Goal: Task Accomplishment & Management: Use online tool/utility

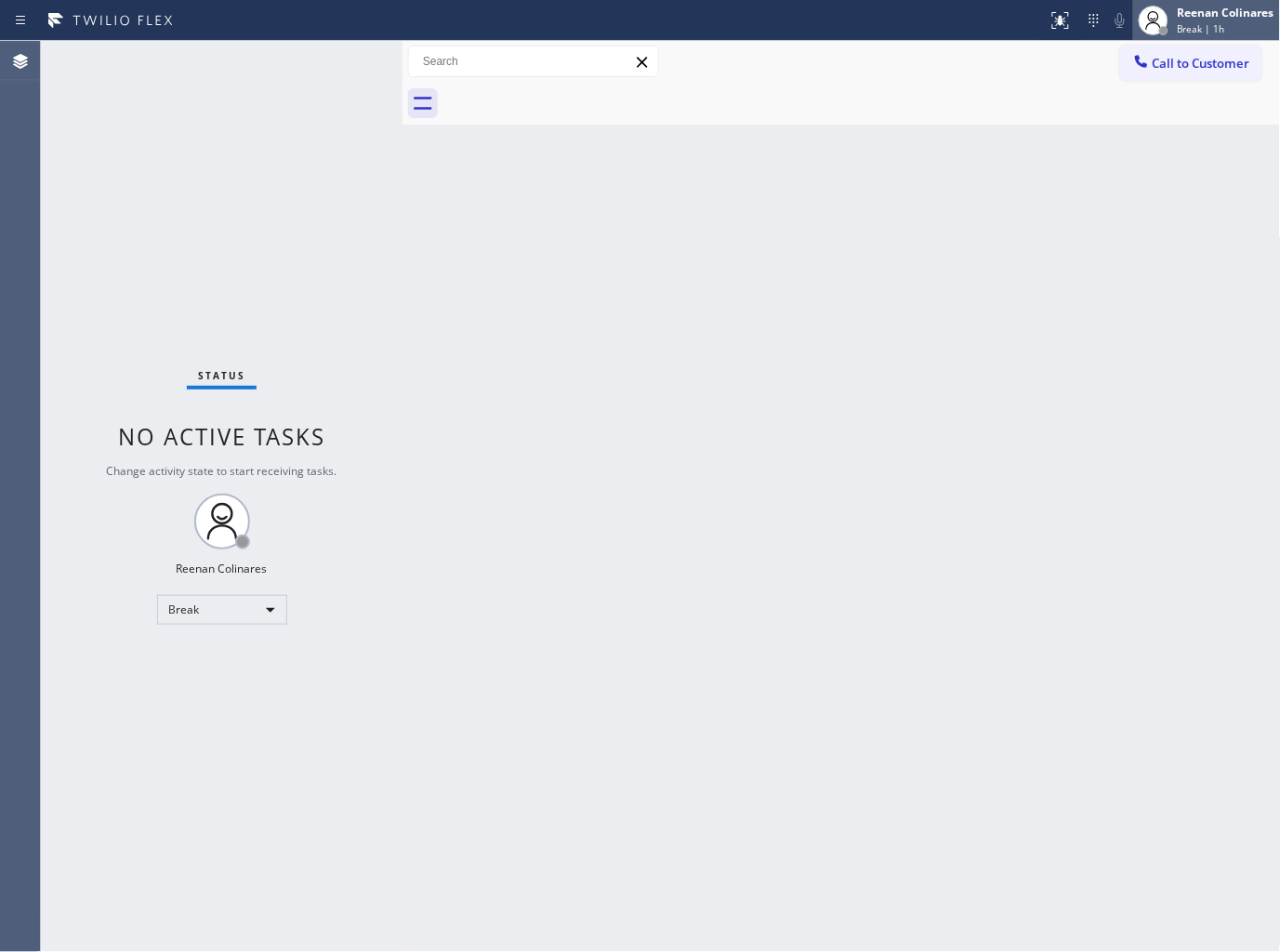
click at [1219, 16] on div "Reenan Colinares" at bounding box center [1225, 13] width 97 height 16
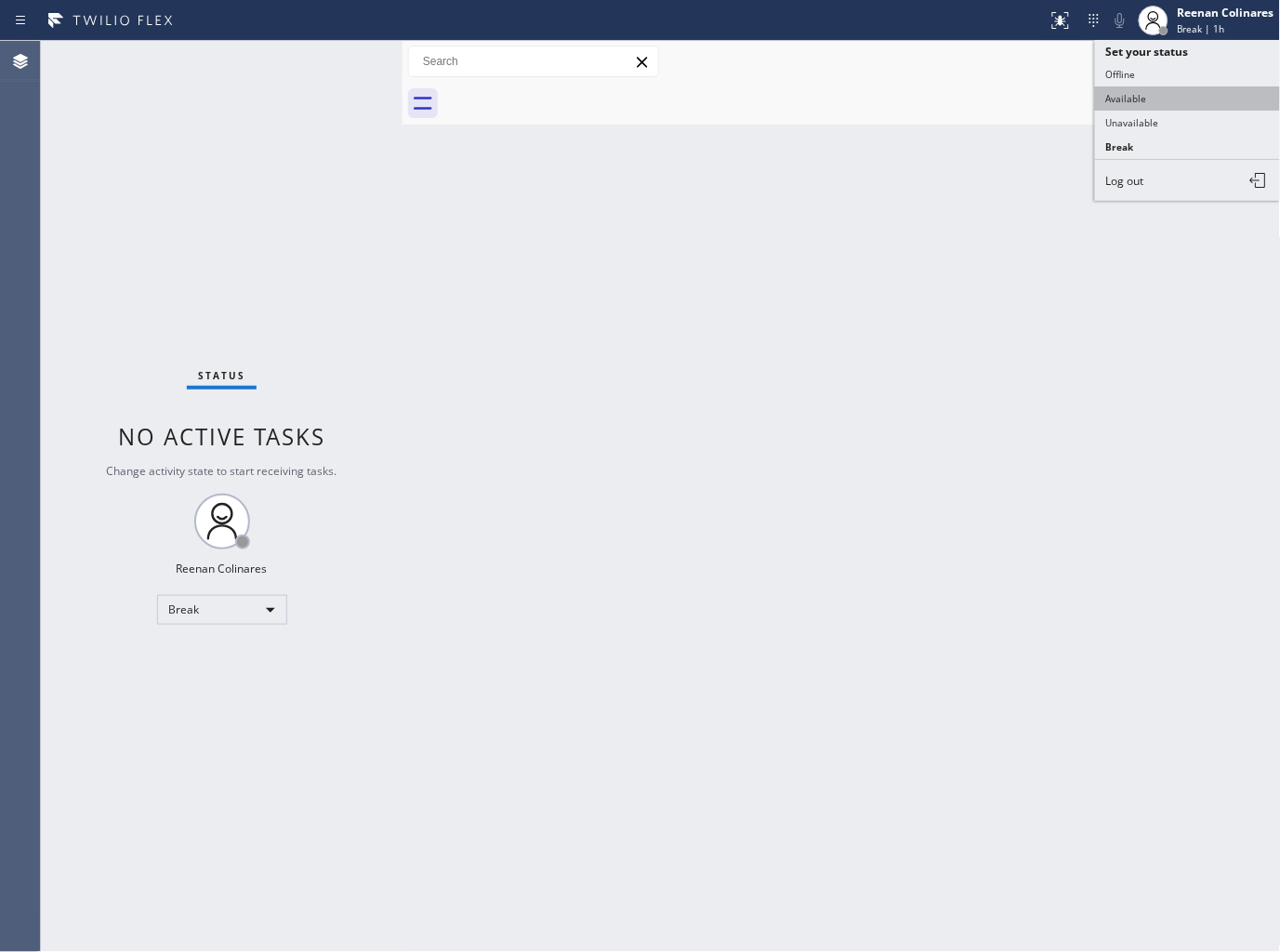
click at [1135, 94] on button "Available" at bounding box center [1187, 99] width 186 height 24
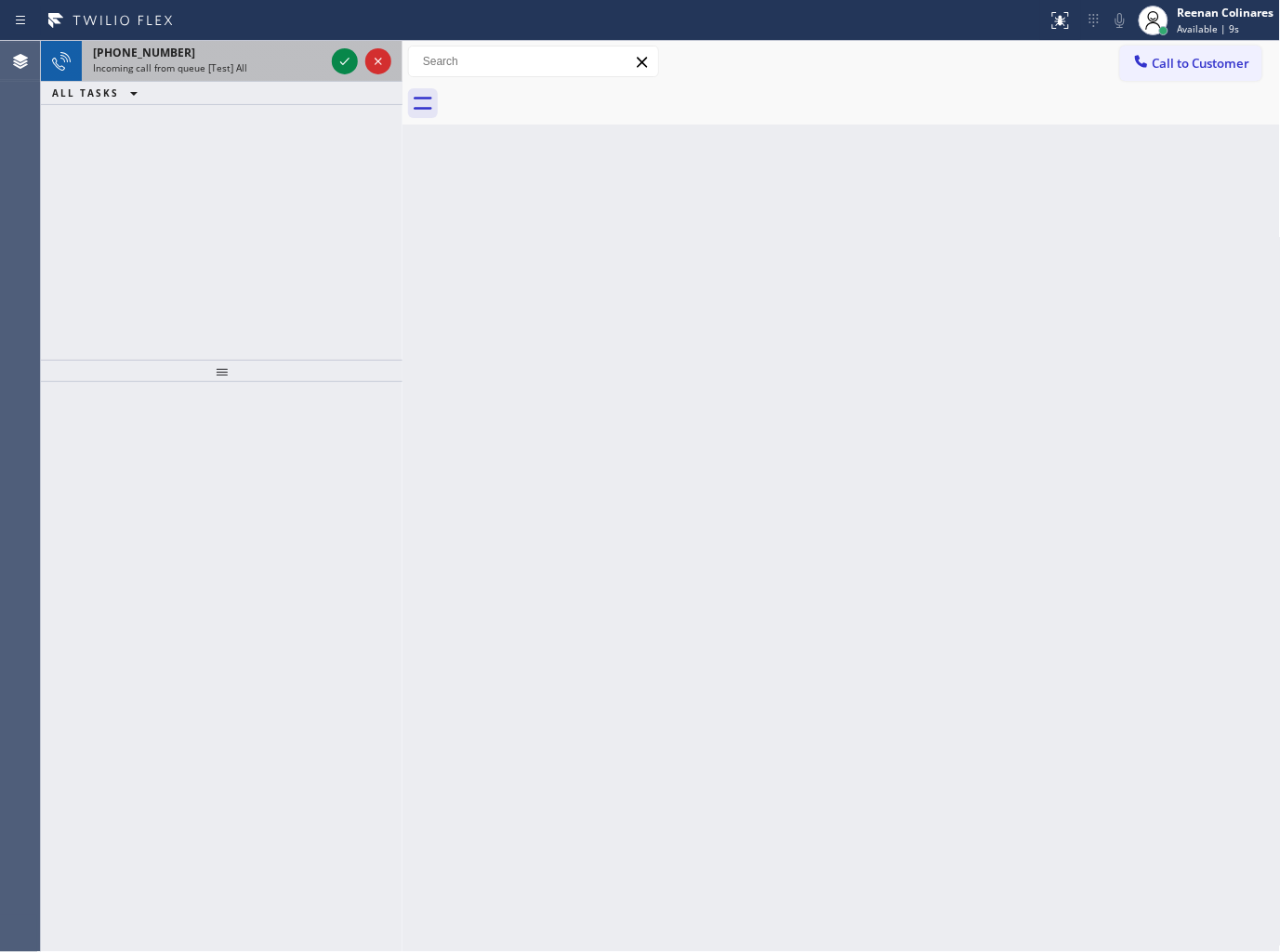
click at [267, 60] on div "[PHONE_NUMBER]" at bounding box center [209, 53] width 231 height 16
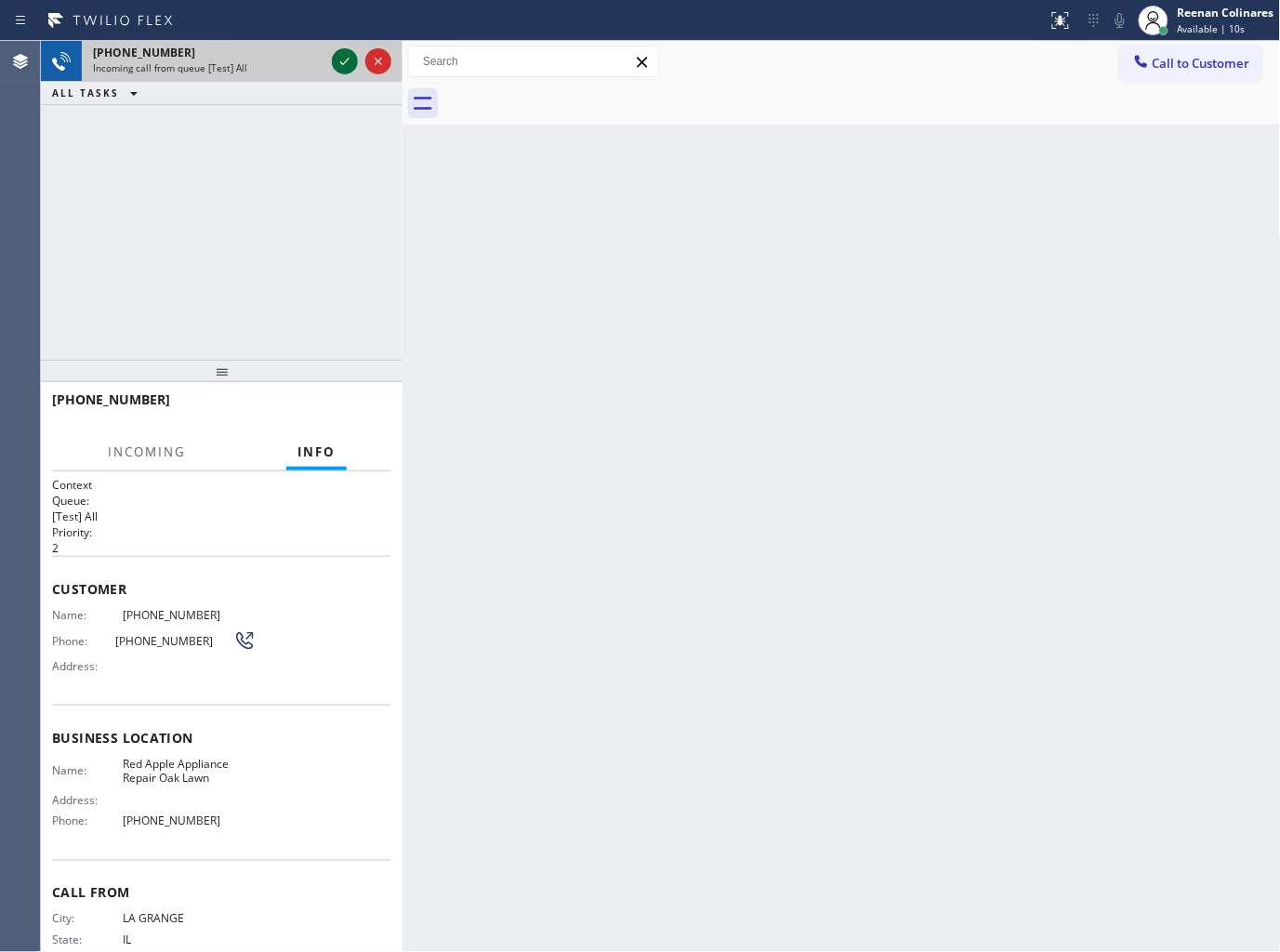
click at [345, 60] on icon at bounding box center [344, 61] width 22 height 22
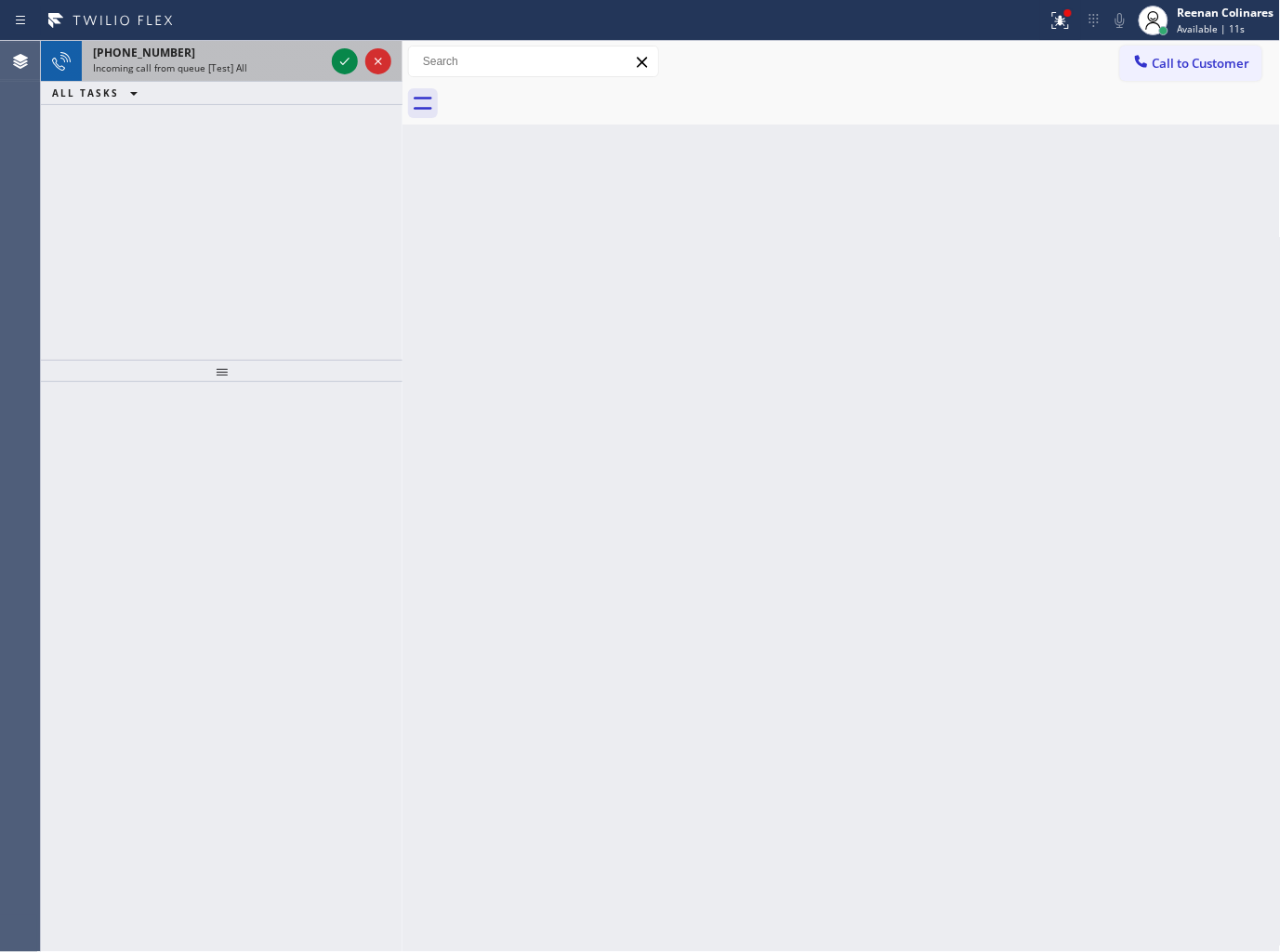
drag, startPoint x: 265, startPoint y: 7, endPoint x: 295, endPoint y: 52, distance: 54.1
click at [275, 19] on div at bounding box center [523, 21] width 1033 height 30
click at [295, 52] on div "[PHONE_NUMBER]" at bounding box center [209, 53] width 231 height 16
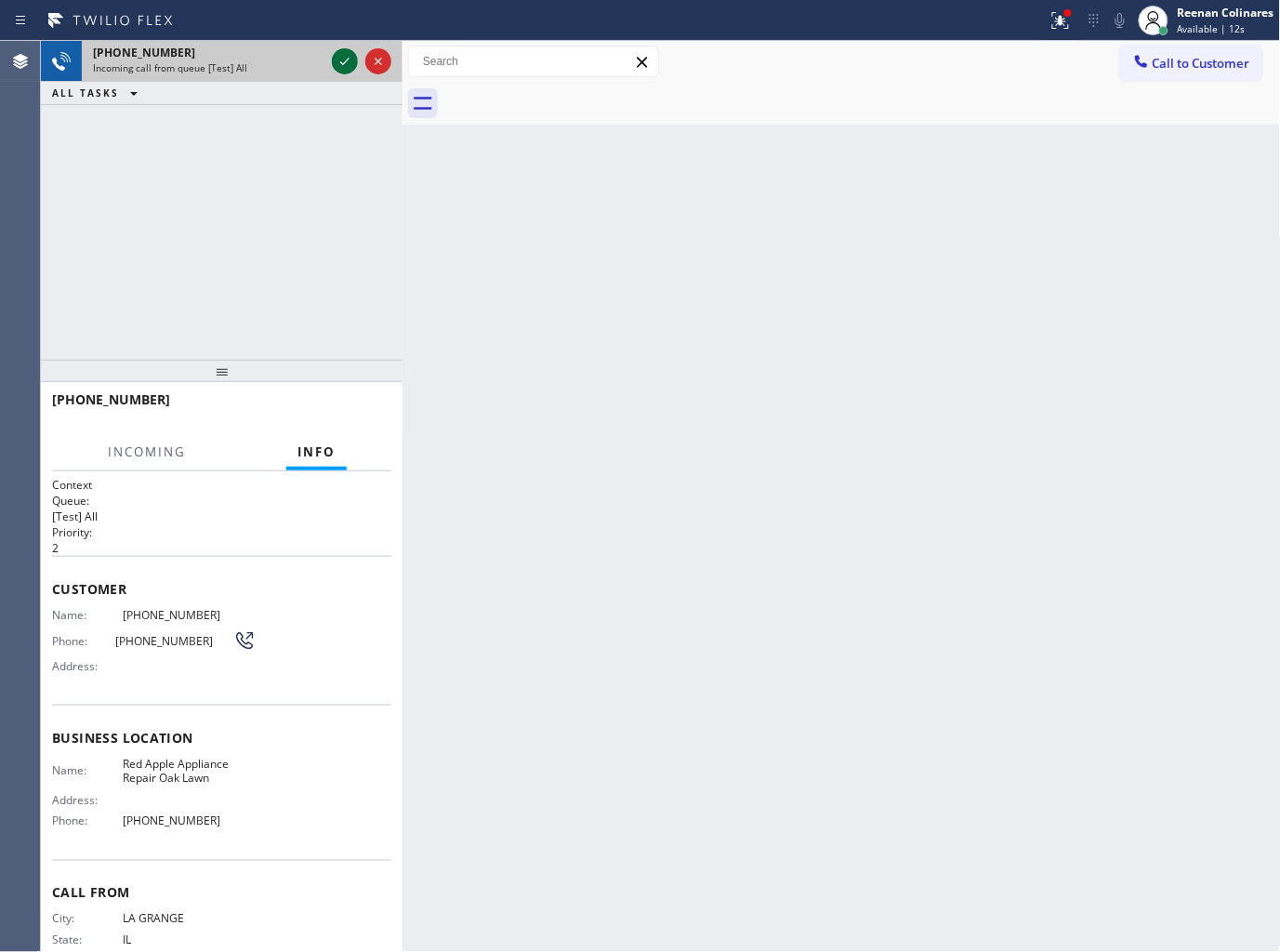
click at [346, 61] on icon at bounding box center [344, 61] width 22 height 22
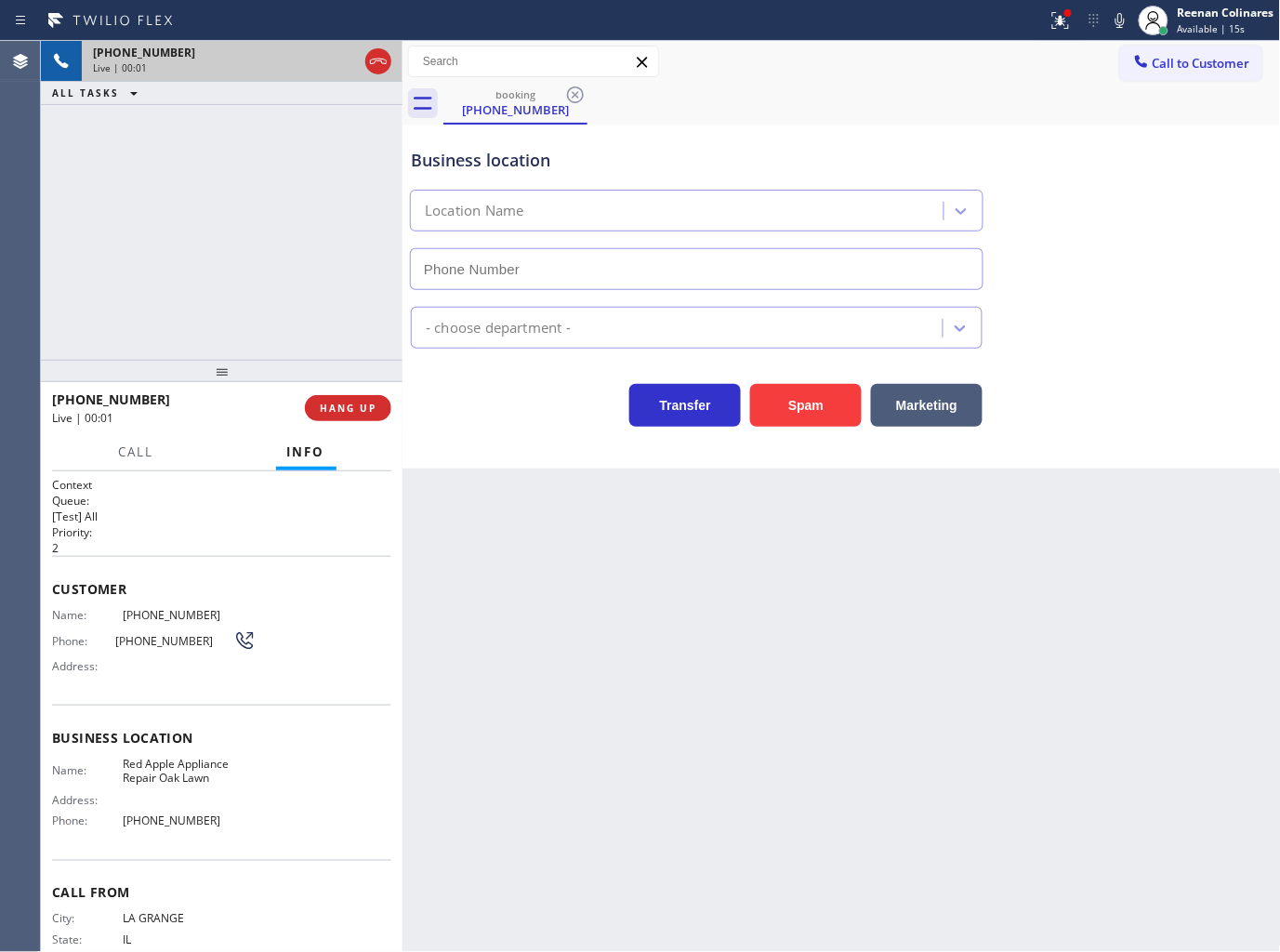
type input "[PHONE_NUMBER]"
click at [1064, 21] on icon at bounding box center [1061, 20] width 22 height 22
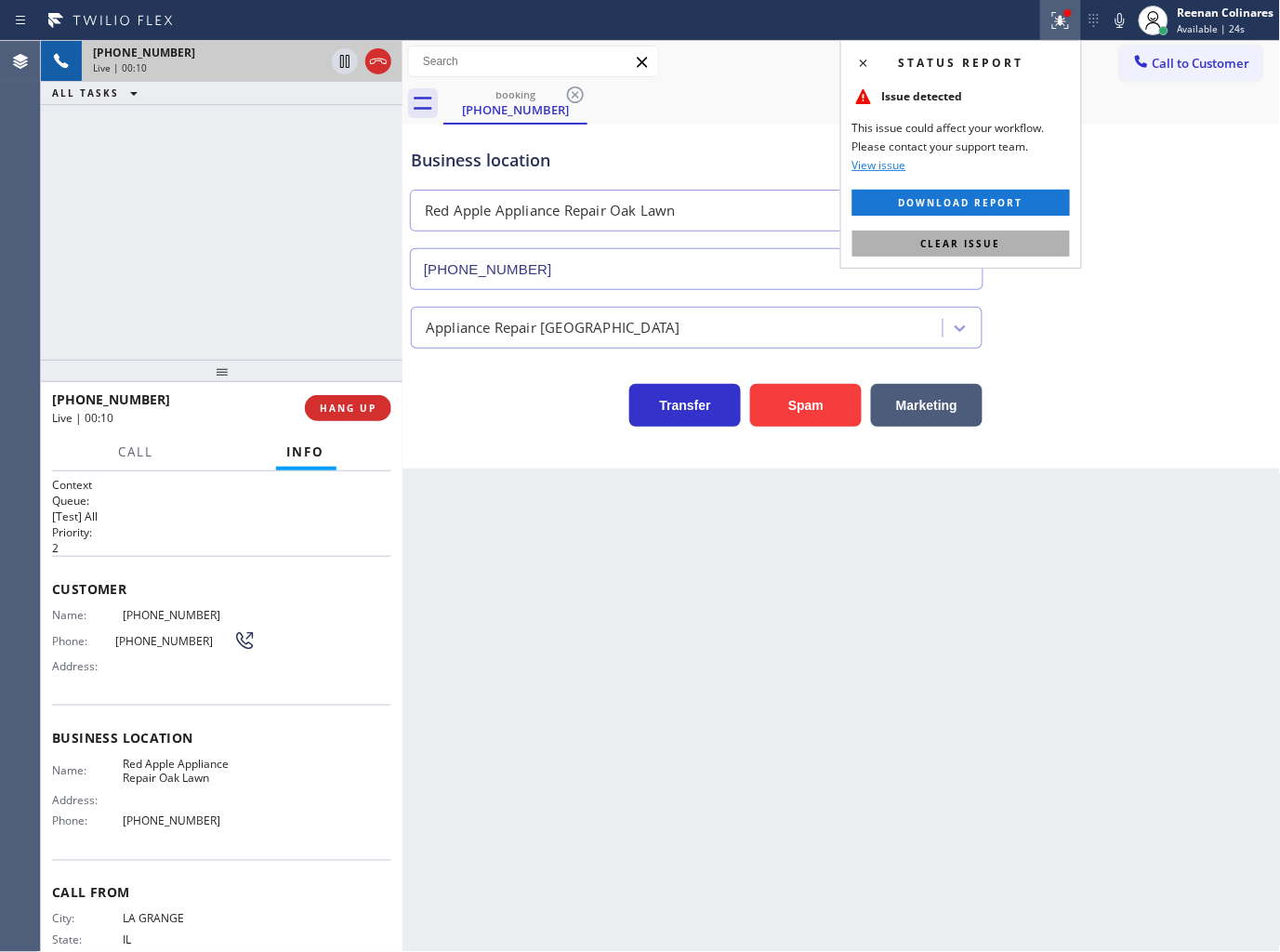
click at [1024, 244] on button "Clear issue" at bounding box center [961, 243] width 217 height 26
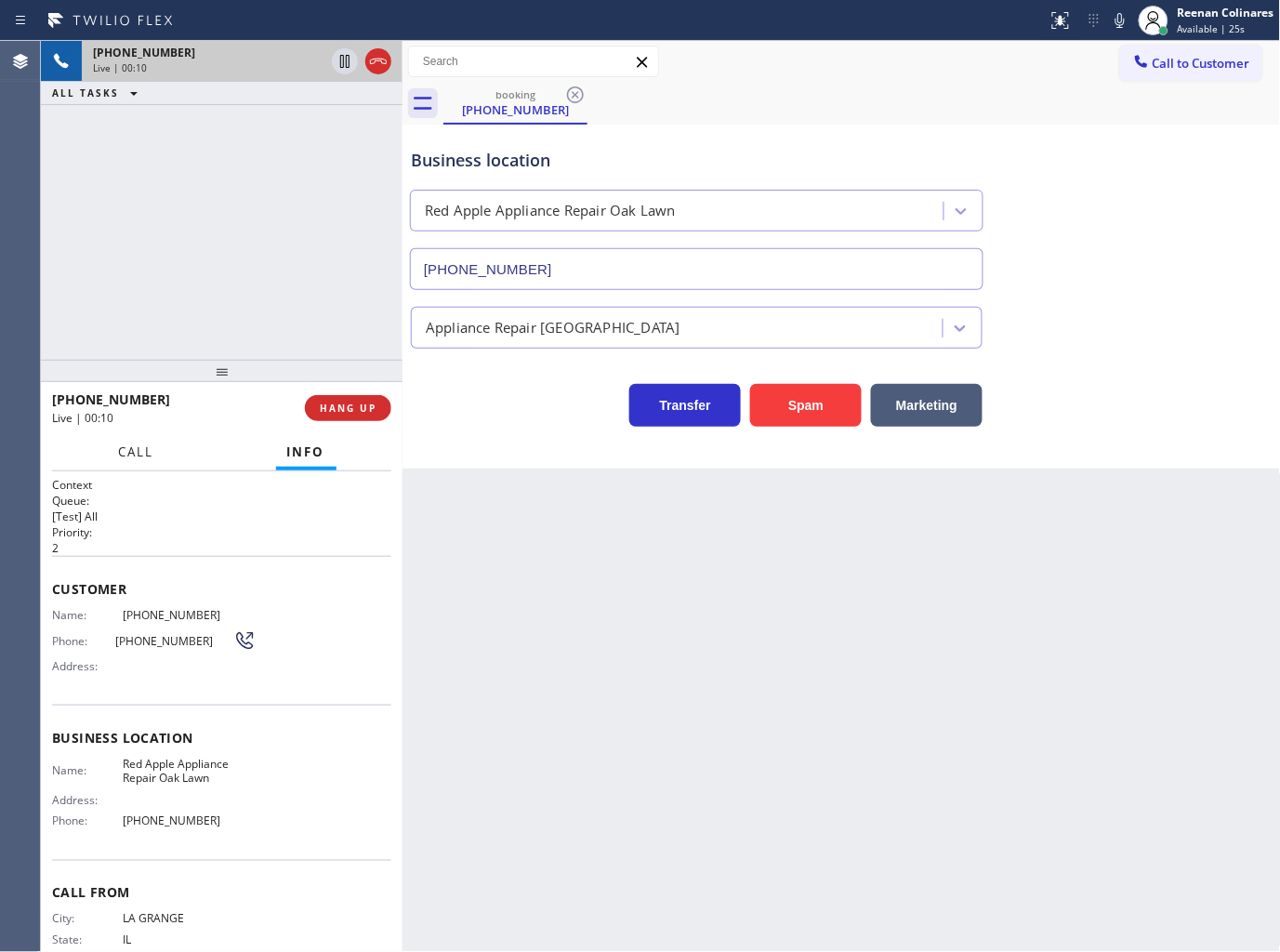
click at [141, 453] on span "Call" at bounding box center [136, 451] width 35 height 17
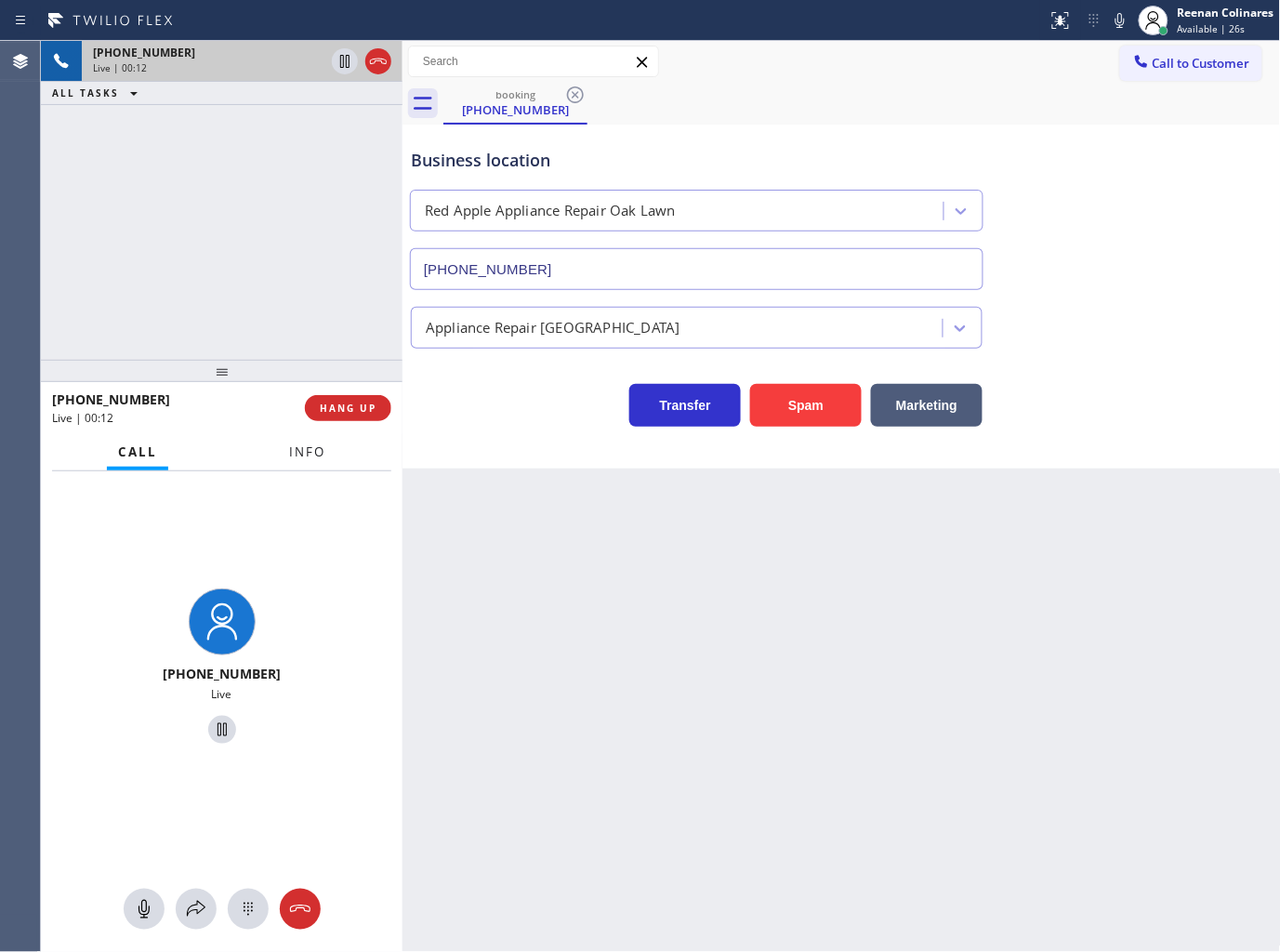
click at [312, 456] on span "Info" at bounding box center [307, 451] width 36 height 17
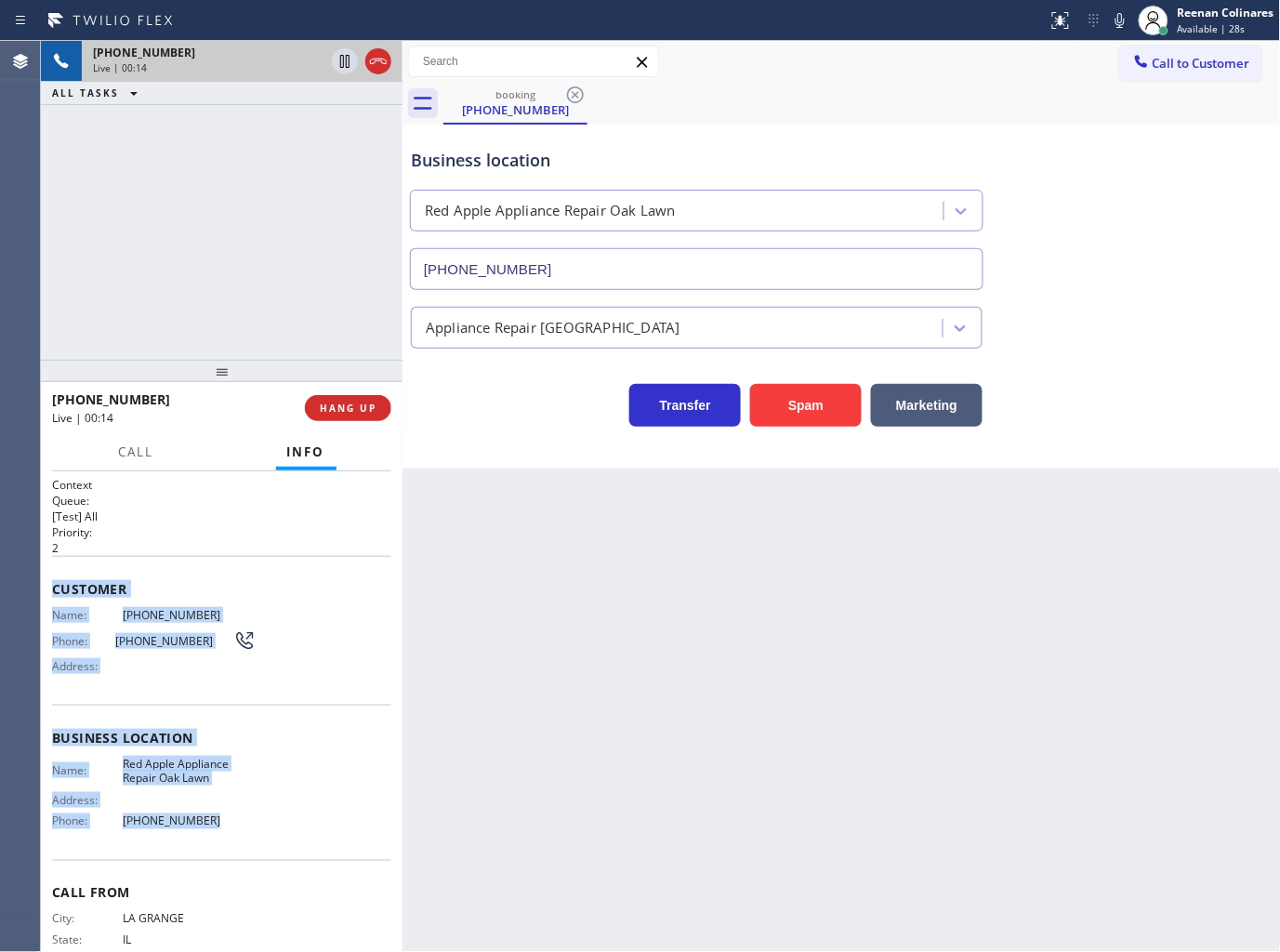
drag, startPoint x: 56, startPoint y: 583, endPoint x: 419, endPoint y: 858, distance: 455.4
click at [264, 831] on div "Context Queue: [Test] All Priority: 2 Customer Name: [PHONE_NUMBER] Phone: [PHO…" at bounding box center [221, 738] width 339 height 524
copy div "Customer Name: [PHONE_NUMBER] Phone: [PHONE_NUMBER] Address: Business location …"
click at [1115, 22] on icon at bounding box center [1119, 20] width 22 height 22
click at [125, 450] on span "Call" at bounding box center [136, 451] width 35 height 17
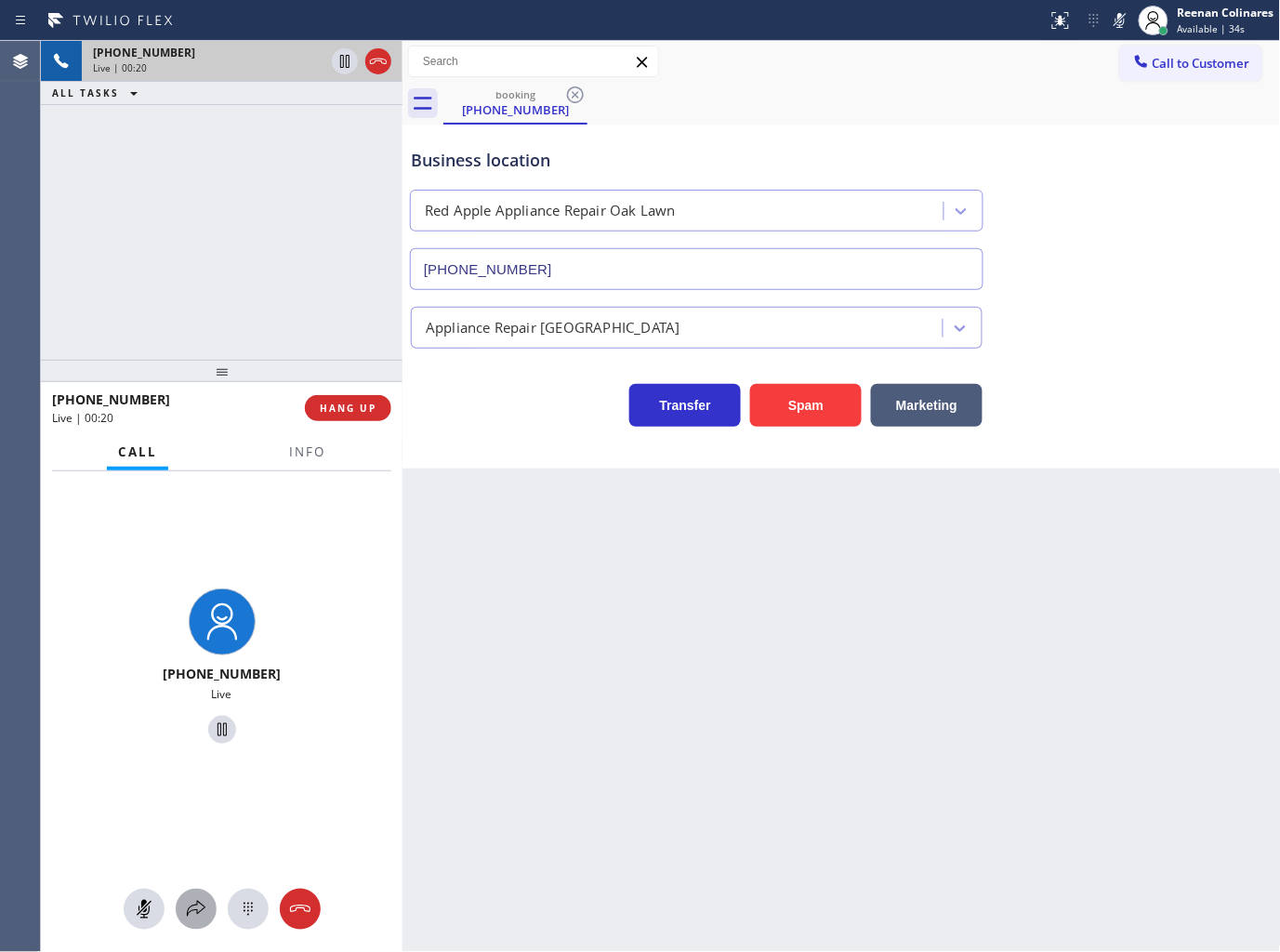
click at [198, 894] on button at bounding box center [196, 909] width 41 height 41
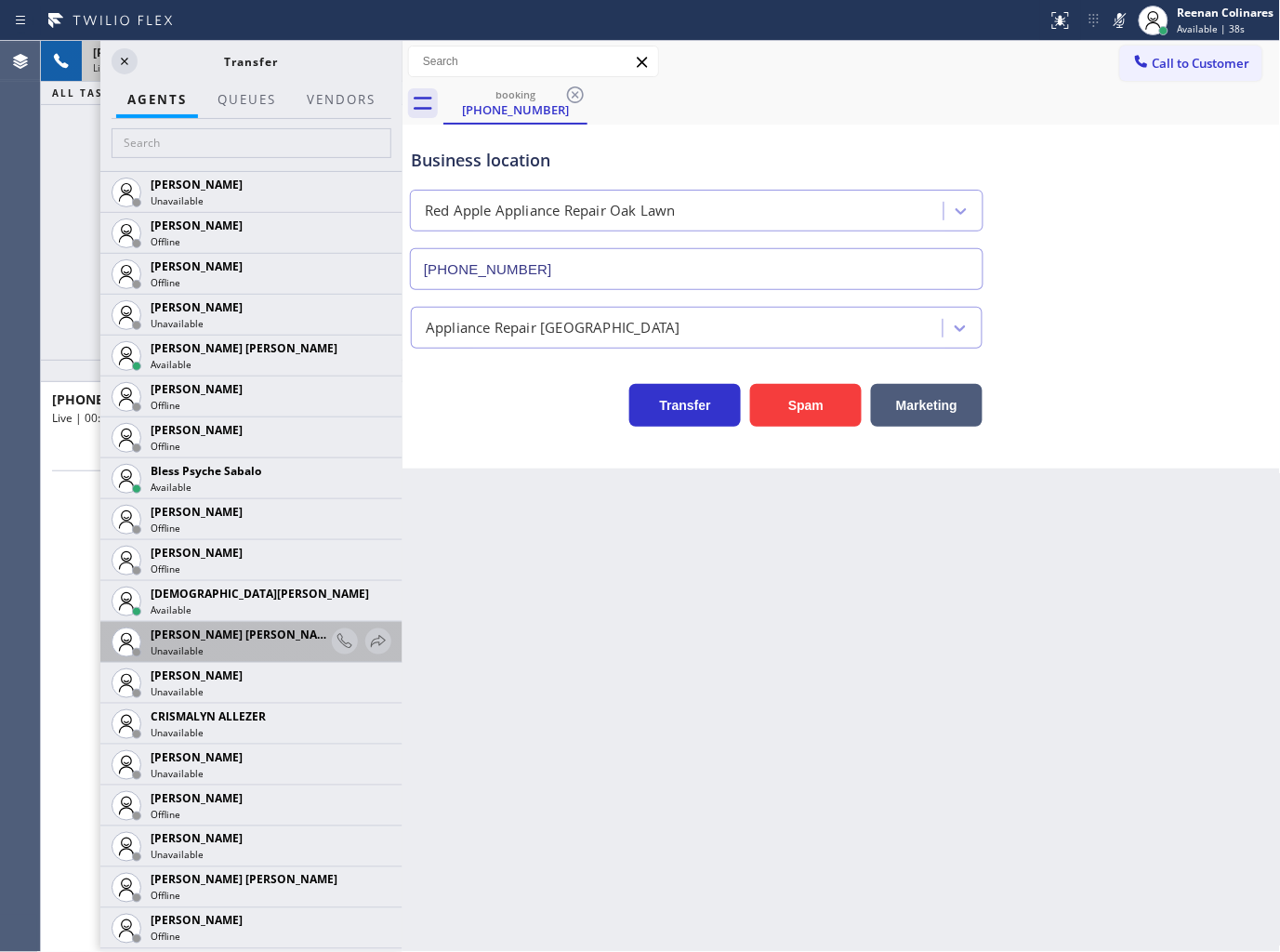
scroll to position [413, 0]
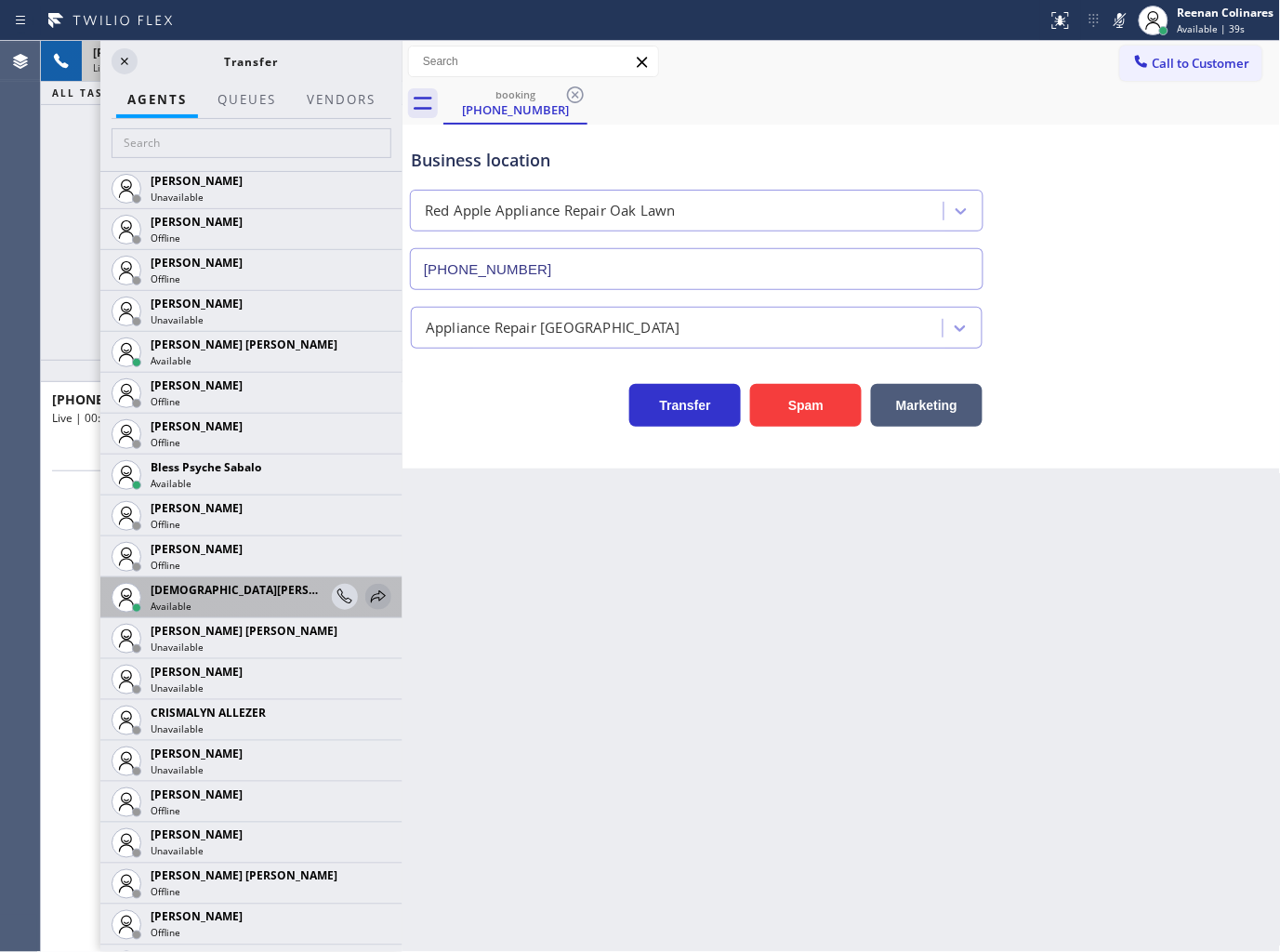
click at [367, 595] on icon at bounding box center [378, 597] width 22 height 22
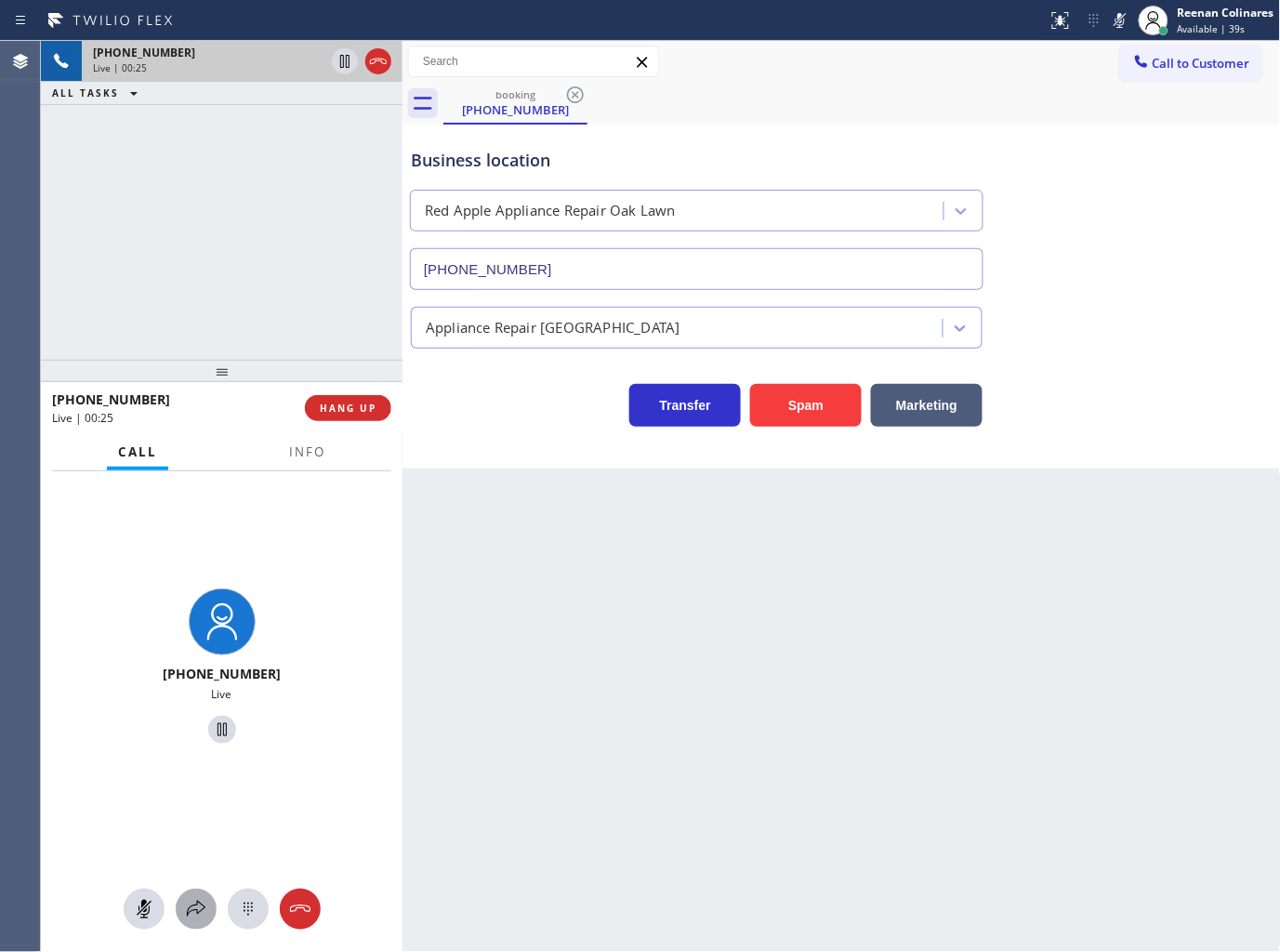
click at [206, 908] on icon at bounding box center [196, 909] width 22 height 22
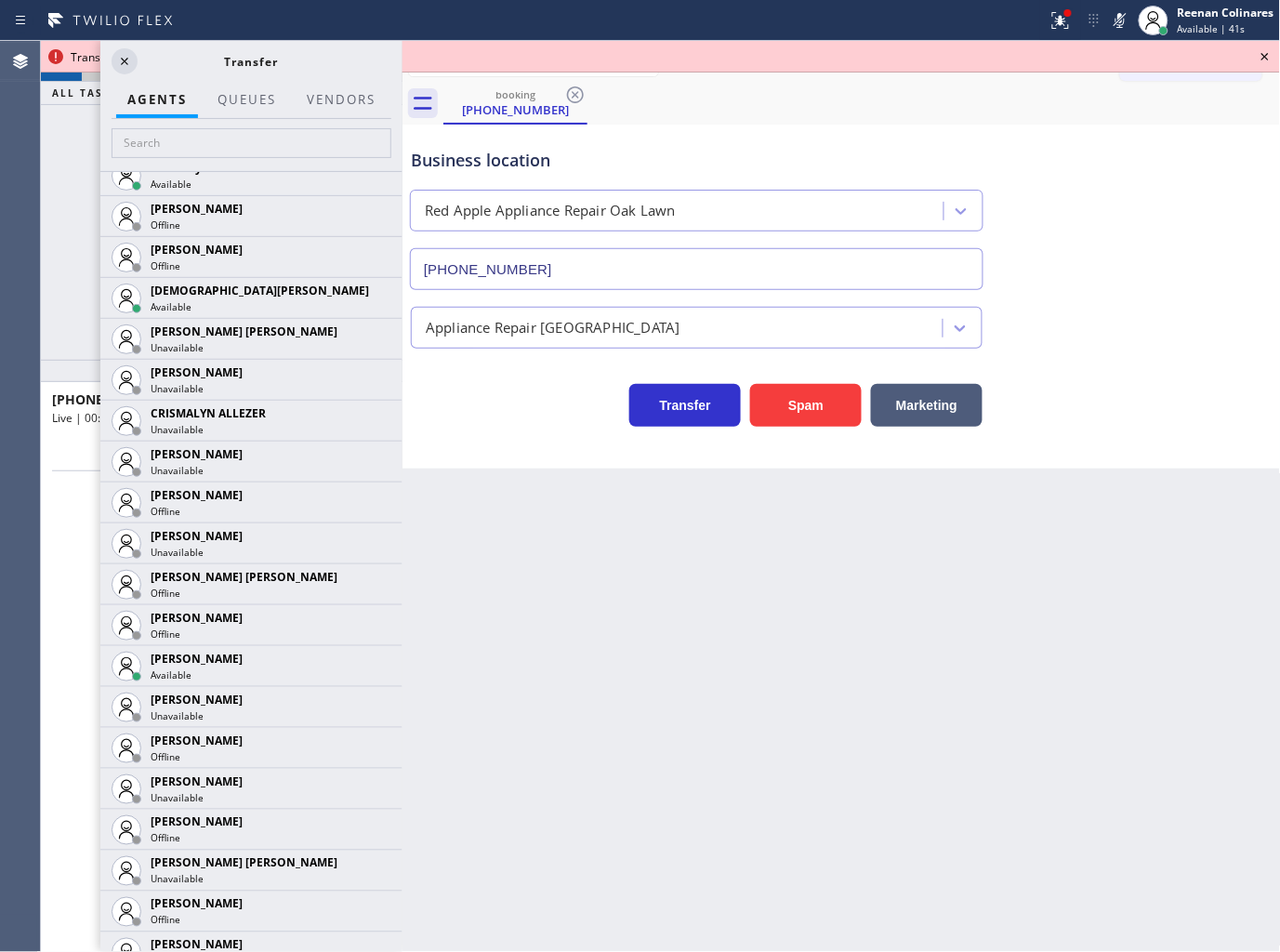
scroll to position [1188, 0]
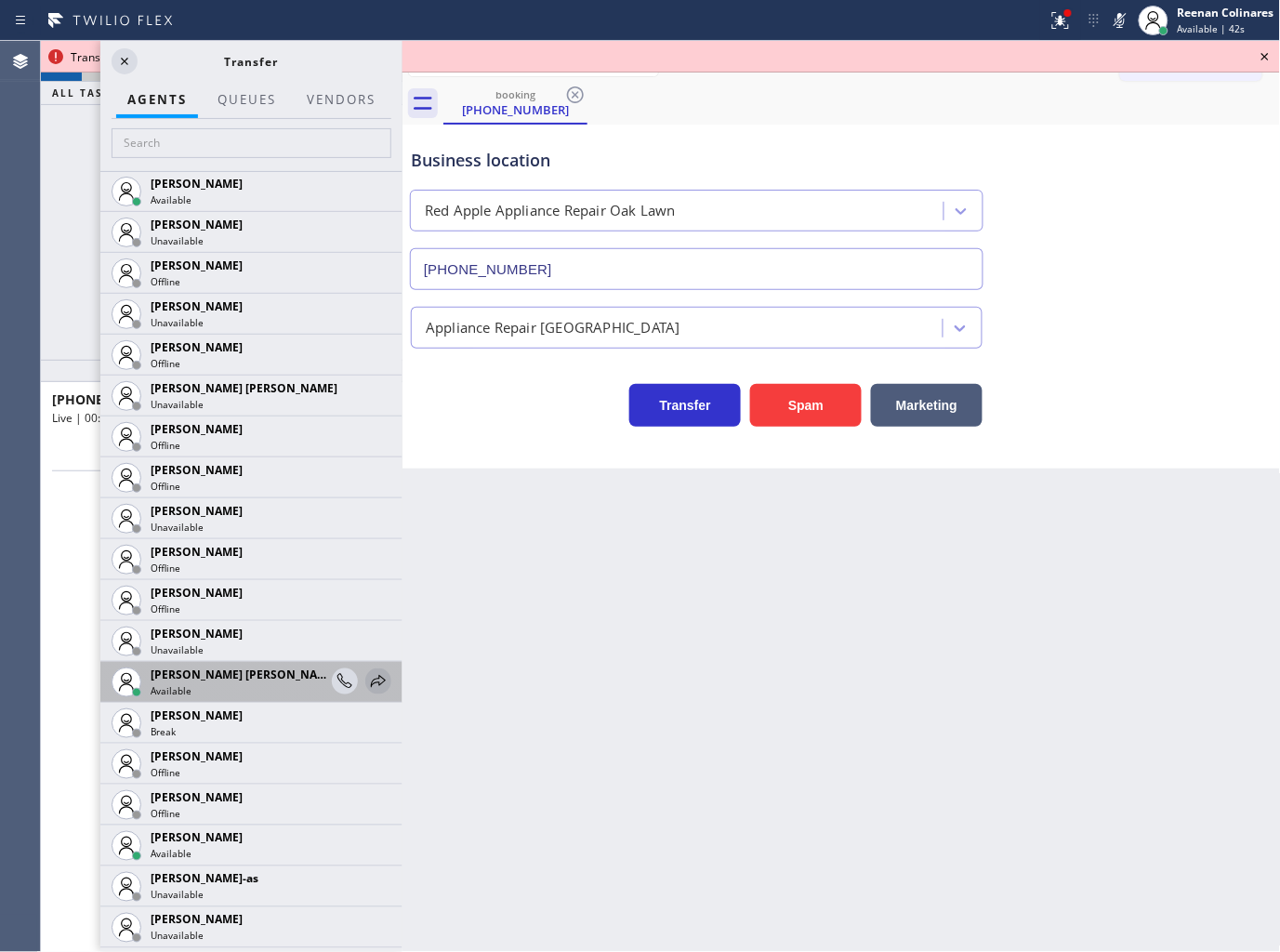
click at [367, 673] on icon at bounding box center [378, 682] width 22 height 22
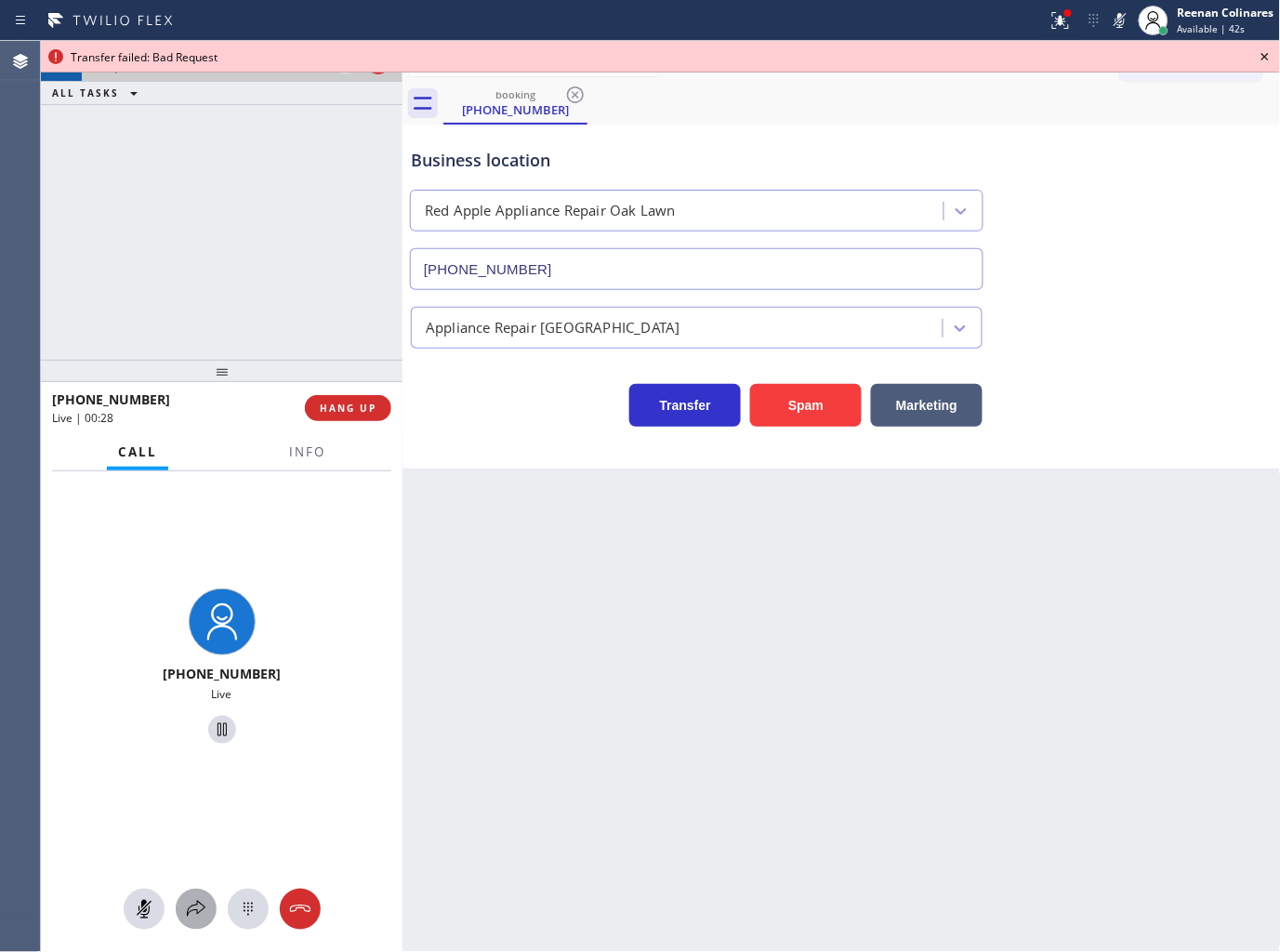
click at [200, 914] on icon at bounding box center [196, 909] width 22 height 22
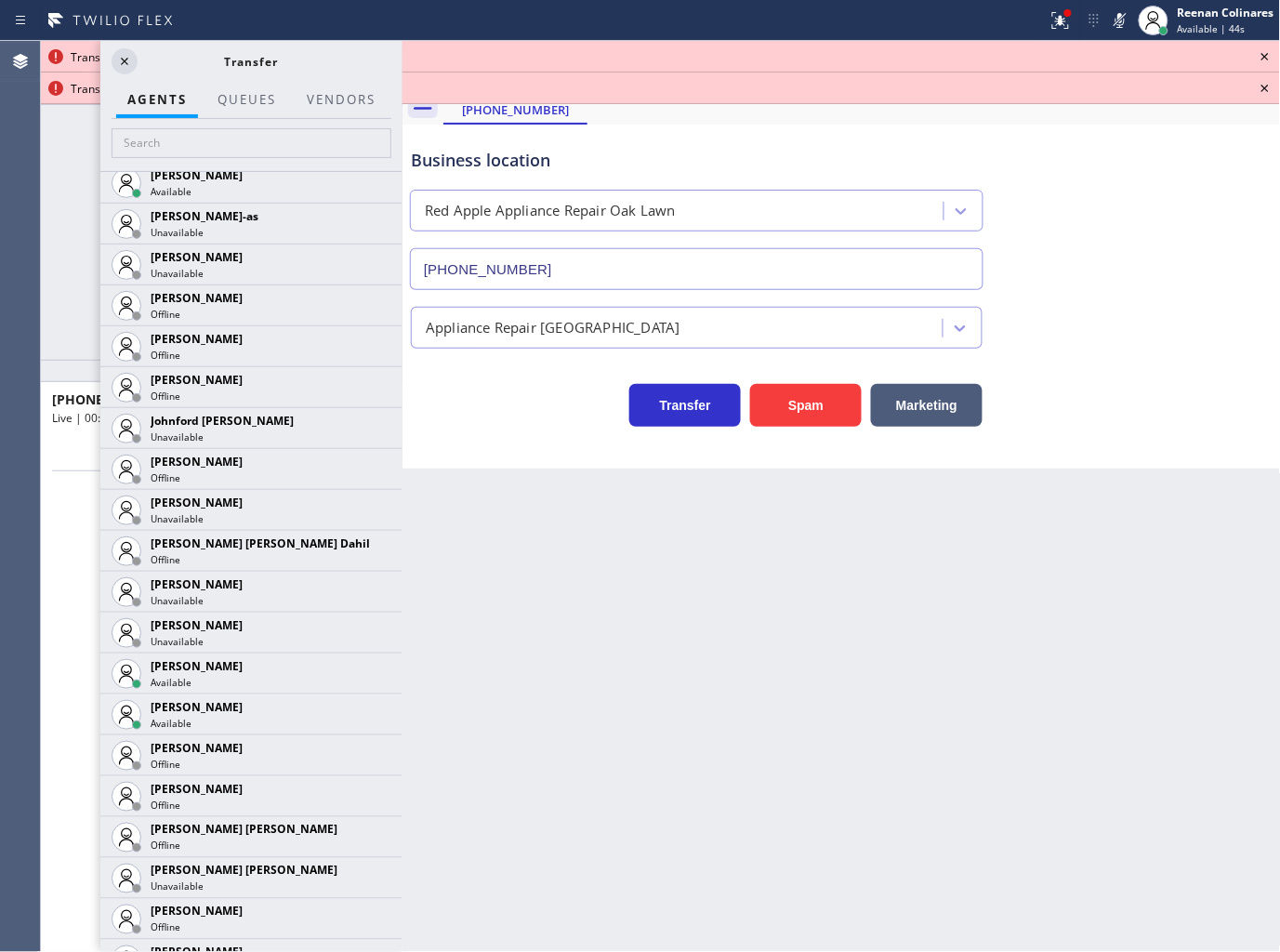
scroll to position [1987, 0]
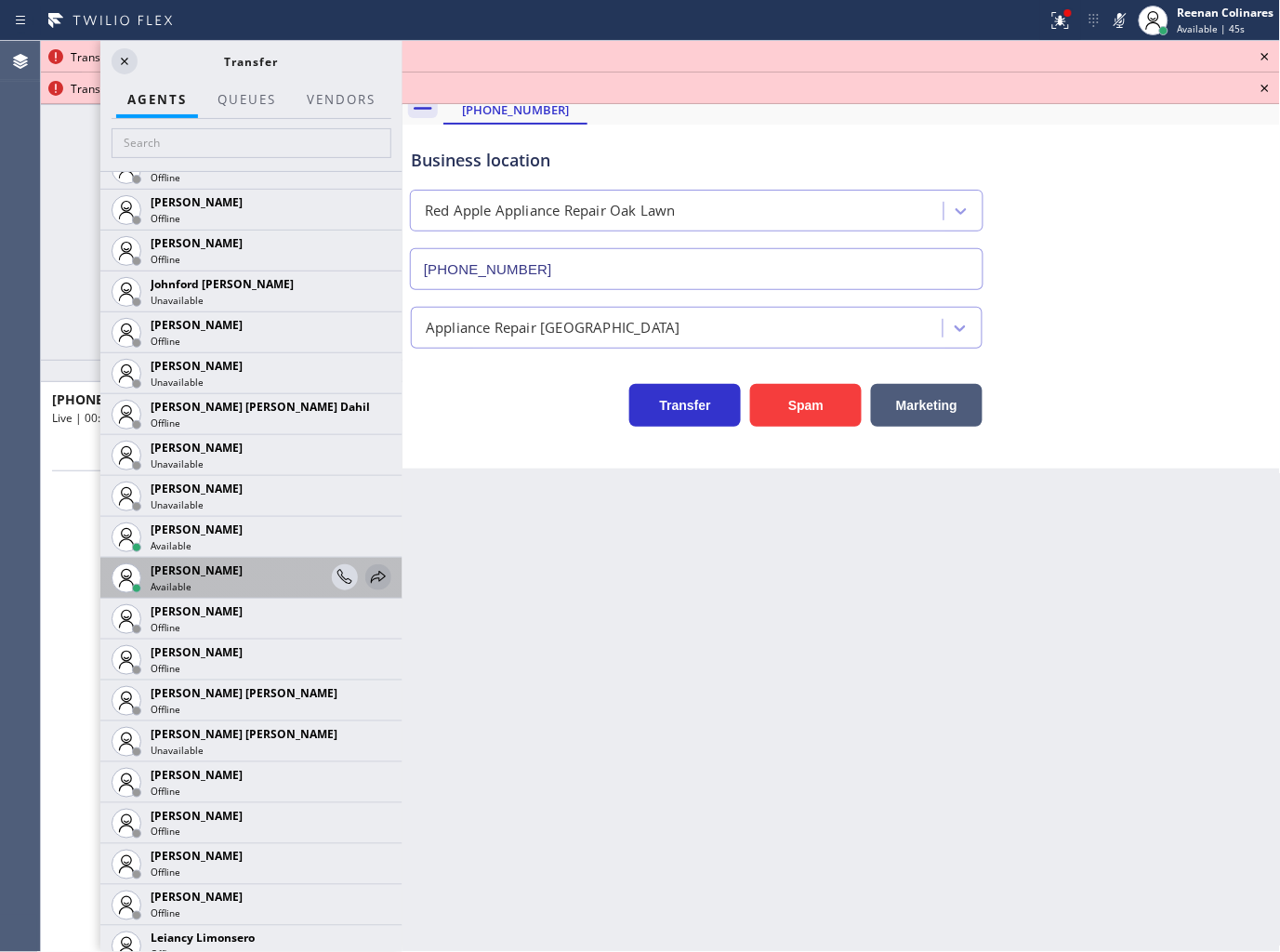
click at [370, 571] on icon at bounding box center [378, 577] width 22 height 22
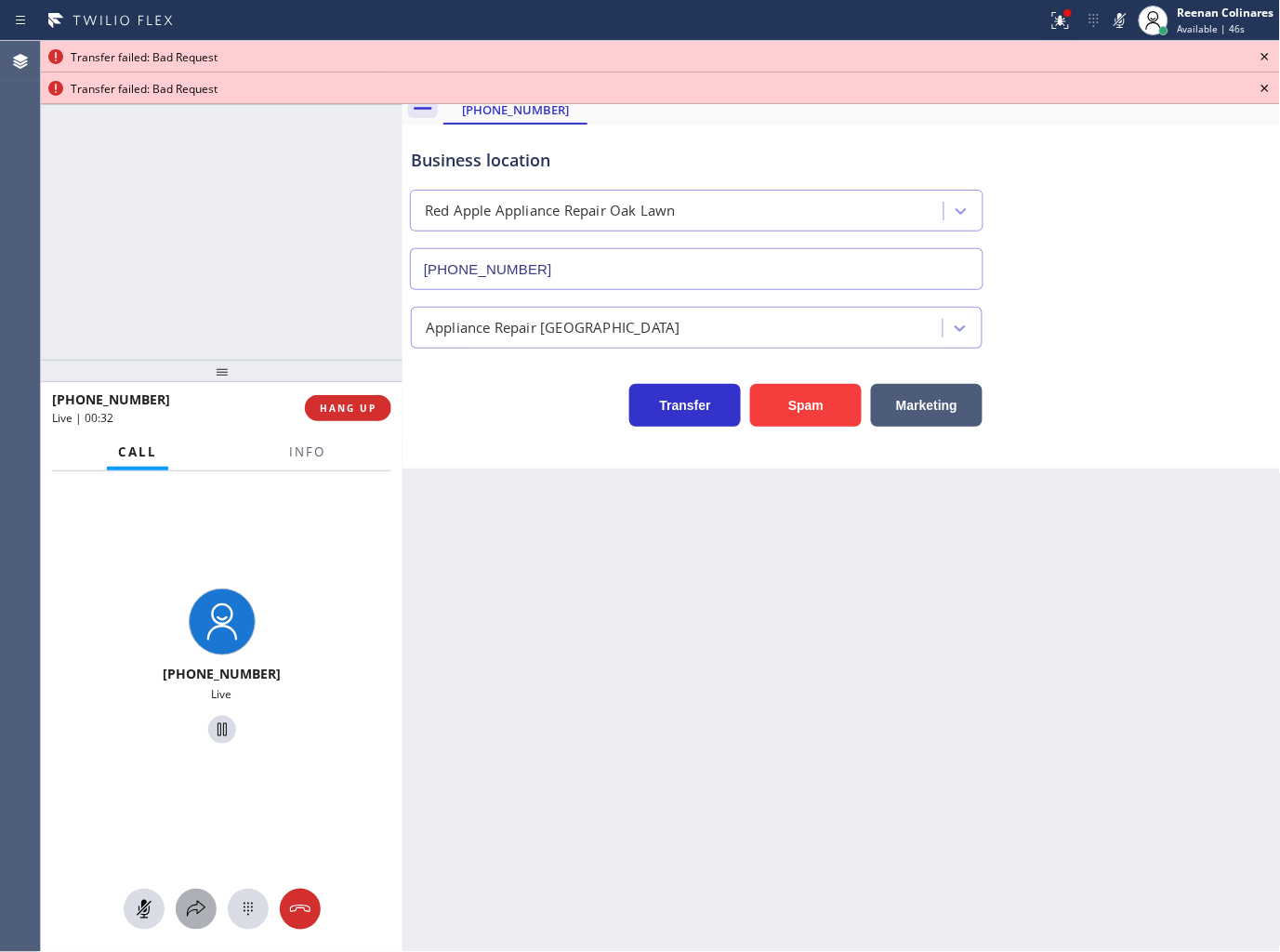
click at [198, 911] on icon at bounding box center [196, 909] width 22 height 22
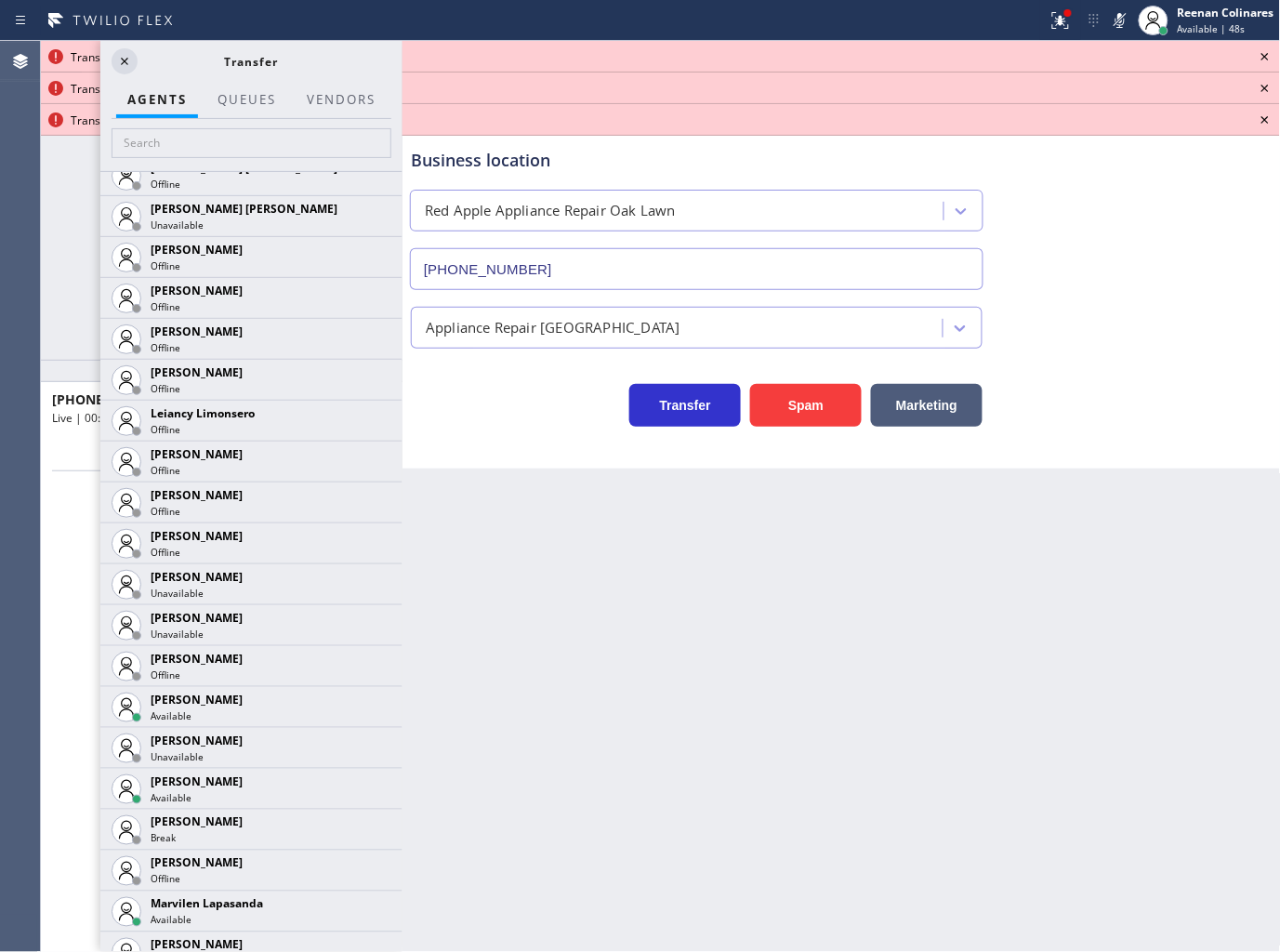
scroll to position [2531, 0]
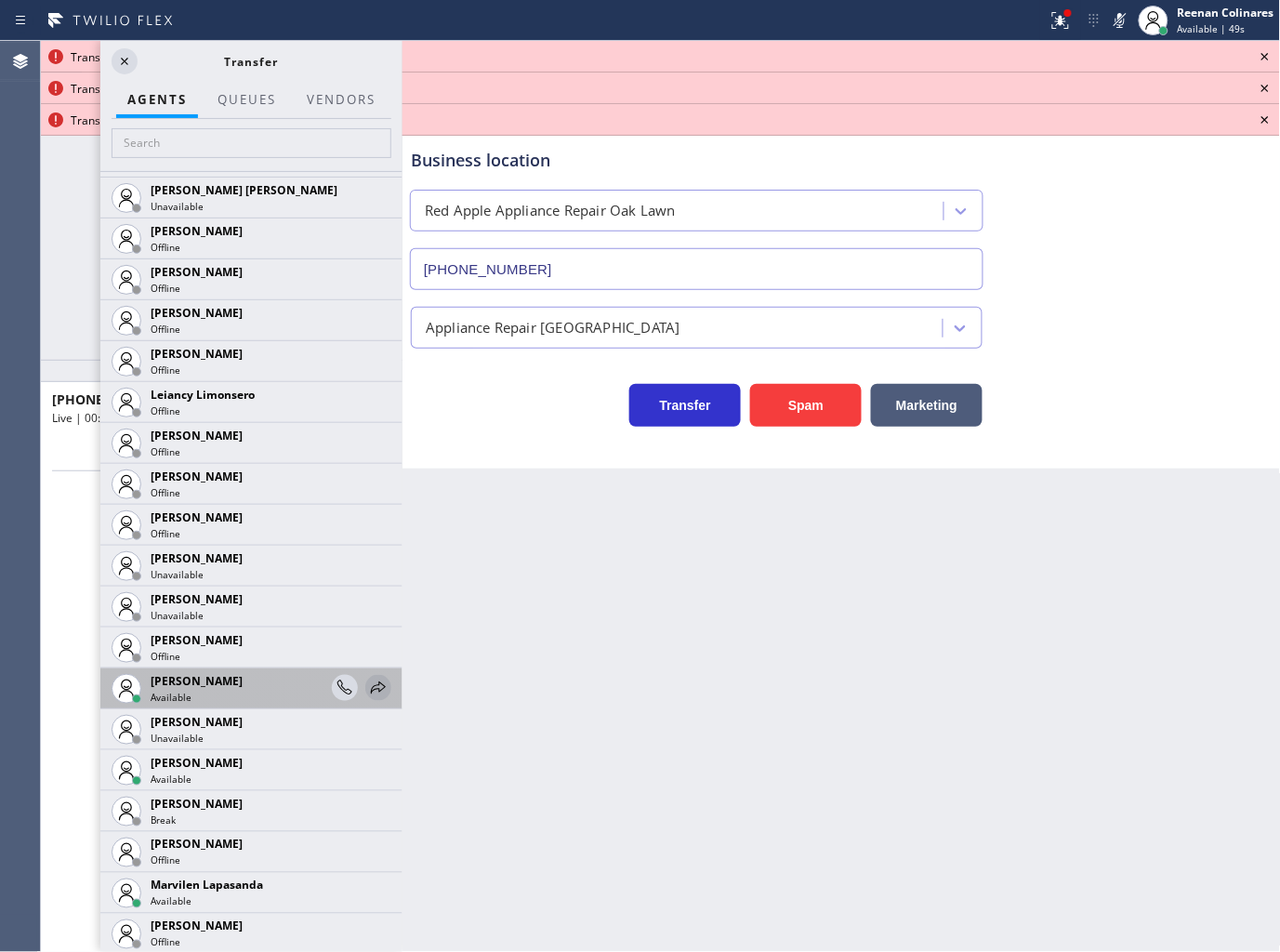
click at [367, 683] on icon at bounding box center [378, 688] width 22 height 22
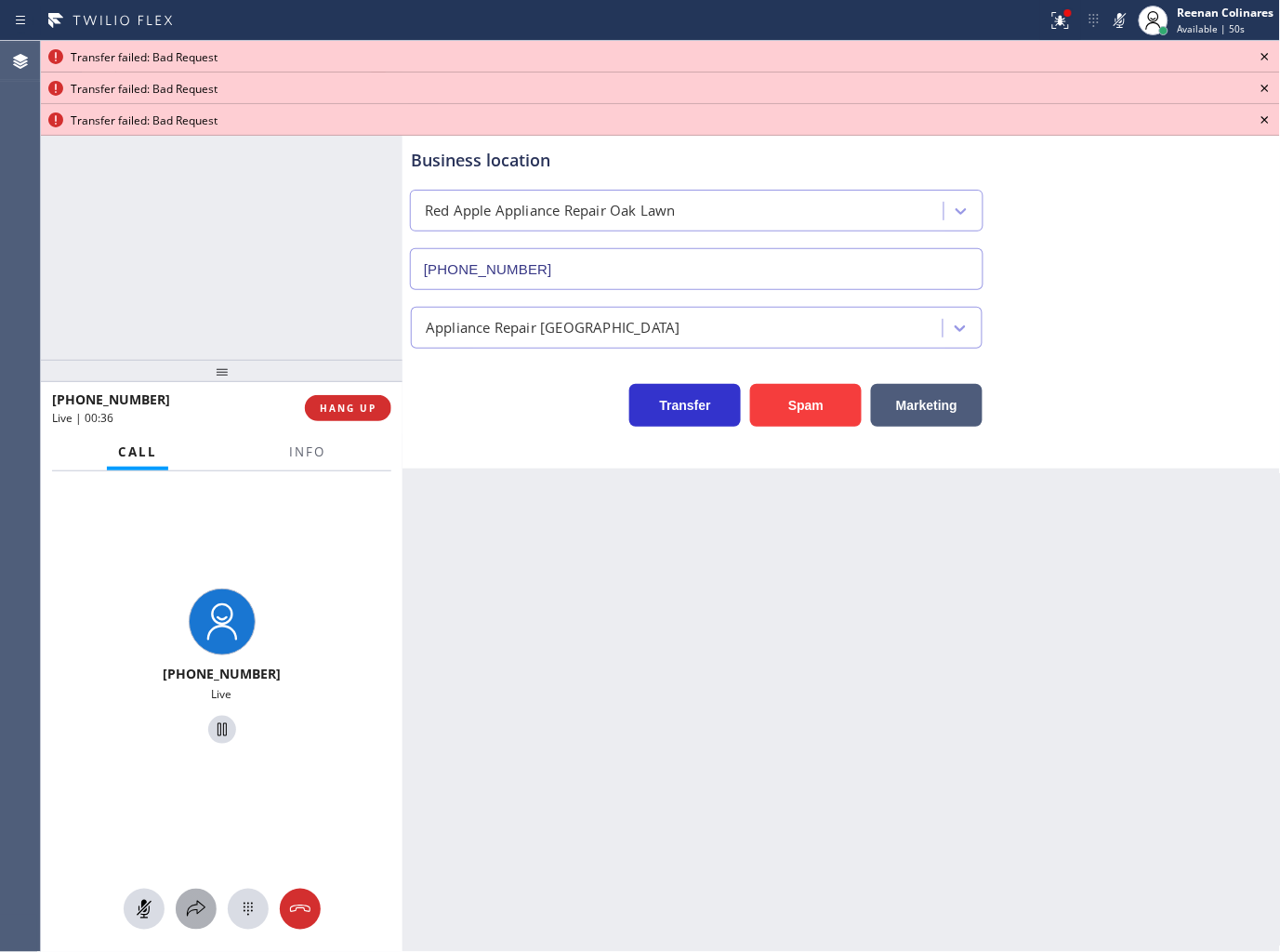
click at [193, 907] on icon at bounding box center [196, 909] width 22 height 22
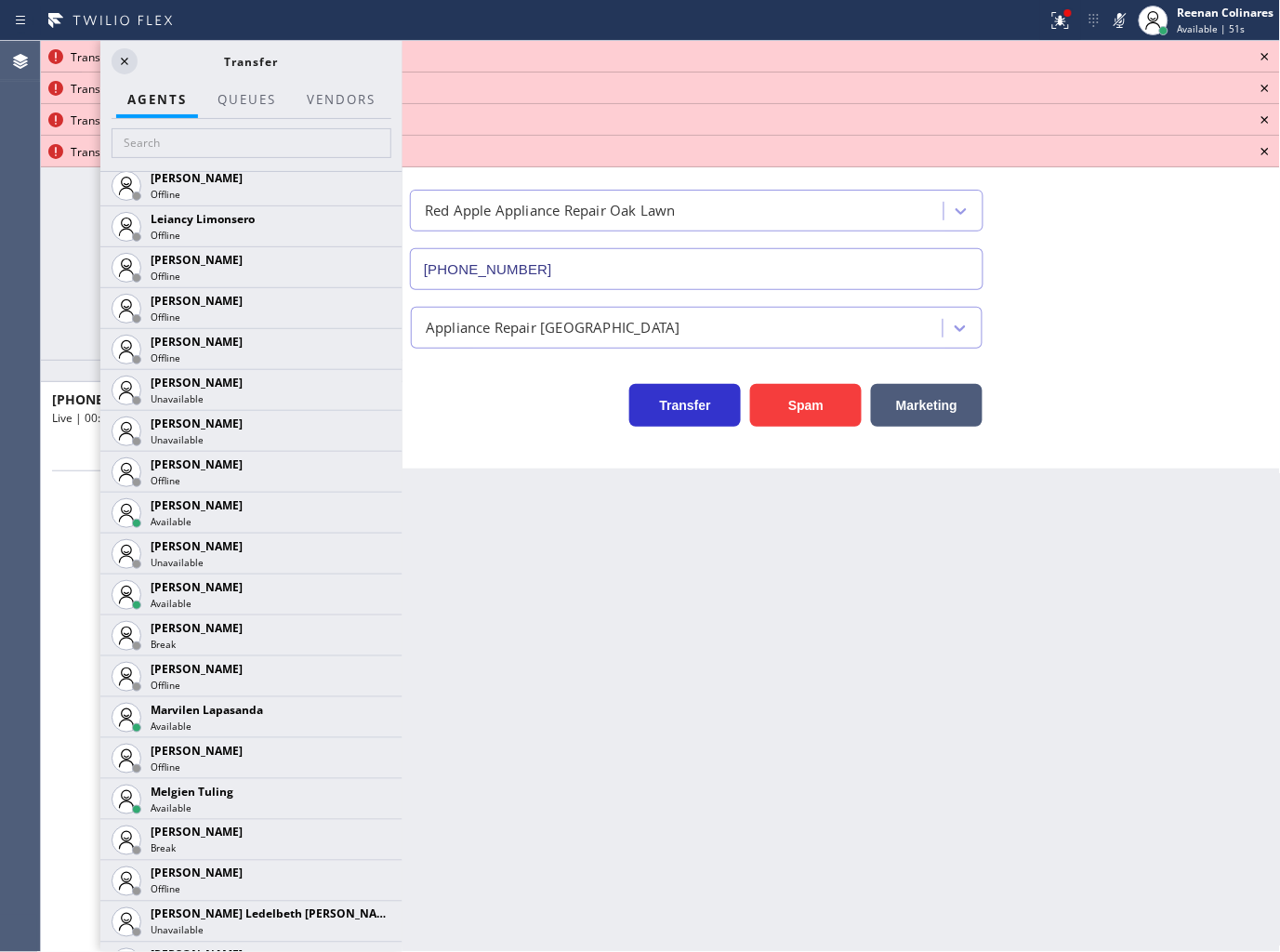
scroll to position [2718, 0]
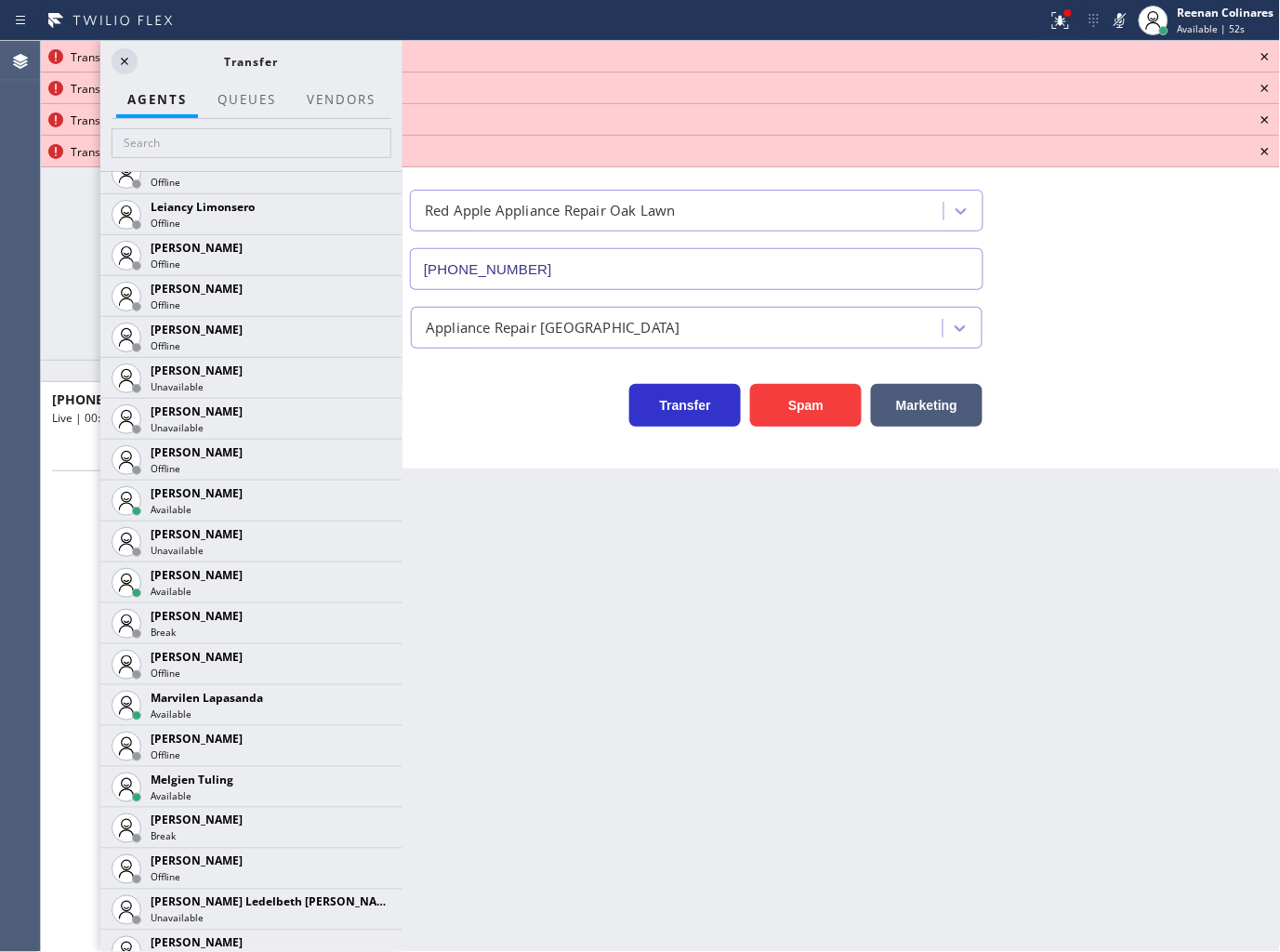
drag, startPoint x: 360, startPoint y: 782, endPoint x: 311, endPoint y: 821, distance: 62.6
click at [0, 0] on icon at bounding box center [0, 0] width 0 height 0
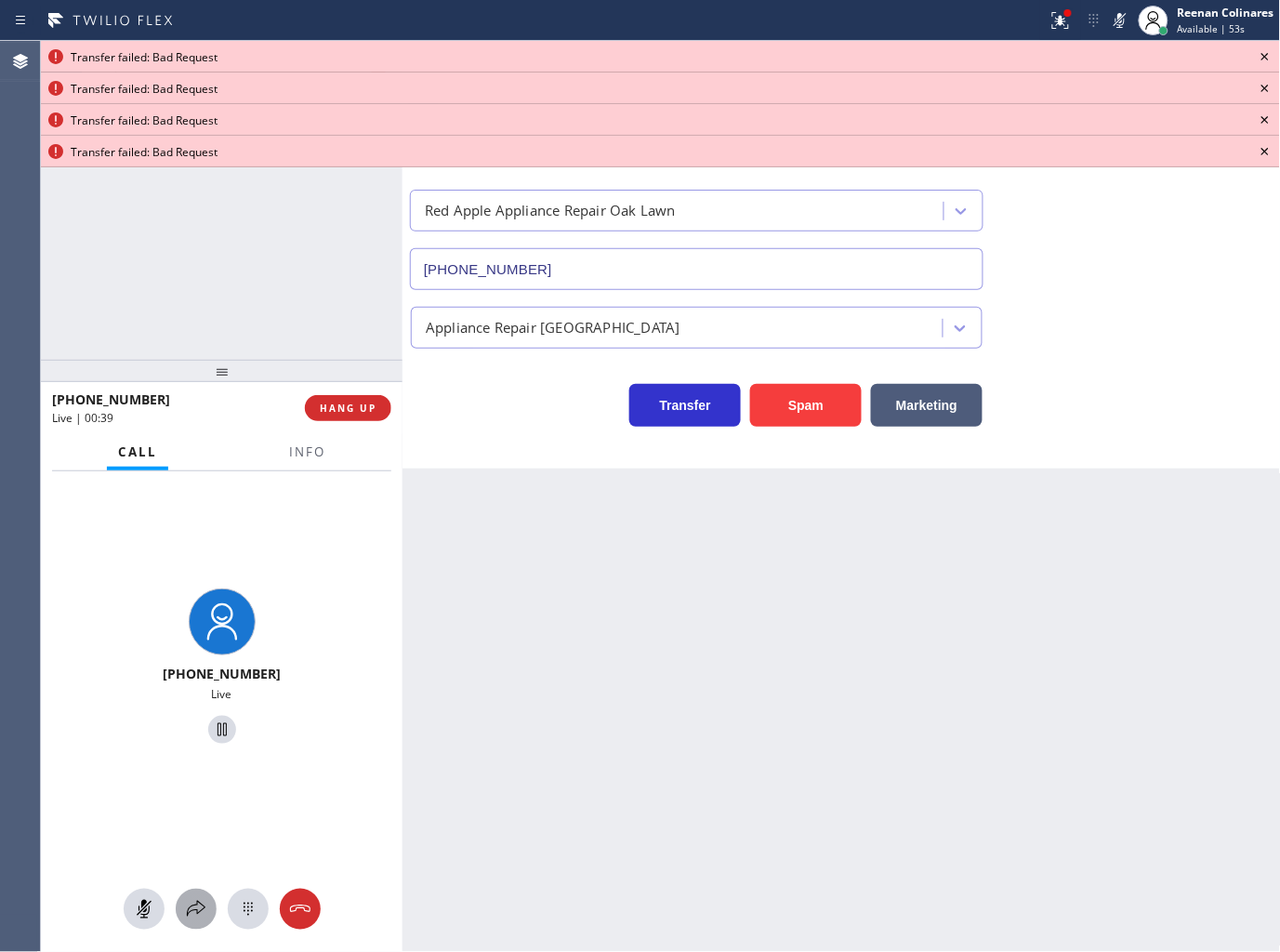
click at [194, 909] on icon at bounding box center [196, 909] width 22 height 22
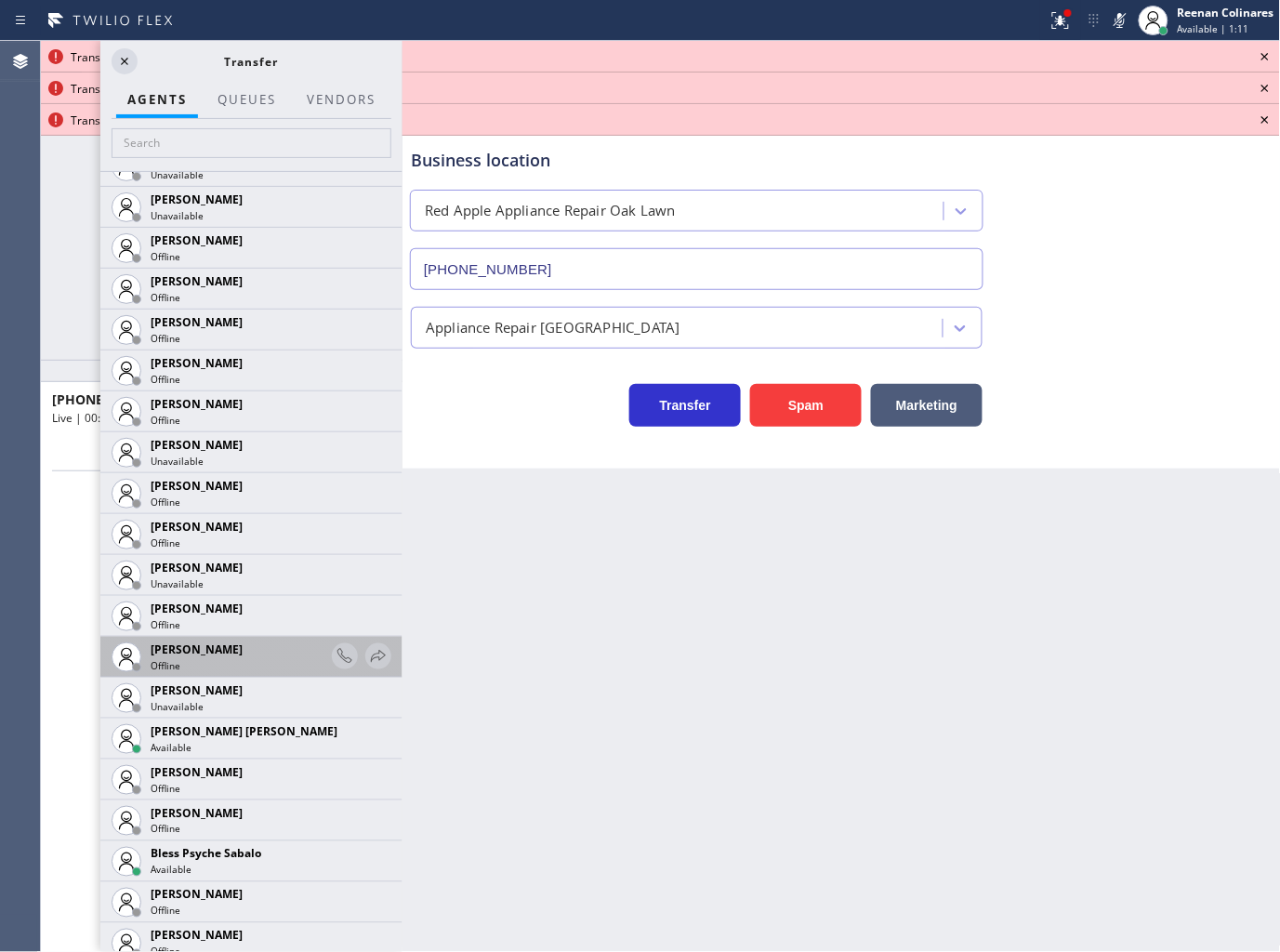
scroll to position [0, 0]
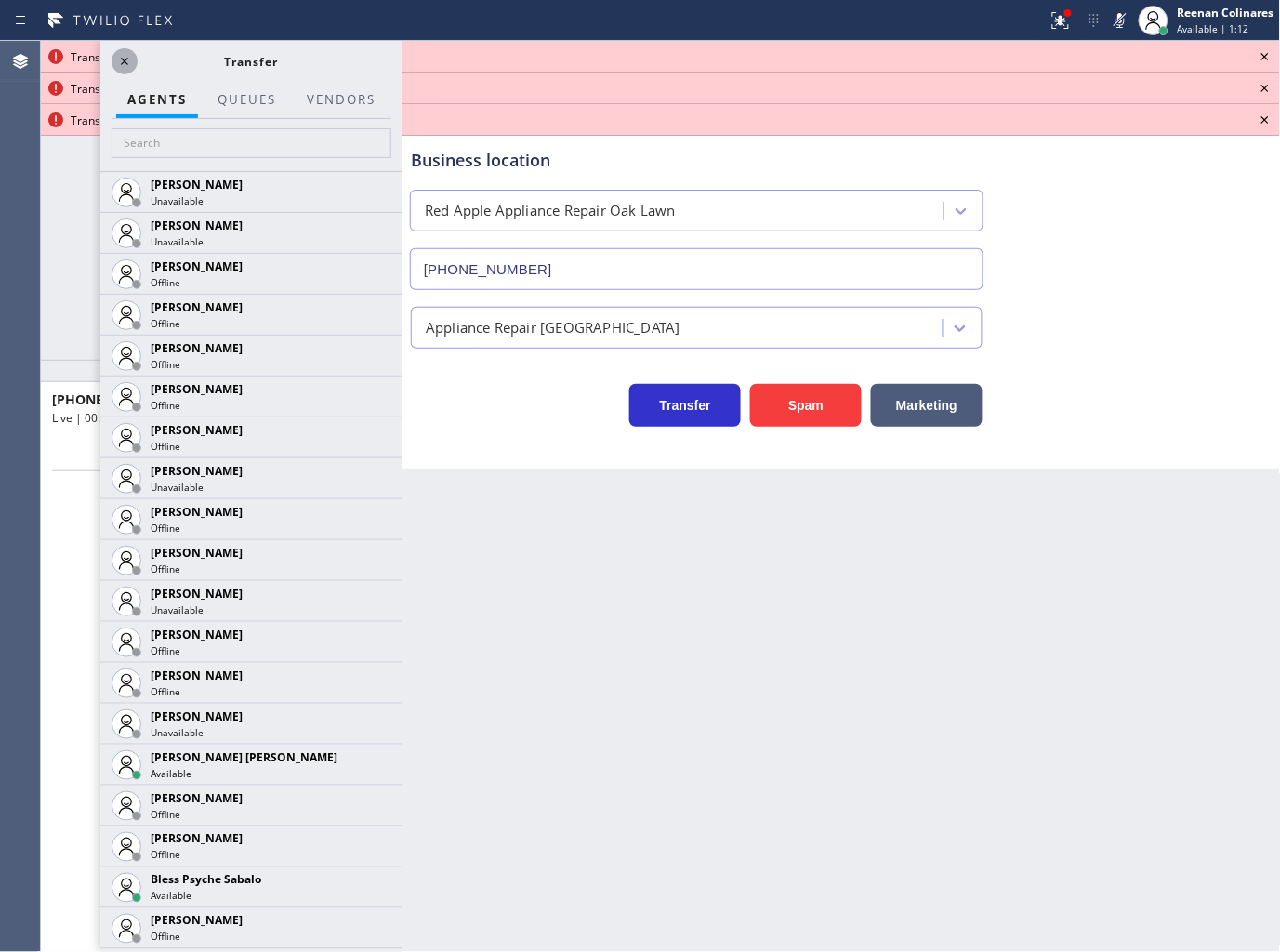
click at [134, 62] on icon at bounding box center [125, 61] width 22 height 22
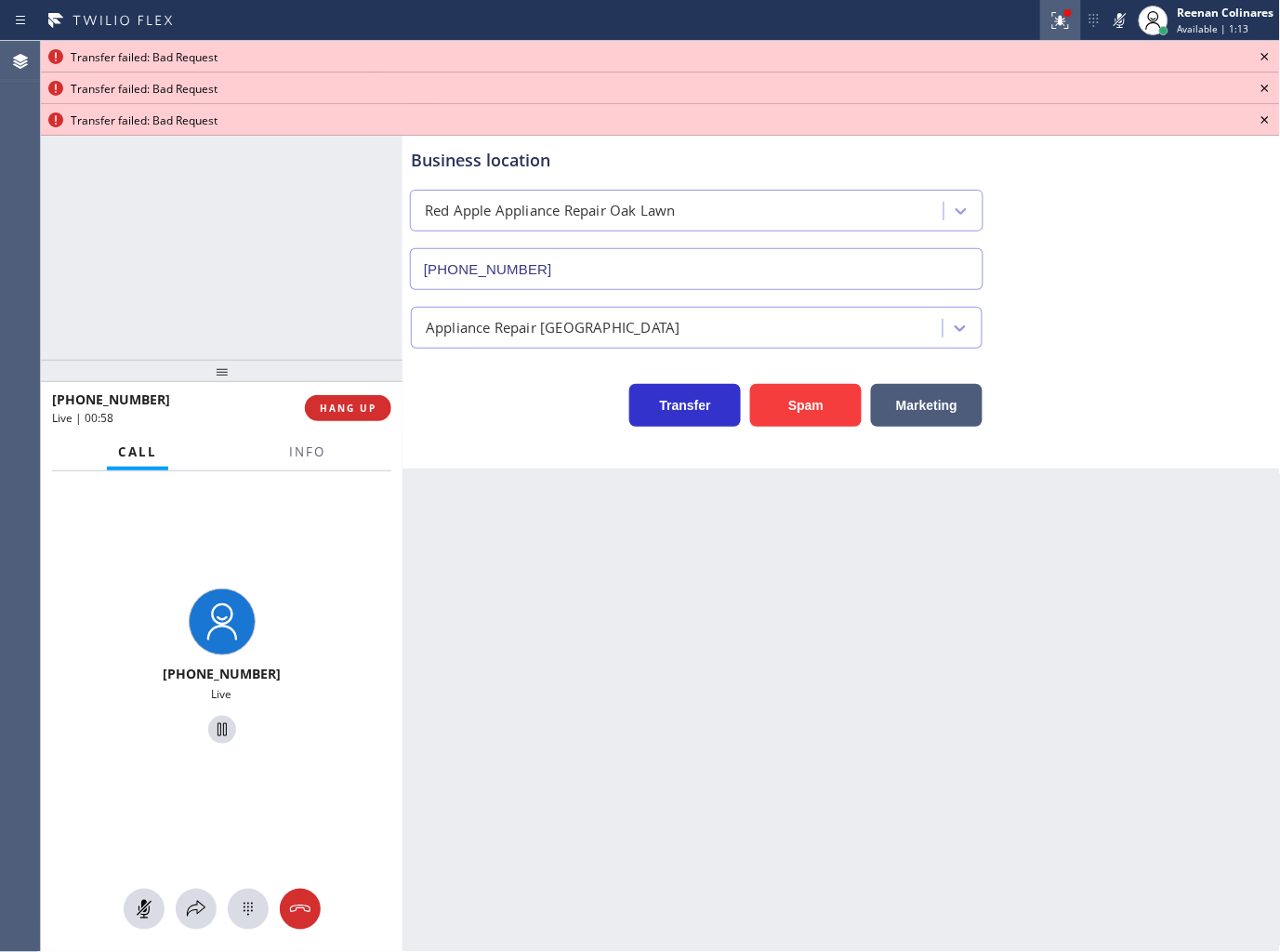
click at [1043, 15] on div at bounding box center [1061, 20] width 41 height 22
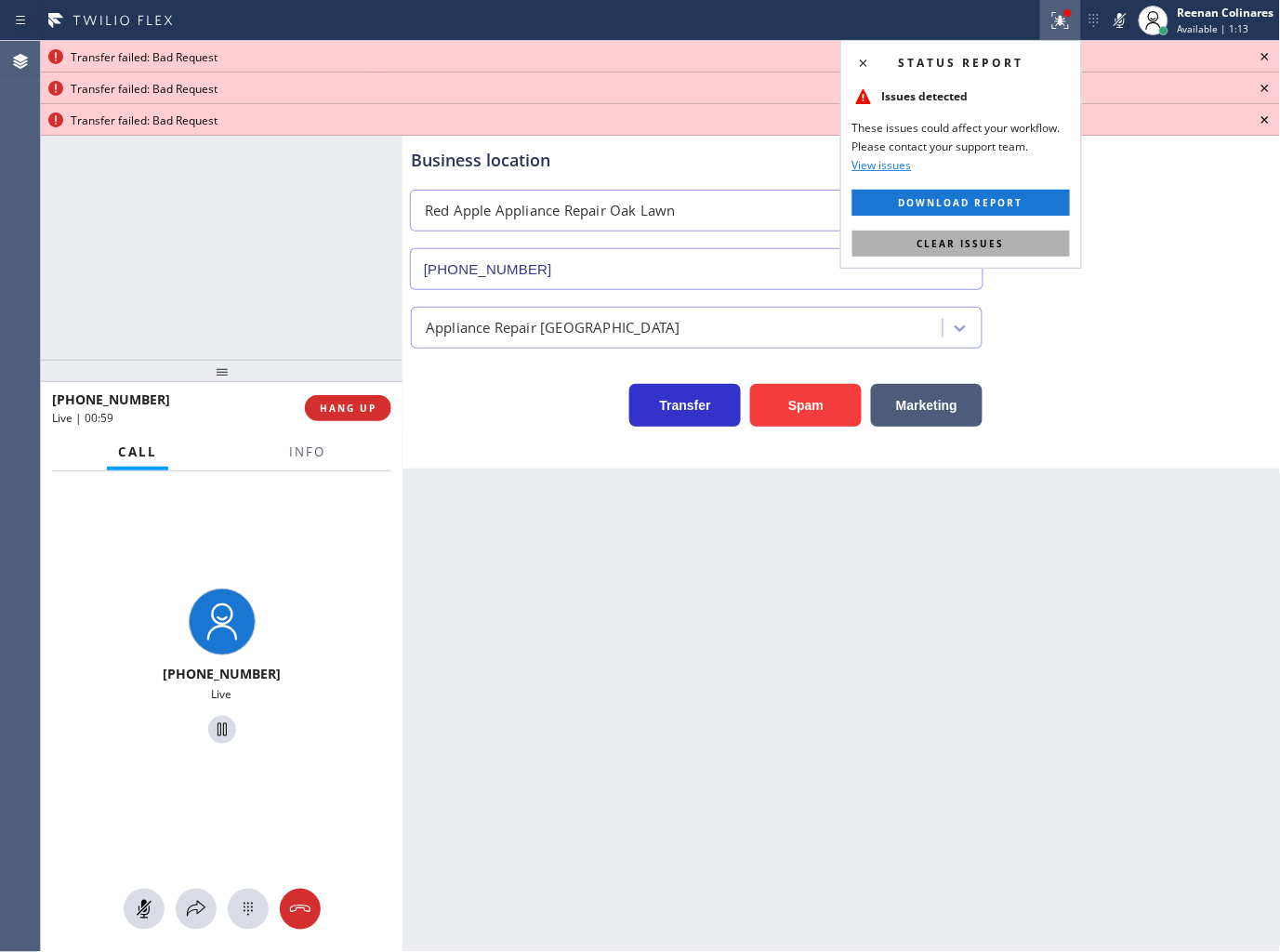
drag, startPoint x: 992, startPoint y: 247, endPoint x: 838, endPoint y: 280, distance: 157.5
click at [986, 247] on span "Clear issues" at bounding box center [962, 243] width 88 height 13
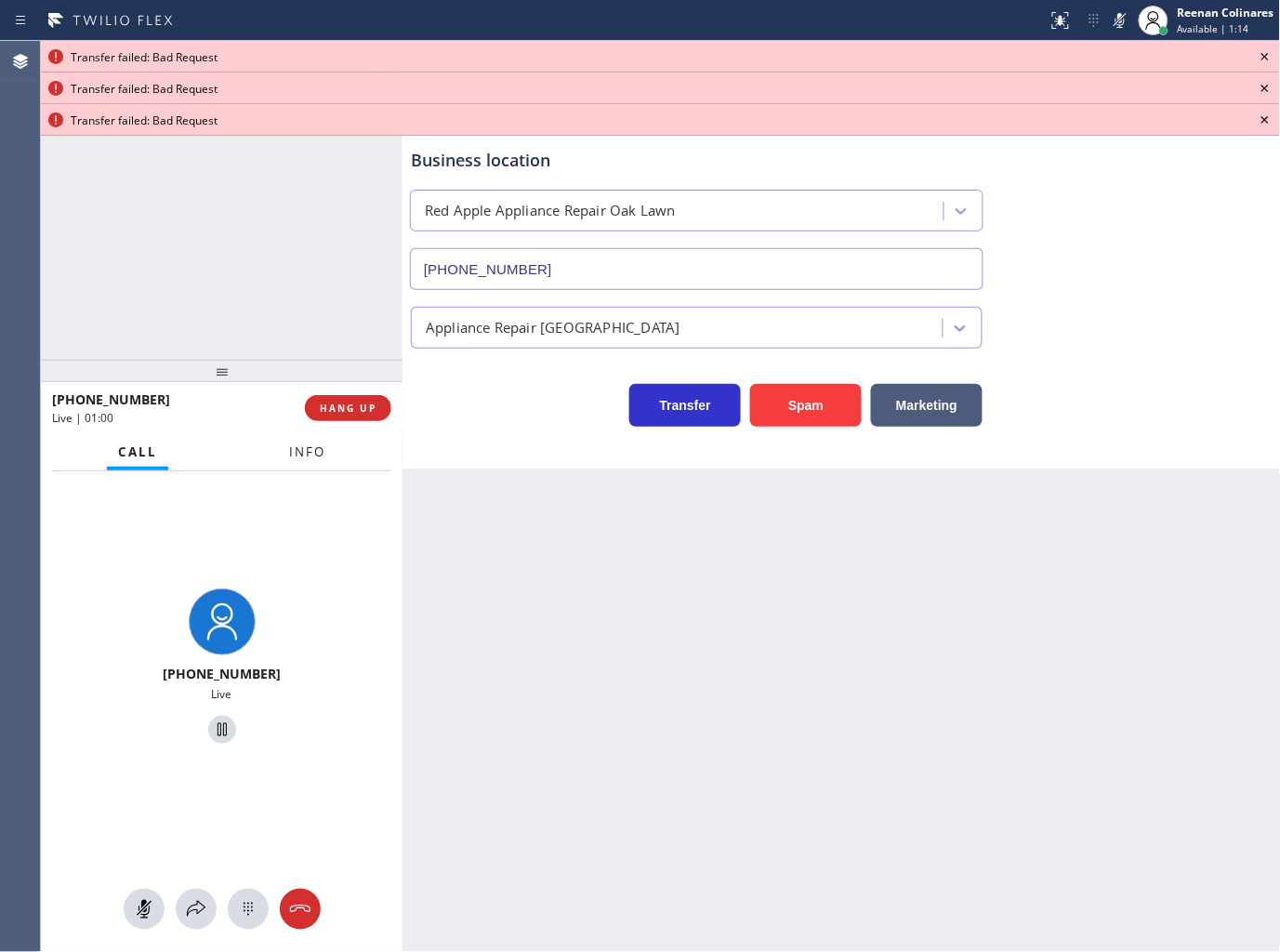
click at [326, 463] on button "Info" at bounding box center [307, 452] width 59 height 36
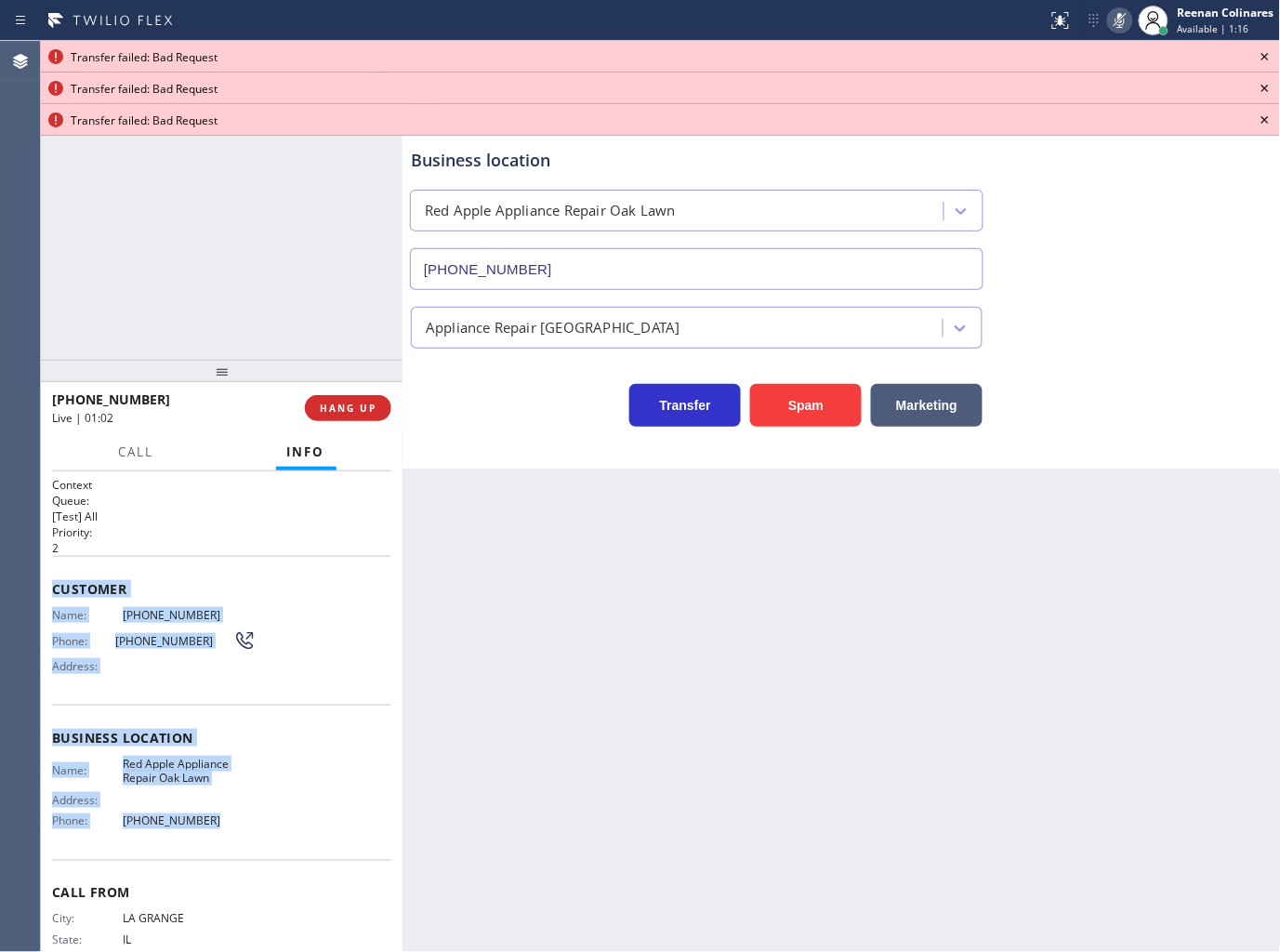
click at [1122, 16] on rect at bounding box center [1119, 18] width 13 height 13
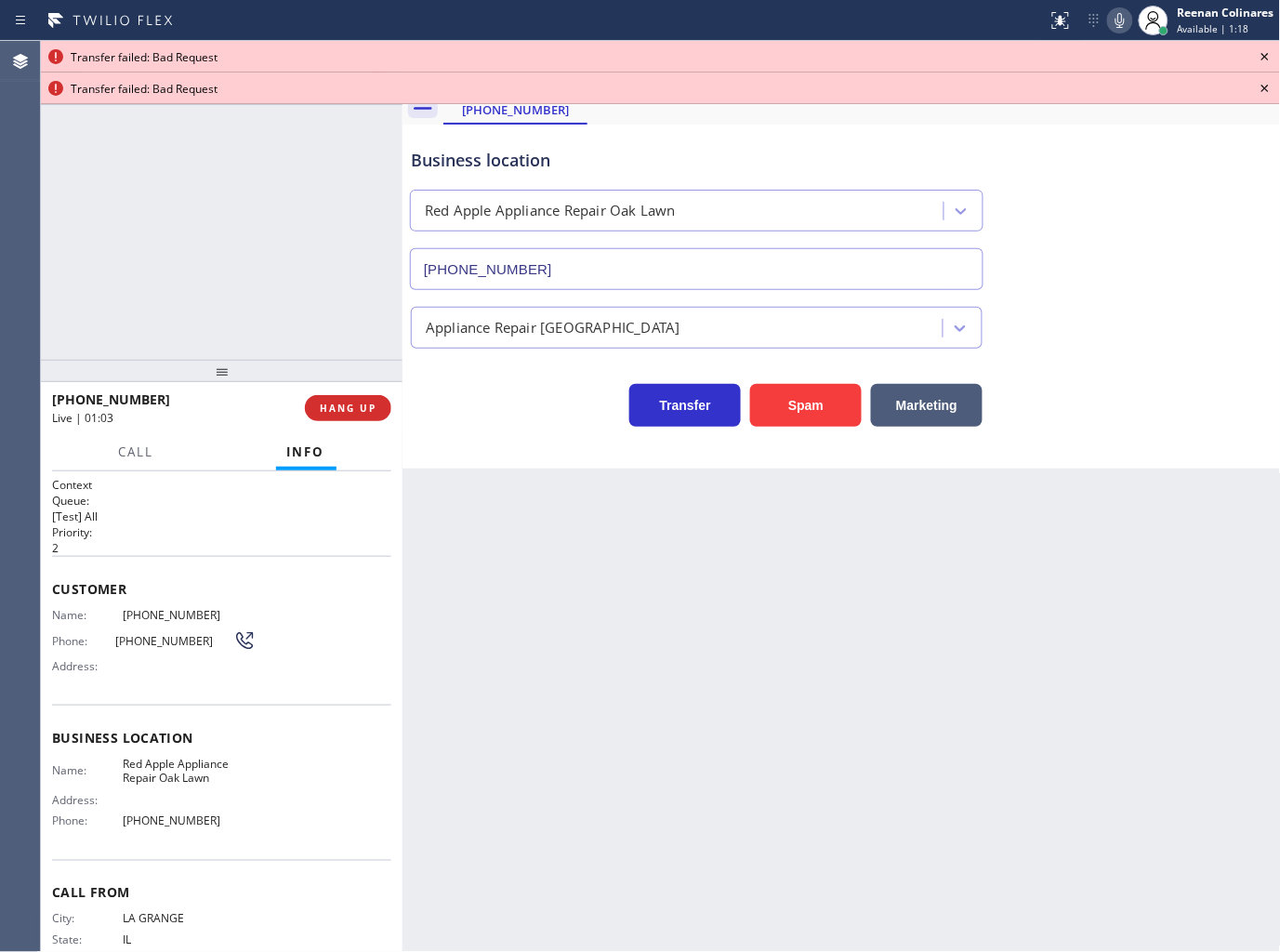
click at [1259, 56] on icon at bounding box center [1265, 57] width 22 height 22
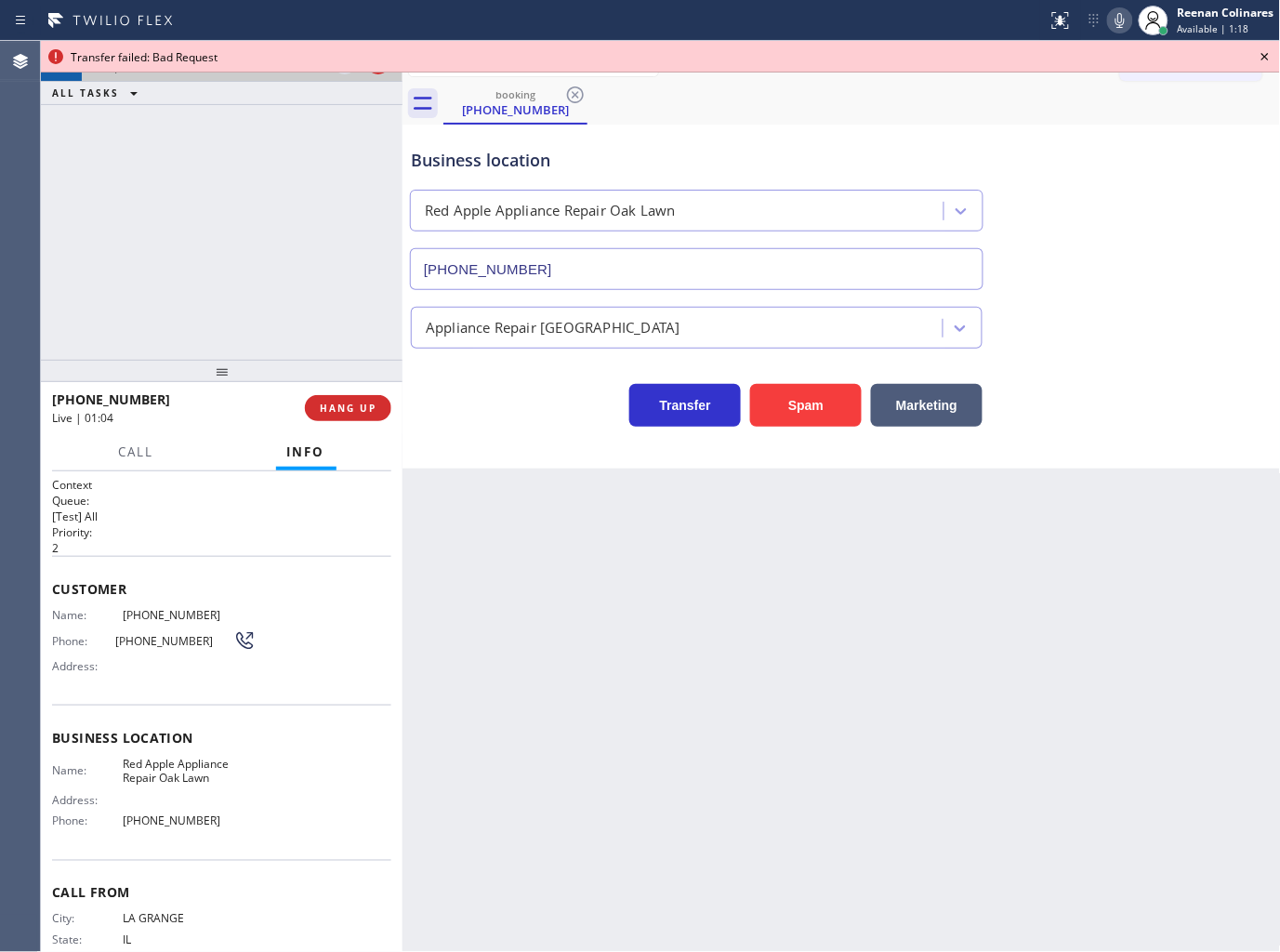
click at [1259, 56] on icon at bounding box center [1265, 57] width 22 height 22
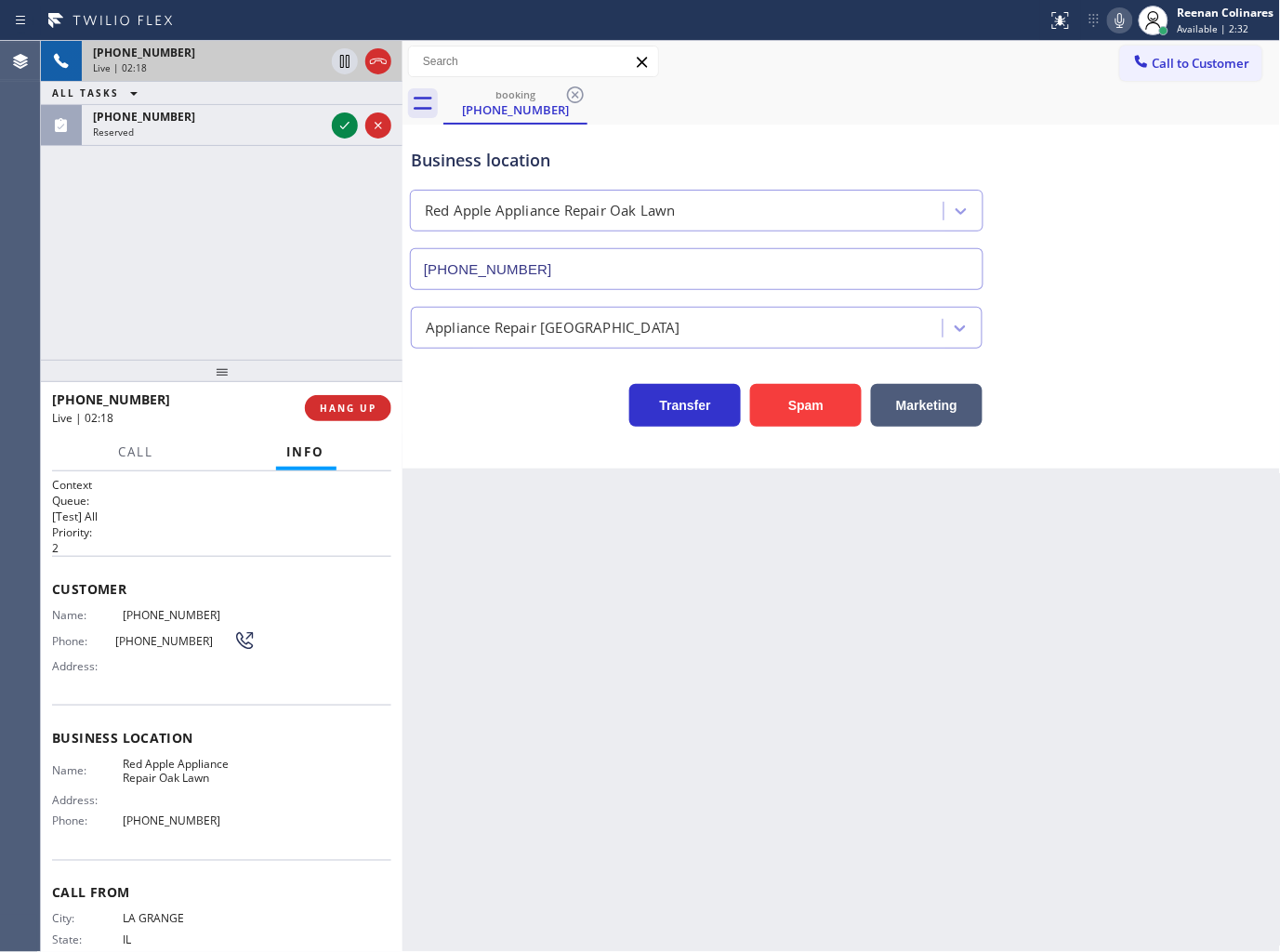
click at [1117, 20] on icon at bounding box center [1119, 20] width 22 height 22
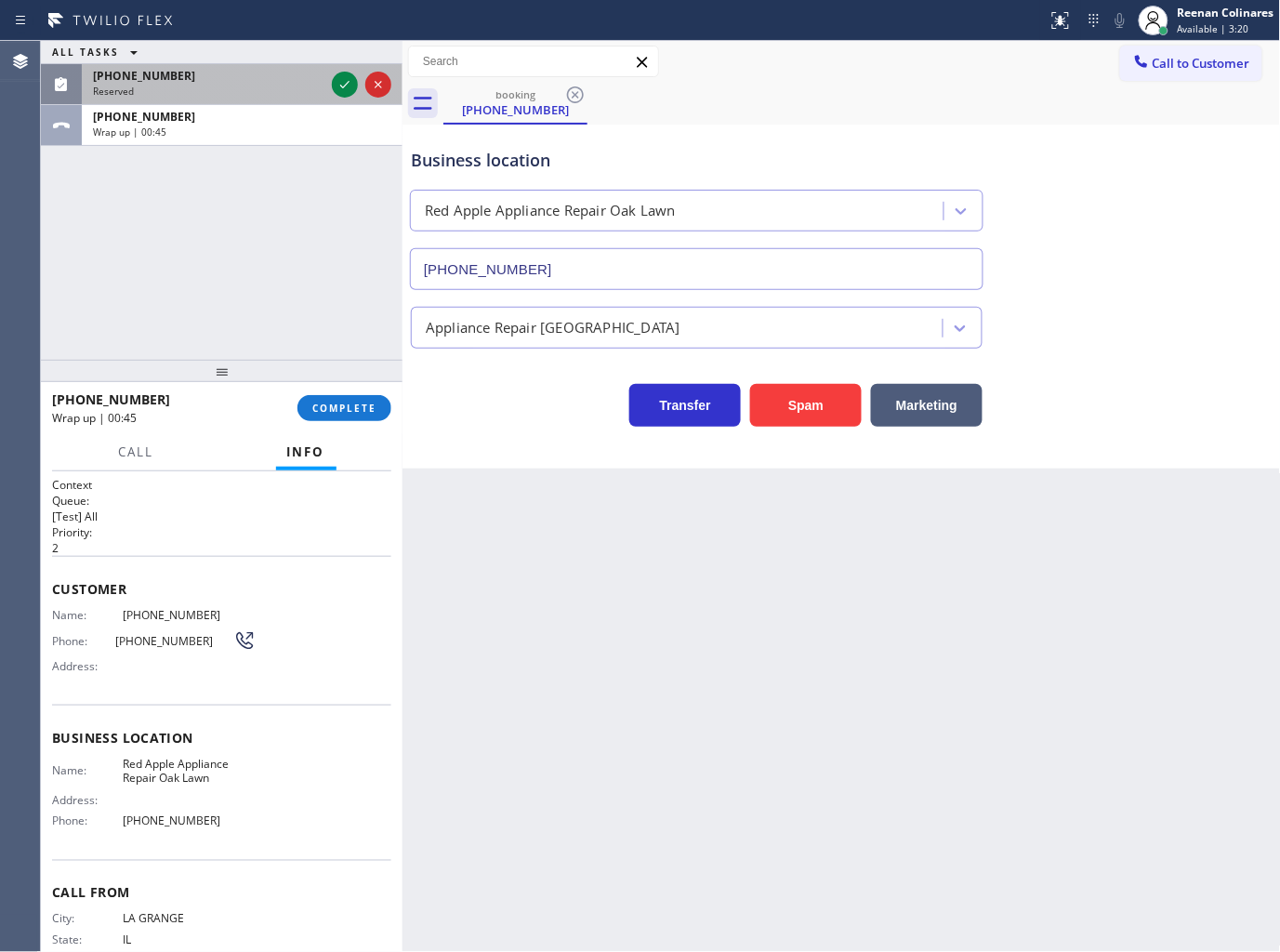
click at [272, 100] on div "[PHONE_NUMBER] Reserved" at bounding box center [205, 84] width 246 height 41
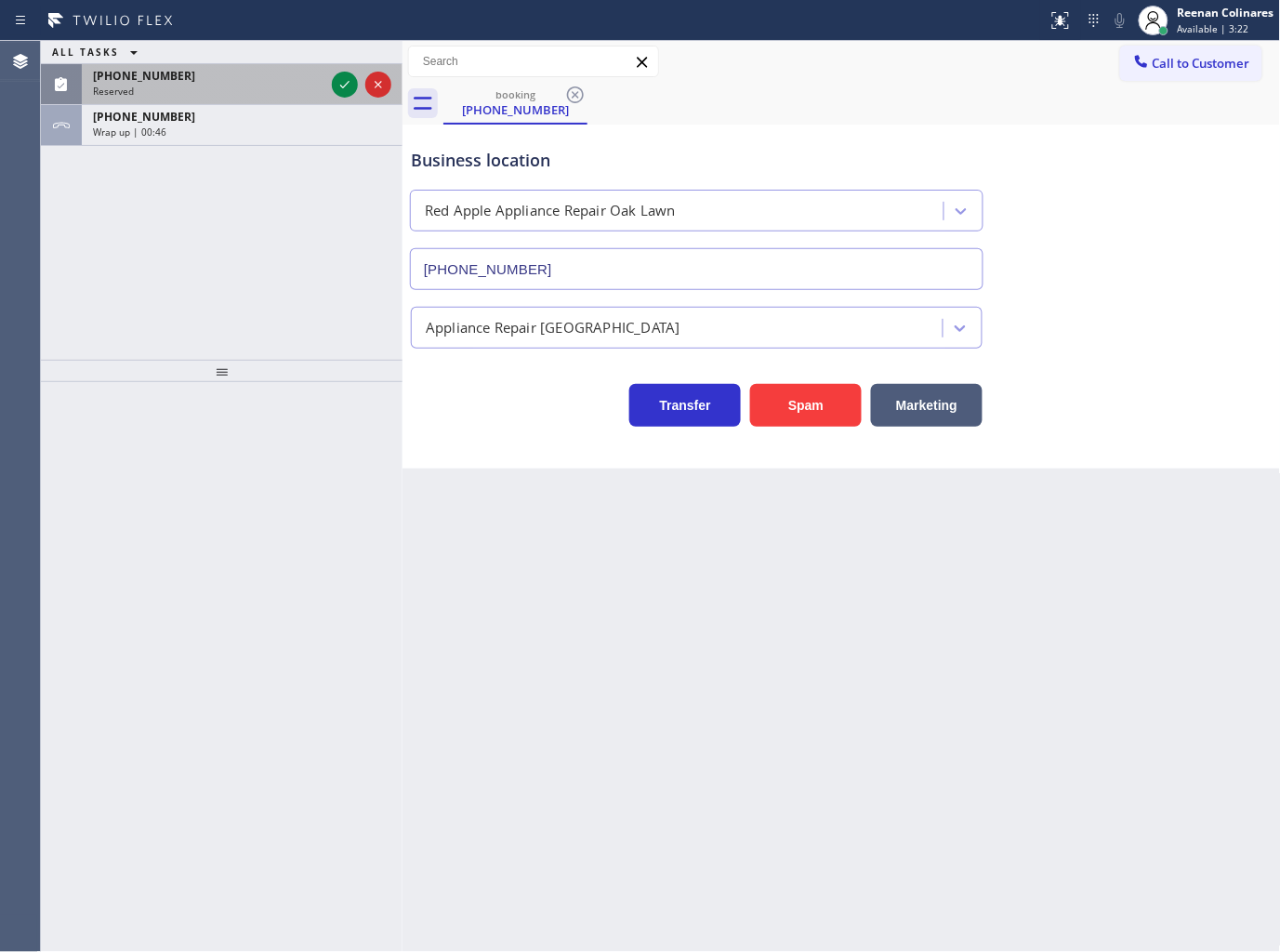
click at [165, 95] on div "Reserved" at bounding box center [209, 91] width 231 height 13
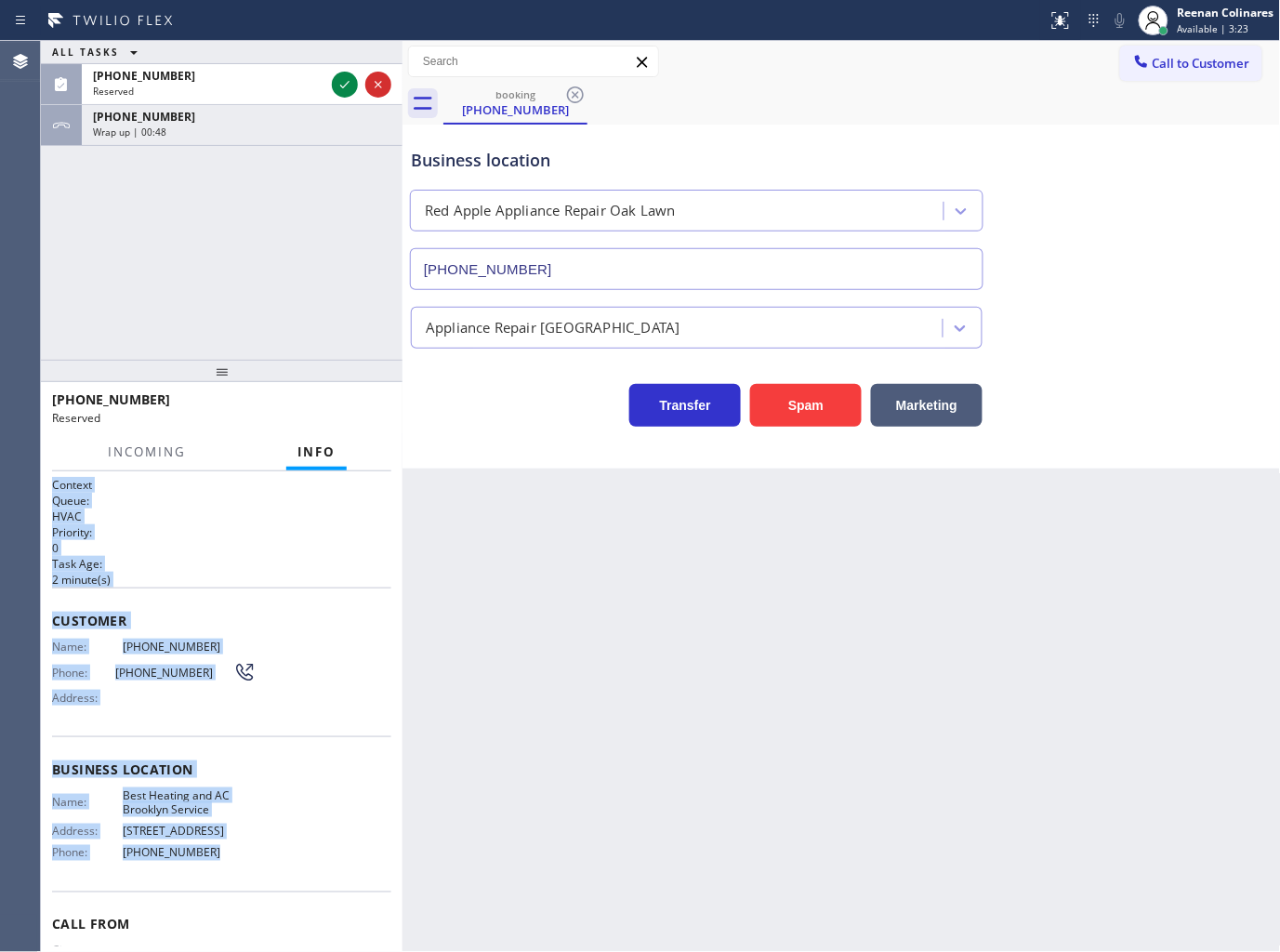
drag, startPoint x: 68, startPoint y: 503, endPoint x: 446, endPoint y: 892, distance: 542.4
click at [293, 849] on div "Context Queue: HVAC Priority: 0 Task Age: [DEMOGRAPHIC_DATA] minute(s) Customer…" at bounding box center [221, 754] width 339 height 555
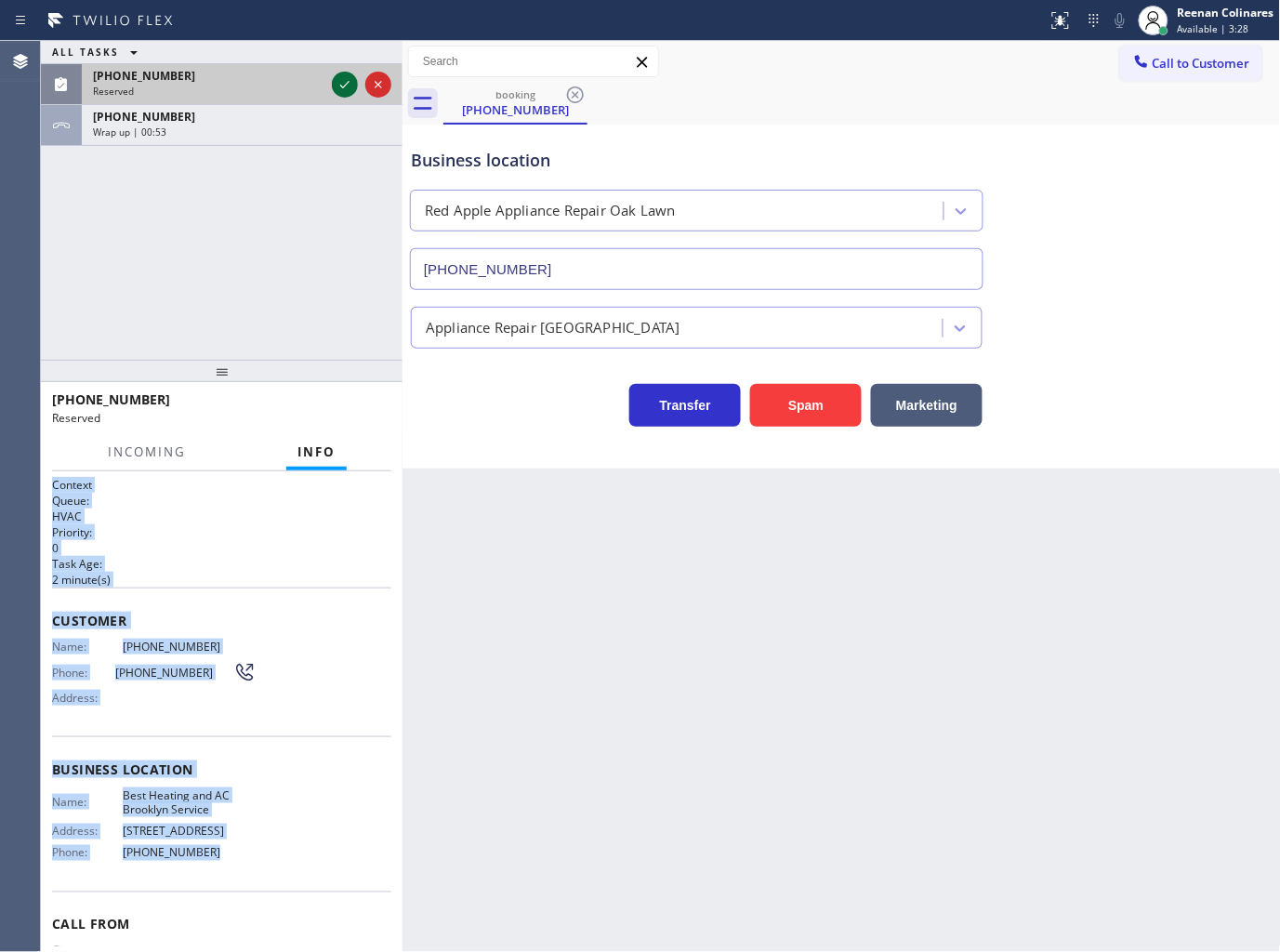
click at [341, 81] on icon at bounding box center [344, 85] width 22 height 22
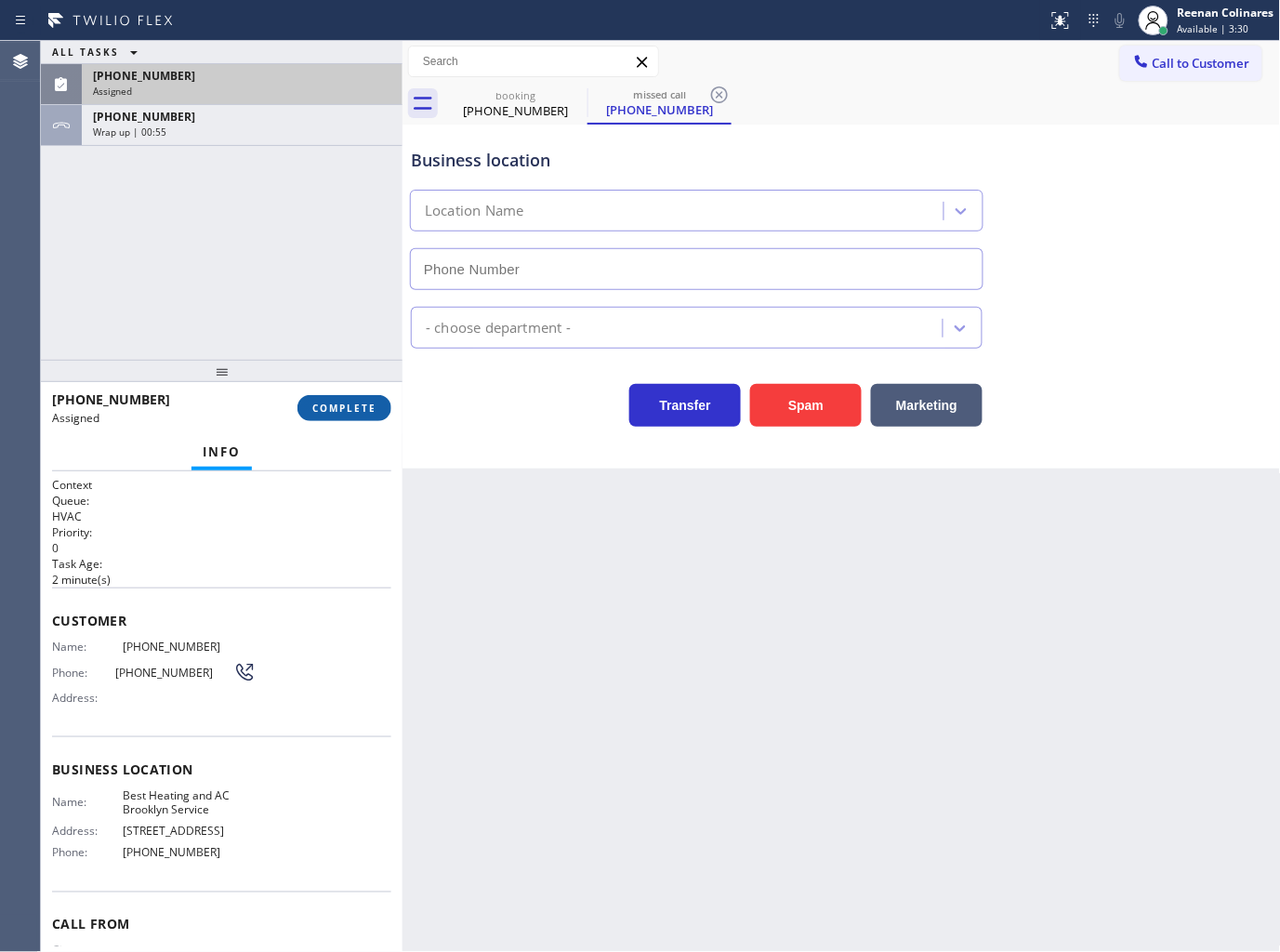
click at [345, 387] on div "[PHONE_NUMBER] Assigned COMPLETE" at bounding box center [221, 408] width 339 height 48
type input "[PHONE_NUMBER]"
click at [348, 404] on span "COMPLETE" at bounding box center [344, 407] width 64 height 13
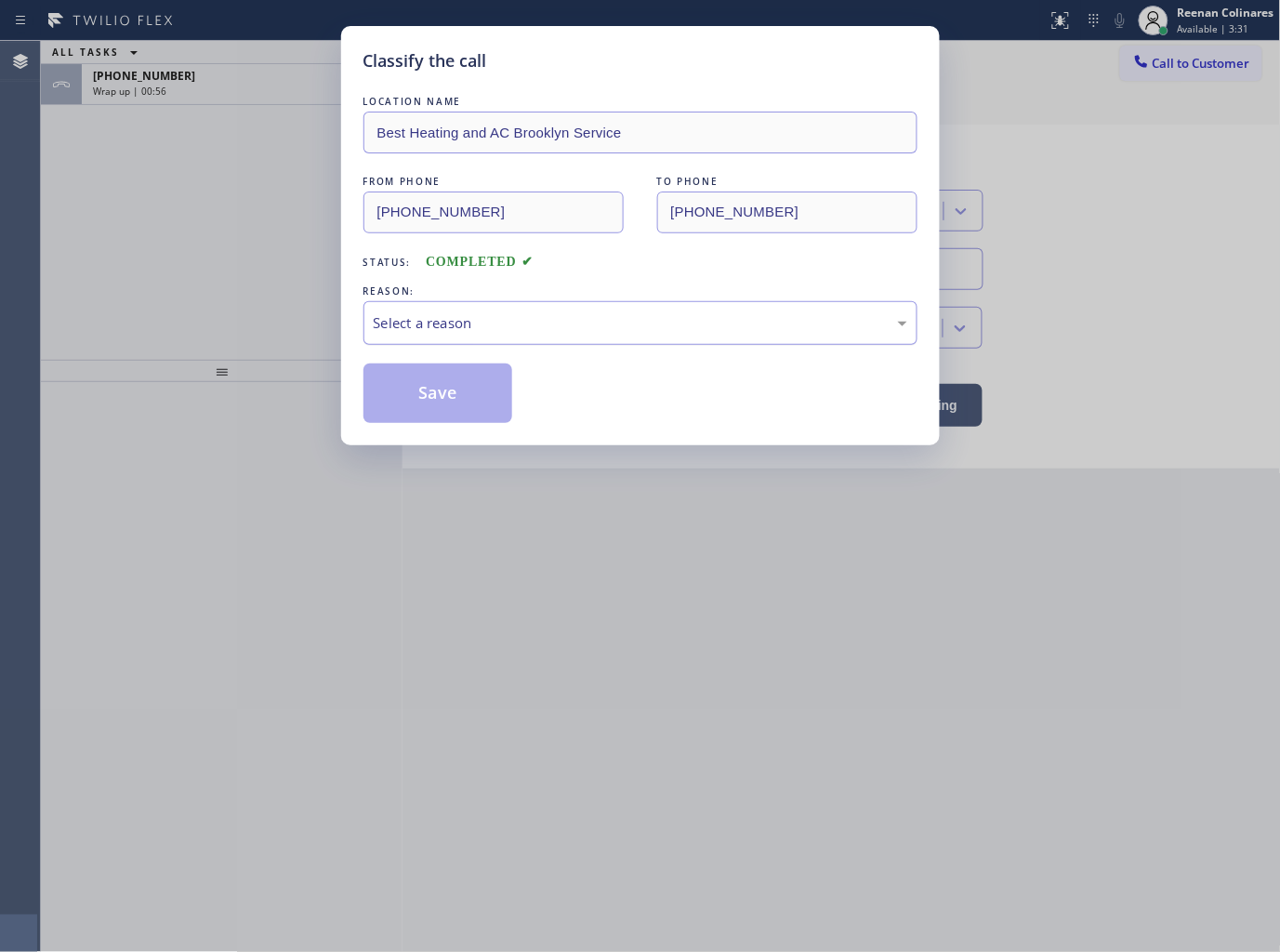
click at [403, 331] on div "Select a reason" at bounding box center [640, 322] width 534 height 21
click at [412, 410] on button "Save" at bounding box center [438, 393] width 150 height 60
click at [237, 102] on div "Classify the call LOCATION NAME Best Heating and AC Brooklyn Service FROM PHONE…" at bounding box center [640, 476] width 1280 height 952
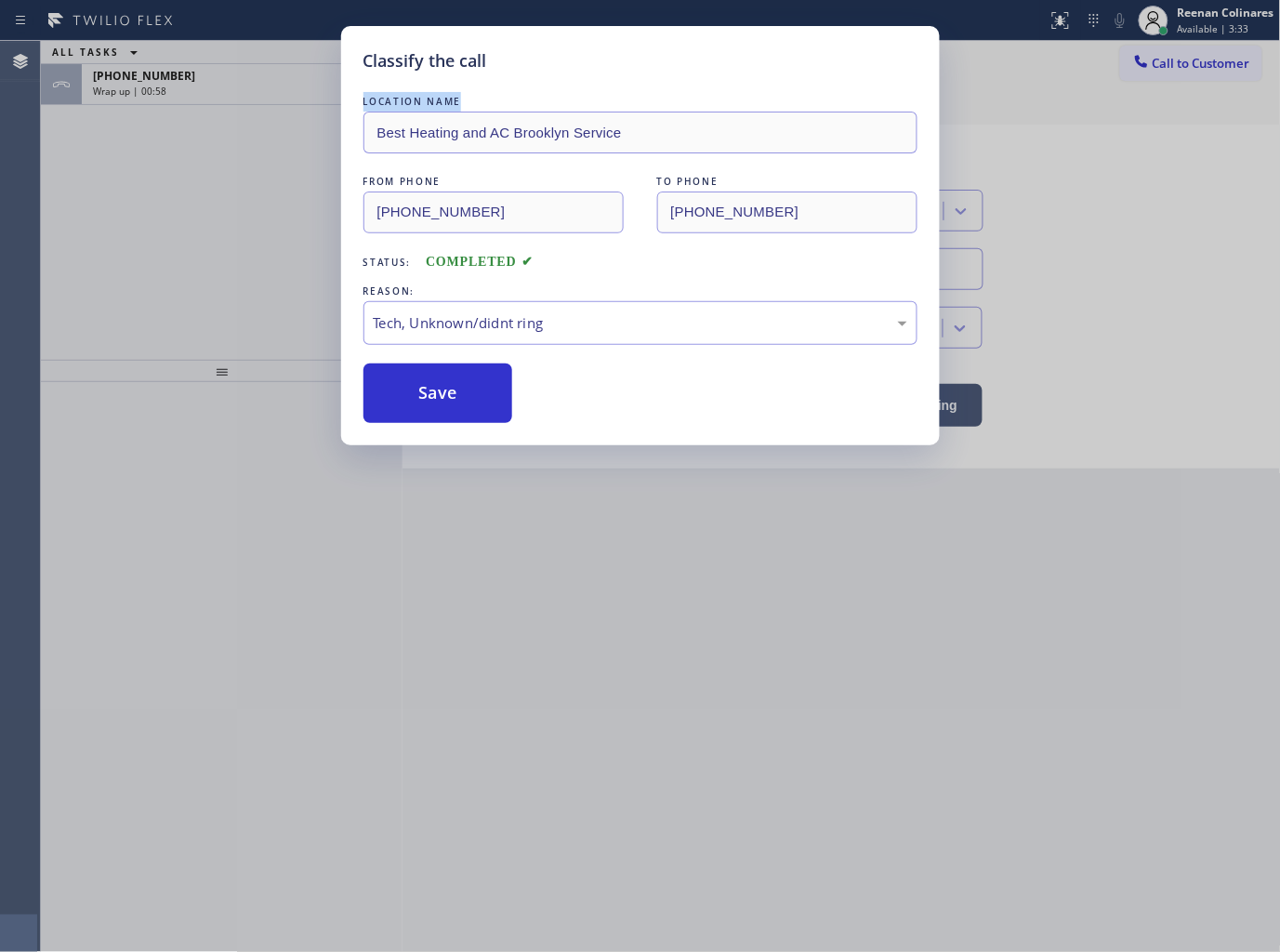
click at [237, 102] on div "Classify the call LOCATION NAME Best Heating and AC Brooklyn Service FROM PHONE…" at bounding box center [640, 476] width 1280 height 952
click at [237, 102] on div "Classify the call LOCATION NAME Red Apple Appliance Repair [GEOGRAPHIC_DATA] FR…" at bounding box center [660, 496] width 1239 height 911
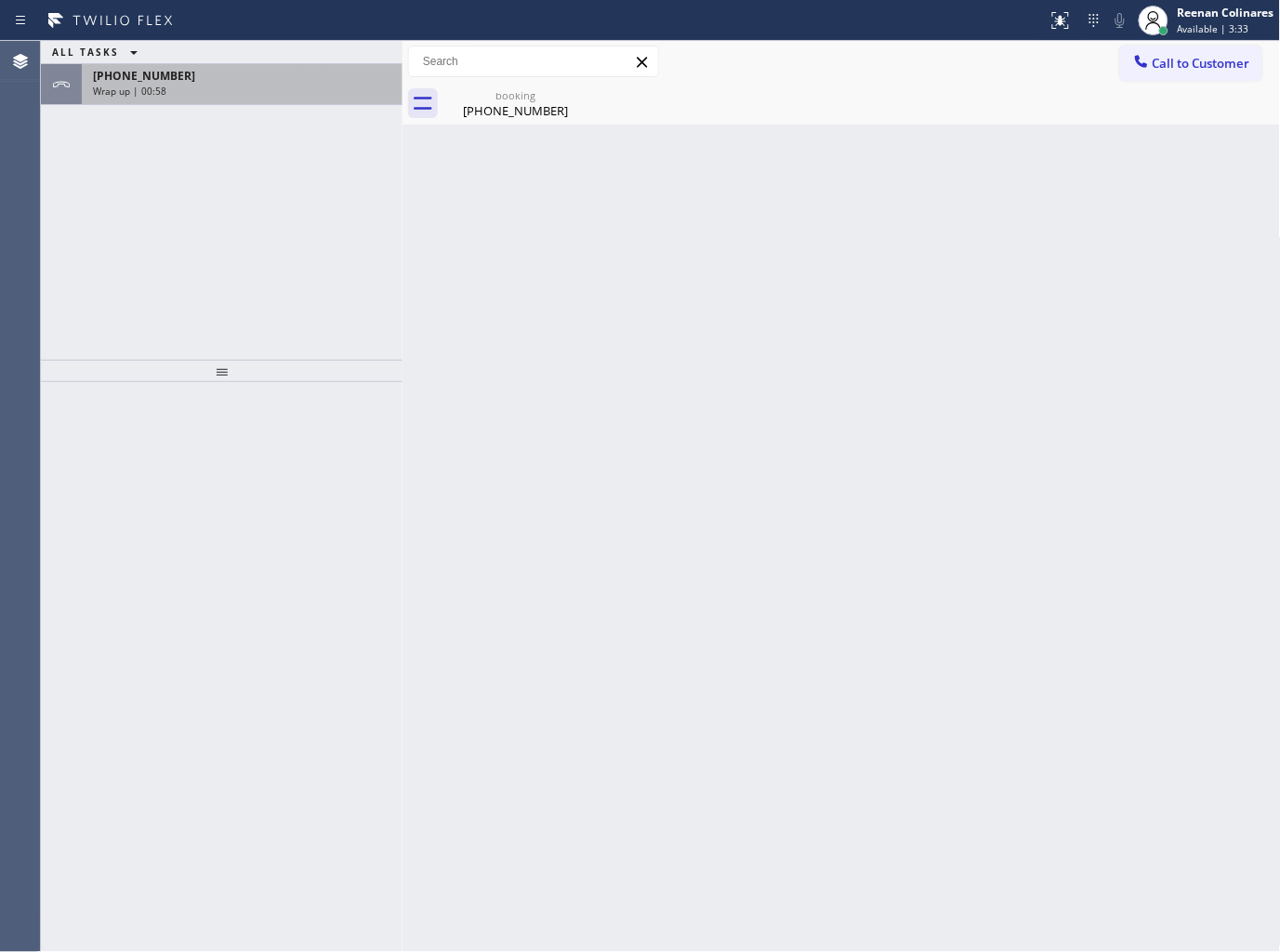
click at [237, 100] on div "[PHONE_NUMBER] Wrap up | 00:58" at bounding box center [238, 84] width 313 height 41
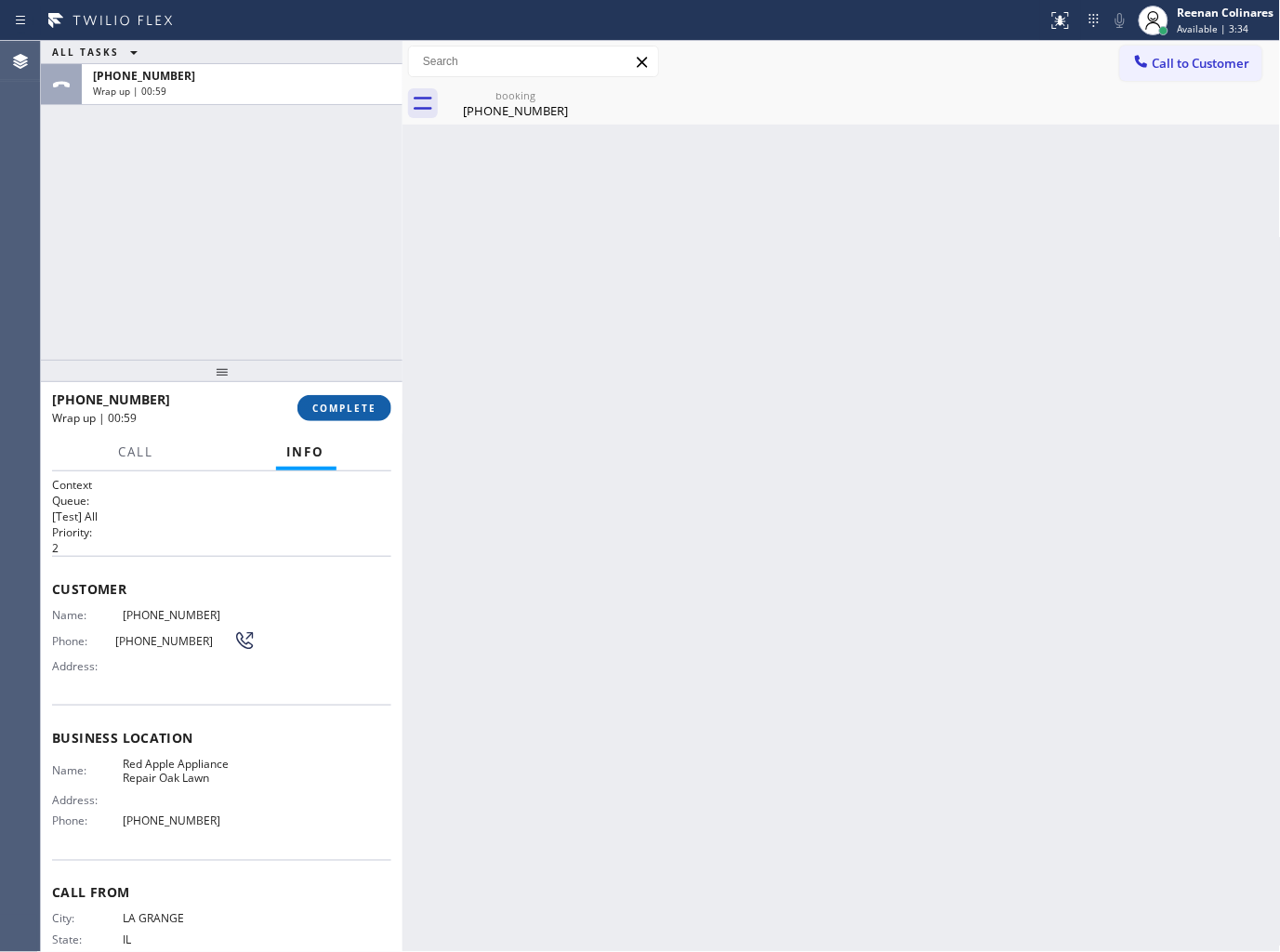
click at [333, 409] on span "COMPLETE" at bounding box center [344, 407] width 64 height 13
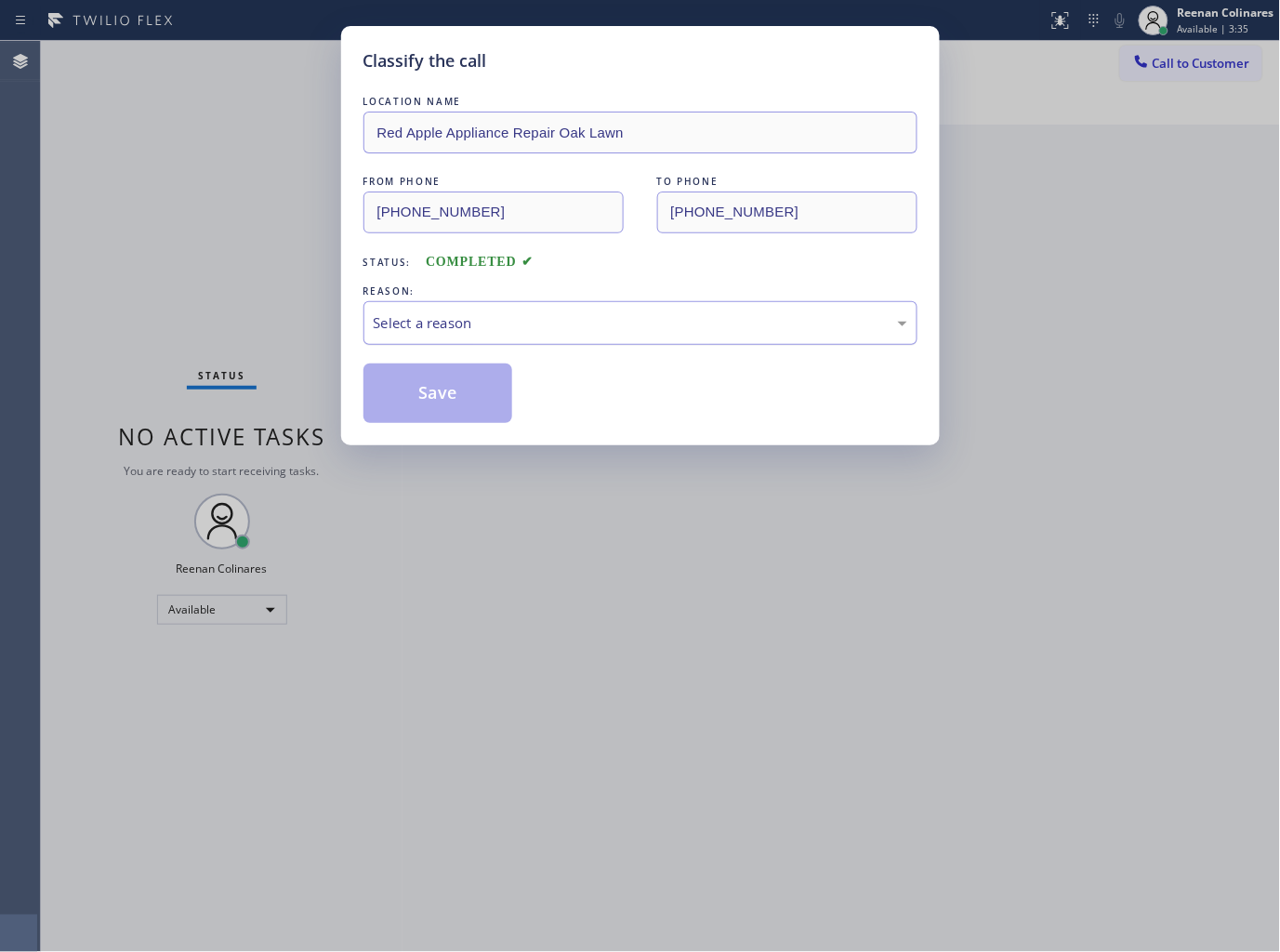
click at [475, 316] on div "Select a reason" at bounding box center [640, 322] width 534 height 21
click at [438, 420] on button "Save" at bounding box center [438, 393] width 150 height 60
click at [232, 290] on div "Classify the call LOCATION NAME Red Apple Appliance Repair Oak Lawn FROM PHONE …" at bounding box center [640, 476] width 1280 height 952
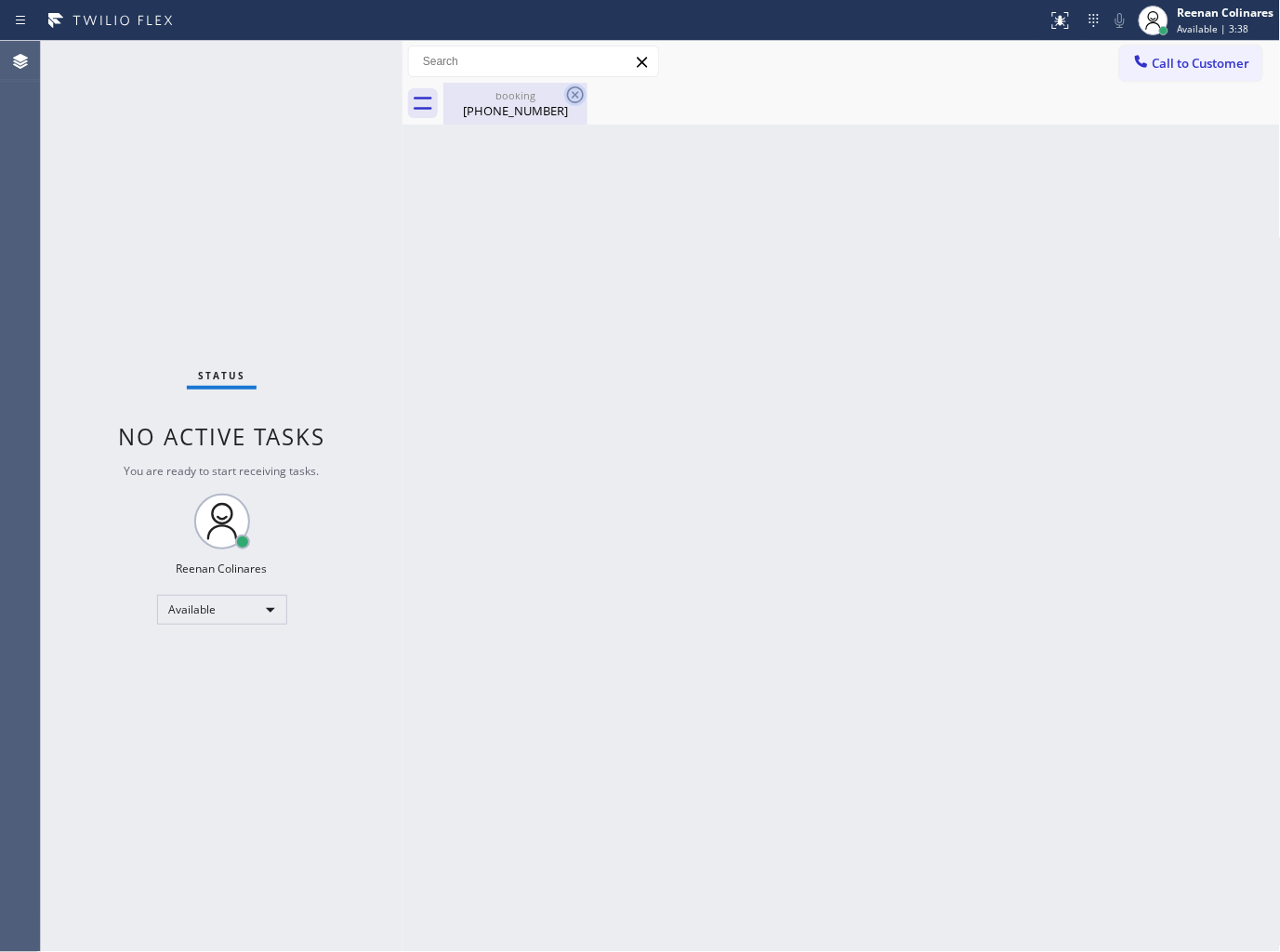
click at [578, 96] on icon at bounding box center [575, 95] width 17 height 17
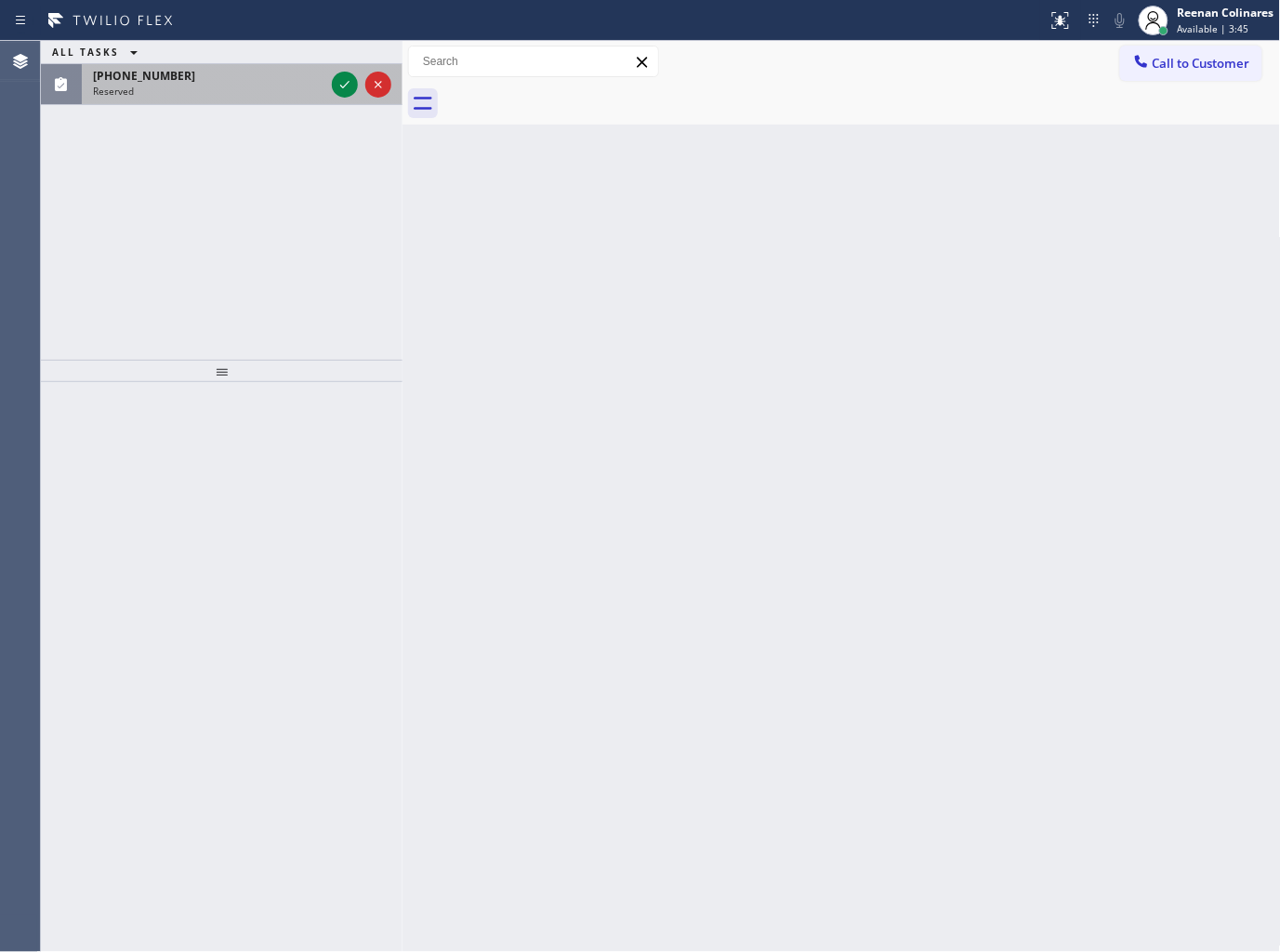
click at [286, 94] on div "Reserved" at bounding box center [209, 91] width 231 height 13
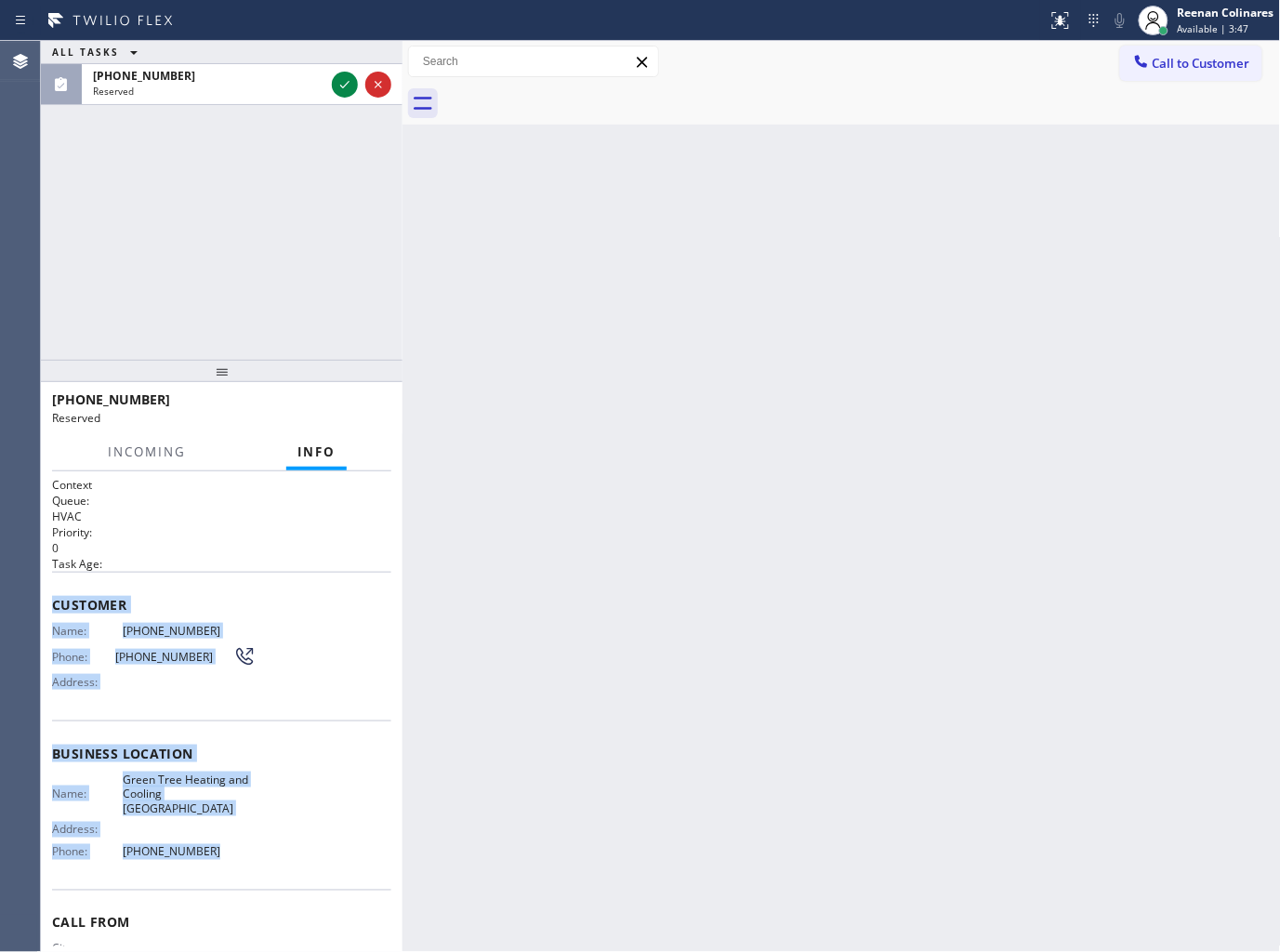
drag, startPoint x: 159, startPoint y: 747, endPoint x: 269, endPoint y: 836, distance: 141.5
click at [257, 836] on div "Context Queue: HVAC Priority: 0 Task Age: Customer Name: [PHONE_NUMBER] Phone: …" at bounding box center [221, 753] width 339 height 554
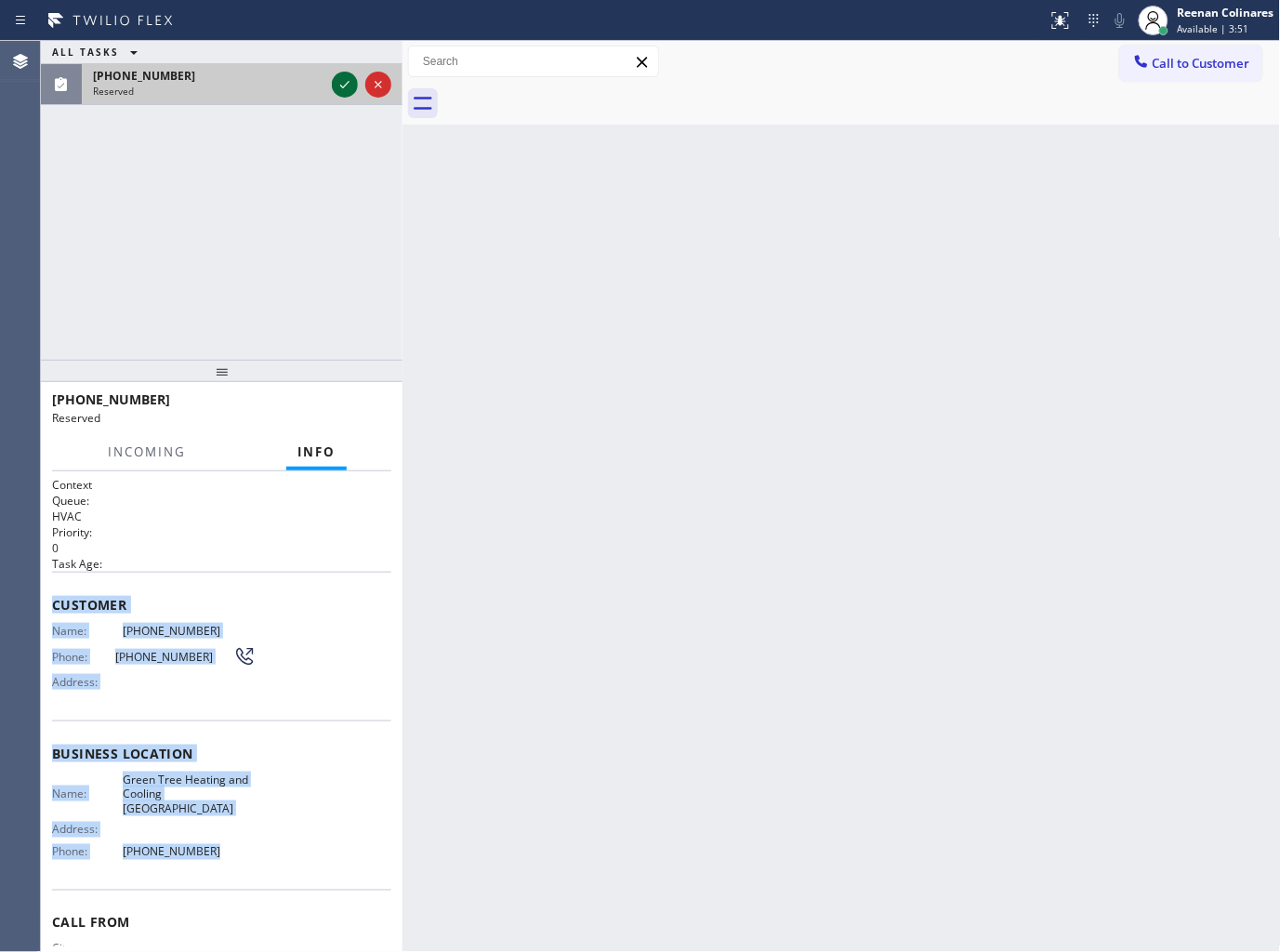
click at [344, 85] on icon at bounding box center [344, 85] width 22 height 22
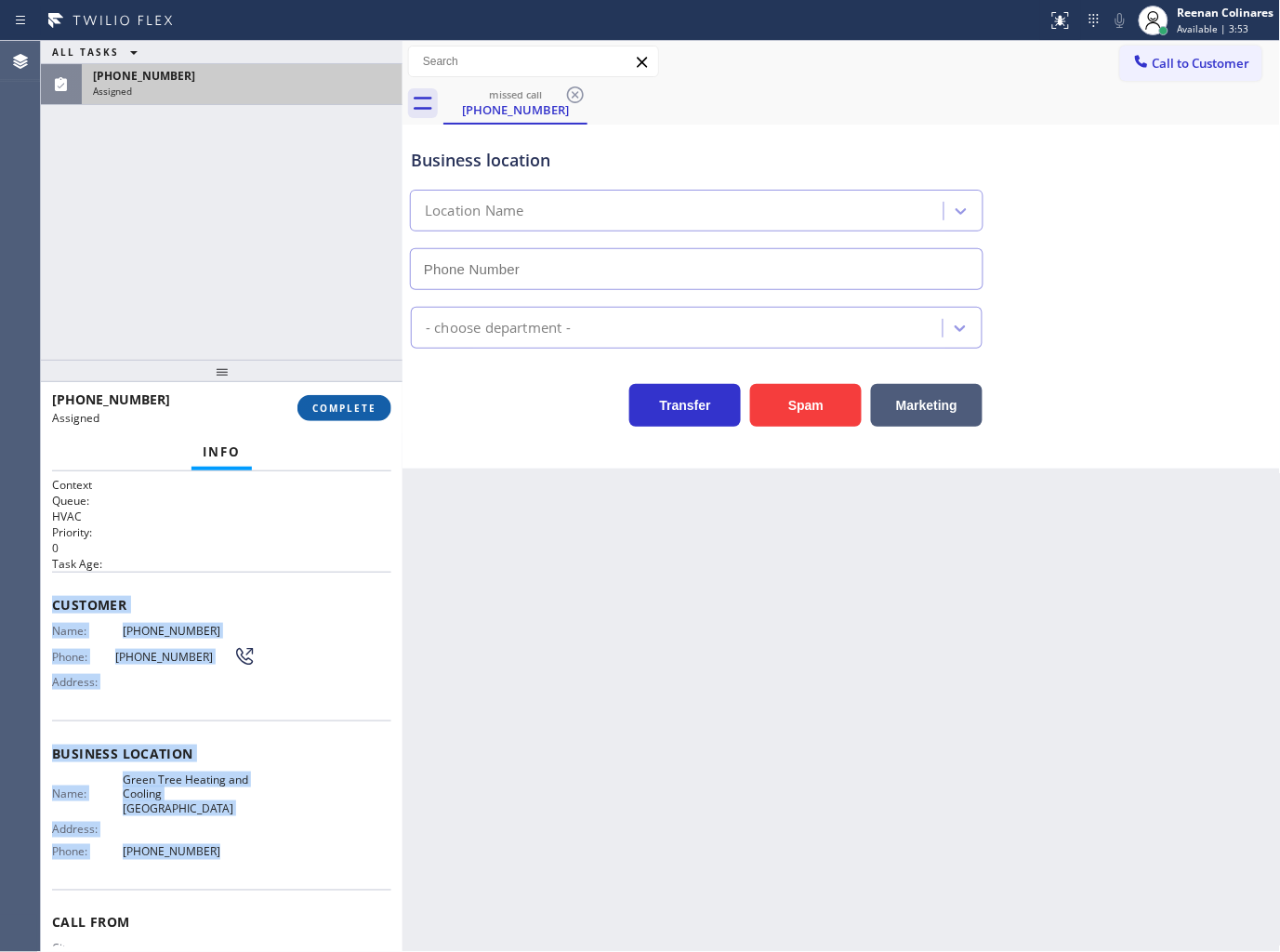
type input "[PHONE_NUMBER]"
click at [374, 406] on span "COMPLETE" at bounding box center [344, 407] width 64 height 13
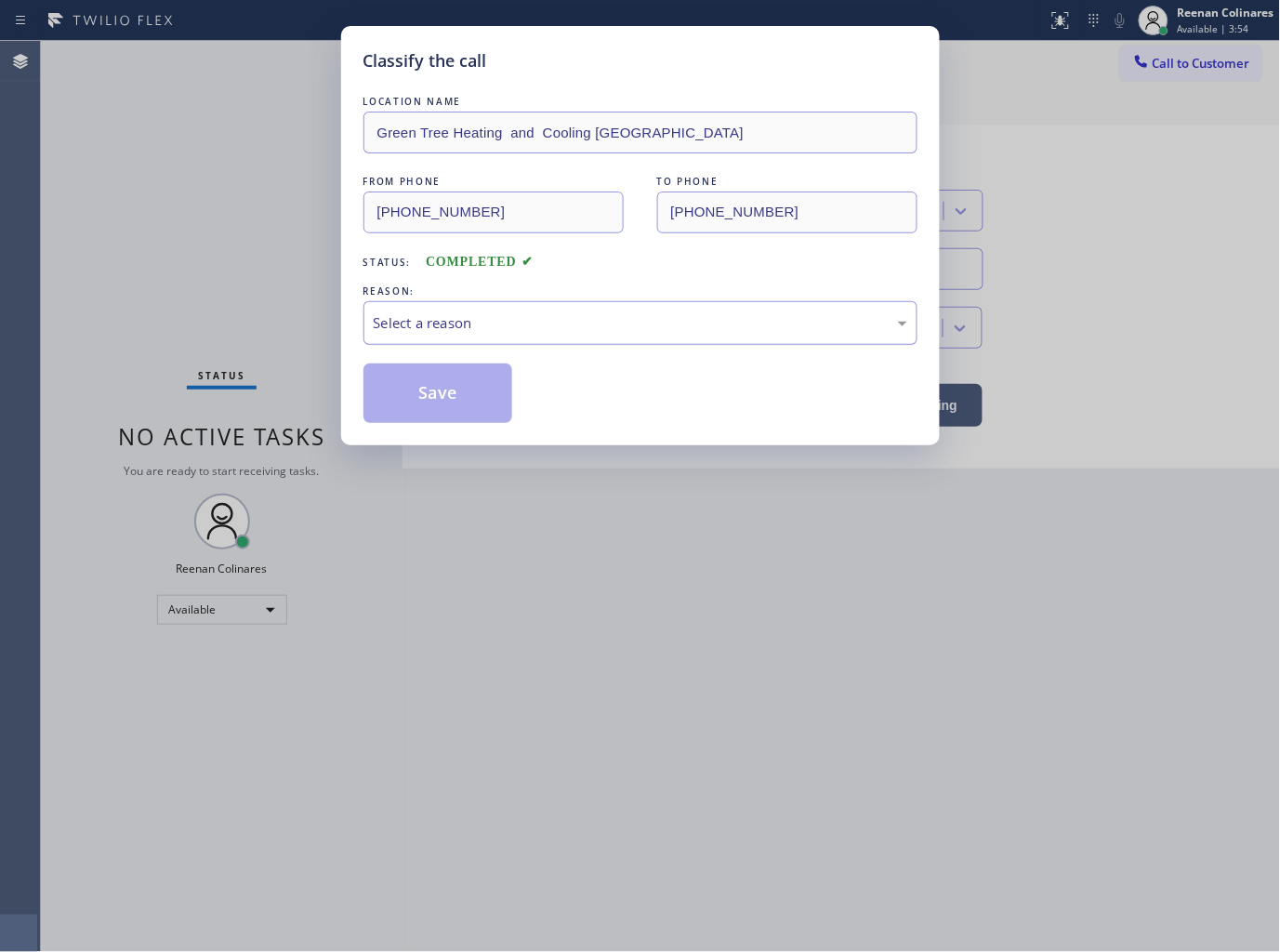
click at [421, 312] on div "Select a reason" at bounding box center [640, 322] width 534 height 21
click at [402, 401] on button "Save" at bounding box center [438, 393] width 150 height 60
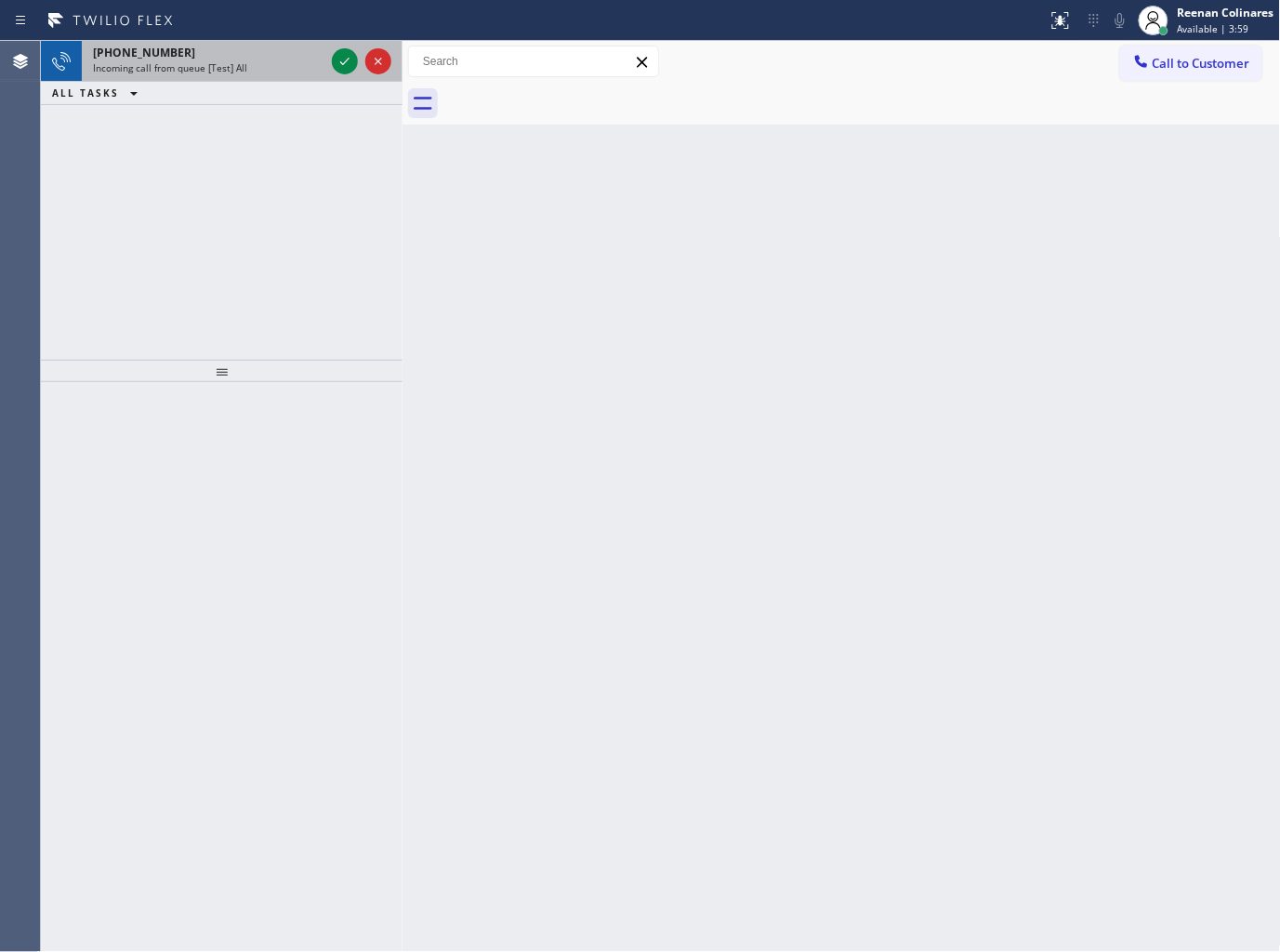
click at [270, 62] on div "Incoming call from queue [Test] All" at bounding box center [209, 67] width 231 height 13
click at [272, 67] on div "Incoming call from queue [Test] All" at bounding box center [209, 67] width 231 height 13
click at [200, 65] on span "Incoming call from queue [Test] All" at bounding box center [170, 67] width 155 height 13
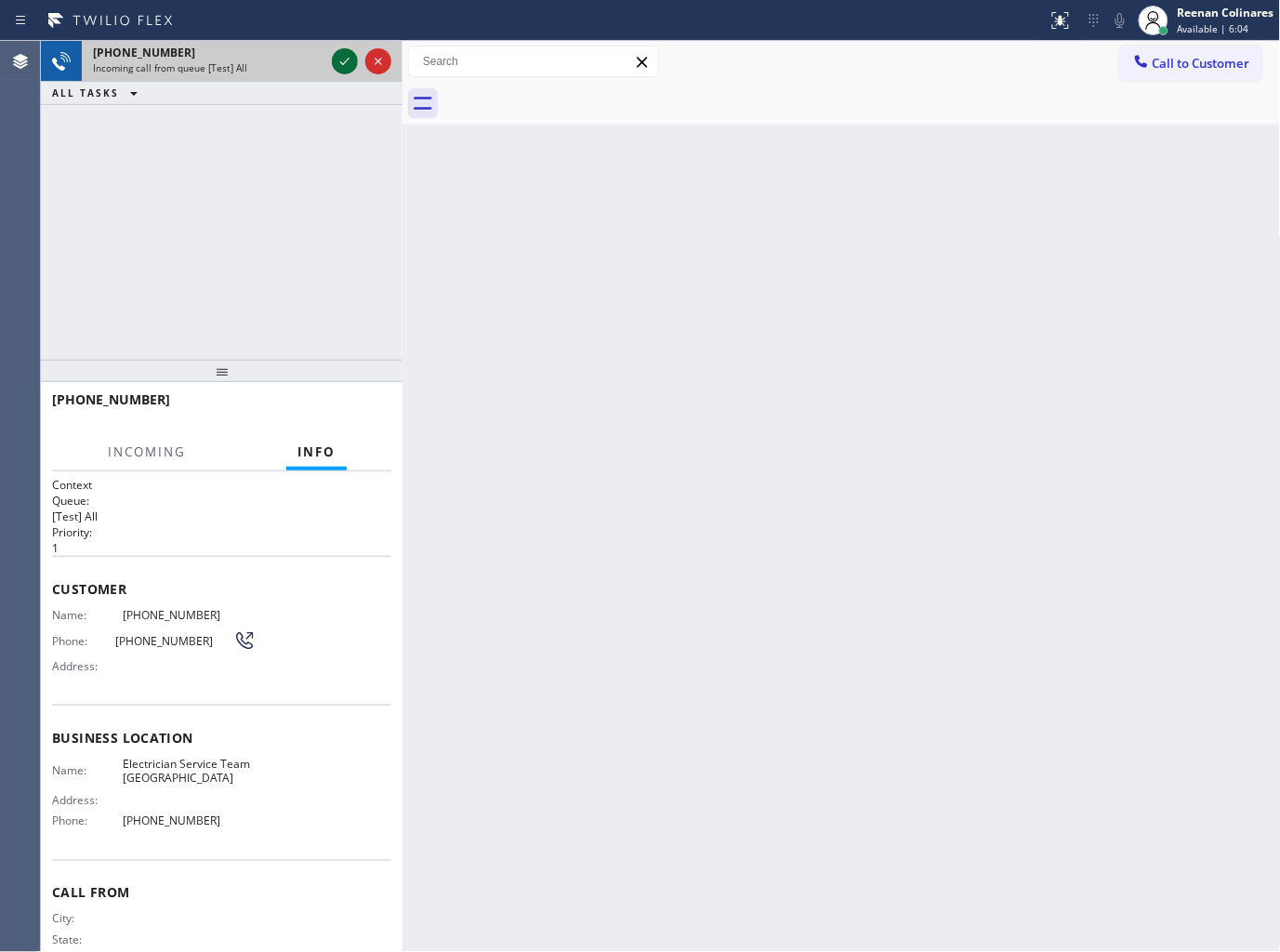
click at [347, 56] on icon at bounding box center [344, 61] width 22 height 22
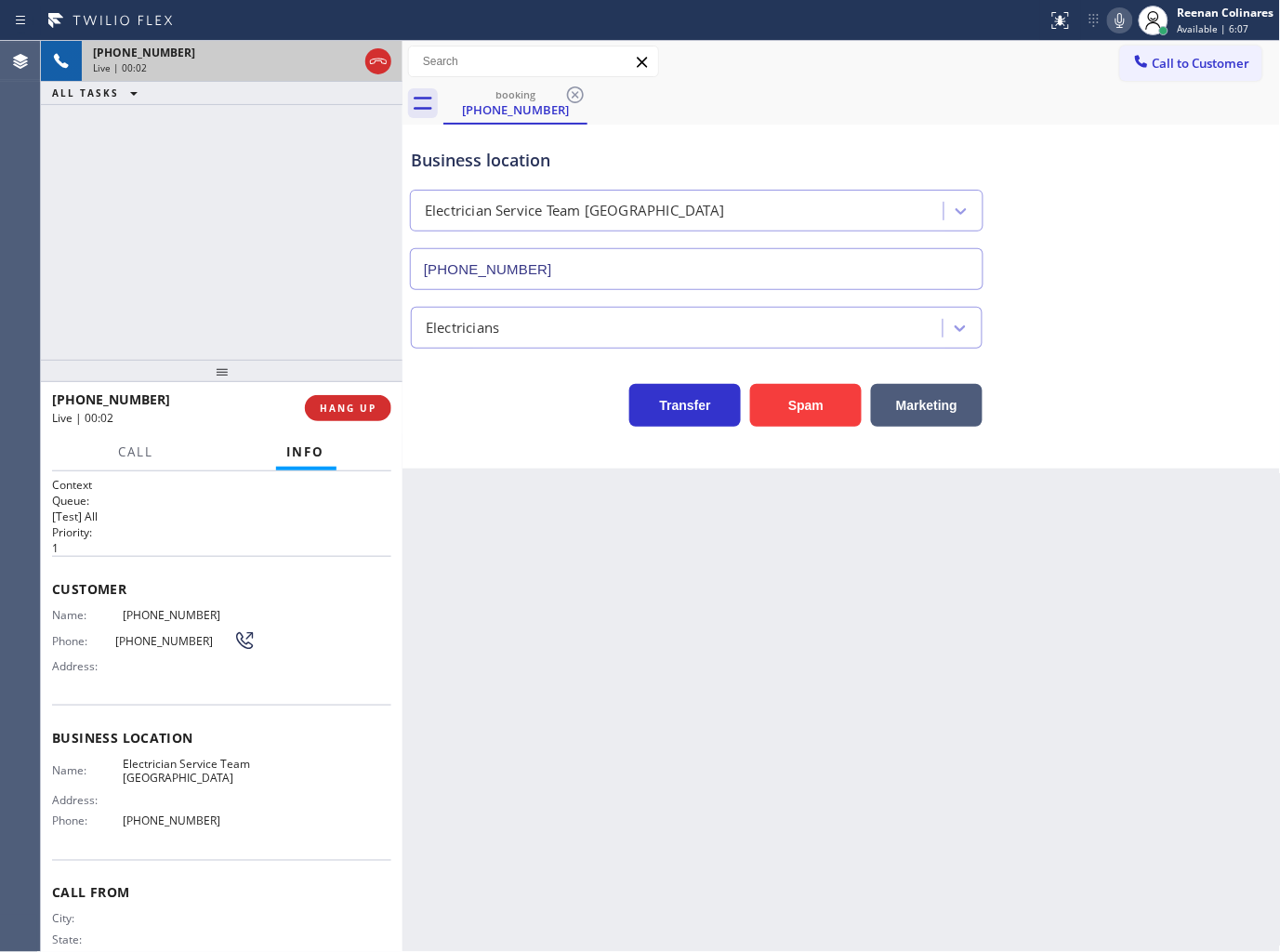
type input "[PHONE_NUMBER]"
click at [1126, 20] on icon at bounding box center [1119, 20] width 22 height 22
drag, startPoint x: 1119, startPoint y: 20, endPoint x: 1108, endPoint y: 33, distance: 17.0
click at [1119, 20] on rect at bounding box center [1119, 18] width 13 height 13
click at [803, 414] on button "Spam" at bounding box center [806, 405] width 112 height 43
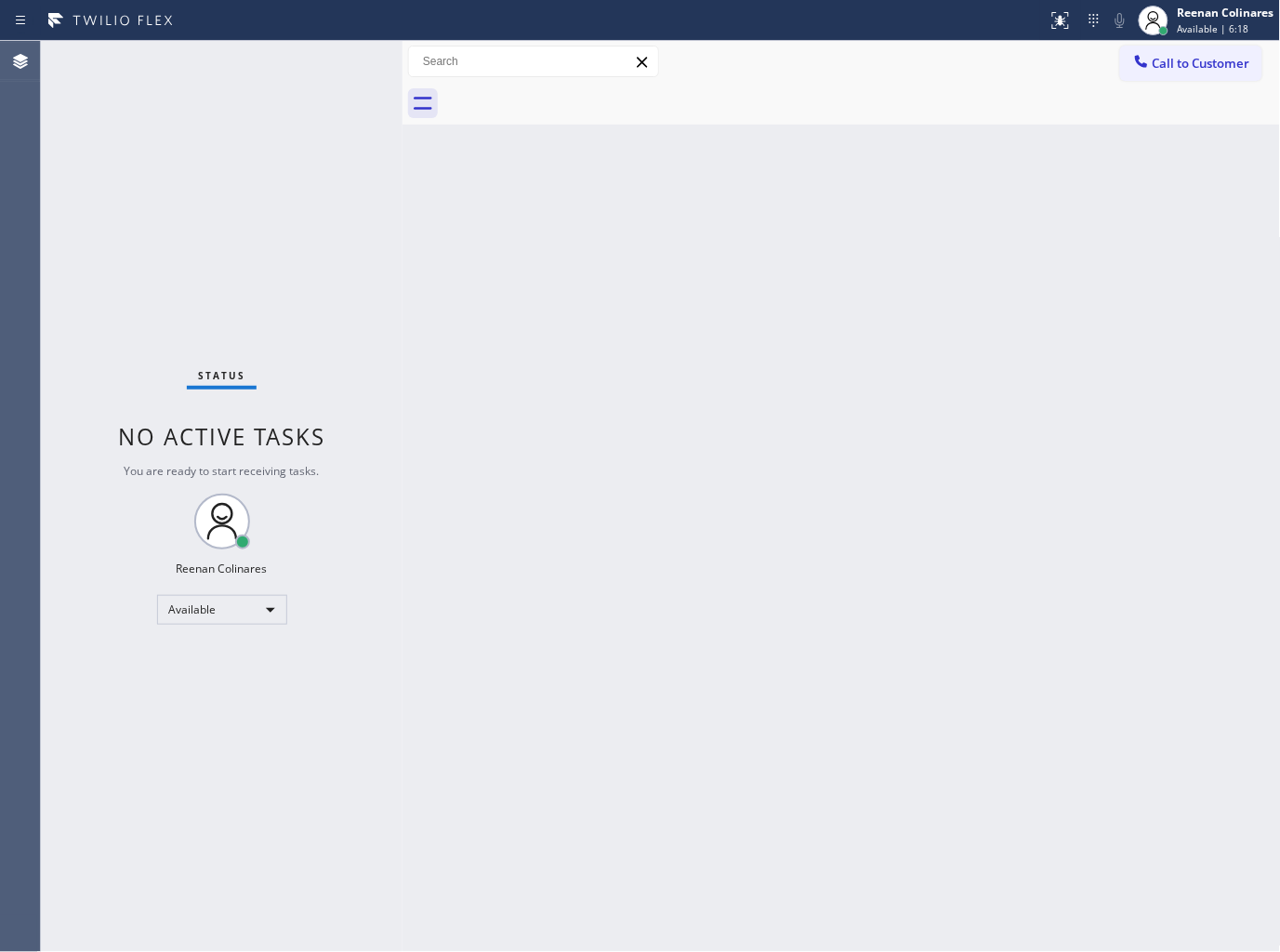
click at [924, 451] on div "Back to Dashboard Change Sender ID Customers Technicians Select a contact Outbo…" at bounding box center [841, 496] width 878 height 911
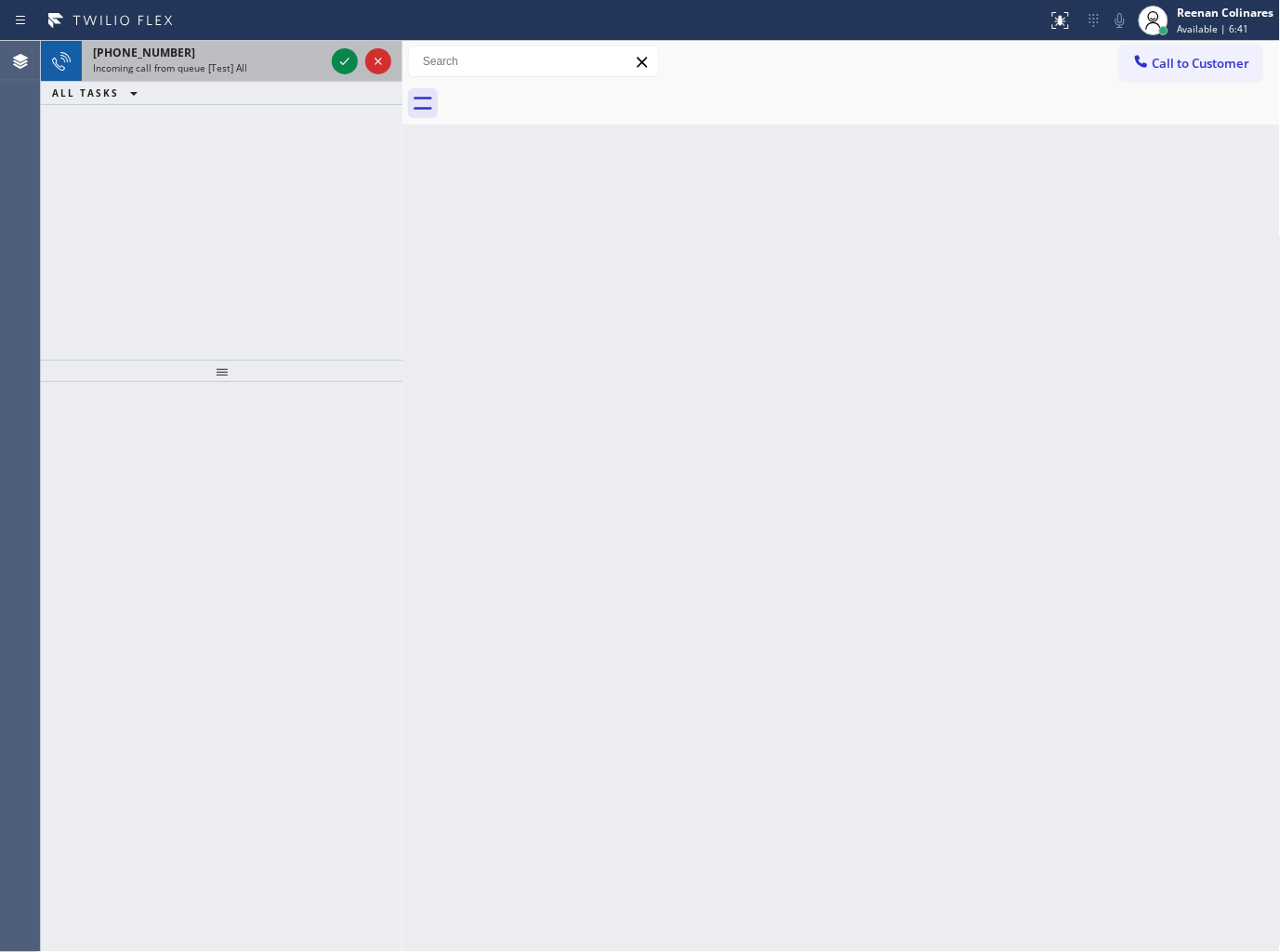
click at [260, 45] on div "[PHONE_NUMBER]" at bounding box center [209, 53] width 231 height 16
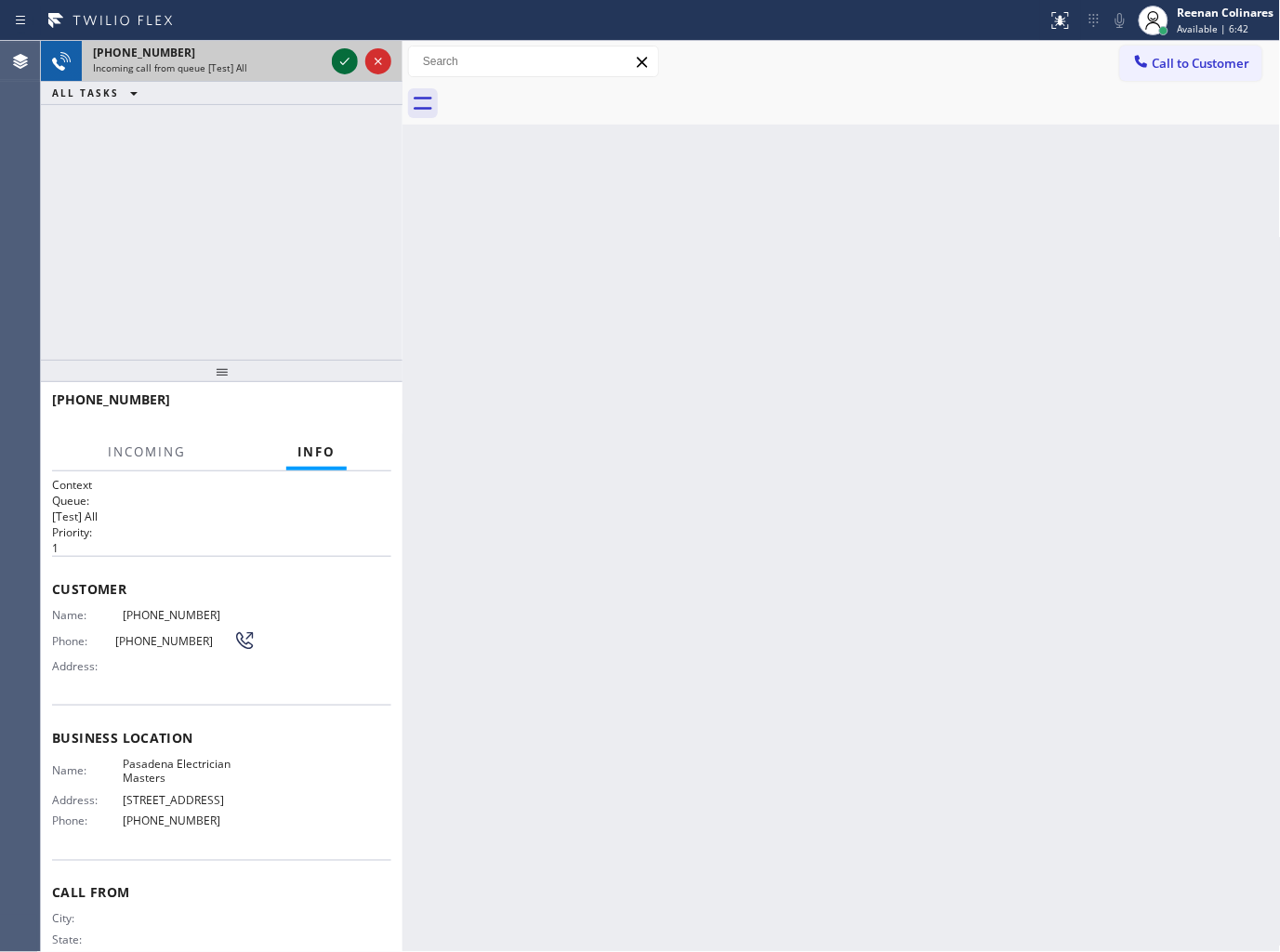
click at [335, 56] on icon at bounding box center [344, 61] width 22 height 22
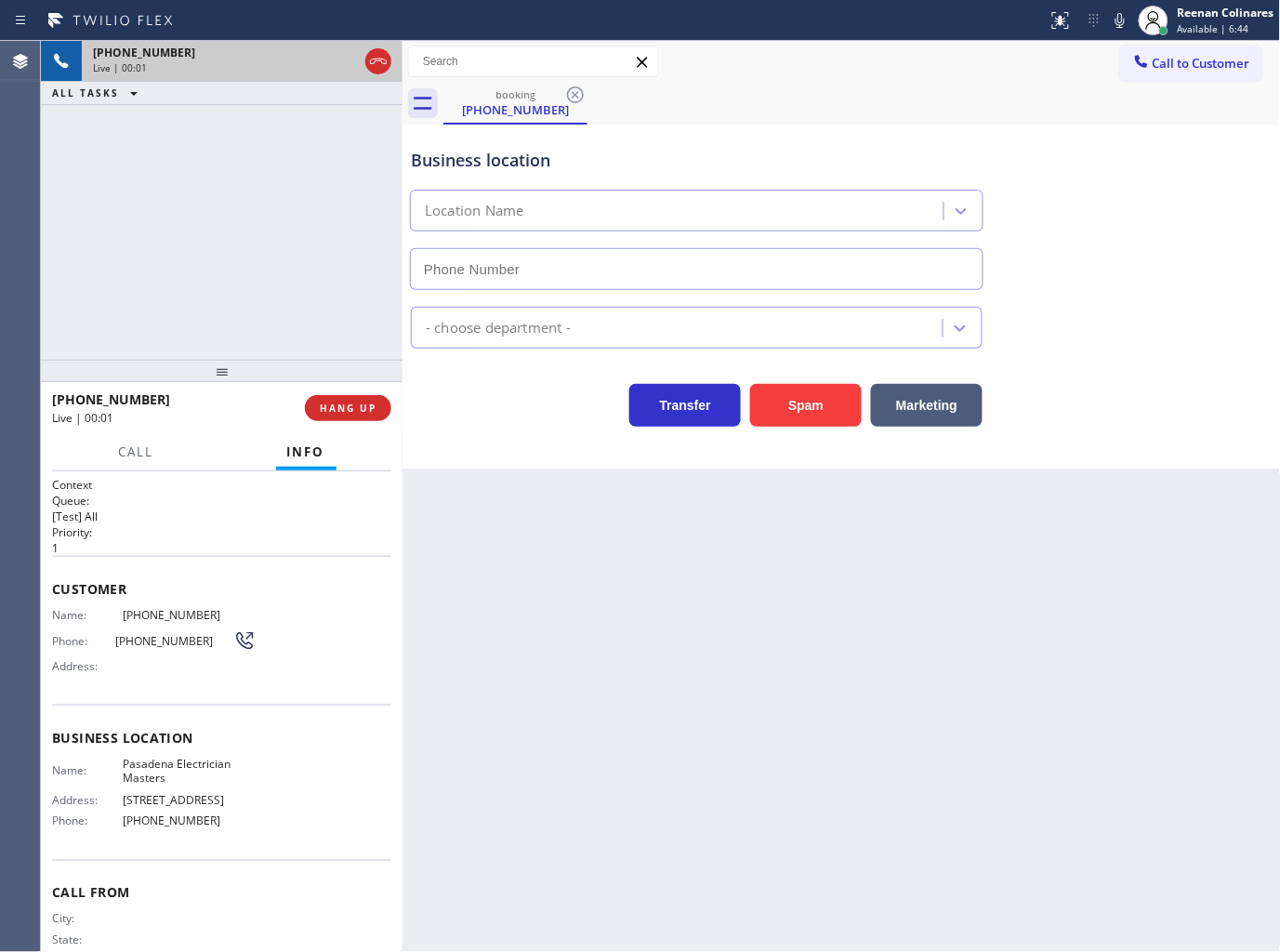
type input "[PHONE_NUMBER]"
click at [814, 398] on button "Spam" at bounding box center [806, 405] width 112 height 43
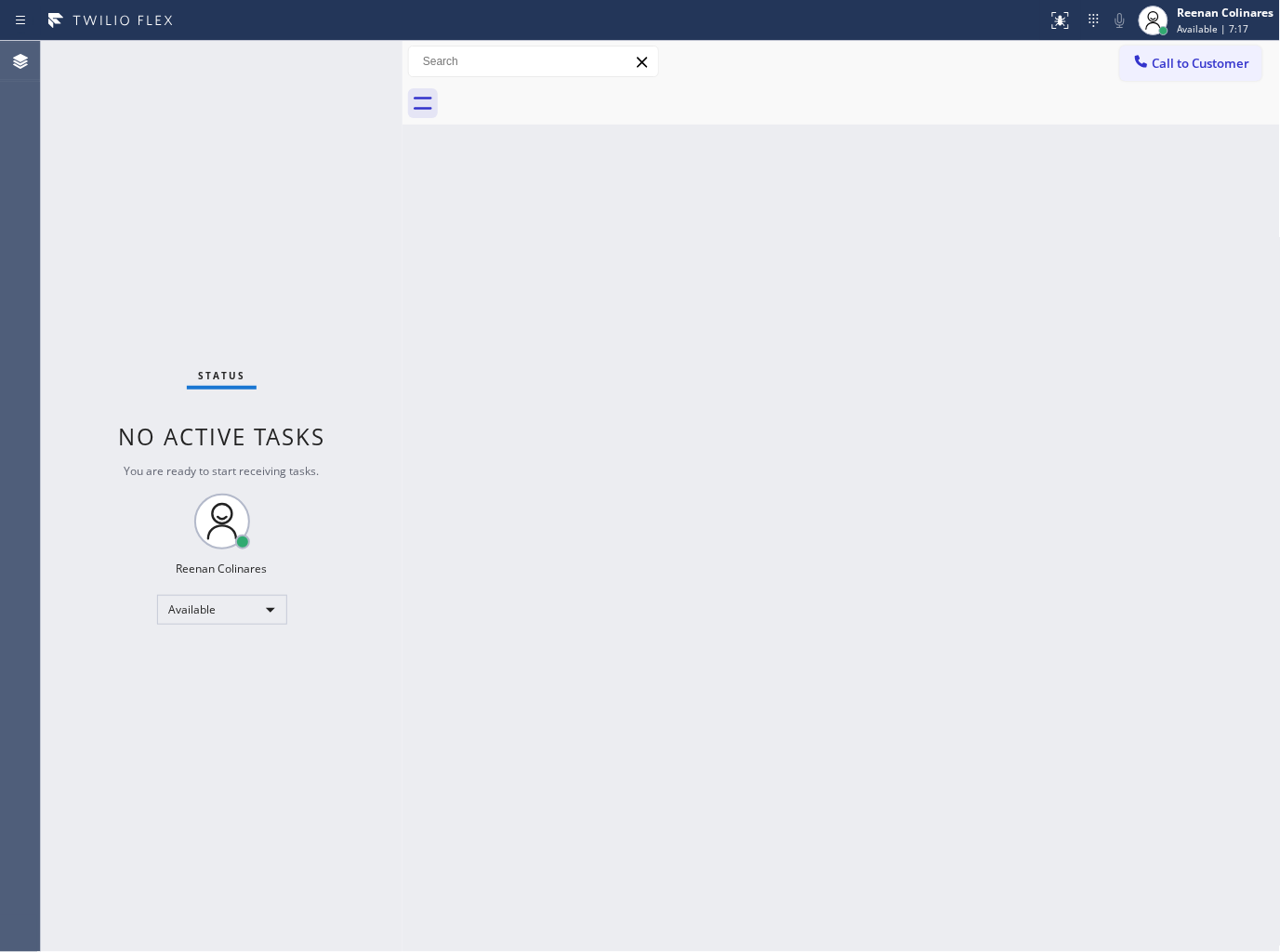
click at [609, 392] on div "Back to Dashboard Change Sender ID Customers Technicians Select a contact Outbo…" at bounding box center [841, 496] width 878 height 911
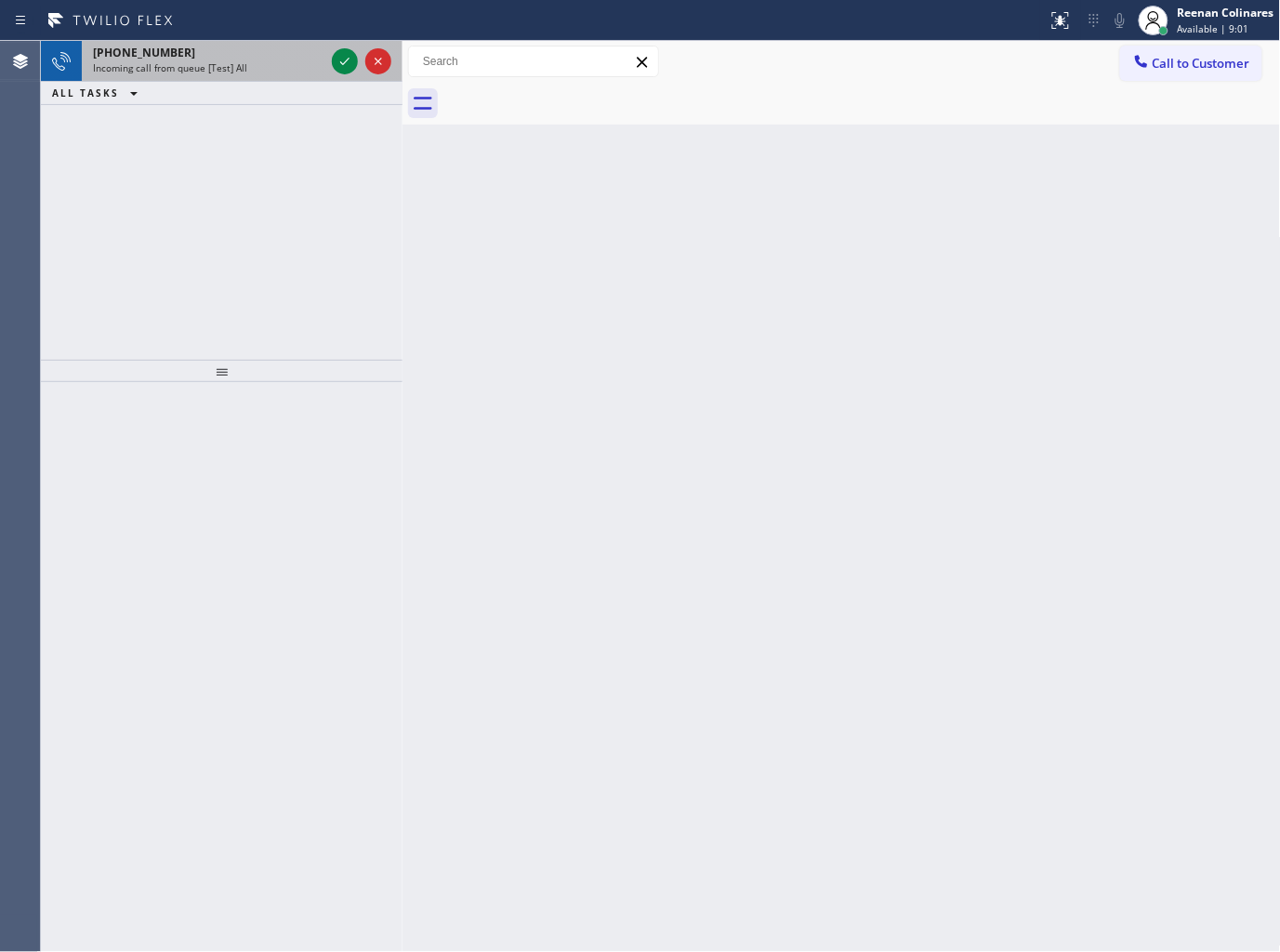
click at [210, 61] on span "Incoming call from queue [Test] All" at bounding box center [170, 67] width 155 height 13
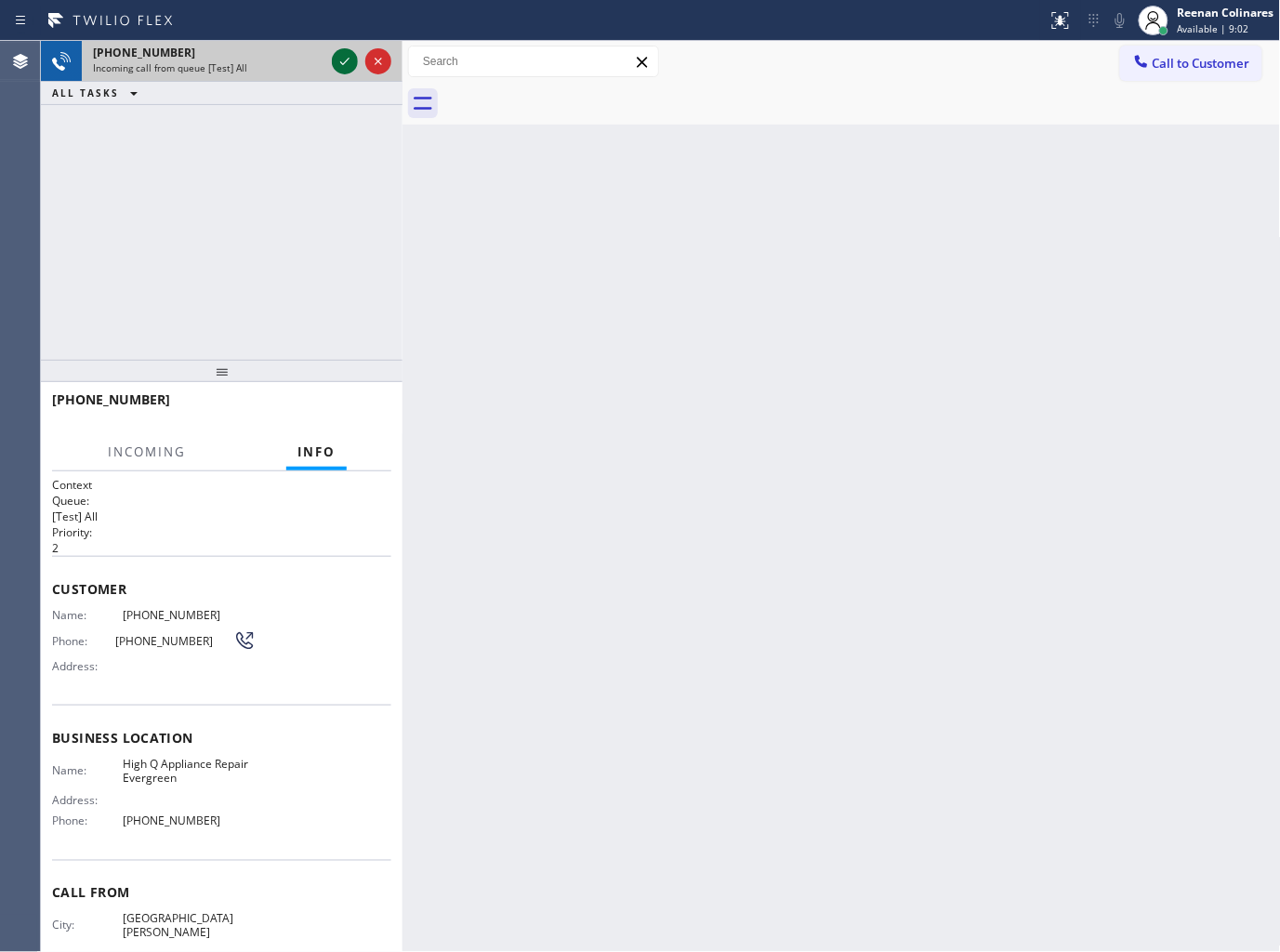
click at [341, 67] on icon at bounding box center [344, 61] width 22 height 22
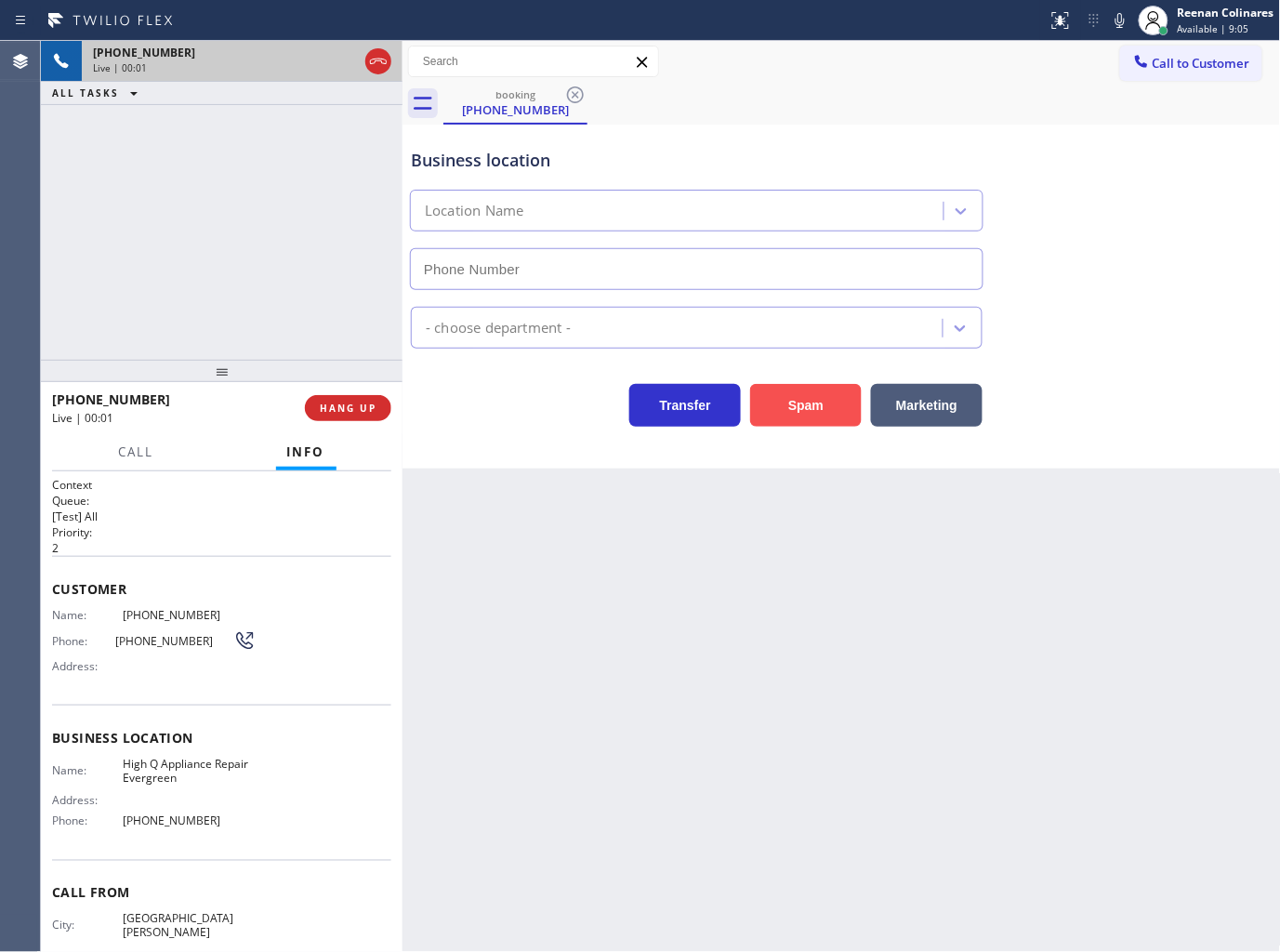
type input "[PHONE_NUMBER]"
click at [824, 415] on button "Spam" at bounding box center [806, 405] width 112 height 43
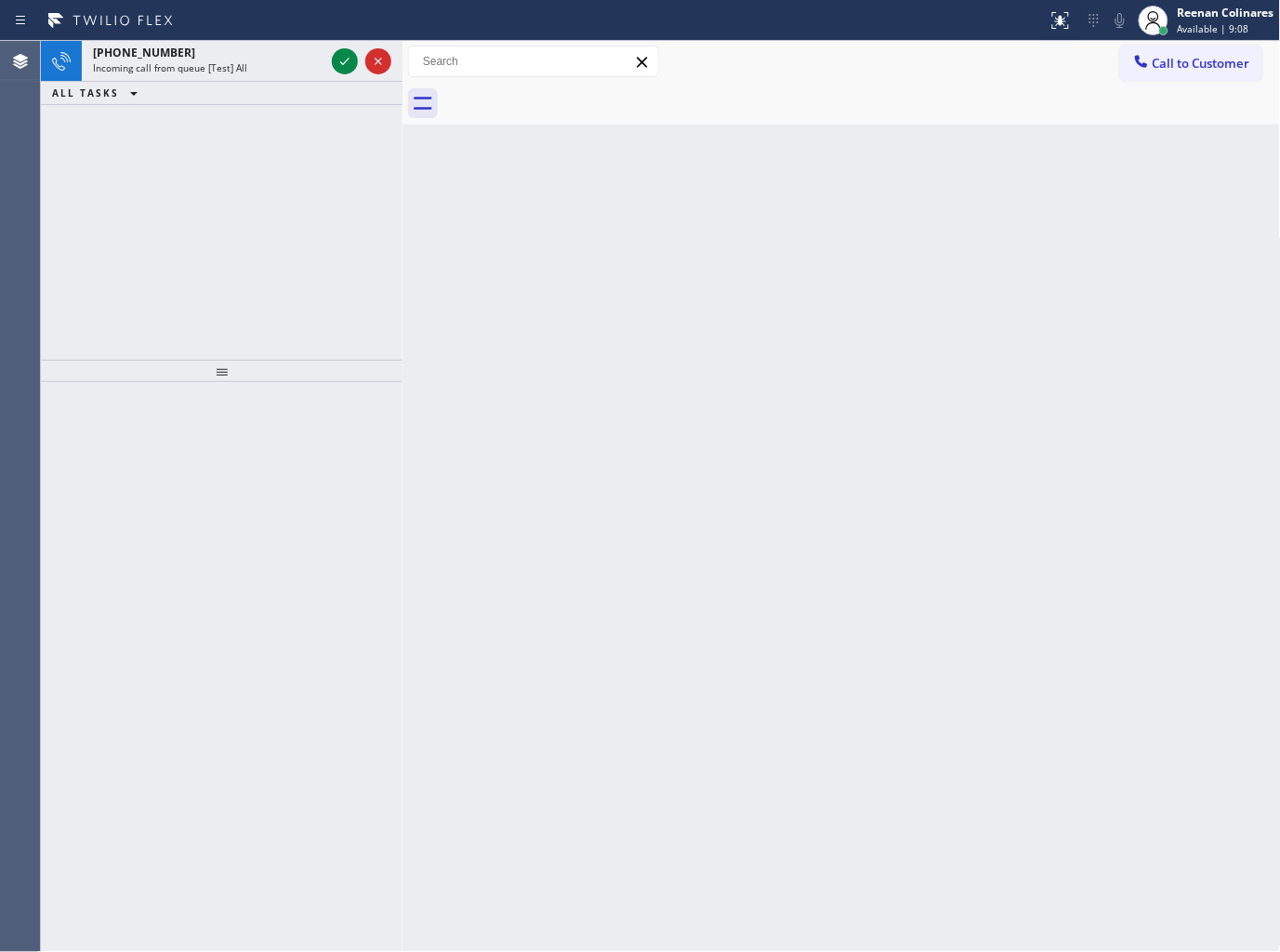
drag, startPoint x: 236, startPoint y: 51, endPoint x: 242, endPoint y: 38, distance: 14.3
click at [238, 52] on div "[PHONE_NUMBER]" at bounding box center [209, 53] width 231 height 16
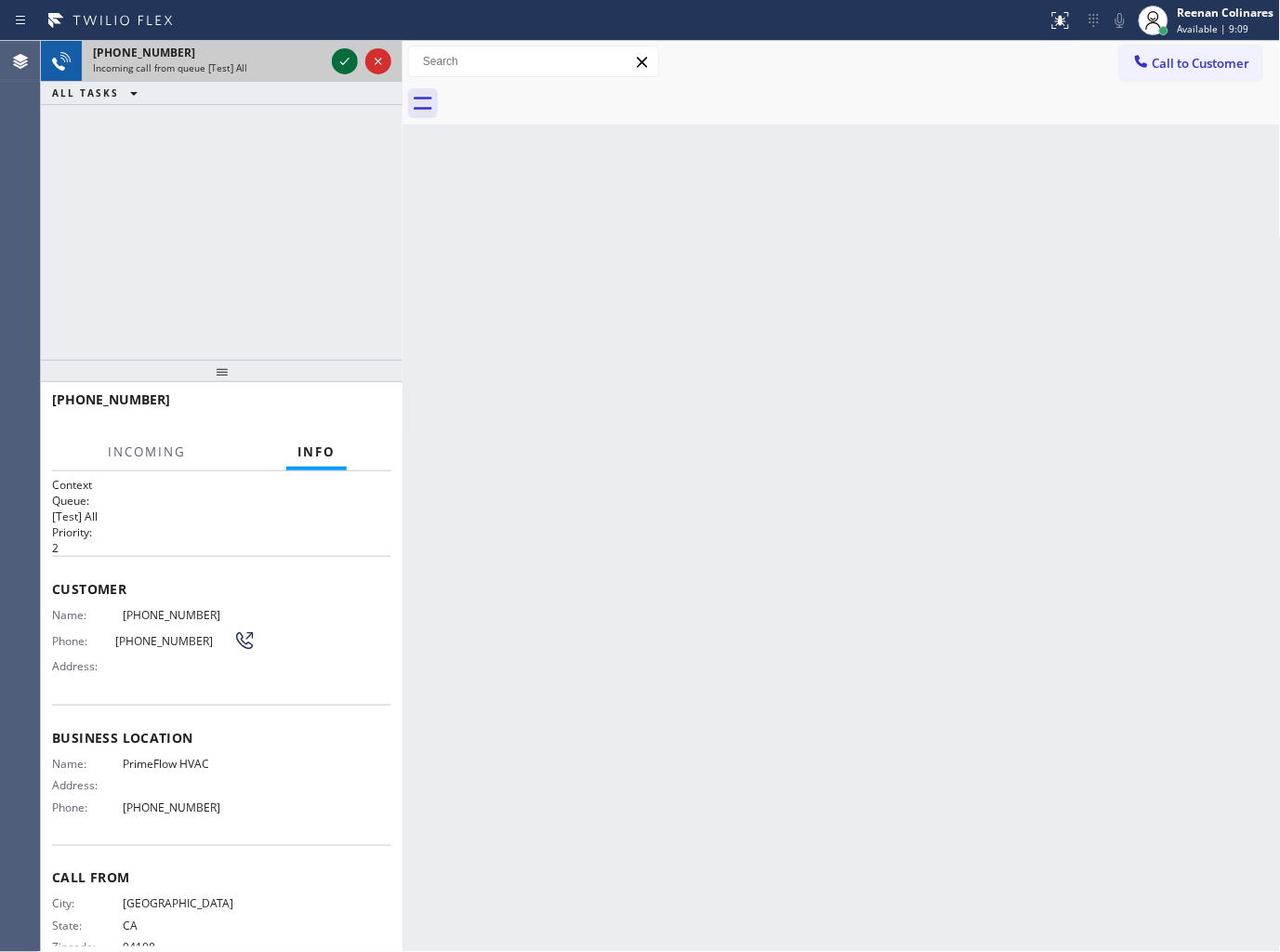
click at [340, 61] on icon at bounding box center [344, 61] width 9 height 7
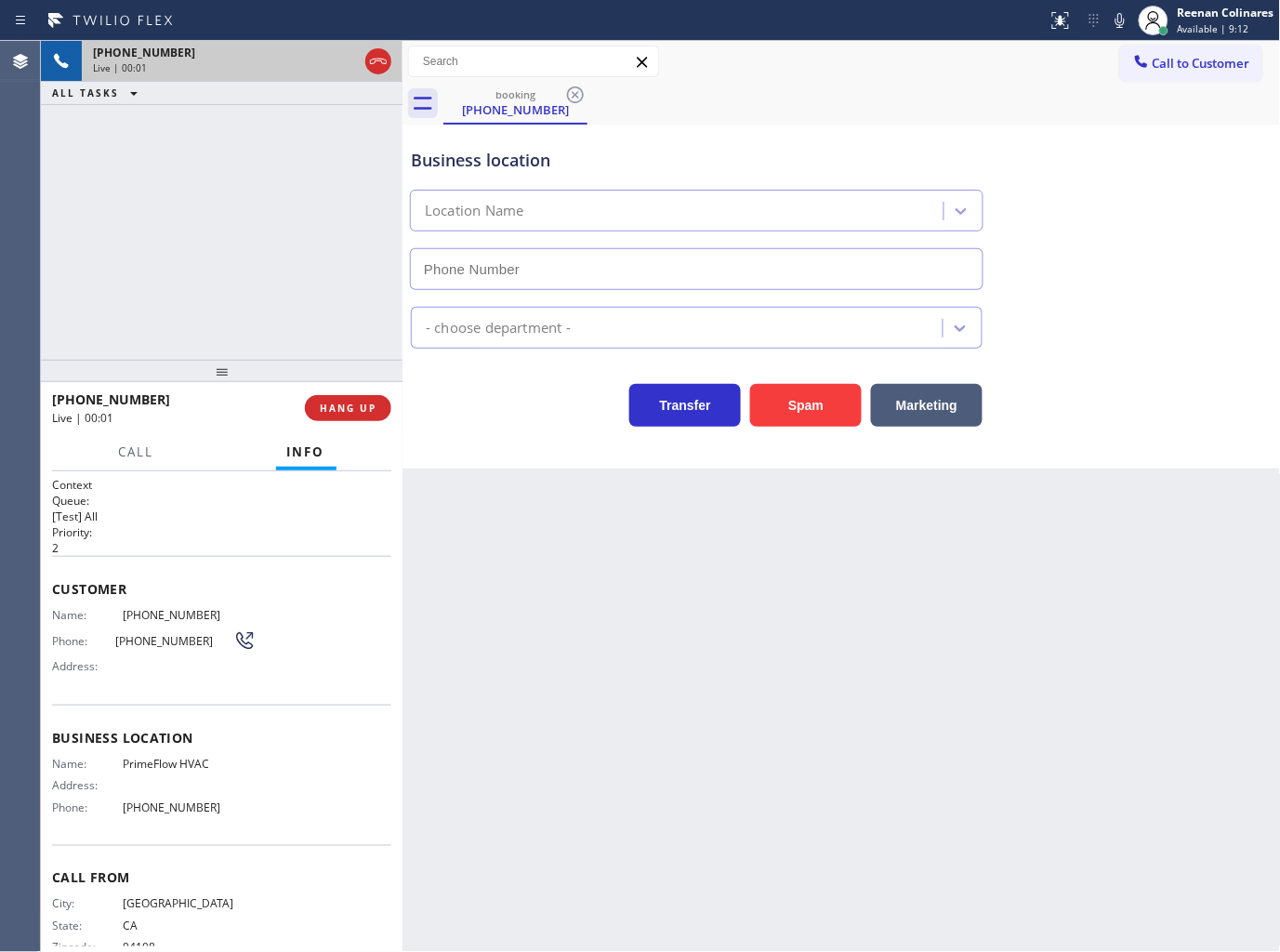
type input "[PHONE_NUMBER]"
click at [788, 407] on button "Spam" at bounding box center [806, 405] width 112 height 43
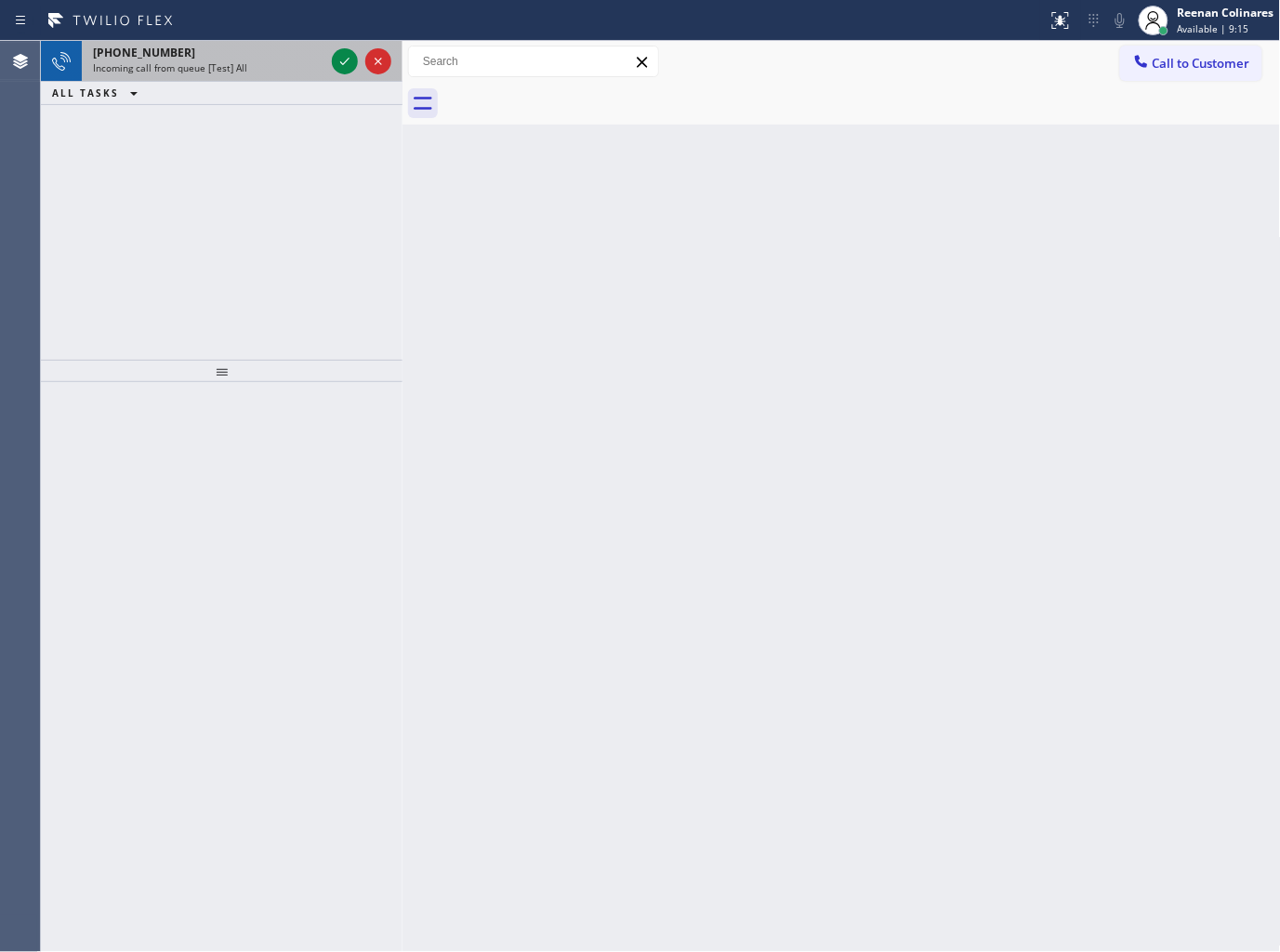
click at [193, 65] on span "Incoming call from queue [Test] All" at bounding box center [170, 67] width 155 height 13
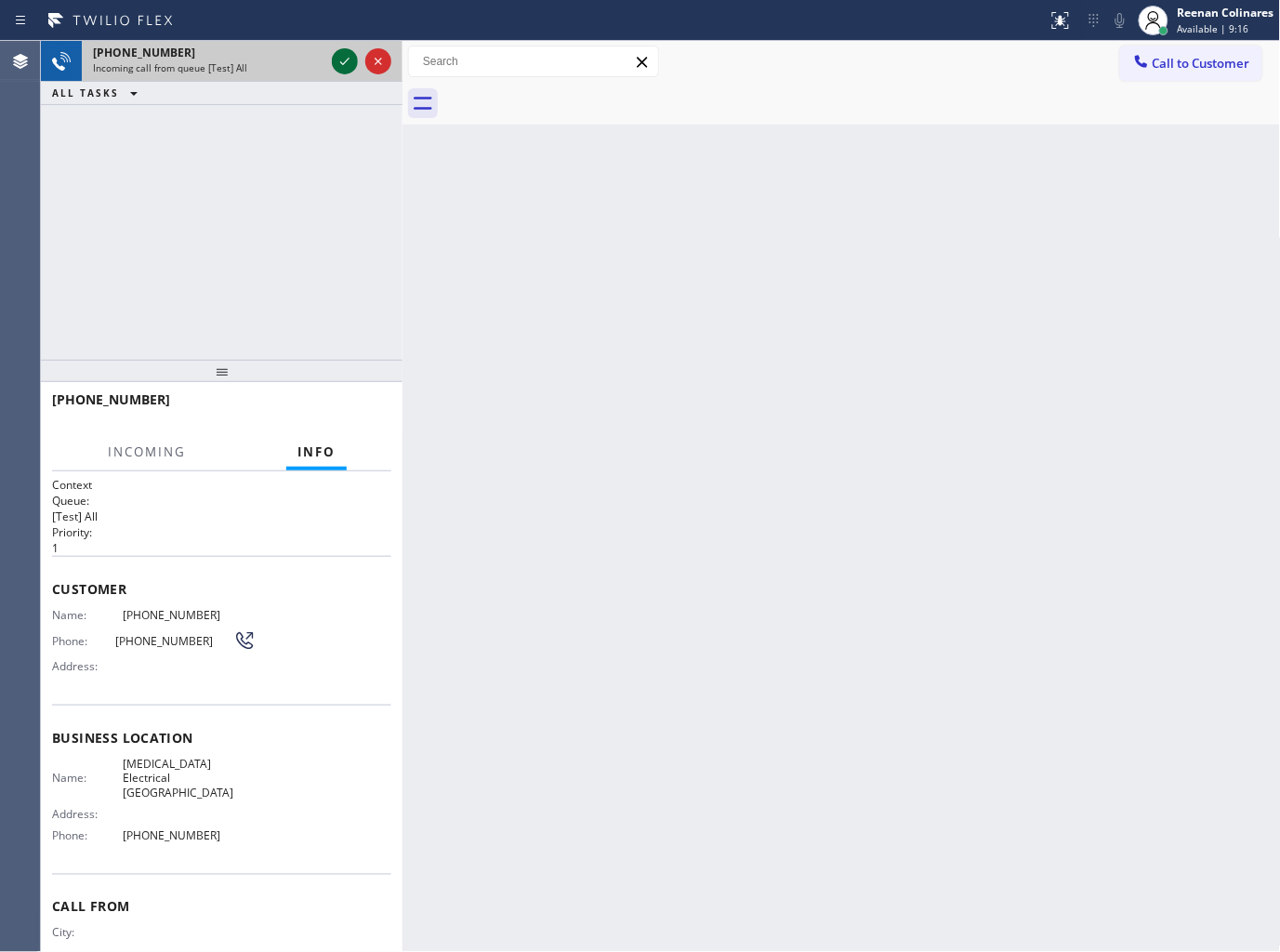
click at [344, 63] on icon at bounding box center [344, 61] width 9 height 7
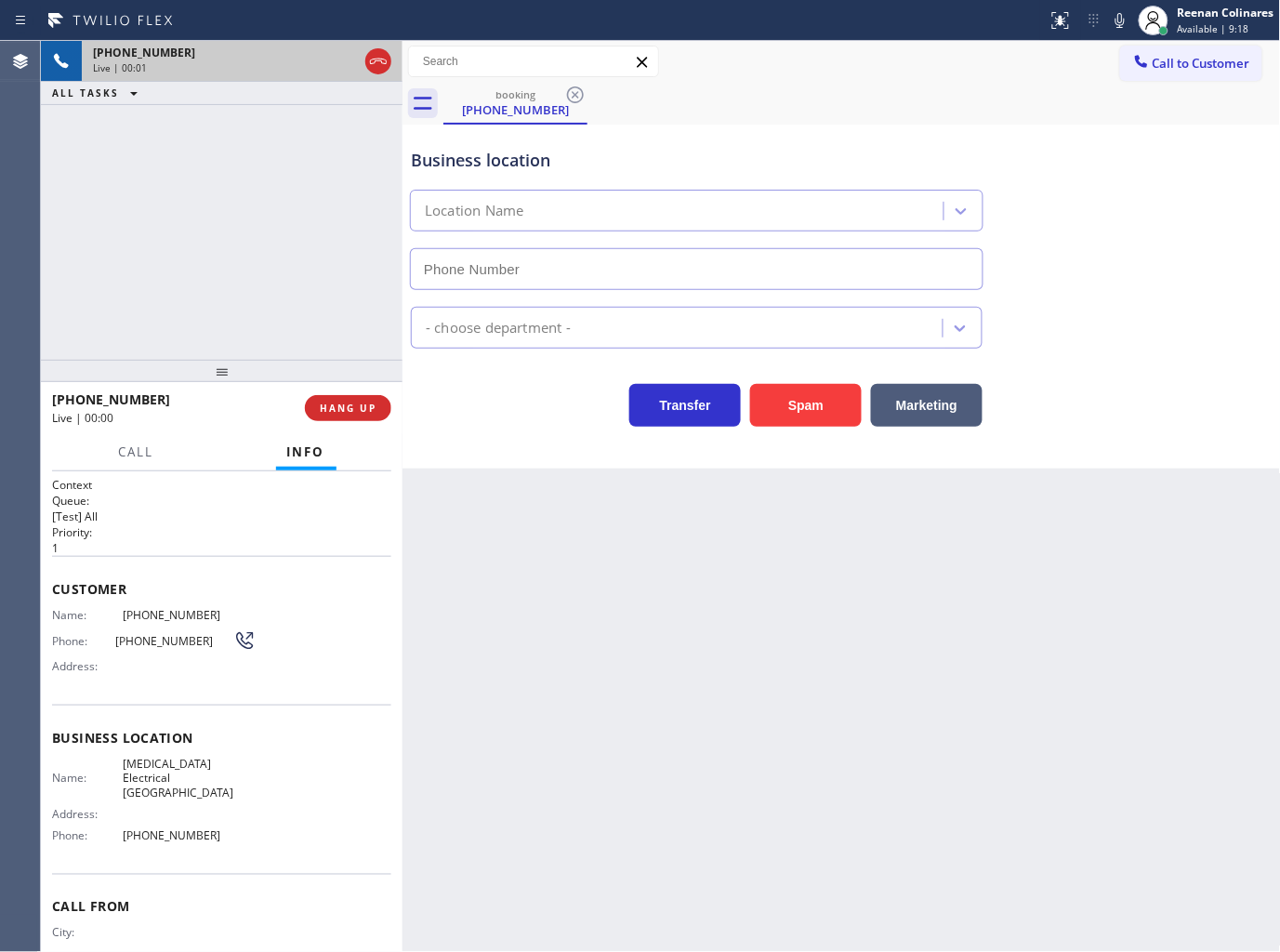
type input "[PHONE_NUMBER]"
click at [806, 401] on button "Spam" at bounding box center [806, 405] width 112 height 43
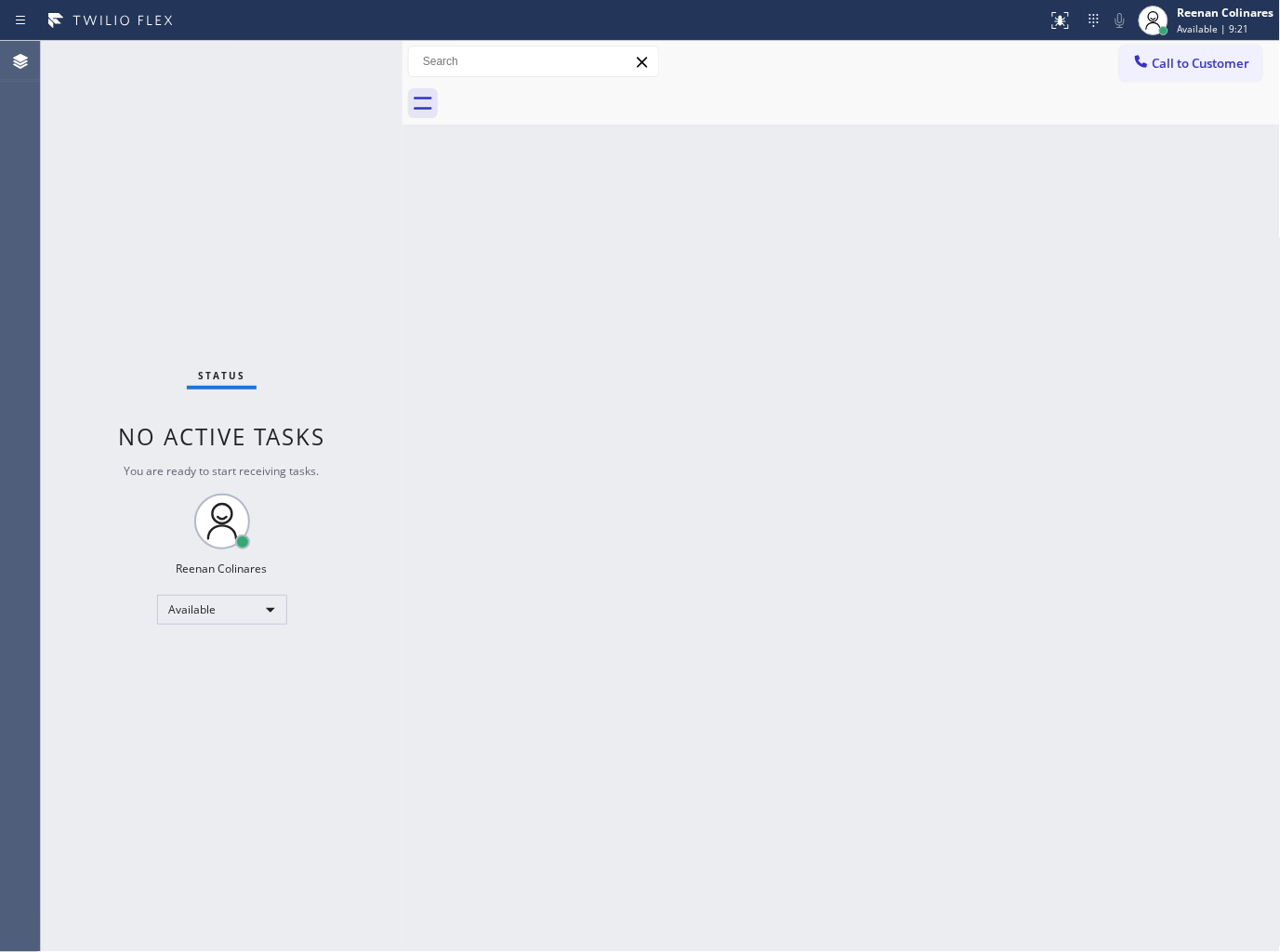
drag, startPoint x: 478, startPoint y: 312, endPoint x: 474, endPoint y: 293, distance: 19.4
click at [478, 312] on div "Back to Dashboard Change Sender ID Customers Technicians Select a contact Outbo…" at bounding box center [841, 496] width 878 height 911
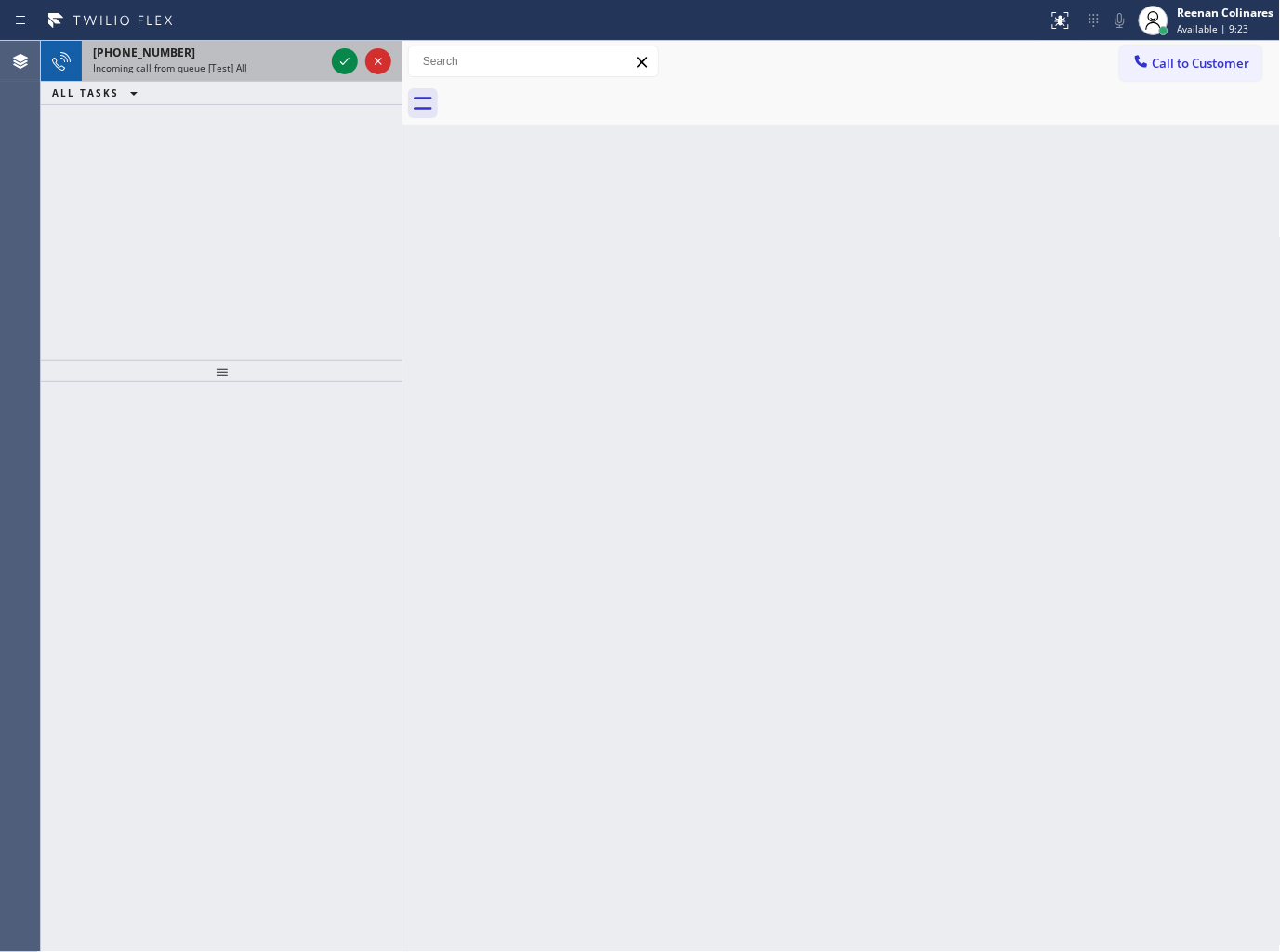
click at [283, 62] on div "Incoming call from queue [Test] All" at bounding box center [209, 67] width 231 height 13
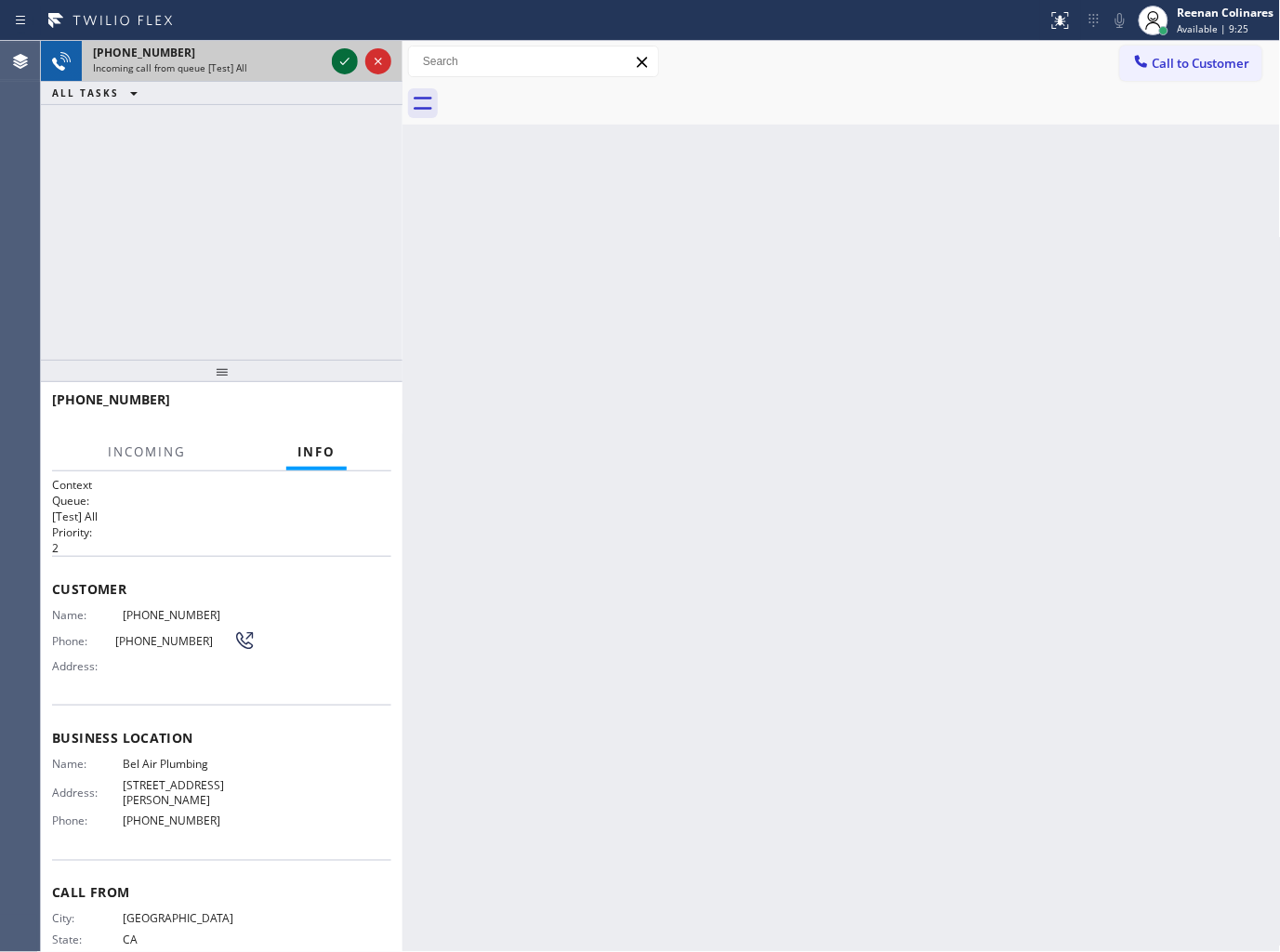
click at [337, 65] on icon at bounding box center [344, 61] width 22 height 22
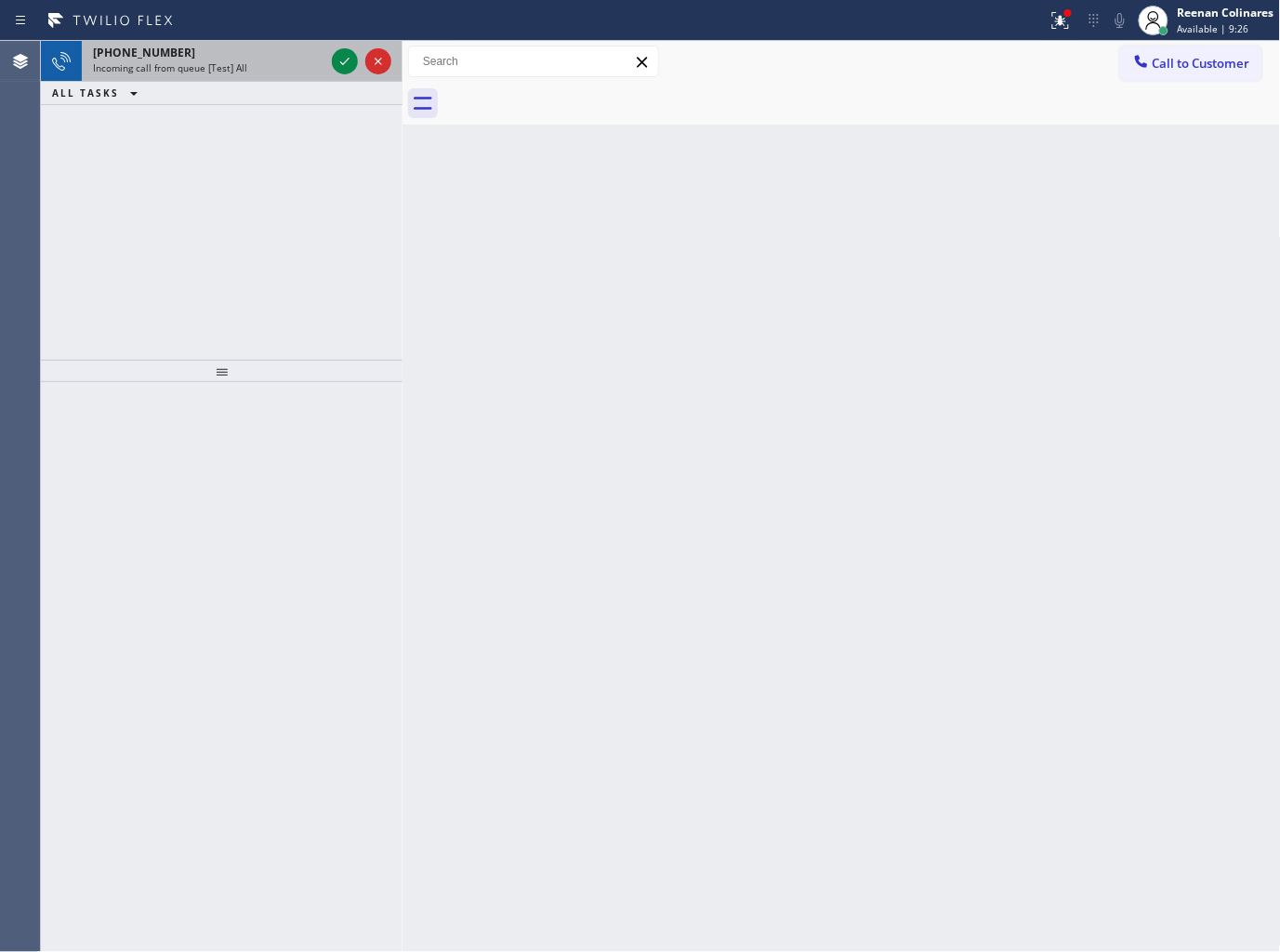
click at [279, 66] on div "Incoming call from queue [Test] All" at bounding box center [209, 67] width 231 height 13
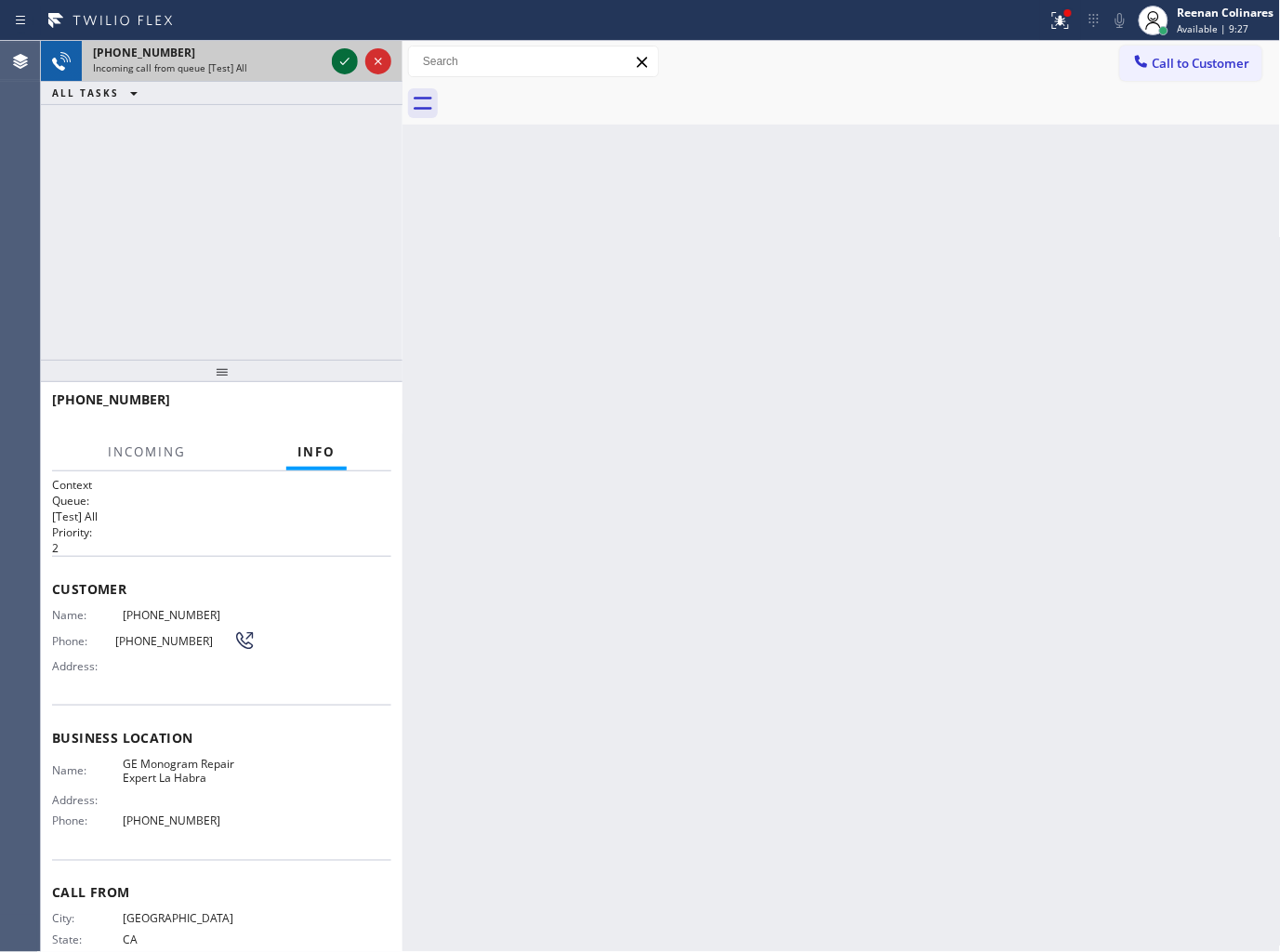
click at [344, 60] on icon at bounding box center [344, 61] width 22 height 22
drag, startPoint x: 1064, startPoint y: 7, endPoint x: 1019, endPoint y: 77, distance: 83.2
click at [1065, 7] on div at bounding box center [1061, 20] width 41 height 41
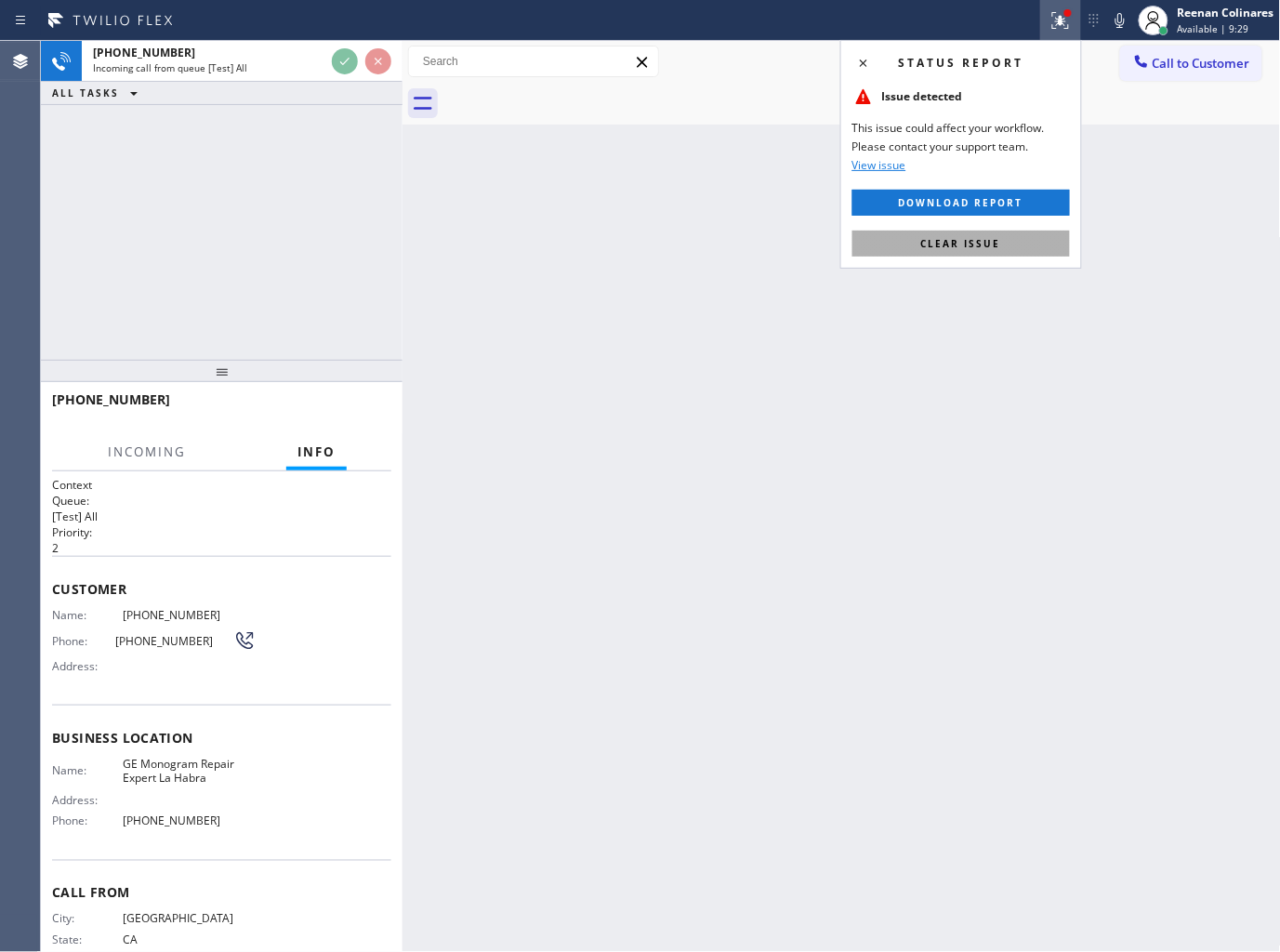
click at [939, 243] on span "Clear issue" at bounding box center [961, 243] width 80 height 13
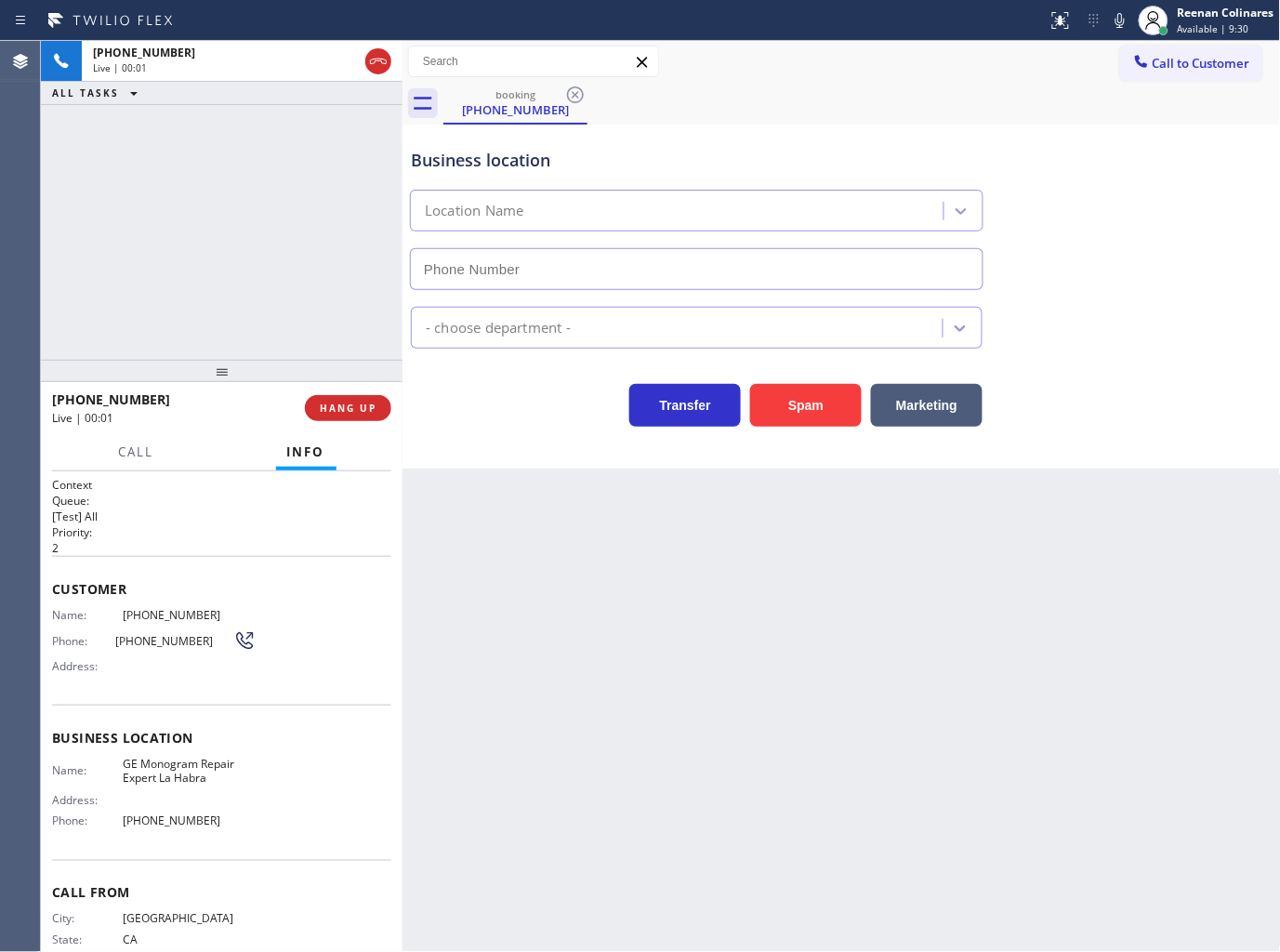
type input "[PHONE_NUMBER]"
drag, startPoint x: 795, startPoint y: 412, endPoint x: 835, endPoint y: 384, distance: 48.8
click at [799, 412] on button "Spam" at bounding box center [806, 405] width 112 height 43
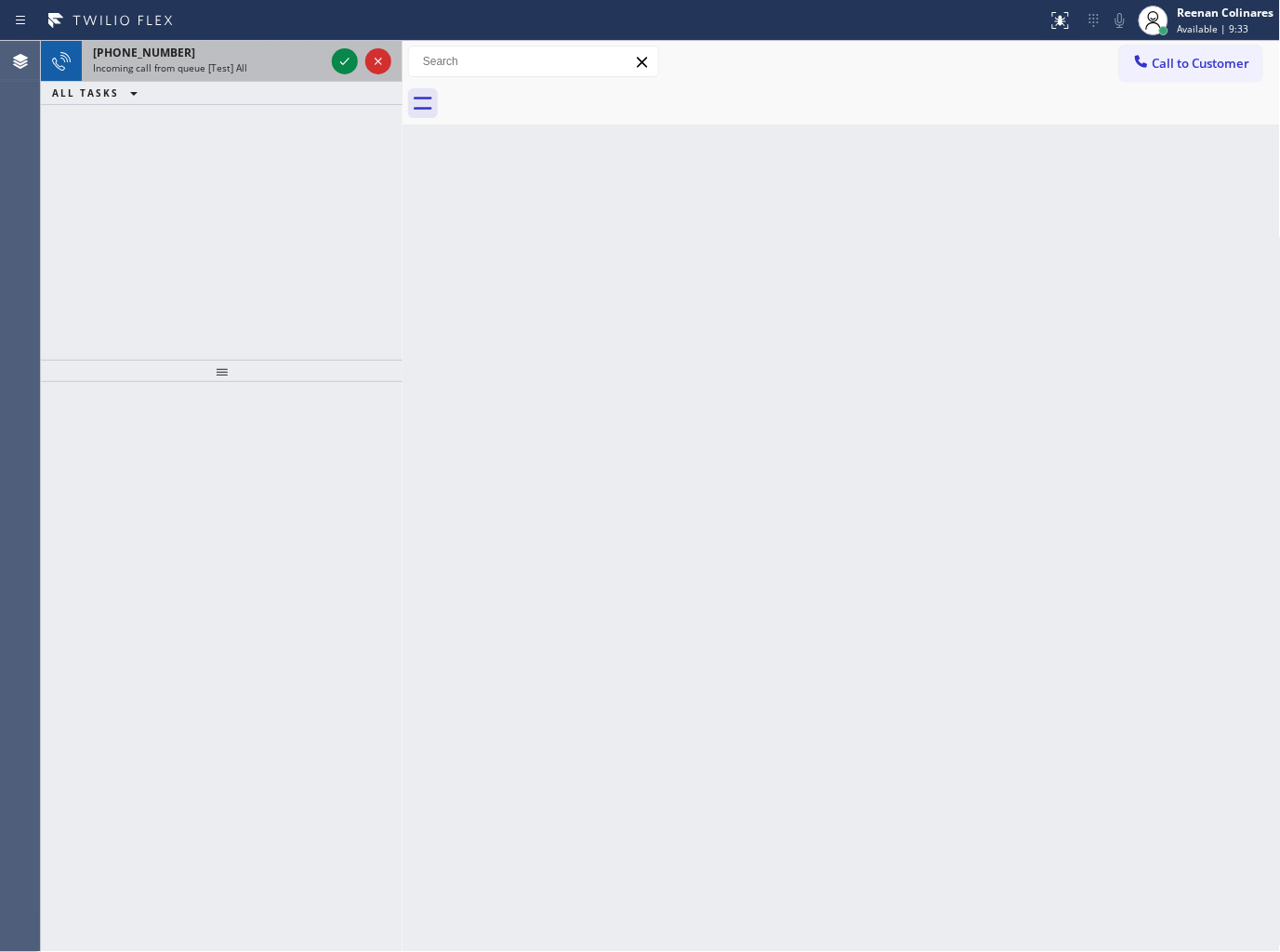
click at [229, 63] on span "Incoming call from queue [Test] All" at bounding box center [170, 67] width 155 height 13
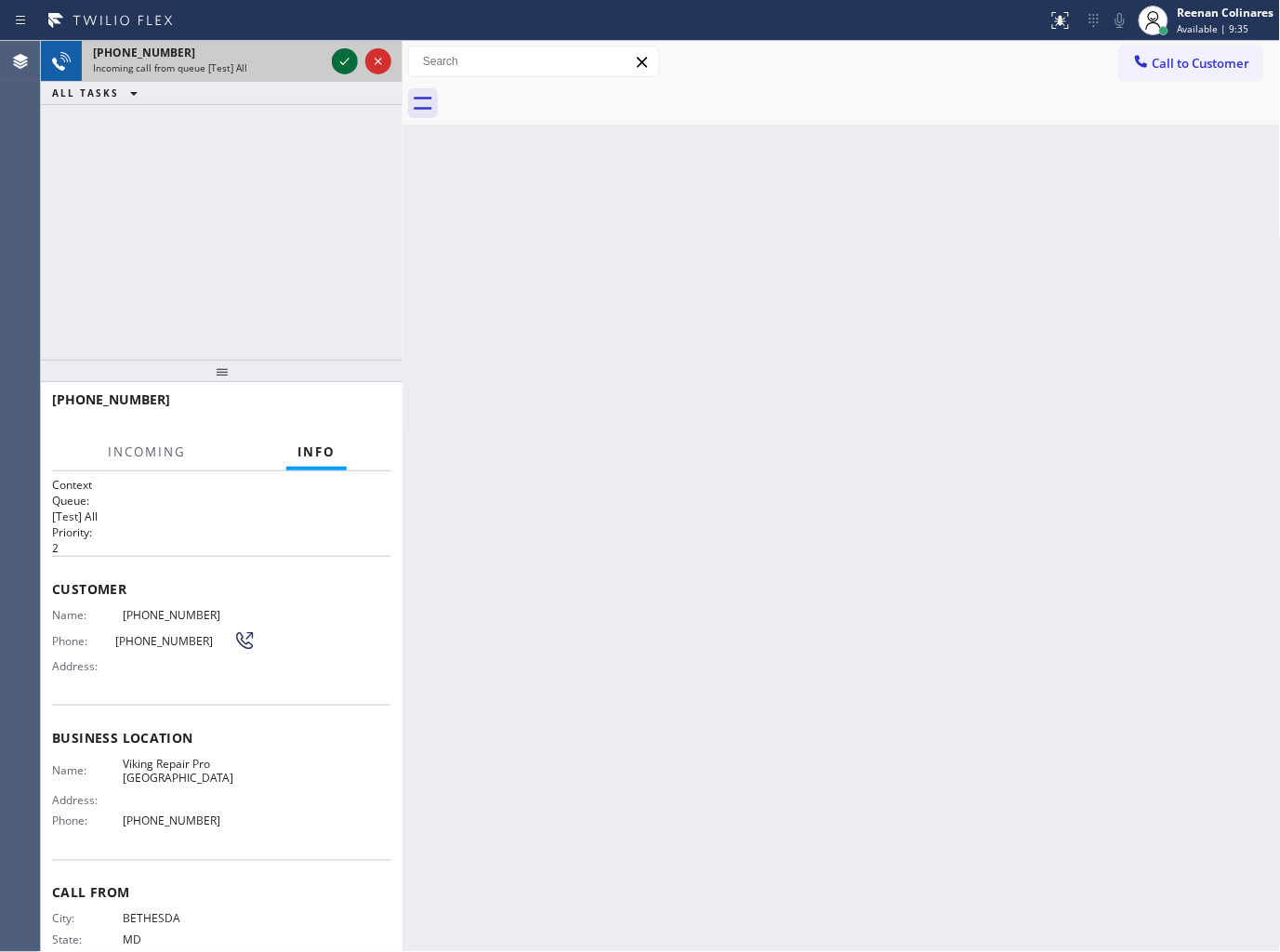
click at [334, 59] on icon at bounding box center [344, 61] width 22 height 22
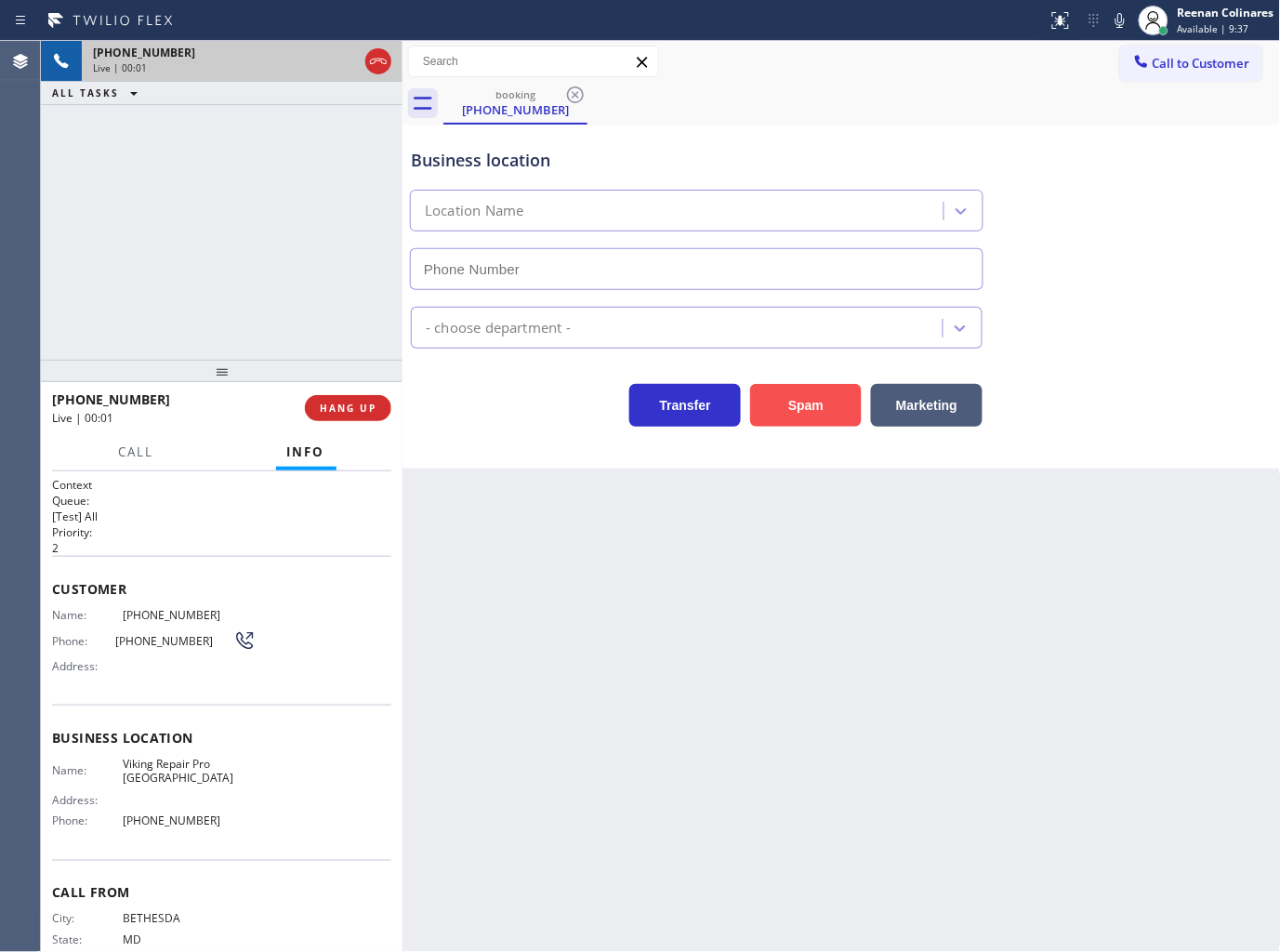
type input "[PHONE_NUMBER]"
click at [811, 407] on button "Spam" at bounding box center [806, 405] width 112 height 43
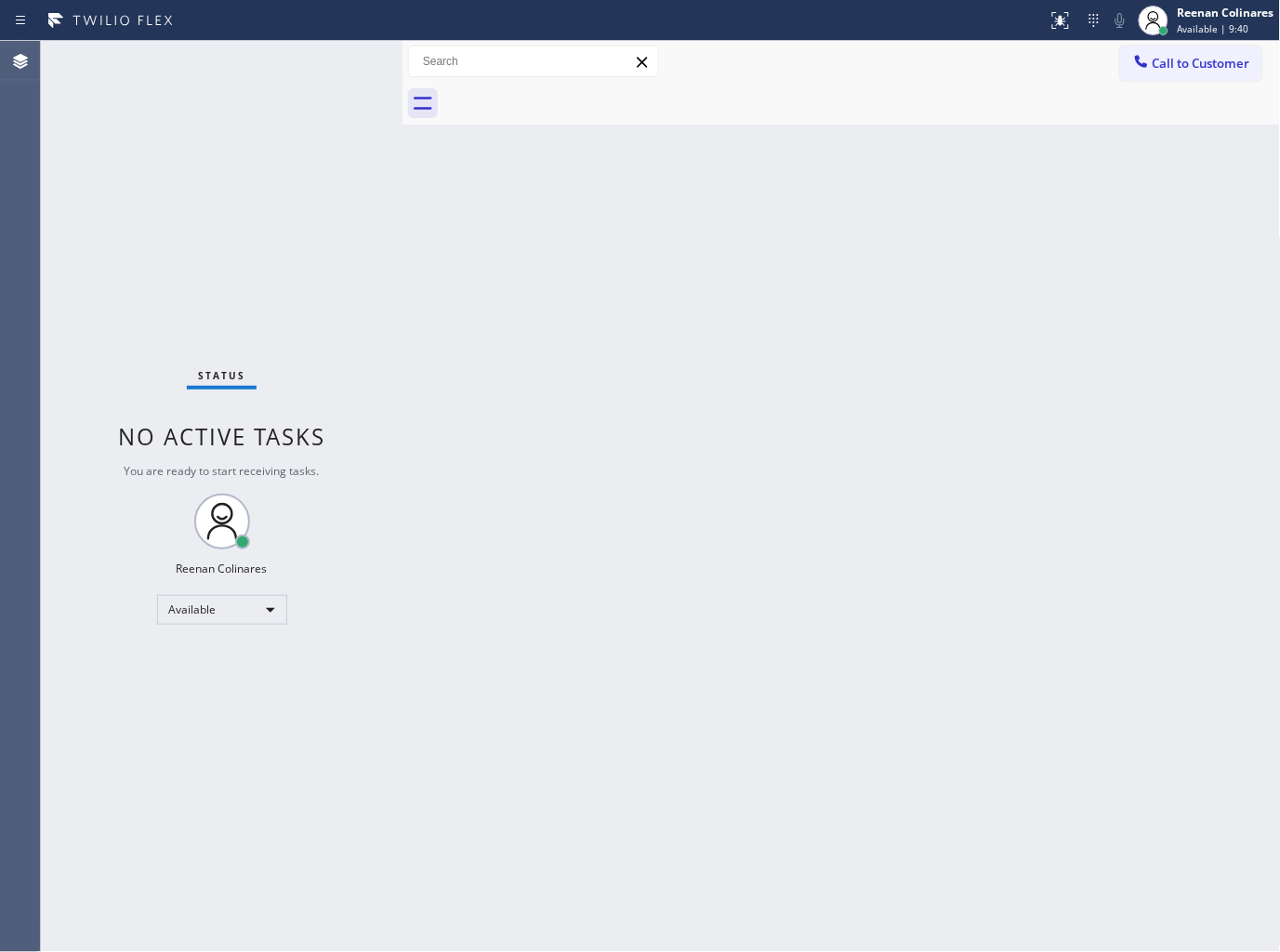
click at [402, 234] on div at bounding box center [402, 496] width 0 height 911
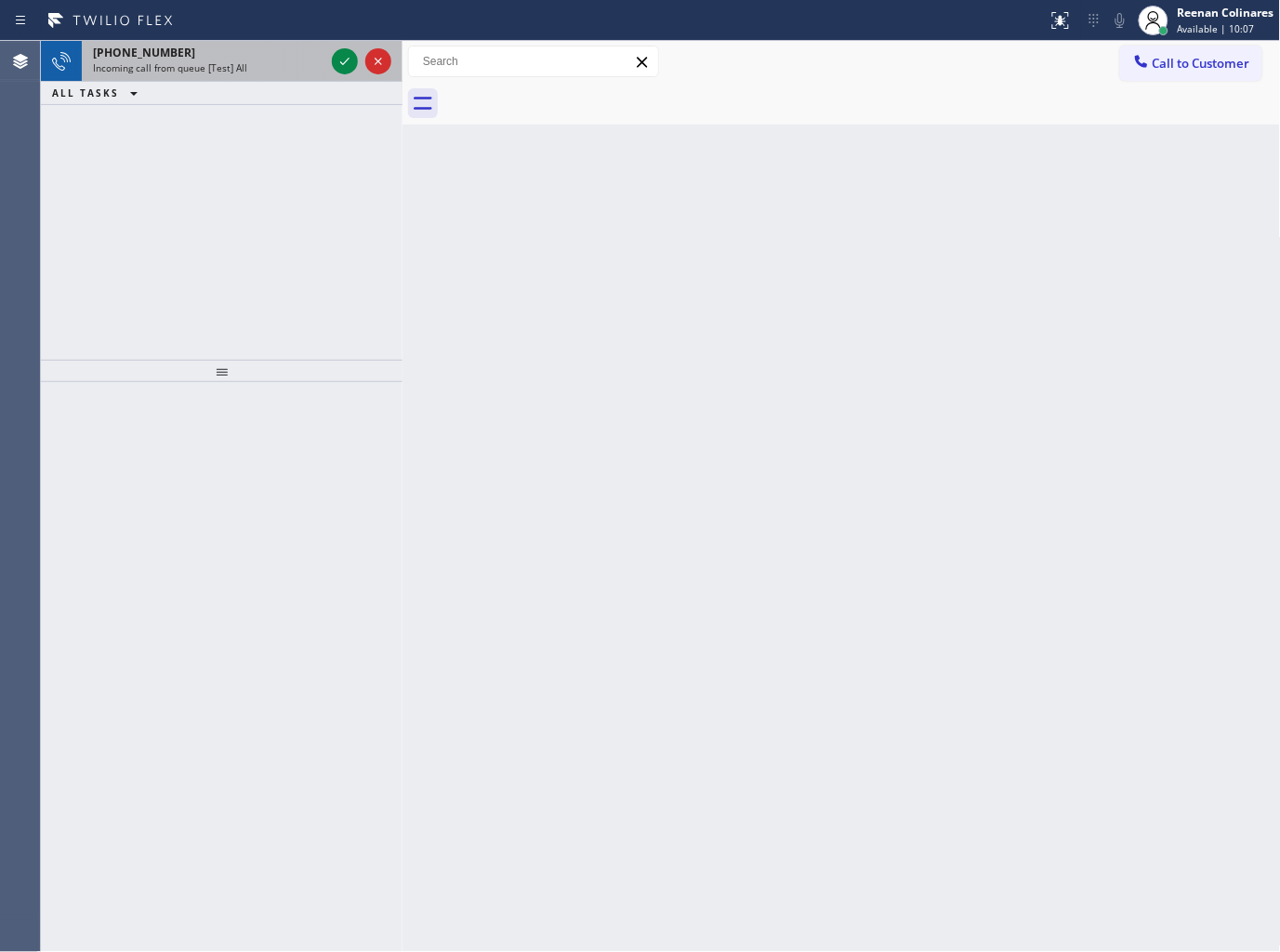
click at [238, 70] on span "Incoming call from queue [Test] All" at bounding box center [170, 67] width 155 height 13
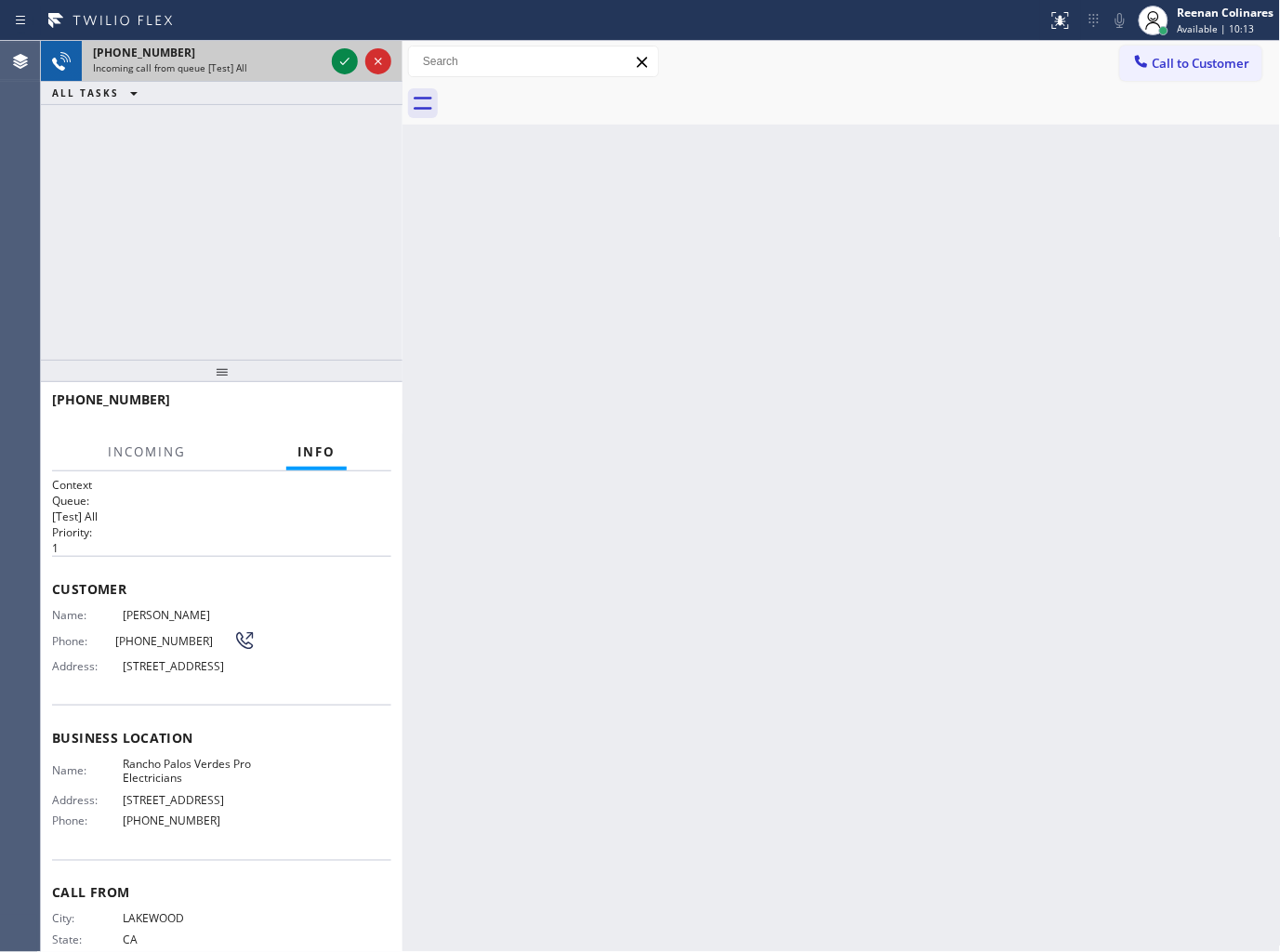
click at [269, 60] on div "[PHONE_NUMBER]" at bounding box center [209, 53] width 231 height 16
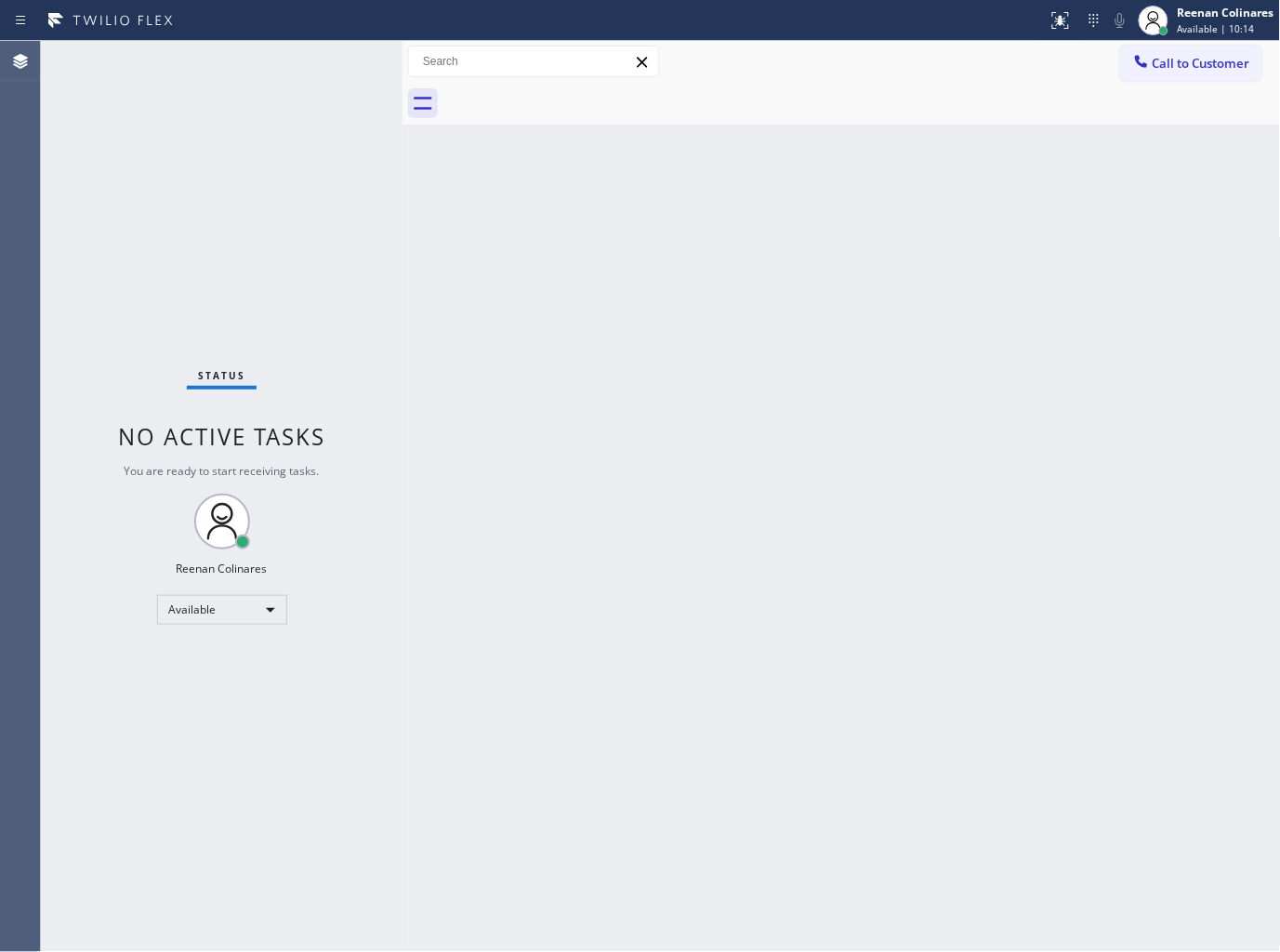
click at [245, 65] on div "Status No active tasks You are ready to start receiving tasks. Reenan Colinares…" at bounding box center [221, 496] width 361 height 911
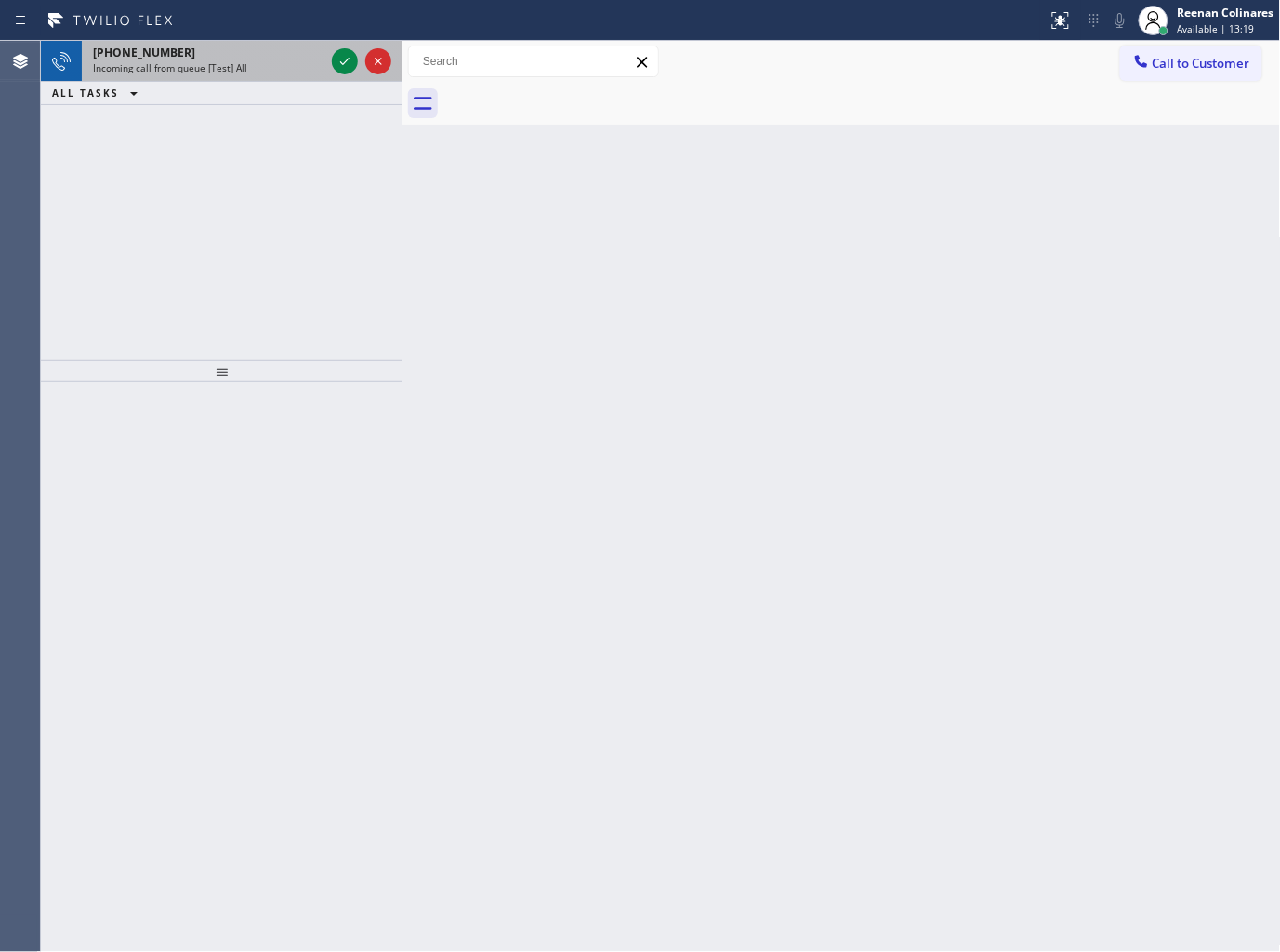
click at [223, 68] on span "Incoming call from queue [Test] All" at bounding box center [170, 67] width 155 height 13
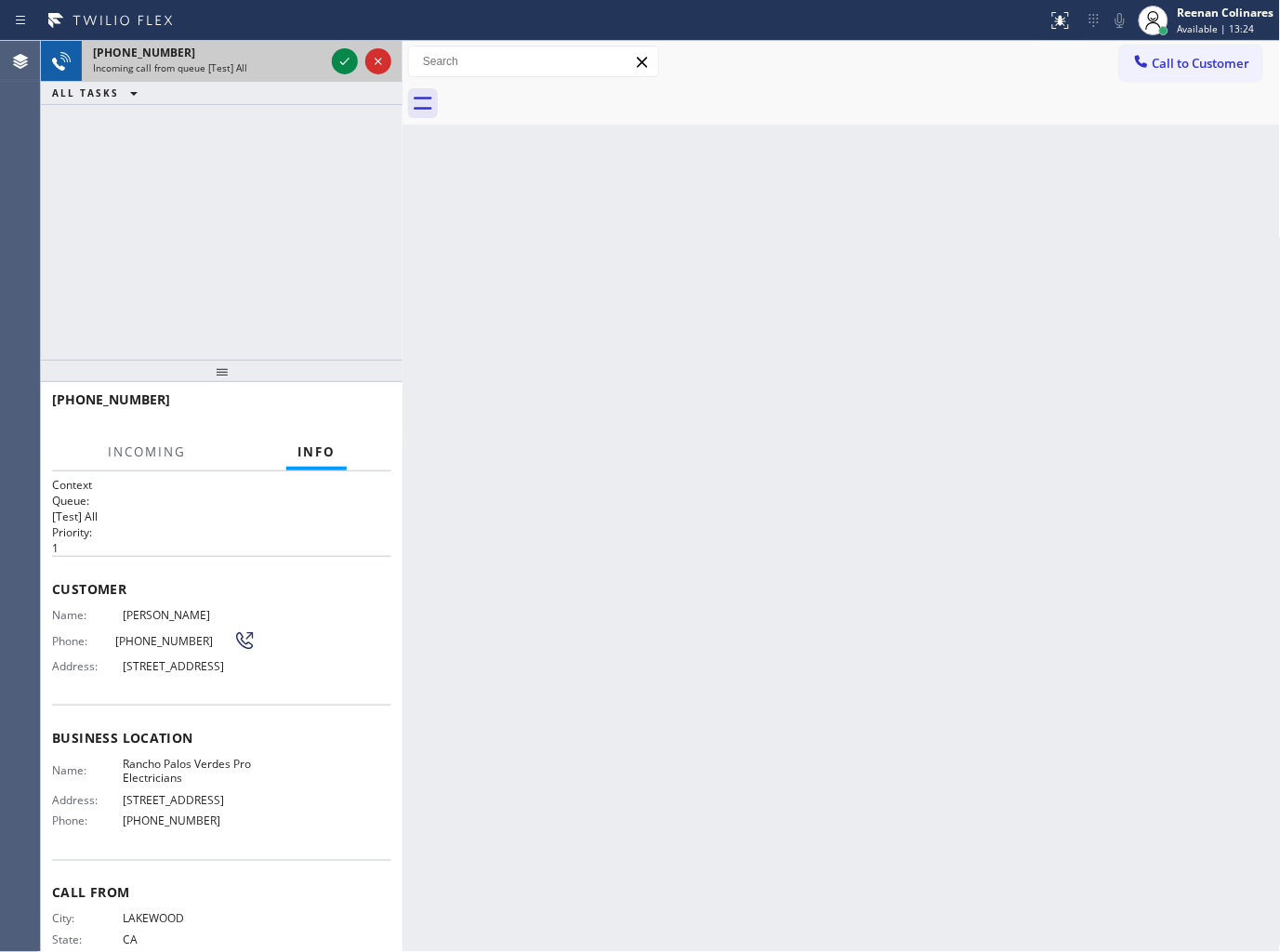
click at [292, 66] on div "Incoming call from queue [Test] All" at bounding box center [209, 67] width 231 height 13
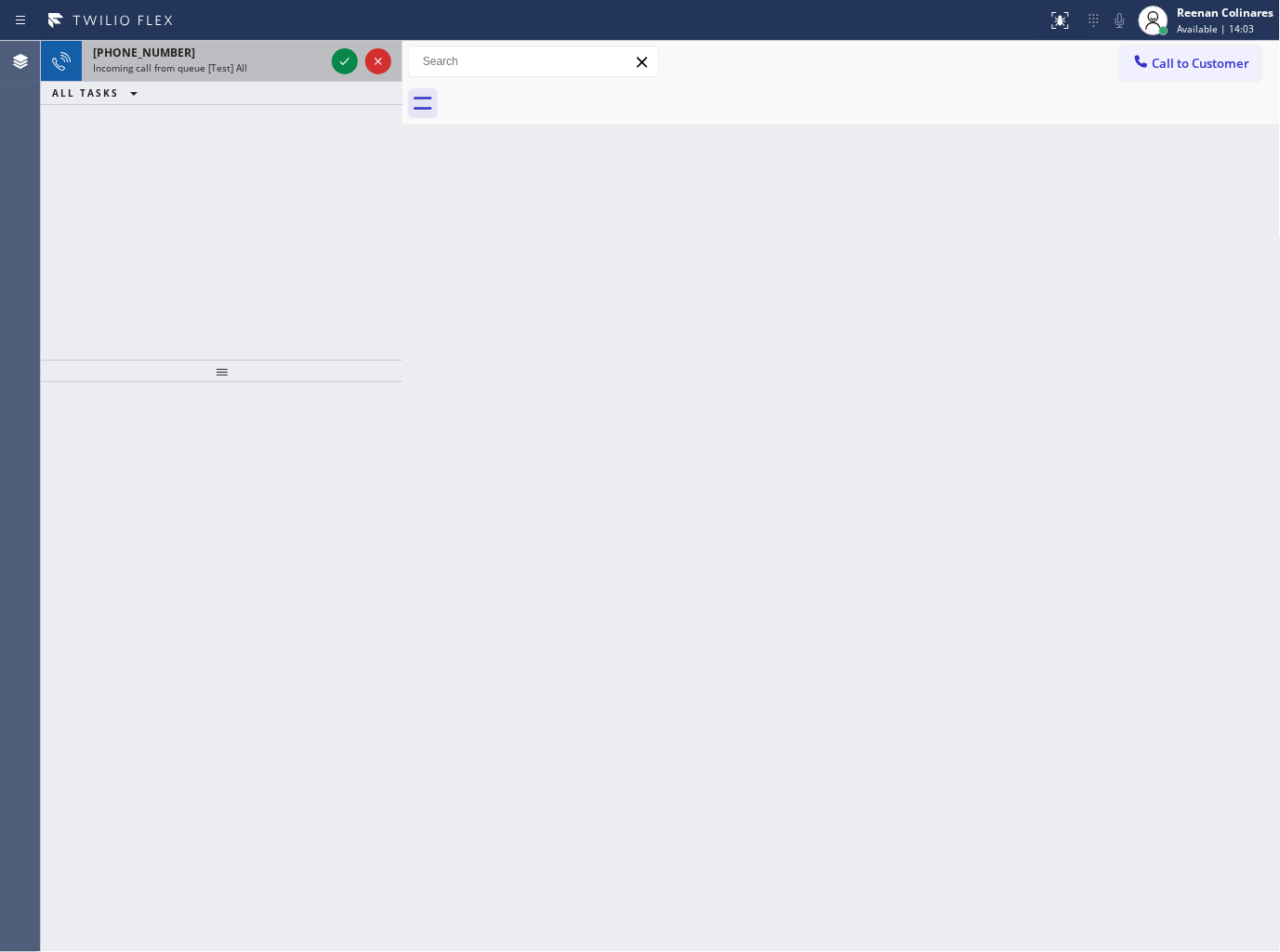
click at [205, 66] on span "Incoming call from queue [Test] All" at bounding box center [170, 67] width 155 height 13
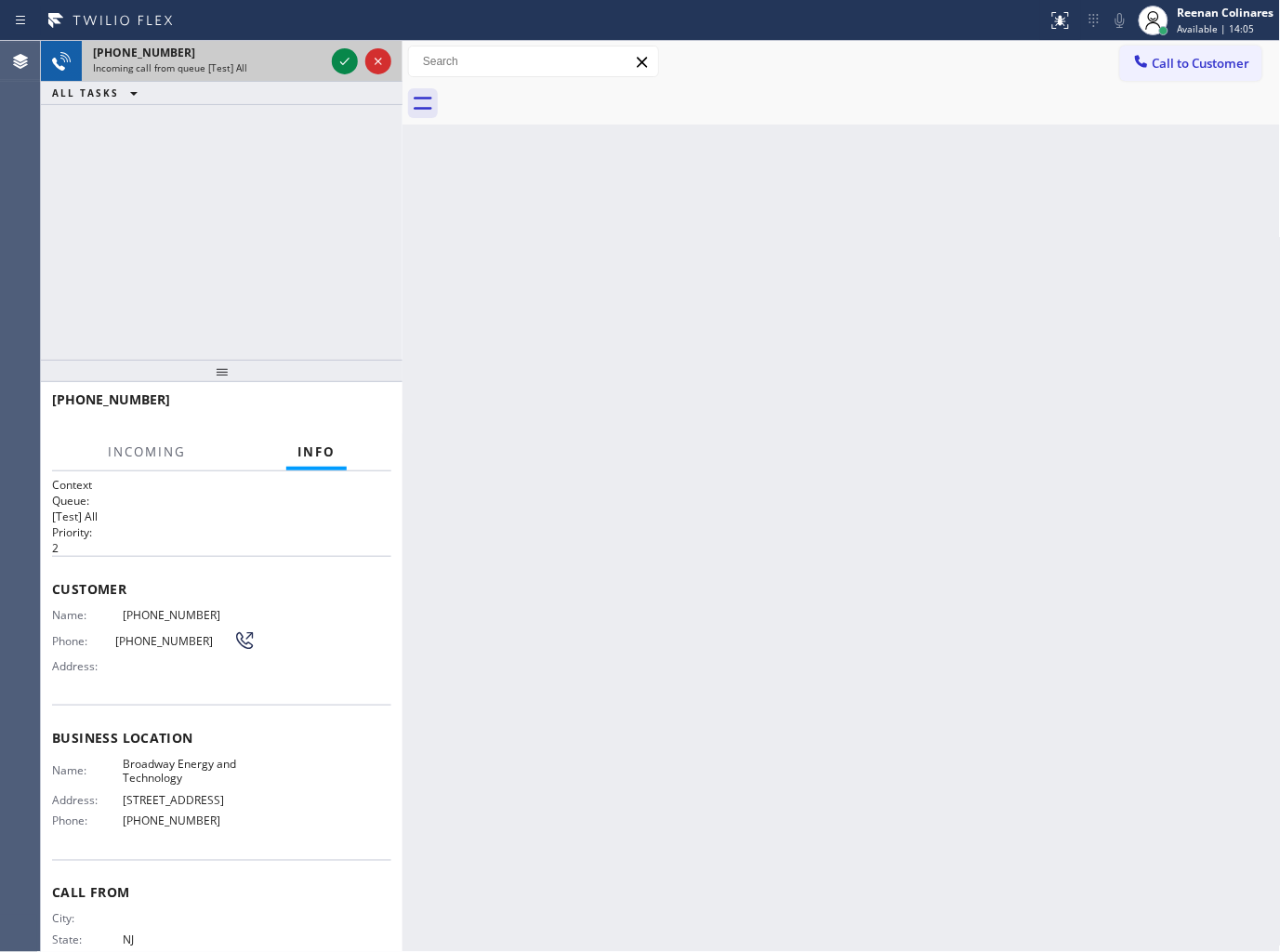
click at [281, 73] on div "Incoming call from queue [Test] All" at bounding box center [209, 67] width 231 height 13
click at [345, 58] on icon at bounding box center [344, 61] width 22 height 22
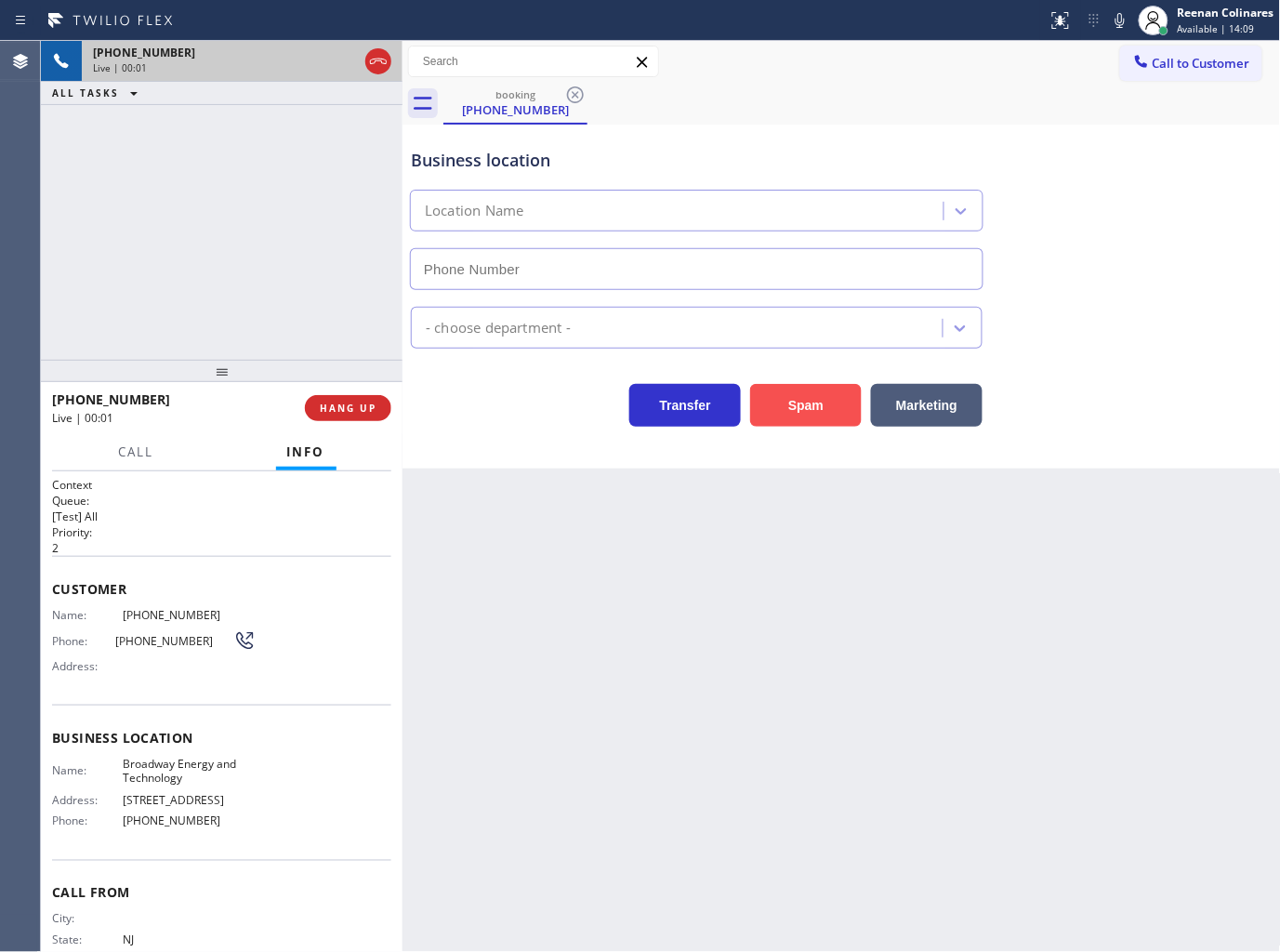
type input "[PHONE_NUMBER]"
drag, startPoint x: 811, startPoint y: 397, endPoint x: 1266, endPoint y: 62, distance: 565.0
click at [813, 396] on button "Spam" at bounding box center [806, 405] width 112 height 43
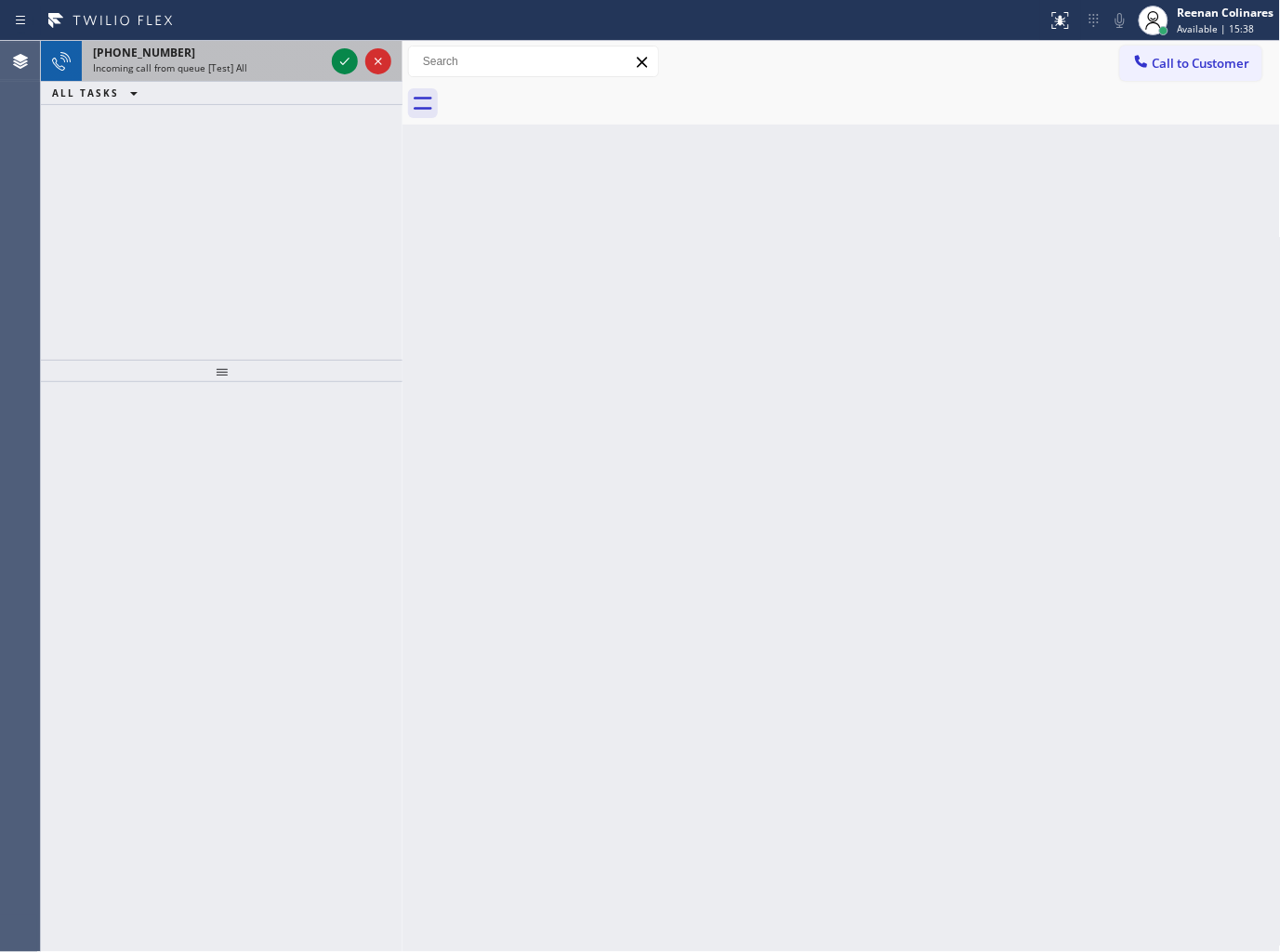
click at [303, 58] on div "[PHONE_NUMBER]" at bounding box center [209, 53] width 231 height 16
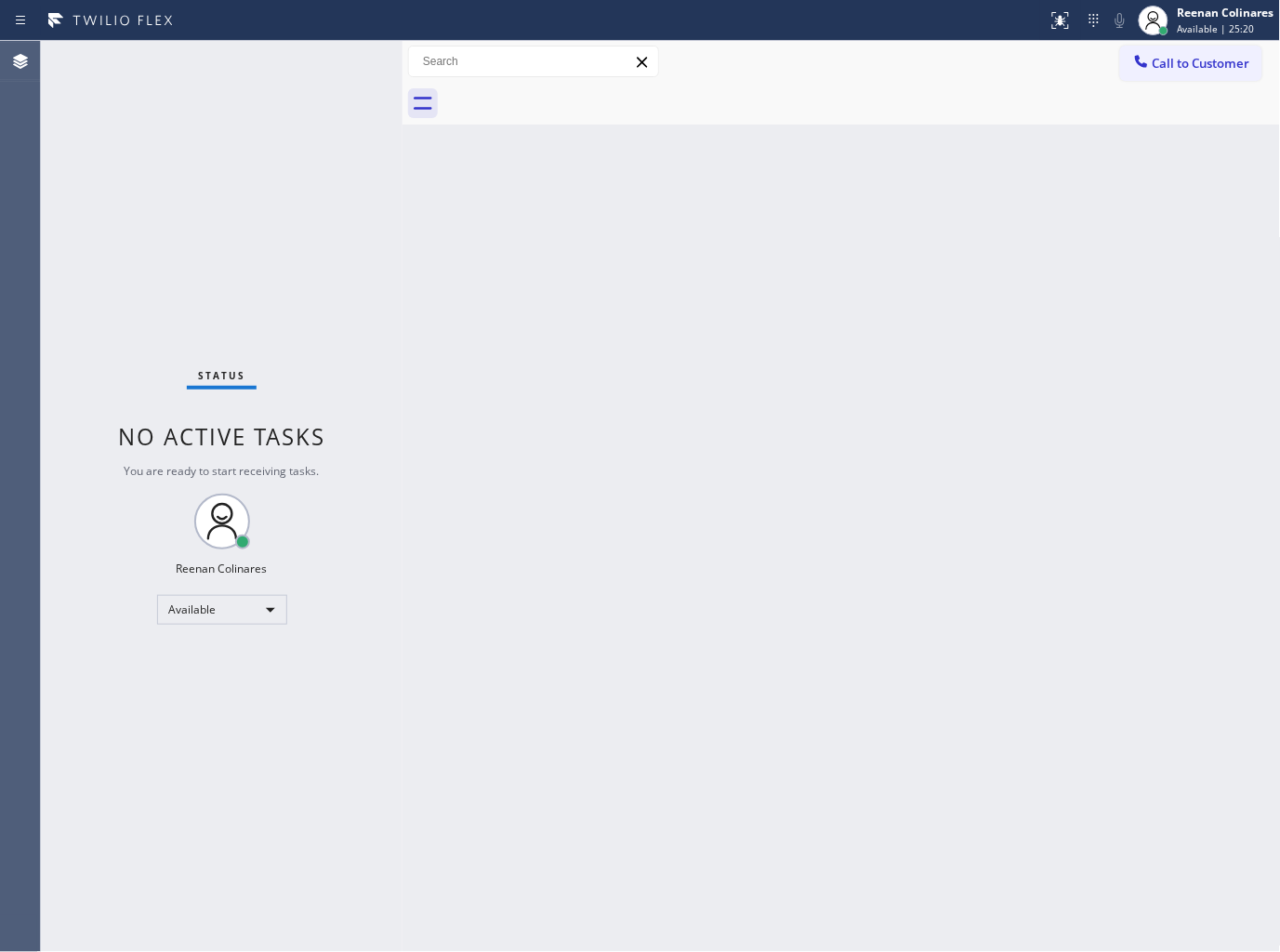
click at [257, 73] on div "Status No active tasks You are ready to start receiving tasks. Reenan Colinares…" at bounding box center [221, 496] width 361 height 911
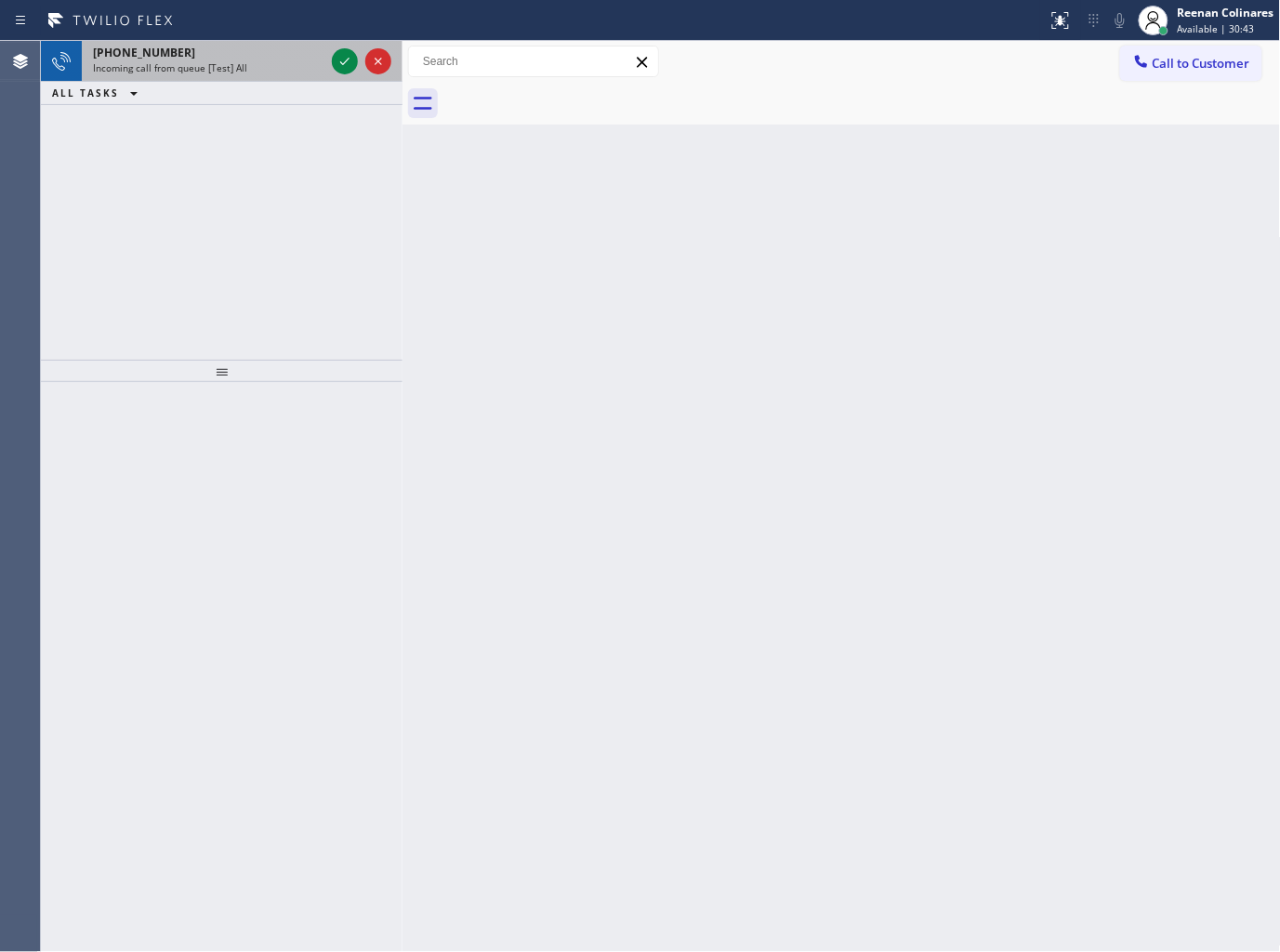
click at [265, 69] on div "Incoming call from queue [Test] All" at bounding box center [209, 67] width 231 height 13
click at [284, 75] on div "Incoming call from queue [Test] All" at bounding box center [209, 67] width 231 height 13
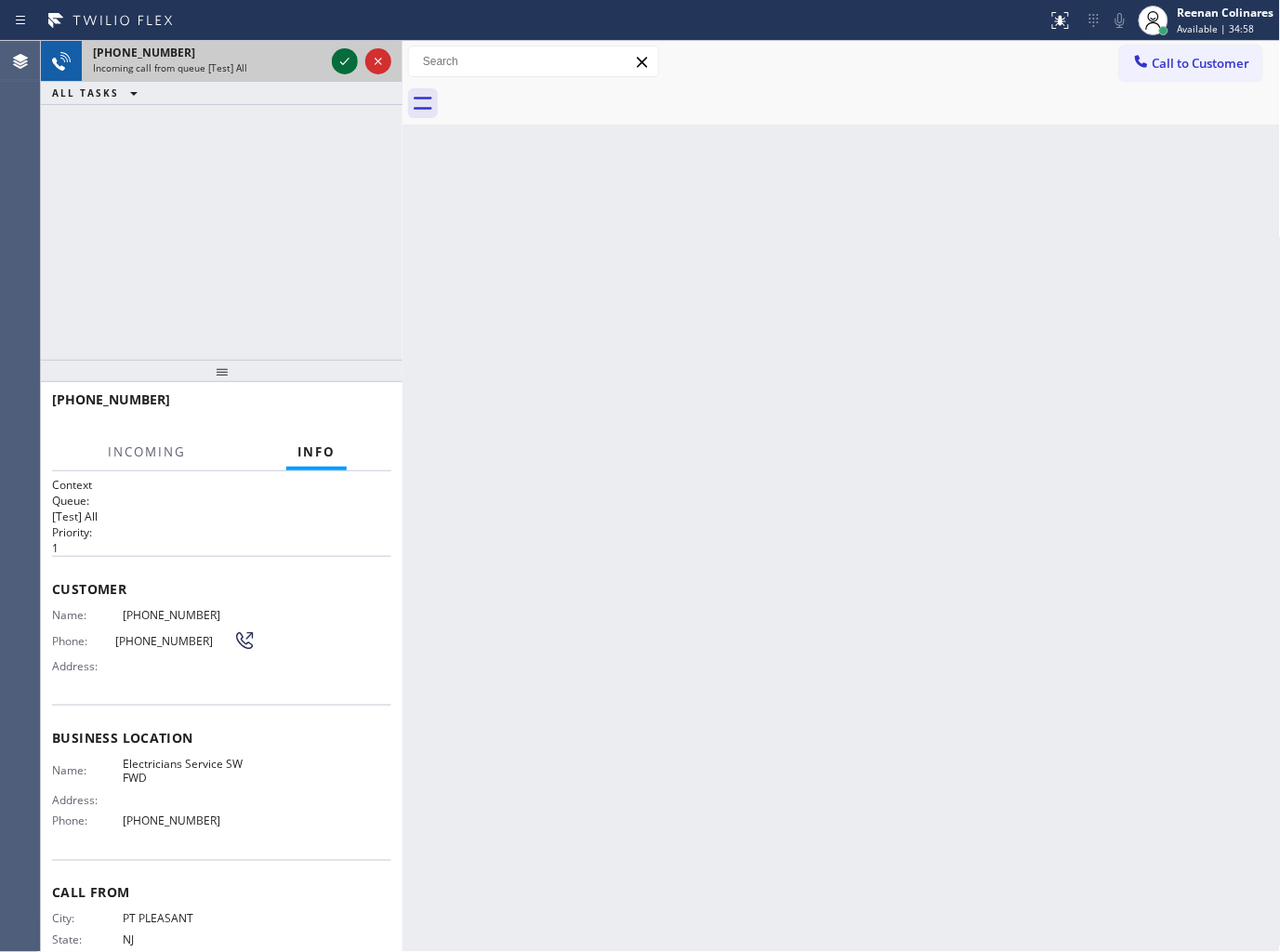
click at [344, 62] on icon at bounding box center [344, 61] width 9 height 7
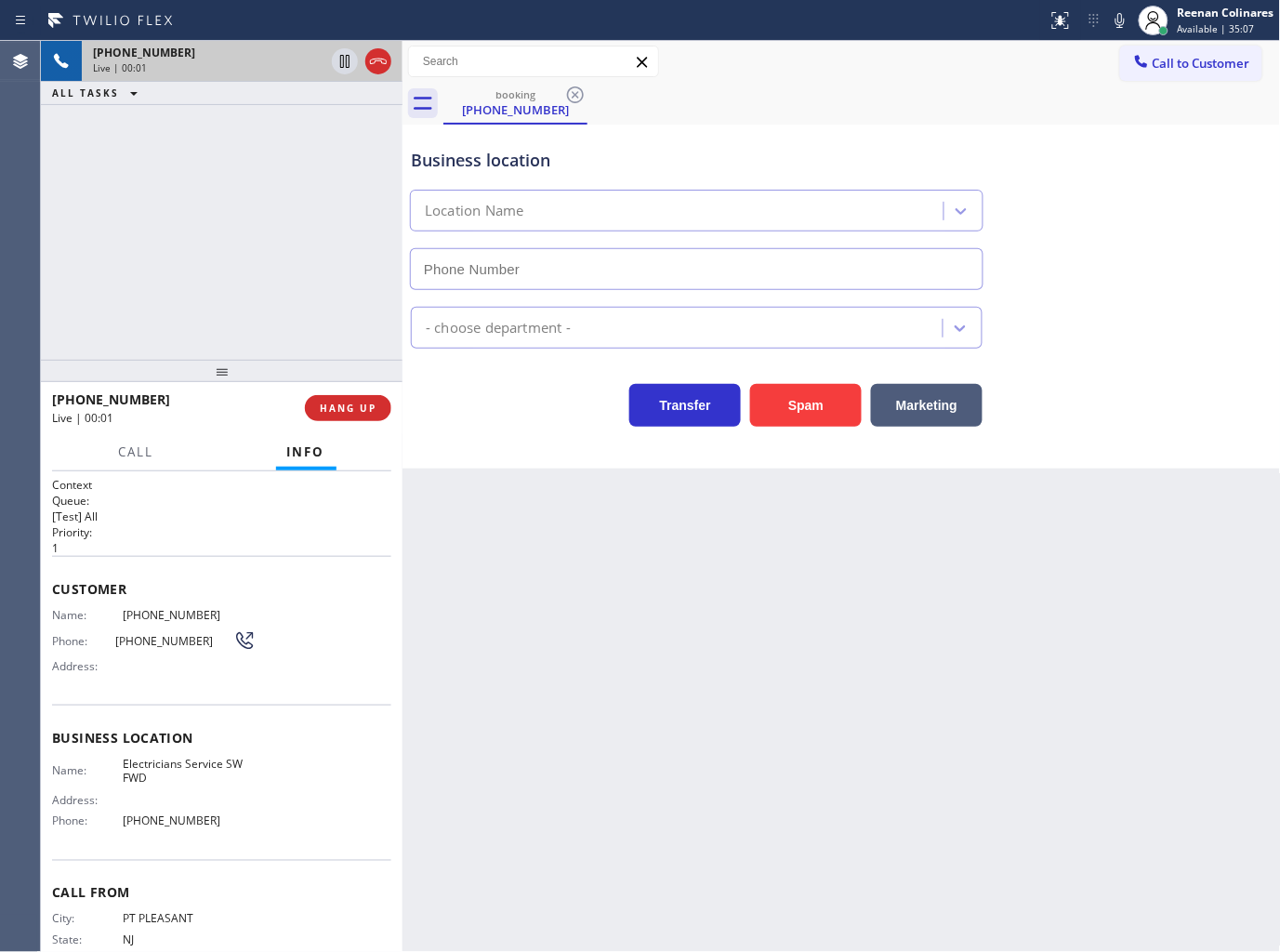
type input "[PHONE_NUMBER]"
click at [739, 128] on div "Business location Electricians Service SW FWD [PHONE_NUMBER]" at bounding box center [841, 206] width 869 height 169
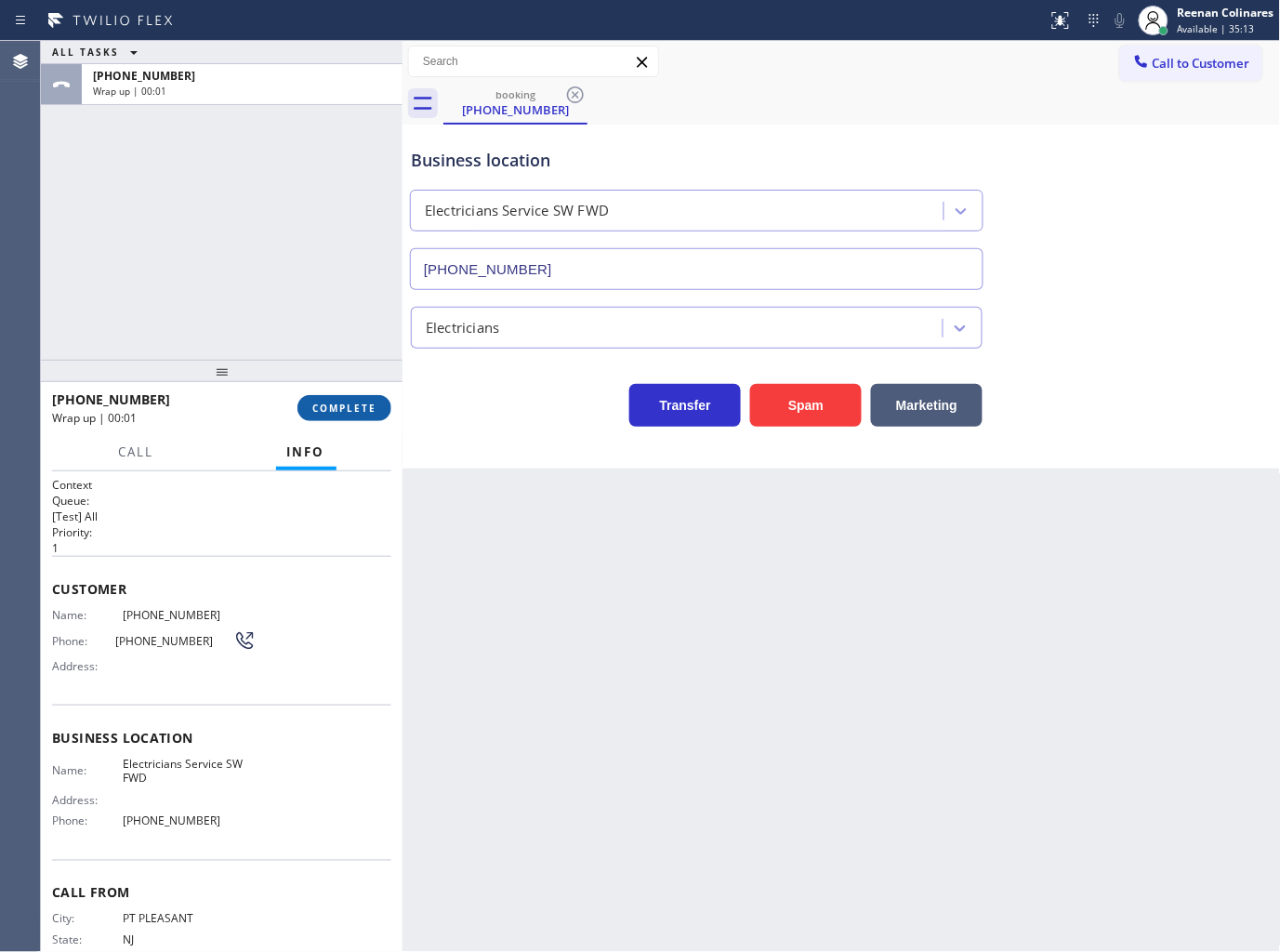
click at [356, 395] on button "COMPLETE" at bounding box center [344, 408] width 94 height 26
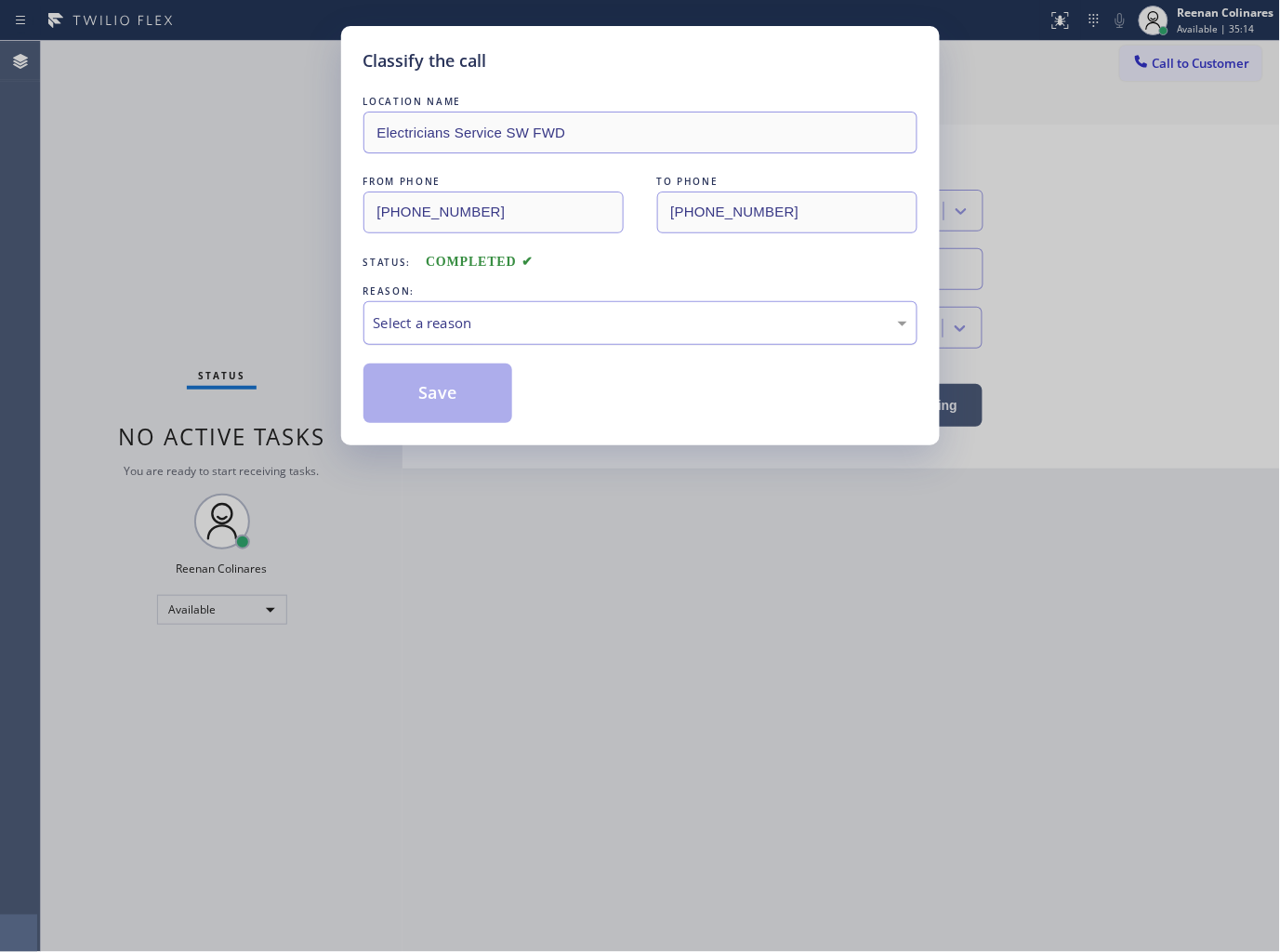
click at [450, 314] on div "Select a reason" at bounding box center [640, 322] width 534 height 21
click at [428, 428] on div "Classify the call LOCATION NAME Electricians Service SW FWD FROM PHONE [PHONE_N…" at bounding box center [640, 236] width 599 height 419
click at [433, 415] on button "Save" at bounding box center [438, 393] width 150 height 60
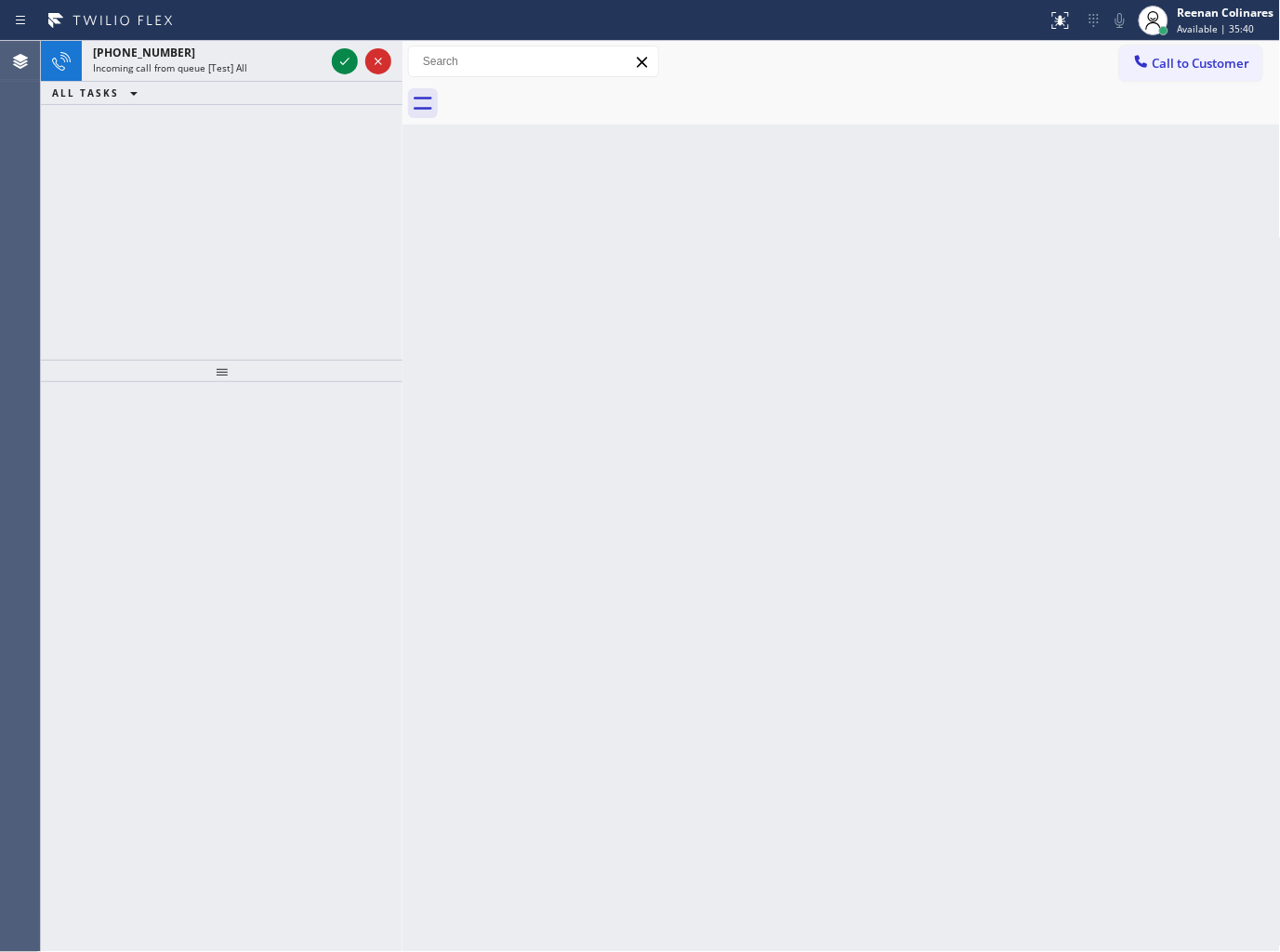
click at [246, 54] on div "[PHONE_NUMBER]" at bounding box center [209, 53] width 231 height 16
click at [310, 58] on div "[PHONE_NUMBER]" at bounding box center [209, 53] width 231 height 16
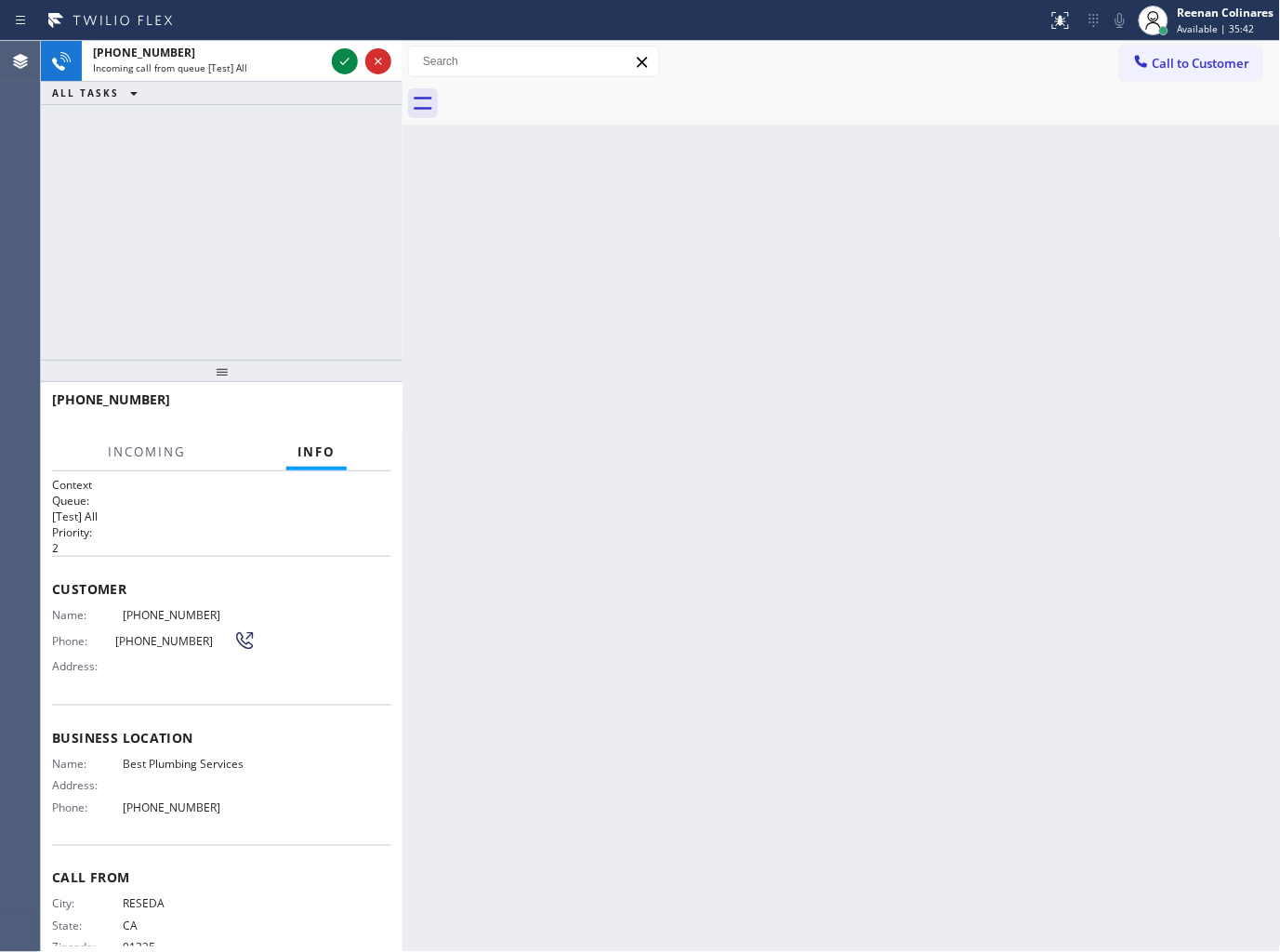
click at [310, 58] on div "[PHONE_NUMBER]" at bounding box center [209, 53] width 231 height 16
click at [332, 58] on div at bounding box center [345, 61] width 26 height 22
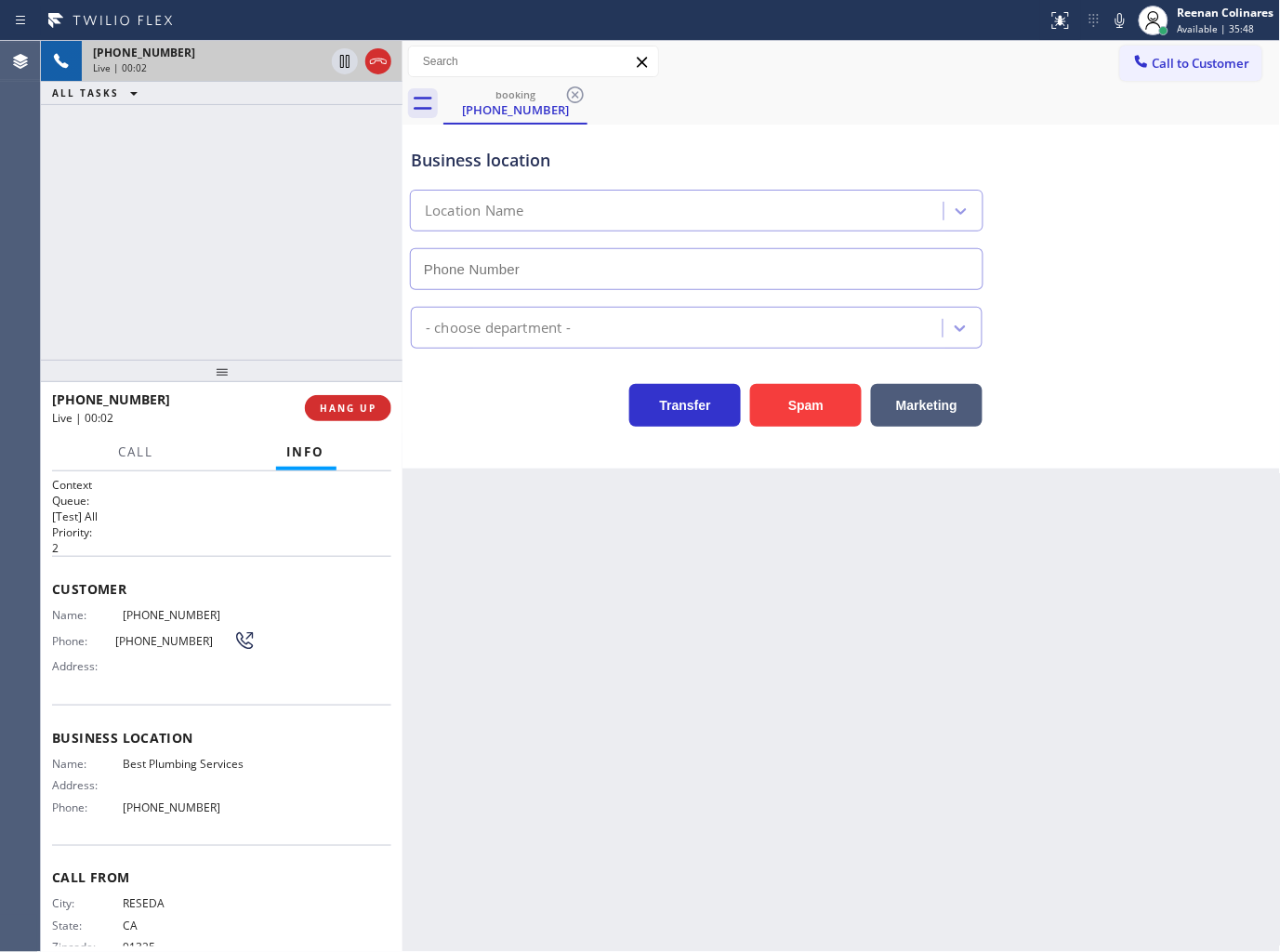
type input "[PHONE_NUMBER]"
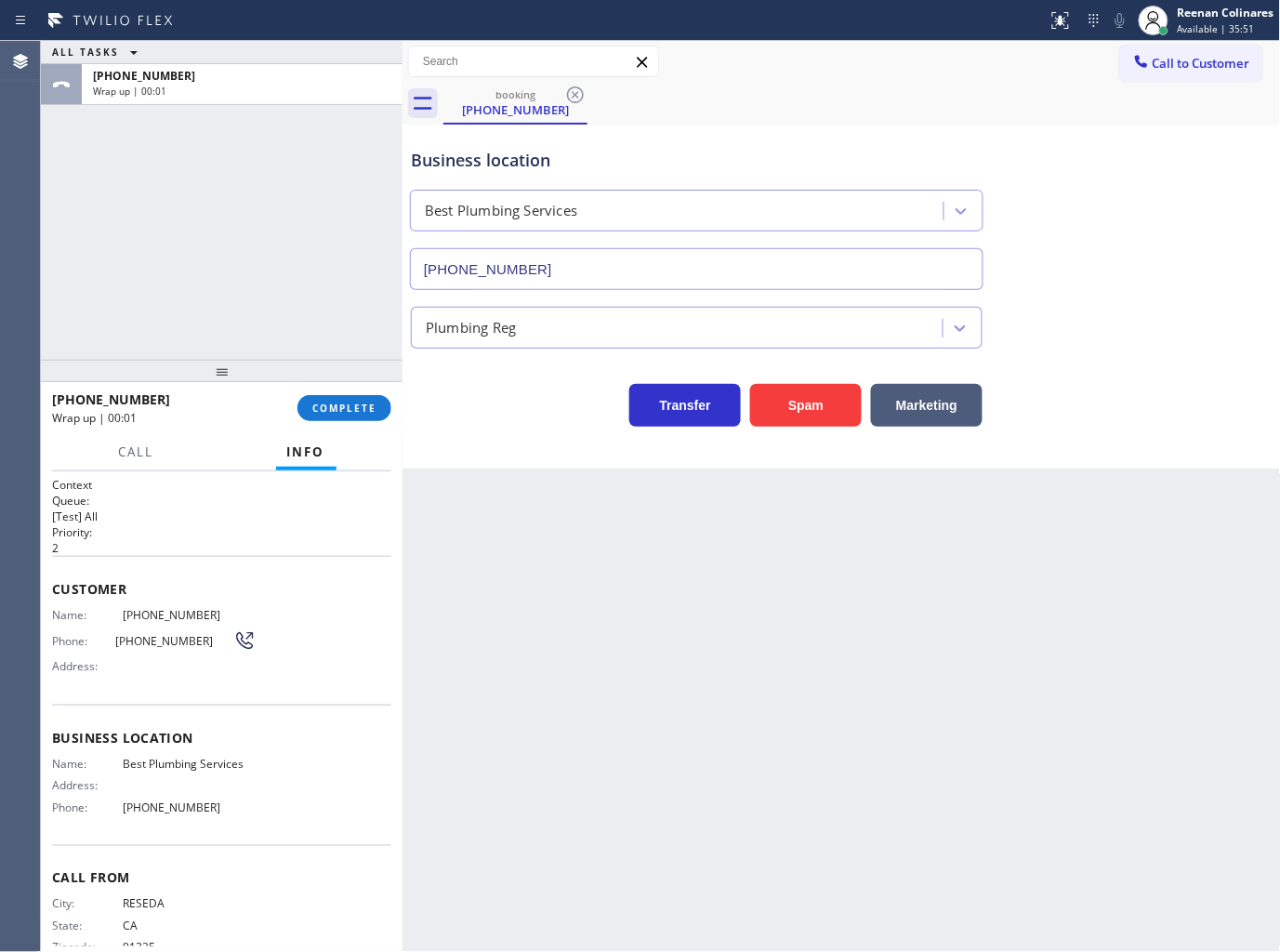
click at [349, 382] on div at bounding box center [221, 371] width 361 height 22
click at [355, 406] on span "COMPLETE" at bounding box center [344, 407] width 64 height 13
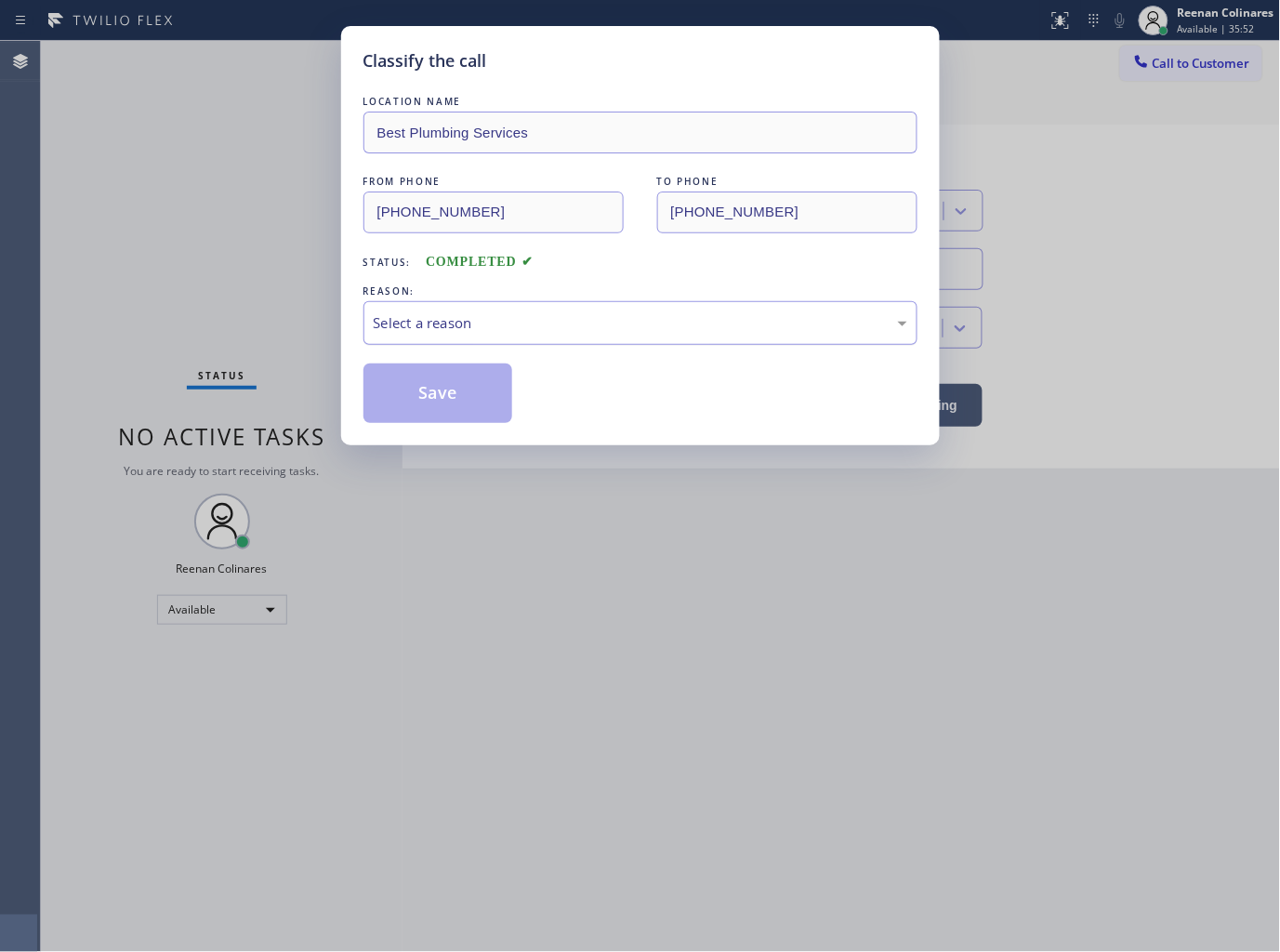
click at [424, 317] on div "Select a reason" at bounding box center [640, 322] width 534 height 21
click at [429, 388] on button "Save" at bounding box center [438, 393] width 150 height 60
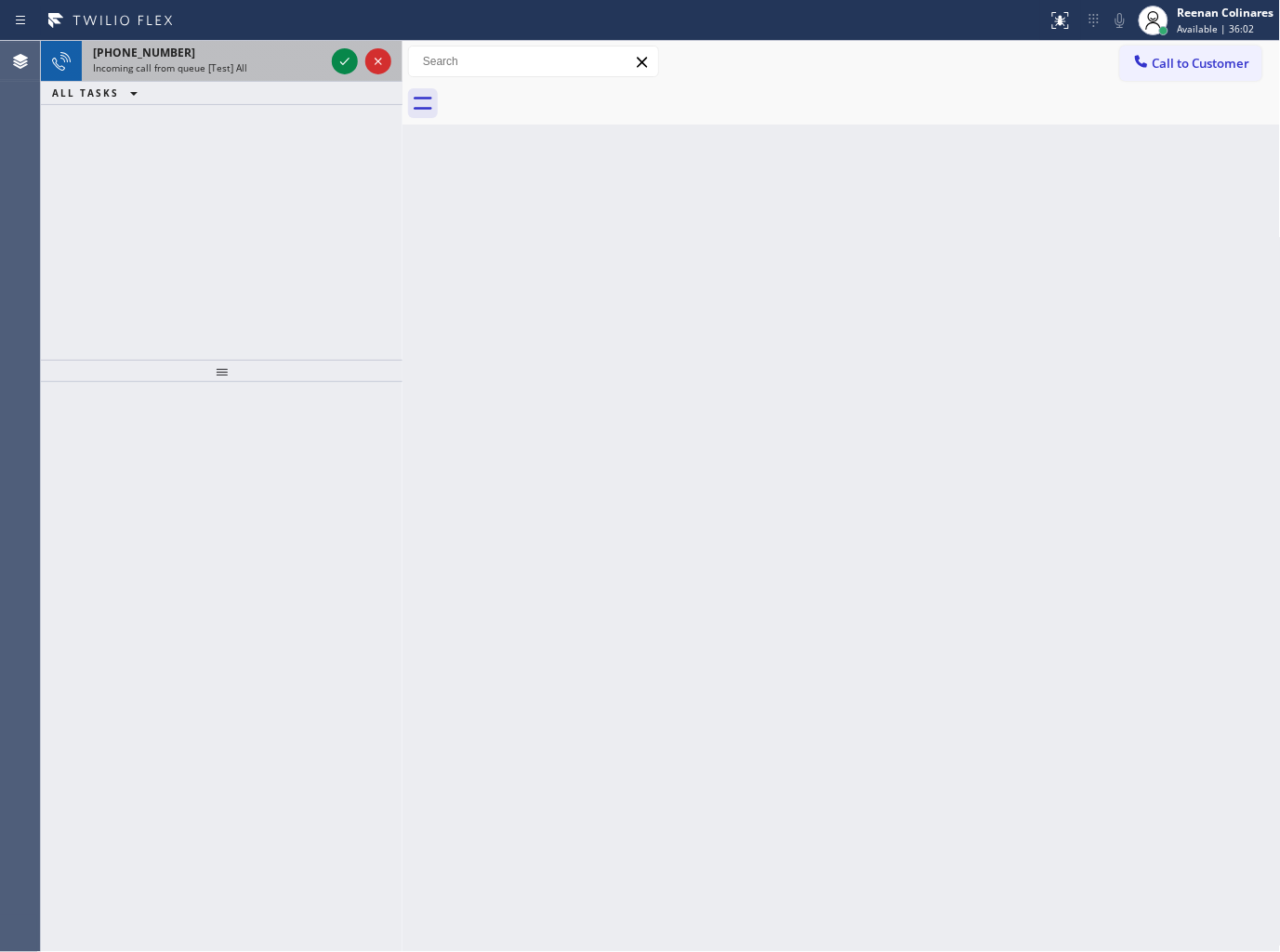
click at [269, 71] on div "Incoming call from queue [Test] All" at bounding box center [209, 67] width 231 height 13
click at [280, 62] on div "Incoming call from queue [Test] All" at bounding box center [209, 67] width 231 height 13
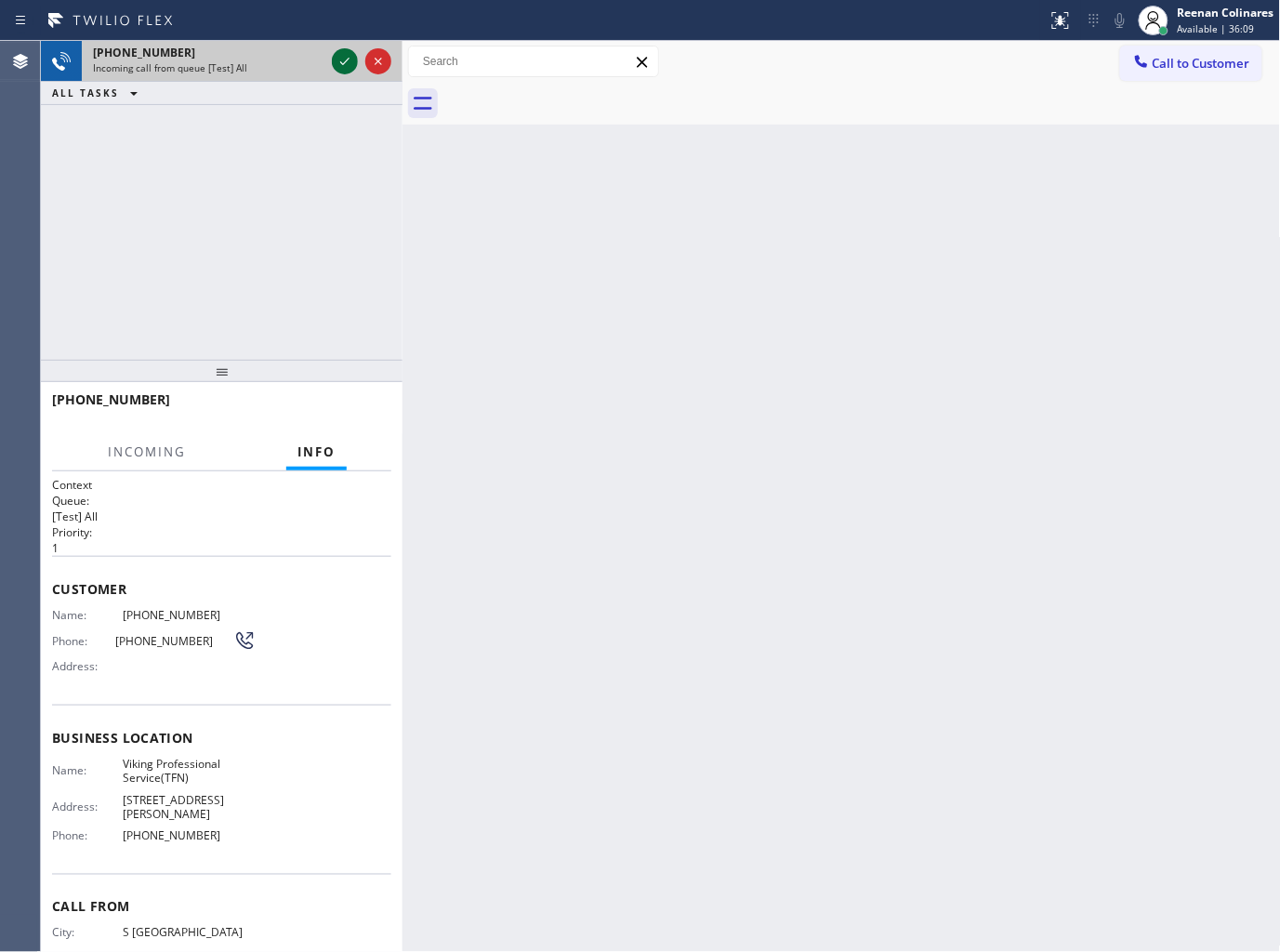
click at [338, 62] on icon at bounding box center [344, 61] width 22 height 22
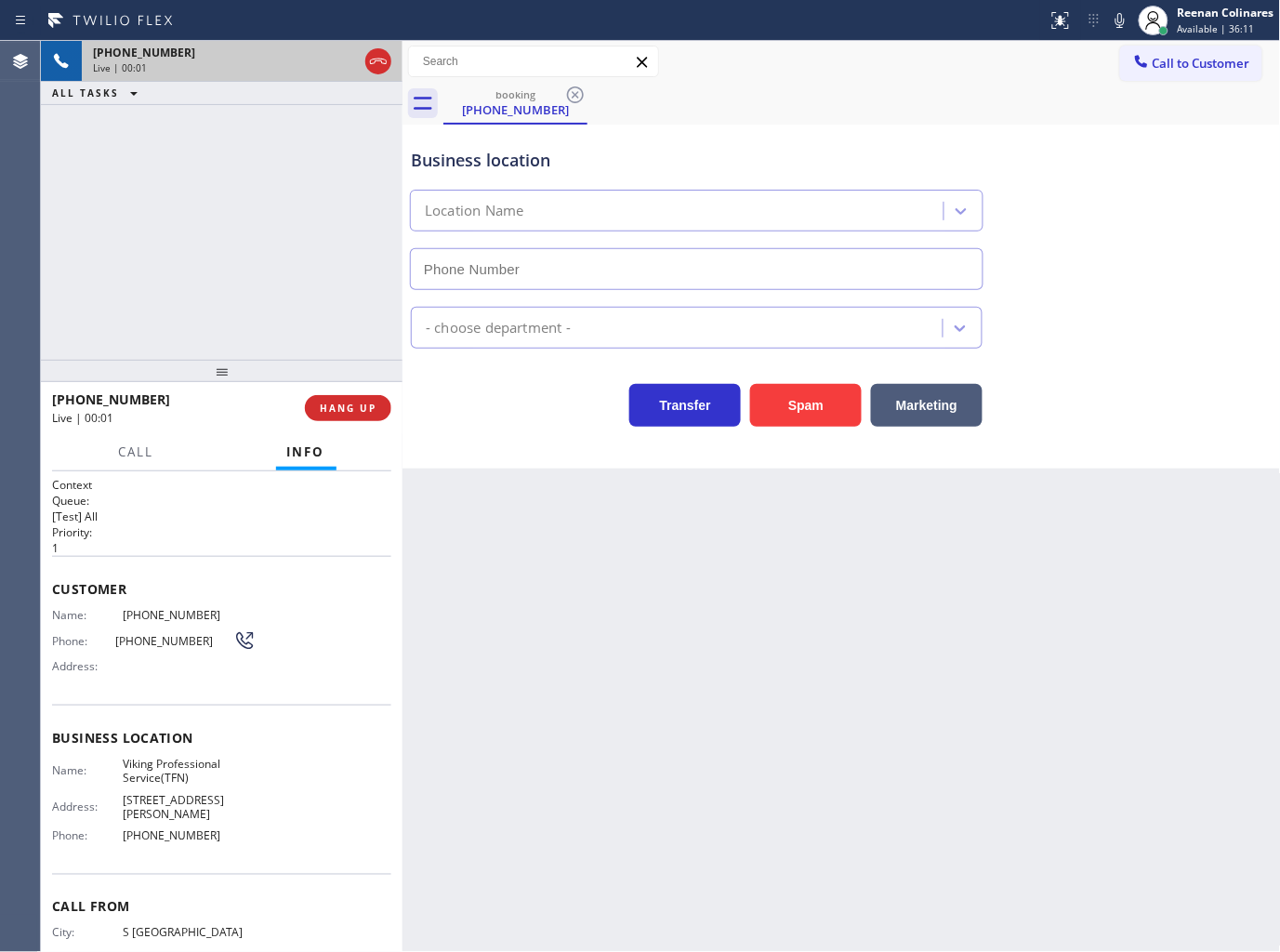
type input "[PHONE_NUMBER]"
click at [1112, 22] on icon at bounding box center [1119, 20] width 22 height 22
drag, startPoint x: 1118, startPoint y: 22, endPoint x: 1093, endPoint y: 42, distance: 32.0
click at [1118, 22] on icon at bounding box center [1119, 20] width 22 height 22
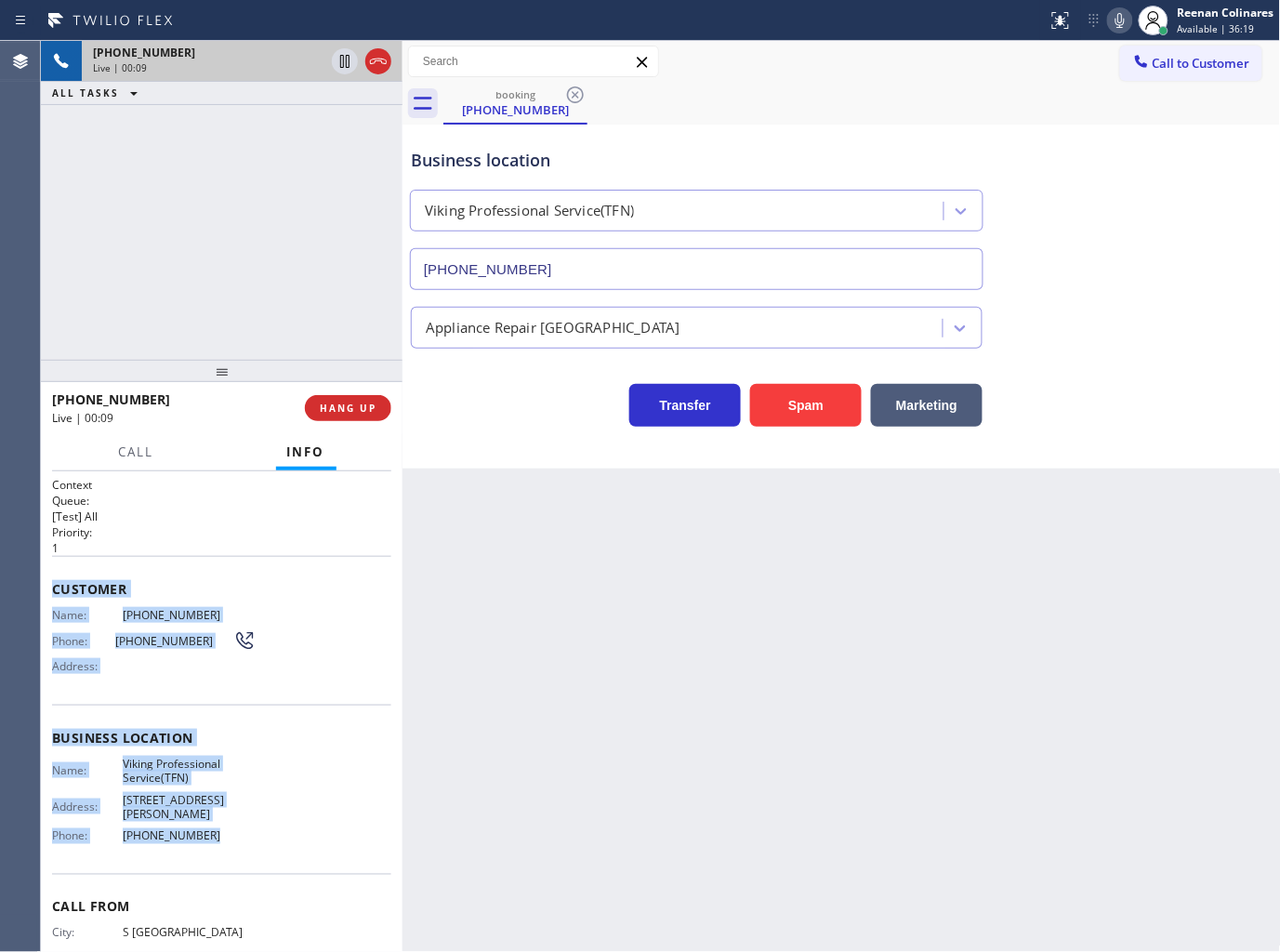
copy div "Customer Name: [PHONE_NUMBER] Phone: [PHONE_NUMBER] Address: Business location …"
drag, startPoint x: 44, startPoint y: 589, endPoint x: 249, endPoint y: 811, distance: 302.2
click at [238, 816] on div "Context Queue: [Test] All Priority: 1 Customer Name: [PHONE_NUMBER] Phone: [PHO…" at bounding box center [221, 712] width 361 height 482
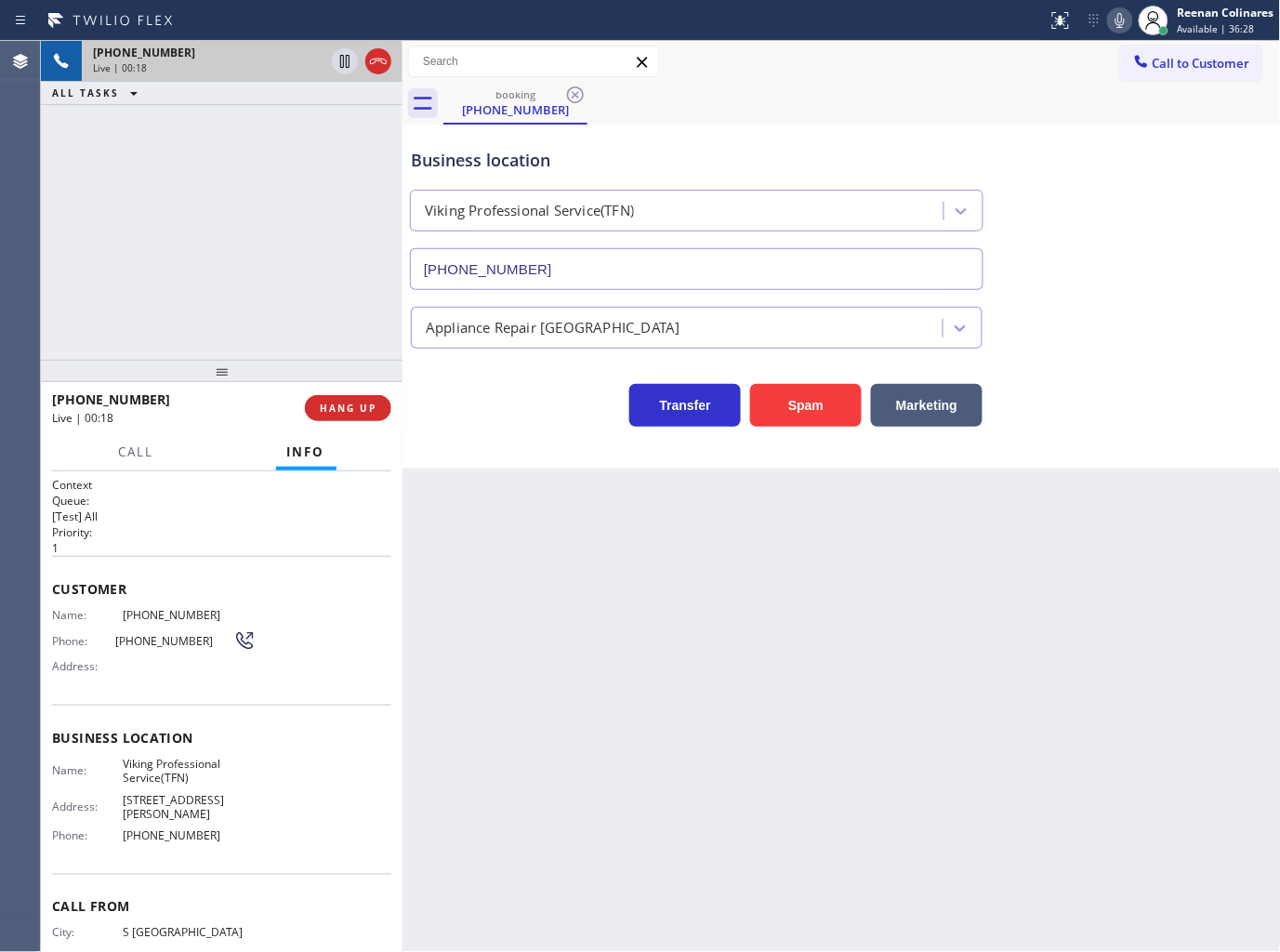
click at [1087, 415] on div "Transfer Spam Marketing" at bounding box center [841, 397] width 869 height 60
click at [1112, 26] on icon at bounding box center [1119, 20] width 22 height 22
click at [1116, 19] on icon at bounding box center [1119, 20] width 9 height 15
click at [1124, 16] on icon at bounding box center [1119, 20] width 22 height 22
click at [124, 454] on span "Call" at bounding box center [136, 451] width 35 height 17
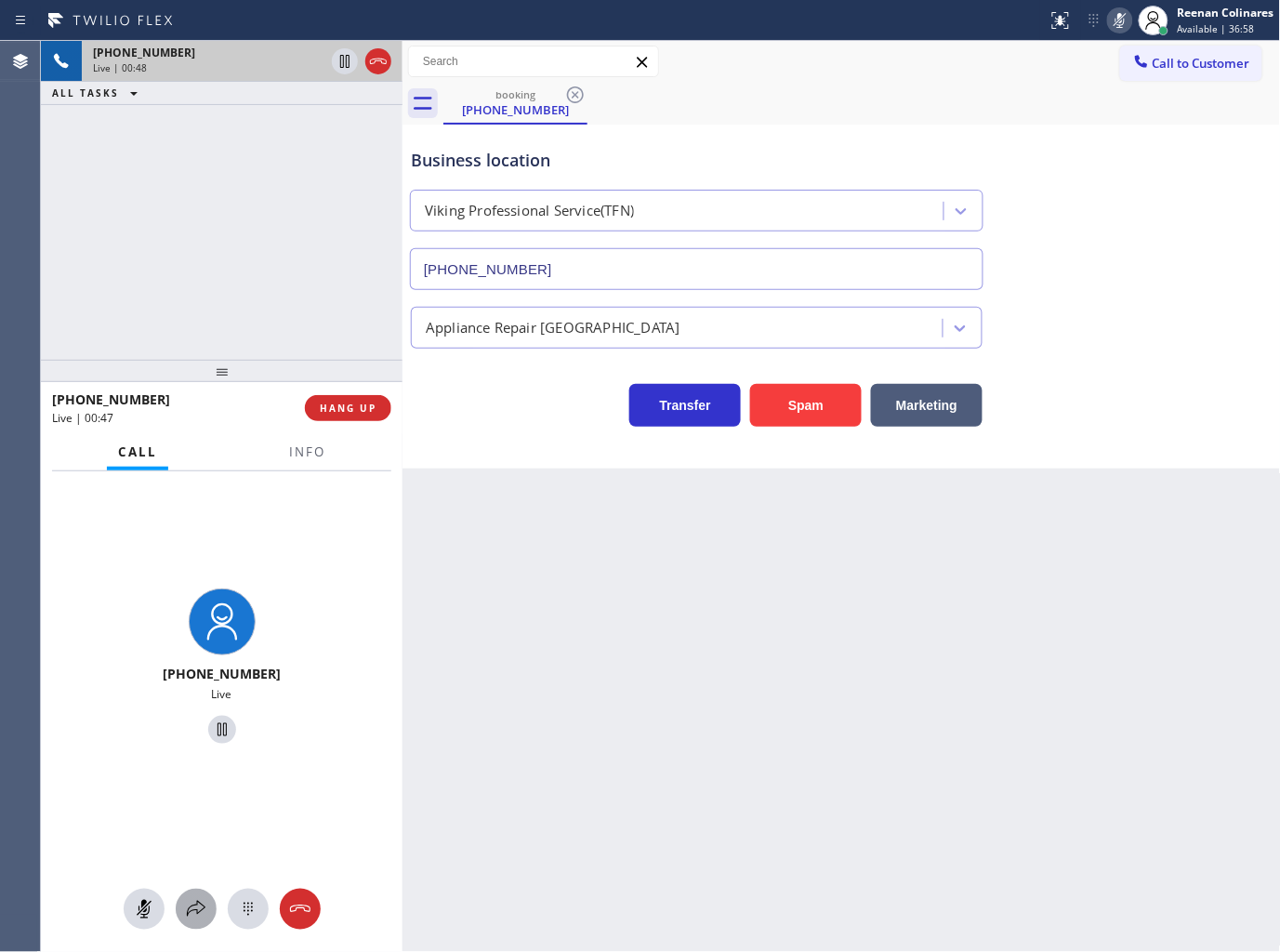
click at [198, 914] on icon at bounding box center [196, 909] width 22 height 22
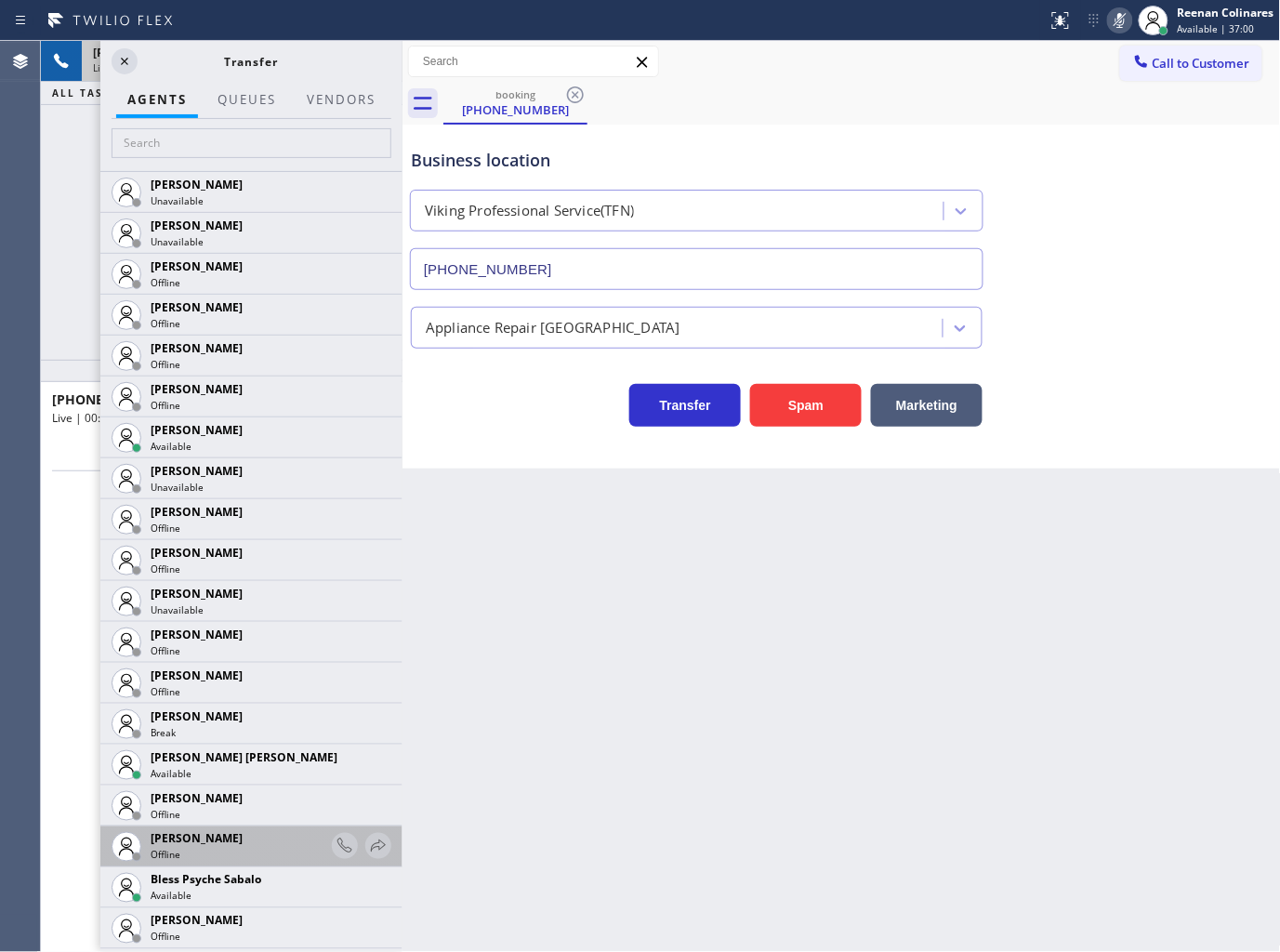
scroll to position [309, 0]
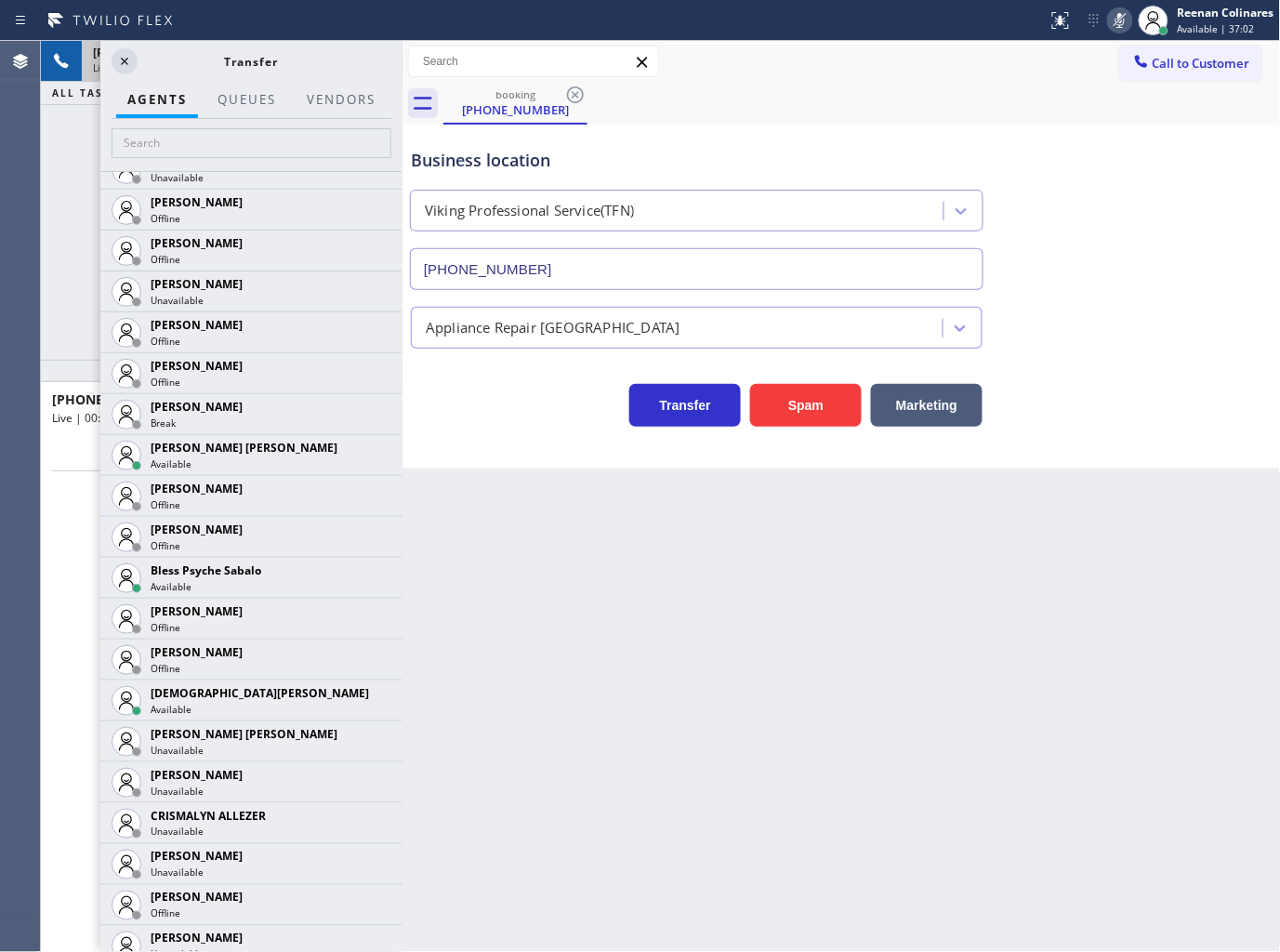
click at [0, 0] on icon at bounding box center [0, 0] width 0 height 0
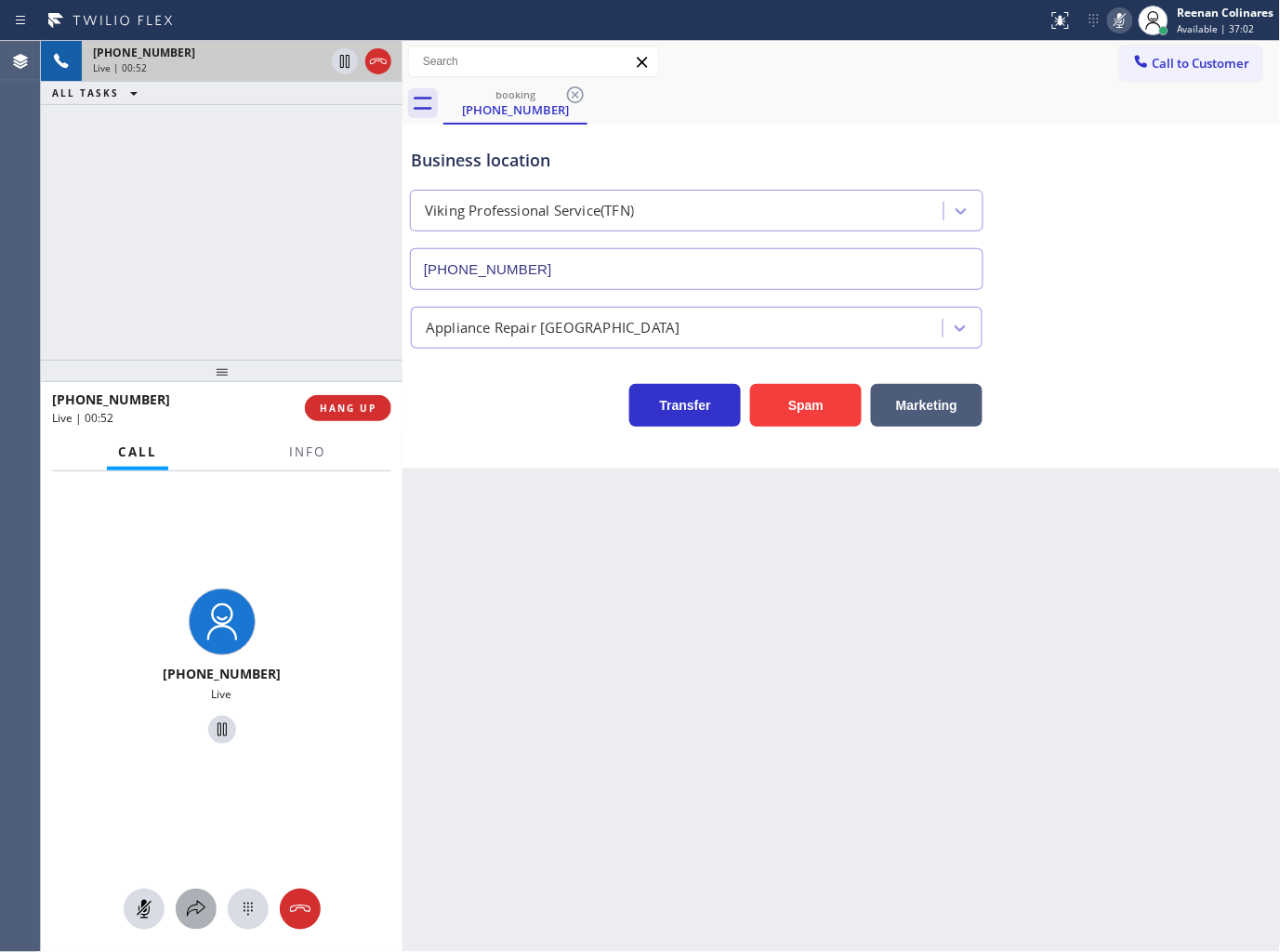
click at [176, 904] on div at bounding box center [196, 909] width 41 height 22
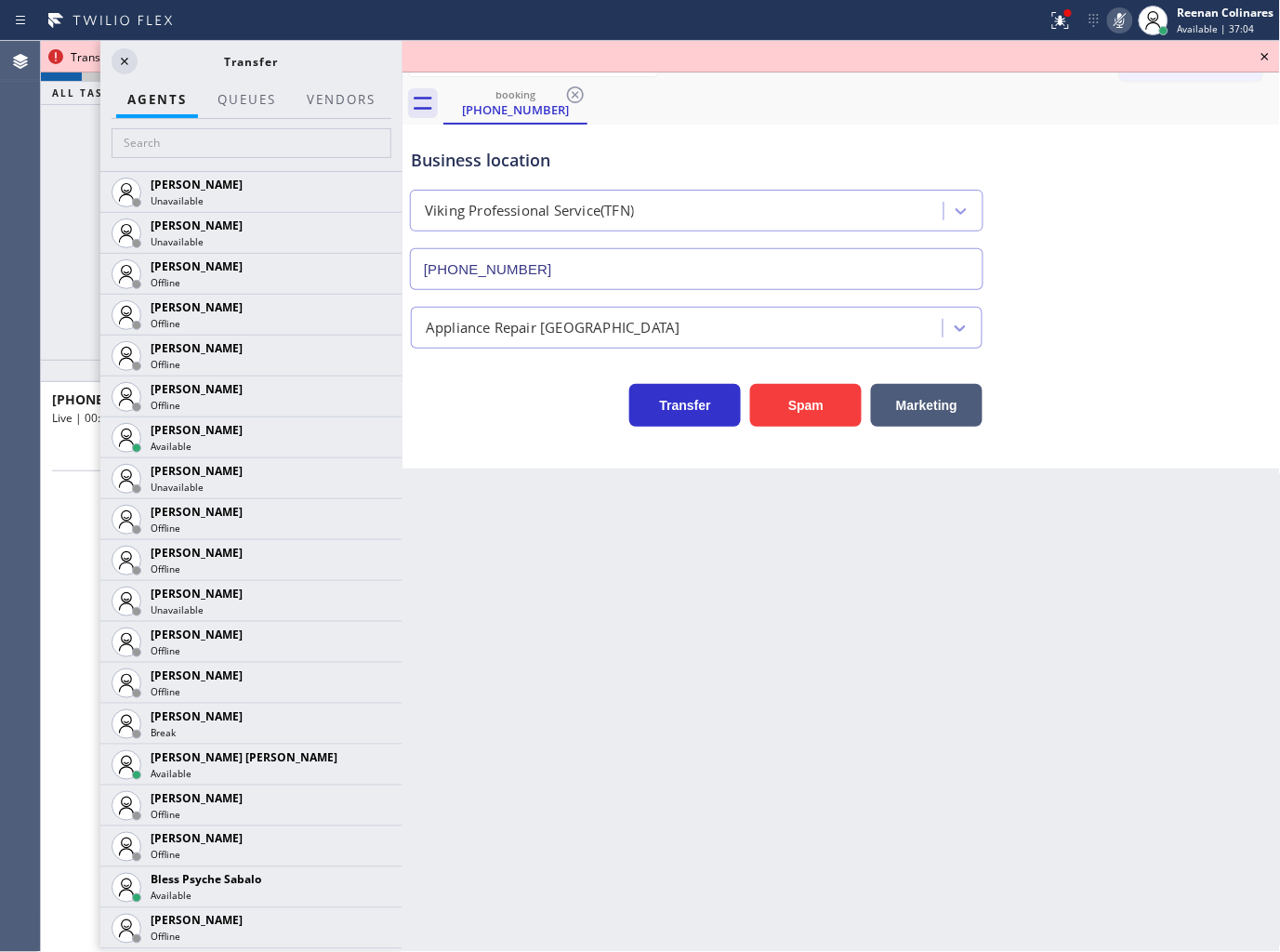
scroll to position [1806, 0]
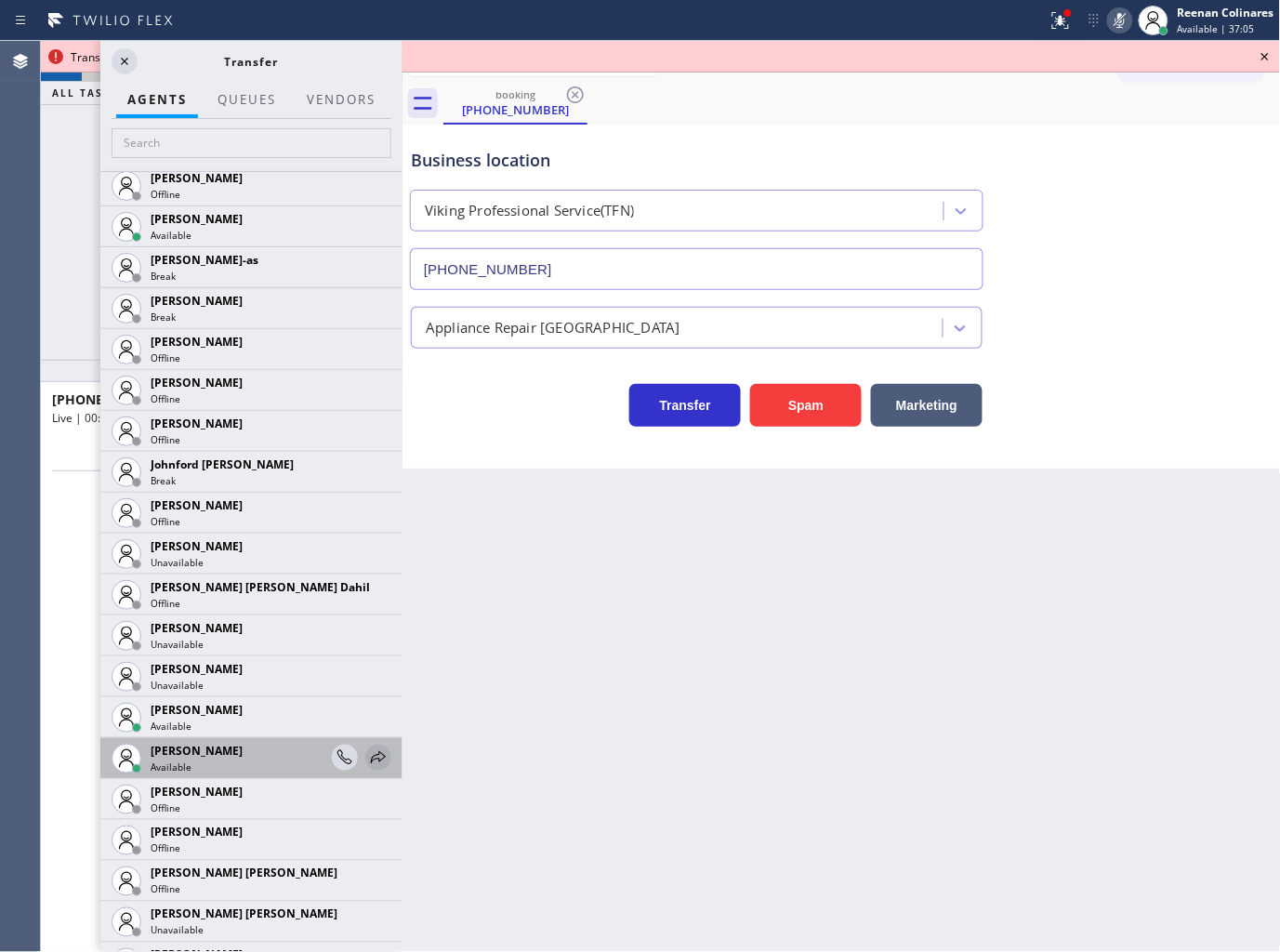
click at [367, 757] on icon at bounding box center [378, 757] width 22 height 22
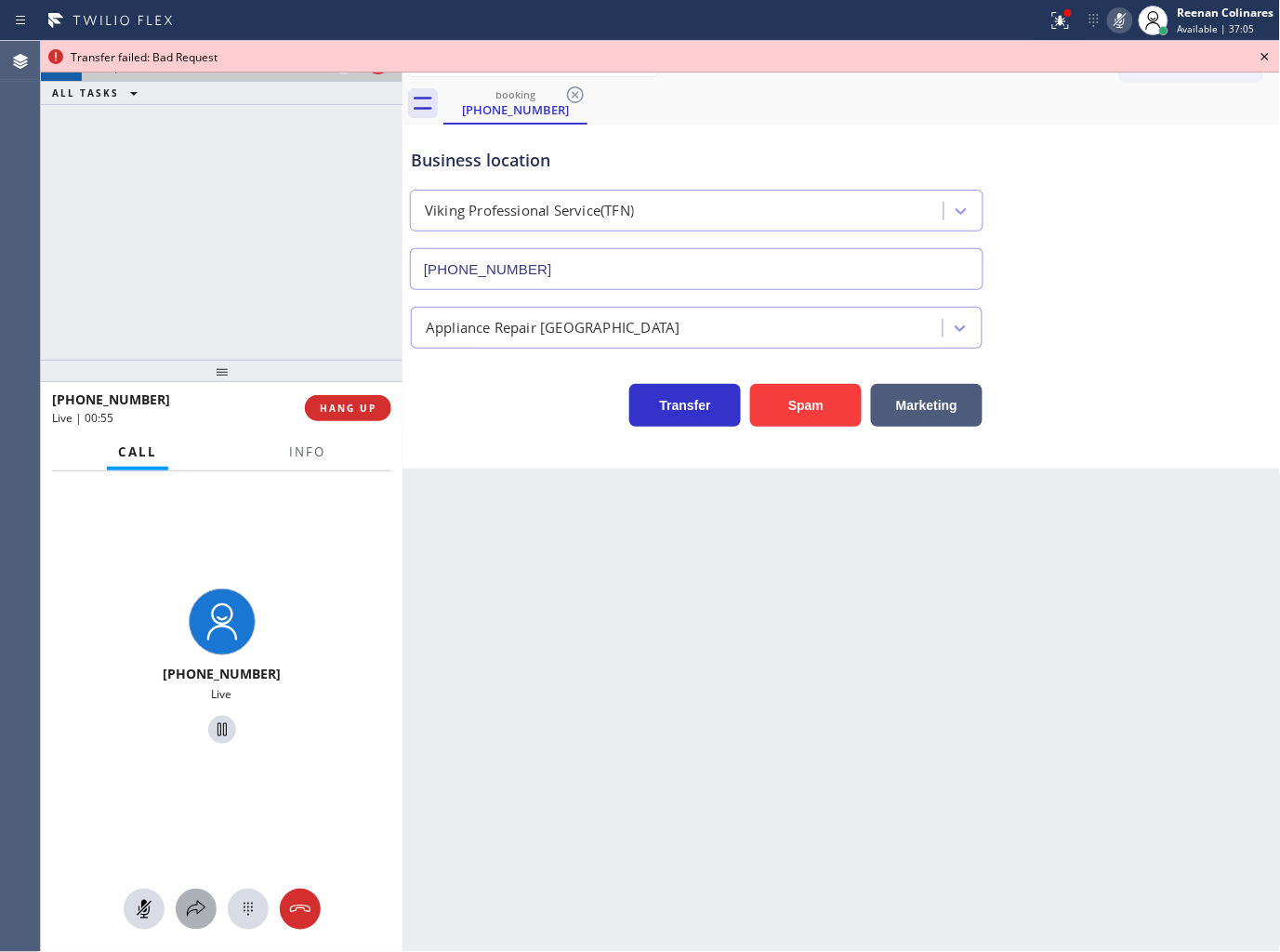
click at [193, 923] on button at bounding box center [196, 909] width 41 height 41
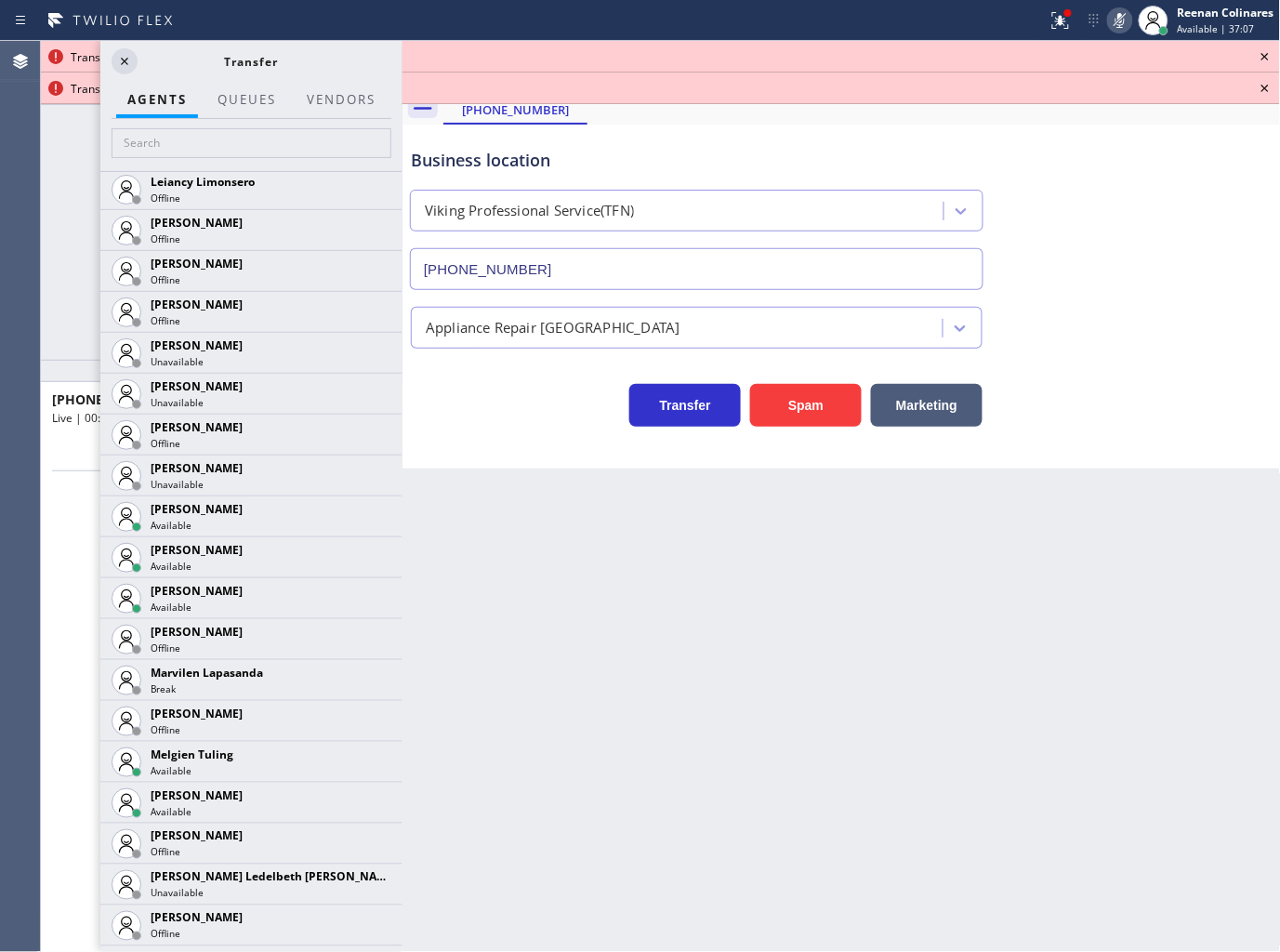
scroll to position [2768, 0]
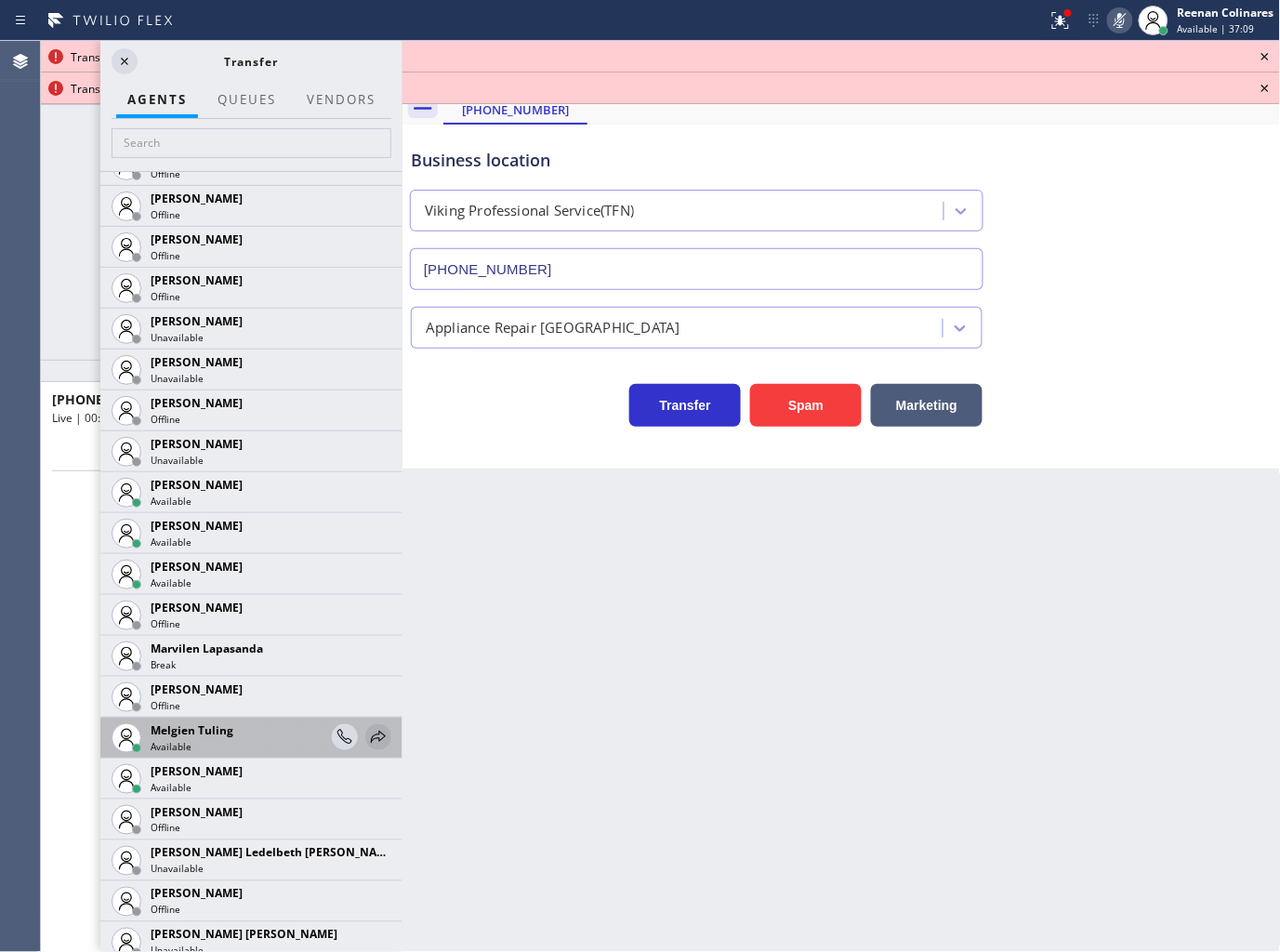
click at [367, 727] on icon at bounding box center [378, 737] width 22 height 22
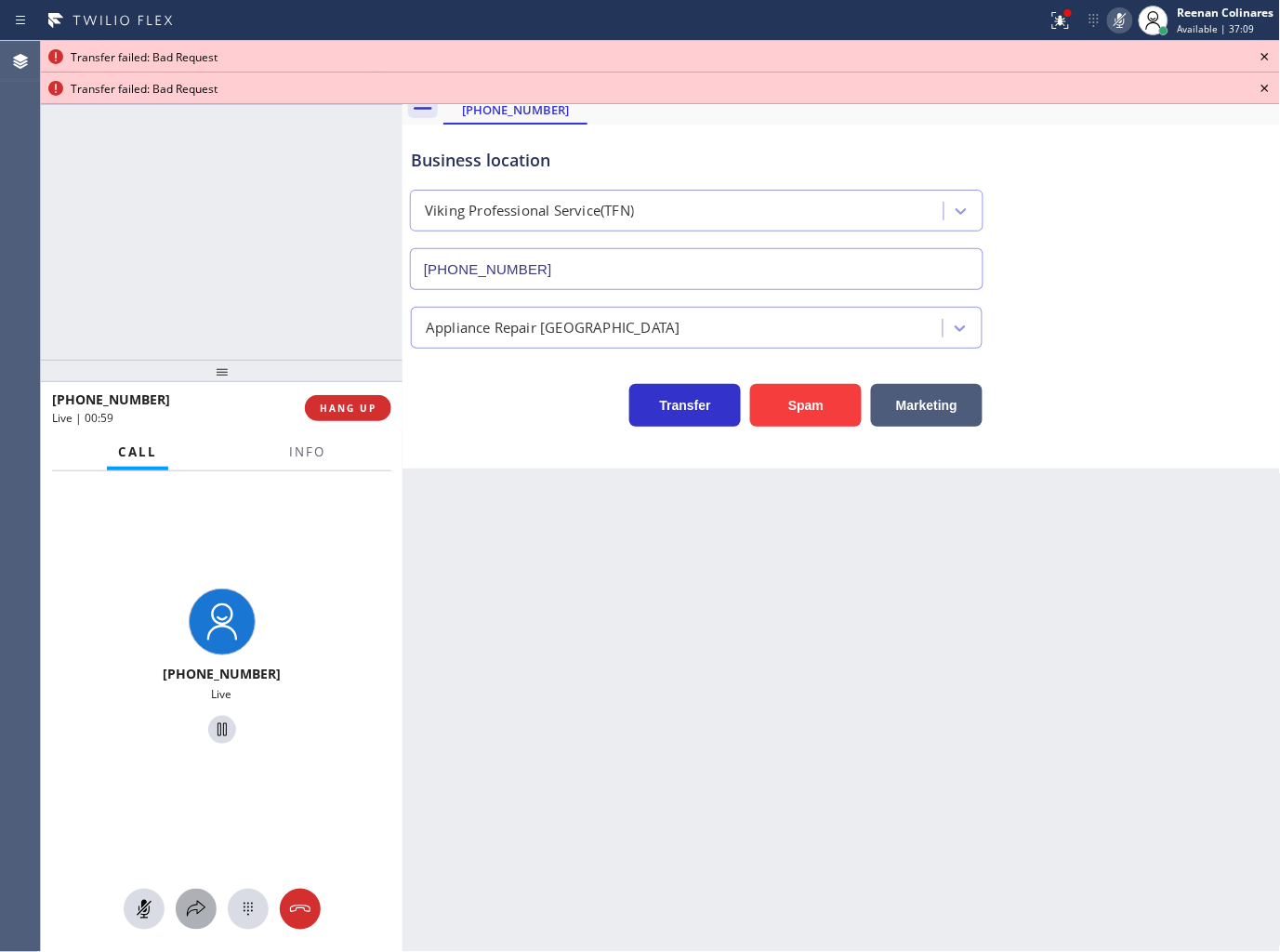
click at [186, 916] on icon at bounding box center [196, 909] width 22 height 22
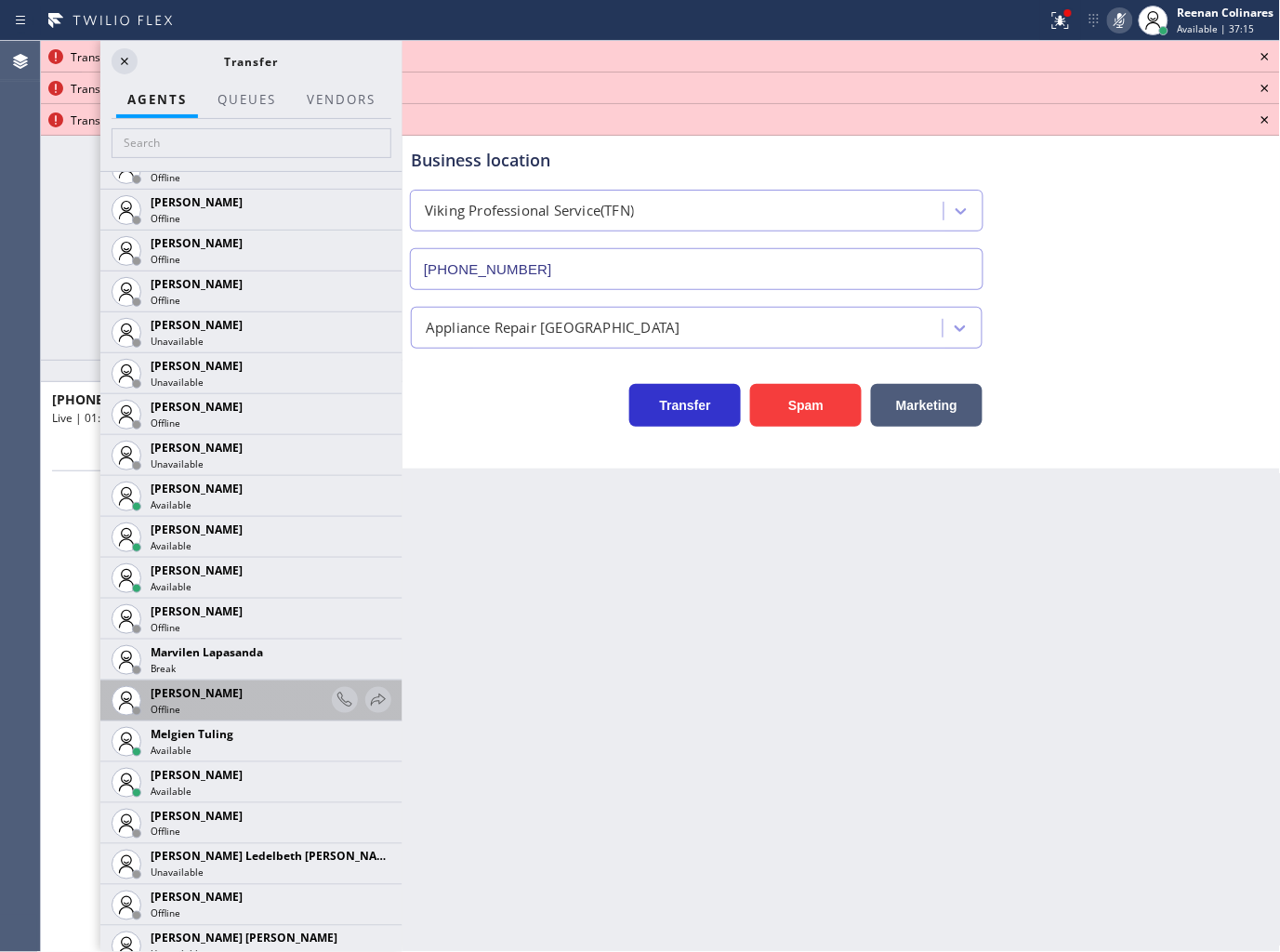
scroll to position [2684, 0]
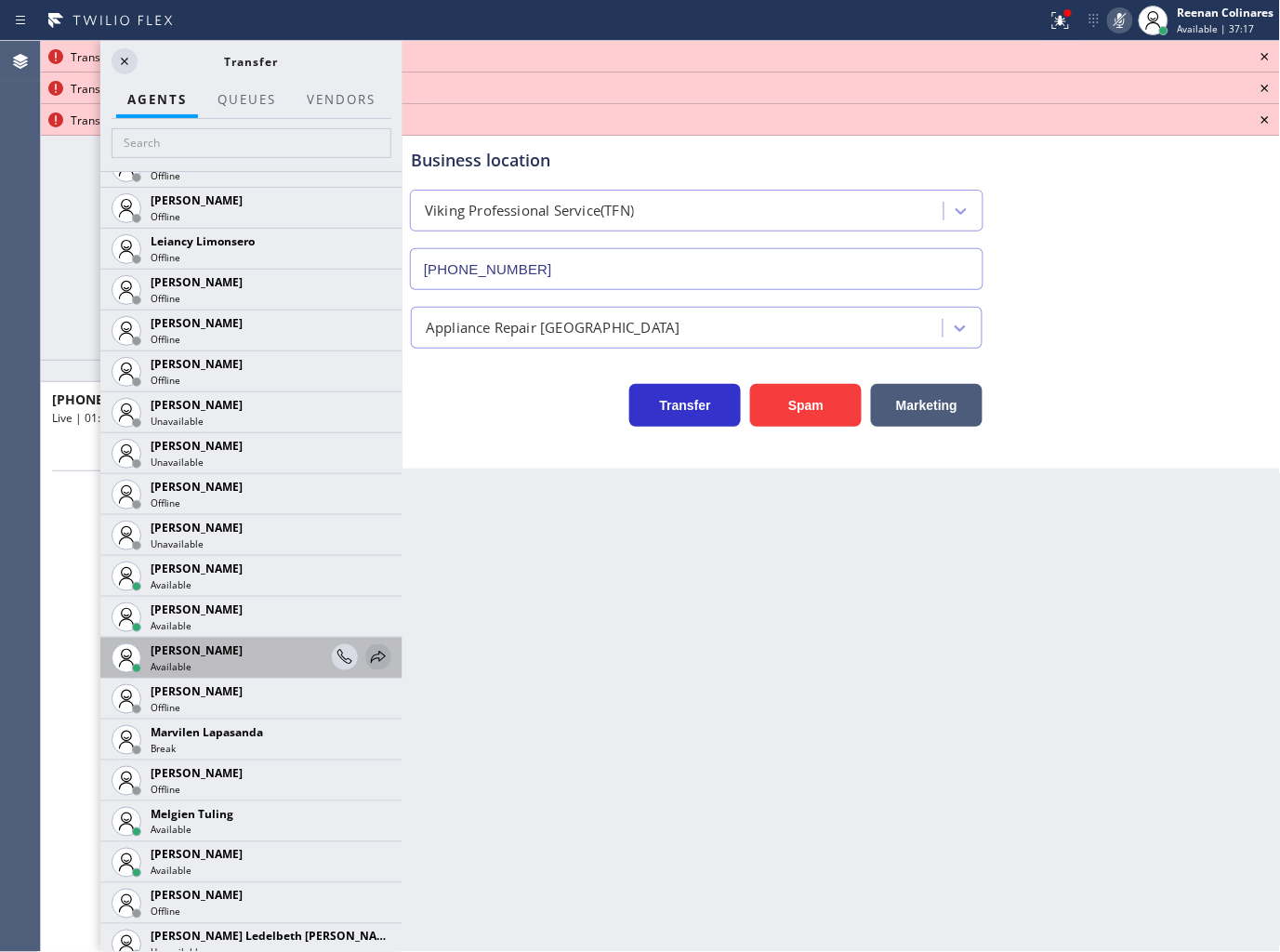
click at [367, 655] on icon at bounding box center [378, 657] width 22 height 22
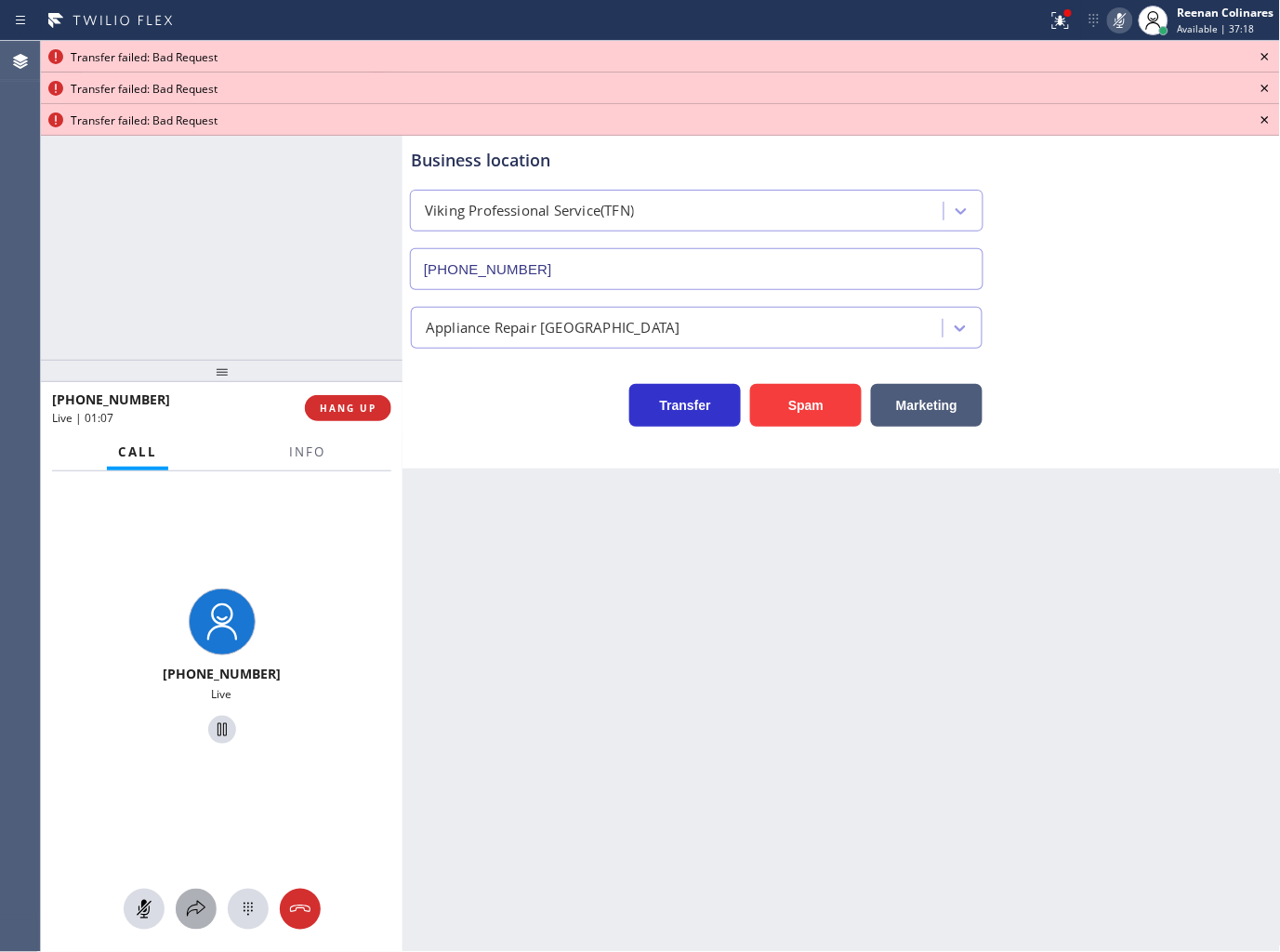
click at [210, 913] on div at bounding box center [196, 909] width 41 height 22
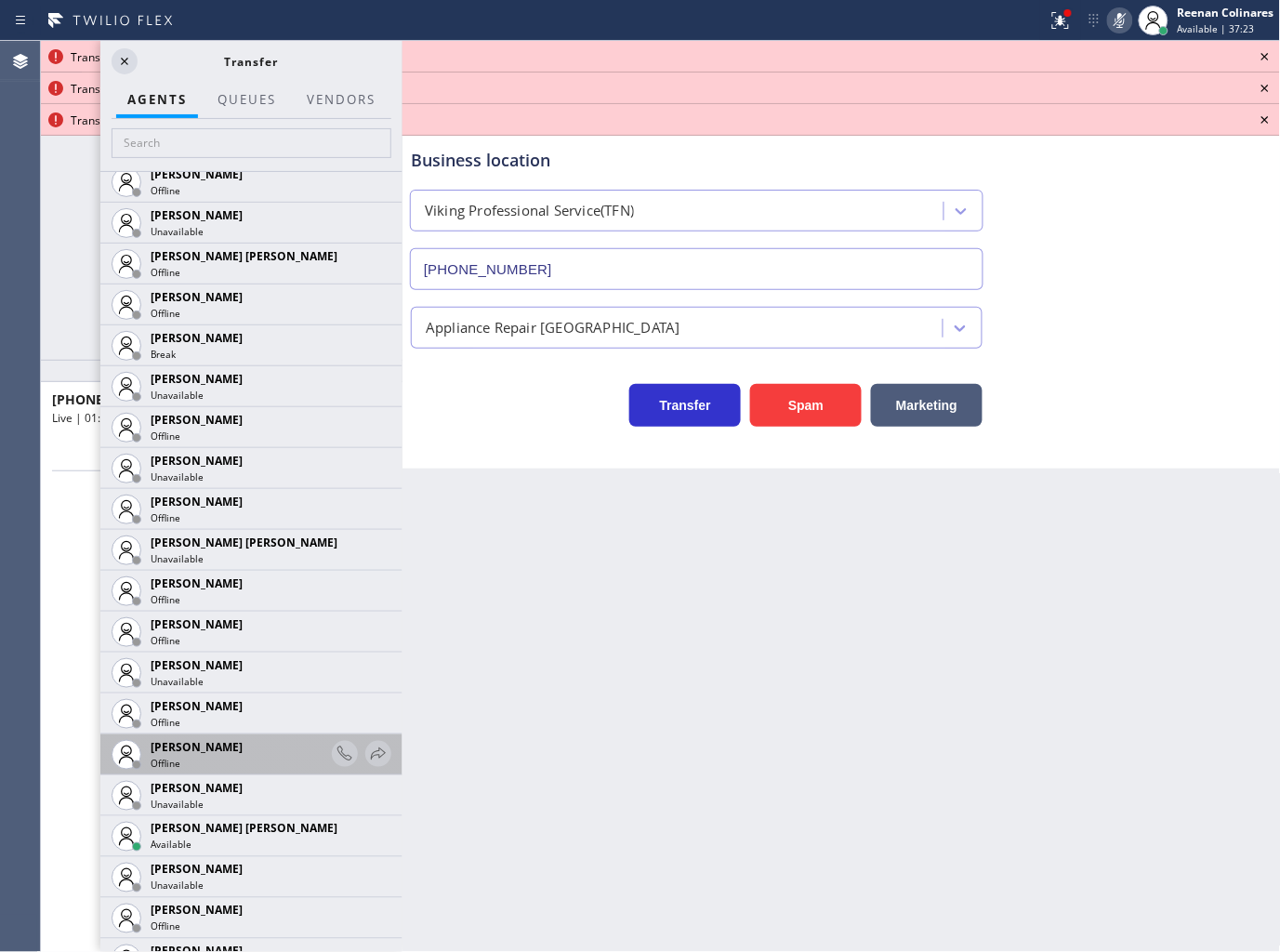
scroll to position [1342, 0]
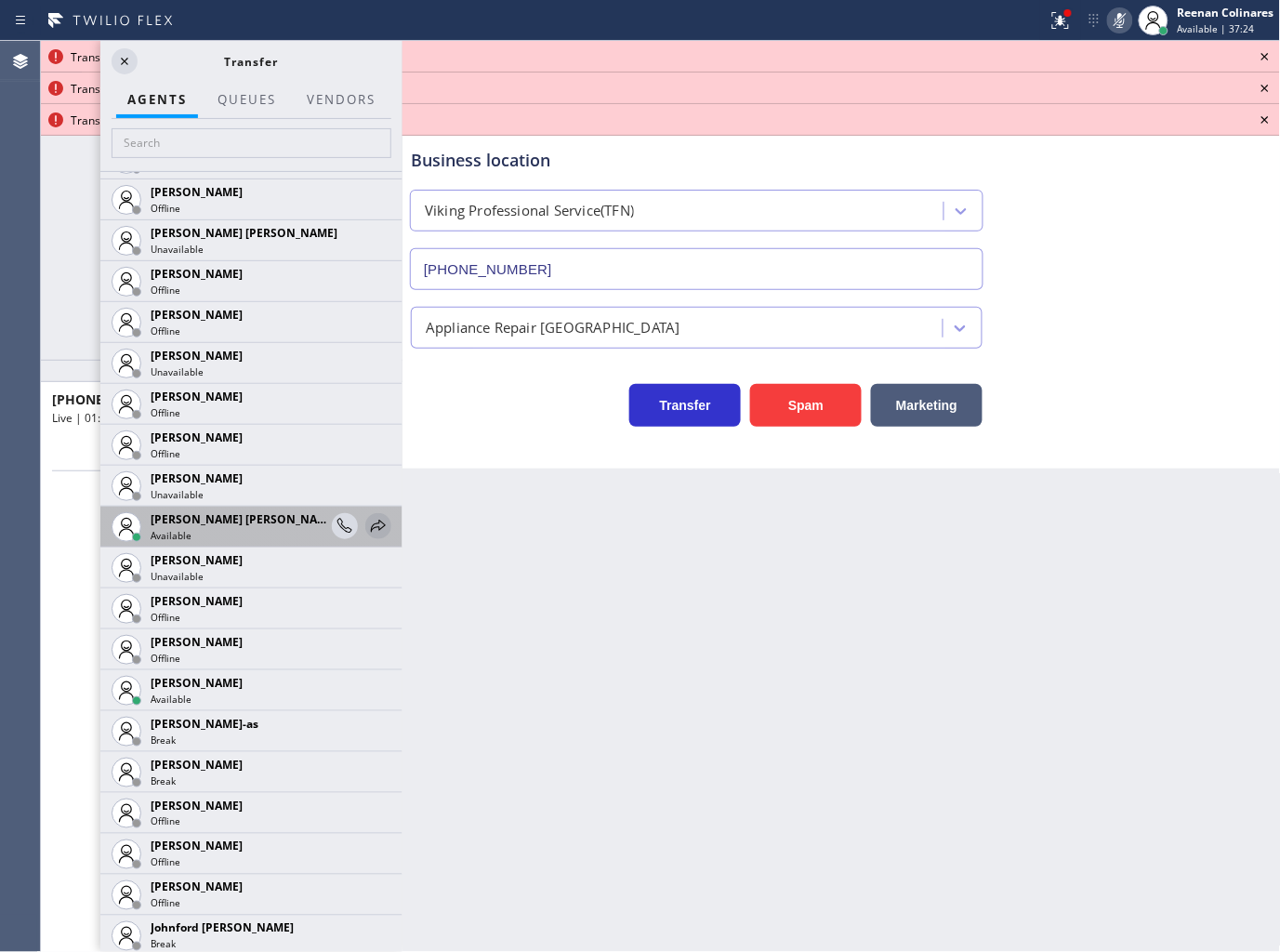
click at [367, 525] on icon at bounding box center [378, 526] width 22 height 22
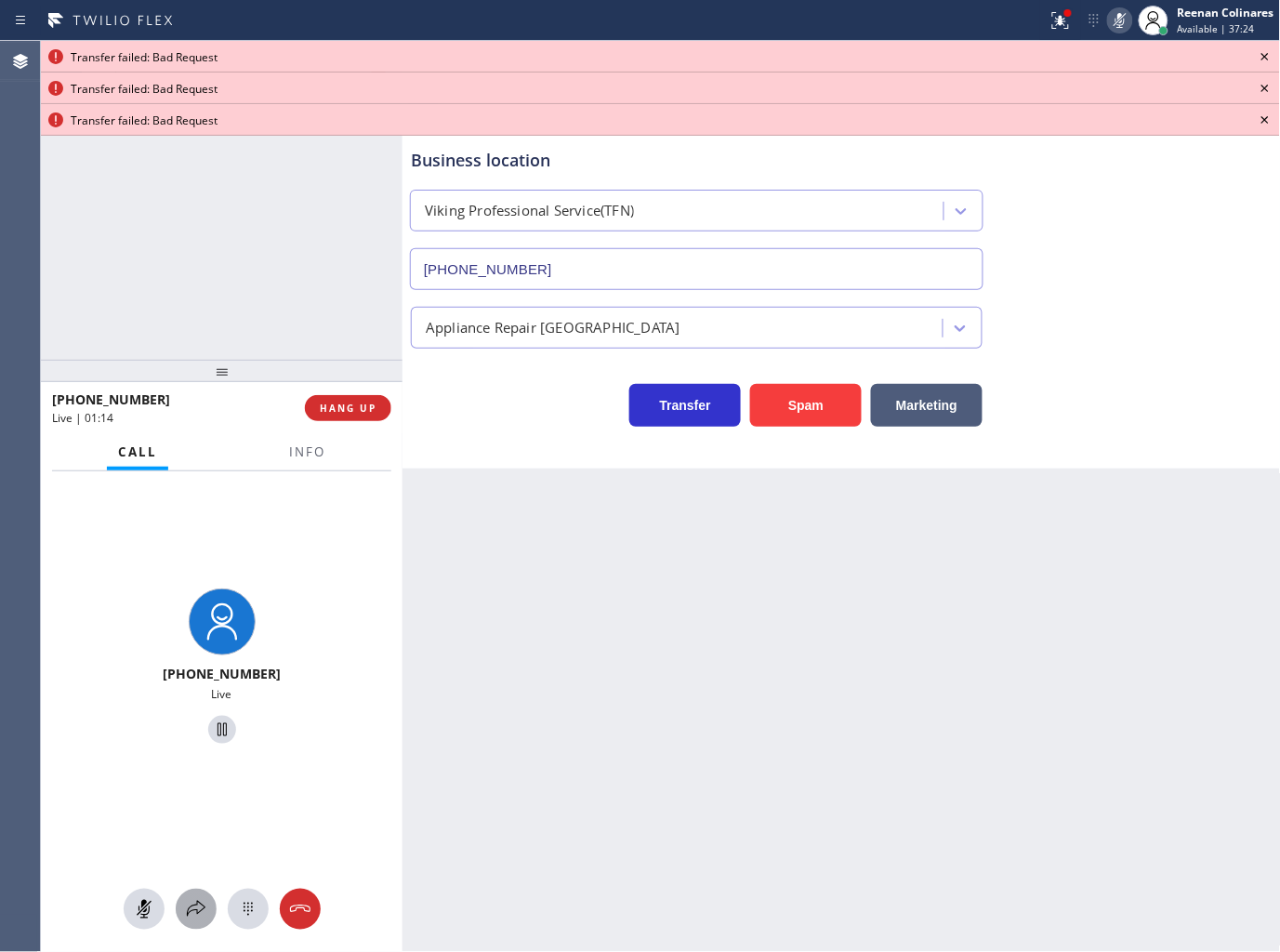
click at [196, 907] on icon at bounding box center [196, 909] width 22 height 22
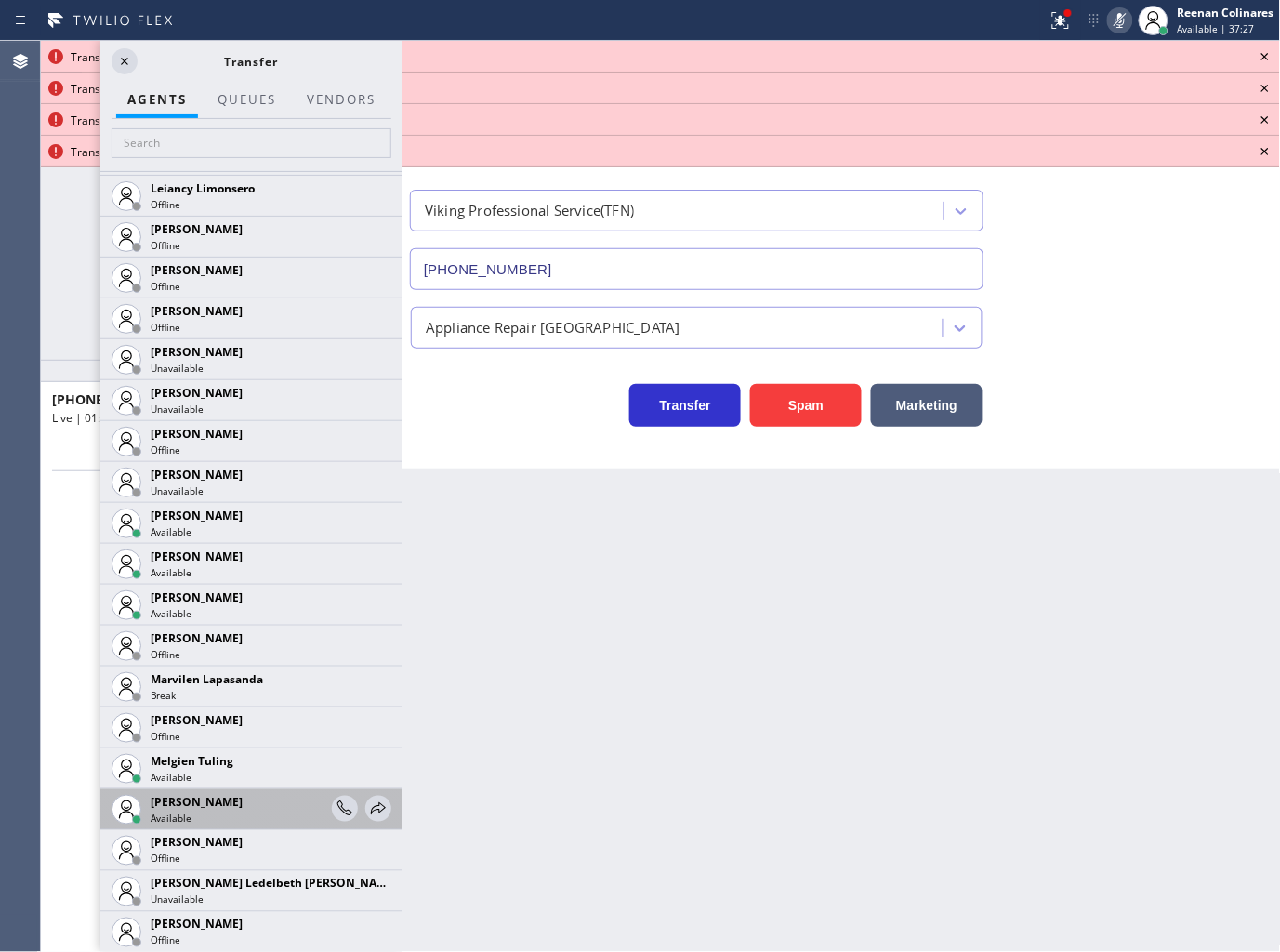
scroll to position [2755, 0]
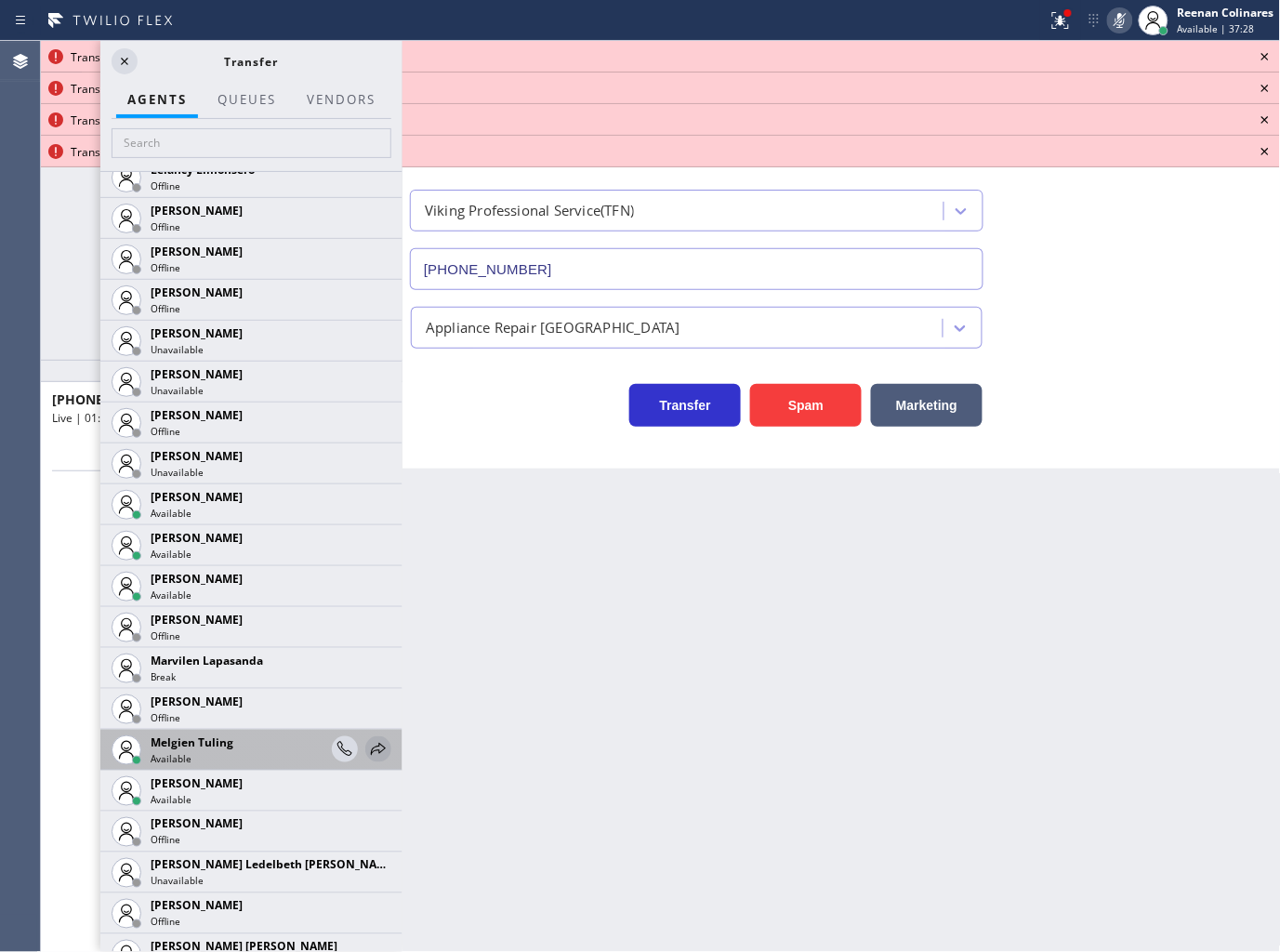
click at [368, 749] on icon at bounding box center [378, 749] width 22 height 22
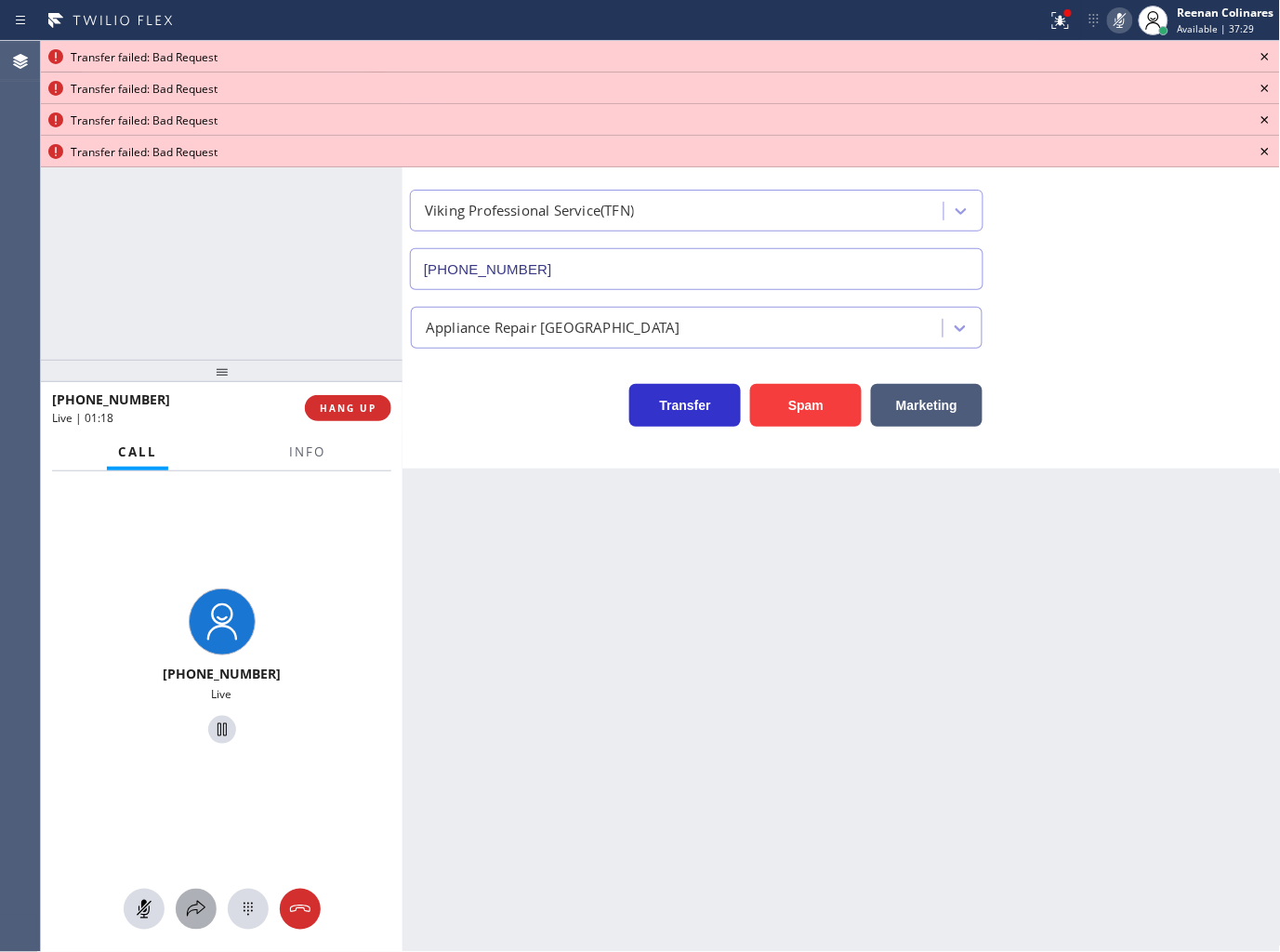
click at [194, 907] on icon at bounding box center [196, 909] width 22 height 22
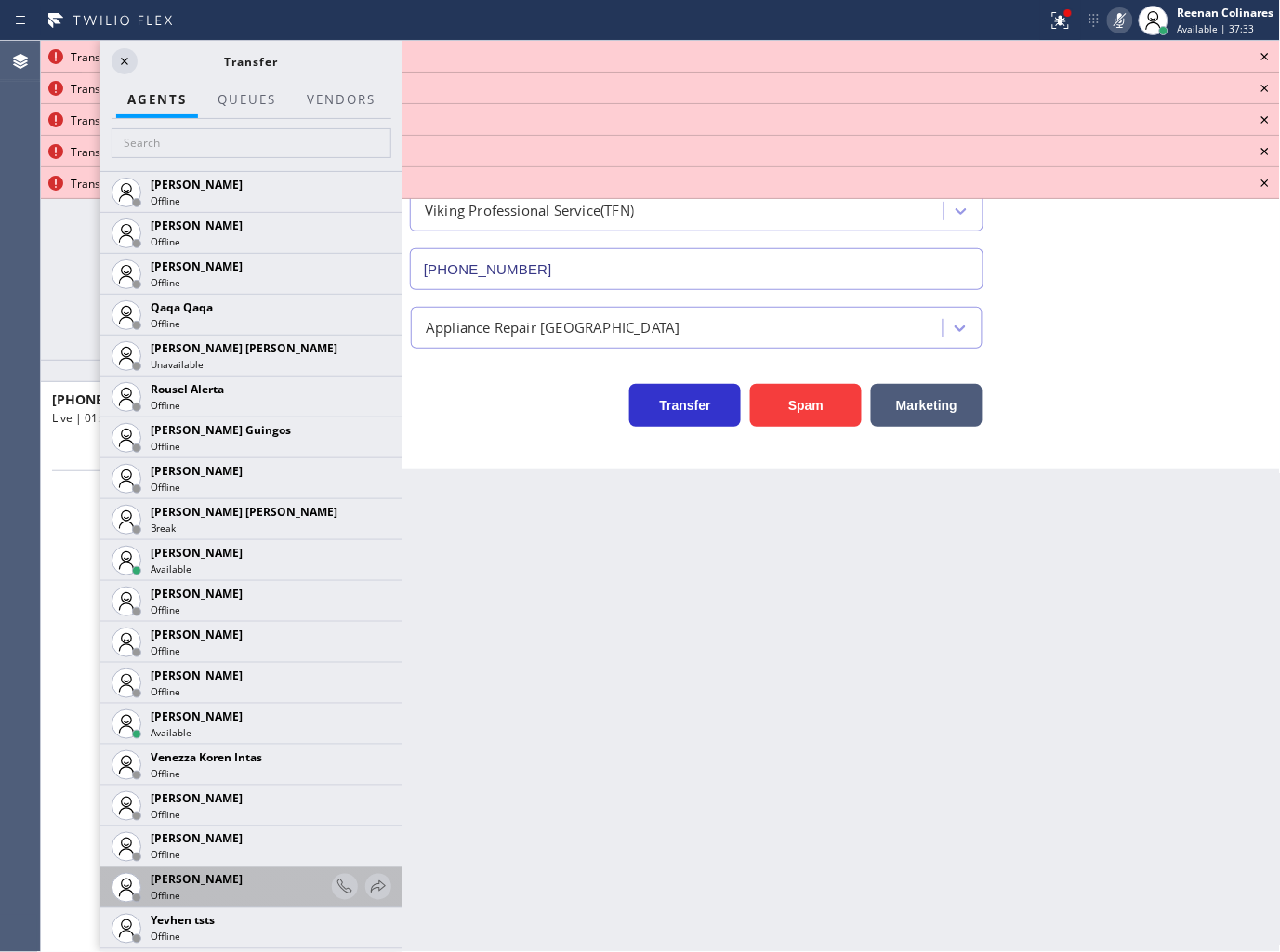
scroll to position [3706, 0]
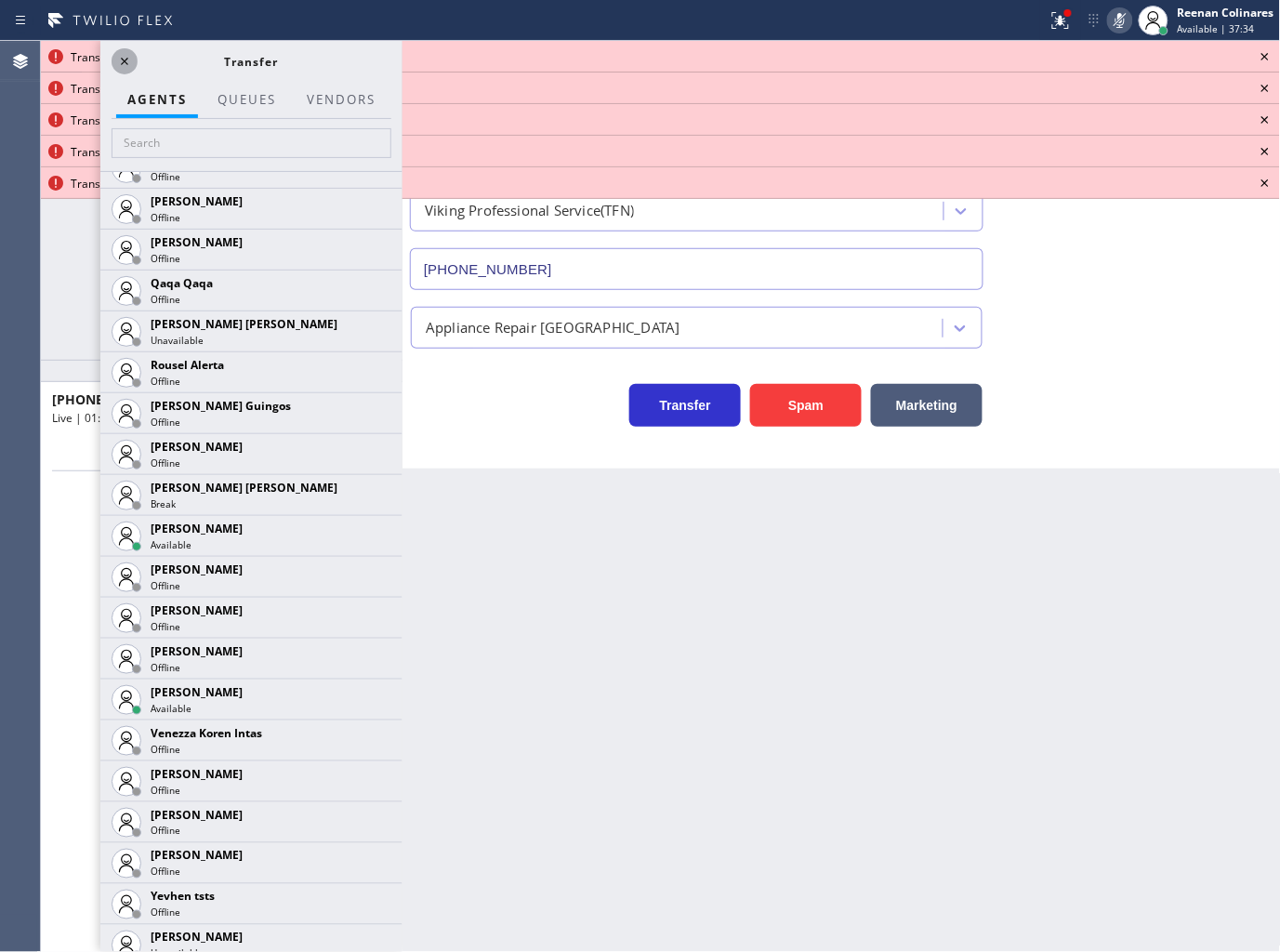
click at [121, 52] on icon at bounding box center [125, 61] width 22 height 22
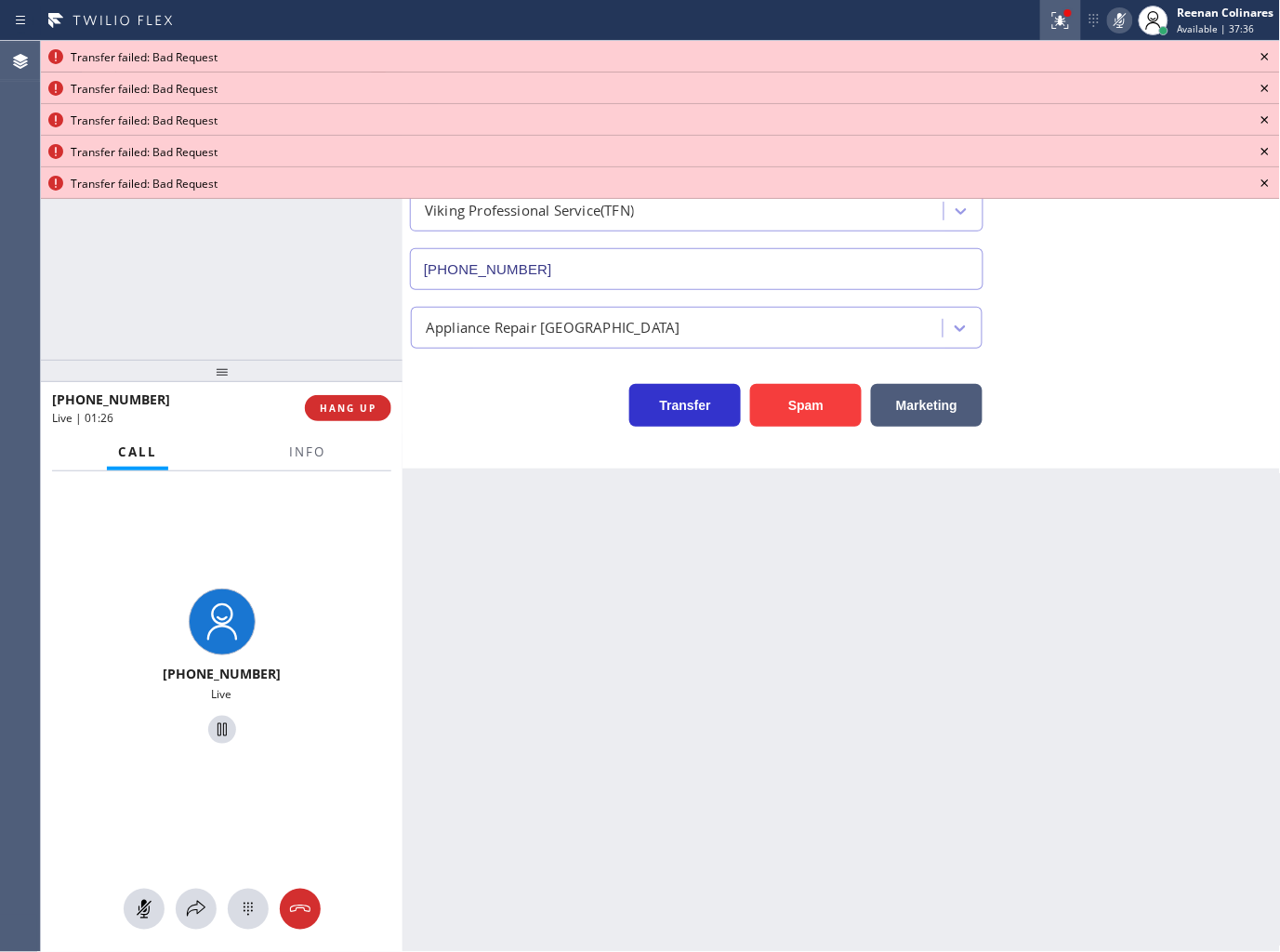
click at [1064, 22] on icon at bounding box center [1061, 20] width 17 height 17
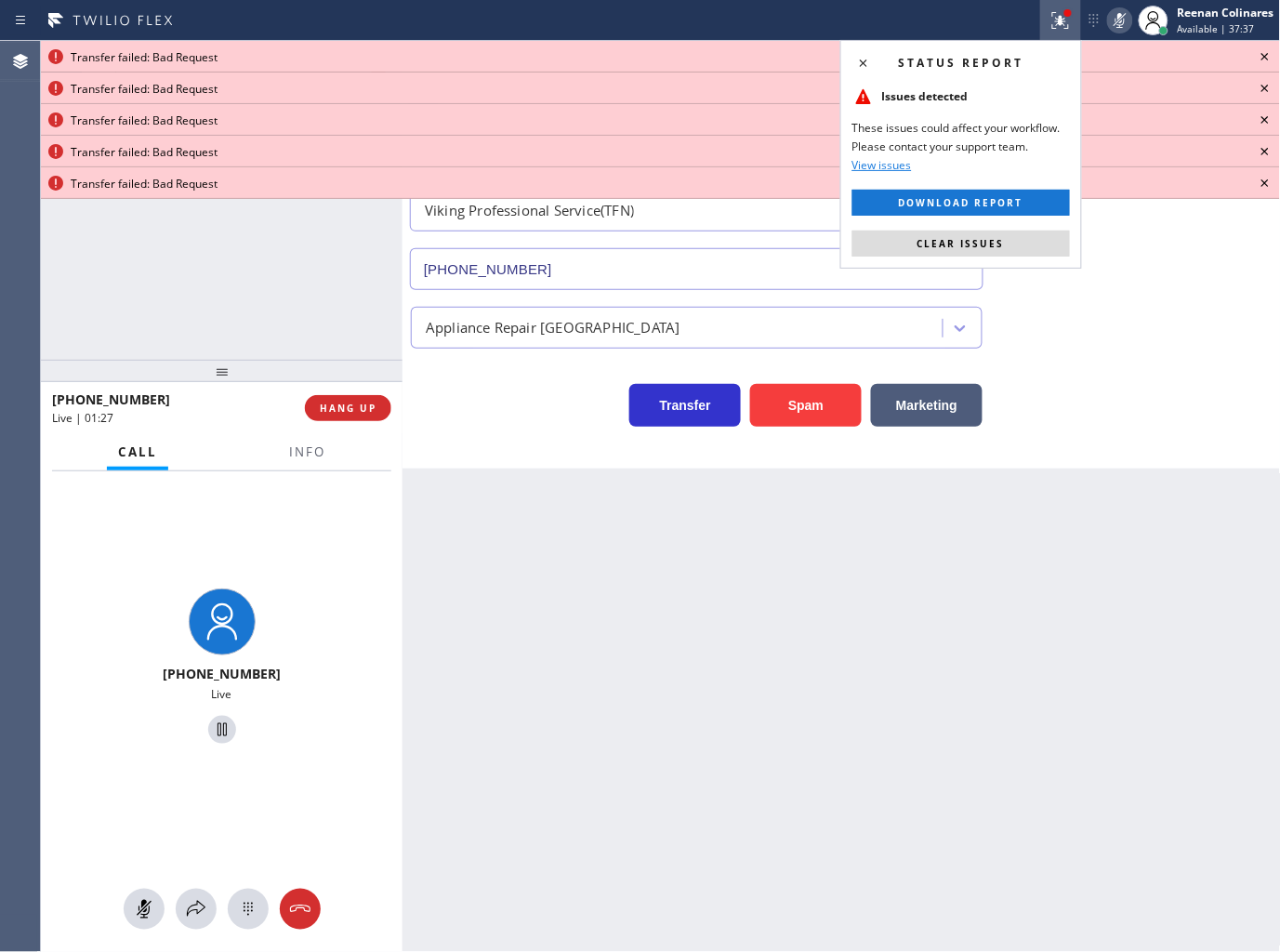
drag, startPoint x: 1045, startPoint y: 243, endPoint x: 1222, endPoint y: 98, distance: 228.8
click at [1055, 241] on button "Clear issues" at bounding box center [961, 243] width 217 height 26
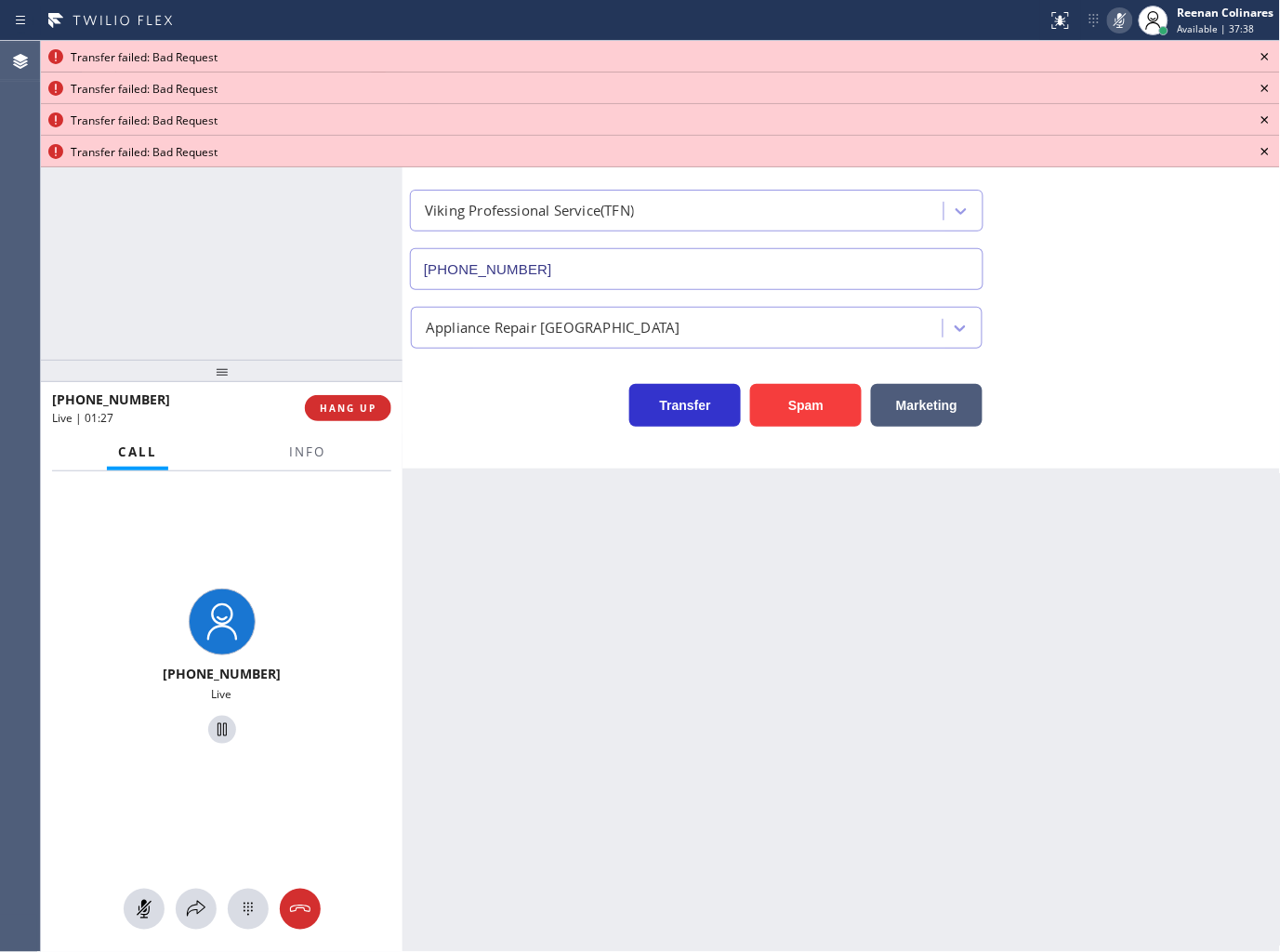
click at [1268, 53] on icon at bounding box center [1265, 57] width 22 height 22
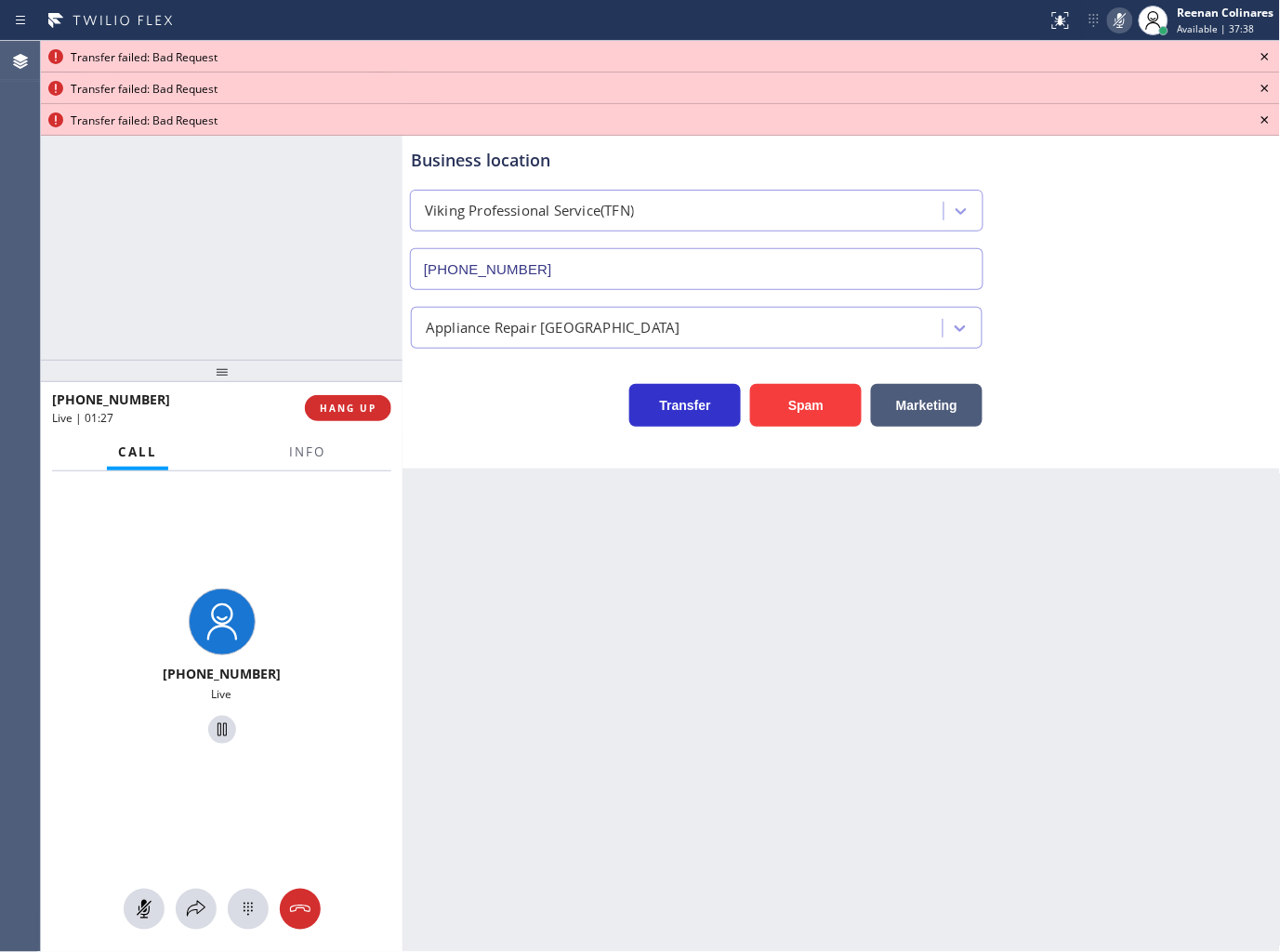
click at [1268, 53] on icon at bounding box center [1264, 56] width 7 height 7
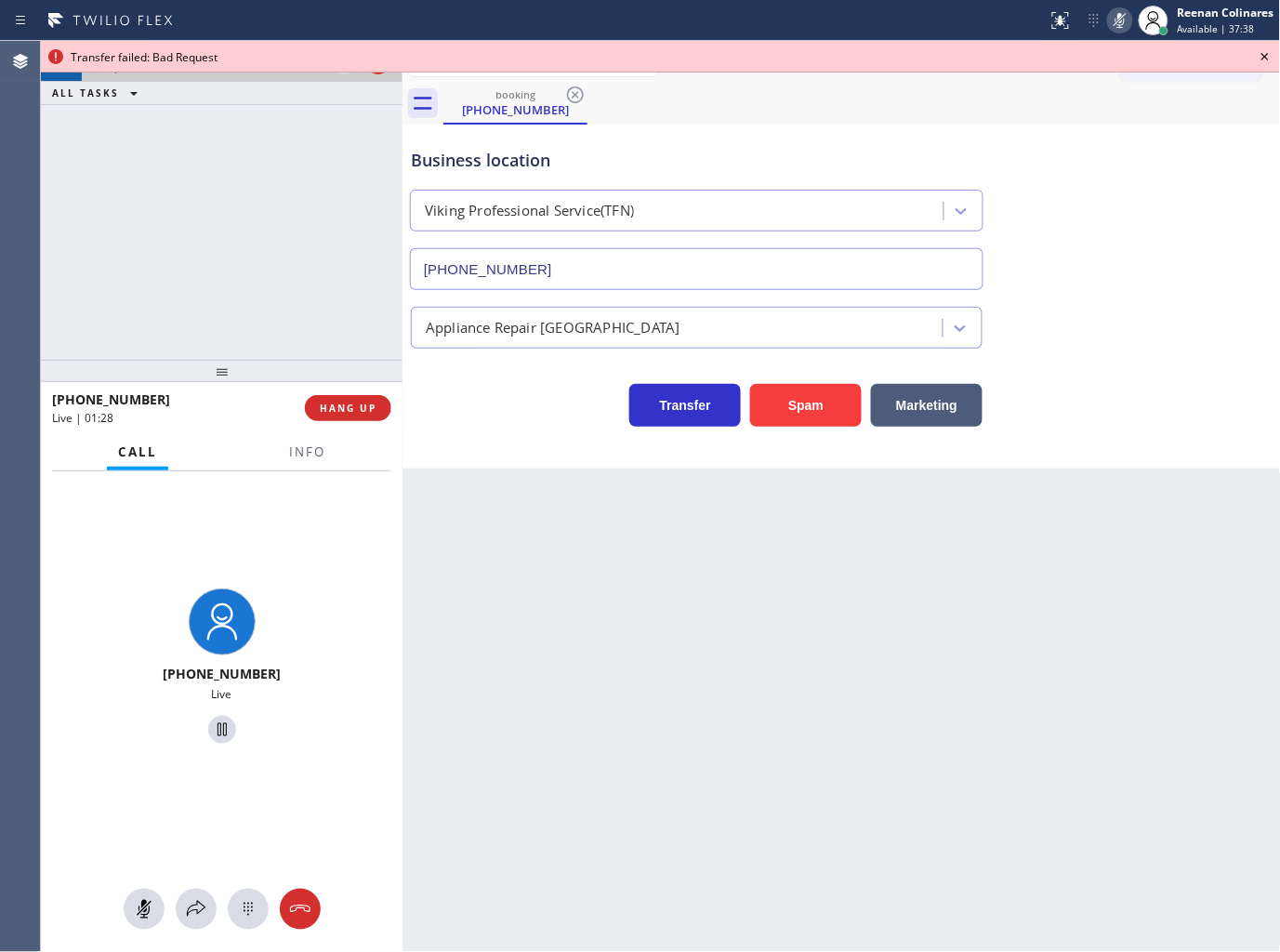
click at [1268, 53] on icon at bounding box center [1264, 56] width 7 height 7
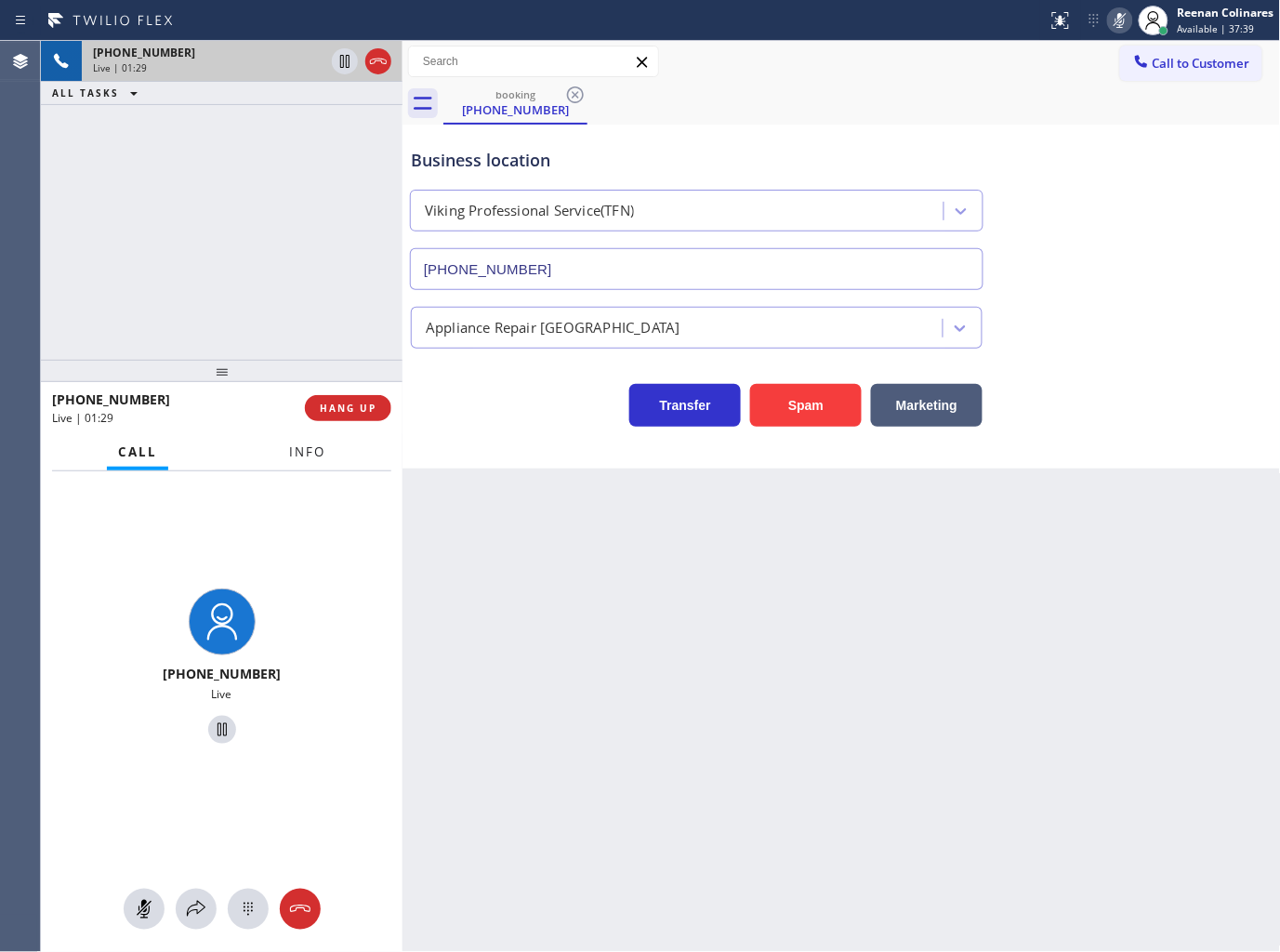
click at [314, 453] on span "Info" at bounding box center [307, 451] width 36 height 17
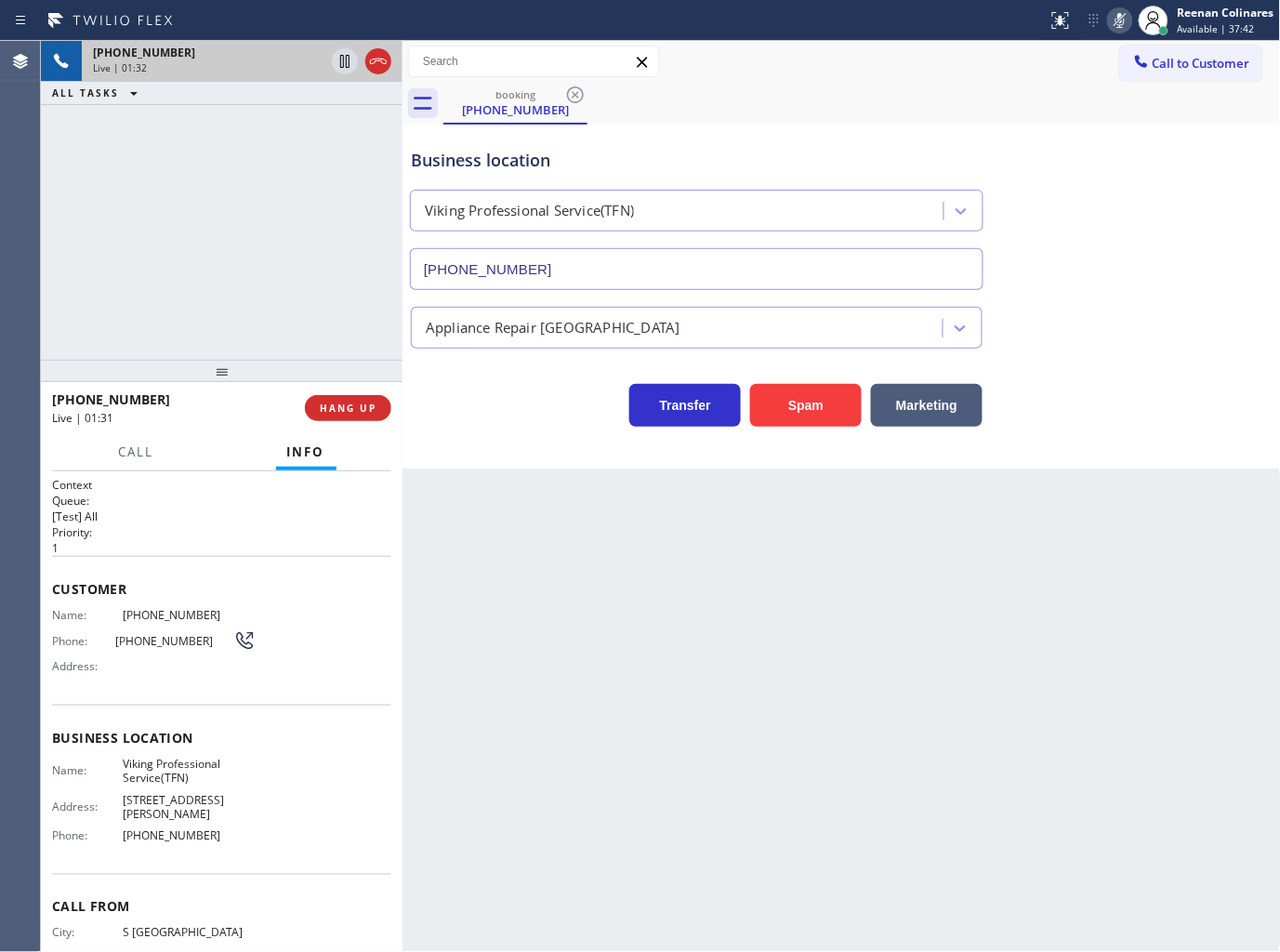
click at [1121, 15] on icon at bounding box center [1119, 20] width 22 height 22
click at [1119, 127] on div "Business location Viking Professional Service(TFN) [PHONE_NUMBER]" at bounding box center [841, 206] width 869 height 169
click at [1115, 29] on icon at bounding box center [1119, 20] width 22 height 22
click at [355, 410] on span "HANG UP" at bounding box center [347, 407] width 57 height 13
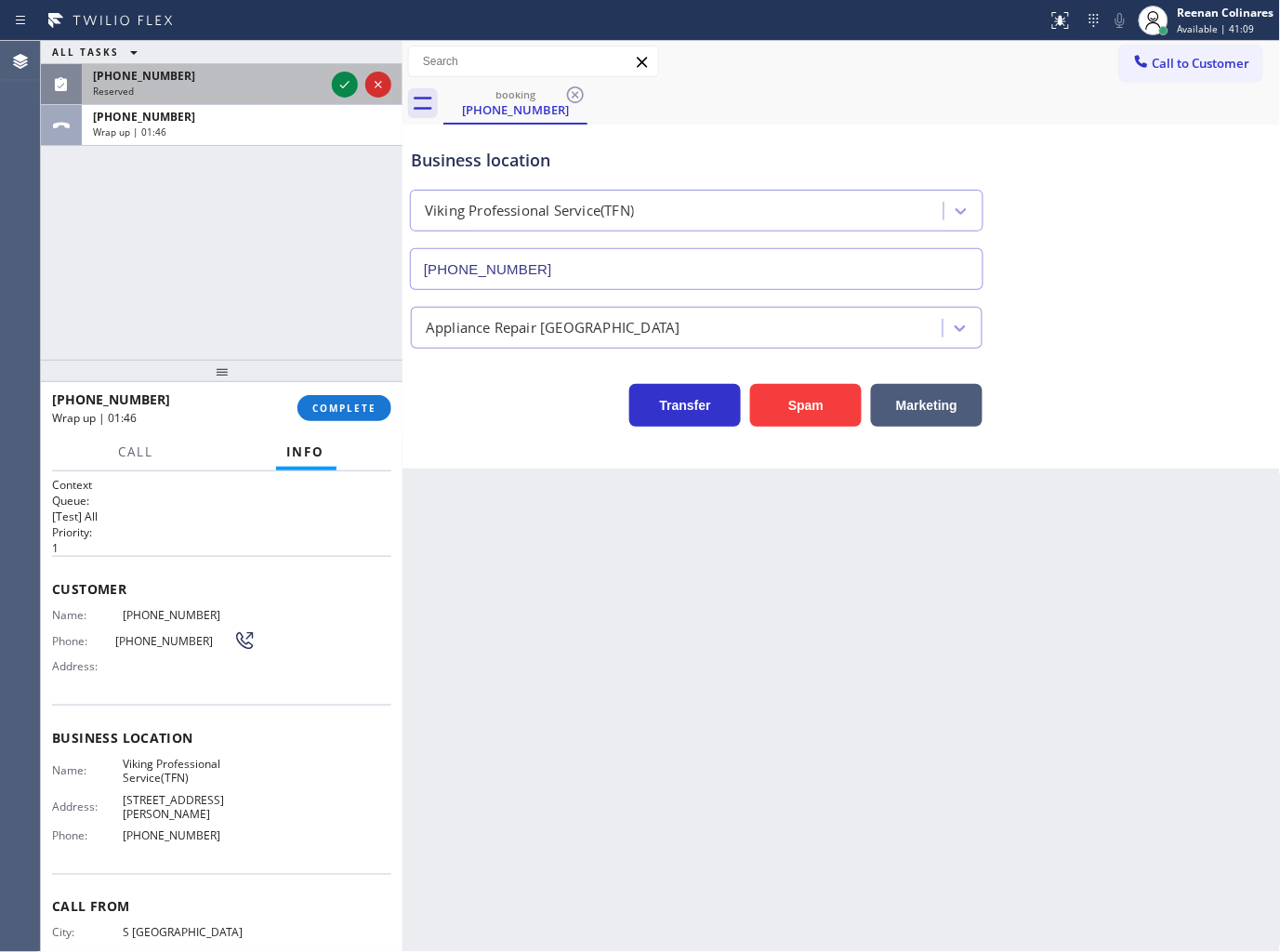
click at [299, 78] on div "[PHONE_NUMBER]" at bounding box center [209, 76] width 231 height 16
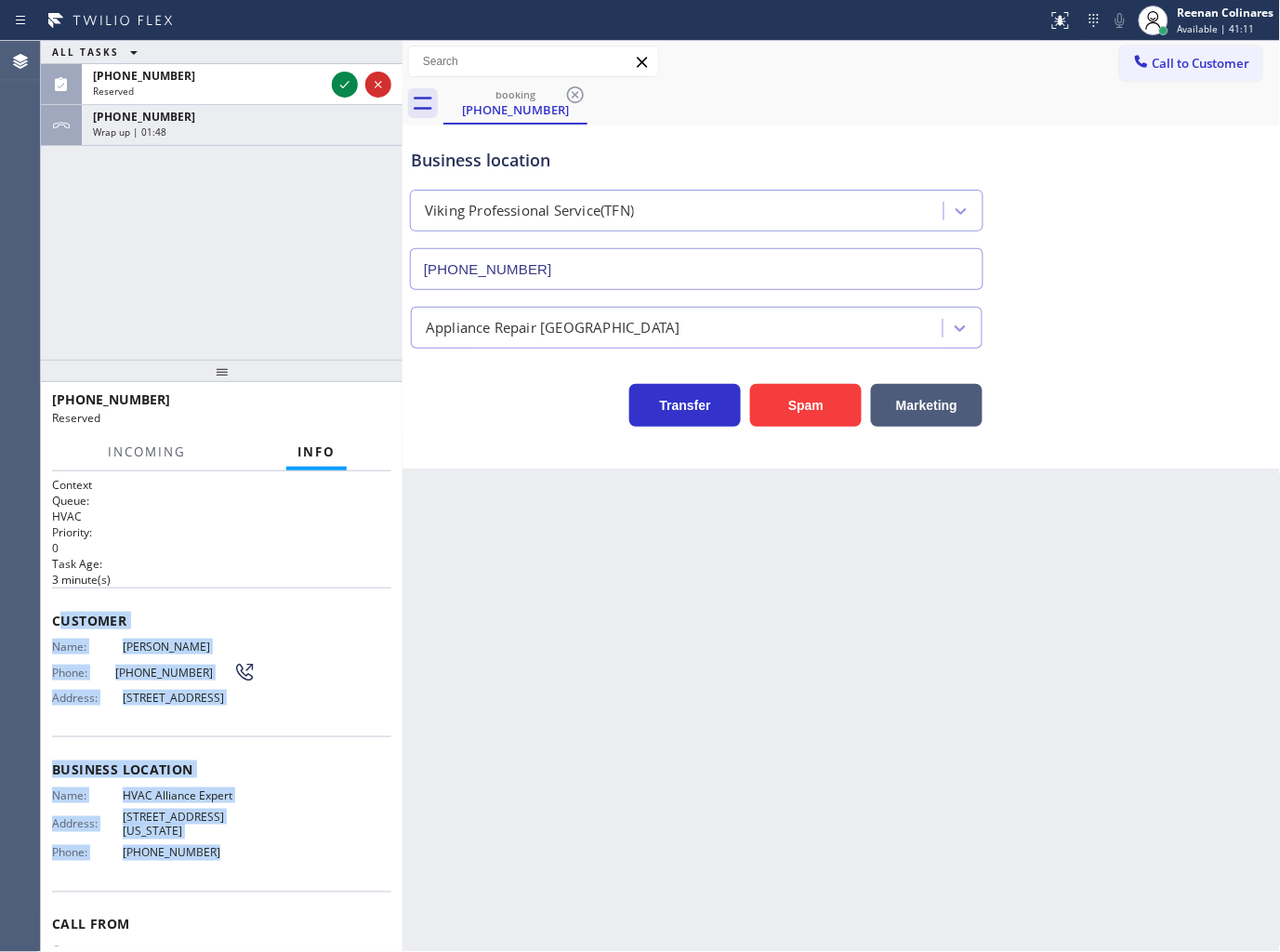
drag, startPoint x: 75, startPoint y: 660, endPoint x: 305, endPoint y: 861, distance: 305.5
click at [245, 868] on div "Context Queue: HVAC Priority: 0 Task Age: [DEMOGRAPHIC_DATA] minute(s) Customer…" at bounding box center [221, 754] width 339 height 555
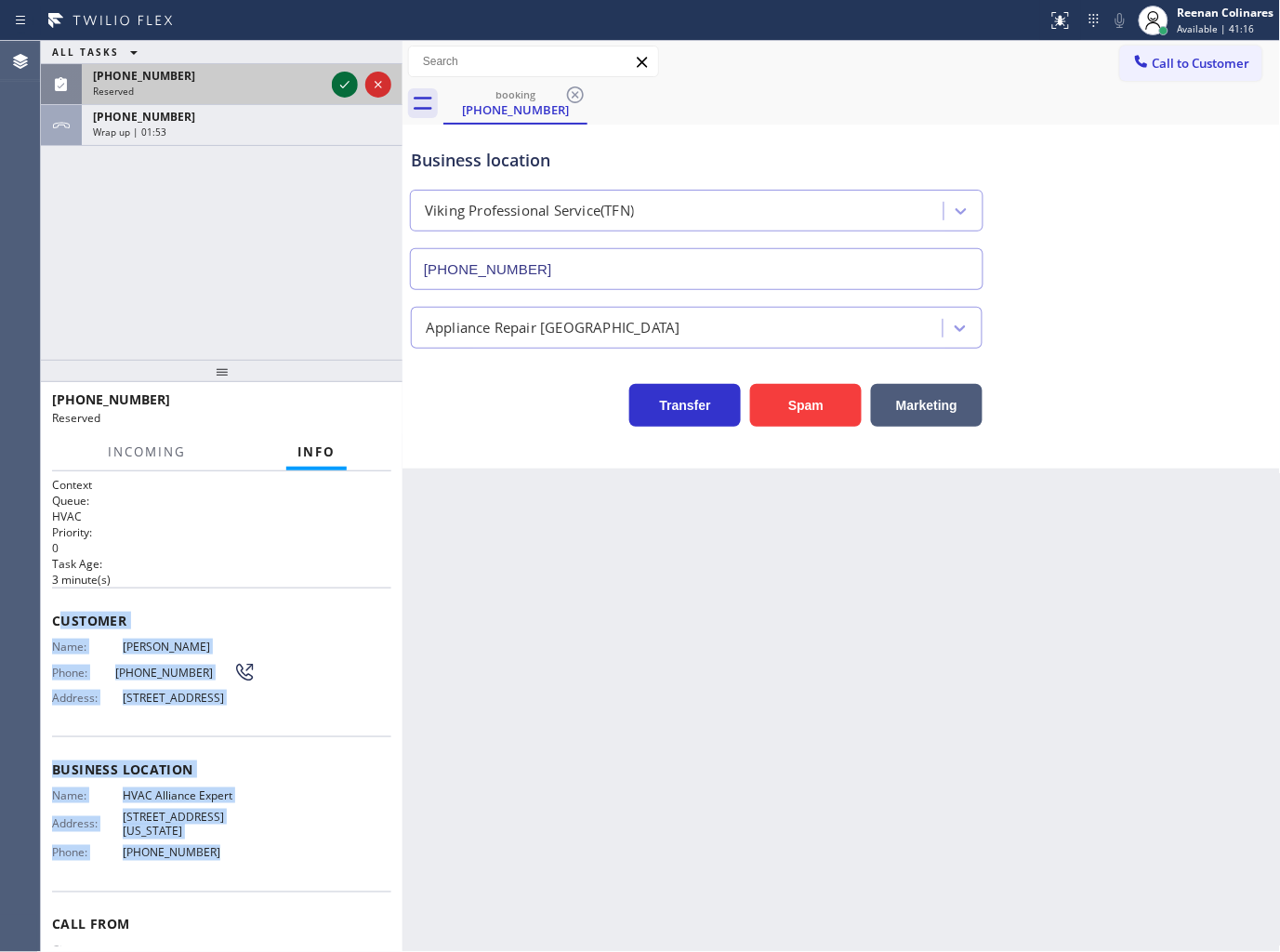
click at [333, 79] on div at bounding box center [345, 85] width 26 height 22
click at [372, 416] on button "COMPLETE" at bounding box center [344, 408] width 94 height 26
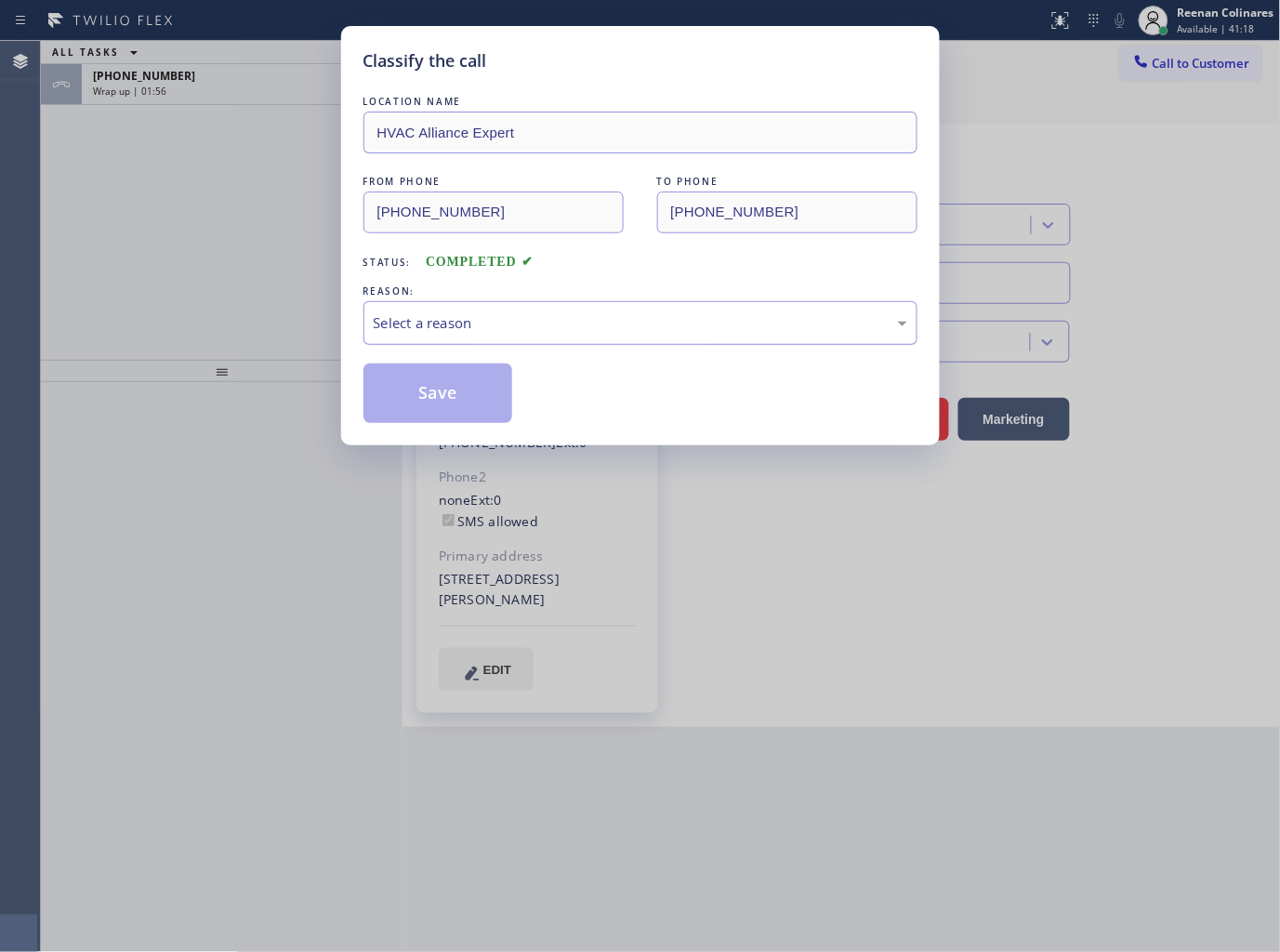
click at [463, 325] on div "Select a reason" at bounding box center [640, 322] width 534 height 21
type input "[PHONE_NUMBER]"
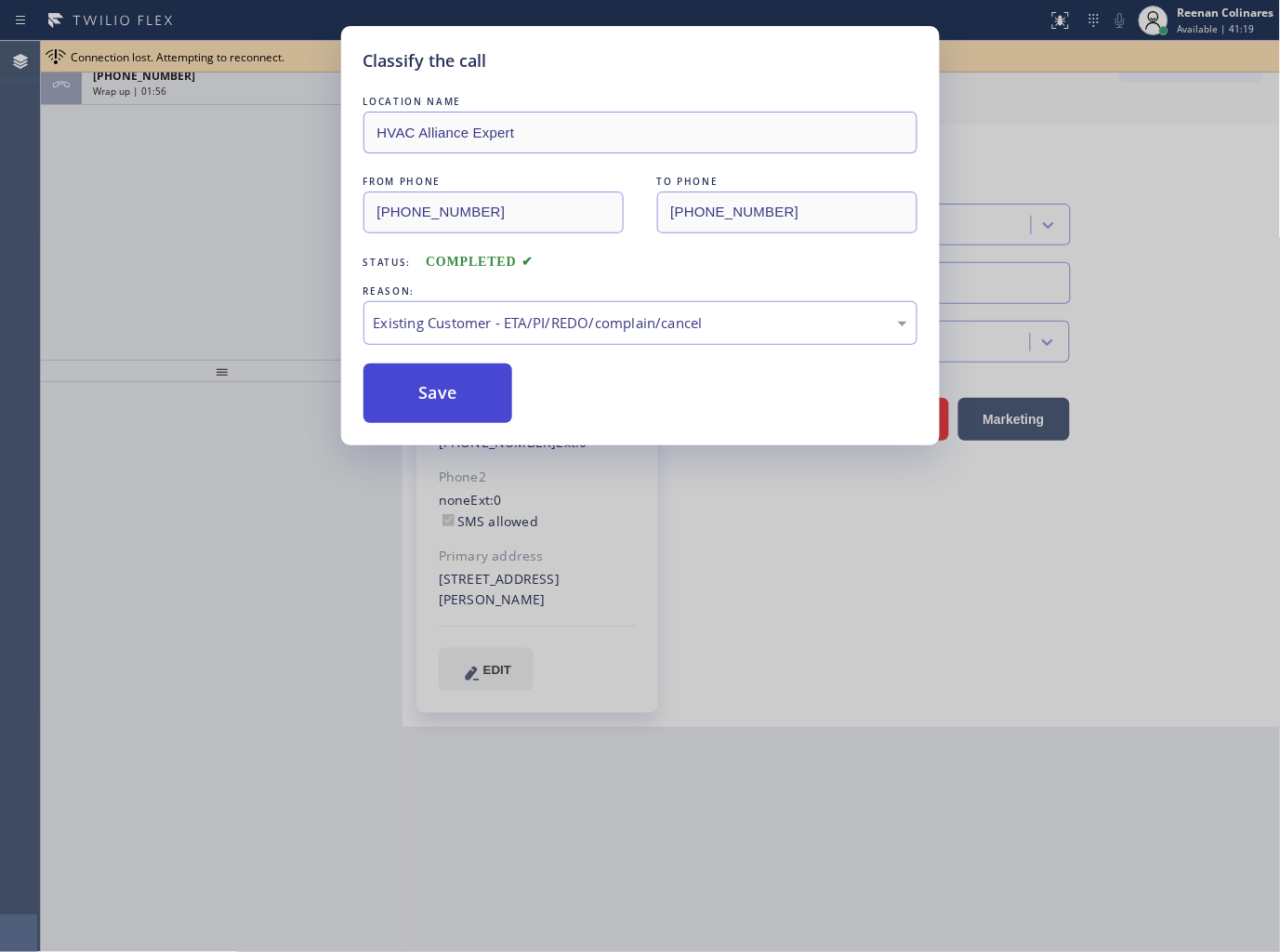
click at [434, 388] on button "Save" at bounding box center [438, 393] width 150 height 60
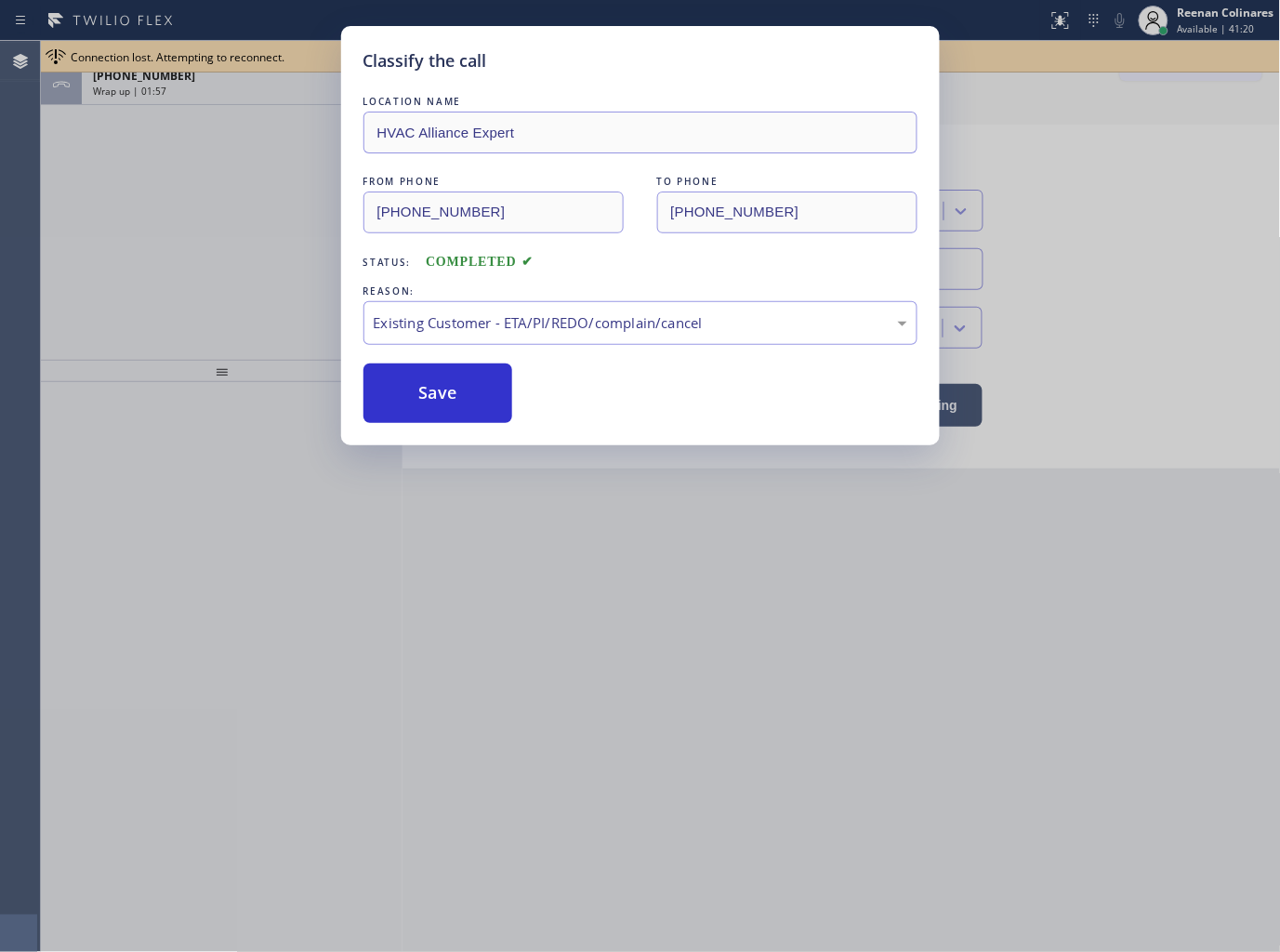
click at [168, 177] on div "Classify the call LOCATION NAME HVAC Alliance Expert FROM PHONE [PHONE_NUMBER] …" at bounding box center [640, 476] width 1280 height 952
click at [189, 80] on div "Classify the call LOCATION NAME HVAC Alliance Expert FROM PHONE [PHONE_NUMBER] …" at bounding box center [640, 476] width 1280 height 952
click at [190, 75] on div "Classify the call LOCATION NAME HVAC Alliance Expert FROM PHONE [PHONE_NUMBER] …" at bounding box center [640, 476] width 1280 height 952
click at [191, 89] on div "Classify the call LOCATION NAME HVAC Alliance Expert FROM PHONE [PHONE_NUMBER] …" at bounding box center [640, 476] width 1280 height 952
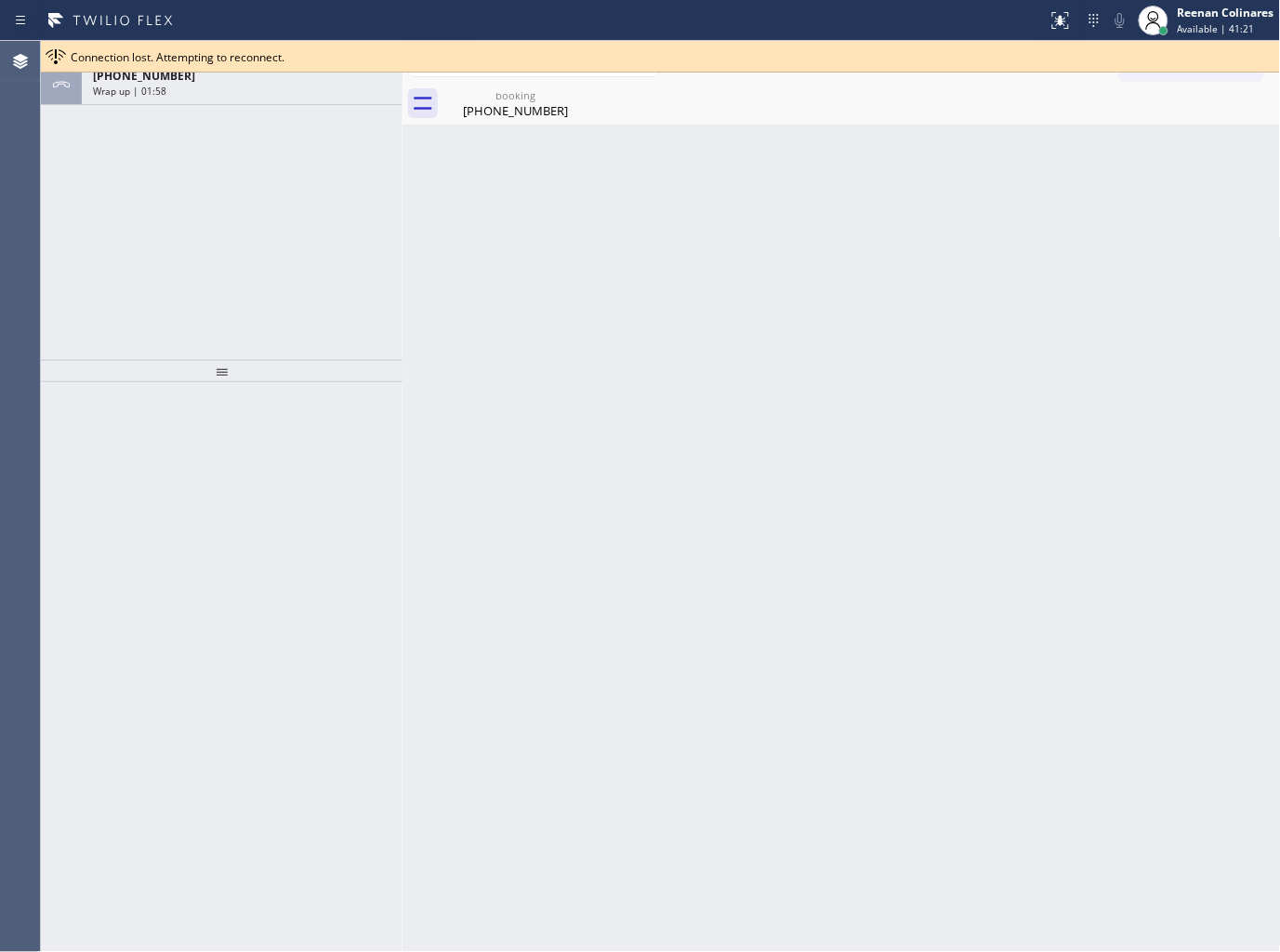
click at [191, 89] on div "Wrap up | 01:58" at bounding box center [241, 91] width 298 height 13
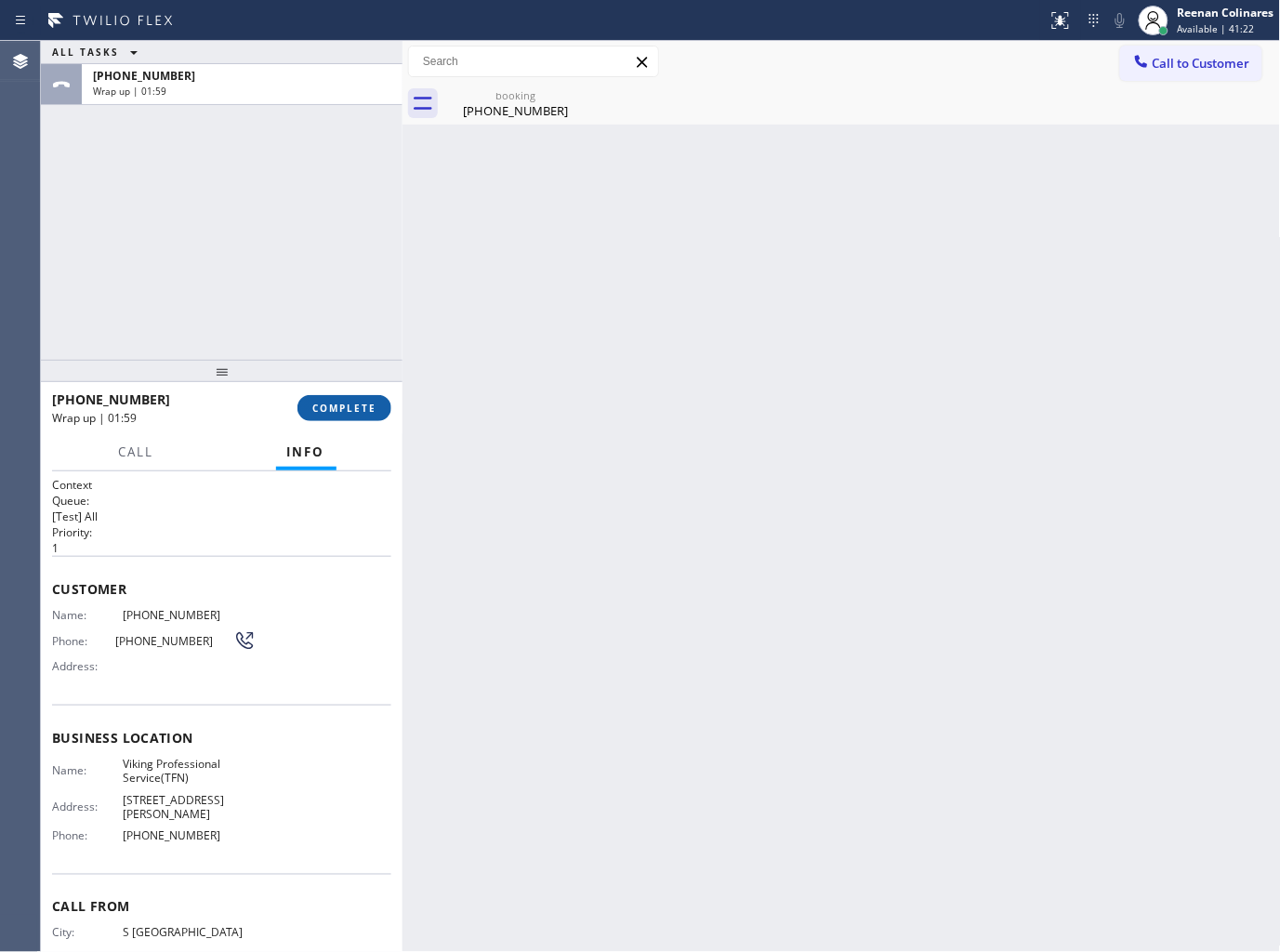
click at [346, 407] on span "COMPLETE" at bounding box center [344, 407] width 64 height 13
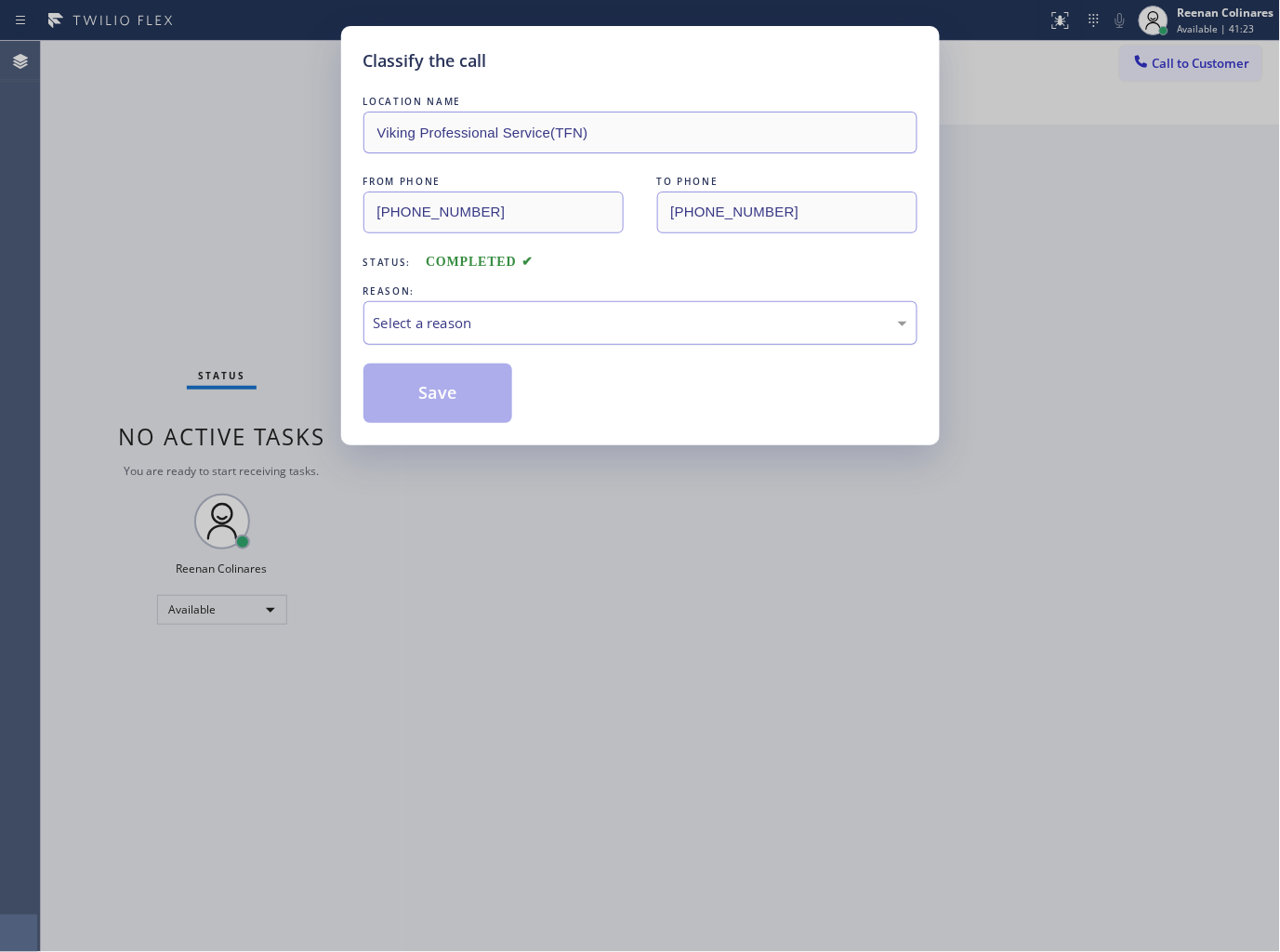
click at [444, 328] on div "Select a reason" at bounding box center [640, 322] width 534 height 21
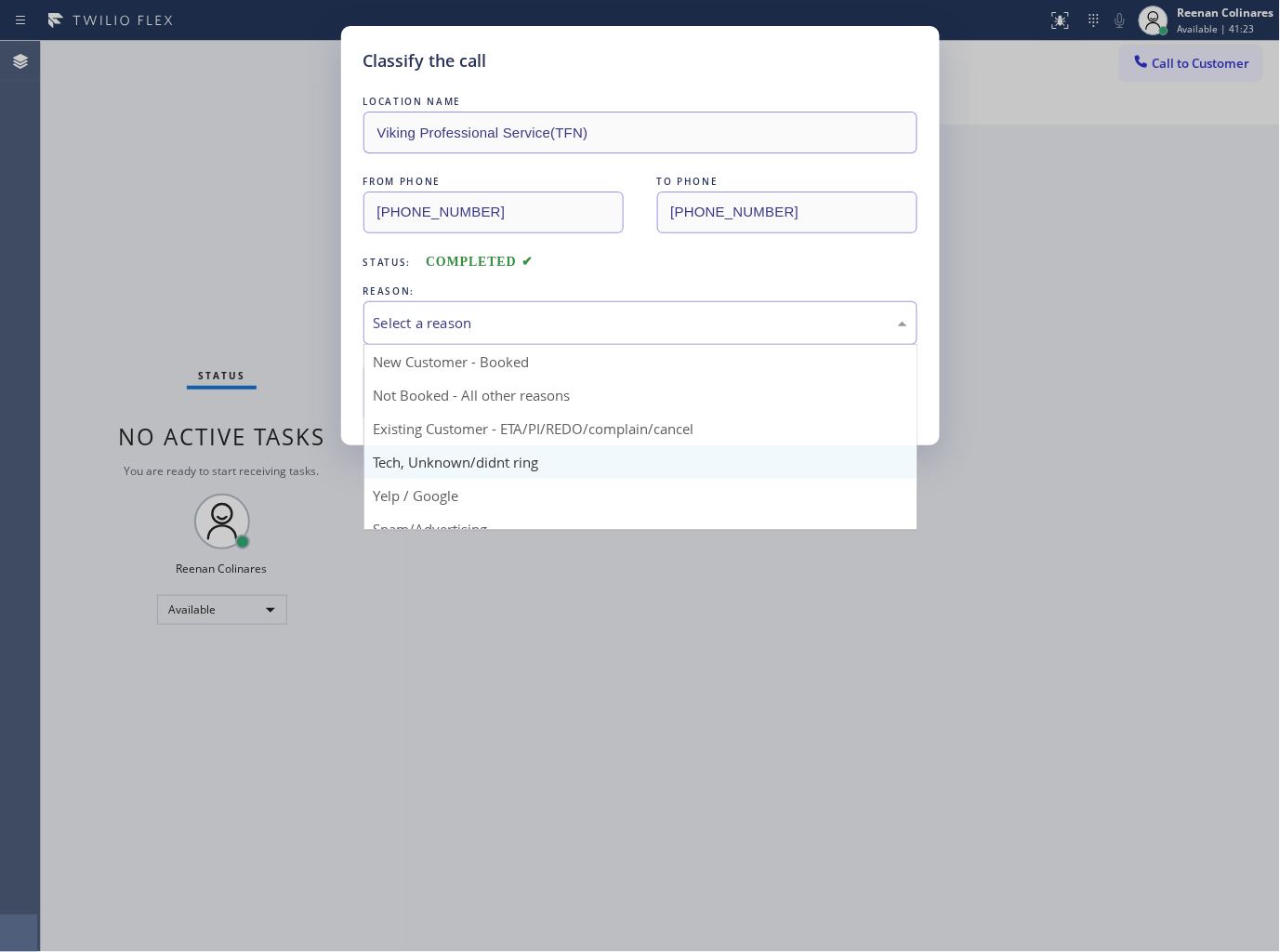
drag, startPoint x: 411, startPoint y: 458, endPoint x: 414, endPoint y: 424, distance: 34.1
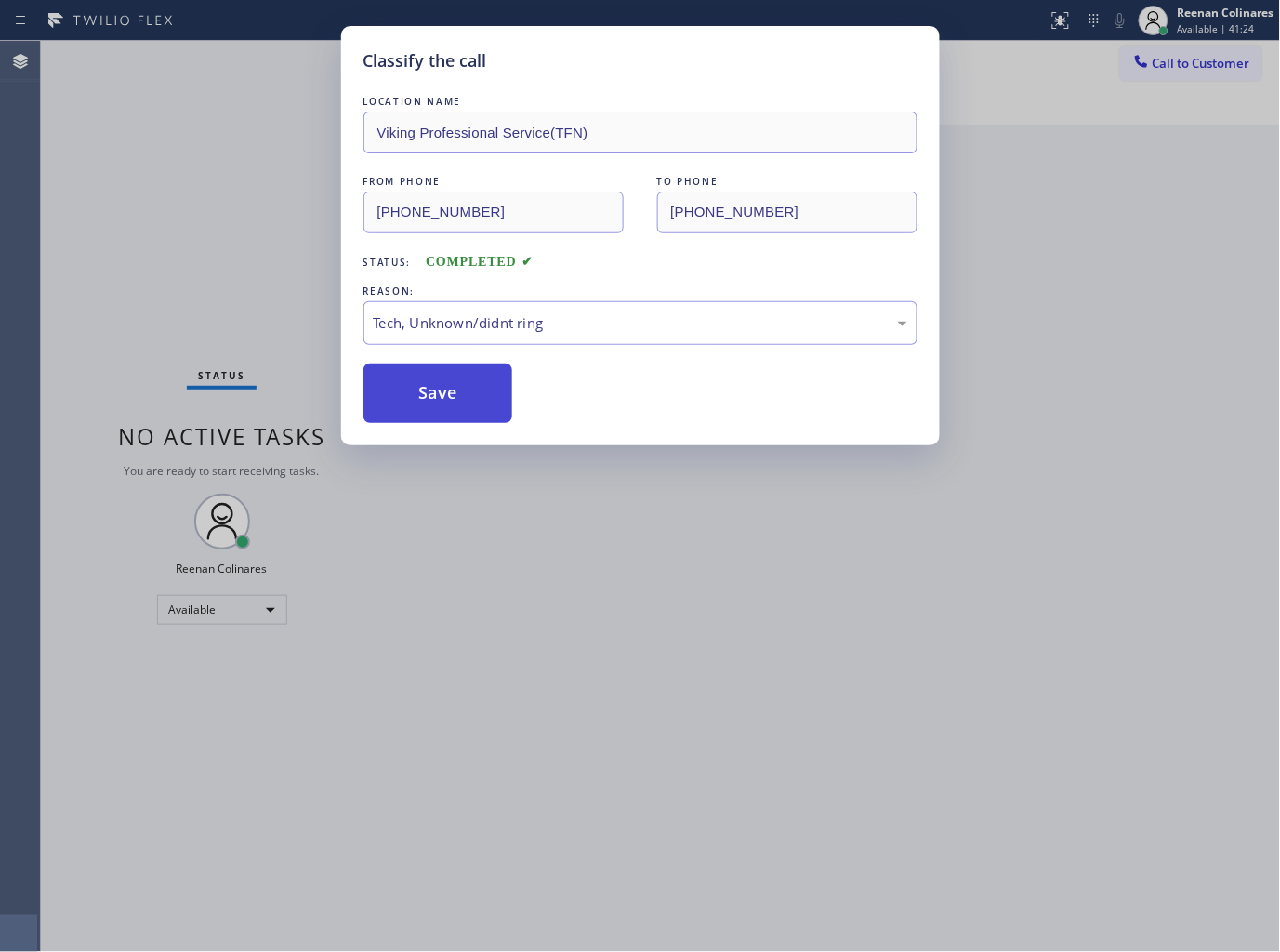
click at [415, 413] on button "Save" at bounding box center [438, 393] width 150 height 60
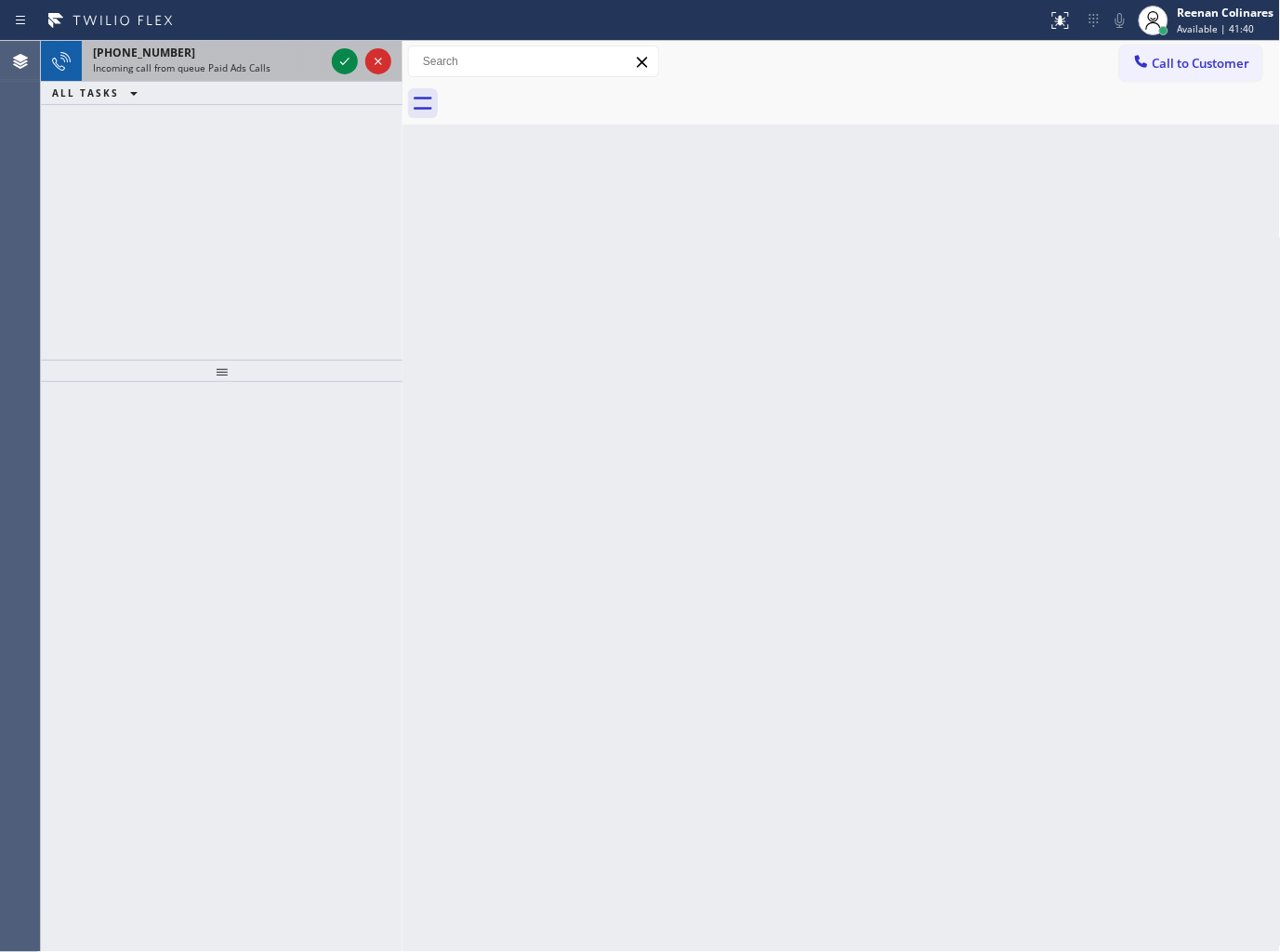
click at [258, 69] on span "Incoming call from queue Paid Ads Calls" at bounding box center [182, 67] width 178 height 13
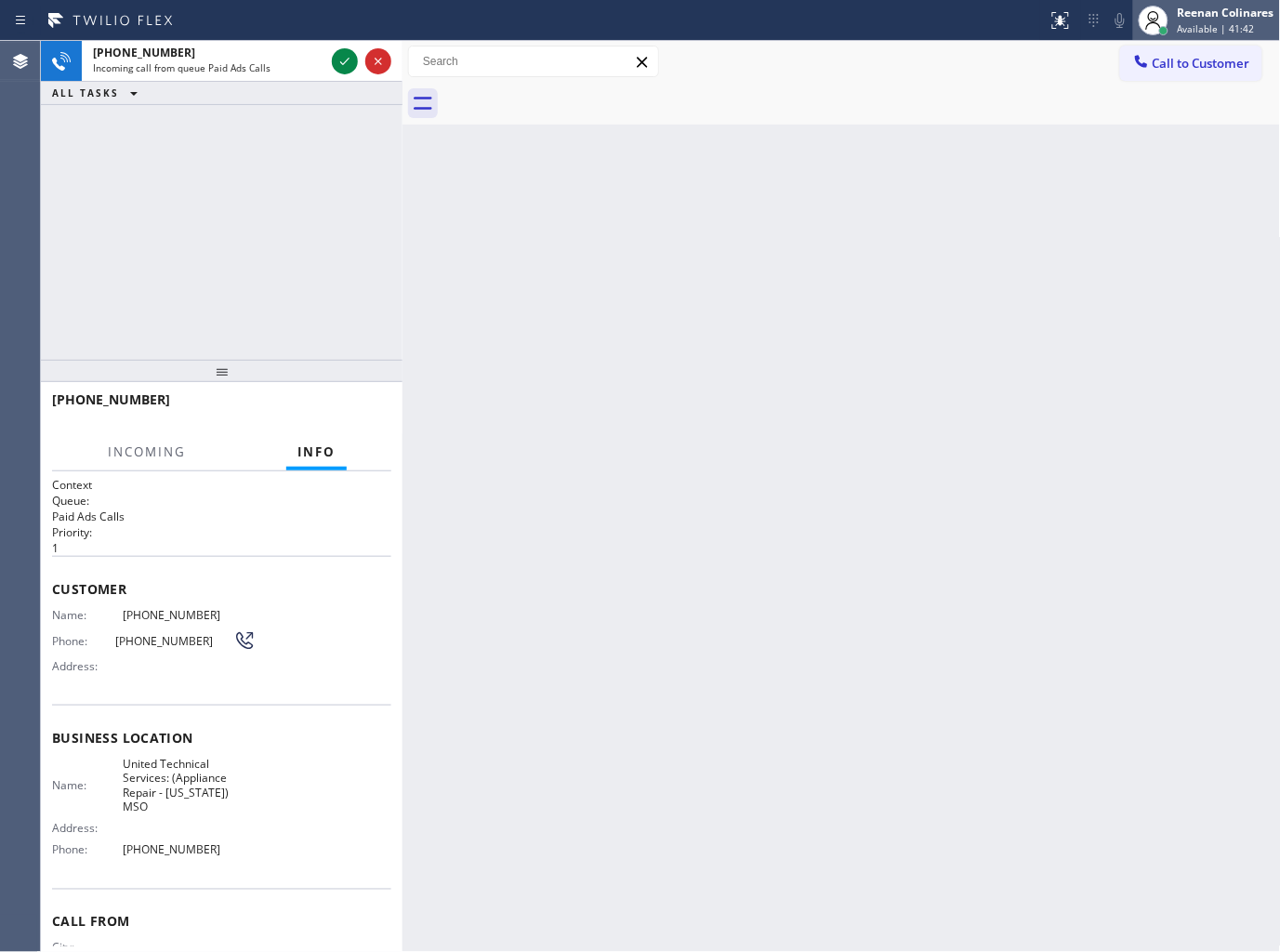
click at [1176, 26] on div "[PERSON_NAME] Available | 41:42" at bounding box center [1227, 20] width 106 height 33
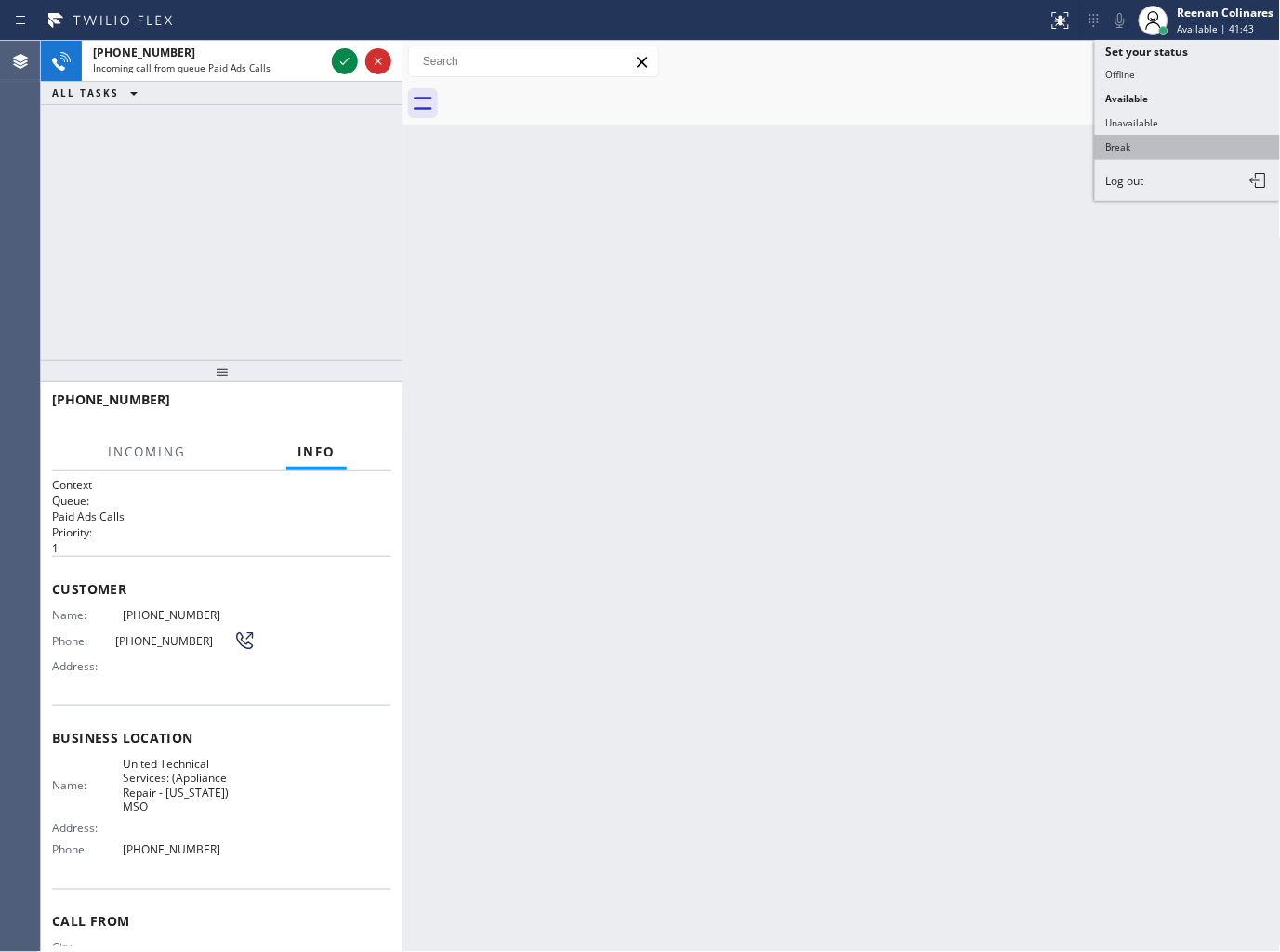
click at [1116, 145] on button "Break" at bounding box center [1187, 147] width 186 height 24
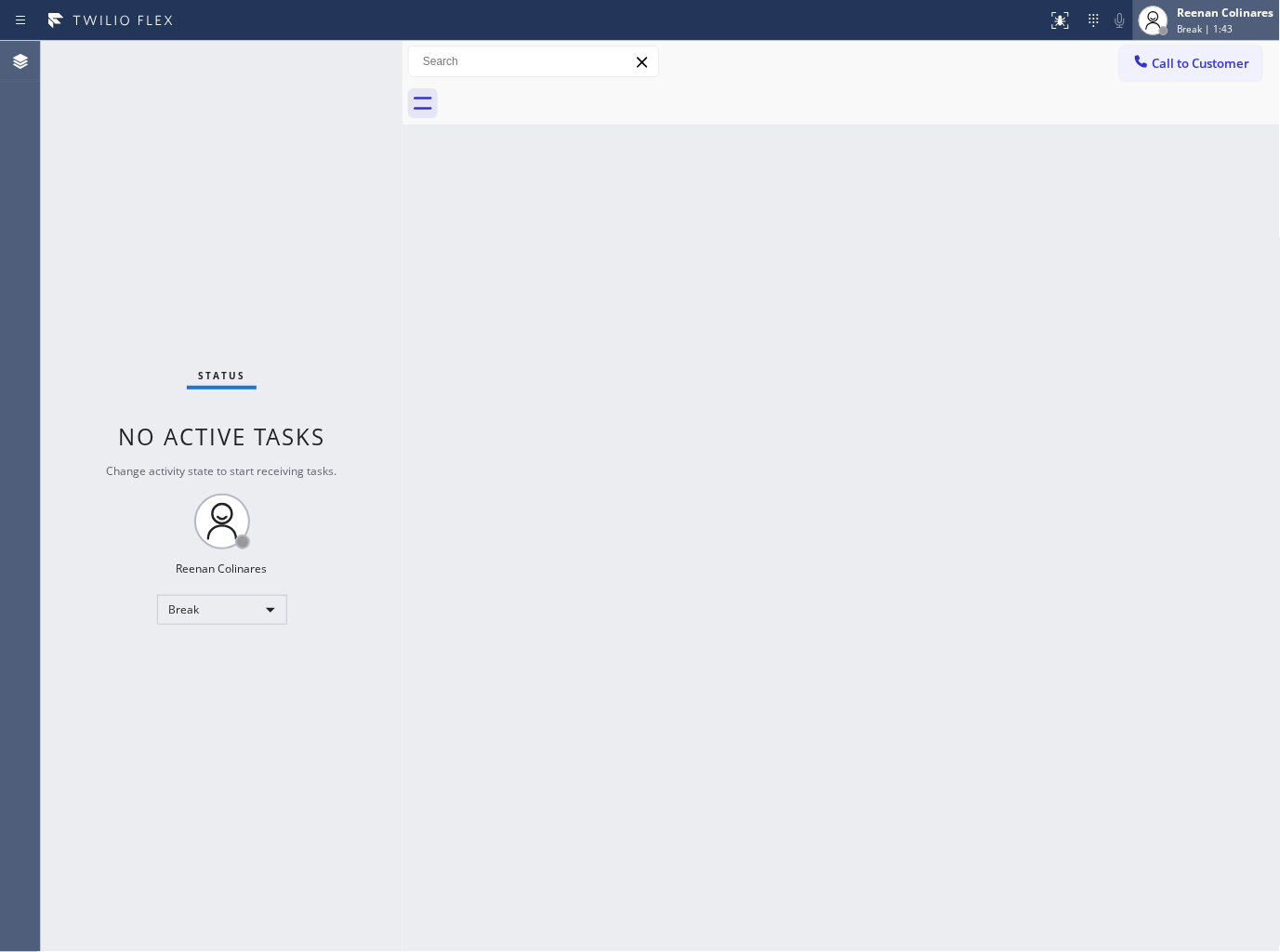
click at [1199, 20] on div "[PERSON_NAME] Break | 1:43" at bounding box center [1227, 20] width 106 height 33
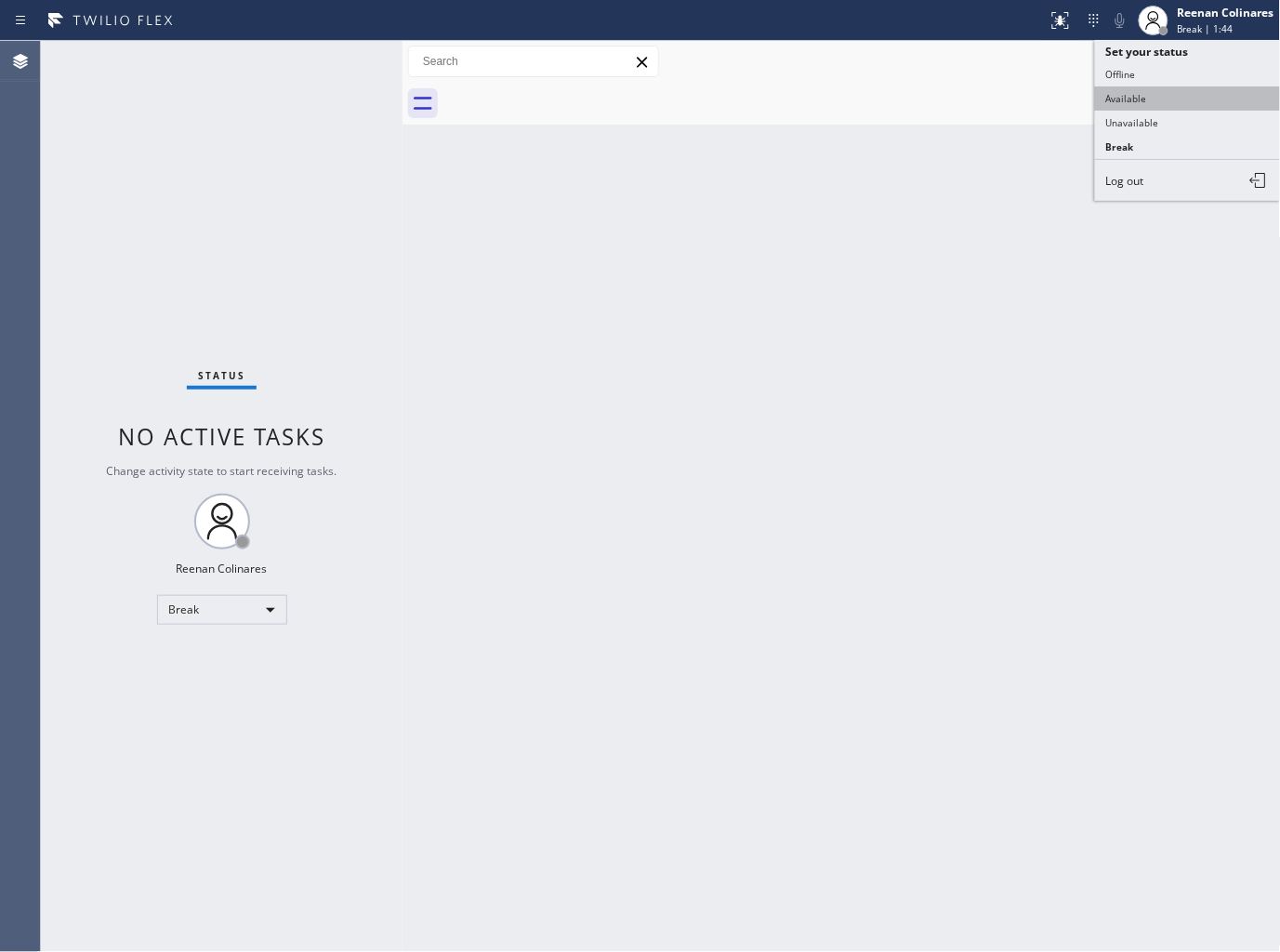
click at [1122, 102] on button "Available" at bounding box center [1187, 99] width 186 height 24
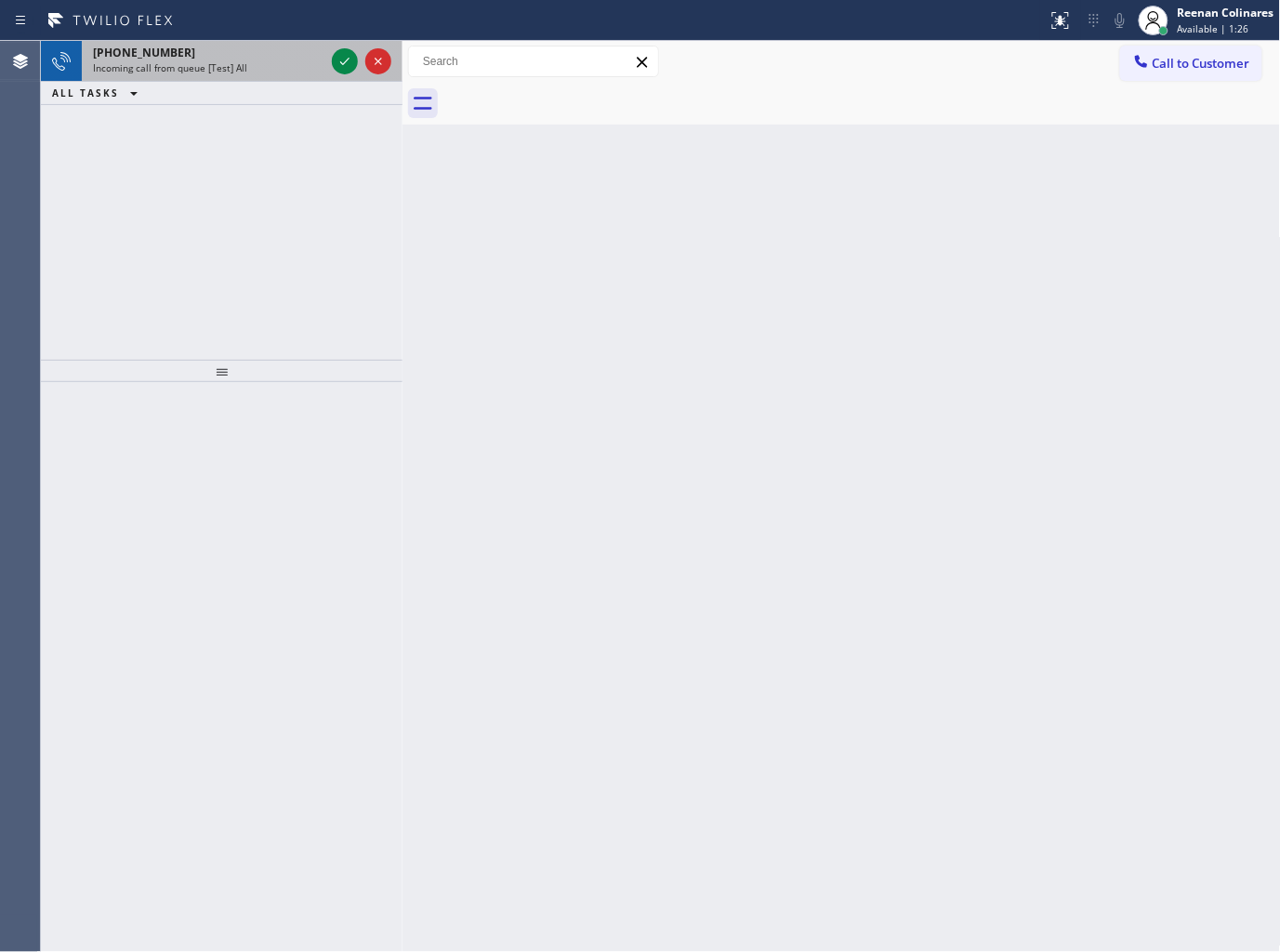
click at [266, 60] on div "[PHONE_NUMBER]" at bounding box center [209, 53] width 231 height 16
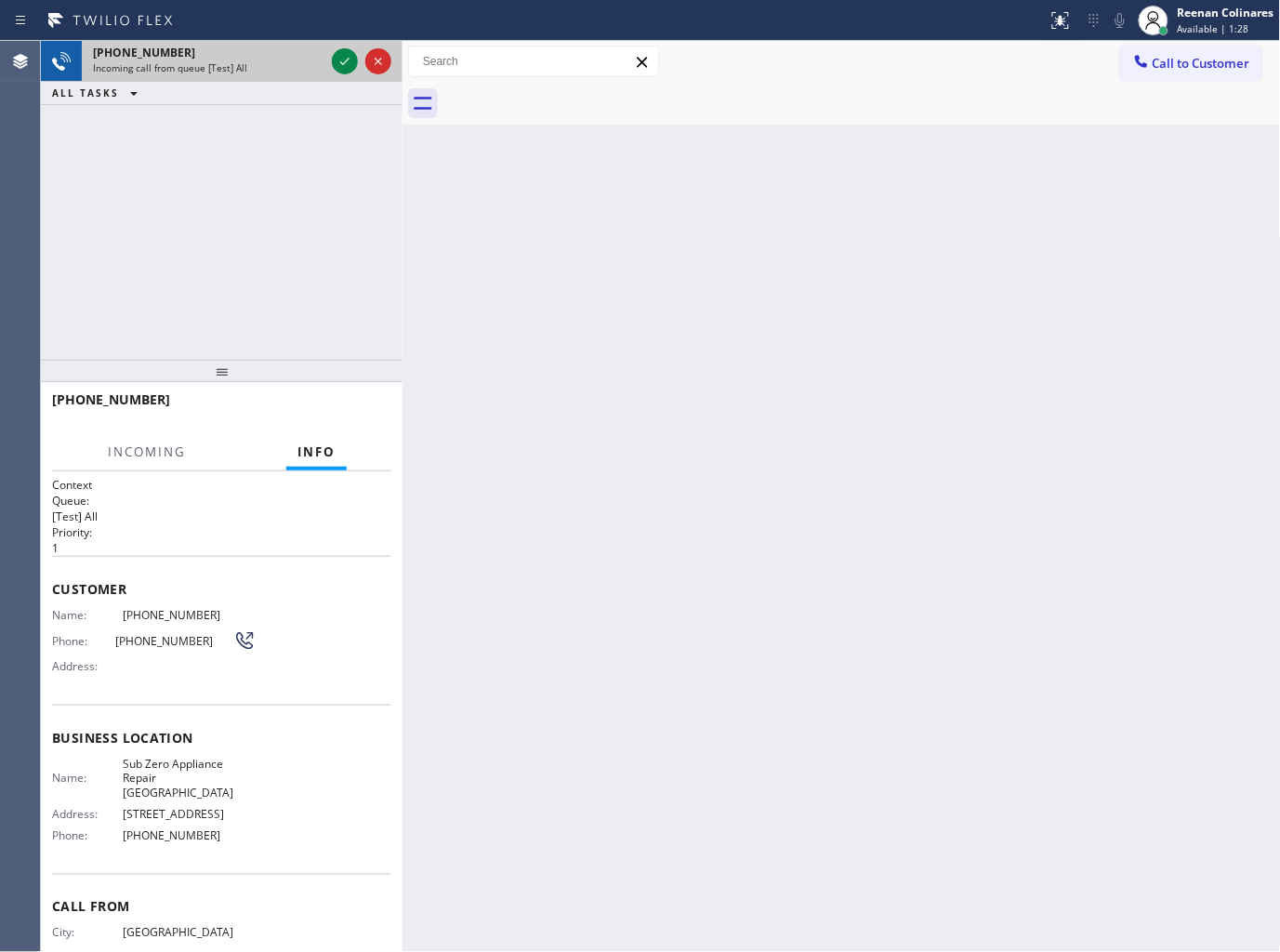
click at [286, 63] on div "Incoming call from queue [Test] All" at bounding box center [209, 67] width 231 height 13
click at [291, 62] on div "Incoming call from queue [Test] All" at bounding box center [209, 67] width 231 height 13
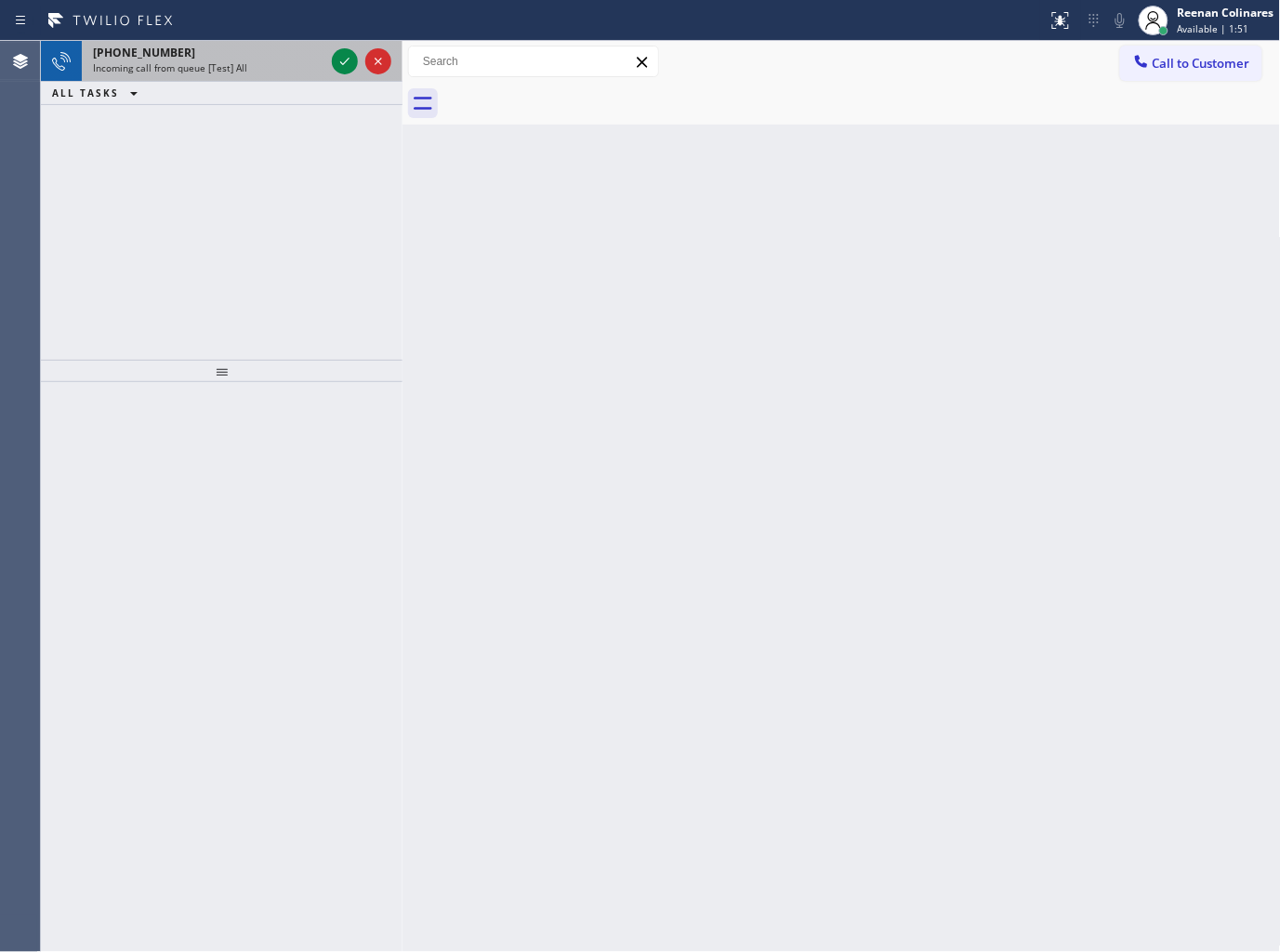
click at [244, 66] on div "Incoming call from queue [Test] All" at bounding box center [209, 67] width 231 height 13
click at [203, 89] on div "ALL TASKS ALL TASKS ACTIVE TASKS TASKS IN WRAP UP" at bounding box center [221, 93] width 361 height 23
click at [252, 62] on div "Incoming call from queue [Test] All" at bounding box center [209, 67] width 231 height 13
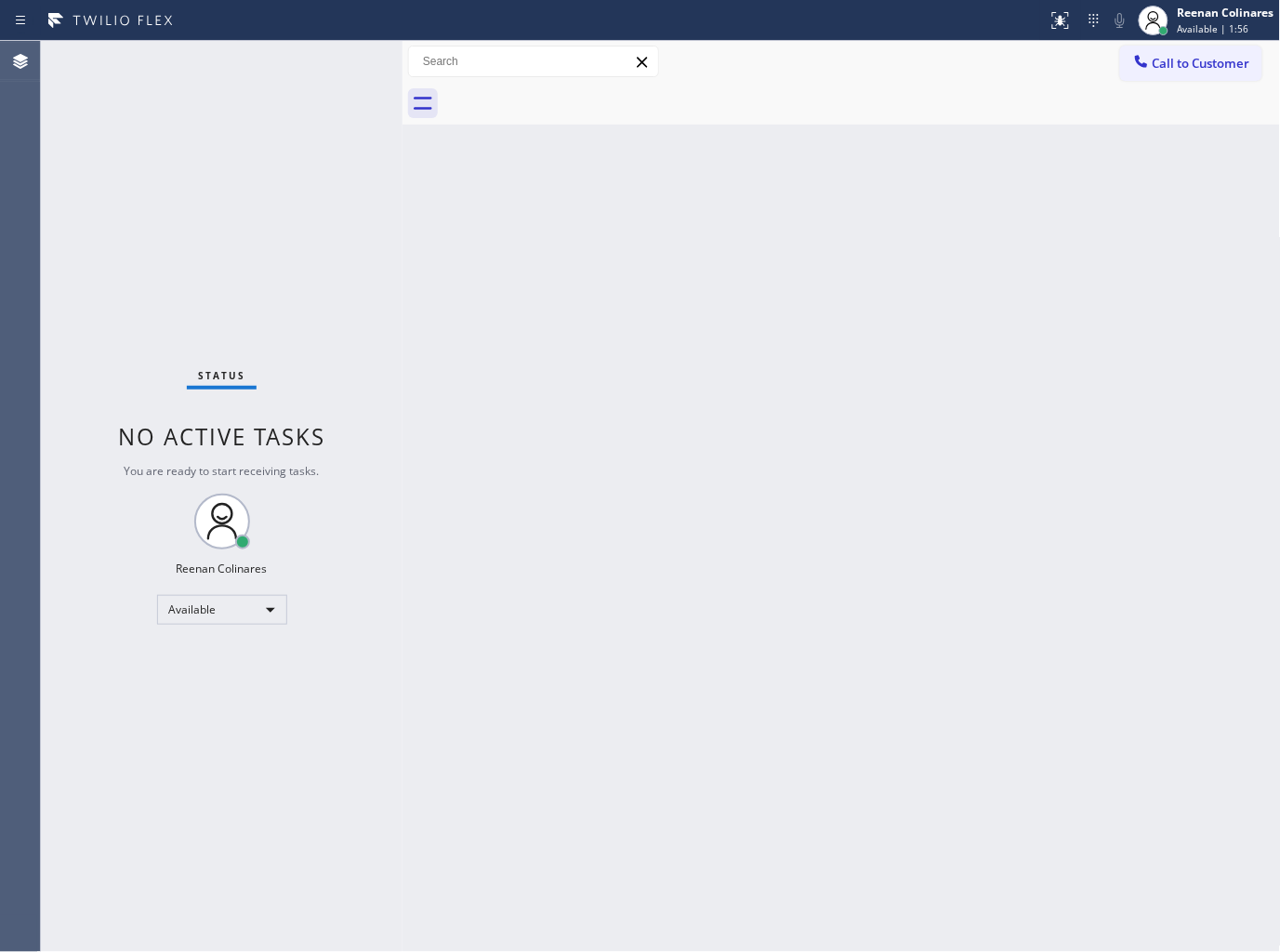
click at [289, 65] on div "Status No active tasks You are ready to start receiving tasks. Reenan Colinares…" at bounding box center [221, 496] width 361 height 911
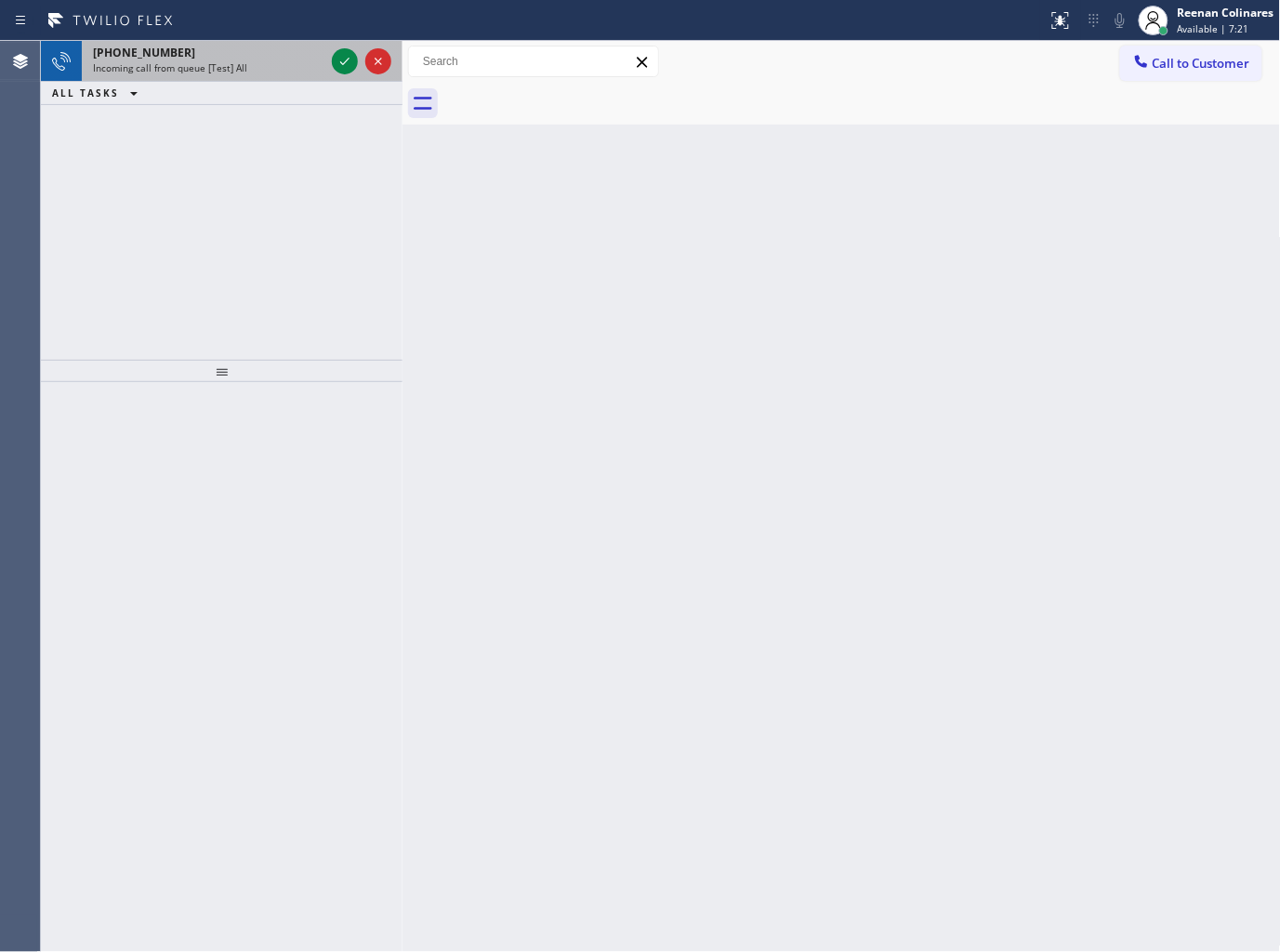
click at [248, 60] on div "[PHONE_NUMBER]" at bounding box center [209, 53] width 231 height 16
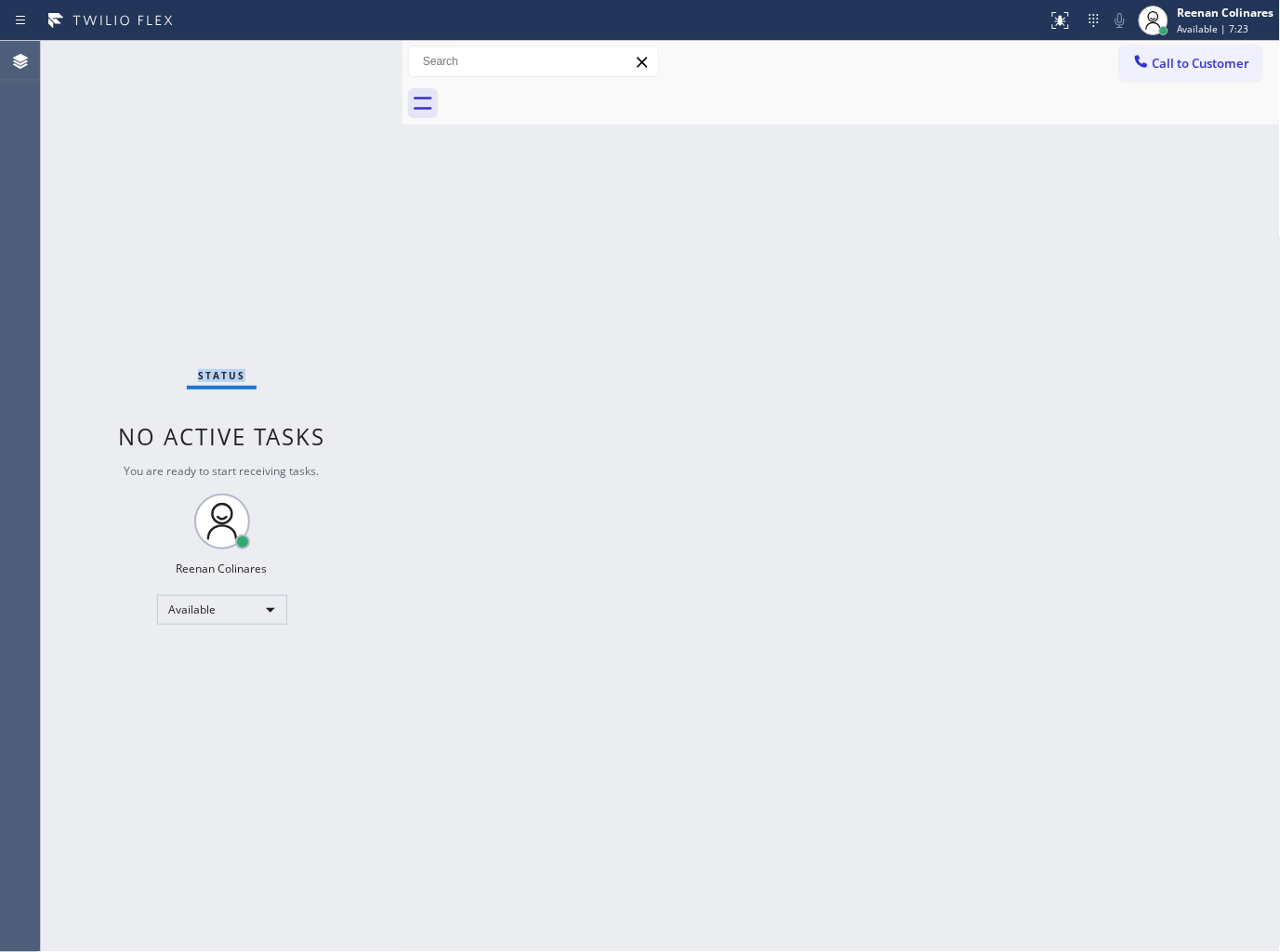
click at [300, 63] on div "Status No active tasks You are ready to start receiving tasks. Reenan Colinares…" at bounding box center [221, 496] width 361 height 911
click at [866, 328] on div "Back to Dashboard Change Sender ID Customers Technicians Select a contact Outbo…" at bounding box center [841, 496] width 878 height 911
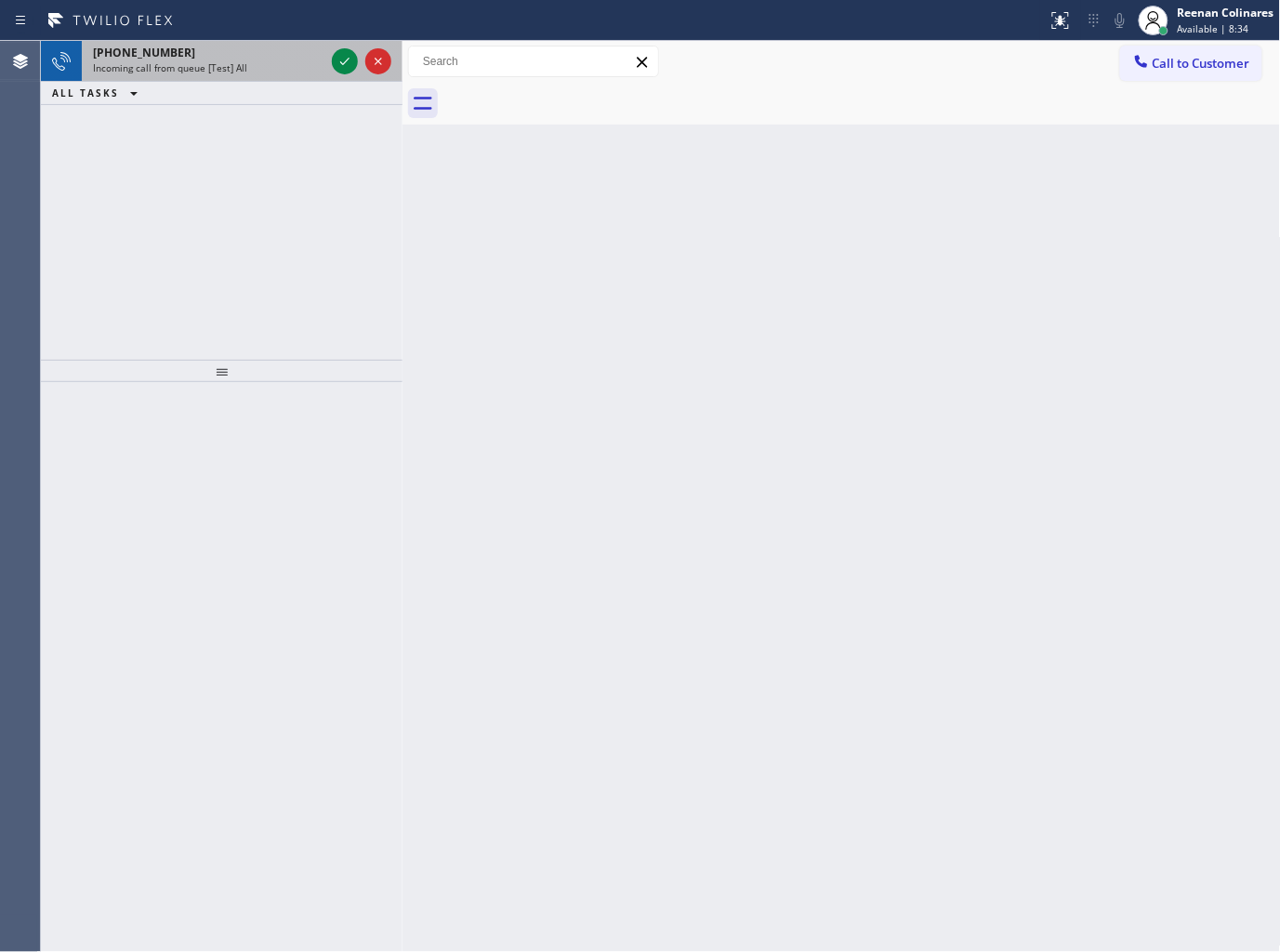
click at [270, 69] on div "Incoming call from queue [Test] All" at bounding box center [209, 67] width 231 height 13
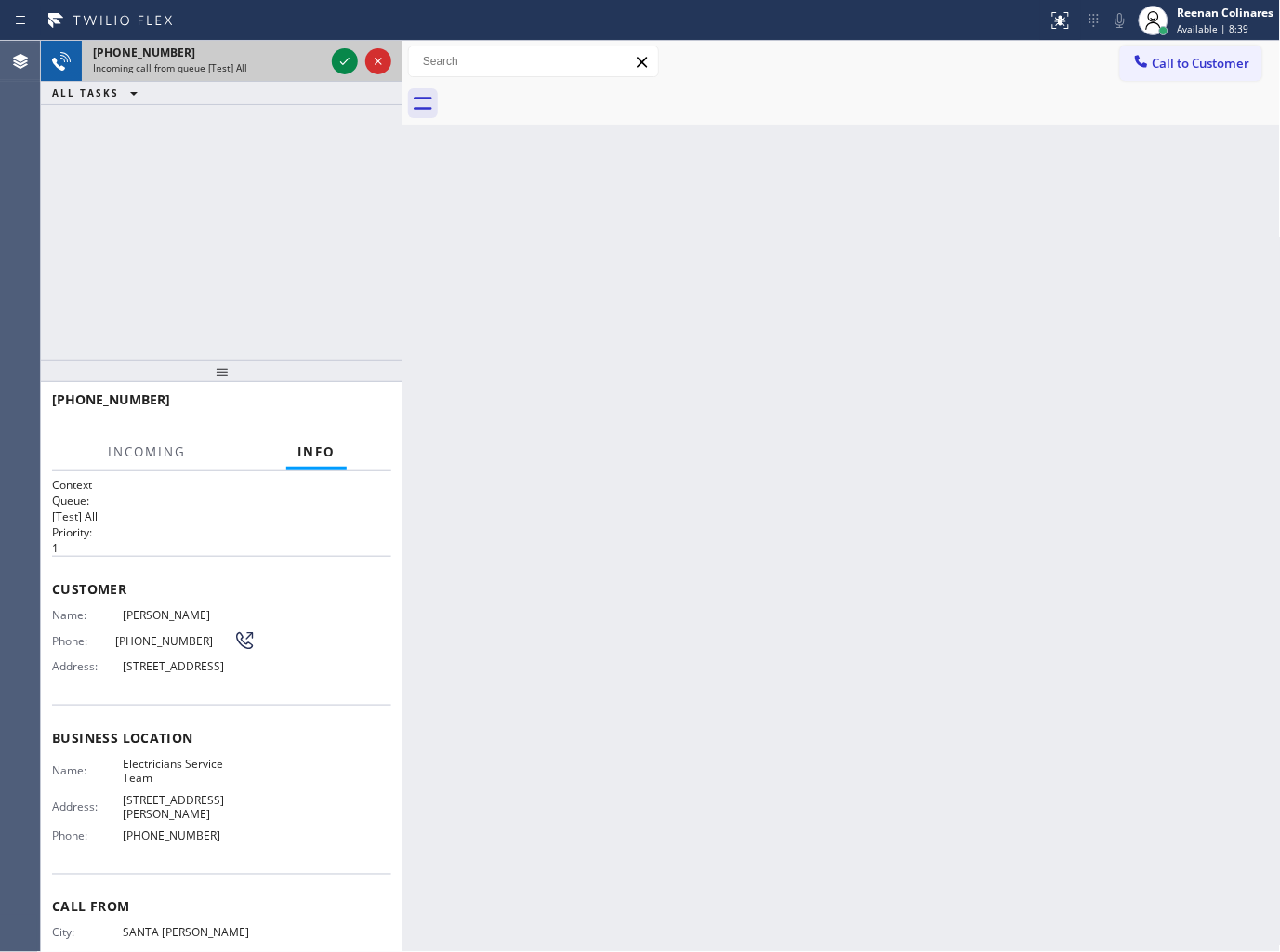
click at [299, 62] on div "Incoming call from queue [Test] All" at bounding box center [209, 67] width 231 height 13
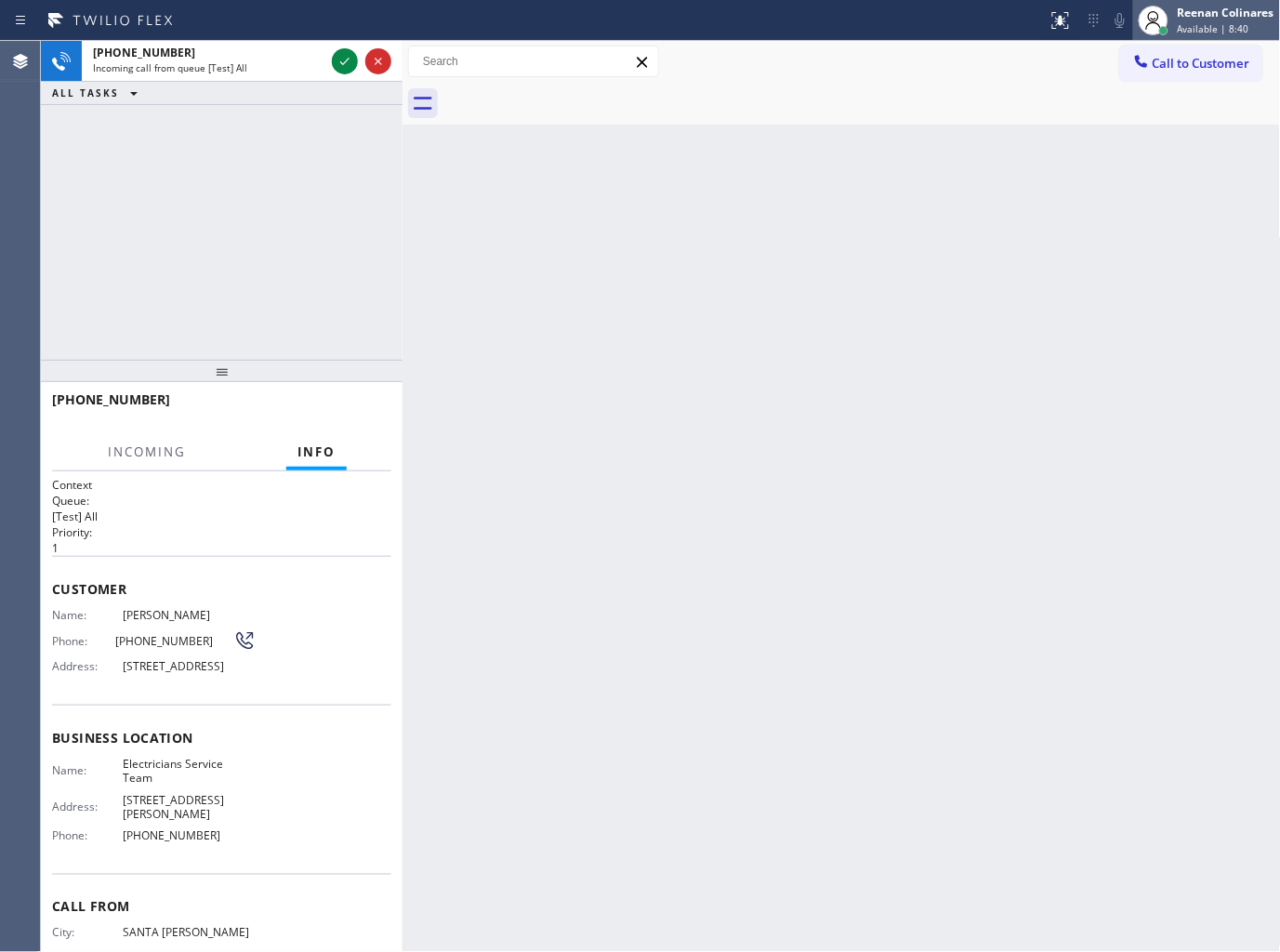
click at [1220, 22] on span "Available | 8:40" at bounding box center [1213, 28] width 72 height 13
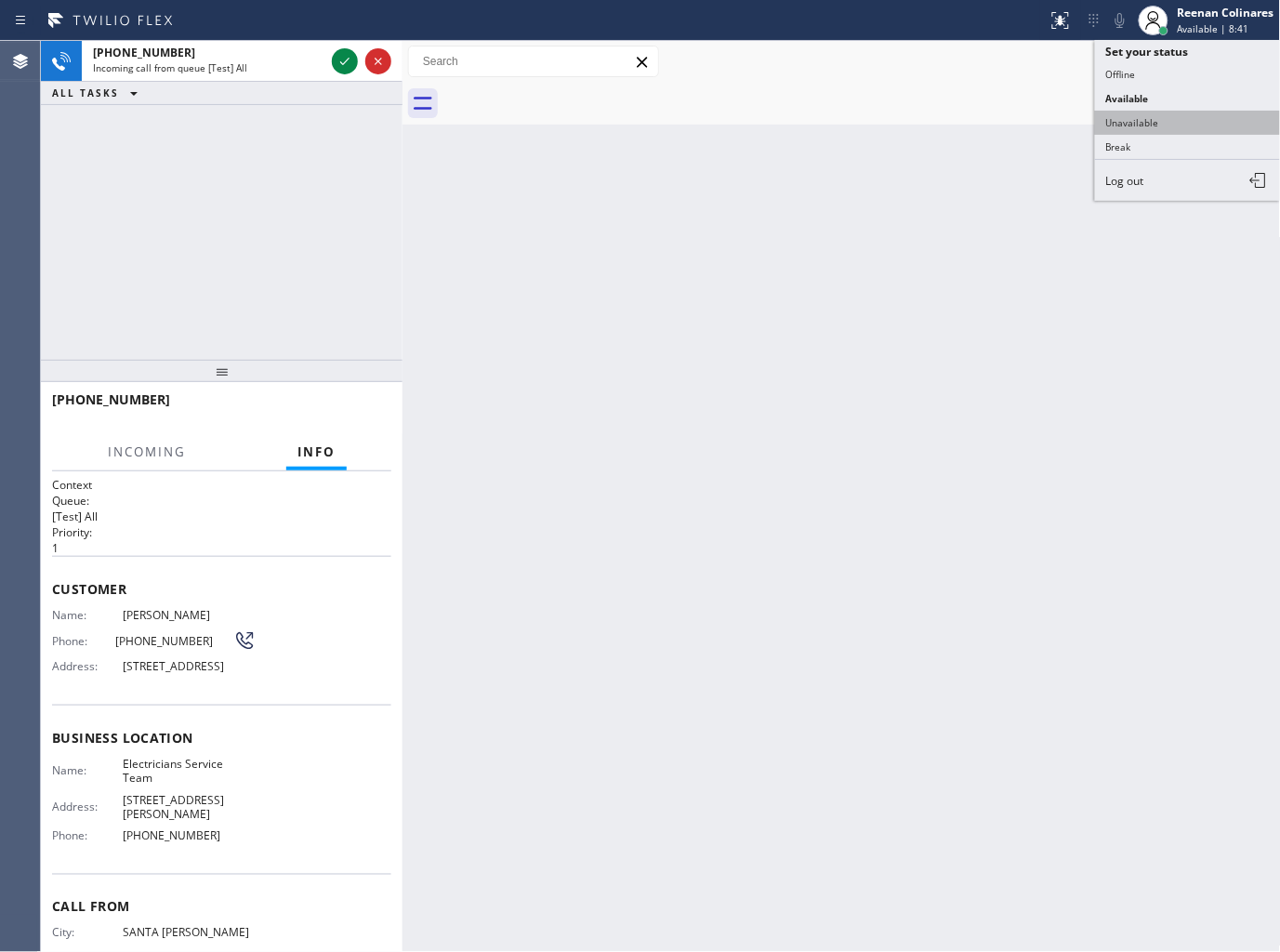
click at [1157, 121] on button "Unavailable" at bounding box center [1187, 123] width 186 height 24
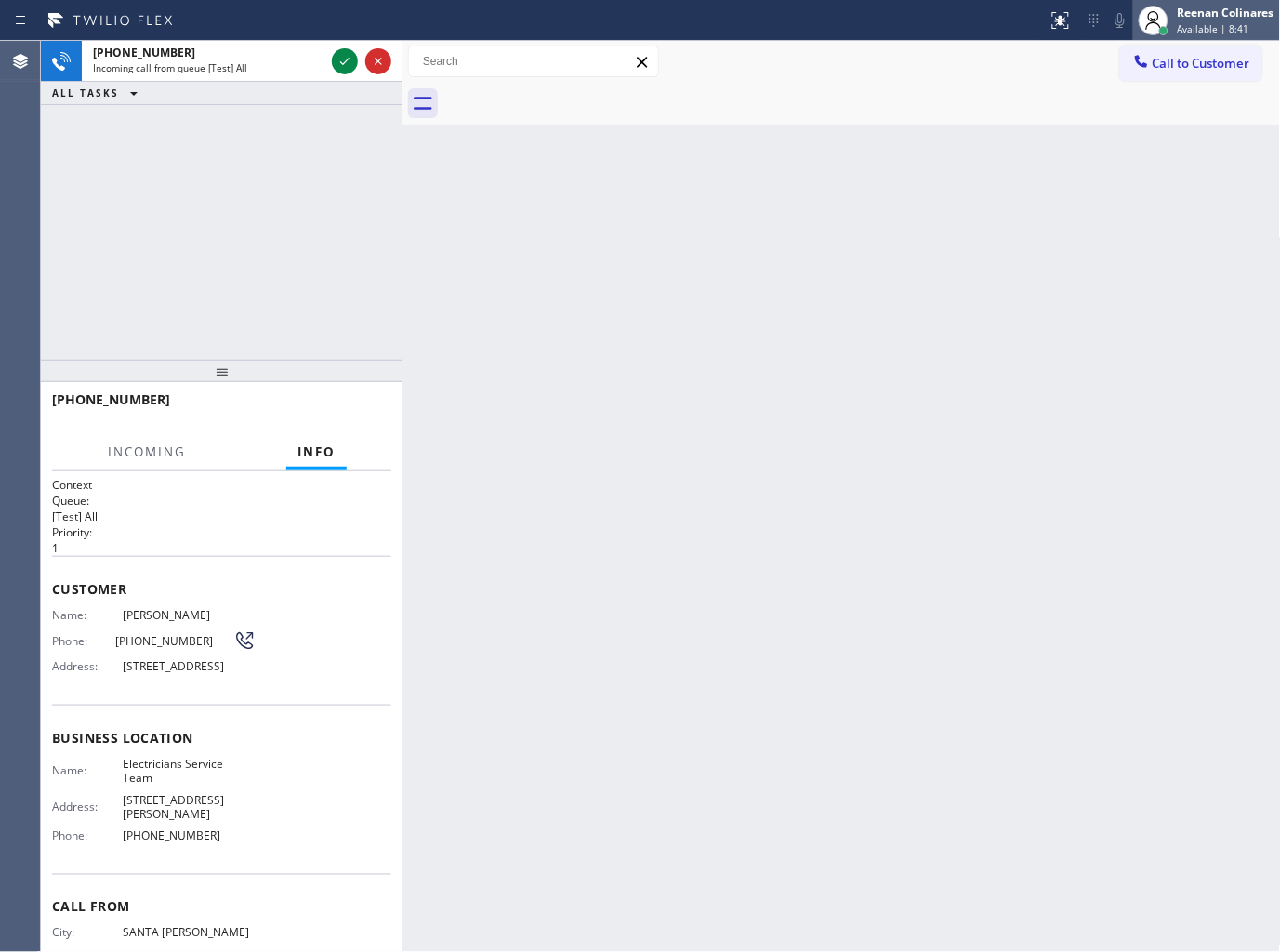
click at [1212, 14] on div "Reenan Colinares" at bounding box center [1225, 13] width 97 height 16
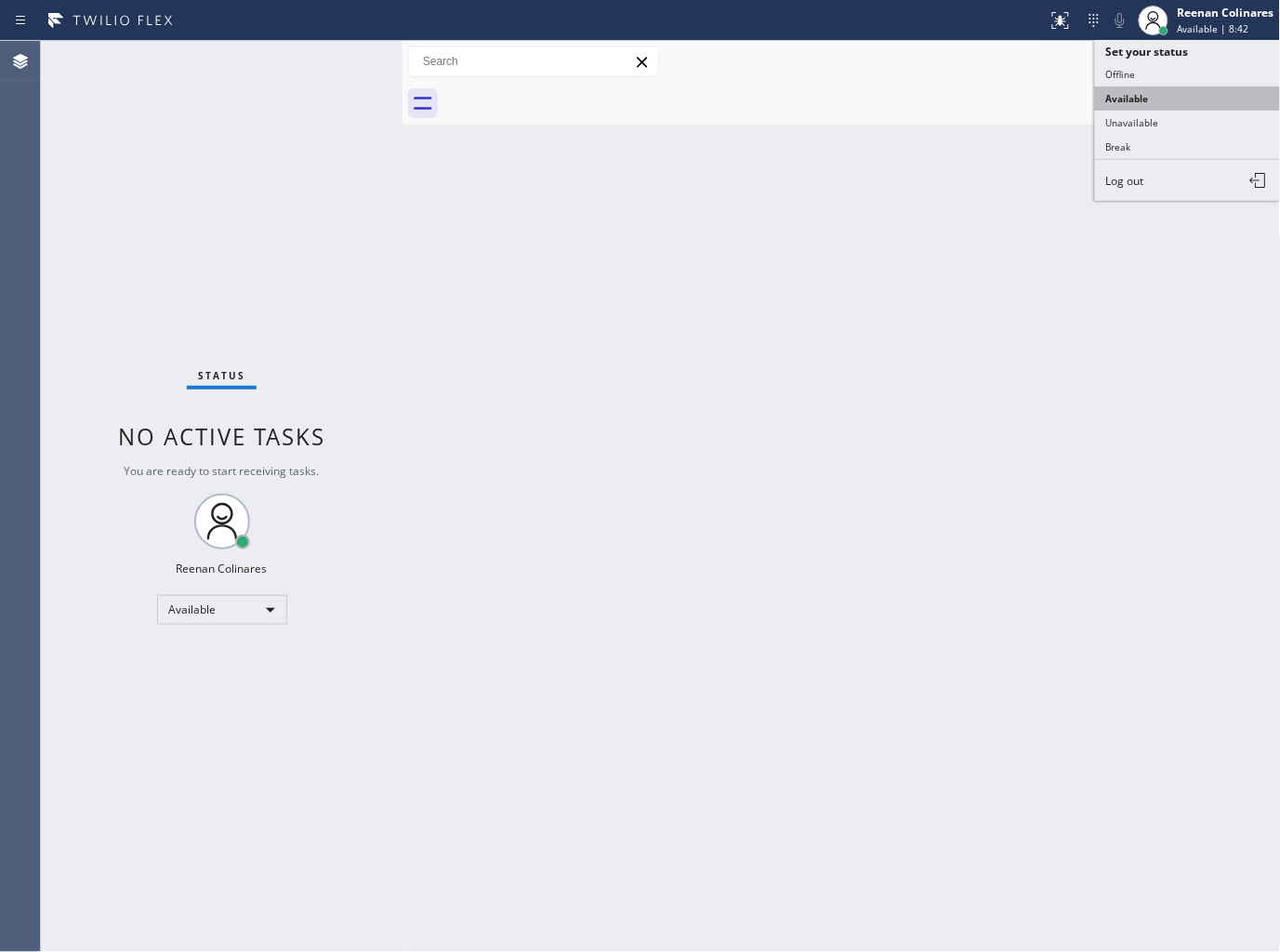
click at [1130, 93] on button "Available" at bounding box center [1187, 99] width 186 height 24
click at [773, 643] on div "Back to Dashboard Change Sender ID Customers Technicians Select a contact Outbo…" at bounding box center [841, 496] width 878 height 911
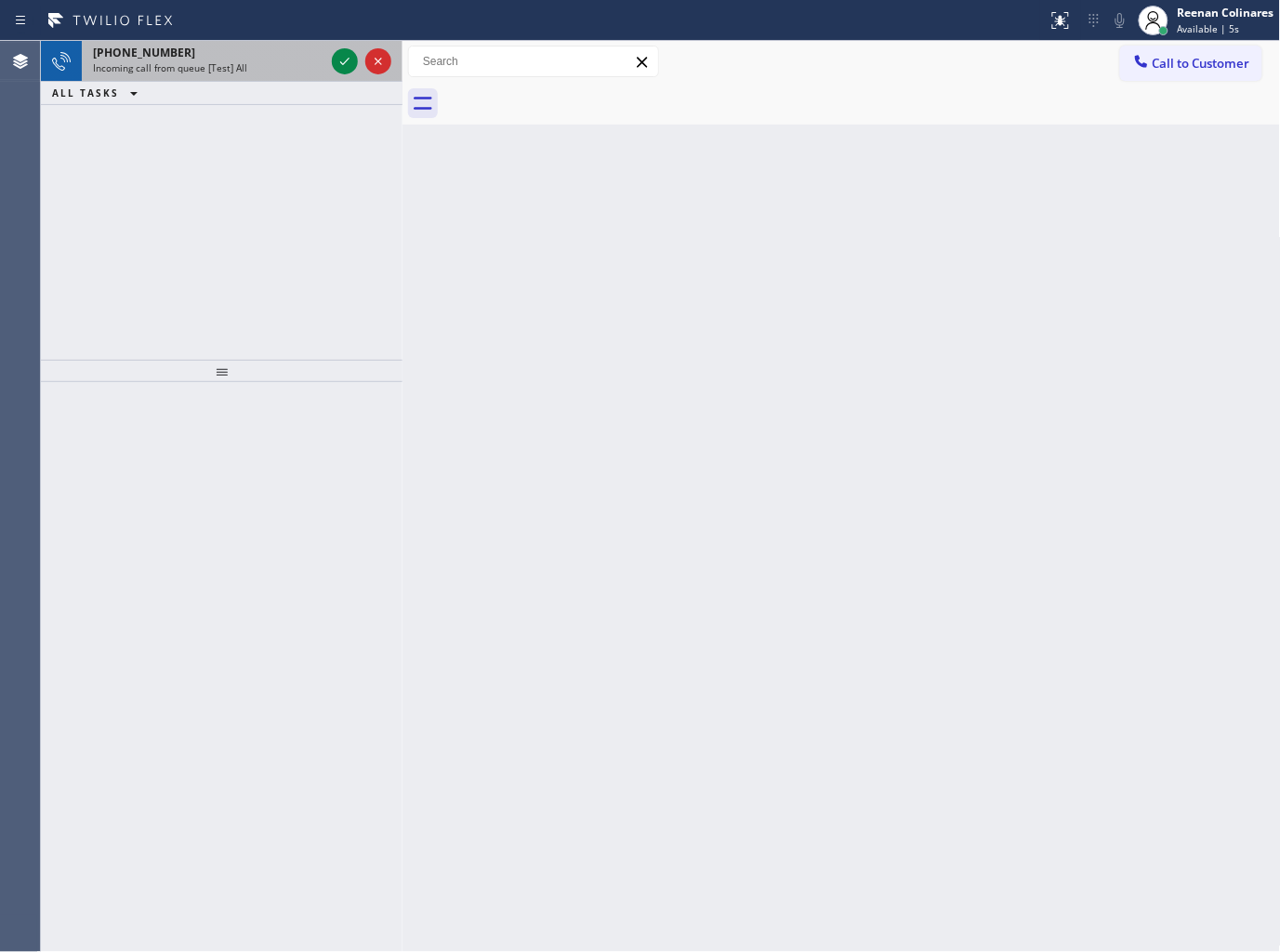
click at [256, 61] on div "Incoming call from queue [Test] All" at bounding box center [209, 67] width 231 height 13
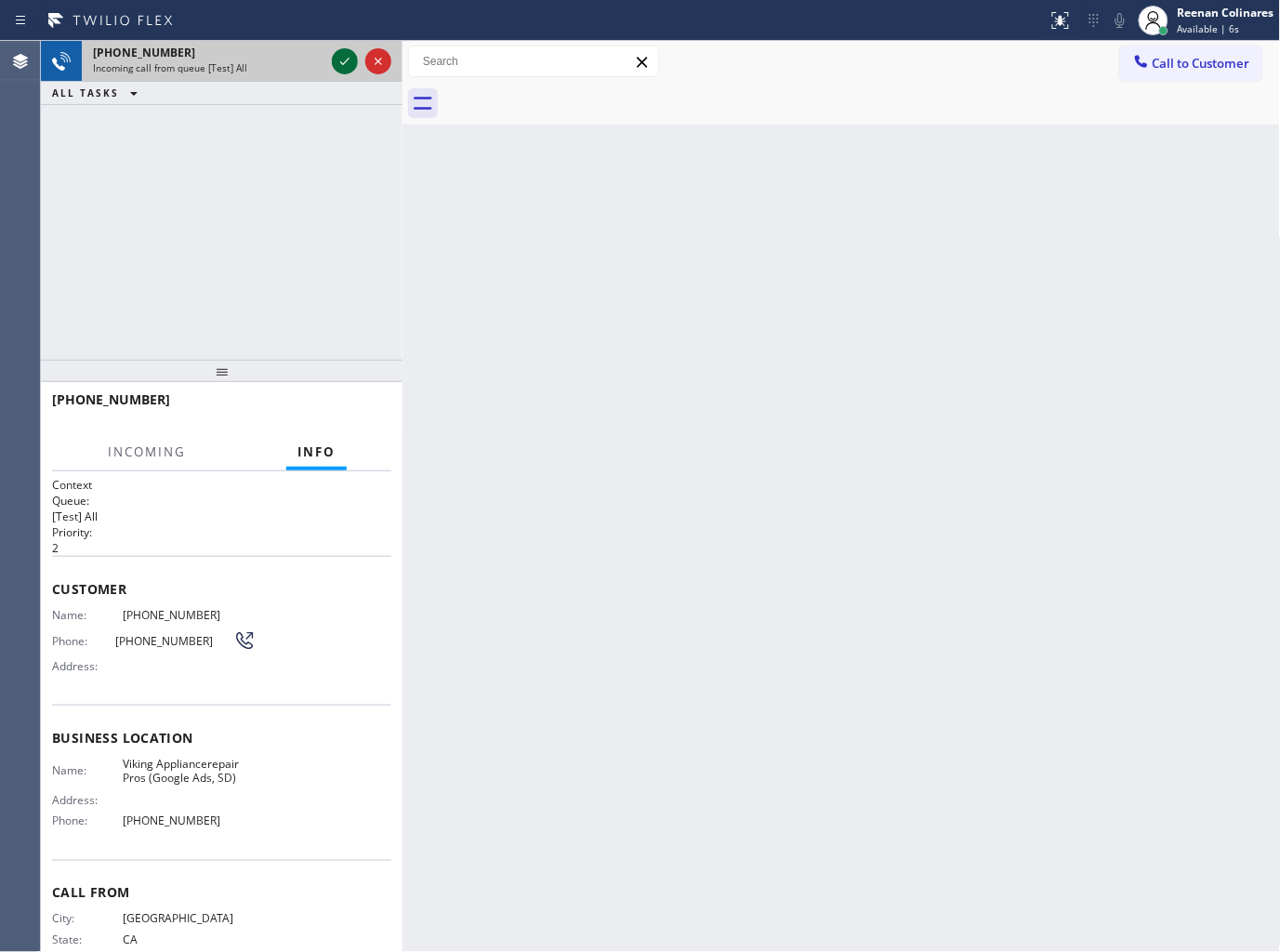
click at [335, 62] on icon at bounding box center [344, 61] width 22 height 22
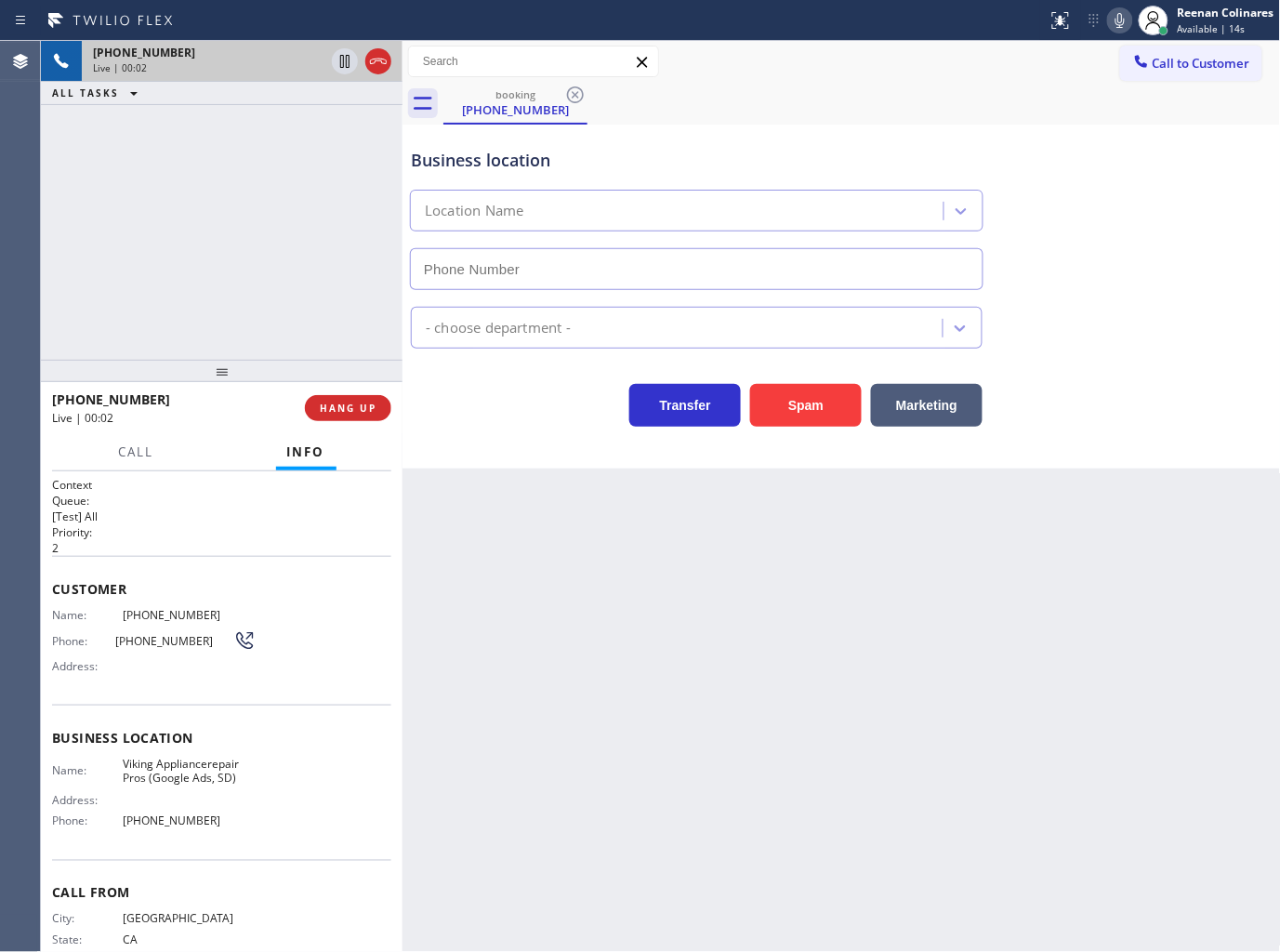
type input "[PHONE_NUMBER]"
click at [1125, 24] on icon at bounding box center [1119, 20] width 22 height 22
click at [1121, 19] on rect at bounding box center [1119, 18] width 13 height 13
click at [1121, 20] on icon at bounding box center [1119, 20] width 22 height 22
click at [142, 451] on span "Call" at bounding box center [136, 451] width 35 height 17
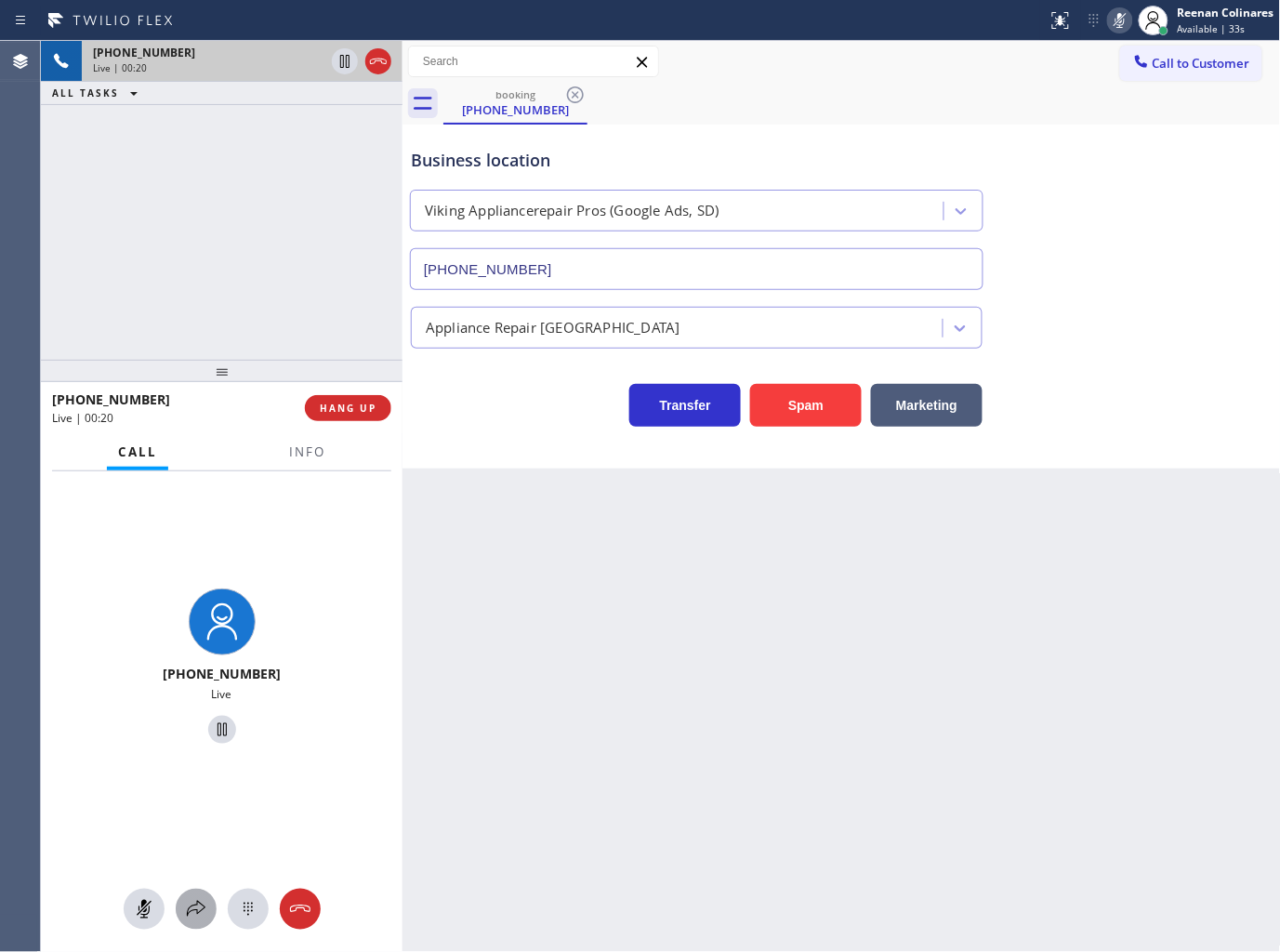
click at [198, 904] on icon at bounding box center [196, 909] width 22 height 22
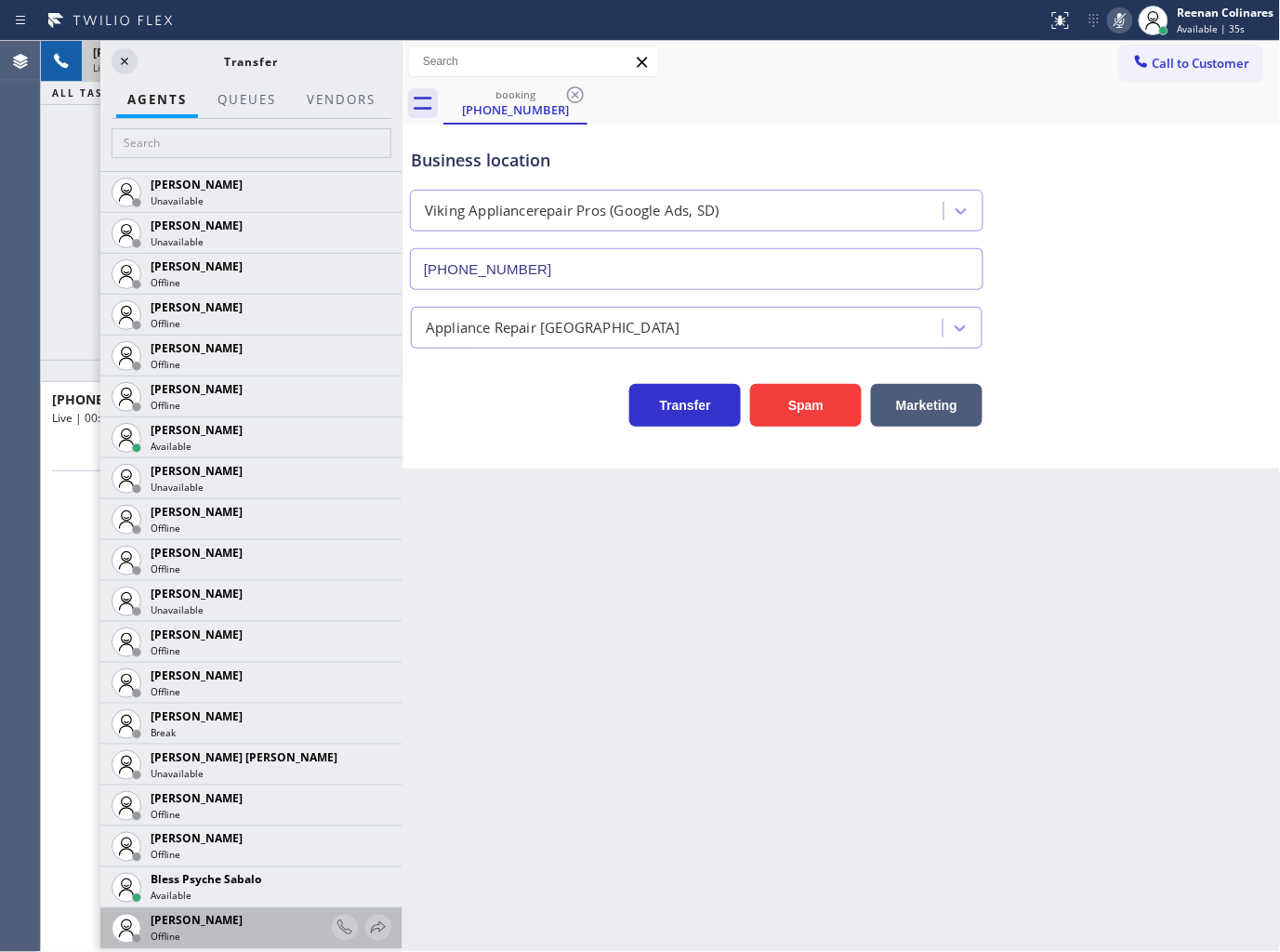
scroll to position [309, 0]
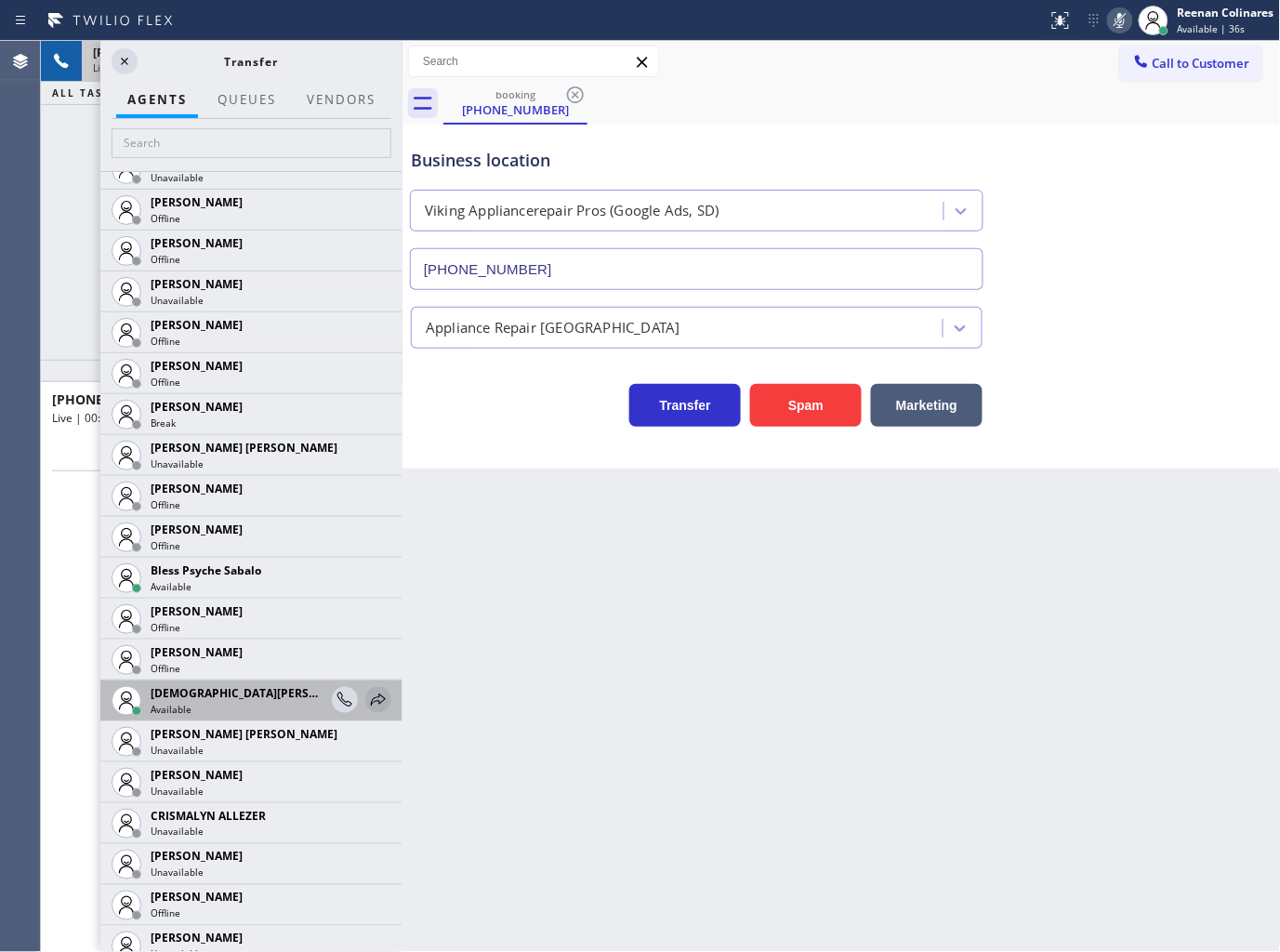
click at [367, 700] on icon at bounding box center [378, 700] width 22 height 22
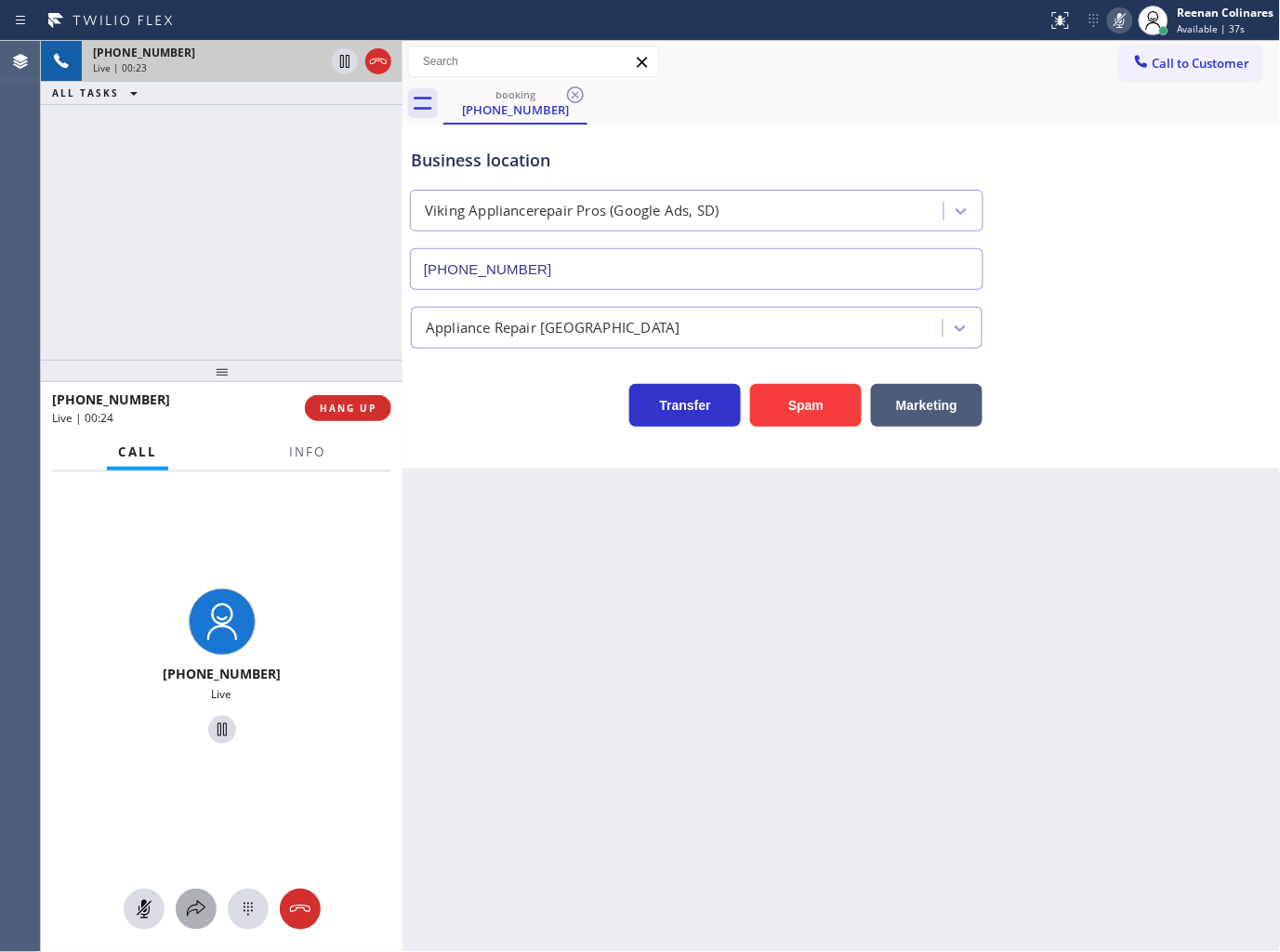
click at [192, 908] on icon at bounding box center [196, 909] width 22 height 22
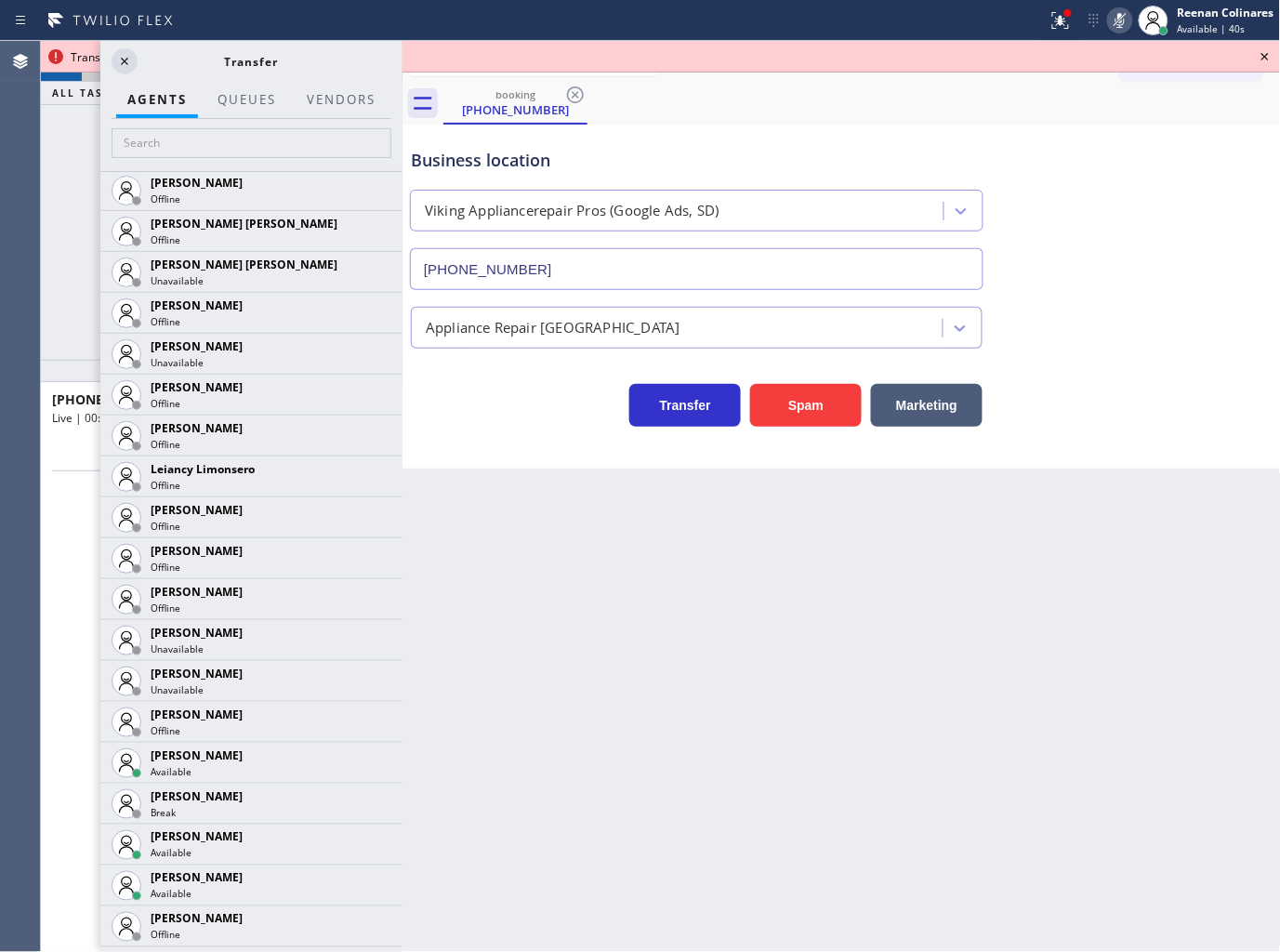
scroll to position [2469, 0]
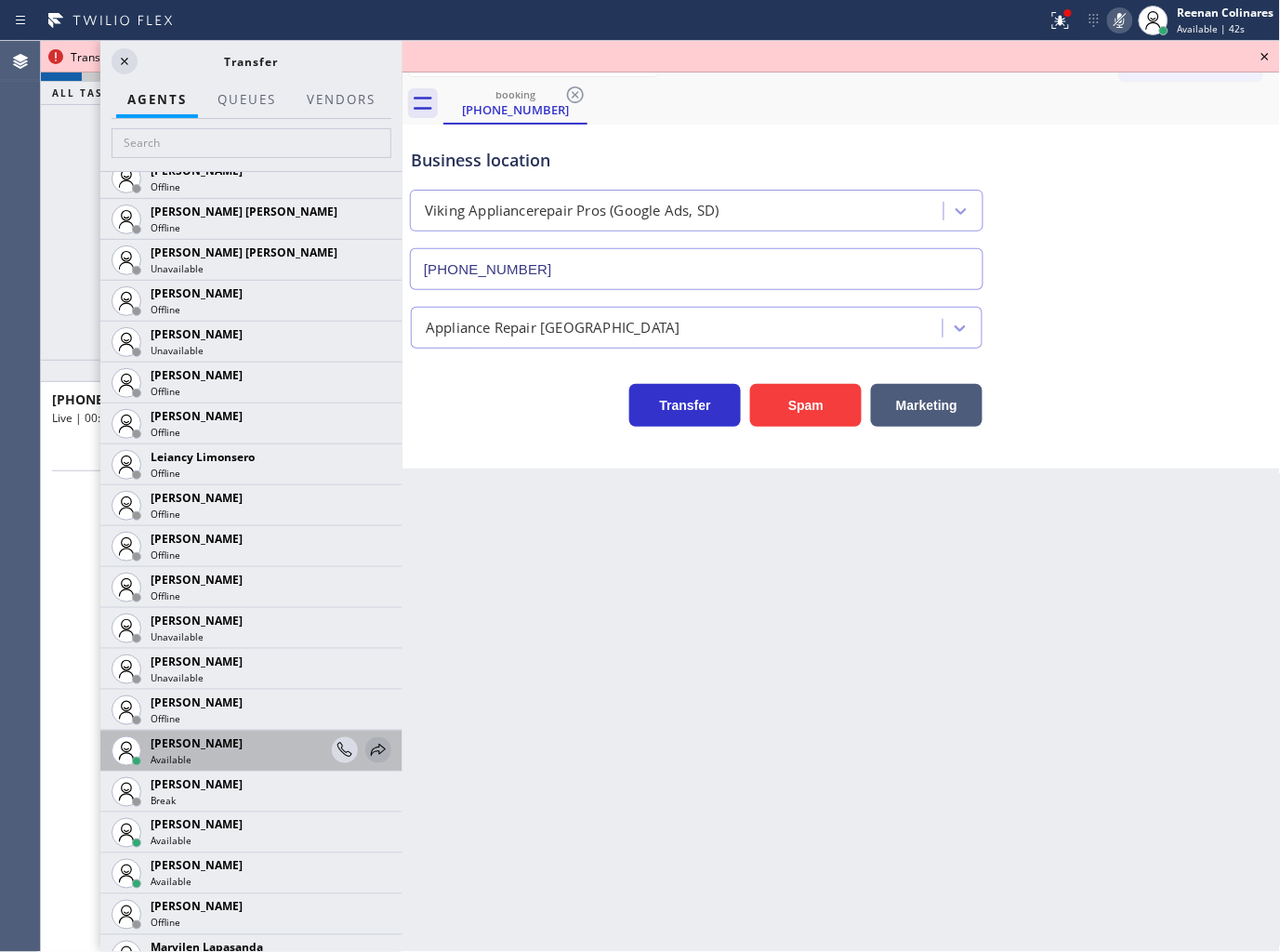
click at [371, 750] on icon at bounding box center [378, 749] width 15 height 12
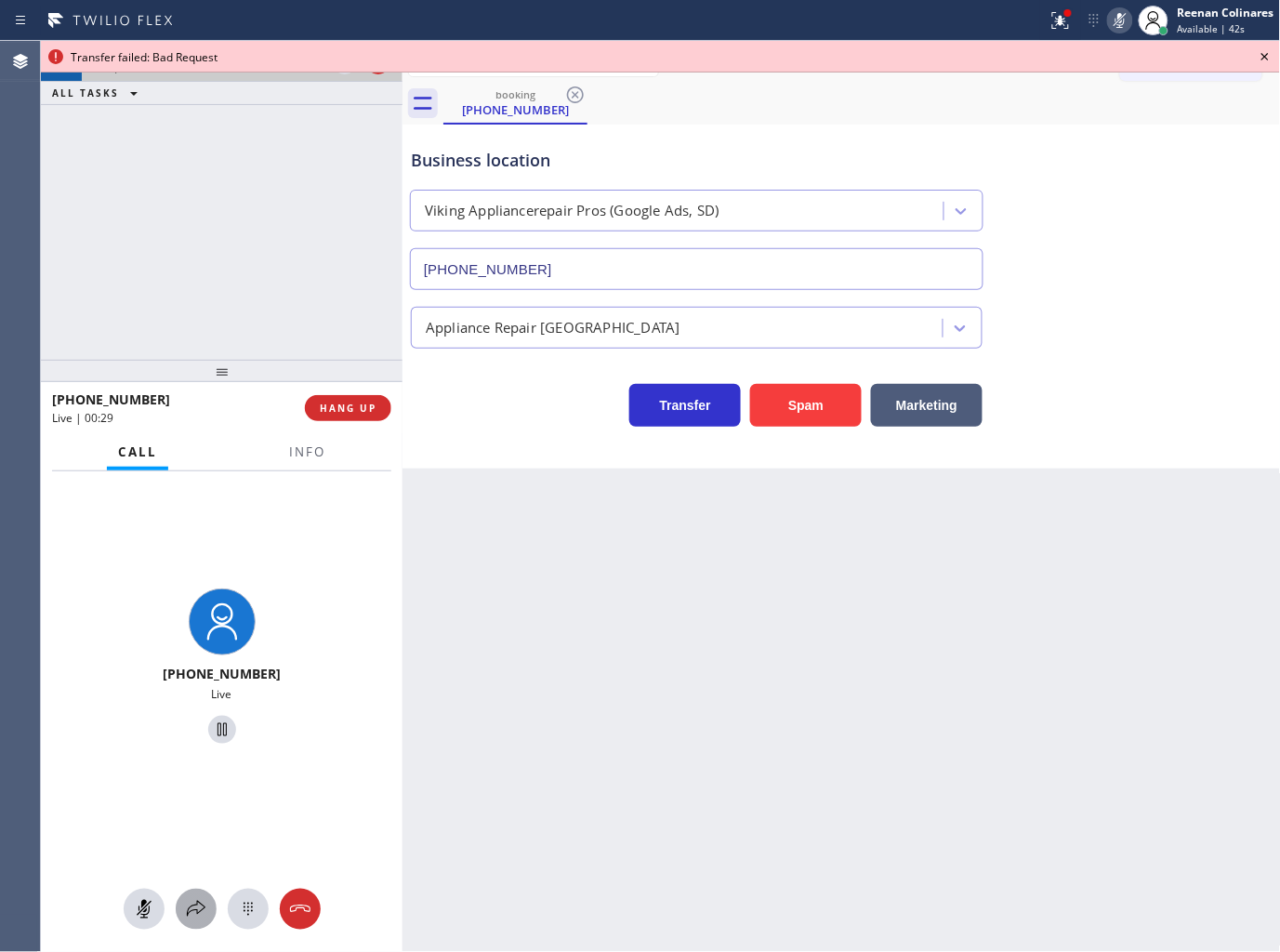
click at [198, 909] on icon at bounding box center [196, 909] width 22 height 22
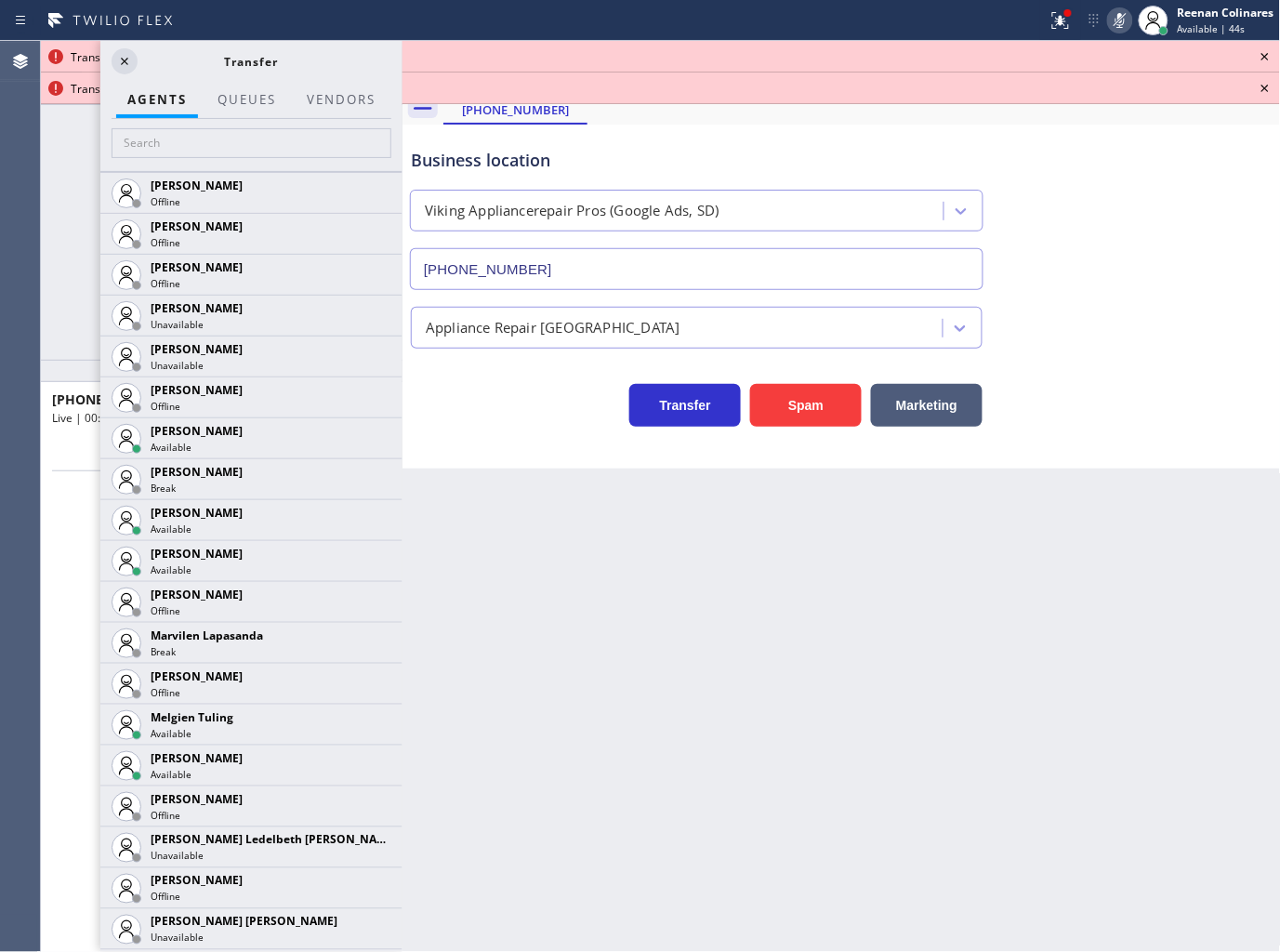
scroll to position [2800, 0]
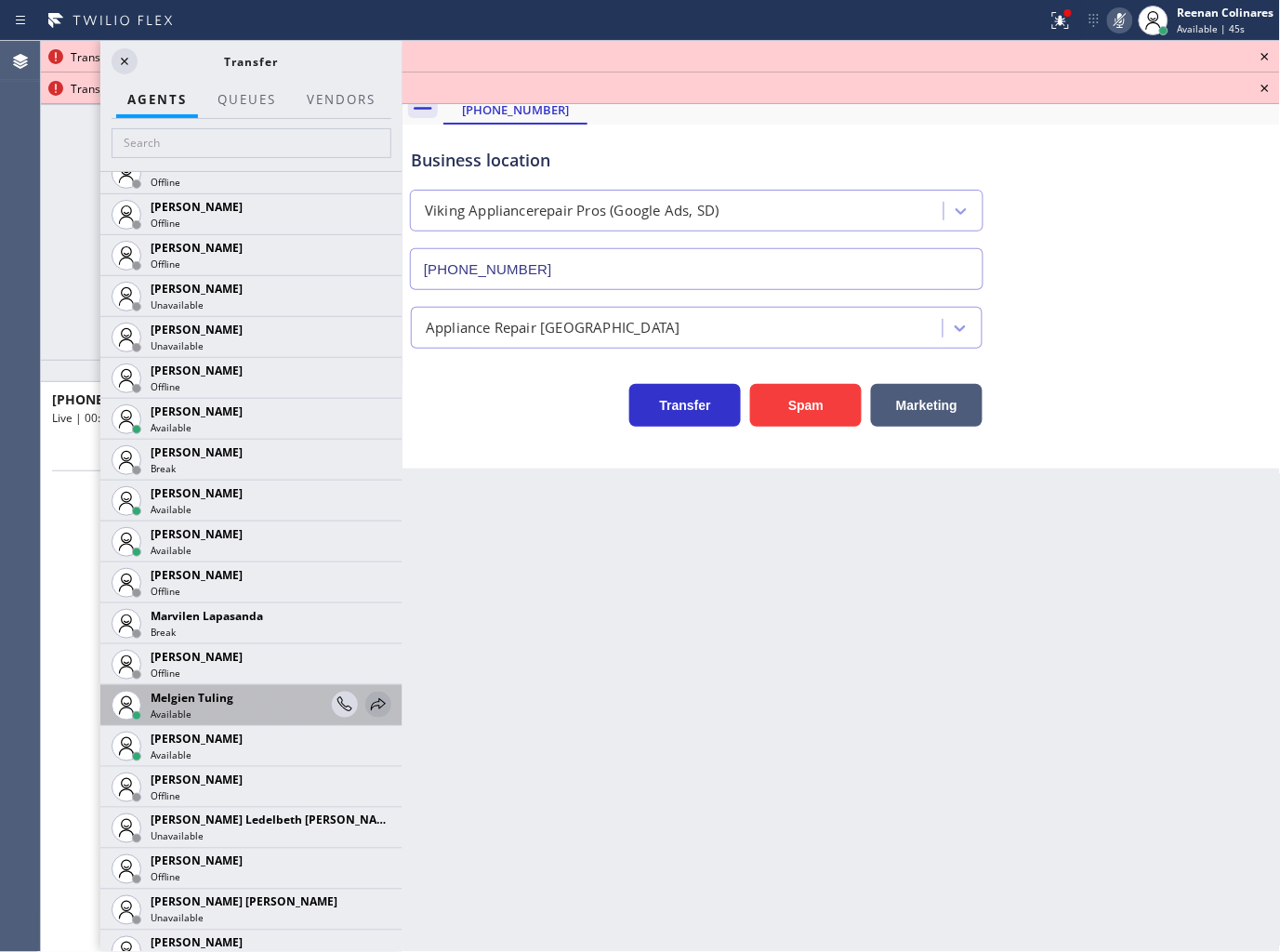
click at [370, 696] on icon at bounding box center [378, 705] width 22 height 22
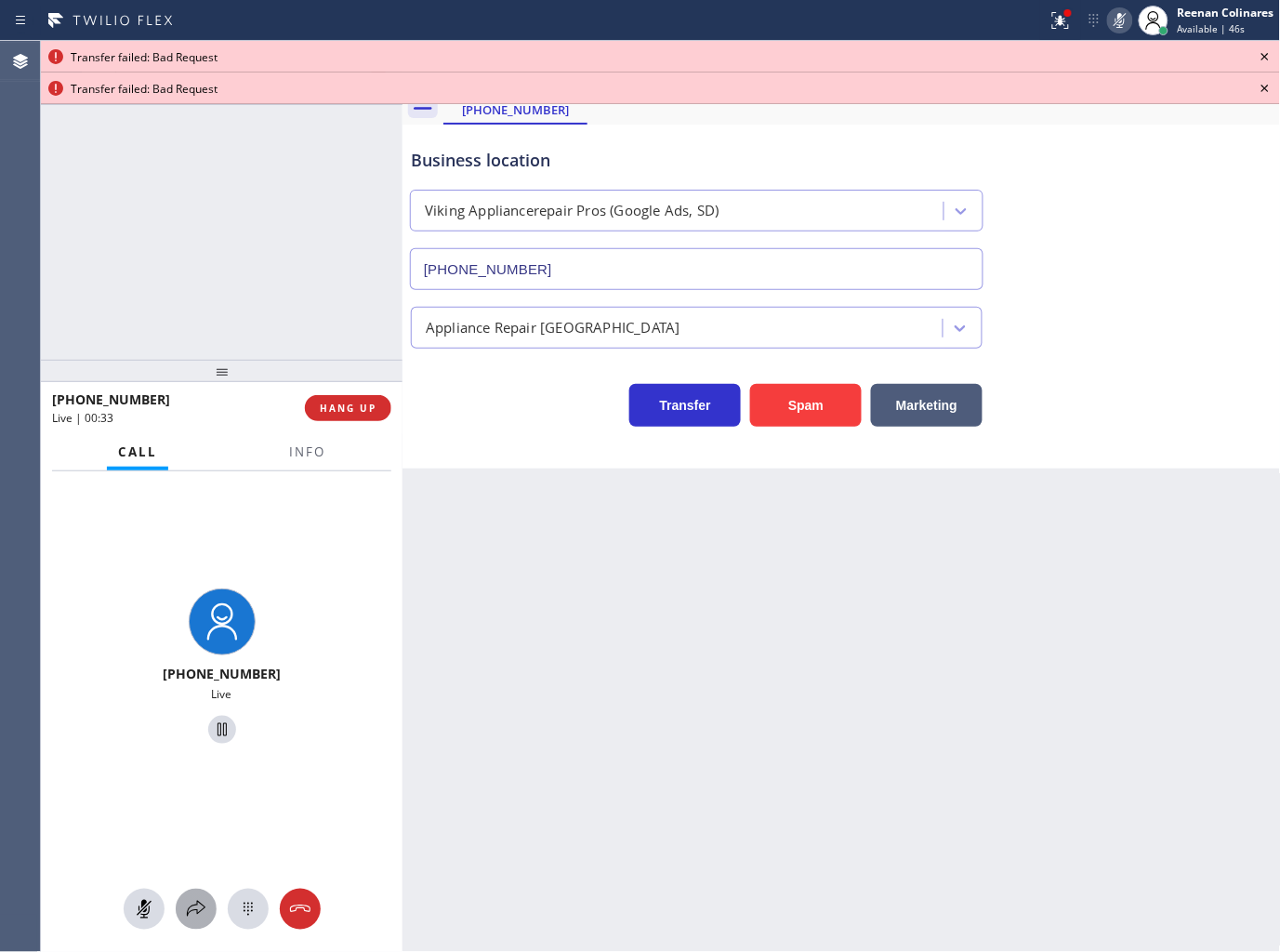
click at [189, 899] on icon at bounding box center [196, 909] width 22 height 22
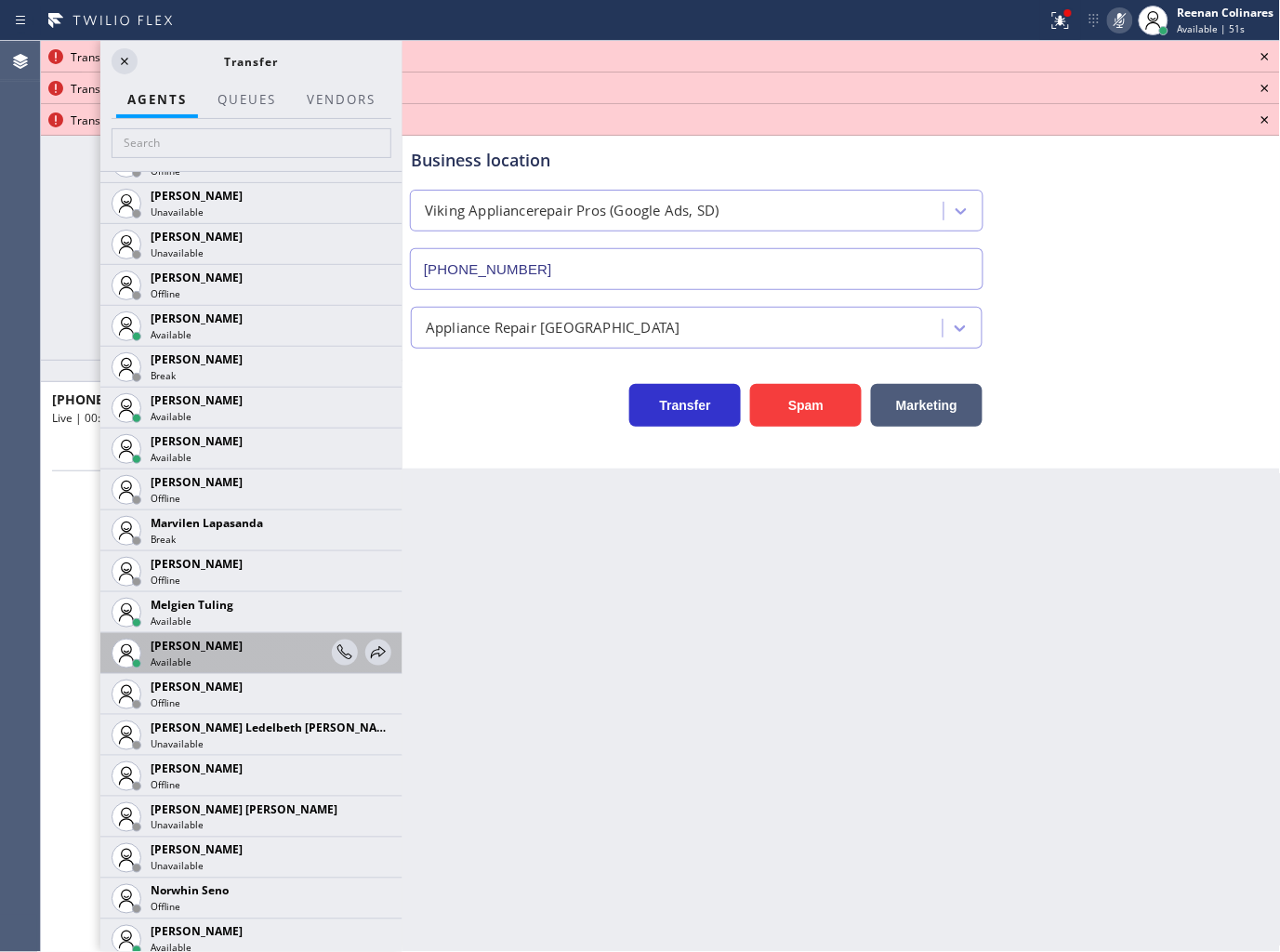
scroll to position [2892, 0]
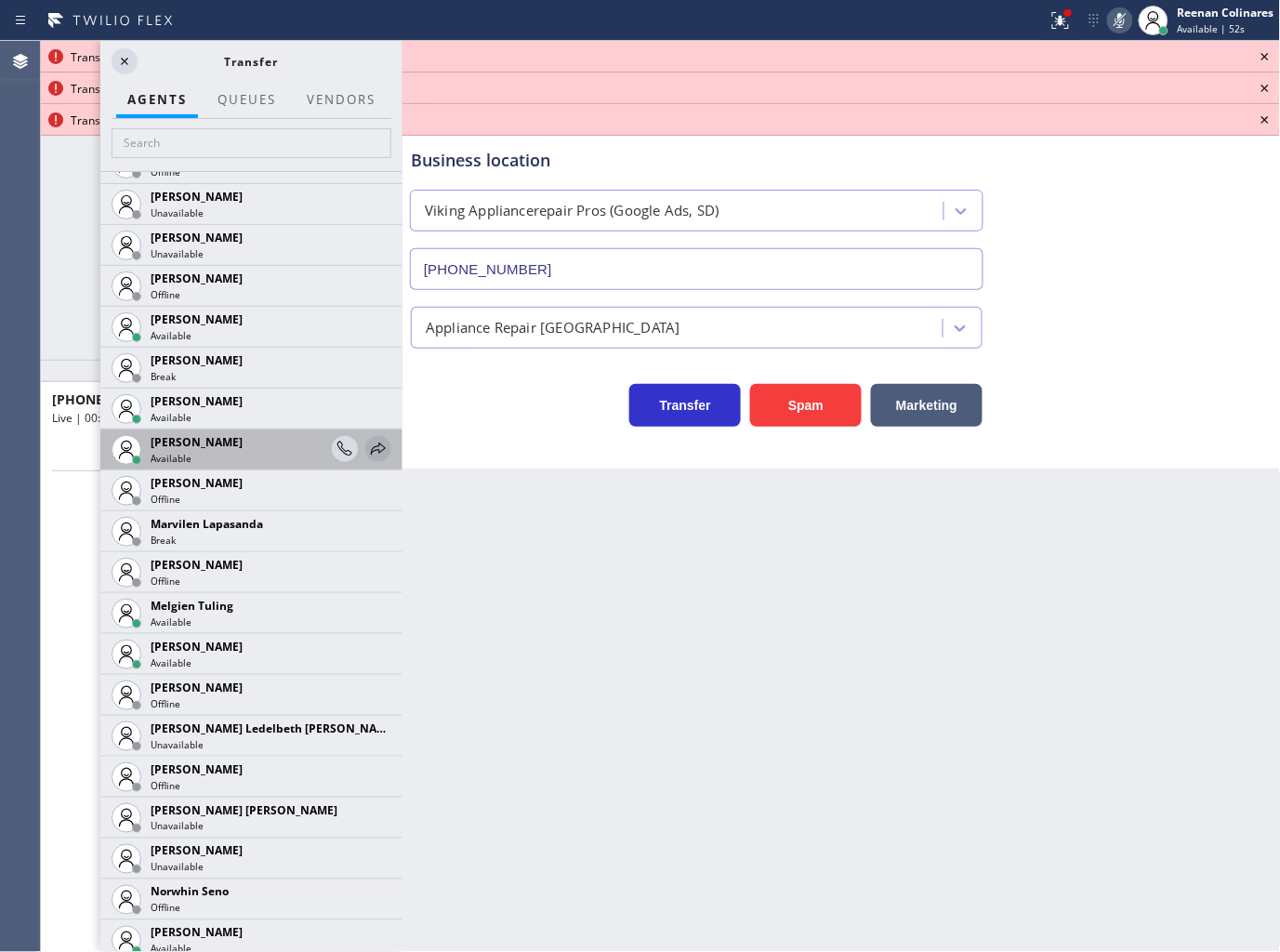
click at [367, 442] on icon at bounding box center [378, 449] width 22 height 22
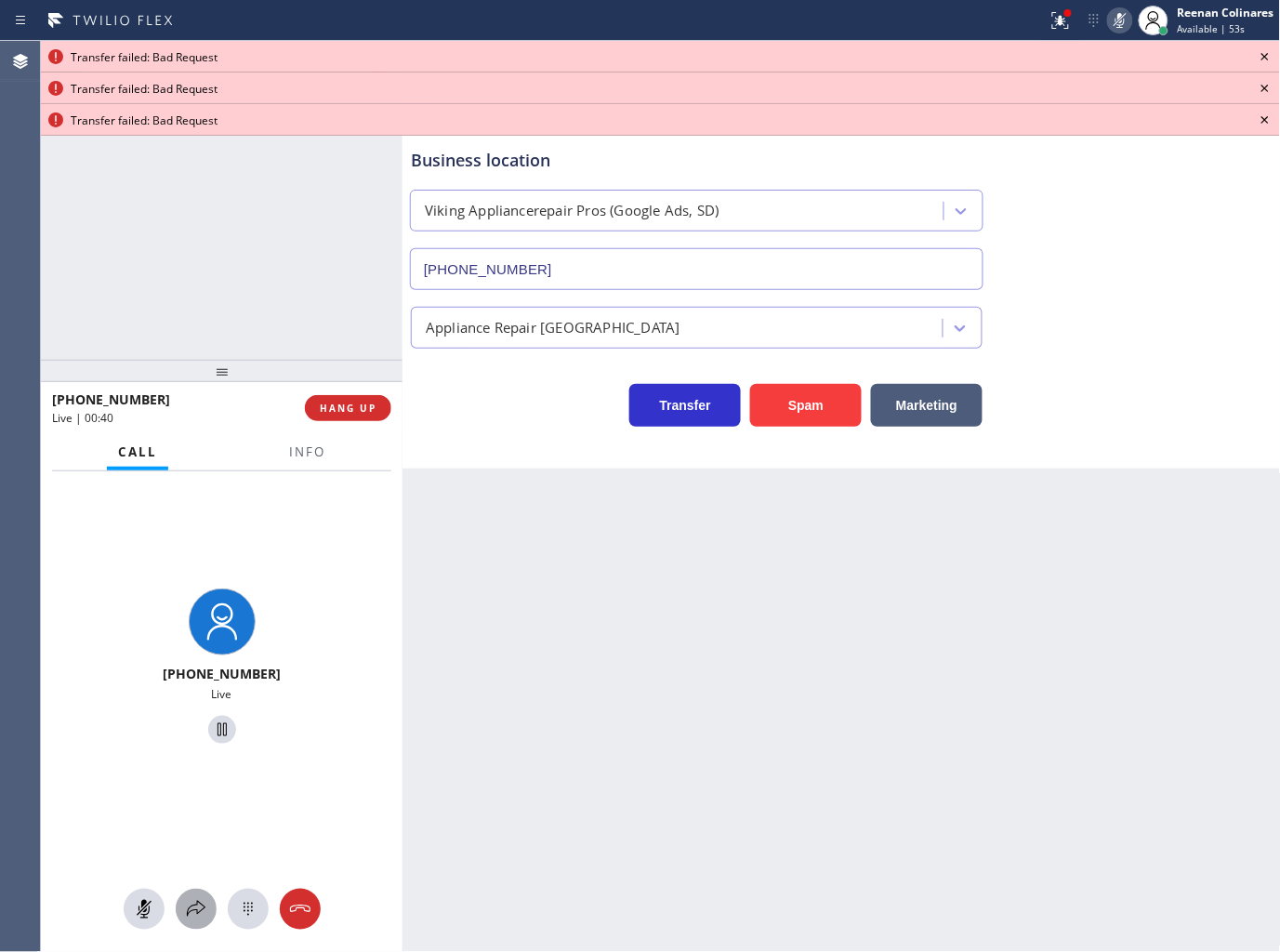
click at [193, 904] on icon at bounding box center [196, 909] width 22 height 22
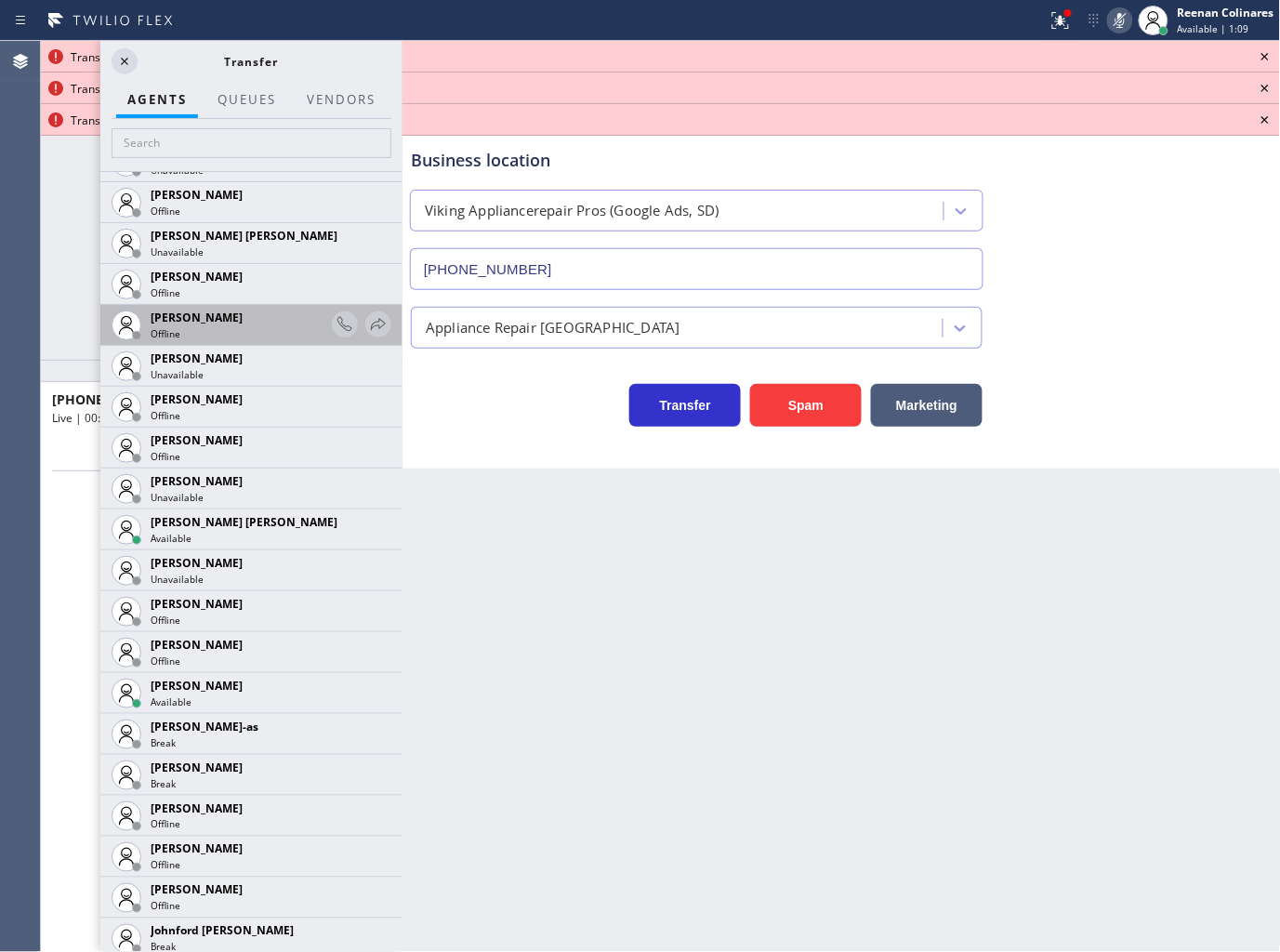
scroll to position [1342, 0]
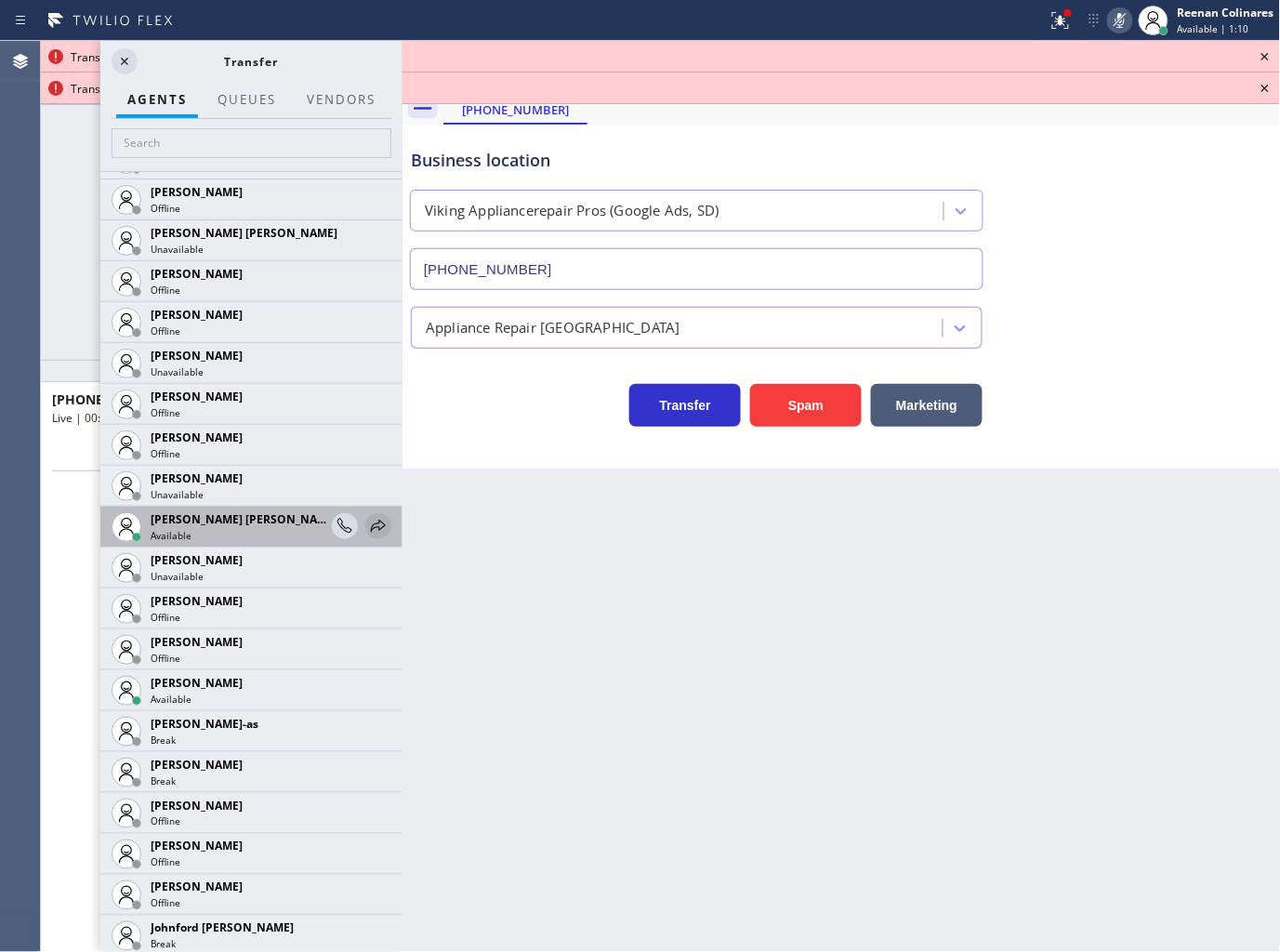
click at [371, 528] on icon at bounding box center [378, 526] width 15 height 12
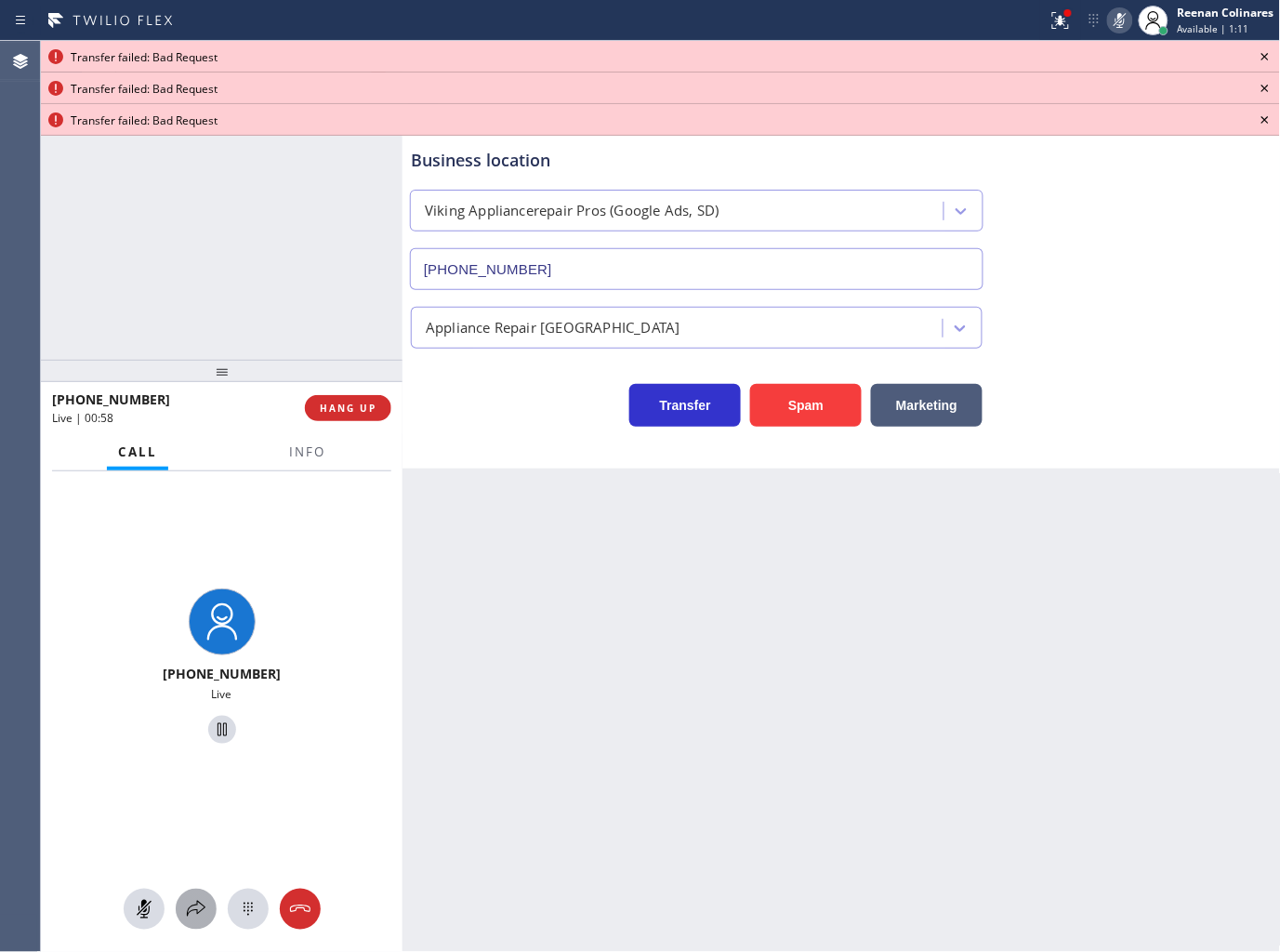
click at [206, 904] on icon at bounding box center [196, 909] width 22 height 22
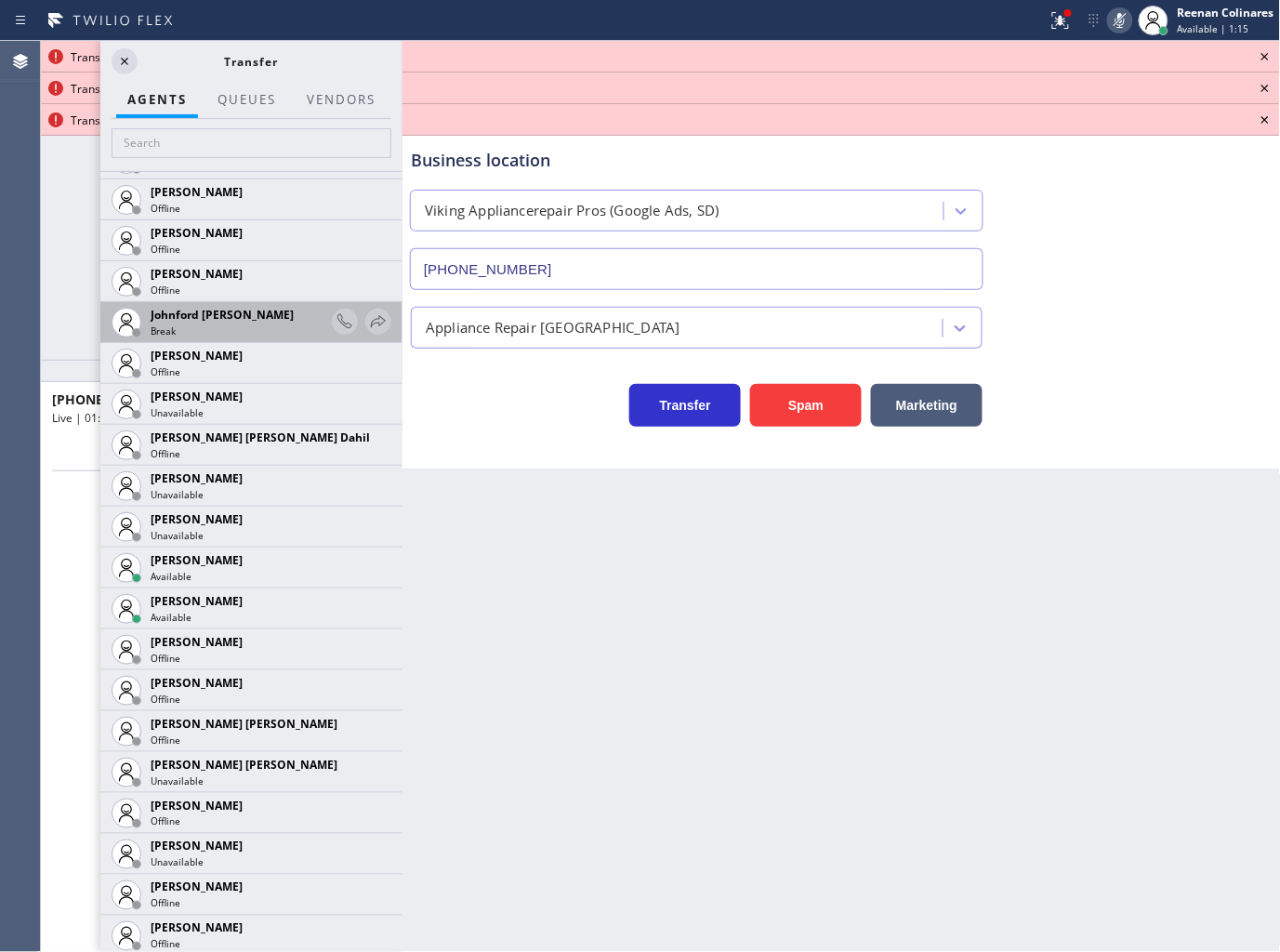
scroll to position [1963, 0]
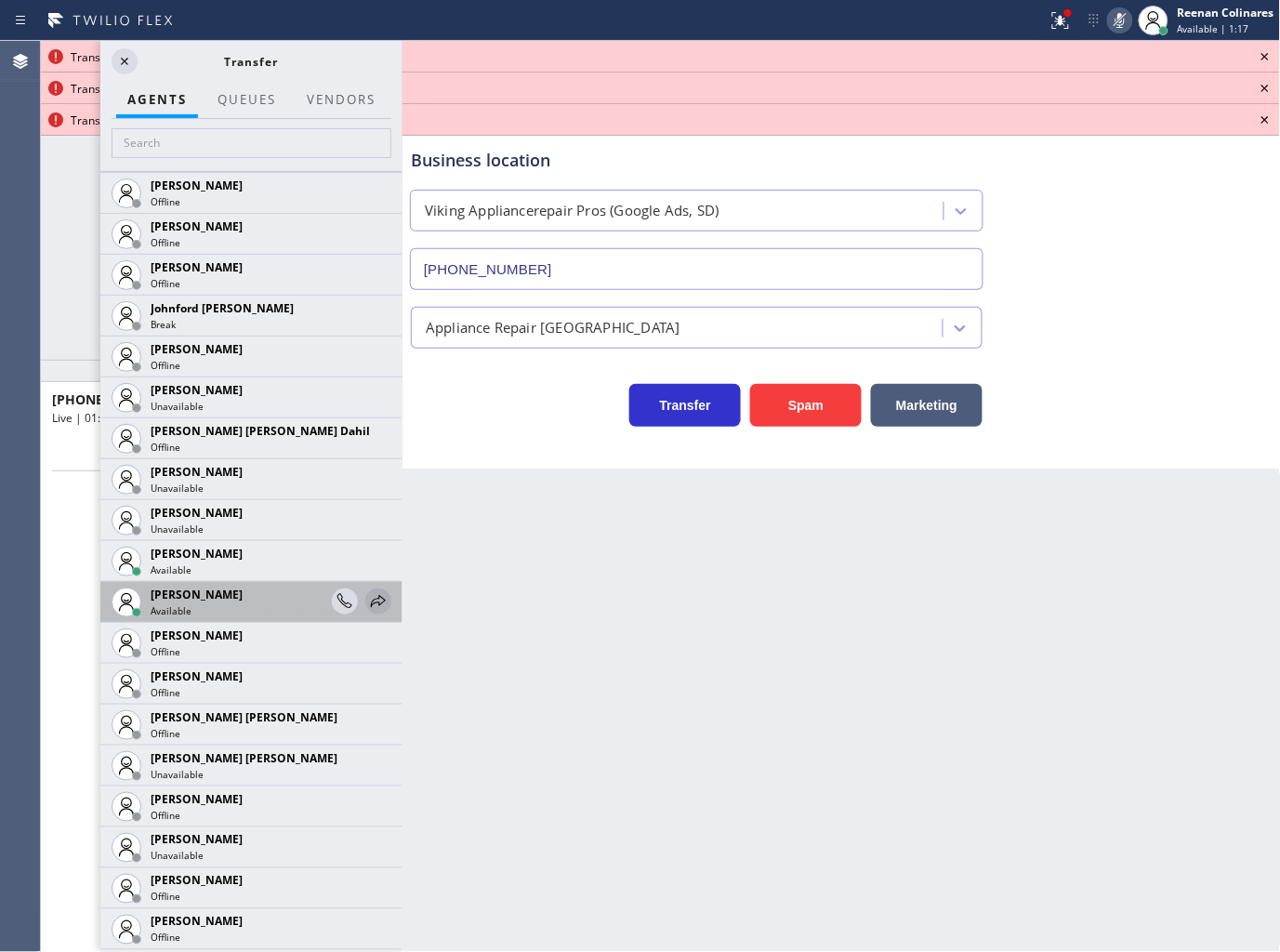
click at [367, 599] on icon at bounding box center [378, 602] width 22 height 22
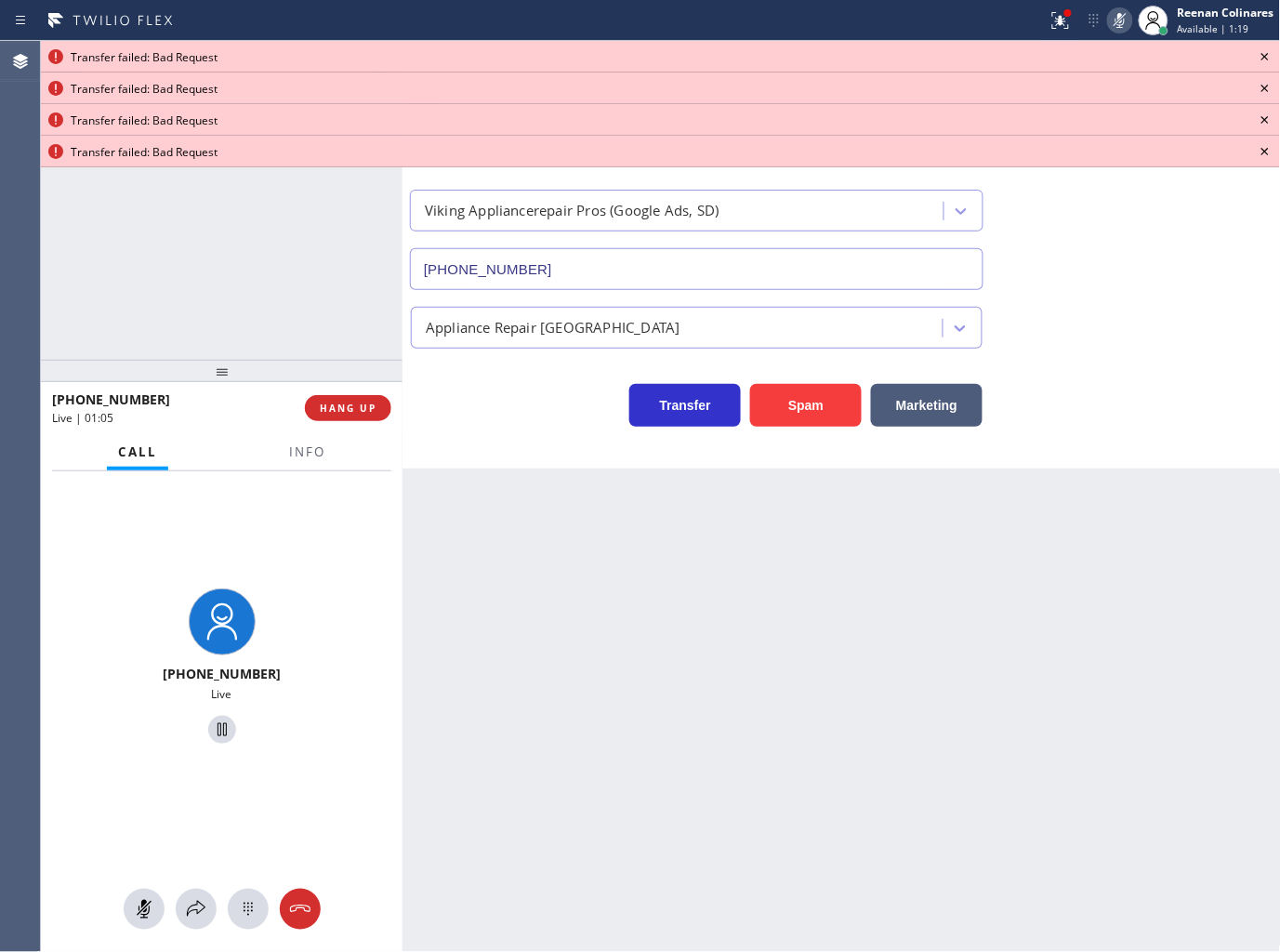
click at [1265, 57] on icon at bounding box center [1264, 56] width 7 height 7
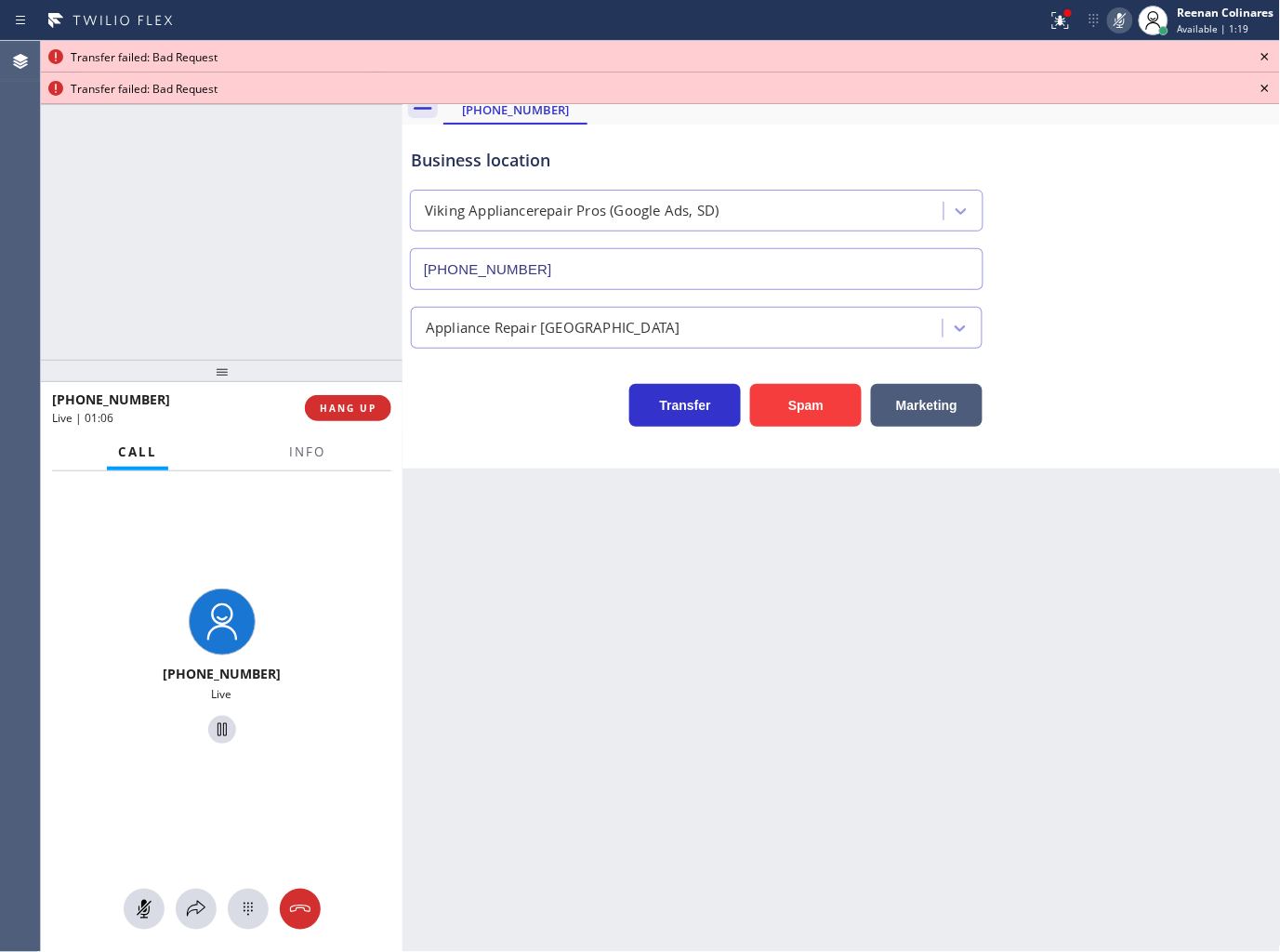
click at [1265, 57] on icon at bounding box center [1264, 56] width 7 height 7
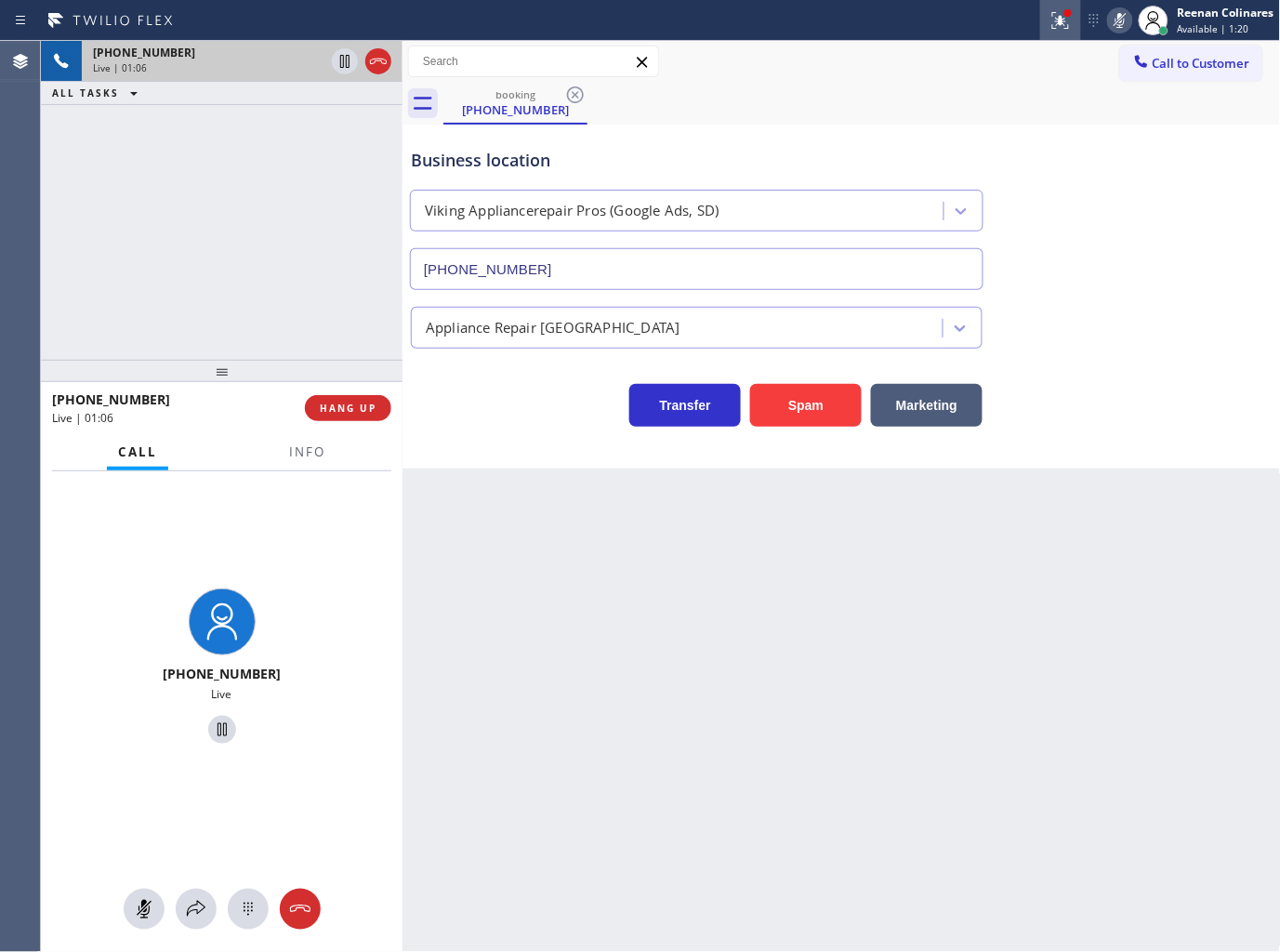
click at [1064, 20] on icon at bounding box center [1060, 18] width 11 height 7
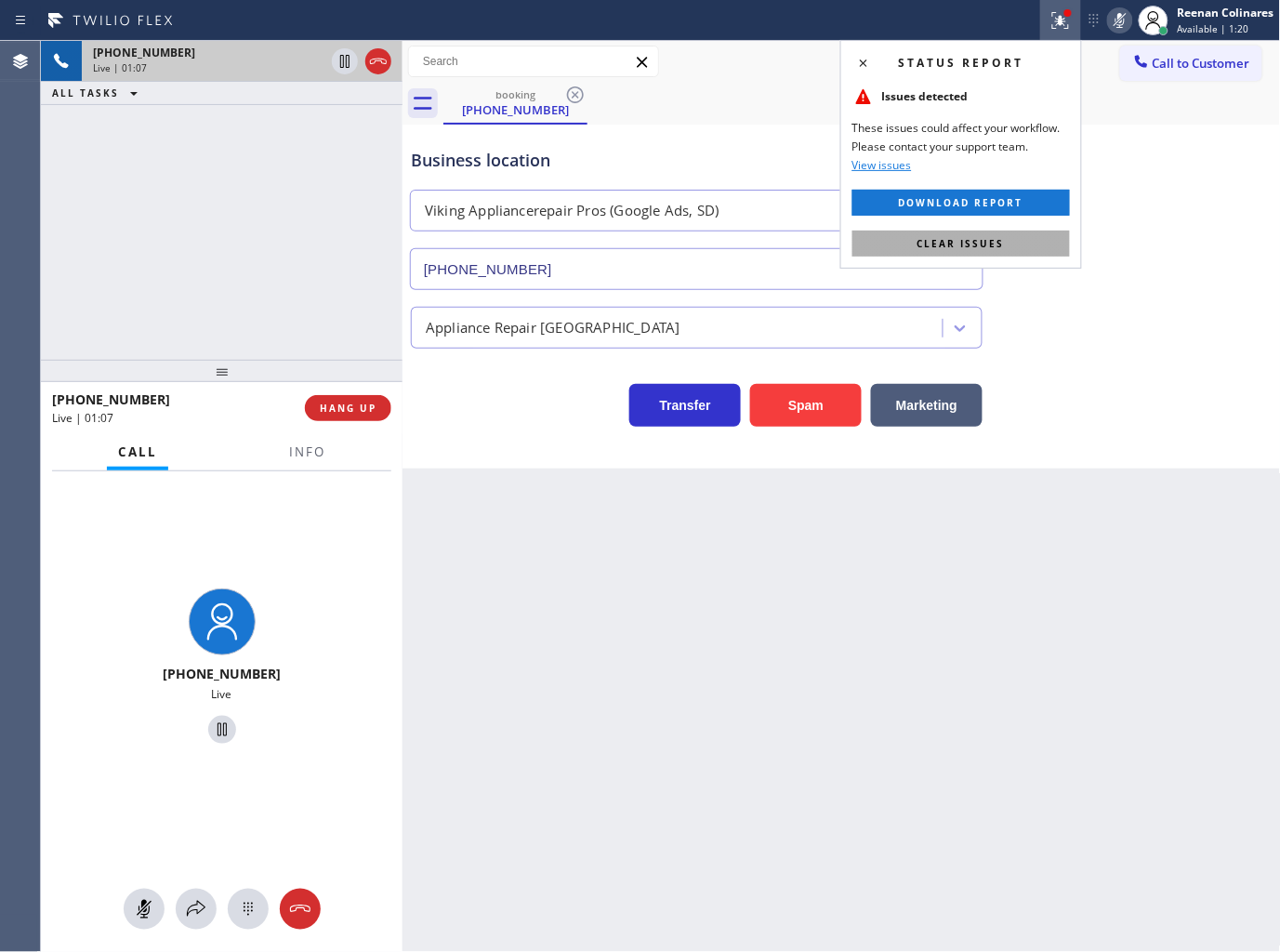
click at [984, 238] on span "Clear issues" at bounding box center [962, 243] width 88 height 13
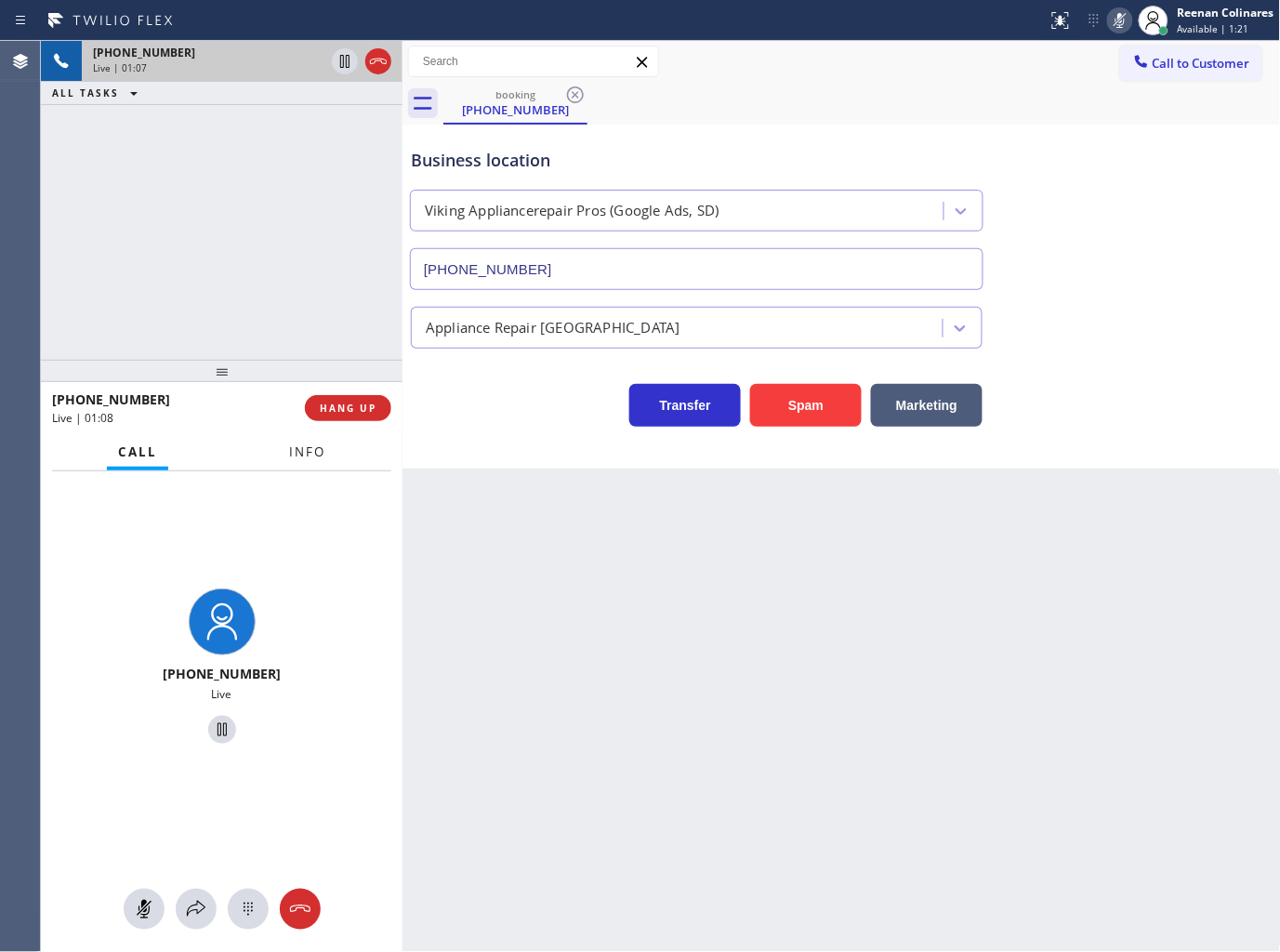
click at [291, 461] on button "Info" at bounding box center [307, 452] width 59 height 36
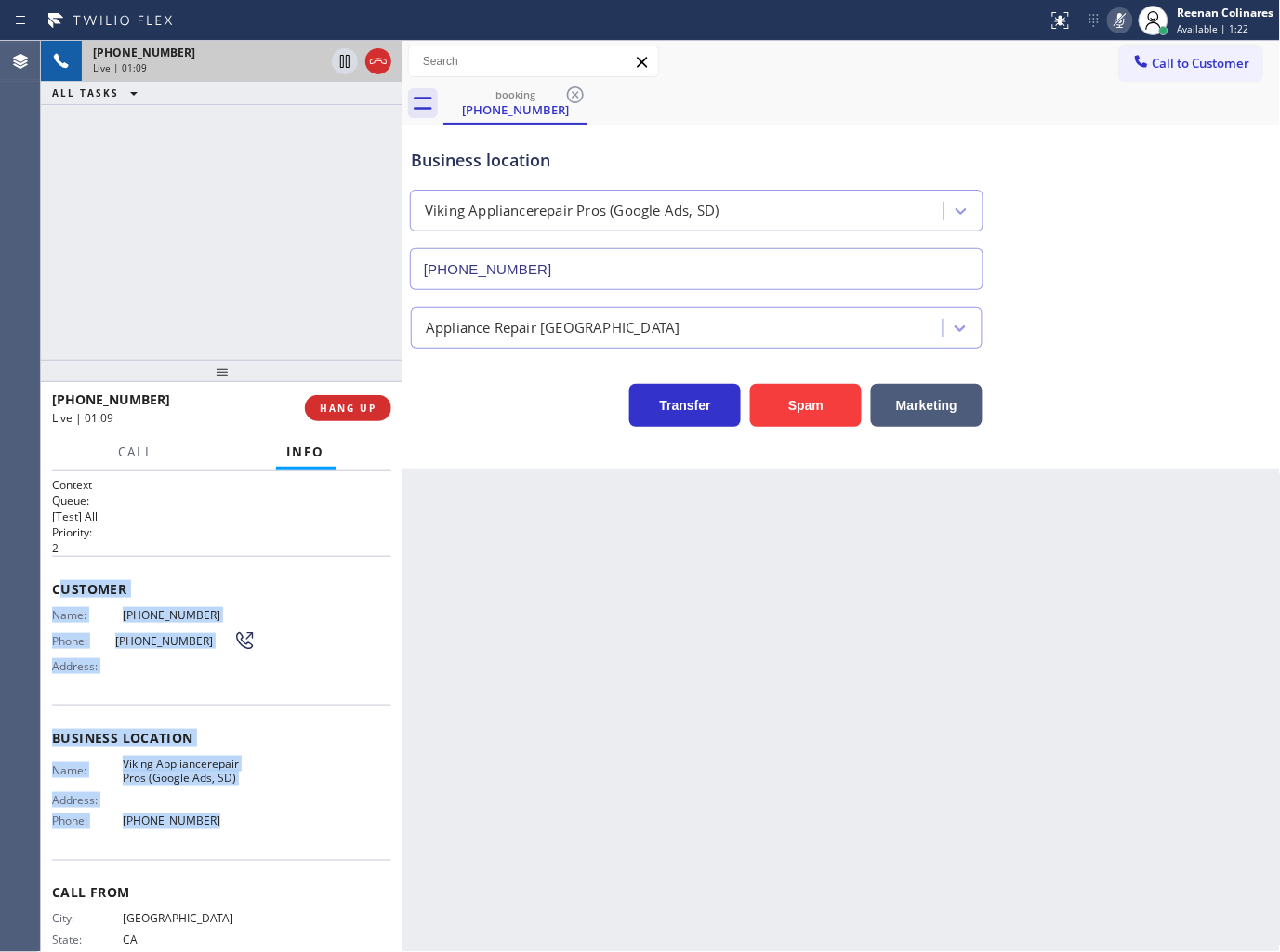
drag, startPoint x: 61, startPoint y: 601, endPoint x: 243, endPoint y: 829, distance: 291.7
click at [243, 829] on div "Context Queue: [Test] All Priority: 2 Customer Name: [PHONE_NUMBER] Phone: [PHO…" at bounding box center [221, 738] width 339 height 524
copy div "ustomer Name: [PHONE_NUMBER] Phone: [PHONE_NUMBER] Address: Business location N…"
click at [1112, 20] on icon at bounding box center [1119, 20] width 22 height 22
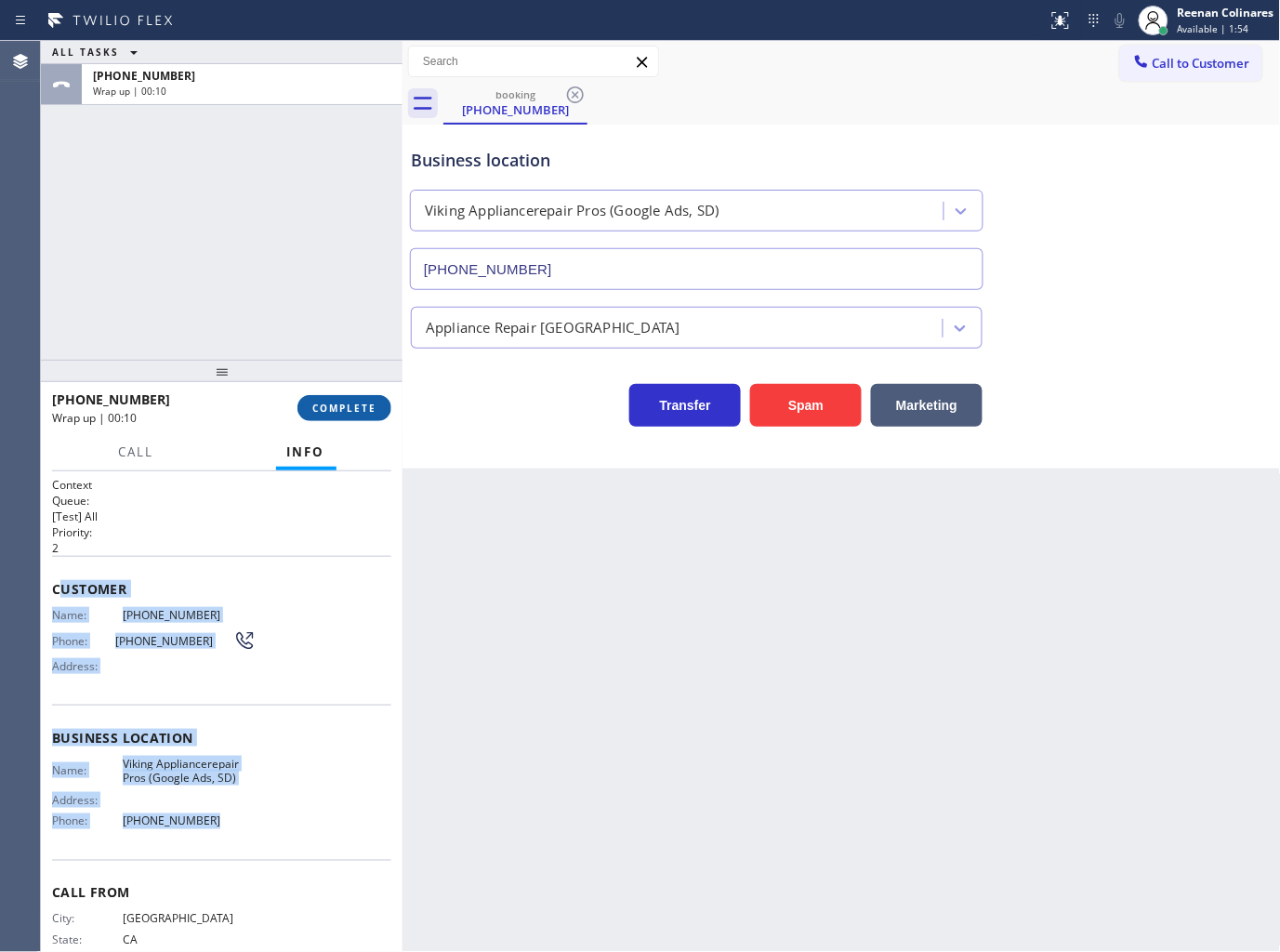
click at [329, 412] on span "COMPLETE" at bounding box center [344, 407] width 64 height 13
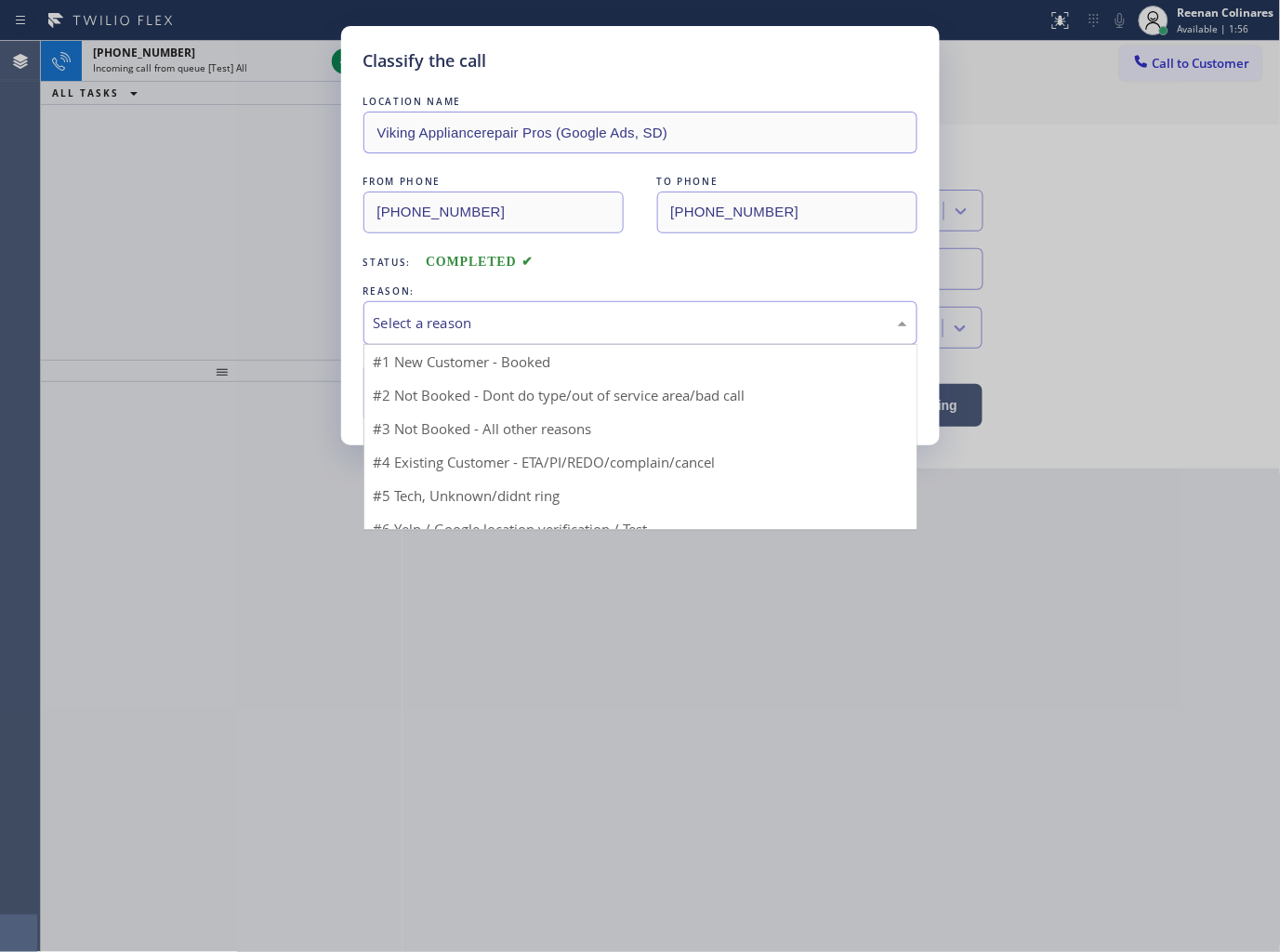
click at [476, 327] on div "Select a reason" at bounding box center [640, 322] width 534 height 21
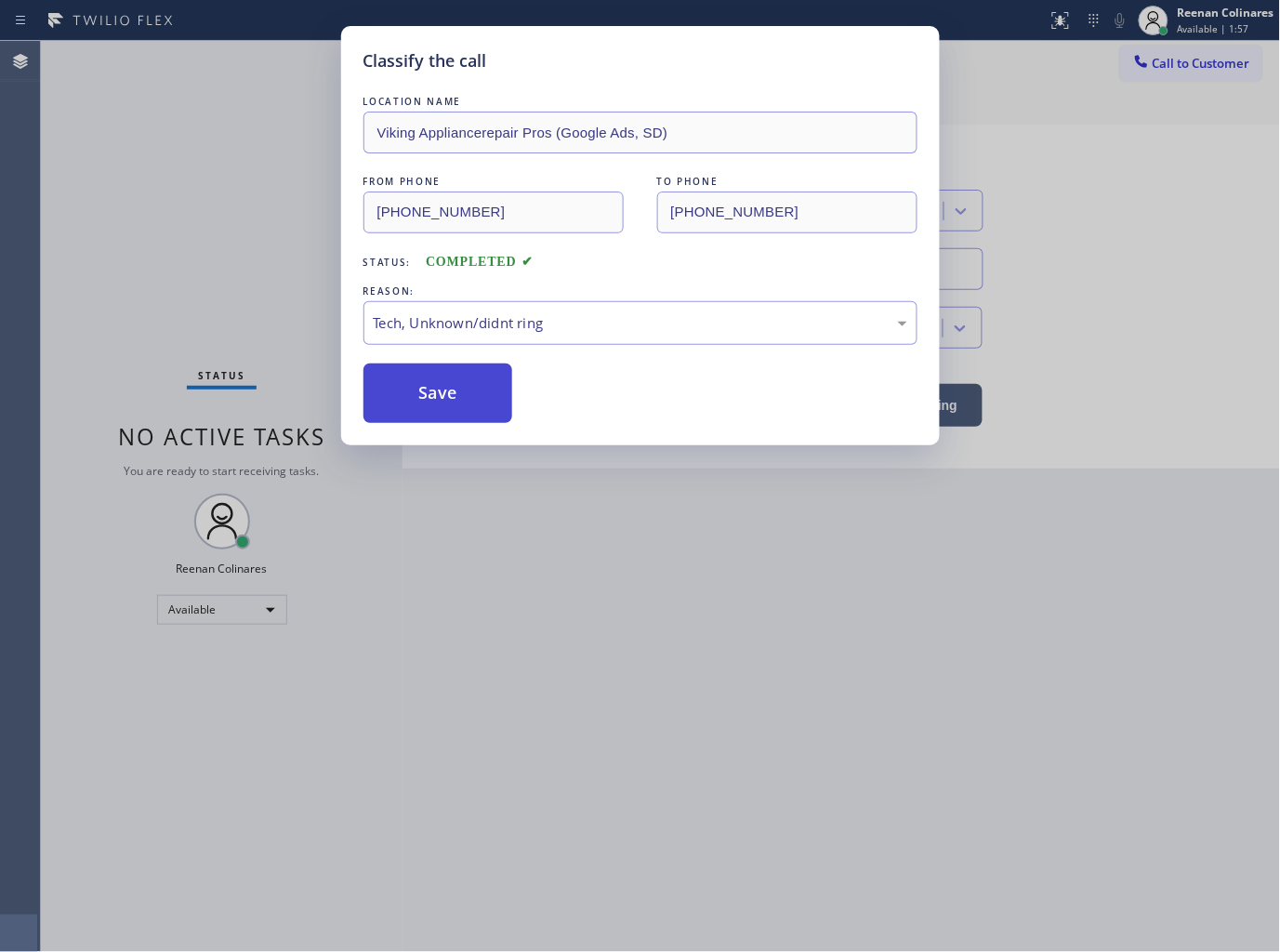
click at [413, 418] on button "Save" at bounding box center [438, 393] width 150 height 60
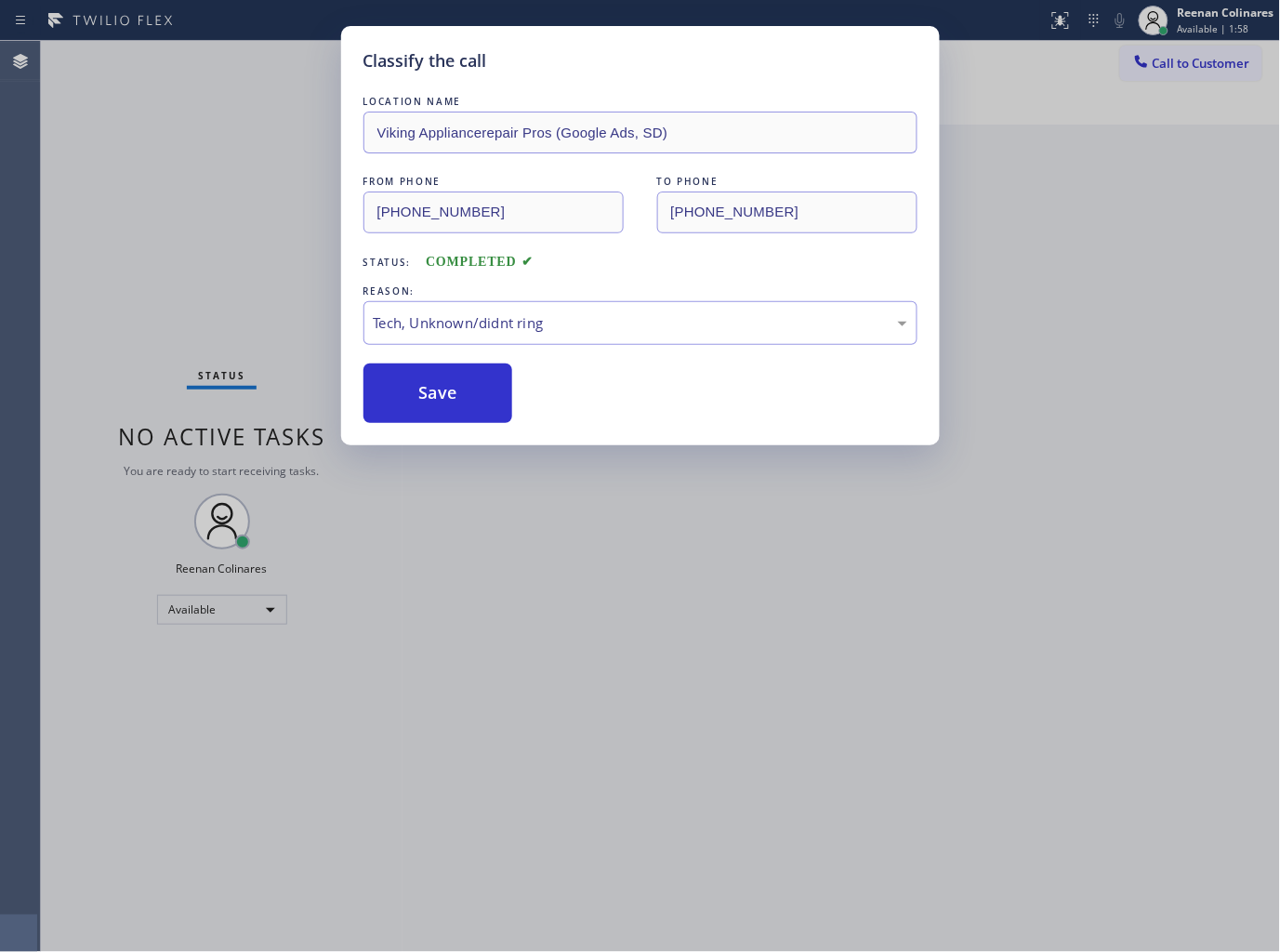
click at [244, 323] on div "Classify the call LOCATION NAME Viking Appliancerepair Pros (Google Ads, [GEOGR…" at bounding box center [640, 476] width 1280 height 952
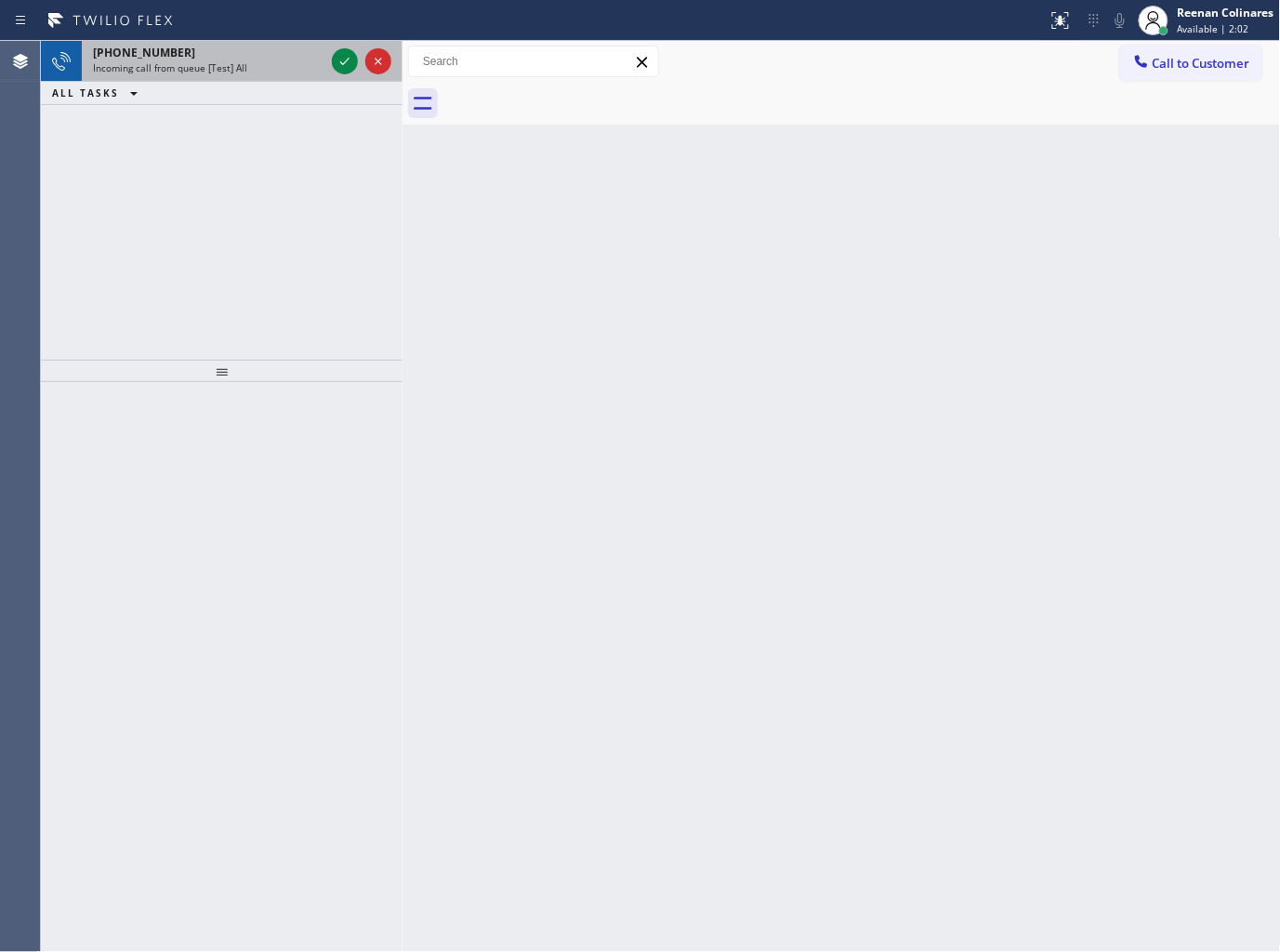
click at [269, 53] on div "[PHONE_NUMBER]" at bounding box center [209, 53] width 231 height 16
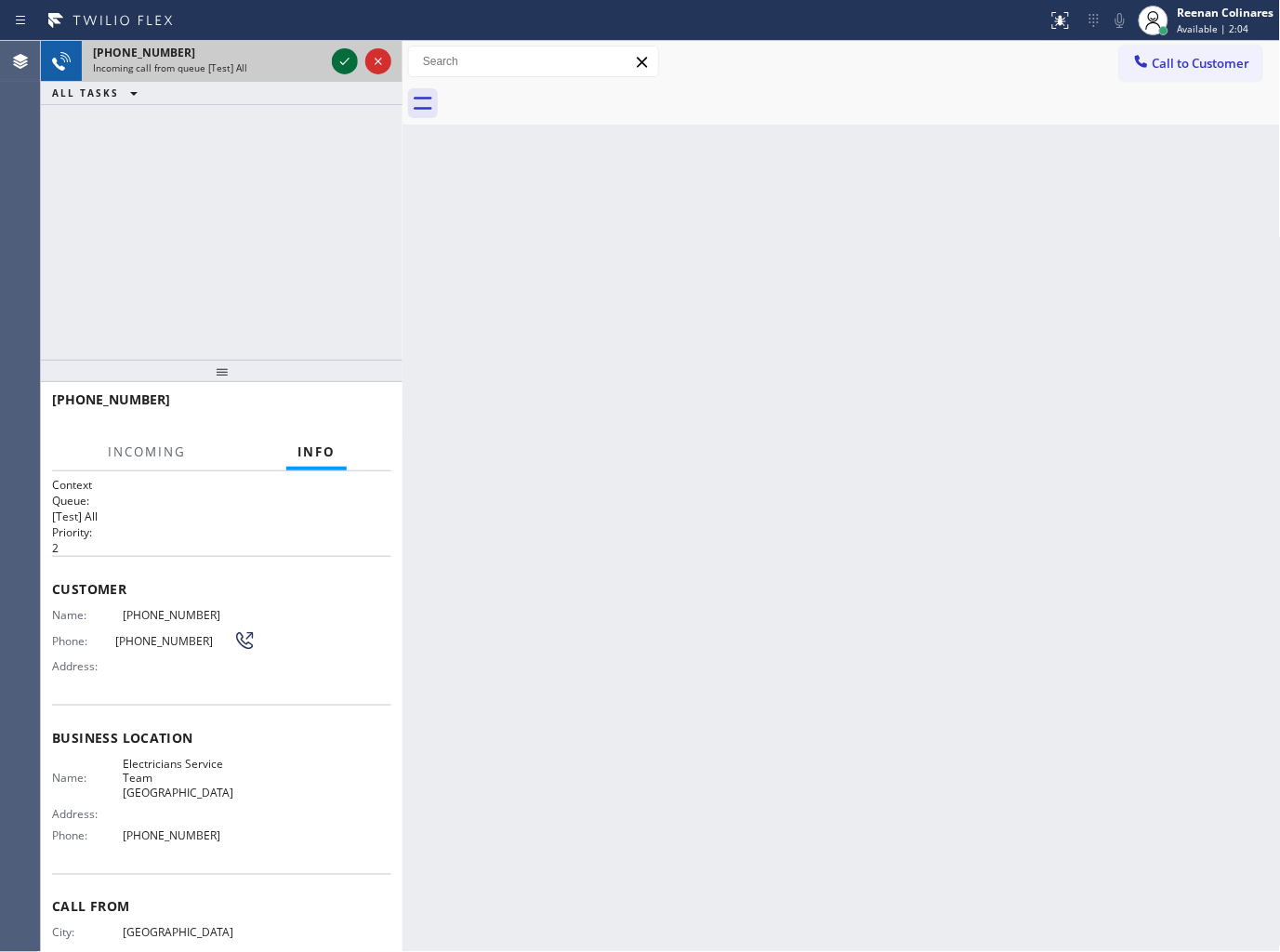
click at [338, 59] on icon at bounding box center [344, 61] width 22 height 22
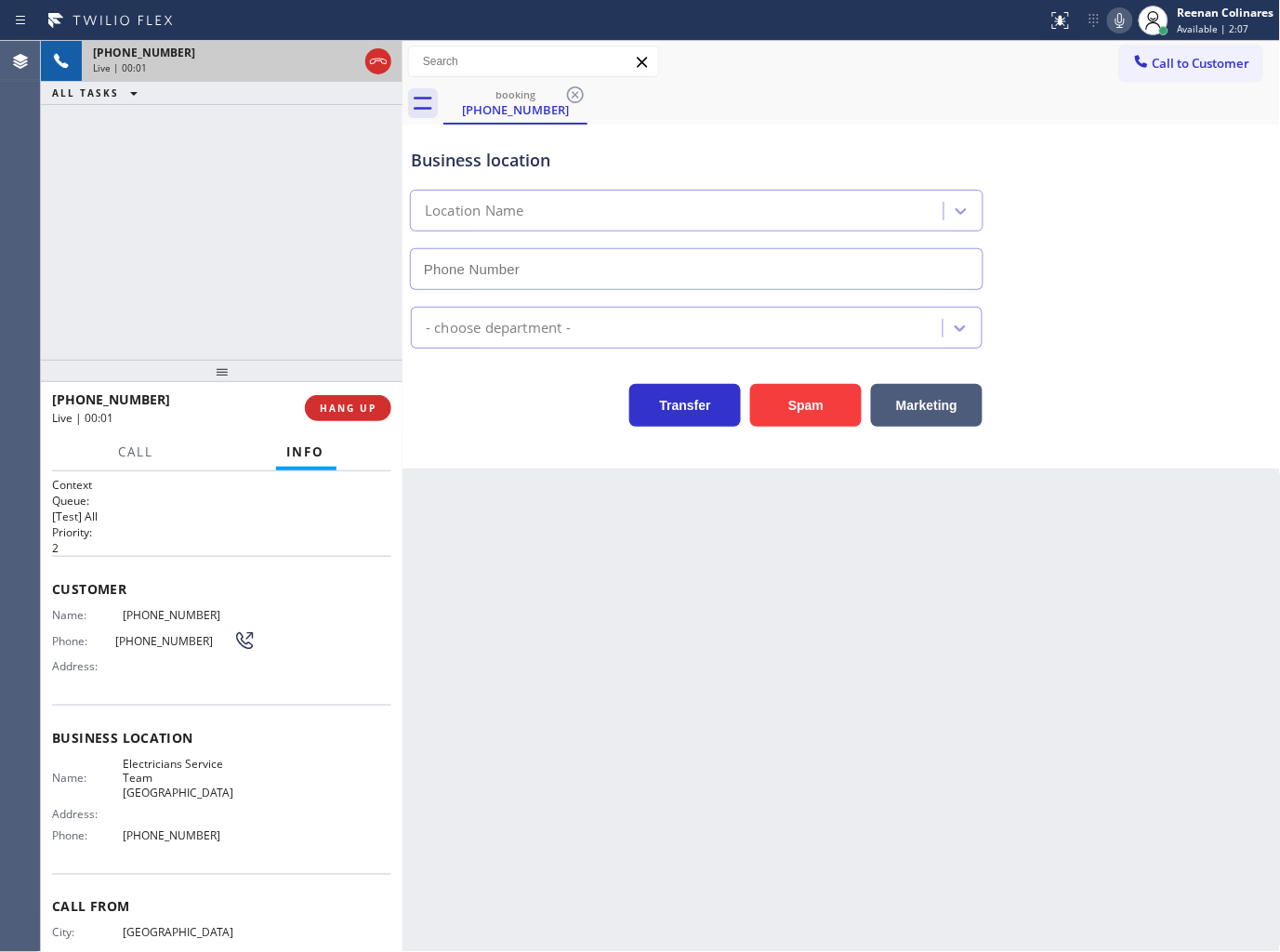
type input "[PHONE_NUMBER]"
click at [794, 401] on button "Spam" at bounding box center [806, 405] width 112 height 43
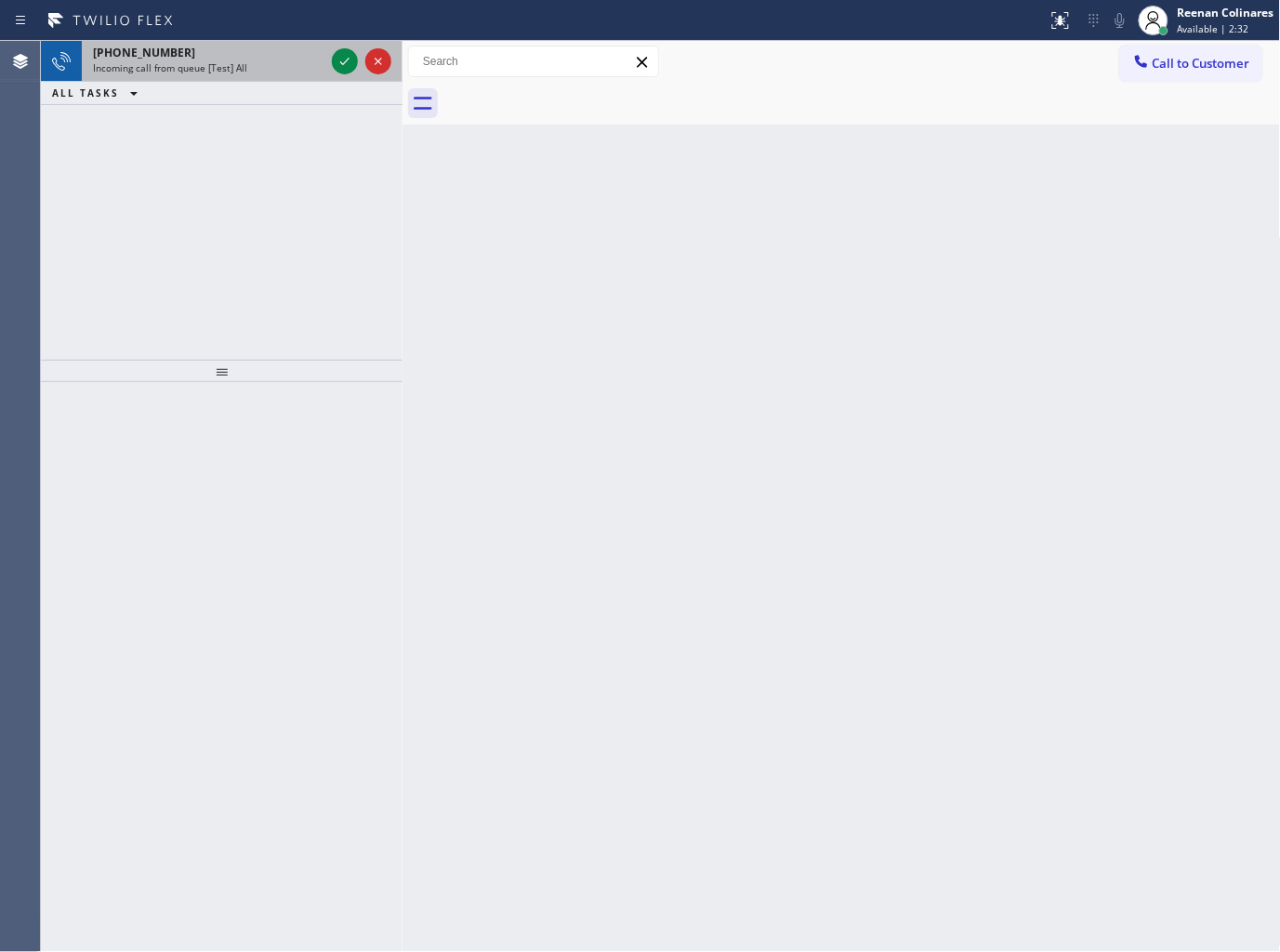
click at [246, 80] on div "[PHONE_NUMBER] Incoming call from queue [Test] All" at bounding box center [205, 61] width 246 height 41
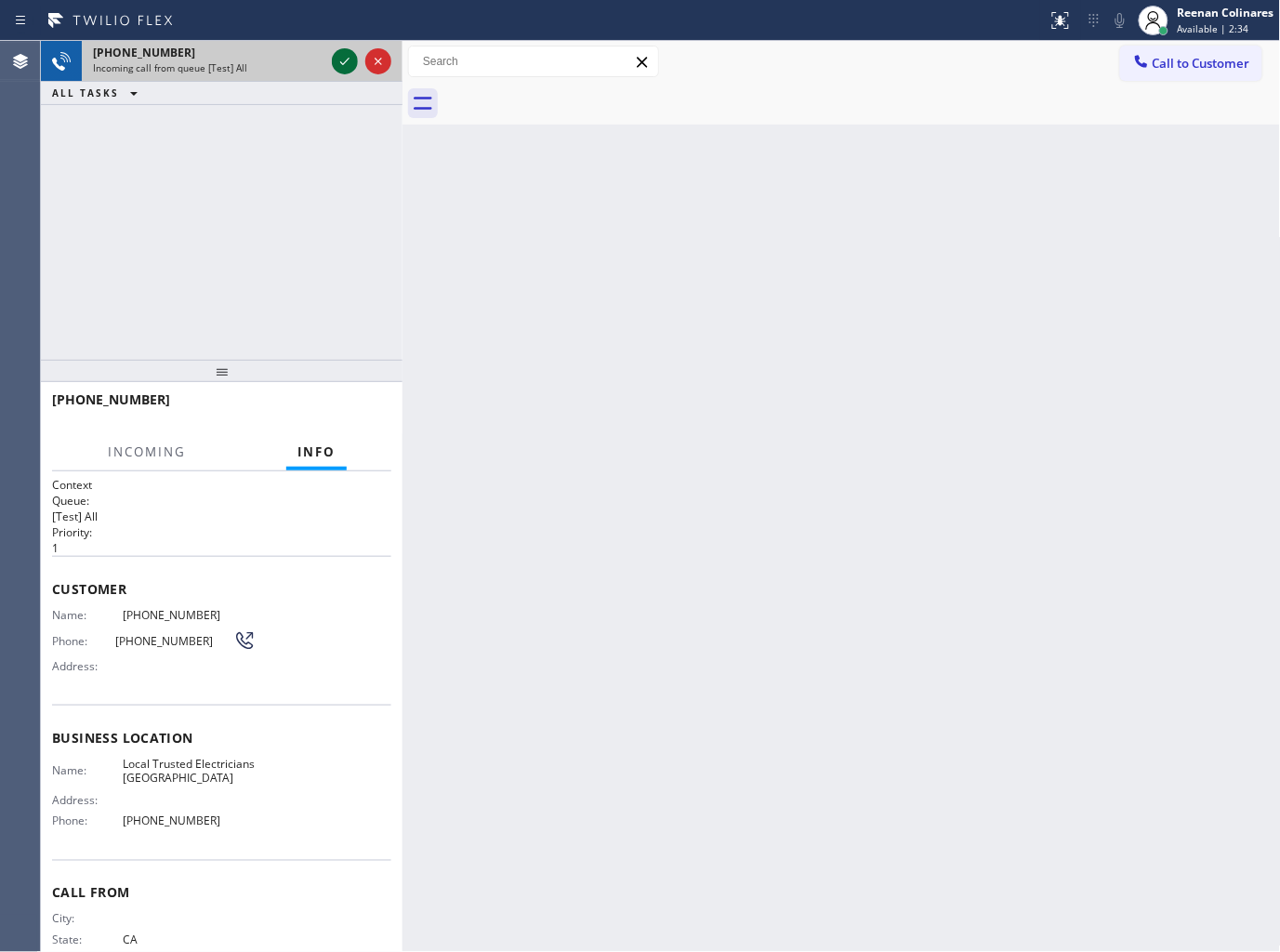
click at [349, 52] on icon at bounding box center [344, 61] width 22 height 22
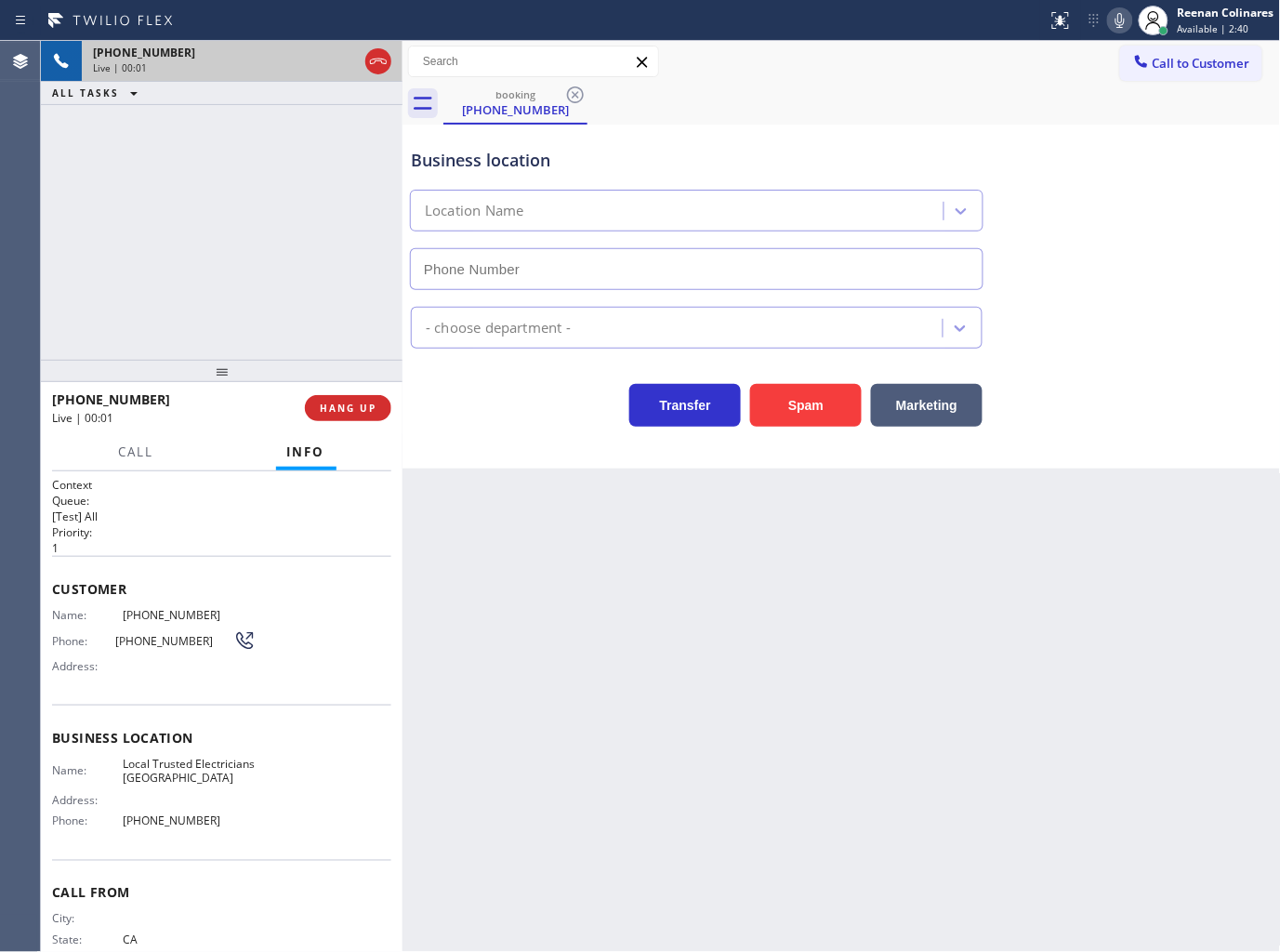
type input "[PHONE_NUMBER]"
click at [344, 407] on span "HANG UP" at bounding box center [347, 407] width 57 height 13
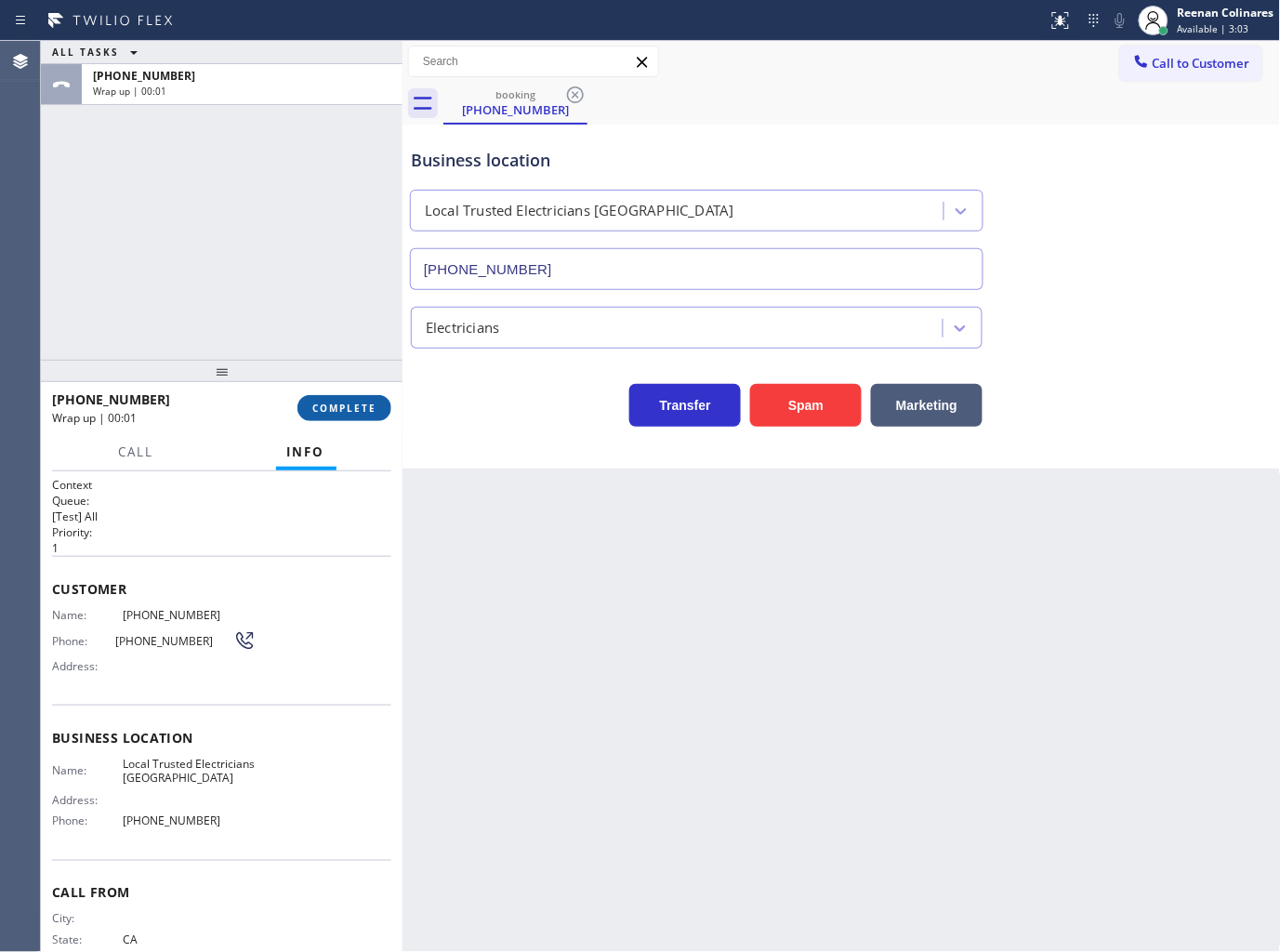
click at [348, 409] on span "COMPLETE" at bounding box center [344, 407] width 64 height 13
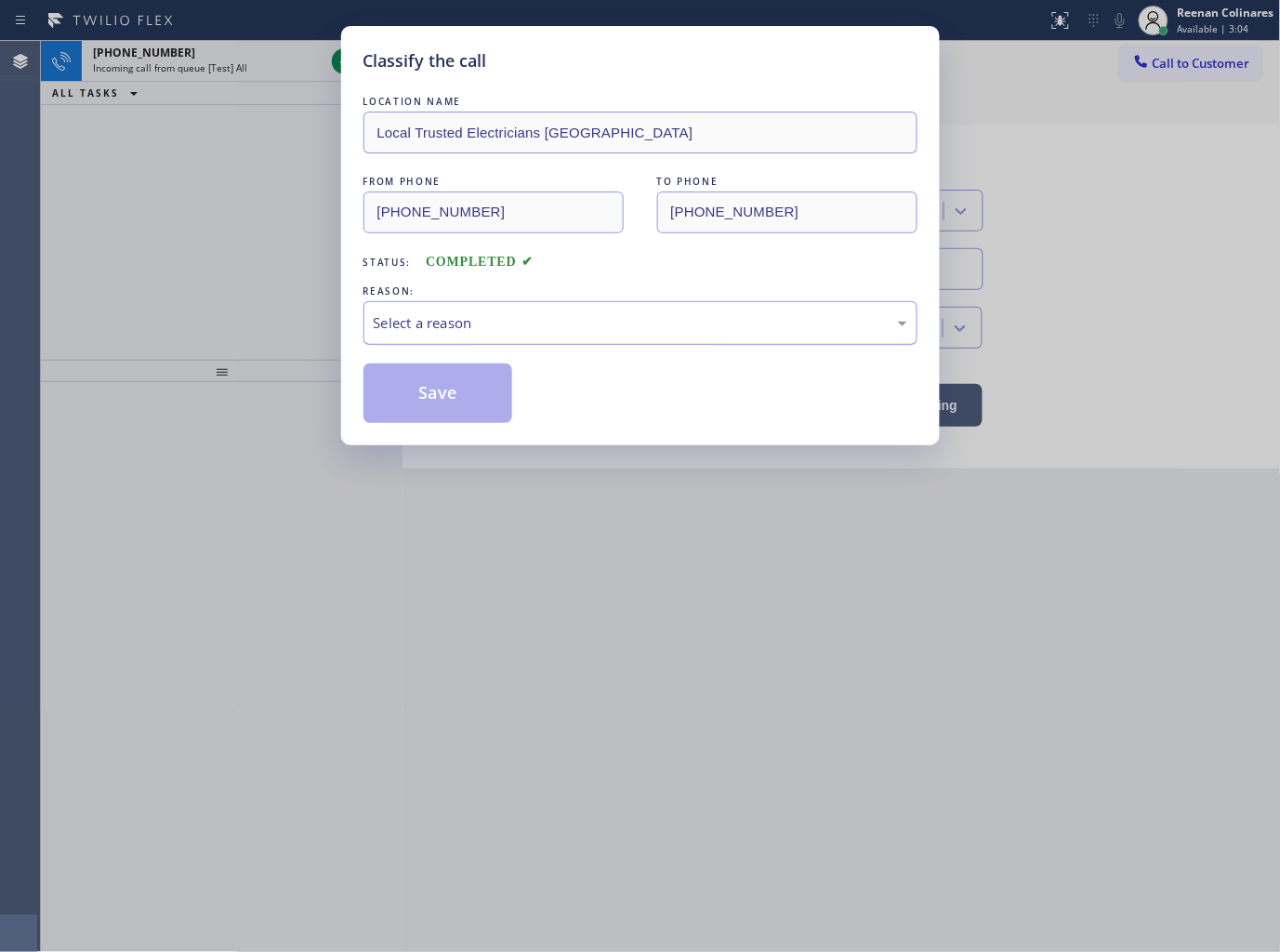
click at [422, 313] on div "Select a reason" at bounding box center [640, 322] width 534 height 21
click at [423, 397] on button "Save" at bounding box center [438, 393] width 150 height 60
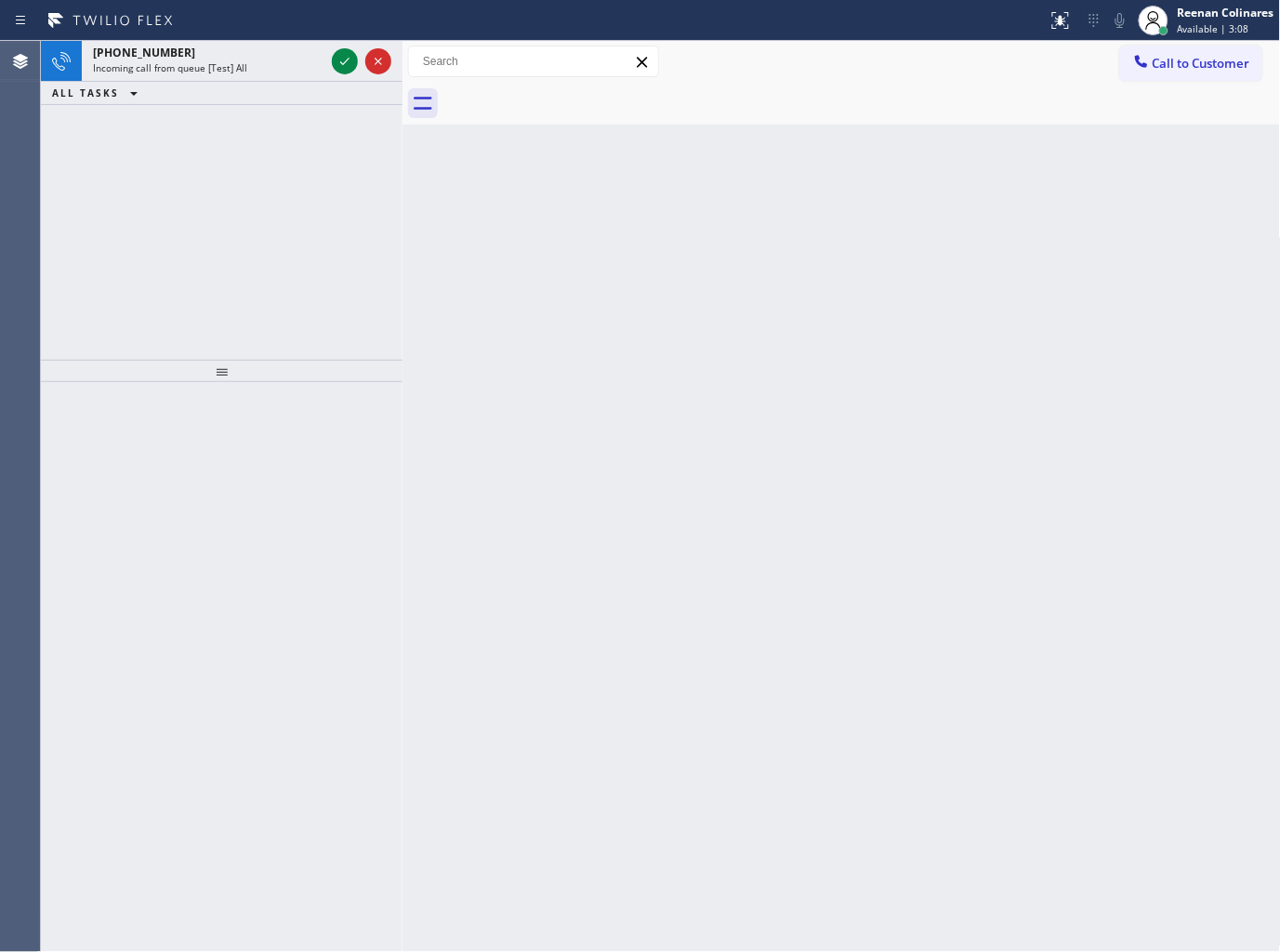
drag, startPoint x: 918, startPoint y: 443, endPoint x: 835, endPoint y: 373, distance: 108.6
click at [867, 398] on div "Back to Dashboard Change Sender ID Customers Technicians Select a contact Outbo…" at bounding box center [841, 496] width 878 height 911
click at [274, 57] on div "[PHONE_NUMBER]" at bounding box center [209, 53] width 231 height 16
click at [275, 54] on div "[PHONE_NUMBER]" at bounding box center [209, 53] width 231 height 16
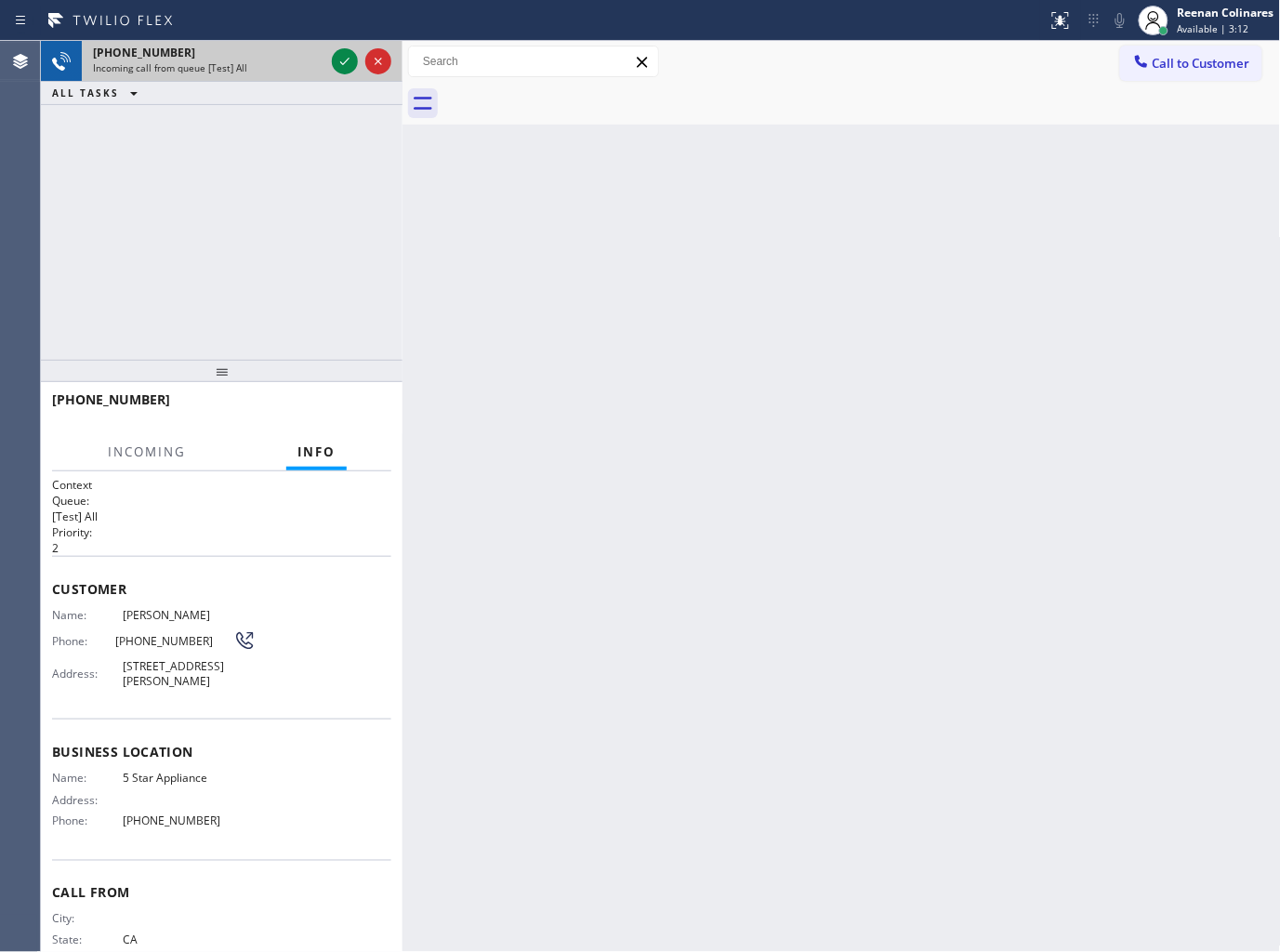
click at [258, 67] on div "Incoming call from queue [Test] All" at bounding box center [209, 67] width 231 height 13
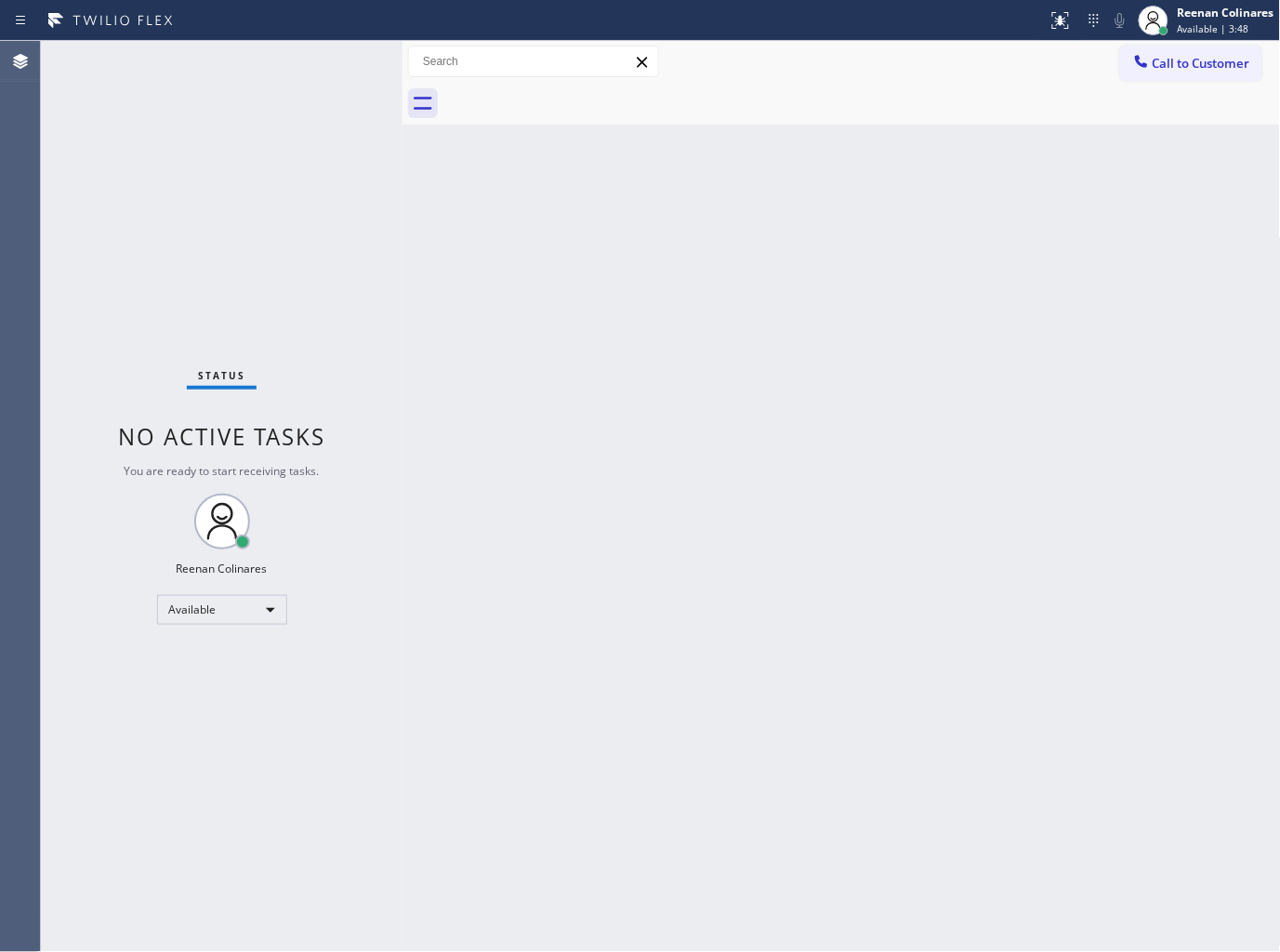
click at [447, 377] on div "Back to Dashboard Change Sender ID Customers Technicians Select a contact Outbo…" at bounding box center [841, 496] width 878 height 911
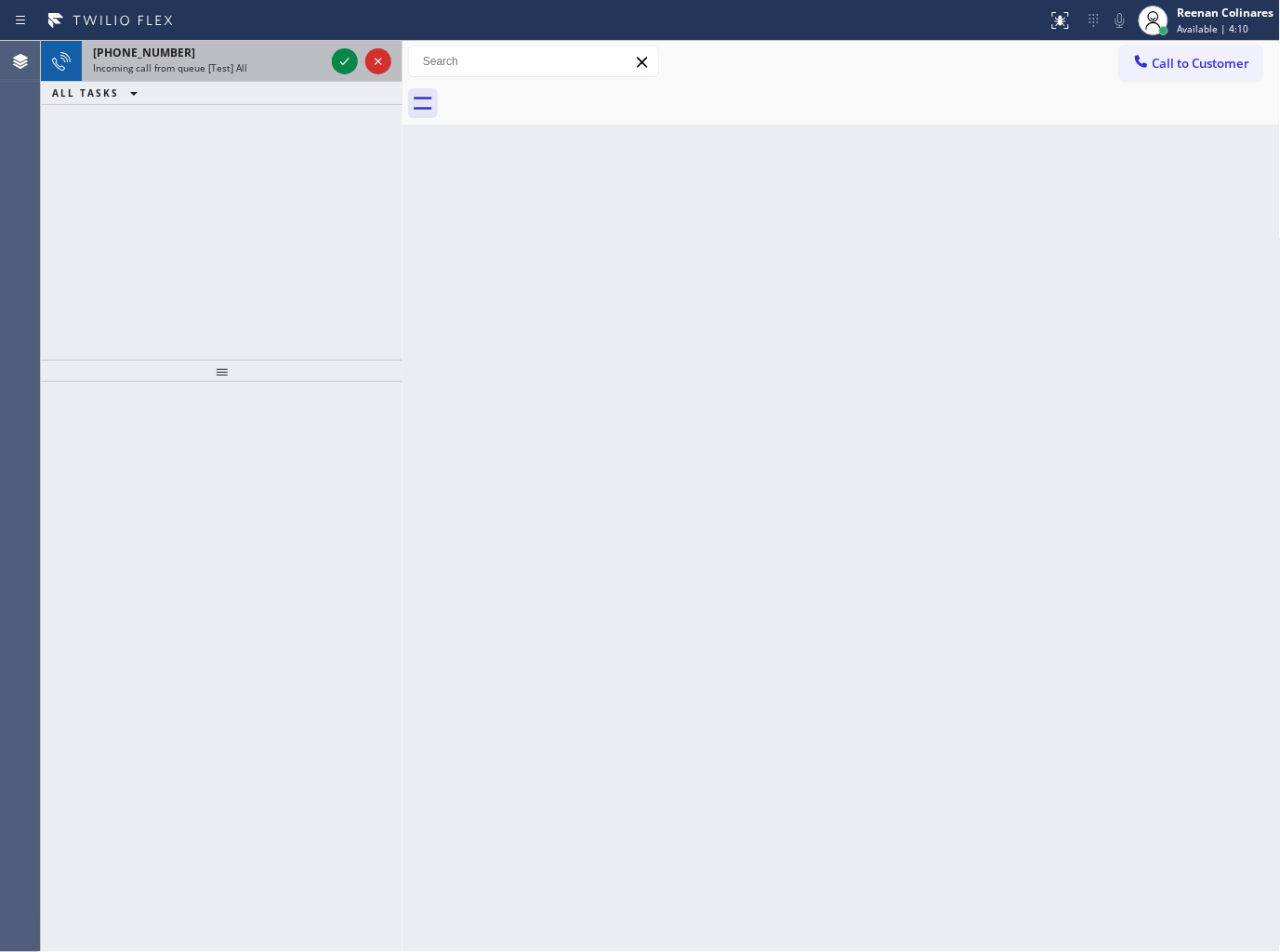
click at [293, 60] on div "[PHONE_NUMBER]" at bounding box center [209, 53] width 231 height 16
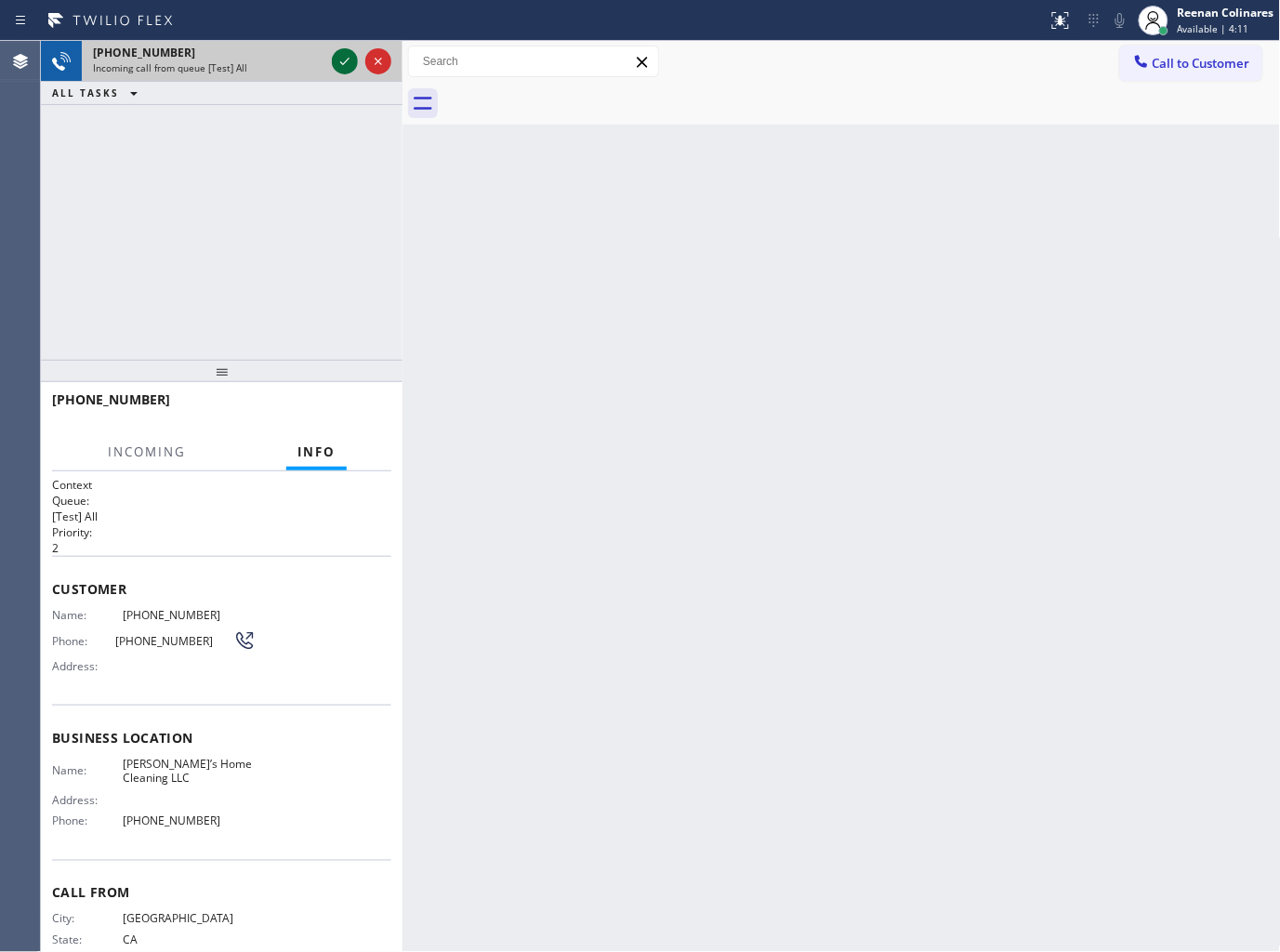
click at [347, 53] on icon at bounding box center [344, 61] width 22 height 22
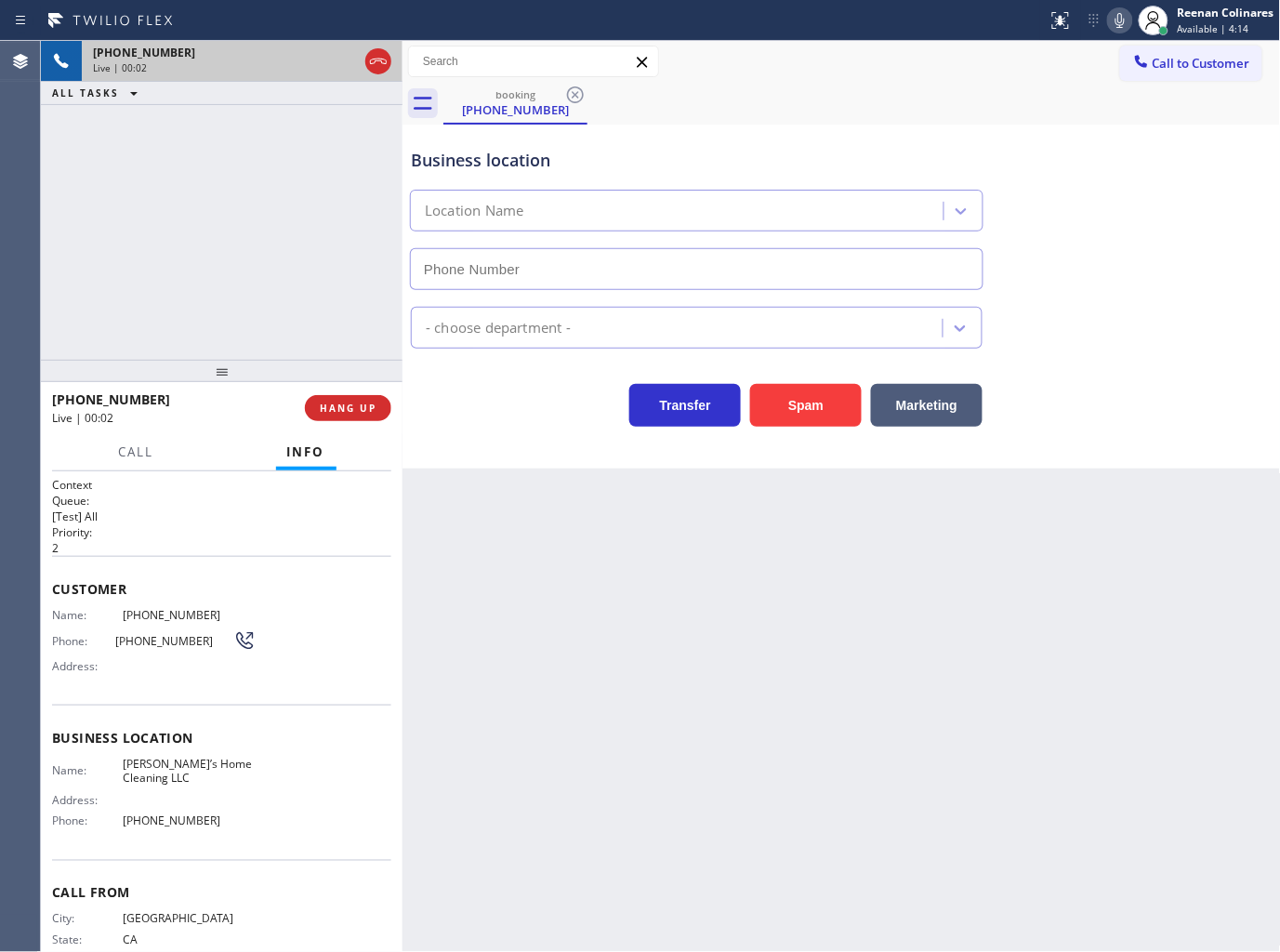
type input "[PHONE_NUMBER]"
click at [1122, 21] on icon at bounding box center [1119, 20] width 22 height 22
click at [362, 403] on span "HANG UP" at bounding box center [347, 407] width 57 height 13
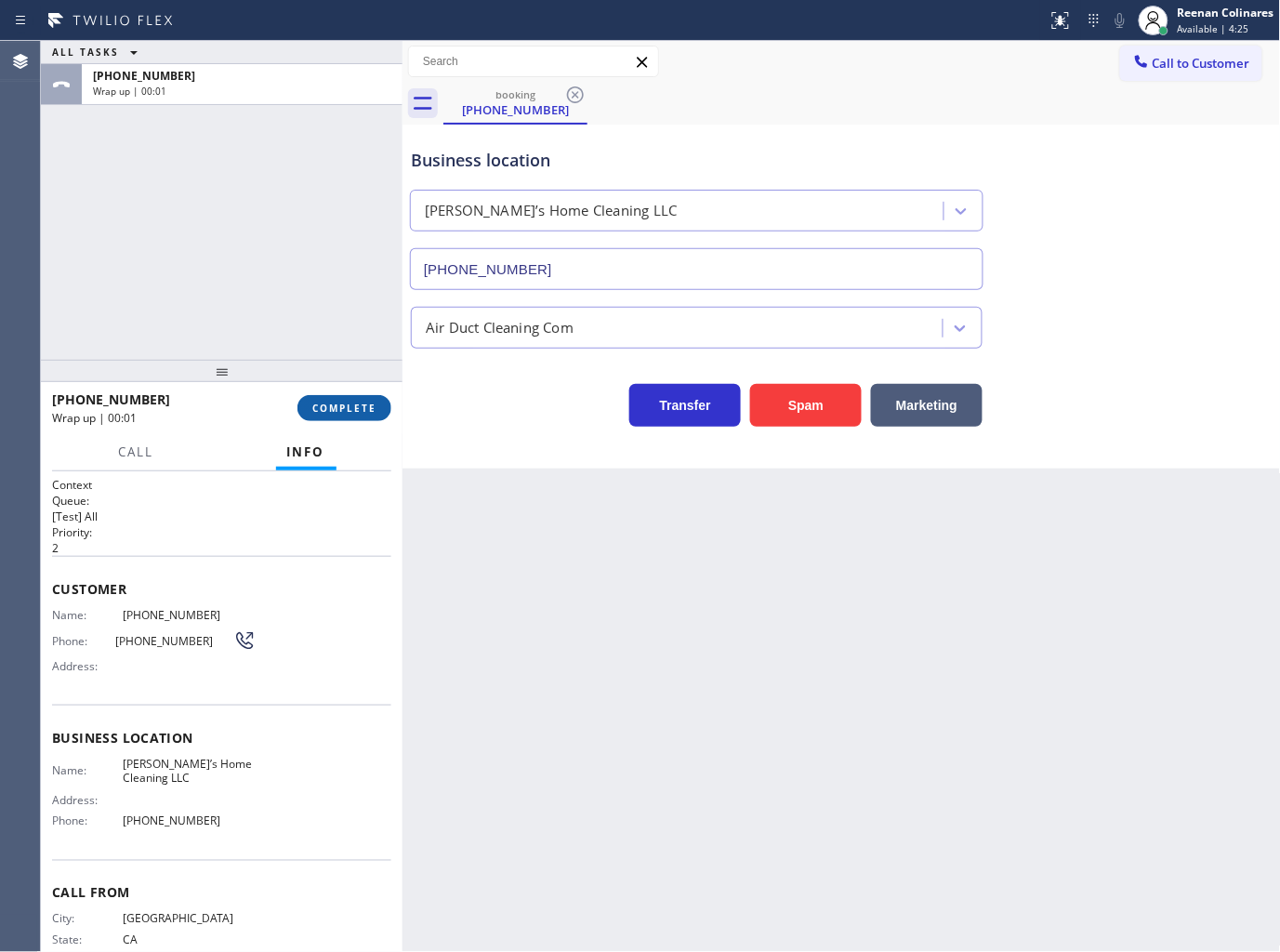
click at [364, 403] on span "COMPLETE" at bounding box center [344, 407] width 64 height 13
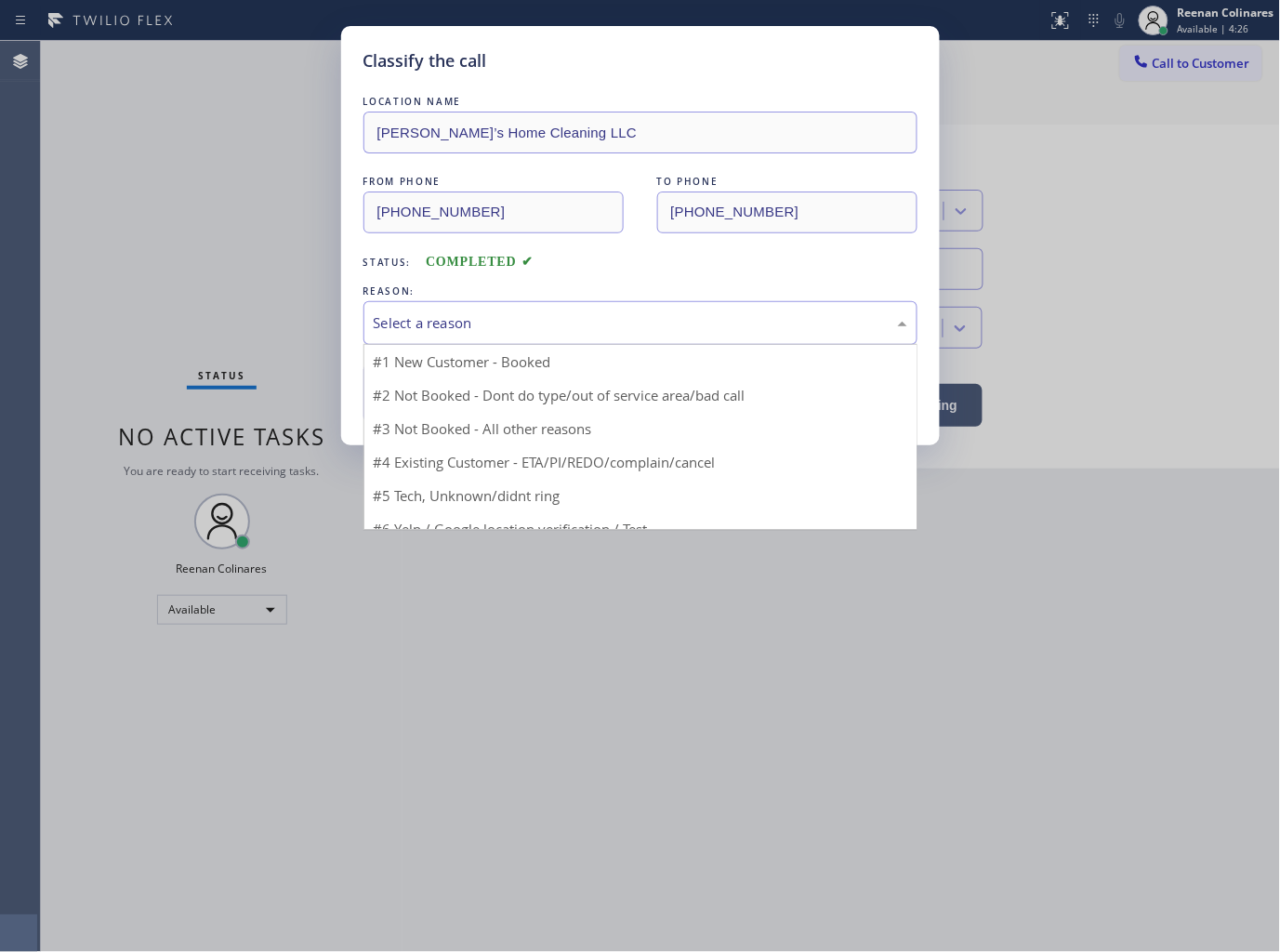
click at [453, 322] on div "Select a reason" at bounding box center [640, 322] width 534 height 21
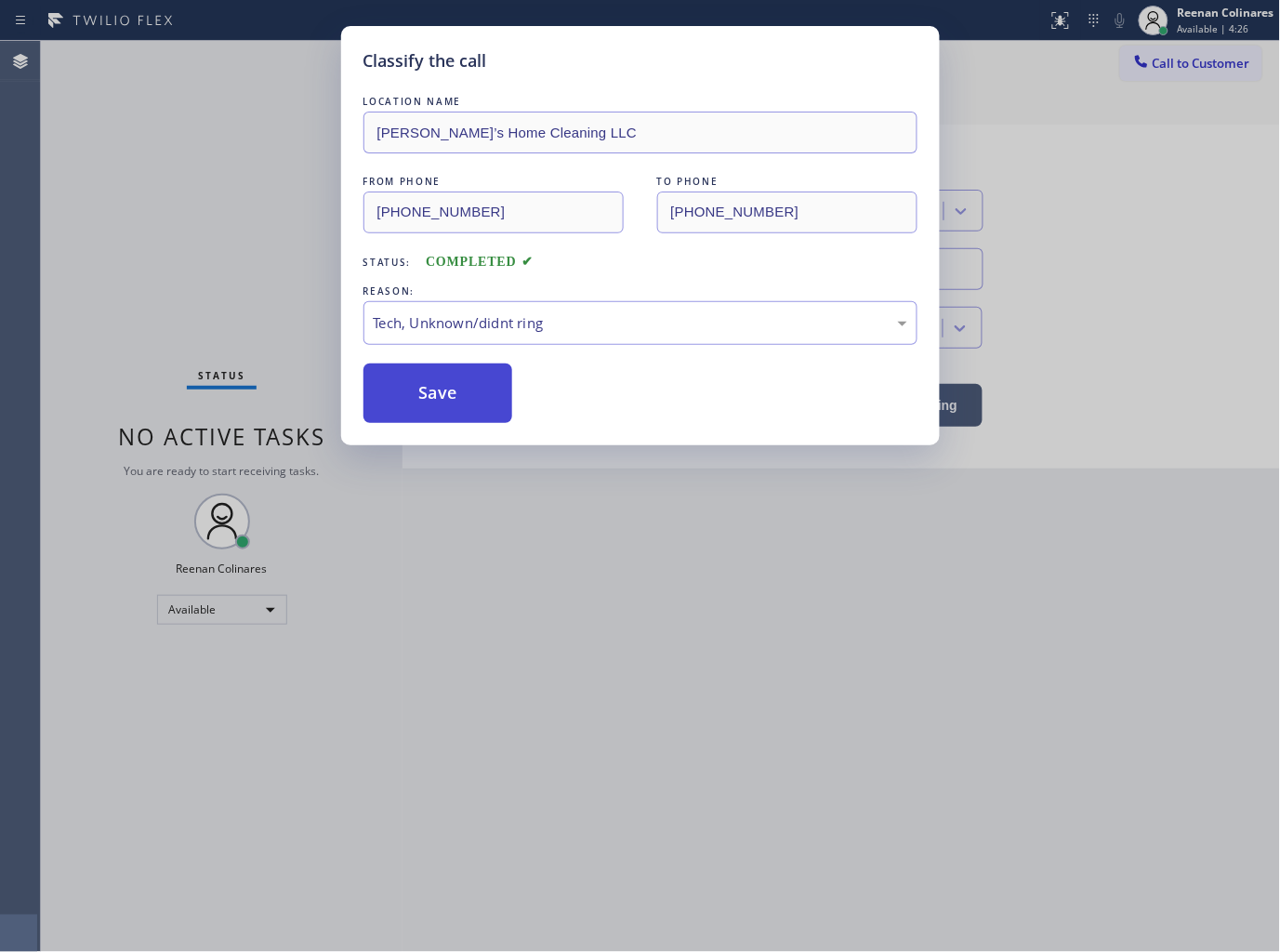
click at [456, 385] on button "Save" at bounding box center [438, 393] width 150 height 60
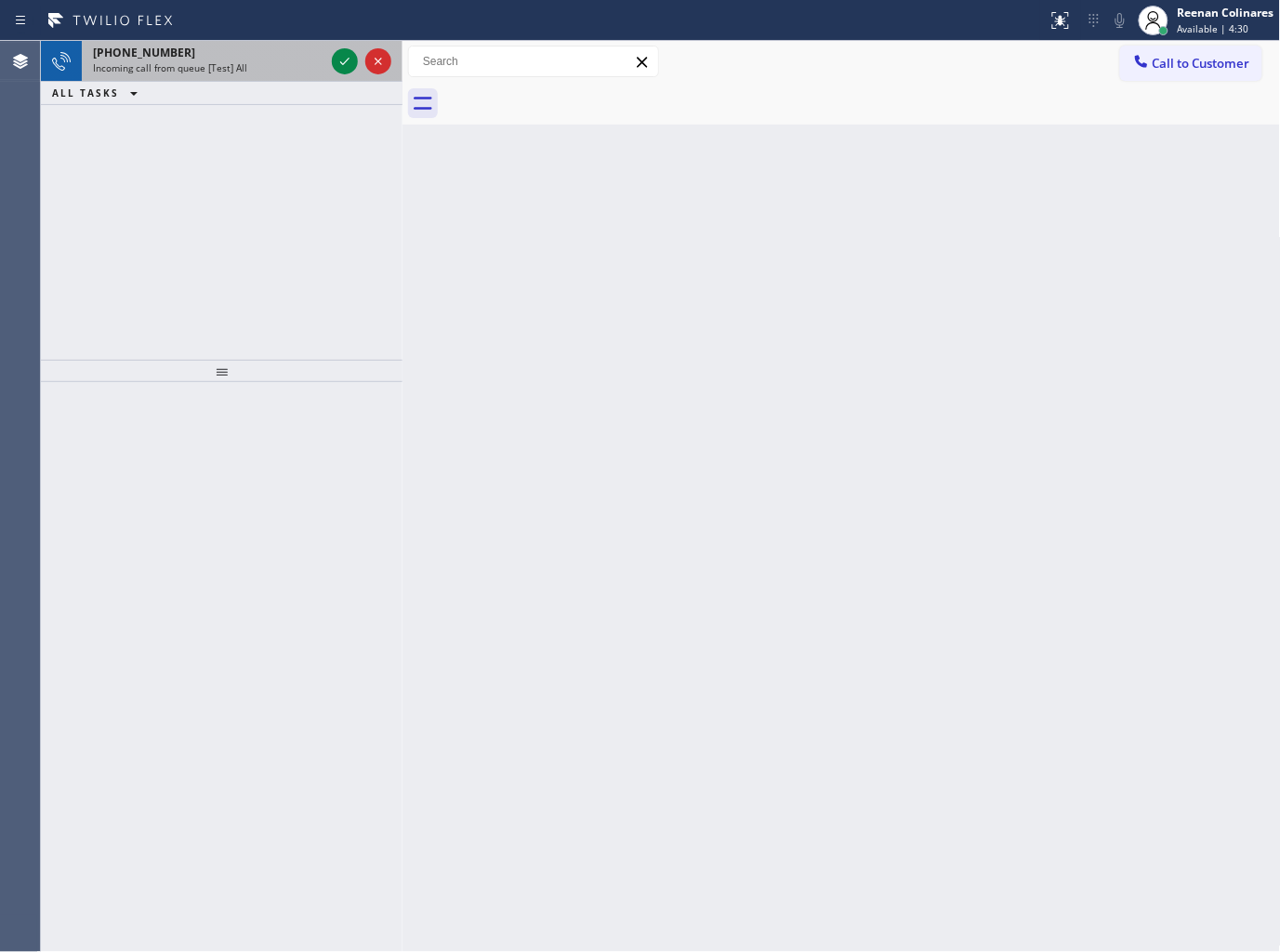
click at [280, 75] on div "[PHONE_NUMBER] Incoming call from queue [Test] All" at bounding box center [205, 61] width 246 height 41
click at [226, 66] on span "Incoming call from queue [Test] All" at bounding box center [170, 67] width 155 height 13
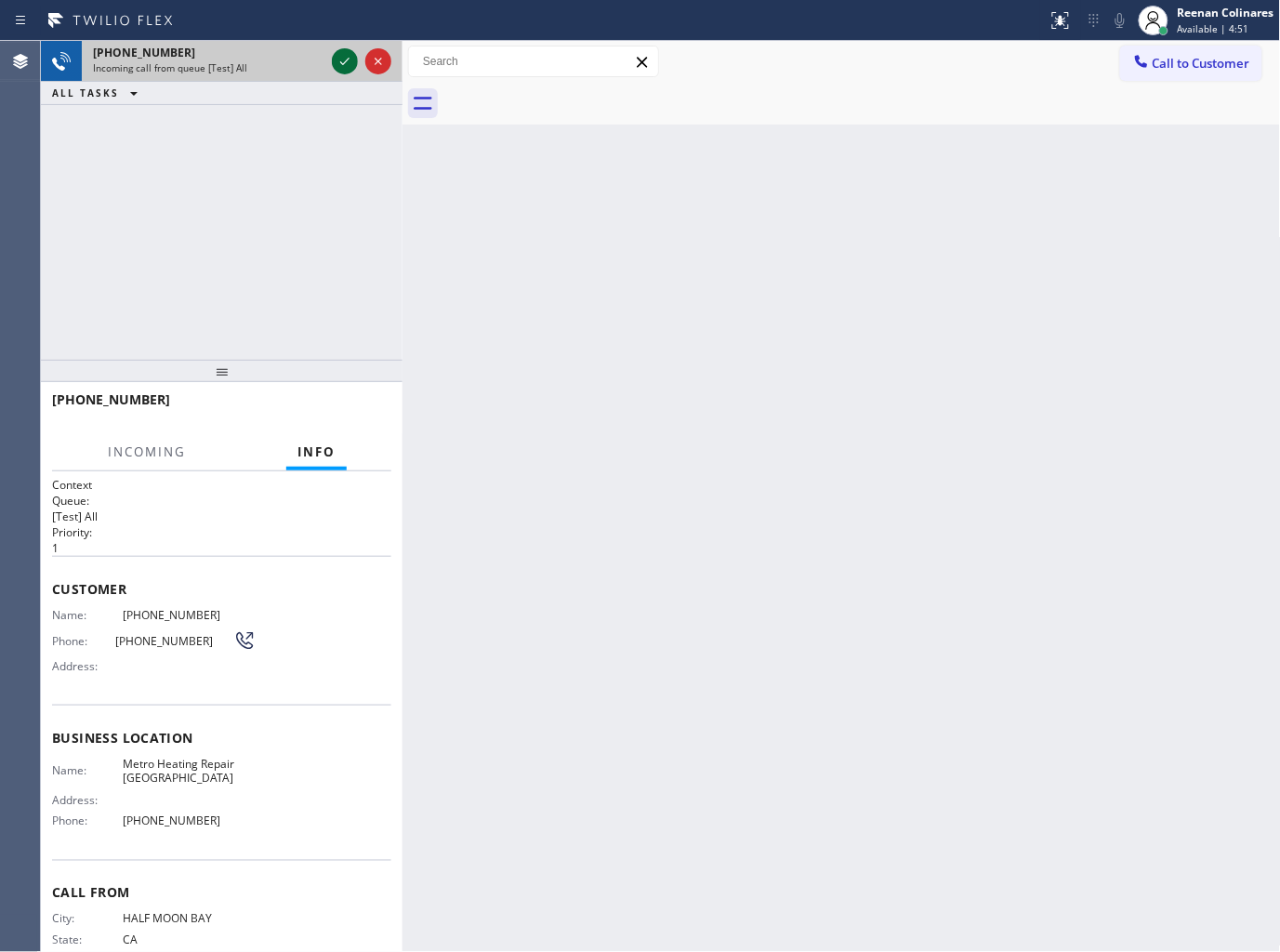
click at [336, 59] on icon at bounding box center [344, 61] width 22 height 22
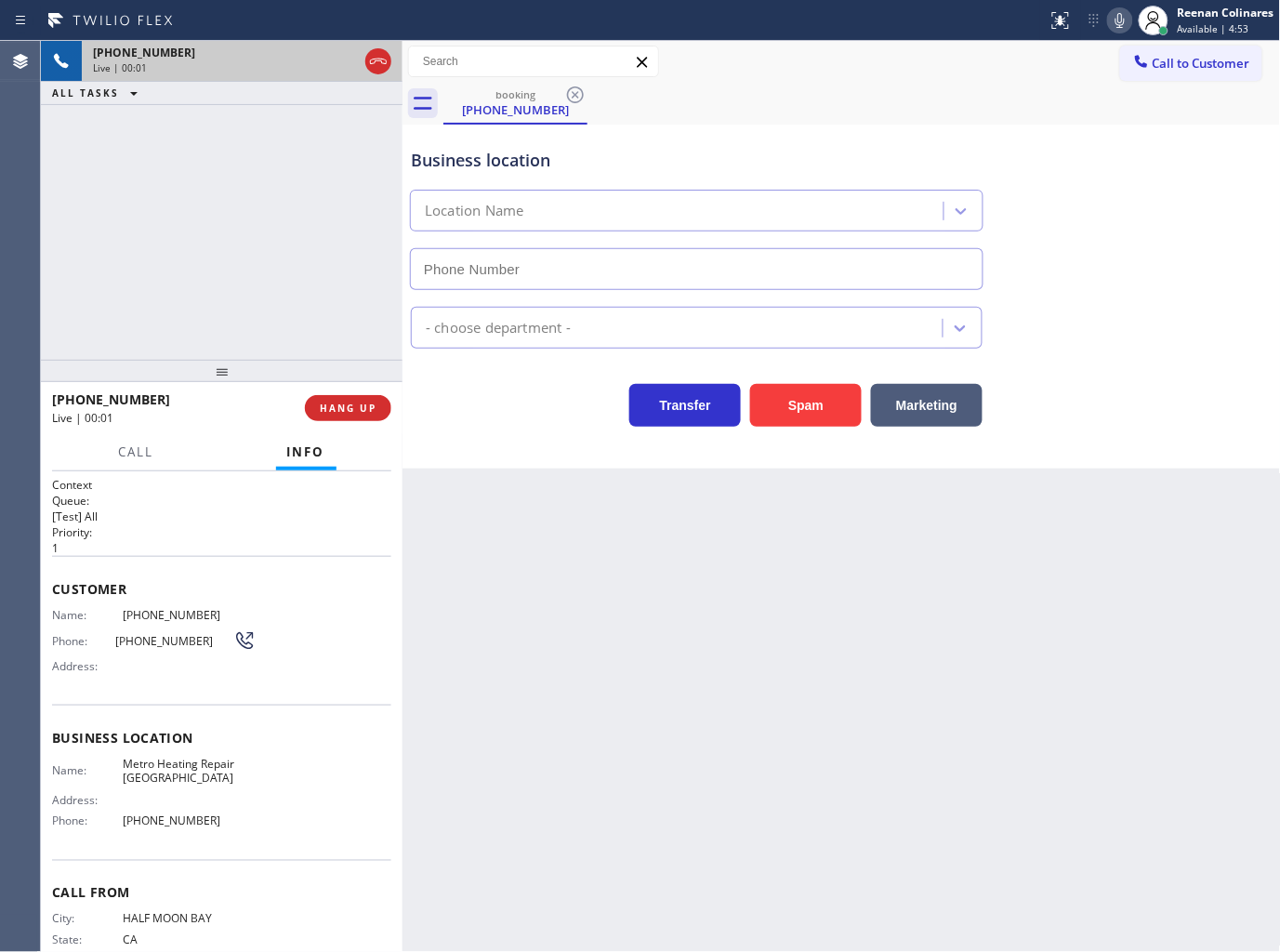
type input "[PHONE_NUMBER]"
click at [1115, 20] on icon at bounding box center [1119, 20] width 22 height 22
click at [1110, 22] on icon at bounding box center [1119, 20] width 22 height 22
click at [944, 409] on button "Marketing" at bounding box center [927, 405] width 112 height 43
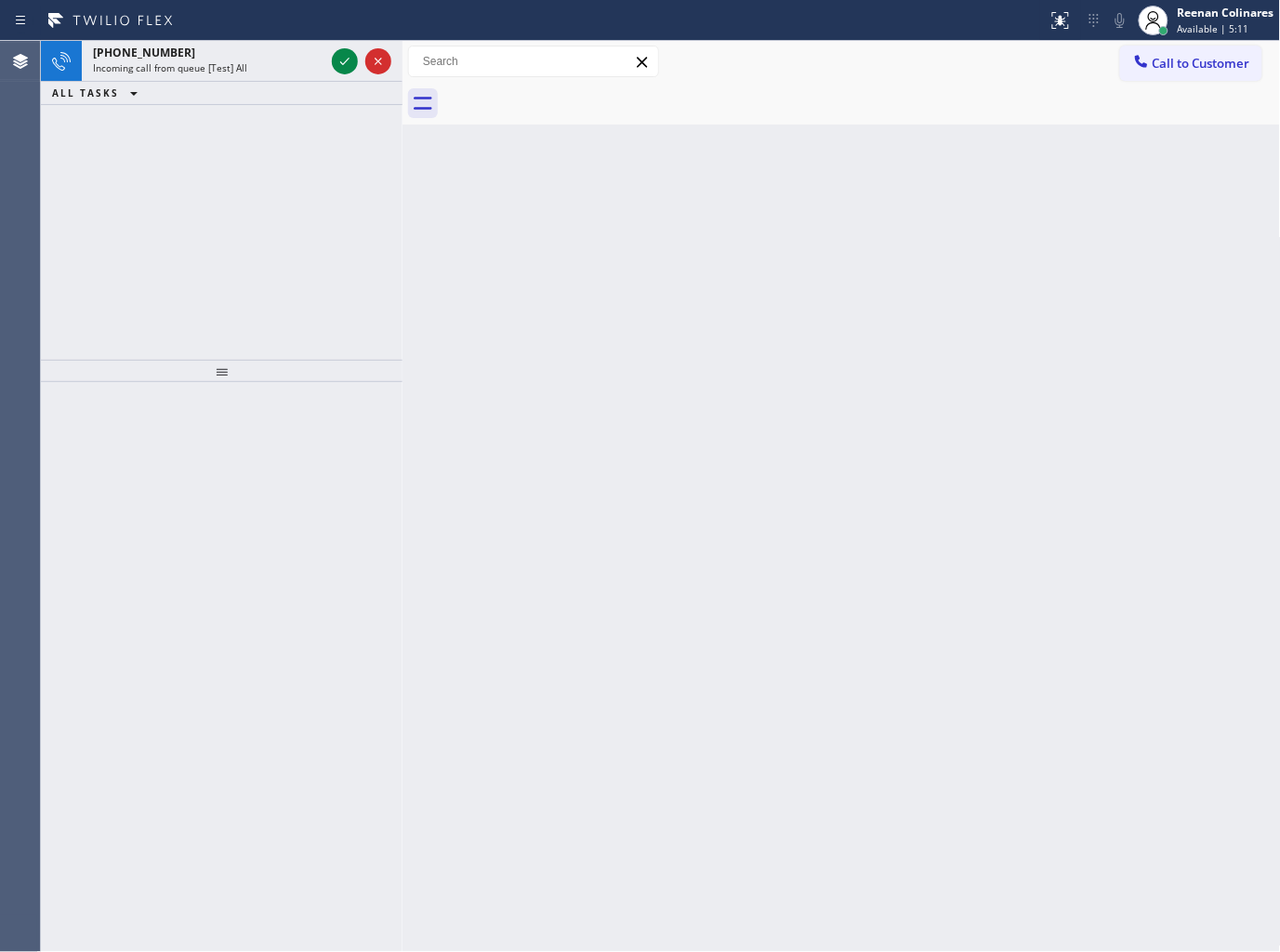
click at [323, 370] on div "[PHONE_NUMBER] Incoming call from queue [Test] All ALL TASKS ALL TASKS ACTIVE T…" at bounding box center [221, 496] width 361 height 911
click at [179, 58] on div "[PHONE_NUMBER]" at bounding box center [209, 53] width 231 height 16
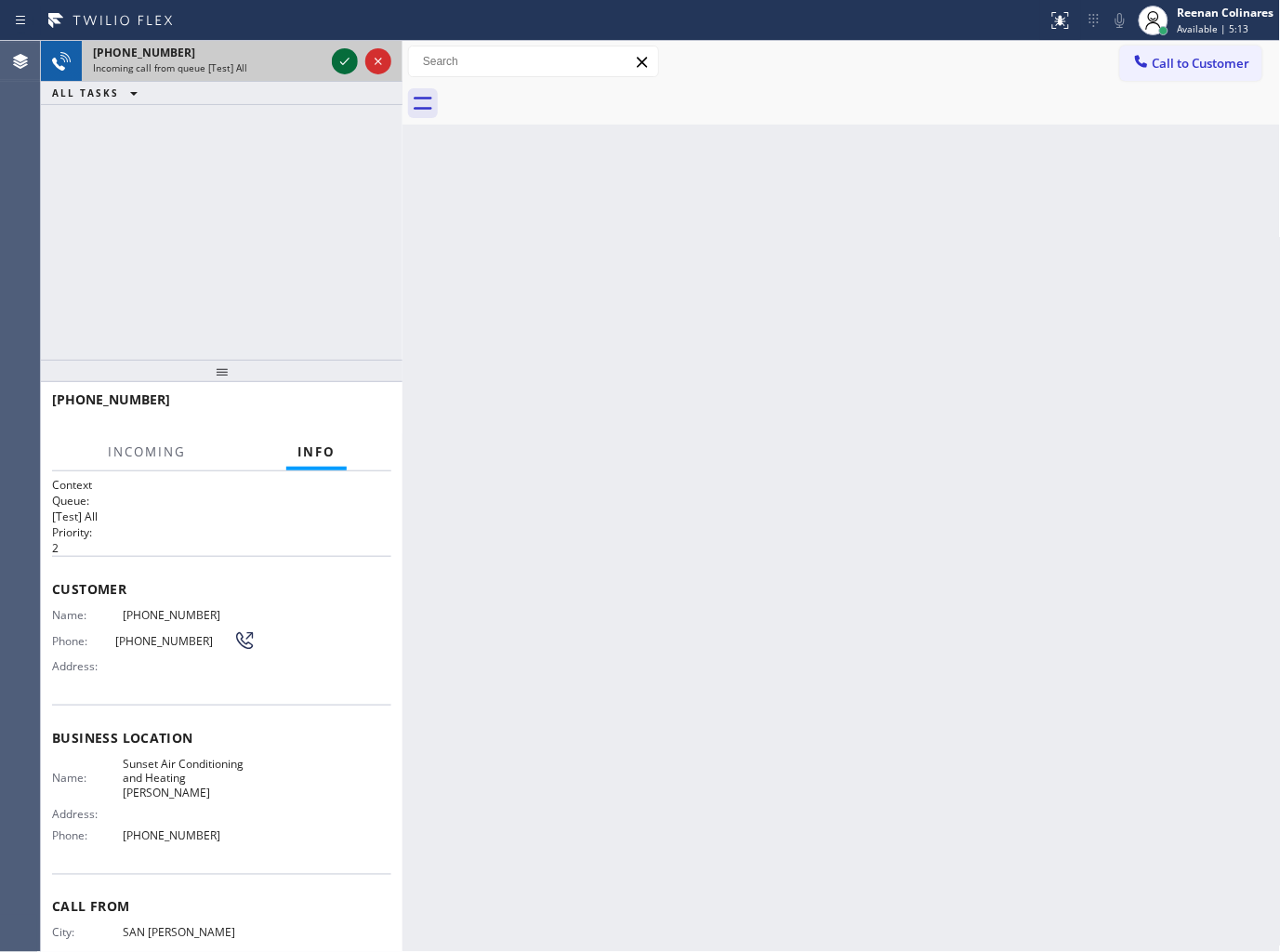
click at [348, 62] on icon at bounding box center [344, 61] width 22 height 22
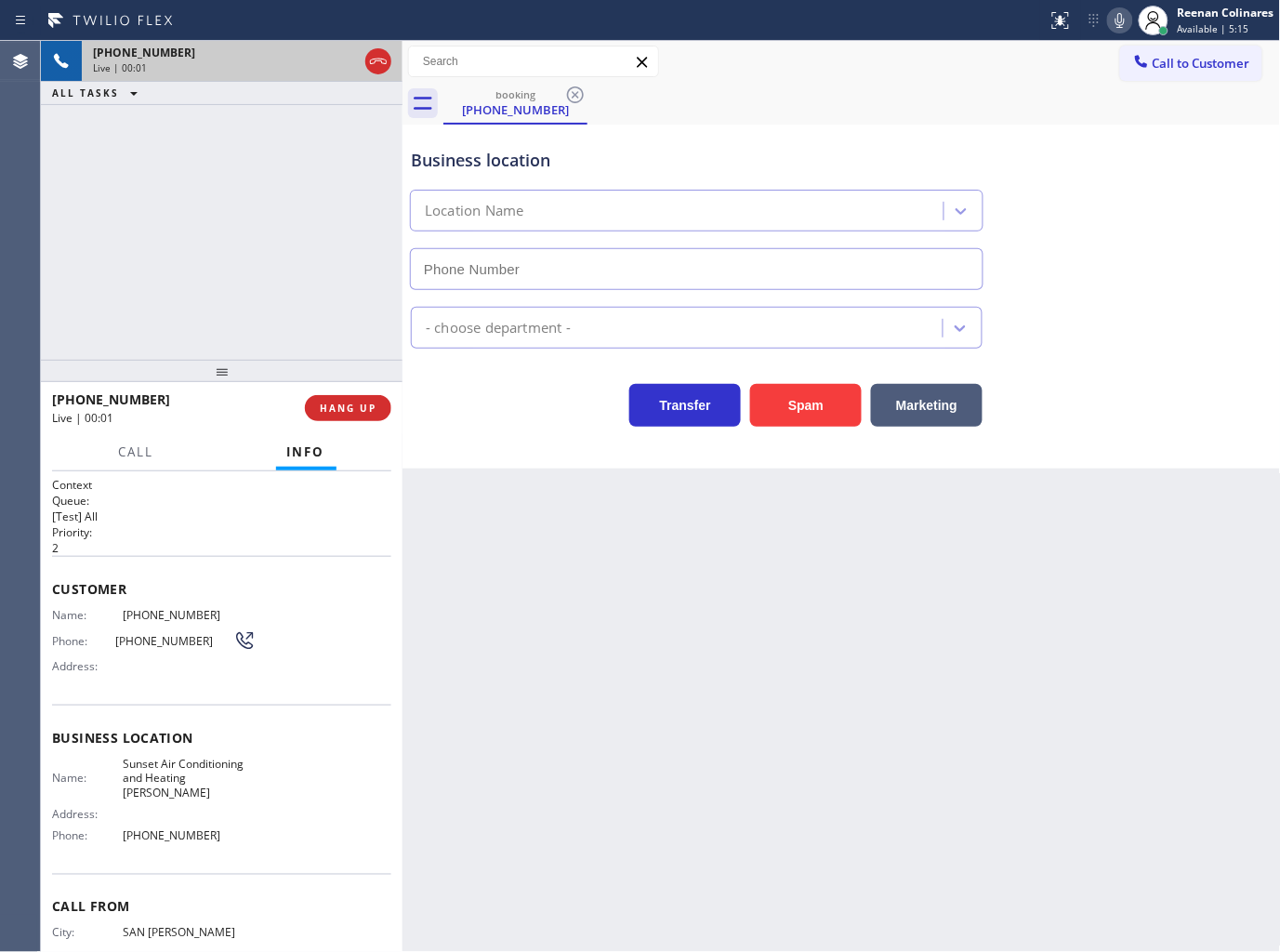
type input "[PHONE_NUMBER]"
click at [792, 401] on button "Spam" at bounding box center [806, 405] width 112 height 43
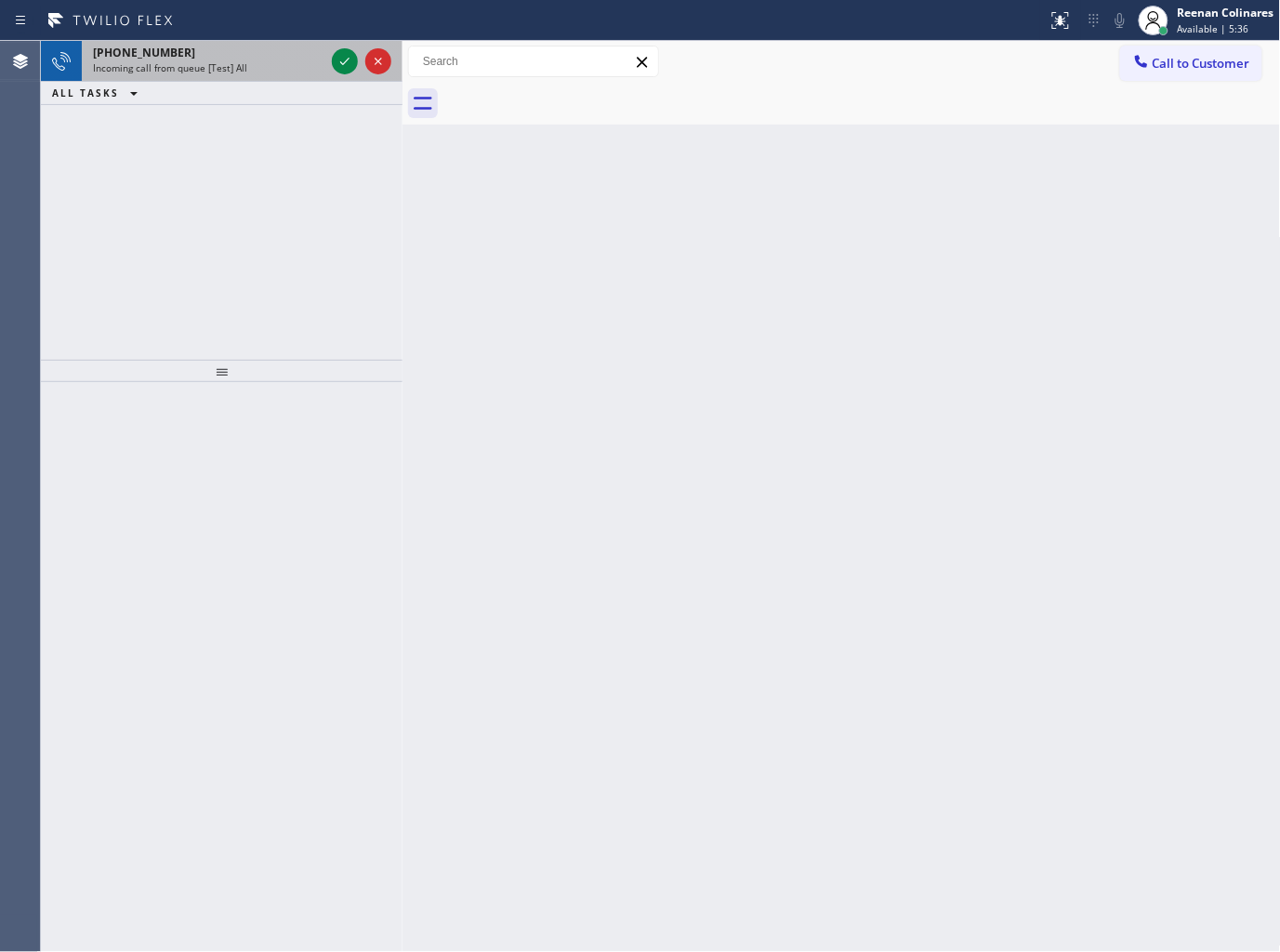
click at [218, 66] on span "Incoming call from queue [Test] All" at bounding box center [170, 67] width 155 height 13
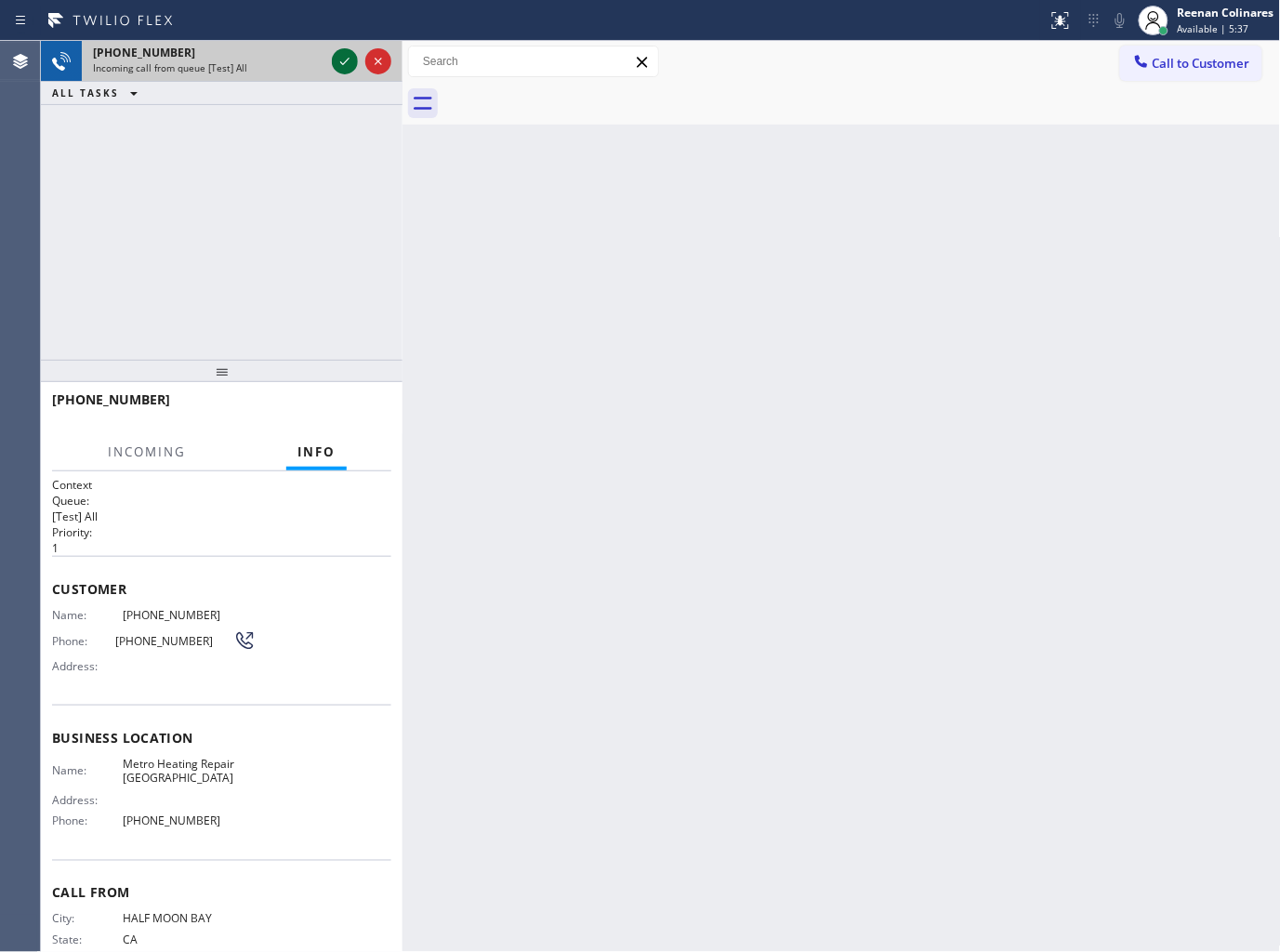
click at [340, 58] on icon at bounding box center [344, 61] width 22 height 22
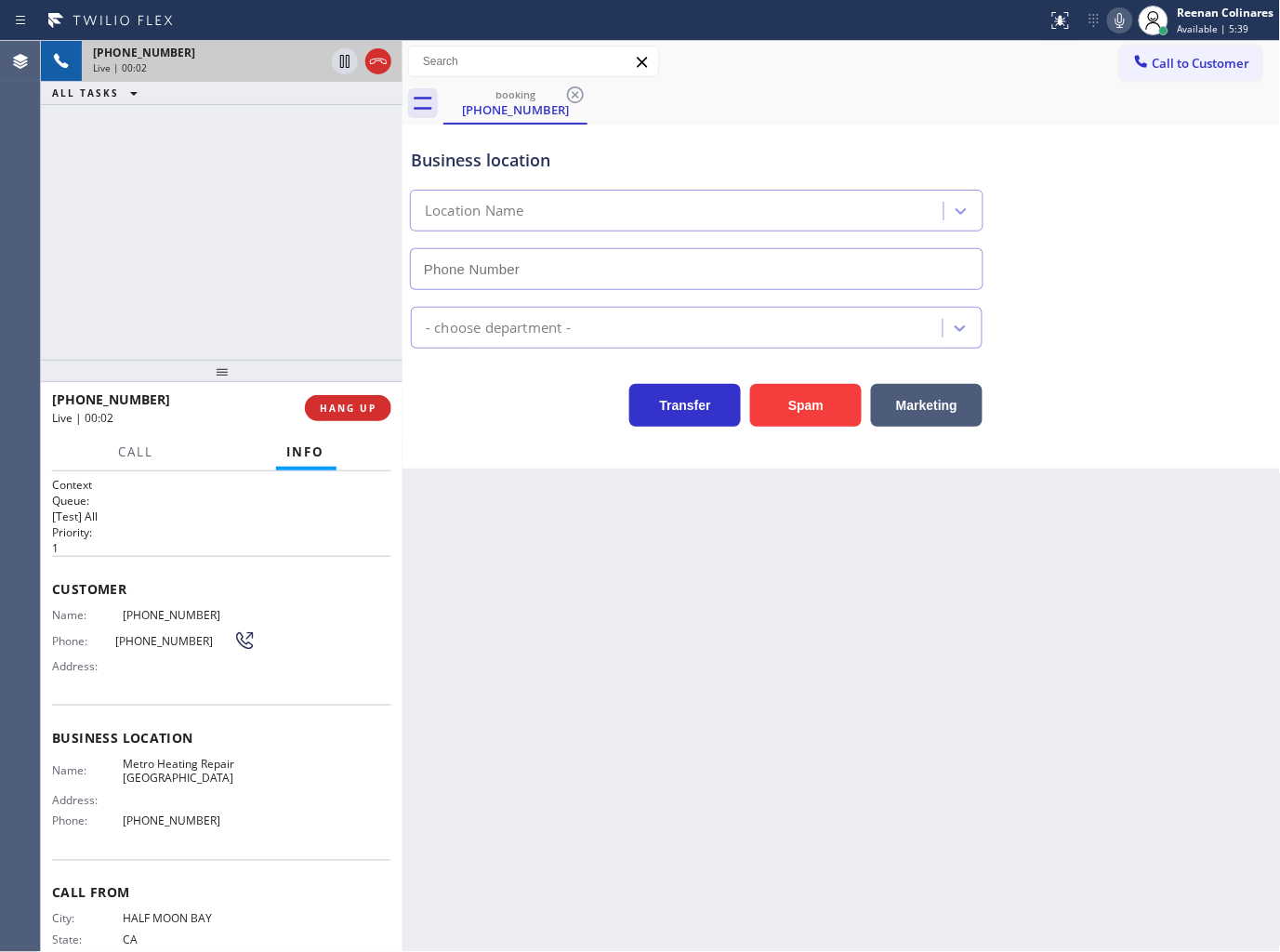
type input "[PHONE_NUMBER]"
click at [1118, 20] on icon at bounding box center [1119, 20] width 9 height 15
click at [1118, 20] on rect at bounding box center [1119, 18] width 13 height 13
click at [1119, 21] on icon at bounding box center [1119, 20] width 9 height 15
drag, startPoint x: 945, startPoint y: 403, endPoint x: 1245, endPoint y: 87, distance: 435.7
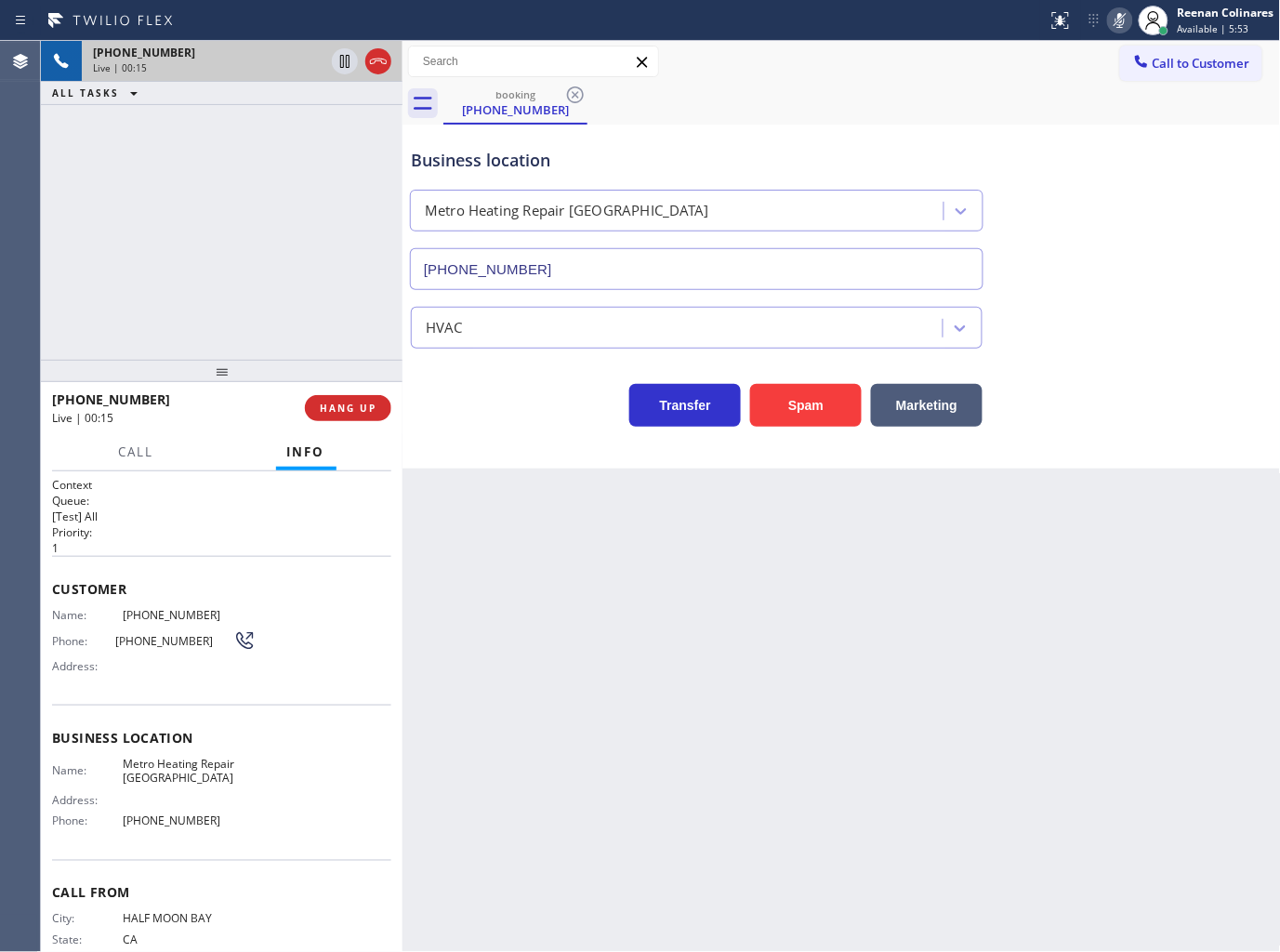
click at [950, 404] on button "Marketing" at bounding box center [927, 405] width 112 height 43
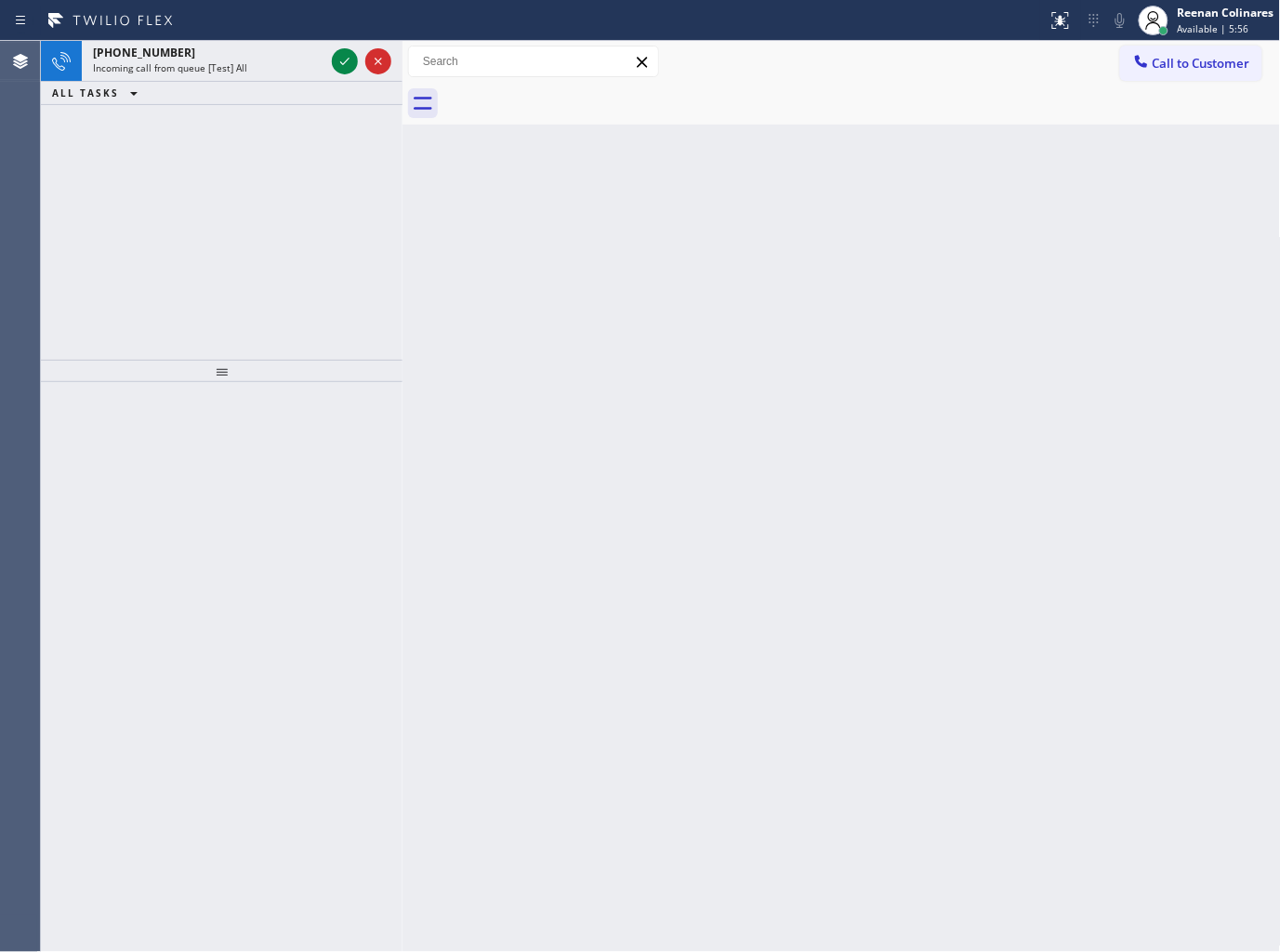
click at [702, 577] on div "Back to Dashboard Change Sender ID Customers Technicians Select a contact Outbo…" at bounding box center [841, 496] width 878 height 911
click at [212, 75] on div "[PHONE_NUMBER] Incoming call from queue [Test] All" at bounding box center [205, 61] width 246 height 41
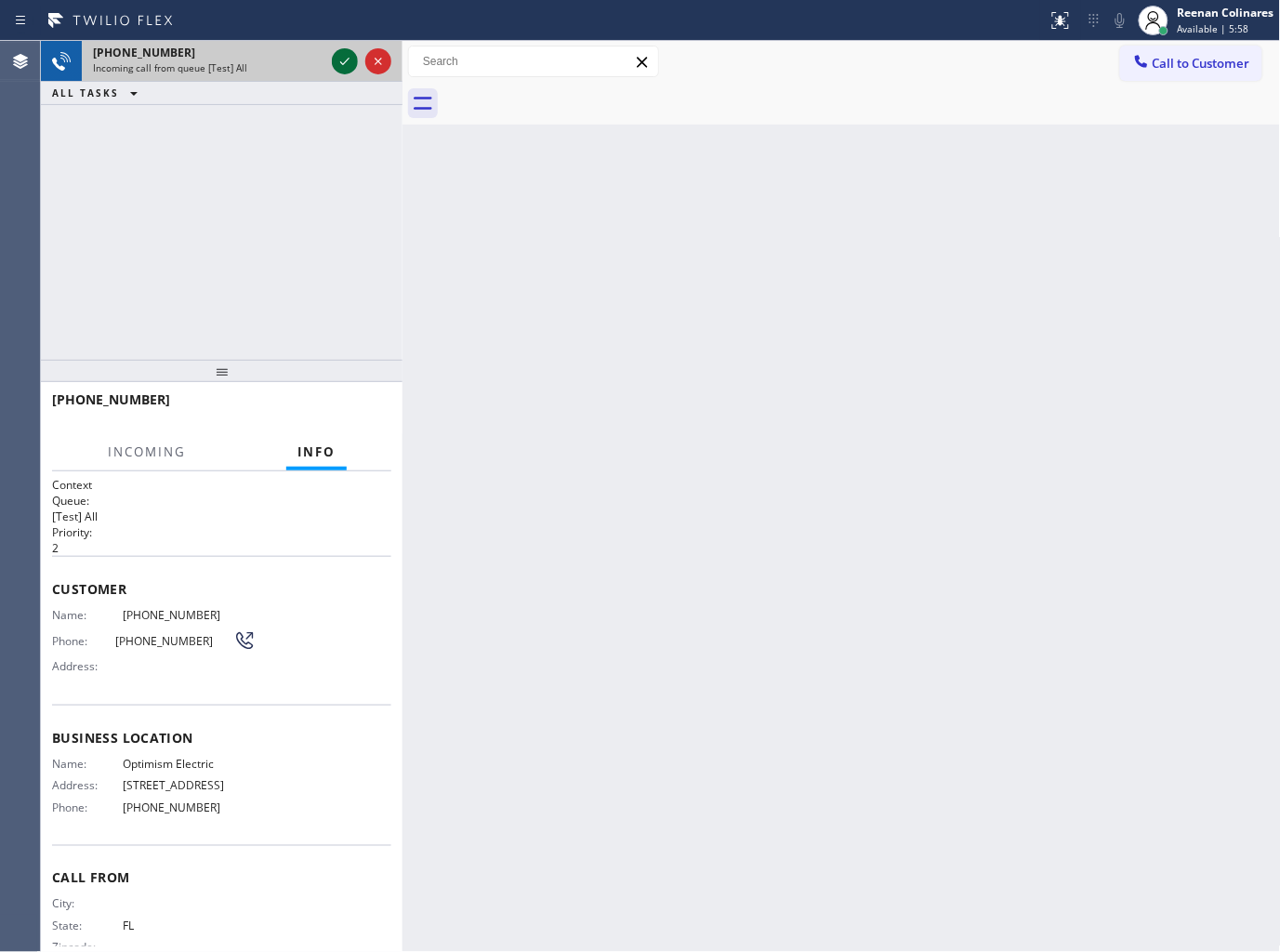
click at [342, 58] on icon at bounding box center [344, 61] width 22 height 22
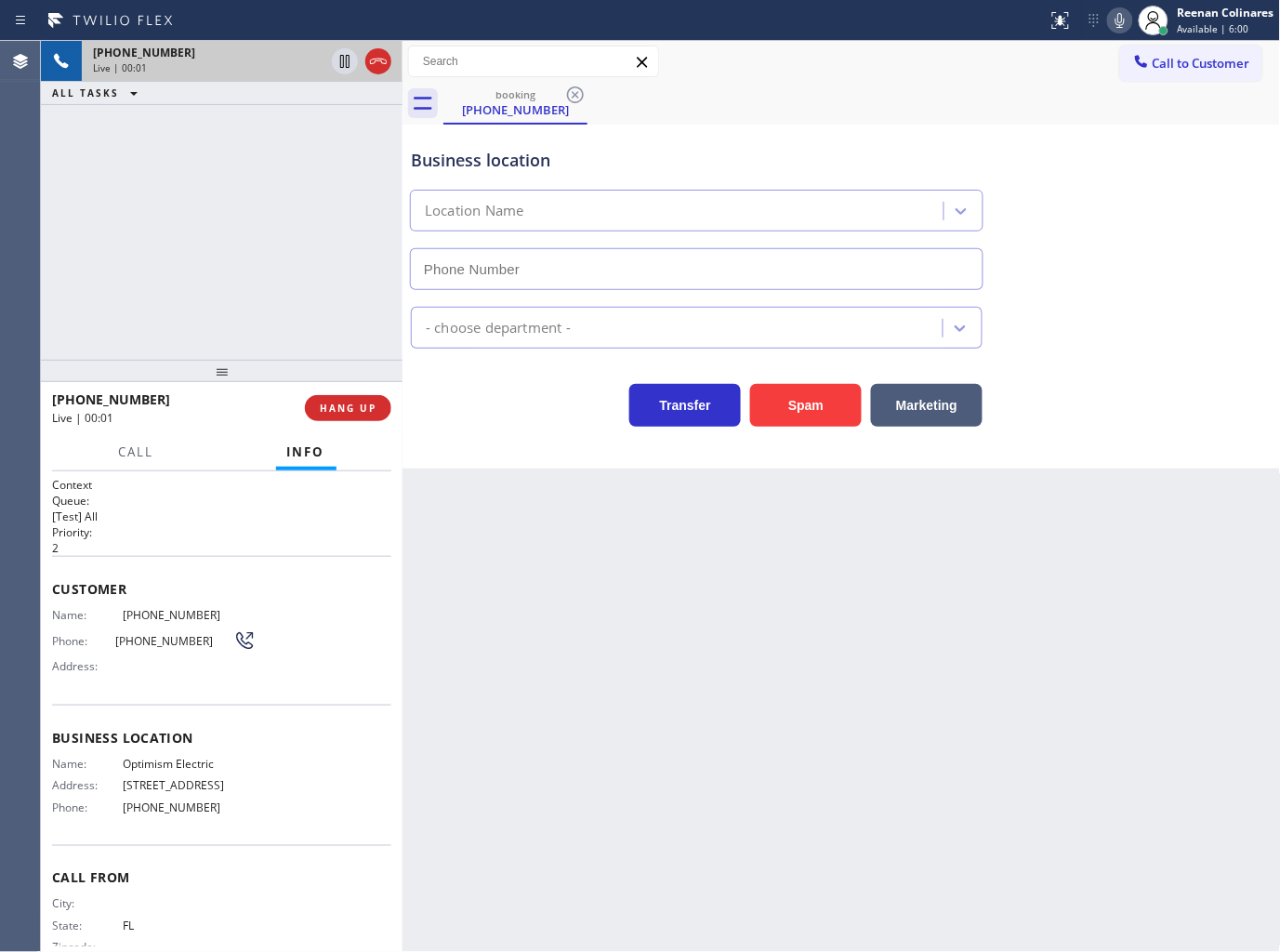
type input "[PHONE_NUMBER]"
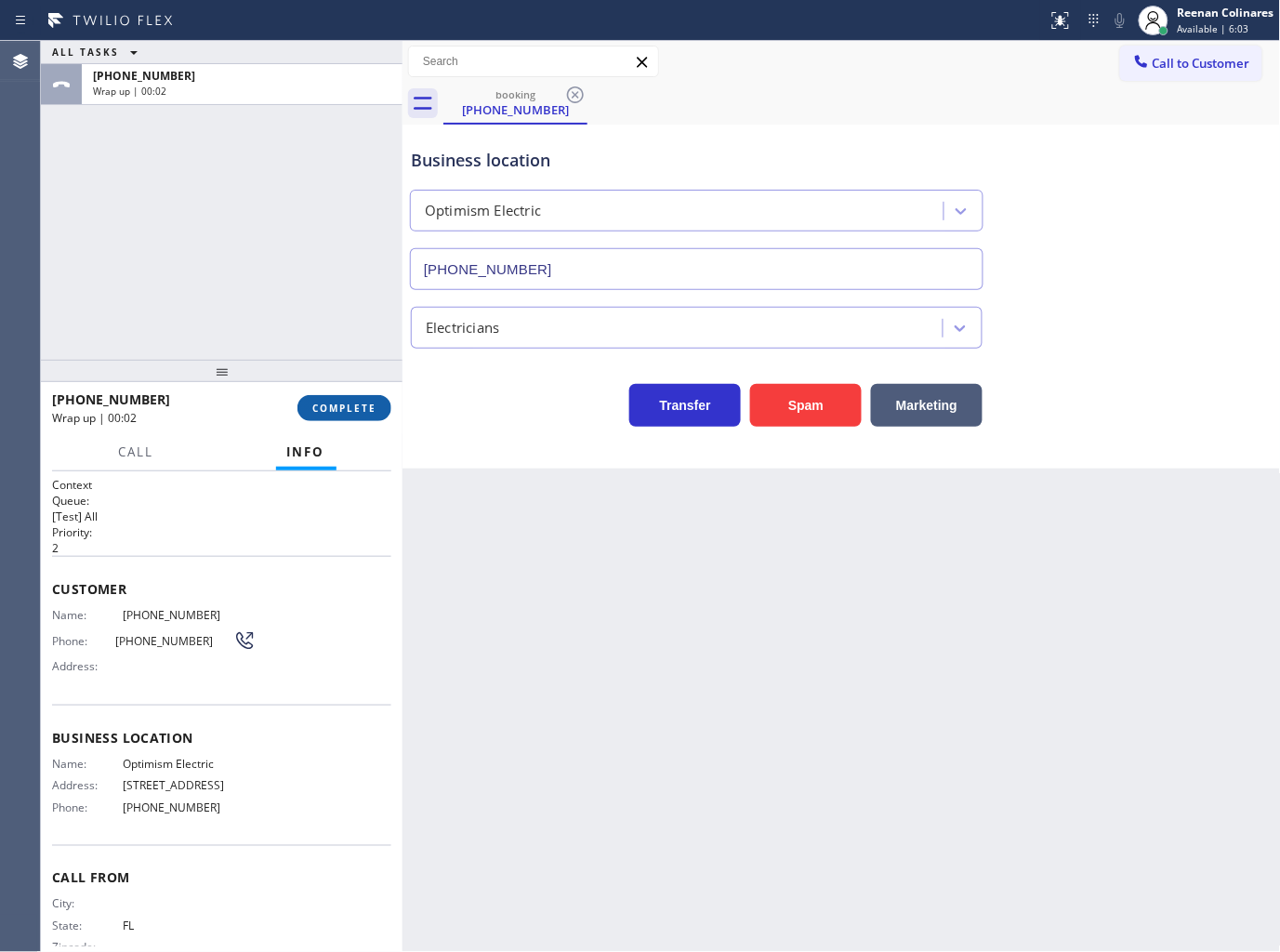
click at [349, 415] on button "COMPLETE" at bounding box center [344, 408] width 94 height 26
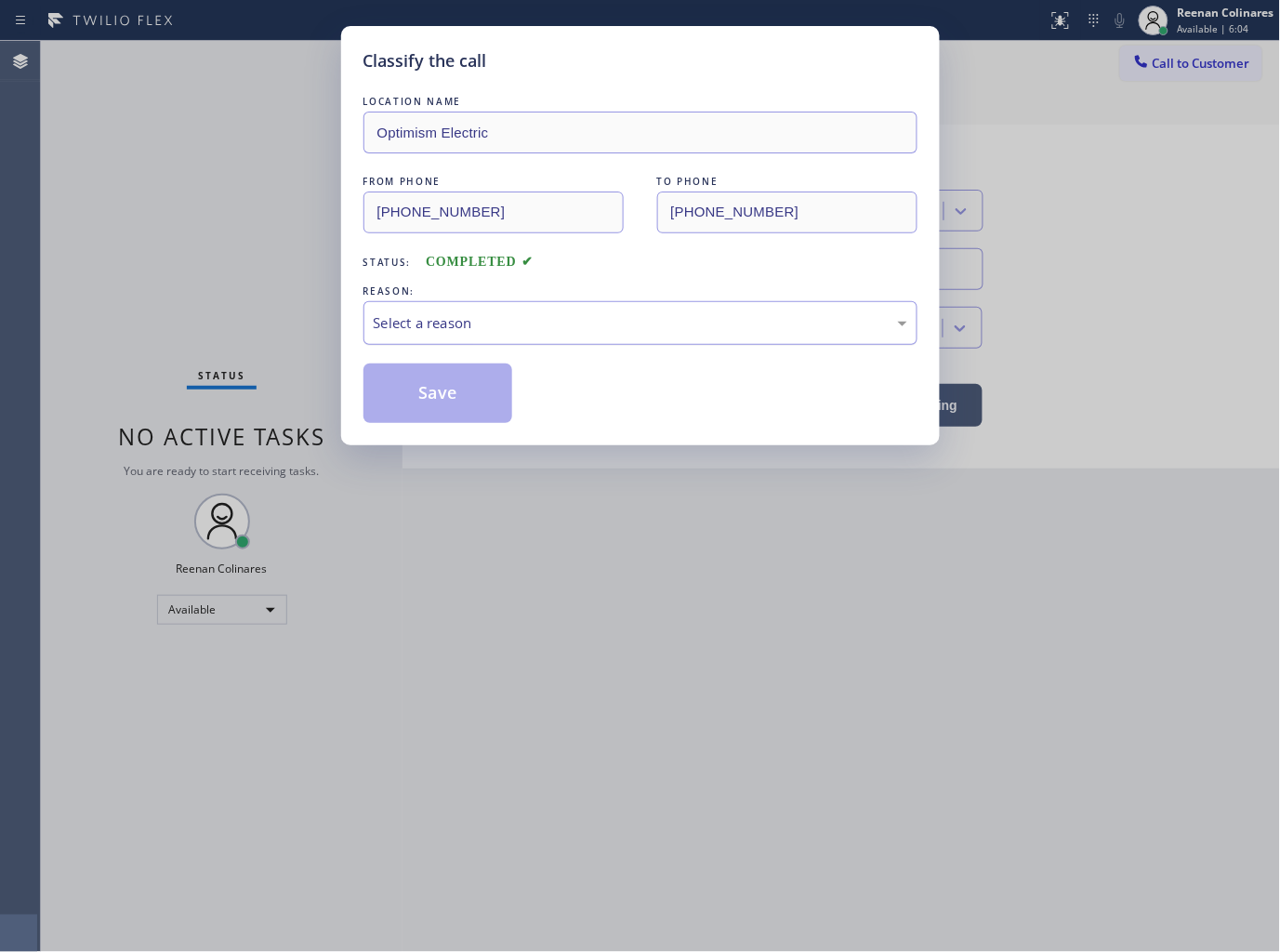
click at [398, 303] on div "Select a reason" at bounding box center [640, 323] width 554 height 44
drag, startPoint x: 409, startPoint y: 460, endPoint x: 421, endPoint y: 401, distance: 60.2
click at [422, 400] on button "Save" at bounding box center [438, 393] width 150 height 60
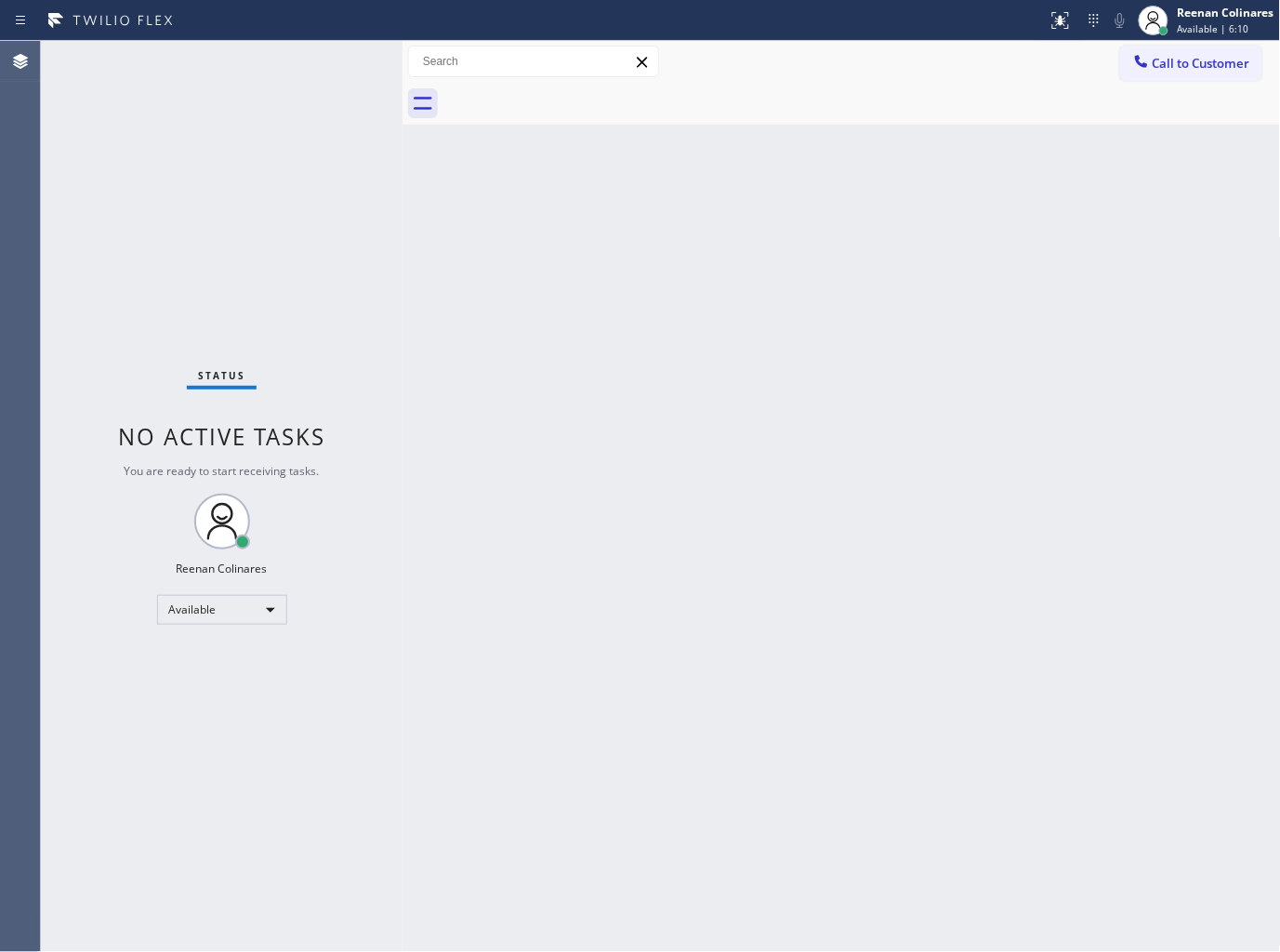
click at [216, 43] on div "Status No active tasks You are ready to start receiving tasks. Reenan Colinares…" at bounding box center [221, 496] width 361 height 911
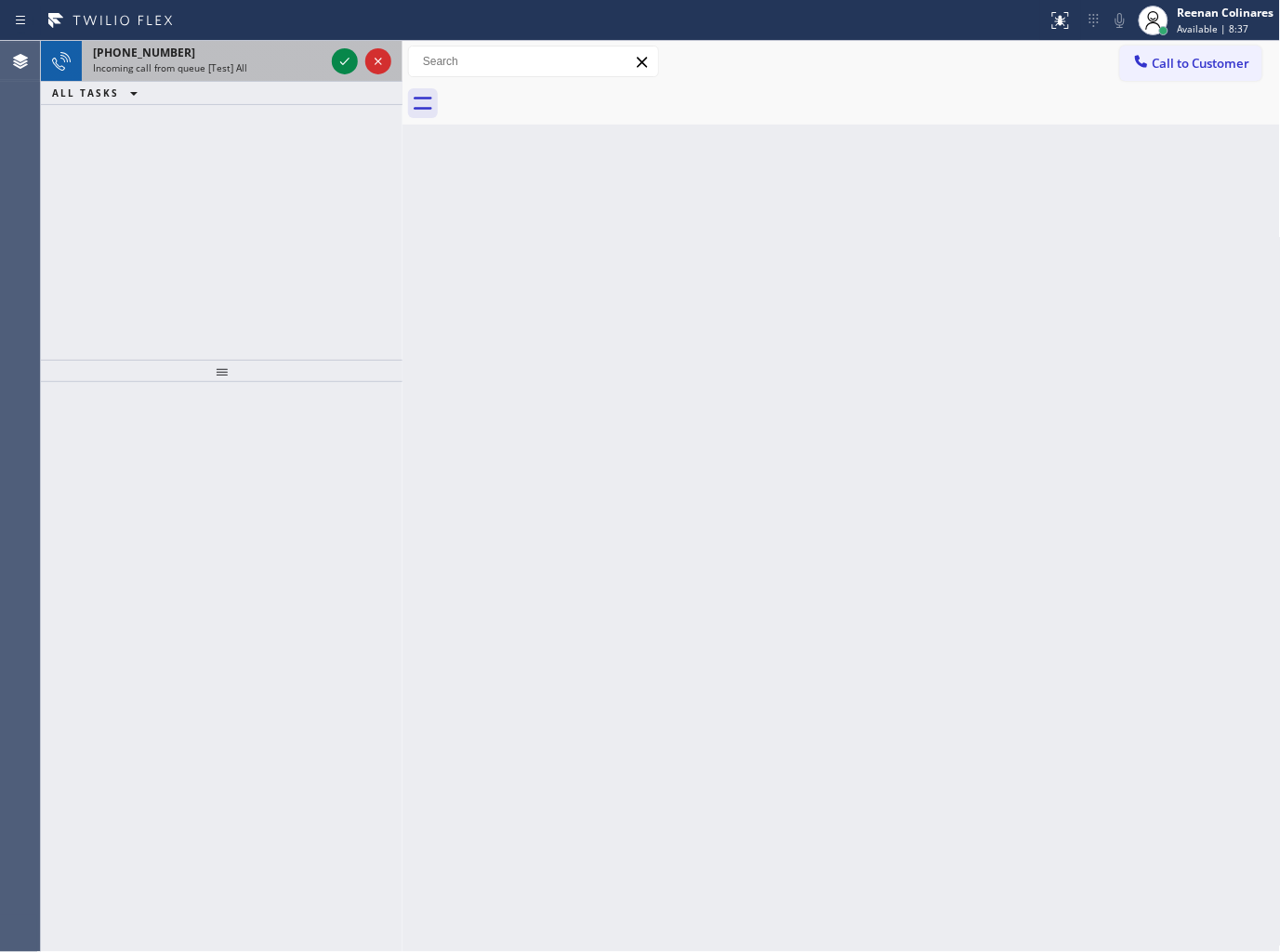
click at [236, 57] on div "[PHONE_NUMBER]" at bounding box center [209, 53] width 231 height 16
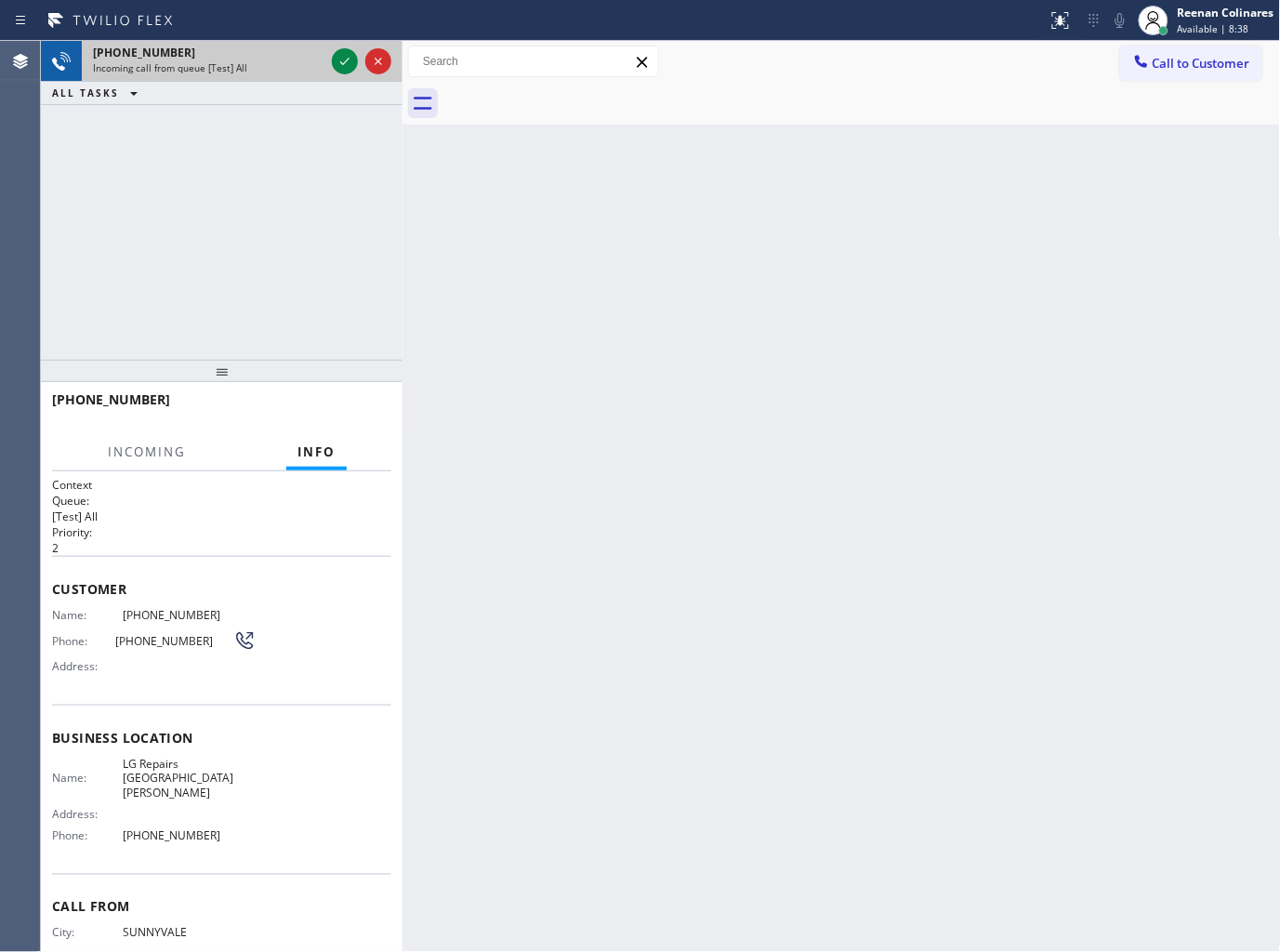
click at [311, 67] on div "Incoming call from queue [Test] All" at bounding box center [209, 67] width 231 height 13
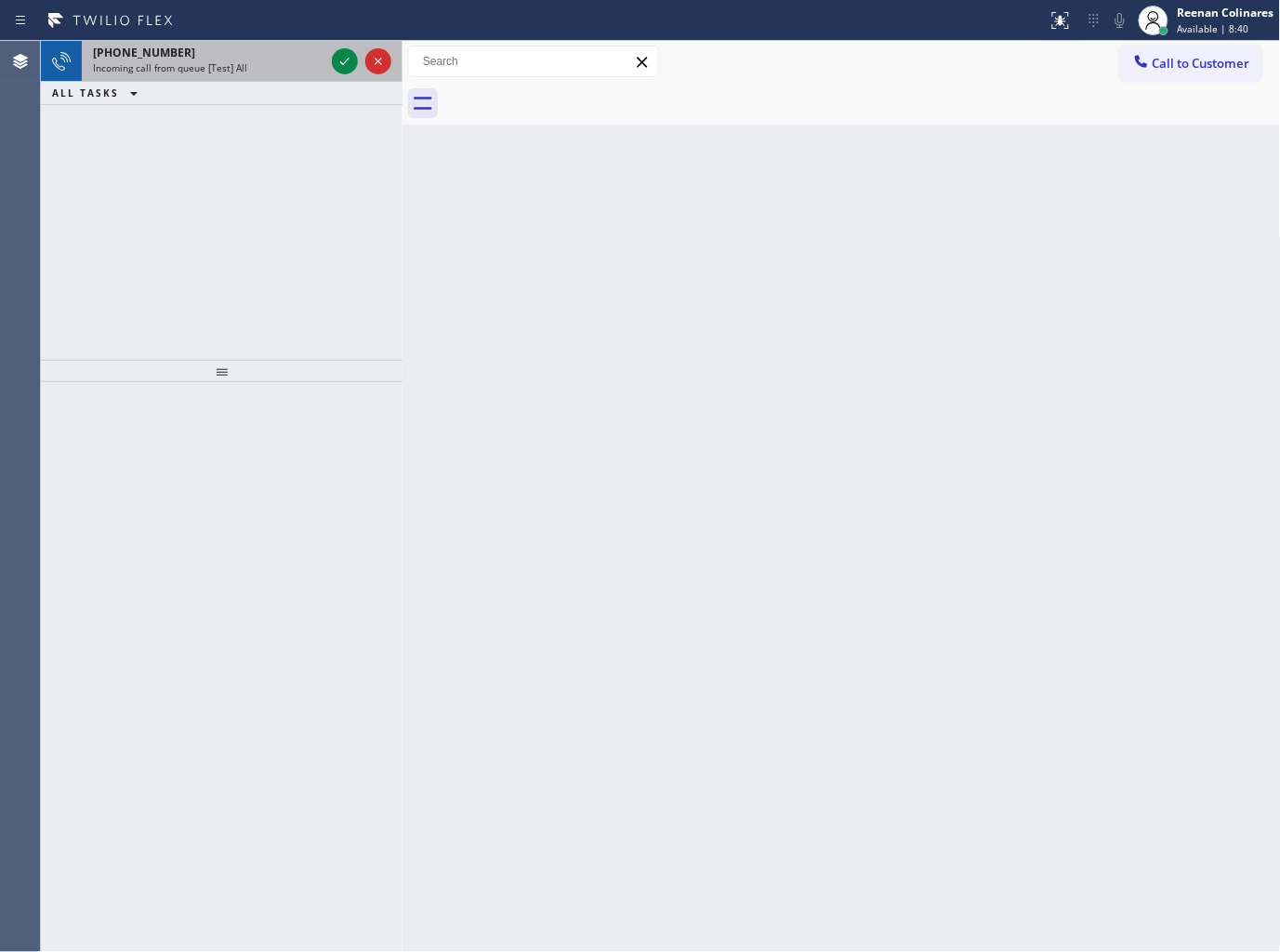
click at [310, 70] on div "Incoming call from queue [Test] All" at bounding box center [209, 67] width 231 height 13
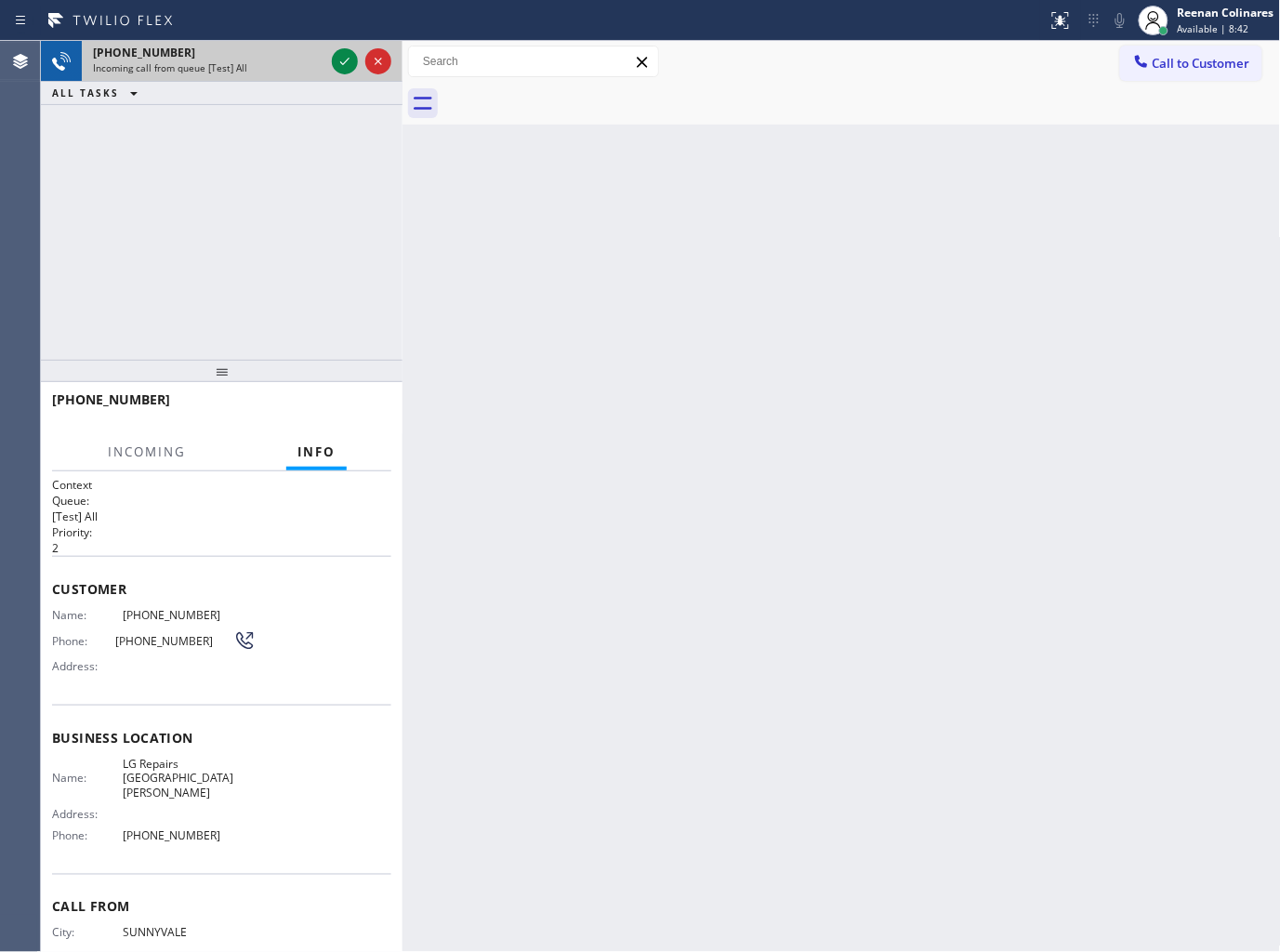
click at [298, 61] on div "Incoming call from queue [Test] All" at bounding box center [209, 67] width 231 height 13
click at [310, 61] on div "Incoming call from queue [Test] All" at bounding box center [209, 67] width 231 height 13
click at [323, 59] on div "[PHONE_NUMBER]" at bounding box center [209, 53] width 231 height 16
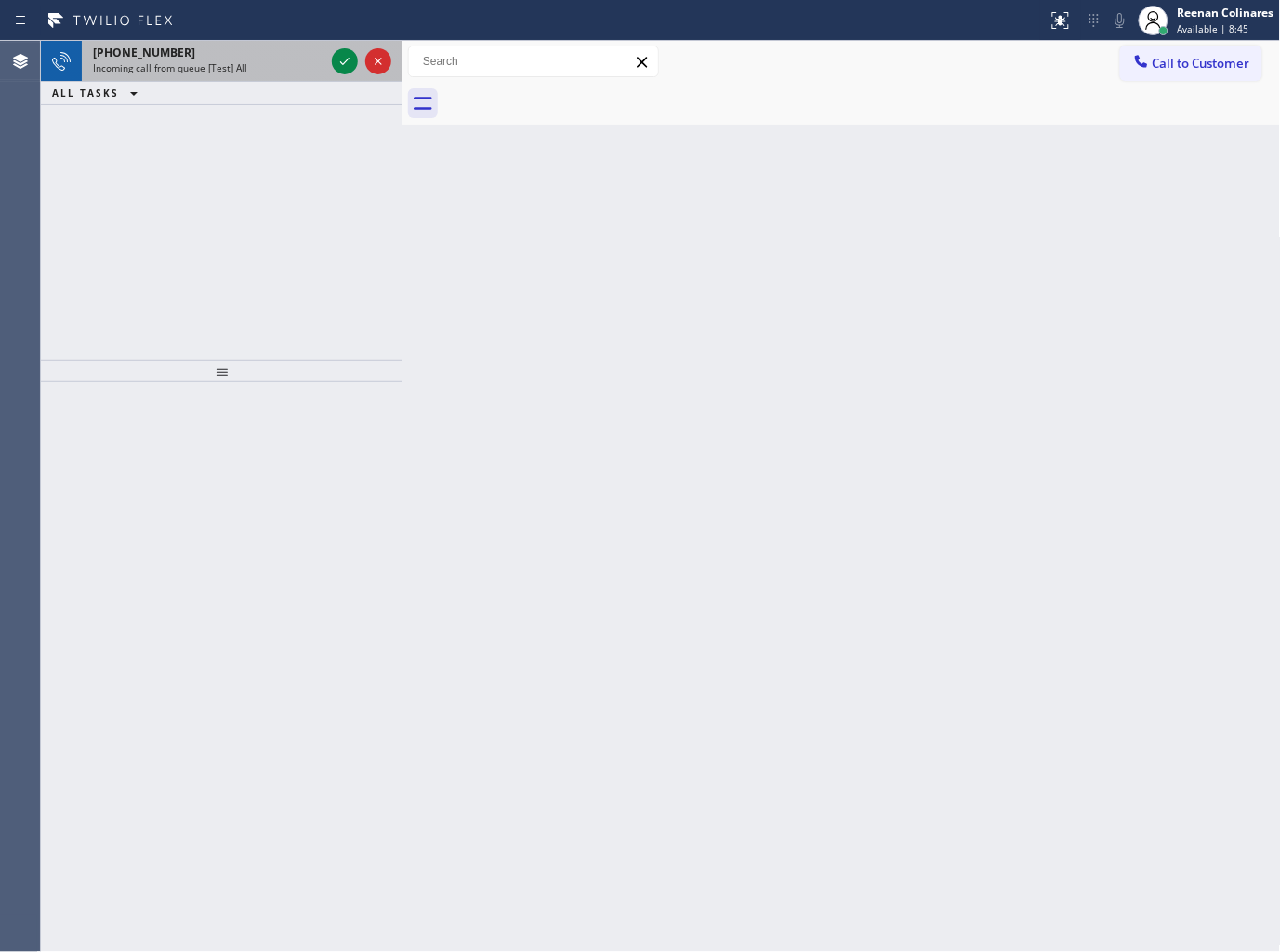
click at [282, 71] on div "Incoming call from queue [Test] All" at bounding box center [209, 67] width 231 height 13
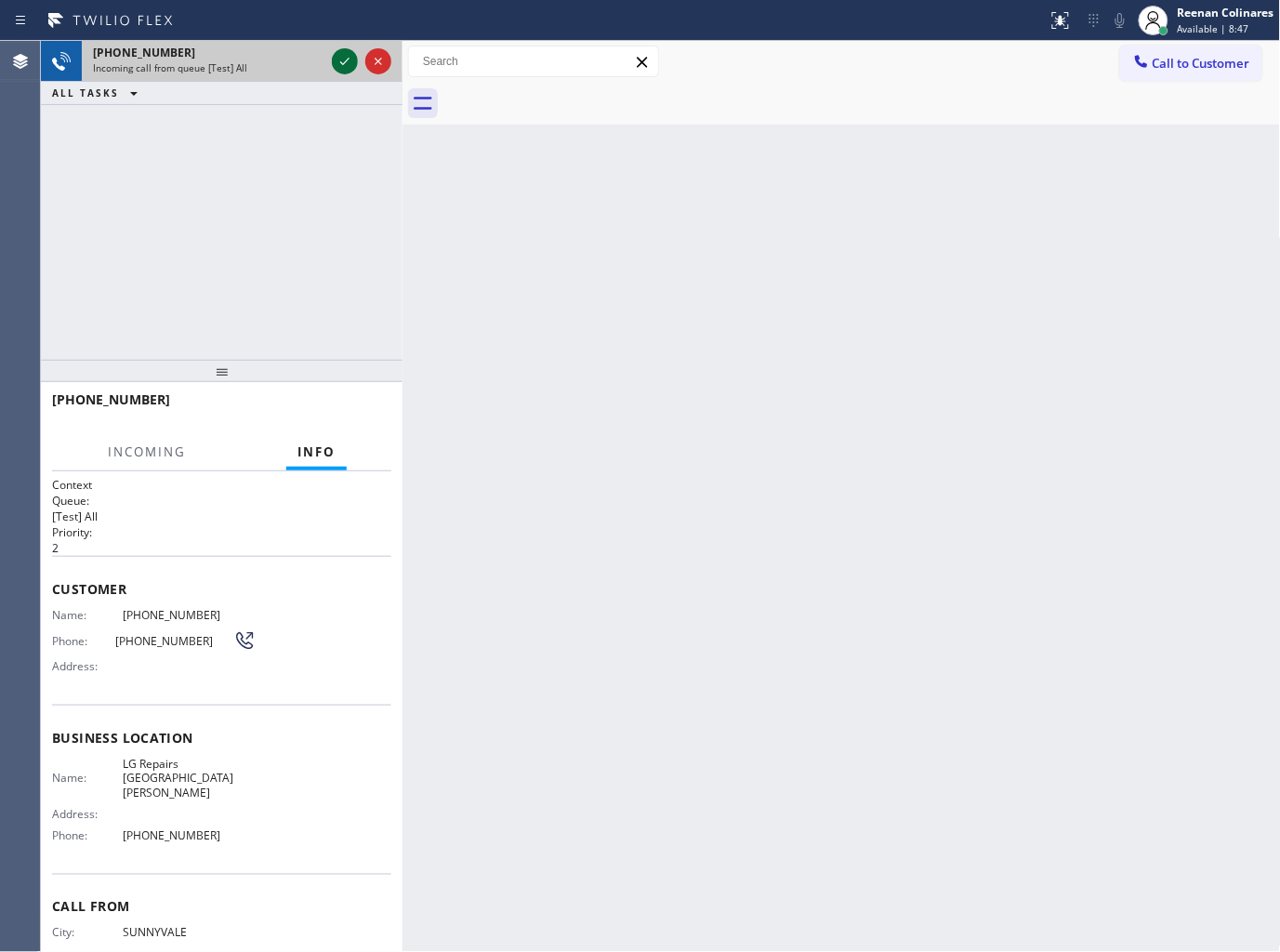
click at [335, 58] on icon at bounding box center [344, 61] width 22 height 22
click at [297, 65] on div "Incoming call from queue [Test] All" at bounding box center [209, 67] width 231 height 13
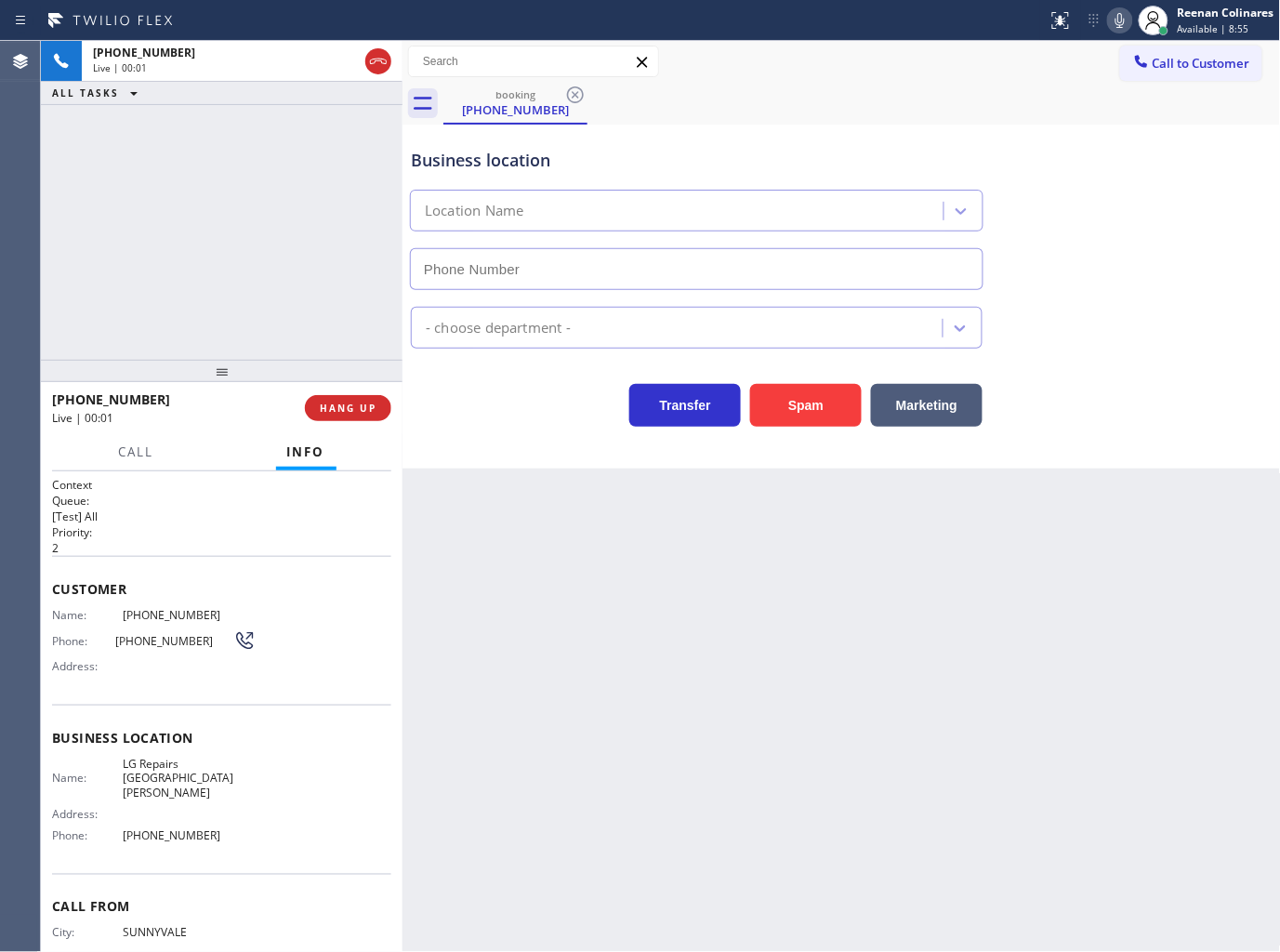
type input "[PHONE_NUMBER]"
click at [346, 406] on span "HANG UP" at bounding box center [347, 407] width 57 height 13
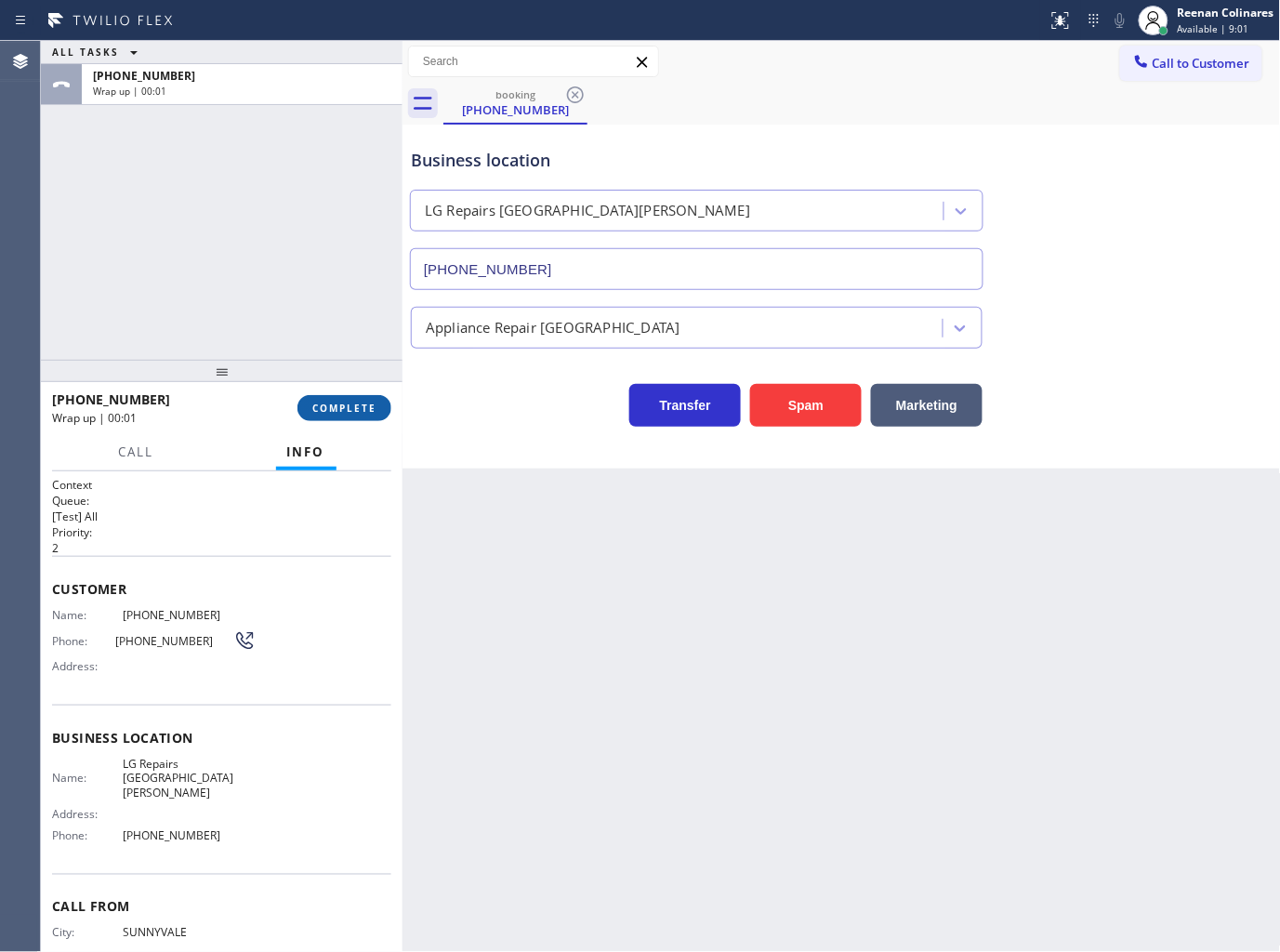
click at [346, 406] on span "COMPLETE" at bounding box center [344, 407] width 64 height 13
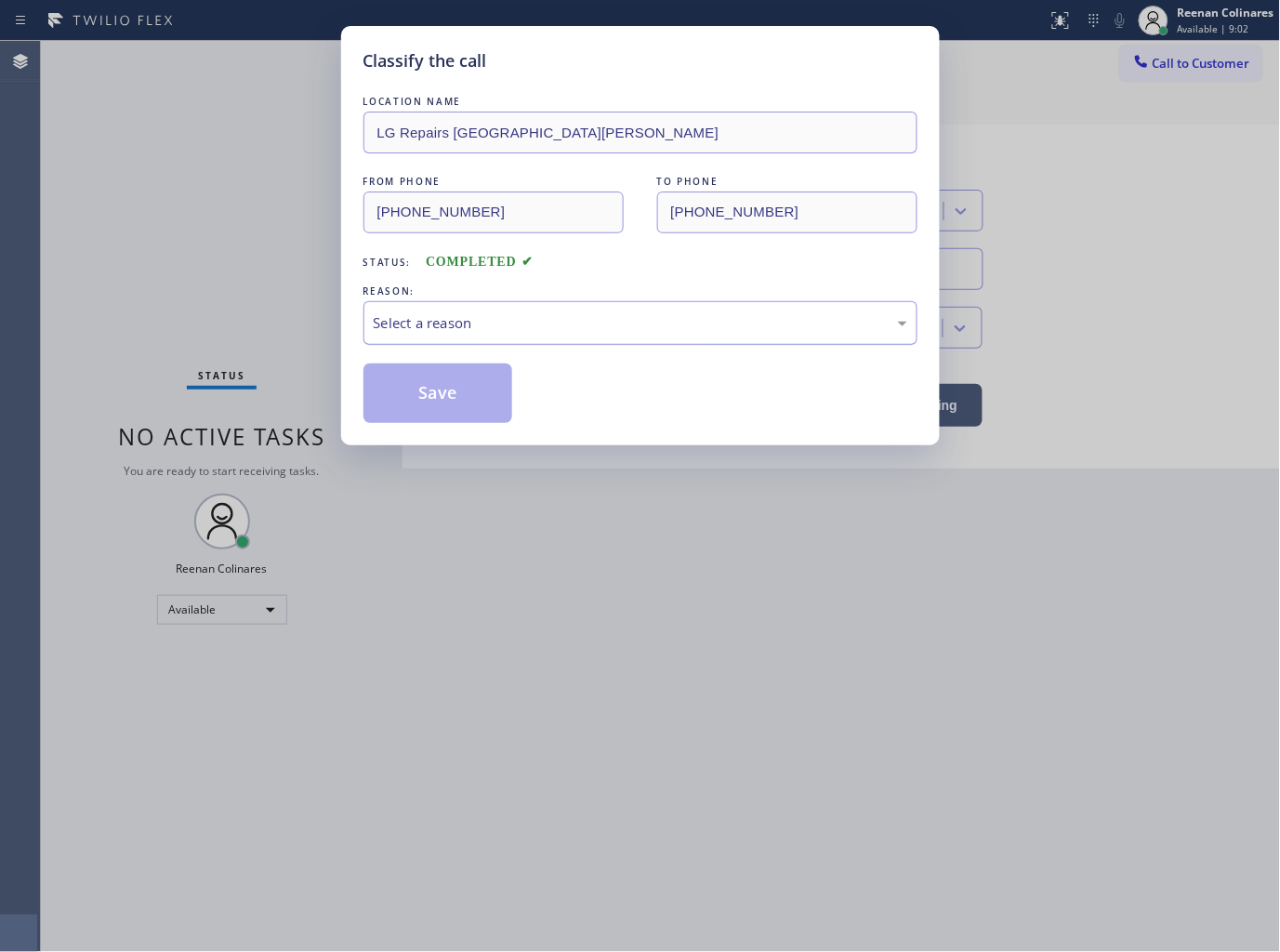
click at [468, 301] on div "Select a reason" at bounding box center [640, 323] width 554 height 44
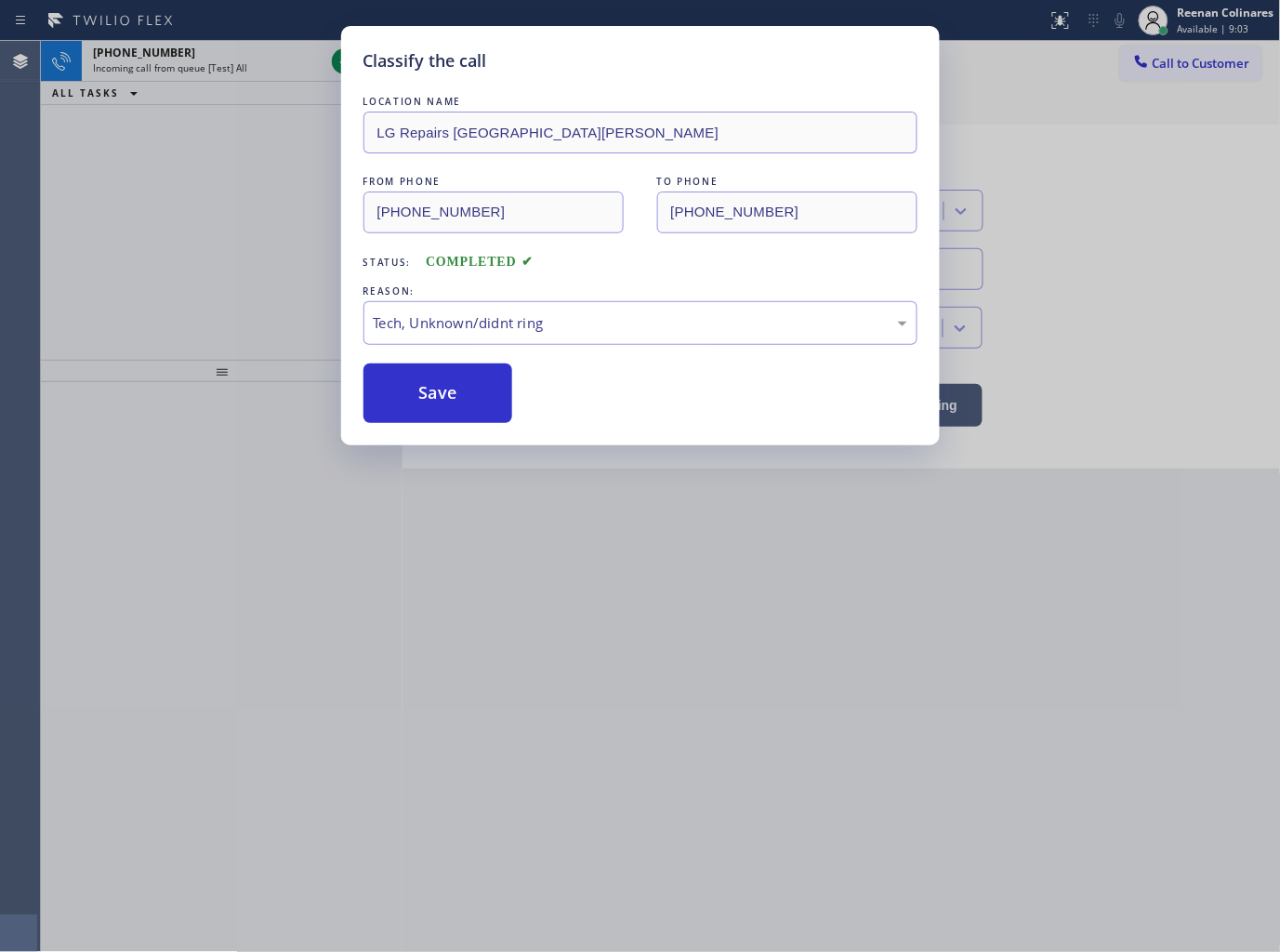
click at [428, 397] on button "Save" at bounding box center [438, 393] width 150 height 60
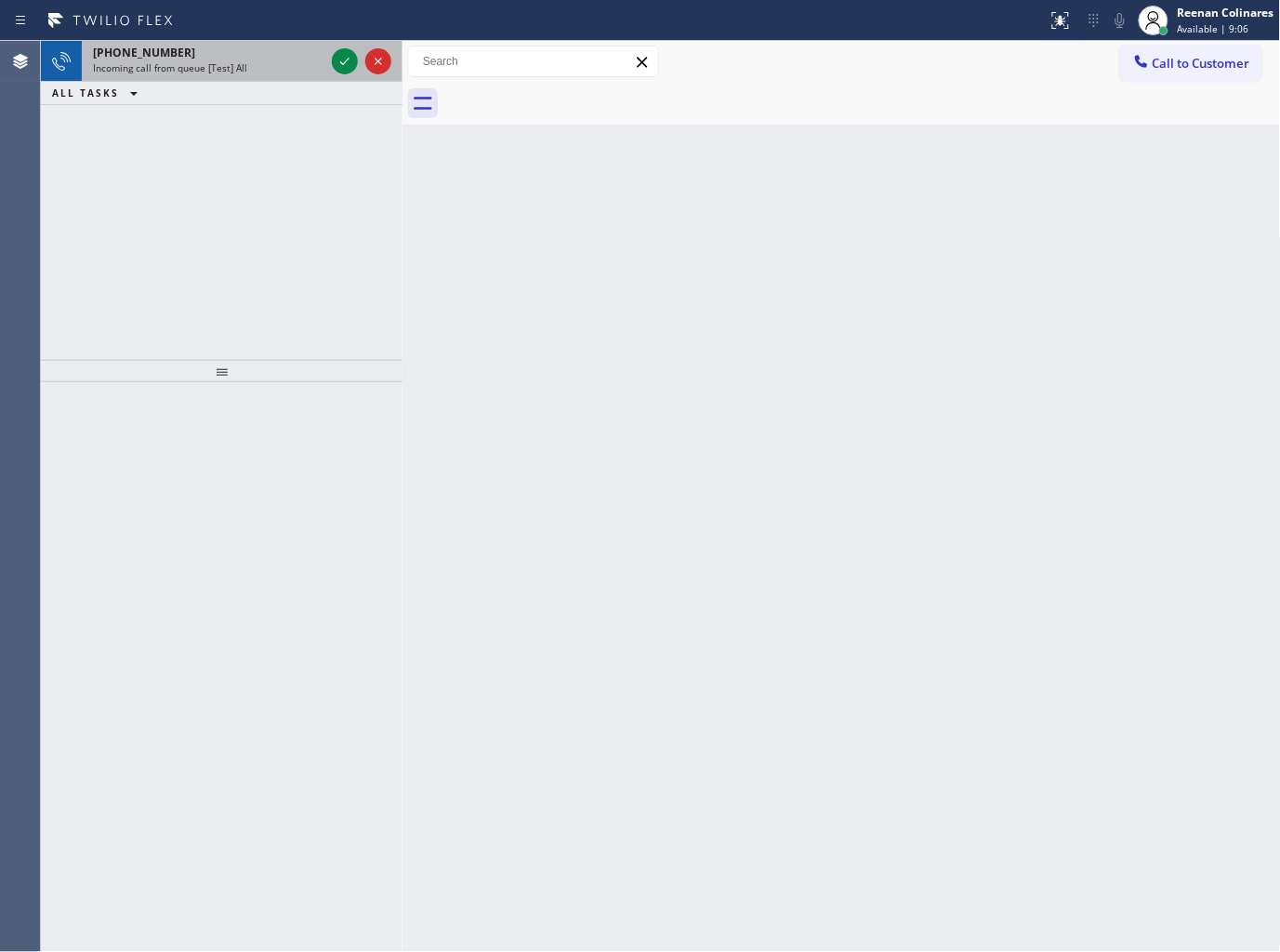
drag, startPoint x: 283, startPoint y: 41, endPoint x: 313, endPoint y: 52, distance: 32.0
click at [283, 41] on div "[PHONE_NUMBER] Incoming call from queue [Test] All" at bounding box center [205, 61] width 246 height 41
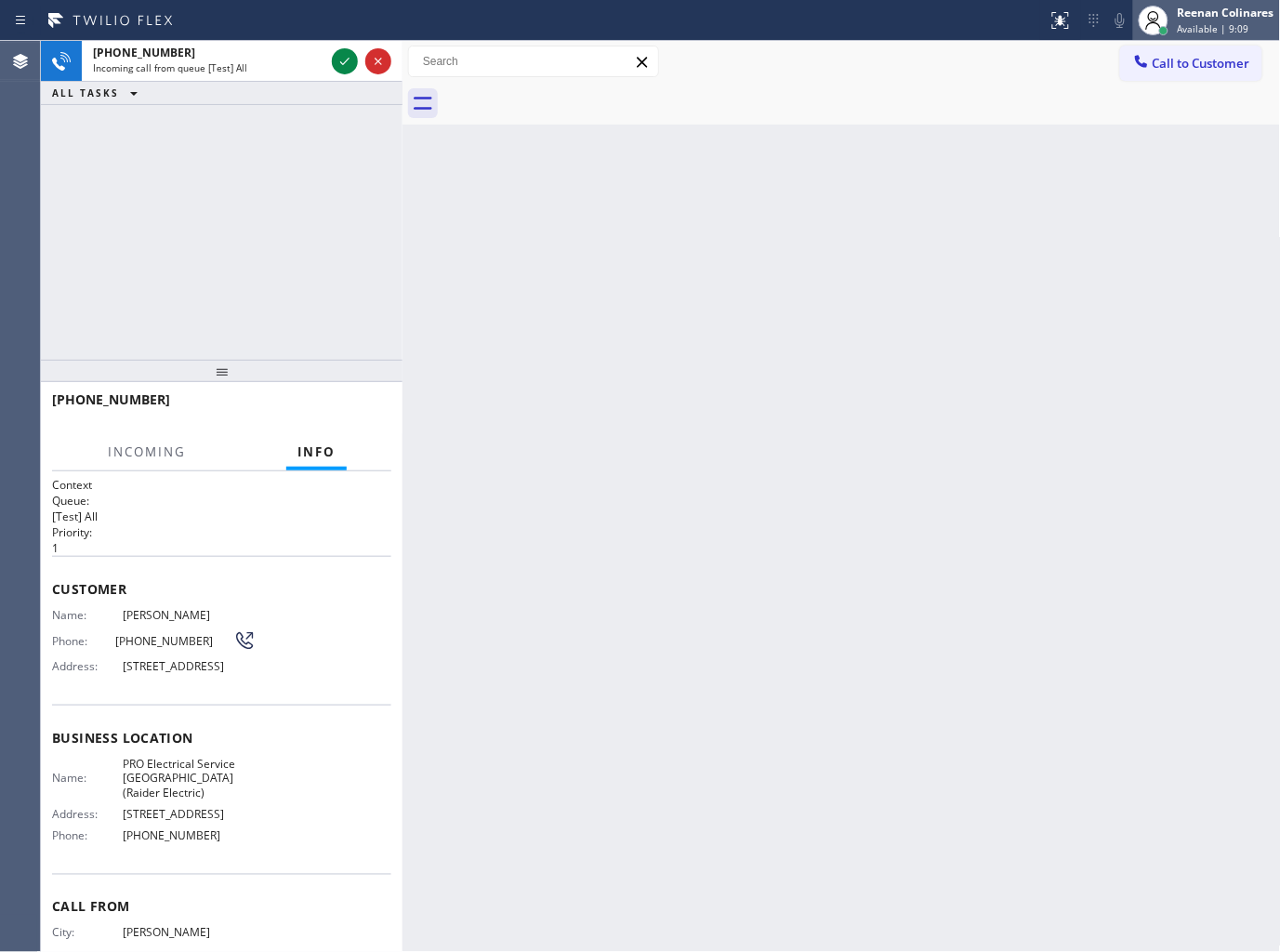
click at [1192, 23] on span "Available | 9:09" at bounding box center [1213, 28] width 72 height 13
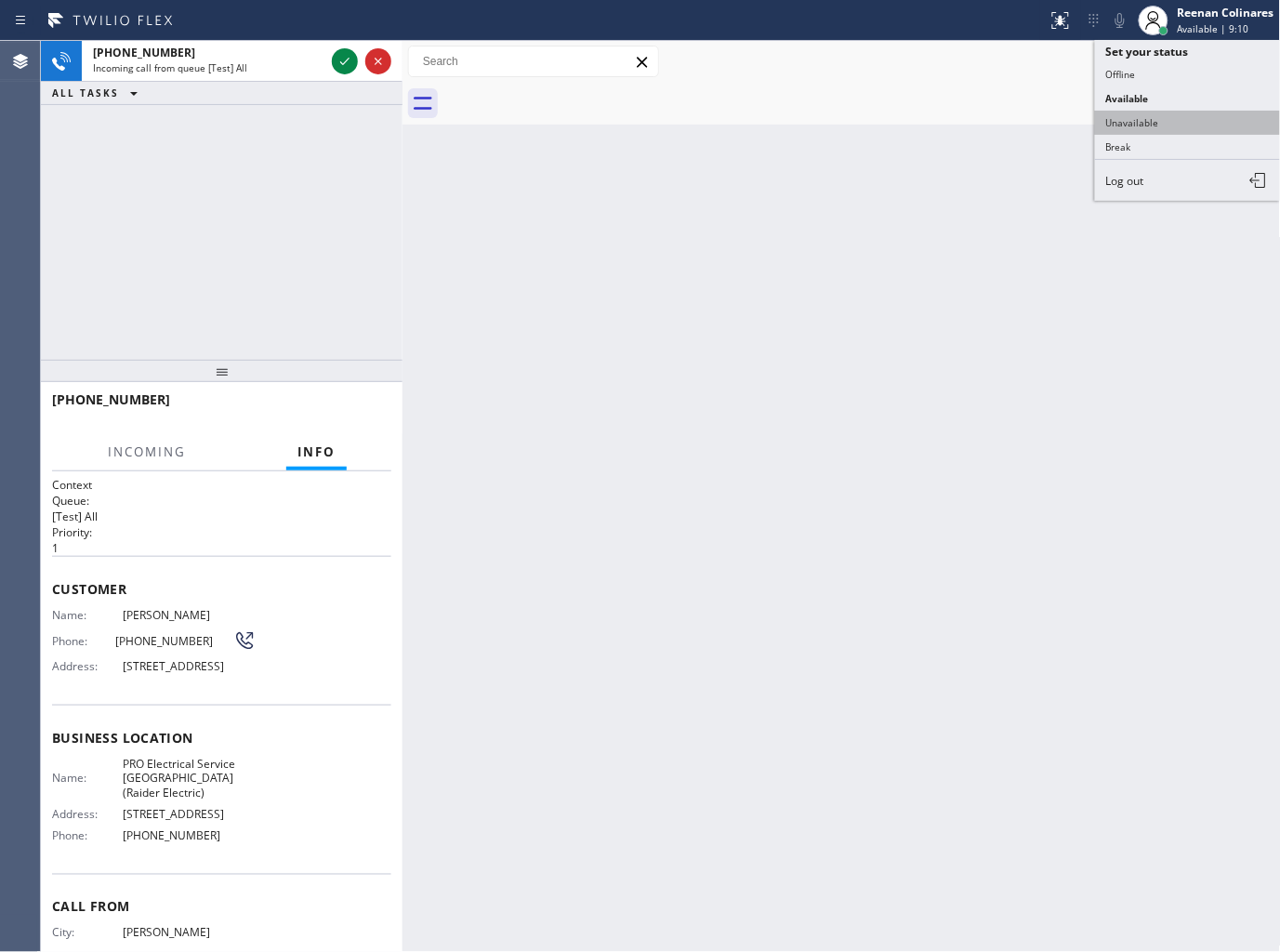
click at [1164, 122] on button "Unavailable" at bounding box center [1187, 123] width 186 height 24
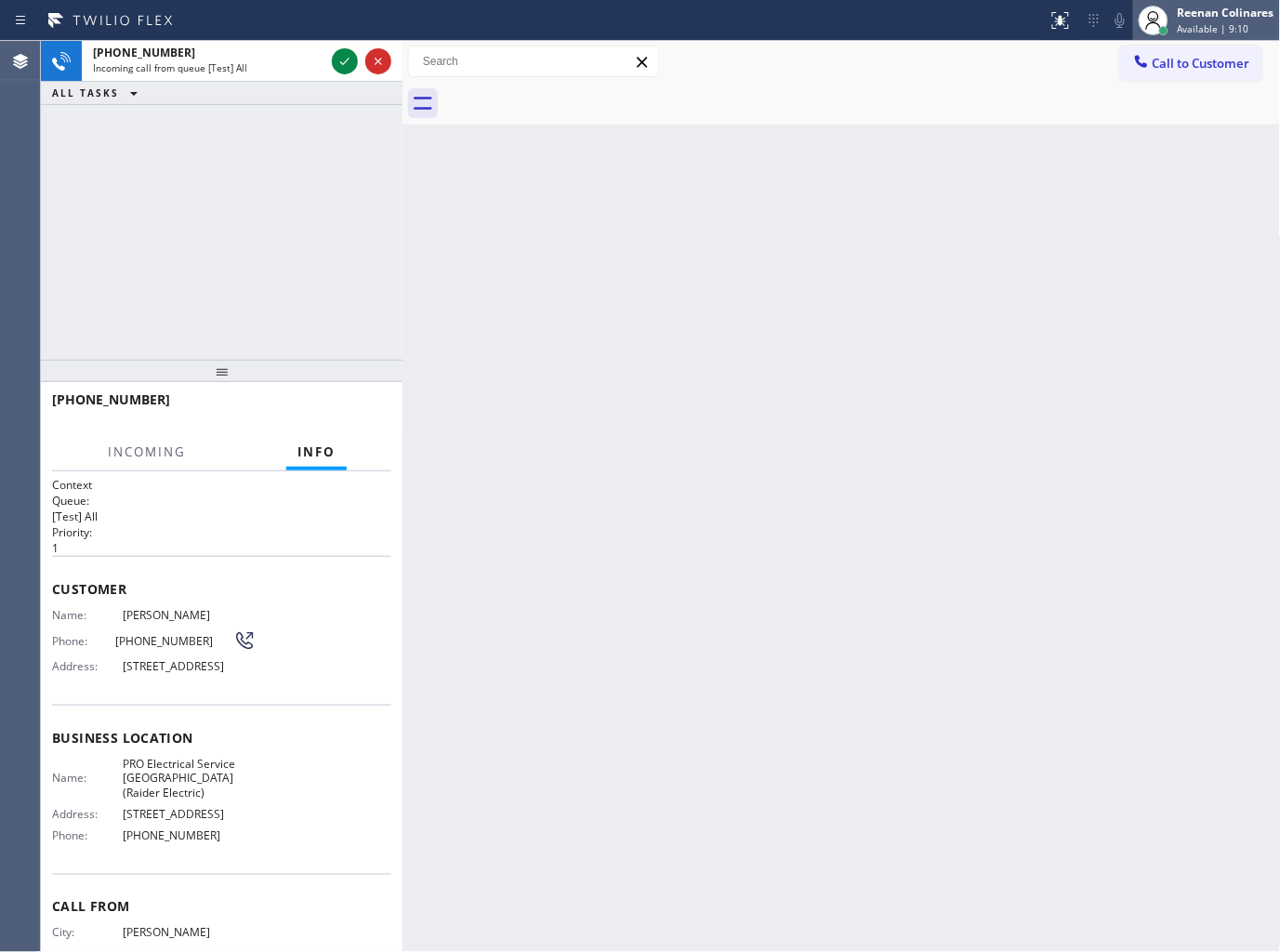
click at [1197, 29] on span "Available | 9:10" at bounding box center [1213, 28] width 72 height 13
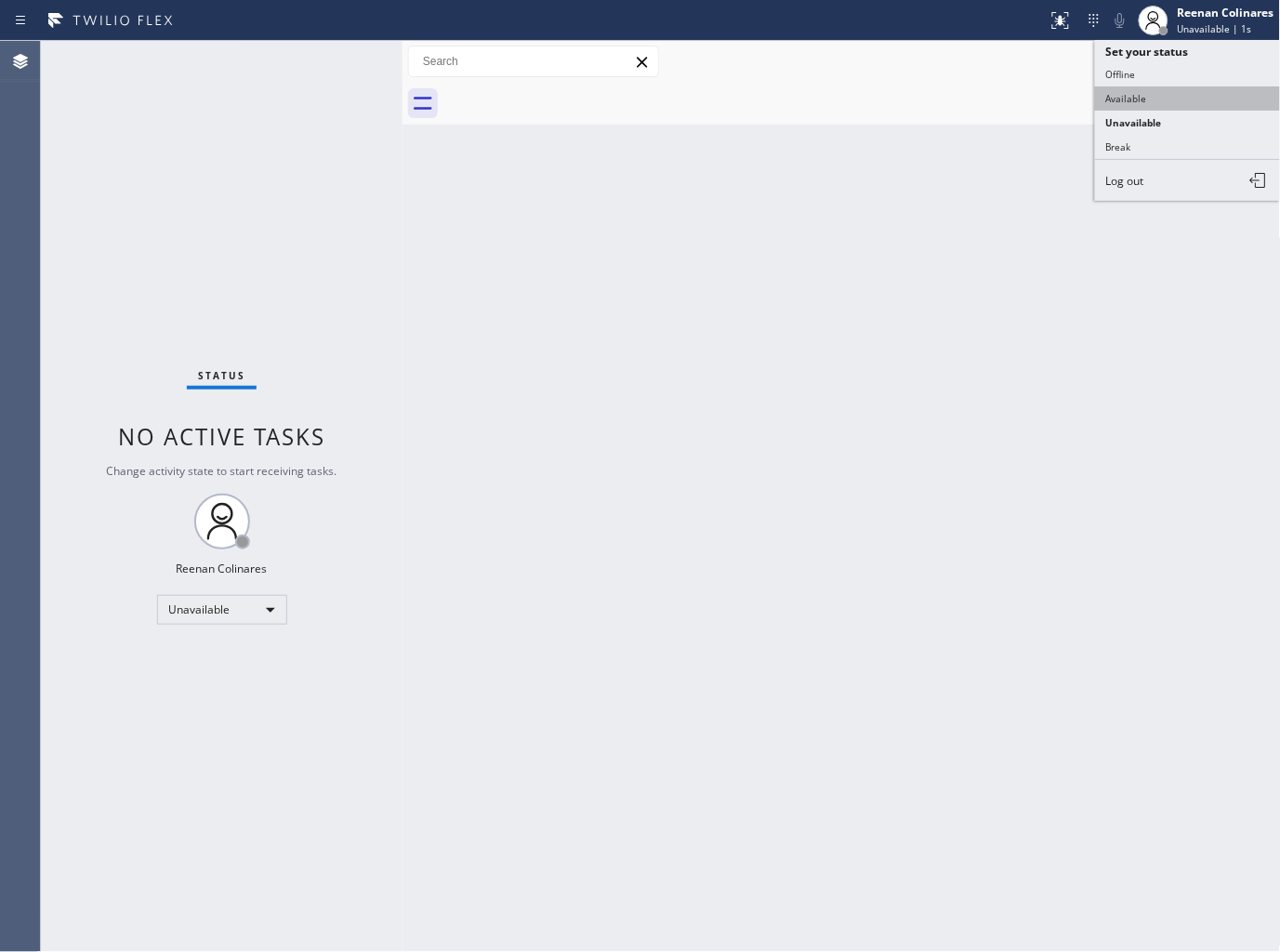
click at [1141, 101] on button "Available" at bounding box center [1187, 99] width 186 height 24
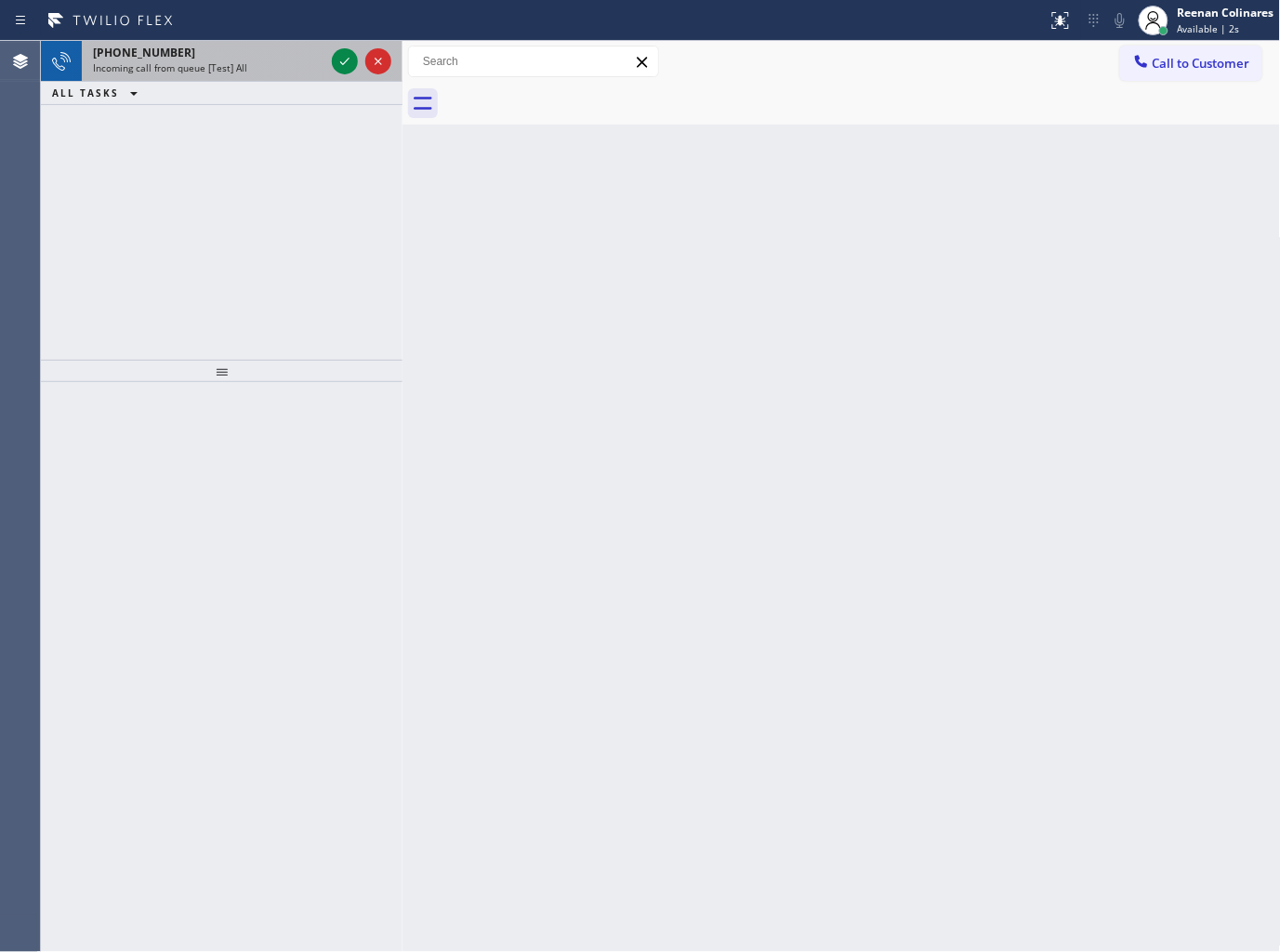
click at [230, 41] on div "[PHONE_NUMBER] Incoming call from queue [Test] All" at bounding box center [205, 61] width 246 height 41
click at [236, 60] on div "[PHONE_NUMBER]" at bounding box center [209, 53] width 231 height 16
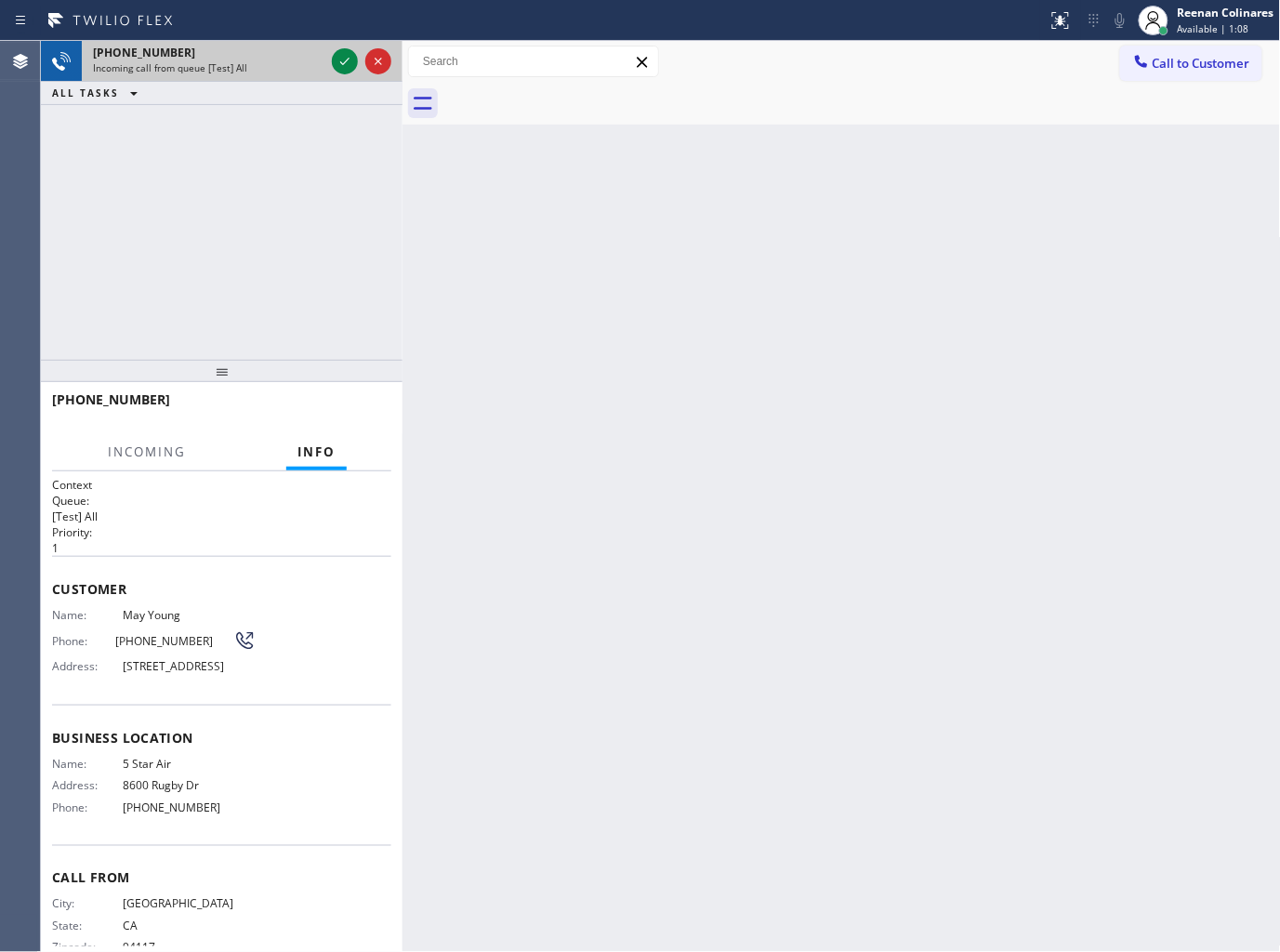
click at [258, 60] on div "[PHONE_NUMBER]" at bounding box center [209, 53] width 231 height 16
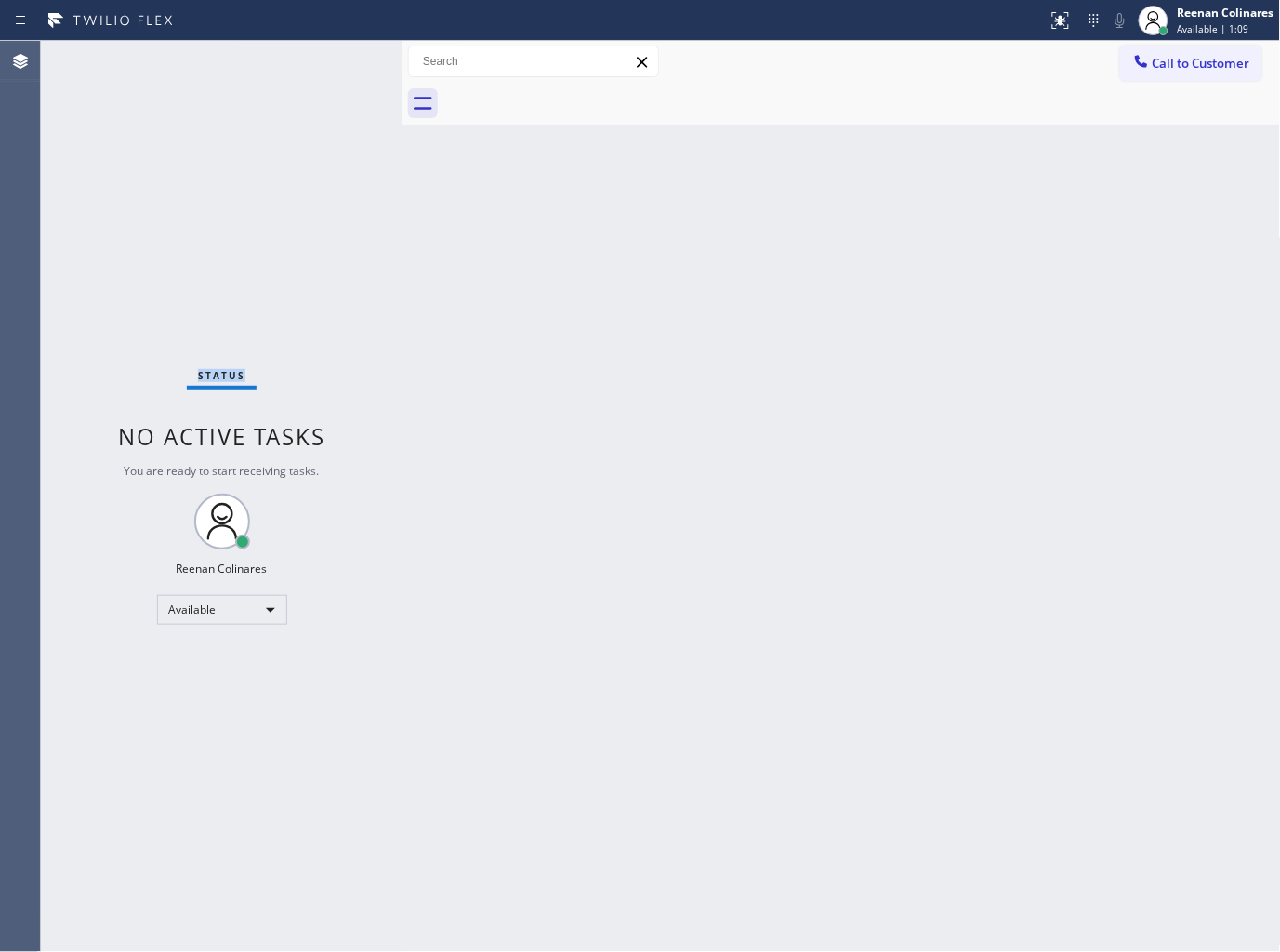
click at [267, 60] on div "Status No active tasks You are ready to start receiving tasks. Reenan Colinares…" at bounding box center [221, 496] width 361 height 911
click at [289, 78] on div "Status No active tasks You are ready to start receiving tasks. Reenan Colinares…" at bounding box center [221, 496] width 361 height 911
click at [304, 199] on div "Status No active tasks You are ready to start receiving tasks. Reenan Colinares…" at bounding box center [221, 496] width 361 height 911
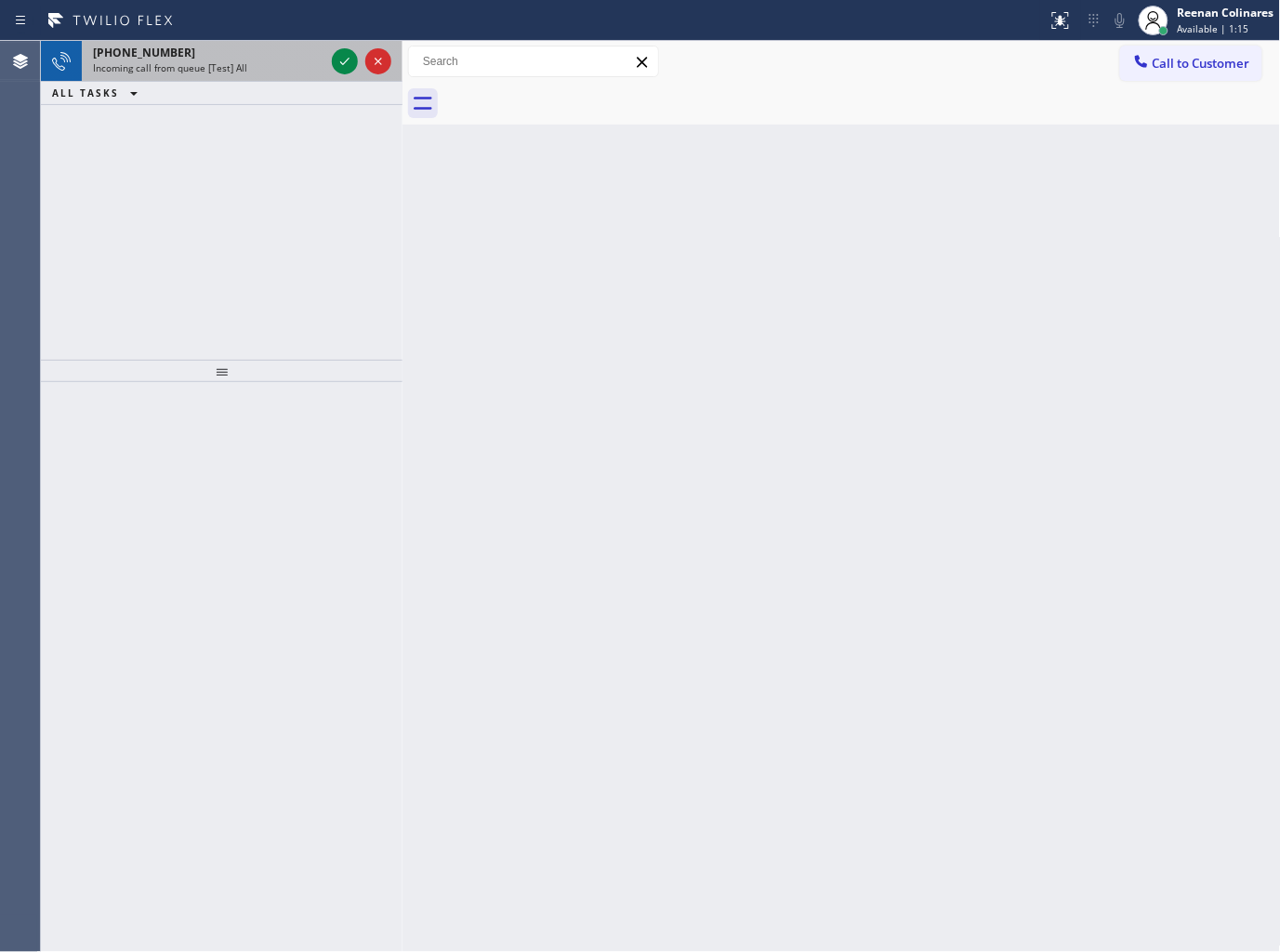
click at [232, 79] on div "[PHONE_NUMBER] Incoming call from queue [Test] All" at bounding box center [205, 61] width 246 height 41
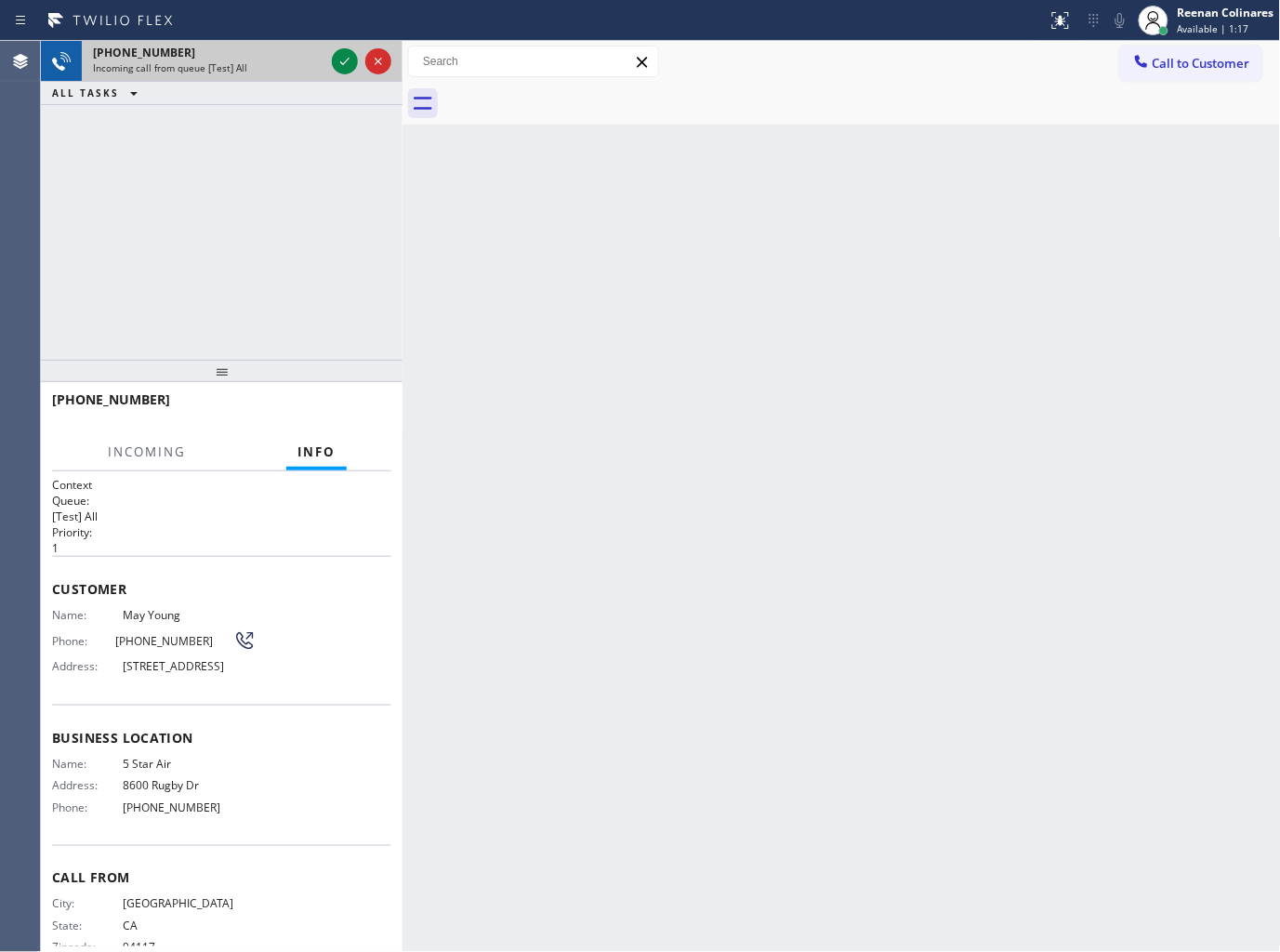
click at [312, 62] on div "Incoming call from queue [Test] All" at bounding box center [209, 67] width 231 height 13
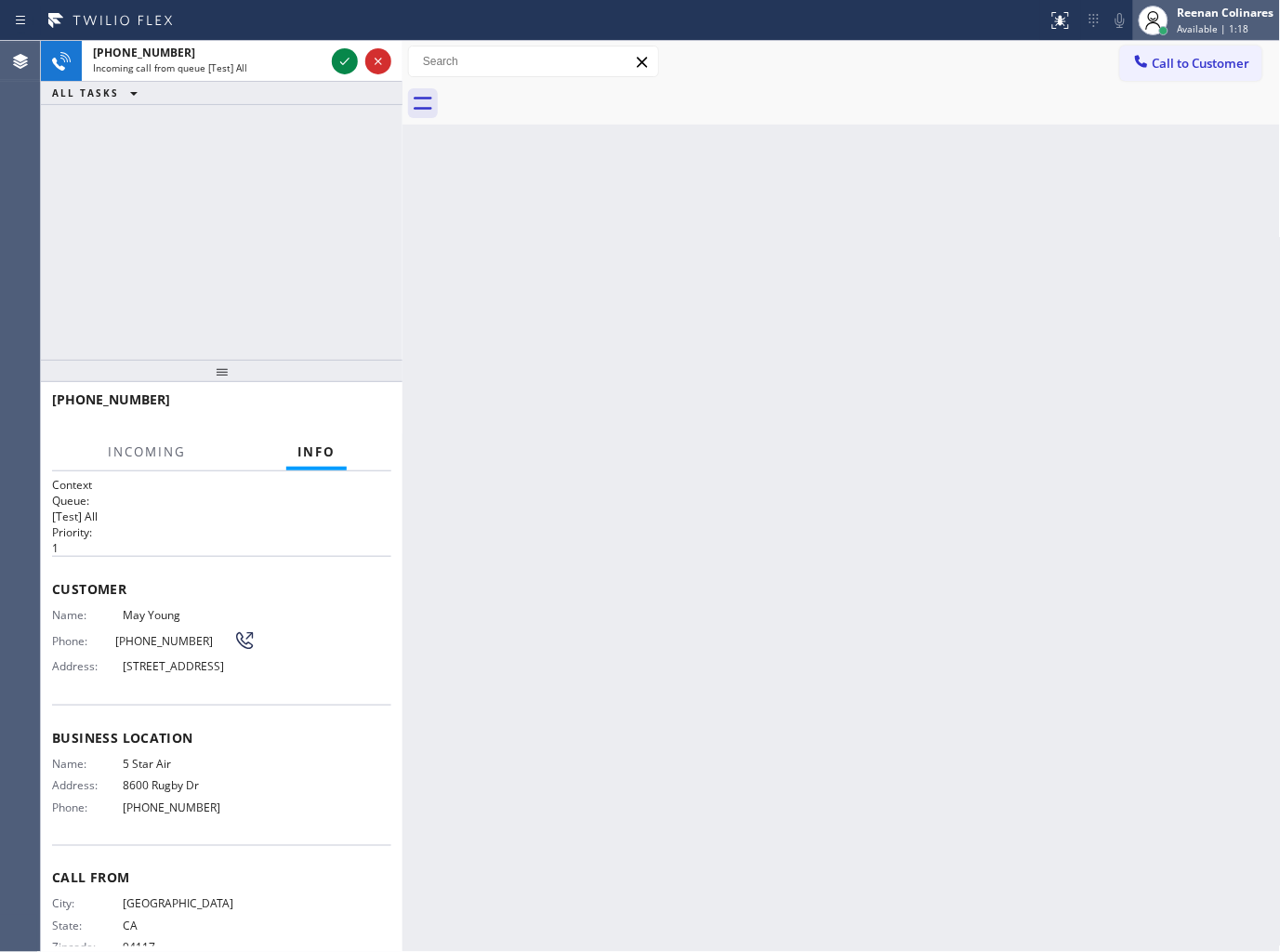
click at [1177, 19] on div "Reenan Colinares" at bounding box center [1225, 13] width 97 height 16
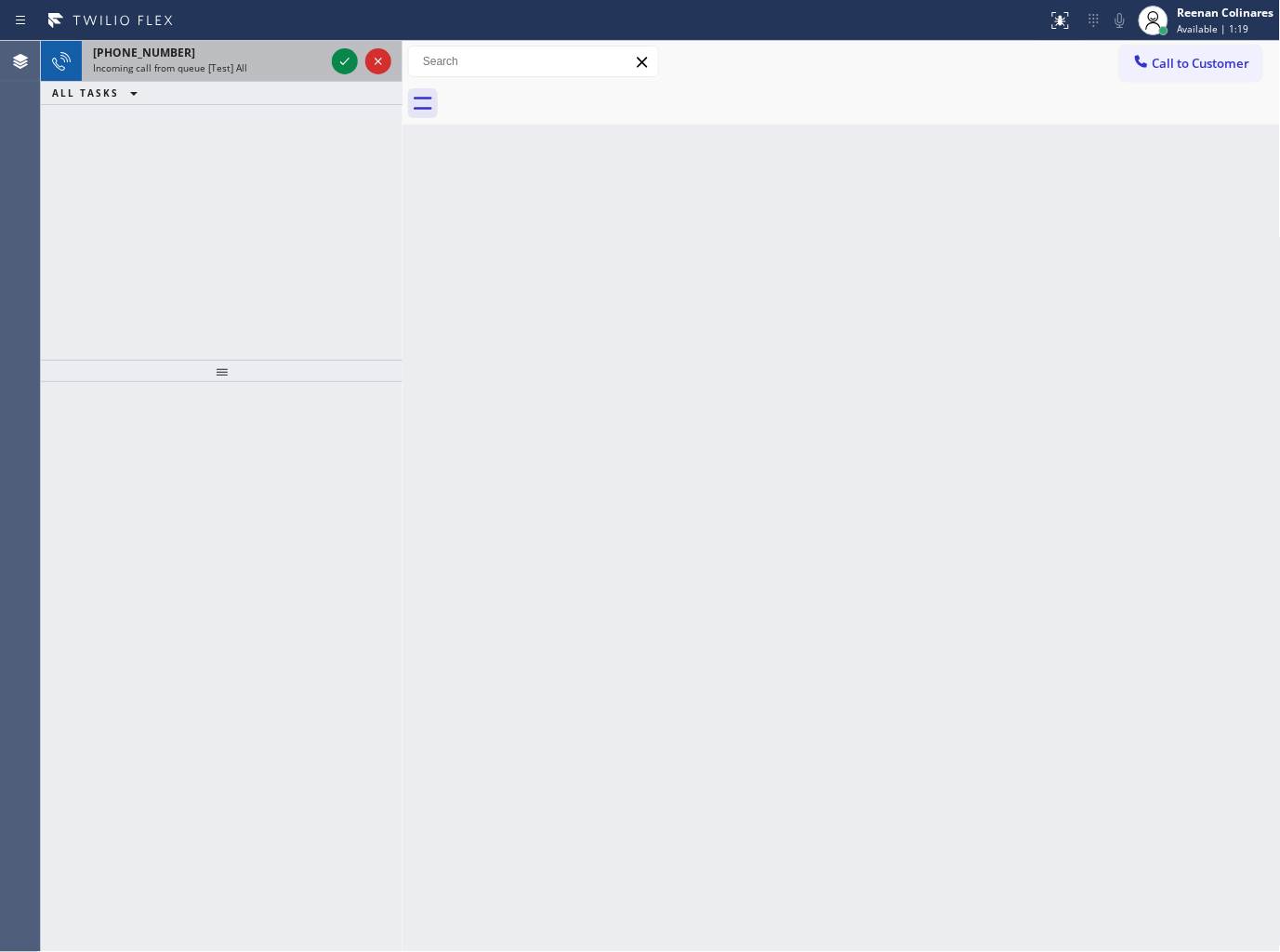
click at [228, 50] on div "[PHONE_NUMBER]" at bounding box center [209, 53] width 231 height 16
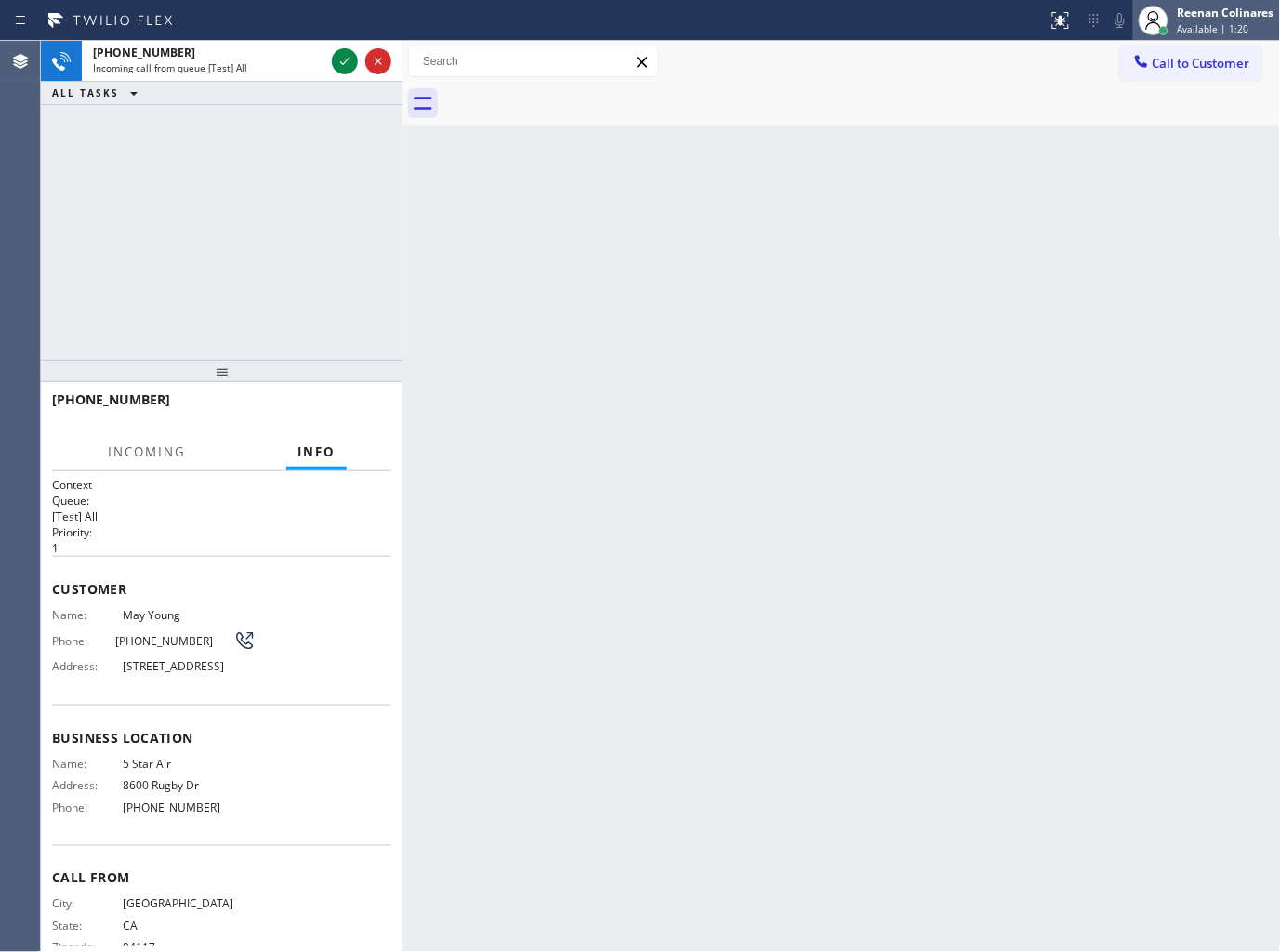
click at [1210, 9] on div "Reenan Colinares" at bounding box center [1225, 13] width 97 height 16
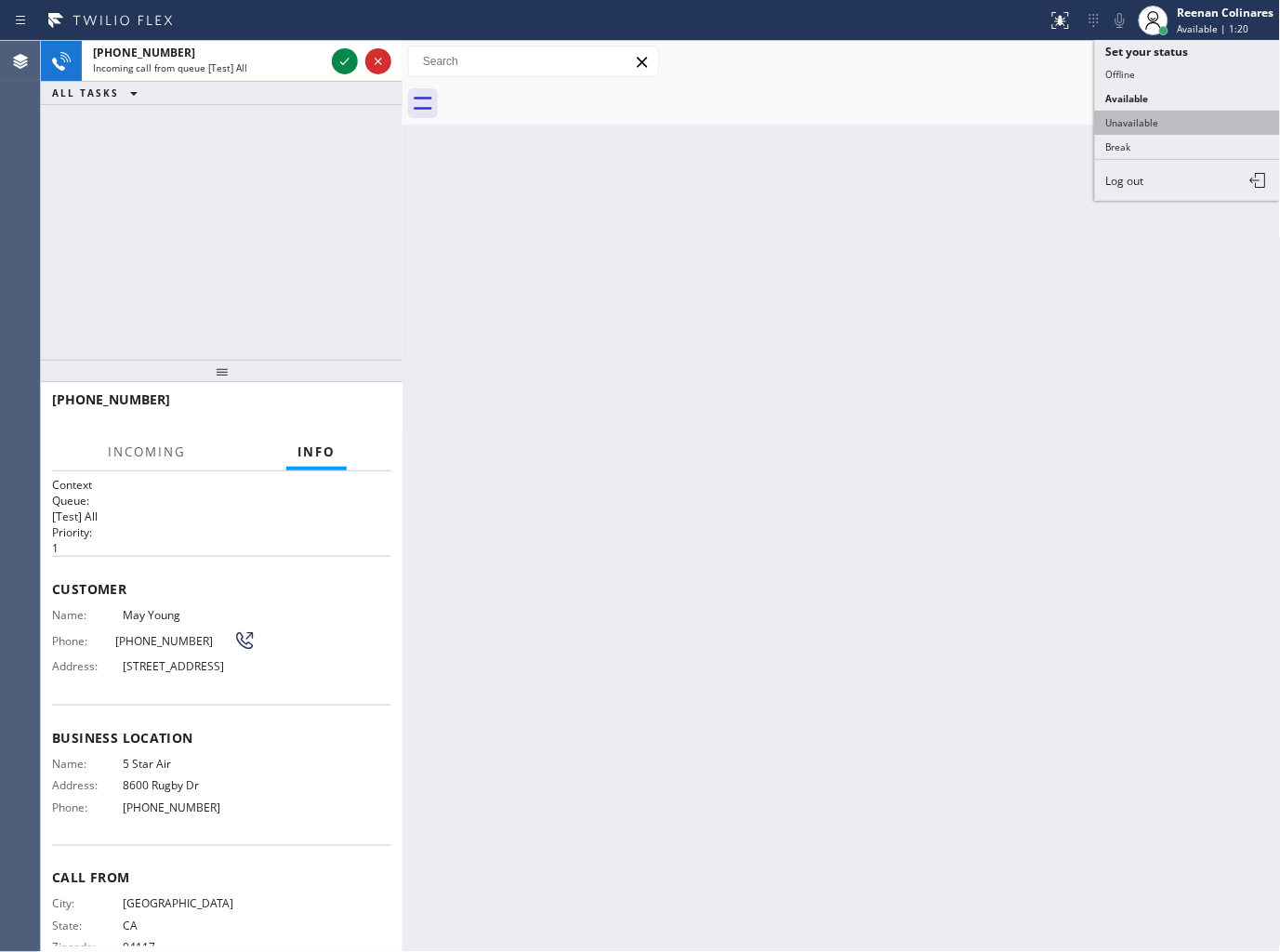
click at [1138, 121] on button "Unavailable" at bounding box center [1187, 123] width 186 height 24
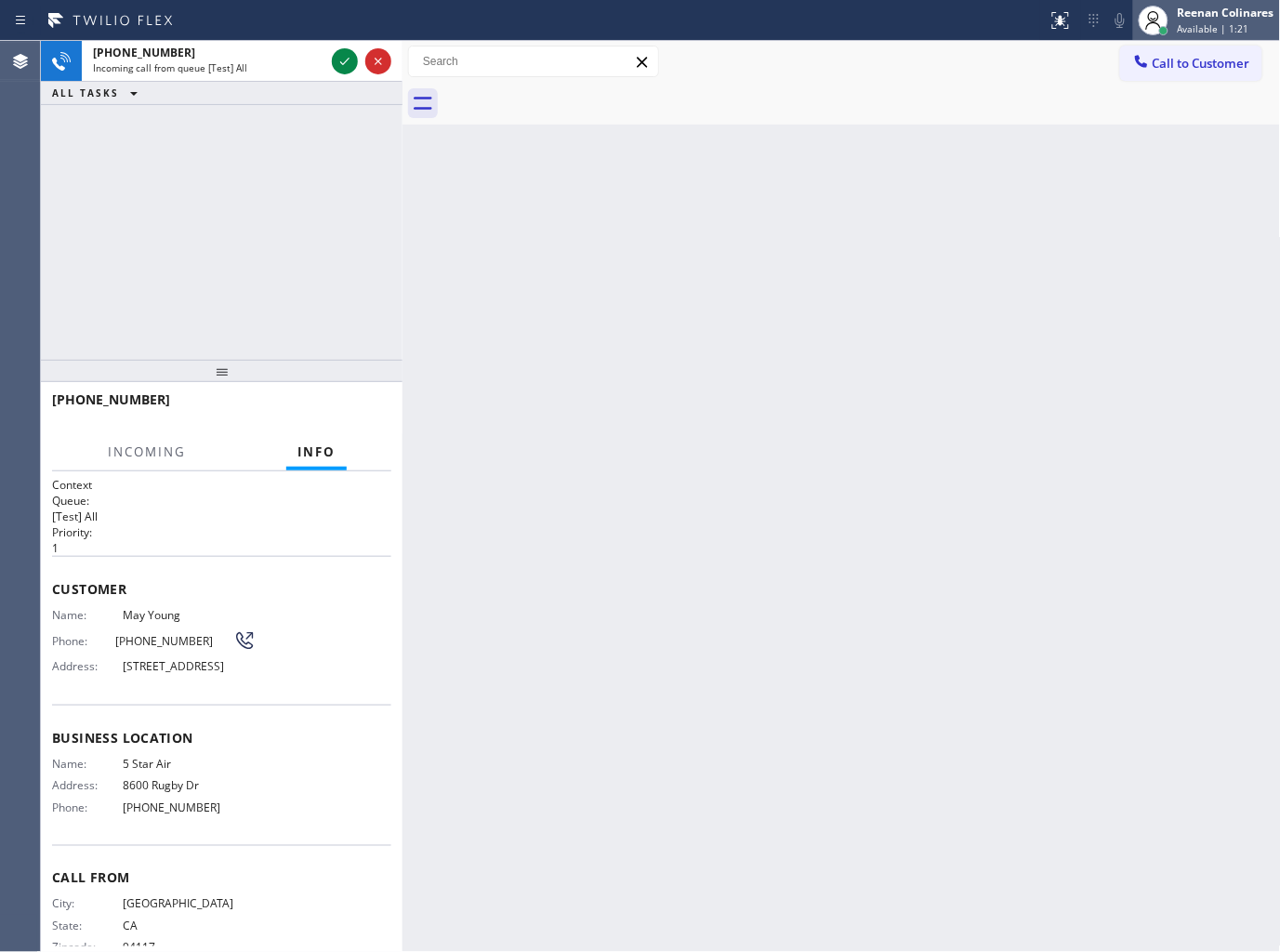
click at [1176, 28] on div "Reenan Colinares Available | 1:21" at bounding box center [1227, 20] width 106 height 33
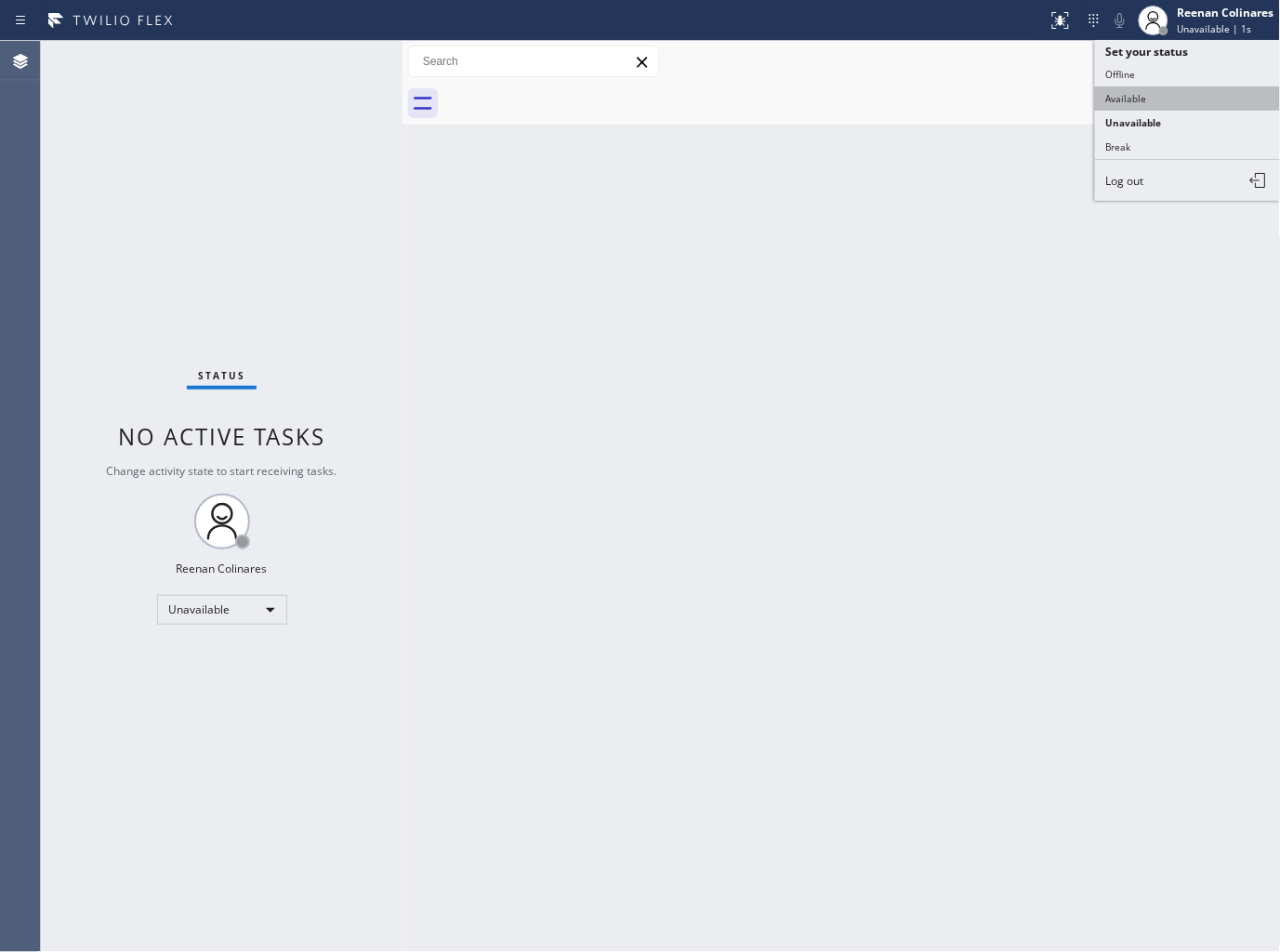
click at [1129, 101] on button "Available" at bounding box center [1187, 99] width 186 height 24
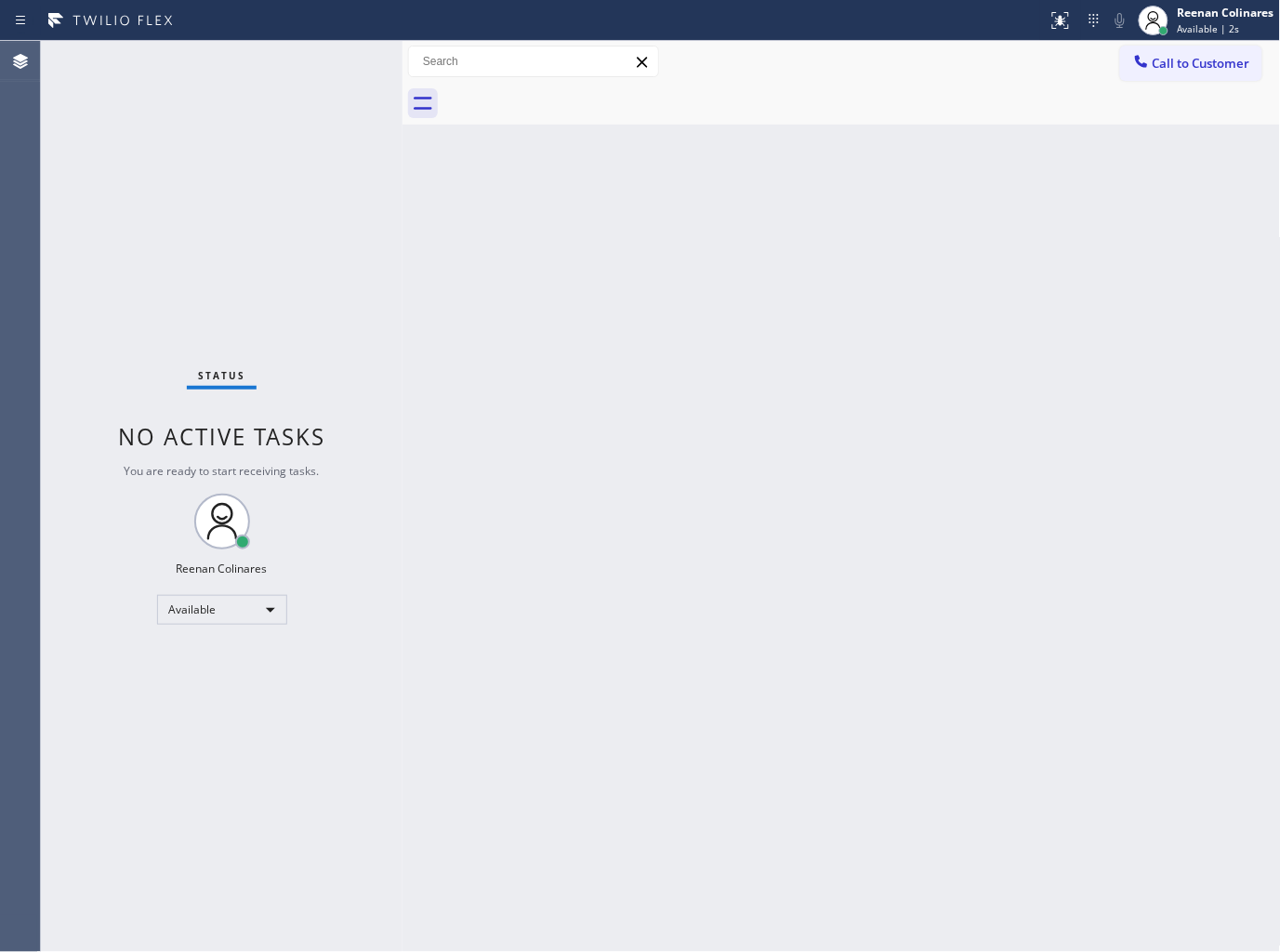
click at [670, 346] on div "Back to Dashboard Change Sender ID Customers Technicians Select a contact Outbo…" at bounding box center [841, 496] width 878 height 911
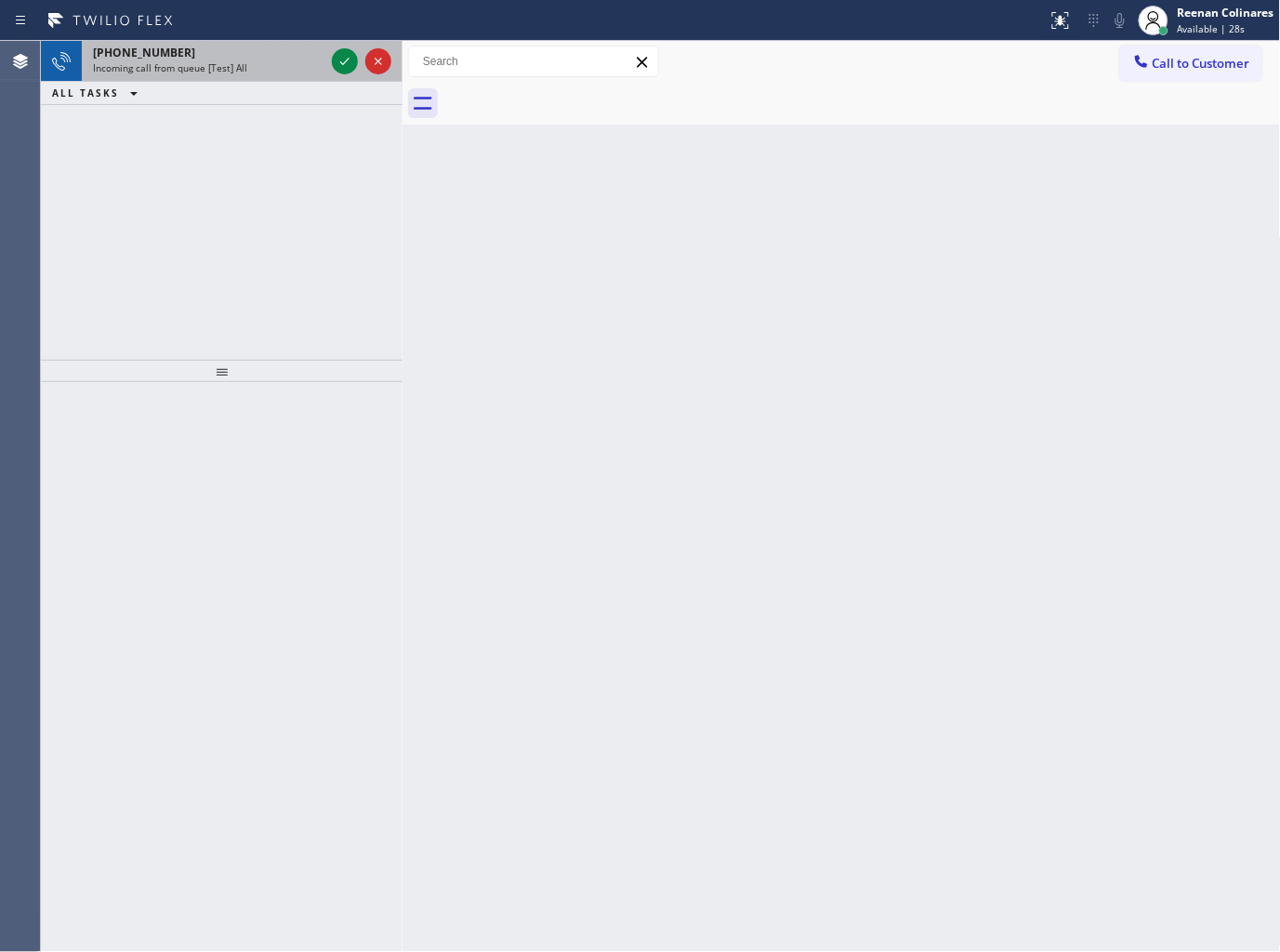
drag, startPoint x: 251, startPoint y: 61, endPoint x: 266, endPoint y: 61, distance: 15.0
click at [251, 61] on div "Incoming call from queue [Test] All" at bounding box center [209, 67] width 231 height 13
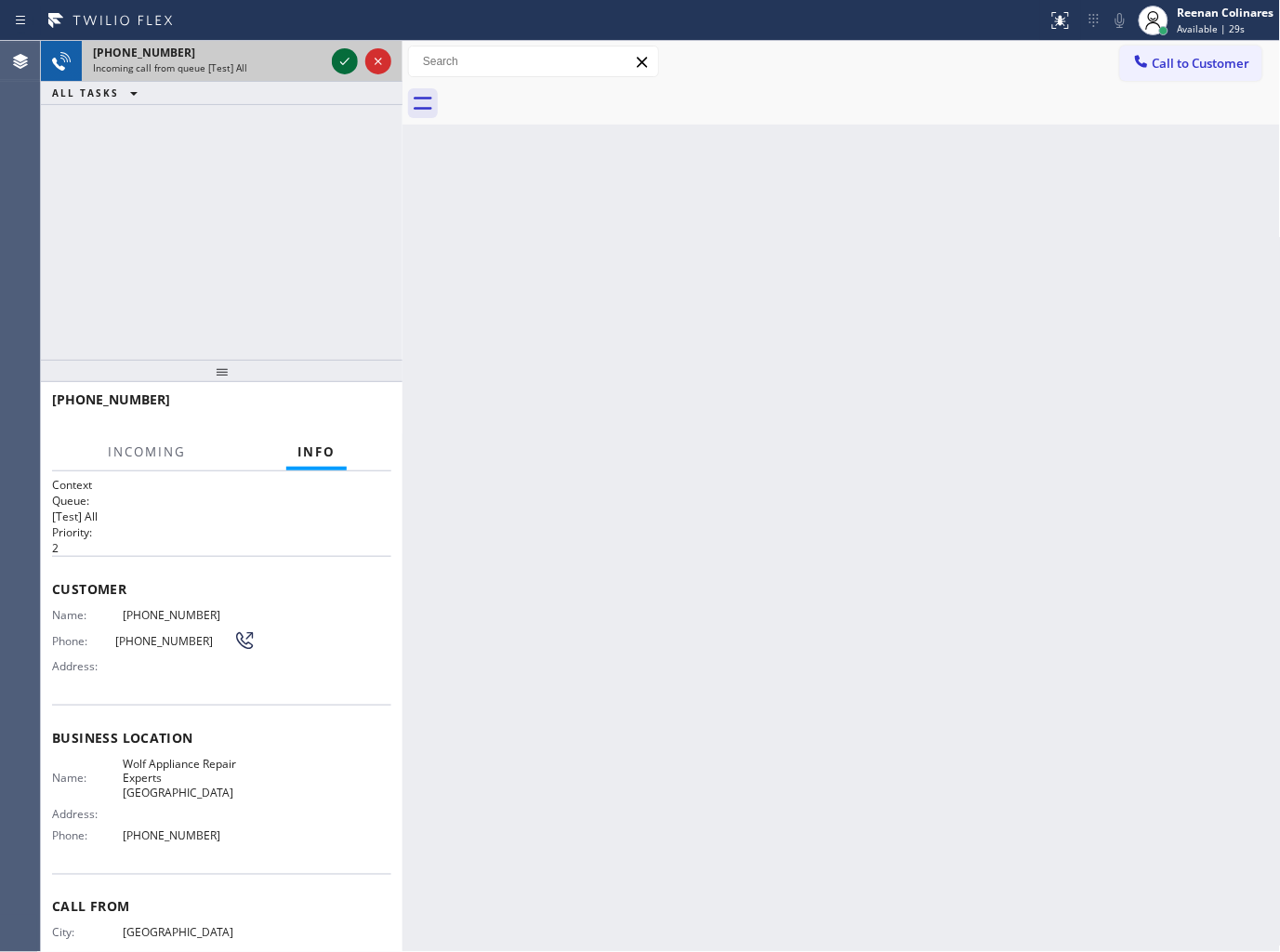
click at [337, 58] on icon at bounding box center [344, 61] width 22 height 22
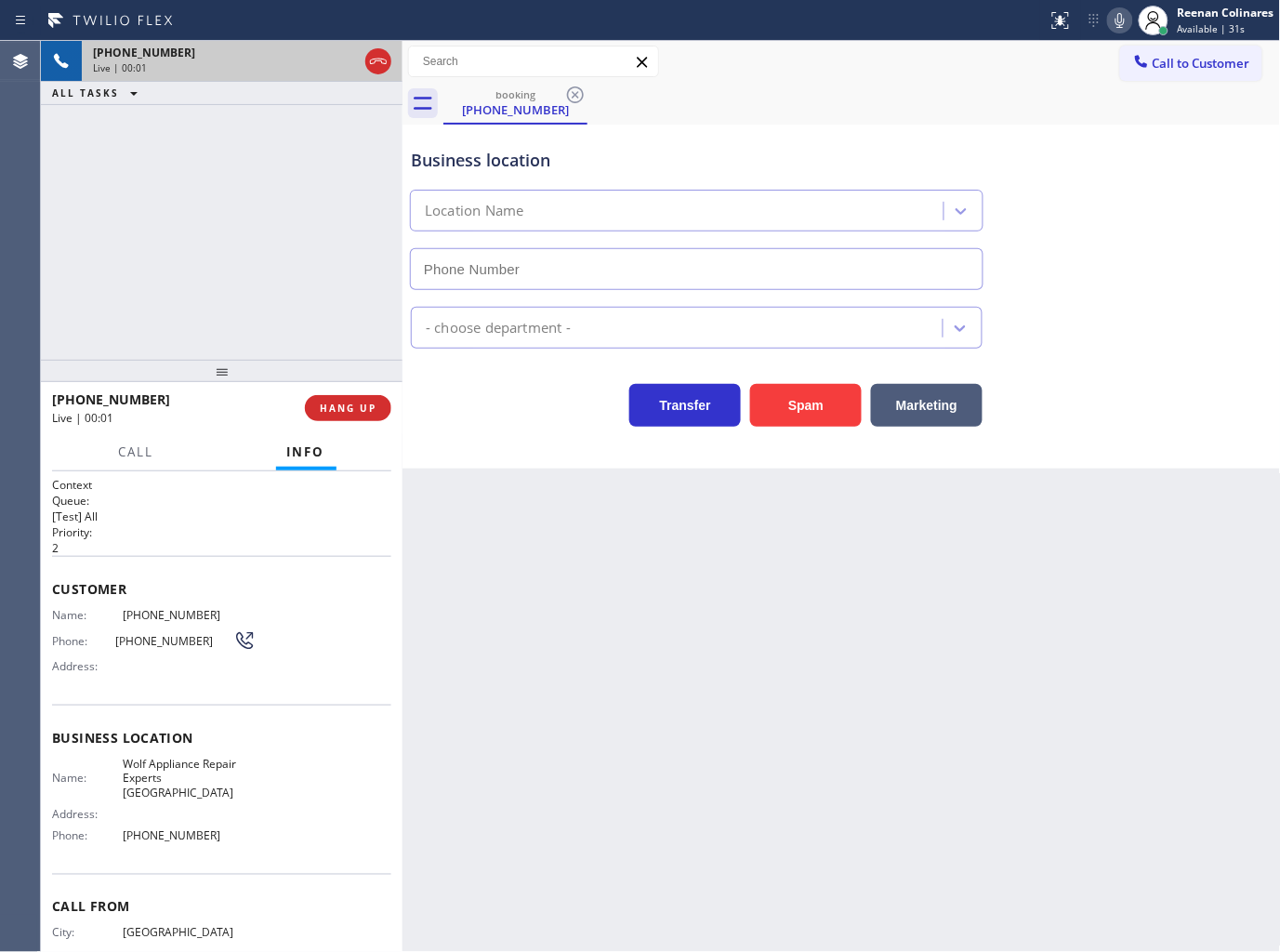
type input "[PHONE_NUMBER]"
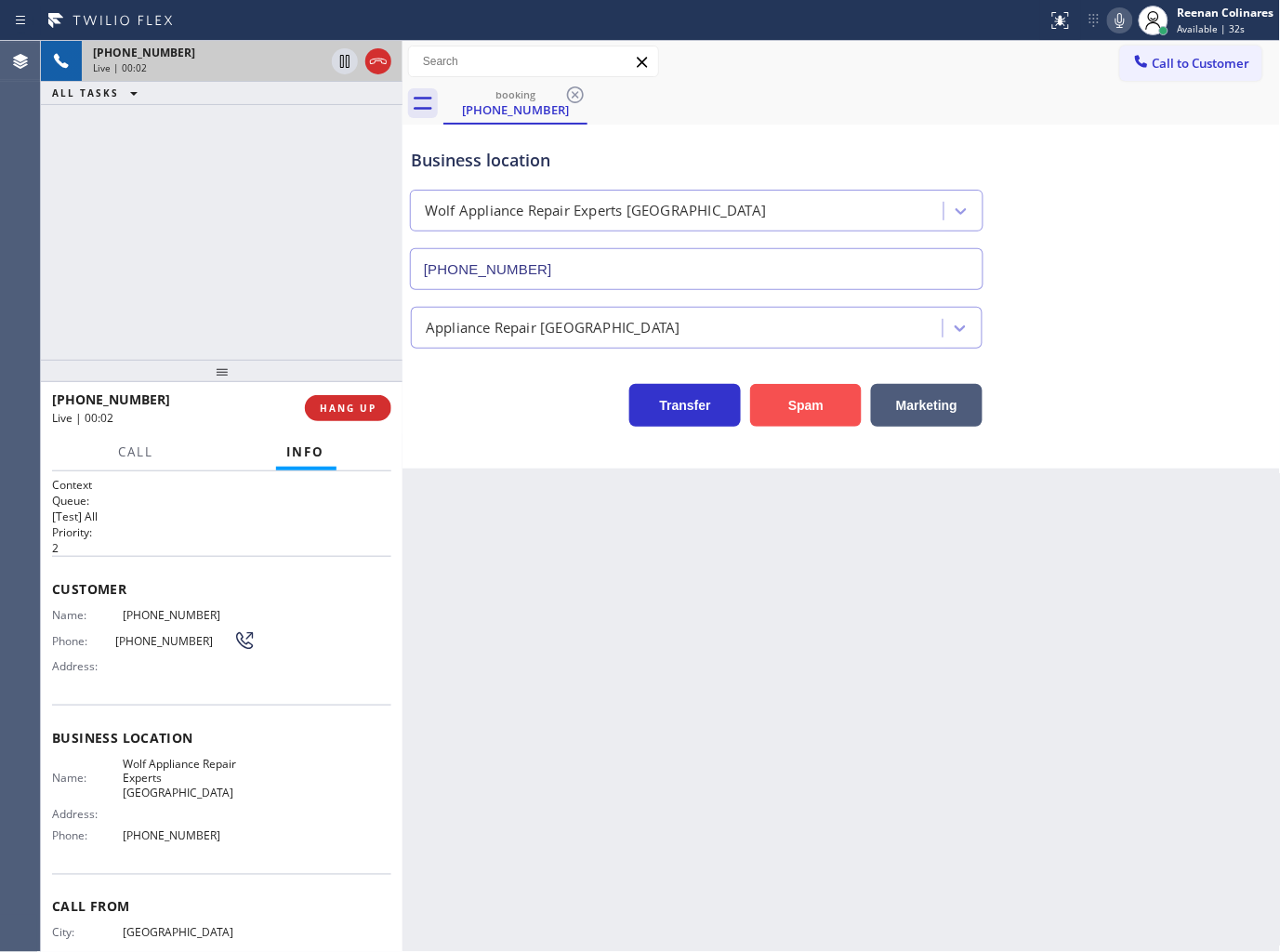
click at [771, 403] on button "Spam" at bounding box center [806, 405] width 112 height 43
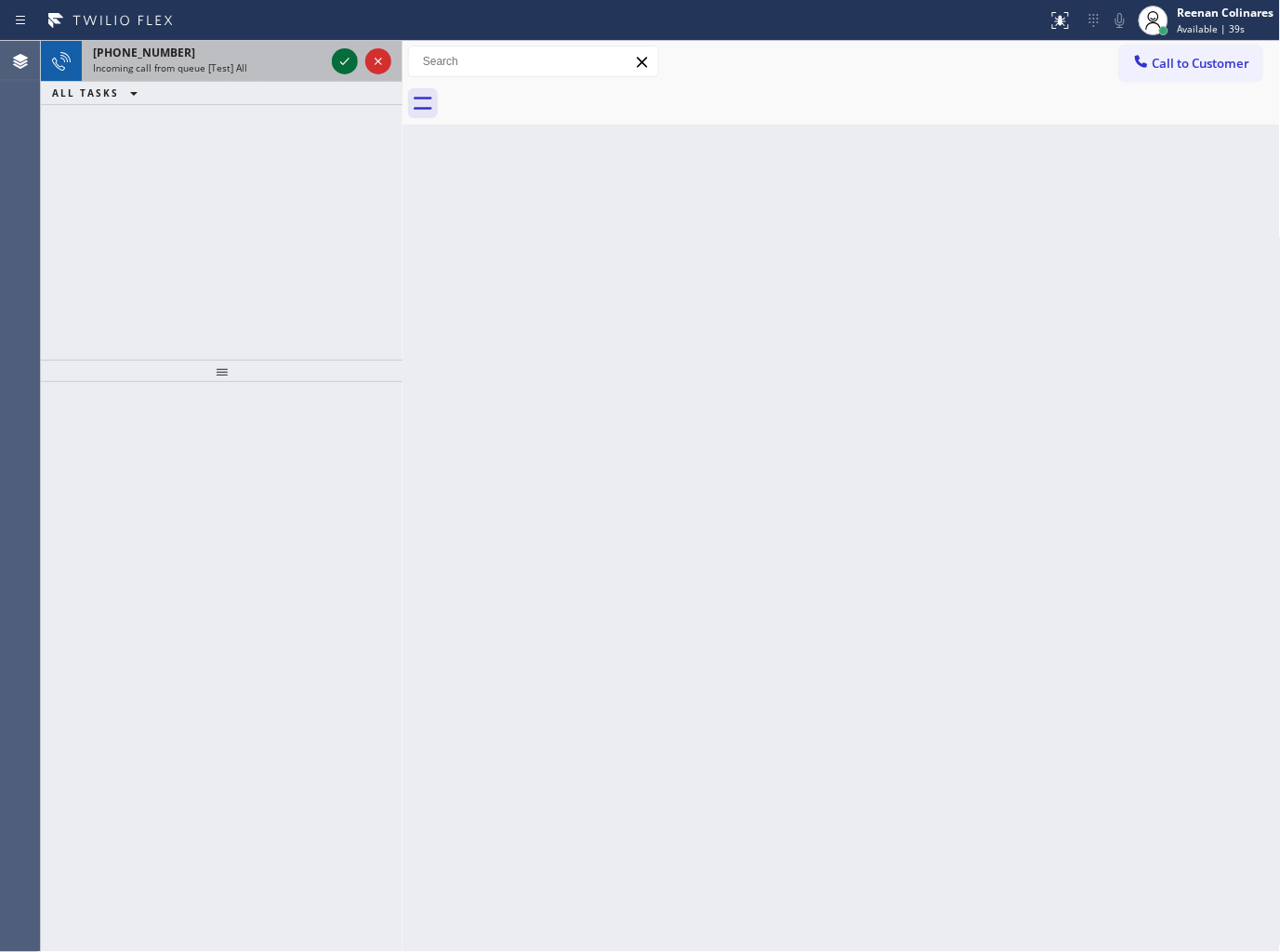
drag, startPoint x: 260, startPoint y: 60, endPoint x: 350, endPoint y: 51, distance: 90.4
click at [269, 61] on div "[PHONE_NUMBER] Incoming call from queue [Test] All" at bounding box center [205, 61] width 246 height 41
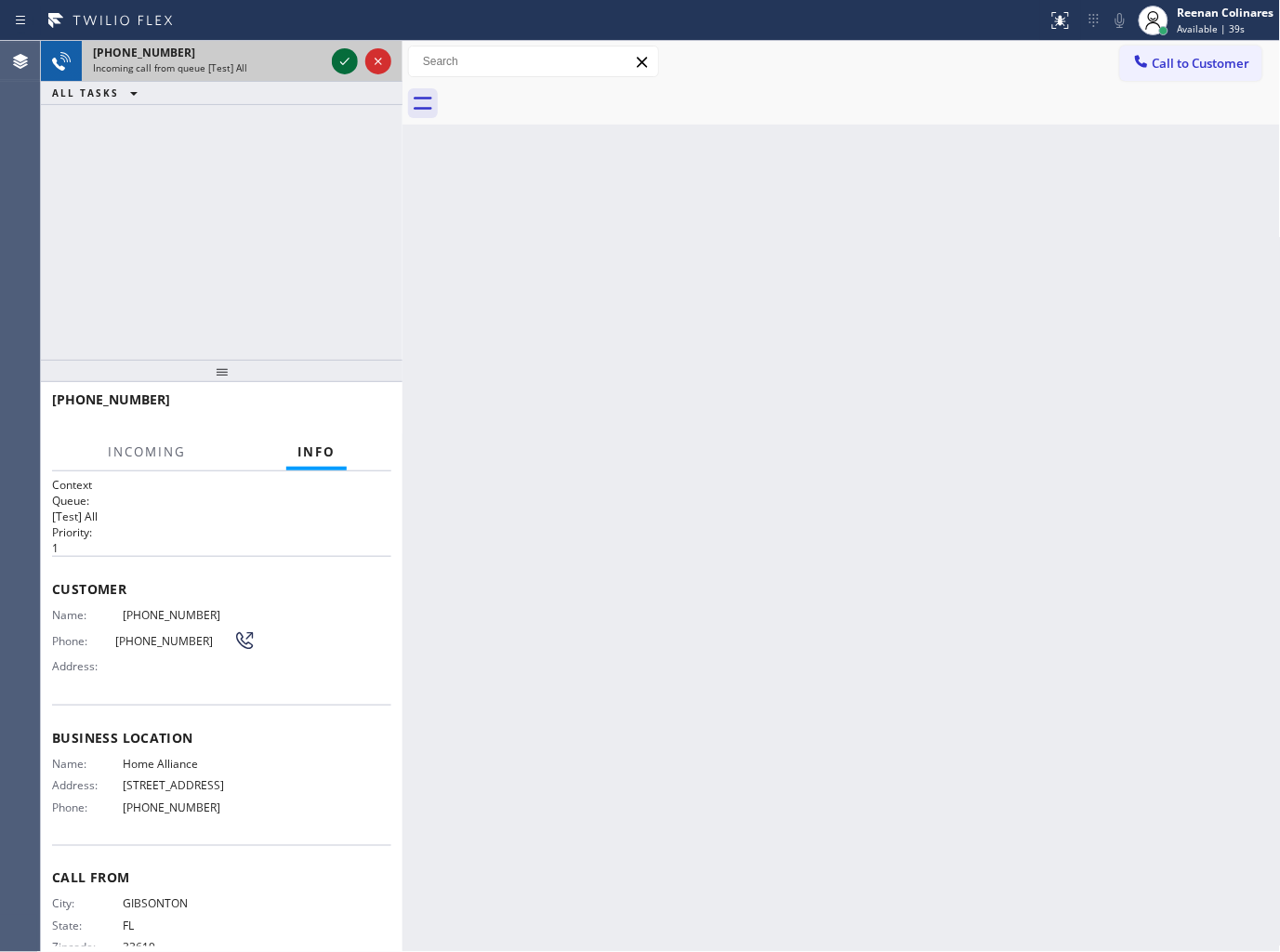
click at [341, 58] on icon at bounding box center [344, 61] width 22 height 22
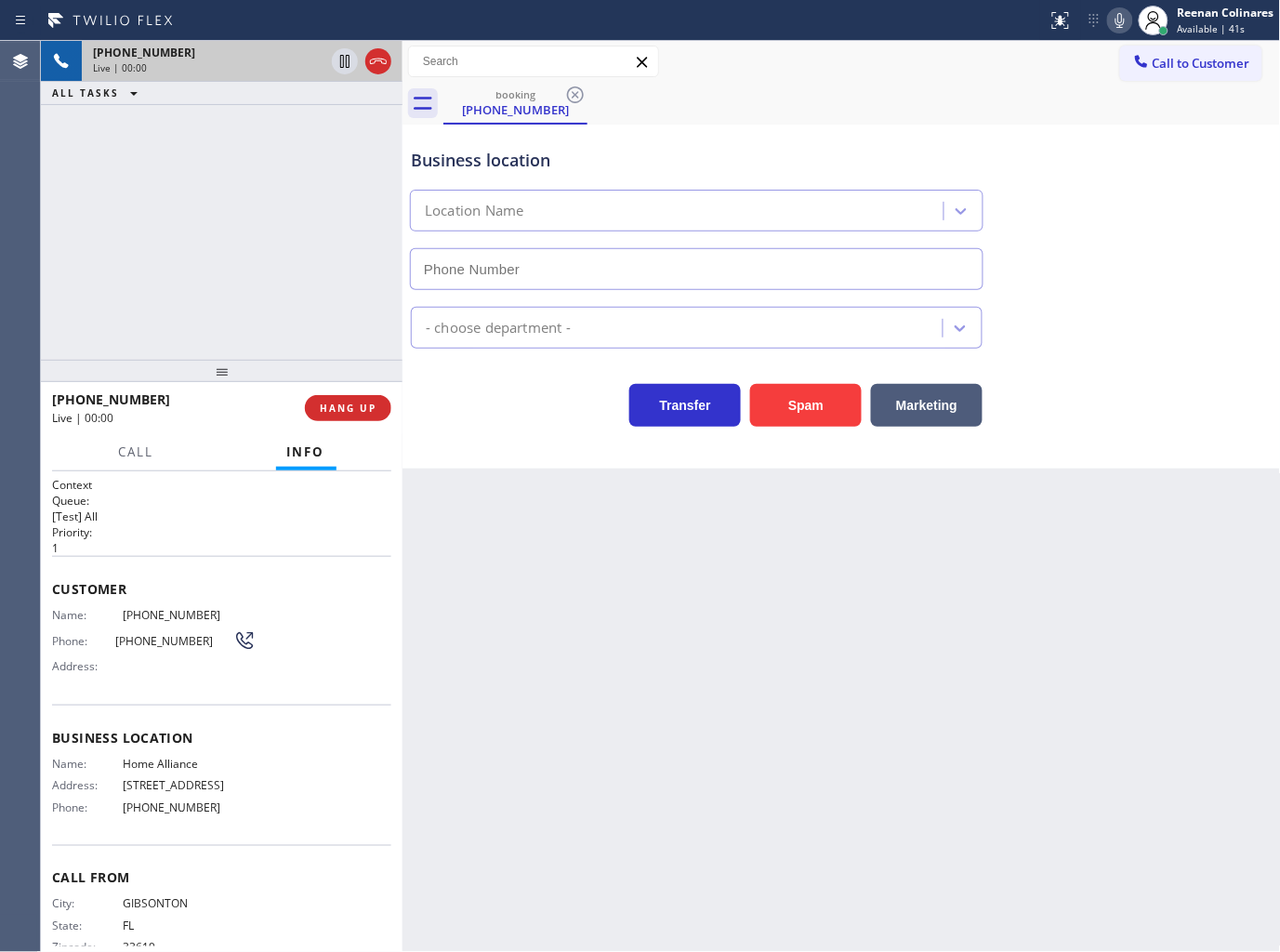
type input "[PHONE_NUMBER]"
drag, startPoint x: 1112, startPoint y: 21, endPoint x: 891, endPoint y: 152, distance: 256.9
click at [1112, 21] on icon at bounding box center [1119, 20] width 22 height 22
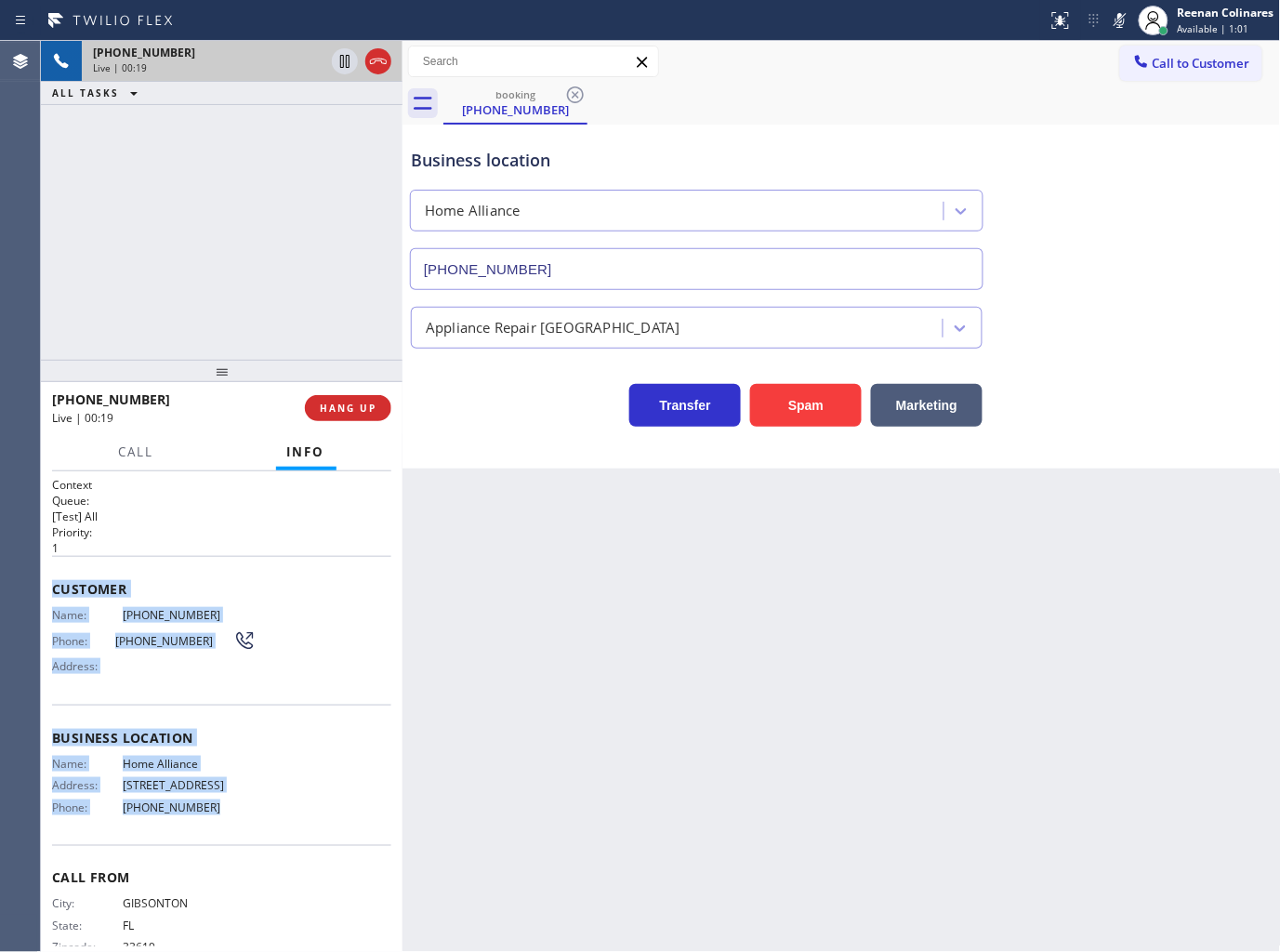
drag, startPoint x: 69, startPoint y: 592, endPoint x: 270, endPoint y: 795, distance: 285.7
click at [260, 799] on div "Context Queue: [Test] All Priority: 1 Customer Name: [PHONE_NUMBER] Phone: [PHO…" at bounding box center [221, 731] width 339 height 510
click at [119, 450] on span "Call" at bounding box center [136, 451] width 35 height 17
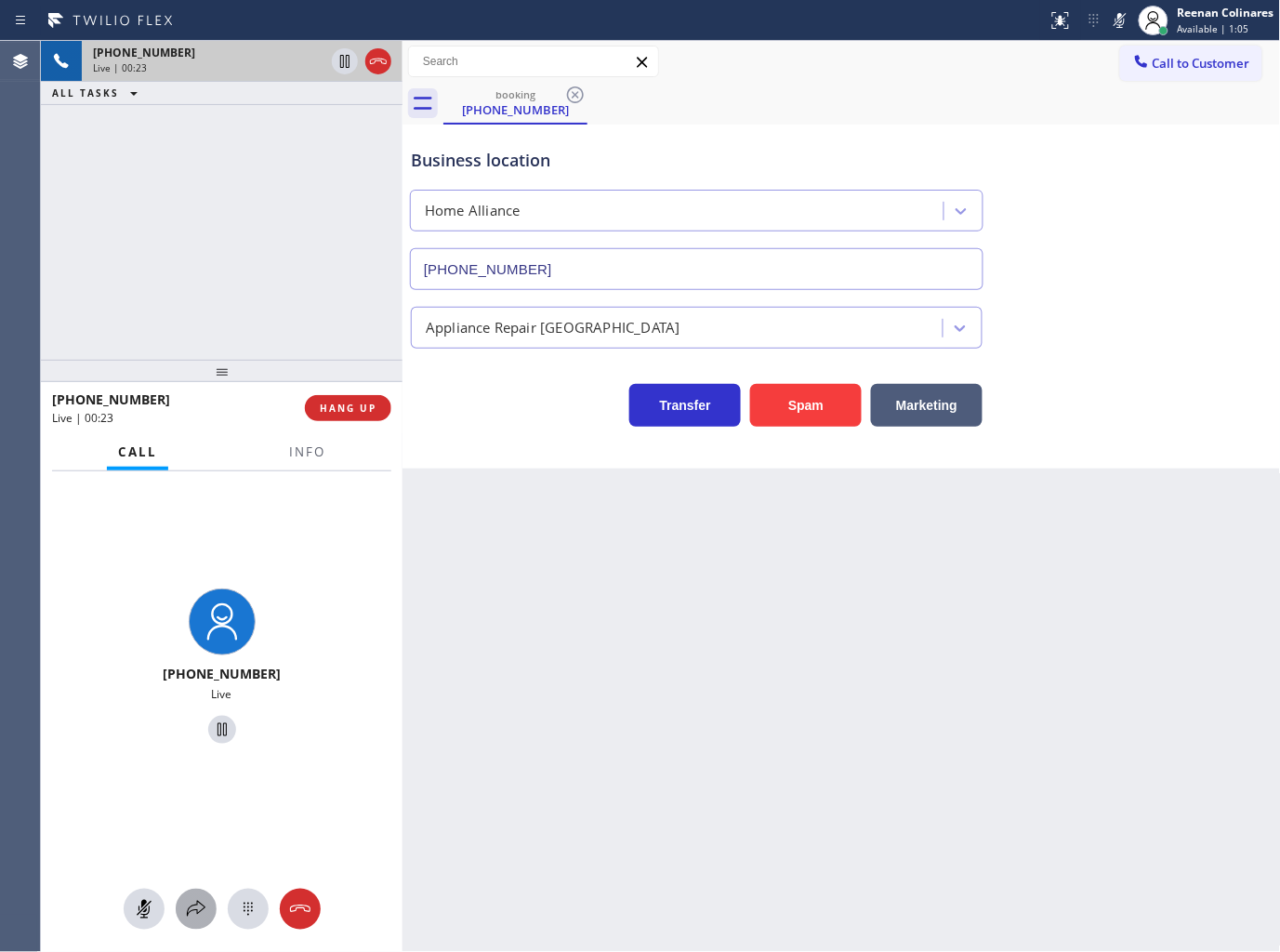
click at [198, 907] on icon at bounding box center [196, 909] width 22 height 22
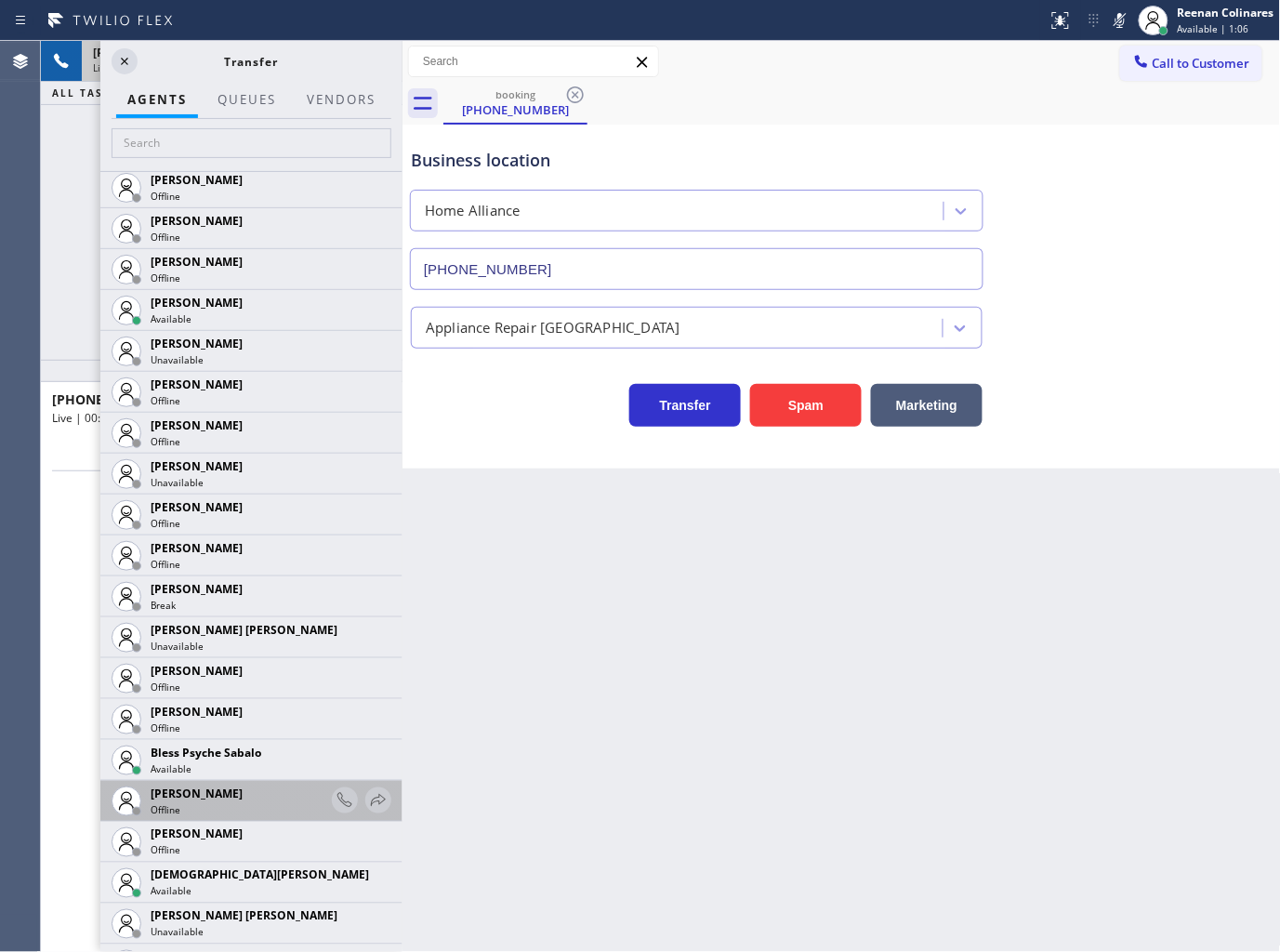
scroll to position [413, 0]
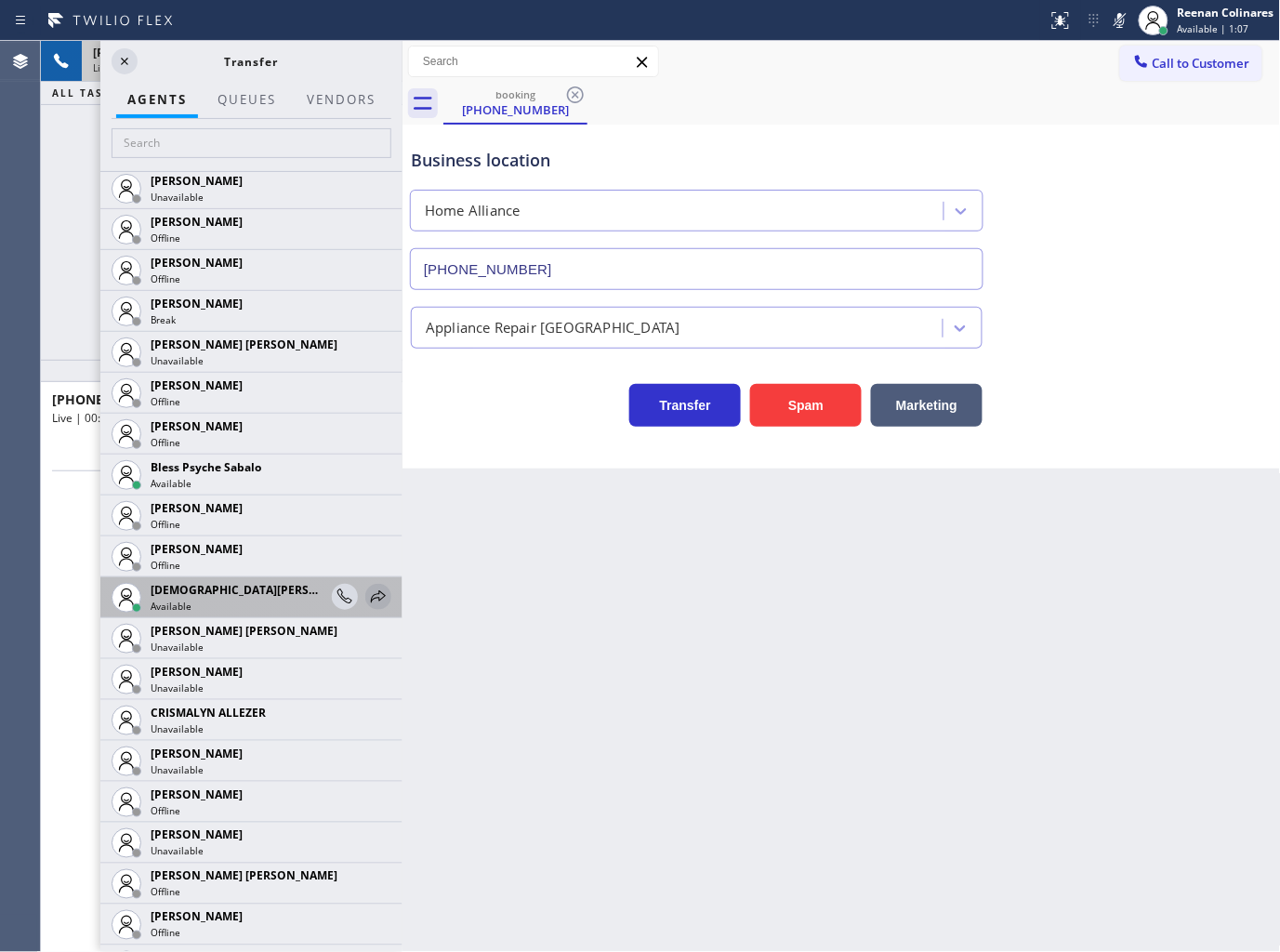
click at [367, 597] on icon at bounding box center [378, 597] width 22 height 22
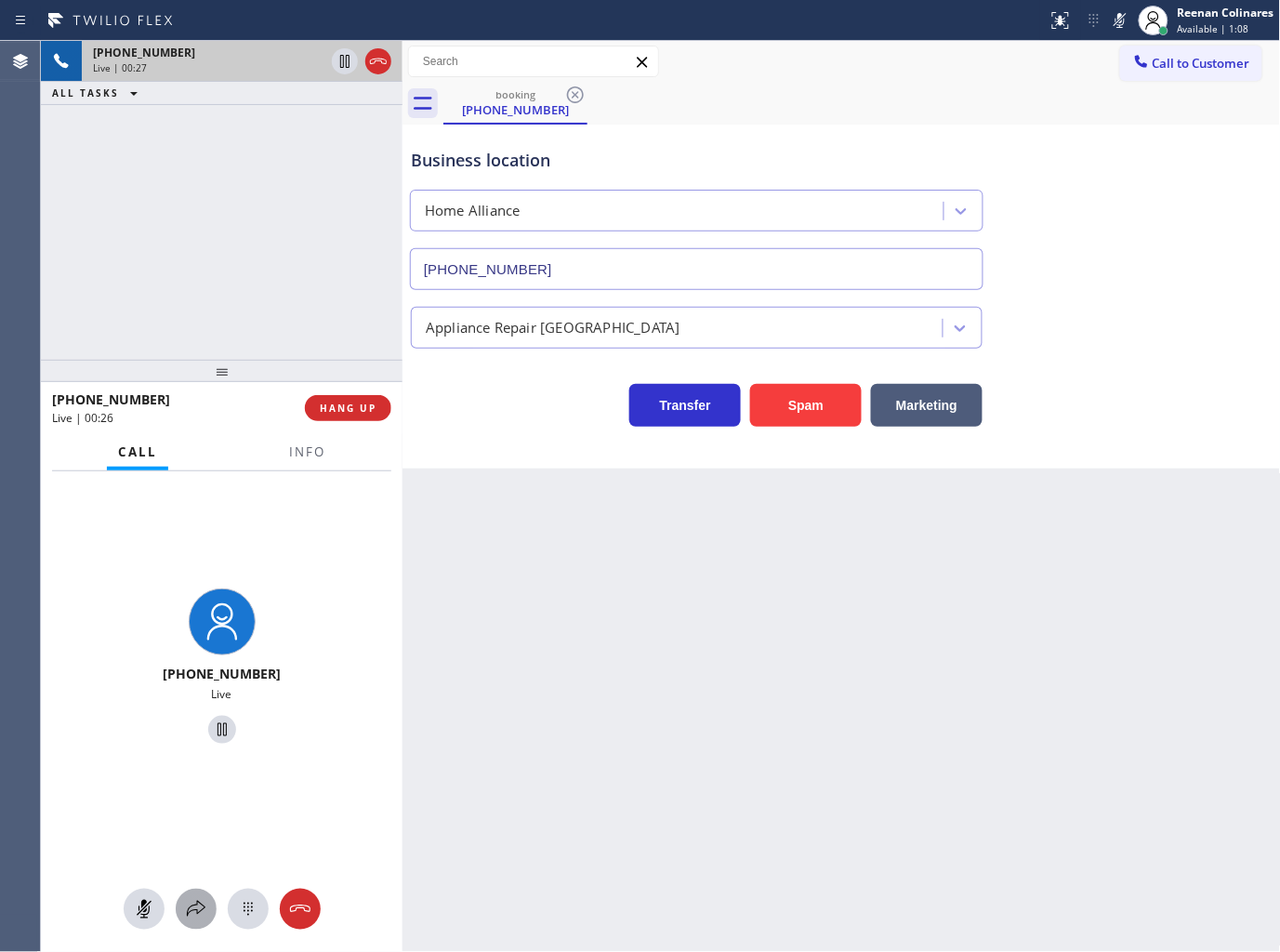
click at [188, 902] on icon at bounding box center [196, 909] width 22 height 22
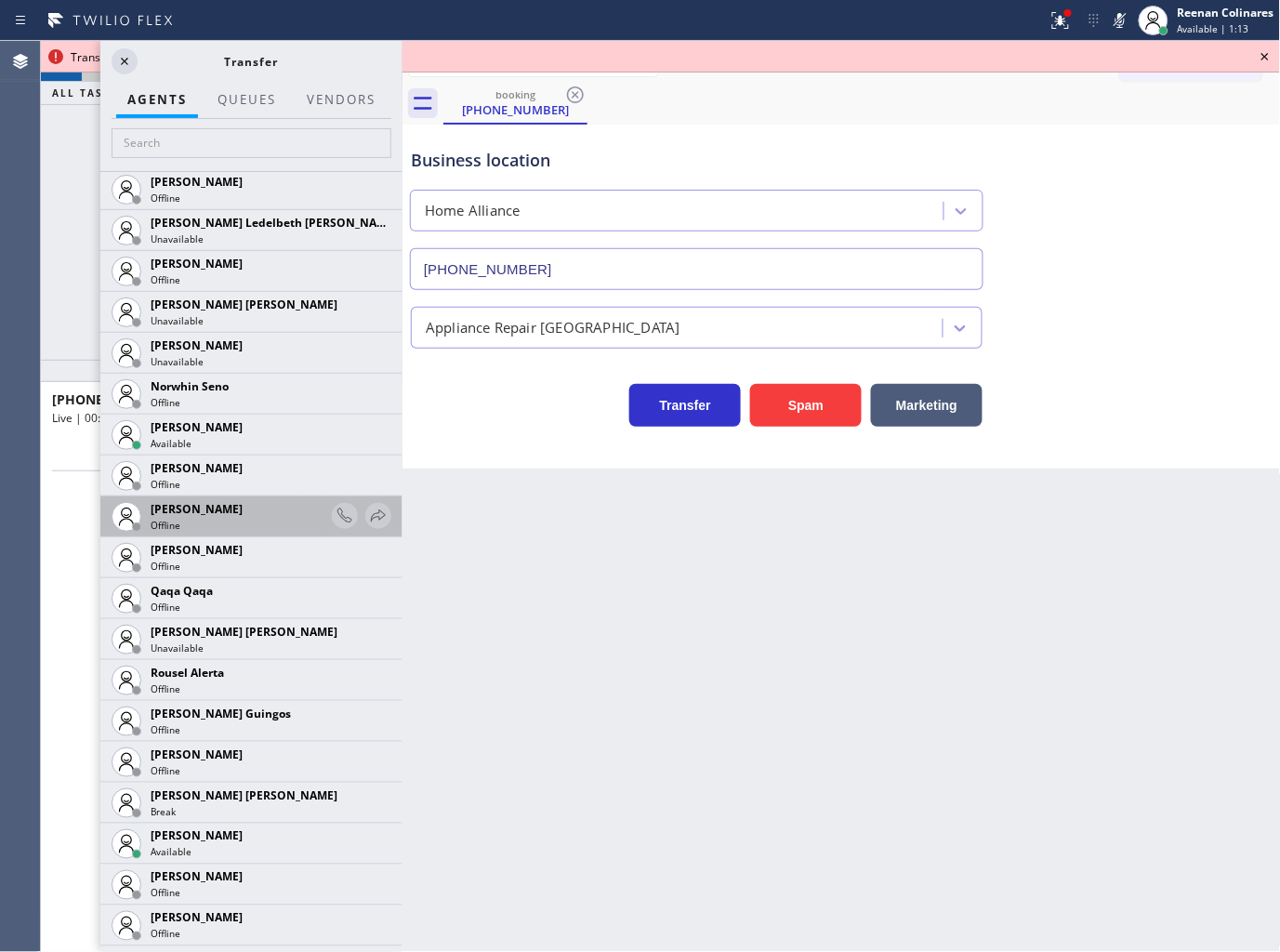
scroll to position [3201, 0]
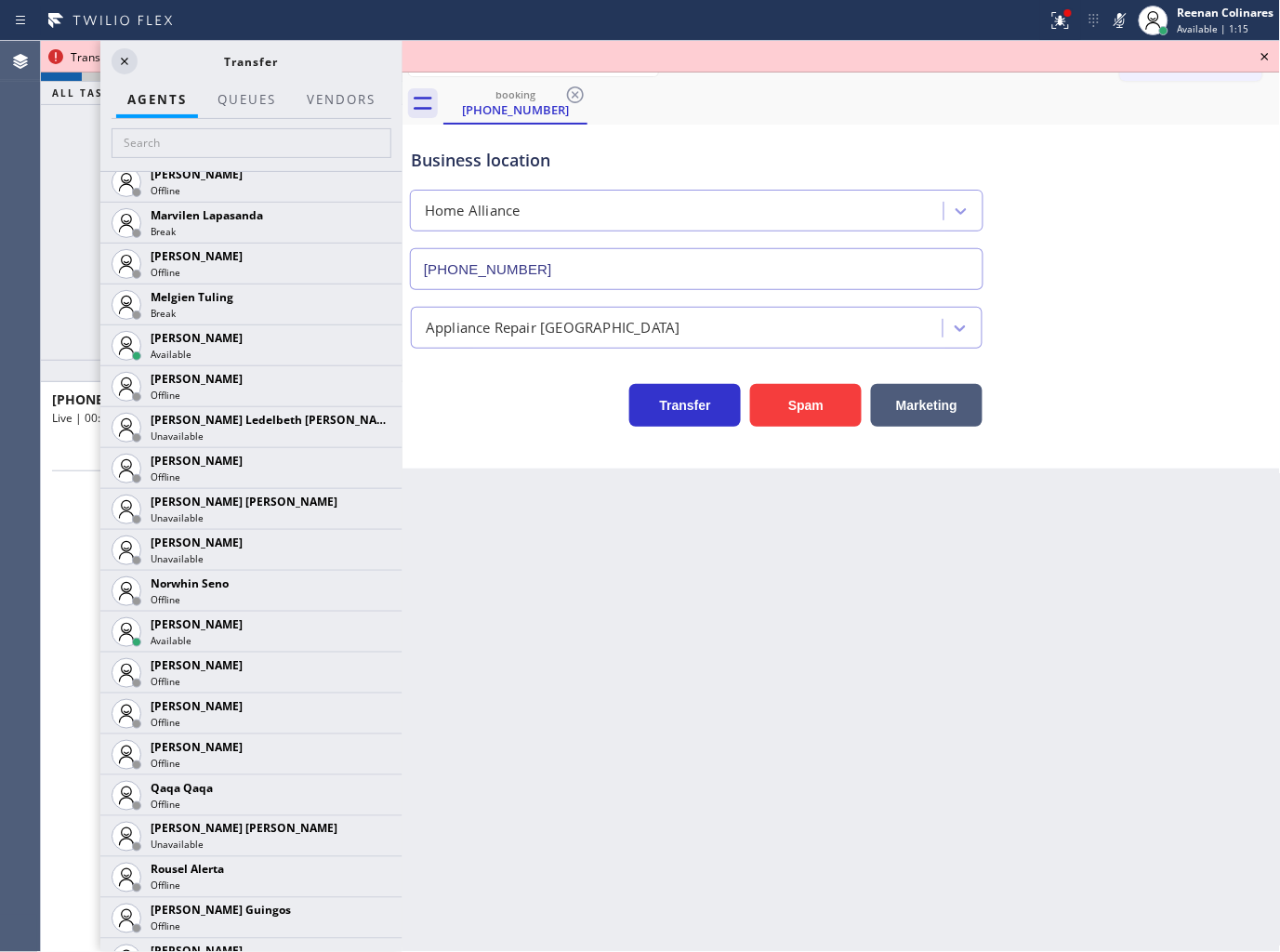
click at [0, 0] on icon at bounding box center [0, 0] width 0 height 0
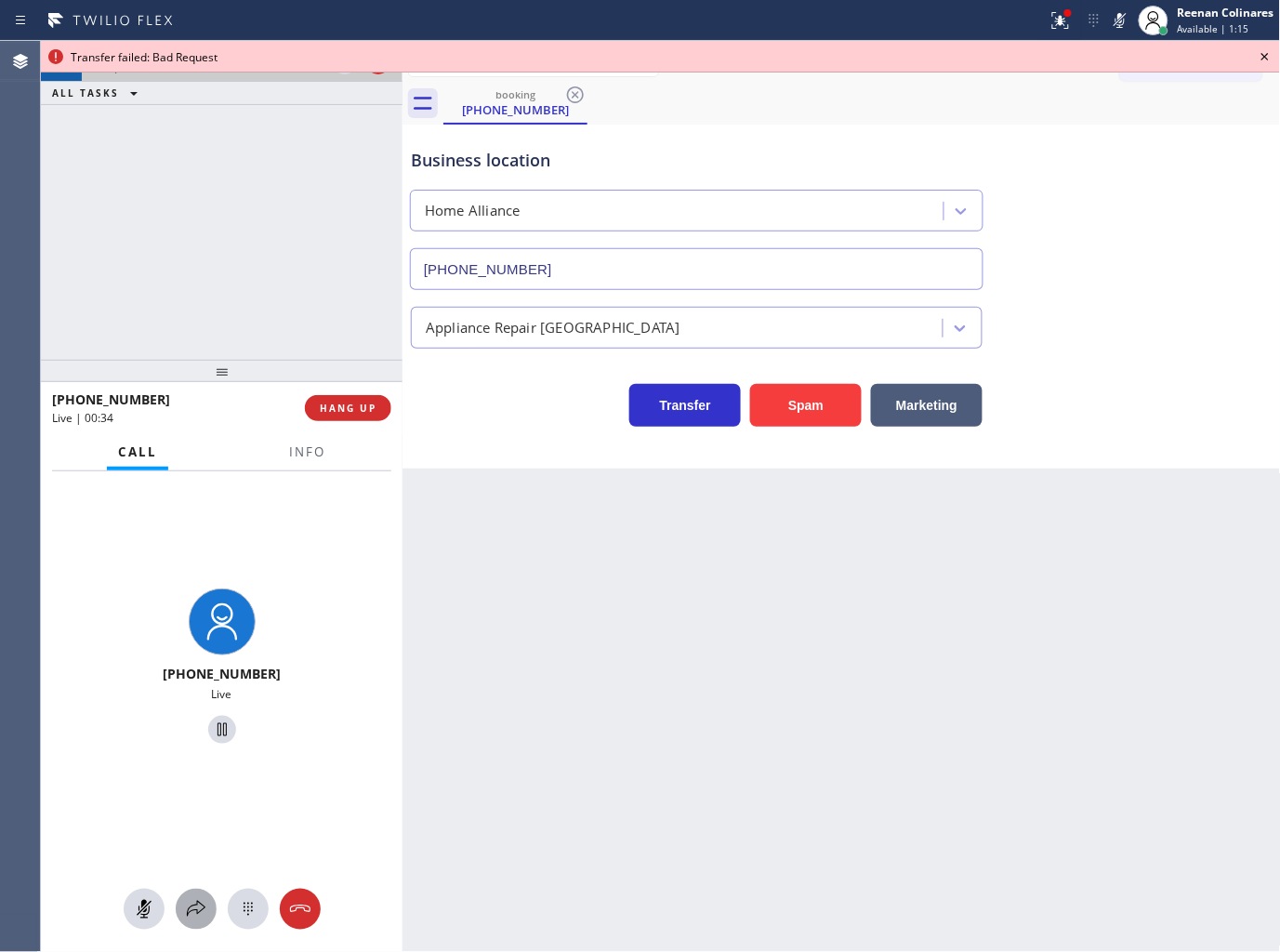
click at [192, 912] on icon at bounding box center [196, 909] width 22 height 22
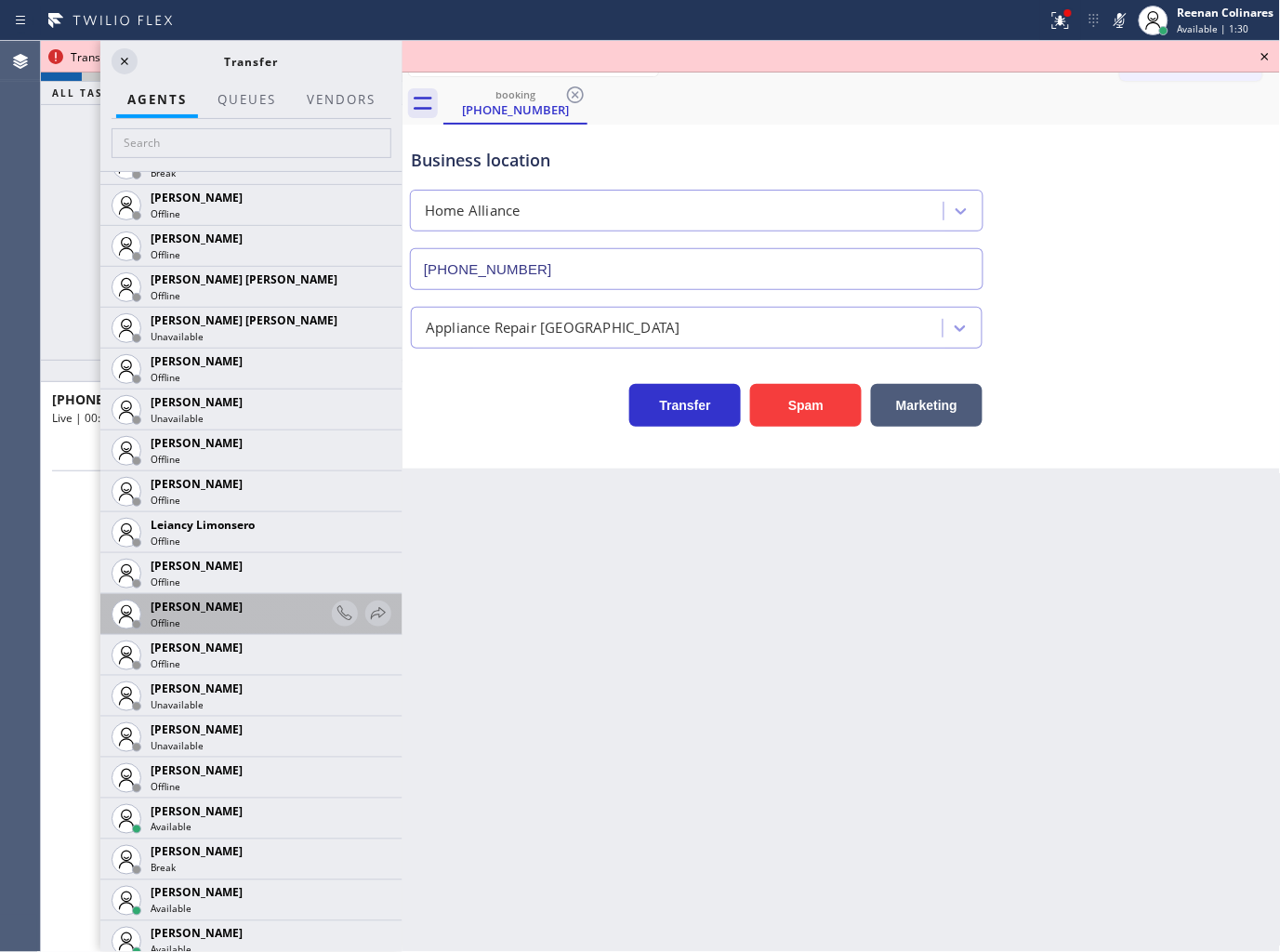
scroll to position [2598, 0]
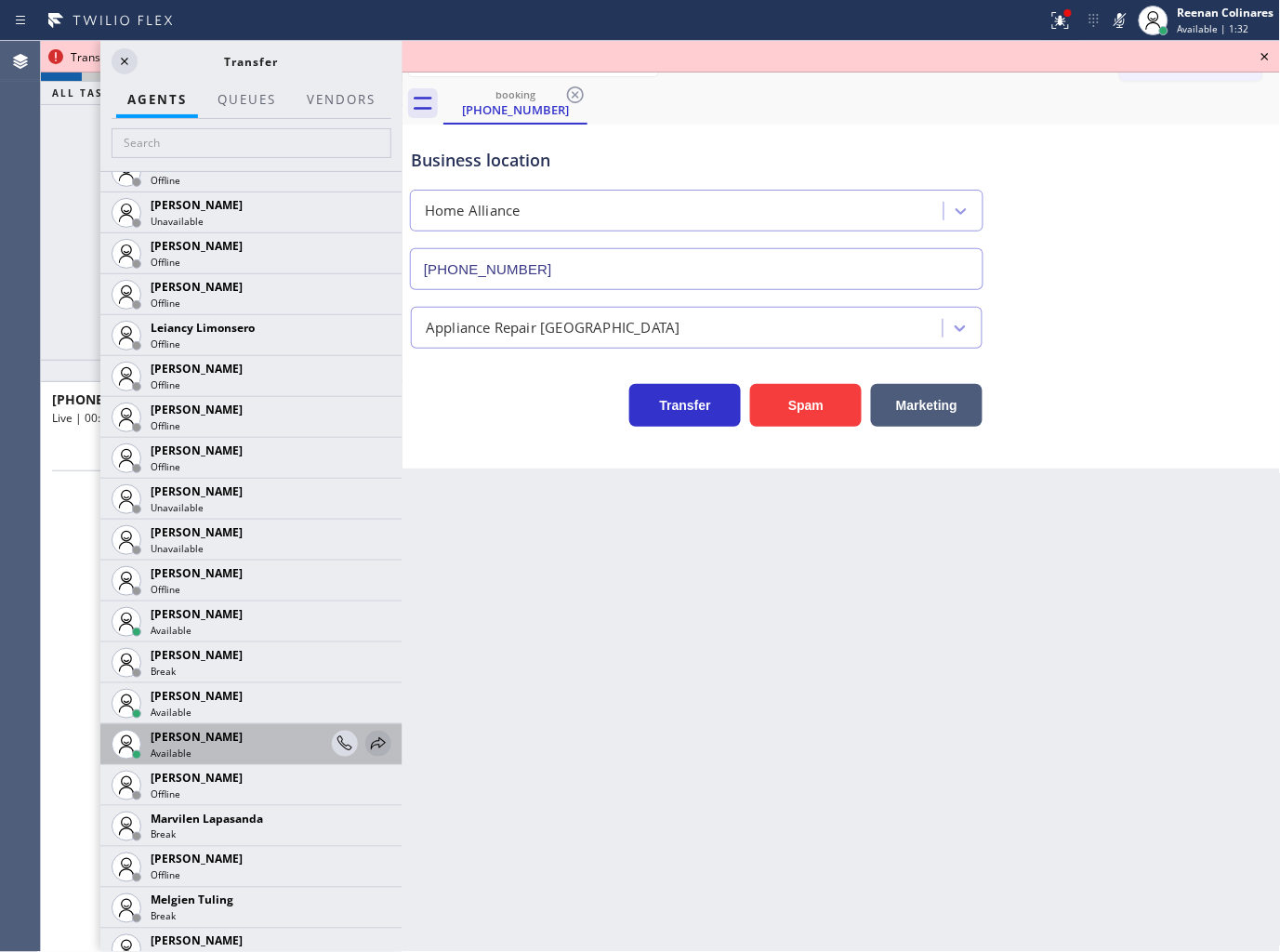
click at [367, 744] on icon at bounding box center [378, 743] width 22 height 22
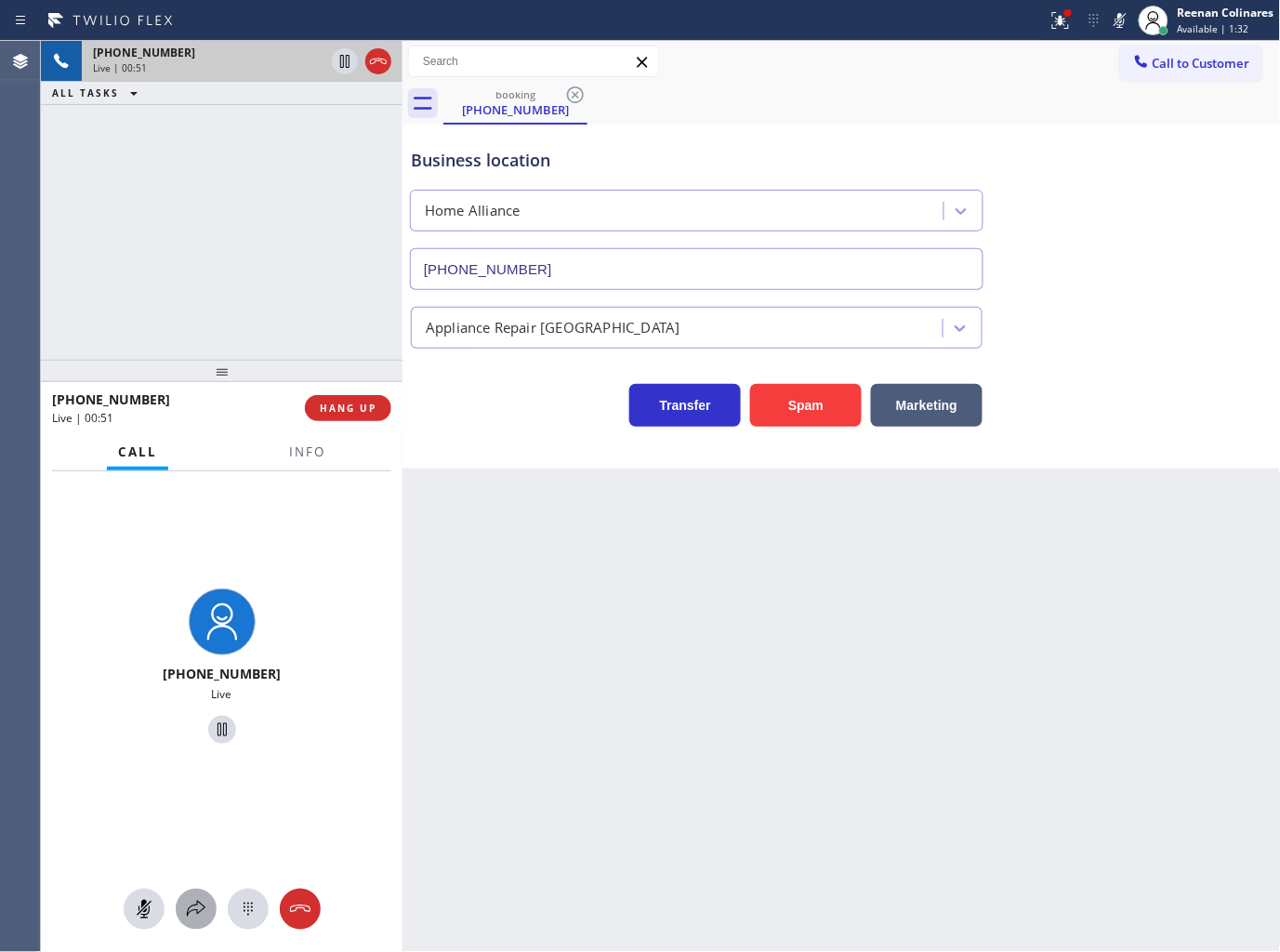
click at [183, 913] on div at bounding box center [196, 909] width 41 height 22
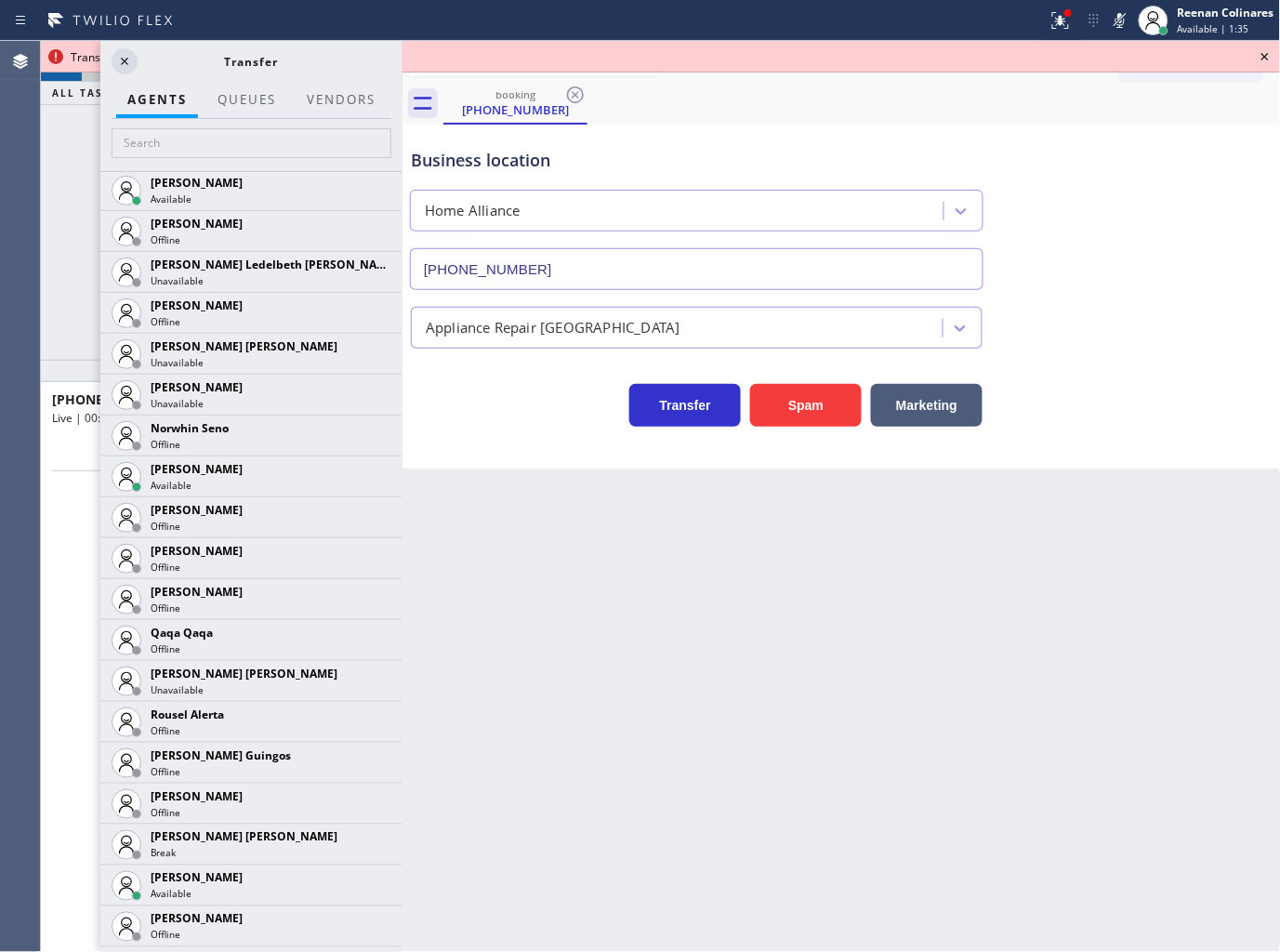
scroll to position [3700, 0]
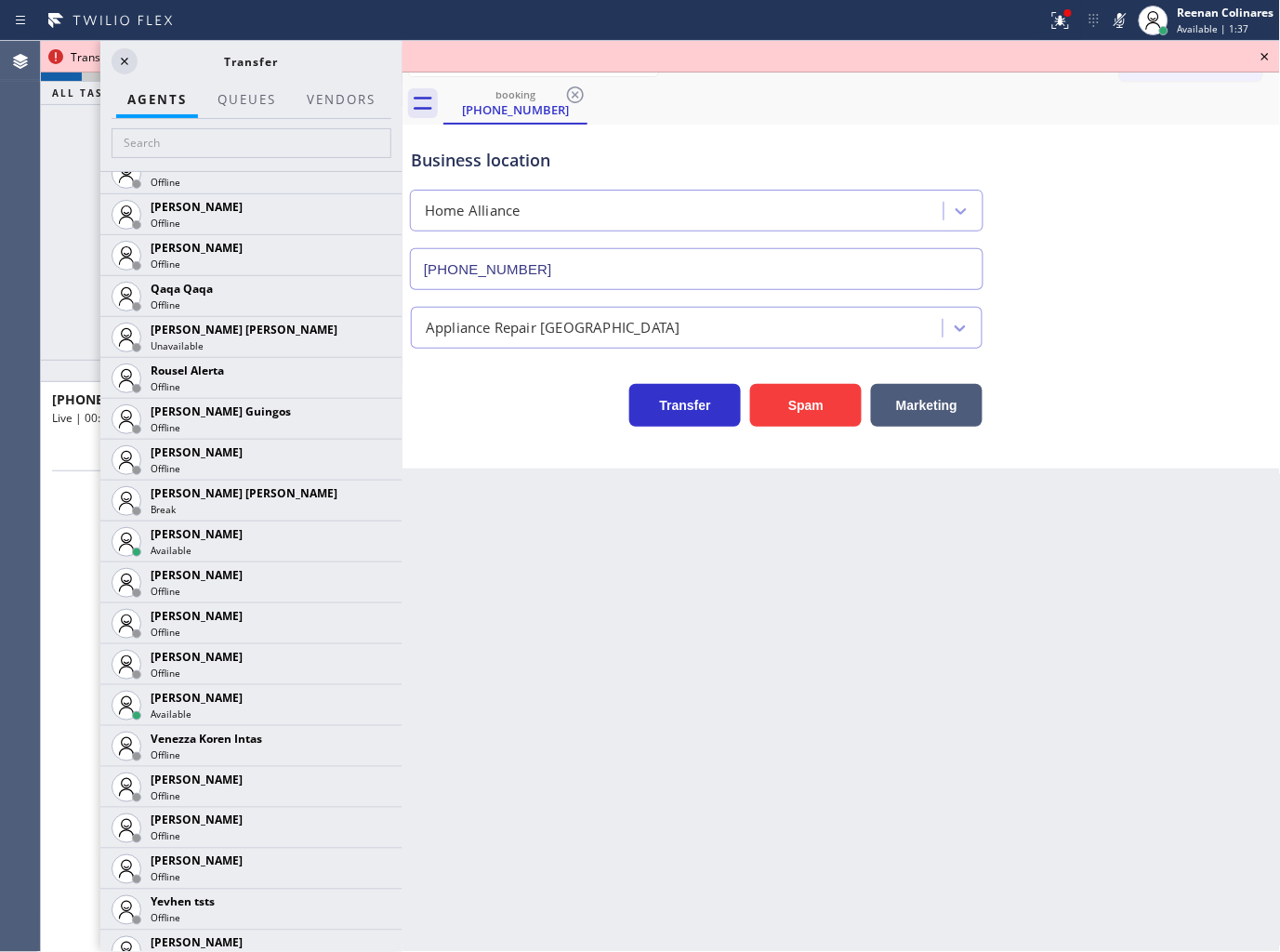
click at [65, 276] on div "[PHONE_NUMBER] Live | 00:55 ALL TASKS ALL TASKS ACTIVE TASKS TASKS IN WRAP UP" at bounding box center [221, 201] width 361 height 319
click at [1268, 53] on icon at bounding box center [1264, 56] width 7 height 7
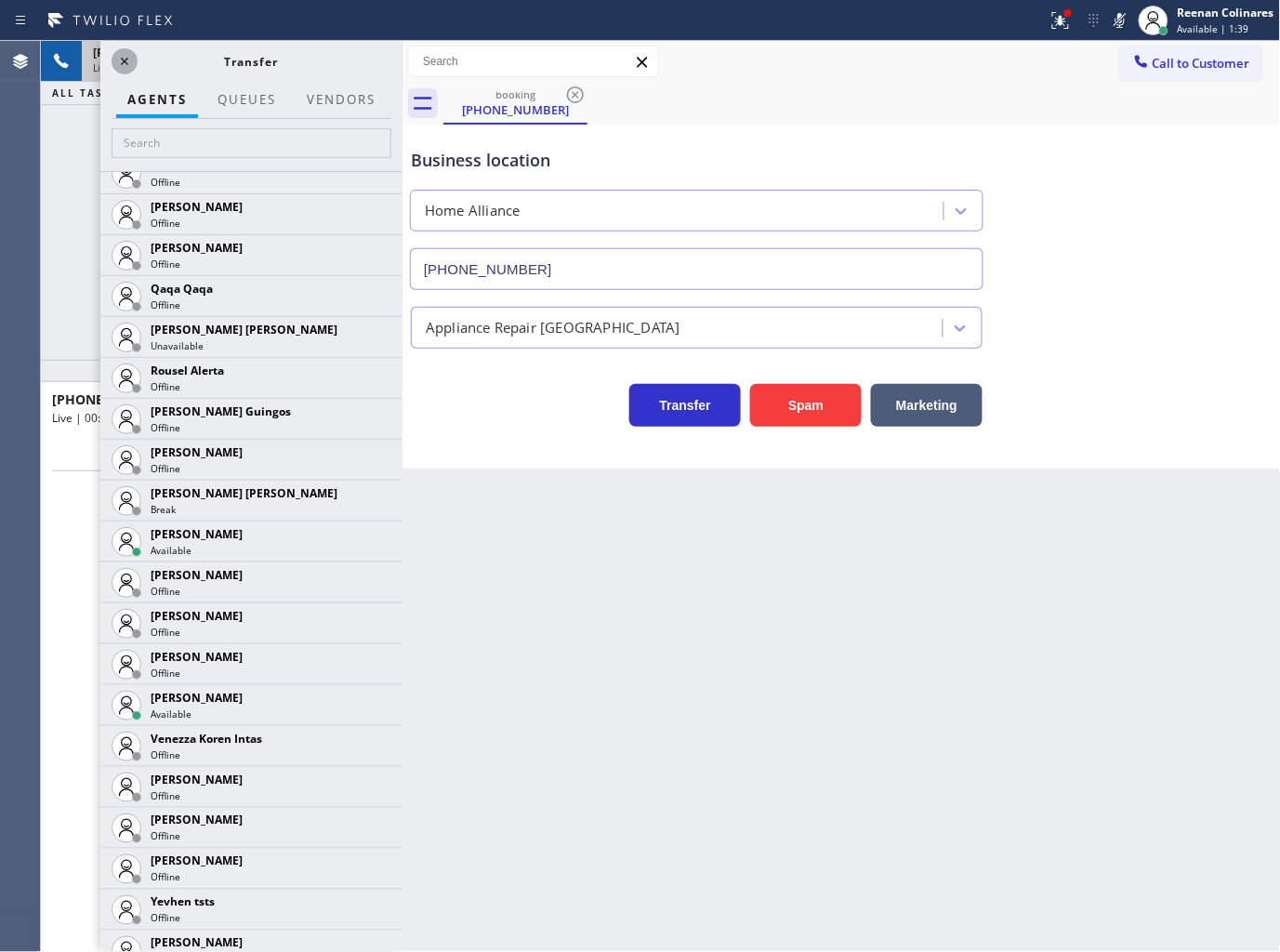
click at [121, 51] on icon at bounding box center [125, 61] width 22 height 22
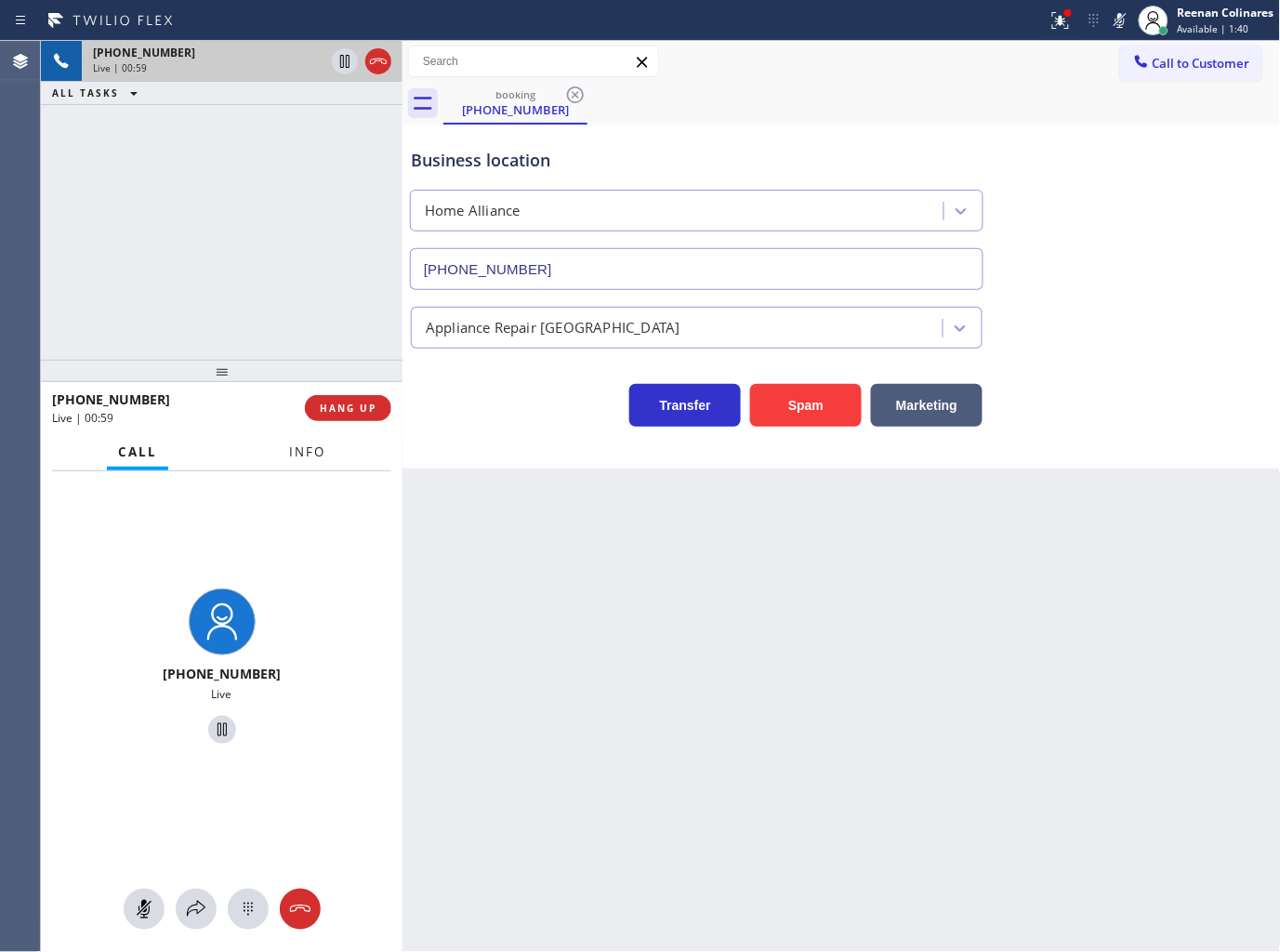
click at [307, 450] on span "Info" at bounding box center [307, 451] width 36 height 17
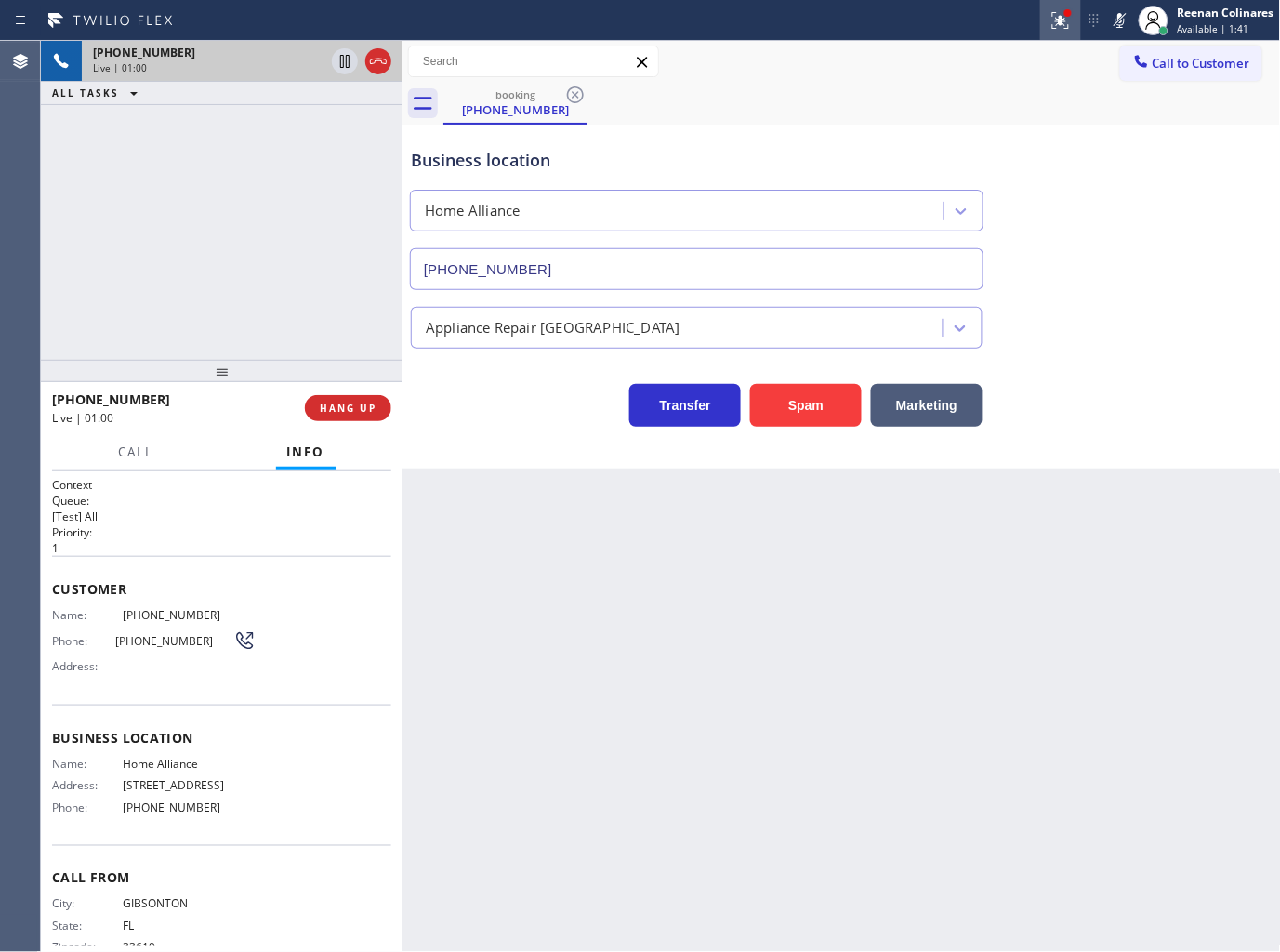
click at [1055, 12] on button at bounding box center [1061, 20] width 41 height 41
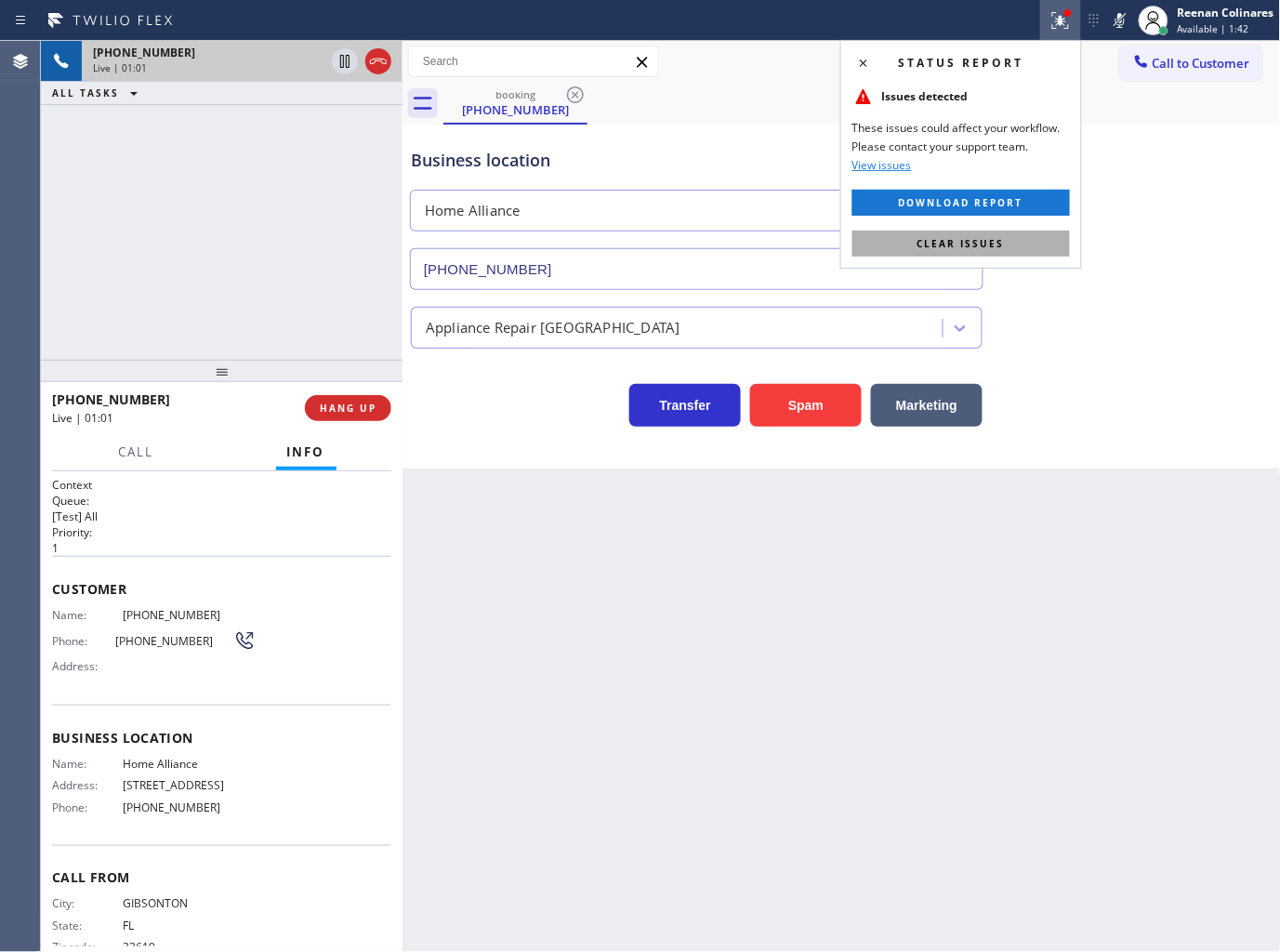
click at [1019, 251] on button "Clear issues" at bounding box center [961, 243] width 217 height 26
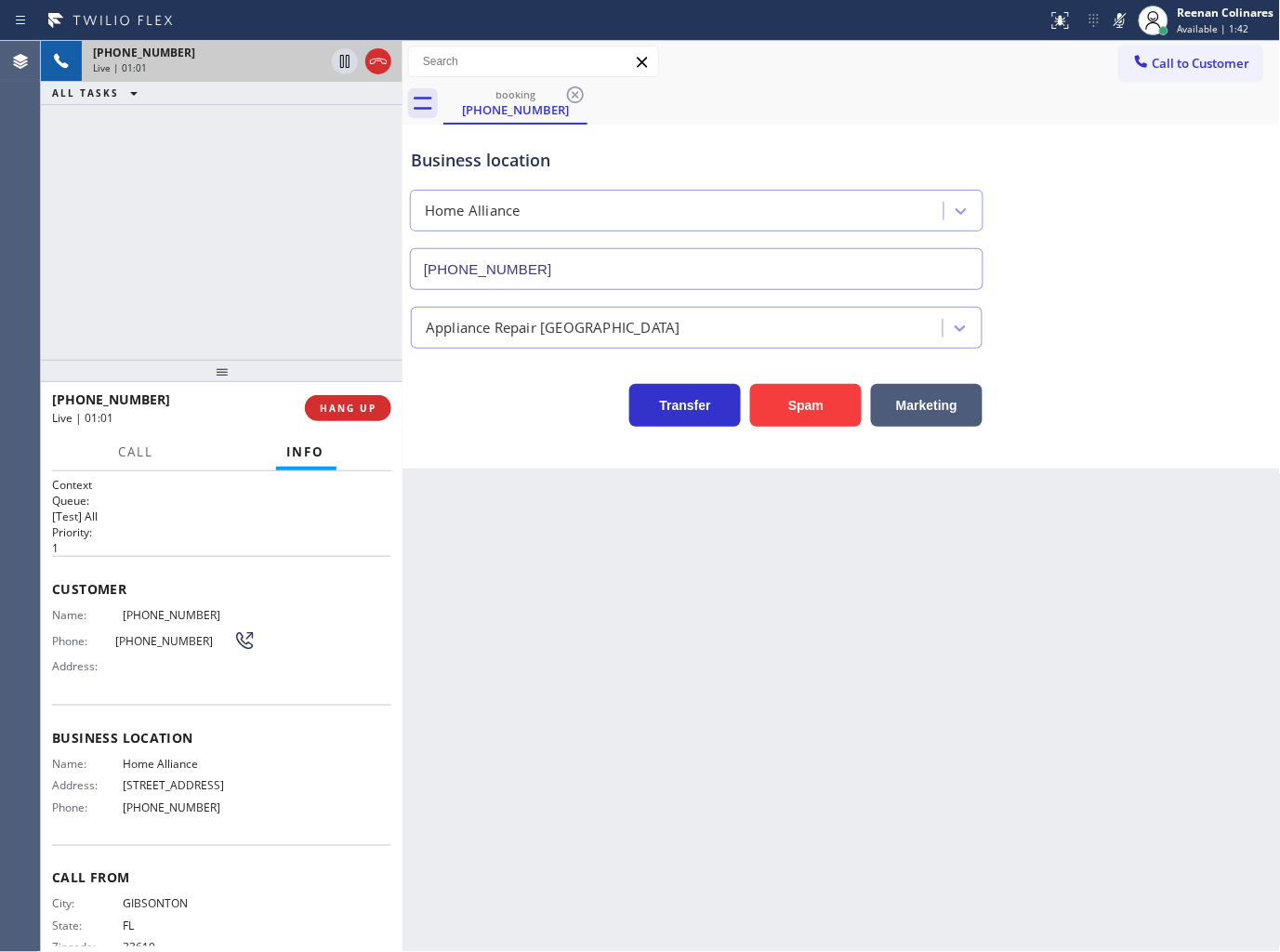
drag, startPoint x: 1134, startPoint y: 295, endPoint x: 1108, endPoint y: 51, distance: 245.4
click at [1135, 277] on div "Business location Home Alliance [PHONE_NUMBER] Appliance Repair High End Transf…" at bounding box center [841, 277] width 869 height 297
click at [1118, 22] on icon at bounding box center [1119, 20] width 22 height 22
click at [809, 496] on div "Back to Dashboard Change Sender ID Customers Technicians Select a contact Outbo…" at bounding box center [841, 496] width 878 height 911
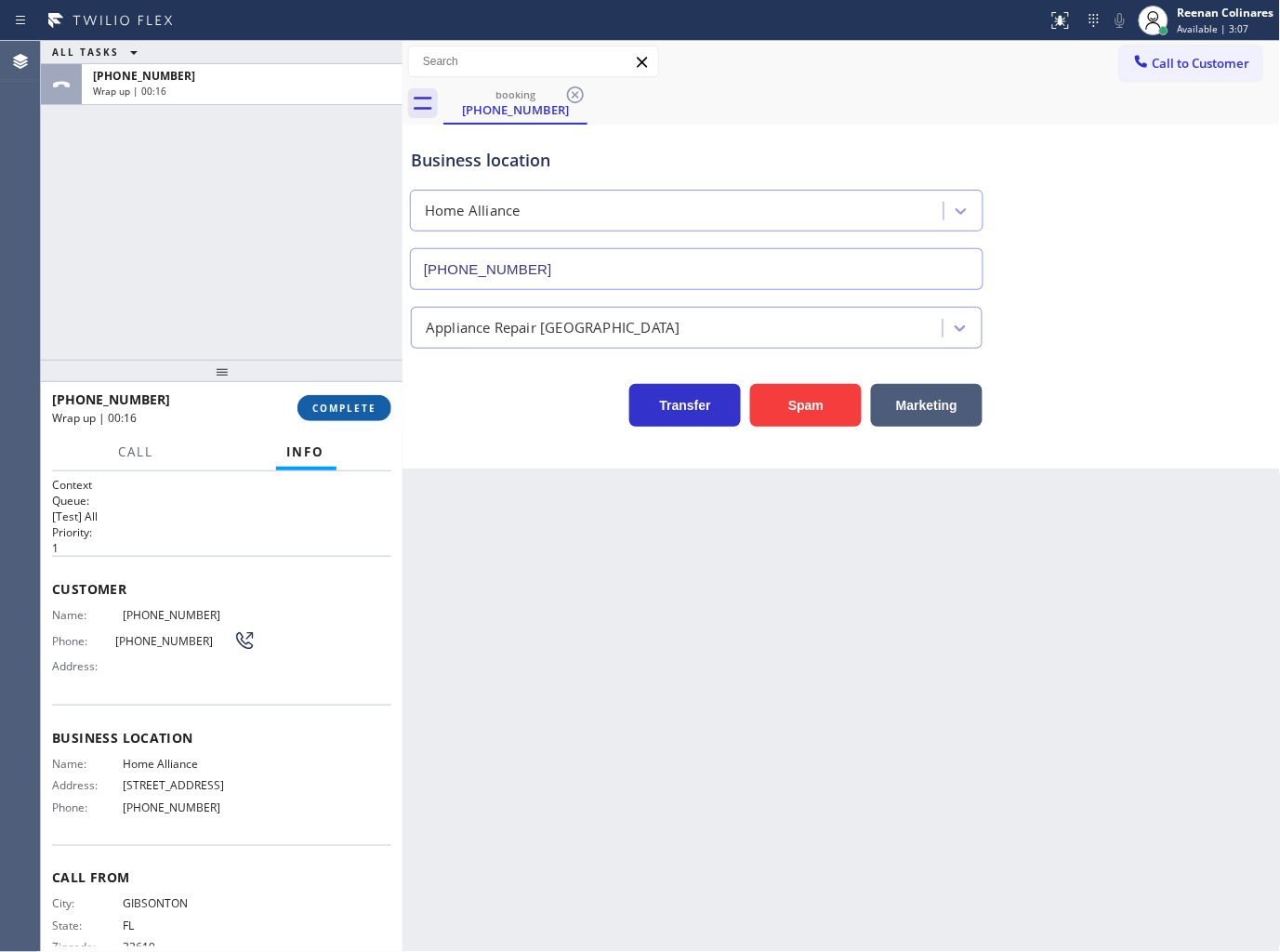
click at [311, 394] on div "[PHONE_NUMBER] Wrap up | 00:16 COMPLETE" at bounding box center [221, 408] width 339 height 48
click at [325, 403] on span "COMPLETE" at bounding box center [344, 407] width 64 height 13
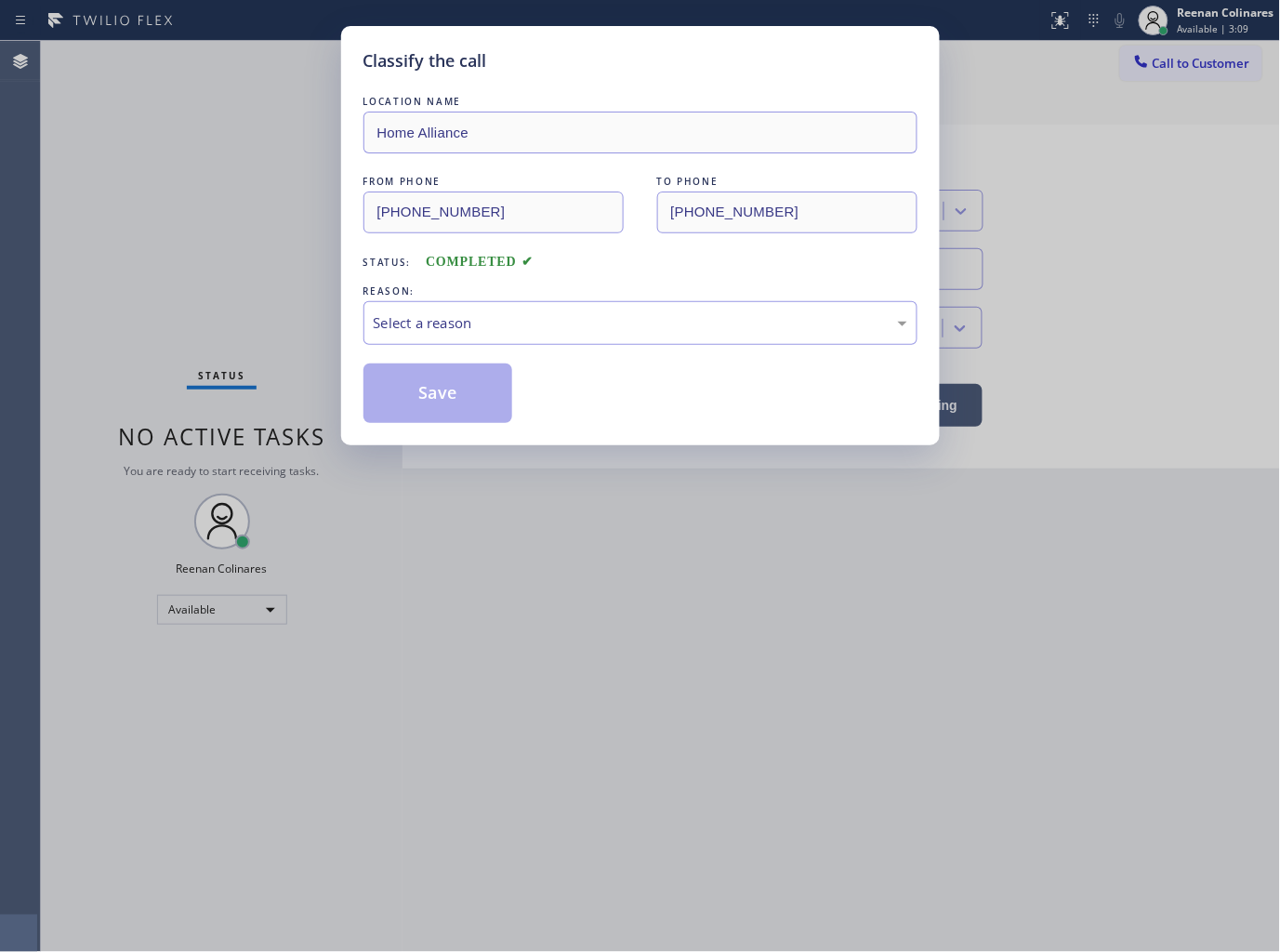
click at [491, 320] on div "Select a reason" at bounding box center [640, 322] width 534 height 21
click at [430, 403] on button "Save" at bounding box center [438, 393] width 150 height 60
click at [38, 248] on div "Classify the call LOCATION NAME Home Alliance FROM PHONE [PHONE_NUMBER] TO PHON…" at bounding box center [640, 476] width 1280 height 952
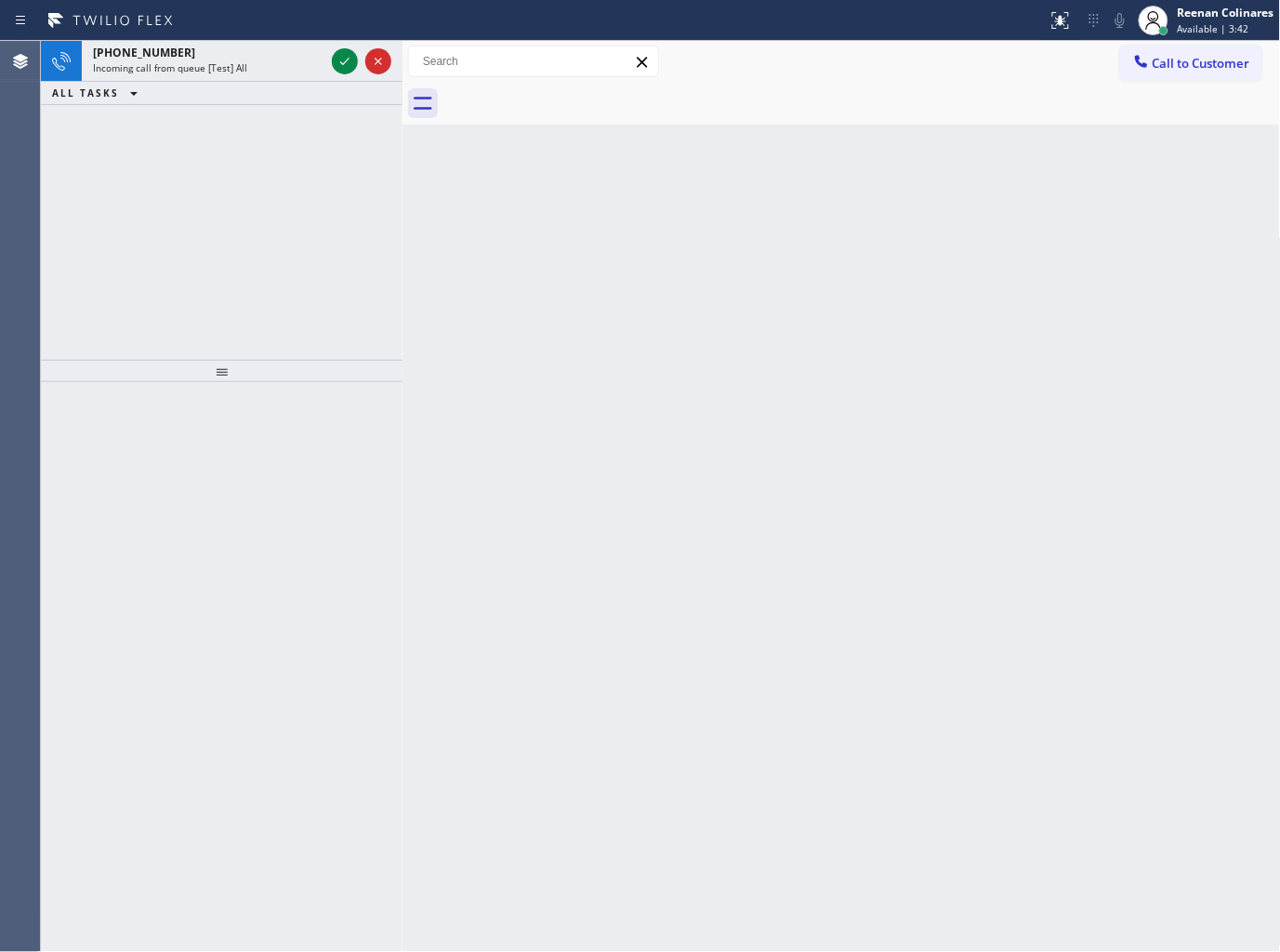
click at [251, 134] on div "[PHONE_NUMBER] Incoming call from queue [Test] All ALL TASKS ALL TASKS ACTIVE T…" at bounding box center [221, 201] width 361 height 319
click at [251, 69] on div "Incoming call from queue [Test] All" at bounding box center [209, 67] width 231 height 13
click at [244, 63] on div "Incoming call from queue [Test] All" at bounding box center [209, 67] width 231 height 13
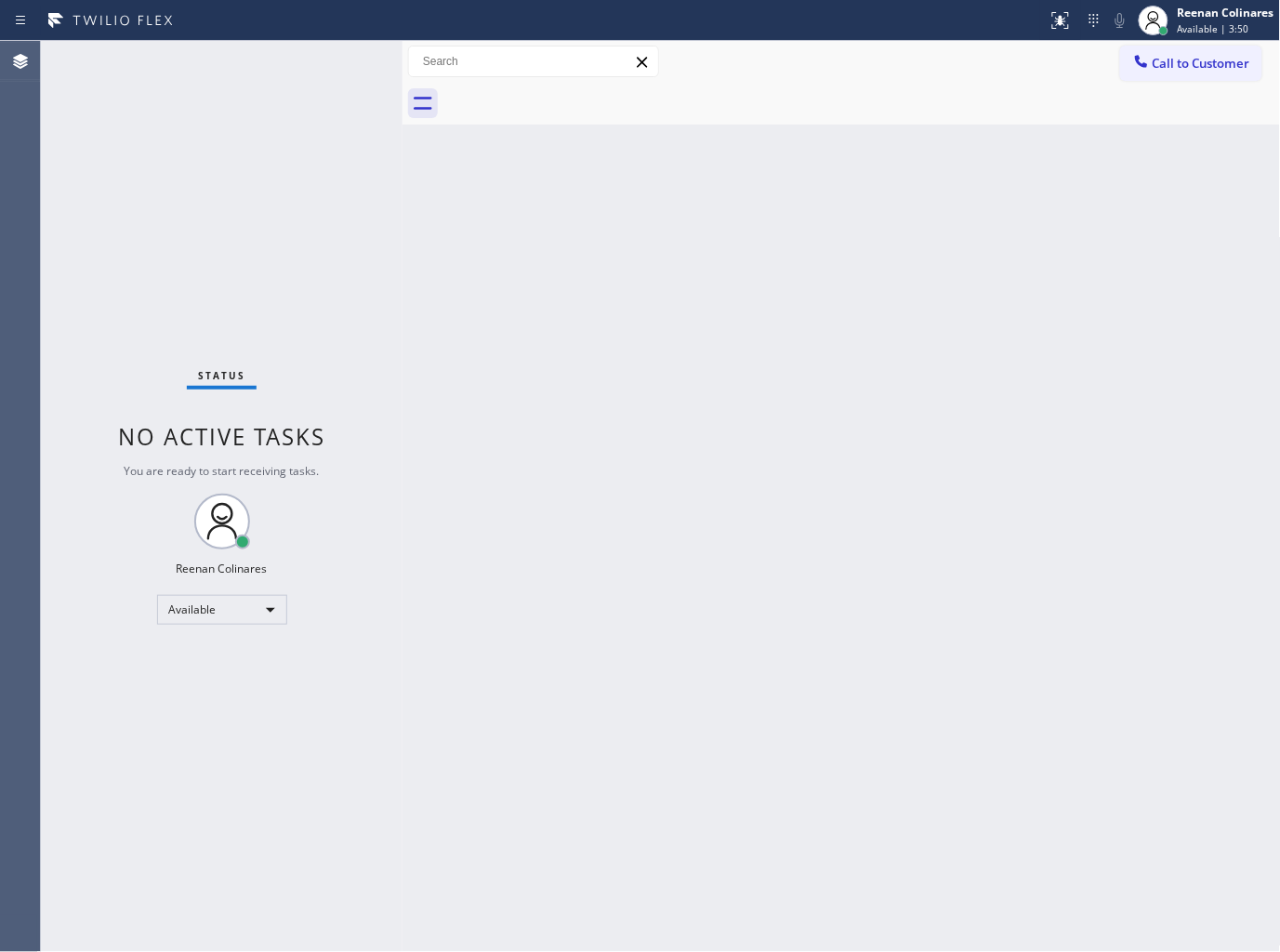
click at [272, 72] on div "Status No active tasks You are ready to start receiving tasks. Reenan Colinares…" at bounding box center [221, 496] width 361 height 911
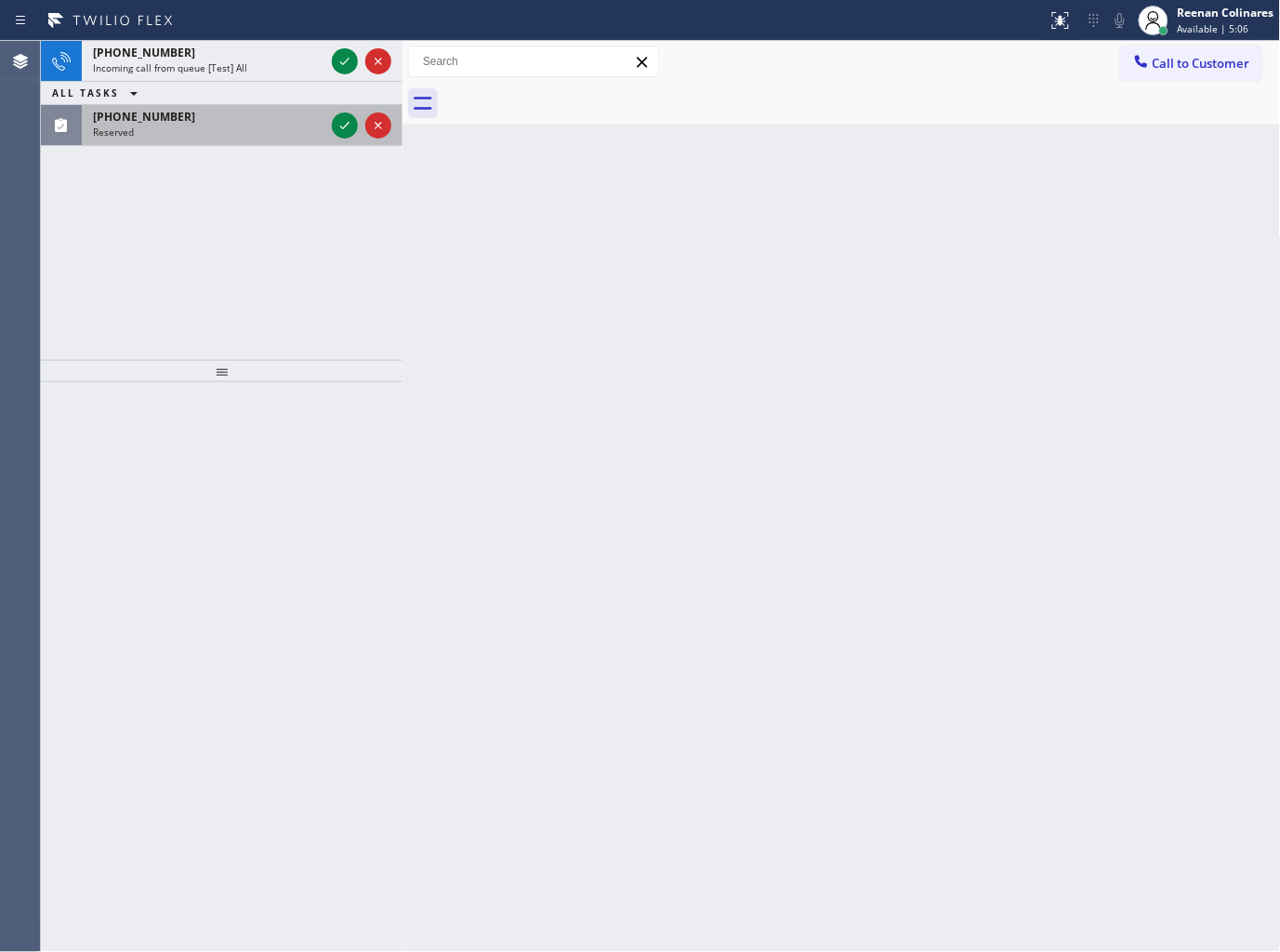
click at [249, 132] on div "Reserved" at bounding box center [209, 132] width 231 height 13
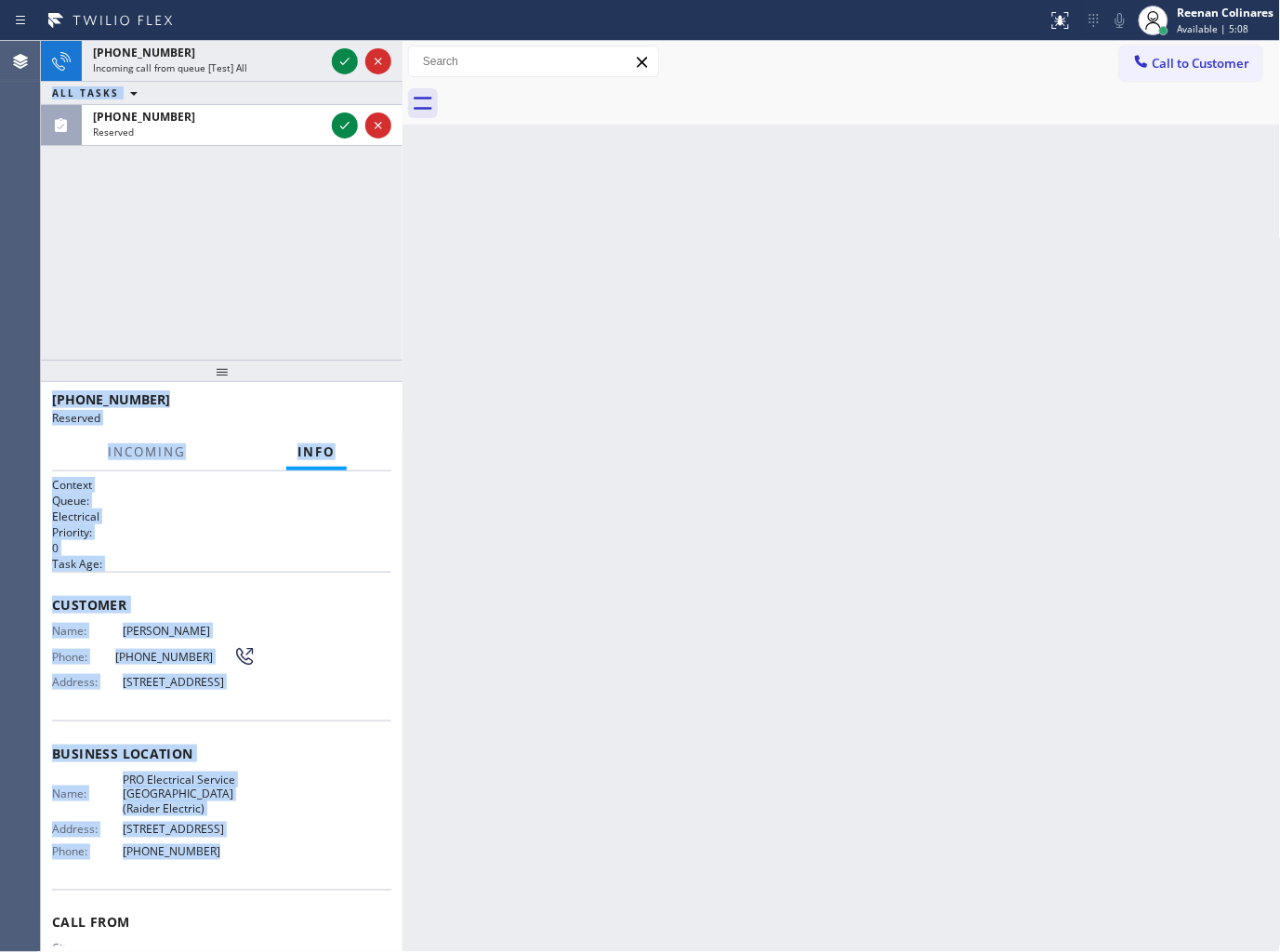
drag, startPoint x: 40, startPoint y: 611, endPoint x: 260, endPoint y: 596, distance: 220.5
click at [311, 851] on div "Agent Desktop Classify the call LOCATION NAME Red Apple Appliance Repair [GEOGR…" at bounding box center [640, 496] width 1280 height 911
click at [238, 572] on div "Customer Name: [PERSON_NAME] Phone: [PHONE_NUMBER] Address: [STREET_ADDRESS]" at bounding box center [221, 646] width 339 height 149
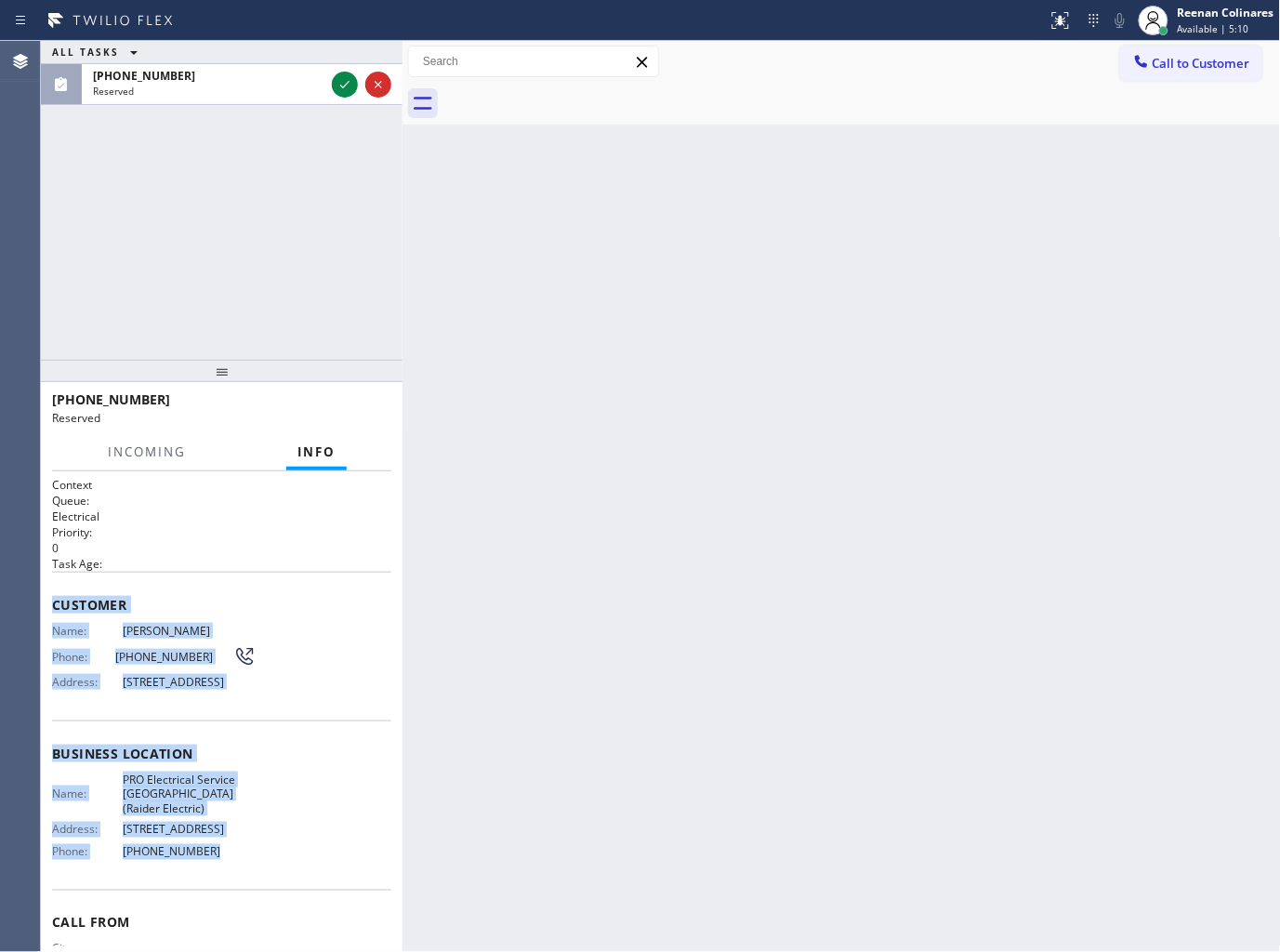
drag, startPoint x: 56, startPoint y: 592, endPoint x: 314, endPoint y: 889, distance: 393.4
click at [314, 889] on div "Context Queue: Electrical Priority: 0 Task Age: Customer Name: [PERSON_NAME] Ph…" at bounding box center [221, 753] width 339 height 554
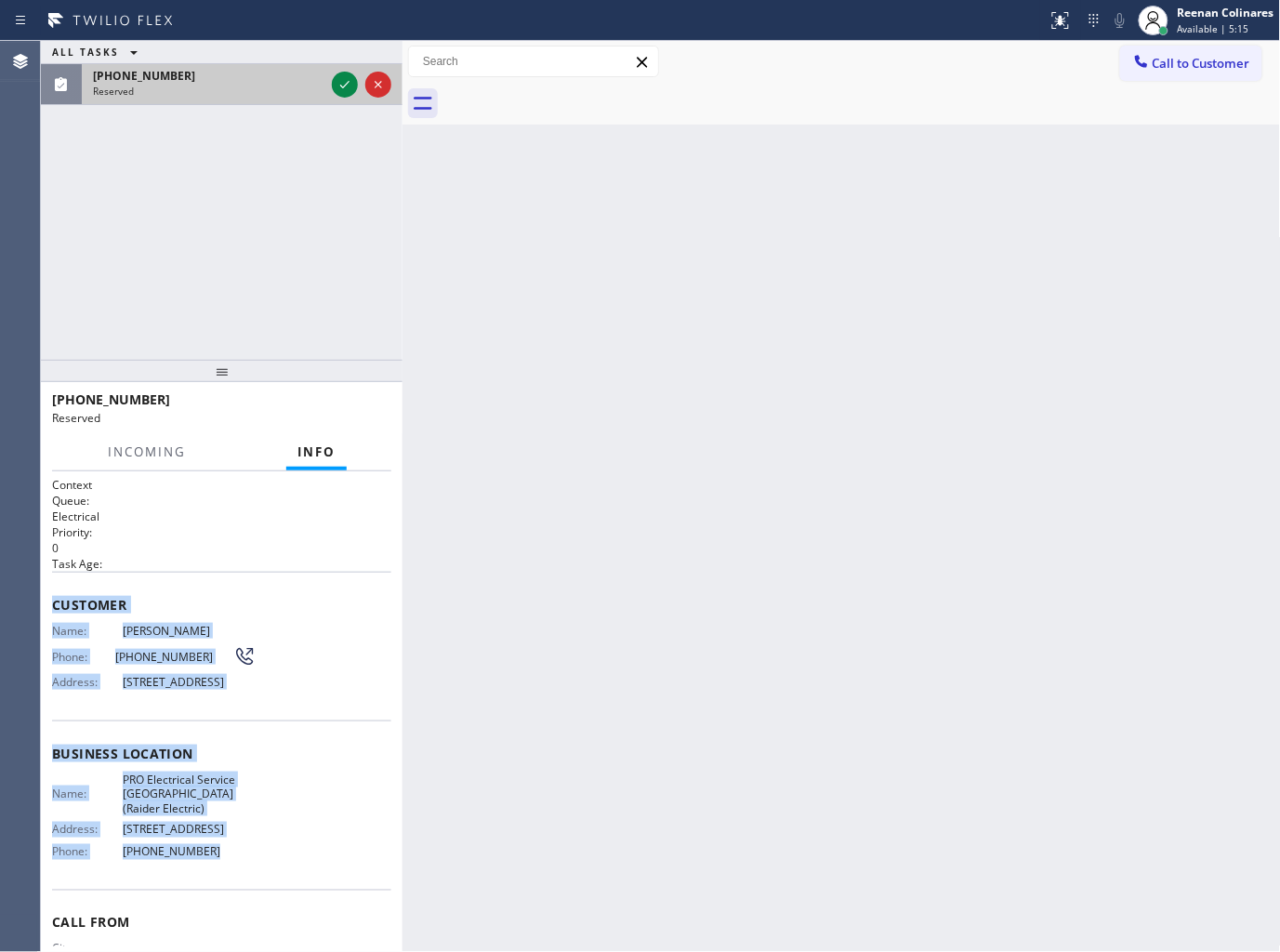
drag, startPoint x: 276, startPoint y: 80, endPoint x: 332, endPoint y: 80, distance: 56.0
click at [282, 80] on div "[PHONE_NUMBER]" at bounding box center [209, 76] width 231 height 16
click at [346, 84] on icon at bounding box center [344, 85] width 22 height 22
click at [364, 415] on button "COMPLETE" at bounding box center [344, 408] width 94 height 26
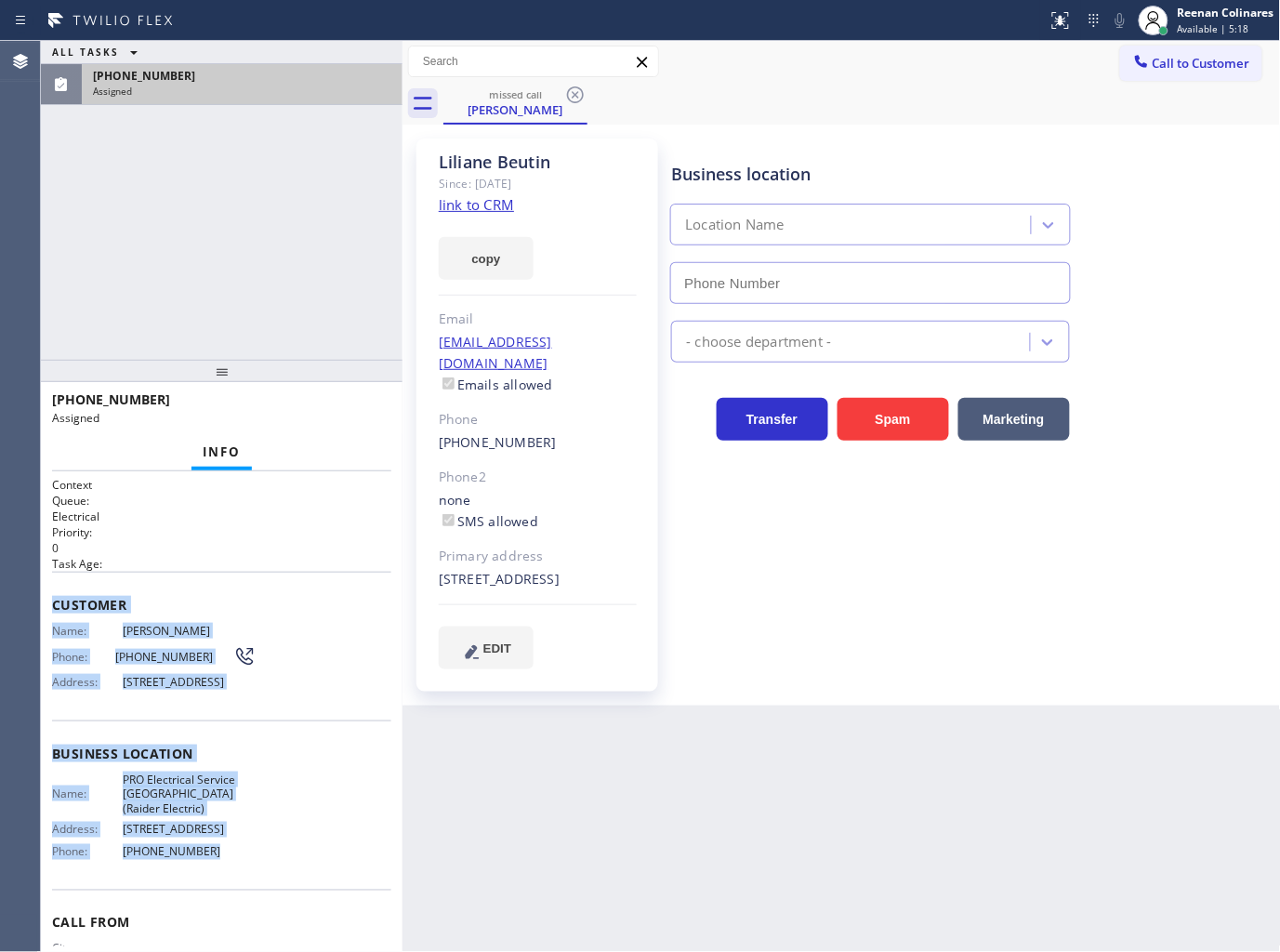
type input "[PHONE_NUMBER]"
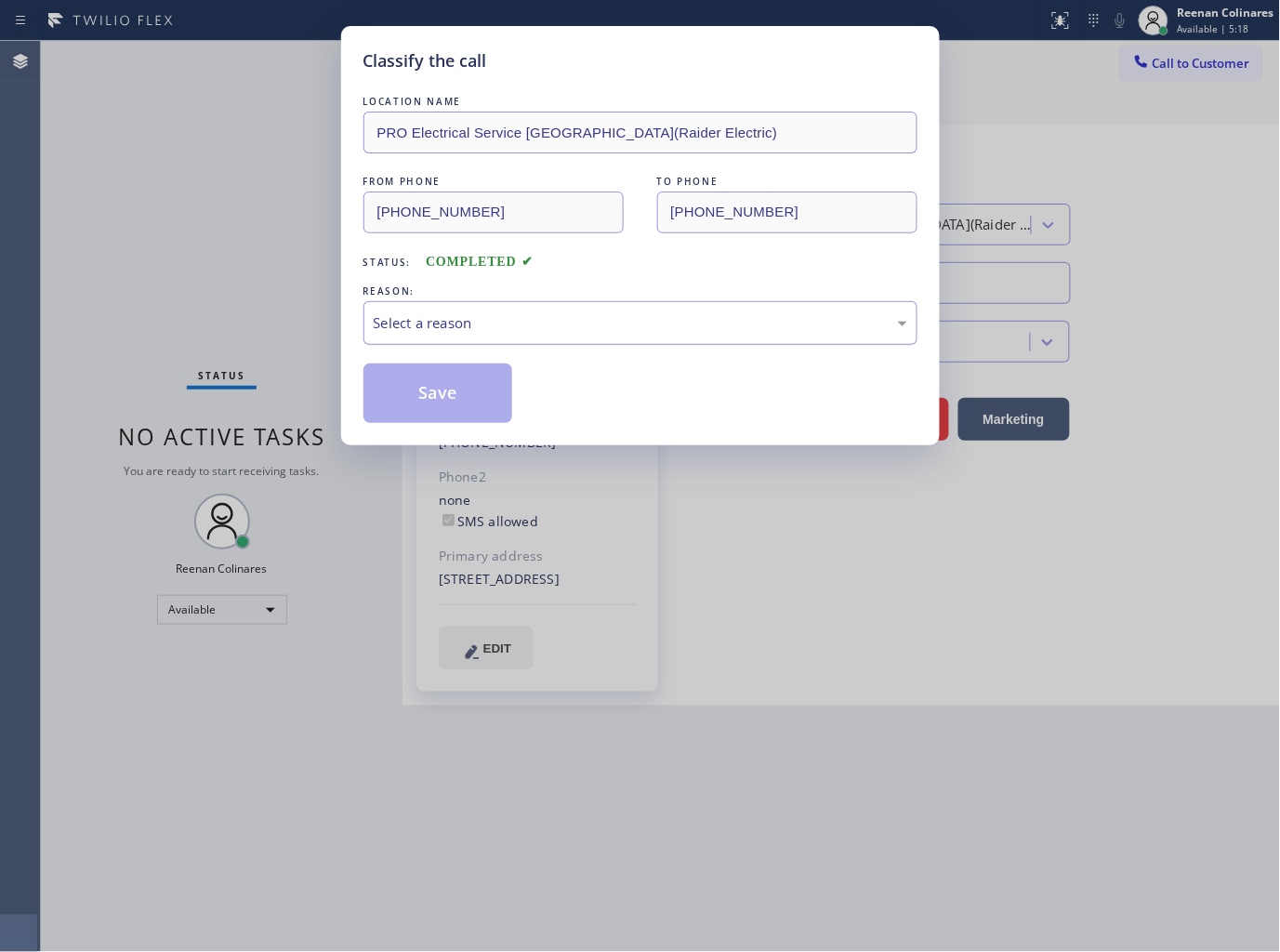
click at [496, 320] on div "Select a reason" at bounding box center [640, 322] width 534 height 21
click at [409, 375] on button "Save" at bounding box center [438, 393] width 150 height 60
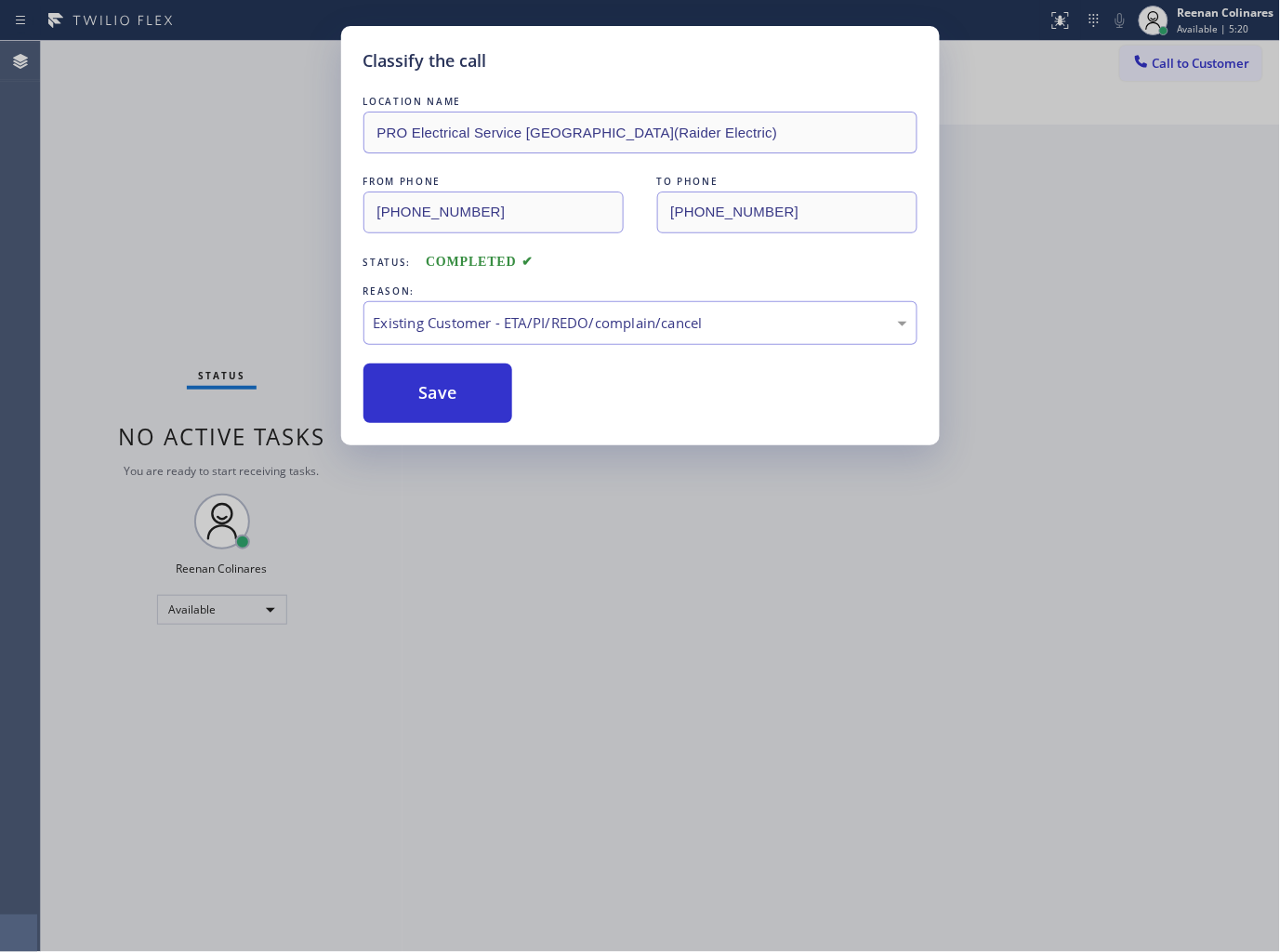
click at [179, 304] on div "Classify the call LOCATION NAME PRO Electrical Service [GEOGRAPHIC_DATA](Raider…" at bounding box center [640, 476] width 1280 height 952
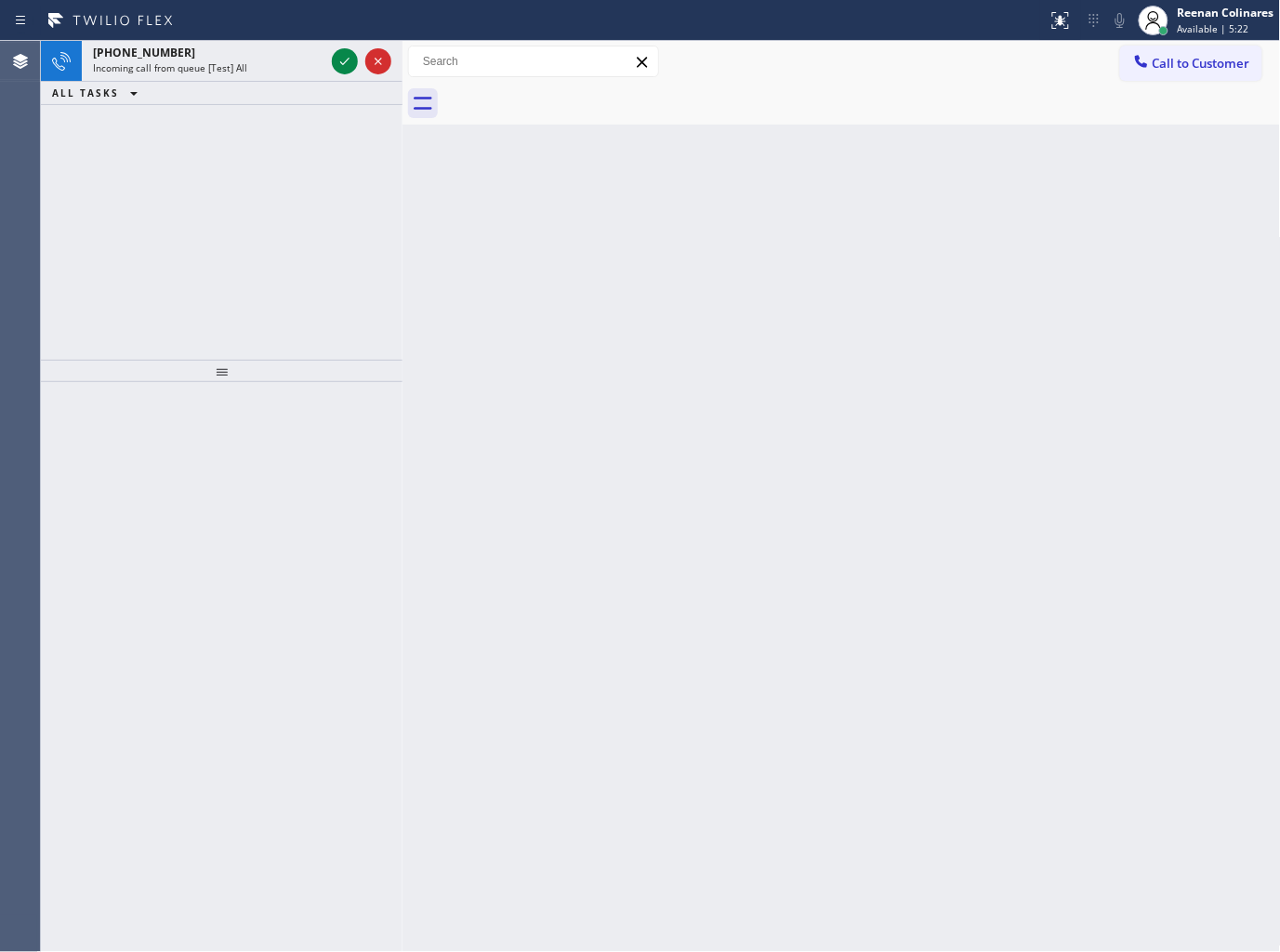
click at [251, 84] on div "ALL TASKS ALL TASKS ACTIVE TASKS TASKS IN WRAP UP" at bounding box center [221, 93] width 361 height 23
click at [233, 31] on div "Status report No issues detected If you experience an issue, please download th…" at bounding box center [640, 20] width 1280 height 41
click at [263, 61] on div "[PHONE_NUMBER] Incoming call from queue [Test] All" at bounding box center [205, 61] width 246 height 41
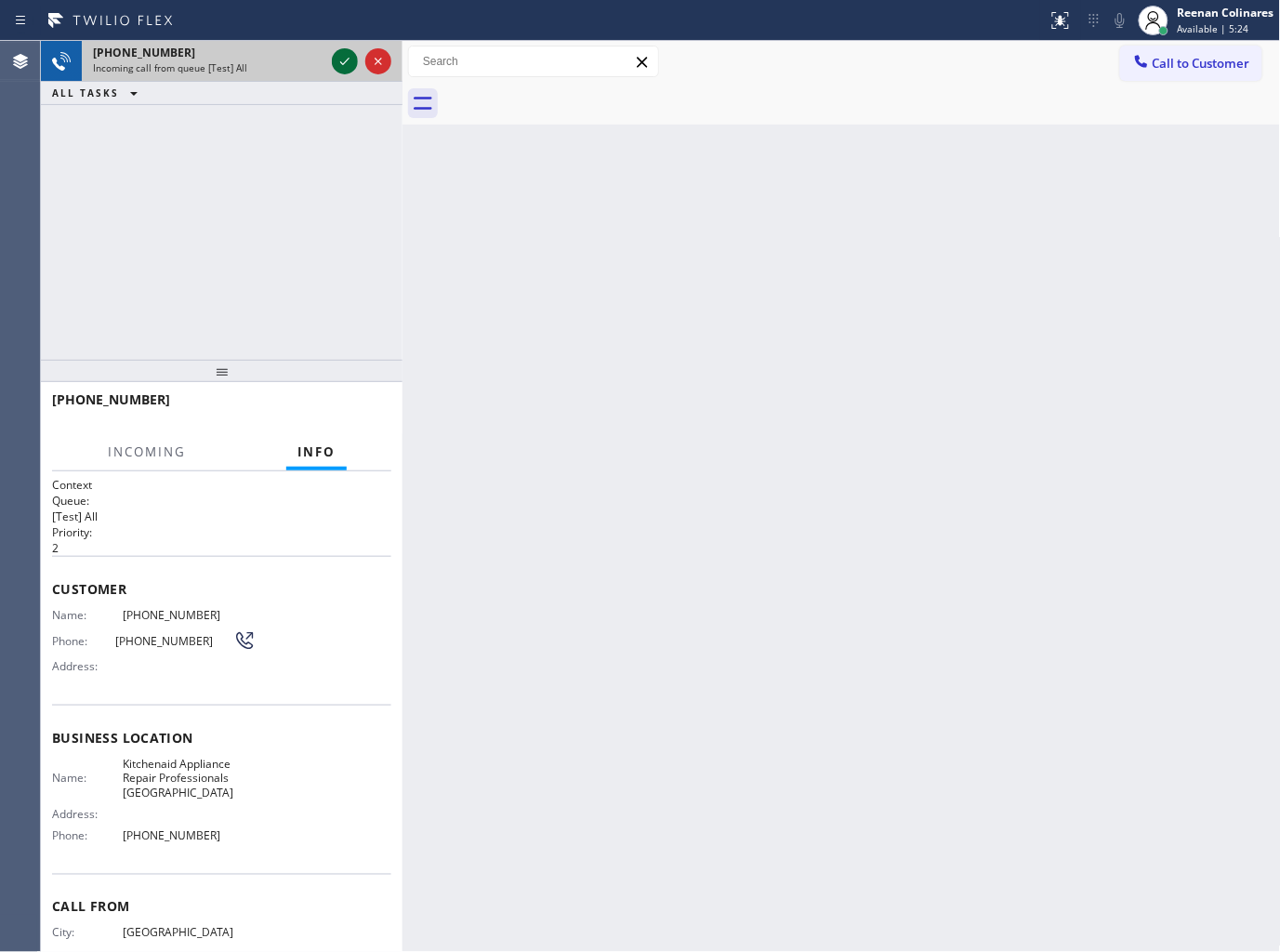
click at [341, 62] on icon at bounding box center [344, 61] width 9 height 7
click at [368, 575] on div "Customer Name: [PHONE_NUMBER] Phone: [PHONE_NUMBER] Address:" at bounding box center [221, 630] width 339 height 149
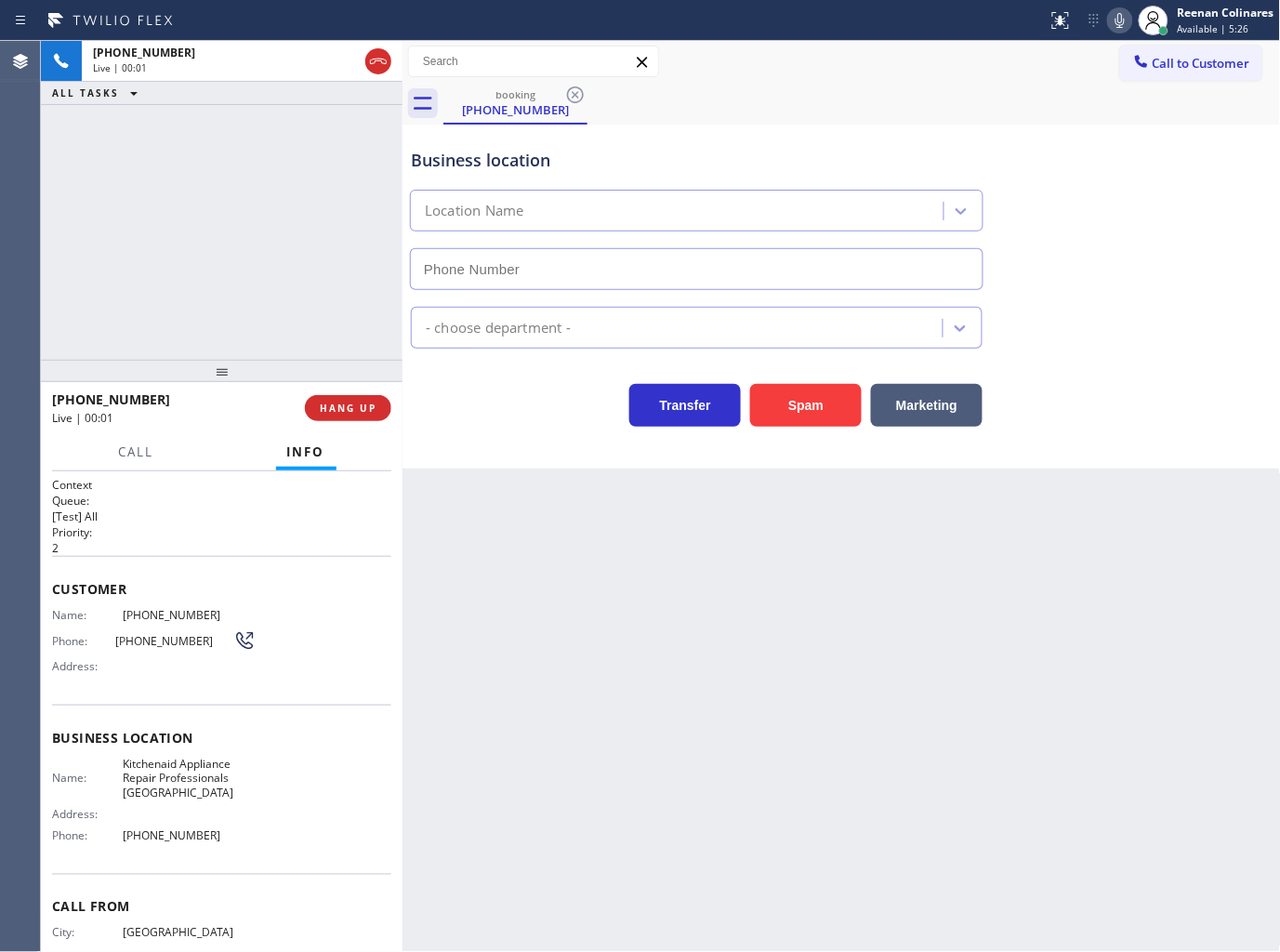
type input "[PHONE_NUMBER]"
click at [1120, 22] on icon at bounding box center [1119, 20] width 22 height 22
click at [155, 456] on button "Call" at bounding box center [137, 452] width 58 height 36
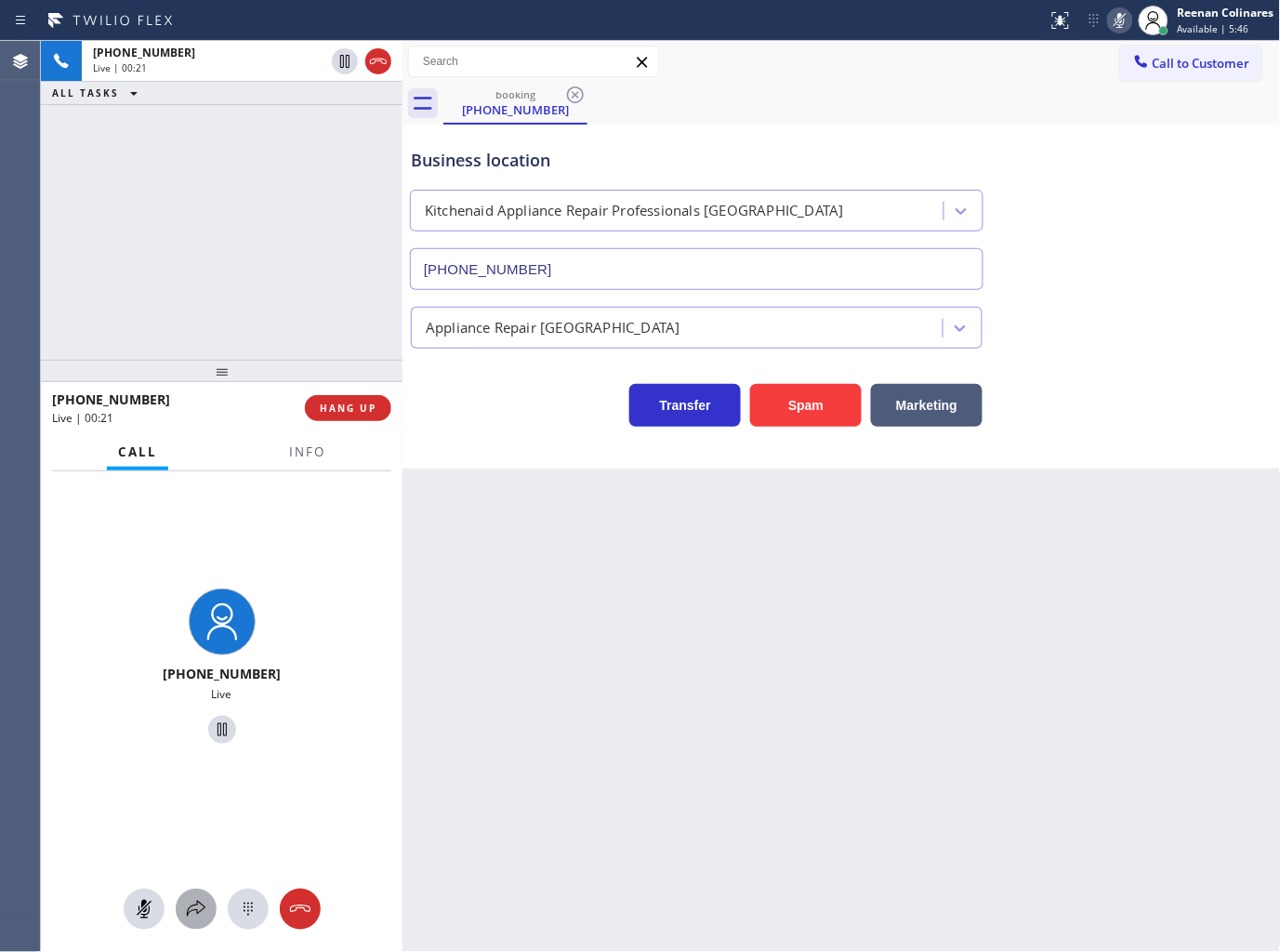
click at [187, 903] on icon at bounding box center [196, 909] width 22 height 22
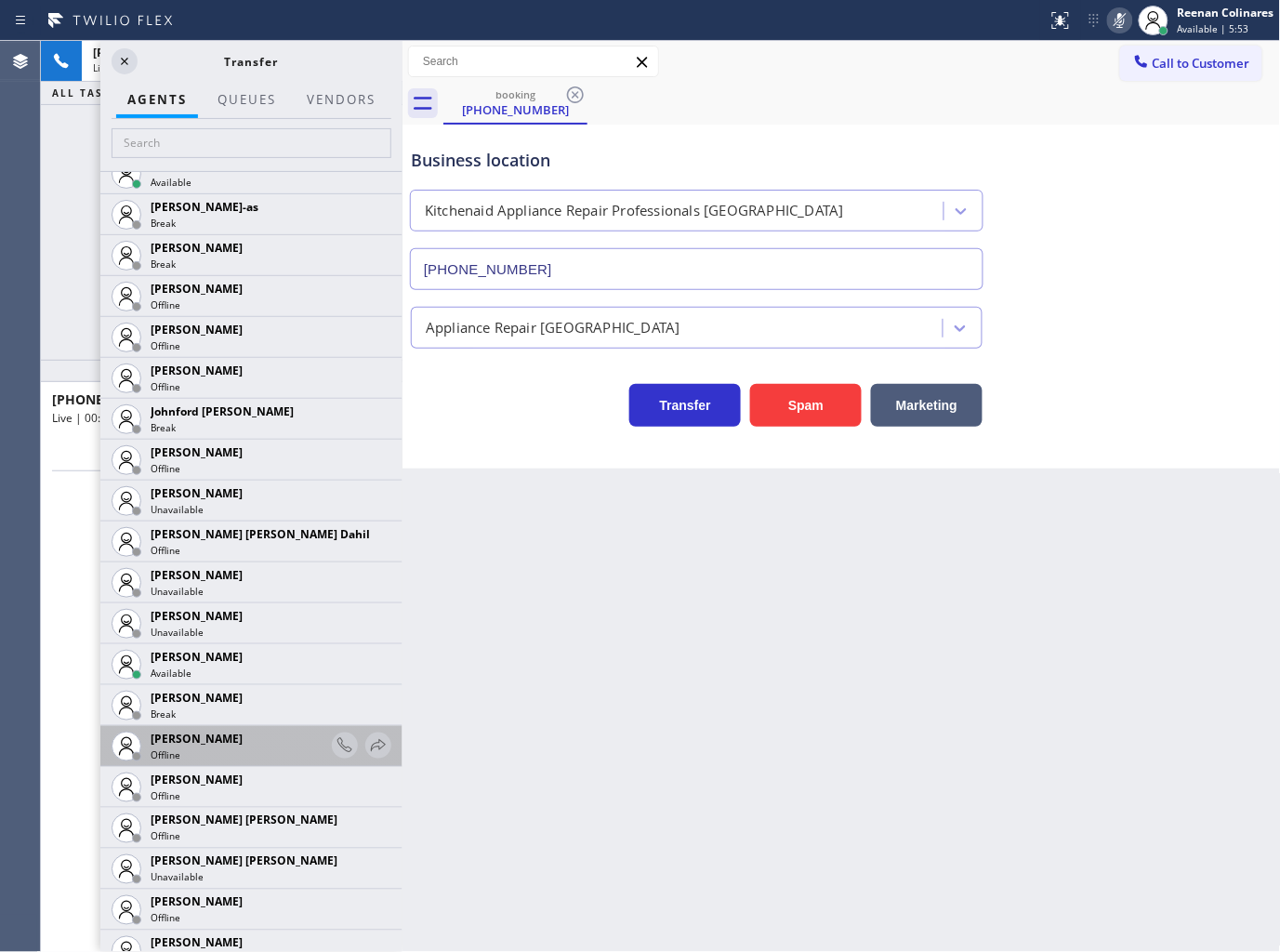
scroll to position [2375, 0]
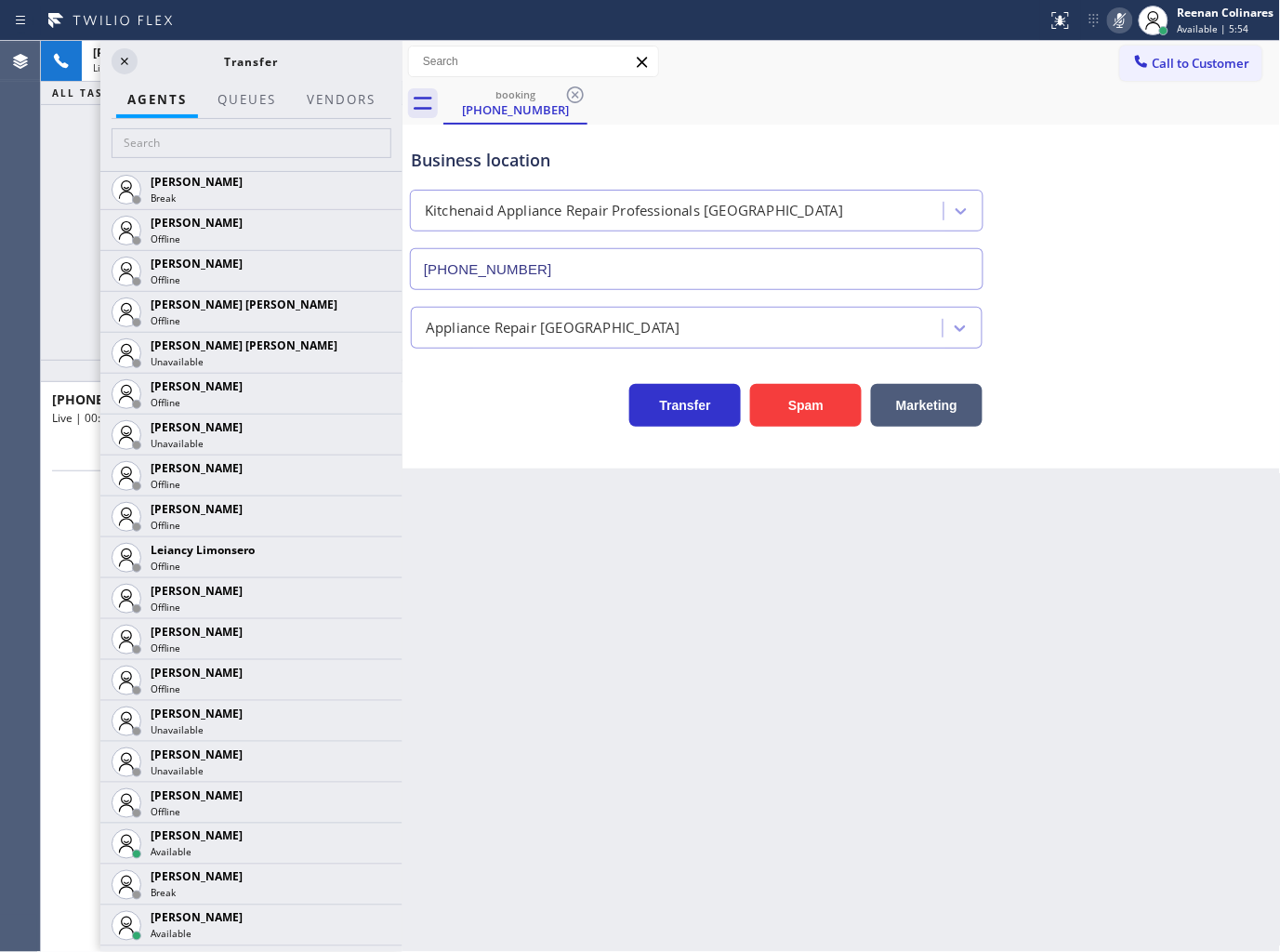
click at [0, 0] on icon at bounding box center [0, 0] width 0 height 0
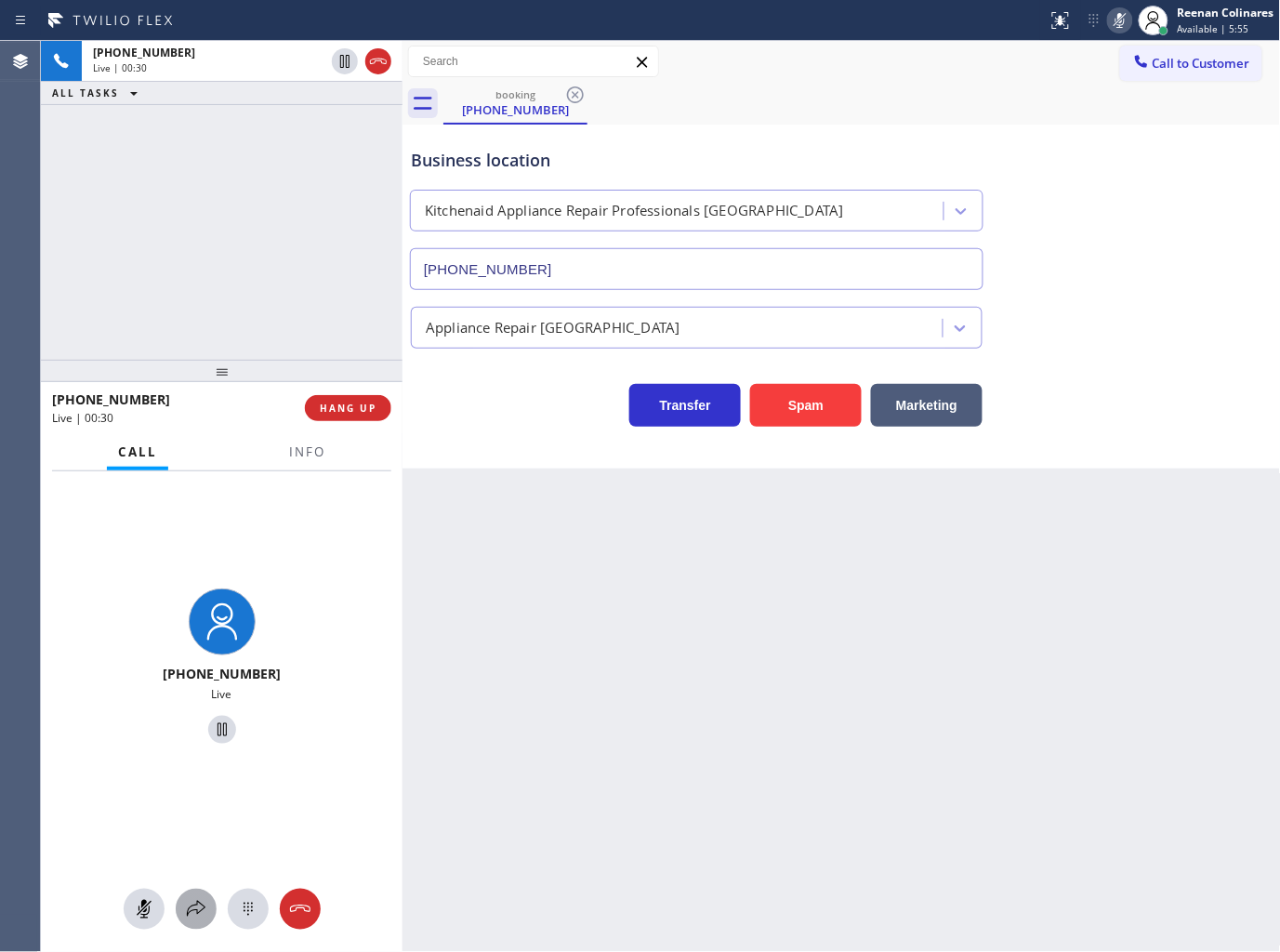
click at [200, 907] on icon at bounding box center [196, 909] width 22 height 22
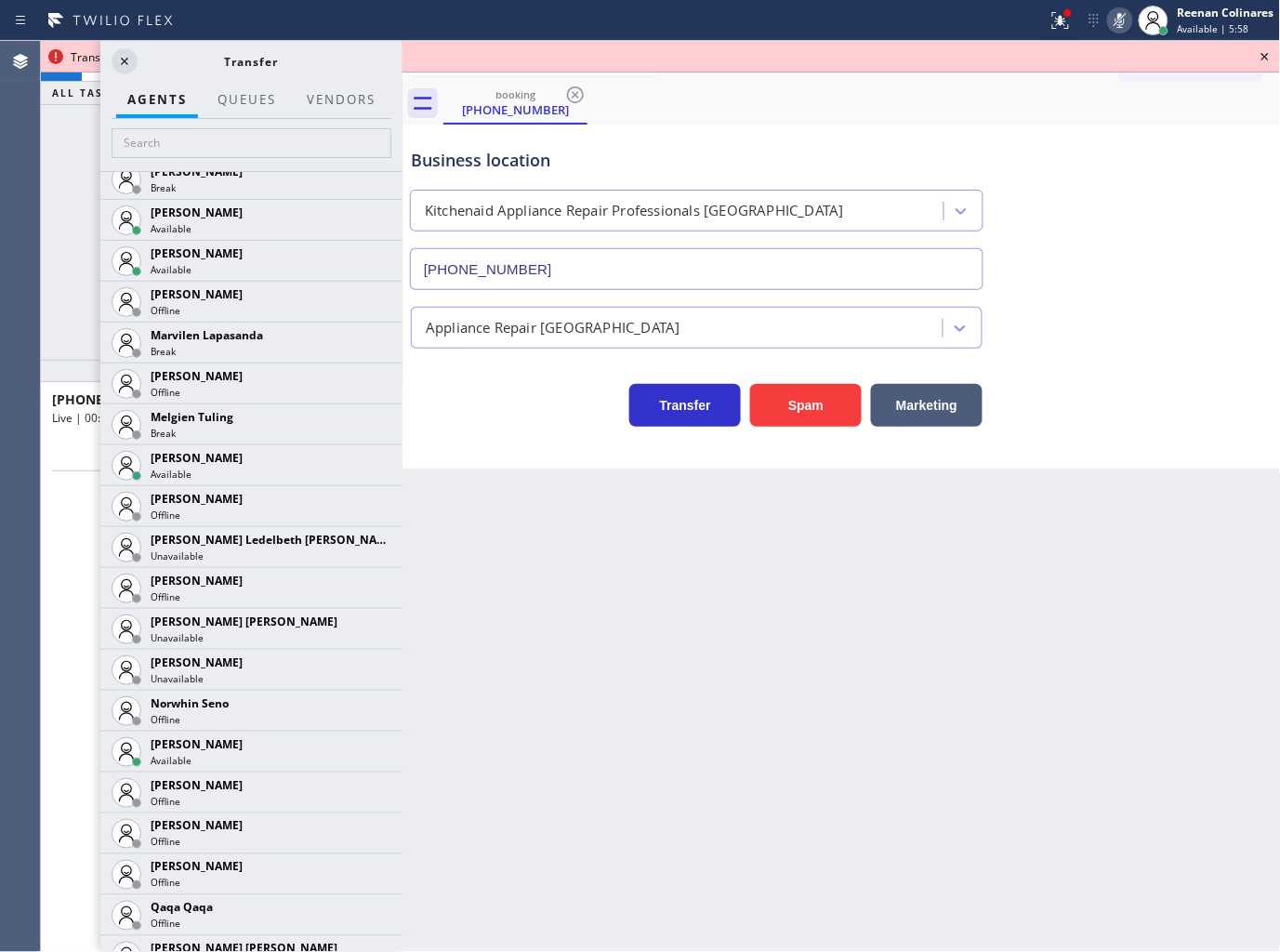
scroll to position [2938, 0]
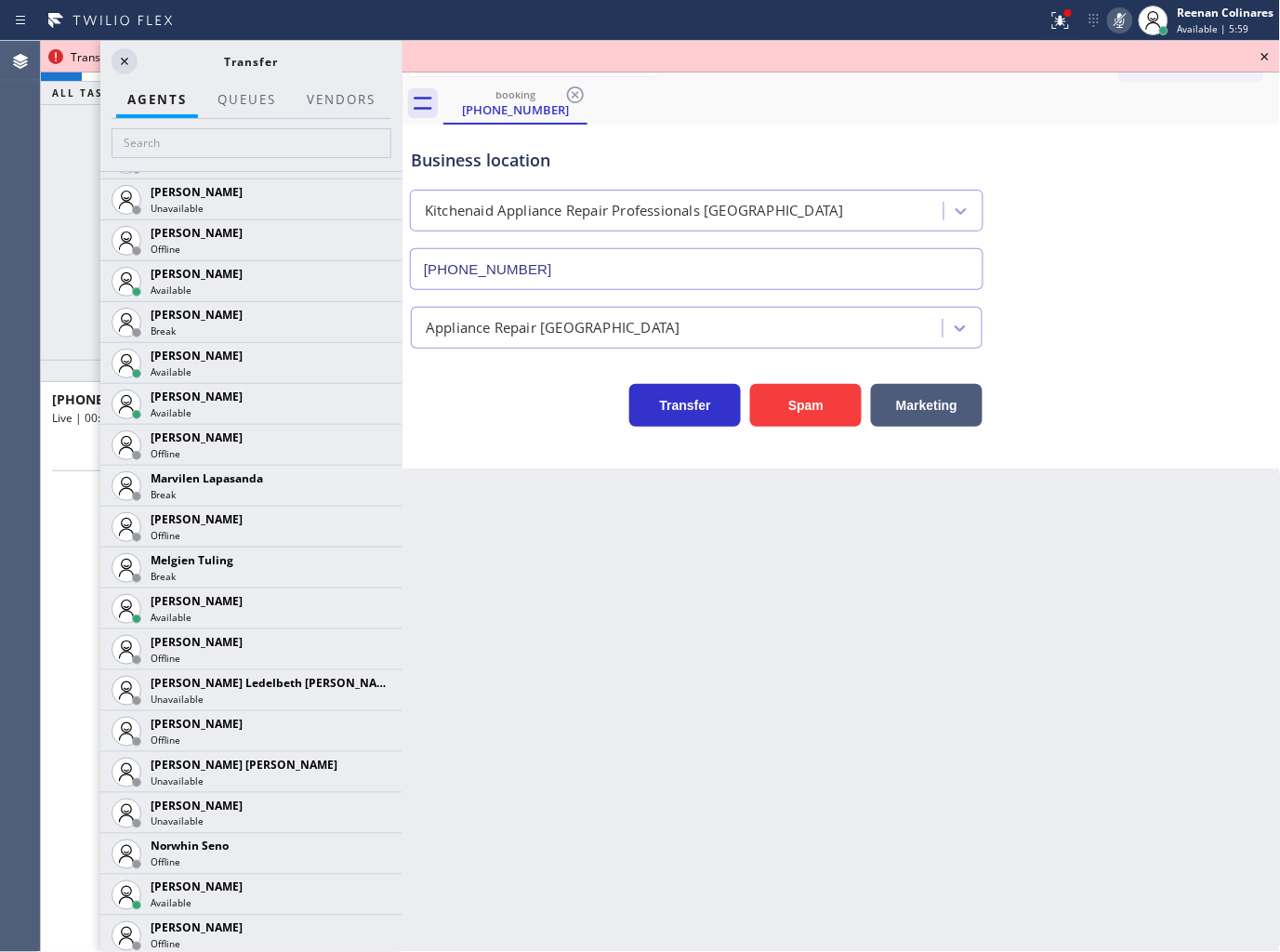
click at [0, 0] on icon at bounding box center [0, 0] width 0 height 0
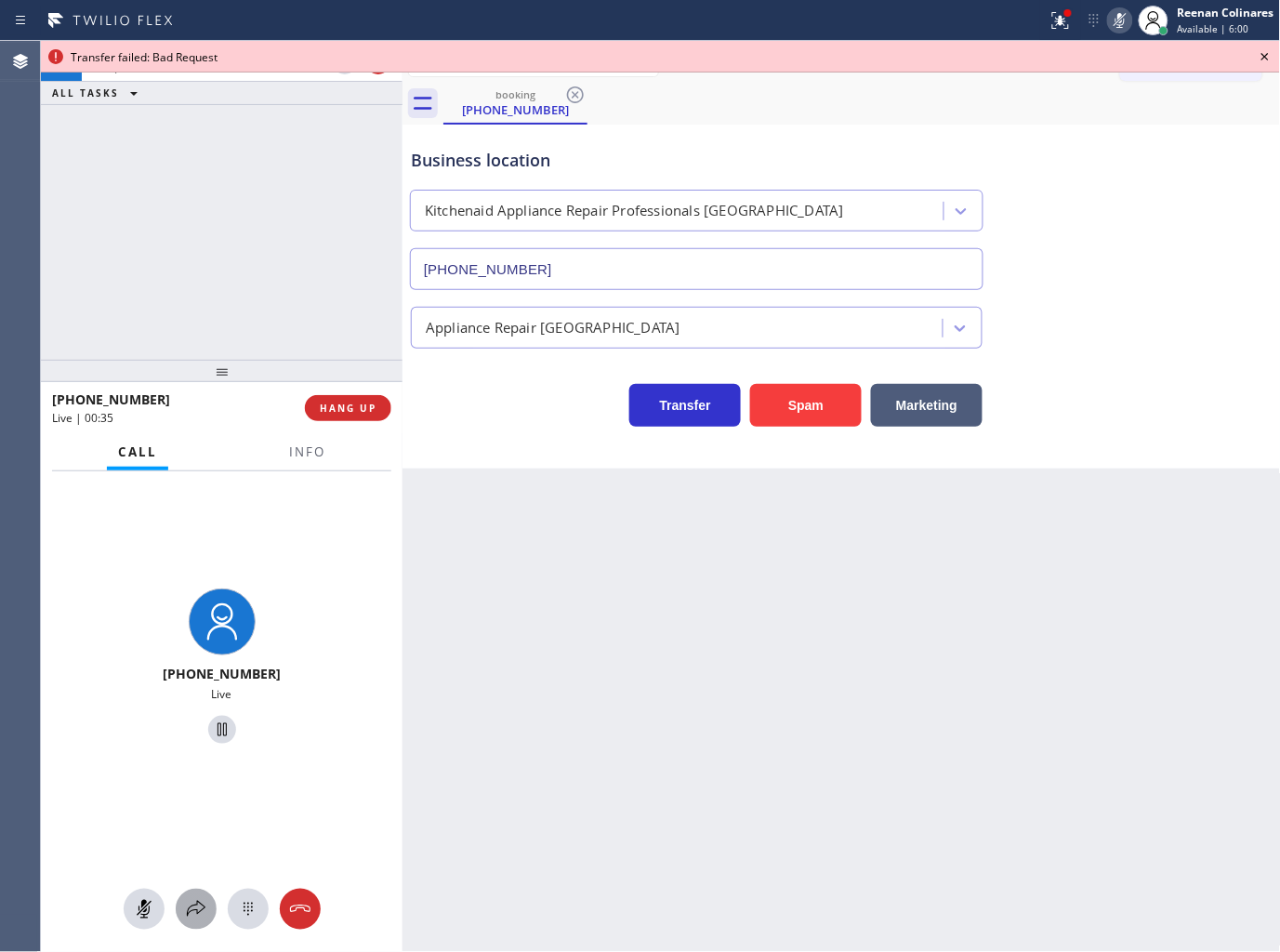
click at [207, 911] on icon at bounding box center [196, 909] width 22 height 22
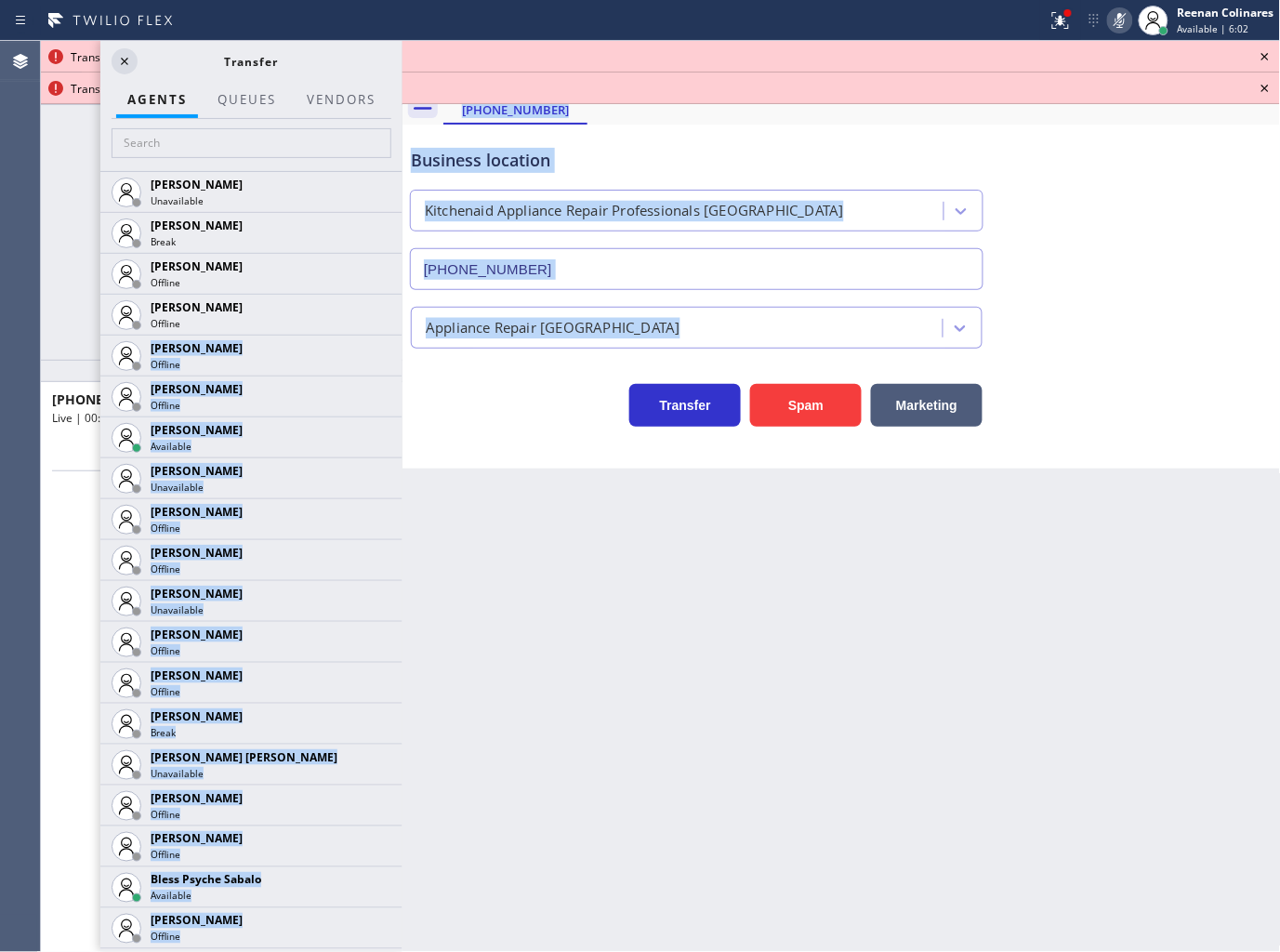
drag, startPoint x: 383, startPoint y: 299, endPoint x: 429, endPoint y: 471, distance: 178.0
click at [429, 471] on div "[PHONE_NUMBER] Live | 00:37 ALL TASKS ALL TASKS ACTIVE TASKS TASKS IN WRAP UP […" at bounding box center [660, 496] width 1239 height 911
click at [450, 450] on div "Business location Kitchenaid Appliance Repair Professionals [GEOGRAPHIC_DATA] […" at bounding box center [841, 296] width 878 height 344
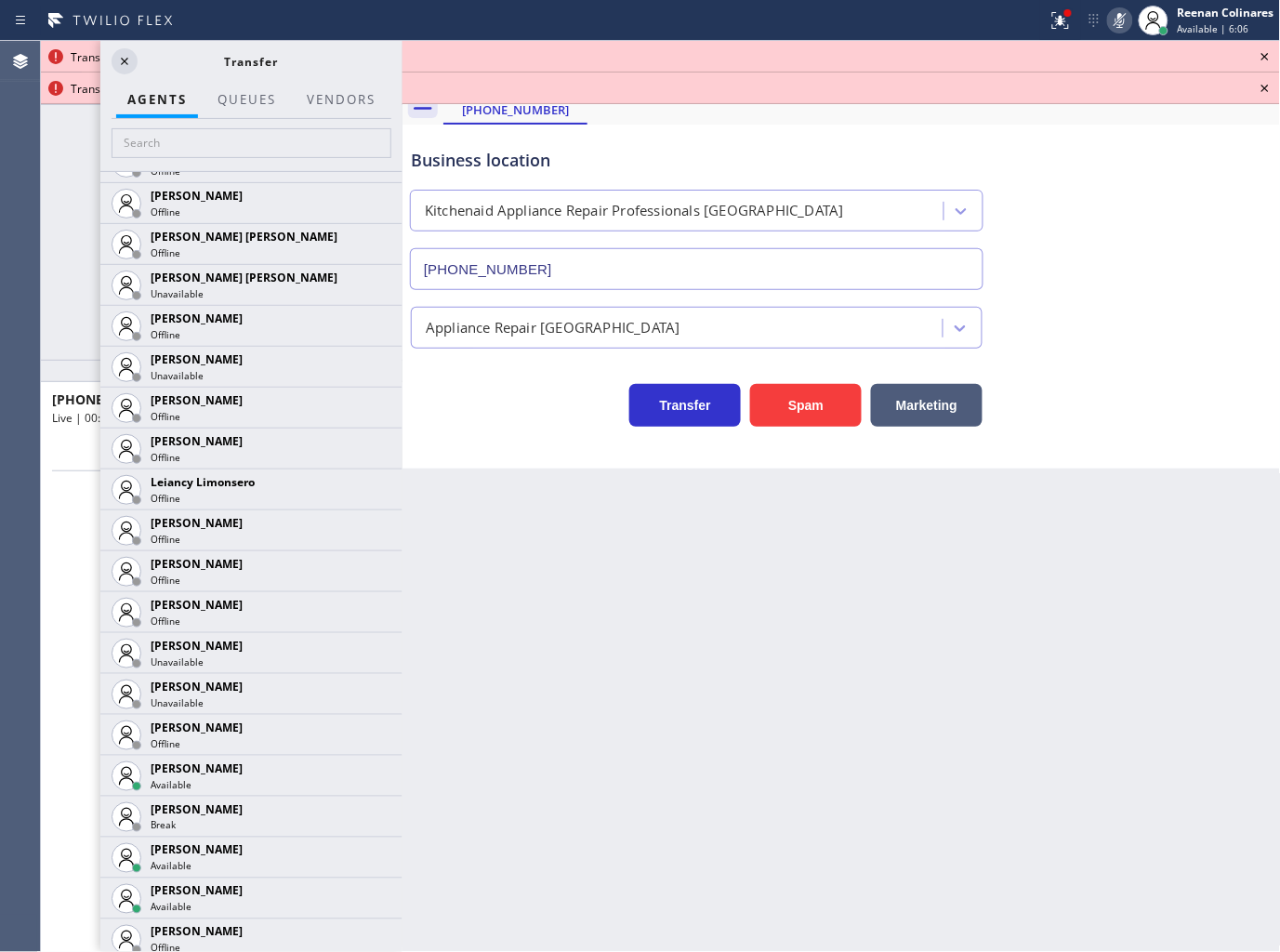
scroll to position [2649, 0]
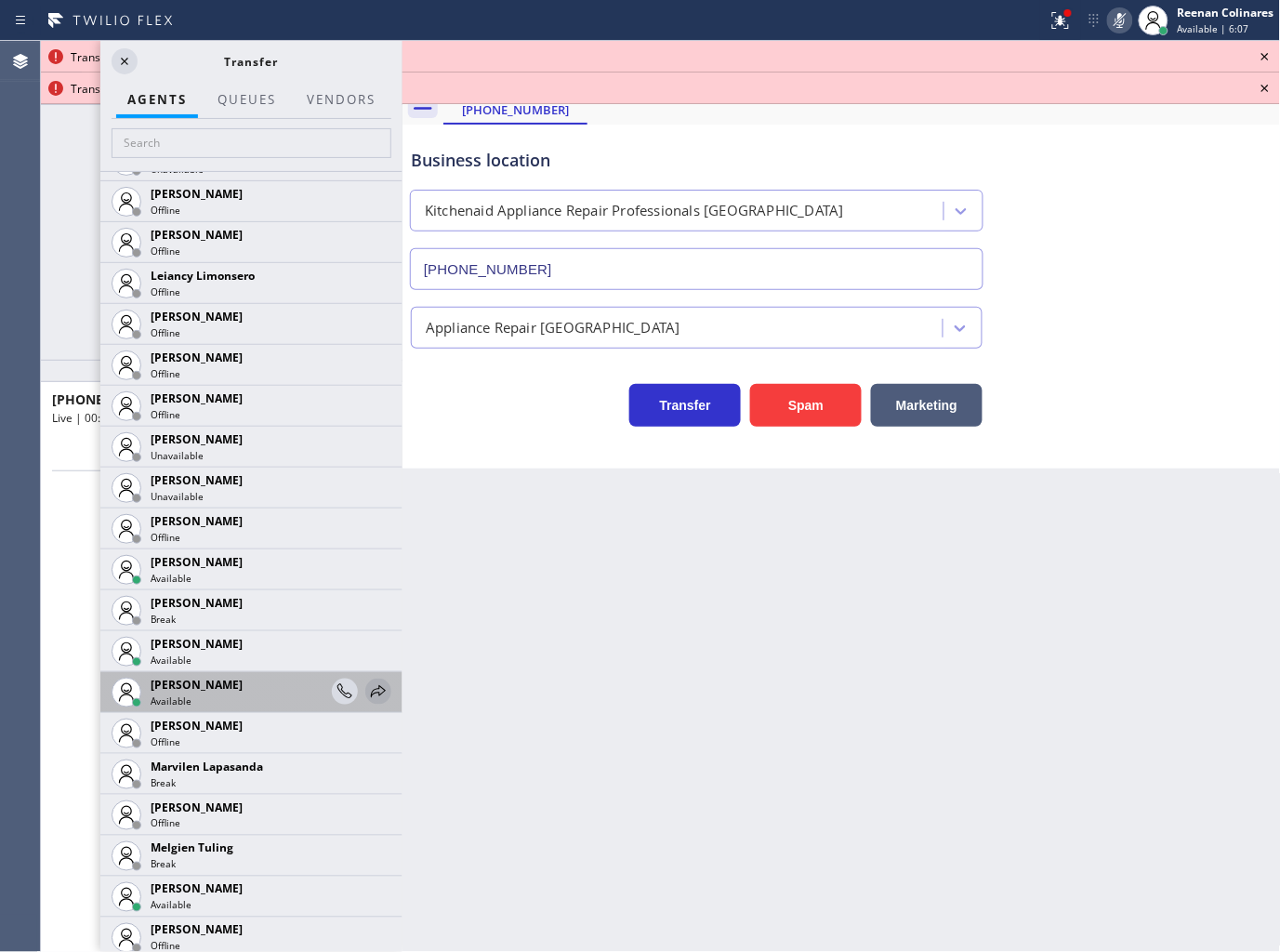
click at [371, 691] on icon at bounding box center [378, 692] width 15 height 12
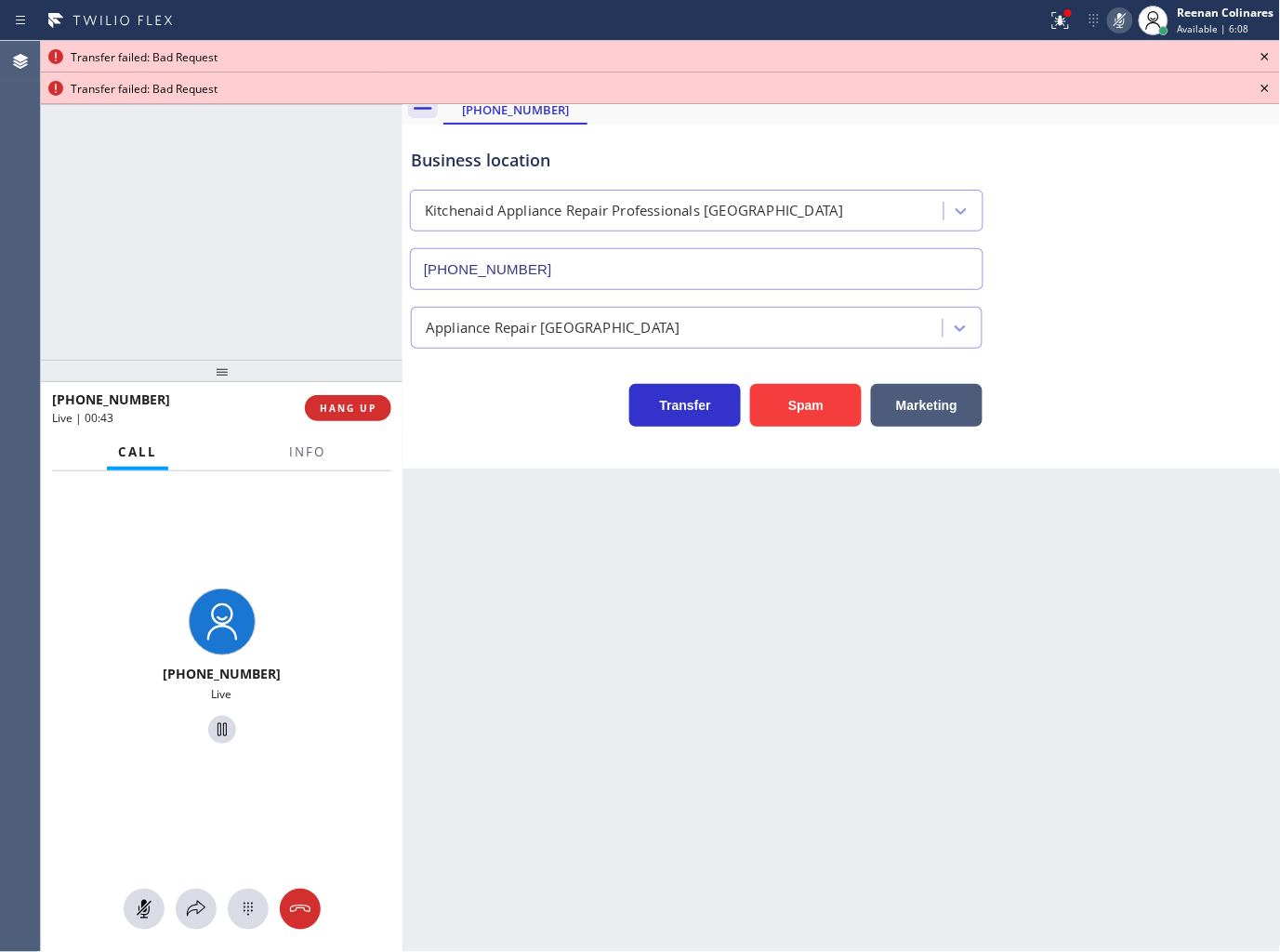
click at [165, 916] on div at bounding box center [221, 909] width 361 height 41
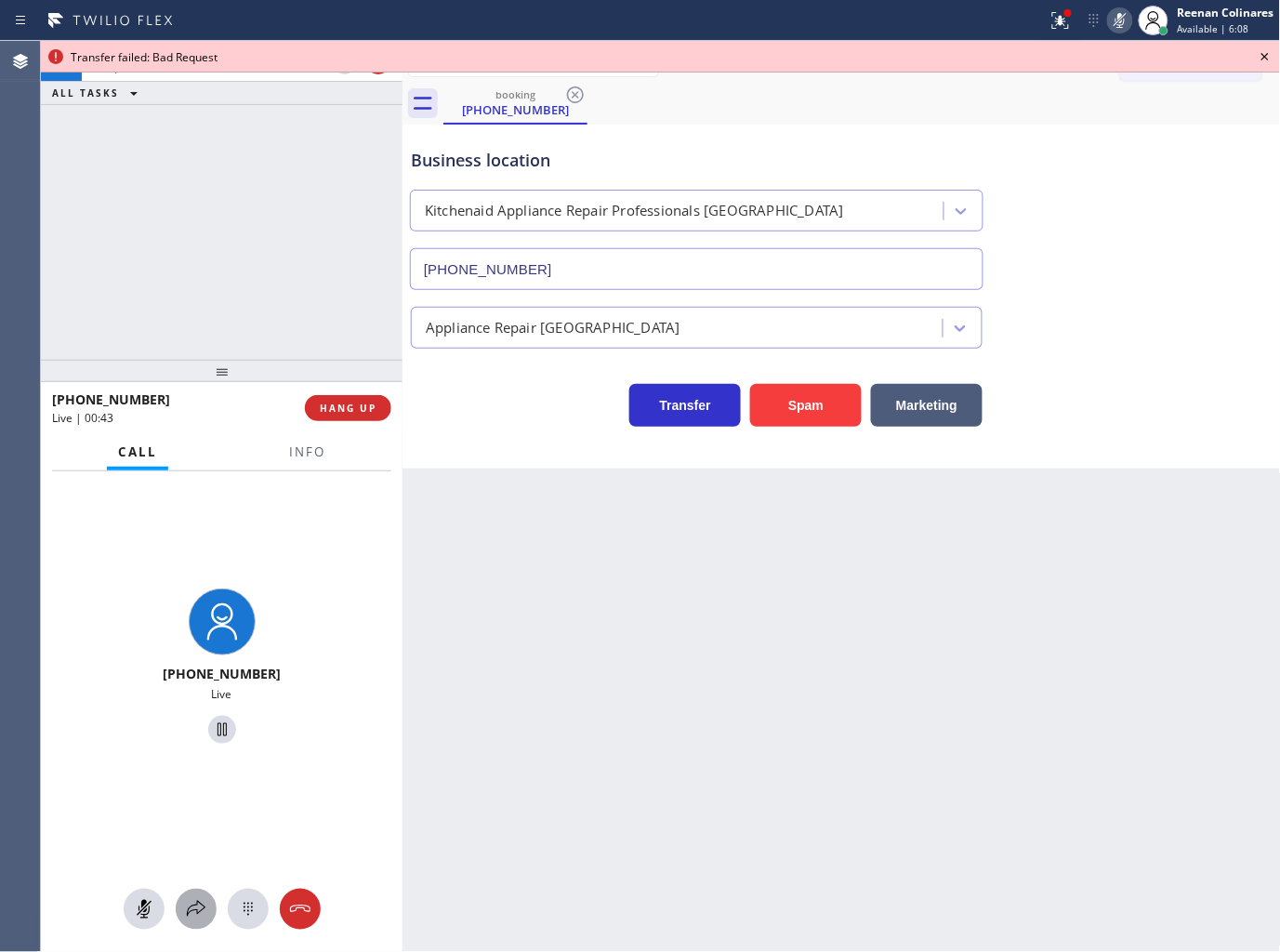
click at [192, 908] on icon at bounding box center [196, 909] width 22 height 22
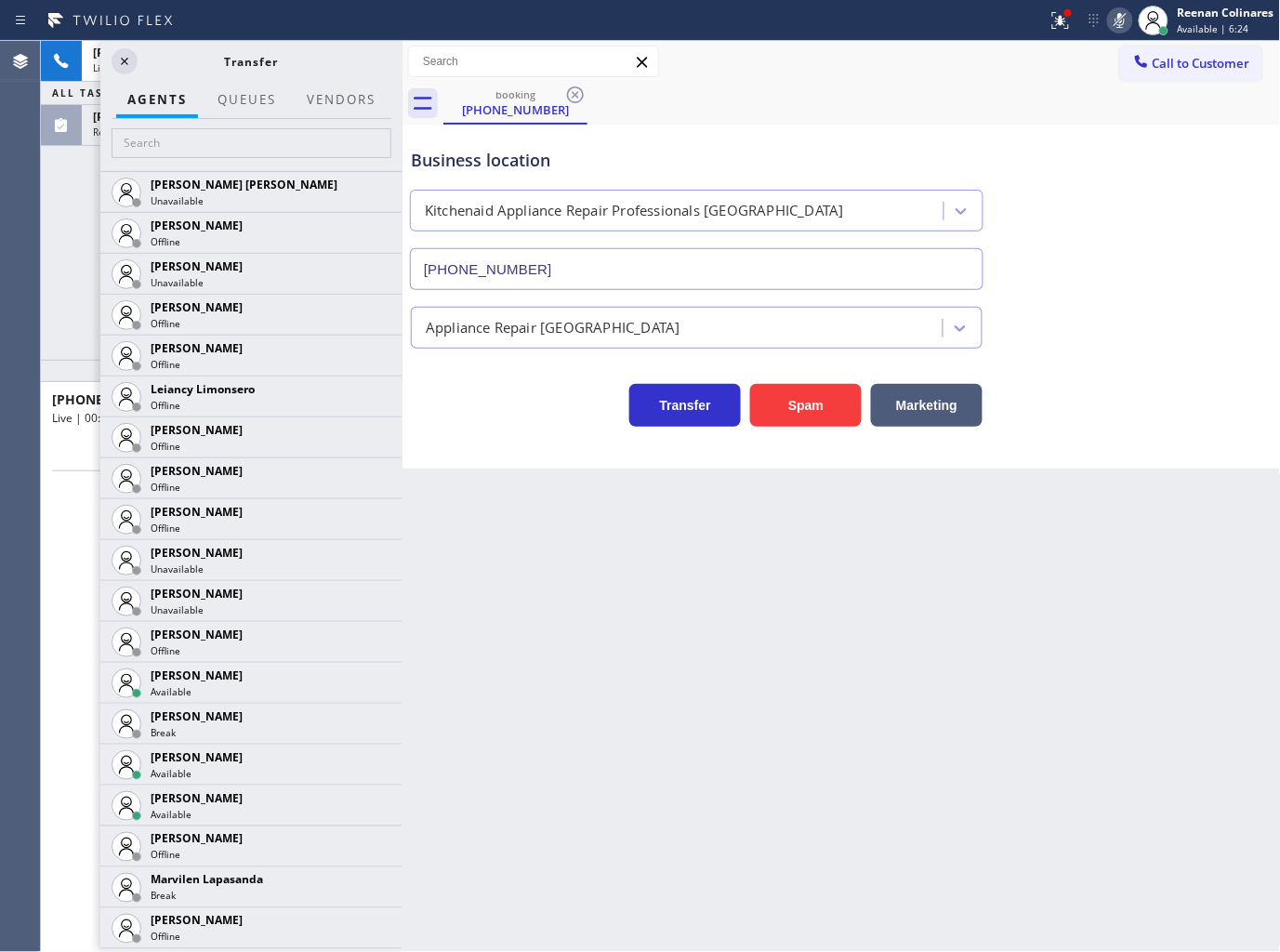
scroll to position [2643, 0]
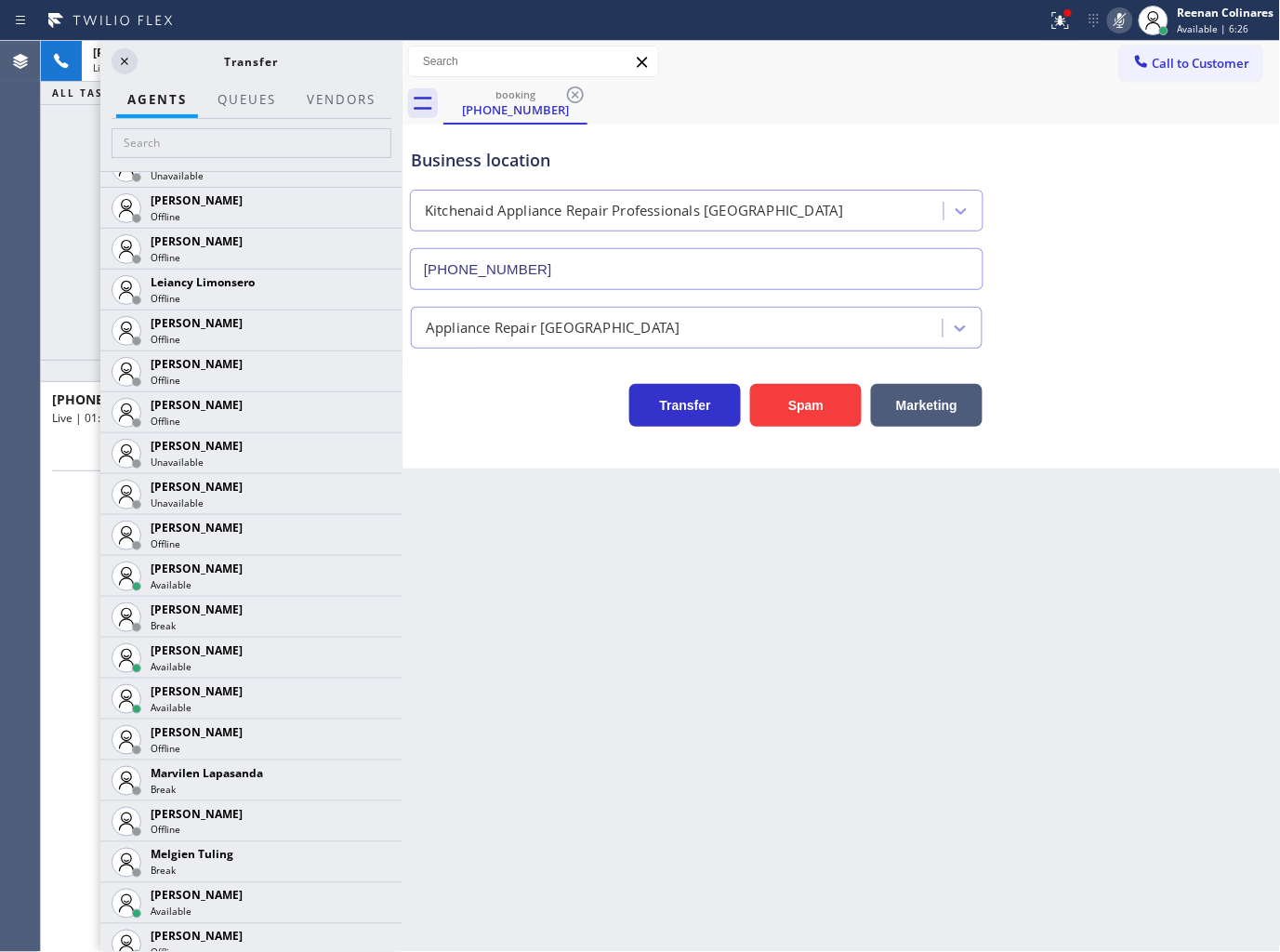
click at [0, 0] on icon at bounding box center [0, 0] width 0 height 0
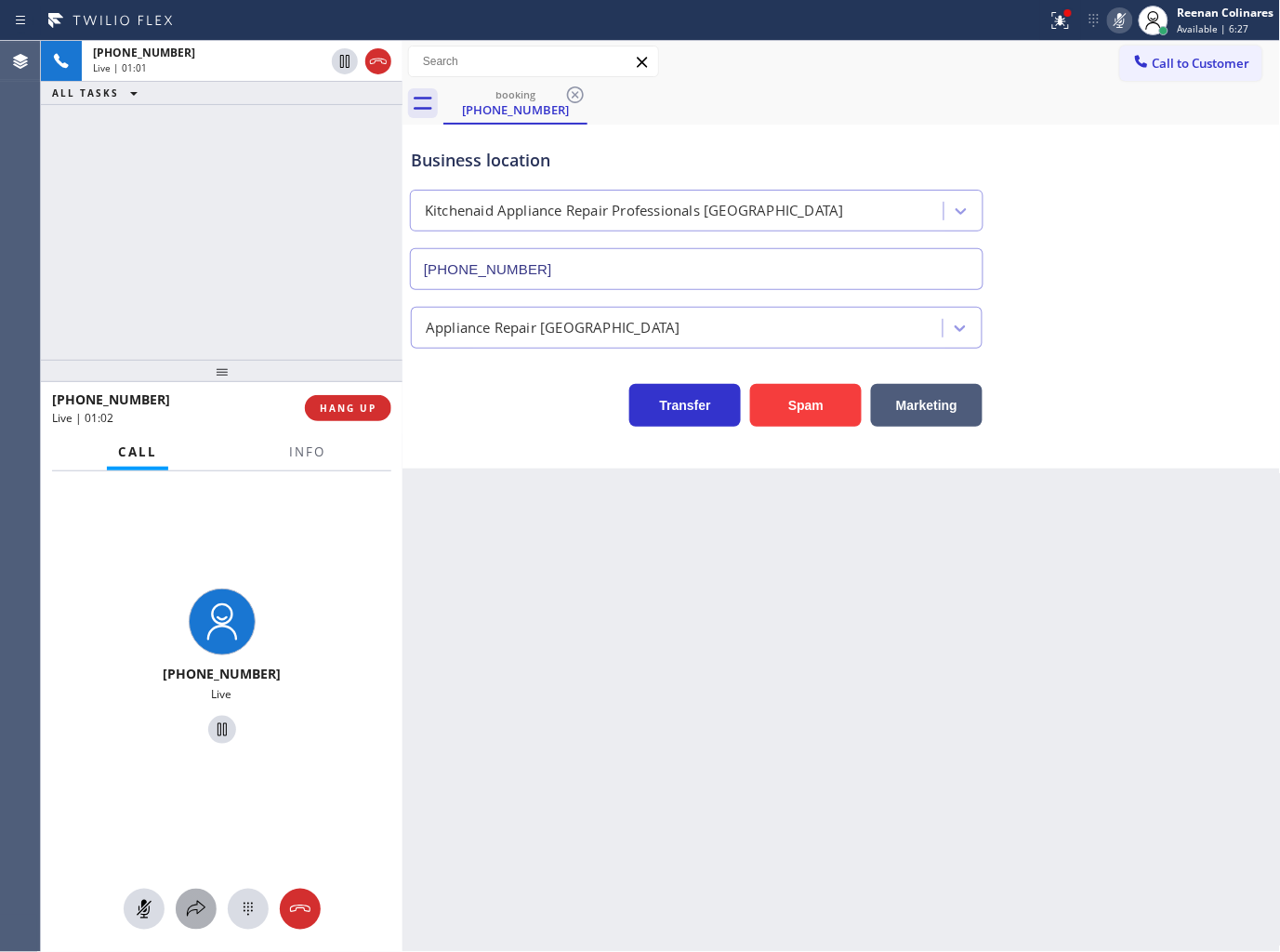
click at [181, 914] on div at bounding box center [196, 909] width 41 height 22
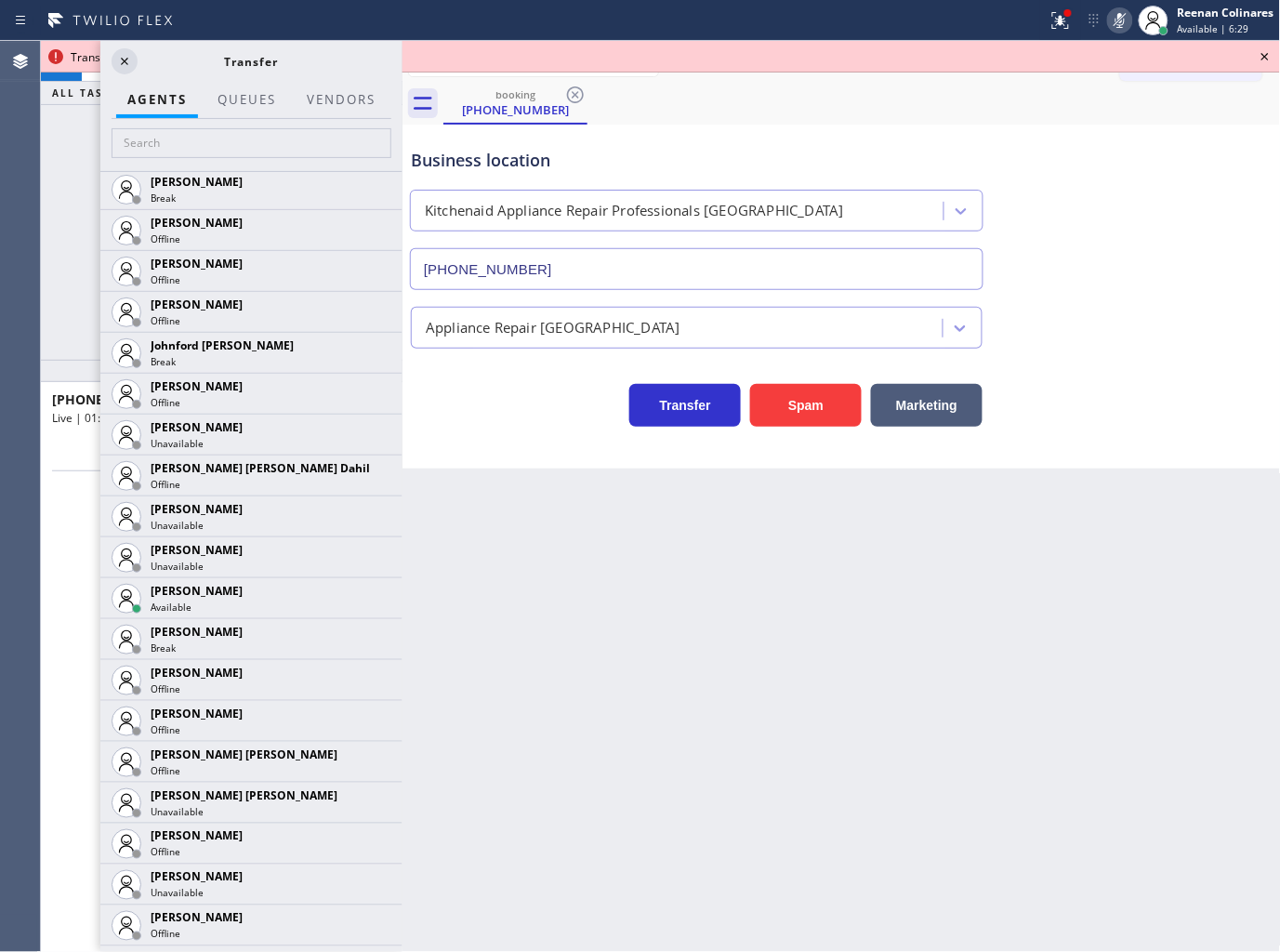
scroll to position [2856, 0]
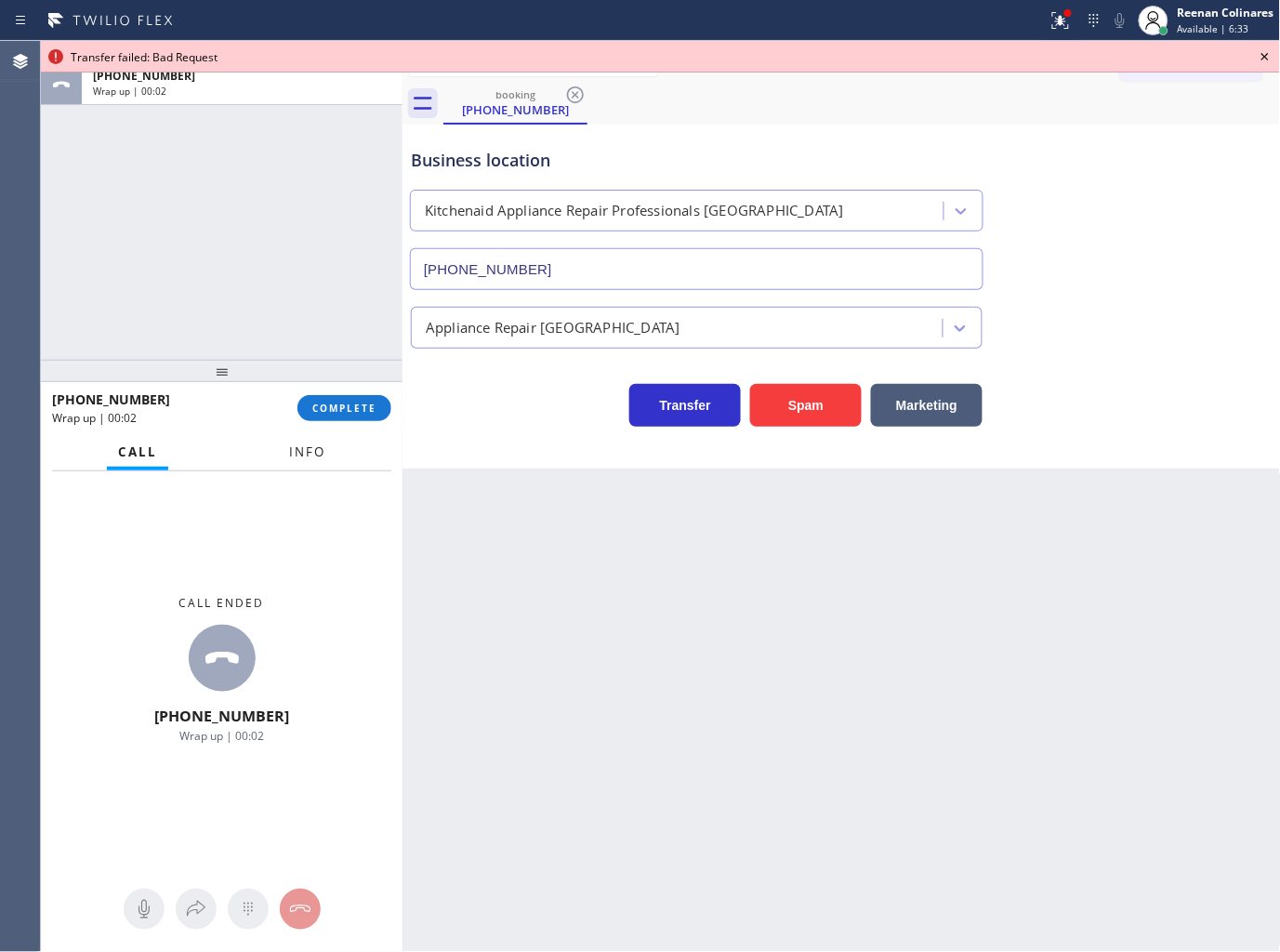
click at [320, 442] on button "Info" at bounding box center [307, 452] width 59 height 36
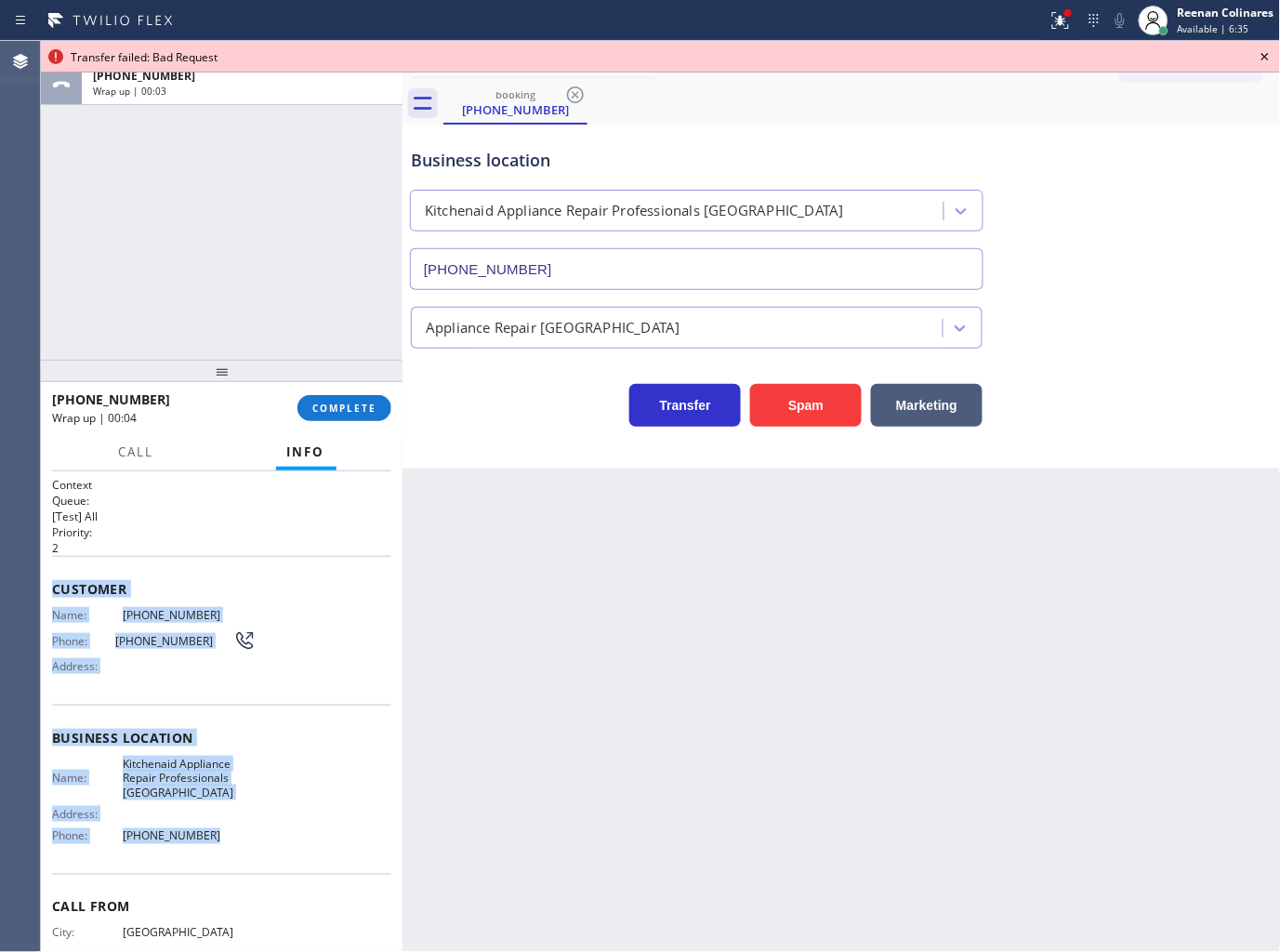
drag, startPoint x: 150, startPoint y: 713, endPoint x: 565, endPoint y: 914, distance: 461.1
click at [264, 849] on div "Context Queue: [Test] All Priority: 2 Customer Name: [PHONE_NUMBER] Phone: [PHO…" at bounding box center [221, 745] width 339 height 538
copy div "Customer Name: [PHONE_NUMBER] Phone: [PHONE_NUMBER] Address: Business location …"
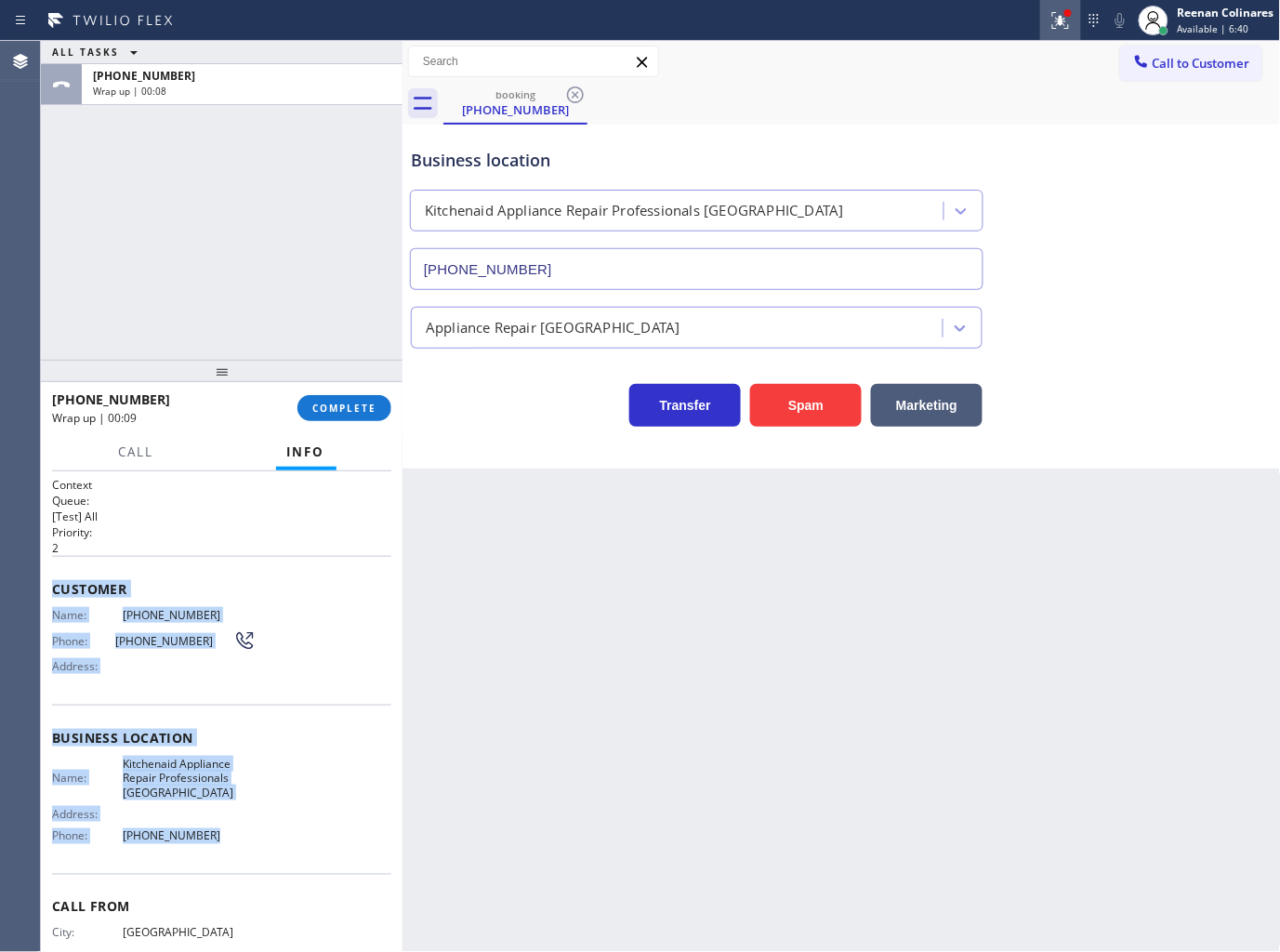
click at [1067, 24] on icon at bounding box center [1061, 20] width 22 height 22
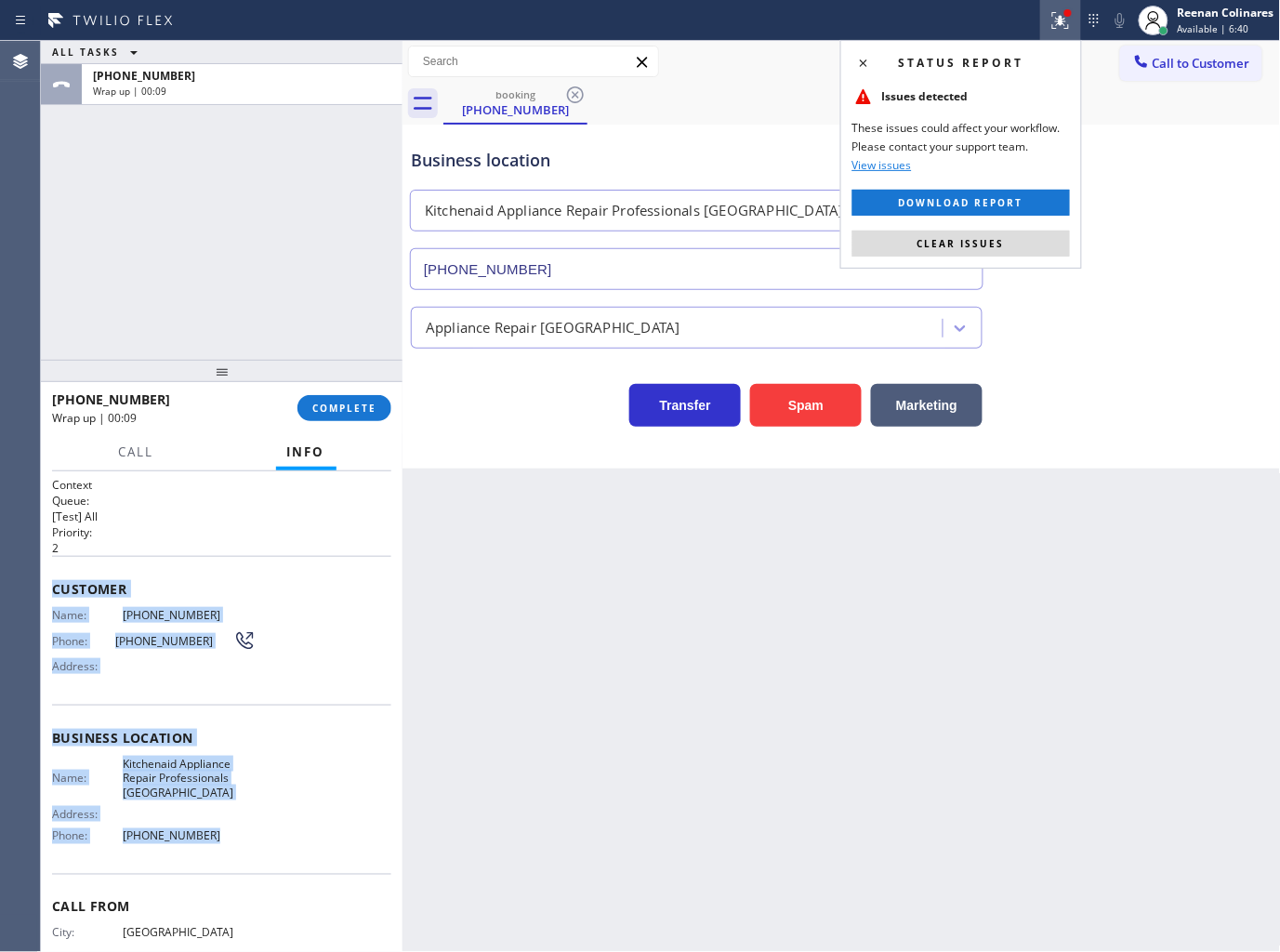
click at [960, 249] on span "Clear issues" at bounding box center [962, 243] width 88 height 13
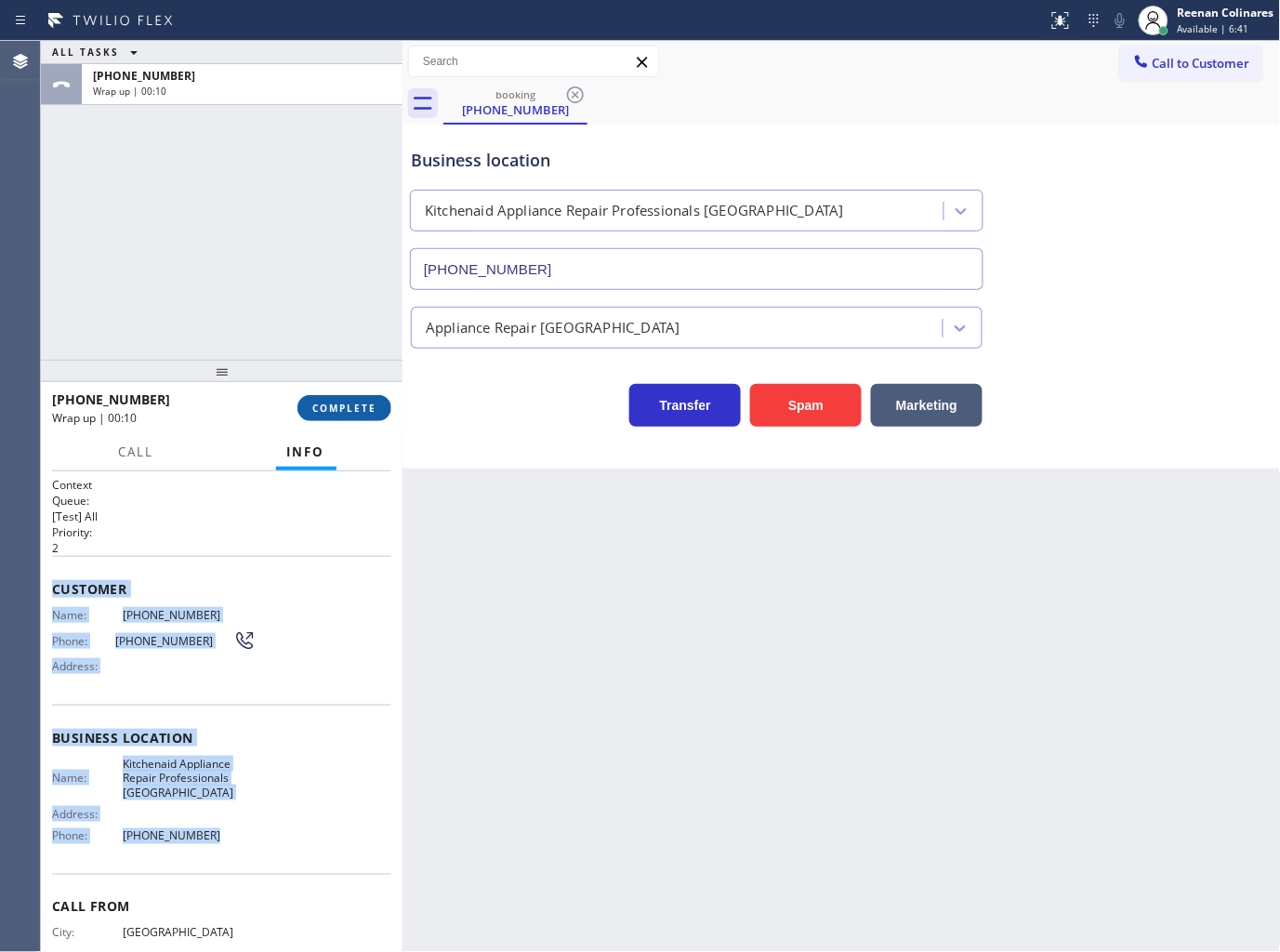
click at [354, 406] on span "COMPLETE" at bounding box center [344, 407] width 64 height 13
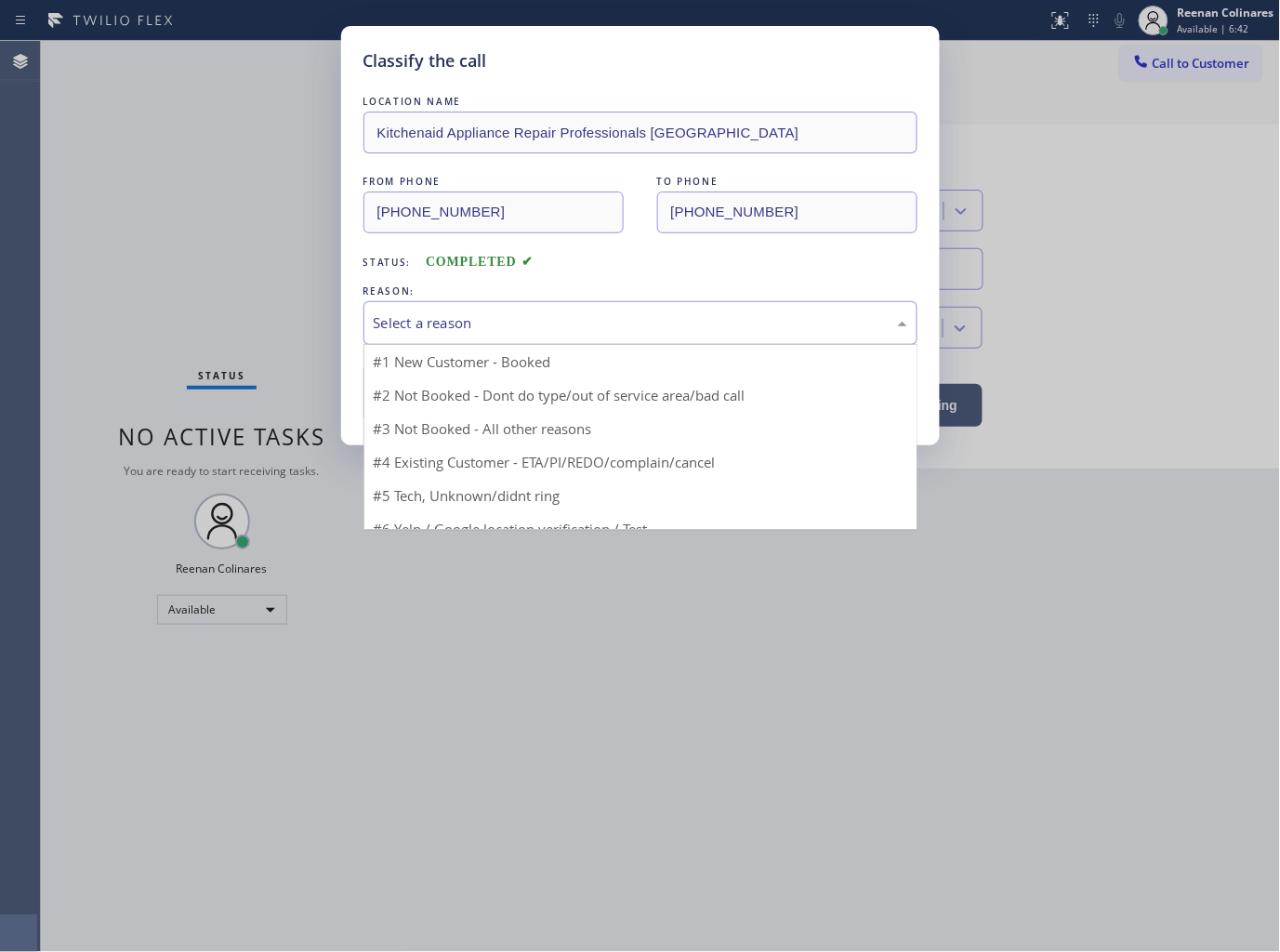
click at [430, 316] on div "Select a reason" at bounding box center [640, 322] width 534 height 21
drag, startPoint x: 415, startPoint y: 461, endPoint x: 422, endPoint y: 401, distance: 60.4
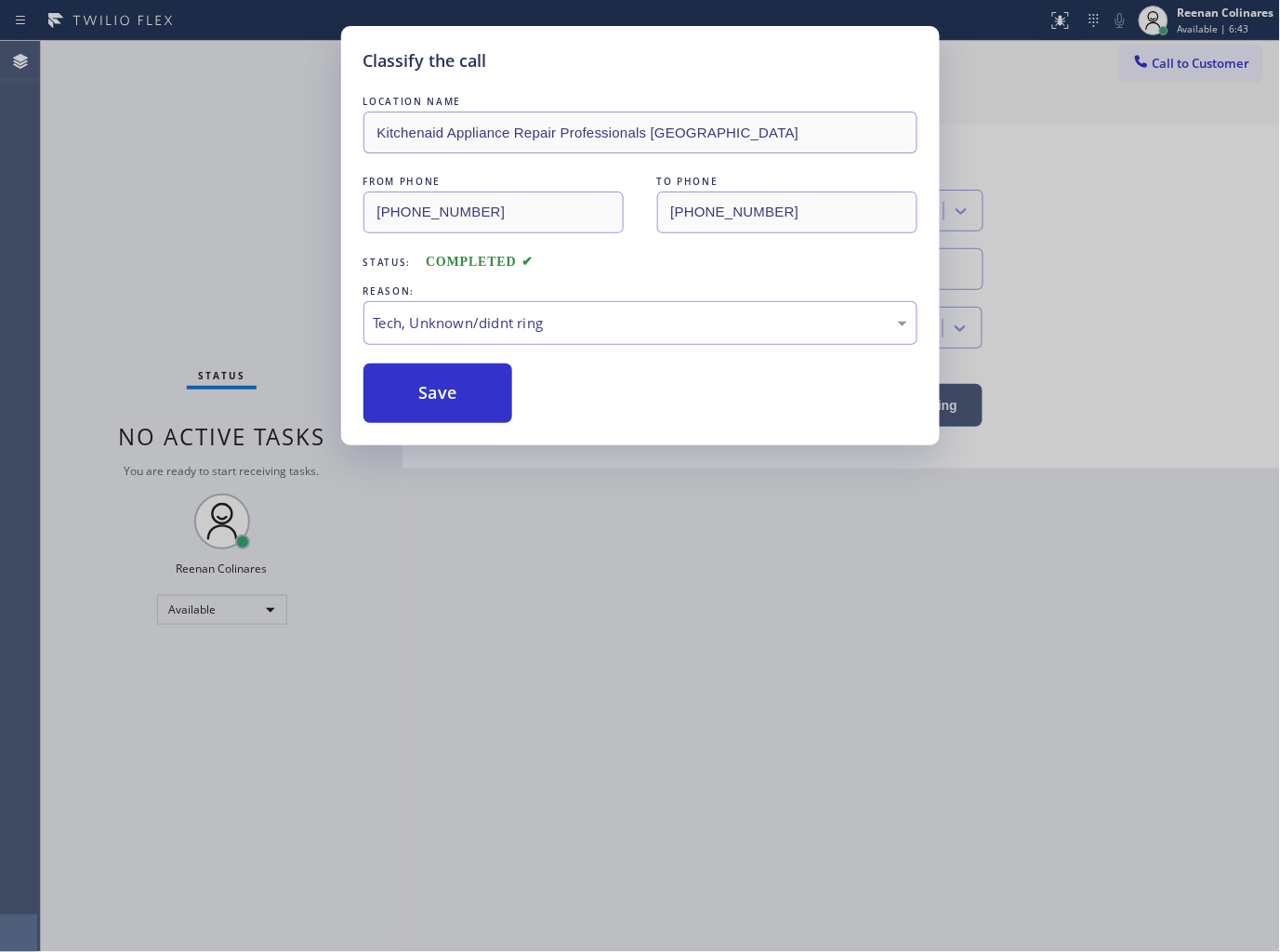
click at [428, 394] on button "Save" at bounding box center [438, 393] width 150 height 60
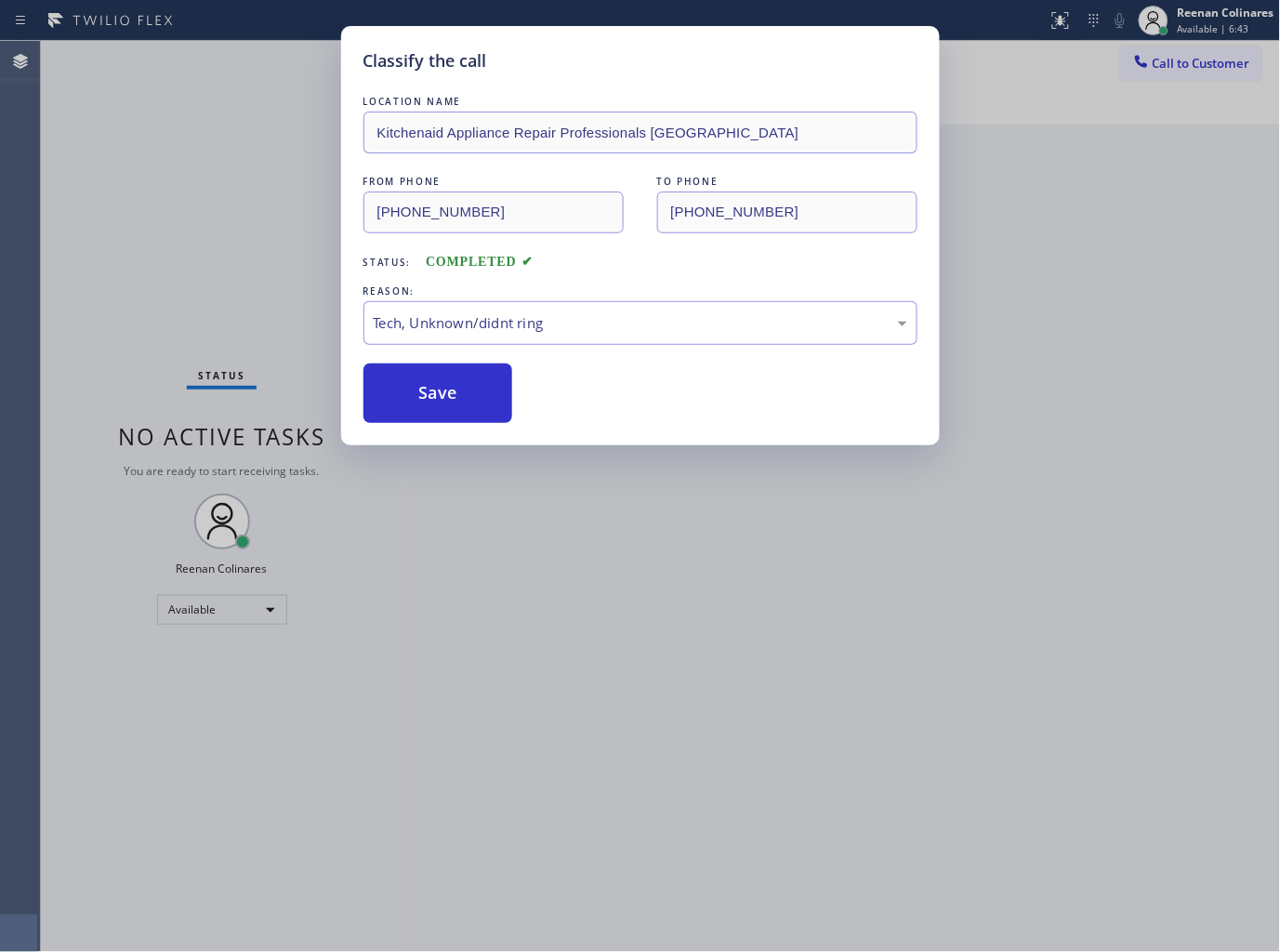
click at [265, 305] on div "Classify the call LOCATION NAME Kitchenaid Appliance Repair Professionals [GEOG…" at bounding box center [640, 476] width 1280 height 952
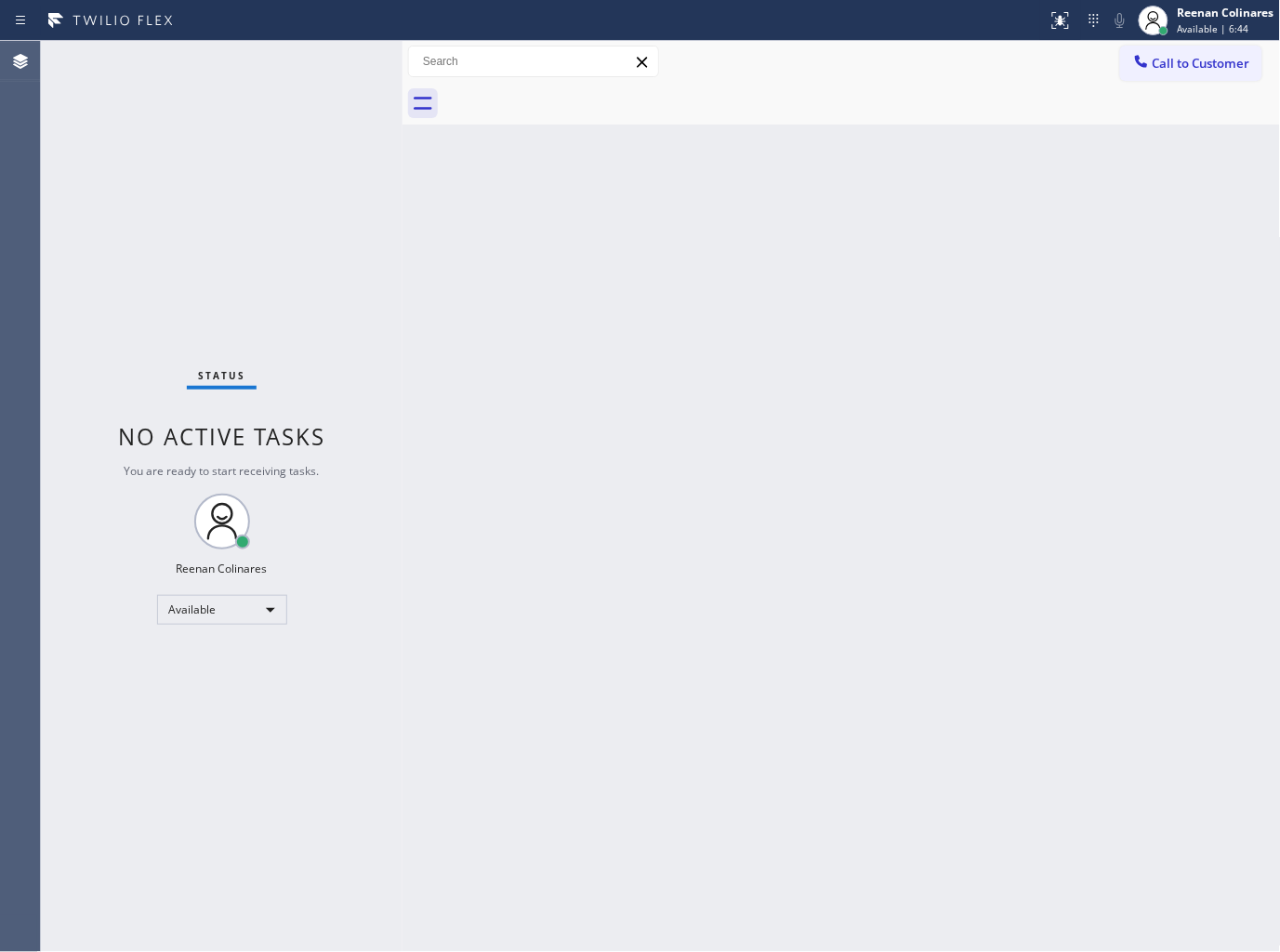
click at [283, 249] on div "Status No active tasks You are ready to start receiving tasks. Reenan Colinares…" at bounding box center [221, 496] width 361 height 911
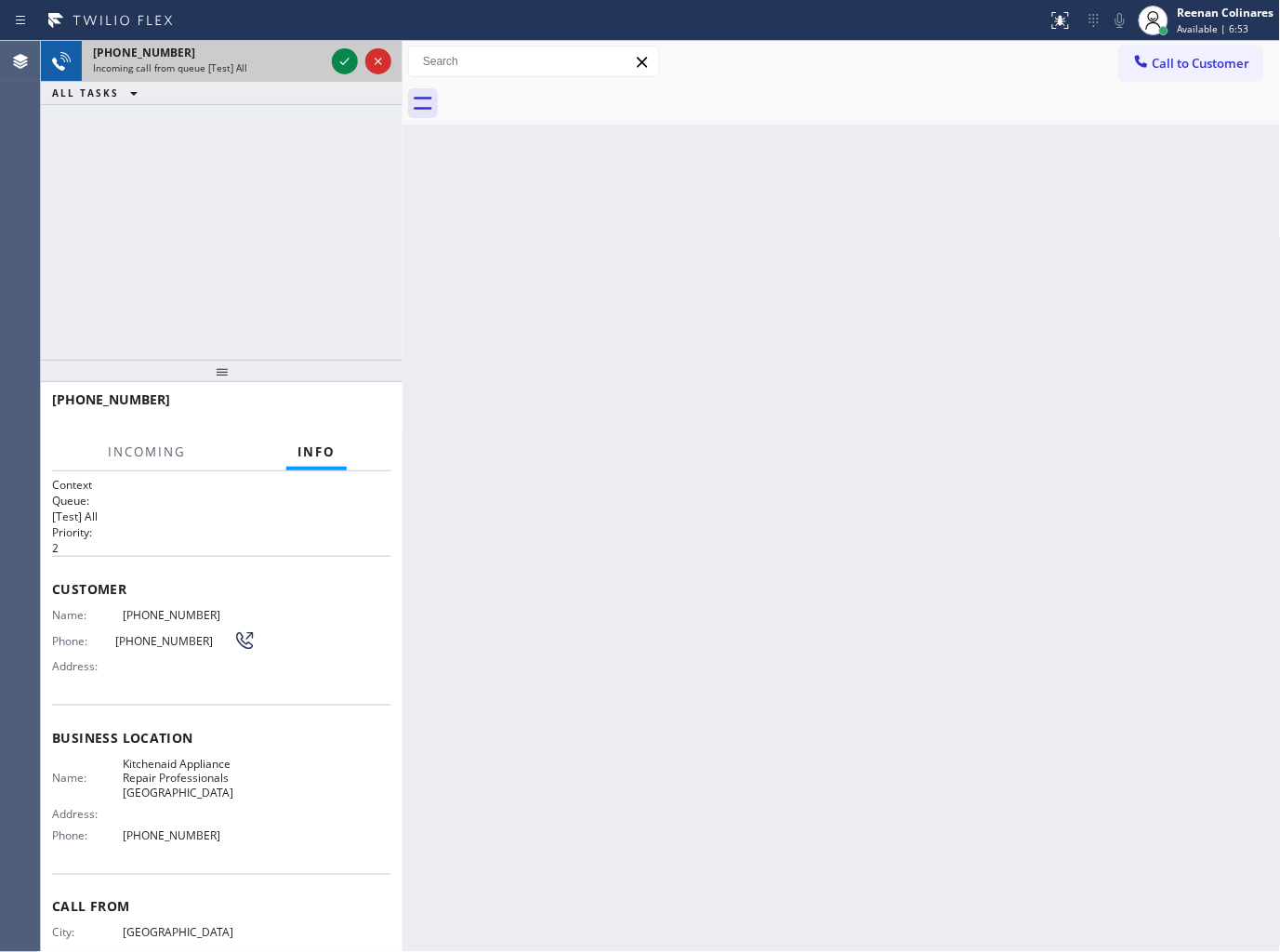
click at [228, 60] on div "[PHONE_NUMBER]" at bounding box center [209, 53] width 231 height 16
click at [345, 52] on icon at bounding box center [344, 61] width 22 height 22
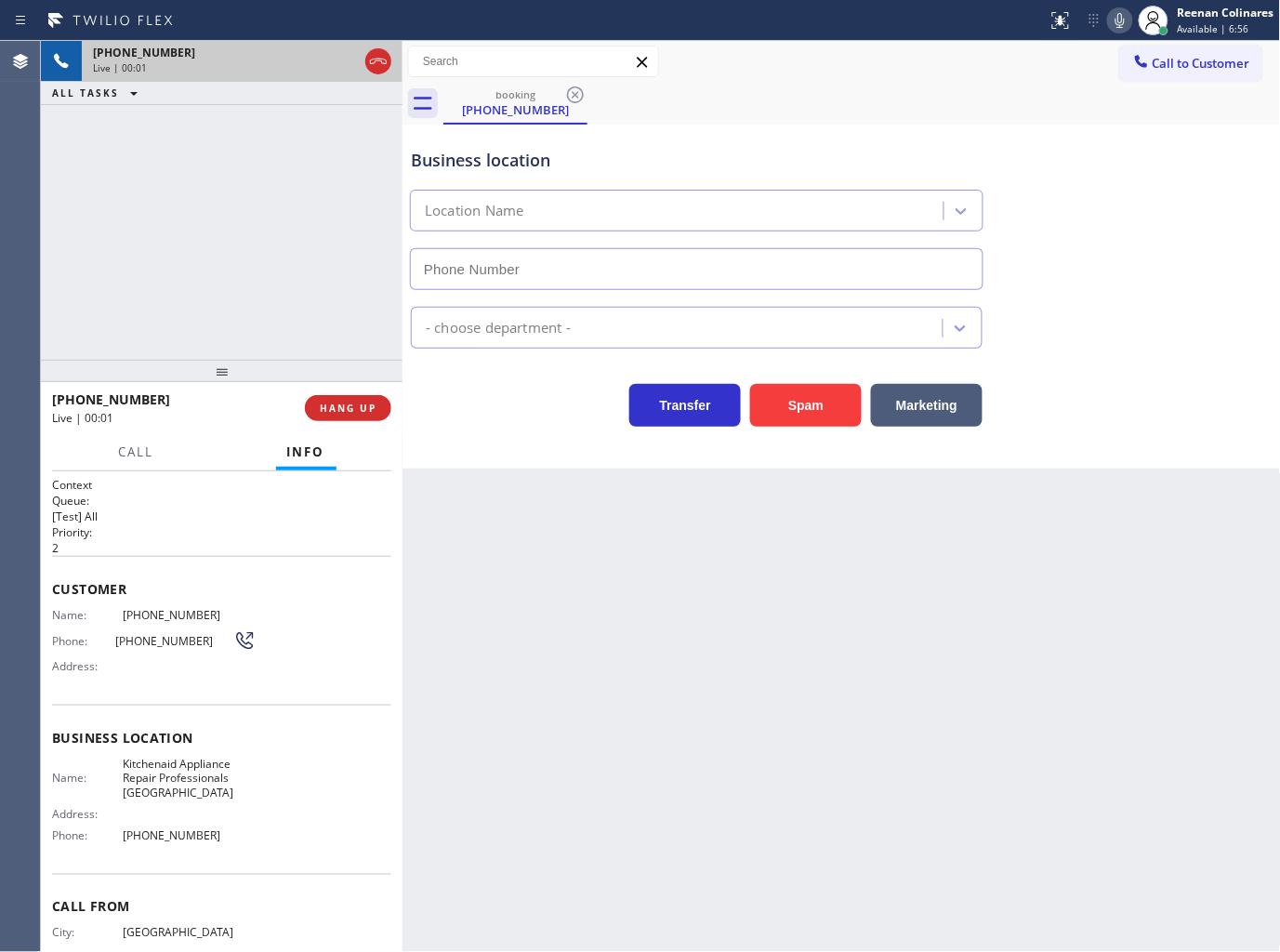
type input "[PHONE_NUMBER]"
click at [1117, 17] on icon at bounding box center [1119, 20] width 22 height 22
click at [1120, 23] on icon at bounding box center [1119, 20] width 22 height 22
click at [131, 460] on span "Call" at bounding box center [136, 451] width 35 height 17
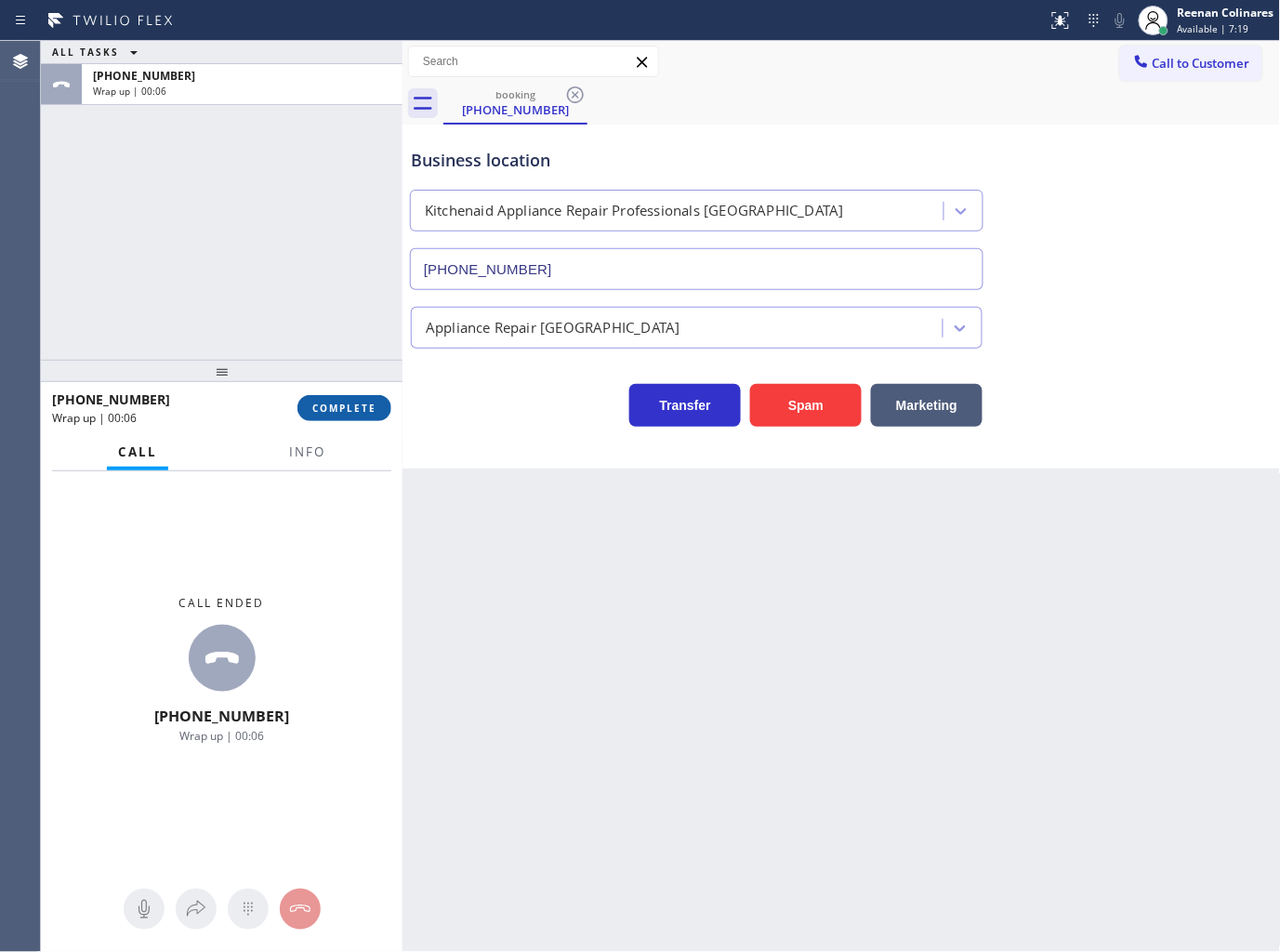
click at [353, 405] on span "COMPLETE" at bounding box center [344, 407] width 64 height 13
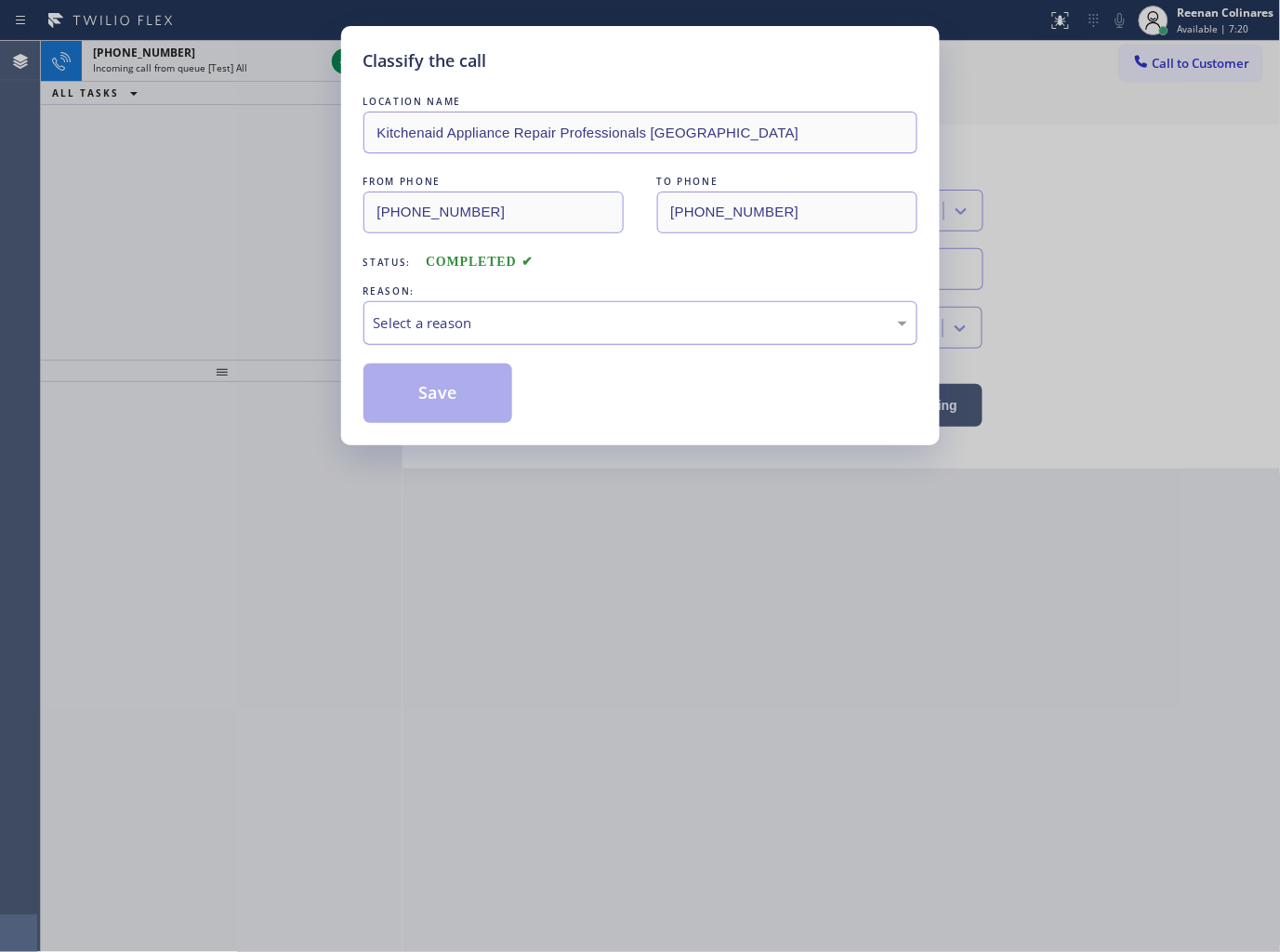
click at [432, 319] on div "Select a reason" at bounding box center [640, 322] width 534 height 21
click at [425, 394] on button "Save" at bounding box center [438, 393] width 150 height 60
click at [198, 199] on div "Classify the call LOCATION NAME Kitchenaid Appliance Repair Professionals [GEOG…" at bounding box center [640, 476] width 1280 height 952
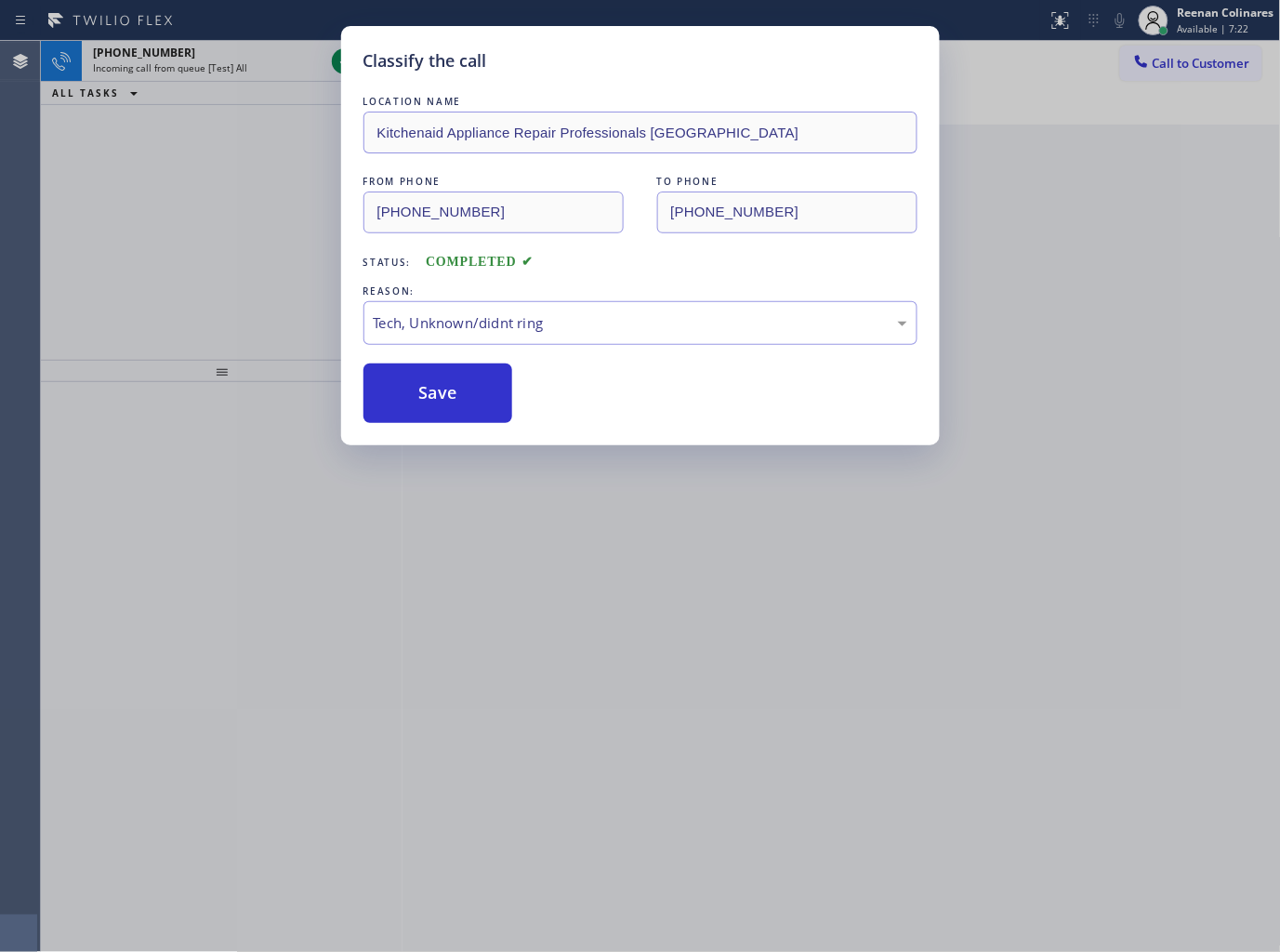
click at [224, 53] on div "Classify the call LOCATION NAME Kitchenaid Appliance Repair Professionals [GEOG…" at bounding box center [640, 476] width 1280 height 952
click at [224, 53] on div "Classify the call LOCATION NAME Red Apple Appliance Repair [GEOGRAPHIC_DATA] FR…" at bounding box center [660, 496] width 1239 height 911
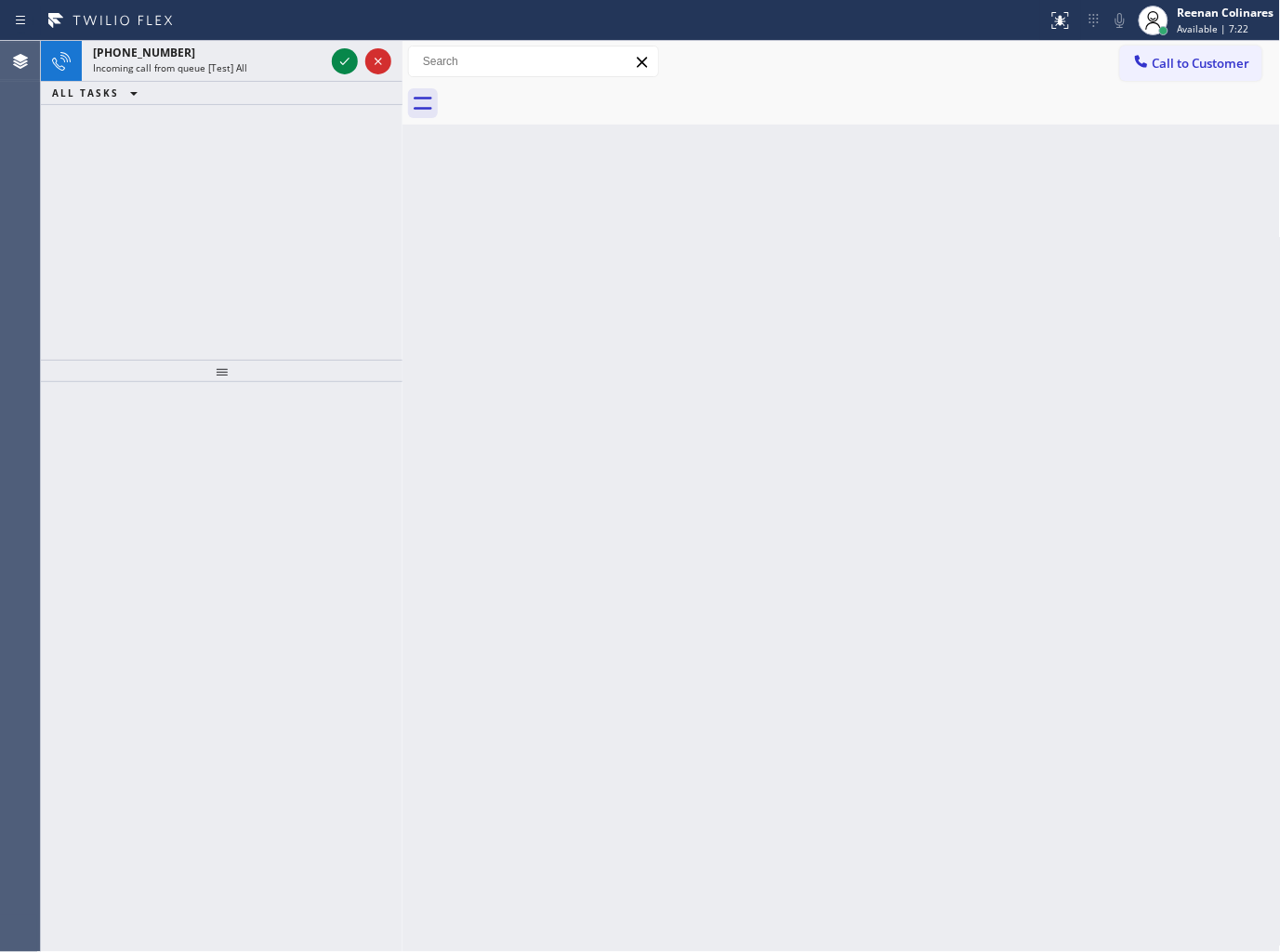
click at [224, 53] on div "[PHONE_NUMBER]" at bounding box center [209, 53] width 231 height 16
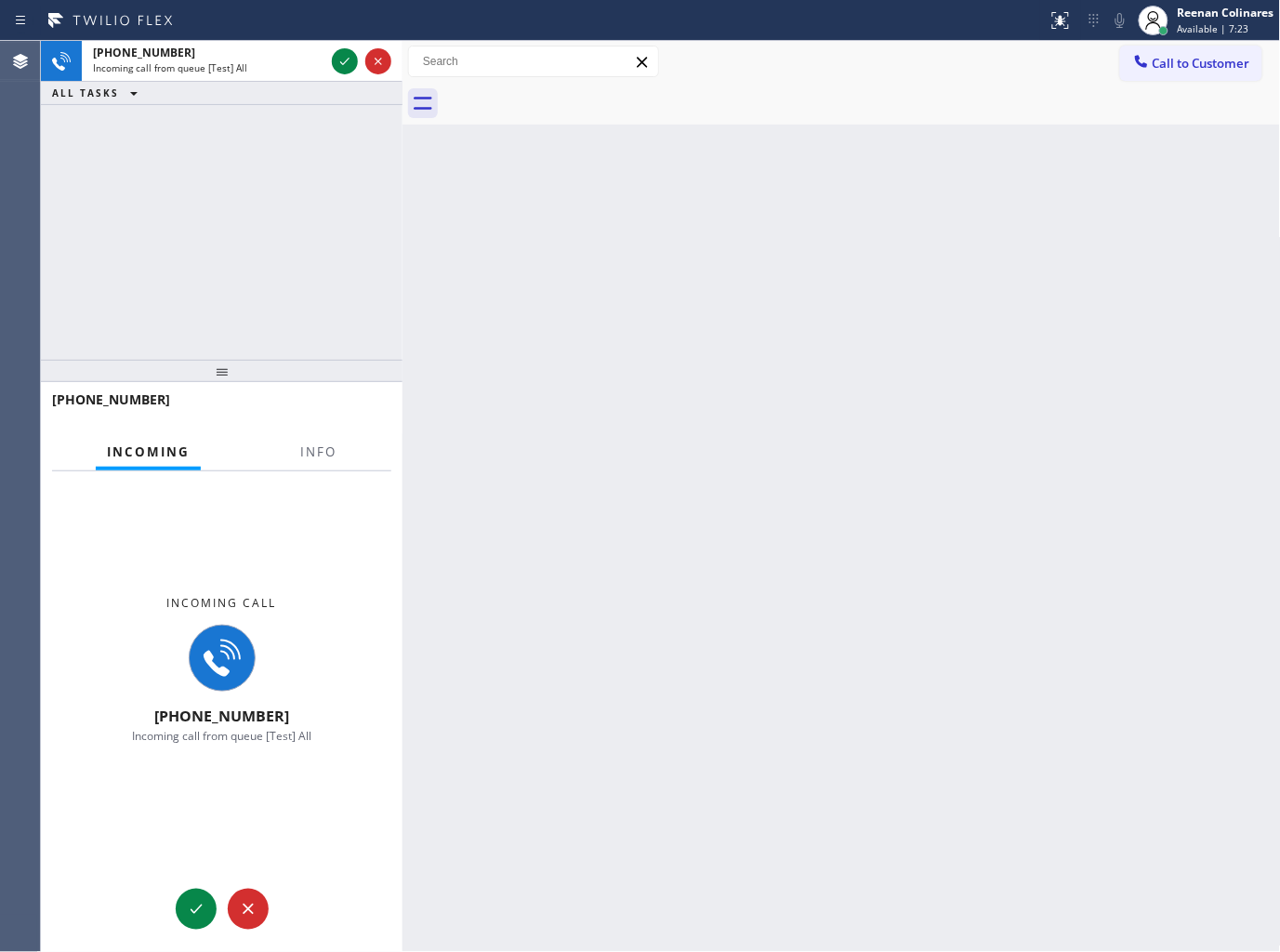
click at [224, 53] on div "[PHONE_NUMBER]" at bounding box center [209, 53] width 231 height 16
click at [329, 471] on div "Incoming call [PHONE_NUMBER] Incoming call from queue [Test] All" at bounding box center [221, 669] width 361 height 396
drag, startPoint x: 326, startPoint y: 448, endPoint x: 325, endPoint y: 434, distance: 14.0
click at [327, 448] on span "Info" at bounding box center [318, 451] width 36 height 17
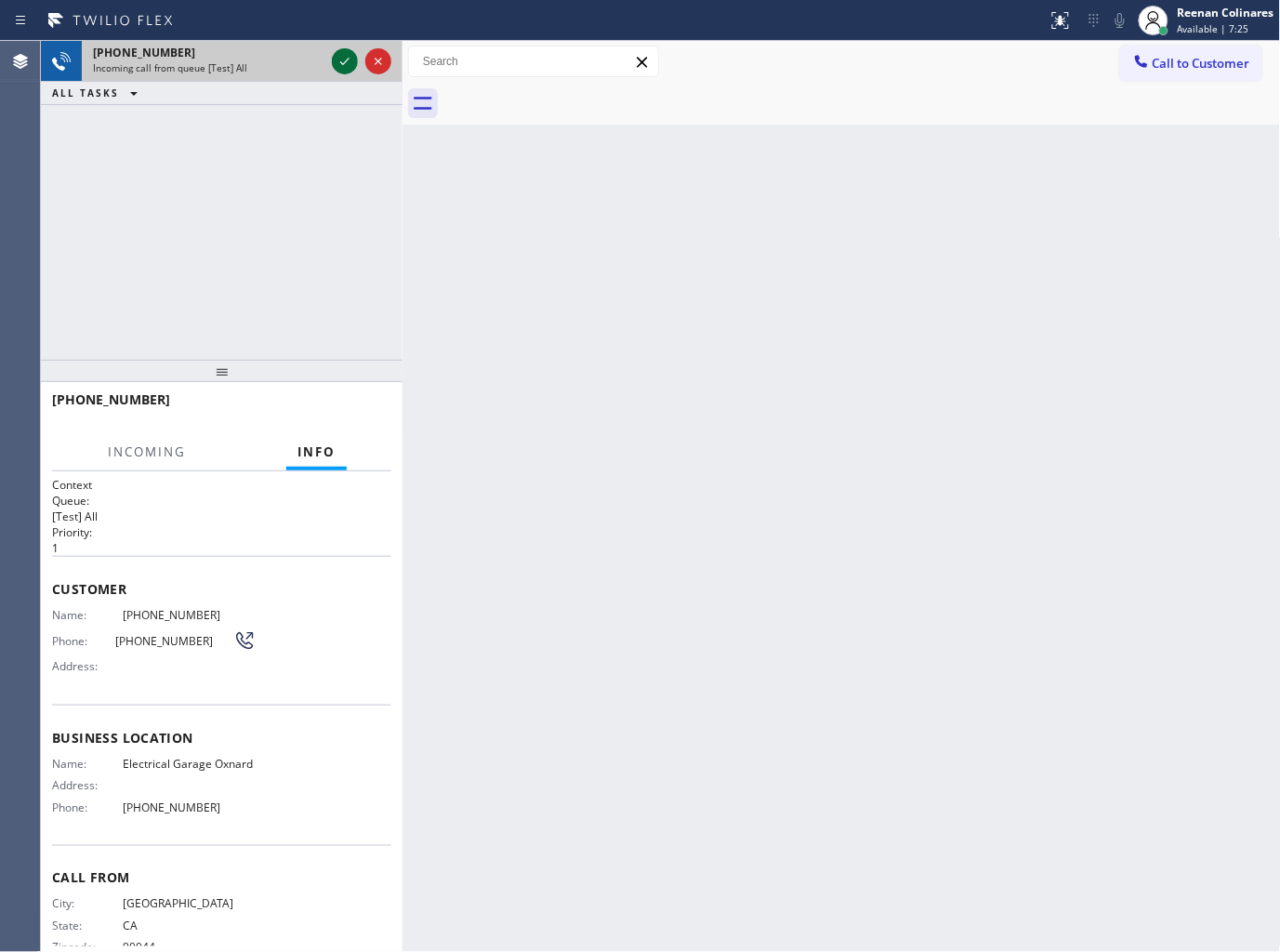
click at [341, 68] on icon at bounding box center [344, 61] width 22 height 22
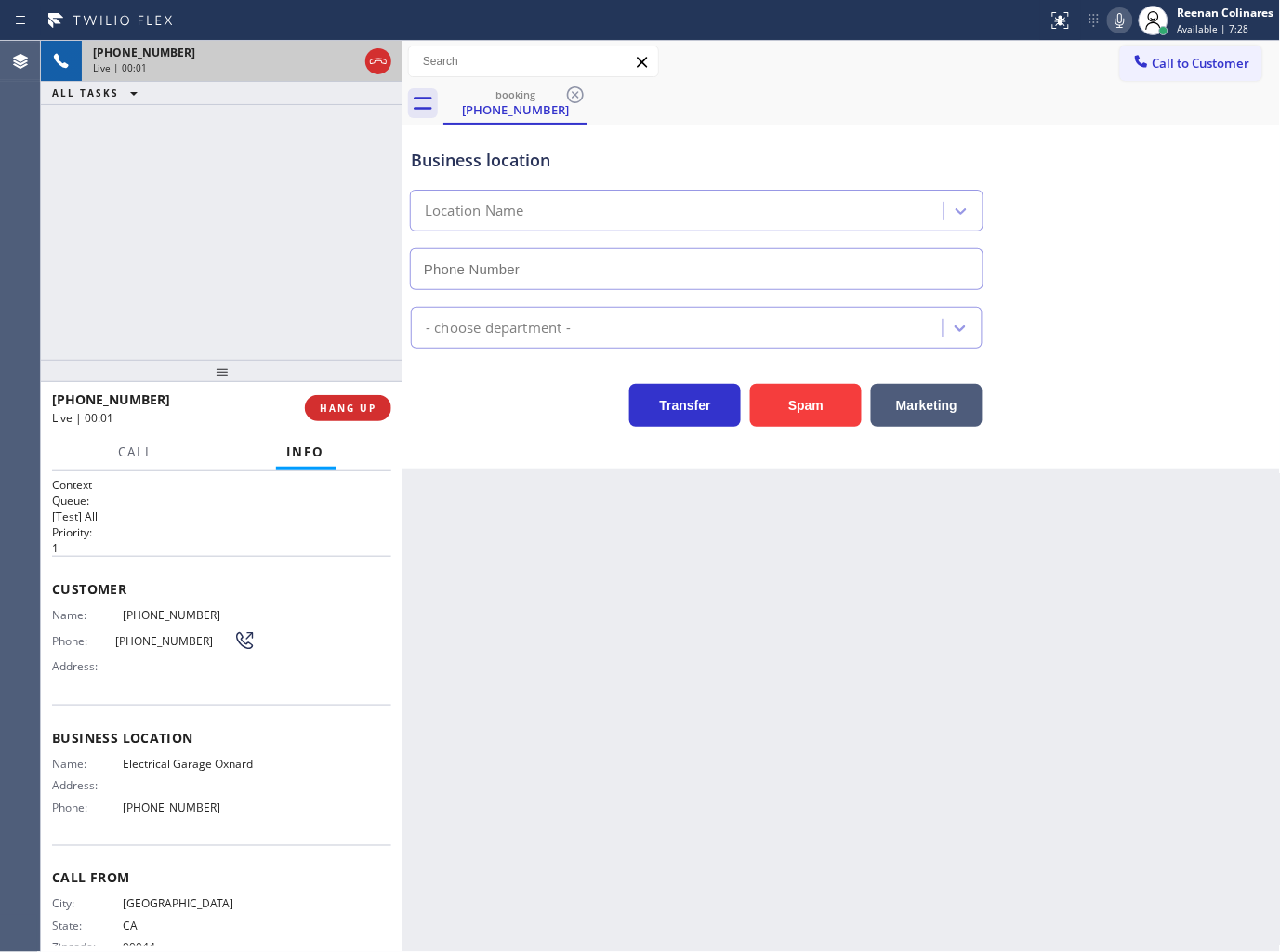
type input "[PHONE_NUMBER]"
click at [1119, 20] on icon at bounding box center [1119, 20] width 22 height 22
click at [1118, 22] on icon at bounding box center [1119, 20] width 22 height 22
click at [1117, 26] on icon at bounding box center [1119, 20] width 9 height 15
click at [1120, 19] on rect at bounding box center [1119, 18] width 13 height 13
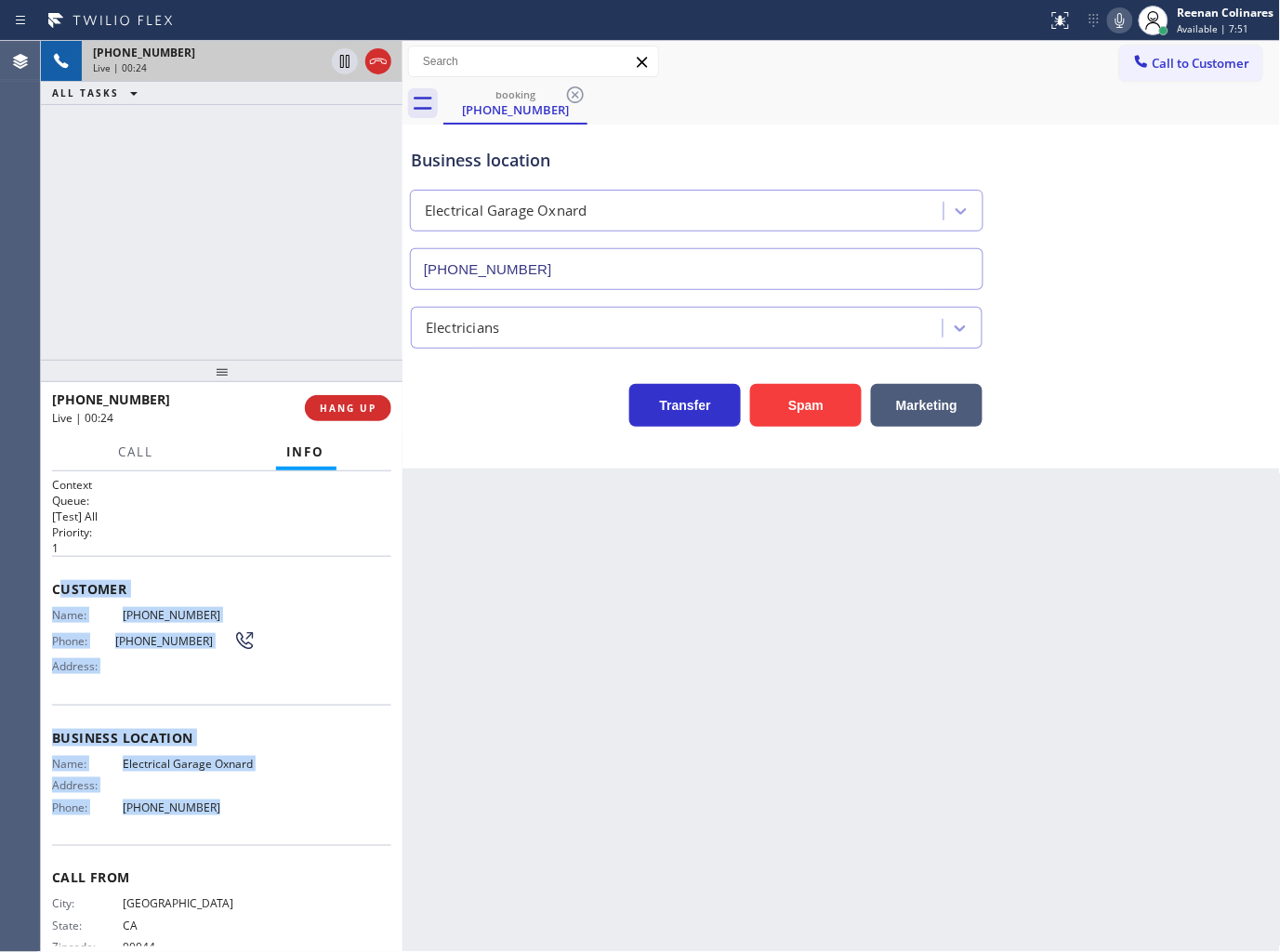
drag, startPoint x: 57, startPoint y: 590, endPoint x: 238, endPoint y: 812, distance: 286.4
click at [238, 812] on div "Context Queue: [Test] All Priority: 1 Customer Name: [PHONE_NUMBER] Phone: [PHO…" at bounding box center [221, 731] width 339 height 510
copy div "ustomer Name: [PHONE_NUMBER] Phone: [PHONE_NUMBER] Address: Business location N…"
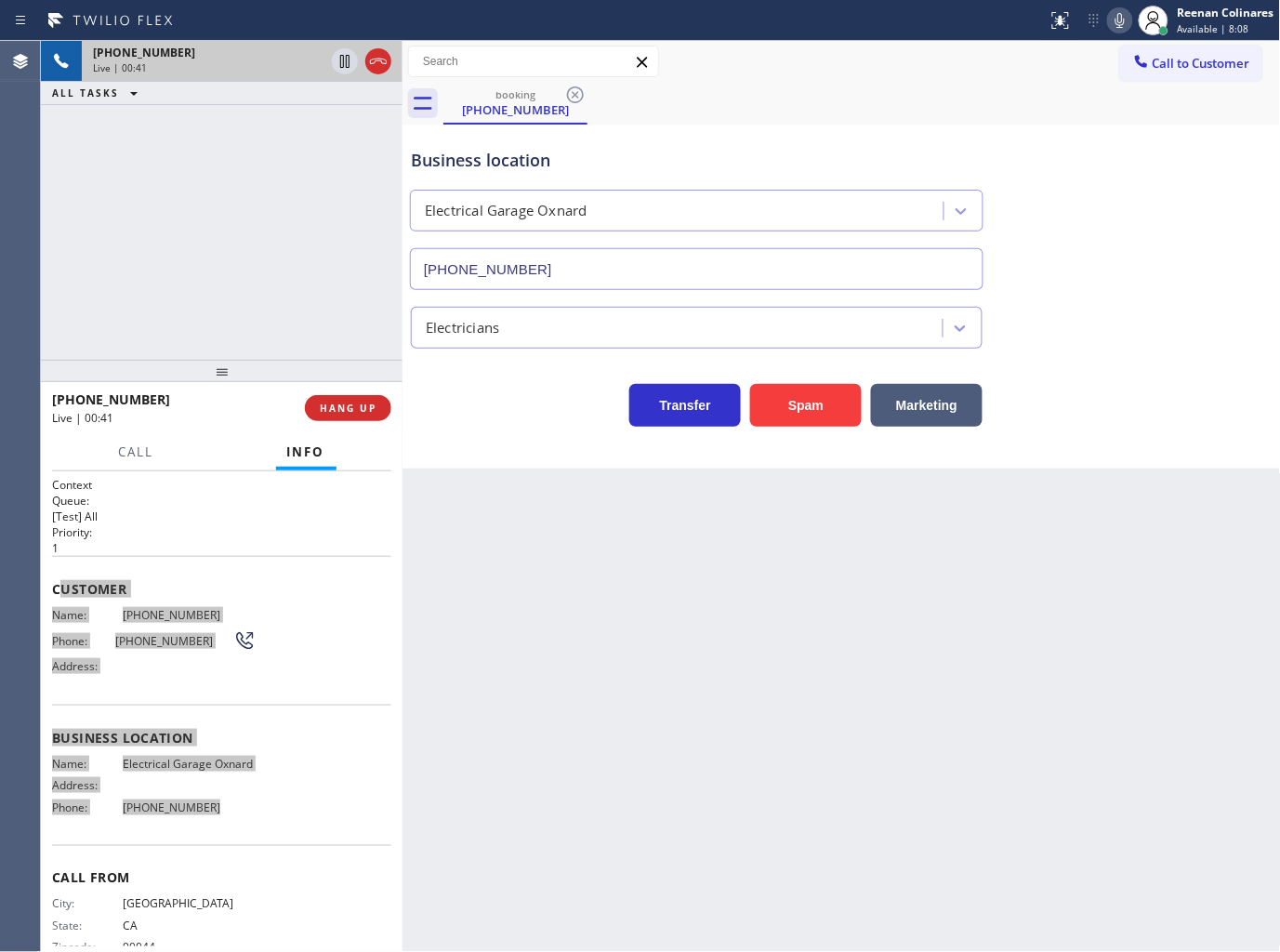
scroll to position [51, 0]
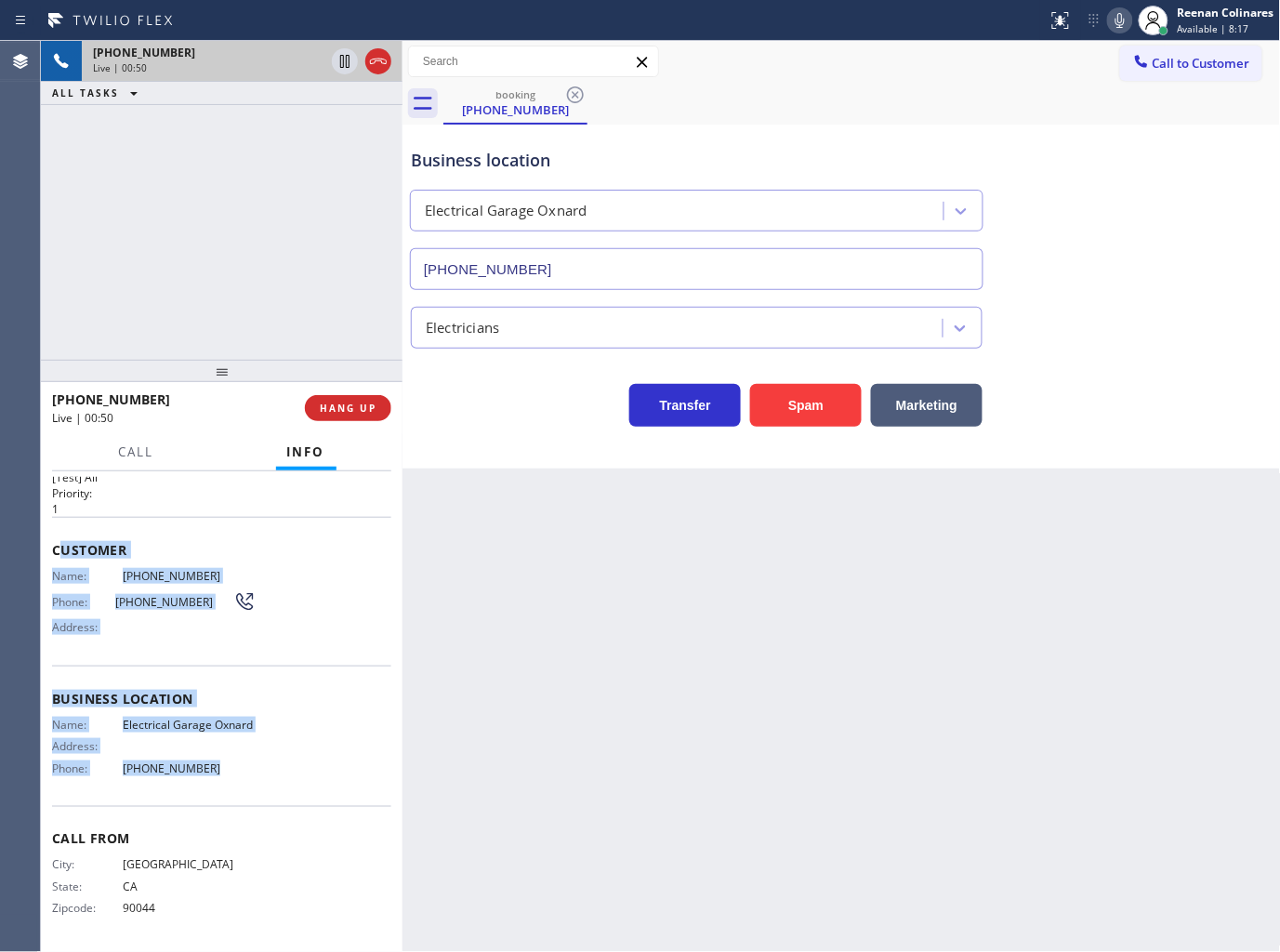
click at [1117, 20] on icon at bounding box center [1119, 20] width 22 height 22
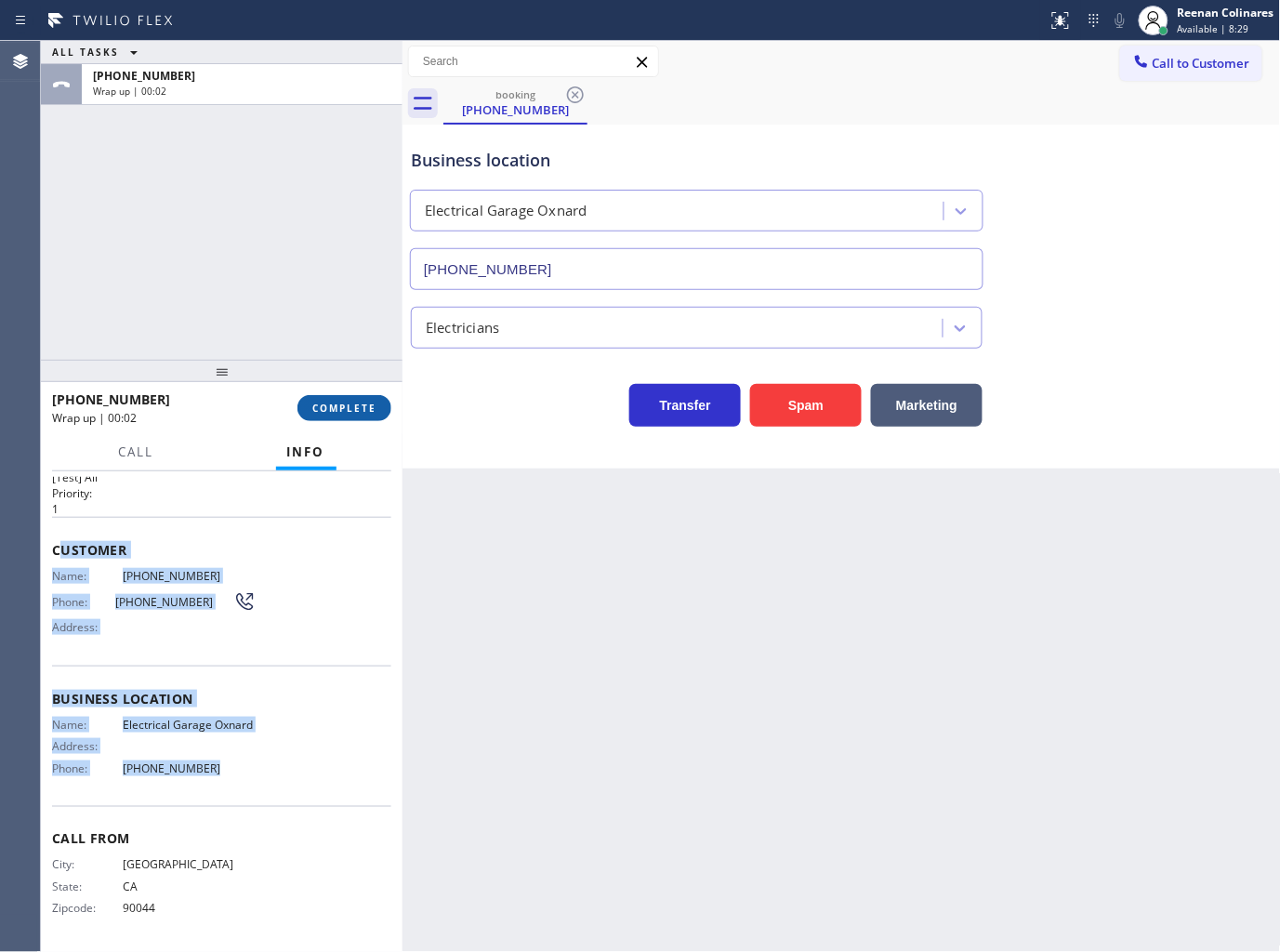
click at [313, 414] on span "COMPLETE" at bounding box center [344, 407] width 64 height 13
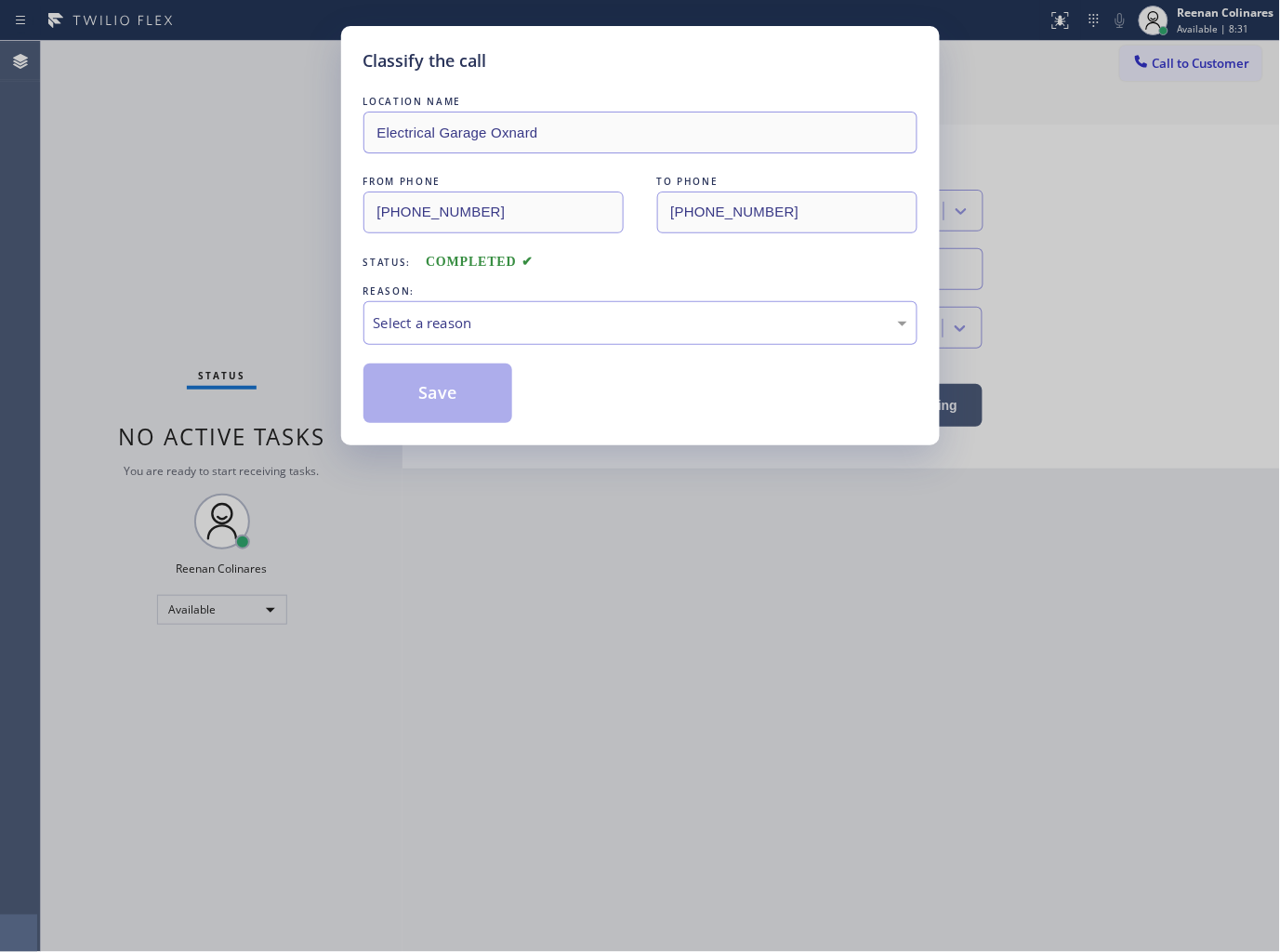
click at [468, 298] on div "REASON:" at bounding box center [640, 291] width 554 height 20
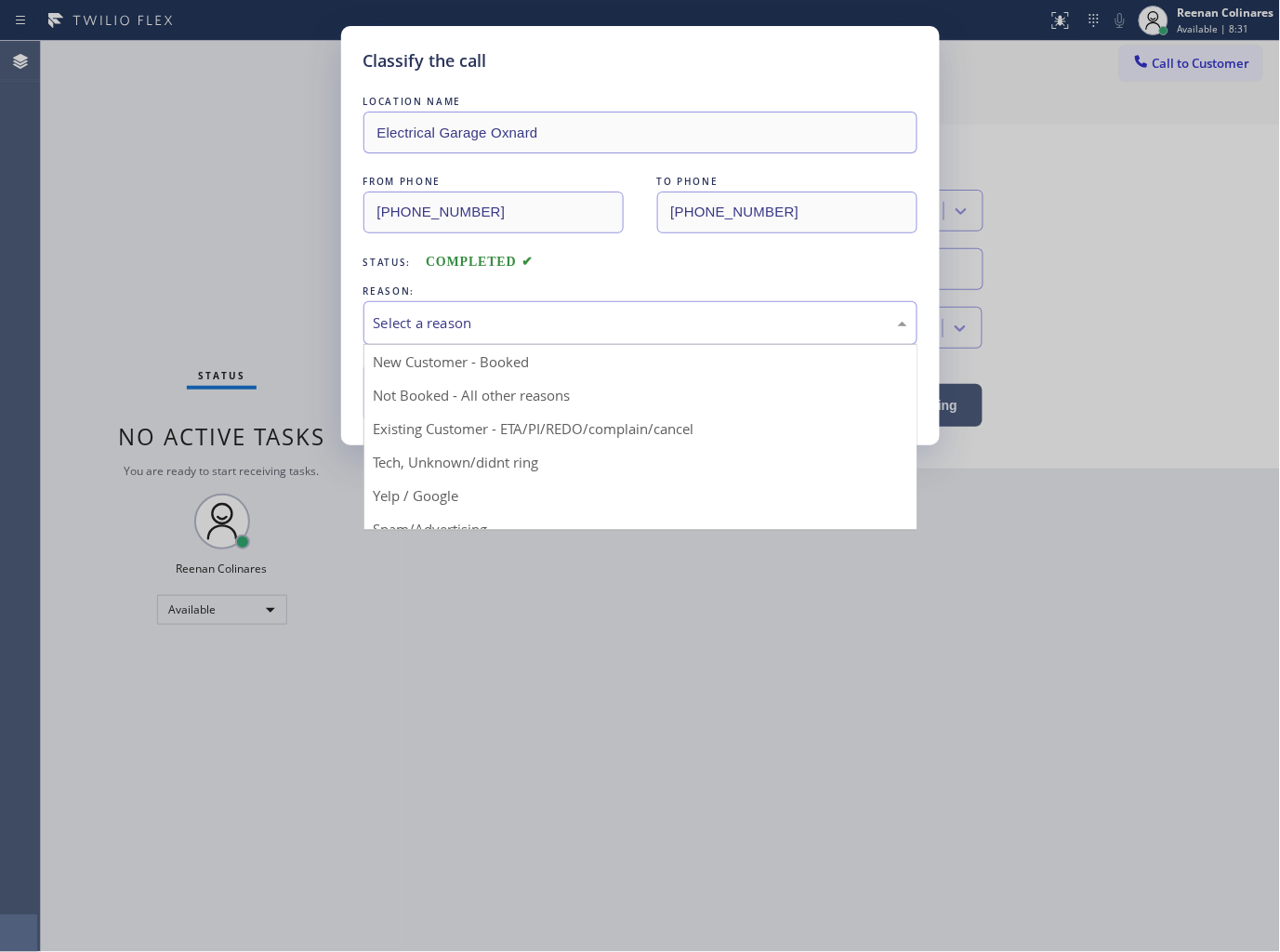
click at [453, 335] on div "Select a reason" at bounding box center [640, 323] width 554 height 44
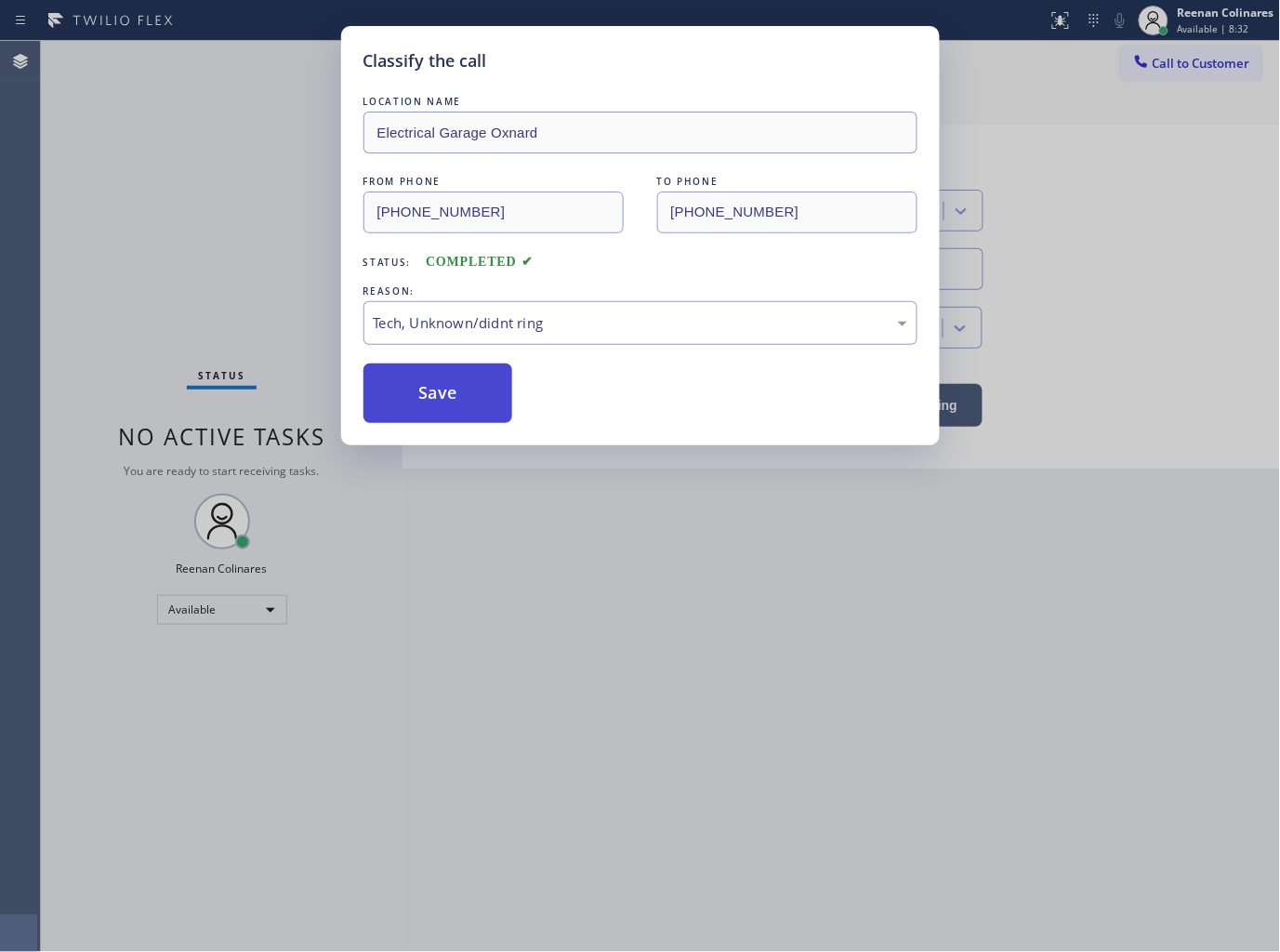
click at [441, 421] on button "Save" at bounding box center [438, 393] width 150 height 60
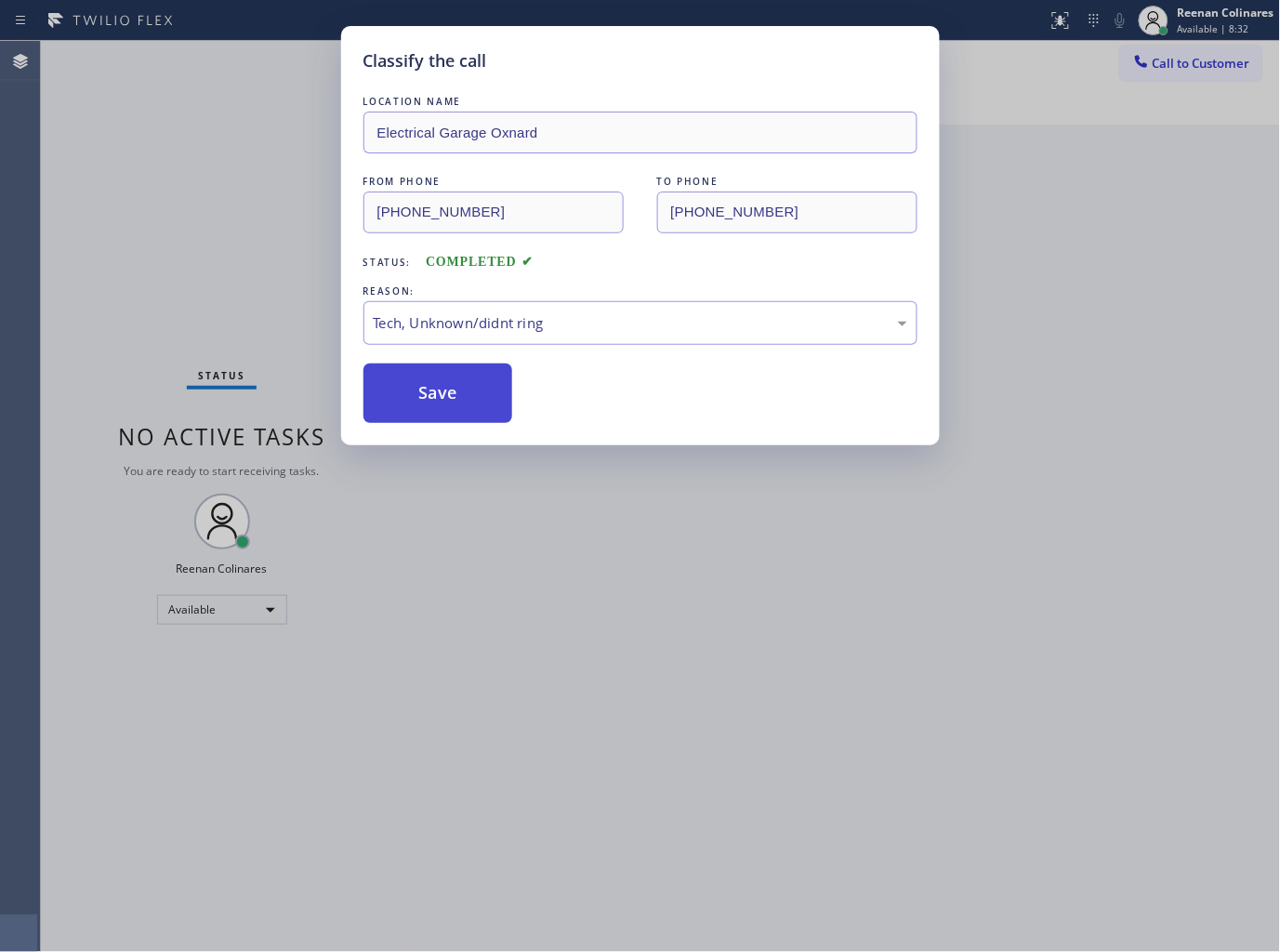
click at [483, 407] on button "Save" at bounding box center [438, 393] width 150 height 60
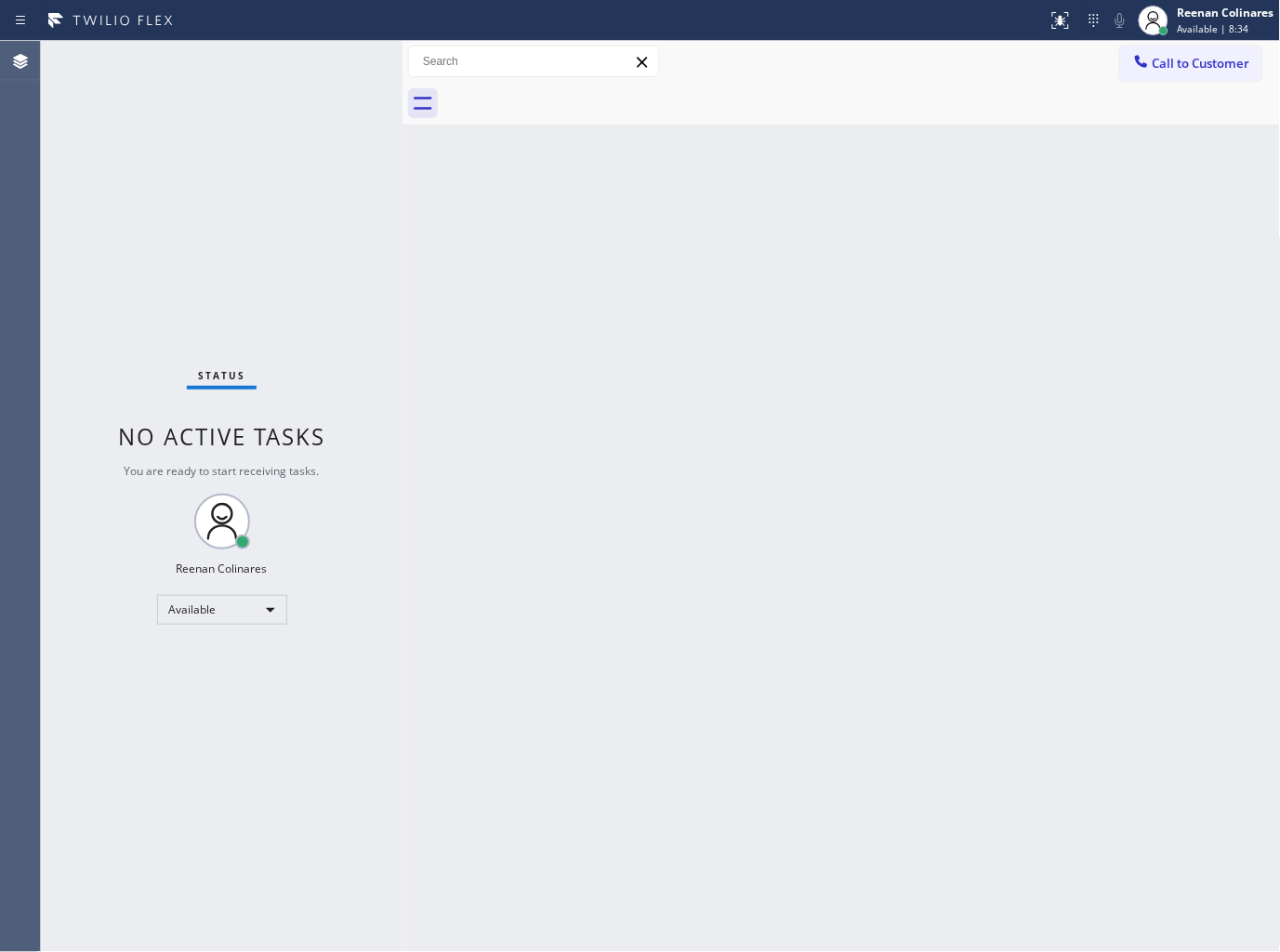
click at [847, 627] on div "Back to Dashboard Change Sender ID Customers Technicians Select a contact Outbo…" at bounding box center [841, 496] width 878 height 911
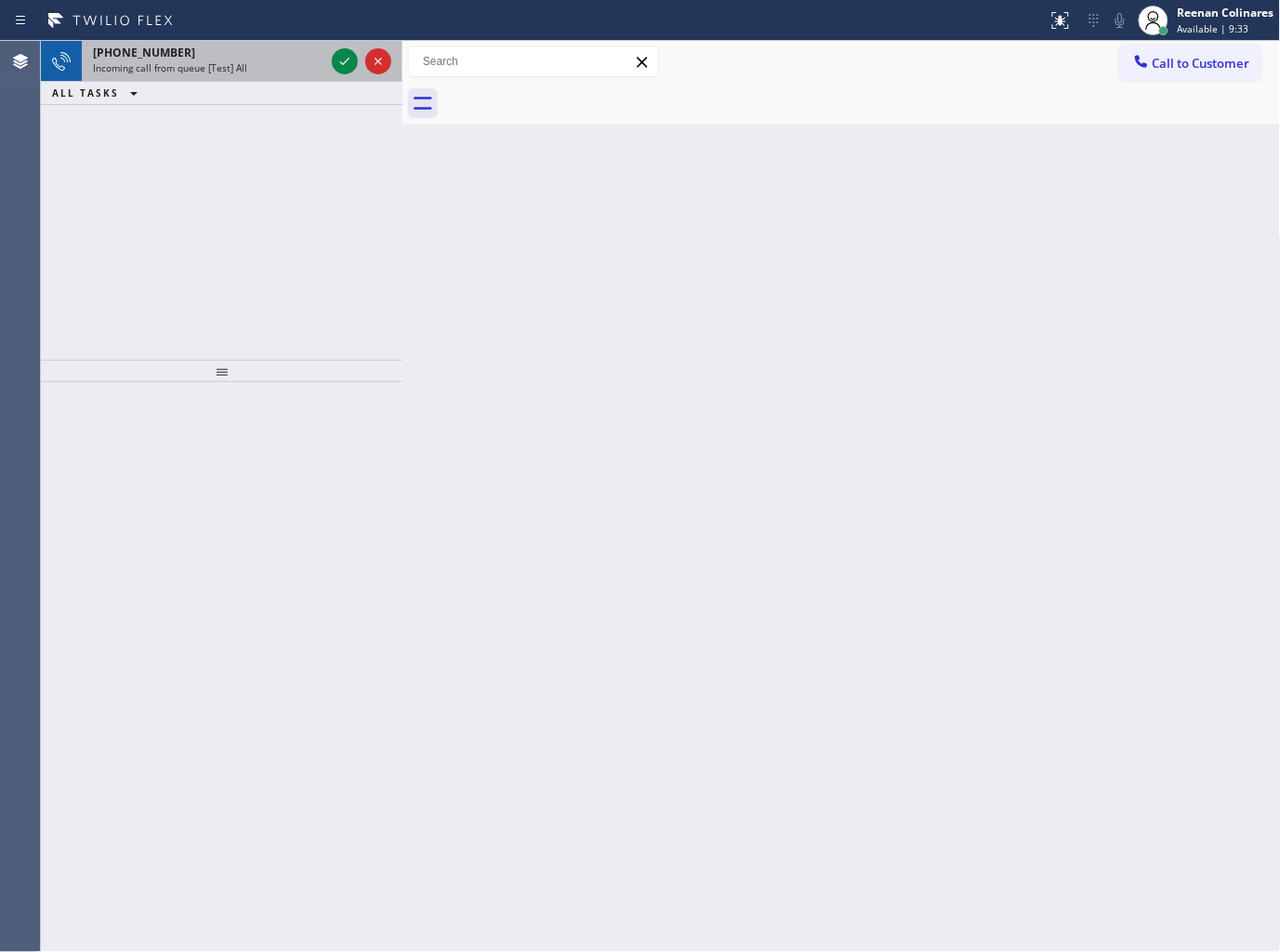
click at [270, 71] on div "Incoming call from queue [Test] All" at bounding box center [209, 67] width 231 height 13
click at [264, 67] on div "Incoming call from queue [Test] All" at bounding box center [209, 67] width 231 height 13
click at [217, 50] on div "[PHONE_NUMBER]" at bounding box center [209, 53] width 231 height 16
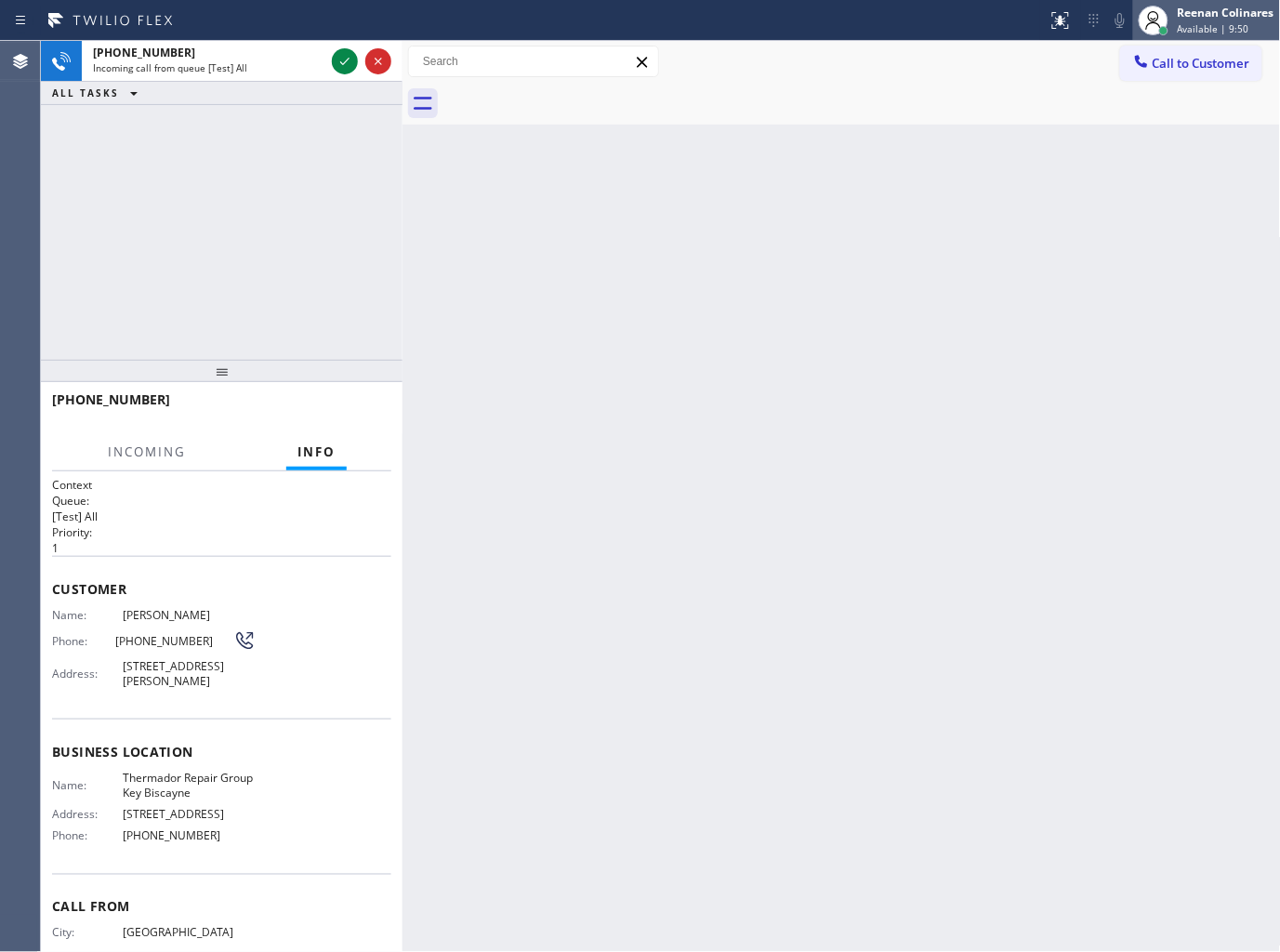
click at [1202, 13] on div "Reenan Colinares" at bounding box center [1225, 13] width 97 height 16
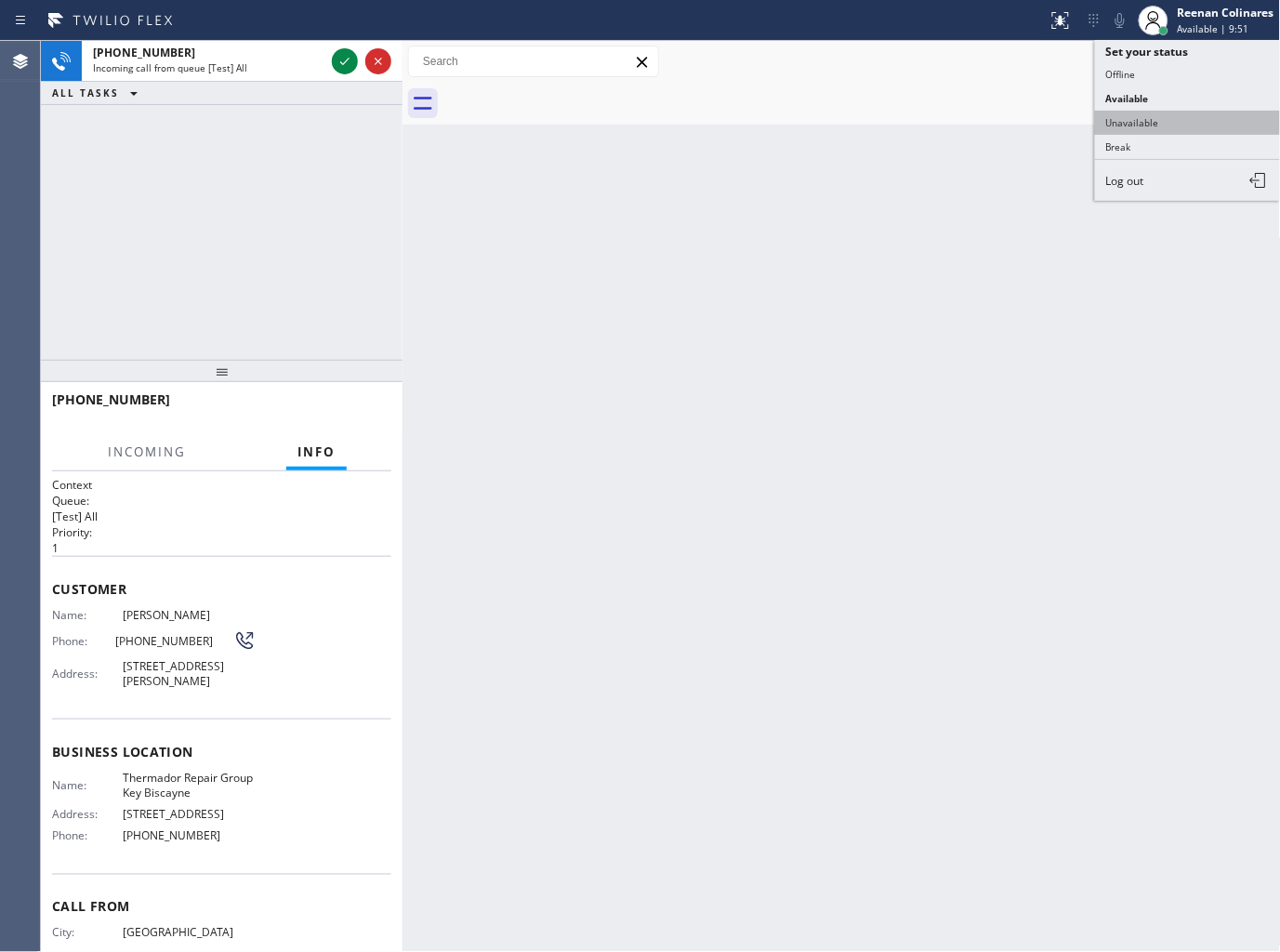
click at [1130, 116] on button "Unavailable" at bounding box center [1187, 123] width 186 height 24
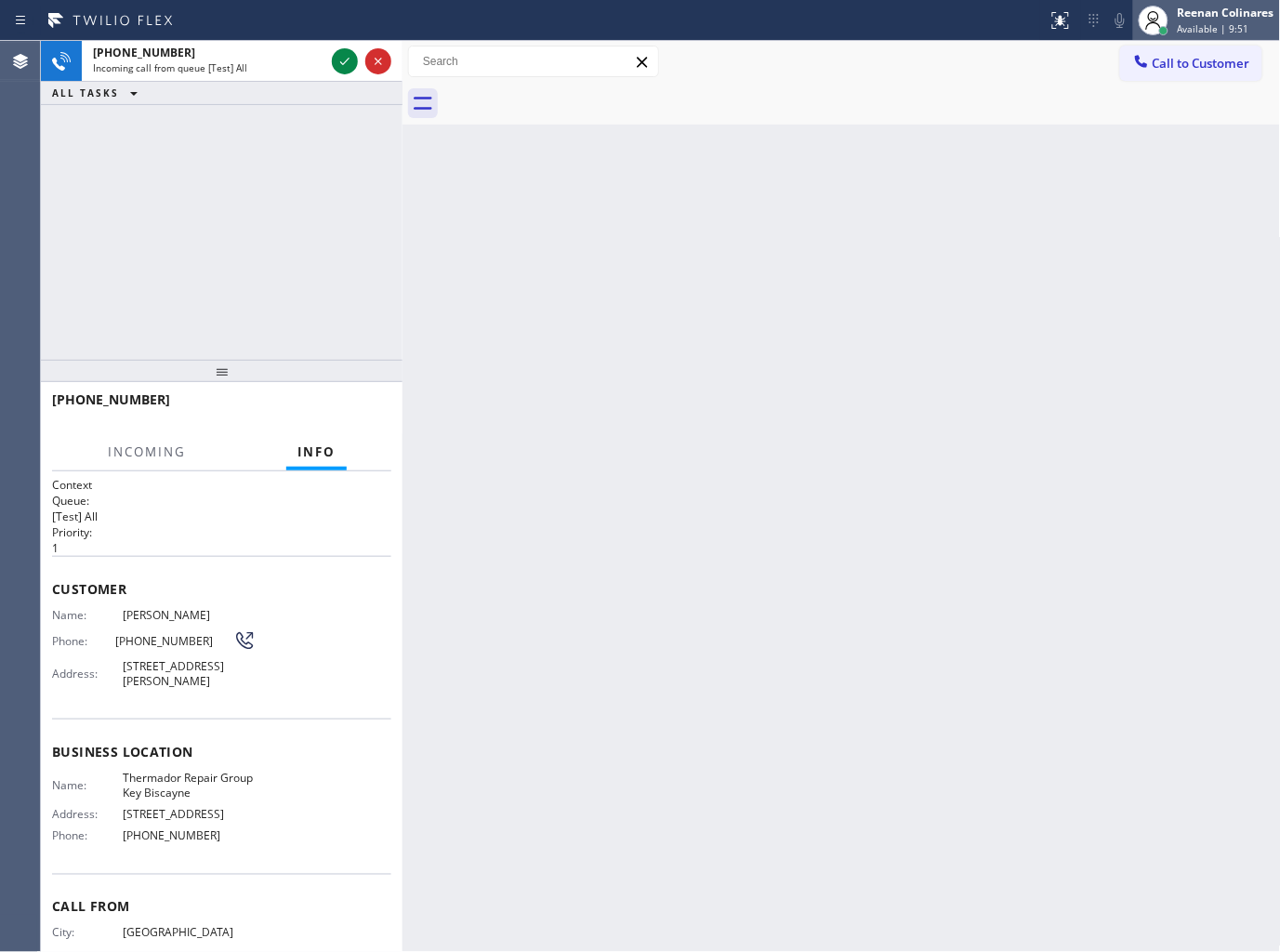
click at [1214, 16] on div "Reenan Colinares" at bounding box center [1225, 13] width 97 height 16
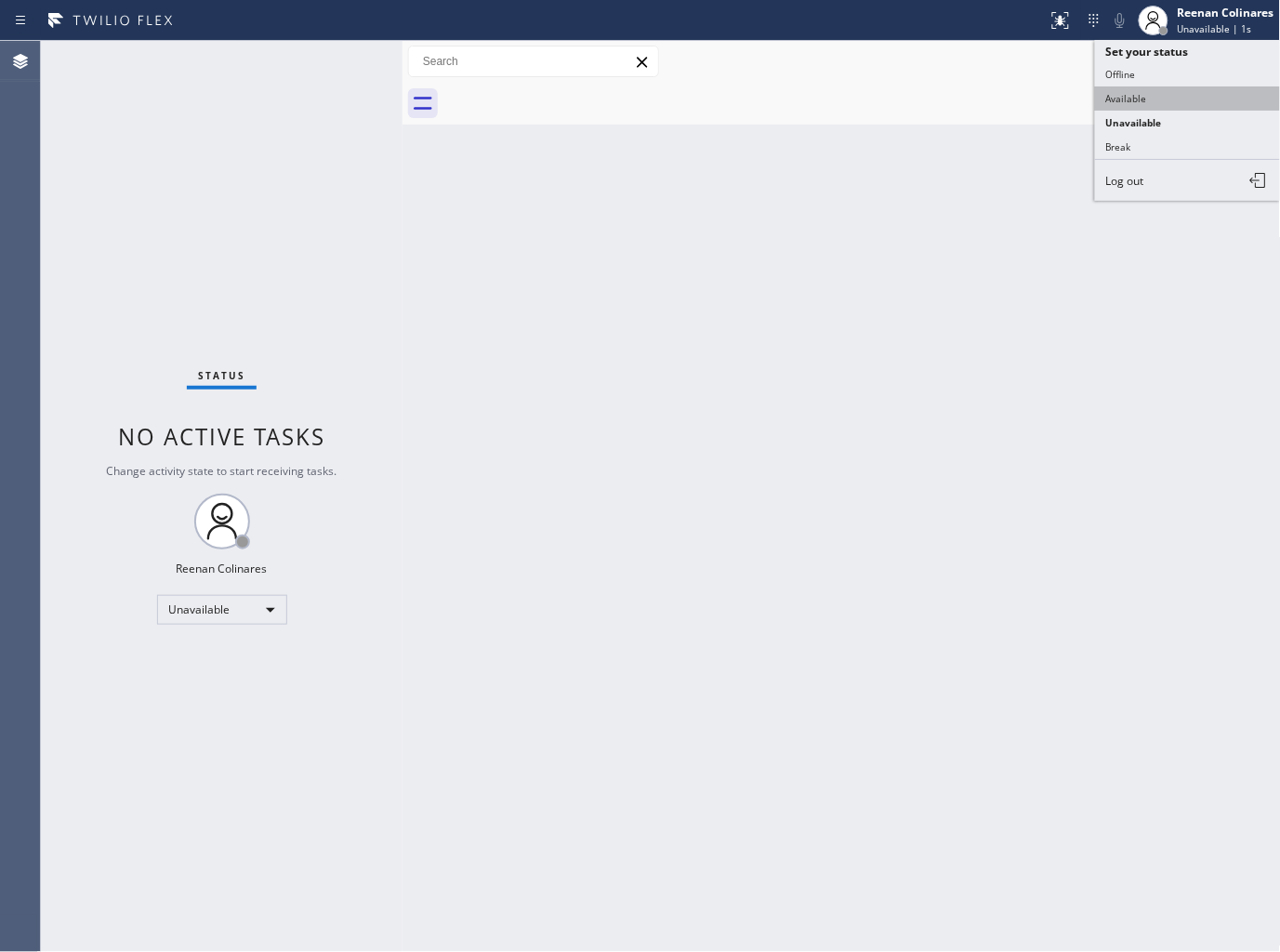
click at [1136, 98] on button "Available" at bounding box center [1187, 99] width 186 height 24
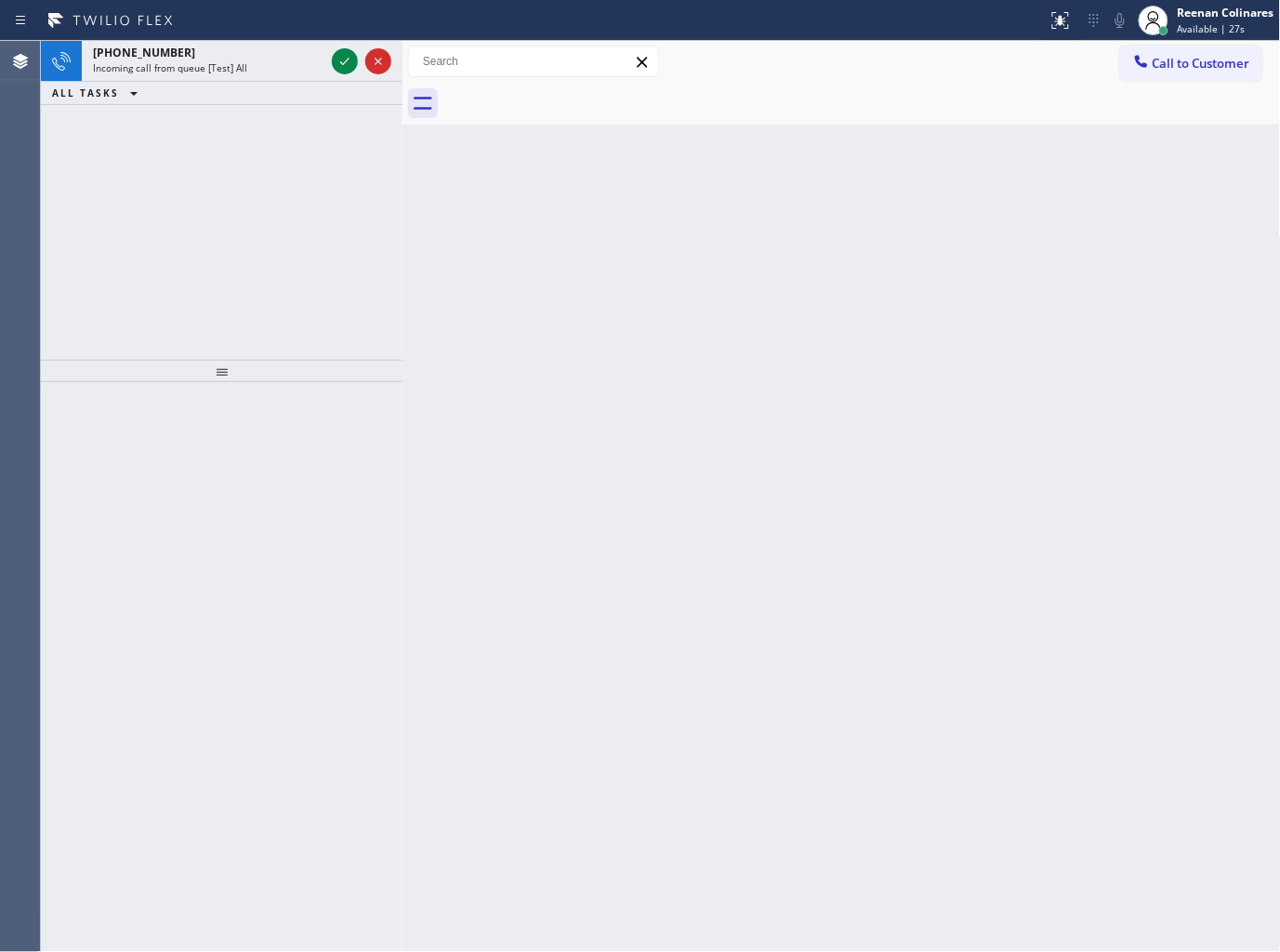
drag, startPoint x: 762, startPoint y: 197, endPoint x: 698, endPoint y: 175, distance: 67.7
click at [726, 184] on div "Back to Dashboard Change Sender ID Customers Technicians Select a contact Outbo…" at bounding box center [841, 496] width 878 height 911
click at [227, 56] on div "[PHONE_NUMBER]" at bounding box center [209, 53] width 231 height 16
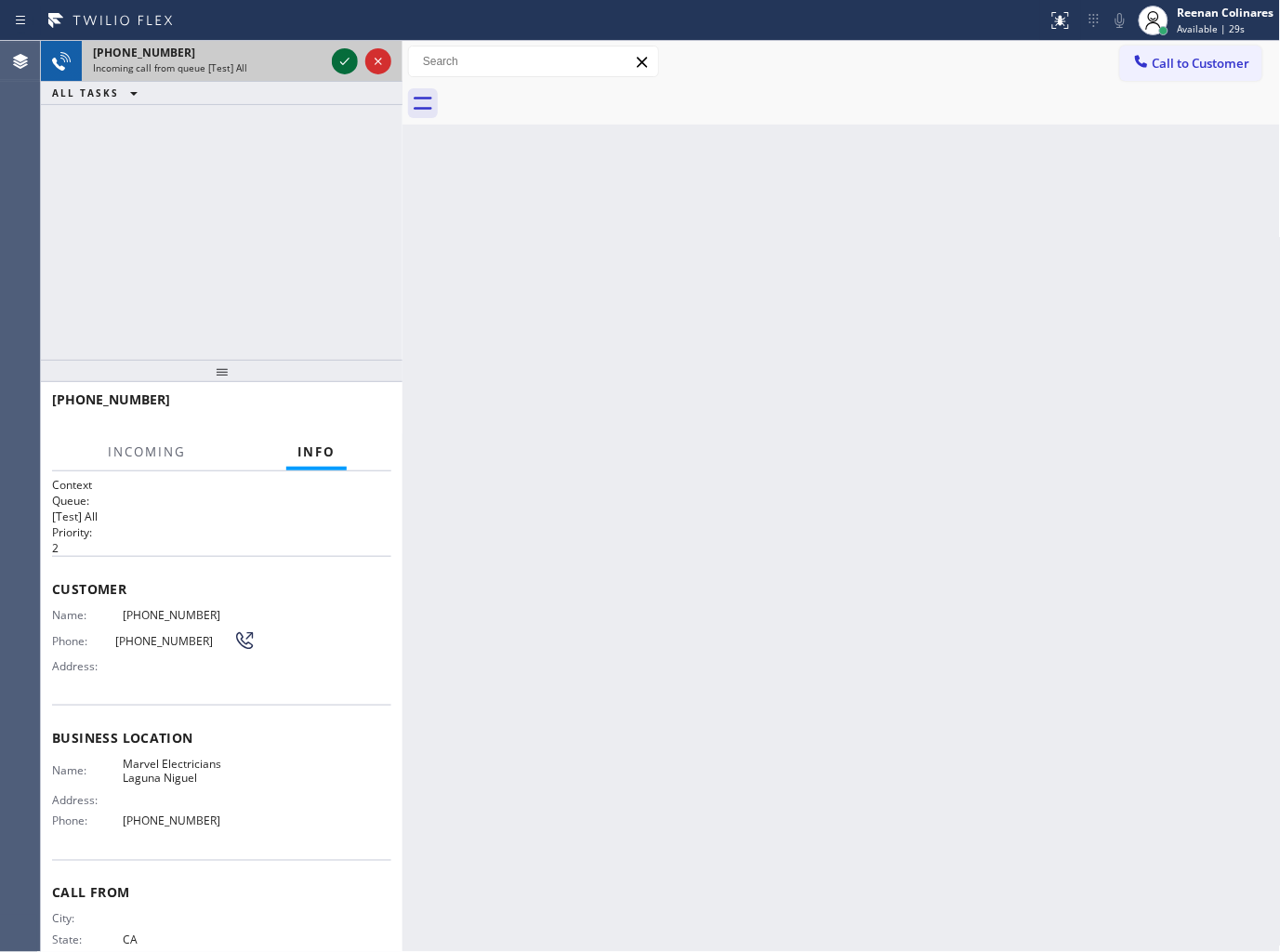
click at [346, 67] on icon at bounding box center [344, 61] width 22 height 22
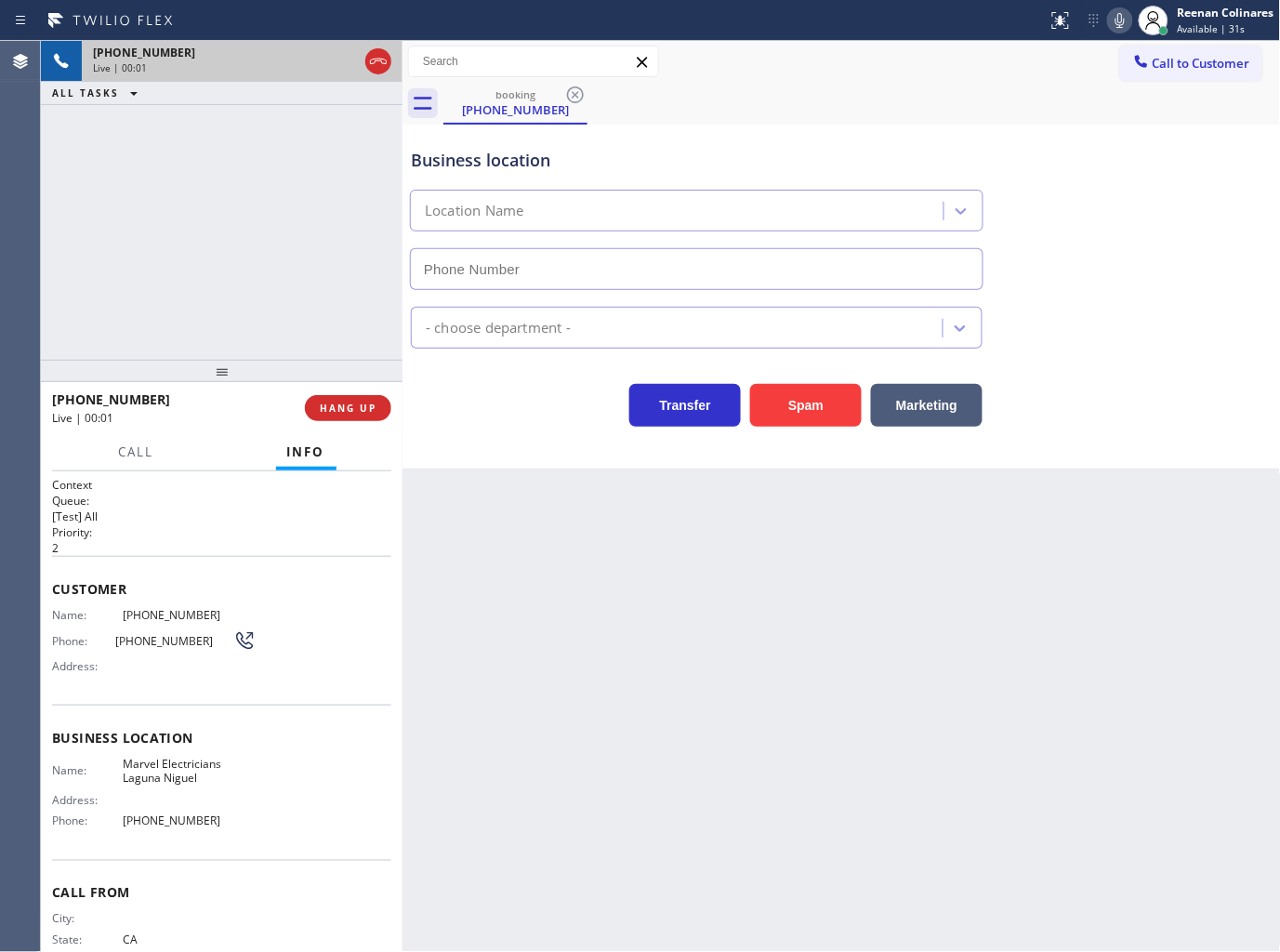
type input "[PHONE_NUMBER]"
click at [782, 416] on button "Spam" at bounding box center [806, 405] width 112 height 43
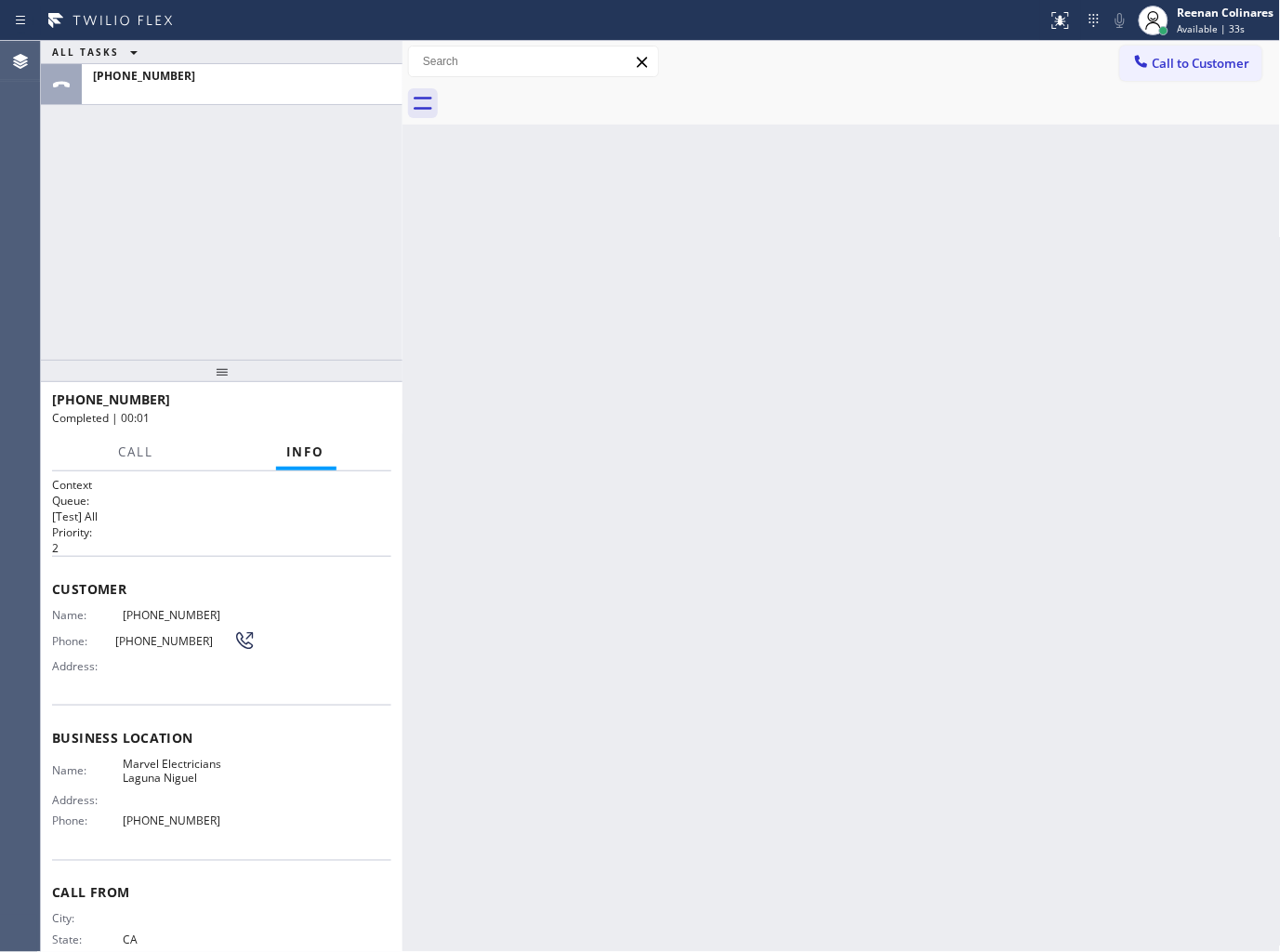
click at [1011, 442] on div "Back to Dashboard Change Sender ID Customers Technicians Select a contact Outbo…" at bounding box center [841, 496] width 878 height 911
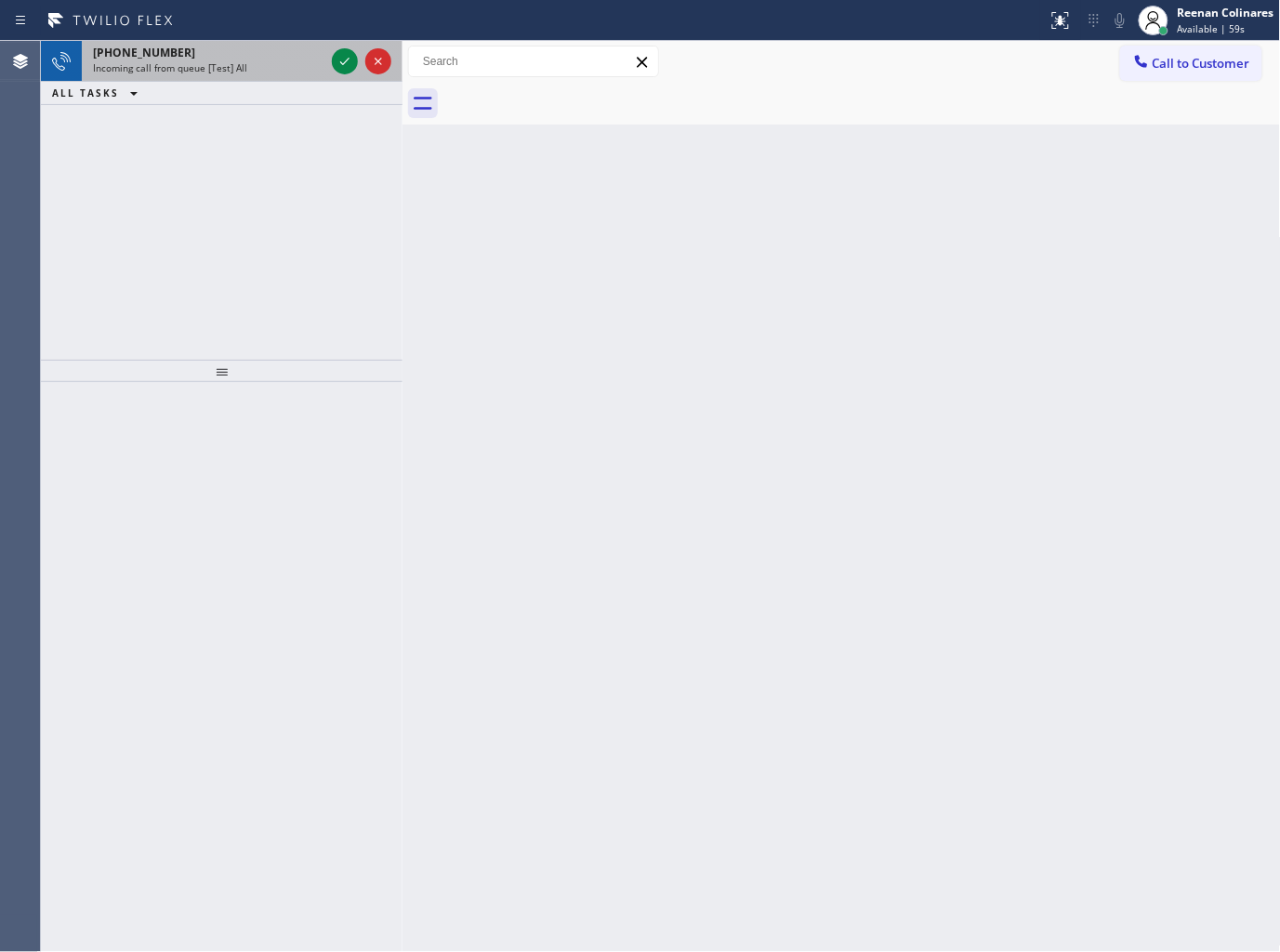
click at [239, 78] on div "[PHONE_NUMBER] Incoming call from queue [Test] All" at bounding box center [205, 61] width 246 height 41
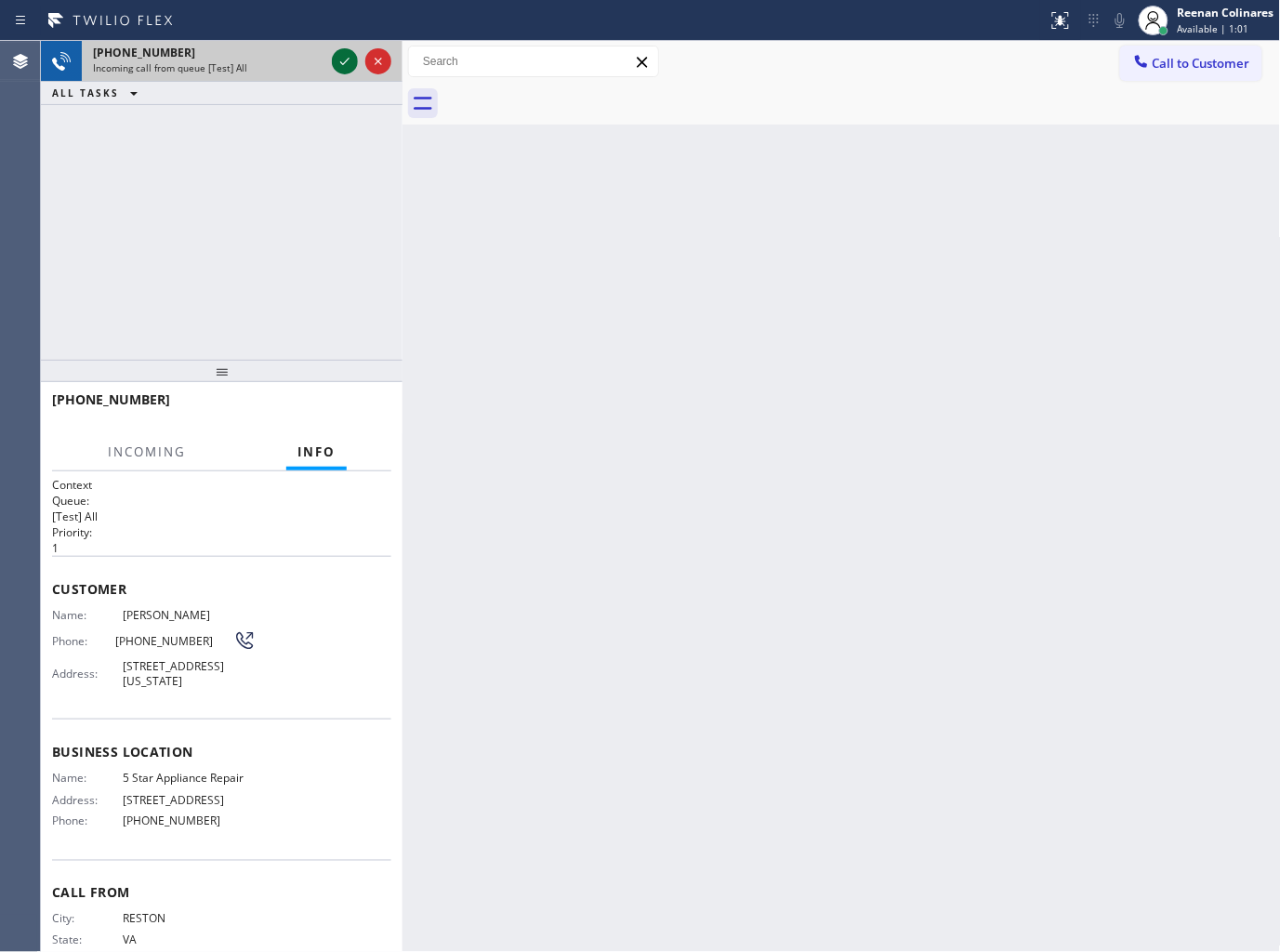
click at [338, 58] on icon at bounding box center [344, 61] width 22 height 22
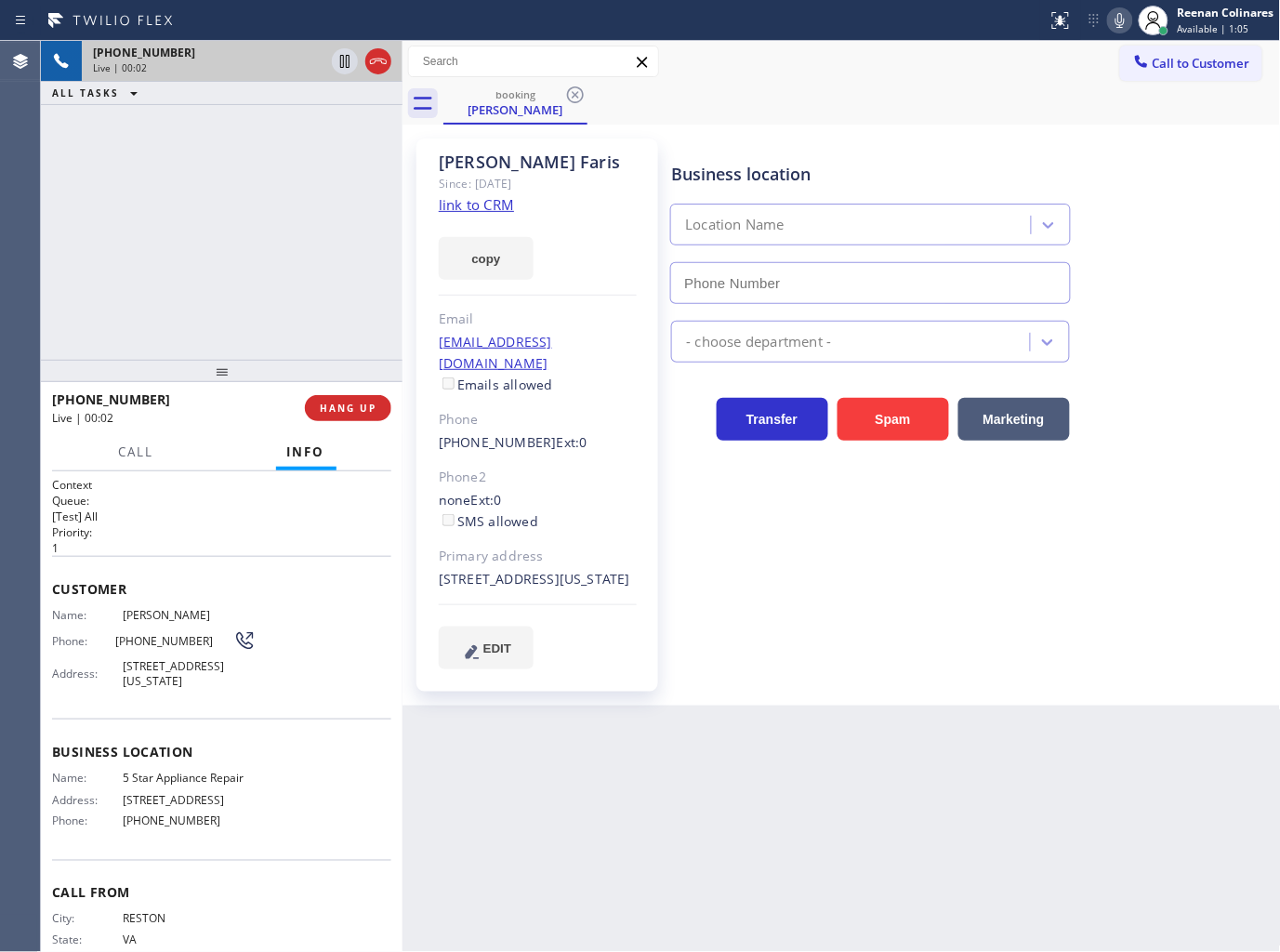
type input "[PHONE_NUMBER]"
click at [505, 275] on button "copy" at bounding box center [486, 258] width 95 height 43
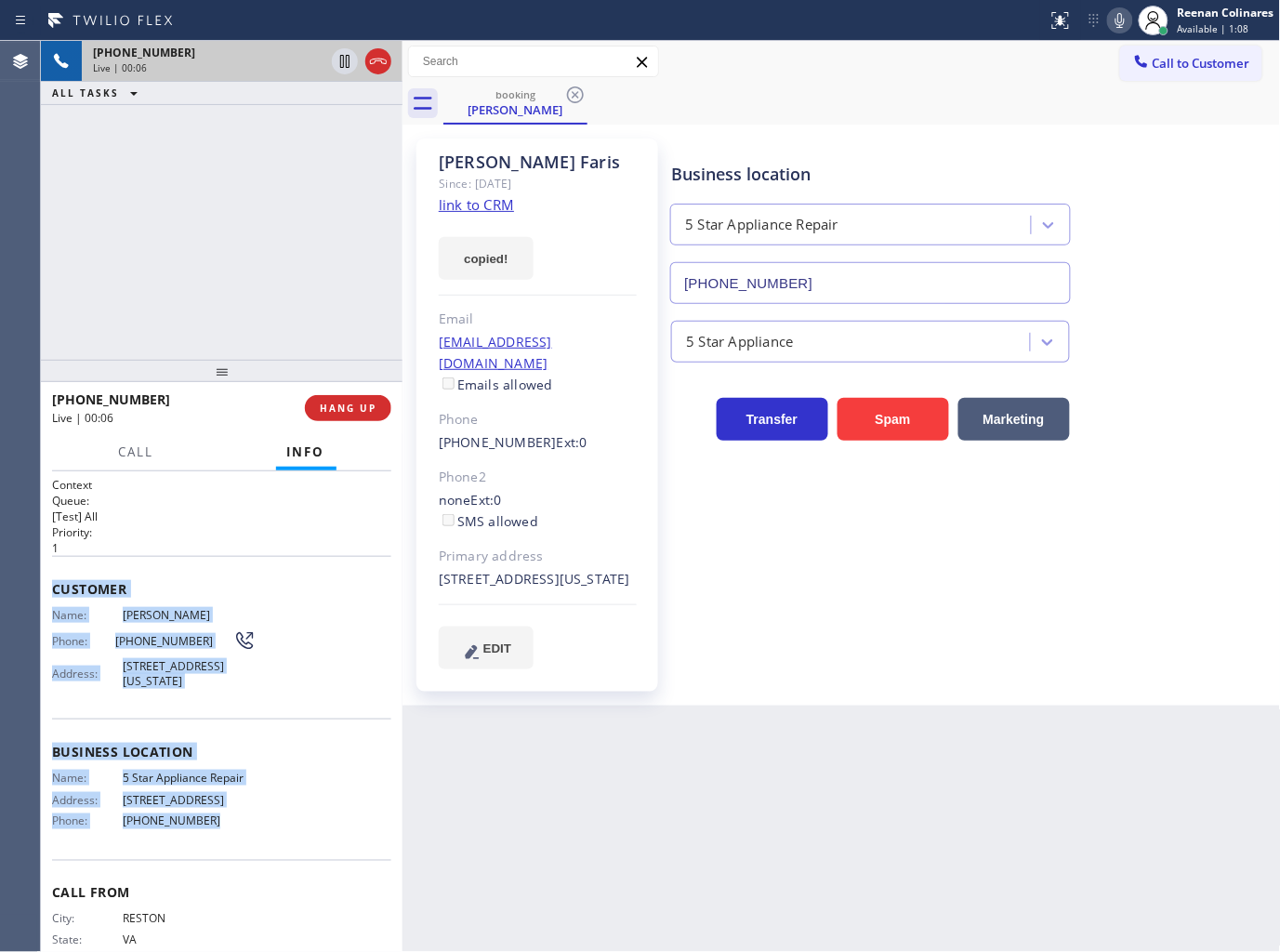
drag, startPoint x: 48, startPoint y: 586, endPoint x: 800, endPoint y: 861, distance: 800.7
click at [278, 847] on div "Context Queue: [Test] All Priority: 1 Customer Name: [PERSON_NAME] Phone: [PHON…" at bounding box center [221, 712] width 361 height 482
click at [1125, 22] on icon at bounding box center [1119, 20] width 22 height 22
click at [1122, 20] on icon at bounding box center [1119, 20] width 22 height 22
click at [278, 570] on div "Customer Name: [PERSON_NAME] Phone: [PHONE_NUMBER] Address: [STREET_ADDRESS][US…" at bounding box center [221, 637] width 339 height 163
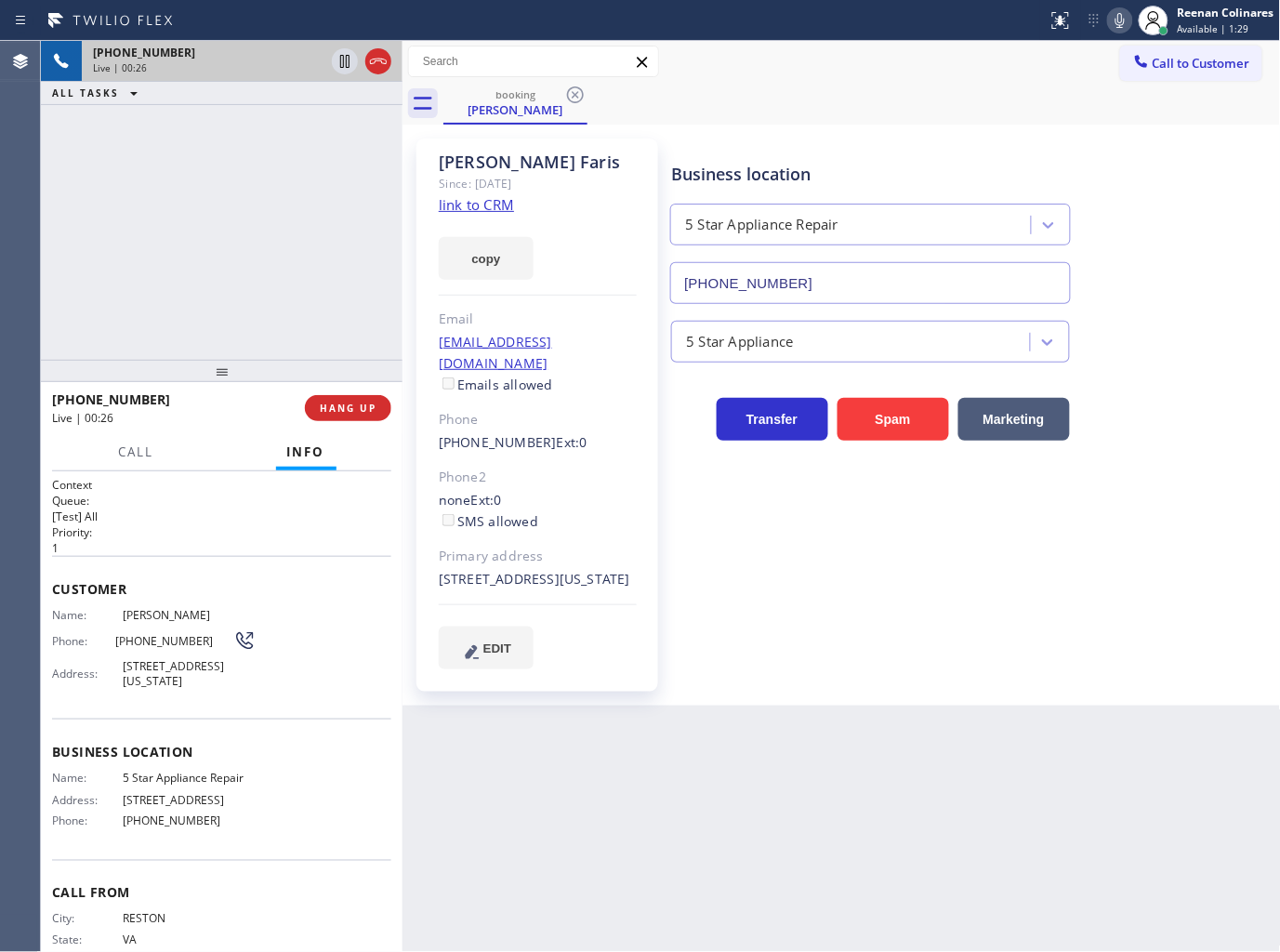
click at [1127, 20] on icon at bounding box center [1119, 20] width 22 height 22
click at [1120, 17] on icon at bounding box center [1119, 20] width 22 height 22
click at [1116, 24] on icon at bounding box center [1119, 20] width 22 height 22
click at [1116, 22] on rect at bounding box center [1119, 18] width 13 height 13
click at [1119, 20] on icon at bounding box center [1119, 20] width 22 height 22
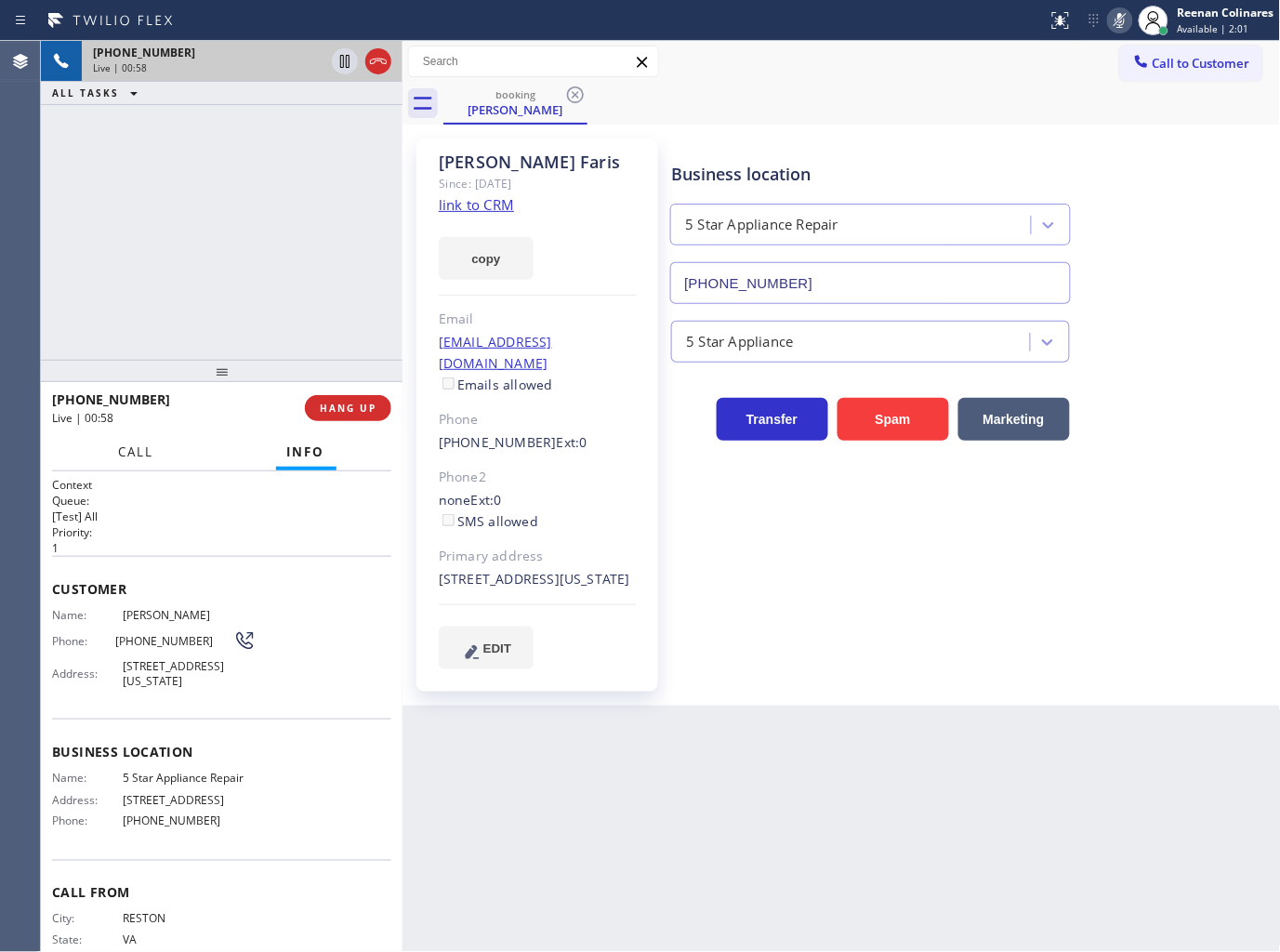
click at [128, 447] on span "Call" at bounding box center [136, 451] width 35 height 17
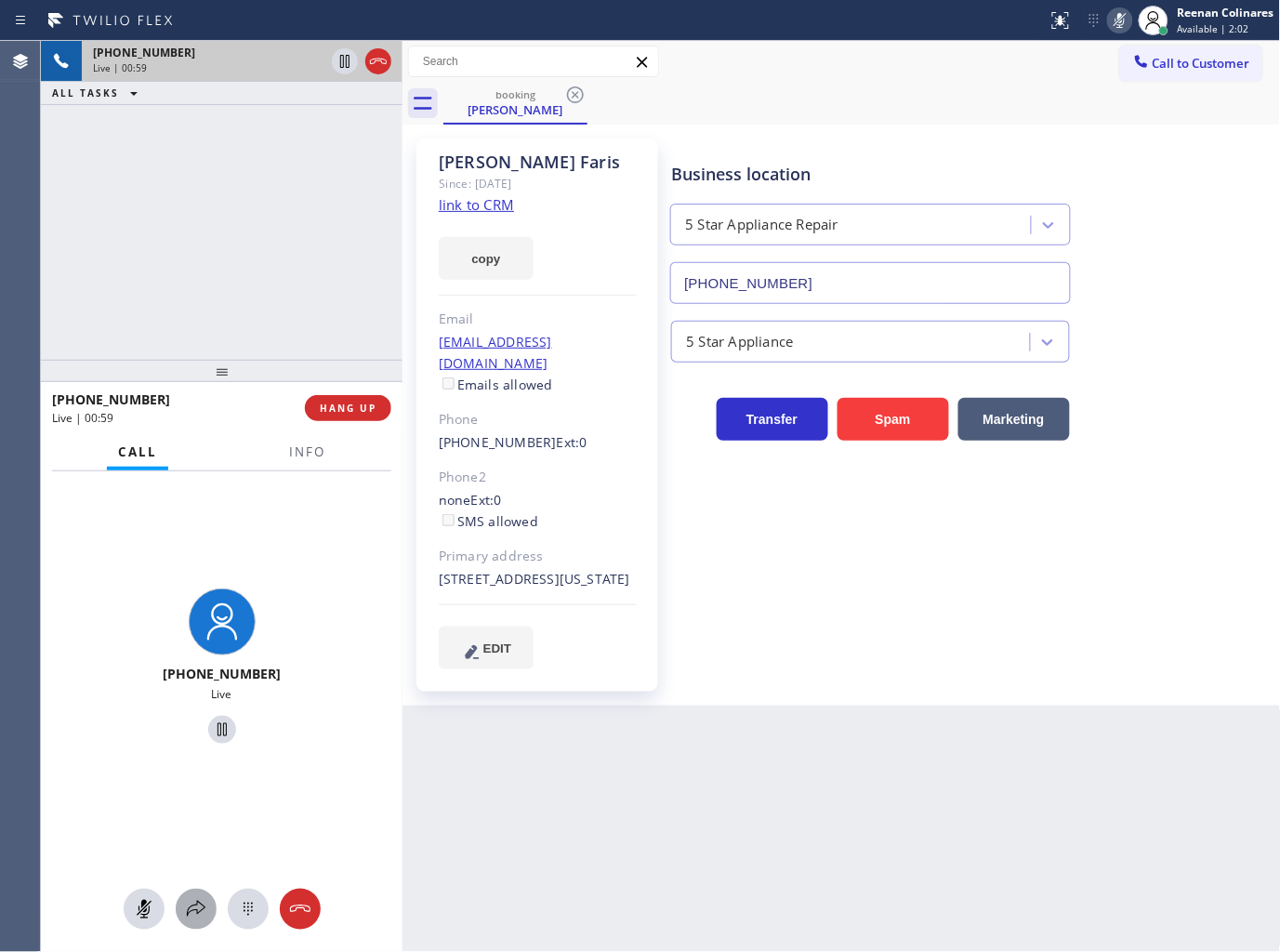
click at [196, 903] on icon at bounding box center [196, 909] width 22 height 22
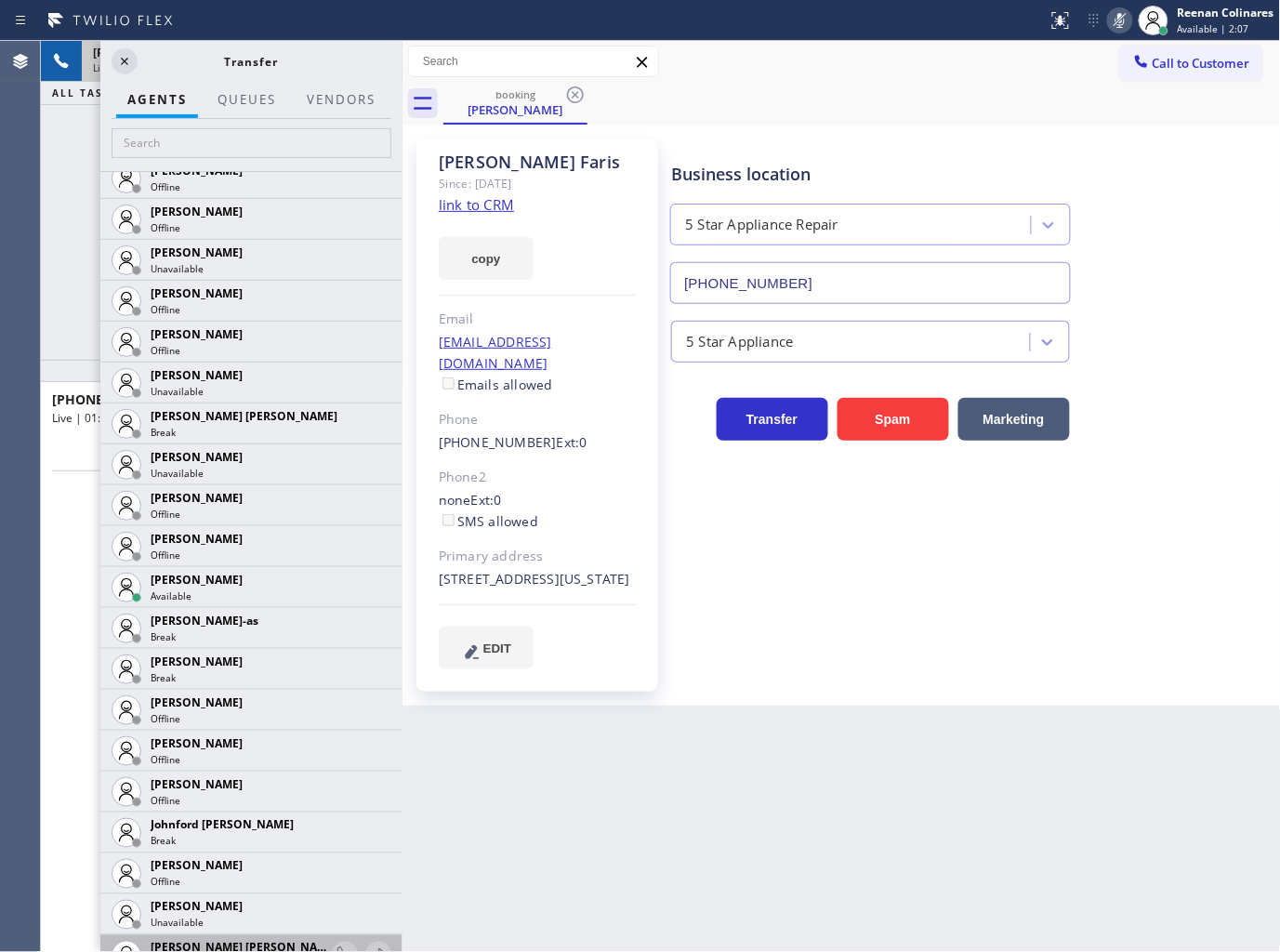
scroll to position [1755, 0]
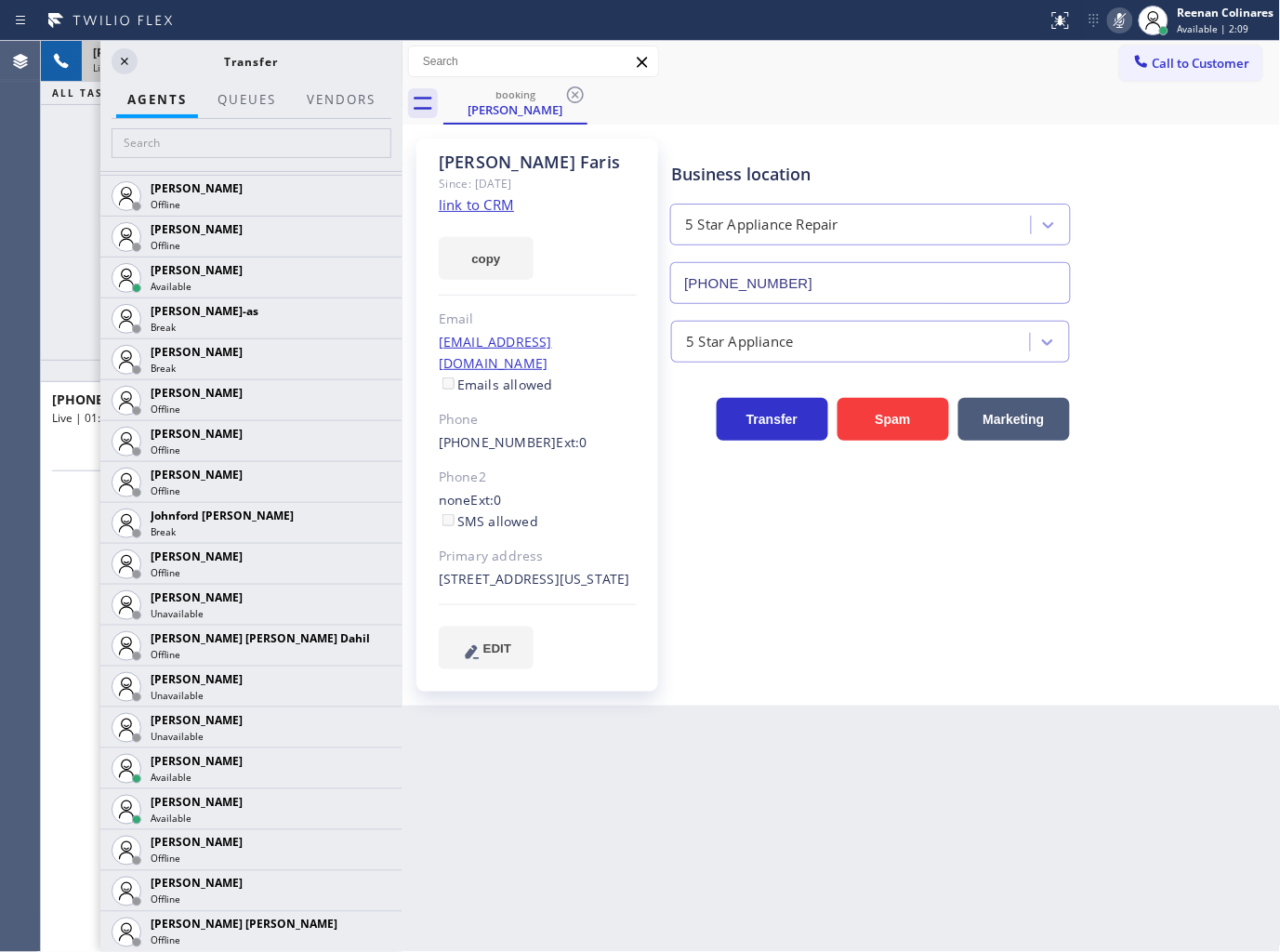
click at [0, 0] on icon at bounding box center [0, 0] width 0 height 0
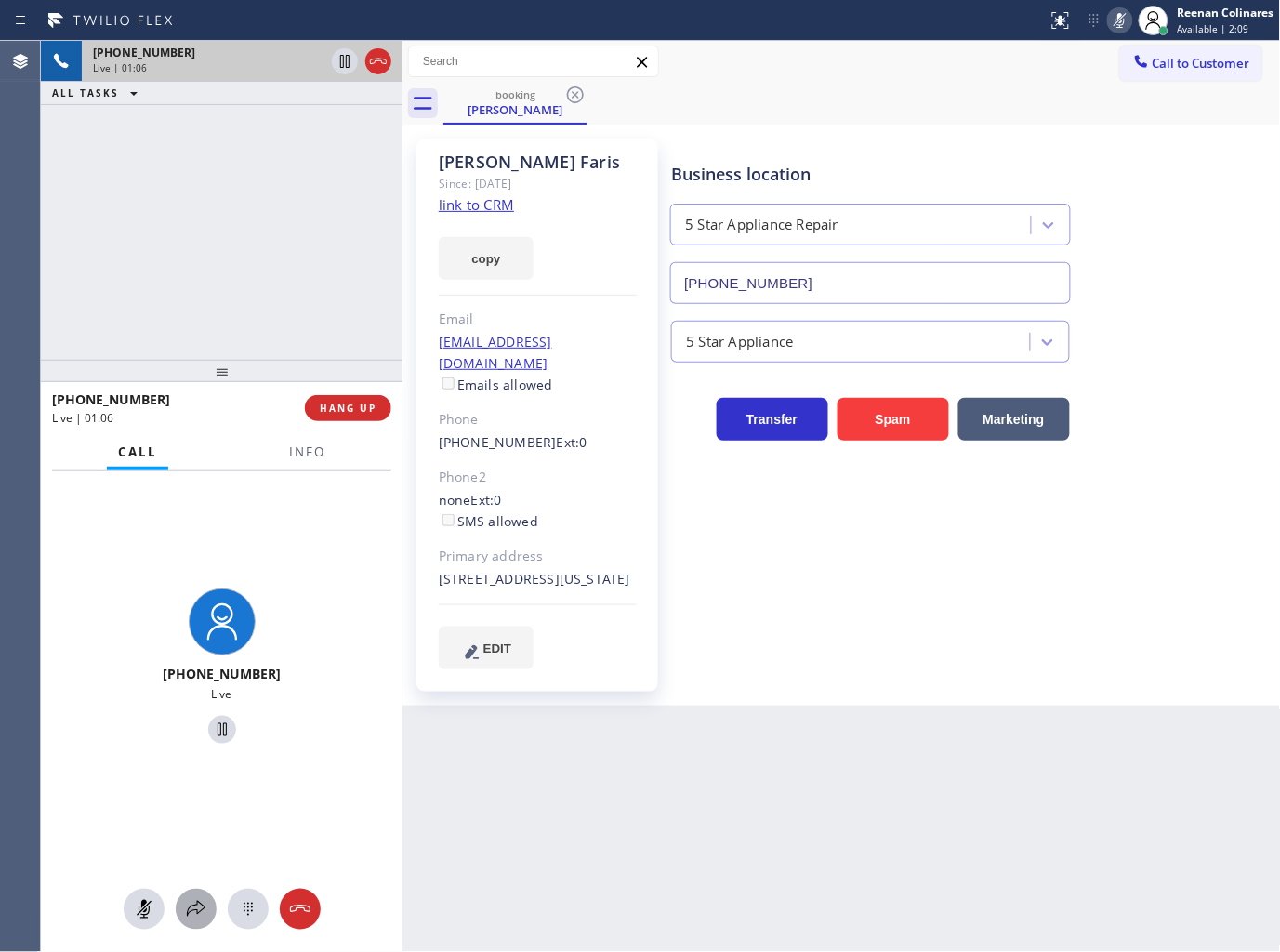
click at [193, 913] on icon at bounding box center [196, 909] width 22 height 22
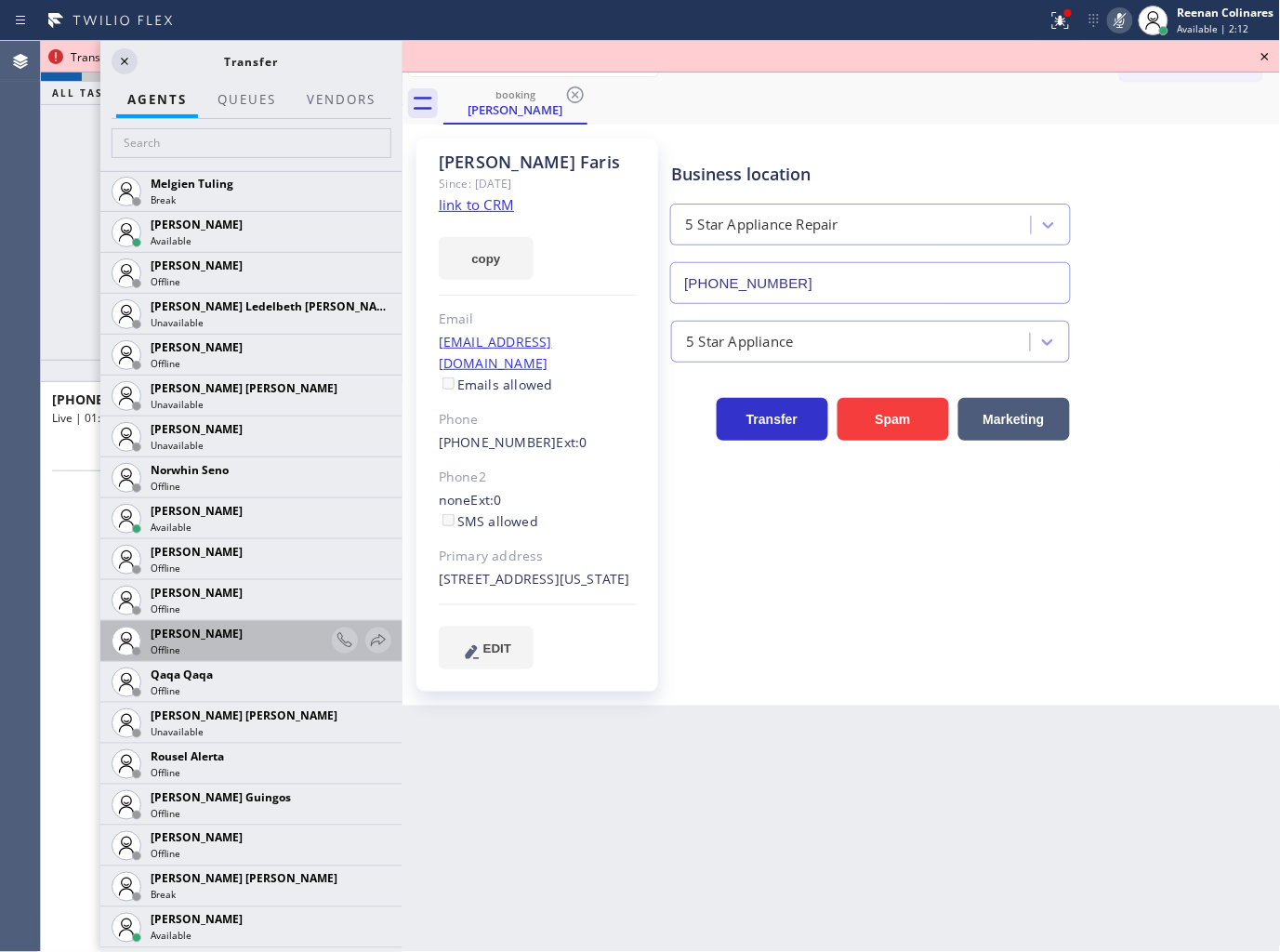
scroll to position [3097, 0]
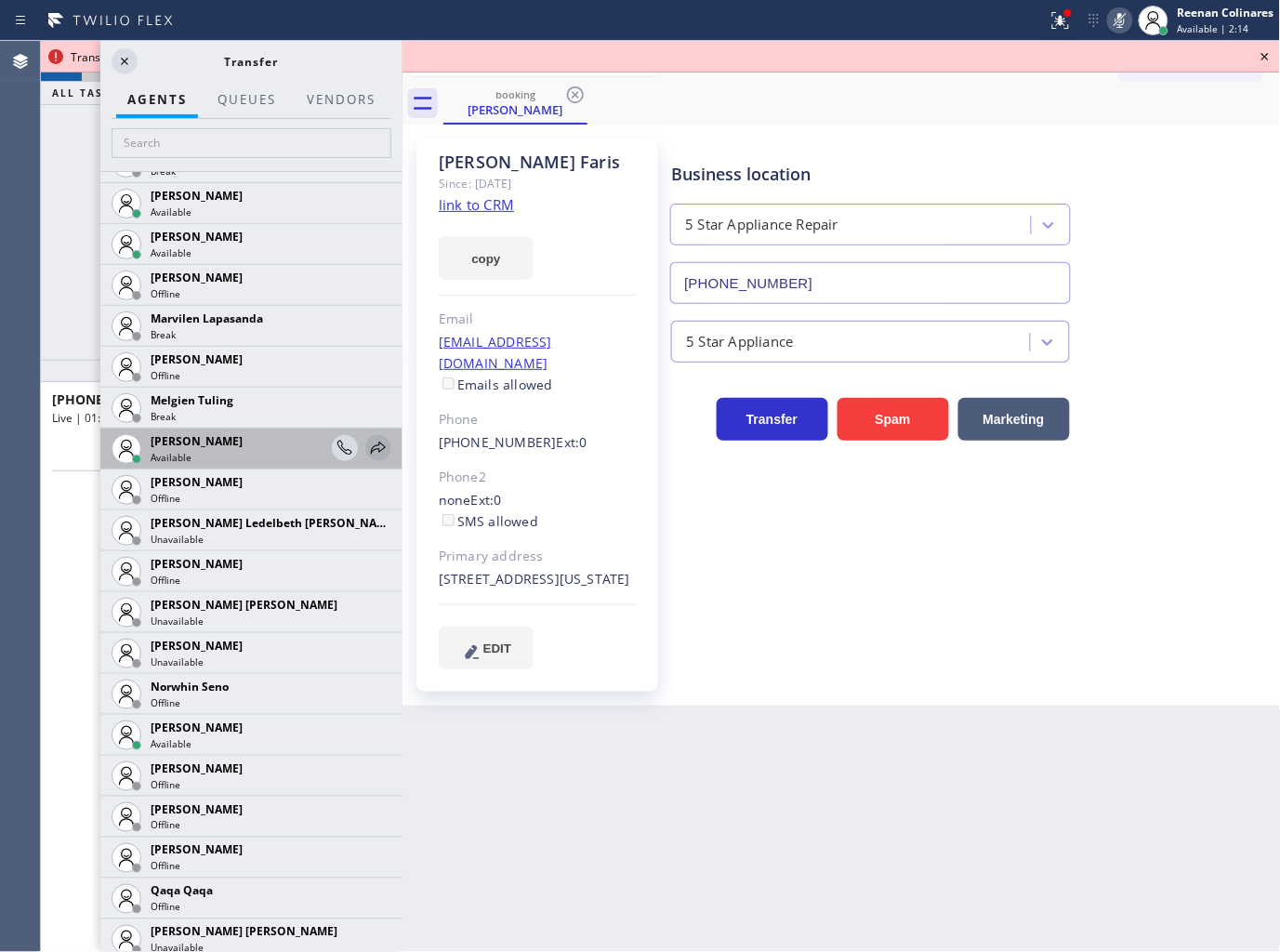
click at [371, 448] on icon at bounding box center [378, 448] width 15 height 12
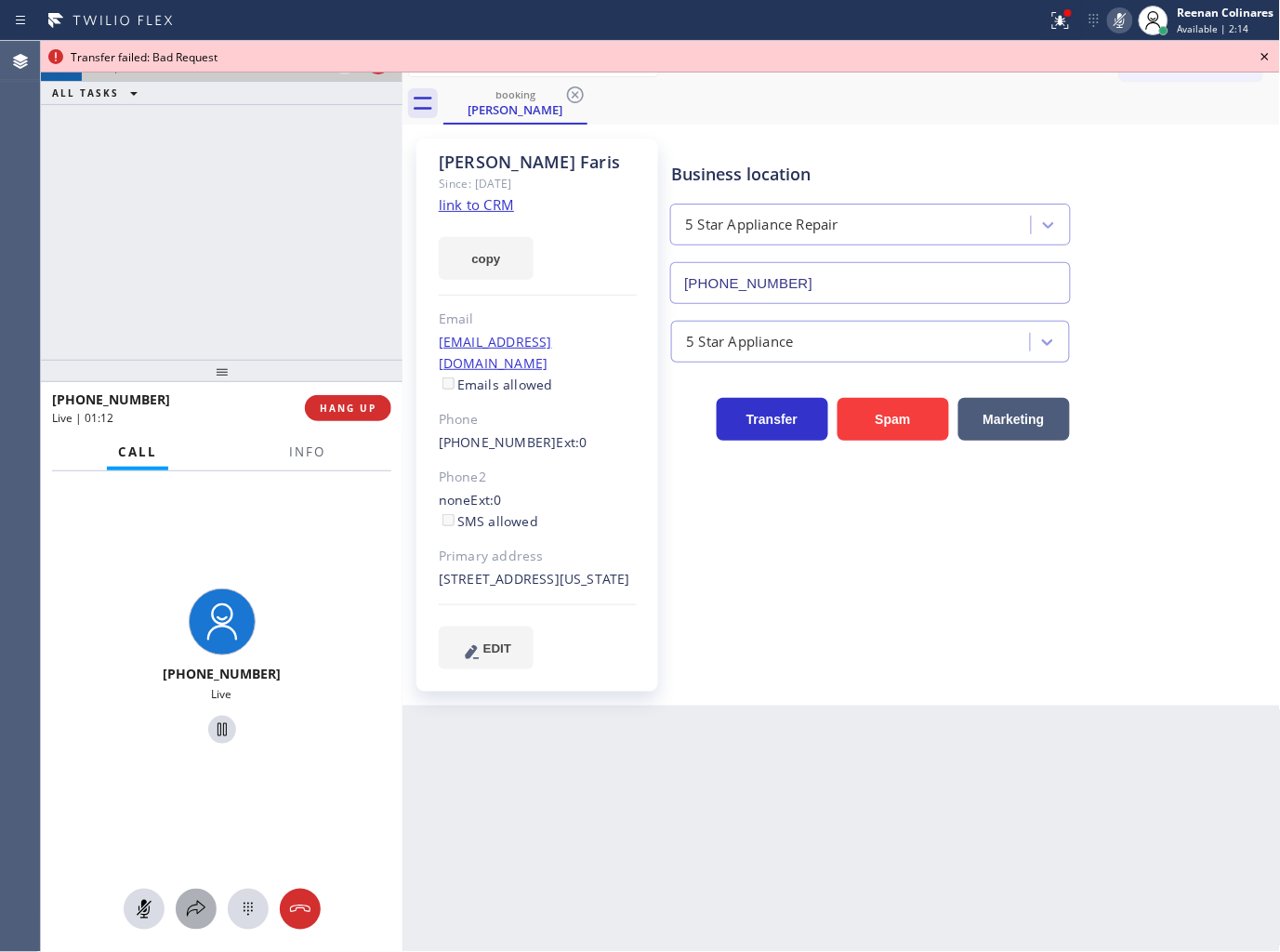
click at [198, 904] on icon at bounding box center [196, 909] width 22 height 22
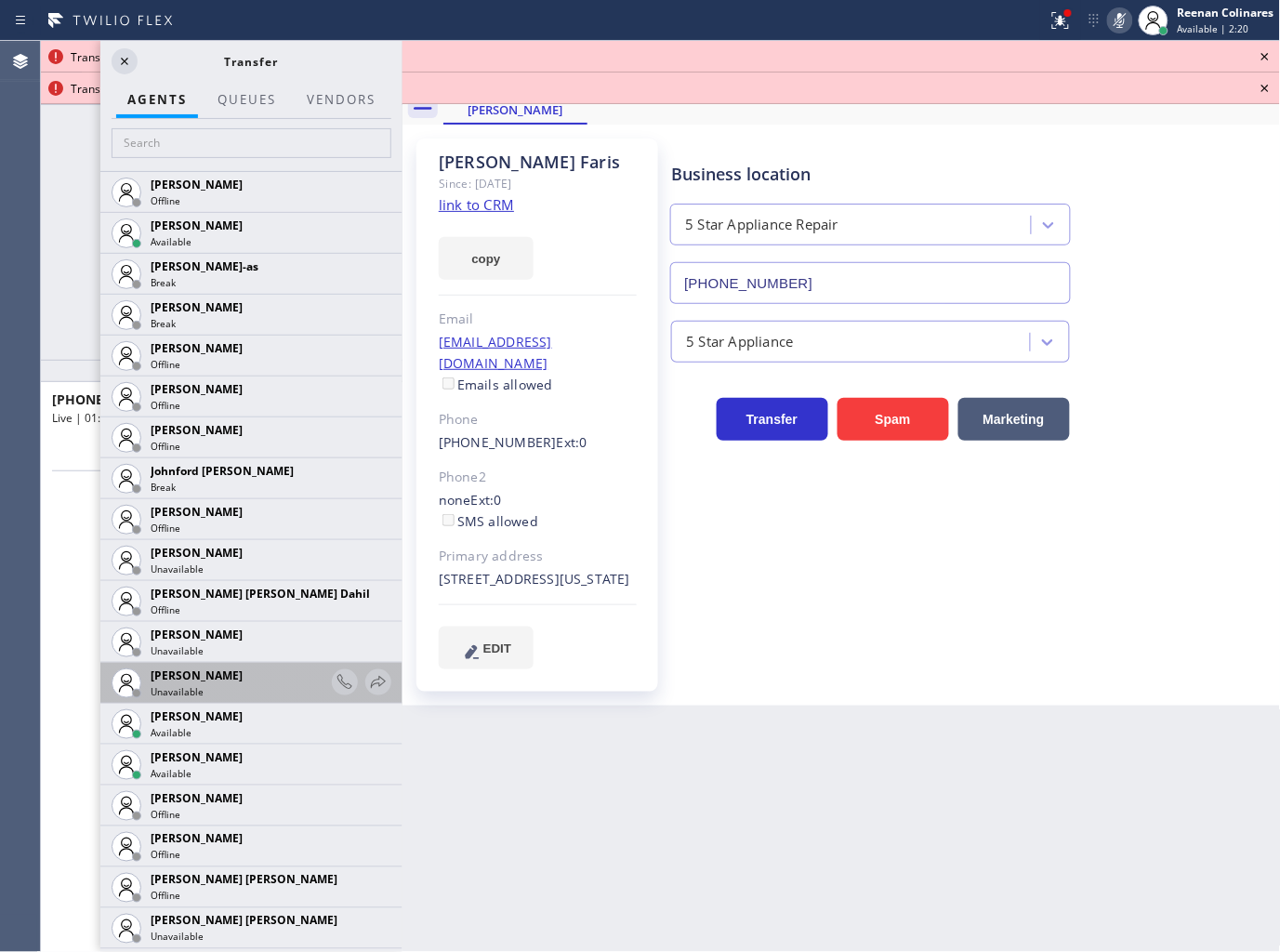
scroll to position [1963, 0]
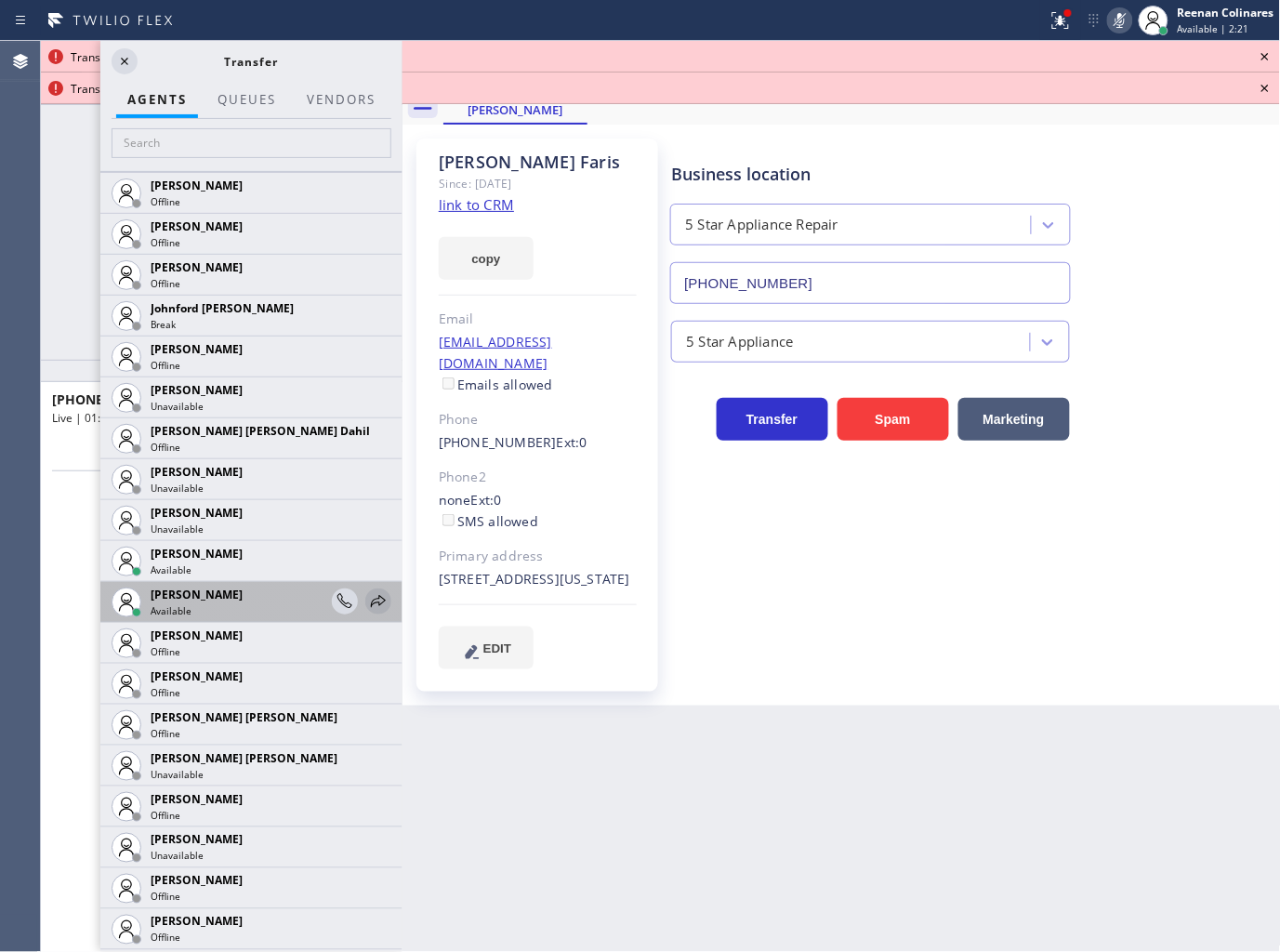
click at [371, 602] on icon at bounding box center [378, 601] width 15 height 12
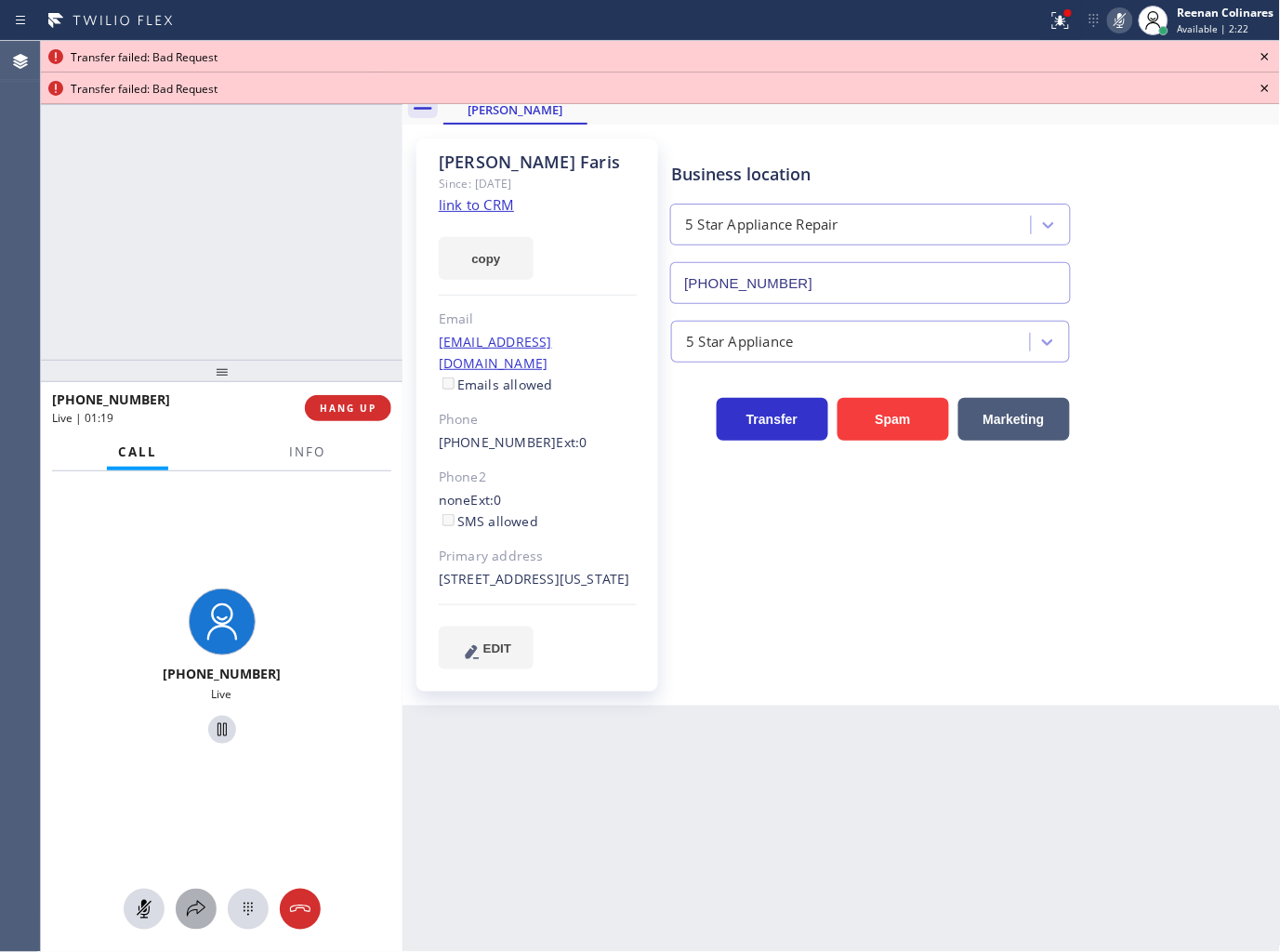
click at [190, 907] on icon at bounding box center [196, 909] width 19 height 16
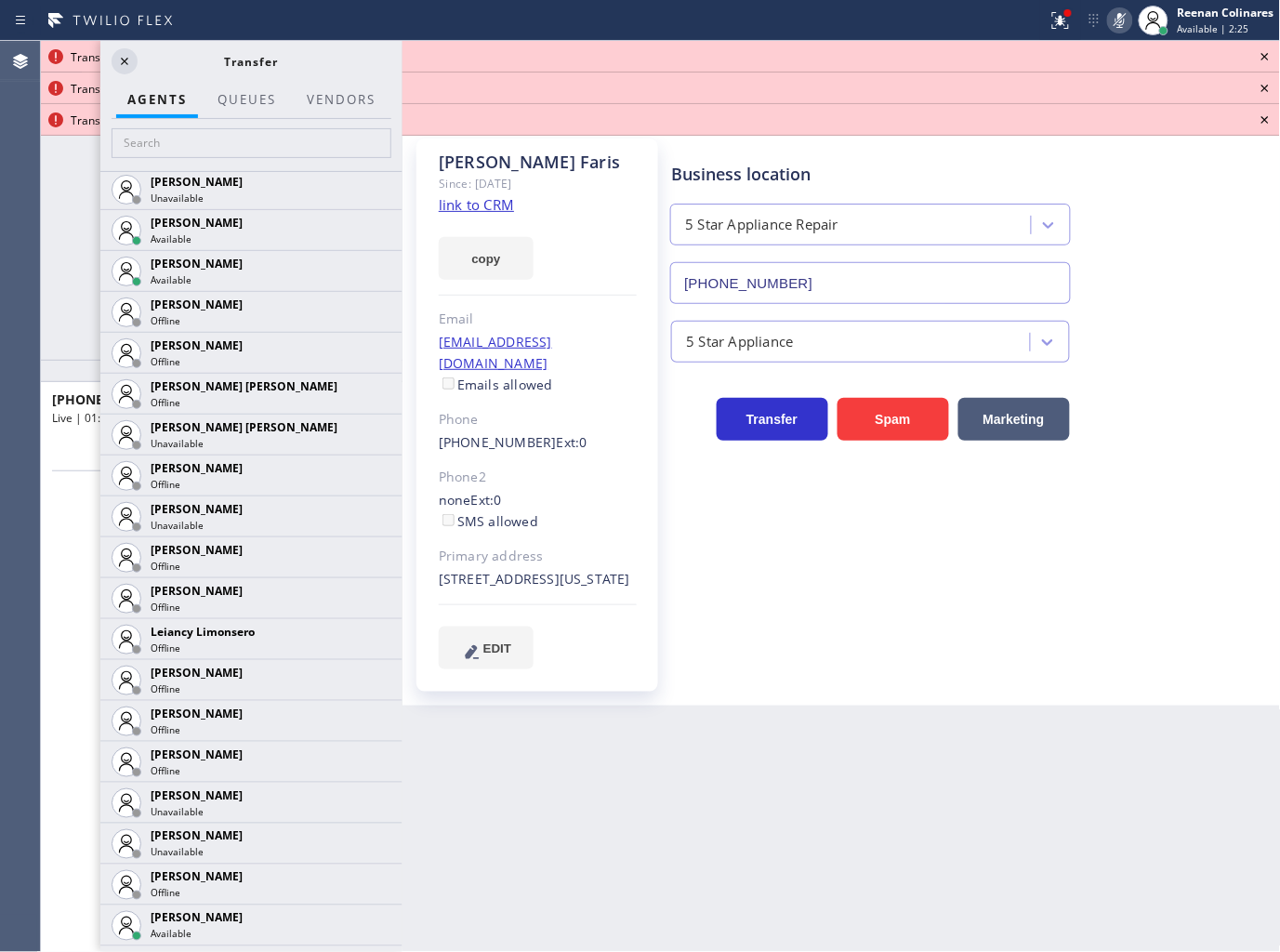
scroll to position [2531, 0]
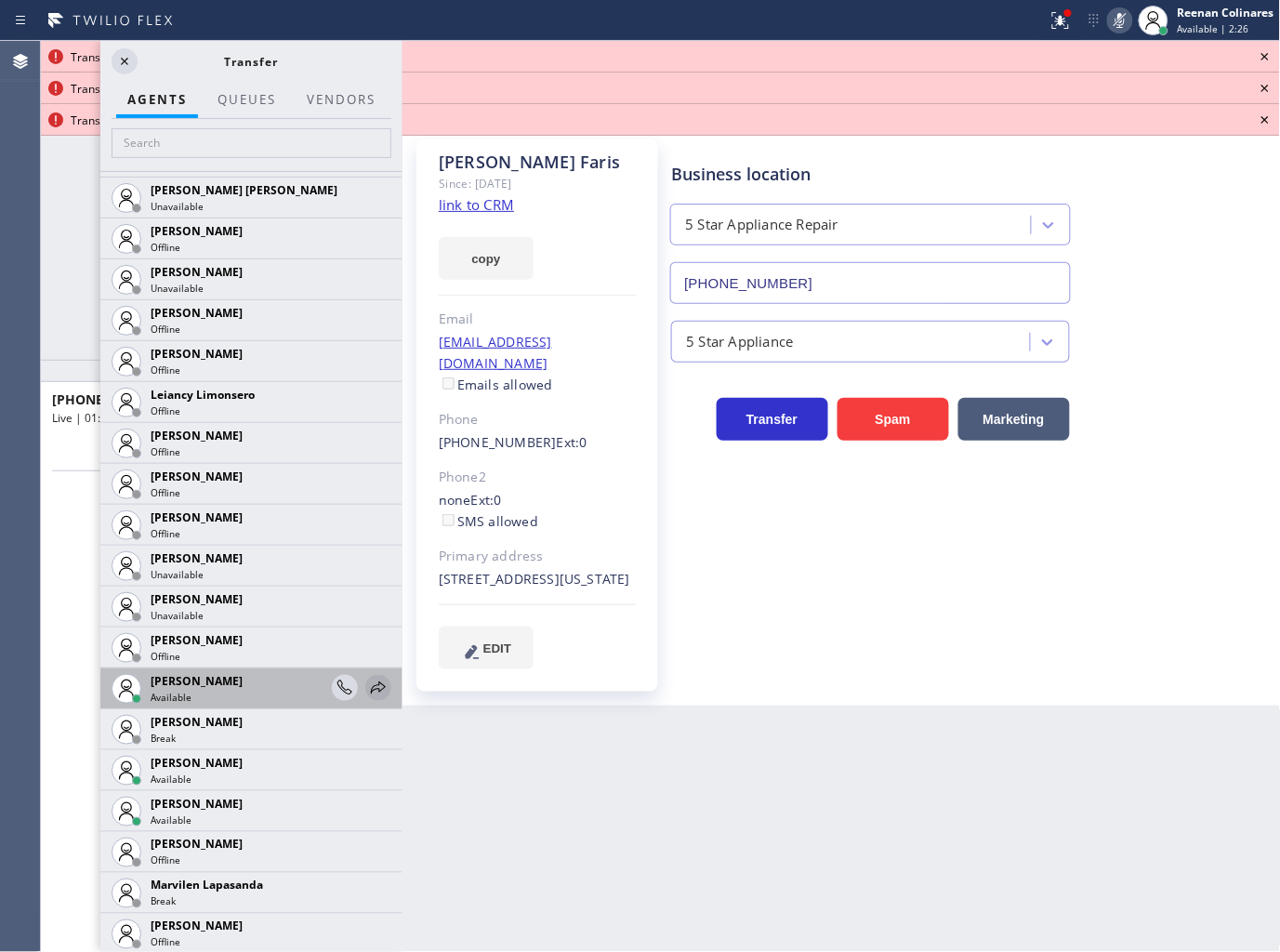
click at [367, 690] on icon at bounding box center [378, 688] width 22 height 22
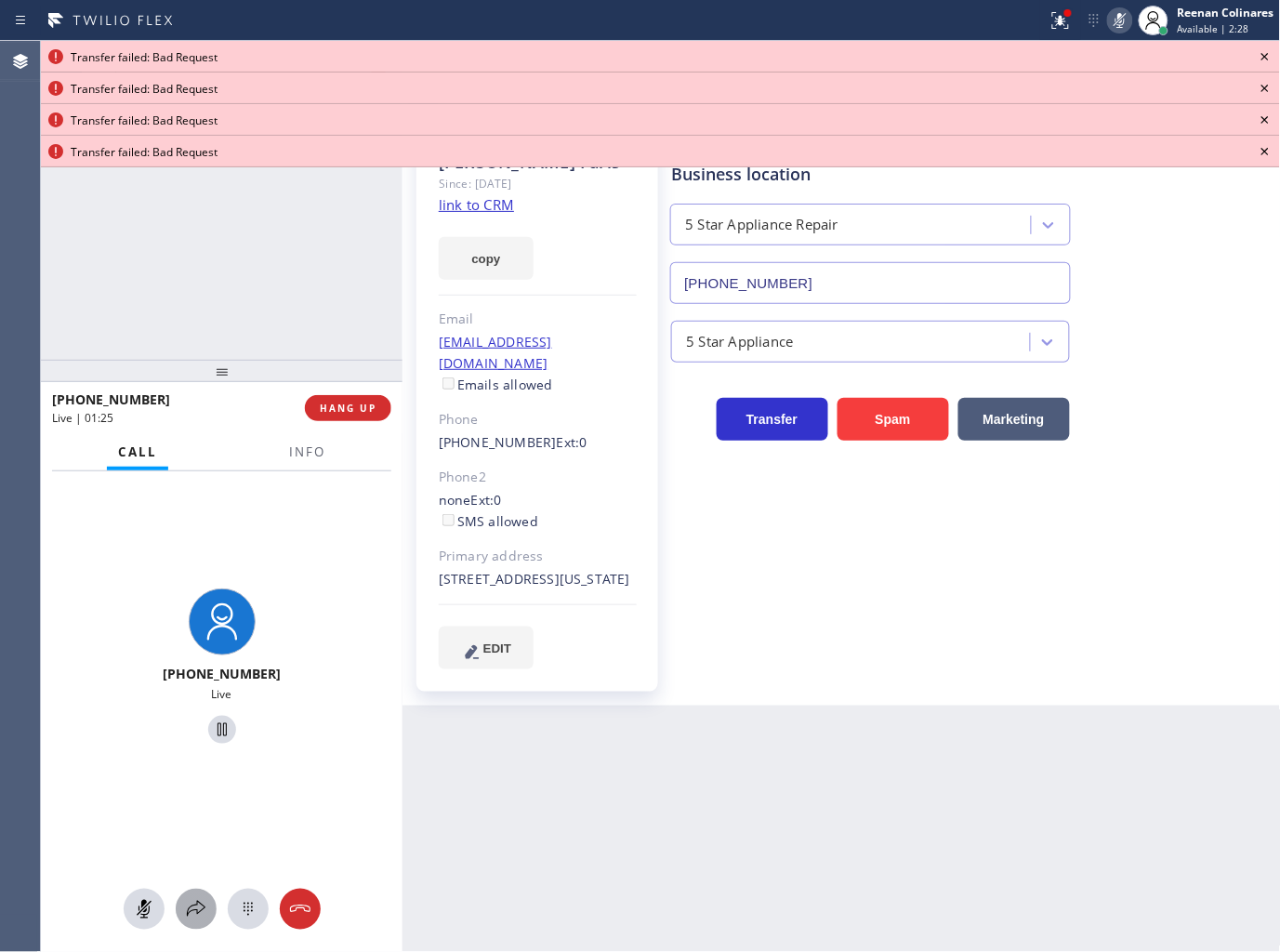
click at [196, 903] on icon at bounding box center [196, 909] width 22 height 22
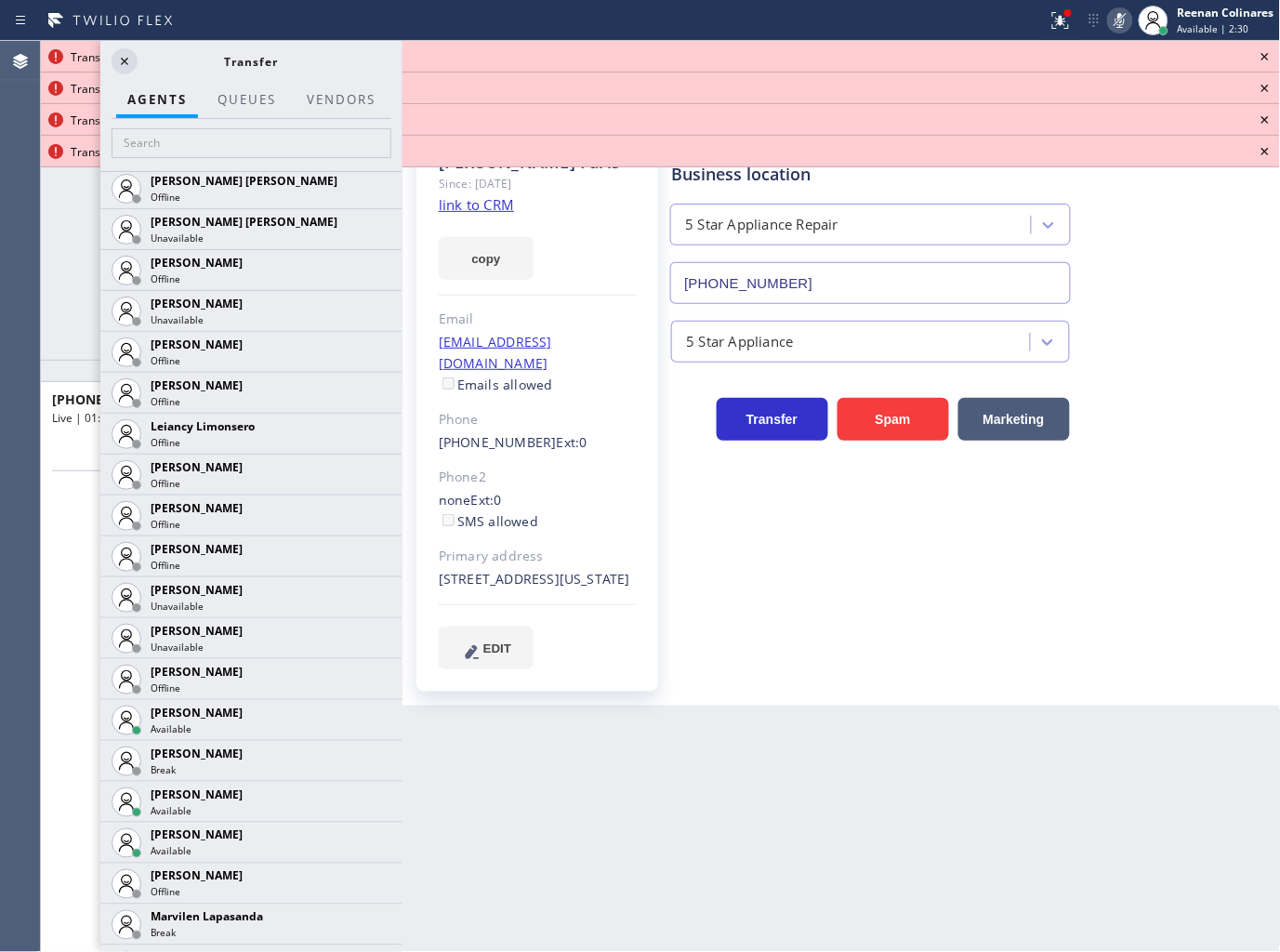
scroll to position [2512, 0]
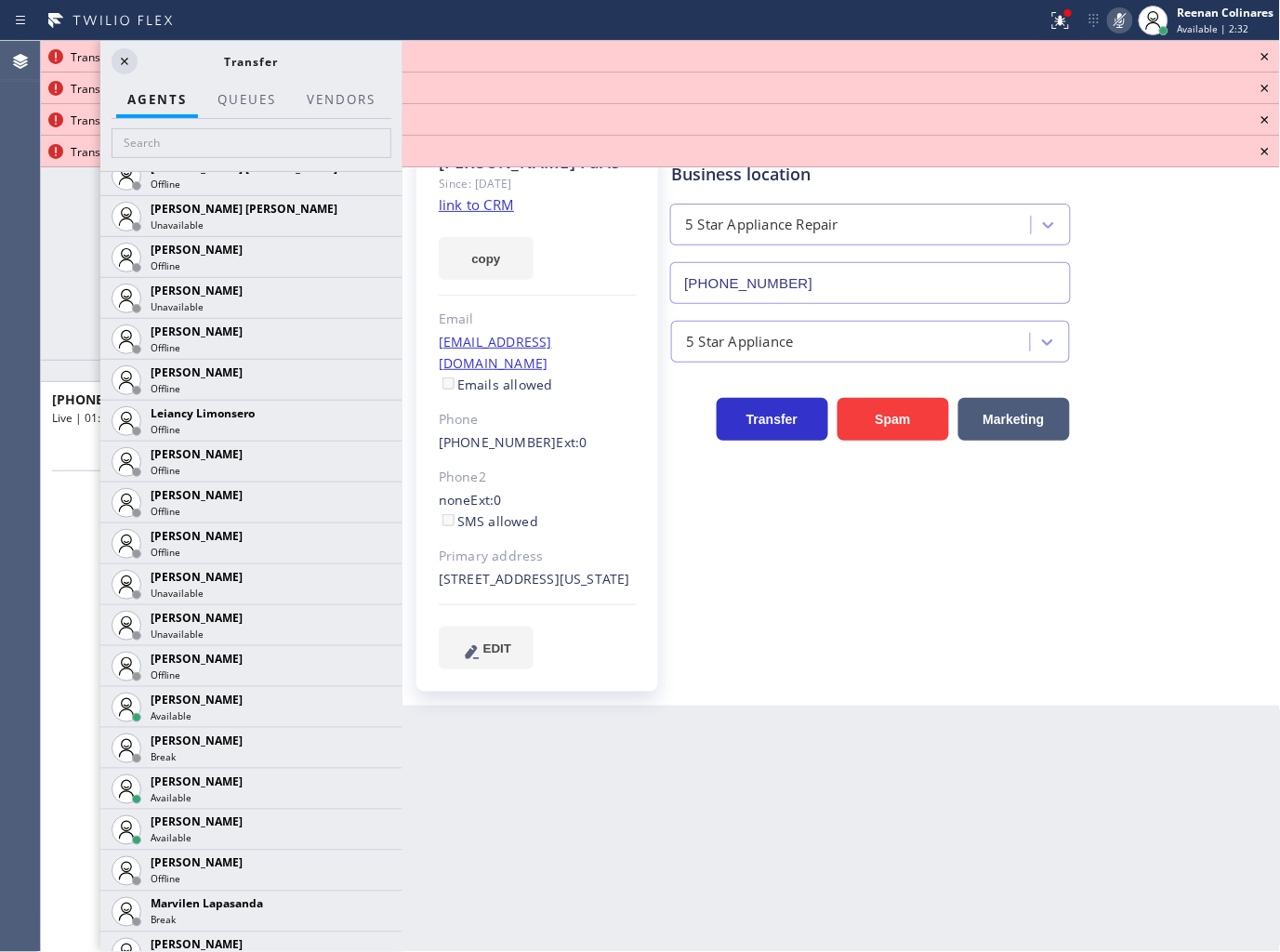
drag, startPoint x: 360, startPoint y: 825, endPoint x: 325, endPoint y: 790, distance: 49.5
click at [0, 0] on icon at bounding box center [0, 0] width 0 height 0
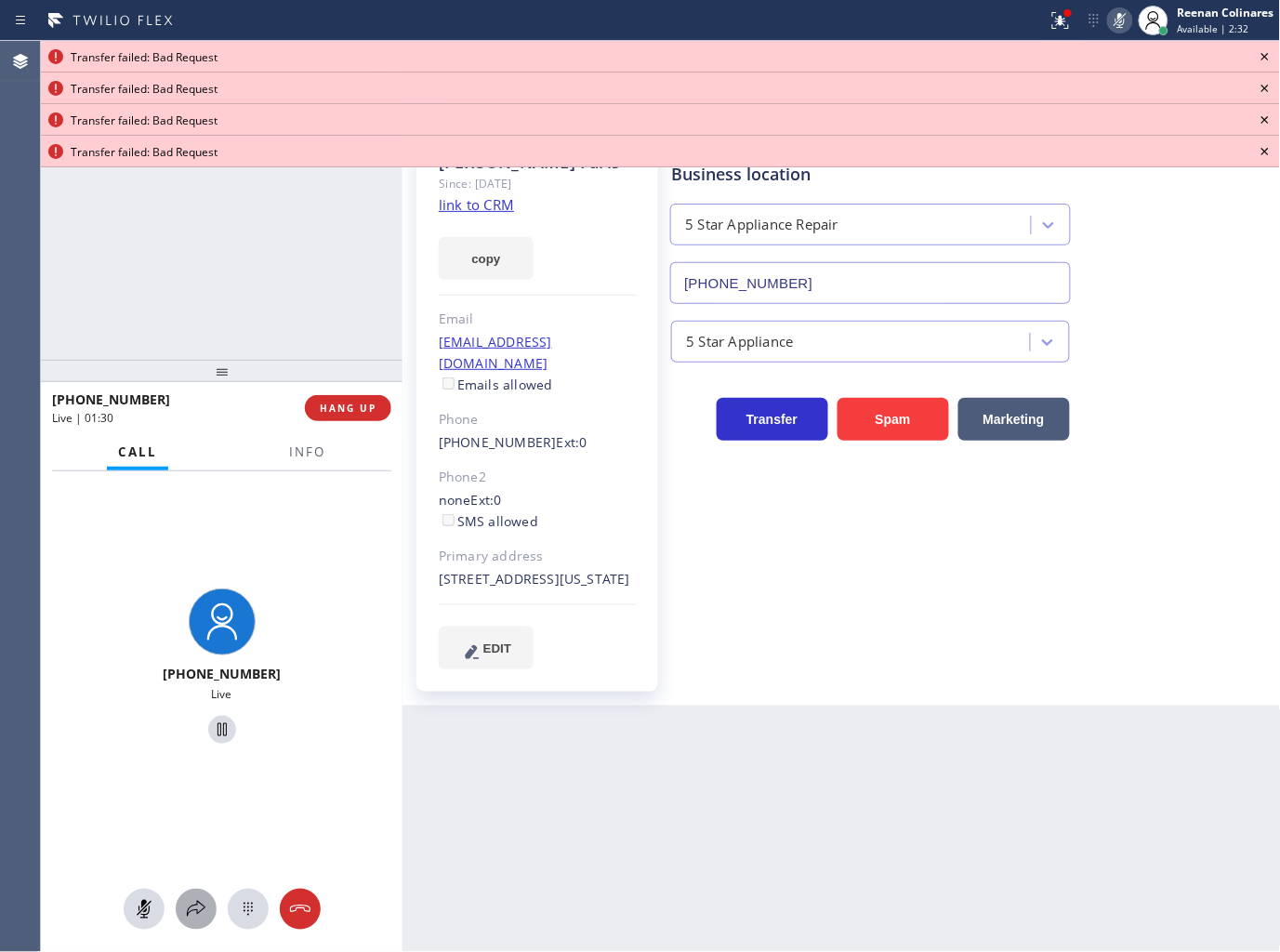
click at [197, 902] on icon at bounding box center [196, 909] width 22 height 22
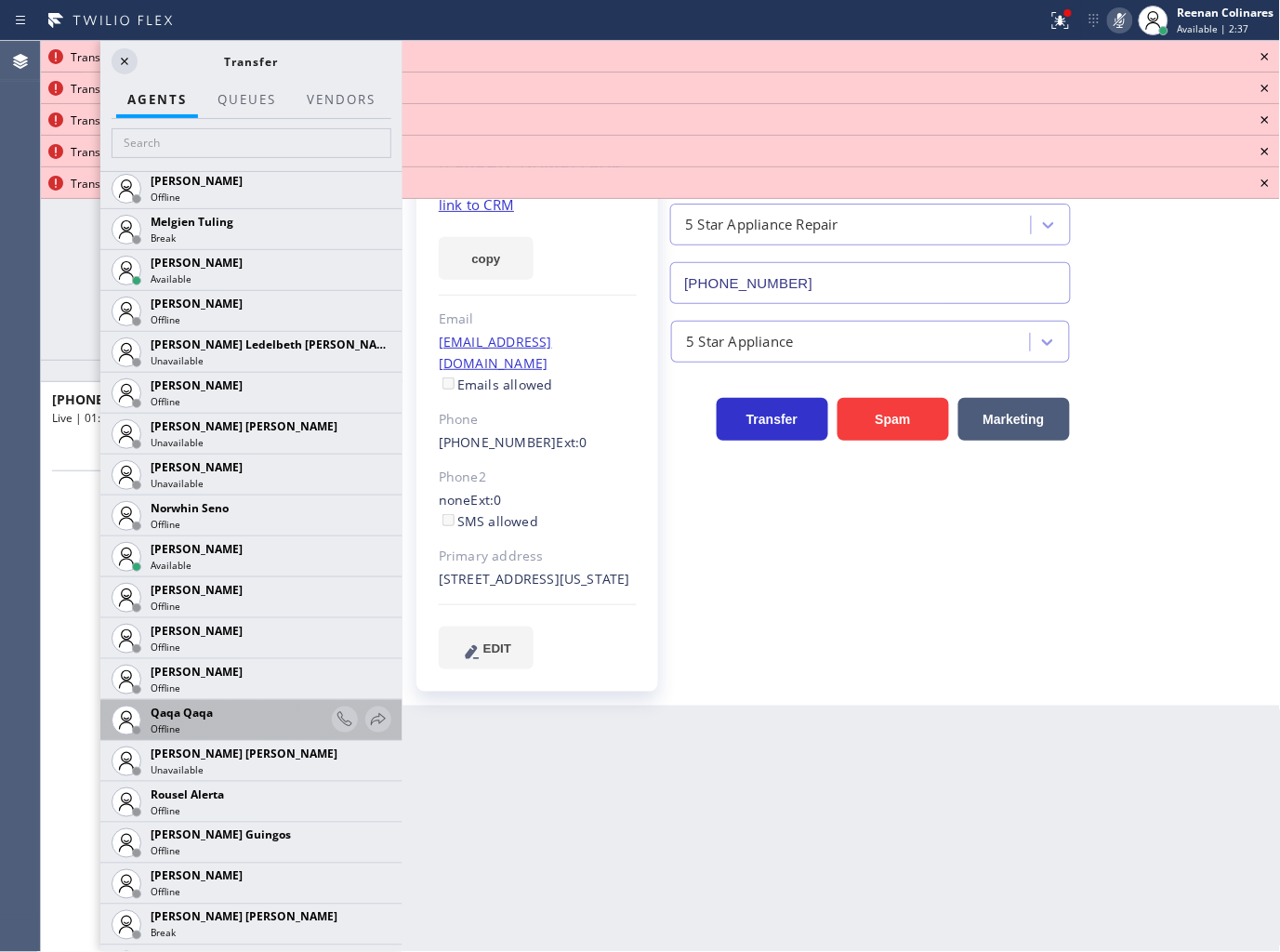
scroll to position [2891, 0]
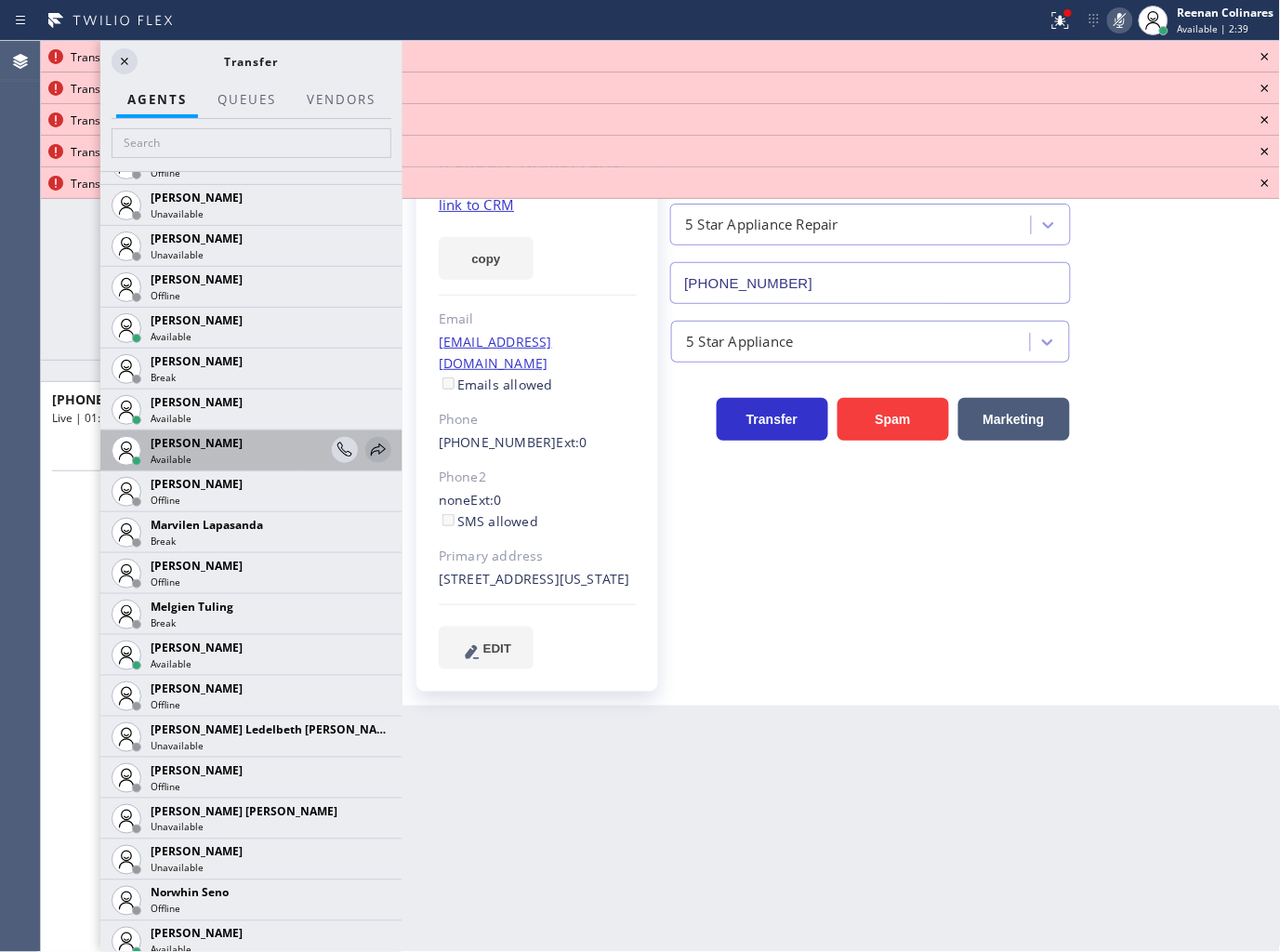
click at [367, 450] on icon at bounding box center [378, 450] width 22 height 22
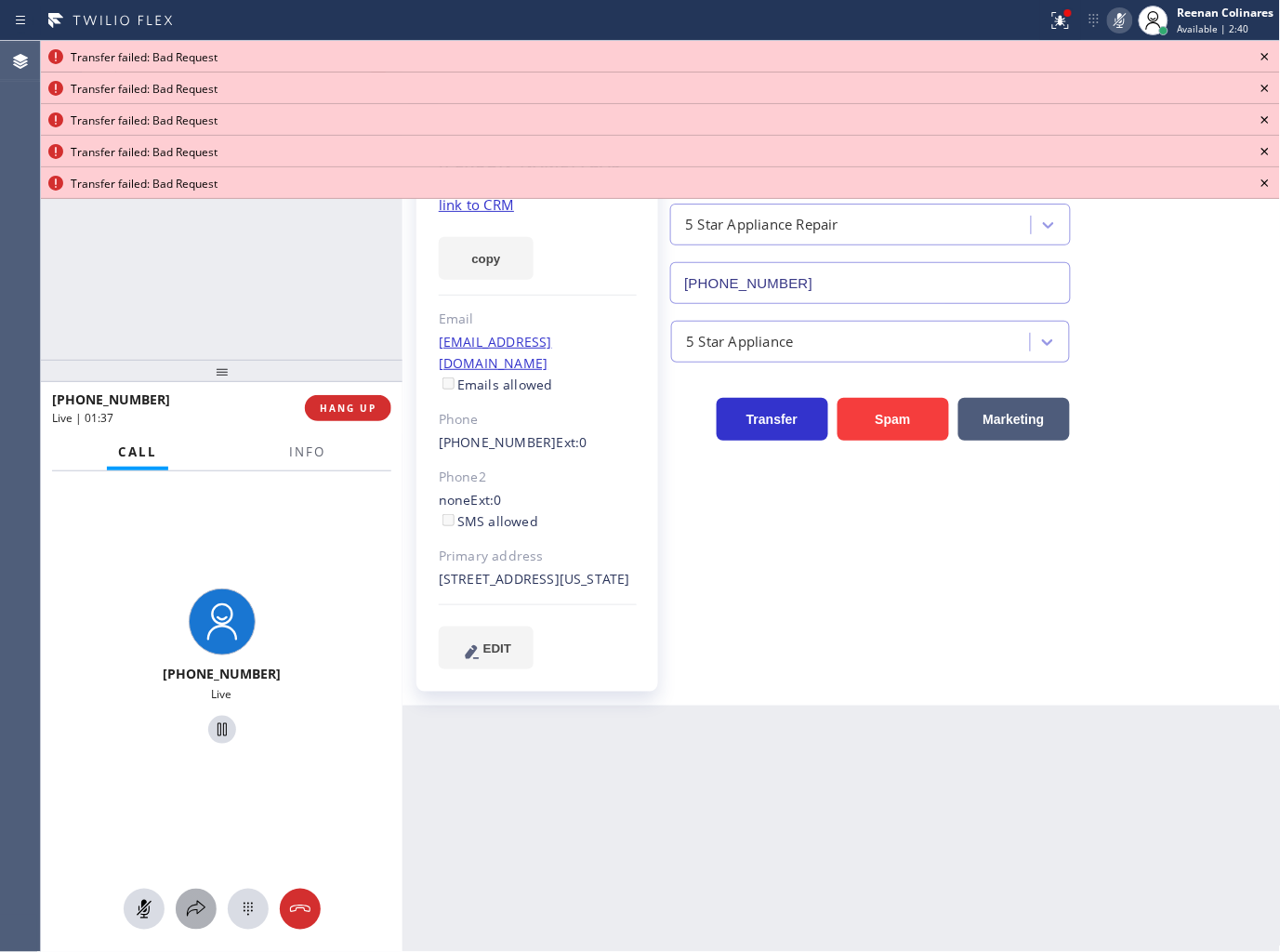
click at [200, 926] on button at bounding box center [196, 909] width 41 height 41
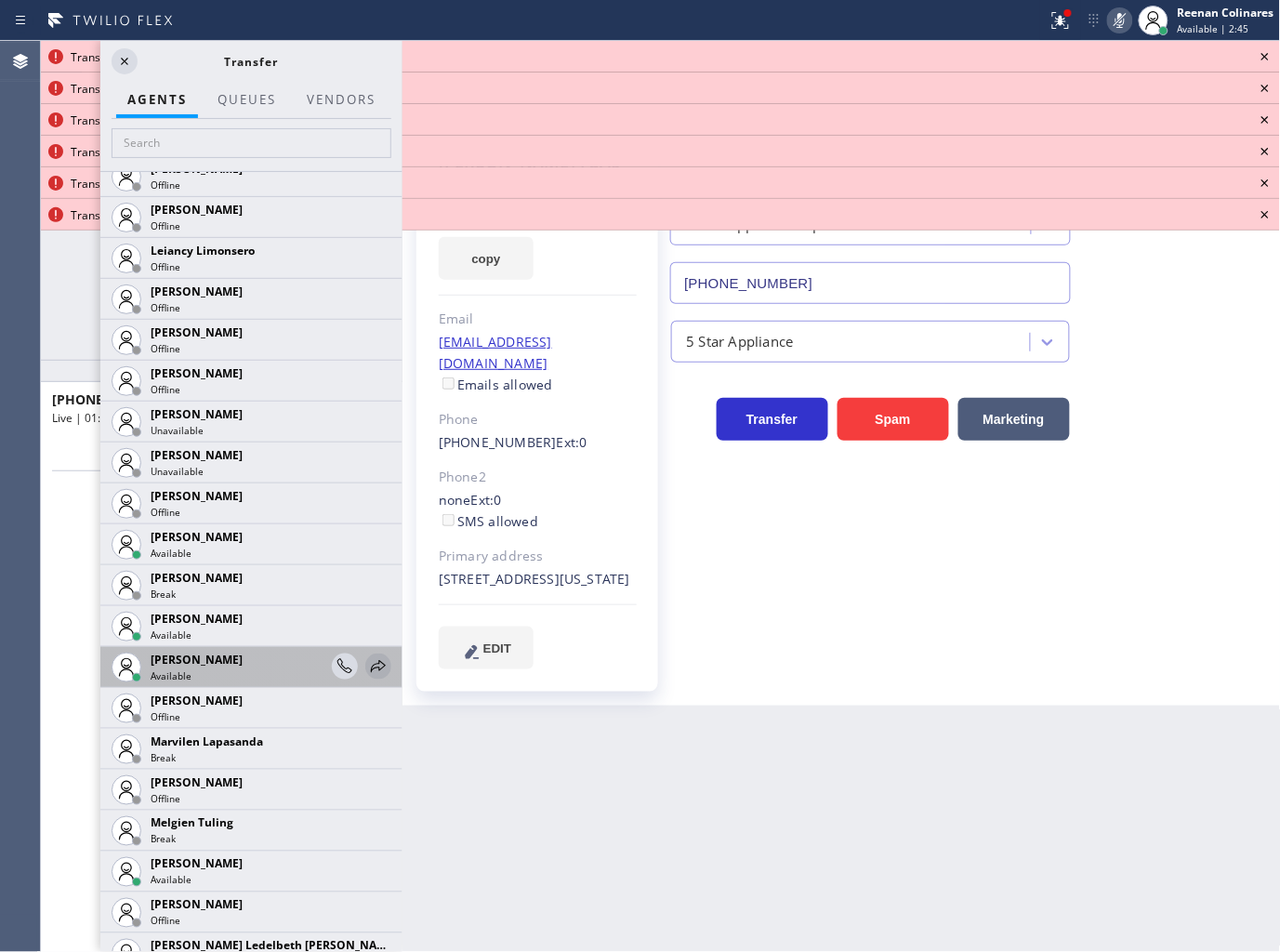
scroll to position [2778, 0]
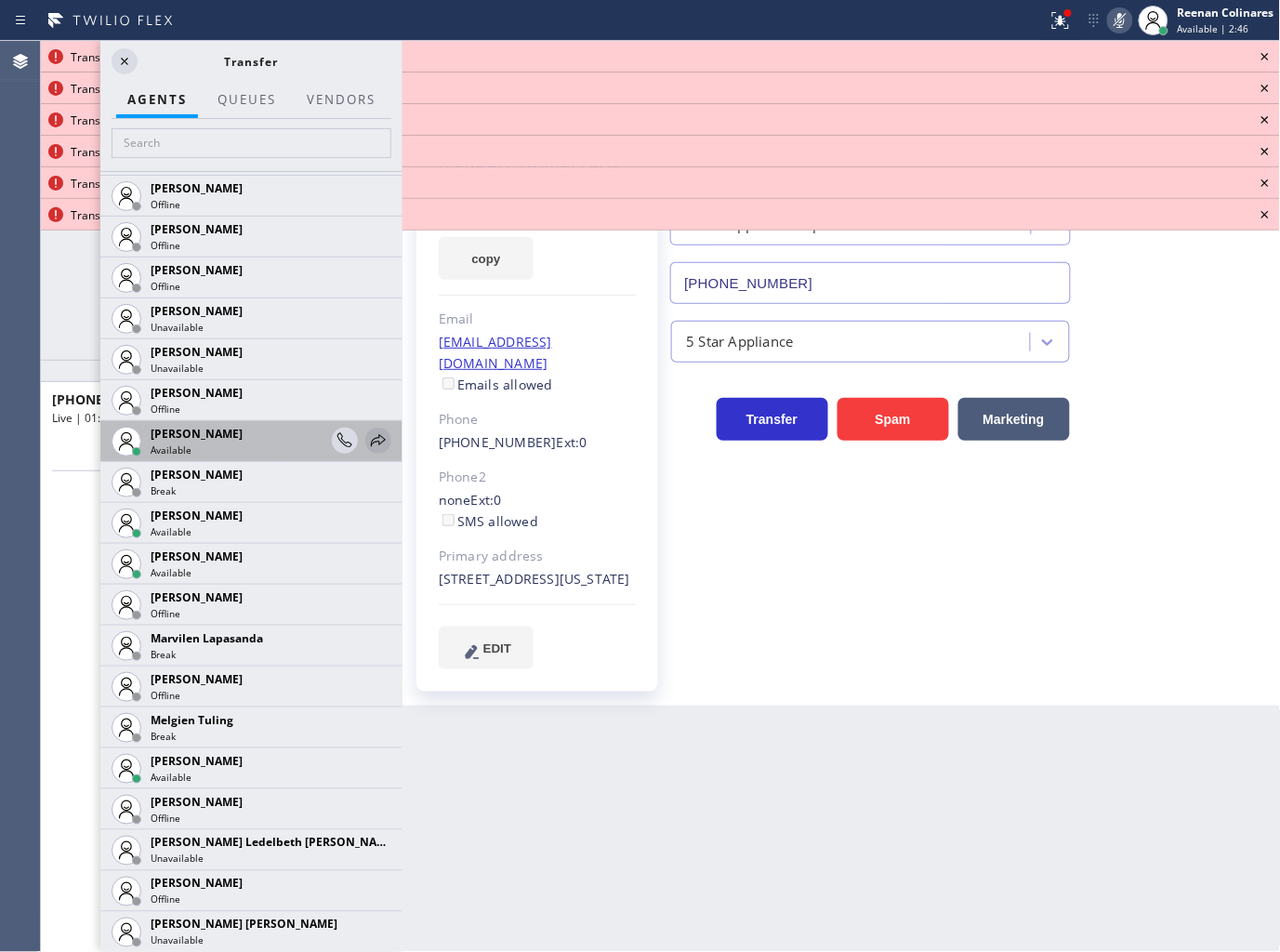
click at [371, 439] on icon at bounding box center [378, 440] width 15 height 12
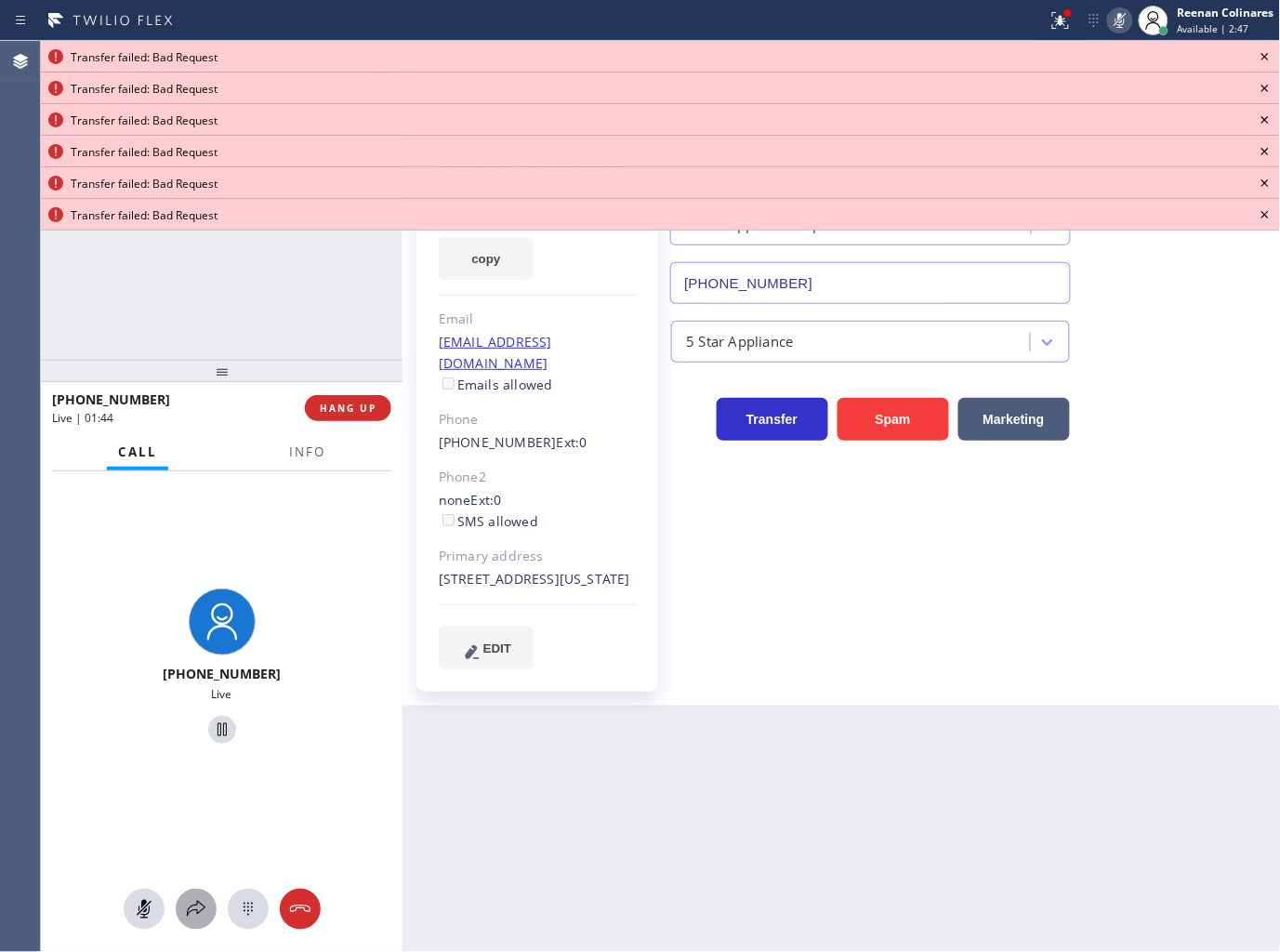
click at [196, 908] on icon at bounding box center [196, 909] width 22 height 22
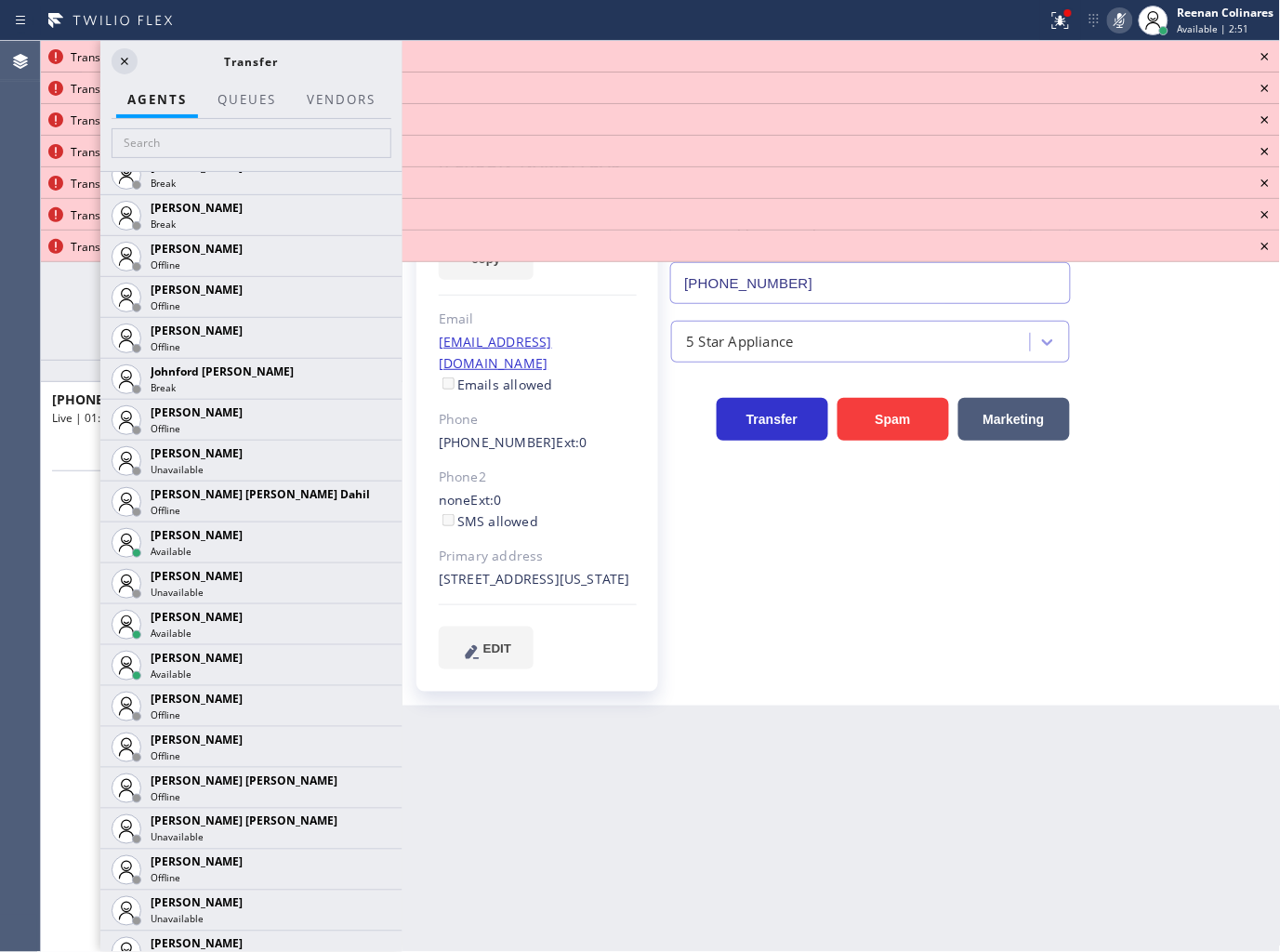
scroll to position [1956, 0]
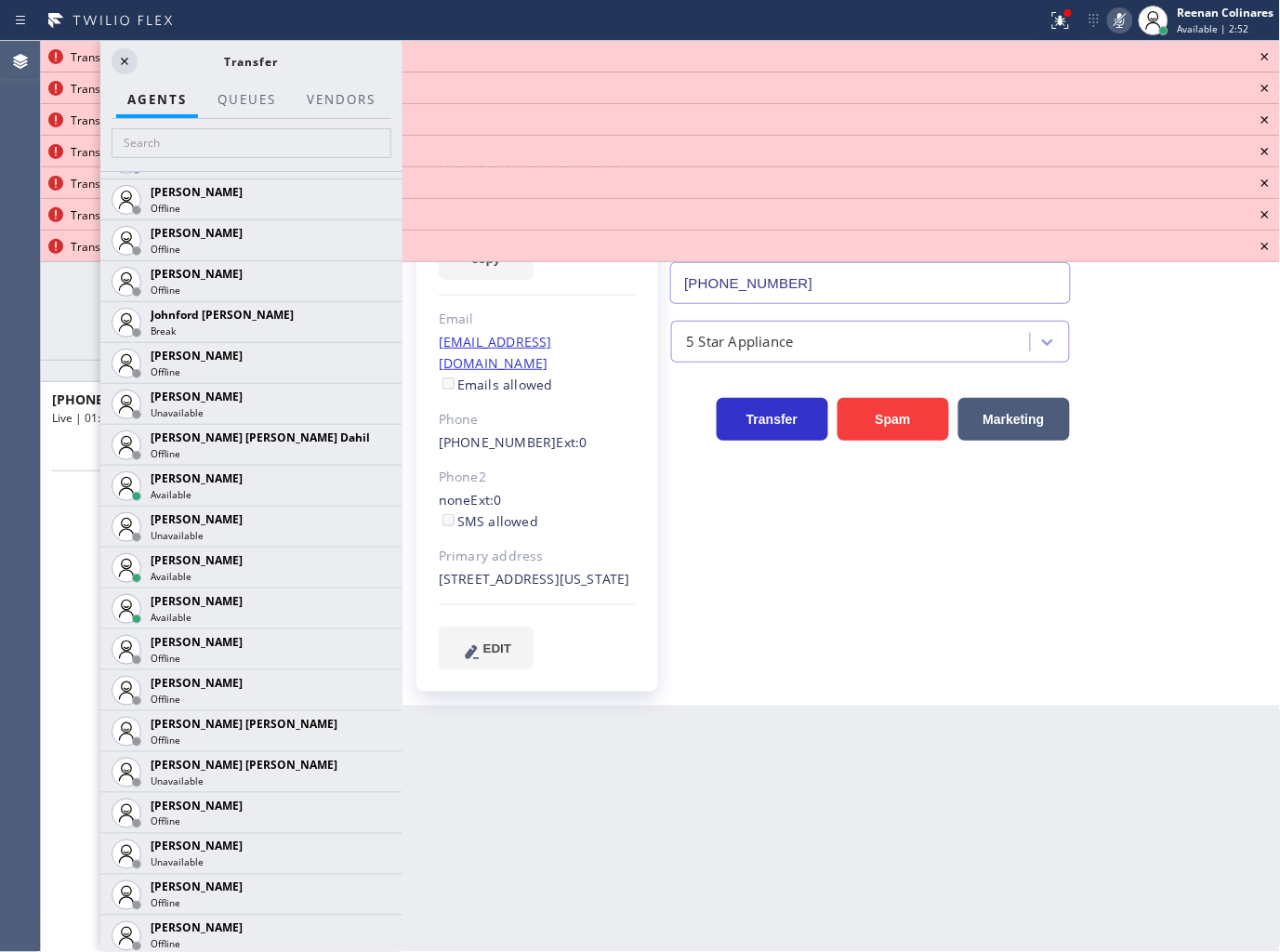
click at [0, 0] on icon at bounding box center [0, 0] width 0 height 0
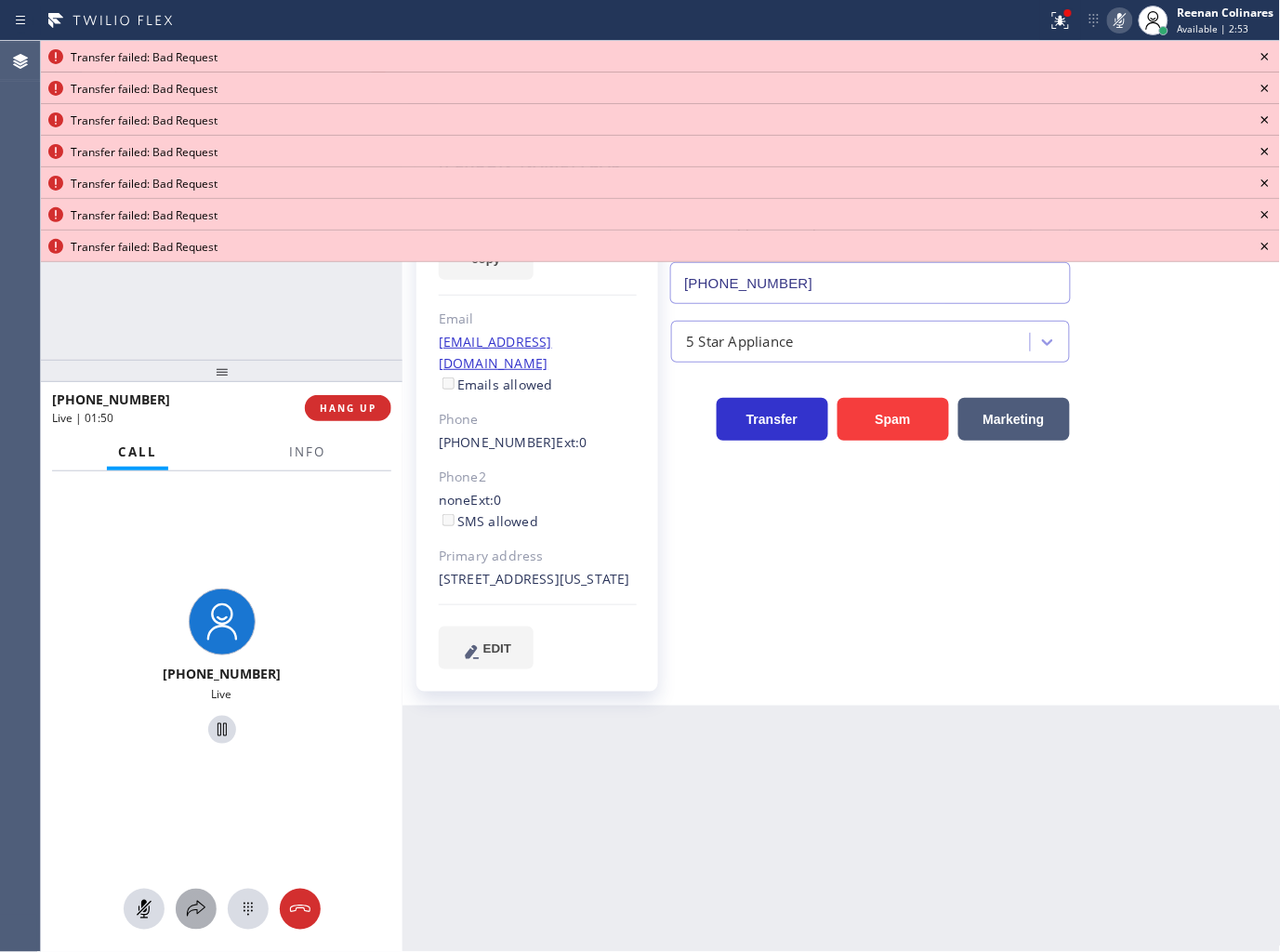
click at [194, 909] on icon at bounding box center [196, 909] width 22 height 22
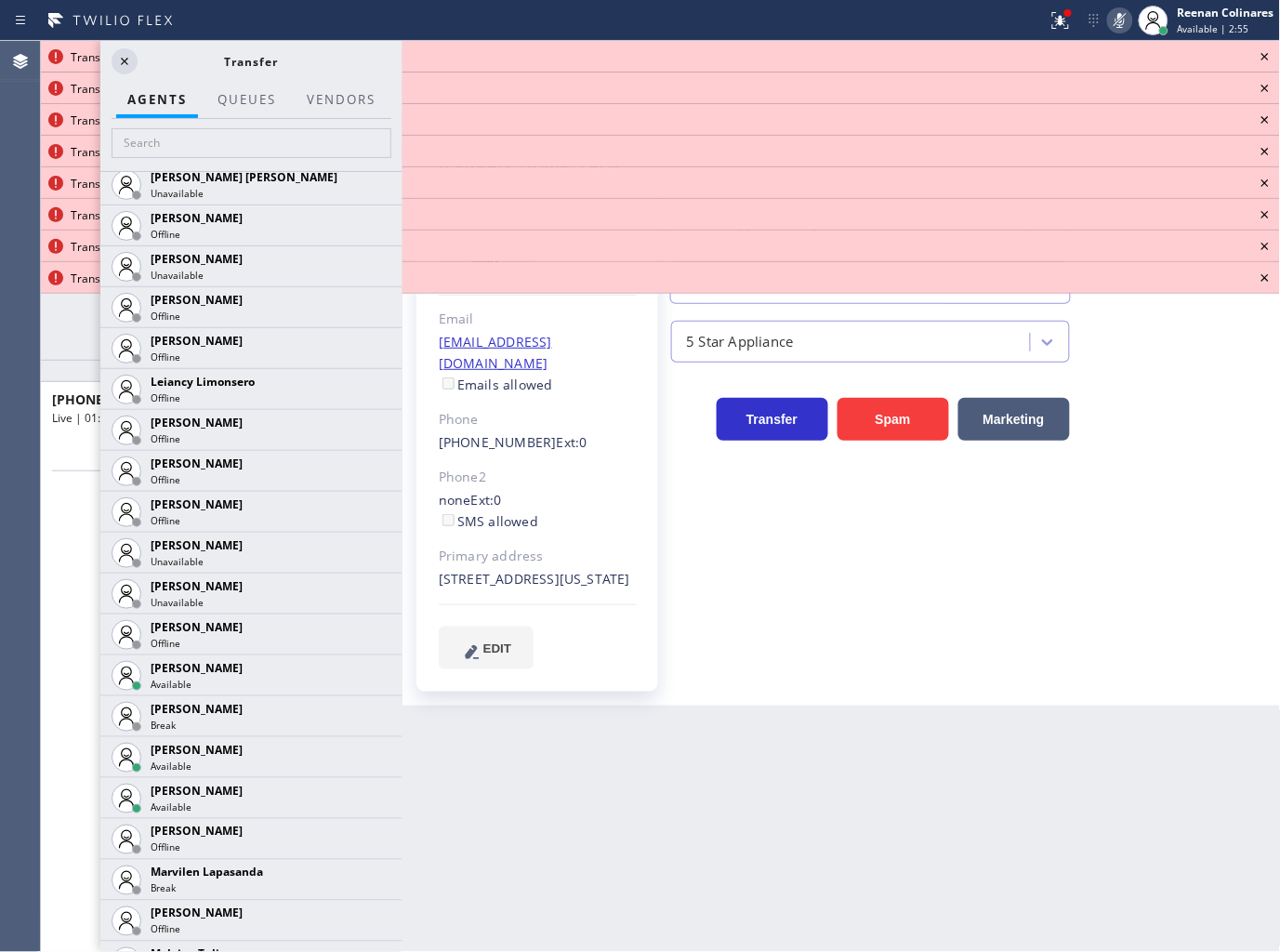
scroll to position [2506, 0]
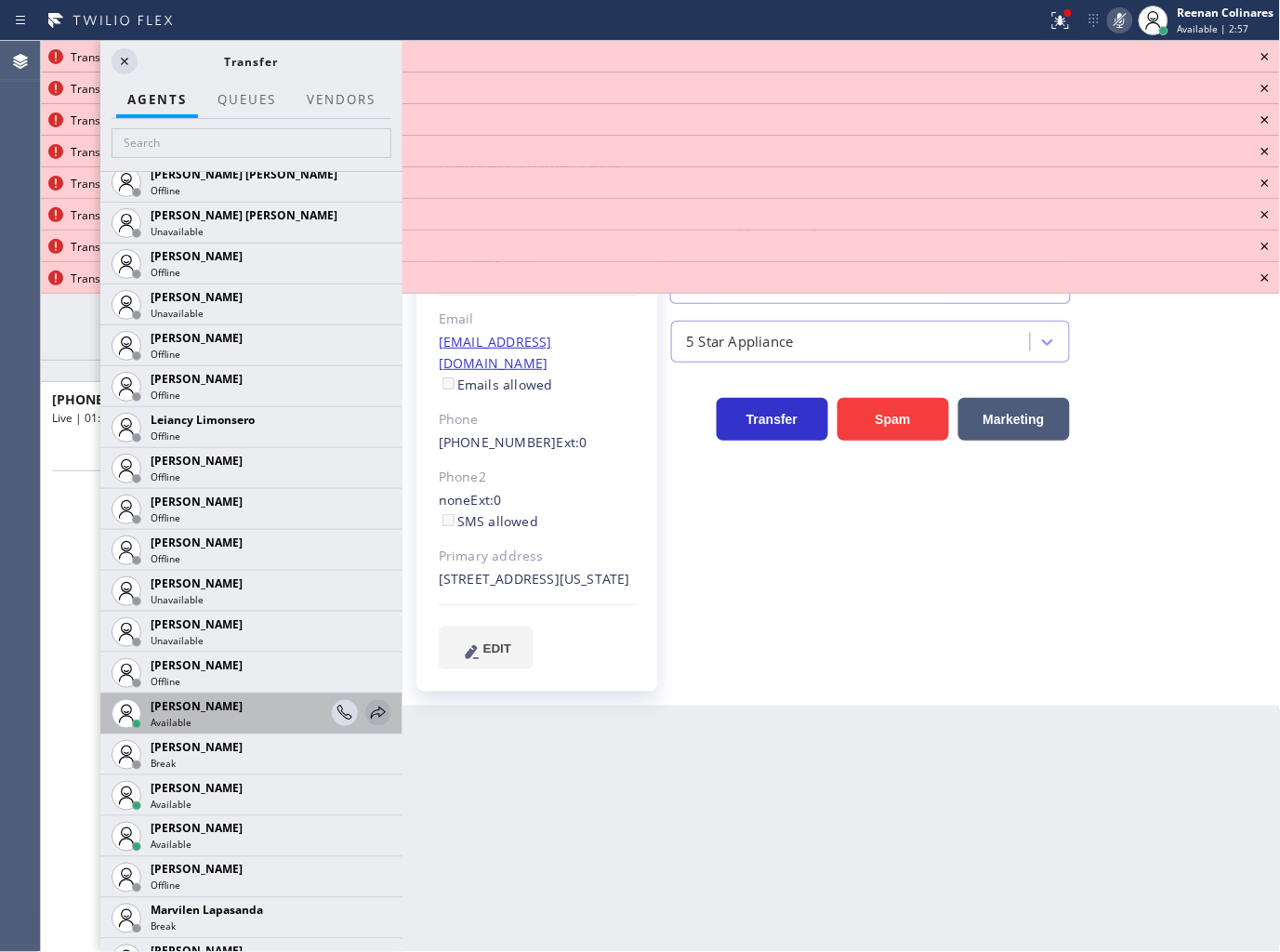
click at [367, 717] on icon at bounding box center [378, 713] width 22 height 22
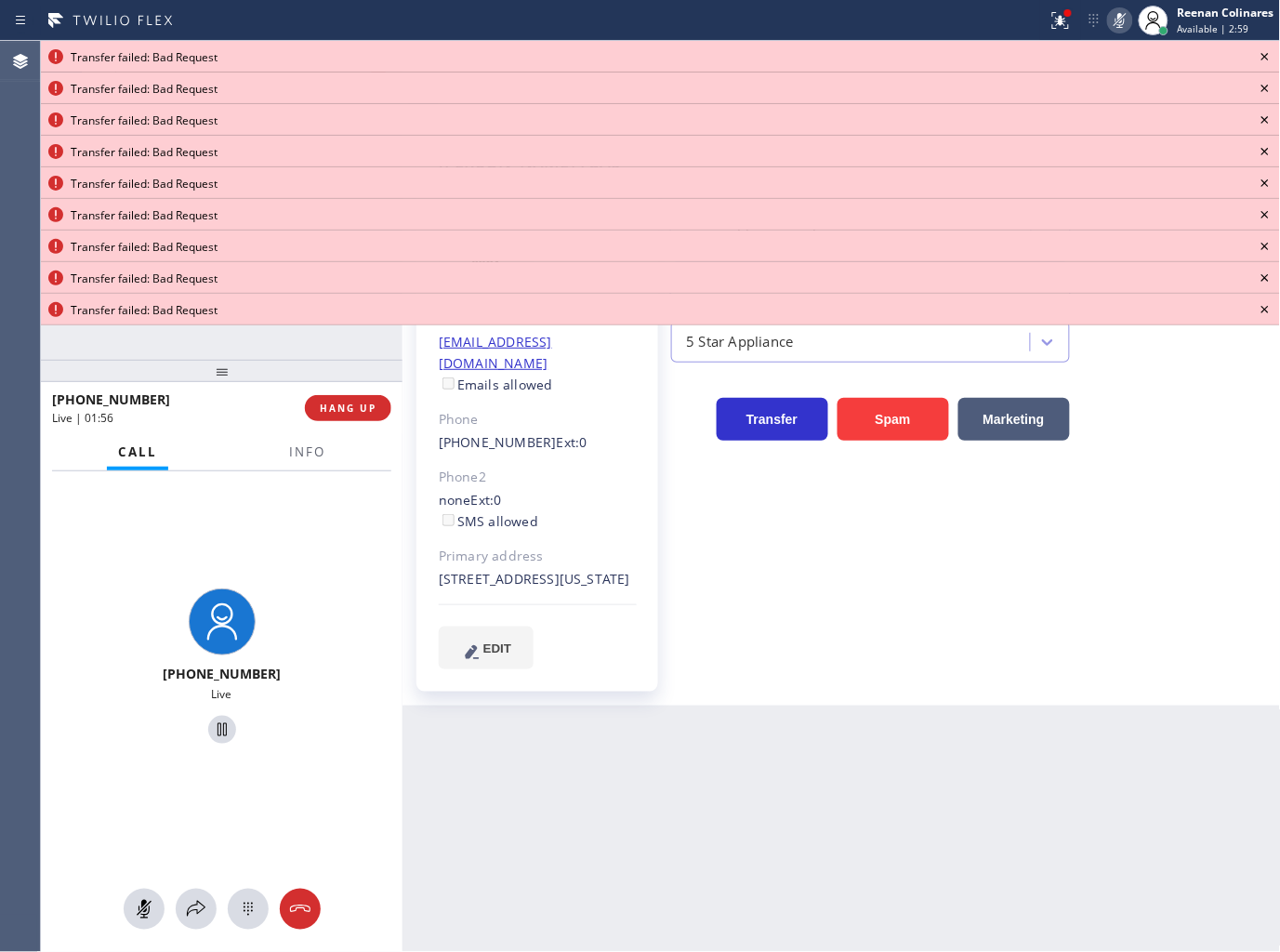
click at [1262, 60] on icon at bounding box center [1265, 57] width 22 height 22
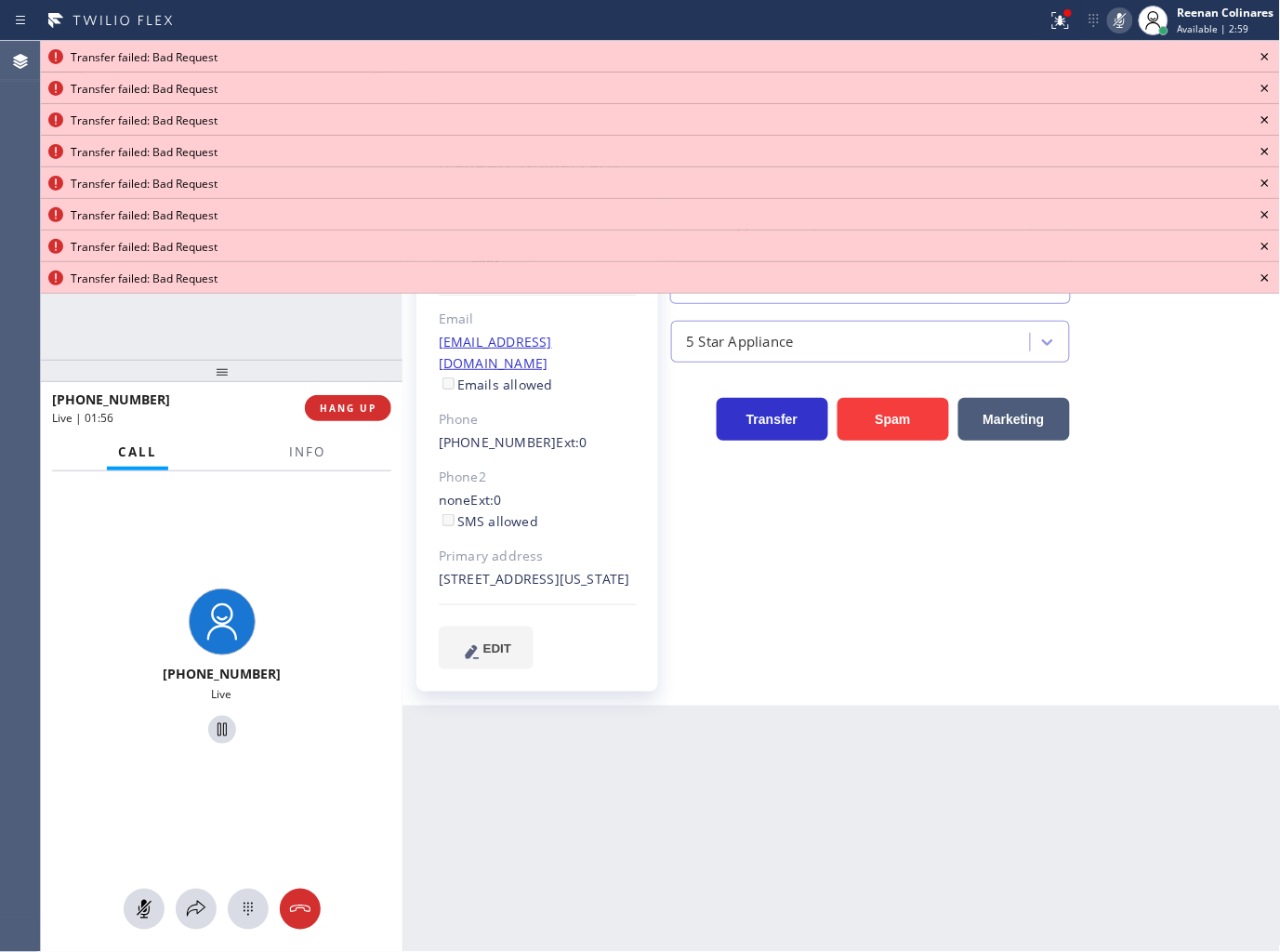
click at [1262, 60] on icon at bounding box center [1264, 56] width 7 height 7
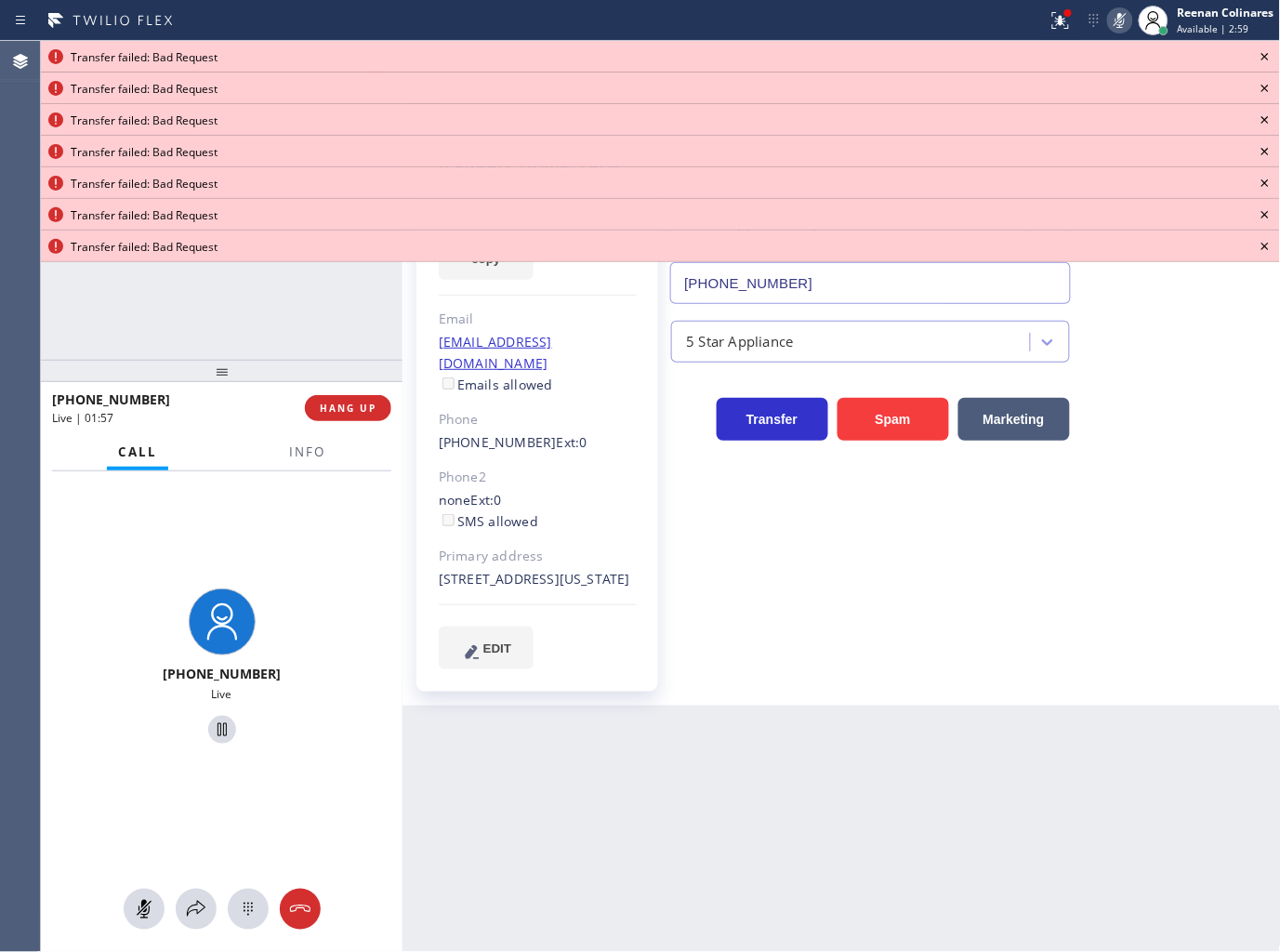
click at [1262, 60] on icon at bounding box center [1264, 56] width 7 height 7
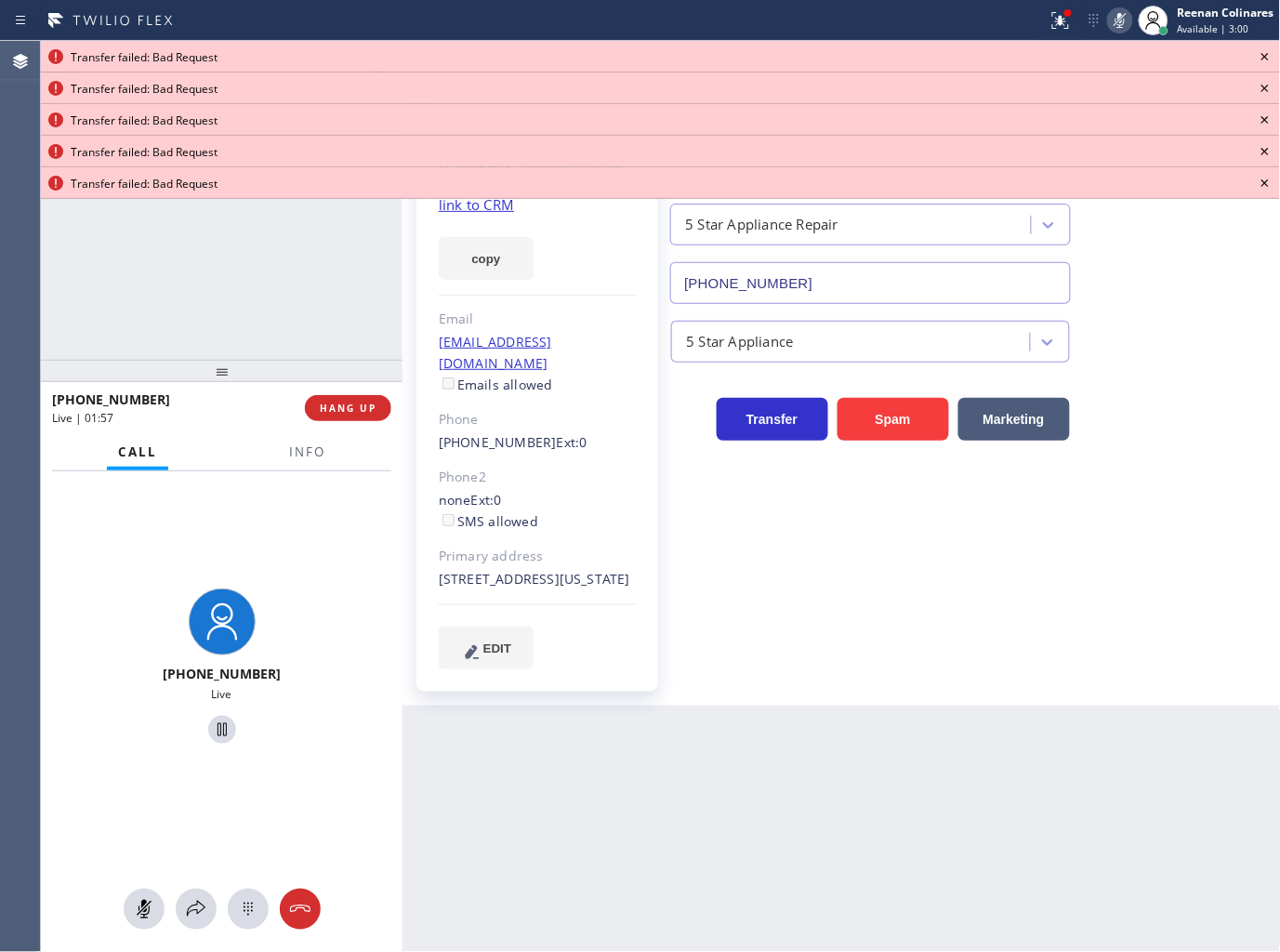
click at [1262, 60] on icon at bounding box center [1264, 56] width 7 height 7
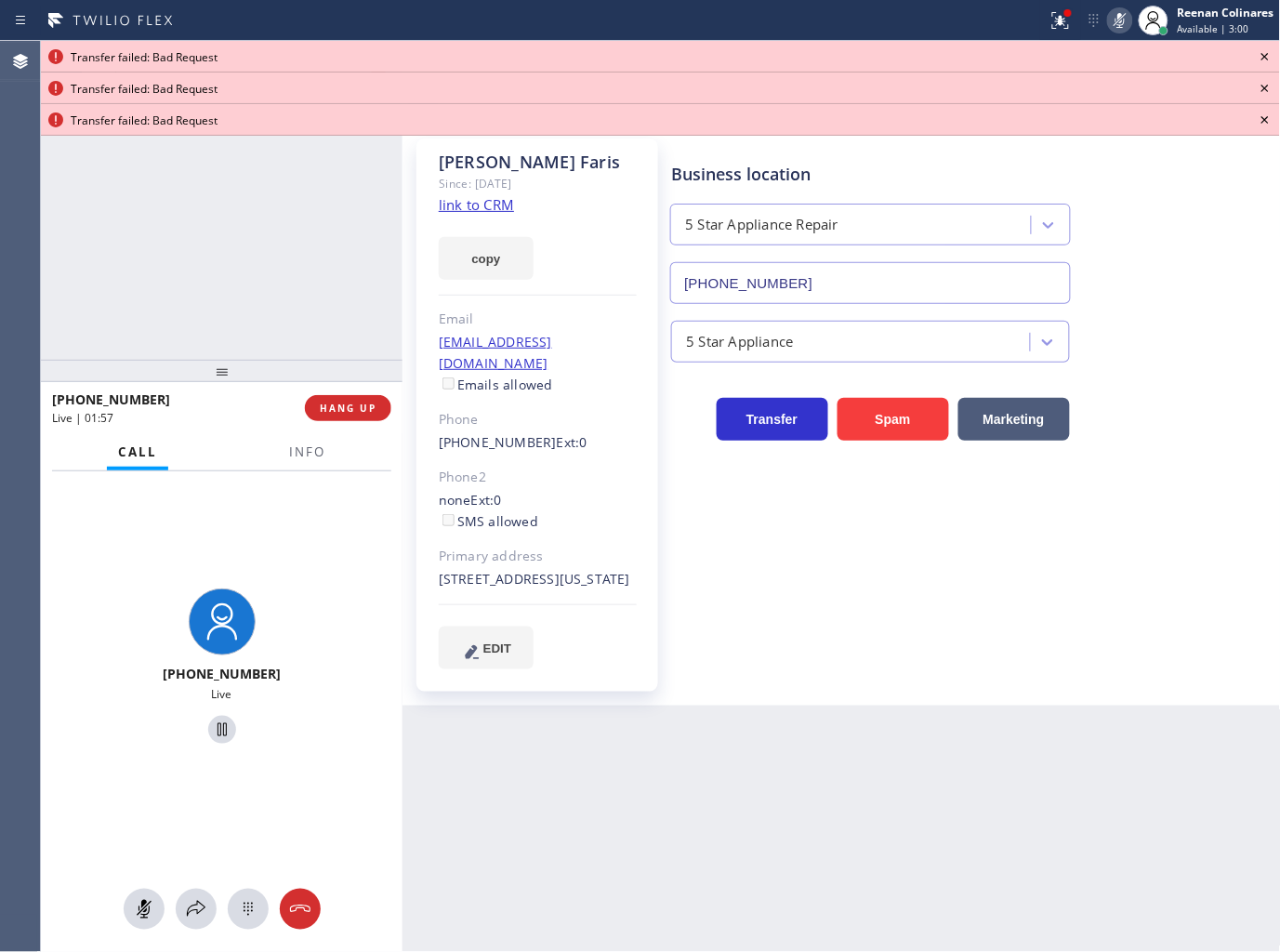
click at [1262, 60] on icon at bounding box center [1264, 56] width 7 height 7
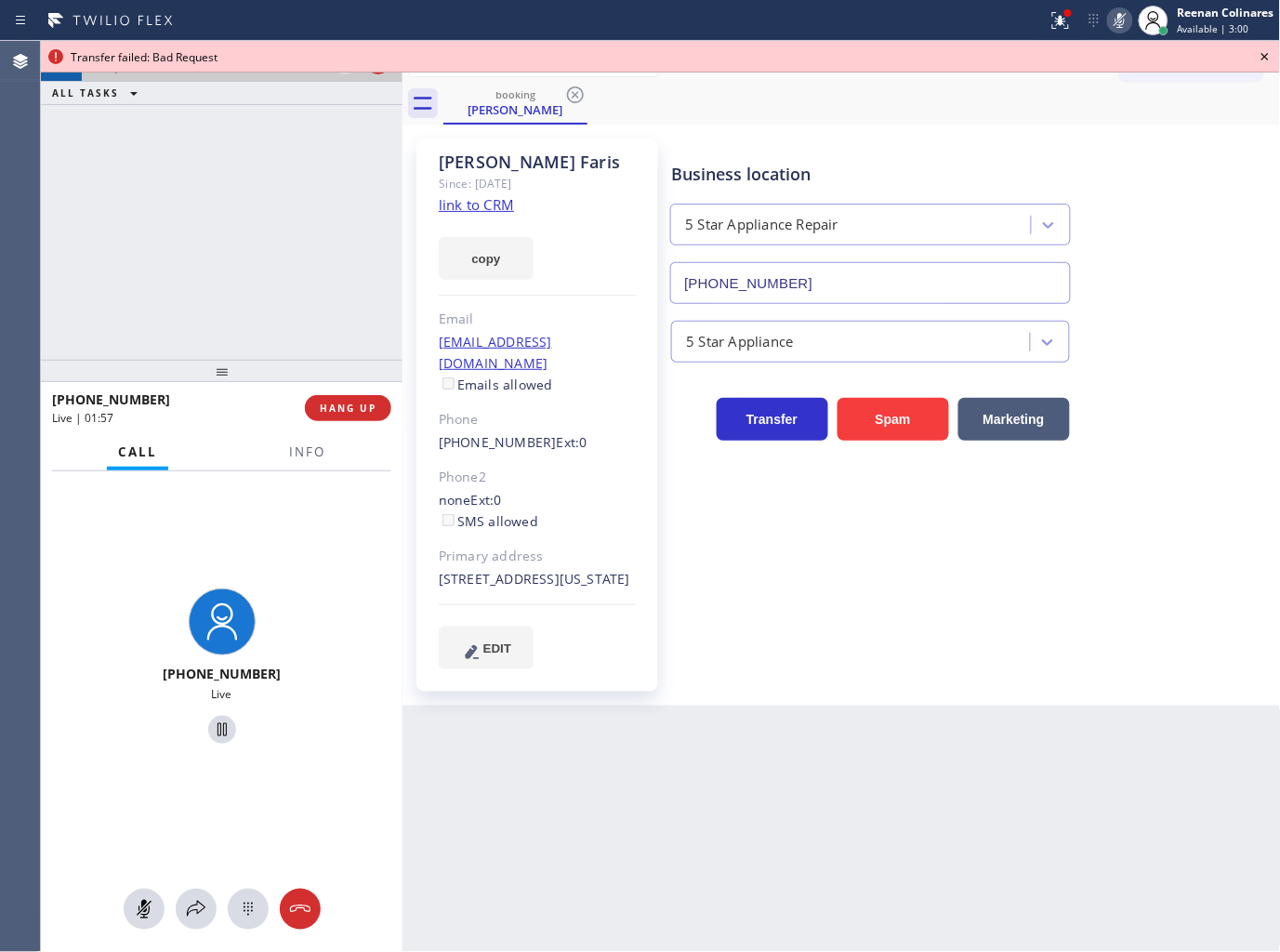
click at [1262, 58] on icon at bounding box center [1265, 57] width 22 height 22
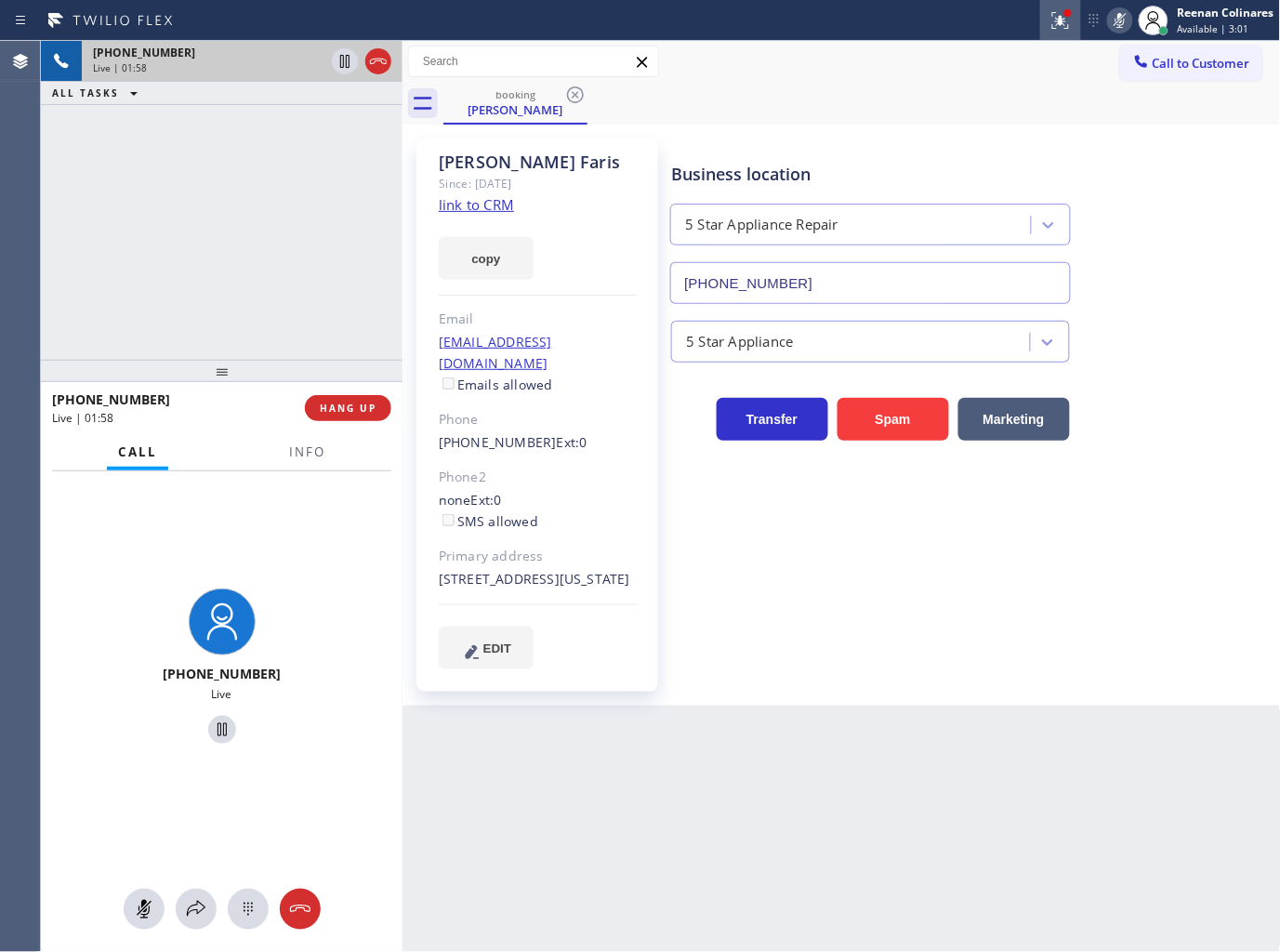
click at [1056, 16] on icon at bounding box center [1061, 20] width 22 height 22
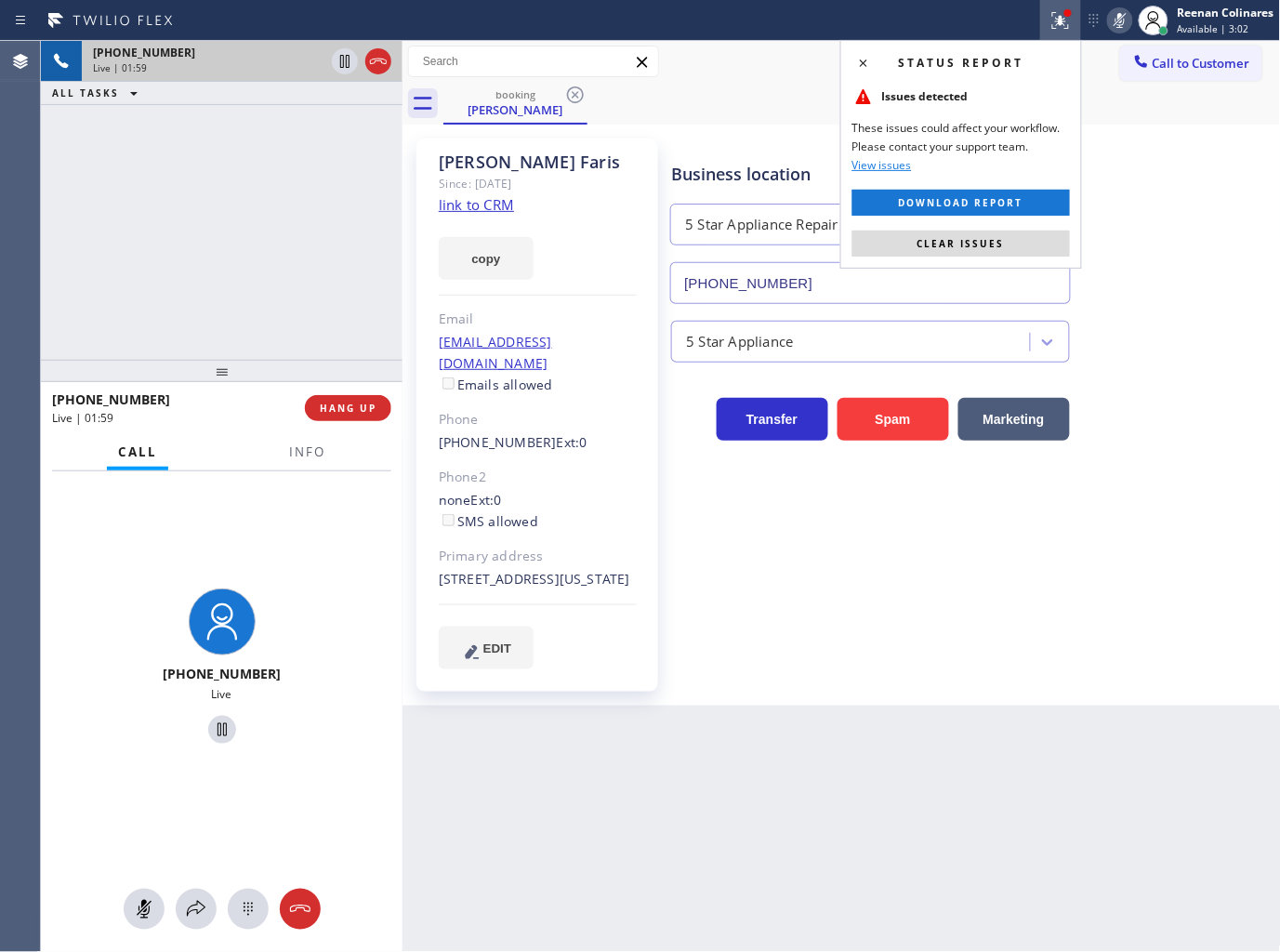
click at [1012, 241] on button "Clear issues" at bounding box center [961, 243] width 217 height 26
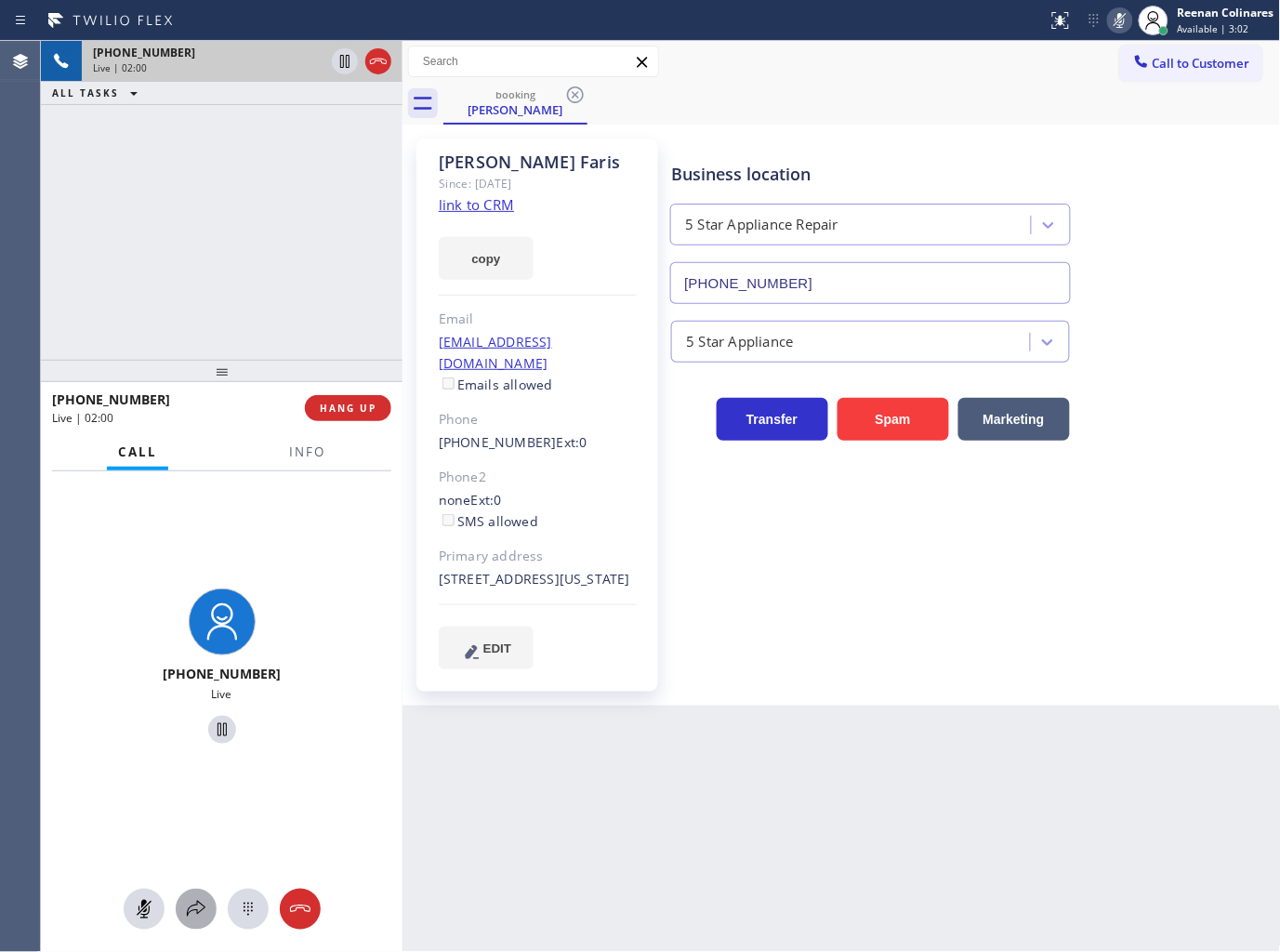
click at [200, 917] on icon at bounding box center [196, 909] width 22 height 22
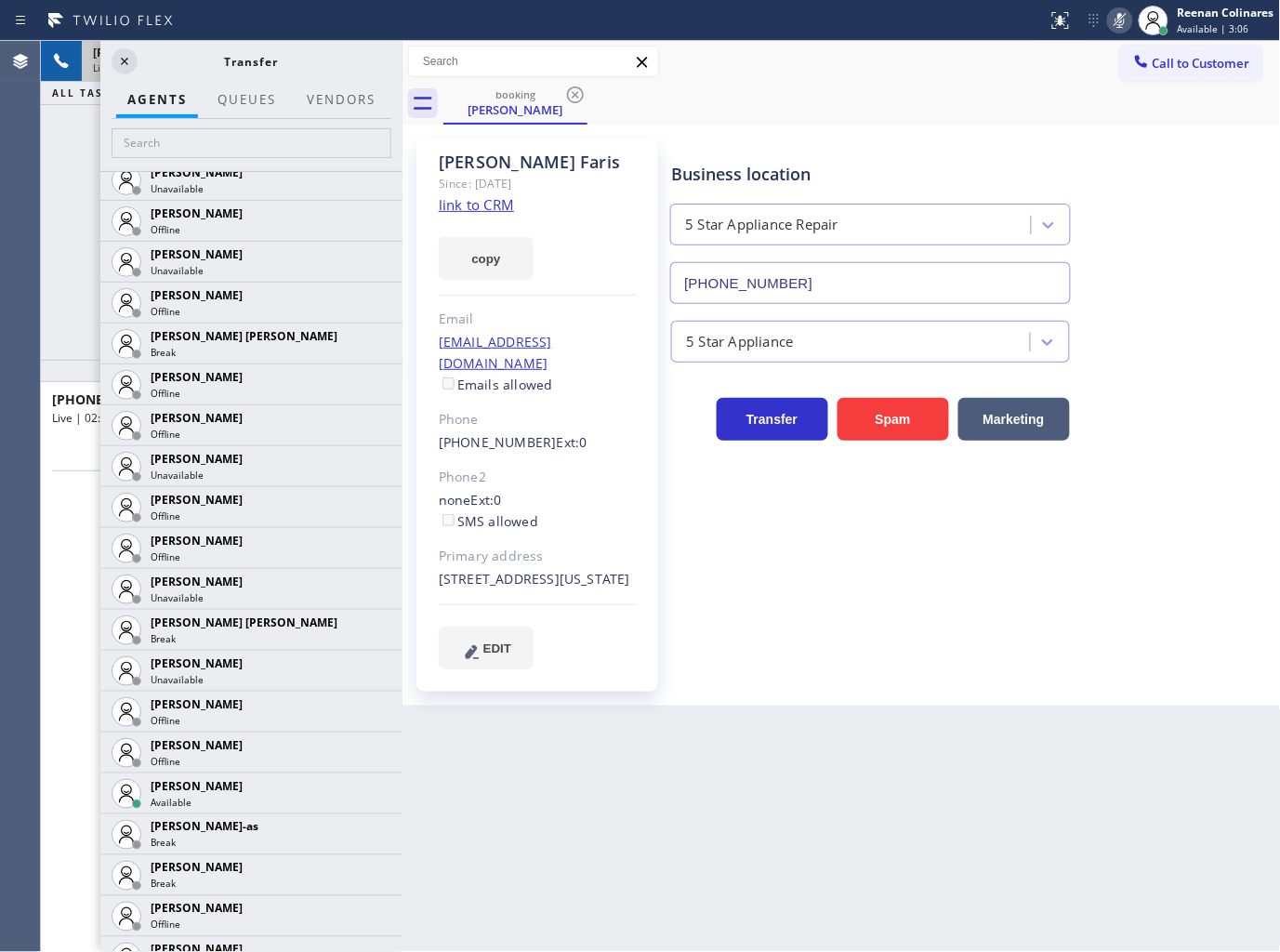
scroll to position [1755, 0]
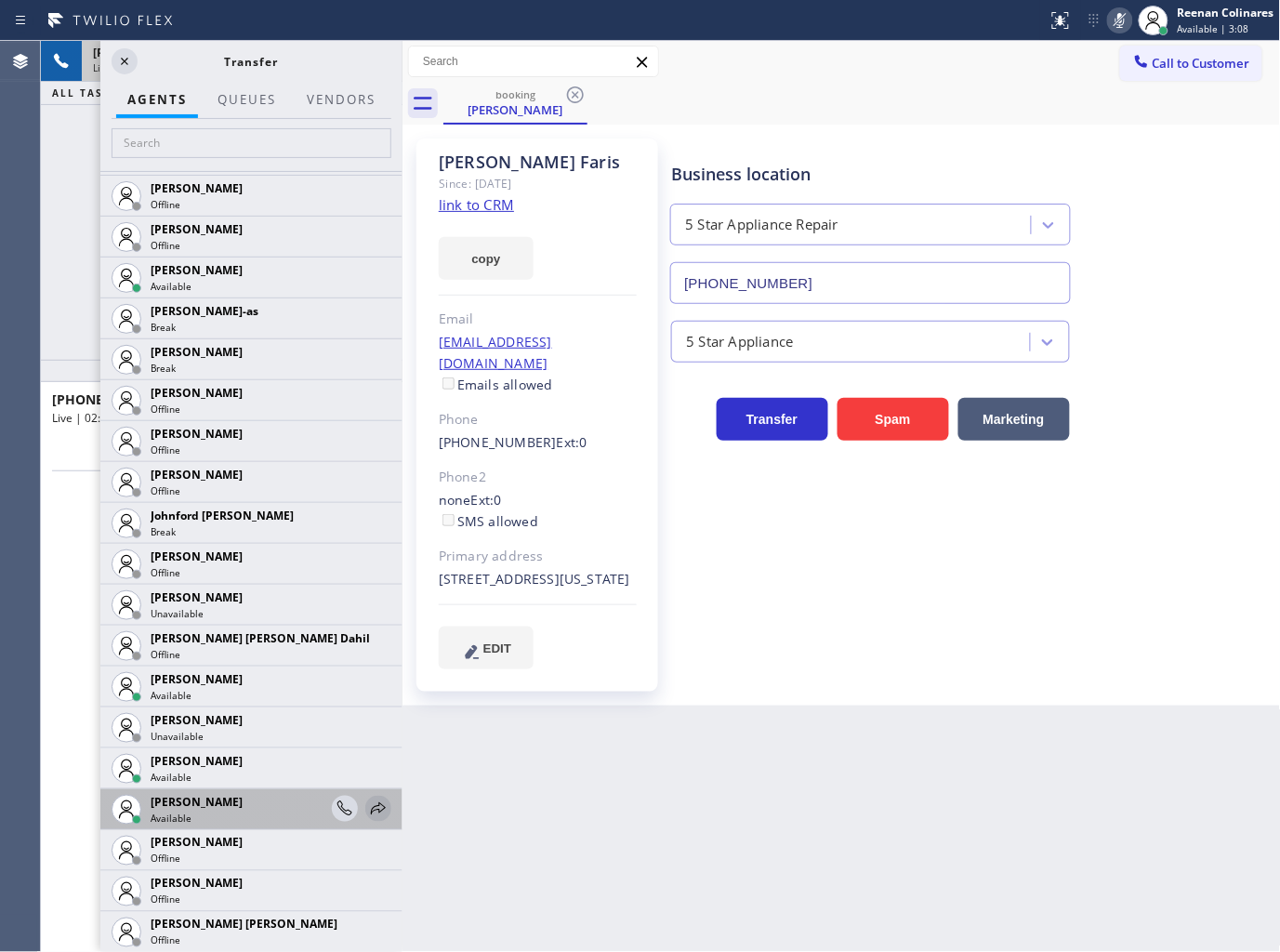
click at [374, 802] on div at bounding box center [378, 808] width 26 height 22
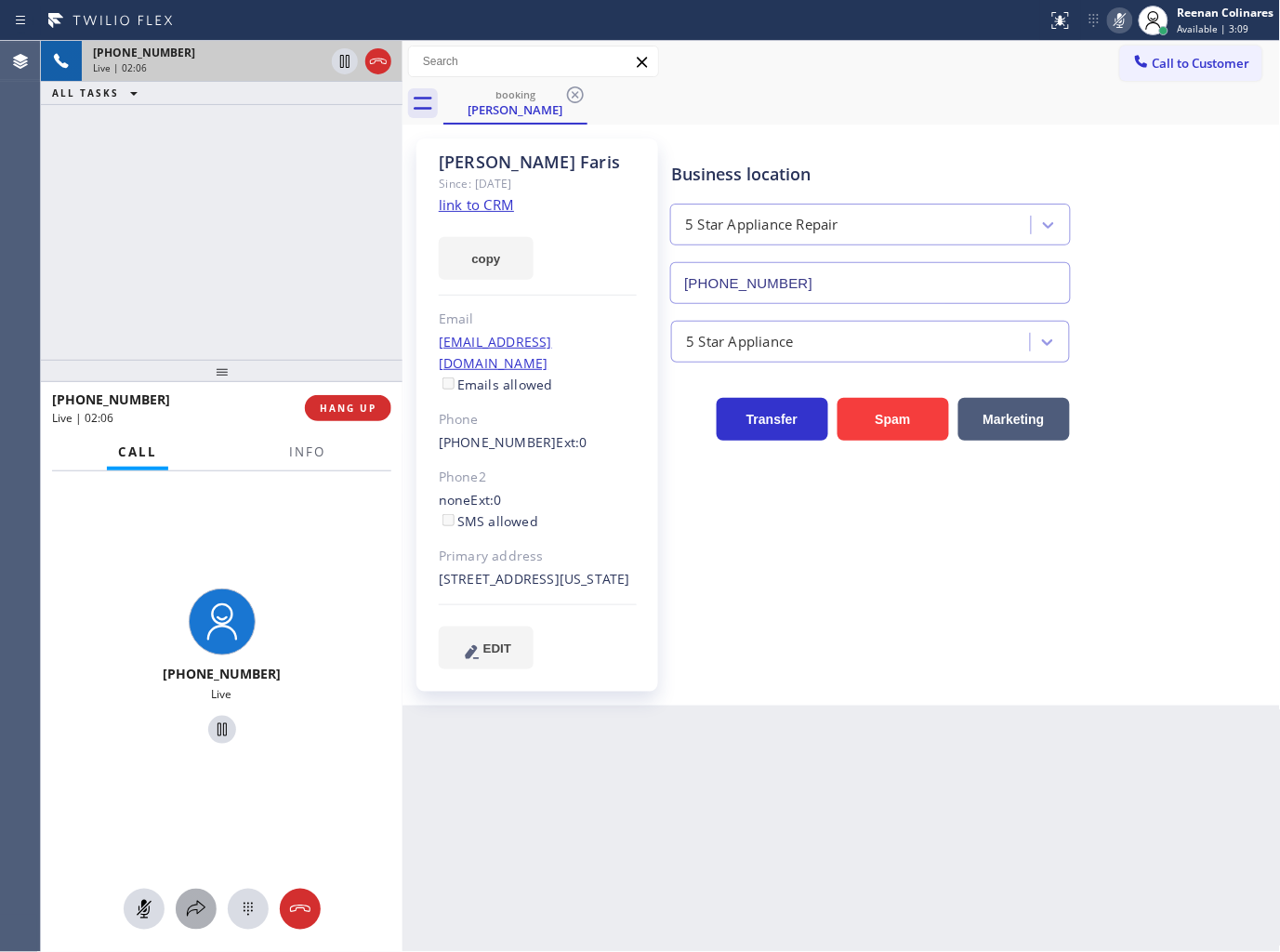
click at [198, 912] on icon at bounding box center [196, 909] width 22 height 22
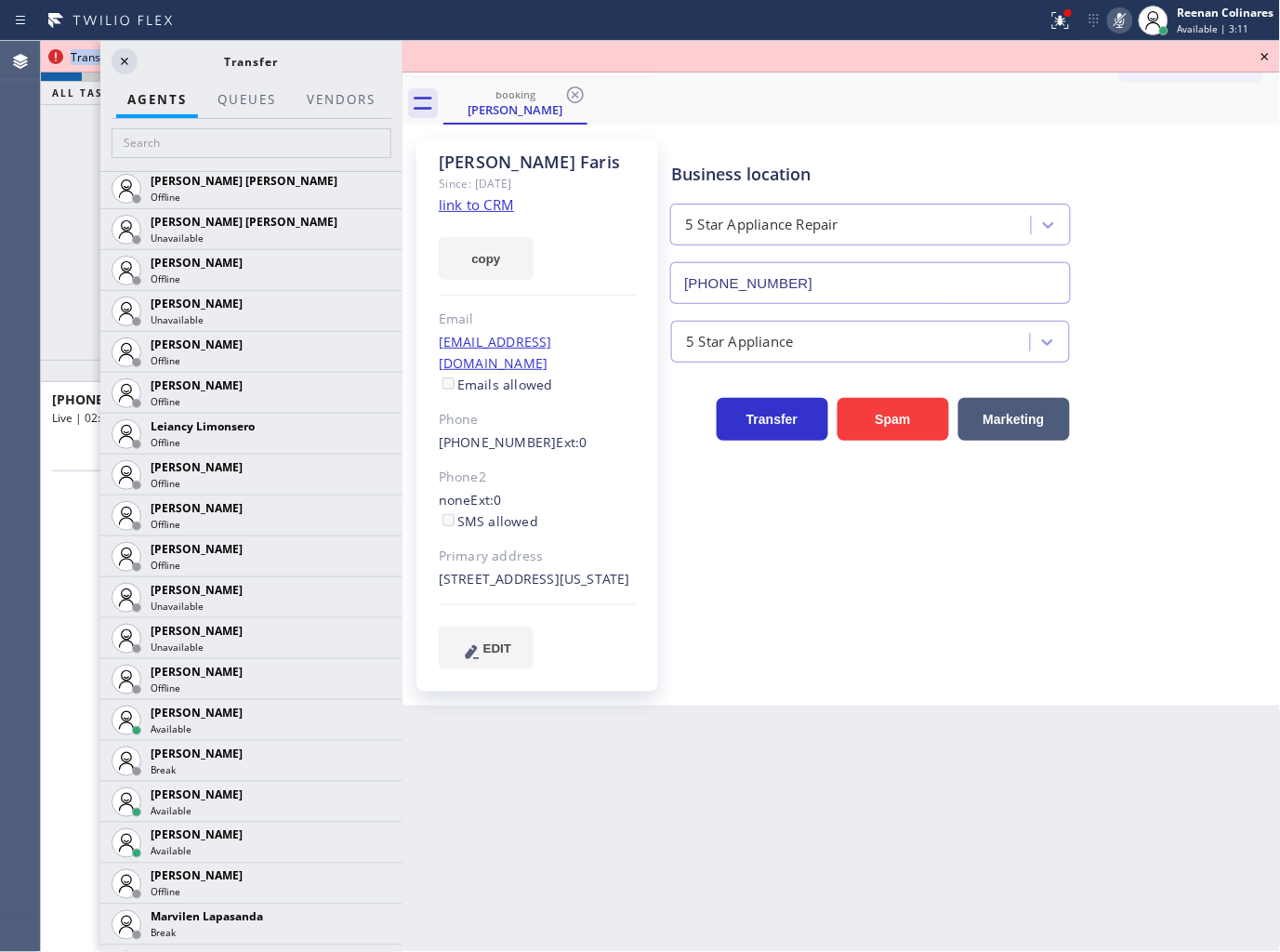
scroll to position [2518, 0]
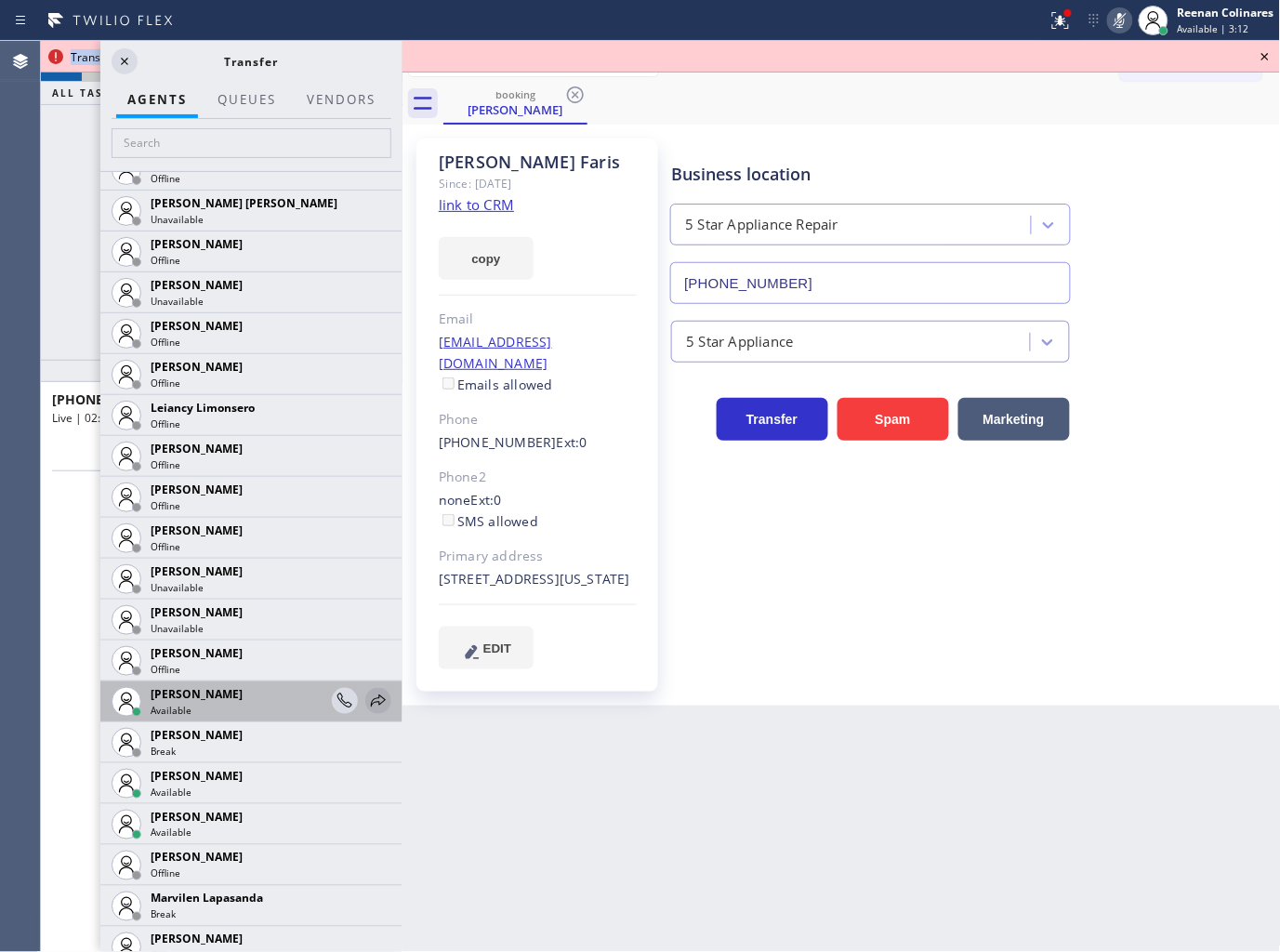
click at [367, 699] on icon at bounding box center [378, 701] width 22 height 22
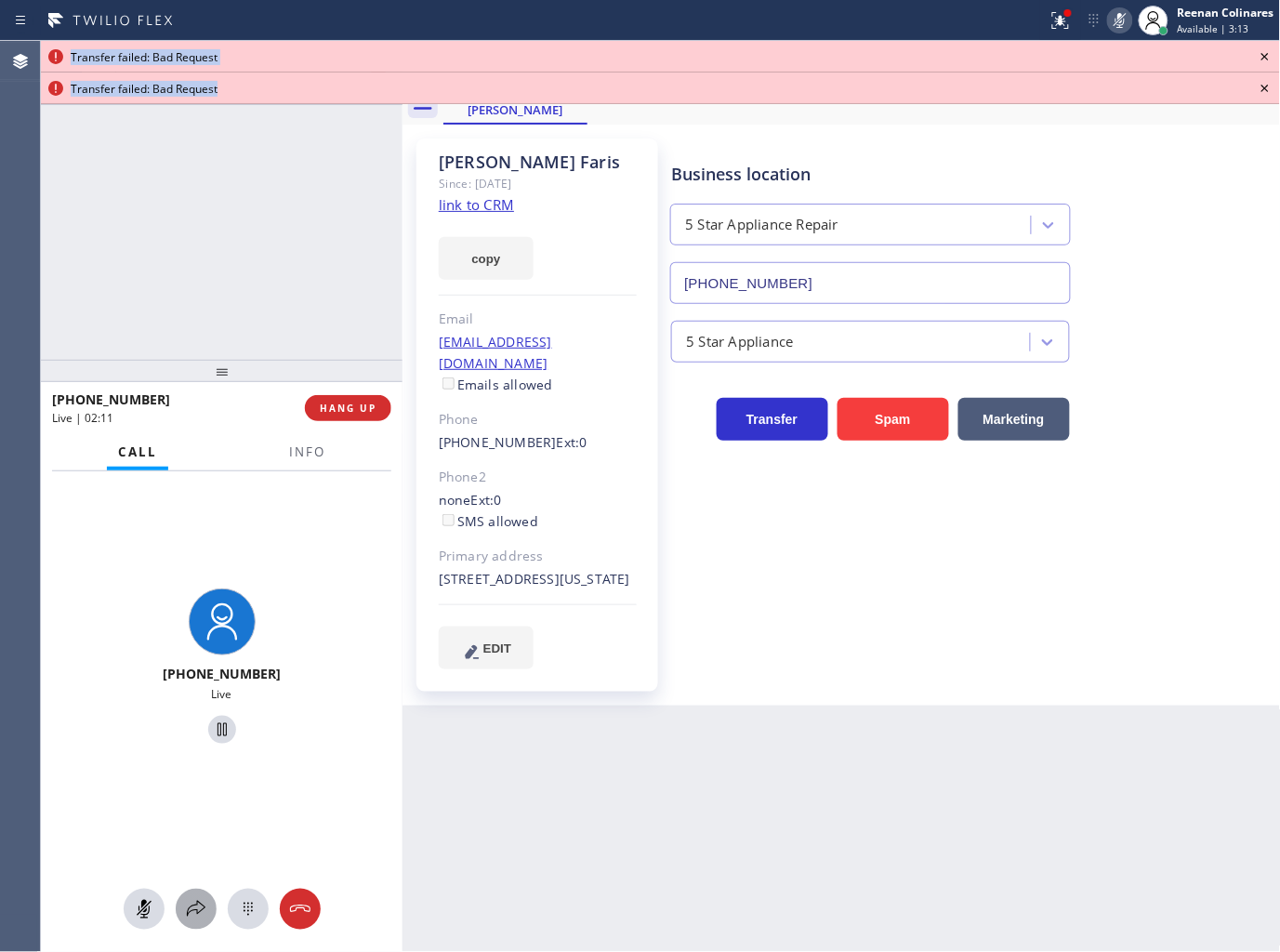
click at [207, 905] on icon at bounding box center [196, 909] width 22 height 22
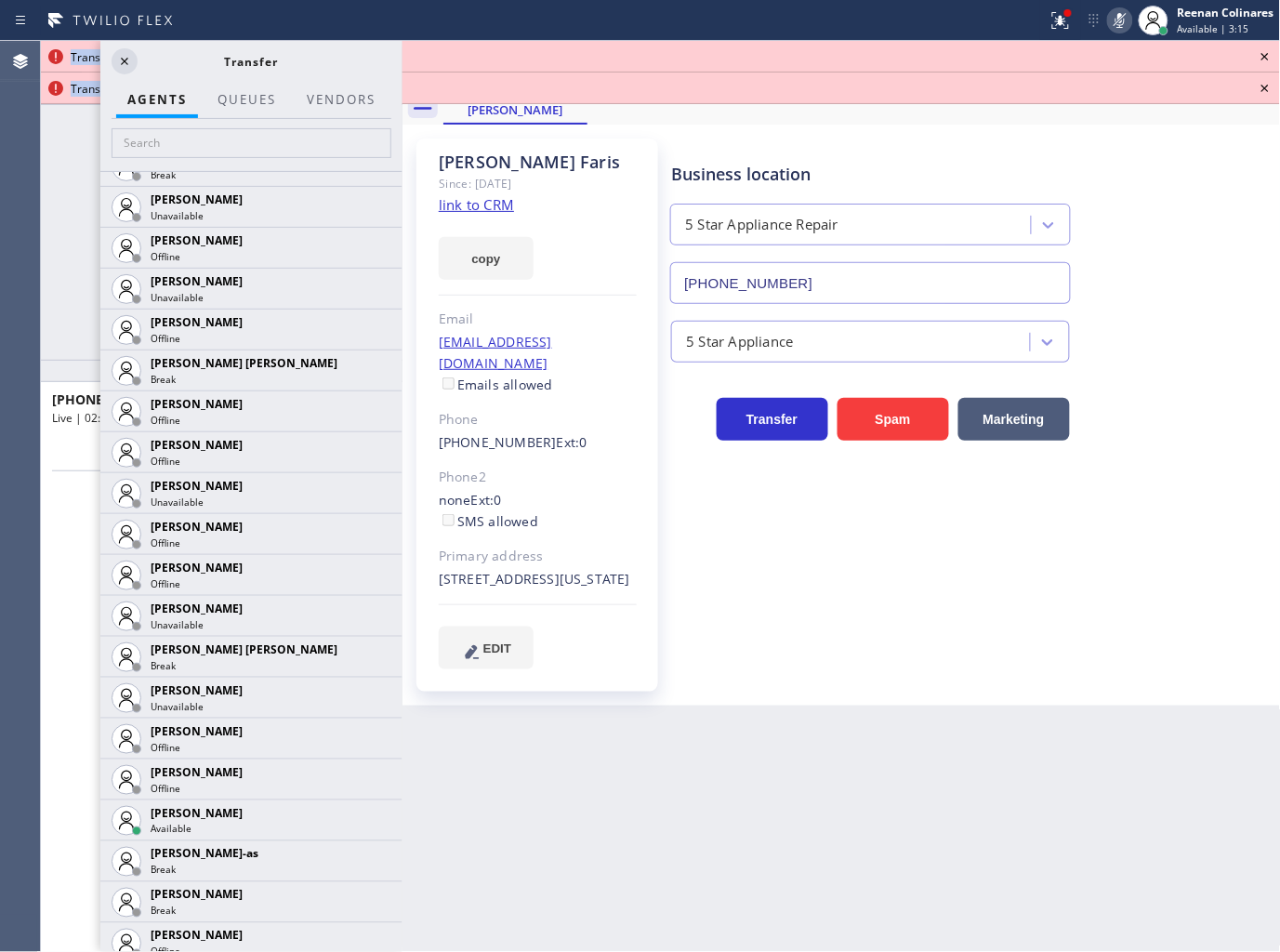
scroll to position [2569, 0]
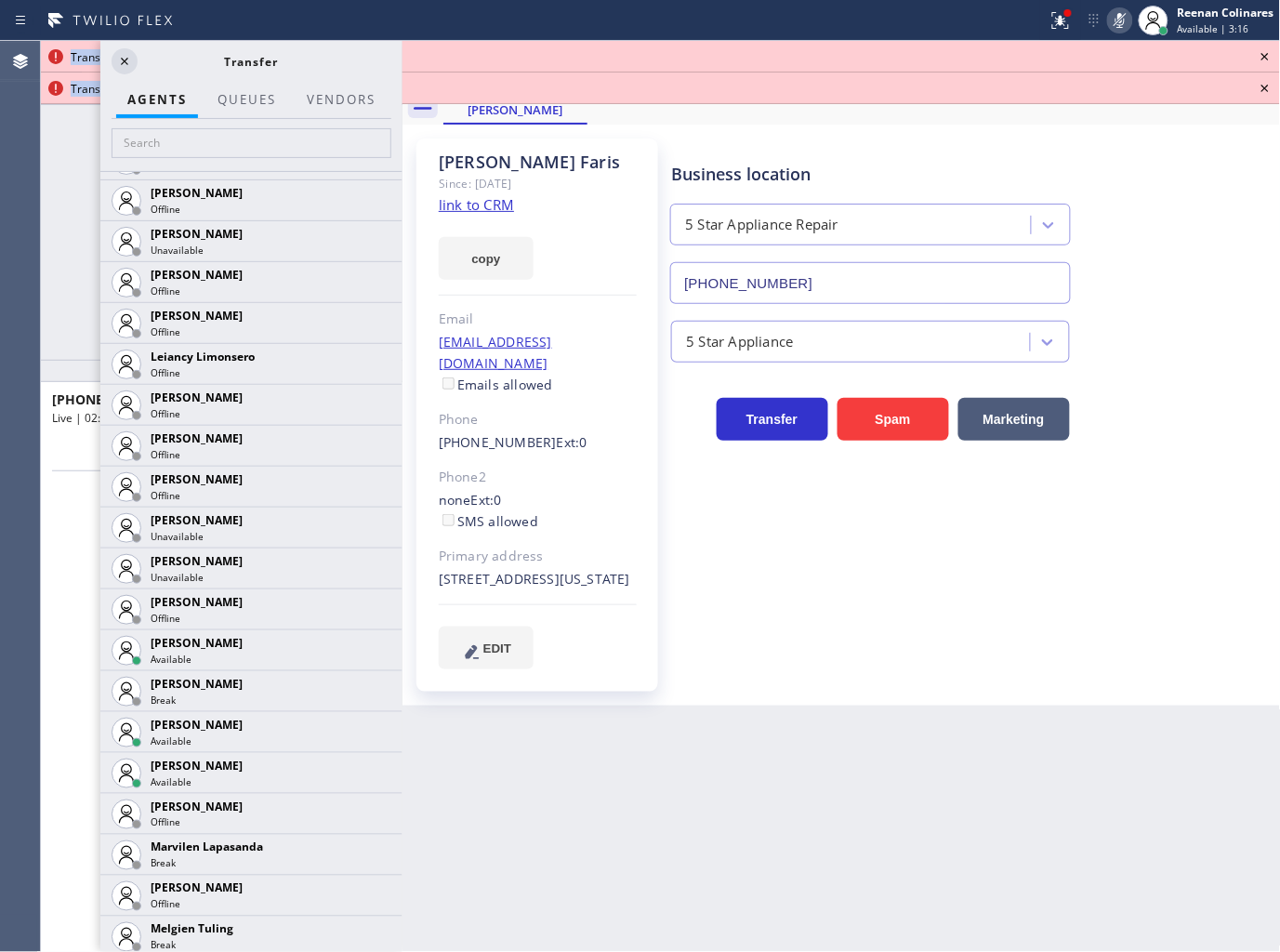
click at [0, 0] on icon at bounding box center [0, 0] width 0 height 0
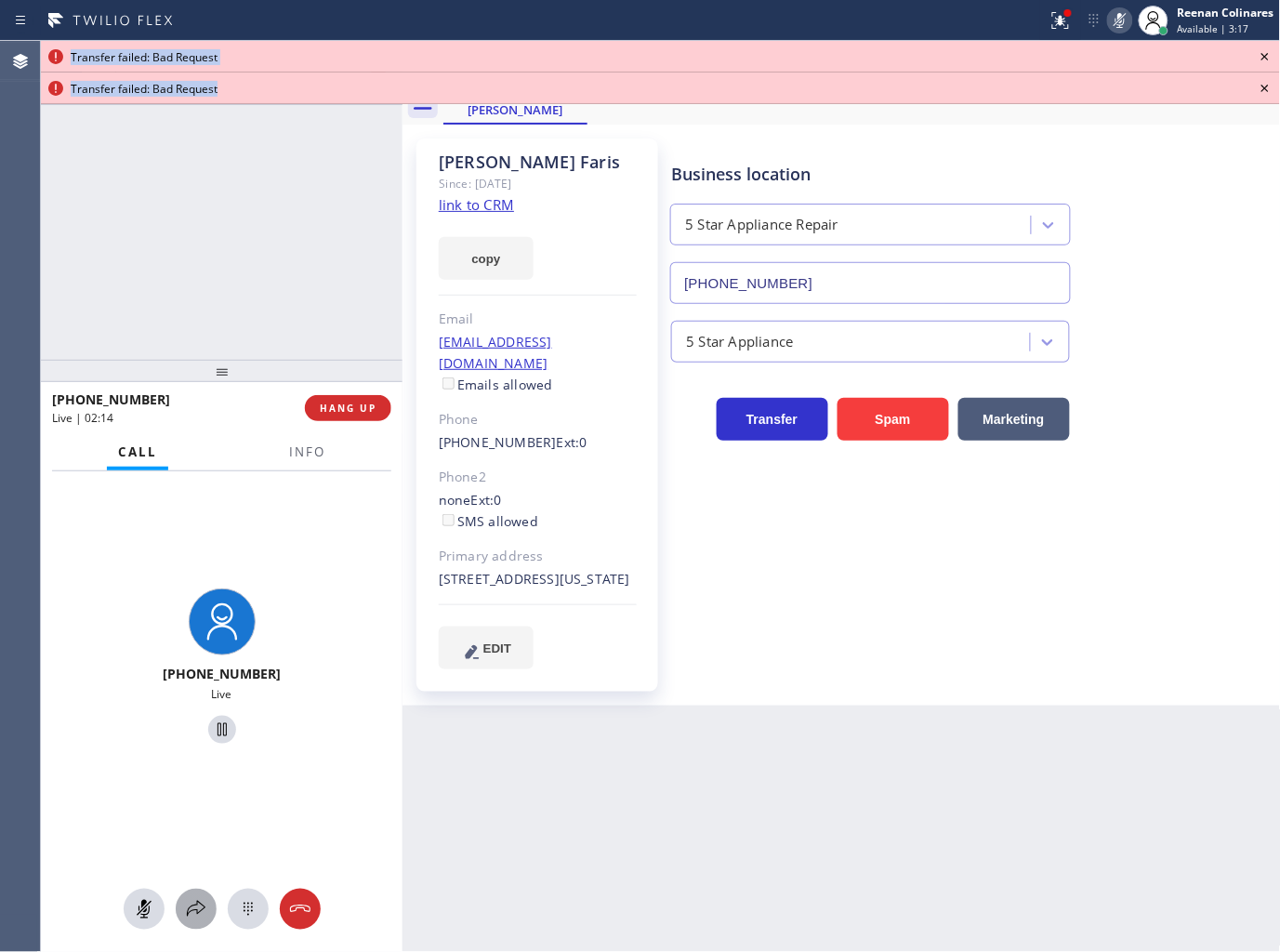
click at [196, 905] on icon at bounding box center [196, 909] width 19 height 16
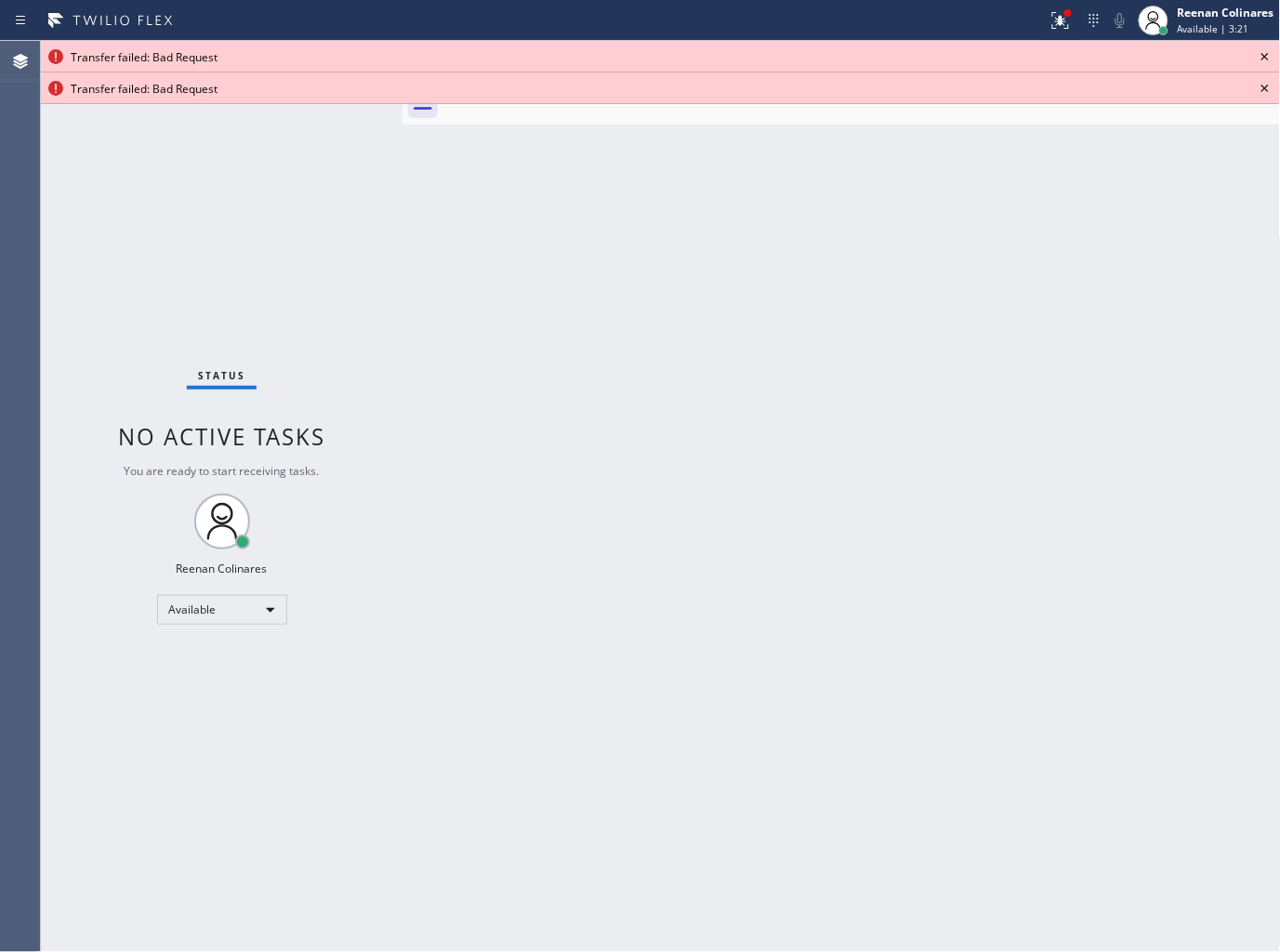
click at [1110, 712] on div "Back to Dashboard Change Sender ID Customers Technicians Select a contact Outbo…" at bounding box center [841, 496] width 878 height 911
click at [1265, 61] on icon at bounding box center [1265, 57] width 22 height 22
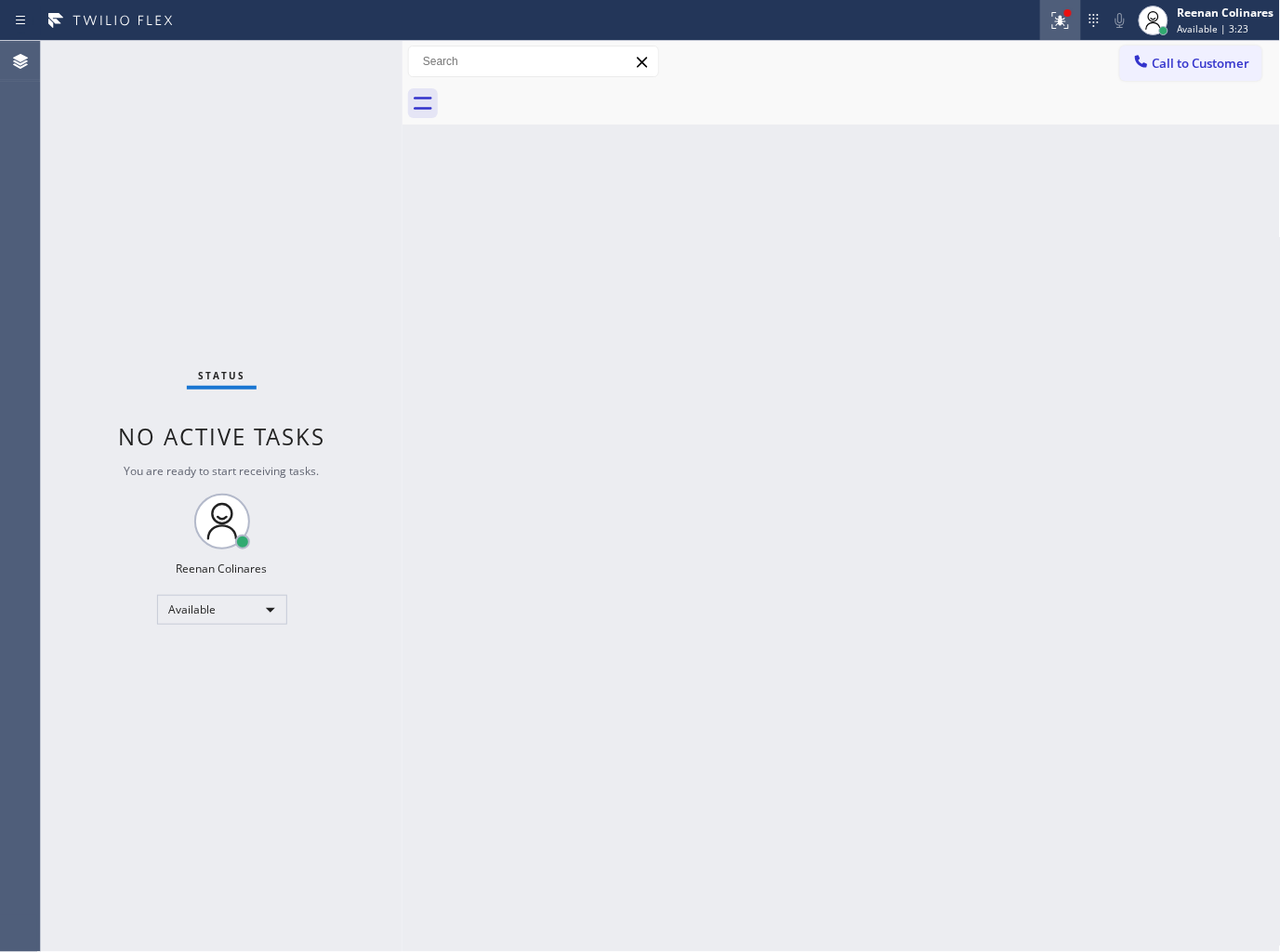
click at [1046, 15] on div at bounding box center [1061, 20] width 41 height 22
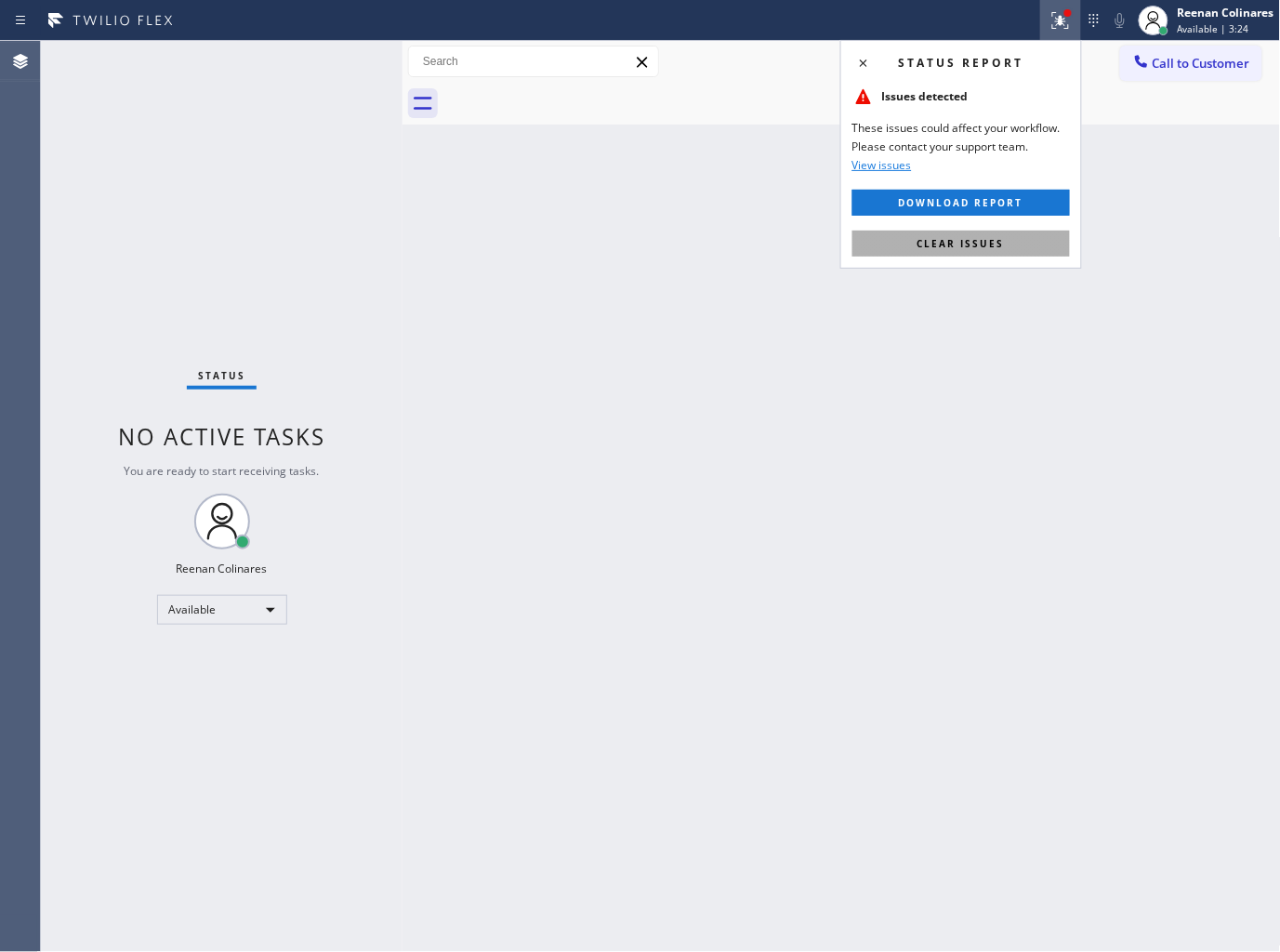
click at [971, 249] on span "Clear issues" at bounding box center [962, 243] width 88 height 13
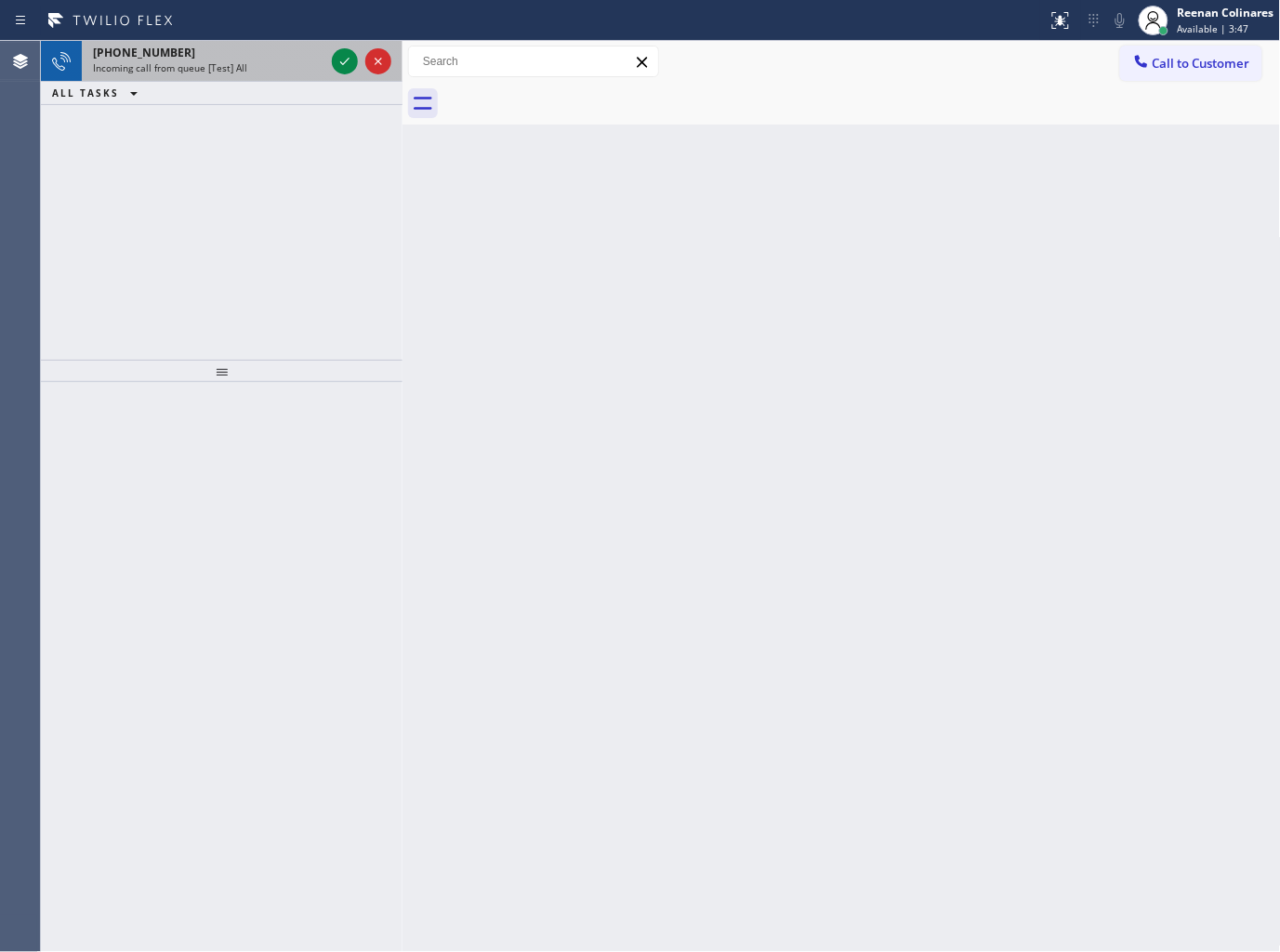
click at [258, 71] on div "Incoming call from queue [Test] All" at bounding box center [209, 67] width 231 height 13
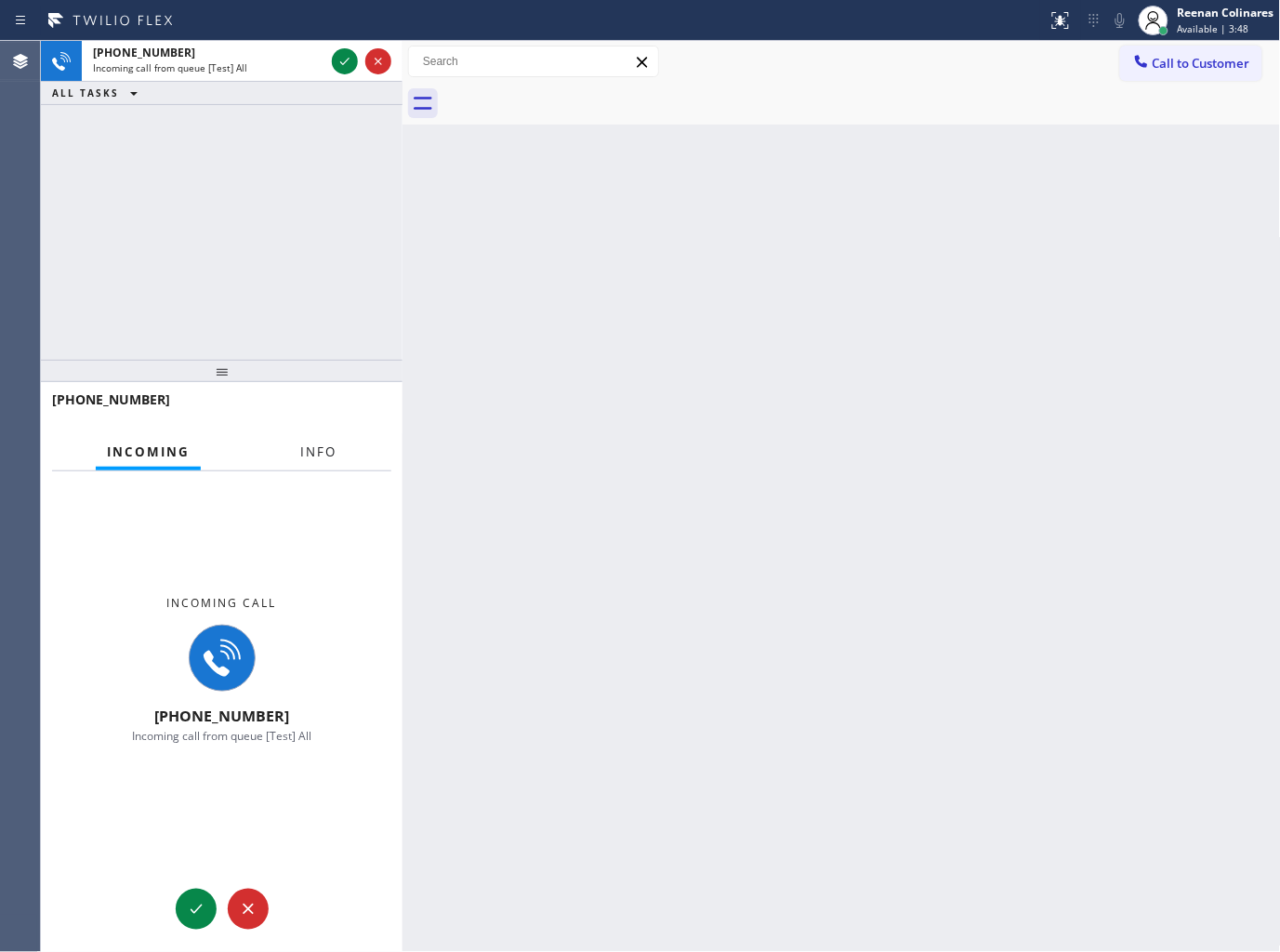
click at [319, 451] on span "Info" at bounding box center [318, 451] width 36 height 17
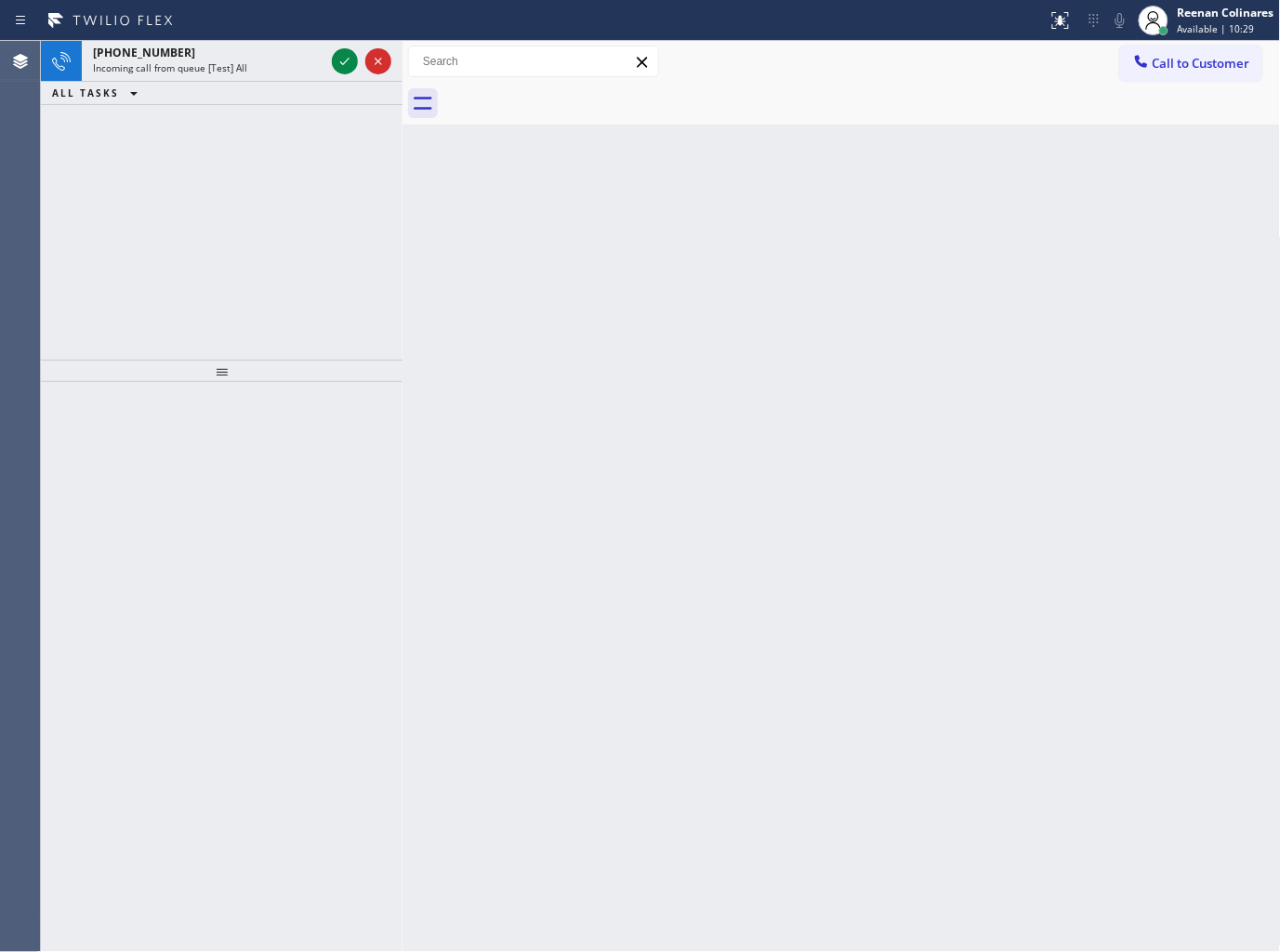
click at [261, 86] on div "ALL TASKS ALL TASKS ACTIVE TASKS TASKS IN WRAP UP" at bounding box center [221, 93] width 361 height 23
click at [255, 69] on div "Incoming call from queue [Test] All" at bounding box center [209, 67] width 231 height 13
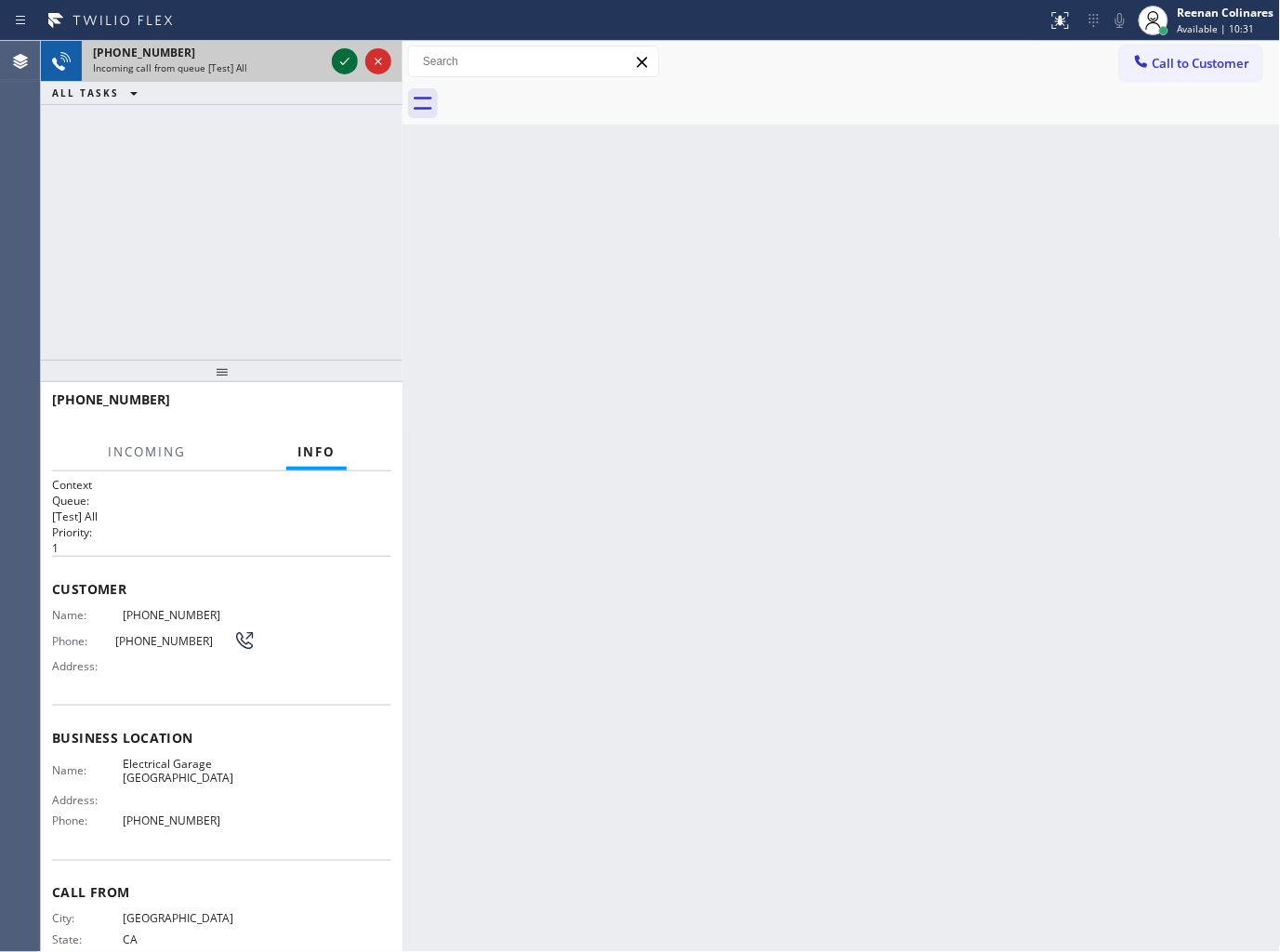
click at [338, 60] on icon at bounding box center [344, 61] width 22 height 22
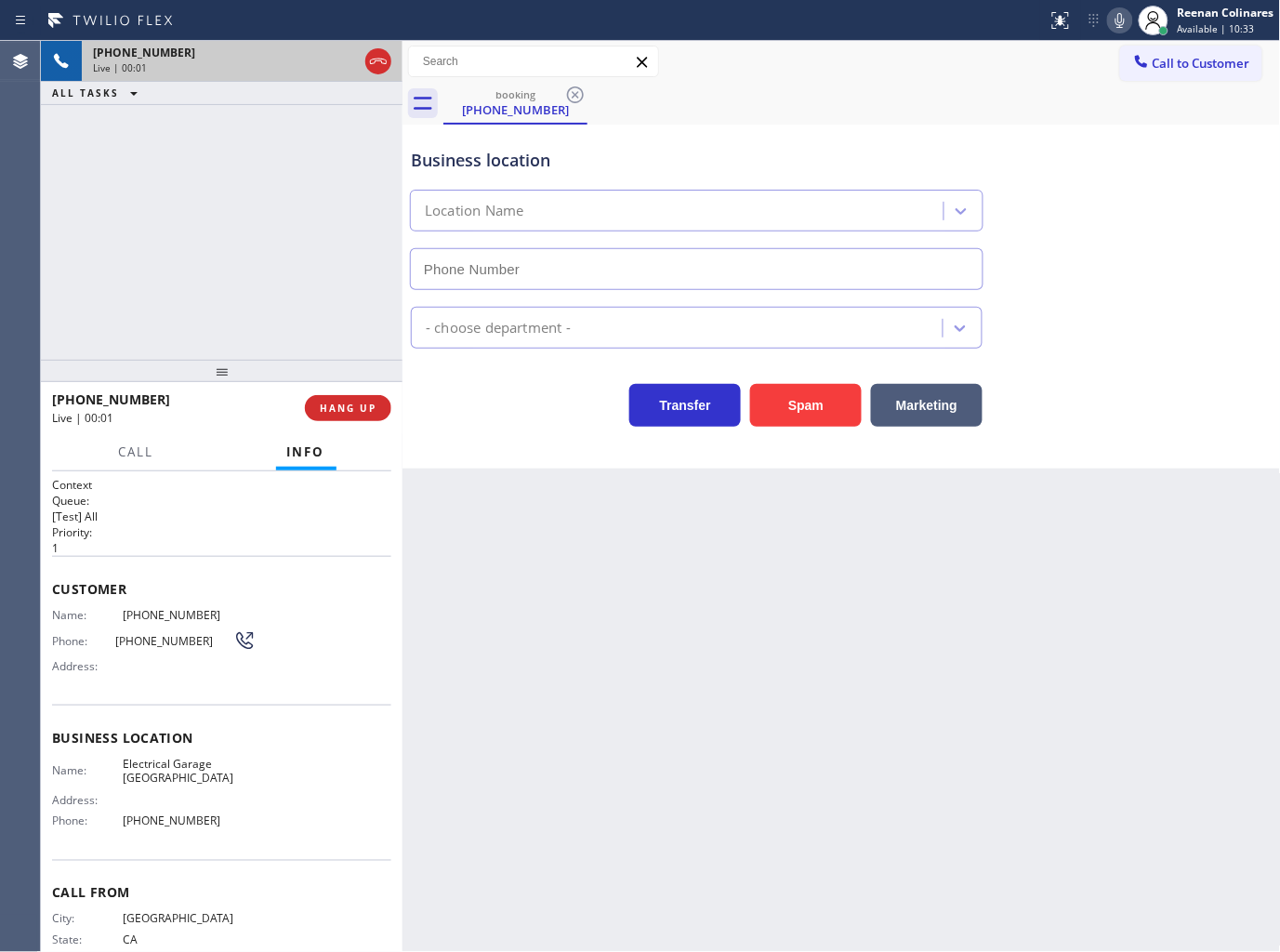
type input "[PHONE_NUMBER]"
click at [1121, 21] on icon at bounding box center [1119, 20] width 9 height 15
click at [360, 412] on span "HANG UP" at bounding box center [347, 407] width 57 height 13
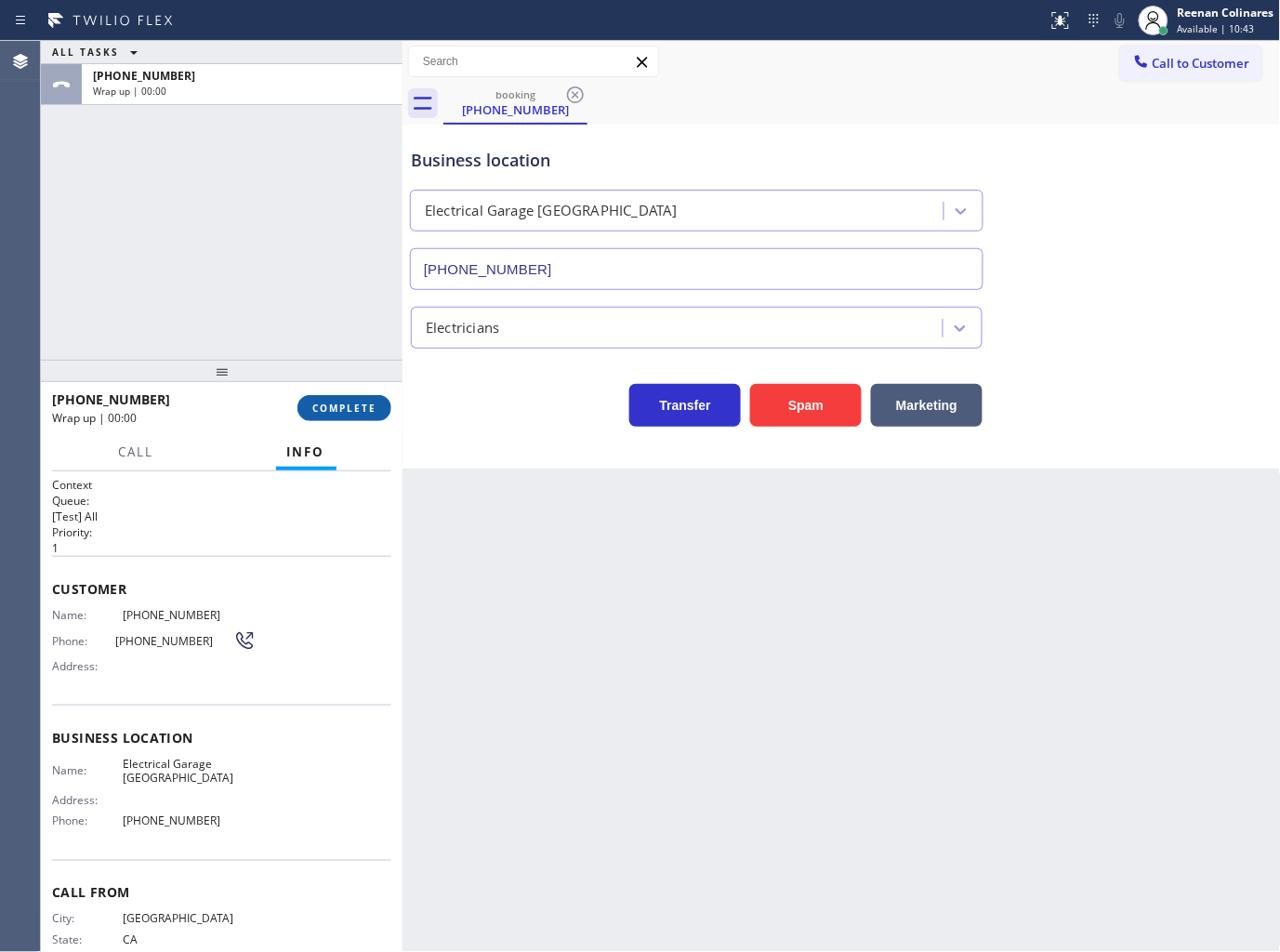
click at [360, 406] on span "COMPLETE" at bounding box center [344, 407] width 64 height 13
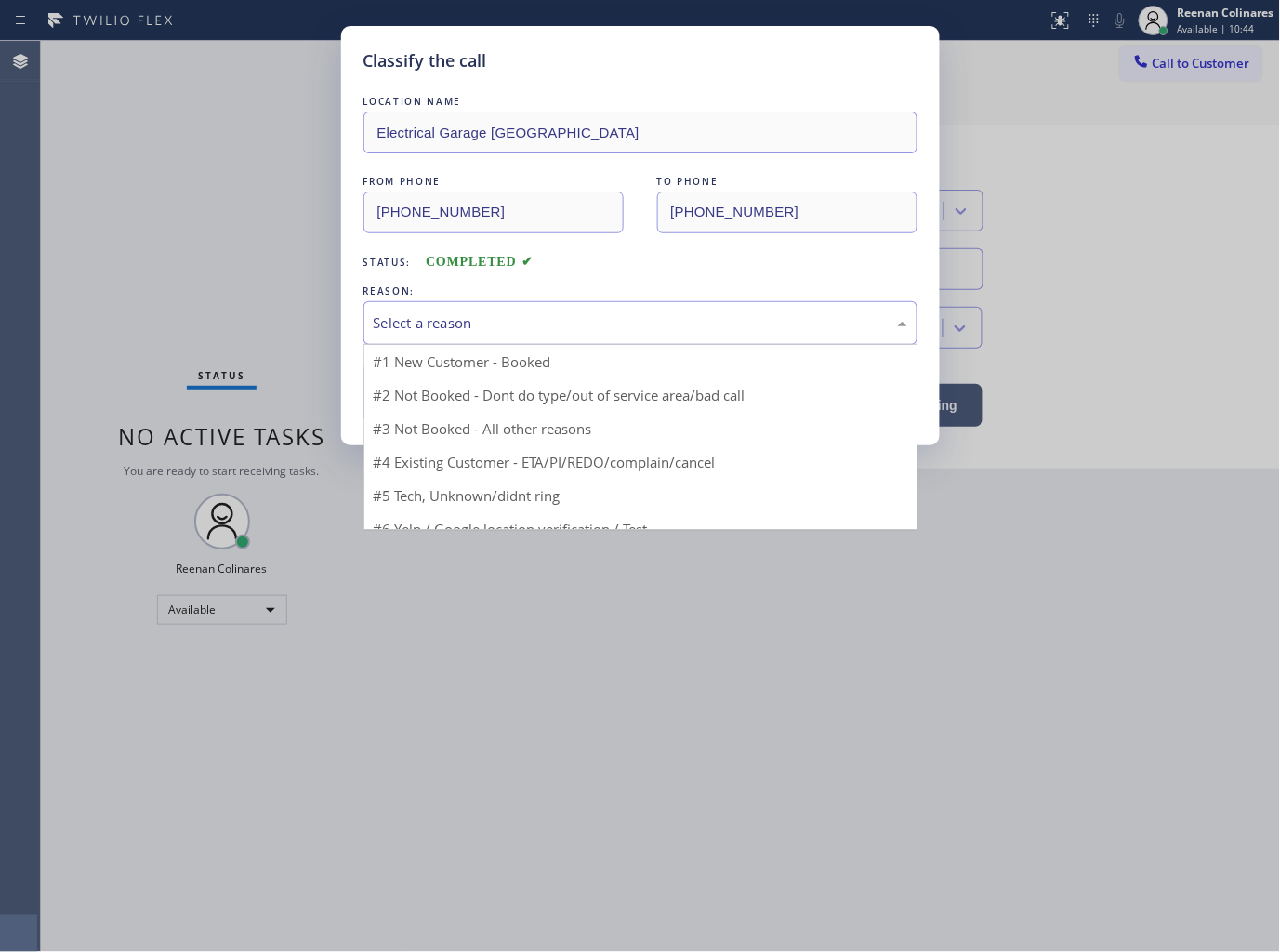
click at [447, 317] on div "Select a reason" at bounding box center [640, 322] width 534 height 21
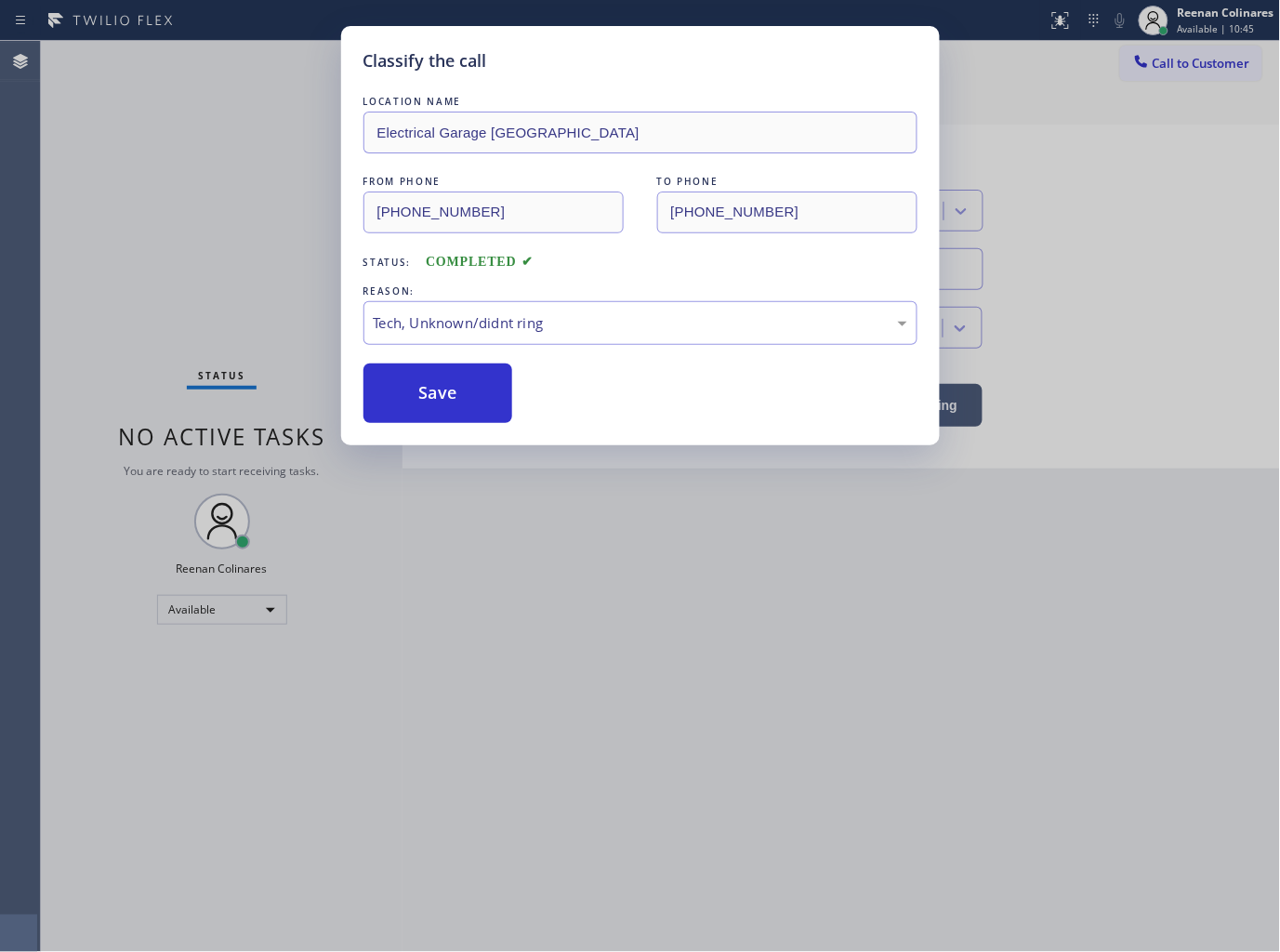
drag, startPoint x: 454, startPoint y: 394, endPoint x: 1174, endPoint y: 89, distance: 781.9
click at [462, 388] on button "Save" at bounding box center [438, 393] width 150 height 60
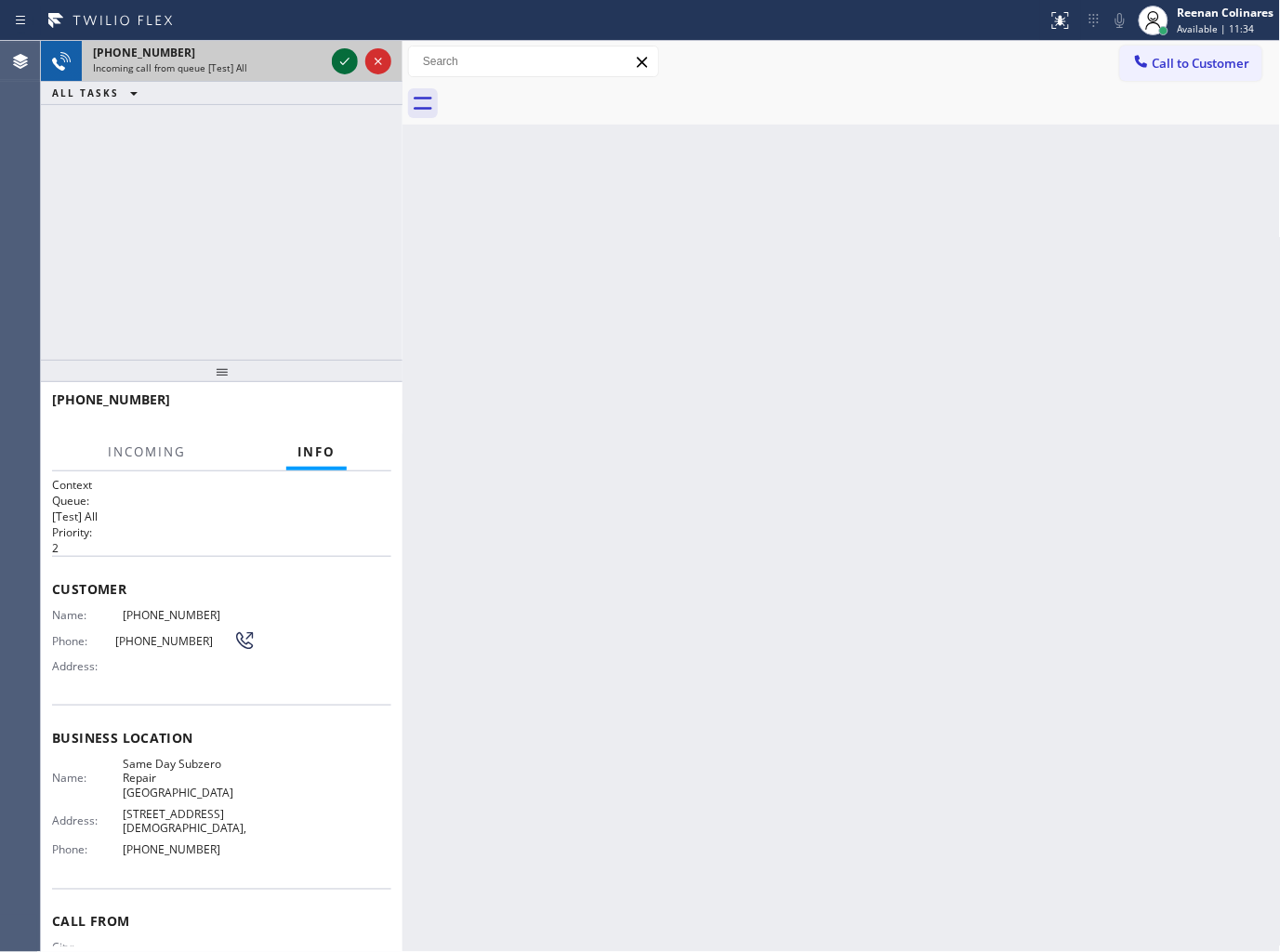
click at [347, 56] on icon at bounding box center [344, 61] width 22 height 22
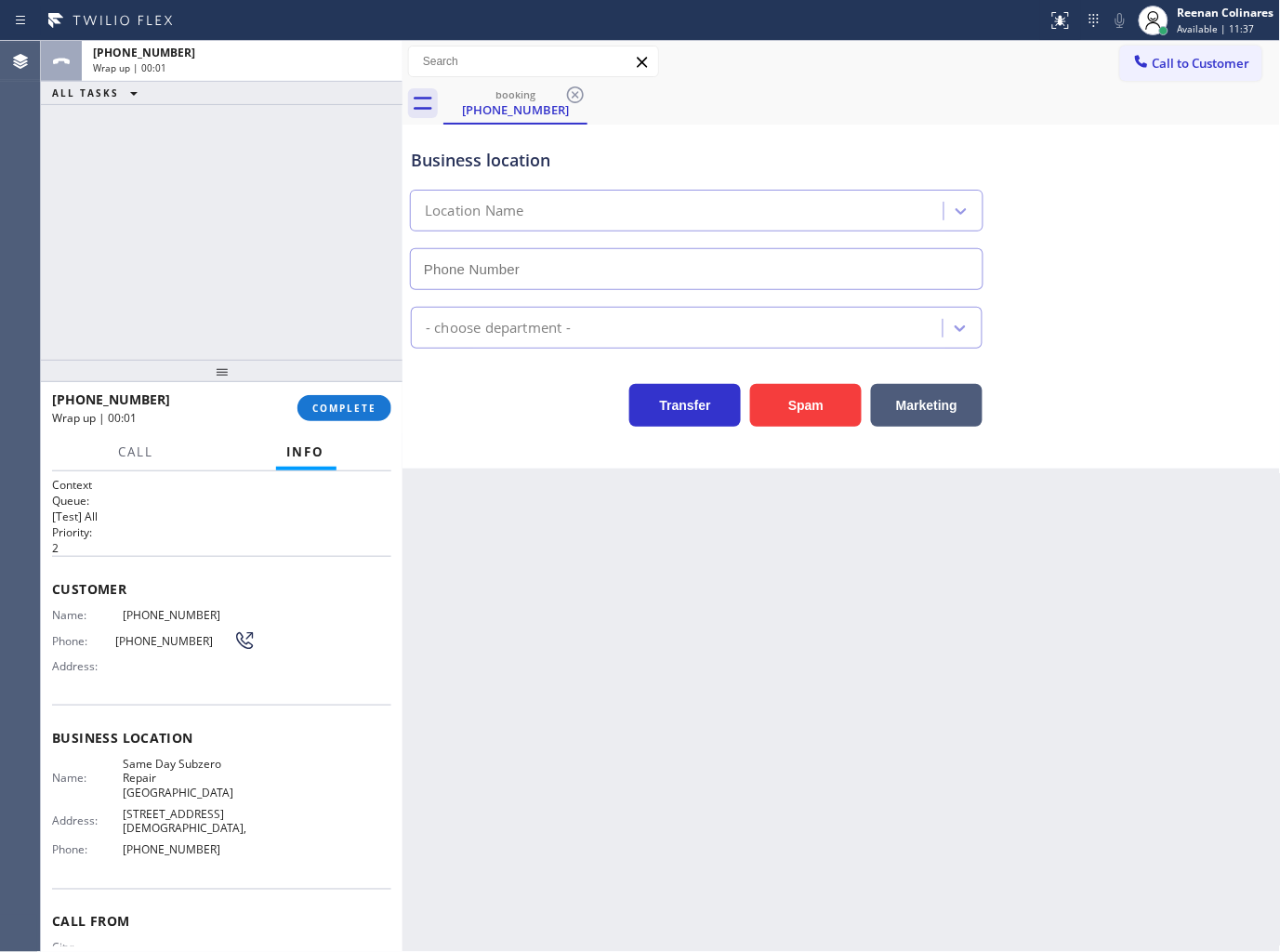
type input "[PHONE_NUMBER]"
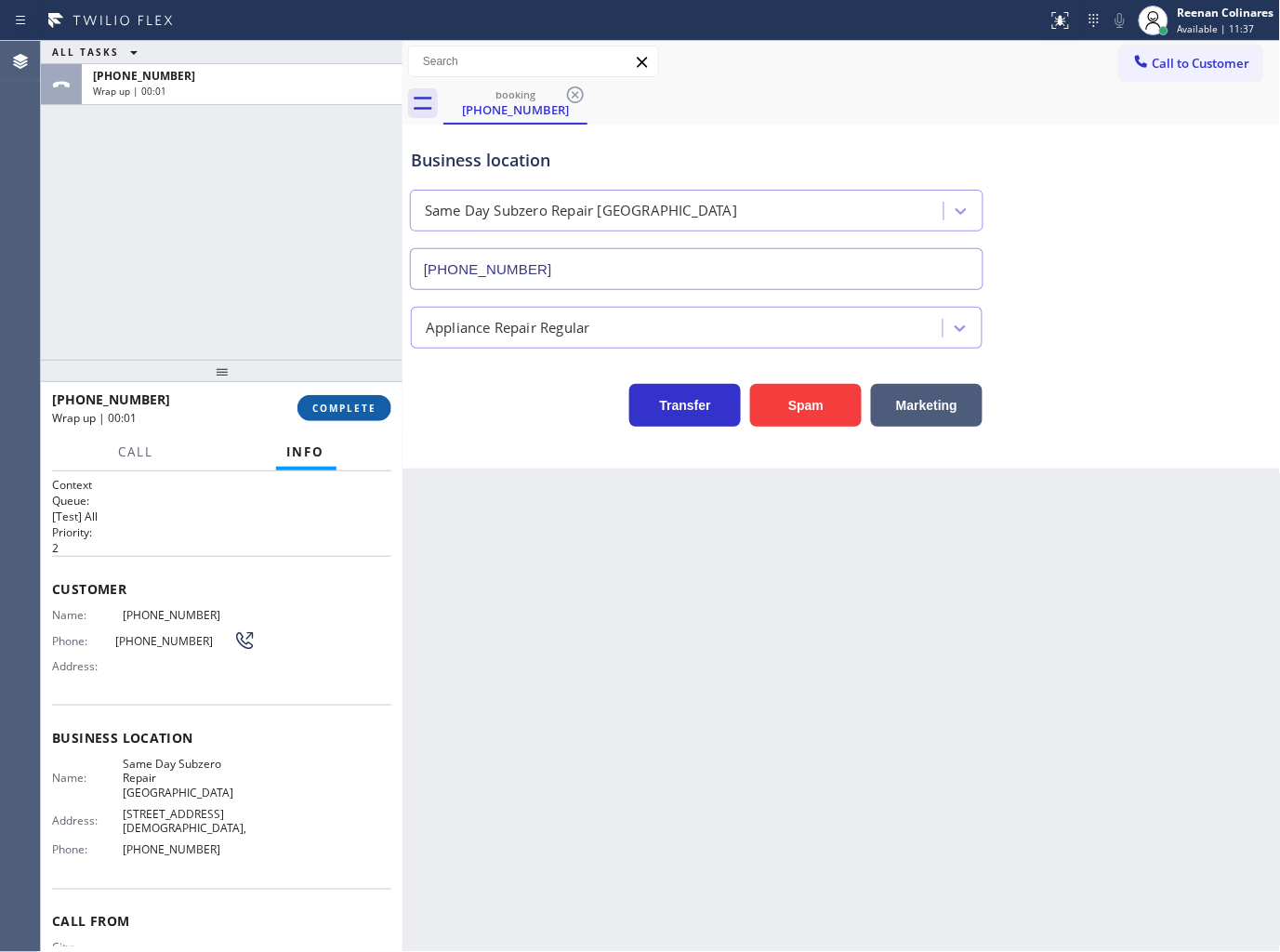
click at [342, 394] on div "[PHONE_NUMBER] Wrap up | 00:01 COMPLETE" at bounding box center [221, 408] width 339 height 48
click at [350, 398] on button "COMPLETE" at bounding box center [344, 408] width 94 height 26
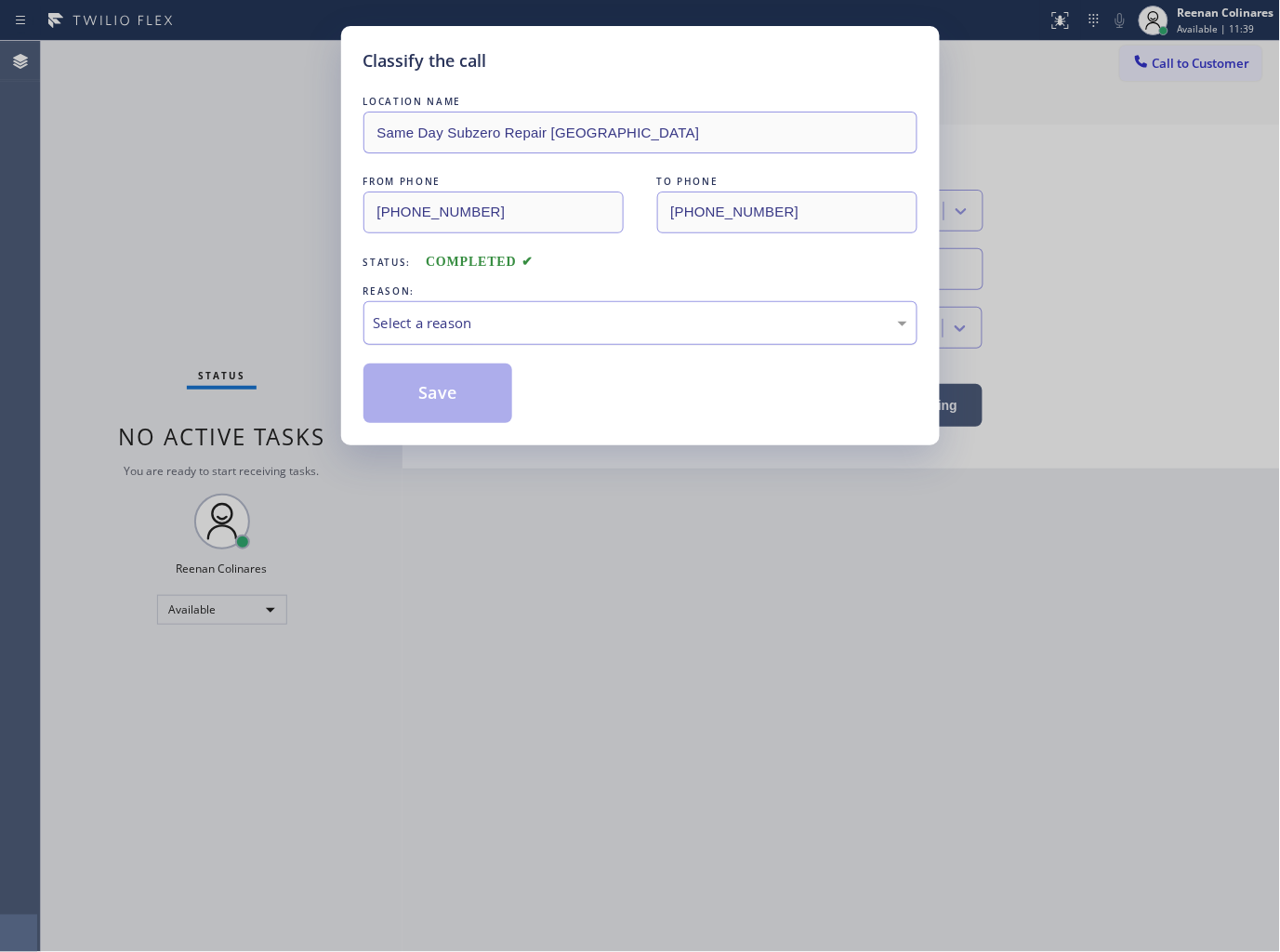
click at [448, 319] on div "Select a reason" at bounding box center [640, 322] width 534 height 21
drag, startPoint x: 416, startPoint y: 454, endPoint x: 426, endPoint y: 394, distance: 60.8
click at [426, 393] on button "Save" at bounding box center [438, 393] width 150 height 60
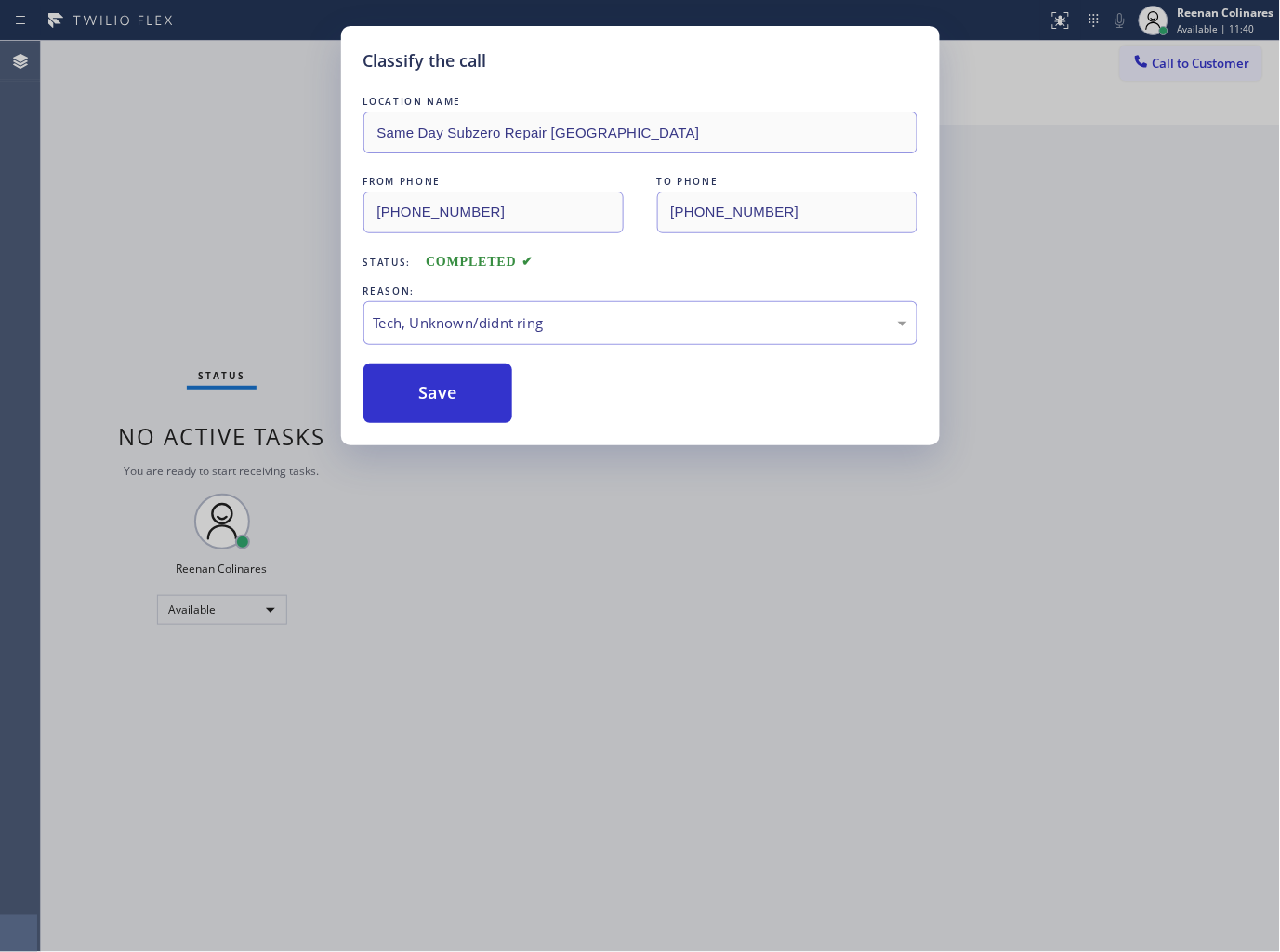
click at [254, 297] on div "Classify the call LOCATION NAME Same Day Subzero Repair [GEOGRAPHIC_DATA] FROM …" at bounding box center [640, 476] width 1280 height 952
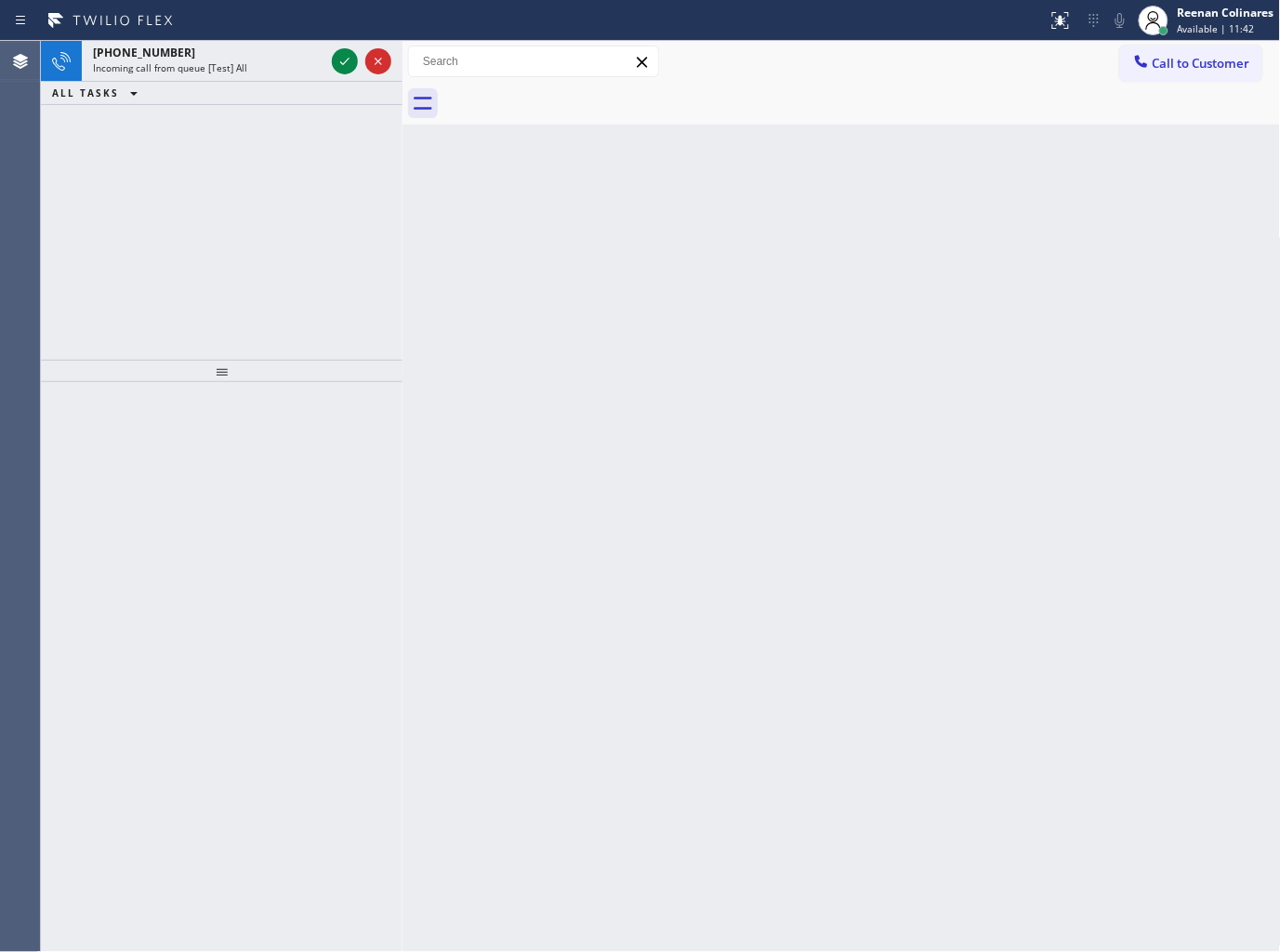
drag, startPoint x: 213, startPoint y: 95, endPoint x: 219, endPoint y: 68, distance: 27.7
click at [214, 93] on div "ALL TASKS ALL TASKS ACTIVE TASKS TASKS IN WRAP UP" at bounding box center [221, 93] width 361 height 23
click at [223, 66] on span "Incoming call from queue [Test] All" at bounding box center [170, 67] width 155 height 13
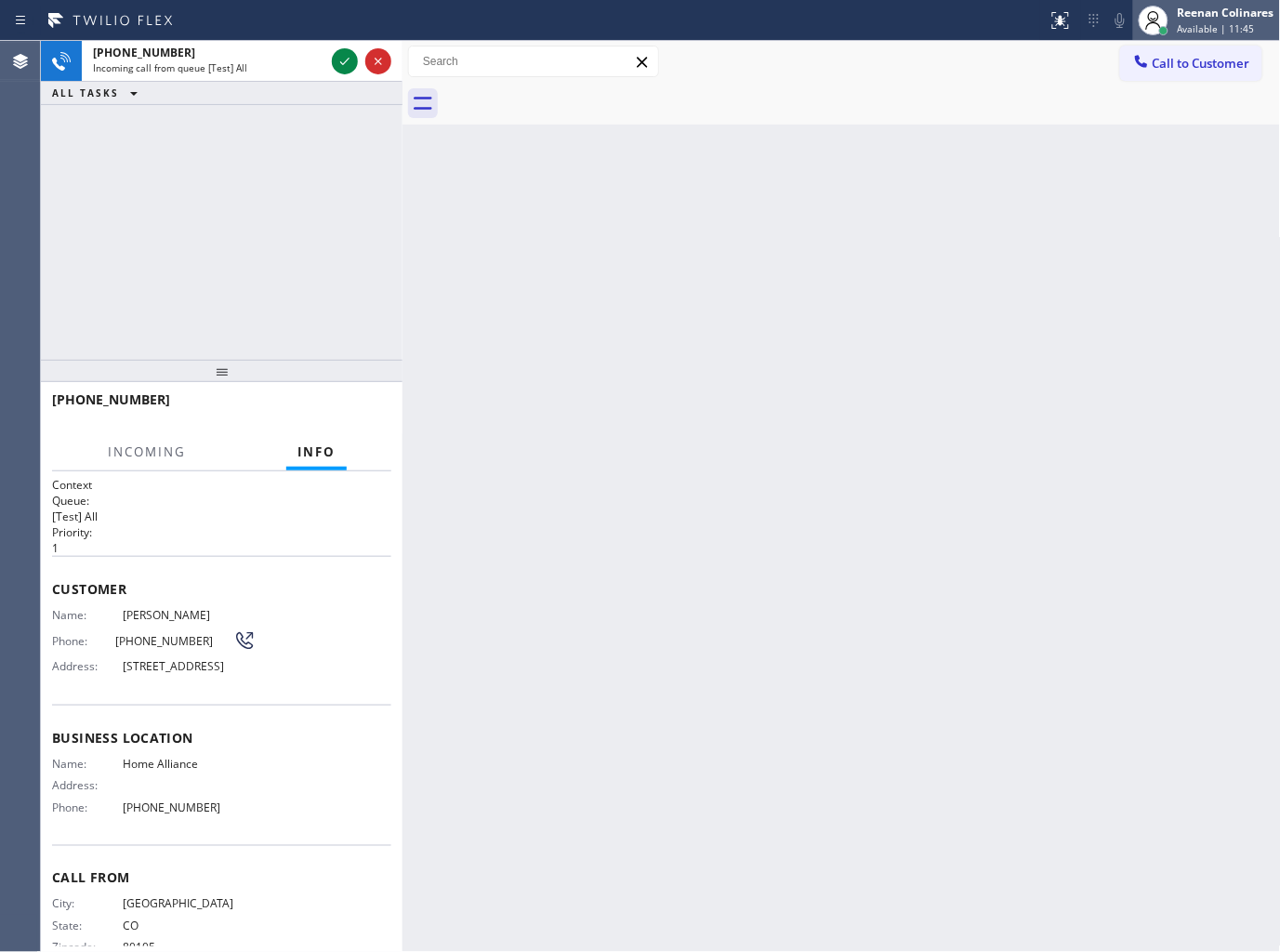
click at [1180, 26] on span "Available | 11:45" at bounding box center [1215, 28] width 77 height 13
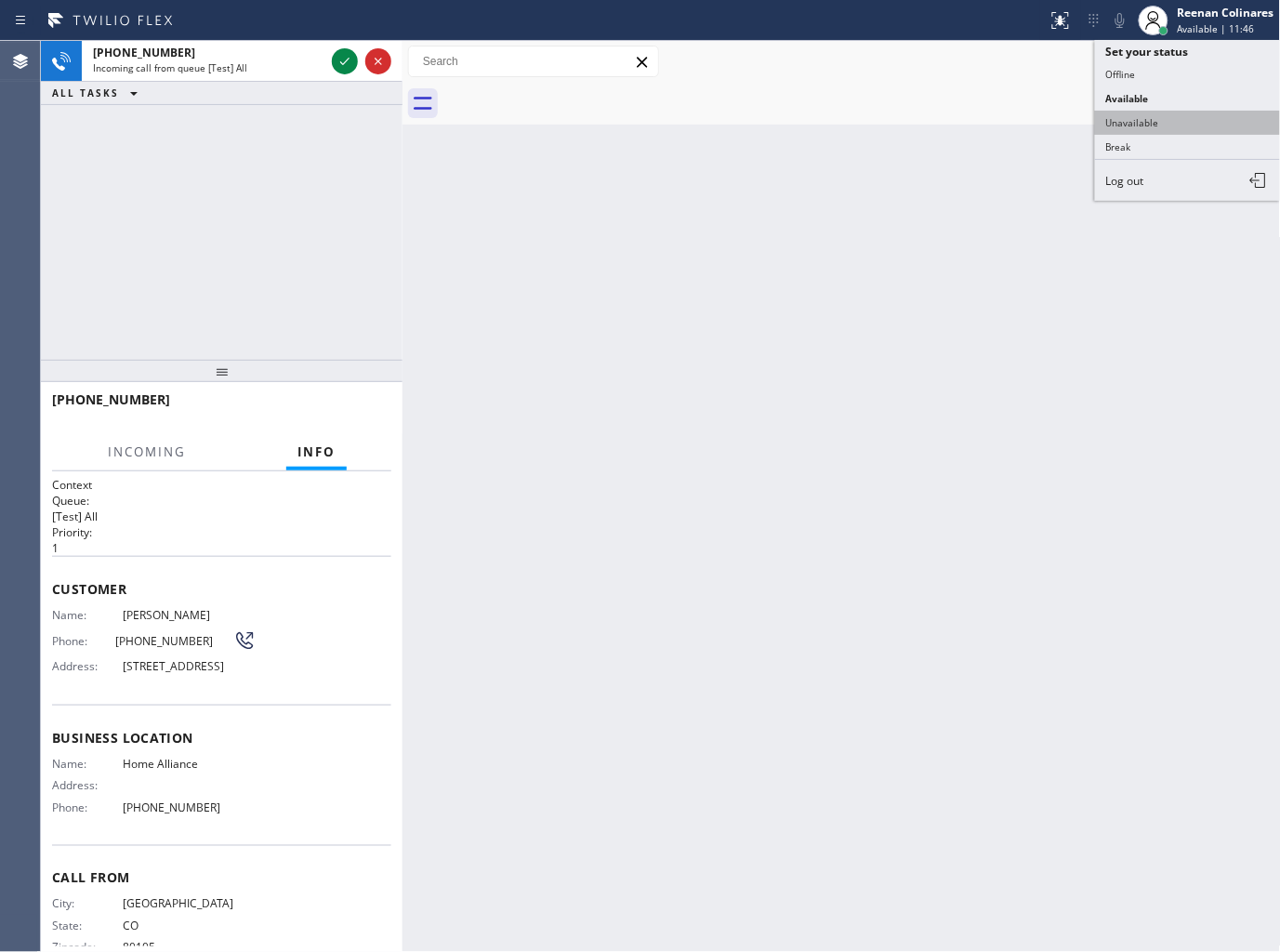
click at [1131, 115] on button "Unavailable" at bounding box center [1187, 123] width 186 height 24
click at [1185, 22] on span "Available | 11:46" at bounding box center [1215, 28] width 77 height 13
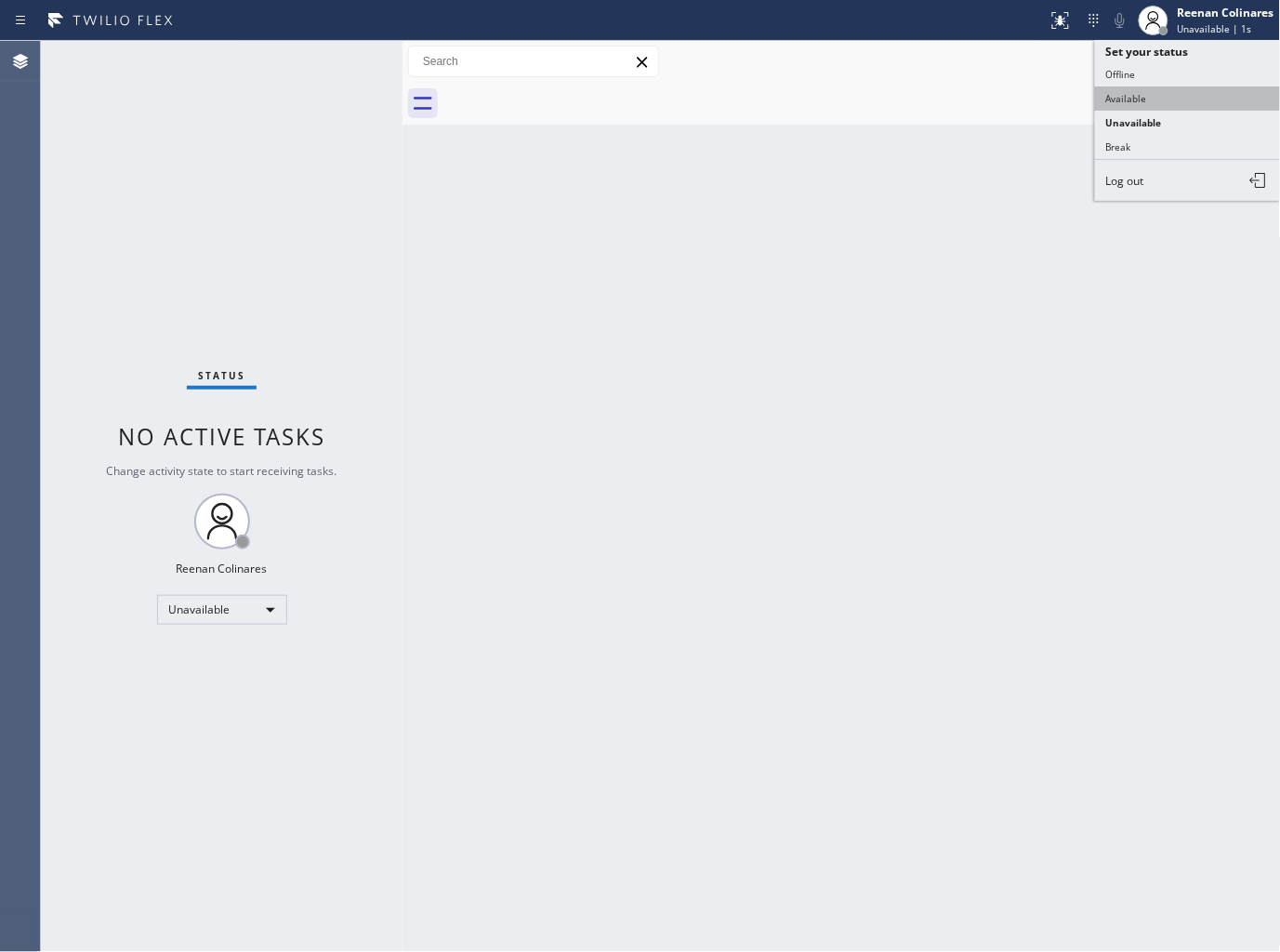
click at [1135, 103] on button "Available" at bounding box center [1187, 99] width 186 height 24
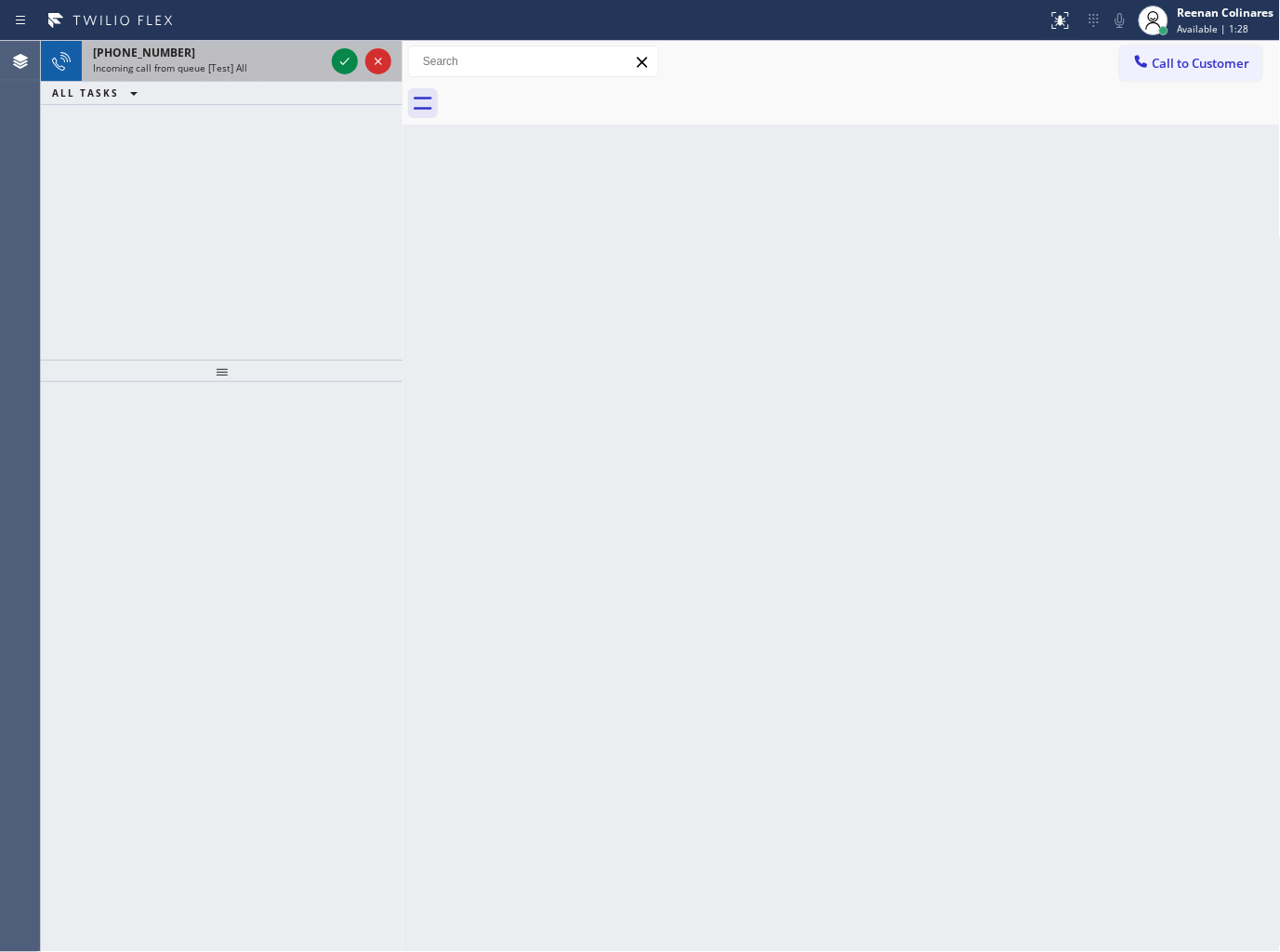
click at [238, 75] on span "Incoming call from queue [Test] All" at bounding box center [170, 67] width 155 height 13
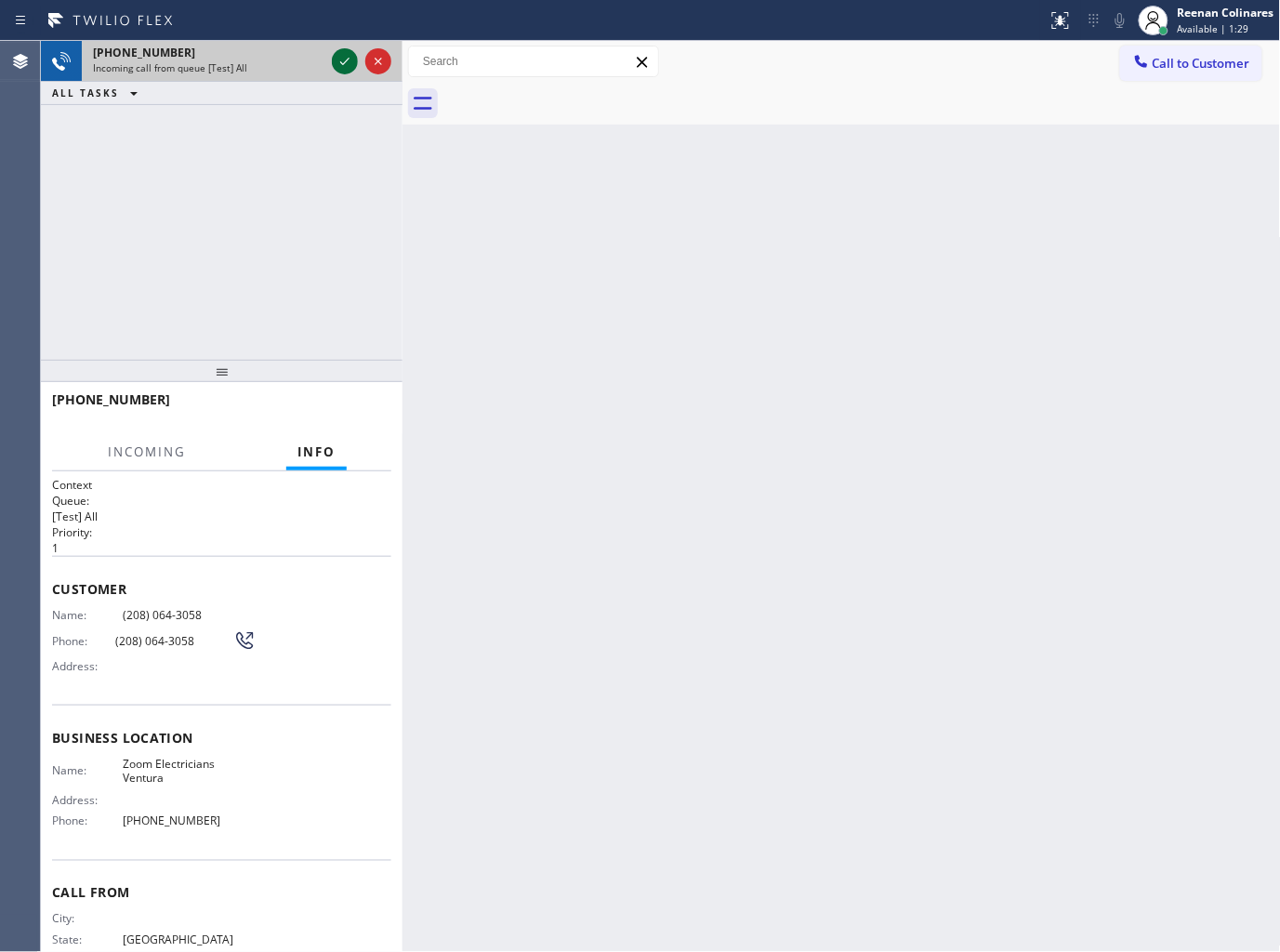
click at [338, 63] on icon at bounding box center [344, 61] width 22 height 22
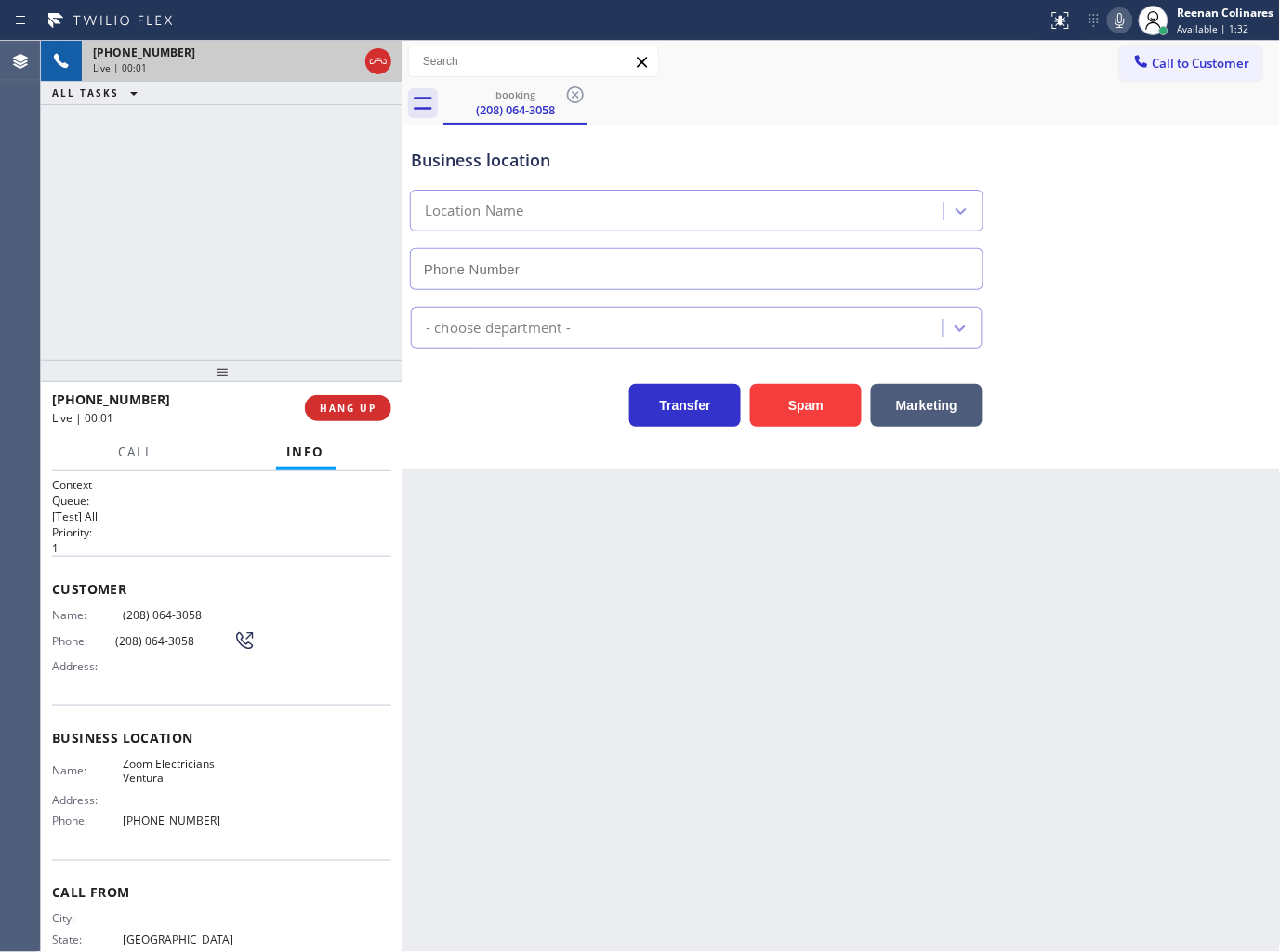
type input "[PHONE_NUMBER]"
click at [923, 414] on button "Marketing" at bounding box center [927, 405] width 112 height 43
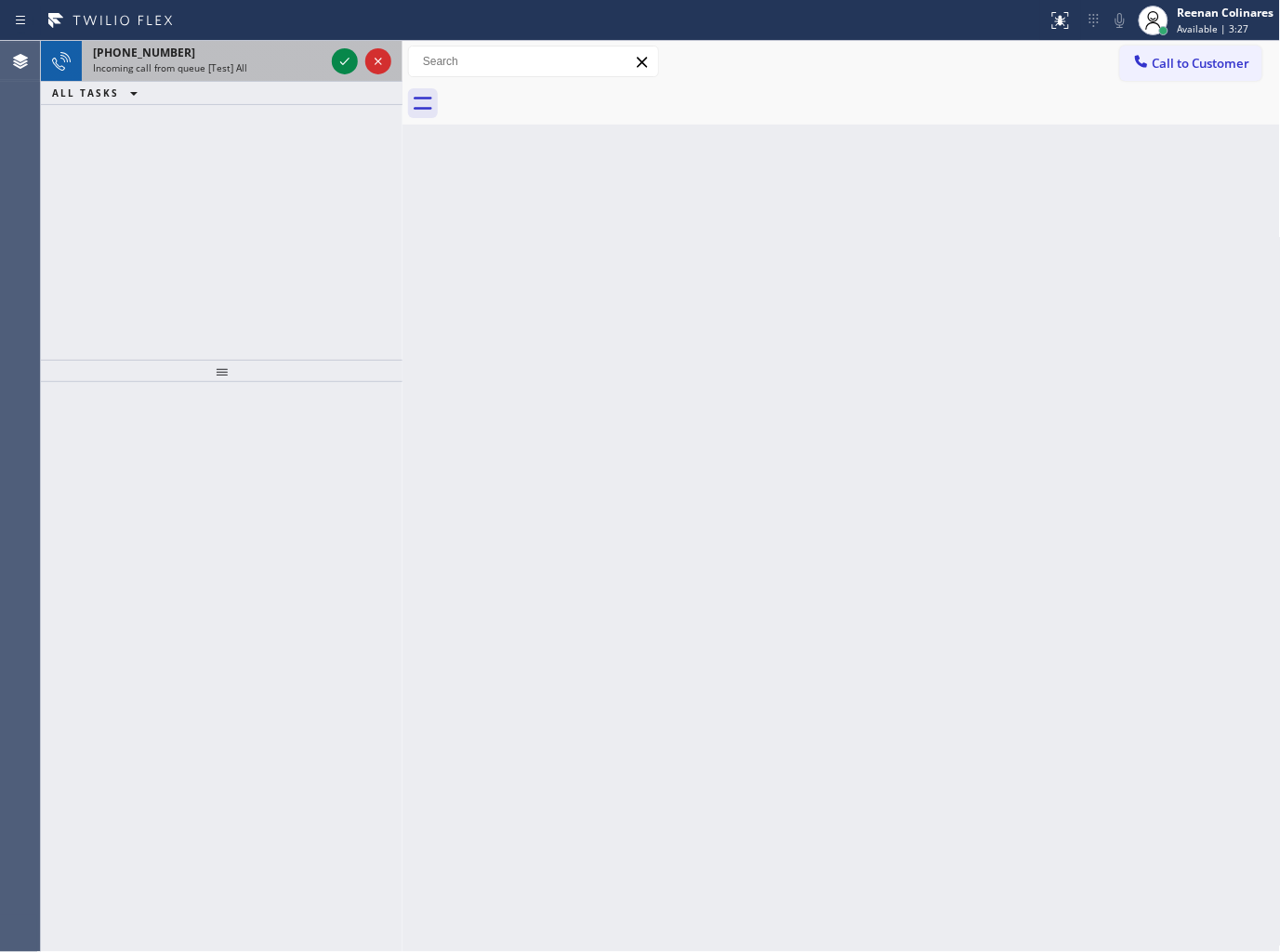
click at [293, 48] on div "[PHONE_NUMBER]" at bounding box center [209, 53] width 231 height 16
click at [284, 63] on div "Incoming call from queue [Test] All" at bounding box center [209, 67] width 231 height 13
click at [295, 69] on div "Incoming call from queue [Test] All" at bounding box center [209, 67] width 231 height 13
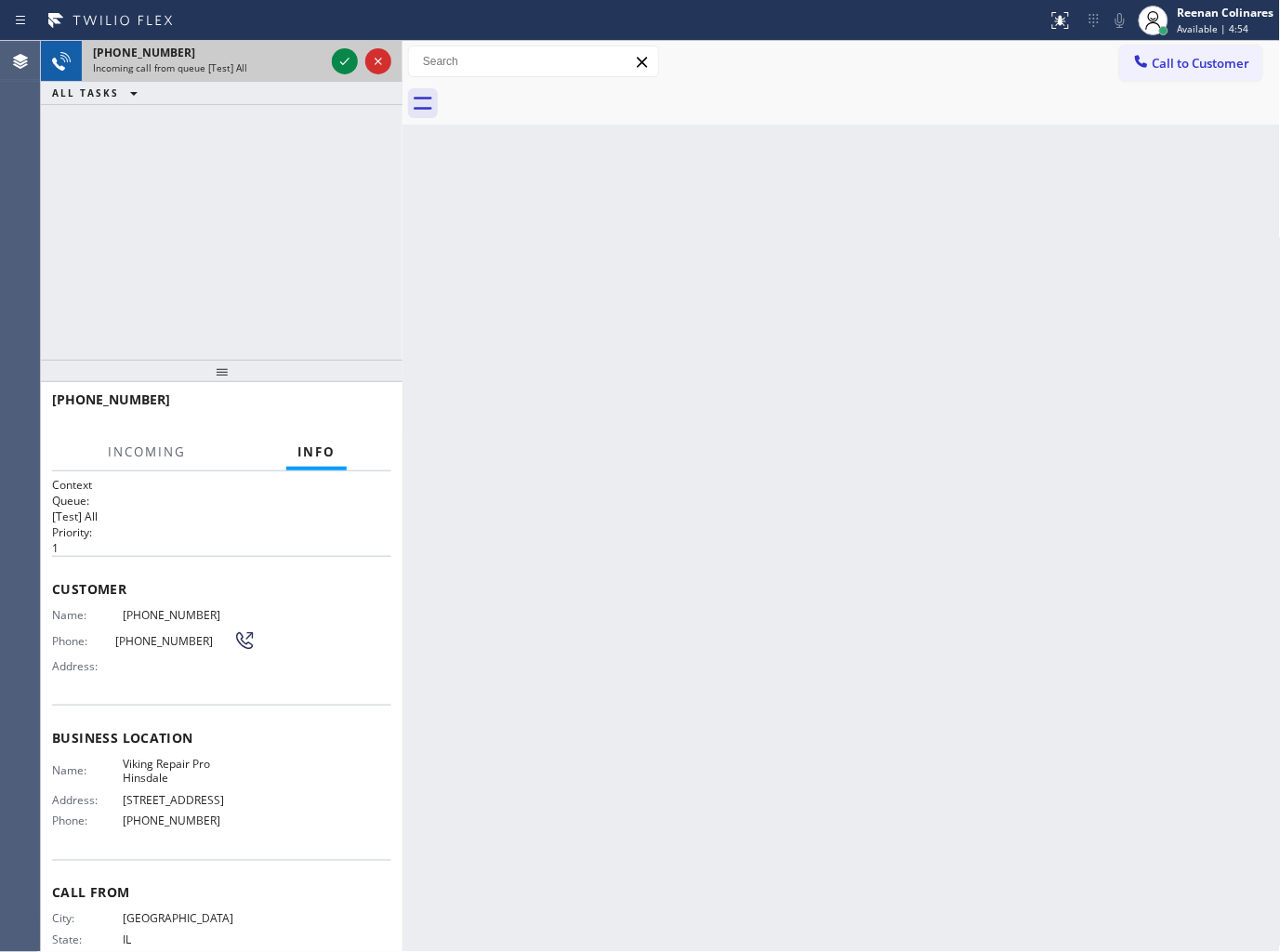
click at [289, 71] on div "Incoming call from queue [Test] All" at bounding box center [209, 67] width 231 height 13
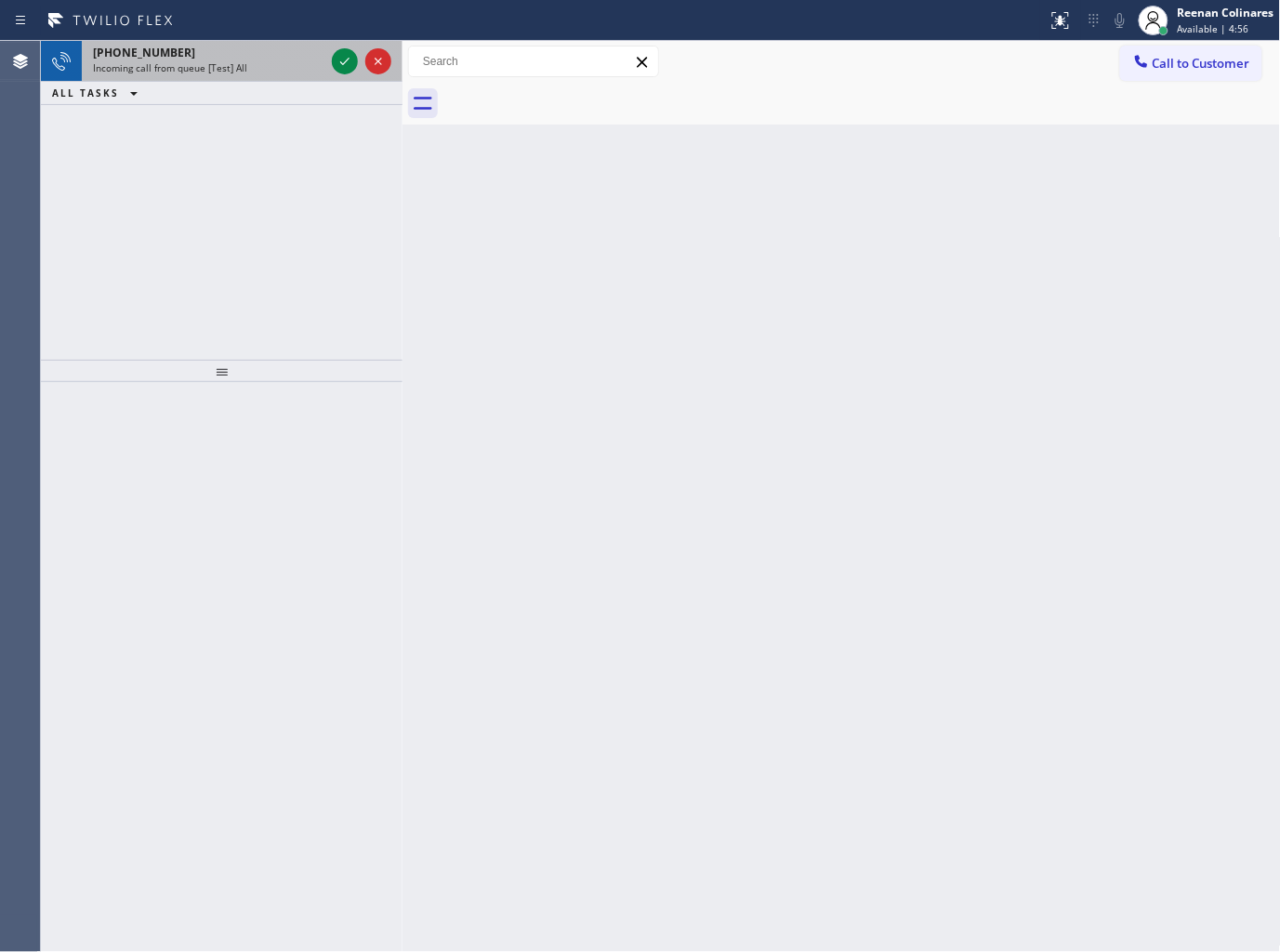
click at [316, 68] on div "Incoming call from queue [Test] All" at bounding box center [209, 67] width 231 height 13
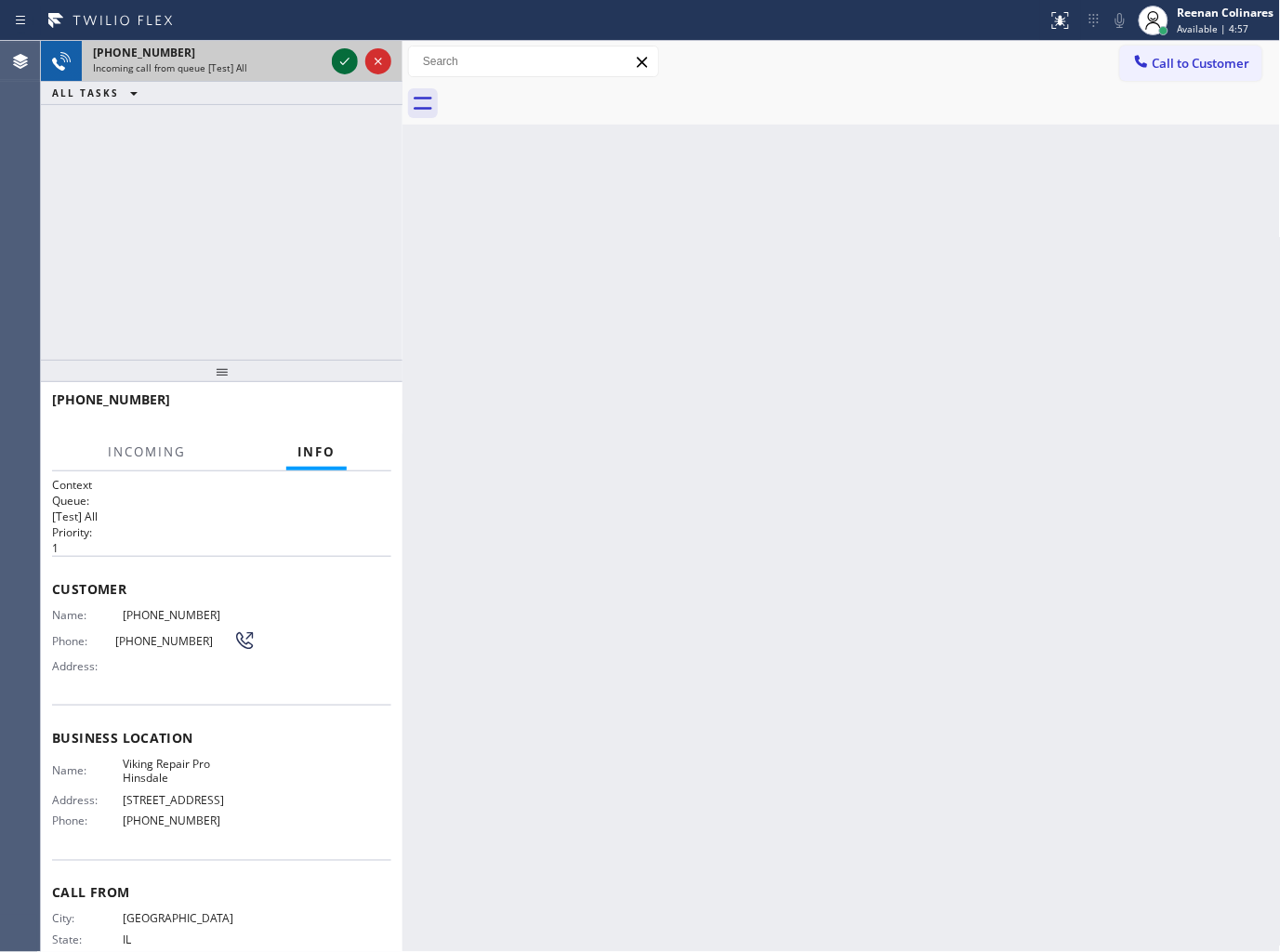
click at [335, 60] on icon at bounding box center [344, 61] width 22 height 22
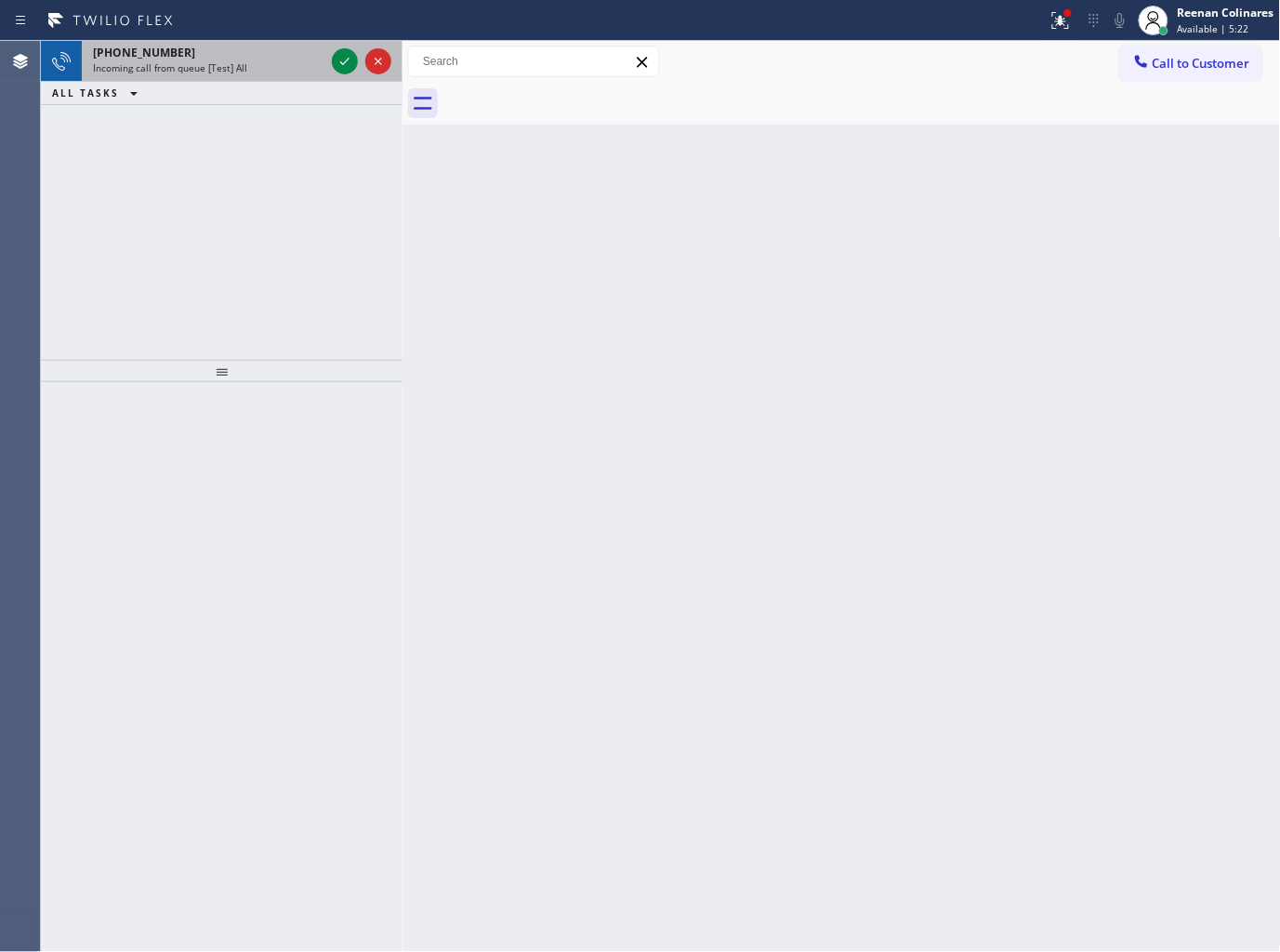
click at [285, 66] on div "Incoming call from queue [Test] All" at bounding box center [209, 67] width 231 height 13
click at [224, 63] on span "Incoming call from queue [Test] All" at bounding box center [170, 67] width 155 height 13
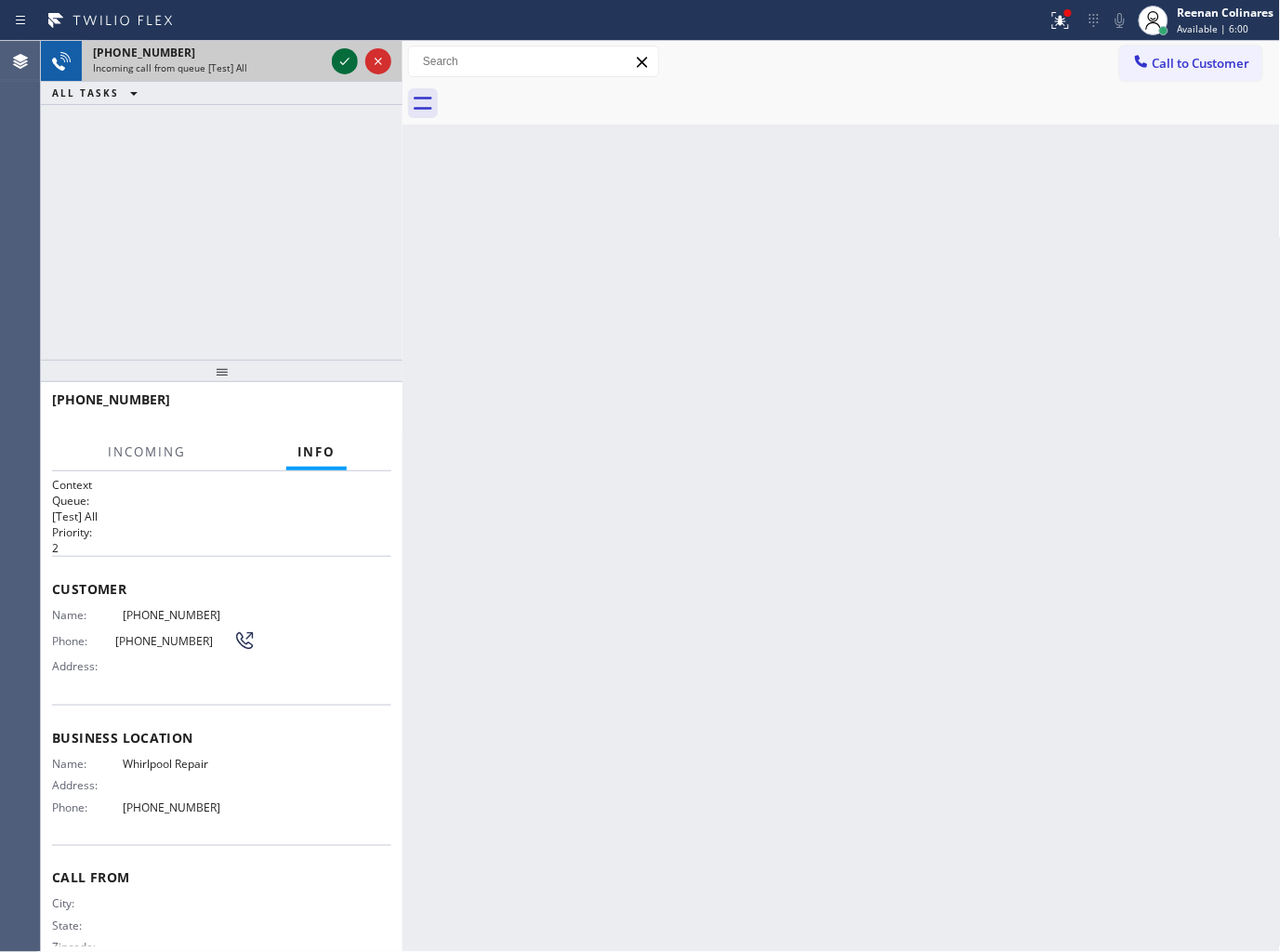
click at [346, 59] on icon at bounding box center [344, 61] width 22 height 22
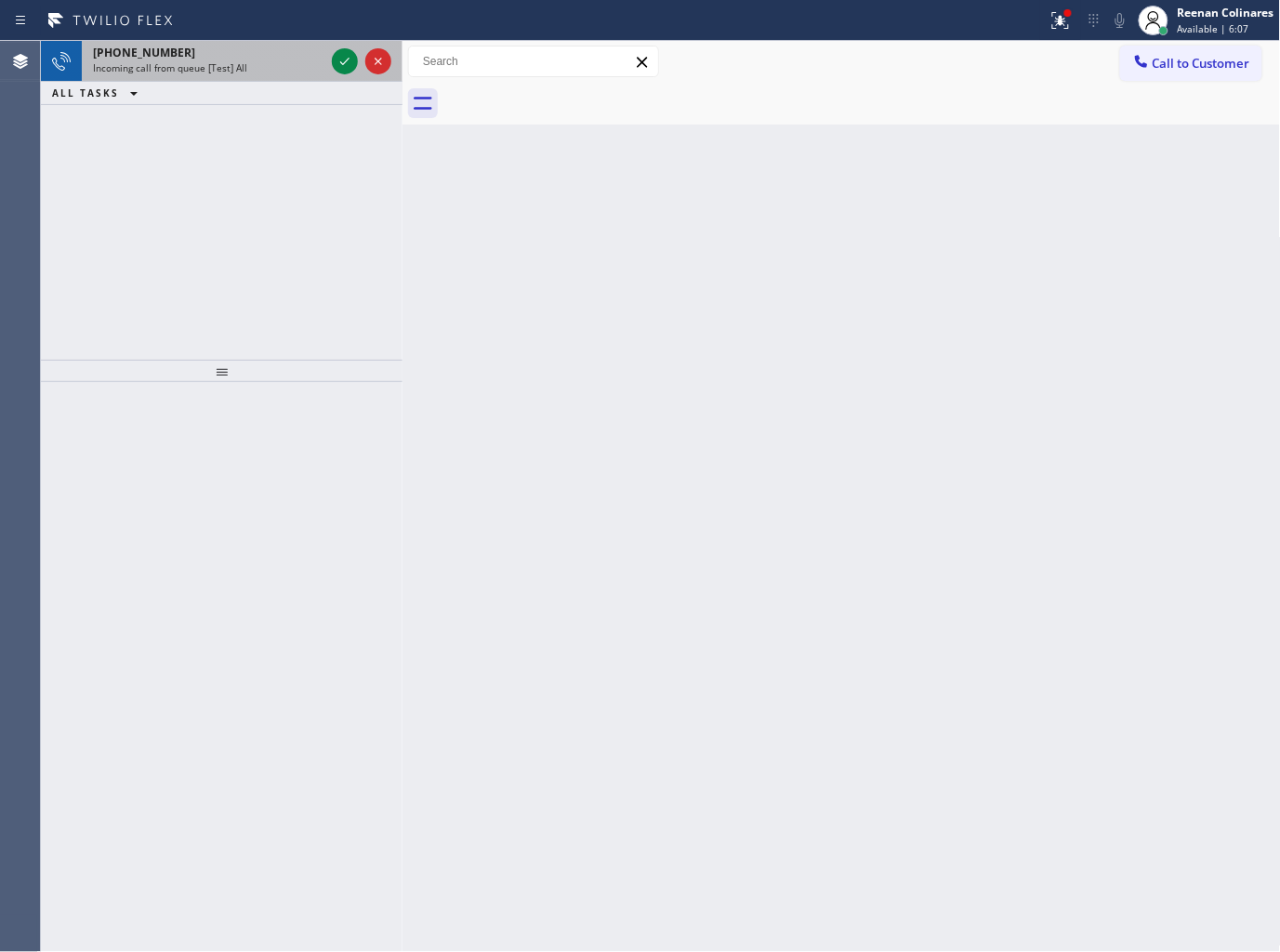
drag, startPoint x: 258, startPoint y: 75, endPoint x: 319, endPoint y: 56, distance: 63.9
click at [260, 75] on div "[PHONE_NUMBER] Incoming call from queue [Test] All" at bounding box center [205, 61] width 246 height 41
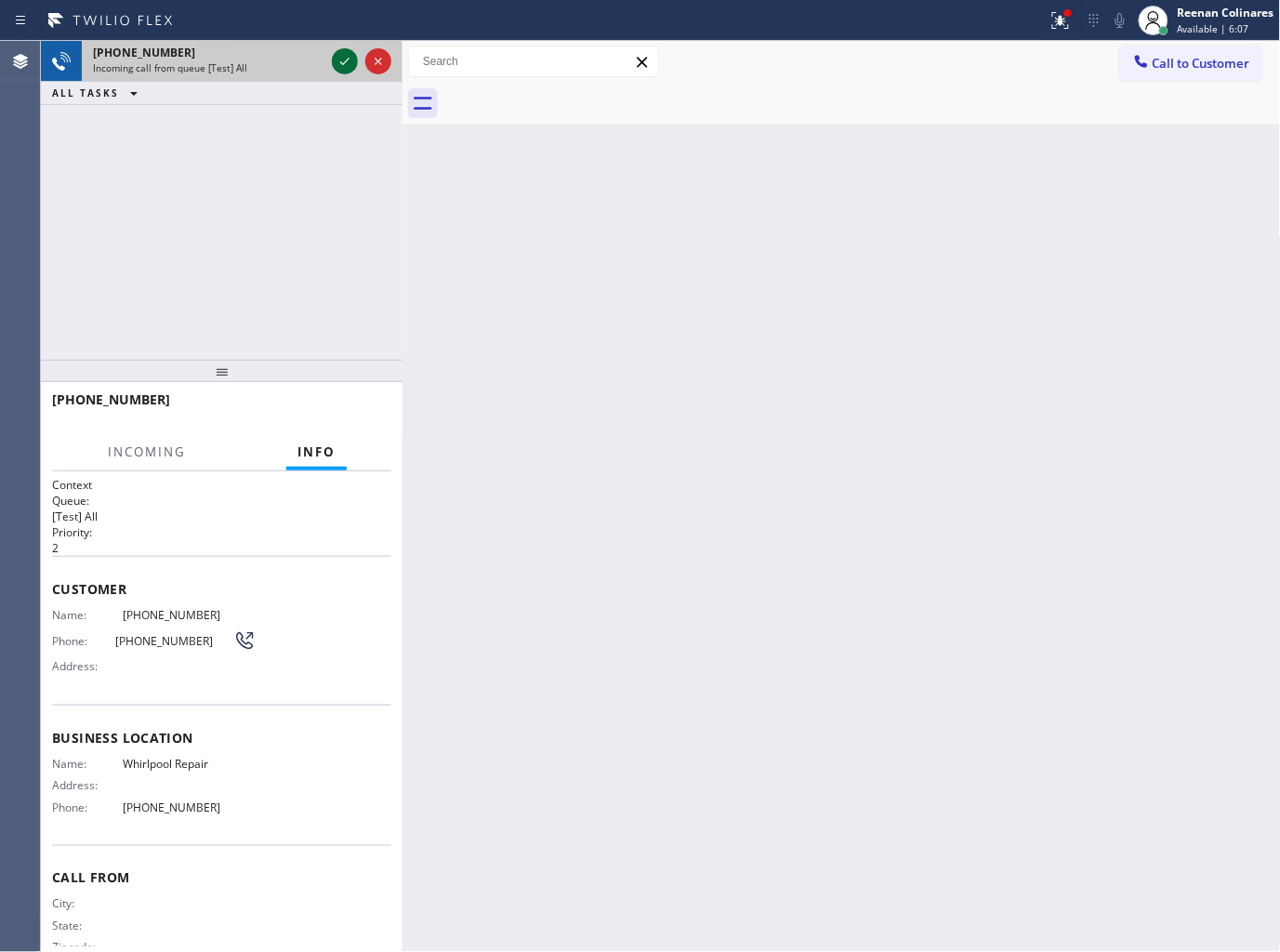
click at [339, 65] on icon at bounding box center [344, 61] width 22 height 22
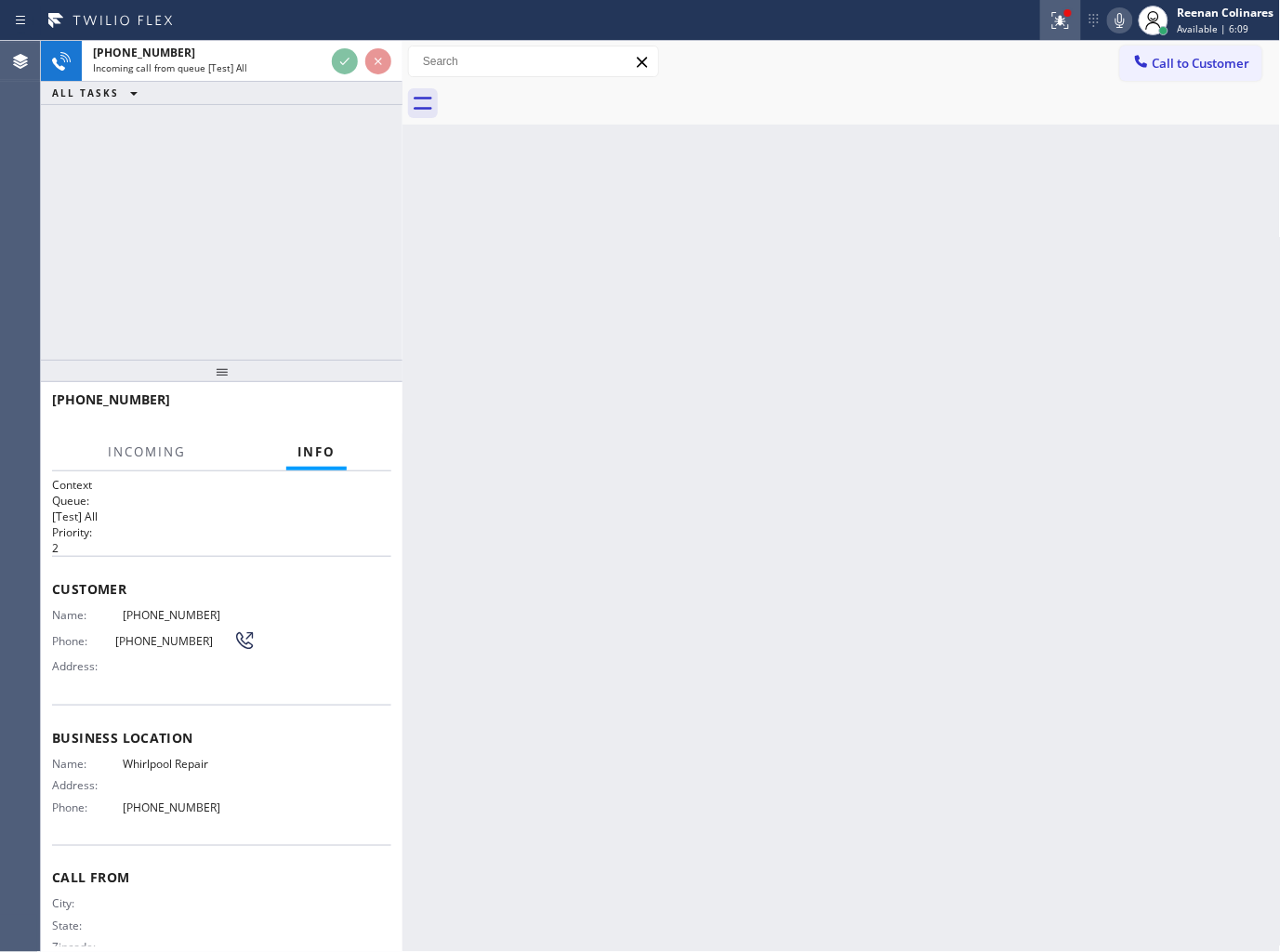
click at [1057, 20] on icon at bounding box center [1061, 20] width 22 height 22
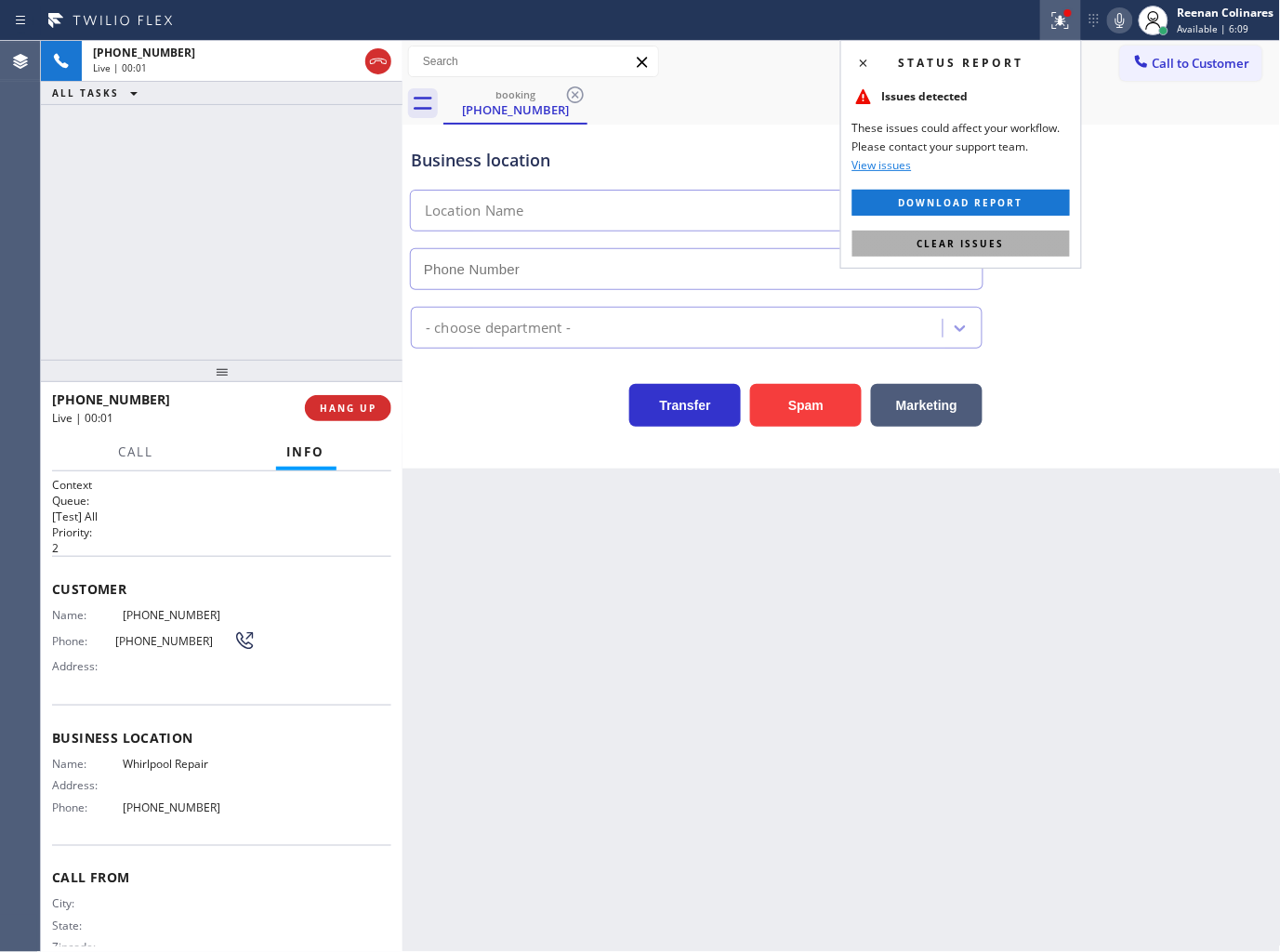
type input "[PHONE_NUMBER]"
click at [1013, 248] on button "Clear issues" at bounding box center [961, 243] width 217 height 26
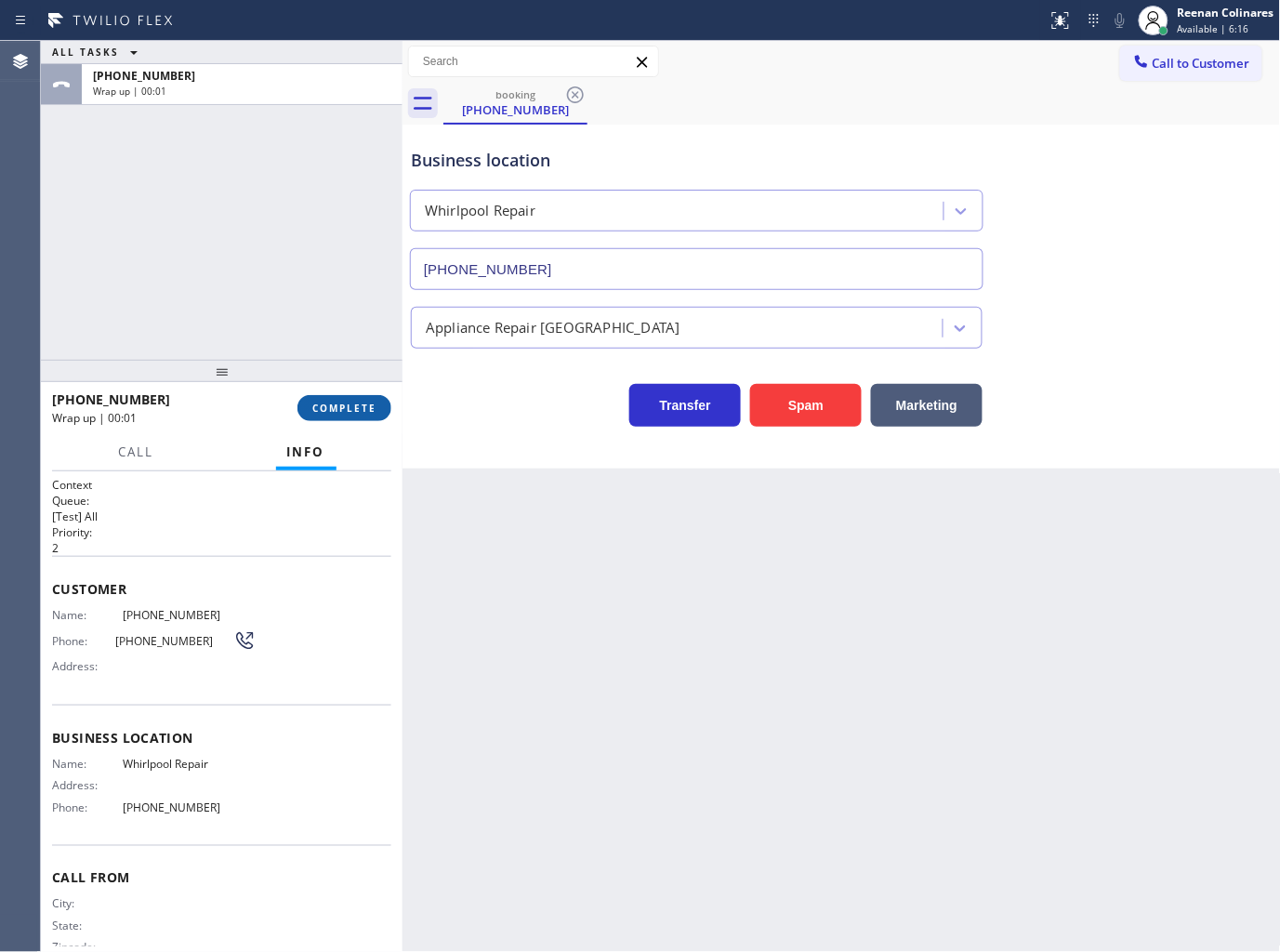
click at [355, 410] on span "COMPLETE" at bounding box center [344, 407] width 64 height 13
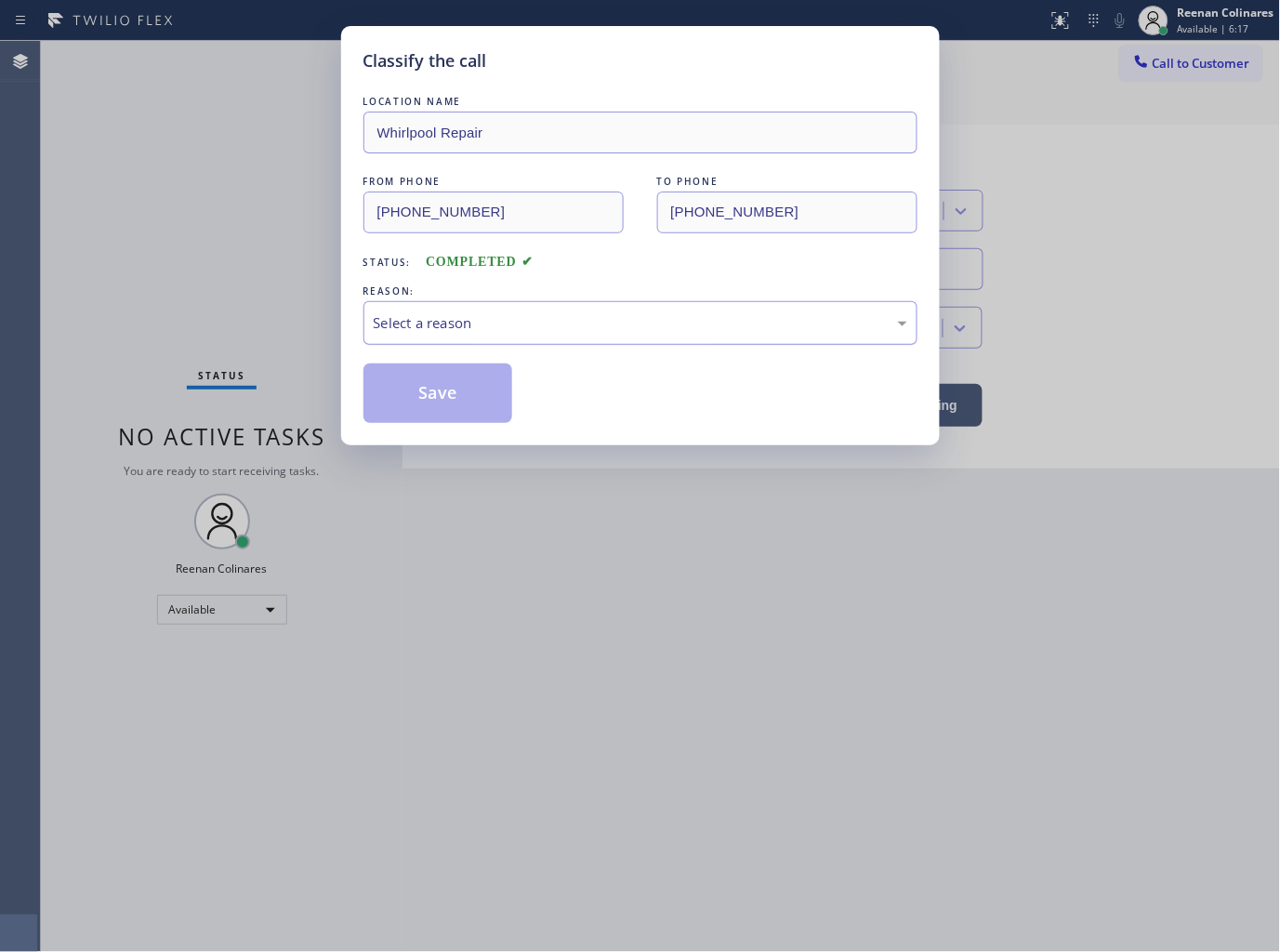
click at [443, 309] on div "Select a reason" at bounding box center [640, 323] width 554 height 44
click at [409, 396] on button "Save" at bounding box center [438, 393] width 150 height 60
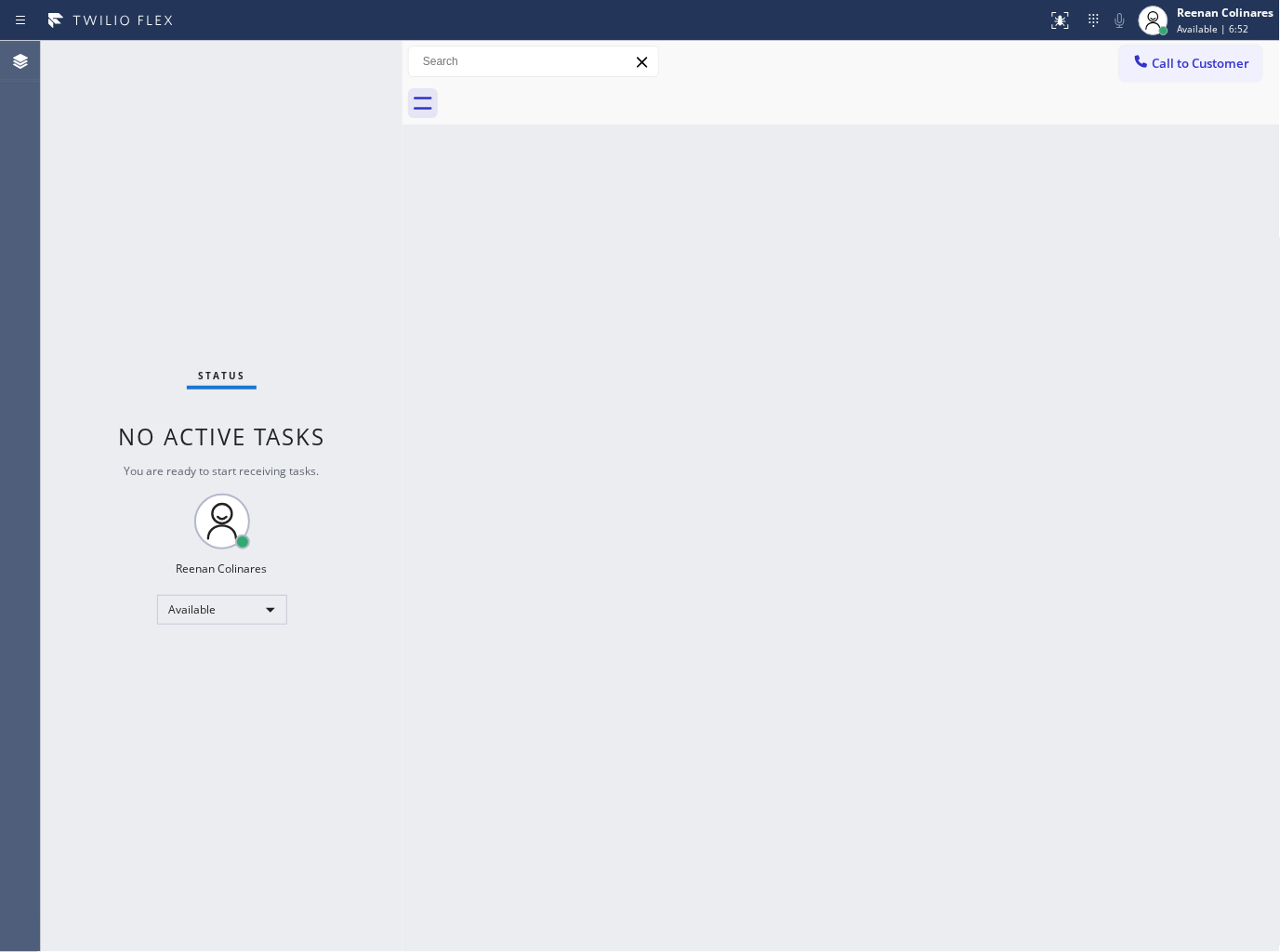
click at [887, 264] on div "Back to Dashboard Change Sender ID Customers Technicians Select a contact Outbo…" at bounding box center [841, 496] width 878 height 911
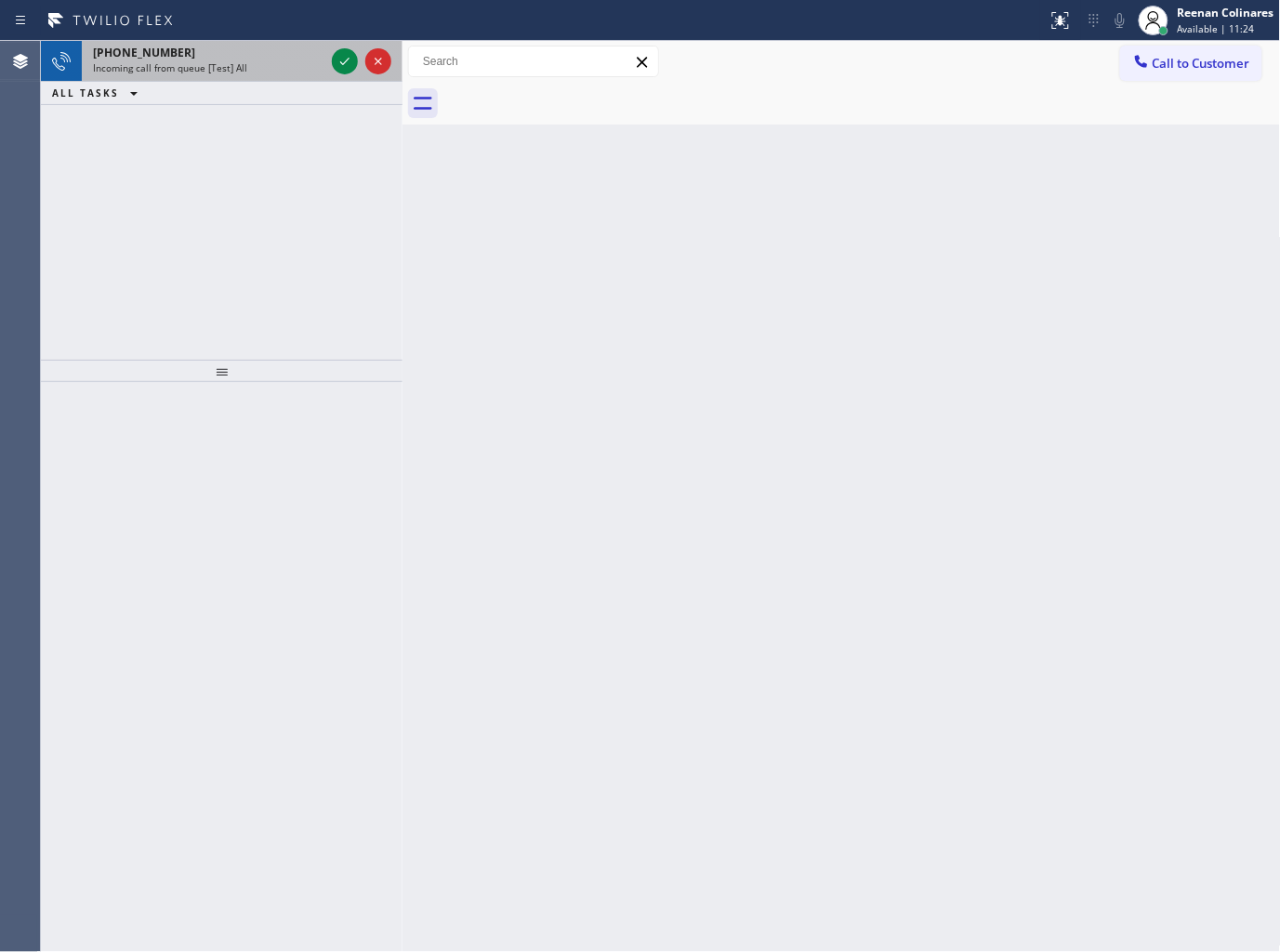
click at [266, 67] on div "Incoming call from queue [Test] All" at bounding box center [209, 67] width 231 height 13
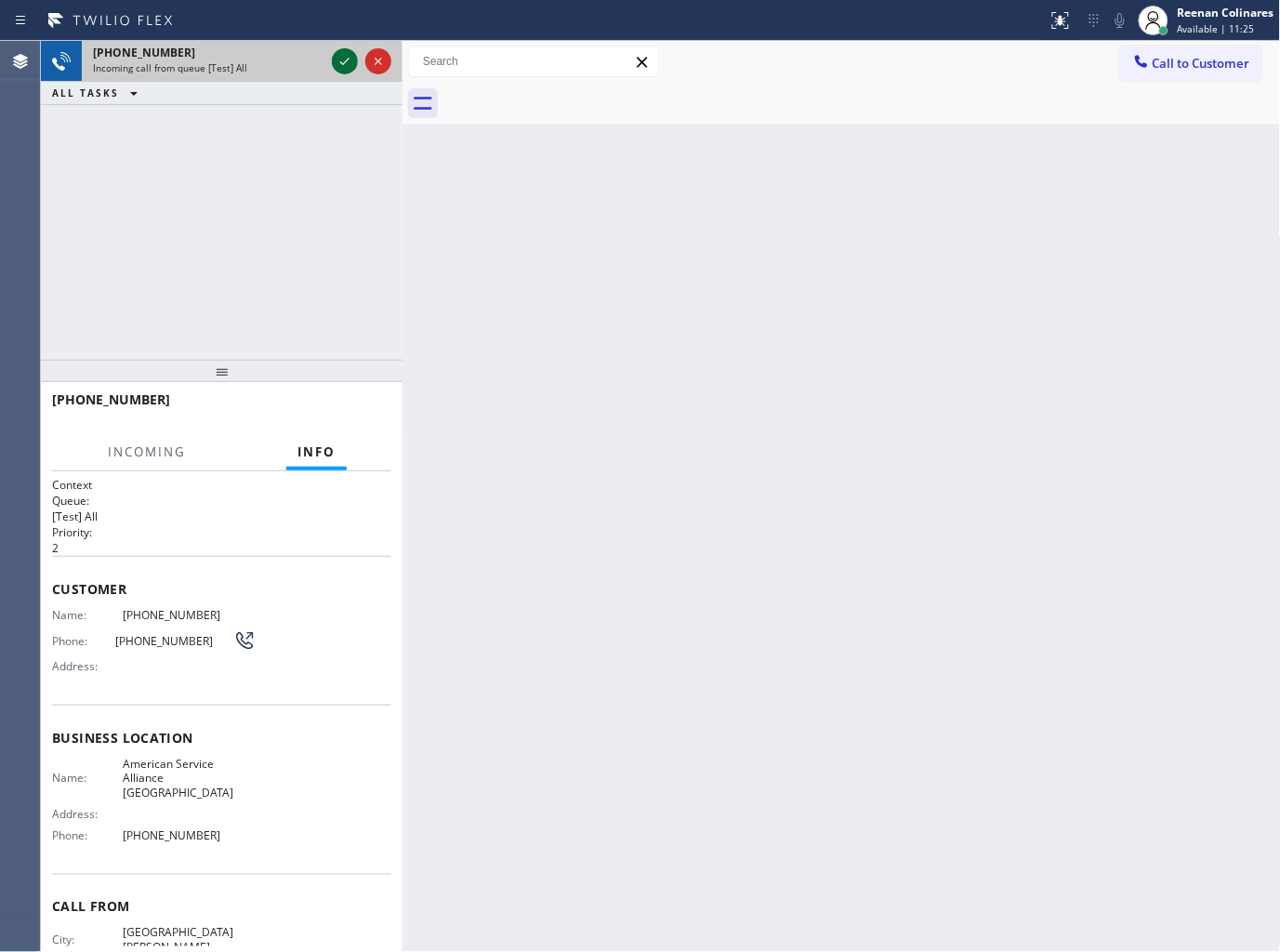
click at [336, 61] on icon at bounding box center [344, 61] width 22 height 22
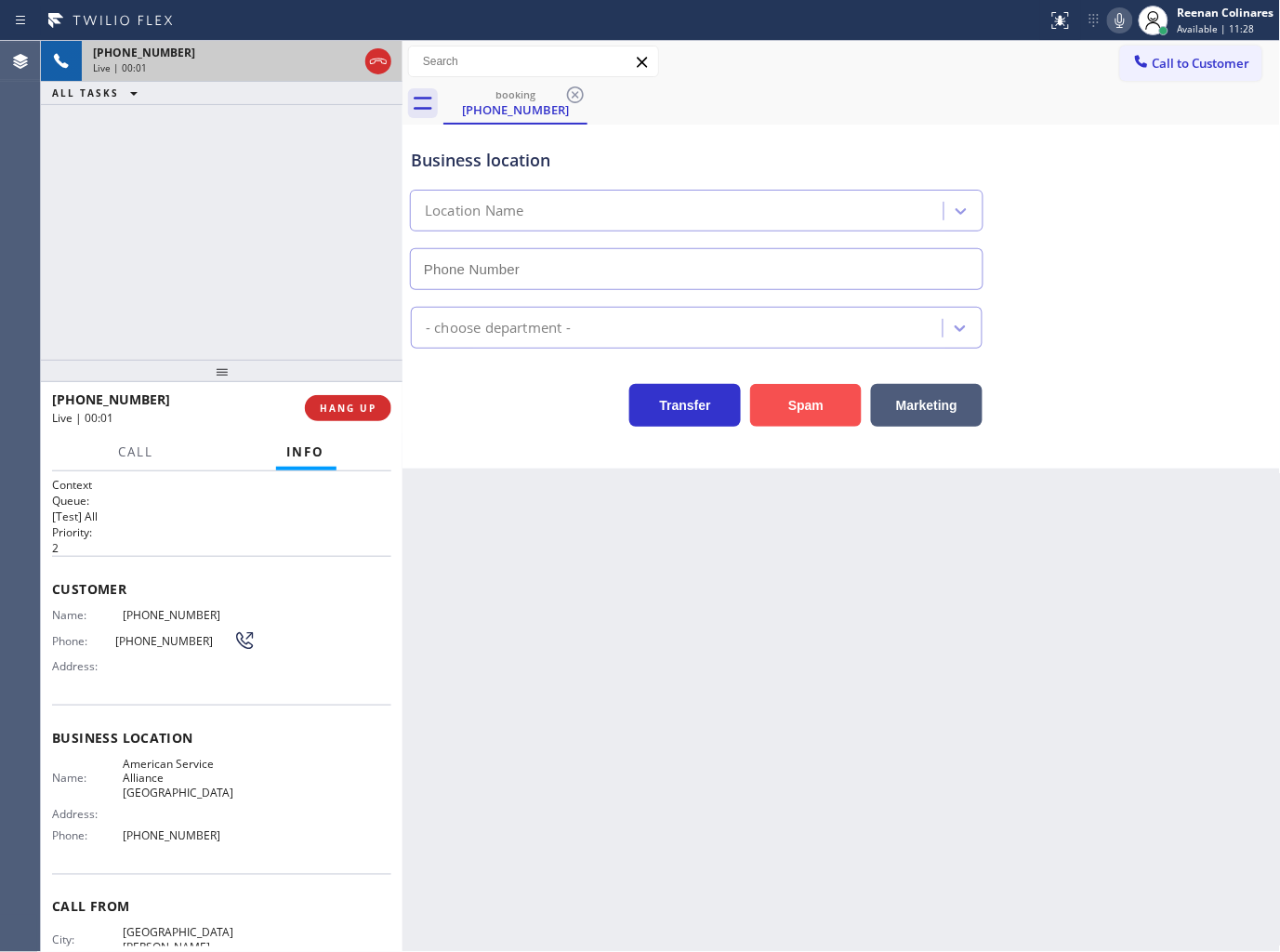
type input "[PHONE_NUMBER]"
click at [797, 405] on button "Spam" at bounding box center [806, 405] width 112 height 43
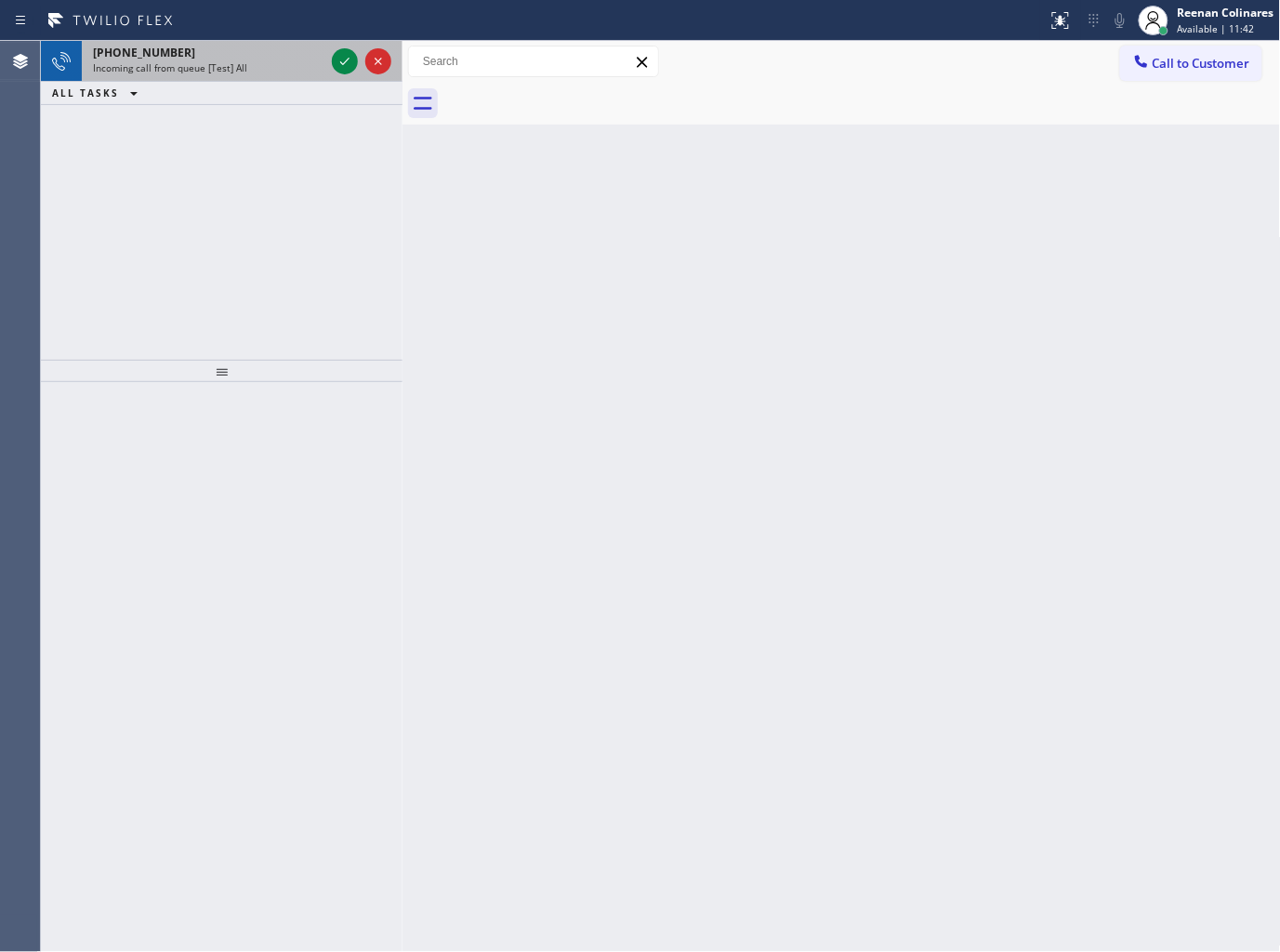
click at [236, 62] on span "Incoming call from queue [Test] All" at bounding box center [170, 67] width 155 height 13
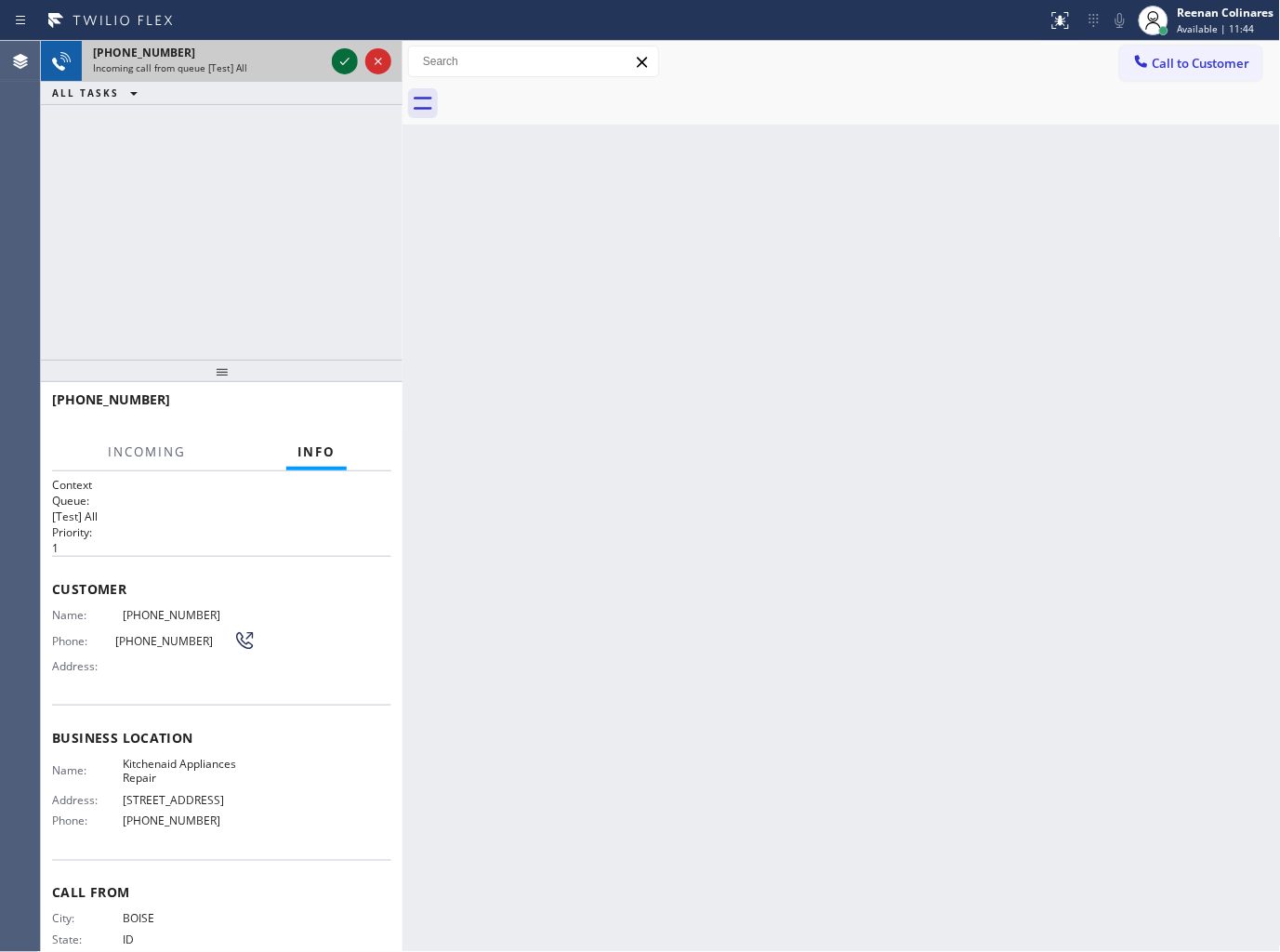
click at [337, 57] on icon at bounding box center [344, 61] width 22 height 22
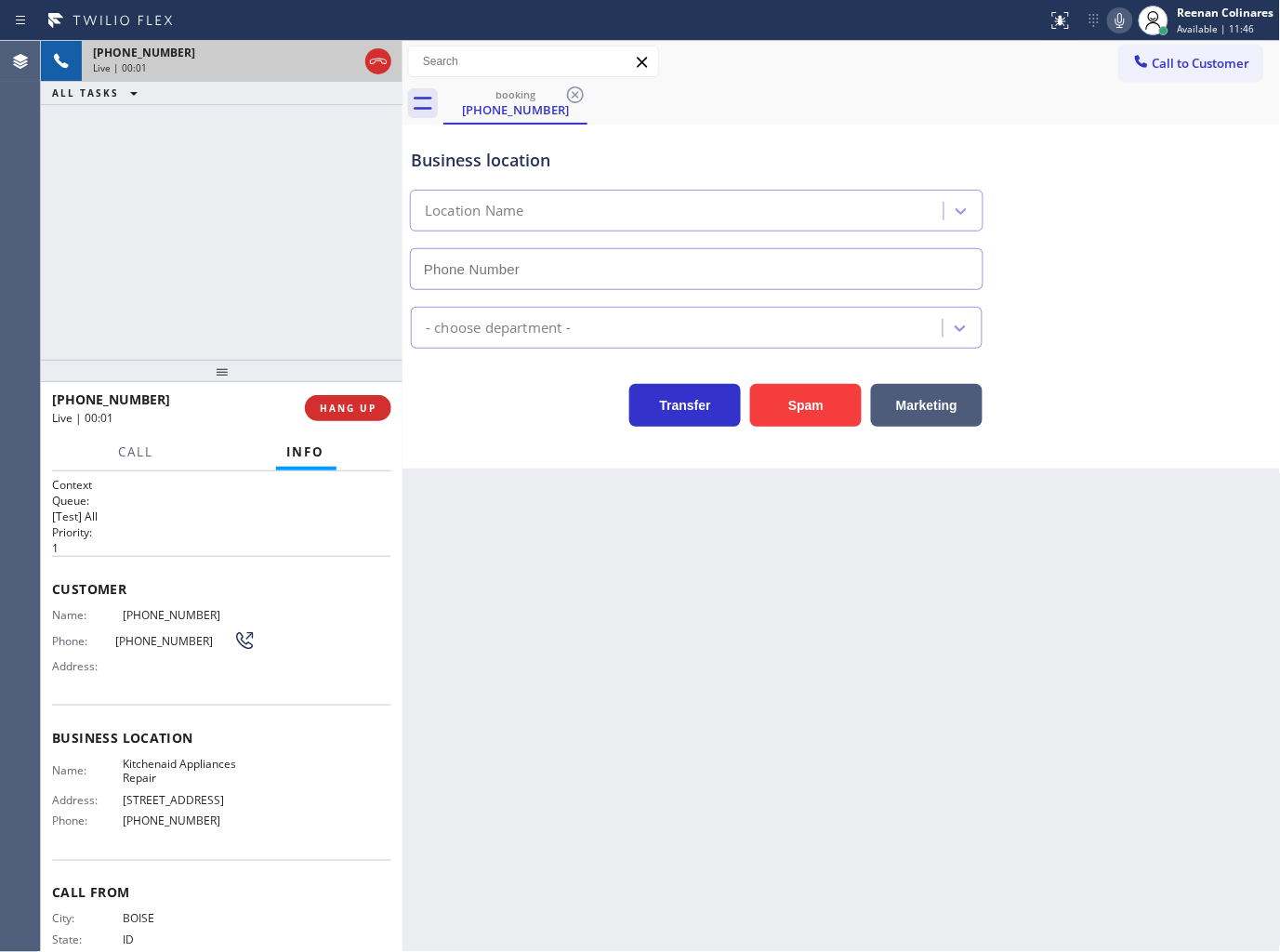
type input "[PHONE_NUMBER]"
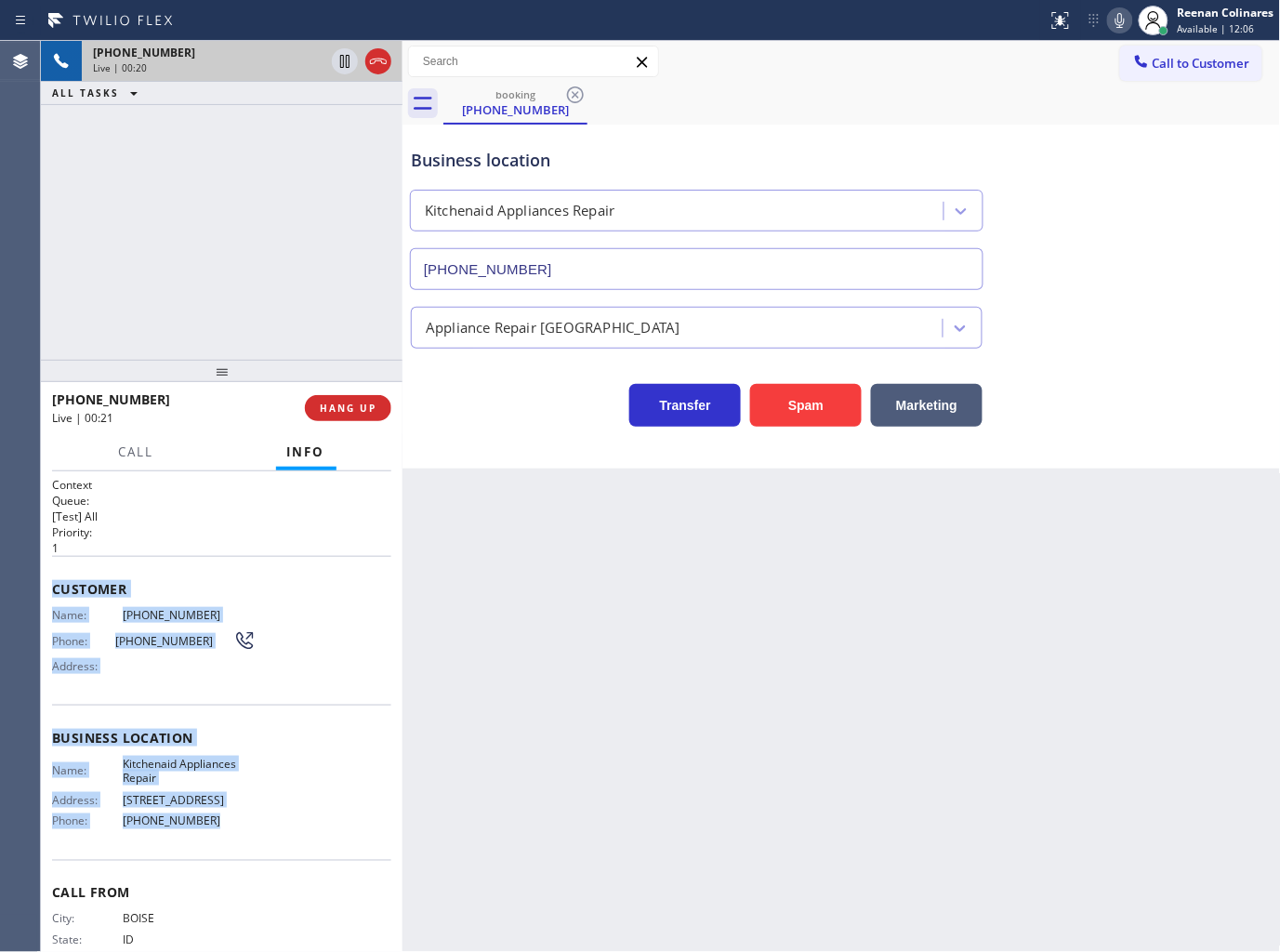
drag, startPoint x: 51, startPoint y: 587, endPoint x: 247, endPoint y: 819, distance: 303.7
click at [247, 819] on div "Context Queue: [Test] All Priority: 1 Customer Name: [PHONE_NUMBER] Phone: [PHO…" at bounding box center [221, 738] width 339 height 524
drag, startPoint x: 1116, startPoint y: 21, endPoint x: 1076, endPoint y: 44, distance: 46.1
click at [1116, 21] on icon at bounding box center [1119, 20] width 9 height 15
click at [126, 453] on span "Call" at bounding box center [136, 451] width 35 height 17
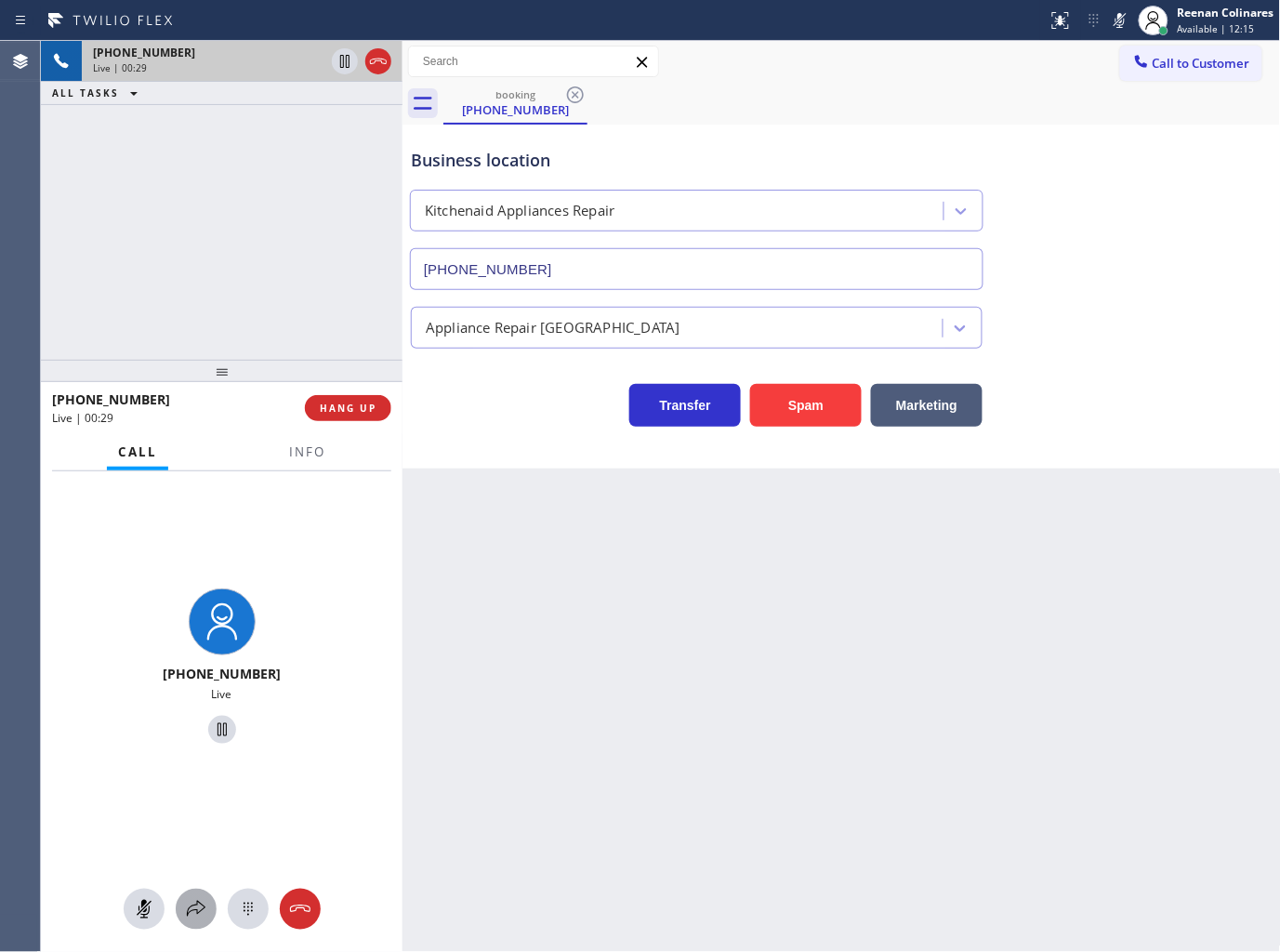
click at [203, 903] on icon at bounding box center [196, 909] width 22 height 22
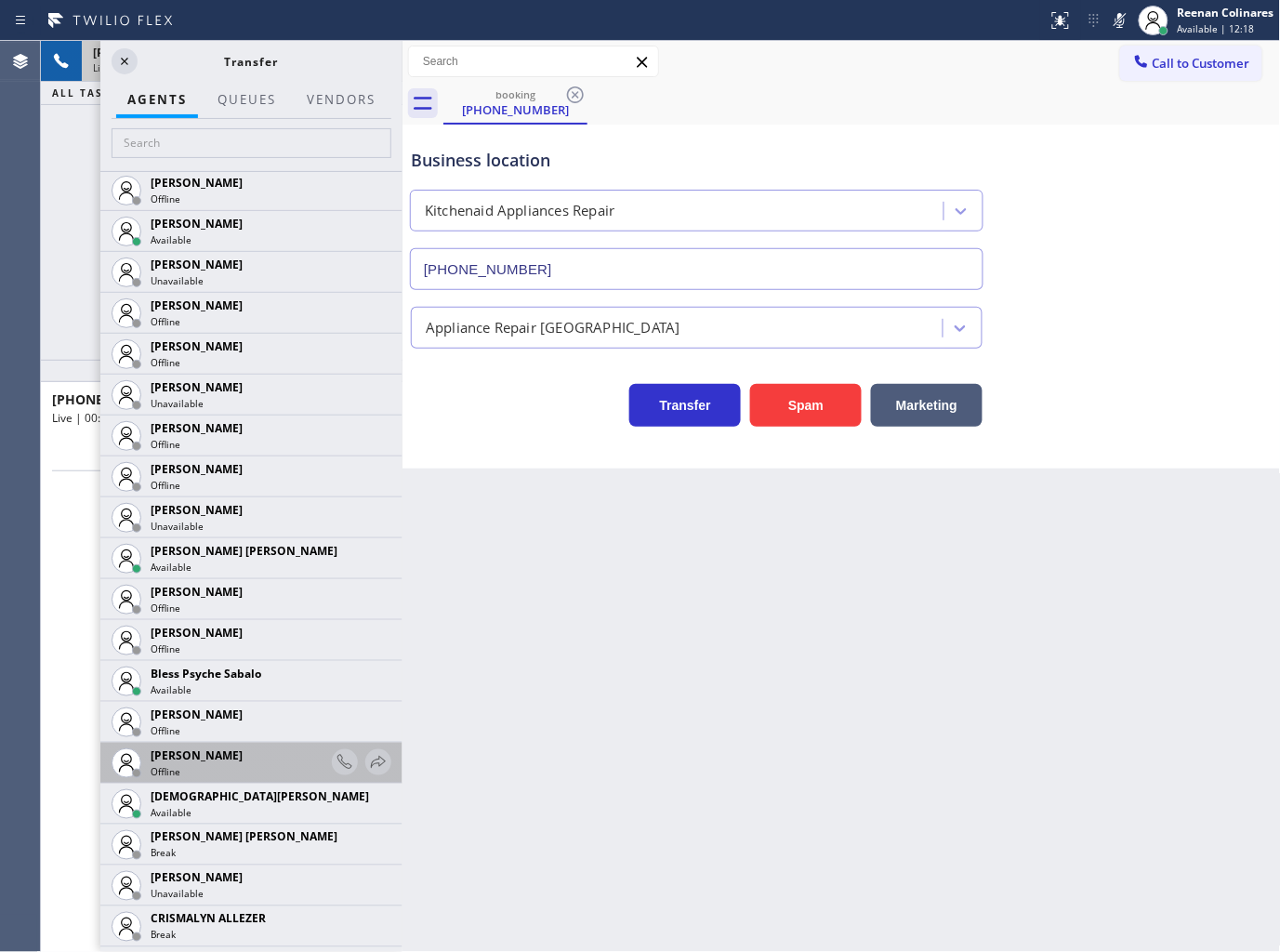
scroll to position [309, 0]
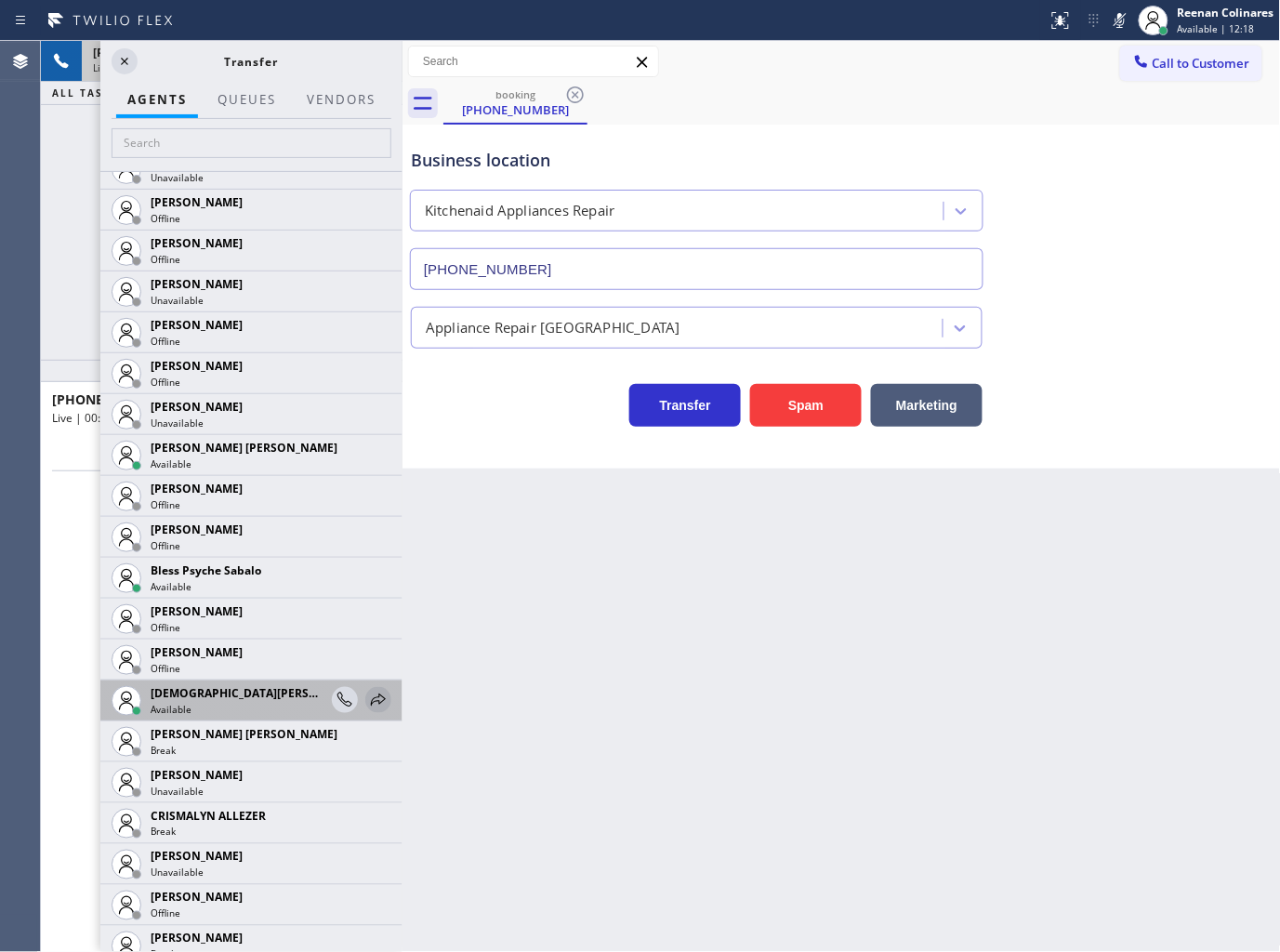
click at [367, 705] on icon at bounding box center [378, 700] width 22 height 22
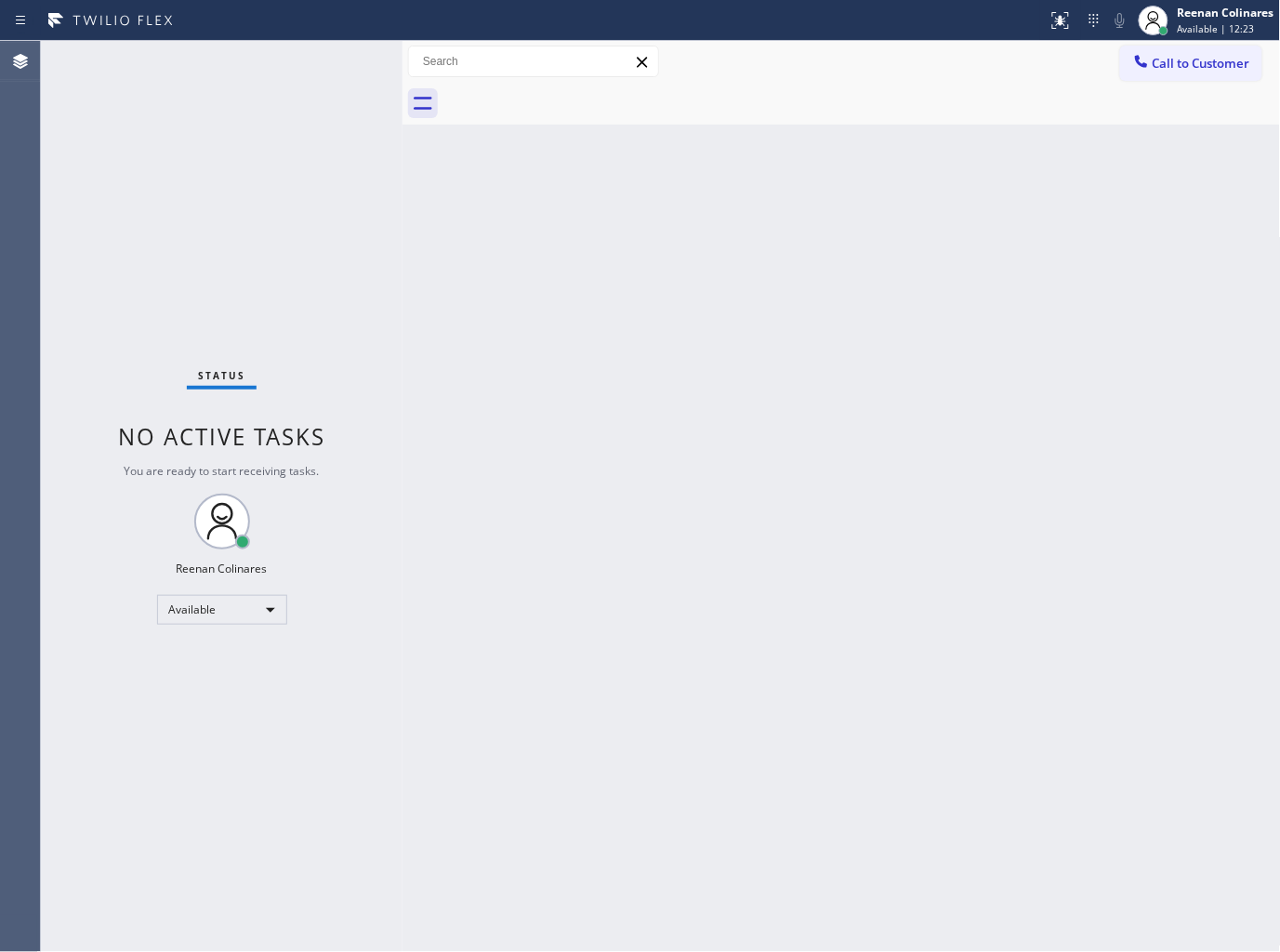
click at [1087, 666] on div "Back to Dashboard Change Sender ID Customers Technicians Select a contact Outbo…" at bounding box center [841, 496] width 878 height 911
click at [646, 299] on div "Back to Dashboard Change Sender ID Customers Technicians Select a contact Outbo…" at bounding box center [841, 496] width 878 height 911
click at [738, 304] on div "Back to Dashboard Change Sender ID Customers Technicians Select a contact Outbo…" at bounding box center [841, 496] width 878 height 911
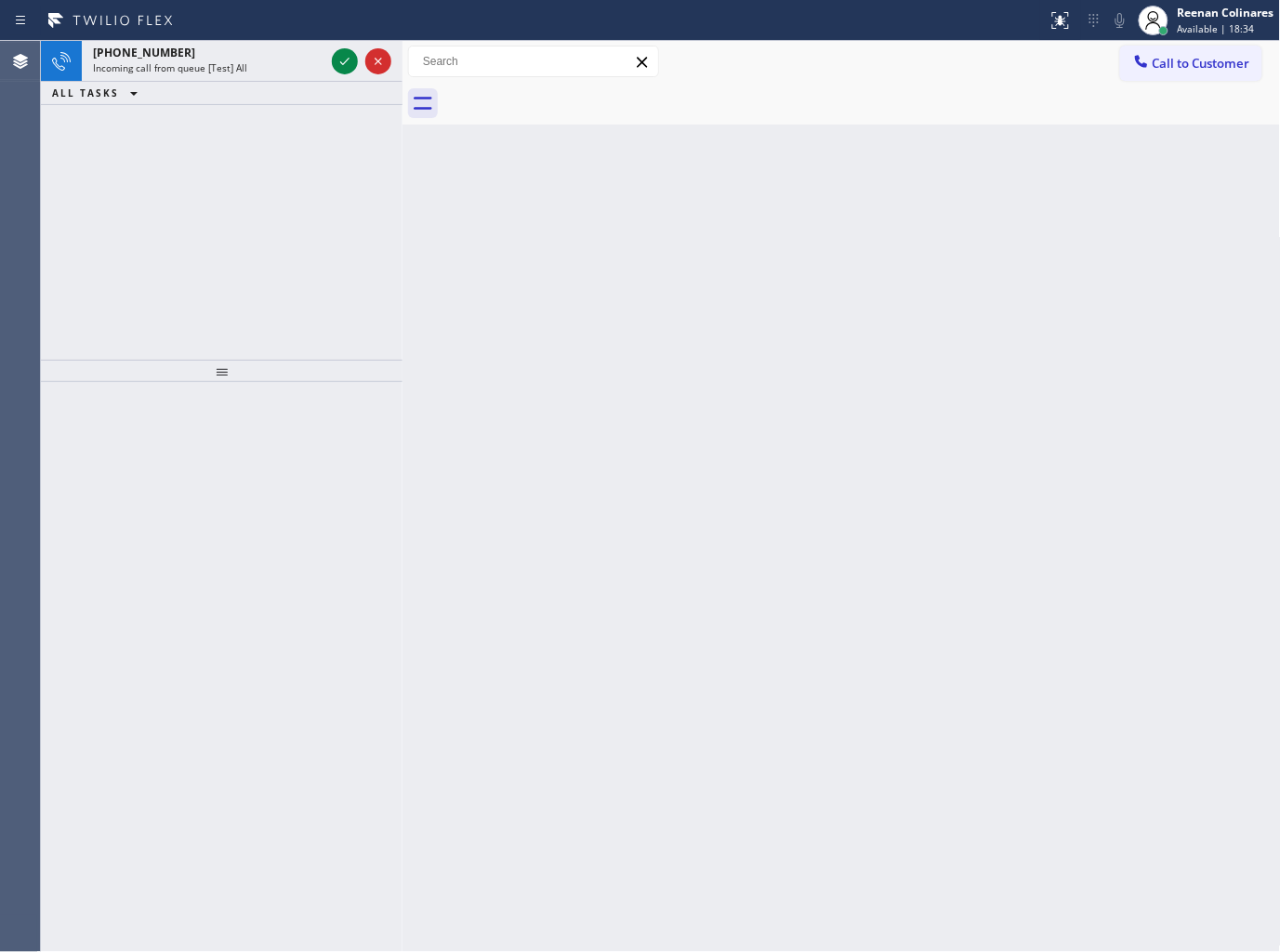
drag, startPoint x: 244, startPoint y: 49, endPoint x: 262, endPoint y: 152, distance: 104.6
click at [244, 48] on div "[PHONE_NUMBER]" at bounding box center [209, 53] width 231 height 16
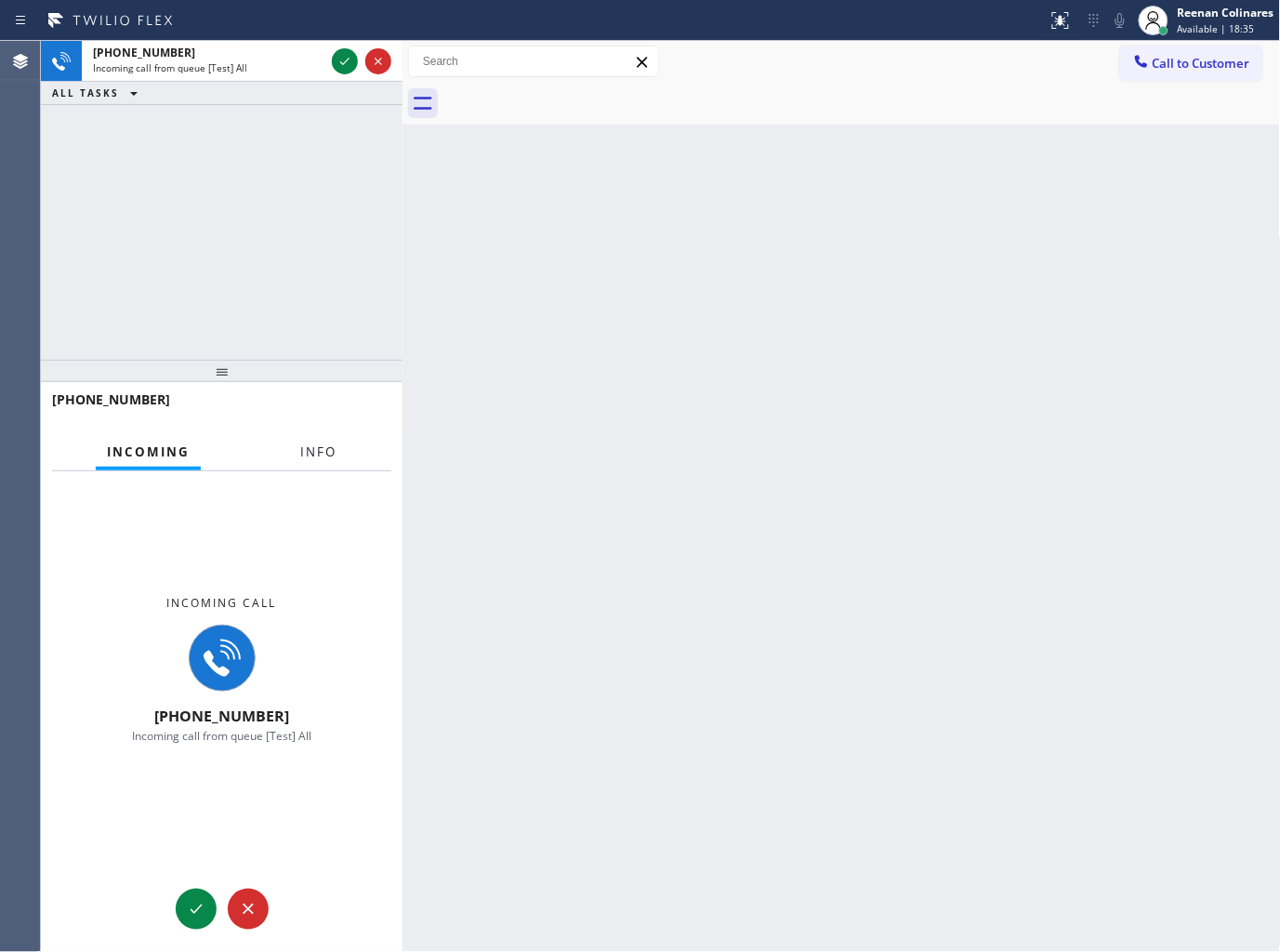
click at [314, 456] on span "Info" at bounding box center [318, 451] width 36 height 17
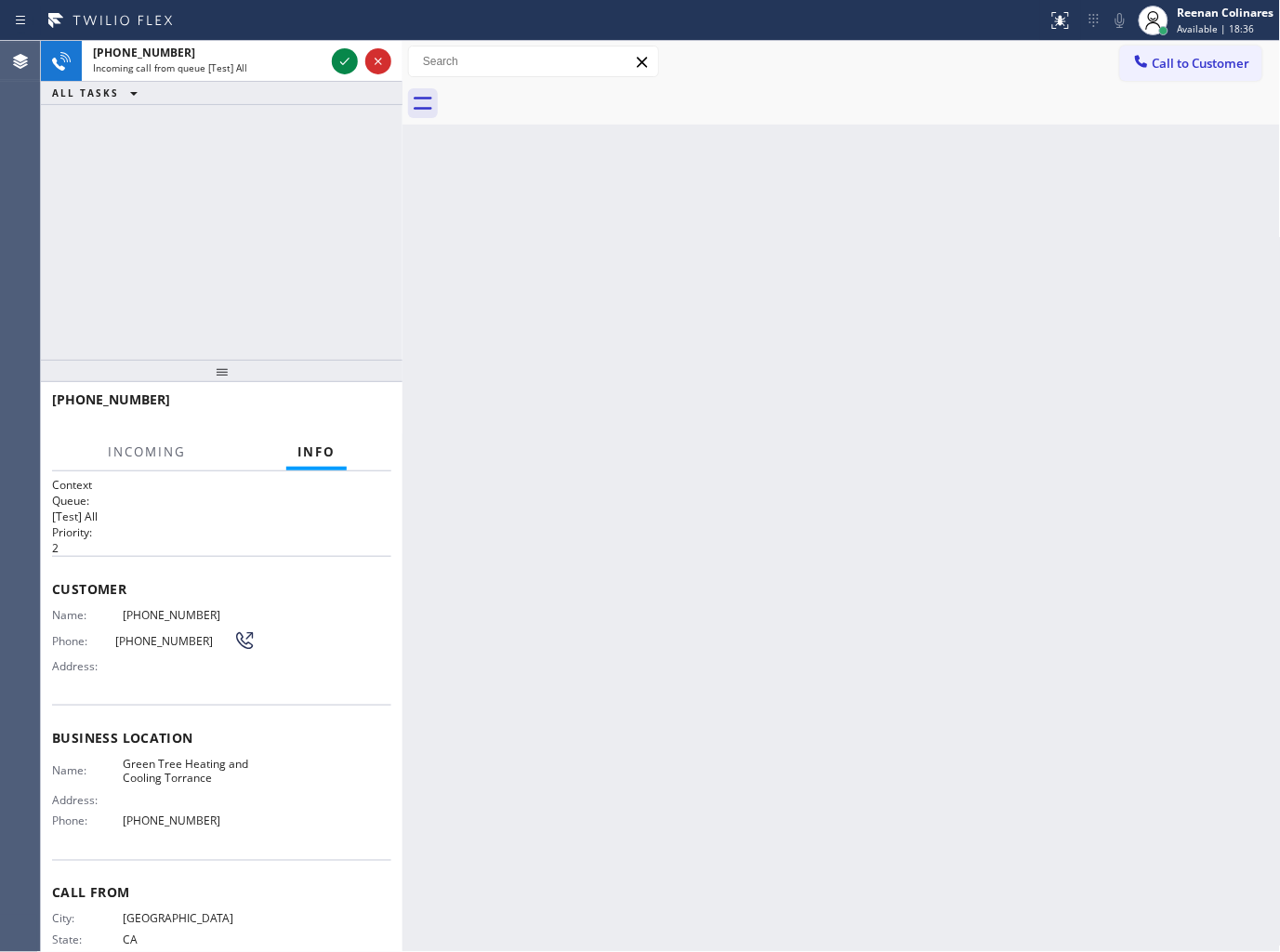
drag, startPoint x: 293, startPoint y: 265, endPoint x: 289, endPoint y: 169, distance: 96.1
click at [292, 254] on div "[PHONE_NUMBER] Incoming call from queue [Test] All ALL TASKS ALL TASKS ACTIVE T…" at bounding box center [221, 201] width 361 height 319
click at [333, 61] on icon at bounding box center [344, 61] width 22 height 22
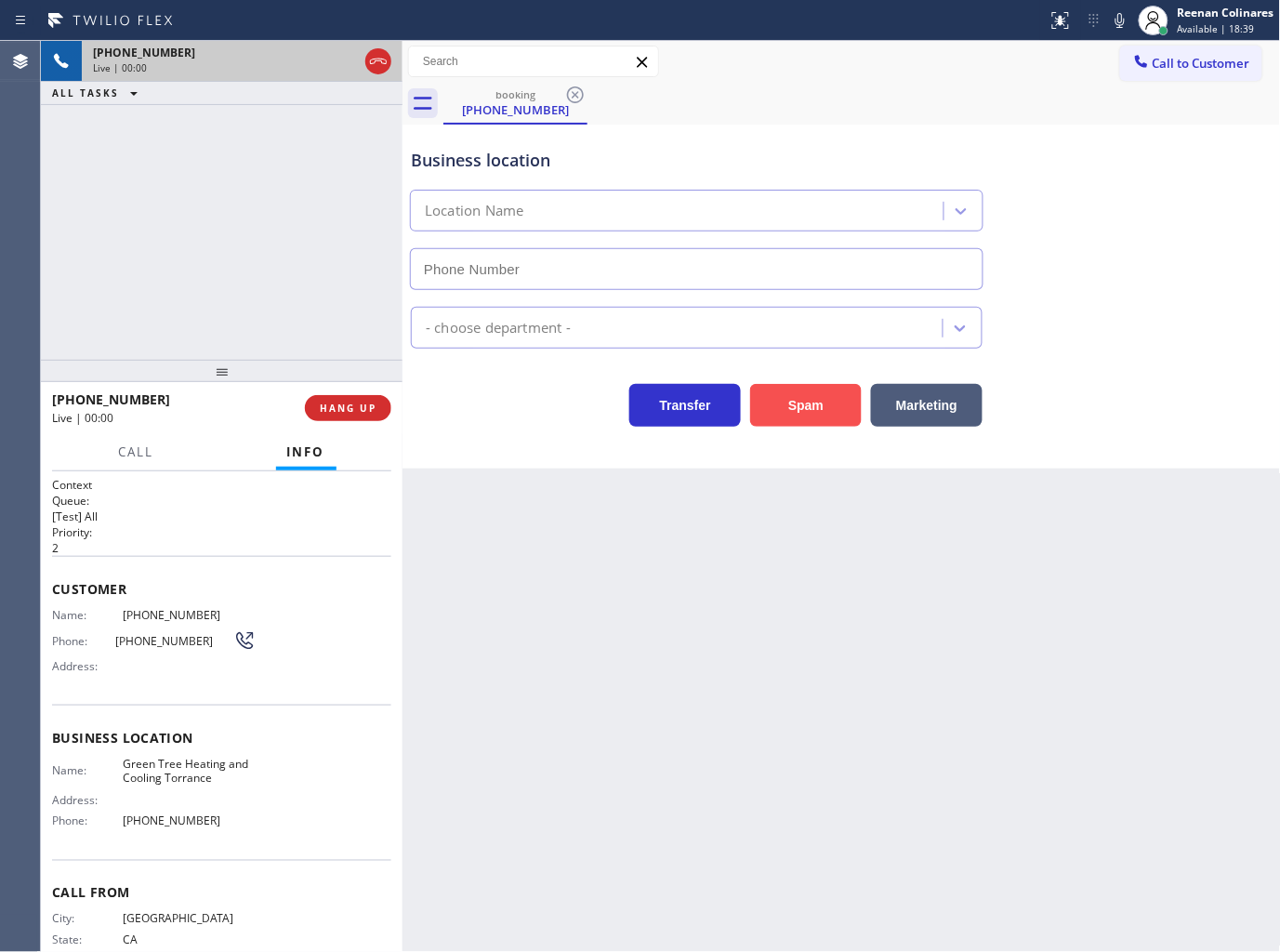
type input "[PHONE_NUMBER]"
click at [797, 401] on button "Spam" at bounding box center [806, 405] width 112 height 43
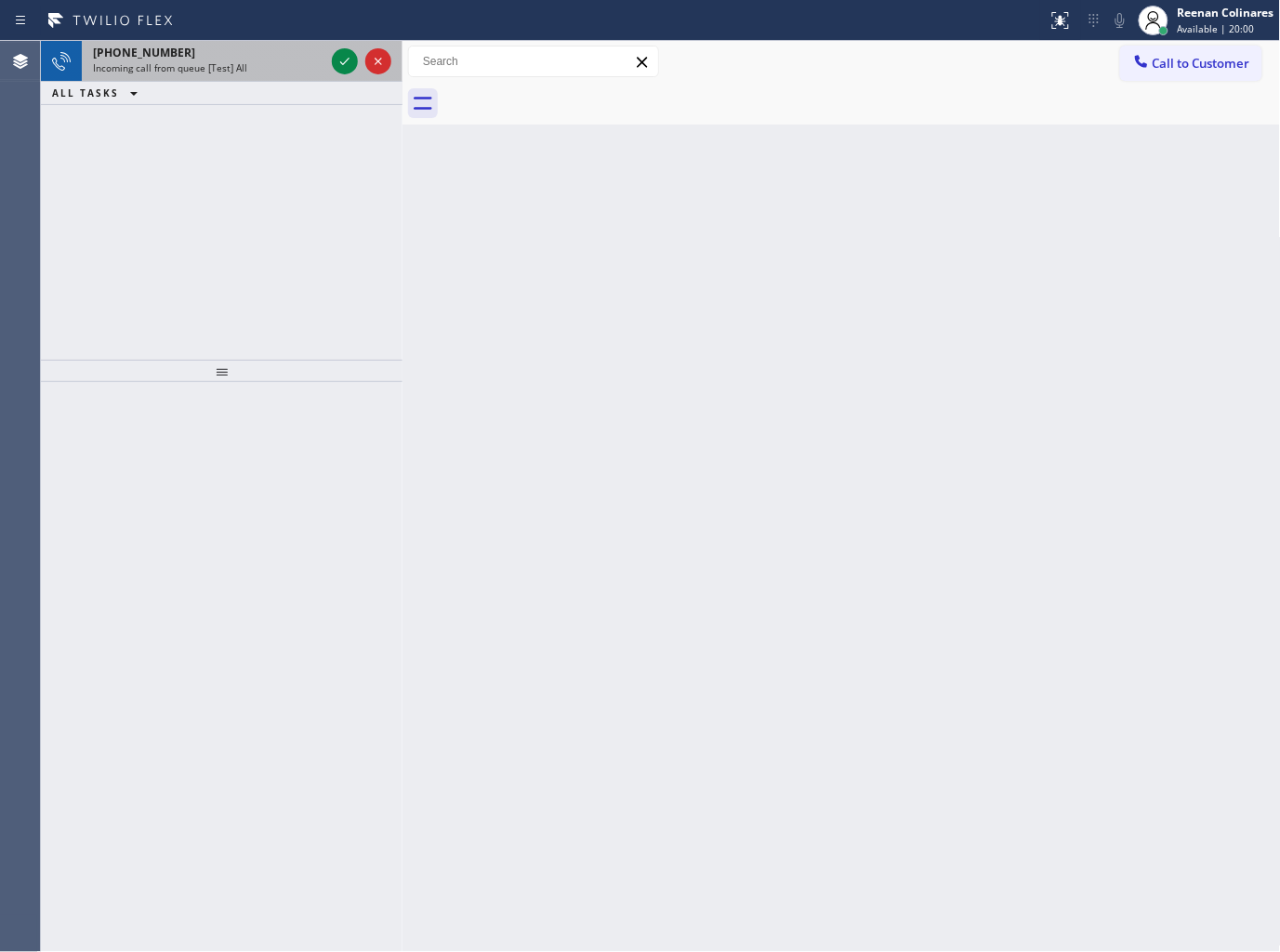
click at [251, 66] on div "Incoming call from queue [Test] All" at bounding box center [209, 67] width 231 height 13
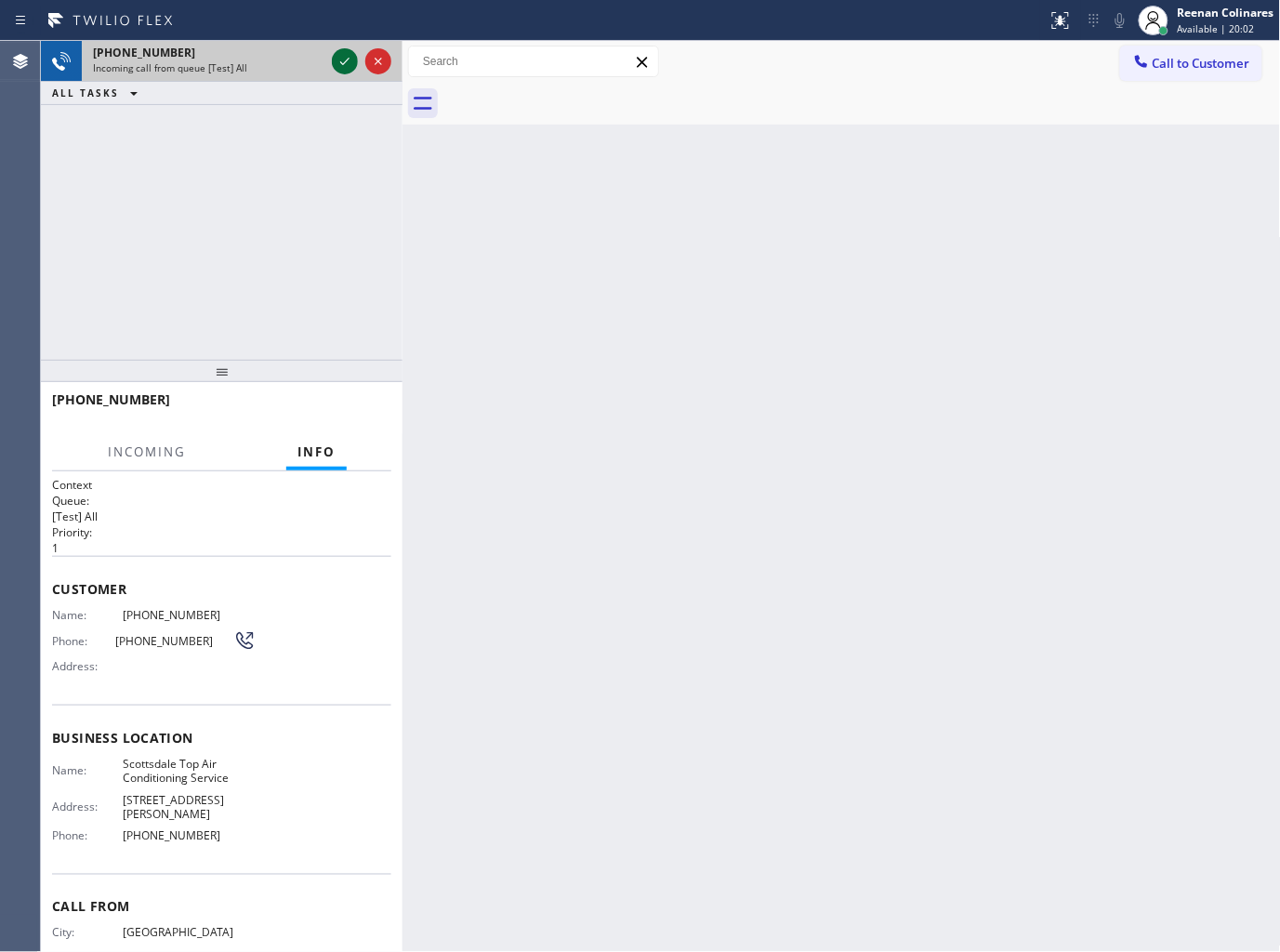
click at [338, 67] on icon at bounding box center [344, 61] width 22 height 22
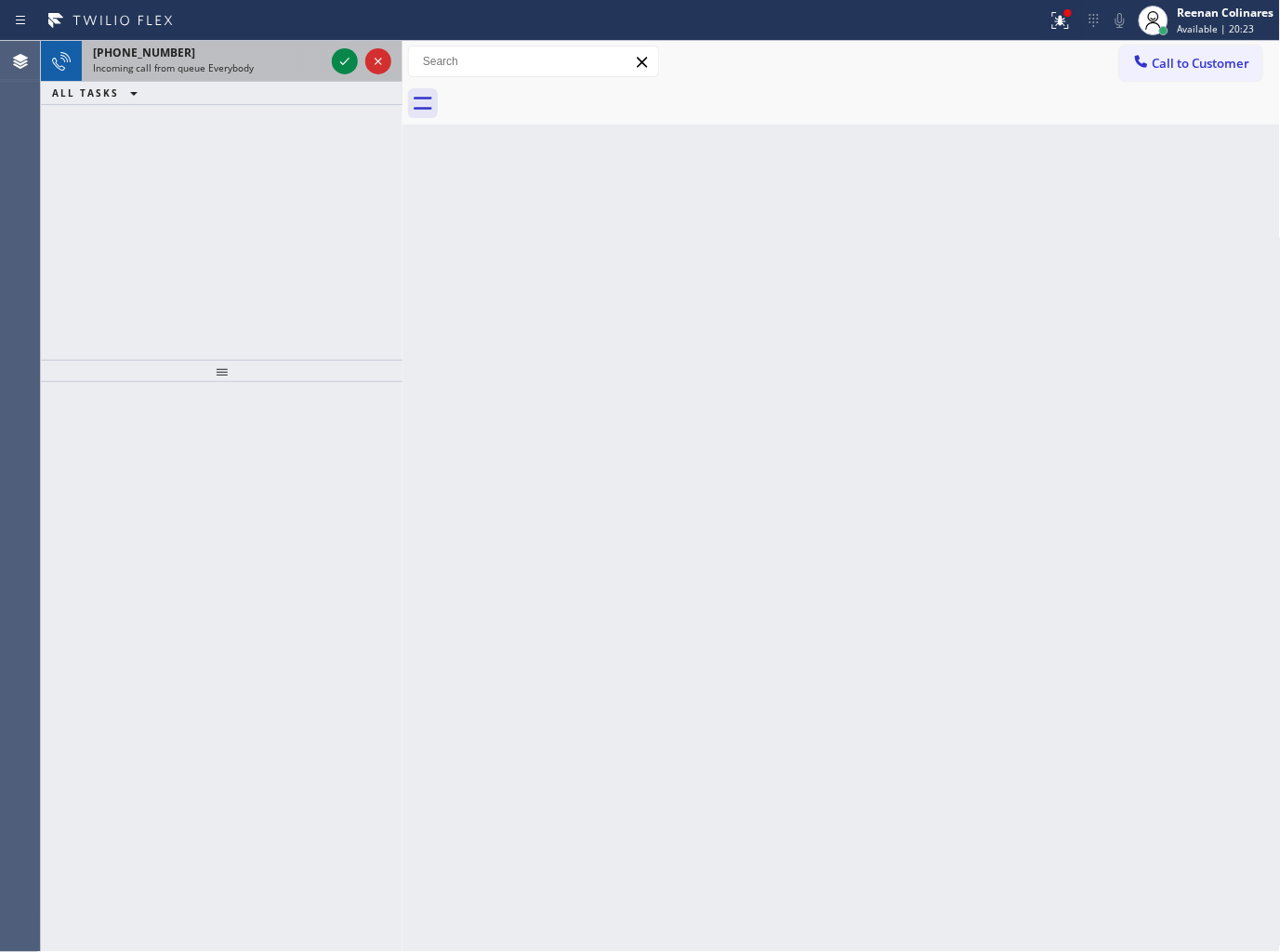
click at [272, 76] on div "[PHONE_NUMBER] Incoming call from queue Everybody" at bounding box center [205, 61] width 246 height 41
click at [242, 66] on span "Incoming call from queue [Test] All" at bounding box center [170, 67] width 155 height 13
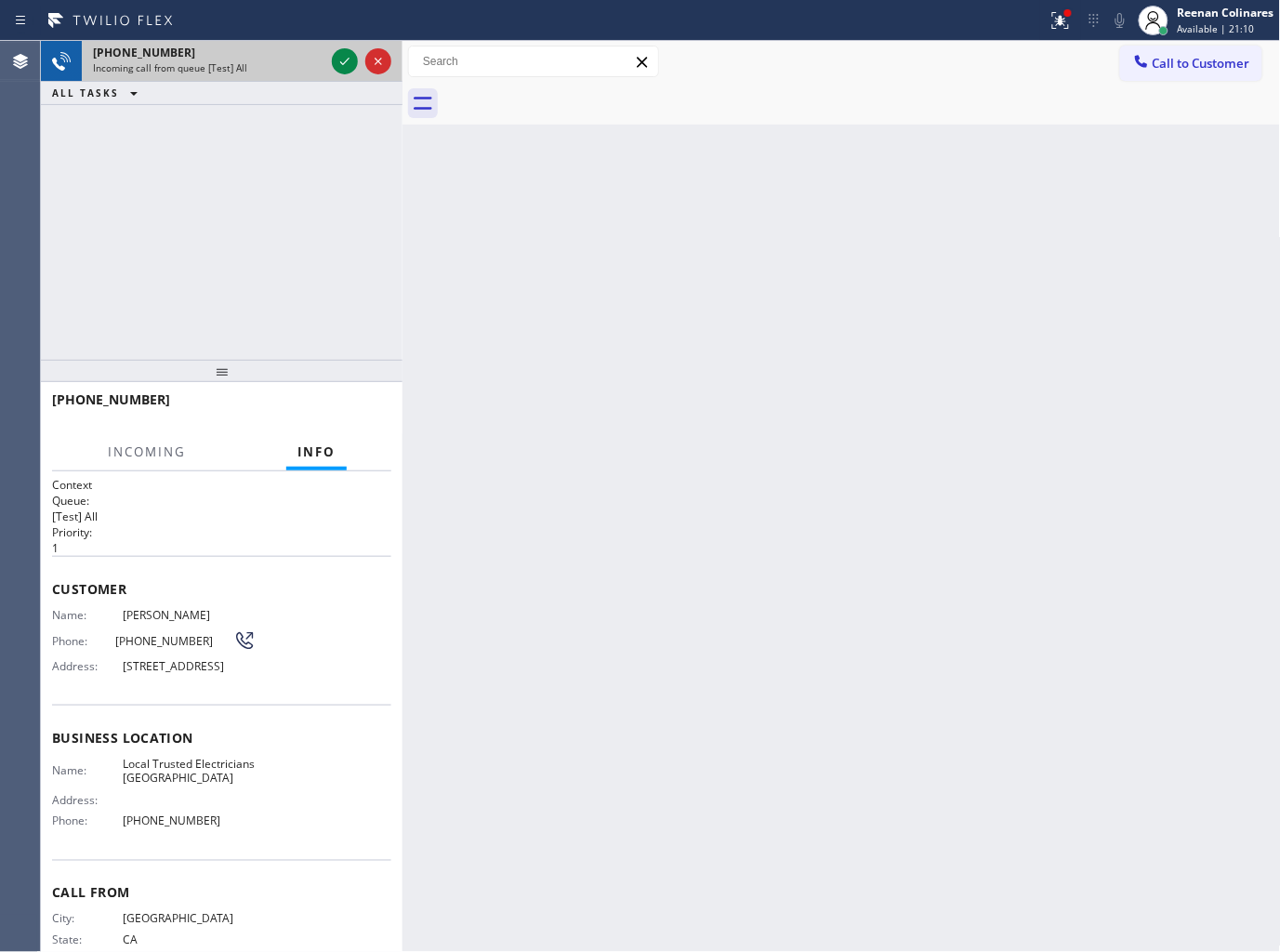
click at [291, 65] on div "Incoming call from queue [Test] All" at bounding box center [209, 67] width 231 height 13
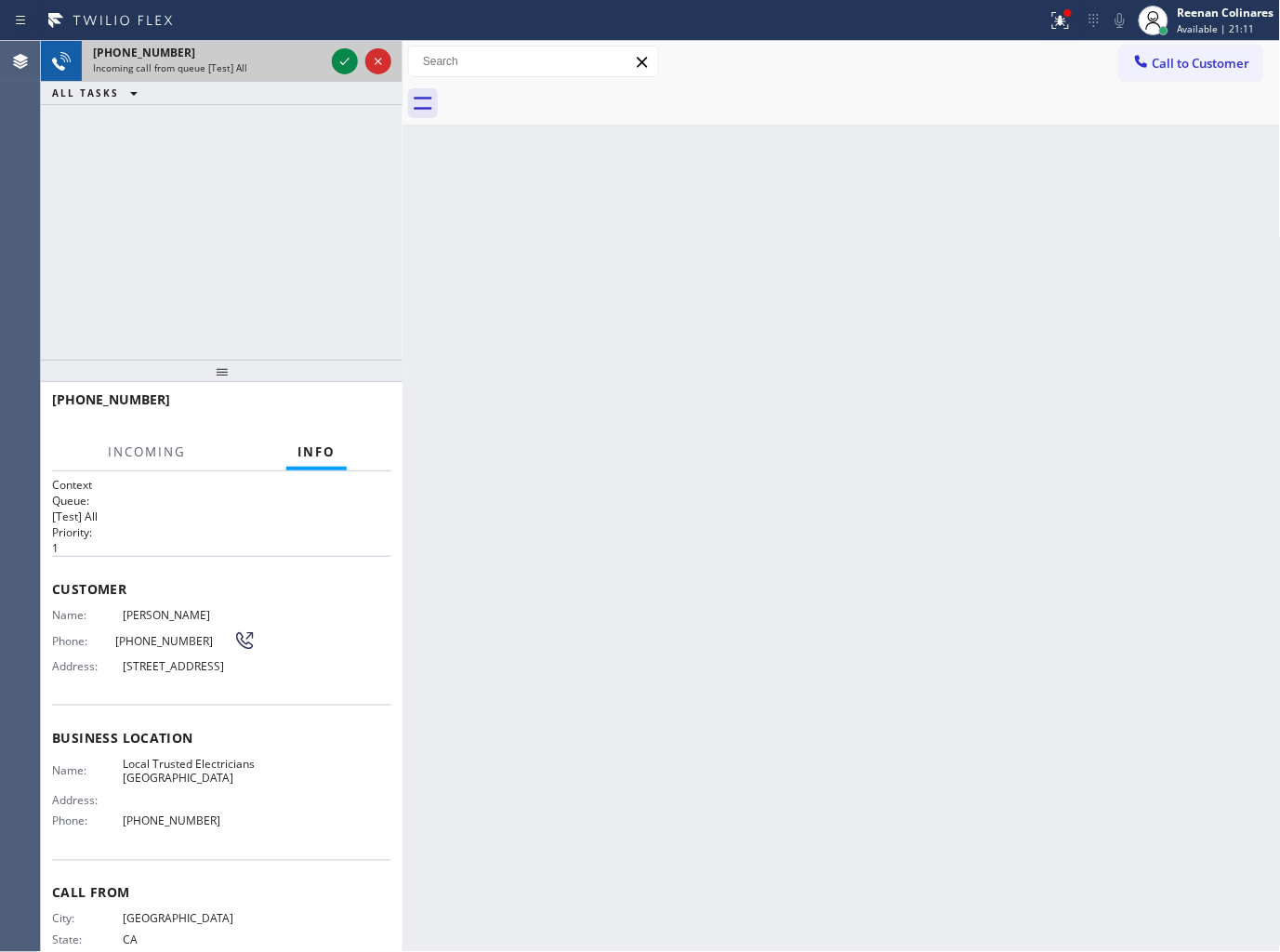
click at [291, 65] on div "Incoming call from queue [Test] All" at bounding box center [209, 67] width 231 height 13
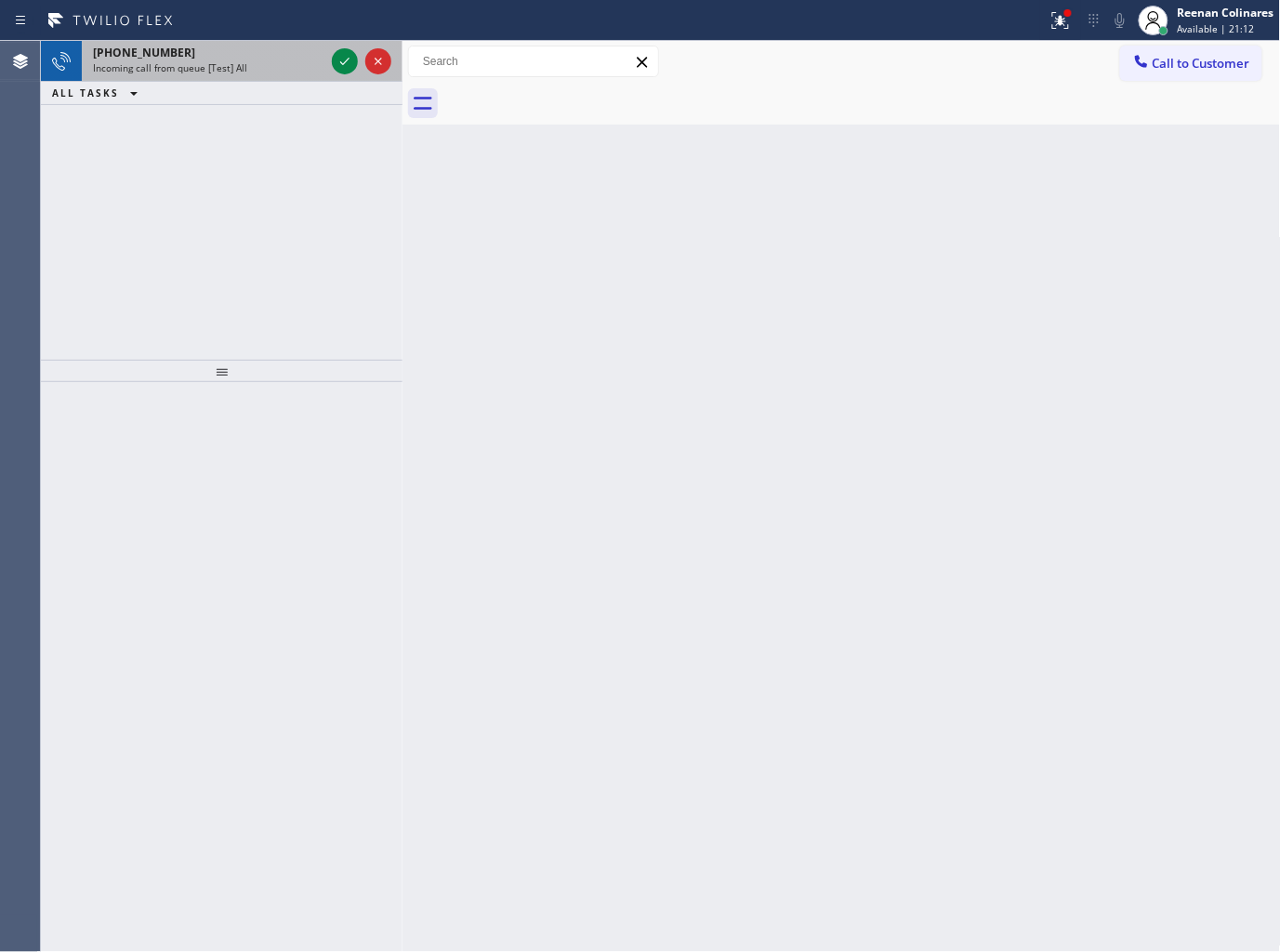
click at [289, 61] on div "Incoming call from queue [Test] All" at bounding box center [209, 67] width 231 height 13
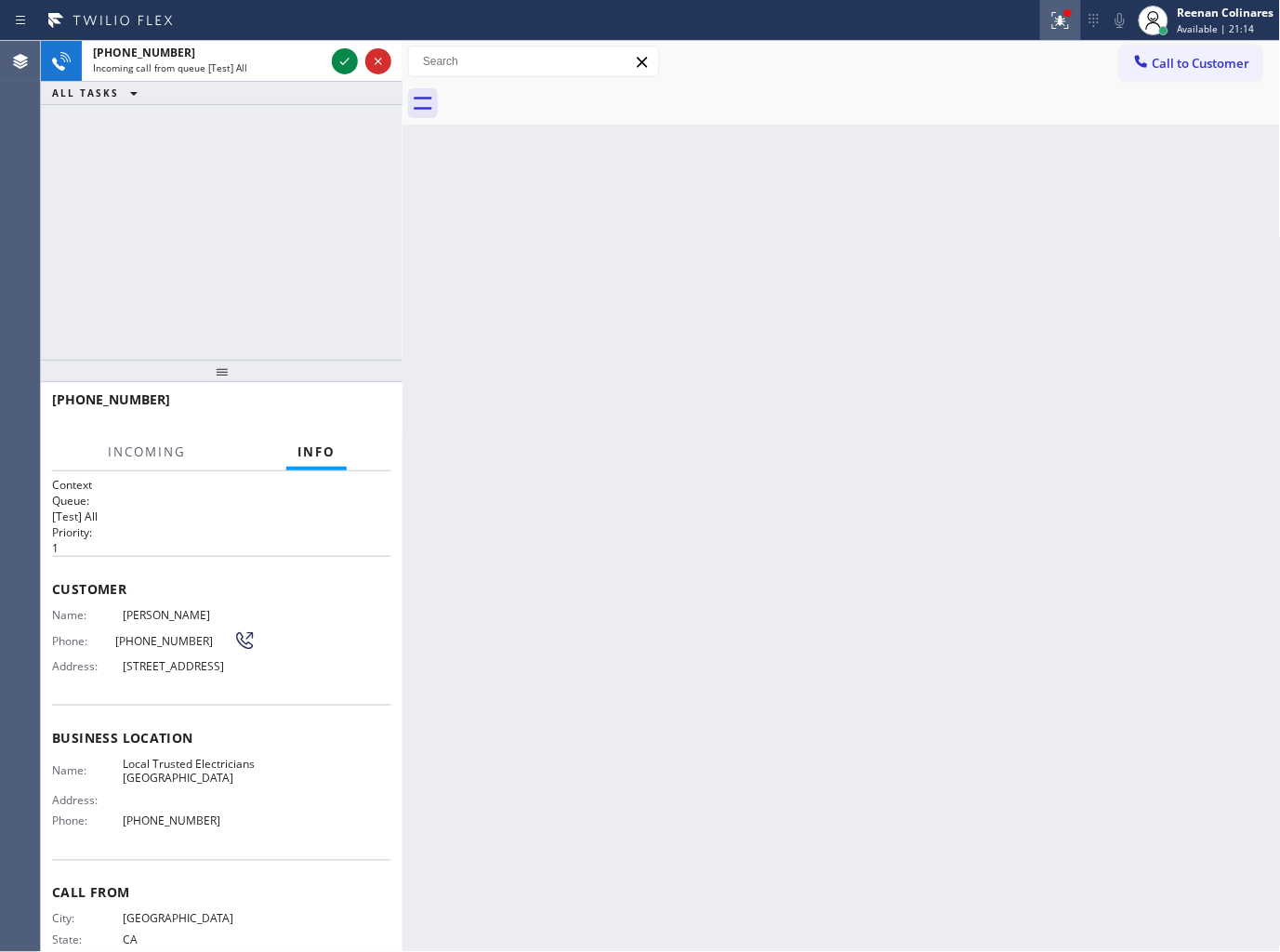
click at [1068, 22] on icon at bounding box center [1061, 20] width 22 height 22
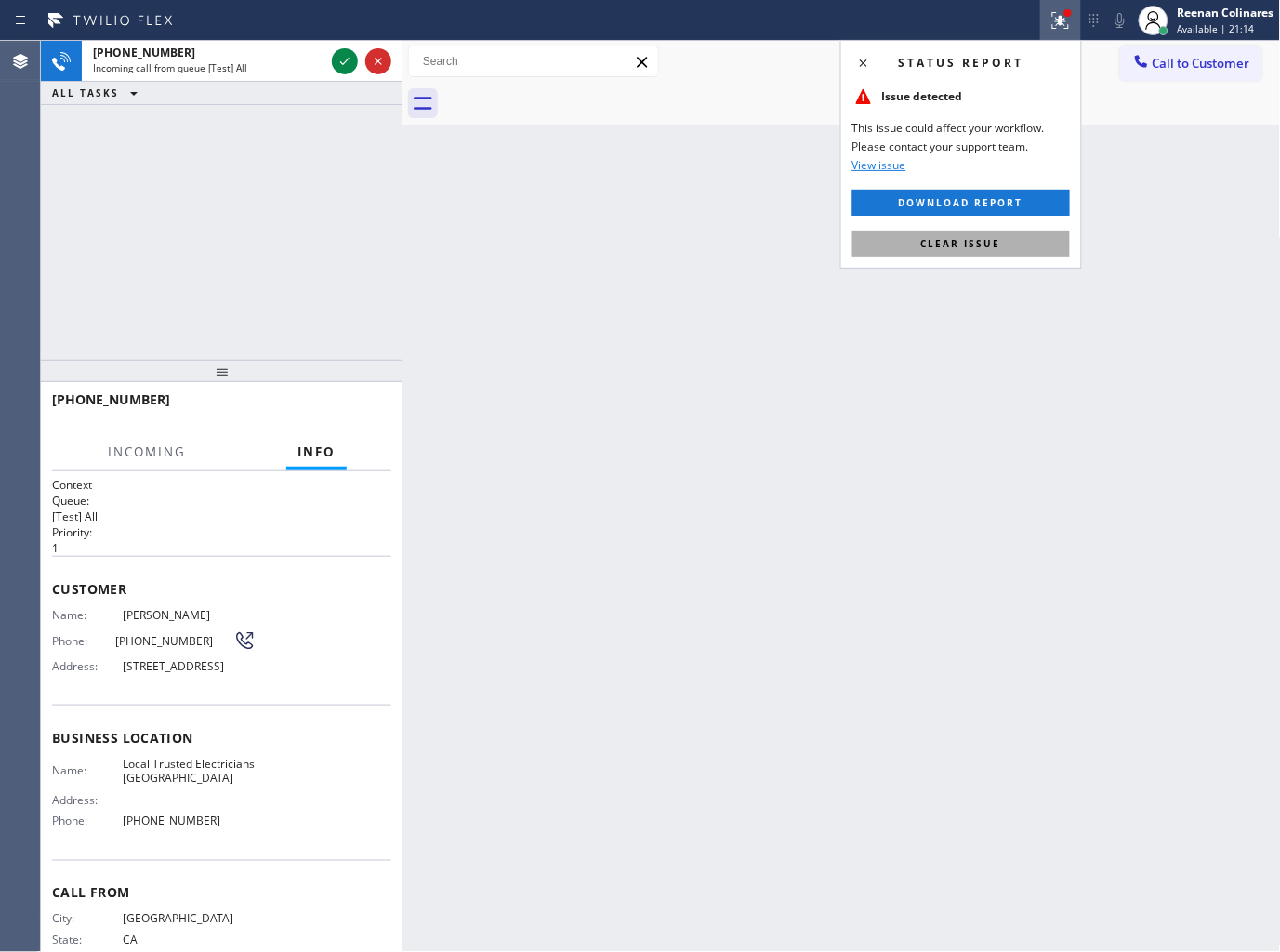
click at [928, 243] on span "Clear issue" at bounding box center [961, 243] width 80 height 13
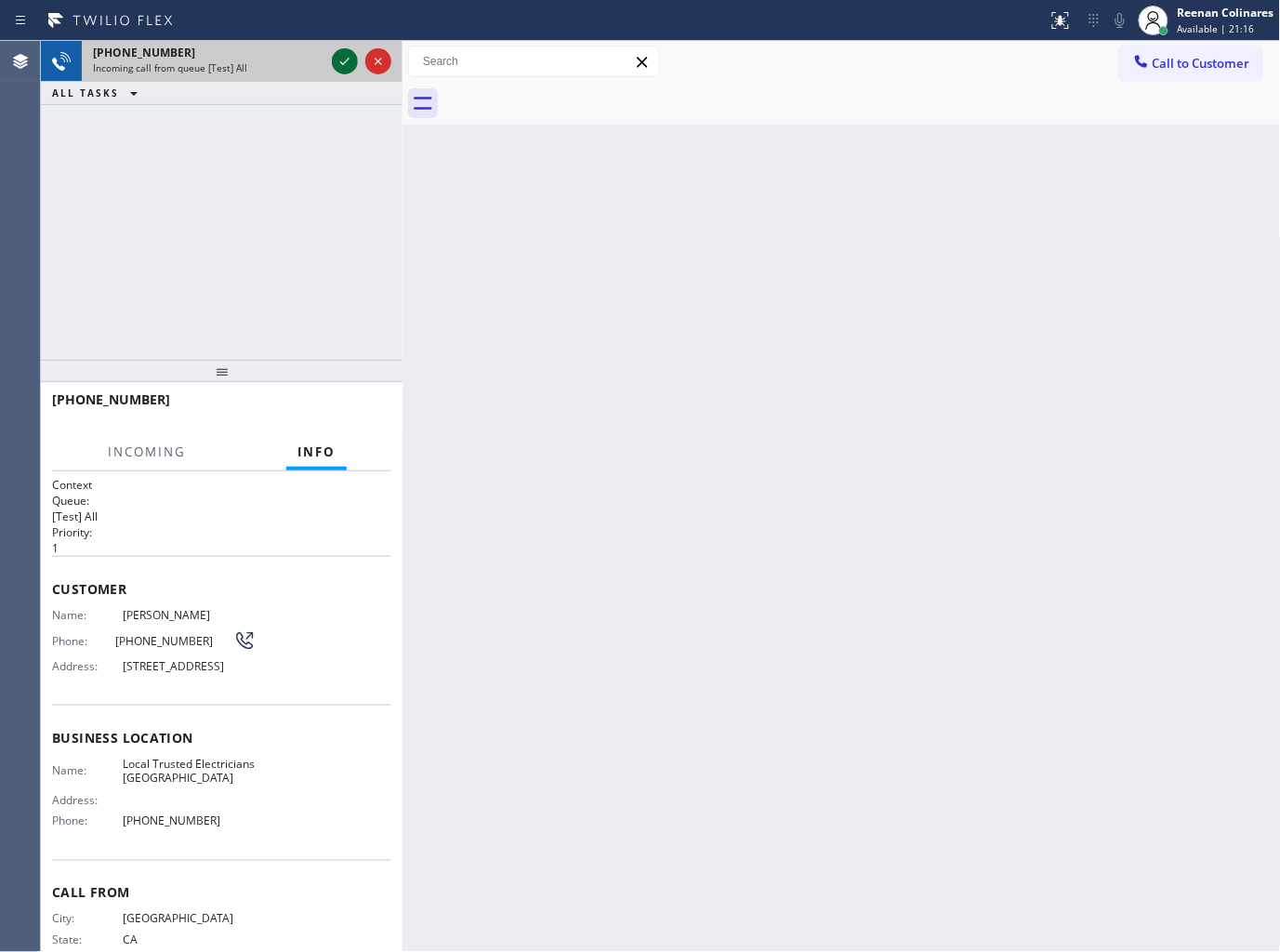
click at [346, 60] on icon at bounding box center [344, 61] width 22 height 22
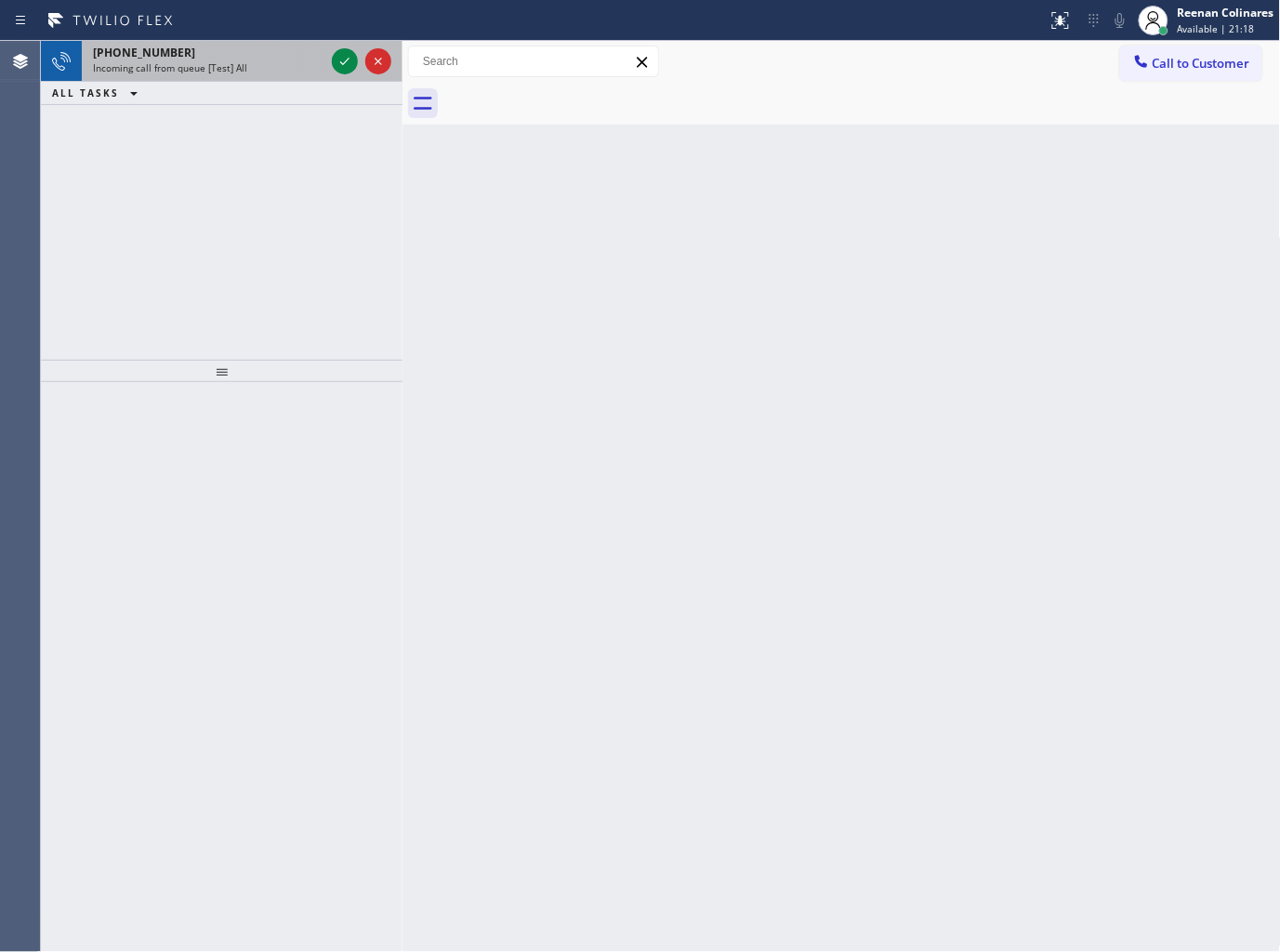
click at [300, 66] on div "Incoming call from queue [Test] All" at bounding box center [209, 67] width 231 height 13
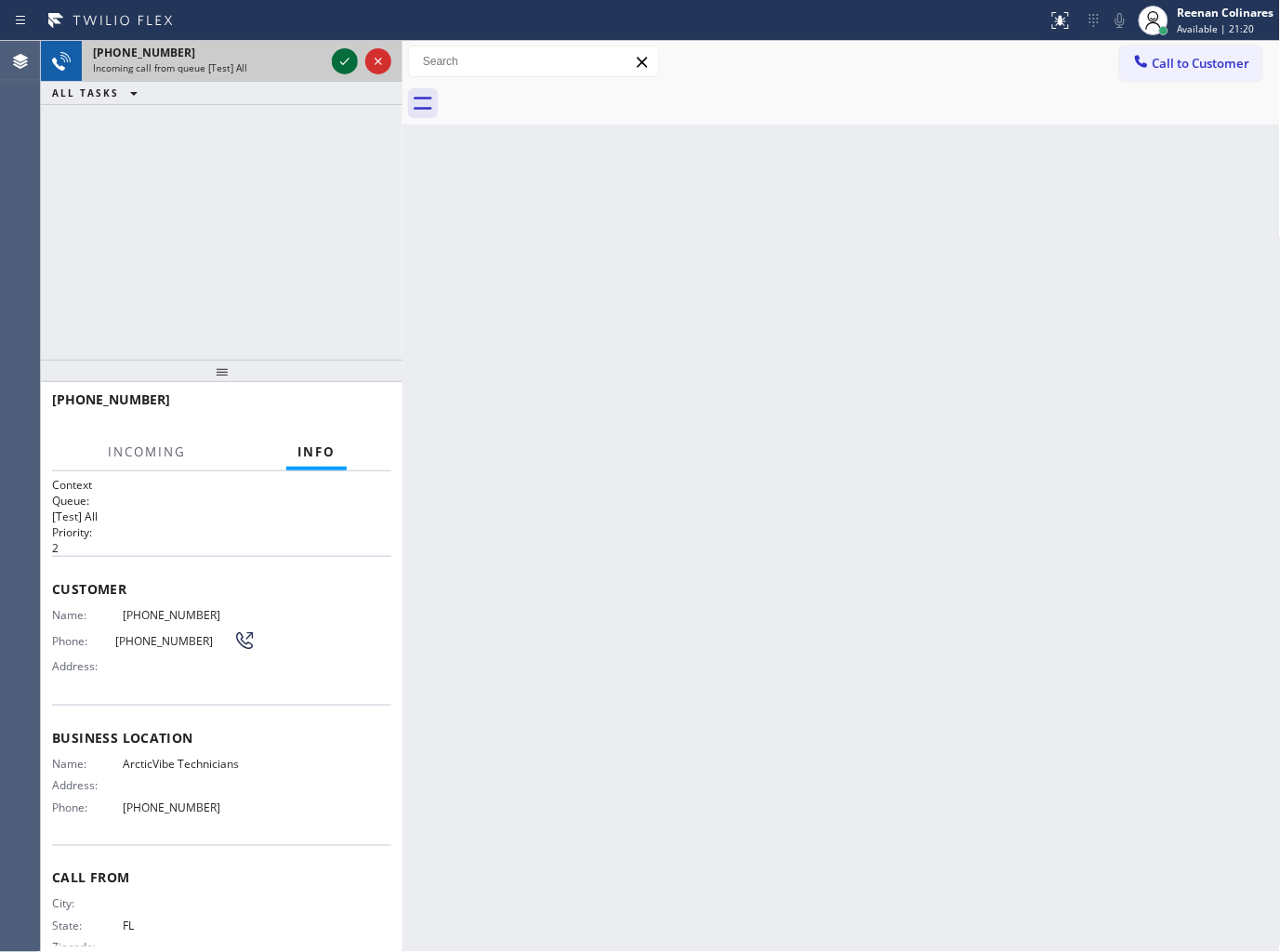
click at [347, 59] on icon at bounding box center [344, 61] width 22 height 22
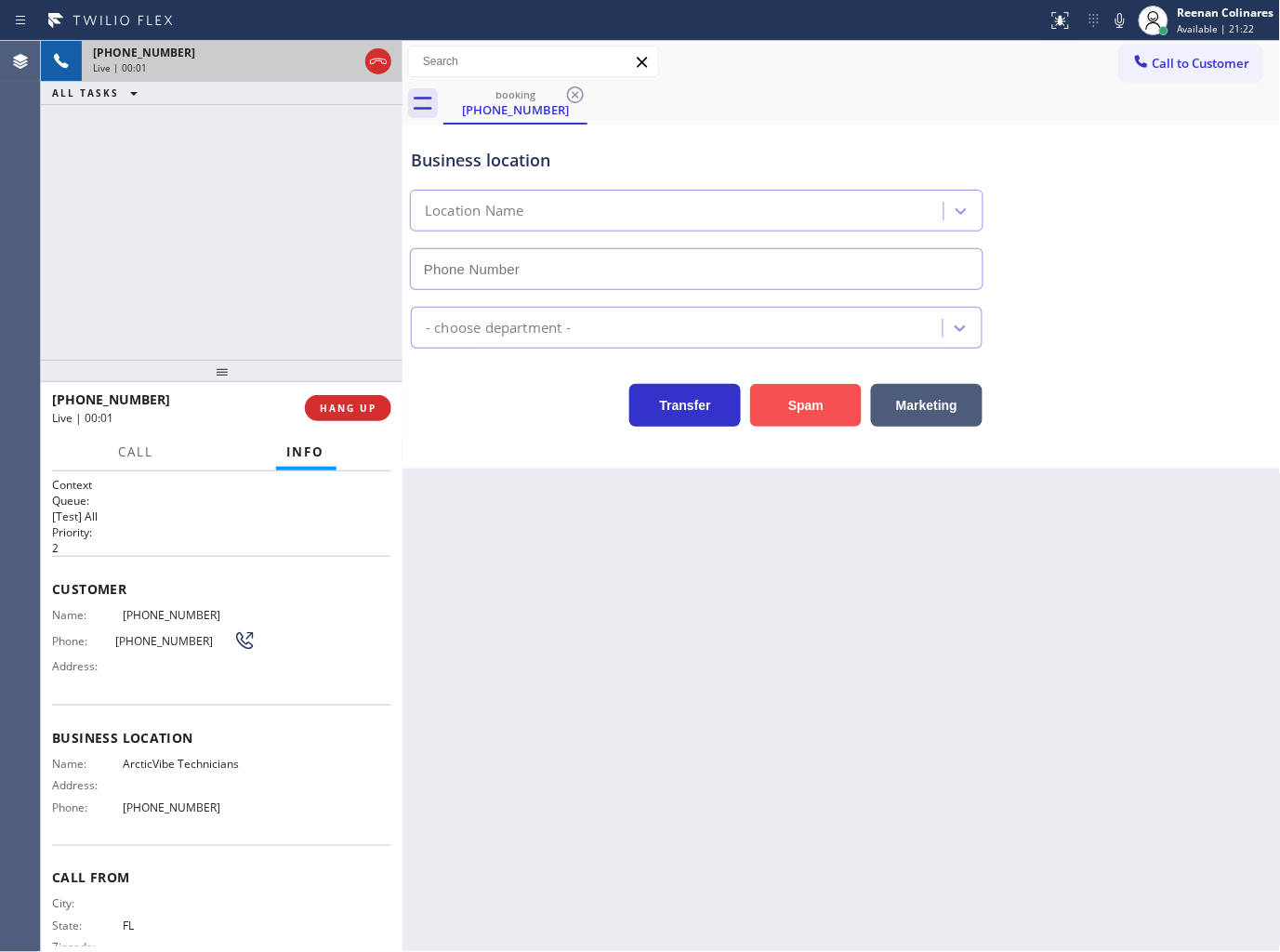
type input "[PHONE_NUMBER]"
click at [831, 412] on button "Spam" at bounding box center [806, 405] width 112 height 43
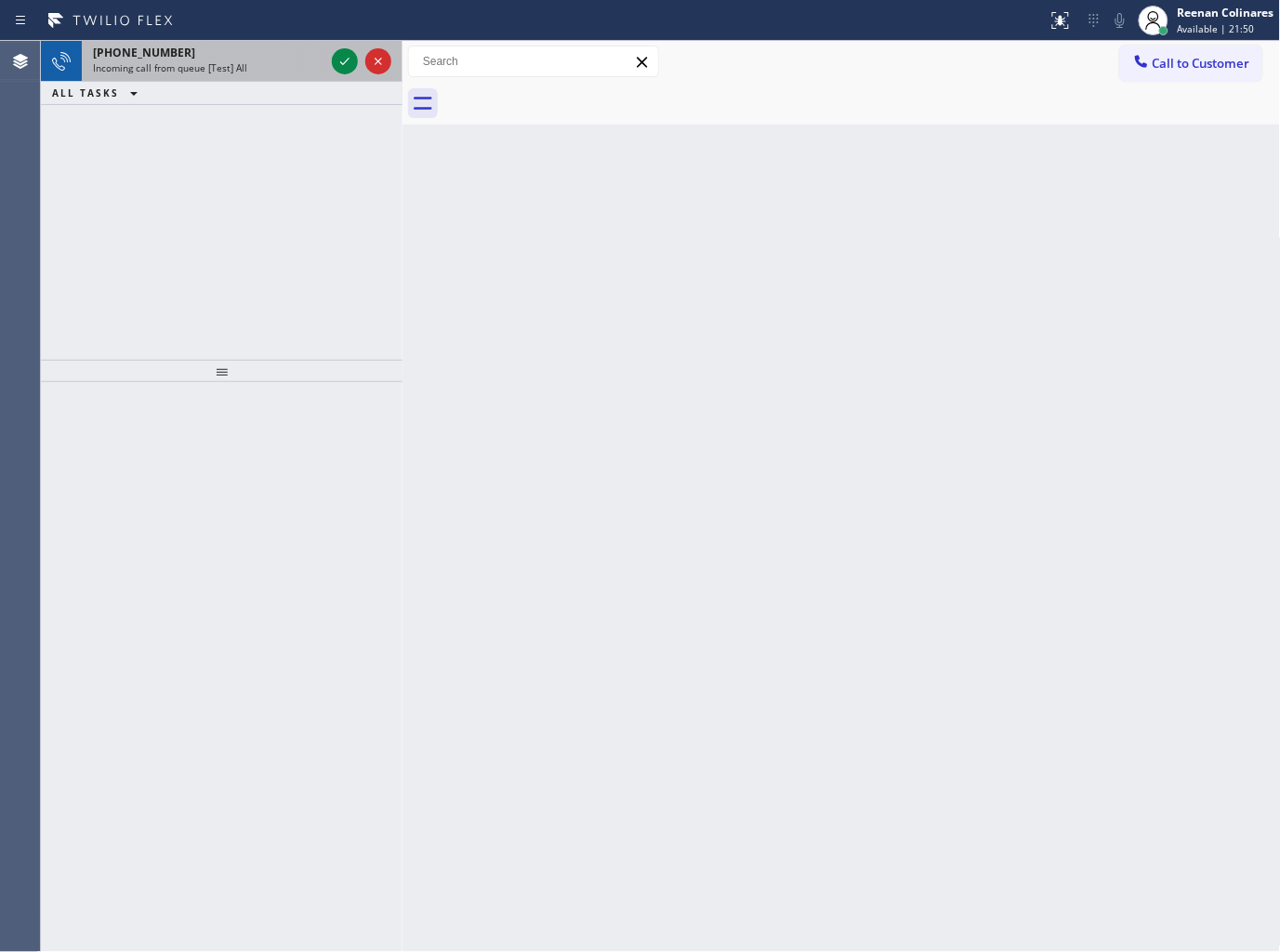
click at [266, 73] on div "Incoming call from queue [Test] All" at bounding box center [209, 67] width 231 height 13
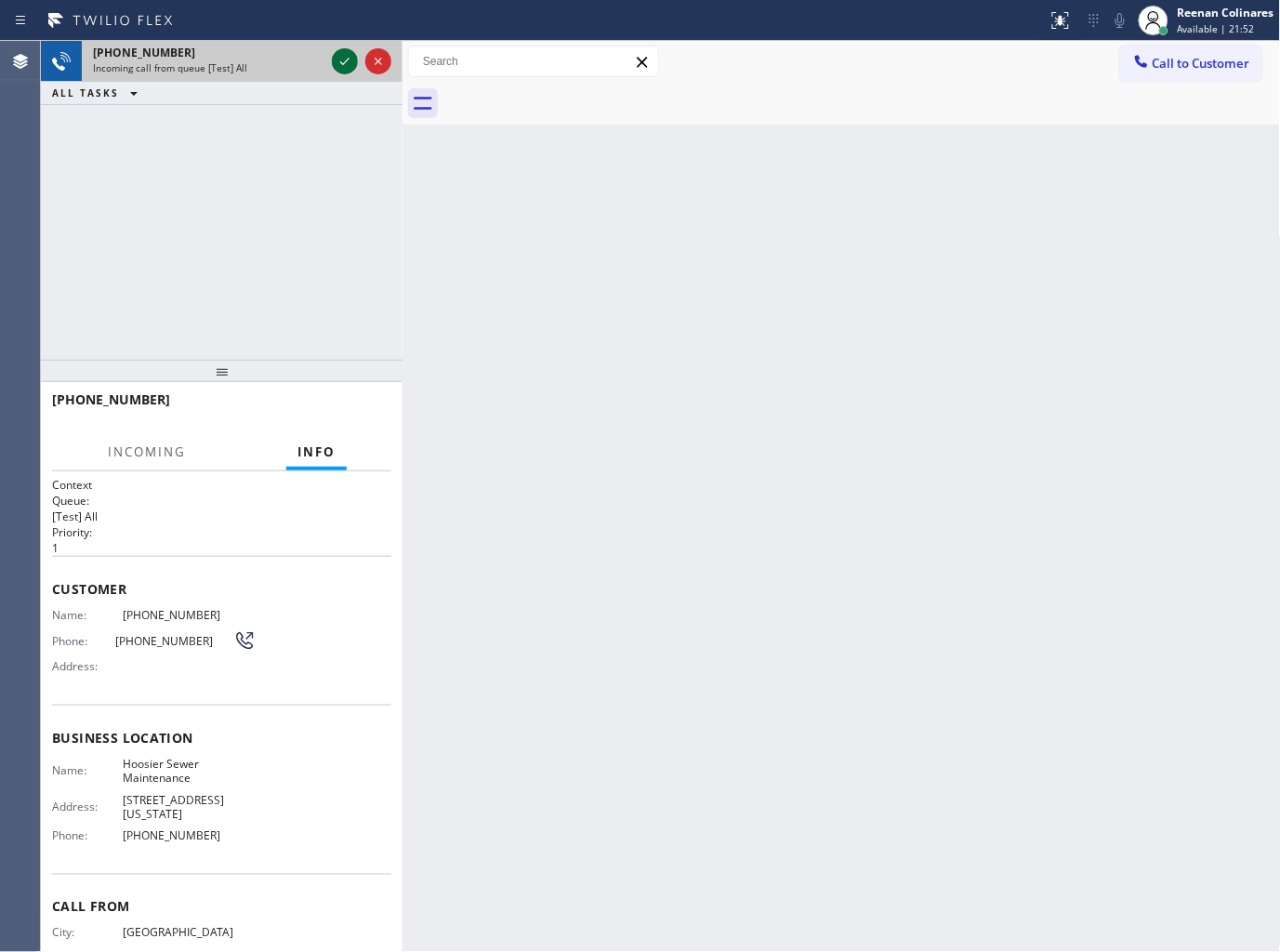
click at [342, 61] on icon at bounding box center [344, 61] width 22 height 22
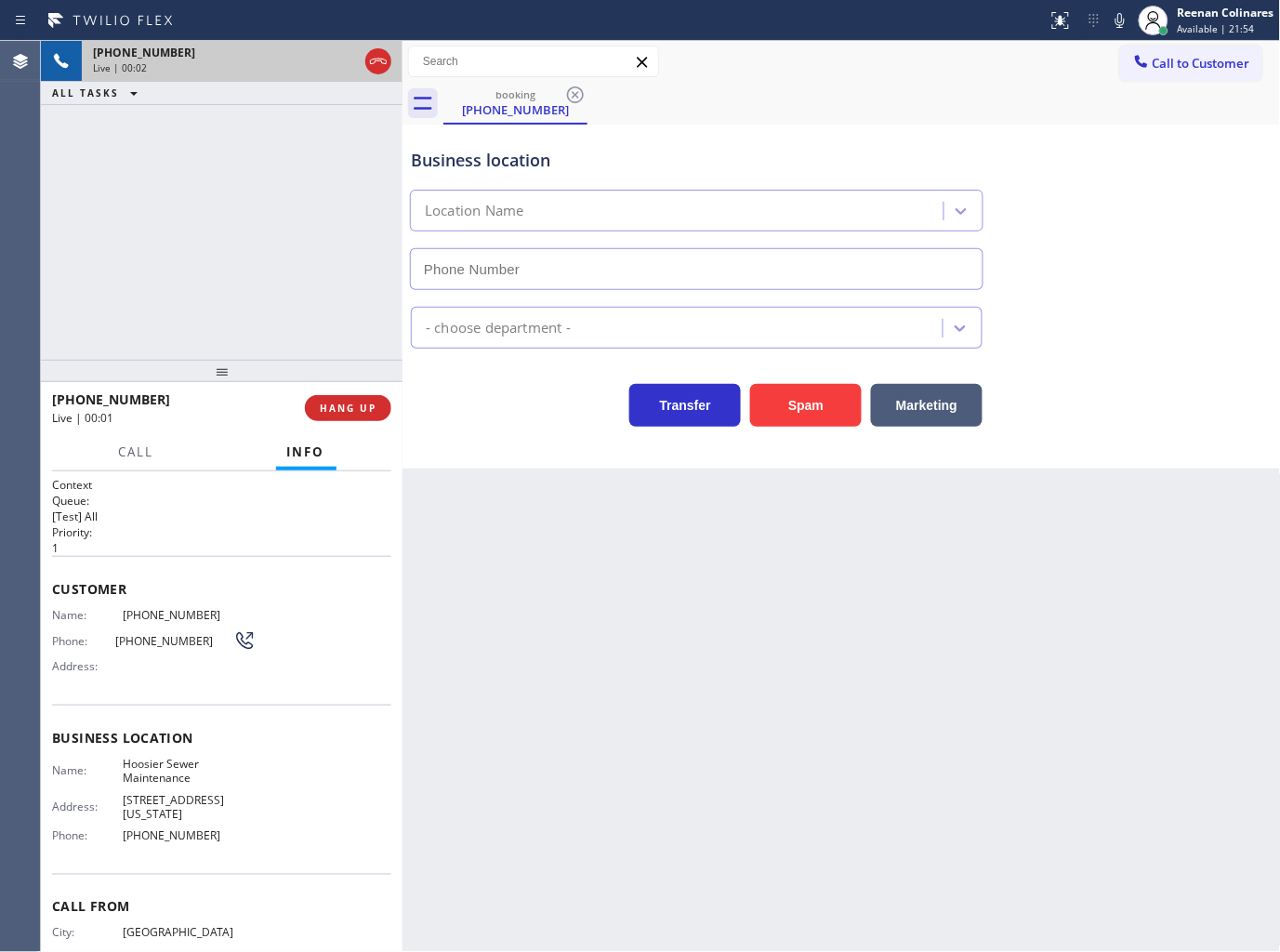
type input "[PHONE_NUMBER]"
click at [860, 88] on div "booking [PHONE_NUMBER]" at bounding box center [861, 104] width 837 height 42
click at [1113, 20] on icon at bounding box center [1119, 20] width 22 height 22
click at [1116, 20] on icon at bounding box center [1119, 20] width 9 height 15
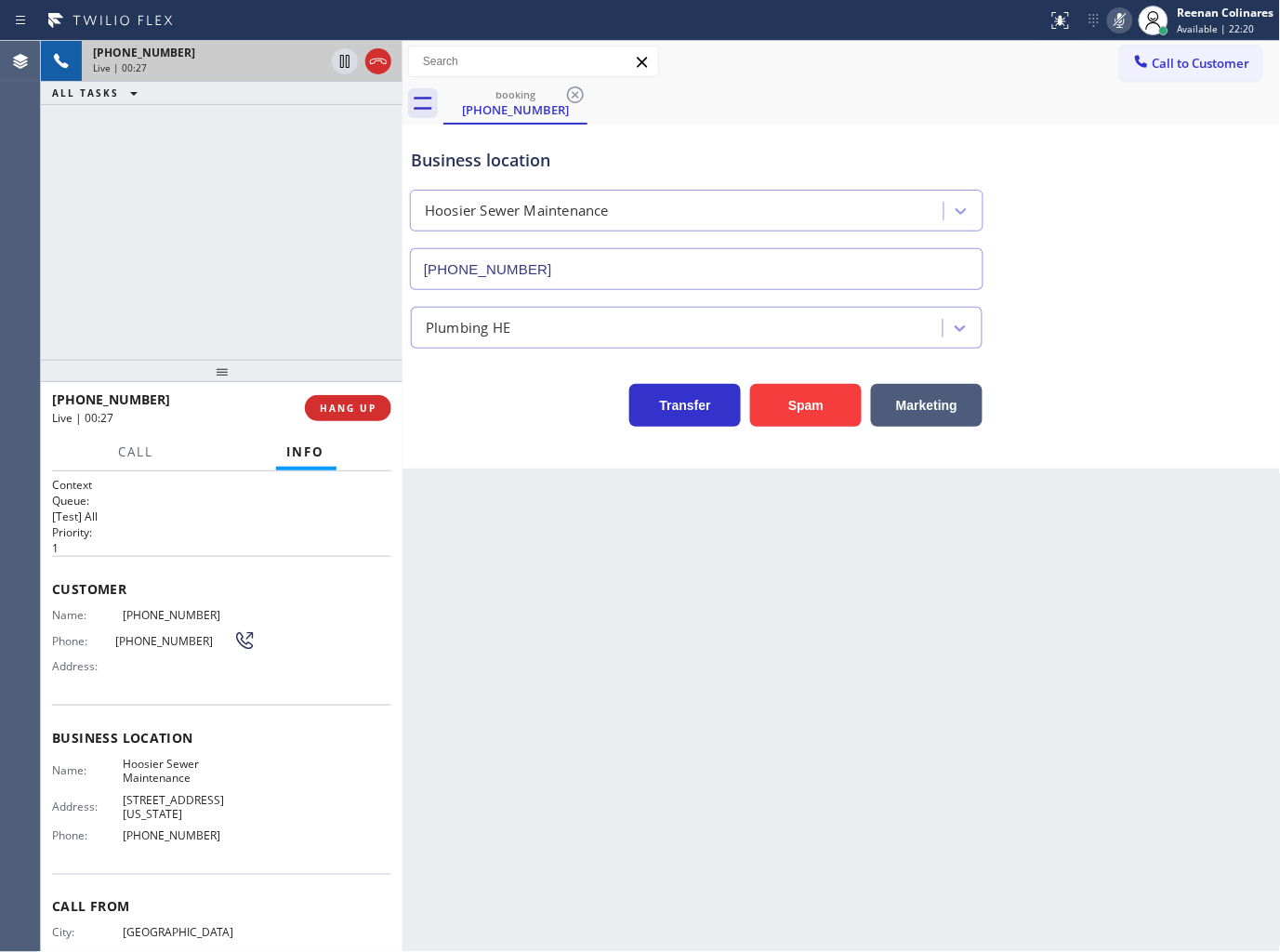
click at [1116, 20] on icon at bounding box center [1119, 20] width 9 height 15
click at [1109, 19] on icon at bounding box center [1119, 20] width 22 height 22
click at [1118, 13] on icon at bounding box center [1119, 20] width 22 height 22
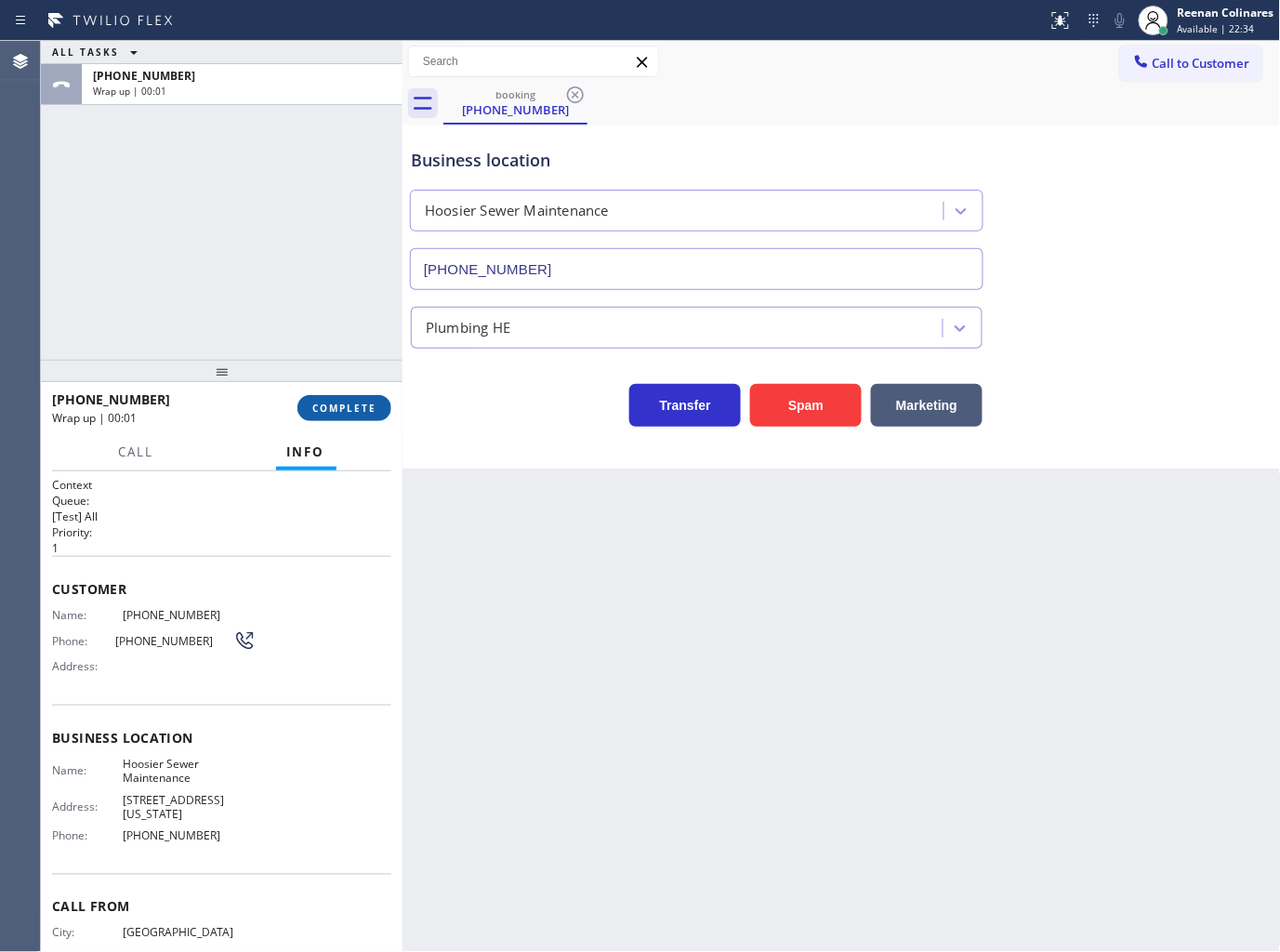
click at [375, 405] on span "COMPLETE" at bounding box center [344, 407] width 64 height 13
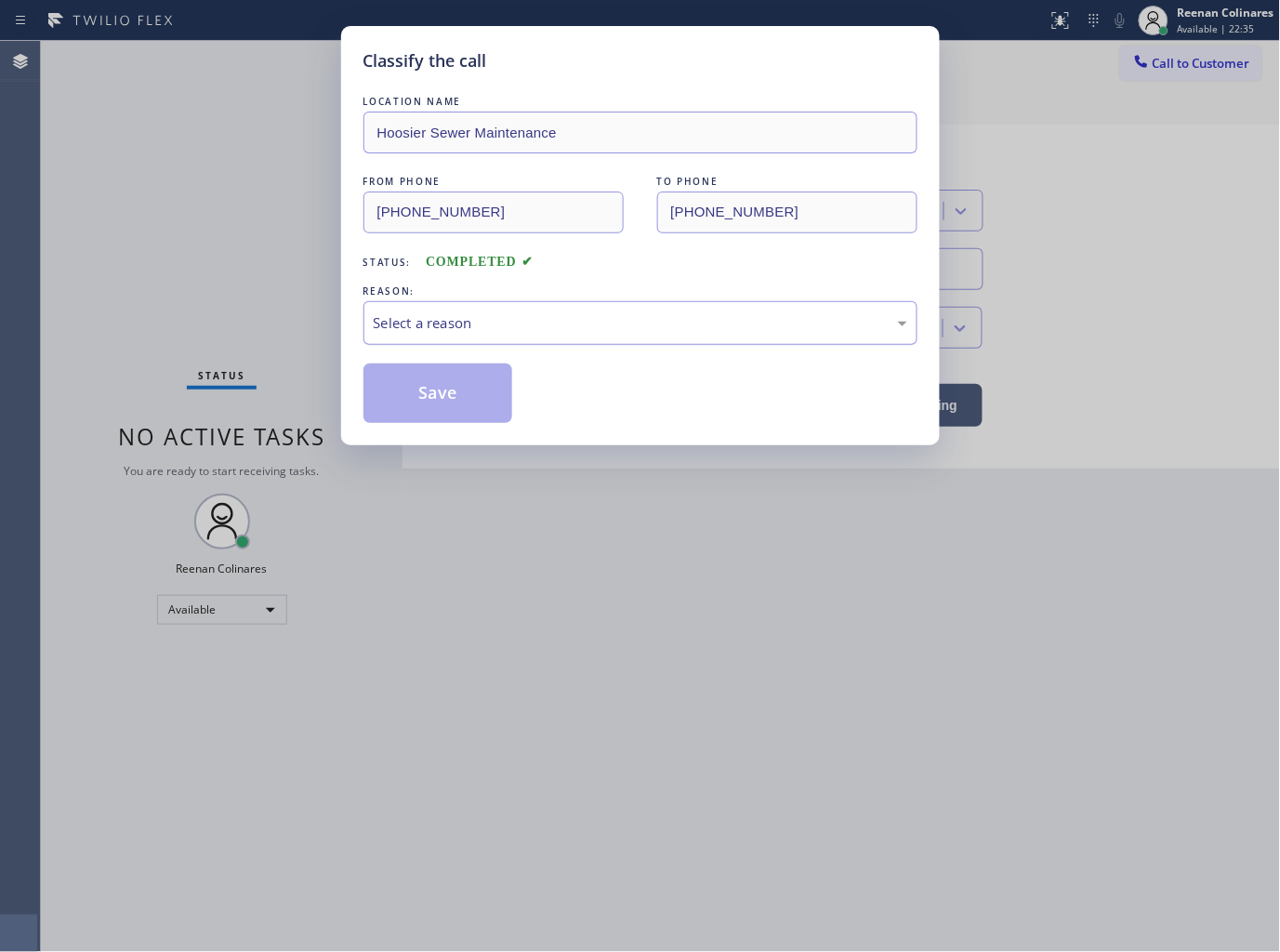
click at [487, 328] on div "Select a reason" at bounding box center [640, 322] width 534 height 21
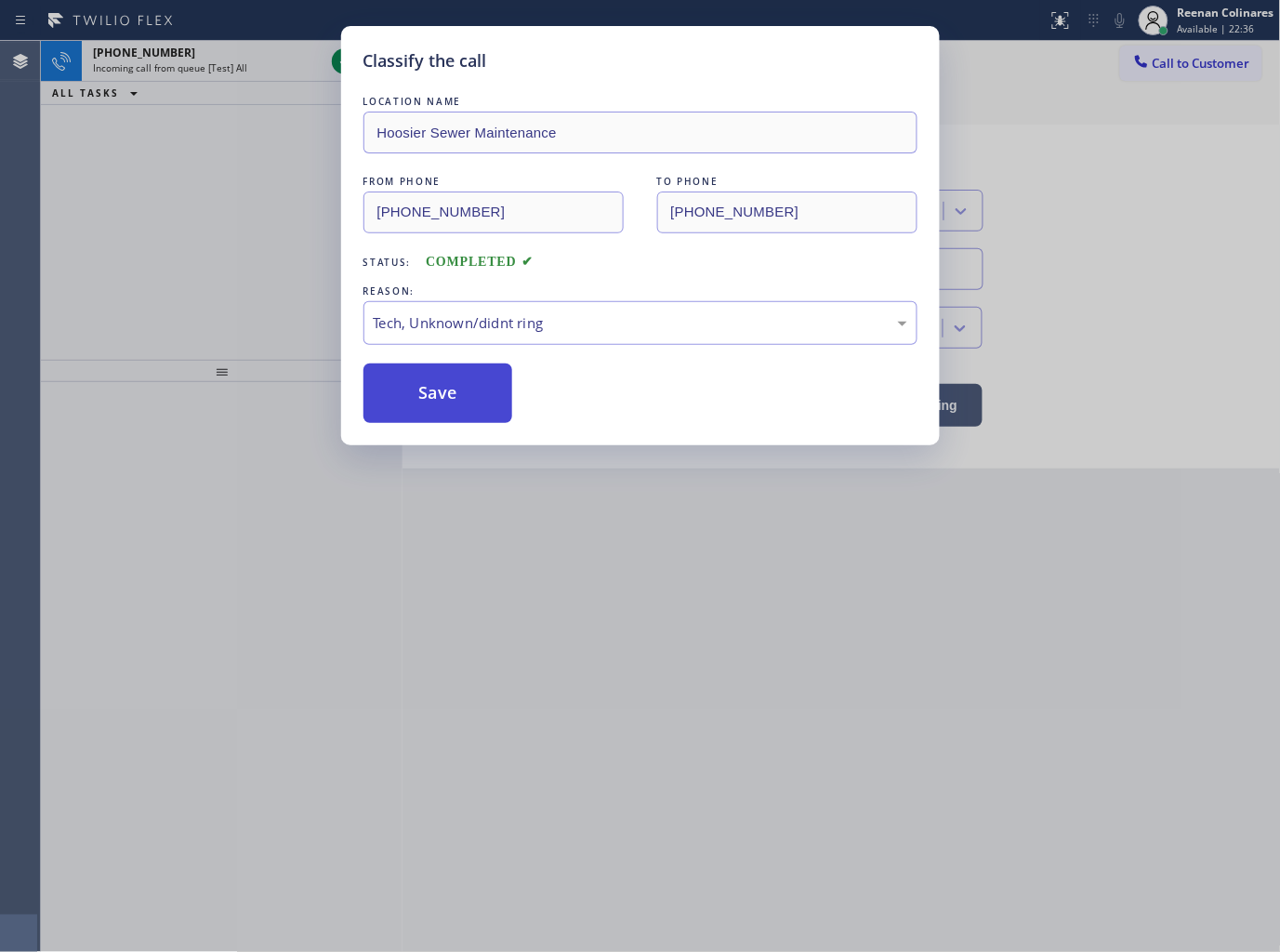
click at [426, 395] on button "Save" at bounding box center [438, 393] width 150 height 60
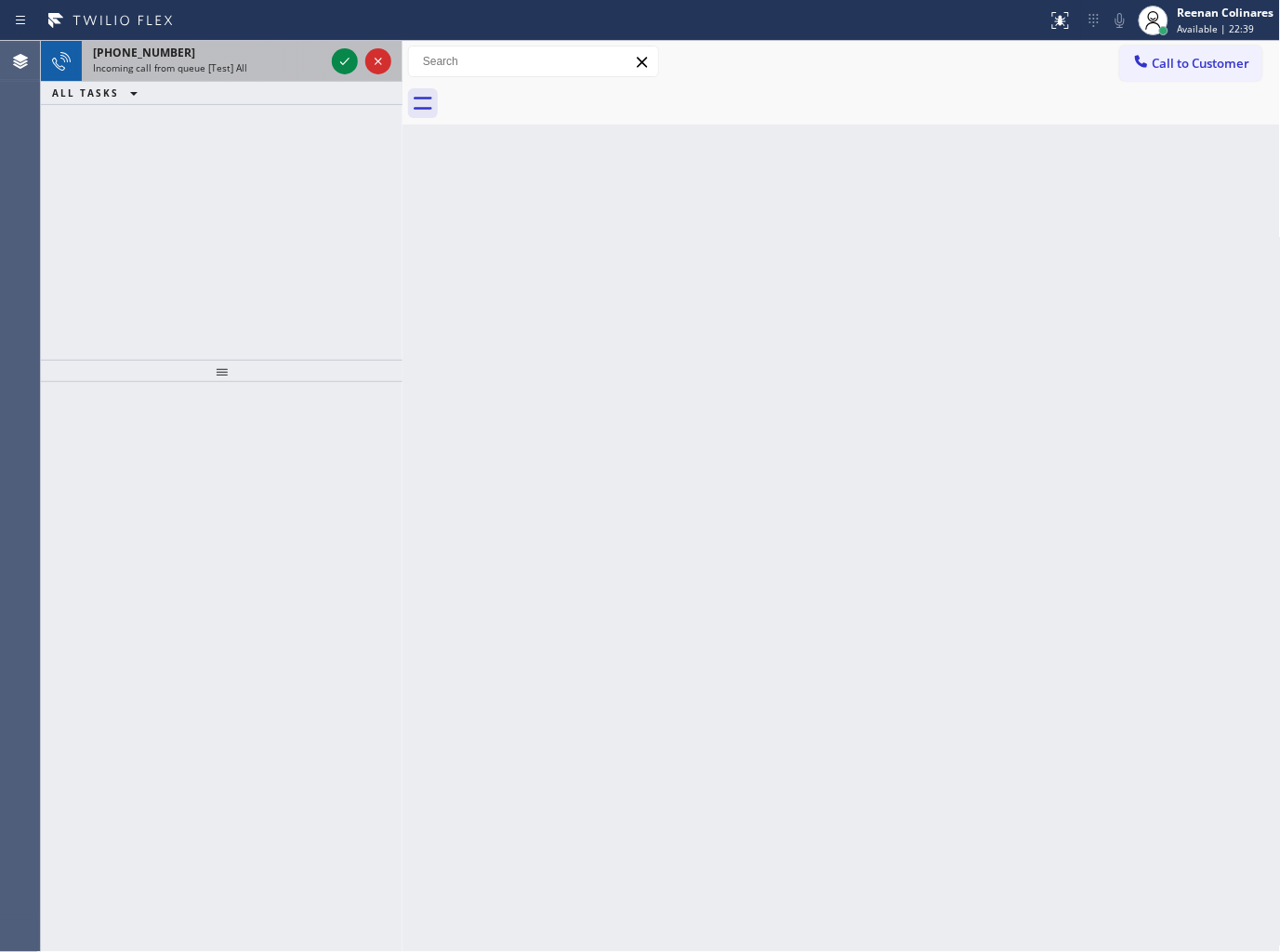
drag, startPoint x: 237, startPoint y: 57, endPoint x: 262, endPoint y: 79, distance: 33.3
click at [237, 58] on div "[PHONE_NUMBER]" at bounding box center [209, 53] width 231 height 16
click at [275, 75] on div "Incoming call from queue [Test] All" at bounding box center [209, 67] width 231 height 13
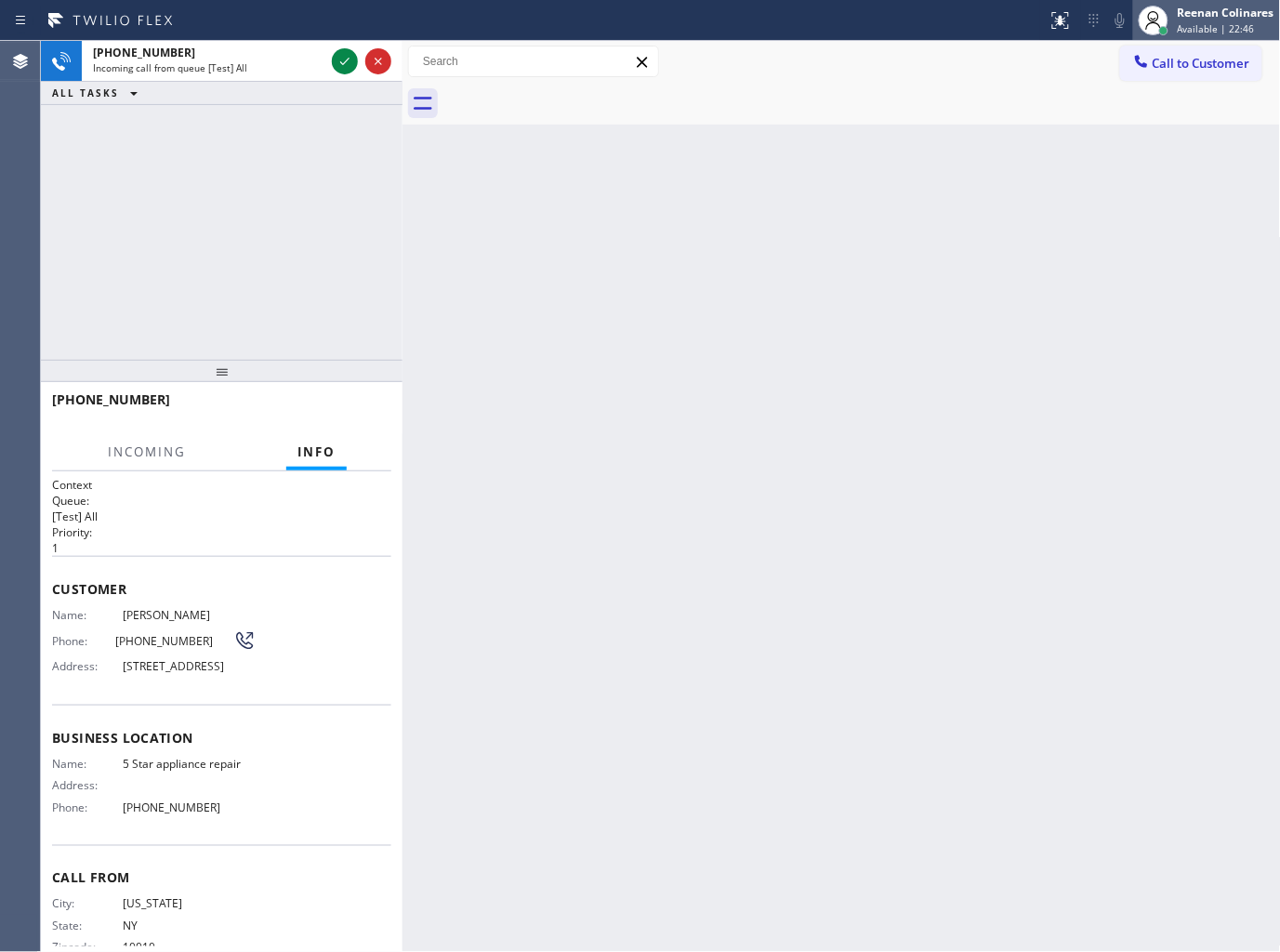
click at [1191, 24] on span "Available | 22:46" at bounding box center [1215, 28] width 77 height 13
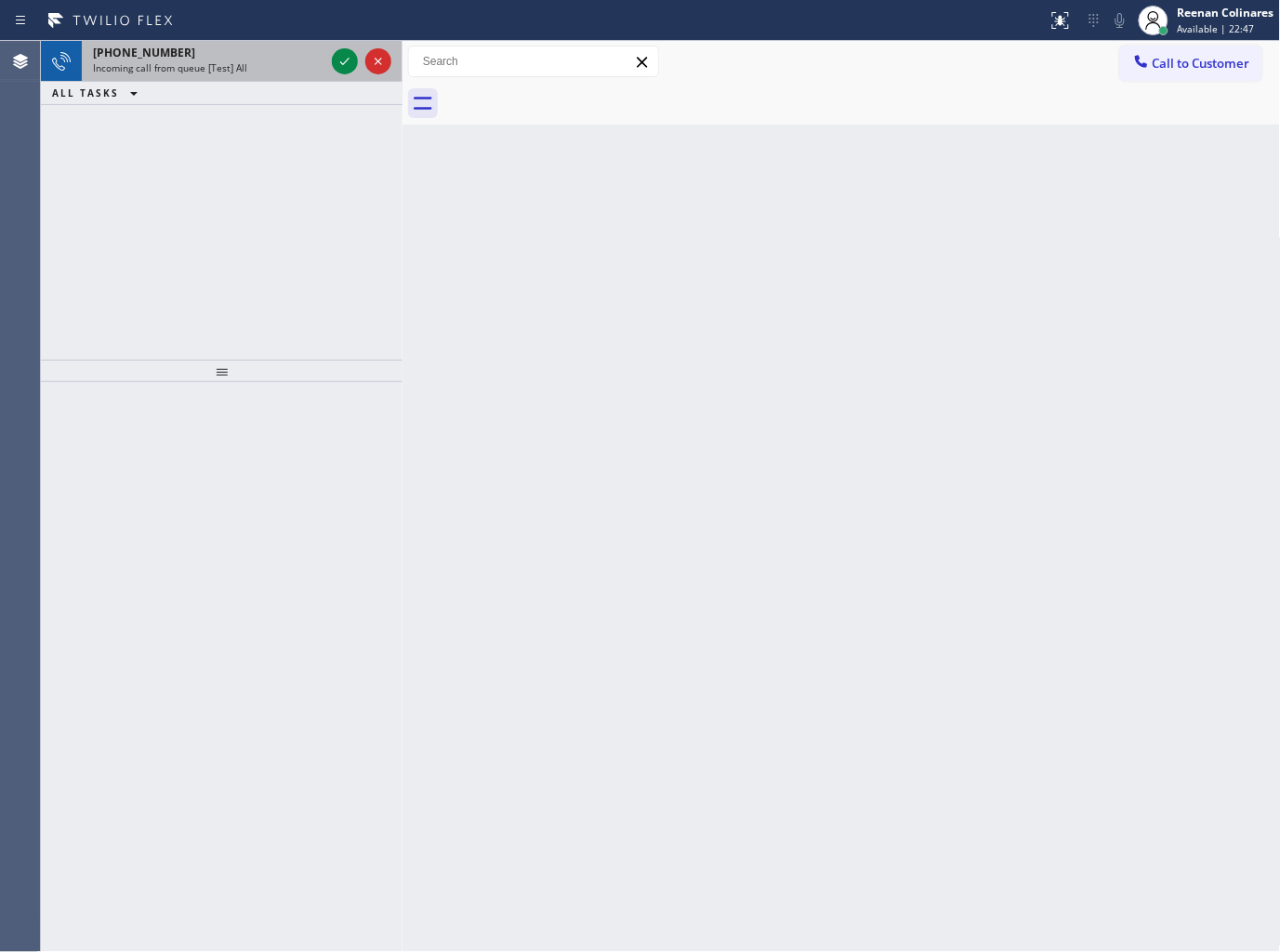
click at [208, 51] on div "[PHONE_NUMBER]" at bounding box center [209, 53] width 231 height 16
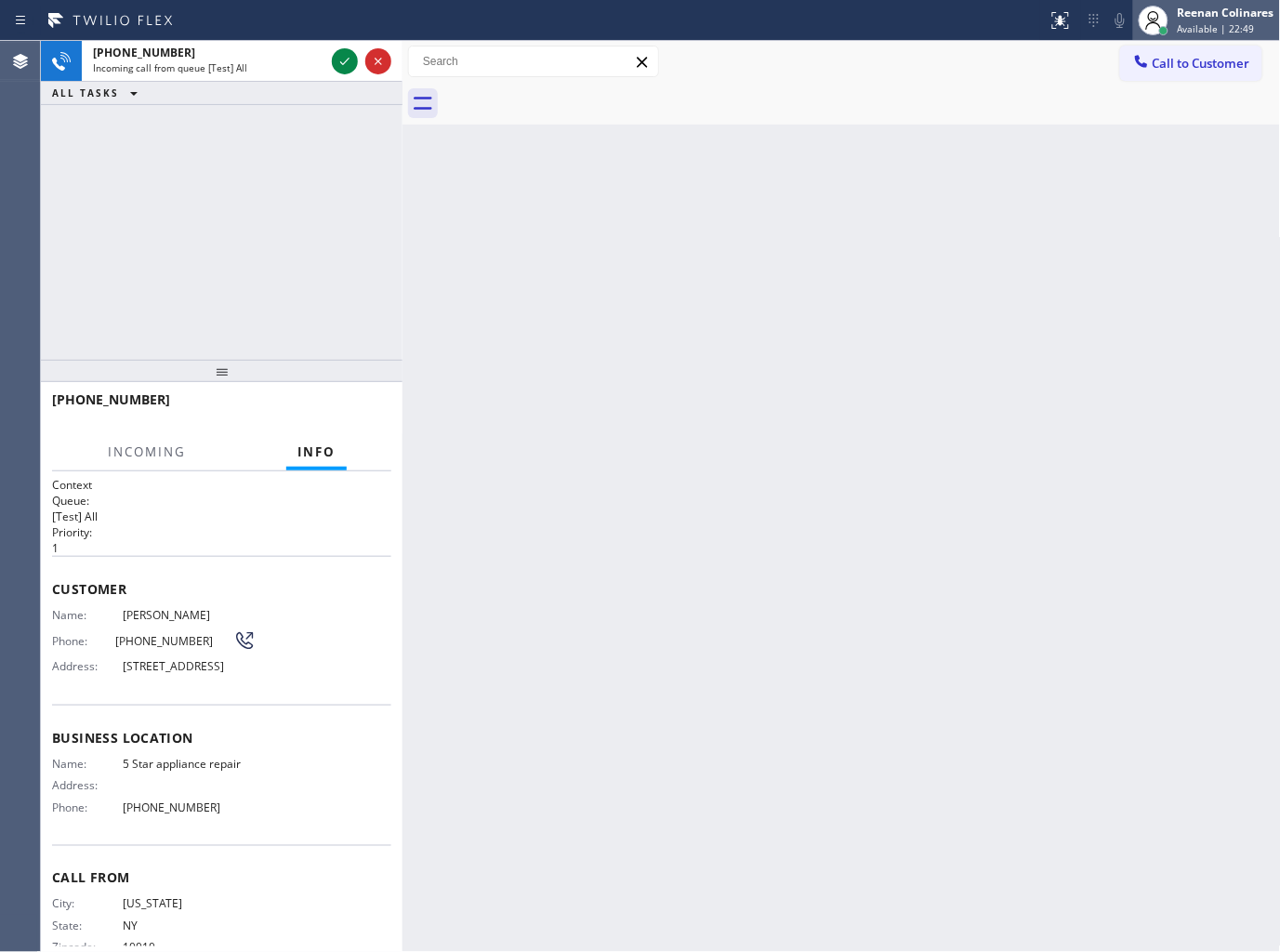
click at [1199, 20] on div "Reenan Colinares" at bounding box center [1225, 13] width 97 height 16
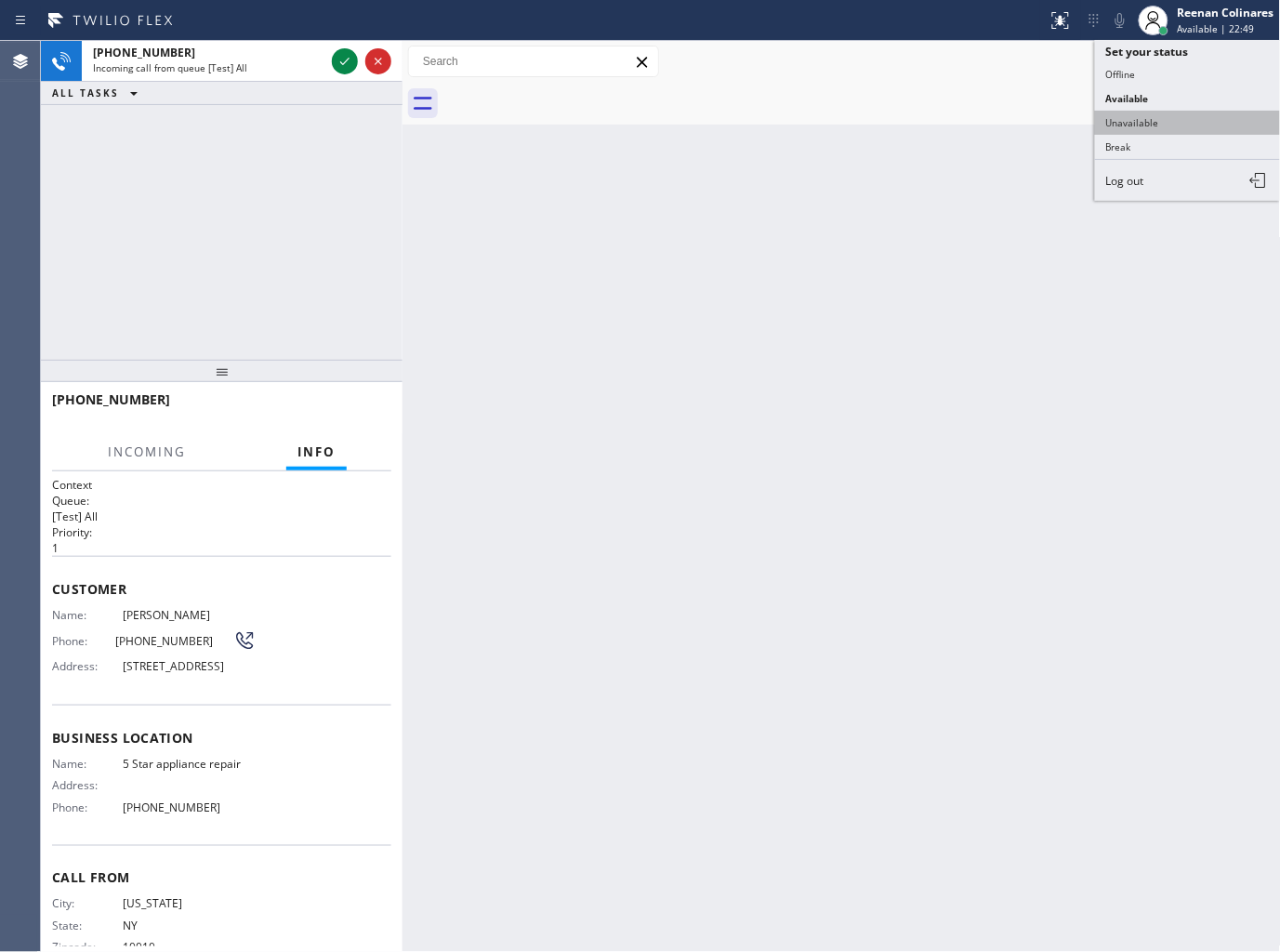
click at [1129, 117] on button "Unavailable" at bounding box center [1187, 123] width 186 height 24
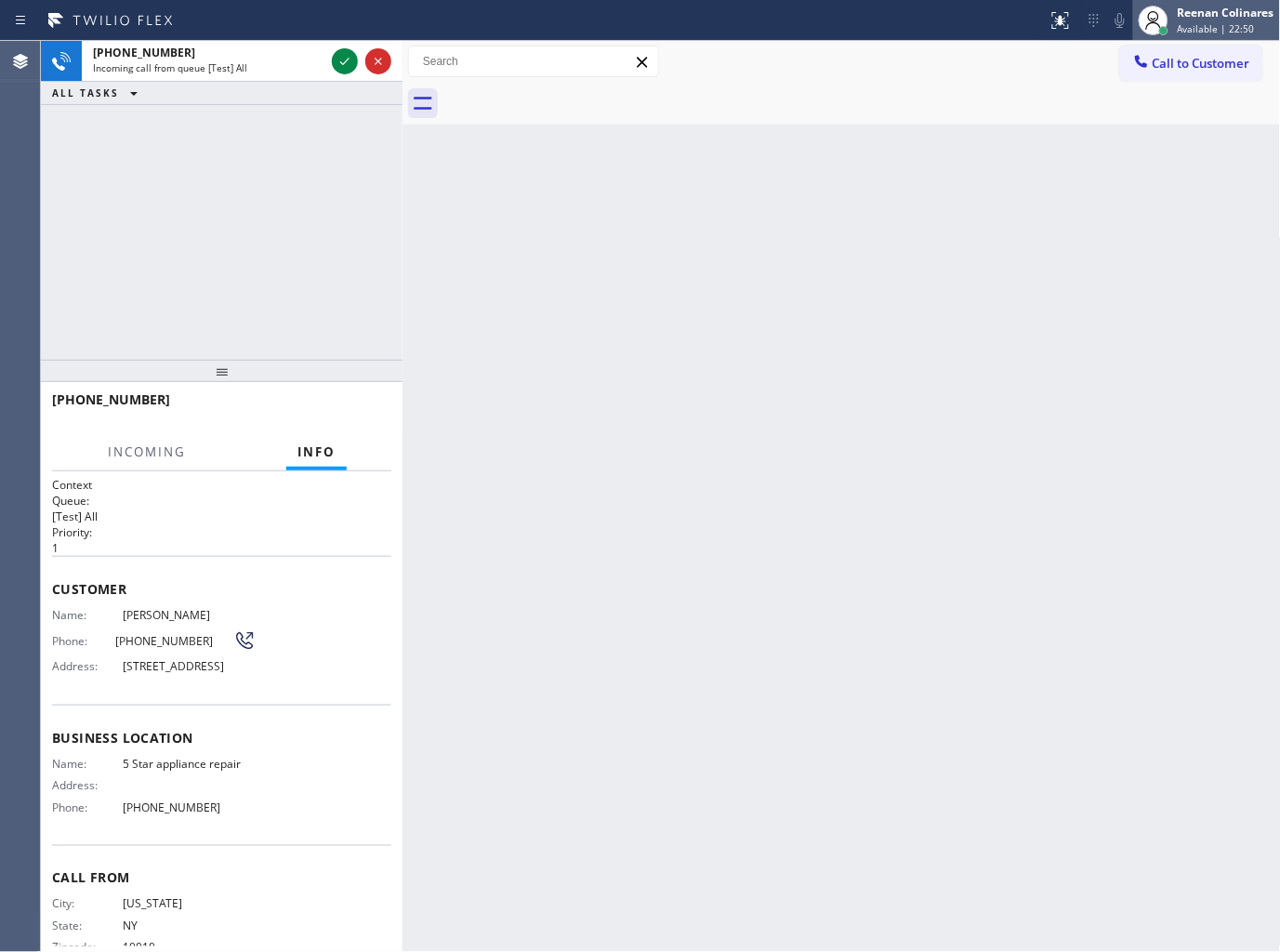
click at [1177, 16] on div "Reenan Colinares" at bounding box center [1225, 13] width 97 height 16
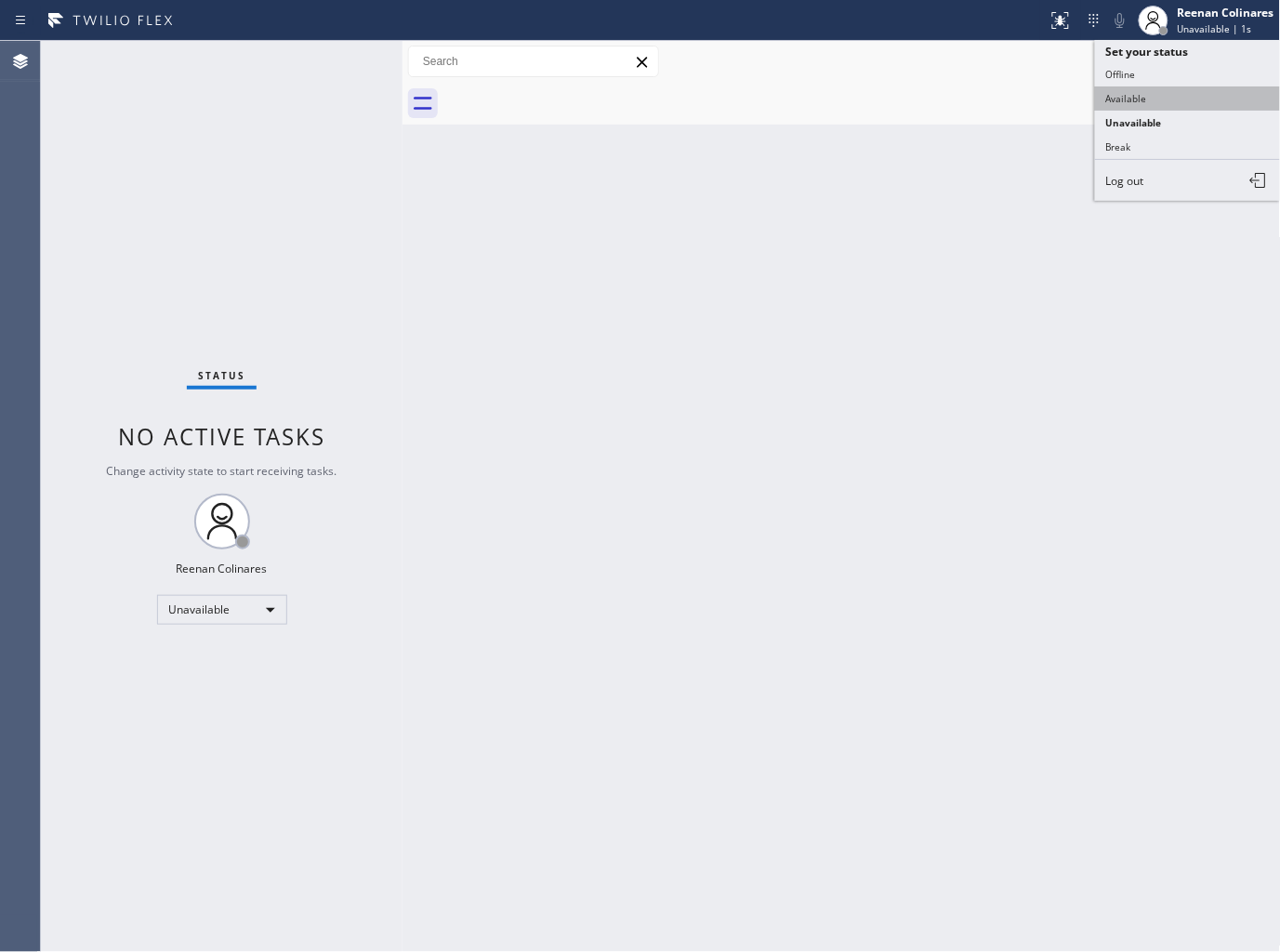
click at [1129, 91] on button "Available" at bounding box center [1187, 99] width 186 height 24
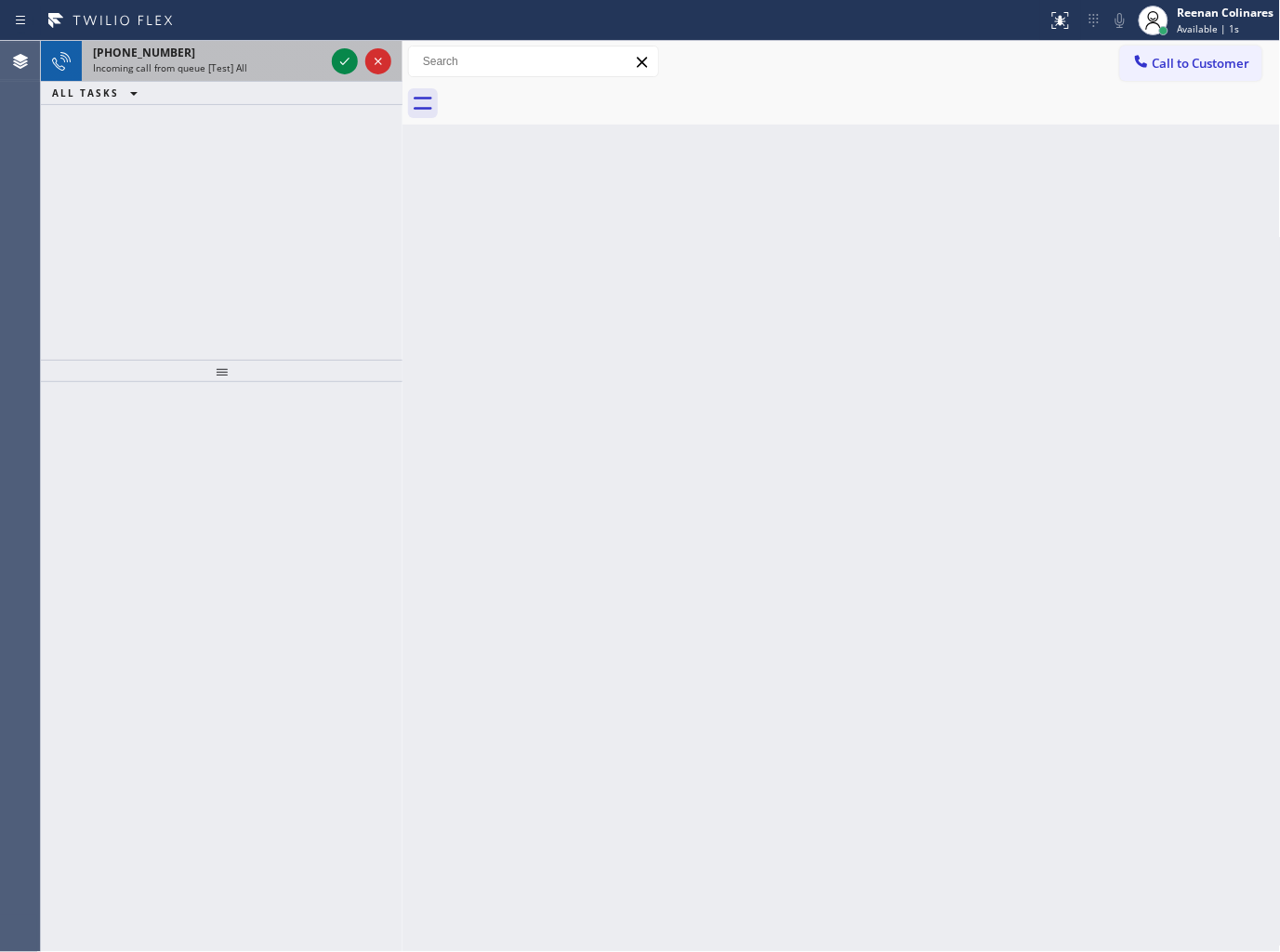
click at [223, 70] on span "Incoming call from queue [Test] All" at bounding box center [170, 67] width 155 height 13
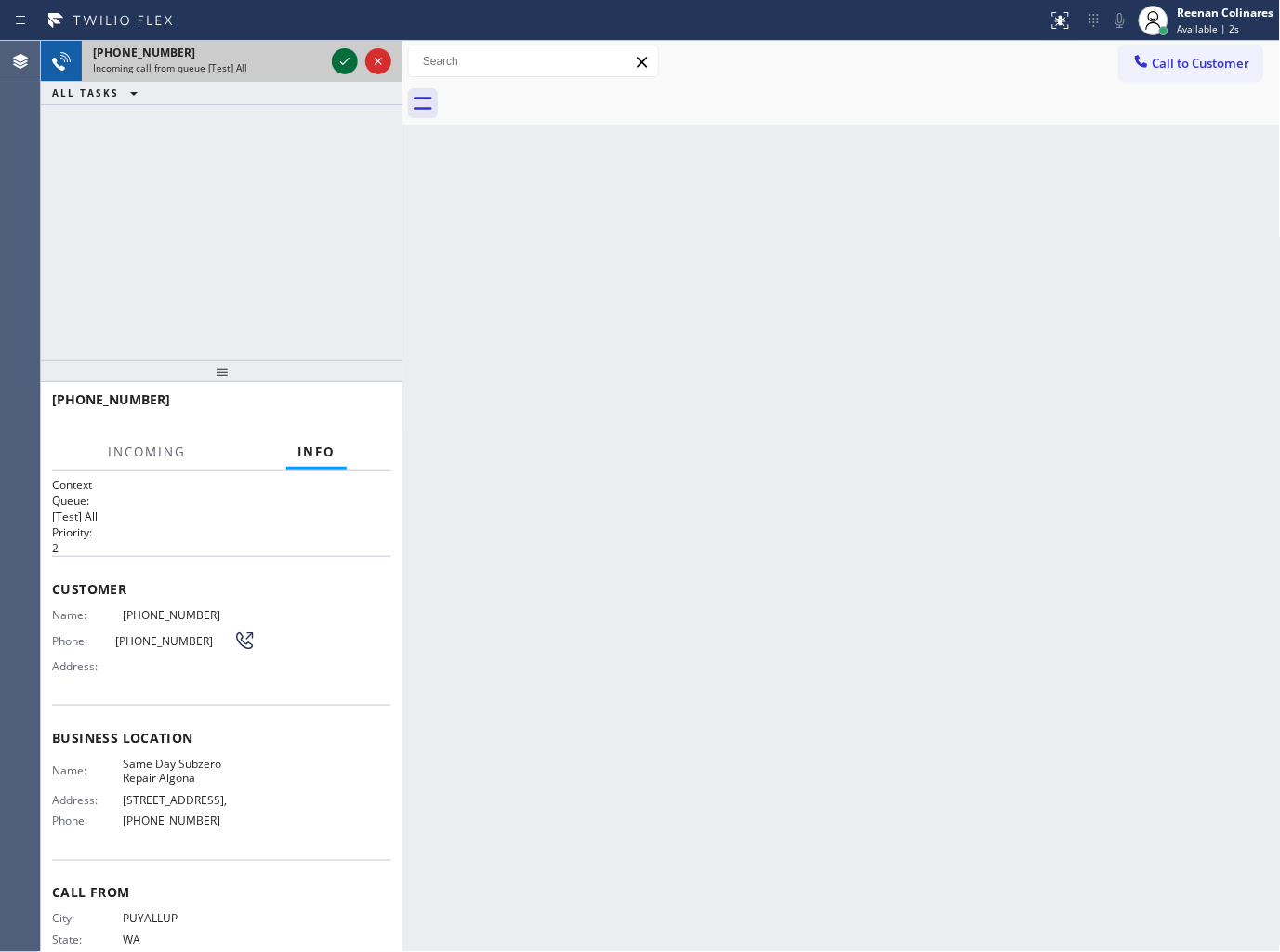
click at [342, 67] on icon at bounding box center [344, 61] width 22 height 22
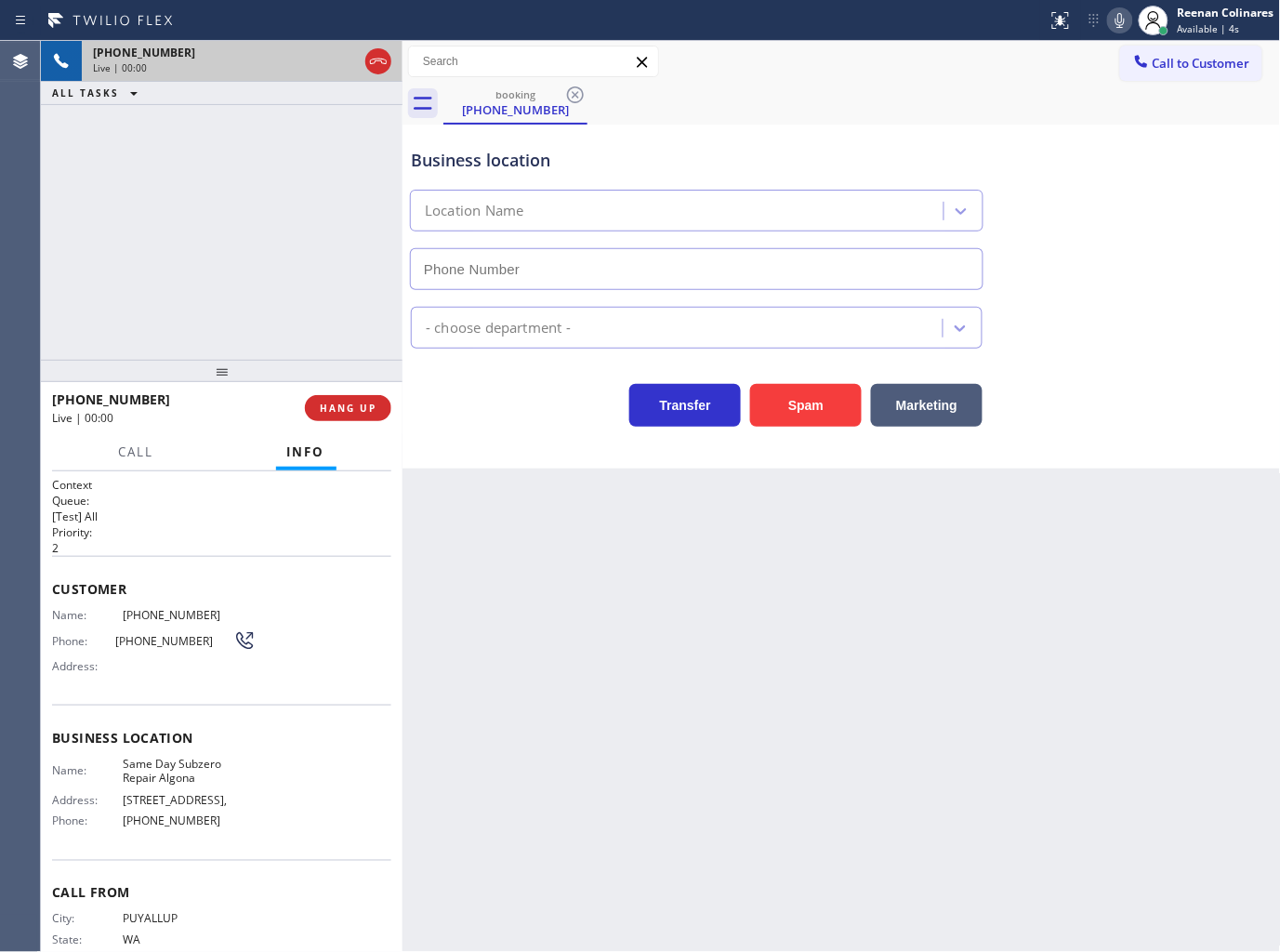
type input "[PHONE_NUMBER]"
drag, startPoint x: 777, startPoint y: 403, endPoint x: 937, endPoint y: 292, distance: 194.7
click at [778, 403] on button "Spam" at bounding box center [806, 405] width 112 height 43
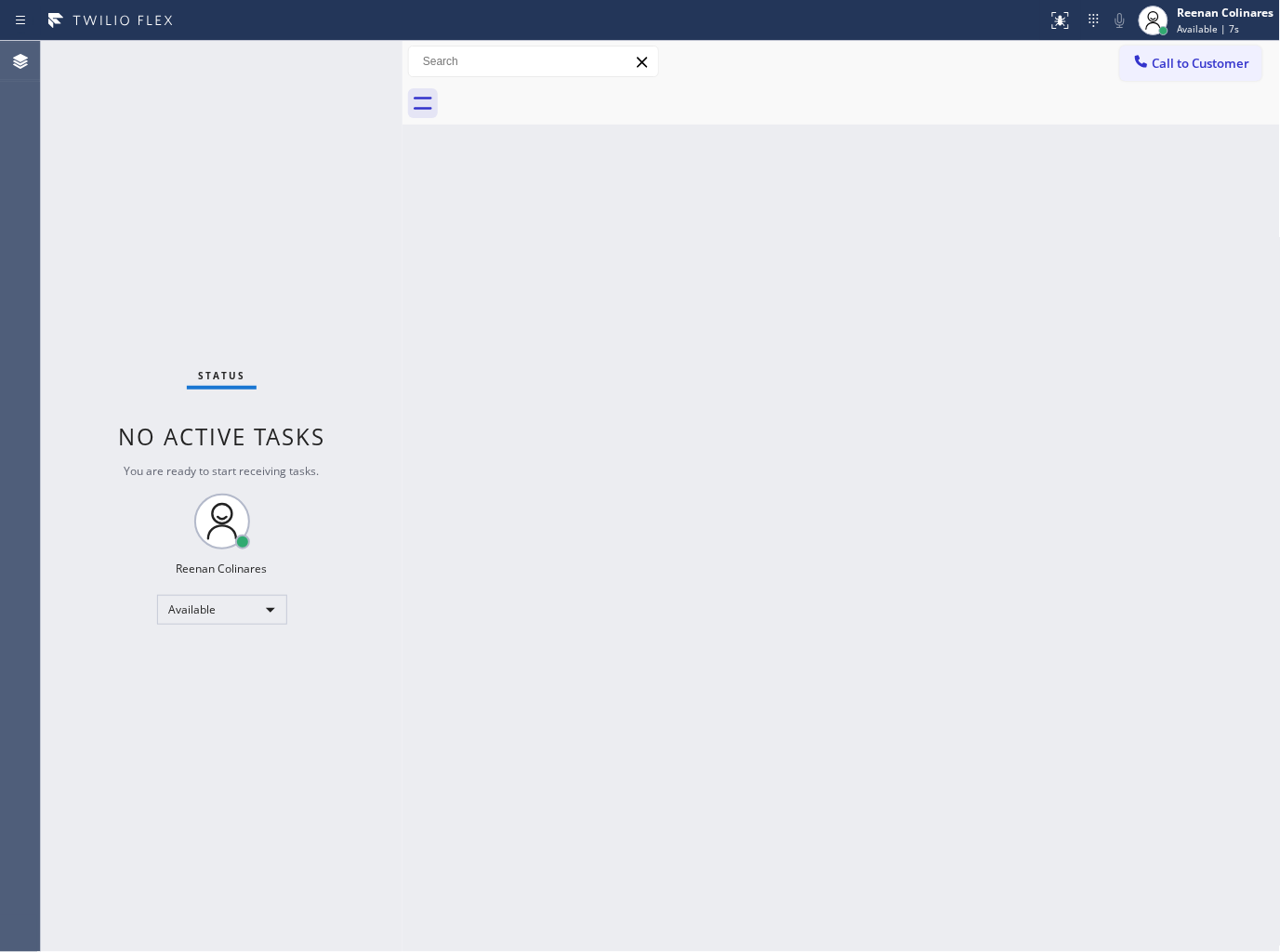
drag, startPoint x: 1019, startPoint y: 448, endPoint x: 813, endPoint y: 378, distance: 217.6
click at [949, 422] on div "Back to Dashboard Change Sender ID Customers Technicians Select a contact Outbo…" at bounding box center [841, 496] width 878 height 911
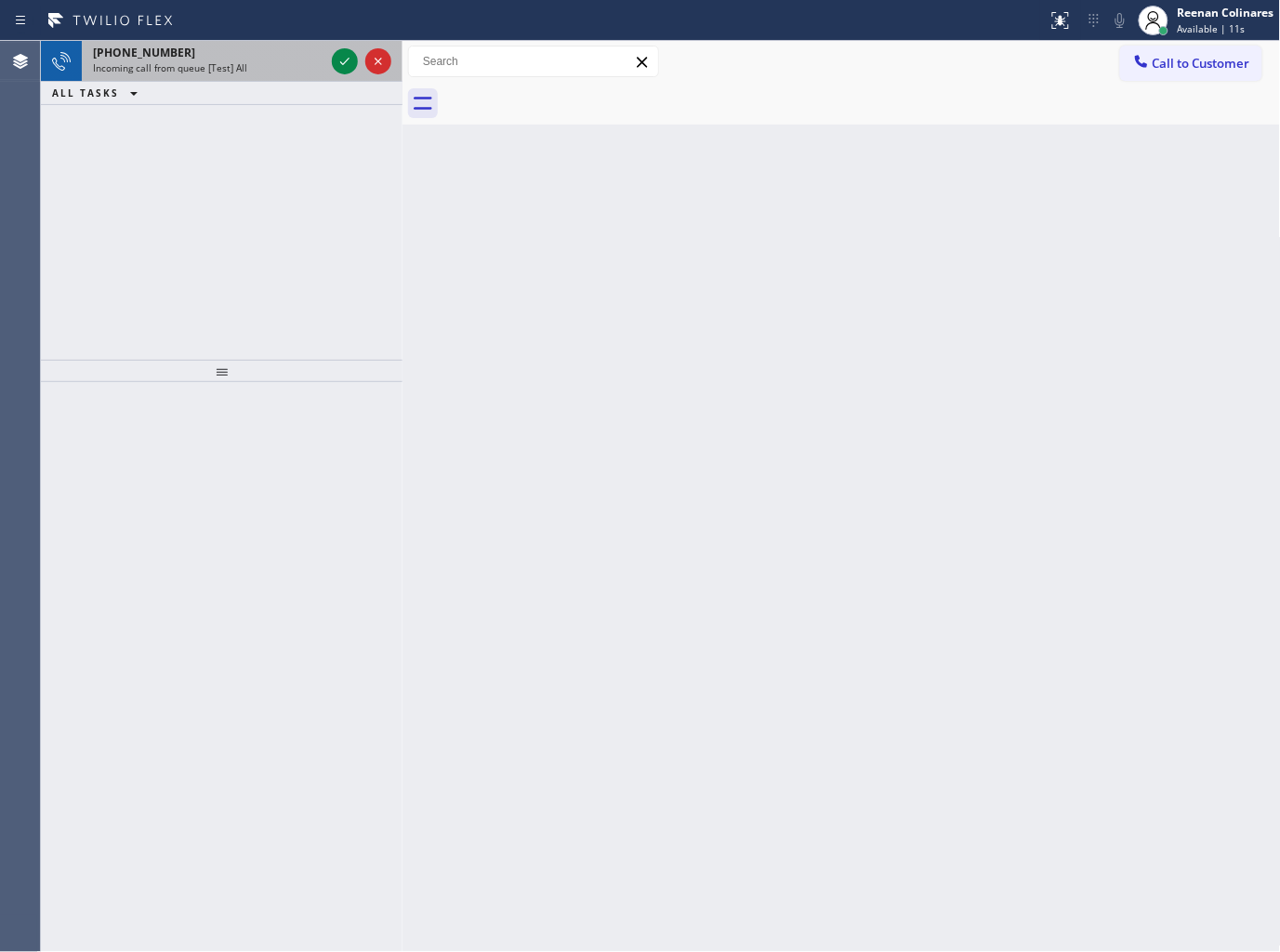
click at [211, 71] on span "Incoming call from queue [Test] All" at bounding box center [170, 67] width 155 height 13
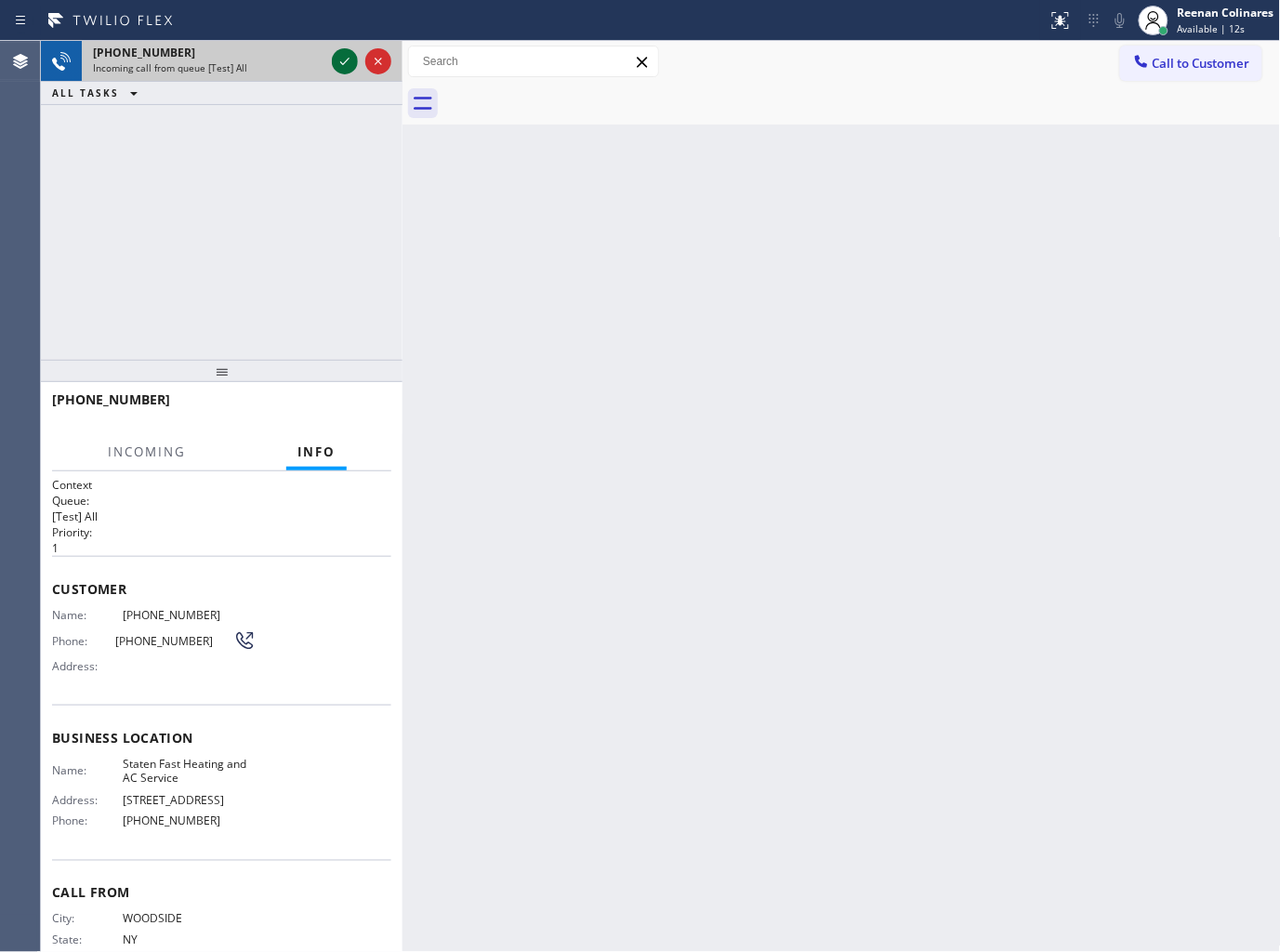
click at [348, 60] on icon at bounding box center [344, 61] width 22 height 22
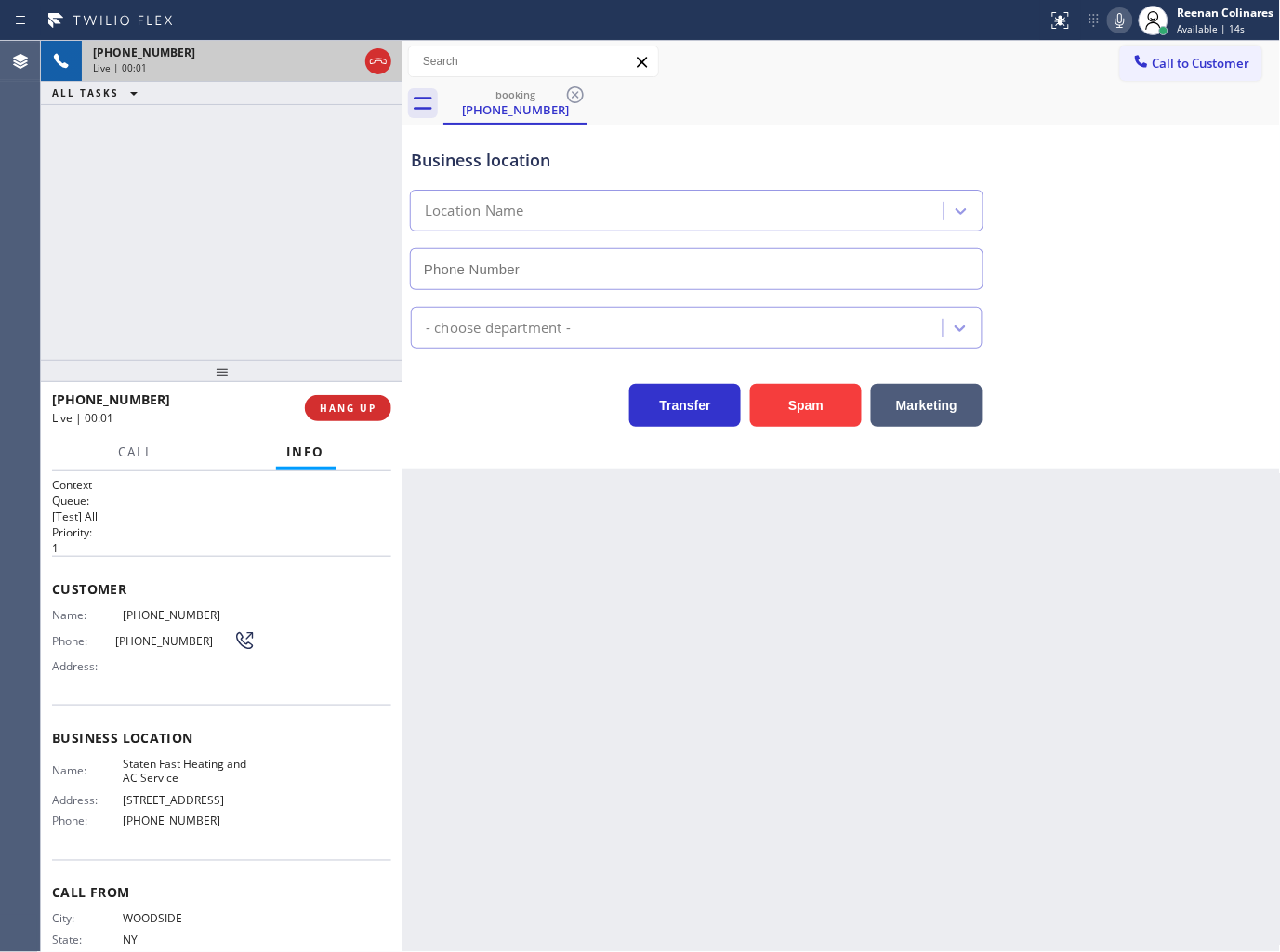
type input "[PHONE_NUMBER]"
click at [800, 405] on button "Spam" at bounding box center [806, 405] width 112 height 43
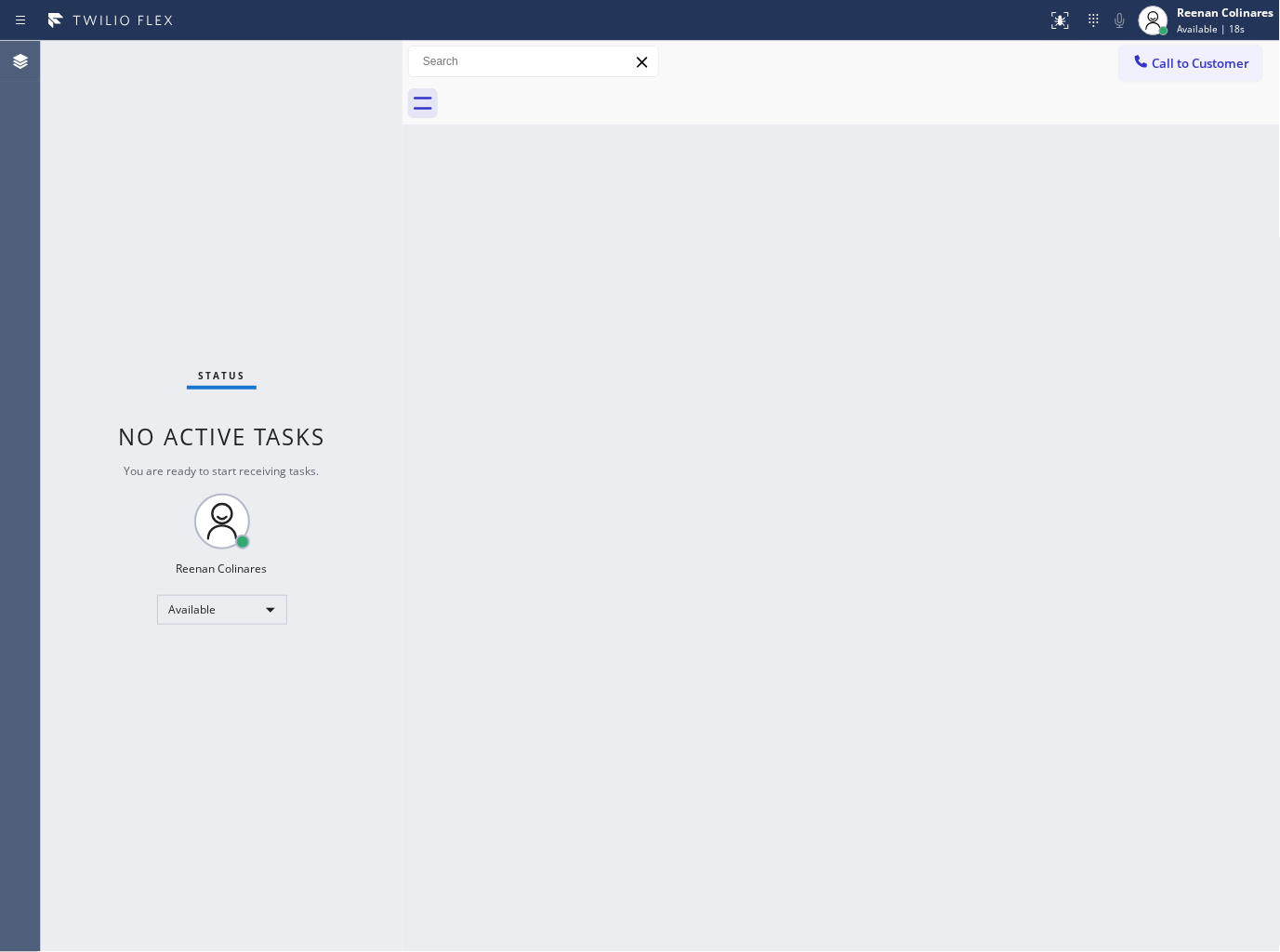
drag, startPoint x: 745, startPoint y: 451, endPoint x: 754, endPoint y: 485, distance: 35.2
click at [751, 452] on div "Back to Dashboard Change Sender ID Customers Technicians Select a contact Outbo…" at bounding box center [841, 496] width 878 height 911
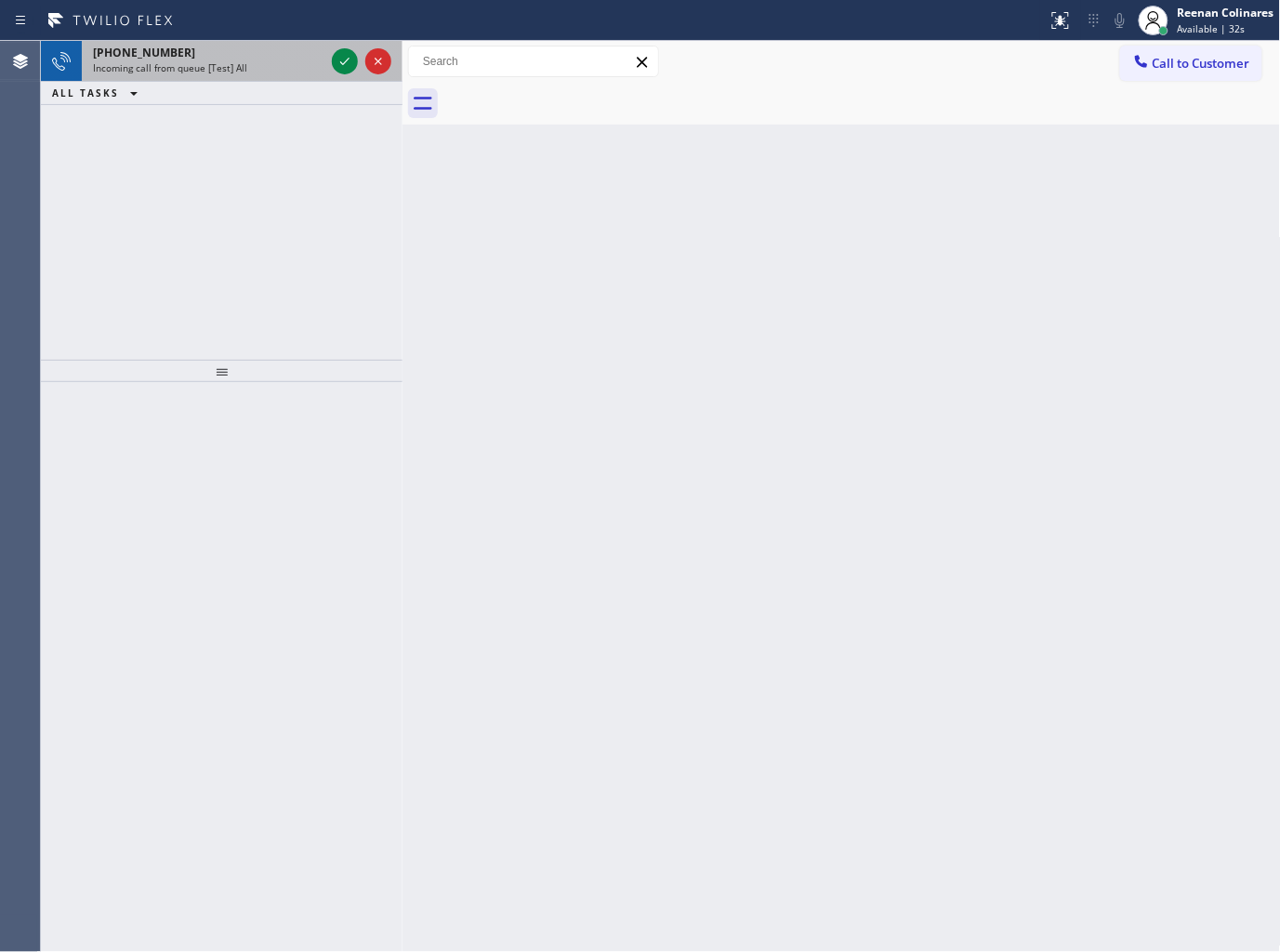
click at [227, 69] on span "Incoming call from queue [Test] All" at bounding box center [170, 67] width 155 height 13
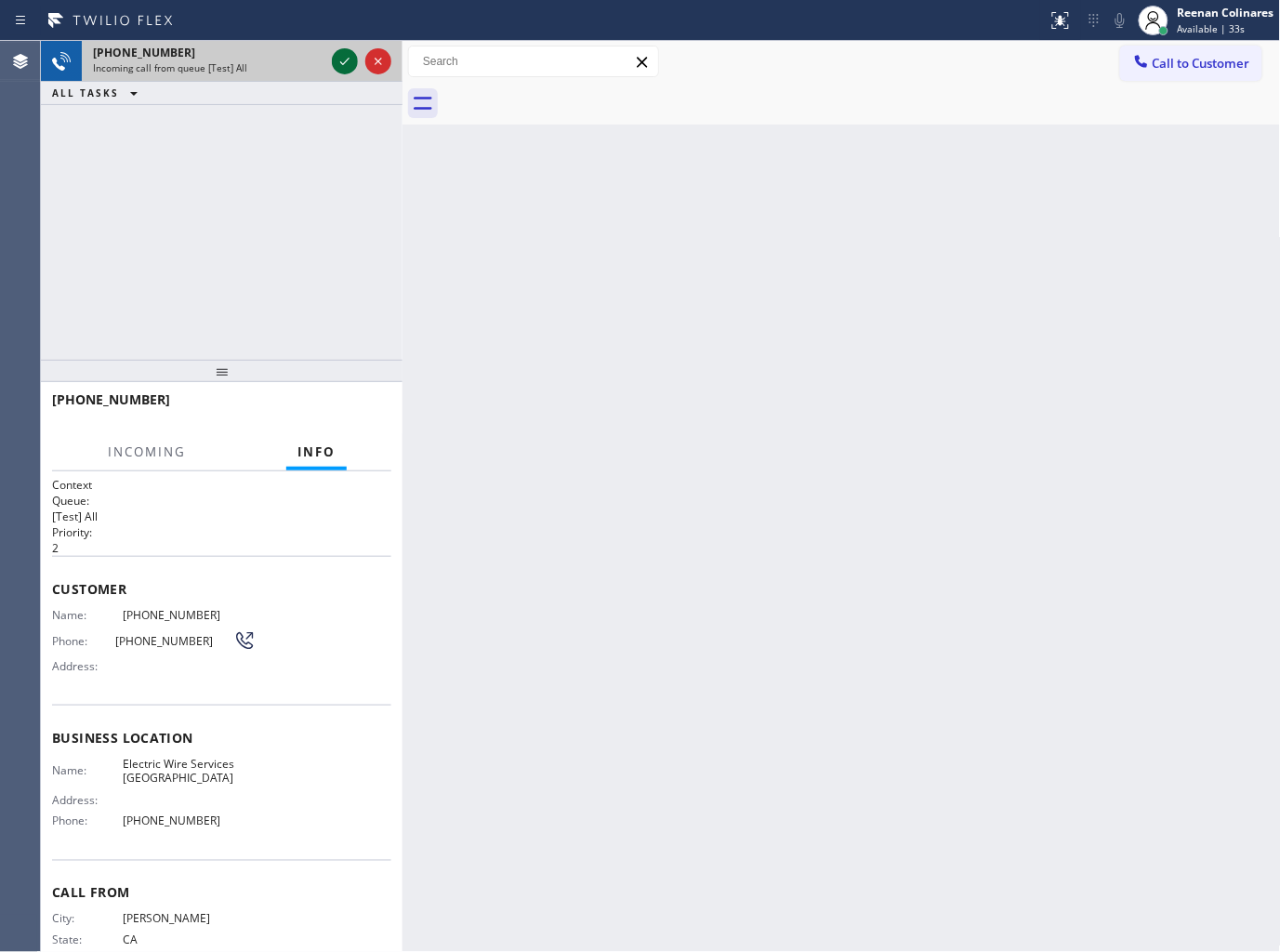
click at [341, 61] on icon at bounding box center [344, 61] width 22 height 22
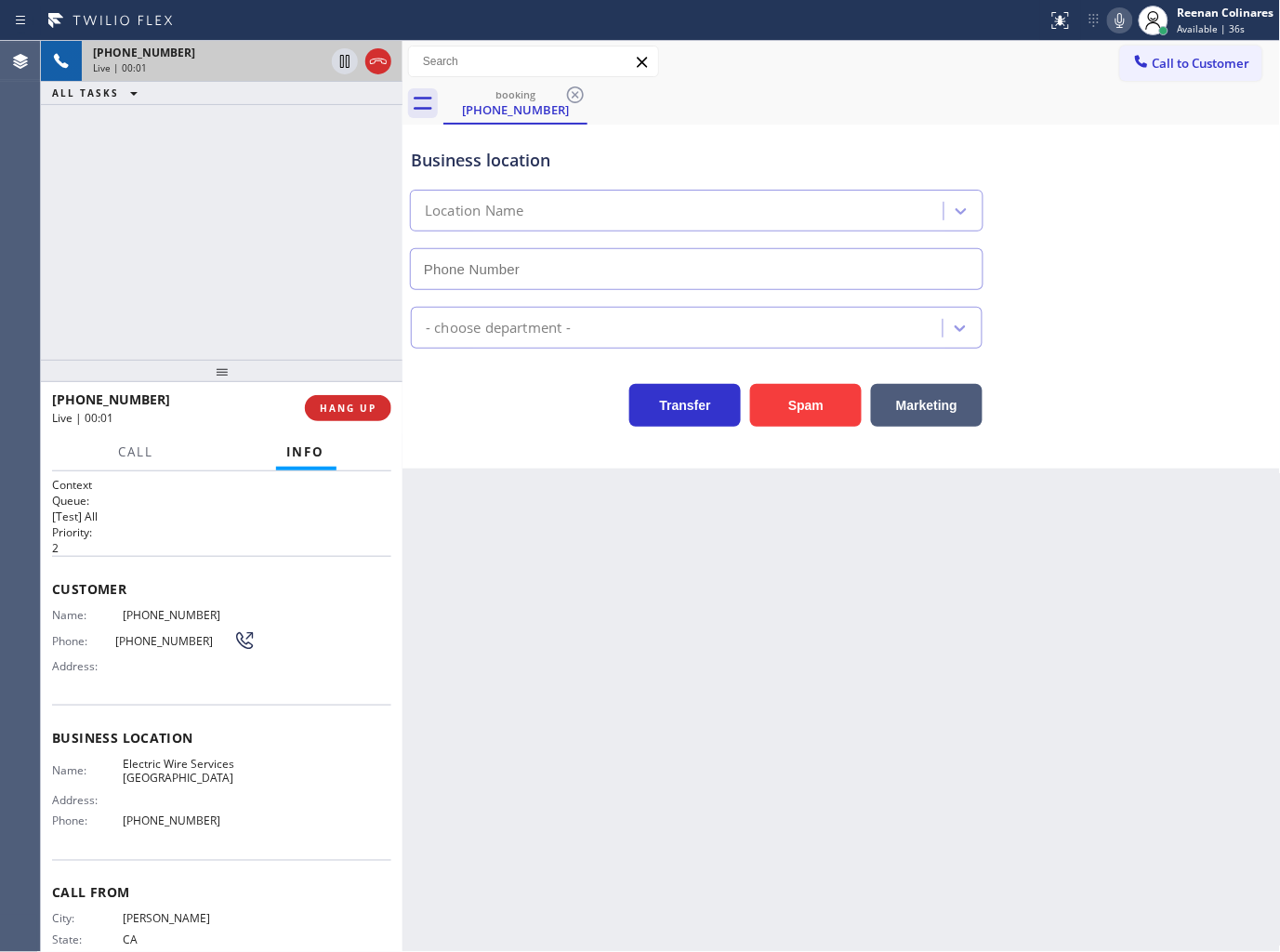
type input "[PHONE_NUMBER]"
click at [1124, 12] on icon at bounding box center [1119, 20] width 22 height 22
click at [1120, 20] on icon at bounding box center [1119, 20] width 22 height 22
click at [1120, 20] on rect at bounding box center [1119, 18] width 13 height 13
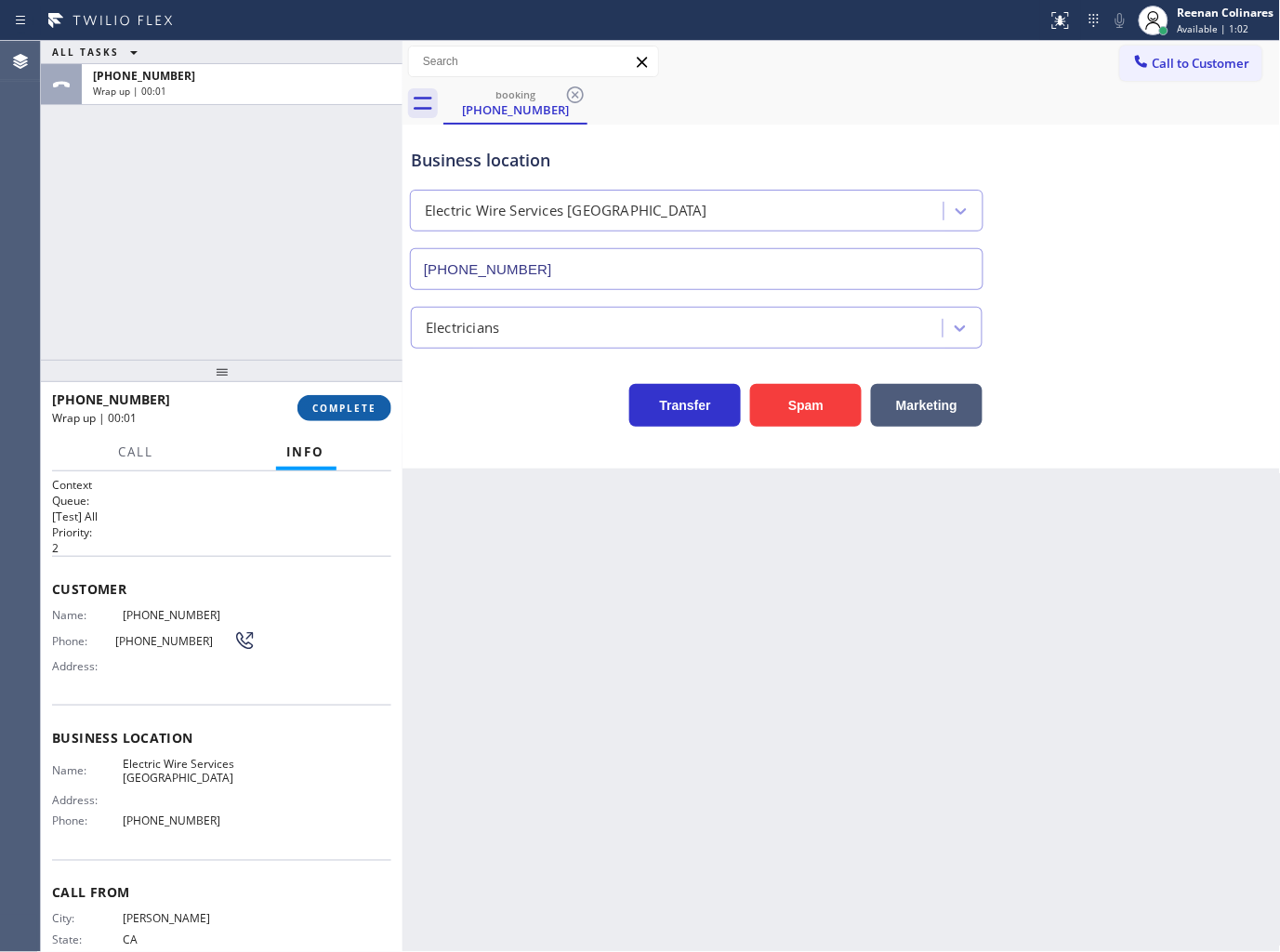
click at [342, 411] on span "COMPLETE" at bounding box center [344, 407] width 64 height 13
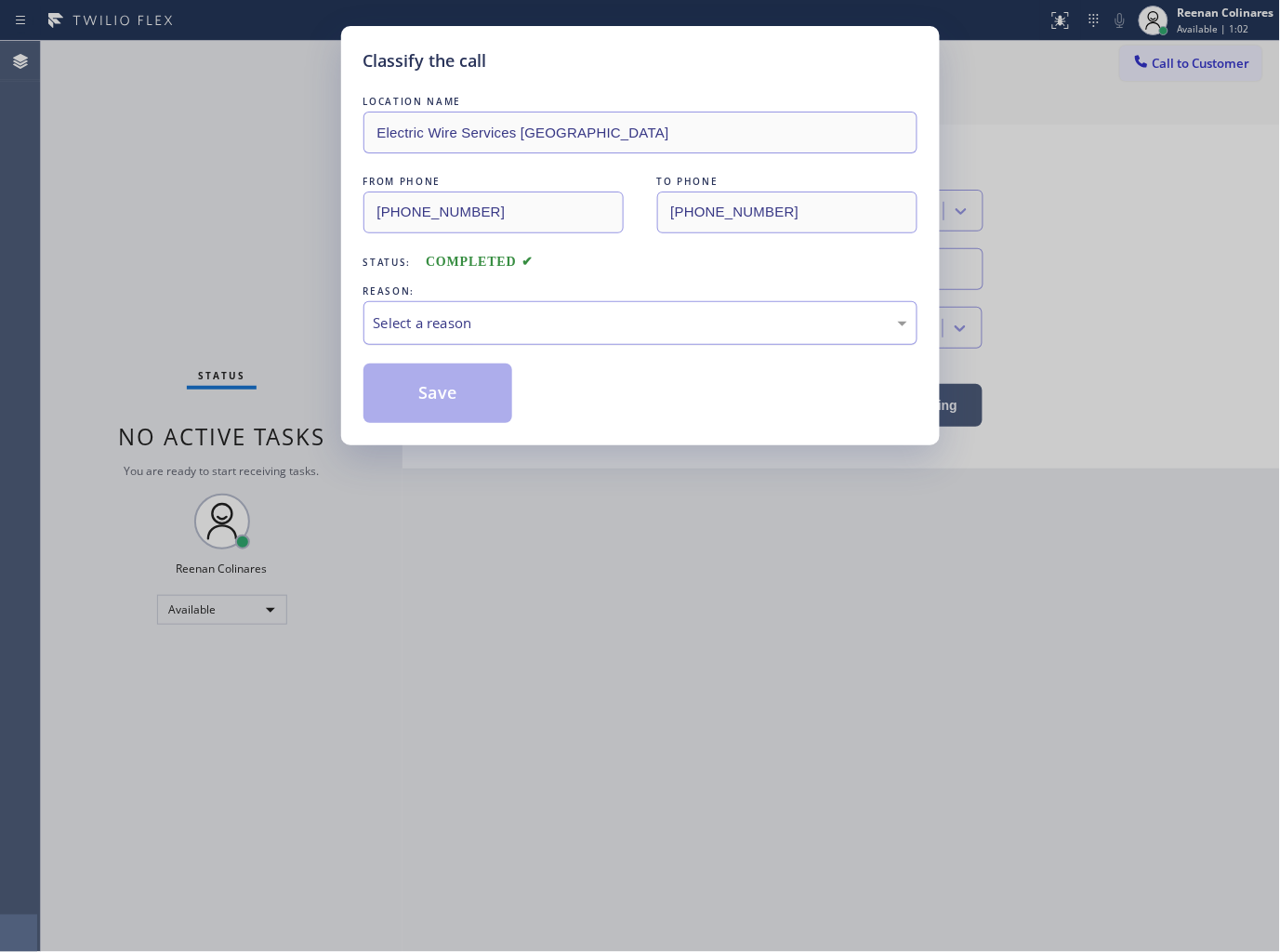
click at [412, 318] on div "Select a reason" at bounding box center [640, 322] width 534 height 21
click at [421, 401] on button "Save" at bounding box center [438, 393] width 150 height 60
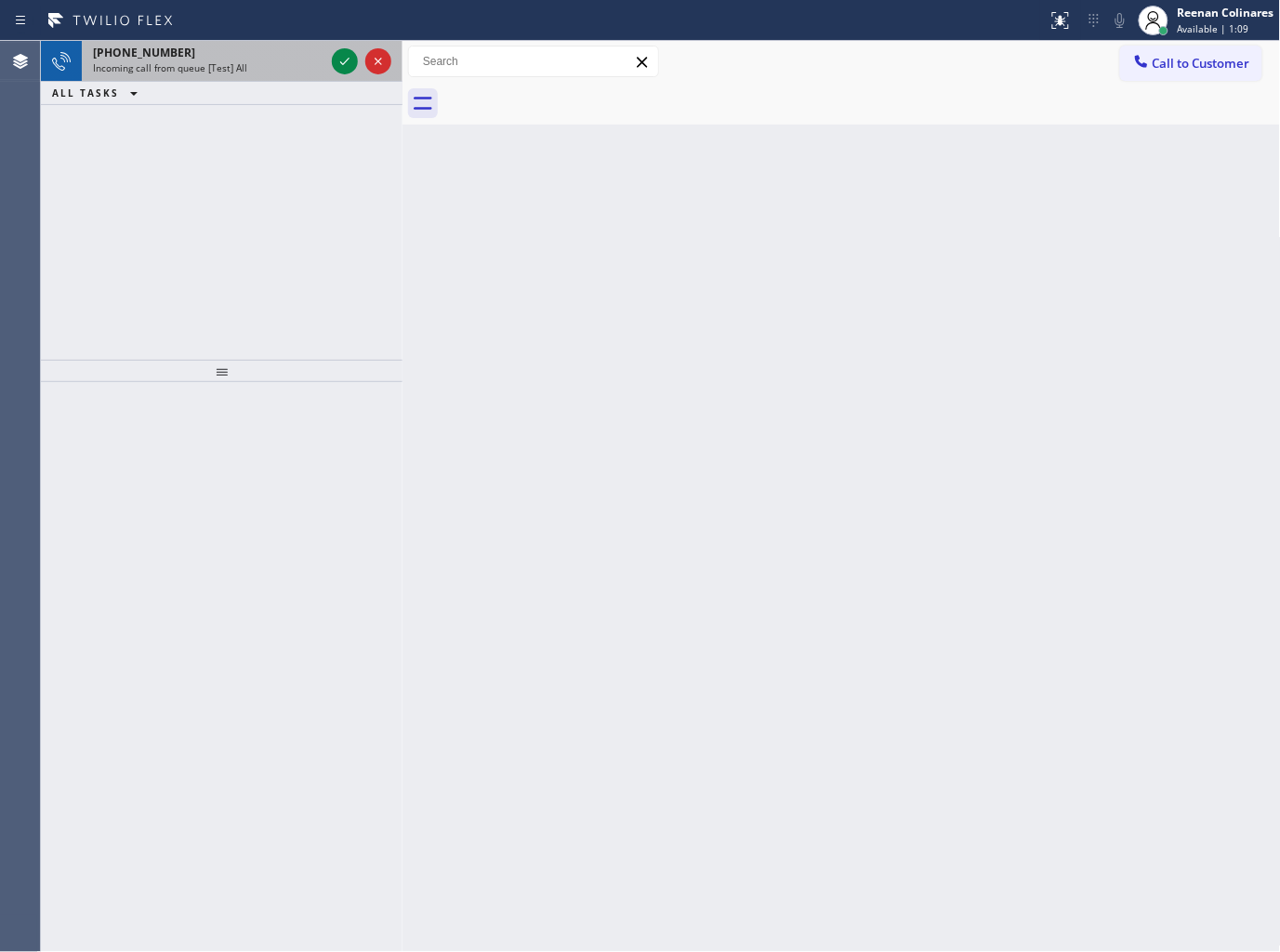
click at [288, 65] on div "Incoming call from queue [Test] All" at bounding box center [209, 67] width 231 height 13
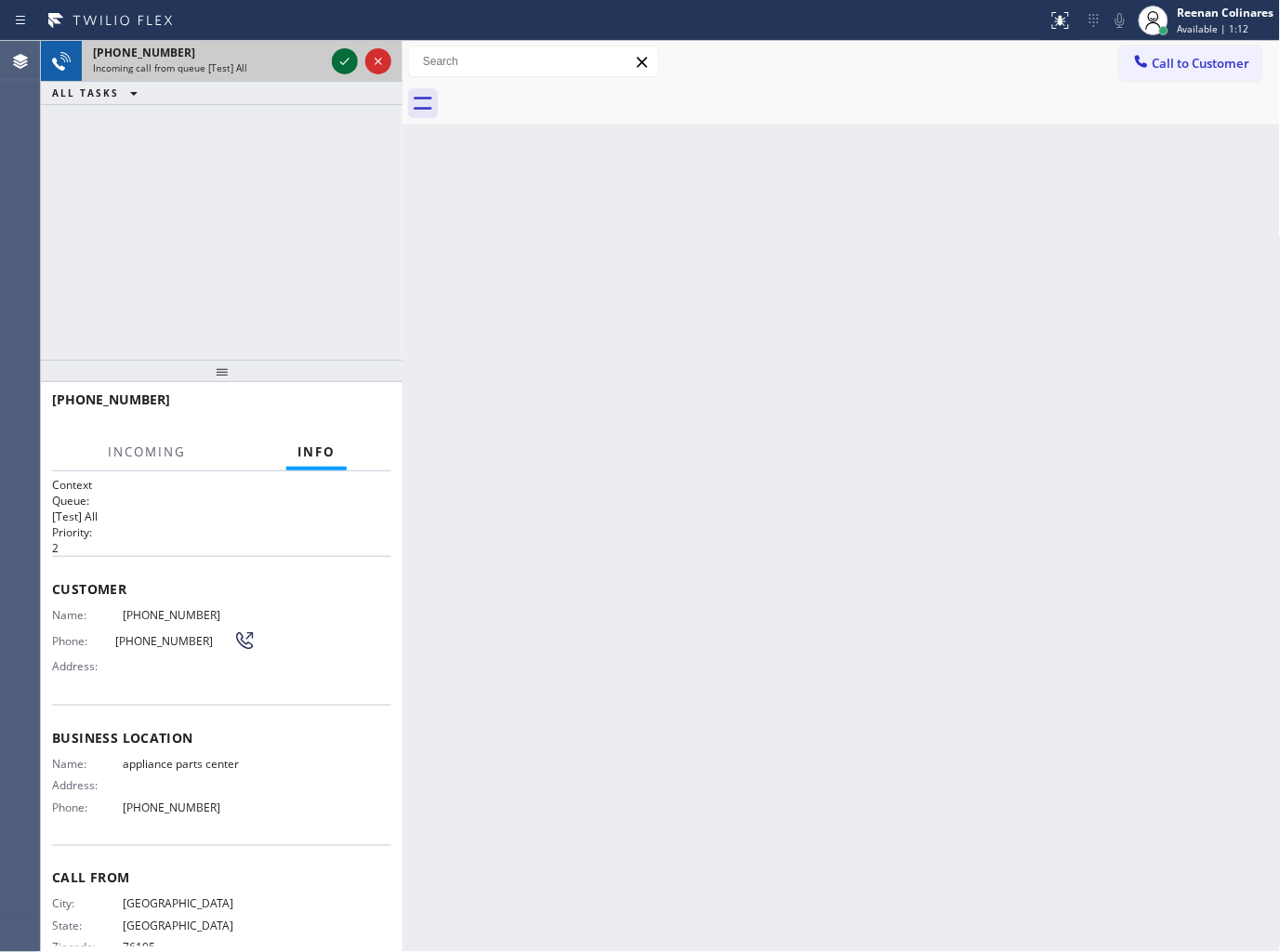
click at [337, 63] on icon at bounding box center [344, 61] width 22 height 22
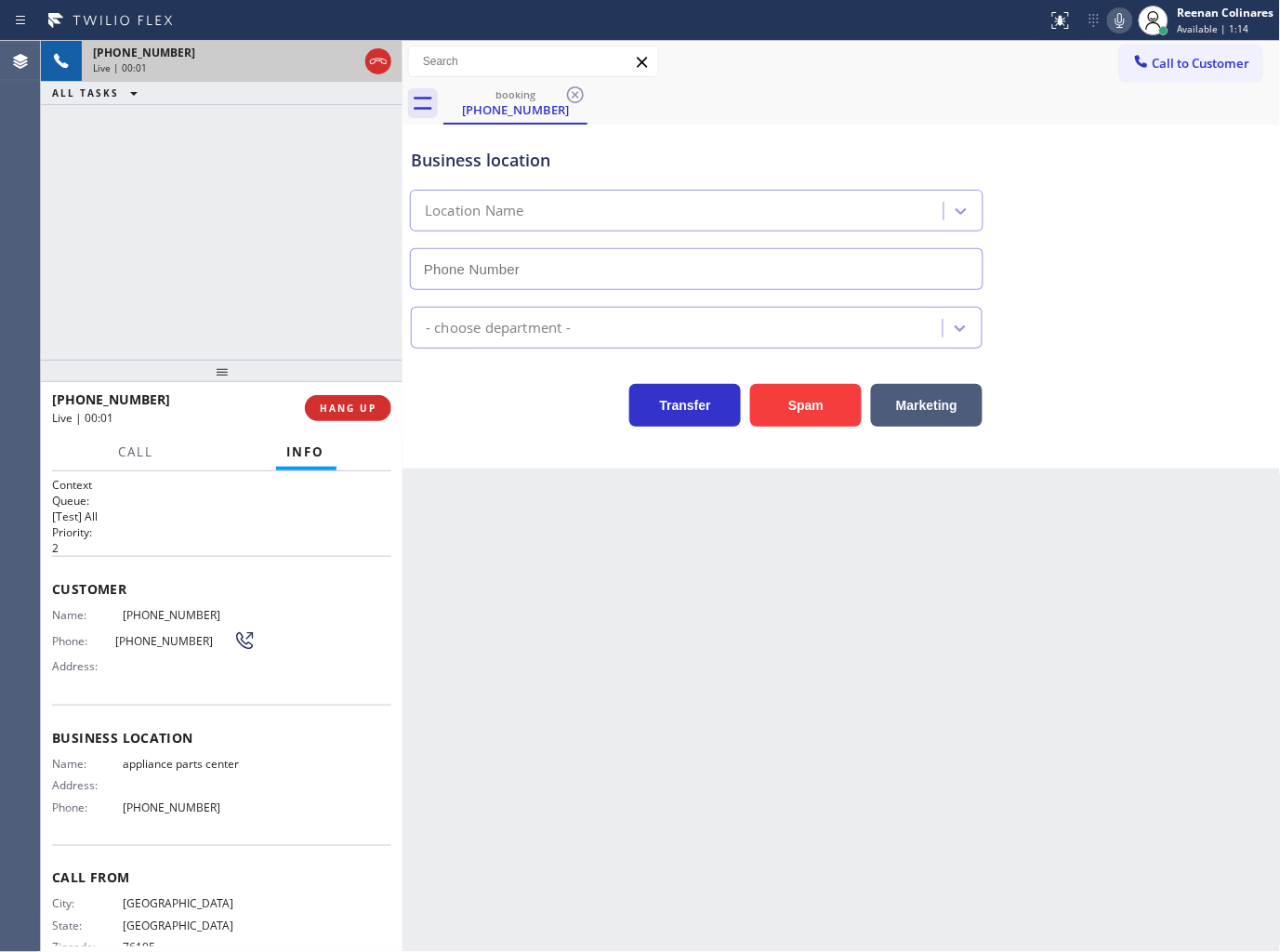
type input "[PHONE_NUMBER]"
click at [1119, 17] on icon at bounding box center [1119, 20] width 22 height 22
click at [1119, 17] on icon at bounding box center [1119, 20] width 9 height 15
click at [1110, 20] on icon at bounding box center [1119, 20] width 22 height 22
click at [351, 406] on span "HANG UP" at bounding box center [347, 407] width 57 height 13
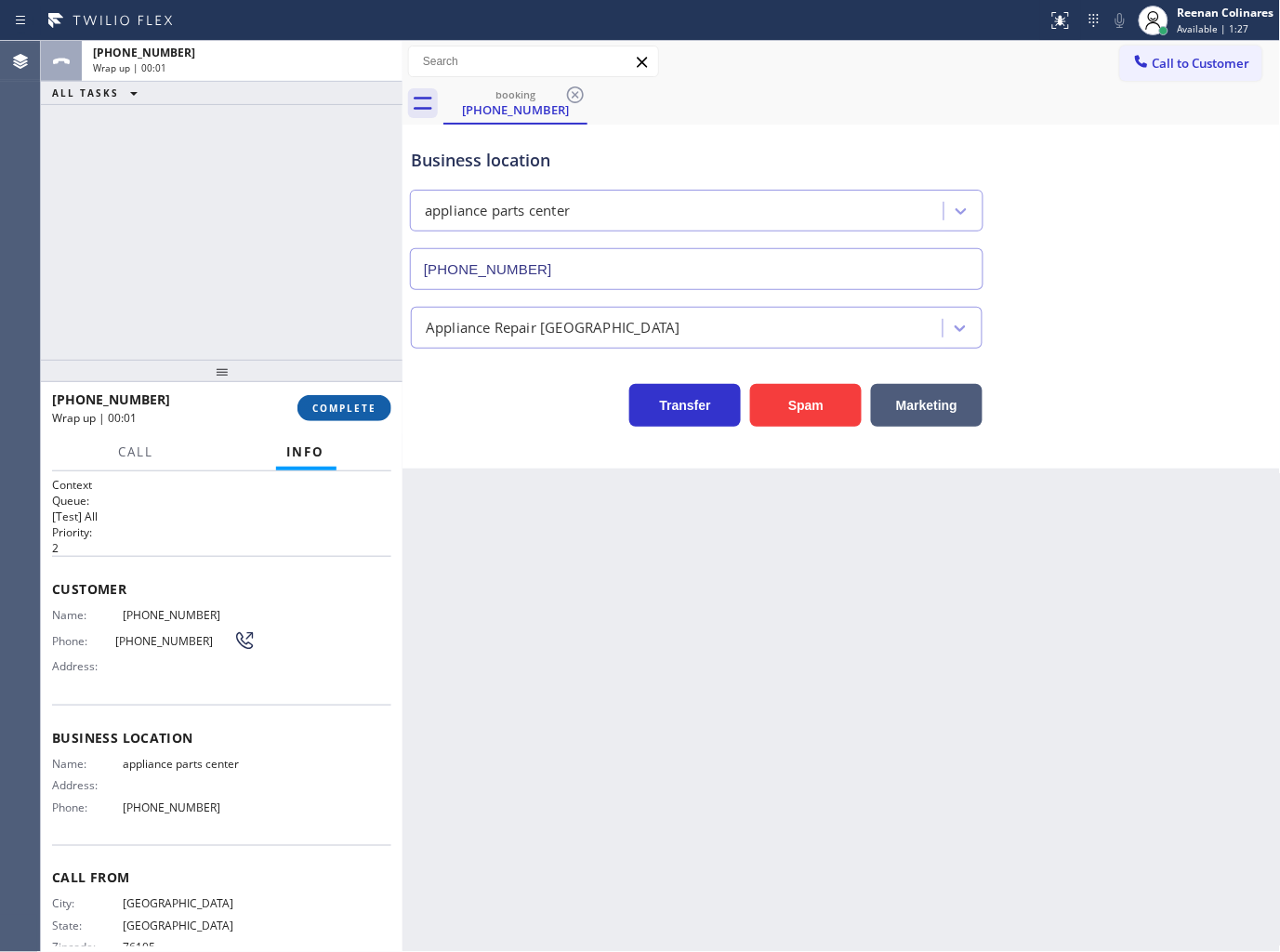
click at [351, 406] on span "COMPLETE" at bounding box center [344, 407] width 64 height 13
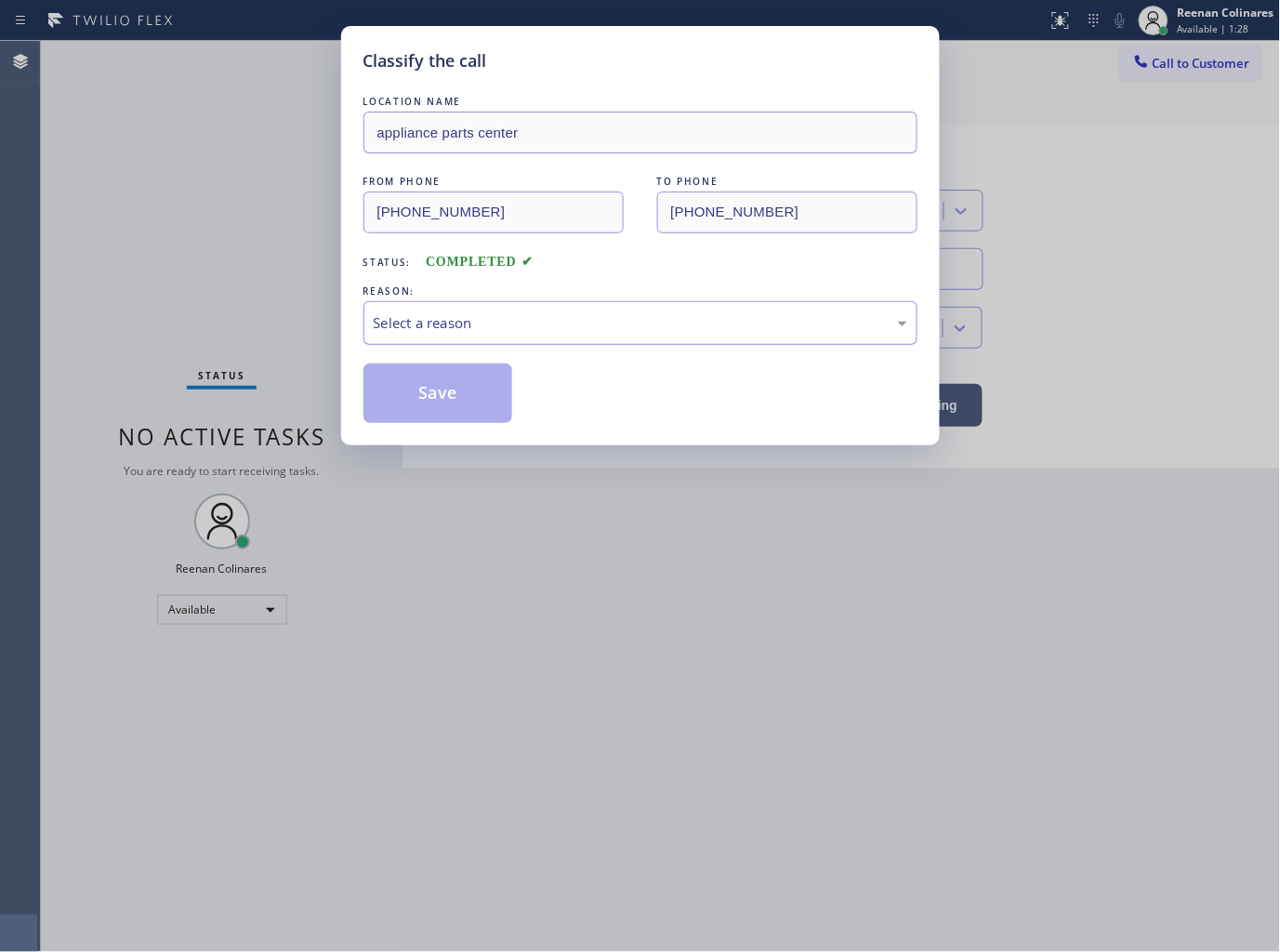
click at [456, 312] on div "Select a reason" at bounding box center [640, 322] width 534 height 21
click at [448, 388] on button "Save" at bounding box center [438, 393] width 150 height 60
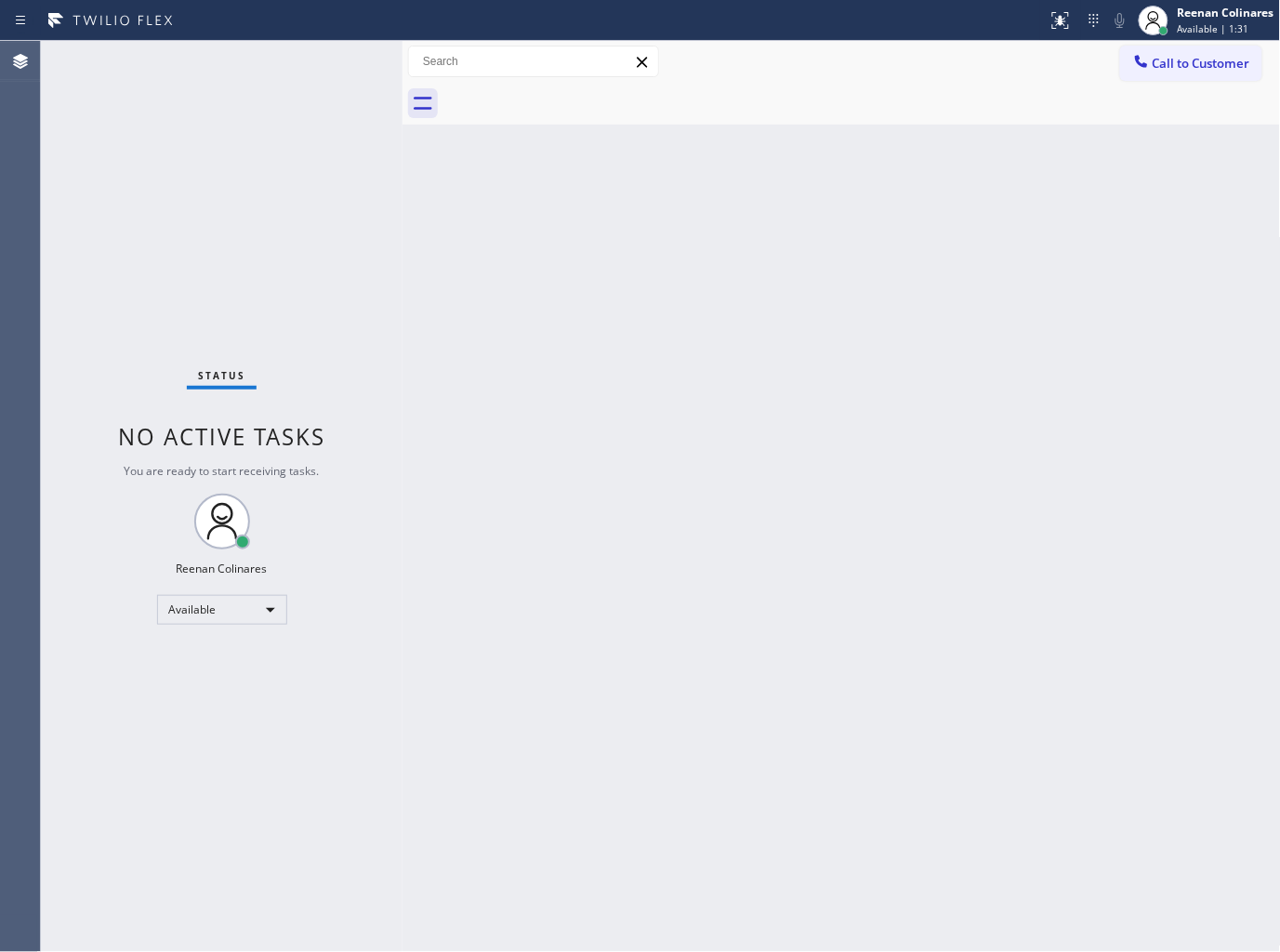
click at [904, 340] on div "Back to Dashboard Change Sender ID Customers Technicians Select a contact Outbo…" at bounding box center [841, 496] width 878 height 911
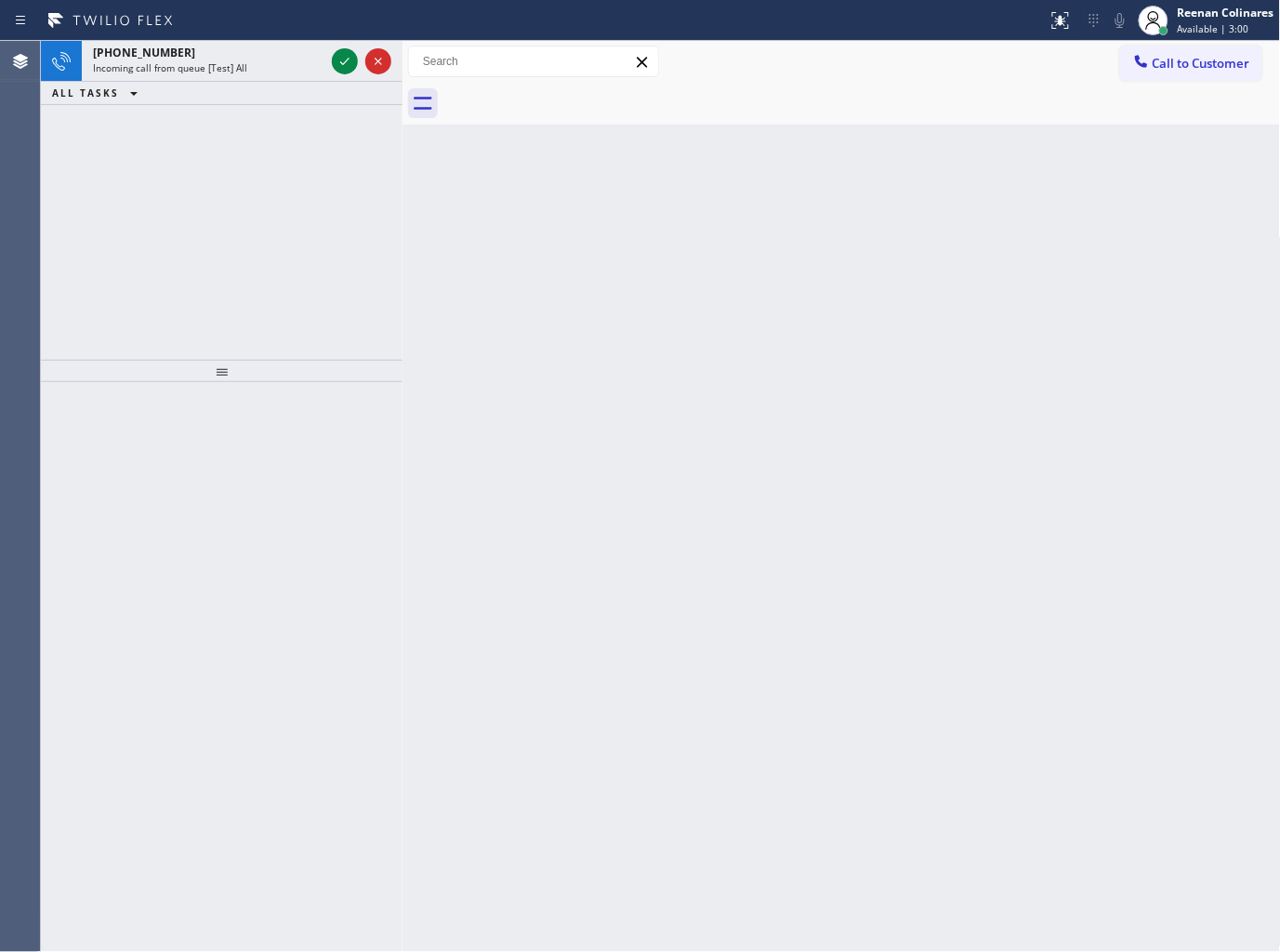
click at [243, 76] on div "[PHONE_NUMBER] Incoming call from queue [Test] All" at bounding box center [205, 61] width 246 height 41
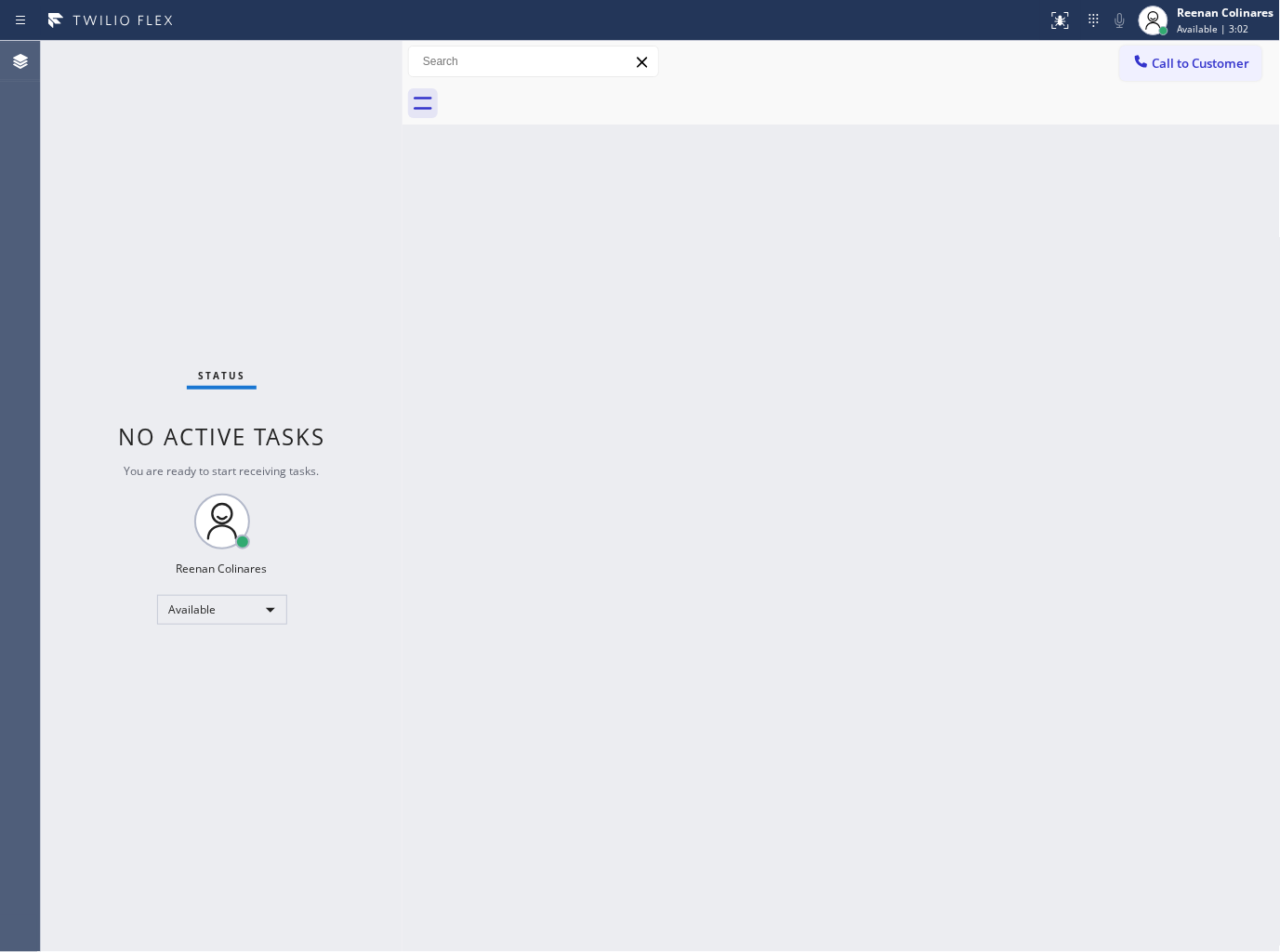
click at [319, 61] on div "Status No active tasks You are ready to start receiving tasks. Reenan Colinares…" at bounding box center [221, 496] width 361 height 911
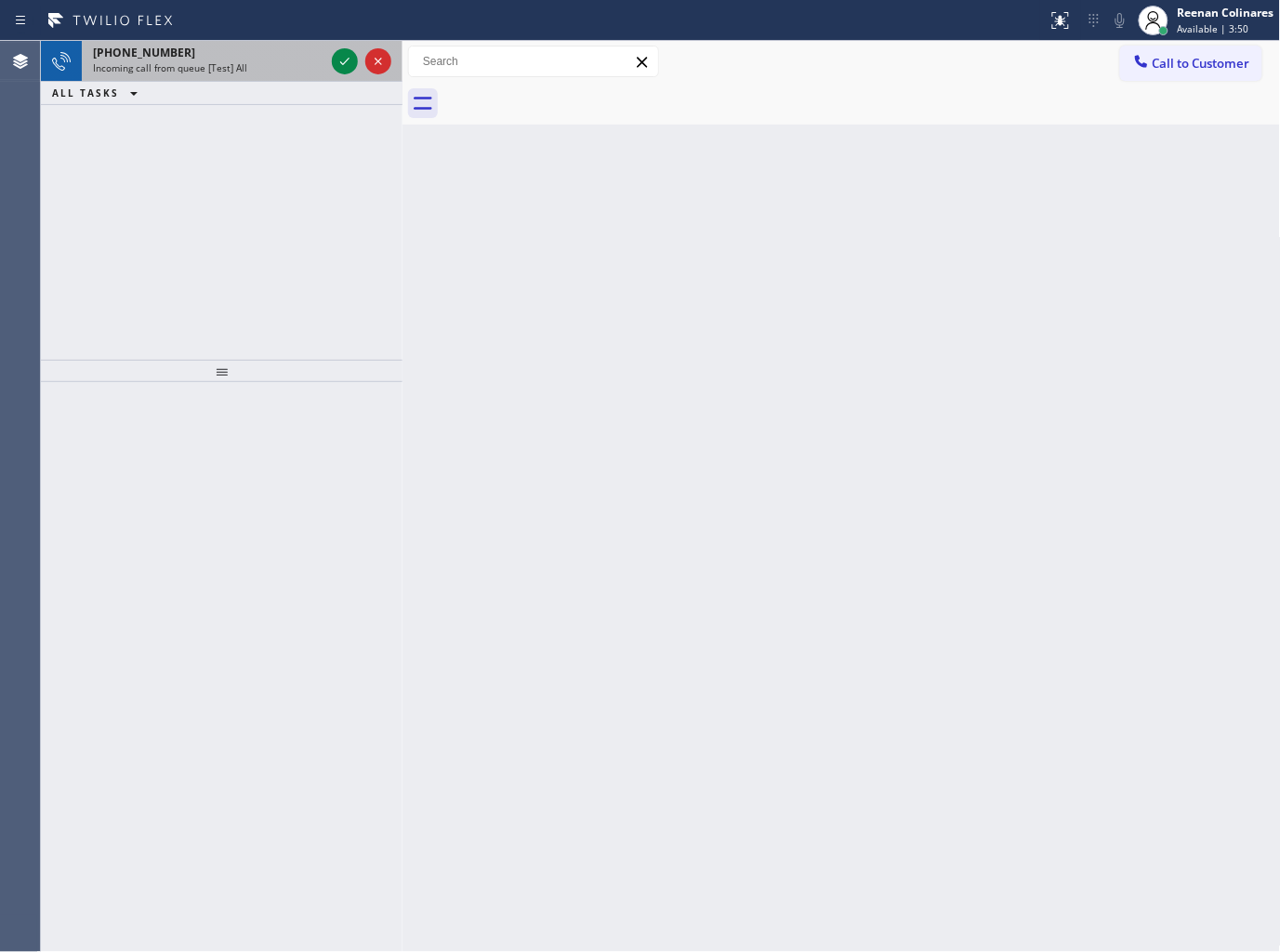
click at [228, 70] on span "Incoming call from queue [Test] All" at bounding box center [170, 67] width 155 height 13
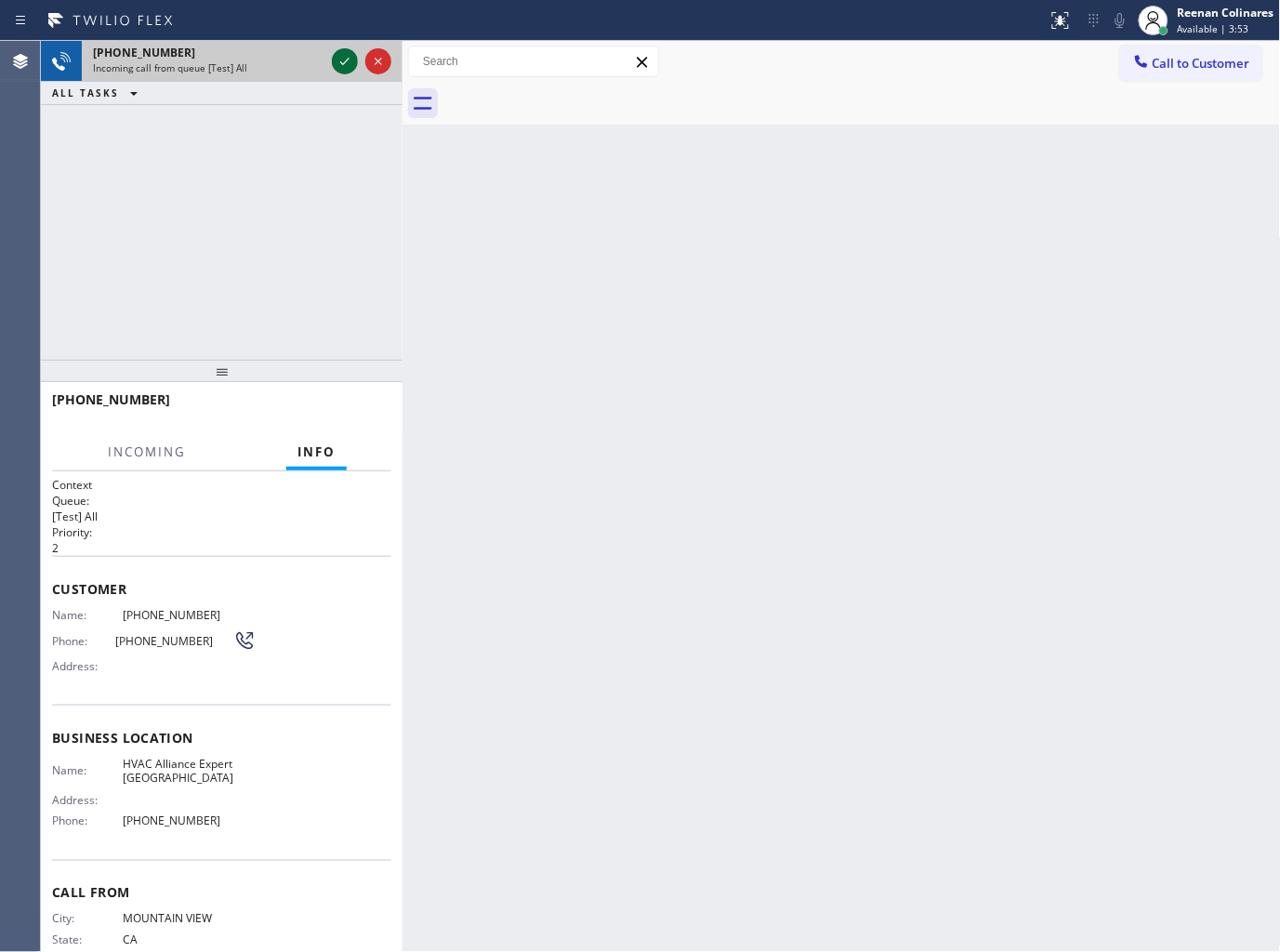
click at [336, 63] on icon at bounding box center [344, 61] width 22 height 22
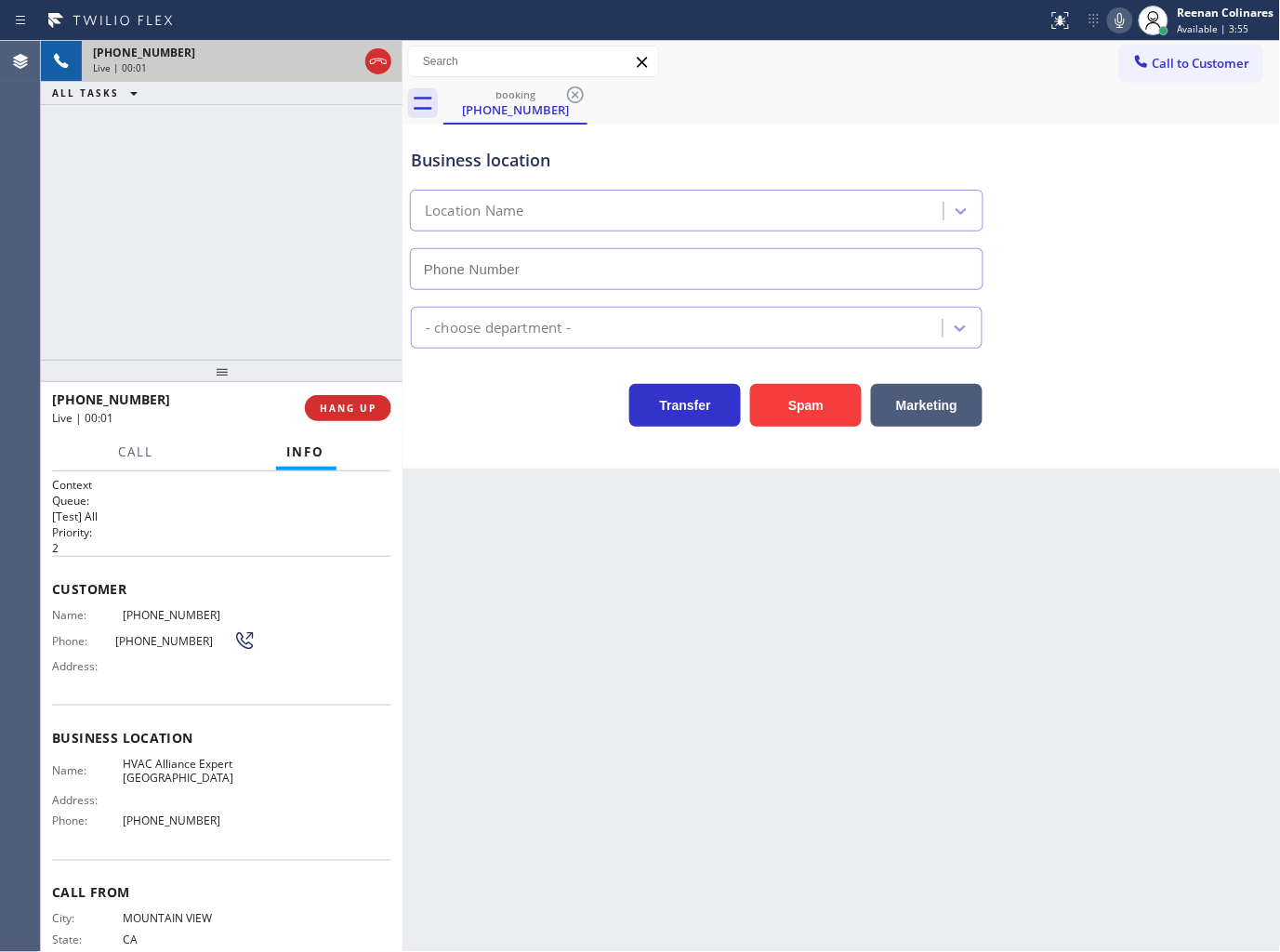
type input "[PHONE_NUMBER]"
click at [833, 401] on button "Spam" at bounding box center [806, 405] width 112 height 43
click at [857, 402] on button "Spam" at bounding box center [806, 405] width 112 height 43
click at [820, 401] on button "Spam" at bounding box center [806, 405] width 112 height 43
click at [821, 401] on button "Spam" at bounding box center [806, 405] width 112 height 43
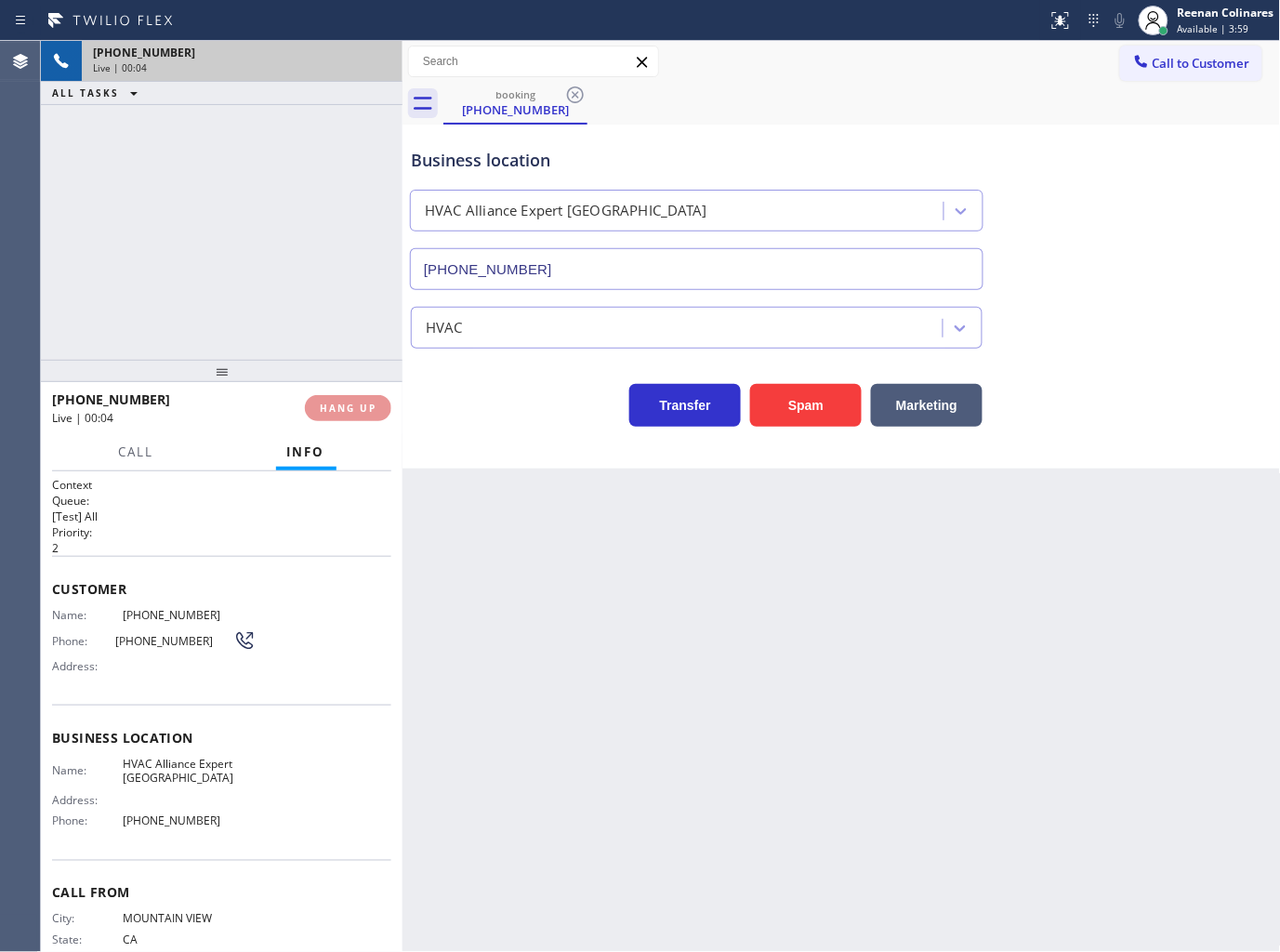
drag, startPoint x: 821, startPoint y: 401, endPoint x: 996, endPoint y: 300, distance: 202.1
click at [821, 401] on button "Spam" at bounding box center [806, 405] width 112 height 43
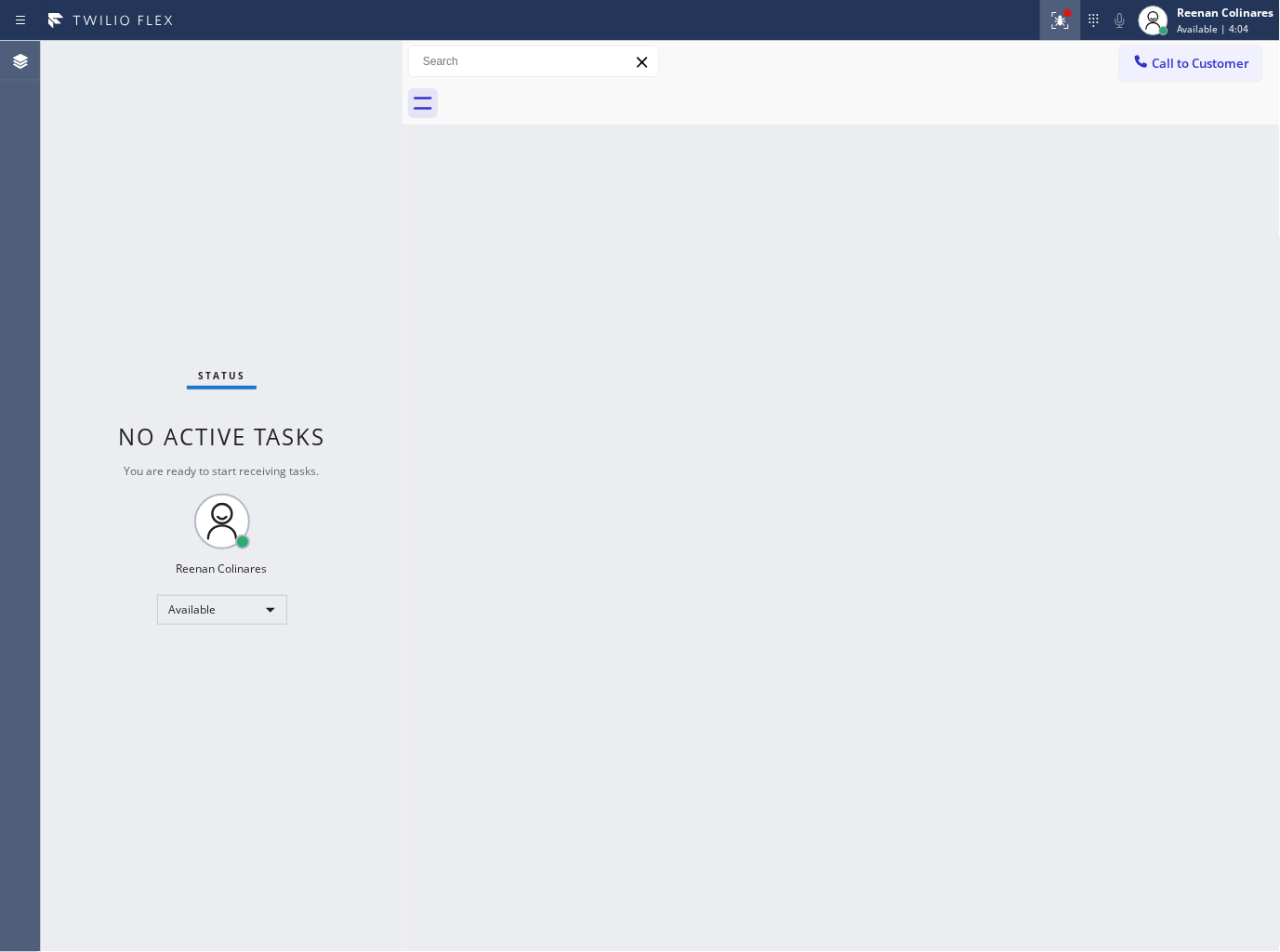
click at [1056, 19] on icon at bounding box center [1061, 20] width 22 height 22
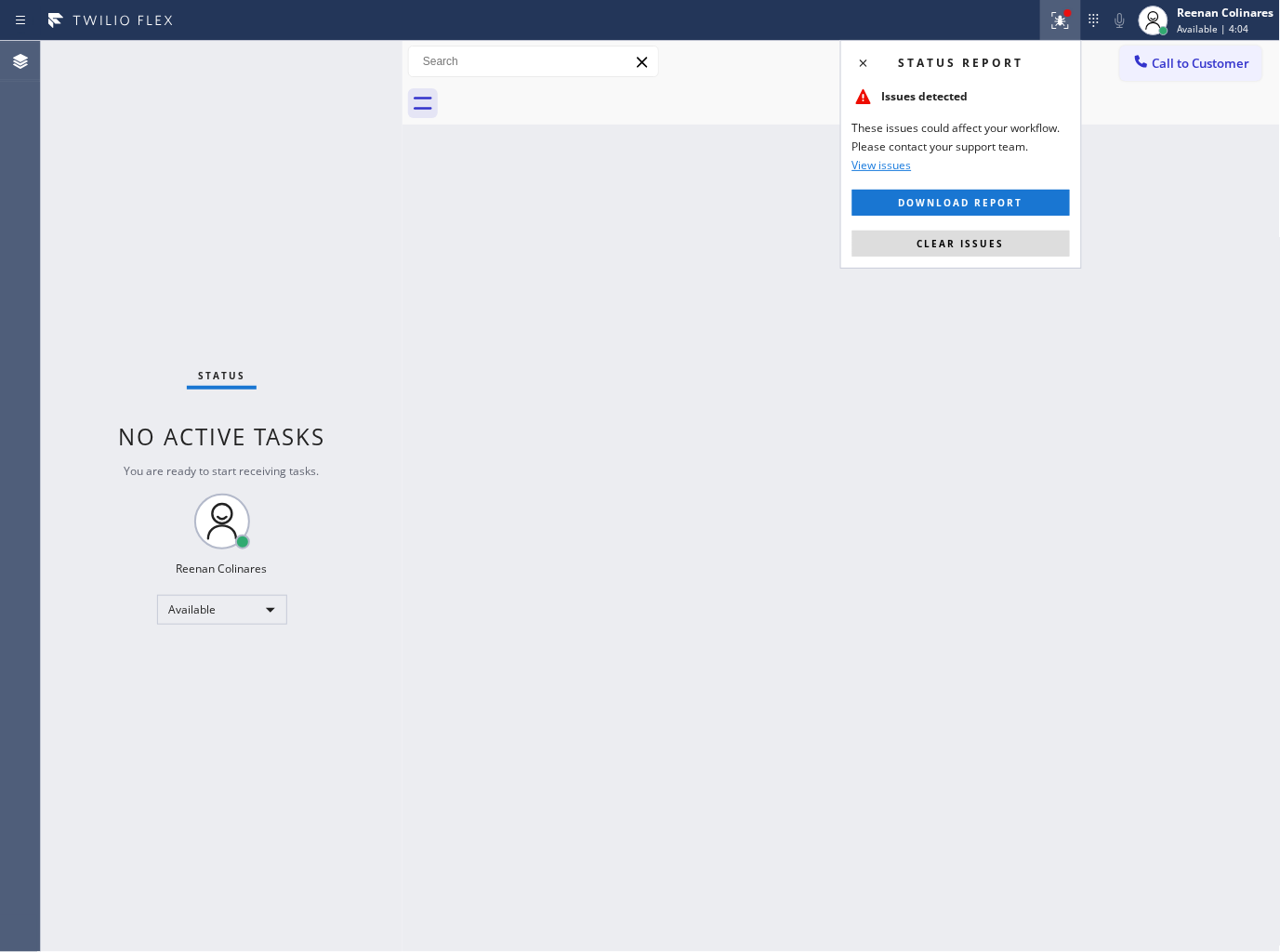
click at [1018, 245] on button "Clear issues" at bounding box center [961, 243] width 217 height 26
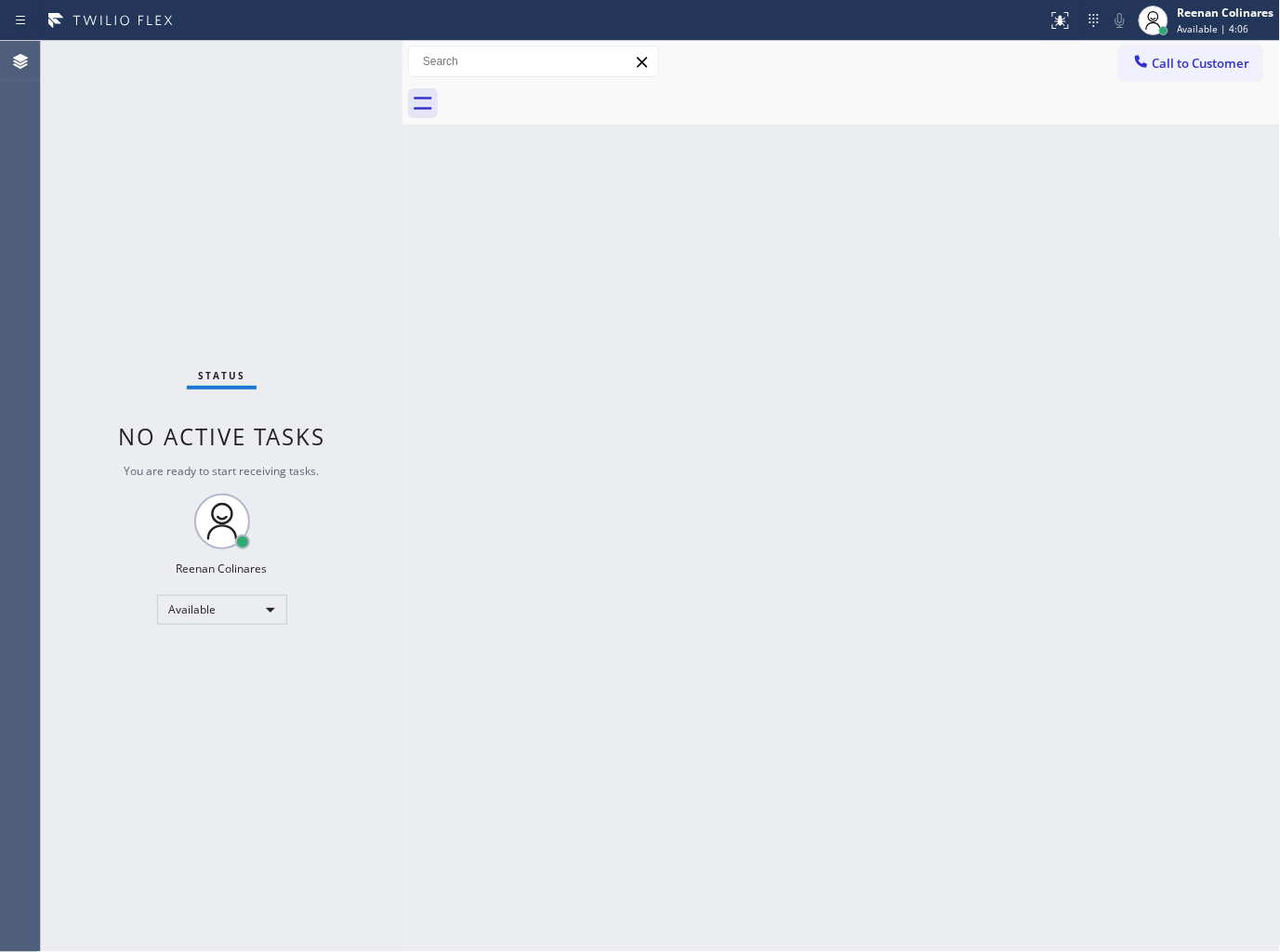
click at [815, 549] on div "Back to Dashboard Change Sender ID Customers Technicians Select a contact Outbo…" at bounding box center [841, 496] width 878 height 911
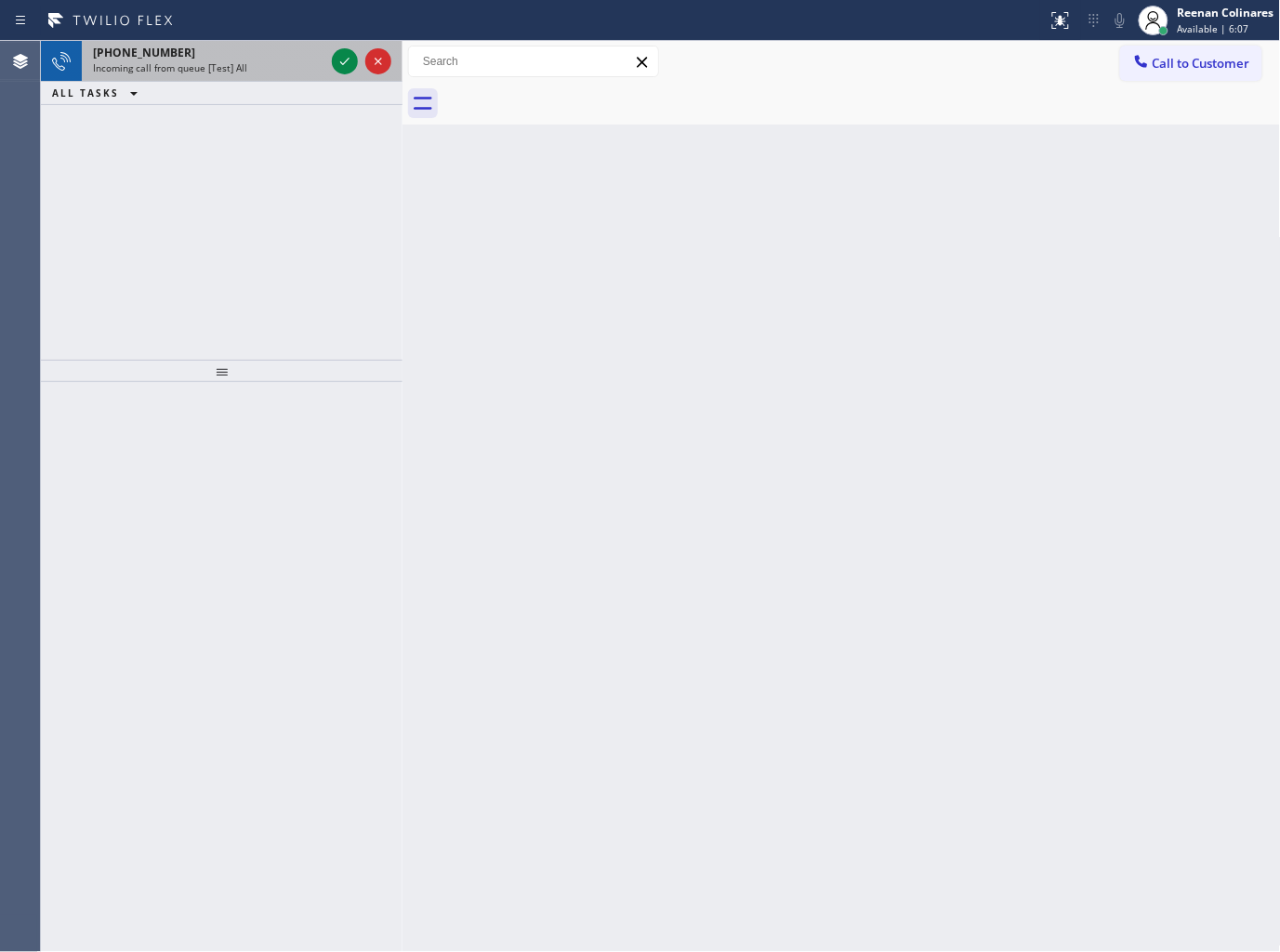
click at [266, 75] on div "[PHONE_NUMBER] Incoming call from queue [Test] All" at bounding box center [205, 61] width 246 height 41
click at [247, 82] on div "ALL TASKS ALL TASKS ACTIVE TASKS TASKS IN WRAP UP" at bounding box center [221, 93] width 361 height 23
click at [258, 56] on div "[PHONE_NUMBER]" at bounding box center [209, 53] width 231 height 16
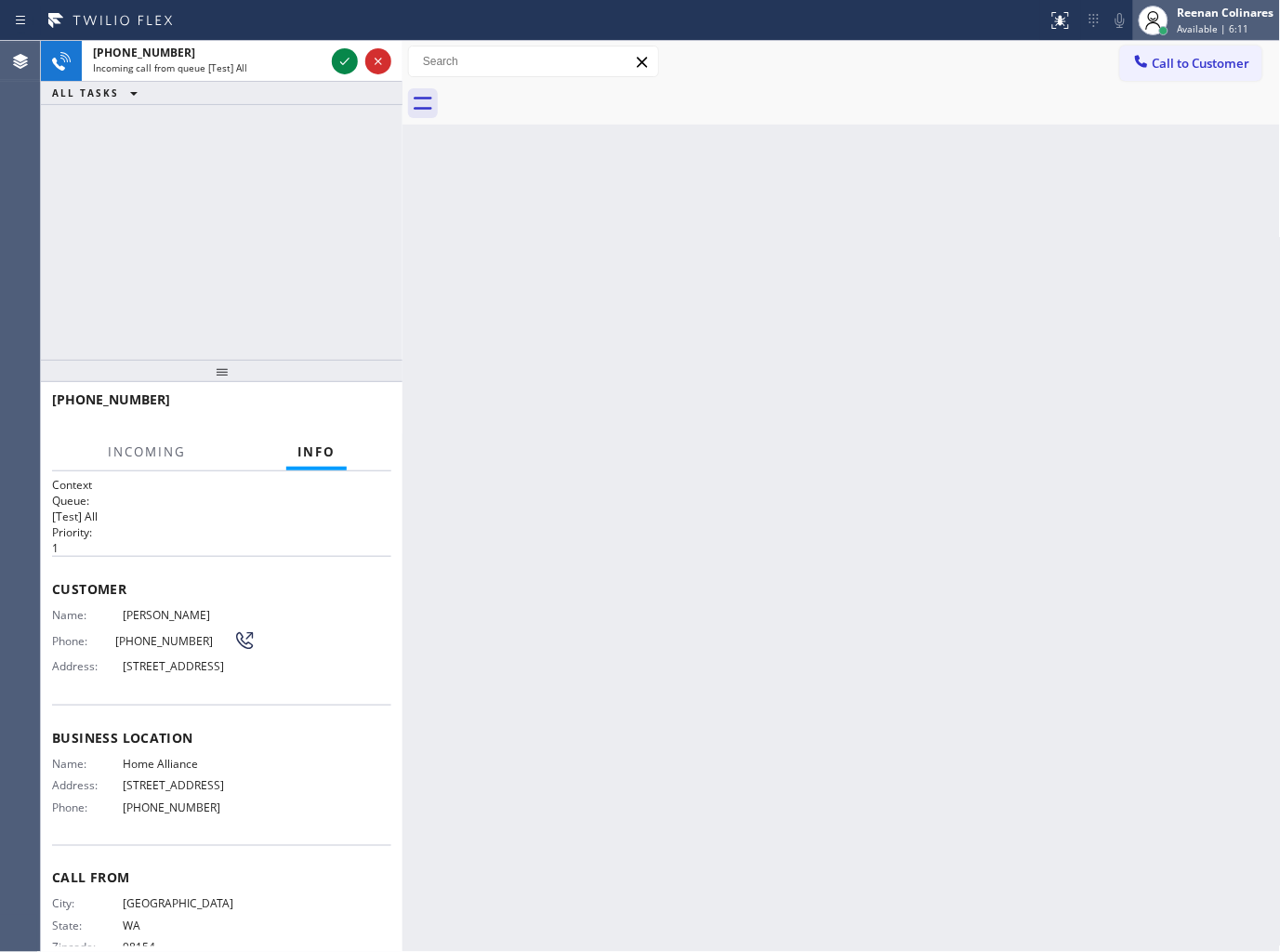
click at [1211, 20] on div "[PERSON_NAME] Available | 6:11" at bounding box center [1227, 20] width 106 height 33
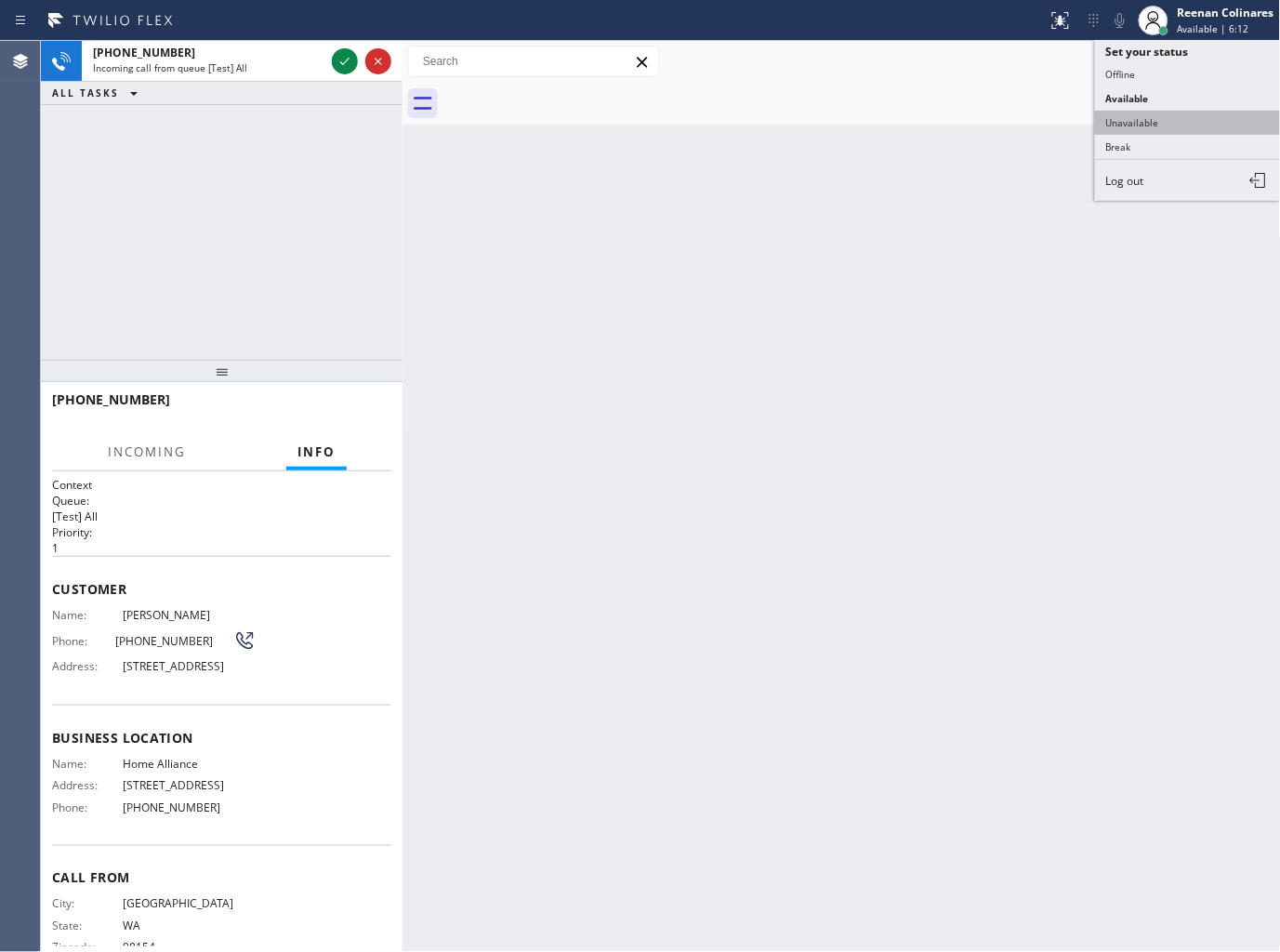
click at [1140, 121] on button "Unavailable" at bounding box center [1187, 123] width 186 height 24
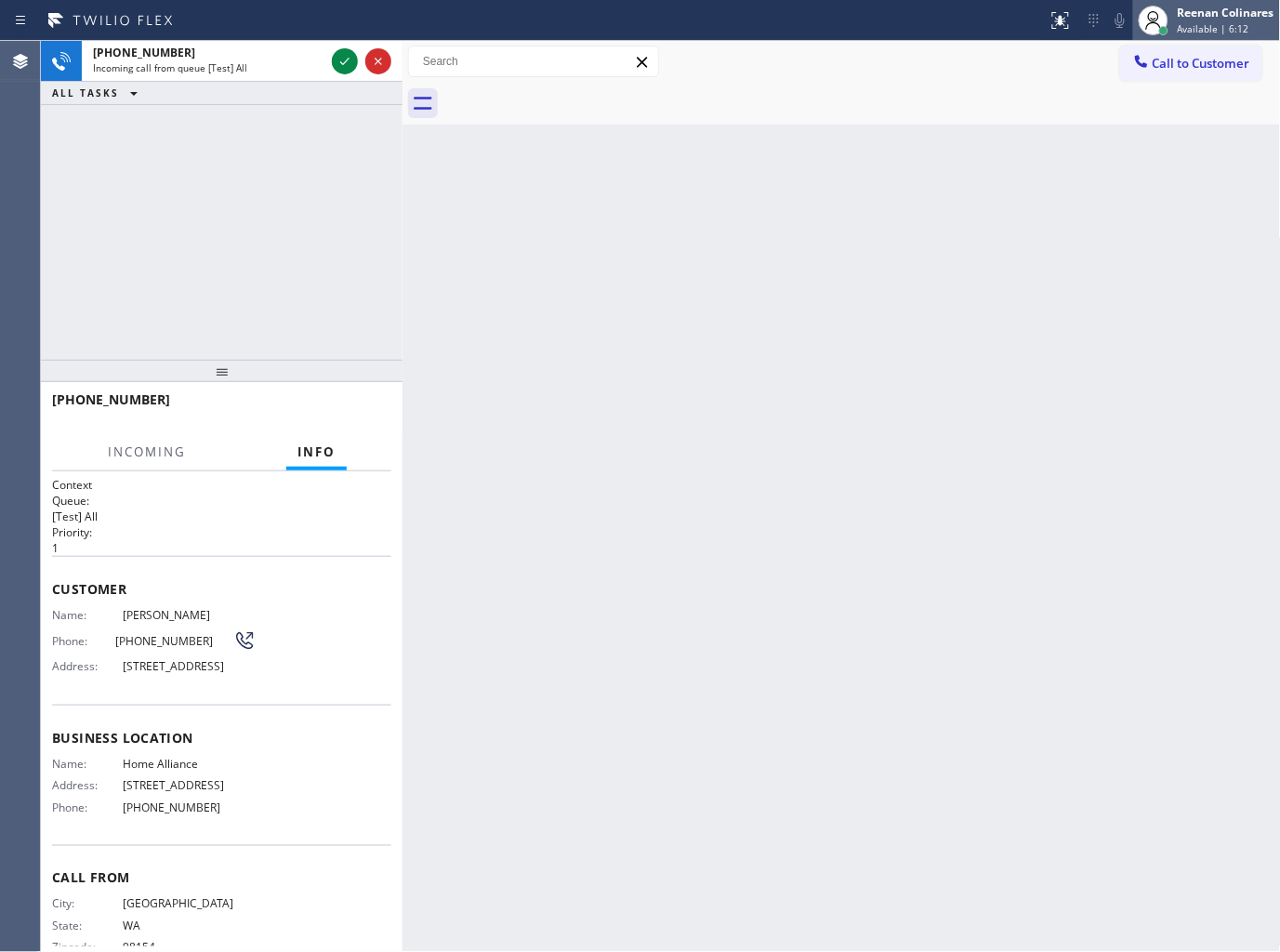
click at [1222, 6] on div "Reenan Colinares" at bounding box center [1225, 13] width 97 height 16
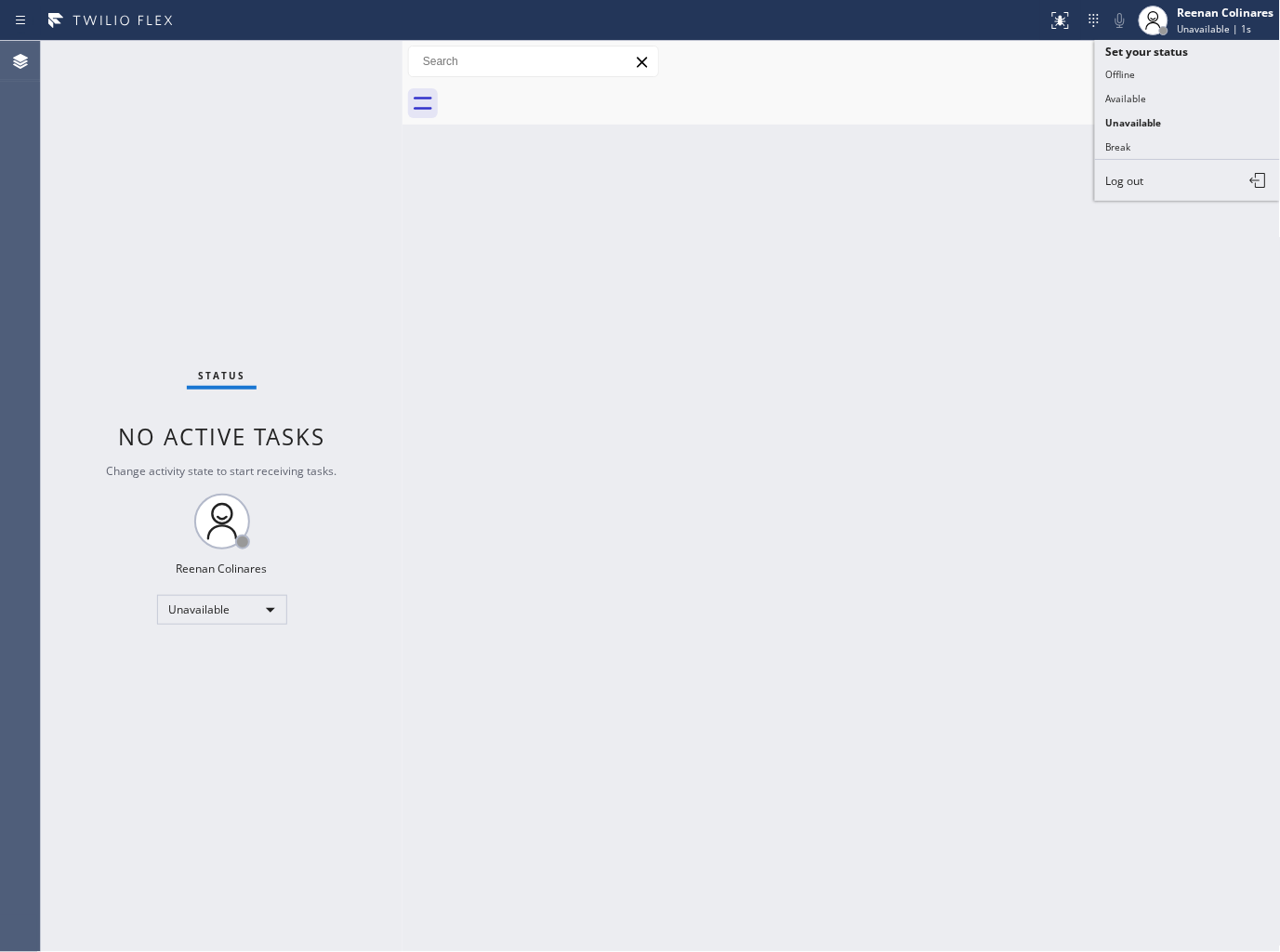
click at [1122, 97] on button "Available" at bounding box center [1187, 99] width 186 height 24
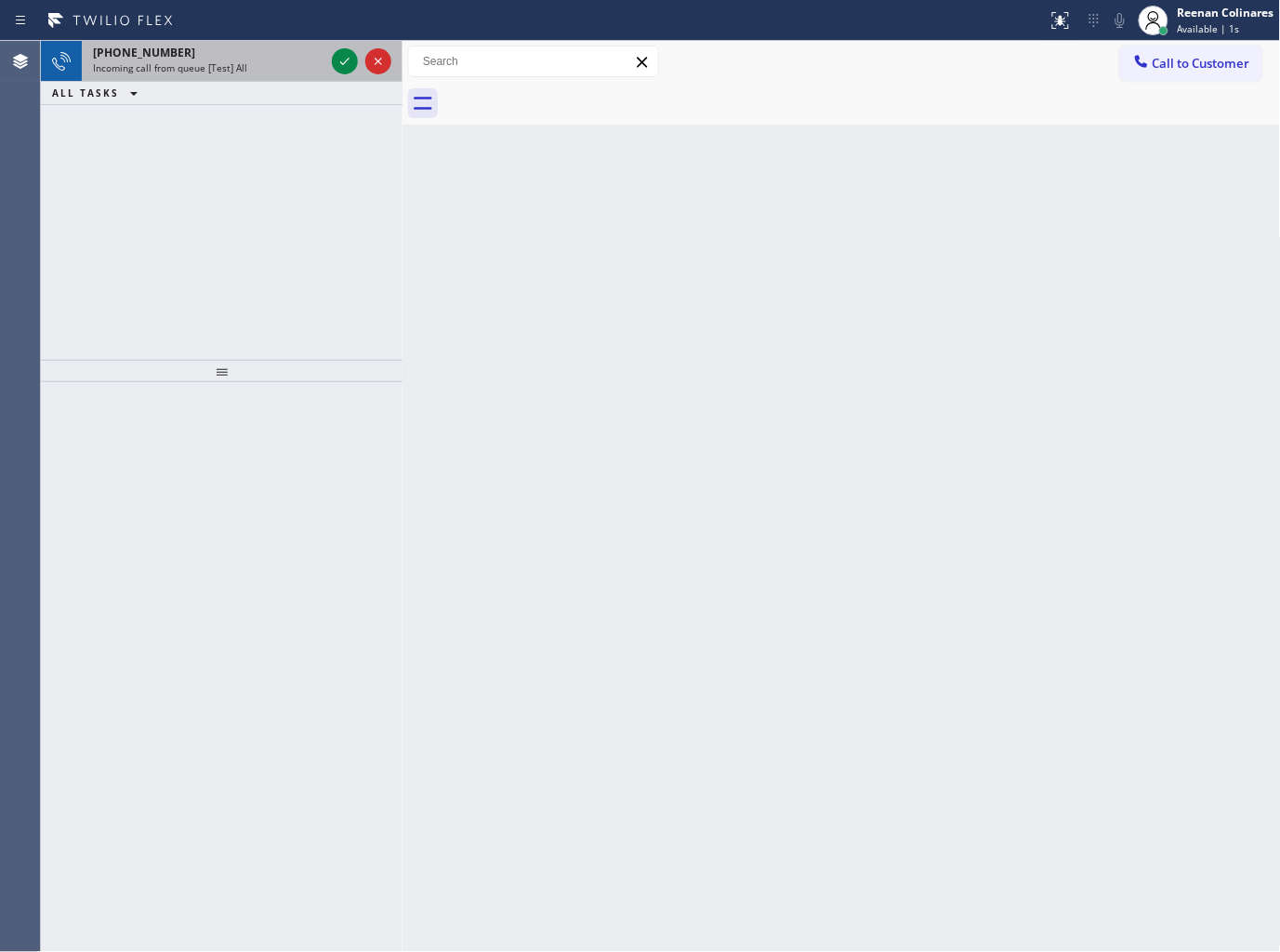
click at [251, 48] on div "[PHONE_NUMBER]" at bounding box center [209, 53] width 231 height 16
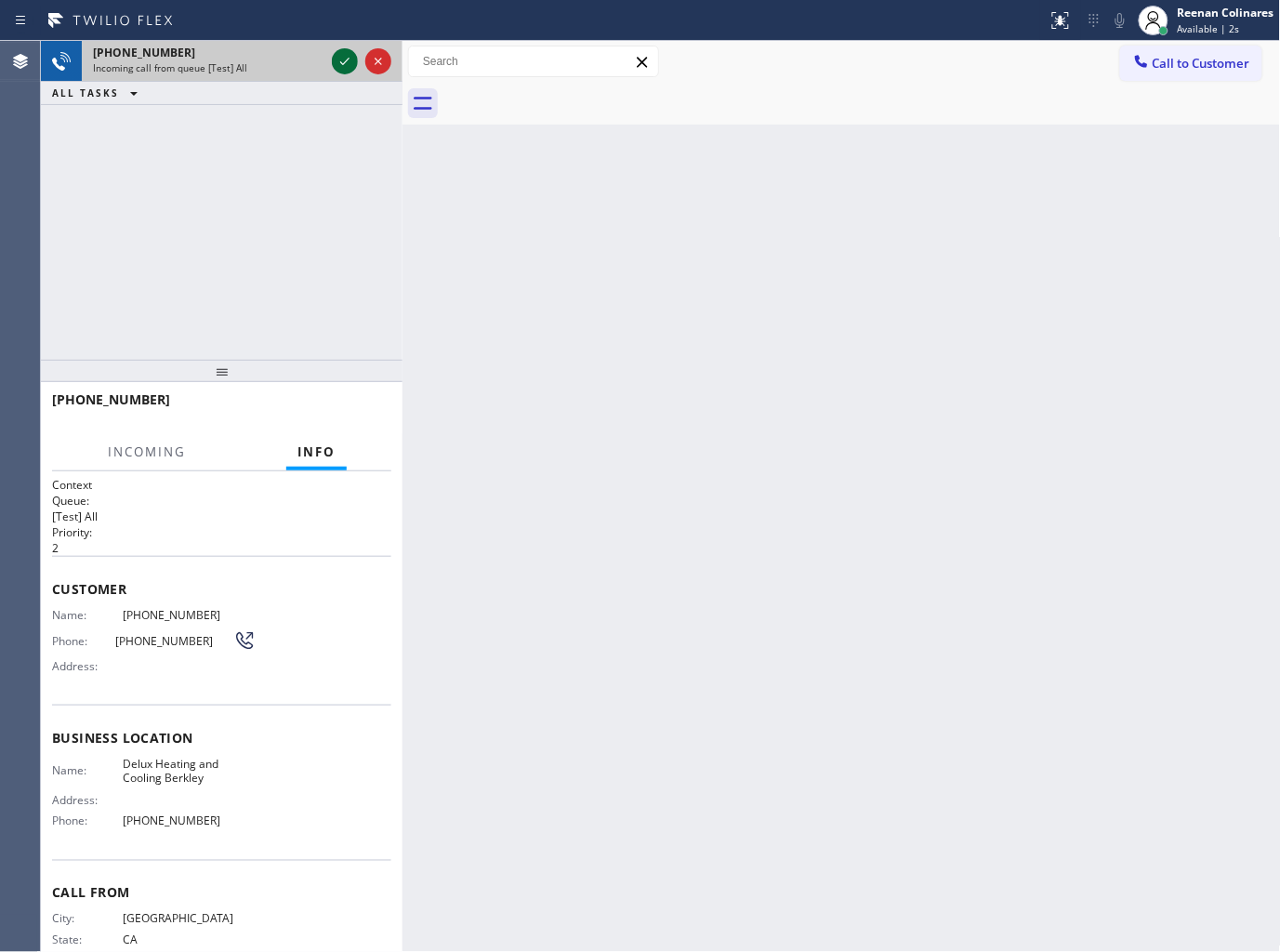
click at [340, 65] on icon at bounding box center [344, 61] width 22 height 22
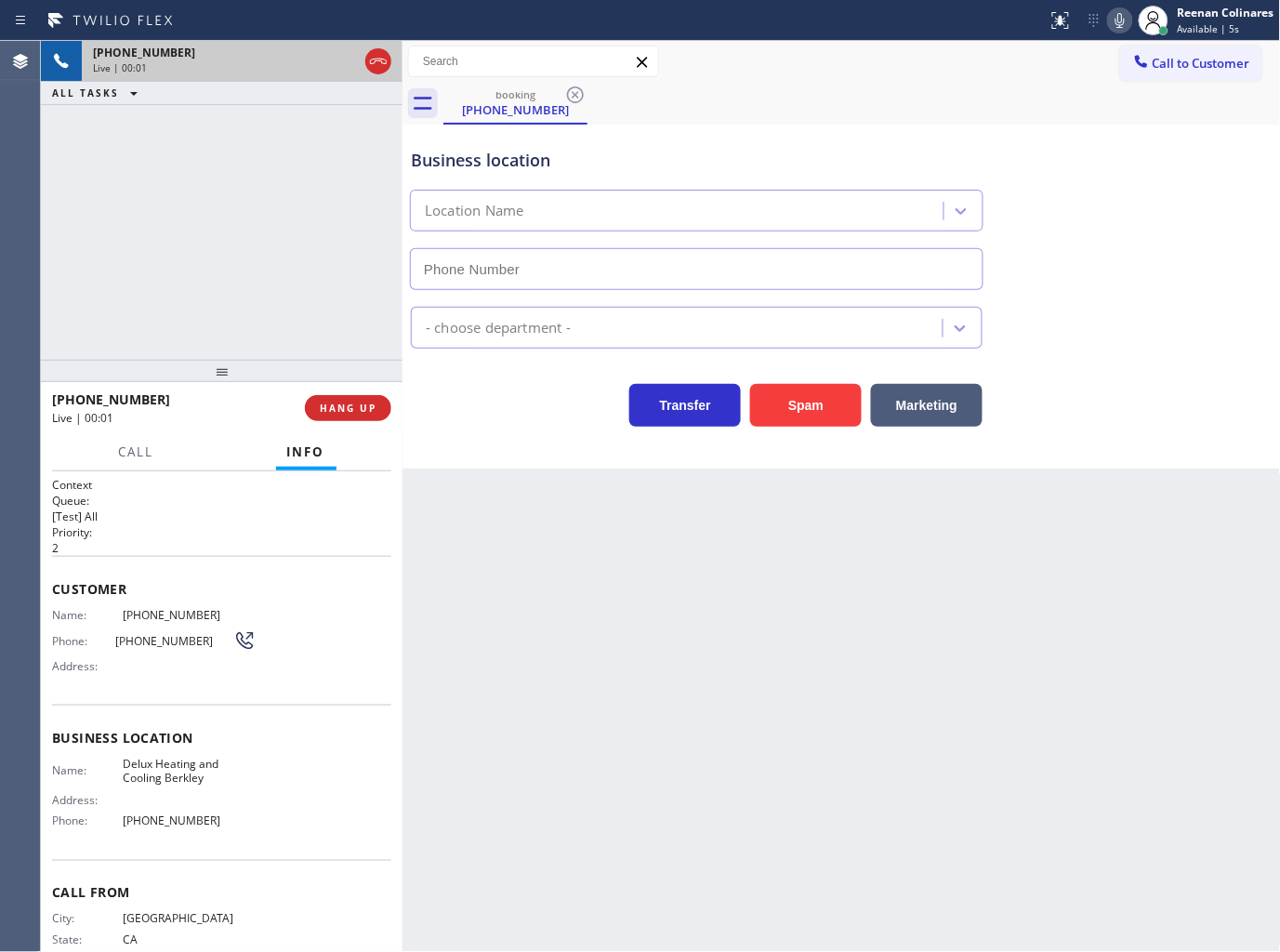
type input "[PHONE_NUMBER]"
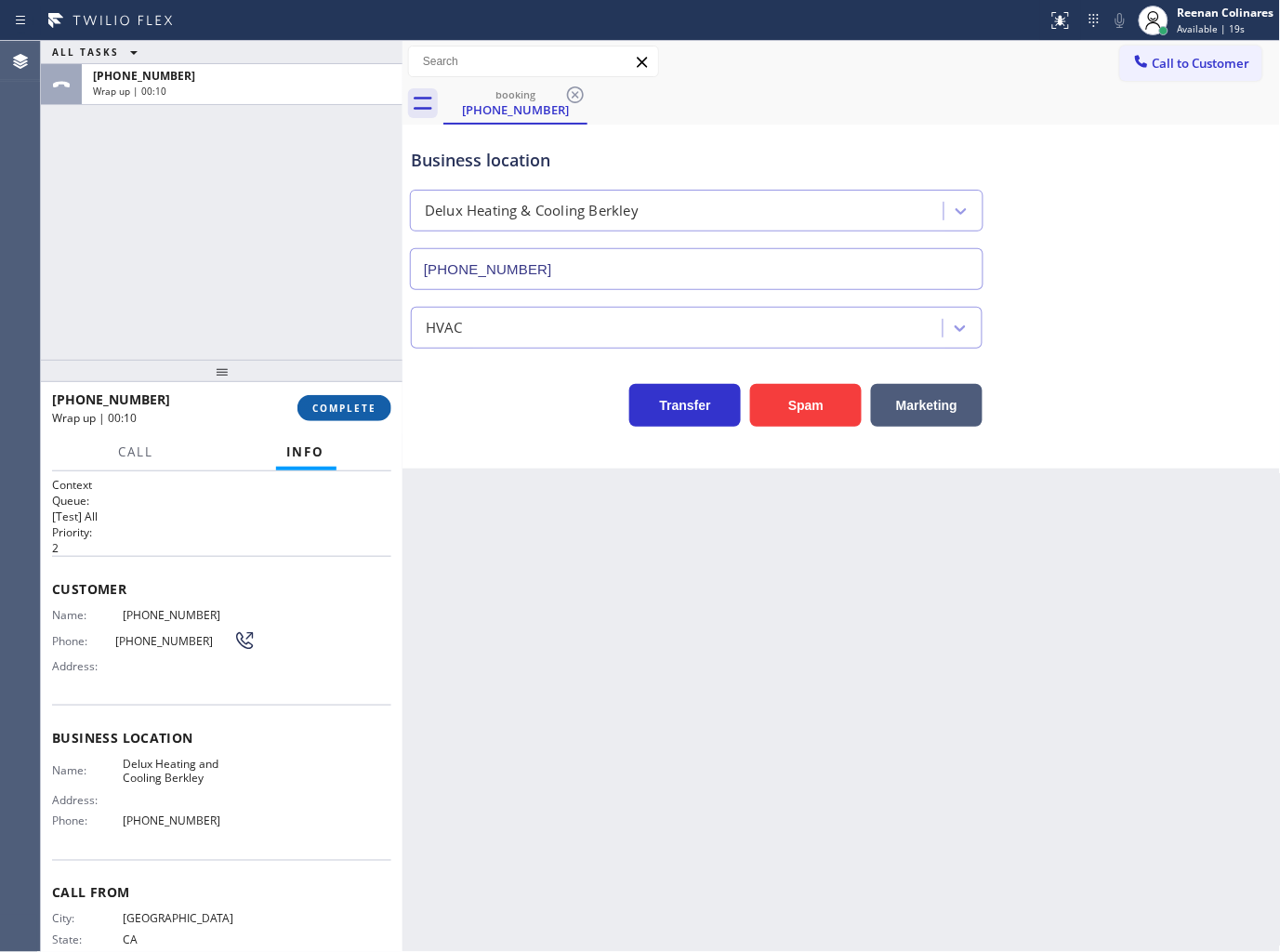
click at [338, 415] on button "COMPLETE" at bounding box center [344, 408] width 94 height 26
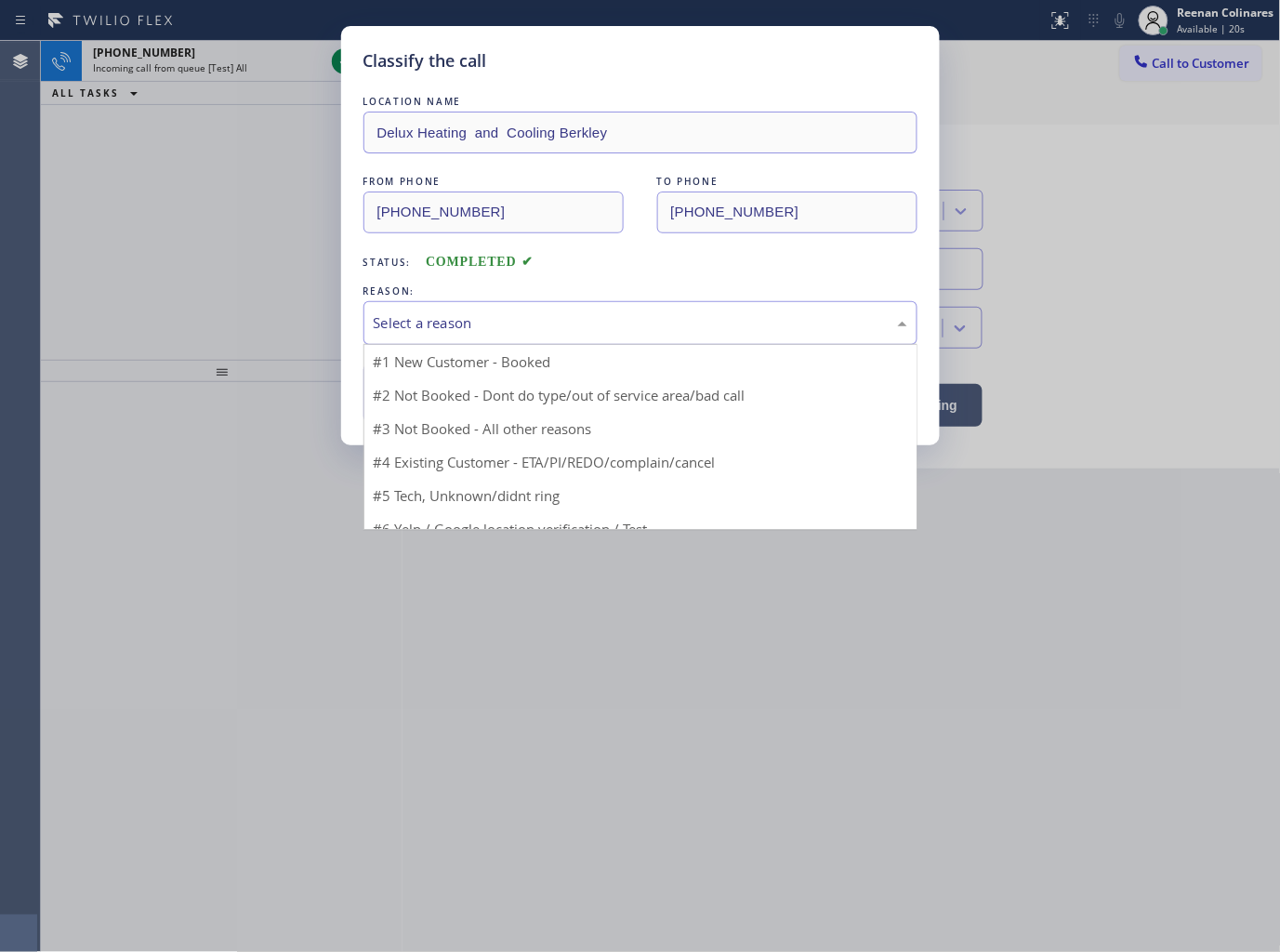
click at [437, 317] on div "Select a reason" at bounding box center [640, 322] width 534 height 21
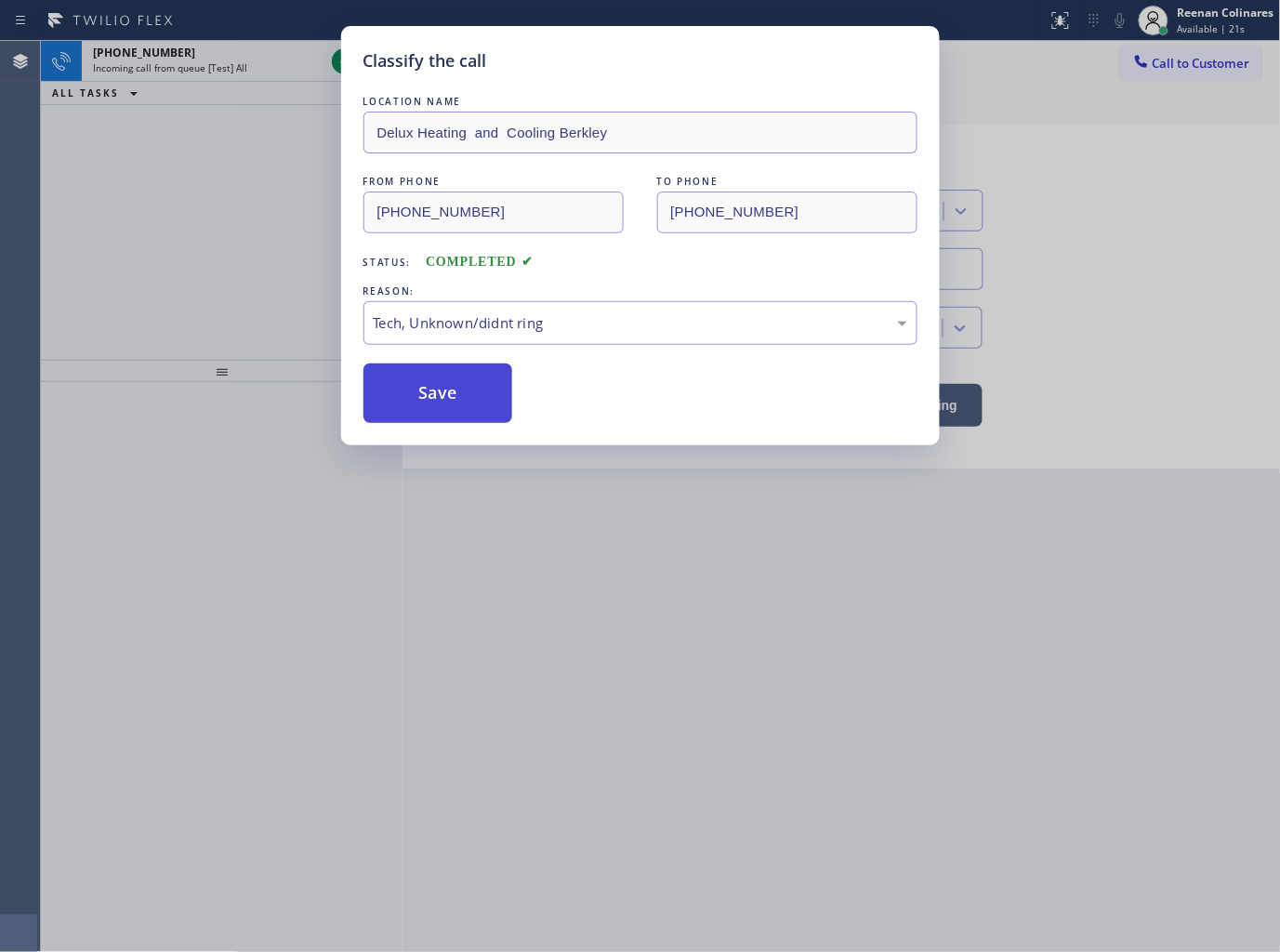
click at [430, 396] on button "Save" at bounding box center [438, 393] width 150 height 60
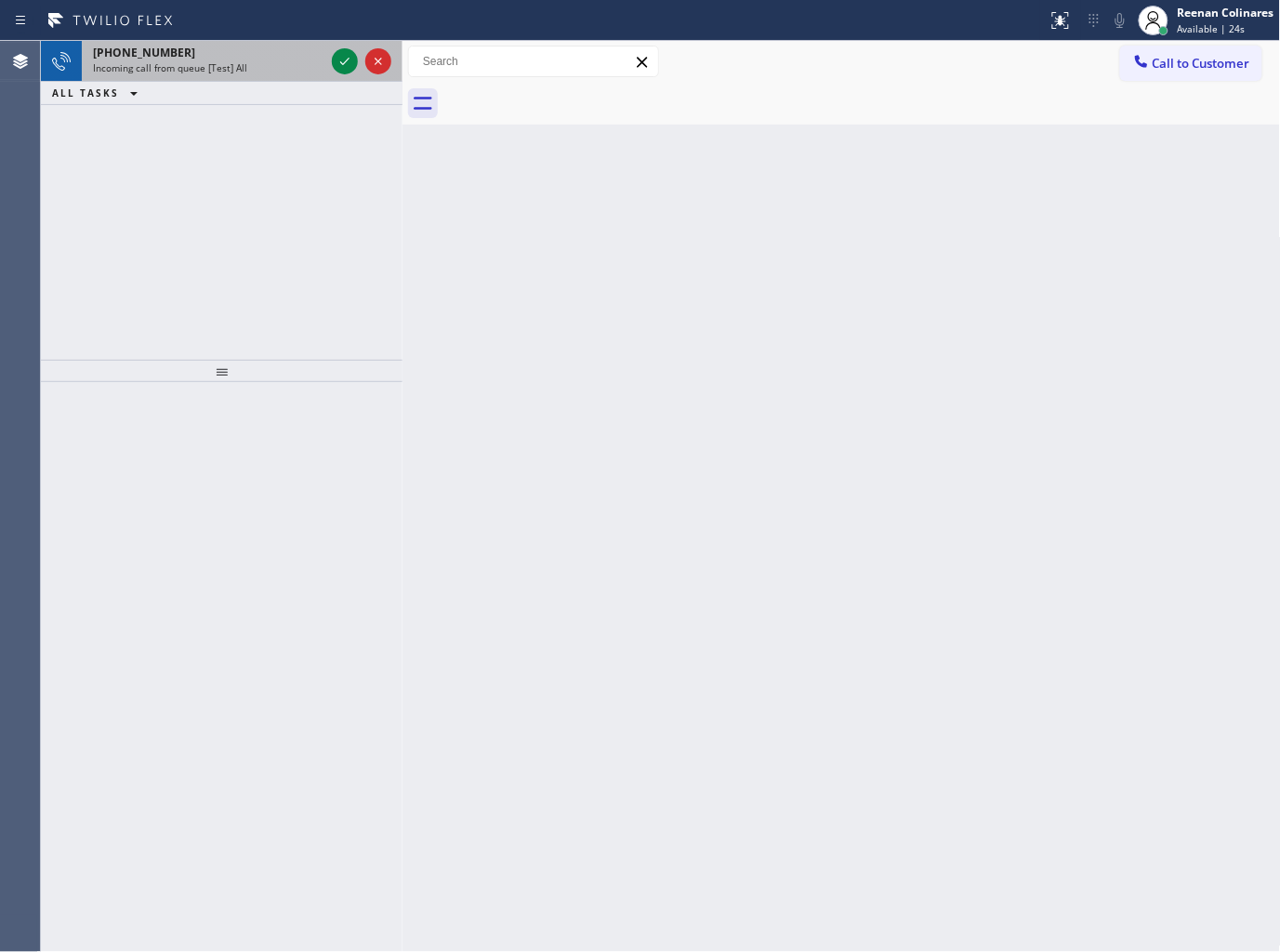
drag, startPoint x: 255, startPoint y: 48, endPoint x: 297, endPoint y: 50, distance: 42.0
click at [255, 48] on div "[PHONE_NUMBER]" at bounding box center [209, 53] width 231 height 16
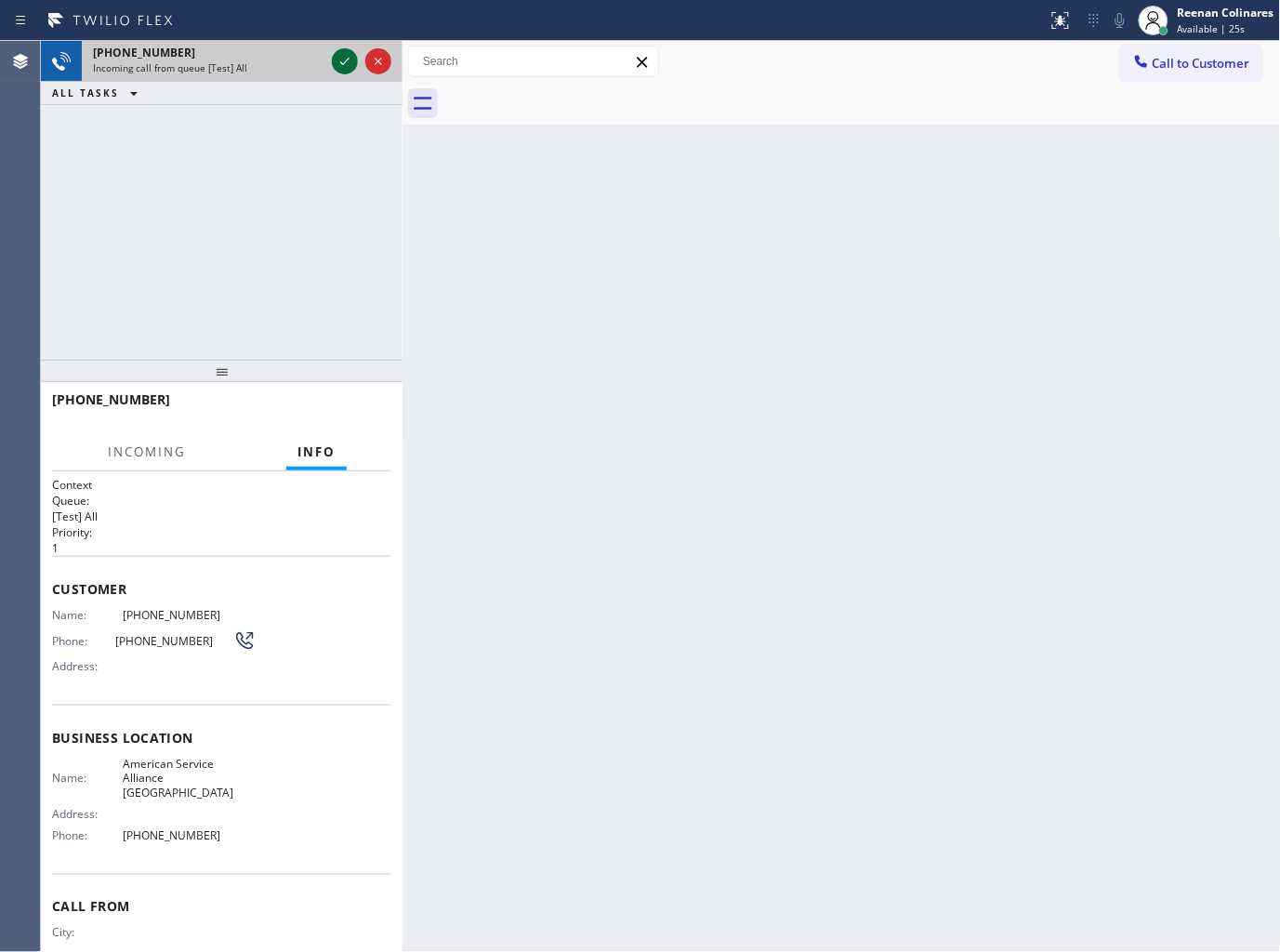
click at [336, 63] on icon at bounding box center [344, 61] width 22 height 22
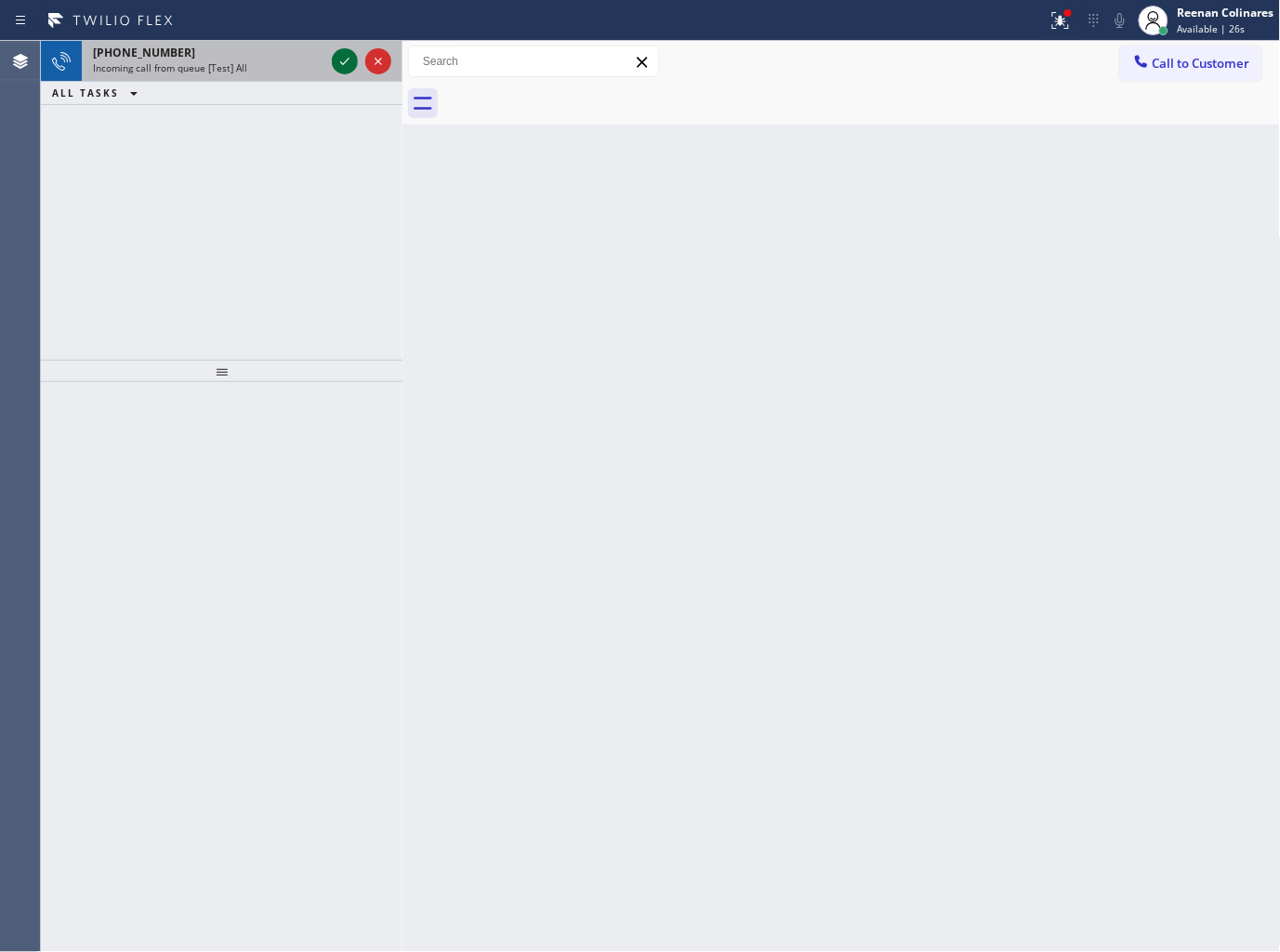
click at [277, 65] on div "Incoming call from queue [Test] All" at bounding box center [209, 67] width 231 height 13
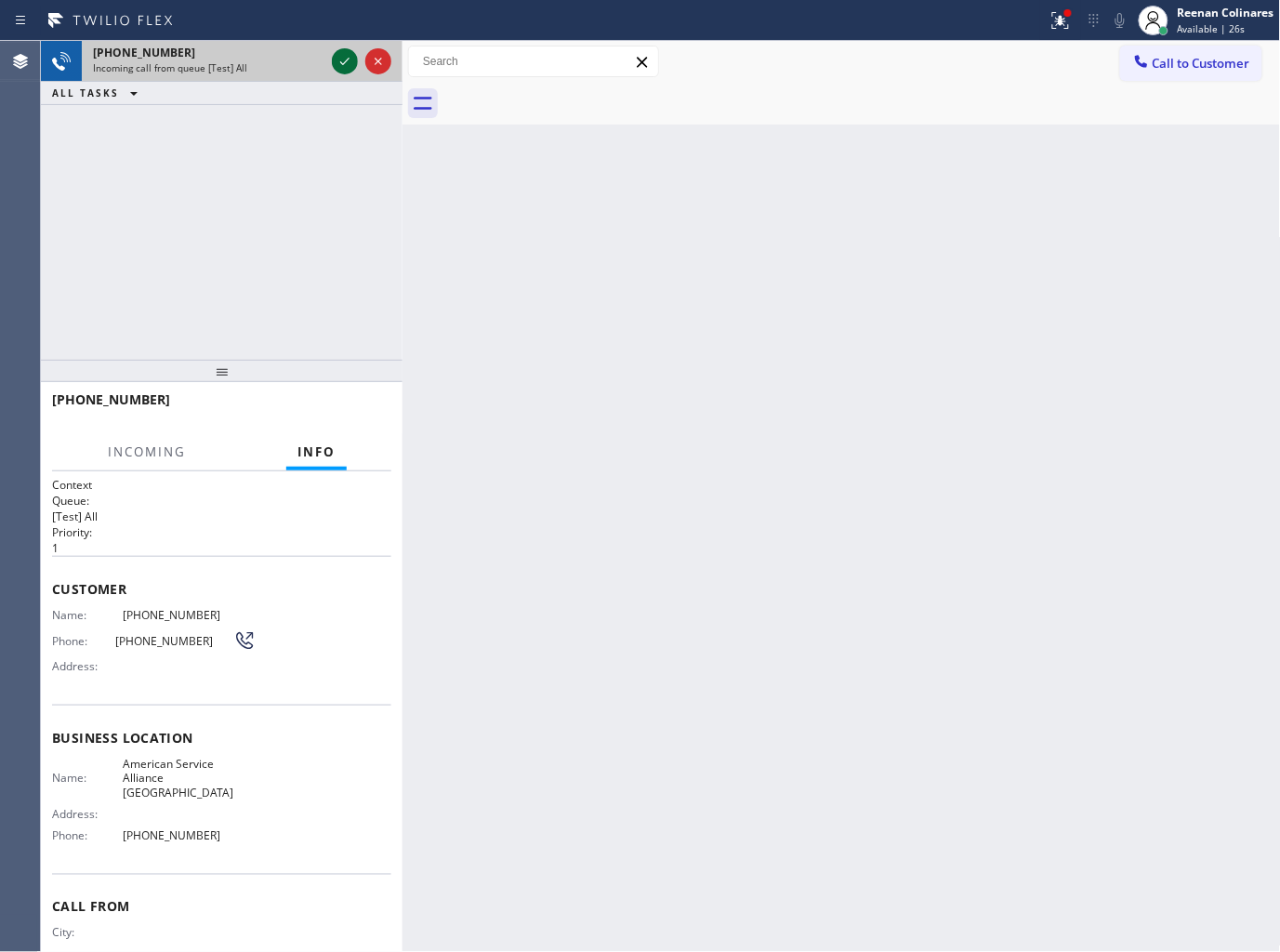
click at [337, 61] on icon at bounding box center [344, 61] width 22 height 22
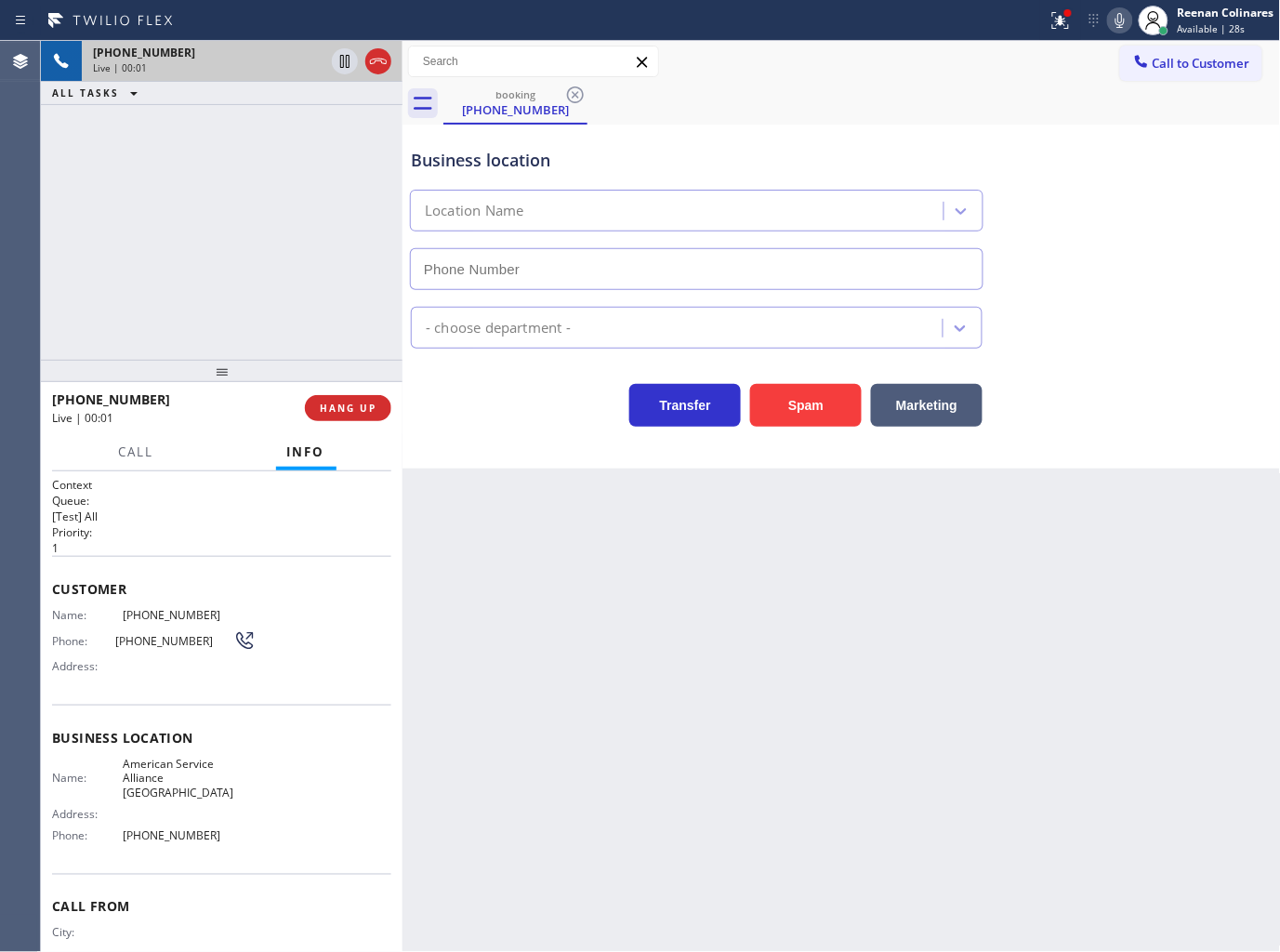
type input "[PHONE_NUMBER]"
click at [1065, 22] on icon at bounding box center [1061, 20] width 22 height 22
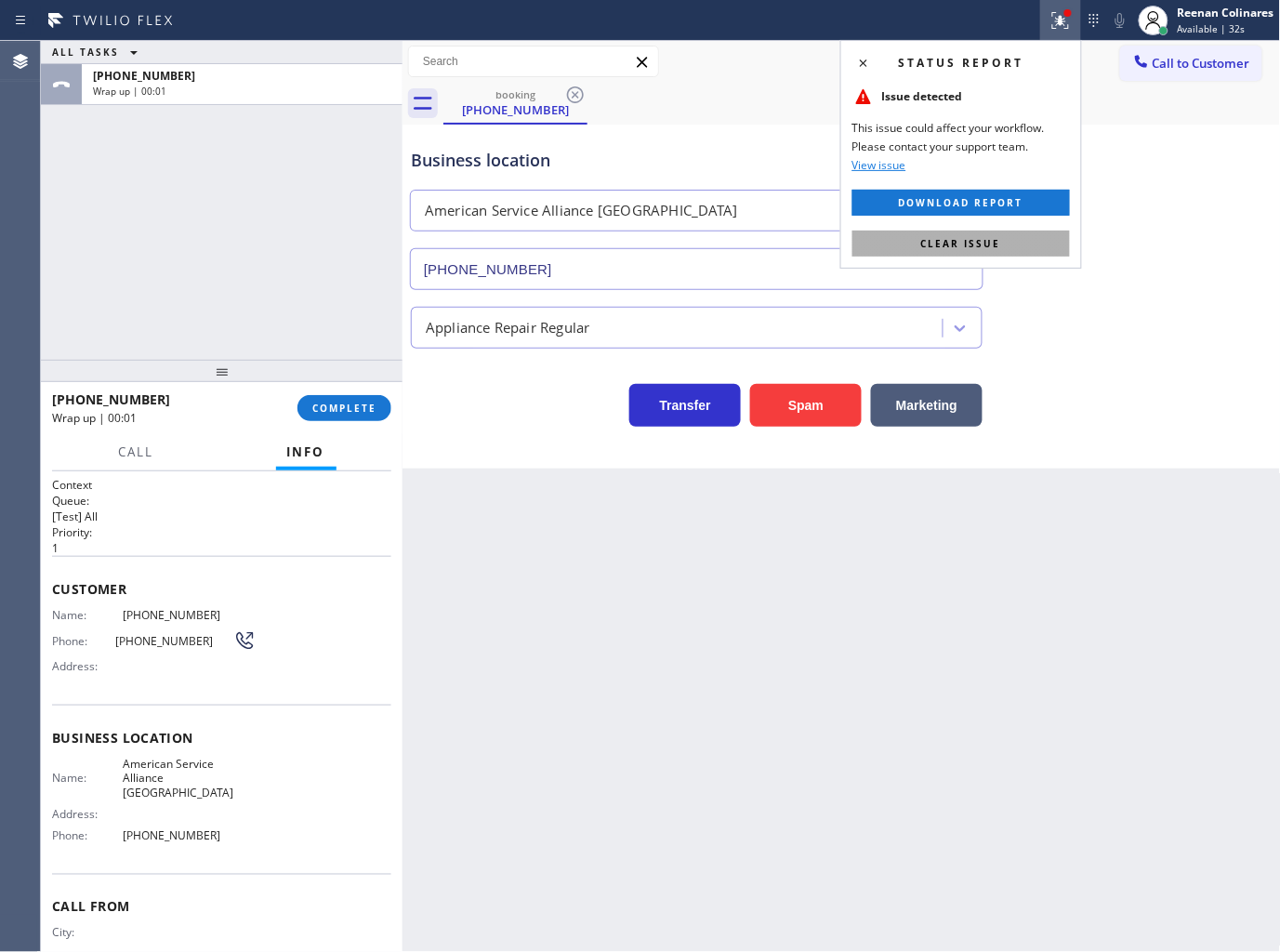
drag, startPoint x: 1056, startPoint y: 241, endPoint x: 618, endPoint y: 334, distance: 447.8
click at [1056, 242] on button "Clear issue" at bounding box center [961, 243] width 217 height 26
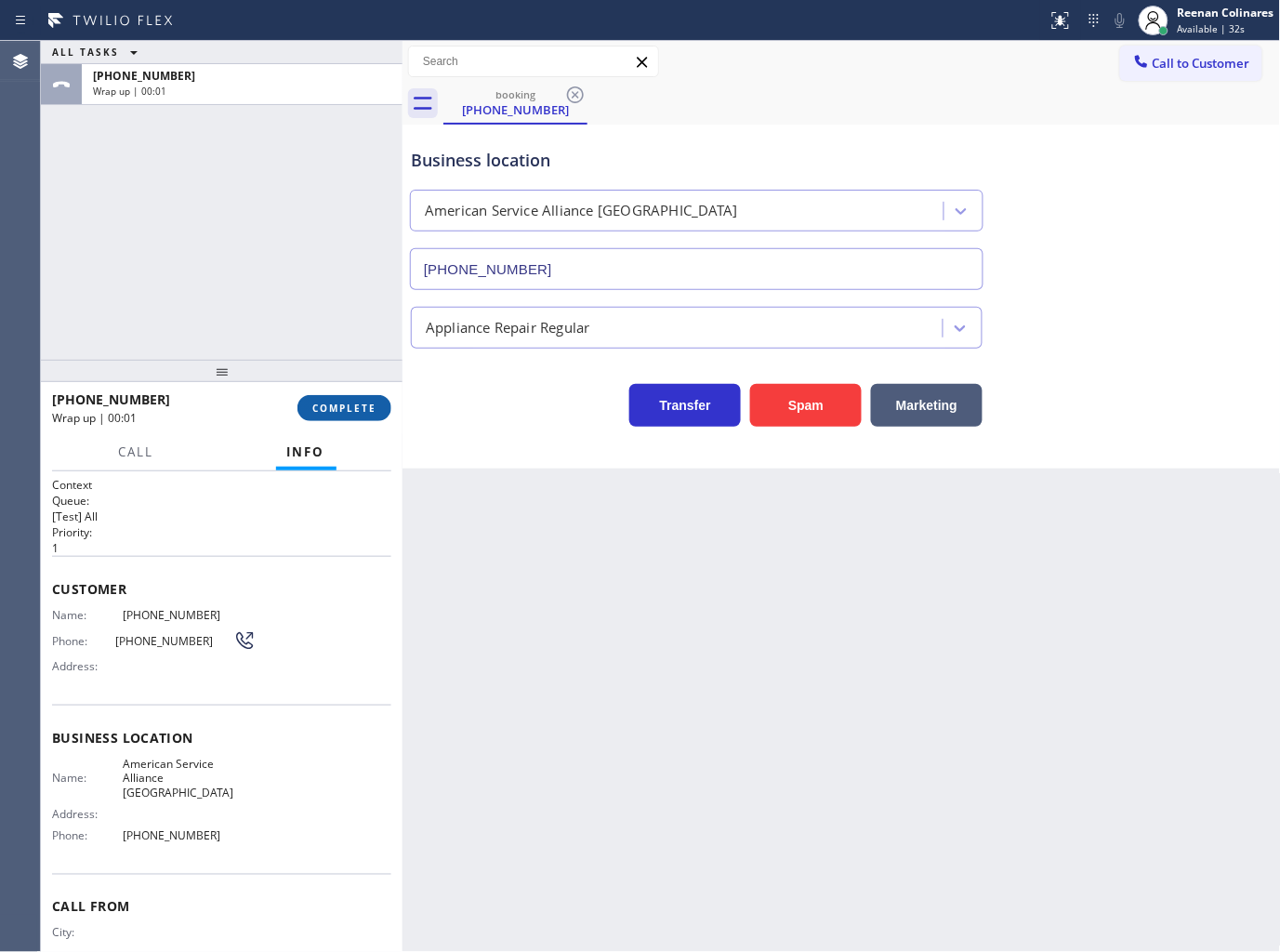
click at [348, 410] on span "COMPLETE" at bounding box center [344, 407] width 64 height 13
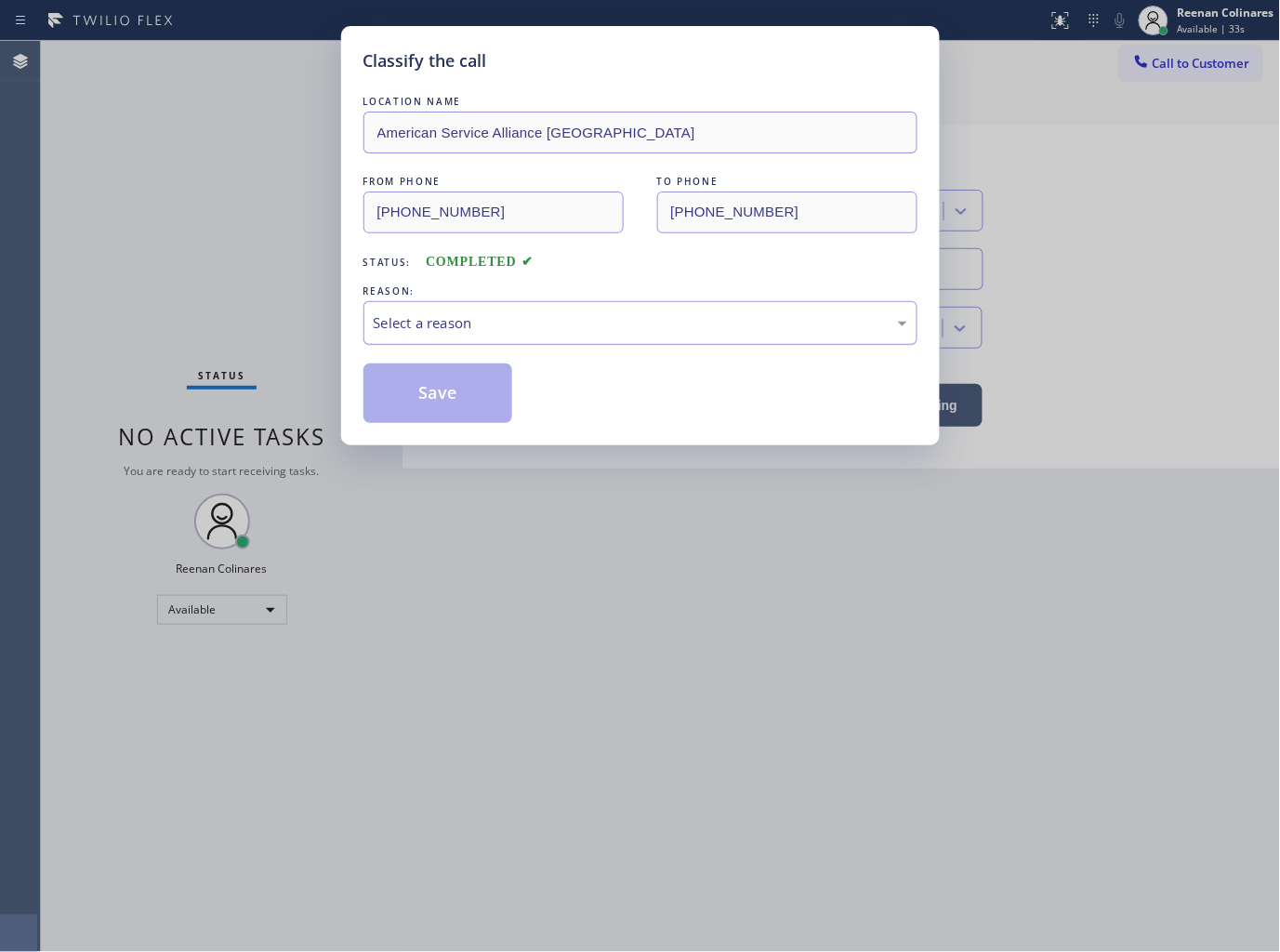
click at [392, 328] on div "Select a reason" at bounding box center [640, 322] width 534 height 21
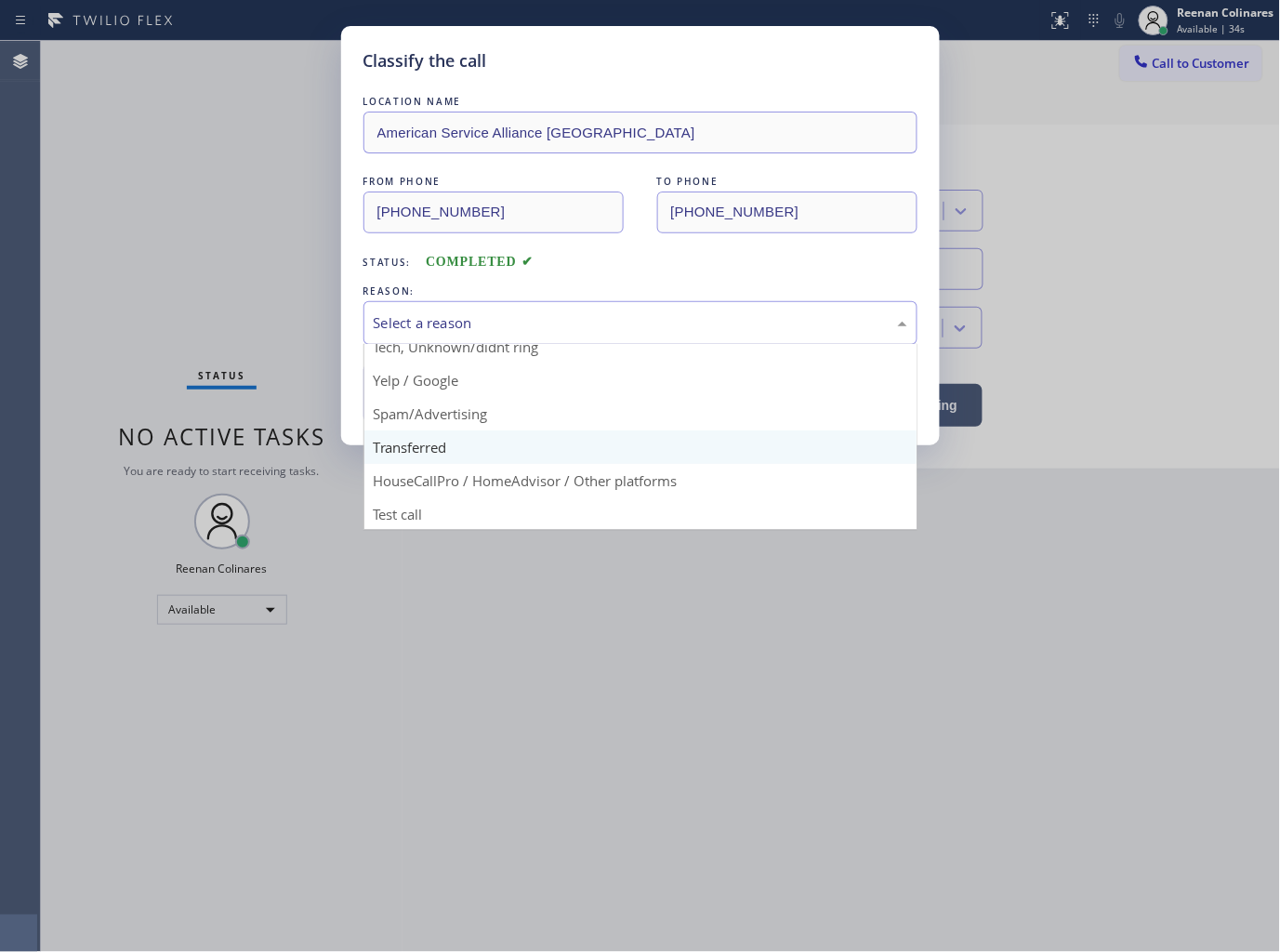
scroll to position [116, 0]
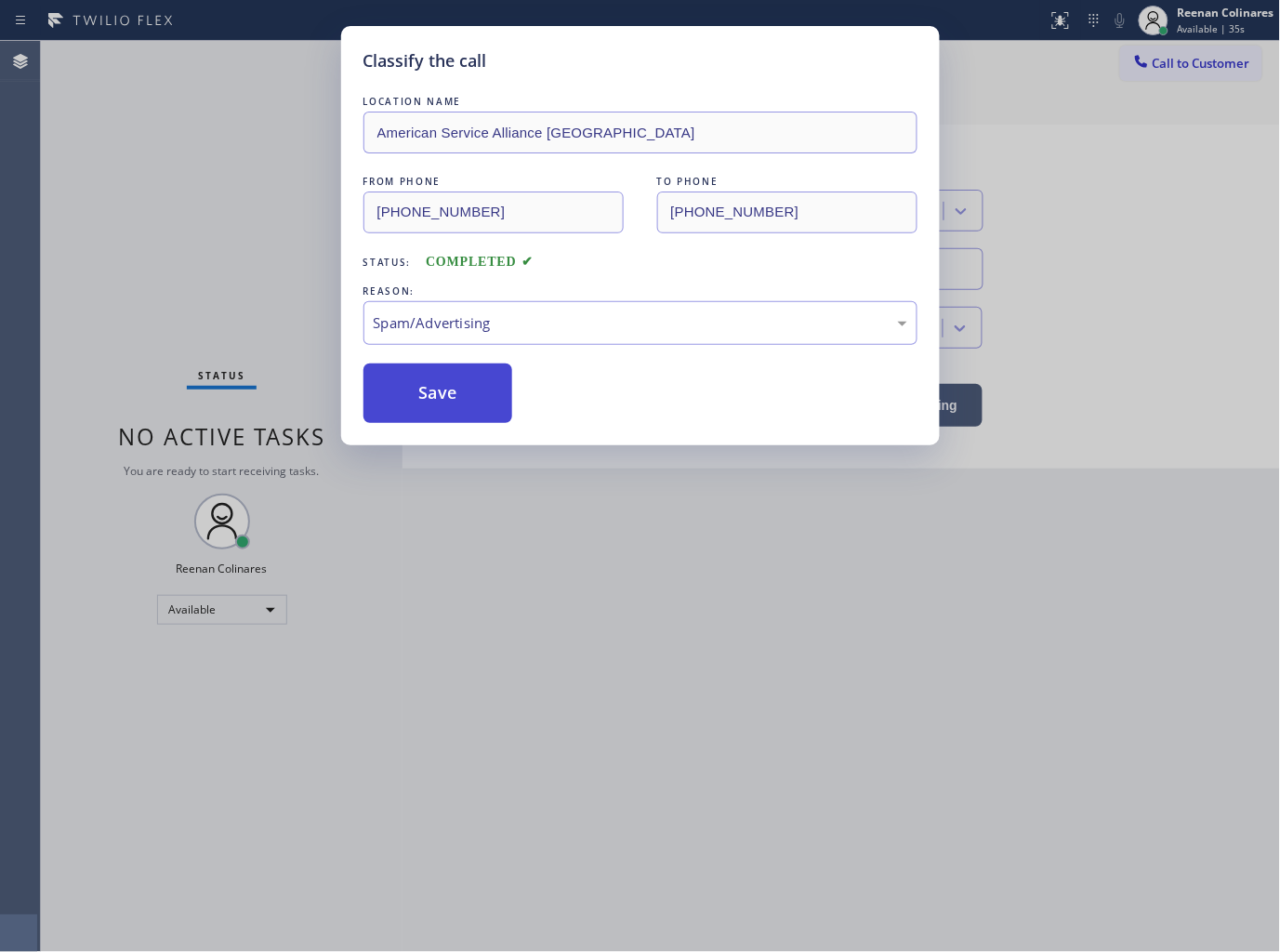
click at [410, 390] on button "Save" at bounding box center [438, 393] width 150 height 60
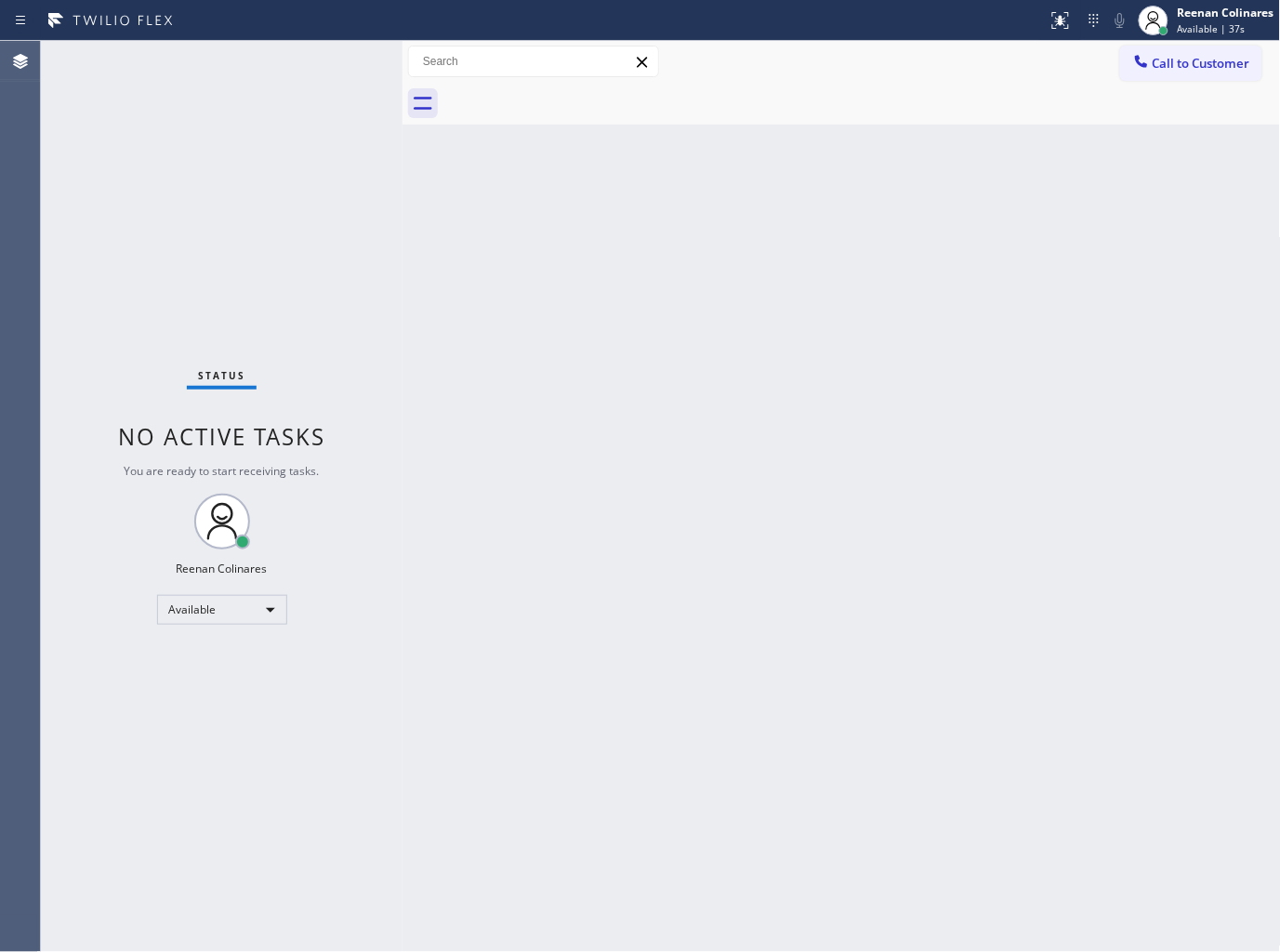
click at [646, 453] on div "Back to Dashboard Change Sender ID Customers Technicians Select a contact Outbo…" at bounding box center [841, 496] width 878 height 911
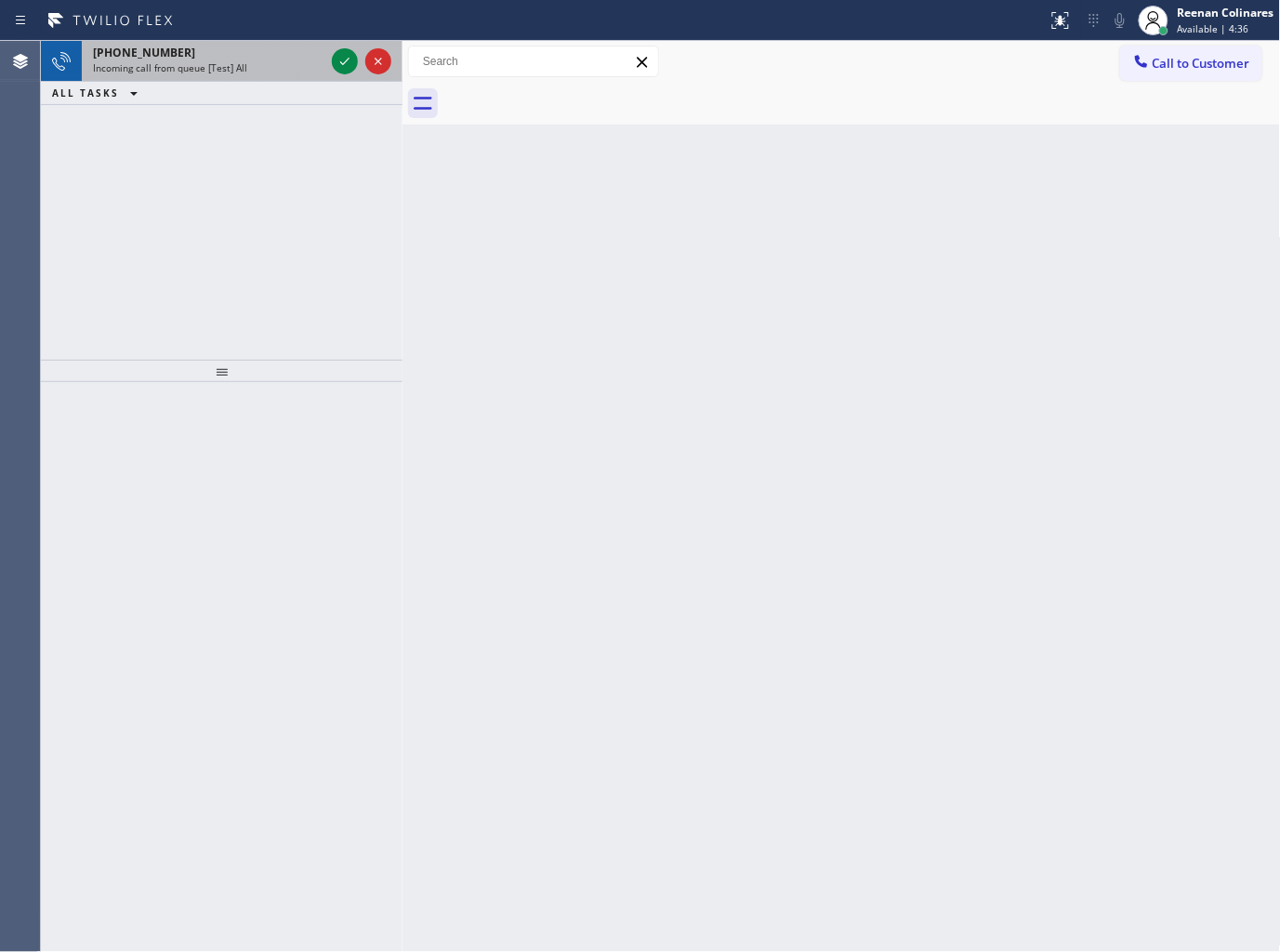
click at [210, 77] on div "[PHONE_NUMBER] Incoming call from queue [Test] All" at bounding box center [205, 61] width 246 height 41
click at [265, 65] on div "Incoming call from queue [Test] All" at bounding box center [209, 67] width 231 height 13
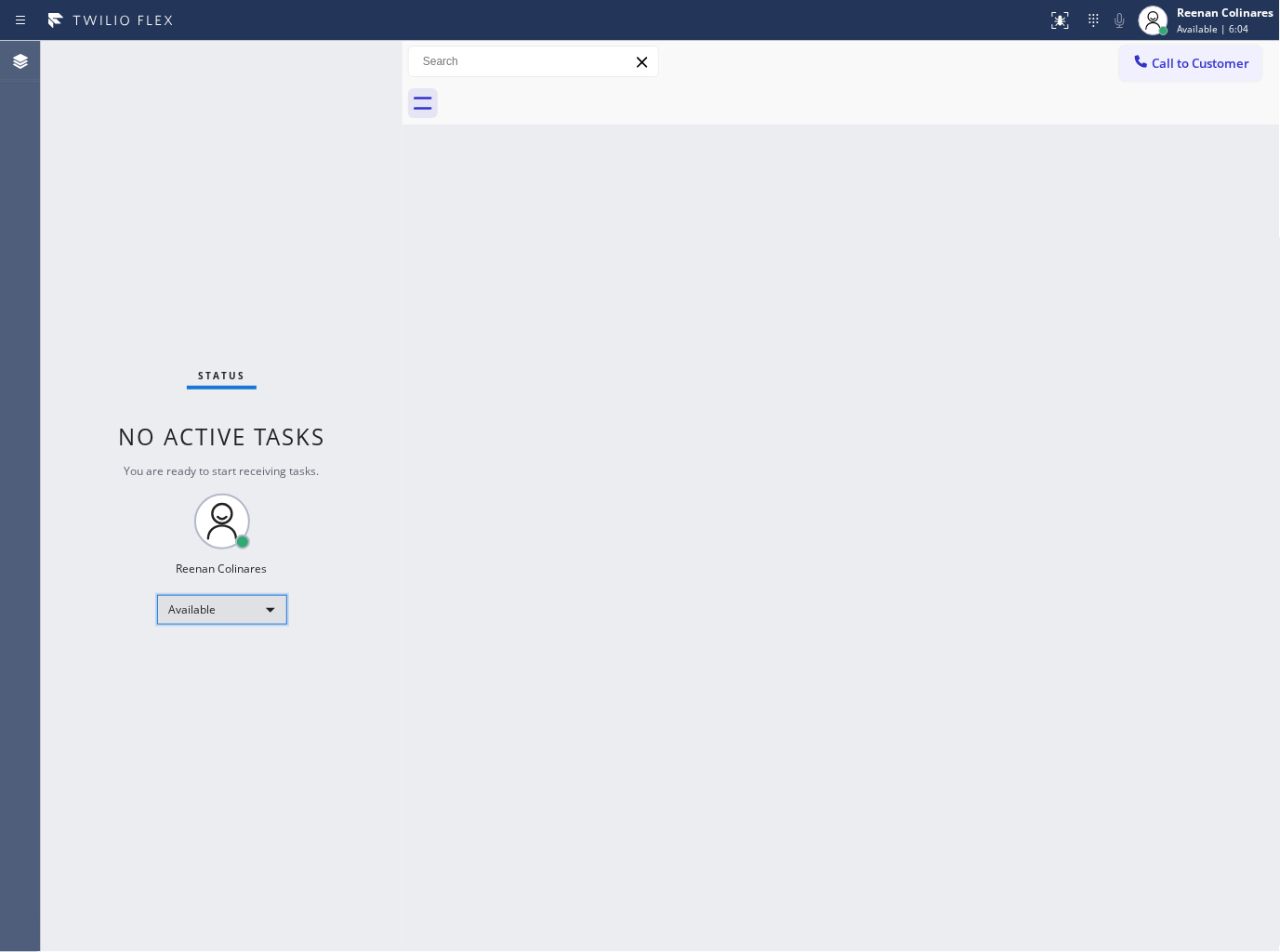
click at [198, 609] on div "Available" at bounding box center [221, 610] width 130 height 30
click at [194, 701] on li "Break" at bounding box center [219, 705] width 127 height 22
click at [697, 138] on div "Back to Dashboard Change Sender ID Customers Technicians Select a contact Outbo…" at bounding box center [841, 496] width 878 height 911
click at [1190, 23] on span "Break | 15:02" at bounding box center [1207, 28] width 61 height 13
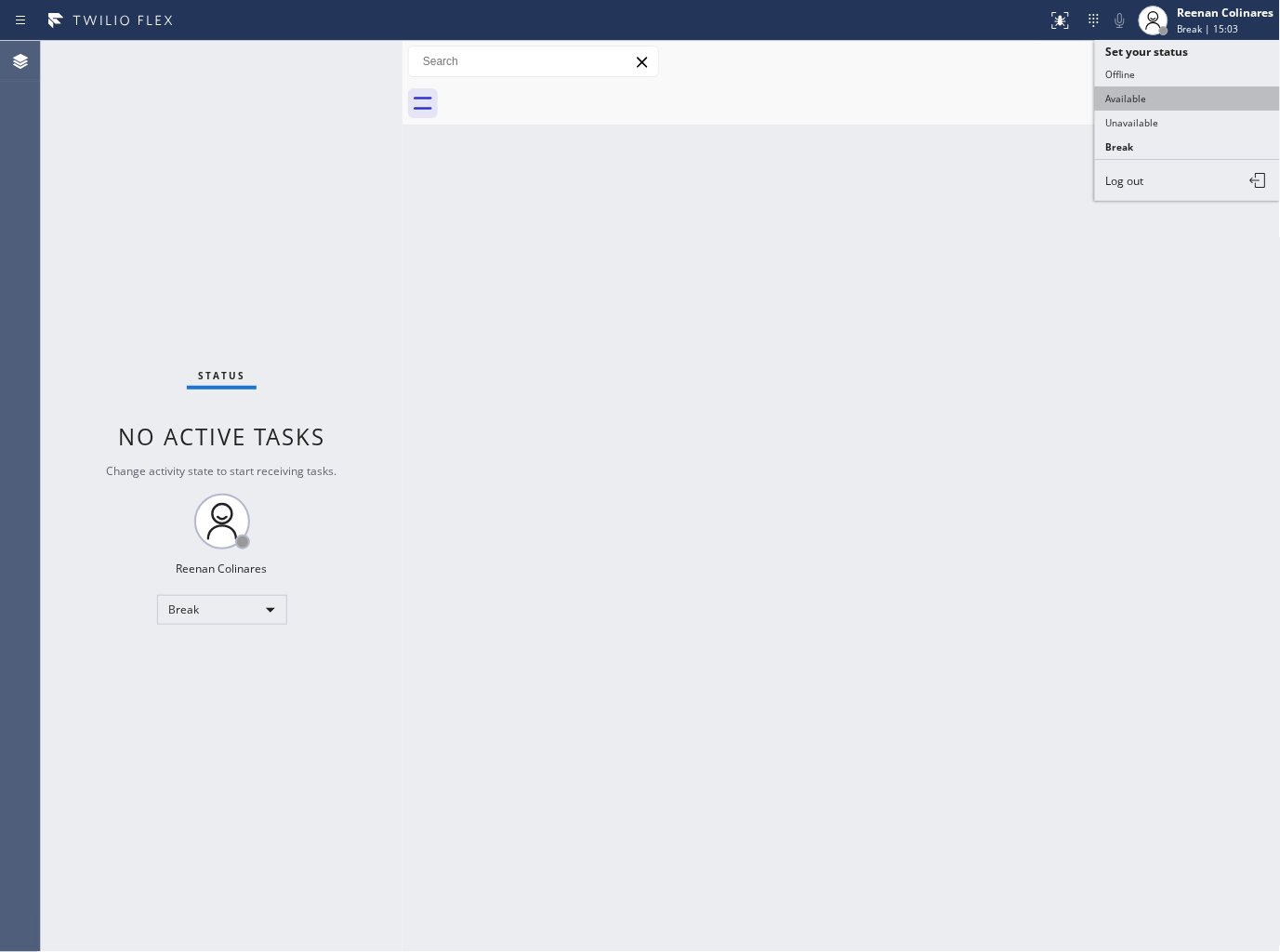
click at [1121, 98] on button "Available" at bounding box center [1187, 99] width 186 height 24
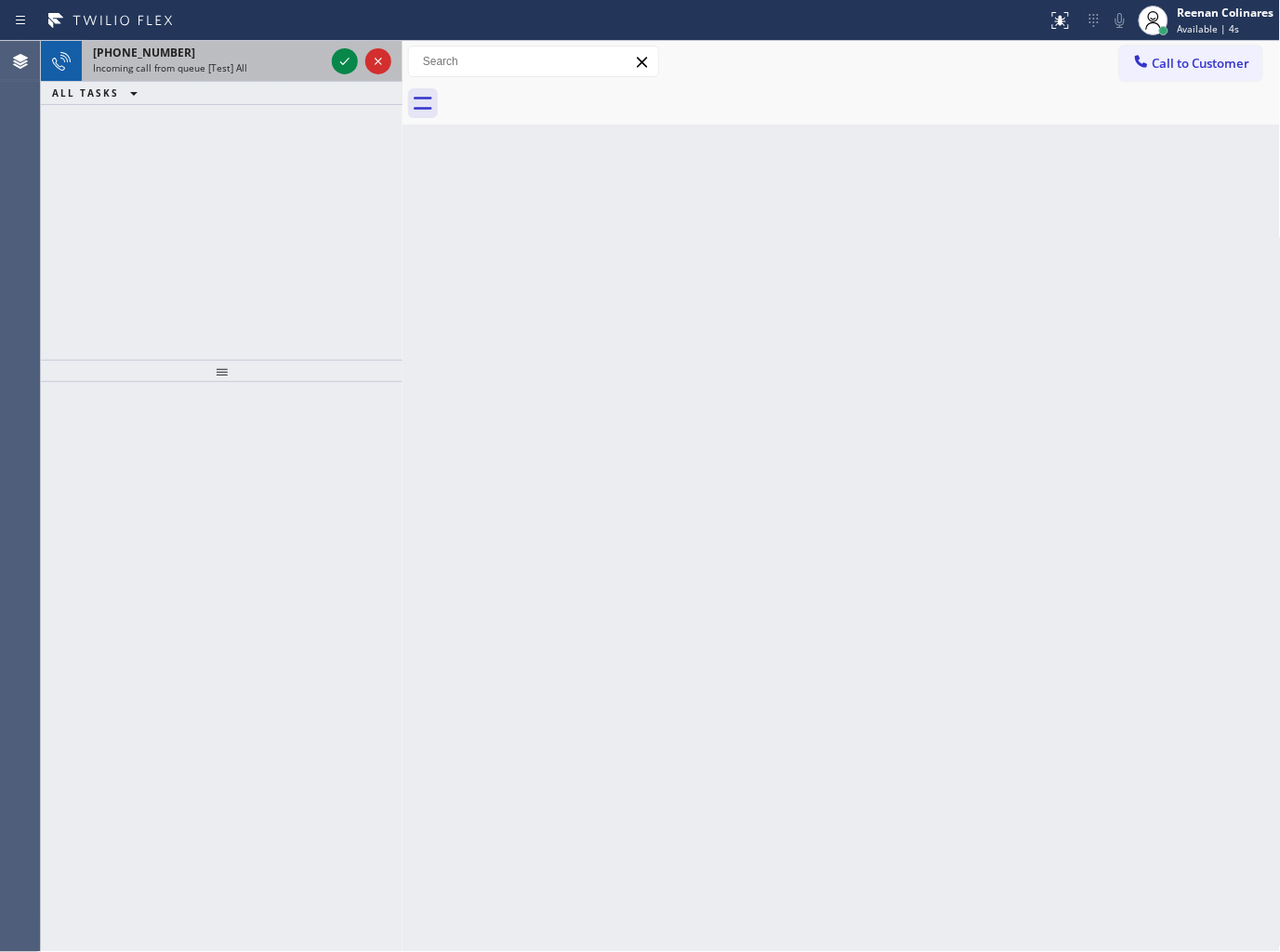
click at [246, 54] on div "[PHONE_NUMBER]" at bounding box center [209, 53] width 231 height 16
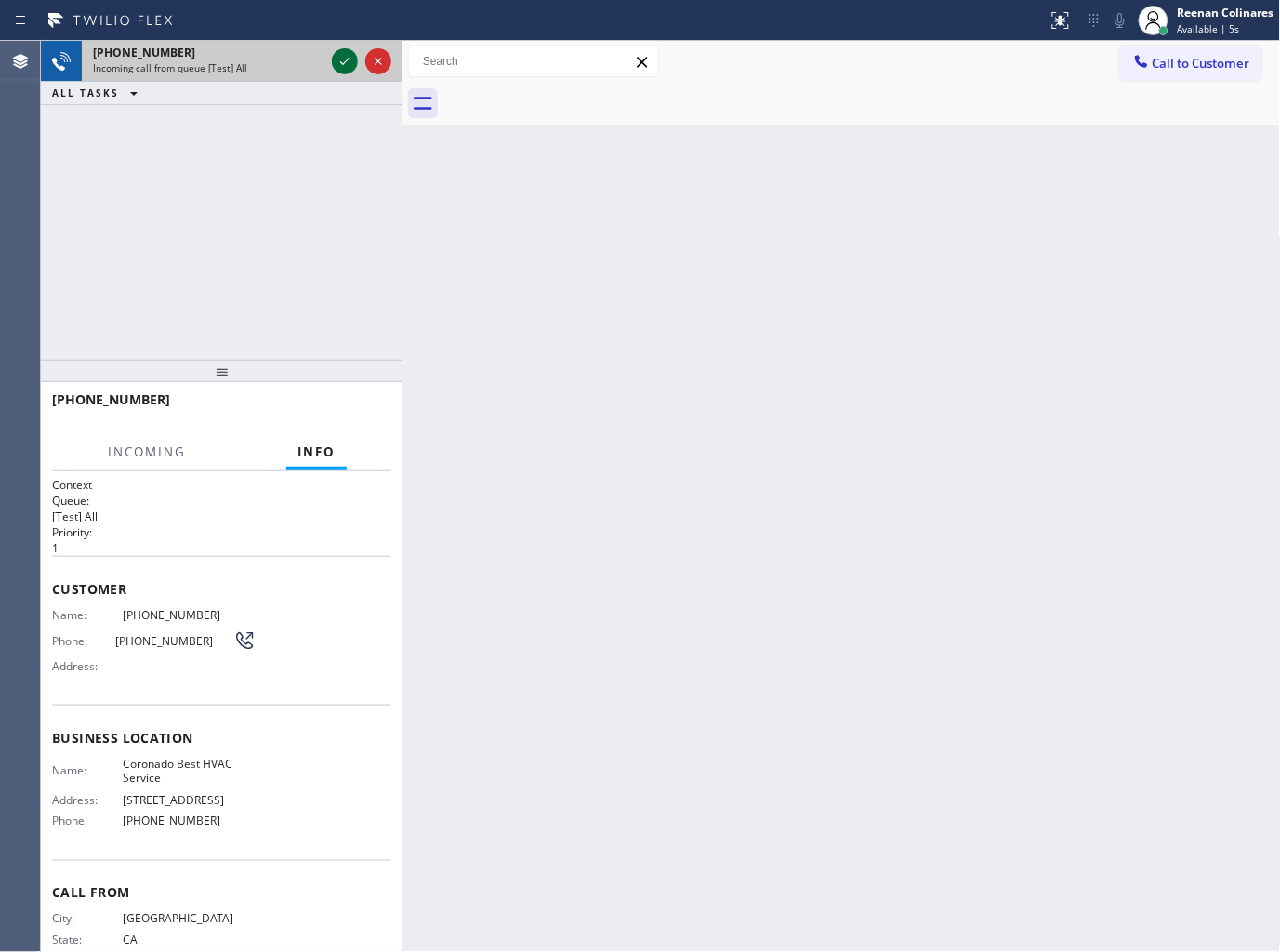
click at [341, 59] on icon at bounding box center [344, 61] width 22 height 22
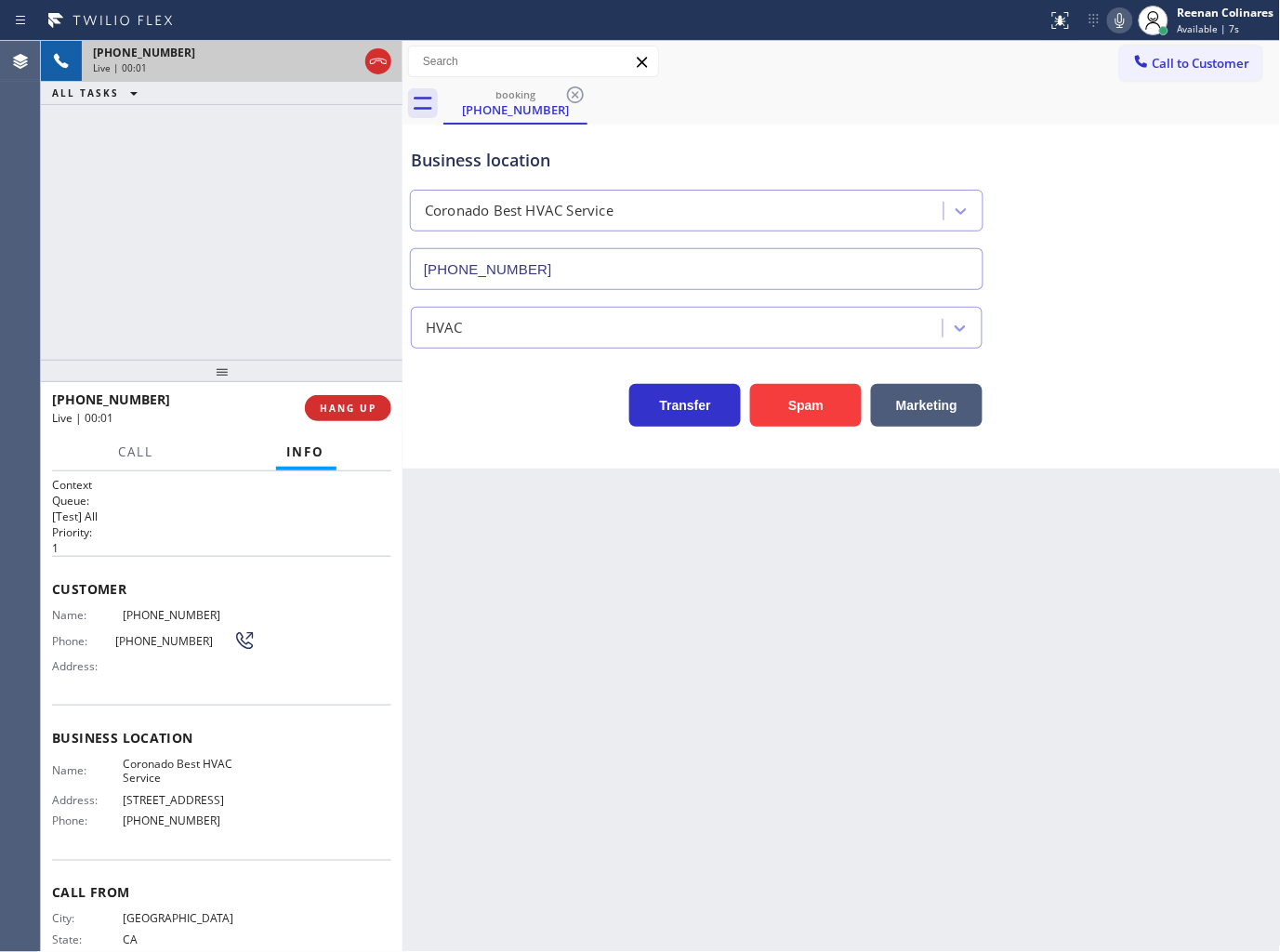
type input "[PHONE_NUMBER]"
click at [1122, 23] on icon at bounding box center [1119, 20] width 9 height 15
click at [1112, 20] on icon at bounding box center [1119, 20] width 22 height 22
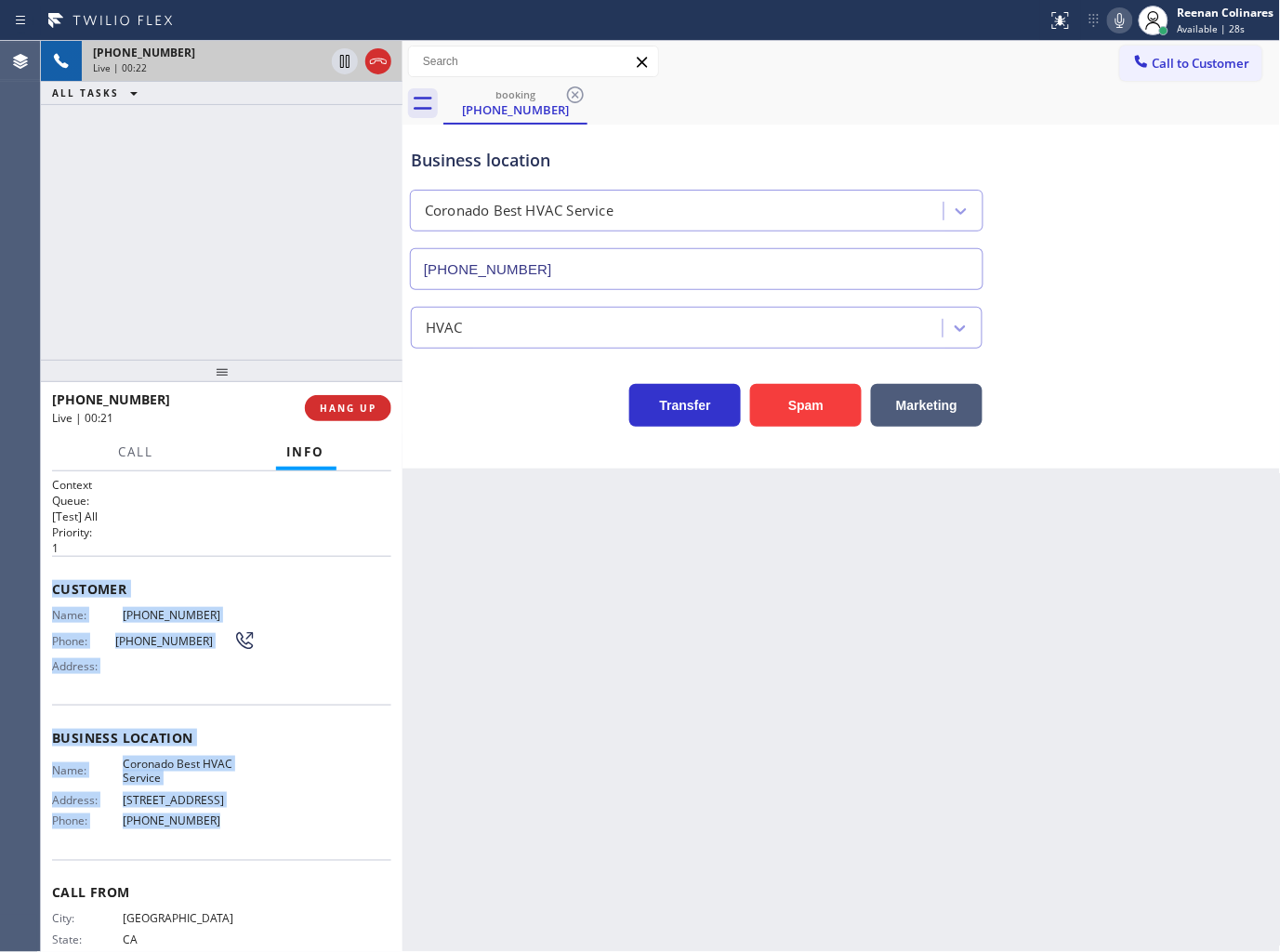
drag, startPoint x: 53, startPoint y: 581, endPoint x: 265, endPoint y: 832, distance: 328.5
click at [265, 832] on div "Context Queue: [Test] All Priority: 1 Customer Name: [PHONE_NUMBER] Phone: [PHO…" at bounding box center [221, 738] width 339 height 524
click at [1115, 25] on icon at bounding box center [1119, 20] width 22 height 22
click at [132, 452] on span "Call" at bounding box center [136, 451] width 35 height 17
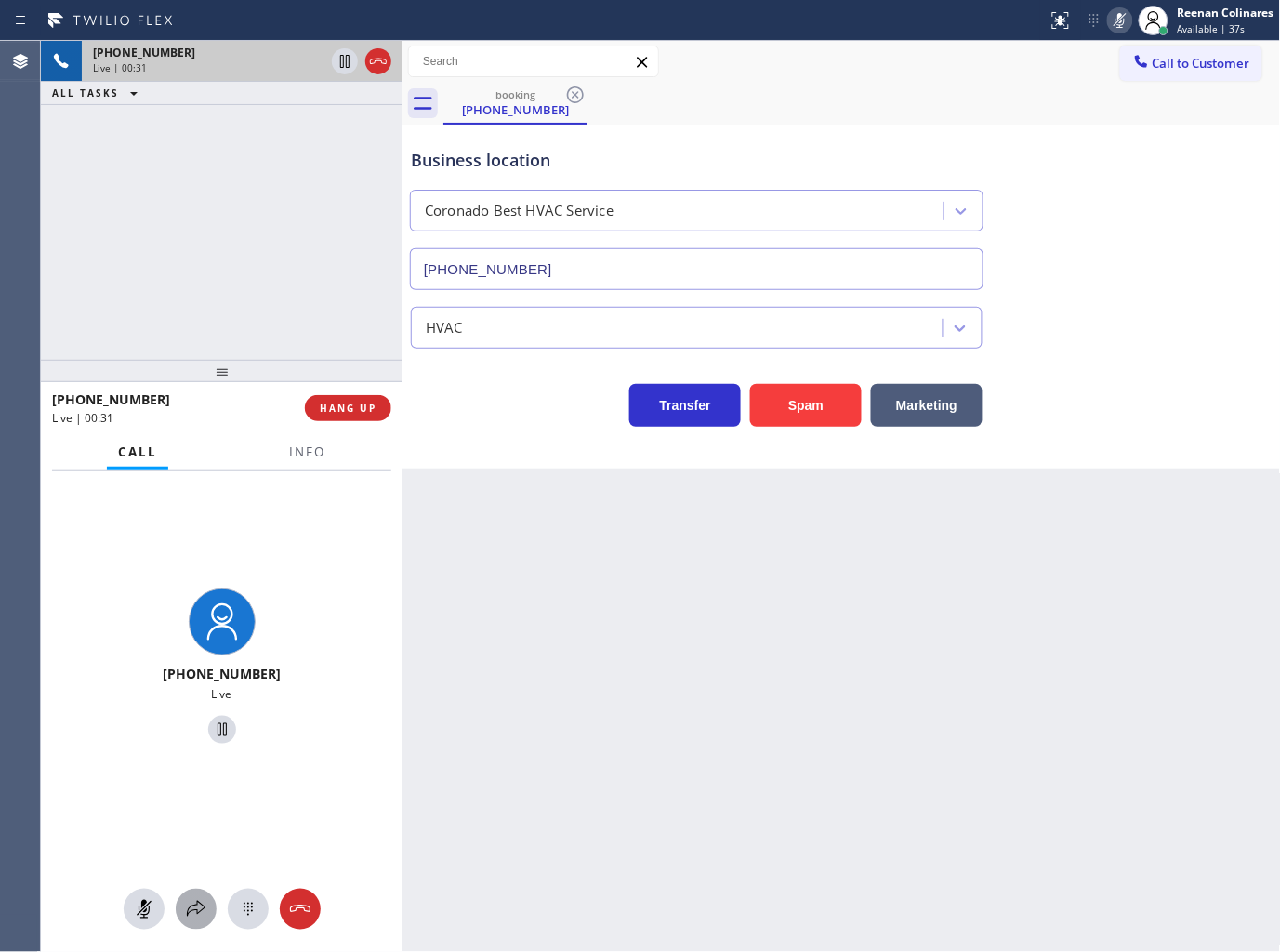
click at [196, 903] on icon at bounding box center [196, 909] width 22 height 22
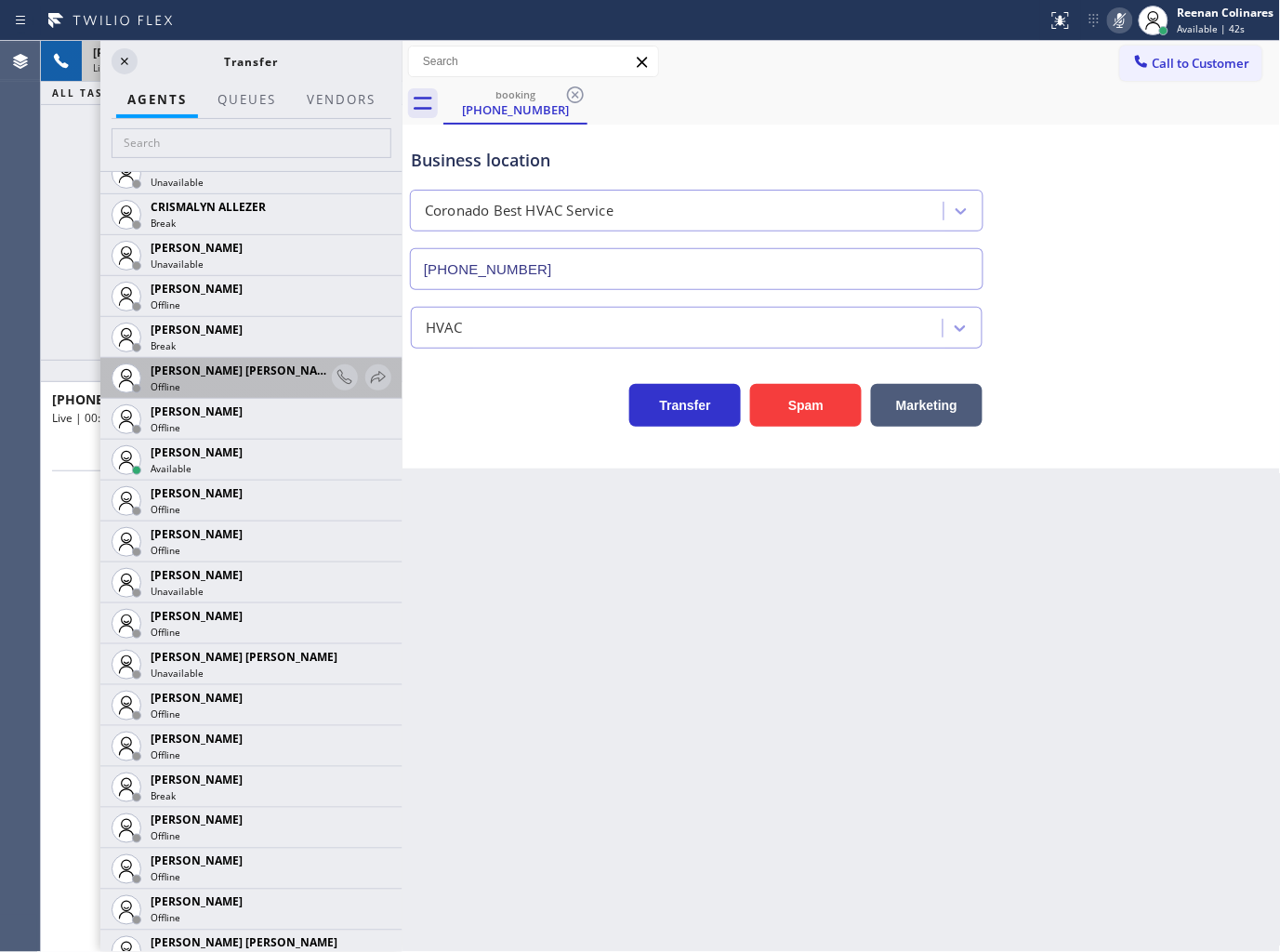
scroll to position [1033, 0]
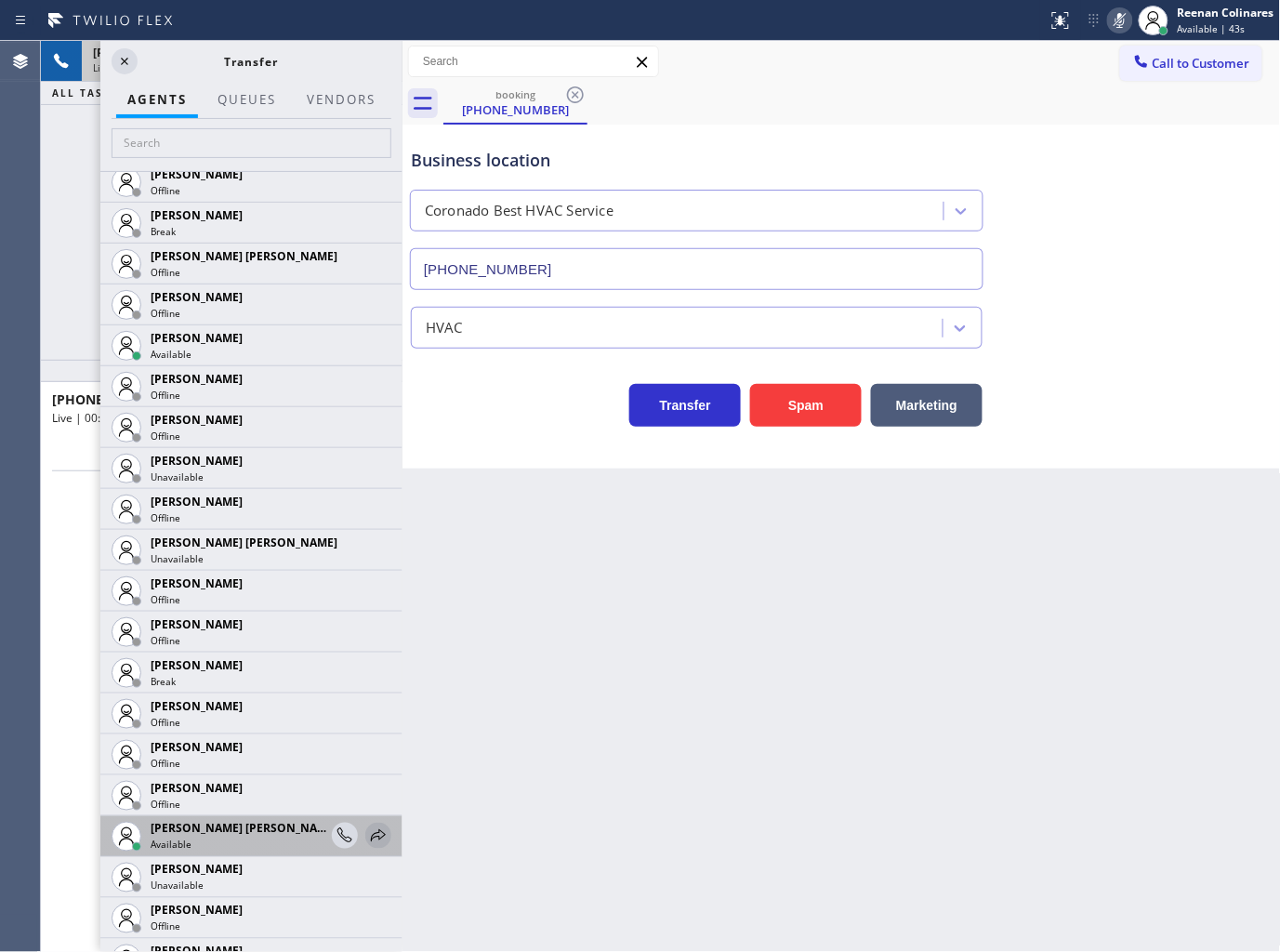
click at [367, 828] on icon at bounding box center [378, 835] width 22 height 22
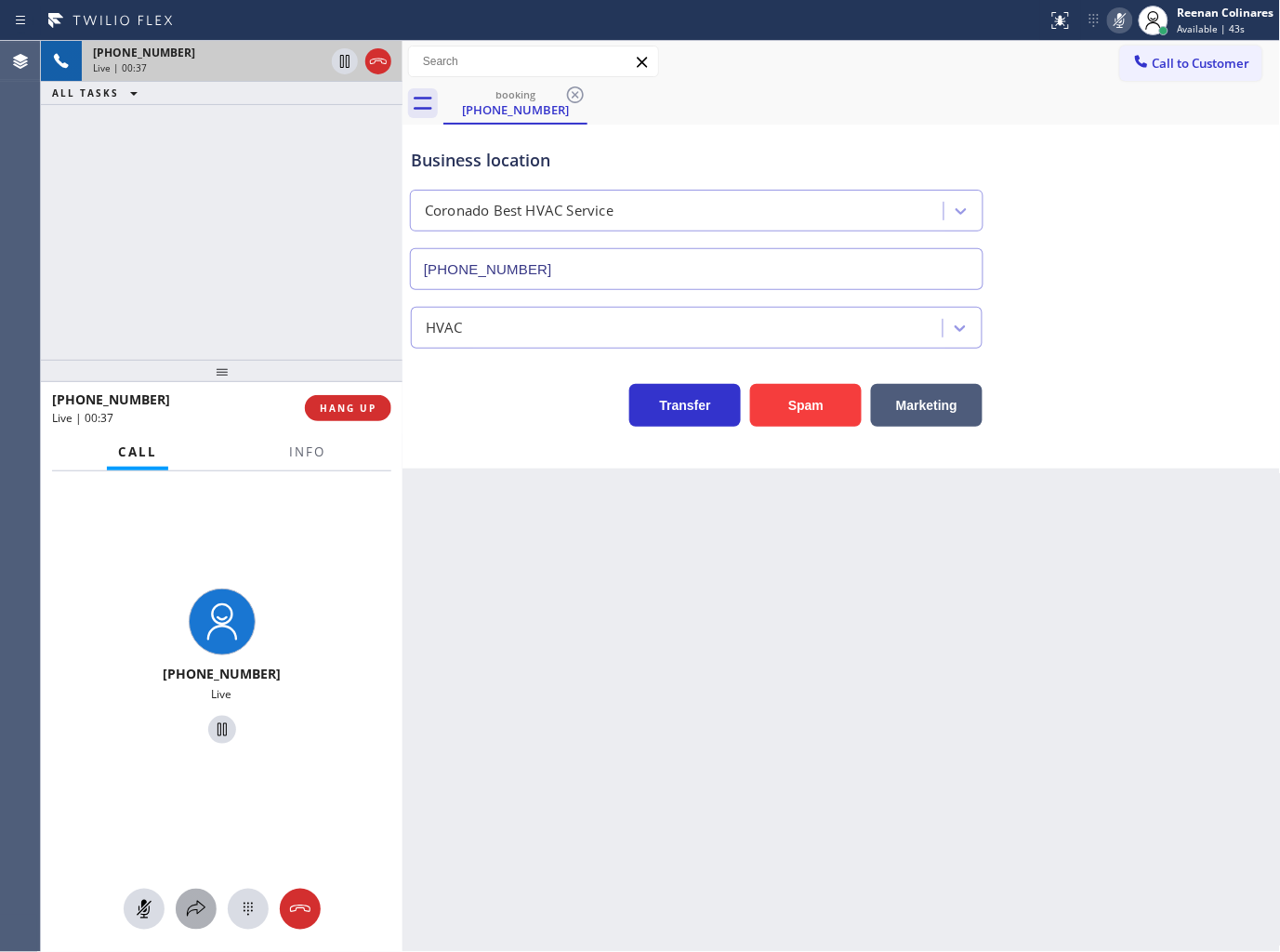
click at [197, 906] on icon at bounding box center [196, 909] width 22 height 22
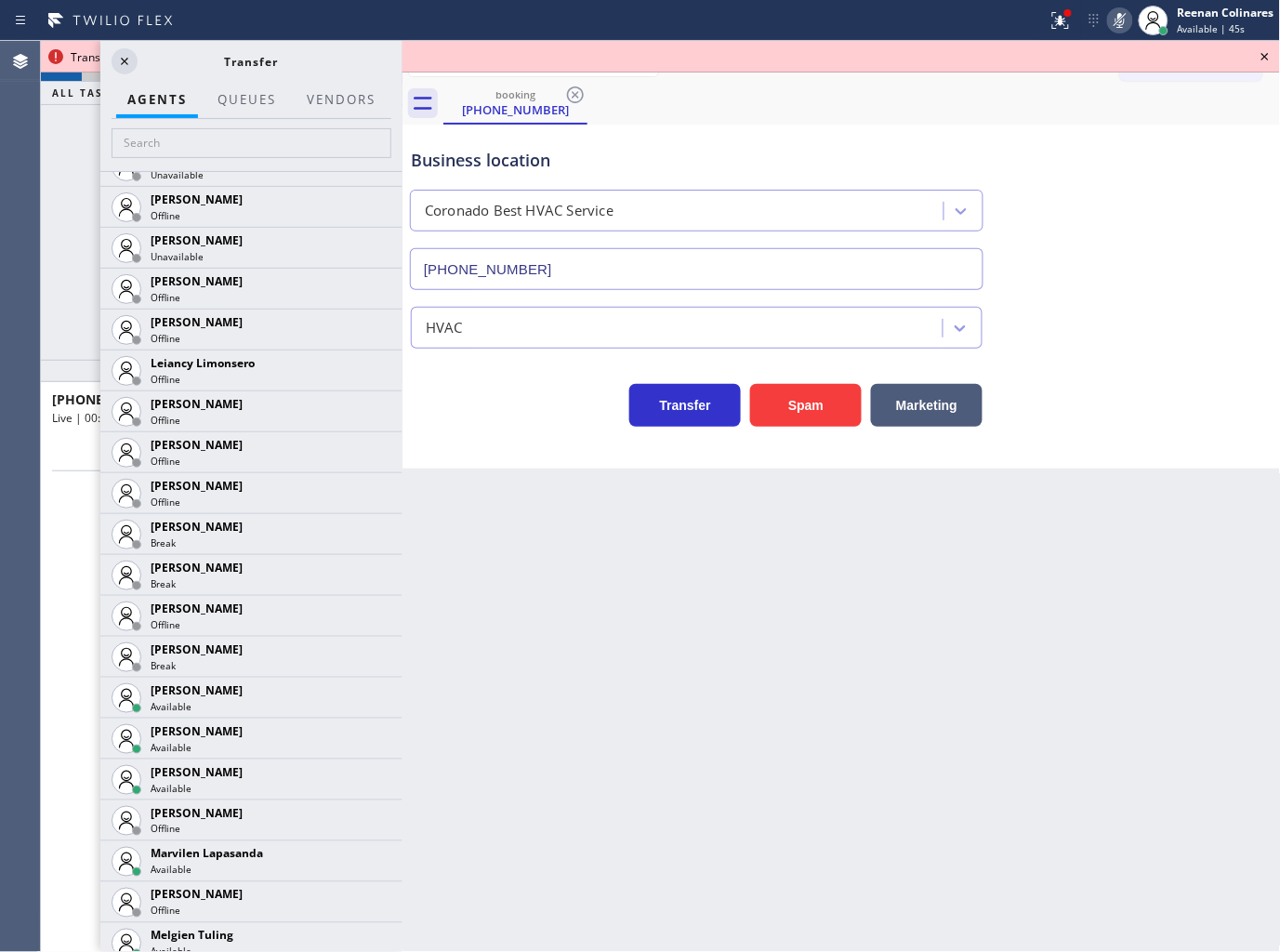
scroll to position [2718, 0]
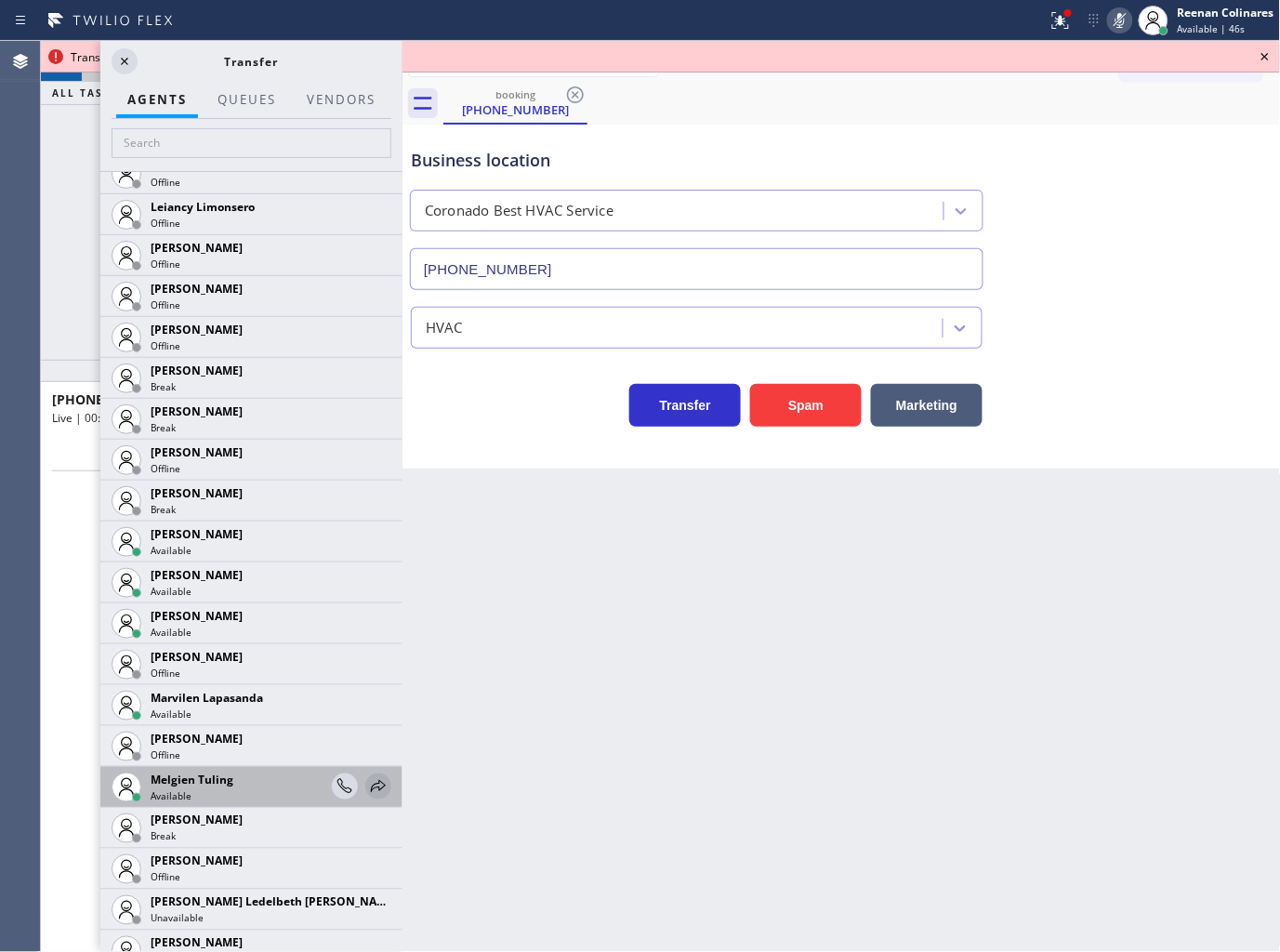
click at [370, 786] on icon at bounding box center [378, 786] width 22 height 22
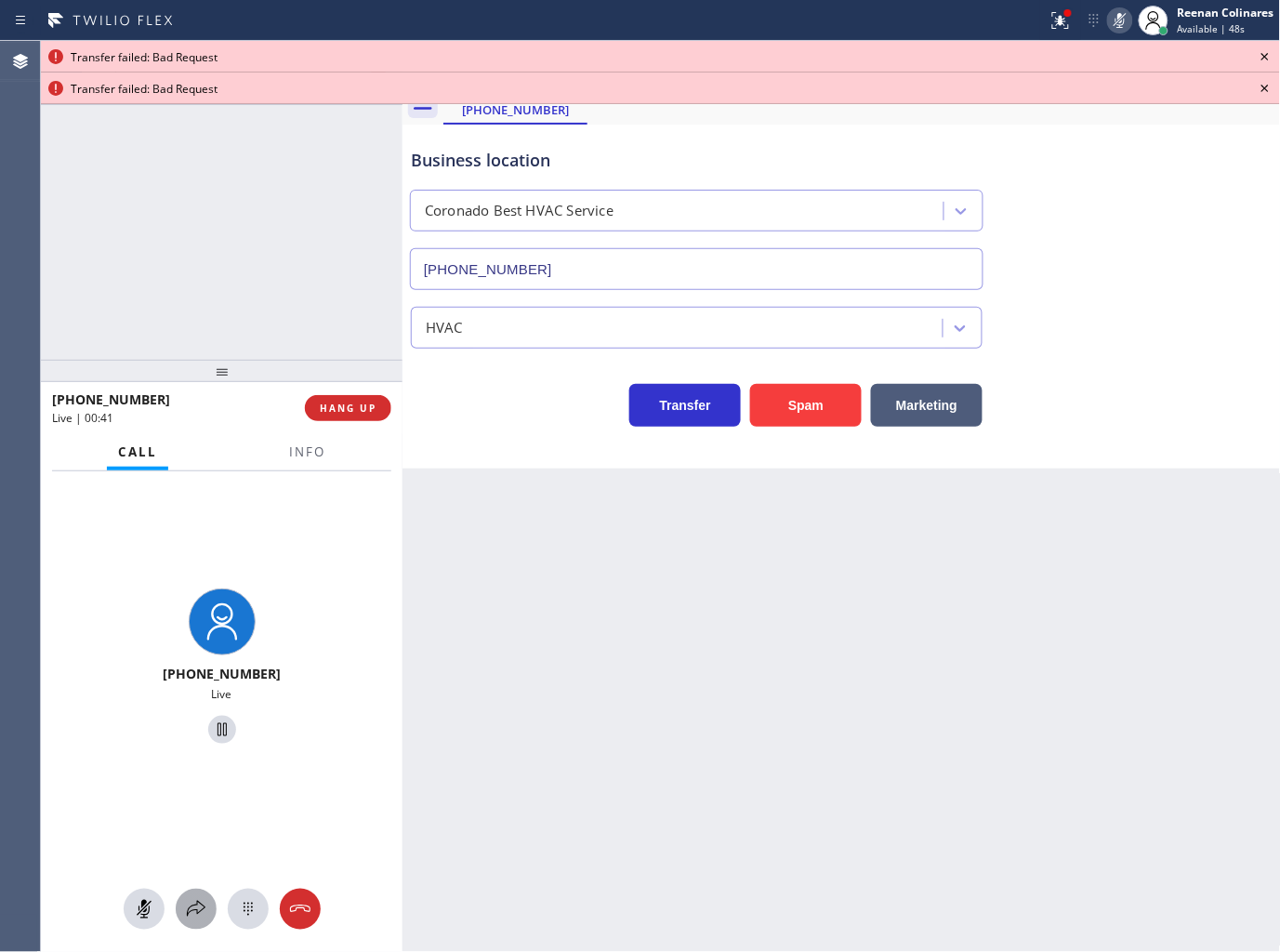
click at [198, 914] on icon at bounding box center [196, 909] width 19 height 16
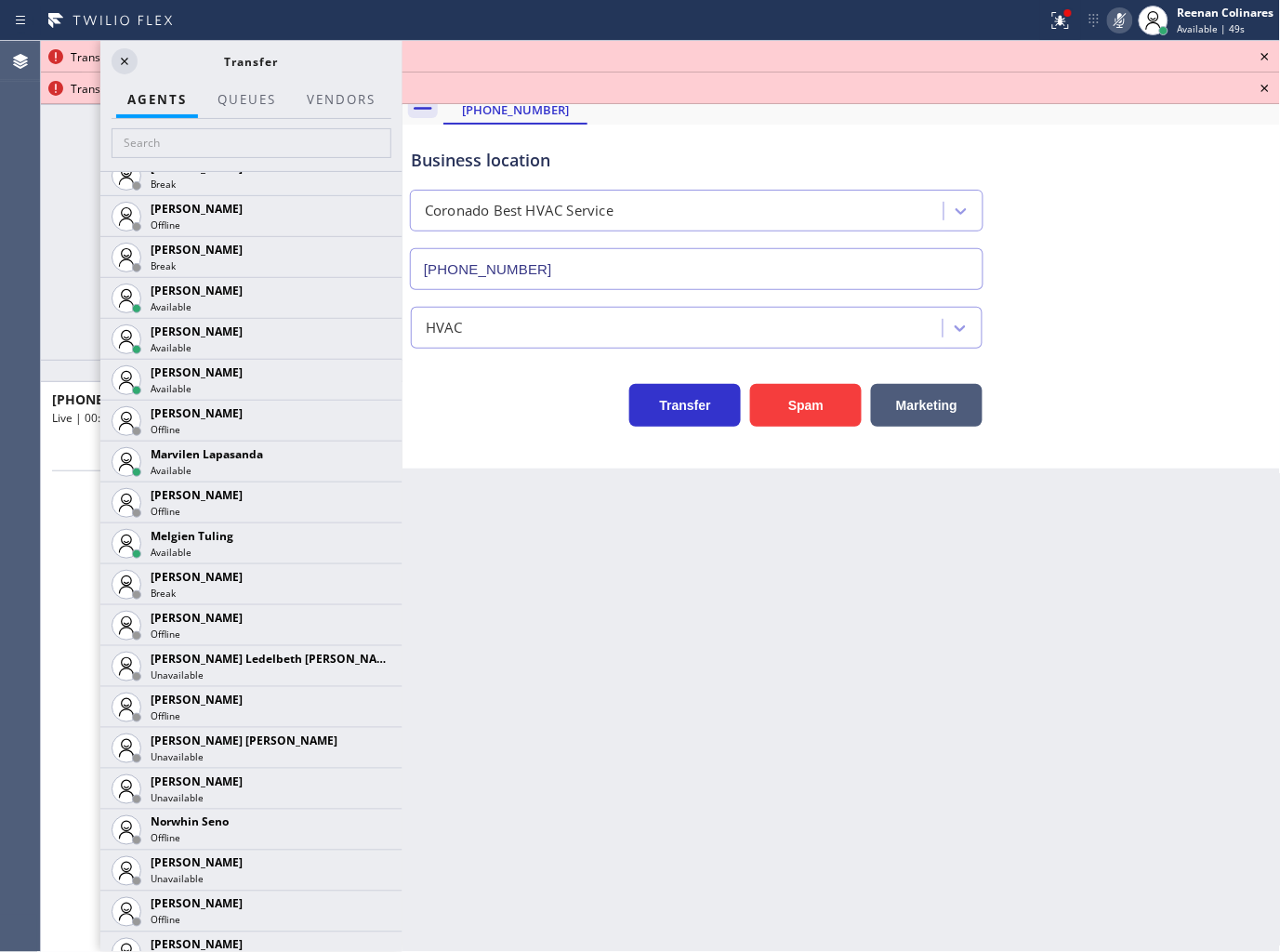
scroll to position [3155, 0]
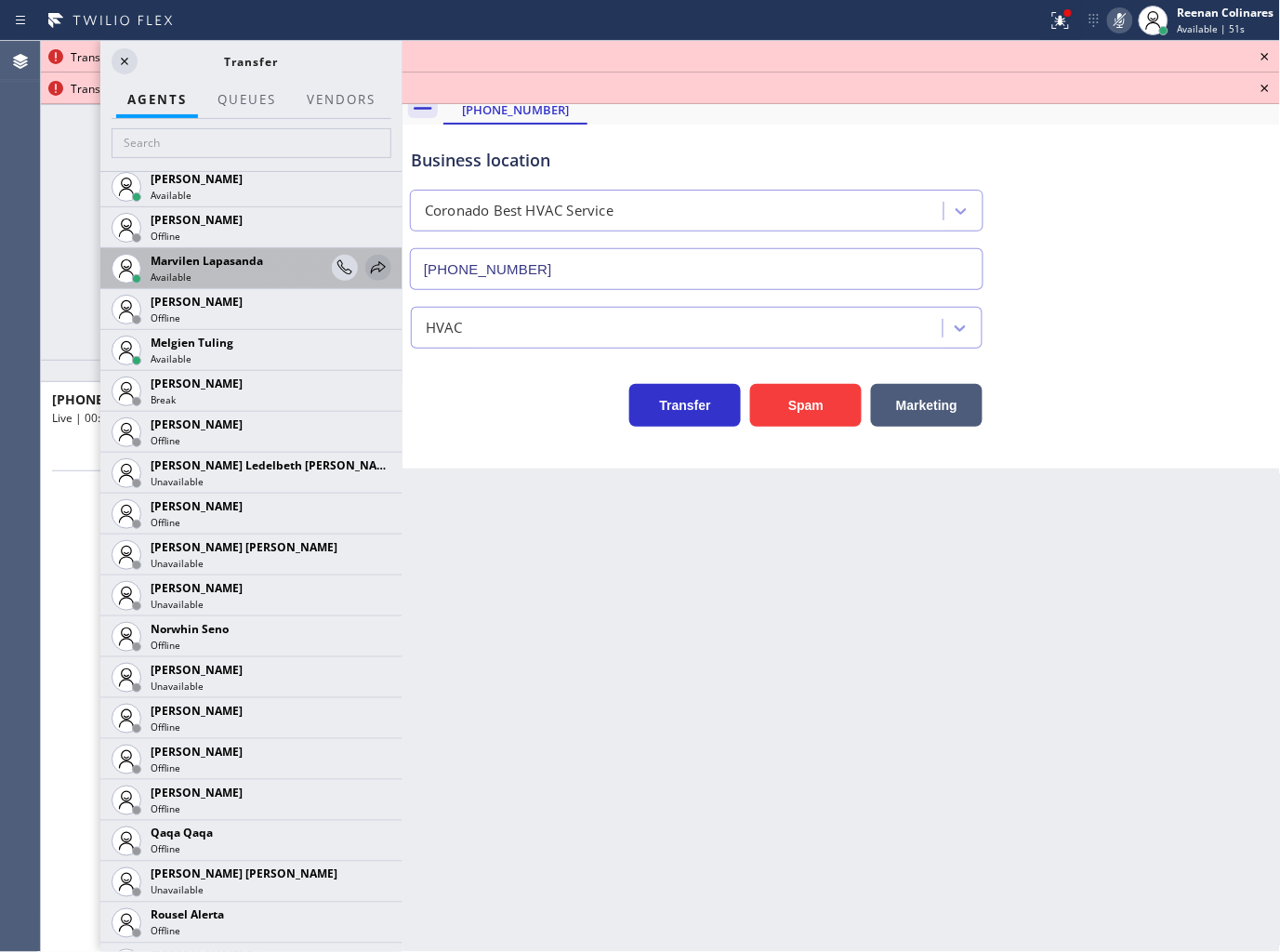
click at [367, 266] on icon at bounding box center [378, 267] width 22 height 22
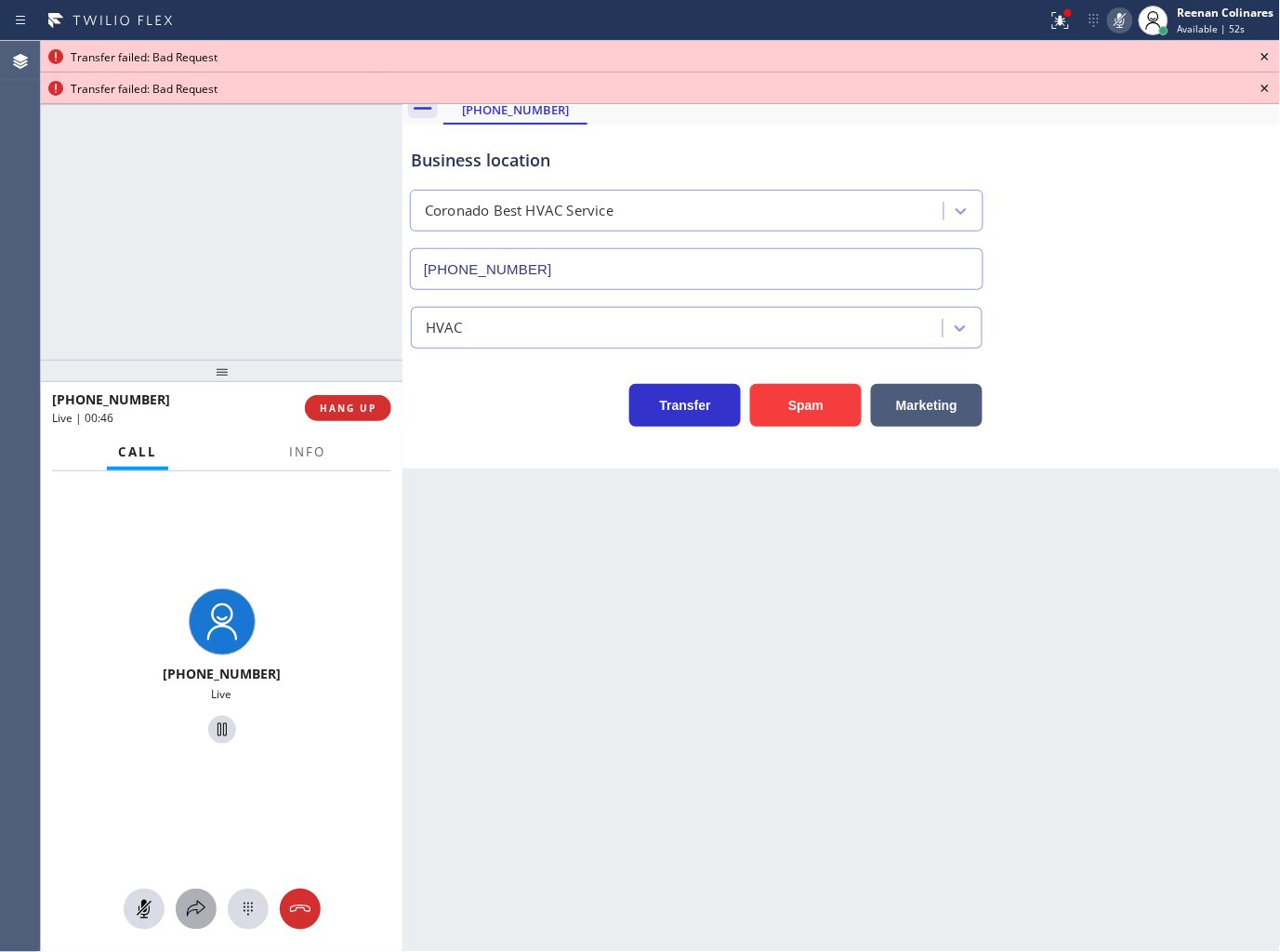
click at [197, 908] on icon at bounding box center [196, 909] width 22 height 22
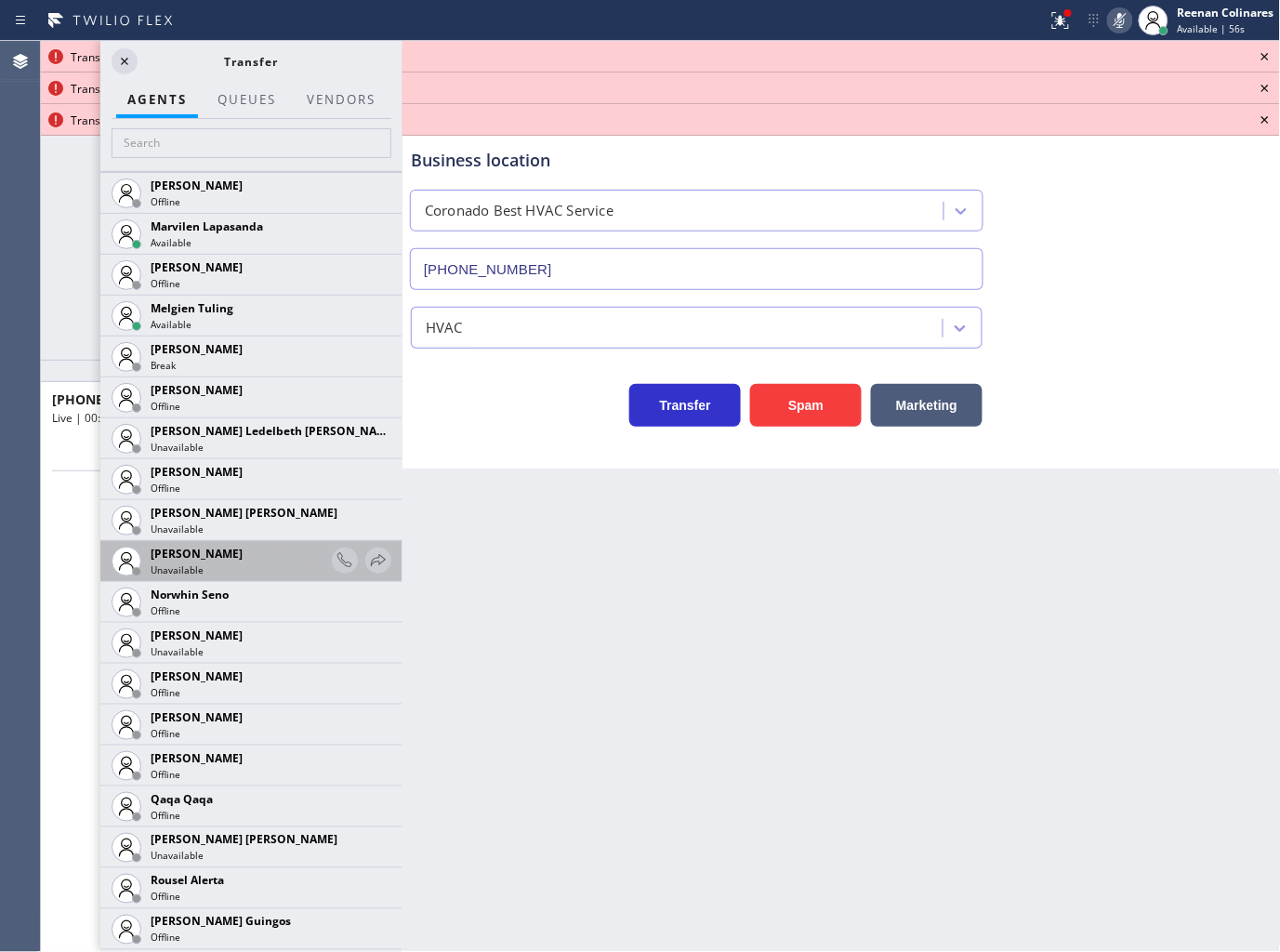
scroll to position [2776, 0]
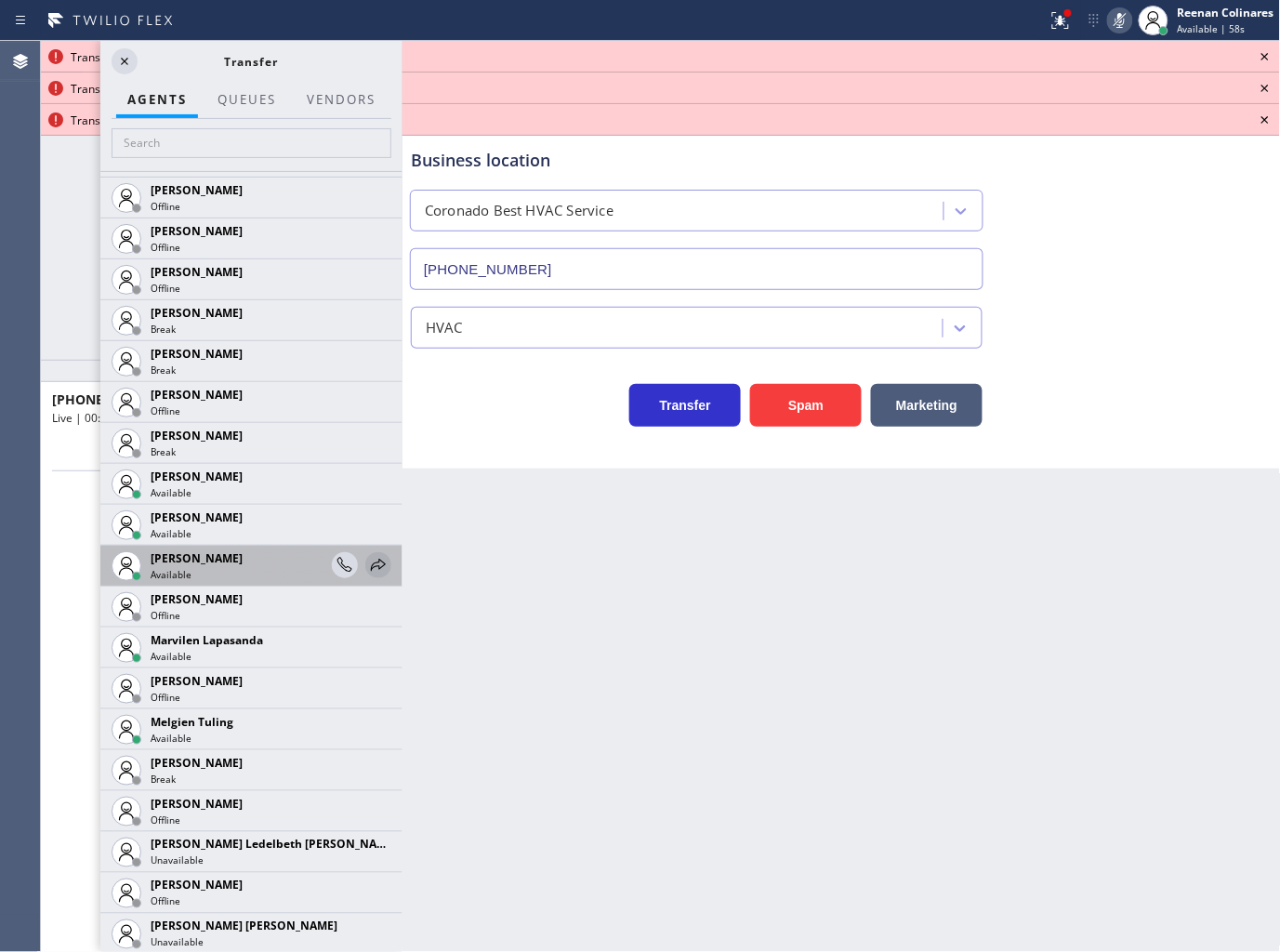
click at [371, 565] on icon at bounding box center [378, 565] width 15 height 12
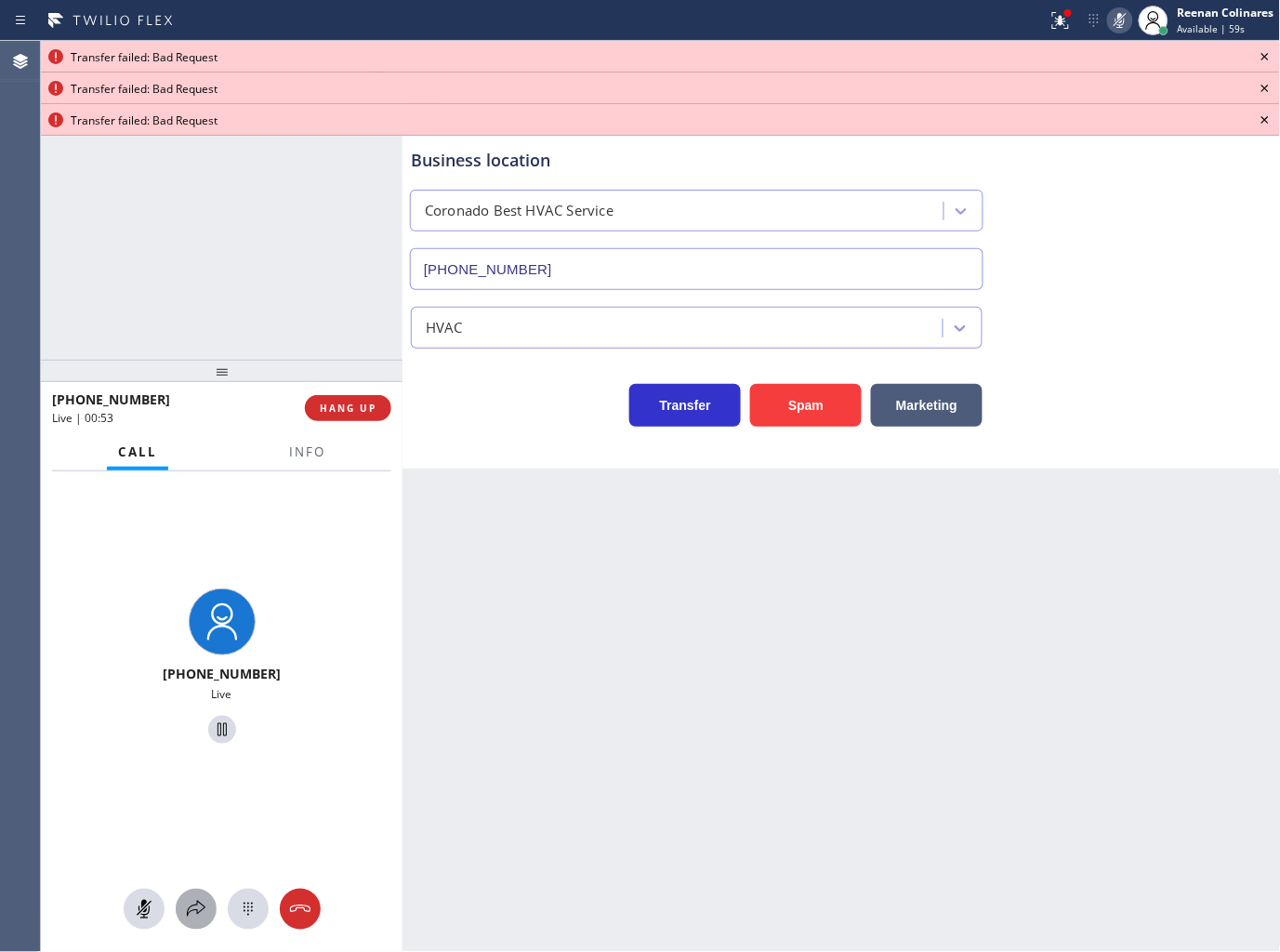
click at [197, 904] on icon at bounding box center [196, 909] width 22 height 22
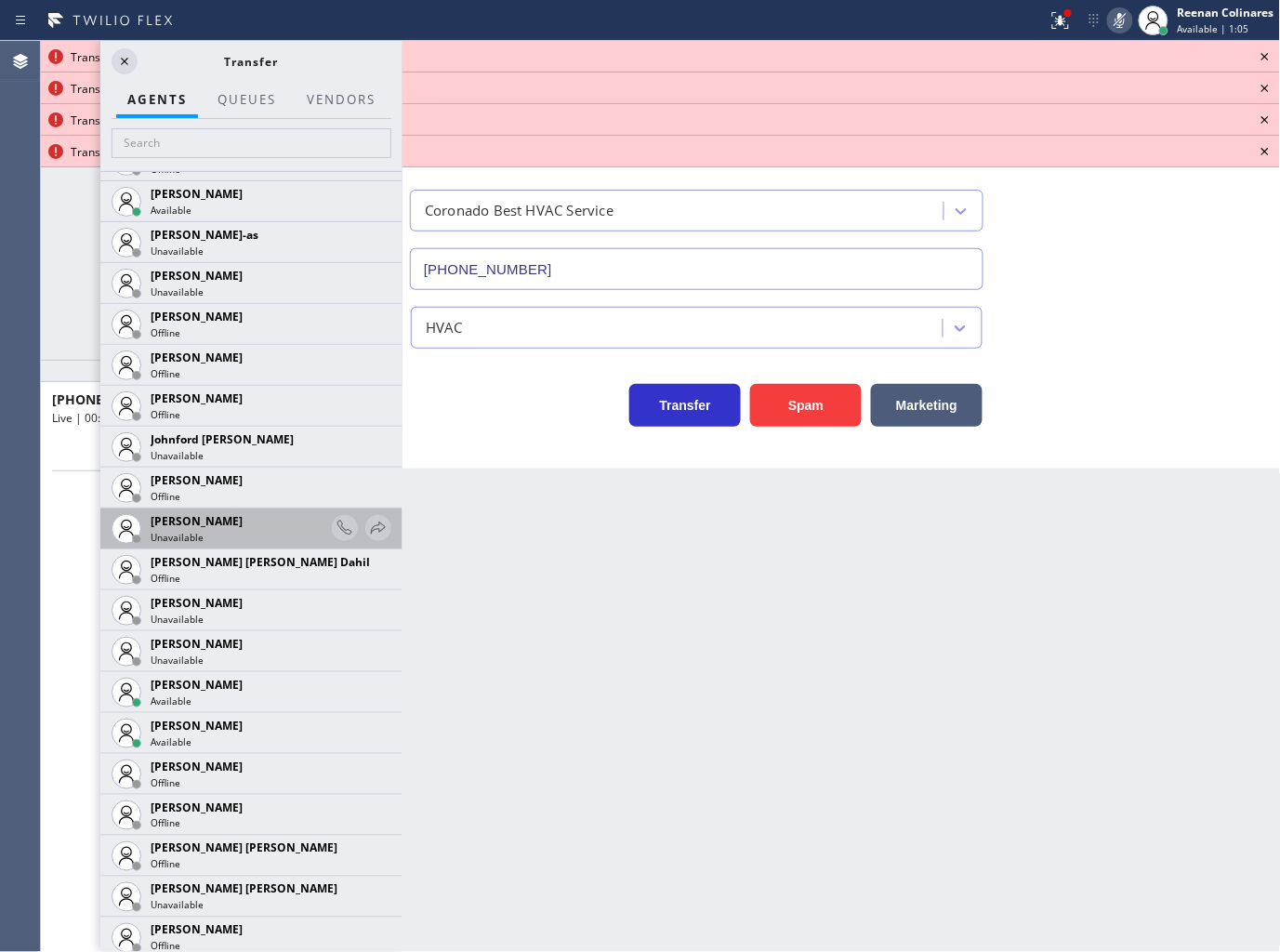
scroll to position [1850, 0]
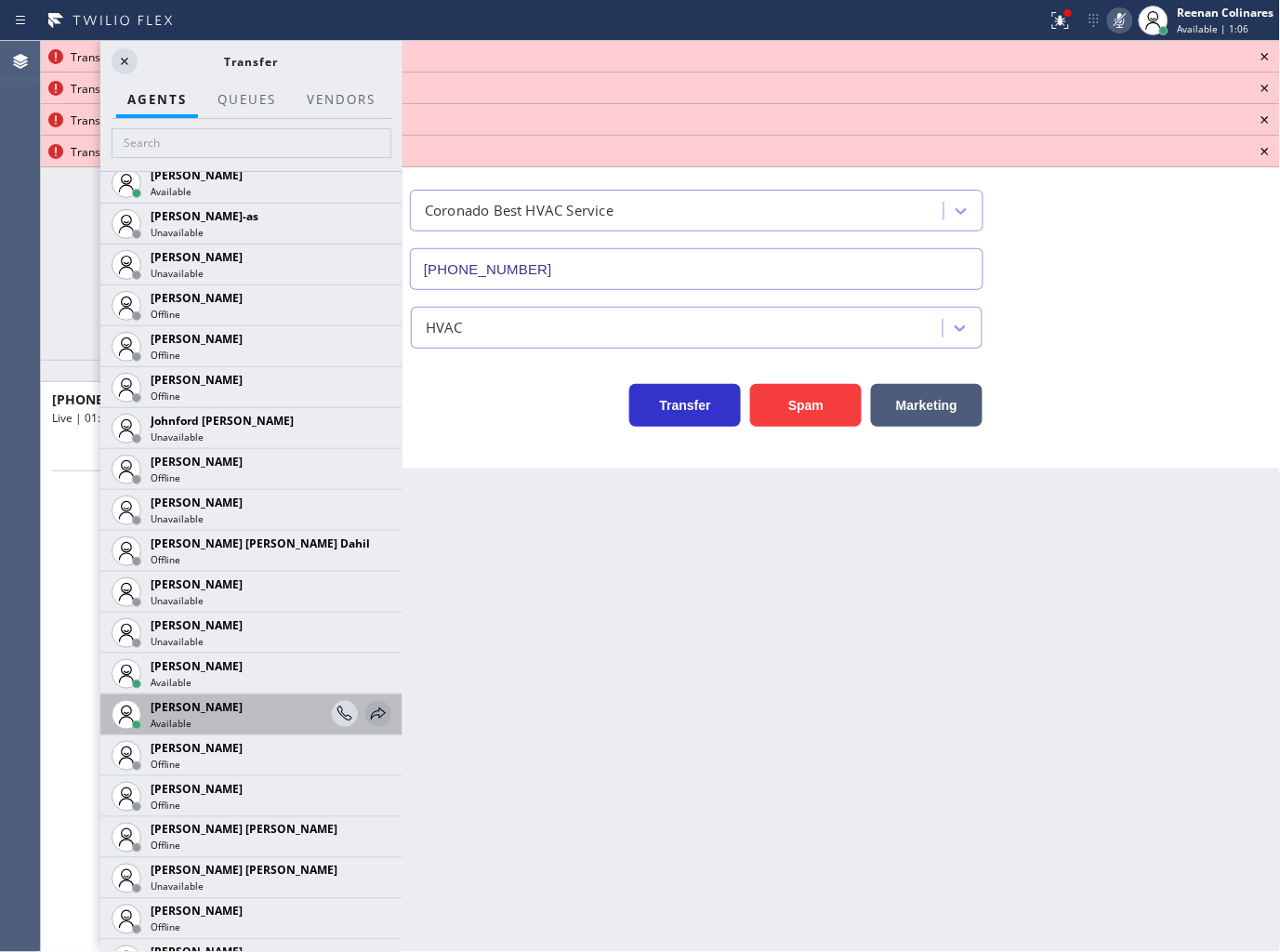
click at [371, 712] on icon at bounding box center [378, 714] width 15 height 12
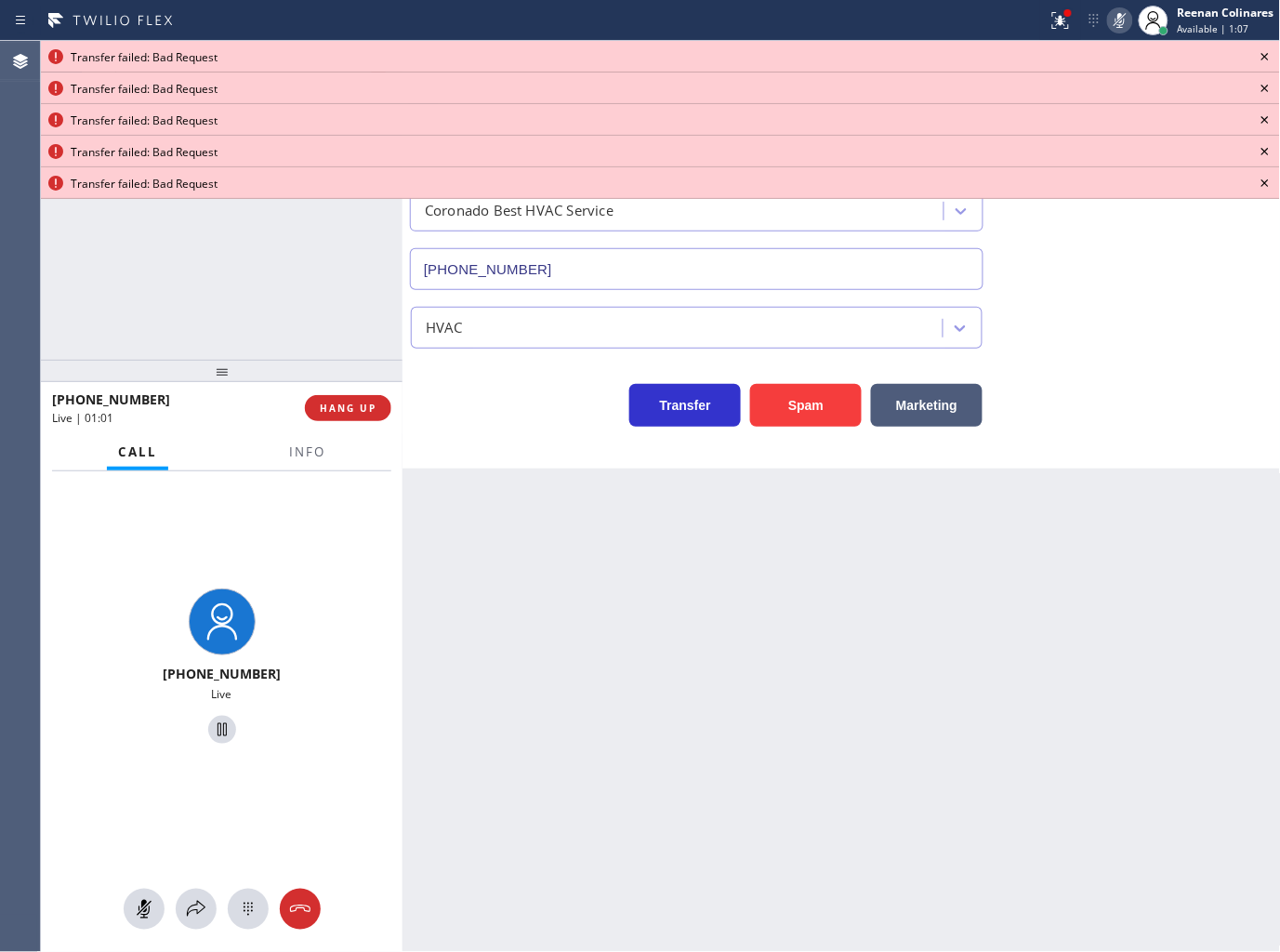
click at [1266, 54] on icon at bounding box center [1265, 57] width 22 height 22
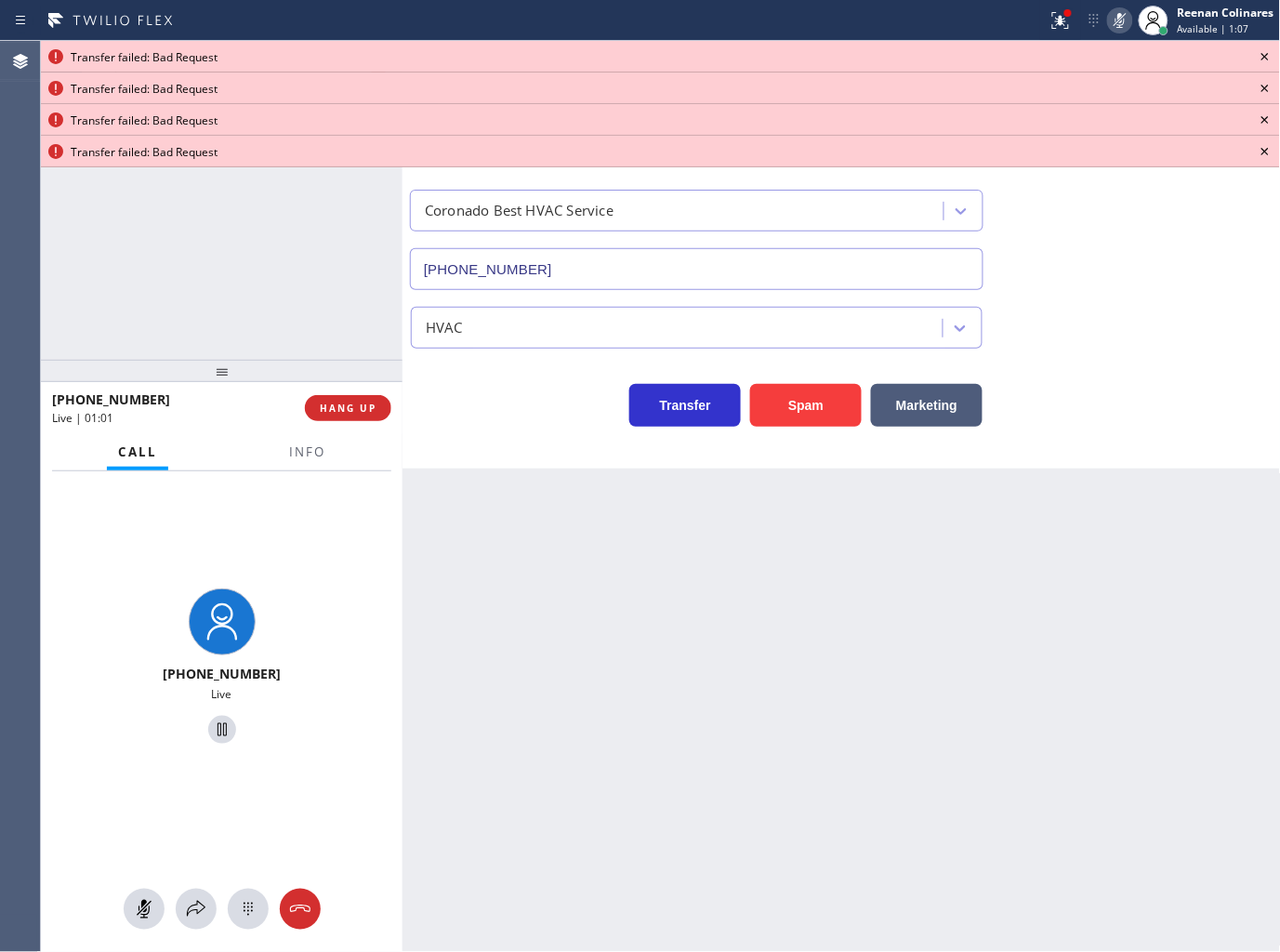
click at [1266, 54] on icon at bounding box center [1265, 57] width 22 height 22
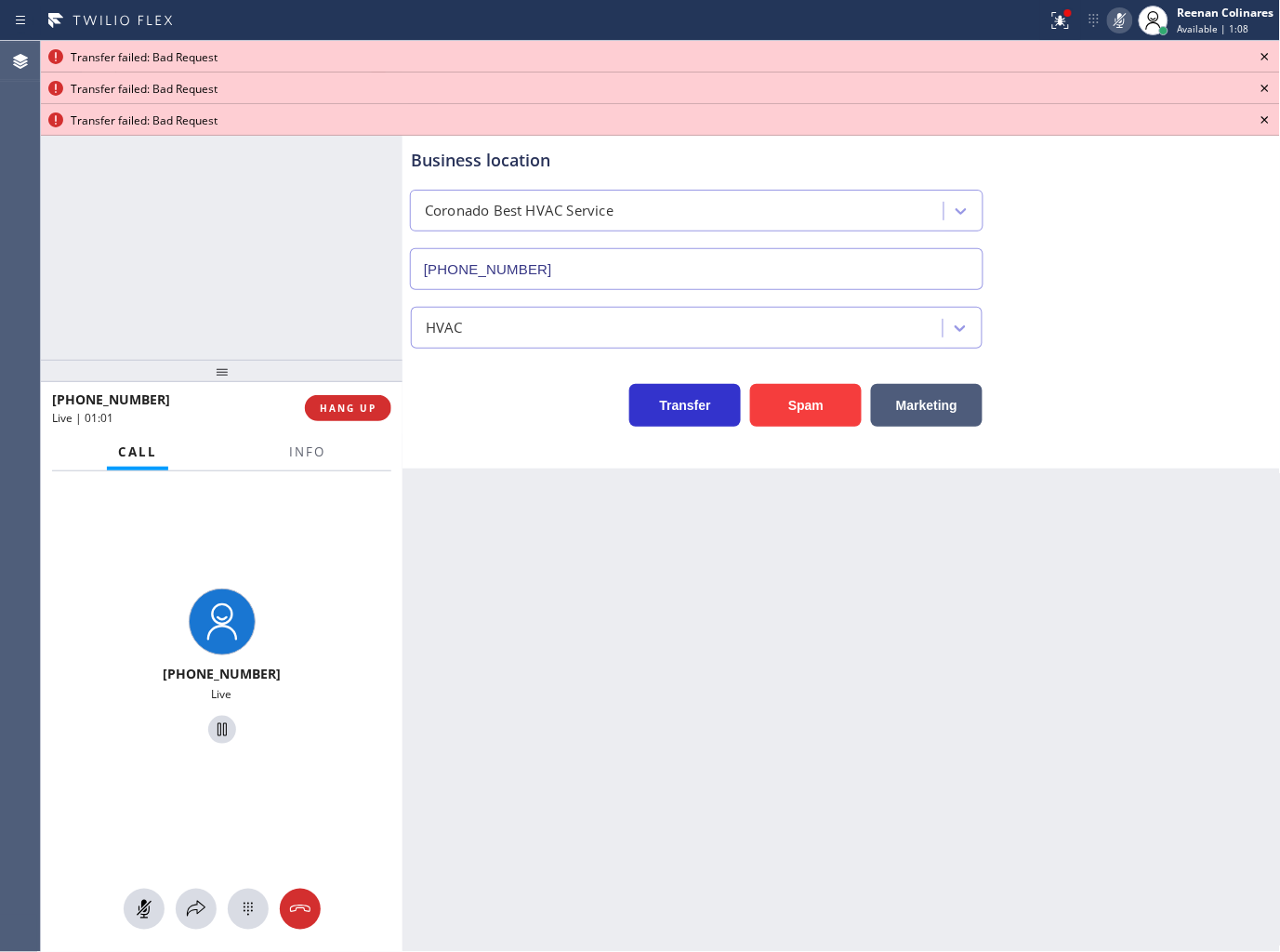
click at [1266, 54] on icon at bounding box center [1265, 57] width 22 height 22
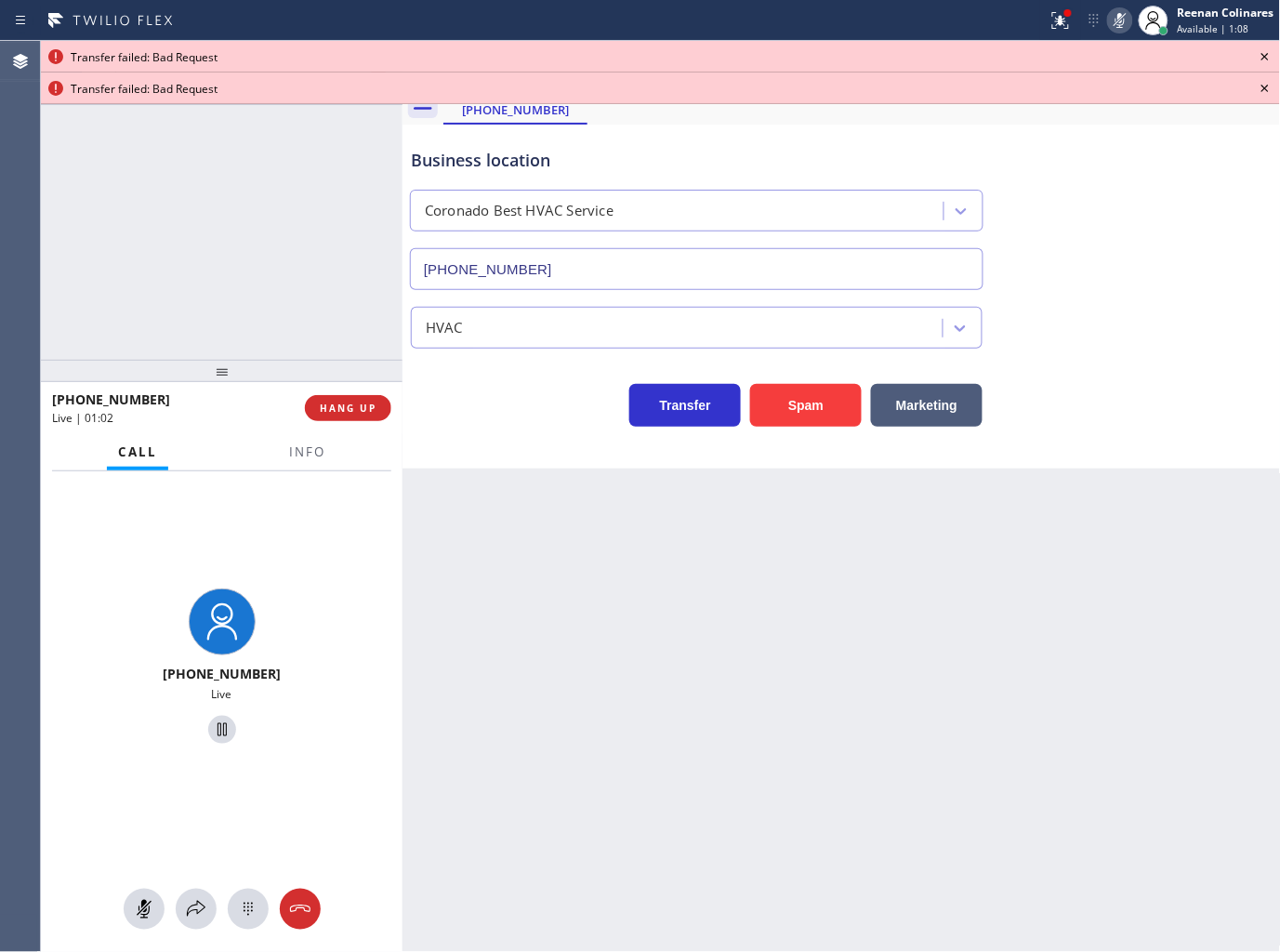
click at [1266, 54] on icon at bounding box center [1265, 57] width 22 height 22
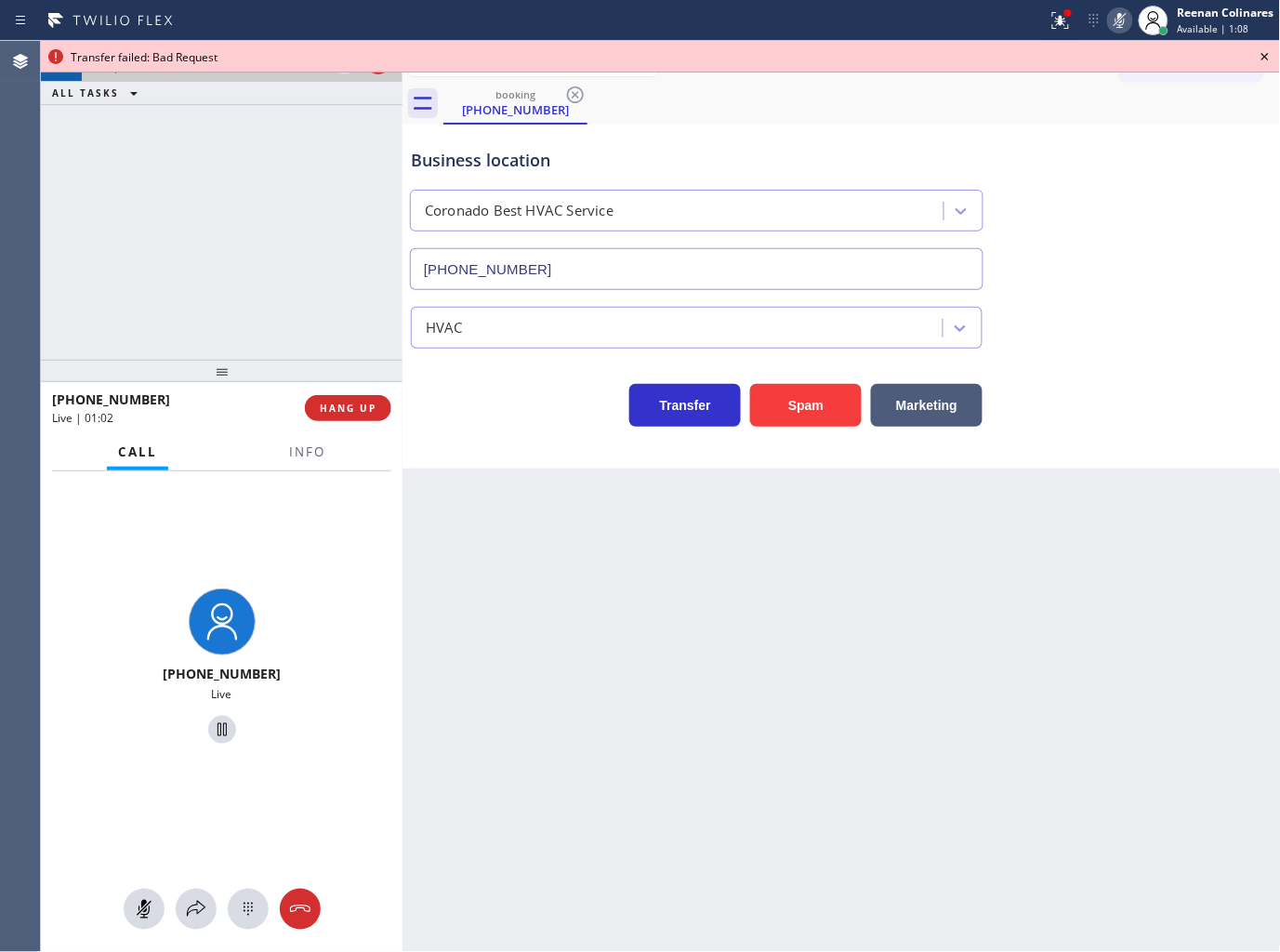
click at [1266, 54] on icon at bounding box center [1265, 57] width 22 height 22
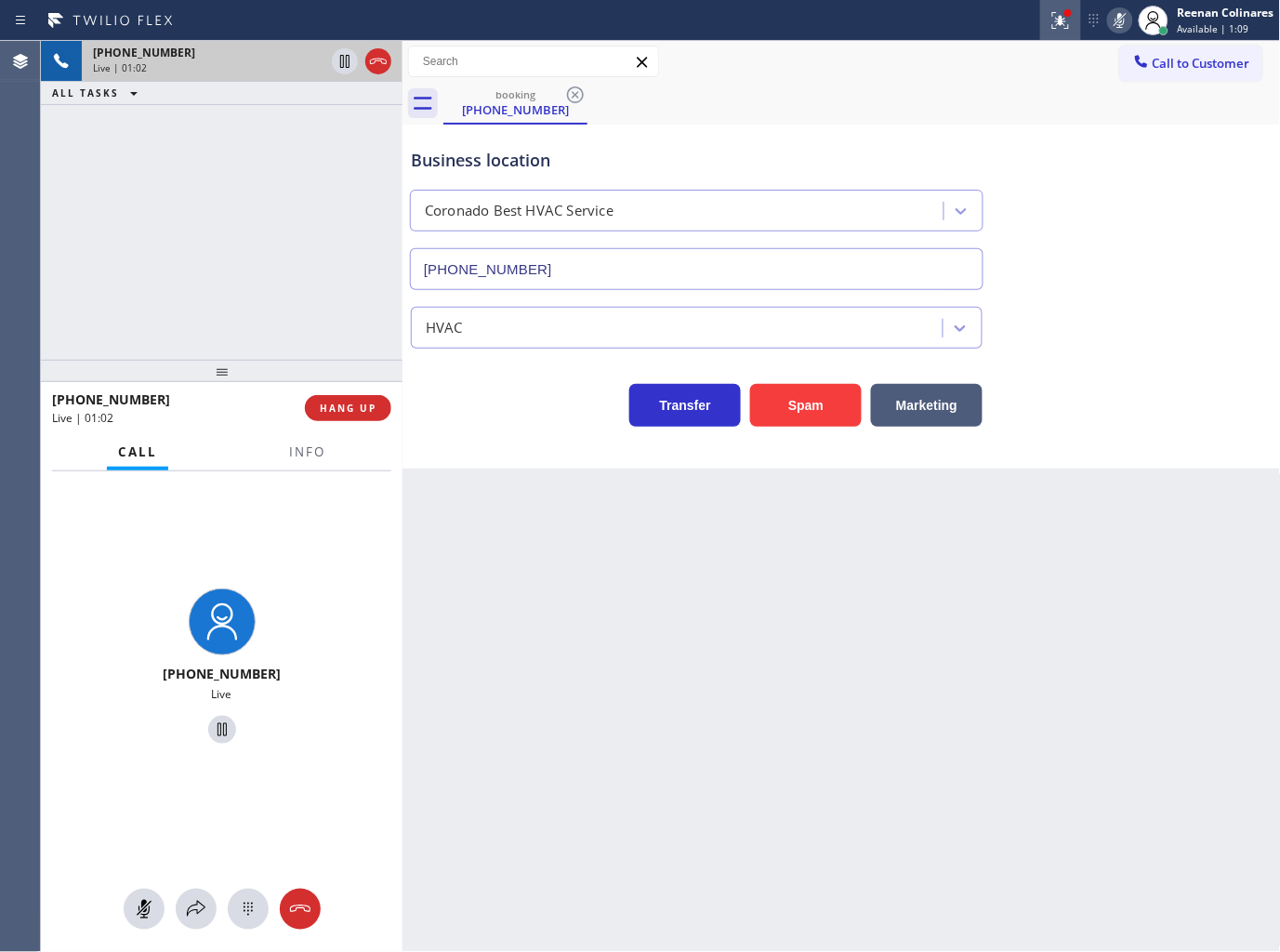
click at [1055, 20] on icon at bounding box center [1061, 20] width 22 height 22
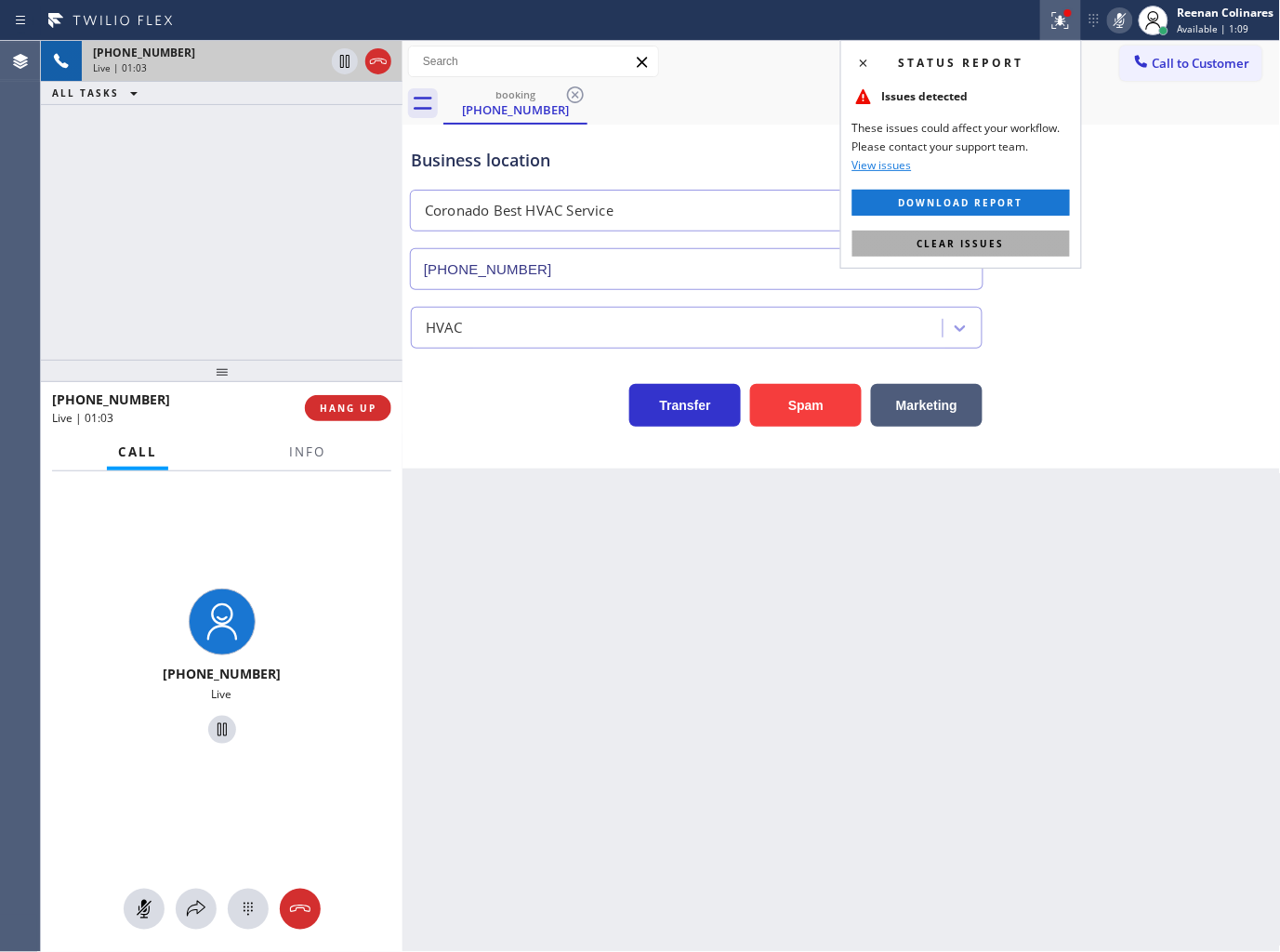
click at [1049, 251] on button "Clear issues" at bounding box center [961, 243] width 217 height 26
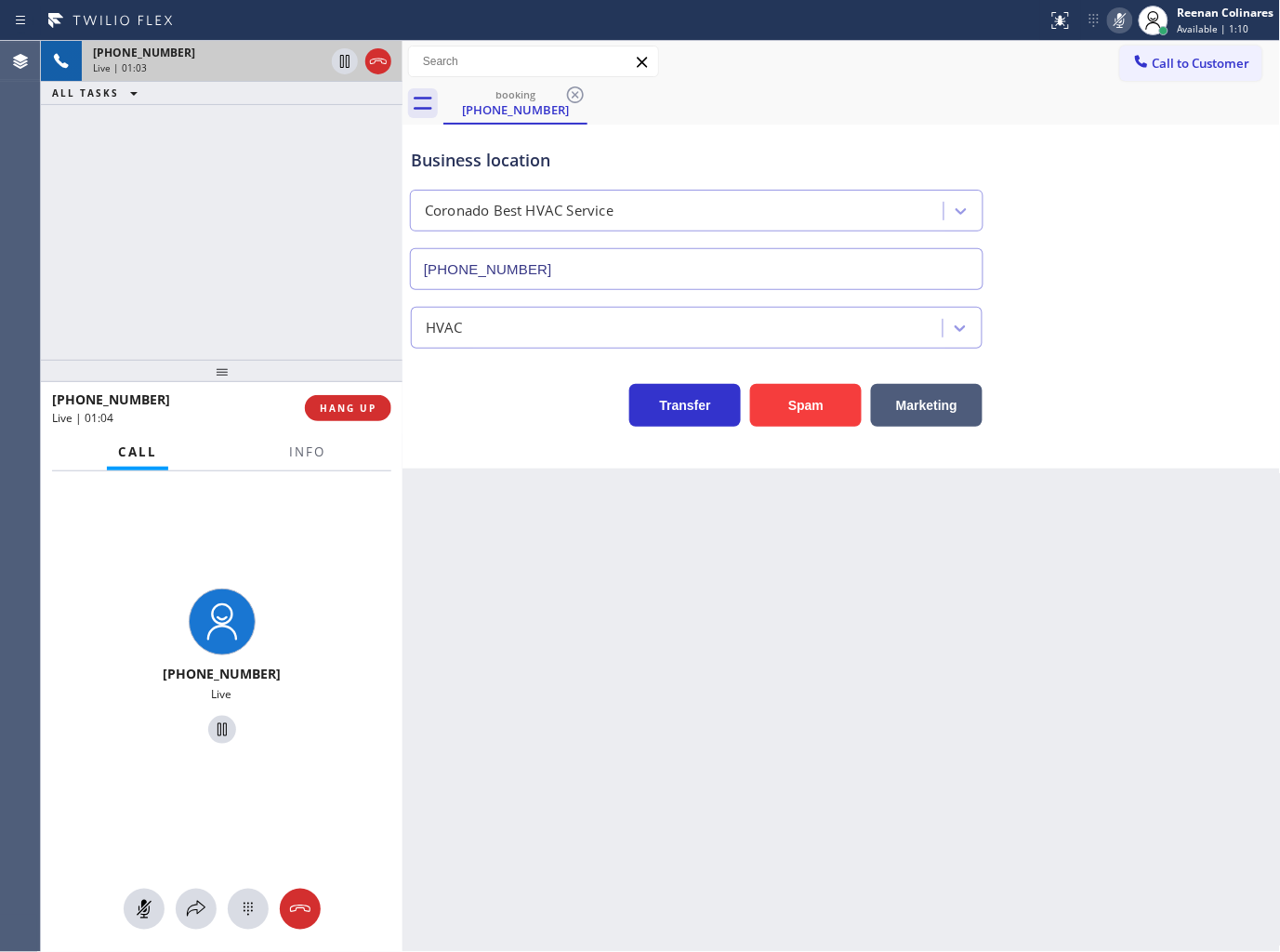
click at [1119, 20] on rect at bounding box center [1119, 18] width 13 height 13
click at [316, 451] on span "Info" at bounding box center [307, 451] width 36 height 17
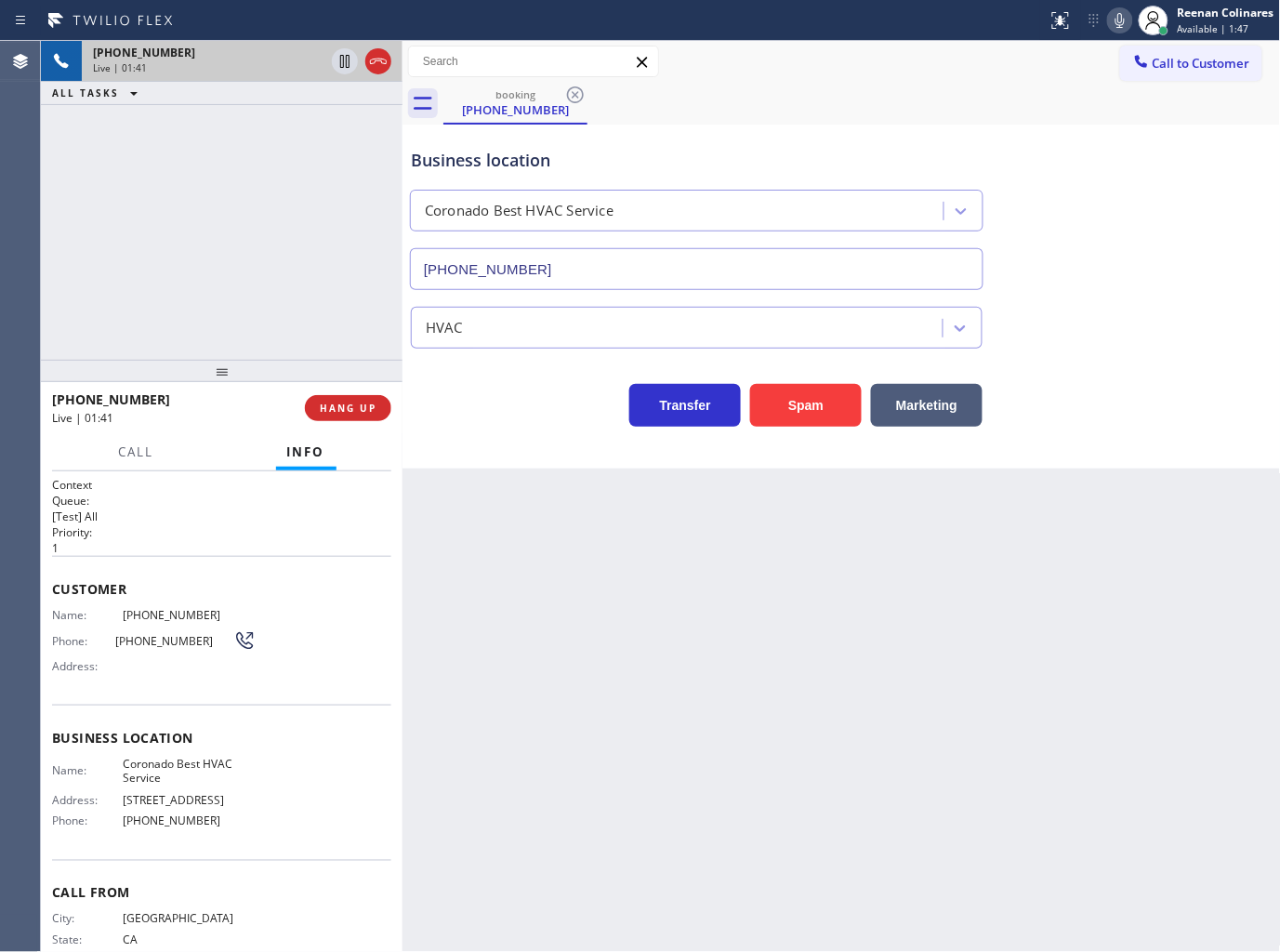
scroll to position [51, 0]
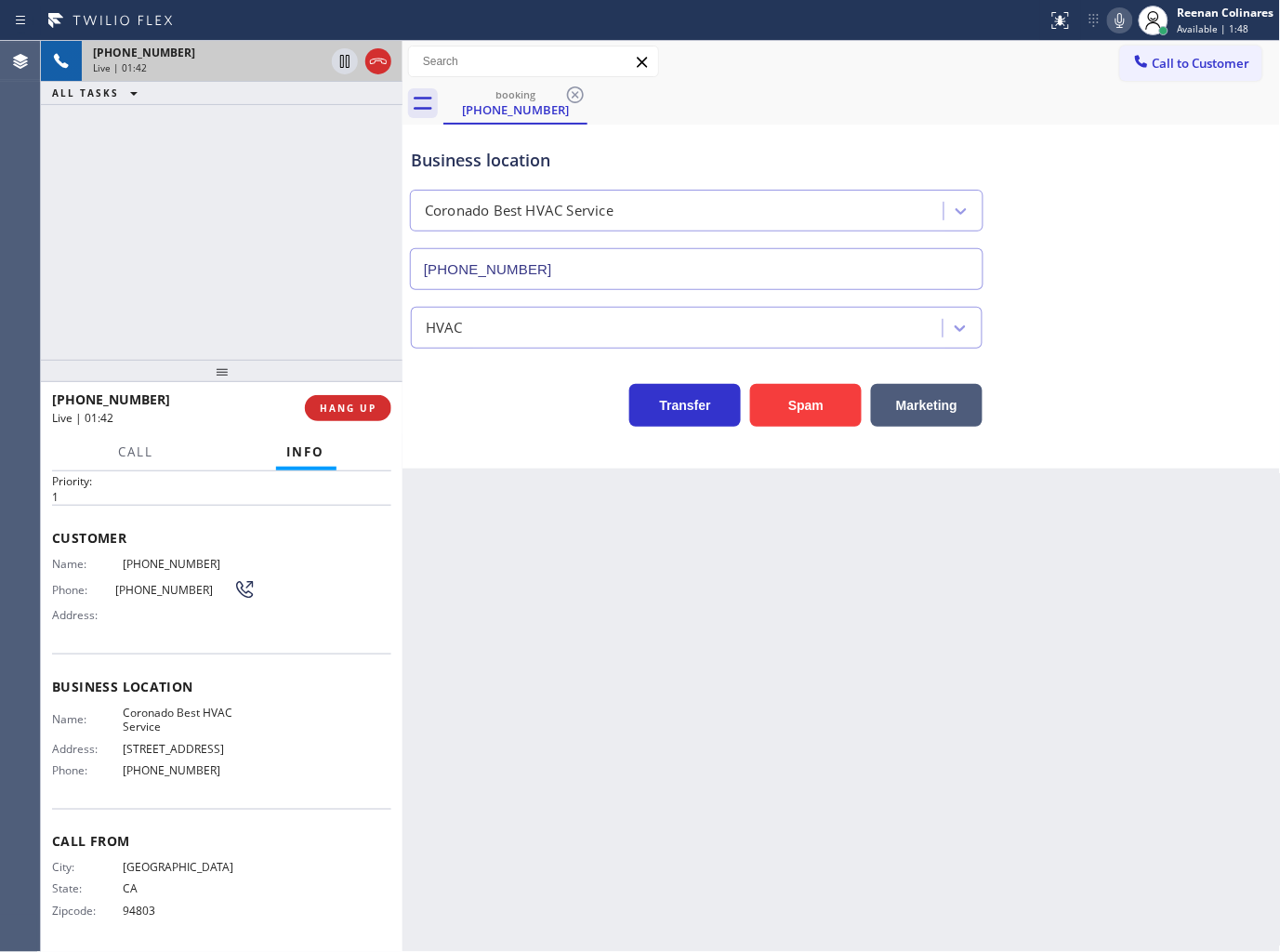
click at [1116, 20] on icon at bounding box center [1119, 20] width 9 height 15
click at [1121, 23] on icon at bounding box center [1119, 20] width 22 height 22
click at [1110, 10] on icon at bounding box center [1119, 20] width 22 height 22
click at [1116, 25] on icon at bounding box center [1119, 20] width 22 height 22
click at [1120, 19] on icon at bounding box center [1119, 20] width 22 height 22
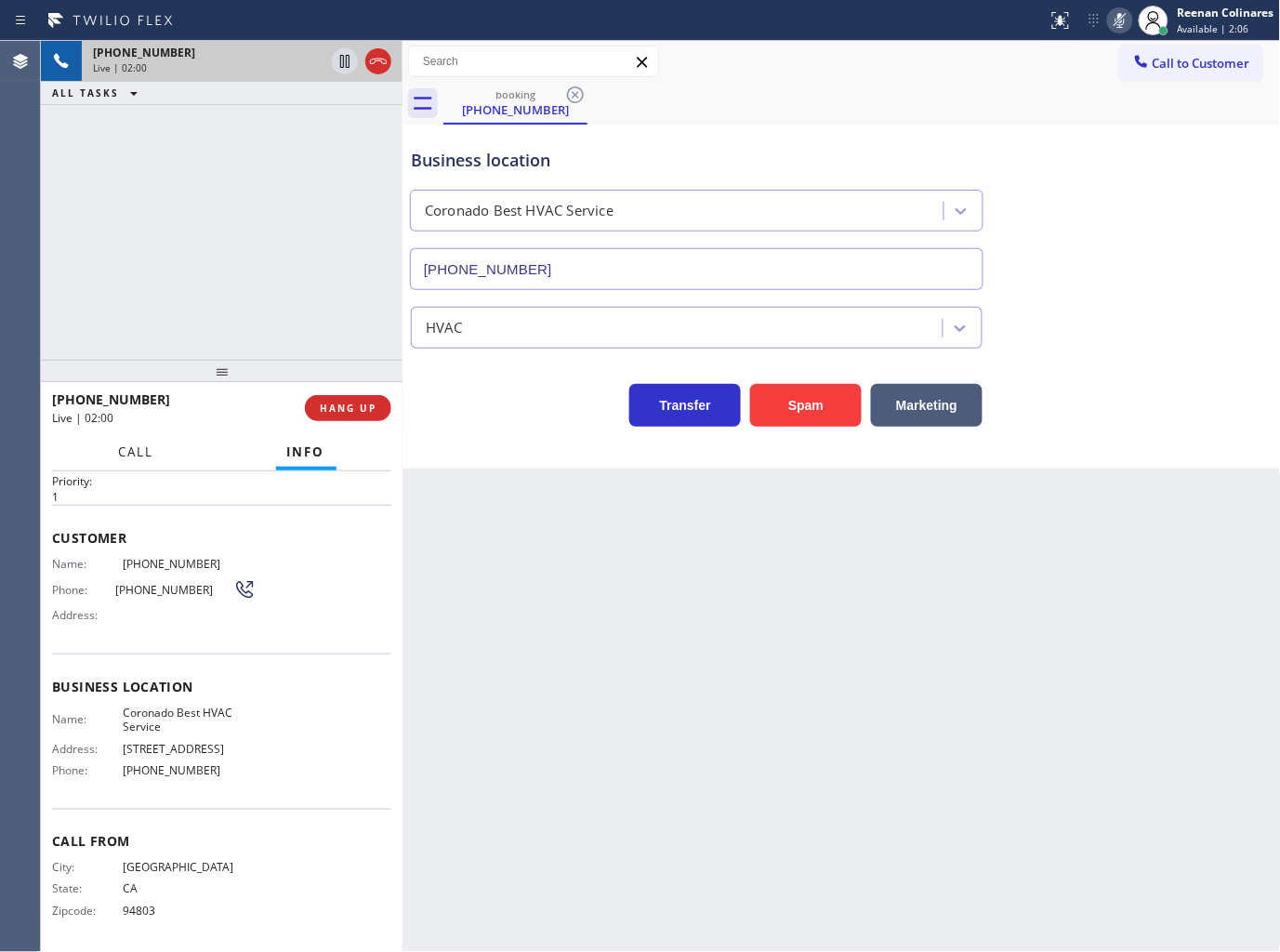
click at [149, 456] on span "Call" at bounding box center [136, 451] width 35 height 17
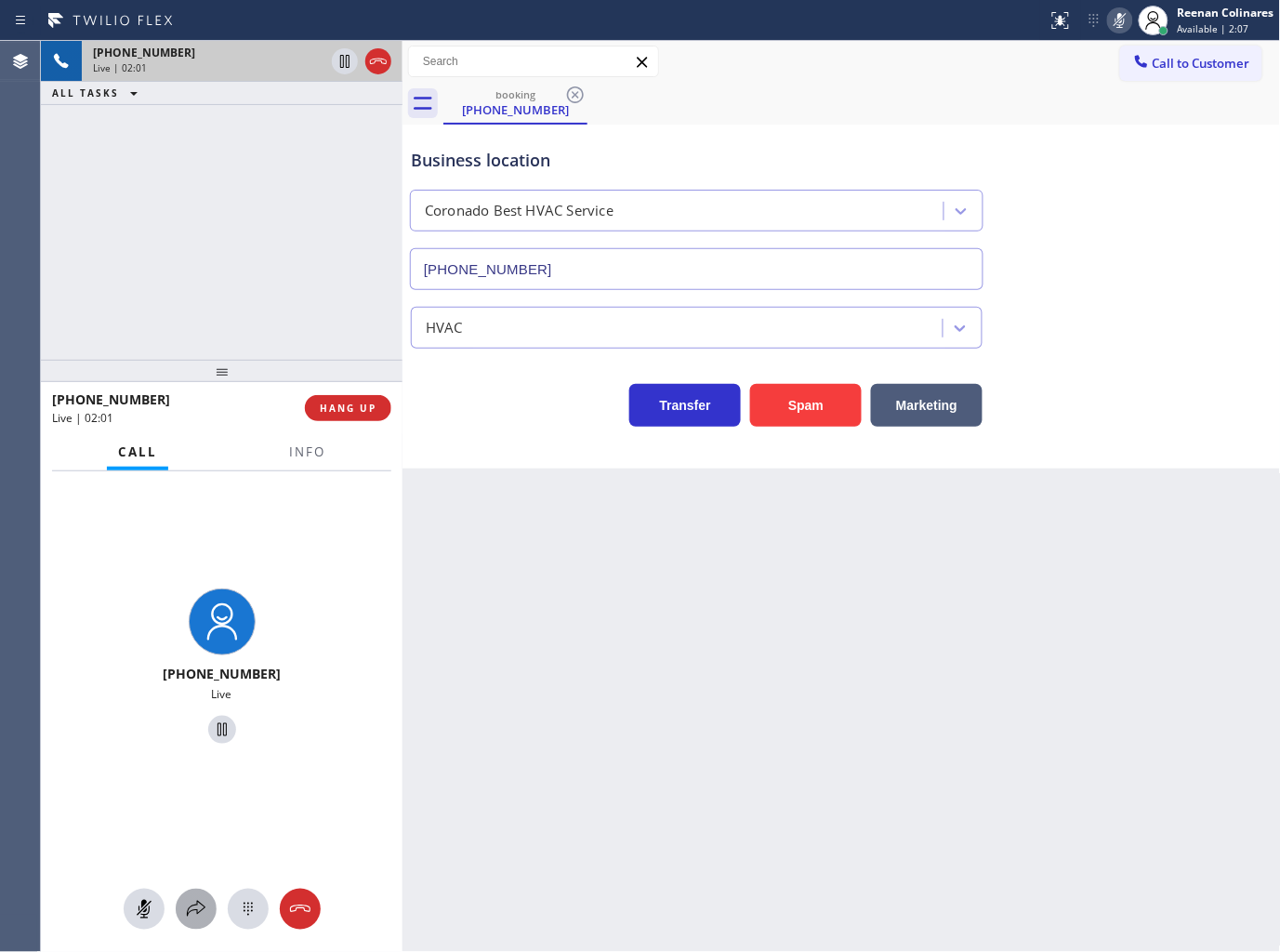
click at [188, 918] on icon at bounding box center [196, 909] width 22 height 22
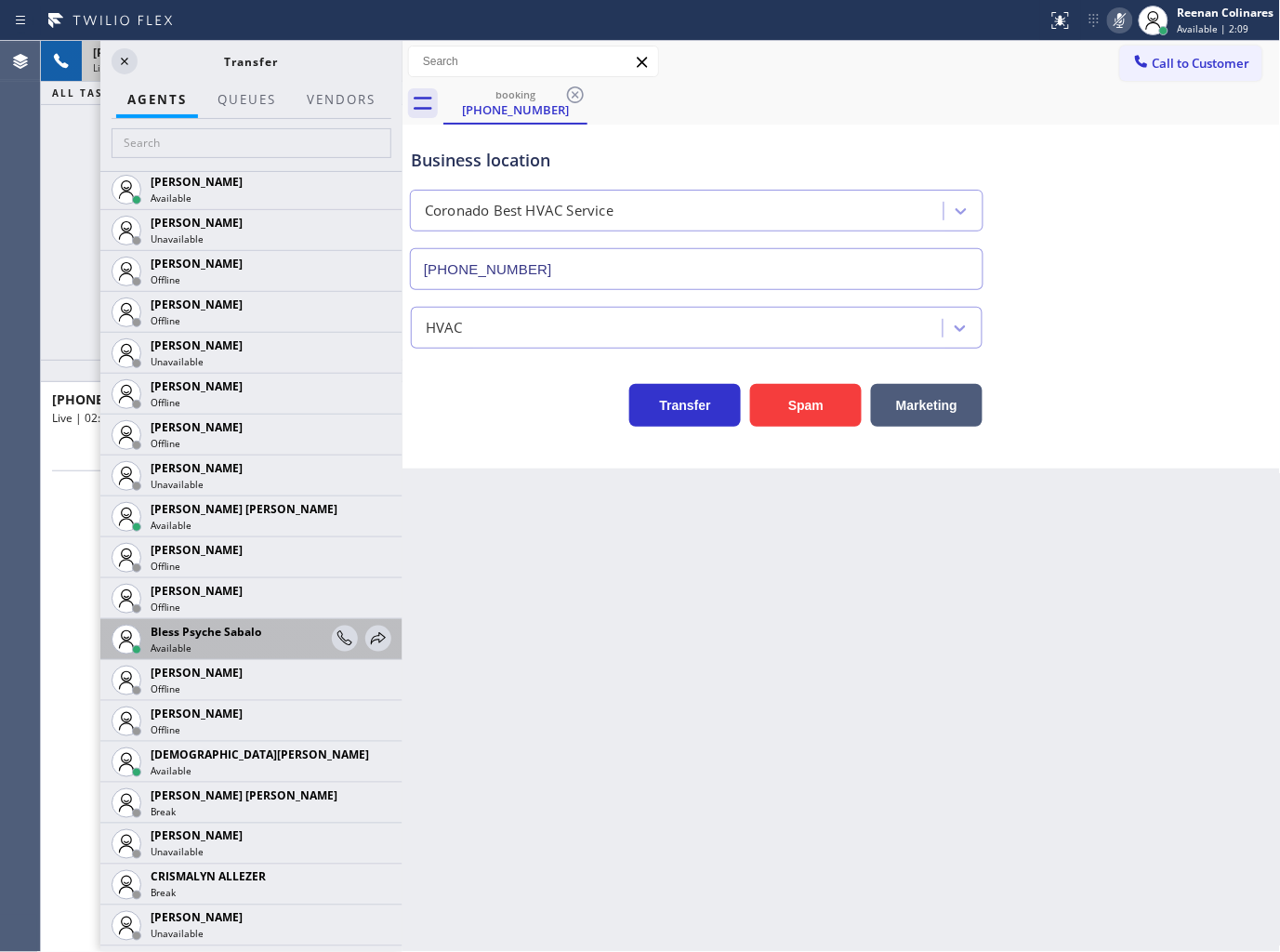
scroll to position [309, 0]
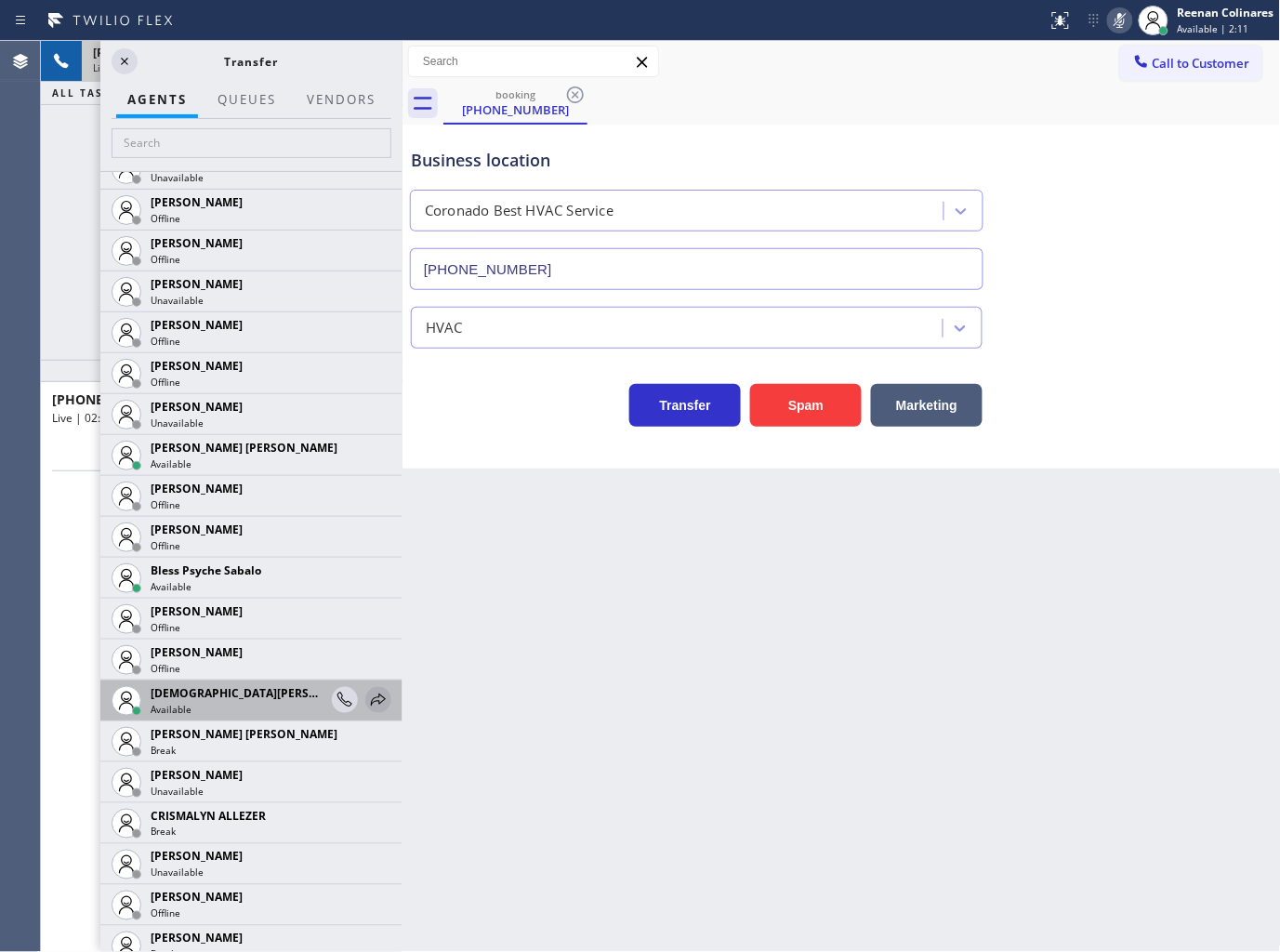
click at [367, 695] on icon at bounding box center [378, 700] width 22 height 22
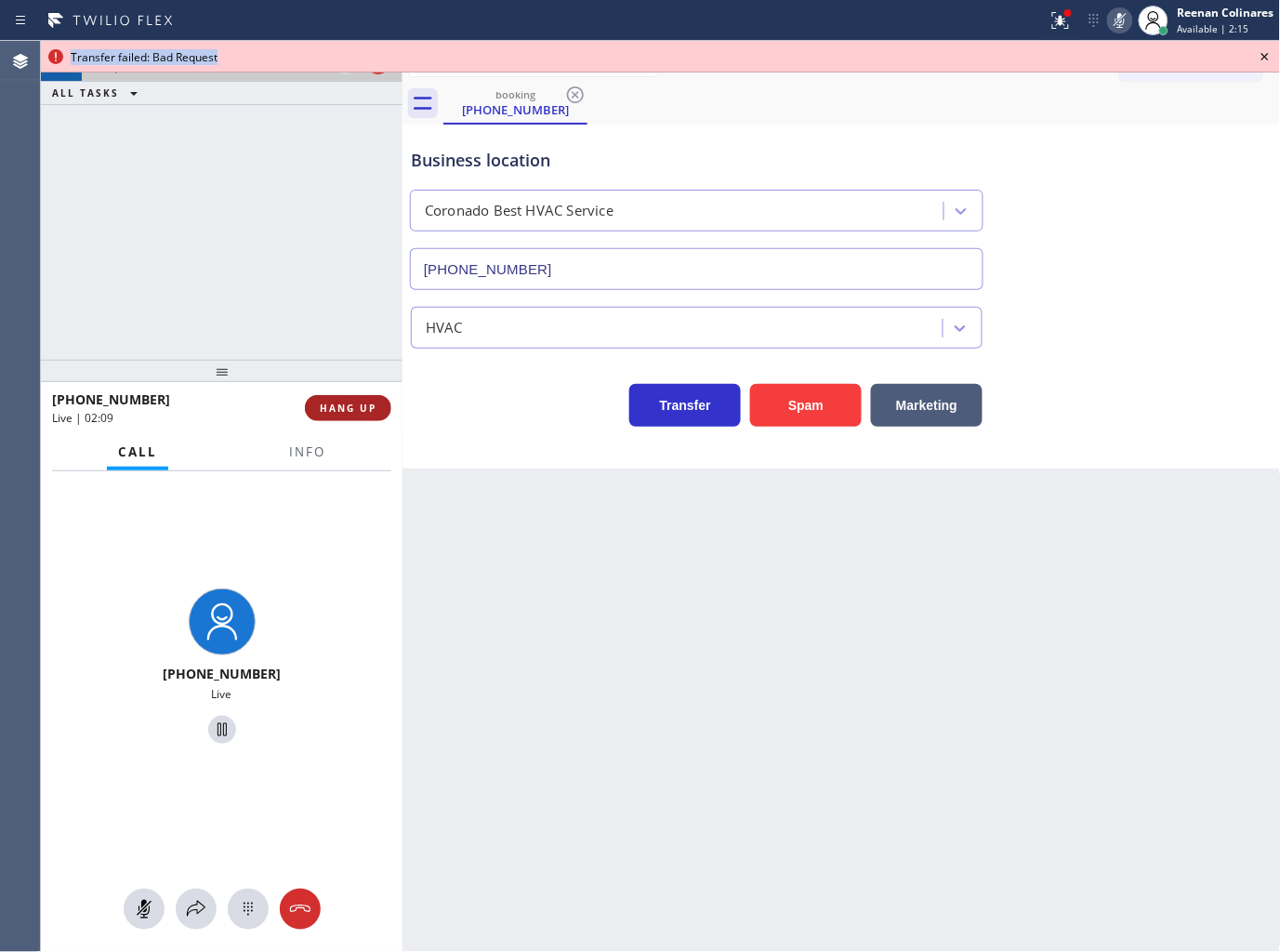
click at [345, 411] on span "HANG UP" at bounding box center [347, 407] width 57 height 13
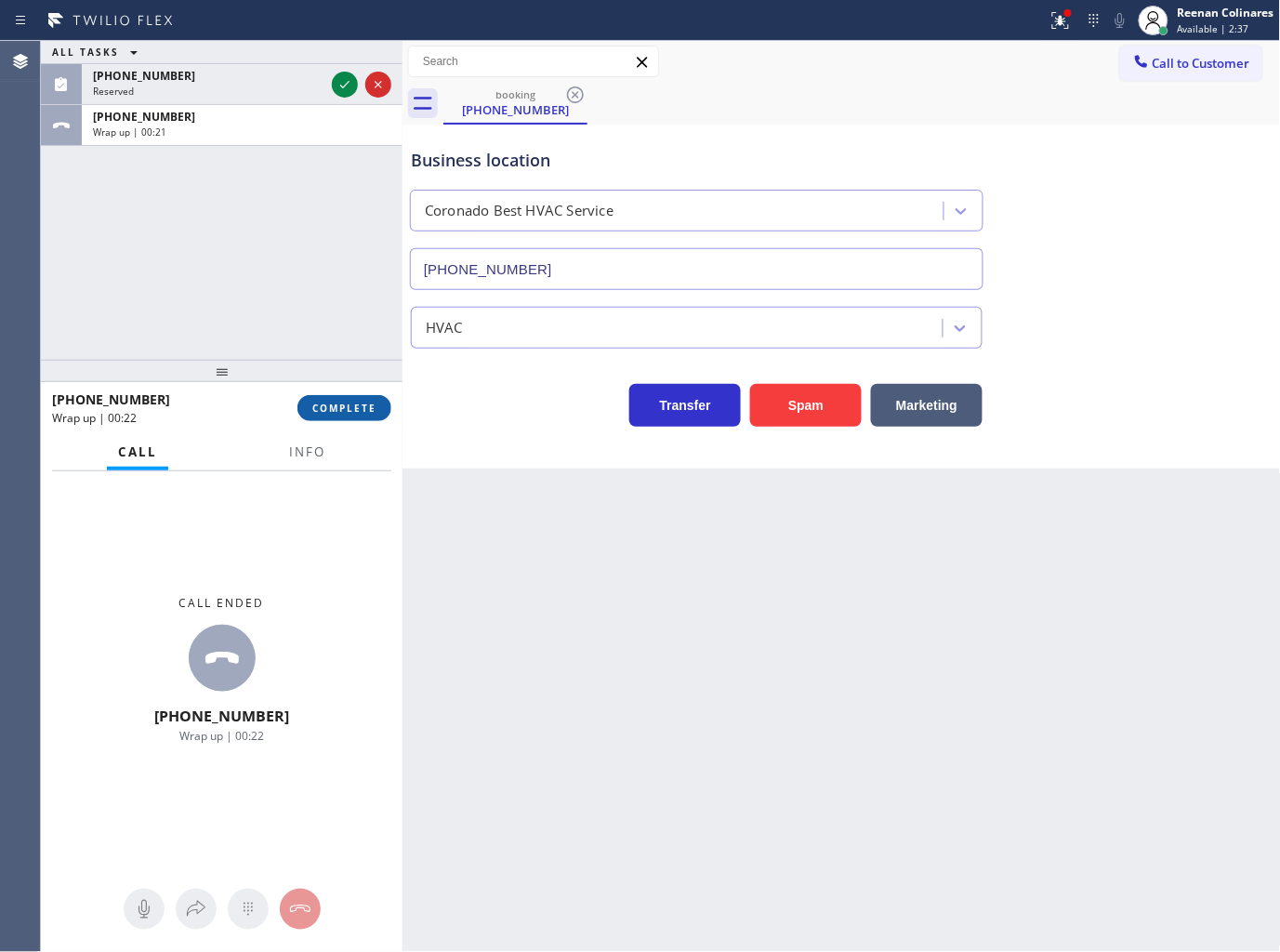
click at [331, 405] on span "COMPLETE" at bounding box center [344, 407] width 64 height 13
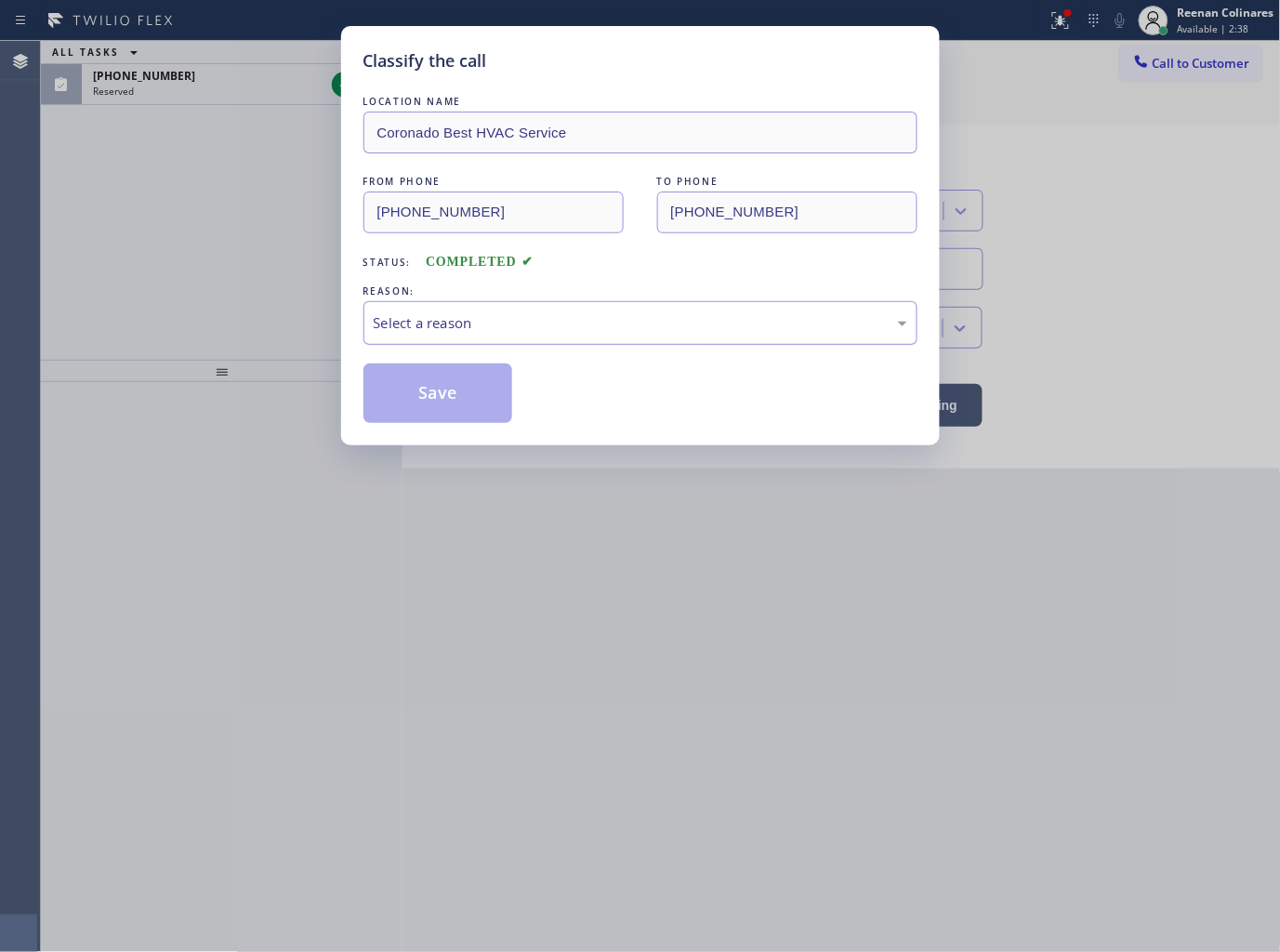
click at [429, 319] on div "Select a reason" at bounding box center [640, 322] width 534 height 21
click at [420, 402] on button "Save" at bounding box center [438, 393] width 150 height 60
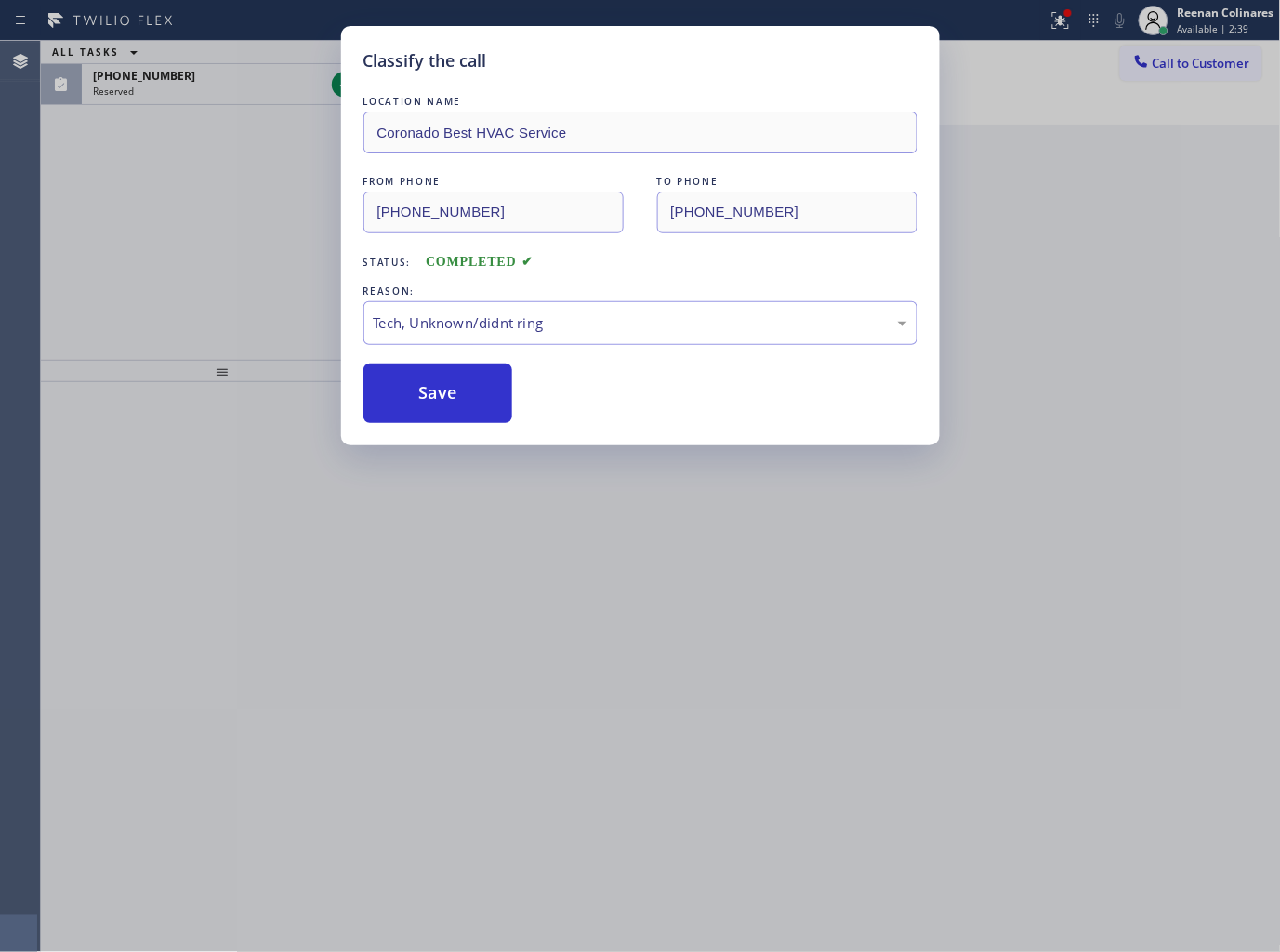
drag, startPoint x: 282, startPoint y: 219, endPoint x: 243, endPoint y: 142, distance: 86.3
click at [278, 214] on div "Classify the call LOCATION NAME Coronado Best HVAC Service FROM PHONE [PHONE_NU…" at bounding box center [640, 476] width 1280 height 952
click at [238, 73] on div "Classify the call LOCATION NAME Coronado Best HVAC Service FROM PHONE [PHONE_NU…" at bounding box center [640, 476] width 1280 height 952
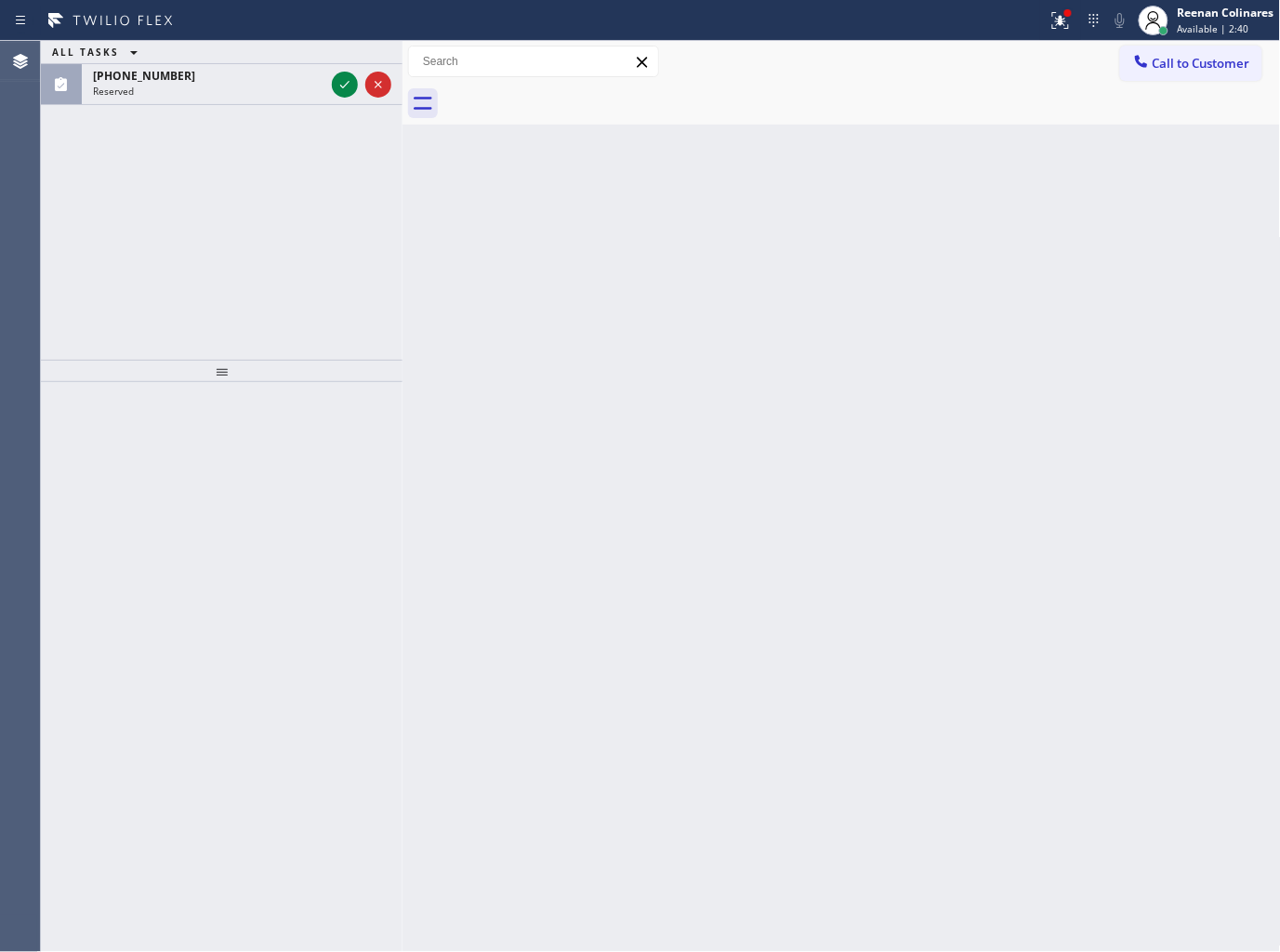
click at [238, 73] on div "[PHONE_NUMBER]" at bounding box center [209, 76] width 231 height 16
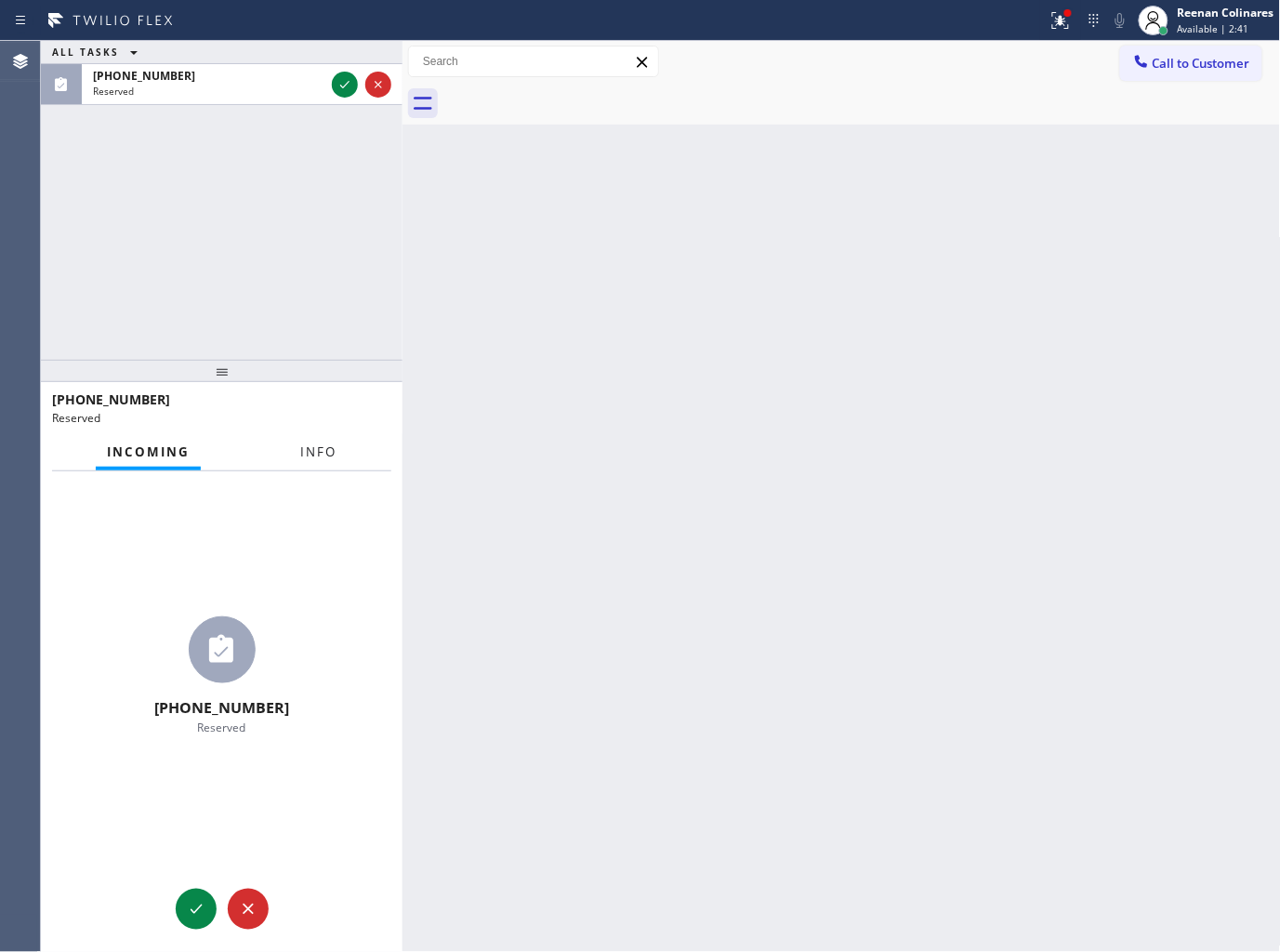
click at [325, 447] on span "Info" at bounding box center [318, 451] width 36 height 17
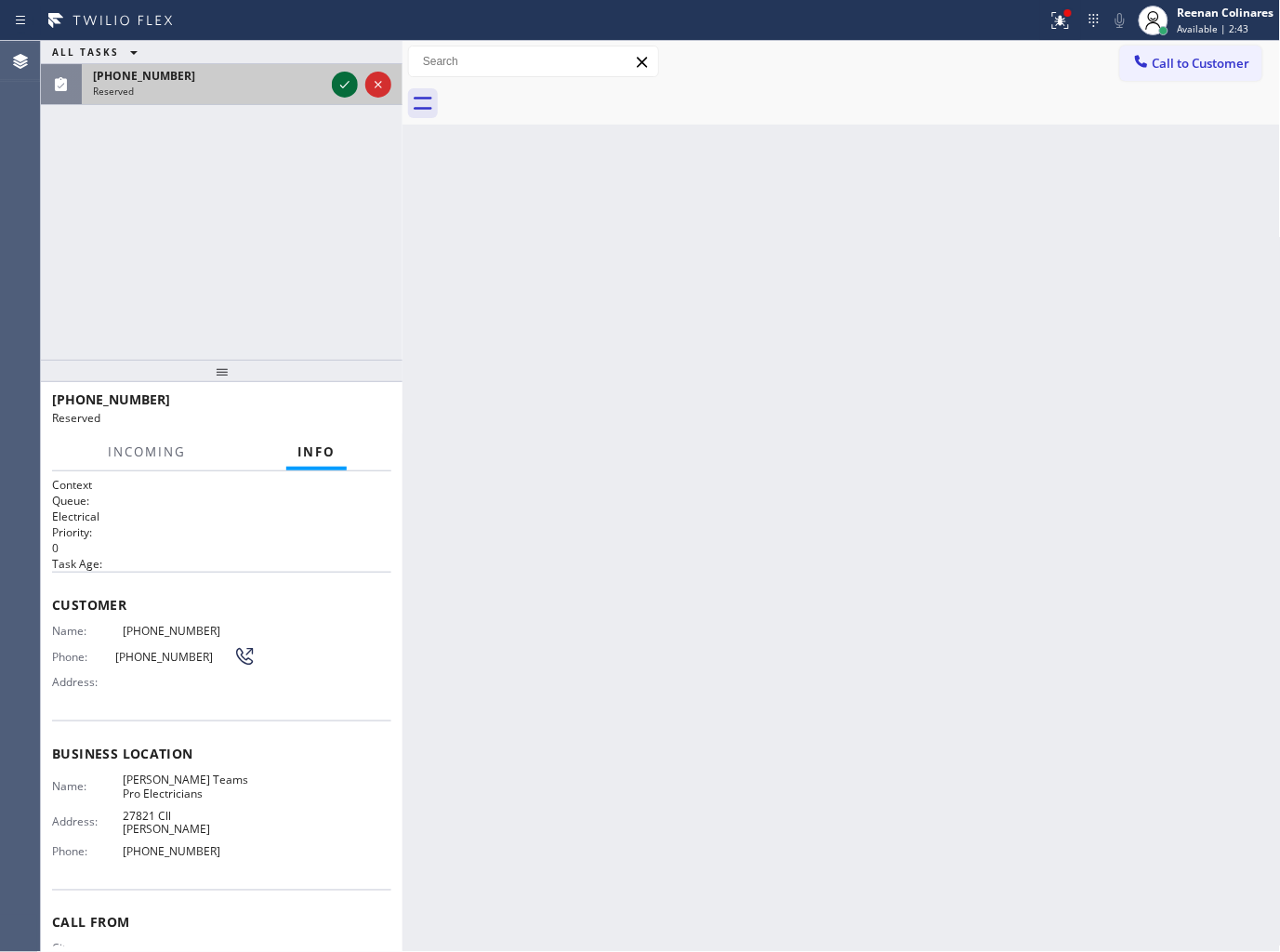
click at [345, 79] on icon at bounding box center [344, 85] width 22 height 22
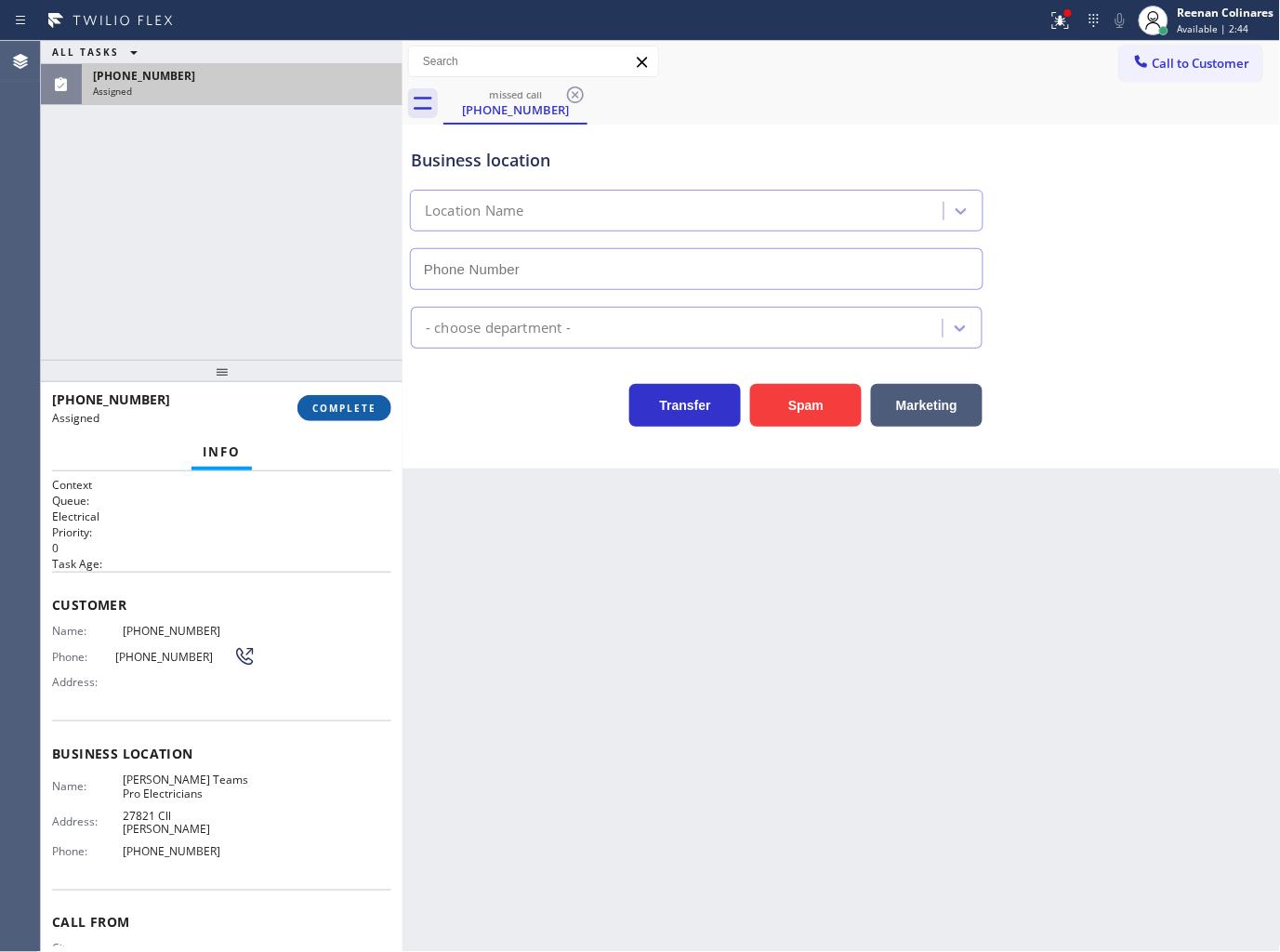
type input "[PHONE_NUMBER]"
click at [377, 415] on button "COMPLETE" at bounding box center [344, 408] width 94 height 26
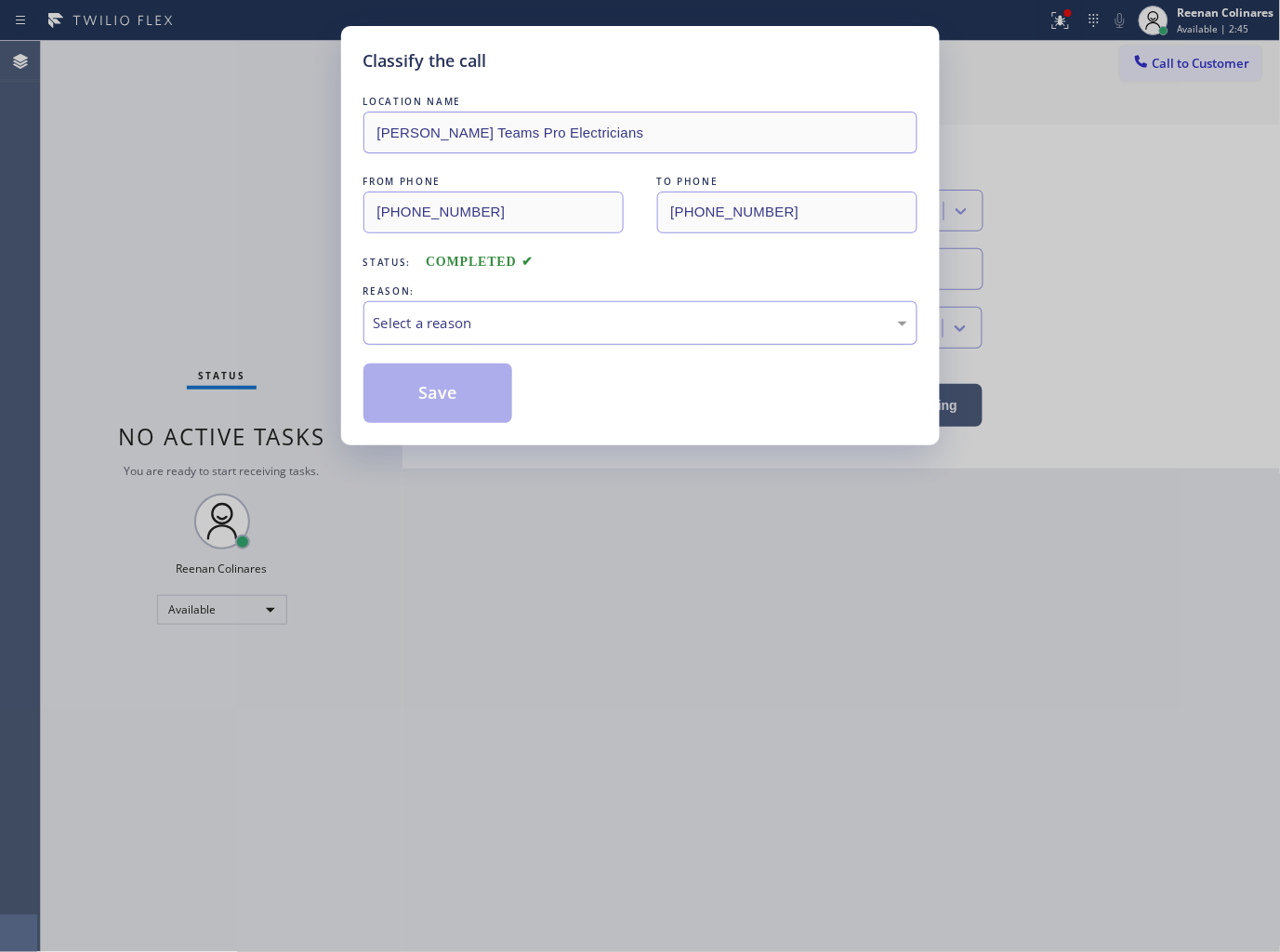
click at [480, 317] on div "Select a reason" at bounding box center [640, 322] width 534 height 21
click at [429, 393] on button "Save" at bounding box center [438, 393] width 150 height 60
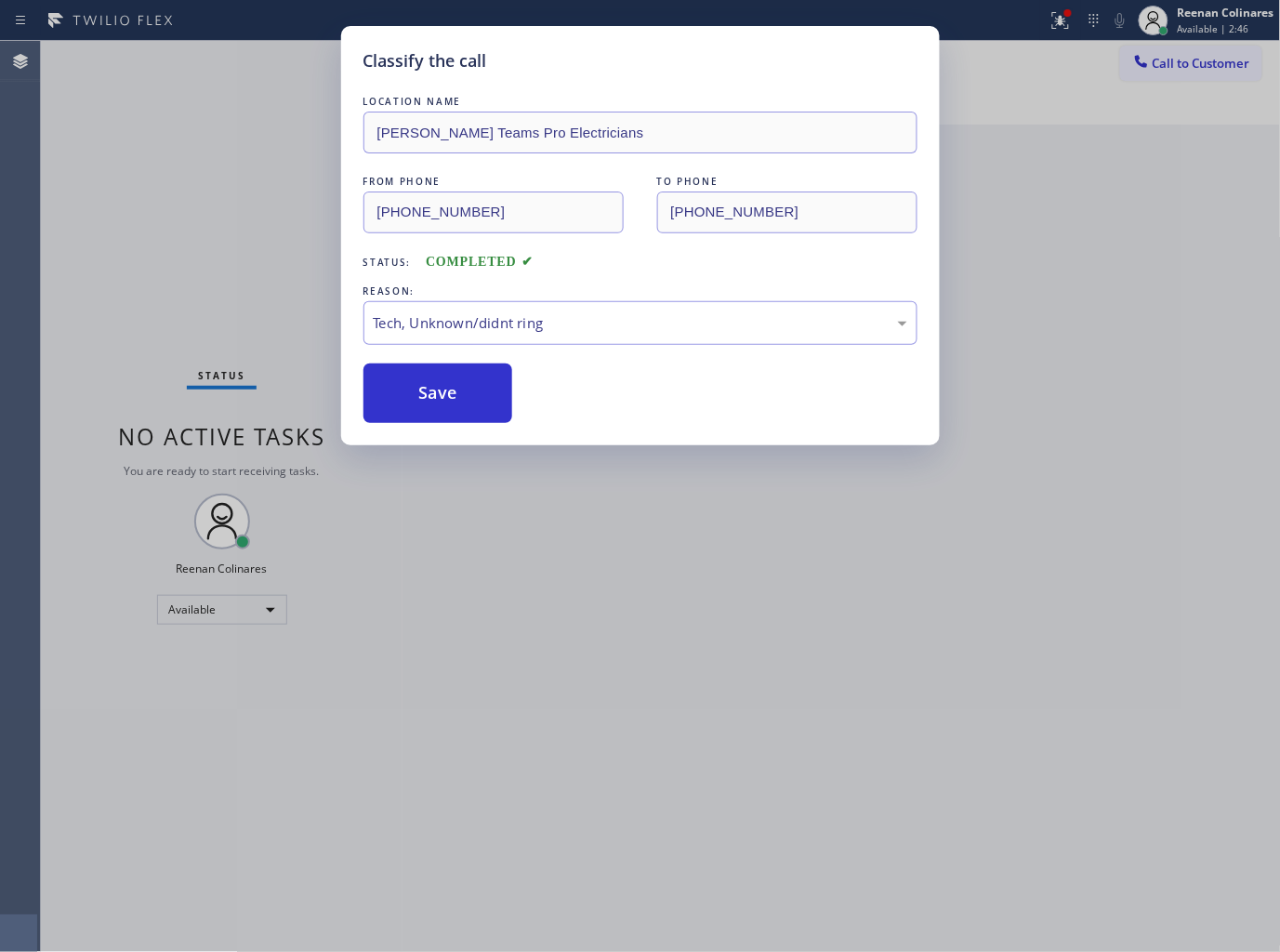
click at [266, 319] on div "Classify the call LOCATION NAME [PERSON_NAME] Teams Pro Electricians FROM PHONE…" at bounding box center [640, 476] width 1280 height 952
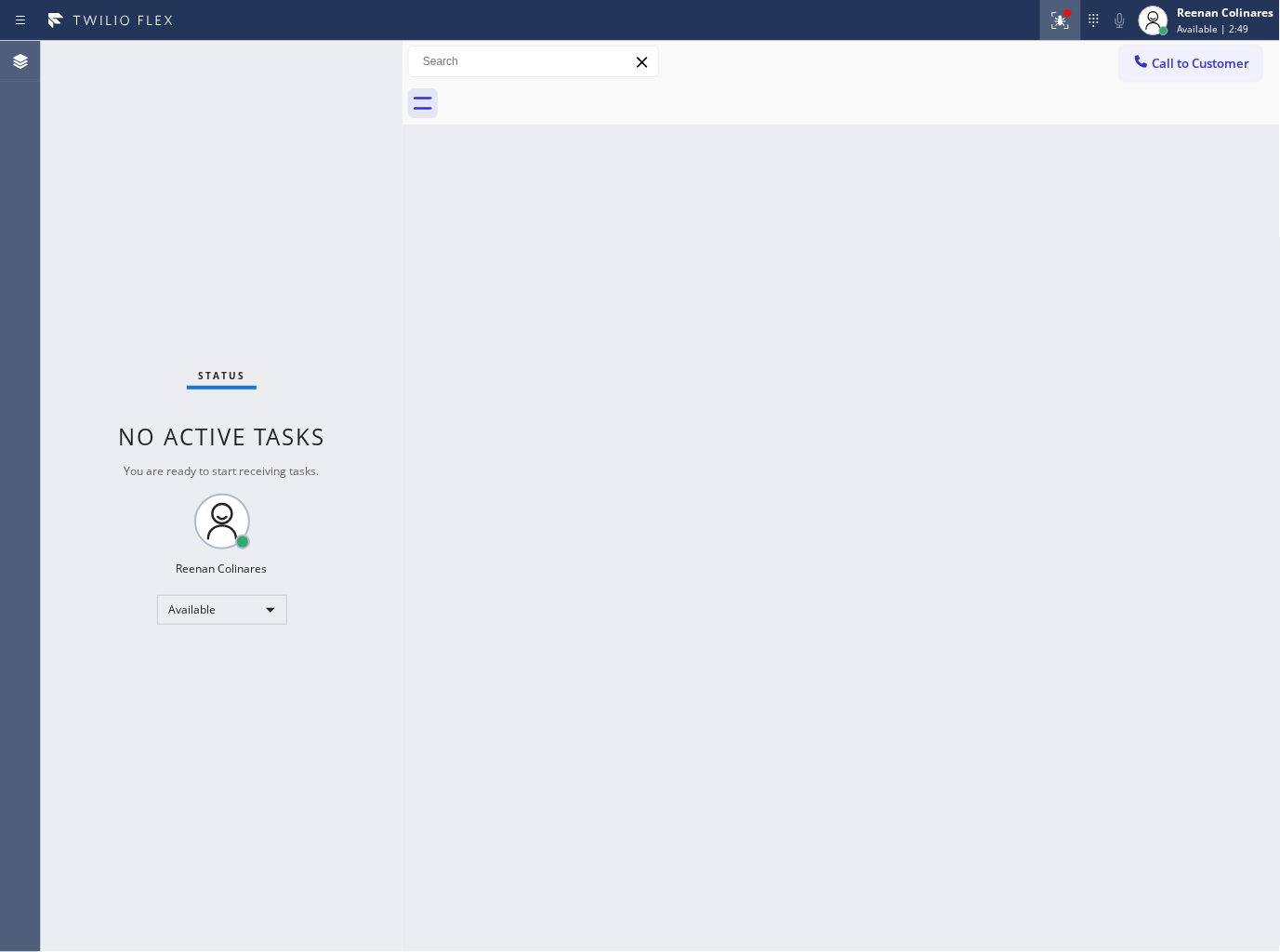
click at [1061, 16] on icon at bounding box center [1060, 18] width 11 height 7
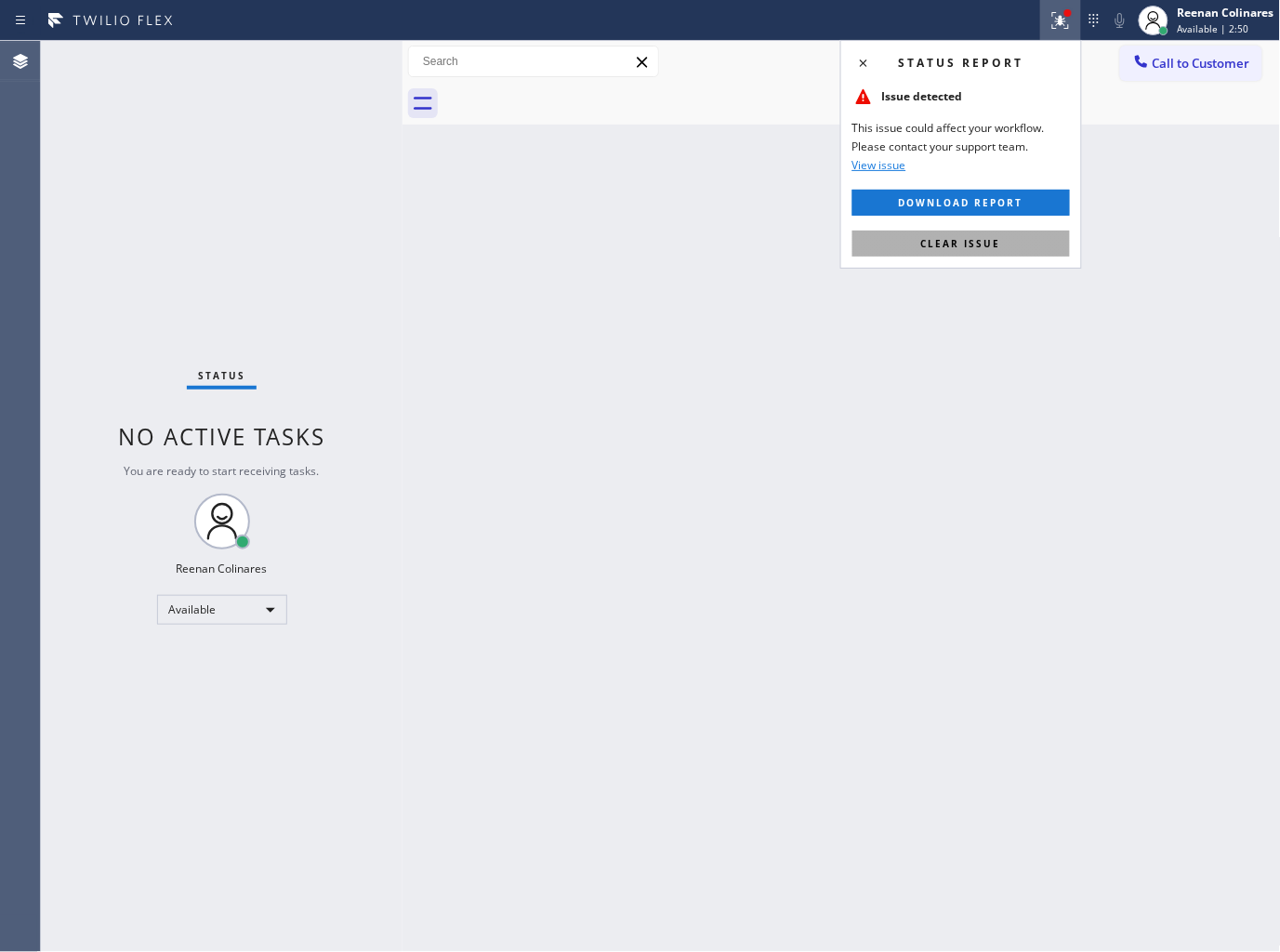
click at [1009, 239] on button "Clear issue" at bounding box center [961, 243] width 217 height 26
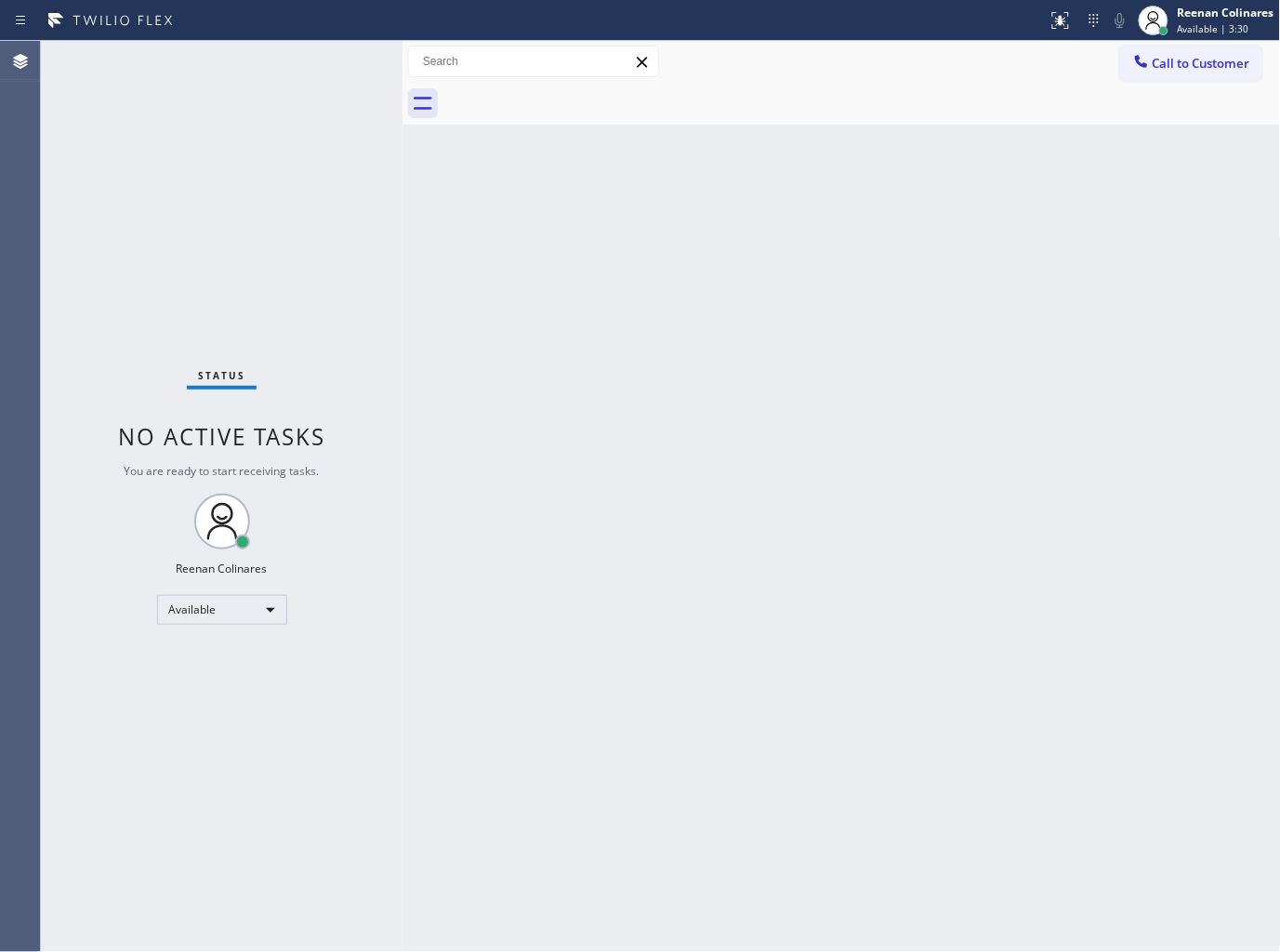
click at [392, 255] on div "Status No active tasks You are ready to start receiving tasks. Reenan Colinares…" at bounding box center [221, 496] width 361 height 911
click at [490, 272] on div "Back to Dashboard Change Sender ID Customers Technicians Select a contact Outbo…" at bounding box center [841, 496] width 878 height 911
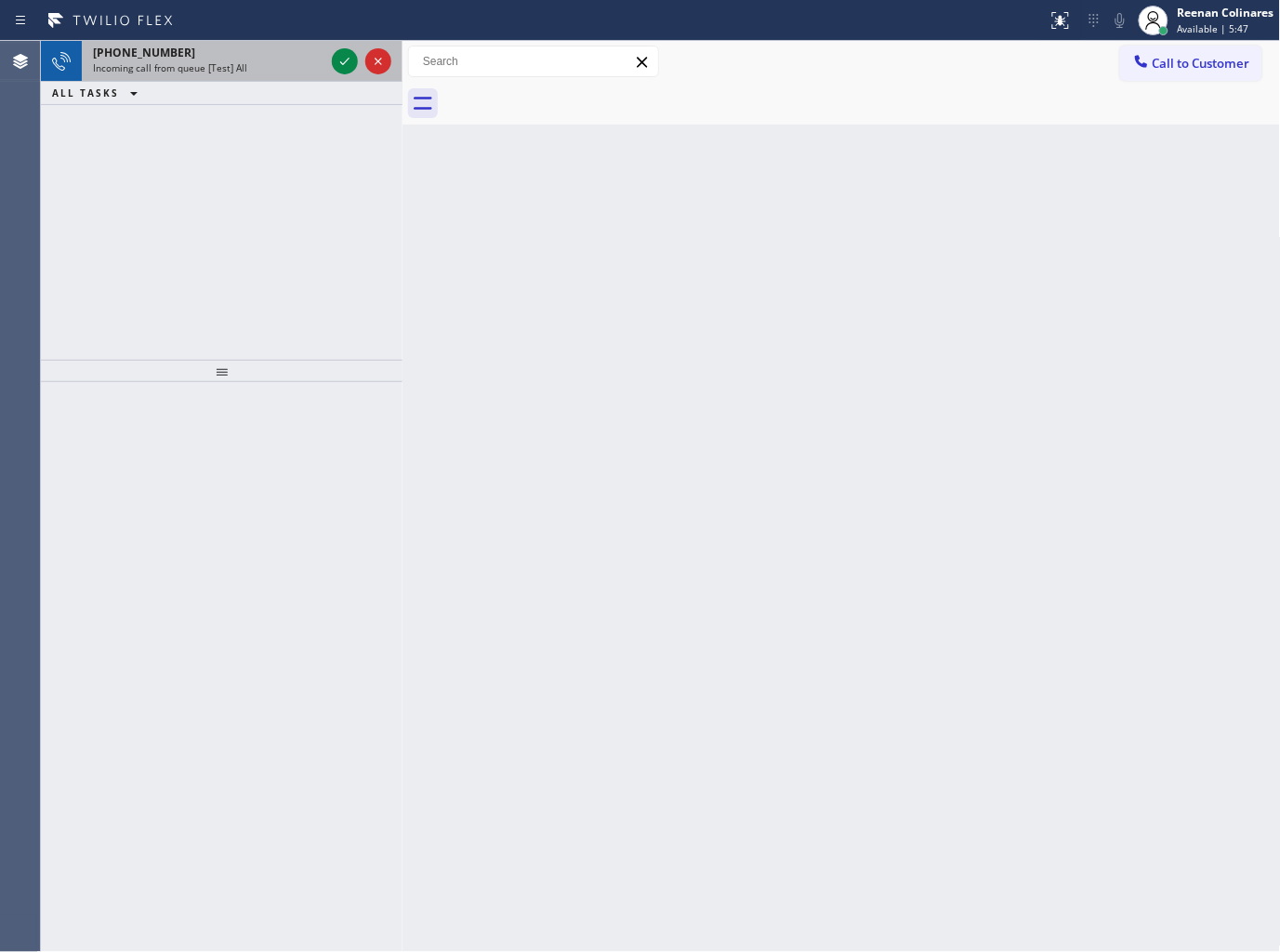
click at [290, 73] on div "Incoming call from queue [Test] All" at bounding box center [209, 67] width 231 height 13
click at [278, 67] on div "Incoming call from queue [Test] All" at bounding box center [209, 67] width 231 height 13
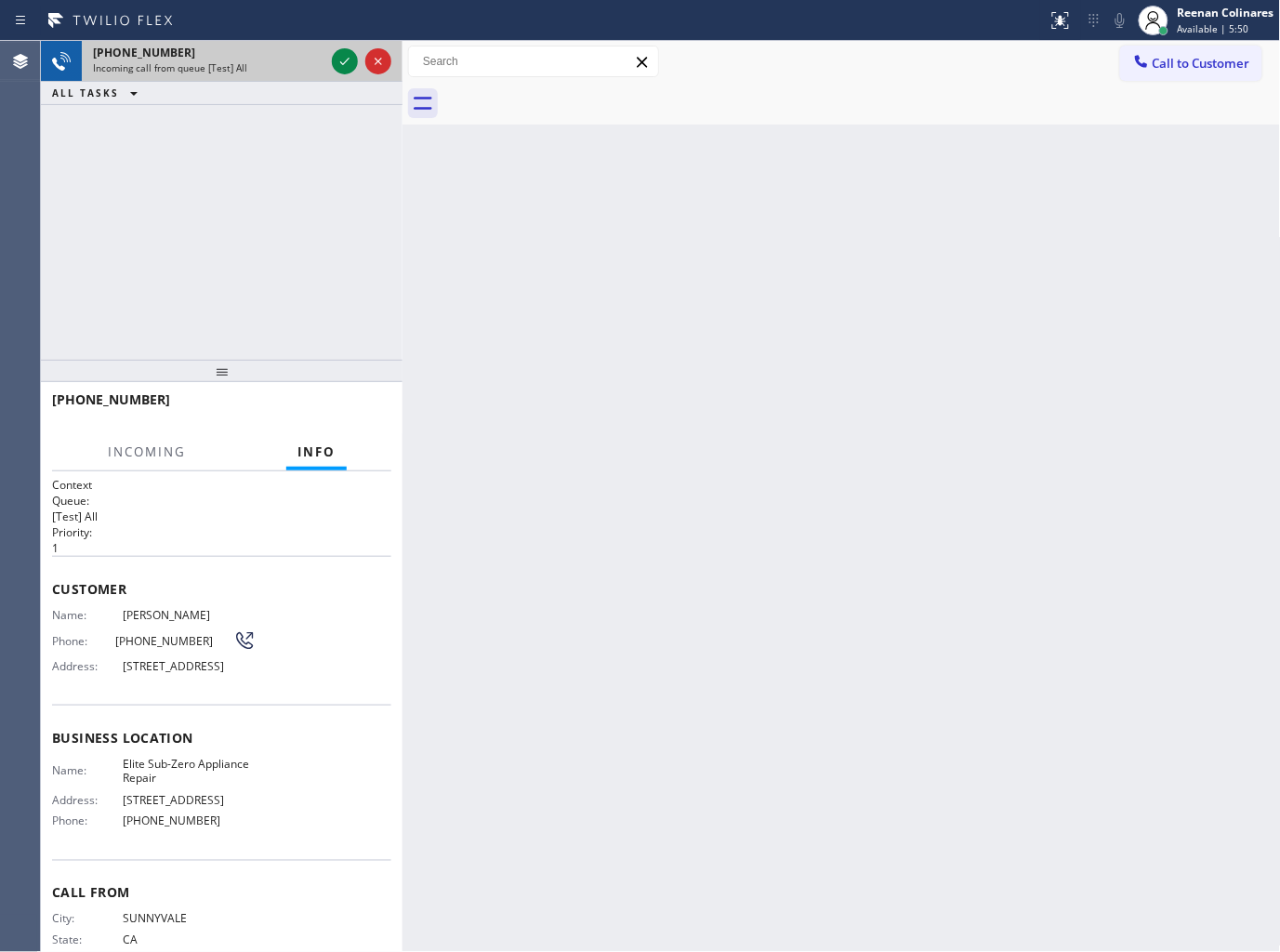
click at [291, 67] on div "Incoming call from queue [Test] All" at bounding box center [209, 67] width 231 height 13
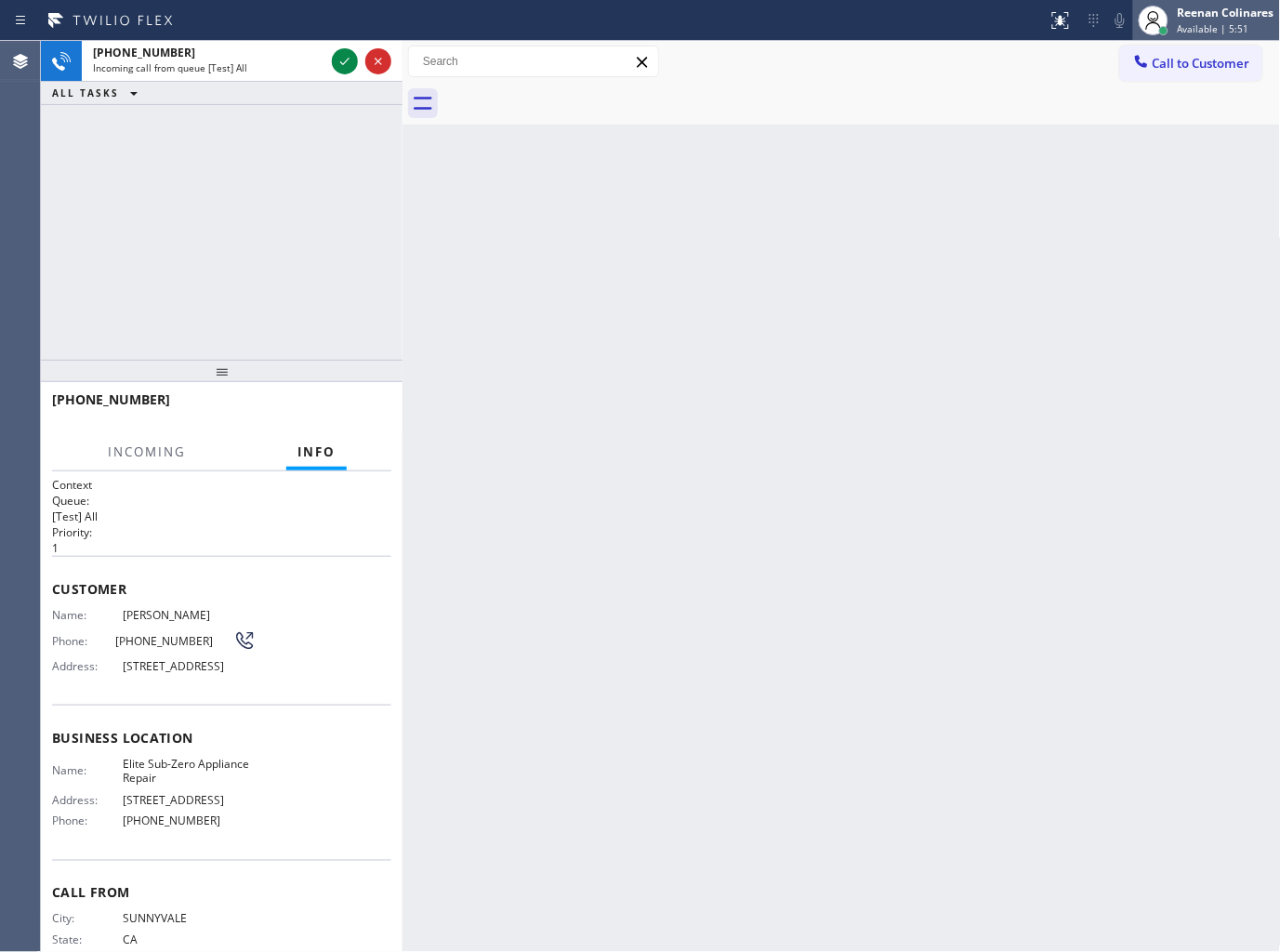
click at [1211, 26] on span "Available | 5:51" at bounding box center [1213, 28] width 72 height 13
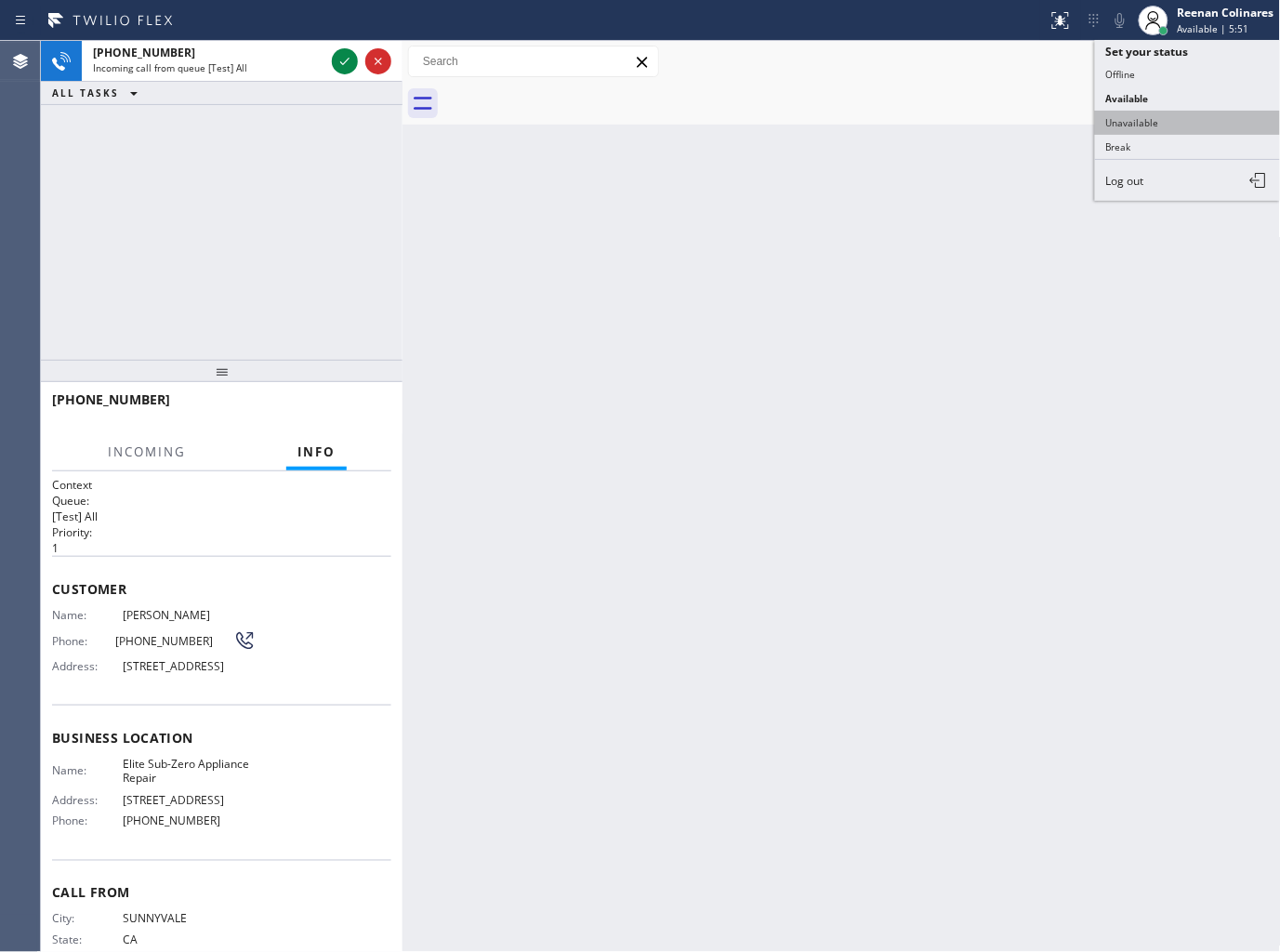
click at [1154, 111] on button "Unavailable" at bounding box center [1187, 123] width 186 height 24
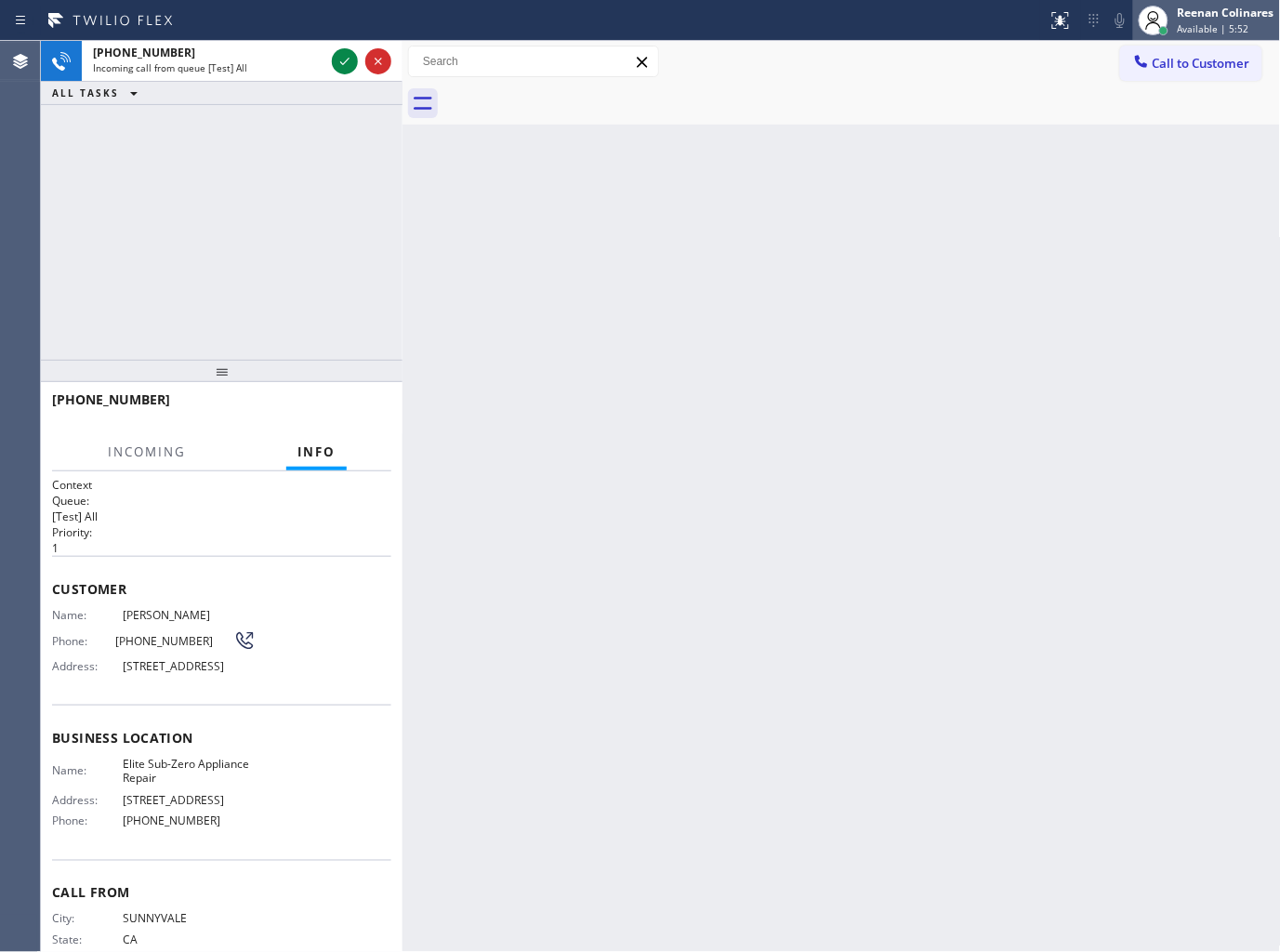
click at [1216, 15] on div "Reenan Colinares" at bounding box center [1225, 13] width 97 height 16
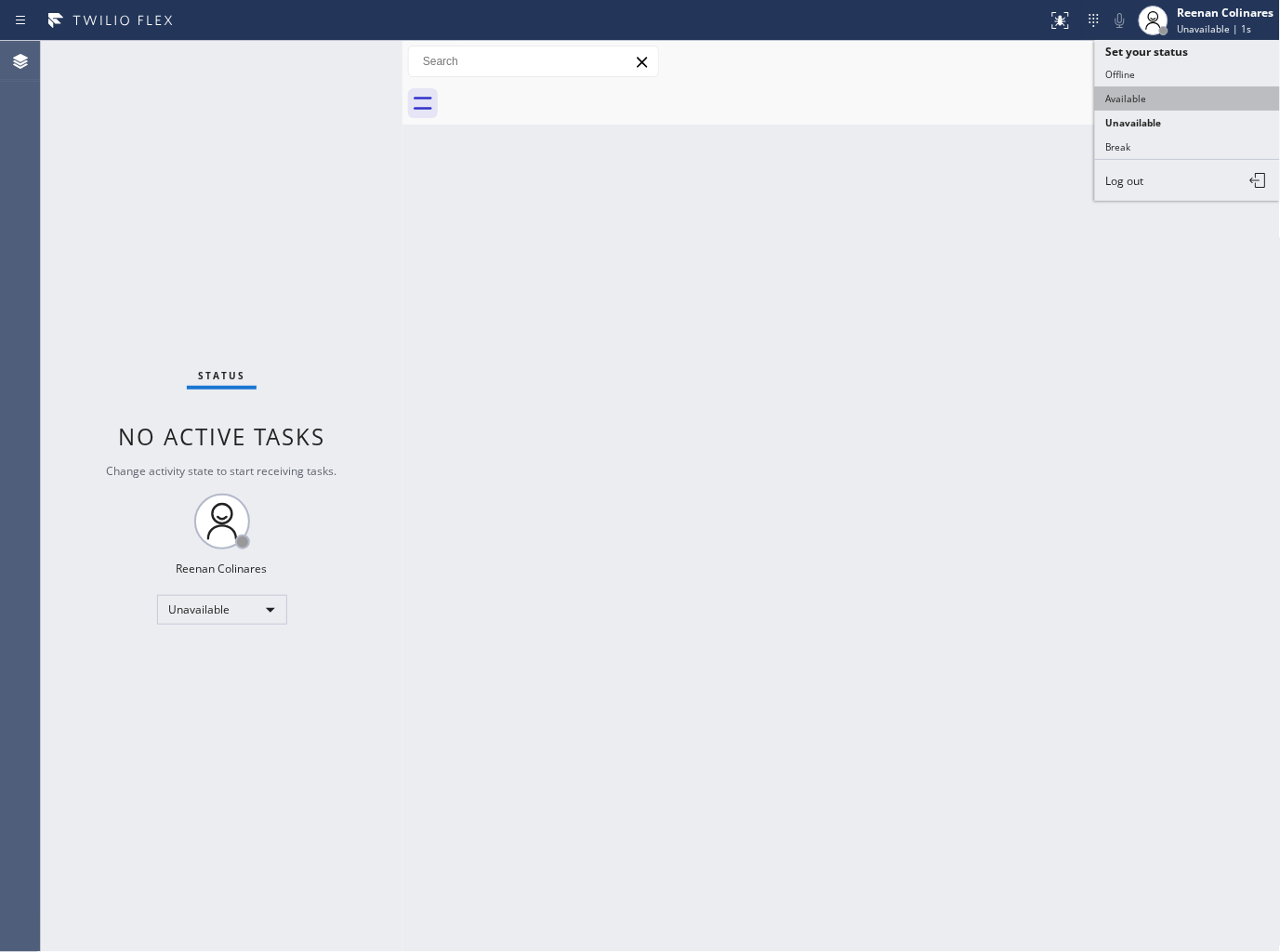
click at [1159, 91] on button "Available" at bounding box center [1187, 99] width 186 height 24
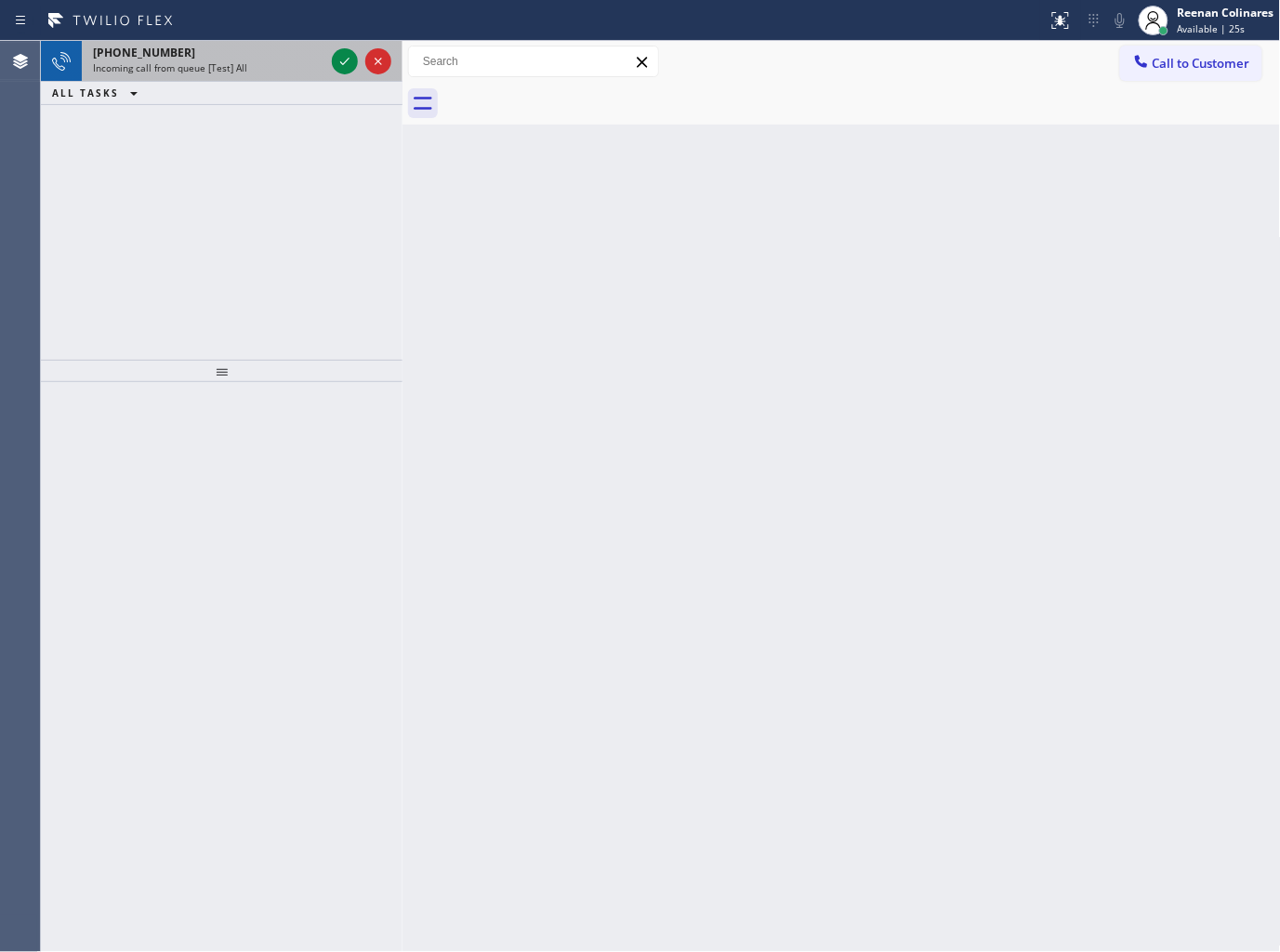
click at [224, 68] on span "Incoming call from queue [Test] All" at bounding box center [170, 67] width 155 height 13
click at [325, 67] on div "[PHONE_NUMBER] Incoming call from queue [Test] All" at bounding box center [205, 61] width 246 height 41
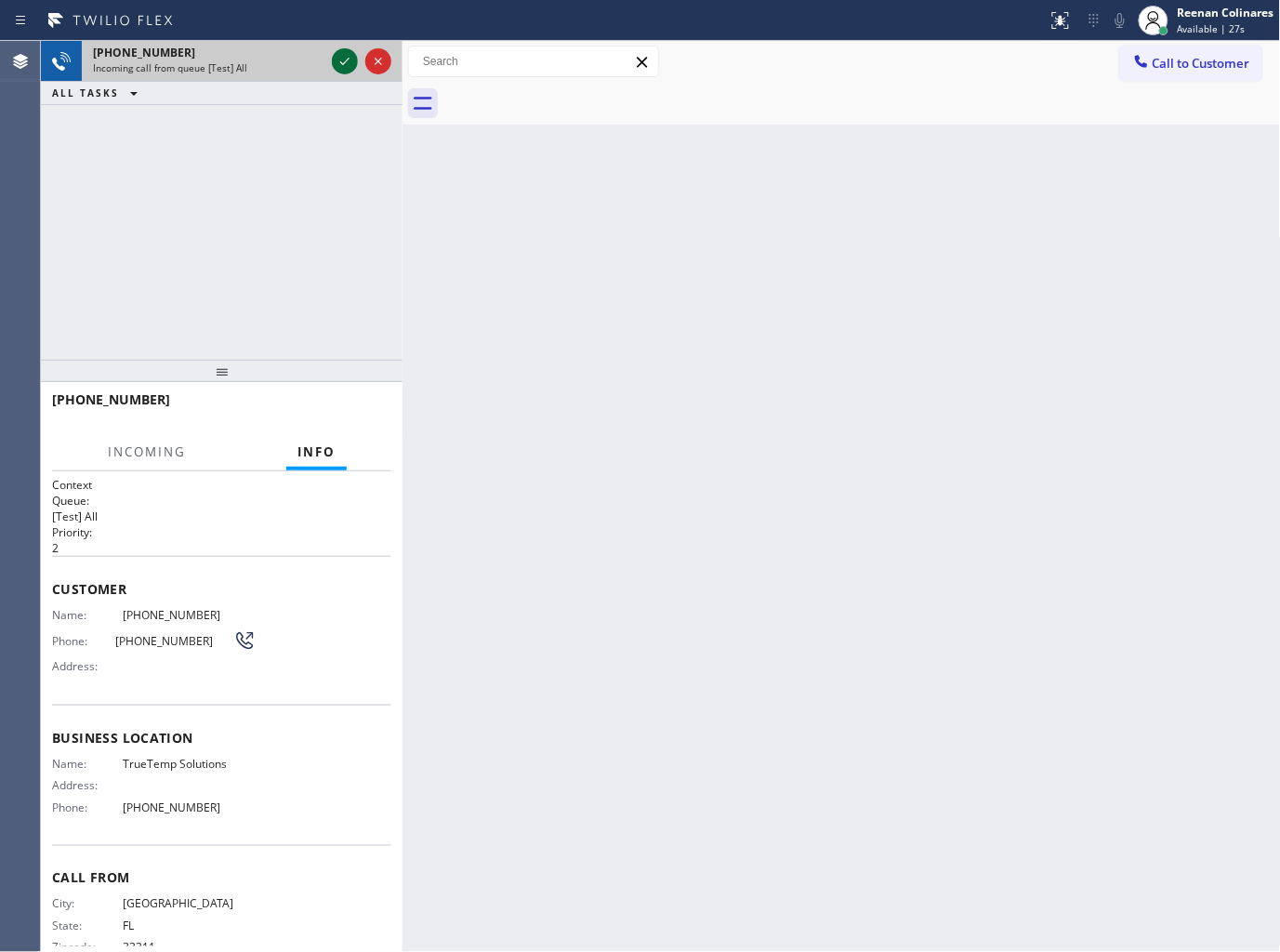
click at [338, 61] on icon at bounding box center [344, 61] width 22 height 22
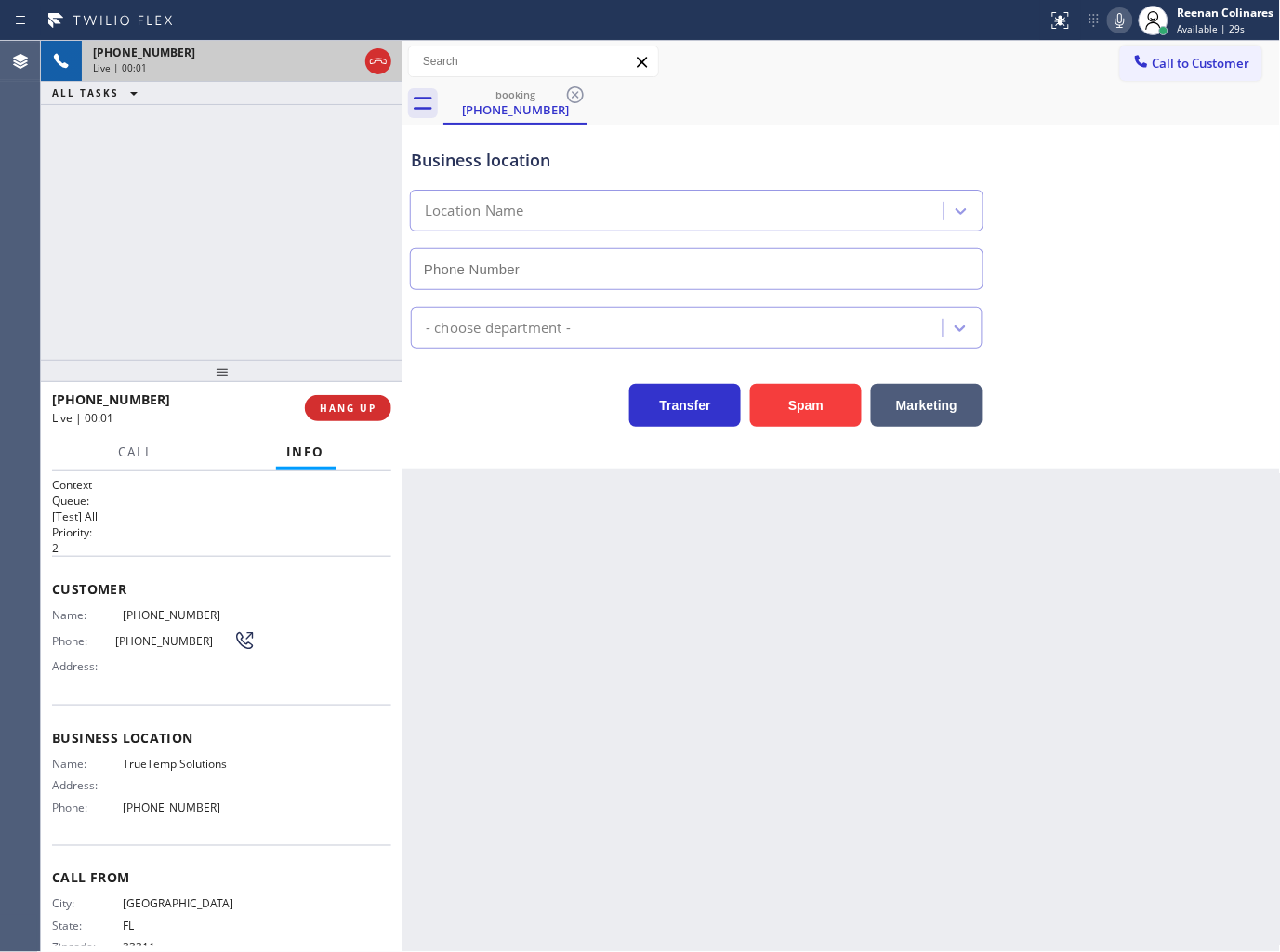
type input "[PHONE_NUMBER]"
click at [972, 108] on div "booking [PHONE_NUMBER]" at bounding box center [861, 104] width 837 height 42
click at [382, 407] on button "HANG UP" at bounding box center [348, 408] width 87 height 26
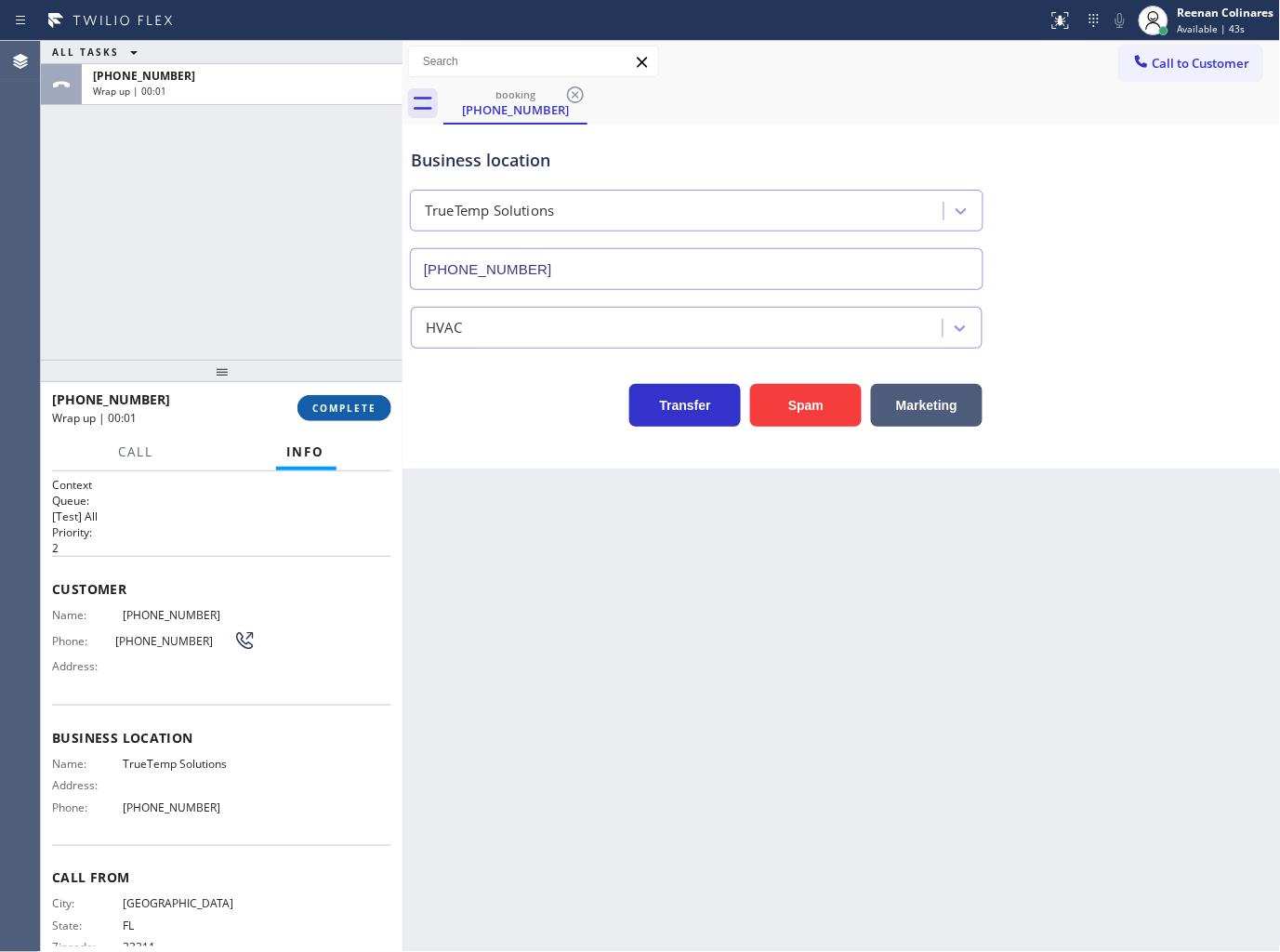
click at [382, 407] on button "COMPLETE" at bounding box center [344, 408] width 94 height 26
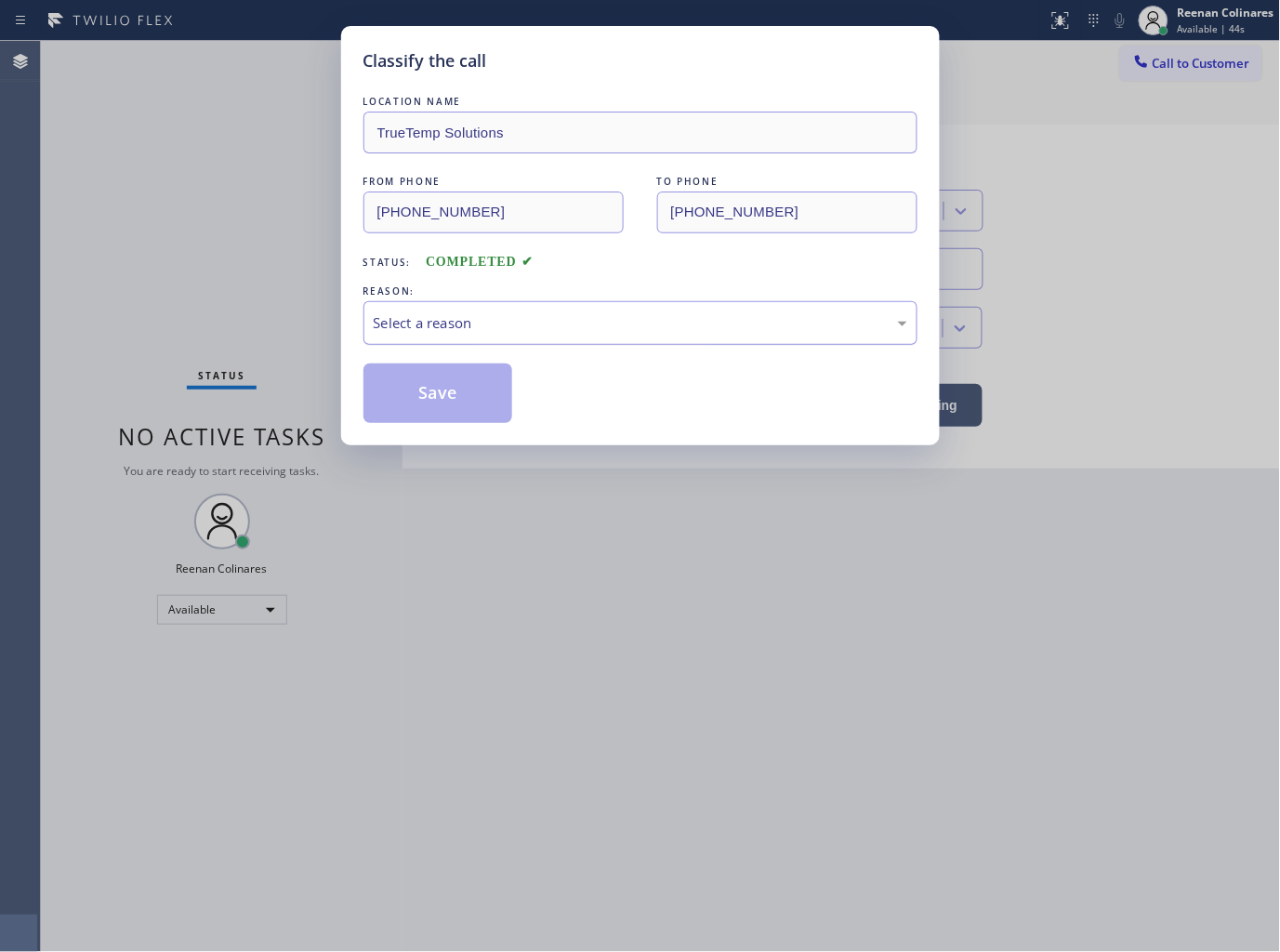
click at [432, 316] on div "Select a reason" at bounding box center [640, 322] width 534 height 21
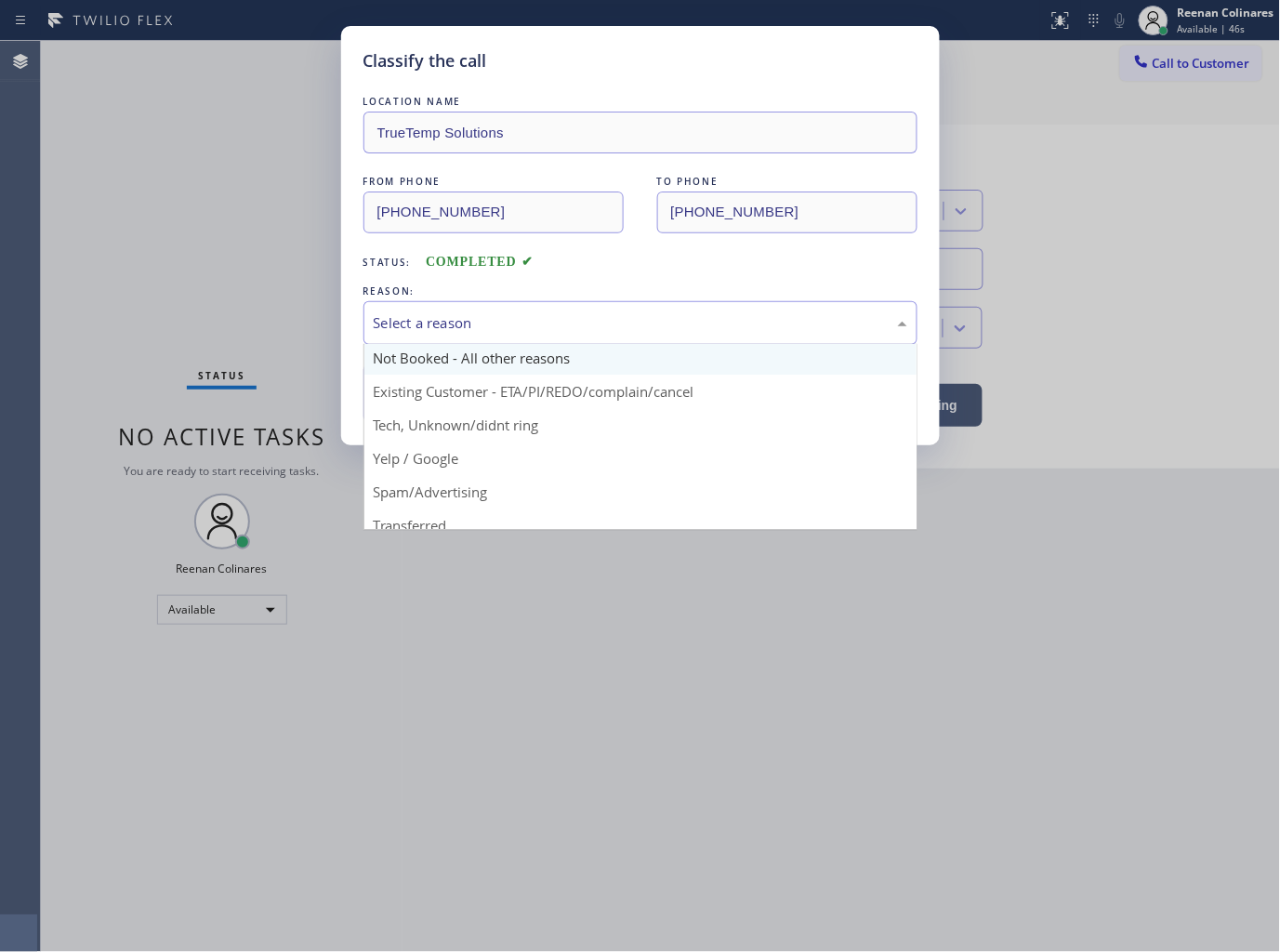
scroll to position [14, 0]
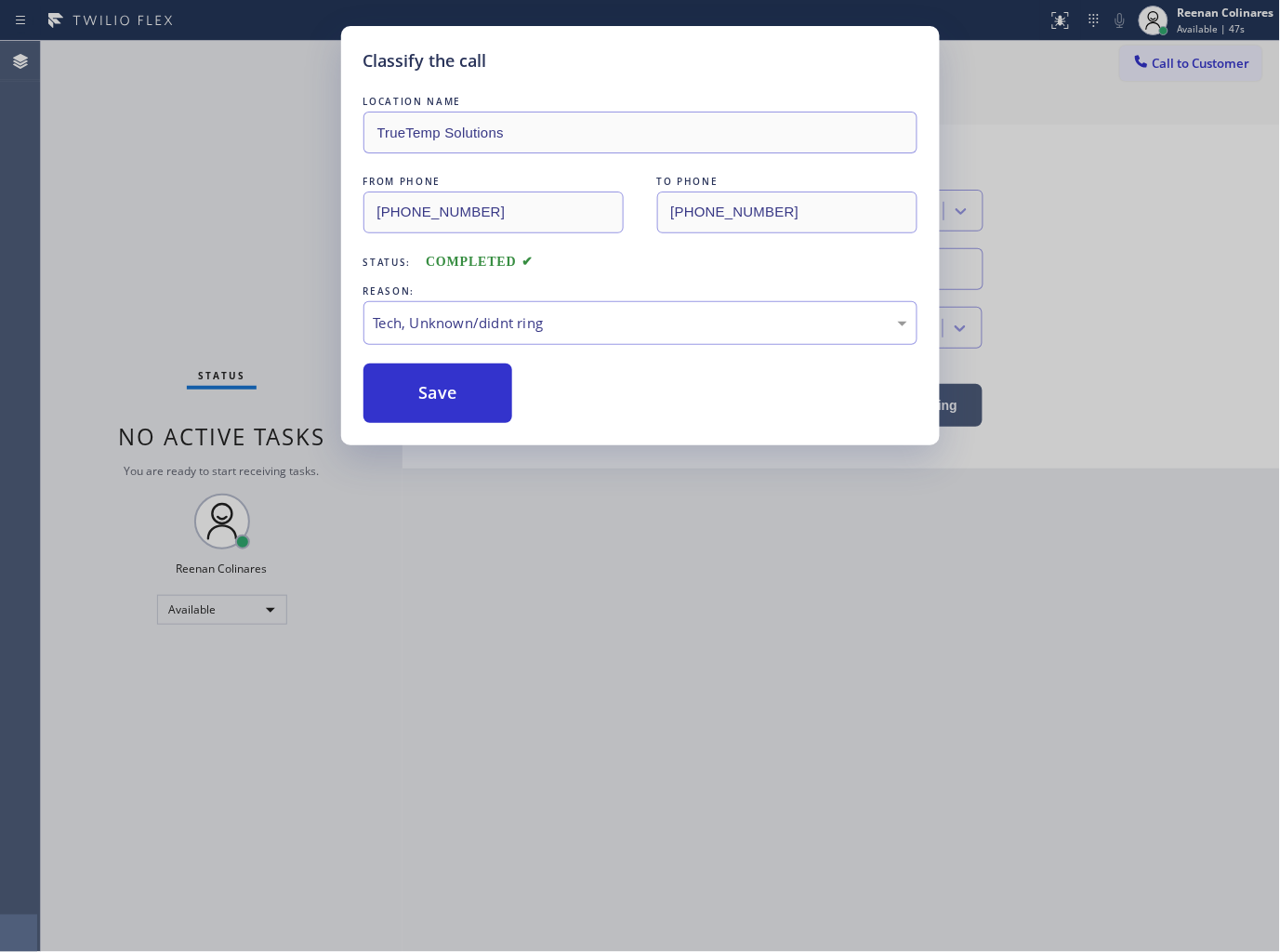
click at [443, 398] on button "Save" at bounding box center [438, 393] width 150 height 60
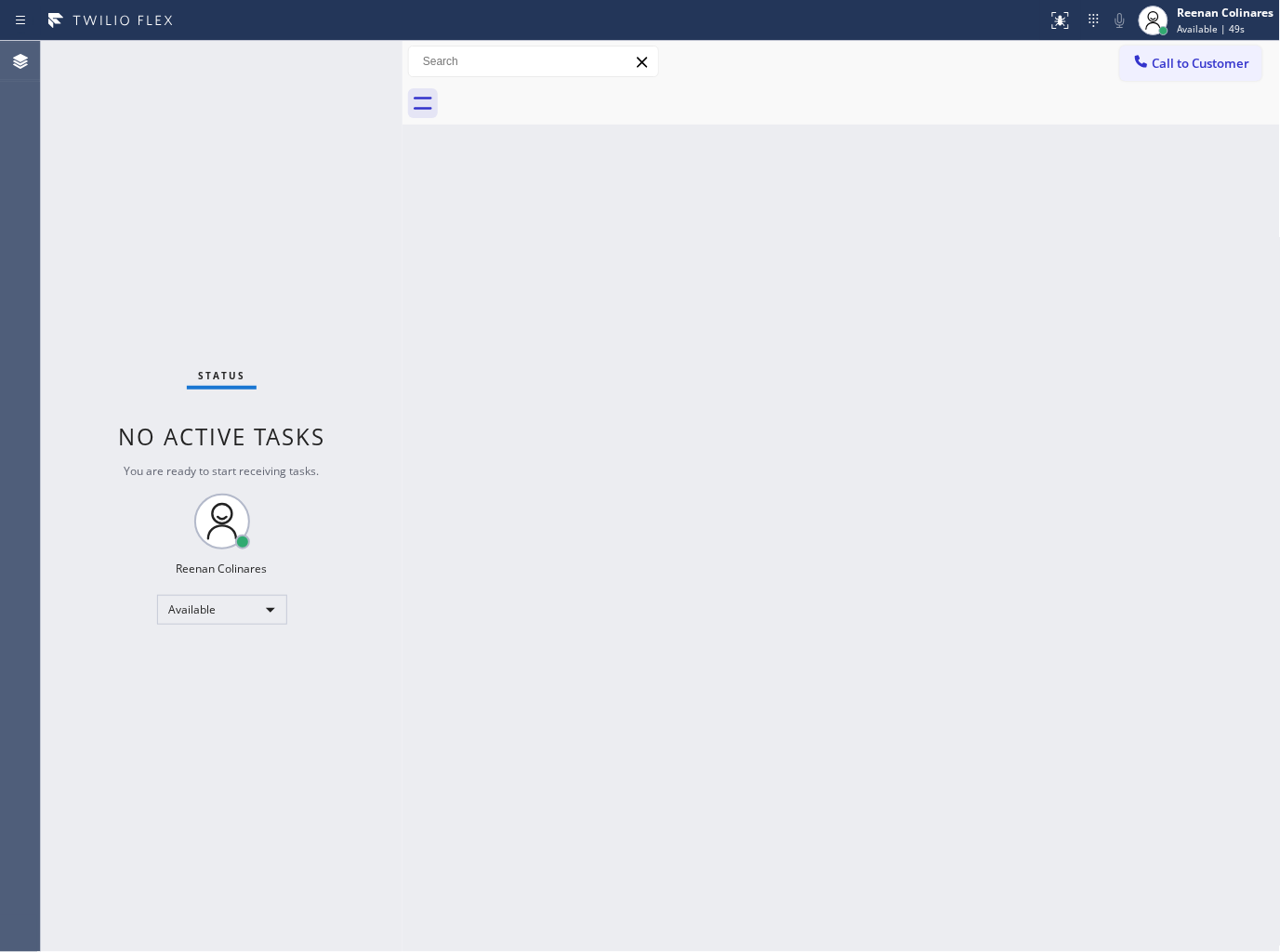
click at [688, 388] on div "Back to Dashboard Change Sender ID Customers Technicians Select a contact Outbo…" at bounding box center [841, 496] width 878 height 911
click at [1067, 173] on div "Back to Dashboard Change Sender ID Customers Technicians Select a contact Outbo…" at bounding box center [841, 496] width 878 height 911
click at [655, 216] on div "Back to Dashboard Change Sender ID Customers Technicians Select a contact Outbo…" at bounding box center [841, 496] width 878 height 911
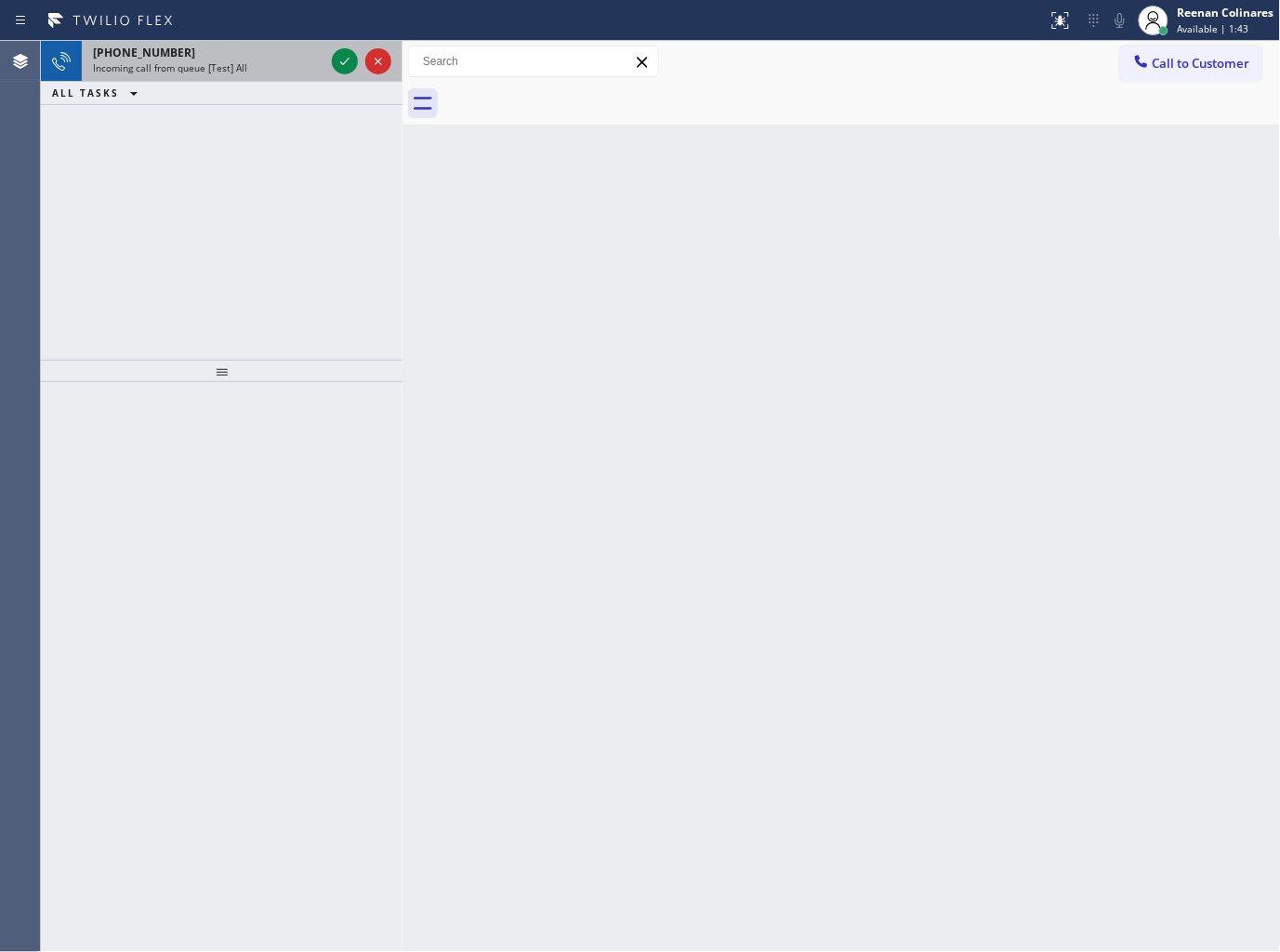
click at [256, 51] on div "[PHONE_NUMBER]" at bounding box center [209, 53] width 231 height 16
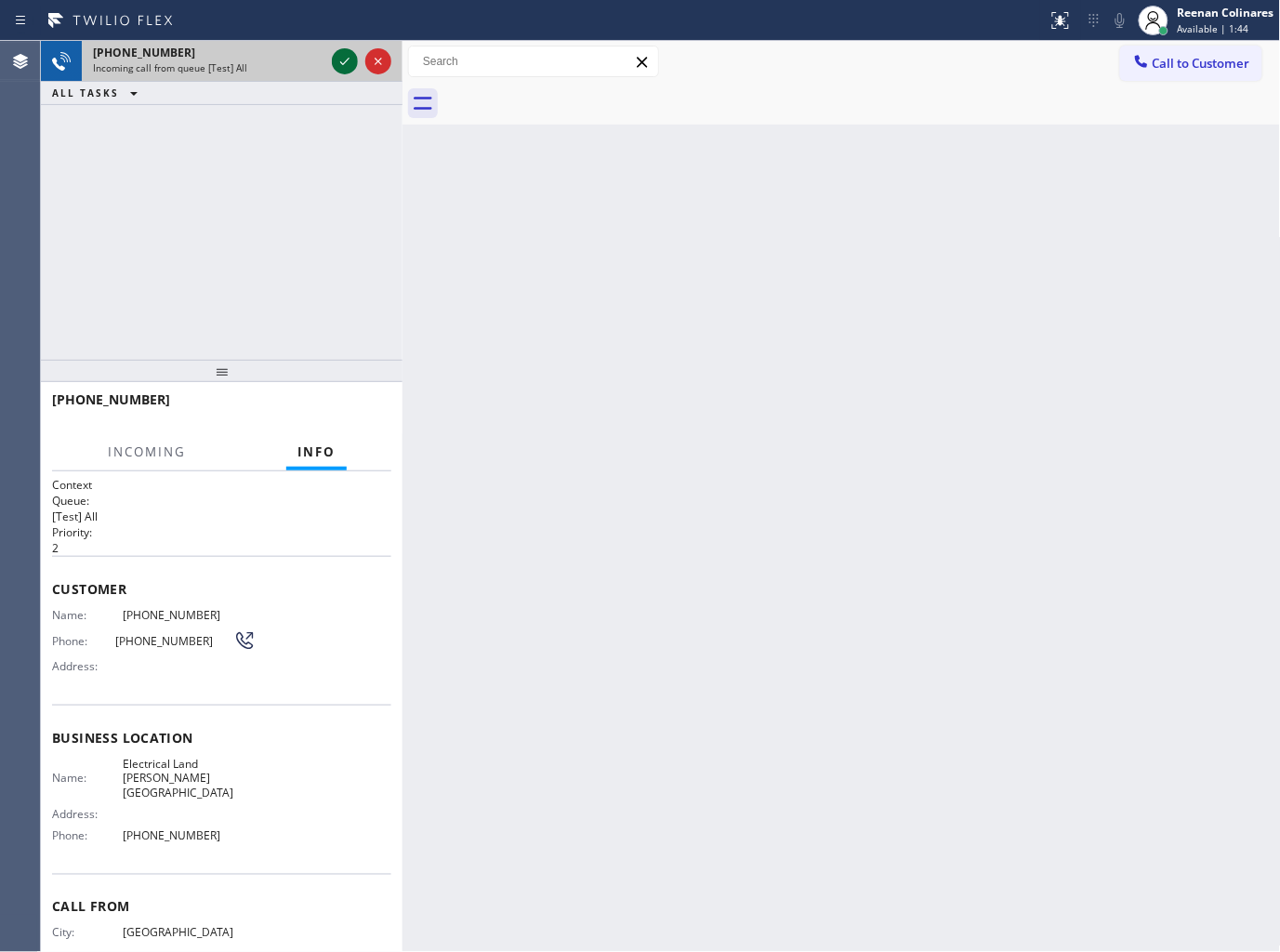
click at [344, 54] on icon at bounding box center [344, 61] width 22 height 22
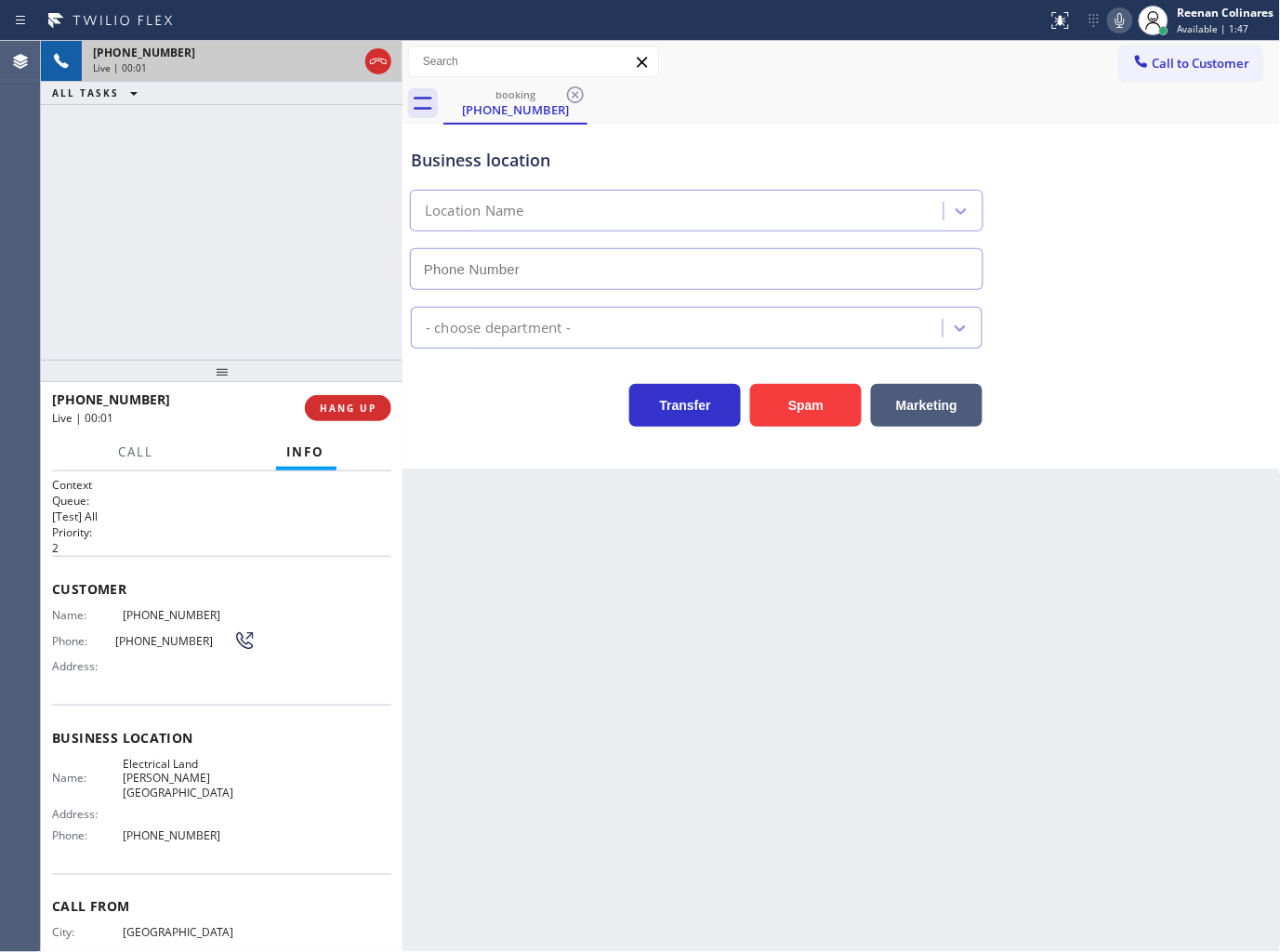
type input "[PHONE_NUMBER]"
click at [1119, 25] on icon at bounding box center [1119, 20] width 22 height 22
click at [1117, 22] on rect at bounding box center [1119, 18] width 13 height 13
click at [1125, 10] on icon at bounding box center [1119, 20] width 22 height 22
click at [1121, 13] on icon at bounding box center [1119, 20] width 9 height 15
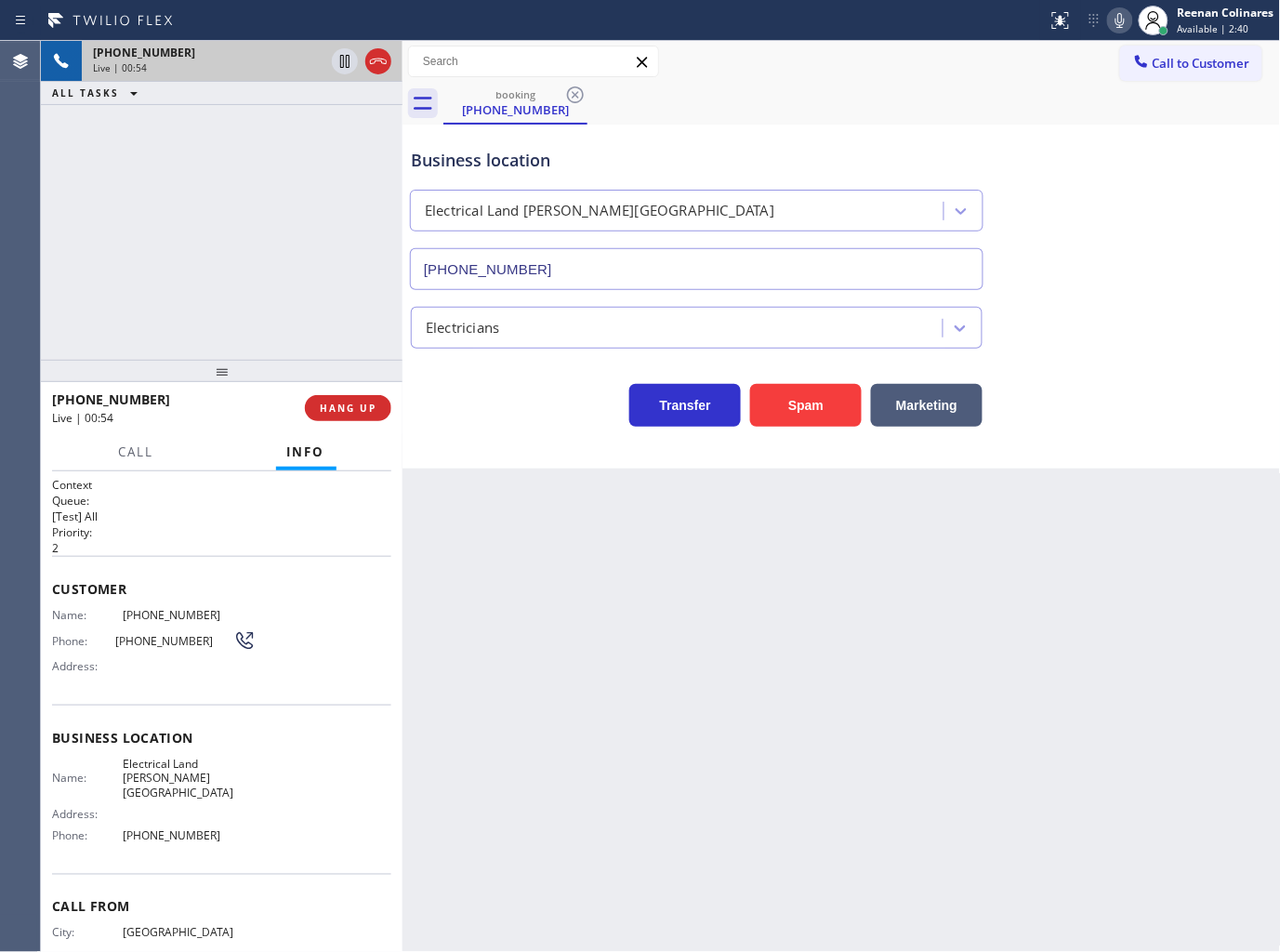
click at [1121, 25] on icon at bounding box center [1119, 20] width 22 height 22
click at [140, 446] on span "Call" at bounding box center [136, 451] width 35 height 17
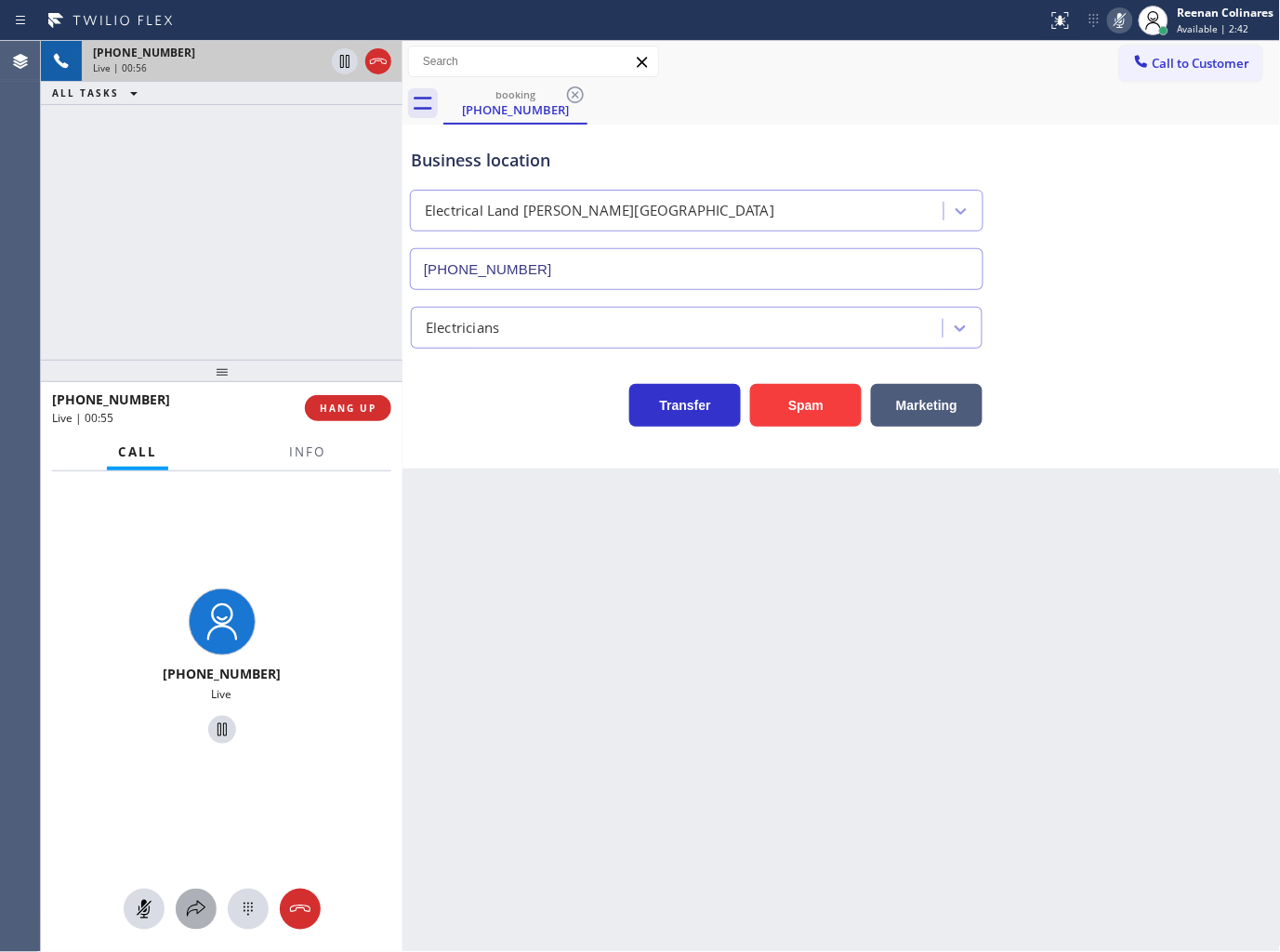
click at [197, 907] on icon at bounding box center [196, 909] width 22 height 22
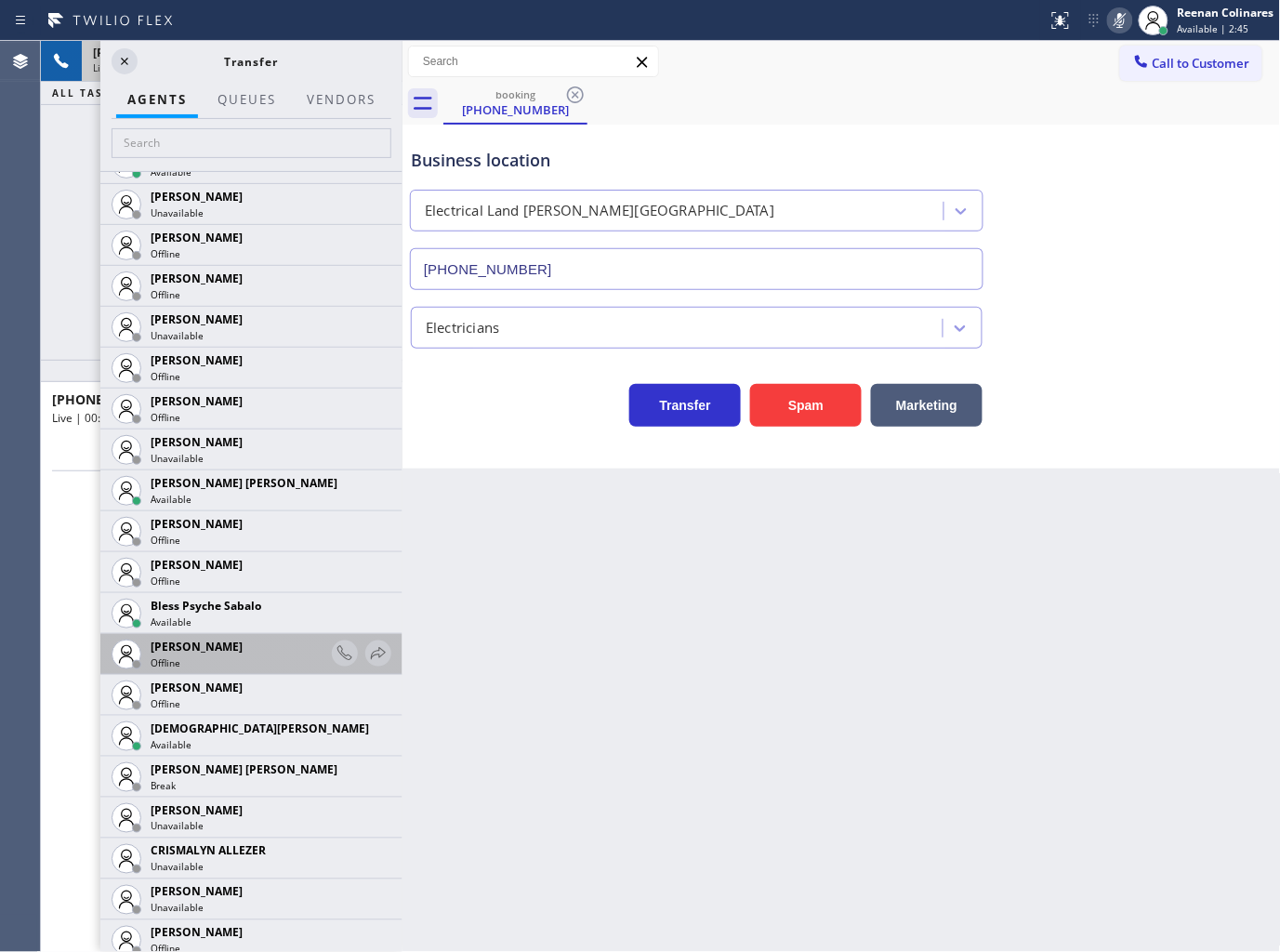
scroll to position [309, 0]
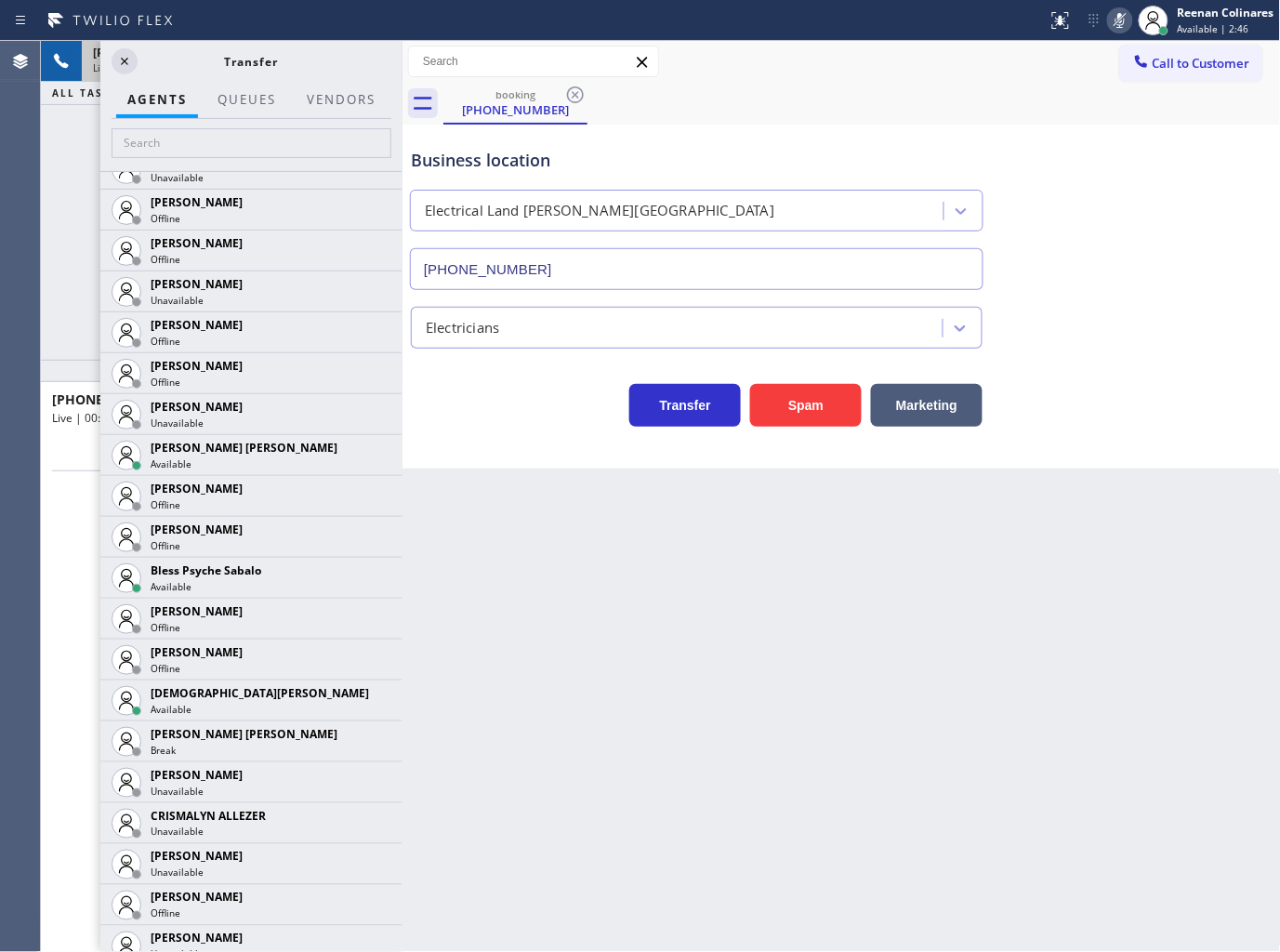
click at [0, 0] on icon at bounding box center [0, 0] width 0 height 0
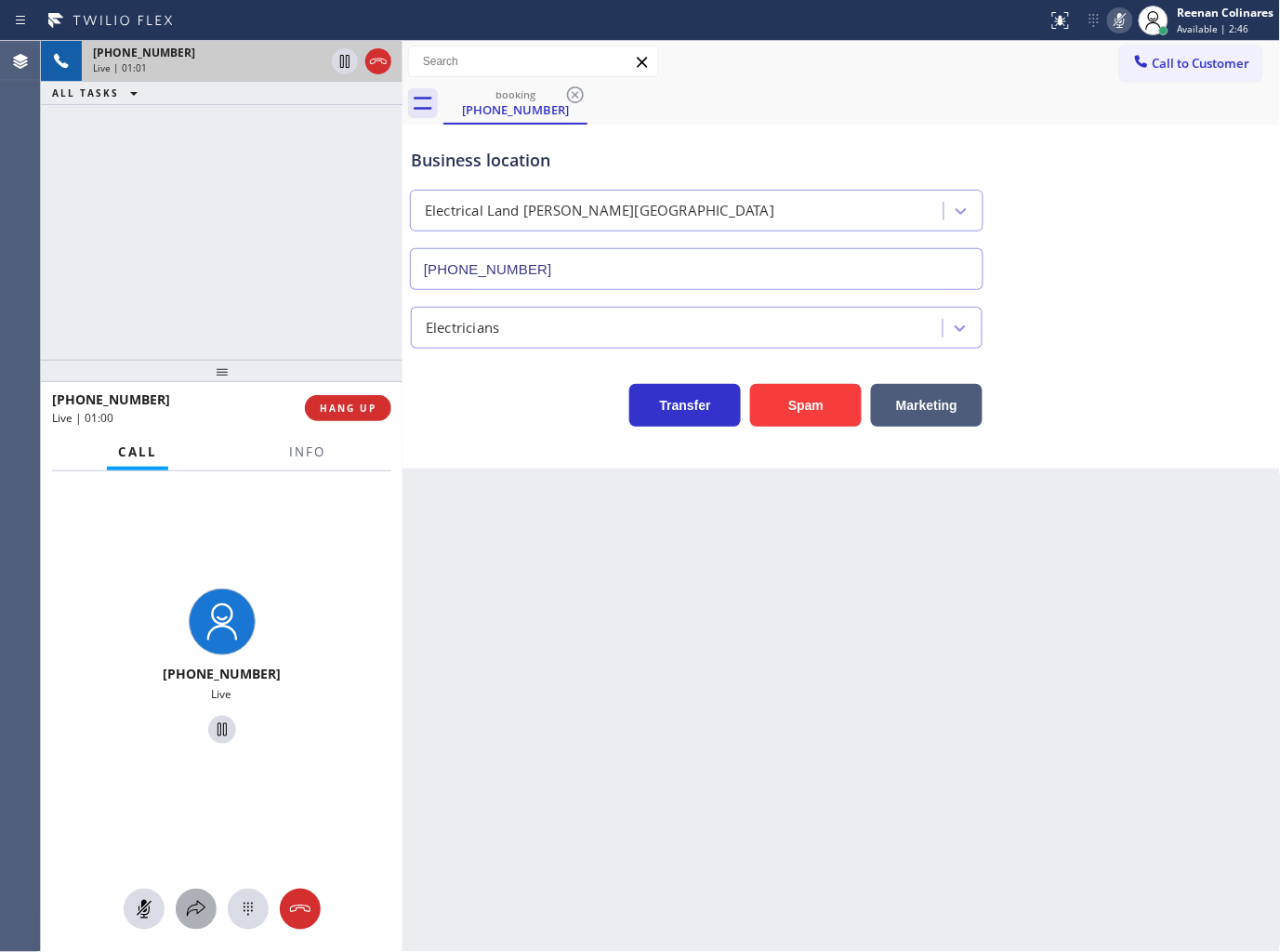
click at [200, 906] on icon at bounding box center [196, 909] width 22 height 22
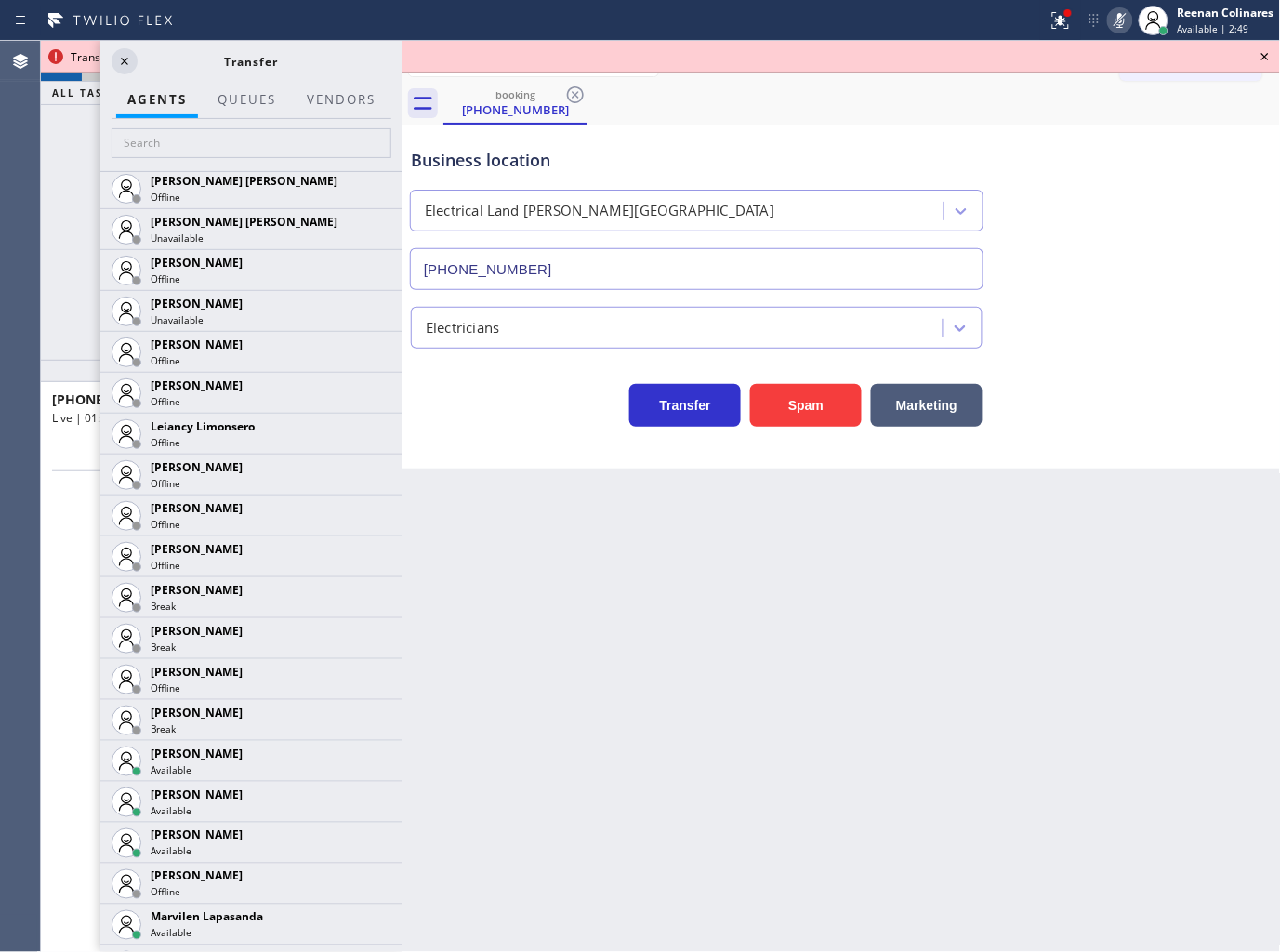
scroll to position [2524, 0]
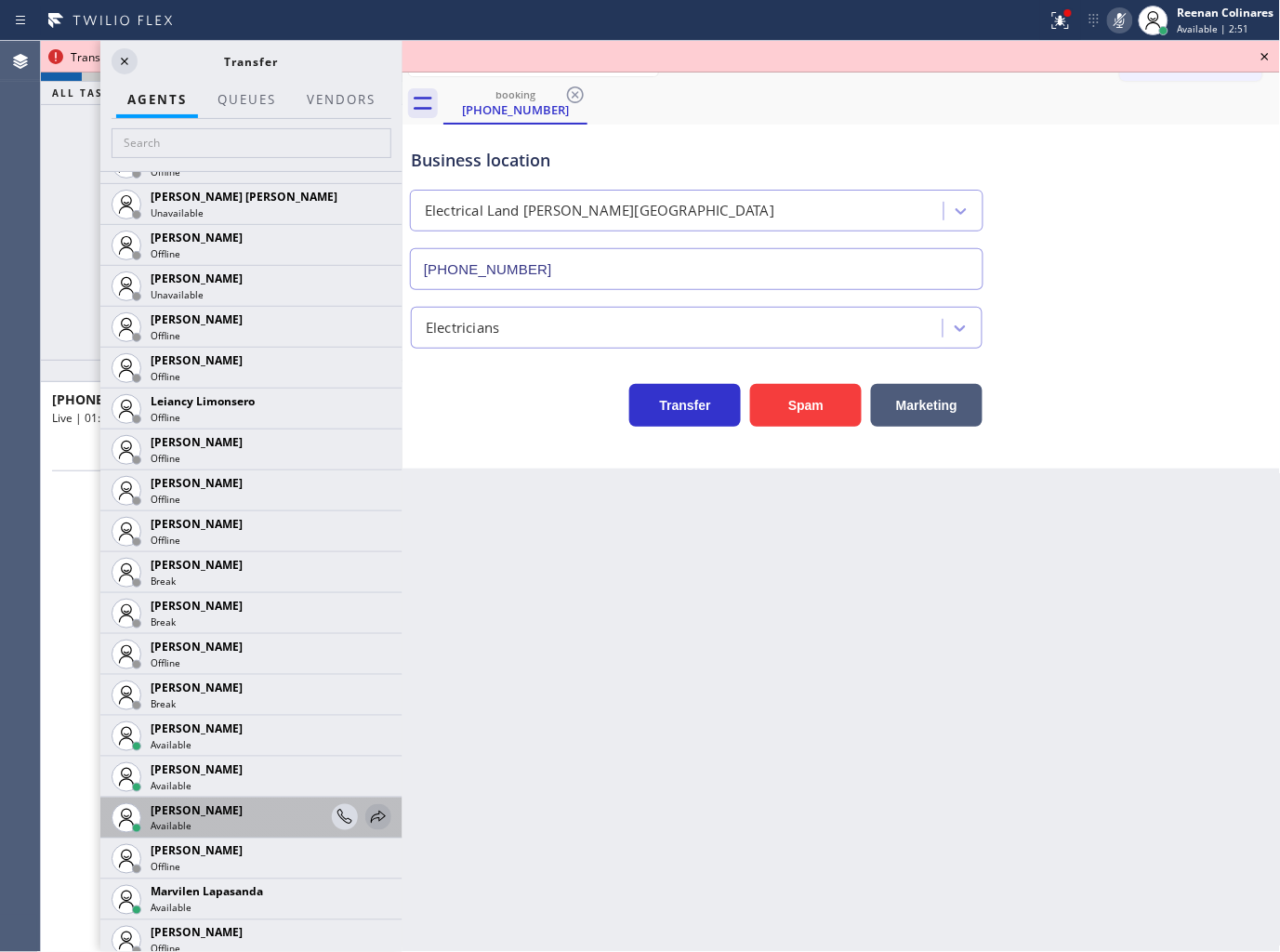
click at [367, 814] on icon at bounding box center [378, 817] width 22 height 22
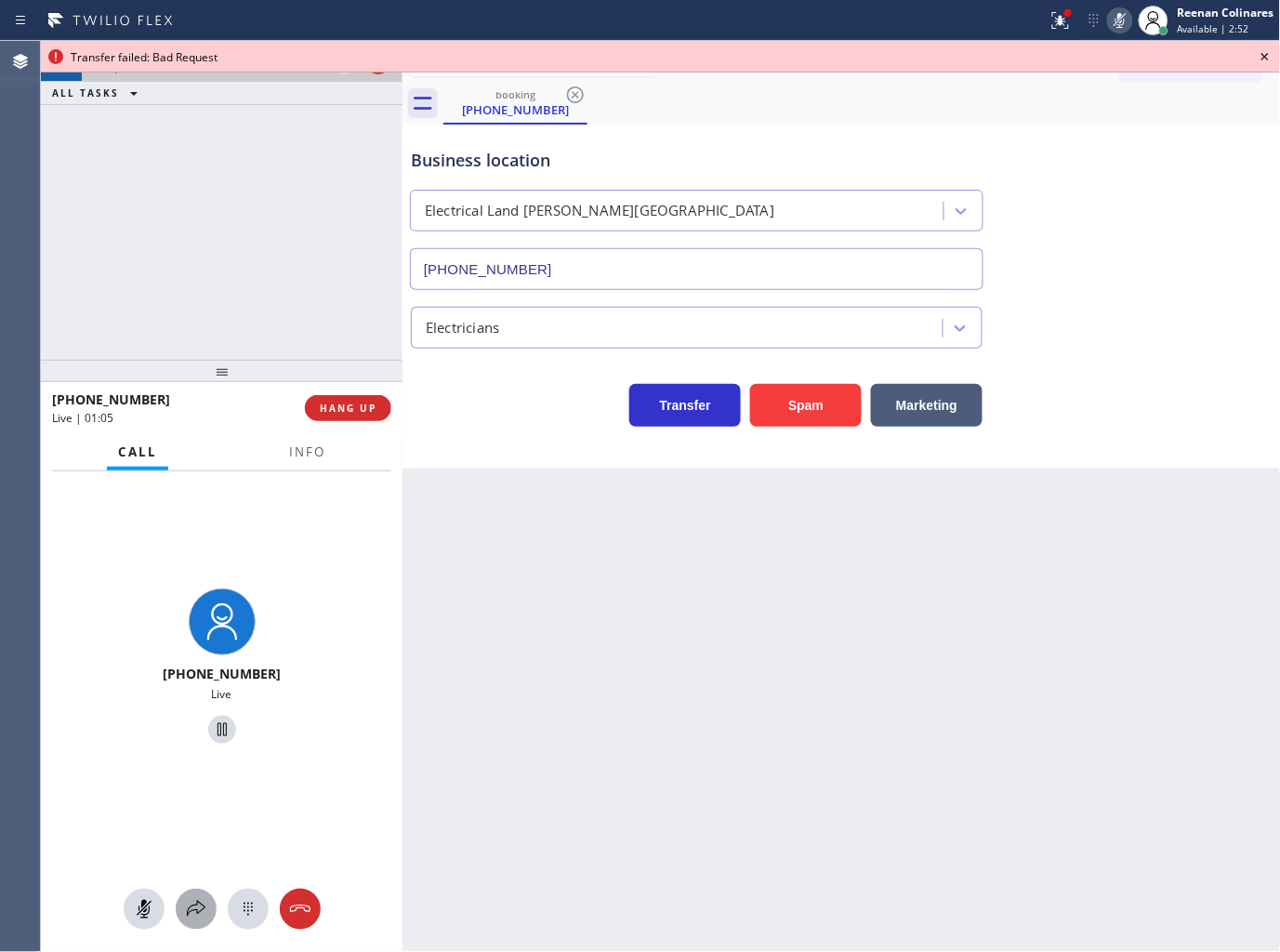
click at [176, 899] on div at bounding box center [196, 909] width 41 height 22
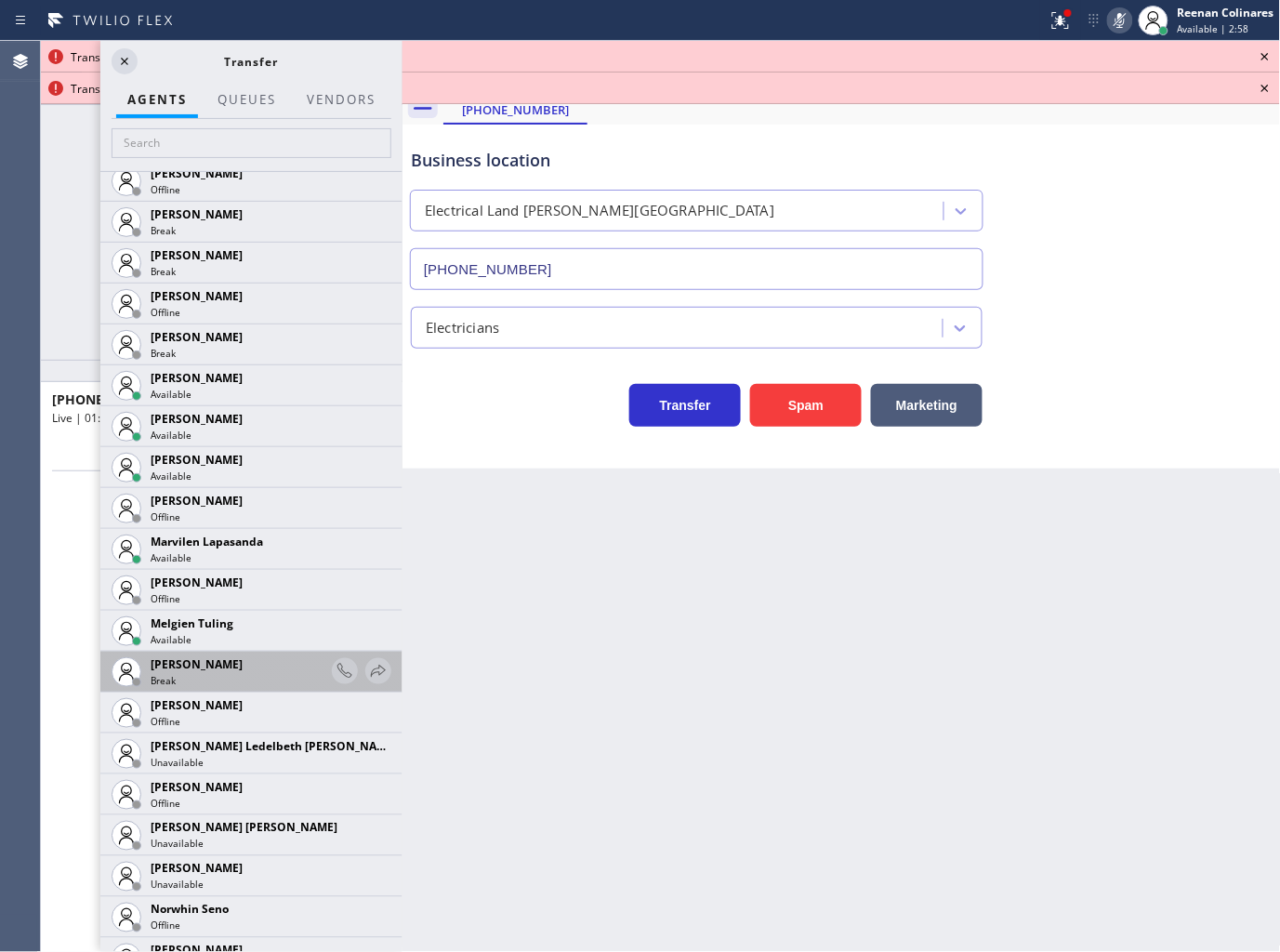
scroll to position [3116, 0]
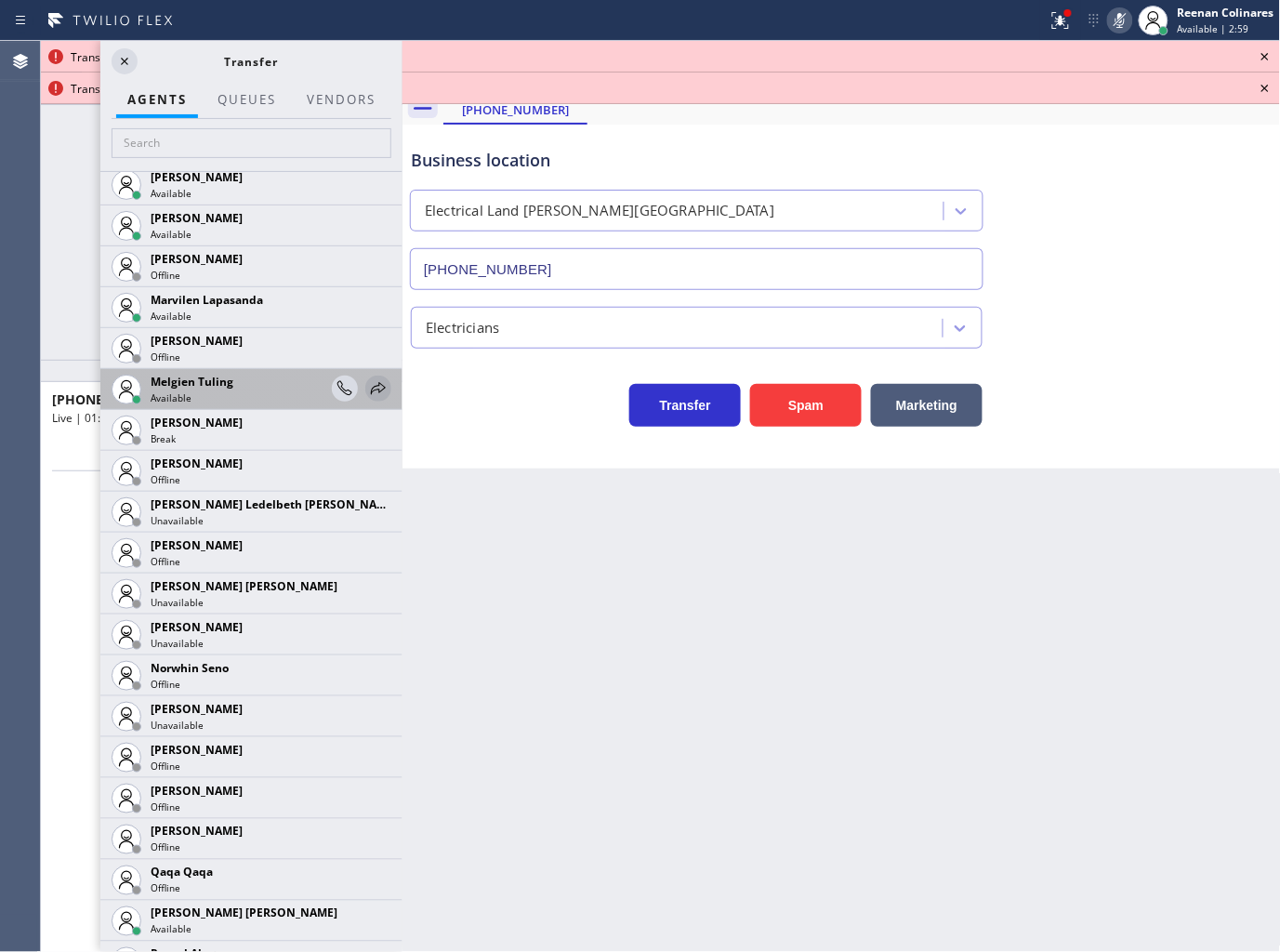
click at [367, 386] on icon at bounding box center [378, 388] width 22 height 22
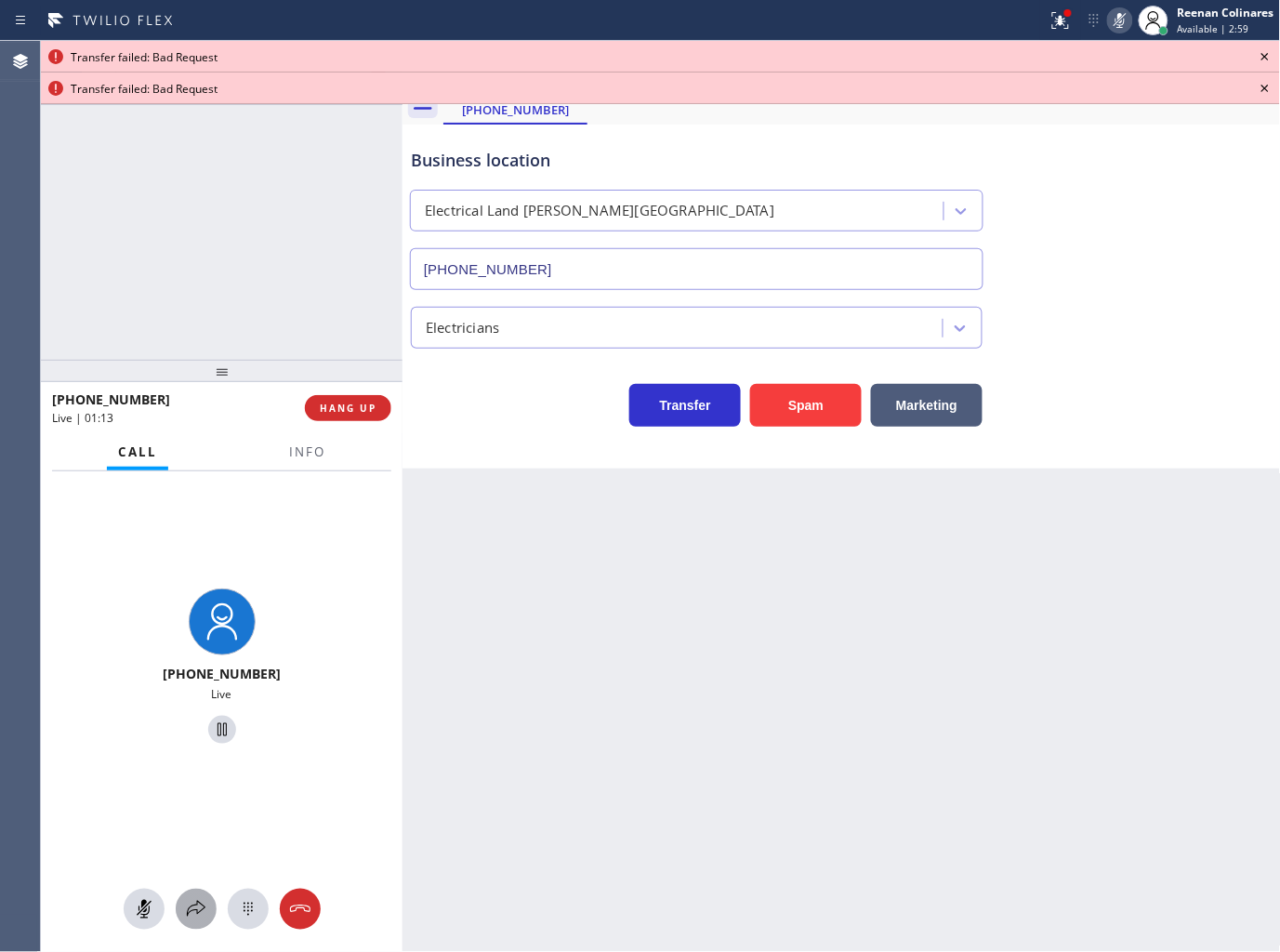
click at [197, 911] on icon at bounding box center [196, 909] width 22 height 22
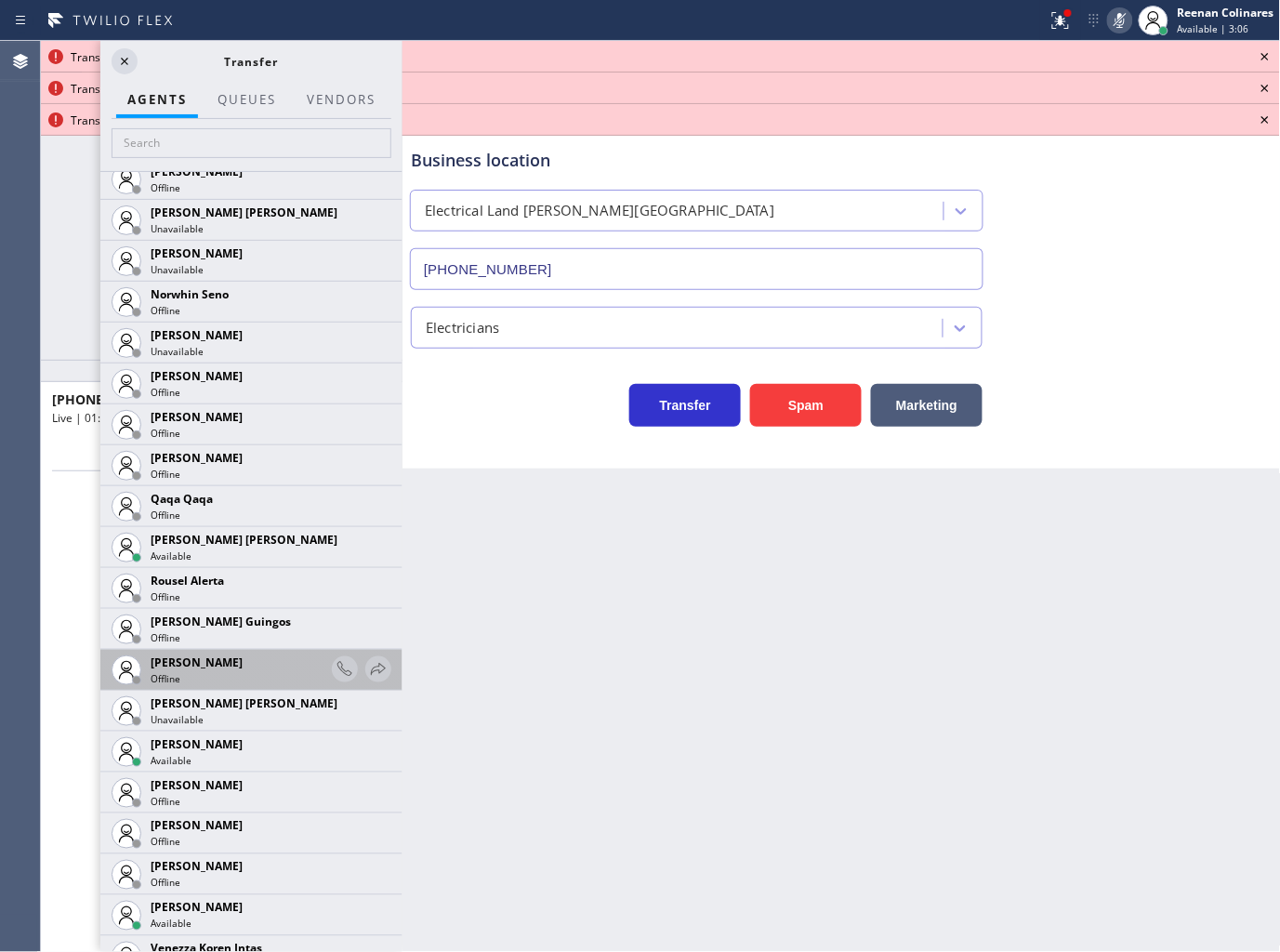
scroll to position [2973, 0]
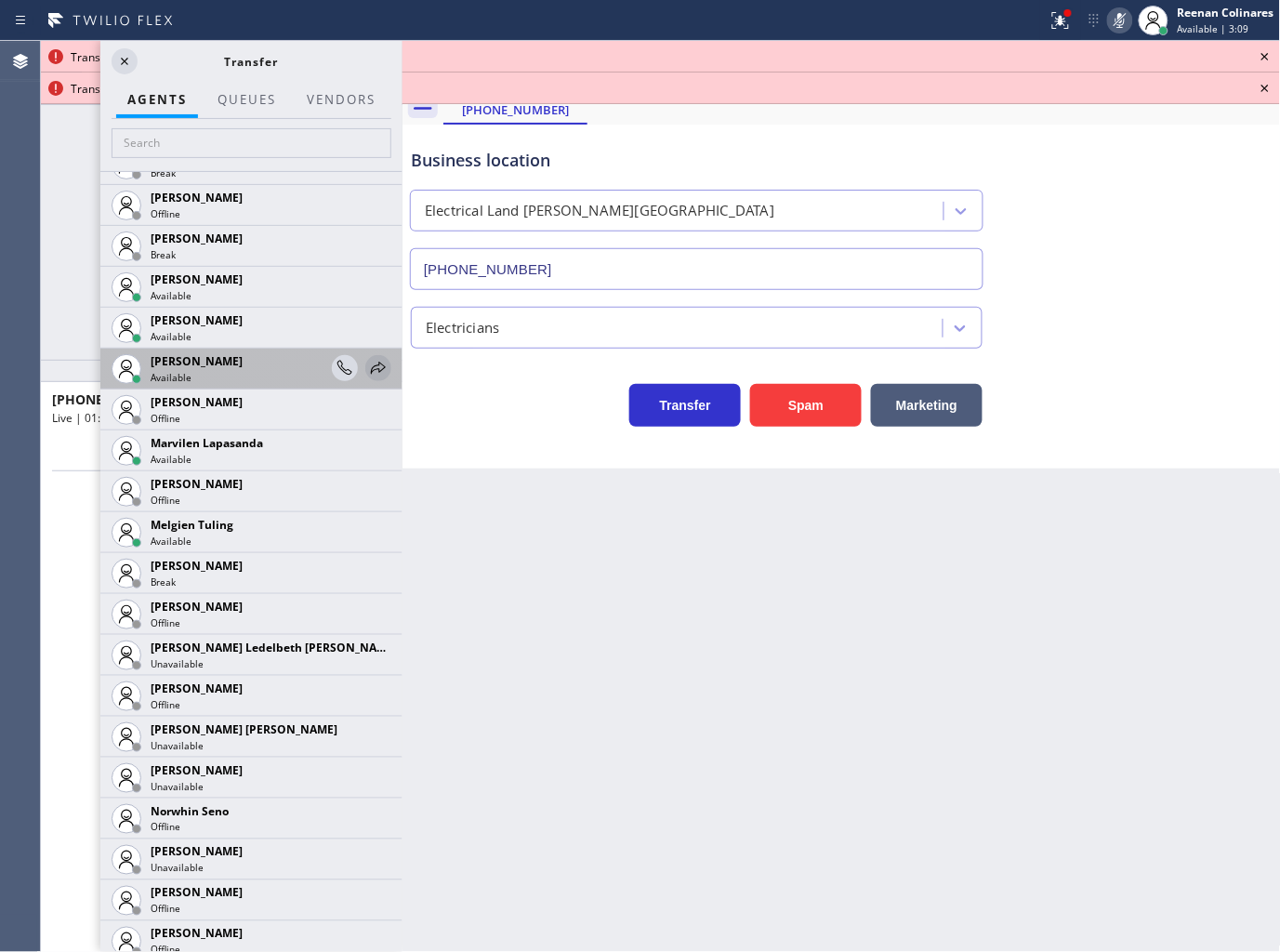
click at [367, 364] on icon at bounding box center [378, 368] width 22 height 22
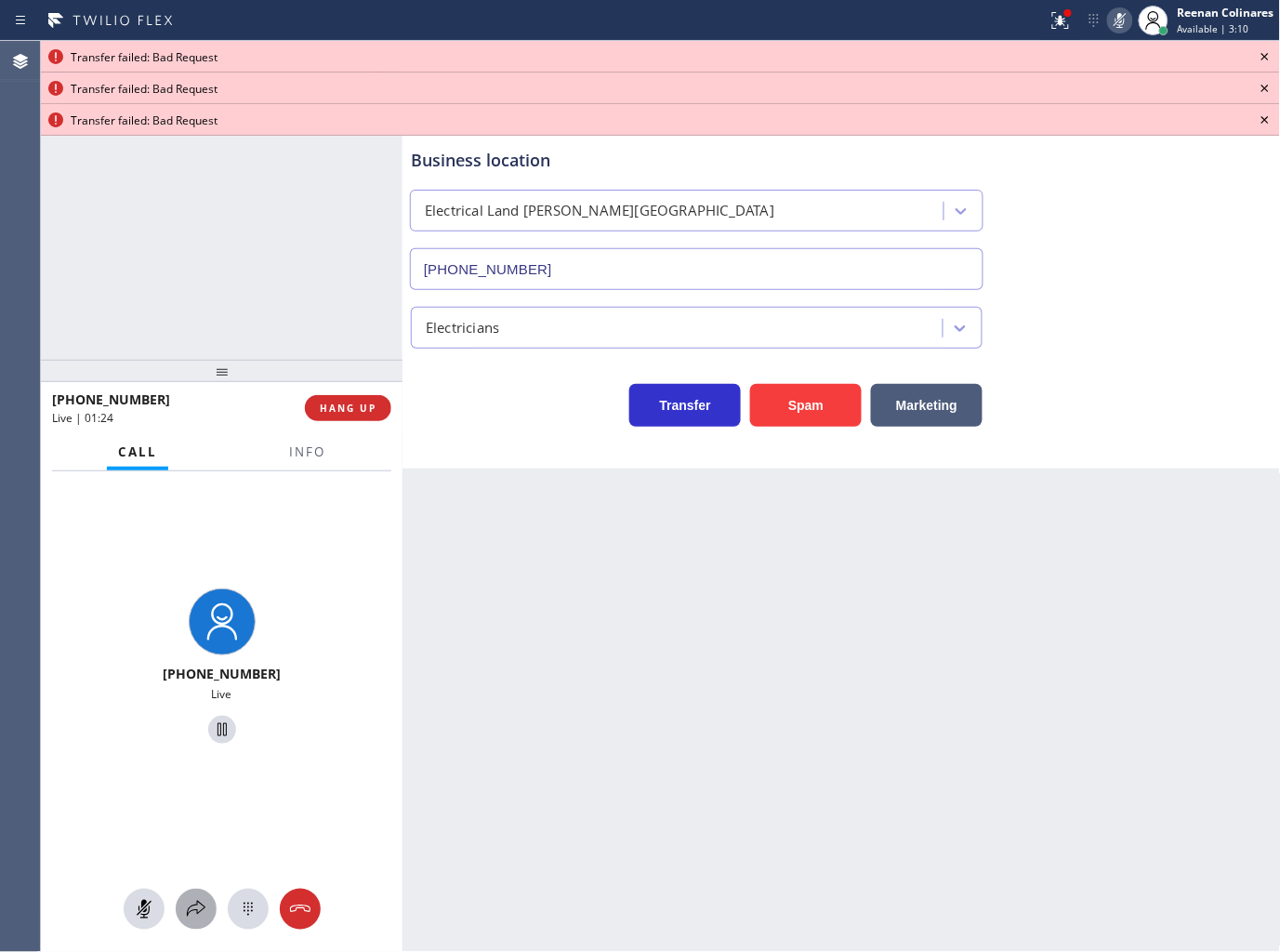
click at [199, 903] on icon at bounding box center [196, 909] width 22 height 22
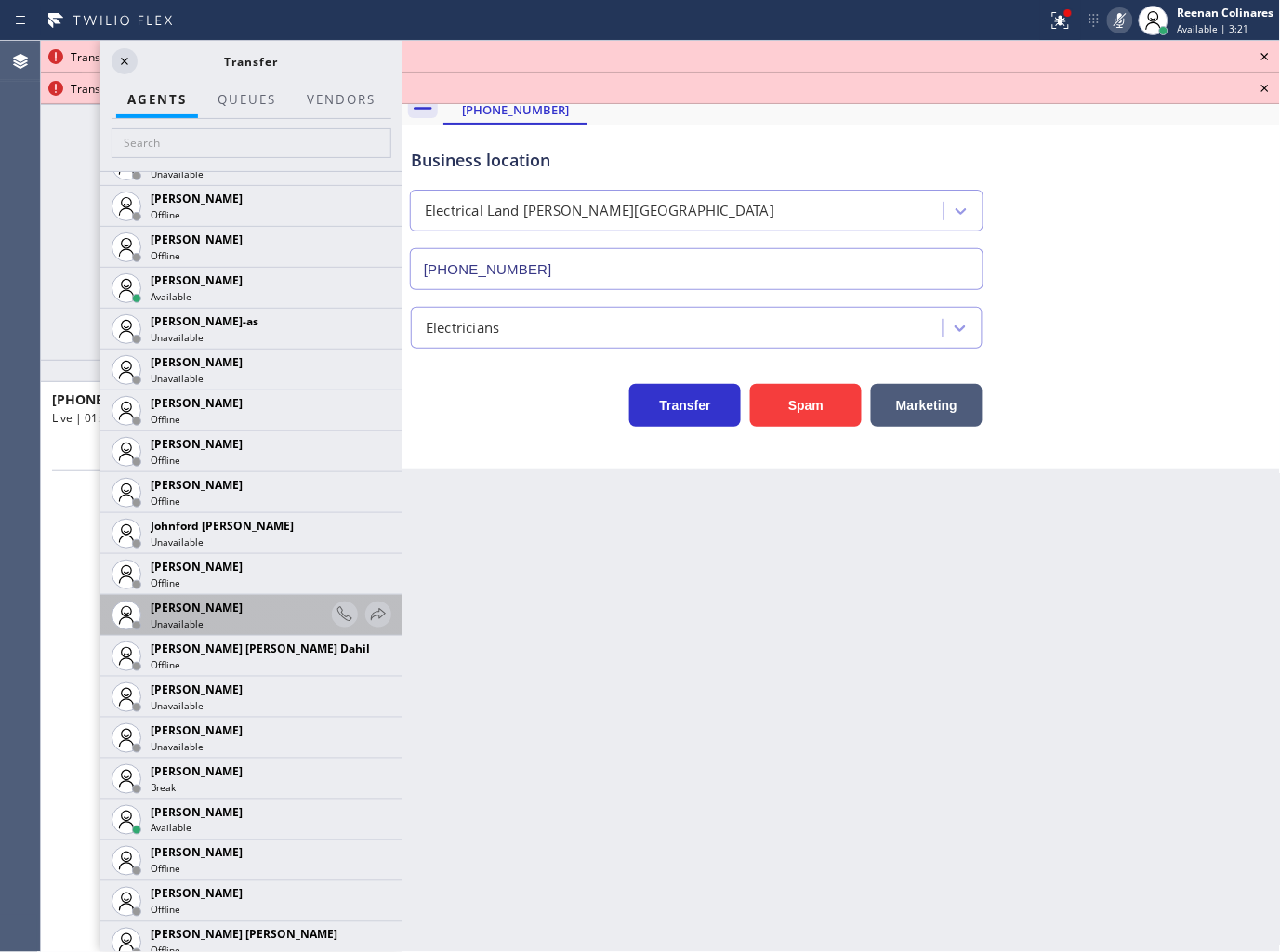
scroll to position [1848, 0]
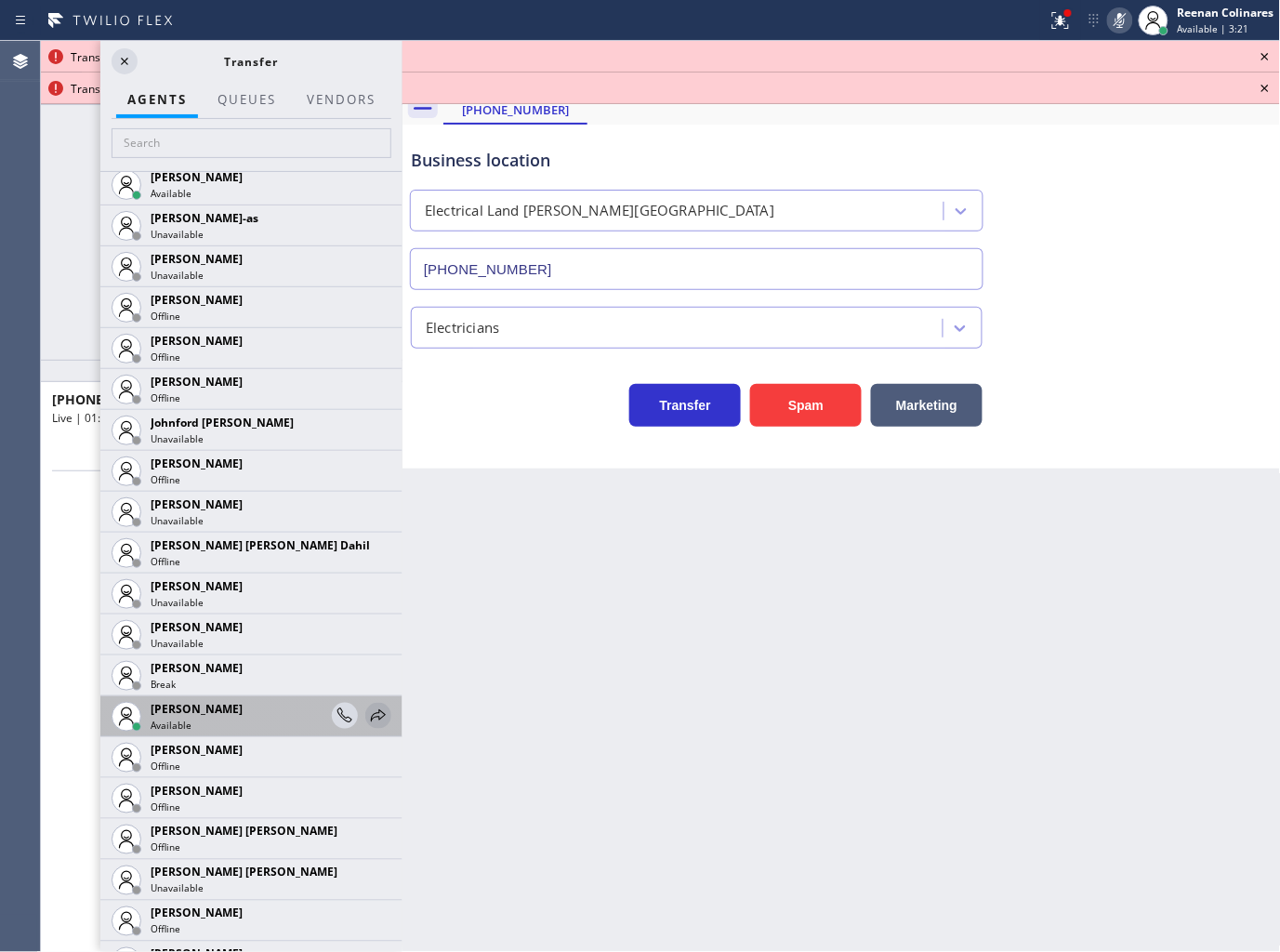
click at [372, 710] on icon at bounding box center [378, 715] width 22 height 22
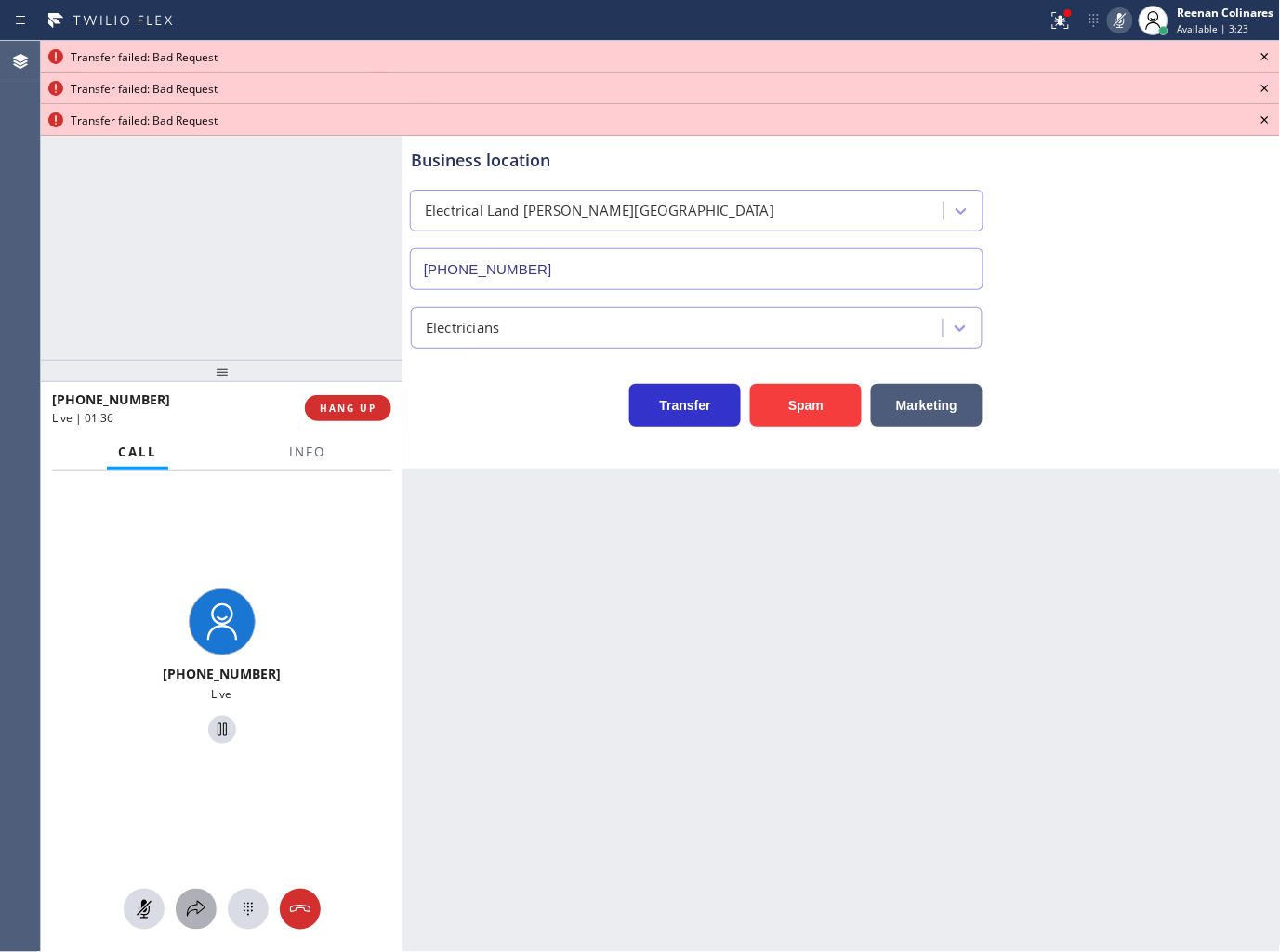
click at [190, 907] on icon at bounding box center [196, 909] width 22 height 22
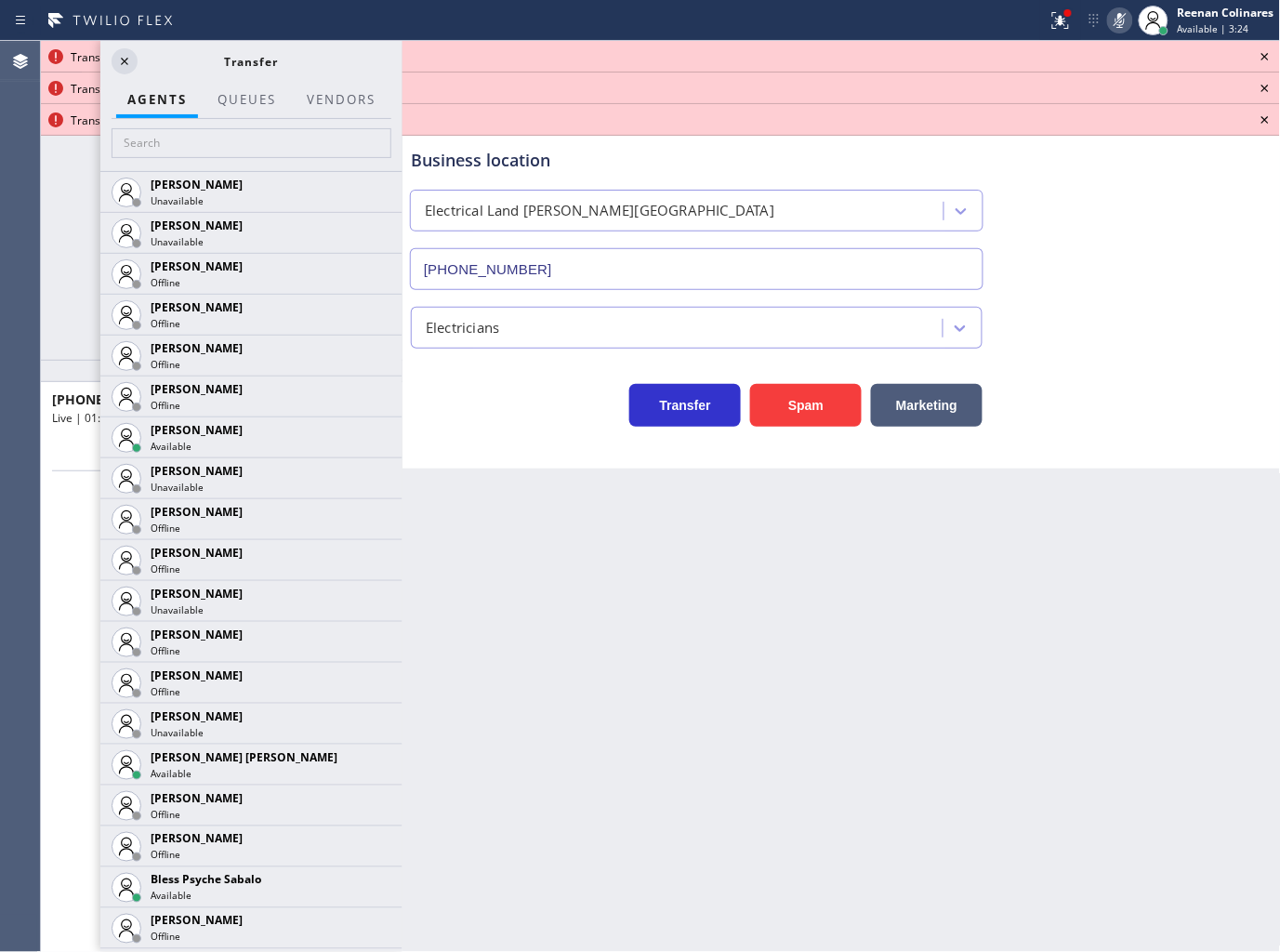
scroll to position [2975, 0]
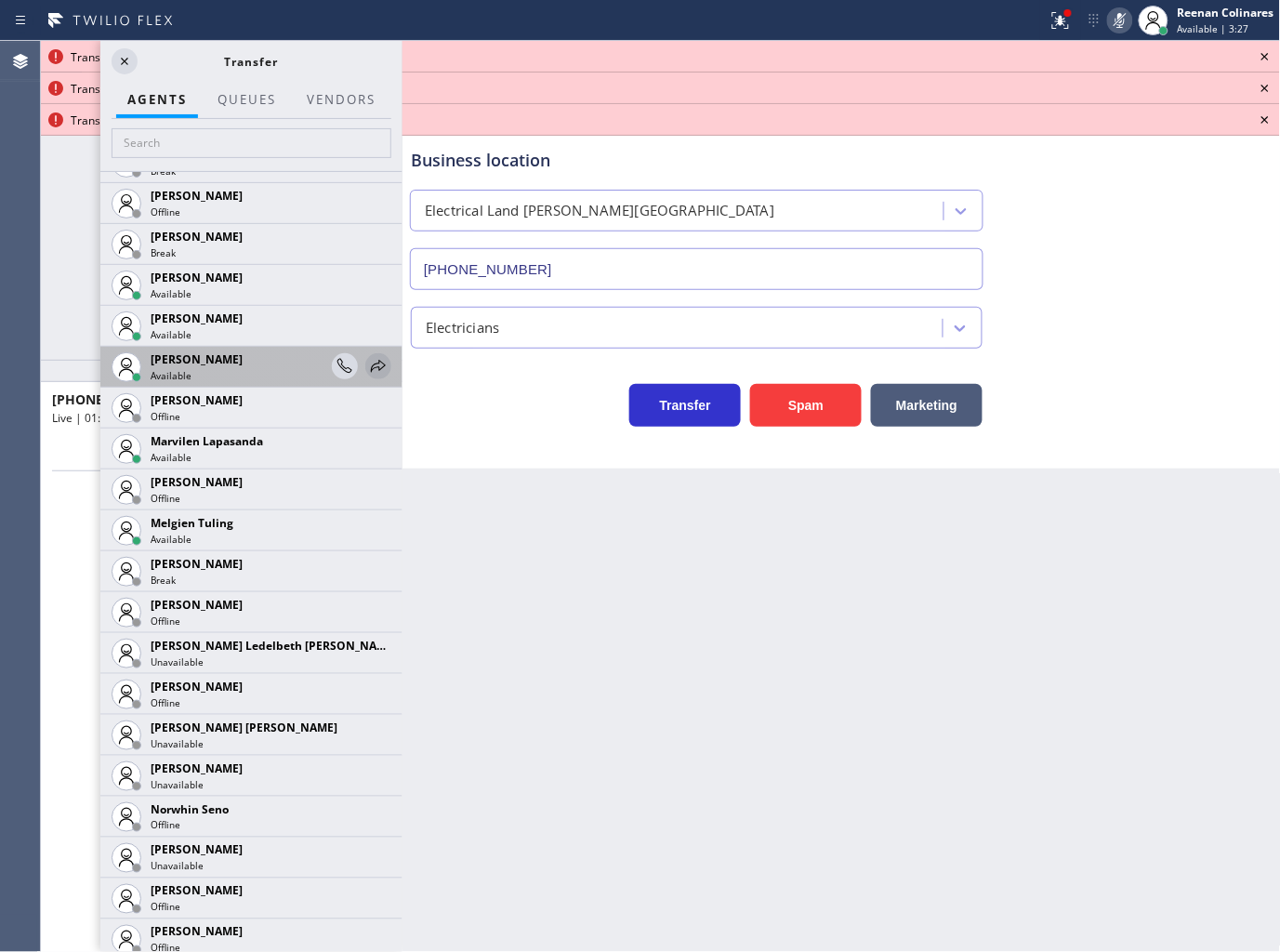
click at [367, 369] on icon at bounding box center [378, 366] width 22 height 22
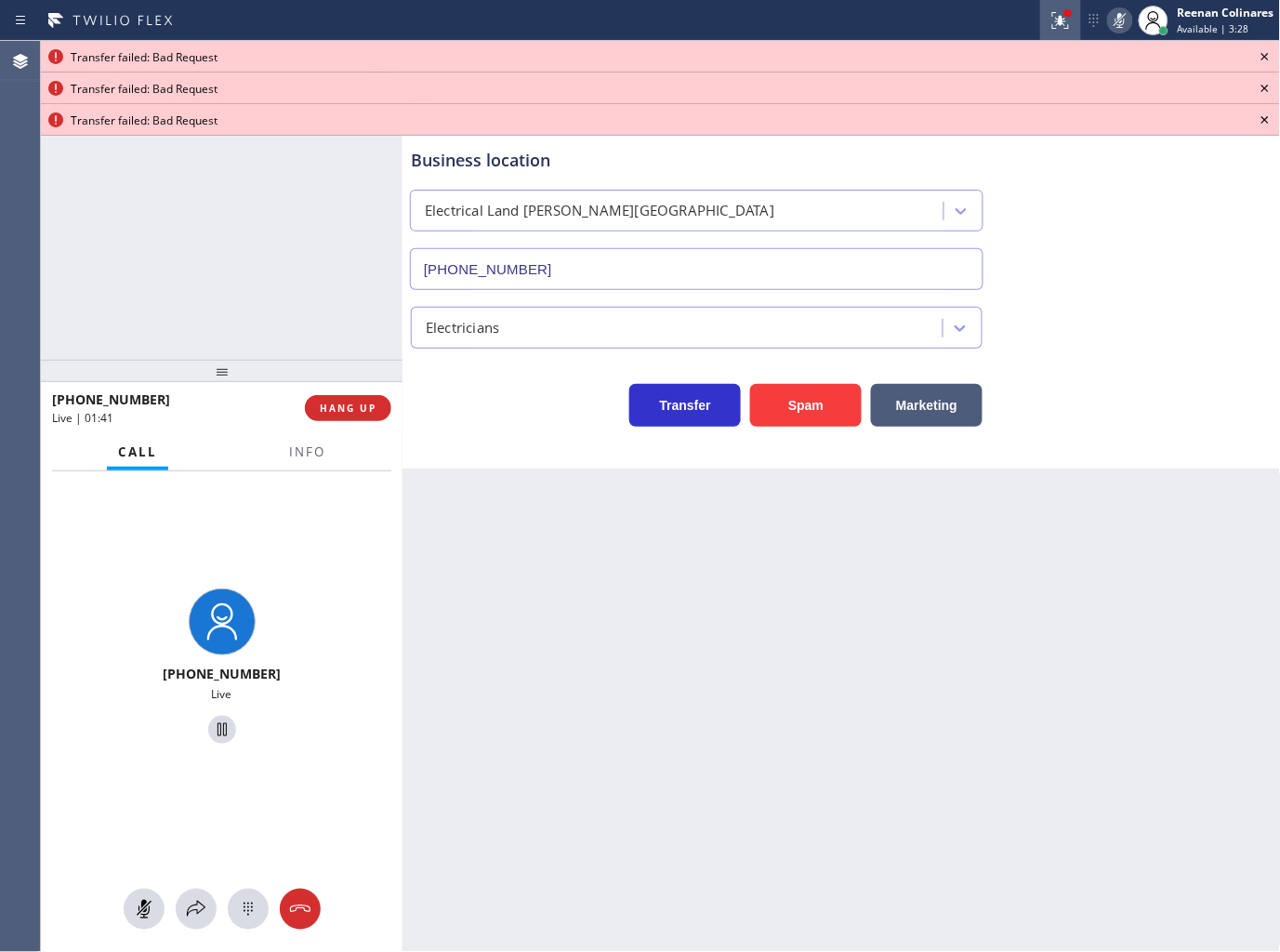
click at [1042, 16] on div at bounding box center [1061, 20] width 41 height 22
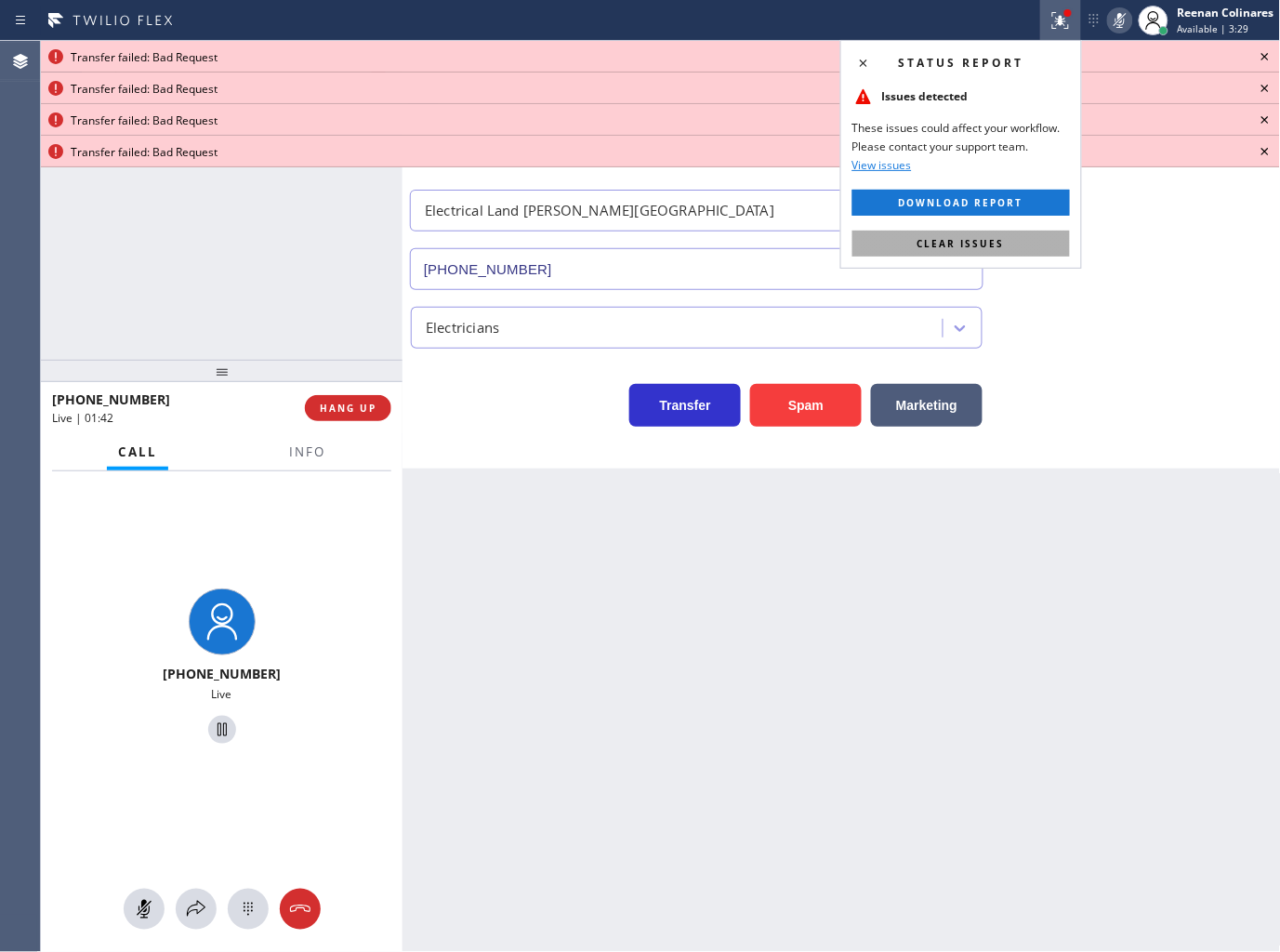
click at [1038, 244] on button "Clear issues" at bounding box center [961, 243] width 217 height 26
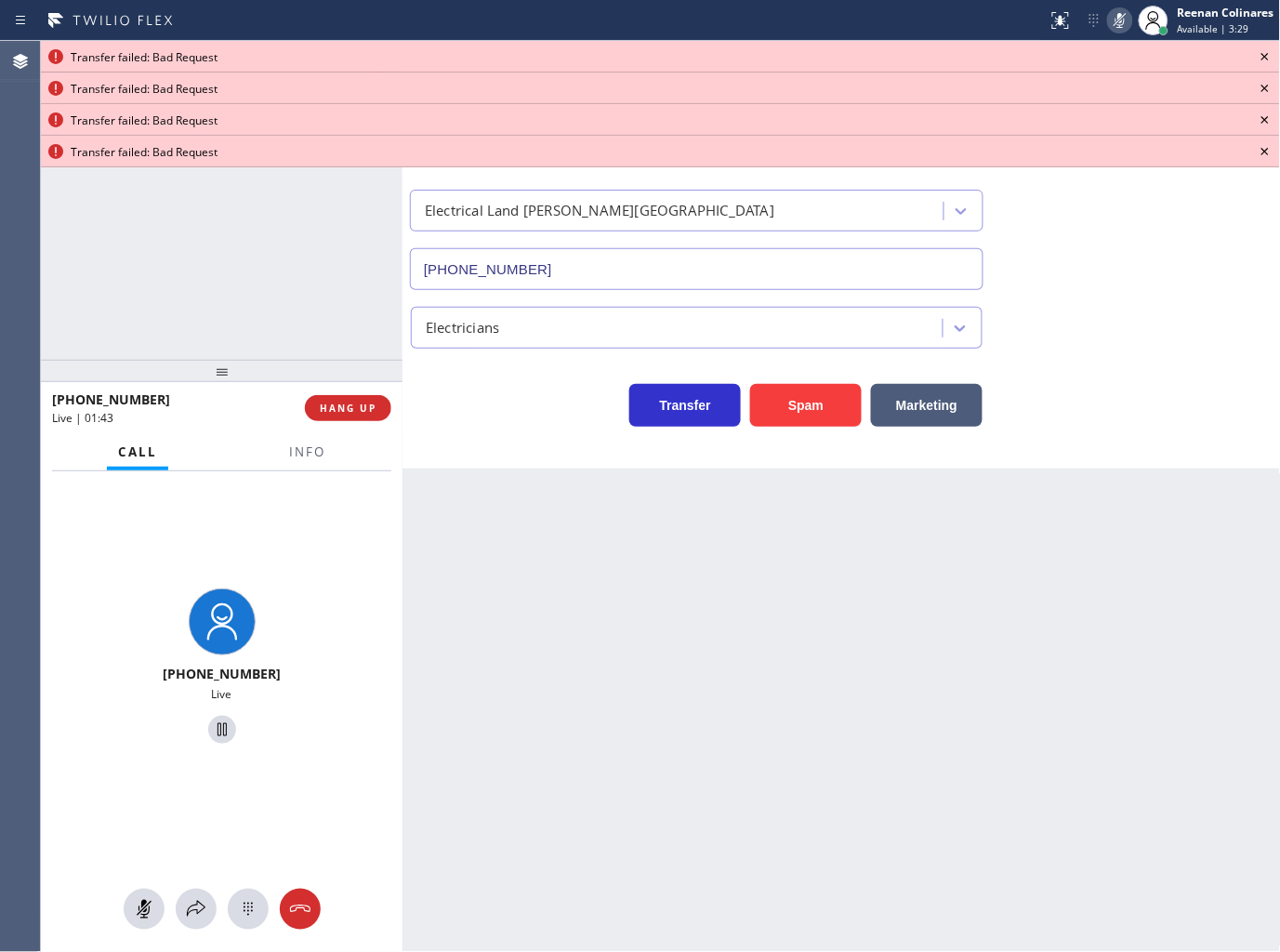
click at [1121, 20] on icon at bounding box center [1119, 20] width 9 height 15
click at [1265, 51] on icon at bounding box center [1265, 57] width 22 height 22
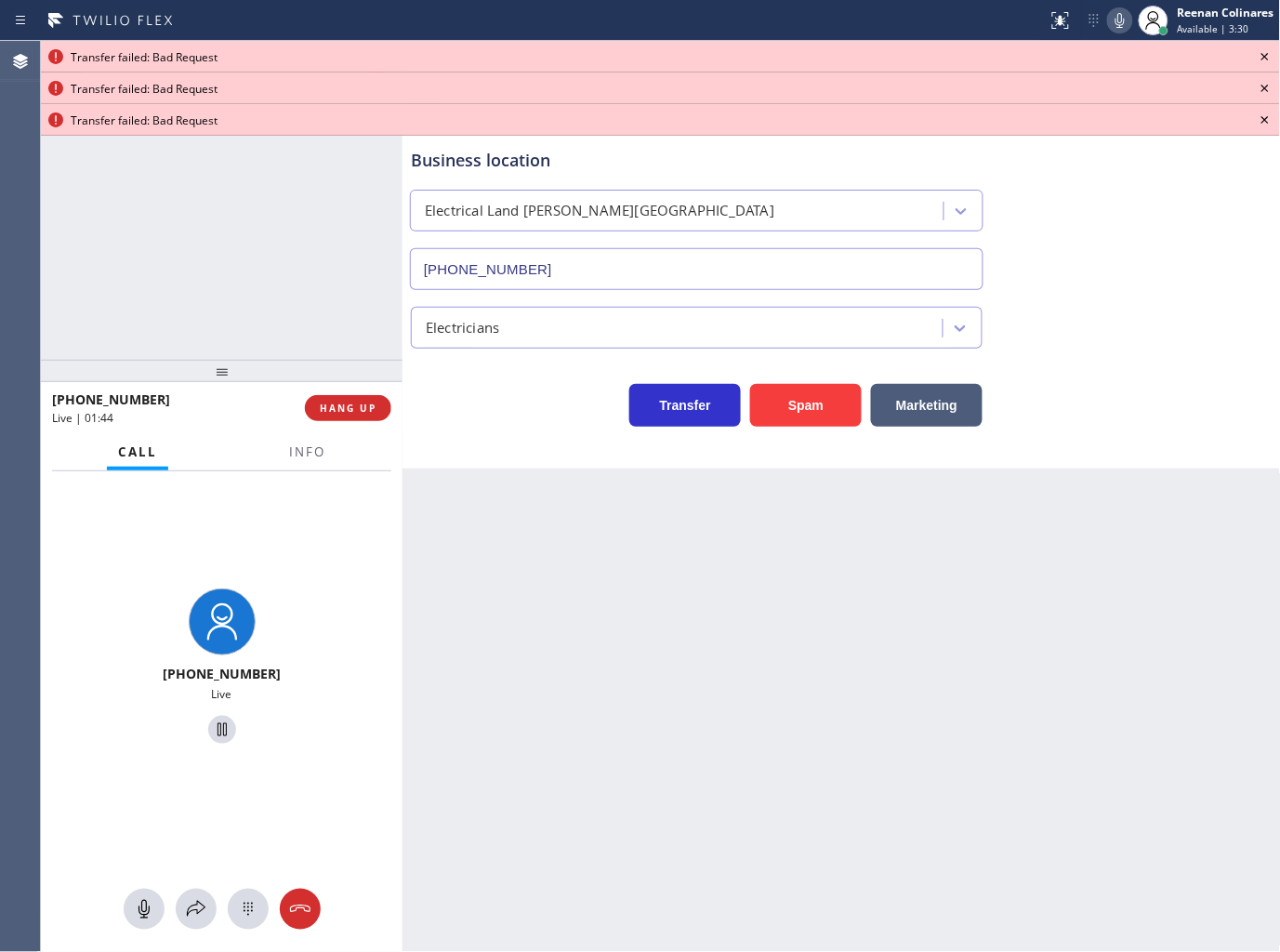
click at [1265, 51] on icon at bounding box center [1265, 57] width 22 height 22
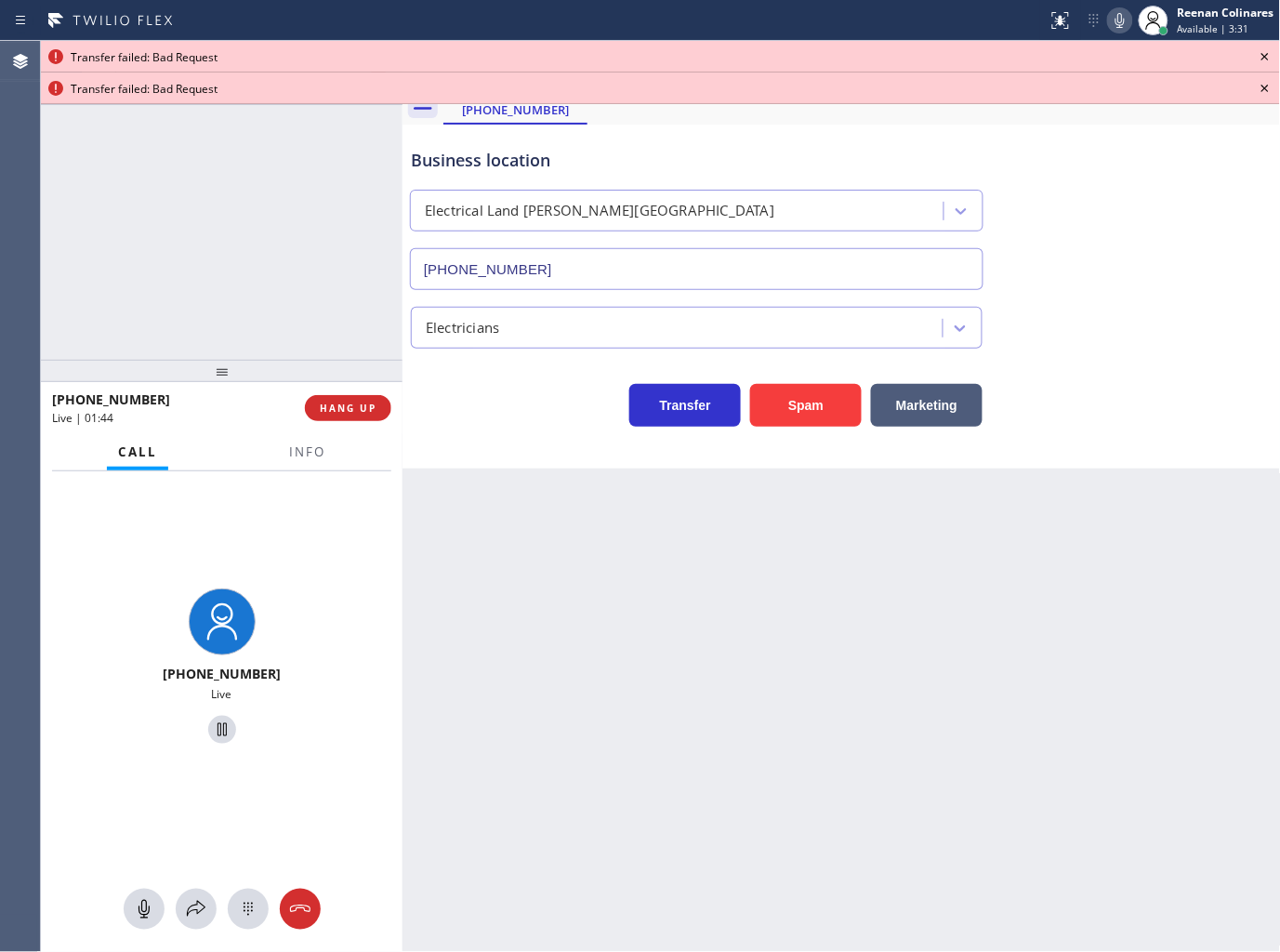
click at [1265, 51] on icon at bounding box center [1265, 57] width 22 height 22
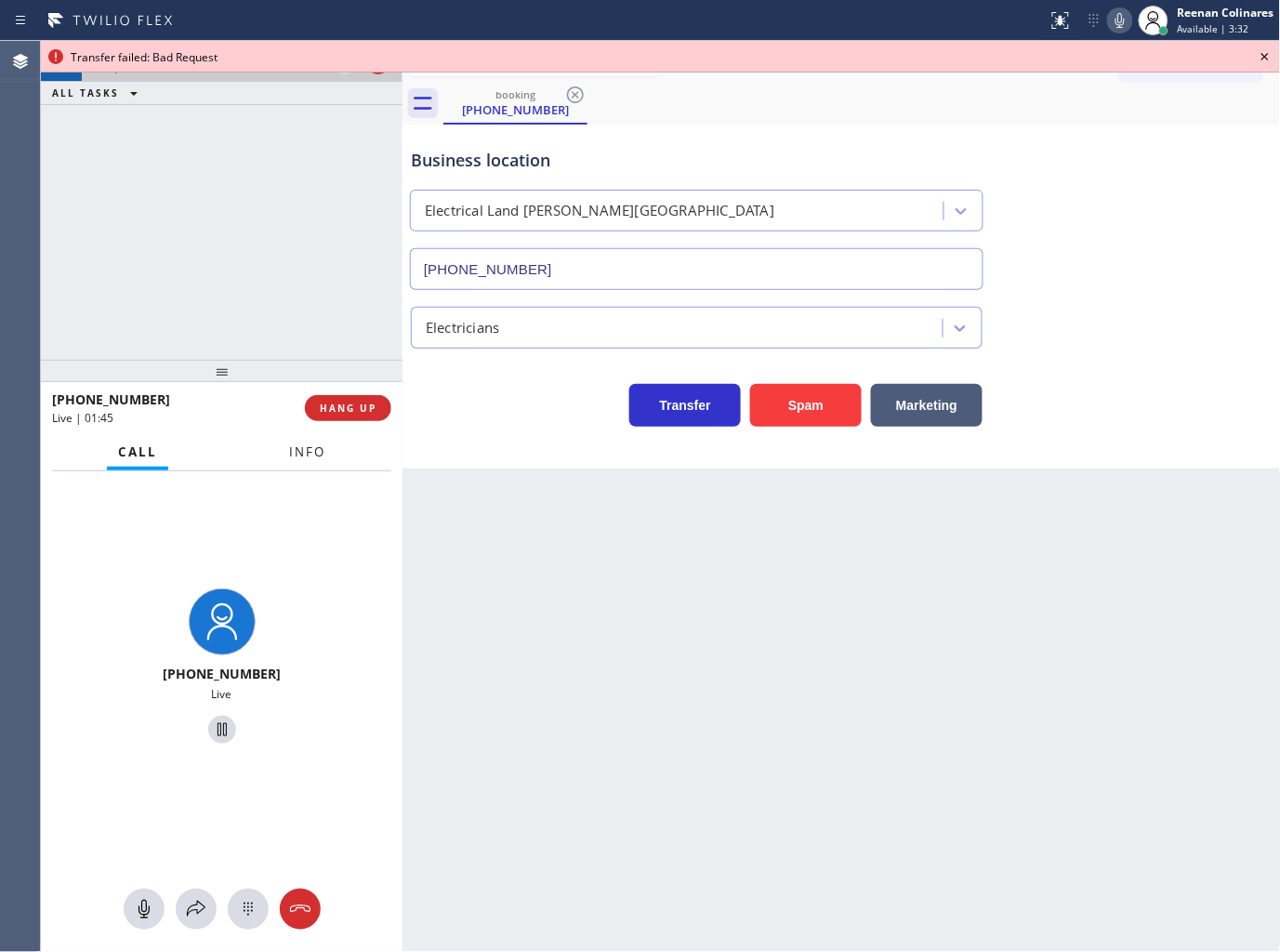
click at [323, 452] on span "Info" at bounding box center [307, 451] width 36 height 17
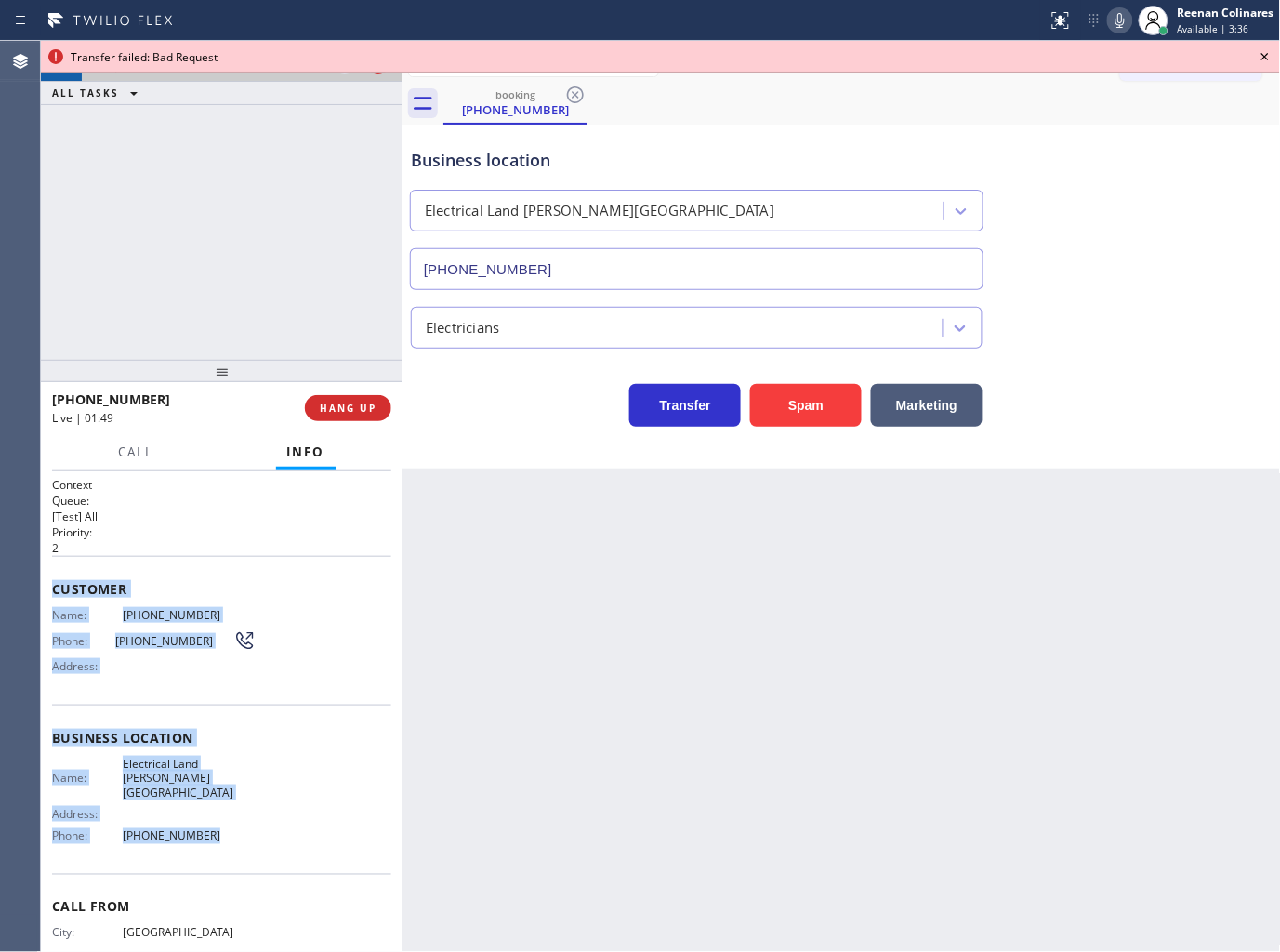
drag, startPoint x: 54, startPoint y: 579, endPoint x: 237, endPoint y: 815, distance: 298.6
click at [237, 815] on div "Context Queue: [Test] All Priority: 2 Customer Name: [PHONE_NUMBER] Phone: [PHO…" at bounding box center [221, 745] width 339 height 538
copy div "Customer Name: [PHONE_NUMBER] Phone: [PHONE_NUMBER] Address: Business location …"
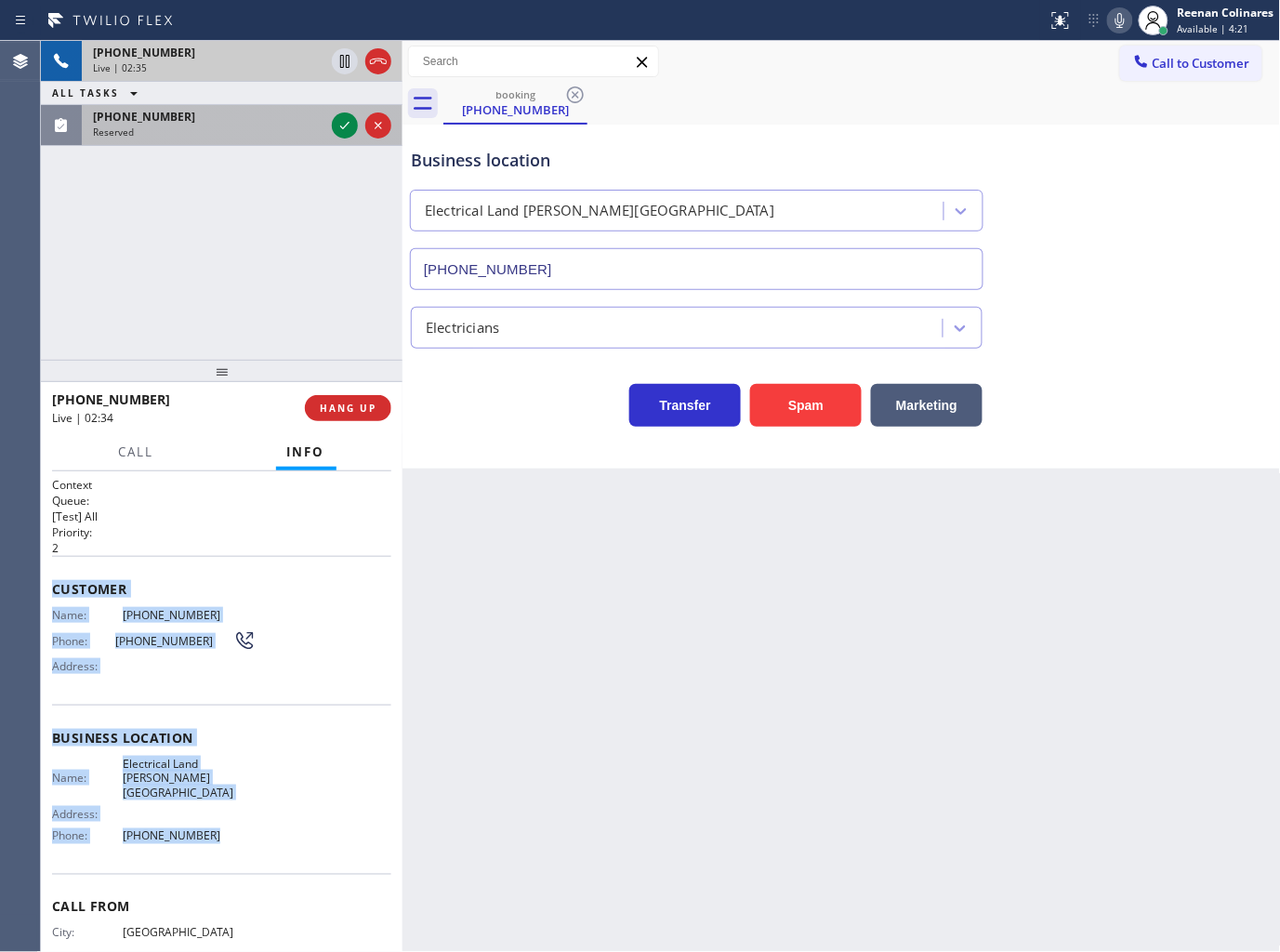
click at [249, 134] on div "Reserved" at bounding box center [209, 132] width 231 height 13
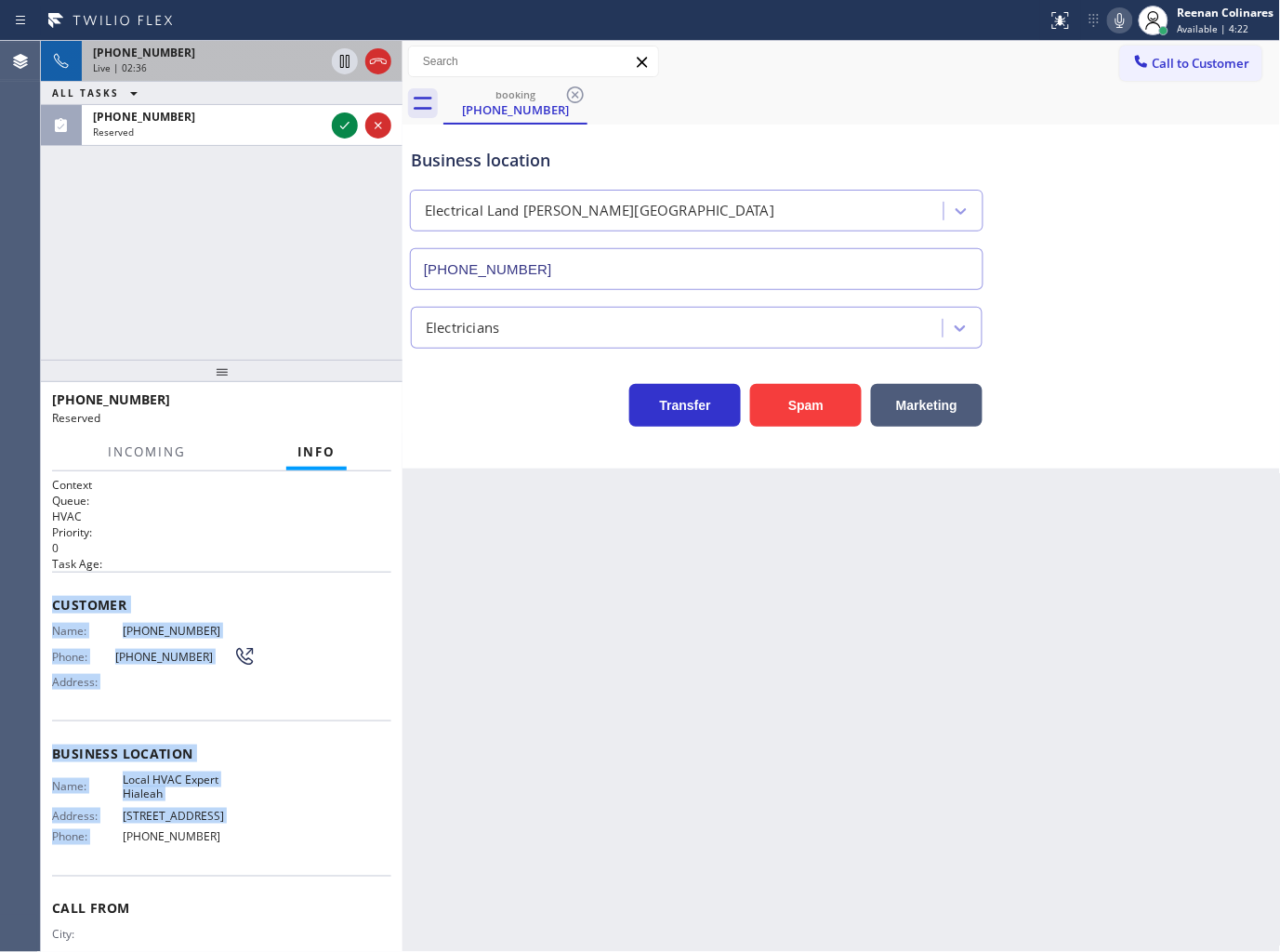
click at [249, 580] on div "Customer Name: [PHONE_NUMBER] Phone: [PHONE_NUMBER] Address:" at bounding box center [221, 646] width 339 height 149
drag, startPoint x: 51, startPoint y: 589, endPoint x: 249, endPoint y: 836, distance: 316.6
click at [249, 836] on div "Context Queue: HVAC Priority: 0 Task Age: Customer Name: [PHONE_NUMBER] Phone: …" at bounding box center [221, 746] width 339 height 539
copy div "Customer Name: [PHONE_NUMBER] Phone: [PHONE_NUMBER] Address: Business location …"
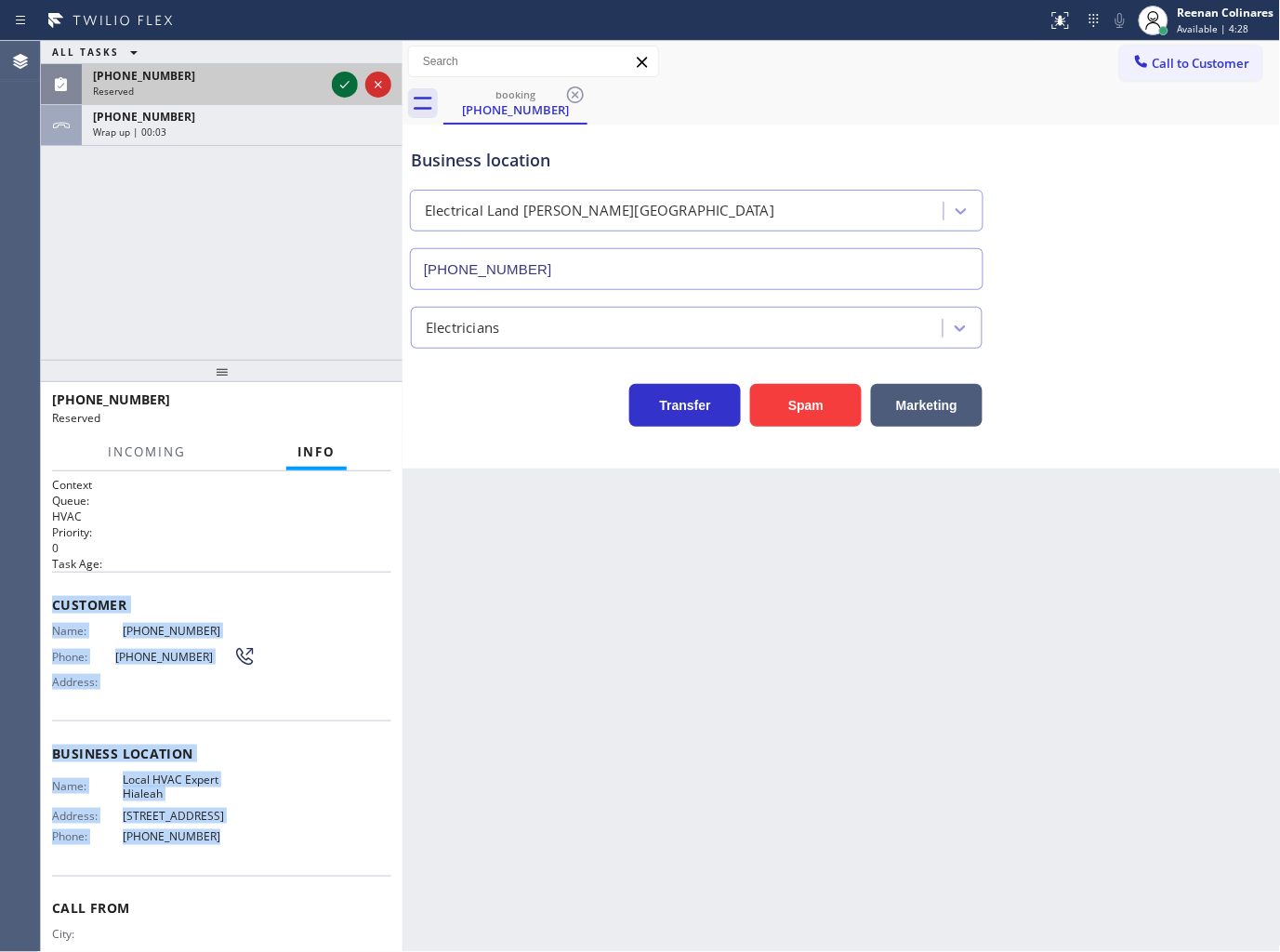
click at [348, 84] on icon at bounding box center [344, 85] width 22 height 22
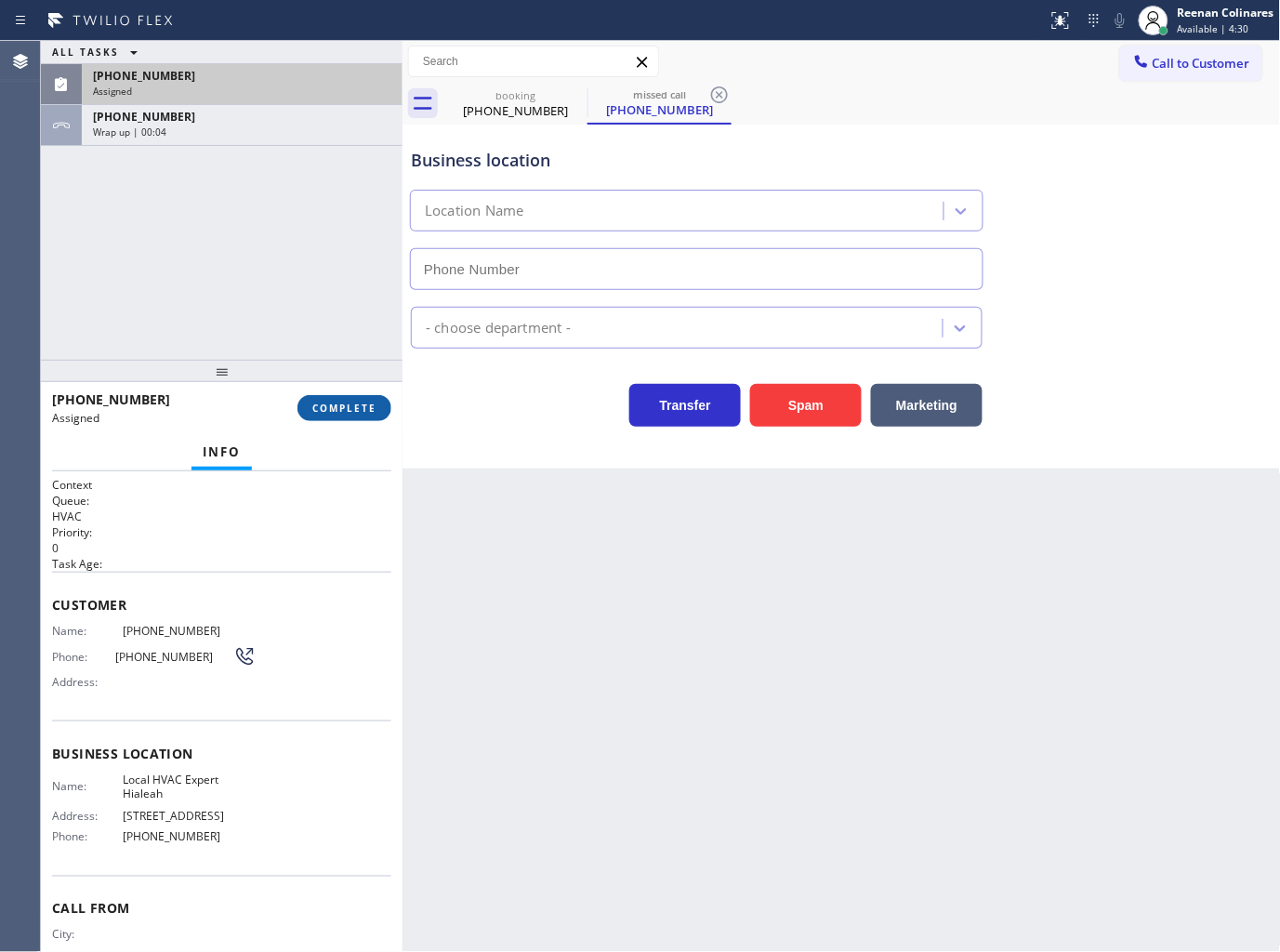
drag, startPoint x: 373, startPoint y: 387, endPoint x: 373, endPoint y: 401, distance: 14.0
click at [373, 401] on div "[PHONE_NUMBER] Assigned COMPLETE" at bounding box center [221, 408] width 339 height 48
click at [376, 402] on button "COMPLETE" at bounding box center [344, 408] width 94 height 26
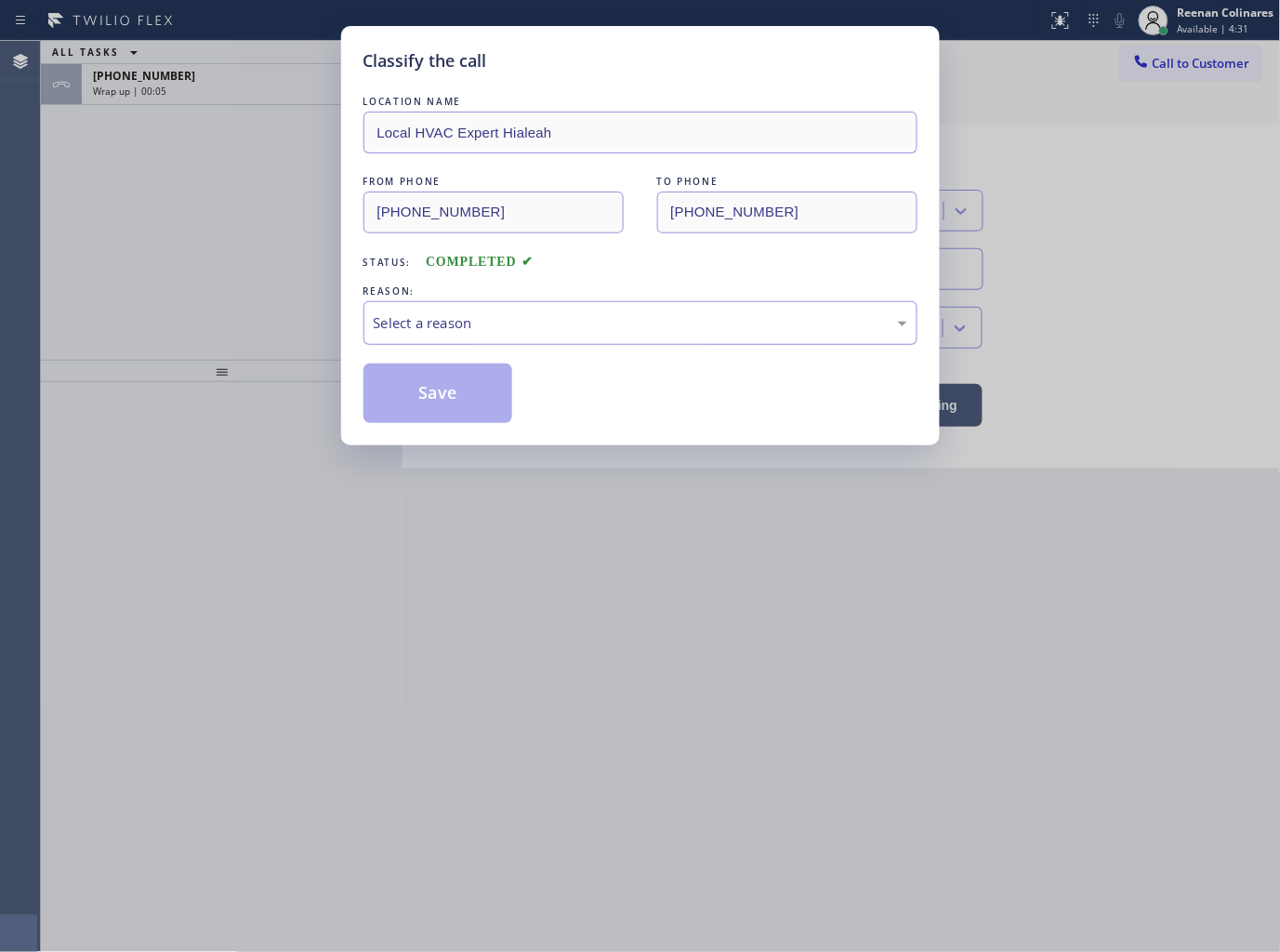
click at [475, 316] on div "Select a reason" at bounding box center [640, 322] width 534 height 21
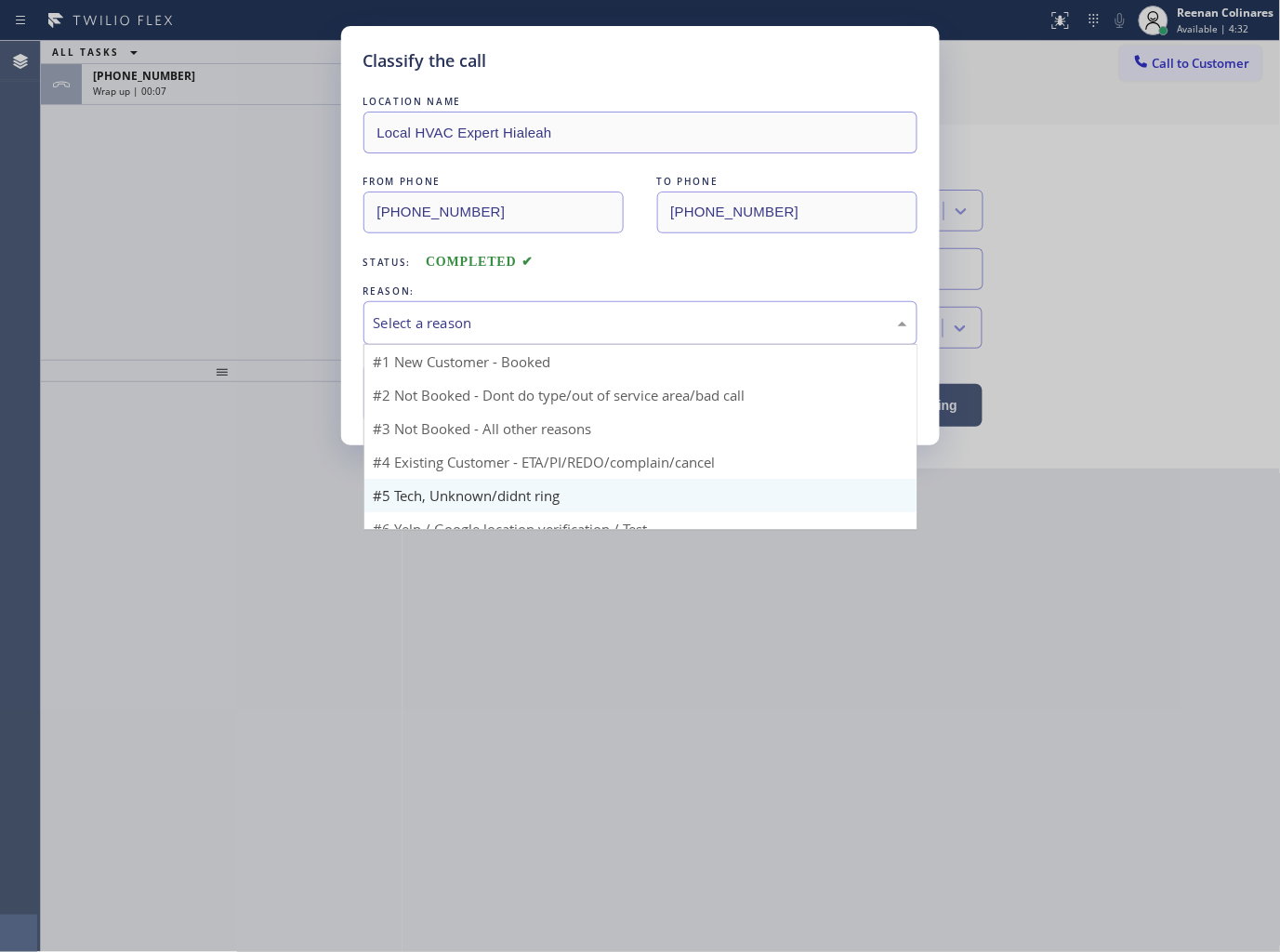
type input "[PHONE_NUMBER]"
click at [196, 194] on div "Classify the call LOCATION NAME Local HVAC Expert Hialeah FROM PHONE [PHONE_NUM…" at bounding box center [640, 476] width 1280 height 952
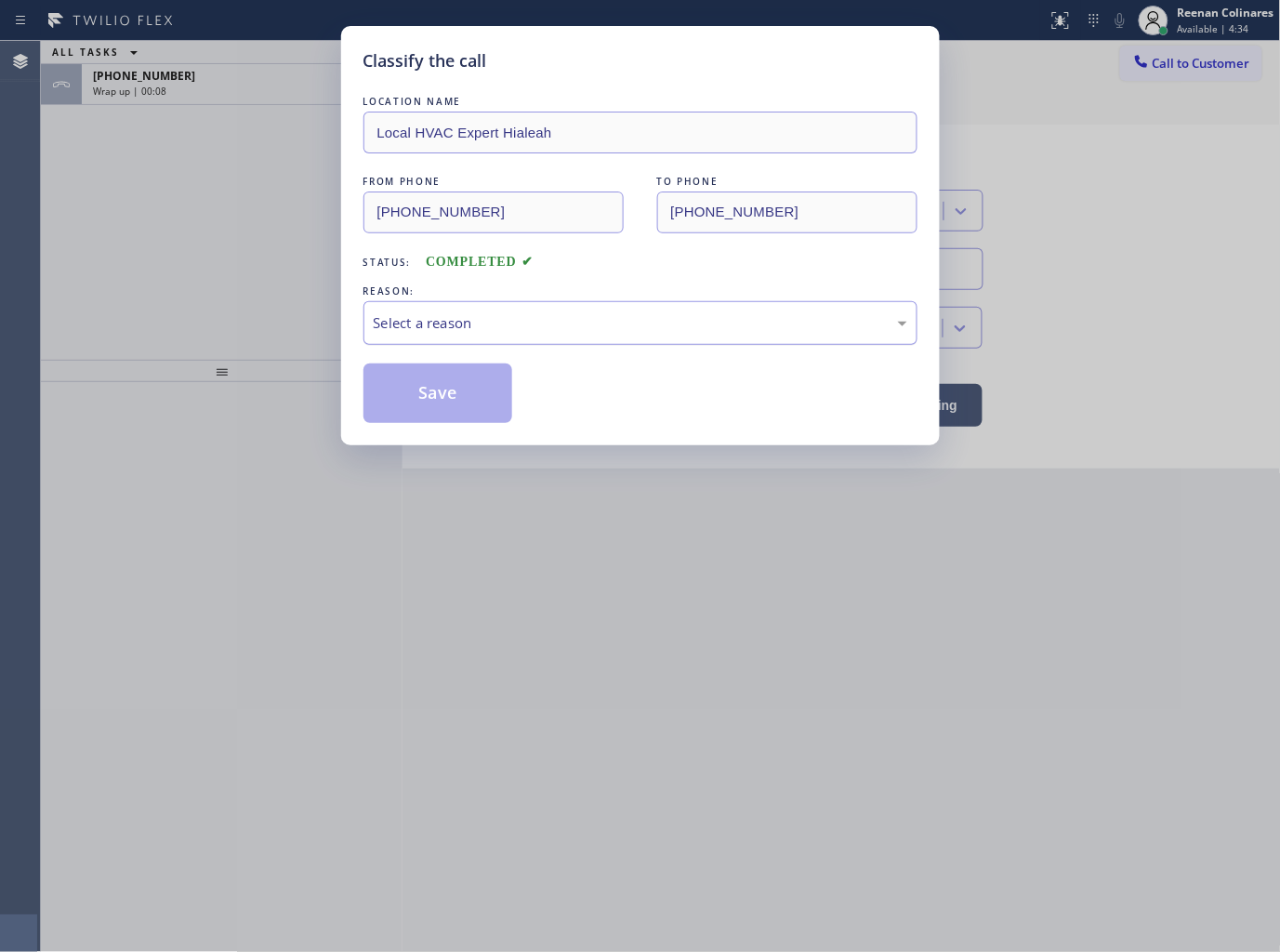
click at [416, 319] on div "Select a reason" at bounding box center [640, 322] width 534 height 21
click at [444, 392] on button "Save" at bounding box center [438, 393] width 150 height 60
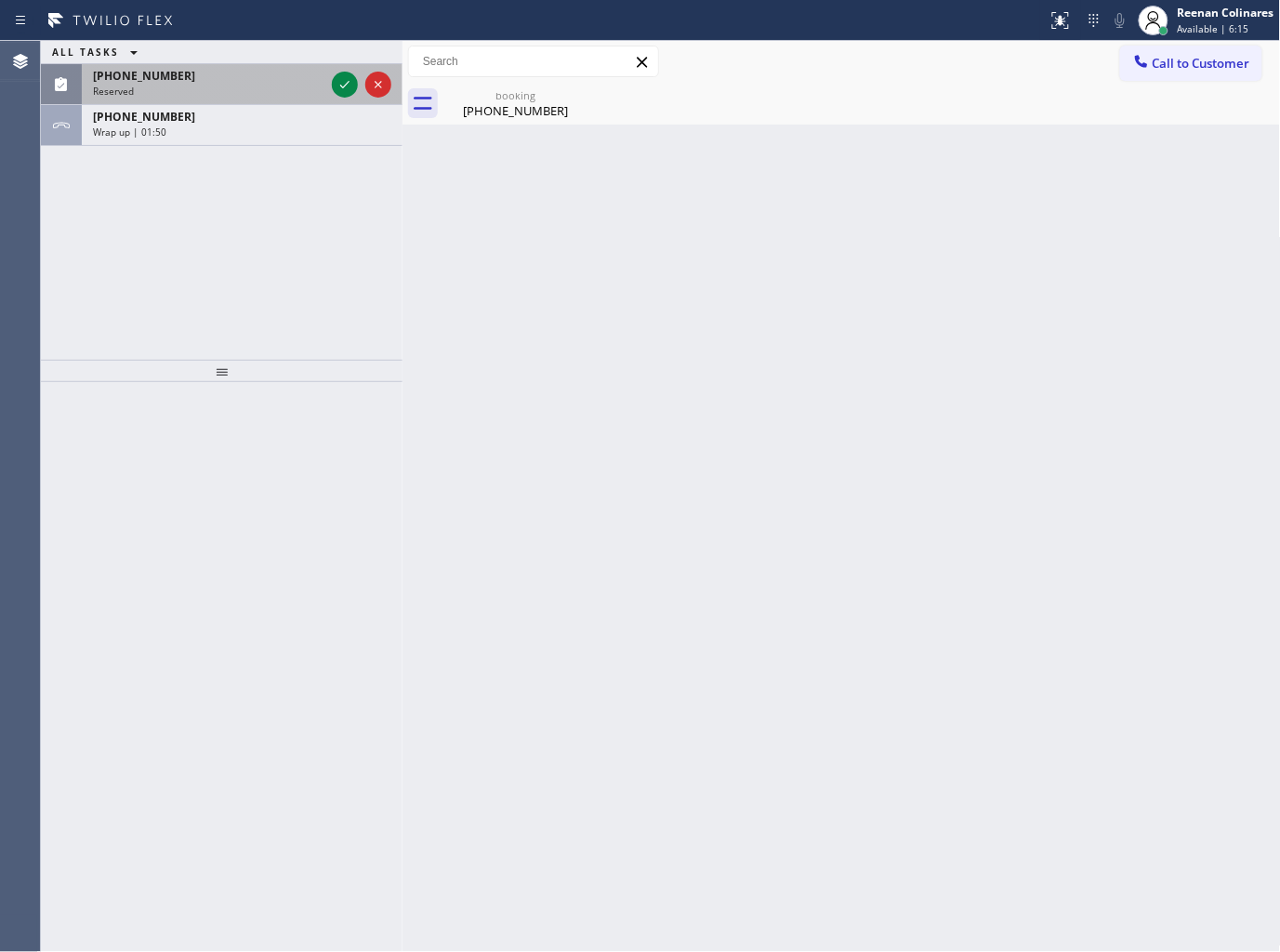
click at [220, 79] on div "[PHONE_NUMBER]" at bounding box center [209, 76] width 231 height 16
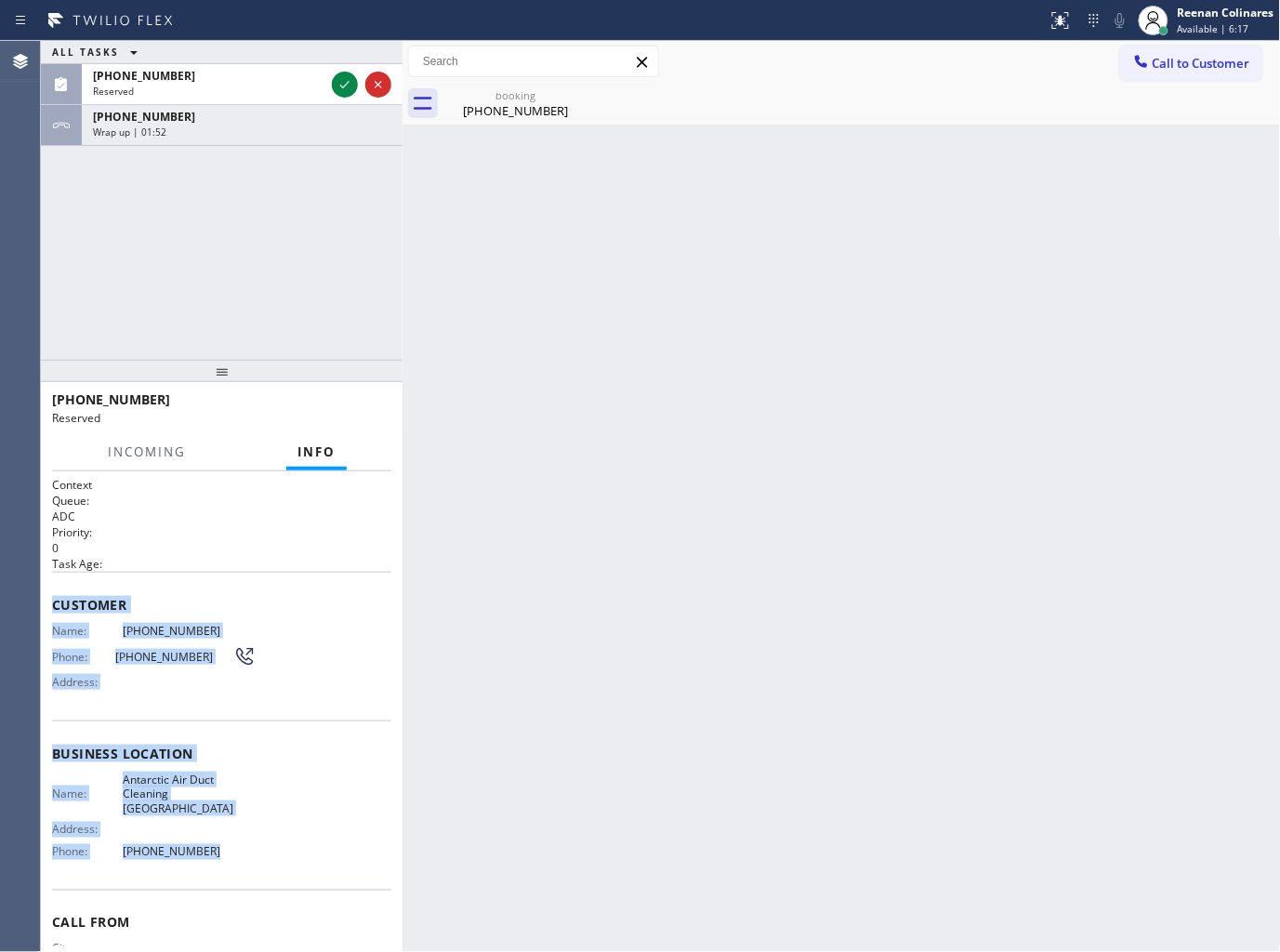
drag, startPoint x: 50, startPoint y: 603, endPoint x: 303, endPoint y: 827, distance: 337.9
click at [254, 830] on div "Context Queue: ADC Priority: 0 Task Age: Customer Name: [PHONE_NUMBER] Phone: […" at bounding box center [221, 712] width 361 height 482
copy div "Customer Name: [PHONE_NUMBER] Phone: [PHONE_NUMBER] Address: Business location …"
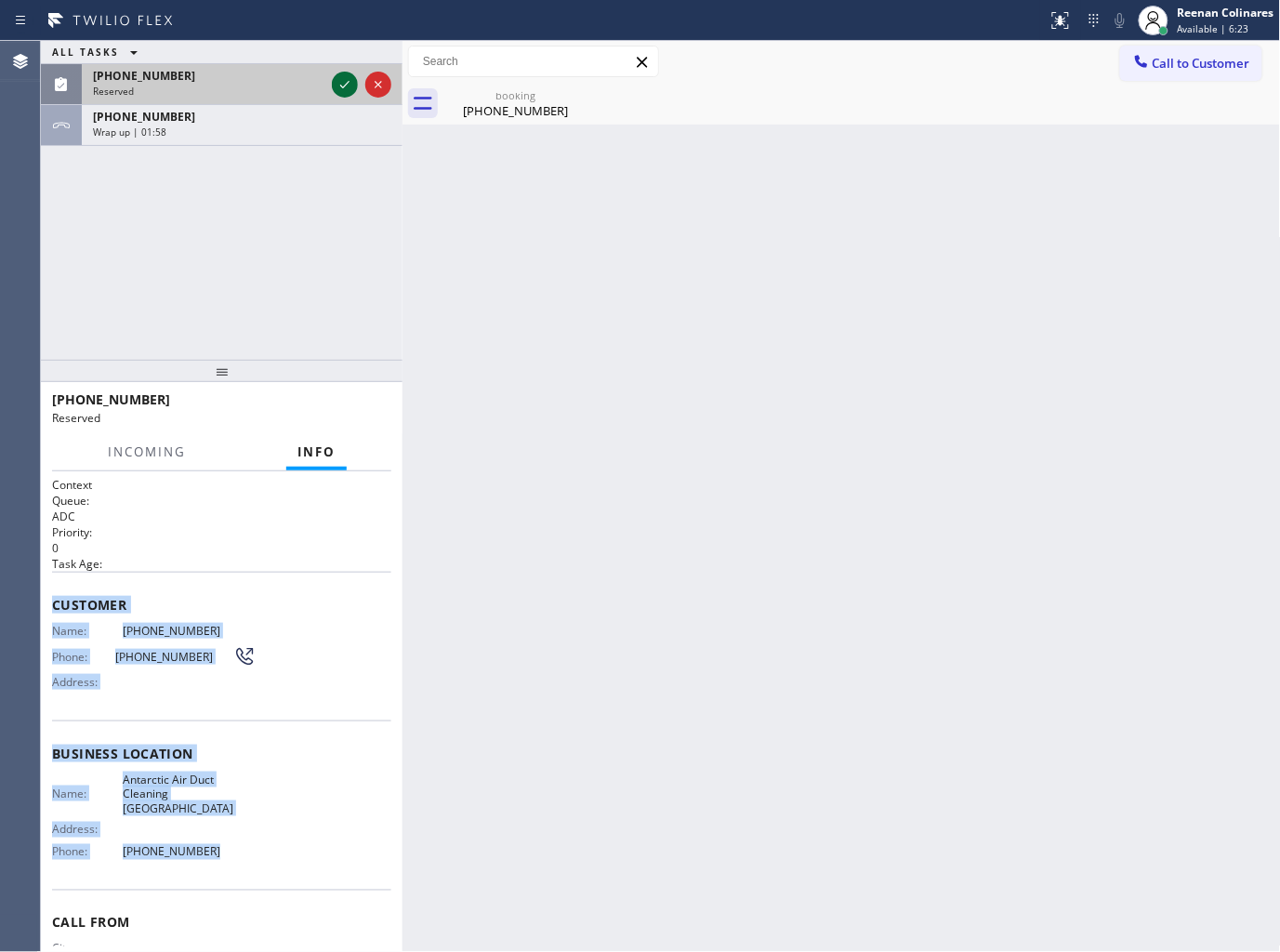
click at [338, 80] on icon at bounding box center [344, 85] width 22 height 22
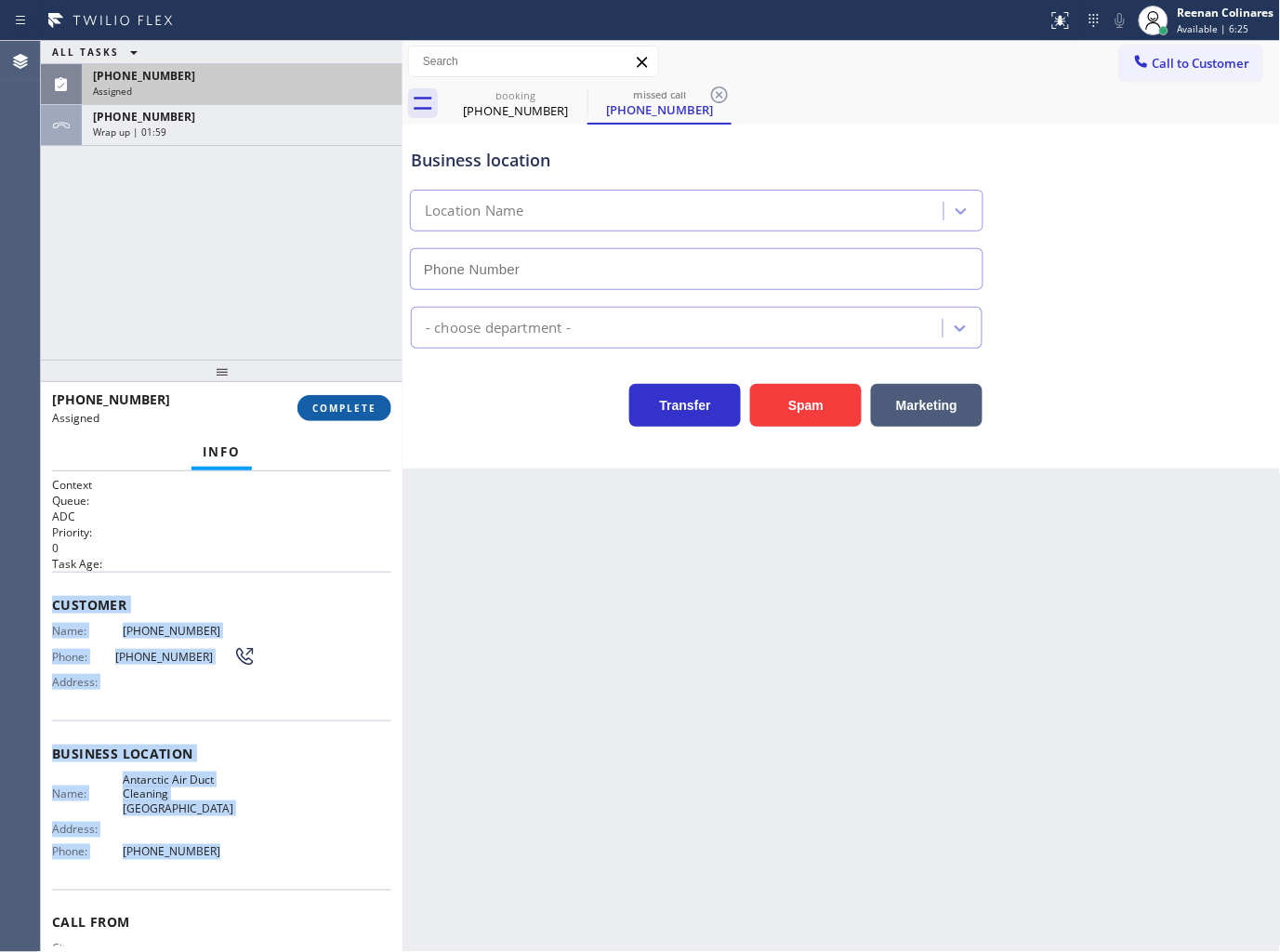
type input "[PHONE_NUMBER]"
drag, startPoint x: 360, startPoint y: 395, endPoint x: 348, endPoint y: 393, distance: 12.2
click at [364, 395] on button "COMPLETE" at bounding box center [344, 408] width 94 height 26
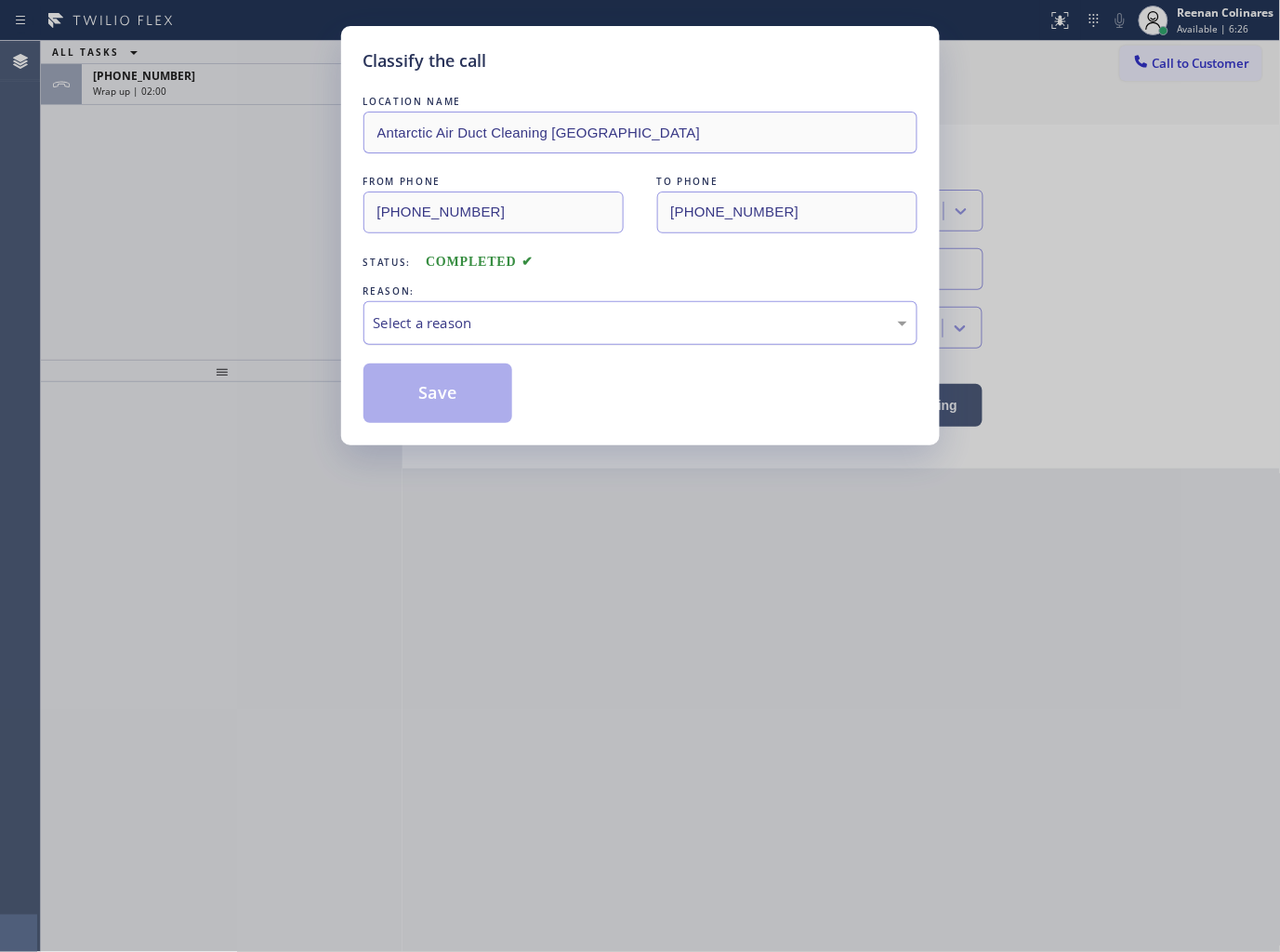
click at [467, 319] on div "Select a reason" at bounding box center [640, 322] width 534 height 21
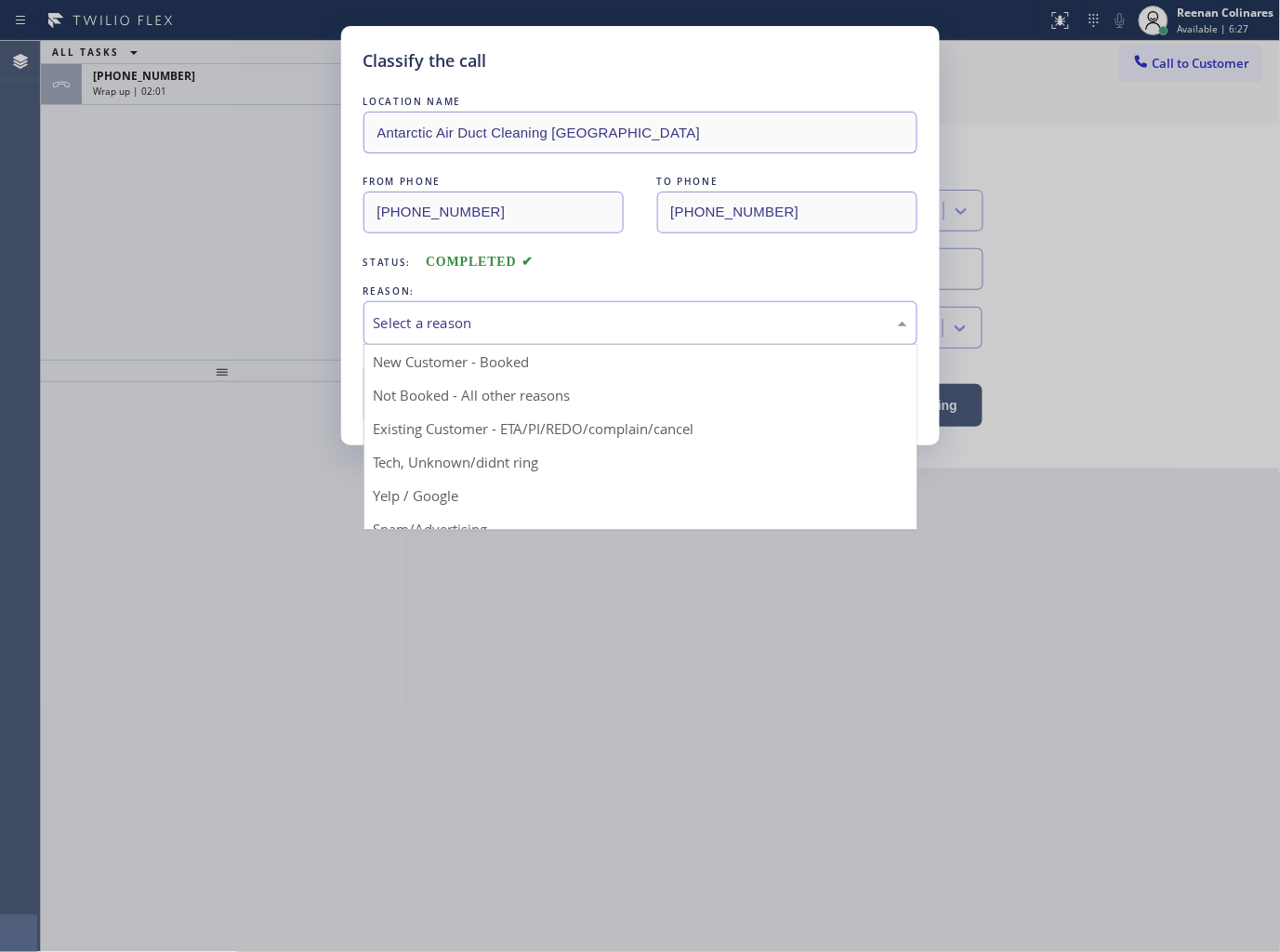
drag, startPoint x: 419, startPoint y: 467, endPoint x: 421, endPoint y: 448, distance: 19.1
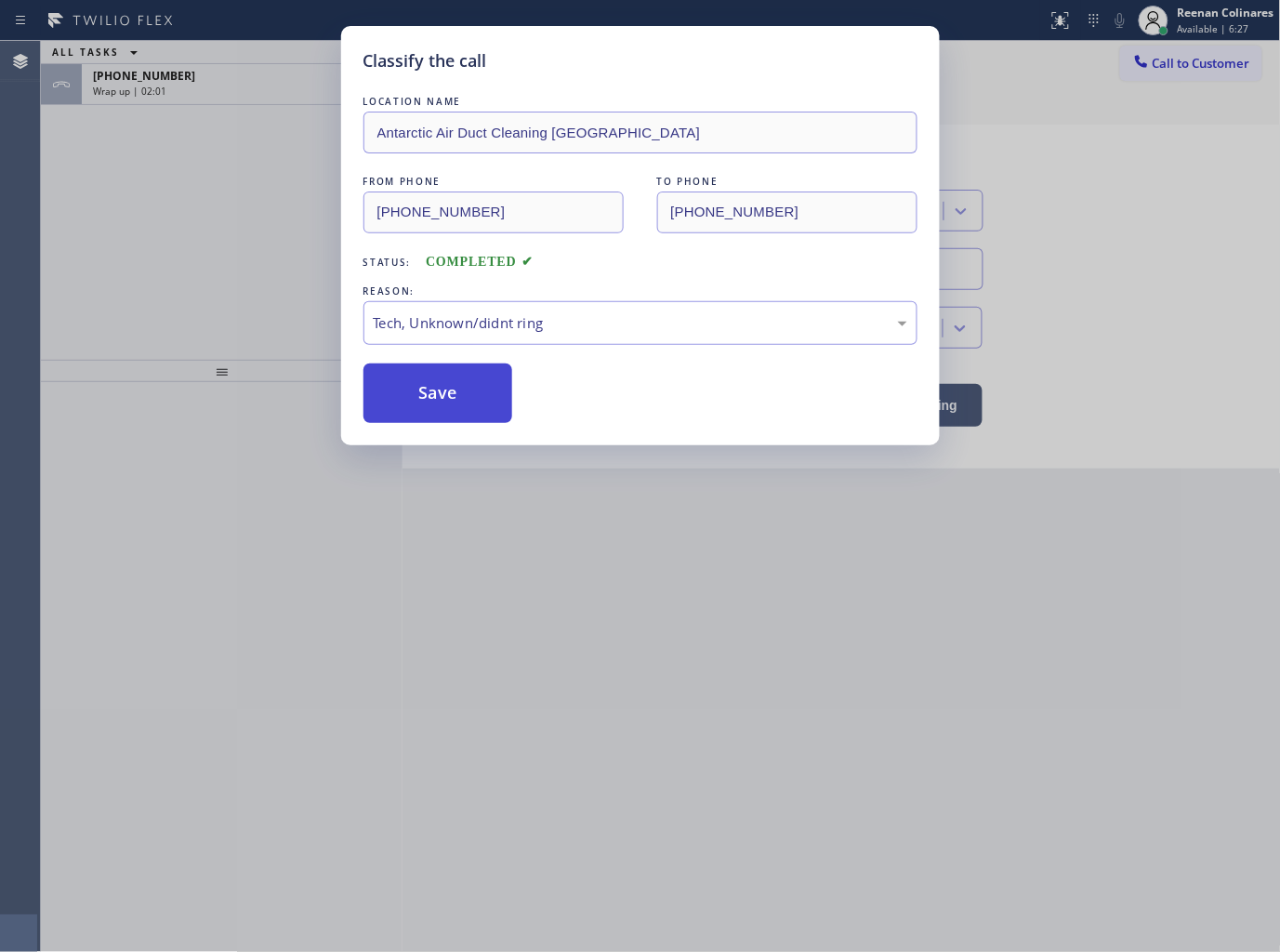
click at [428, 406] on button "Save" at bounding box center [438, 393] width 150 height 60
click at [121, 180] on div "Classify the call LOCATION NAME Antarctic Air Duct Cleaning Montecito FROM PHON…" at bounding box center [640, 476] width 1280 height 952
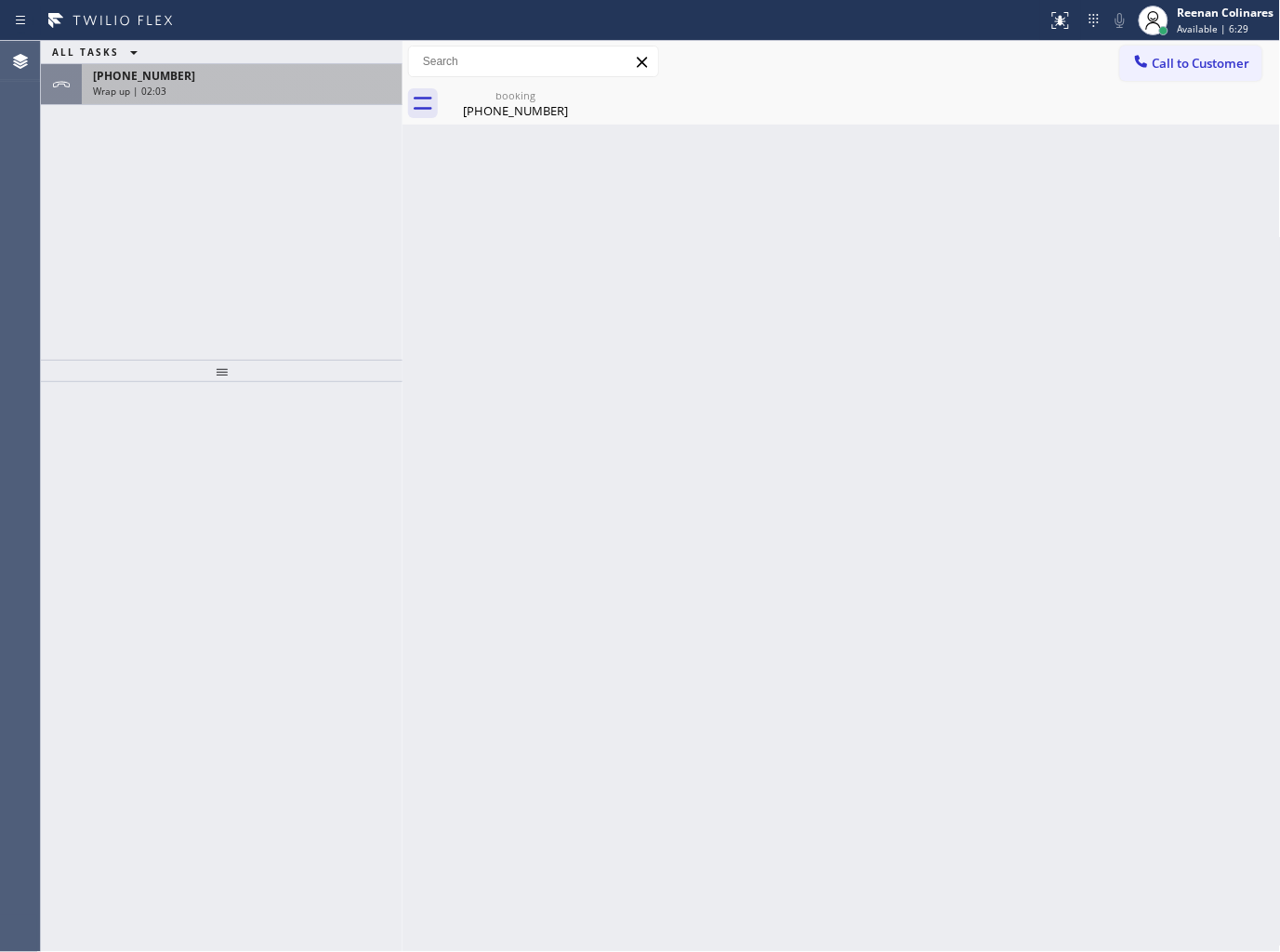
click at [208, 85] on div "Wrap up | 02:03" at bounding box center [241, 91] width 298 height 13
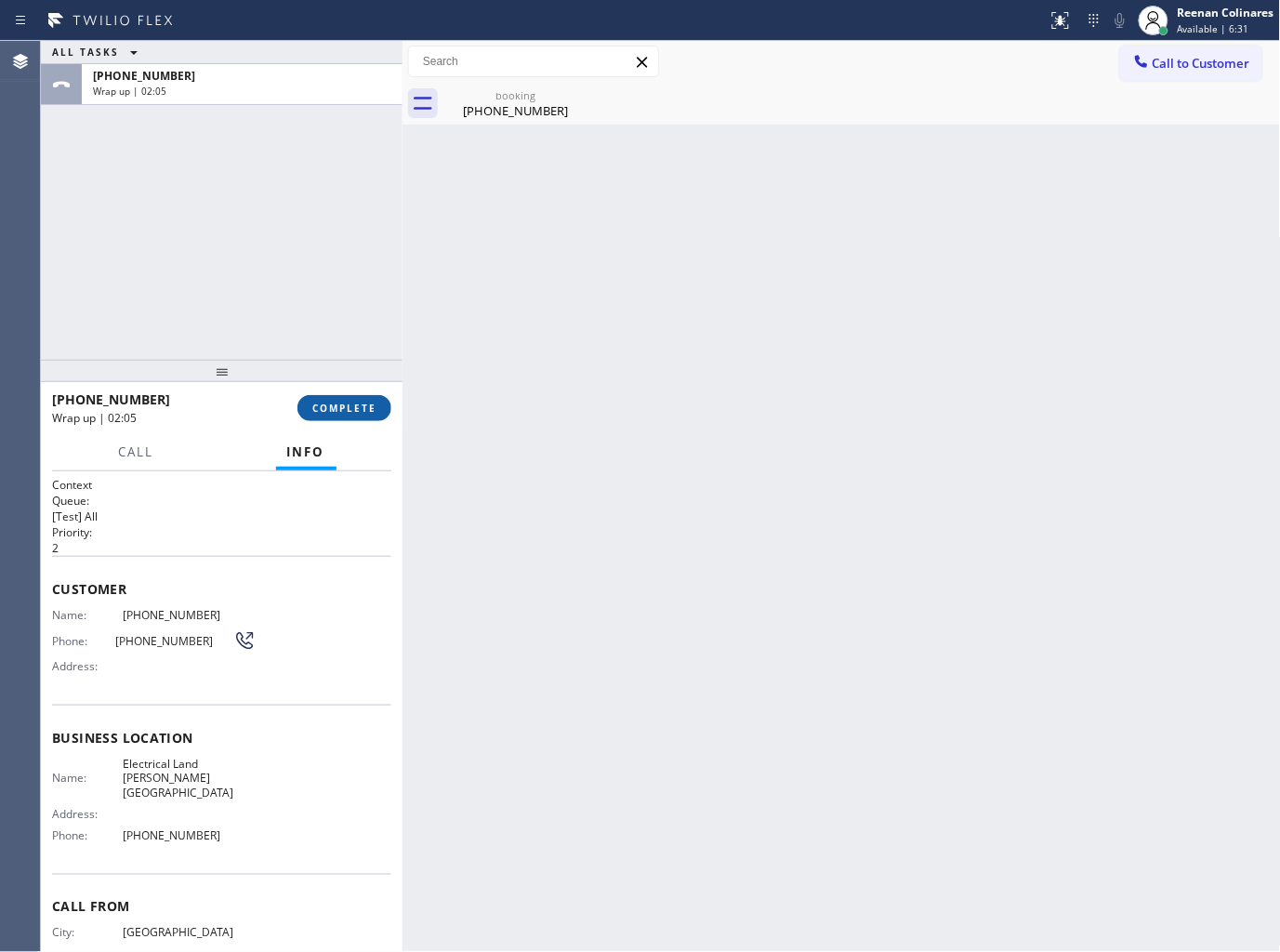
click at [369, 403] on span "COMPLETE" at bounding box center [344, 407] width 64 height 13
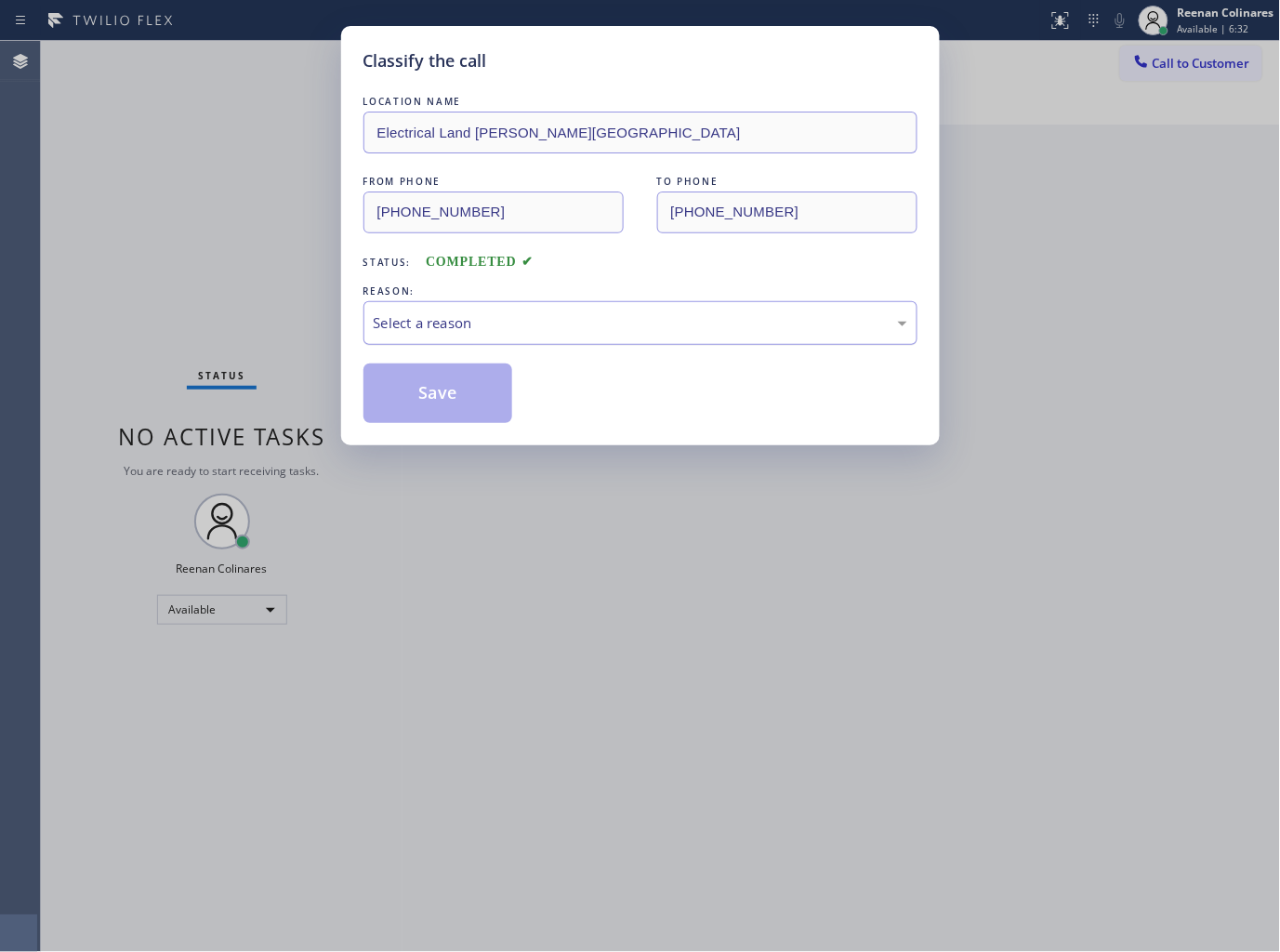
click at [452, 335] on div "Select a reason" at bounding box center [640, 323] width 554 height 44
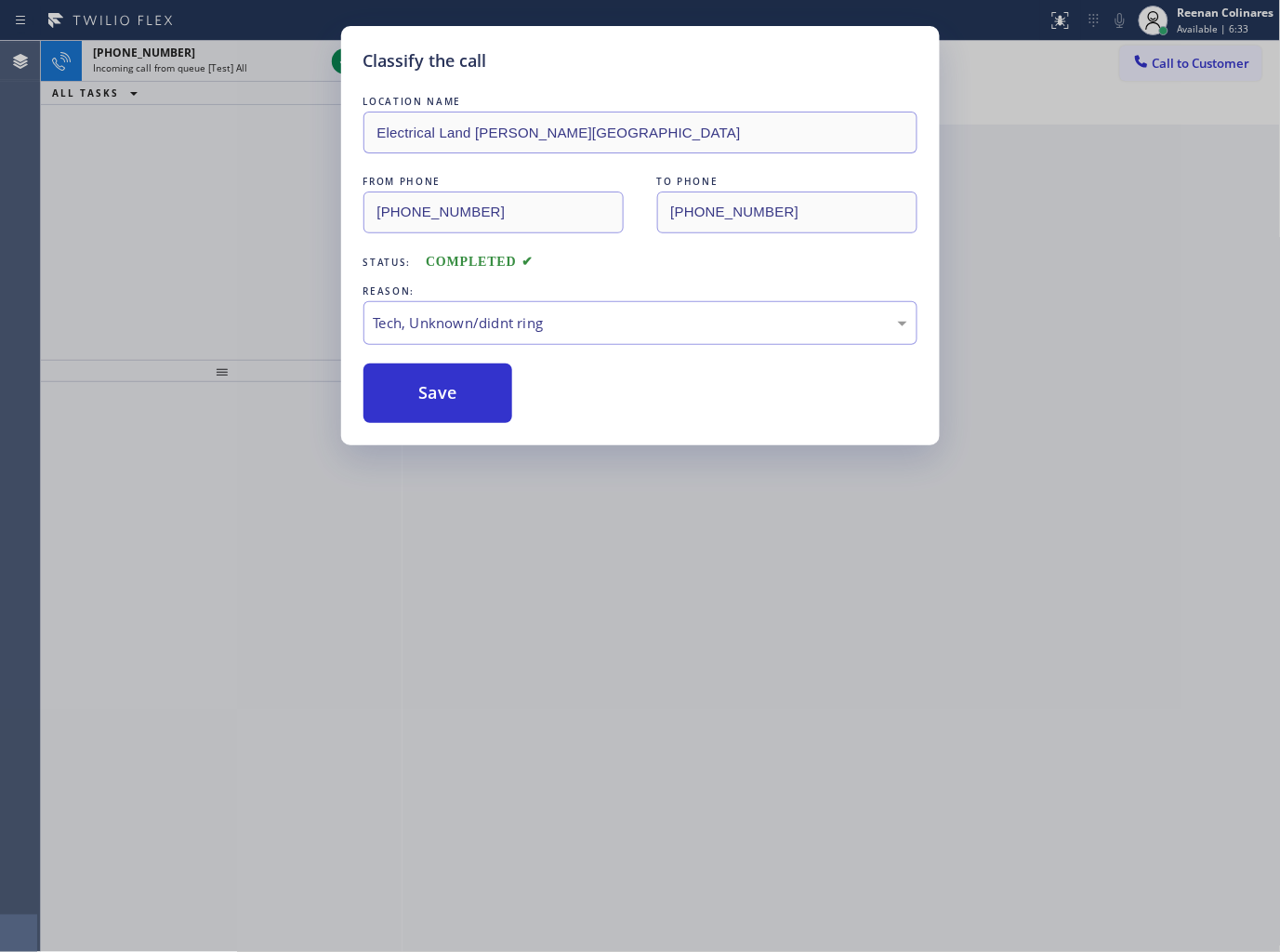
click at [423, 404] on button "Save" at bounding box center [438, 393] width 150 height 60
click at [230, 49] on div "Classify the call LOCATION NAME Electrical Land [PERSON_NAME][GEOGRAPHIC_DATA] …" at bounding box center [640, 476] width 1280 height 952
click at [233, 50] on div "Classify the call LOCATION NAME Electrical Land [PERSON_NAME][GEOGRAPHIC_DATA] …" at bounding box center [640, 476] width 1280 height 952
click at [233, 54] on div "Classify the call LOCATION NAME Electrical Land [PERSON_NAME][GEOGRAPHIC_DATA] …" at bounding box center [640, 476] width 1280 height 952
click at [233, 54] on div "[PHONE_NUMBER]" at bounding box center [209, 53] width 231 height 16
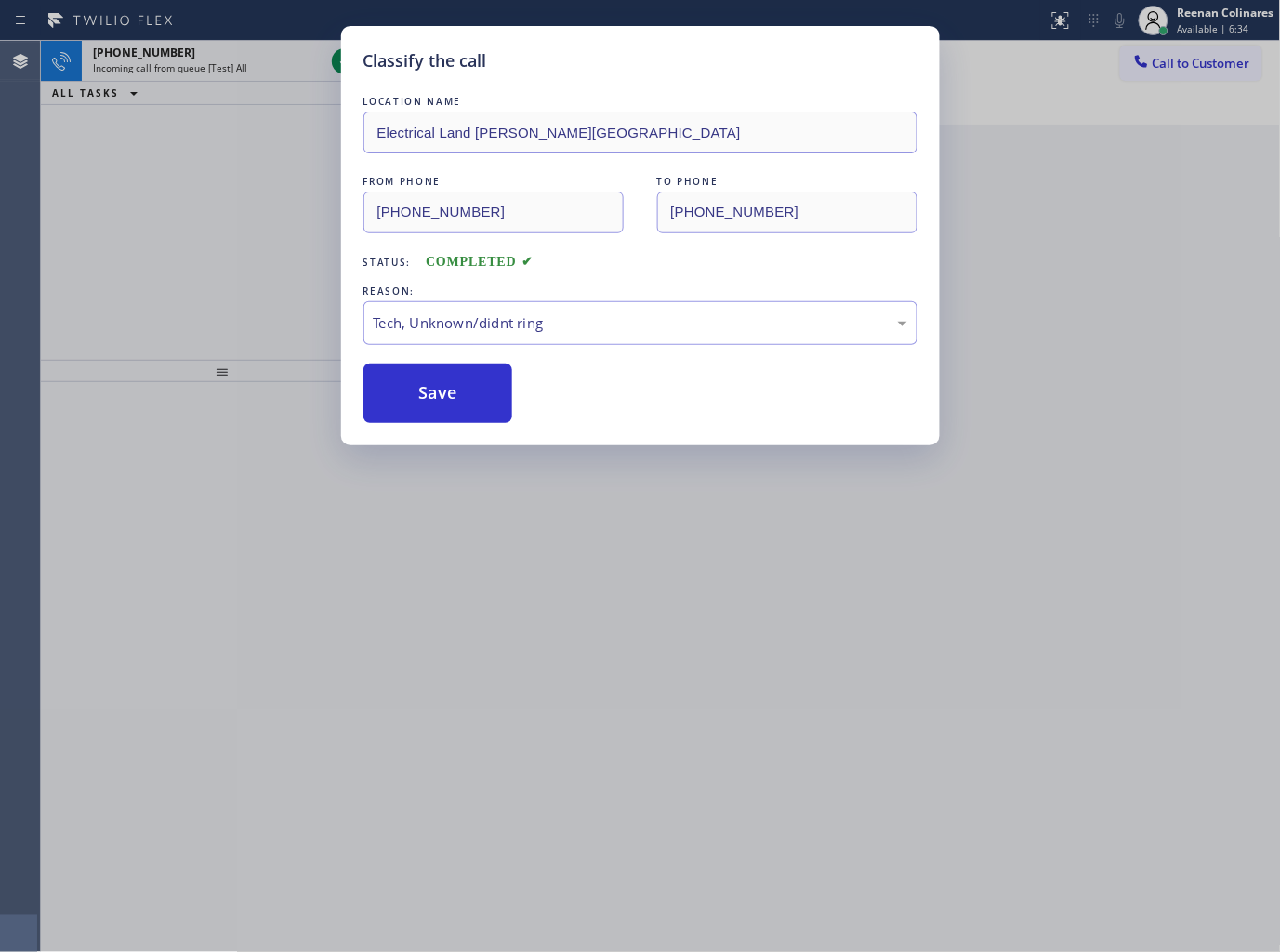
click at [233, 54] on div "[PHONE_NUMBER]" at bounding box center [209, 53] width 231 height 16
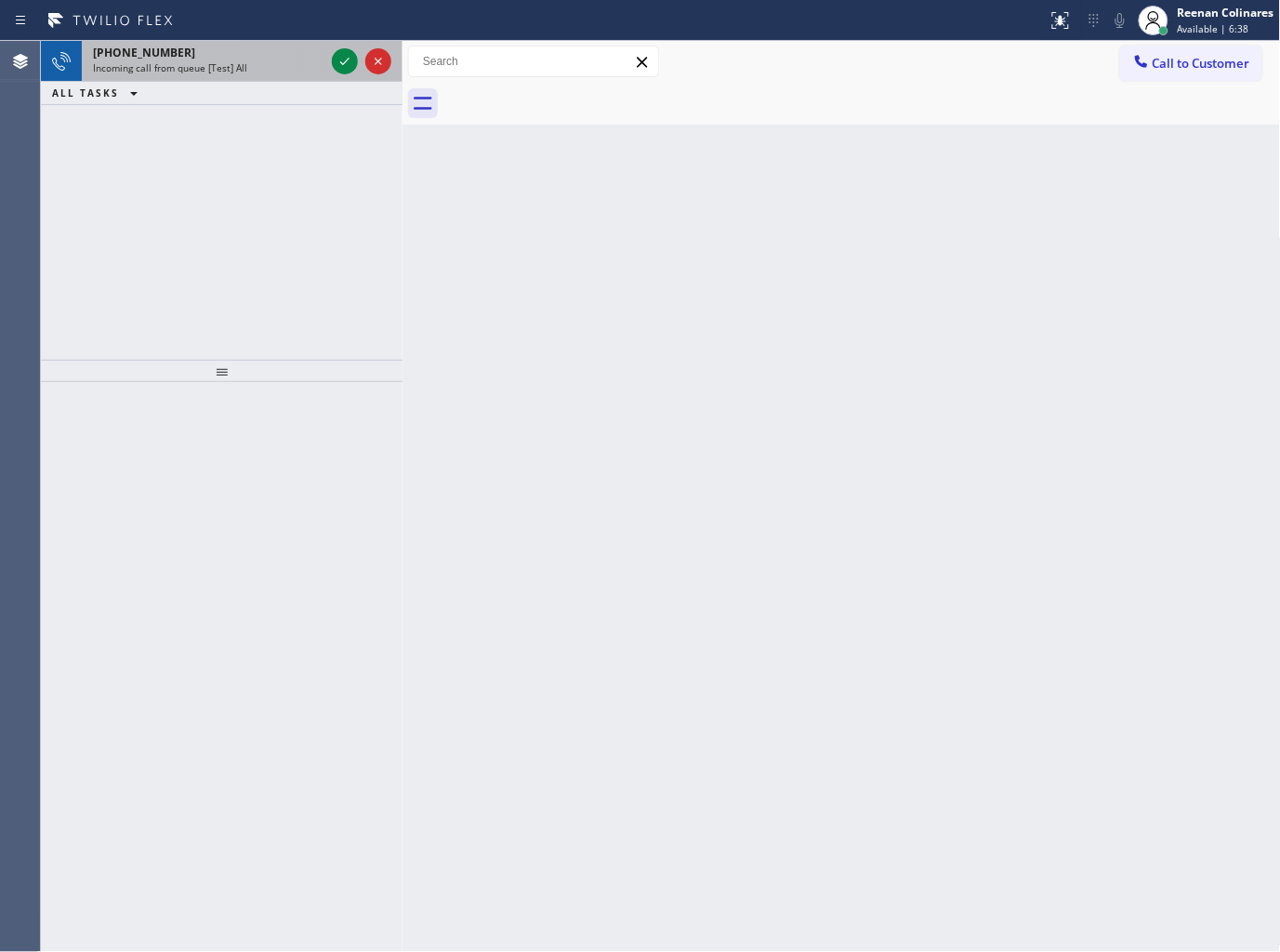
click at [248, 70] on div "Incoming call from queue [Test] All" at bounding box center [209, 67] width 231 height 13
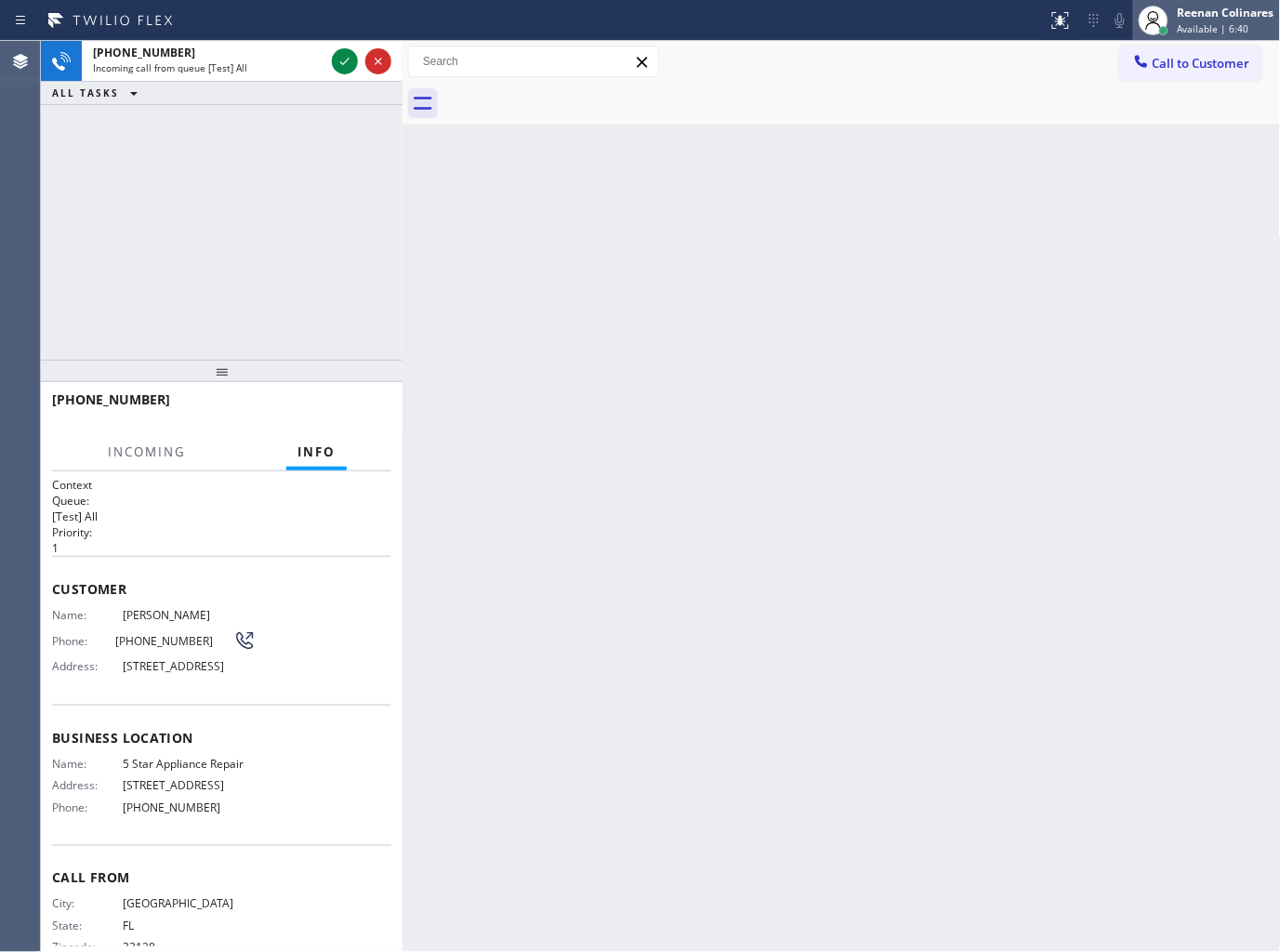
click at [1221, 17] on div "Reenan Colinares" at bounding box center [1225, 13] width 97 height 16
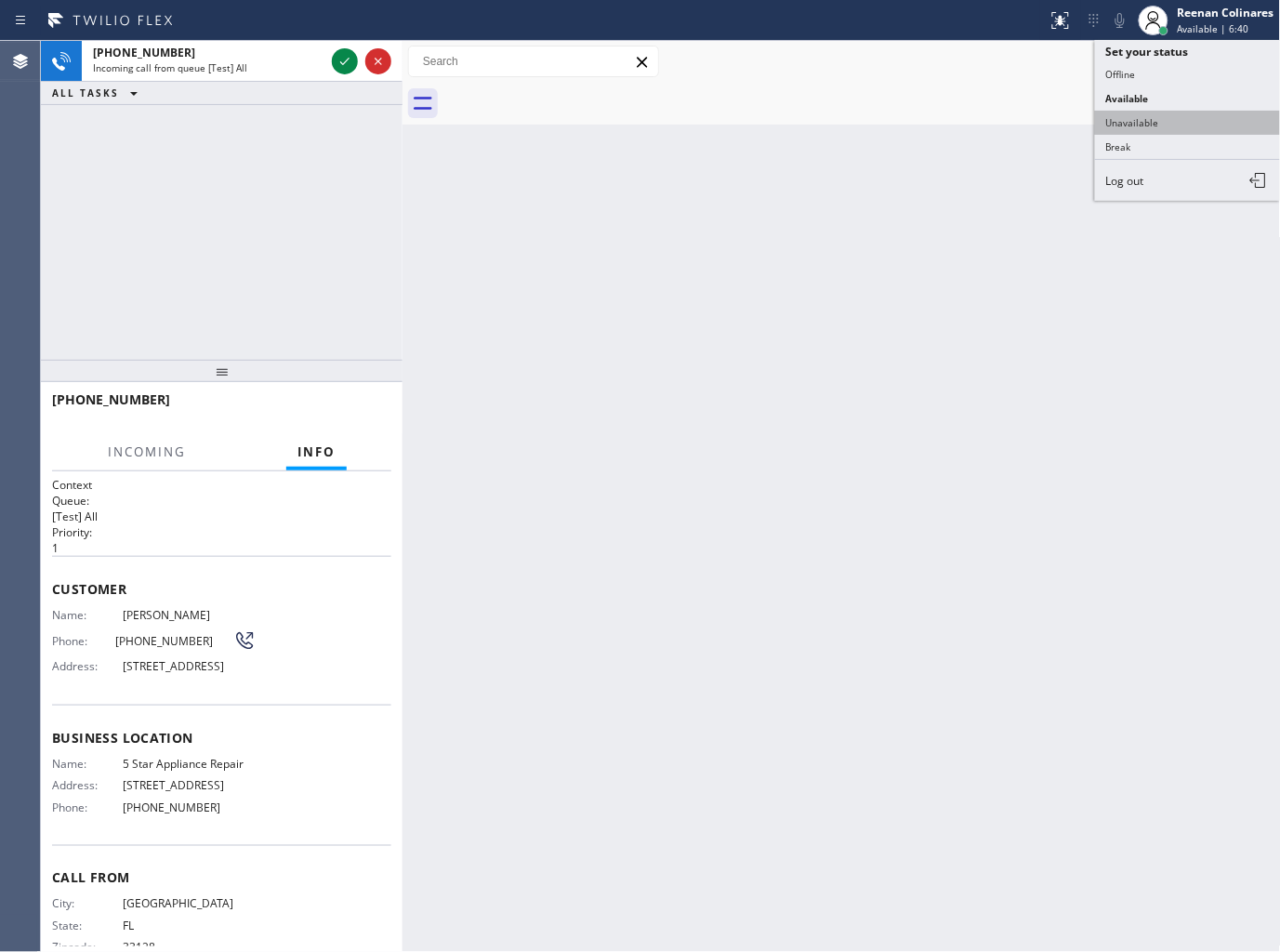
drag, startPoint x: 1147, startPoint y: 125, endPoint x: 1163, endPoint y: 76, distance: 51.5
click at [1147, 123] on button "Unavailable" at bounding box center [1187, 123] width 186 height 24
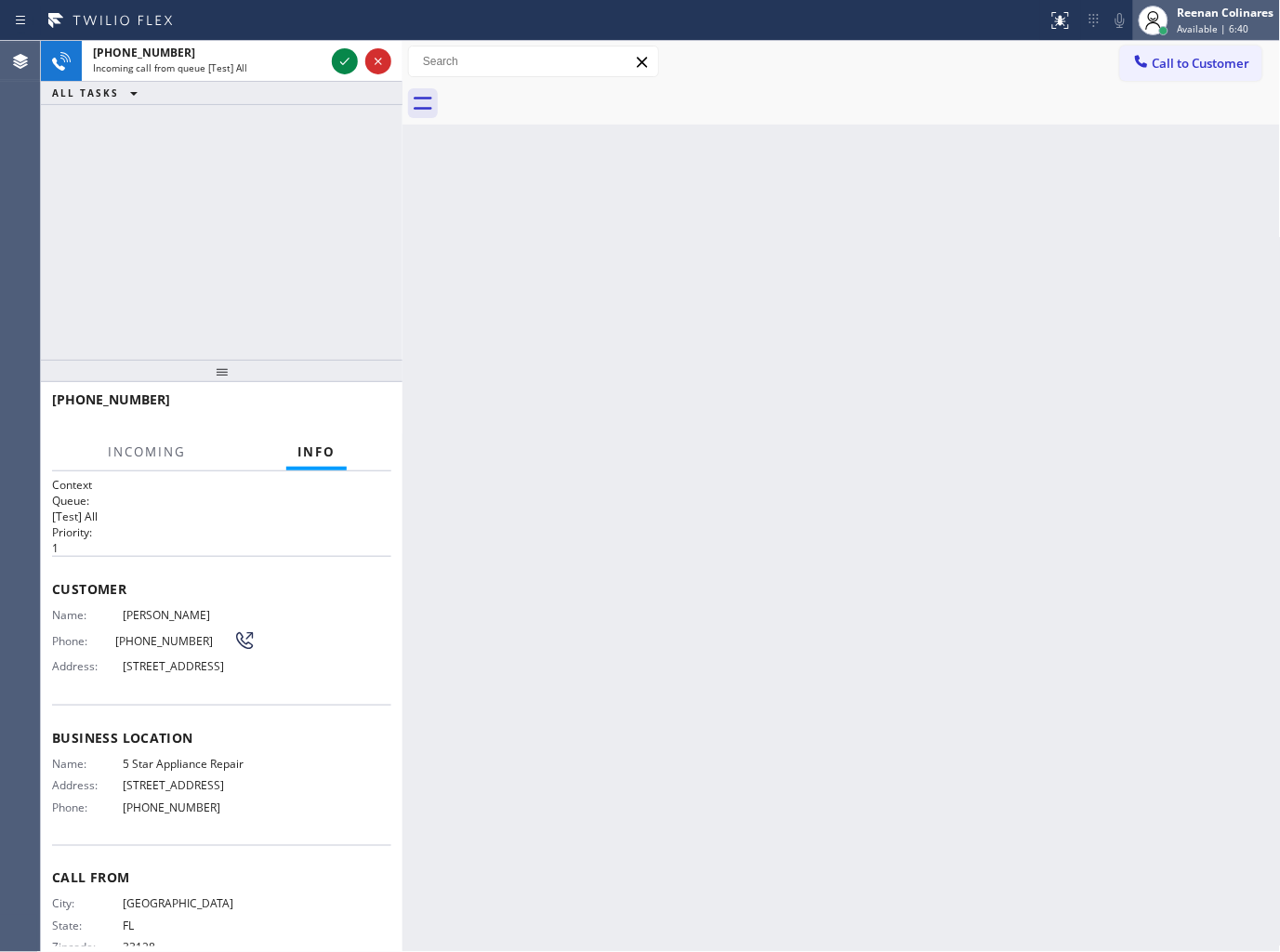
click at [1202, 22] on span "Available | 6:40" at bounding box center [1213, 28] width 72 height 13
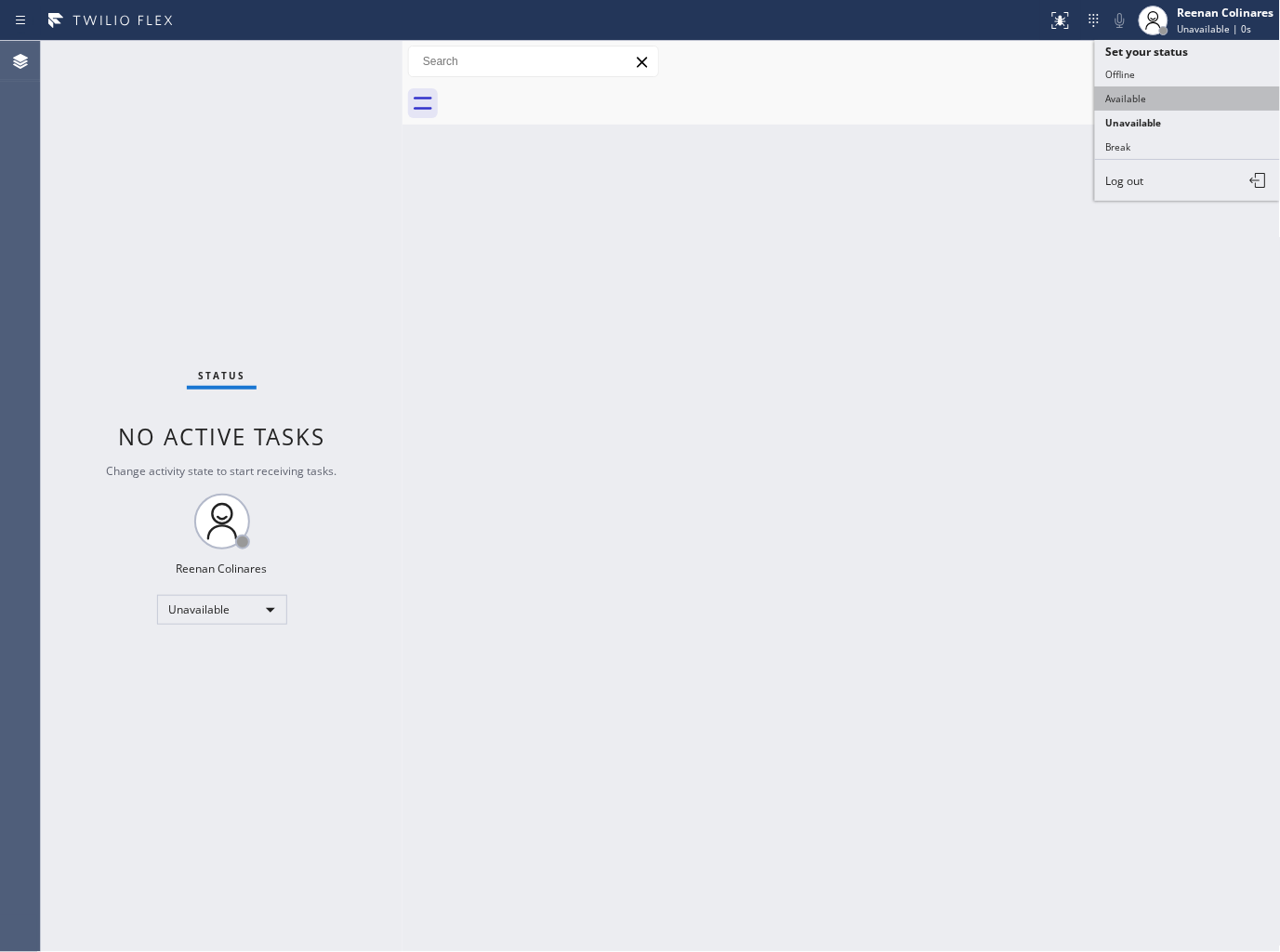
click at [1131, 87] on button "Available" at bounding box center [1187, 99] width 186 height 24
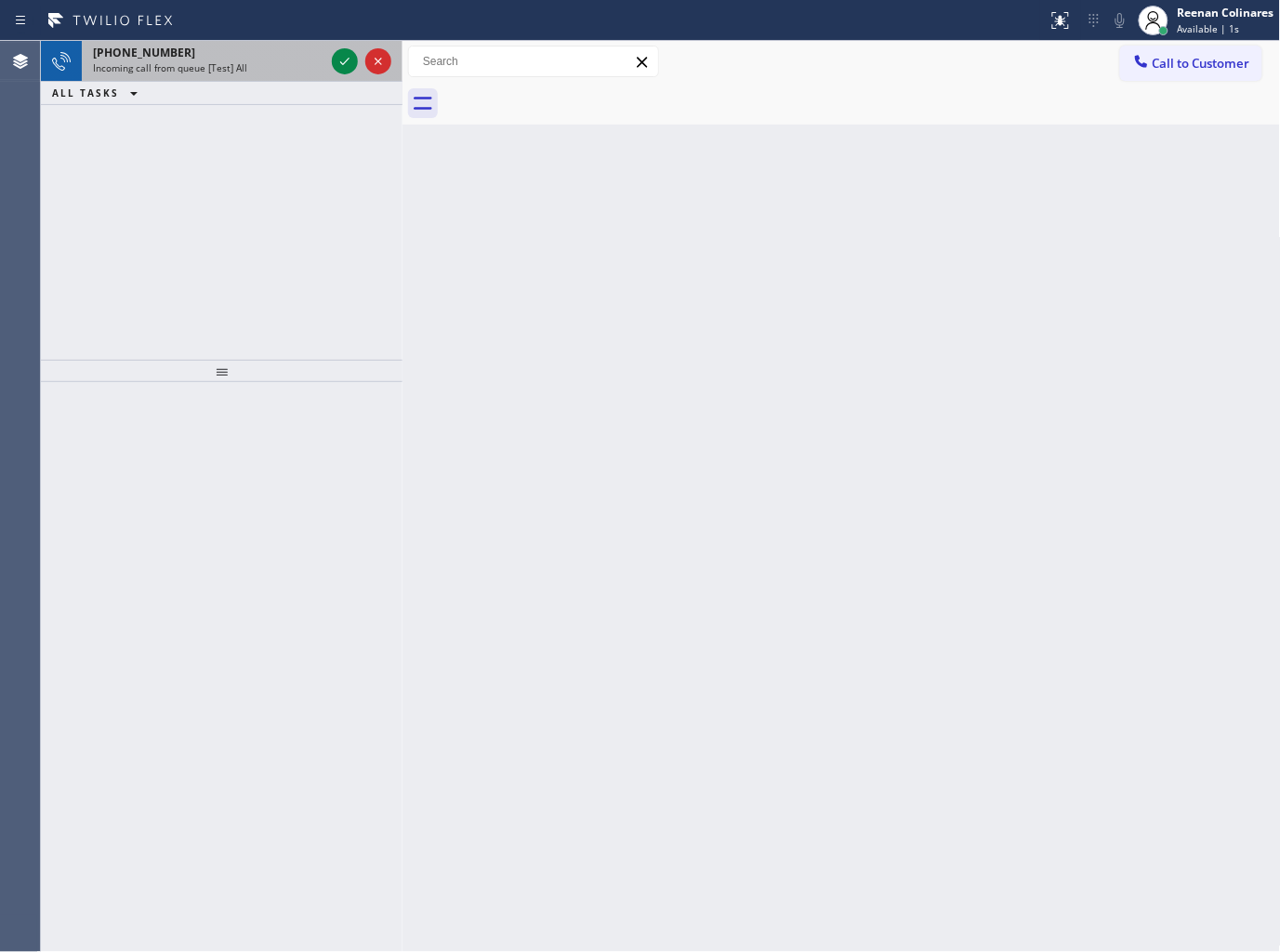
click at [243, 63] on div "Incoming call from queue [Test] All" at bounding box center [209, 67] width 231 height 13
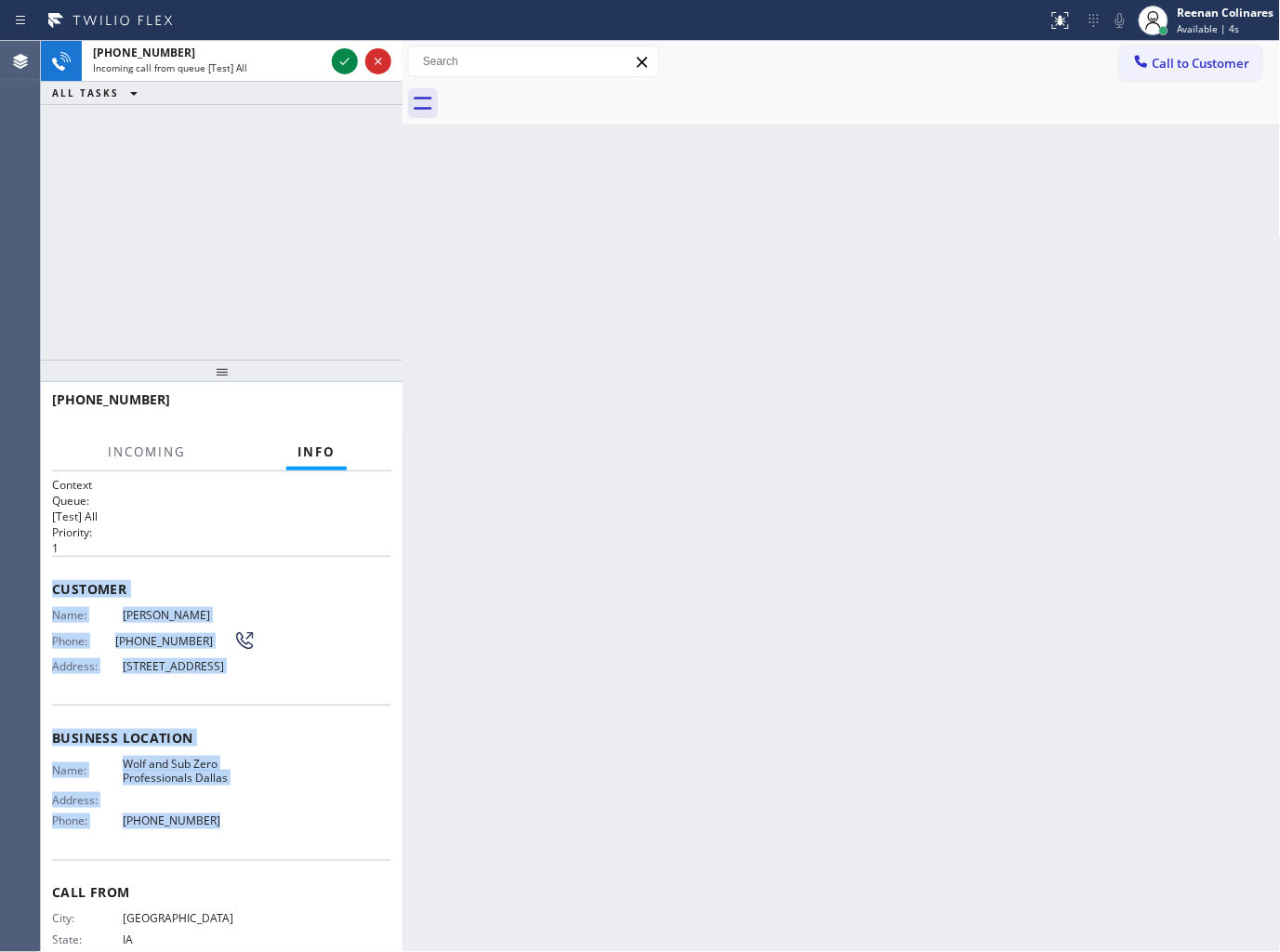
drag, startPoint x: 43, startPoint y: 580, endPoint x: 233, endPoint y: 833, distance: 316.4
click at [218, 834] on div "Context Queue: [Test] All Priority: 1 Customer Name: [PERSON_NAME] Phone: [PHON…" at bounding box center [221, 712] width 361 height 482
copy div "Customer Name: [PERSON_NAME] Phone: [PHONE_NUMBER] Address: [STREET_ADDRESS] Bu…"
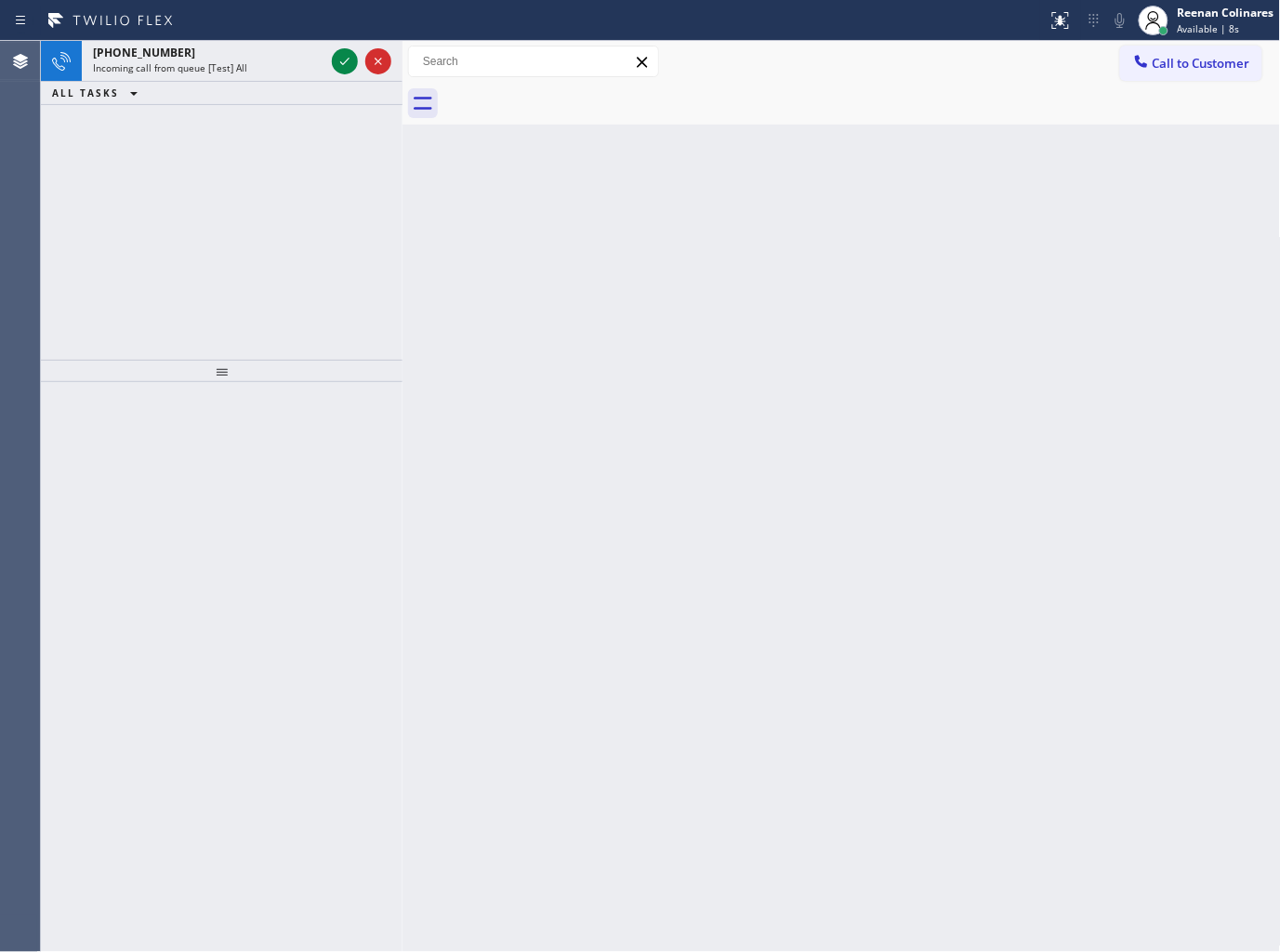
click at [876, 575] on div "Back to Dashboard Change Sender ID Customers Technicians Select a contact Outbo…" at bounding box center [841, 496] width 878 height 911
click at [229, 61] on span "Incoming call from queue [Test] All" at bounding box center [170, 67] width 155 height 13
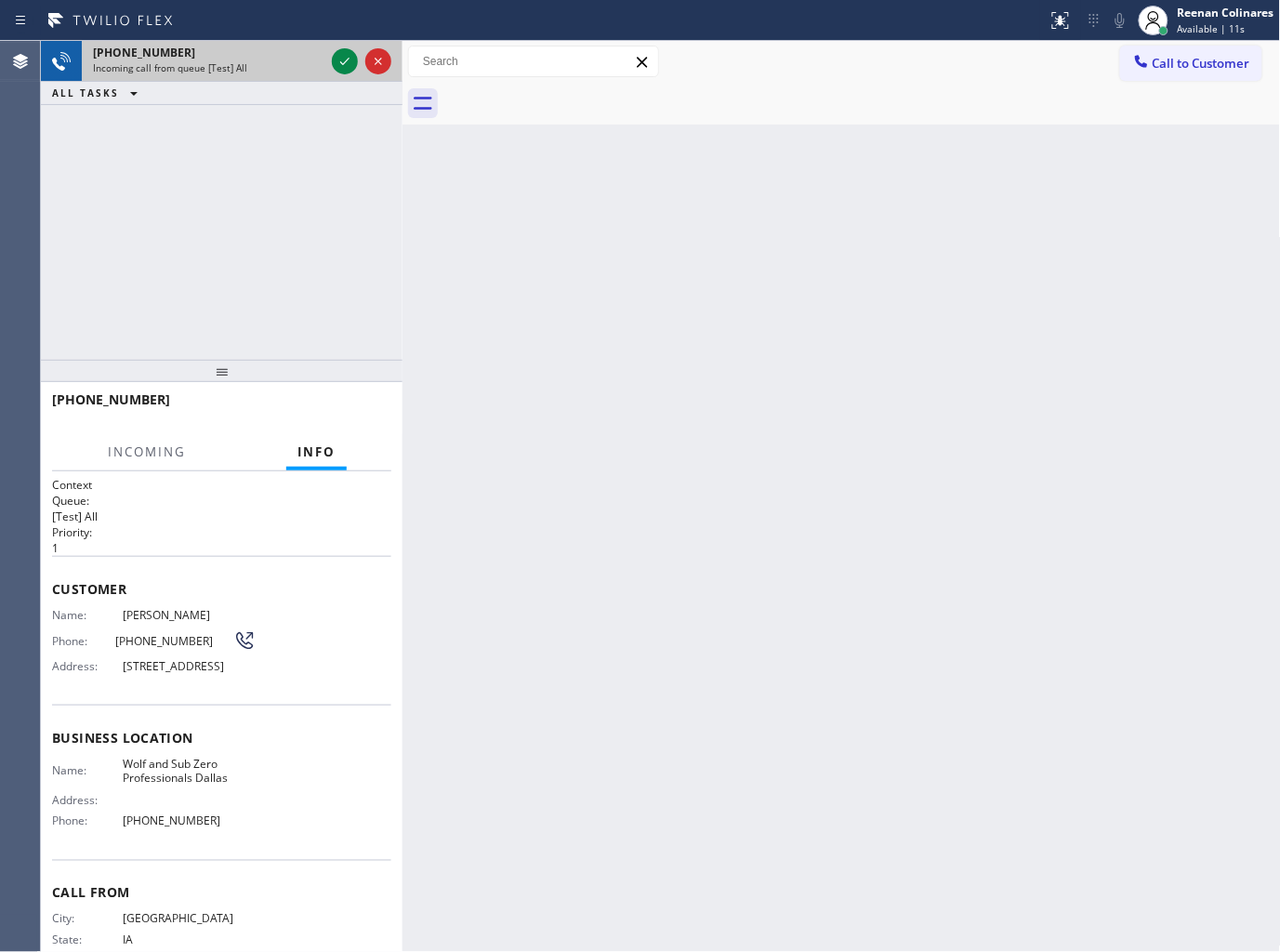
click at [265, 70] on div "[PHONE_NUMBER] Incoming call from queue [Test] All ALL TASKS ALL TASKS ACTIVE T…" at bounding box center [221, 73] width 361 height 64
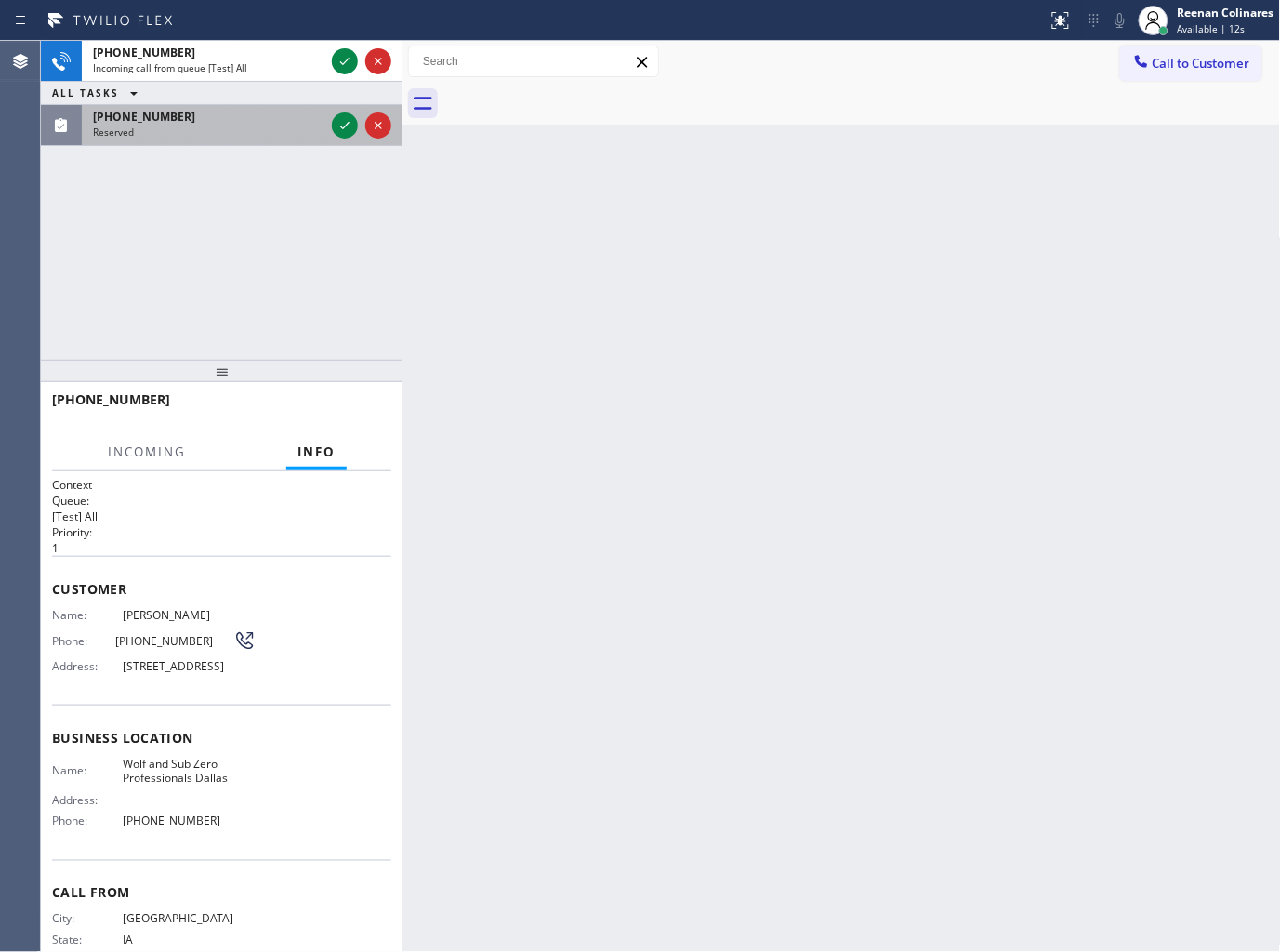
click at [237, 126] on div "Reserved" at bounding box center [209, 132] width 231 height 13
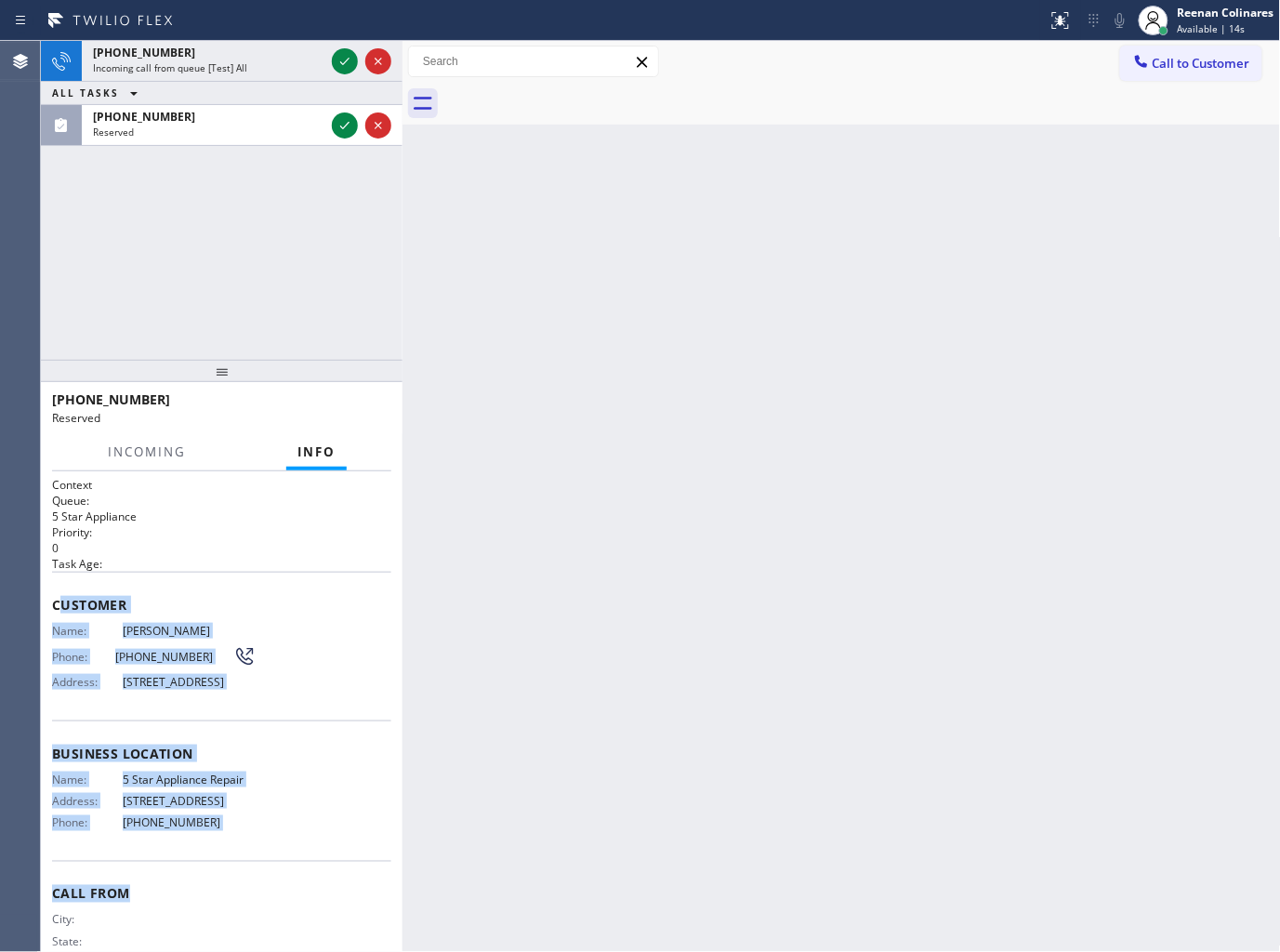
drag, startPoint x: 59, startPoint y: 598, endPoint x: 292, endPoint y: 875, distance: 362.0
click at [292, 875] on div "Context Queue: 5 Star Appliance Priority: 0 Task Age: Customer Name: [PERSON_NA…" at bounding box center [221, 739] width 339 height 525
copy div "ustomer Name: [PERSON_NAME] Phone: [PHONE_NUMBER] Address: [STREET_ADDRESS] Bus…"
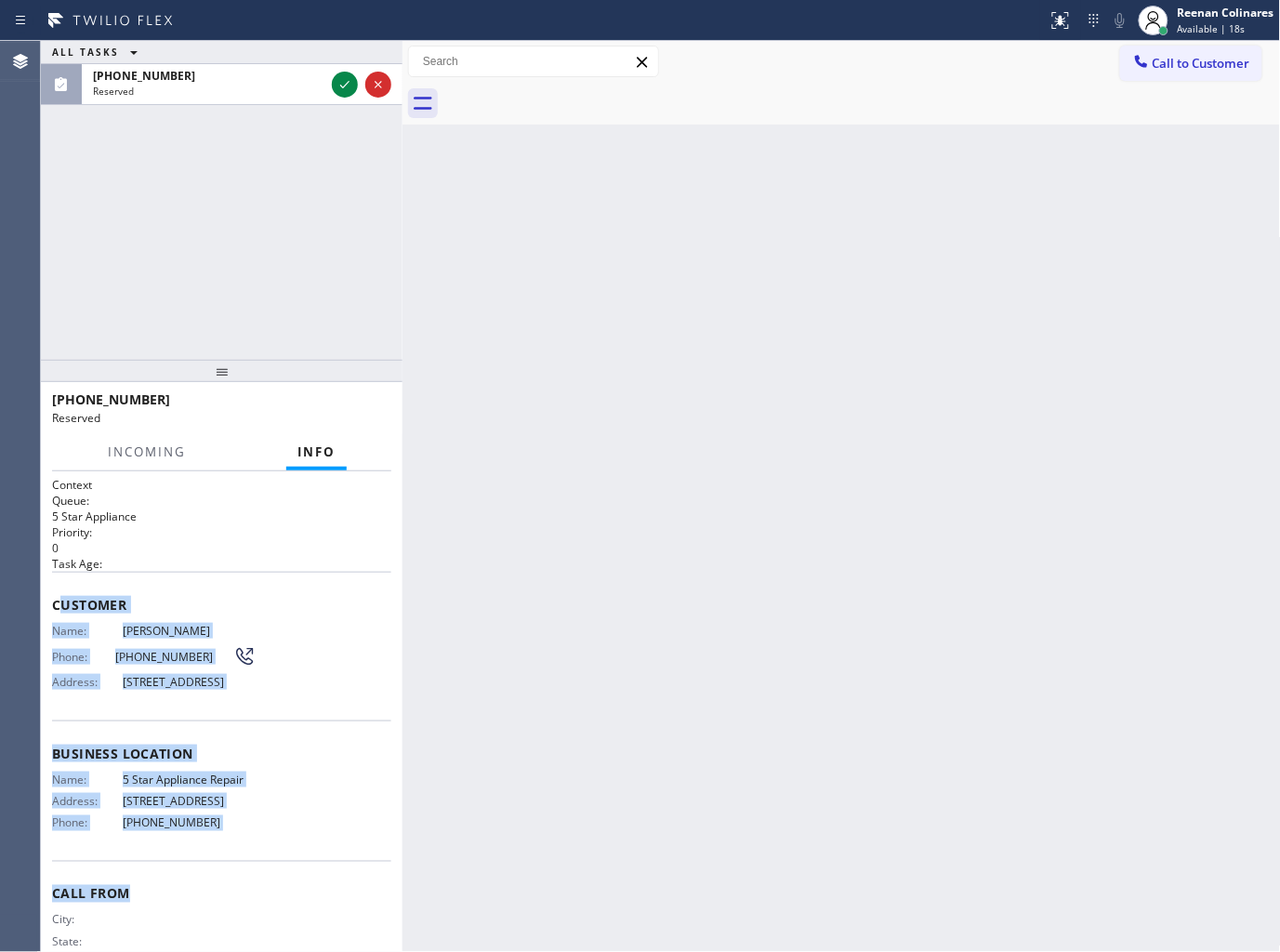
click at [348, 105] on div "ALL TASKS ALL TASKS ACTIVE TASKS TASKS IN WRAP UP [PHONE_NUMBER] Reserved" at bounding box center [221, 73] width 361 height 64
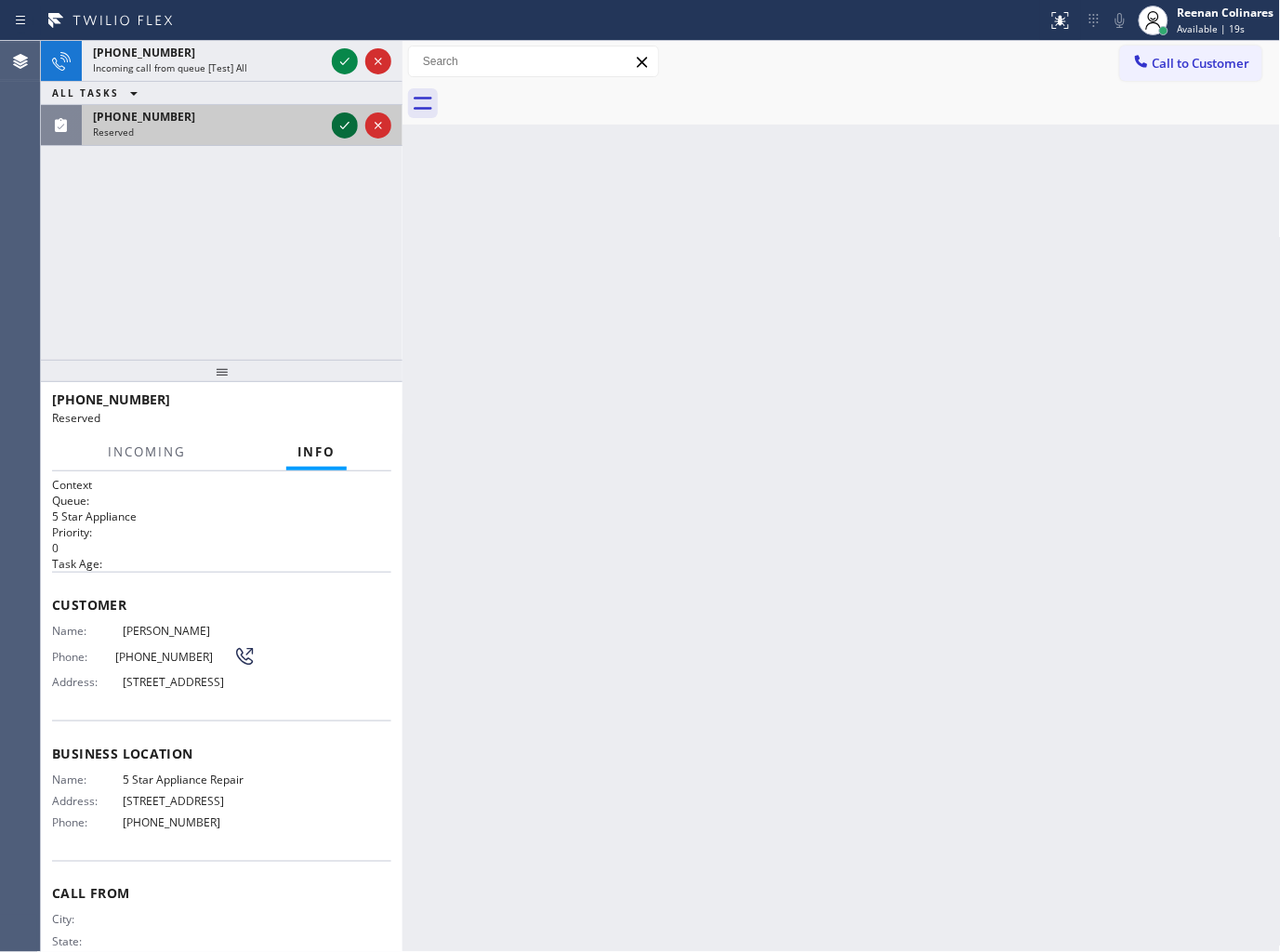
click at [347, 116] on icon at bounding box center [344, 126] width 22 height 22
click at [368, 428] on div "[PHONE_NUMBER] Assigned COMPLETE" at bounding box center [221, 408] width 339 height 48
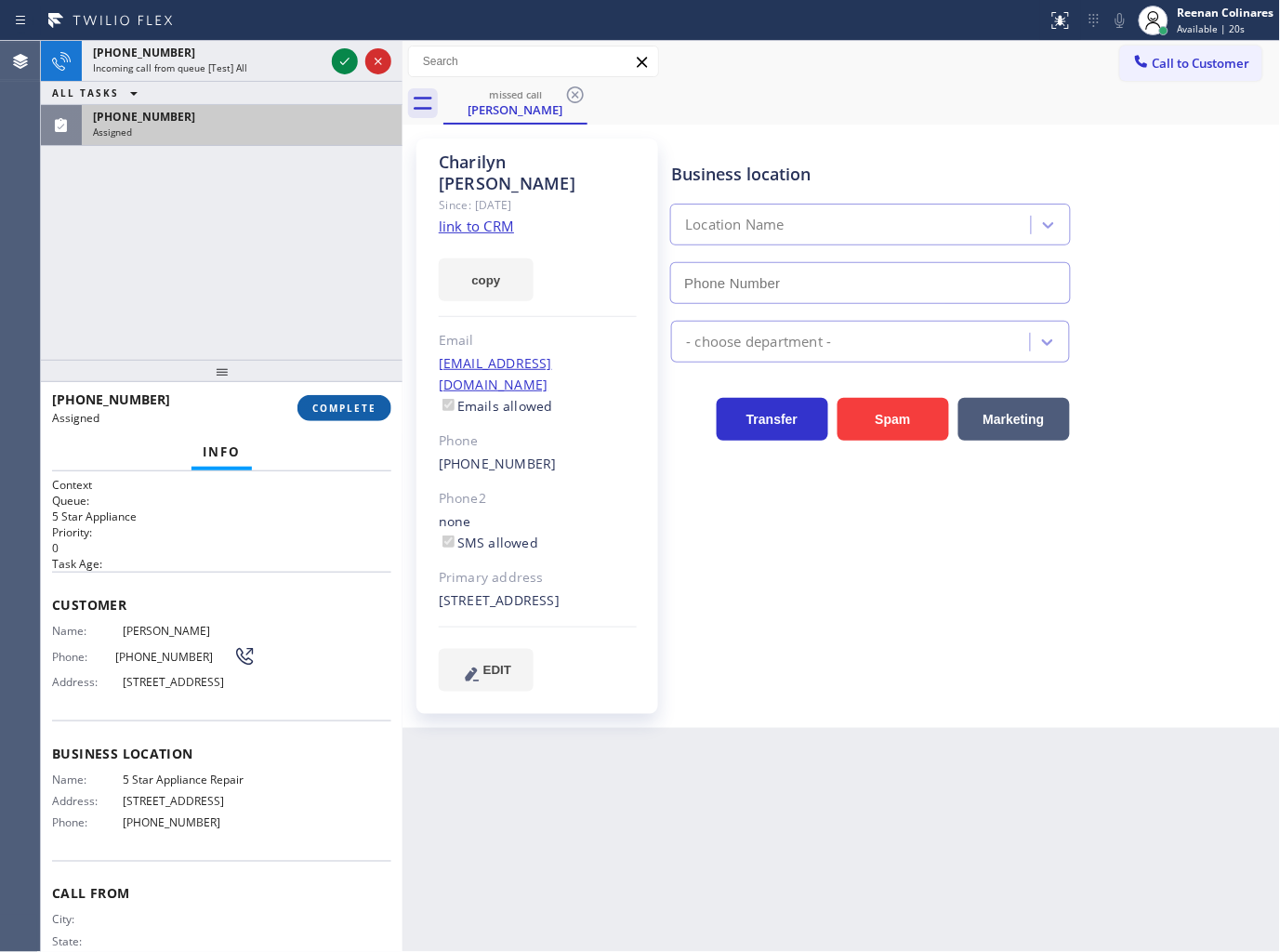
click at [368, 415] on button "COMPLETE" at bounding box center [344, 408] width 94 height 26
type input "[PHONE_NUMBER]"
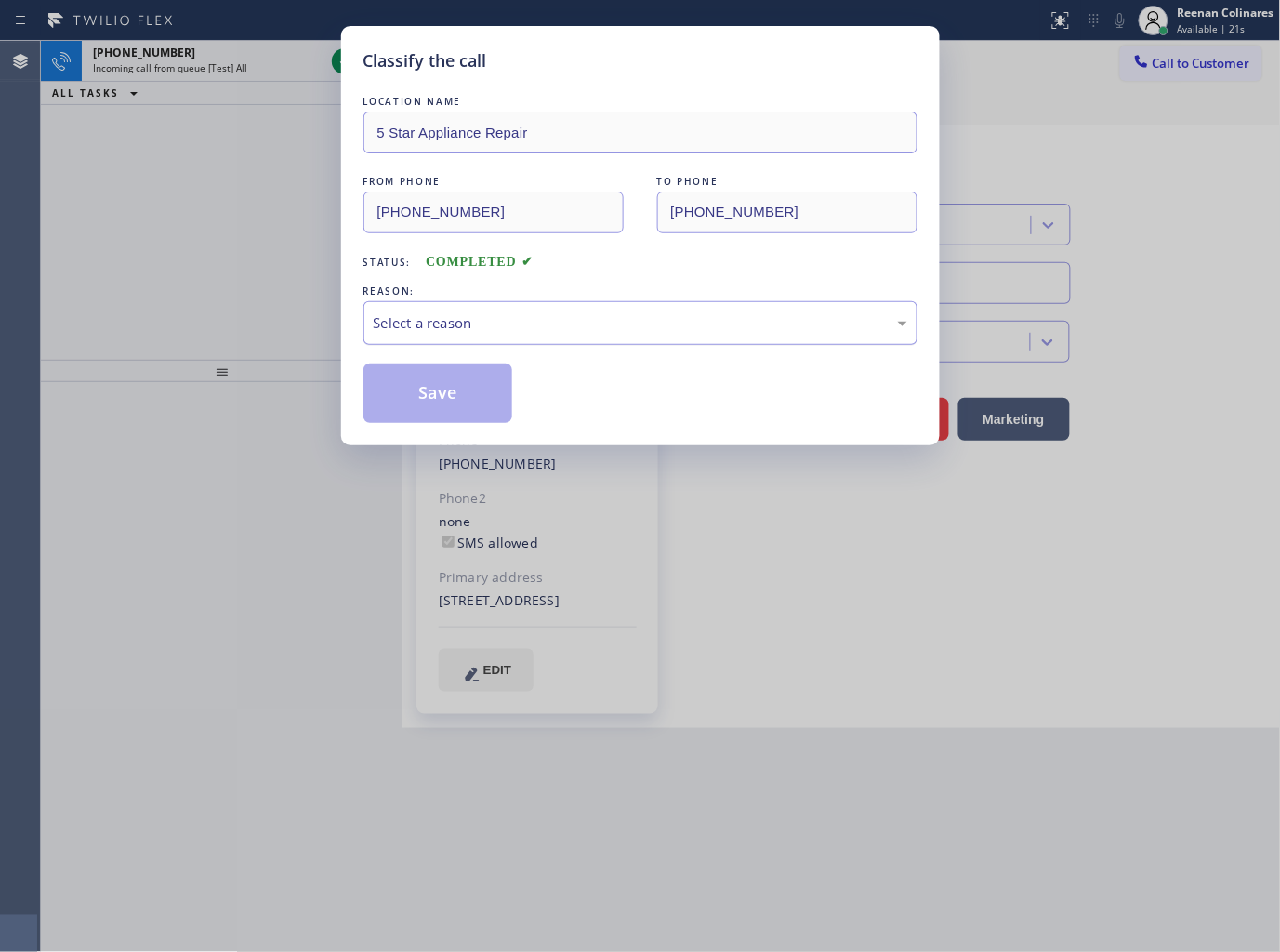
click at [449, 312] on div "Select a reason" at bounding box center [640, 322] width 534 height 21
click at [438, 388] on button "Save" at bounding box center [438, 393] width 150 height 60
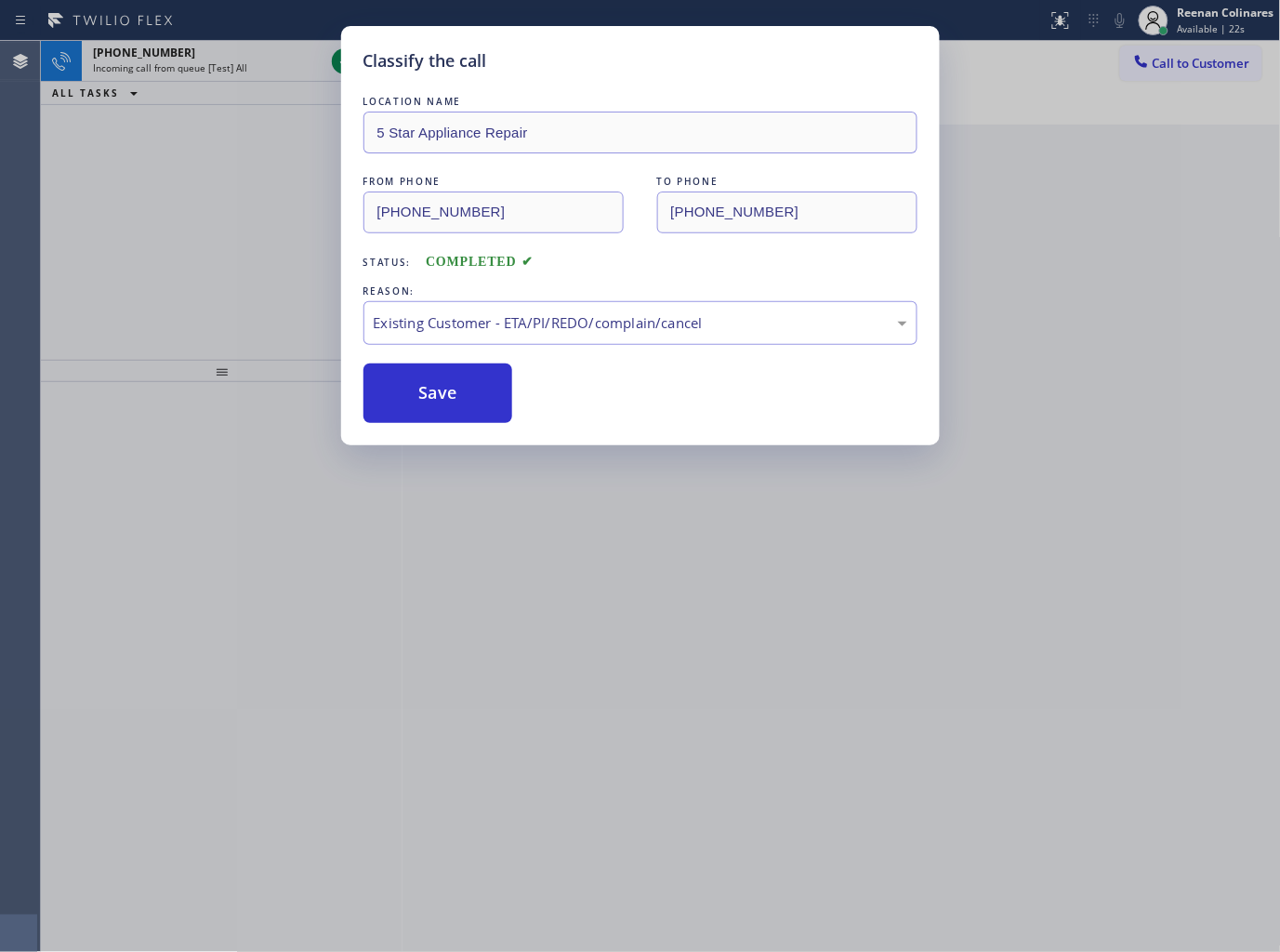
drag, startPoint x: 266, startPoint y: 235, endPoint x: 247, endPoint y: 177, distance: 61.0
click at [267, 235] on div "Classify the call LOCATION NAME 5 Star Appliance Repair FROM PHONE [PHONE_NUMBE…" at bounding box center [640, 476] width 1280 height 952
click at [238, 63] on div "Classify the call LOCATION NAME 5 Star Appliance Repair FROM PHONE [PHONE_NUMBE…" at bounding box center [640, 476] width 1280 height 952
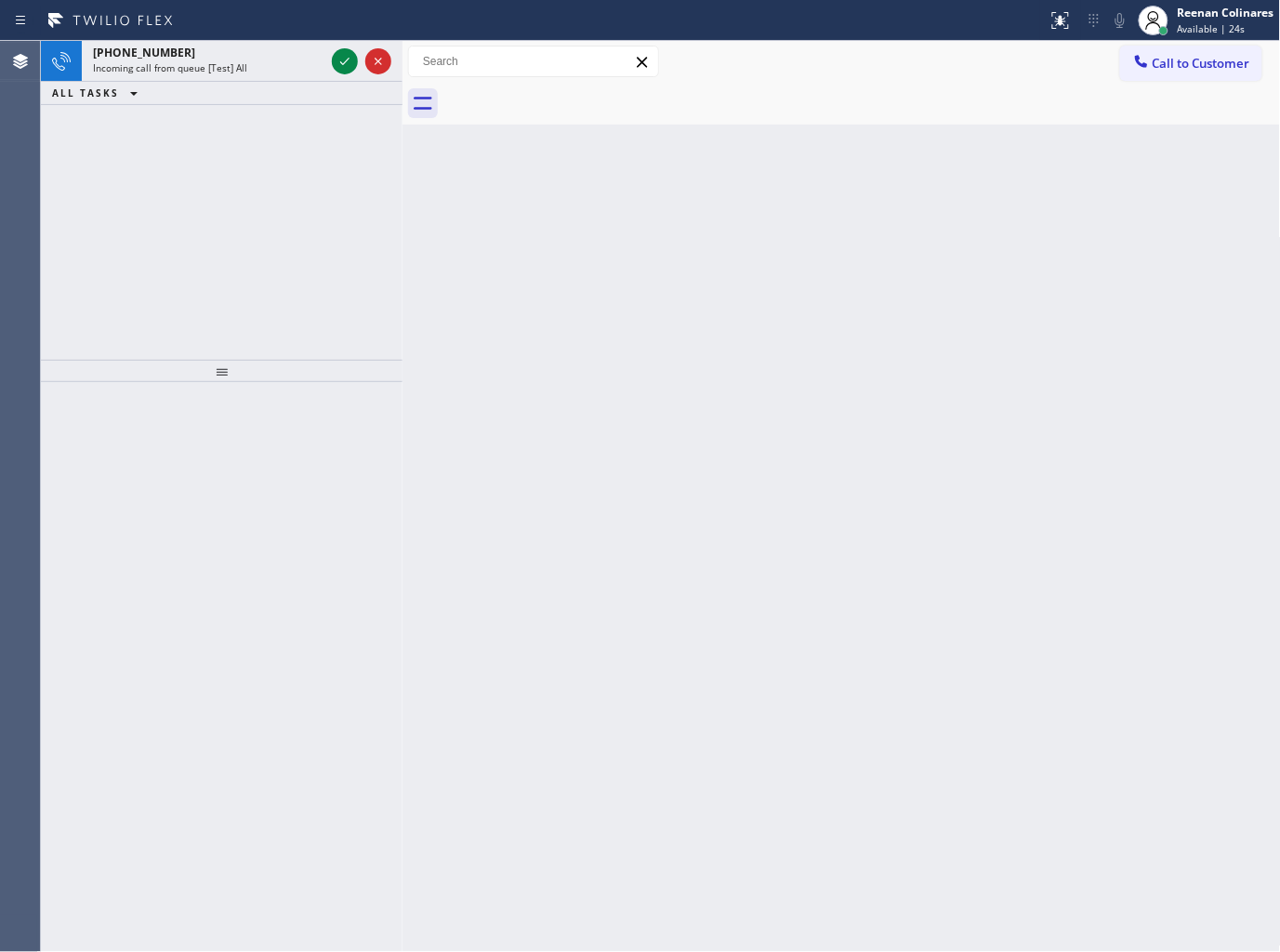
click at [238, 63] on span "Incoming call from queue [Test] All" at bounding box center [170, 67] width 155 height 13
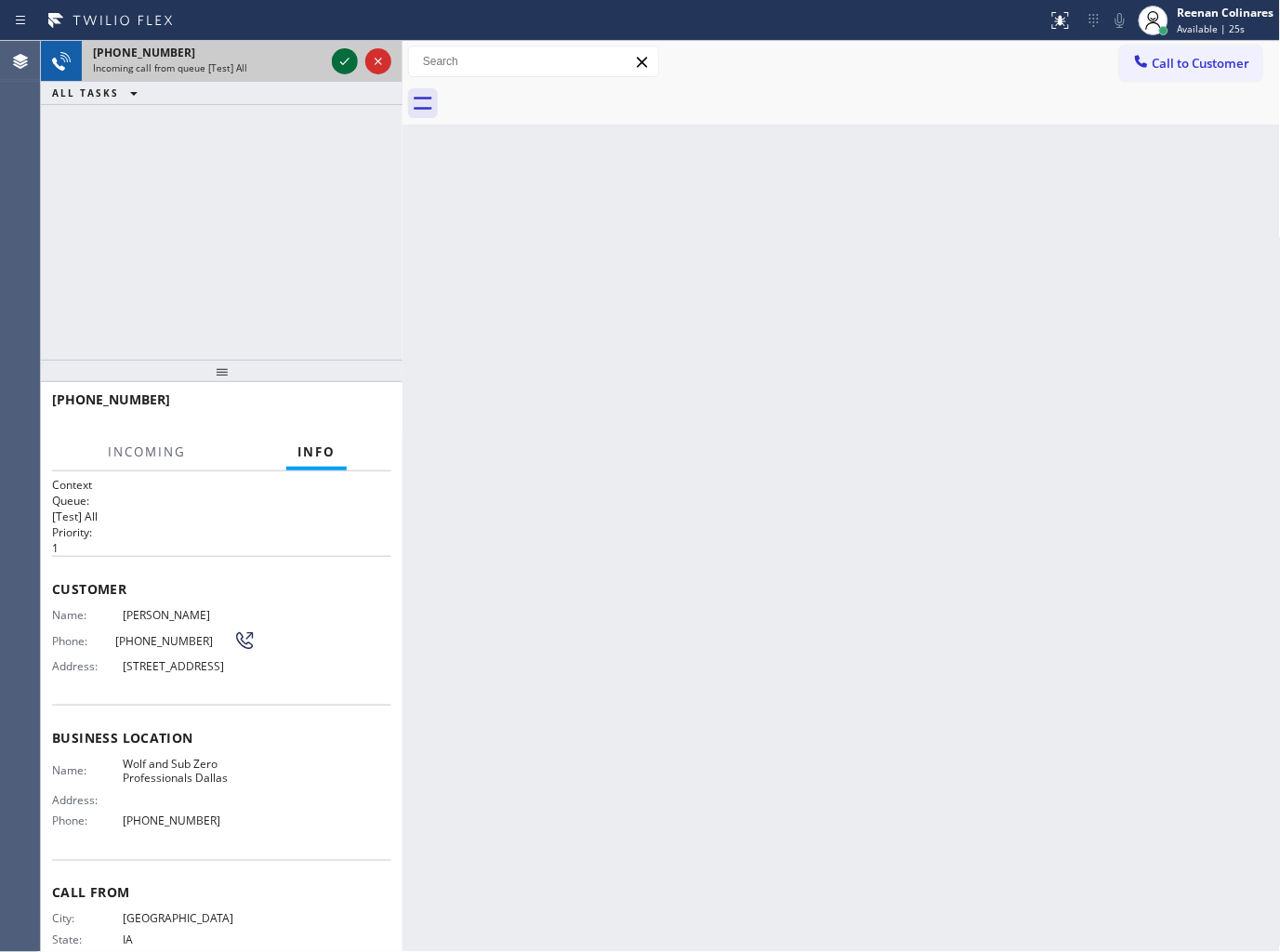
click at [347, 60] on icon at bounding box center [344, 61] width 9 height 7
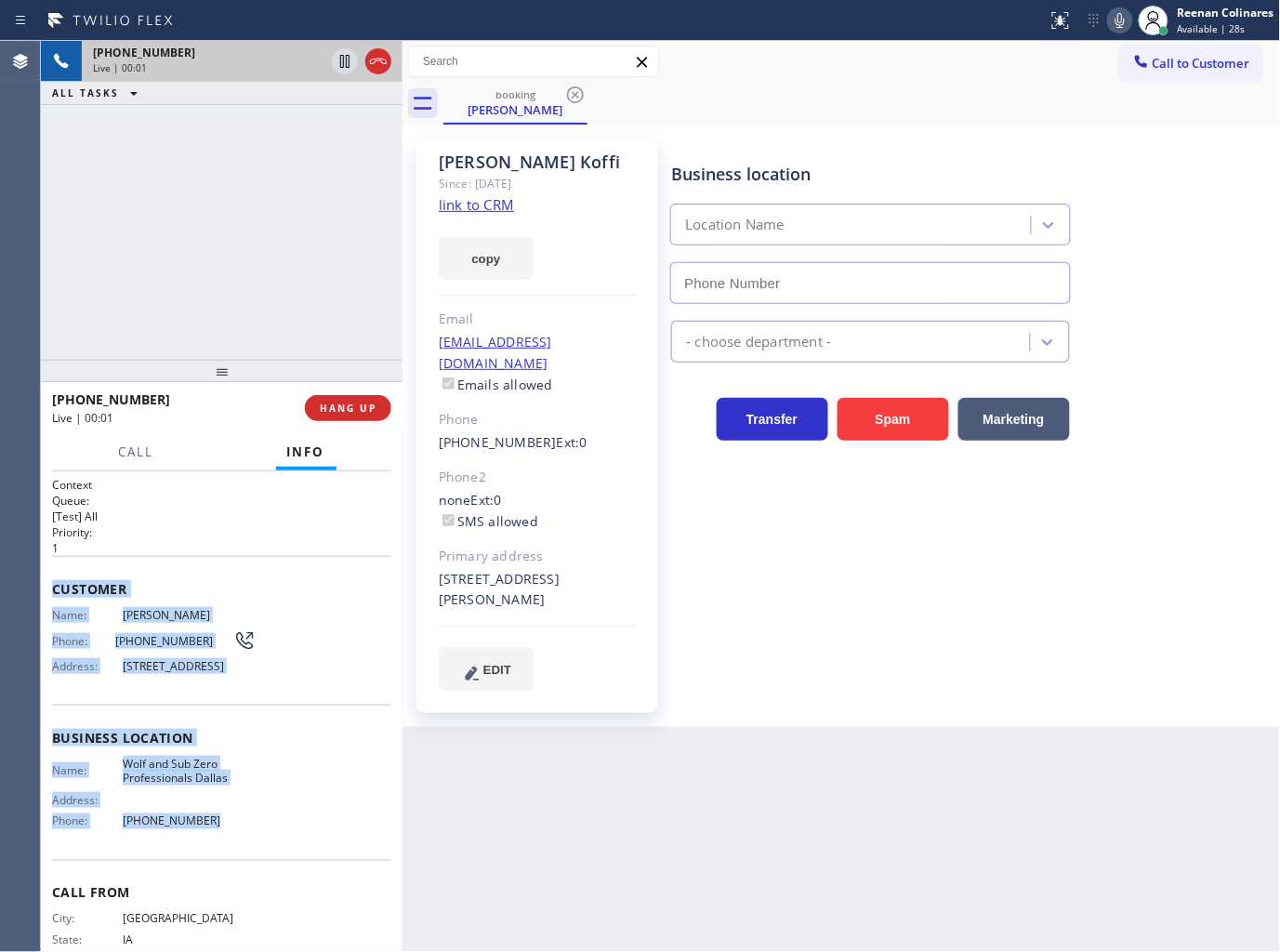
type input "[PHONE_NUMBER]"
drag, startPoint x: 125, startPoint y: 676, endPoint x: 263, endPoint y: 825, distance: 203.1
click at [263, 825] on div "Context Queue: [Test] All Priority: 1 Customer Name: [PERSON_NAME] Phone: [PHON…" at bounding box center [221, 738] width 339 height 524
click at [486, 258] on button "copy" at bounding box center [486, 258] width 95 height 43
click at [1118, 23] on icon at bounding box center [1119, 20] width 22 height 22
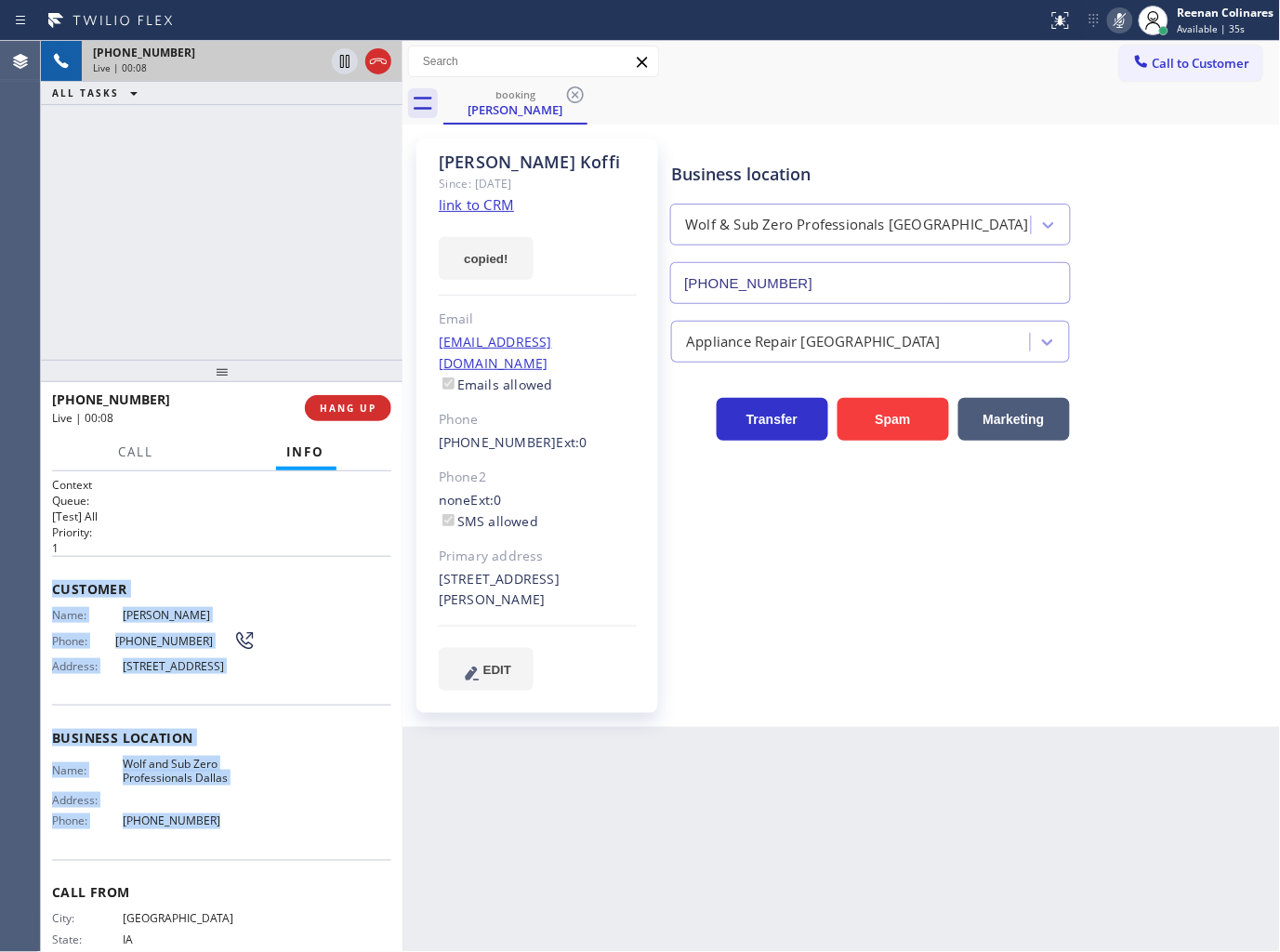
click at [1117, 25] on icon at bounding box center [1119, 20] width 22 height 22
click at [1115, 15] on icon at bounding box center [1119, 20] width 22 height 22
click at [121, 456] on span "Call" at bounding box center [136, 451] width 35 height 17
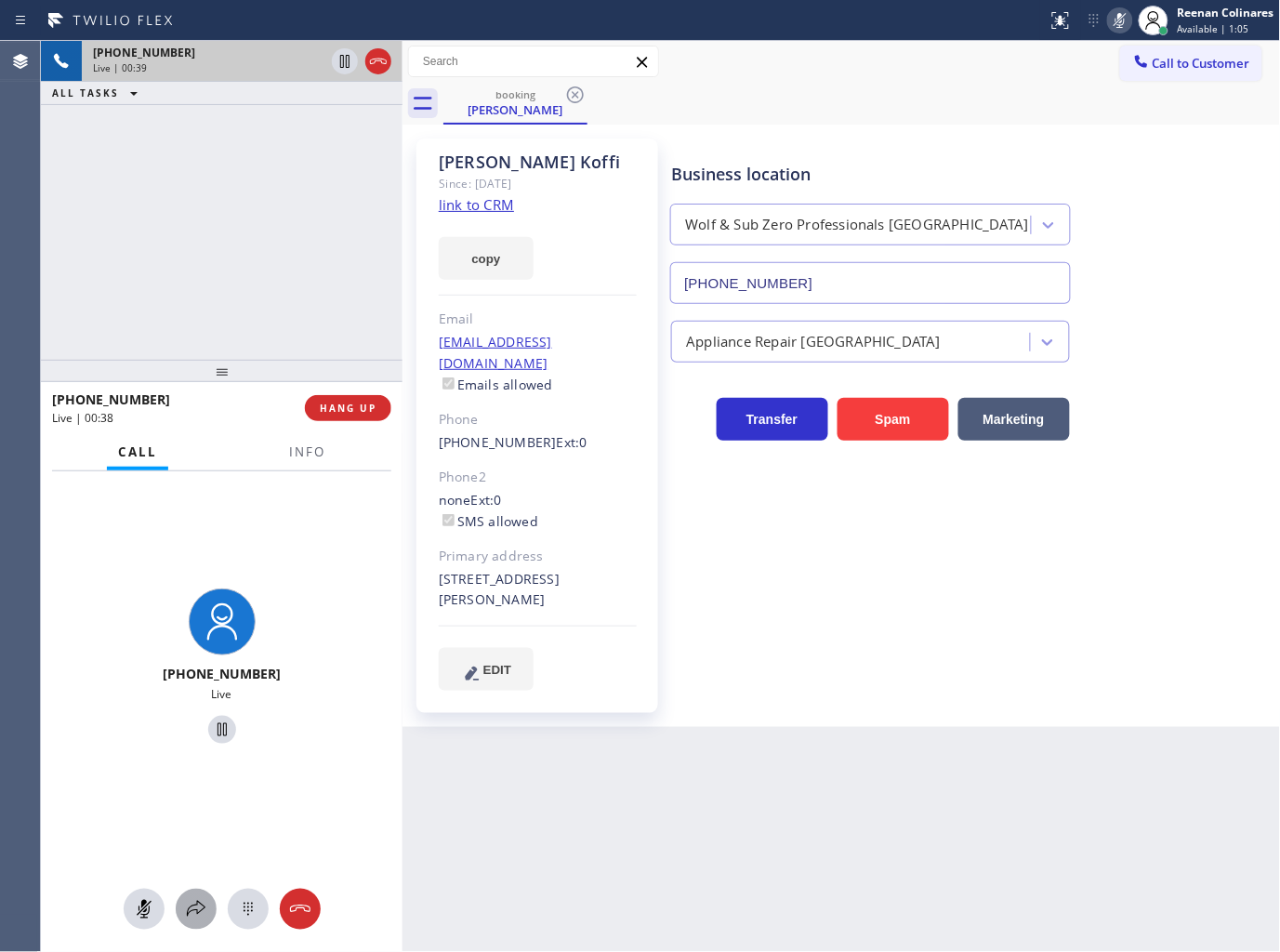
click at [197, 903] on icon at bounding box center [196, 909] width 22 height 22
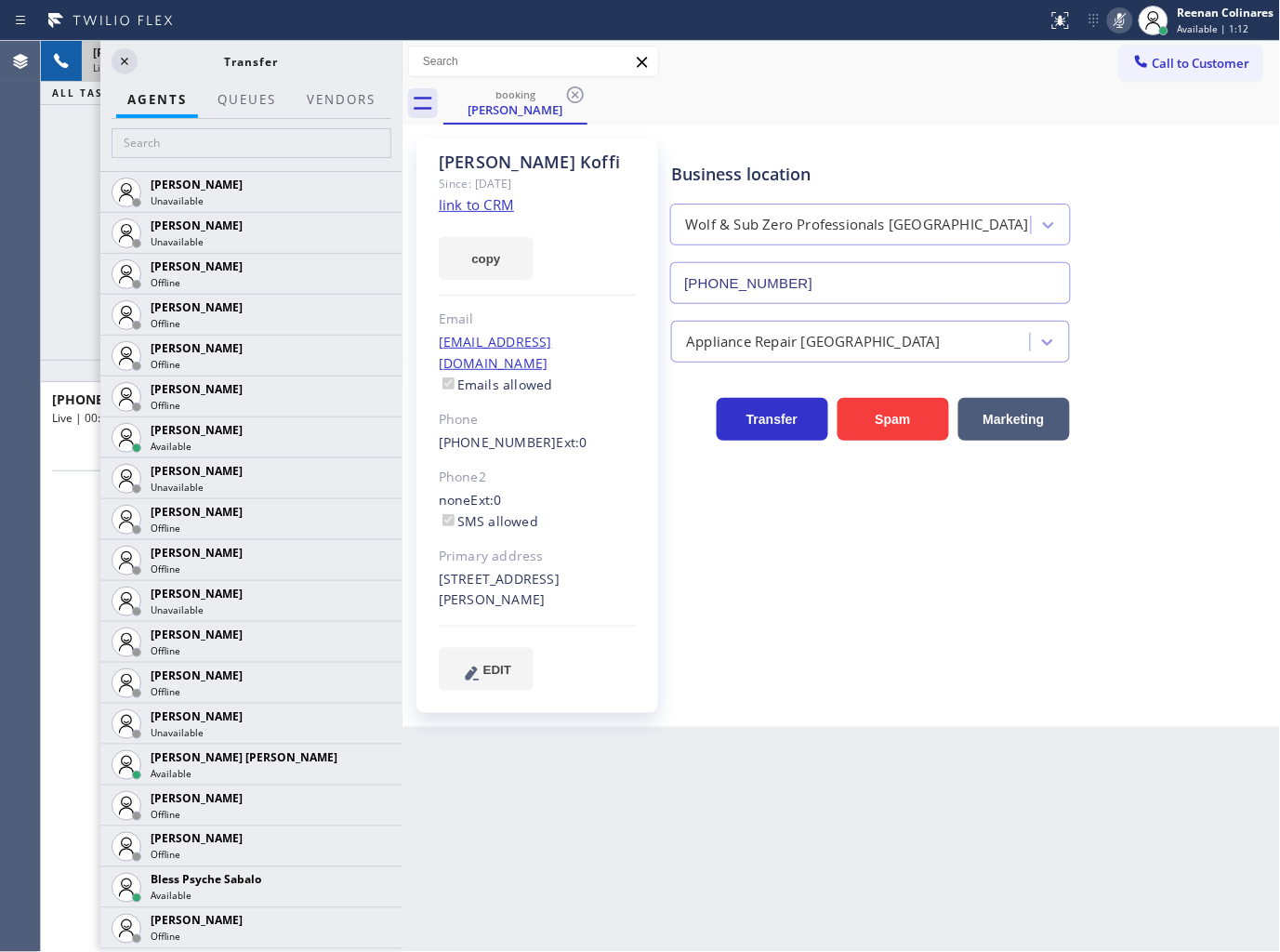
scroll to position [413, 0]
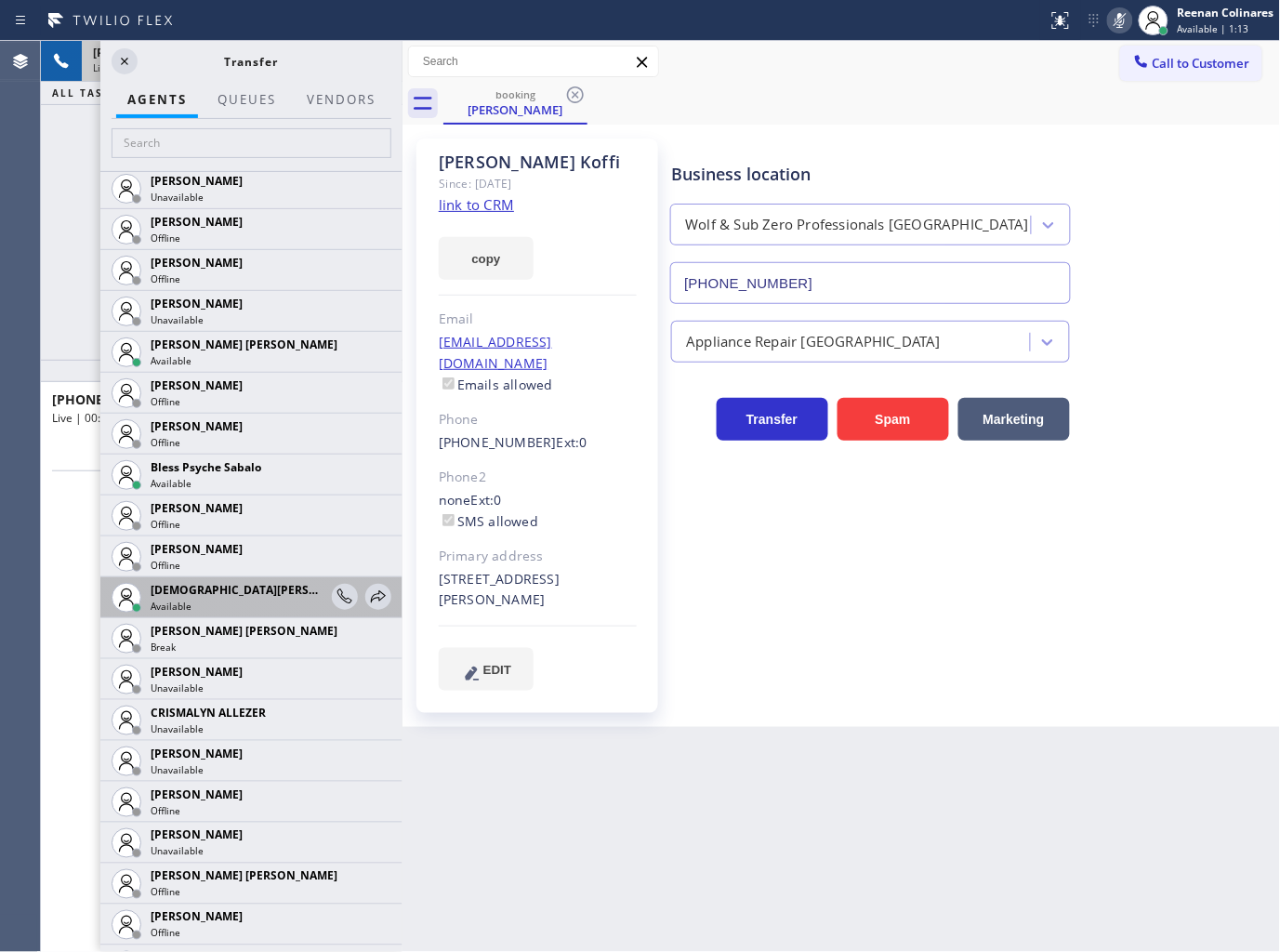
click at [375, 603] on div "[DEMOGRAPHIC_DATA] Cinco Available" at bounding box center [251, 598] width 302 height 41
click at [371, 598] on icon at bounding box center [378, 597] width 15 height 12
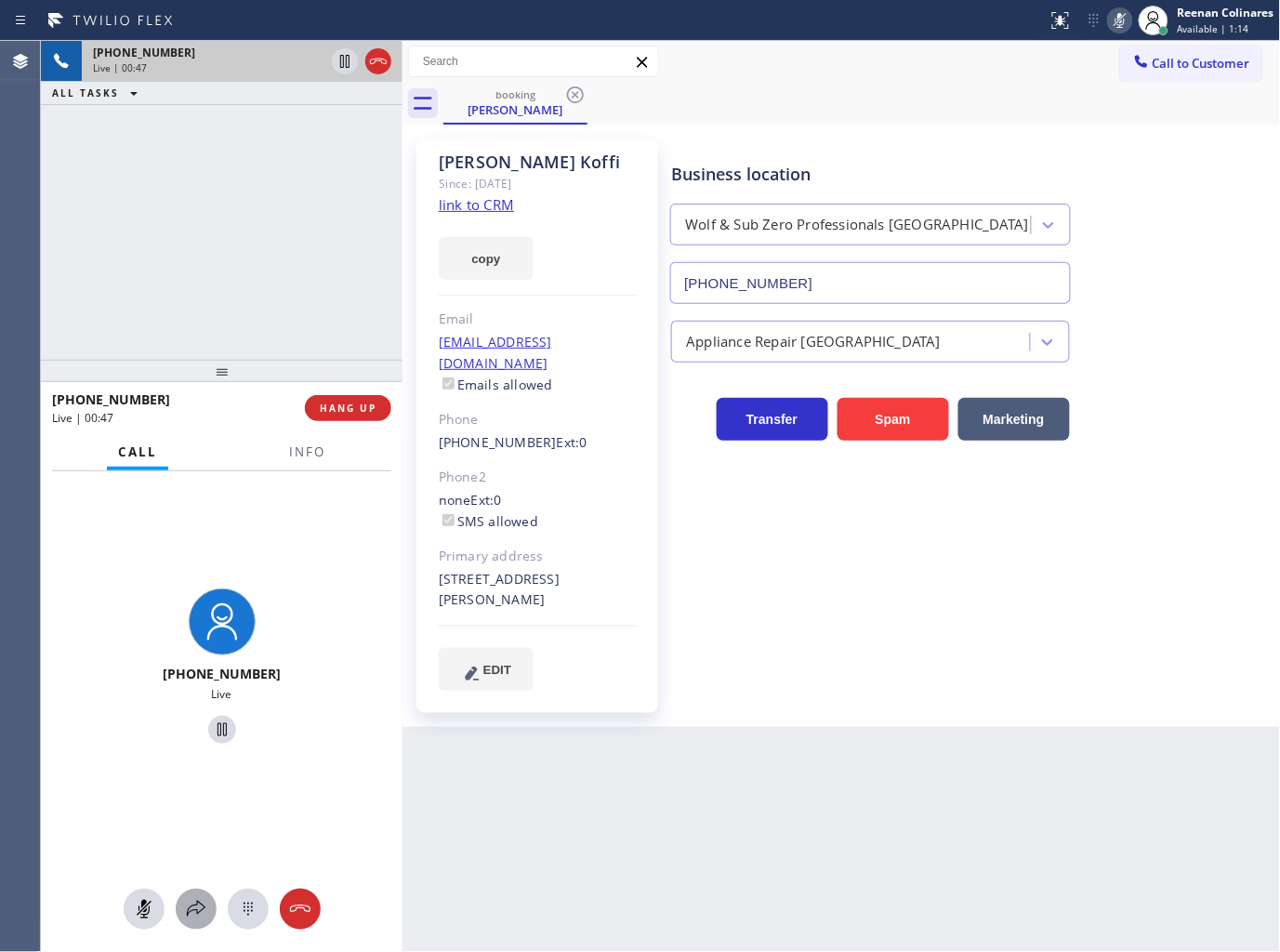
click at [206, 903] on icon at bounding box center [196, 909] width 22 height 22
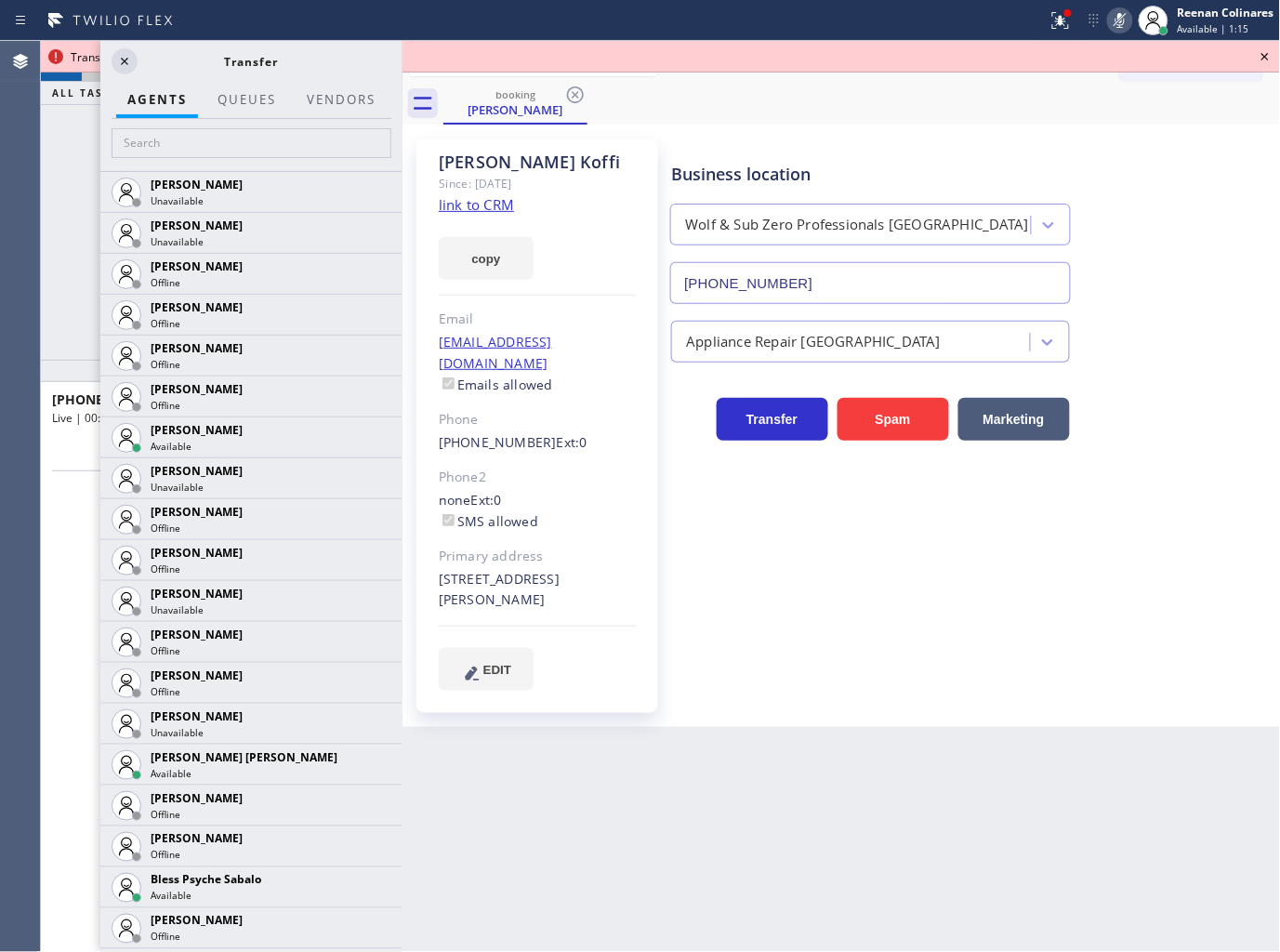
scroll to position [1963, 0]
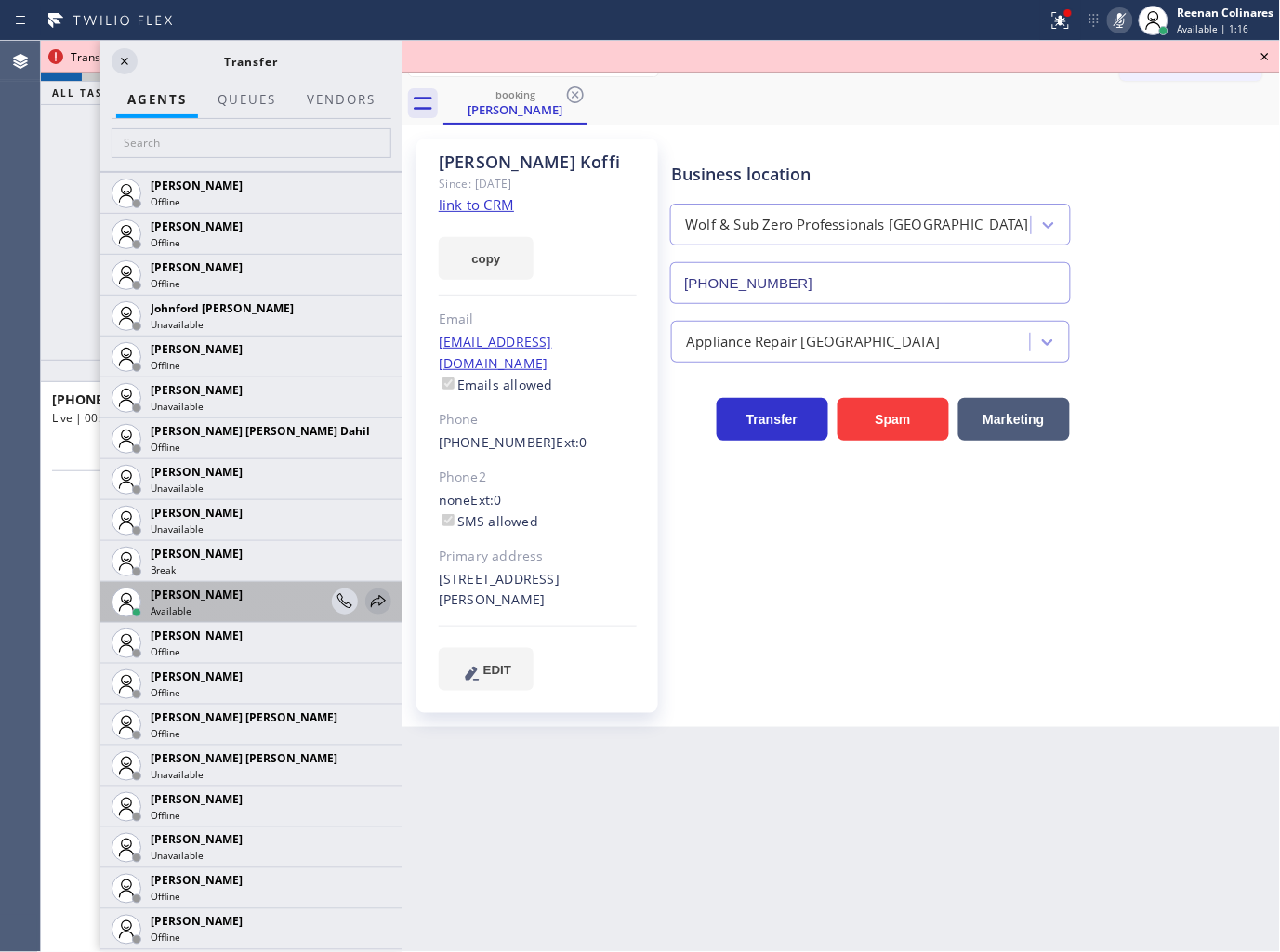
drag, startPoint x: 360, startPoint y: 601, endPoint x: 327, endPoint y: 621, distance: 38.6
click at [0, 0] on icon at bounding box center [0, 0] width 0 height 0
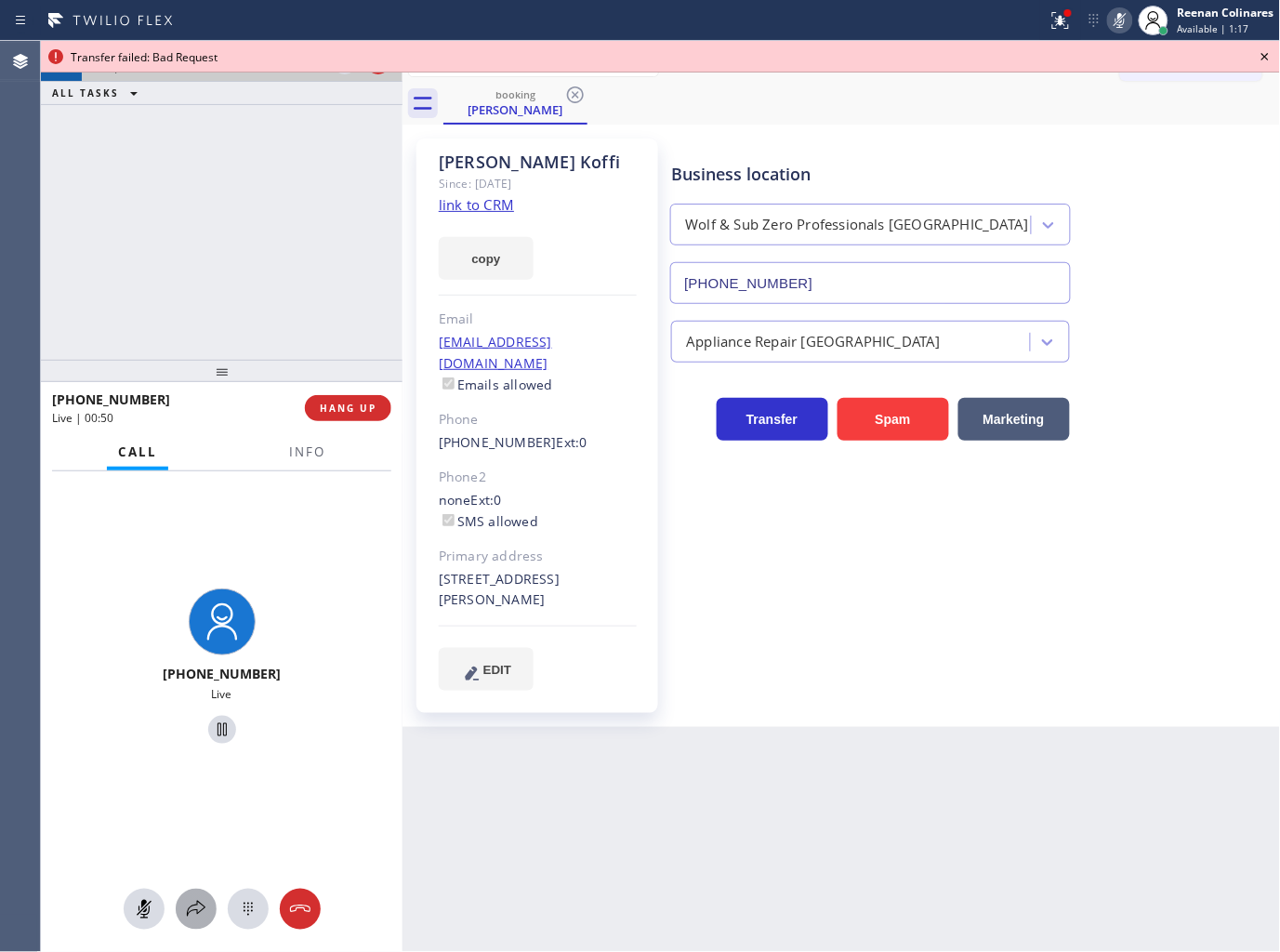
click at [180, 909] on div at bounding box center [196, 909] width 41 height 22
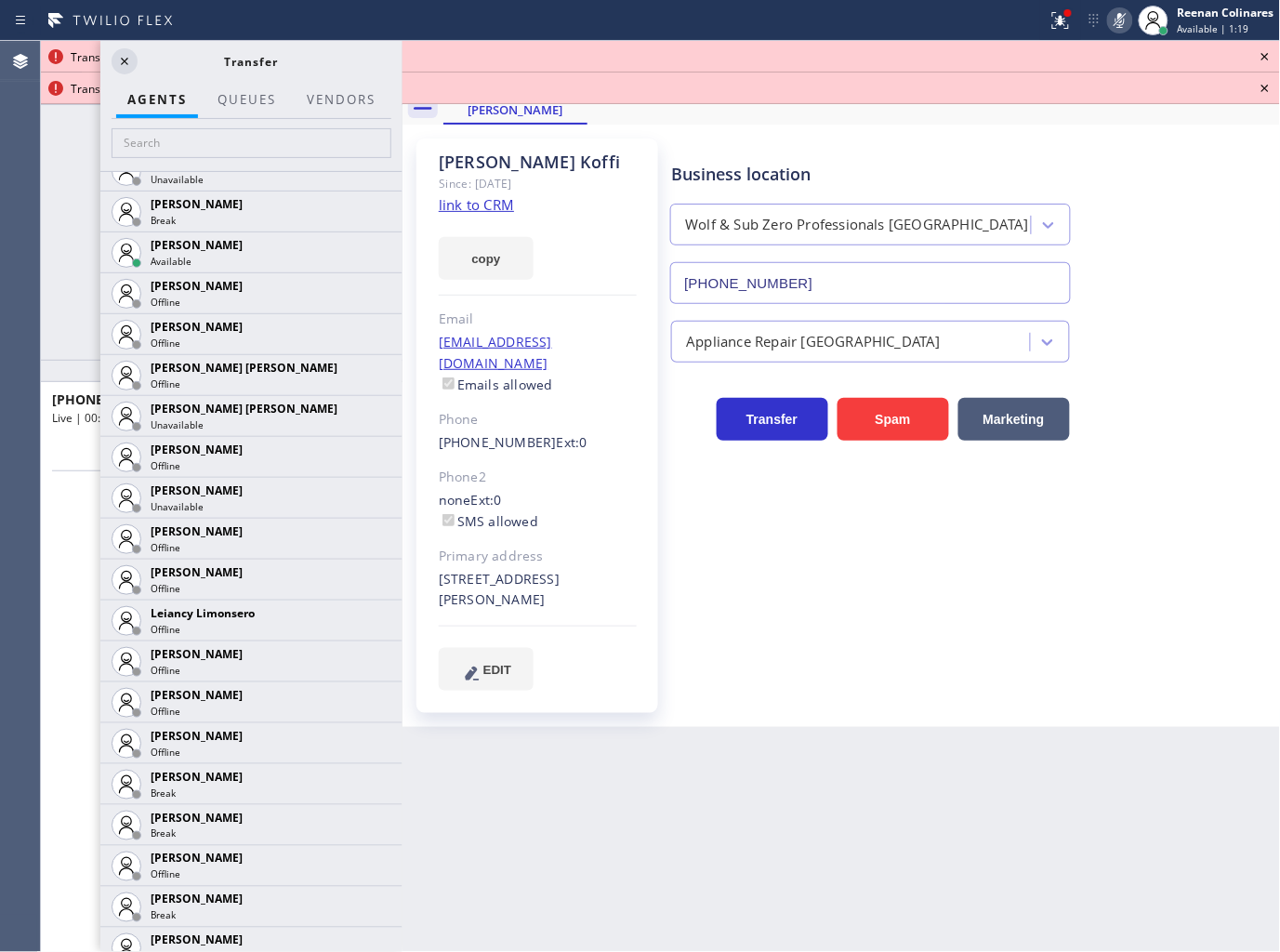
scroll to position [3075, 0]
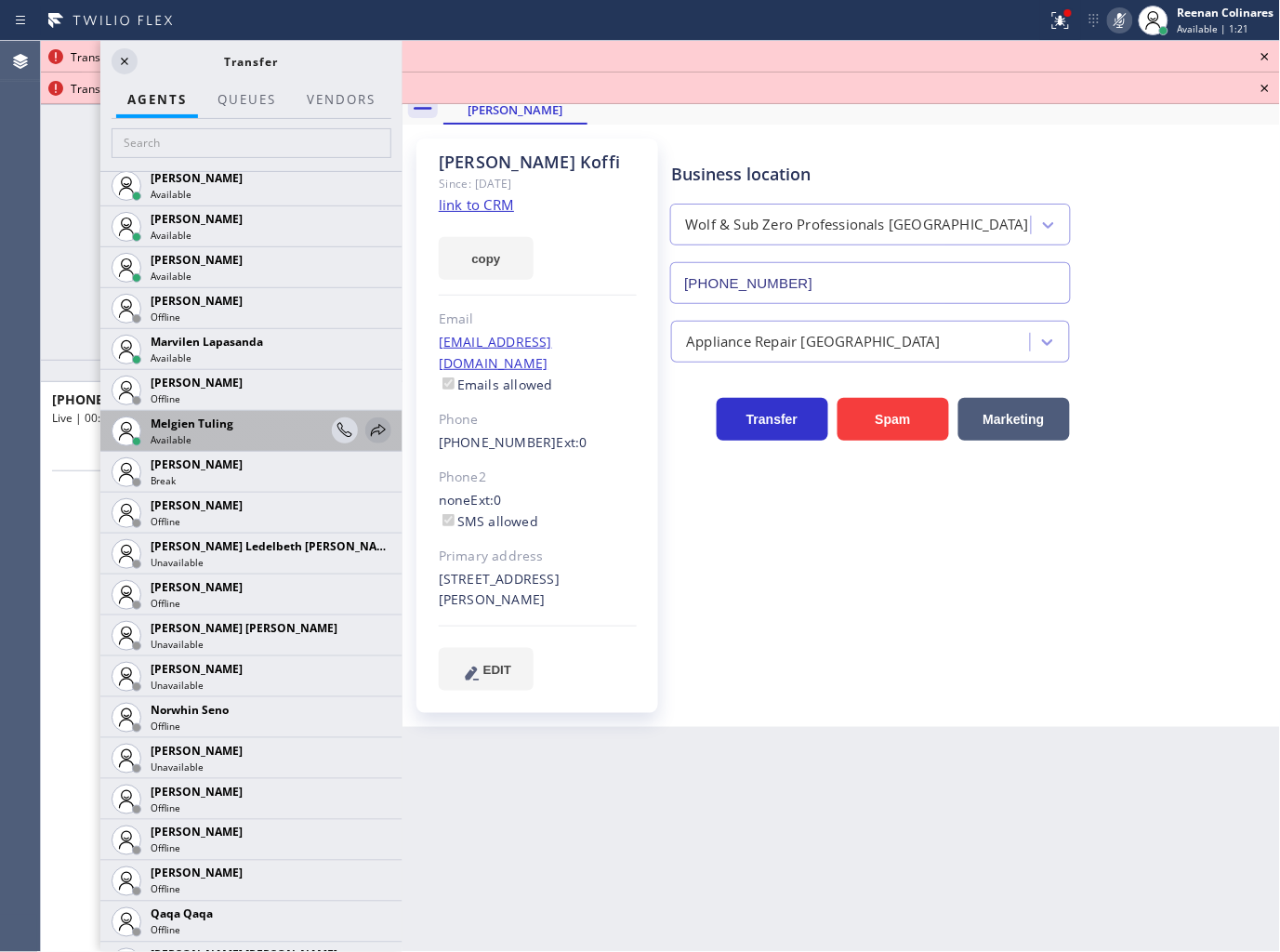
click at [367, 419] on icon at bounding box center [378, 430] width 22 height 22
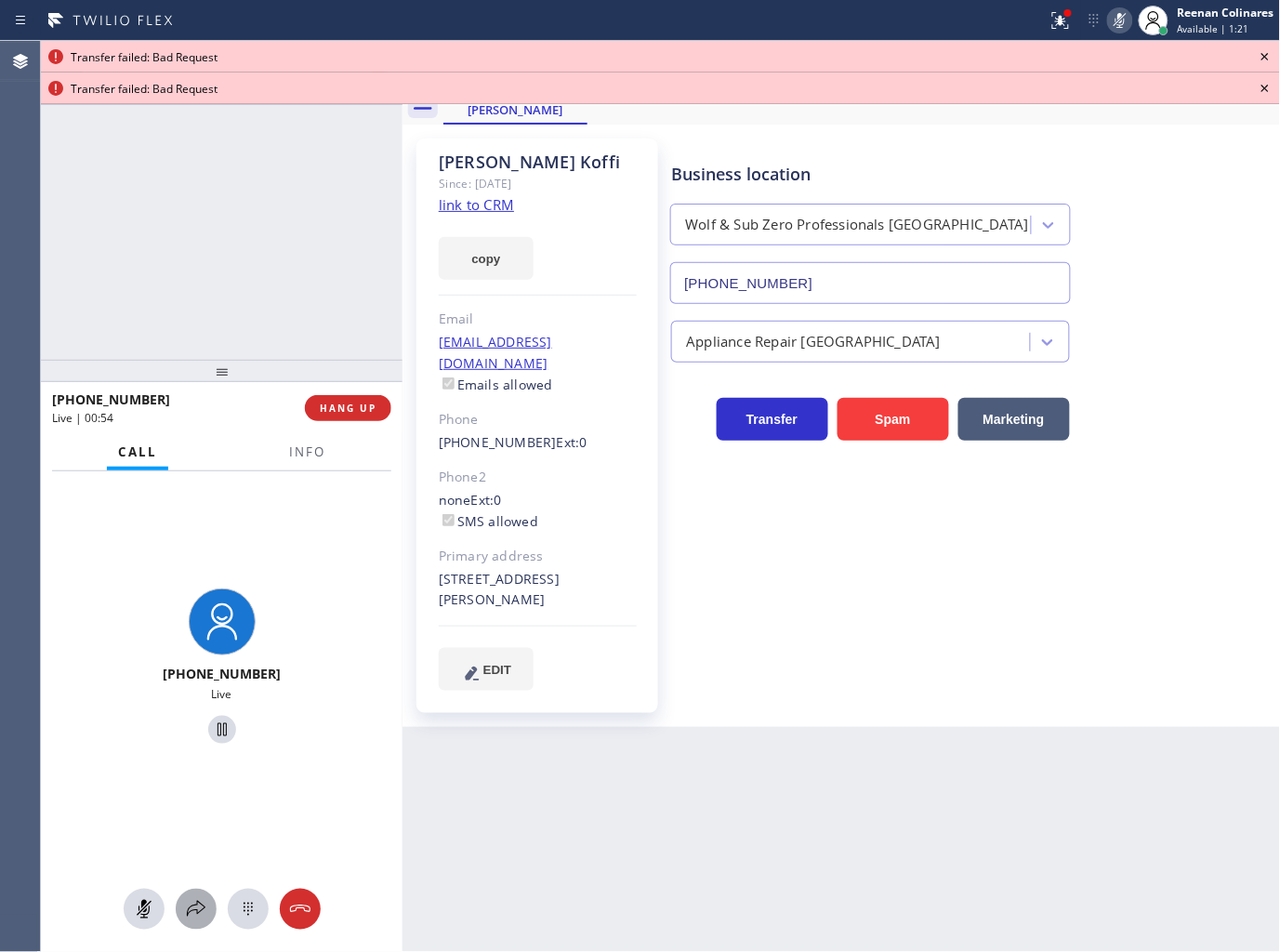
click at [207, 904] on icon at bounding box center [196, 909] width 22 height 22
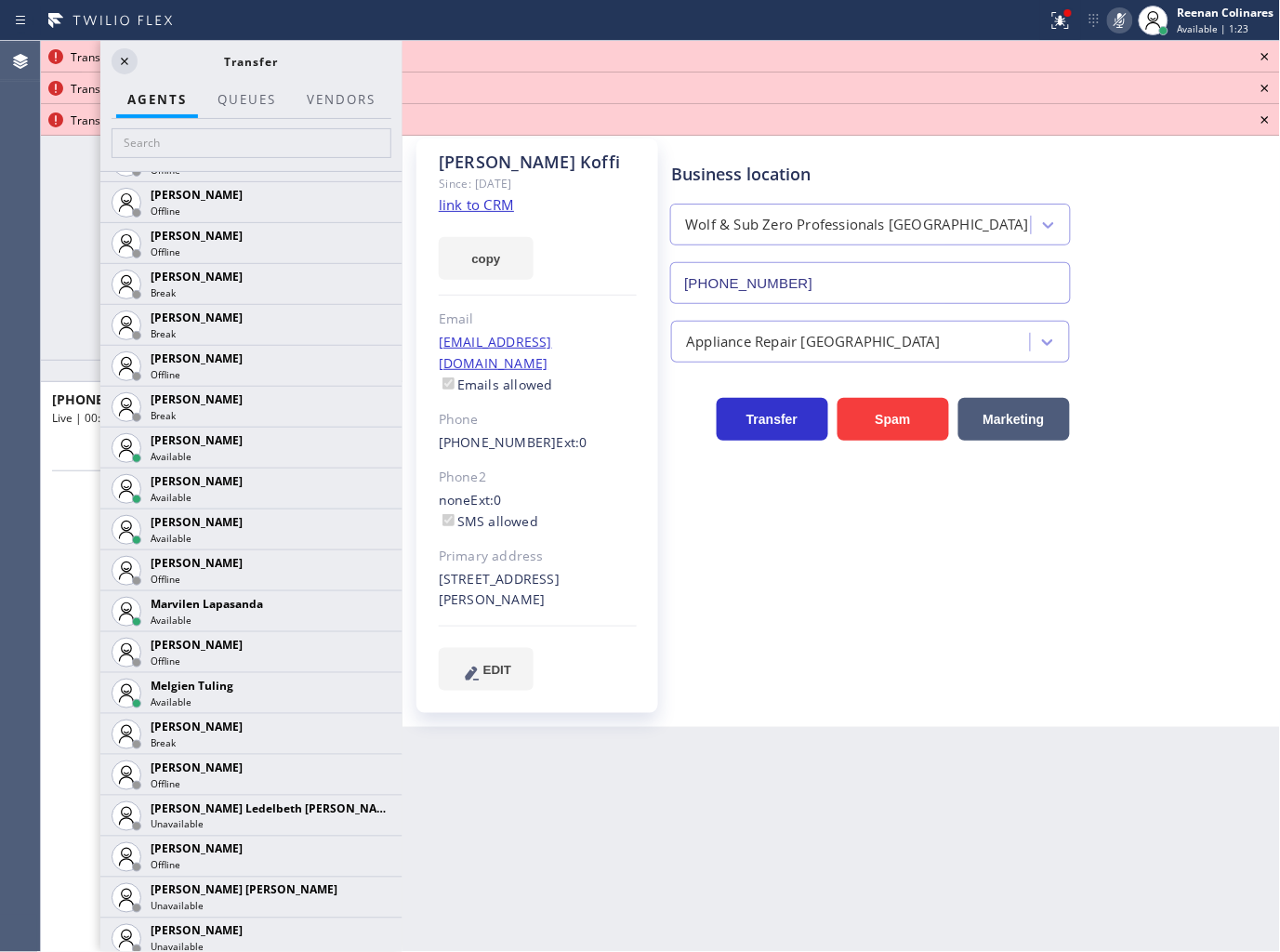
scroll to position [2819, 0]
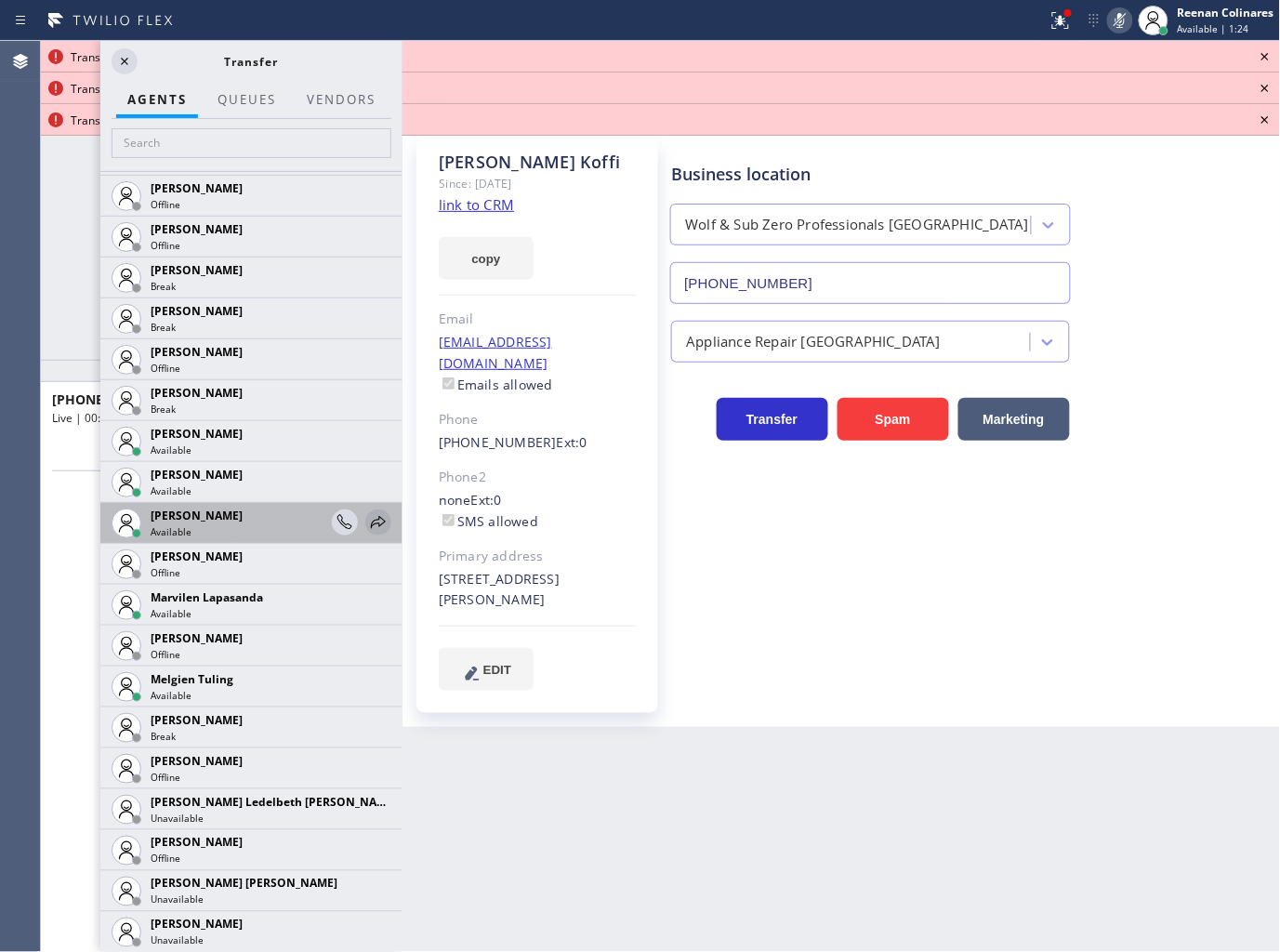
click at [367, 523] on icon at bounding box center [378, 522] width 22 height 22
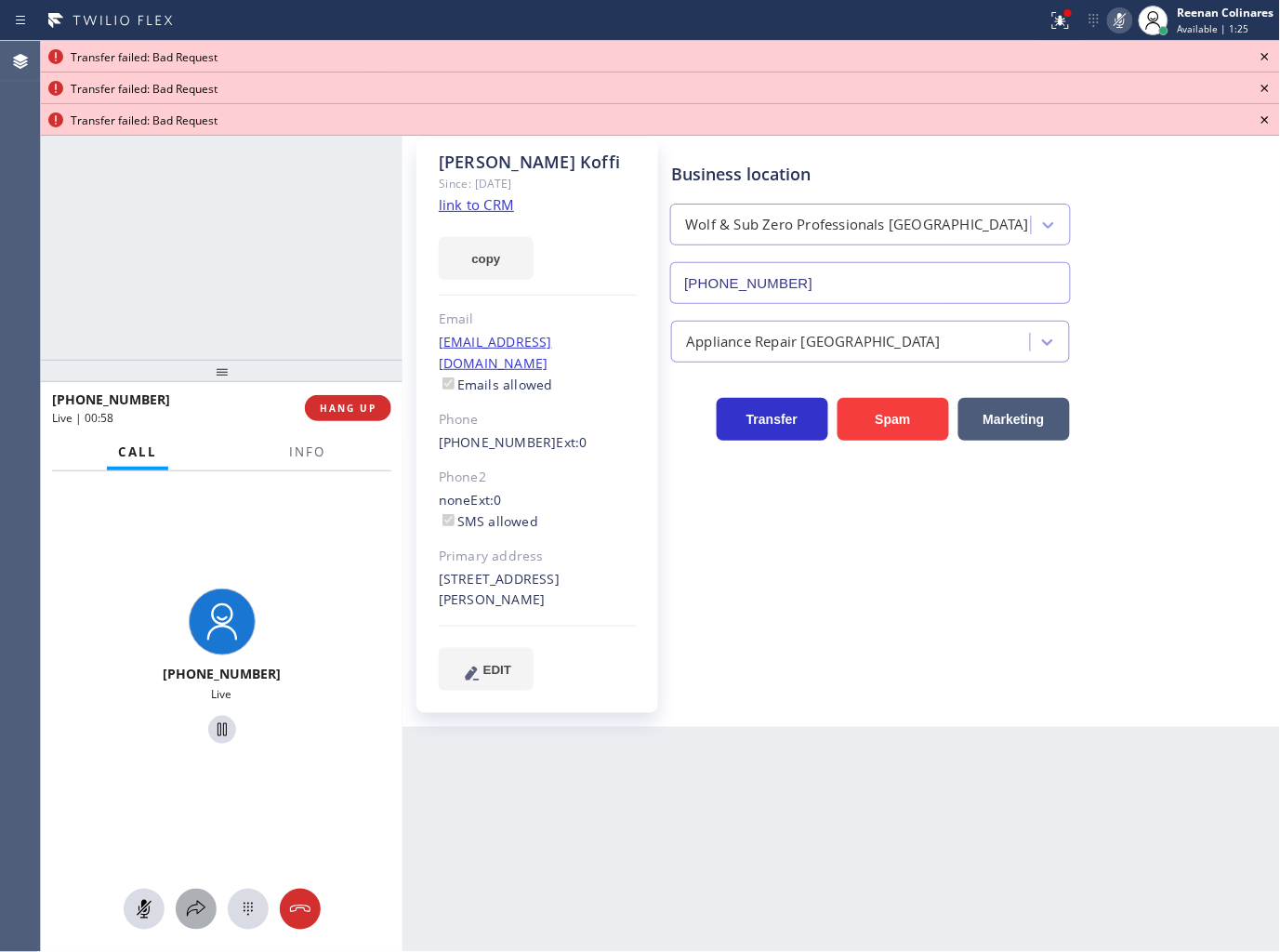
click at [198, 911] on icon at bounding box center [196, 909] width 22 height 22
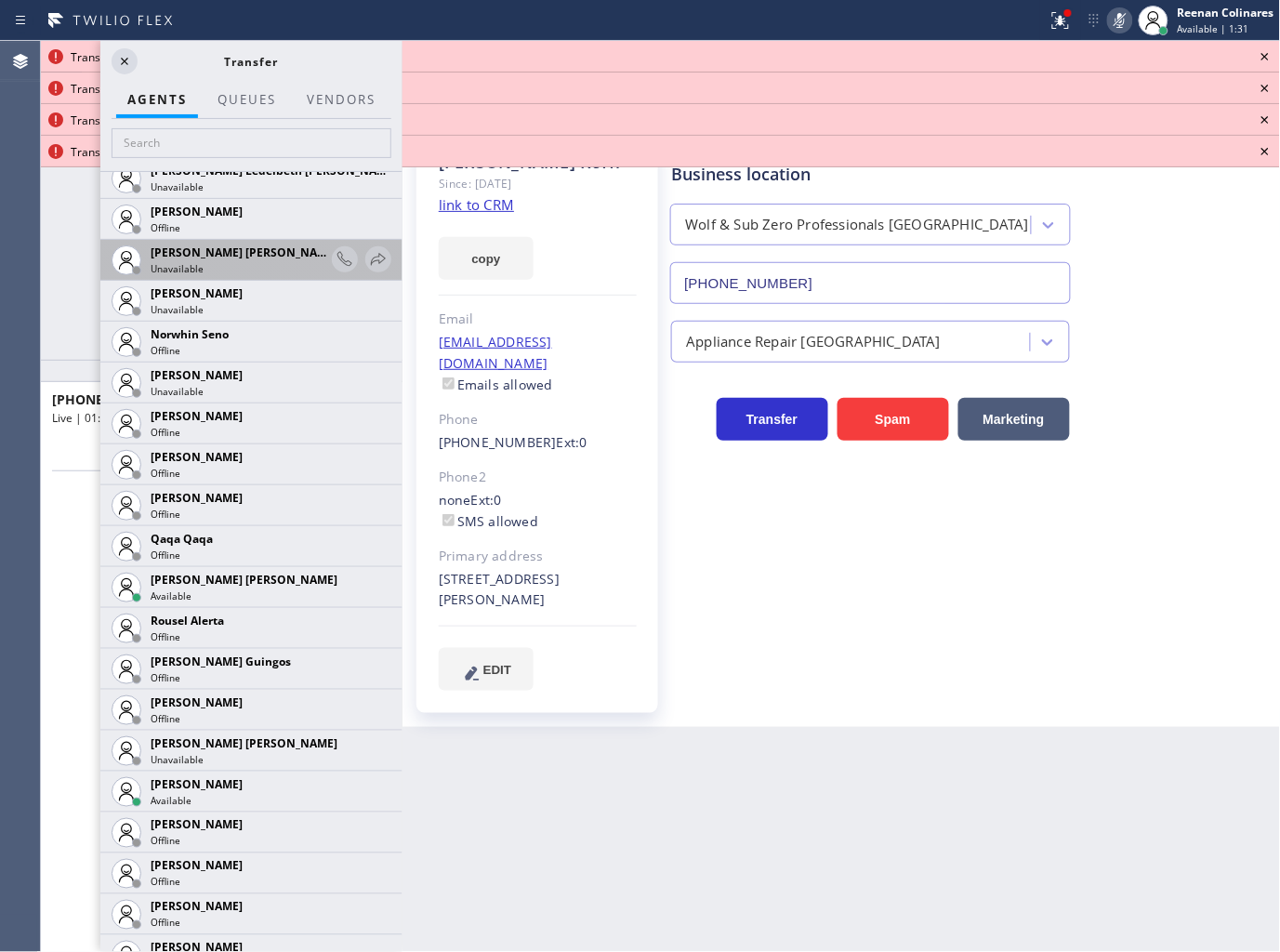
scroll to position [3148, 0]
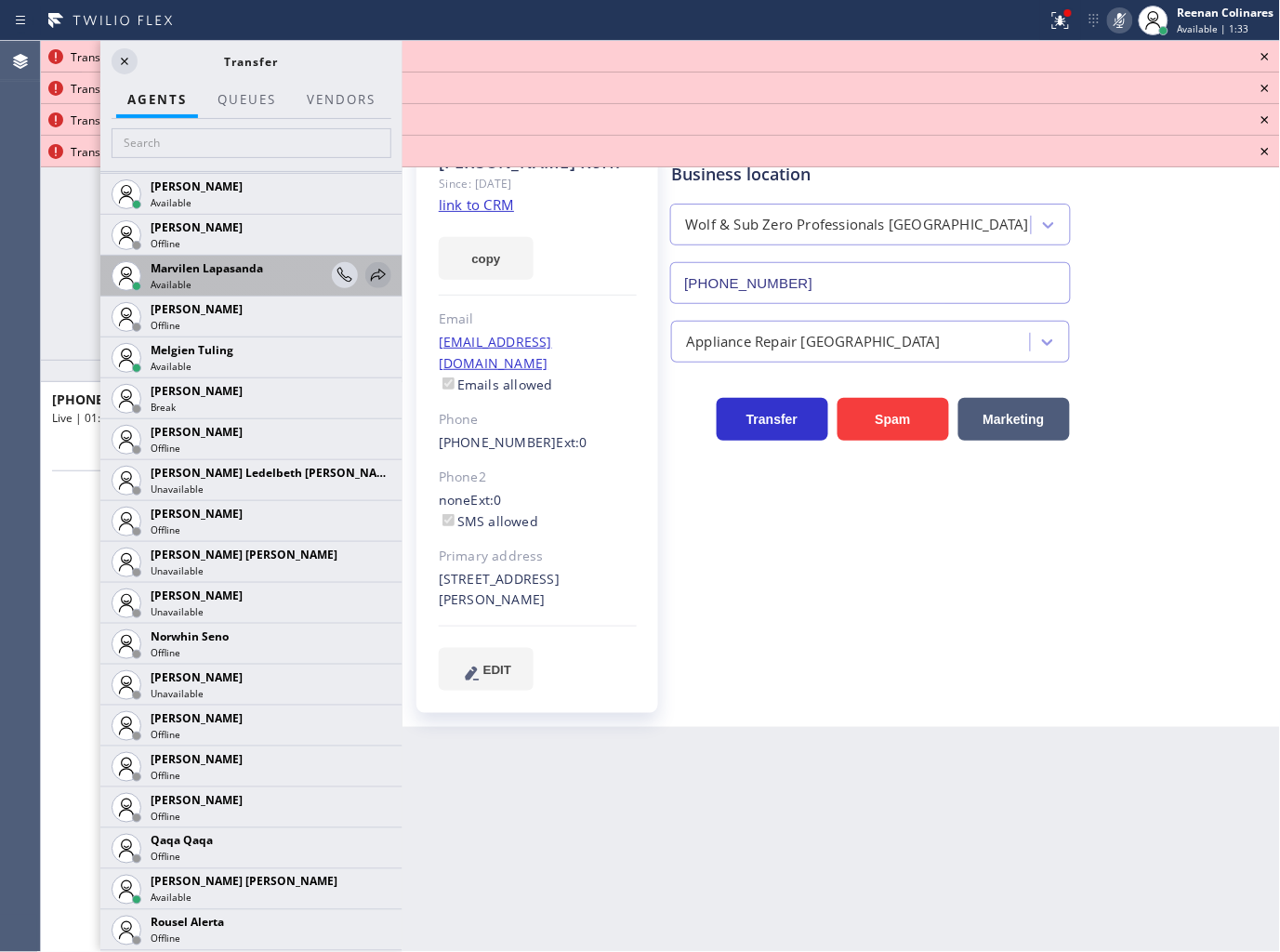
click at [371, 275] on icon at bounding box center [378, 274] width 15 height 12
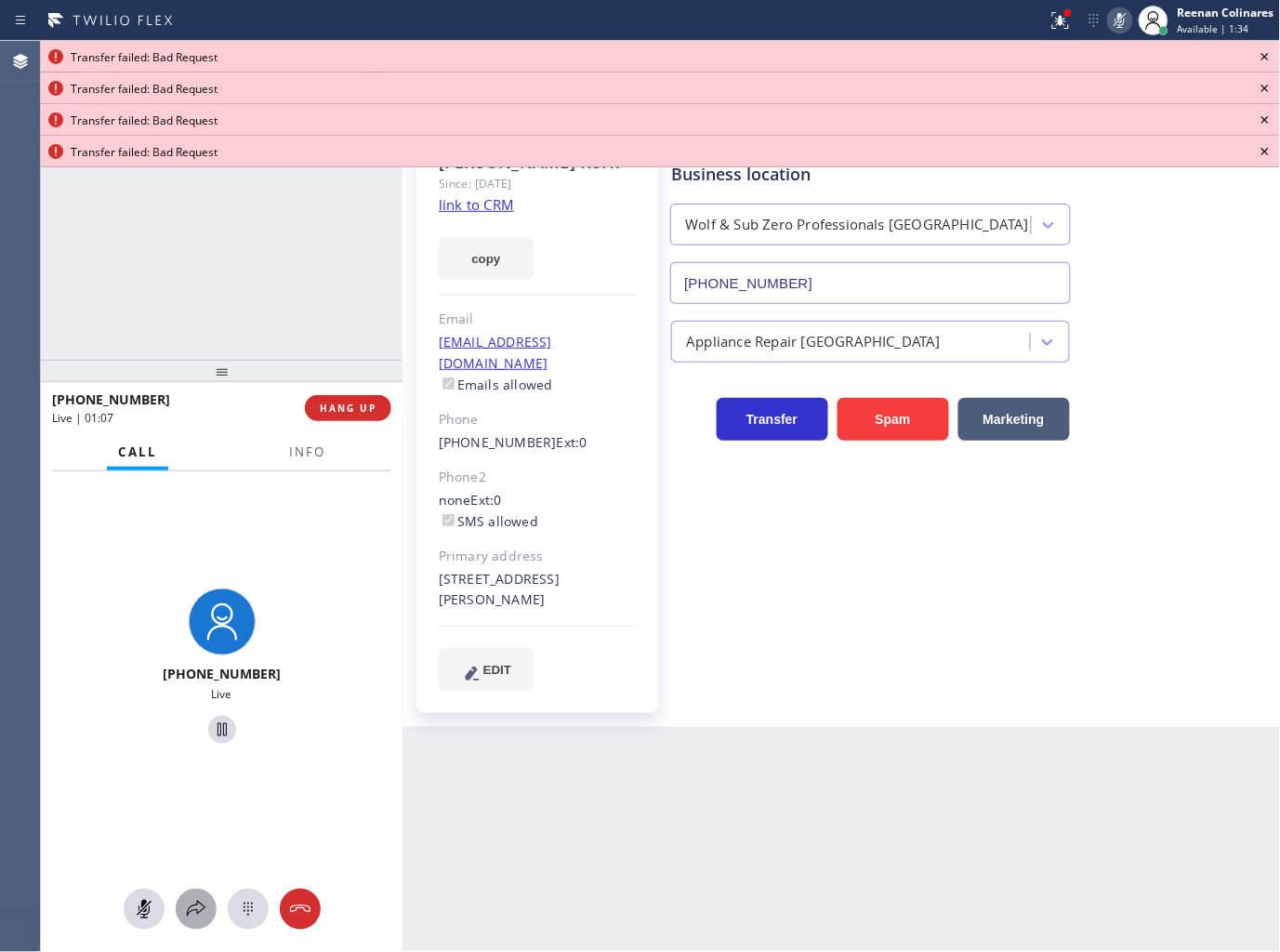
click at [196, 898] on icon at bounding box center [196, 909] width 22 height 22
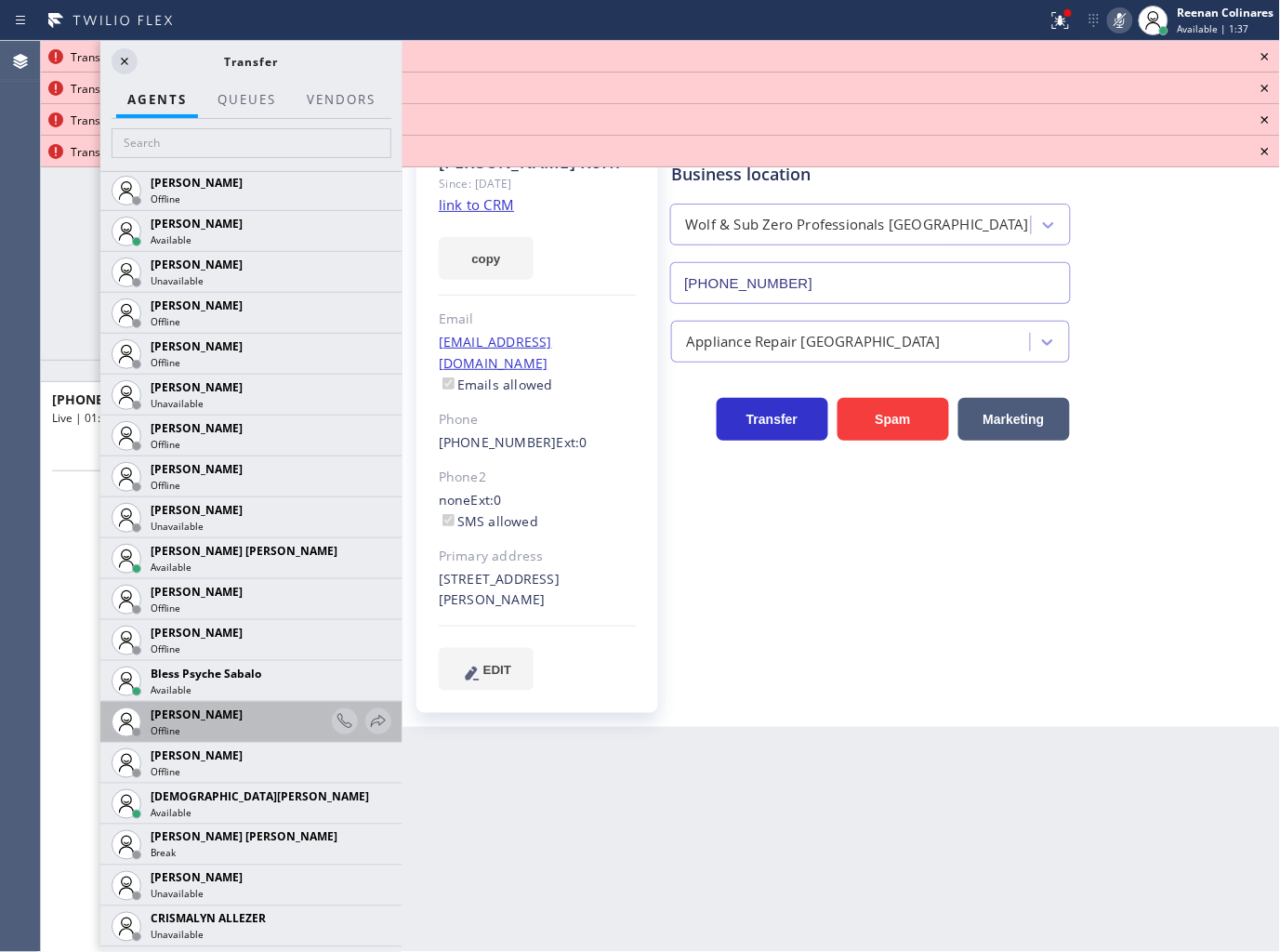
scroll to position [516, 0]
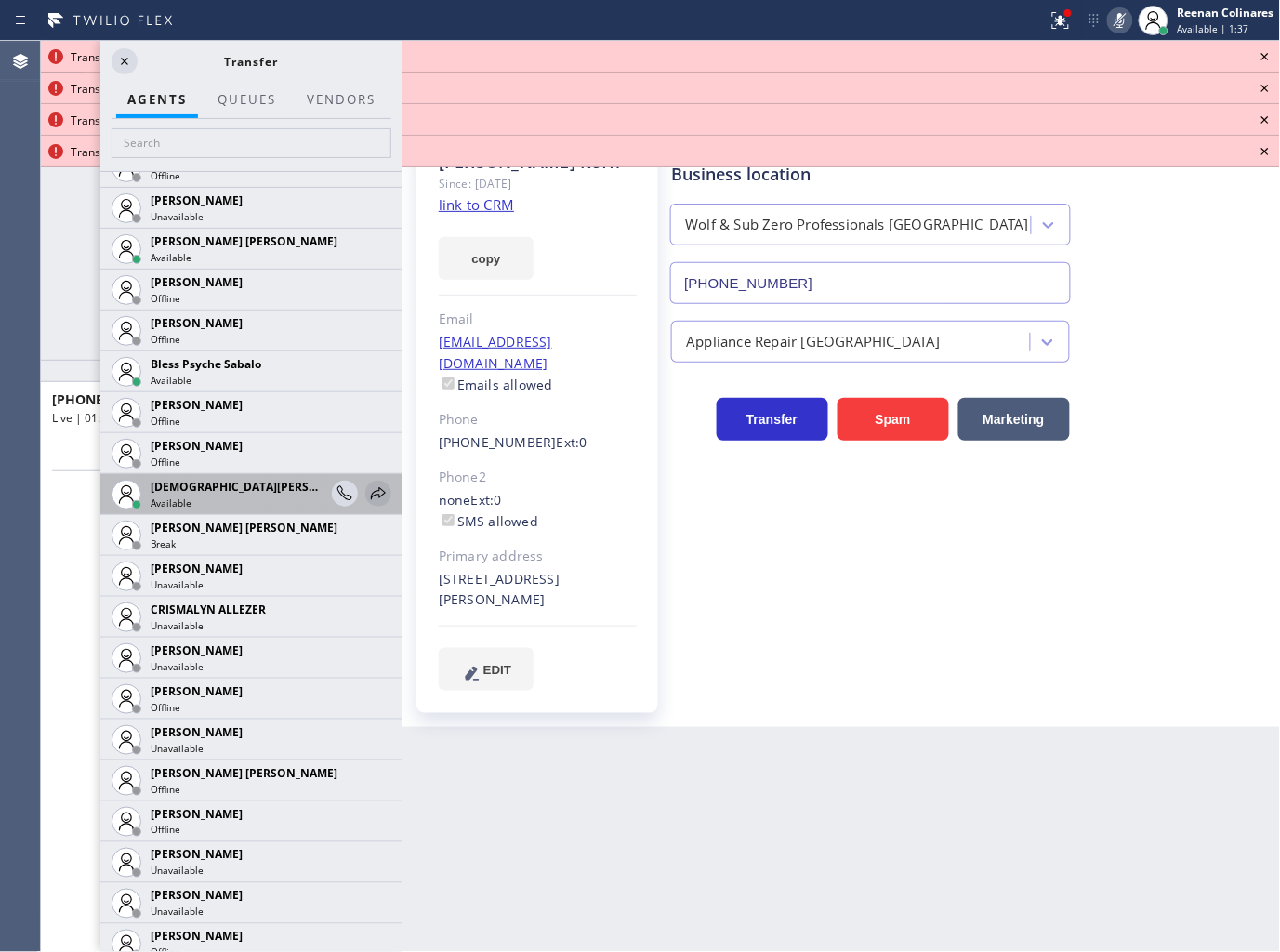
click at [367, 495] on icon at bounding box center [378, 494] width 22 height 22
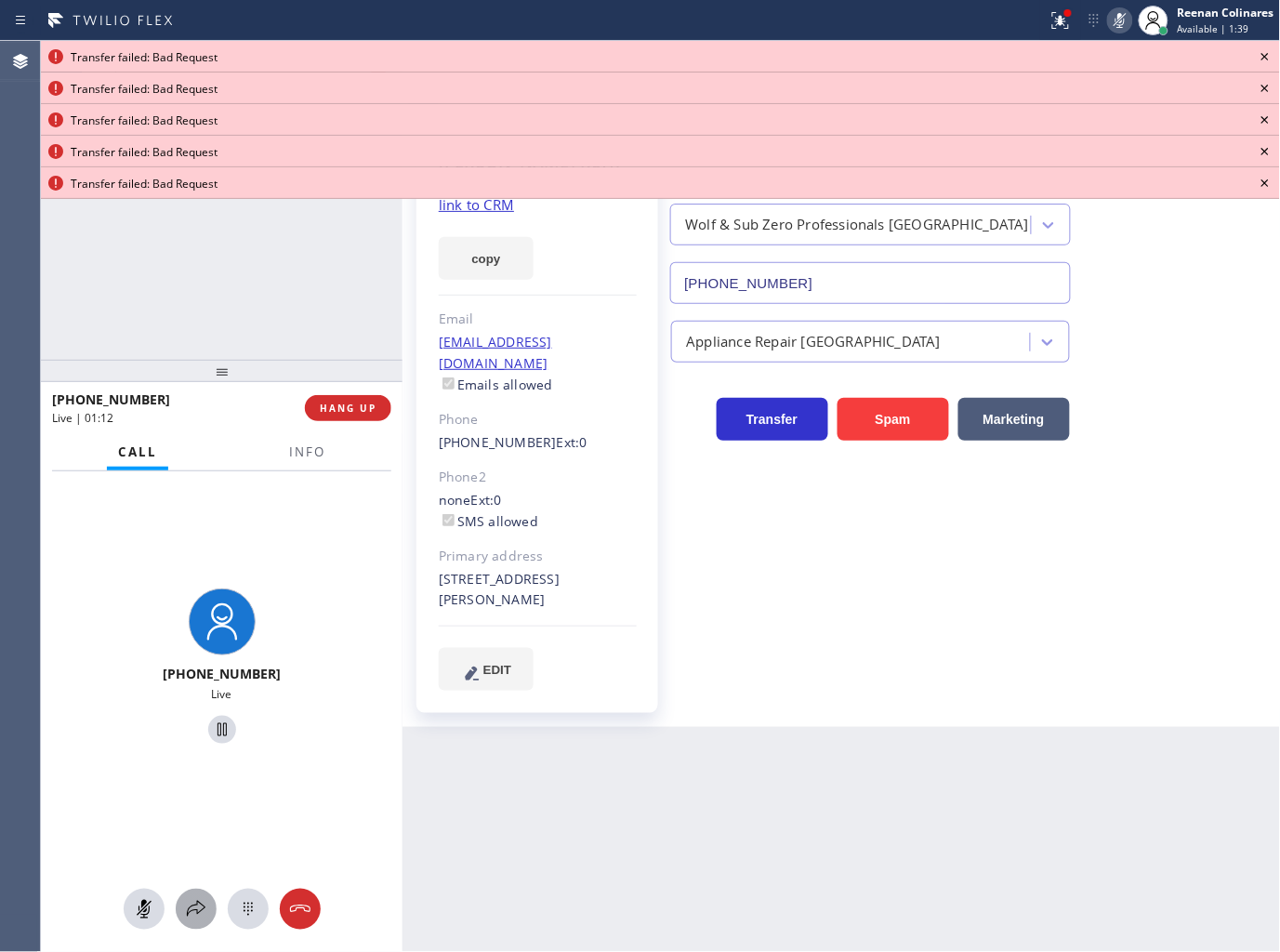
click at [189, 903] on icon at bounding box center [196, 909] width 22 height 22
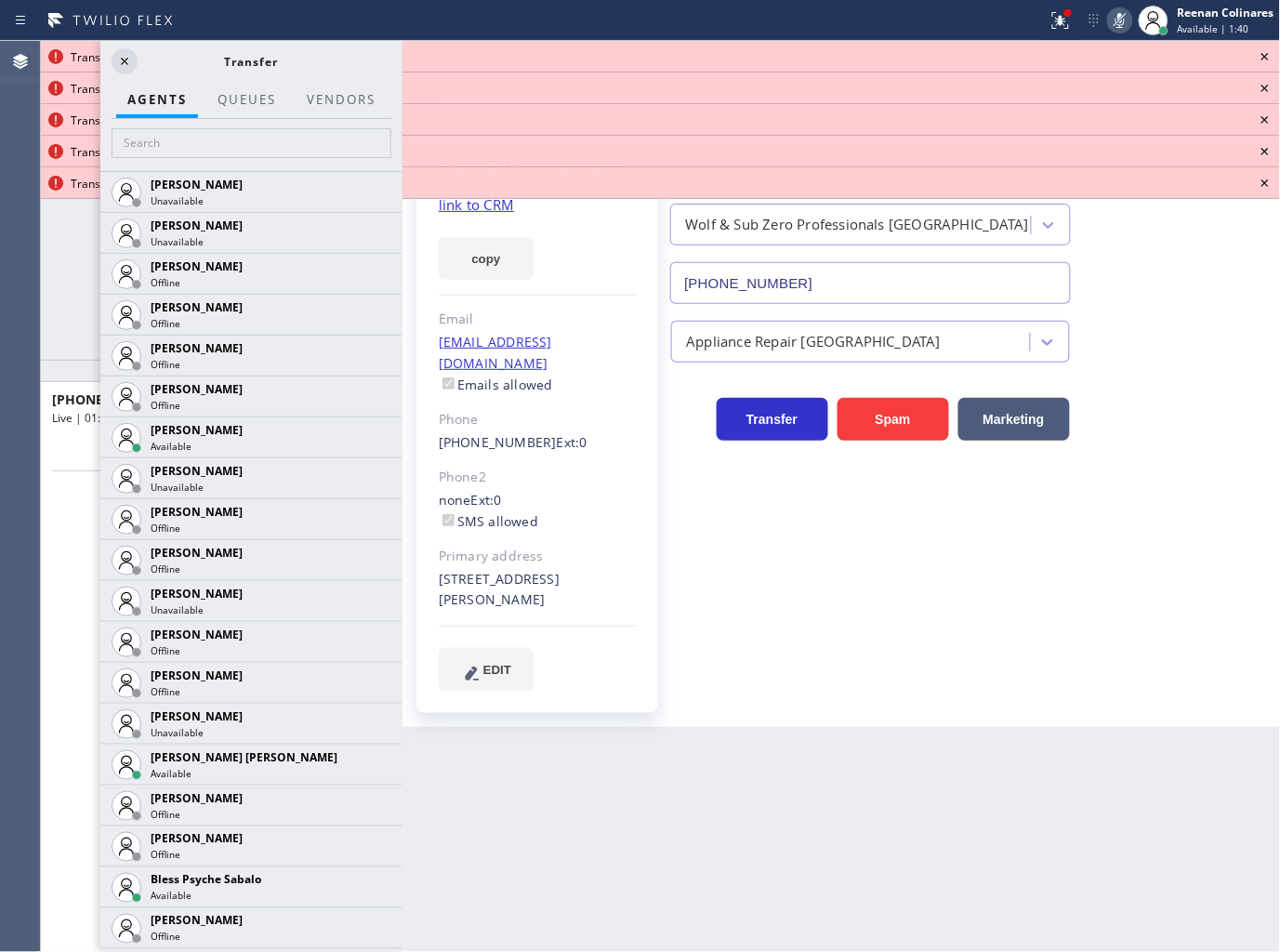
scroll to position [1043, 0]
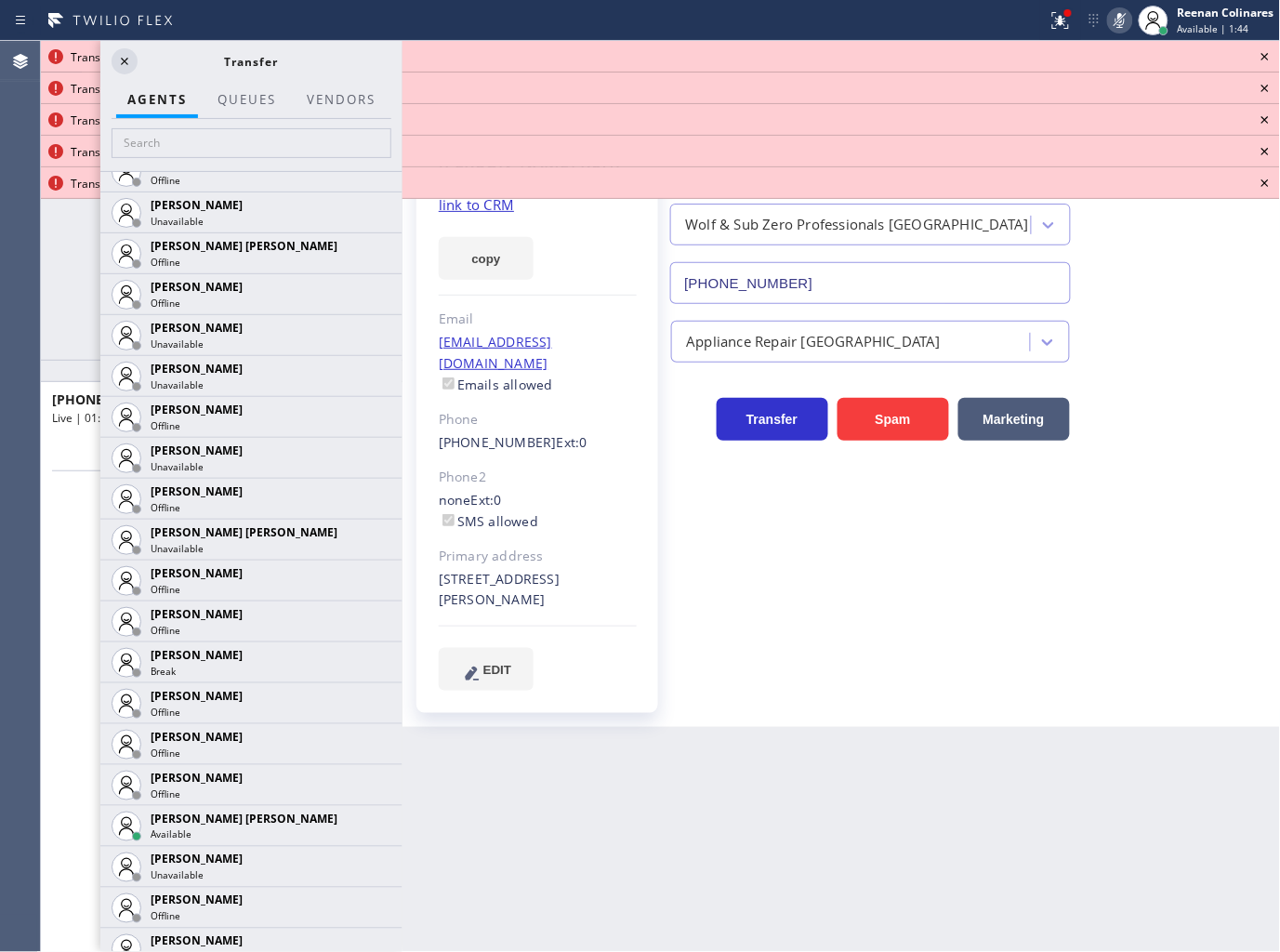
click at [1266, 52] on icon at bounding box center [1265, 57] width 22 height 22
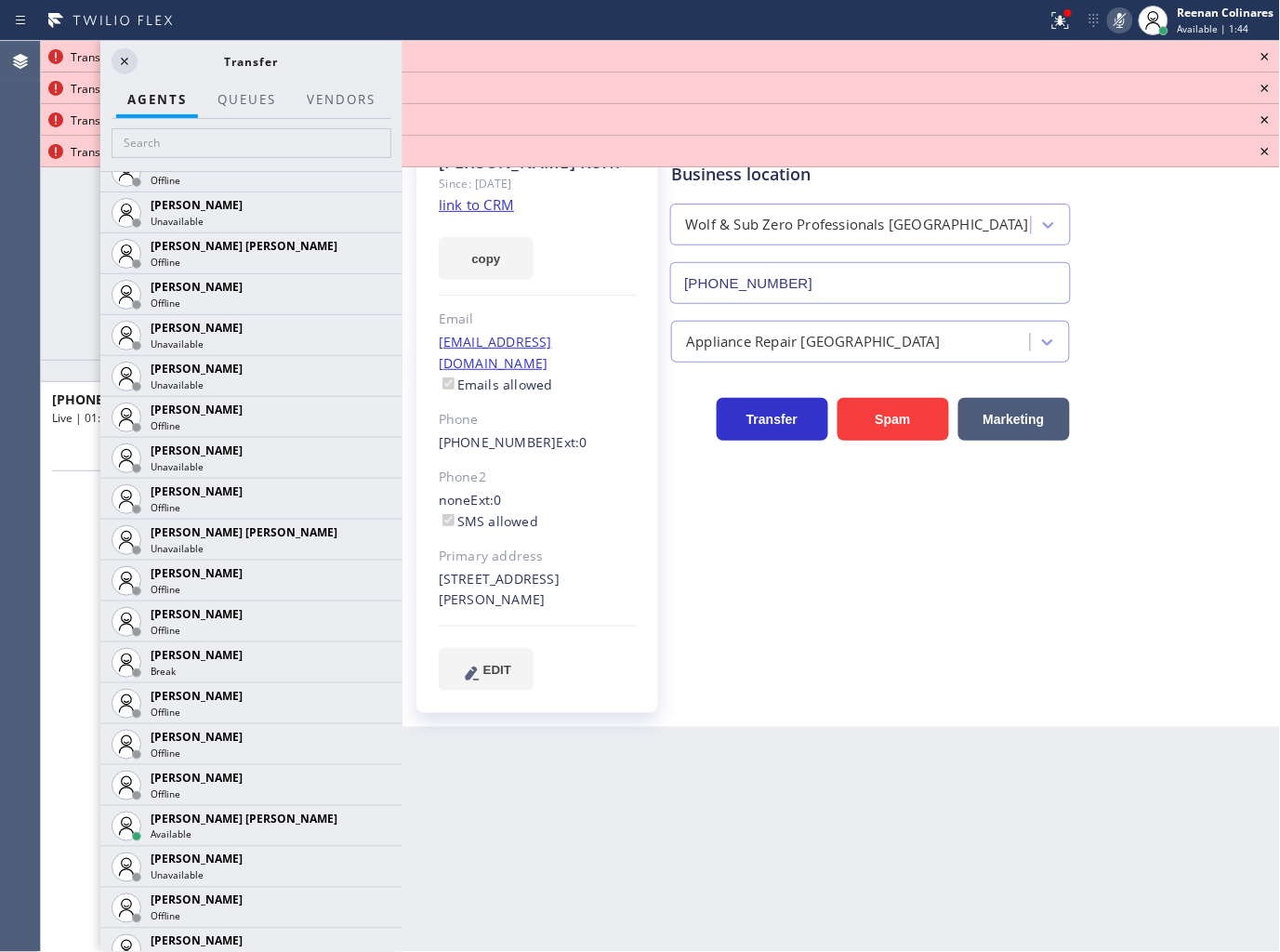
click at [1266, 52] on icon at bounding box center [1265, 57] width 22 height 22
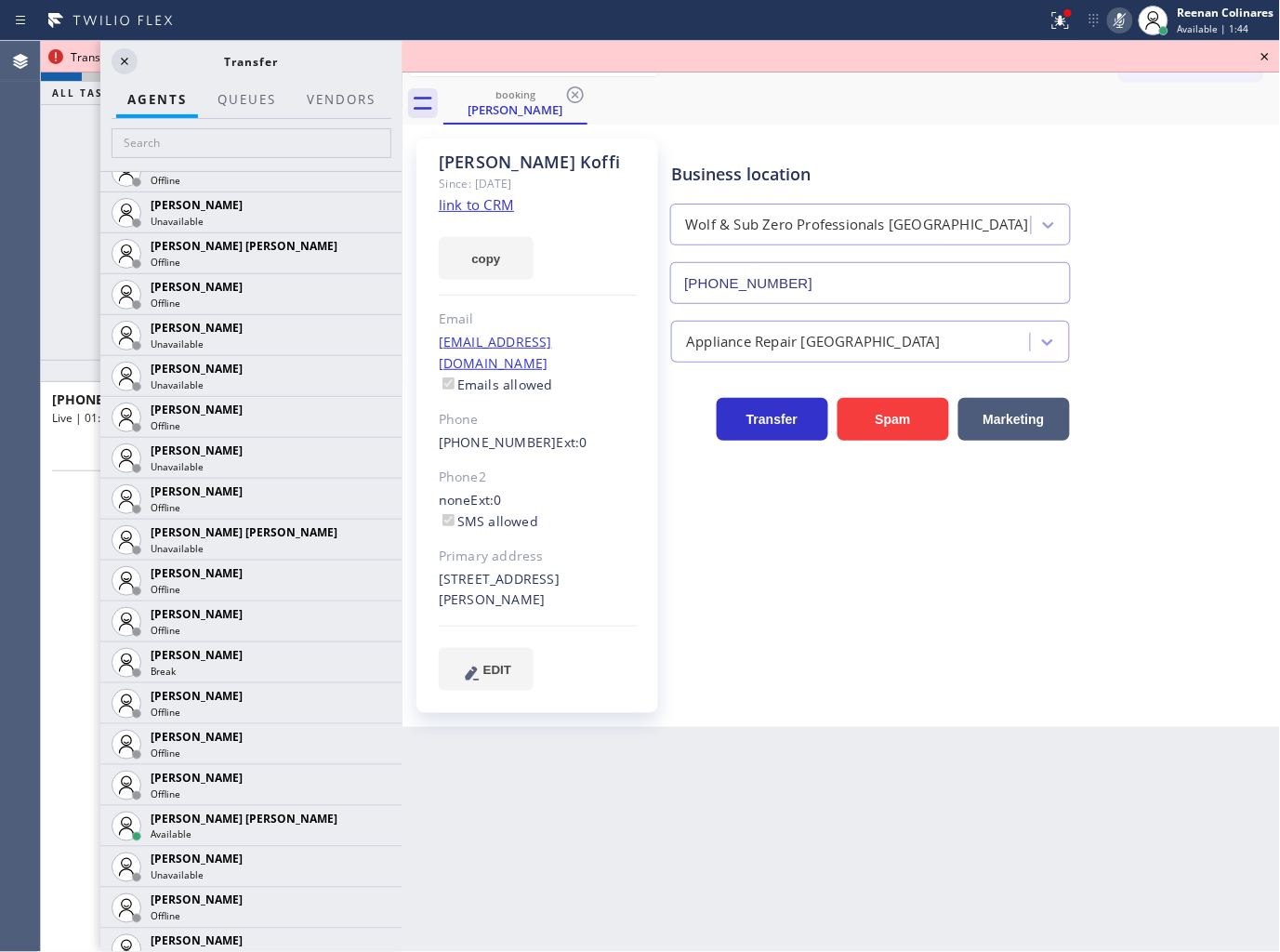
click at [1266, 52] on icon at bounding box center [1265, 57] width 22 height 22
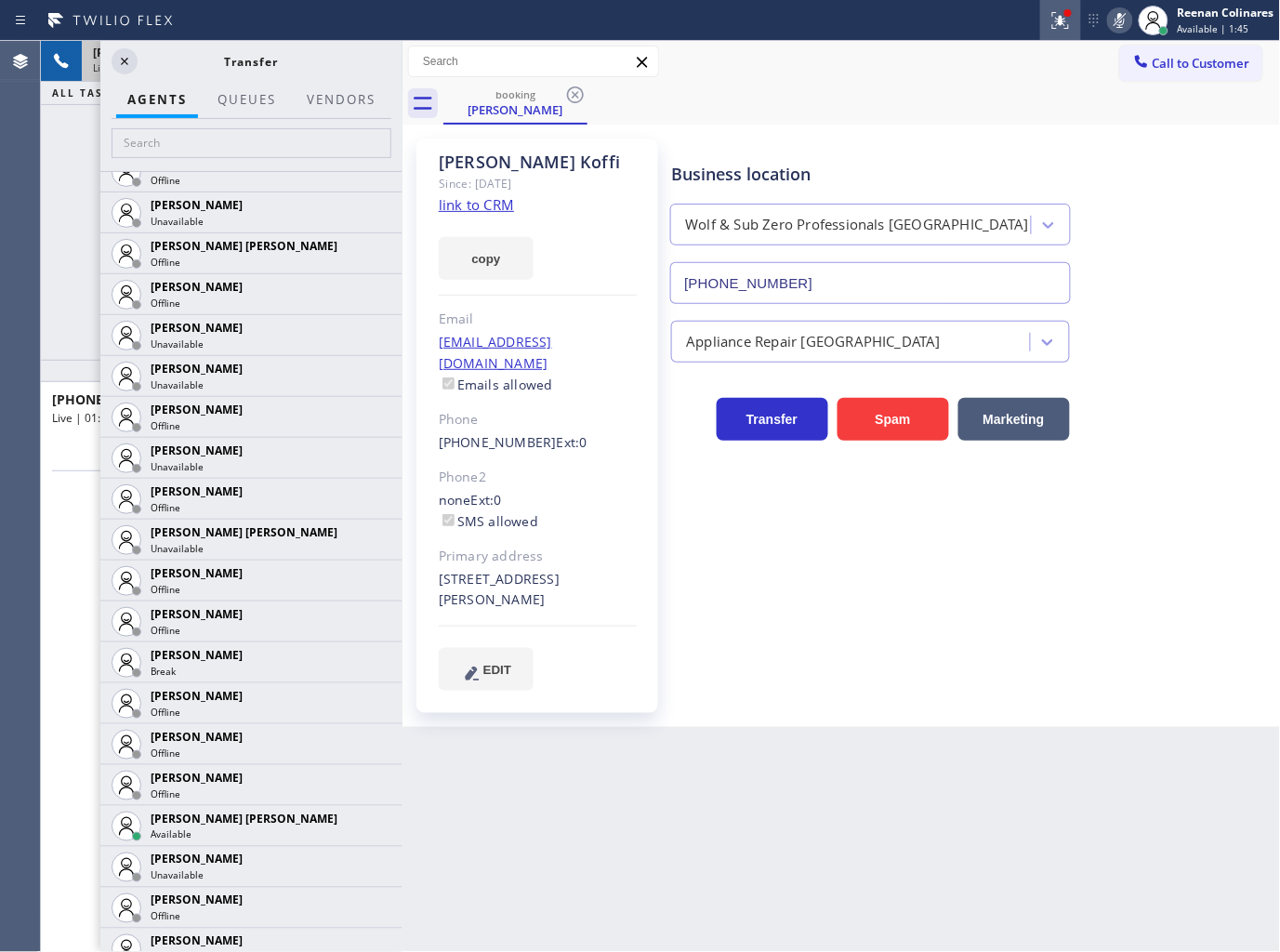
click at [1056, 15] on icon at bounding box center [1061, 20] width 22 height 22
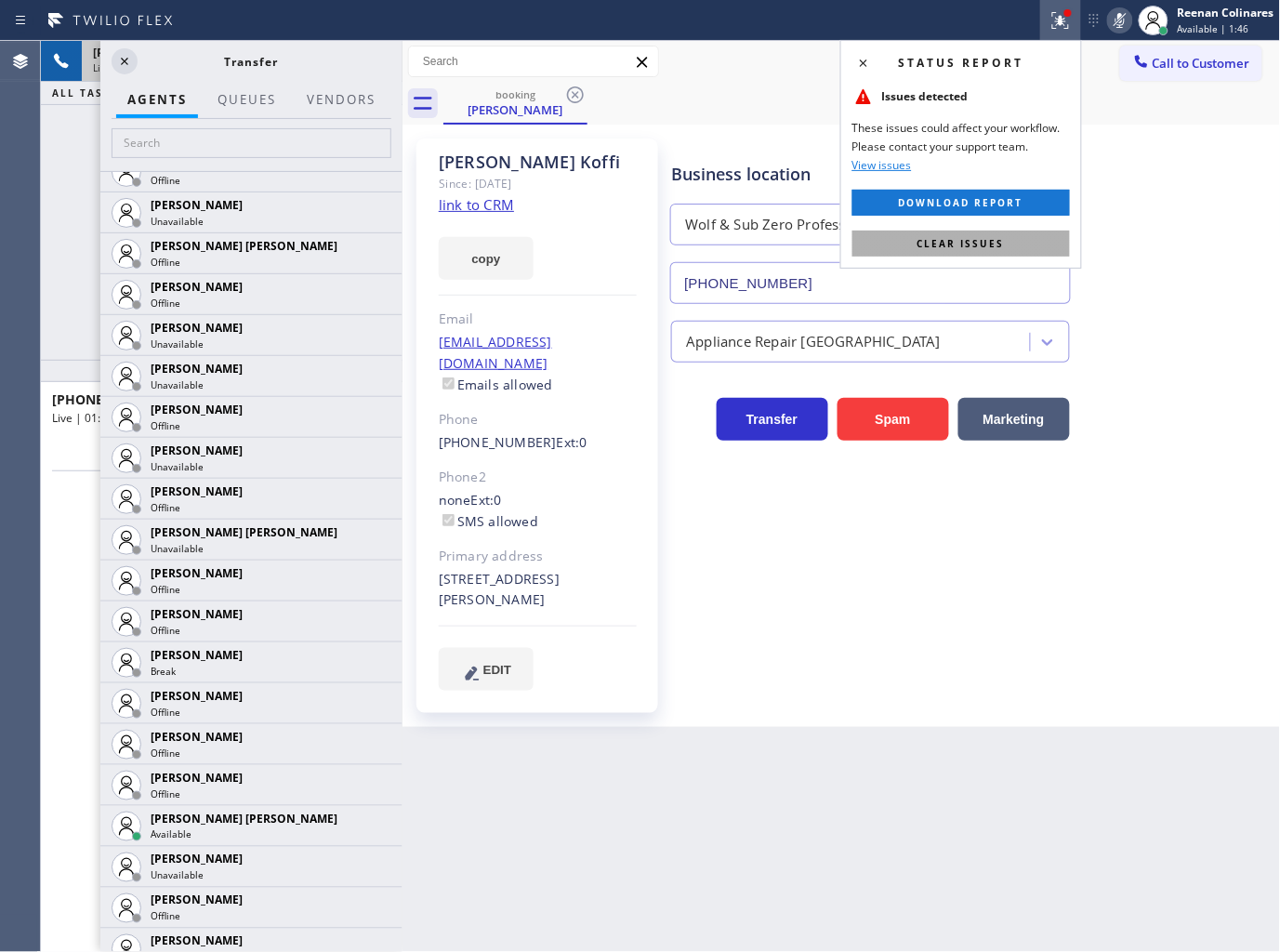
click at [1019, 255] on button "Clear issues" at bounding box center [961, 243] width 217 height 26
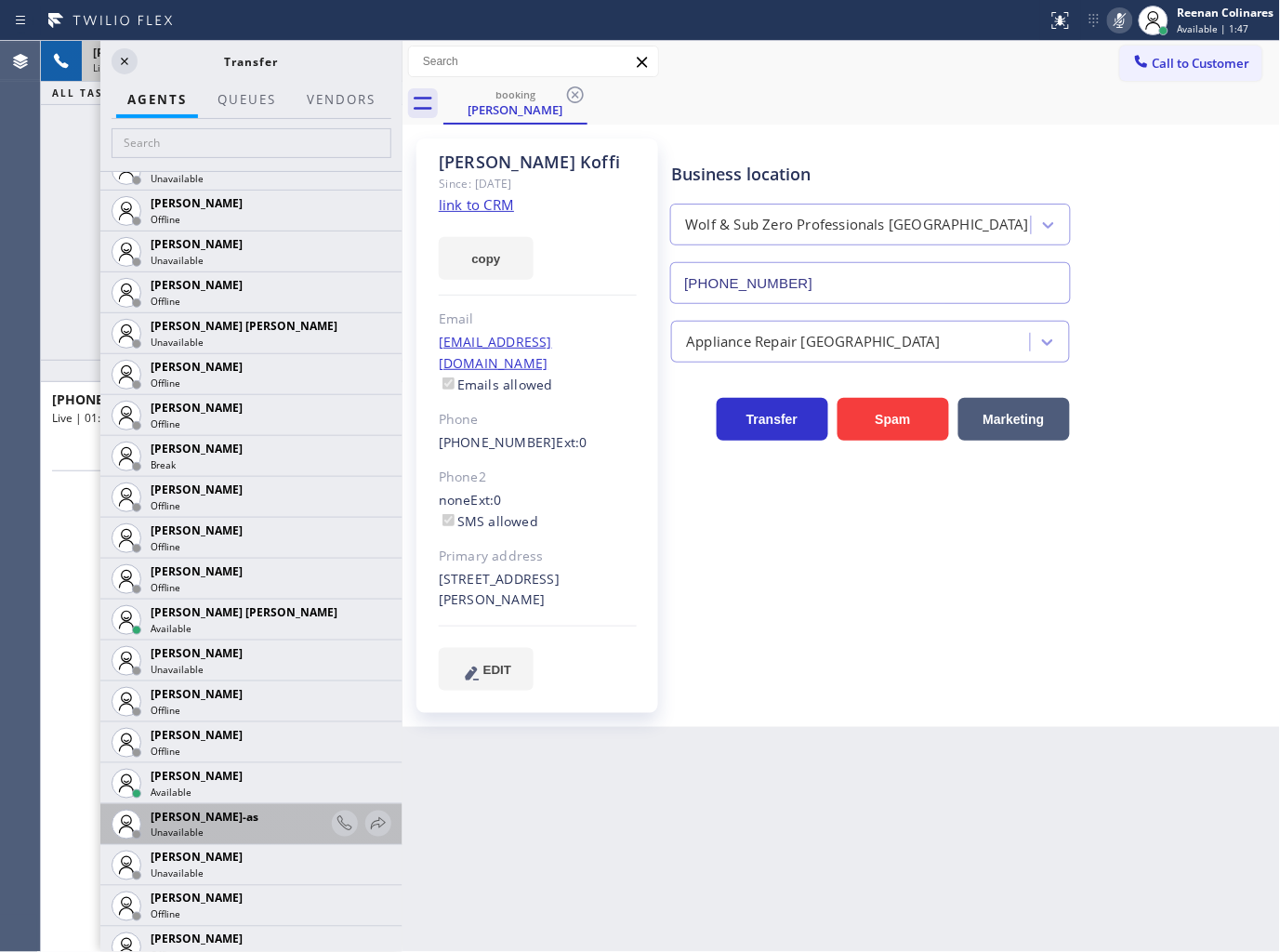
scroll to position [1456, 0]
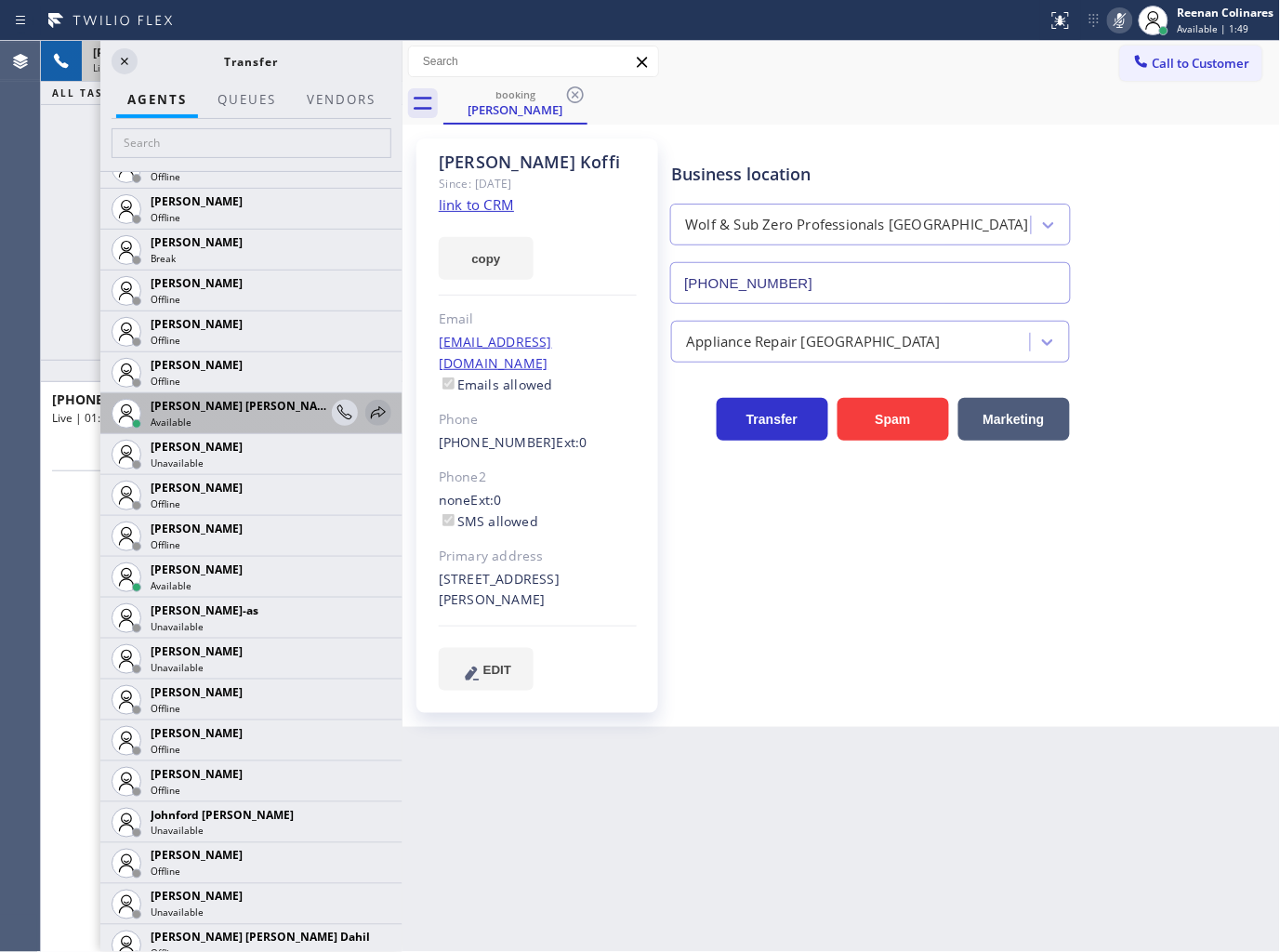
click at [367, 414] on icon at bounding box center [378, 412] width 22 height 22
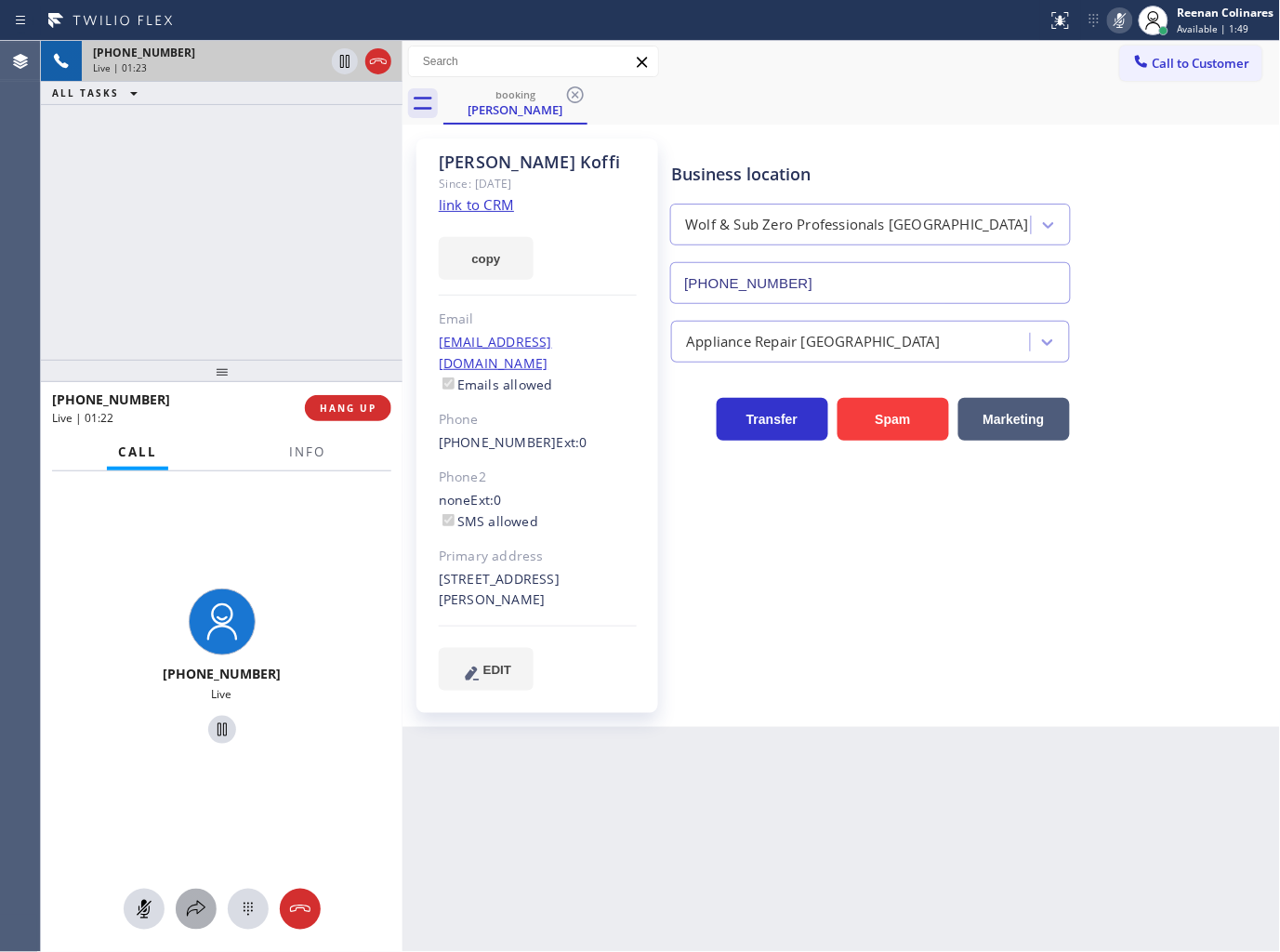
click at [196, 904] on icon at bounding box center [196, 909] width 22 height 22
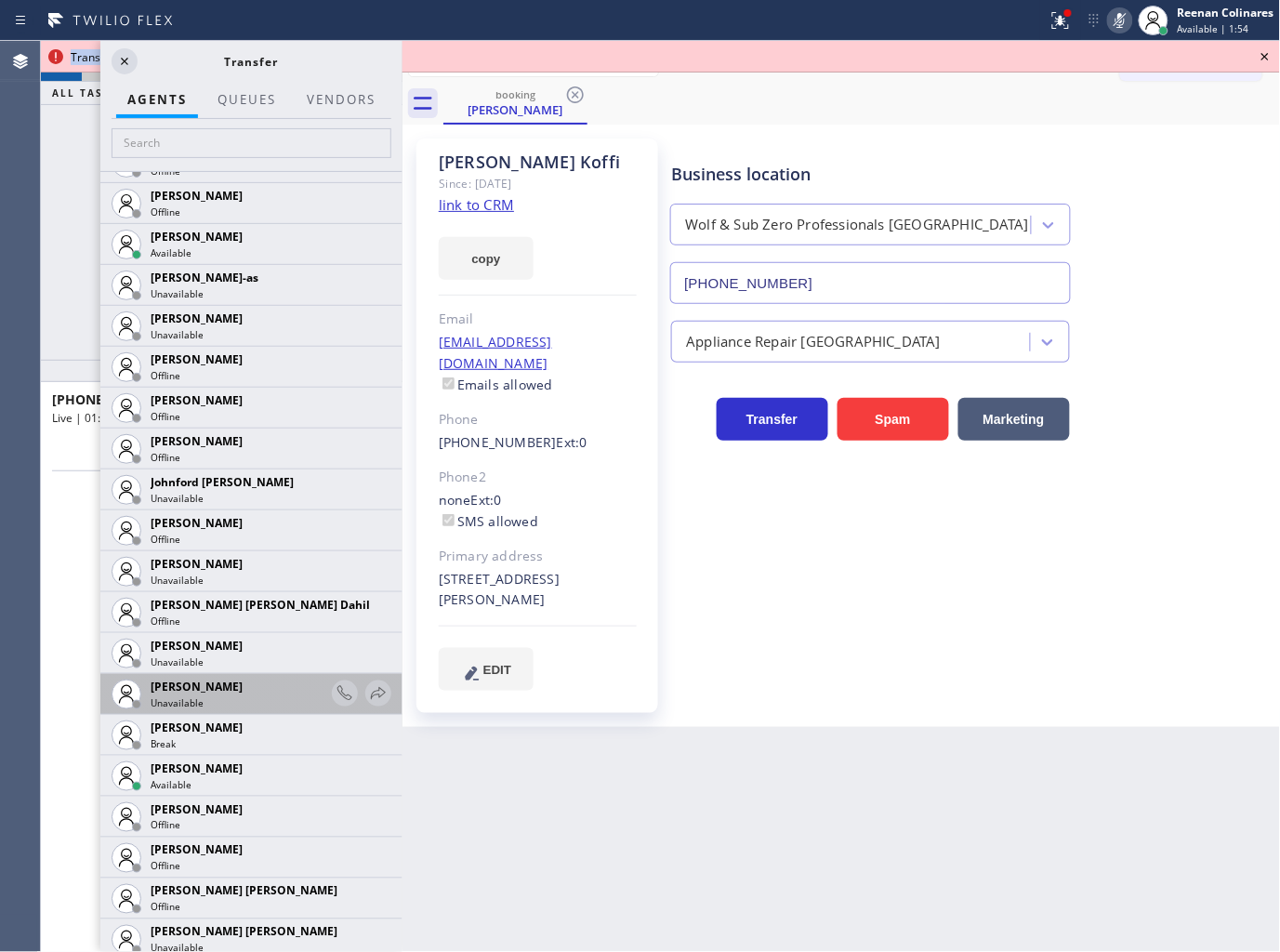
scroll to position [1825, 0]
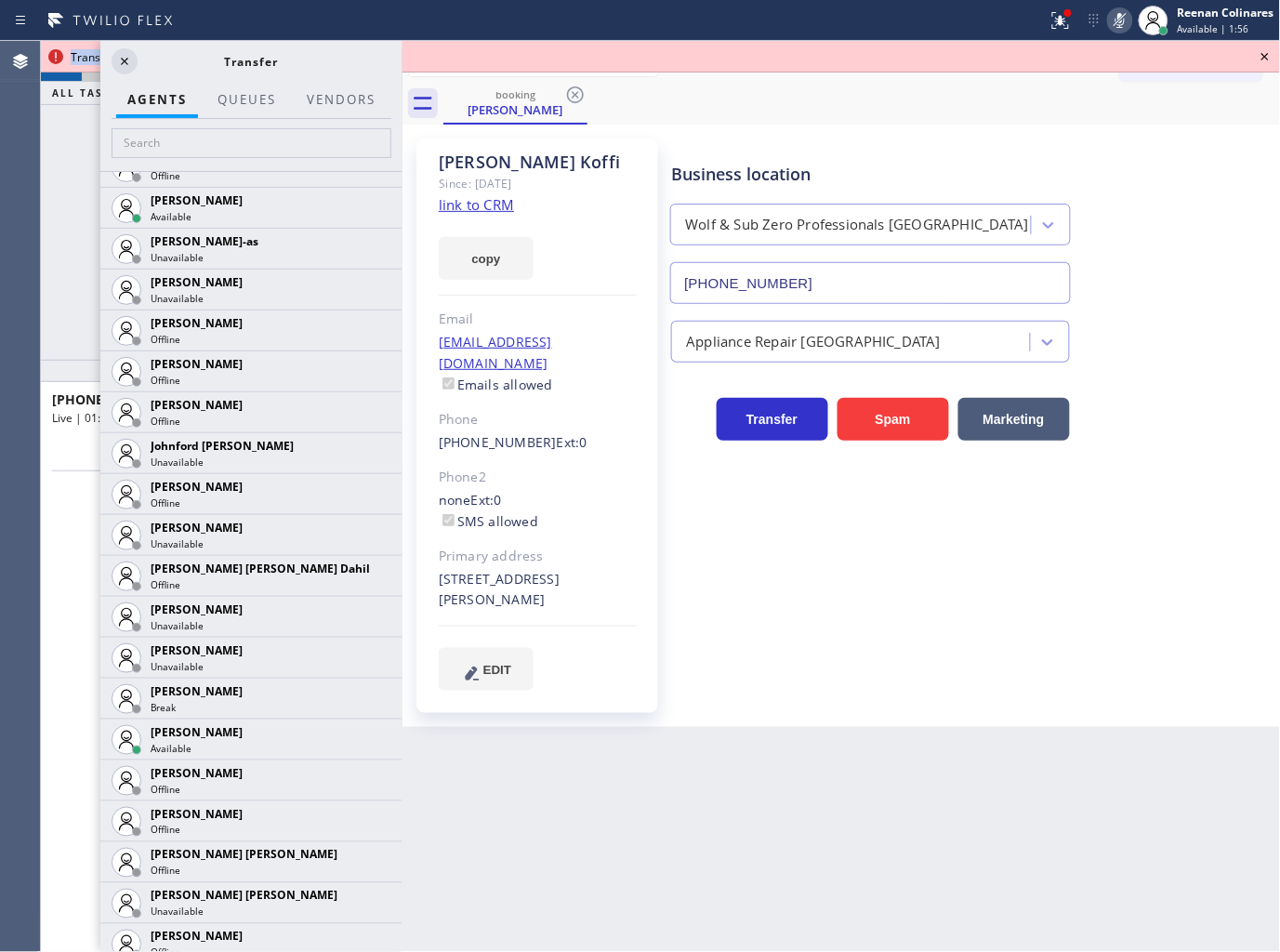
click at [0, 0] on icon at bounding box center [0, 0] width 0 height 0
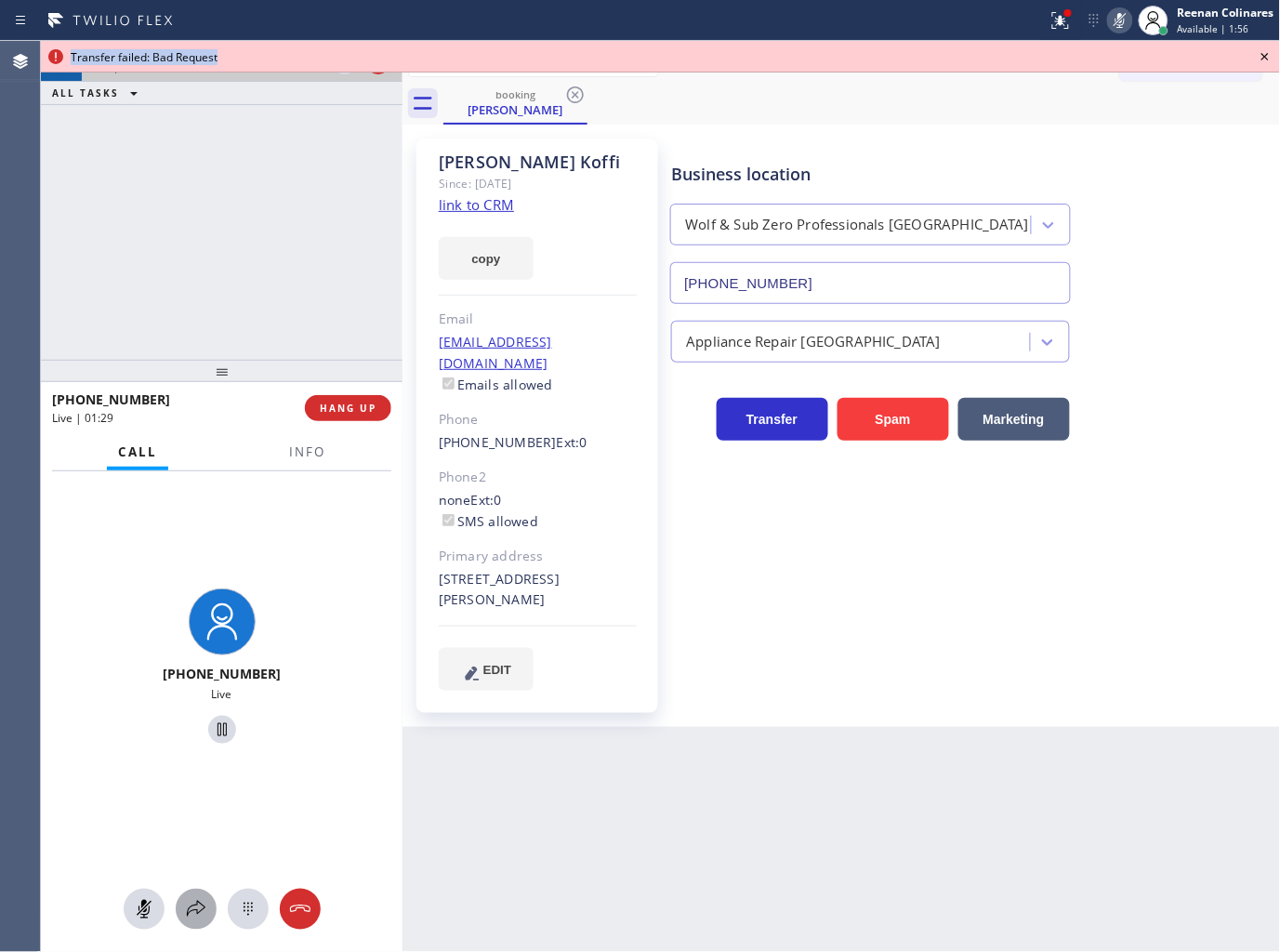
click at [198, 904] on icon at bounding box center [196, 909] width 22 height 22
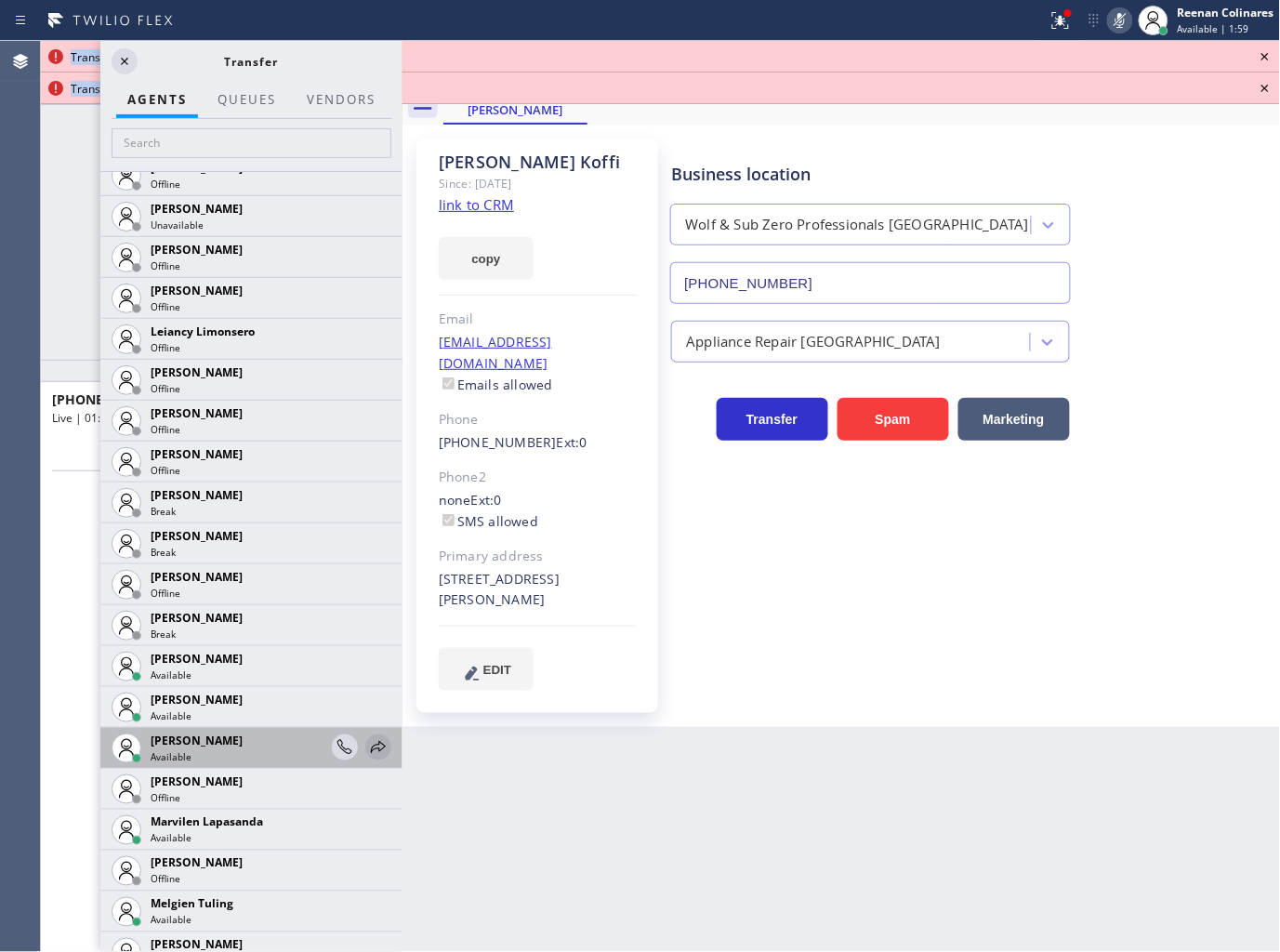
scroll to position [2600, 0]
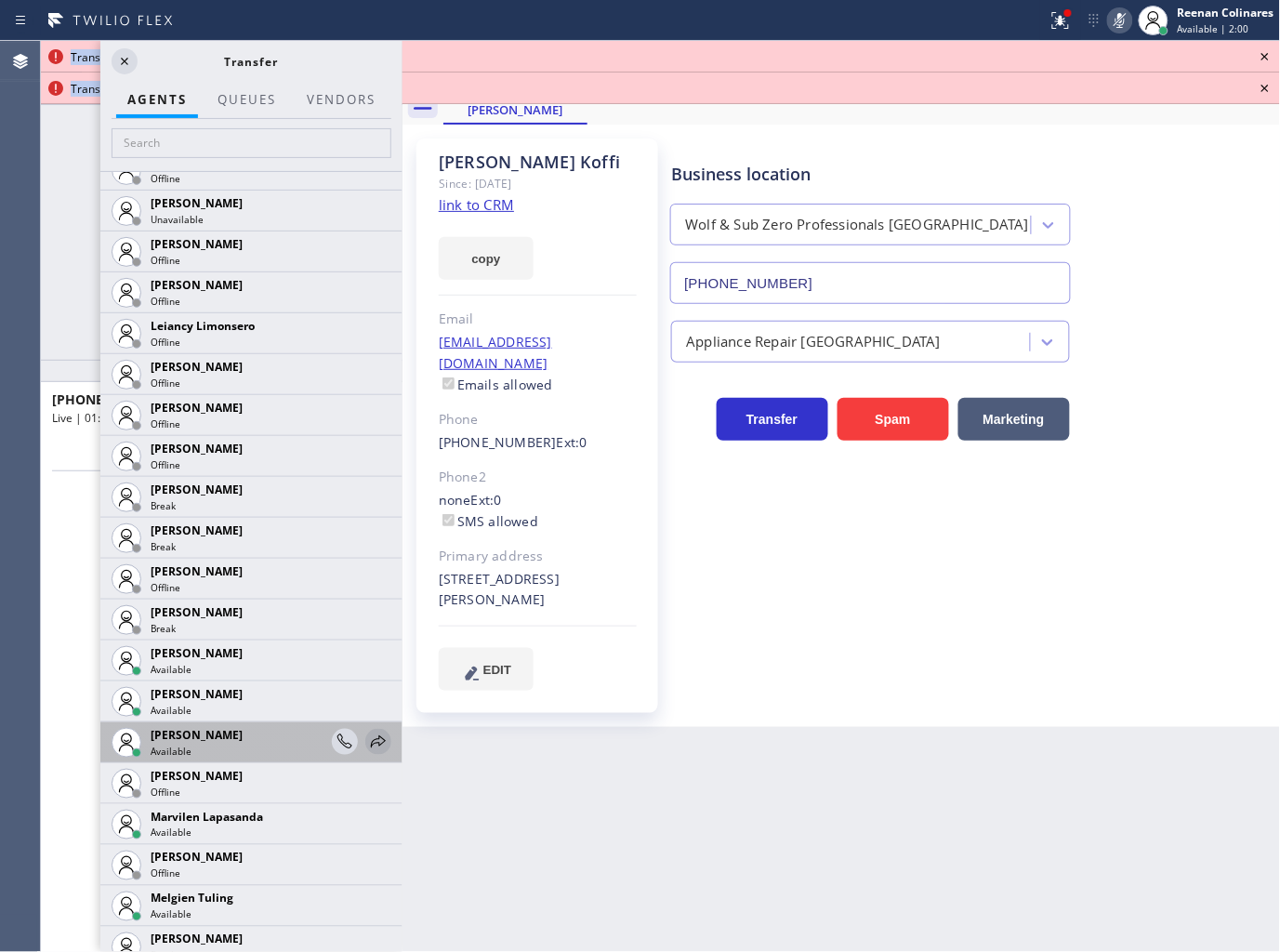
click at [367, 738] on icon at bounding box center [378, 741] width 22 height 22
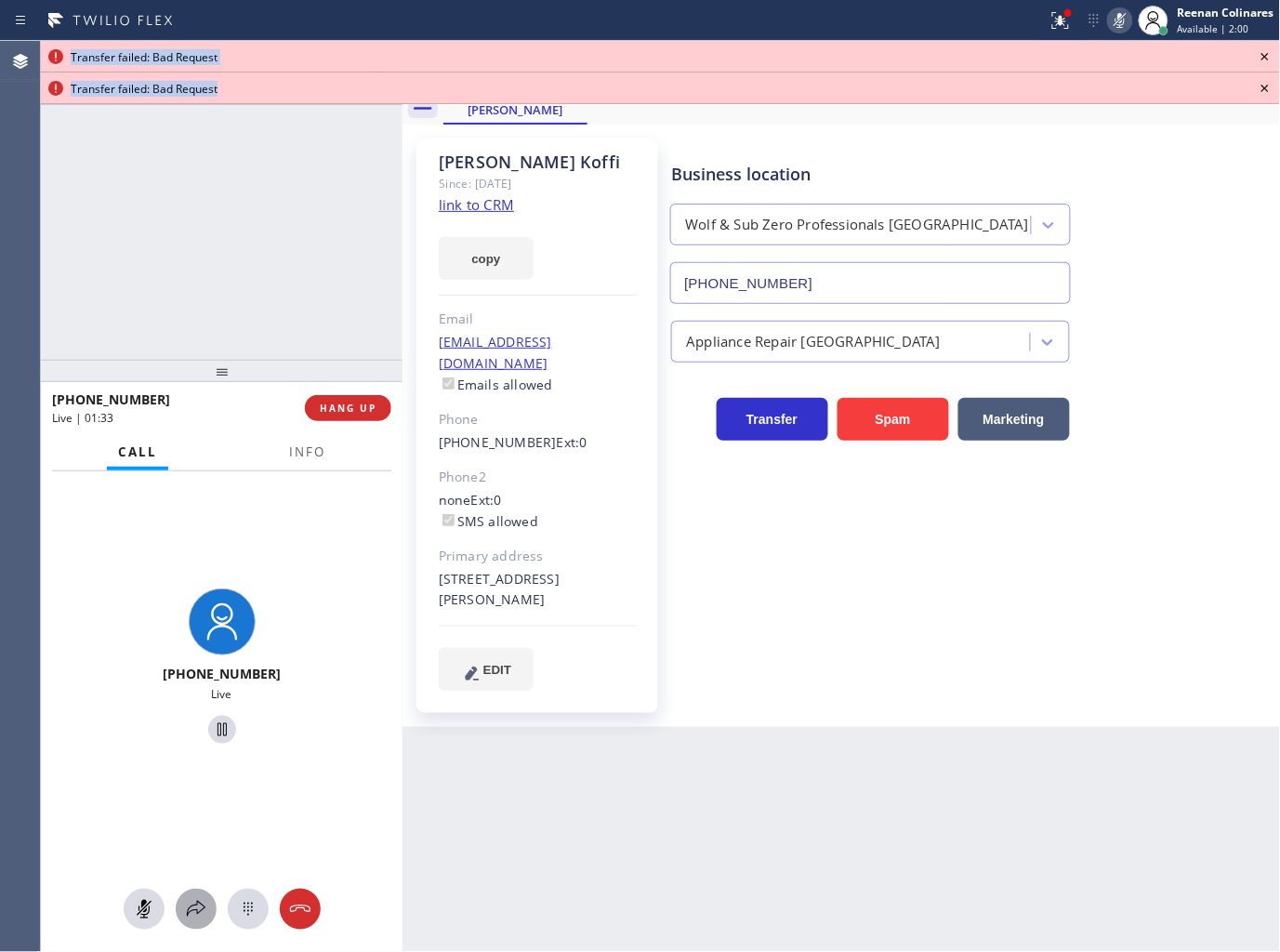
click at [205, 916] on icon at bounding box center [196, 909] width 22 height 22
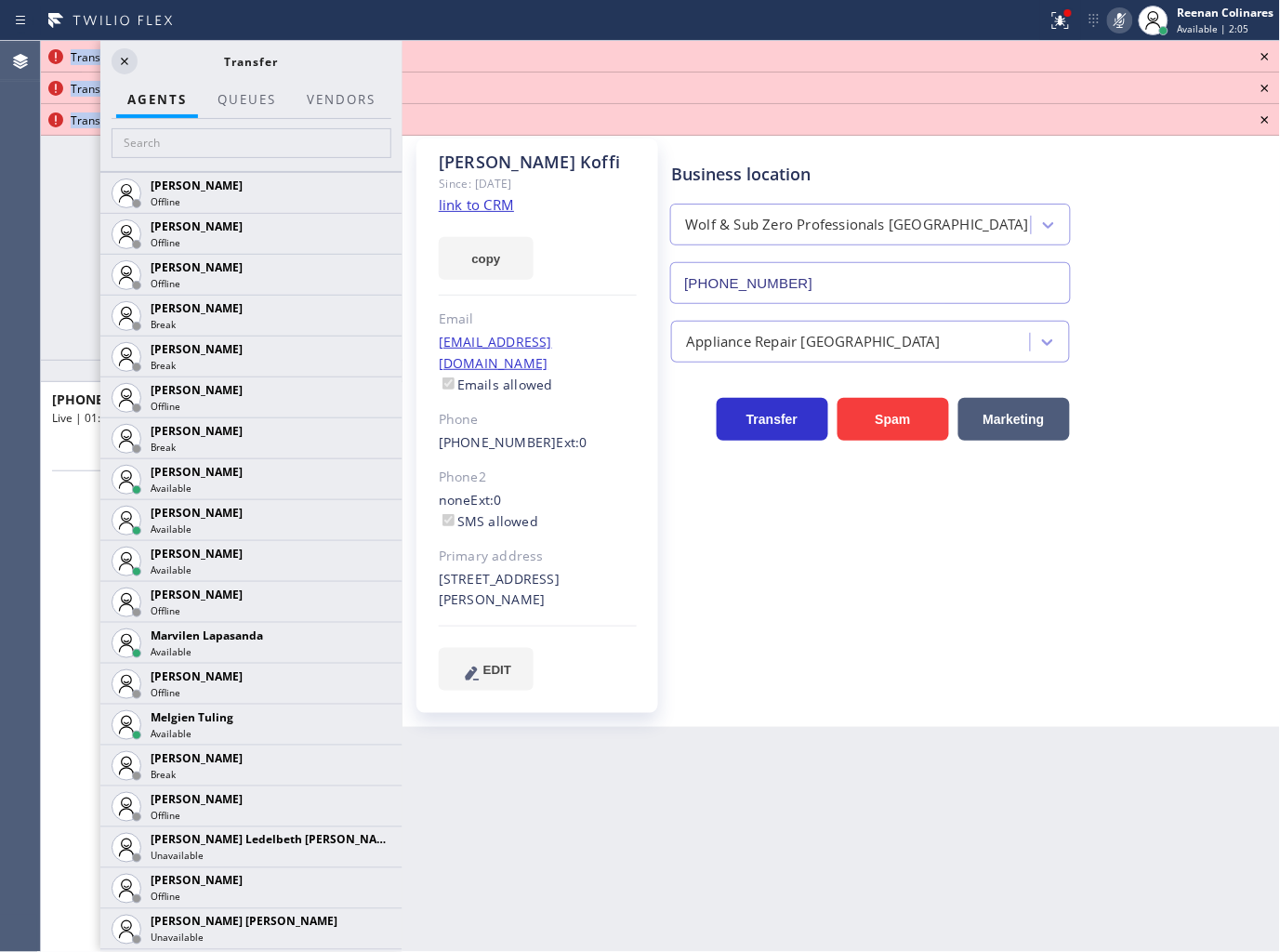
scroll to position [2831, 0]
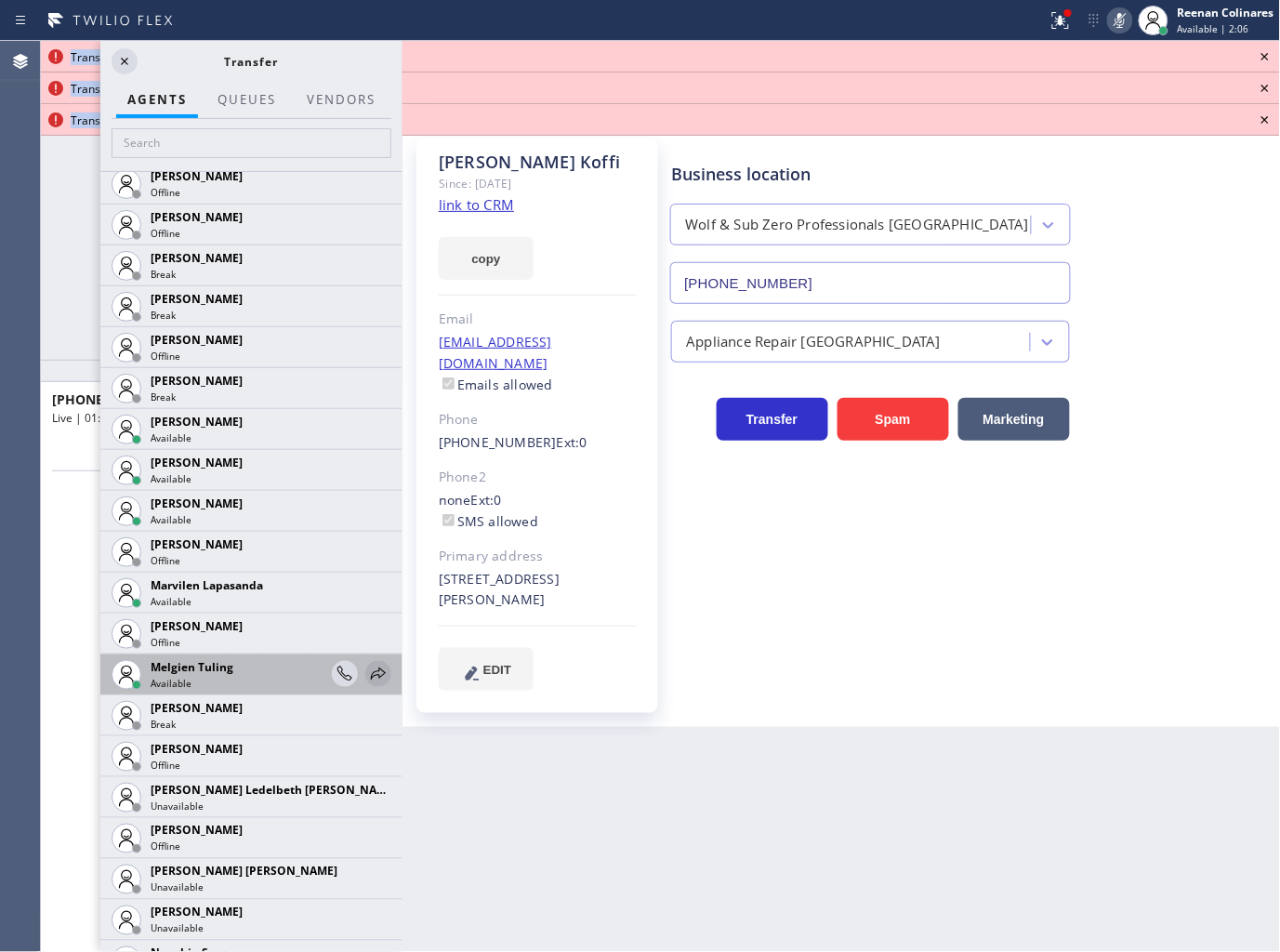
click at [367, 672] on icon at bounding box center [378, 674] width 22 height 22
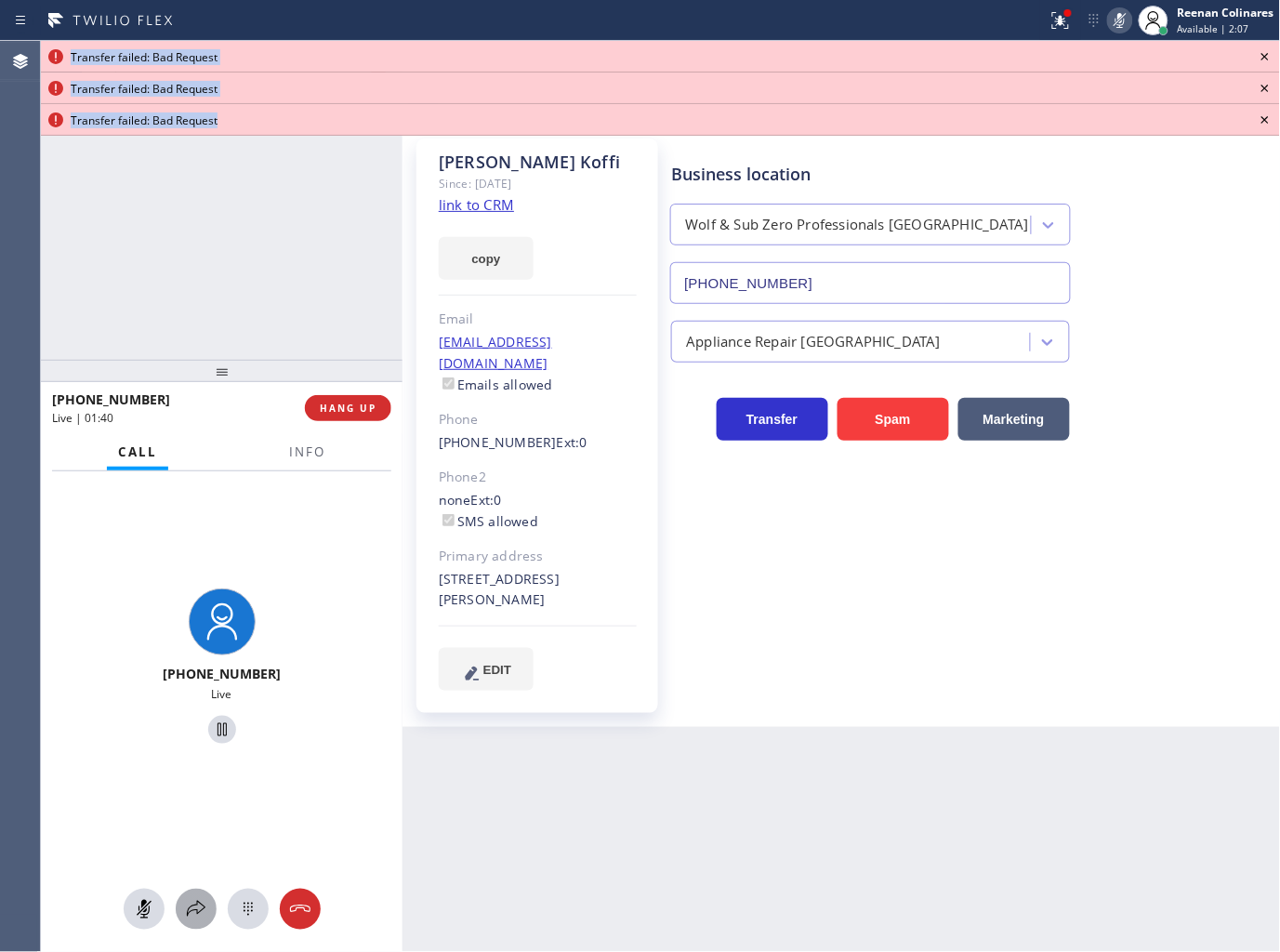
click at [193, 905] on icon at bounding box center [196, 909] width 19 height 16
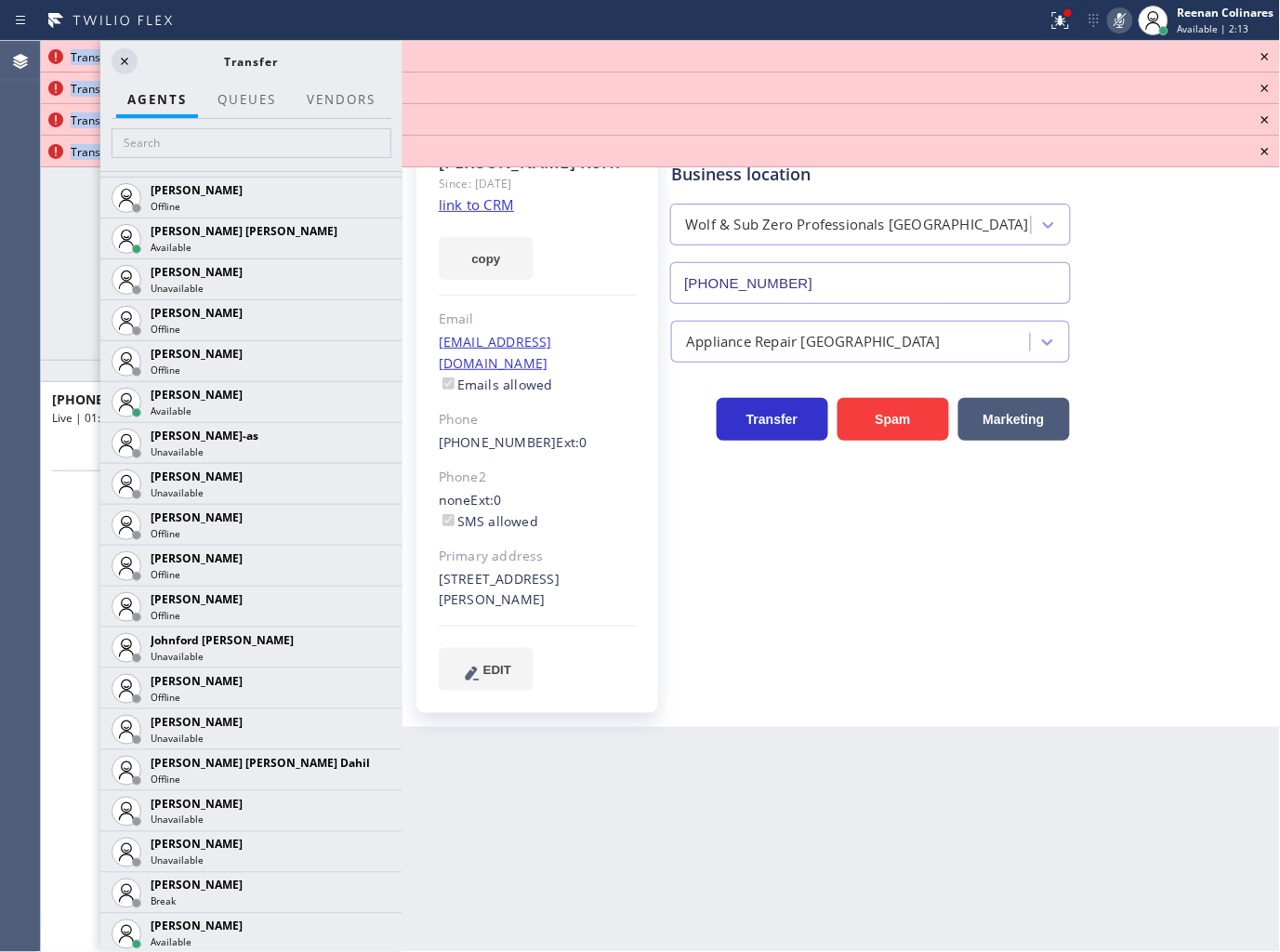
scroll to position [1530, 0]
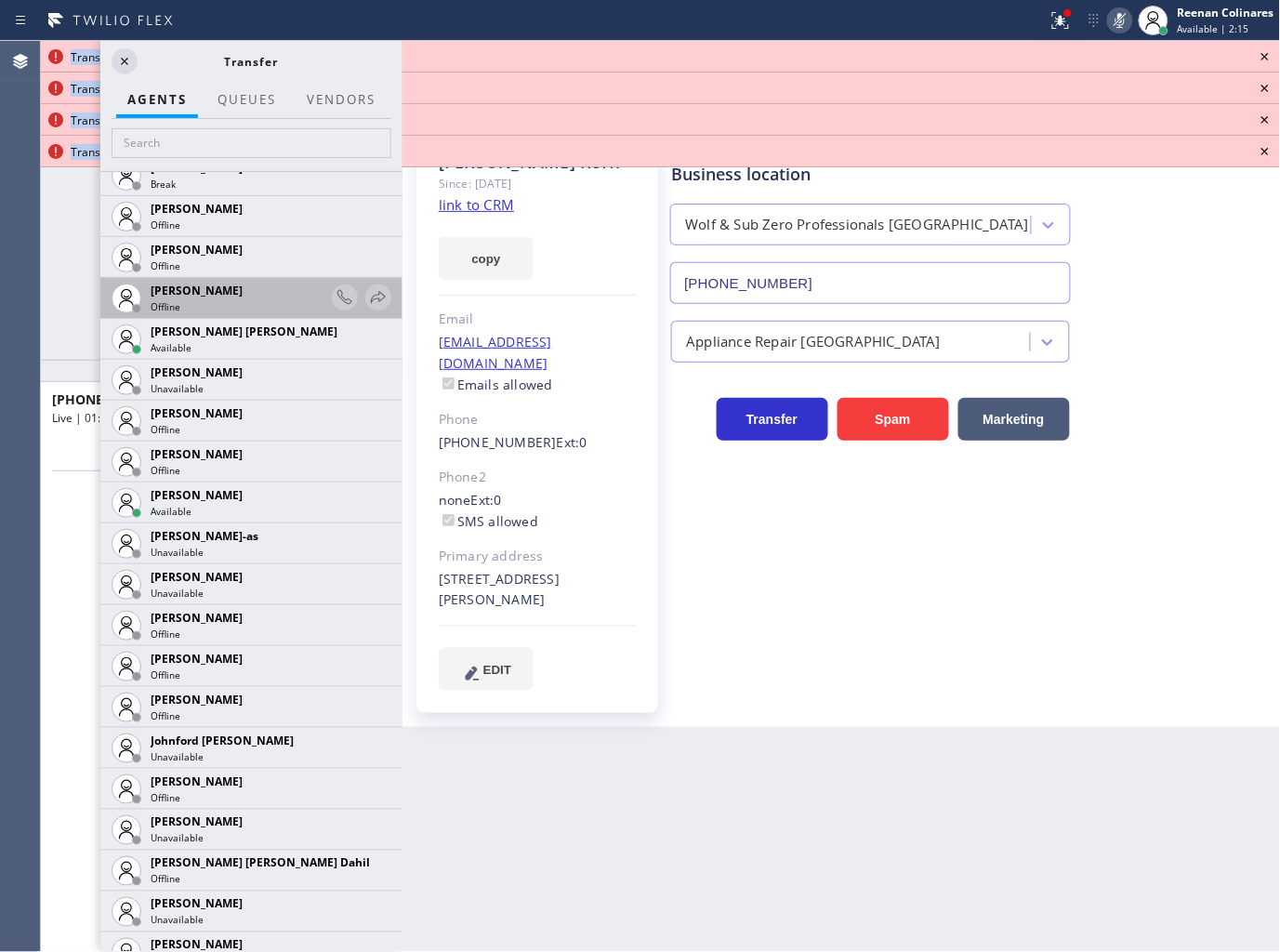
drag, startPoint x: 363, startPoint y: 331, endPoint x: 363, endPoint y: 313, distance: 18.0
click at [363, 313] on div "[PERSON_NAME] Unavailable [PERSON_NAME] Unavailable [PERSON_NAME] Offline [PERS…" at bounding box center [251, 561] width 302 height 781
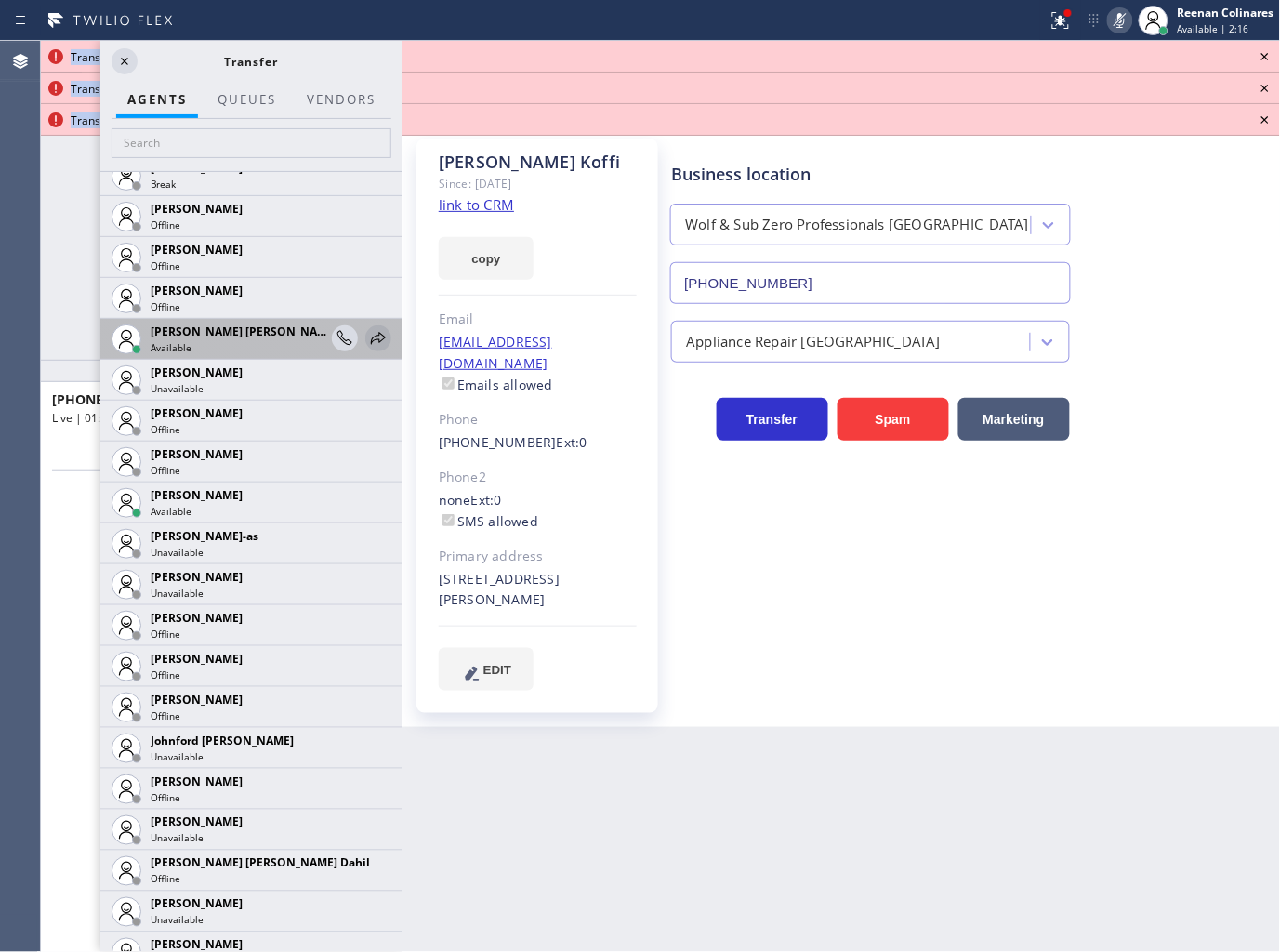
click at [371, 338] on icon at bounding box center [378, 338] width 15 height 12
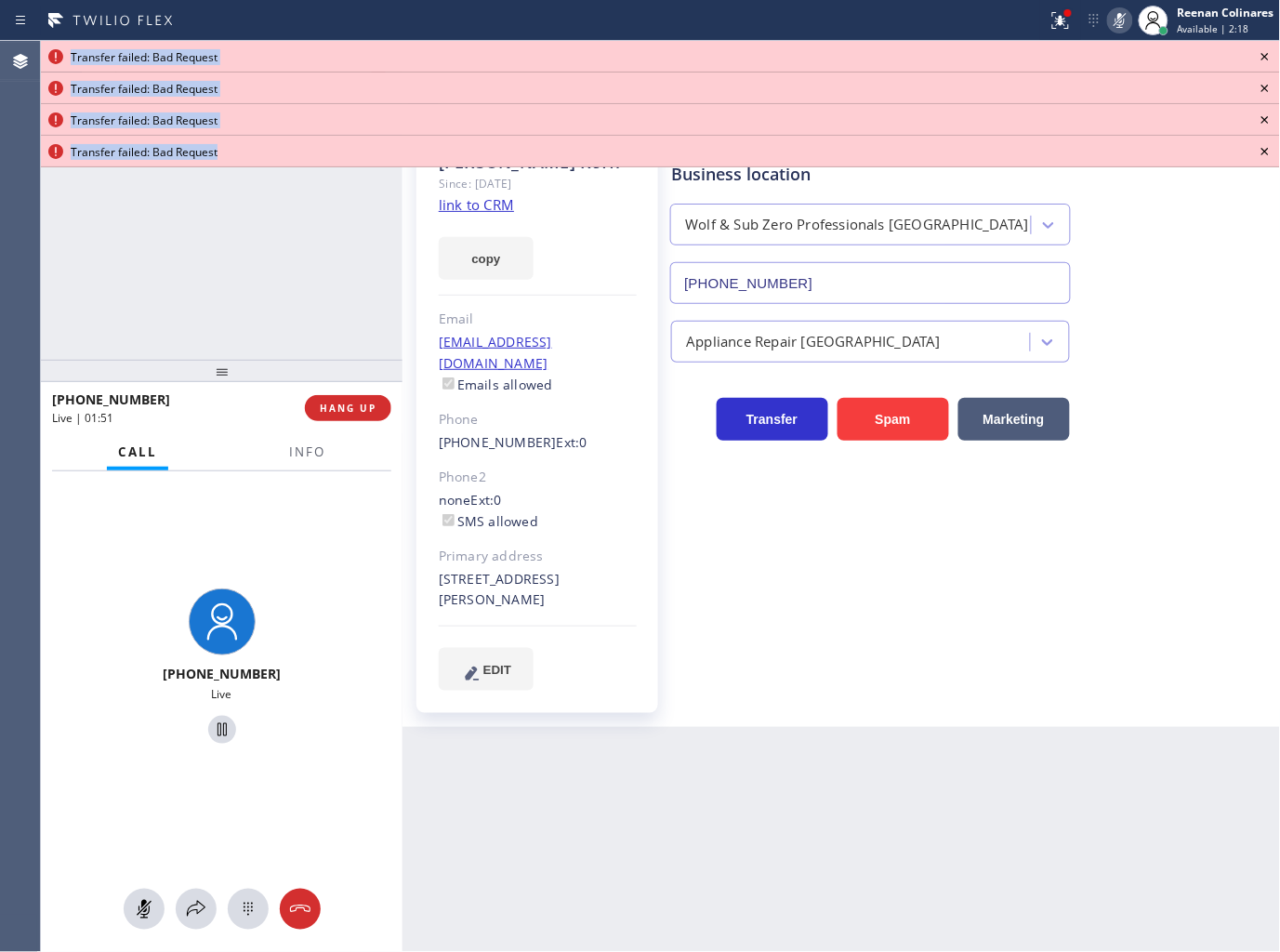
click at [1265, 49] on icon at bounding box center [1265, 57] width 22 height 22
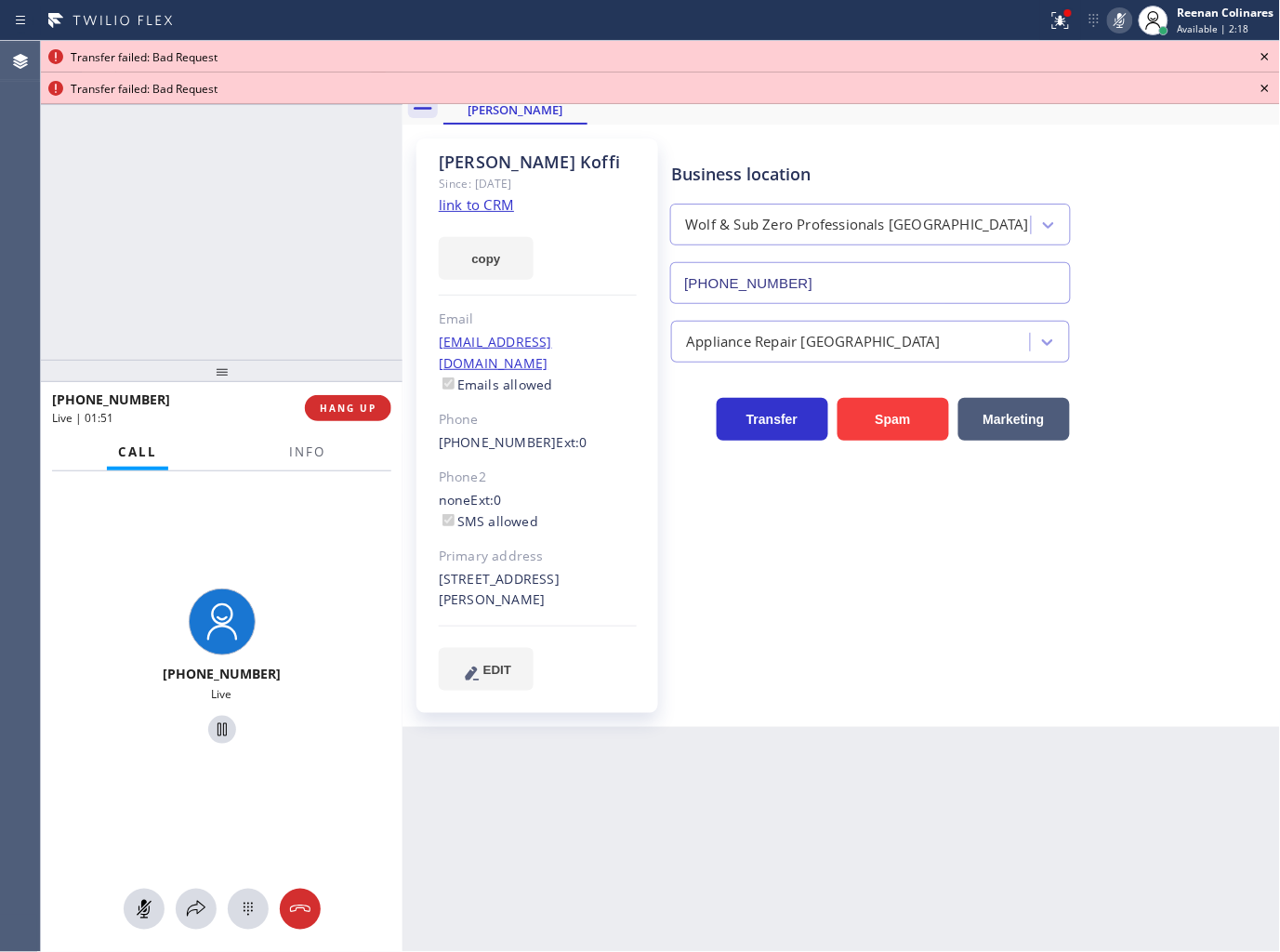
click at [1265, 49] on icon at bounding box center [1265, 57] width 22 height 22
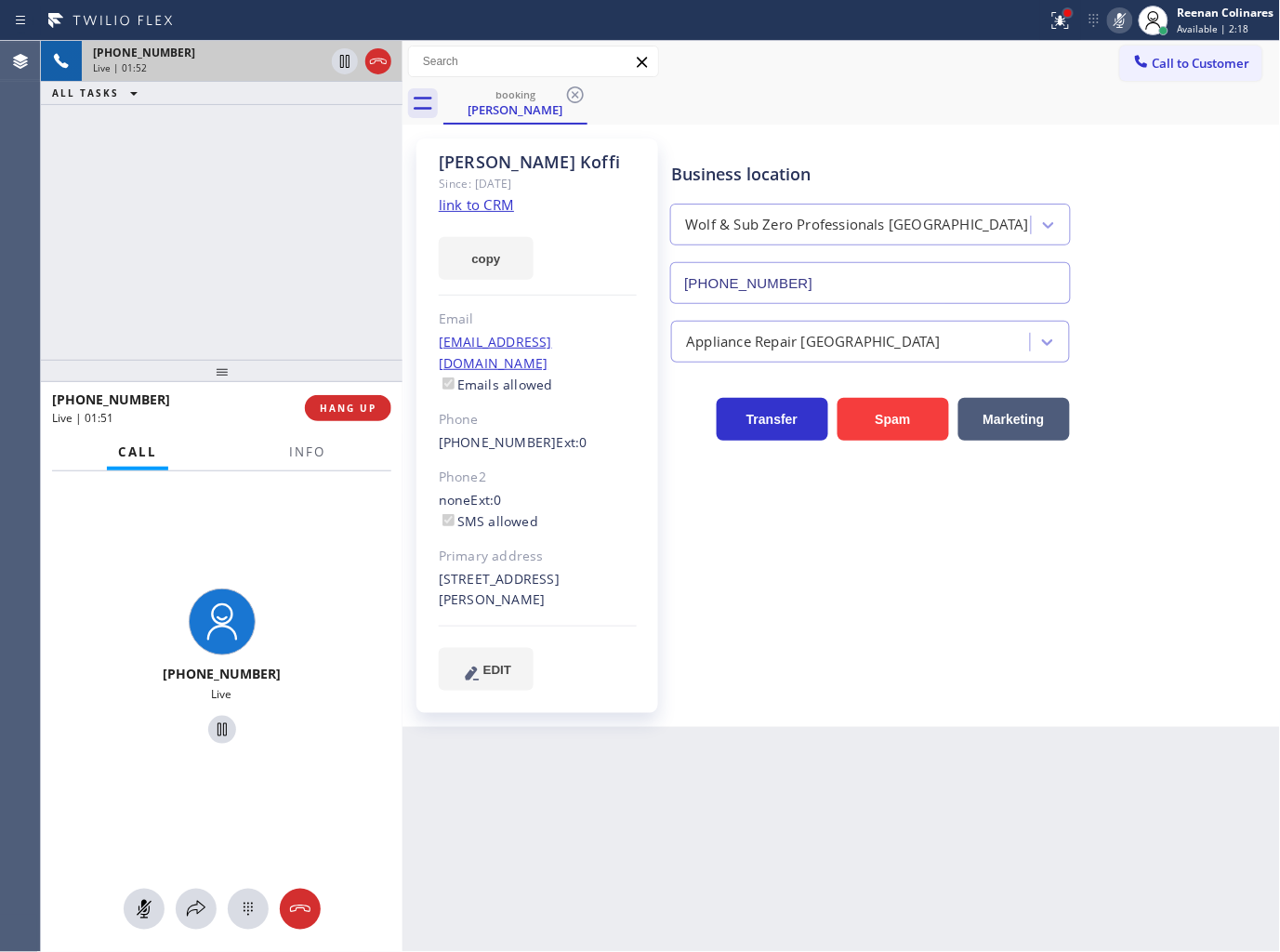
click at [1064, 16] on div at bounding box center [1067, 12] width 11 height 11
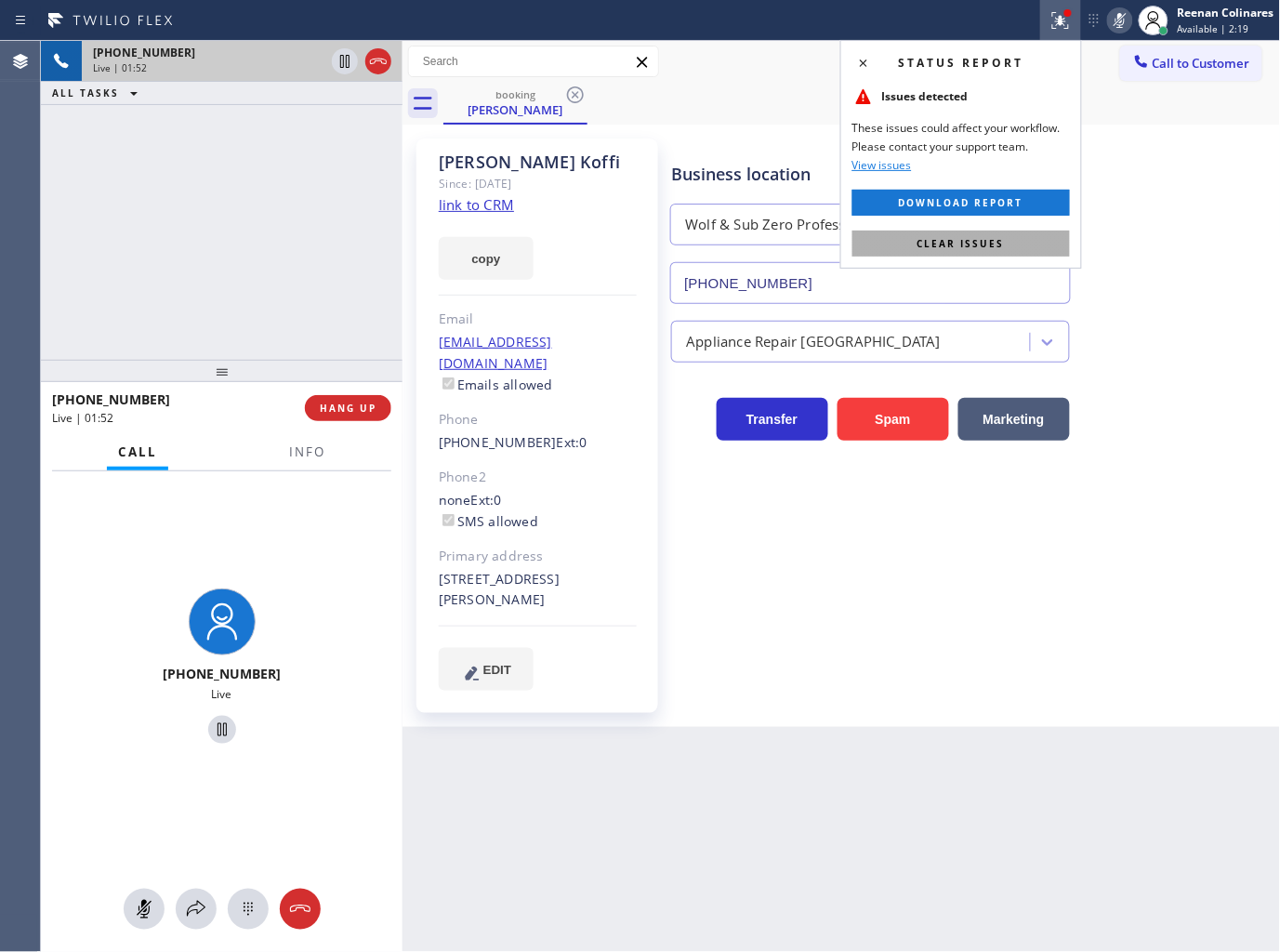
click at [1023, 231] on button "Clear issues" at bounding box center [961, 243] width 217 height 26
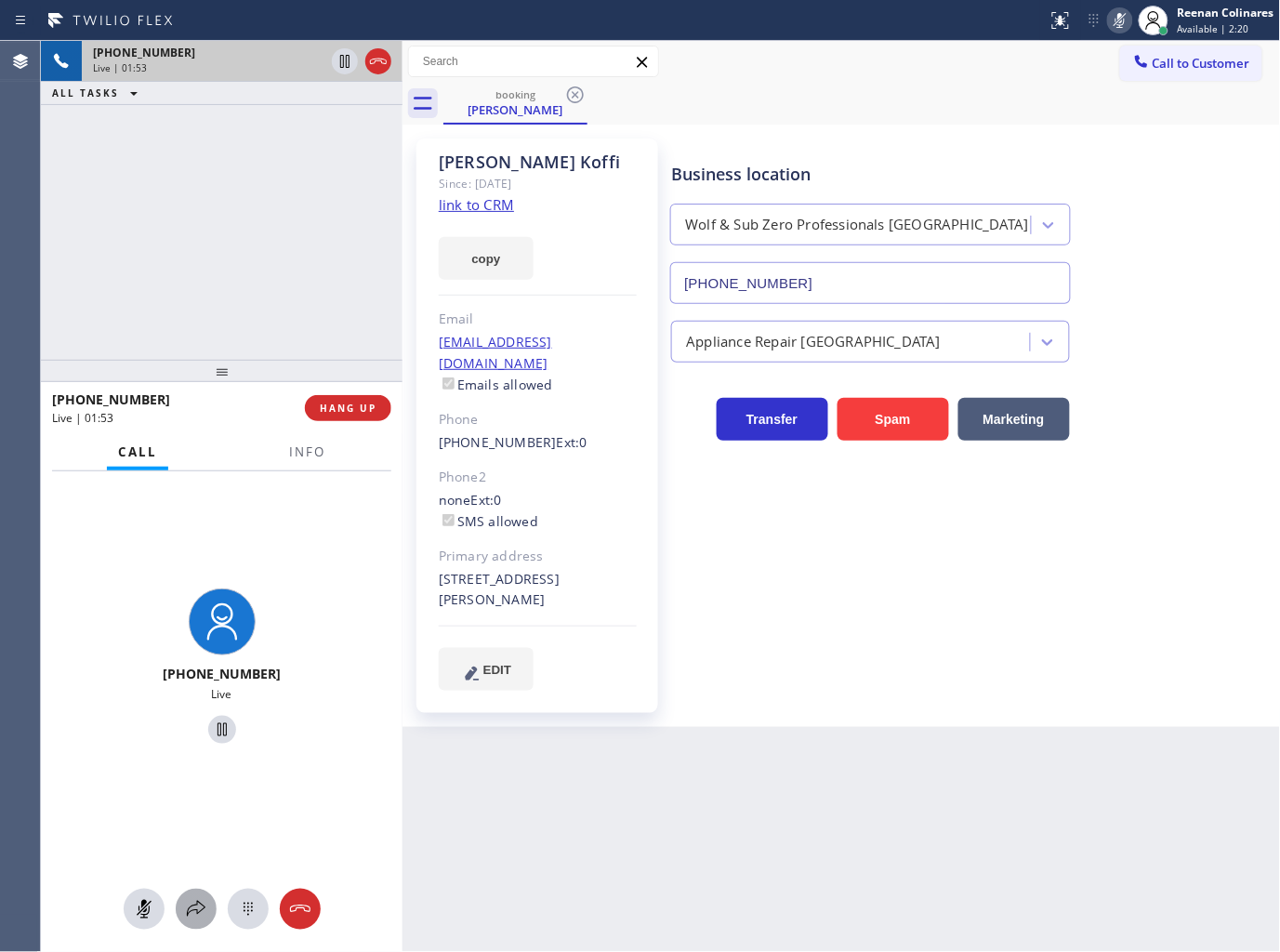
click at [192, 899] on icon at bounding box center [196, 909] width 22 height 22
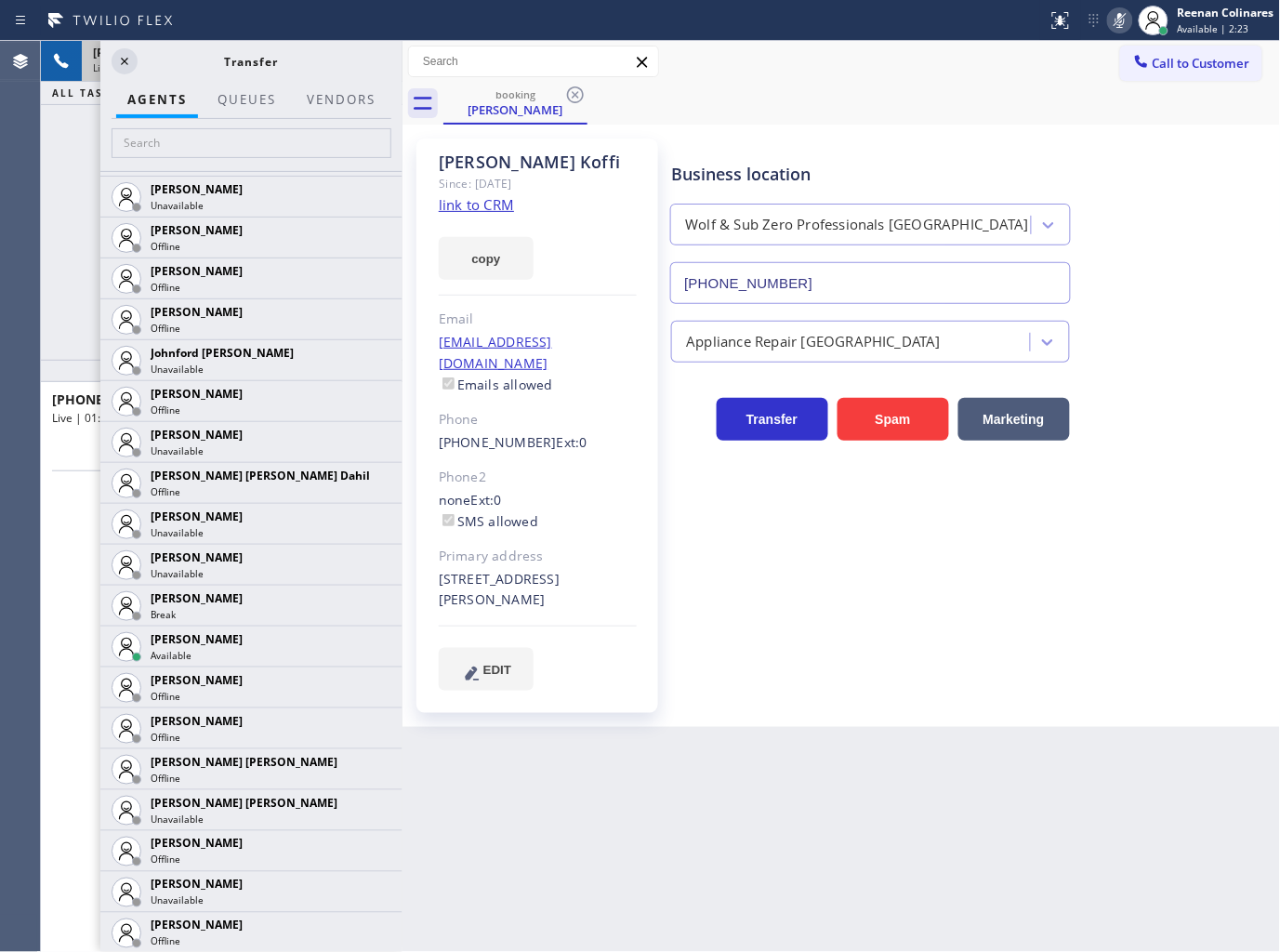
scroll to position [1938, 0]
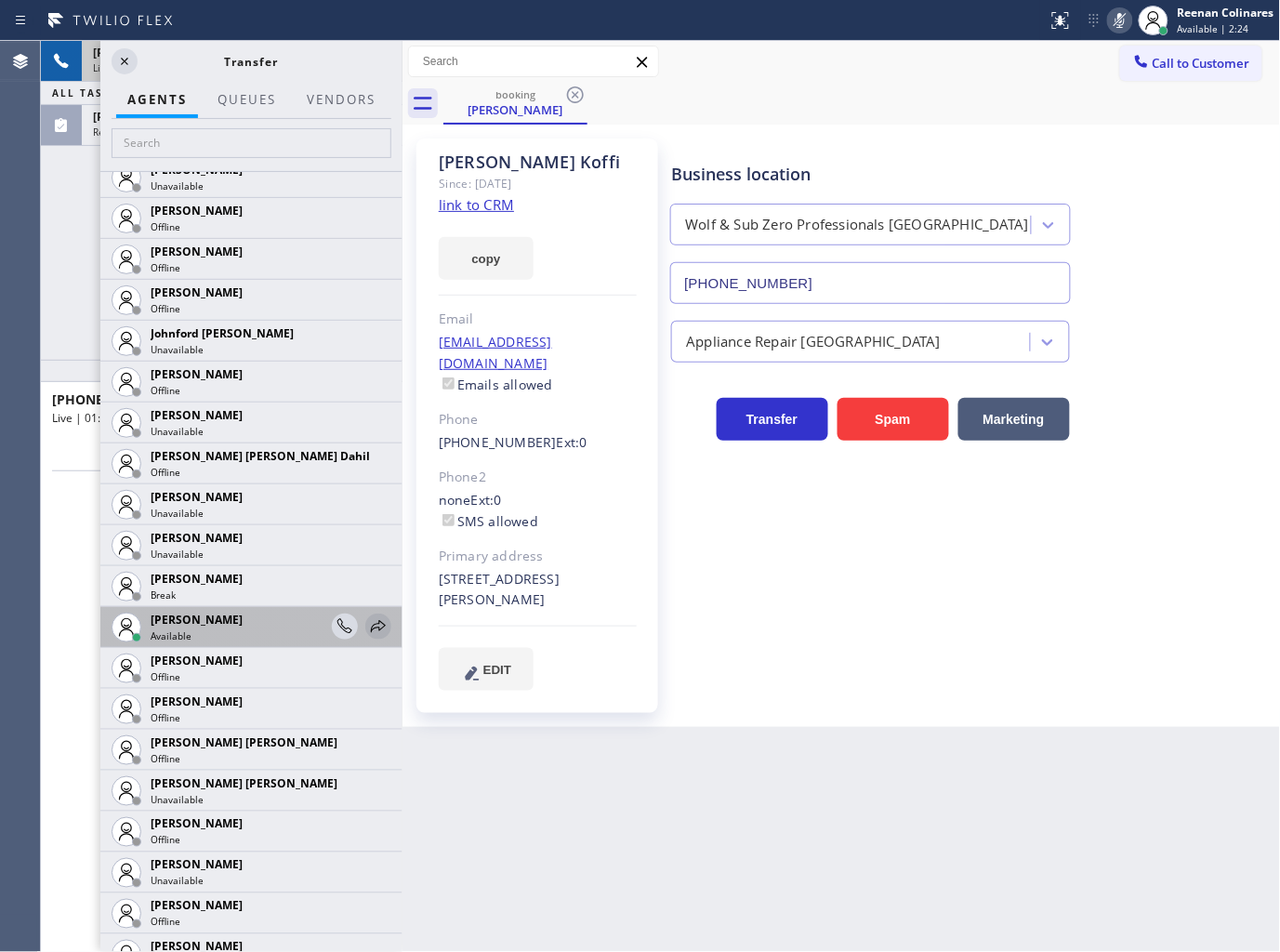
click at [367, 627] on icon at bounding box center [378, 627] width 22 height 22
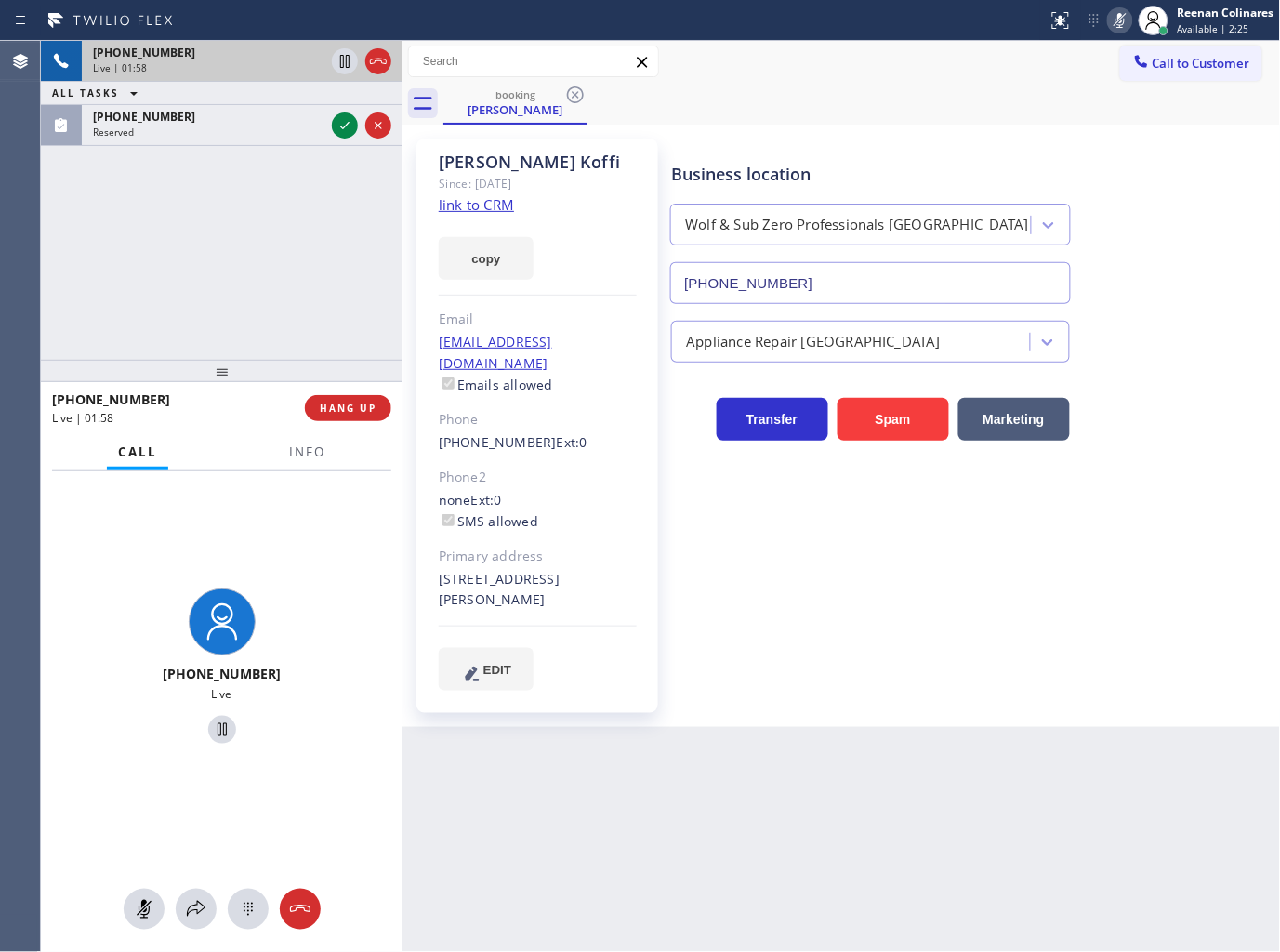
click at [290, 104] on div "ALL TASKS ALL TASKS ACTIVE TASKS TASKS IN WRAP UP" at bounding box center [221, 93] width 361 height 23
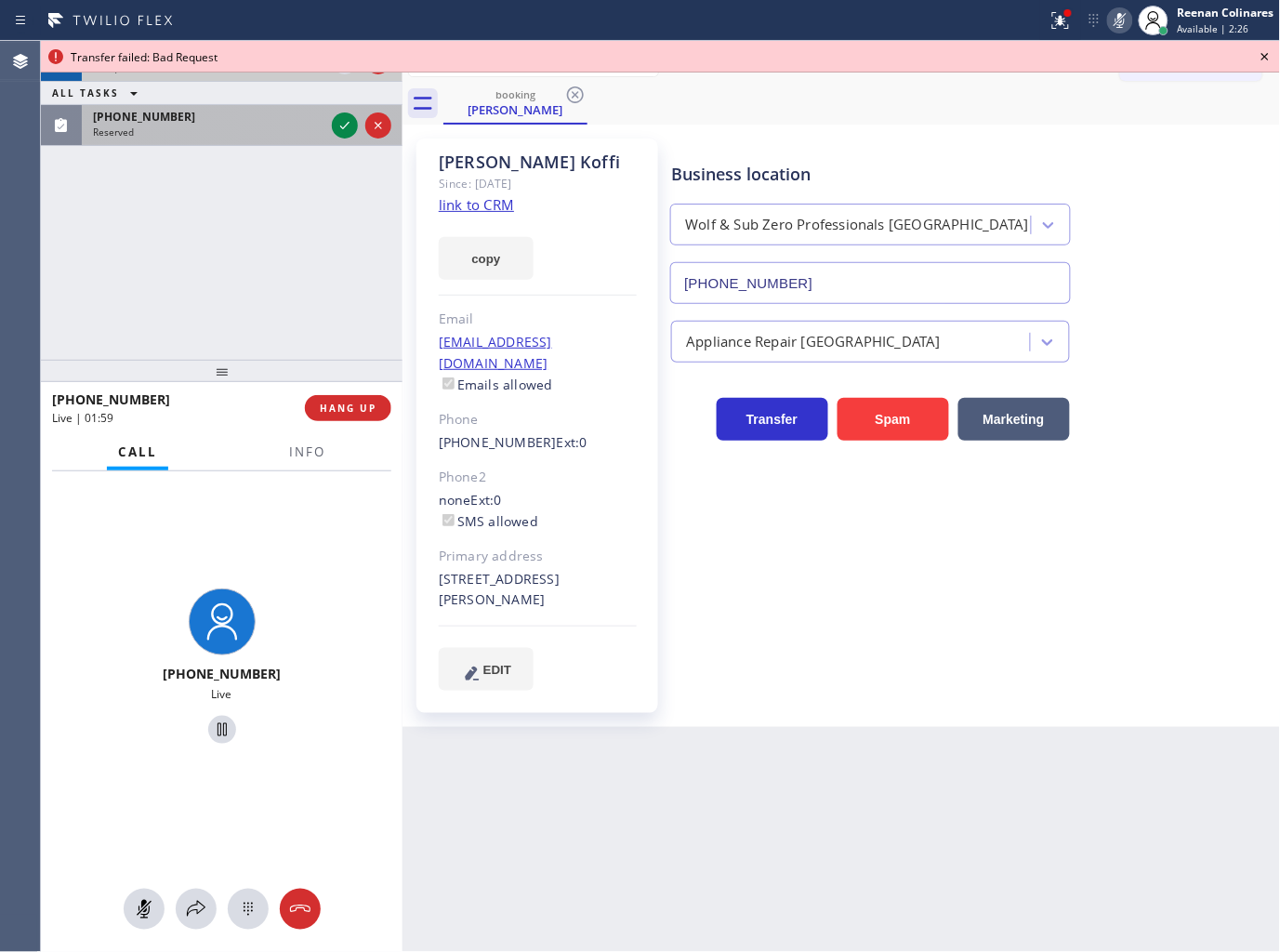
click at [293, 124] on div "[PHONE_NUMBER]" at bounding box center [209, 117] width 231 height 16
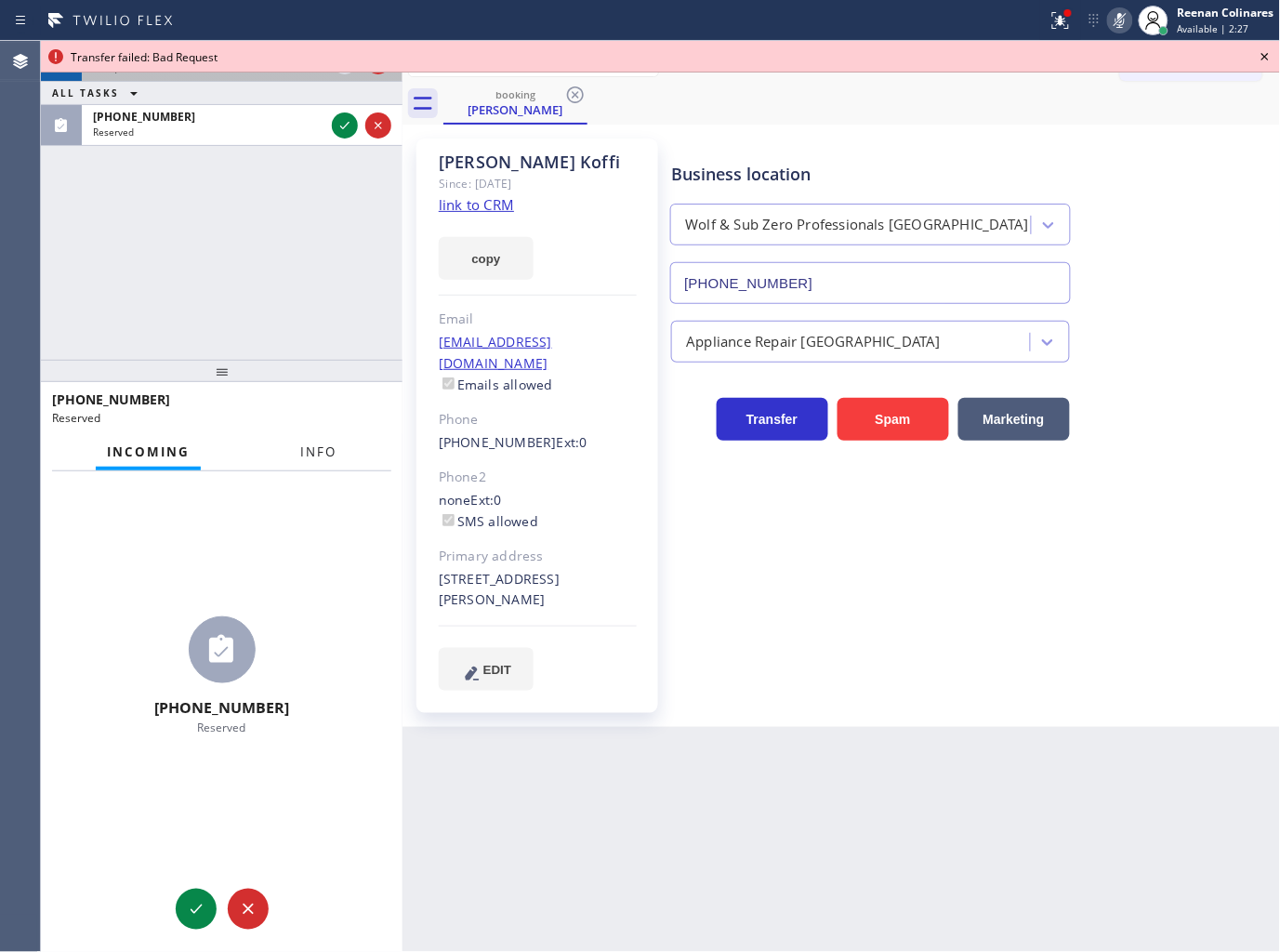
click at [319, 454] on span "Info" at bounding box center [318, 451] width 36 height 17
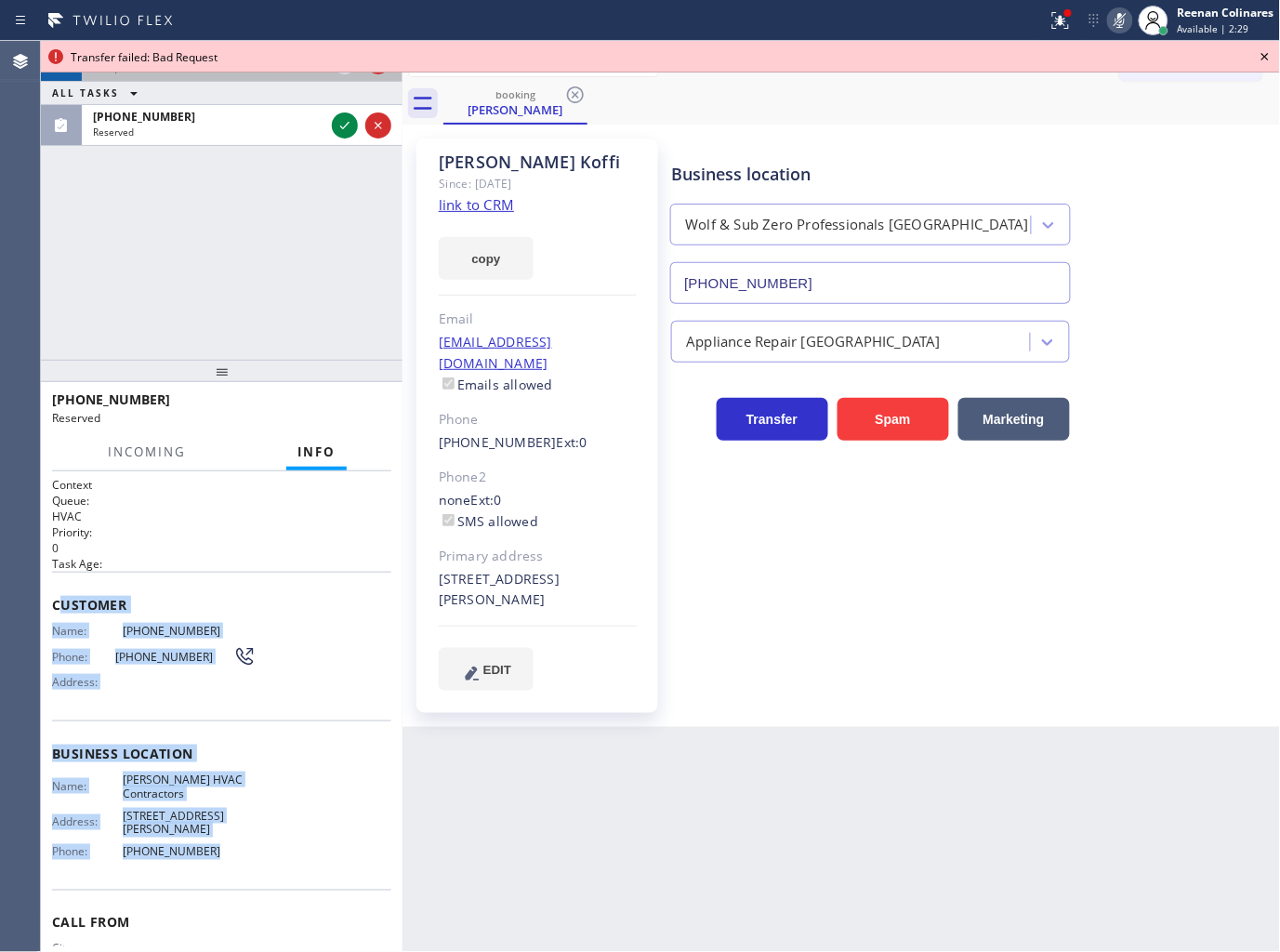
drag, startPoint x: 62, startPoint y: 663, endPoint x: 385, endPoint y: 887, distance: 393.1
click at [252, 868] on div "Context Queue: HVAC Priority: 0 Task Age: Customer Name: [PHONE_NUMBER] Phone: …" at bounding box center [221, 753] width 339 height 554
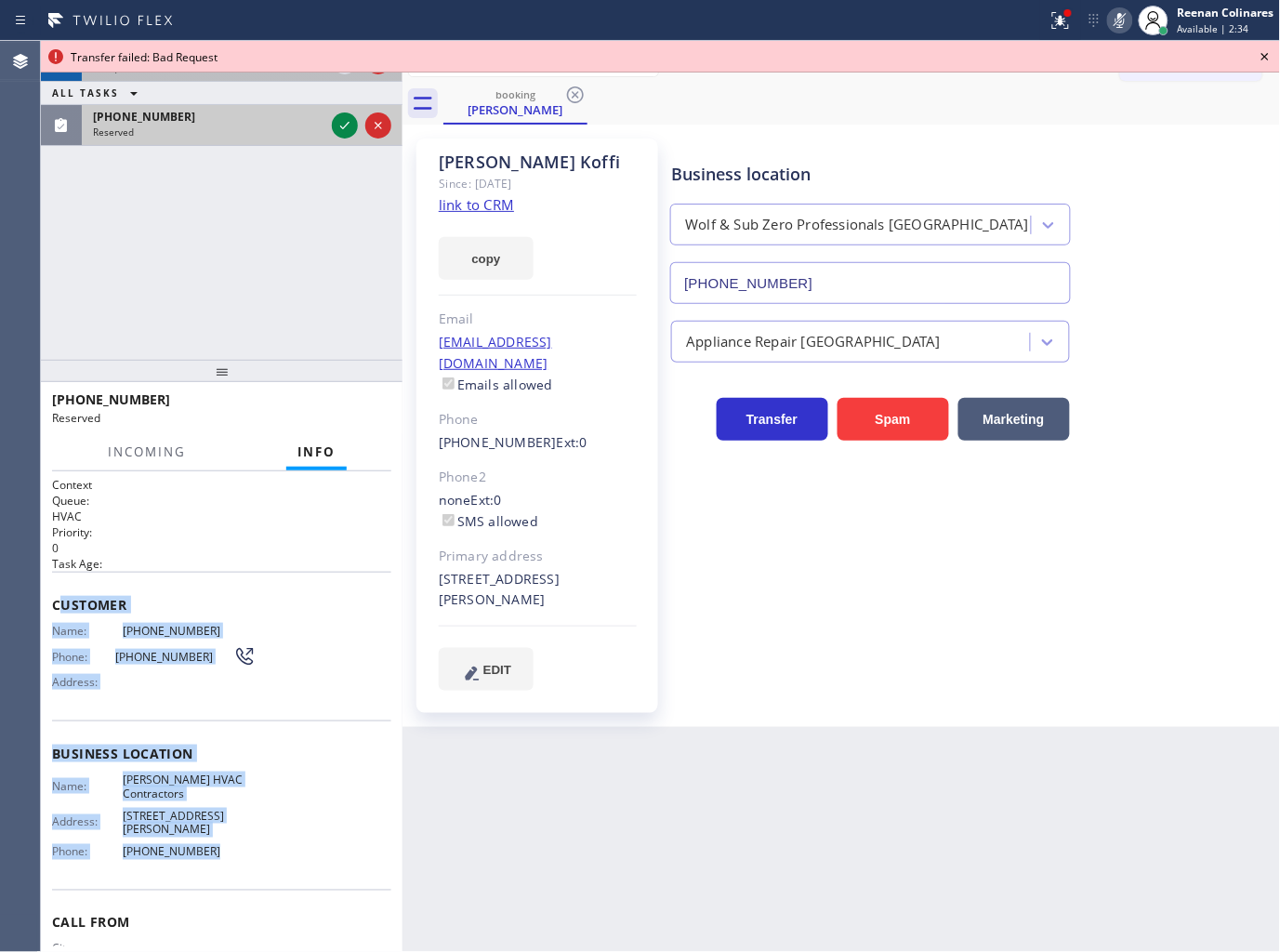
click at [334, 130] on icon at bounding box center [344, 126] width 22 height 22
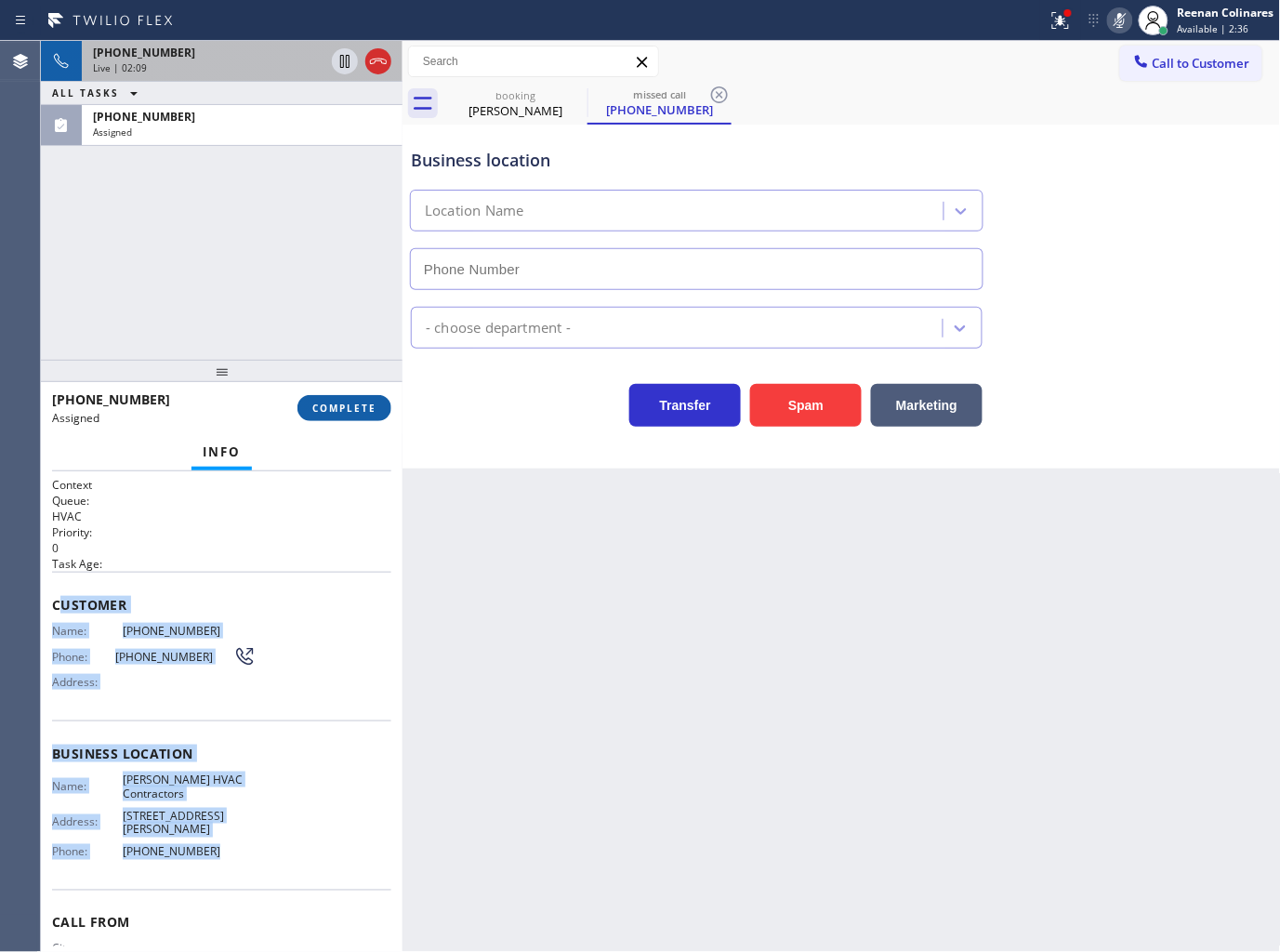
click at [342, 405] on span "COMPLETE" at bounding box center [344, 407] width 64 height 13
type input "[PHONE_NUMBER]"
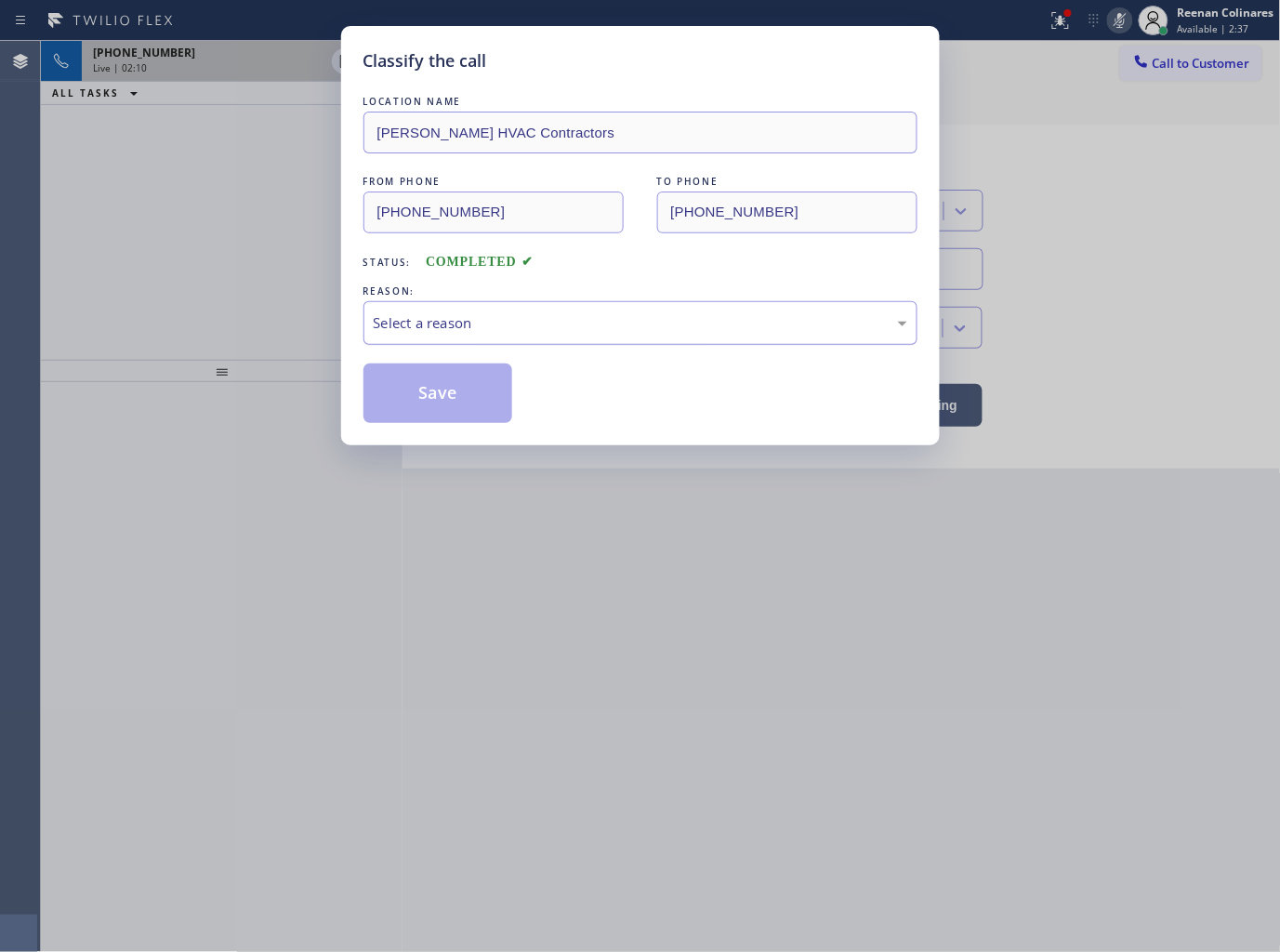
click at [454, 313] on div "Select a reason" at bounding box center [640, 322] width 534 height 21
click at [428, 392] on button "Save" at bounding box center [438, 393] width 150 height 60
type input "[PHONE_NUMBER]"
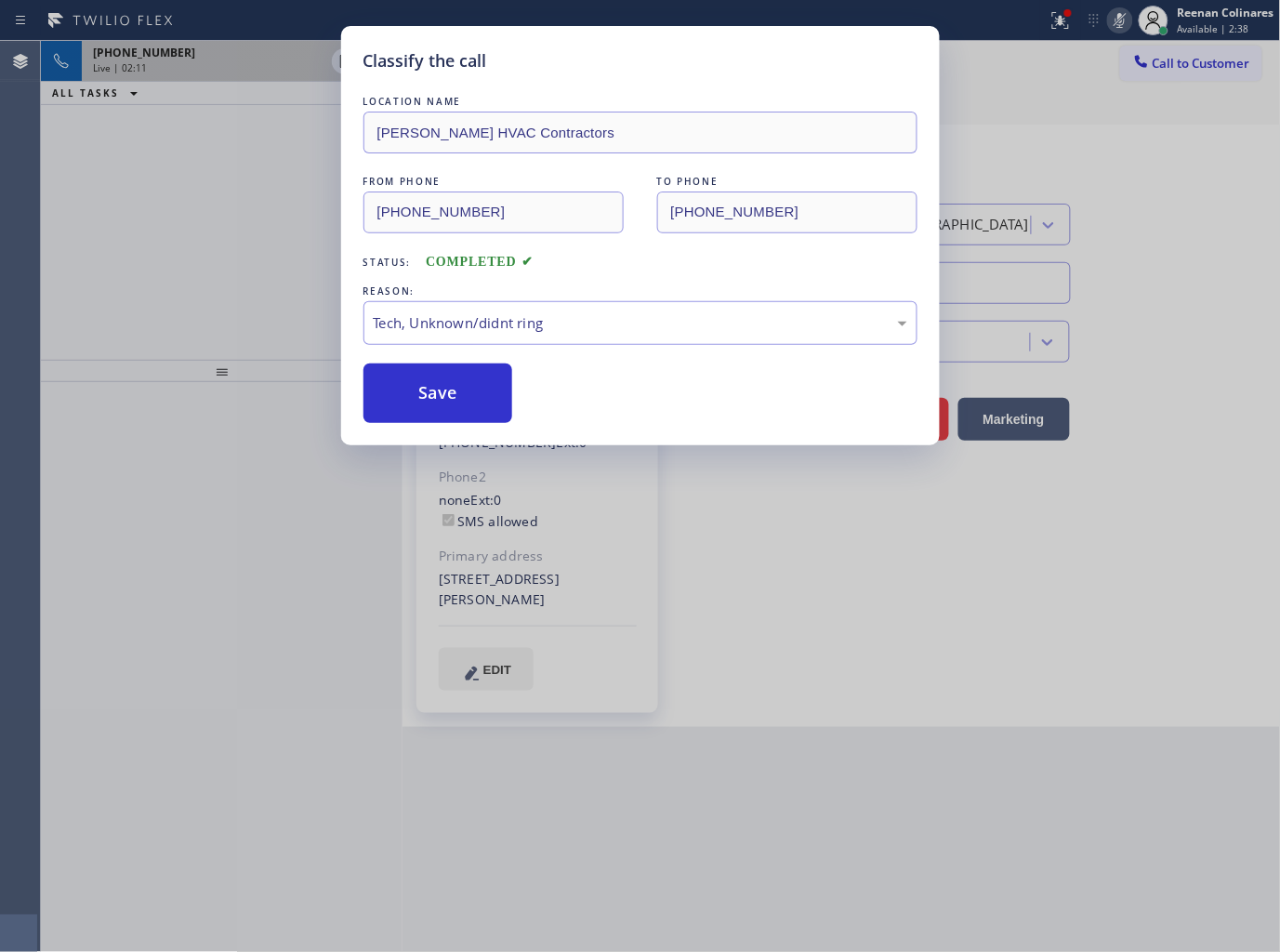
click at [1056, 35] on div "Classify the call LOCATION NAME [PERSON_NAME] HVAC Contractors FROM PHONE [PHON…" at bounding box center [640, 476] width 1280 height 952
click at [1057, 33] on div "Classify the call LOCATION NAME [PERSON_NAME] HVAC Contractors FROM PHONE [PHON…" at bounding box center [640, 476] width 1280 height 952
click at [1058, 31] on icon at bounding box center [1061, 20] width 22 height 22
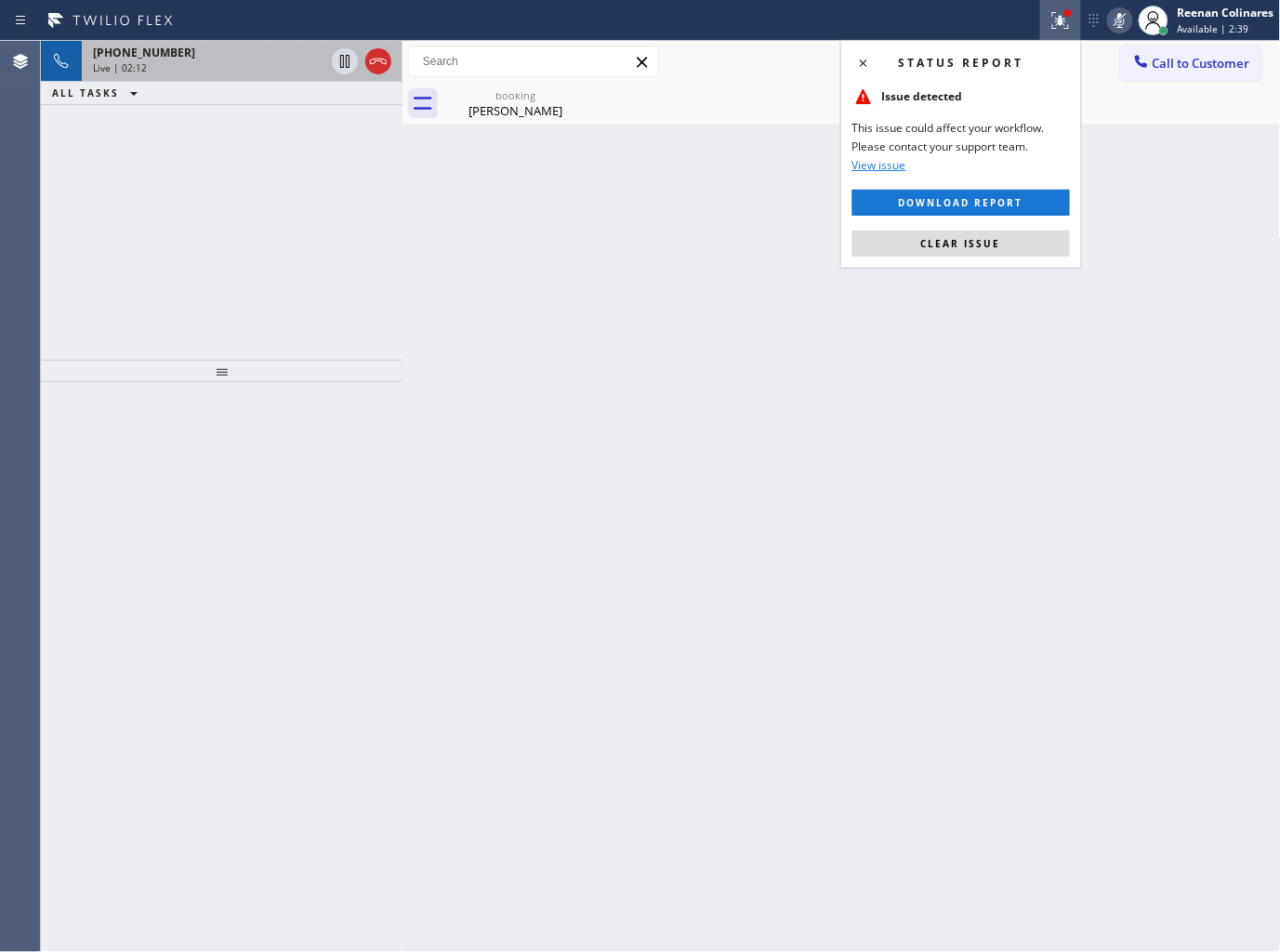
click at [1058, 31] on icon at bounding box center [1061, 20] width 22 height 22
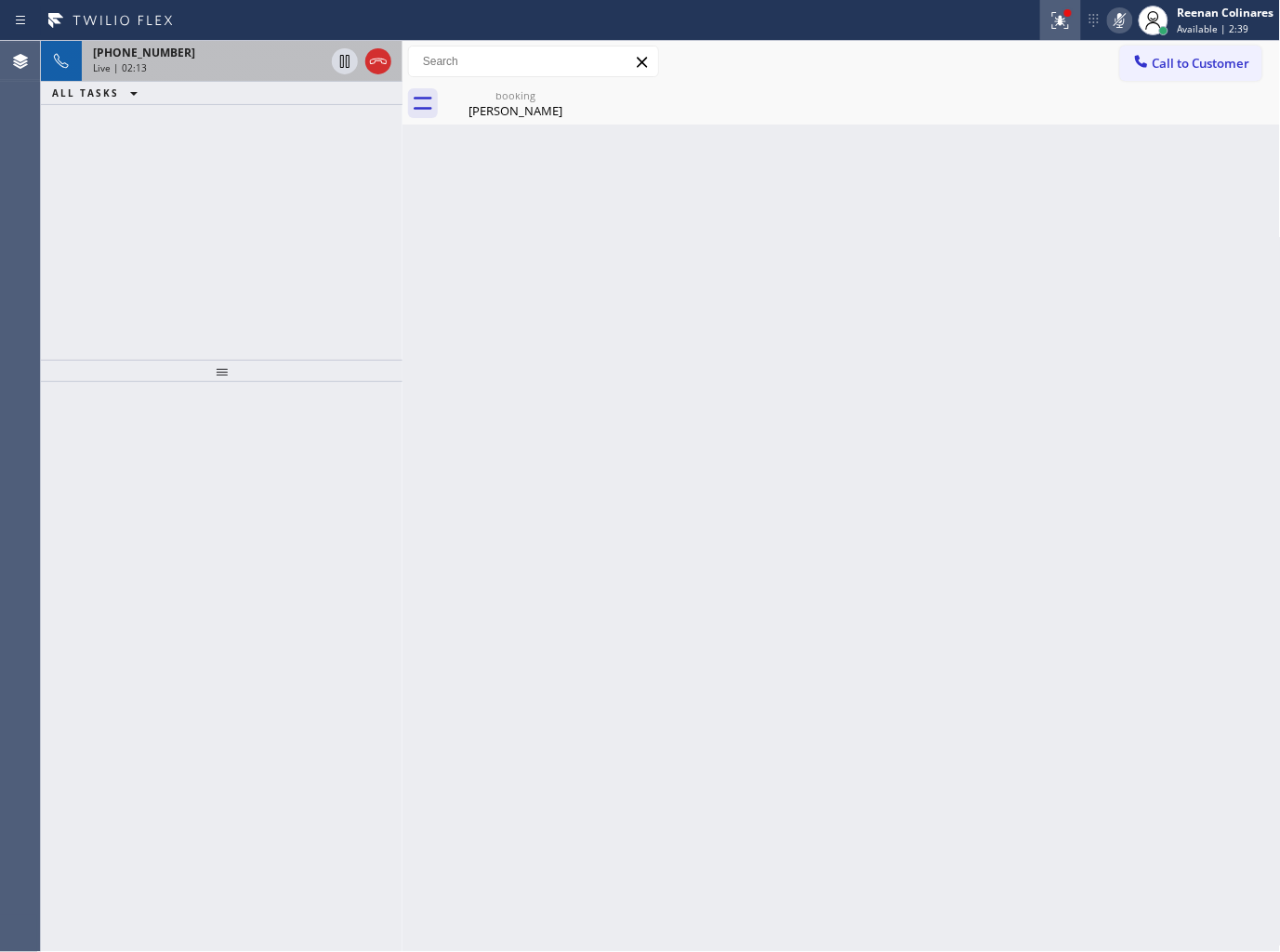
click at [1063, 17] on icon at bounding box center [1060, 18] width 11 height 7
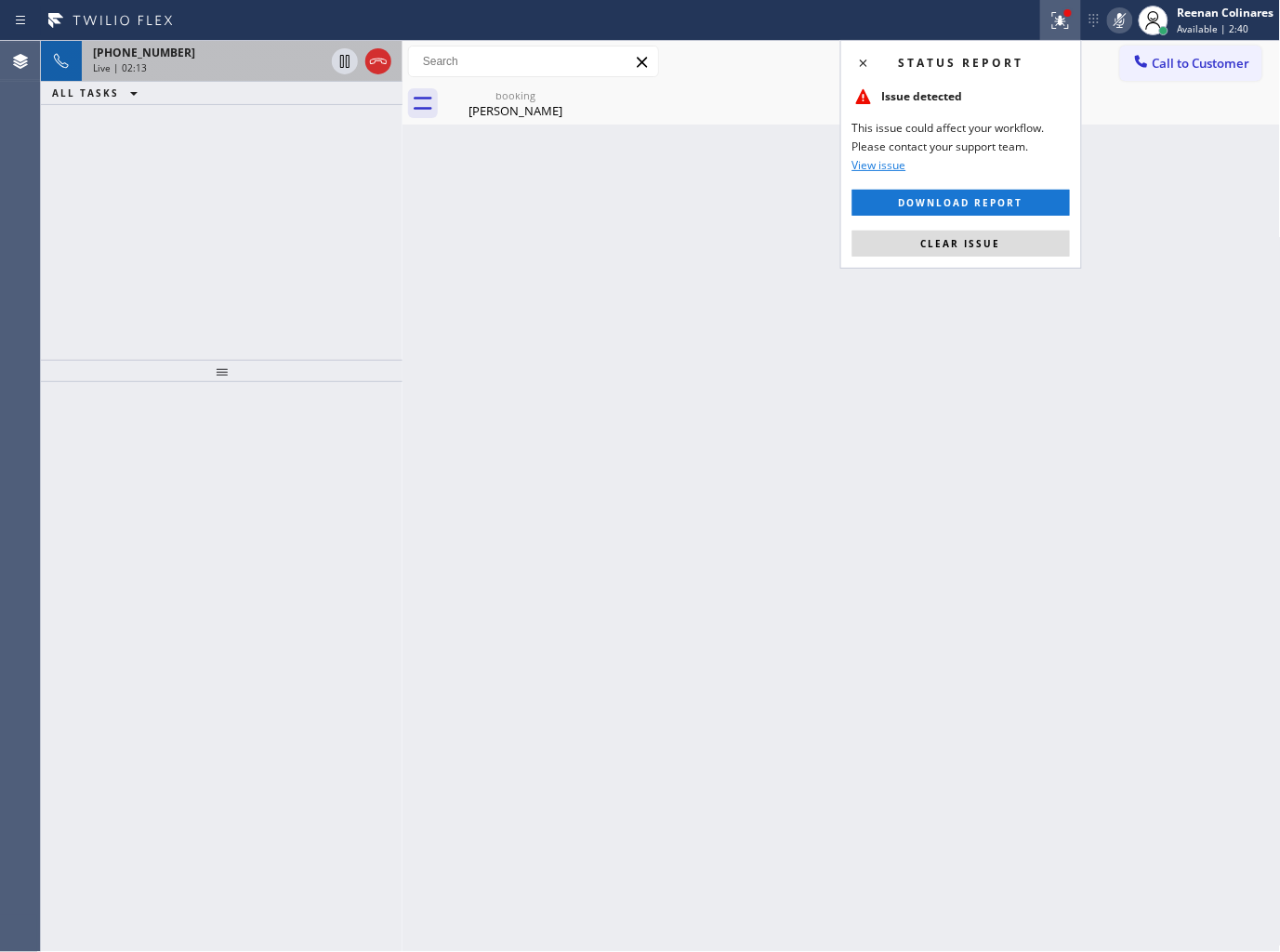
click at [956, 255] on button "Clear issue" at bounding box center [961, 243] width 217 height 26
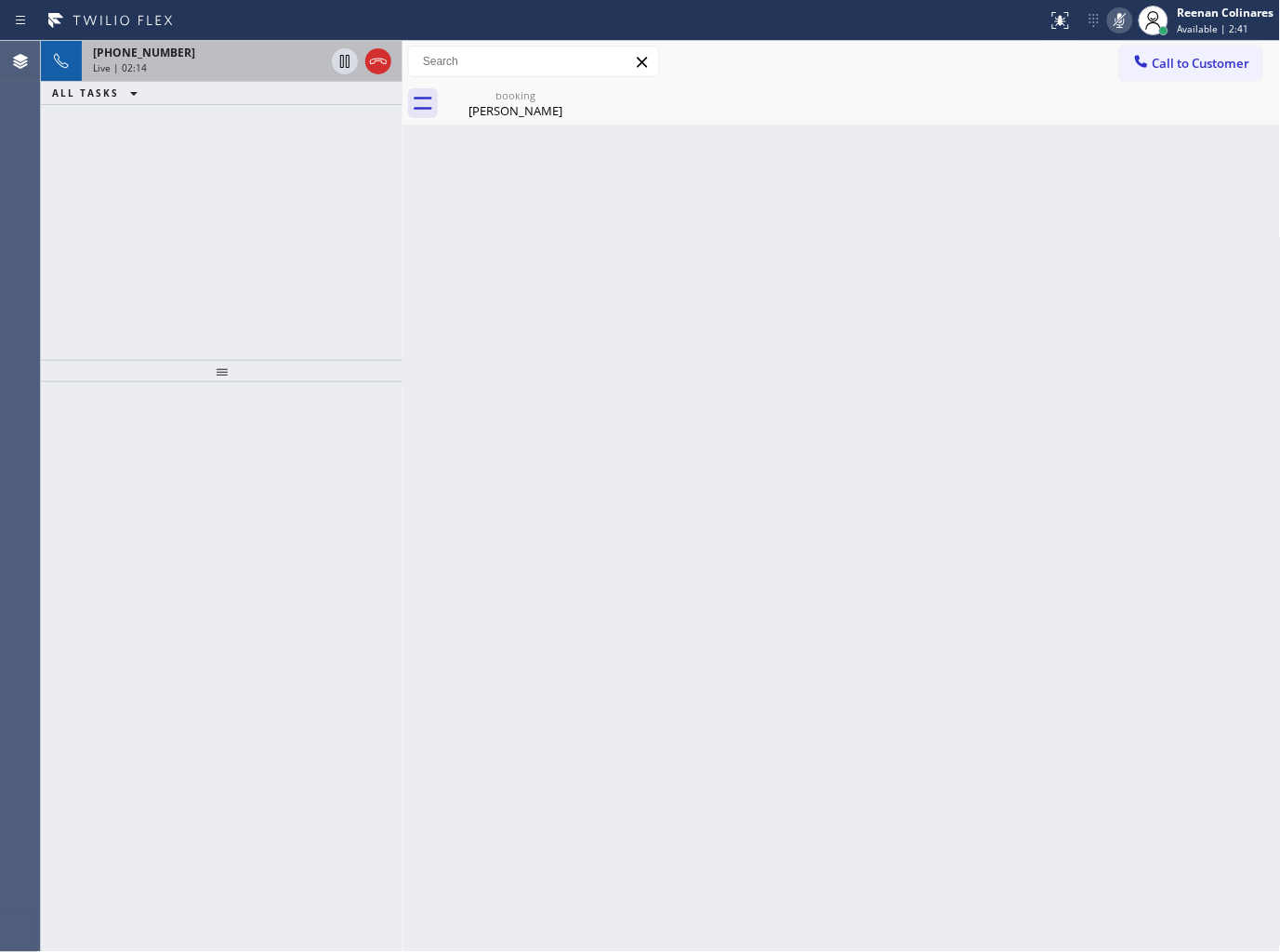
click at [241, 62] on div "Live | 02:14" at bounding box center [209, 67] width 231 height 13
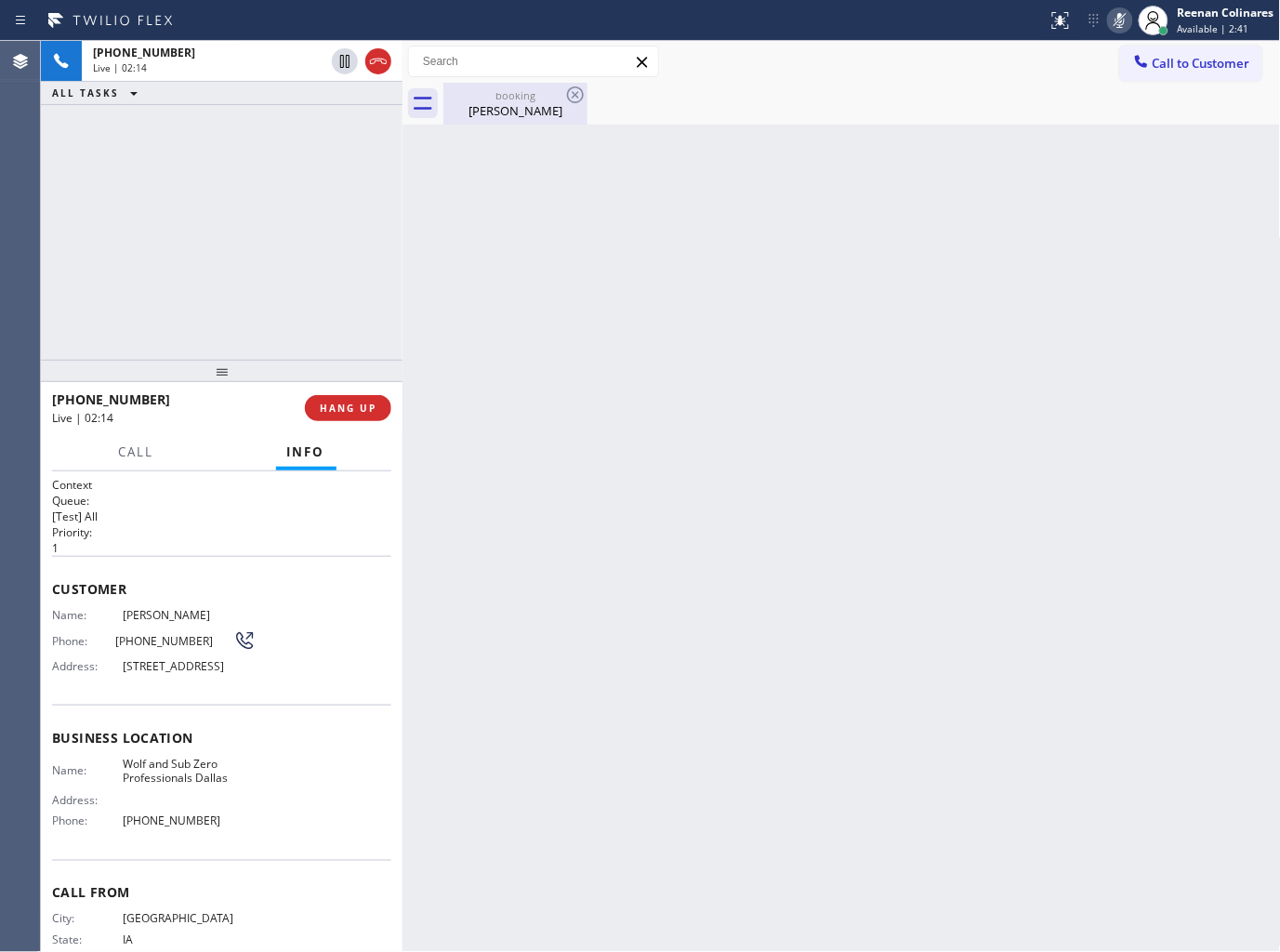
click at [503, 90] on div "booking" at bounding box center [515, 96] width 141 height 14
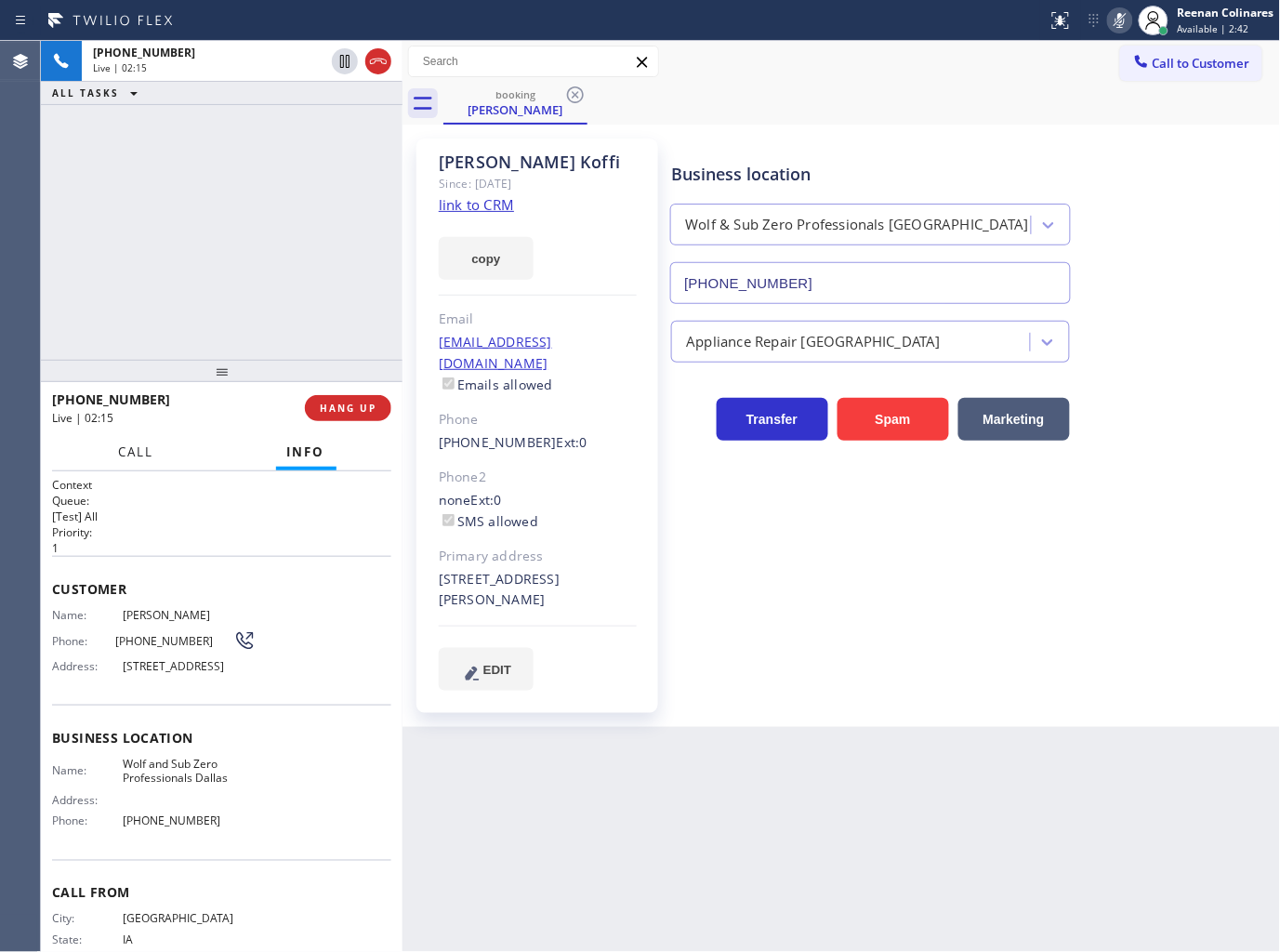
click at [128, 435] on button "Call" at bounding box center [137, 452] width 58 height 36
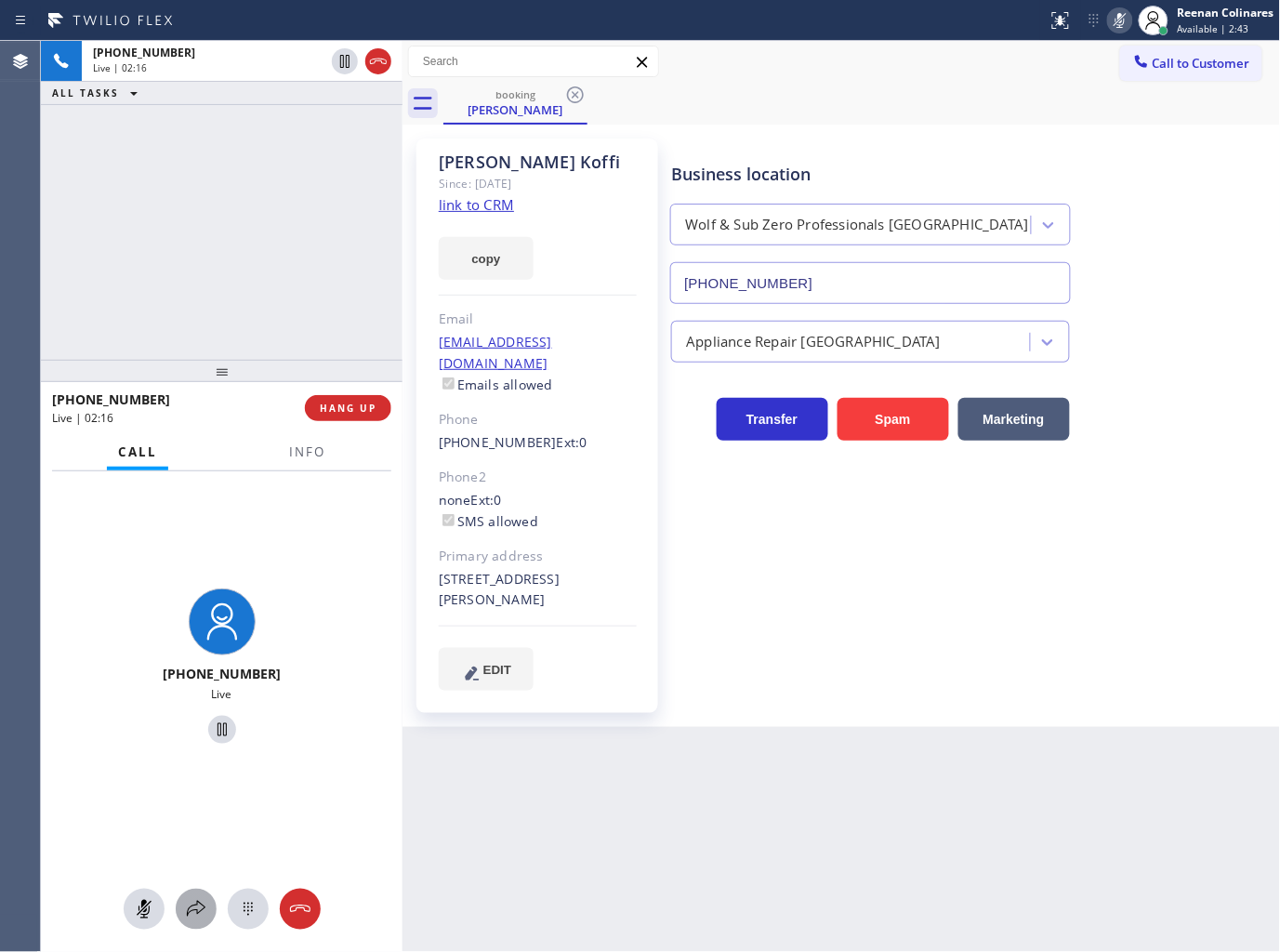
click at [193, 898] on icon at bounding box center [196, 909] width 22 height 22
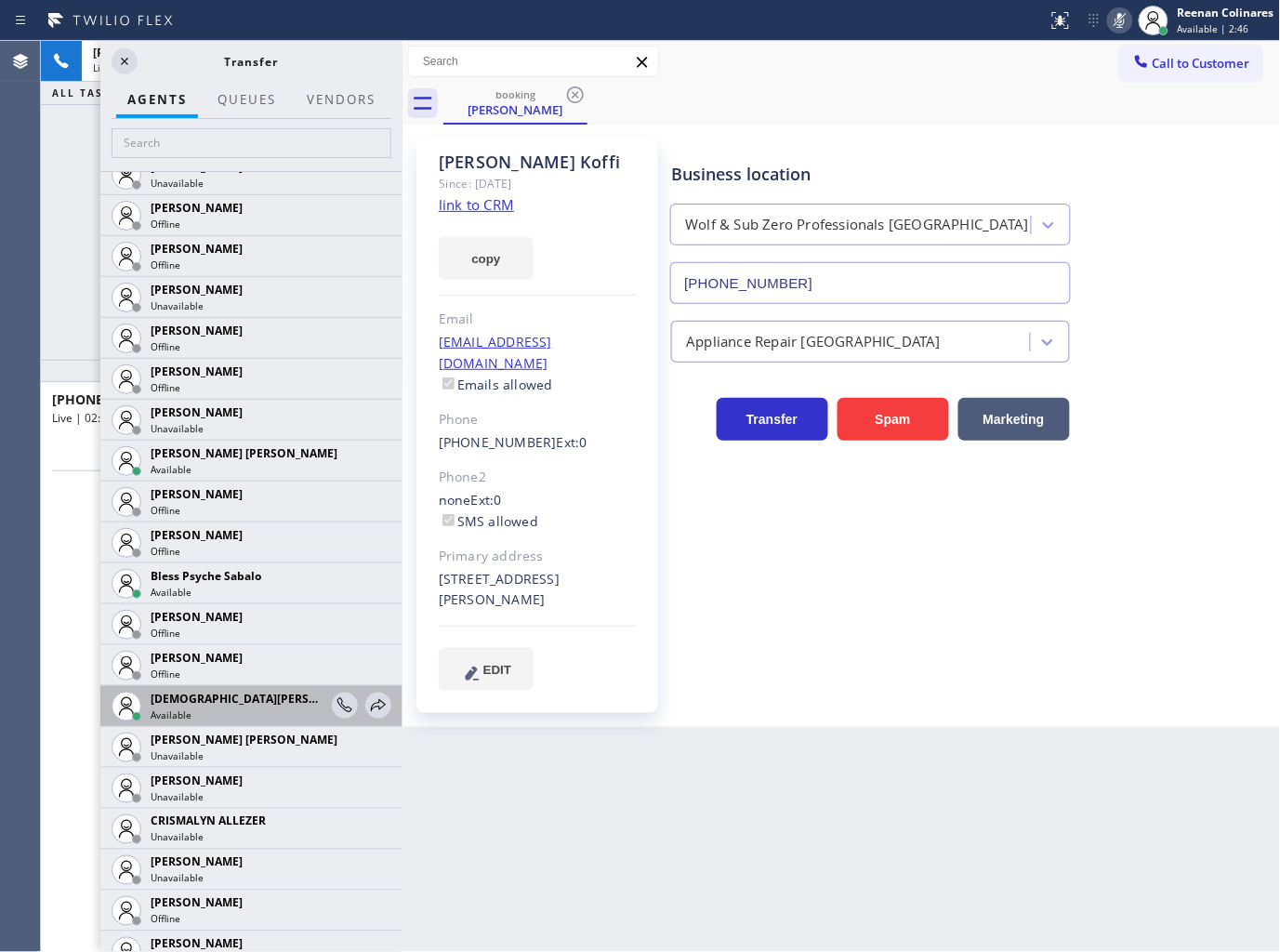
scroll to position [309, 0]
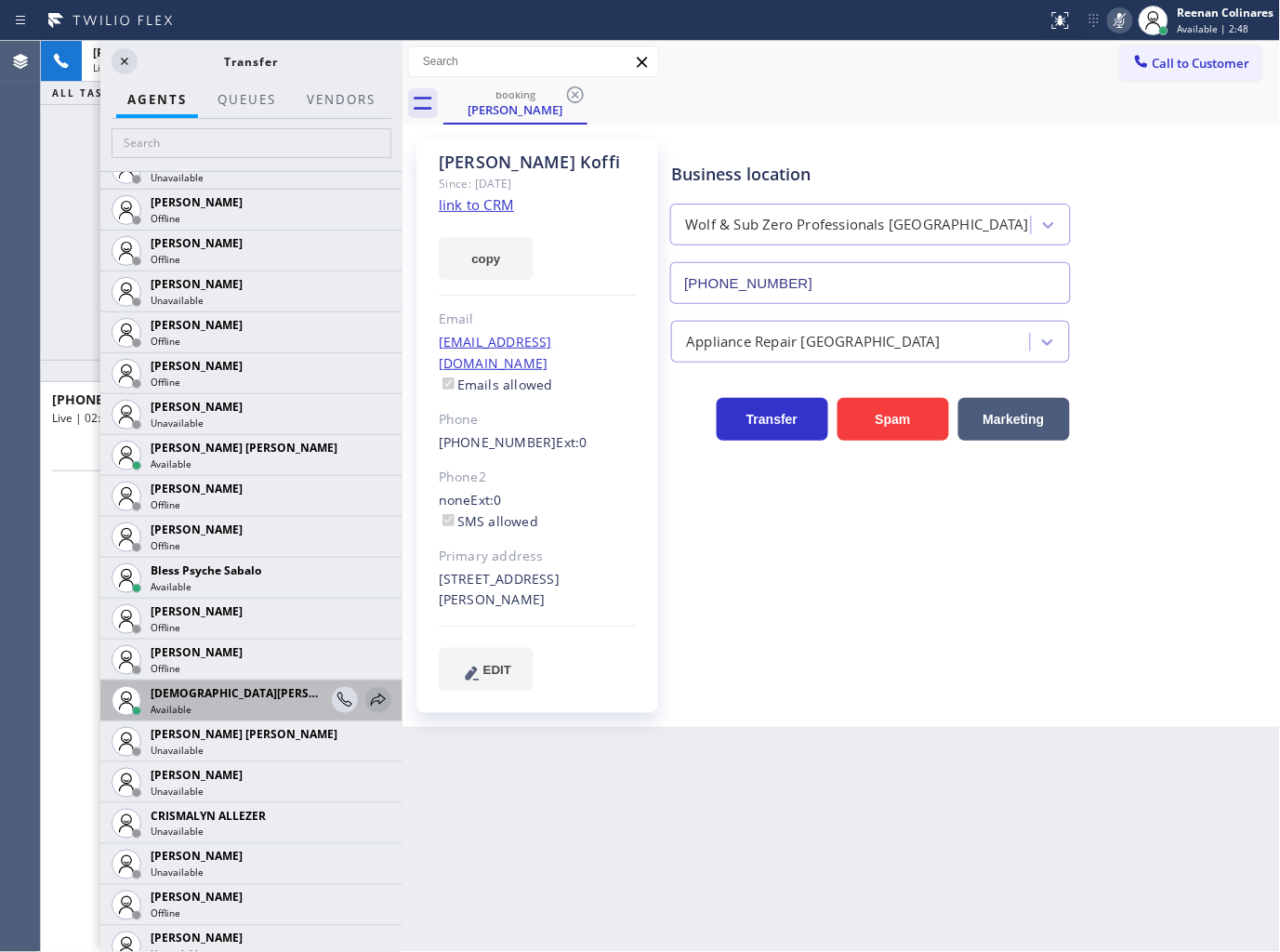
click at [367, 701] on icon at bounding box center [378, 700] width 22 height 22
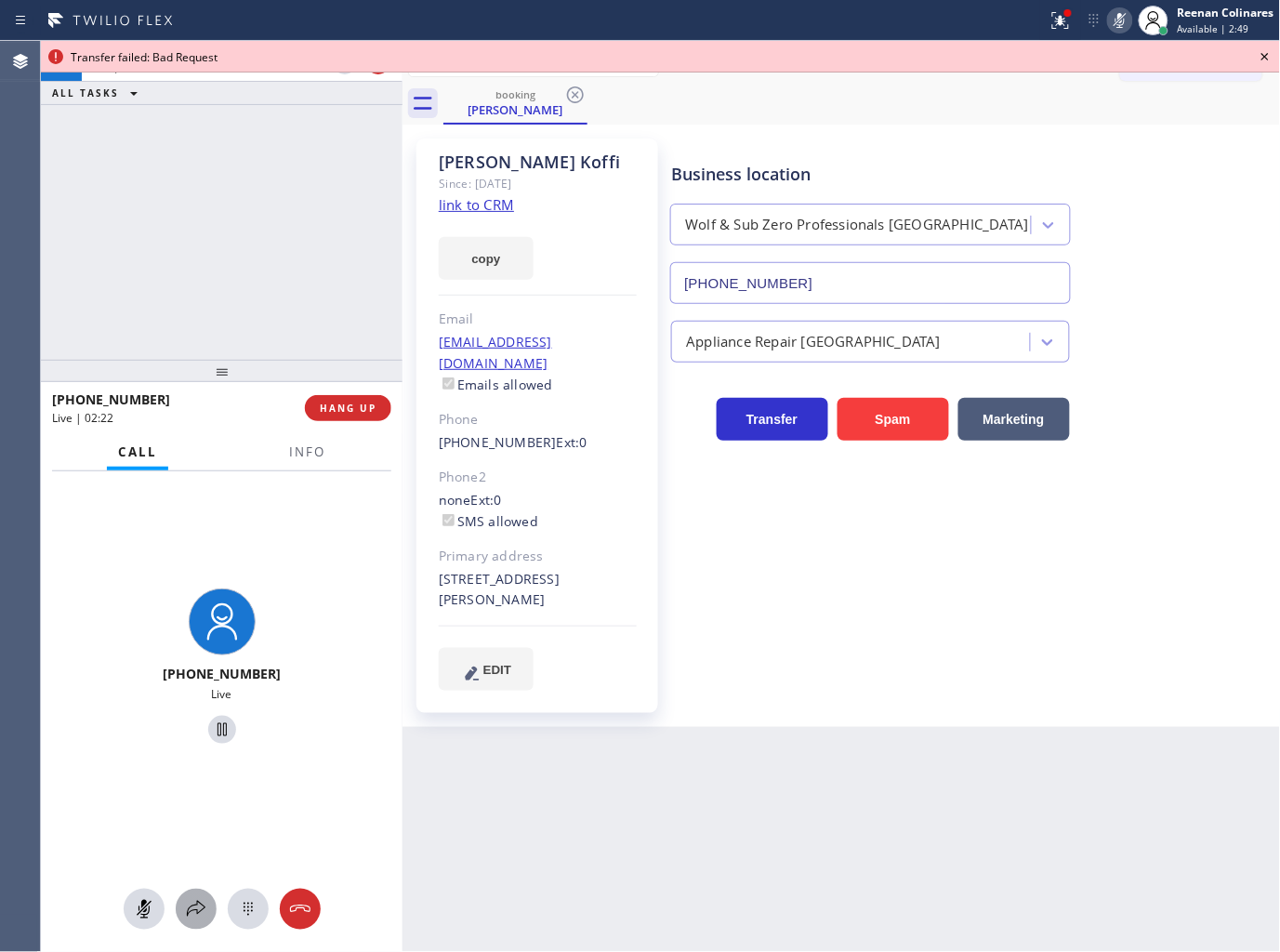
click at [198, 900] on icon at bounding box center [196, 909] width 22 height 22
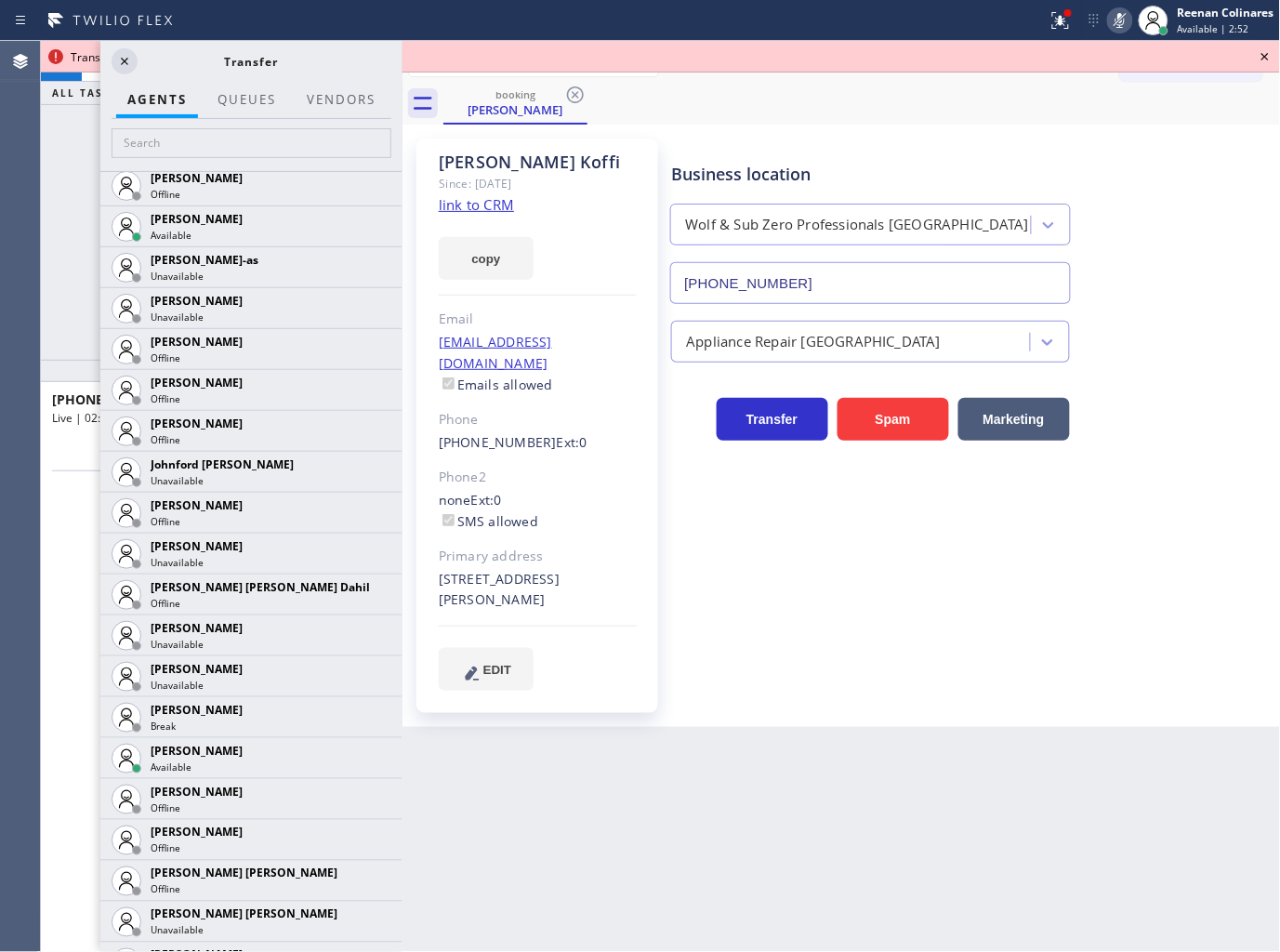
scroll to position [1869, 0]
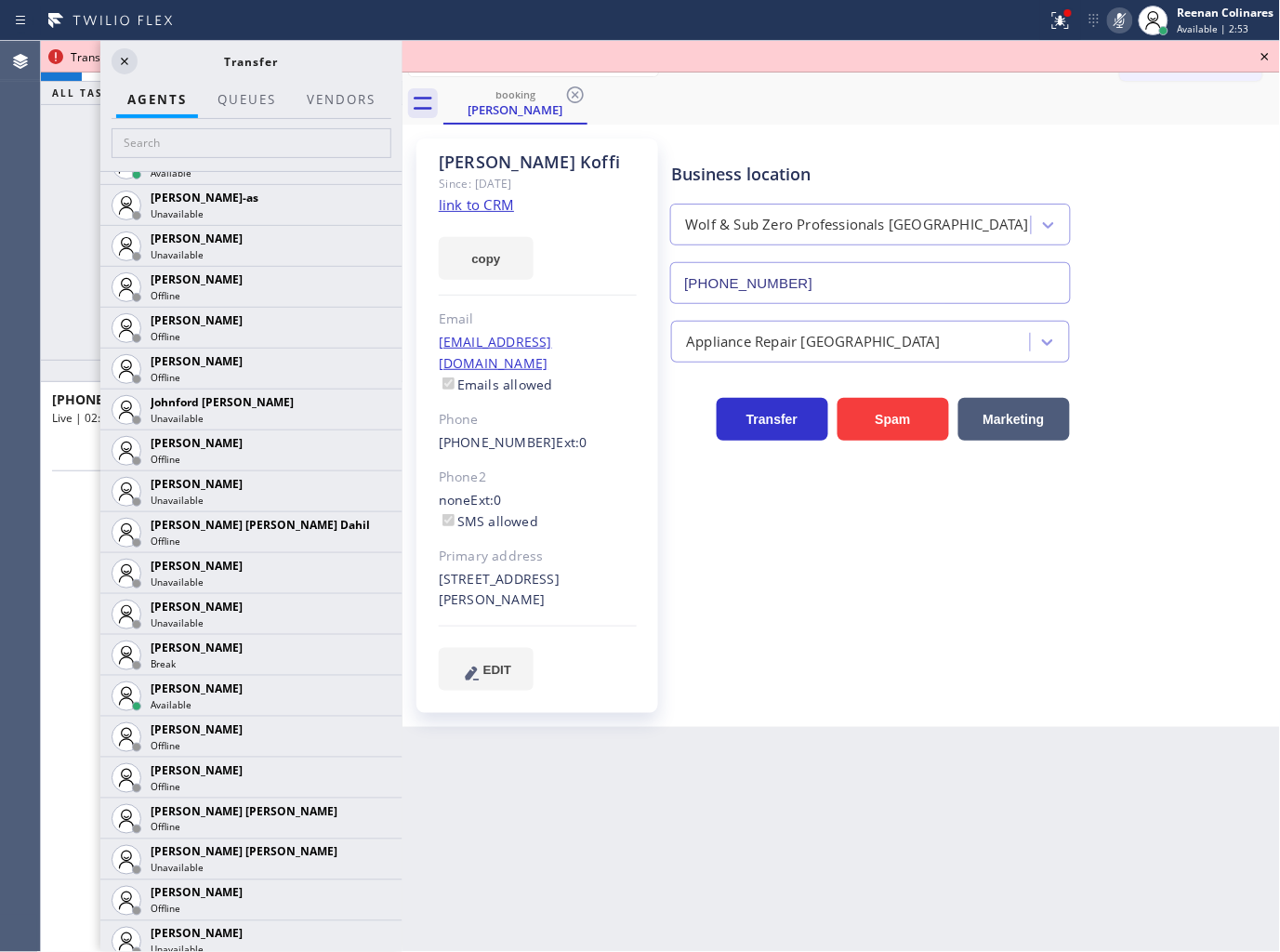
click at [0, 0] on icon at bounding box center [0, 0] width 0 height 0
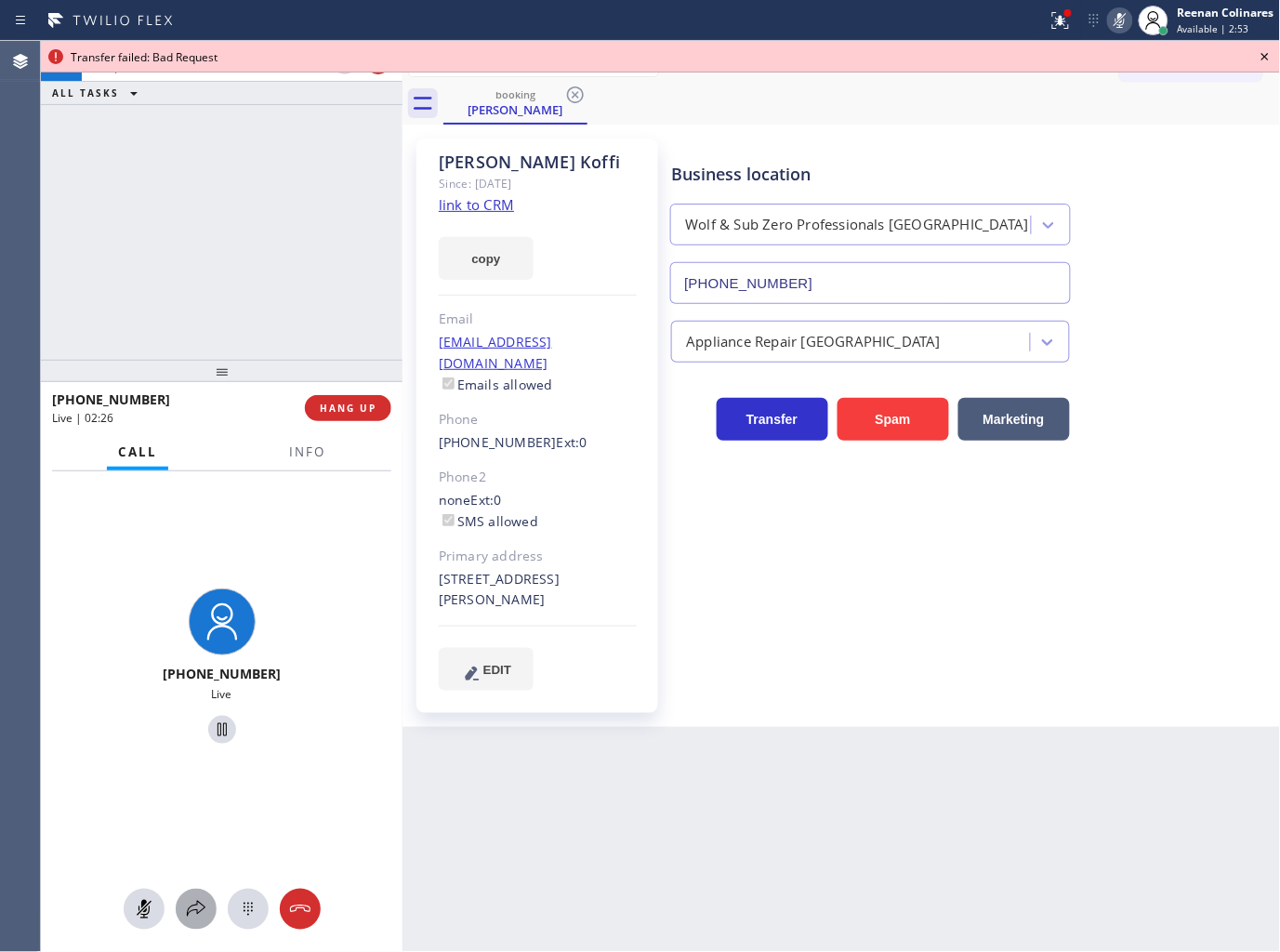
click at [199, 914] on icon at bounding box center [196, 909] width 22 height 22
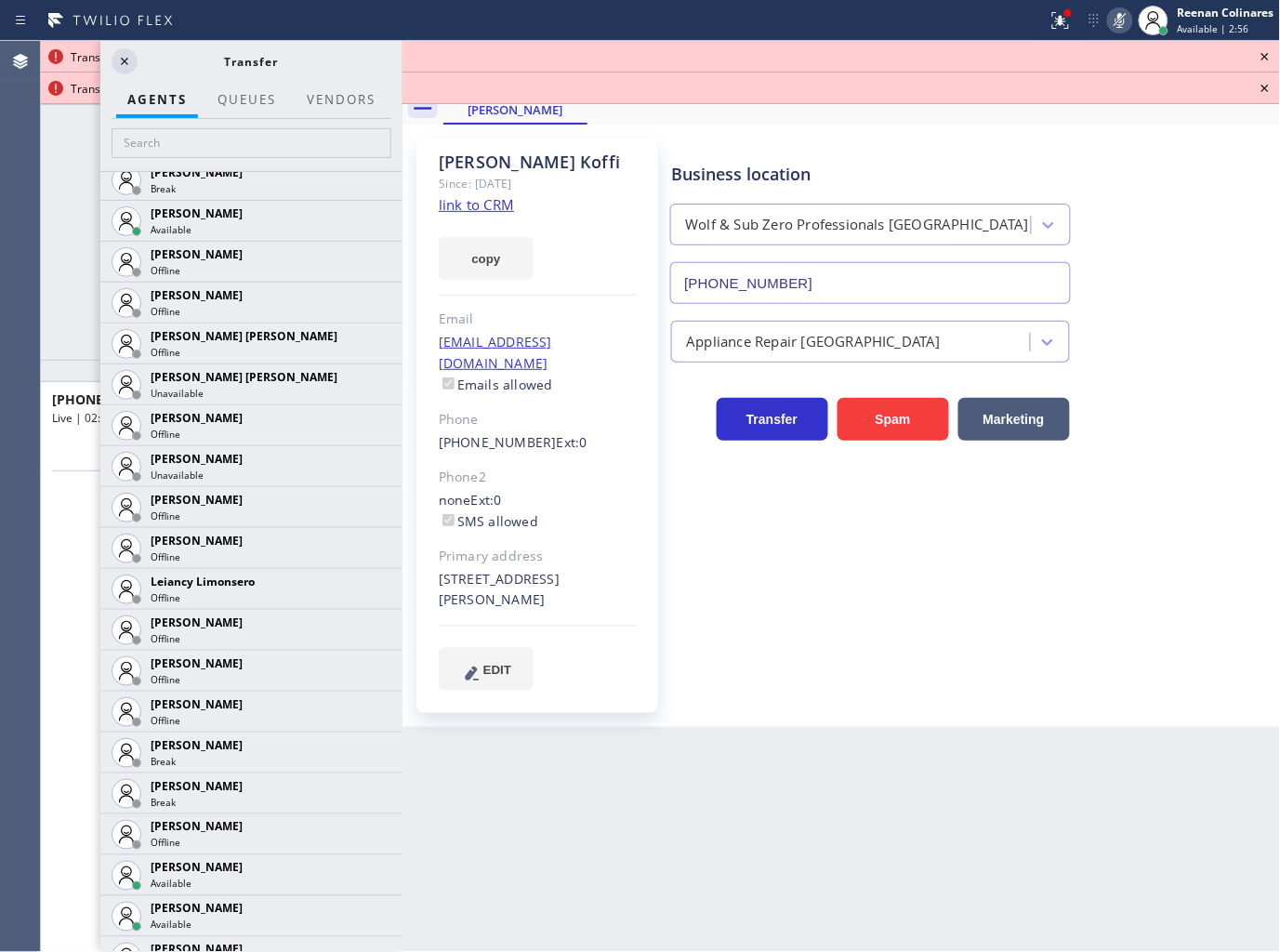
scroll to position [2661, 0]
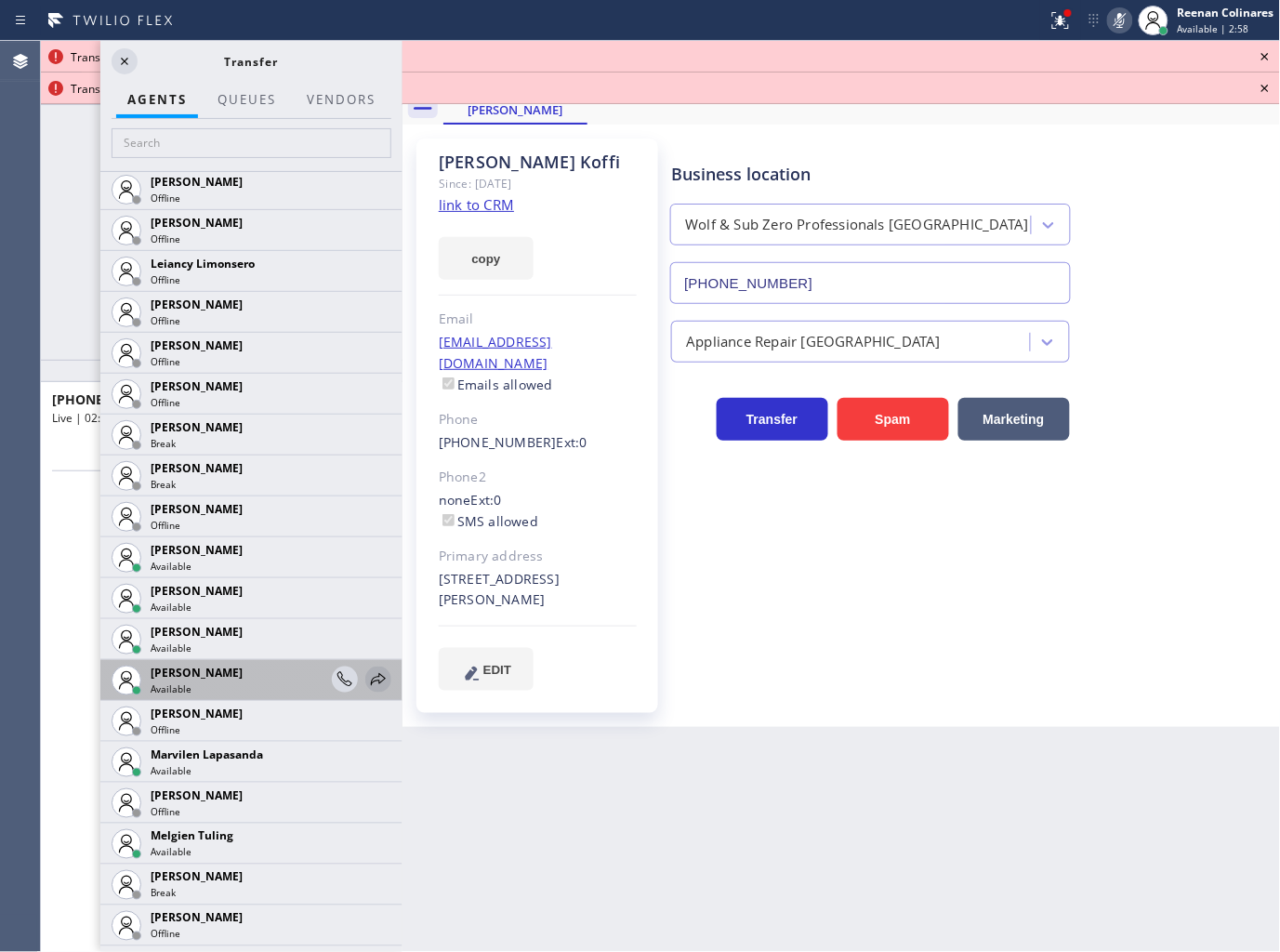
click at [367, 677] on icon at bounding box center [378, 680] width 22 height 22
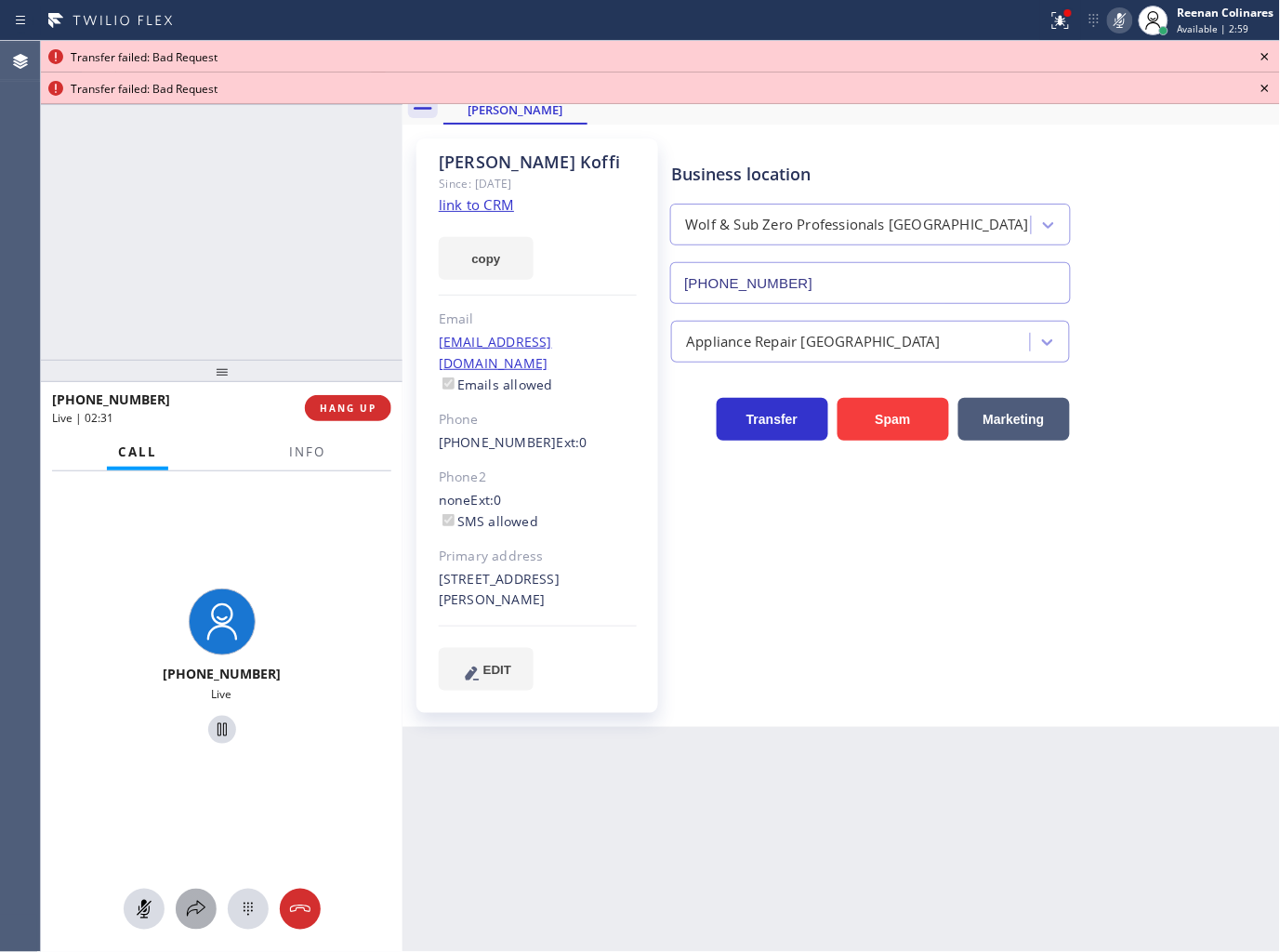
click at [185, 909] on icon at bounding box center [196, 909] width 22 height 22
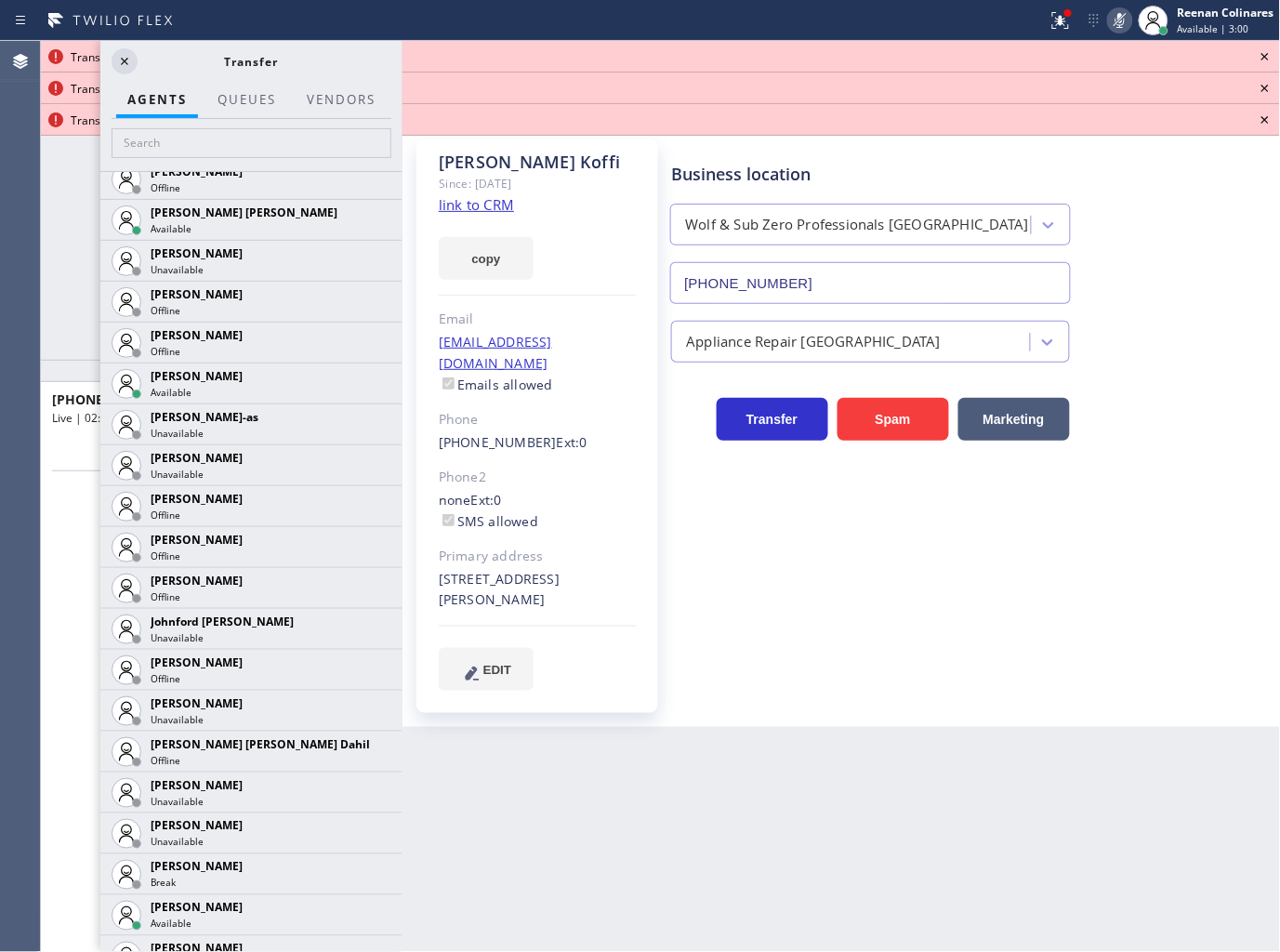
scroll to position [2544, 0]
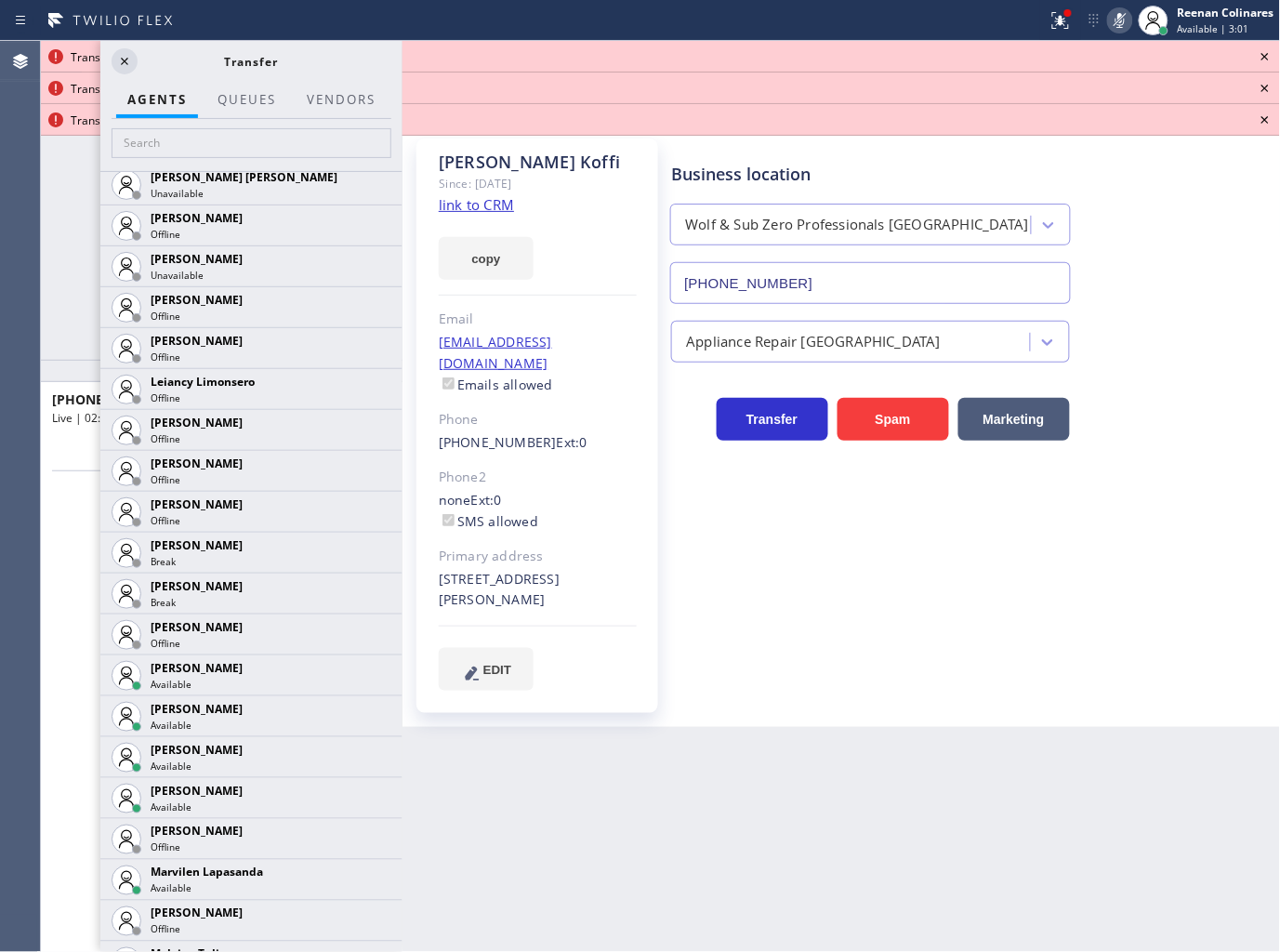
click at [0, 0] on icon at bounding box center [0, 0] width 0 height 0
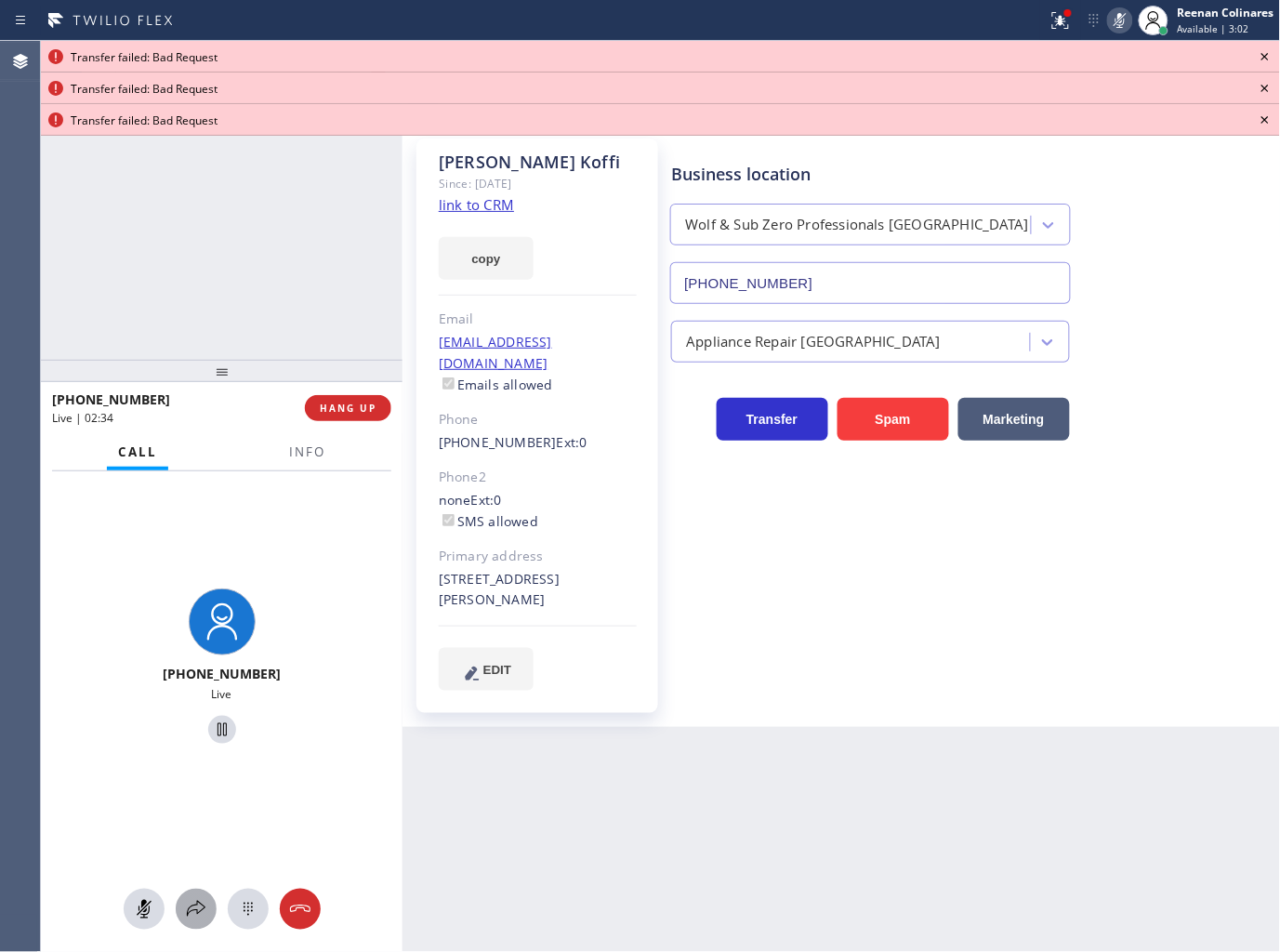
click at [209, 905] on div at bounding box center [196, 909] width 41 height 22
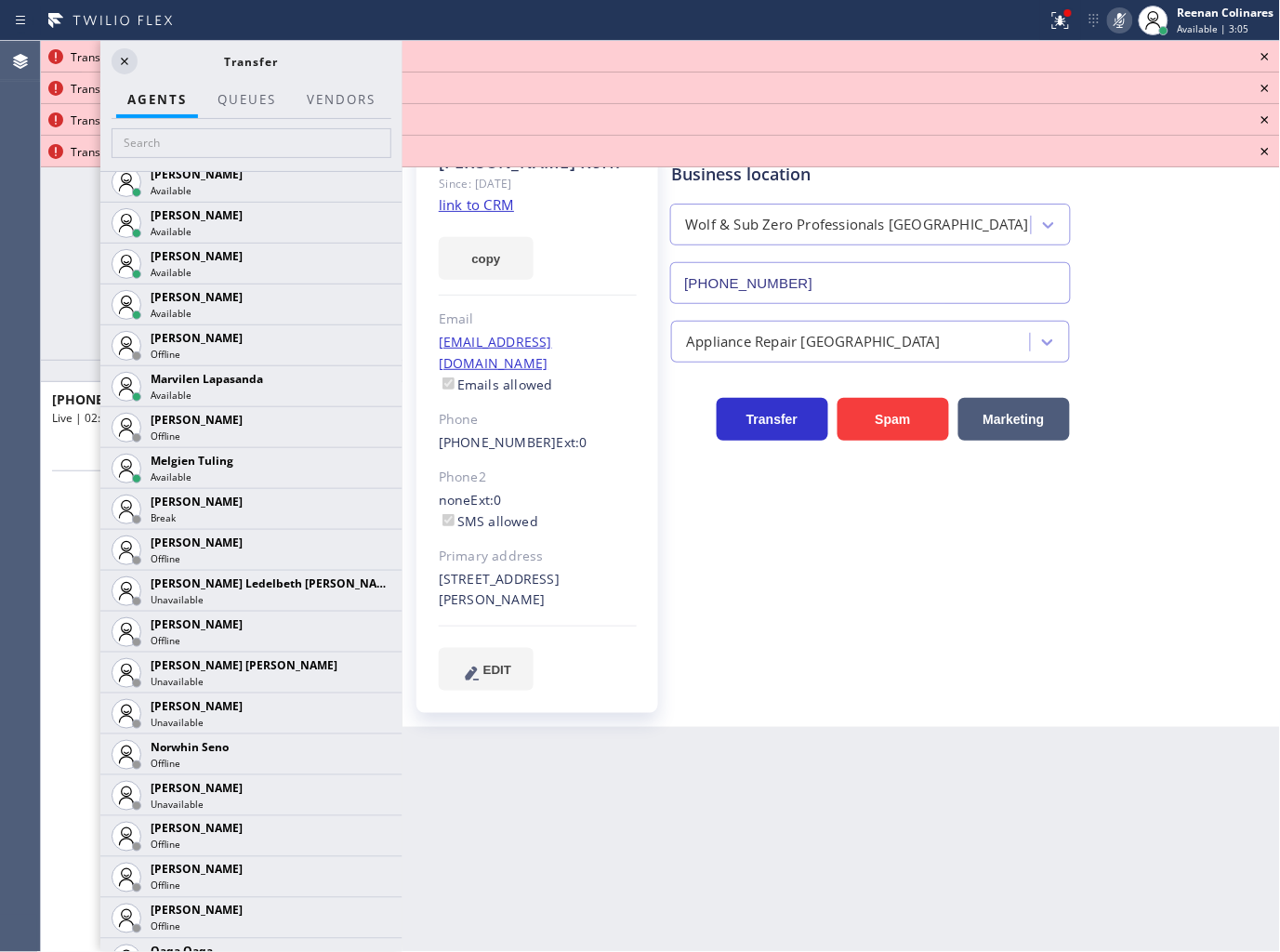
scroll to position [3025, 0]
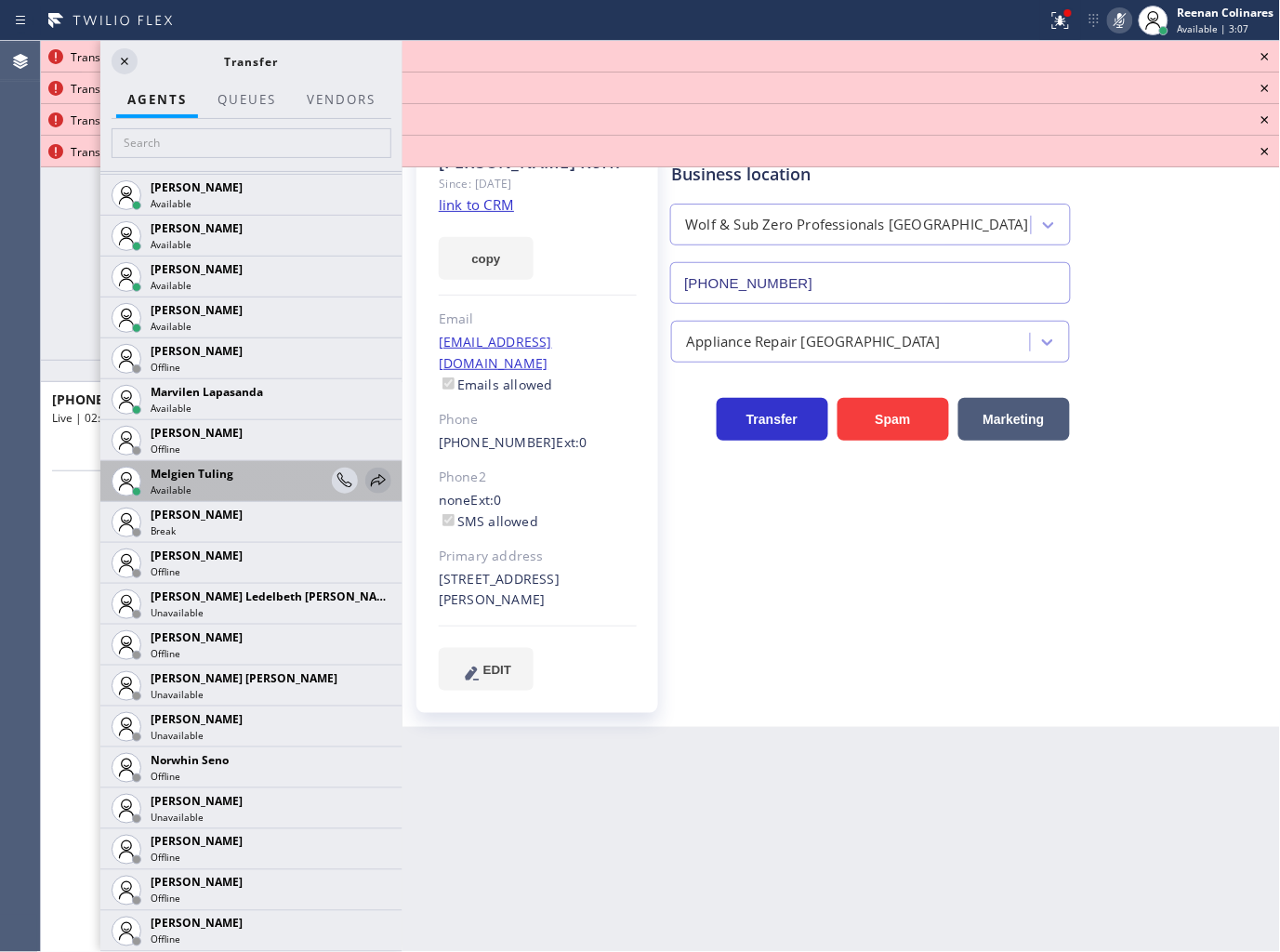
click at [371, 478] on icon at bounding box center [378, 480] width 15 height 12
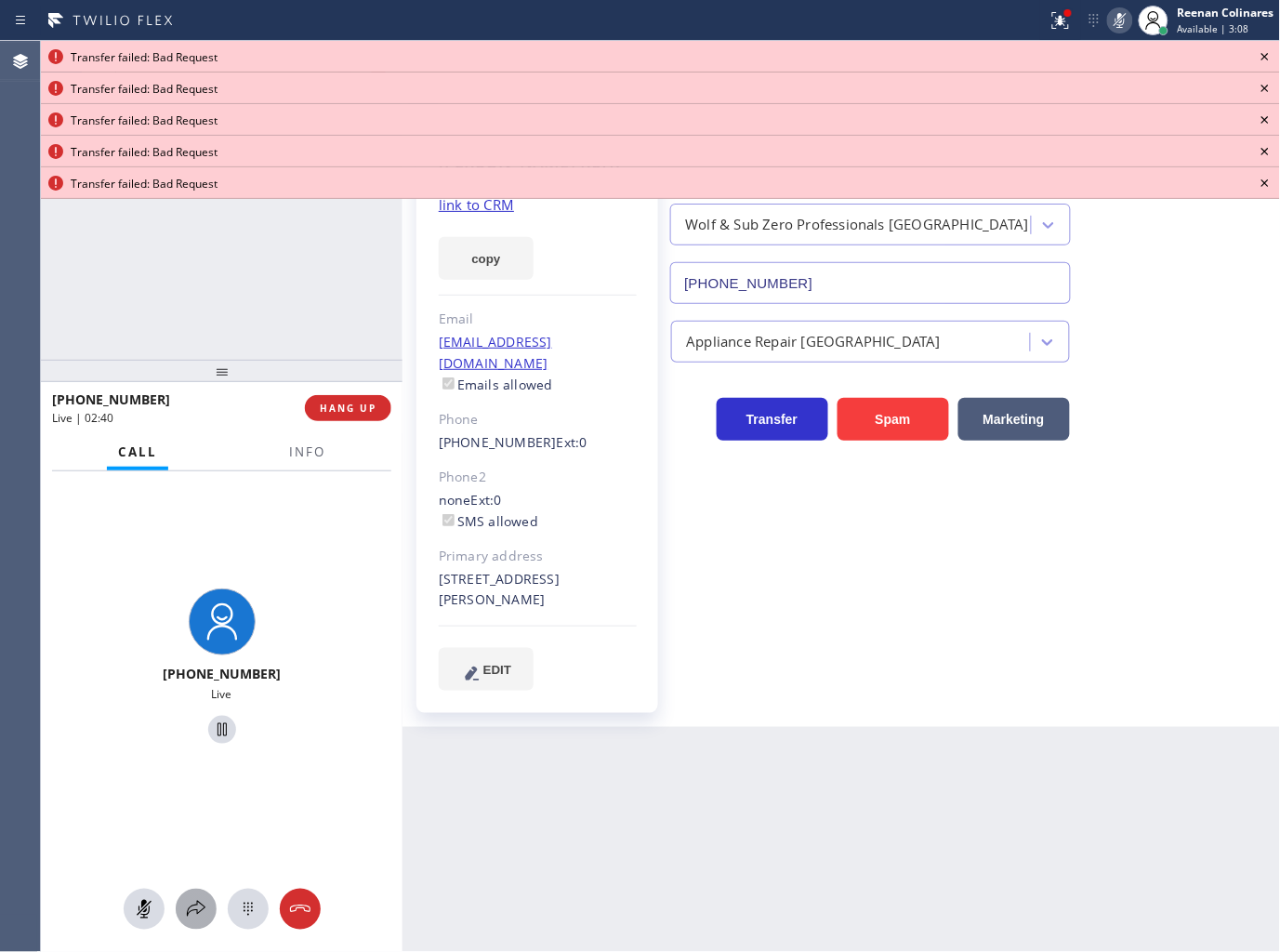
click at [196, 898] on icon at bounding box center [196, 909] width 22 height 22
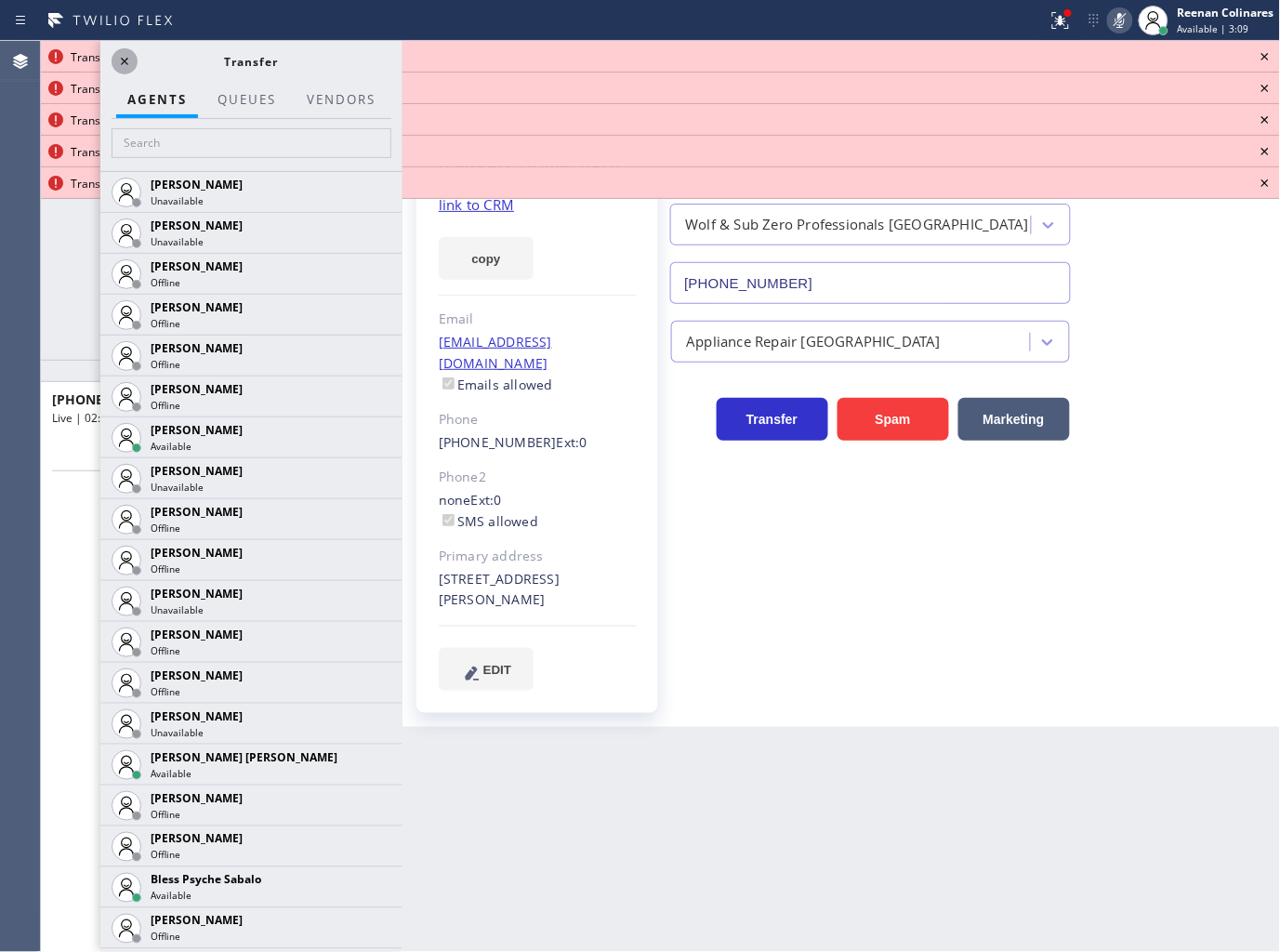
click at [119, 60] on icon at bounding box center [125, 61] width 22 height 22
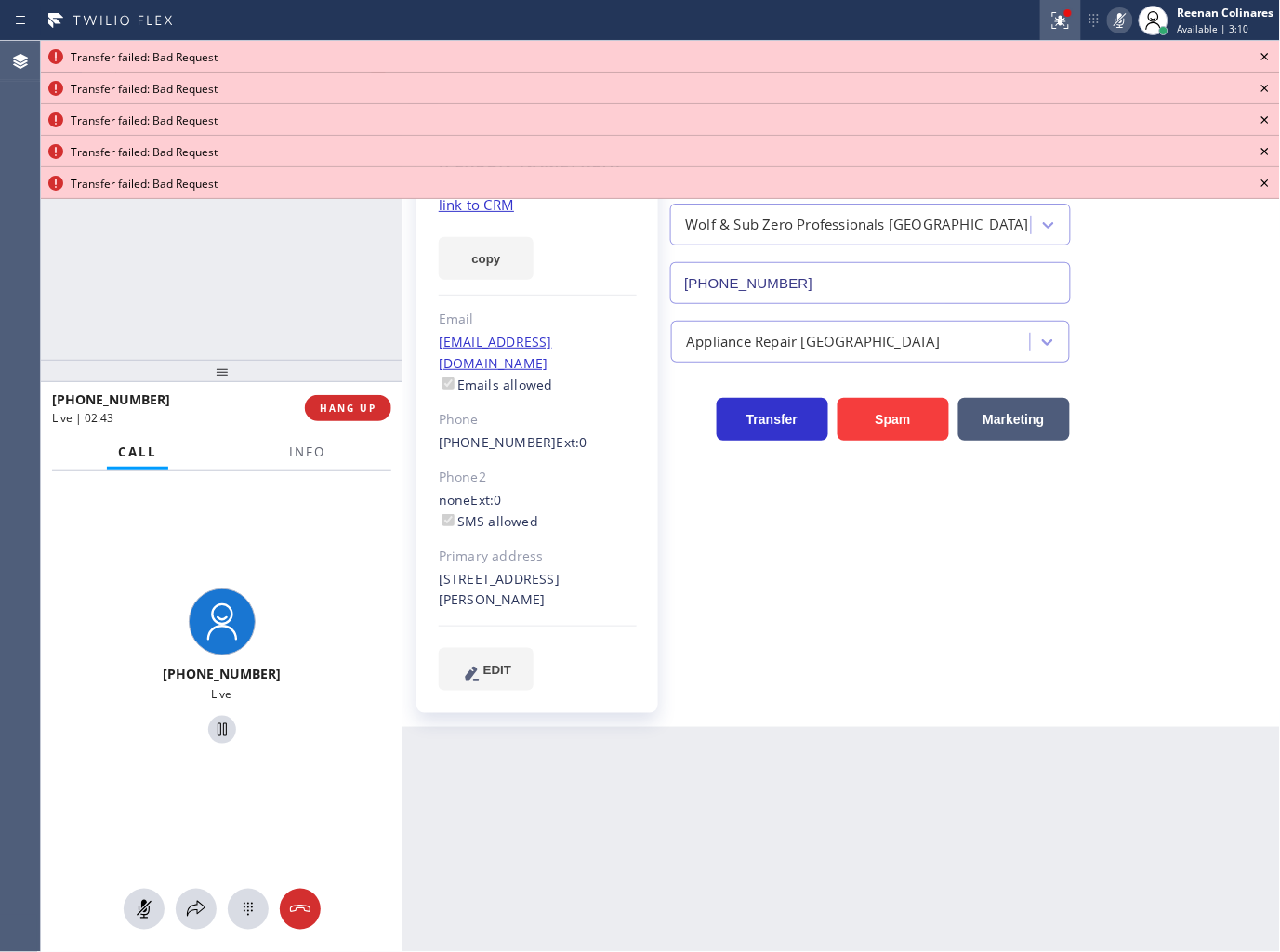
click at [1063, 28] on icon at bounding box center [1061, 20] width 22 height 22
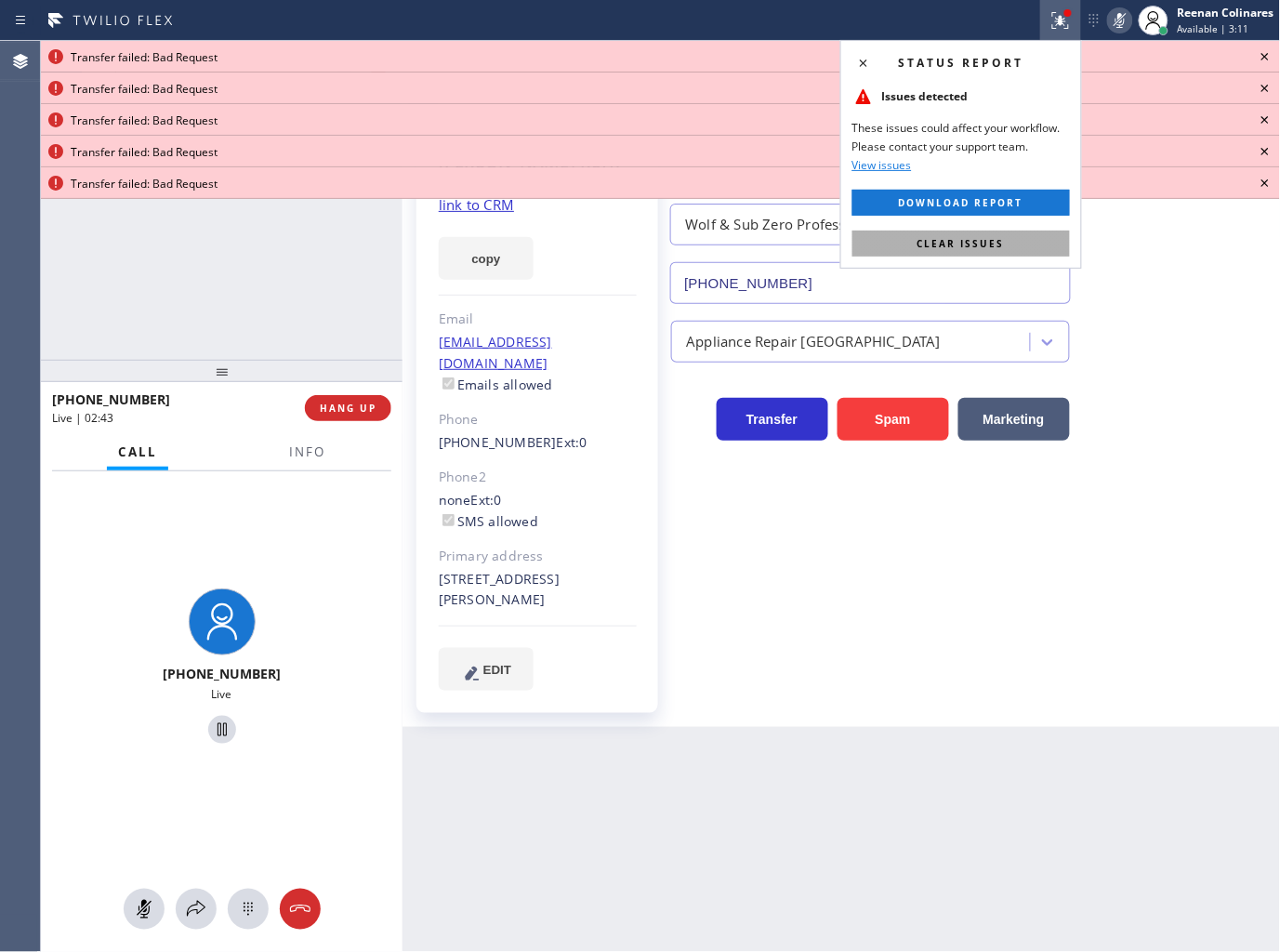
click at [1039, 238] on button "Clear issues" at bounding box center [961, 243] width 217 height 26
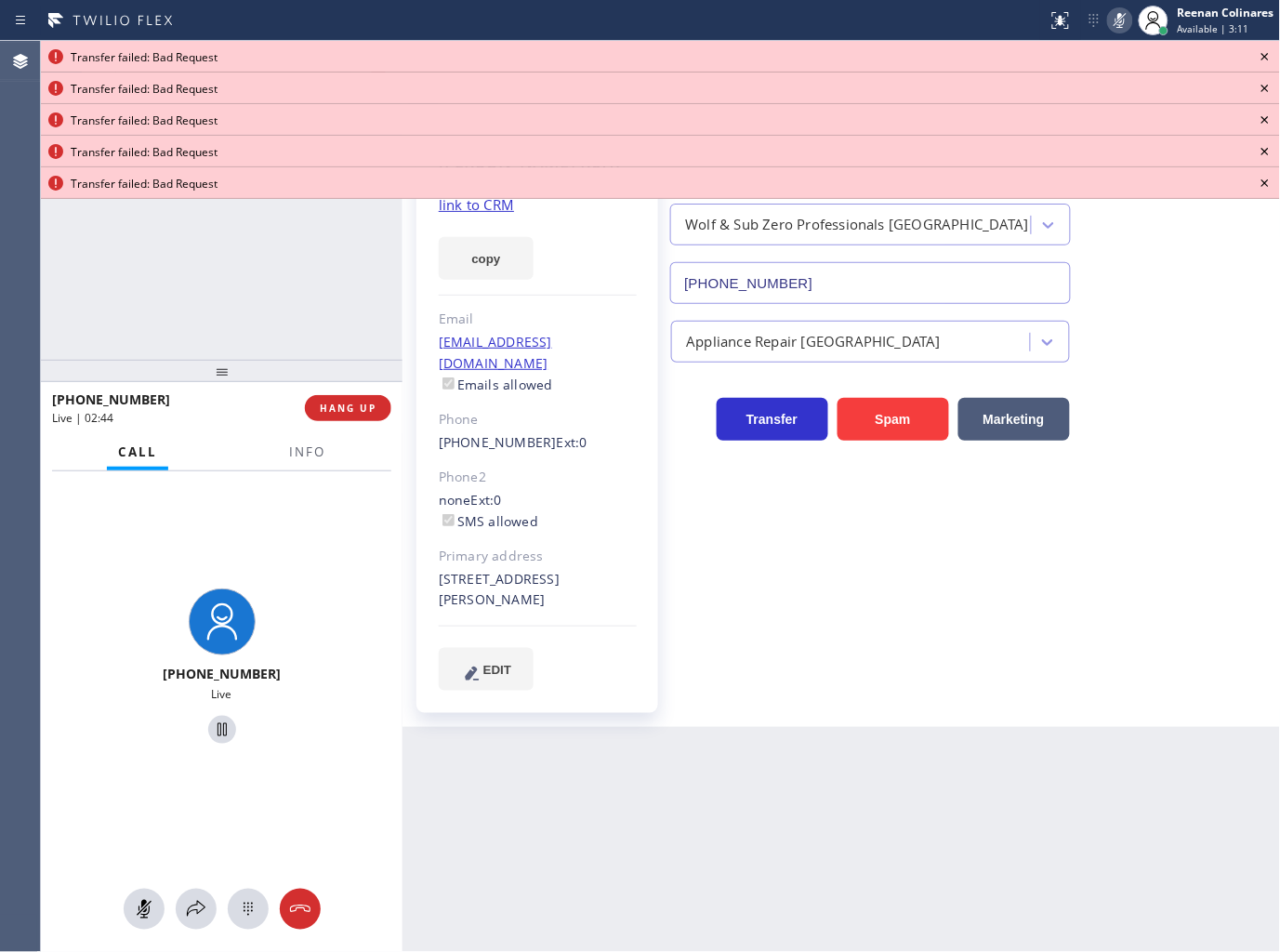
click at [1262, 53] on icon at bounding box center [1264, 56] width 7 height 7
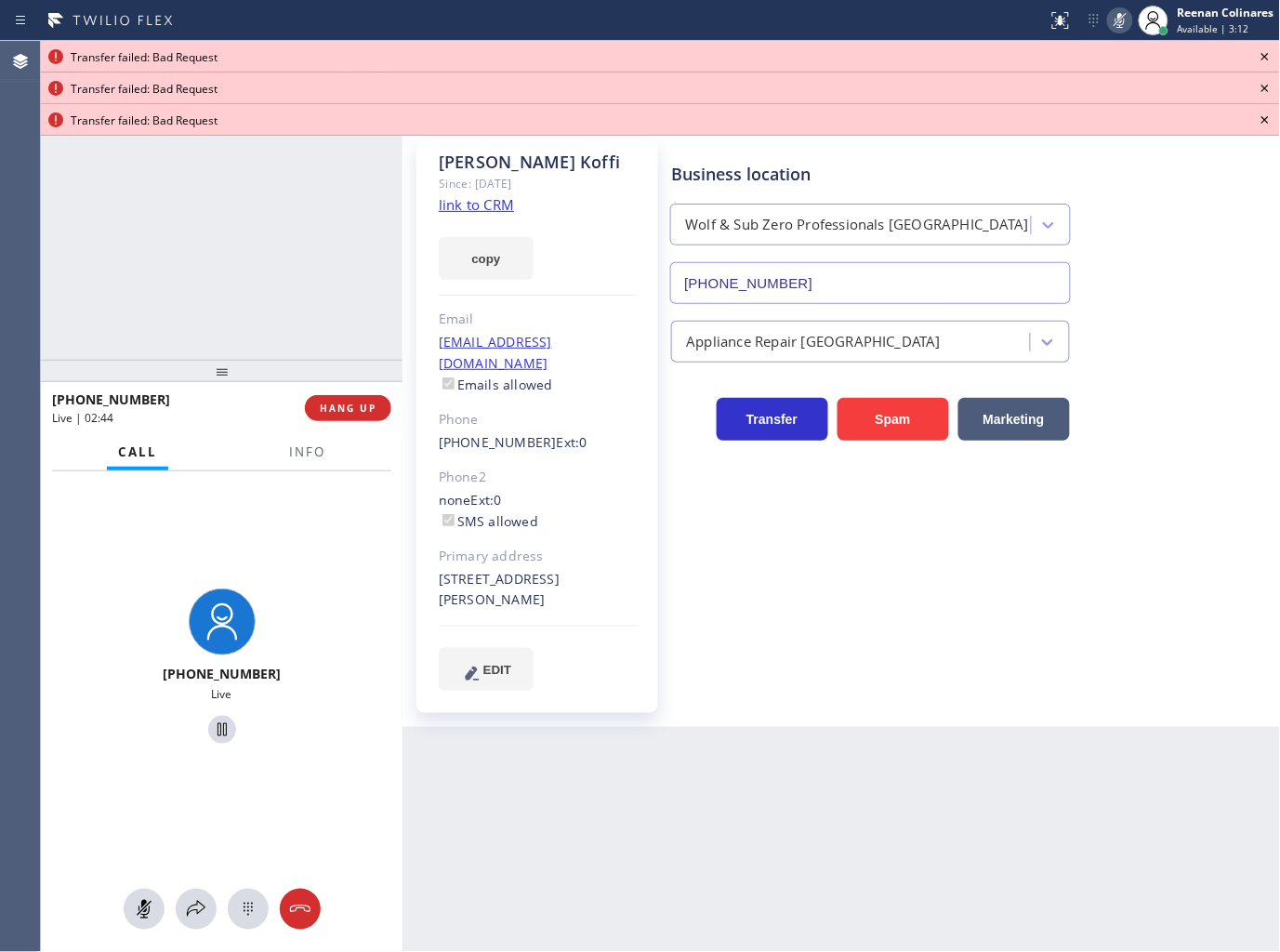
click at [1262, 53] on icon at bounding box center [1264, 56] width 7 height 7
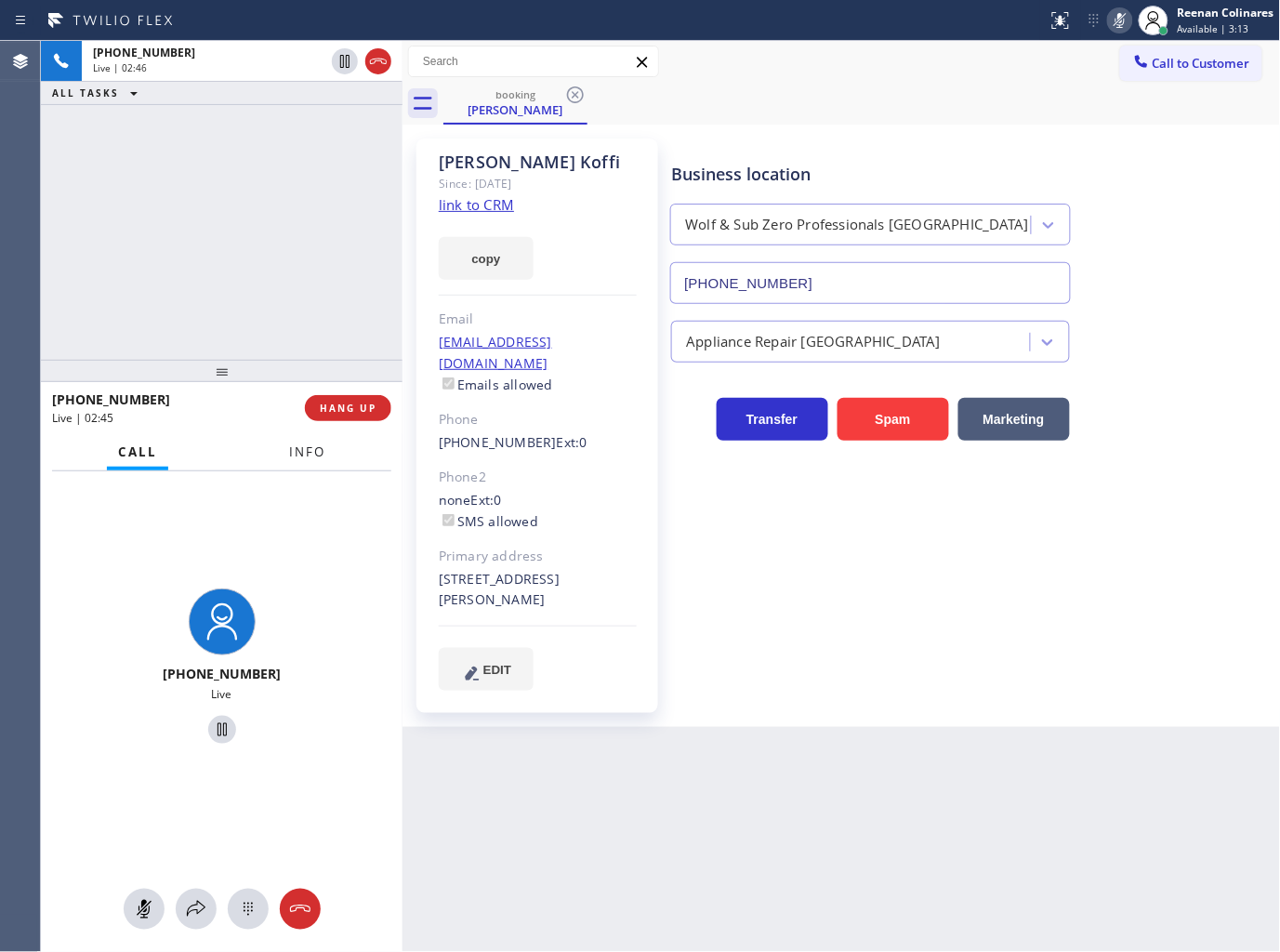
click at [295, 448] on span "Info" at bounding box center [307, 451] width 36 height 17
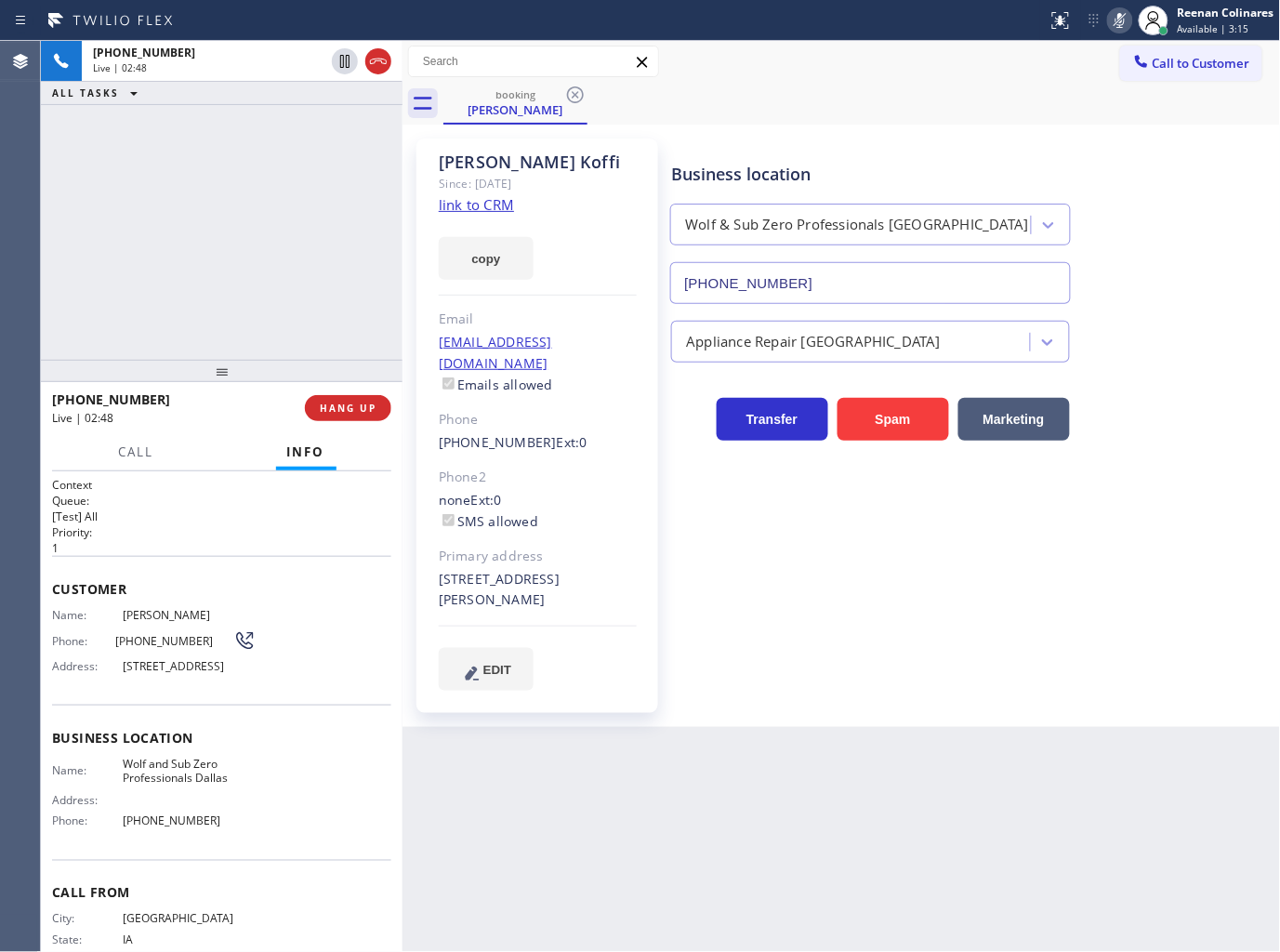
click at [1117, 14] on icon at bounding box center [1119, 20] width 22 height 22
click at [272, 61] on div "Live | 02:59" at bounding box center [209, 67] width 231 height 13
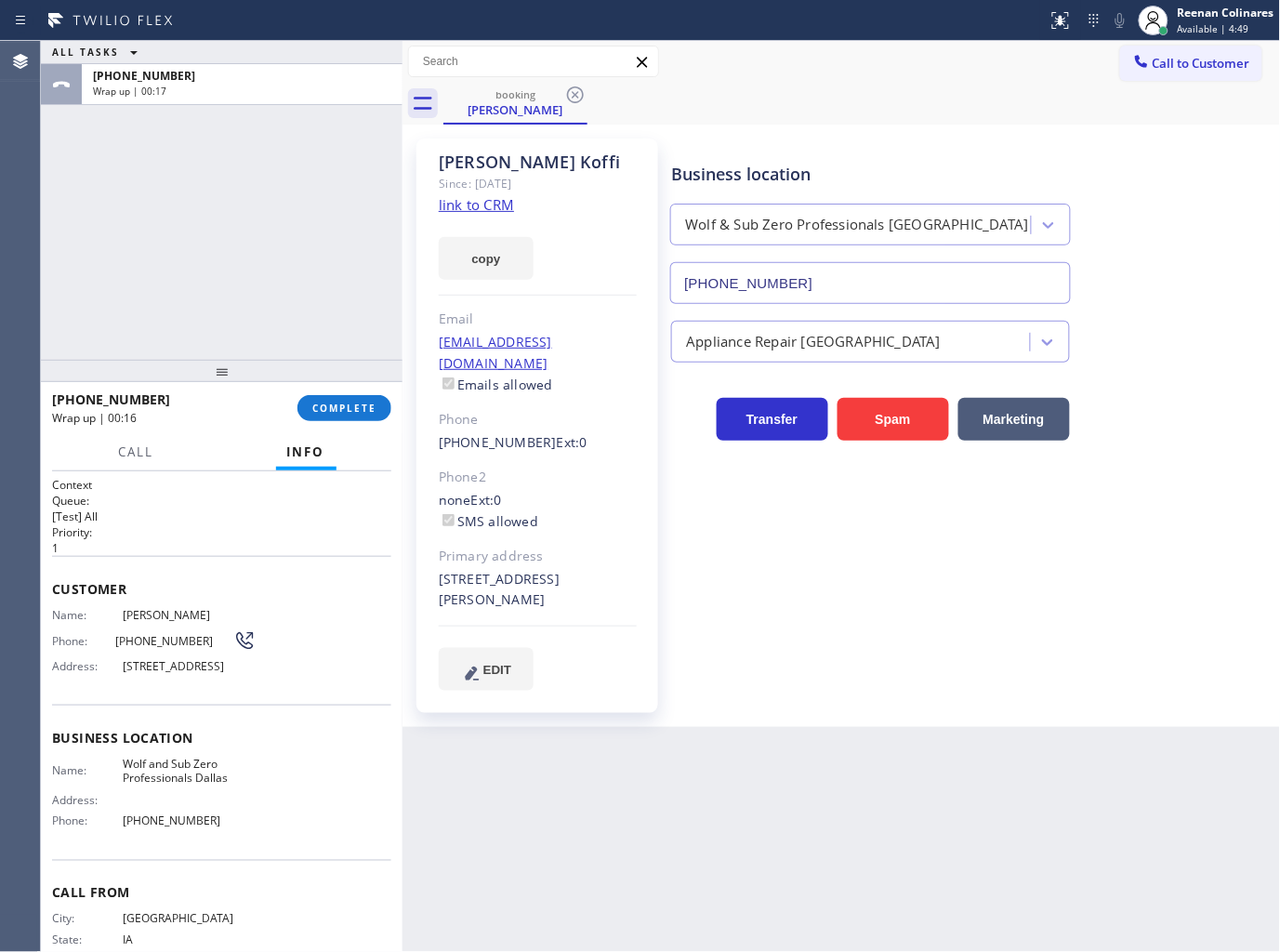
drag, startPoint x: 849, startPoint y: 142, endPoint x: 635, endPoint y: 170, distance: 215.8
click at [849, 142] on div "Business location Wolf & Sub Zero Professionals [GEOGRAPHIC_DATA] [PHONE_NUMBER]" at bounding box center [971, 220] width 608 height 169
click at [468, 203] on link "link to CRM" at bounding box center [476, 205] width 75 height 19
drag, startPoint x: 322, startPoint y: 421, endPoint x: 333, endPoint y: 407, distance: 17.8
click at [326, 421] on div "[PHONE_NUMBER] Wrap up | 03:50 COMPLETE" at bounding box center [221, 408] width 339 height 48
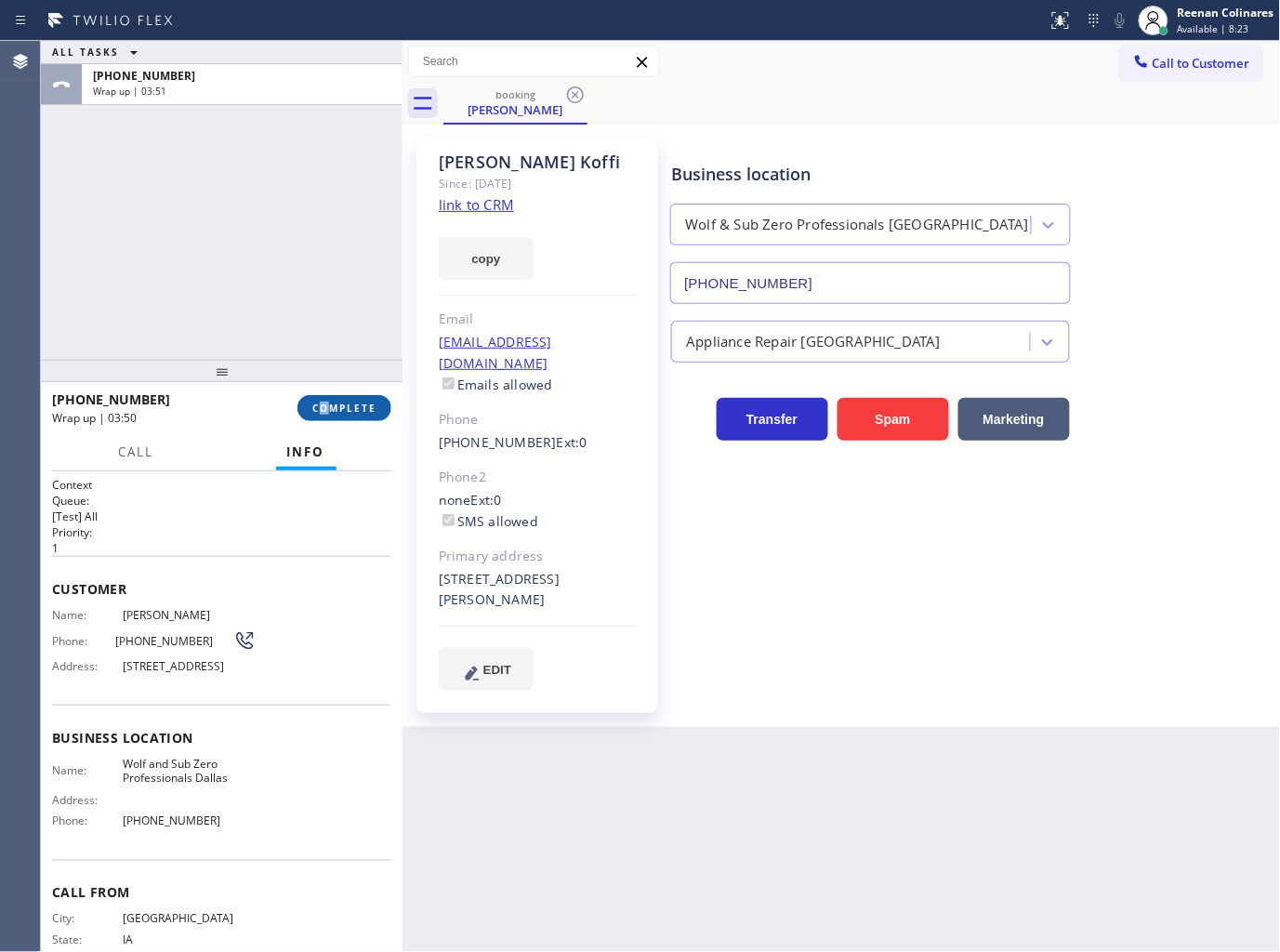
click at [345, 410] on span "COMPLETE" at bounding box center [344, 407] width 64 height 13
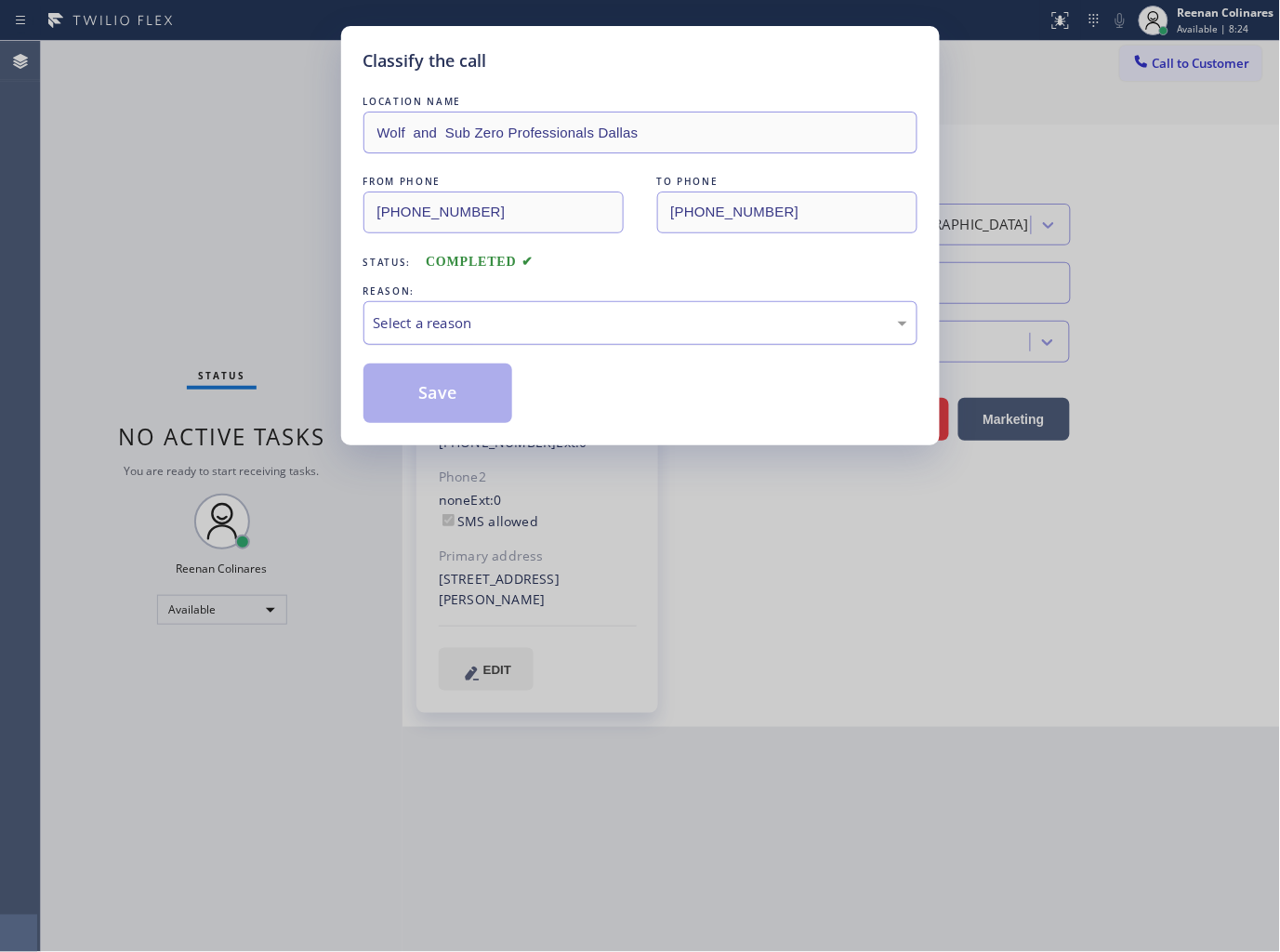
drag, startPoint x: 433, startPoint y: 304, endPoint x: 429, endPoint y: 341, distance: 37.2
click at [434, 304] on div "Select a reason" at bounding box center [640, 323] width 554 height 44
drag, startPoint x: 418, startPoint y: 382, endPoint x: 132, endPoint y: 221, distance: 328.2
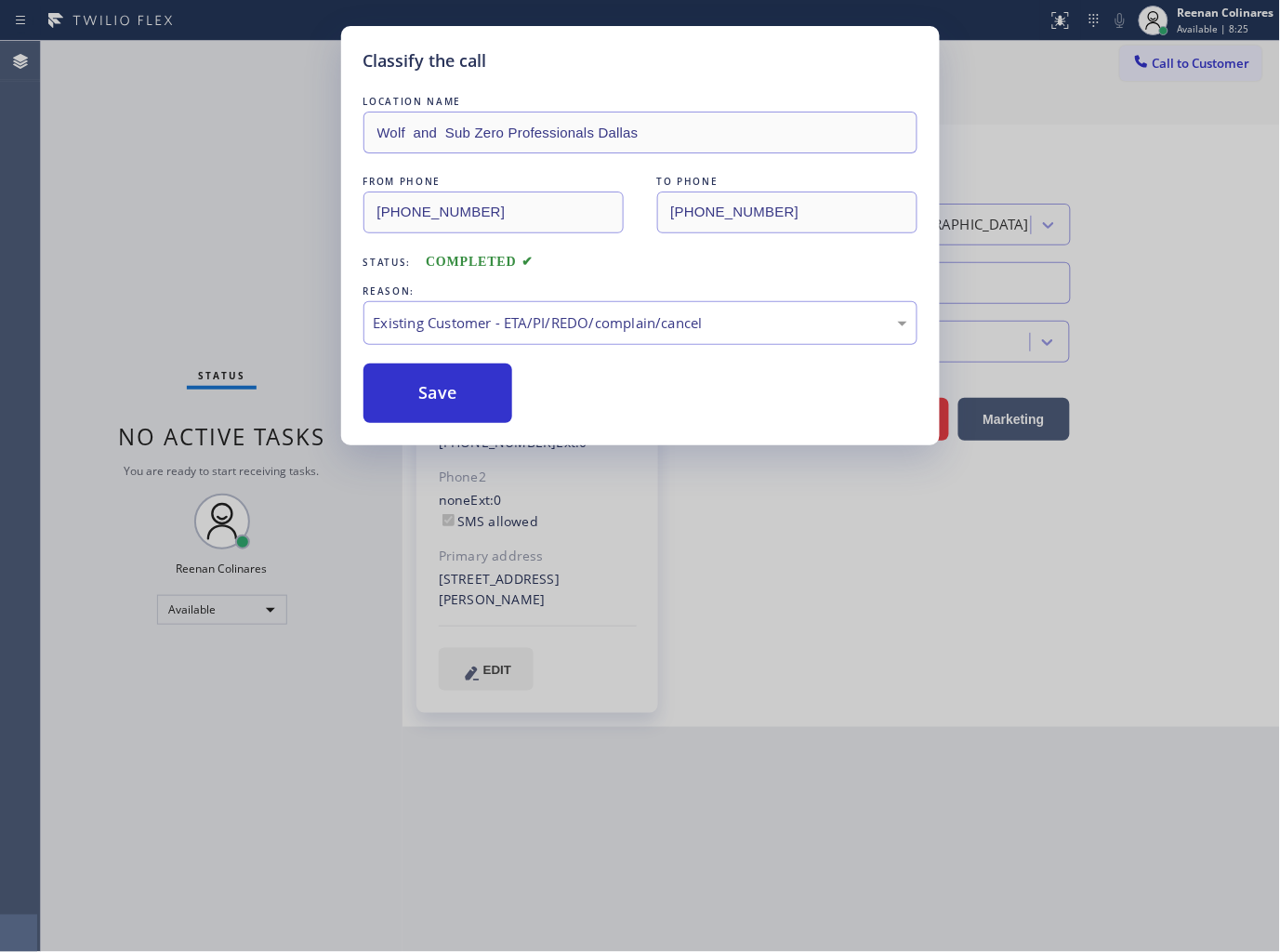
click at [413, 381] on button "Save" at bounding box center [438, 393] width 150 height 60
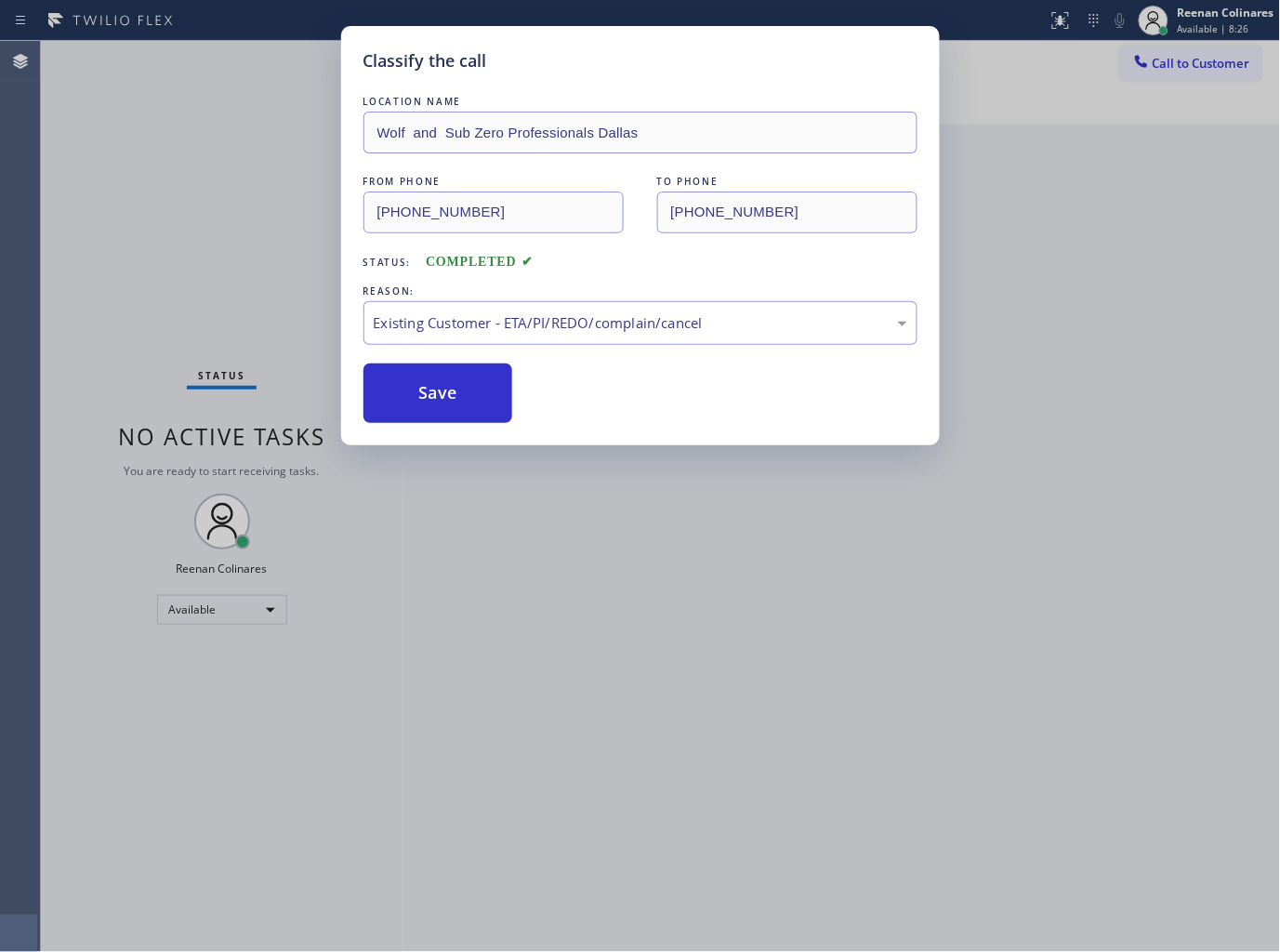
click at [132, 221] on div "Classify the call LOCATION NAME Wolf and Sub Zero Professionals Dallas FROM PHO…" at bounding box center [640, 476] width 1280 height 952
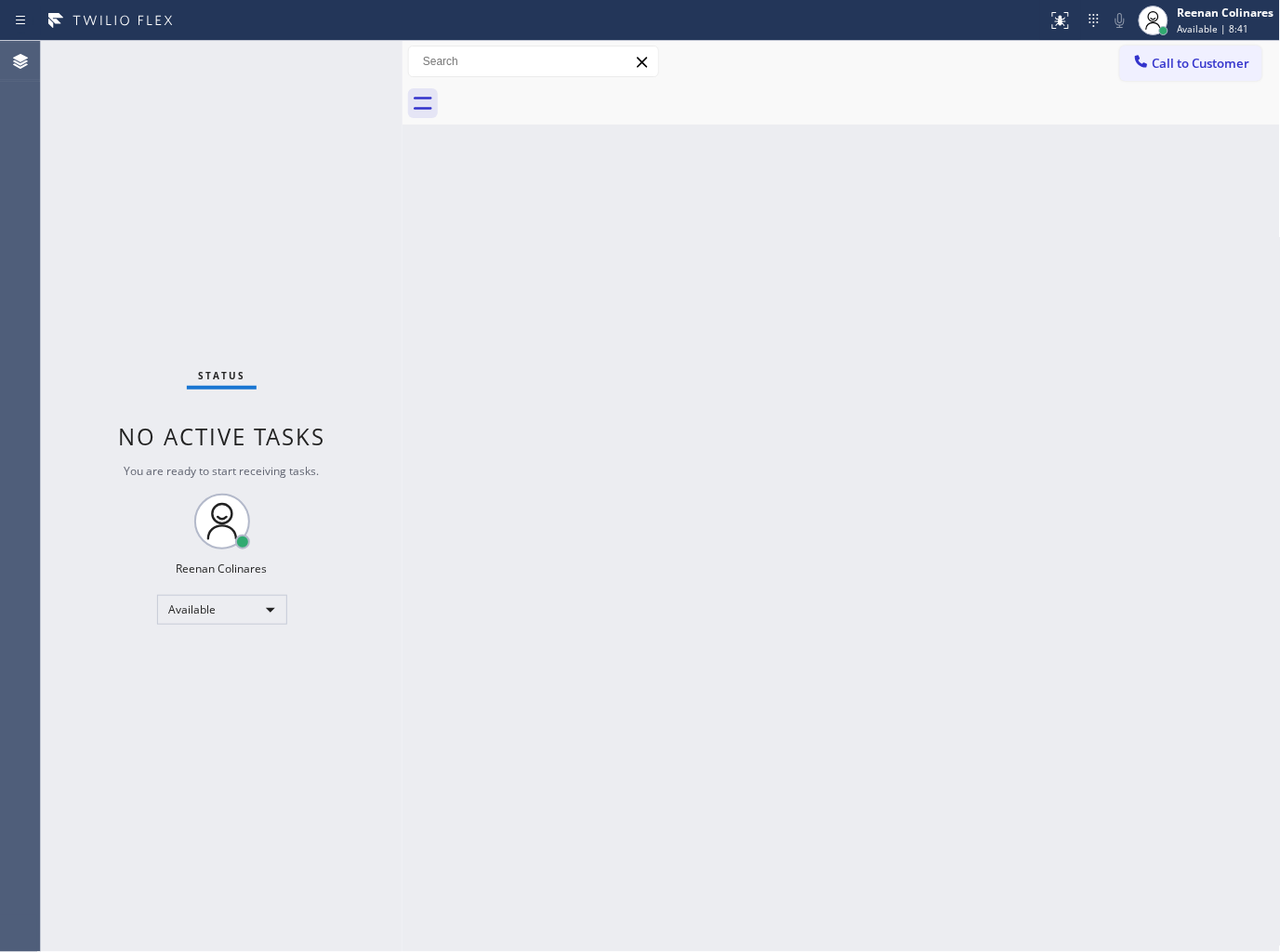
click at [746, 239] on div "Back to Dashboard Change Sender ID Customers Technicians Select a contact Outbo…" at bounding box center [841, 496] width 878 height 911
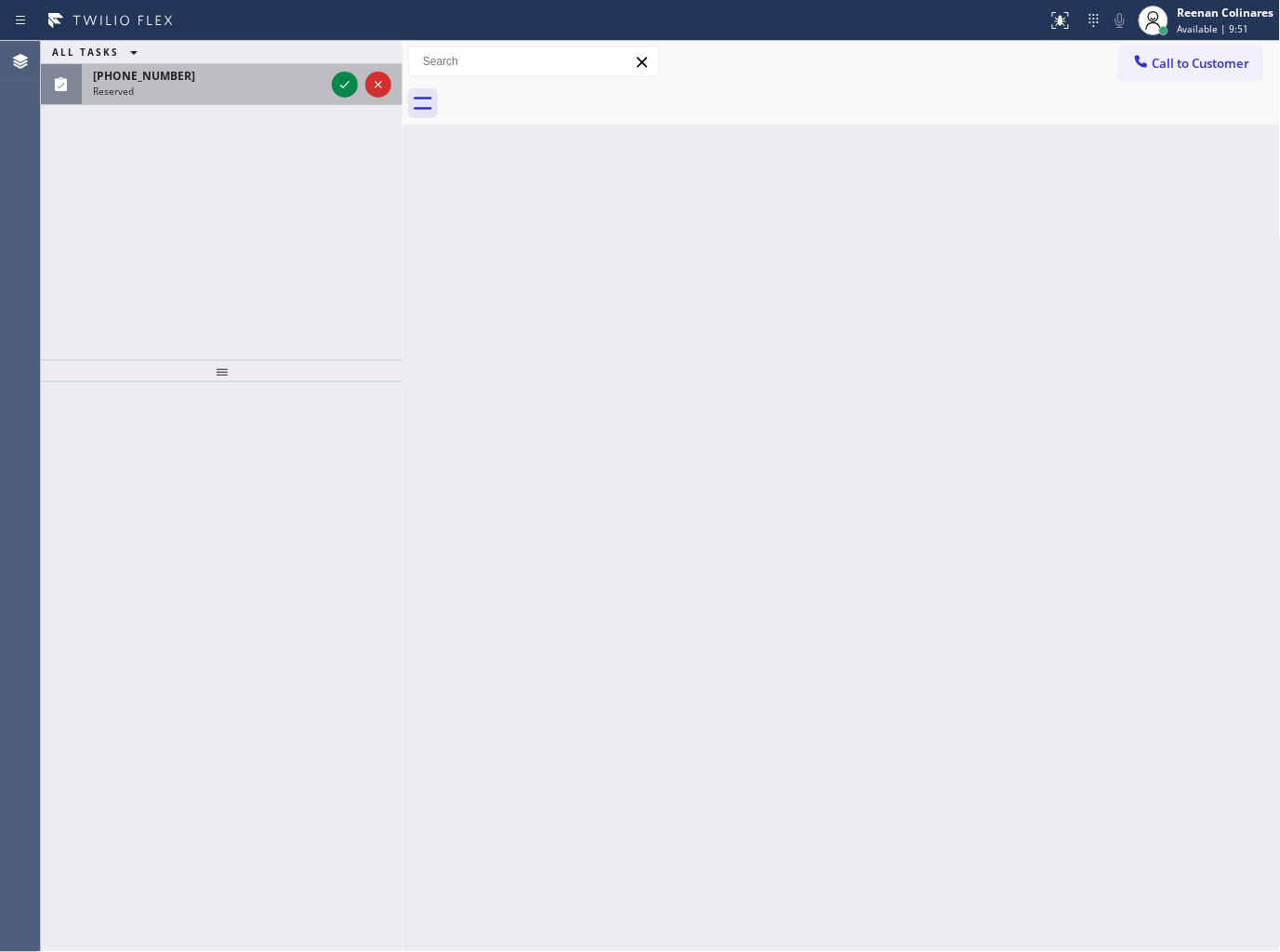
click at [234, 89] on div "Reserved" at bounding box center [209, 91] width 231 height 13
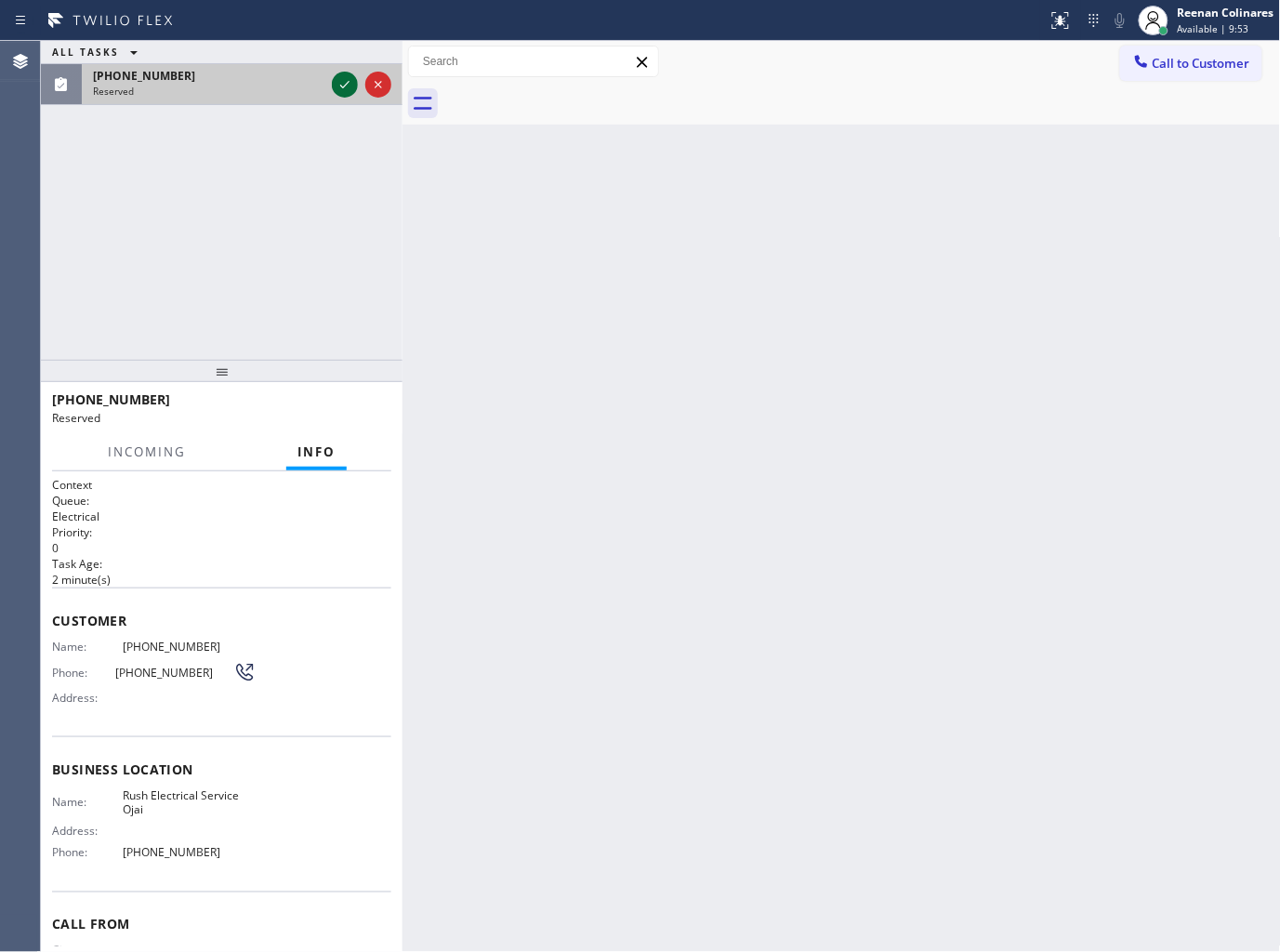
click at [341, 86] on icon at bounding box center [344, 85] width 22 height 22
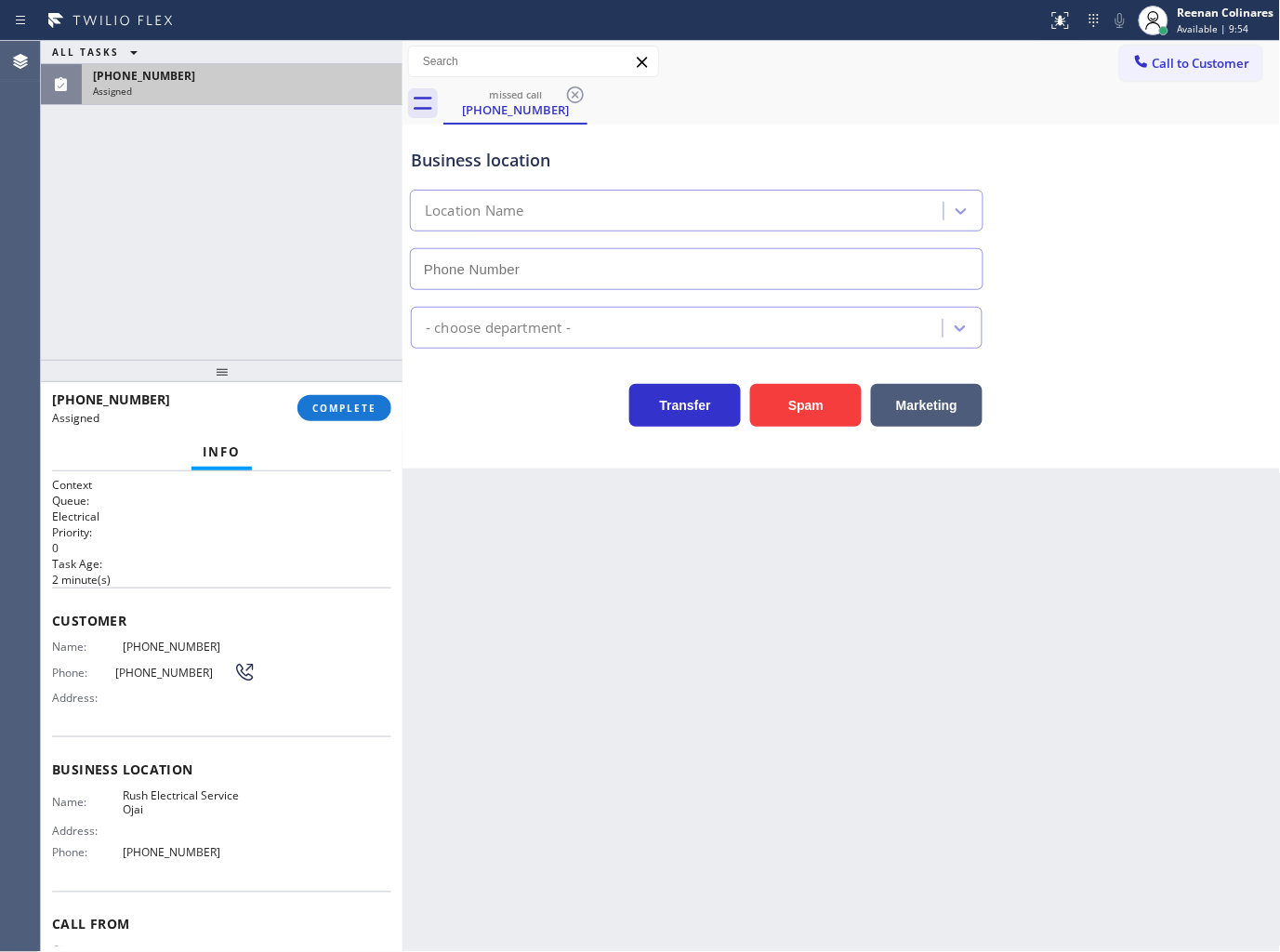
type input "[PHONE_NUMBER]"
click at [350, 406] on span "COMPLETE" at bounding box center [344, 407] width 64 height 13
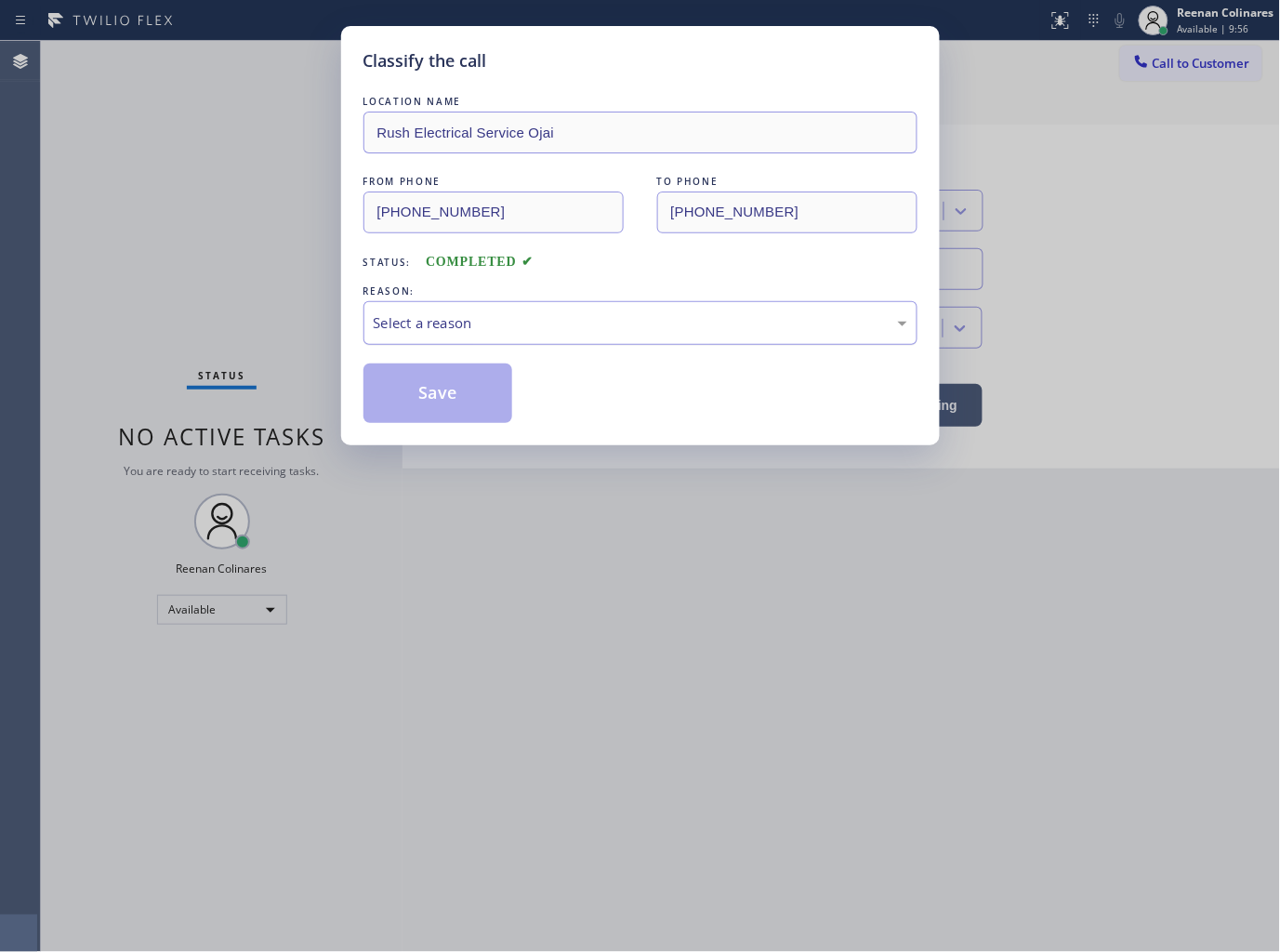
click at [444, 312] on div "Select a reason" at bounding box center [640, 322] width 534 height 21
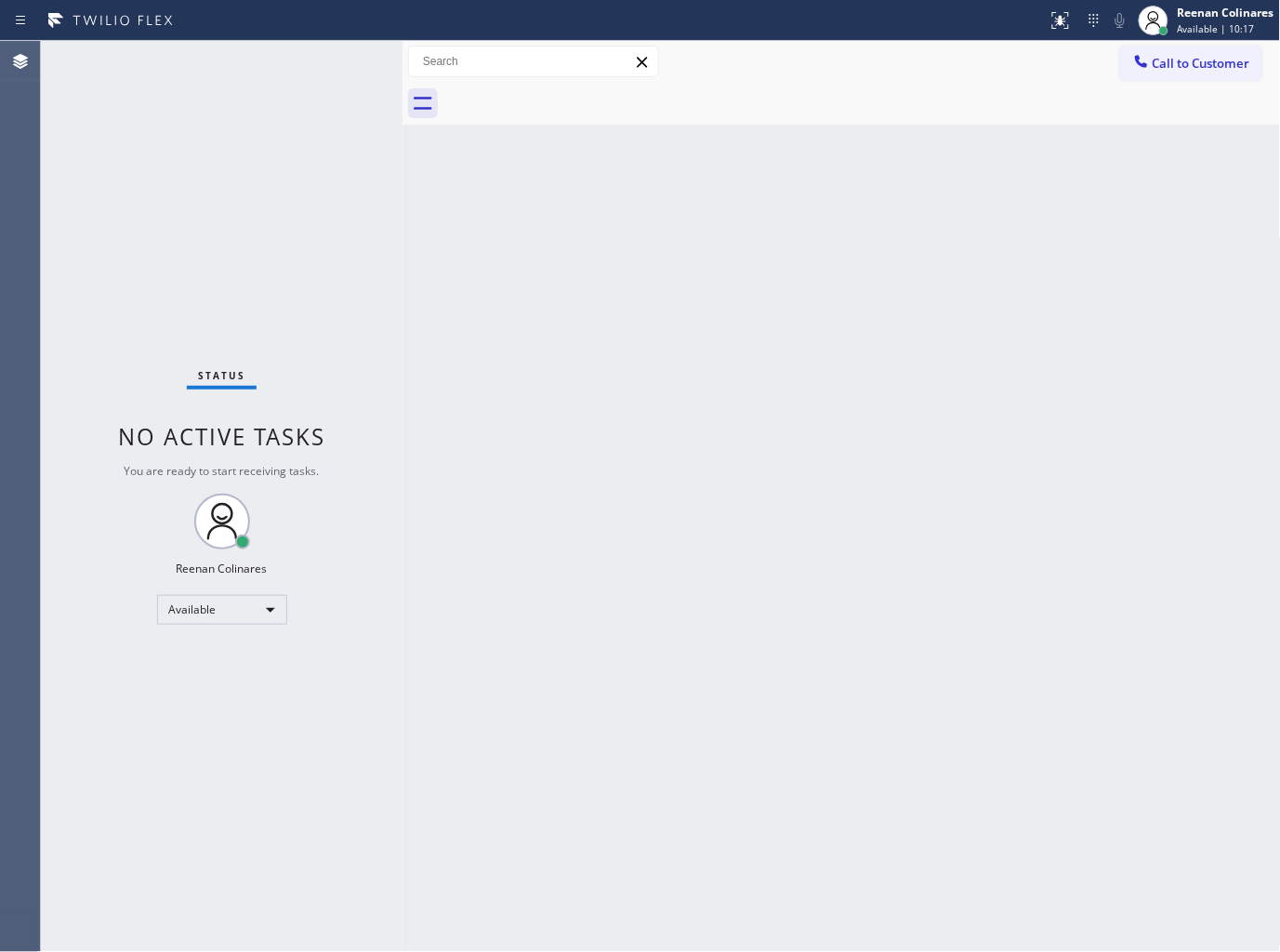
click at [685, 290] on div "Back to Dashboard Change Sender ID Customers Technicians Select a contact Outbo…" at bounding box center [841, 496] width 878 height 911
click at [692, 255] on div "Back to Dashboard Change Sender ID Customers Technicians Select a contact Outbo…" at bounding box center [841, 496] width 878 height 911
click at [824, 254] on div "Back to Dashboard Change Sender ID Customers Technicians Select a contact Outbo…" at bounding box center [841, 496] width 878 height 911
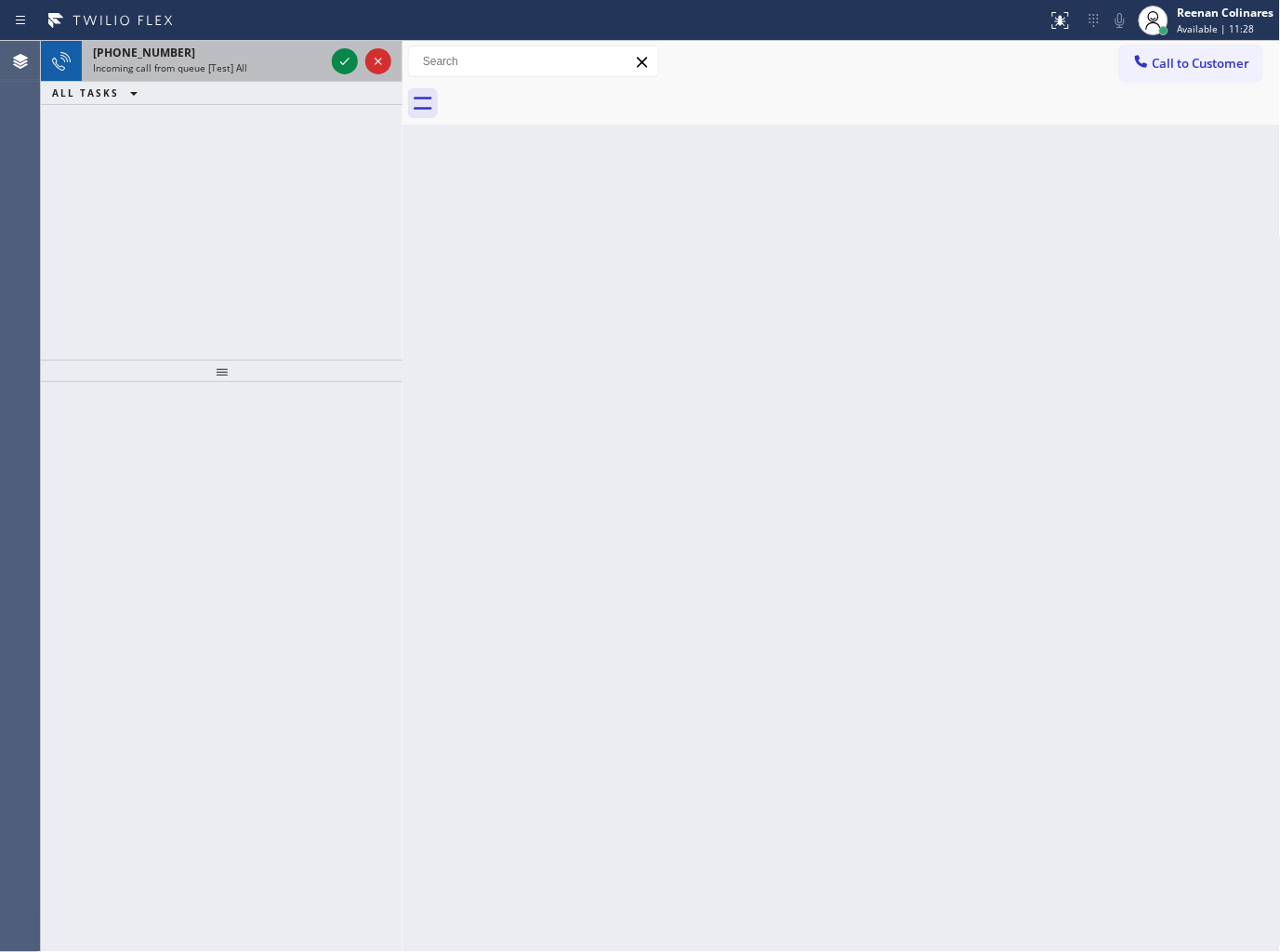
click at [269, 61] on div "Incoming call from queue [Test] All" at bounding box center [209, 67] width 231 height 13
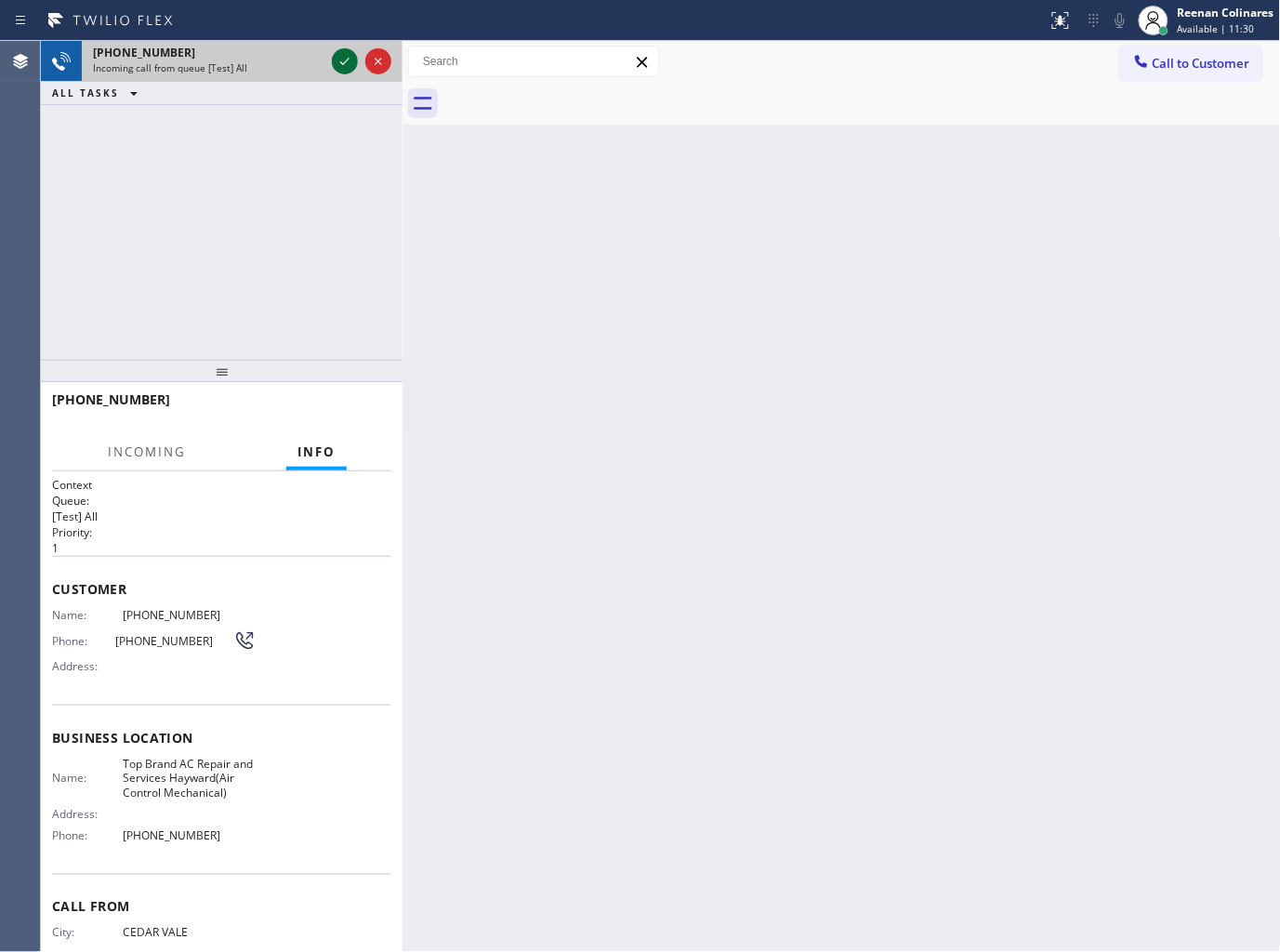
click at [337, 65] on icon at bounding box center [344, 61] width 22 height 22
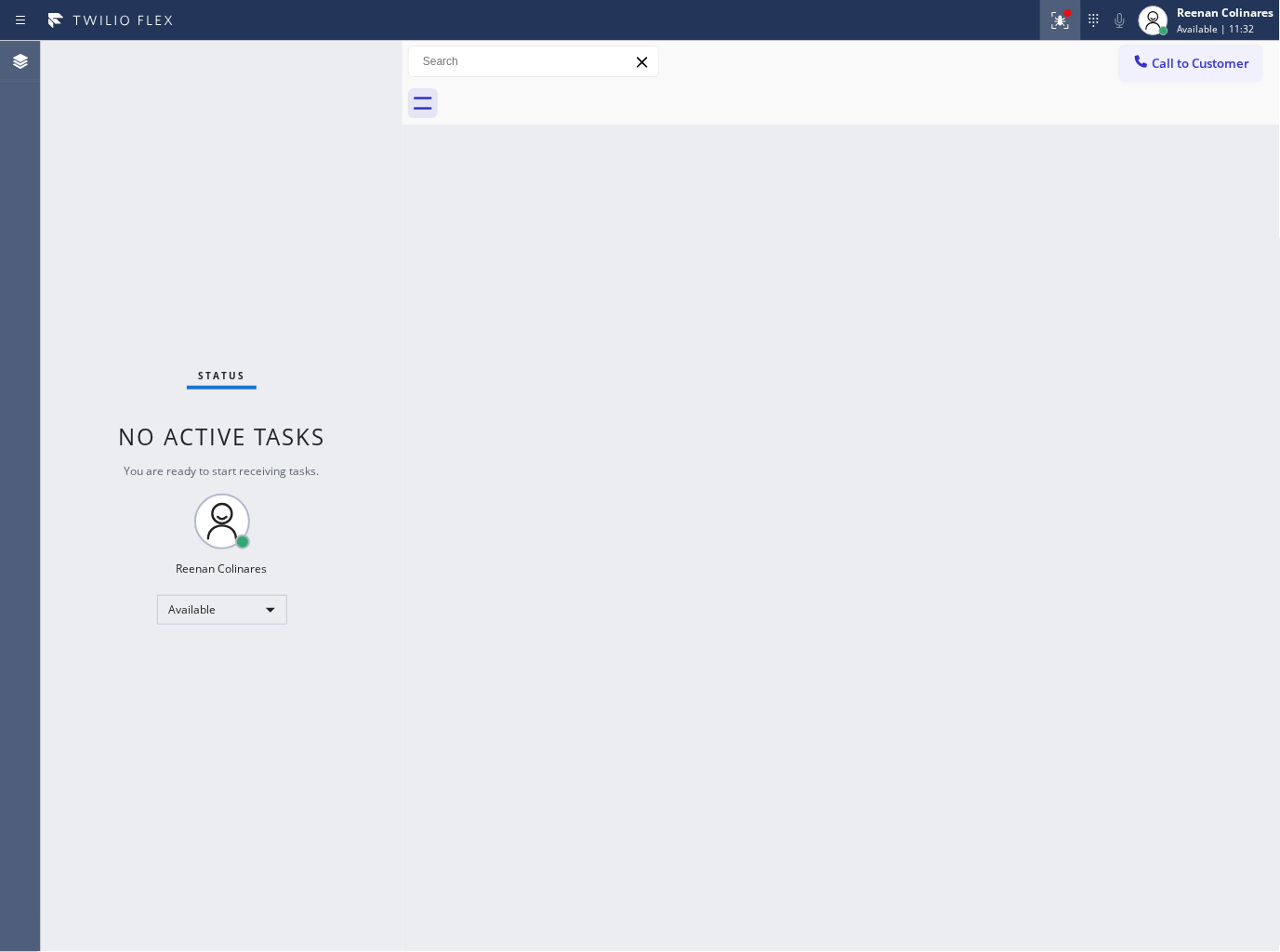
click at [1064, 20] on icon at bounding box center [1060, 18] width 11 height 7
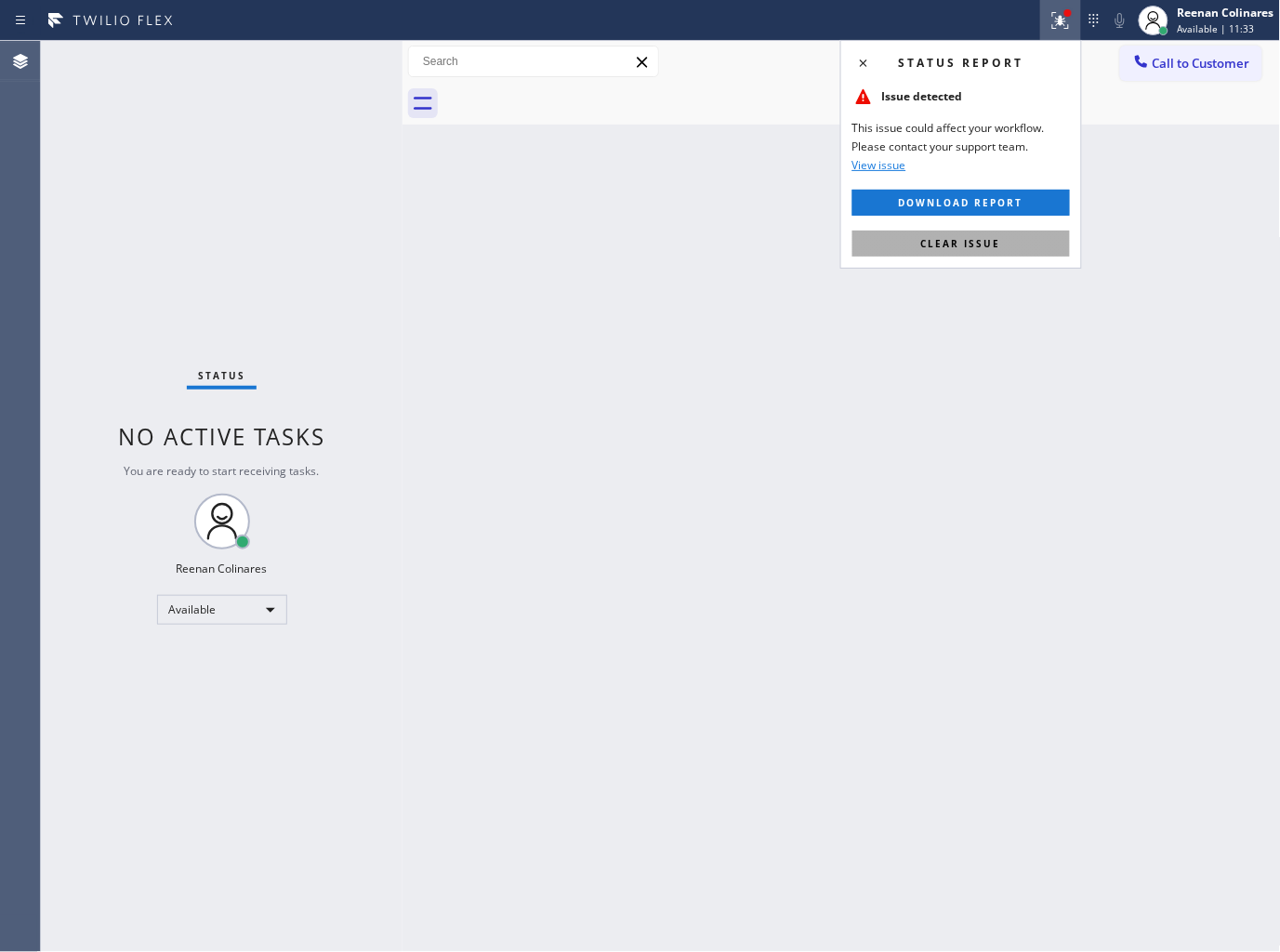
click at [978, 245] on span "Clear issue" at bounding box center [961, 243] width 80 height 13
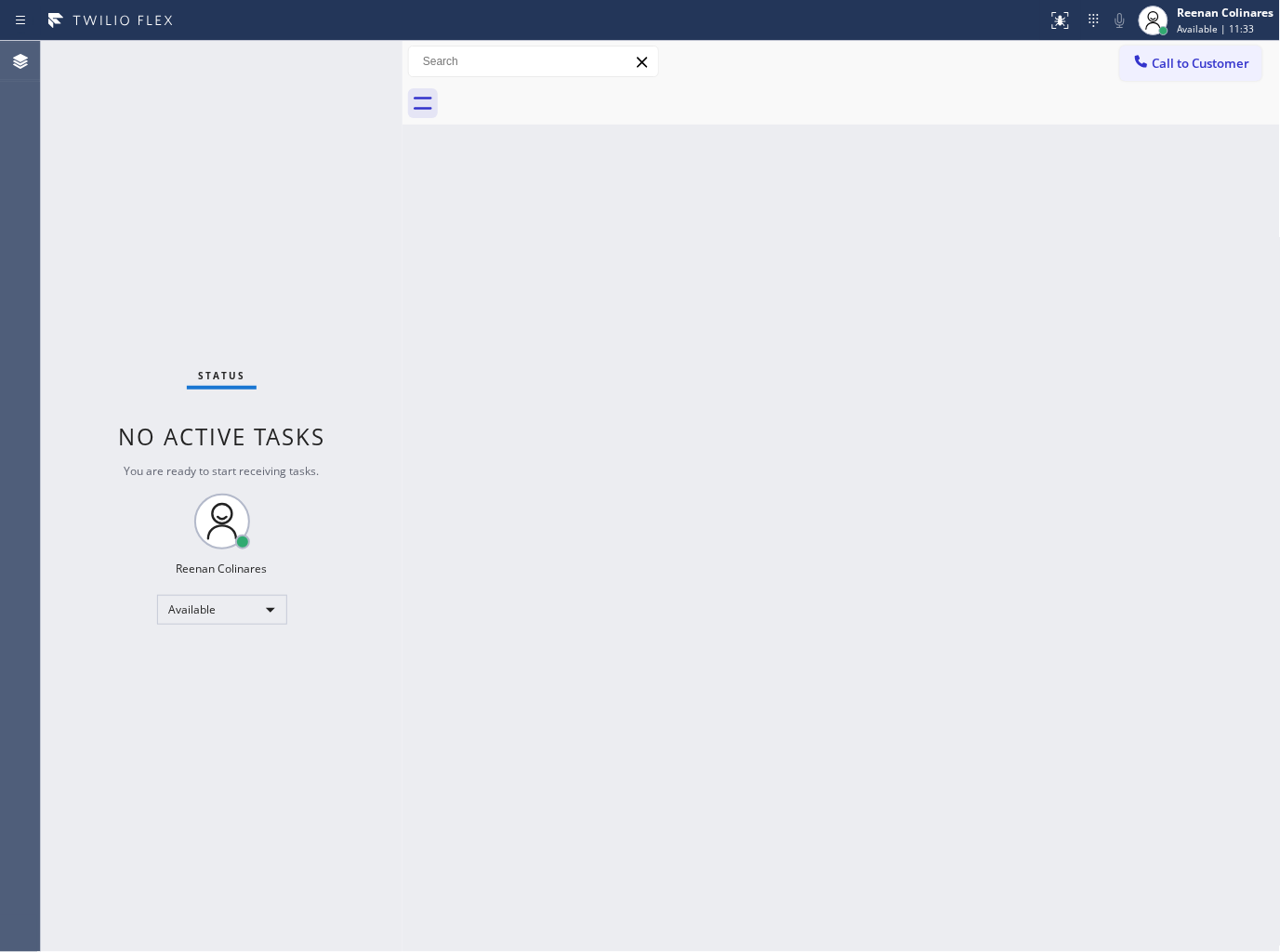
click at [619, 377] on div "Back to Dashboard Change Sender ID Customers Technicians Select a contact Outbo…" at bounding box center [841, 496] width 878 height 911
click at [737, 149] on div "Back to Dashboard Change Sender ID Customers Technicians Select a contact Outbo…" at bounding box center [841, 496] width 878 height 911
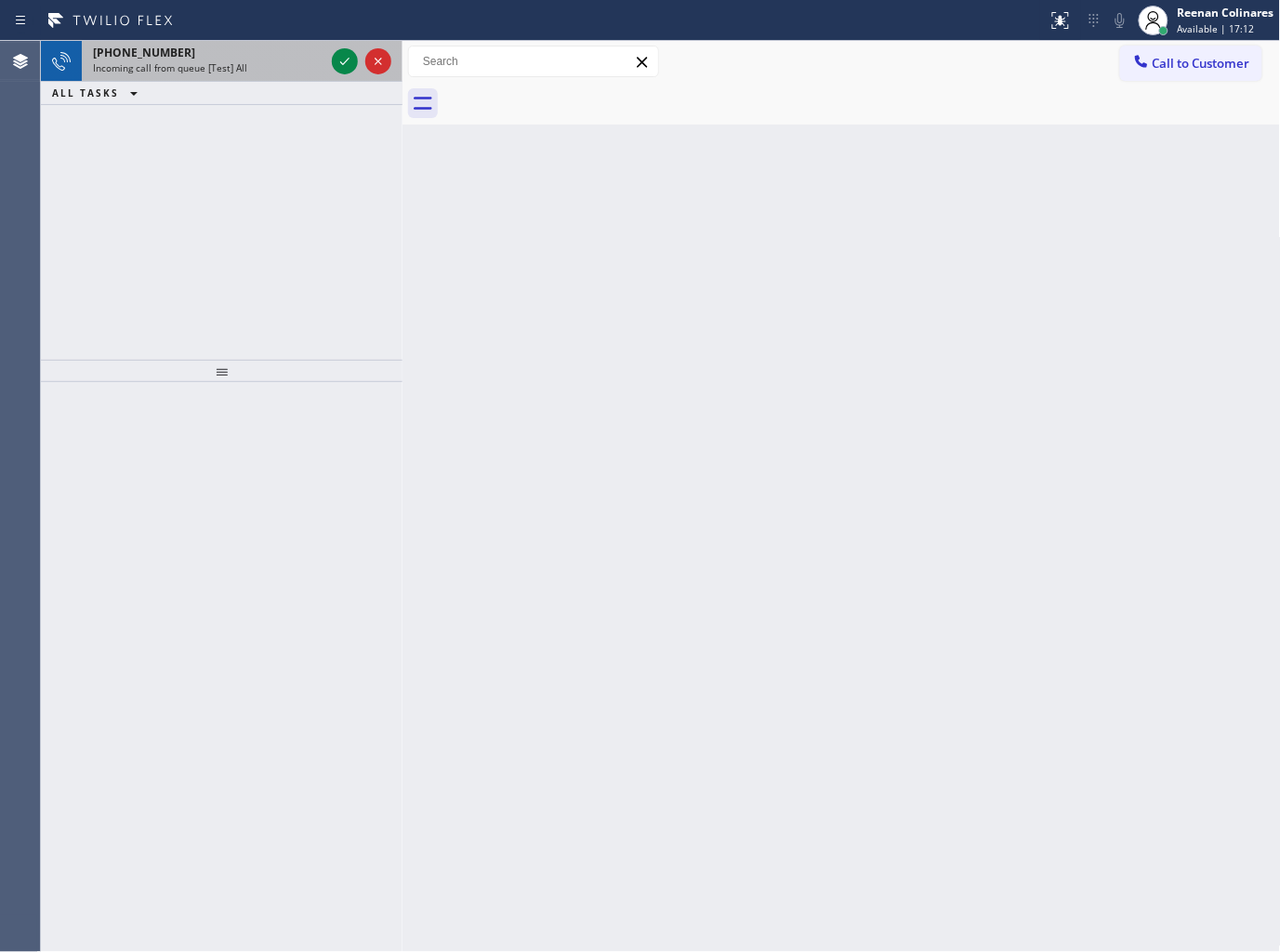
drag, startPoint x: 263, startPoint y: 69, endPoint x: 339, endPoint y: 56, distance: 77.1
click at [267, 68] on div "Incoming call from queue [Test] All" at bounding box center [209, 67] width 231 height 13
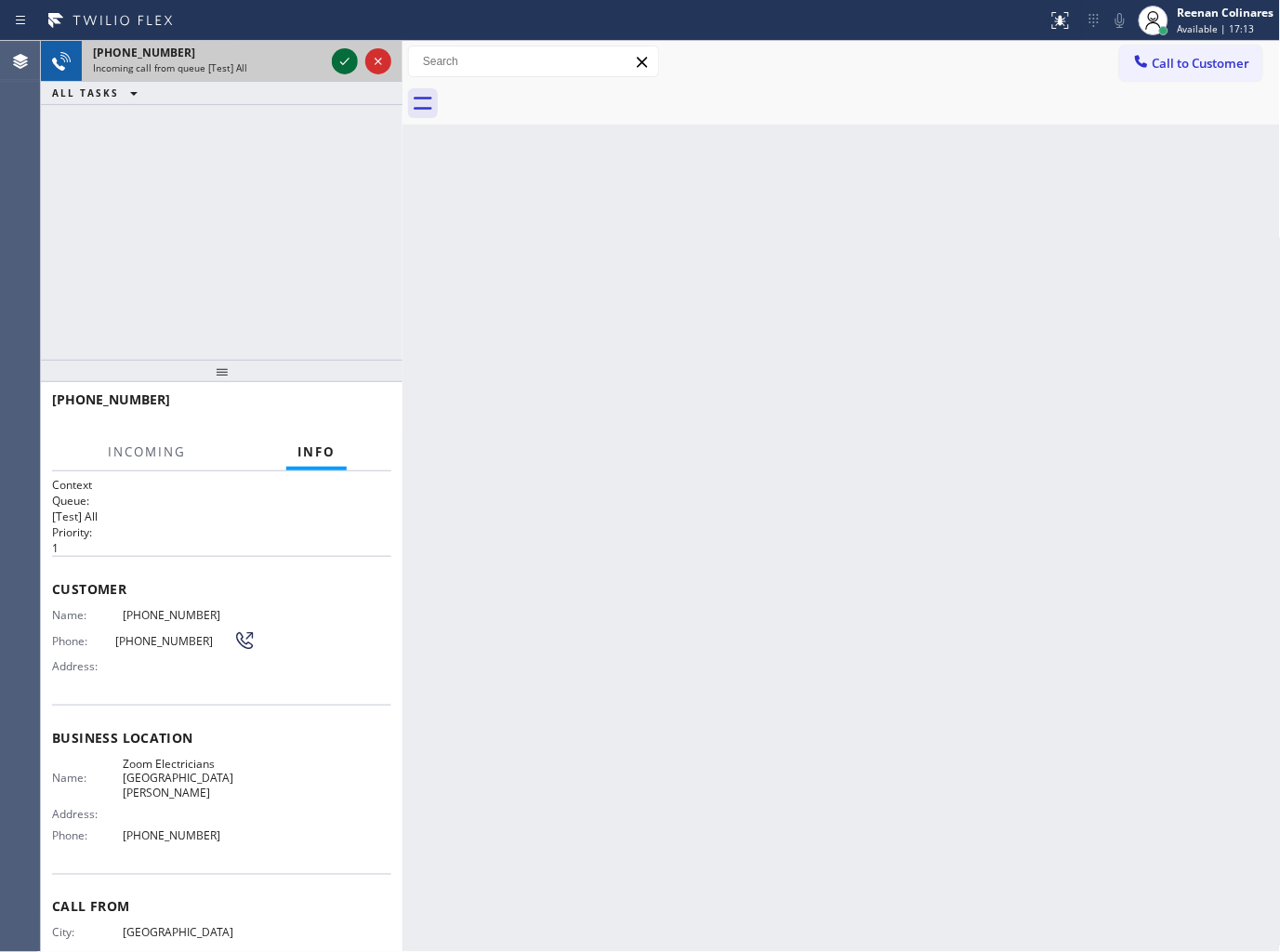
click at [339, 60] on icon at bounding box center [344, 61] width 22 height 22
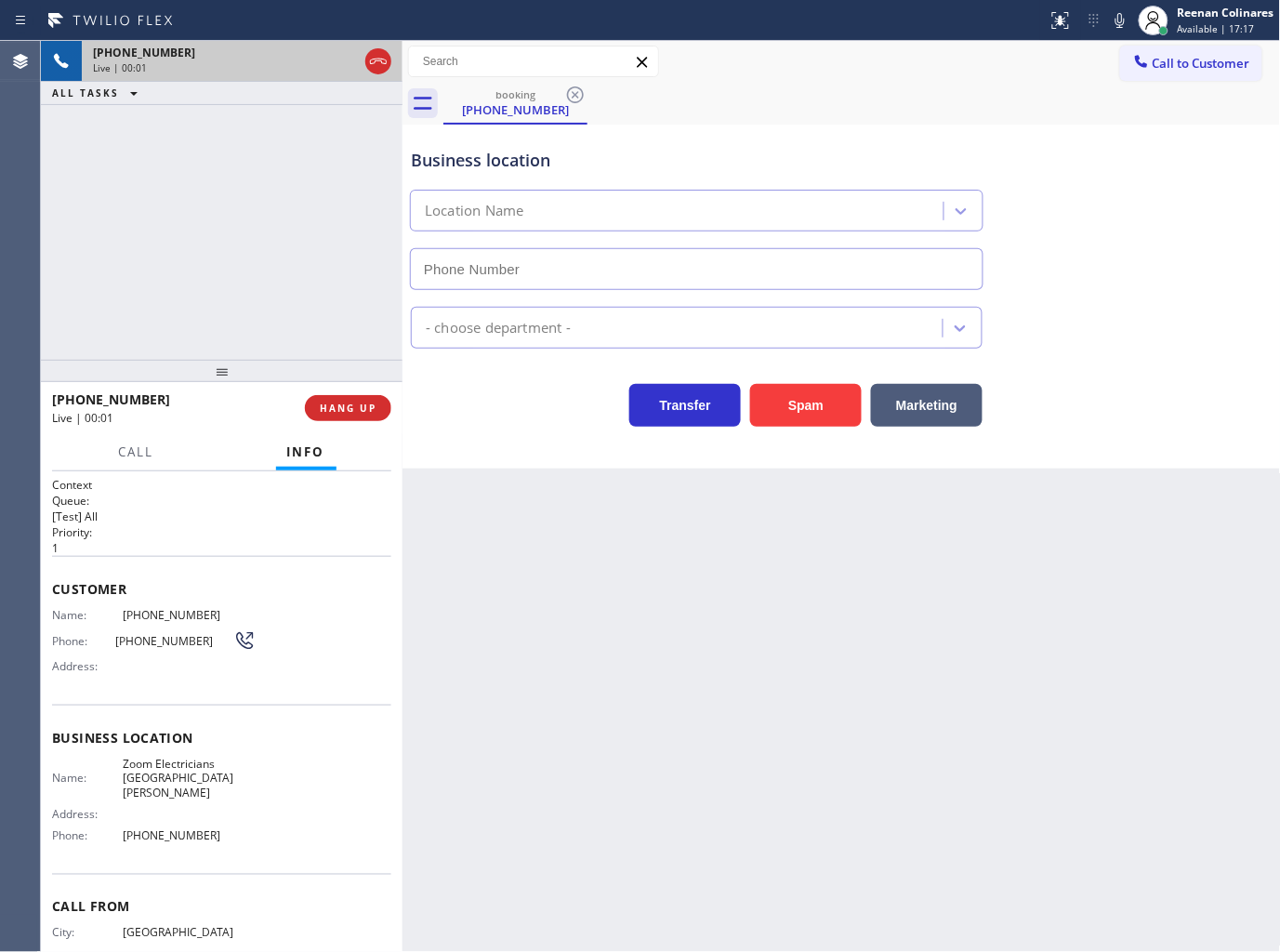
type input "(714) 786-1027"
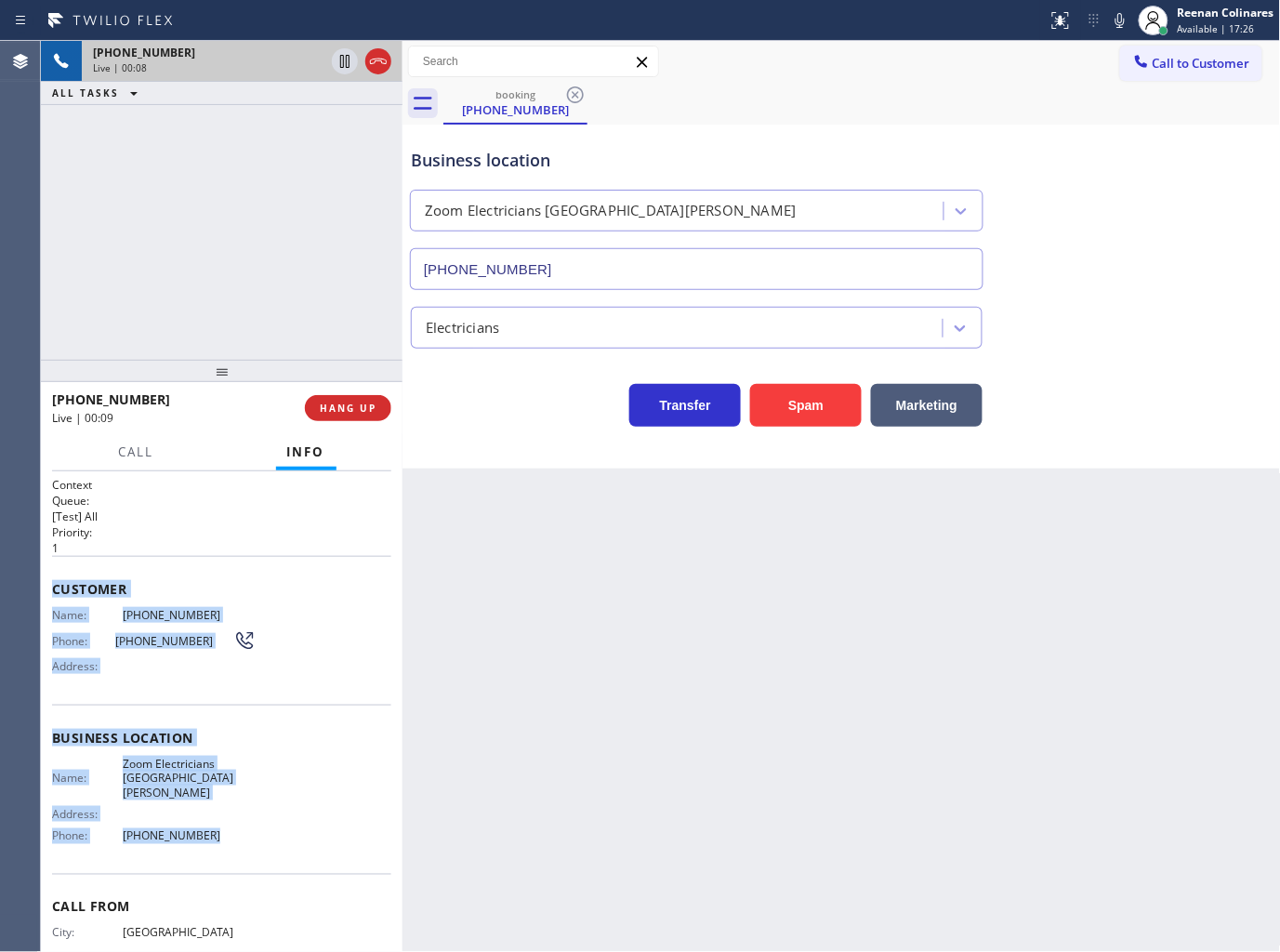
drag, startPoint x: 49, startPoint y: 578, endPoint x: 254, endPoint y: 812, distance: 311.1
click at [254, 812] on div "Context Queue: [Test] All Priority: 1 Customer Name: (626) 678-4159 Phone: (626…" at bounding box center [221, 712] width 361 height 482
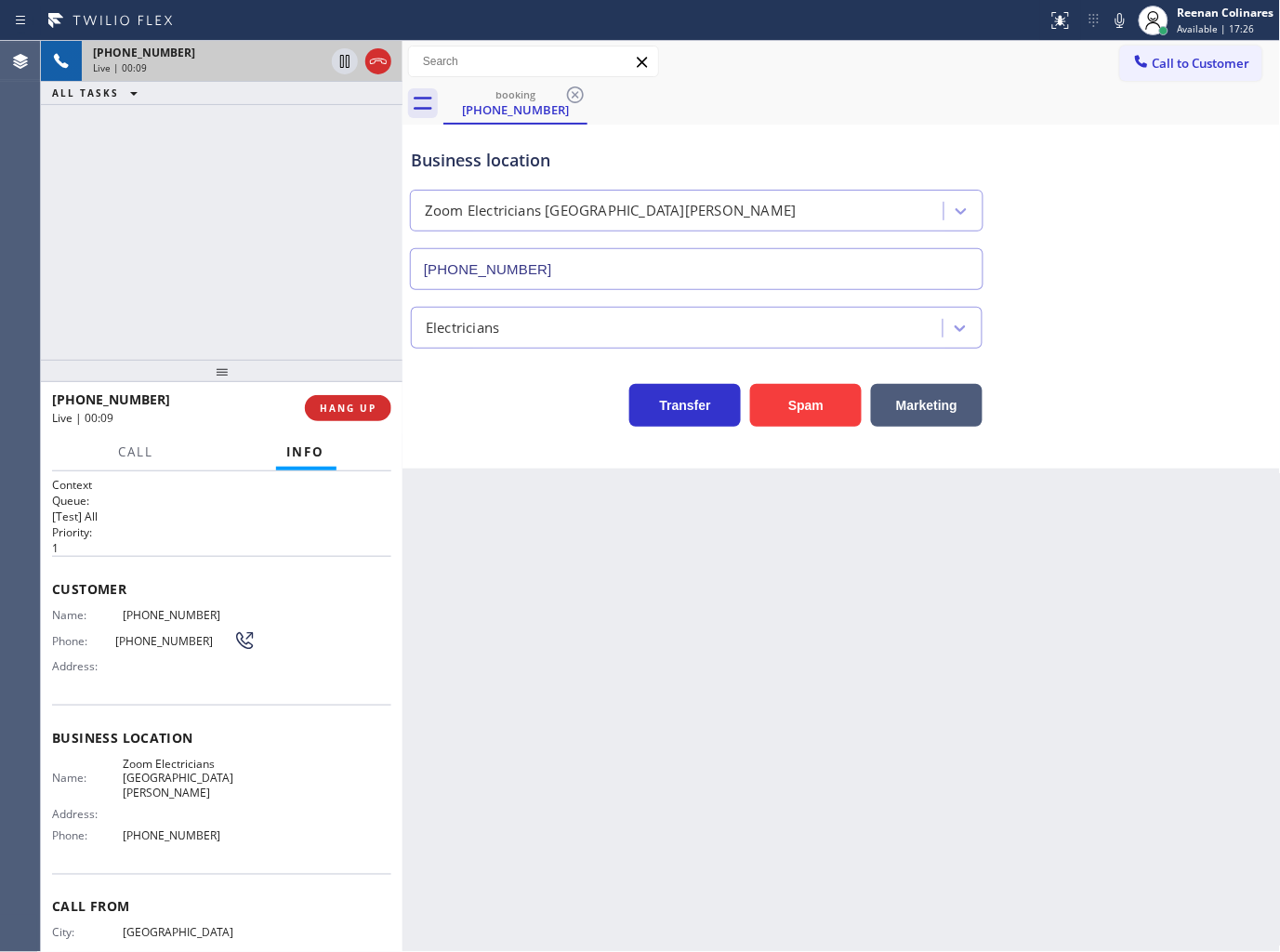
click at [763, 639] on div "Back to Dashboard Change Sender ID Customers Technicians Select a contact Outbo…" at bounding box center [841, 496] width 878 height 911
click at [1119, 20] on icon at bounding box center [1119, 20] width 22 height 22
click at [923, 388] on button "Marketing" at bounding box center [927, 405] width 112 height 43
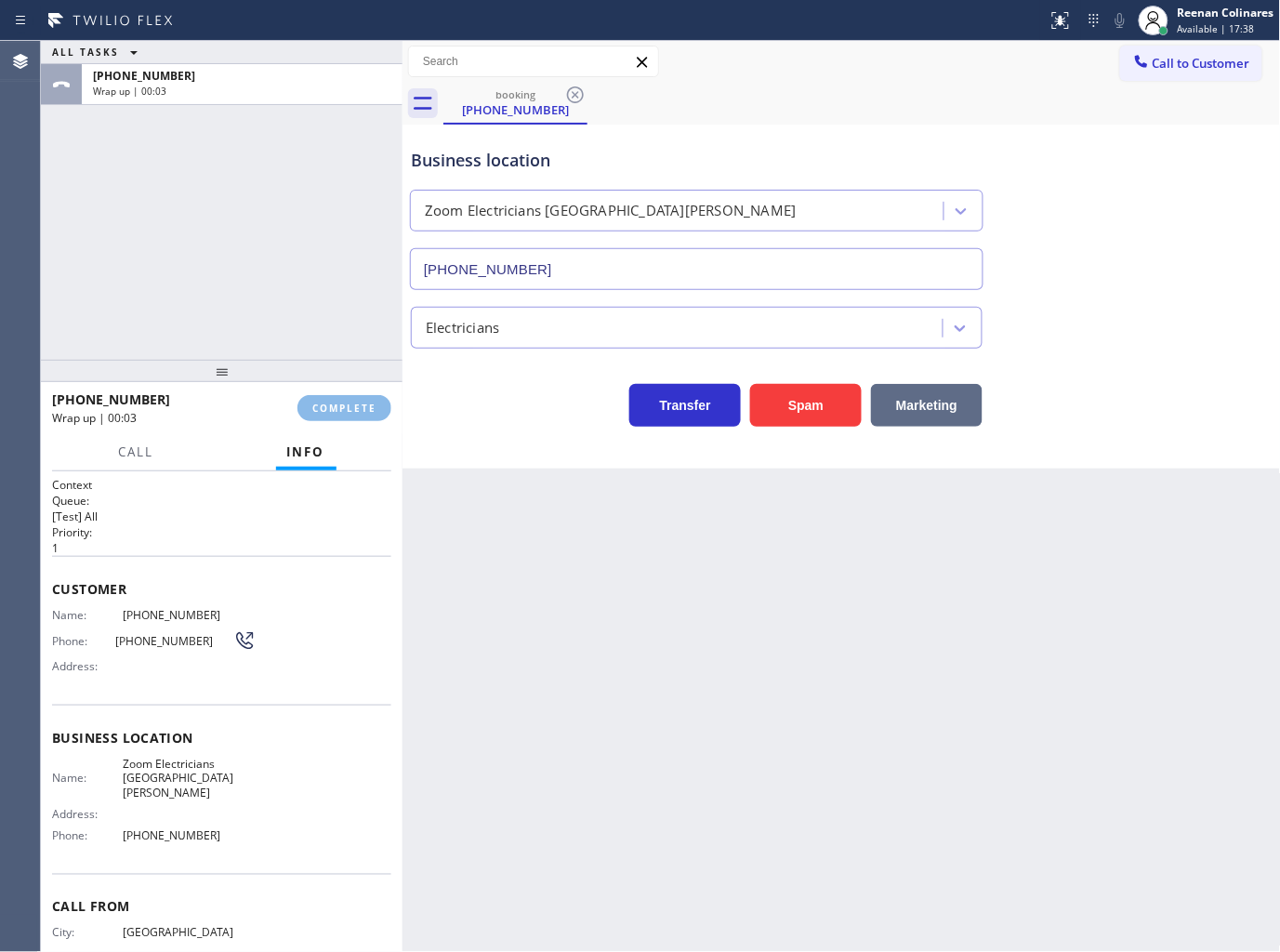
click at [936, 397] on div "Back to Dashboard Change Sender ID Customers Technicians Select a contact Outbo…" at bounding box center [841, 496] width 878 height 911
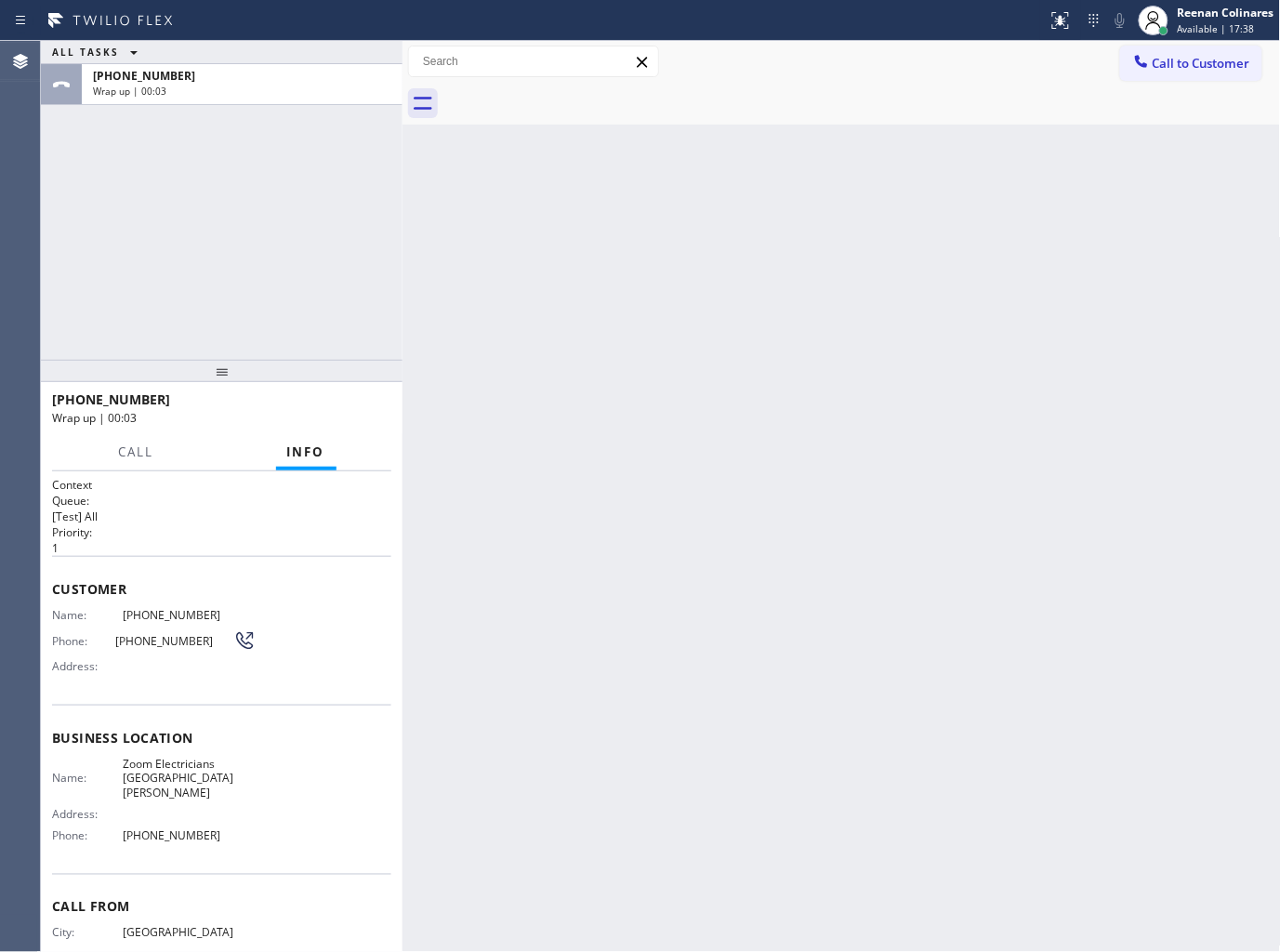
click at [936, 397] on div "Back to Dashboard Change Sender ID Customers Technicians Select a contact Outbo…" at bounding box center [841, 496] width 878 height 911
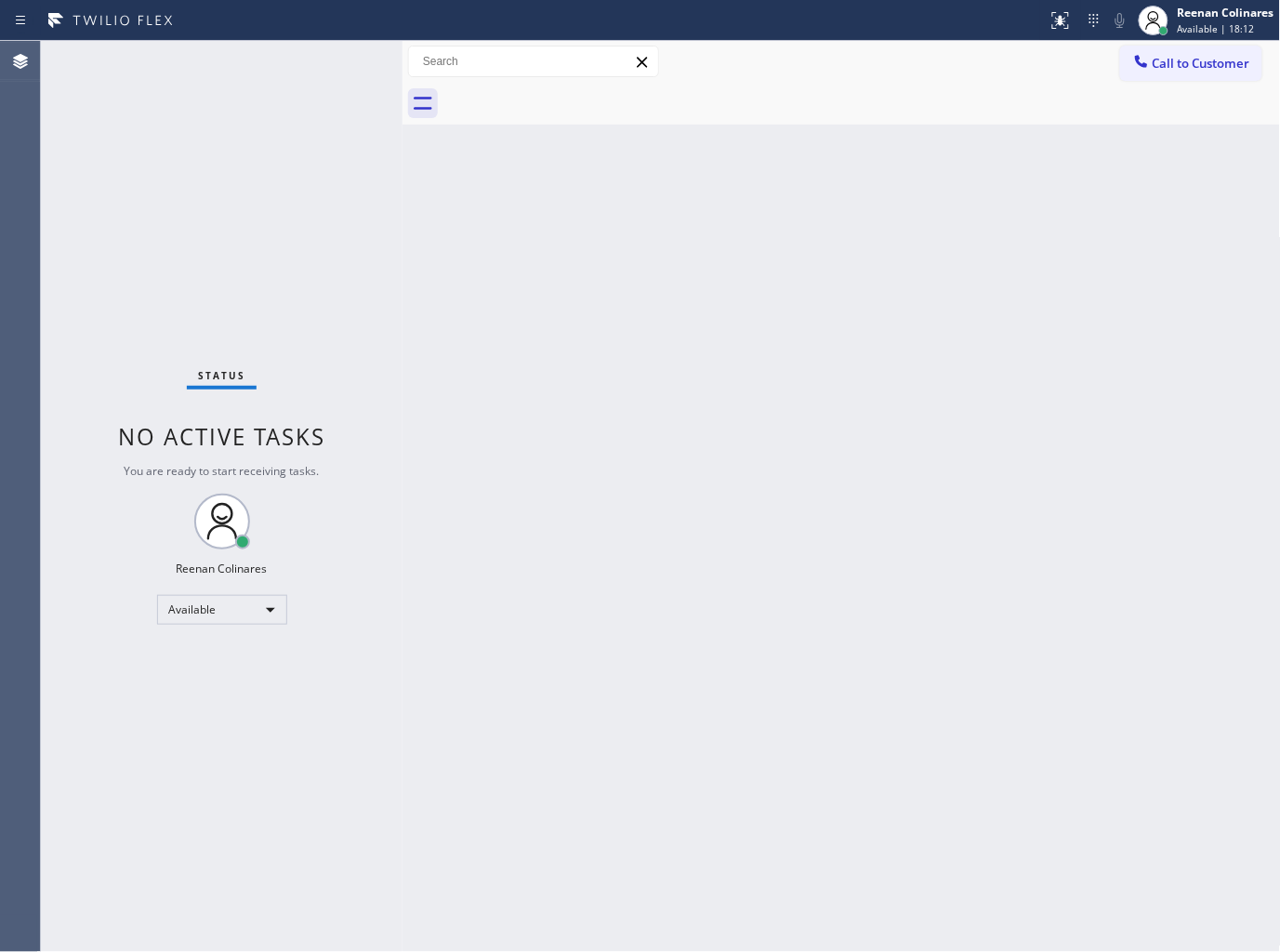
click at [871, 251] on div "Back to Dashboard Change Sender ID Customers Technicians Select a contact Outbo…" at bounding box center [841, 496] width 878 height 911
click at [477, 481] on div "Back to Dashboard Change Sender ID Customers Technicians Select a contact Outbo…" at bounding box center [841, 496] width 878 height 911
click at [686, 277] on div "Back to Dashboard Change Sender ID Customers Technicians Select a contact Outbo…" at bounding box center [841, 496] width 878 height 911
click at [909, 274] on div "Back to Dashboard Change Sender ID Customers Technicians Select a contact Outbo…" at bounding box center [841, 496] width 878 height 911
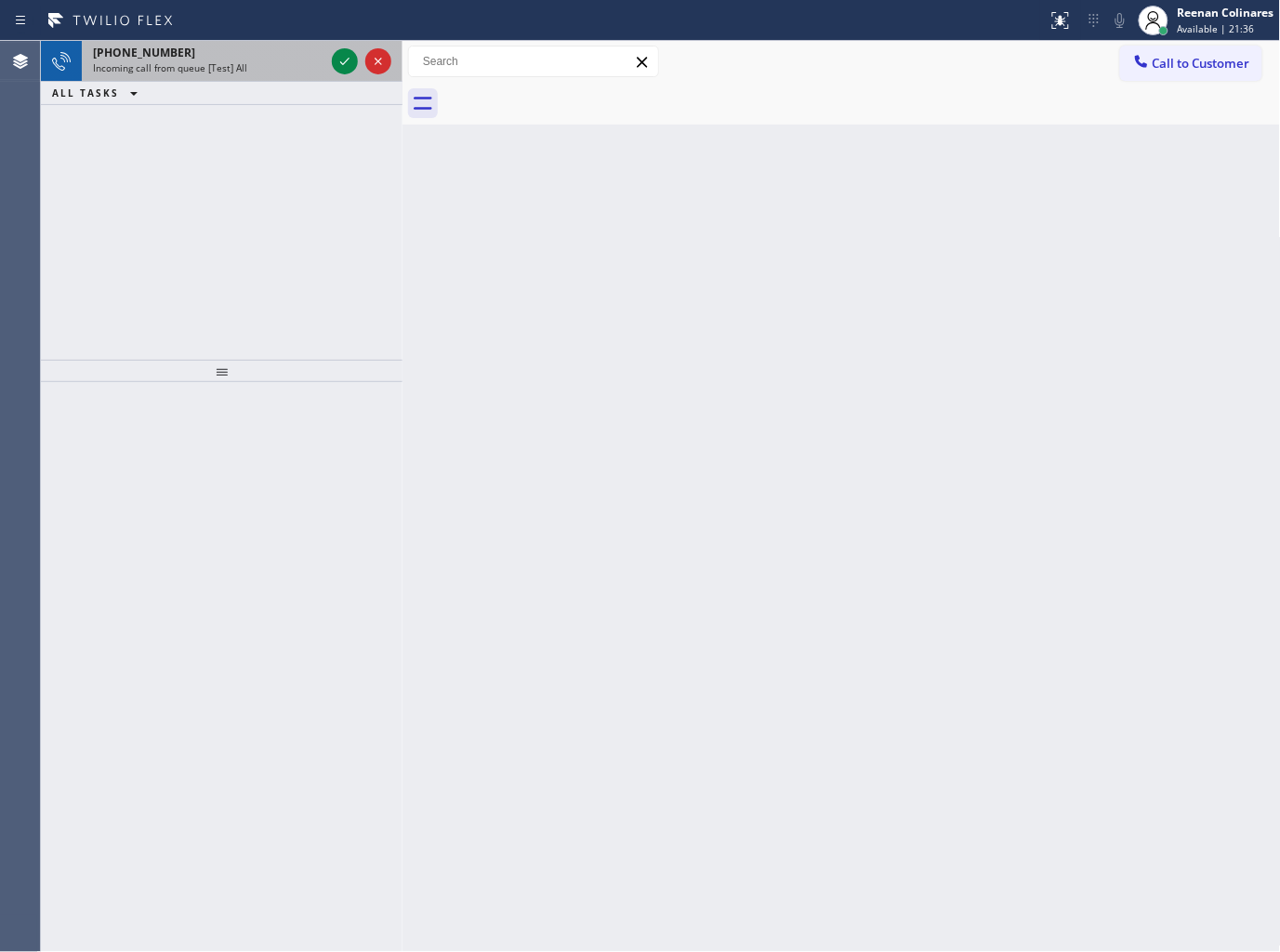
click at [242, 67] on span "Incoming call from queue [Test] All" at bounding box center [170, 67] width 155 height 13
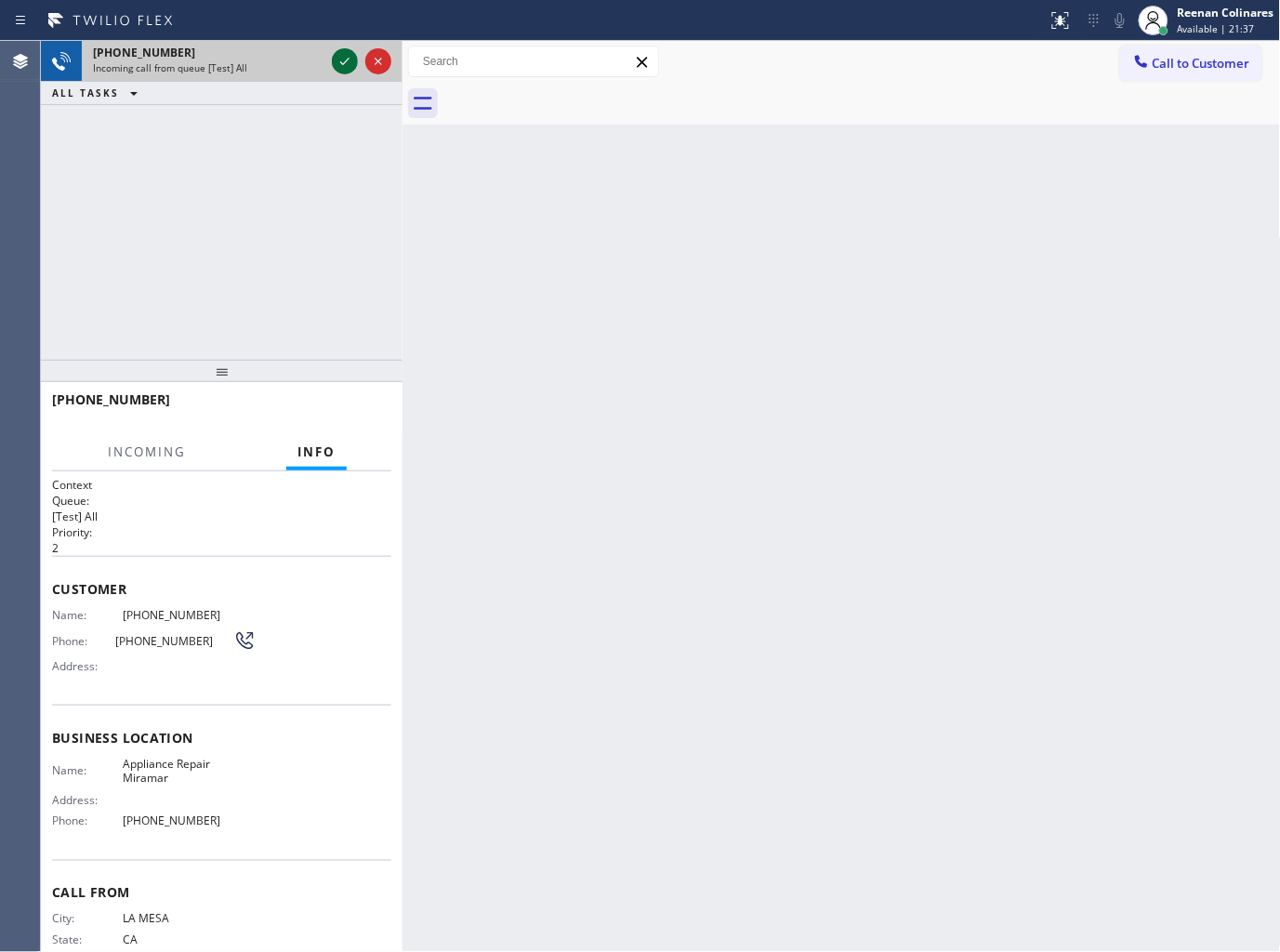
click at [338, 60] on icon at bounding box center [344, 61] width 22 height 22
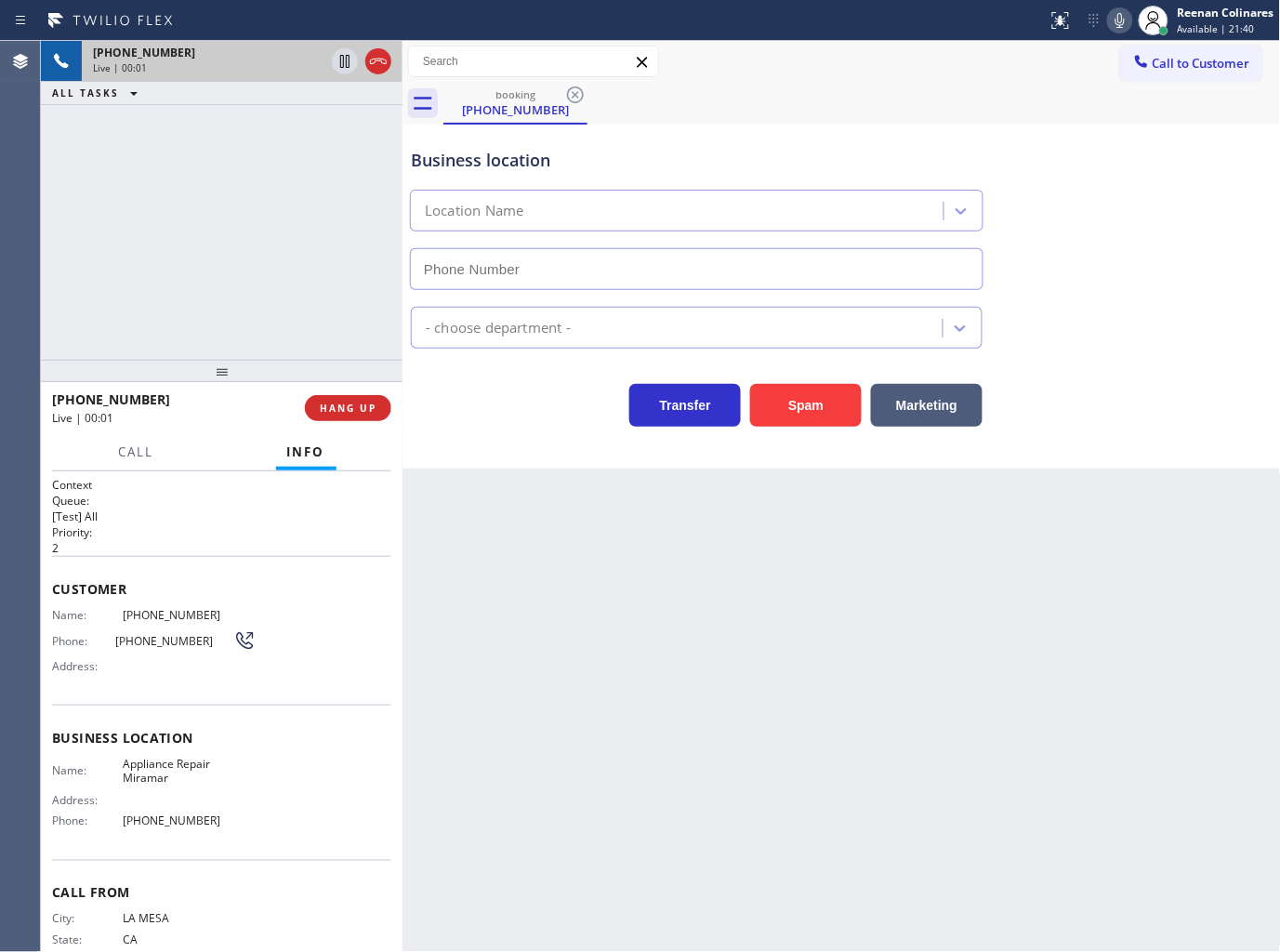
type input "(619) 304-2508"
click at [1116, 20] on icon at bounding box center [1119, 20] width 9 height 15
click at [1116, 21] on icon at bounding box center [1119, 20] width 22 height 22
click at [1117, 22] on icon at bounding box center [1119, 20] width 22 height 22
click at [1118, 22] on icon at bounding box center [1119, 20] width 22 height 22
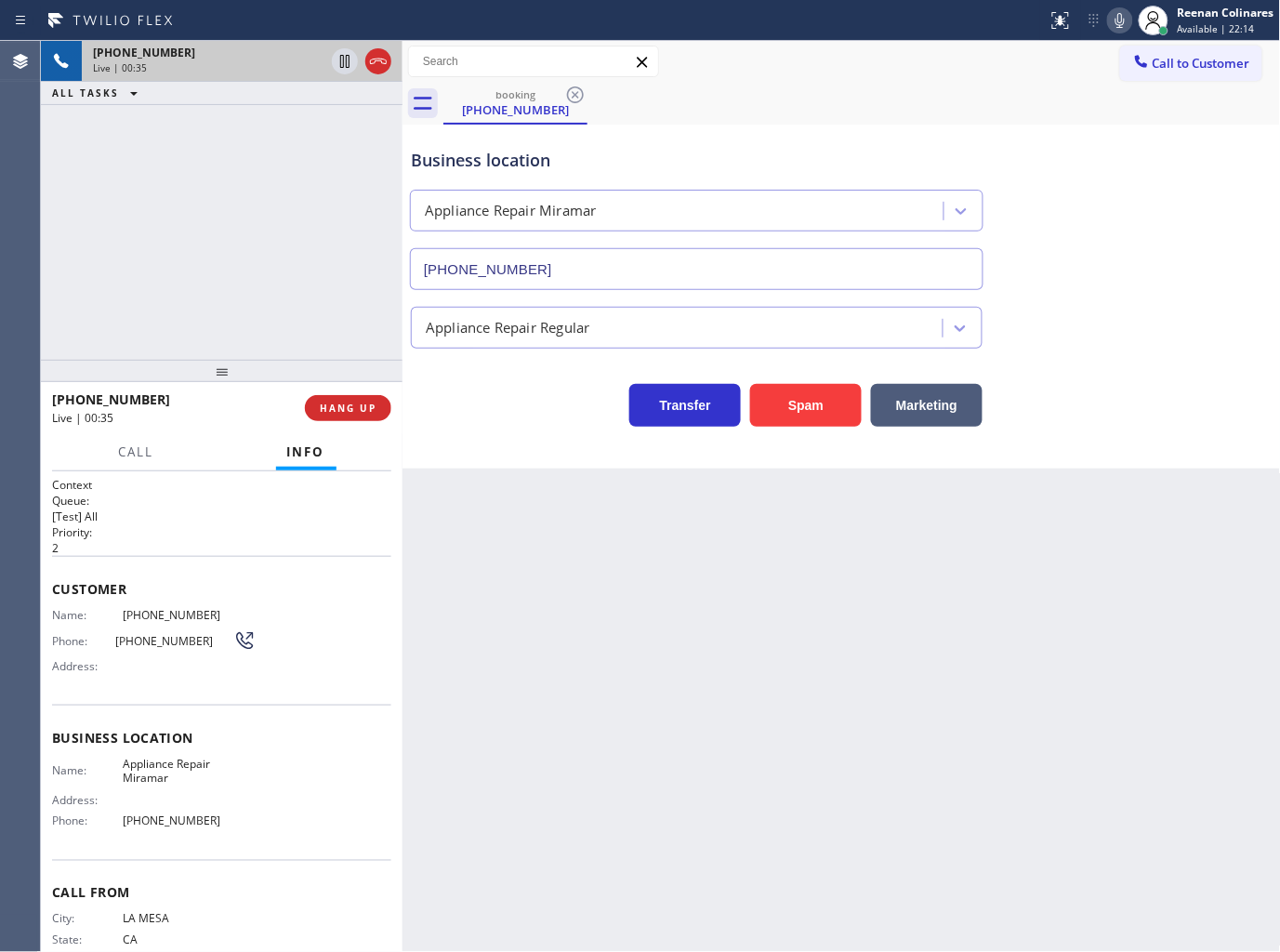
click at [1117, 21] on icon at bounding box center [1119, 20] width 22 height 22
click at [151, 444] on span "Call" at bounding box center [136, 451] width 35 height 17
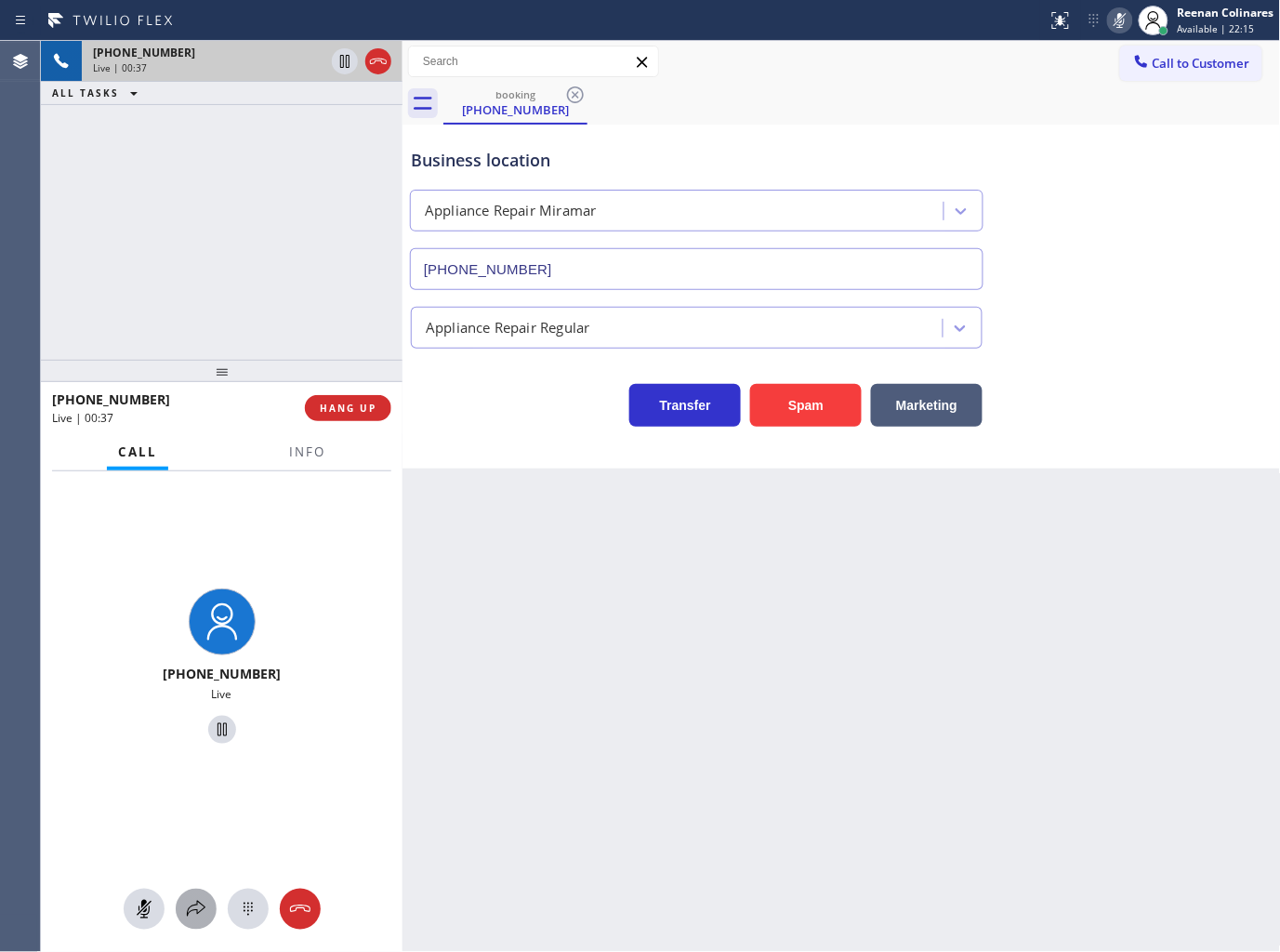
click at [187, 913] on icon at bounding box center [196, 909] width 19 height 16
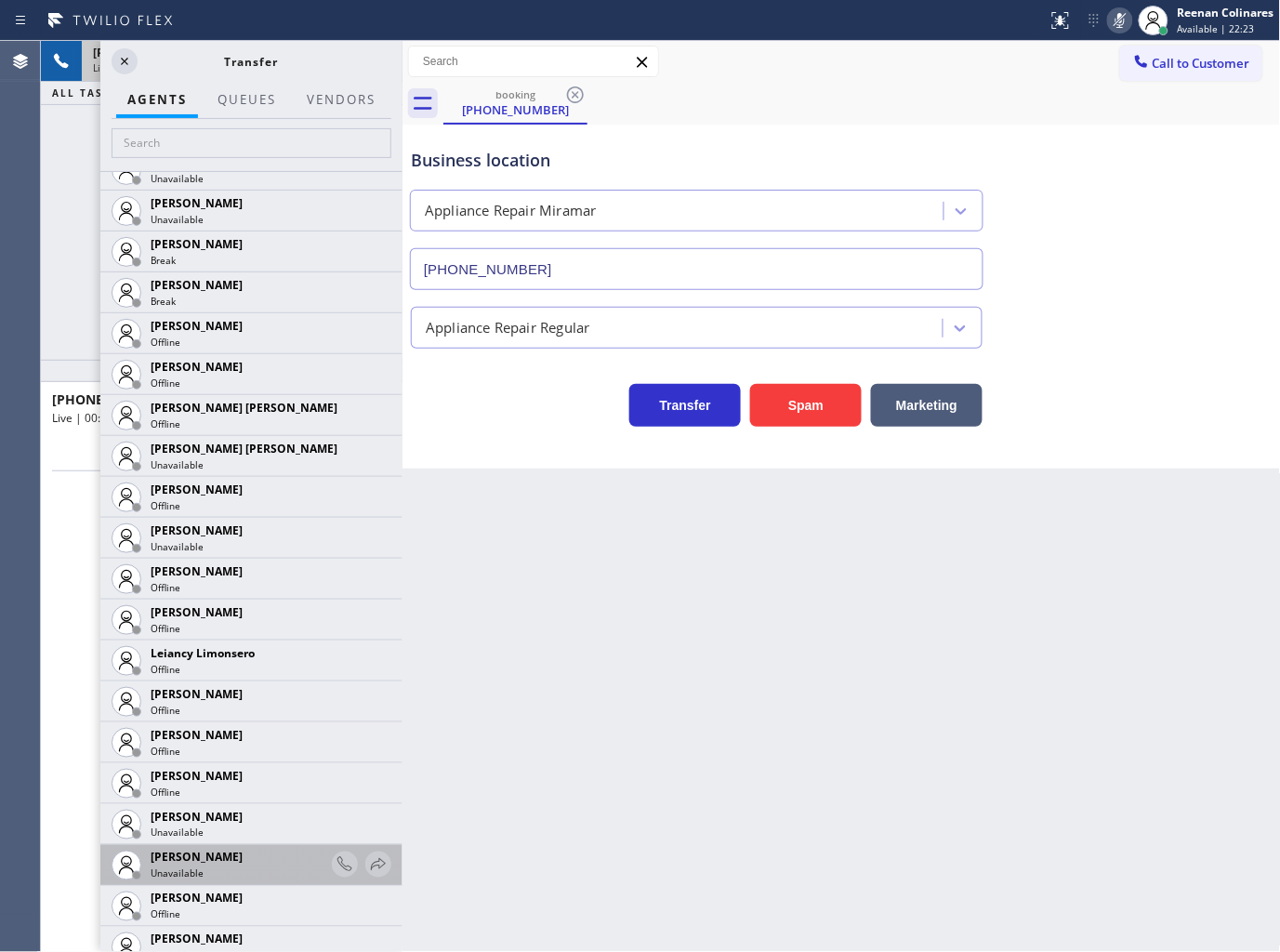
scroll to position [2582, 0]
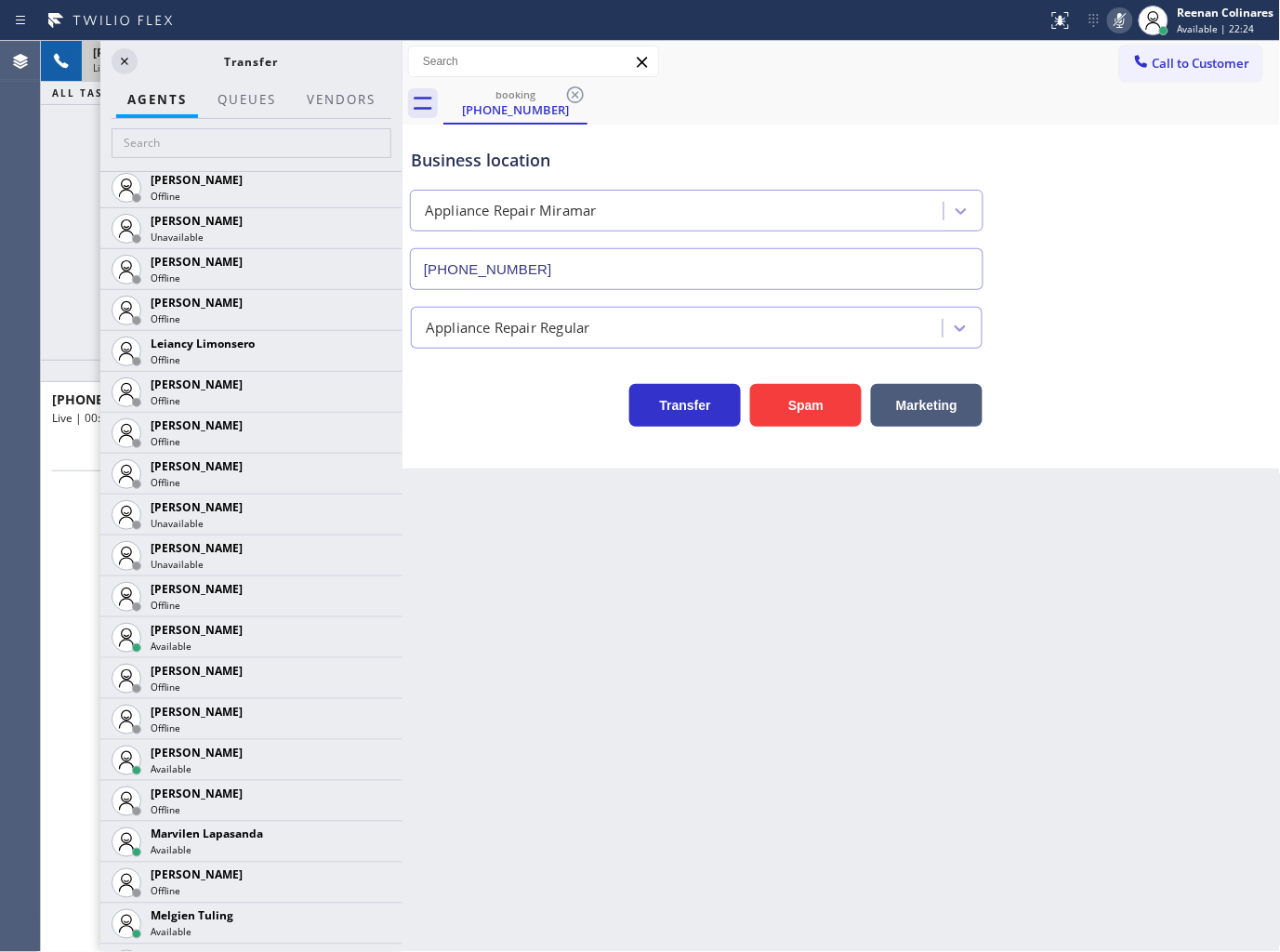
click at [0, 0] on icon at bounding box center [0, 0] width 0 height 0
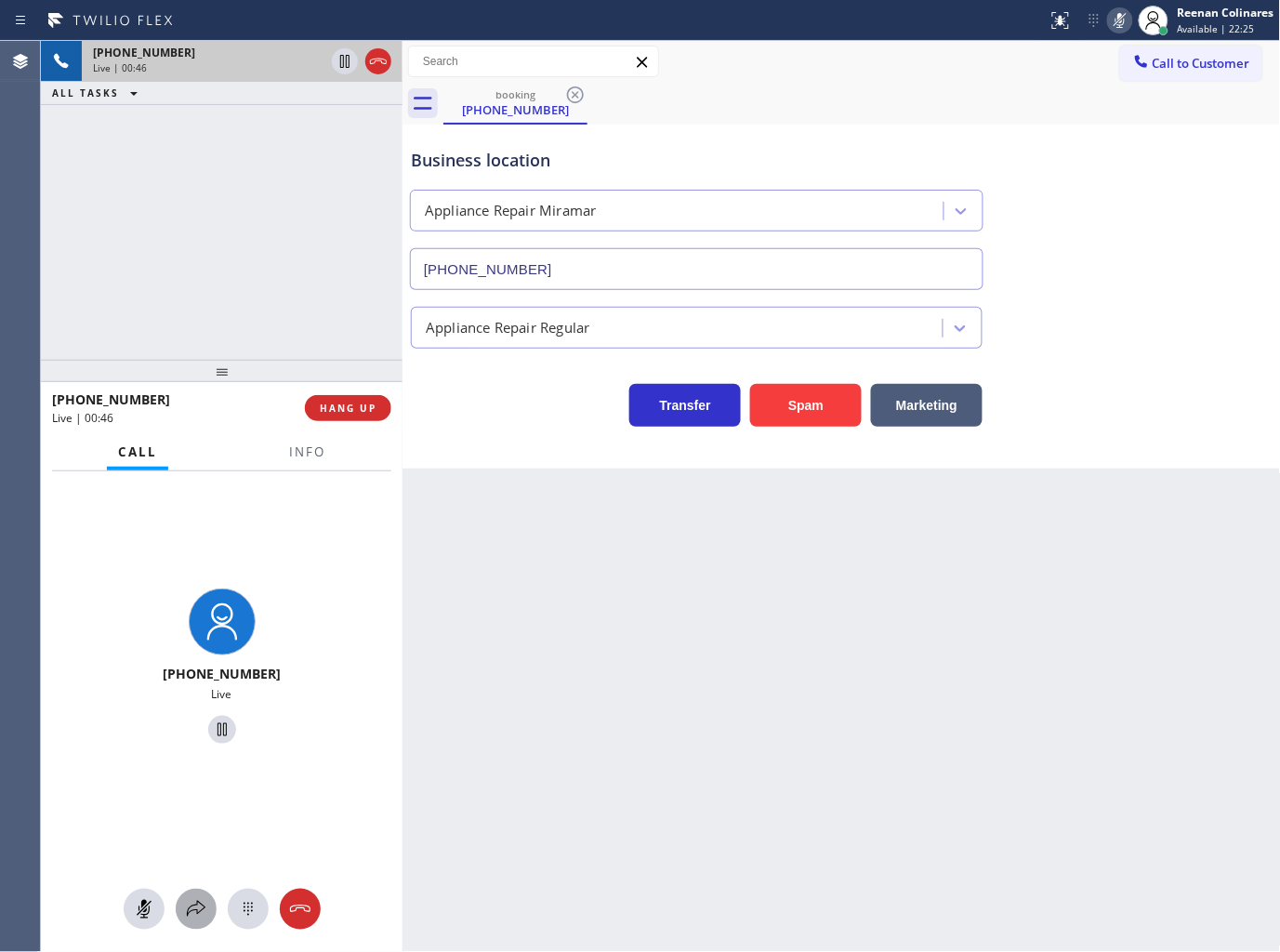
click at [194, 907] on icon at bounding box center [196, 909] width 22 height 22
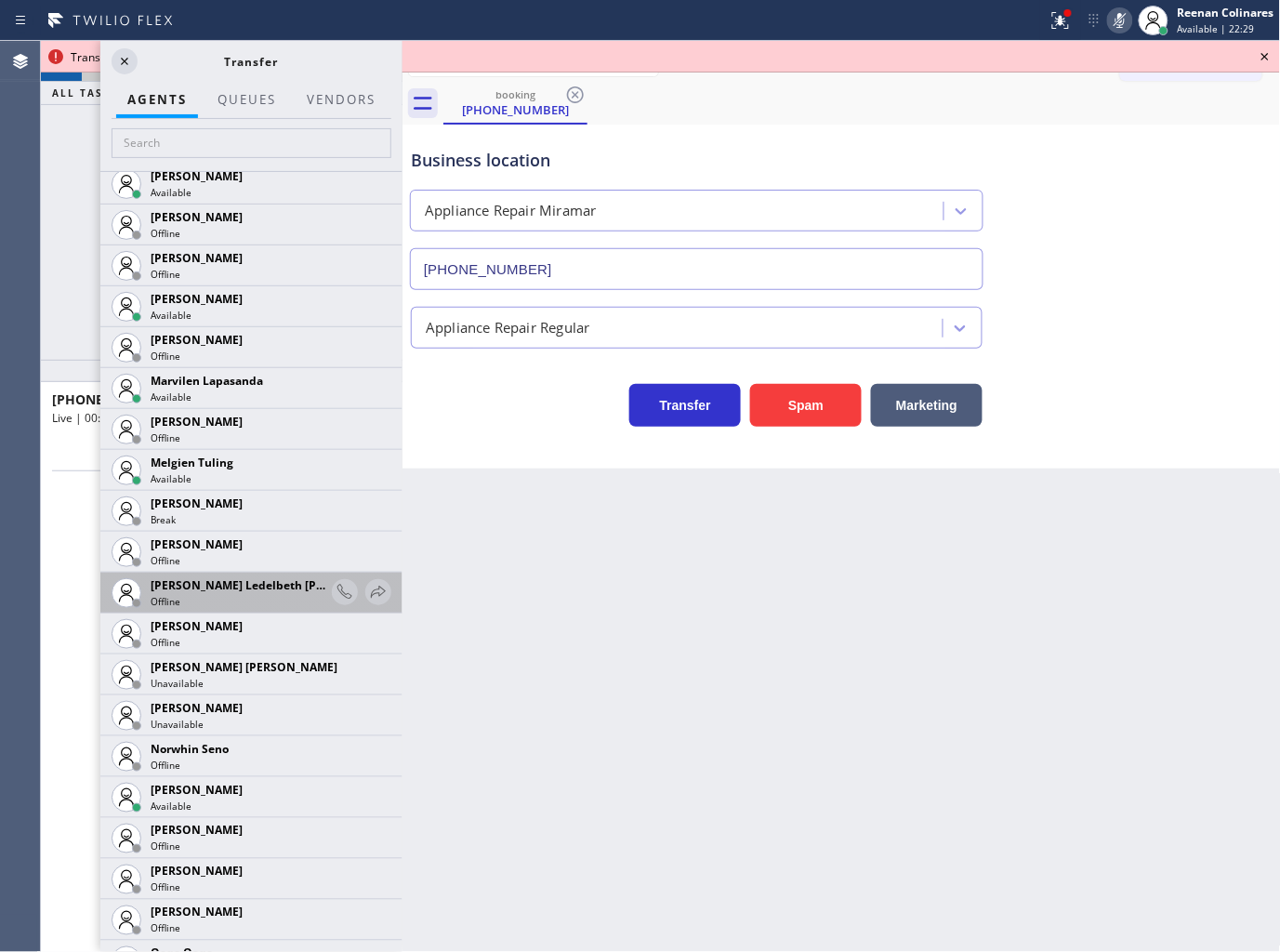
scroll to position [2977, 0]
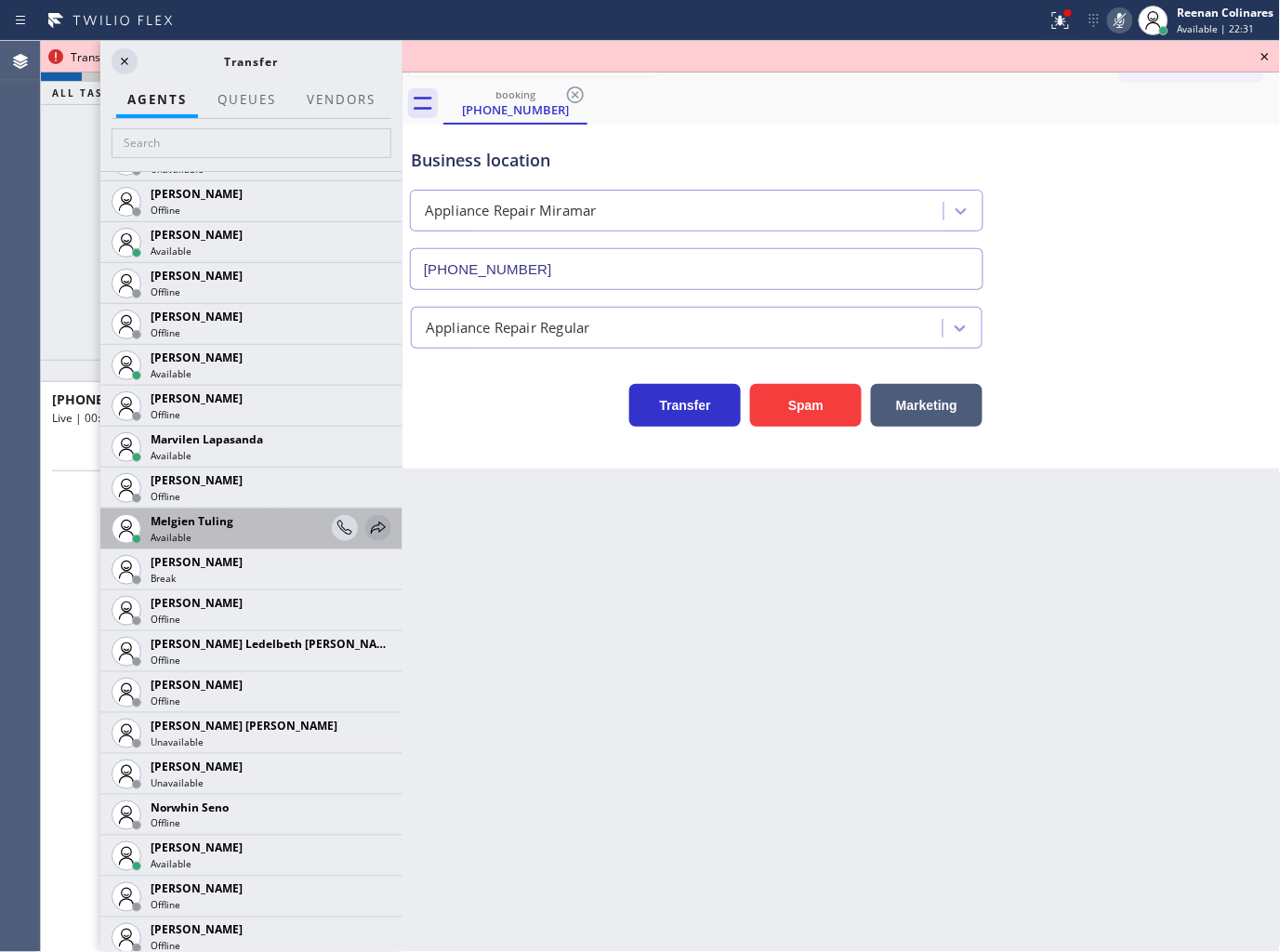
click at [367, 527] on icon at bounding box center [378, 528] width 22 height 22
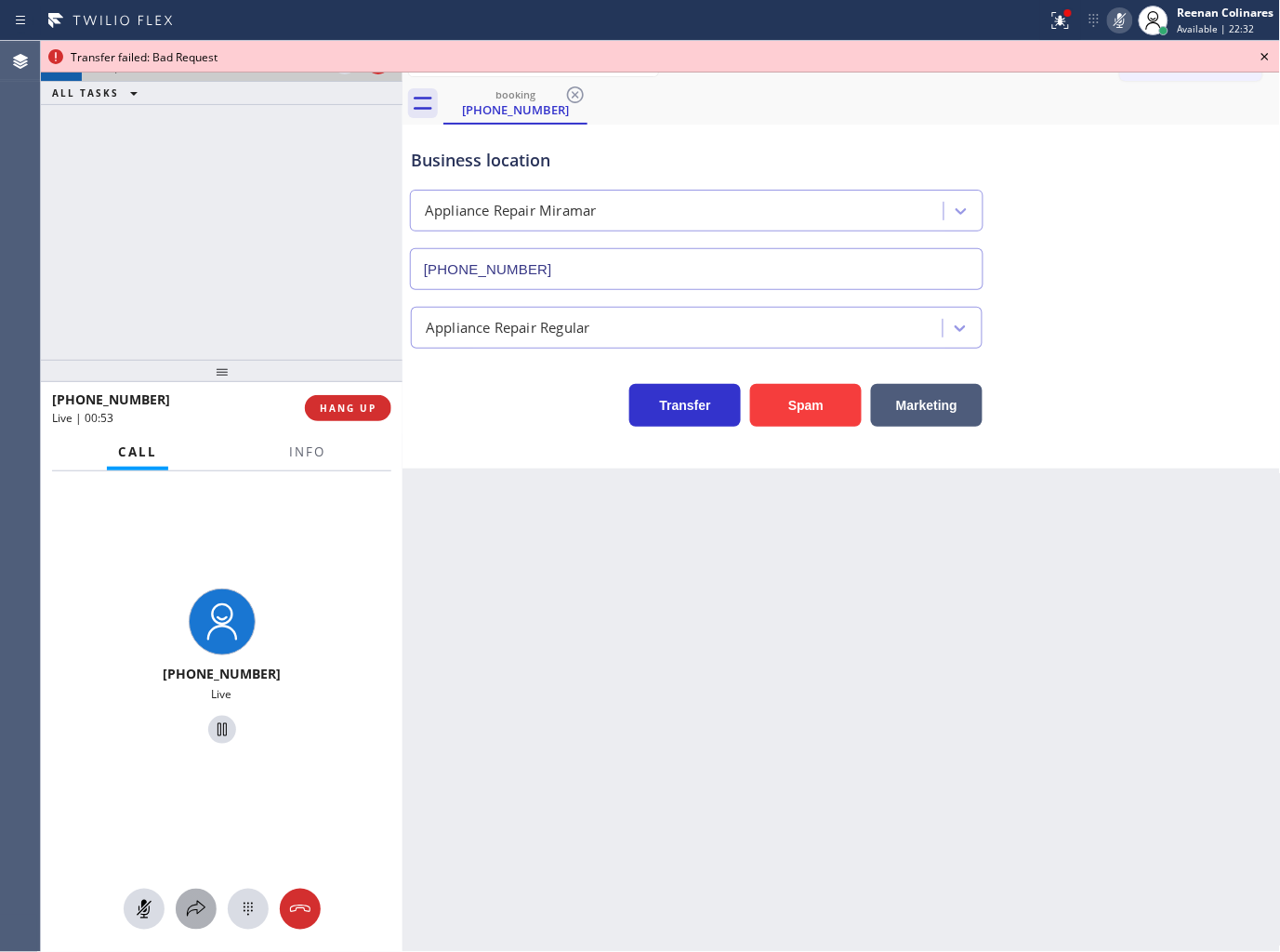
click at [196, 904] on icon at bounding box center [196, 909] width 22 height 22
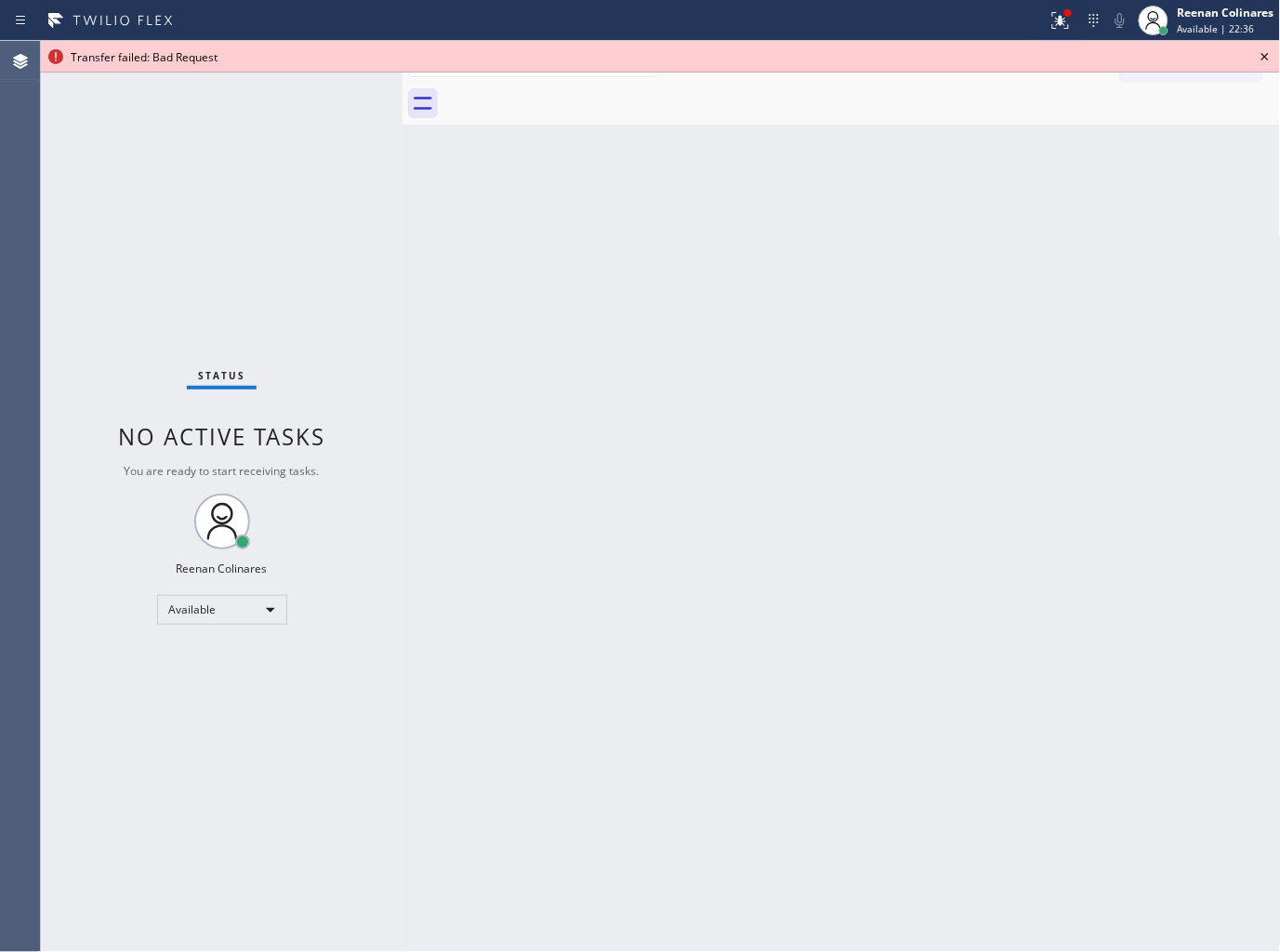
click at [1032, 24] on div at bounding box center [523, 21] width 1033 height 30
drag, startPoint x: 1039, startPoint y: 22, endPoint x: 1052, endPoint y: 22, distance: 13.0
click at [1040, 22] on div "Status report Issue detected This issue could affect your workflow. Please cont…" at bounding box center [640, 20] width 1280 height 41
click at [1054, 21] on icon at bounding box center [1061, 20] width 22 height 22
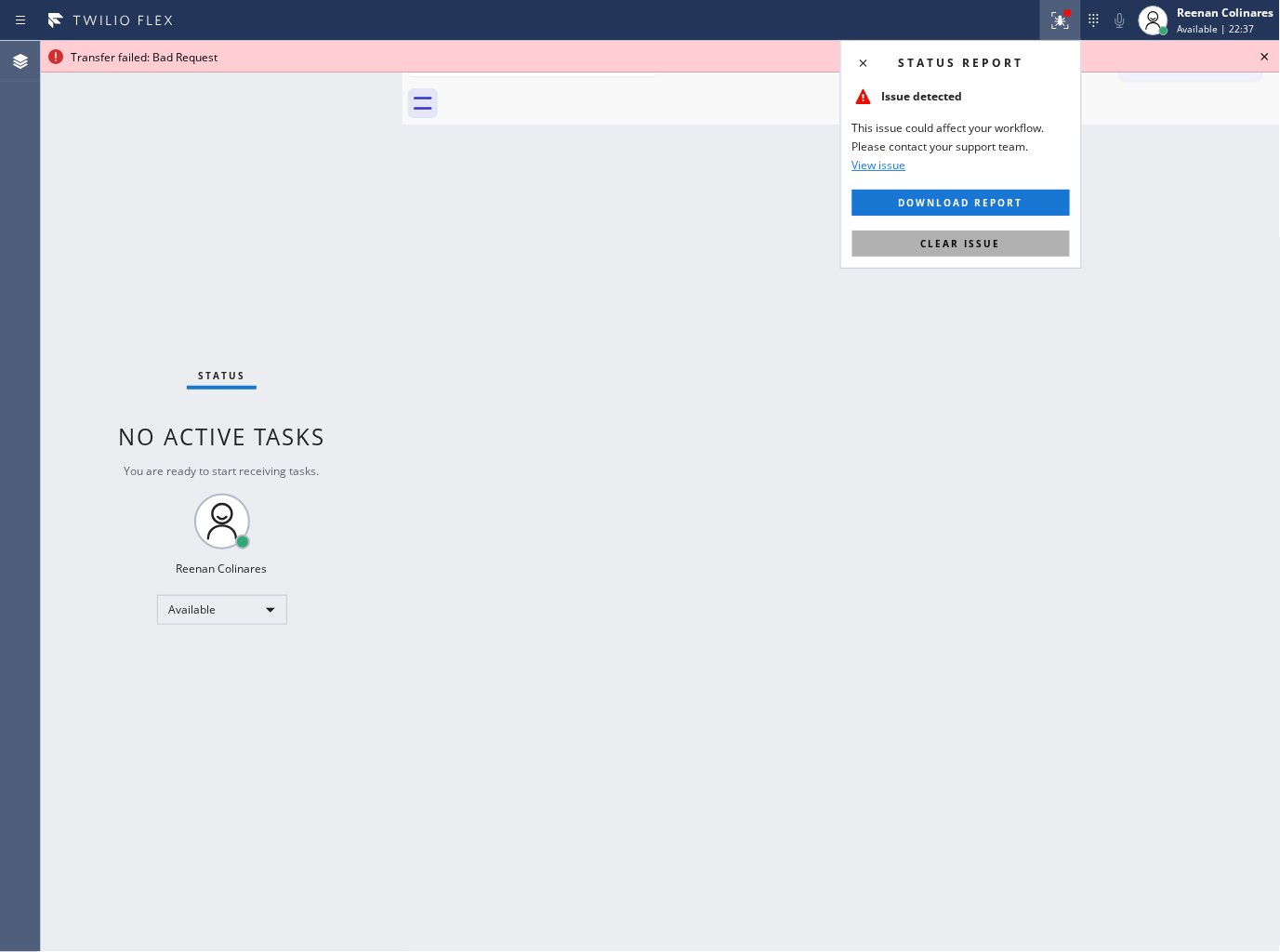
click at [1016, 237] on button "Clear issue" at bounding box center [961, 243] width 217 height 26
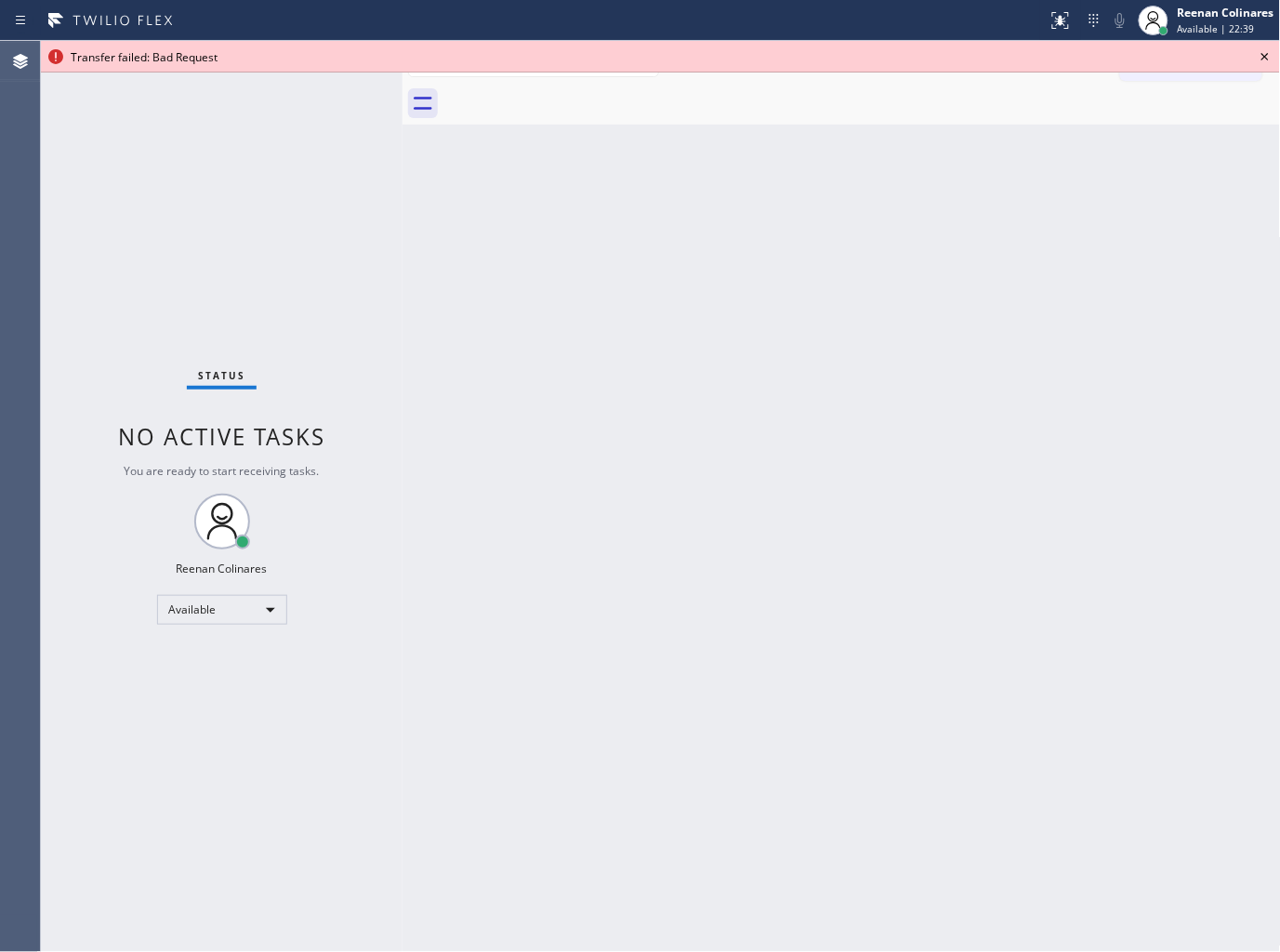
click at [1266, 58] on icon at bounding box center [1264, 56] width 7 height 7
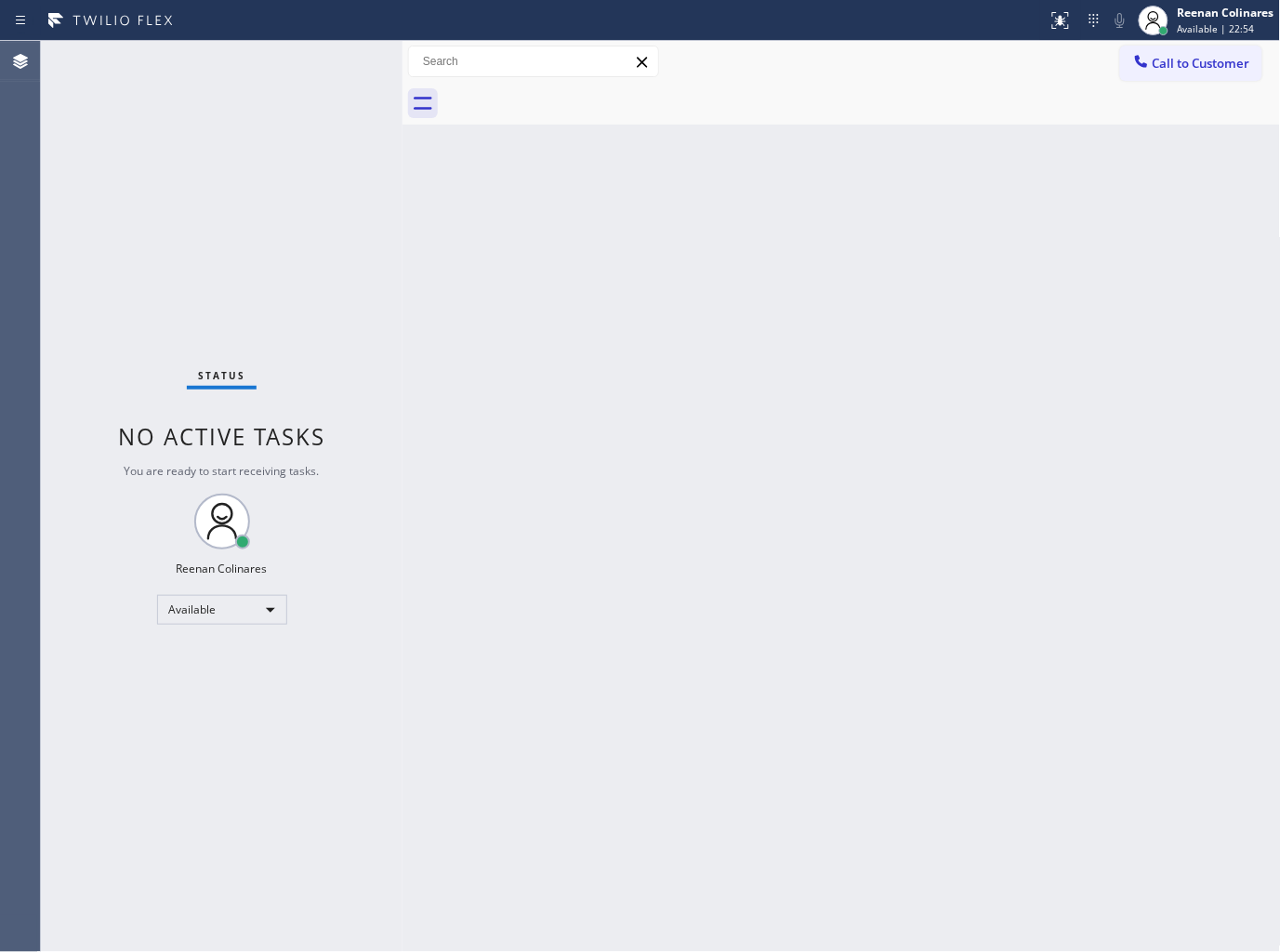
click at [172, 216] on div "Status No active tasks You are ready to start receiving tasks. Reenan Colinares…" at bounding box center [221, 496] width 361 height 911
click at [840, 155] on div "Back to Dashboard Change Sender ID Customers Technicians Select a contact Outbo…" at bounding box center [841, 496] width 878 height 911
click at [273, 84] on div "Status No active tasks You are ready to start receiving tasks. Reenan Colinares…" at bounding box center [221, 496] width 361 height 911
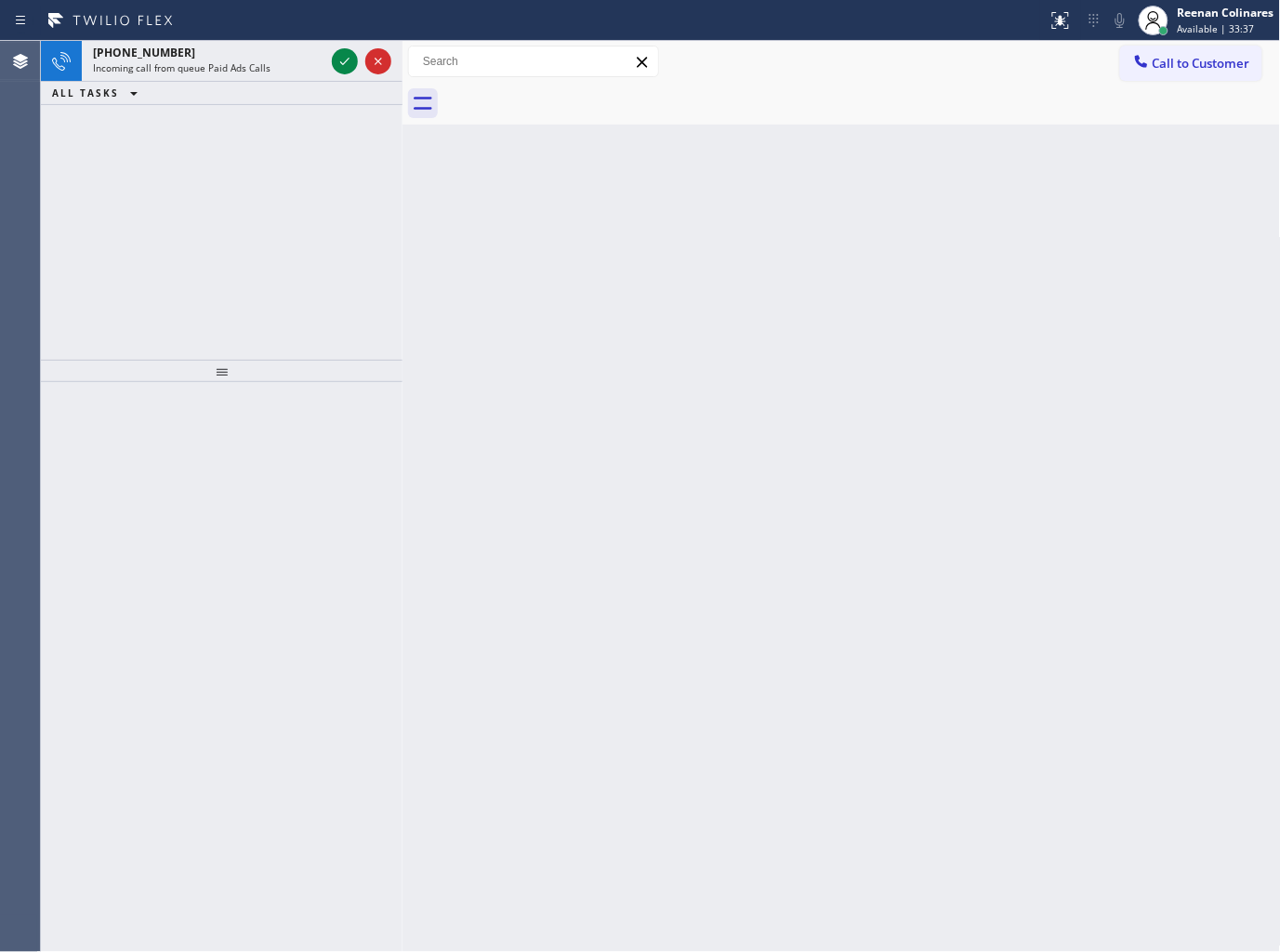
click at [274, 153] on div "+18452398353 Incoming call from queue Paid Ads Calls ALL TASKS ALL TASKS ACTIVE…" at bounding box center [221, 201] width 361 height 319
click at [273, 68] on div "Incoming call from queue Paid Ads Calls" at bounding box center [209, 67] width 231 height 13
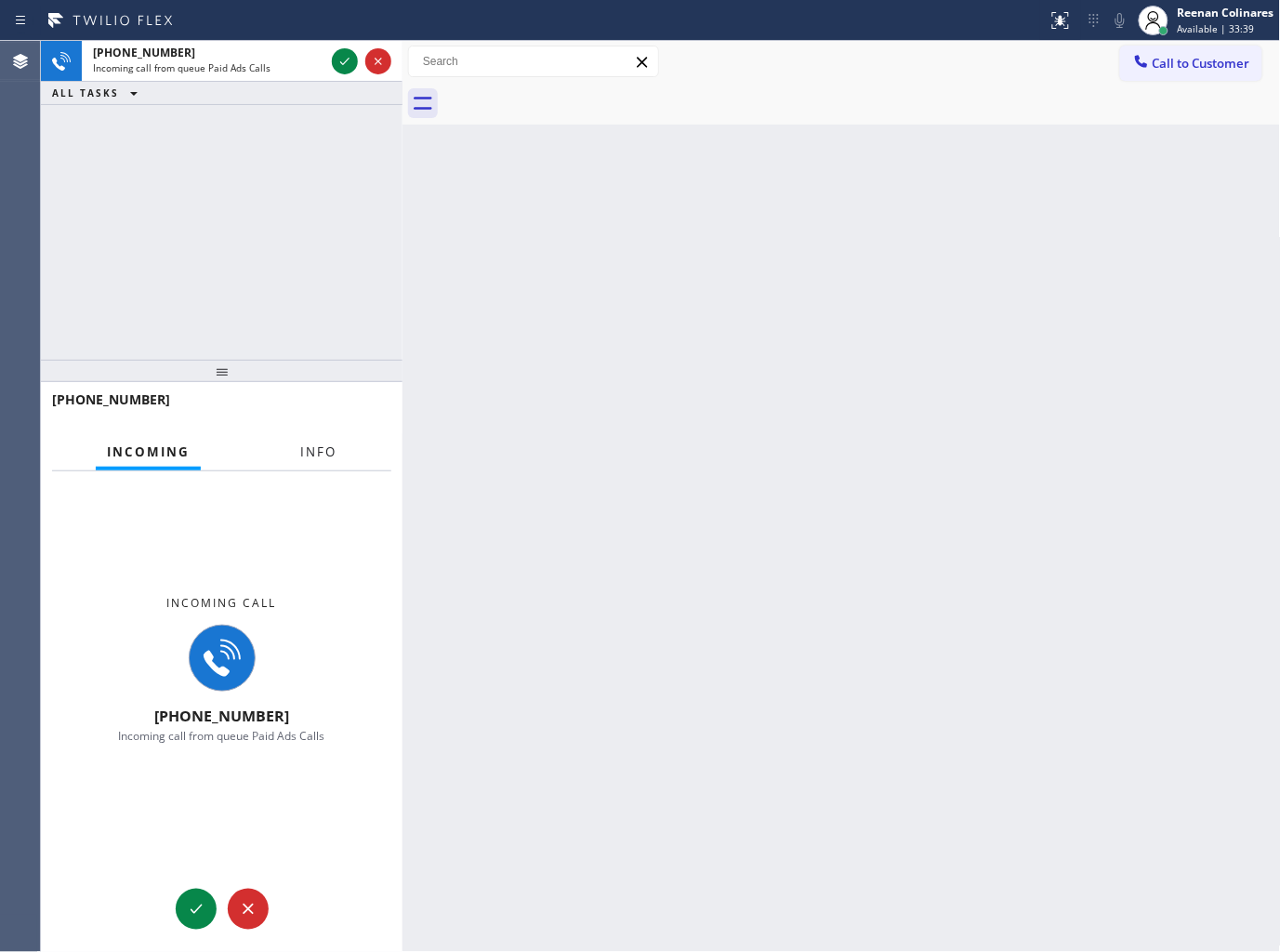
click at [340, 456] on button "Info" at bounding box center [318, 452] width 59 height 36
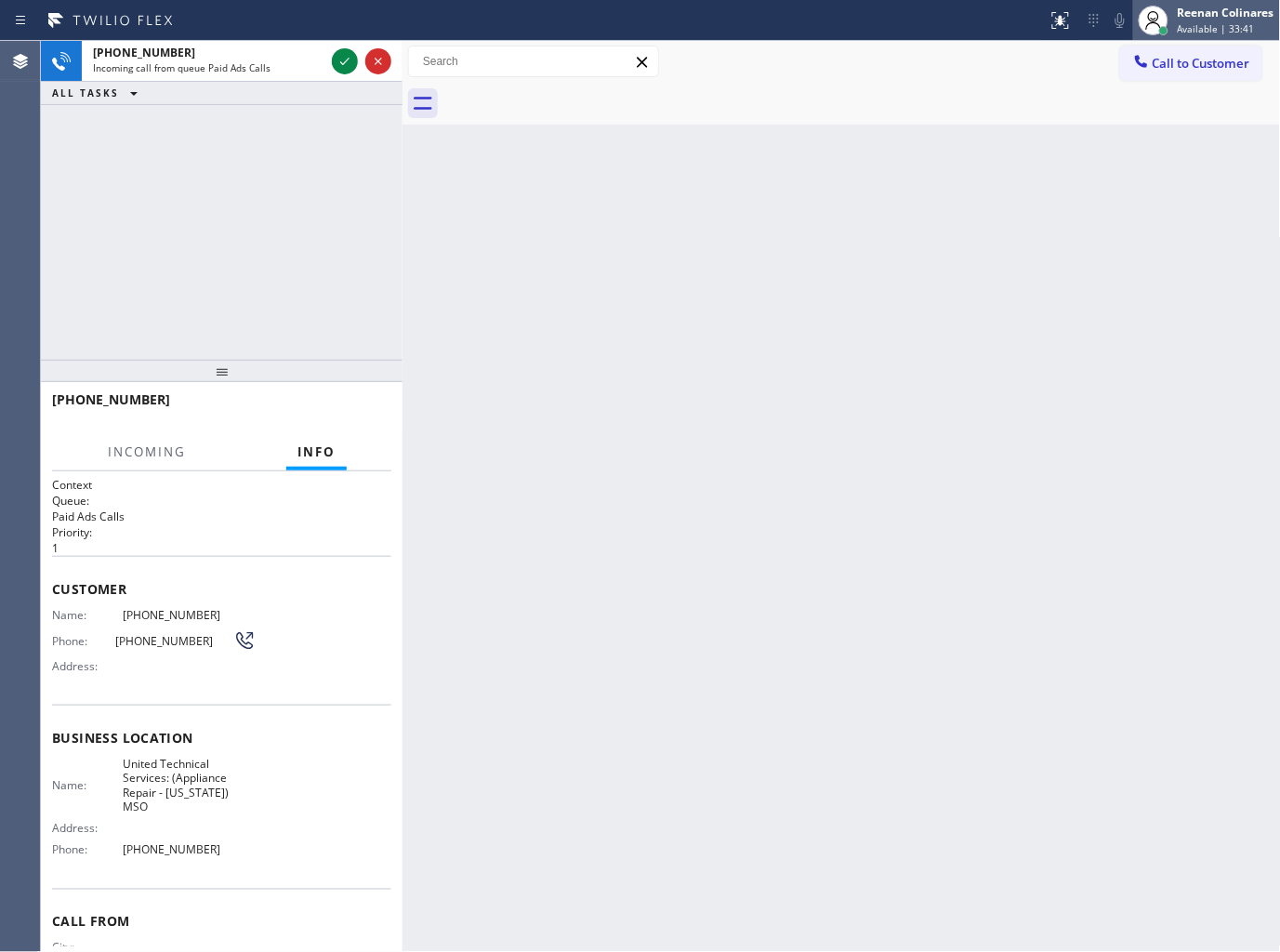
click at [1190, 24] on span "Available | 33:41" at bounding box center [1215, 28] width 77 height 13
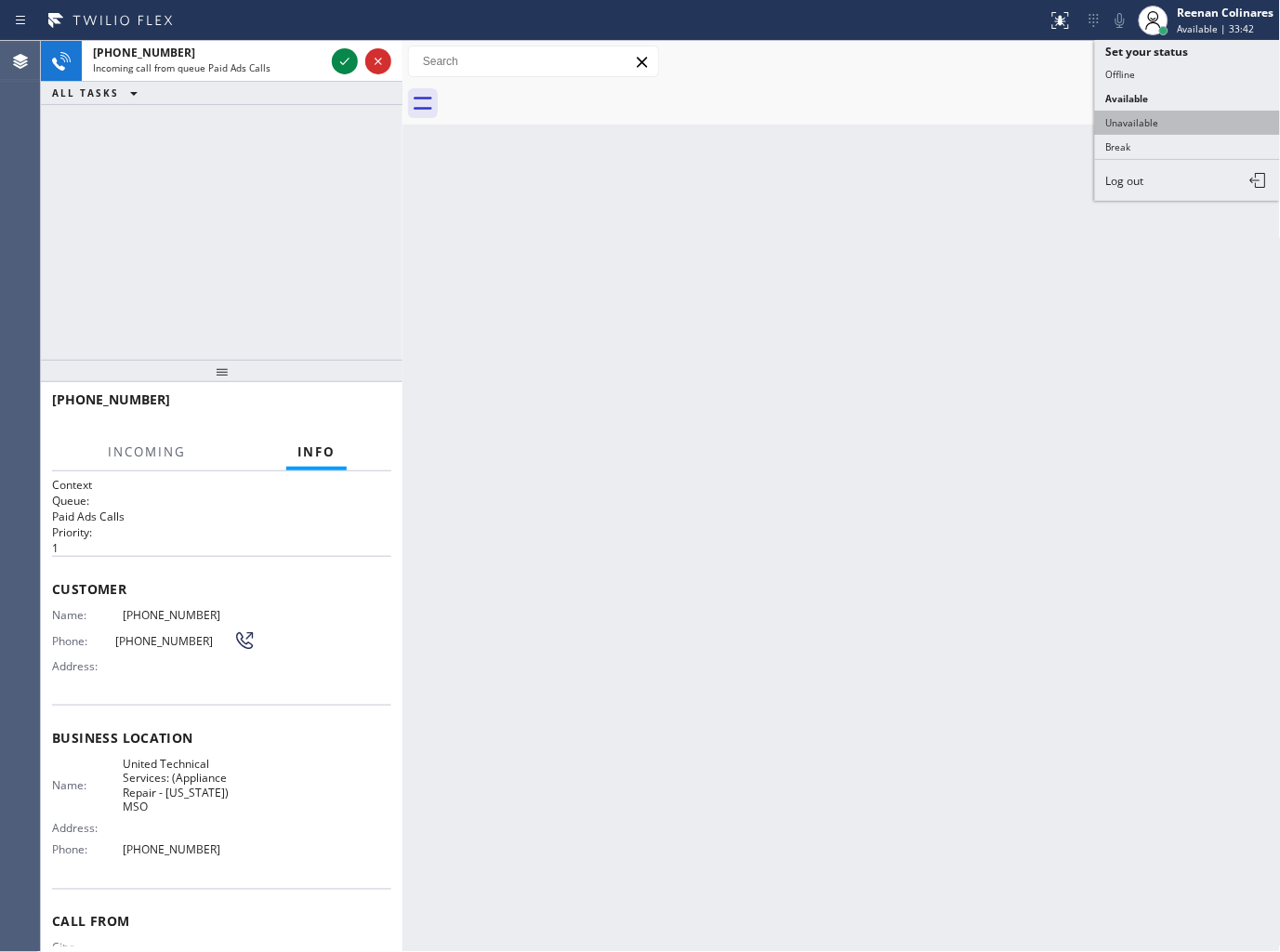
click at [1152, 115] on button "Unavailable" at bounding box center [1187, 123] width 186 height 24
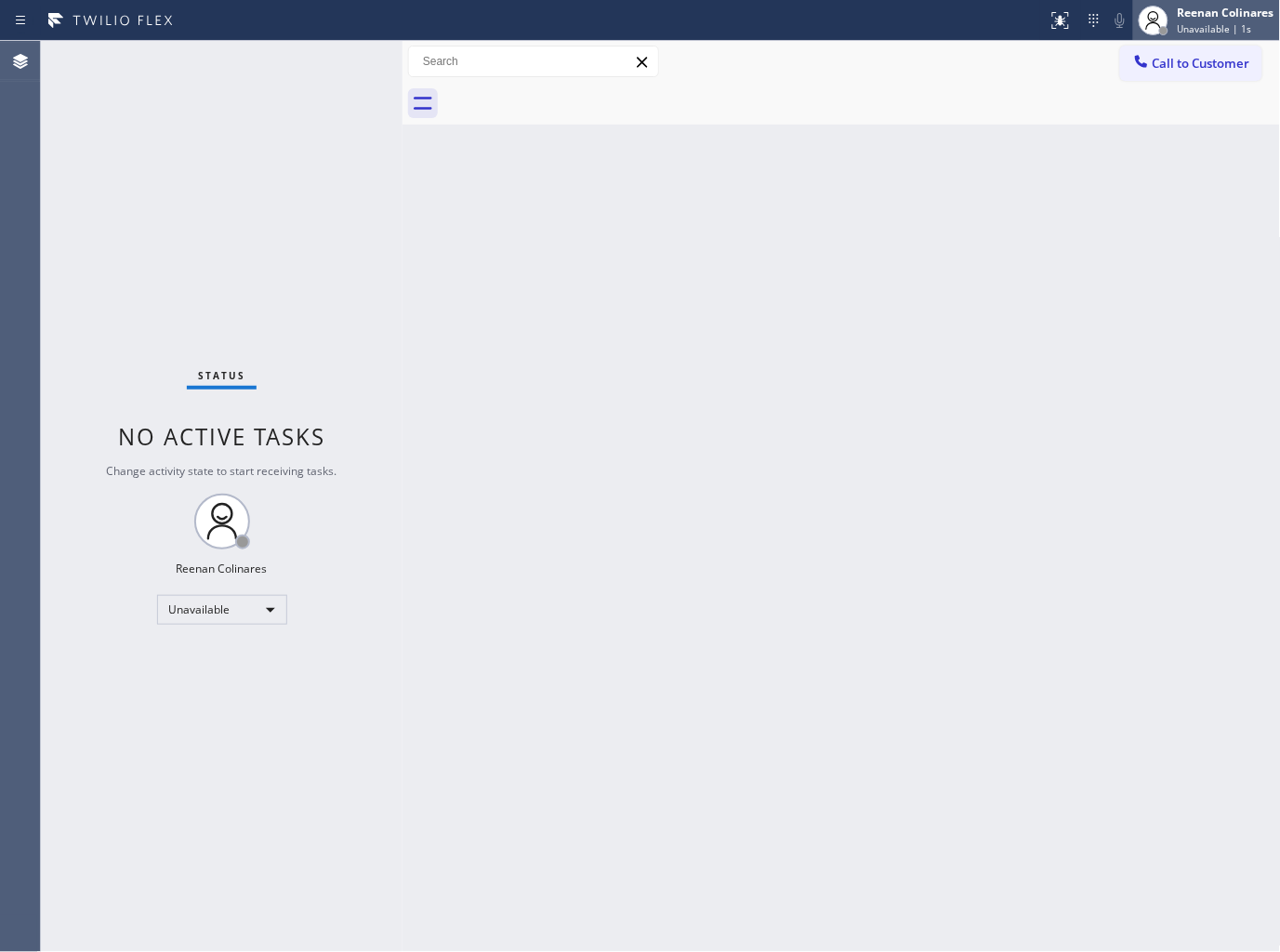
click at [1214, 22] on span "Unavailable | 1s" at bounding box center [1214, 28] width 75 height 13
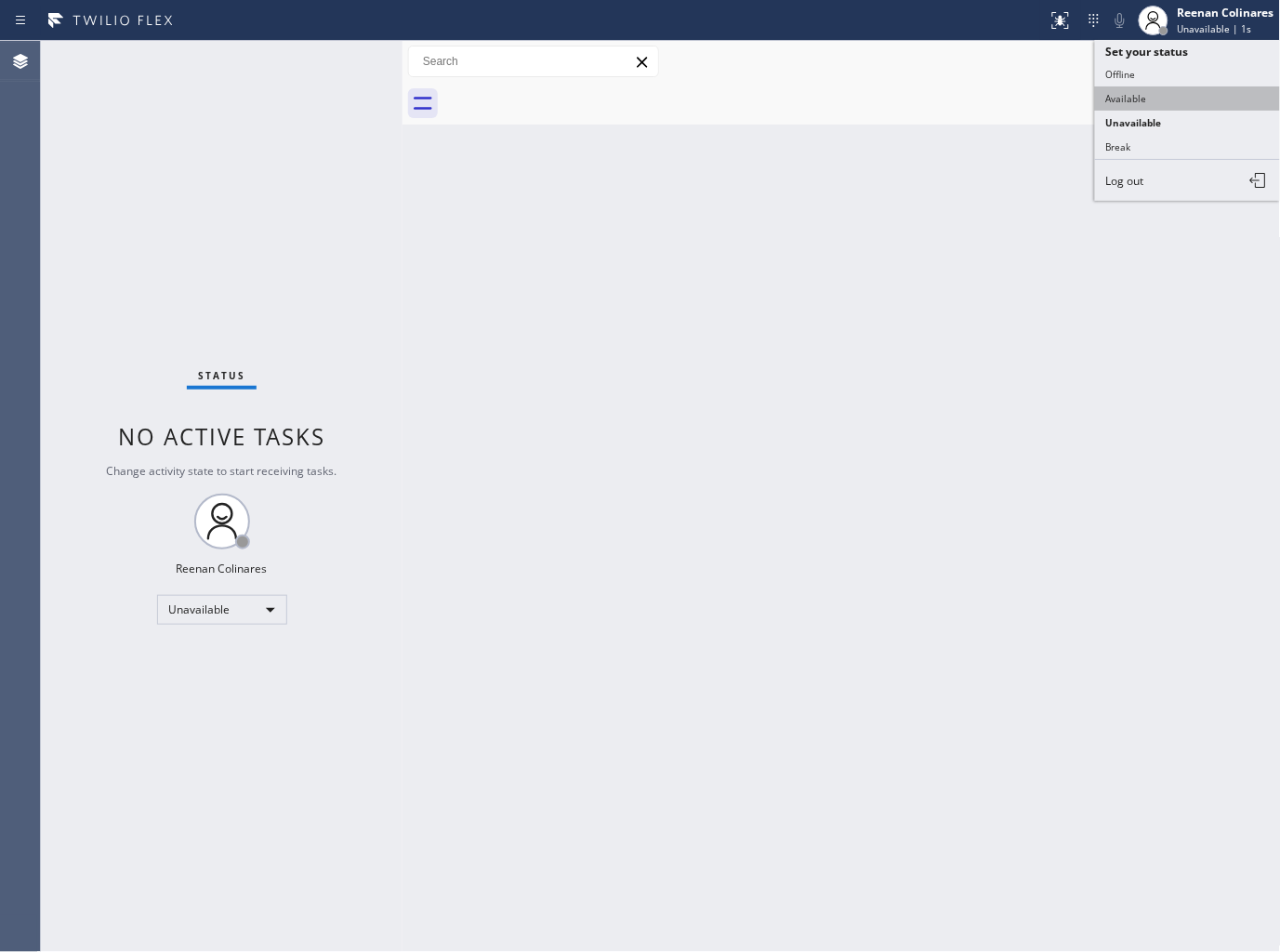
click at [1164, 104] on button "Available" at bounding box center [1187, 99] width 186 height 24
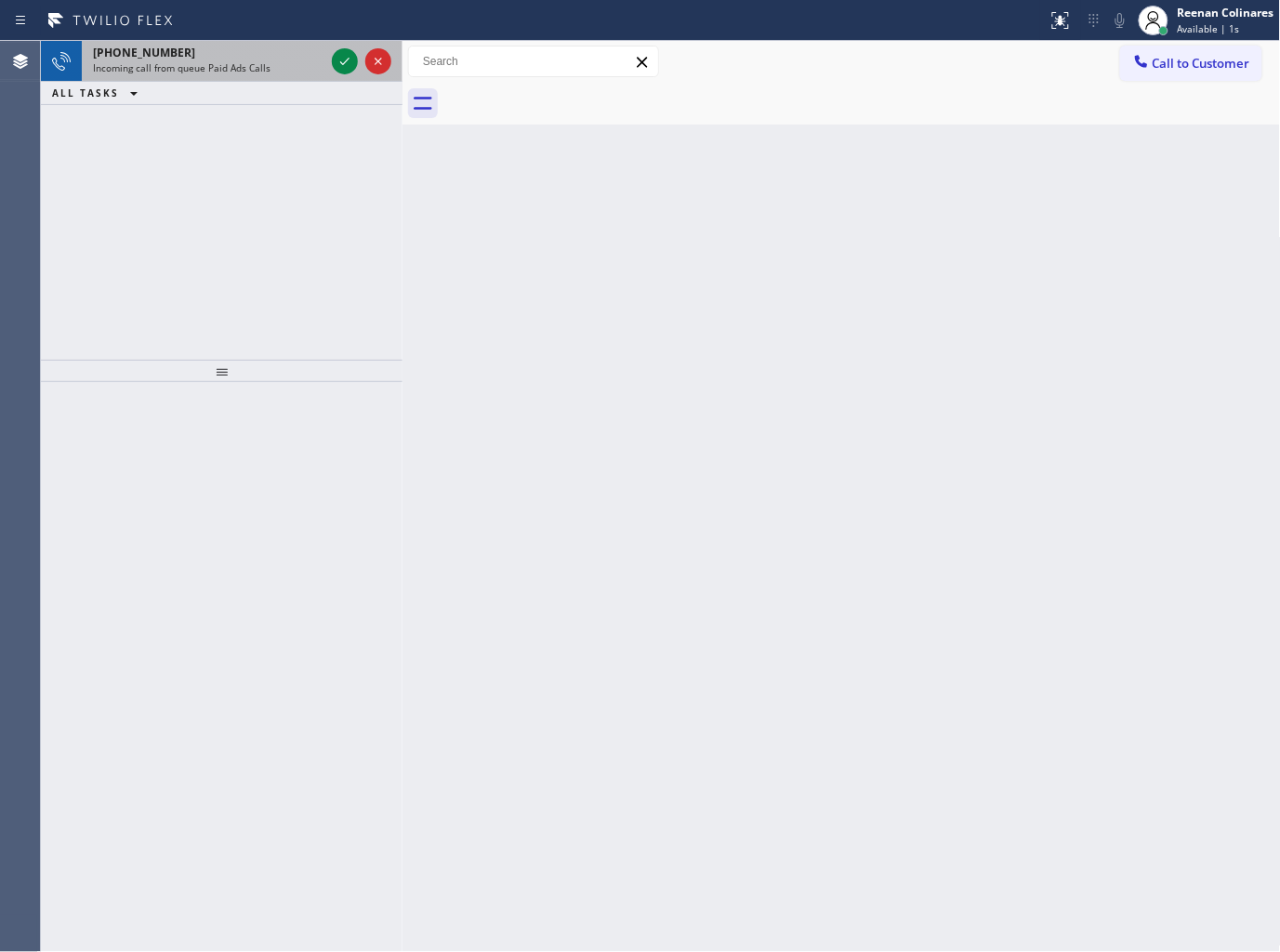
click at [289, 59] on div "+18452398353" at bounding box center [209, 53] width 231 height 16
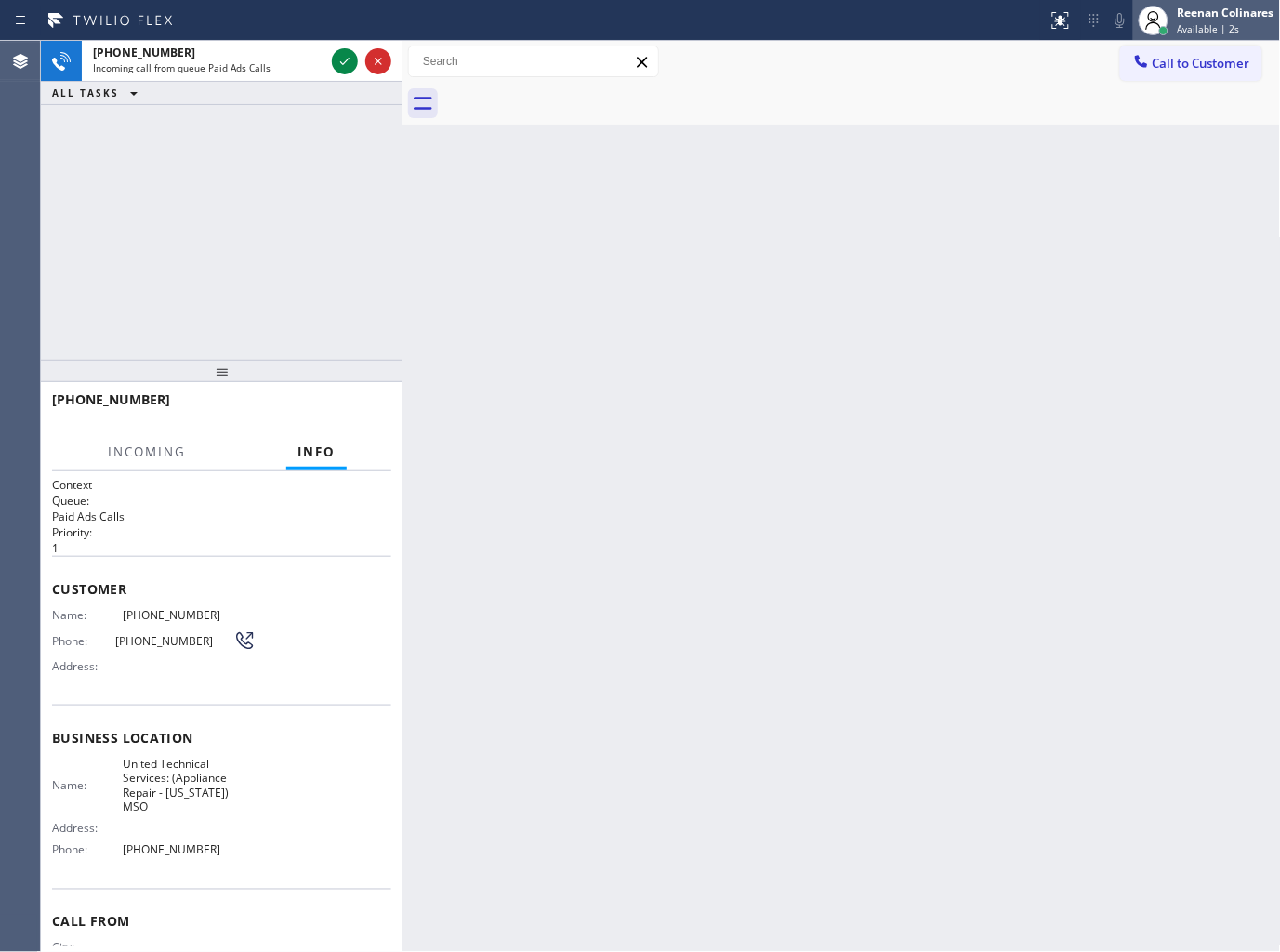
click at [1232, 15] on div "Reenan Colinares" at bounding box center [1225, 13] width 97 height 16
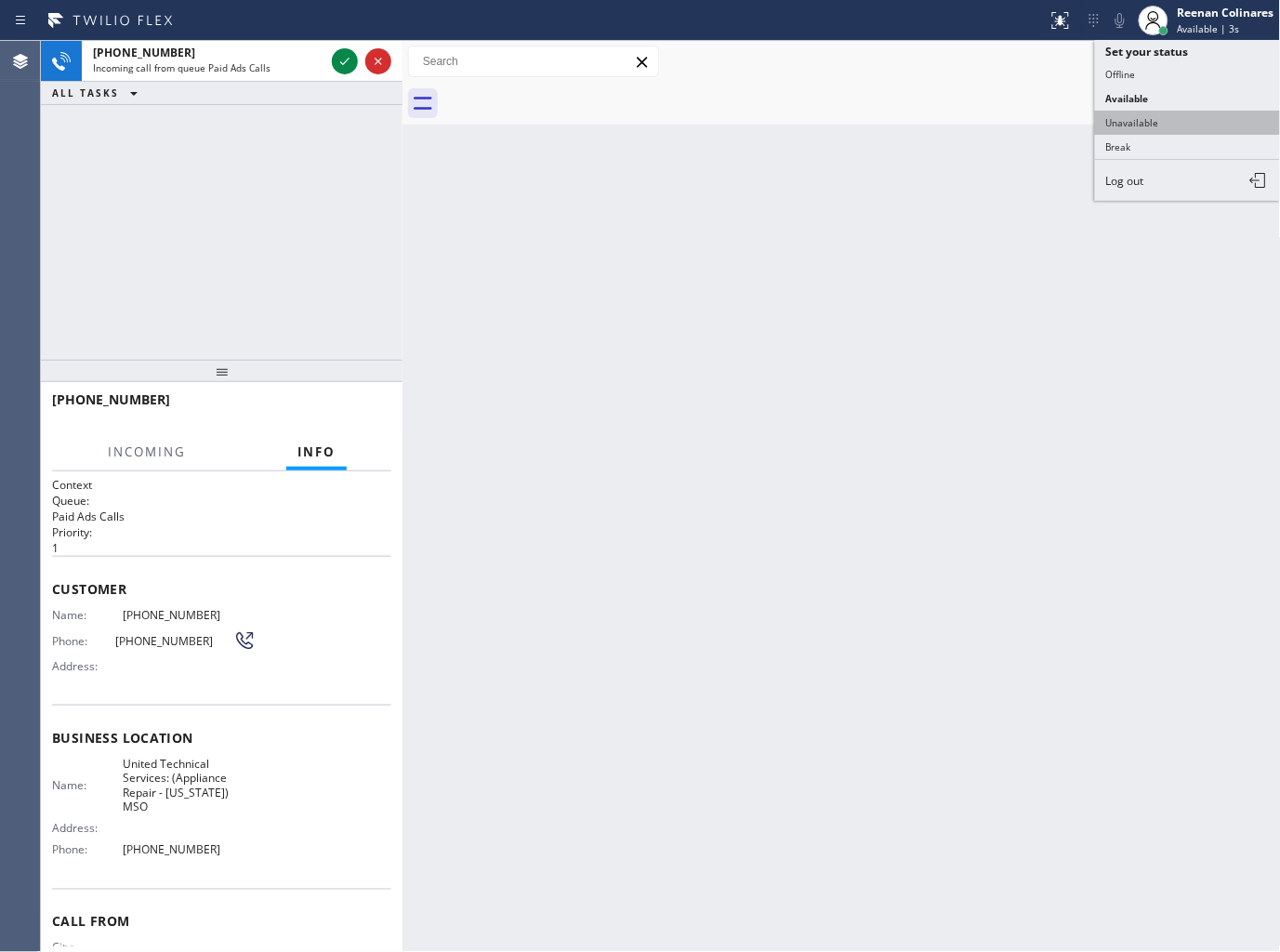
click at [1124, 121] on button "Unavailable" at bounding box center [1187, 123] width 186 height 24
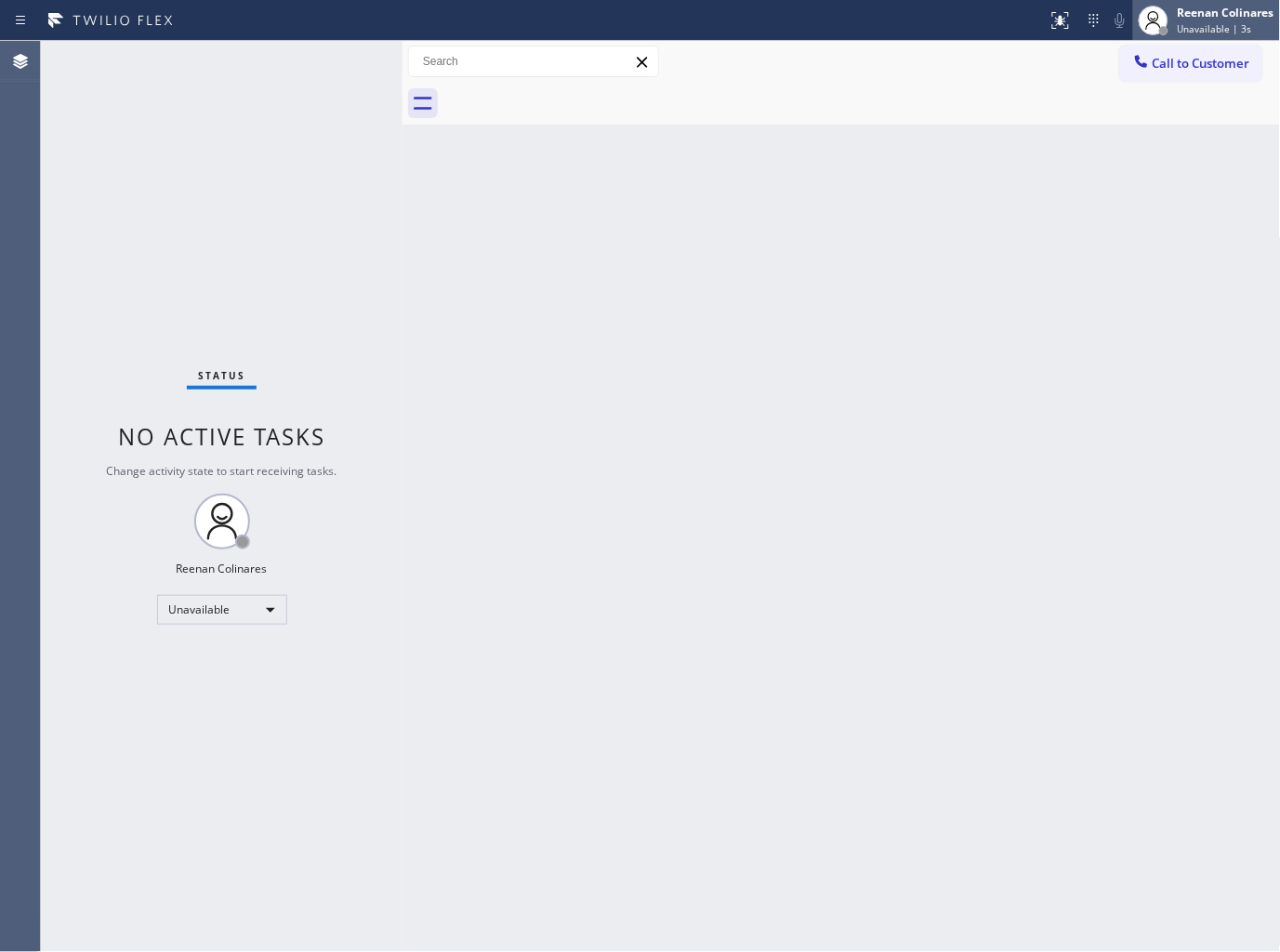
click at [1197, 22] on span "Unavailable | 3s" at bounding box center [1214, 28] width 75 height 13
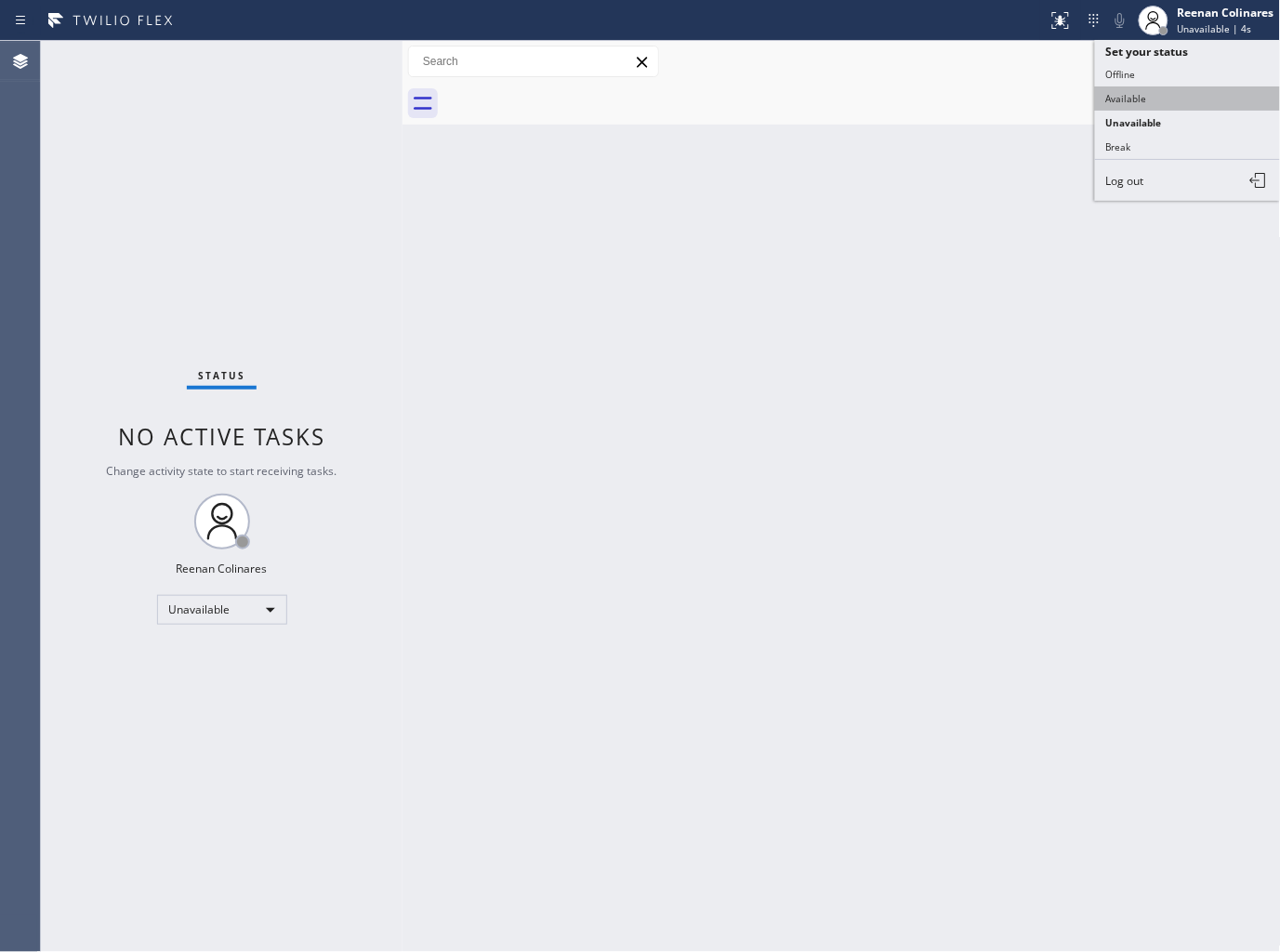
click at [1140, 97] on button "Available" at bounding box center [1187, 99] width 186 height 24
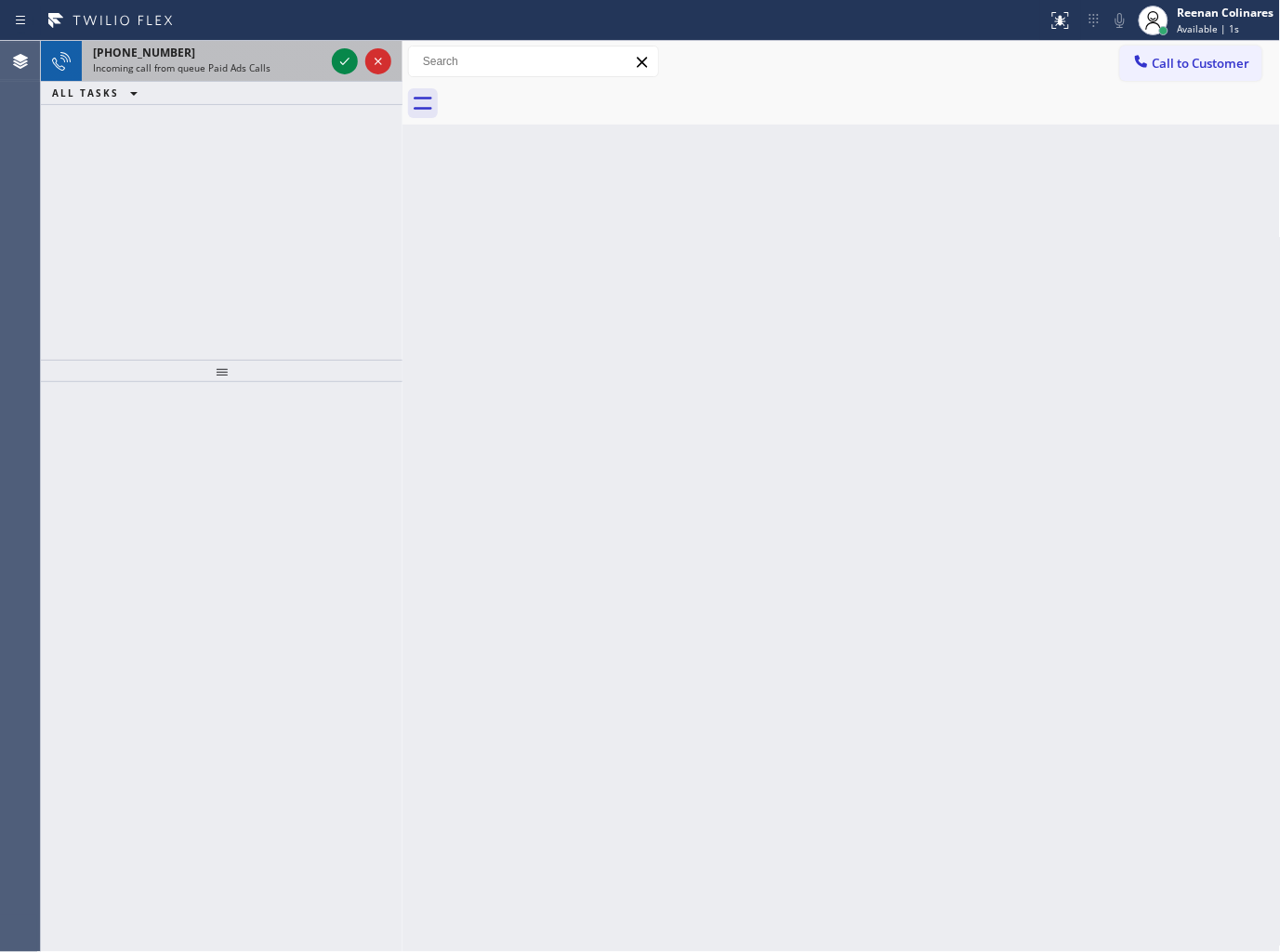
click at [256, 78] on div "+18452398353 Incoming call from queue Paid Ads Calls" at bounding box center [205, 61] width 246 height 41
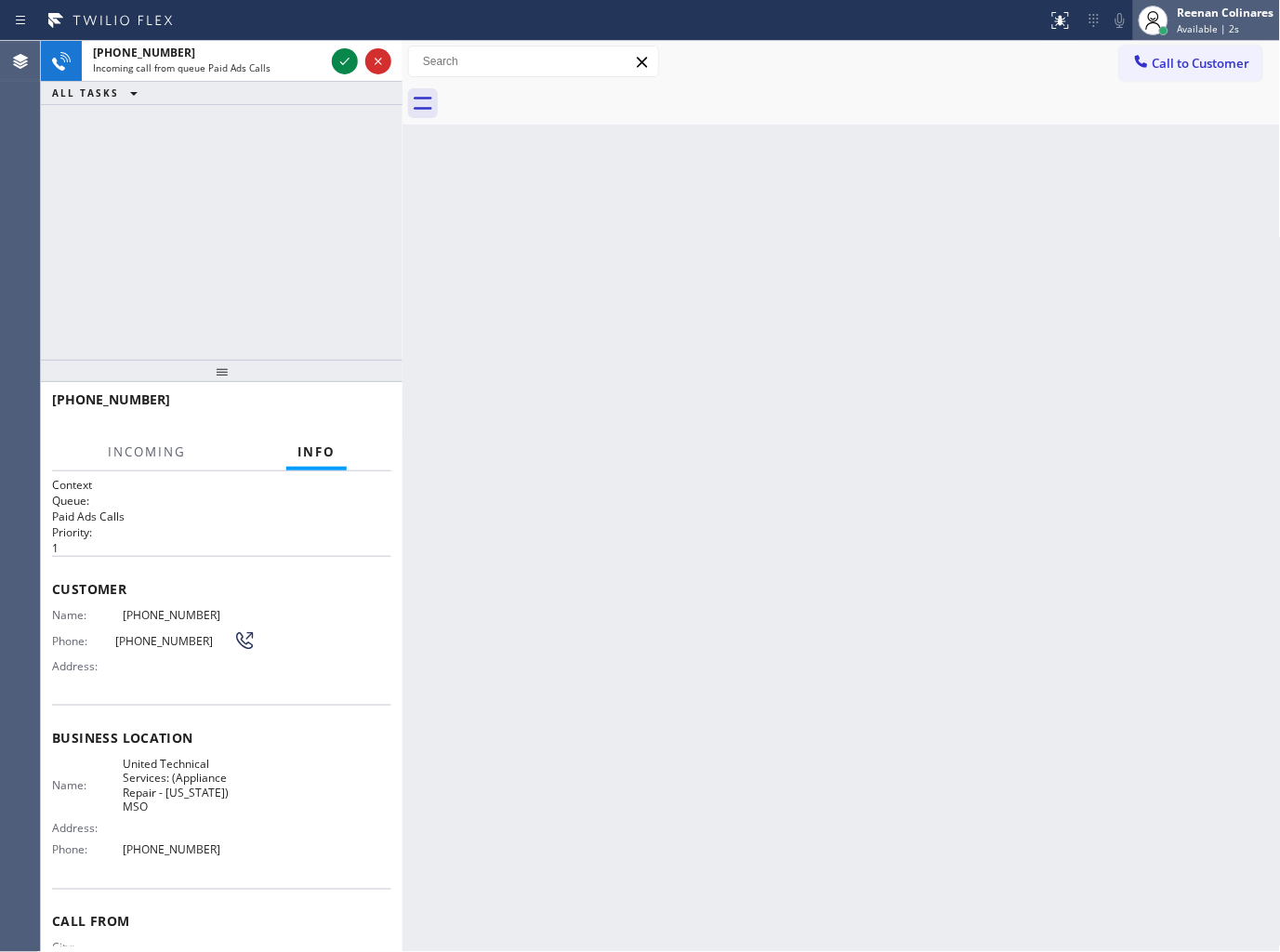
click at [1205, 14] on div "Reenan Colinares" at bounding box center [1225, 13] width 97 height 16
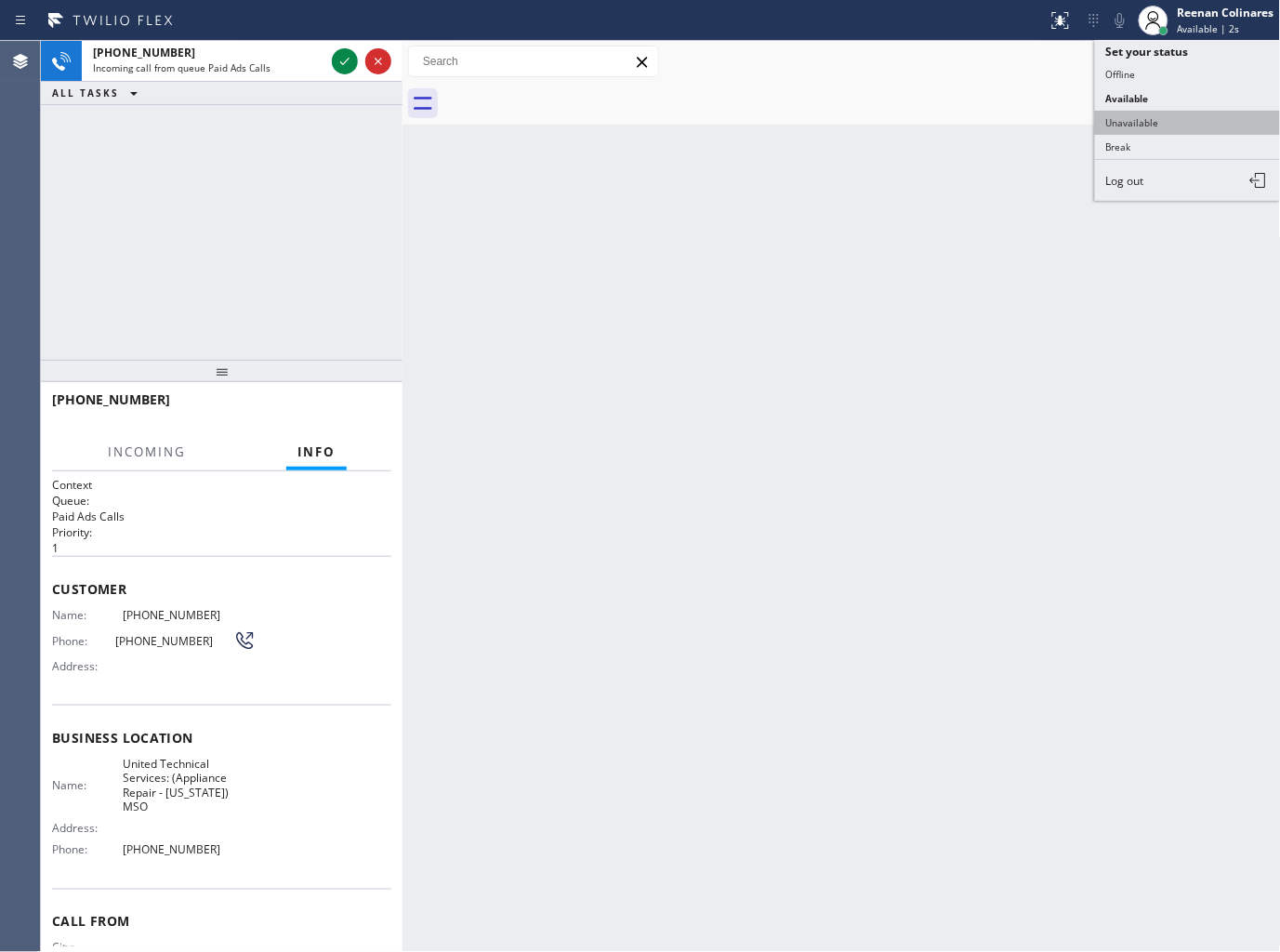
click at [1134, 116] on button "Unavailable" at bounding box center [1187, 123] width 186 height 24
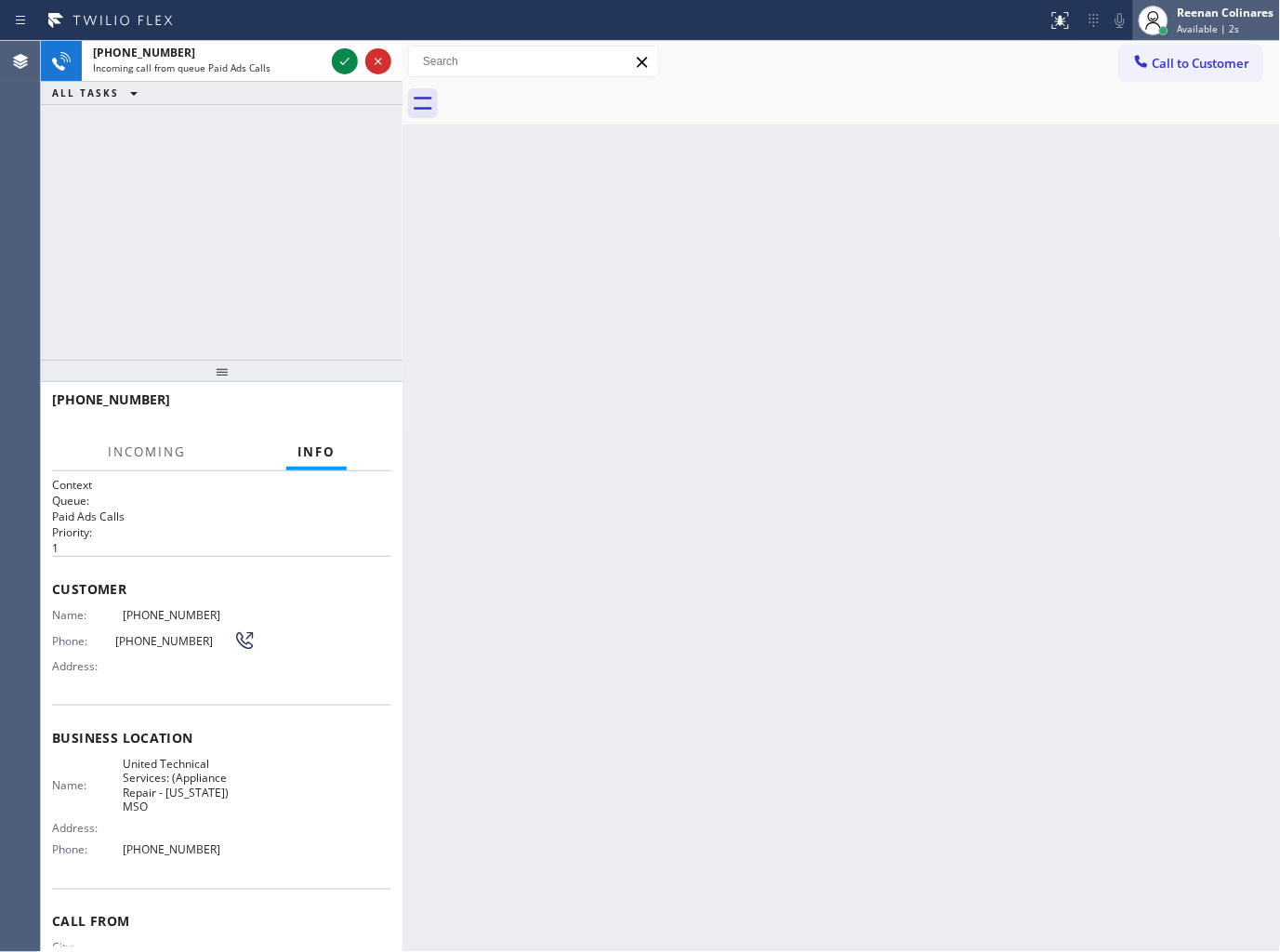
click at [1229, 16] on div "Reenan Colinares" at bounding box center [1225, 13] width 97 height 16
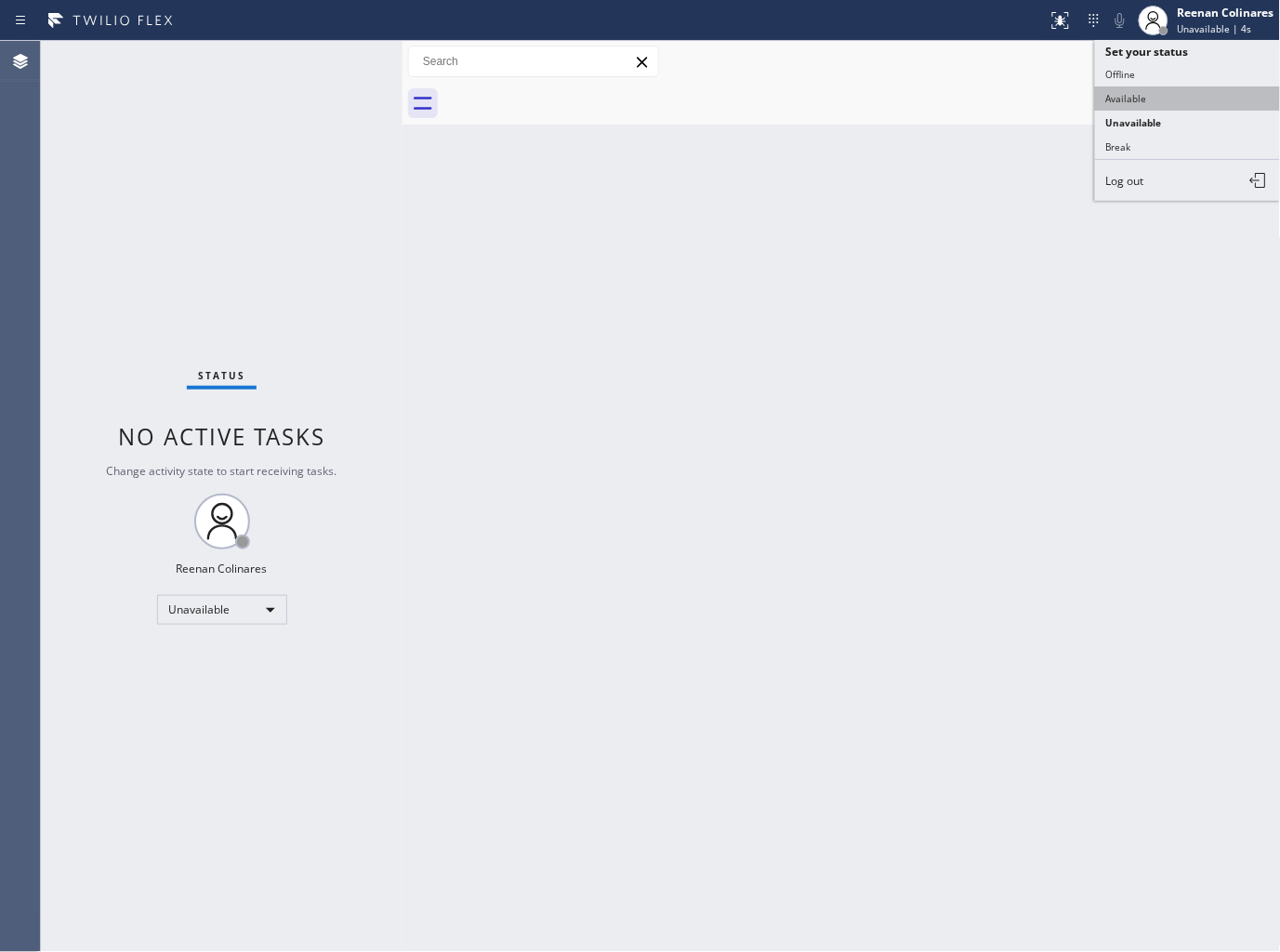
click at [1134, 94] on button "Available" at bounding box center [1187, 99] width 186 height 24
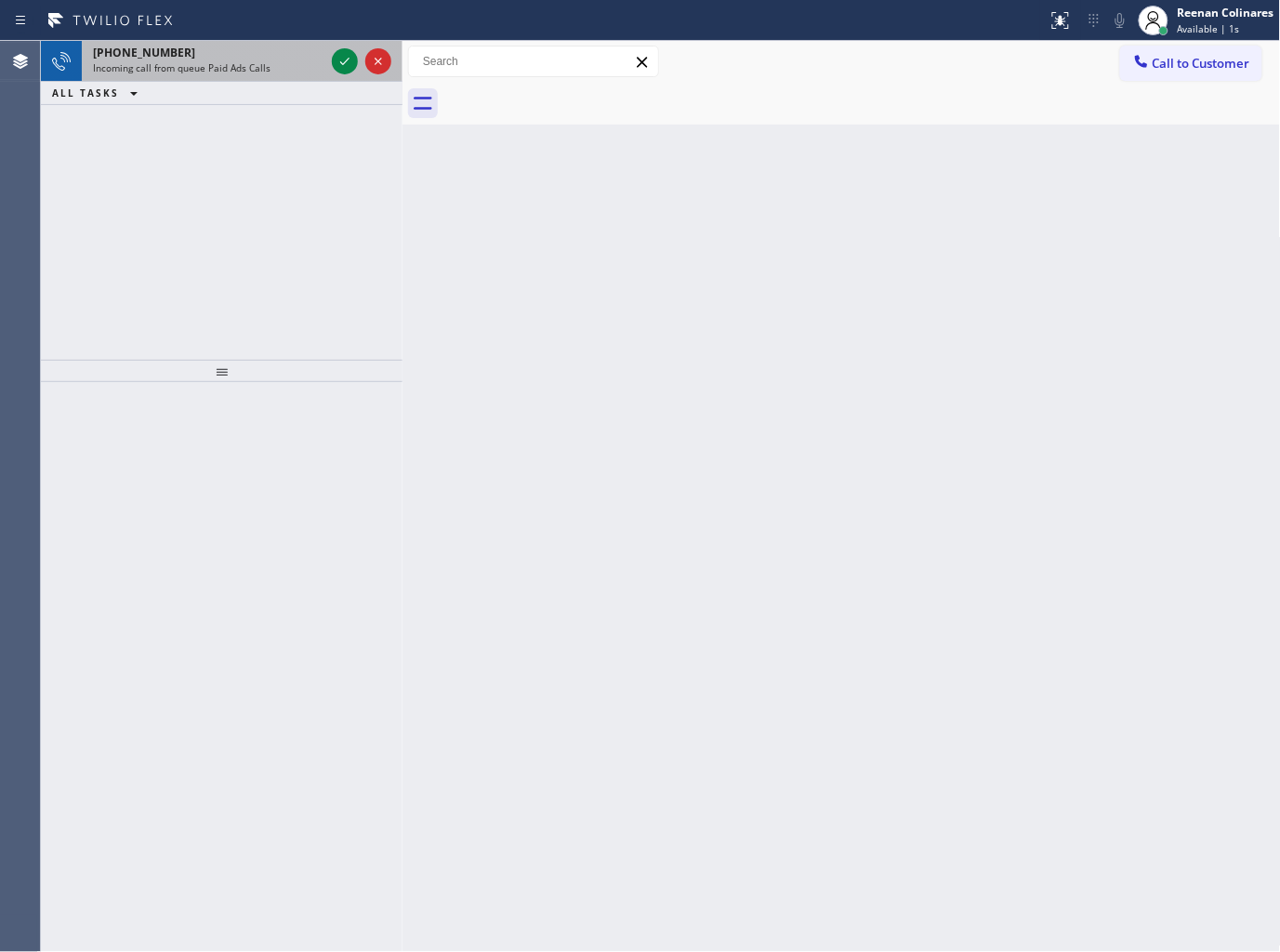
click at [246, 61] on span "Incoming call from queue Paid Ads Calls" at bounding box center [182, 67] width 178 height 13
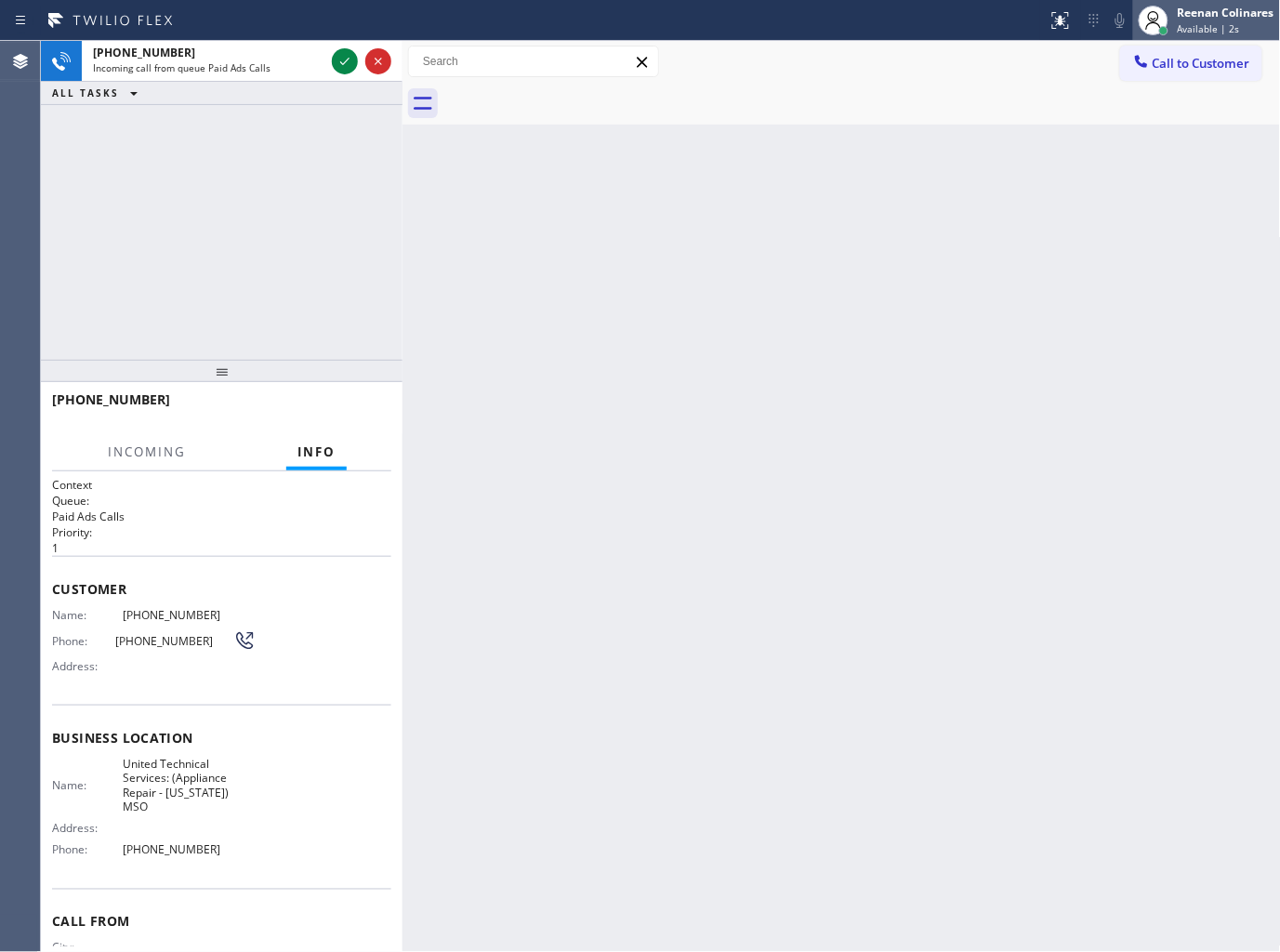
click at [1196, 22] on span "Available | 2s" at bounding box center [1208, 28] width 62 height 13
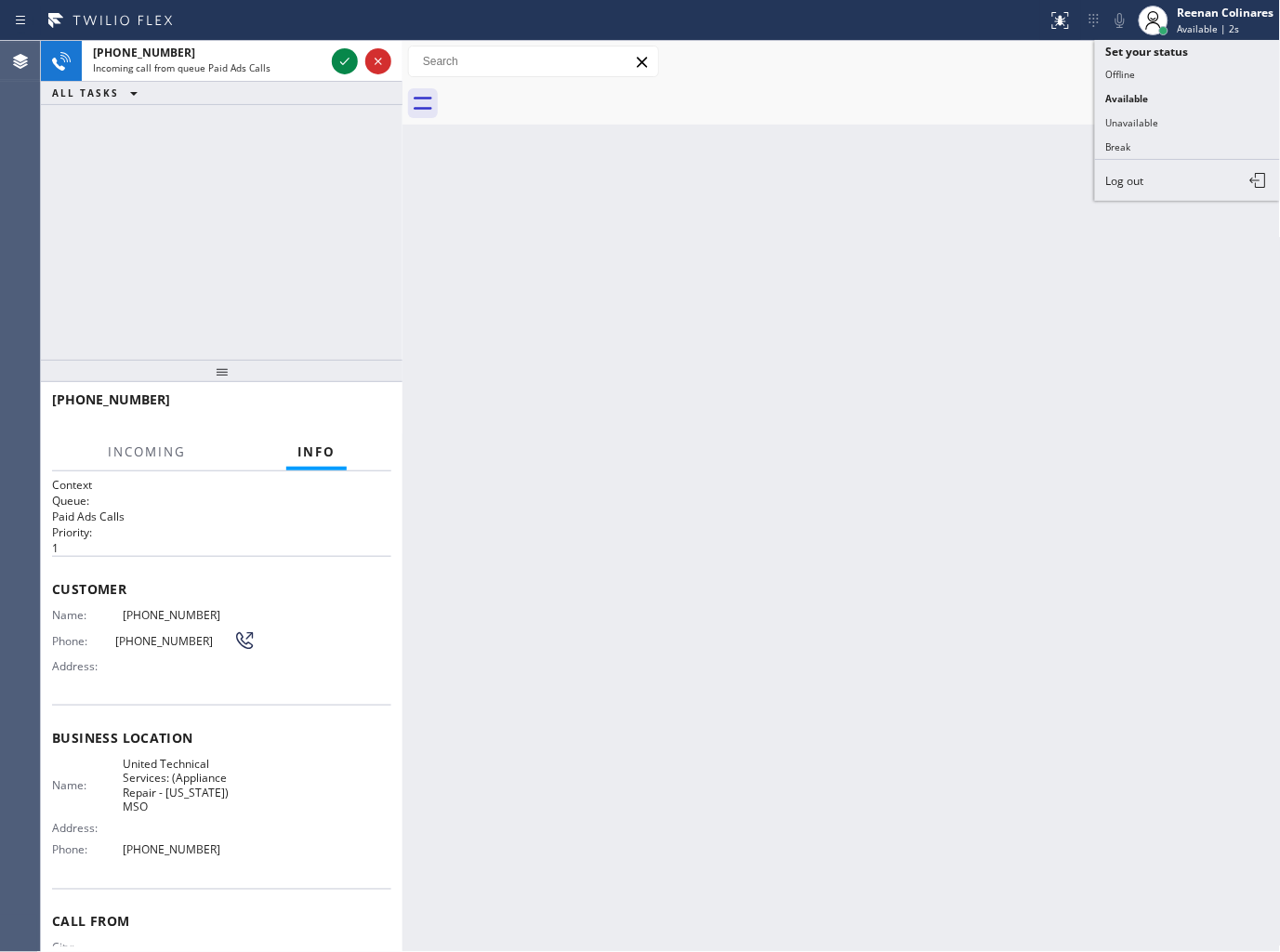
drag, startPoint x: 1120, startPoint y: 112, endPoint x: 1138, endPoint y: 89, distance: 29.2
click at [1121, 112] on button "Unavailable" at bounding box center [1187, 123] width 186 height 24
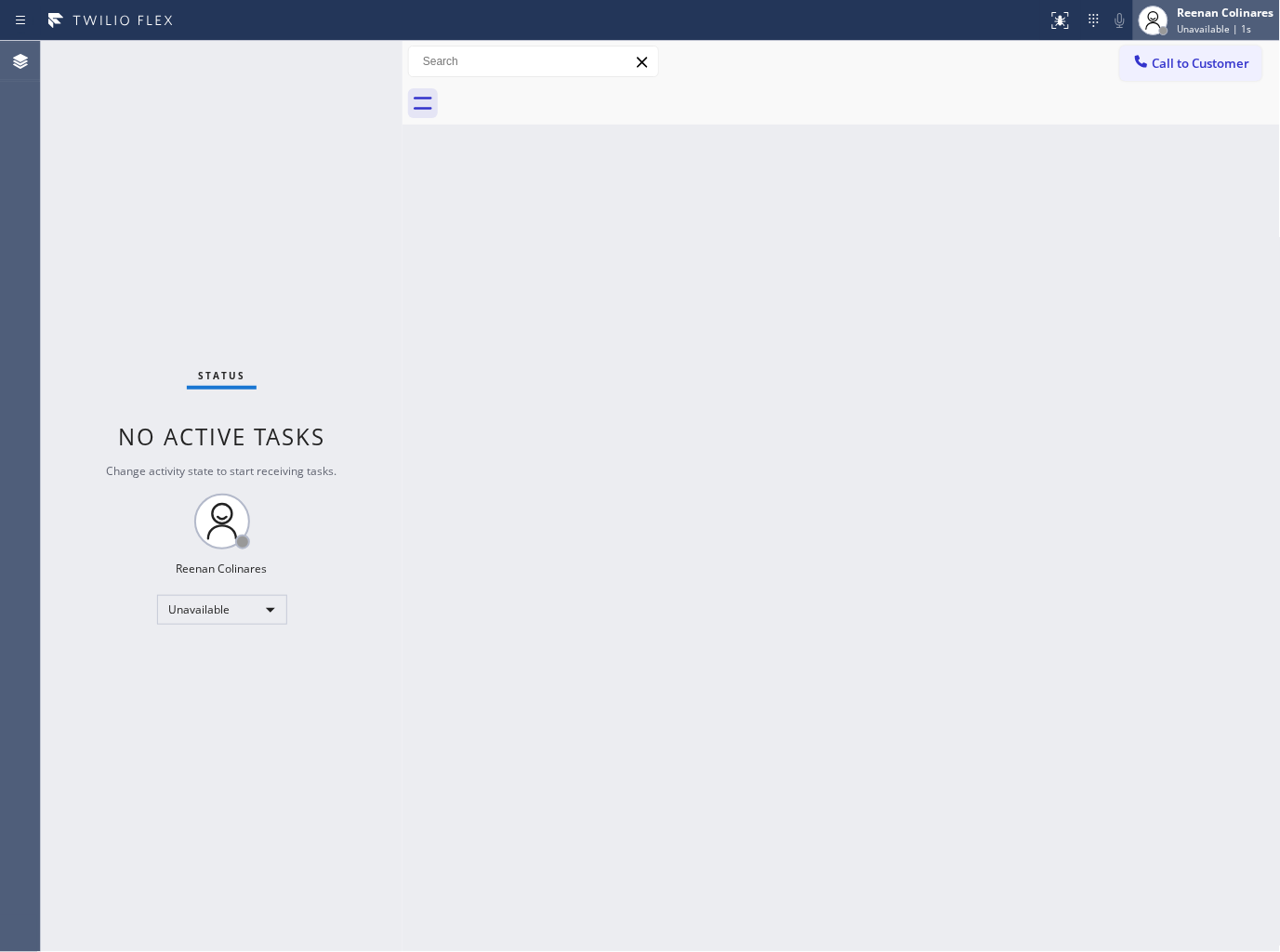
click at [1220, 23] on span "Unavailable | 1s" at bounding box center [1214, 28] width 75 height 13
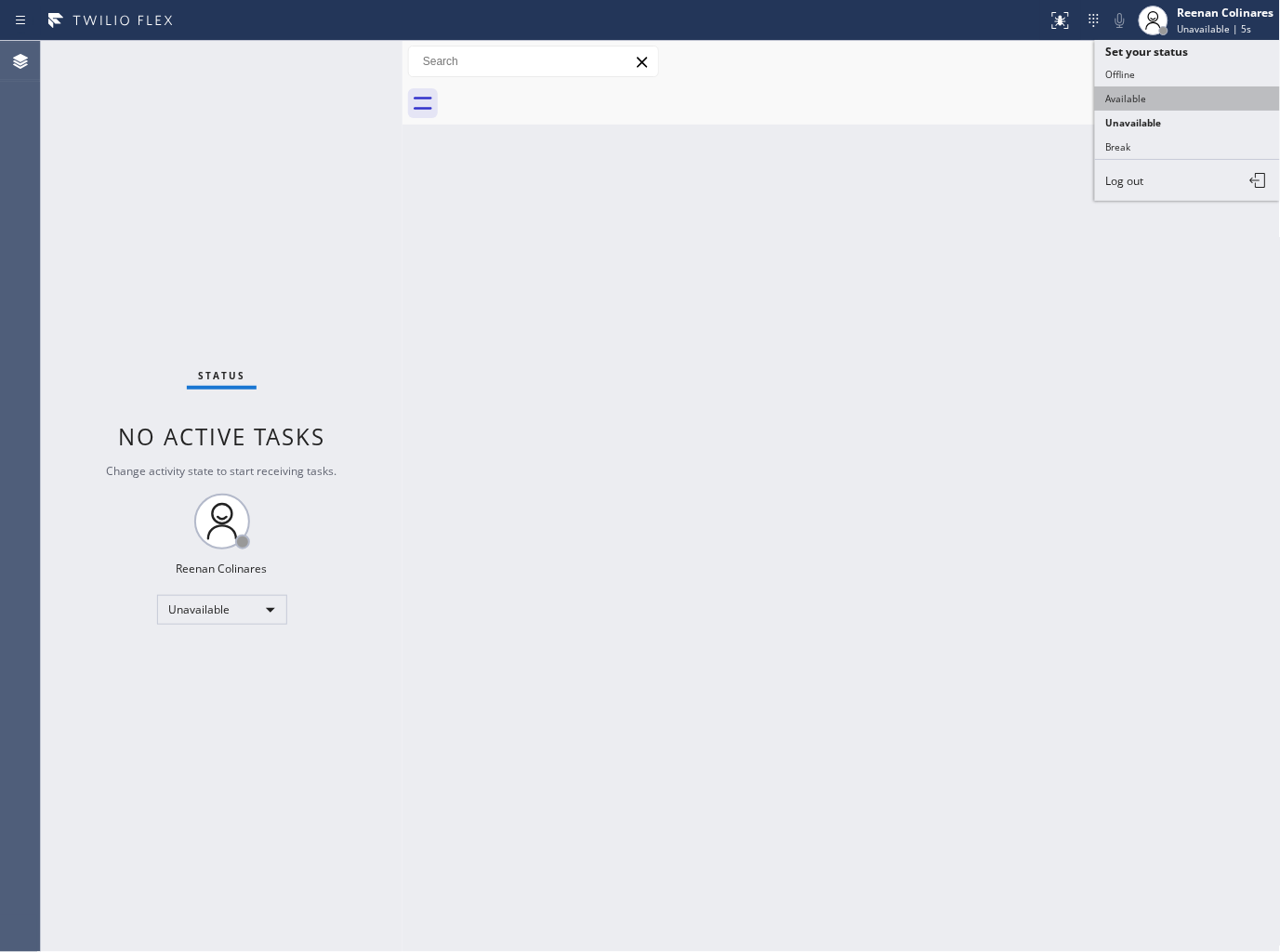
click at [1121, 96] on button "Available" at bounding box center [1187, 99] width 186 height 24
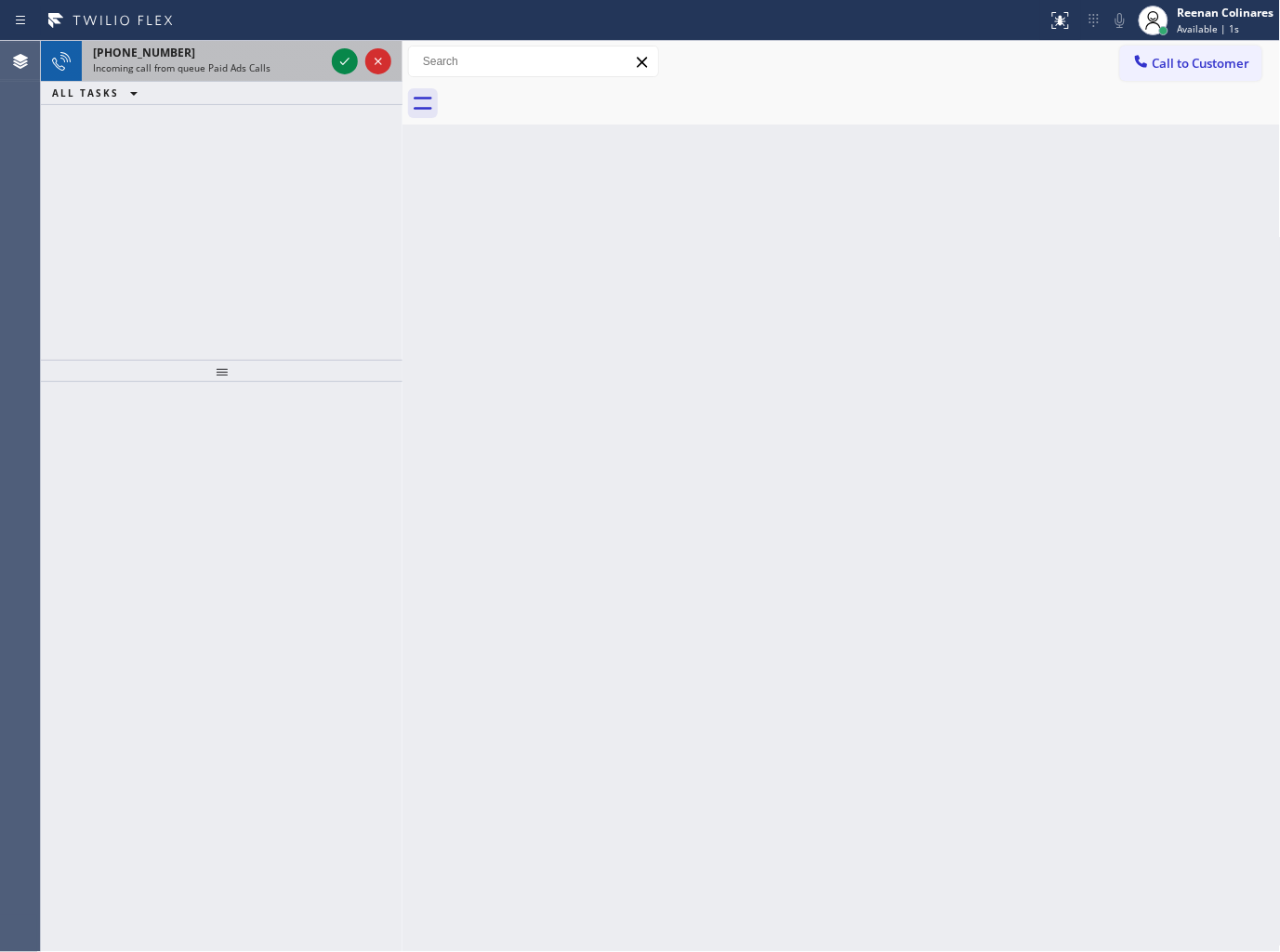
click at [224, 68] on span "Incoming call from queue Paid Ads Calls" at bounding box center [182, 67] width 178 height 13
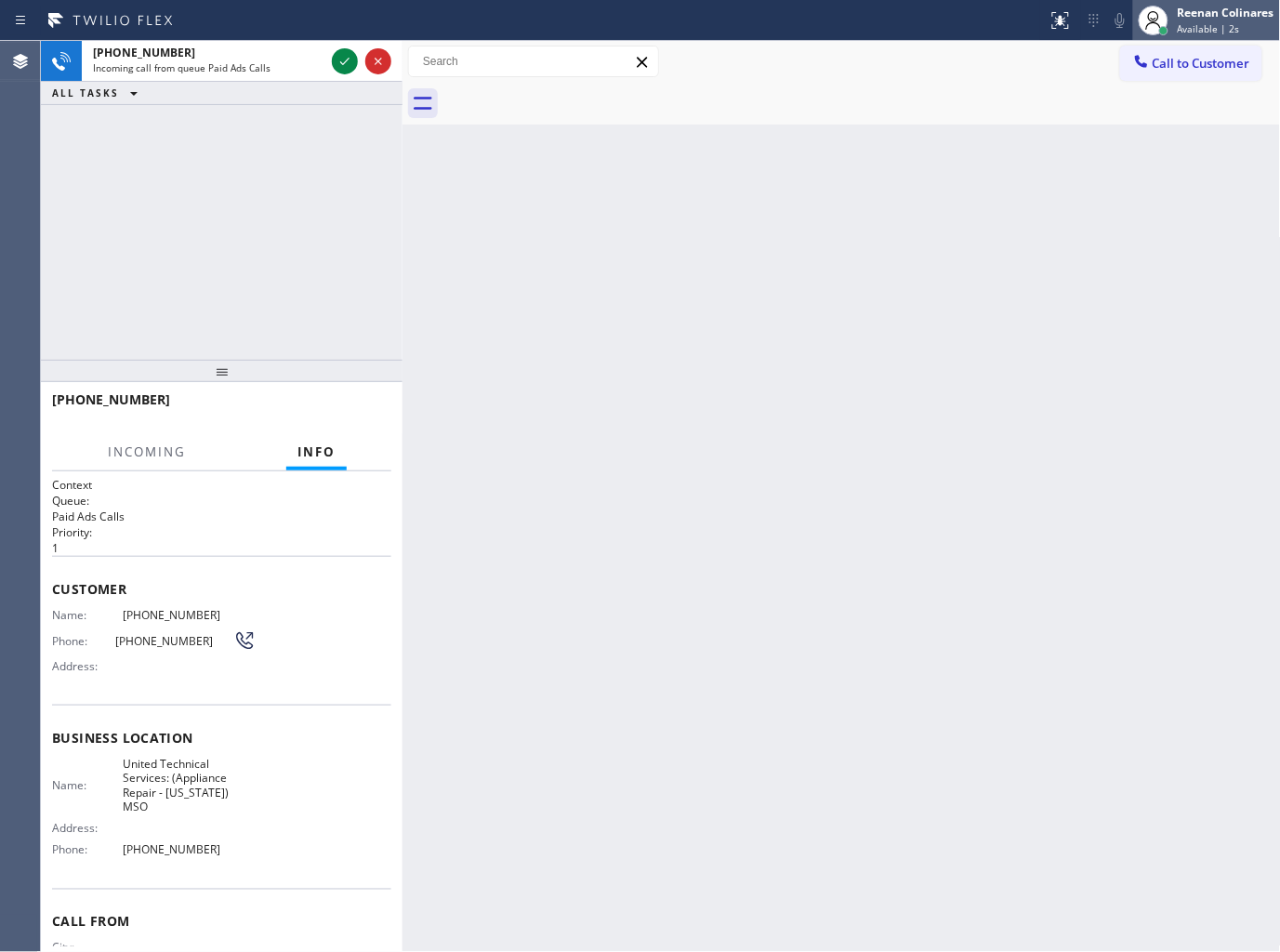
click at [1168, 19] on div at bounding box center [1153, 20] width 41 height 41
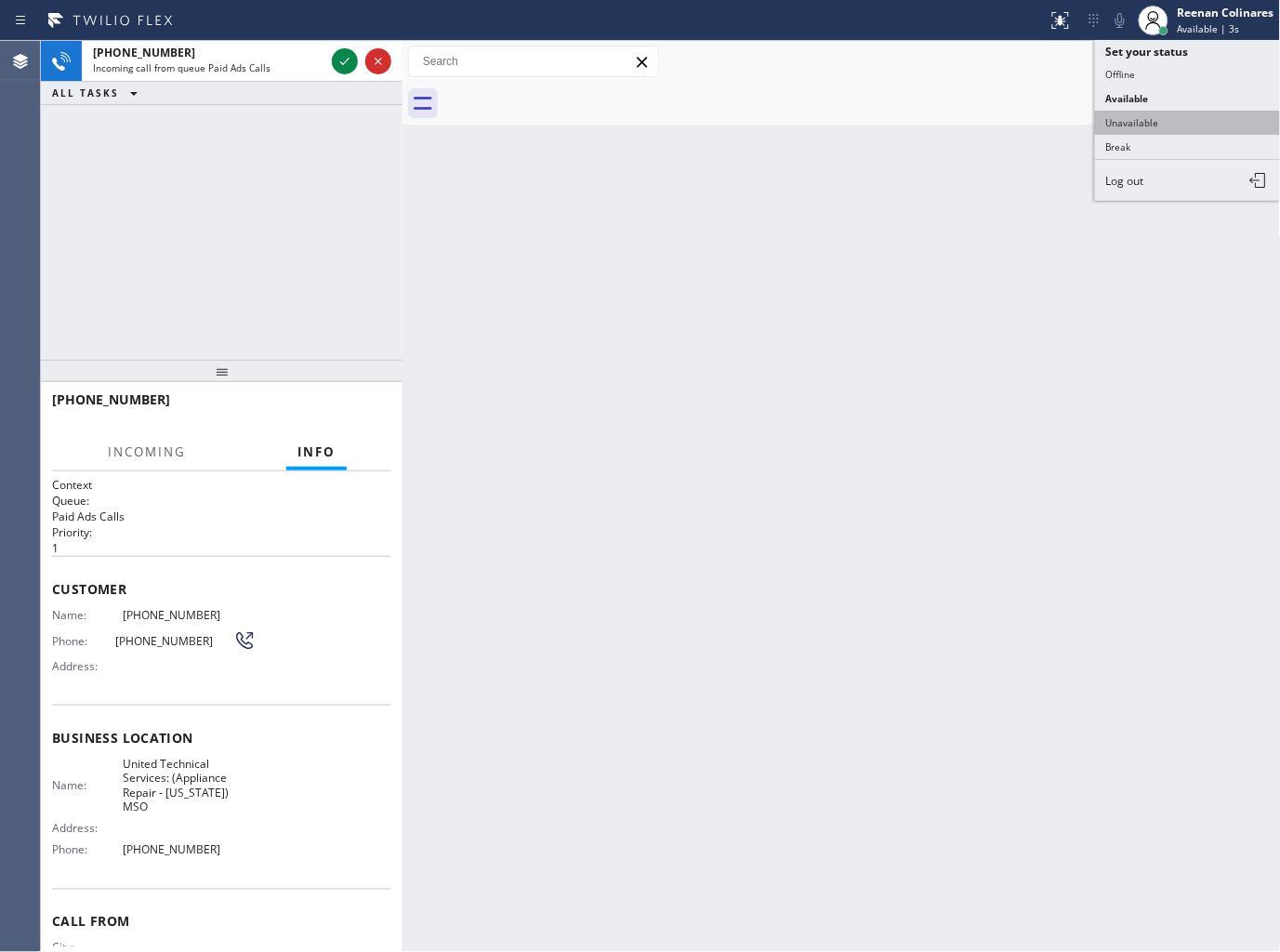
click at [1121, 116] on button "Unavailable" at bounding box center [1187, 123] width 186 height 24
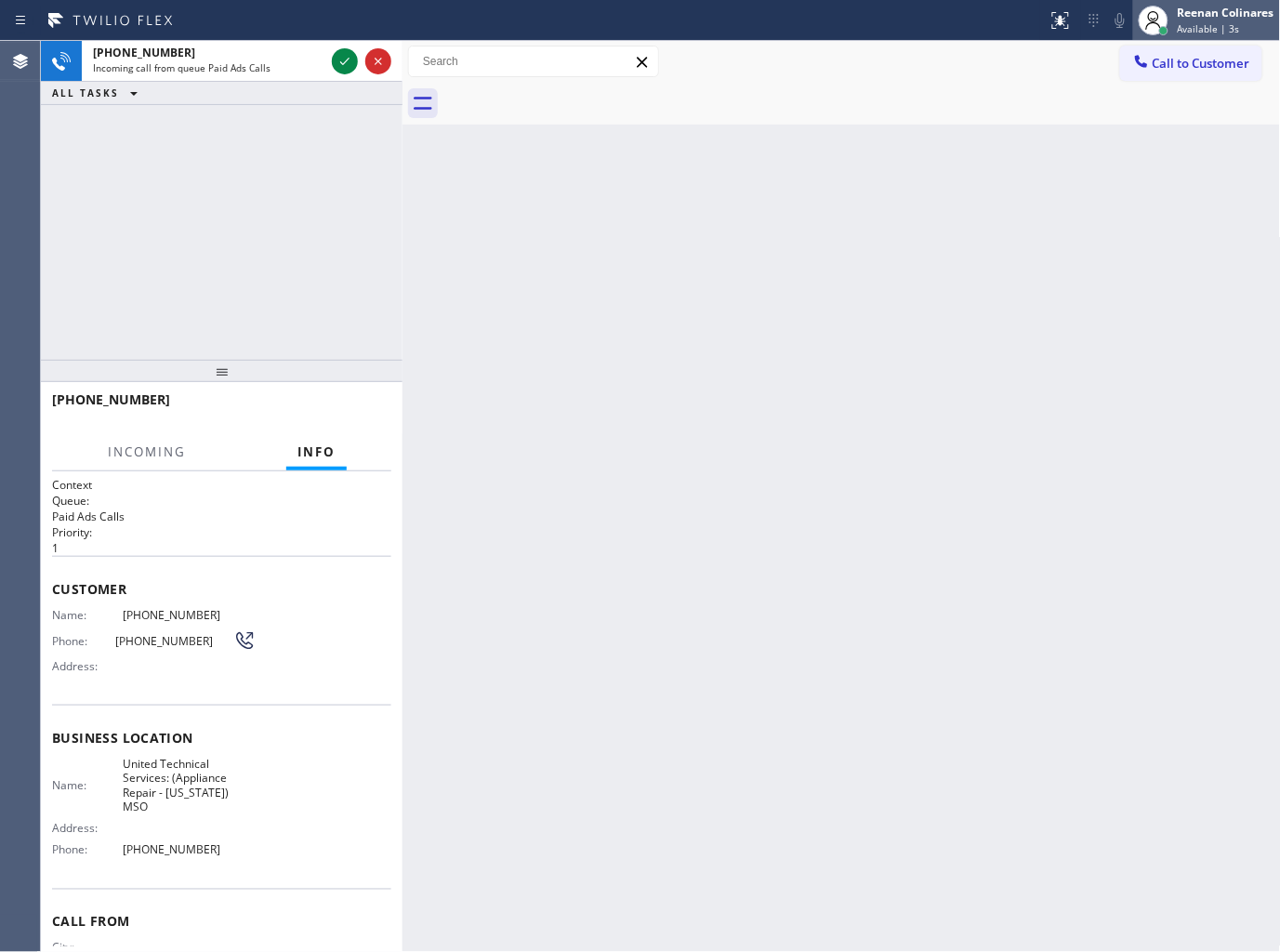
click at [1190, 11] on div "Reenan Colinares" at bounding box center [1225, 13] width 97 height 16
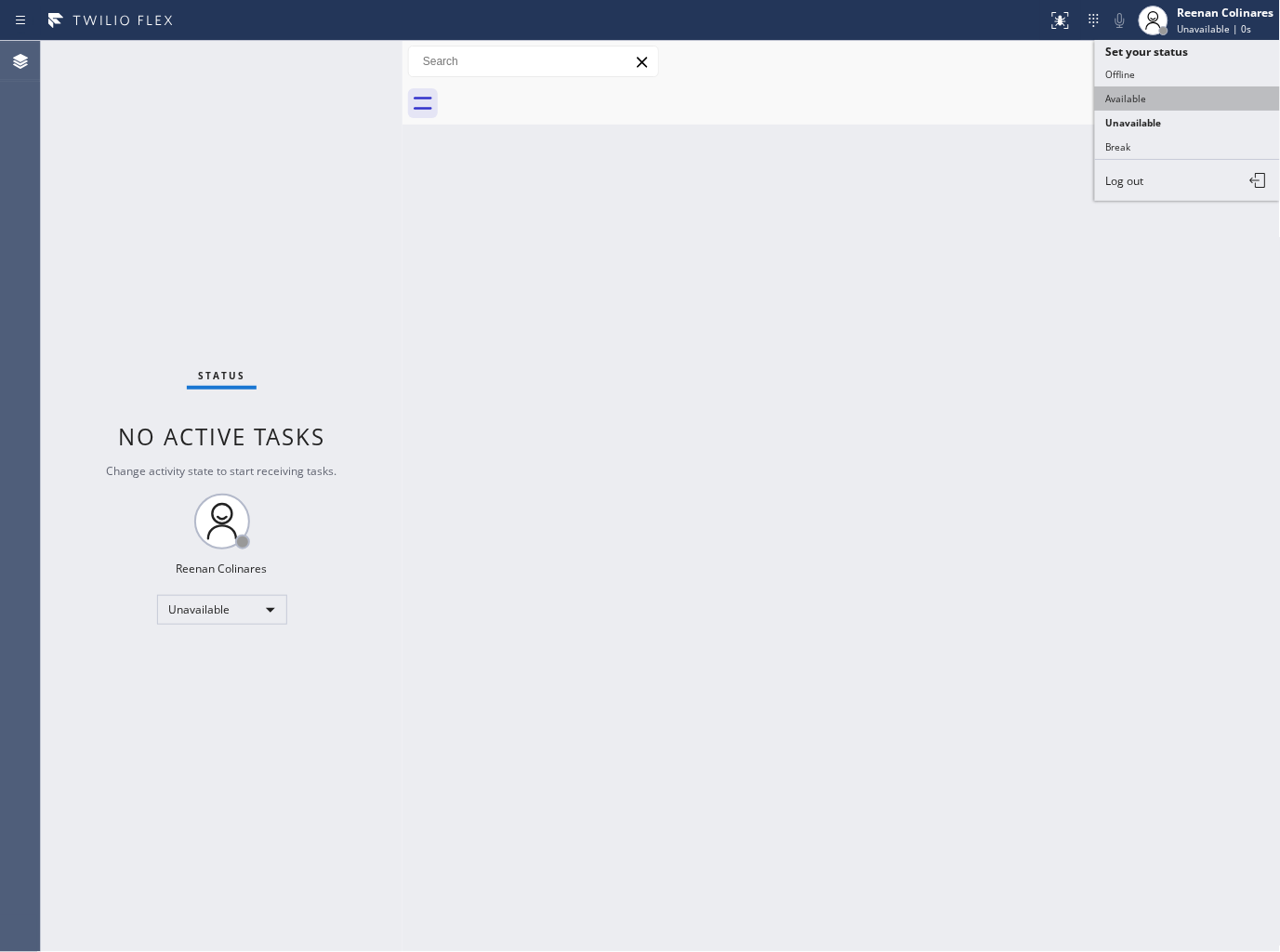
click at [1129, 89] on button "Available" at bounding box center [1187, 99] width 186 height 24
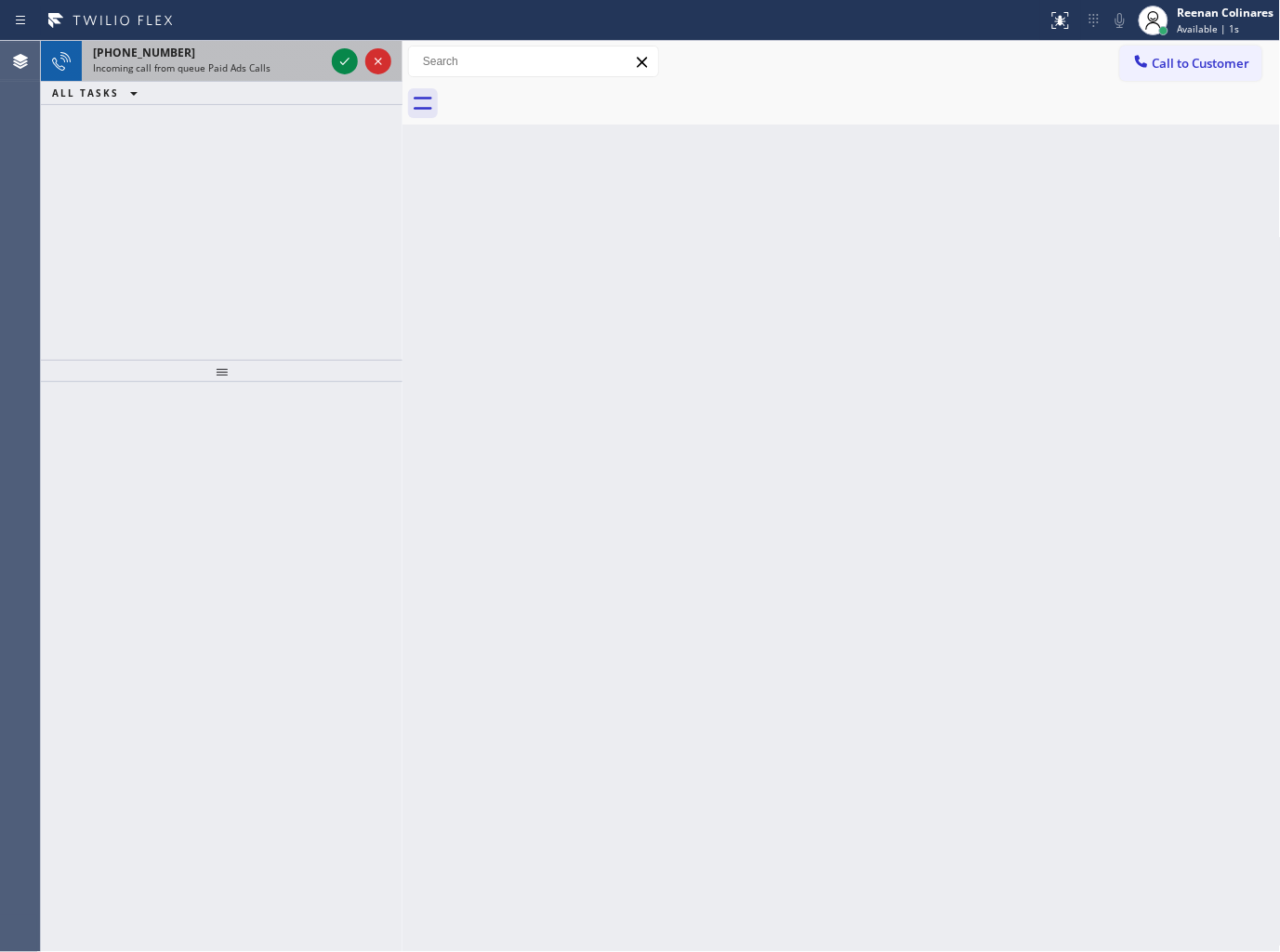
click at [184, 48] on div "+18452398353" at bounding box center [209, 53] width 231 height 16
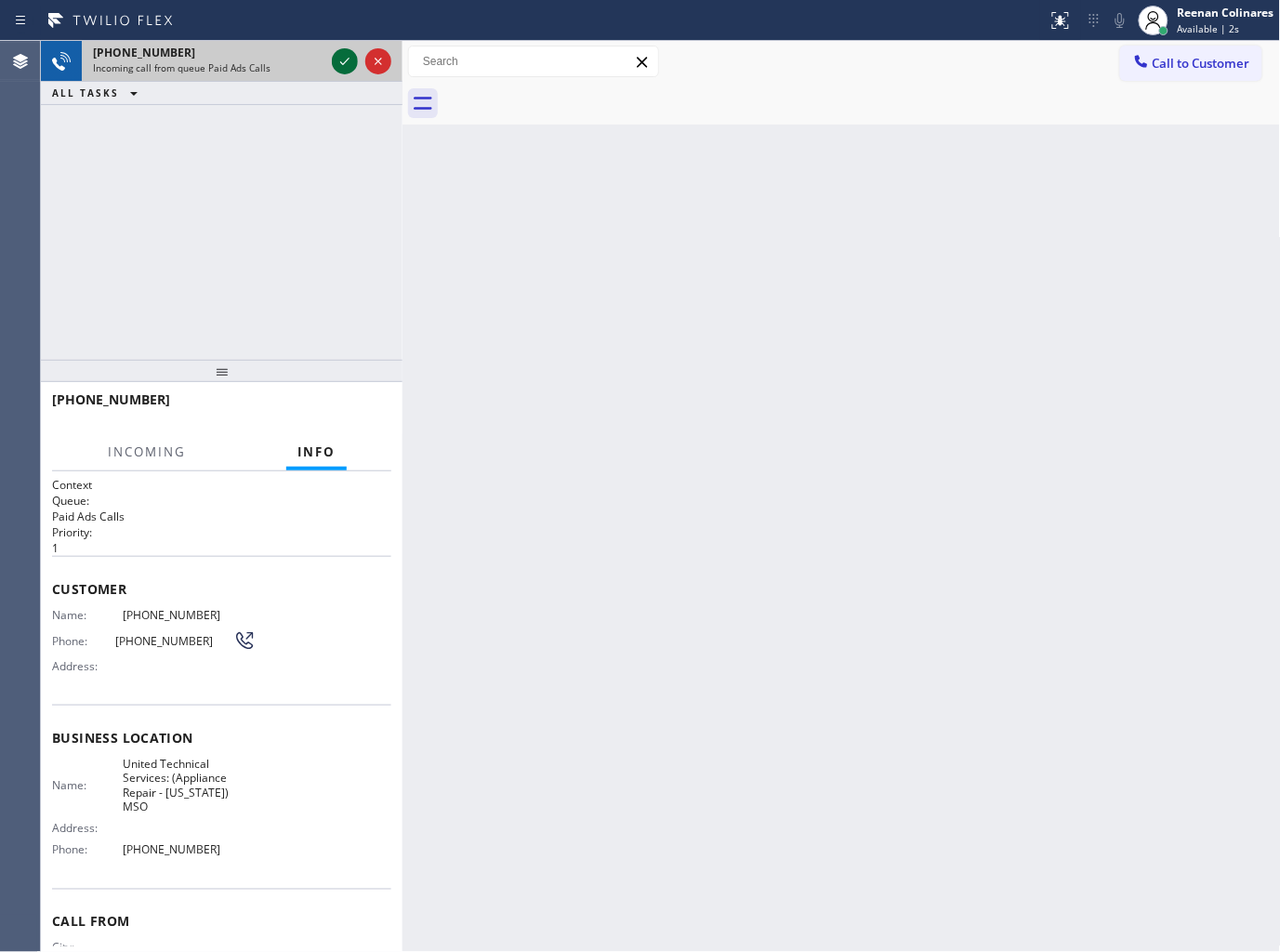
click at [347, 58] on icon at bounding box center [344, 61] width 22 height 22
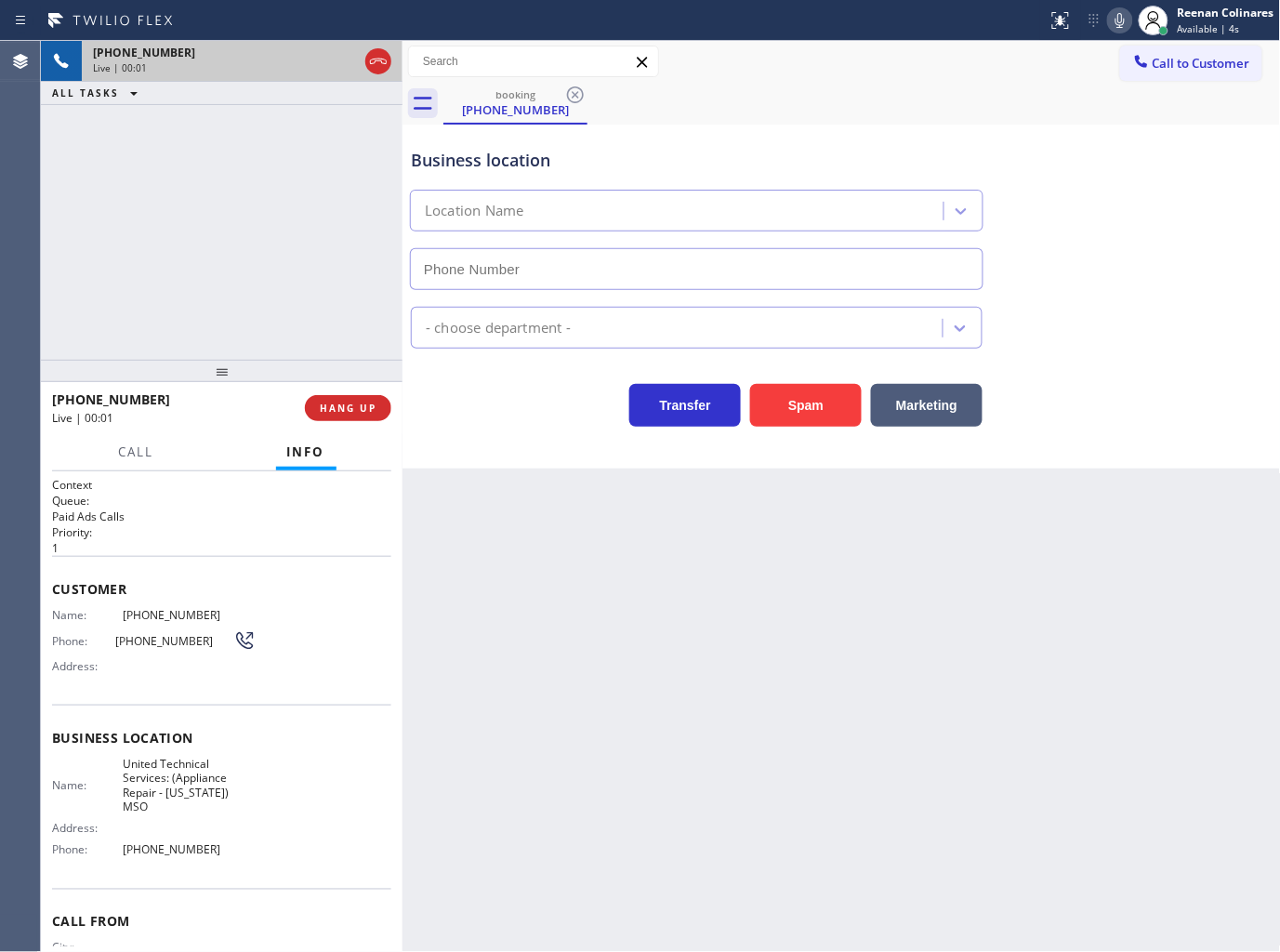
click at [382, 63] on icon at bounding box center [378, 61] width 22 height 22
type input "[PHONE_NUMBER]"
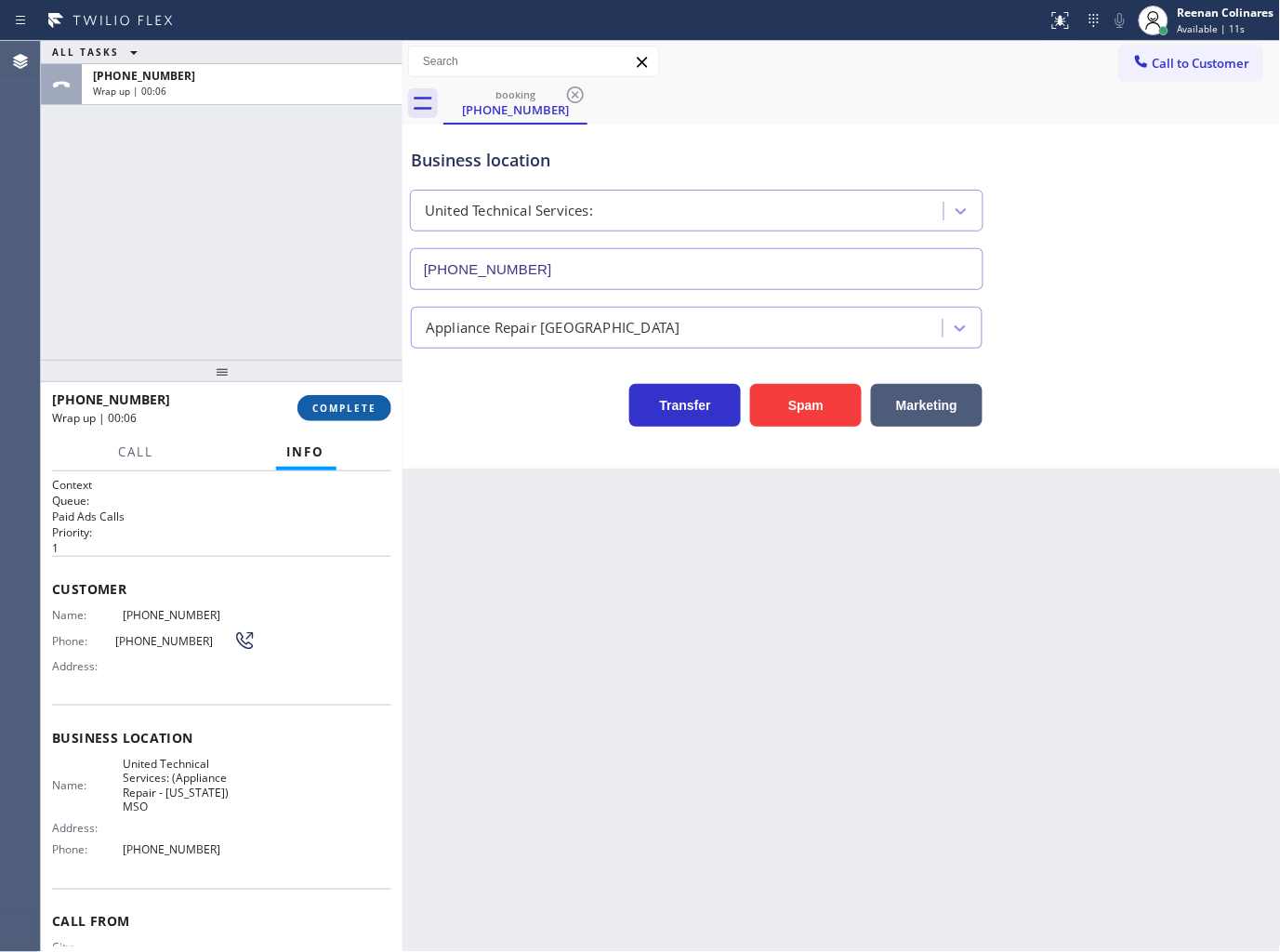
click at [360, 400] on button "COMPLETE" at bounding box center [344, 408] width 94 height 26
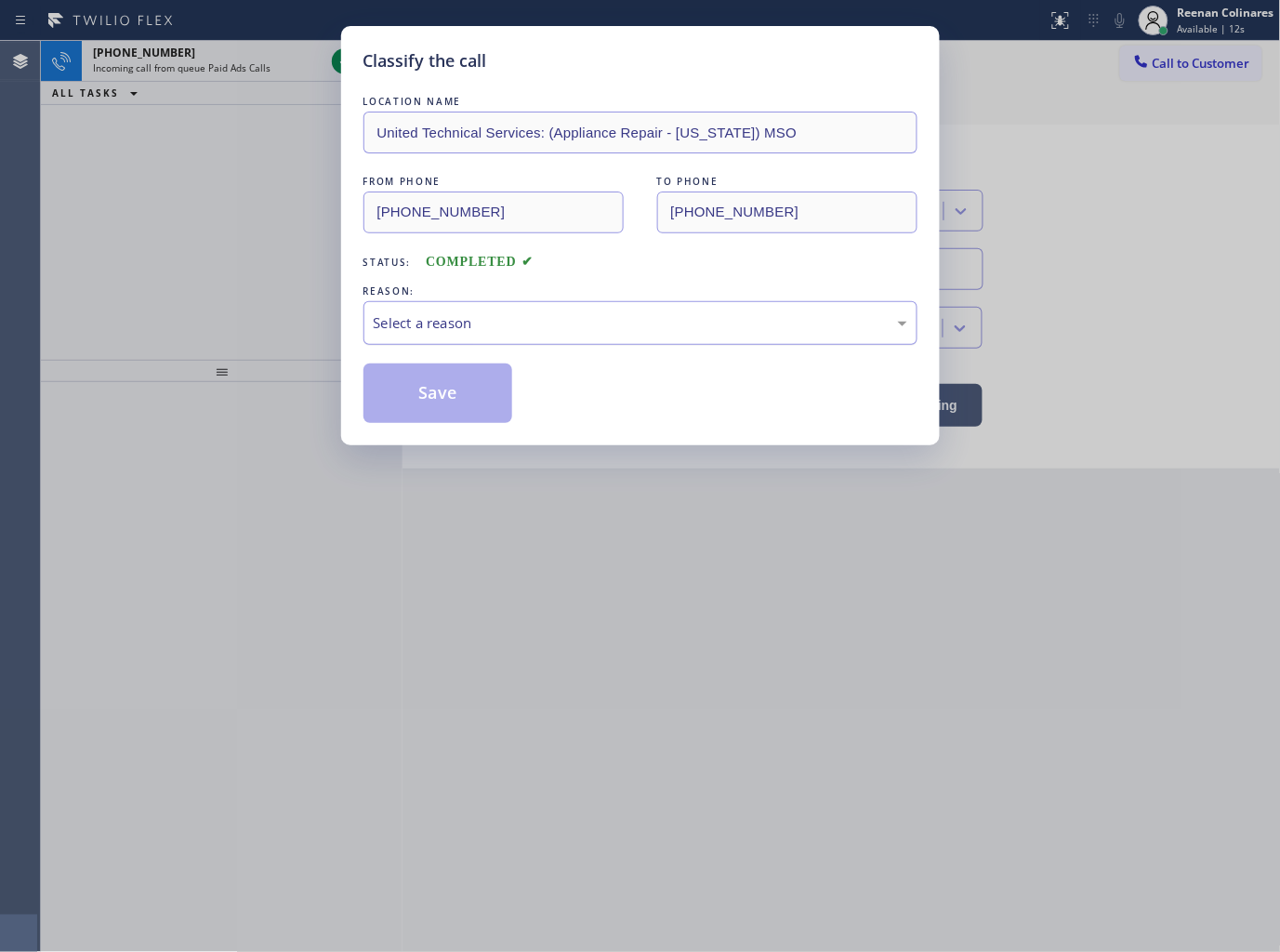
click at [443, 313] on div "Select a reason" at bounding box center [640, 322] width 534 height 21
click at [426, 401] on button "Save" at bounding box center [438, 393] width 150 height 60
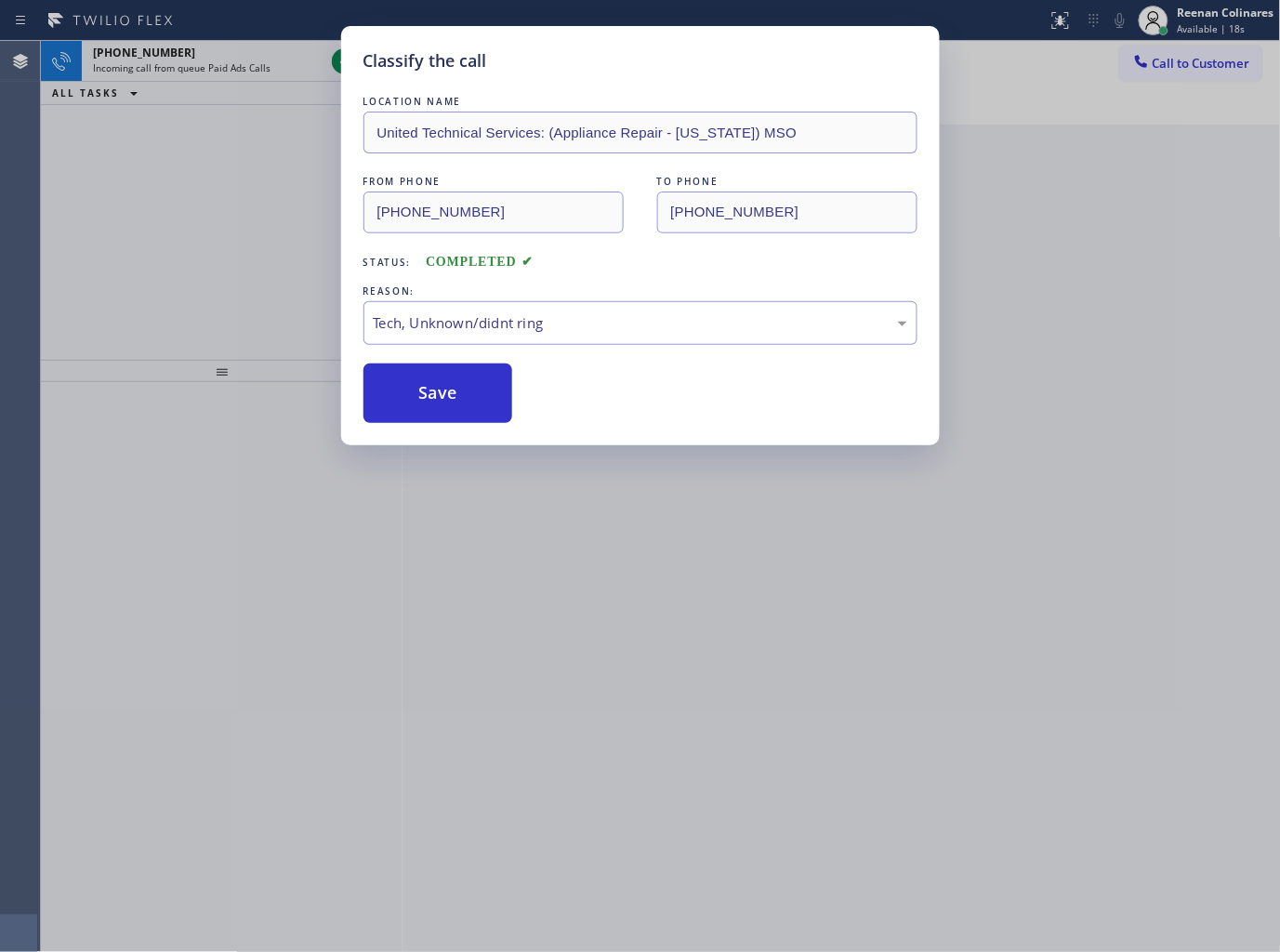
click at [188, 257] on div "Classify the call LOCATION NAME United Technical Services: (Appliance Repair - …" at bounding box center [640, 476] width 1280 height 952
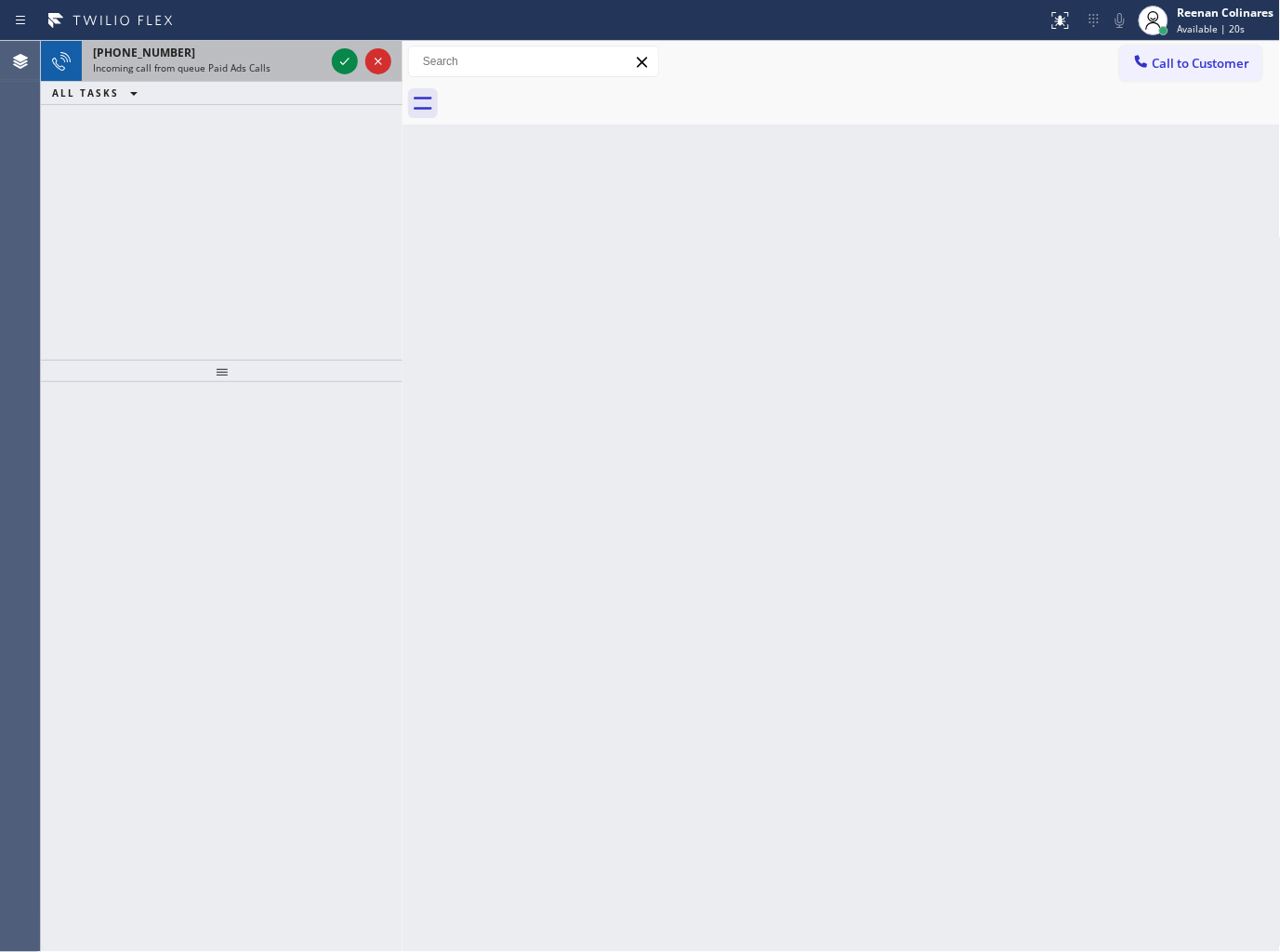
click at [270, 61] on div "Incoming call from queue Paid Ads Calls" at bounding box center [209, 67] width 231 height 13
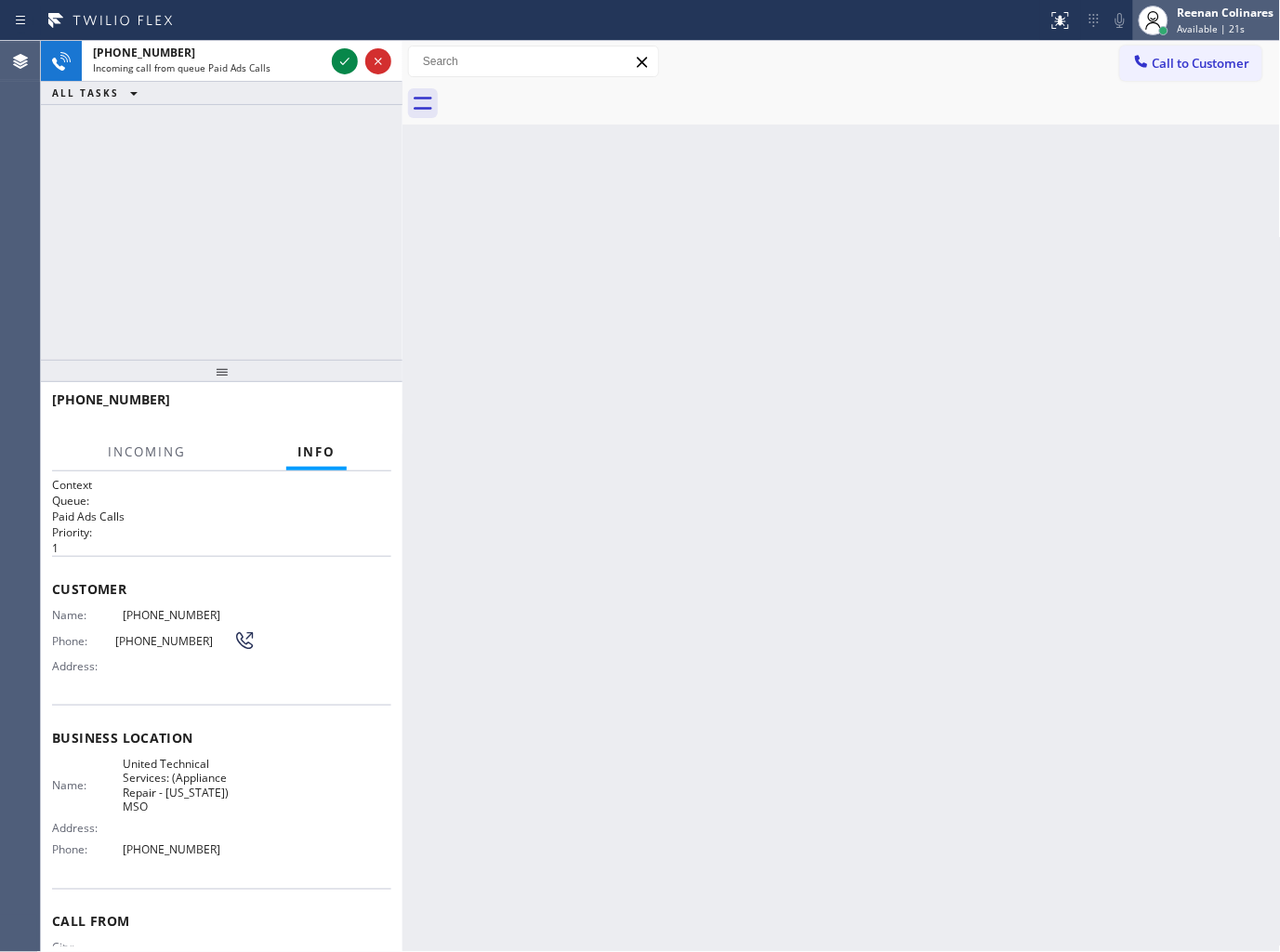
click at [1188, 10] on div "Reenan Colinares" at bounding box center [1225, 13] width 97 height 16
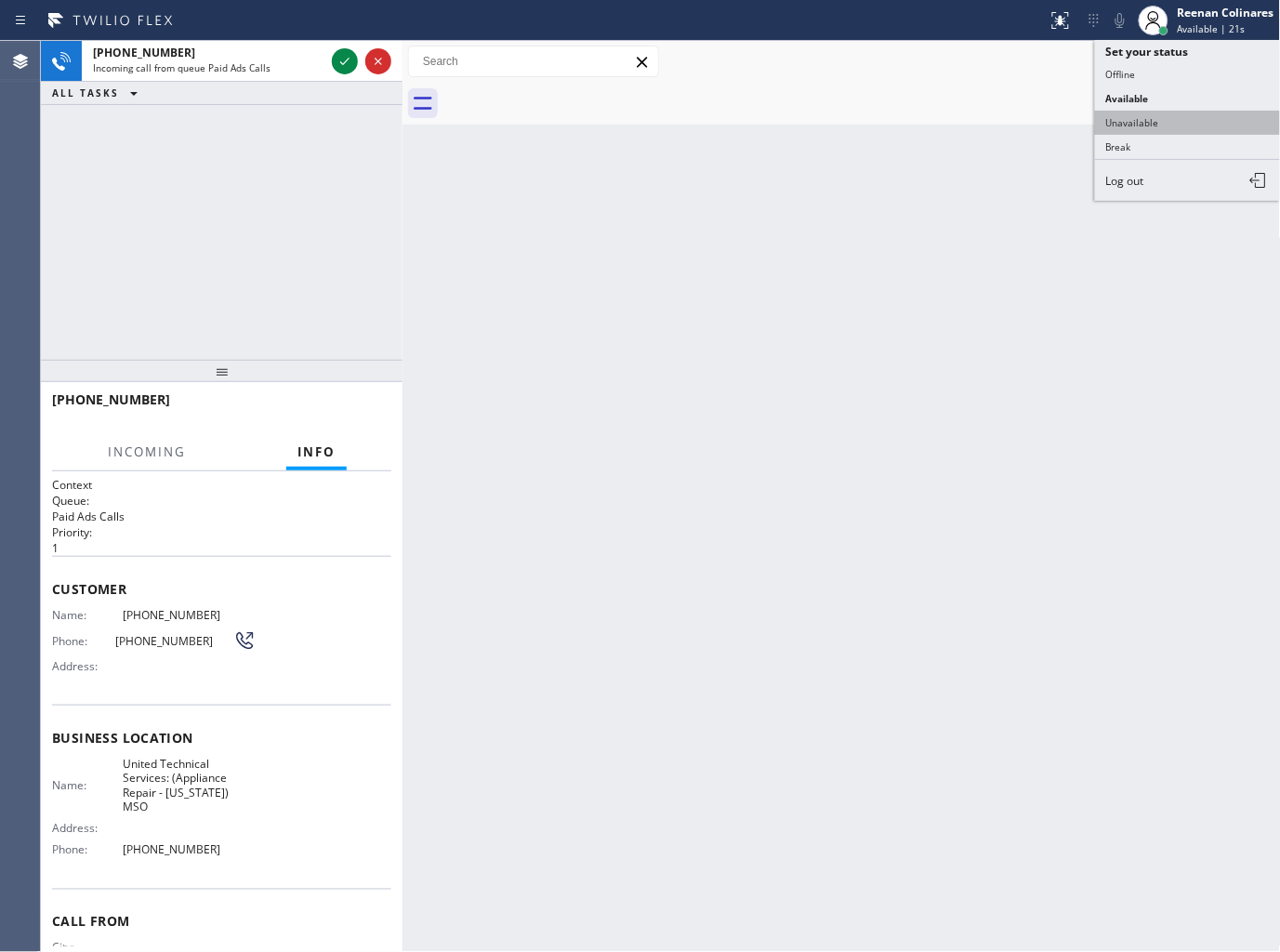
click at [1146, 117] on button "Unavailable" at bounding box center [1187, 123] width 186 height 24
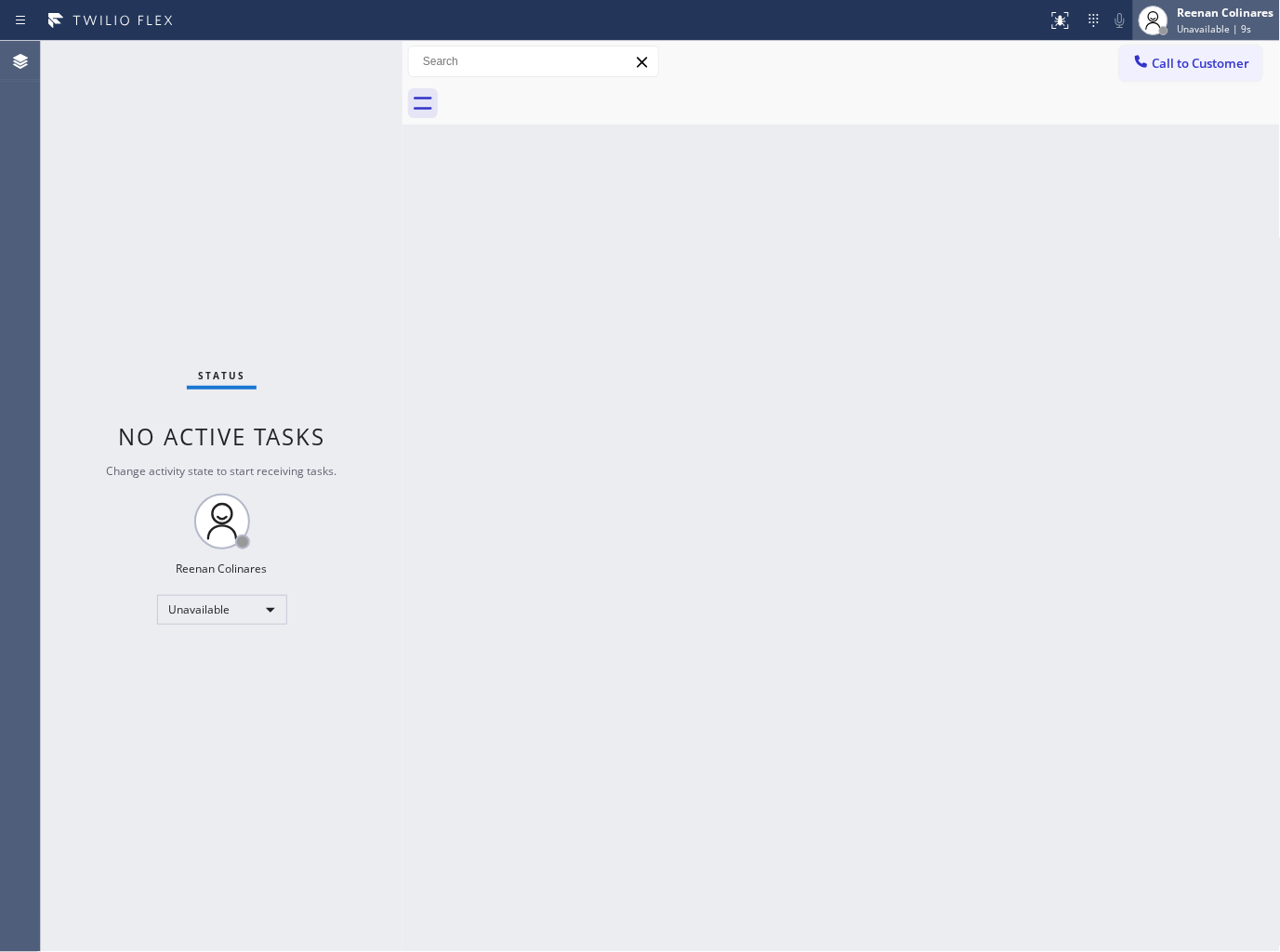
click at [1194, 25] on span "Unavailable | 9s" at bounding box center [1214, 28] width 75 height 13
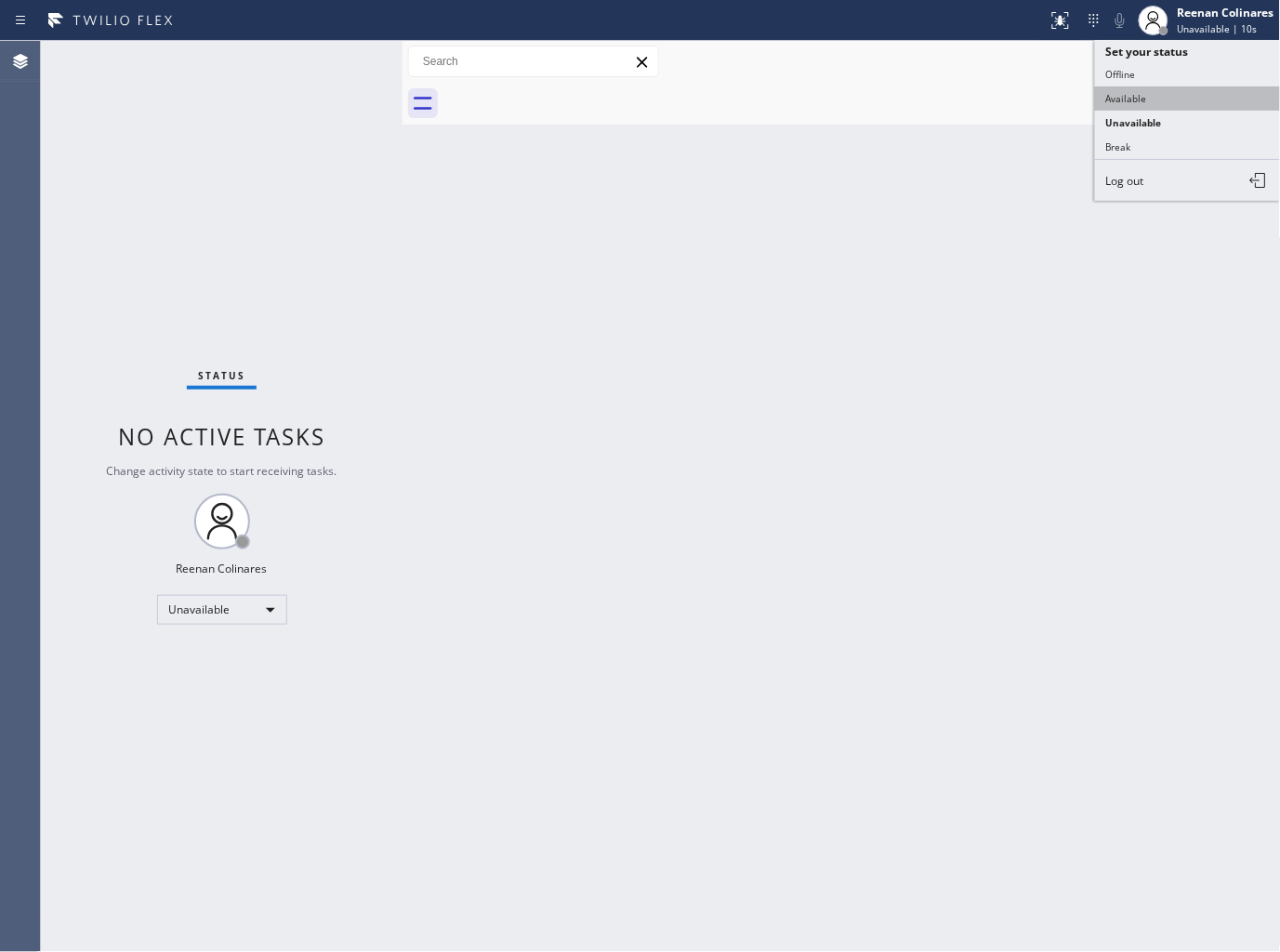
click at [1118, 95] on button "Available" at bounding box center [1187, 99] width 186 height 24
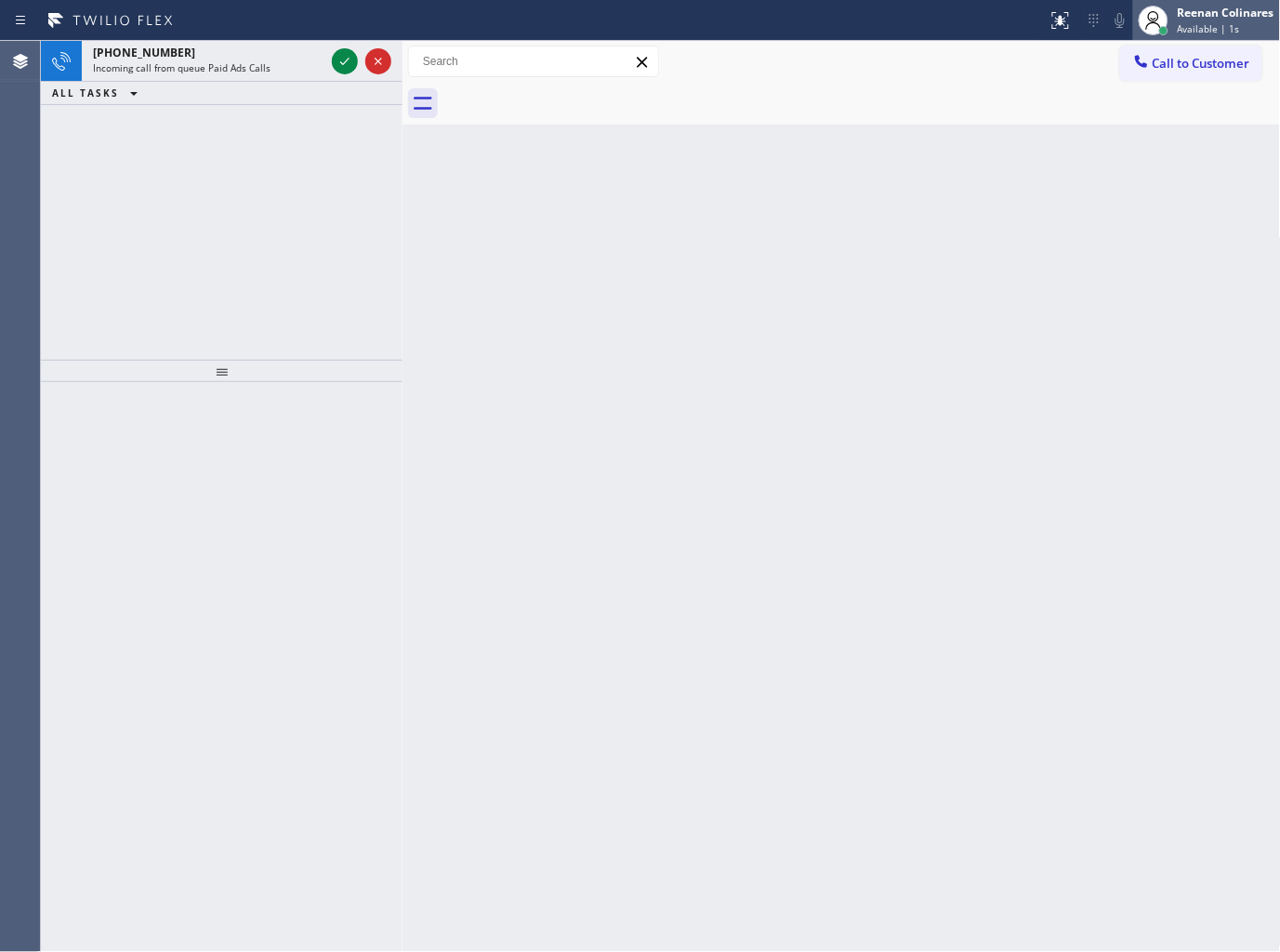
click at [1186, 6] on div "Reenan Colinares" at bounding box center [1225, 13] width 97 height 16
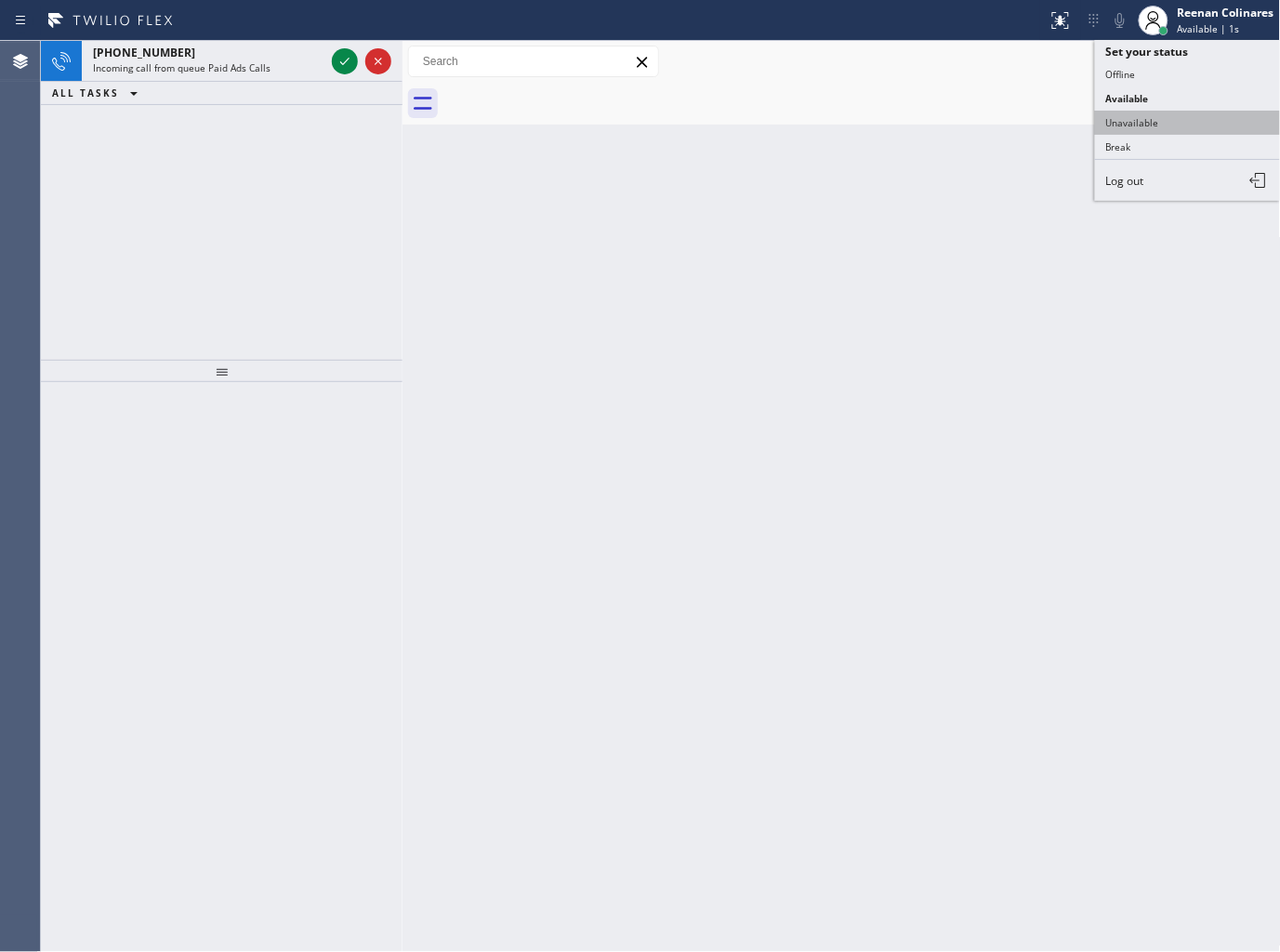
click at [1140, 116] on button "Unavailable" at bounding box center [1187, 123] width 186 height 24
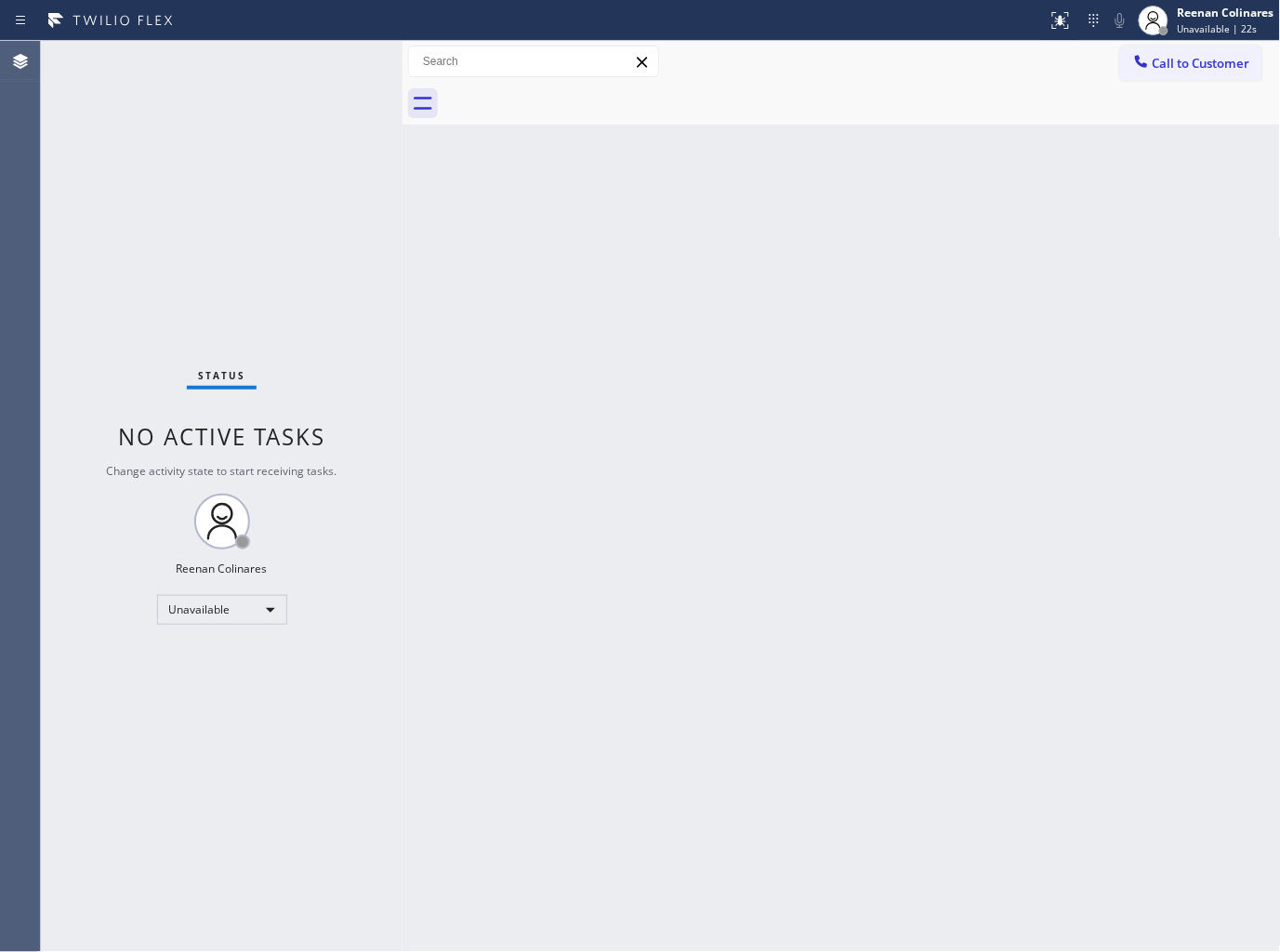
click at [1029, 168] on div "Back to Dashboard Change Sender ID Customers Technicians Select a contact Outbo…" at bounding box center [841, 496] width 878 height 911
click at [1182, 29] on span "Unavailable | 22s" at bounding box center [1217, 28] width 80 height 13
click at [1136, 93] on button "Available" at bounding box center [1187, 99] width 186 height 24
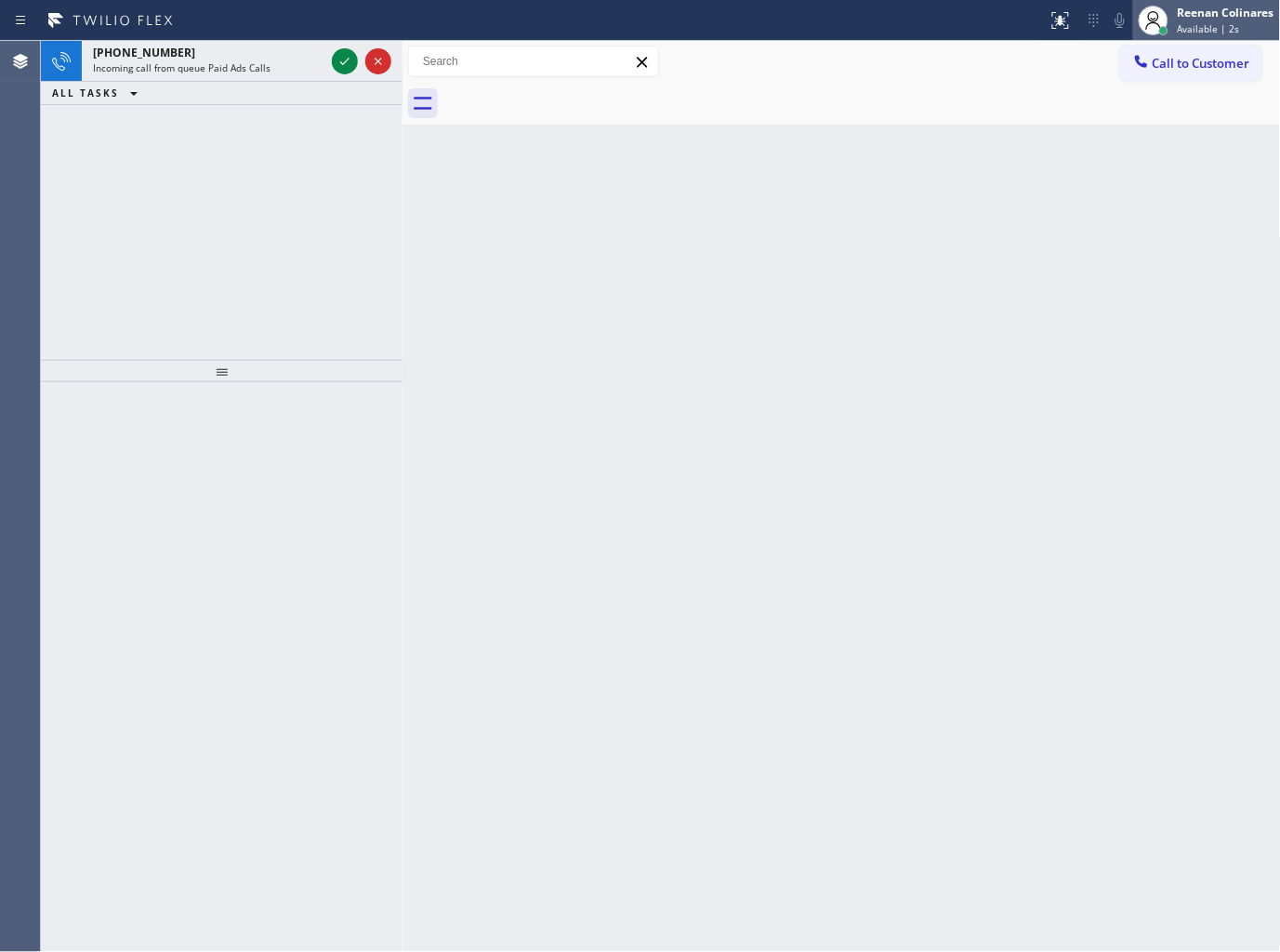
click at [1158, 29] on div at bounding box center [1163, 30] width 13 height 13
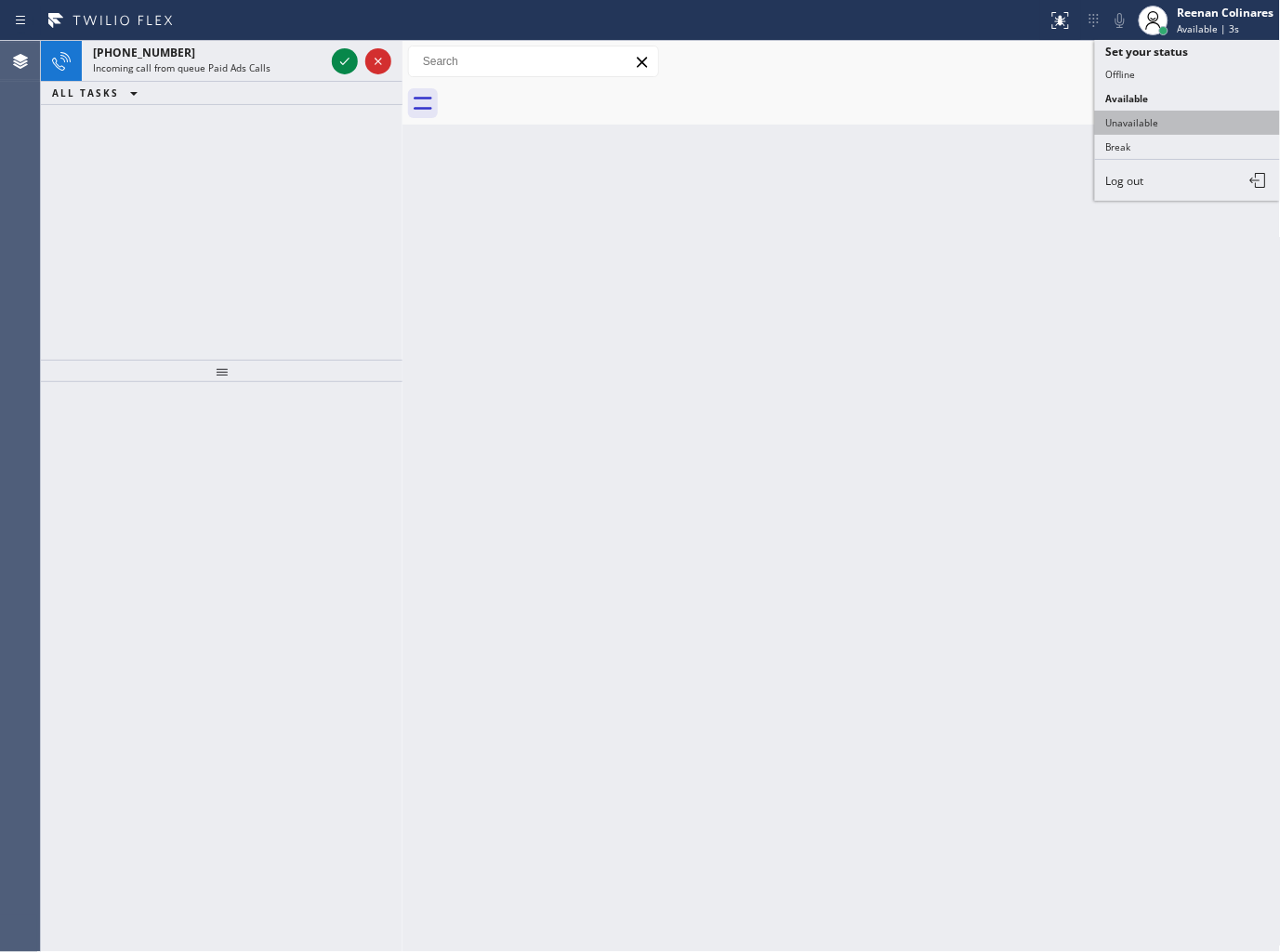
click at [1131, 112] on button "Unavailable" at bounding box center [1187, 123] width 186 height 24
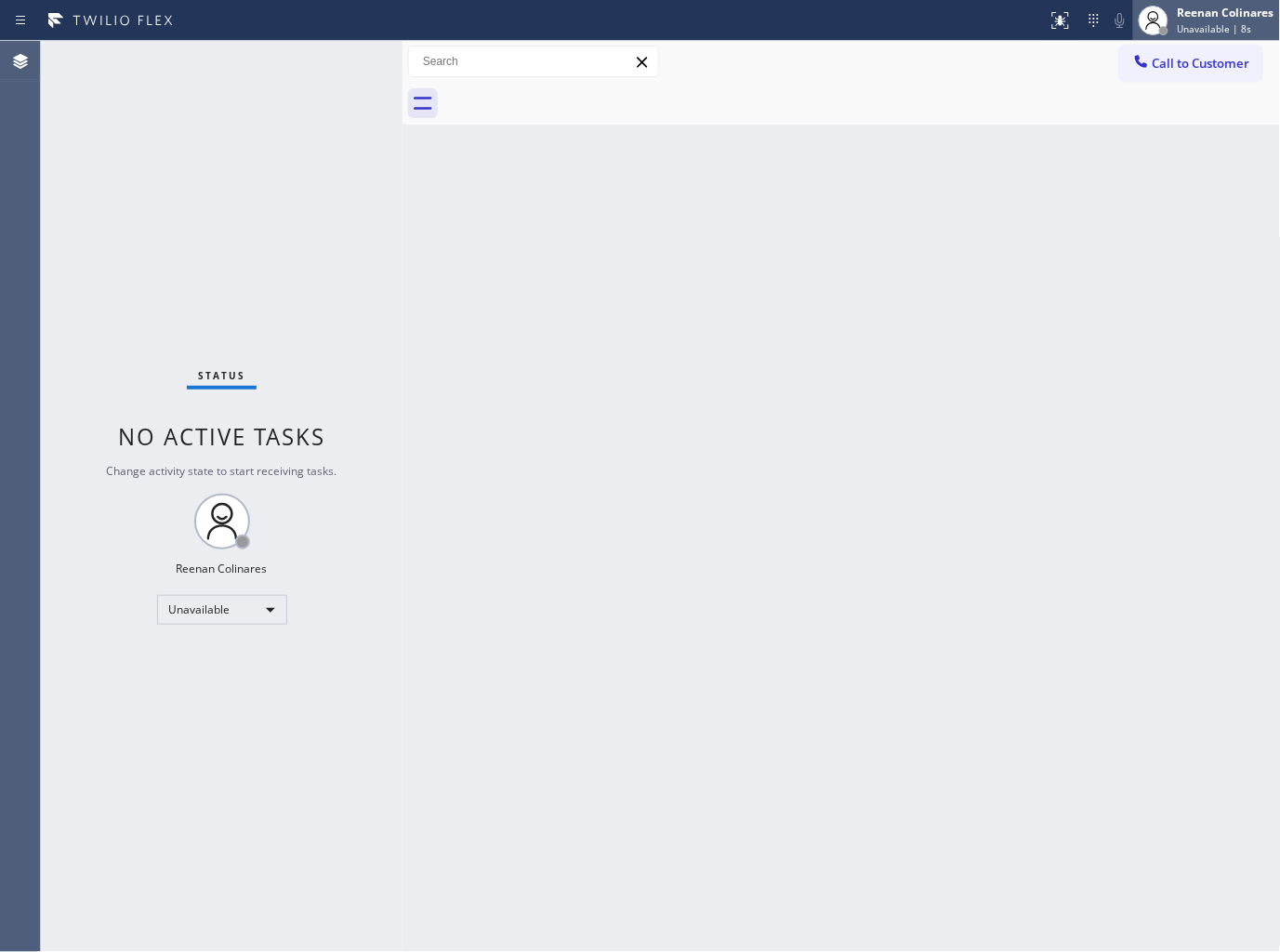
click at [1208, 22] on span "Unavailable | 8s" at bounding box center [1214, 28] width 75 height 13
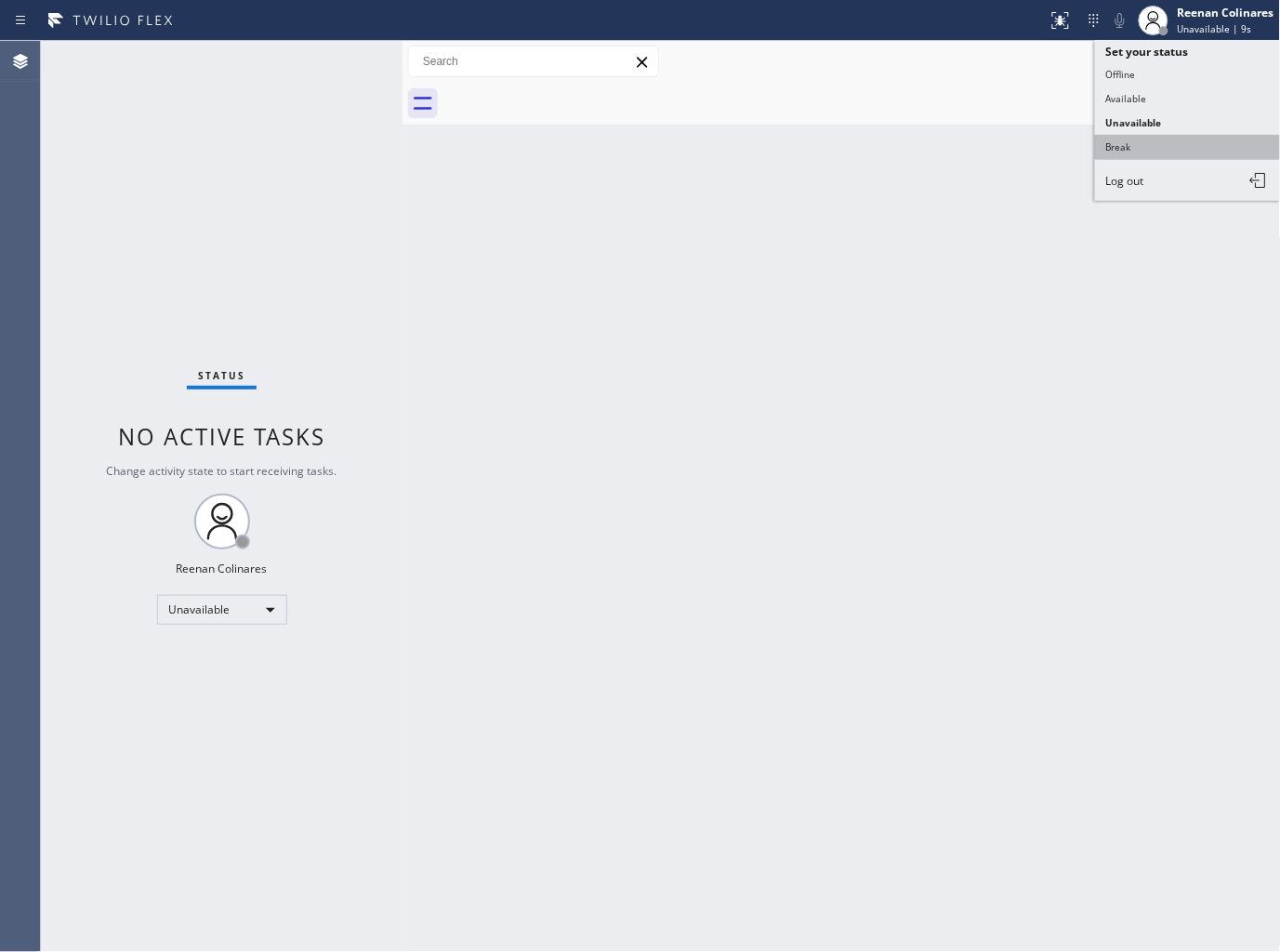
click at [1121, 137] on button "Break" at bounding box center [1187, 147] width 186 height 24
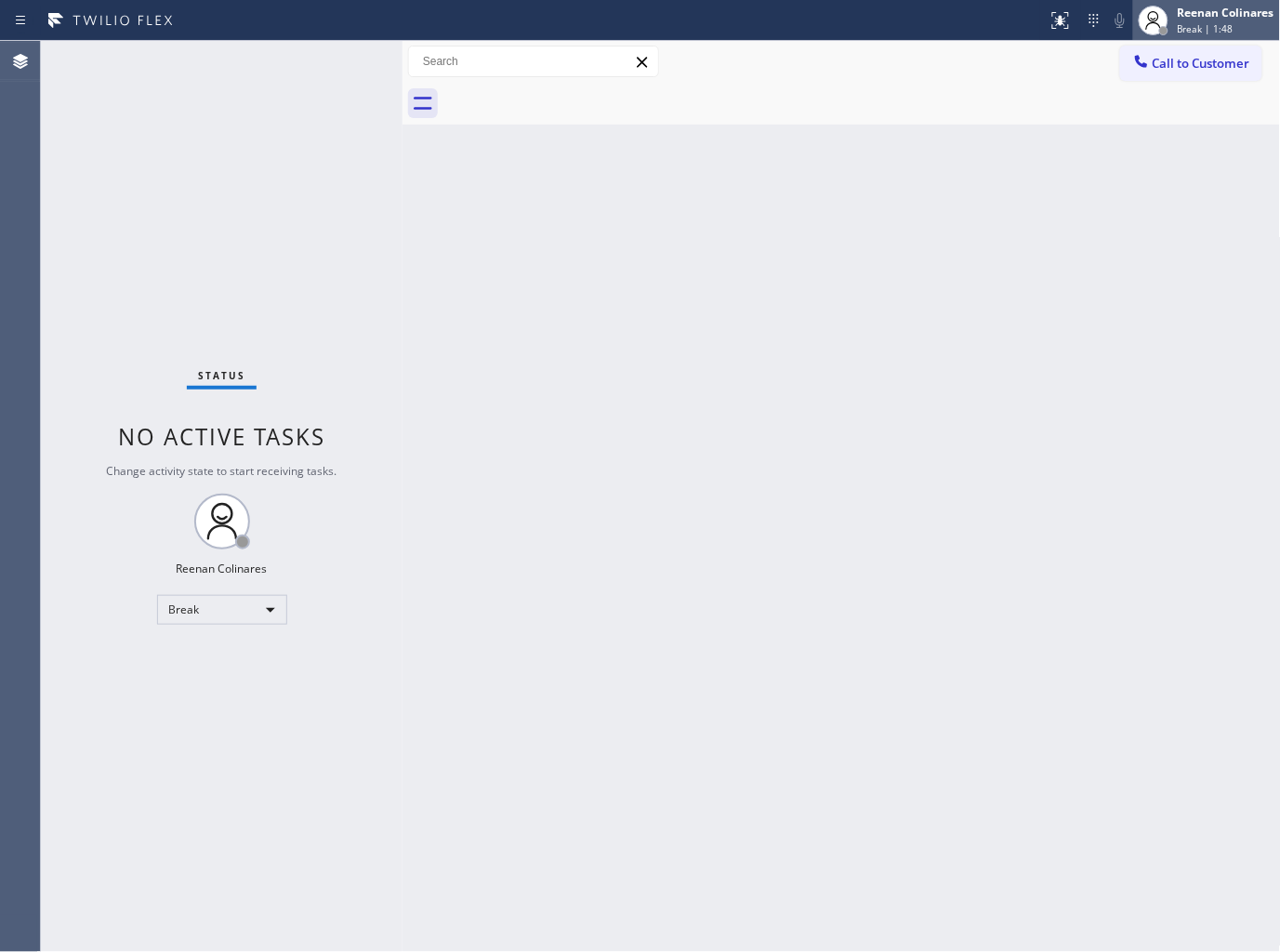
click at [1209, 17] on div "Reenan Colinares" at bounding box center [1225, 13] width 97 height 16
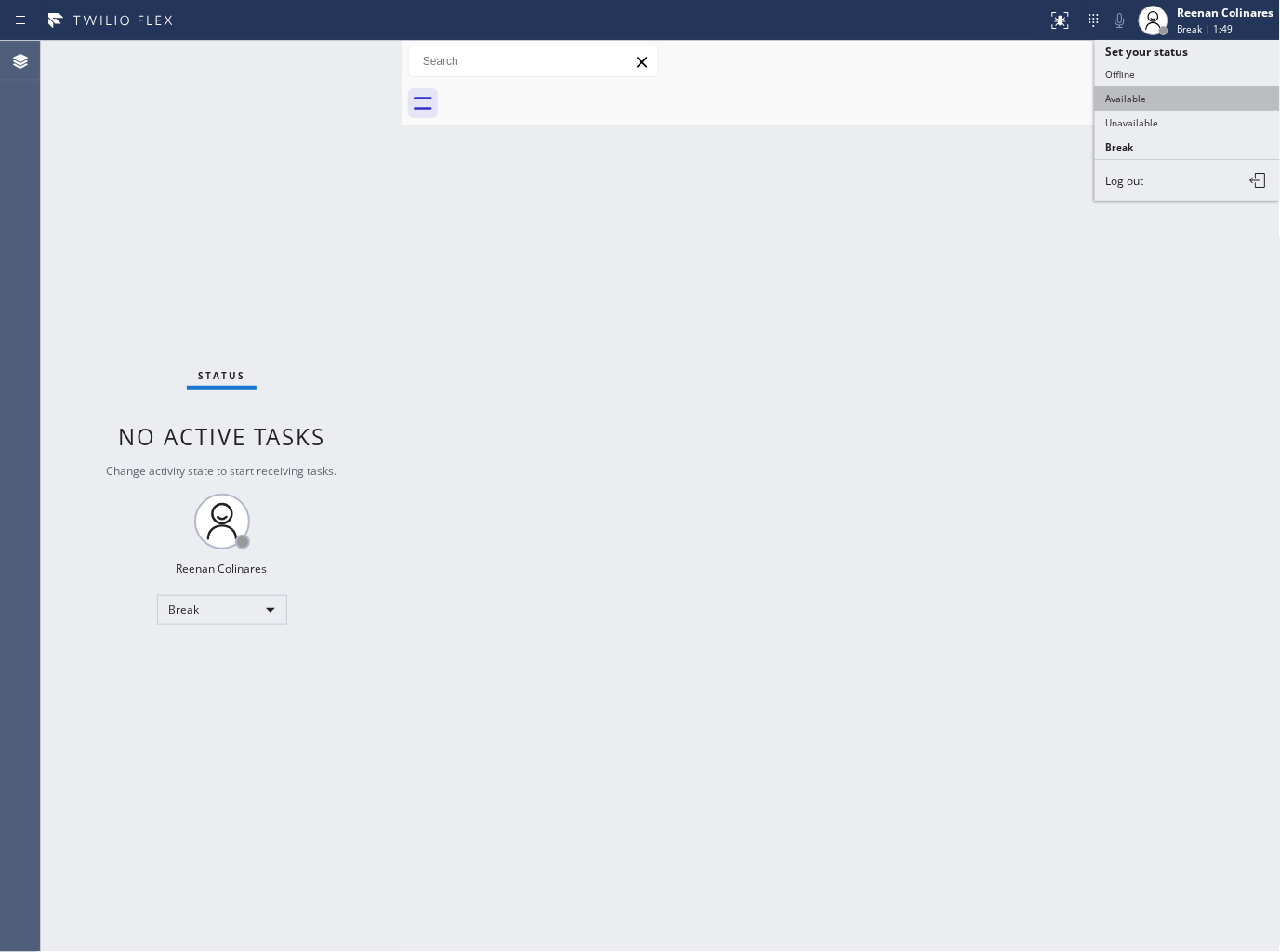
click at [1139, 99] on button "Available" at bounding box center [1187, 99] width 186 height 24
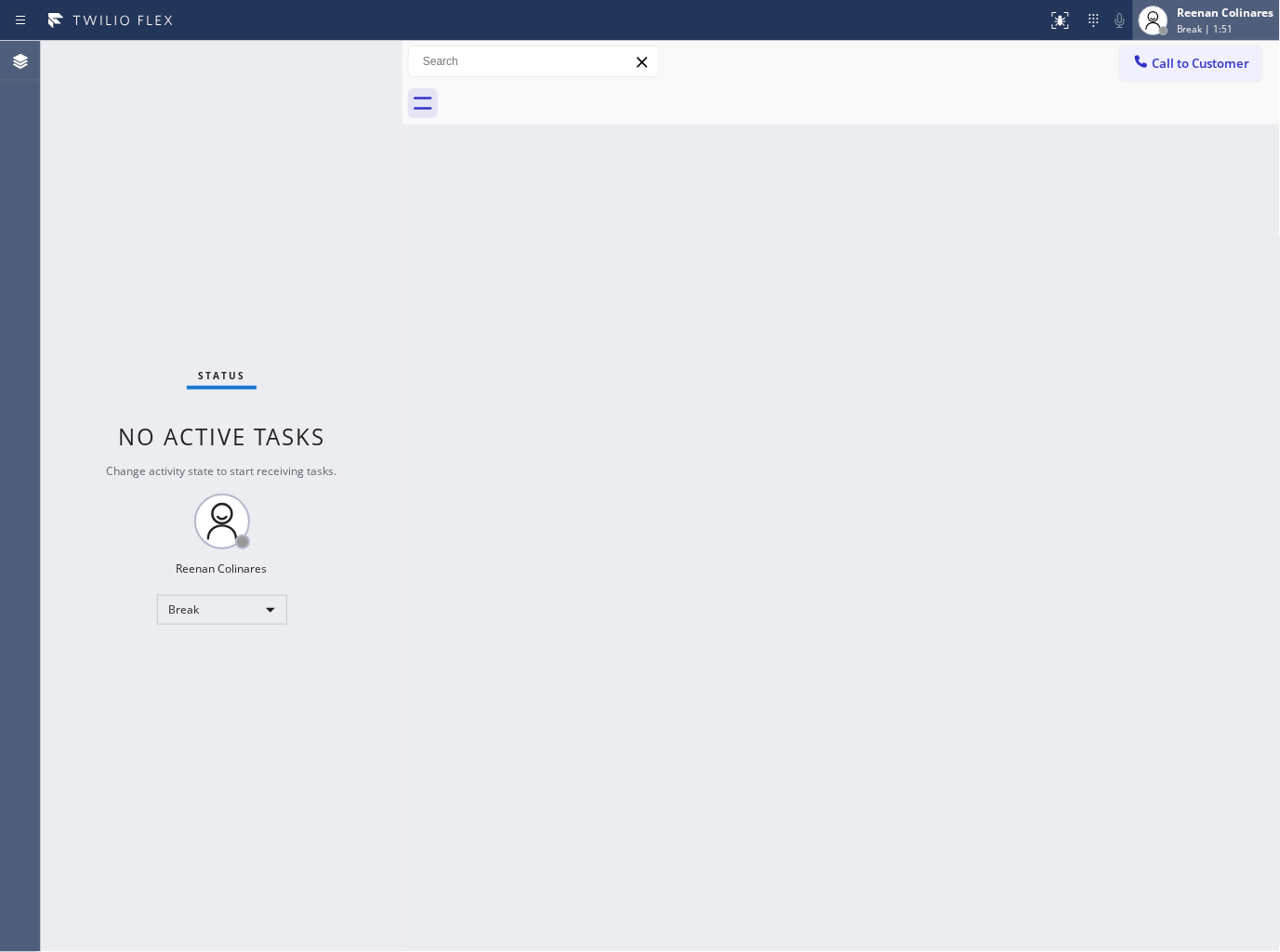
click at [1209, 6] on div "Reenan Colinares" at bounding box center [1225, 13] width 97 height 16
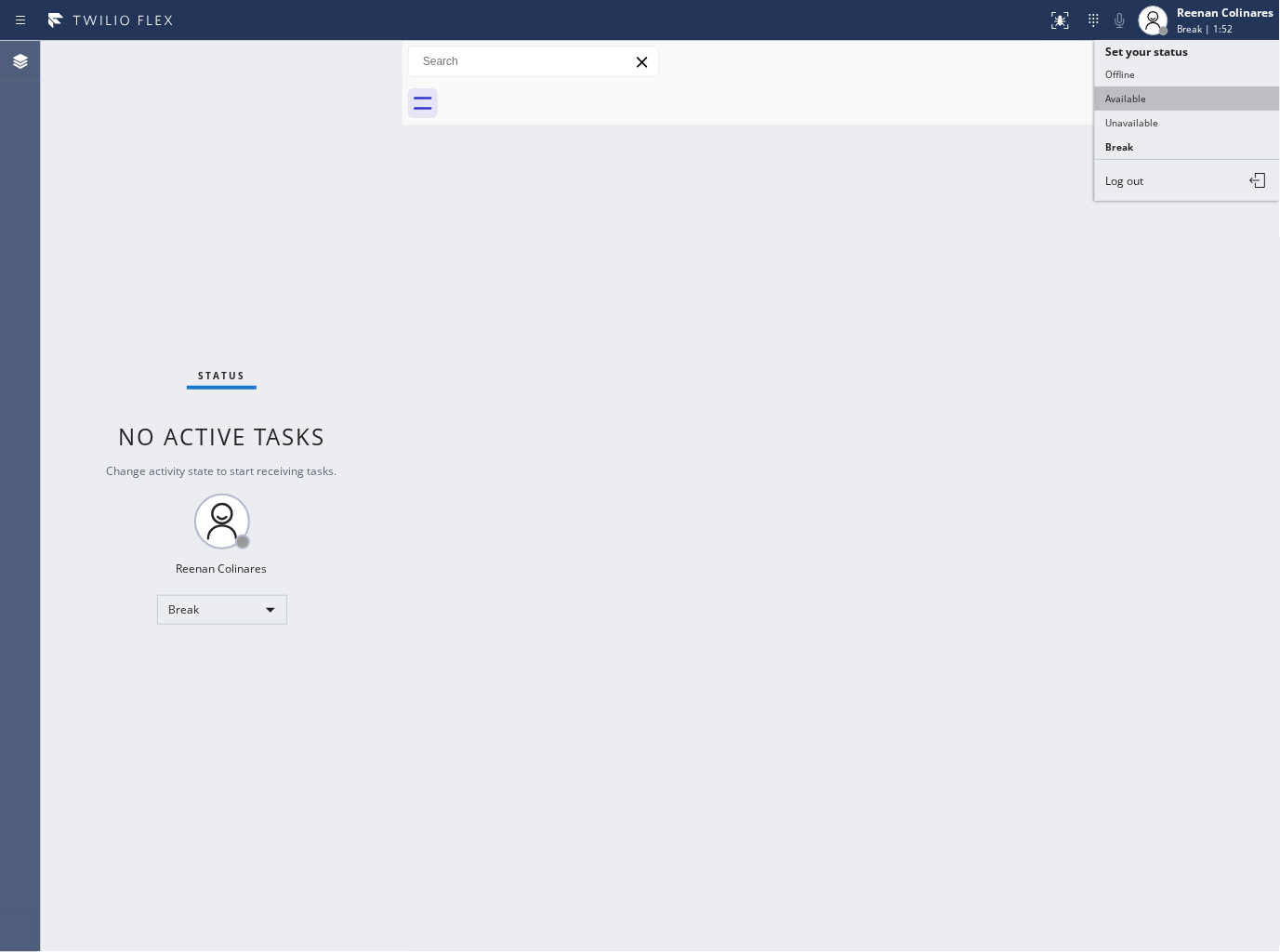
click at [1135, 93] on button "Available" at bounding box center [1187, 99] width 186 height 24
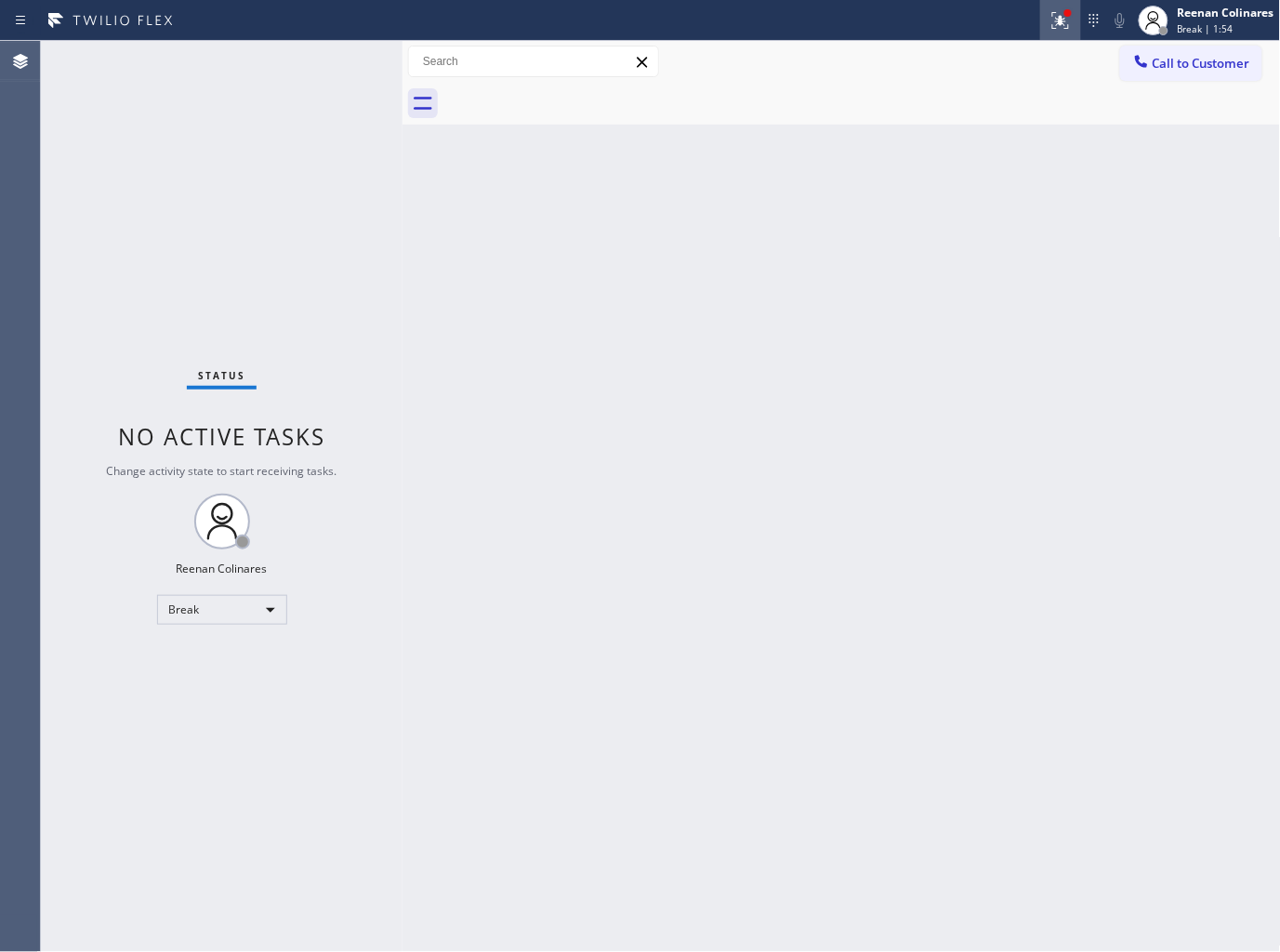
click at [1057, 17] on icon at bounding box center [1061, 20] width 22 height 22
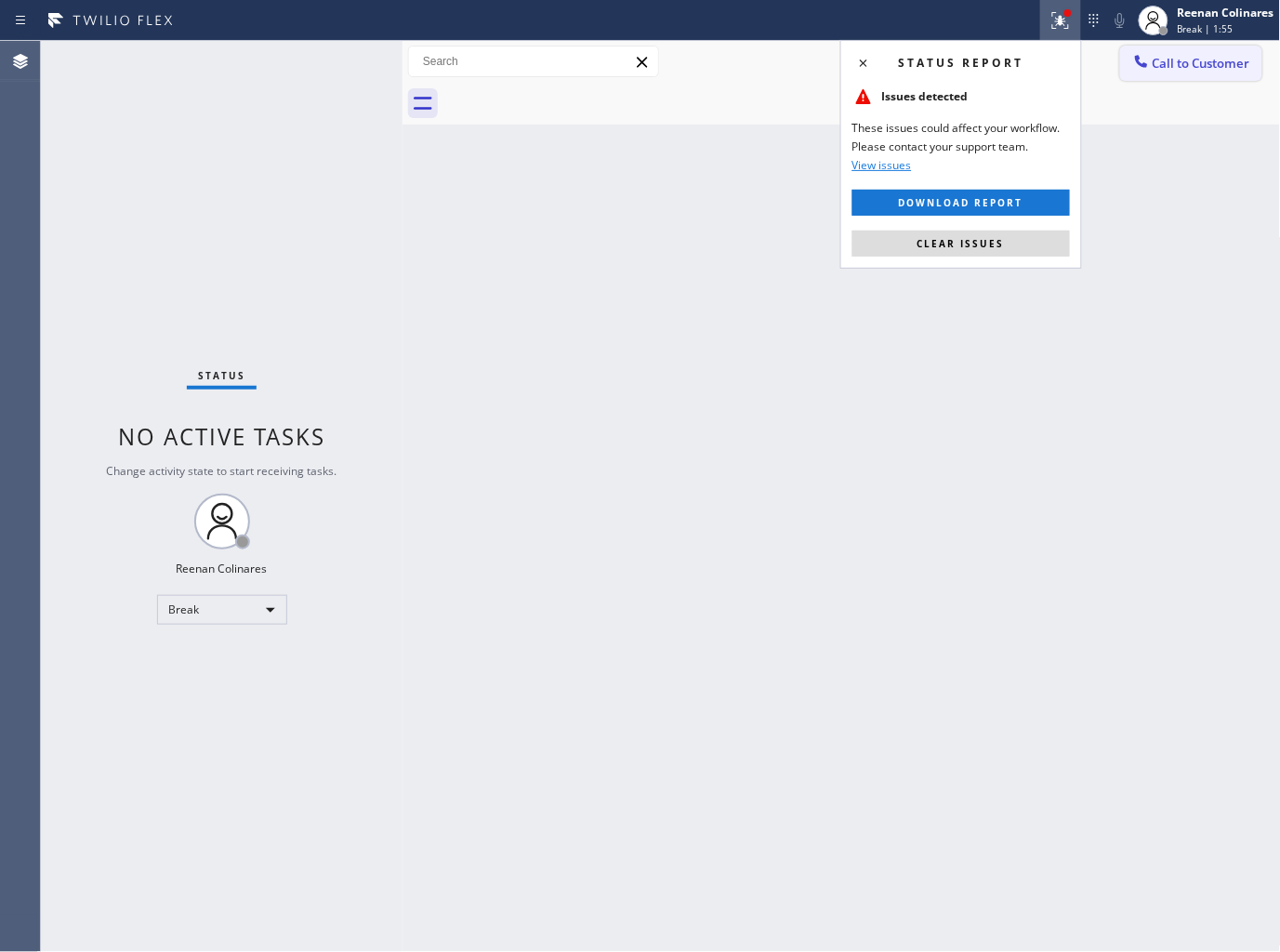
drag, startPoint x: 981, startPoint y: 241, endPoint x: 1143, endPoint y: 75, distance: 231.9
click at [984, 239] on span "Clear issues" at bounding box center [962, 243] width 88 height 13
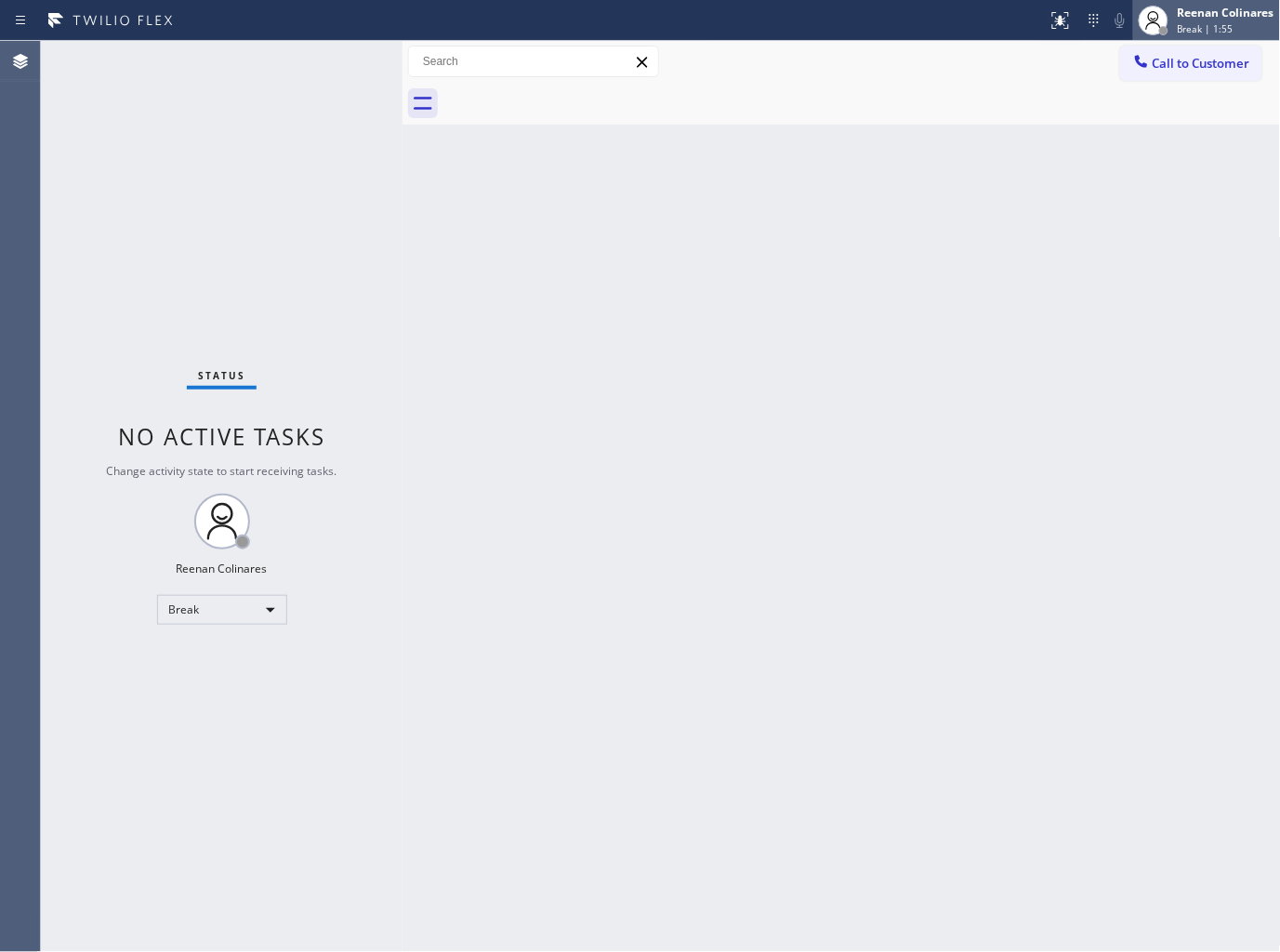
click at [1175, 28] on div "Reenan Colinares Break | 1:55" at bounding box center [1227, 20] width 106 height 33
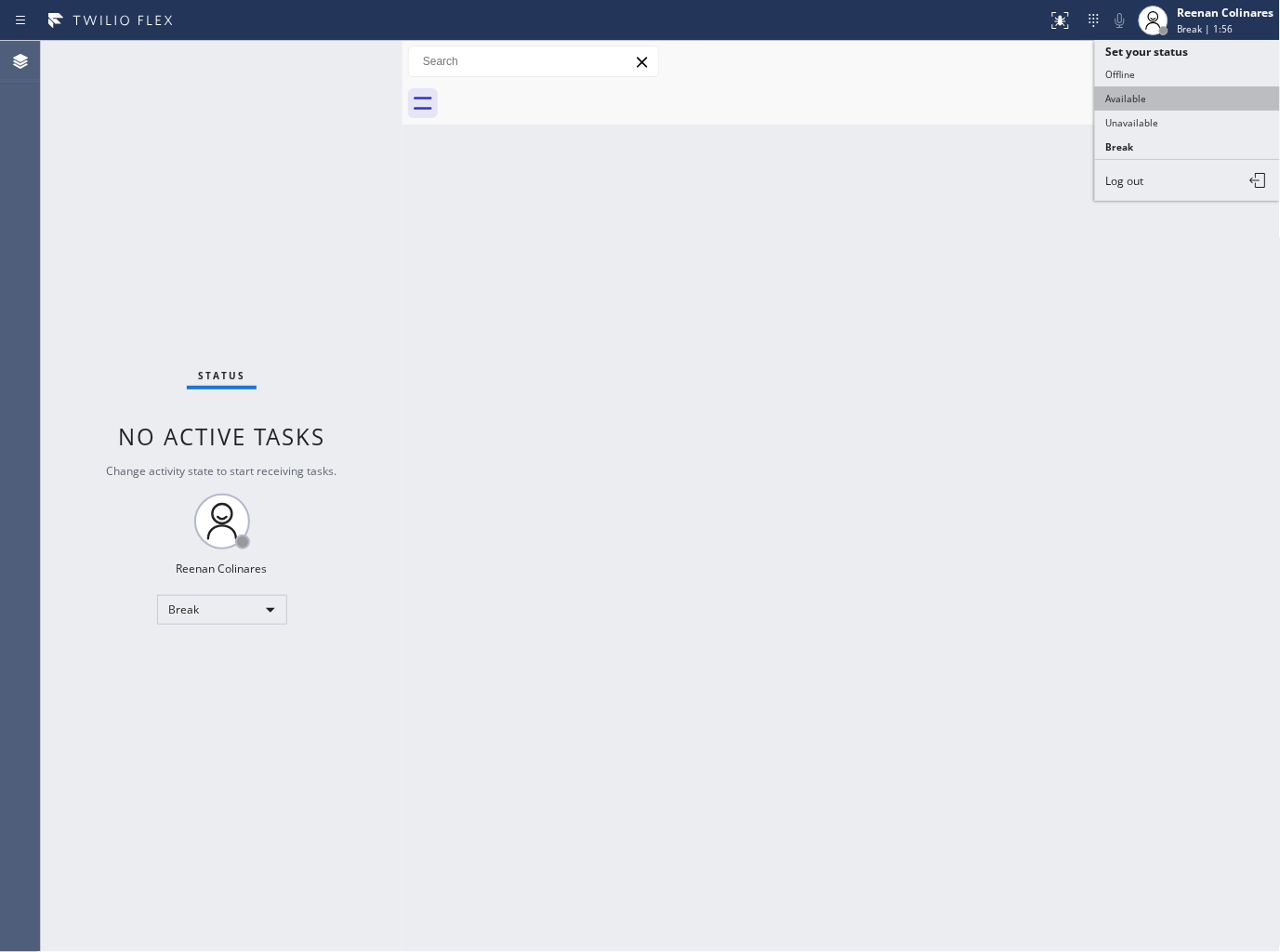
click at [1124, 97] on button "Available" at bounding box center [1187, 99] width 186 height 24
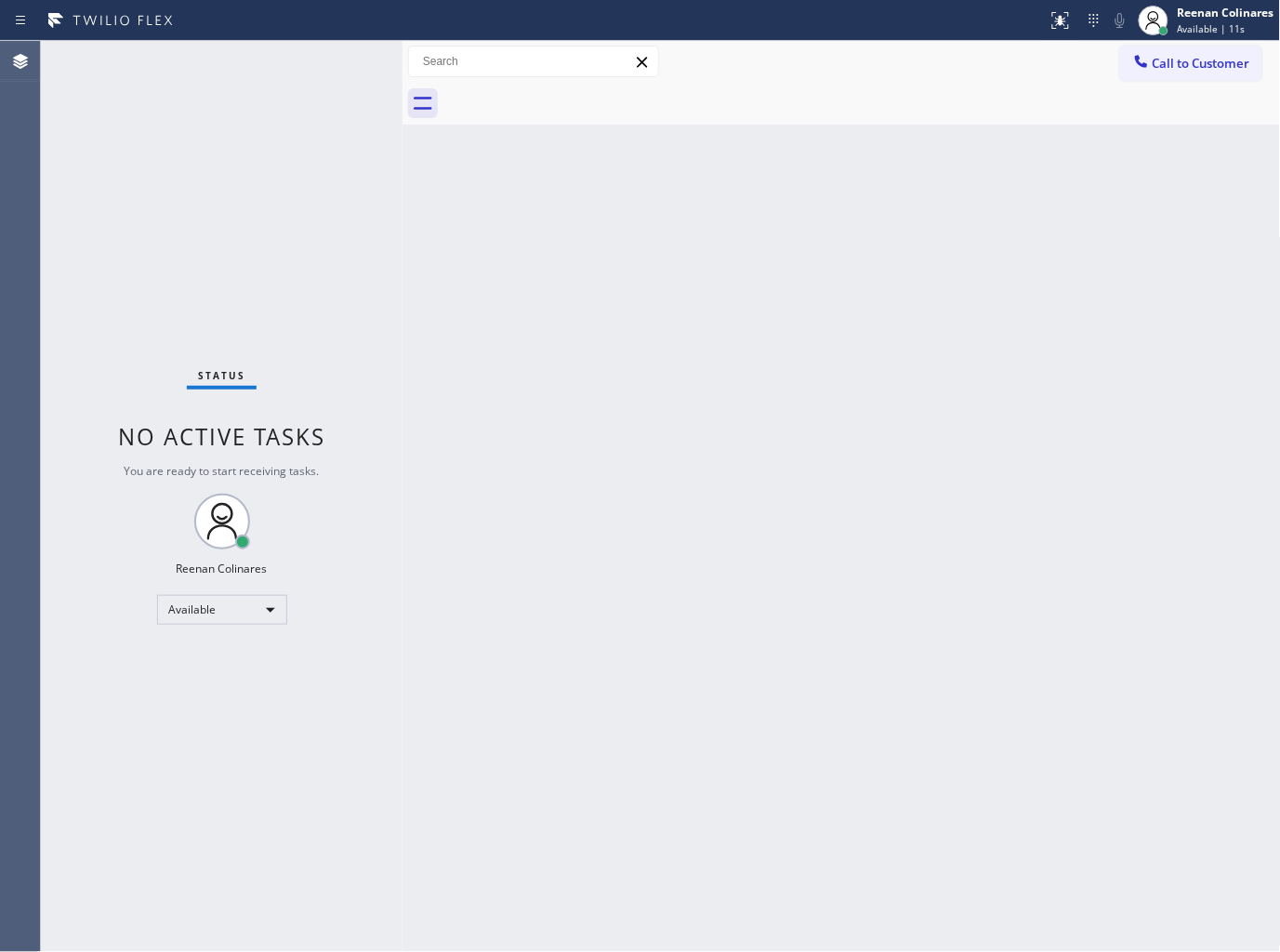
click at [895, 276] on div "Back to Dashboard Change Sender ID Customers Technicians Select a contact Outbo…" at bounding box center [841, 496] width 878 height 911
click at [243, 54] on div "Status No active tasks You are ready to start receiving tasks. Reenan Colinares…" at bounding box center [221, 496] width 361 height 911
click at [1038, 141] on div "Back to Dashboard Change Sender ID Customers Technicians Select a contact Outbo…" at bounding box center [841, 496] width 878 height 911
click at [839, 276] on div "Back to Dashboard Change Sender ID Customers Technicians Select a contact Outbo…" at bounding box center [841, 496] width 878 height 911
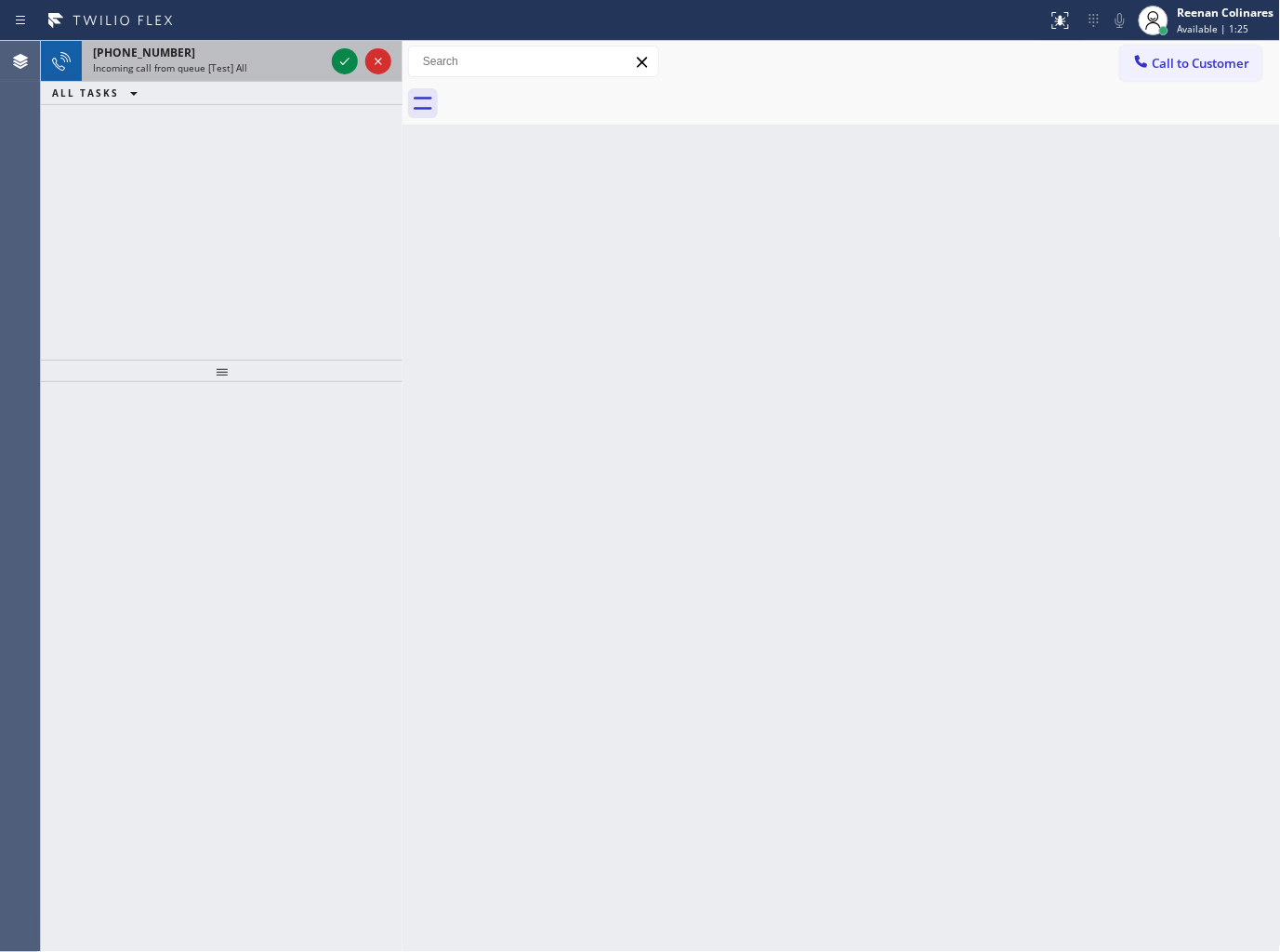
click at [212, 59] on div "+14699280751" at bounding box center [209, 53] width 231 height 16
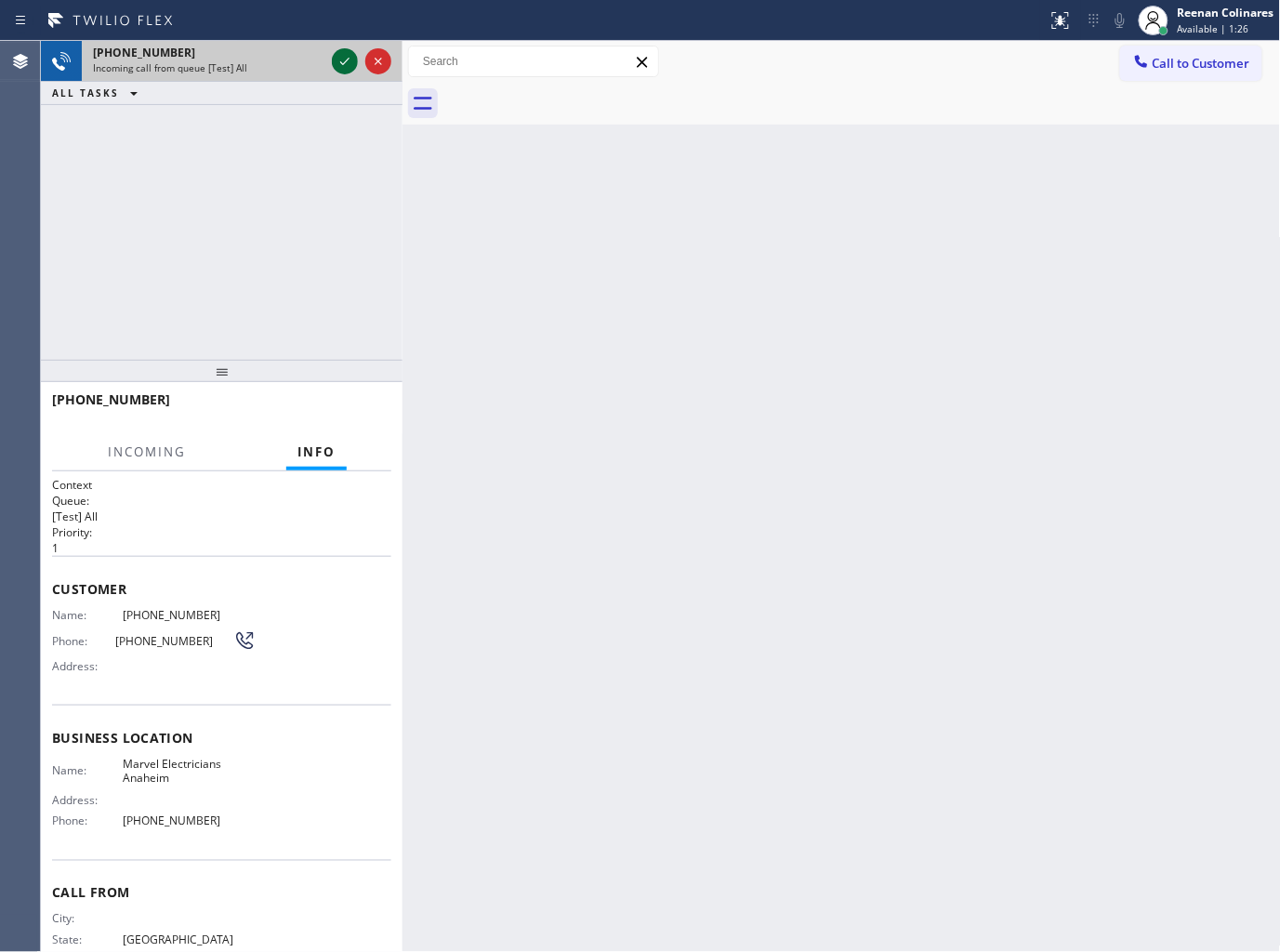
click at [334, 62] on icon at bounding box center [344, 61] width 22 height 22
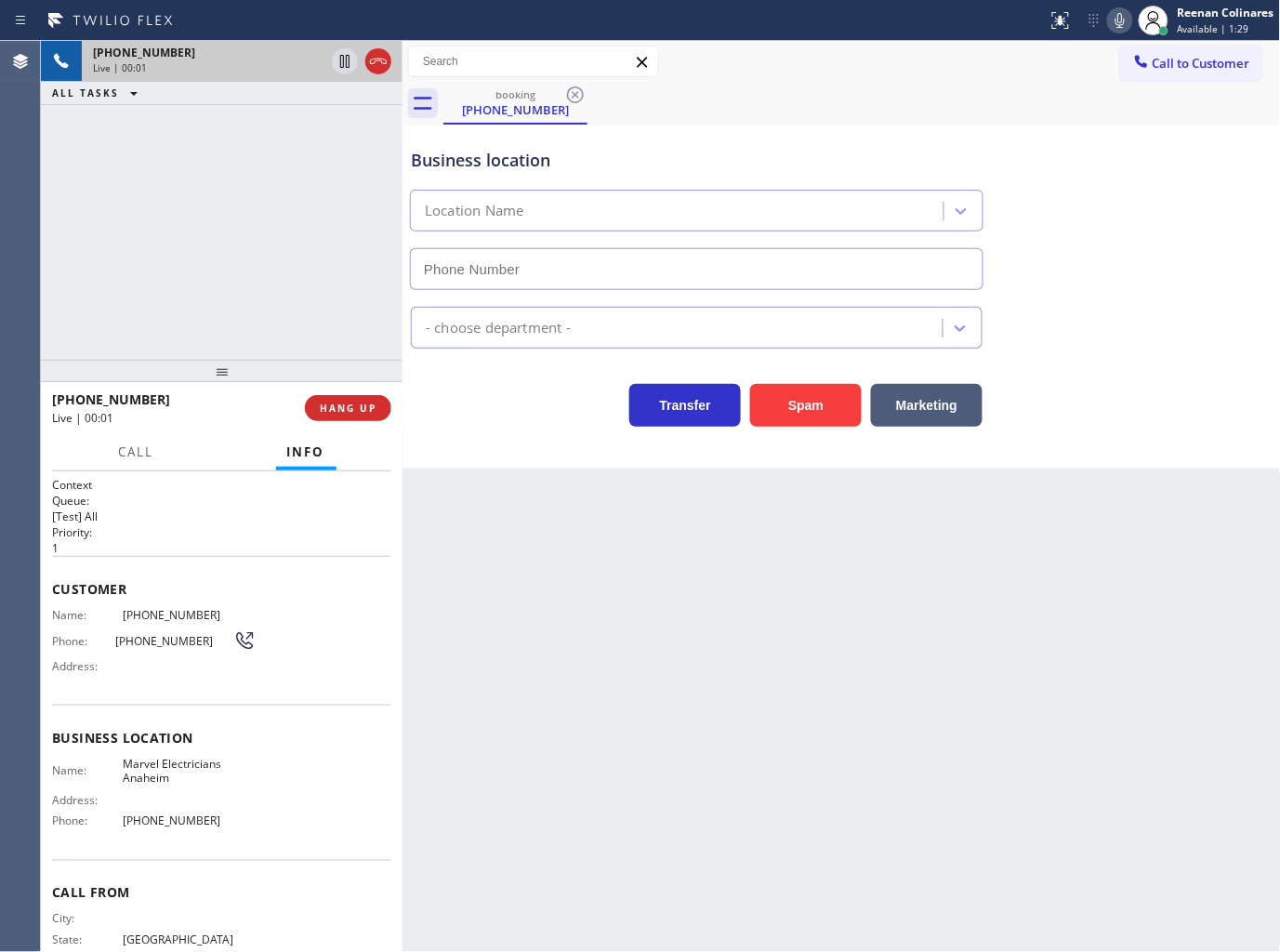
type input "(714) 559-3783"
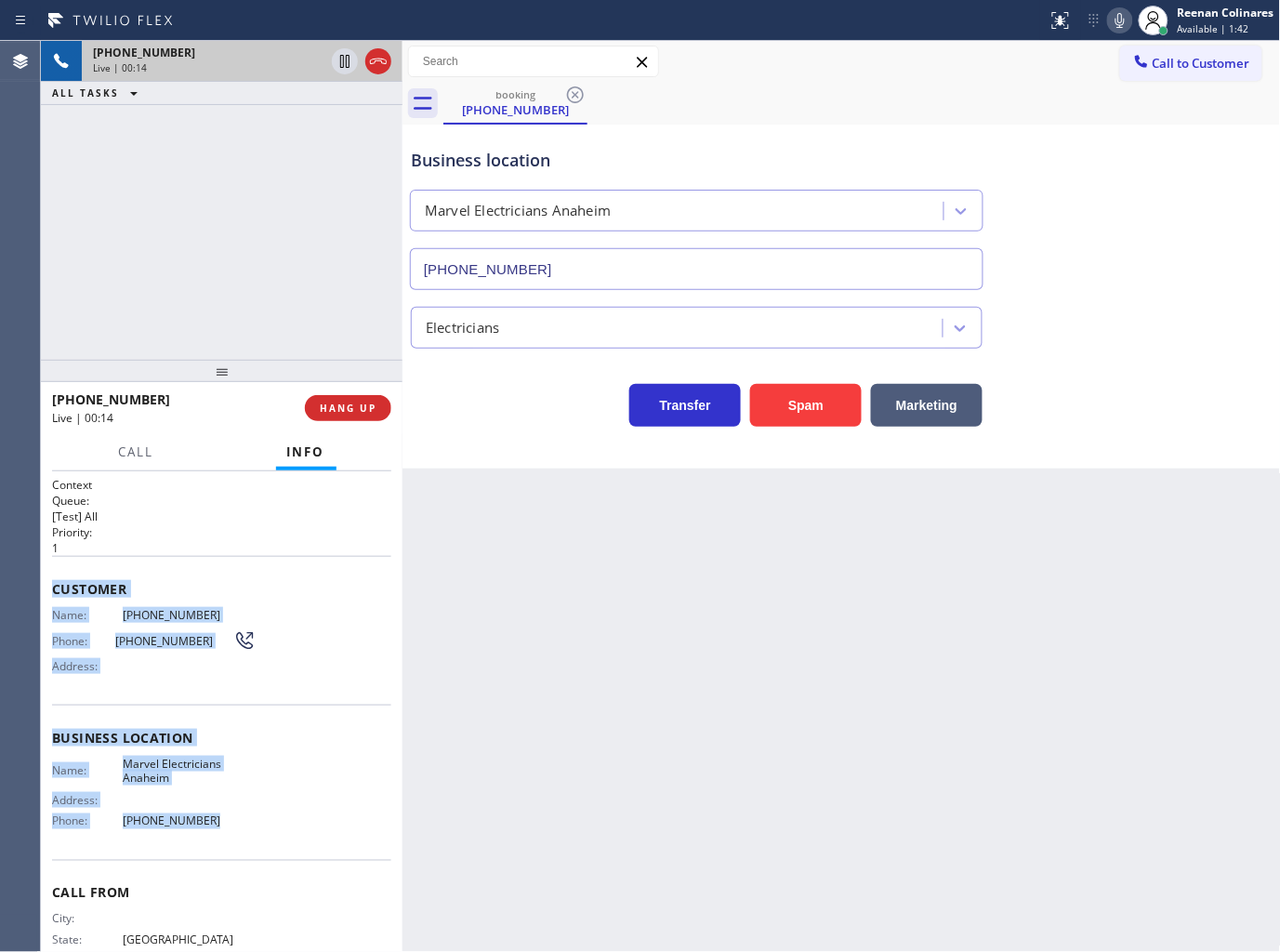
drag, startPoint x: 51, startPoint y: 583, endPoint x: 262, endPoint y: 819, distance: 316.6
click at [262, 819] on div "Context Queue: [Test] All Priority: 1 Customer Name: (469) 928-0751 Phone: (469…" at bounding box center [221, 738] width 339 height 524
copy div "Customer Name: (469) 928-0751 Phone: (469) 928-0751 Address: Business location …"
click at [1116, 23] on icon at bounding box center [1119, 20] width 22 height 22
drag, startPoint x: 135, startPoint y: 441, endPoint x: 165, endPoint y: 460, distance: 35.5
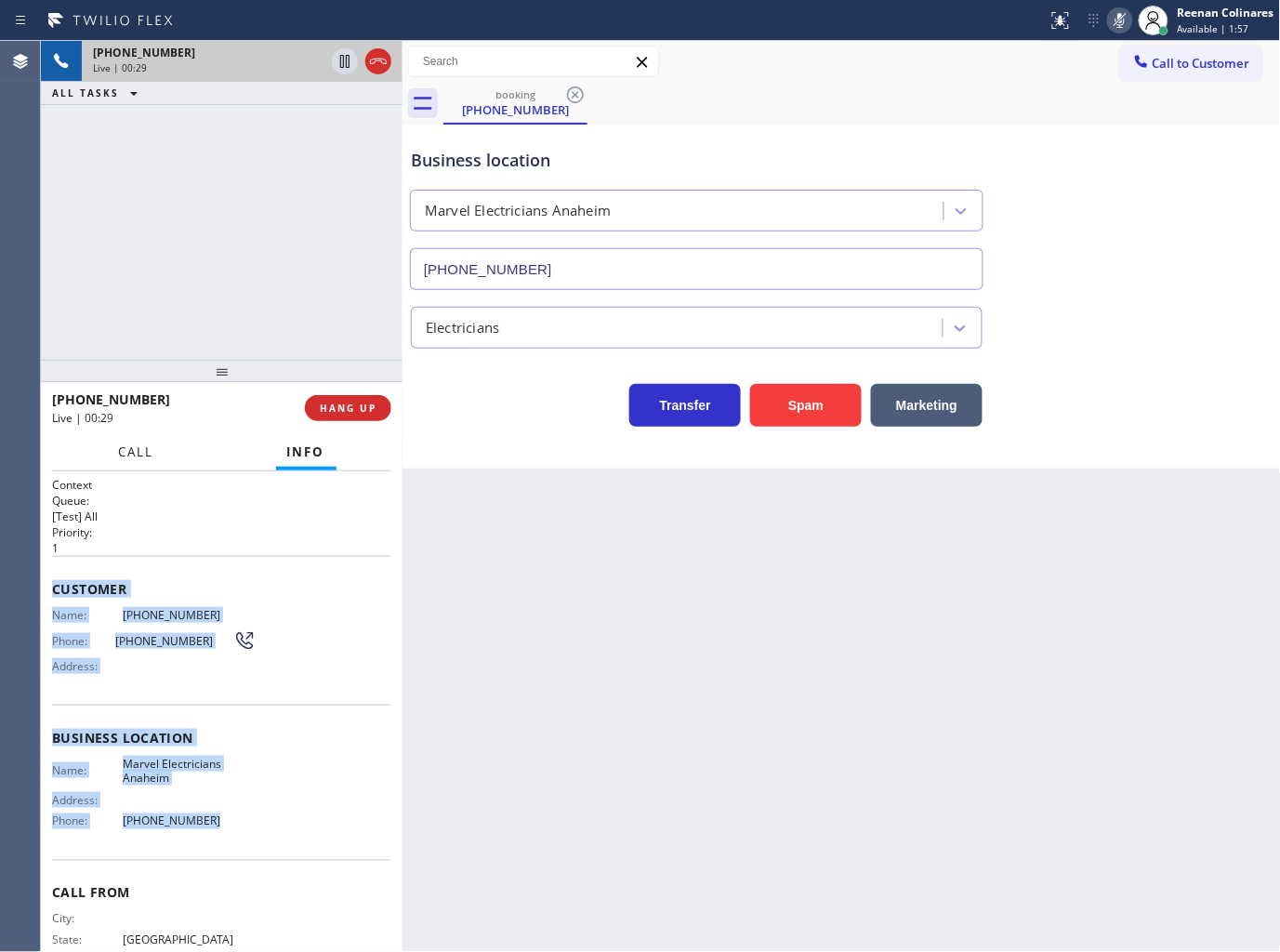
click at [135, 442] on button "Call" at bounding box center [137, 452] width 58 height 36
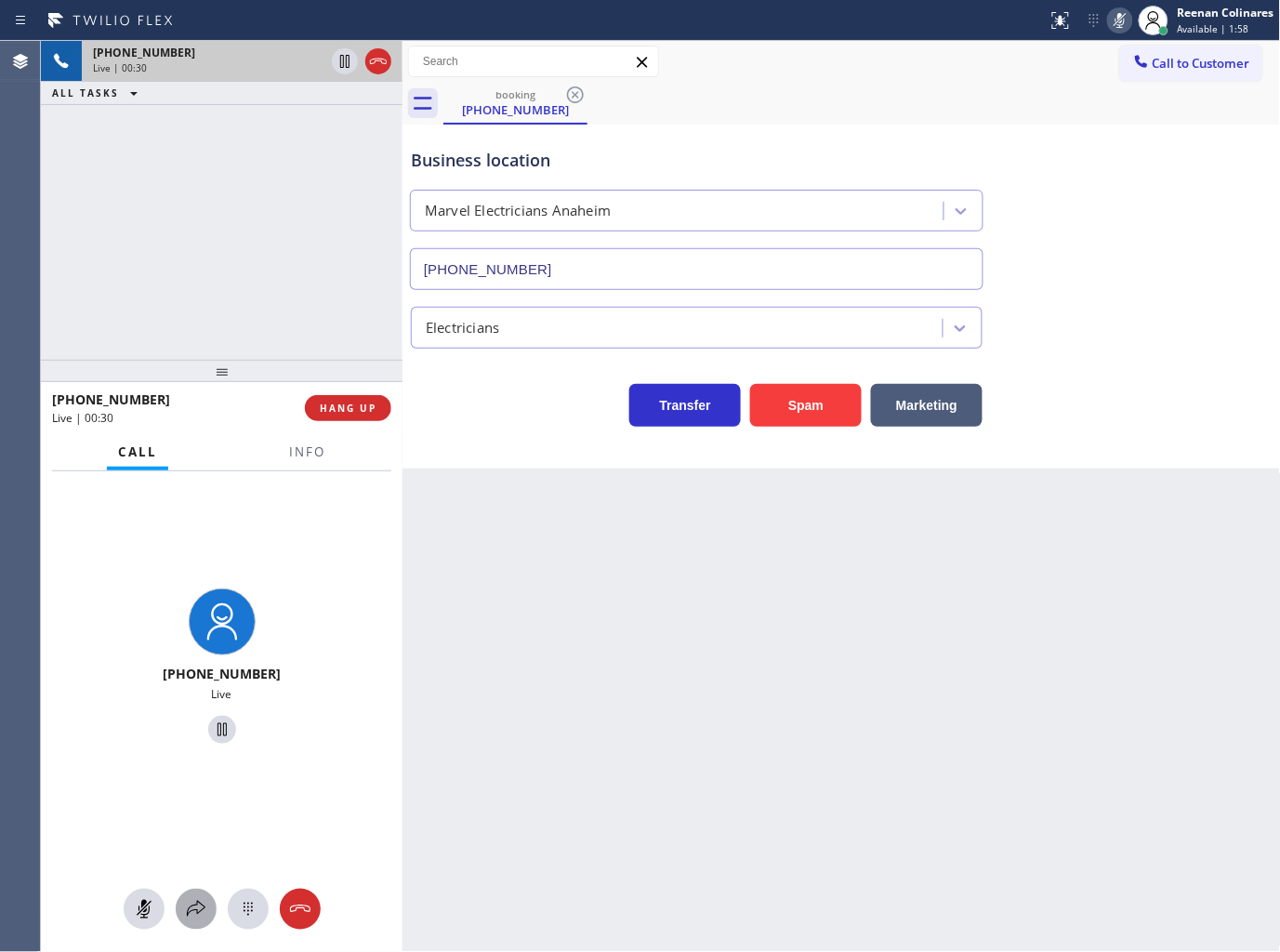
click at [196, 912] on icon at bounding box center [196, 909] width 22 height 22
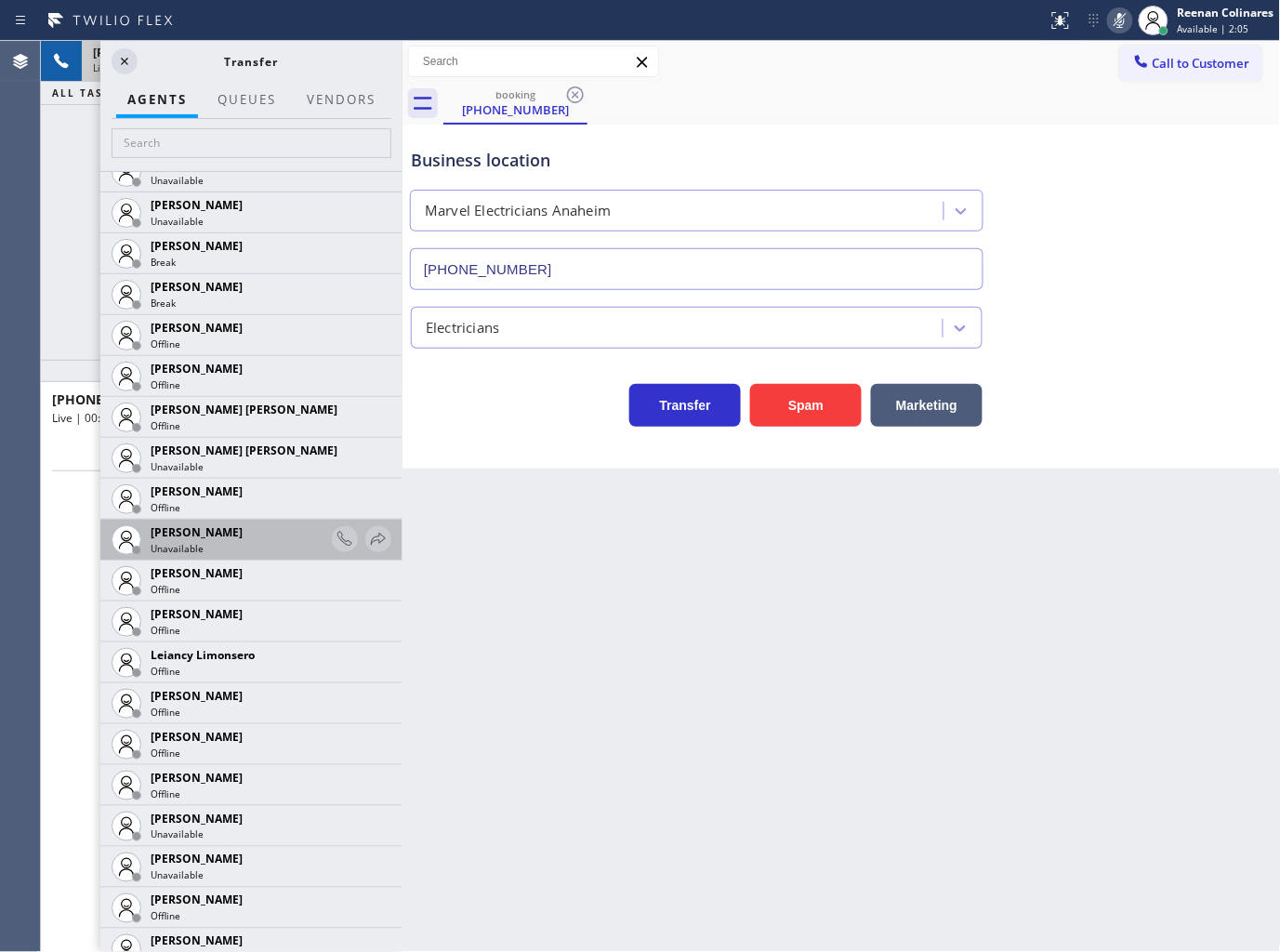
scroll to position [2375, 0]
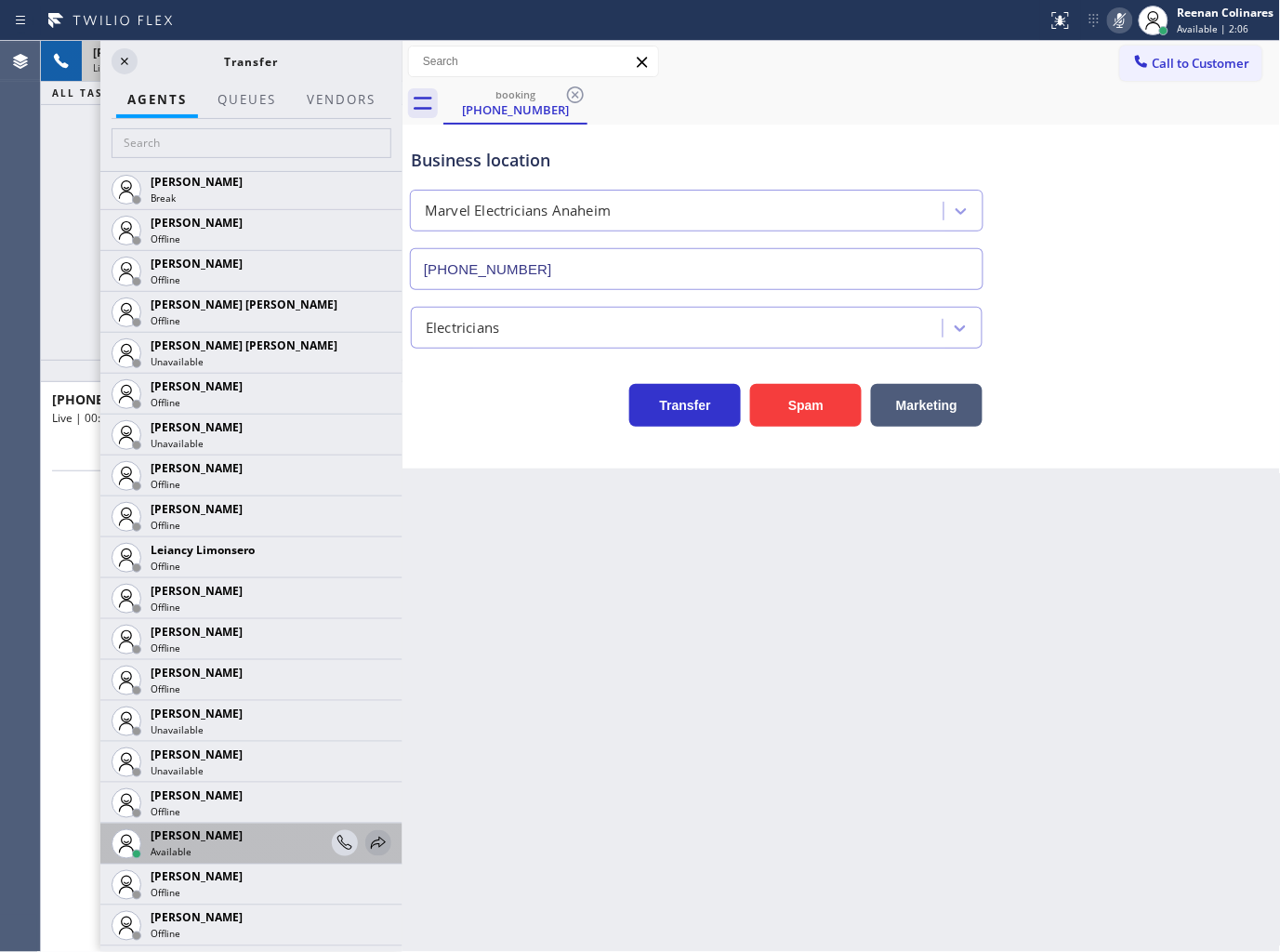
click at [371, 839] on icon at bounding box center [378, 842] width 15 height 12
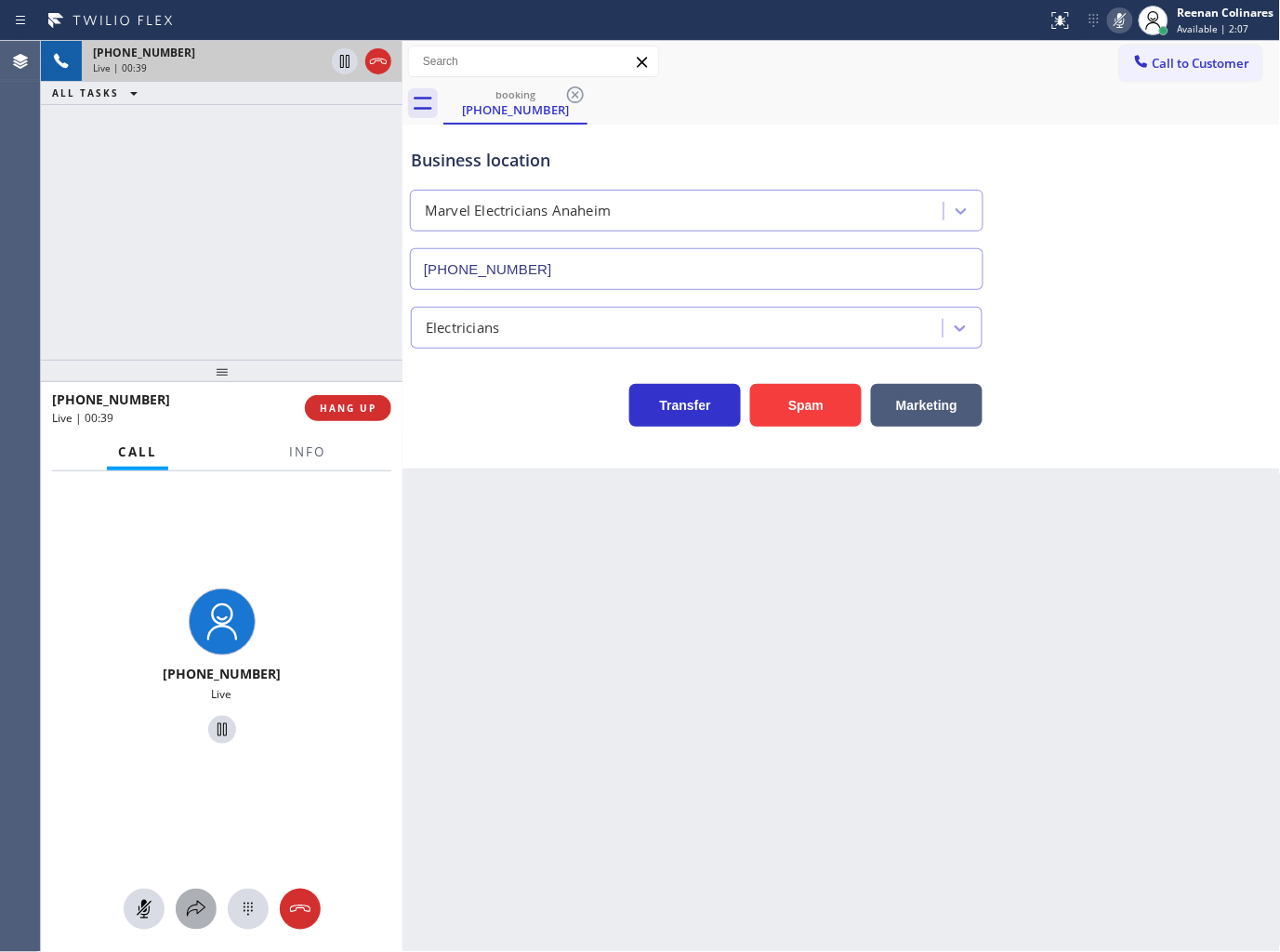
click at [196, 906] on icon at bounding box center [196, 909] width 22 height 22
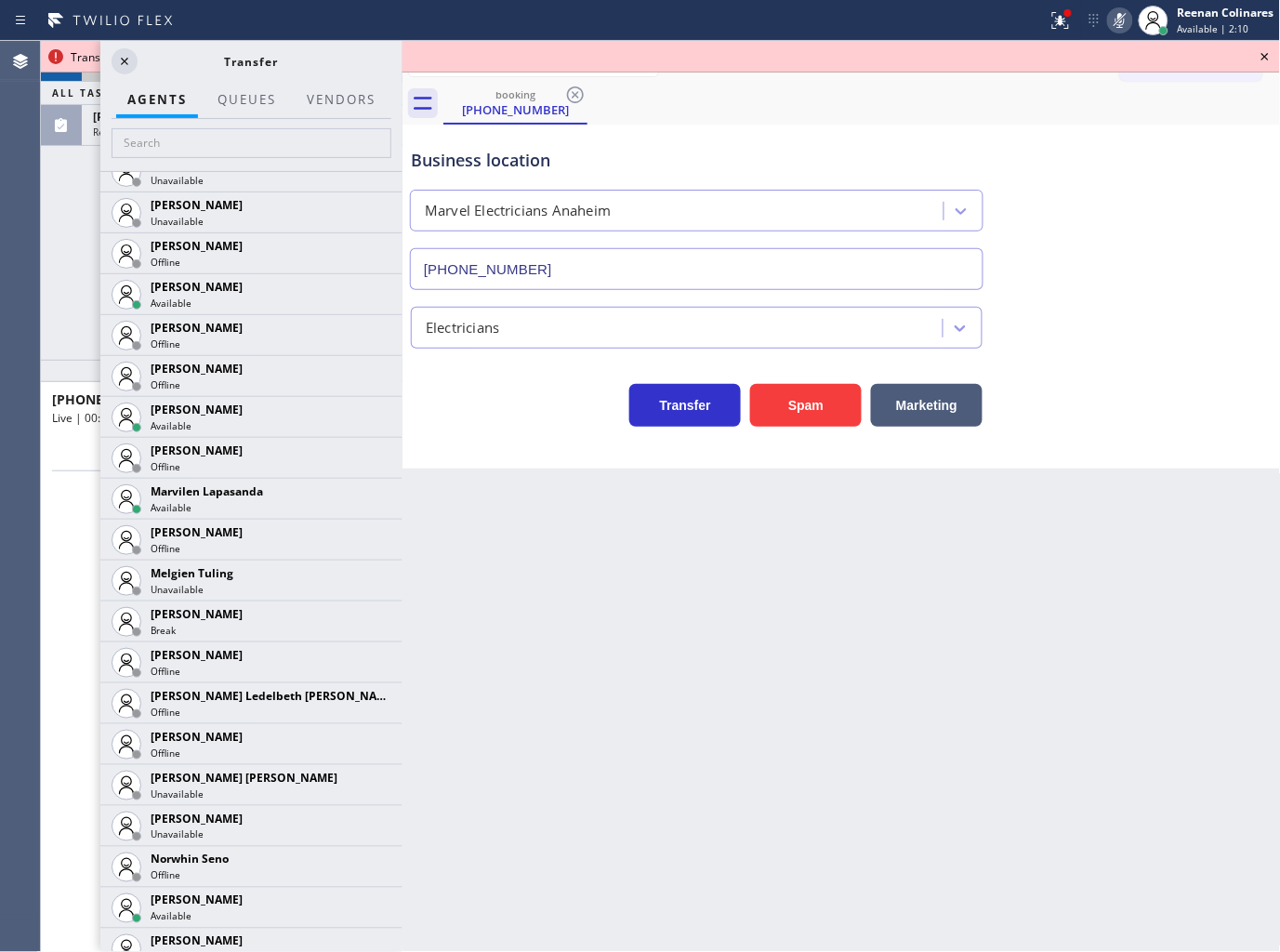
scroll to position [2919, 0]
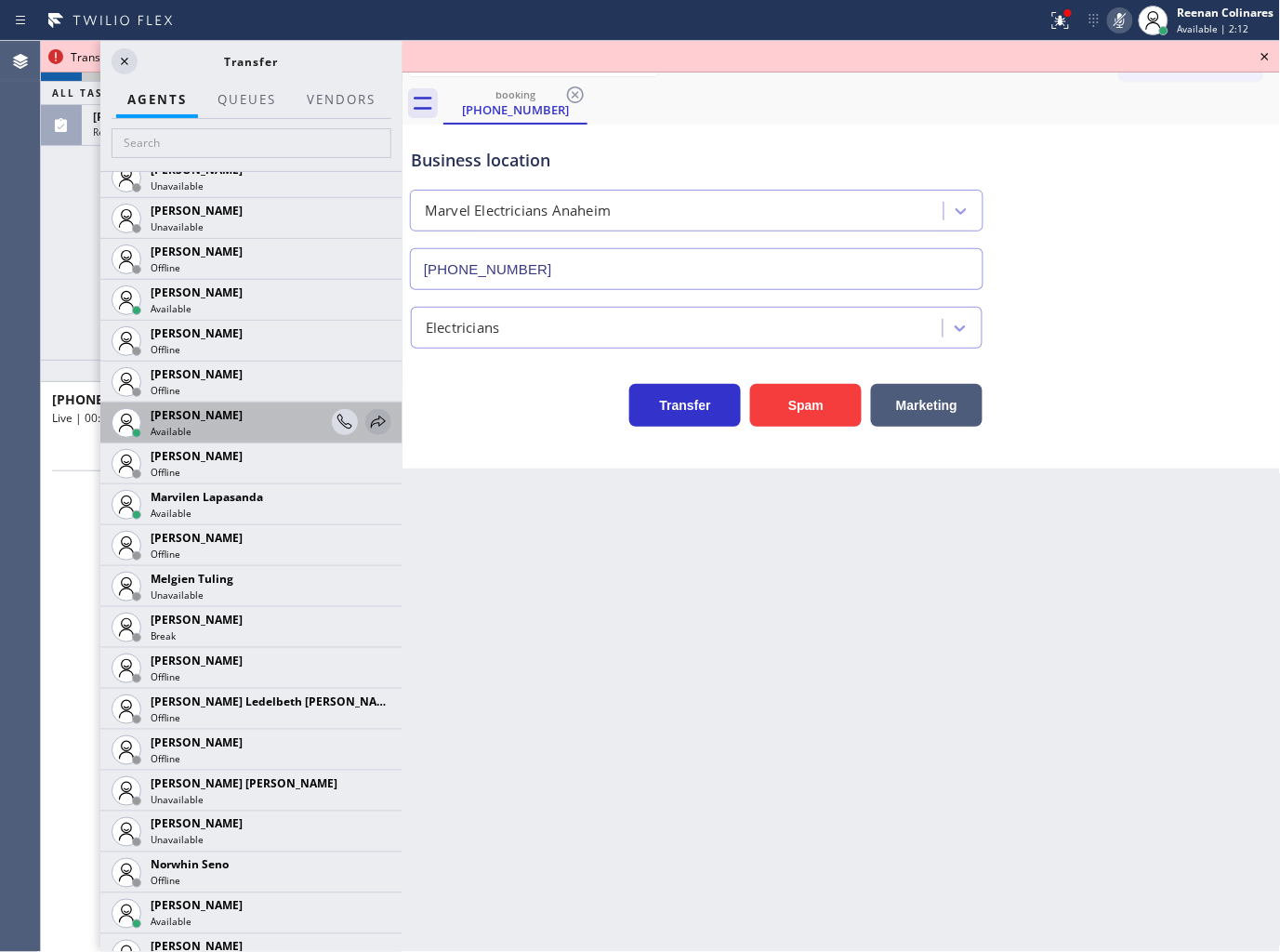
click at [371, 419] on icon at bounding box center [378, 421] width 15 height 12
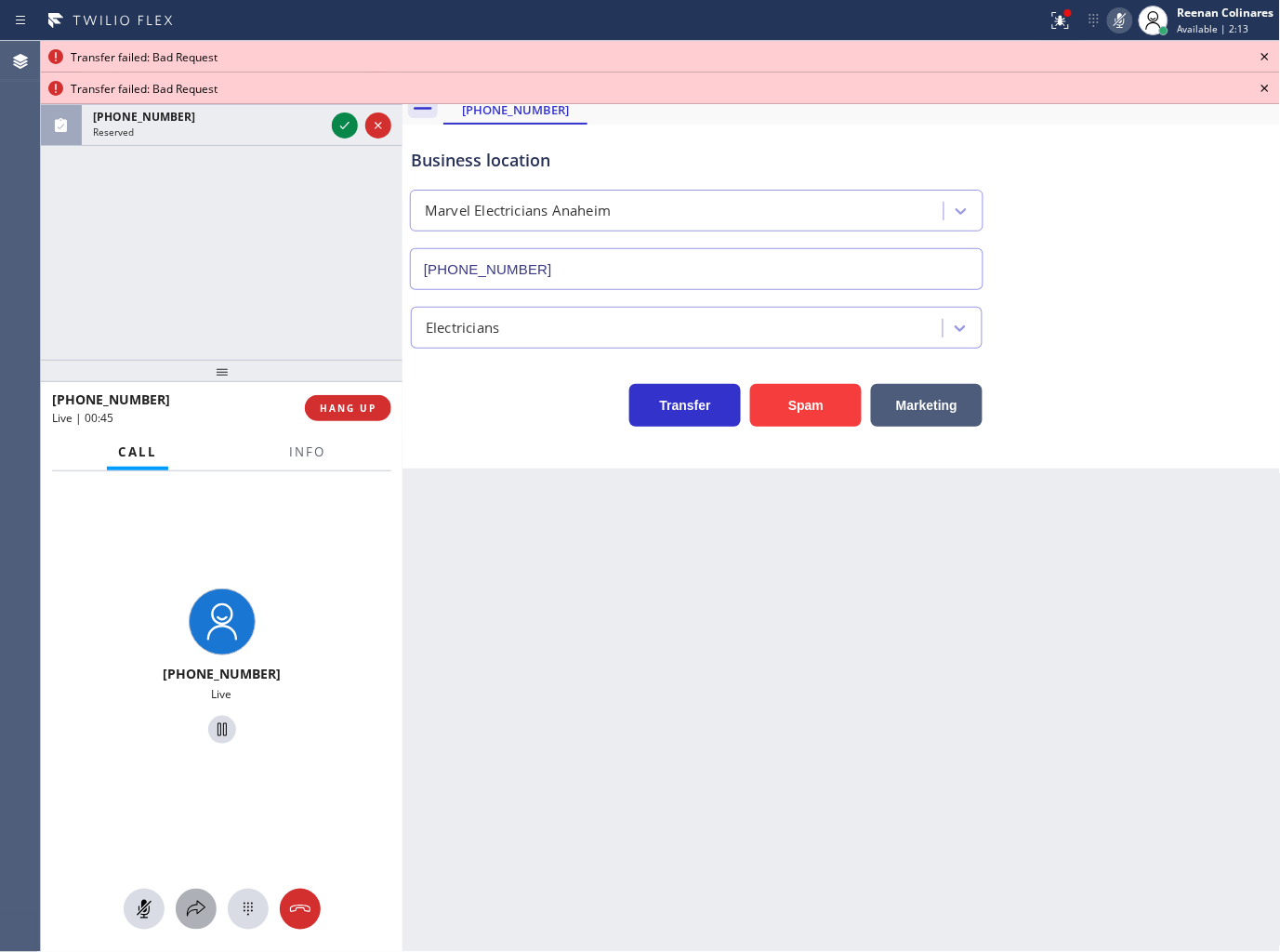
click at [188, 907] on icon at bounding box center [196, 909] width 22 height 22
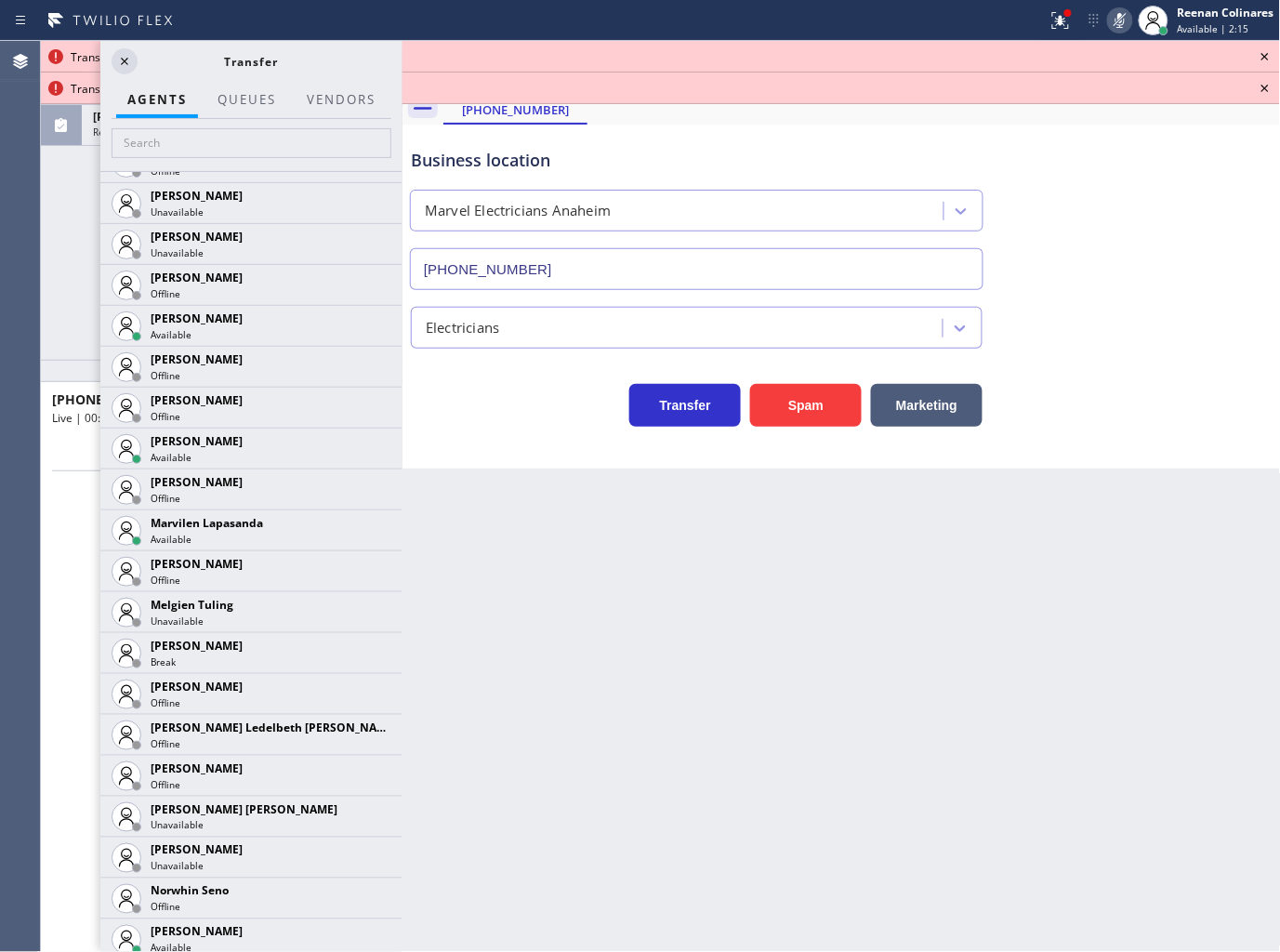
scroll to position [2912, 0]
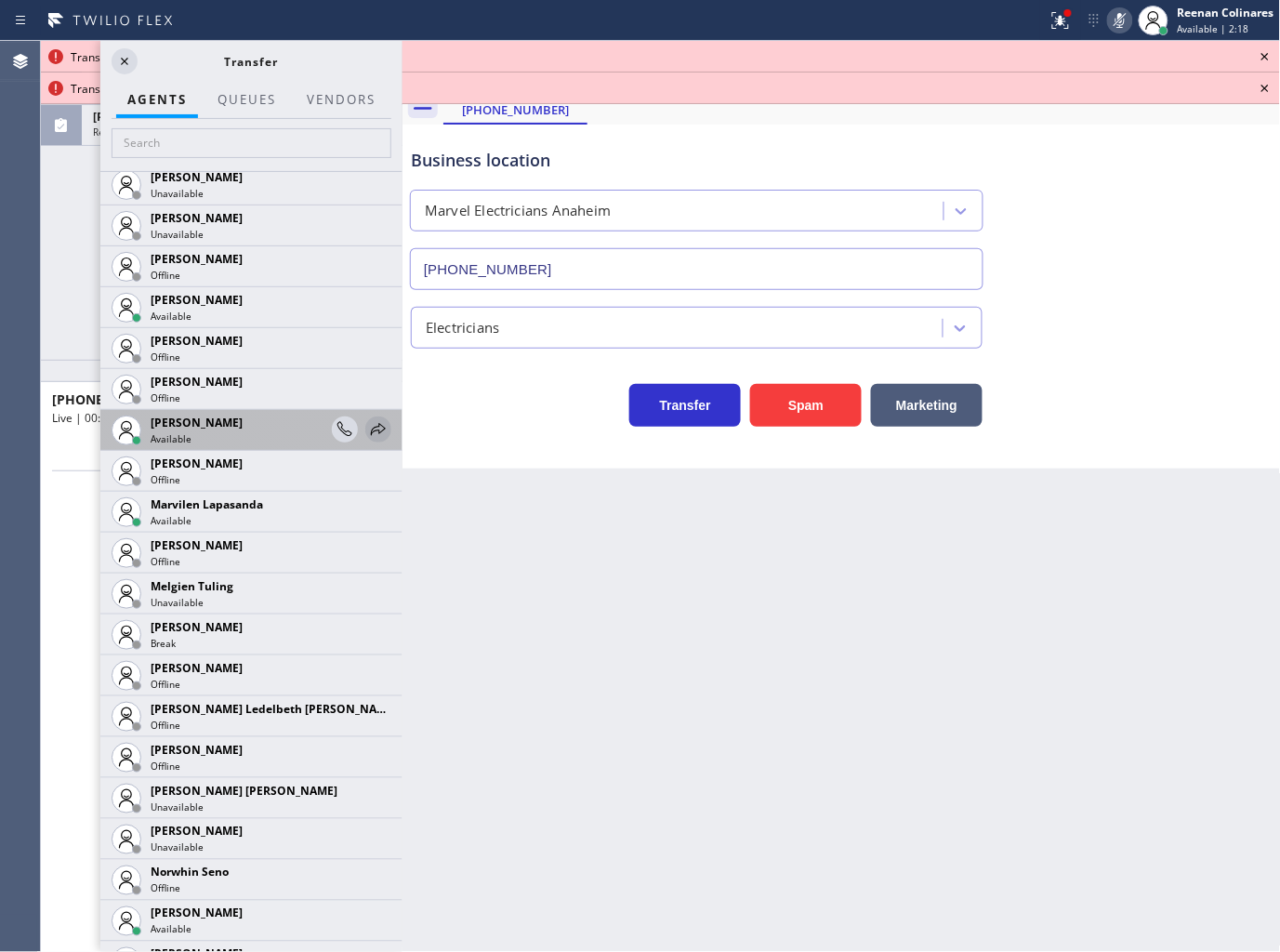
click at [367, 425] on icon at bounding box center [378, 429] width 22 height 22
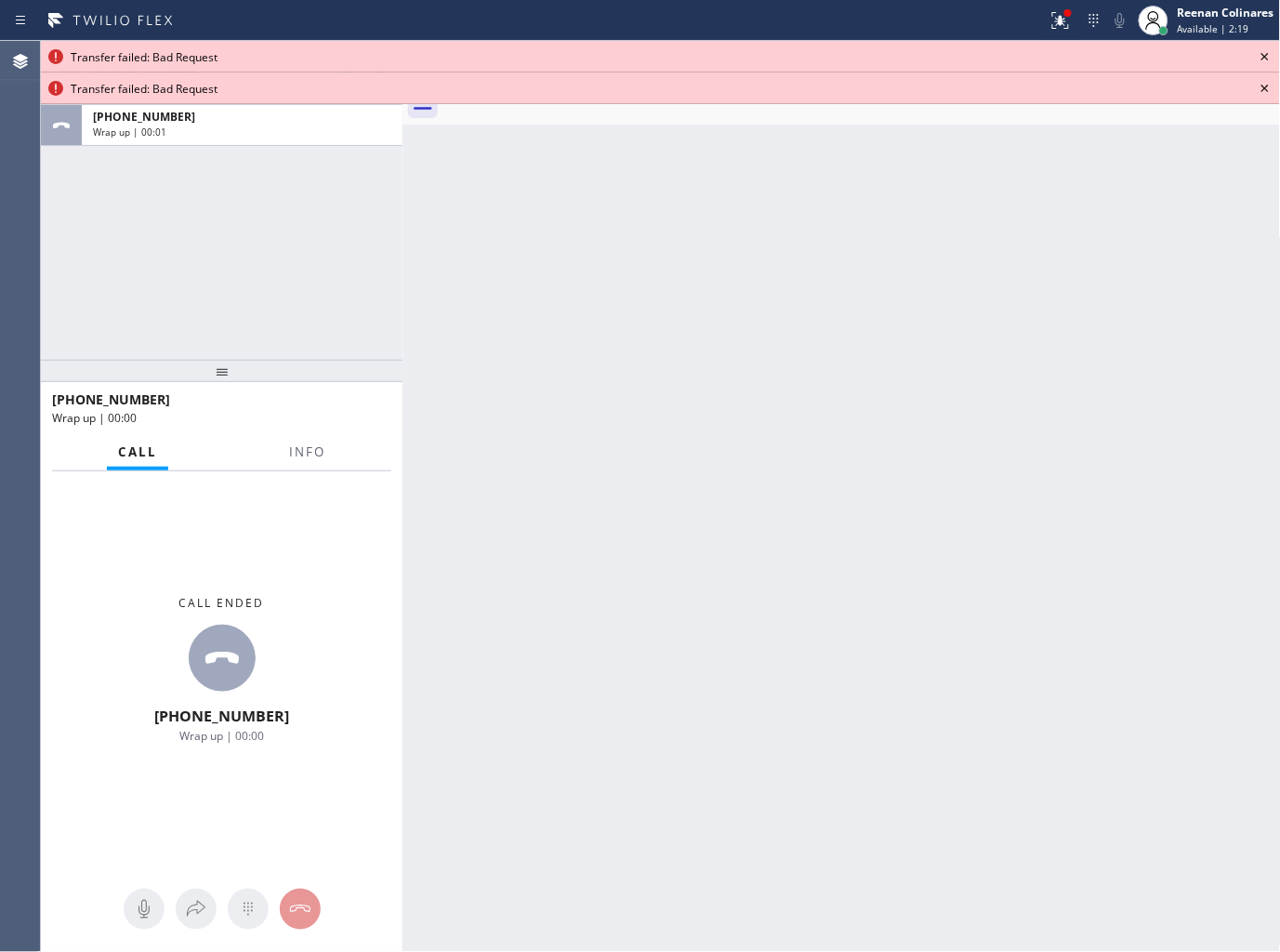
click at [1265, 56] on icon at bounding box center [1264, 56] width 7 height 7
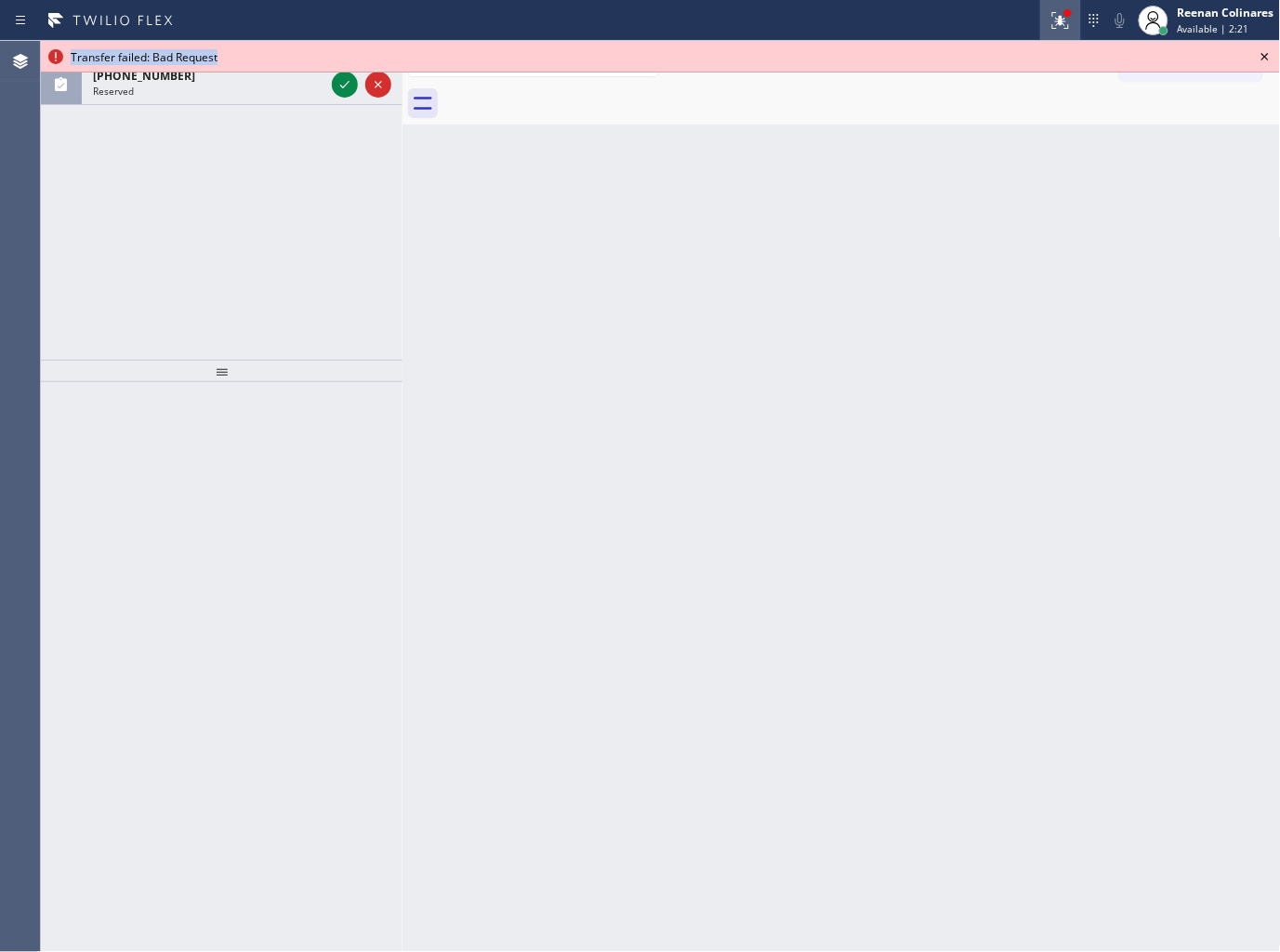
click at [1065, 24] on icon at bounding box center [1061, 20] width 17 height 17
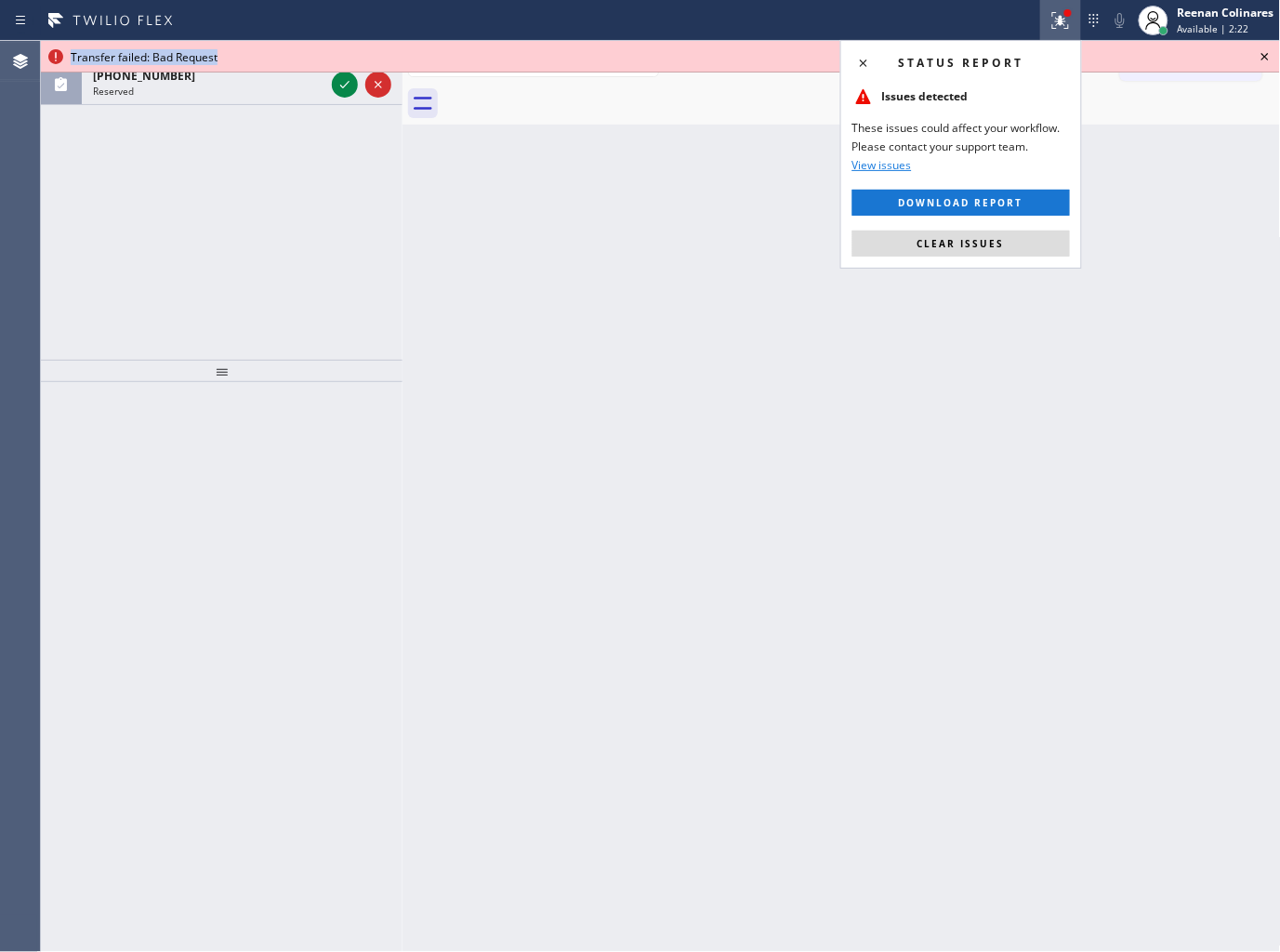
drag, startPoint x: 930, startPoint y: 248, endPoint x: 1245, endPoint y: 109, distance: 344.3
click at [931, 248] on span "Clear issues" at bounding box center [962, 243] width 88 height 13
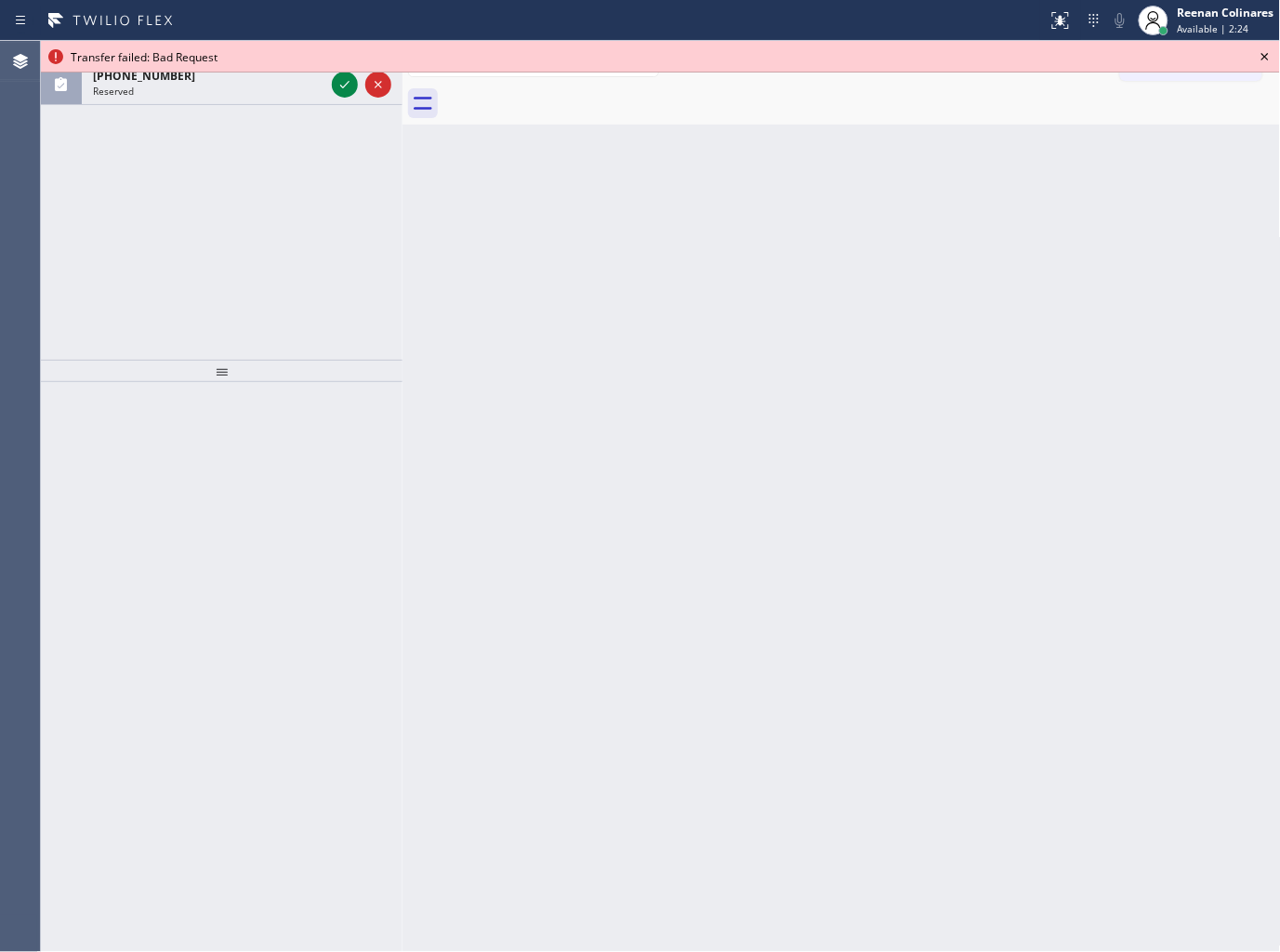
click at [1000, 325] on div "Back to Dashboard Change Sender ID Customers Technicians Select a contact Outbo…" at bounding box center [841, 496] width 878 height 911
click at [1267, 57] on icon at bounding box center [1265, 57] width 22 height 22
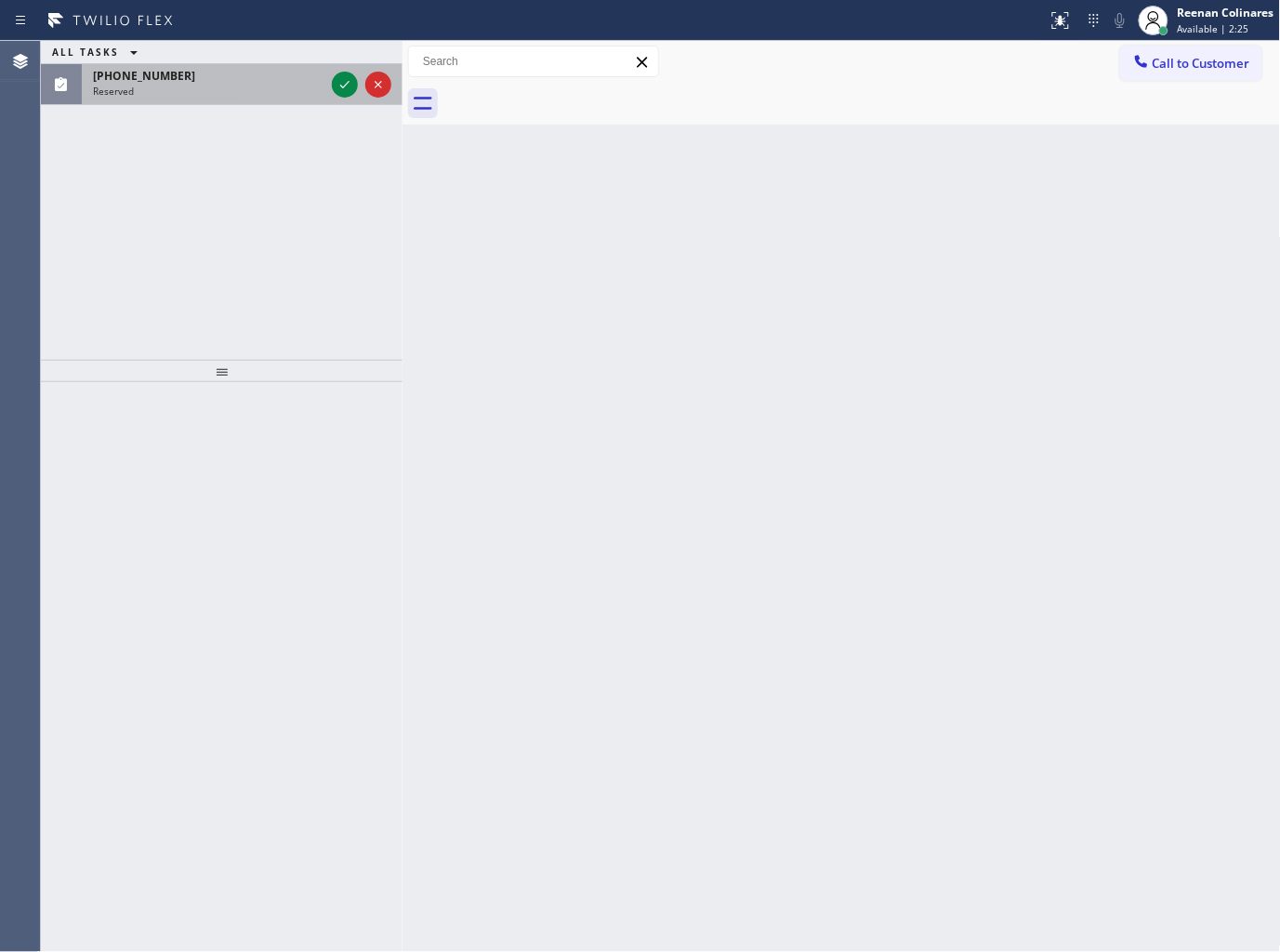
click at [248, 82] on div "(208) 293-0770" at bounding box center [209, 76] width 231 height 16
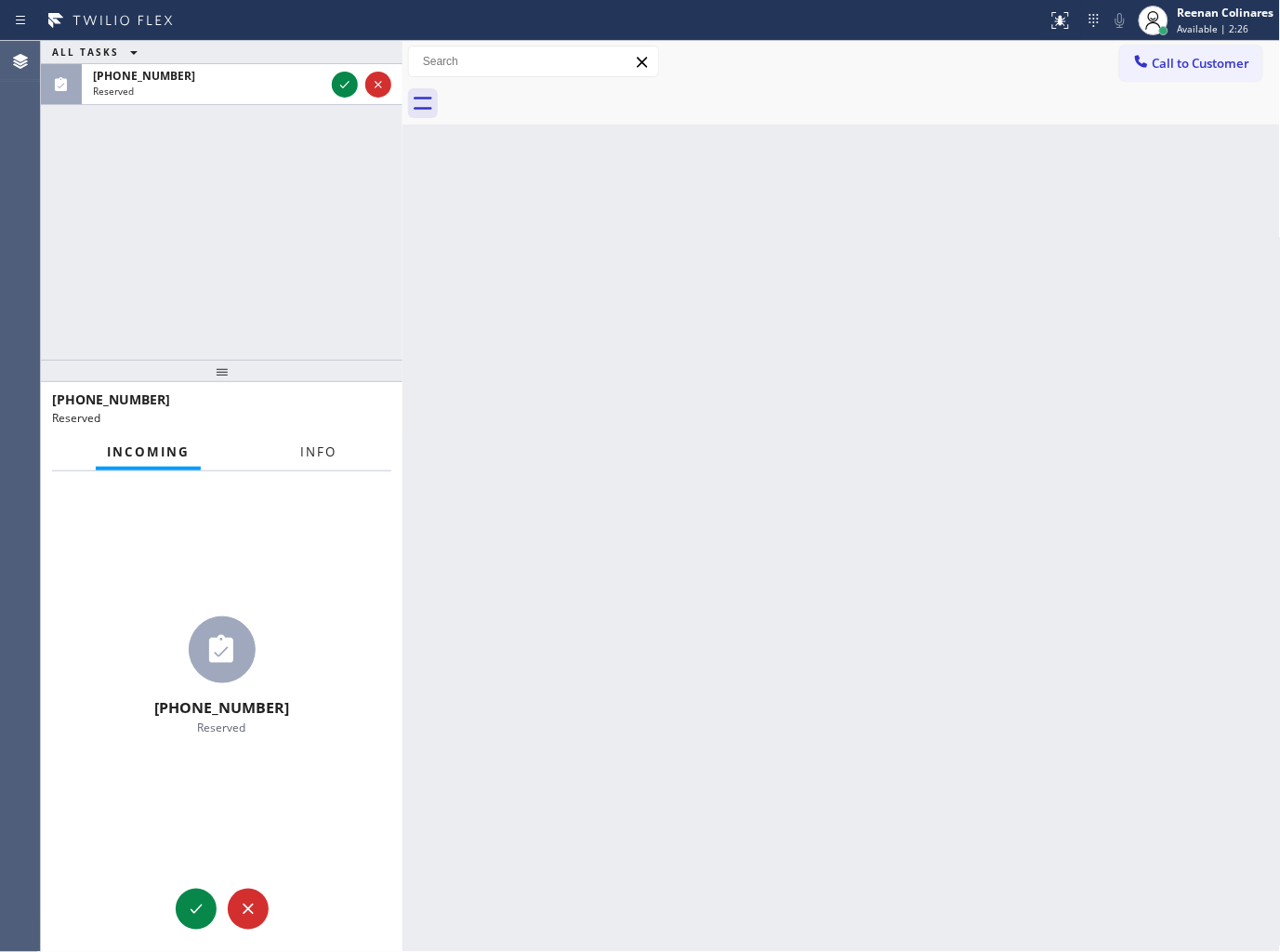
click at [317, 458] on span "Info" at bounding box center [318, 451] width 36 height 17
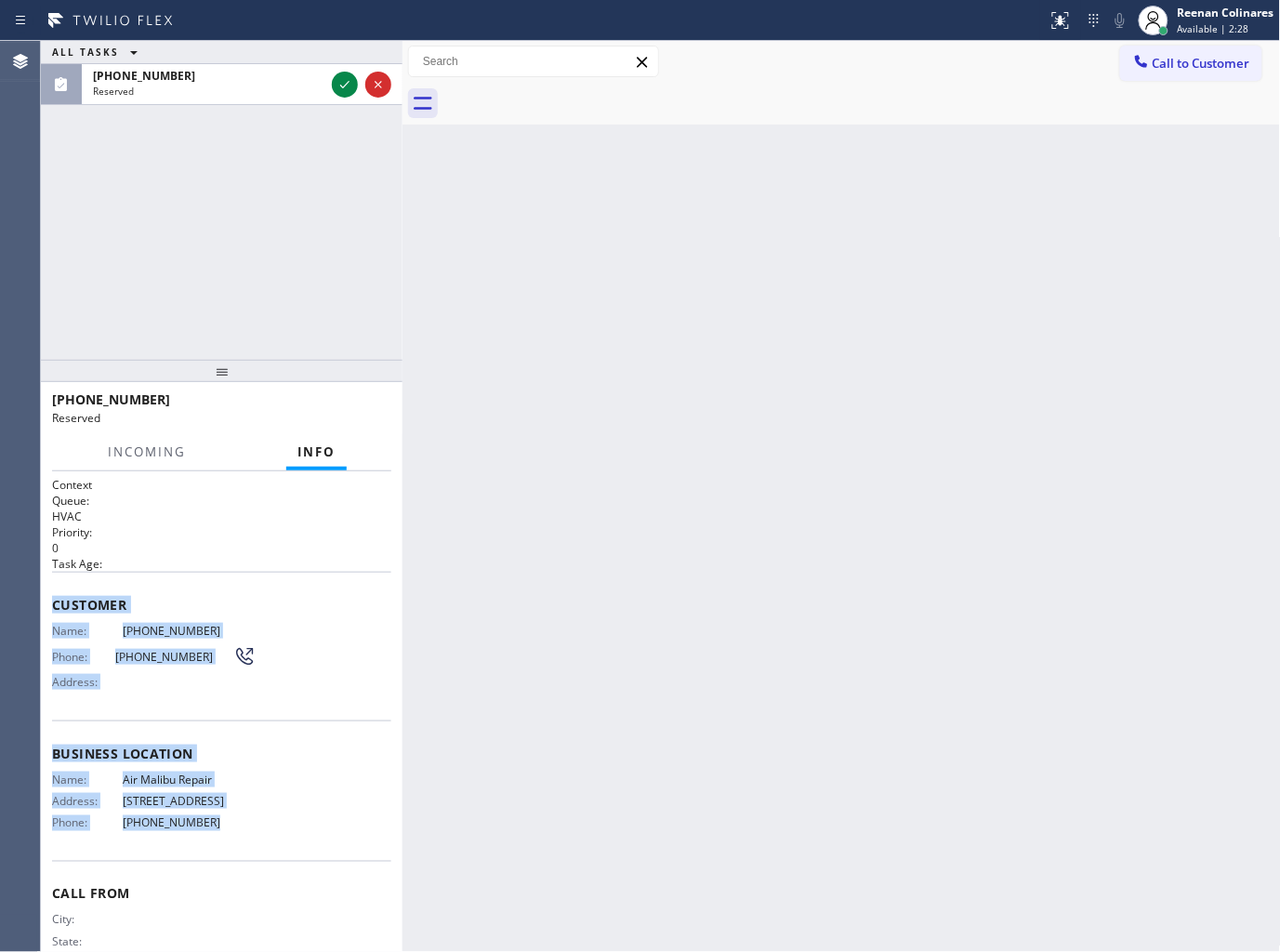
copy div "Customer Name: (208) 293-0770 Phone: (208) 293-0770 Address: Business location …"
drag, startPoint x: 54, startPoint y: 595, endPoint x: 482, endPoint y: 908, distance: 530.2
click at [237, 849] on div "Context Queue: HVAC Priority: 0 Task Age: Customer Name: (208) 293-0770 Phone: …" at bounding box center [221, 739] width 339 height 525
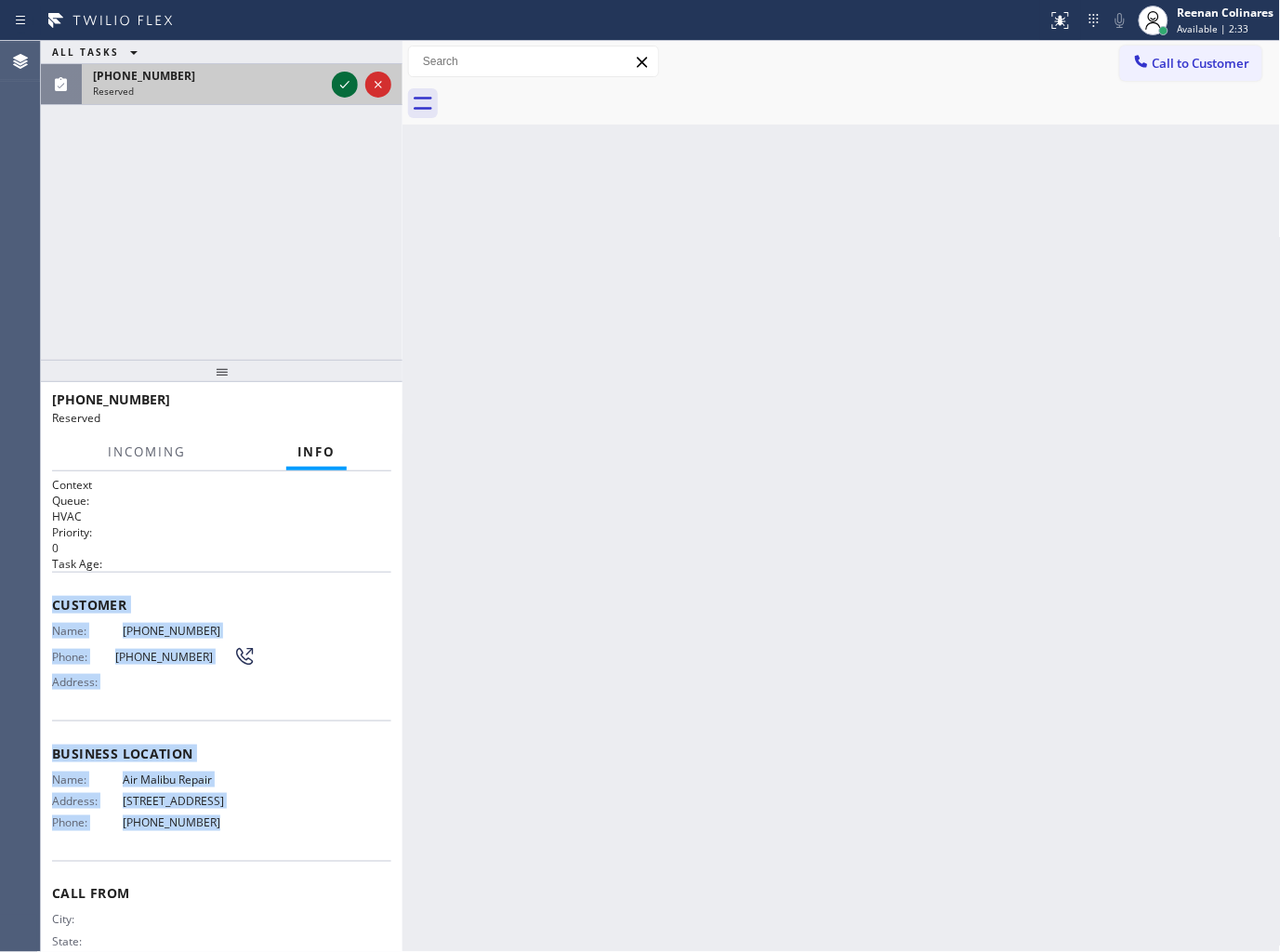
click at [347, 77] on icon at bounding box center [344, 85] width 22 height 22
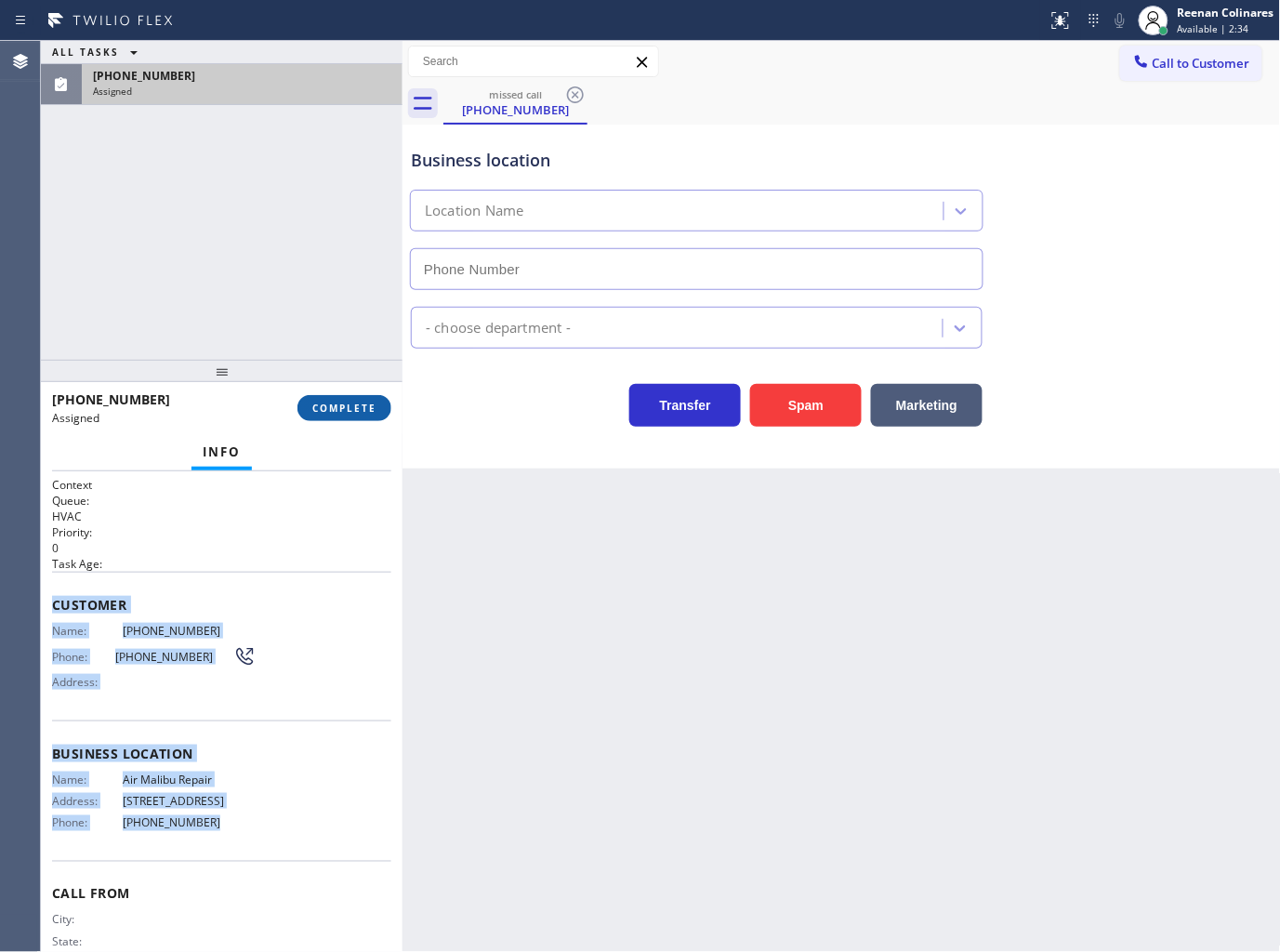
type input "(424) 364-1170"
click at [364, 409] on span "COMPLETE" at bounding box center [344, 407] width 64 height 13
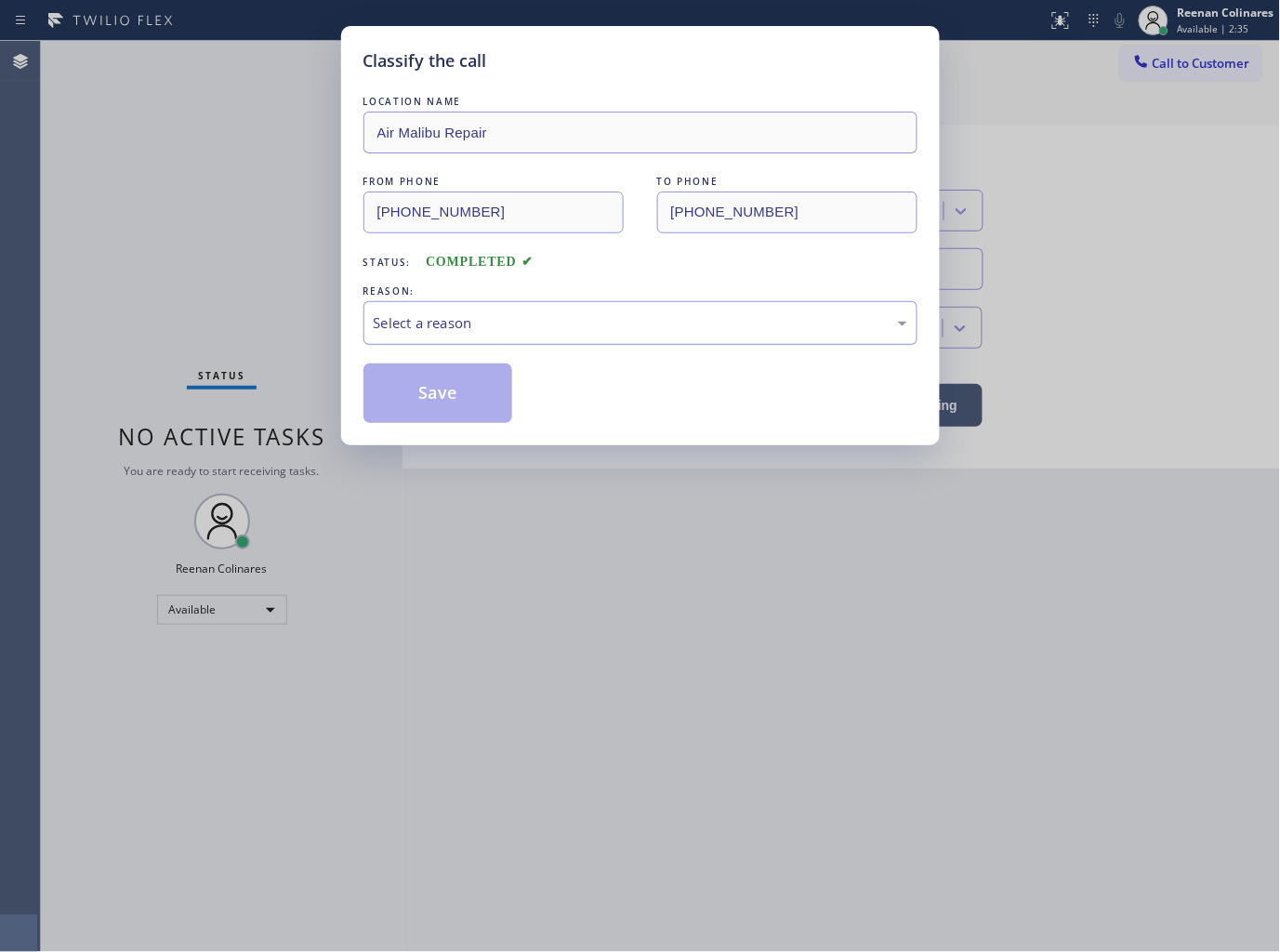
click at [488, 326] on div "Select a reason" at bounding box center [640, 322] width 534 height 21
click at [435, 391] on button "Save" at bounding box center [438, 393] width 150 height 60
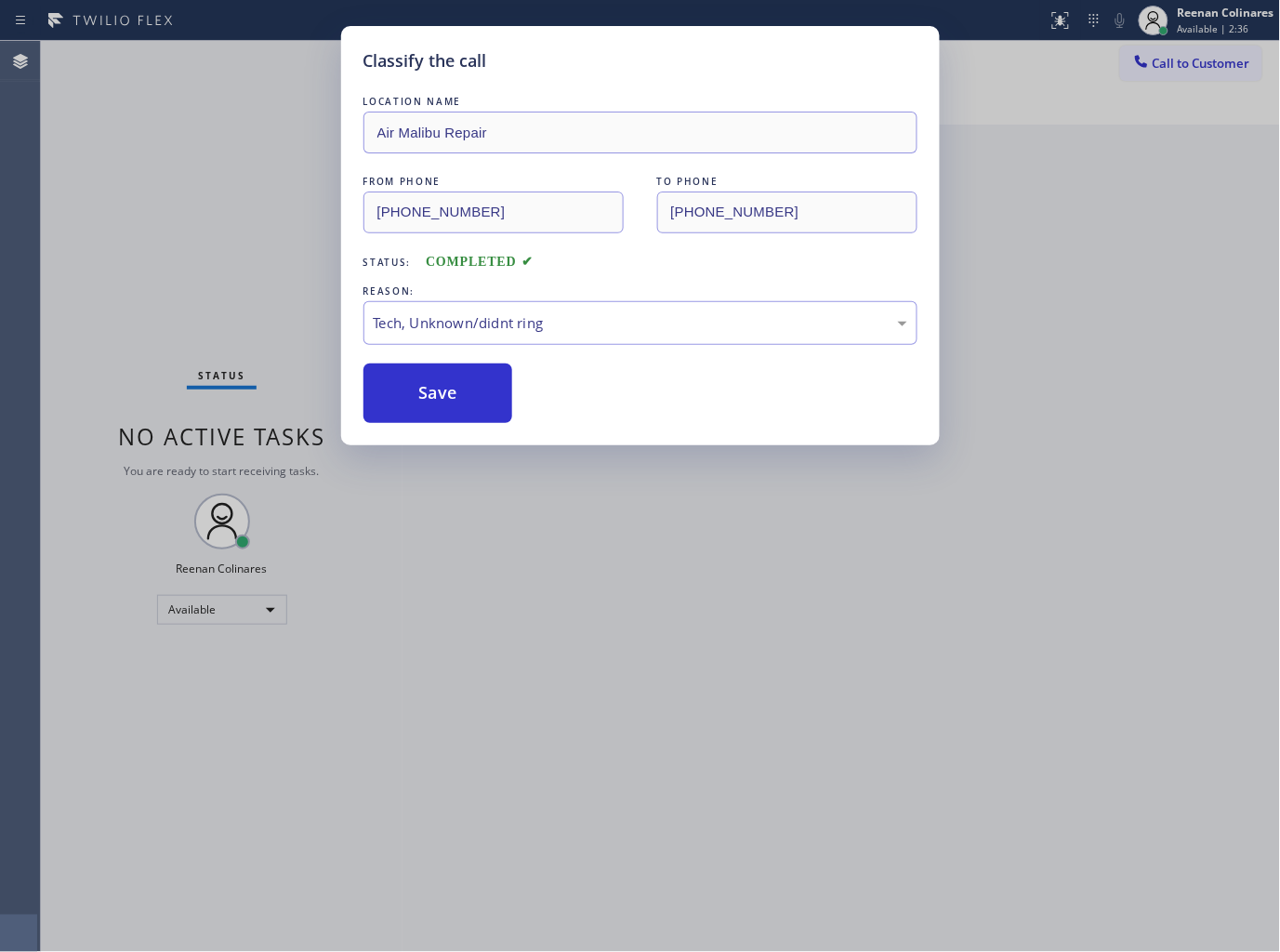
click at [88, 249] on div "Classify the call LOCATION NAME Air Malibu Repair FROM PHONE (208) 293-0770 TO …" at bounding box center [640, 476] width 1280 height 952
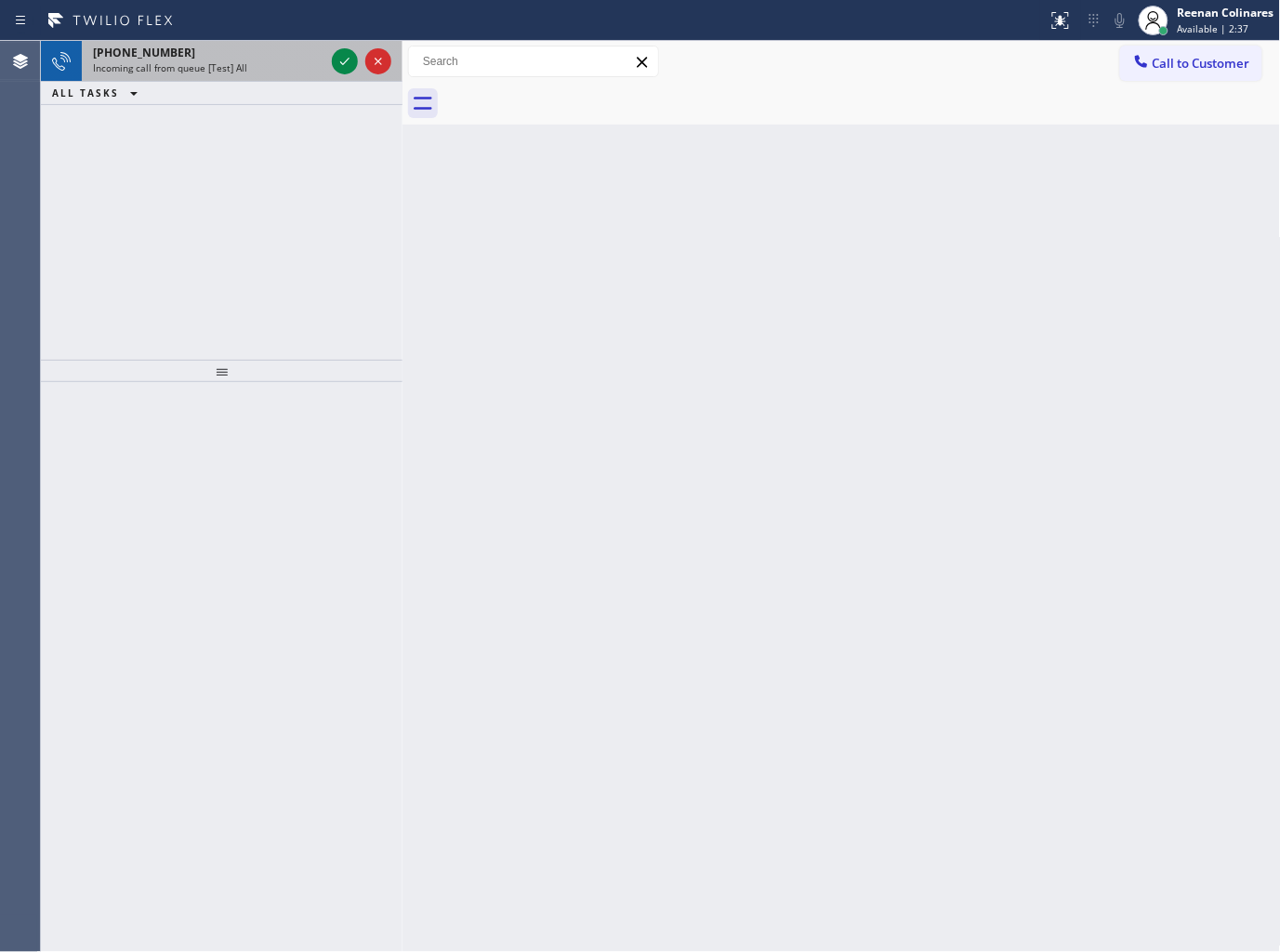
click at [220, 53] on div "+19092007298" at bounding box center [209, 53] width 231 height 16
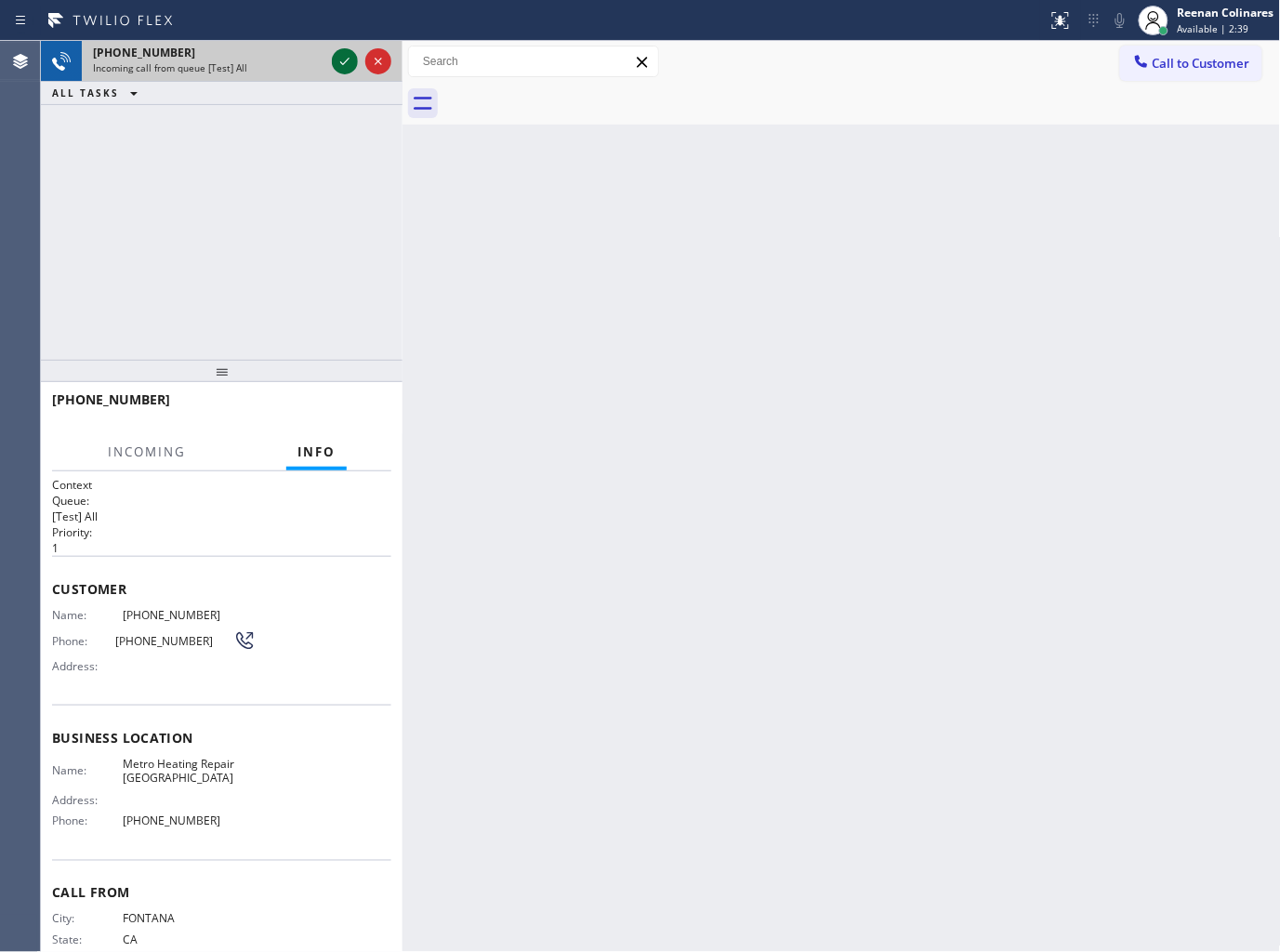
click at [342, 57] on icon at bounding box center [344, 61] width 22 height 22
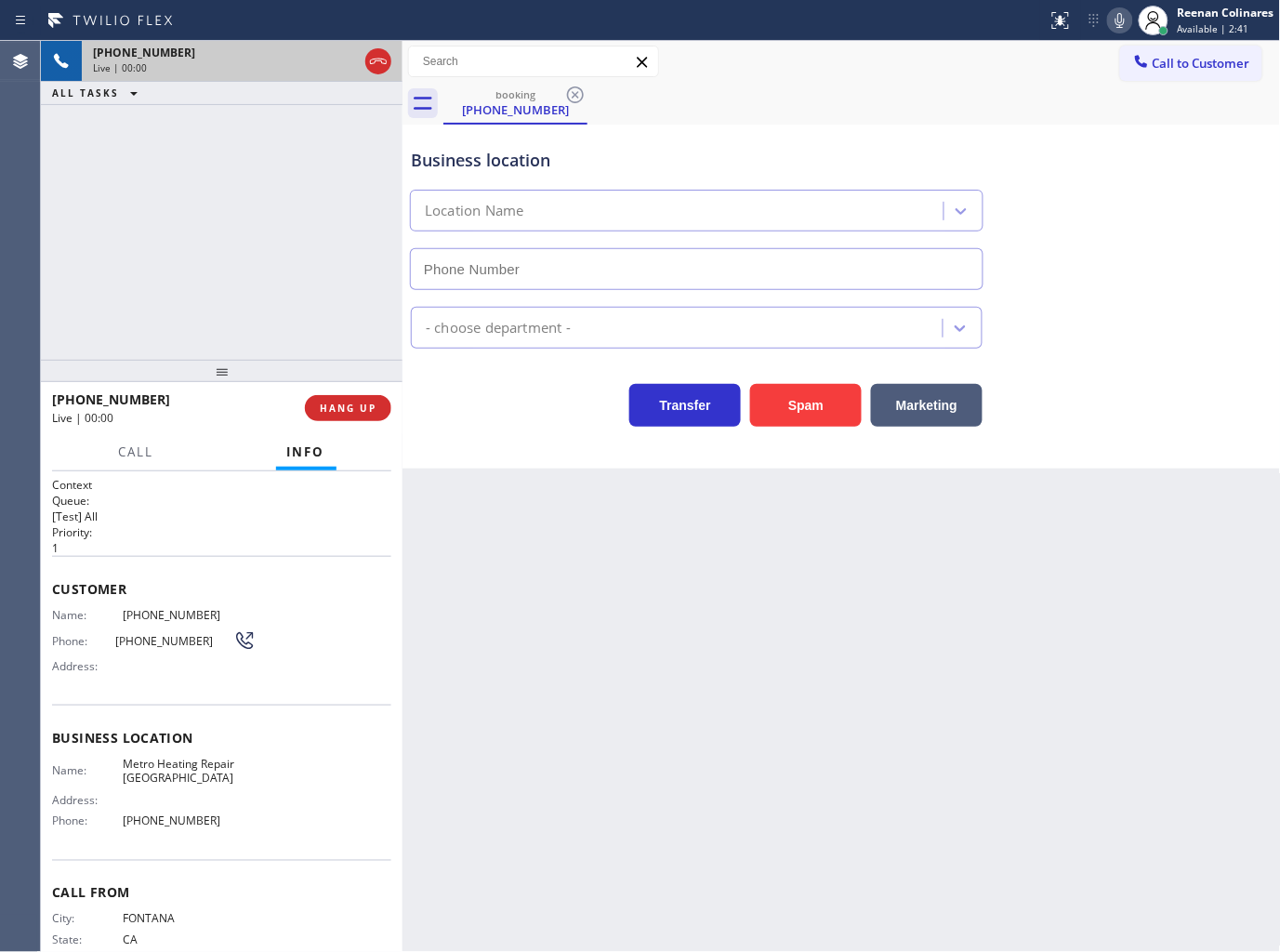
click at [907, 553] on div "Back to Dashboard Change Sender ID Customers Technicians Select a contact Outbo…" at bounding box center [841, 496] width 878 height 911
type input "(949) 600-9922"
click at [1122, 20] on icon at bounding box center [1119, 20] width 22 height 22
drag, startPoint x: 1121, startPoint y: 20, endPoint x: 1061, endPoint y: 48, distance: 66.2
click at [1121, 20] on icon at bounding box center [1119, 20] width 9 height 15
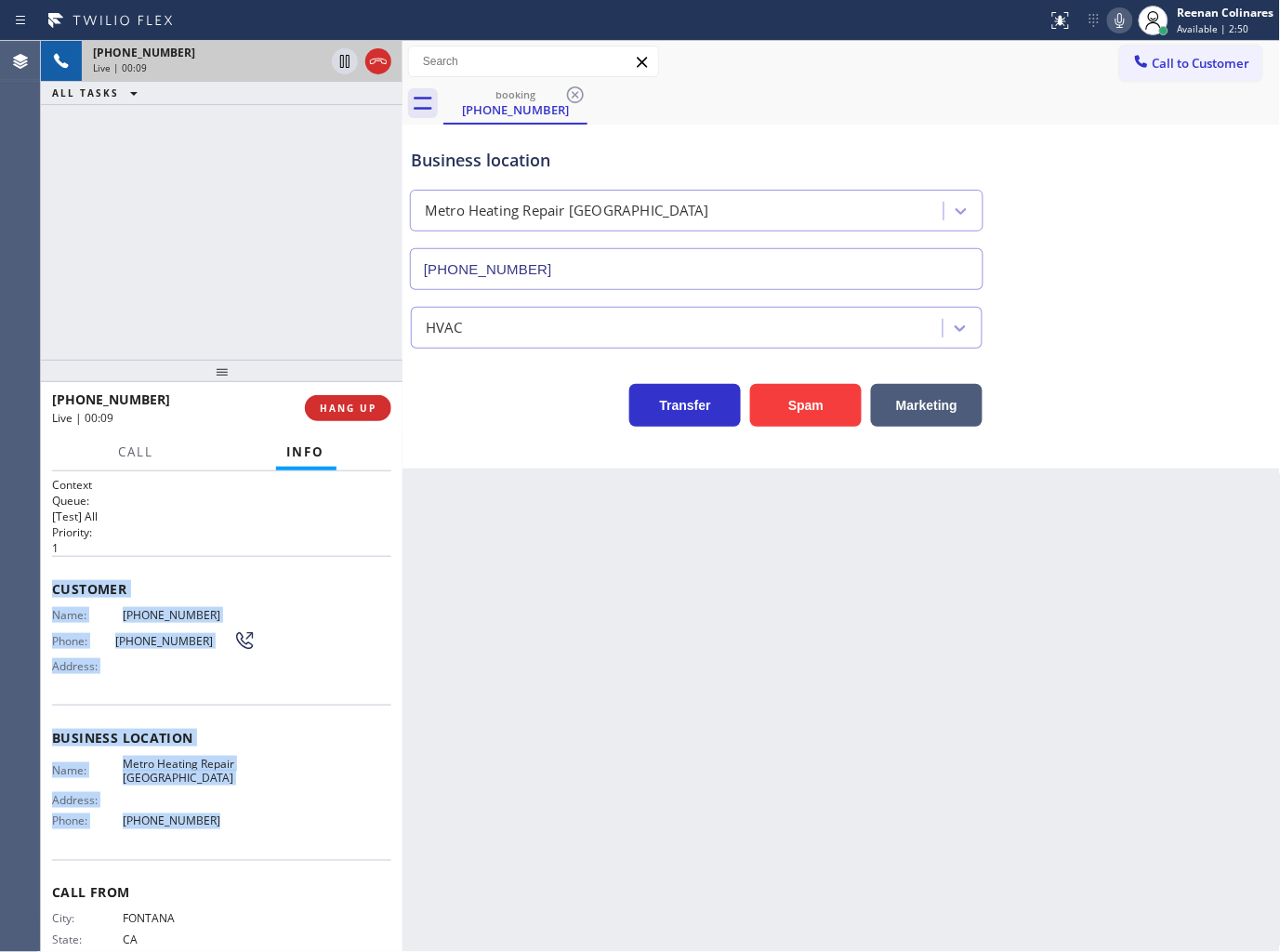
copy div "Customer Name: (909) 200-7298 Phone: (909) 200-7298 Address: Business location …"
drag, startPoint x: 198, startPoint y: 756, endPoint x: 271, endPoint y: 830, distance: 103.9
click at [263, 829] on div "Context Queue: [Test] All Priority: 1 Customer Name: (909) 200-7298 Phone: (909…" at bounding box center [221, 712] width 361 height 482
click at [1108, 28] on div at bounding box center [1120, 20] width 26 height 22
click at [154, 449] on button "Call" at bounding box center [137, 452] width 58 height 36
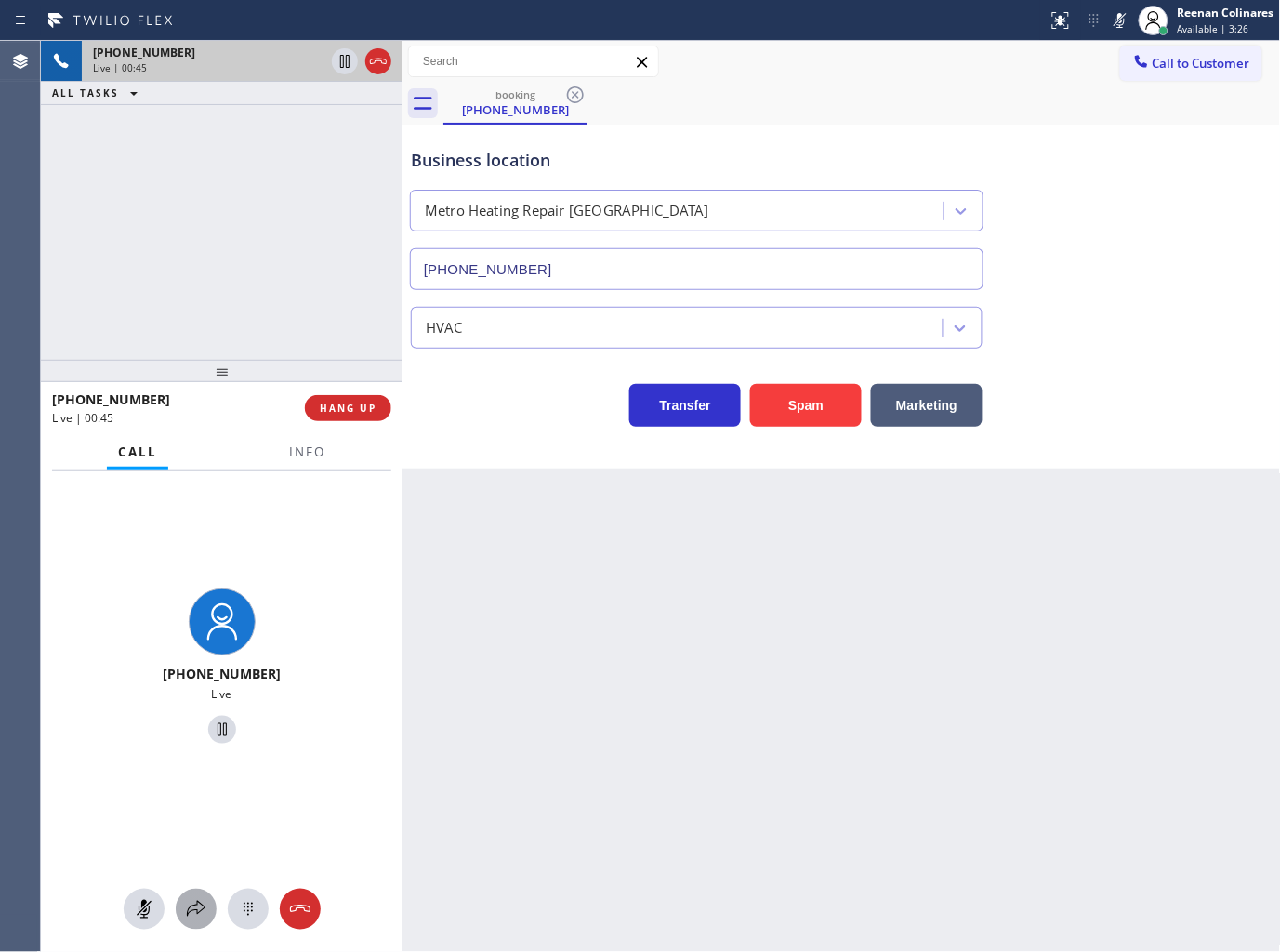
click at [192, 902] on icon at bounding box center [196, 909] width 22 height 22
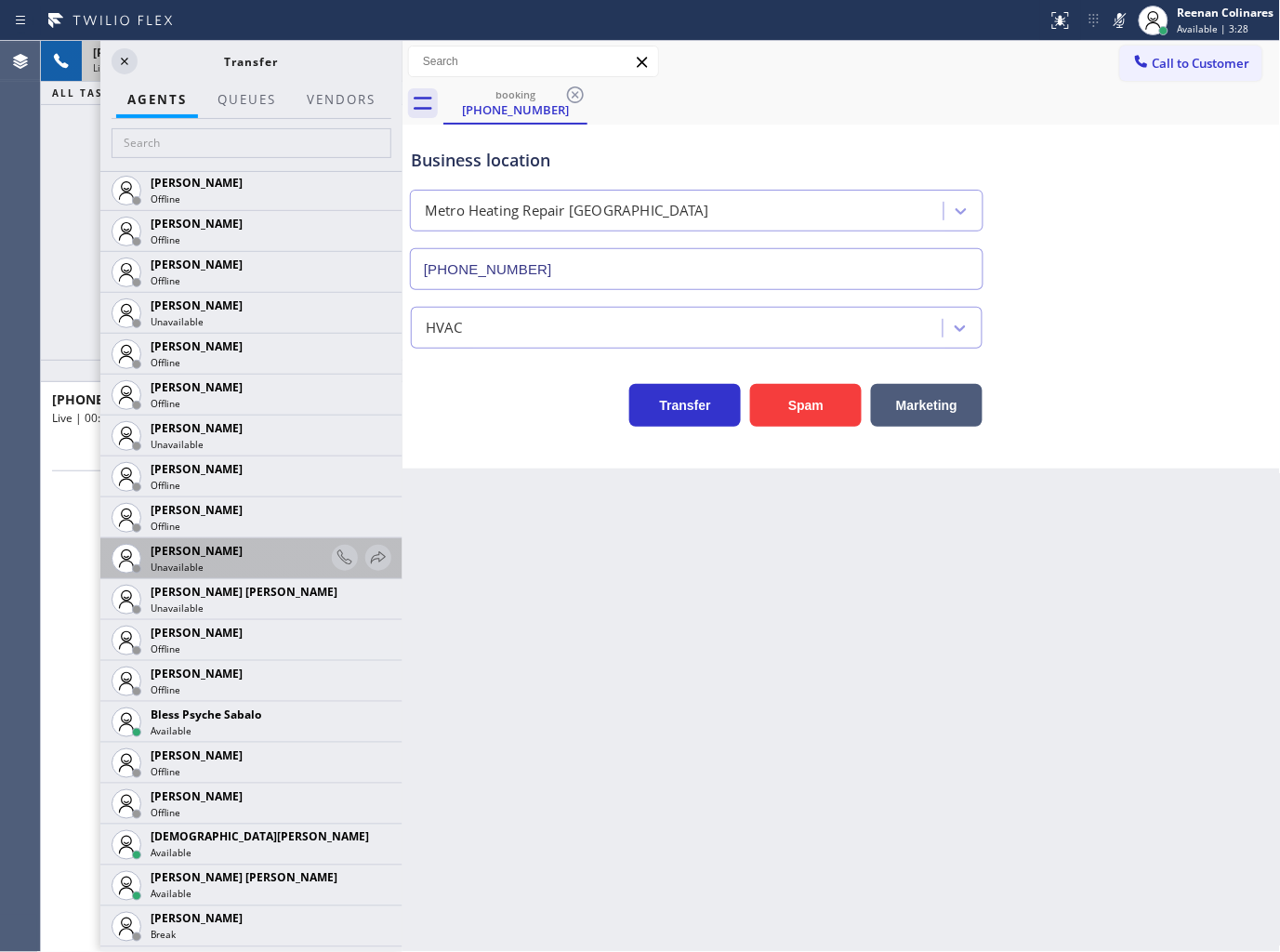
scroll to position [309, 0]
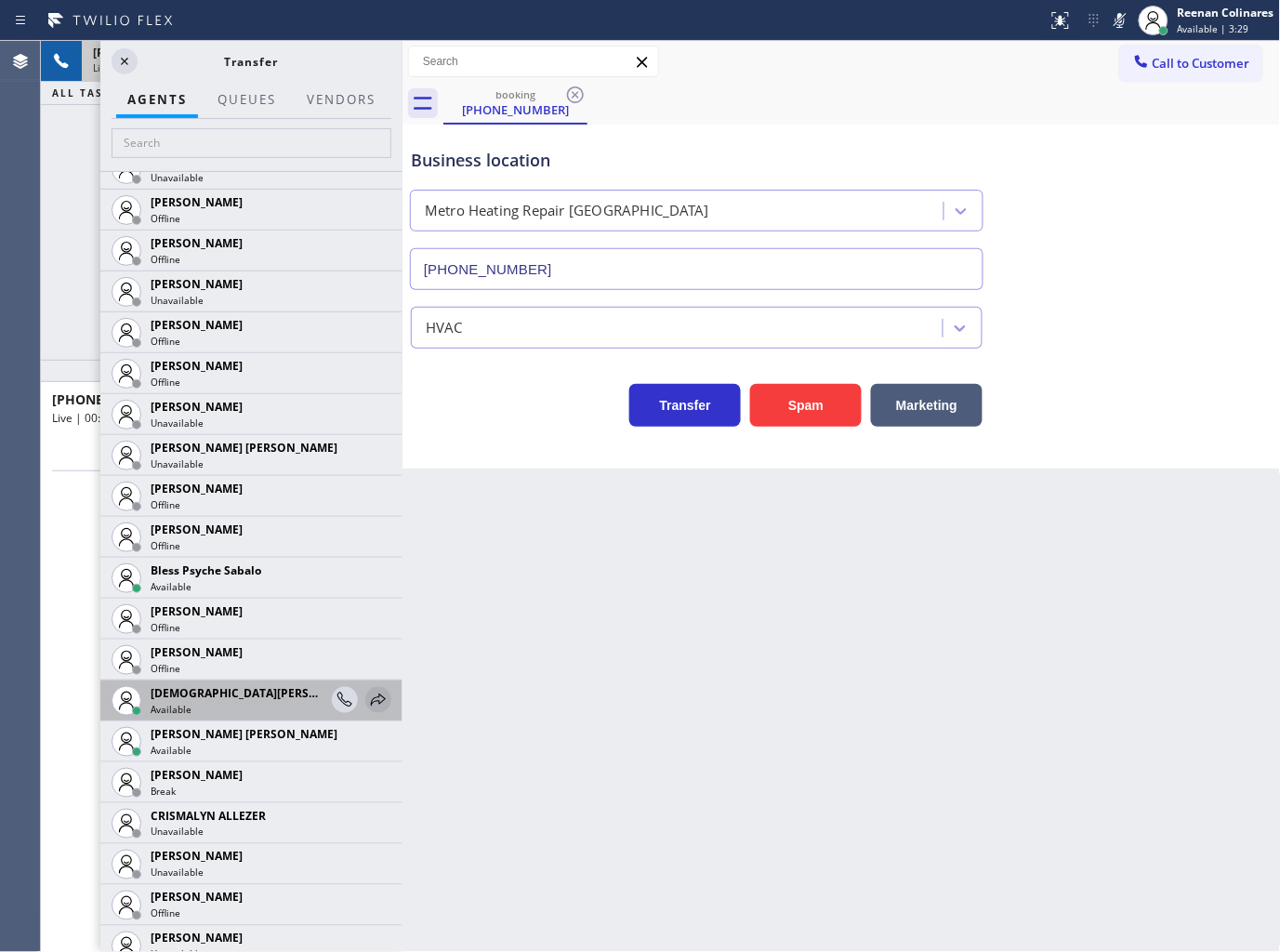
click at [367, 699] on icon at bounding box center [378, 700] width 22 height 22
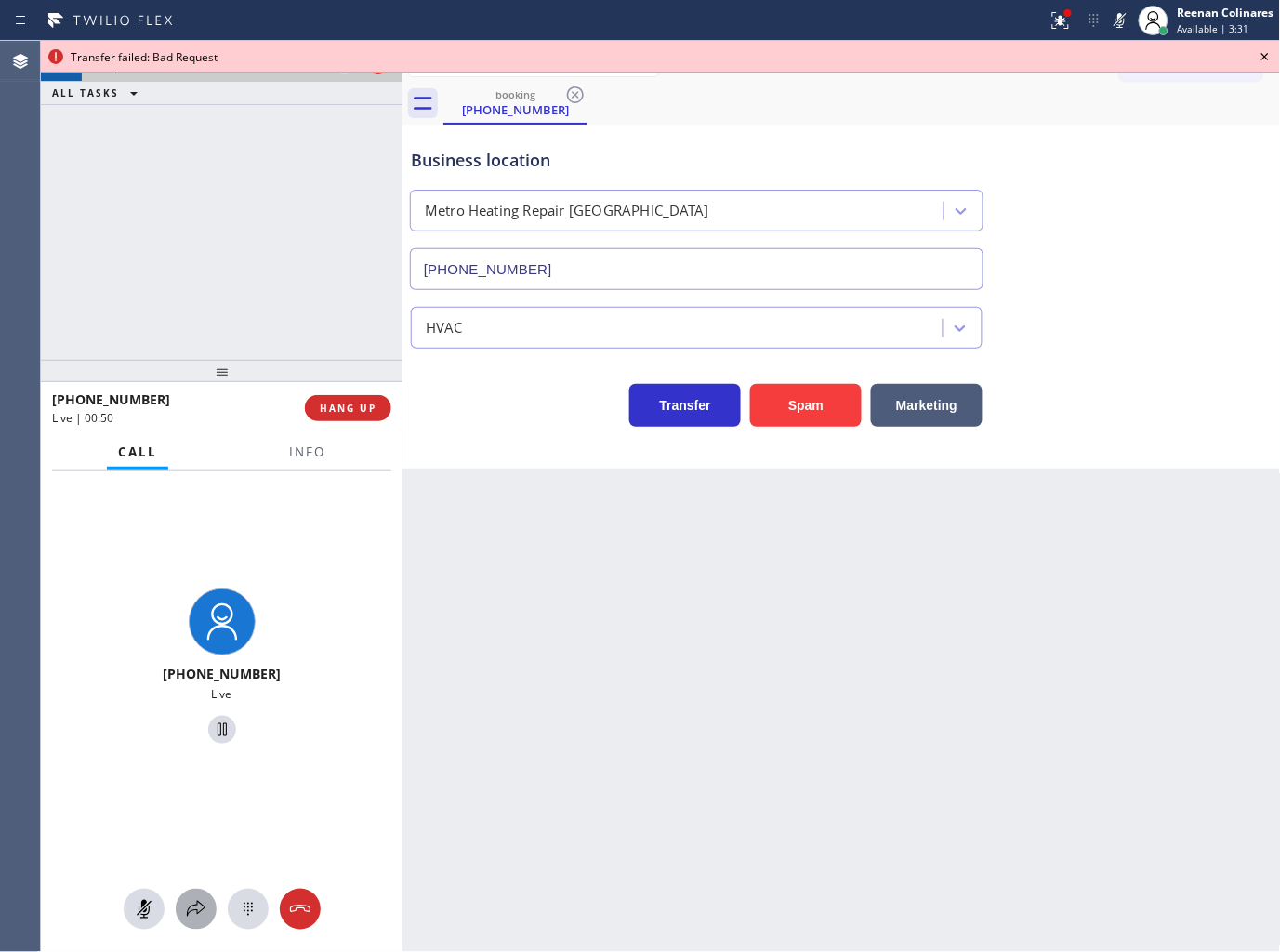
click at [194, 899] on icon at bounding box center [196, 909] width 22 height 22
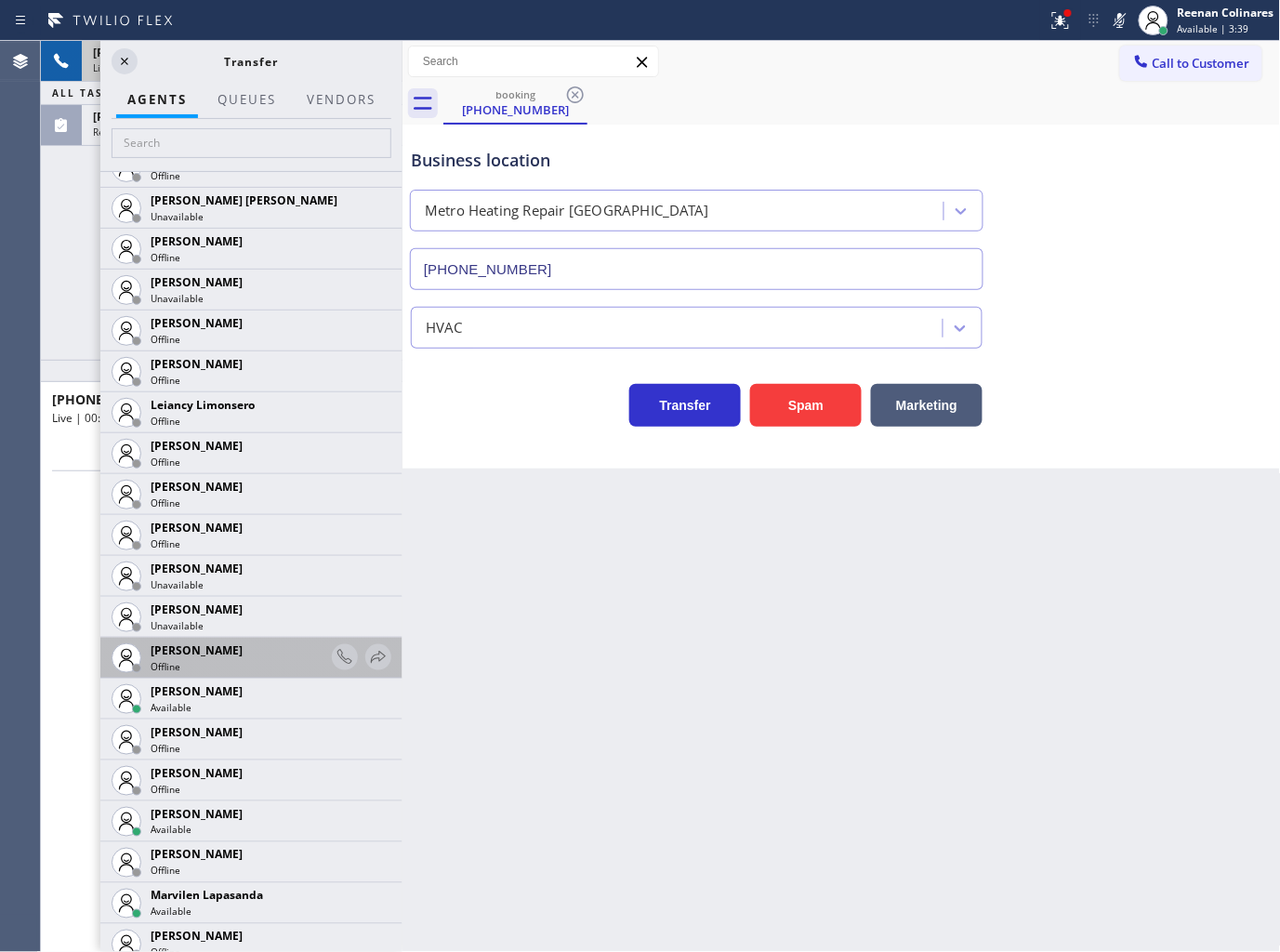
scroll to position [2582, 0]
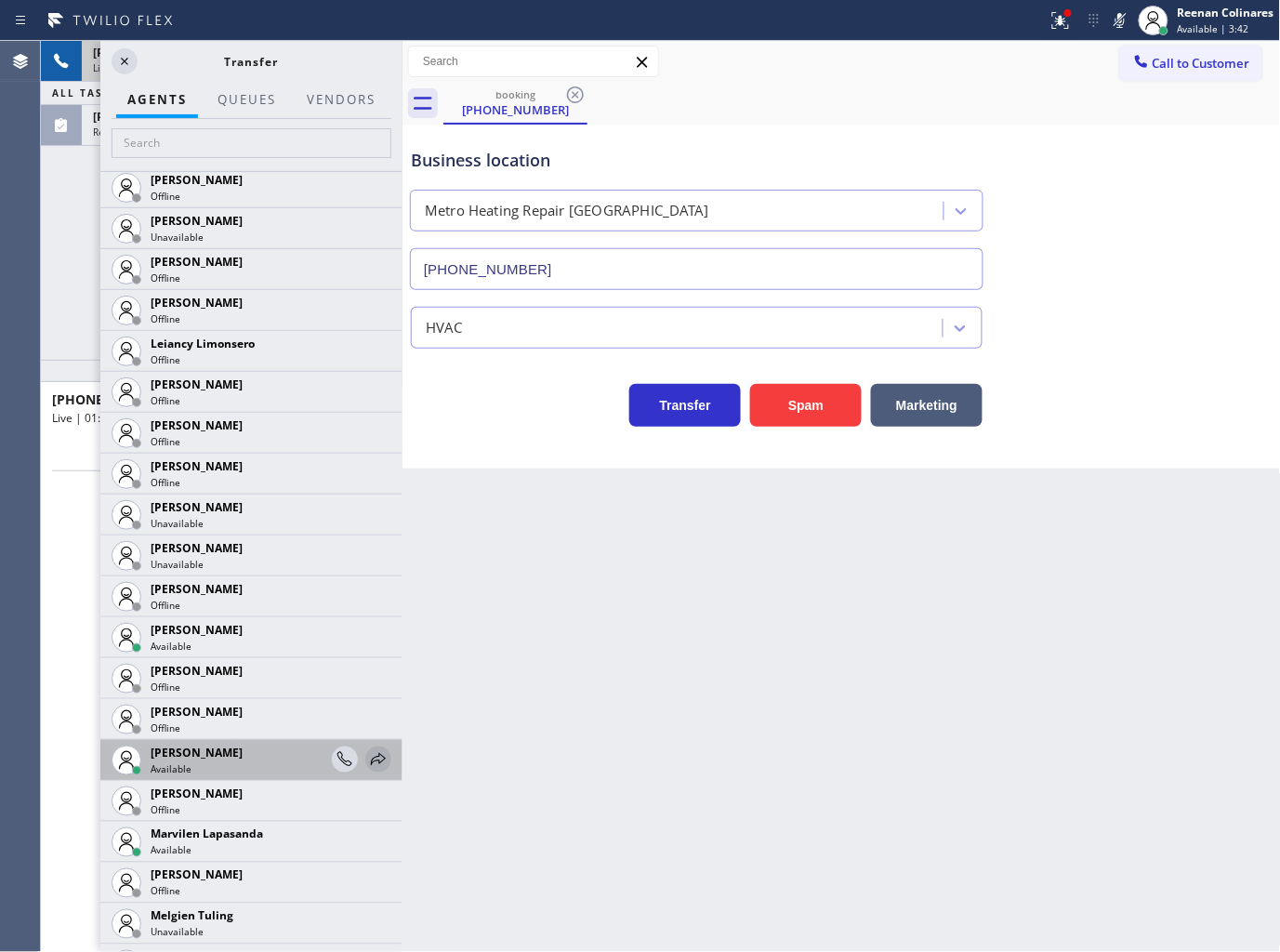
click at [367, 753] on icon at bounding box center [378, 759] width 22 height 22
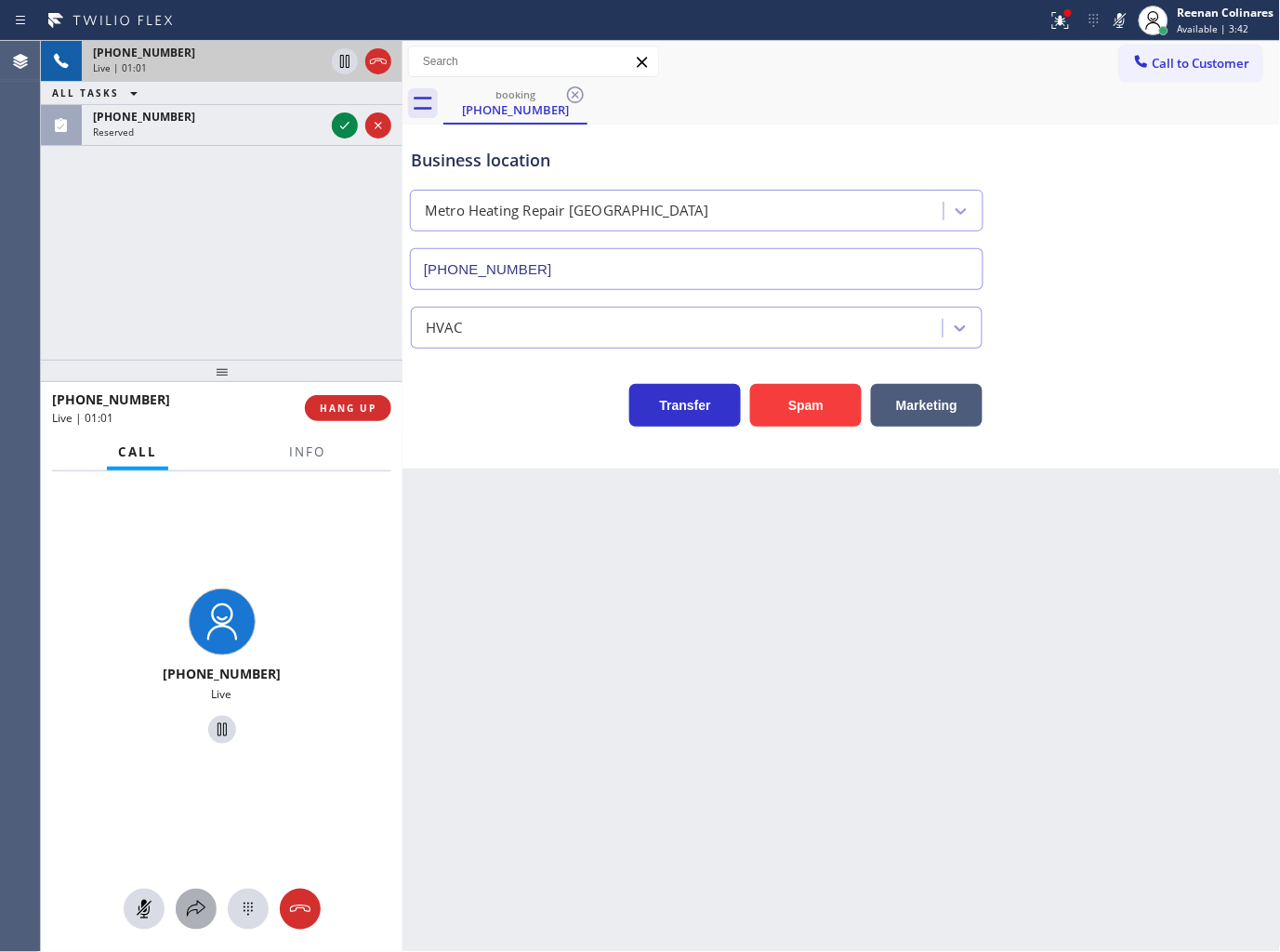
click at [191, 909] on icon at bounding box center [196, 909] width 22 height 22
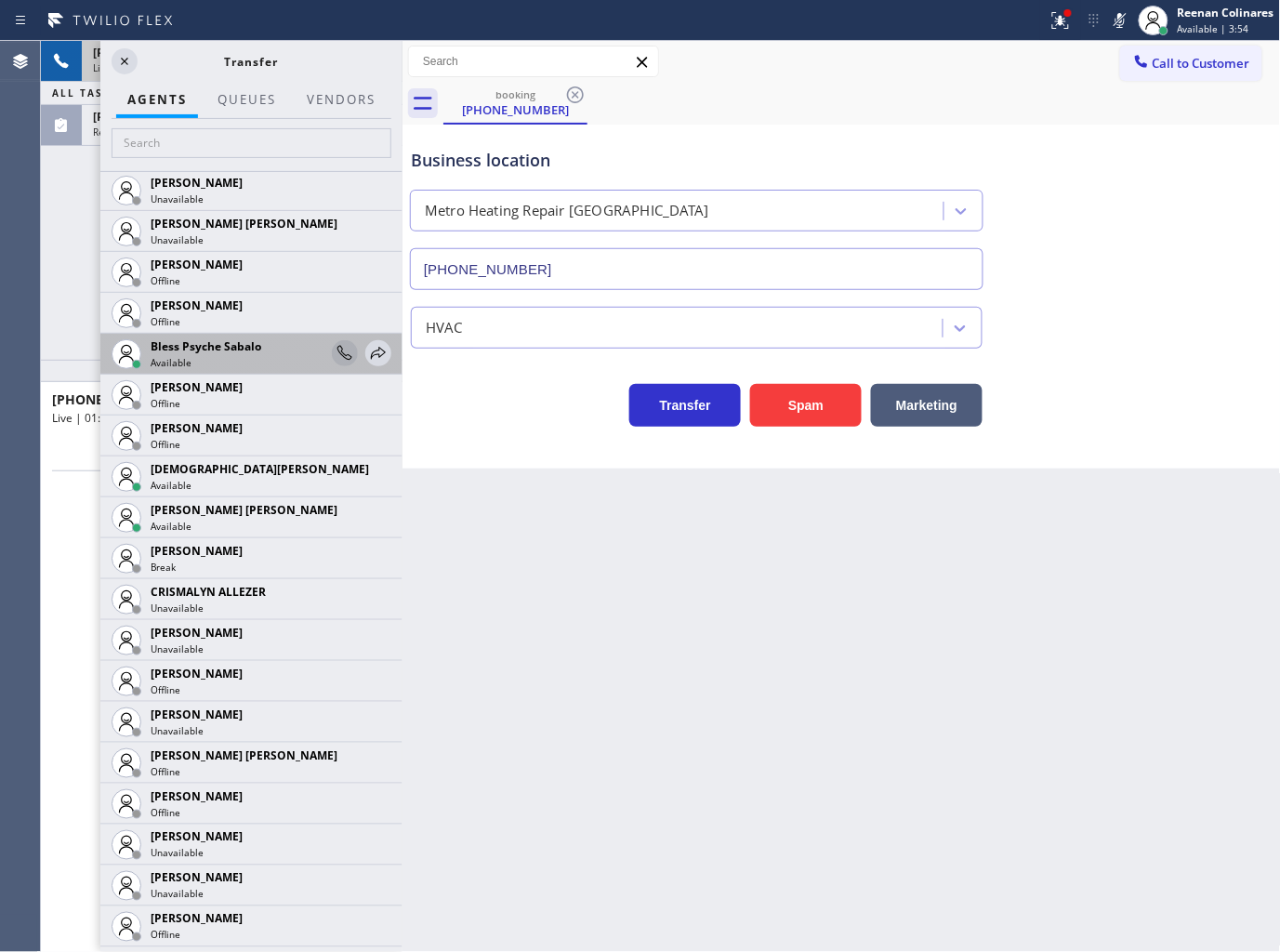
scroll to position [515, 0]
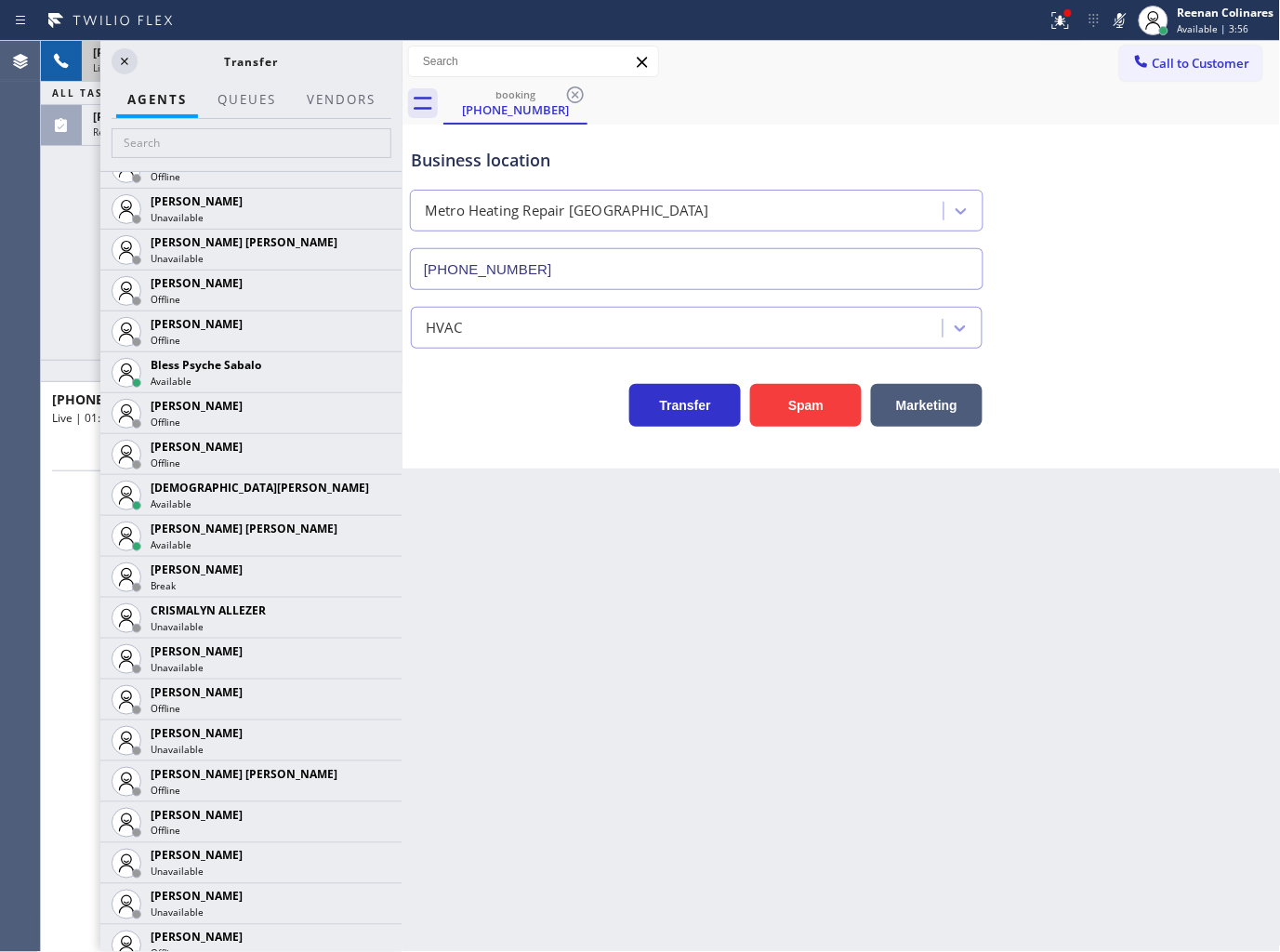
drag, startPoint x: 362, startPoint y: 491, endPoint x: 376, endPoint y: 465, distance: 29.5
click at [0, 0] on icon at bounding box center [0, 0] width 0 height 0
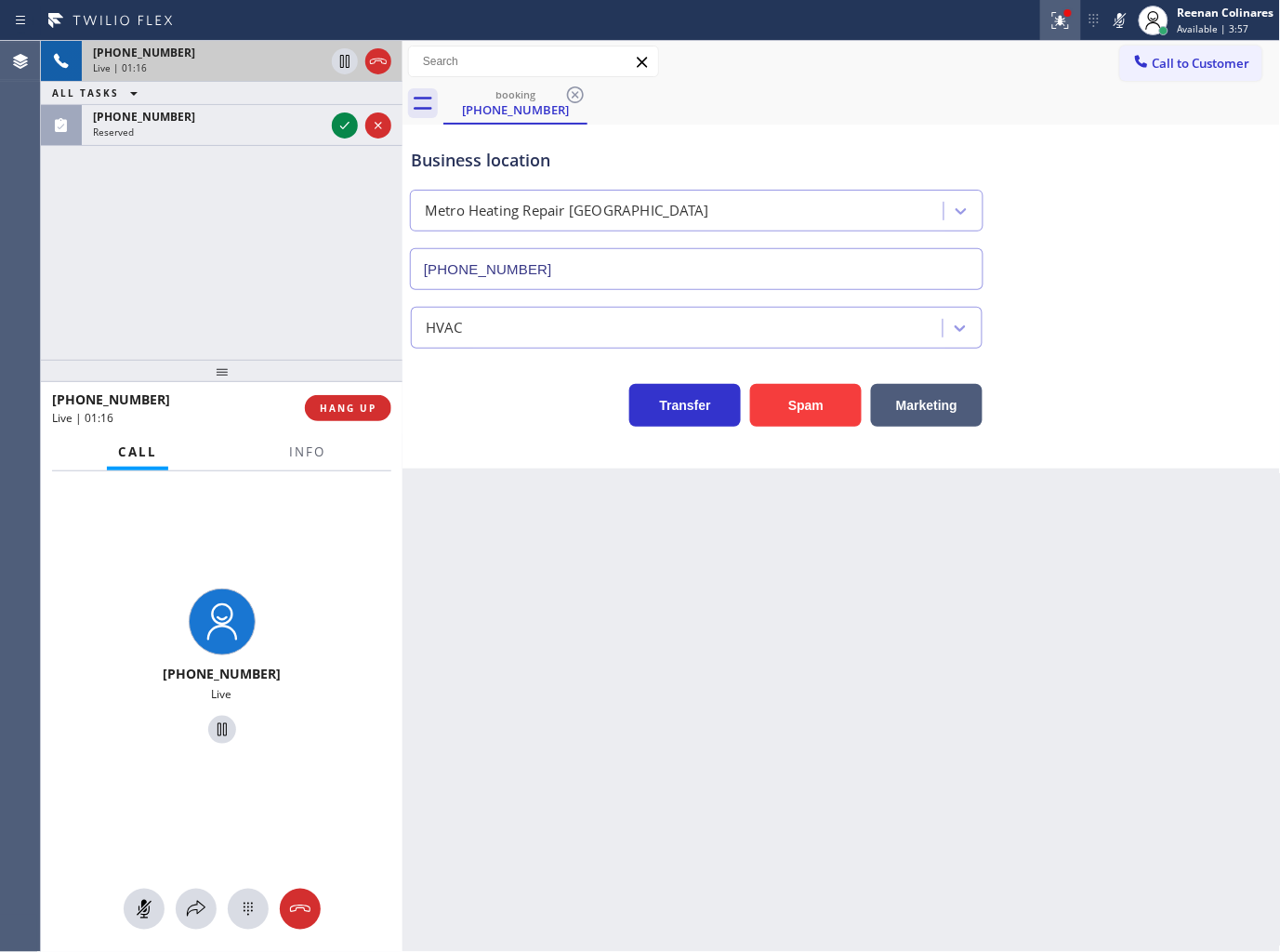
click at [1062, 25] on icon at bounding box center [1061, 20] width 22 height 22
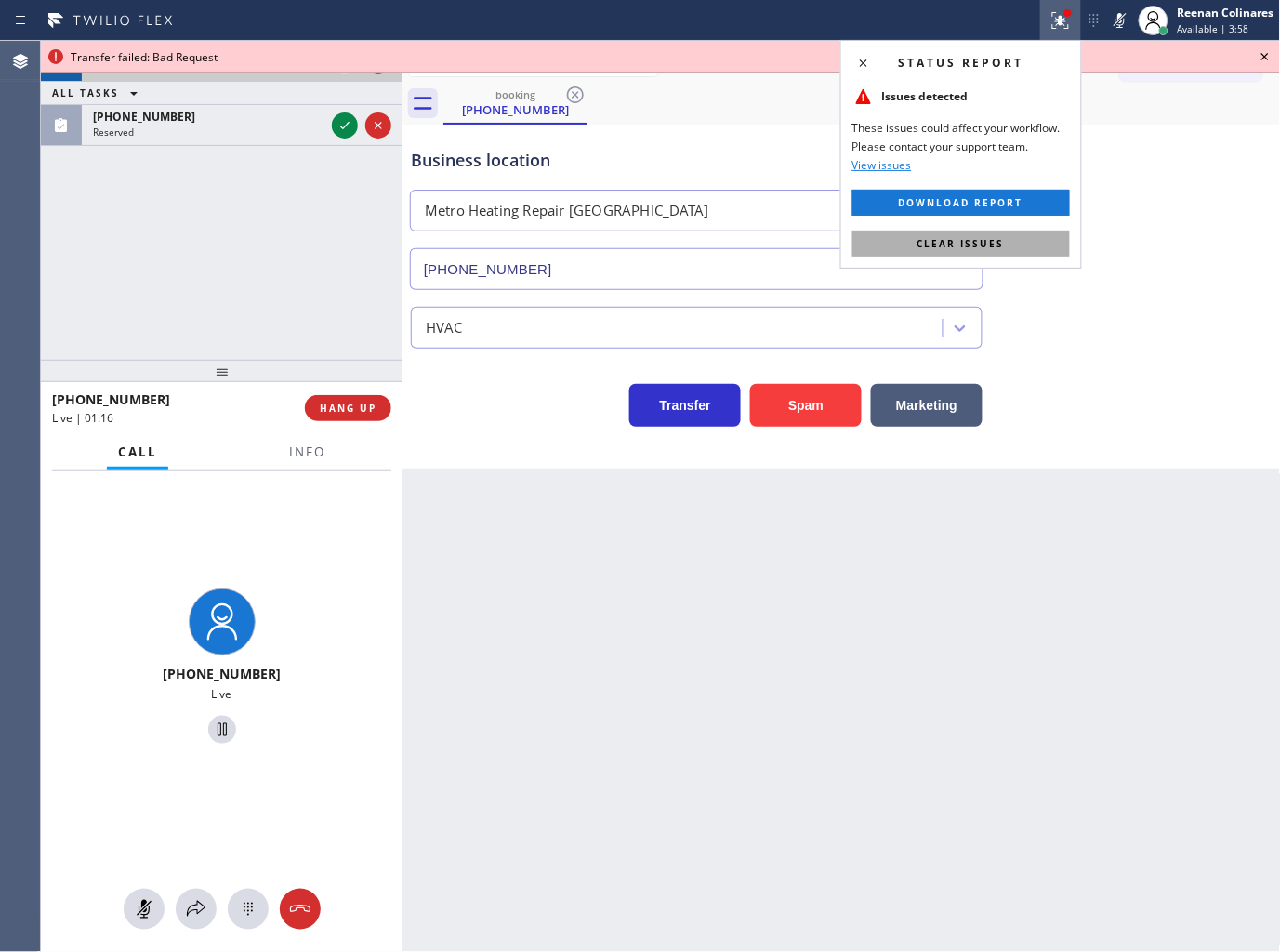
click at [1036, 241] on button "Clear issues" at bounding box center [961, 243] width 217 height 26
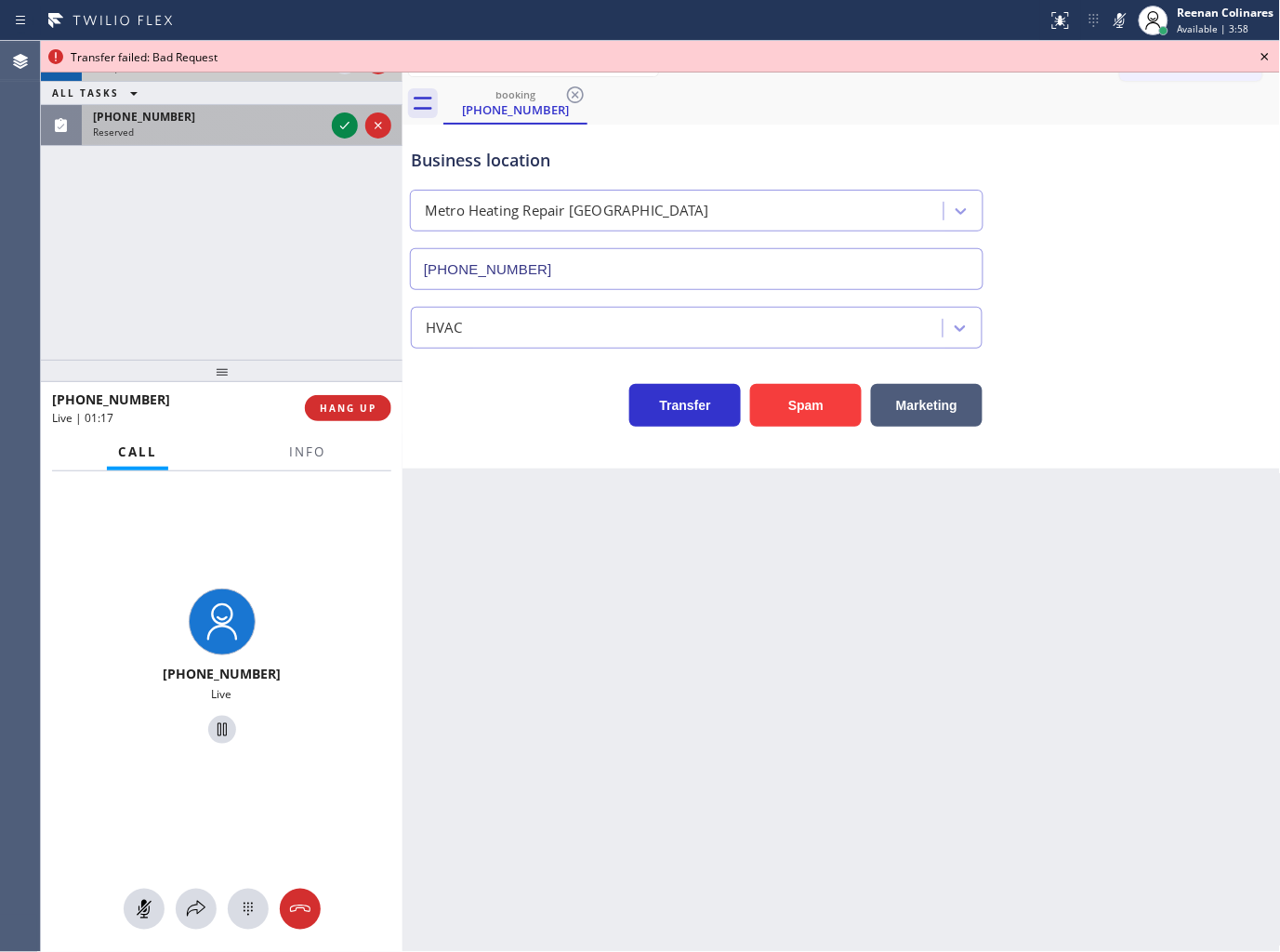
click at [248, 132] on div "Reserved" at bounding box center [209, 132] width 231 height 13
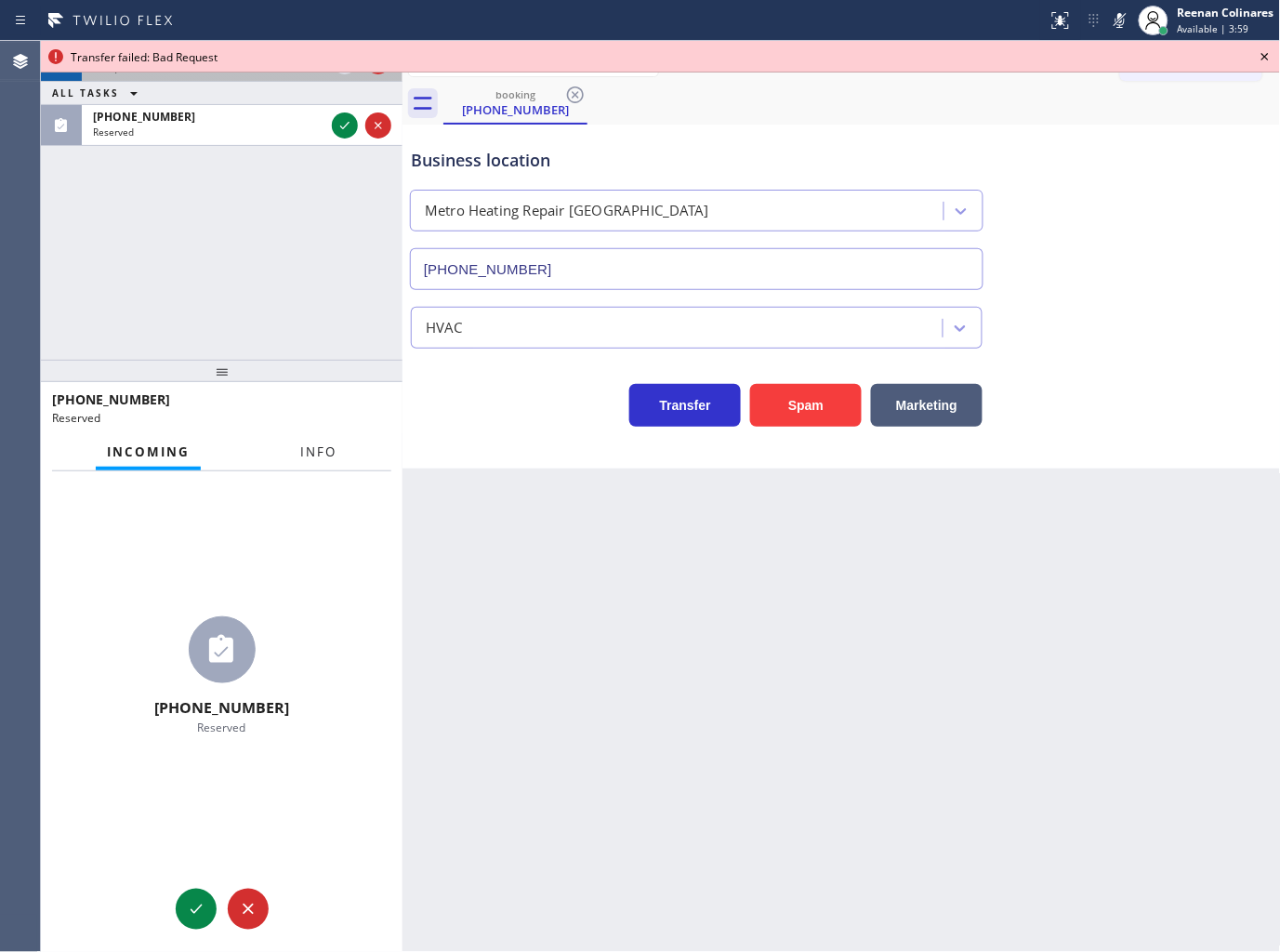
click at [325, 459] on span "Info" at bounding box center [318, 451] width 36 height 17
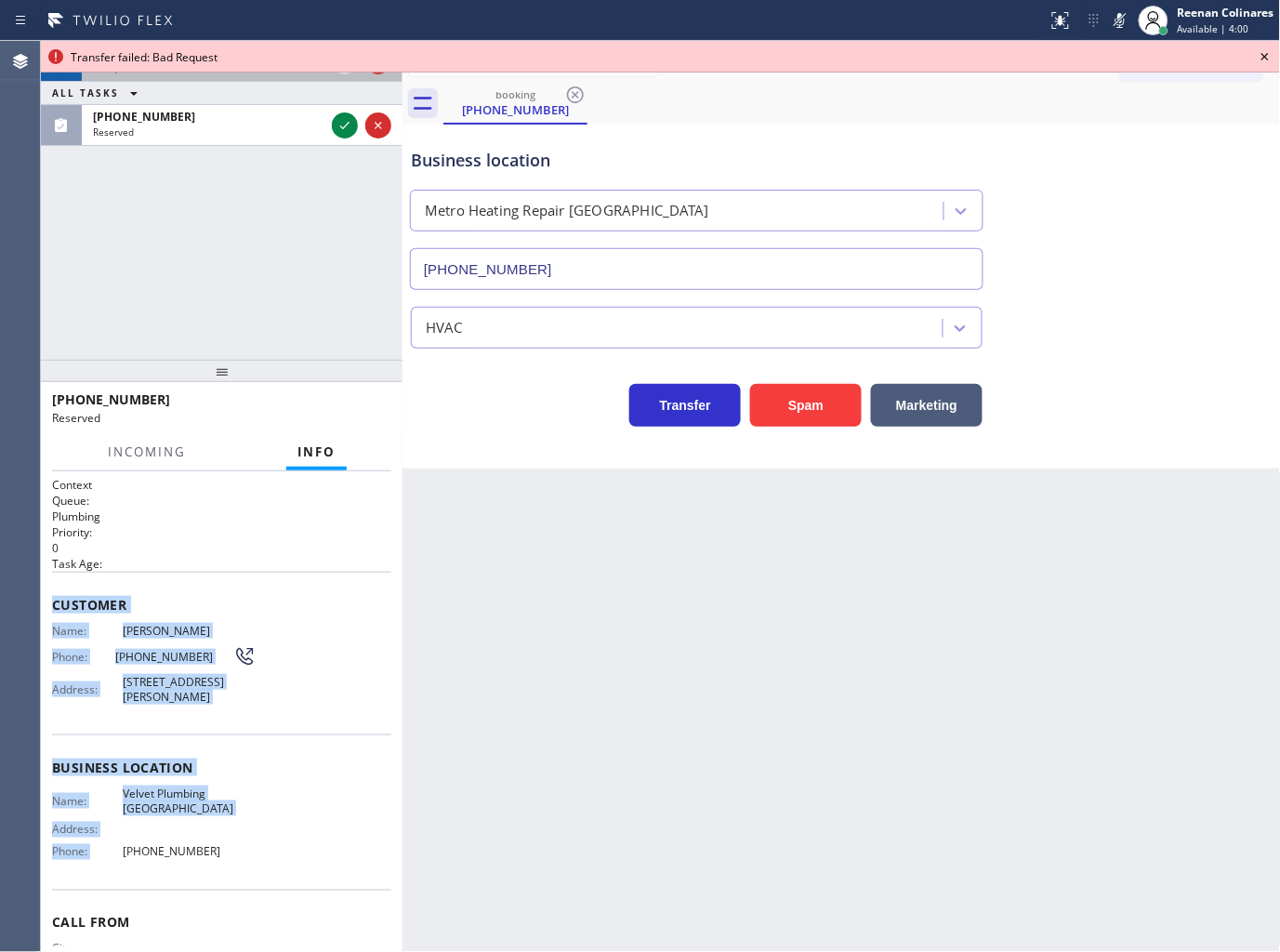
click at [199, 572] on div "Customer Name: Stavros Olympios Phone: (310) 970-4667 Address: 8017 Rayford Dr,…" at bounding box center [221, 653] width 339 height 163
drag, startPoint x: 100, startPoint y: 684, endPoint x: 292, endPoint y: 844, distance: 249.9
click at [281, 851] on div "Context Queue: Plumbing Priority: 0 Task Age: Customer Name: Stavros Olympios P…" at bounding box center [221, 753] width 339 height 554
copy div "ustomer Name: Stavros Olympios Phone: (310) 970-4667 Address: 8017 Rayford Dr, …"
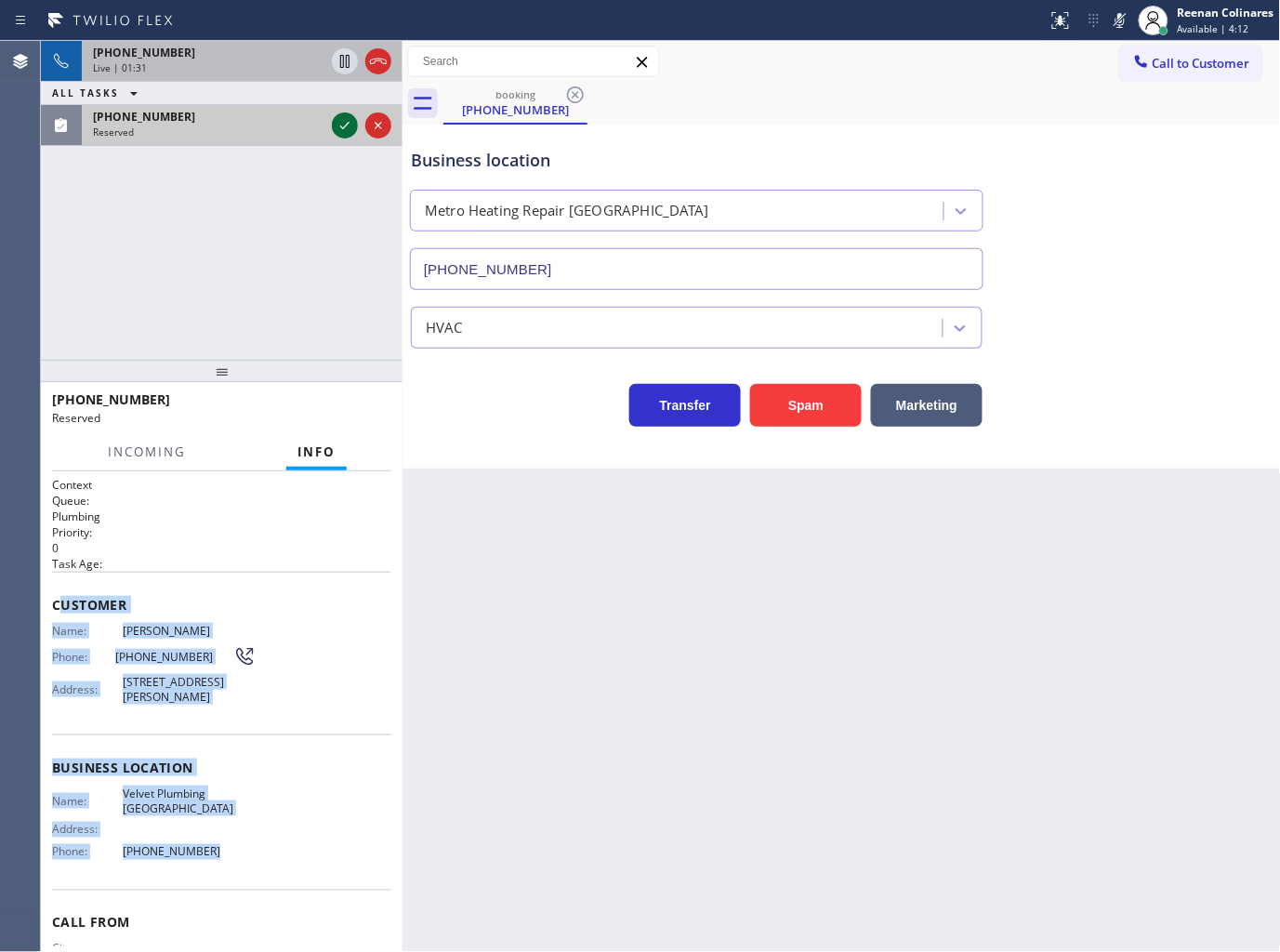
click at [346, 125] on icon at bounding box center [344, 125] width 9 height 7
click at [353, 411] on span "COMPLETE" at bounding box center [344, 407] width 64 height 13
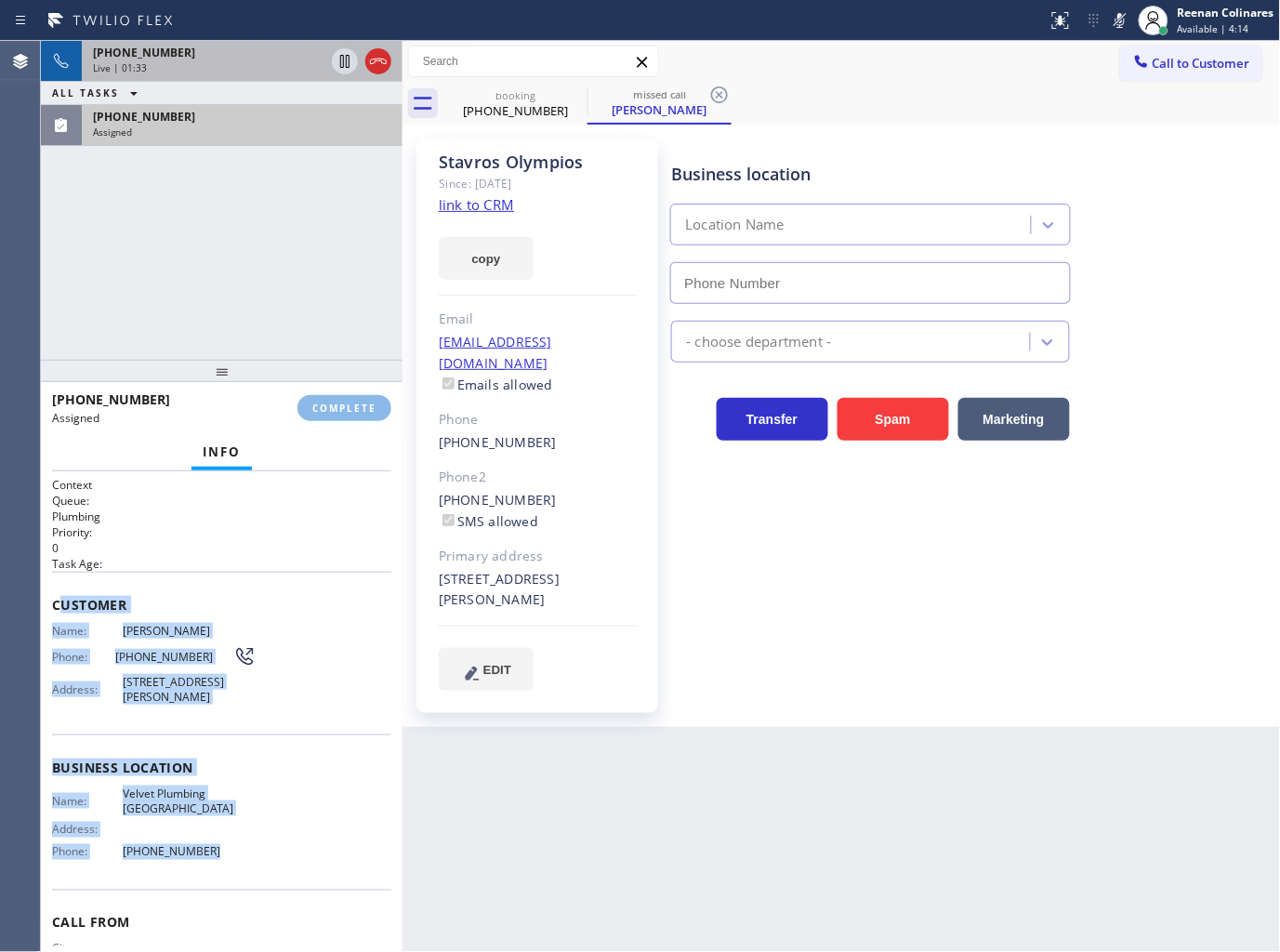
type input "(310) 388-3930"
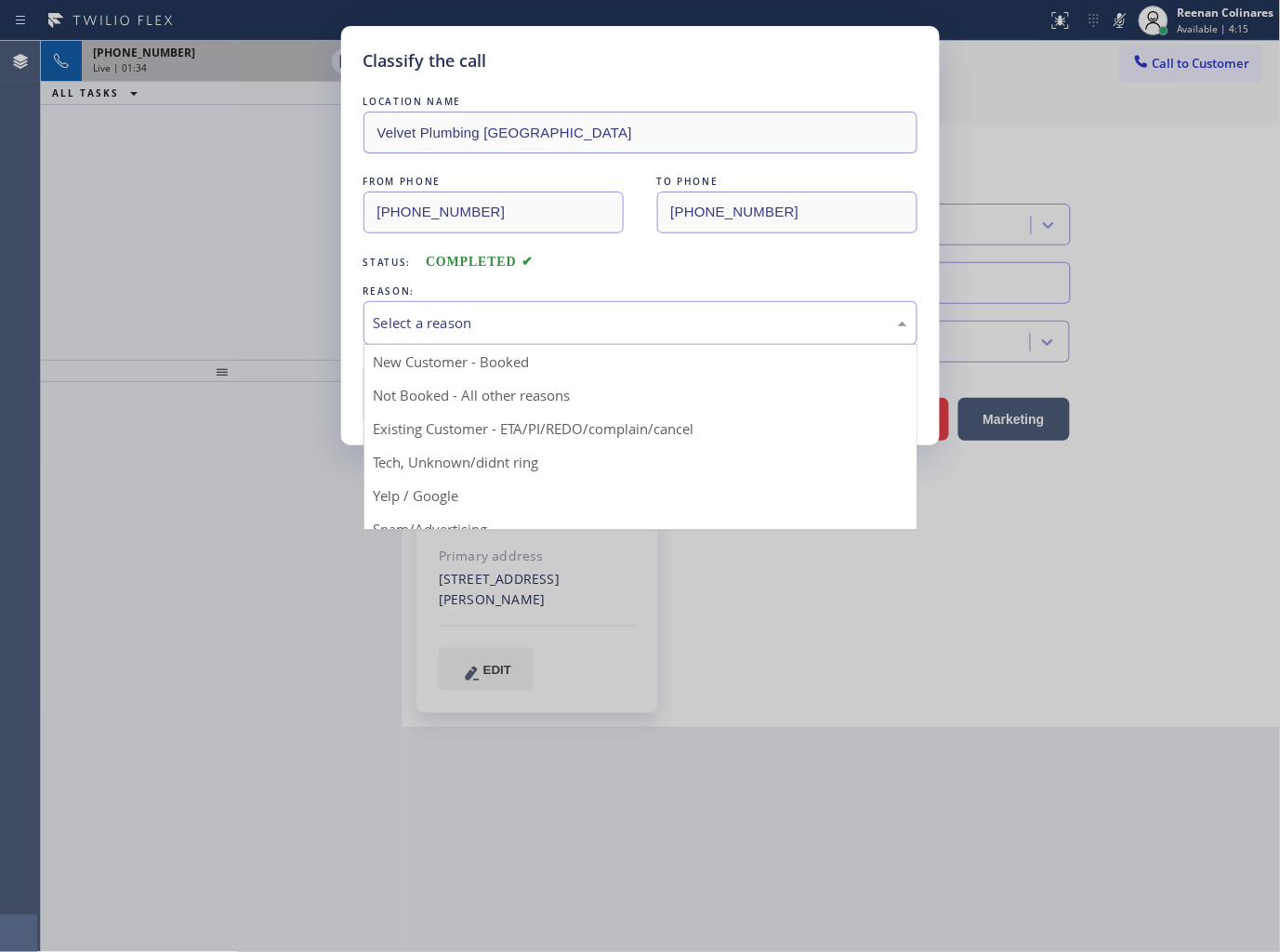
click at [422, 308] on div "Select a reason" at bounding box center [640, 323] width 554 height 44
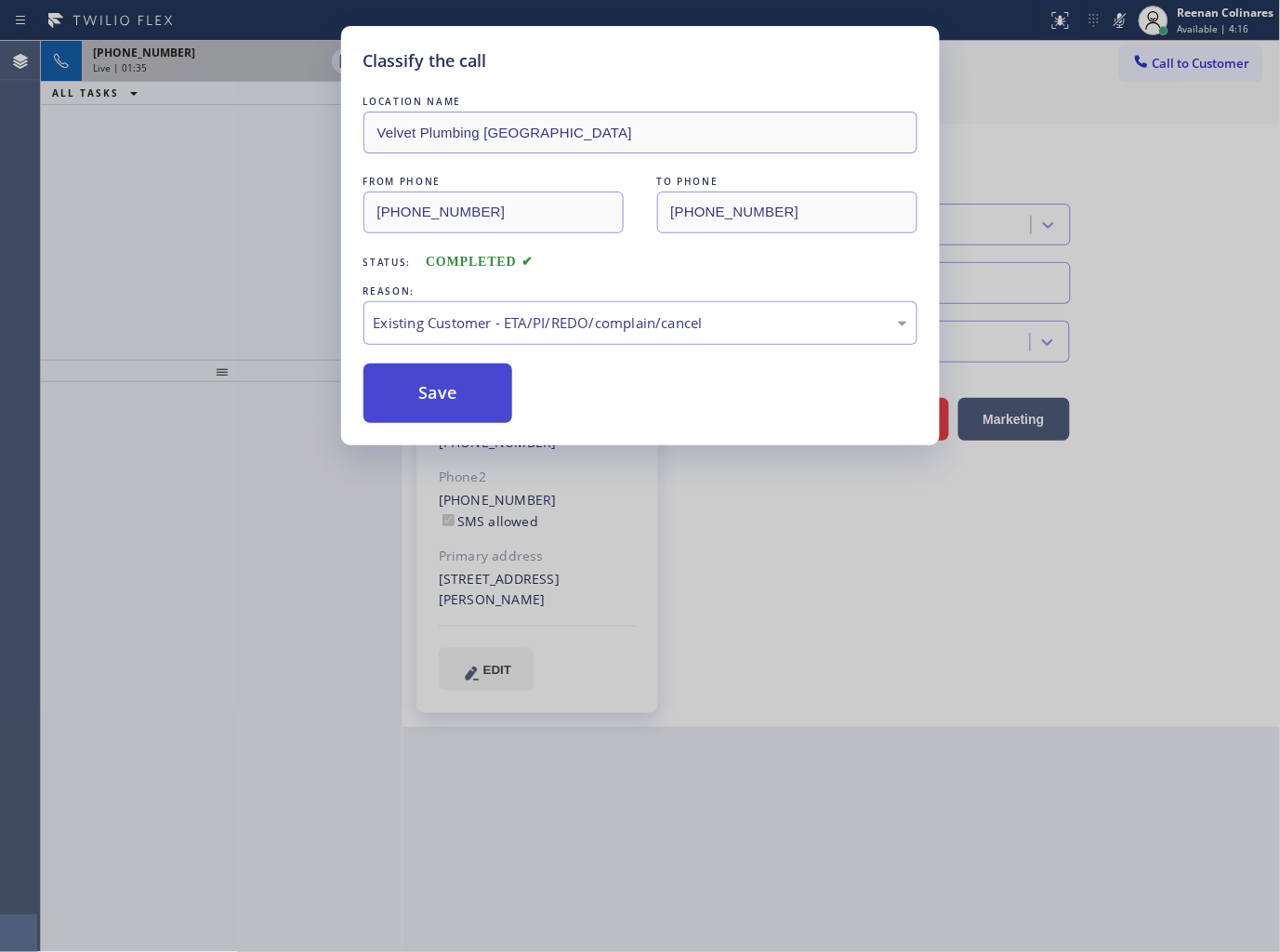
drag, startPoint x: 403, startPoint y: 401, endPoint x: 246, endPoint y: 200, distance: 255.0
click at [403, 396] on button "Save" at bounding box center [438, 393] width 150 height 60
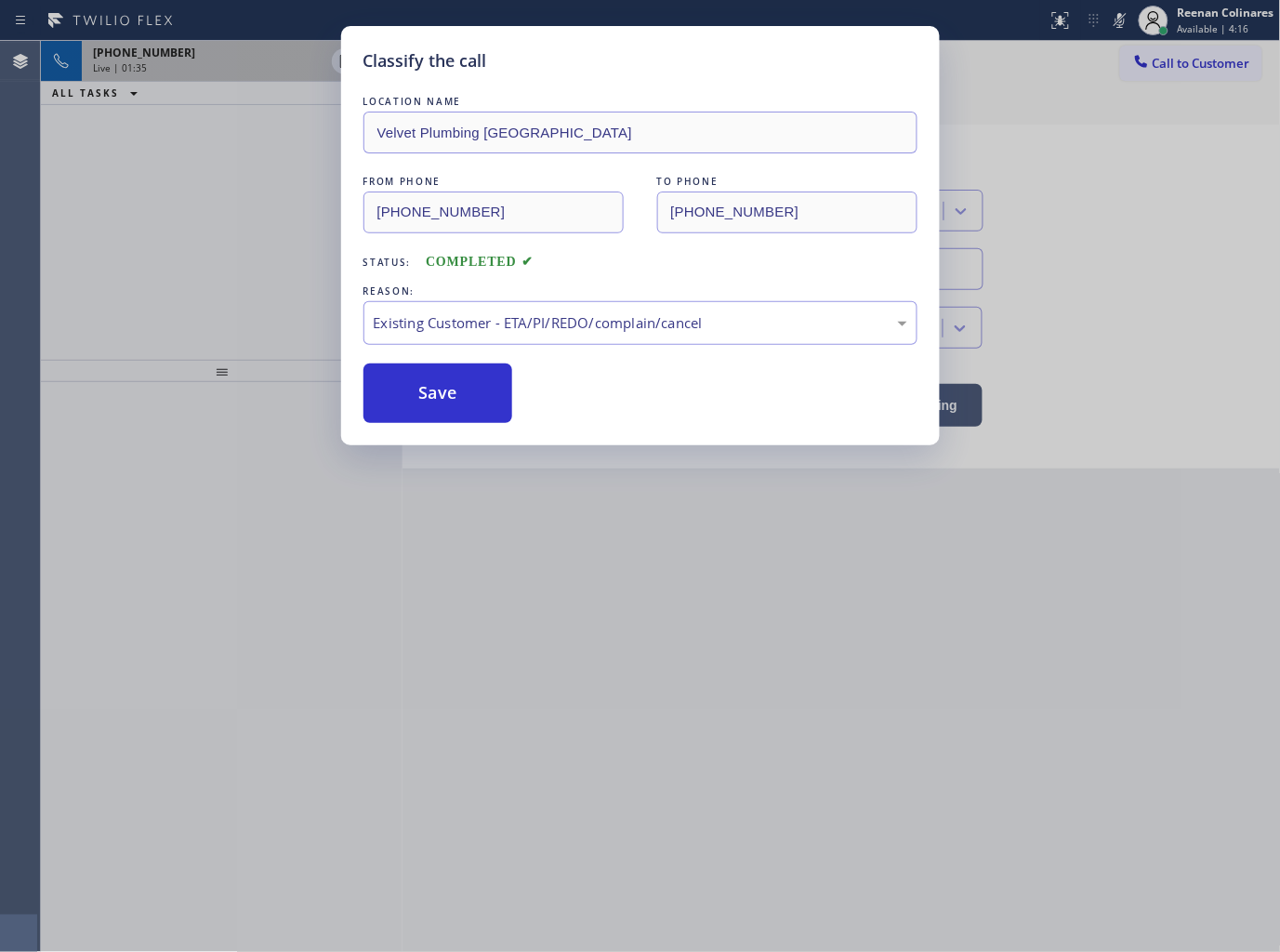
drag, startPoint x: 246, startPoint y: 200, endPoint x: 228, endPoint y: 127, distance: 75.2
click at [245, 194] on div "Classify the call LOCATION NAME Velvet Plumbing Playa Vista FROM PHONE (310) 97…" at bounding box center [640, 476] width 1280 height 952
click at [224, 65] on div "Classify the call LOCATION NAME Velvet Plumbing Playa Vista FROM PHONE (310) 97…" at bounding box center [640, 476] width 1280 height 952
click at [224, 65] on div "Classify the call LOCATION NAME Red Apple Appliance Repair [GEOGRAPHIC_DATA] FR…" at bounding box center [660, 496] width 1239 height 911
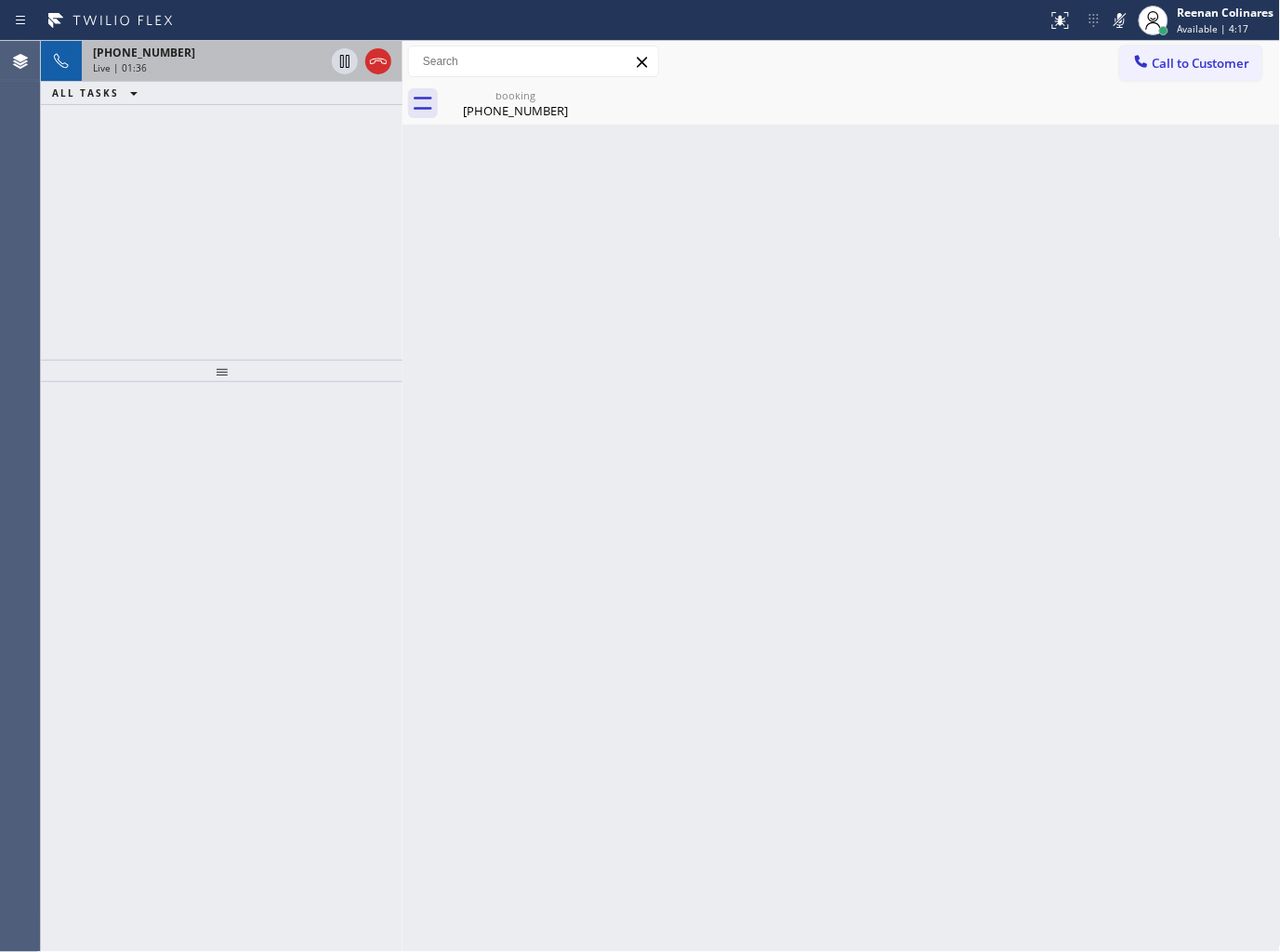
click at [224, 65] on div "Live | 01:36" at bounding box center [209, 67] width 231 height 13
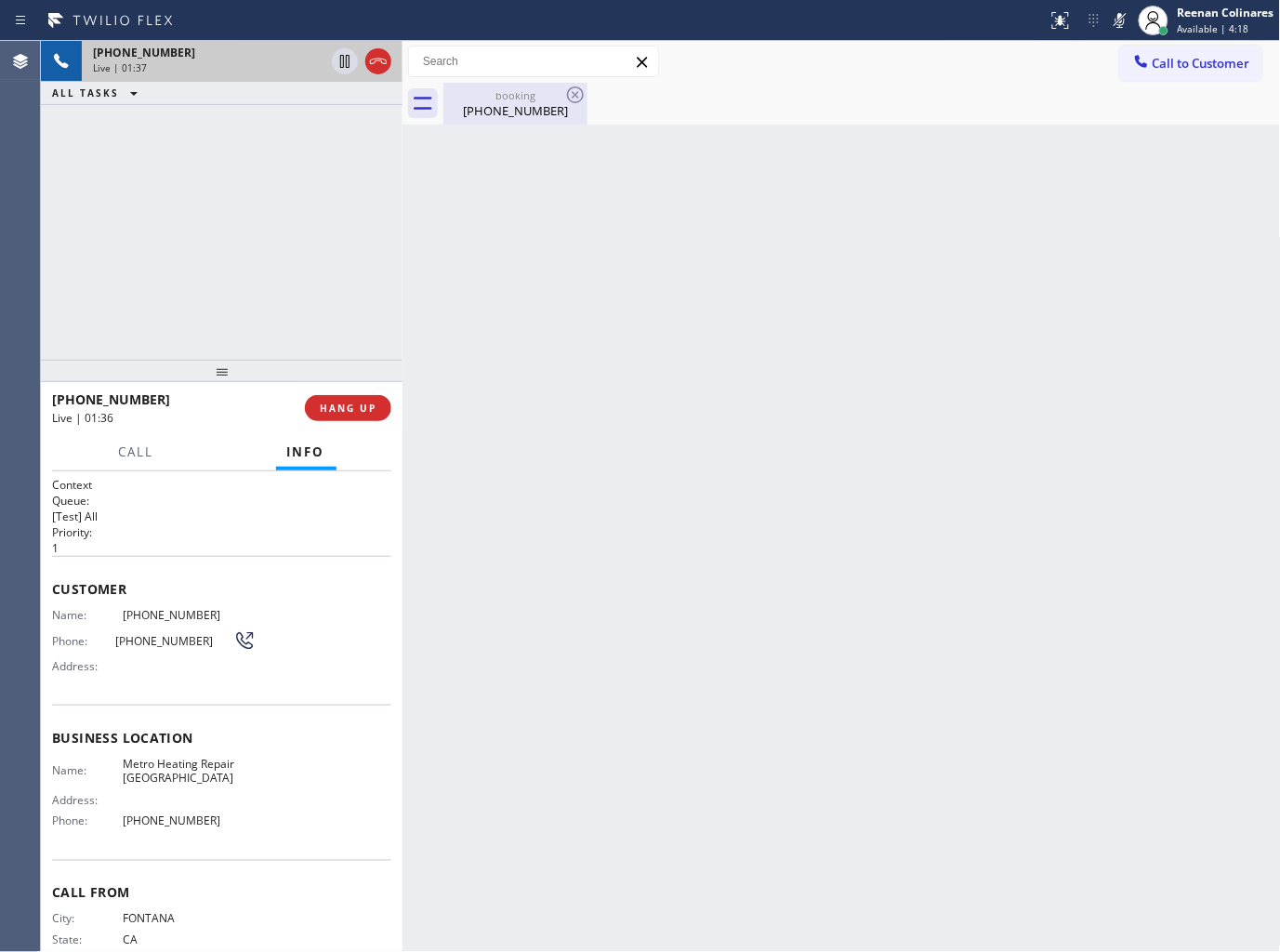
click at [524, 115] on div "(909) 200-7298" at bounding box center [515, 110] width 141 height 17
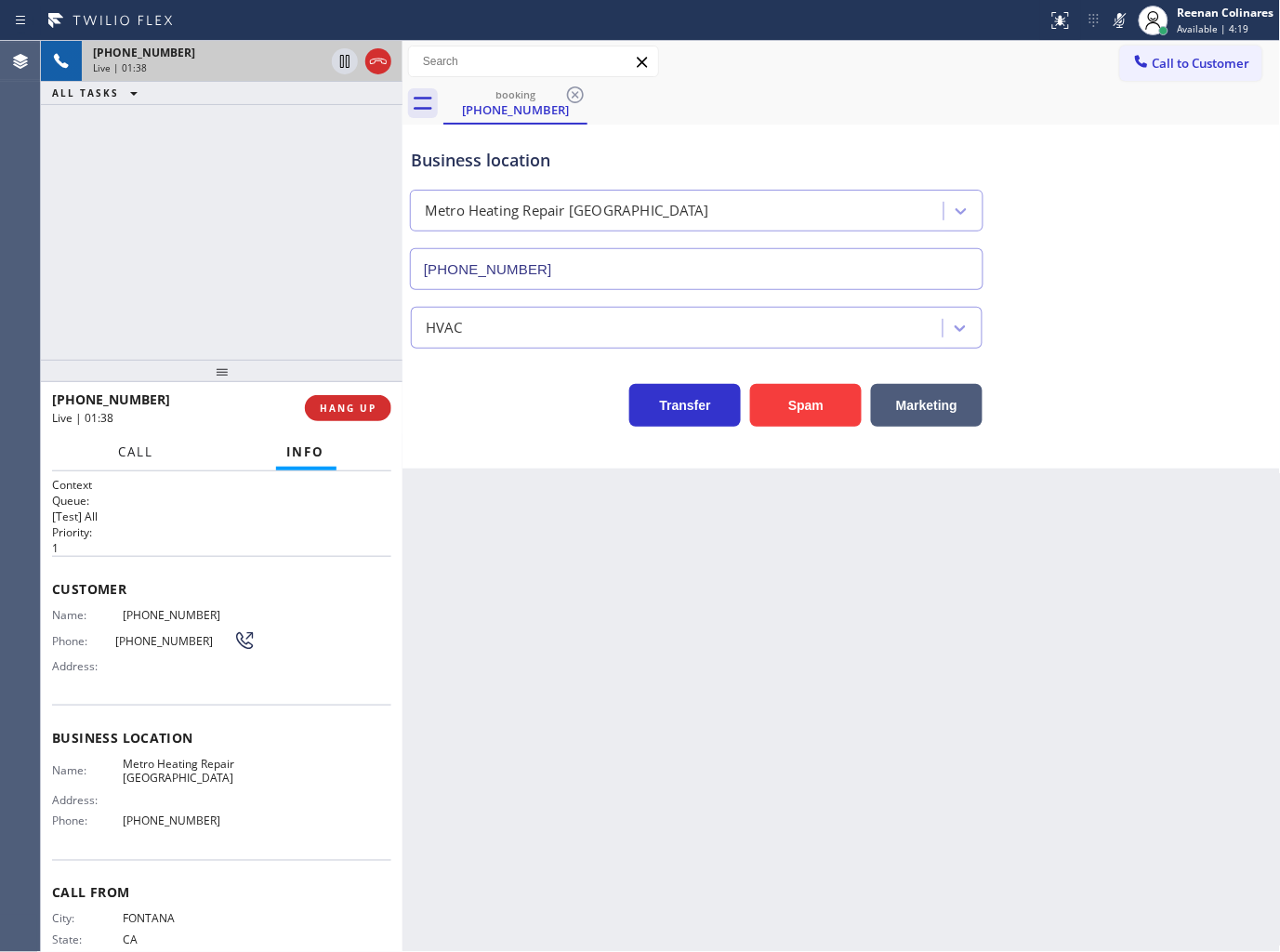
click at [133, 449] on span "Call" at bounding box center [136, 451] width 35 height 17
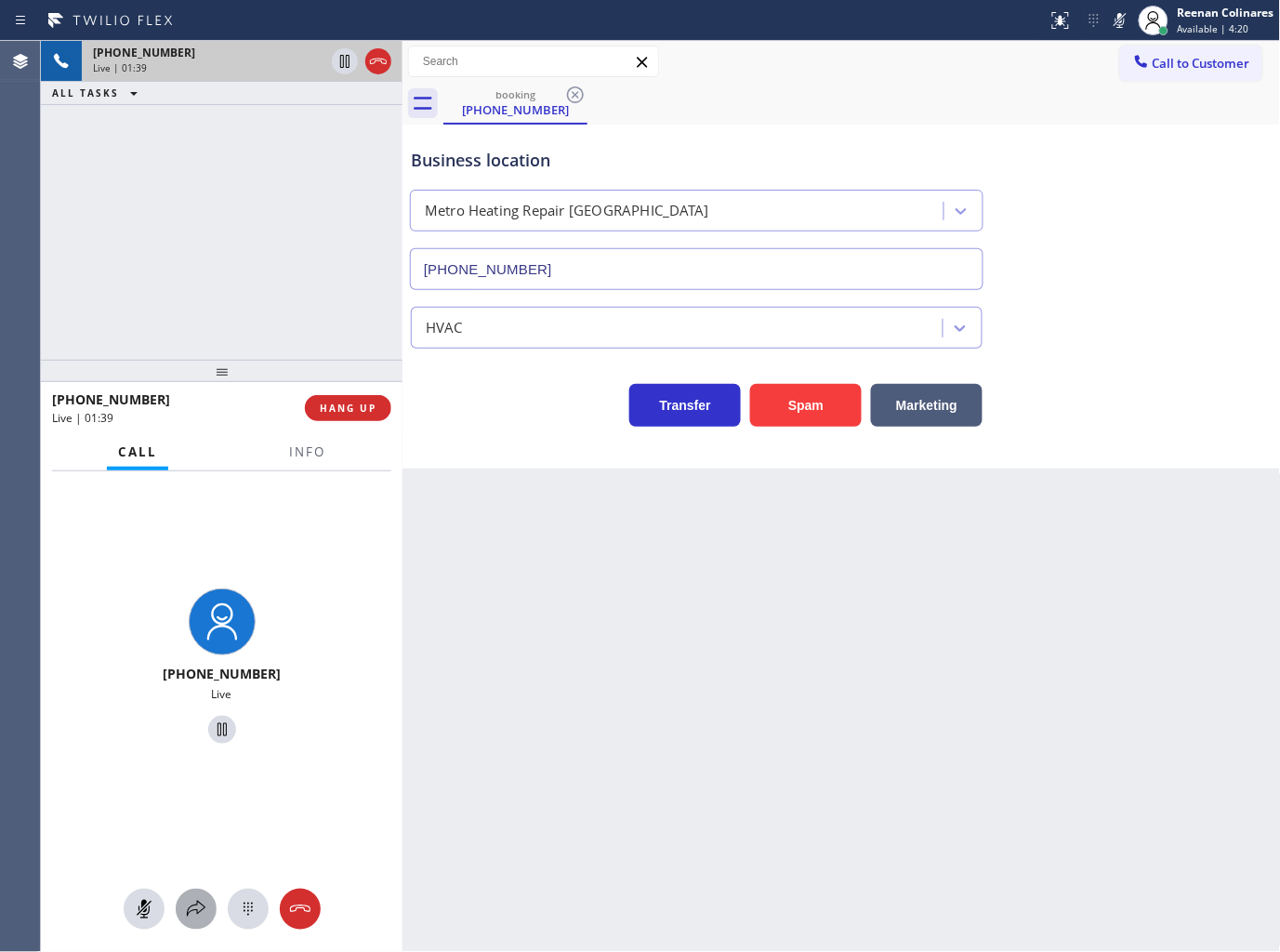
click at [200, 914] on icon at bounding box center [196, 909] width 22 height 22
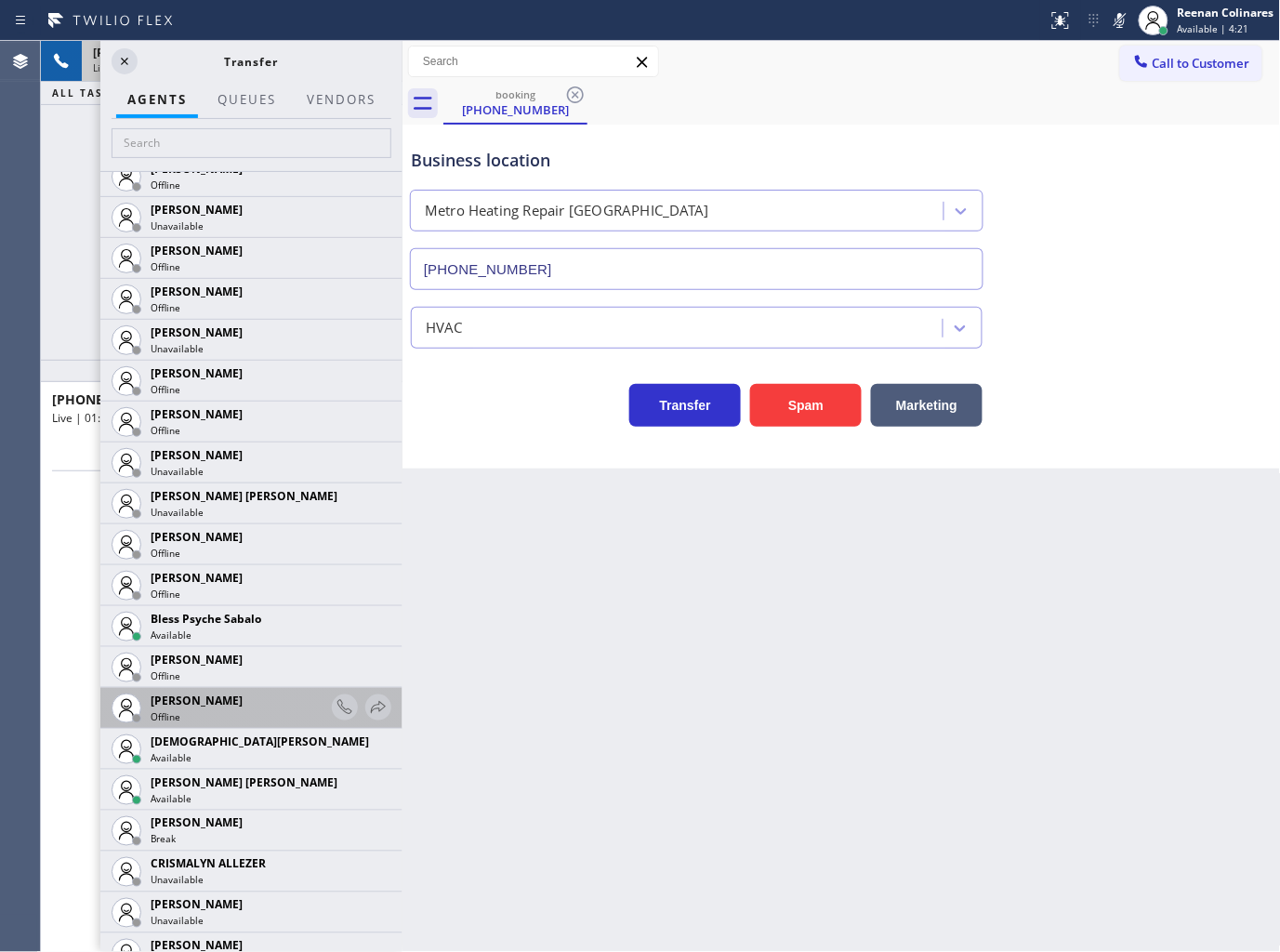
scroll to position [413, 0]
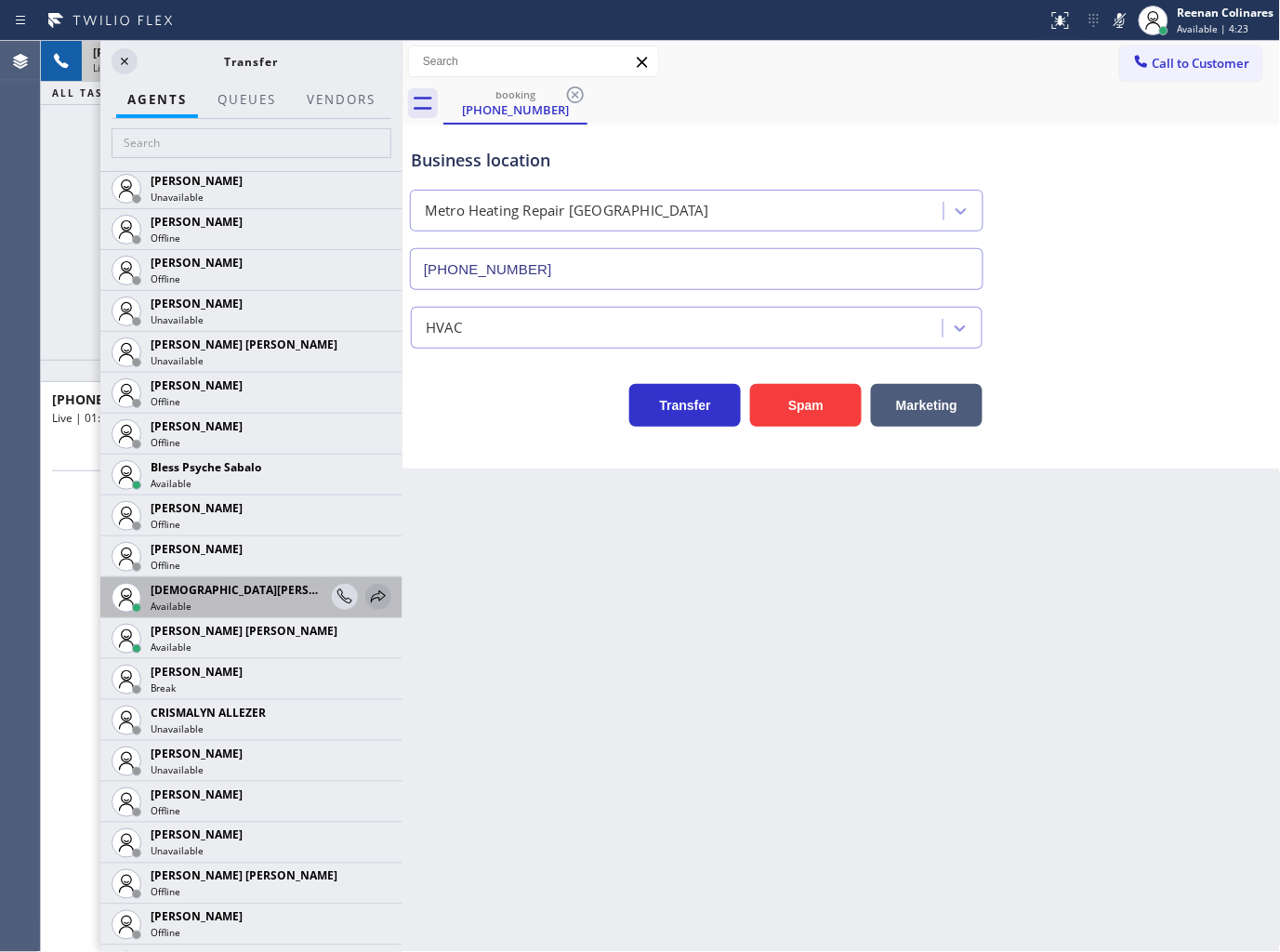
click at [367, 597] on icon at bounding box center [378, 597] width 22 height 22
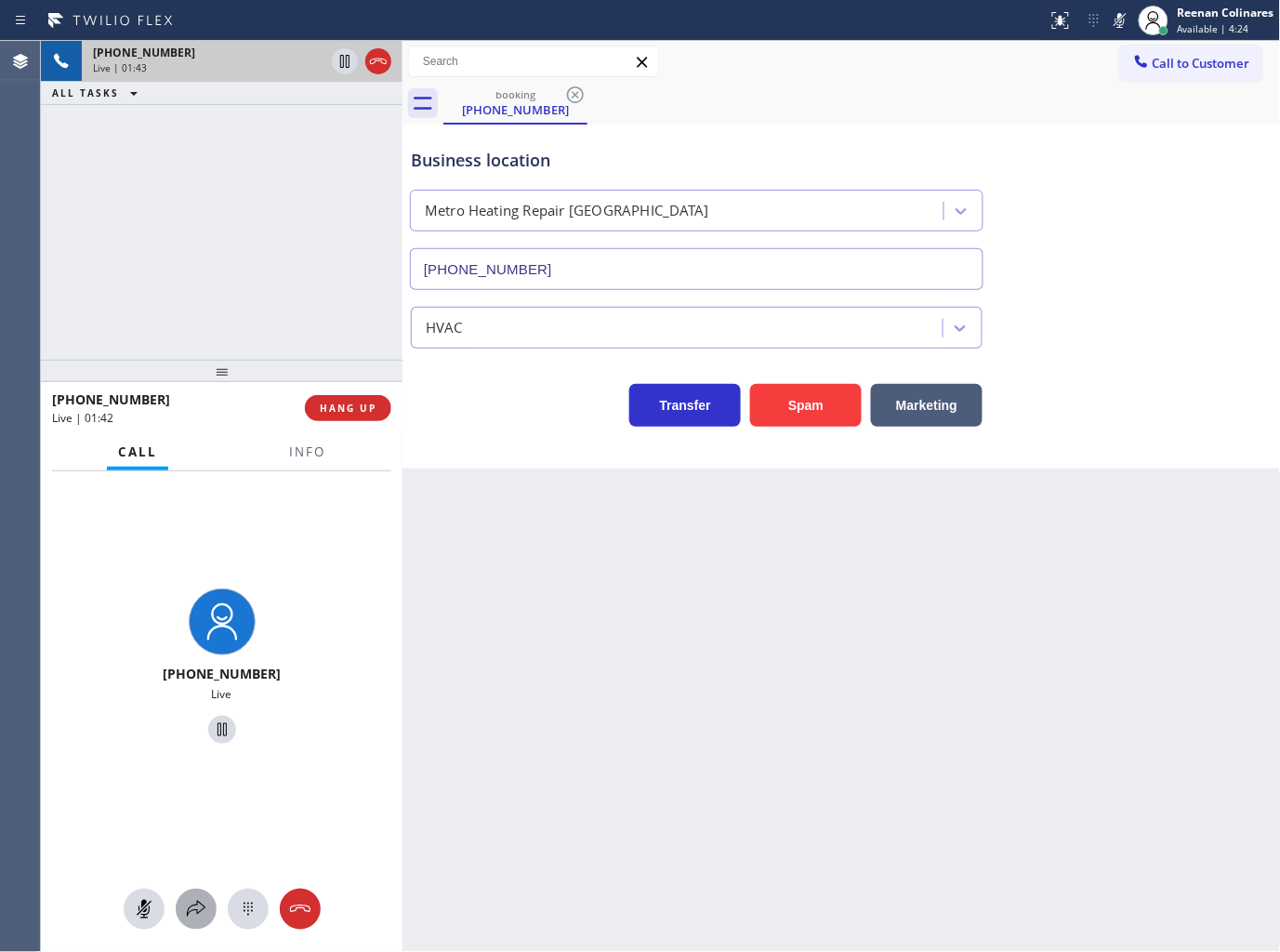
click at [198, 899] on icon at bounding box center [196, 909] width 22 height 22
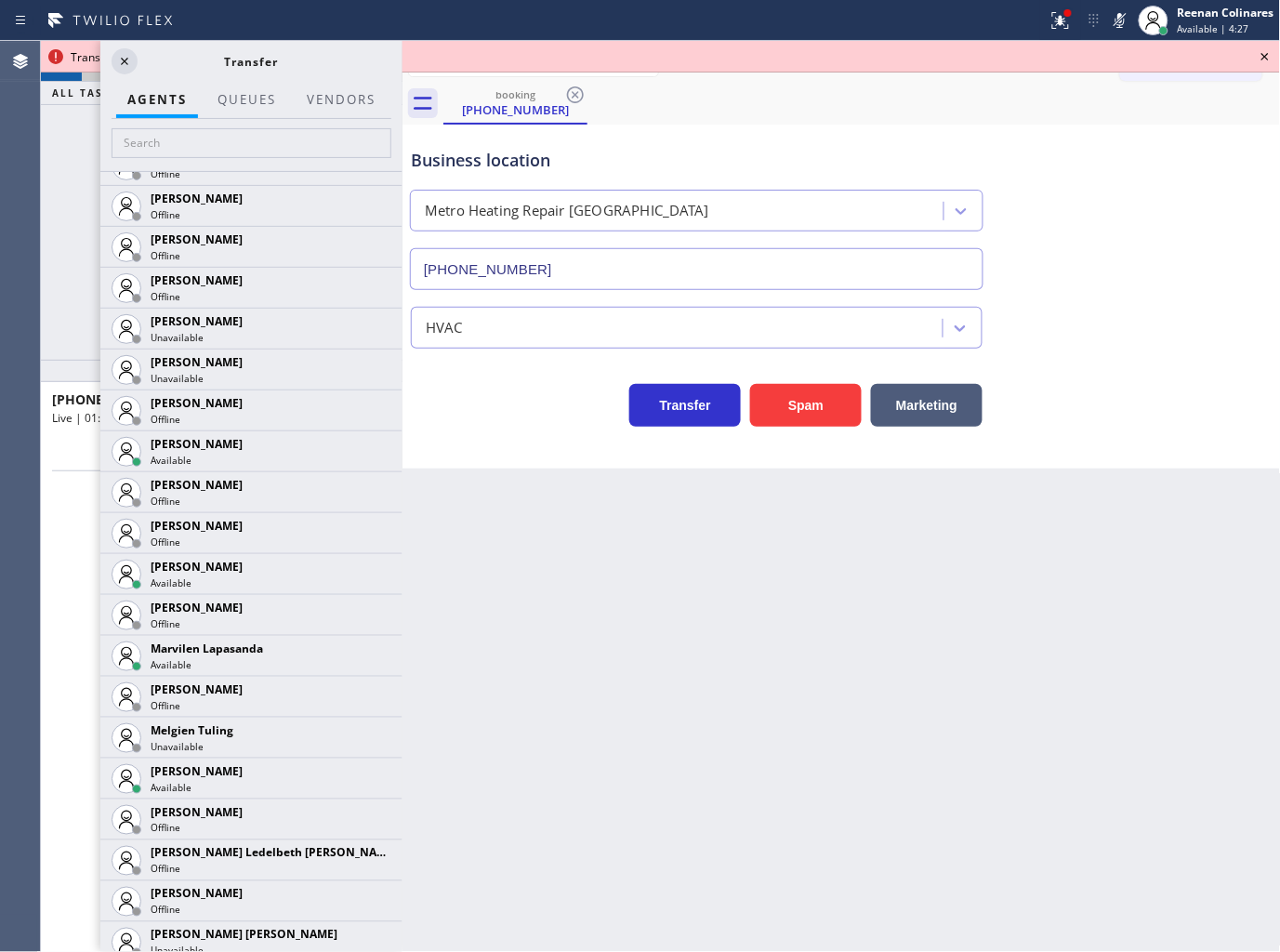
scroll to position [2755, 0]
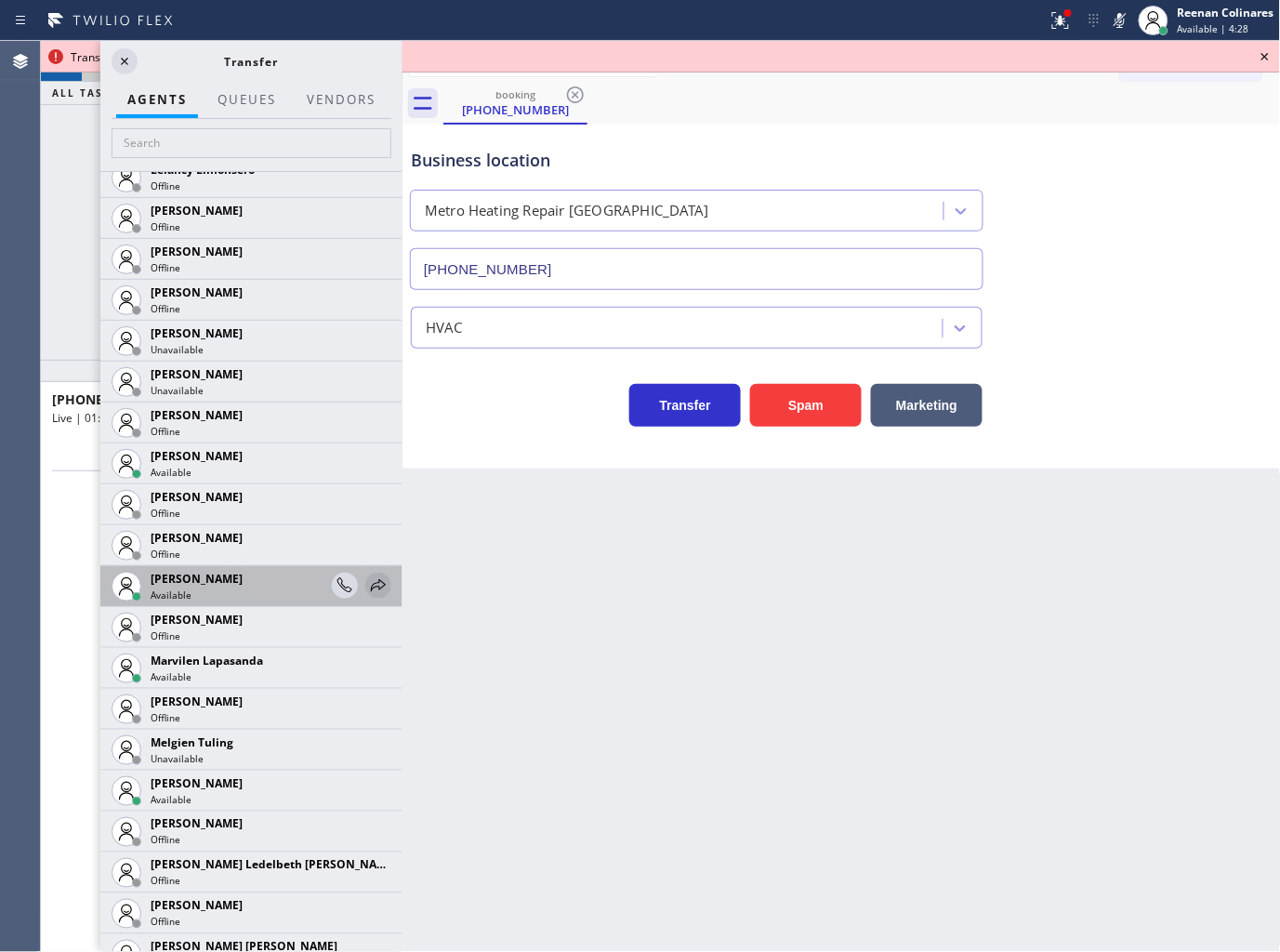
click at [367, 587] on icon at bounding box center [378, 586] width 22 height 22
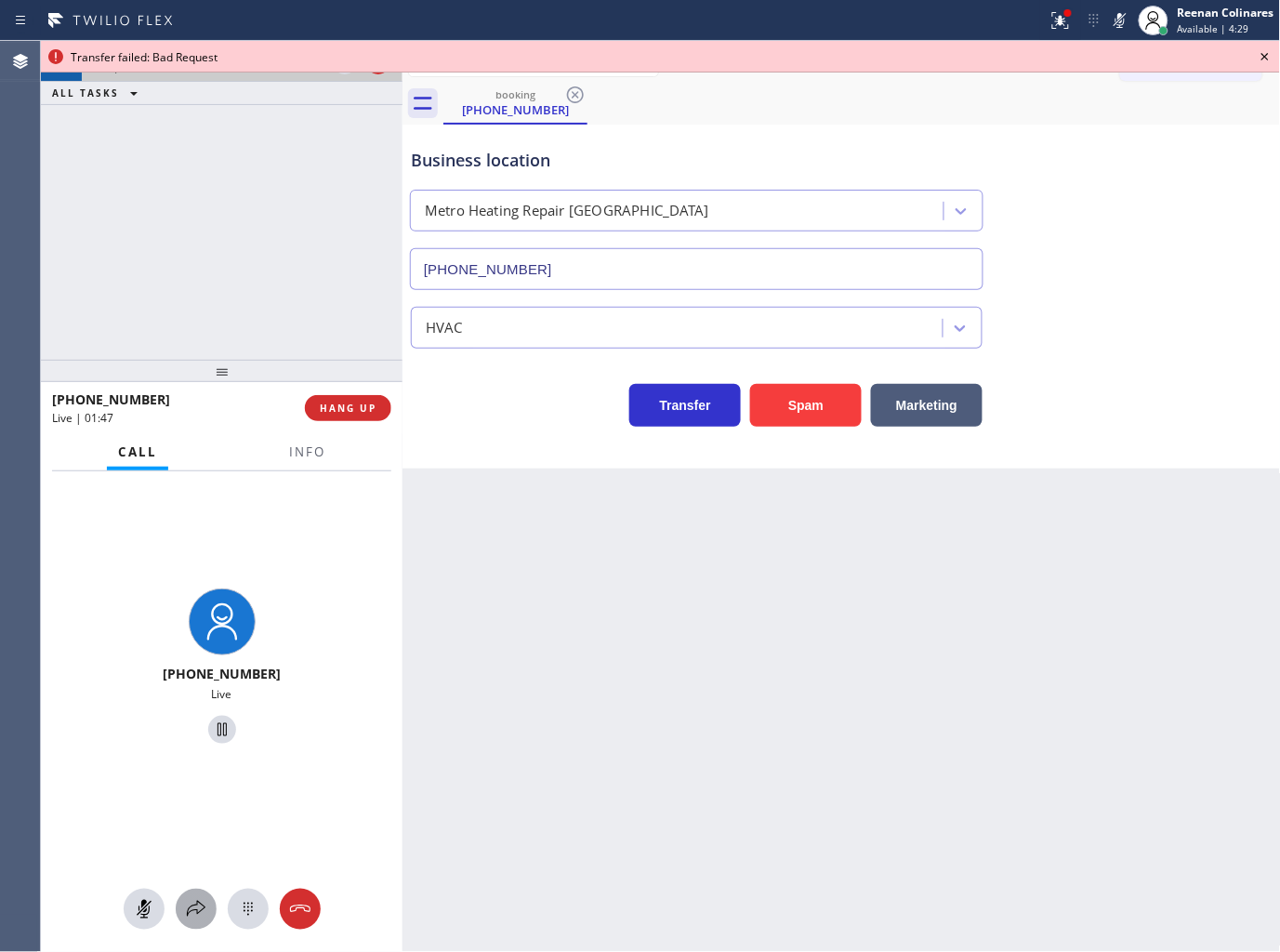
click at [191, 912] on icon at bounding box center [196, 909] width 22 height 22
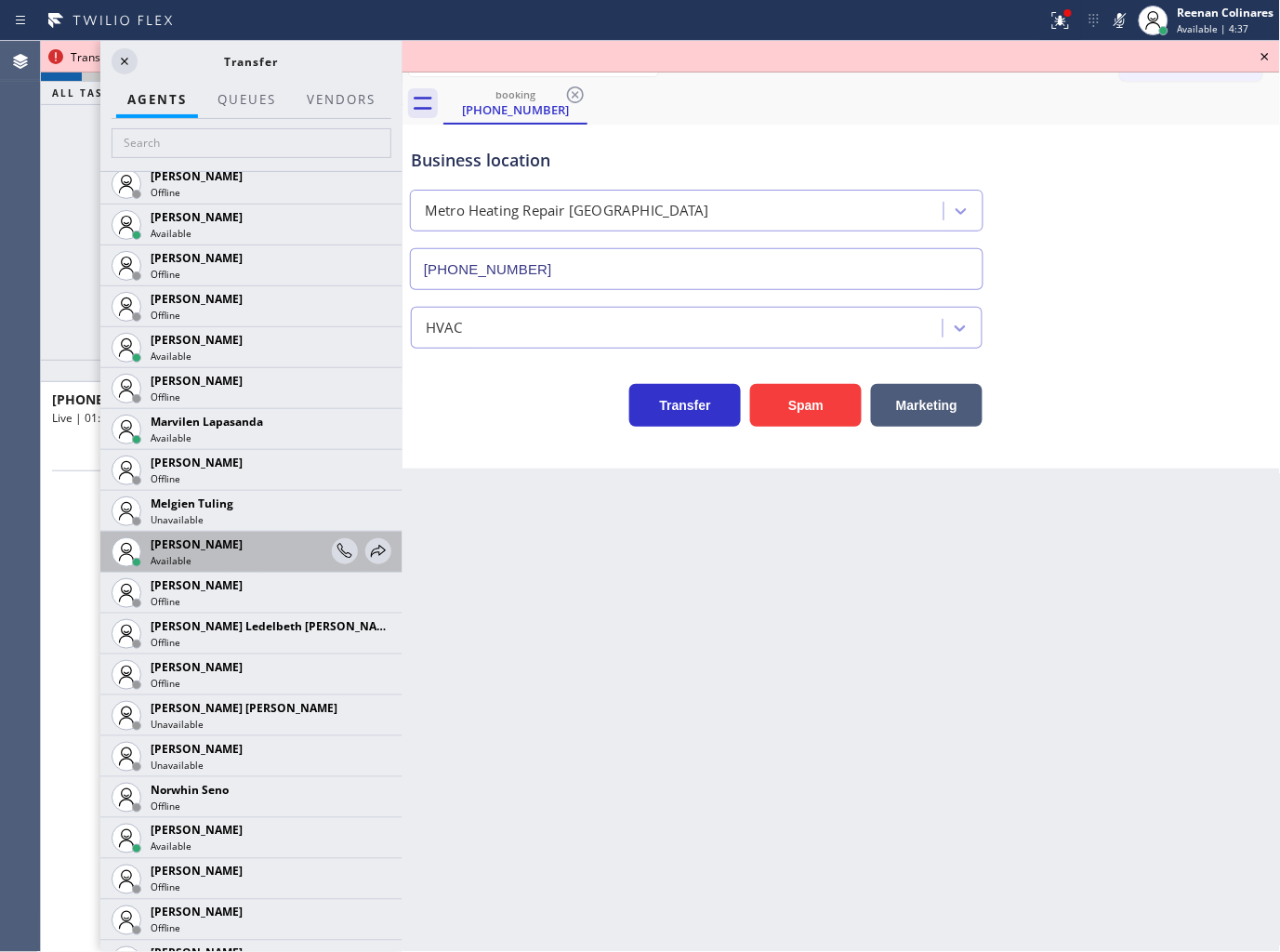
scroll to position [2891, 0]
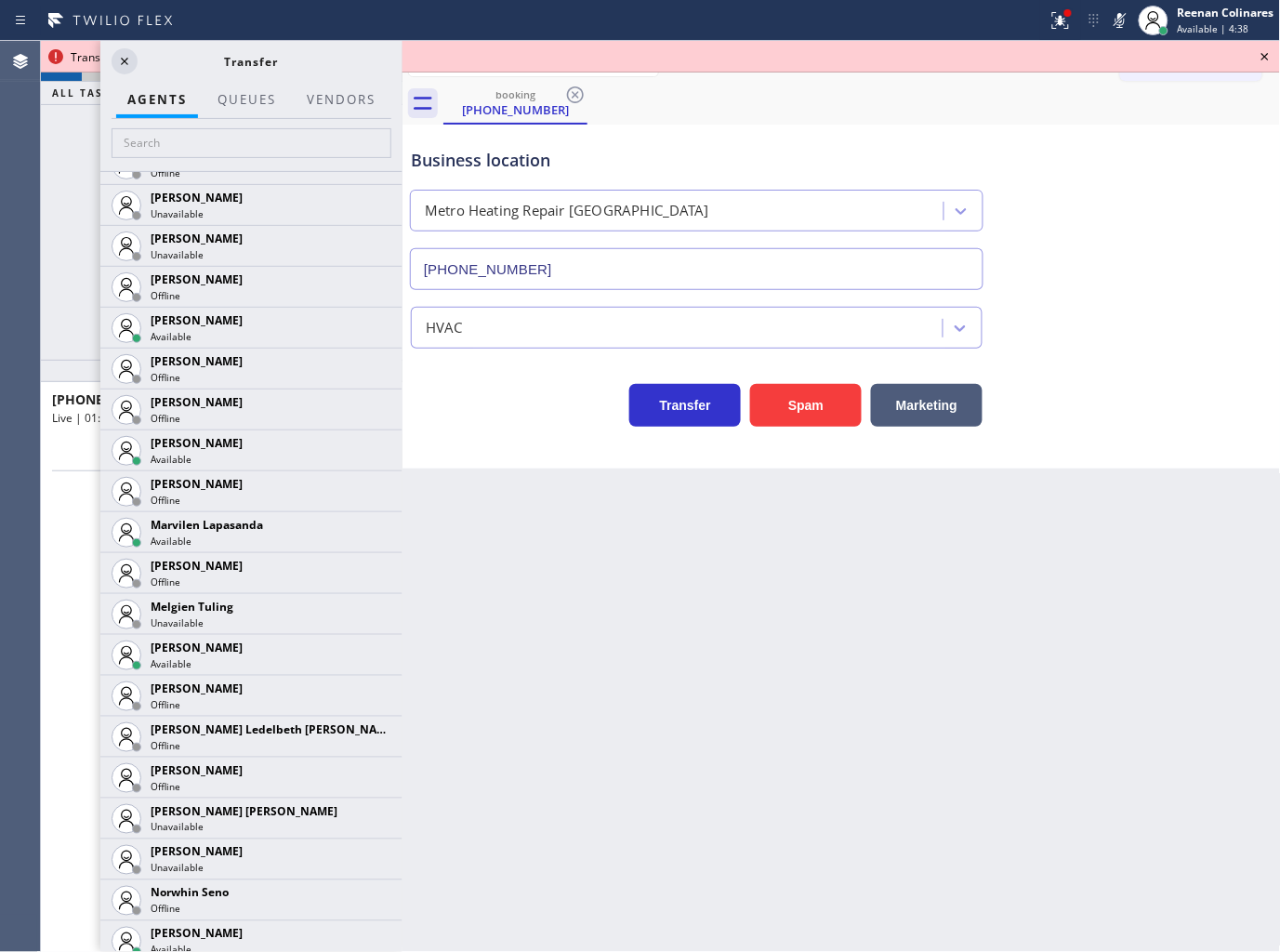
click at [78, 207] on div "+19092007298 Live | 01:57 ALL TASKS ALL TASKS ACTIVE TASKS TASKS IN WRAP UP" at bounding box center [221, 201] width 361 height 319
click at [1062, 12] on icon at bounding box center [1061, 20] width 22 height 22
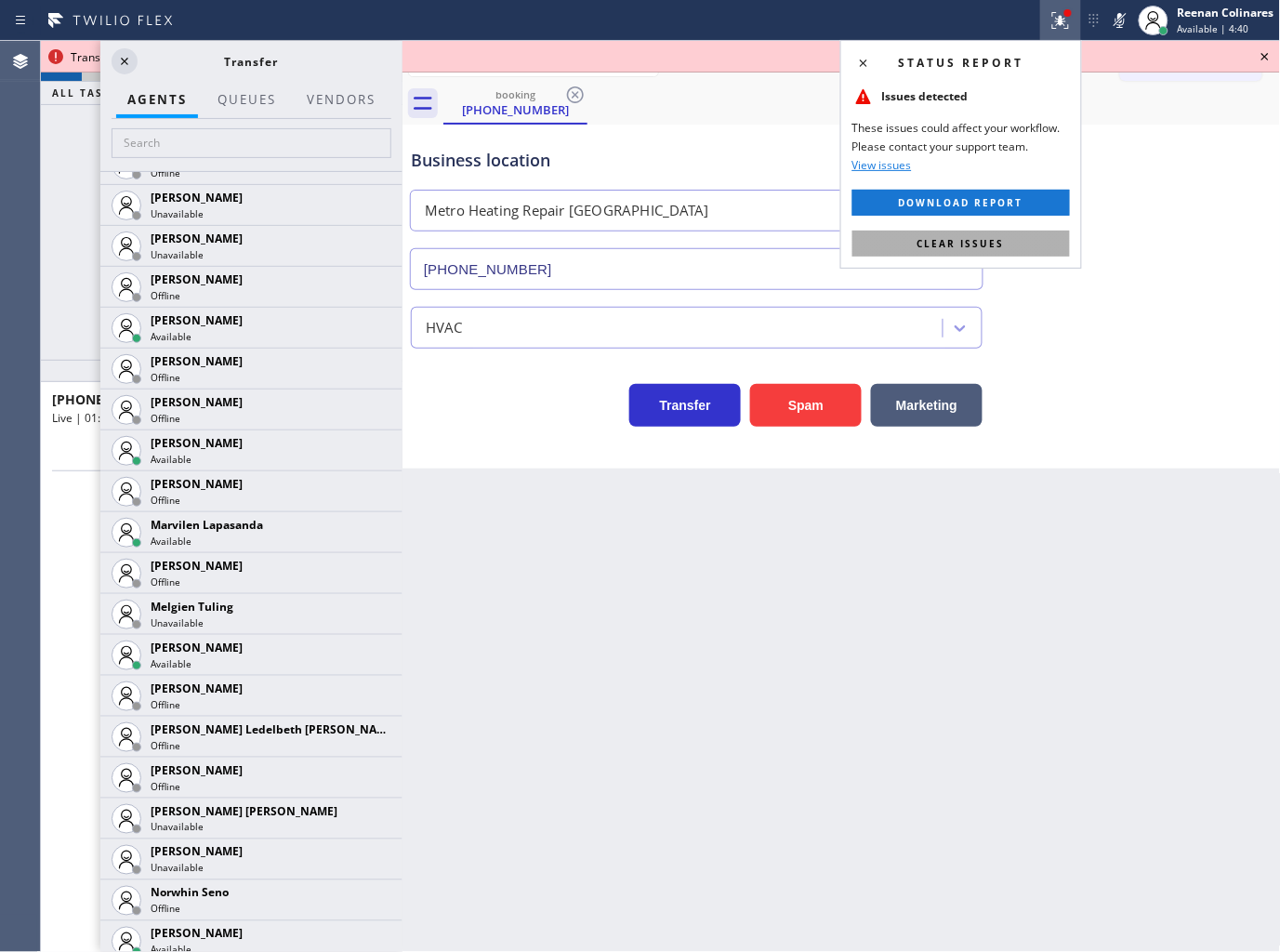
click at [1035, 234] on button "Clear issues" at bounding box center [961, 243] width 217 height 26
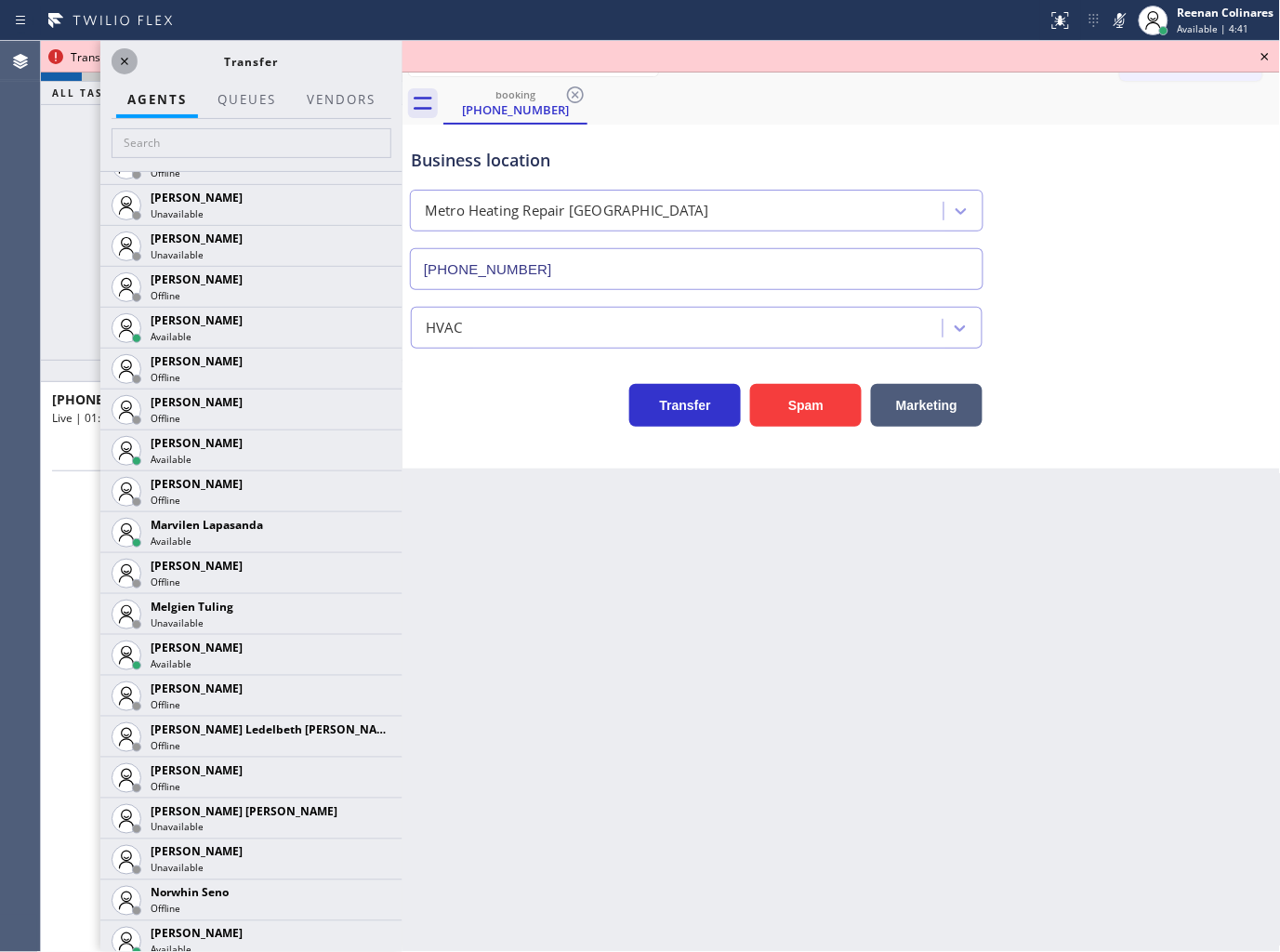
click at [122, 56] on icon at bounding box center [125, 61] width 22 height 22
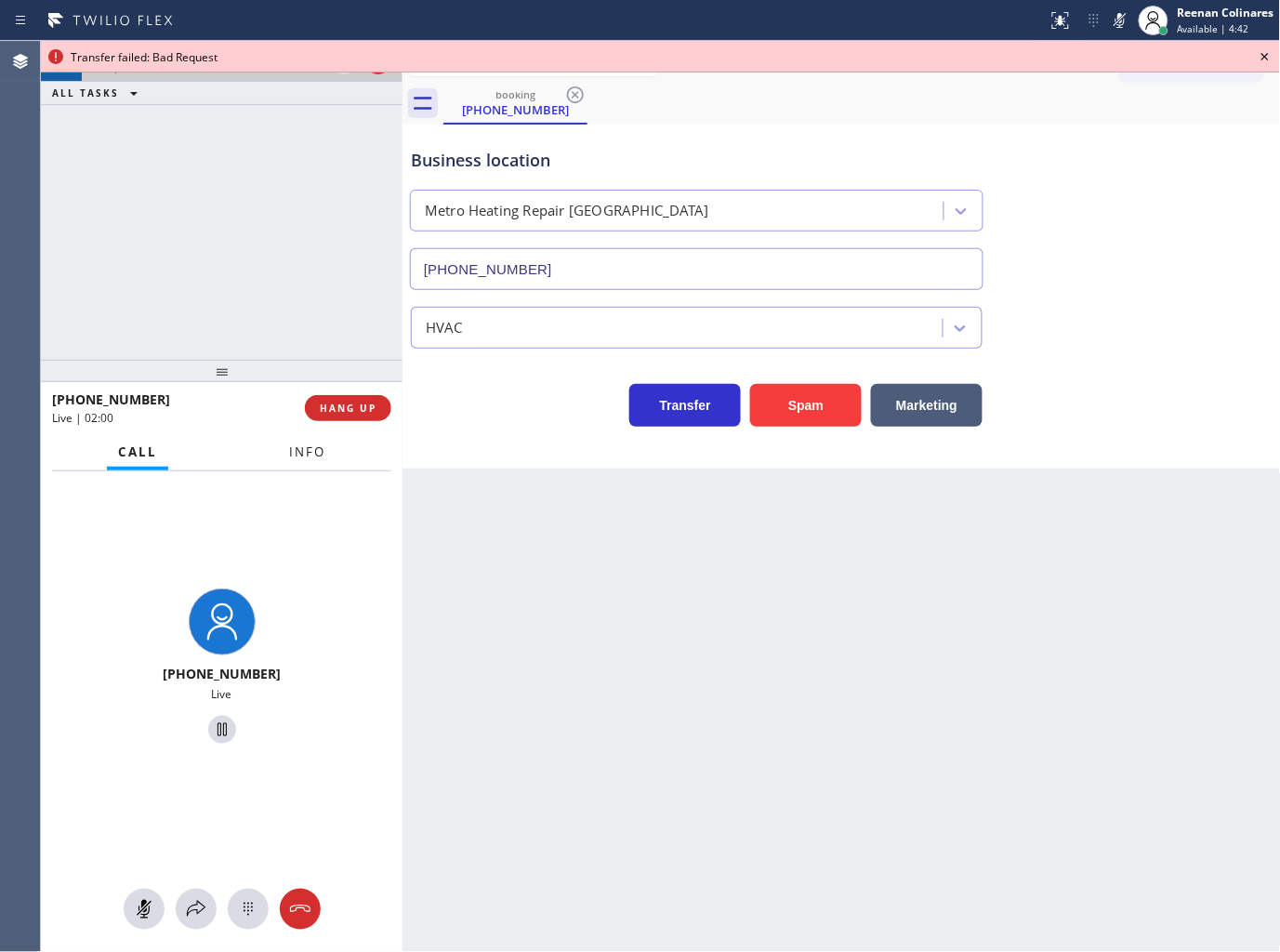
click at [306, 448] on span "Info" at bounding box center [307, 451] width 36 height 17
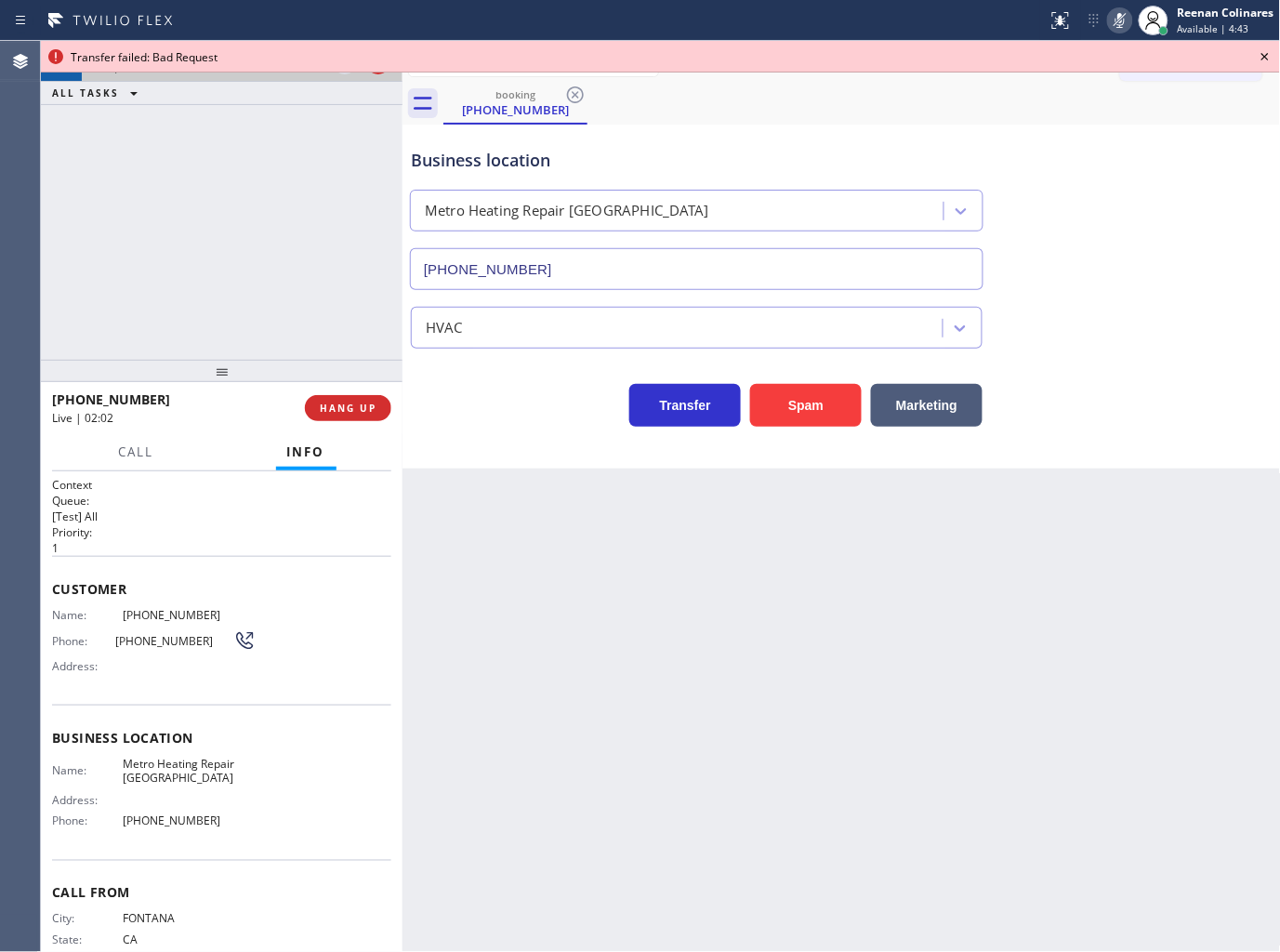
click at [1122, 21] on icon at bounding box center [1119, 20] width 22 height 22
click at [1270, 56] on icon at bounding box center [1265, 57] width 22 height 22
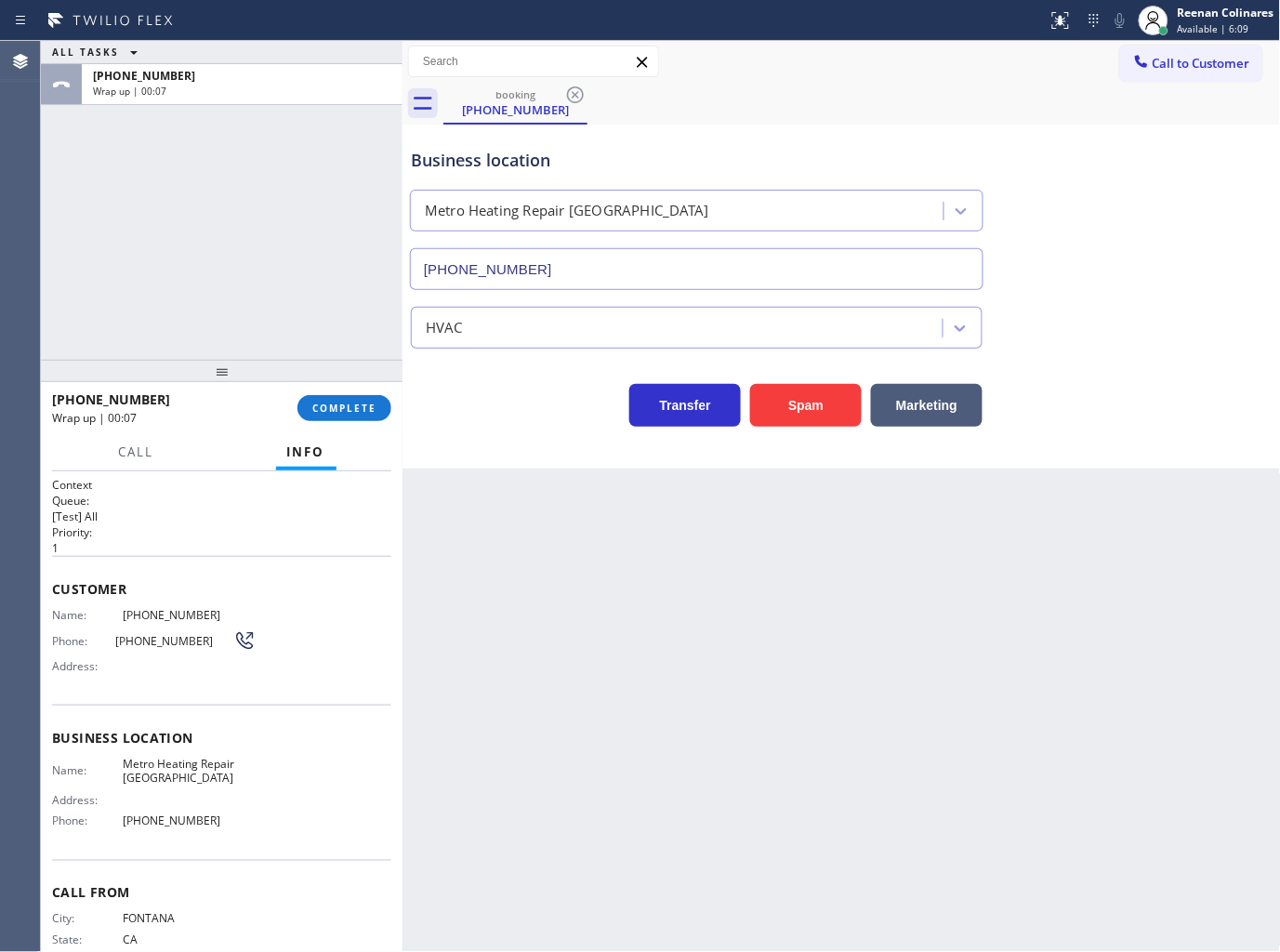
click at [853, 145] on div "Business location Metro Heating Repair Newport Beach (949) 600-9922" at bounding box center [696, 209] width 579 height 161
click at [331, 410] on span "COMPLETE" at bounding box center [344, 407] width 64 height 13
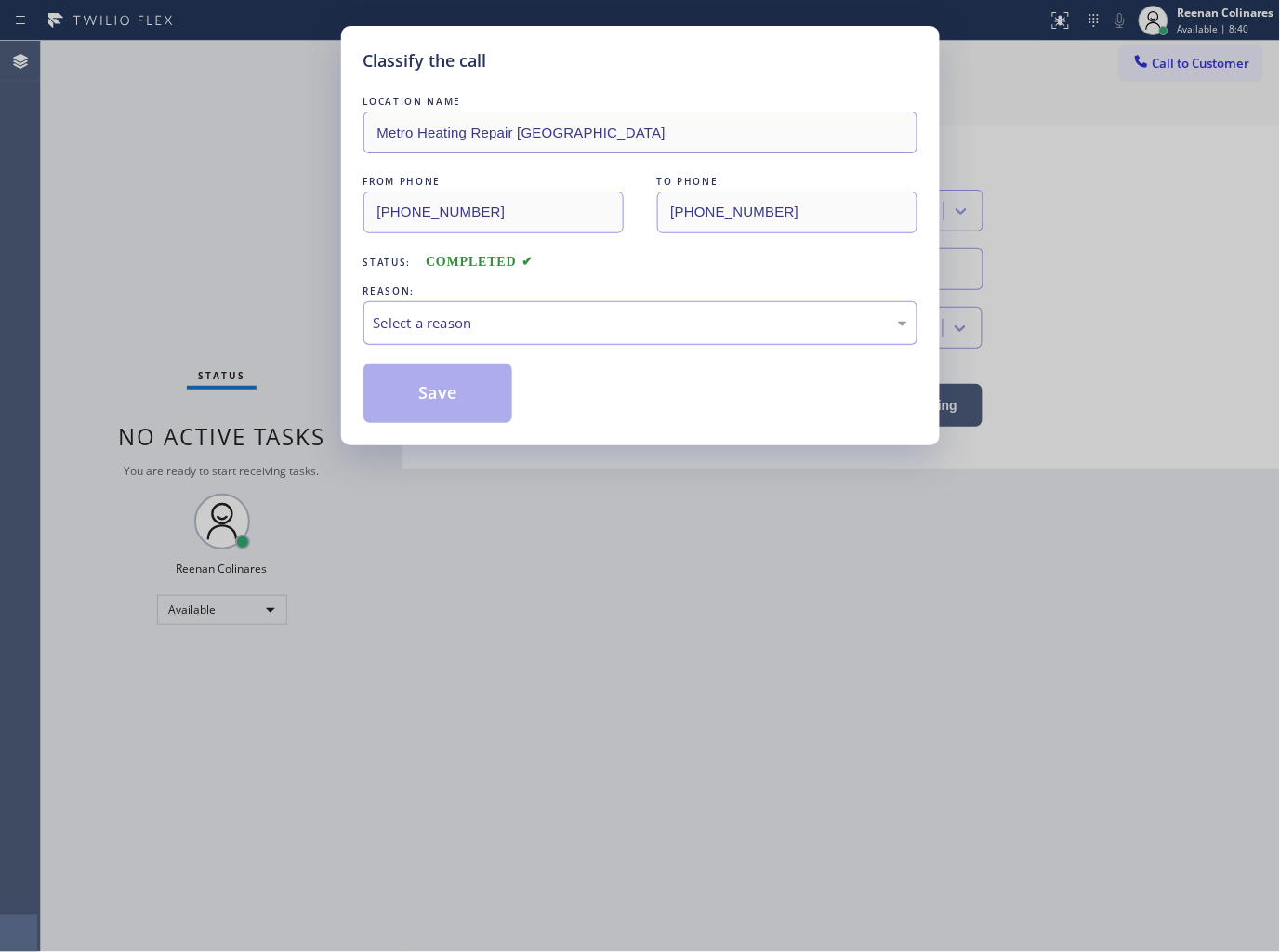
click at [496, 317] on div "Select a reason" at bounding box center [640, 322] width 534 height 21
click at [429, 393] on button "Save" at bounding box center [438, 393] width 150 height 60
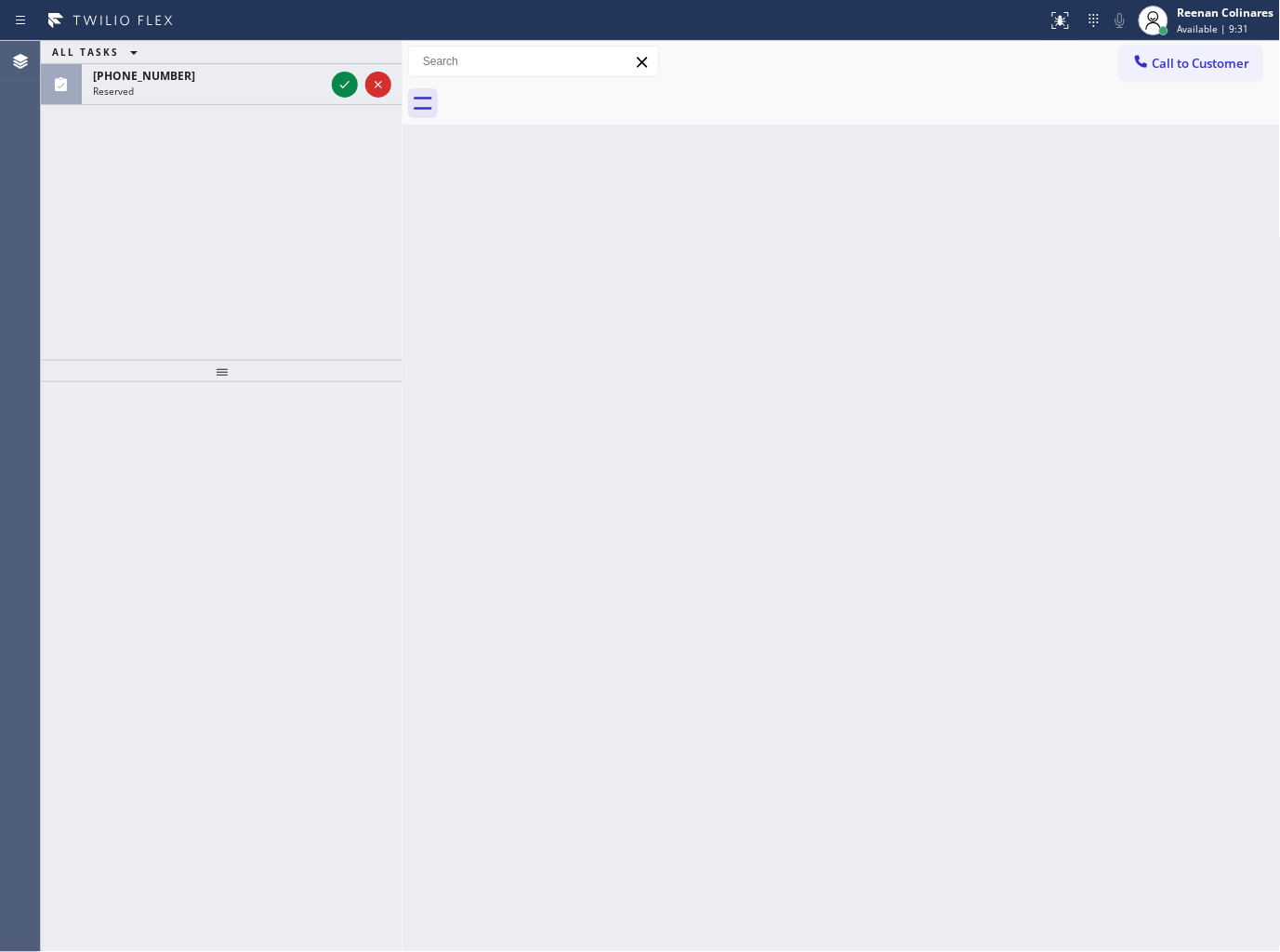
click at [267, 130] on div "ALL TASKS ALL TASKS ACTIVE TASKS TASKS IN WRAP UP (847) 852-7385 Reserved" at bounding box center [221, 201] width 361 height 319
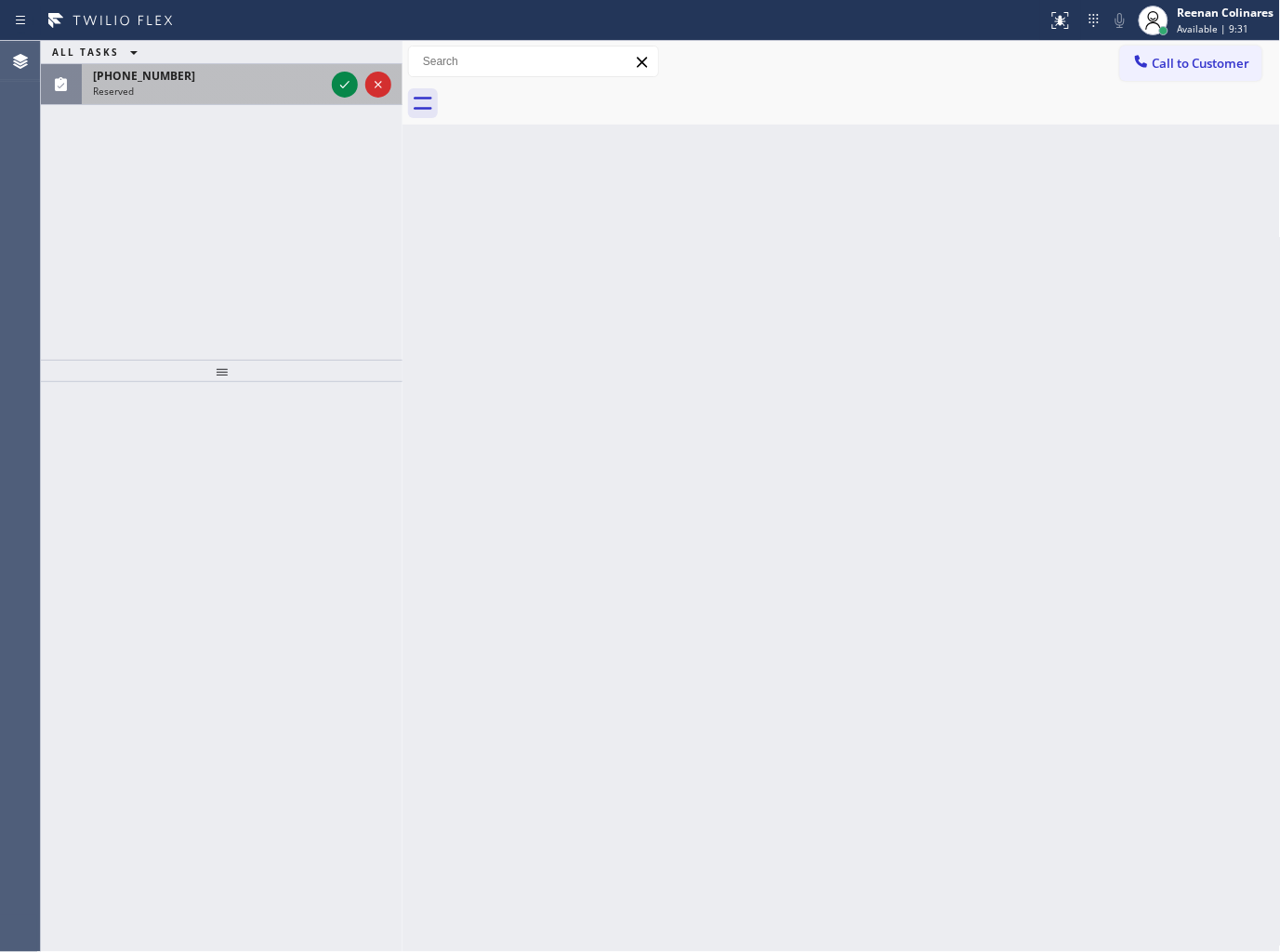
click at [255, 94] on div "Reserved" at bounding box center [209, 91] width 231 height 13
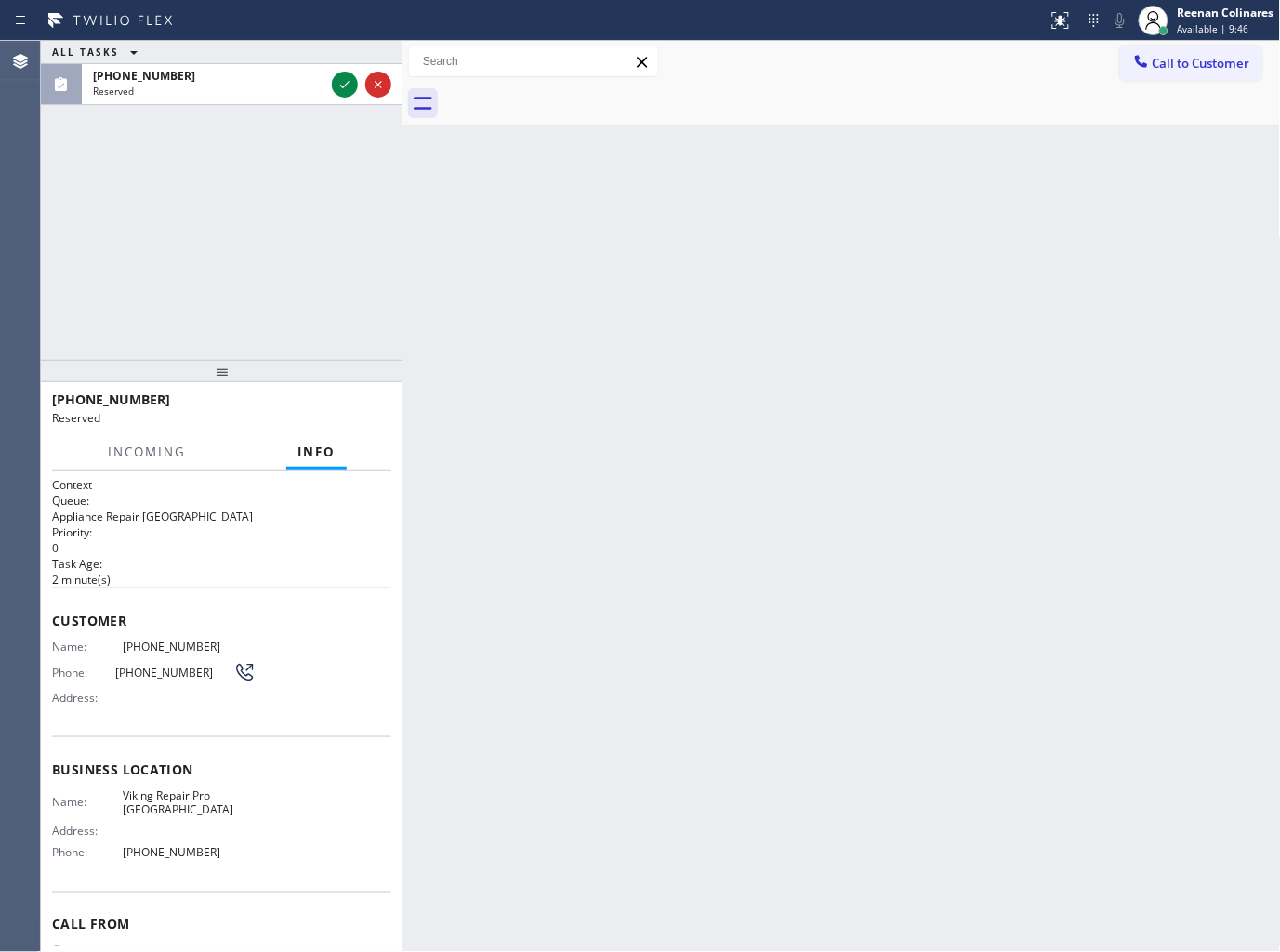
click at [223, 69] on div "(847) 852-7385" at bounding box center [209, 76] width 231 height 16
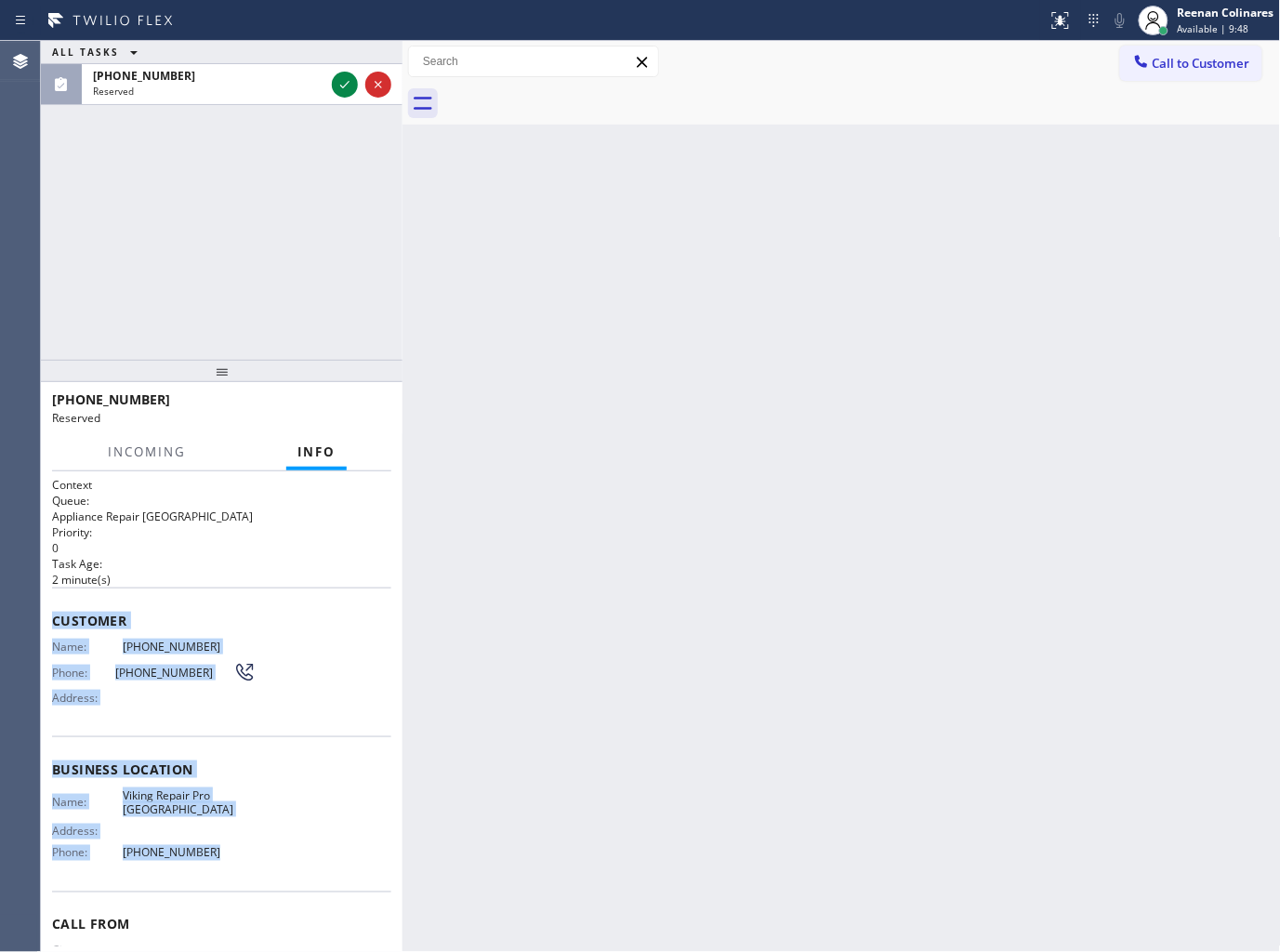
drag, startPoint x: 93, startPoint y: 636, endPoint x: 263, endPoint y: 852, distance: 274.9
click at [263, 852] on div "Context Queue: Appliance Repair High End Priority: 0 Task Age: 2 minute(s) Cust…" at bounding box center [221, 754] width 339 height 555
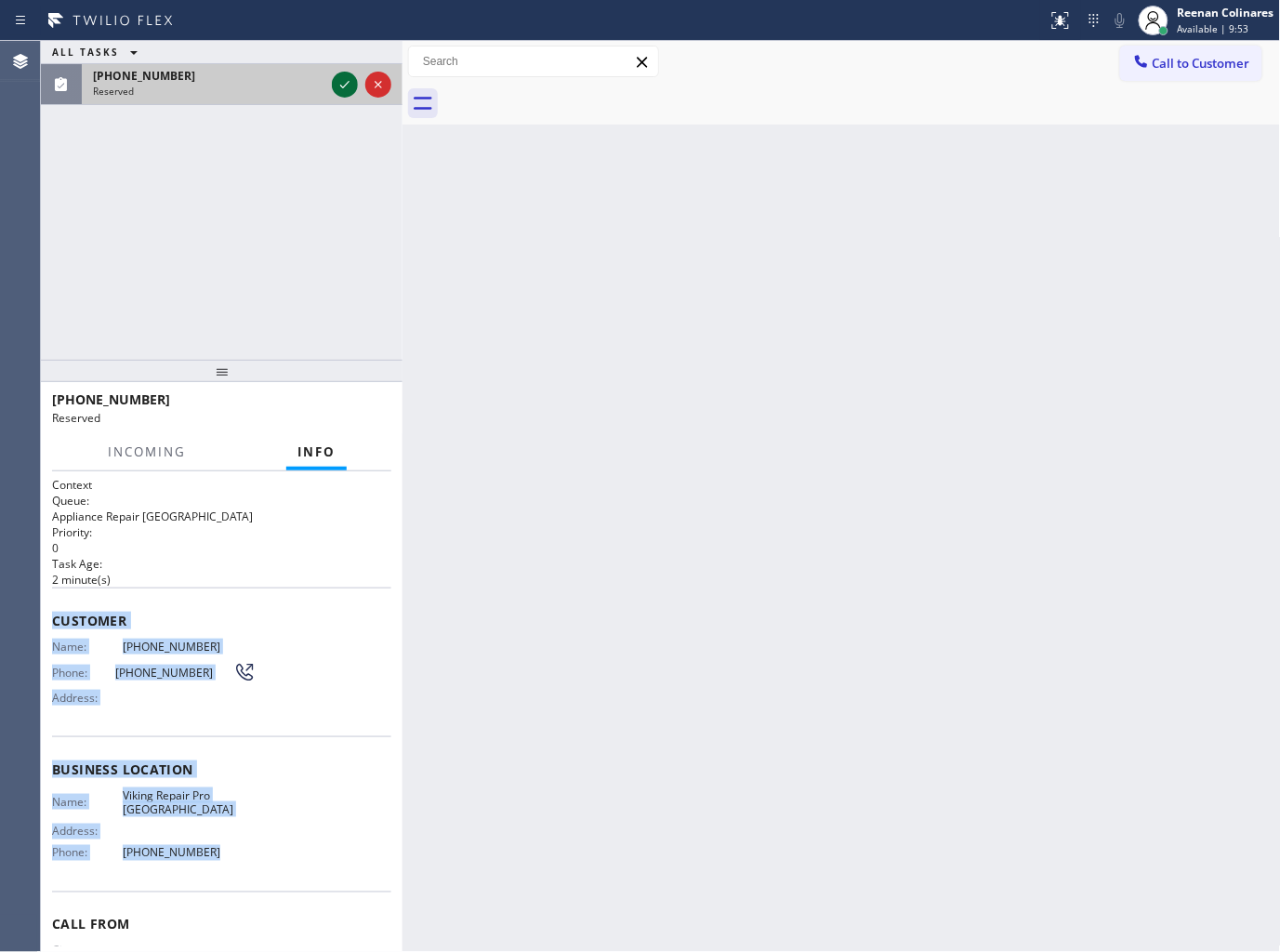
click at [341, 94] on icon at bounding box center [344, 85] width 22 height 22
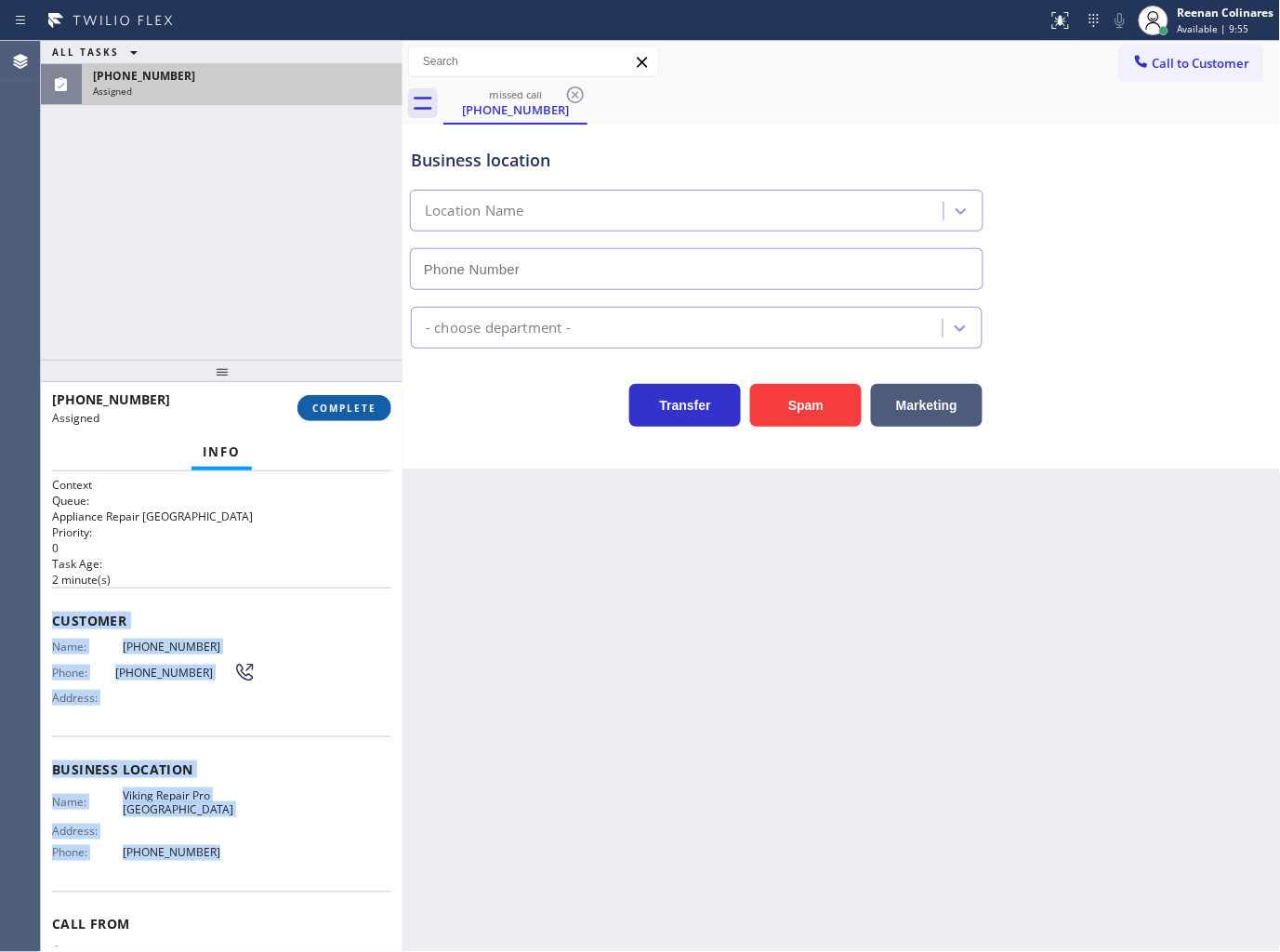
click at [339, 407] on span "COMPLETE" at bounding box center [344, 407] width 64 height 13
type input "(847) 485-1800"
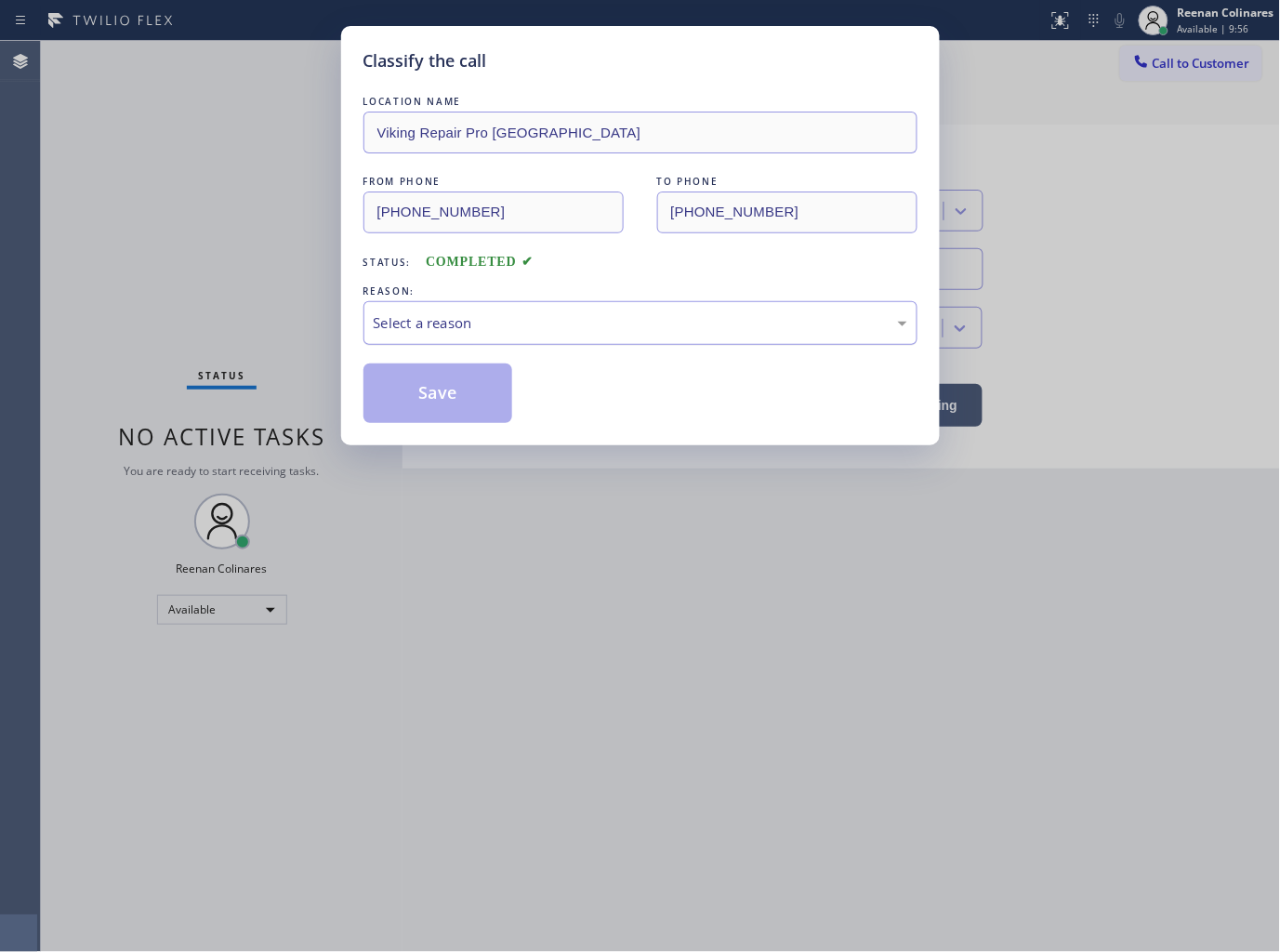
click at [433, 329] on div "Select a reason" at bounding box center [640, 322] width 534 height 21
click at [421, 404] on button "Save" at bounding box center [438, 393] width 150 height 60
click at [128, 237] on div "Classify the call LOCATION NAME Viking Repair Pro Arlington Heights FROM PHONE …" at bounding box center [640, 476] width 1280 height 952
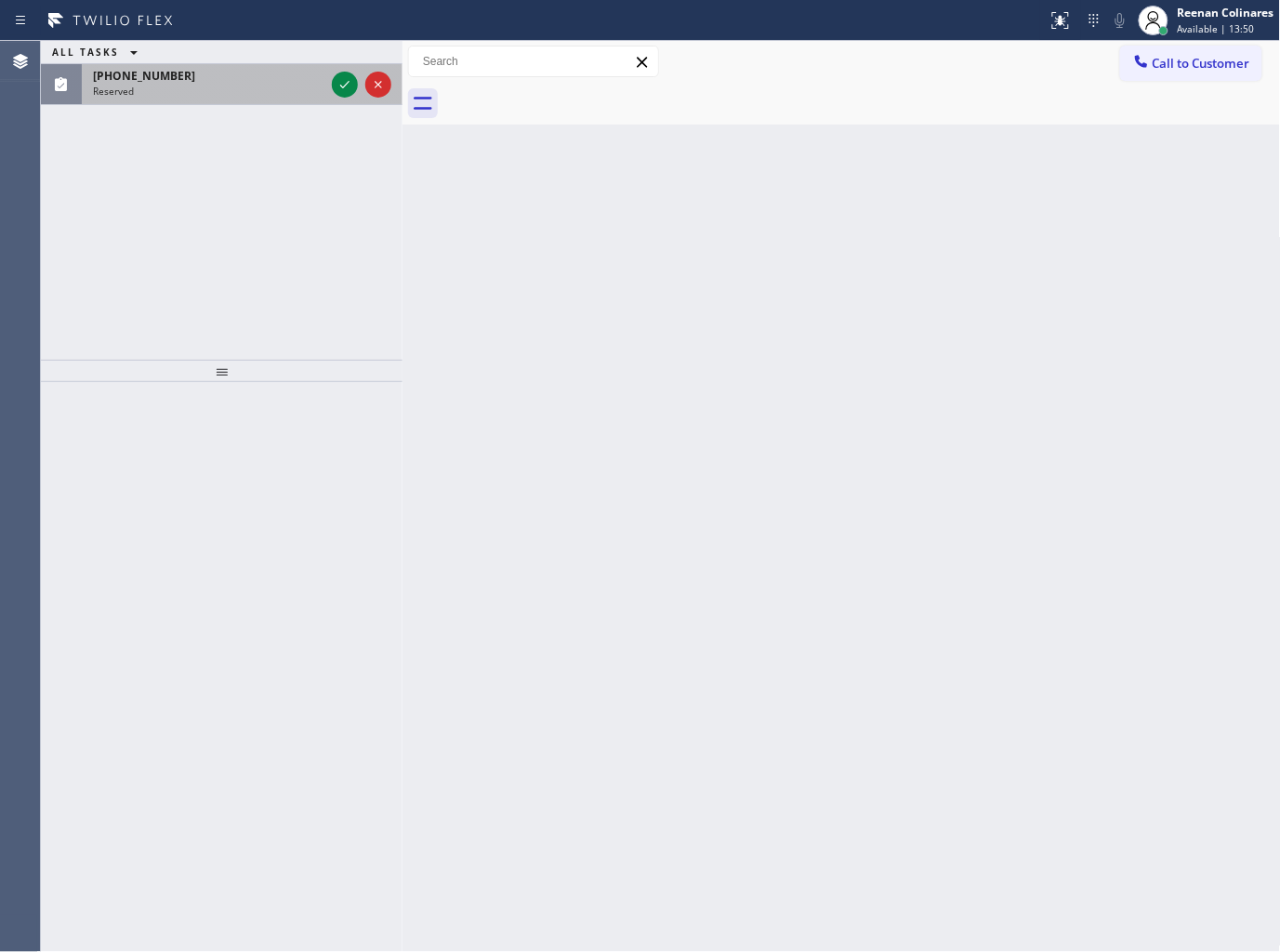
click at [126, 104] on div "(805) 596-1951 Reserved" at bounding box center [221, 84] width 361 height 41
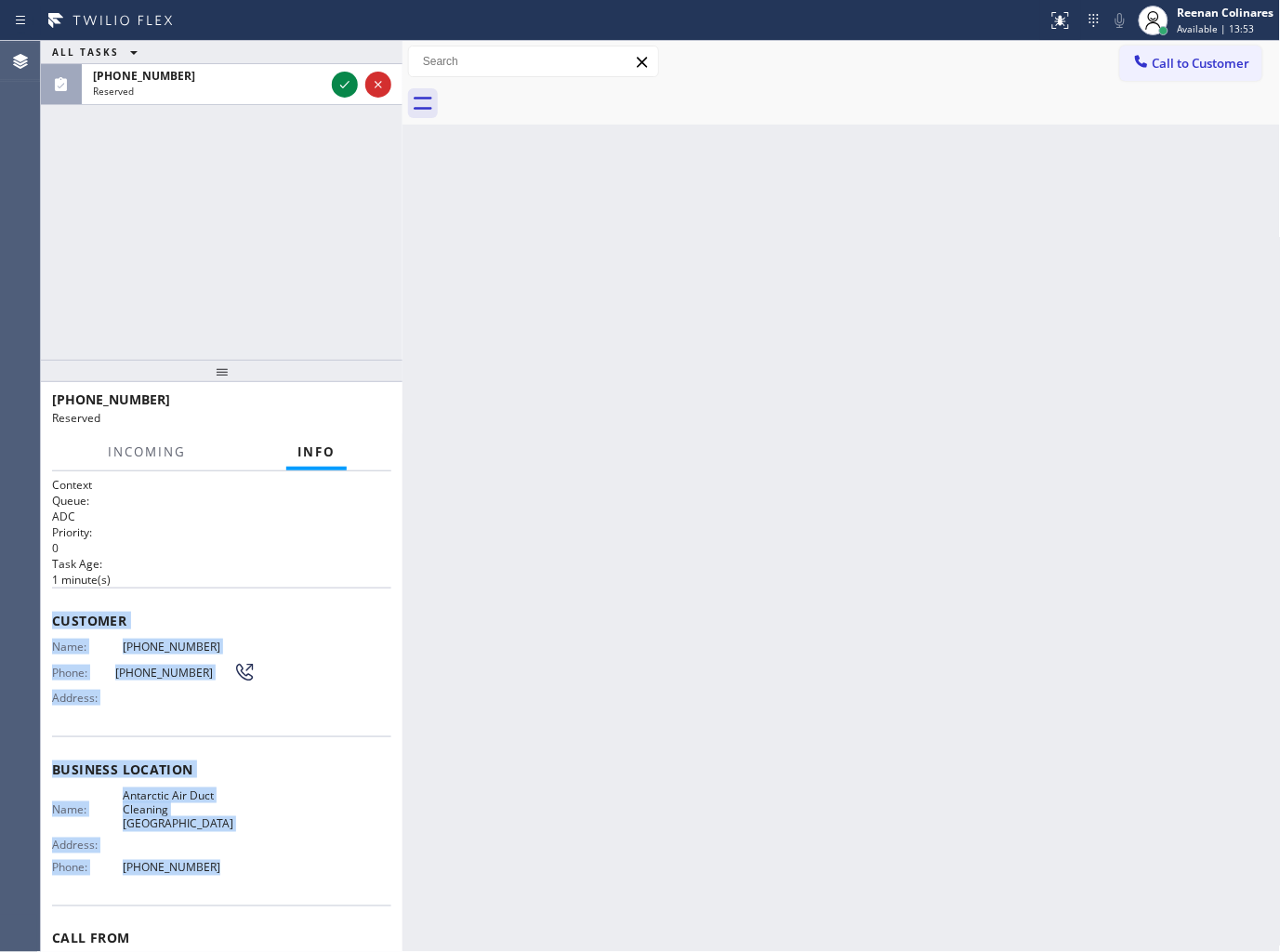
copy div "Customer Name: (805) 596-1951 Phone: (805) 596-1951 Address: Business location …"
drag, startPoint x: 54, startPoint y: 614, endPoint x: 307, endPoint y: 589, distance: 254.2
click at [290, 841] on div "Context Queue: ADC Priority: 0 Task Age: 1 minute(s) Customer Name: (805) 596-1…" at bounding box center [221, 761] width 339 height 570
drag, startPoint x: 340, startPoint y: 77, endPoint x: 342, endPoint y: 112, distance: 35.1
click at [341, 77] on icon at bounding box center [344, 85] width 22 height 22
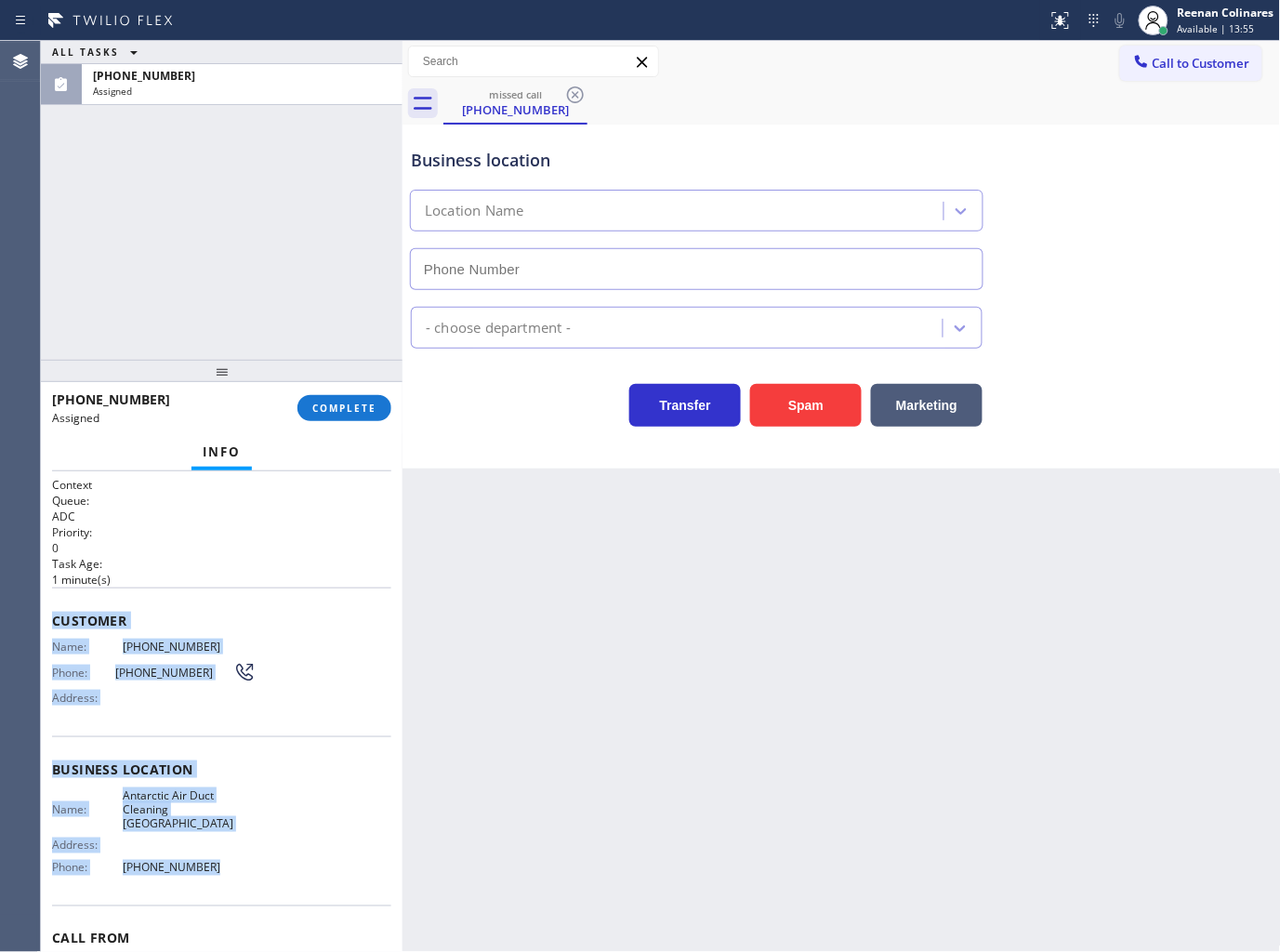
type input "(805) 549-4422"
click at [379, 411] on button "COMPLETE" at bounding box center [344, 408] width 94 height 26
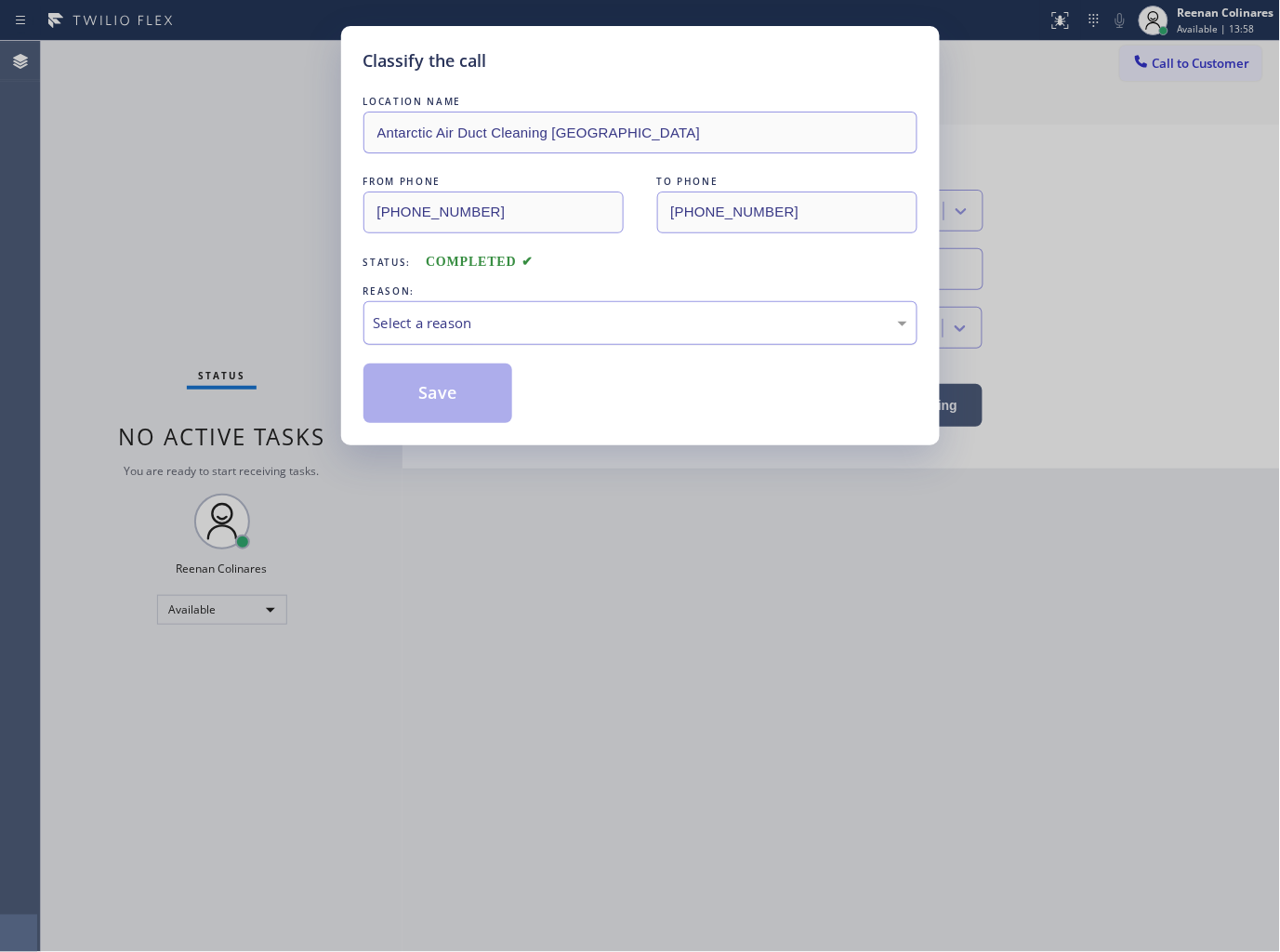
drag, startPoint x: 410, startPoint y: 320, endPoint x: 401, endPoint y: 337, distance: 19.2
click at [410, 321] on div "Select a reason" at bounding box center [640, 322] width 534 height 21
click at [416, 398] on button "Save" at bounding box center [438, 393] width 150 height 60
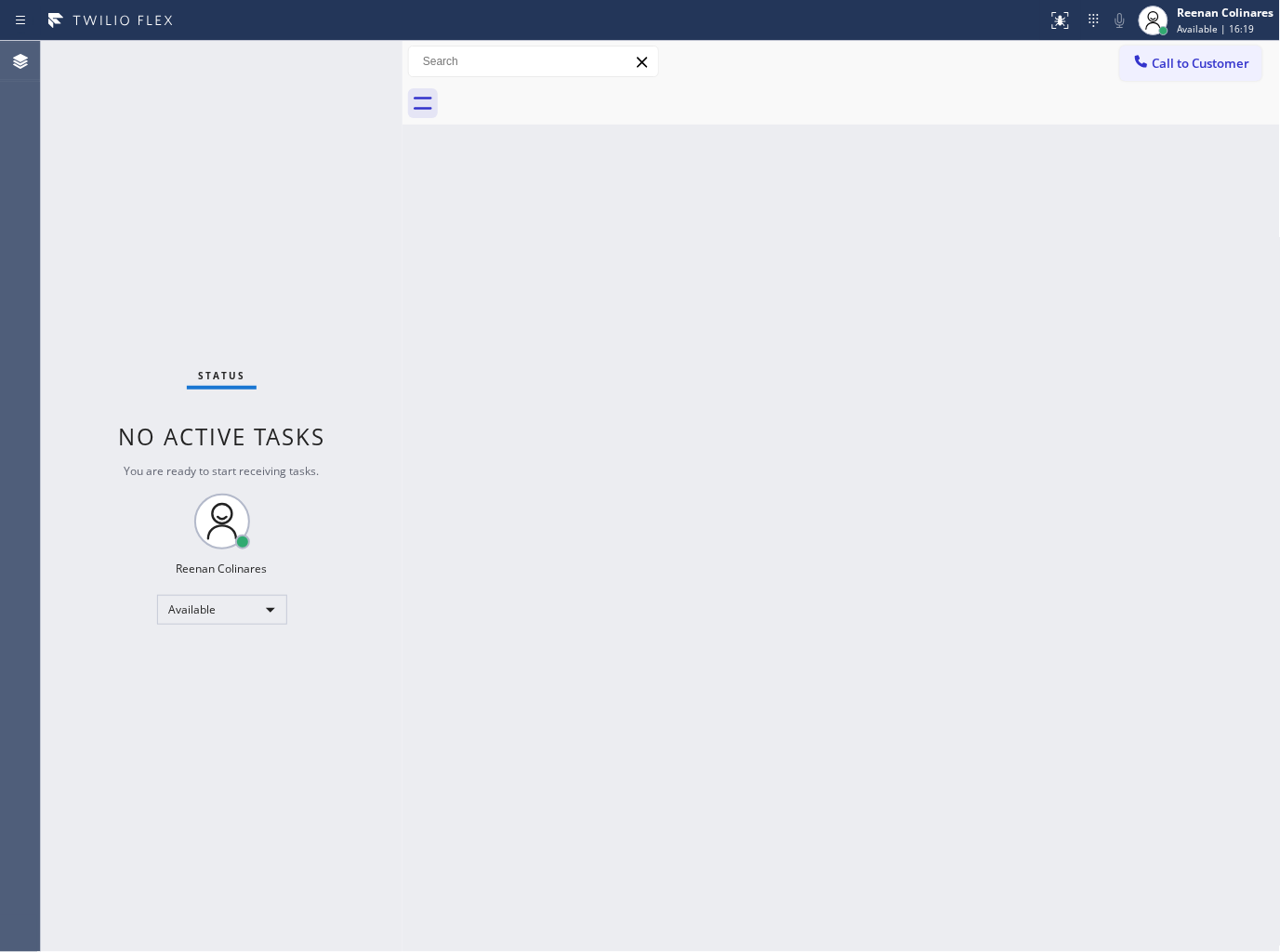
click at [809, 191] on div "Back to Dashboard Change Sender ID Customers Technicians Select a contact Outbo…" at bounding box center [841, 496] width 878 height 911
click at [737, 300] on div "Back to Dashboard Change Sender ID Customers Technicians Select a contact Outbo…" at bounding box center [841, 496] width 878 height 911
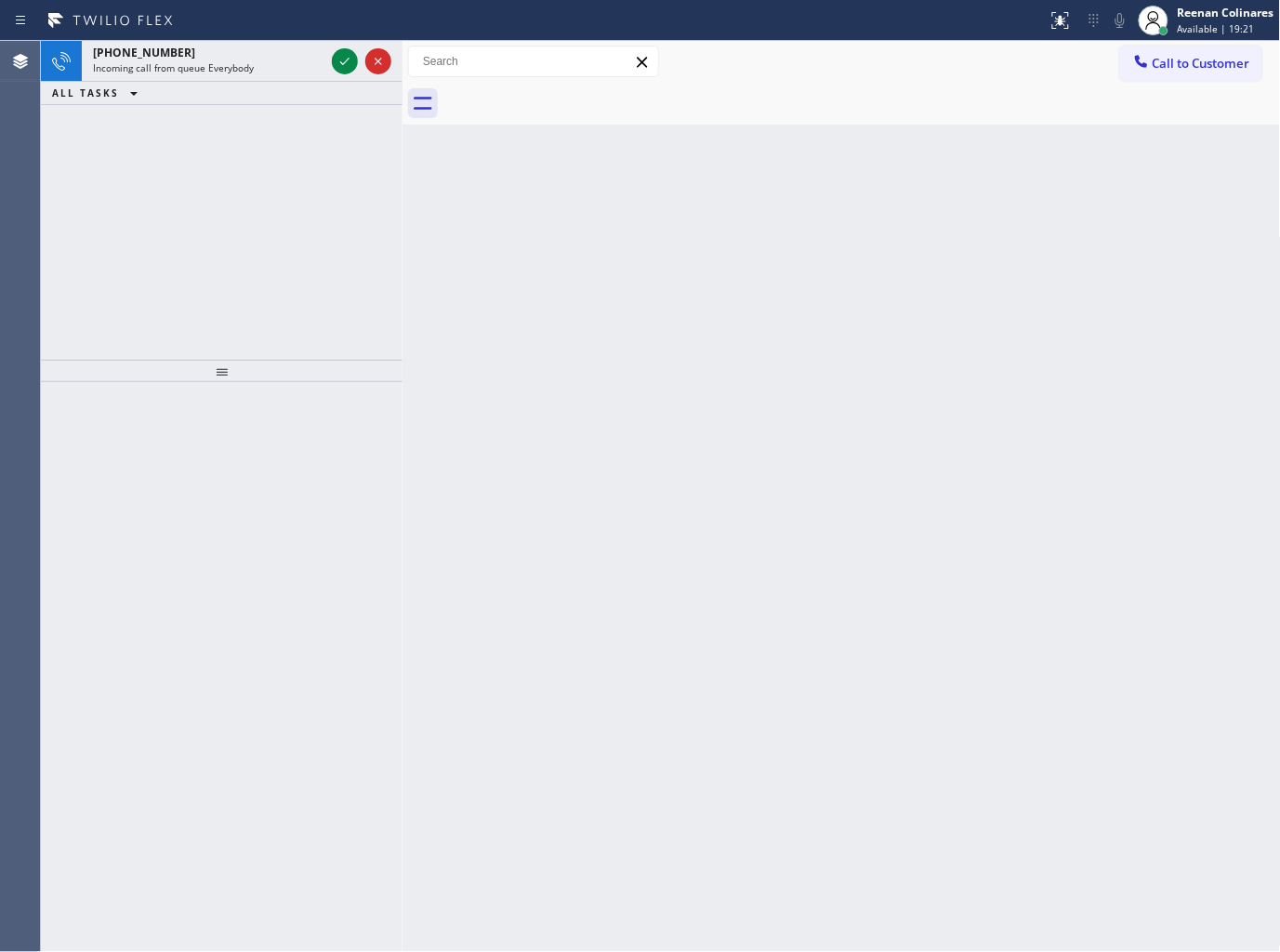
click at [318, 194] on div "+13106007560 Incoming call from queue Everybody ALL TASKS ALL TASKS ACTIVE TASK…" at bounding box center [221, 201] width 361 height 319
click at [499, 625] on div "Back to Dashboard Change Sender ID Customers Technicians Select a contact Outbo…" at bounding box center [841, 496] width 878 height 911
click at [215, 61] on span "Incoming call from queue [Test] All" at bounding box center [170, 67] width 155 height 13
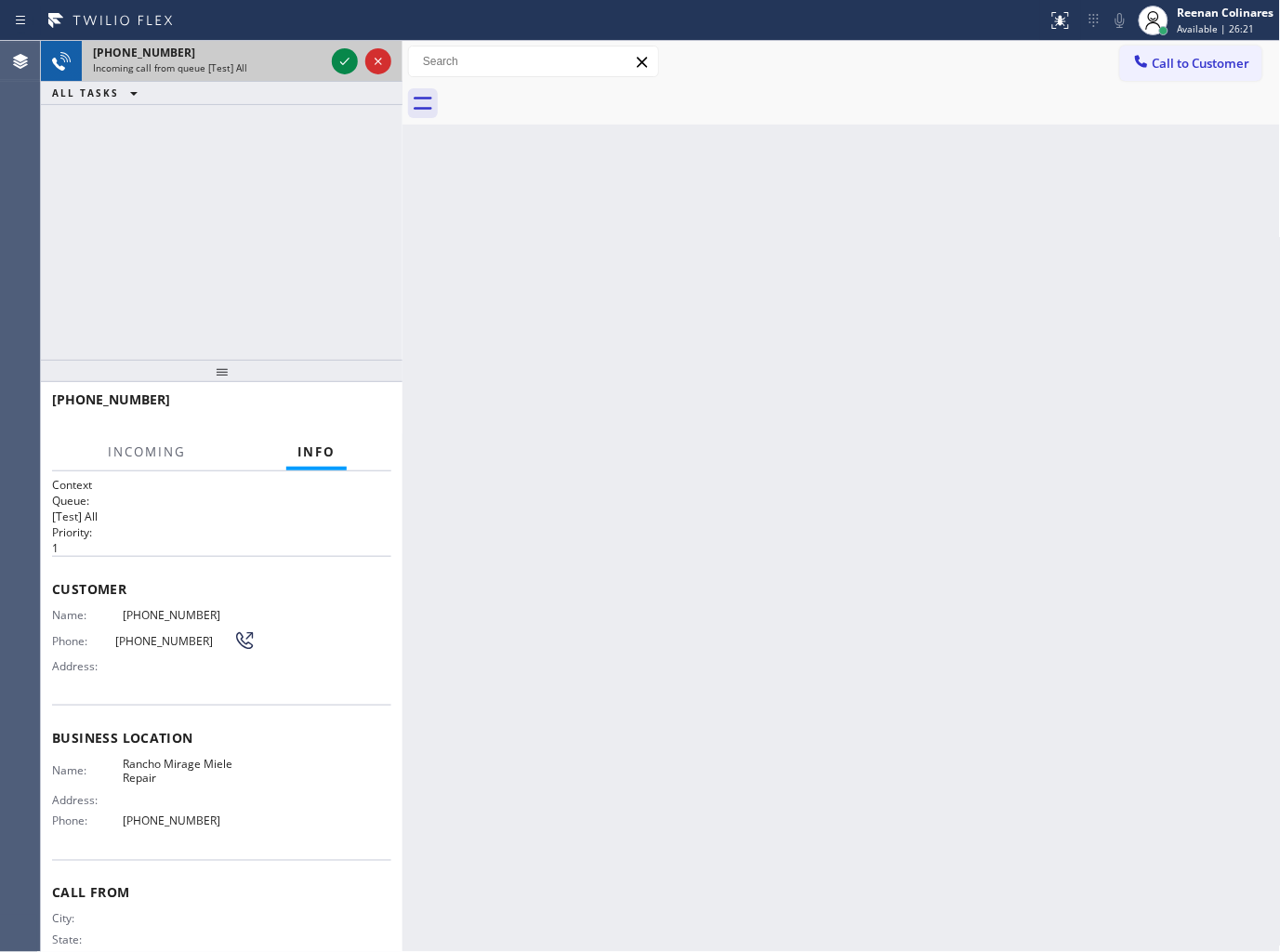
click at [308, 71] on div "Incoming call from queue [Test] All" at bounding box center [209, 67] width 231 height 13
click at [308, 70] on div "Incoming call from queue [Test] All" at bounding box center [209, 67] width 231 height 13
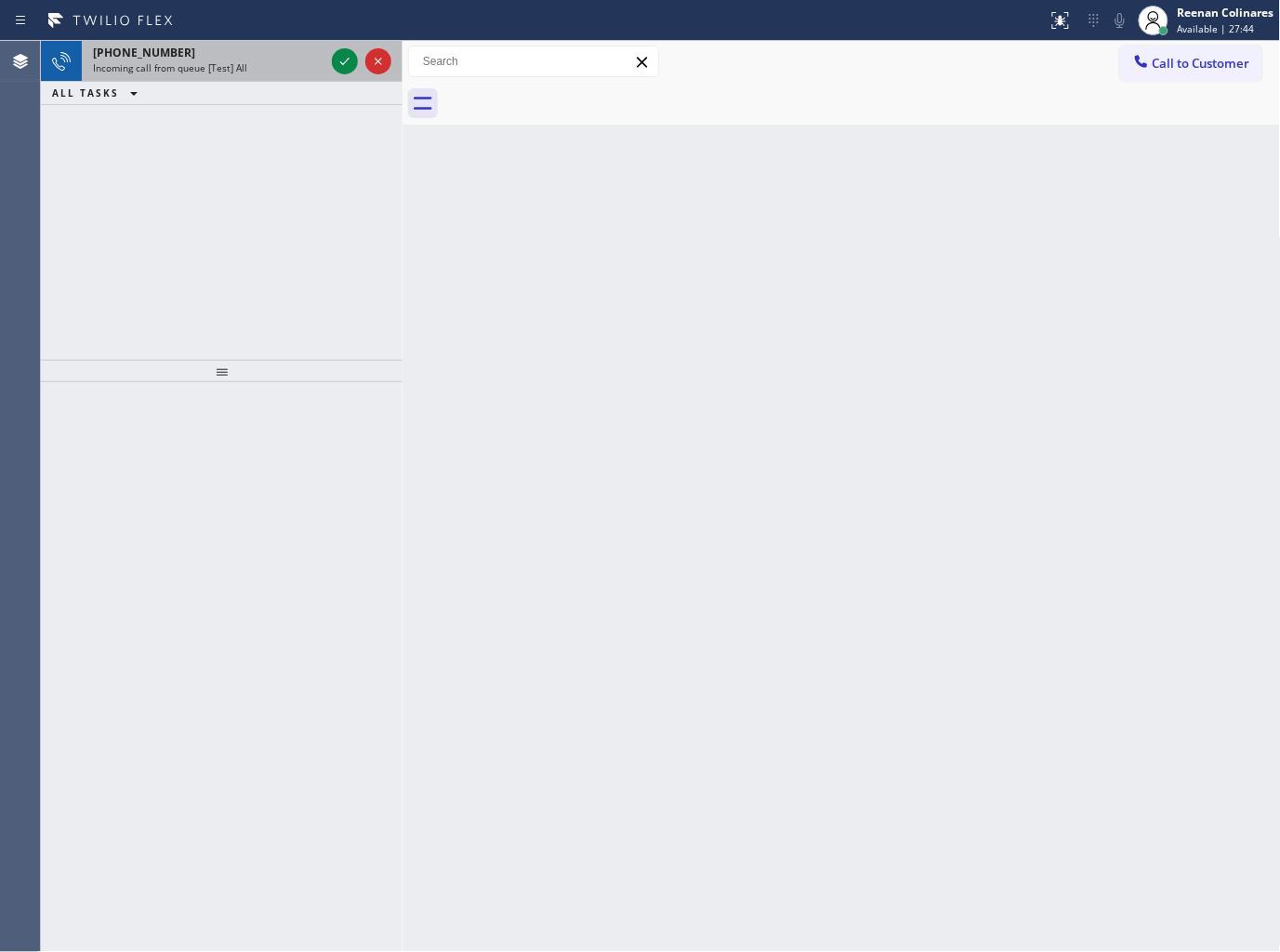
click at [265, 73] on div "Incoming call from queue [Test] All" at bounding box center [209, 67] width 231 height 13
click at [266, 41] on div "+19165025379 Incoming call from queue [Test] All" at bounding box center [205, 61] width 246 height 41
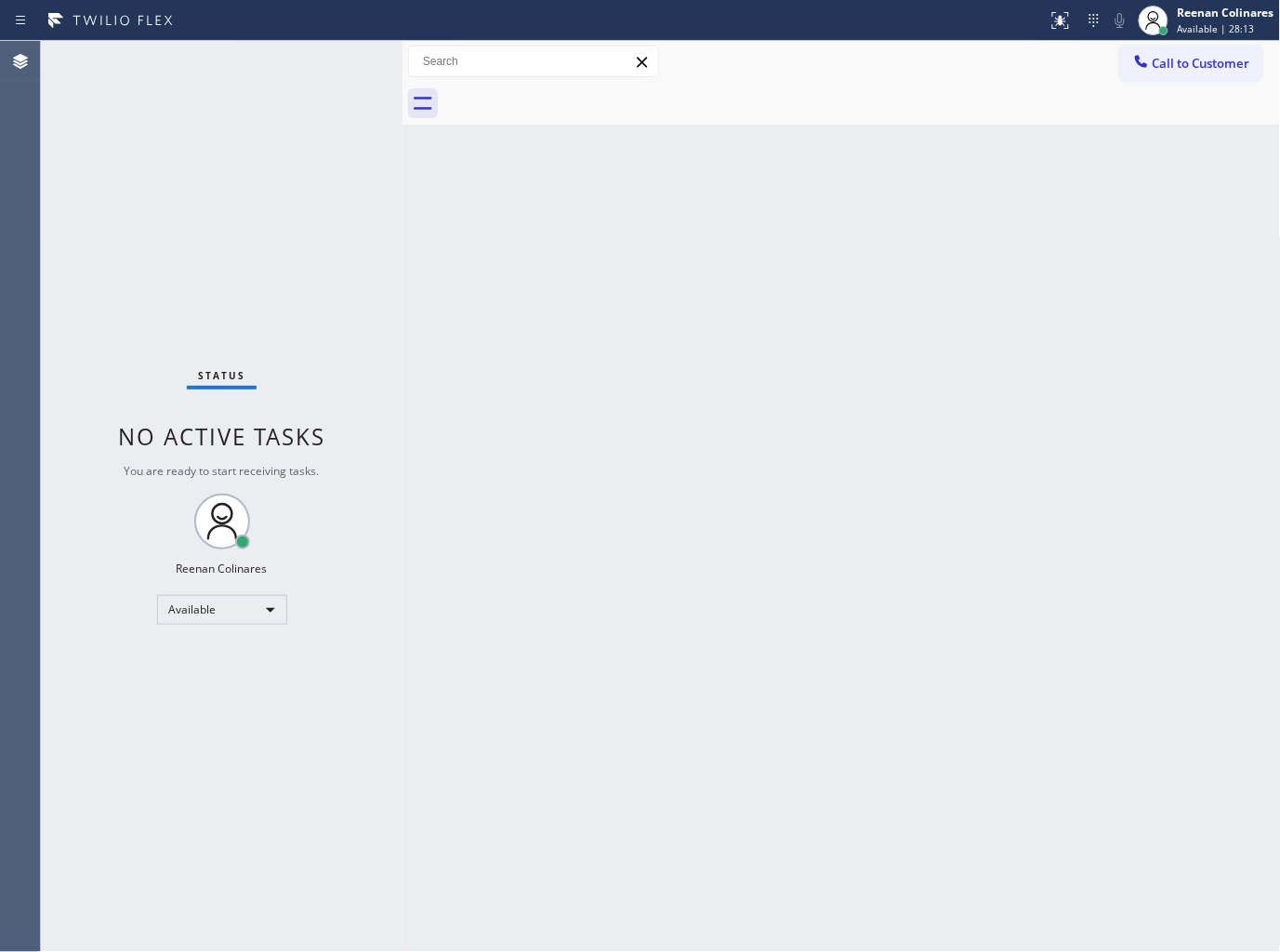
click at [279, 57] on div "Status No active tasks You are ready to start receiving tasks. Reenan Colinares…" at bounding box center [221, 496] width 361 height 911
click at [970, 104] on div at bounding box center [861, 104] width 837 height 42
click at [741, 184] on div "Back to Dashboard Change Sender ID Customers Technicians Select a contact Outbo…" at bounding box center [841, 496] width 878 height 911
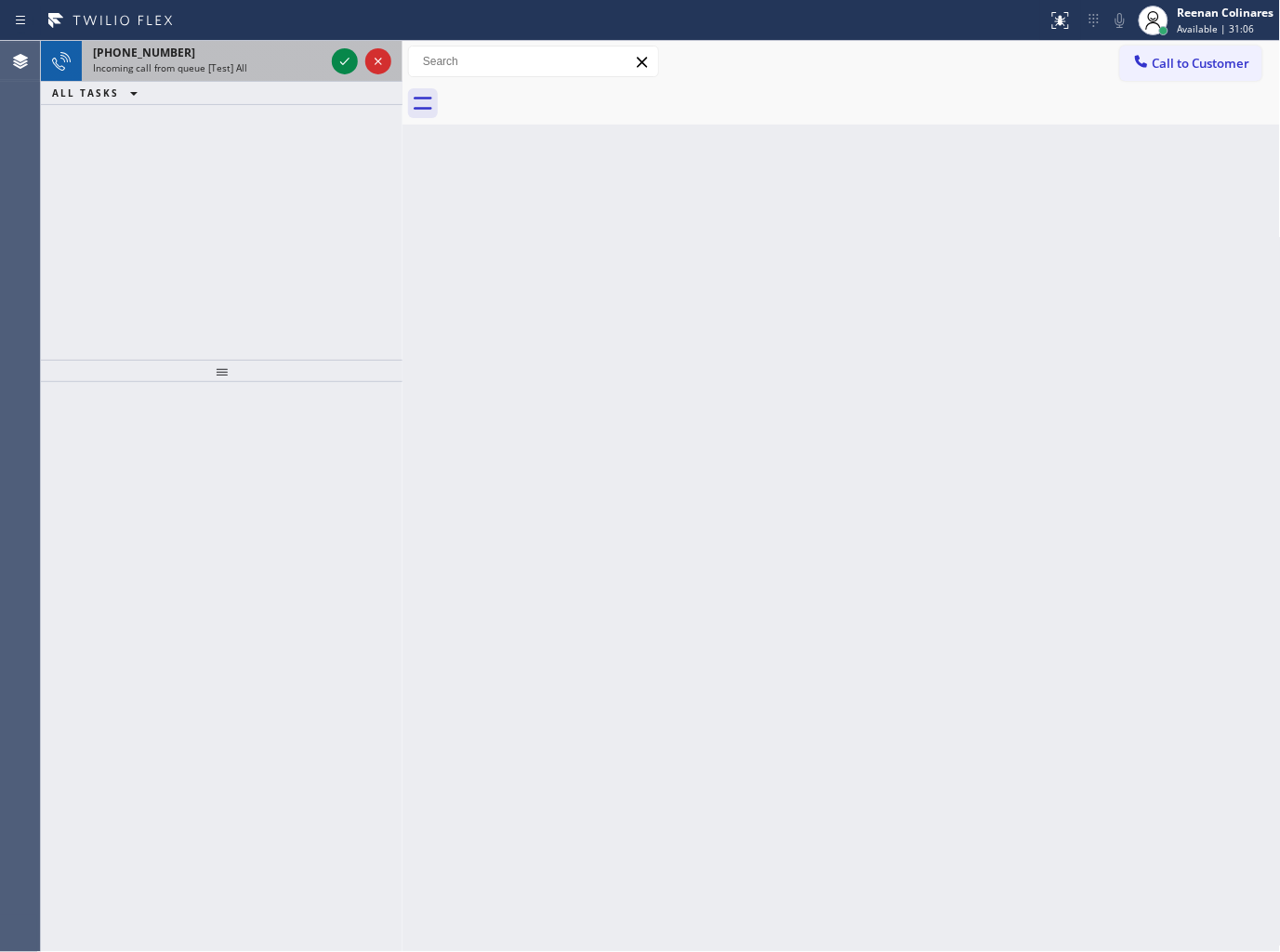
click at [282, 71] on div "Incoming call from queue [Test] All" at bounding box center [209, 67] width 231 height 13
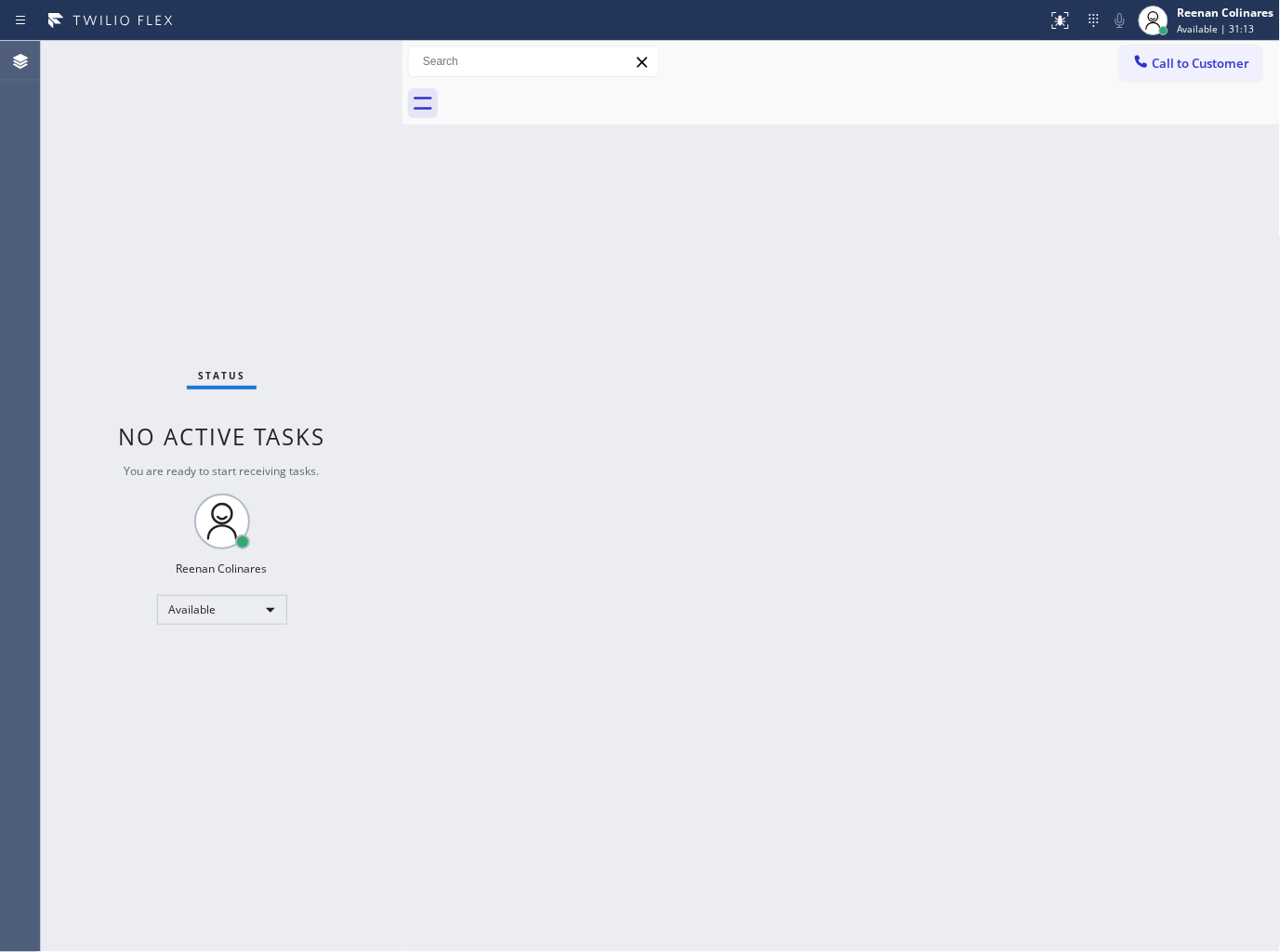
click at [270, 76] on div "Status No active tasks You are ready to start receiving tasks. Reenan Colinares…" at bounding box center [221, 496] width 361 height 911
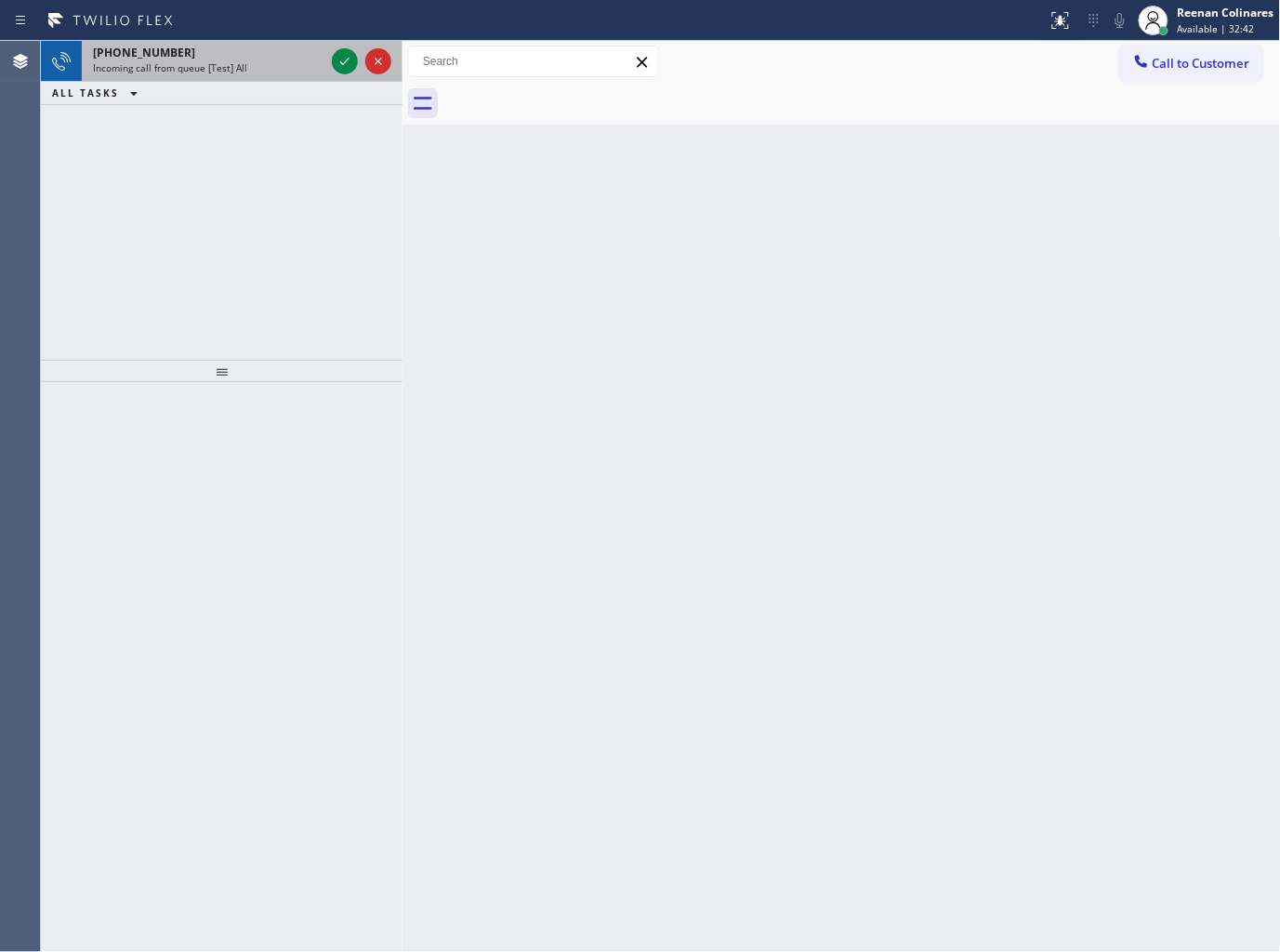
click at [230, 71] on span "Incoming call from queue [Test] All" at bounding box center [170, 67] width 155 height 13
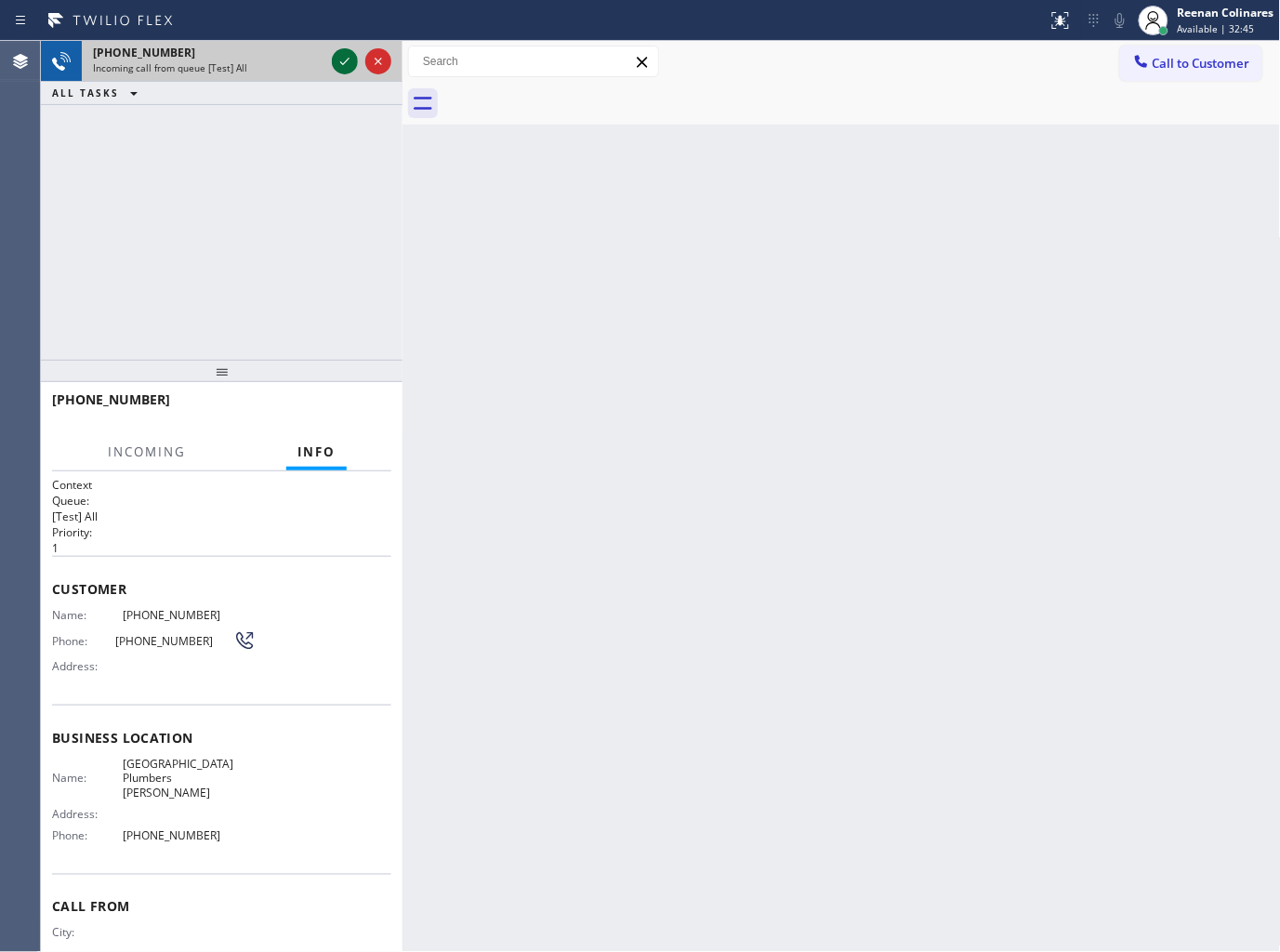
click at [336, 59] on icon at bounding box center [344, 61] width 22 height 22
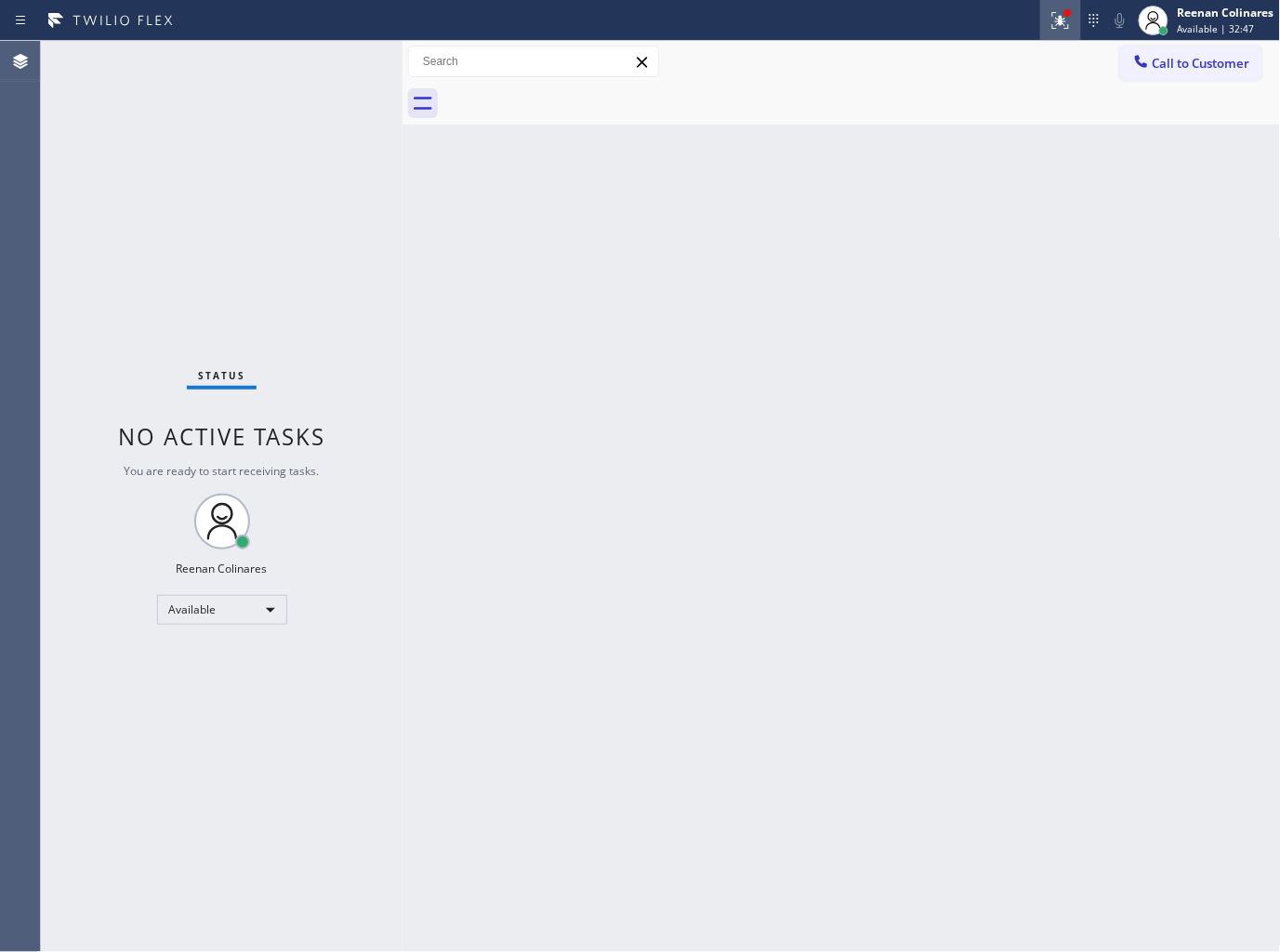
click at [1056, 16] on icon at bounding box center [1061, 20] width 22 height 22
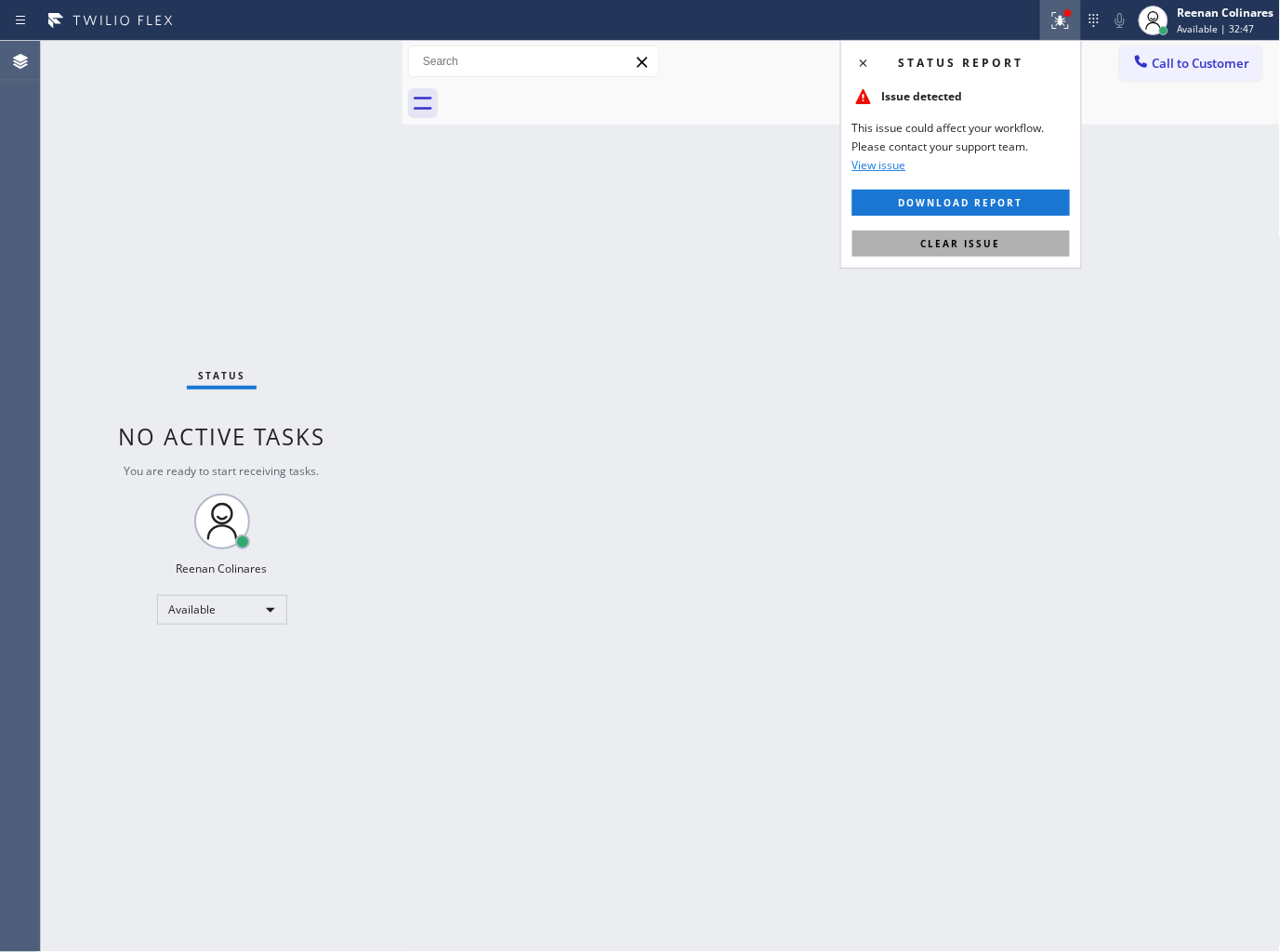
click at [987, 238] on span "Clear issue" at bounding box center [961, 243] width 80 height 13
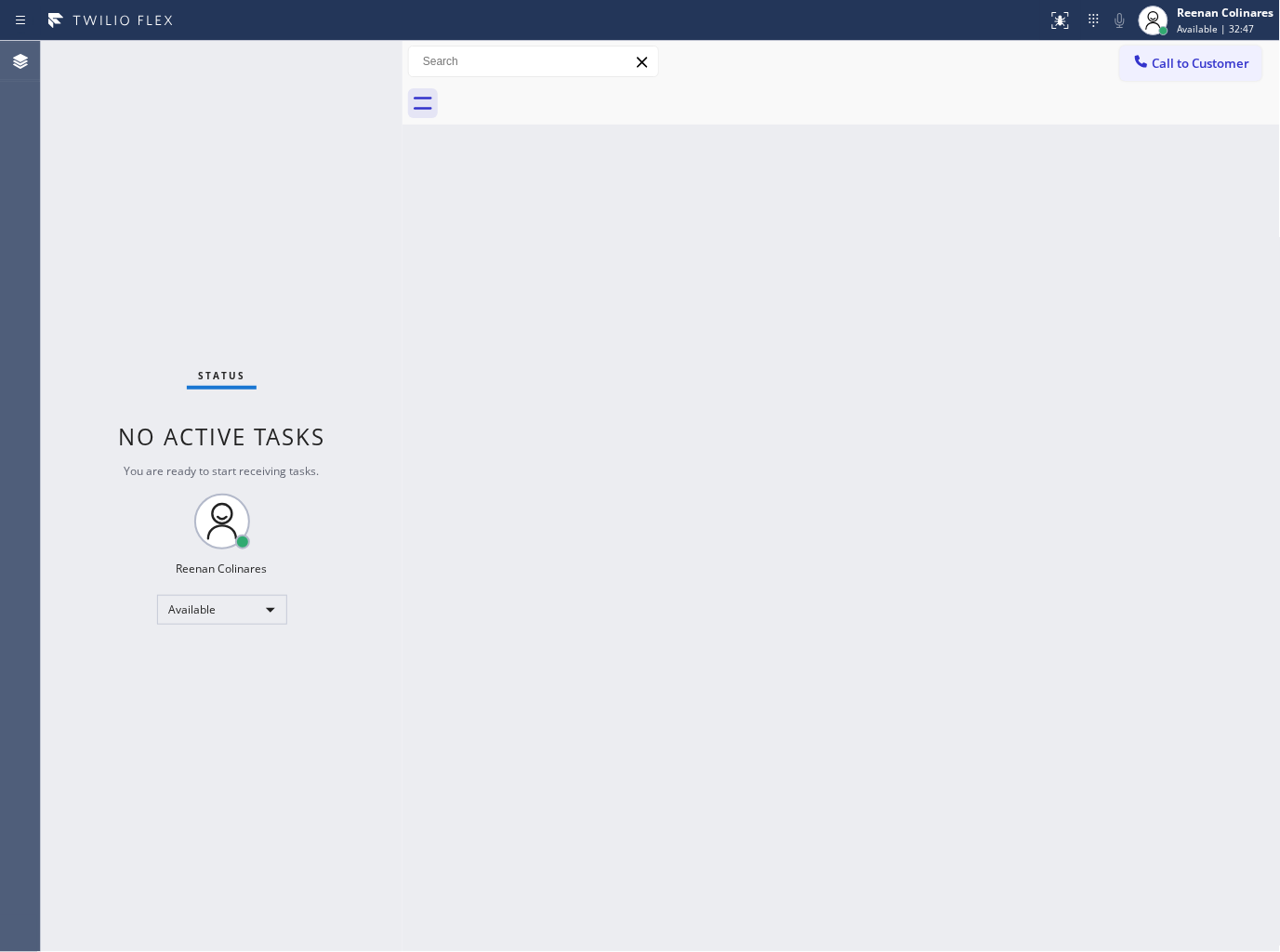
drag, startPoint x: 586, startPoint y: 663, endPoint x: 595, endPoint y: 930, distance: 267.2
click at [592, 673] on div "Back to Dashboard Change Sender ID Customers Technicians Select a contact Outbo…" at bounding box center [841, 496] width 878 height 911
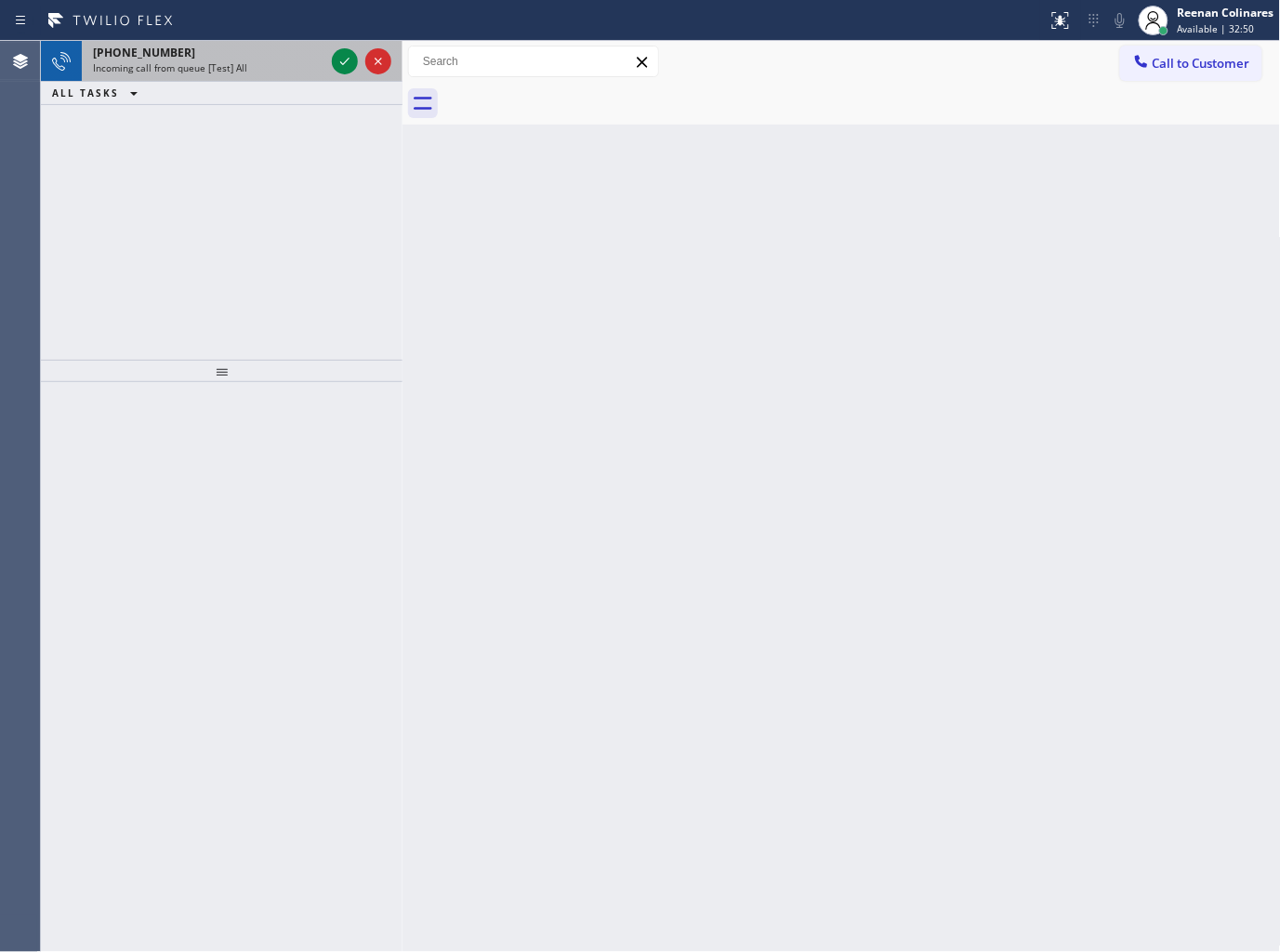
click at [224, 65] on span "Incoming call from queue [Test] All" at bounding box center [170, 67] width 155 height 13
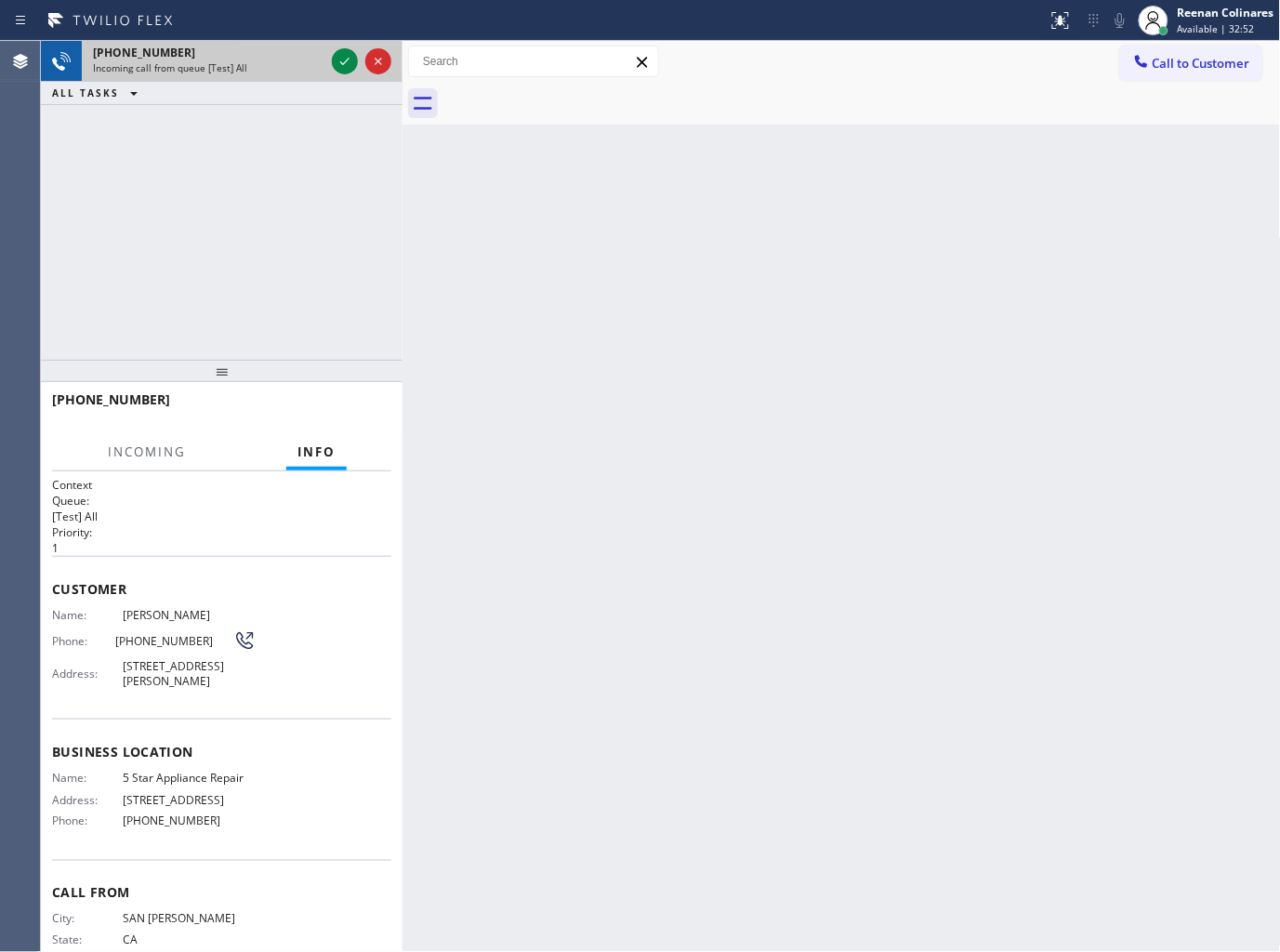
click at [224, 67] on span "Incoming call from queue [Test] All" at bounding box center [170, 67] width 155 height 13
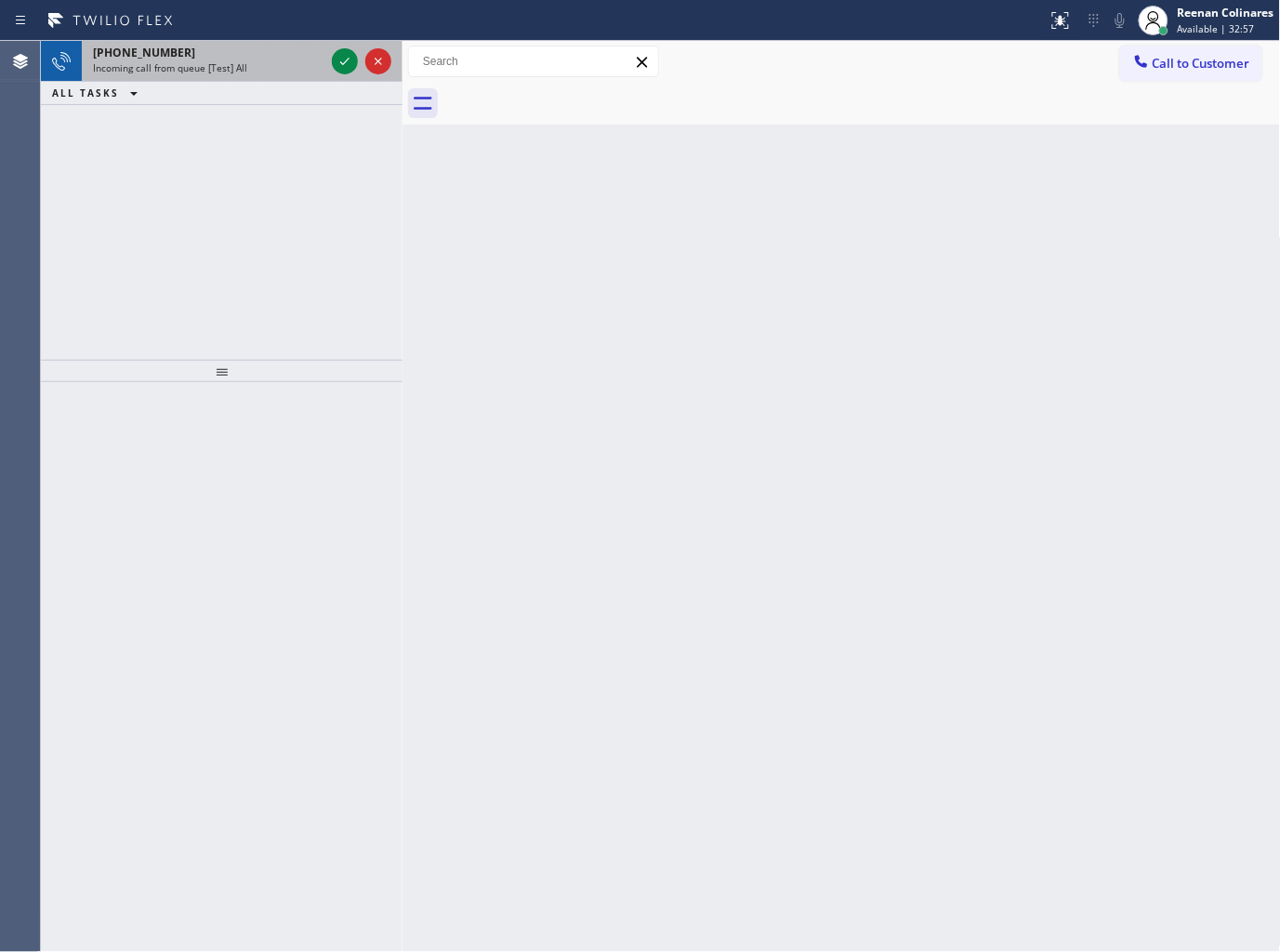
click at [256, 65] on div "Incoming call from queue [Test] All" at bounding box center [209, 67] width 231 height 13
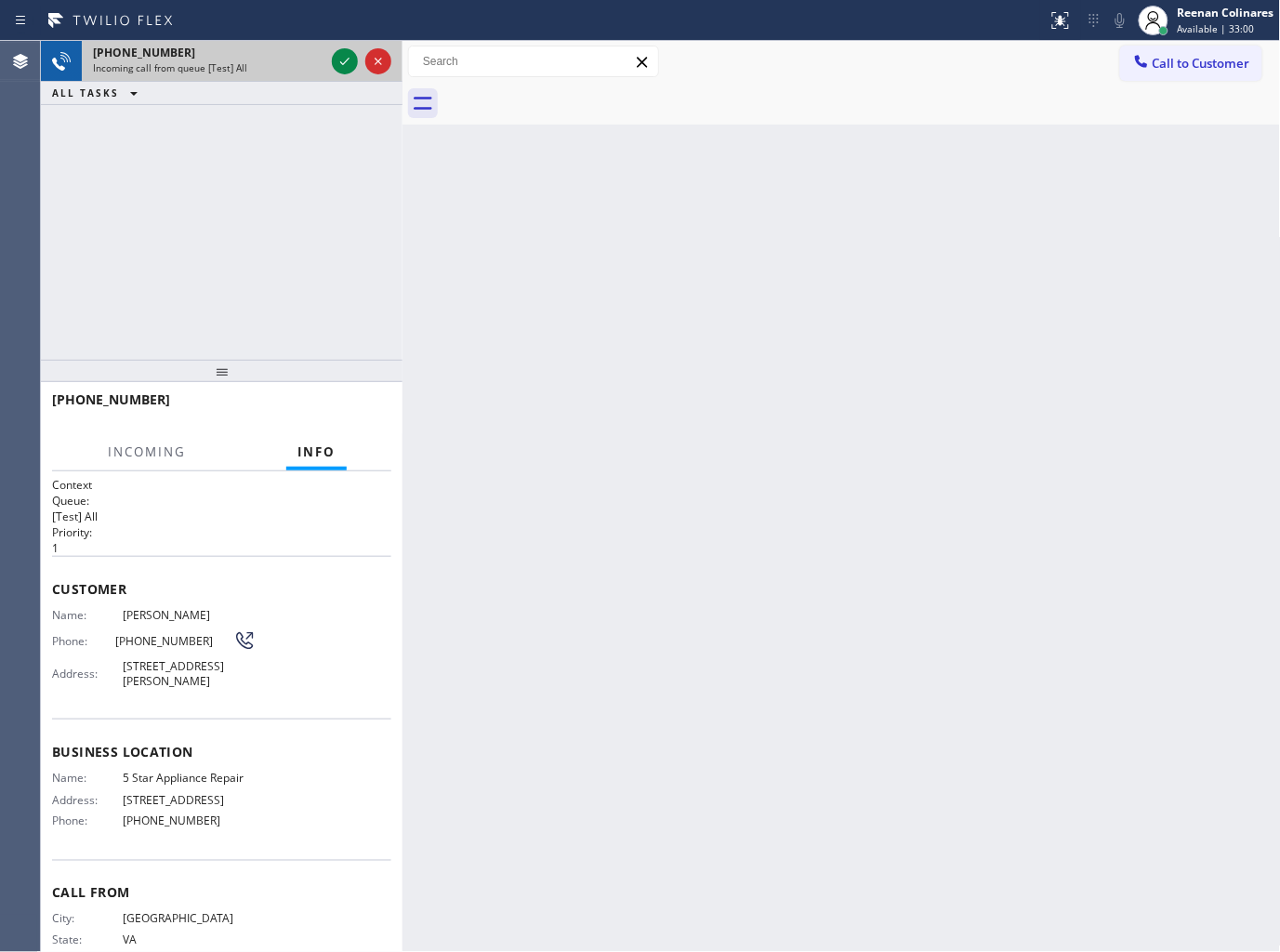
click at [295, 73] on div "Incoming call from queue [Test] All" at bounding box center [209, 67] width 231 height 13
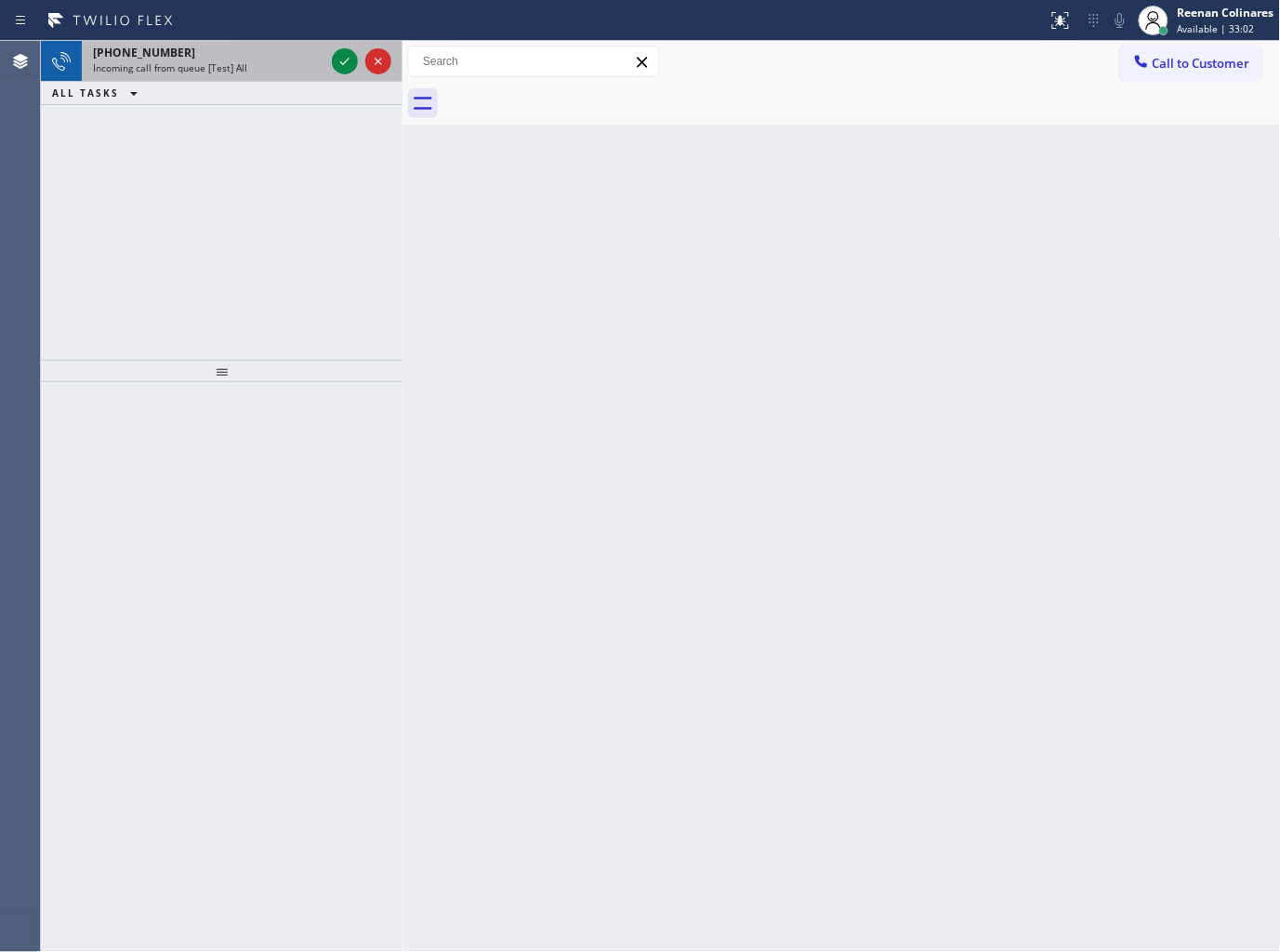
drag, startPoint x: 251, startPoint y: 63, endPoint x: 354, endPoint y: 60, distance: 103.0
click at [255, 63] on div "Incoming call from queue [Test] All" at bounding box center [209, 67] width 231 height 13
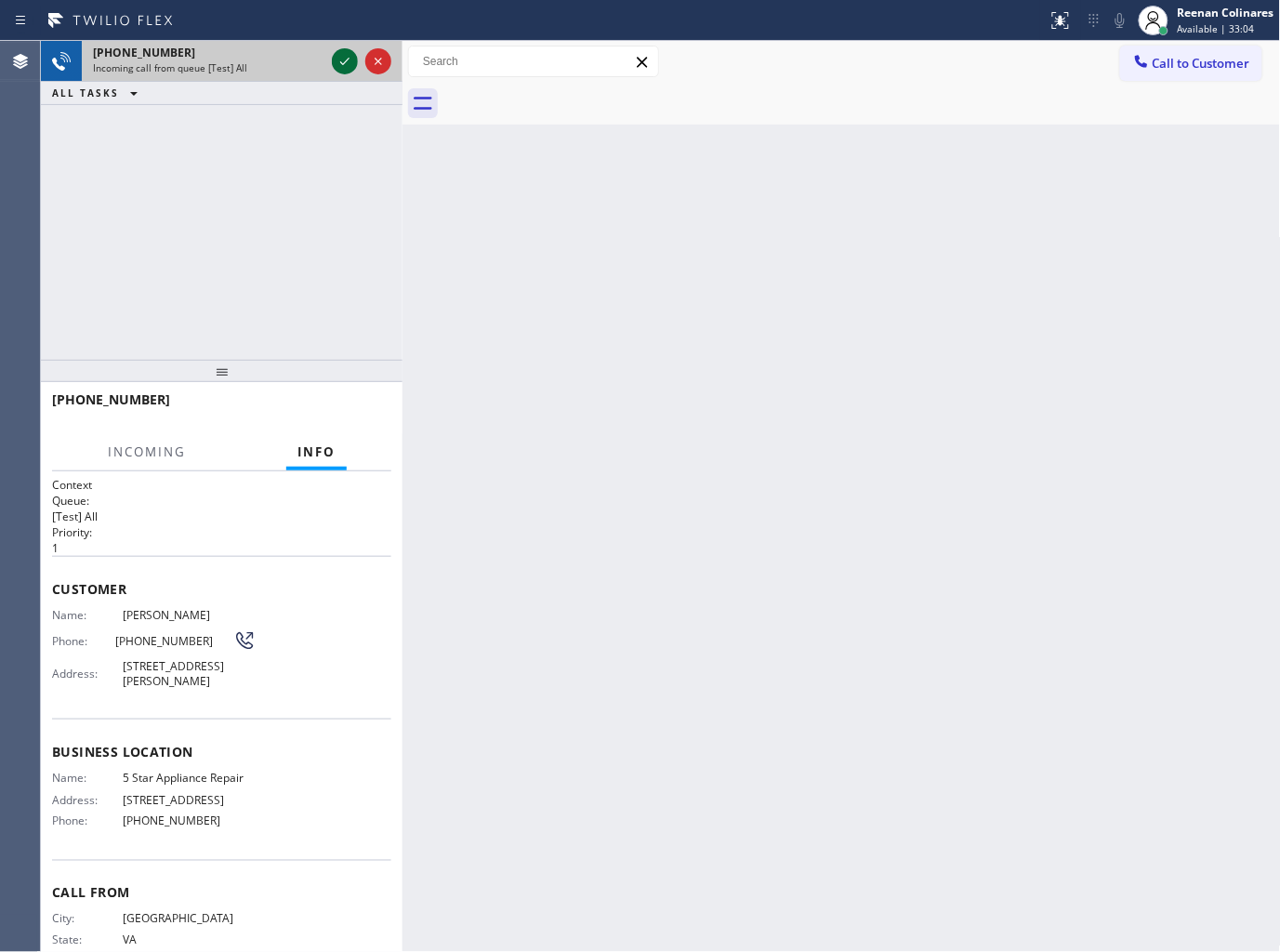
click at [333, 62] on icon at bounding box center [344, 61] width 22 height 22
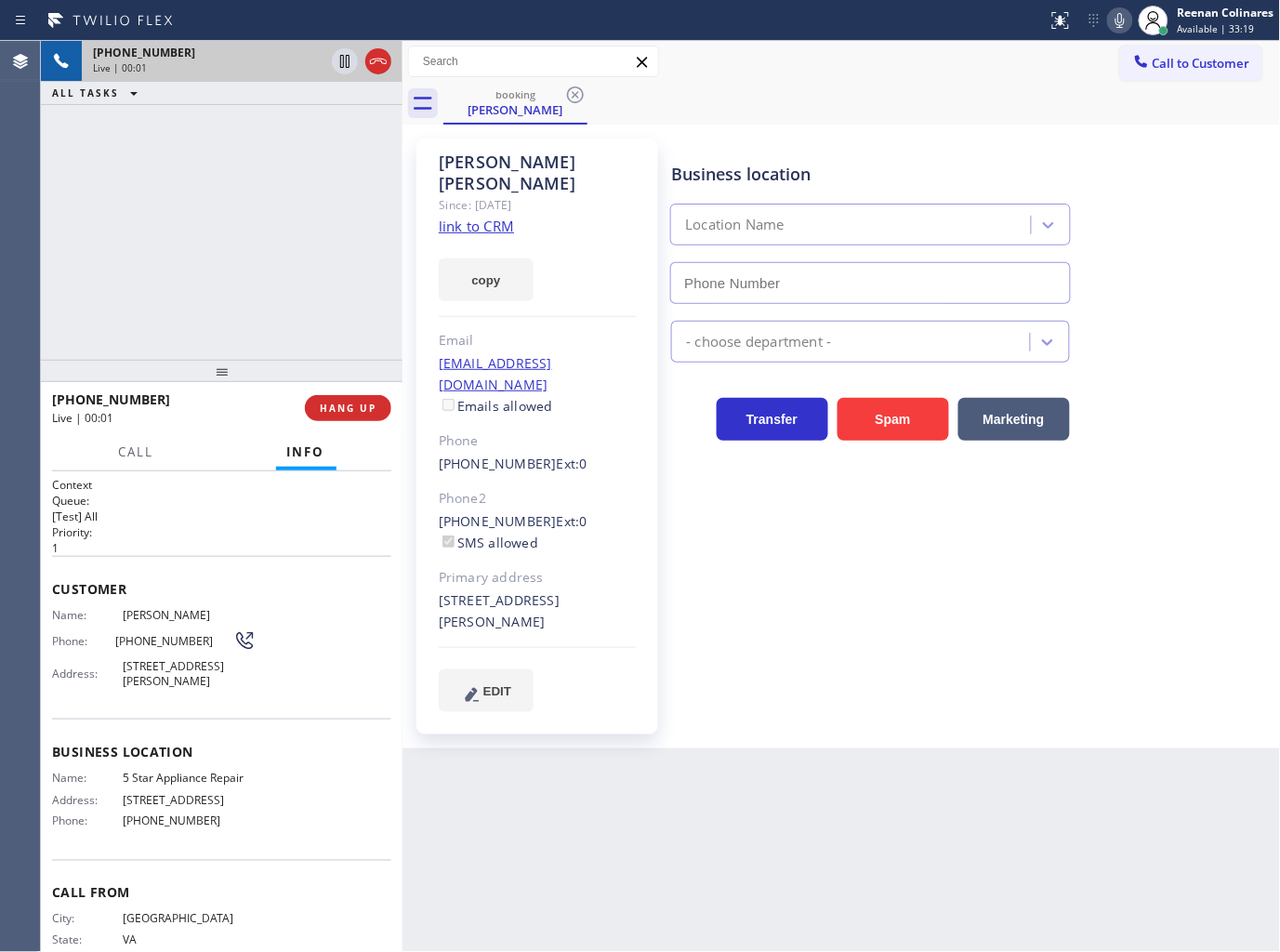
type input "[PHONE_NUMBER]"
click at [493, 269] on button "copy" at bounding box center [486, 279] width 95 height 43
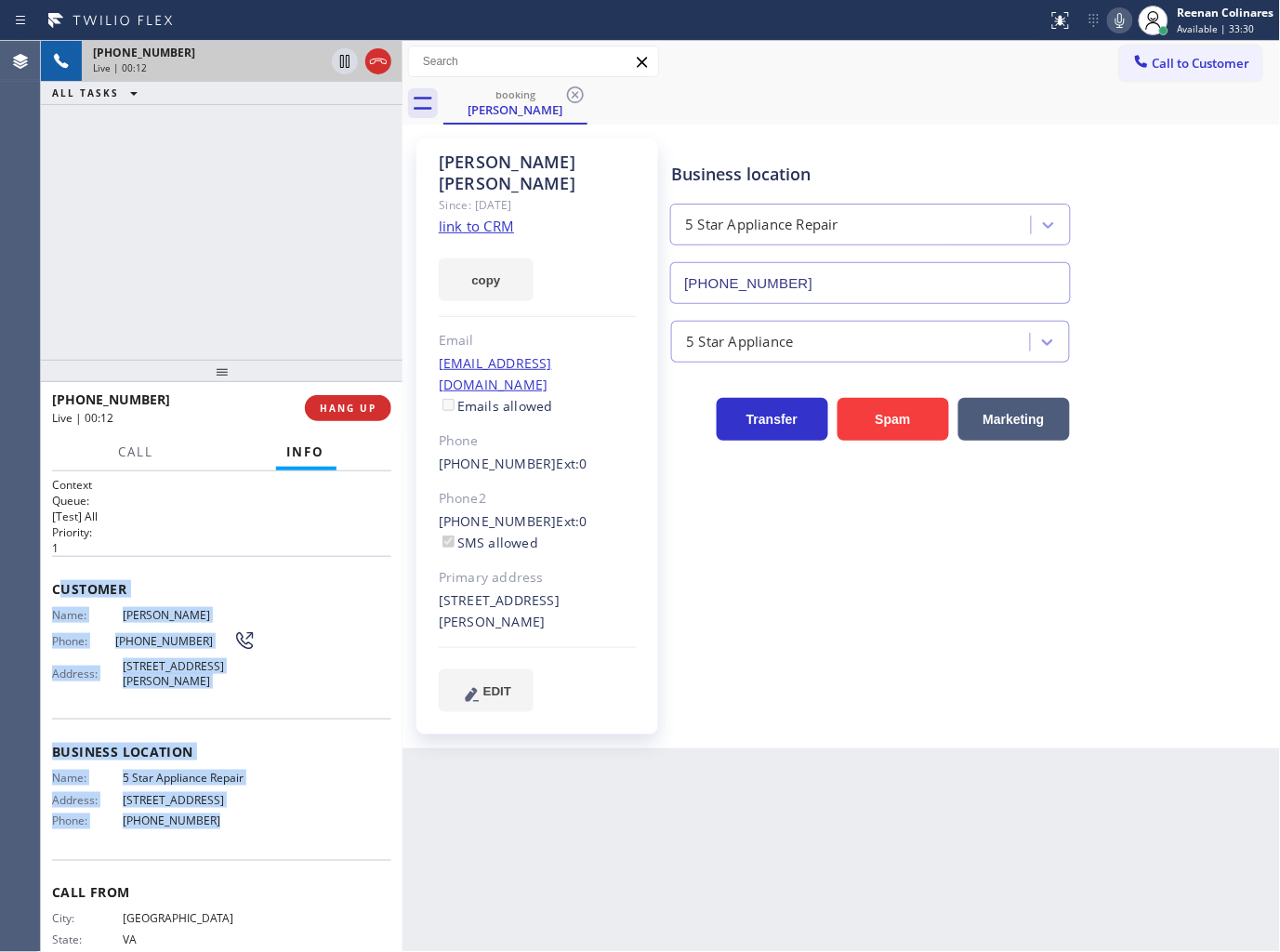
drag, startPoint x: 57, startPoint y: 587, endPoint x: 280, endPoint y: 823, distance: 324.7
click at [271, 824] on div "Context Queue: [Test] All Priority: 1 Customer Name: Michelle Hobson Phone: (54…" at bounding box center [221, 738] width 339 height 524
copy div "ustomer Name: Michelle Hobson Phone: (540) 379-2471 Address: 9362 Leilani Dr, H…"
click at [1118, 20] on icon at bounding box center [1119, 20] width 9 height 15
click at [143, 447] on span "Call" at bounding box center [136, 451] width 35 height 17
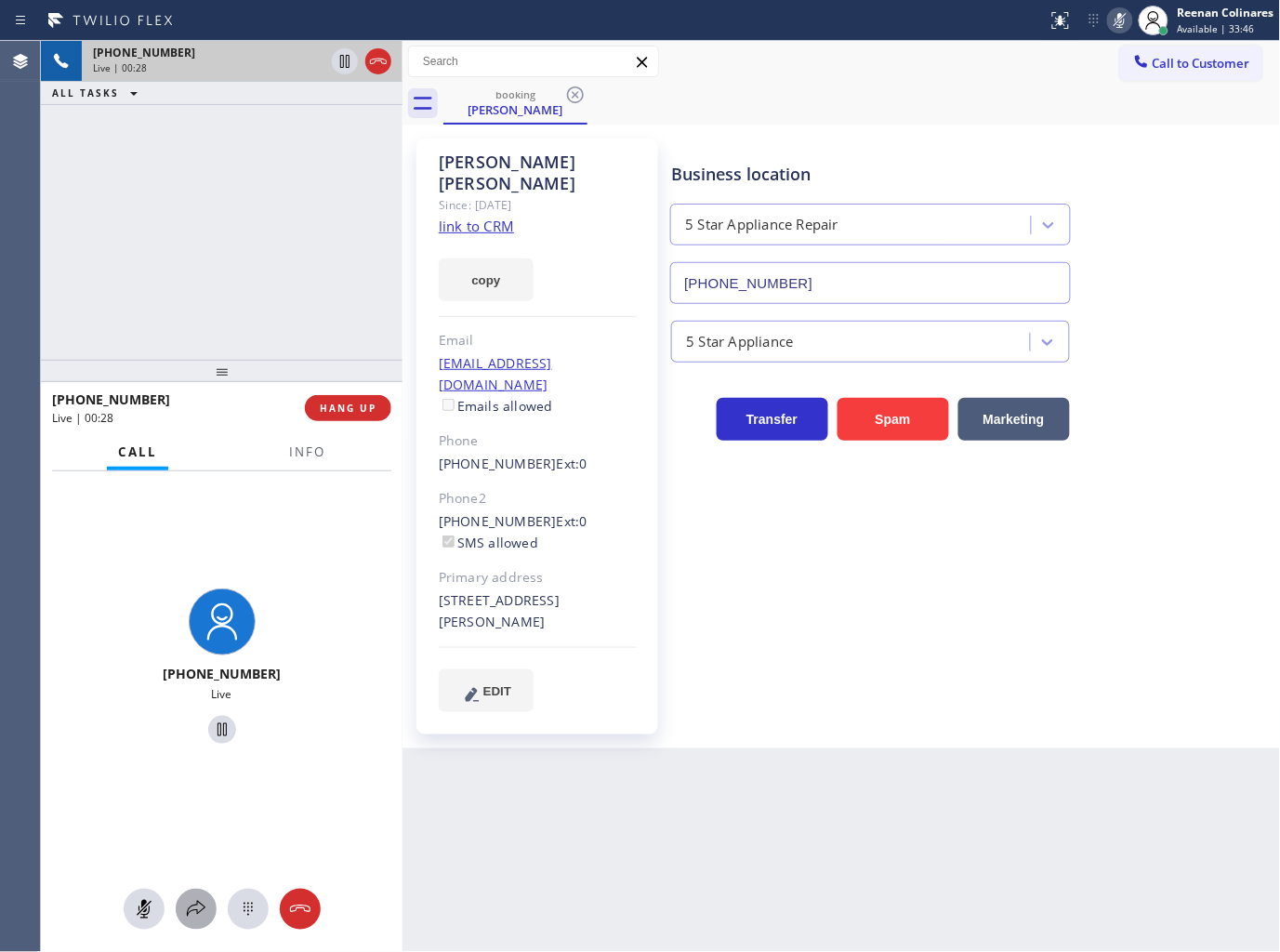
click at [198, 912] on icon at bounding box center [196, 909] width 22 height 22
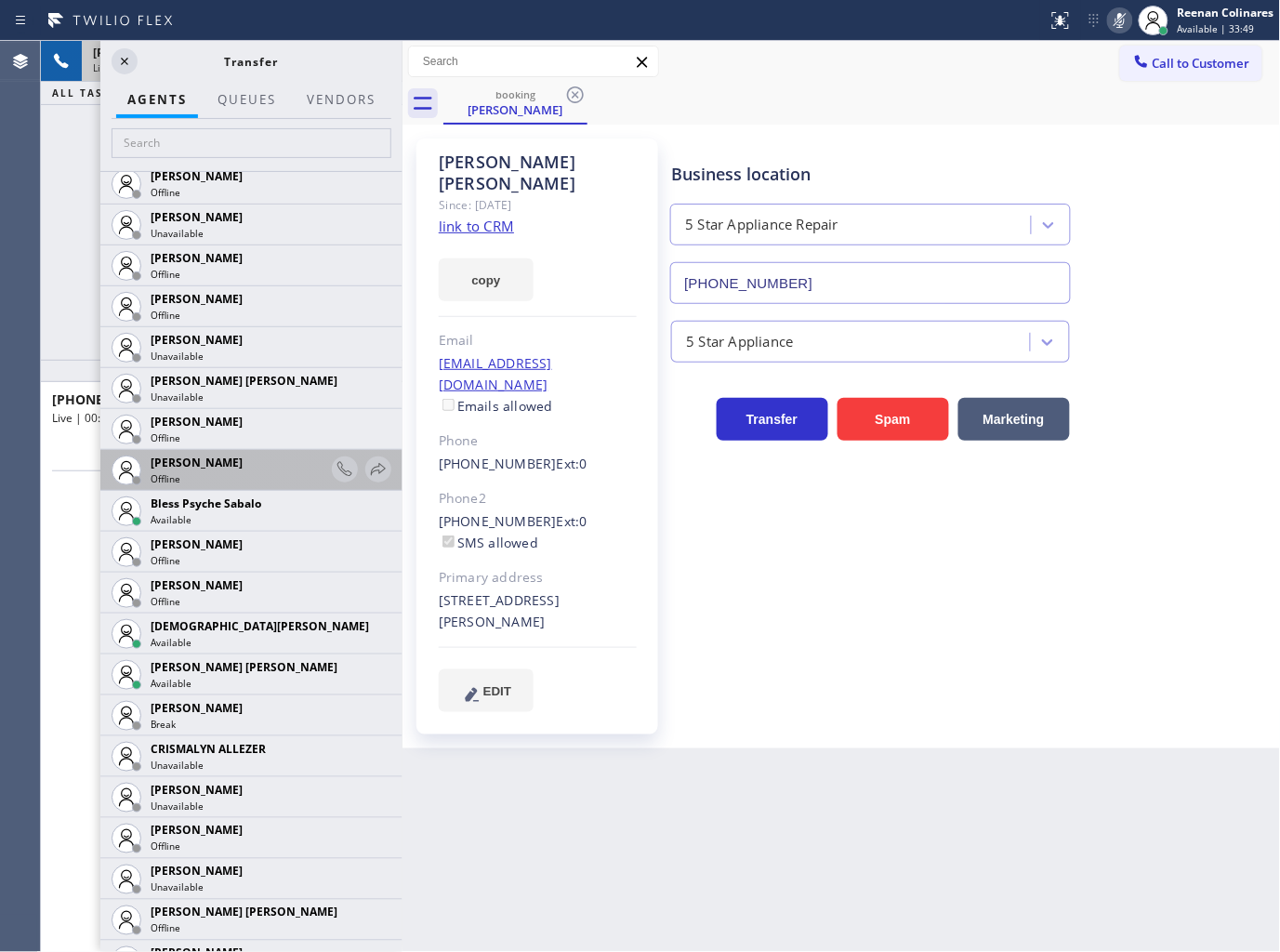
scroll to position [413, 0]
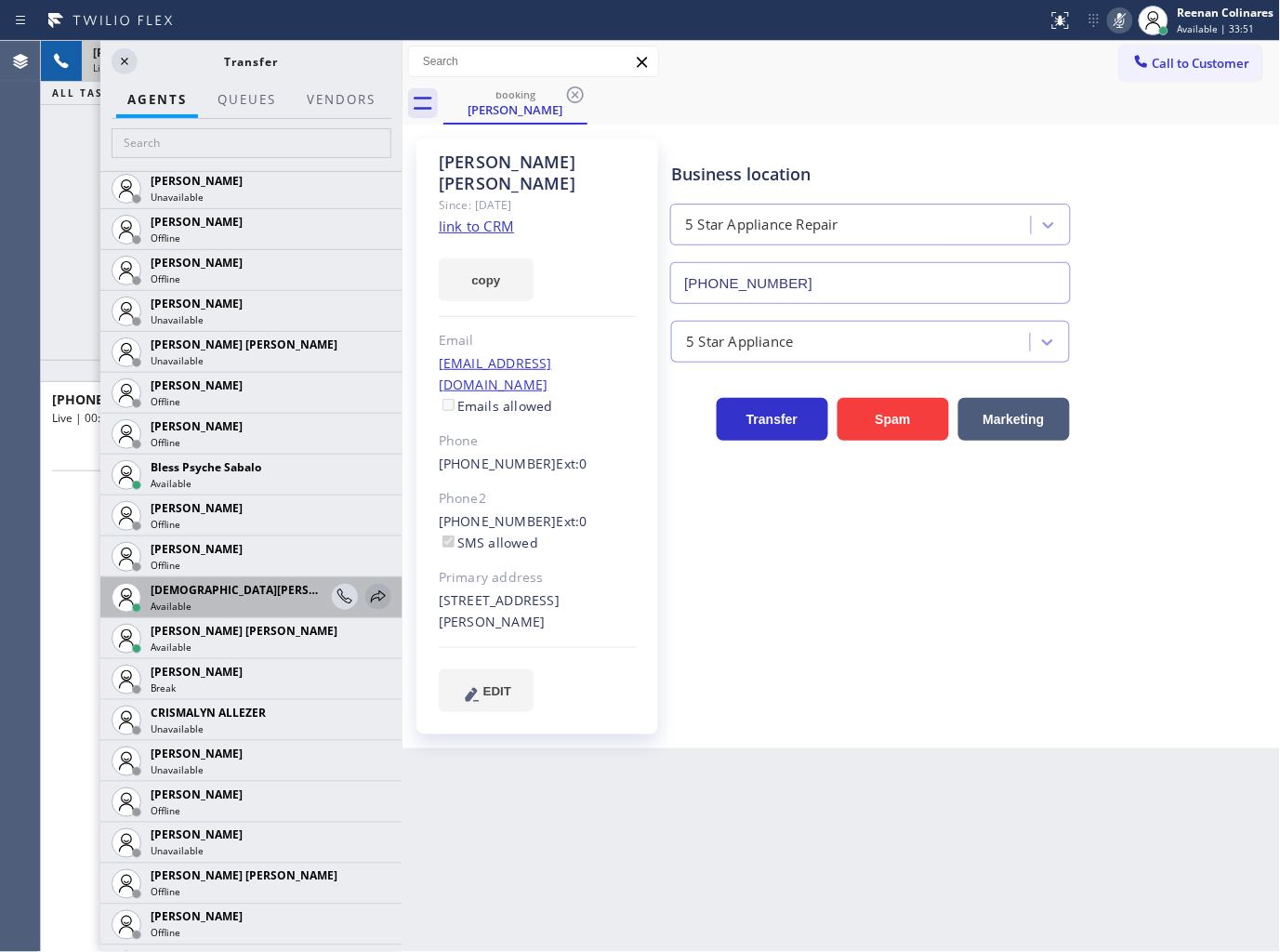
click at [371, 600] on icon at bounding box center [378, 597] width 15 height 12
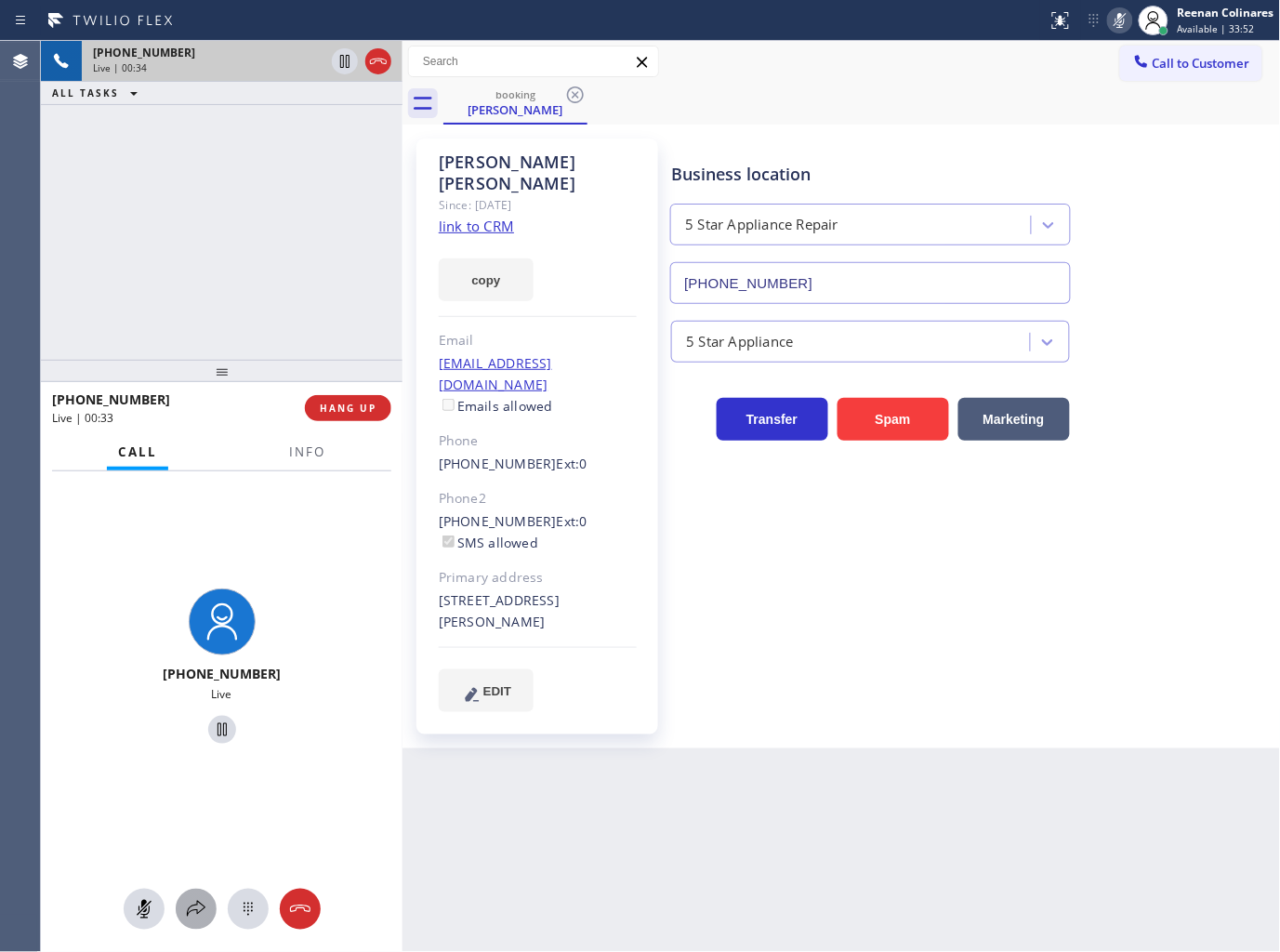
click at [201, 899] on icon at bounding box center [196, 909] width 22 height 22
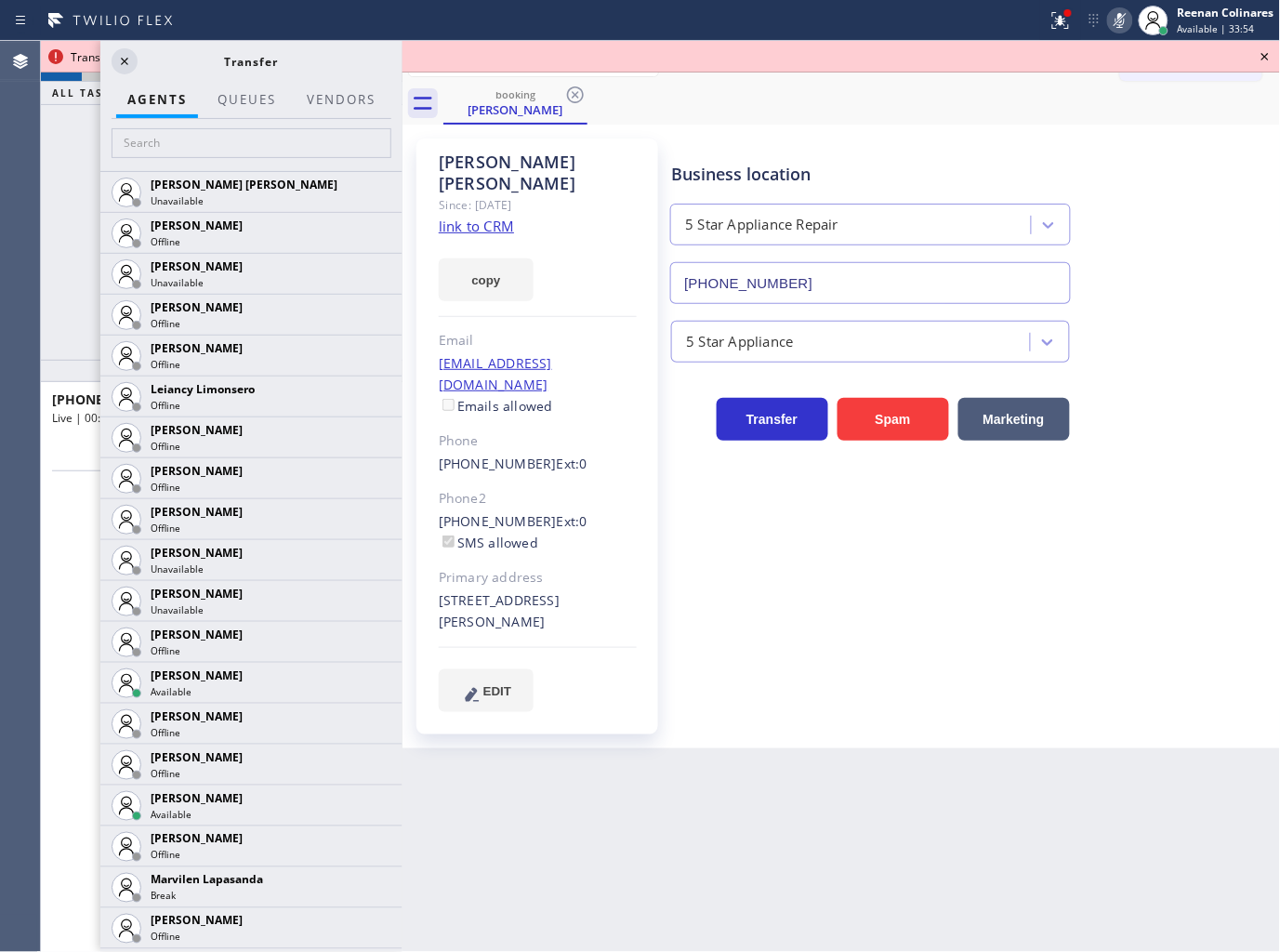
scroll to position [2563, 0]
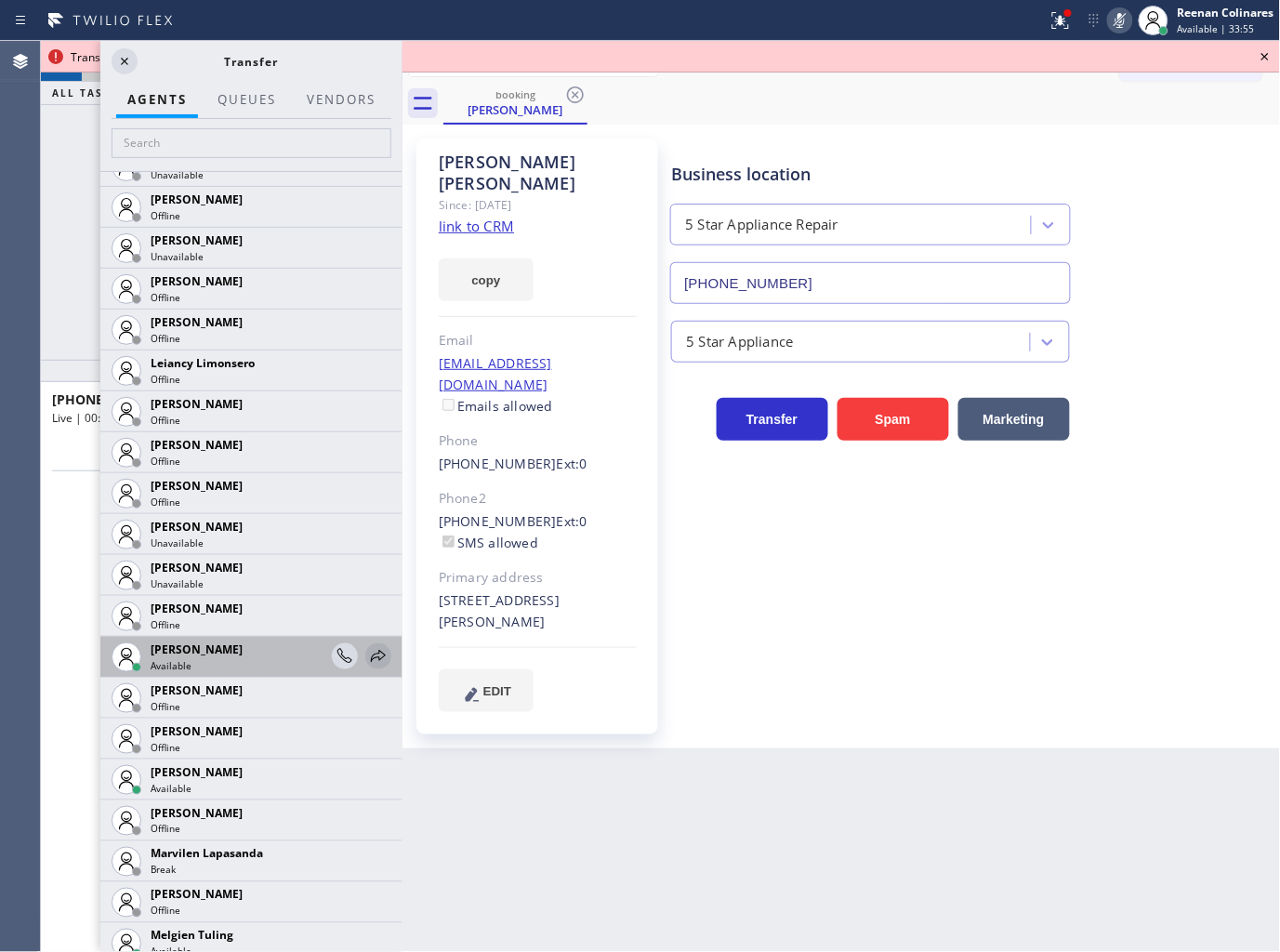
click at [369, 651] on icon at bounding box center [378, 657] width 22 height 22
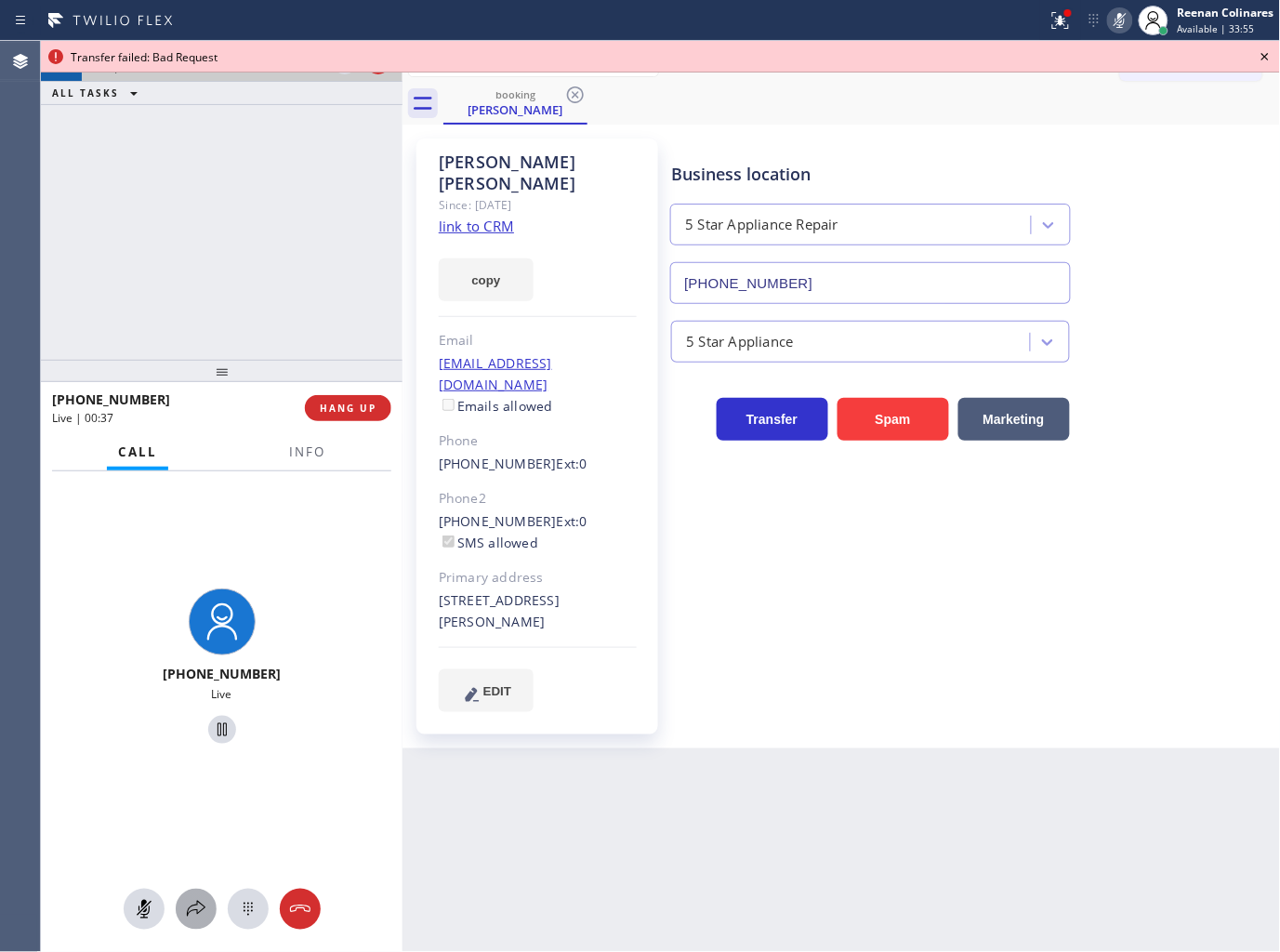
click at [196, 911] on icon at bounding box center [196, 909] width 22 height 22
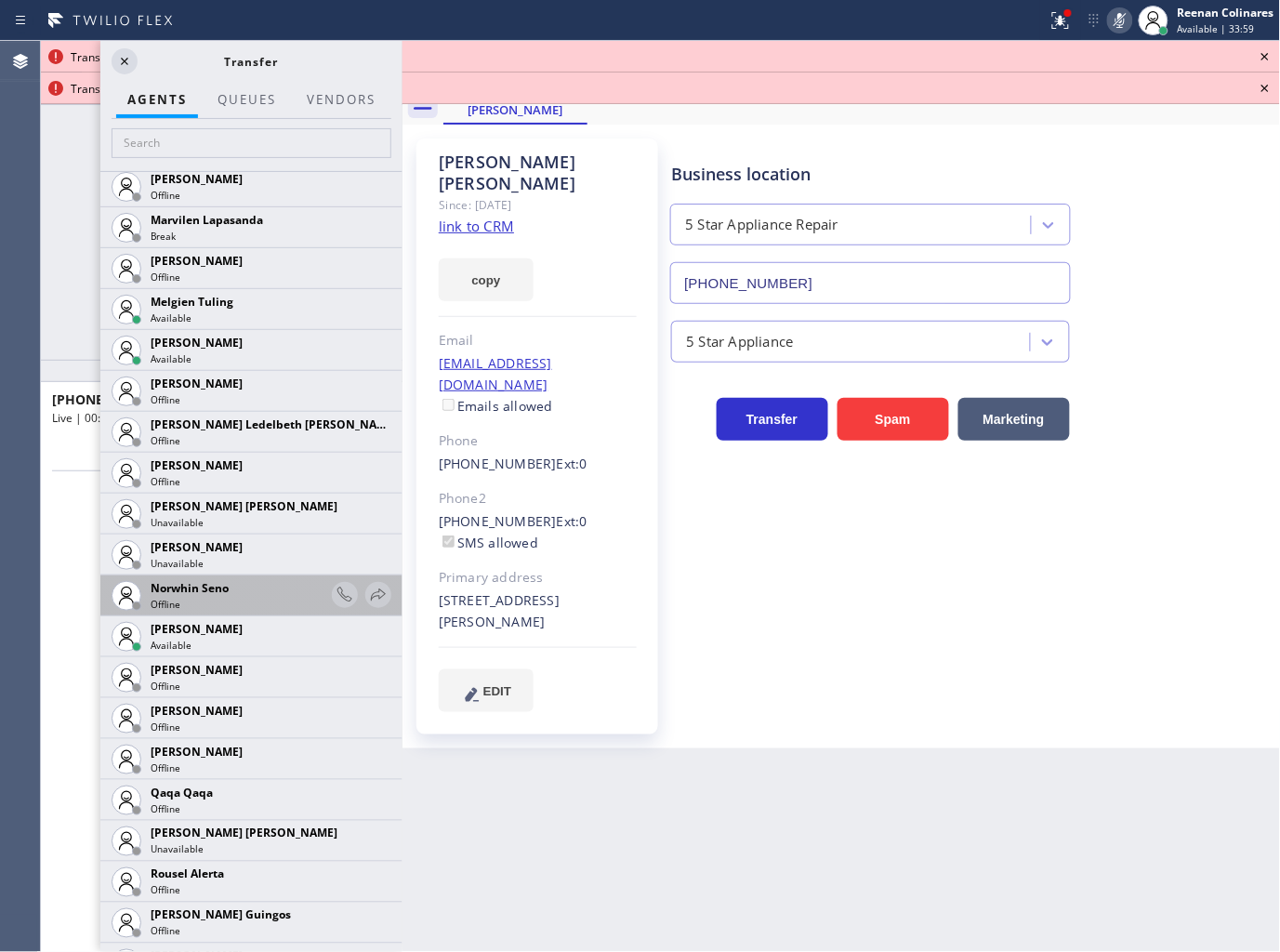
scroll to position [2933, 0]
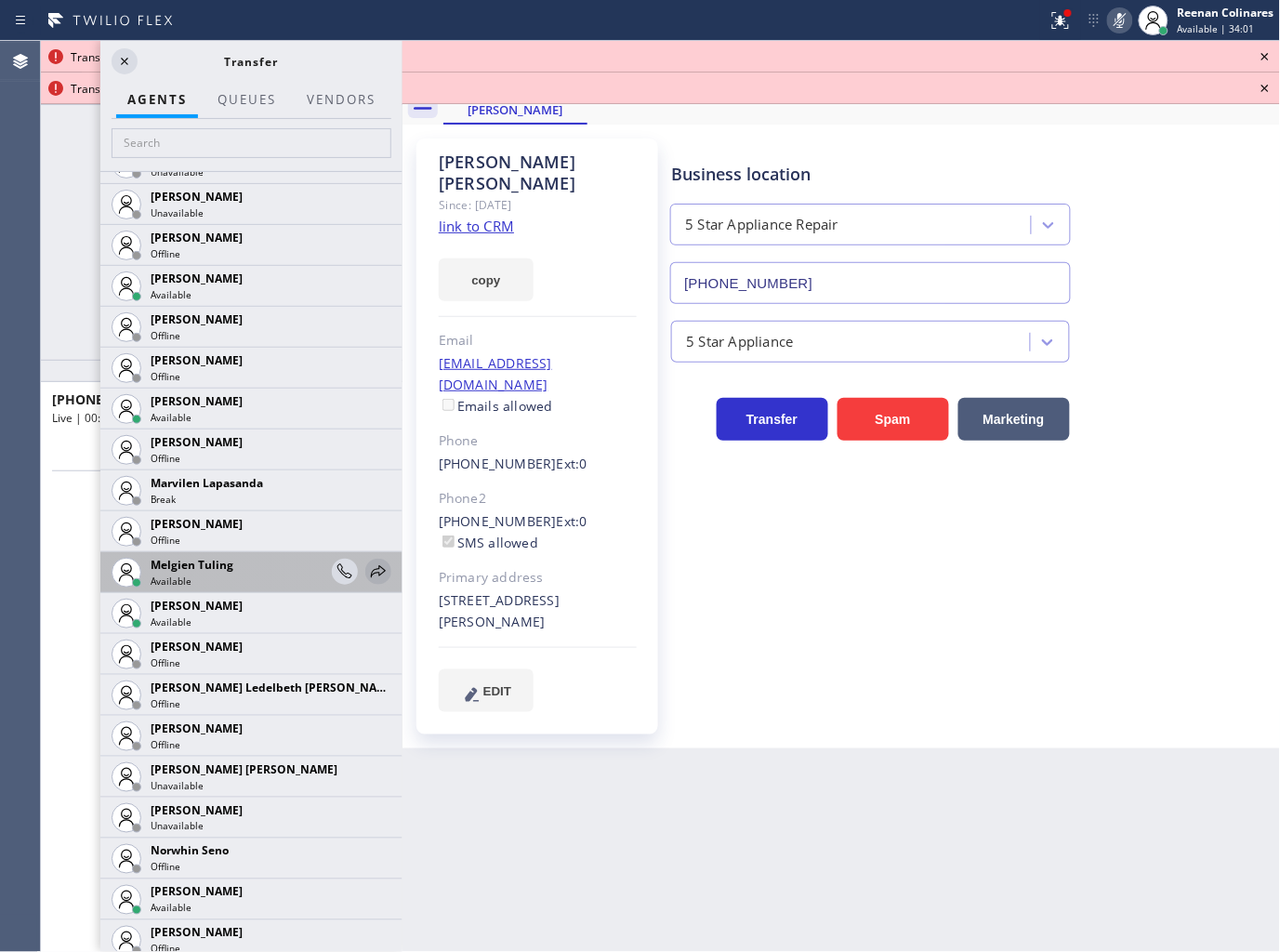
click at [367, 569] on icon at bounding box center [378, 572] width 22 height 22
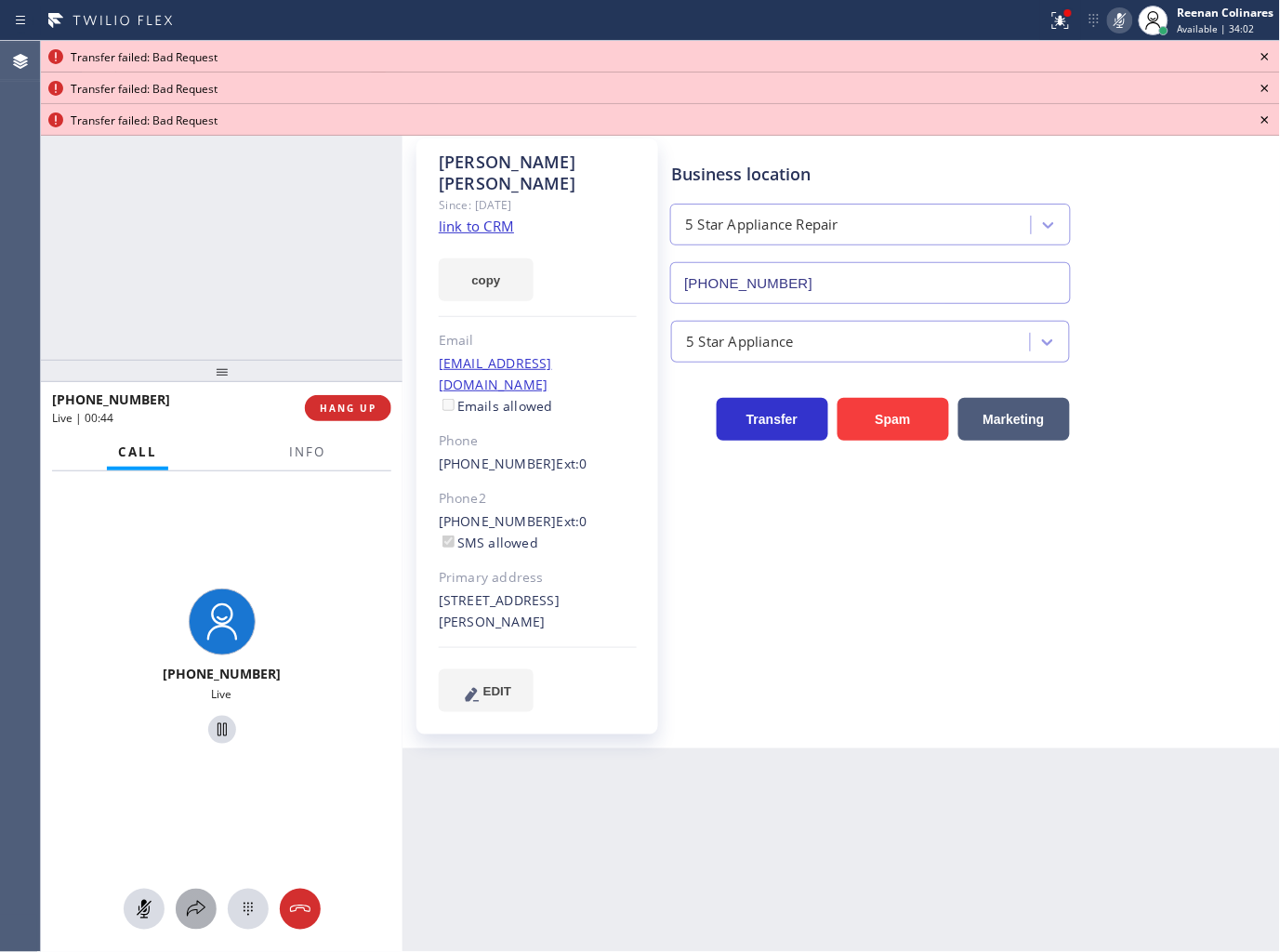
click at [199, 898] on icon at bounding box center [196, 909] width 22 height 22
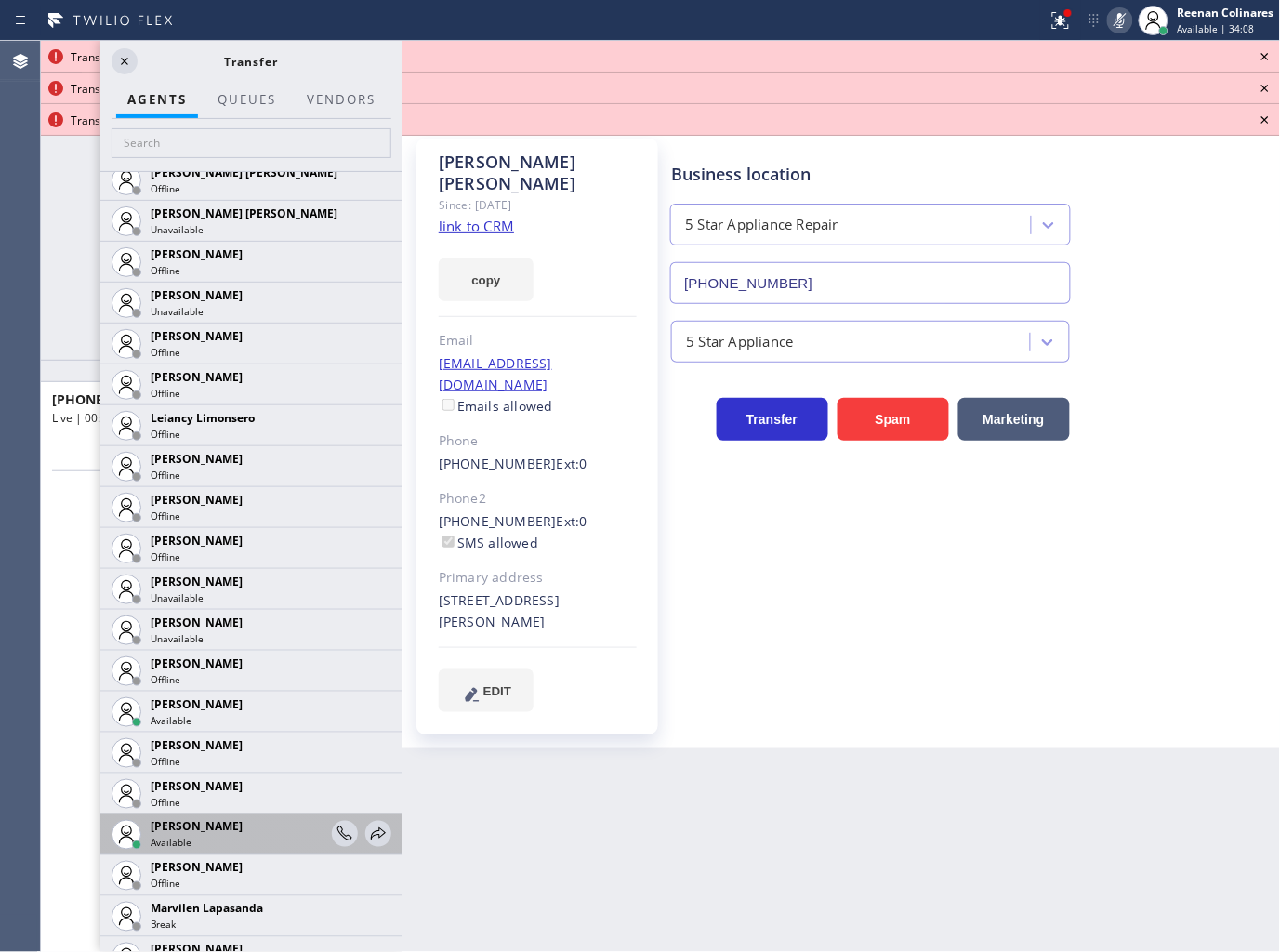
scroll to position [2542, 0]
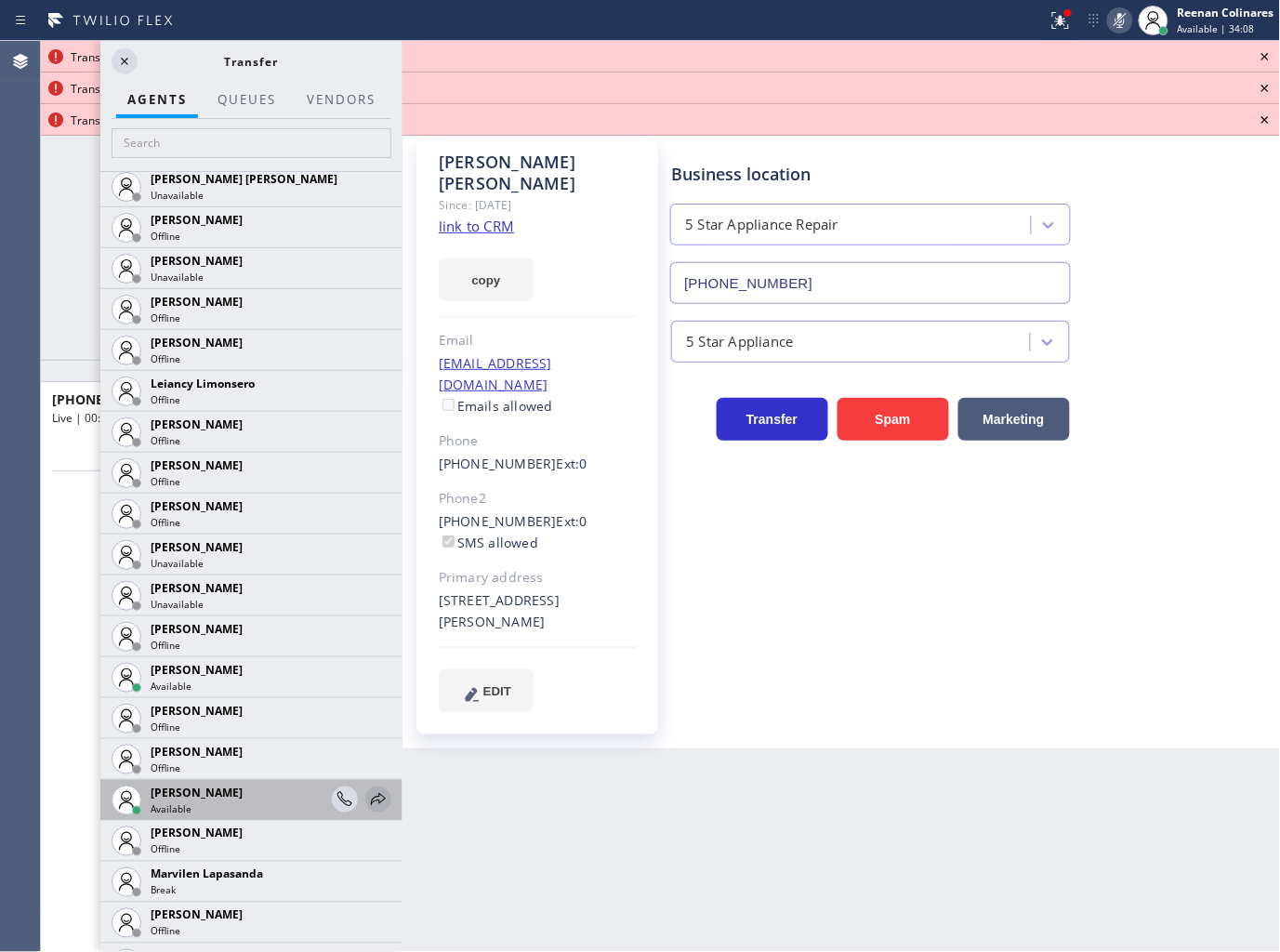
click at [371, 796] on icon at bounding box center [378, 799] width 15 height 12
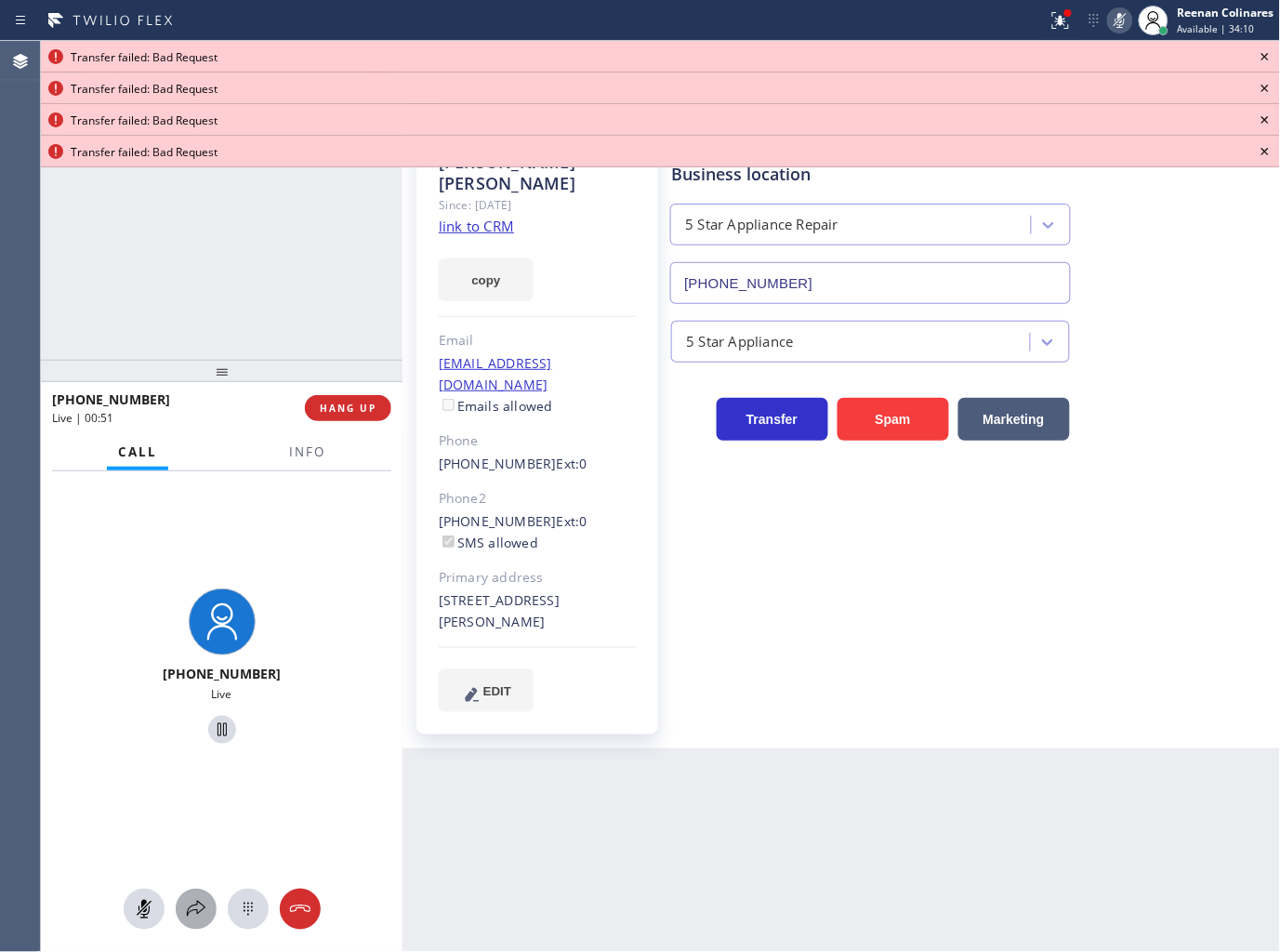
click at [199, 902] on icon at bounding box center [196, 909] width 22 height 22
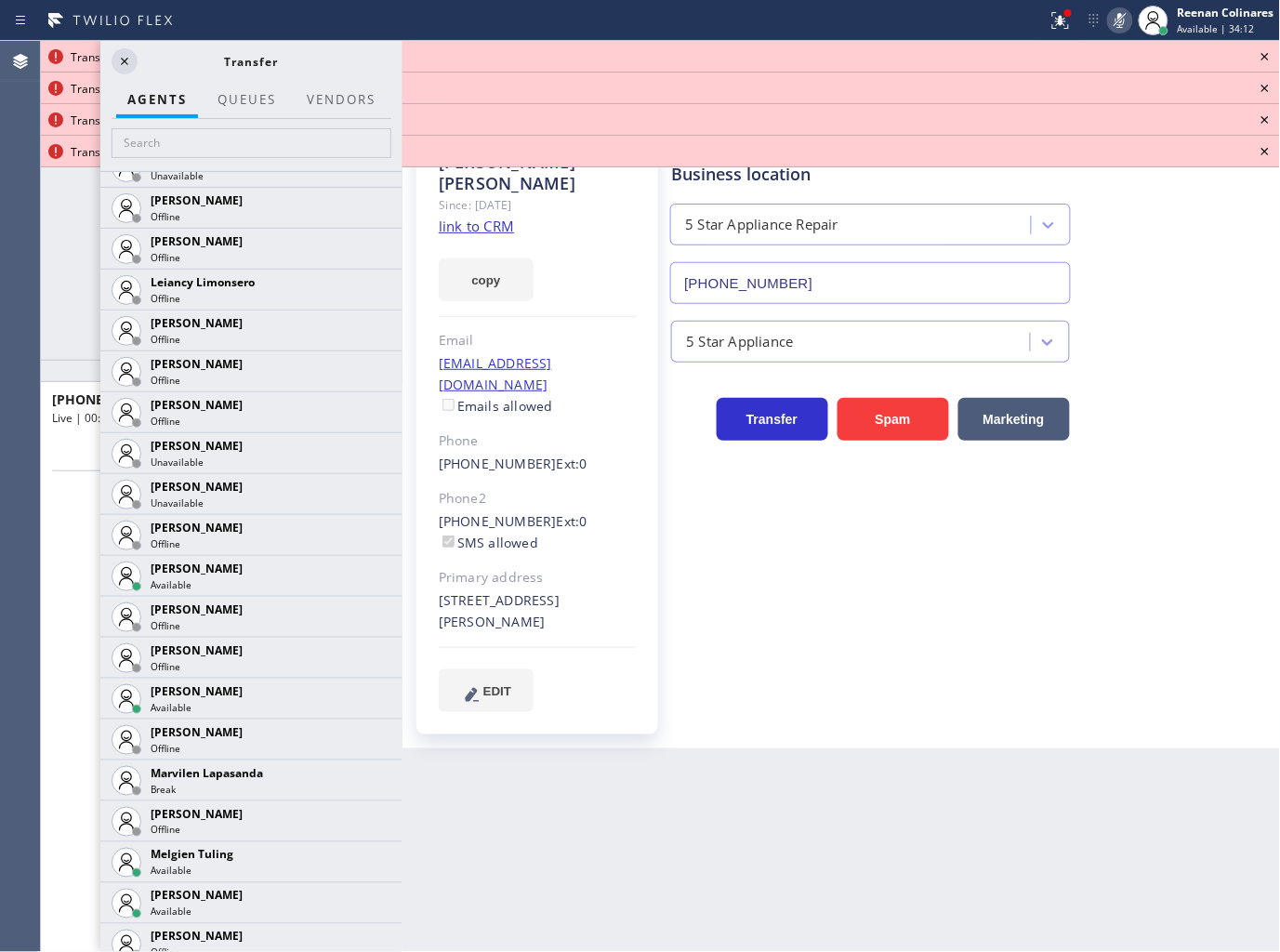
scroll to position [2737, 0]
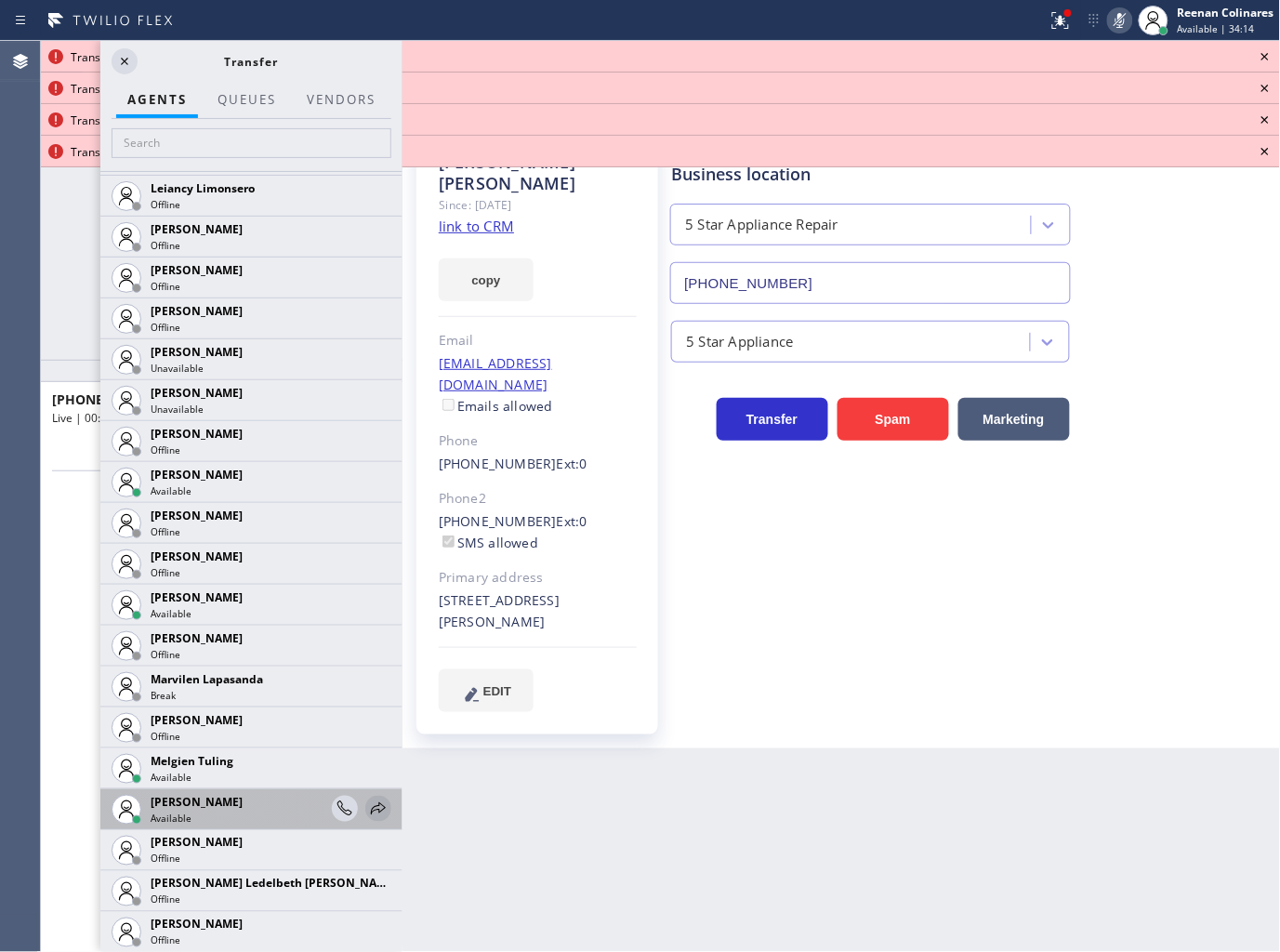
click at [367, 811] on icon at bounding box center [378, 808] width 22 height 22
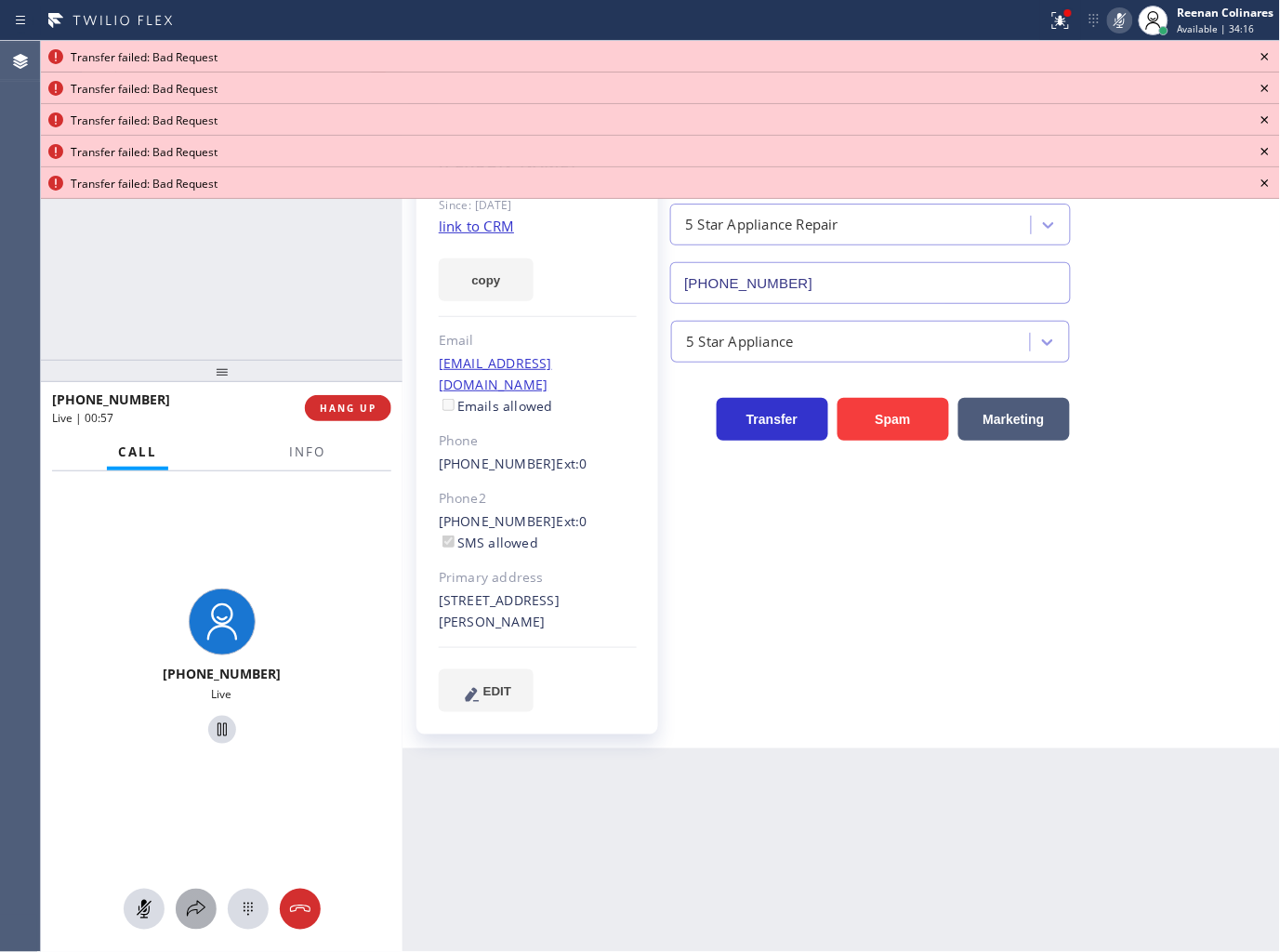
click at [203, 915] on icon at bounding box center [196, 909] width 22 height 22
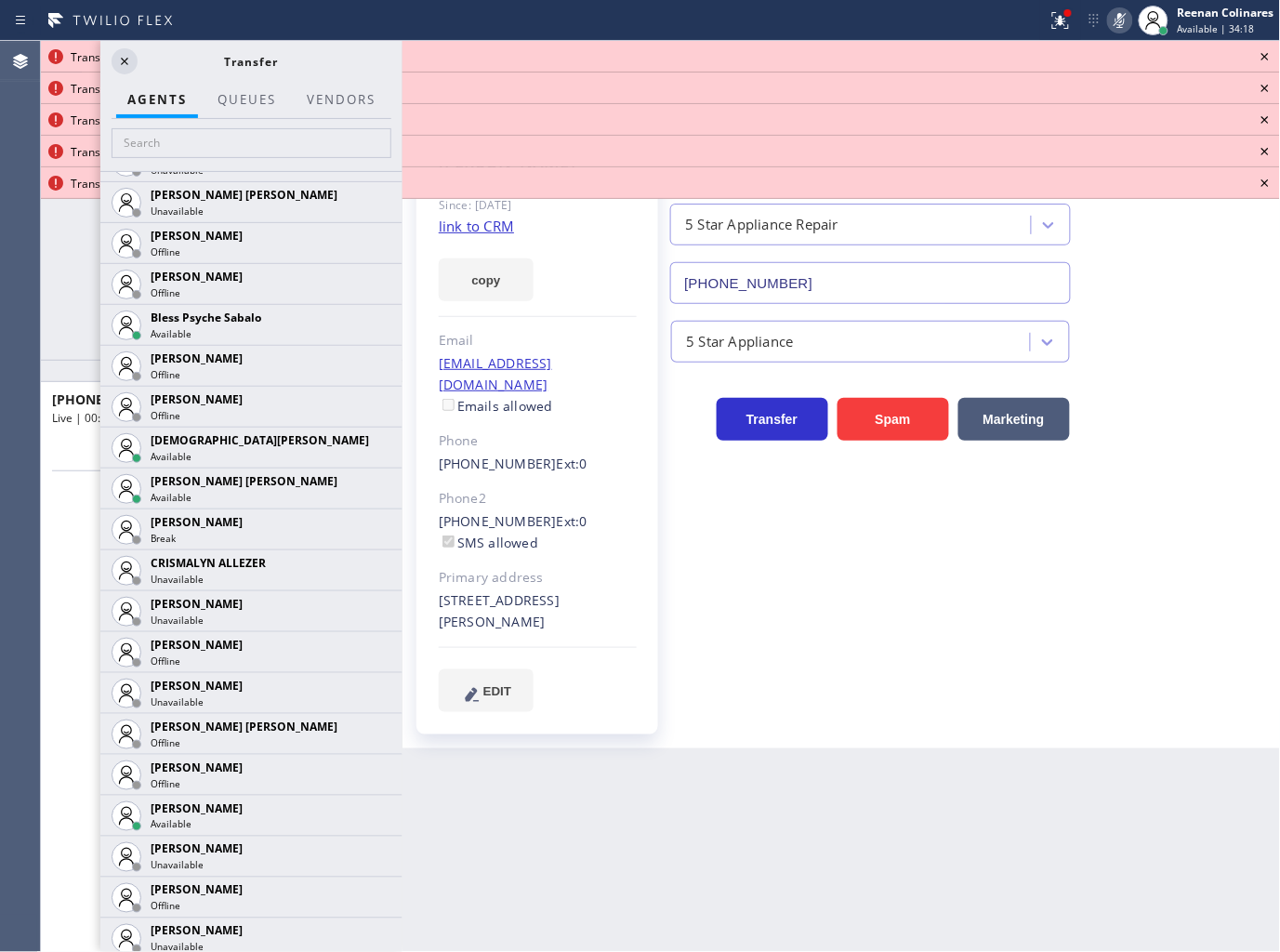
scroll to position [581, 0]
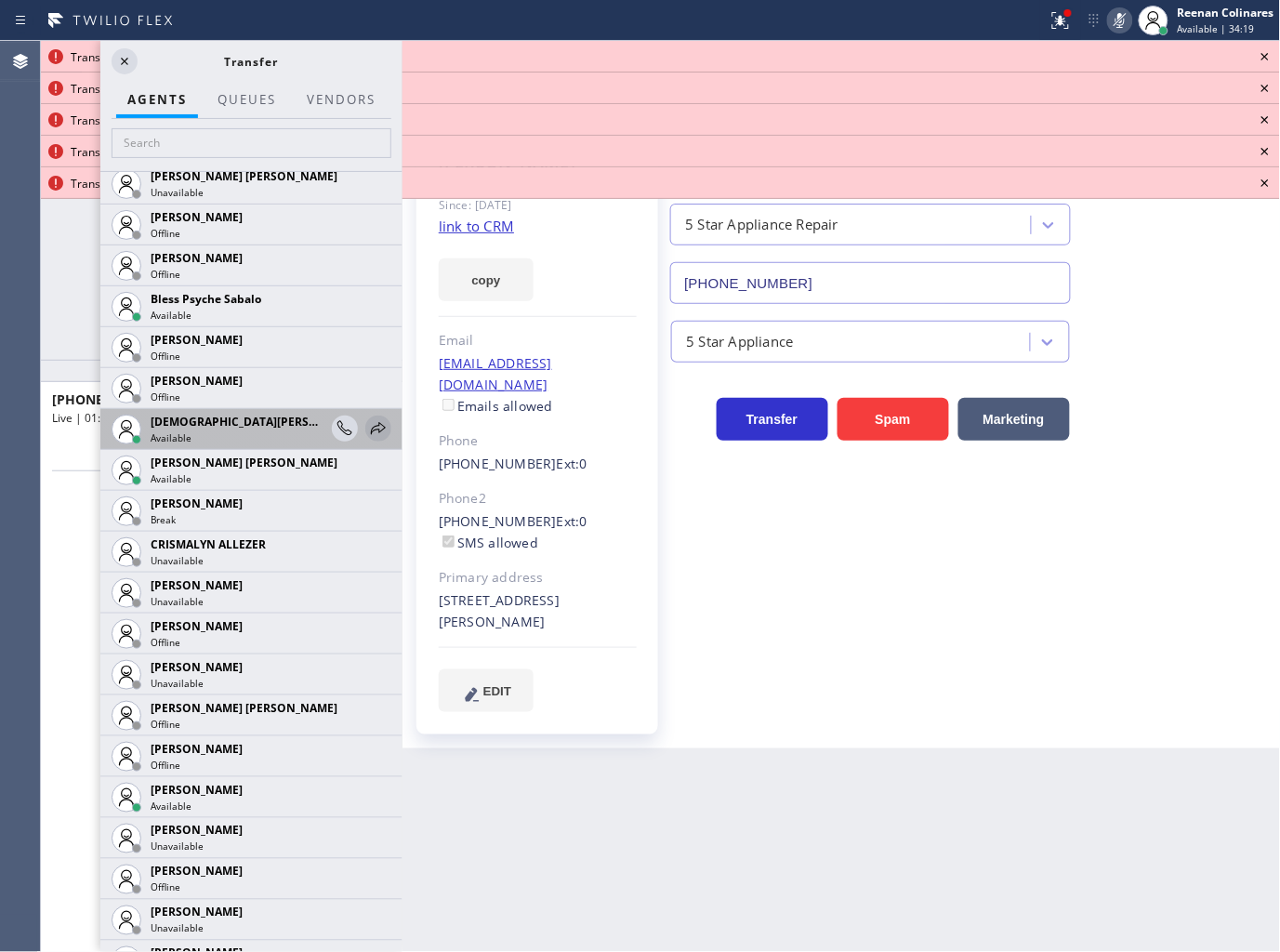
click at [367, 428] on icon at bounding box center [378, 428] width 22 height 22
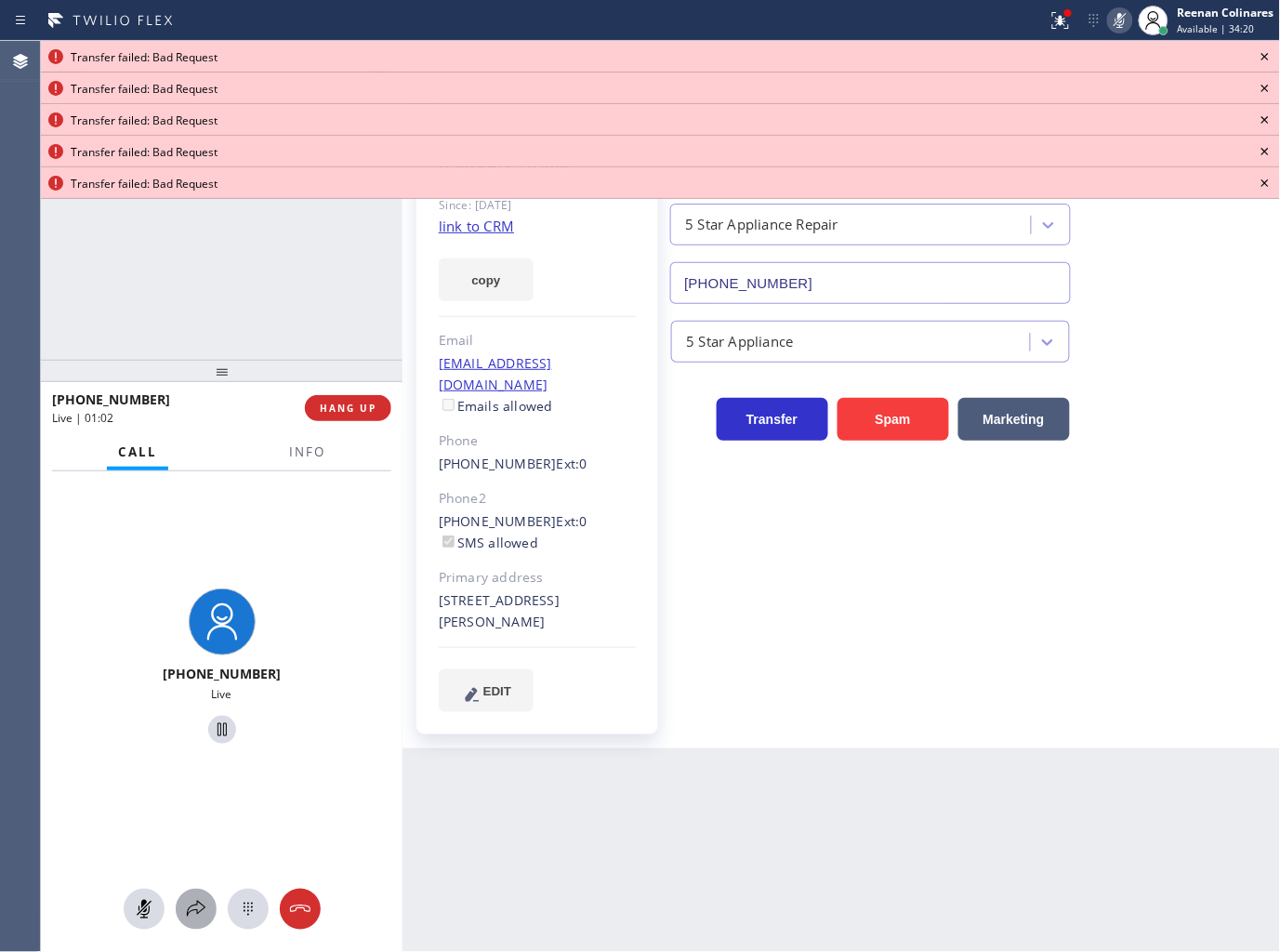
click at [196, 895] on button at bounding box center [196, 909] width 41 height 41
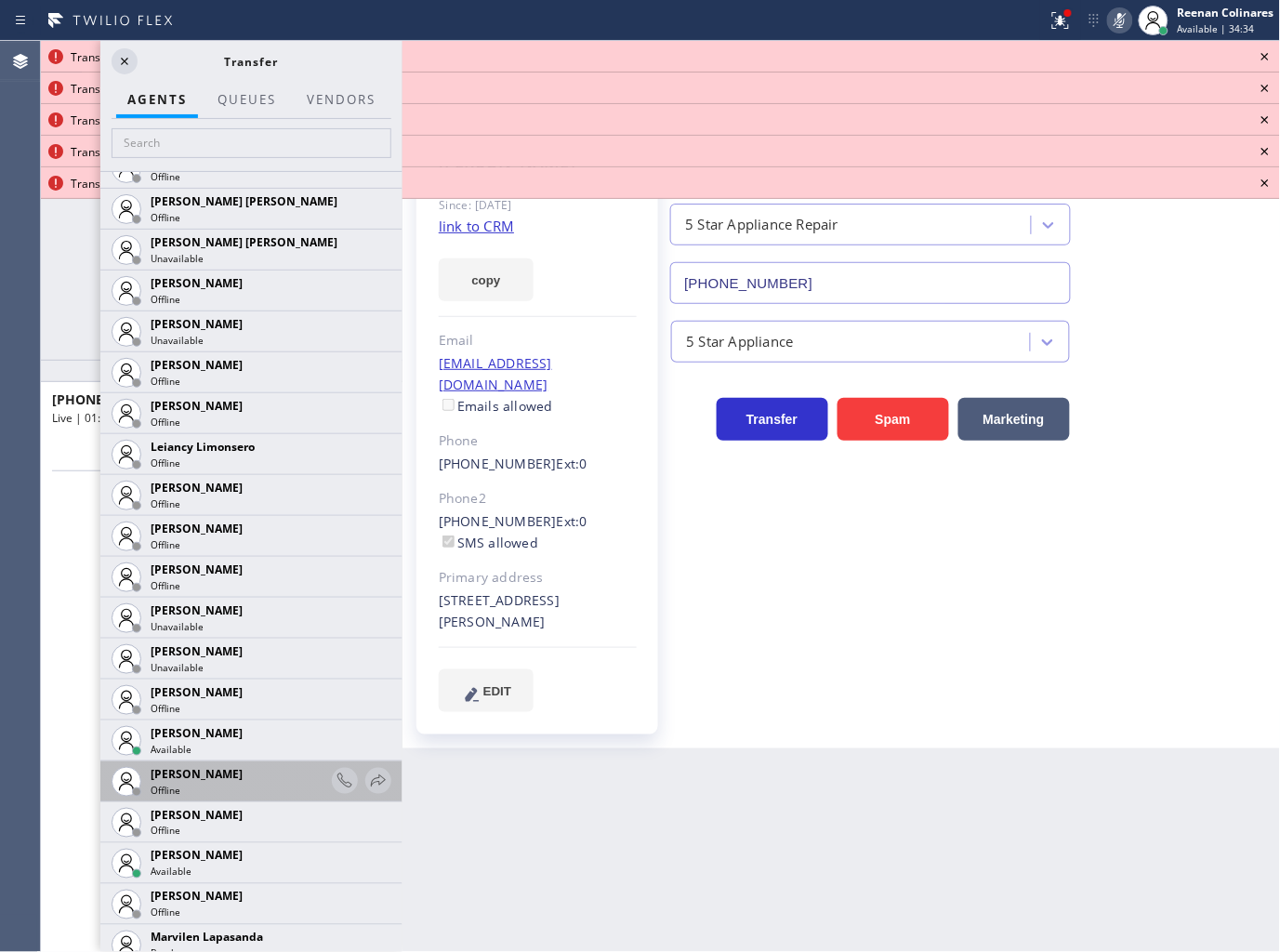
scroll to position [2656, 0]
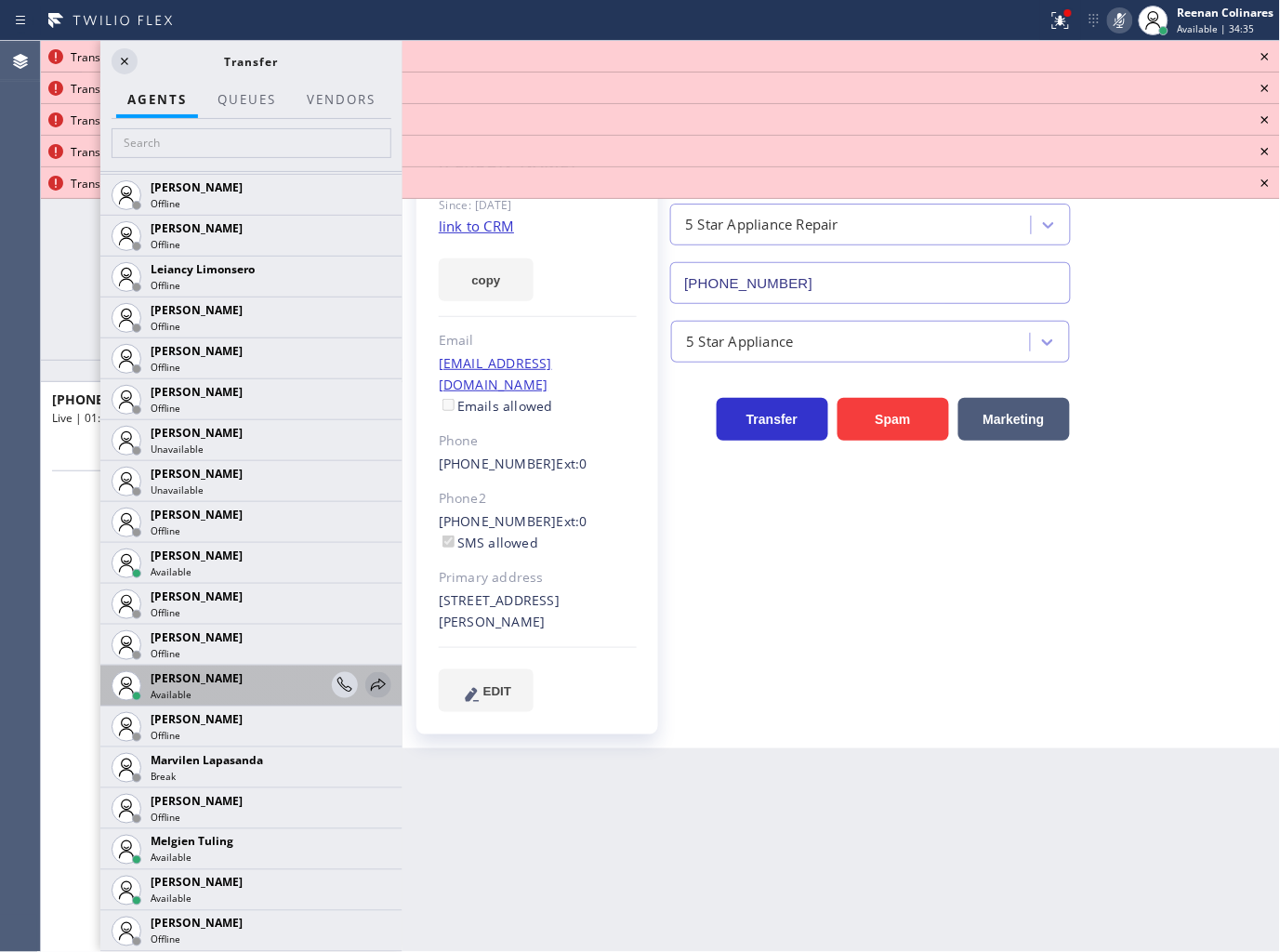
click at [367, 674] on icon at bounding box center [378, 685] width 22 height 22
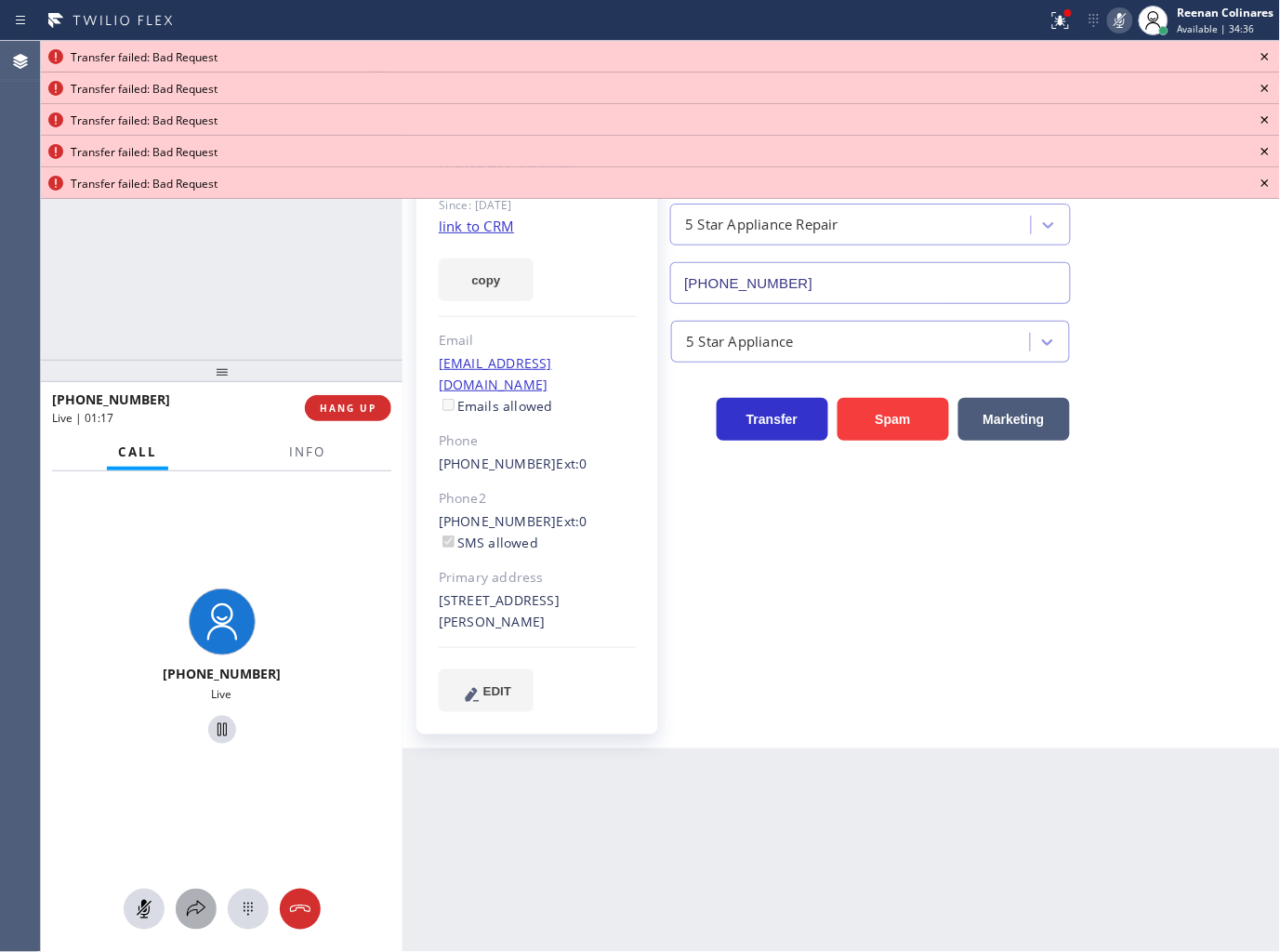
click at [185, 903] on icon at bounding box center [196, 909] width 22 height 22
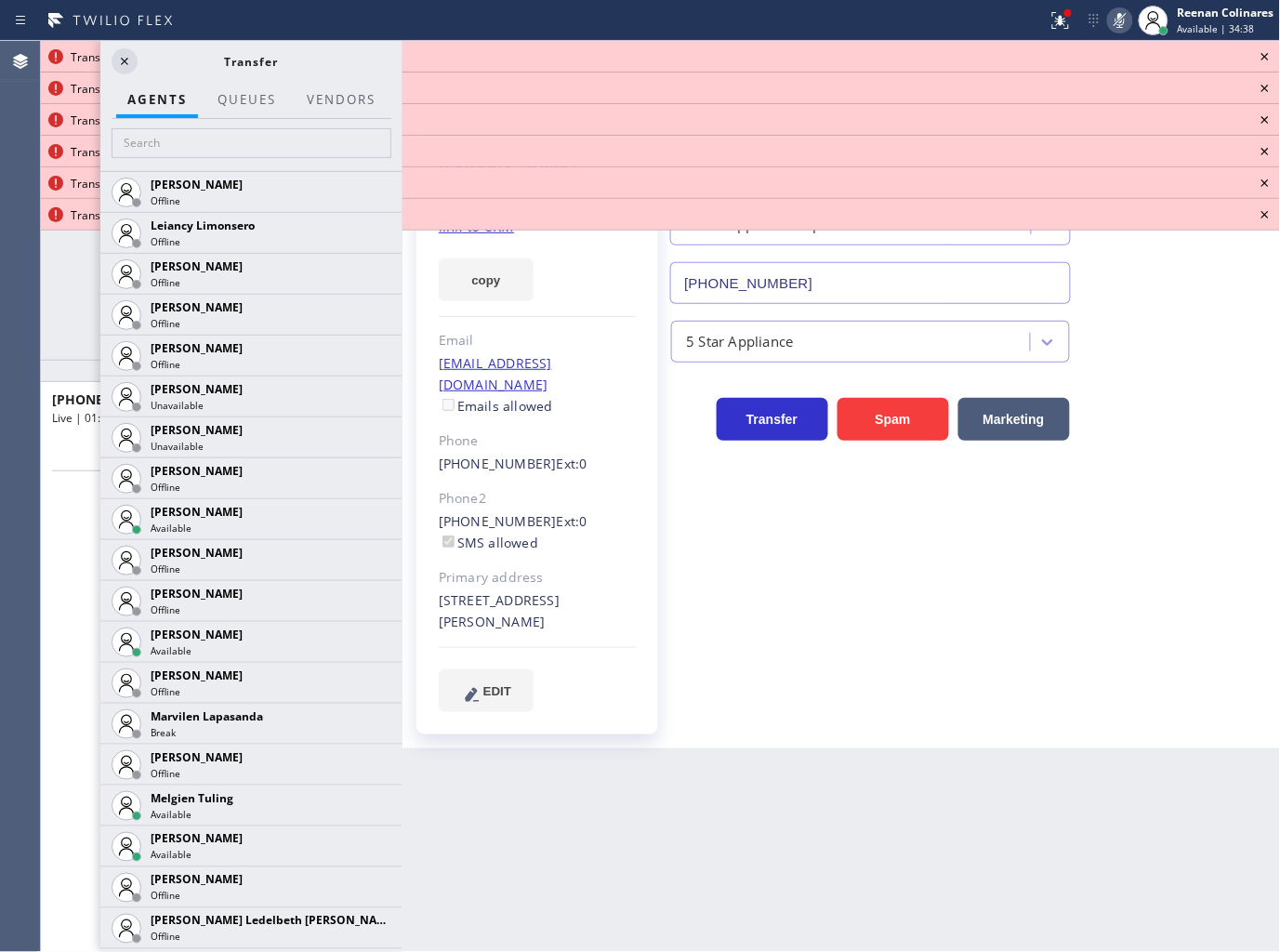
scroll to position [2737, 0]
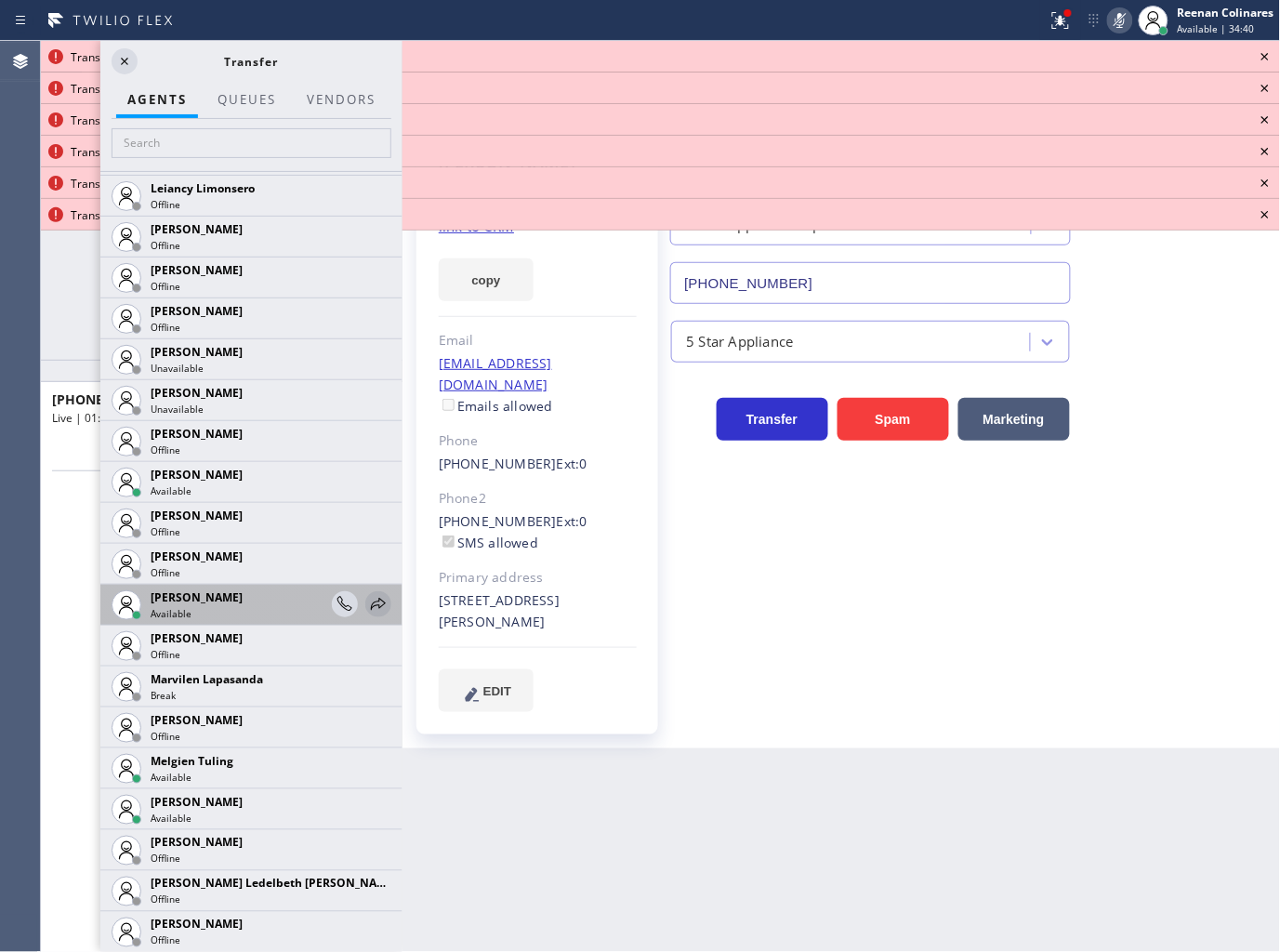
click at [367, 602] on icon at bounding box center [378, 604] width 22 height 22
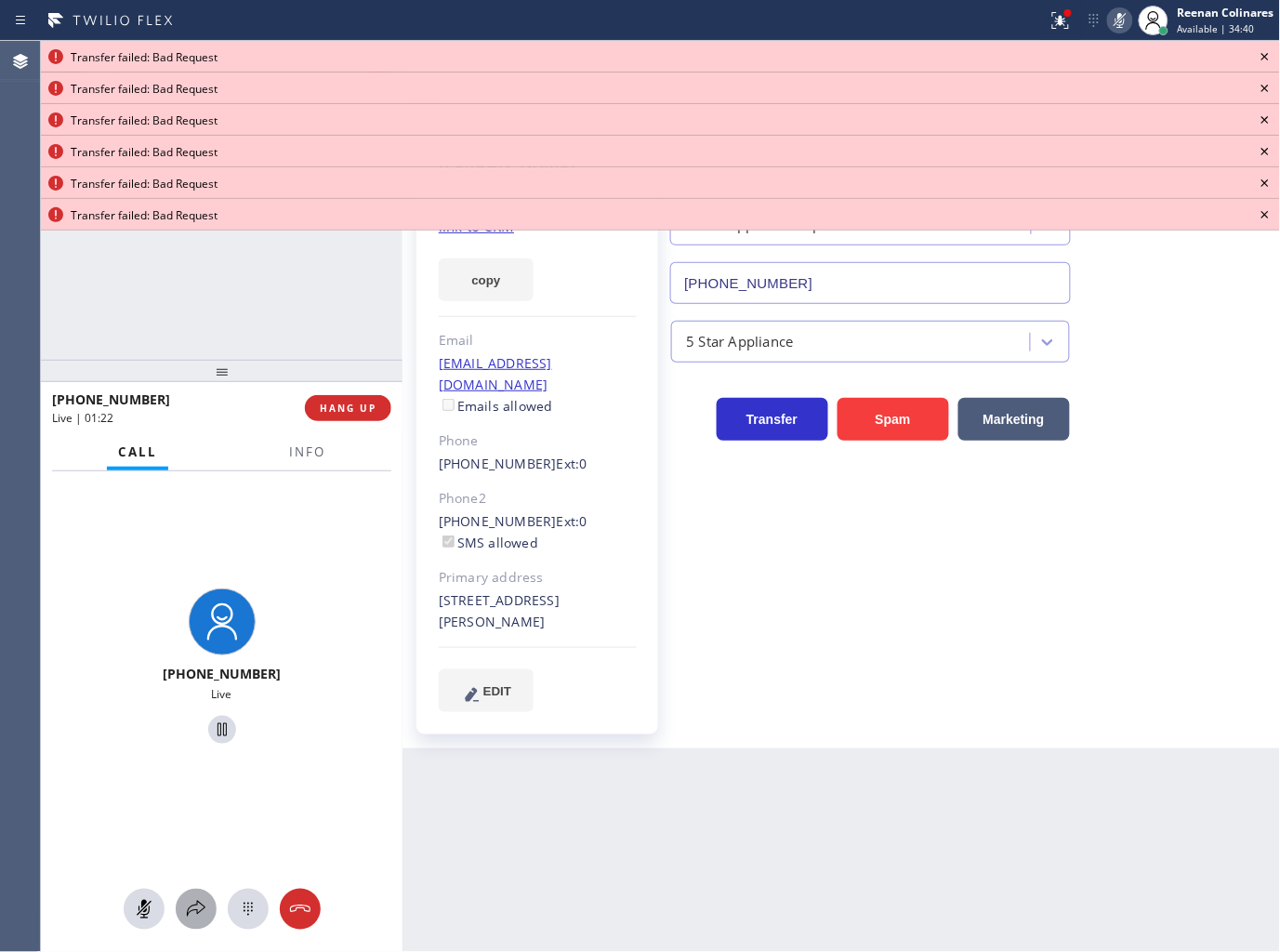
click at [200, 904] on icon at bounding box center [196, 909] width 22 height 22
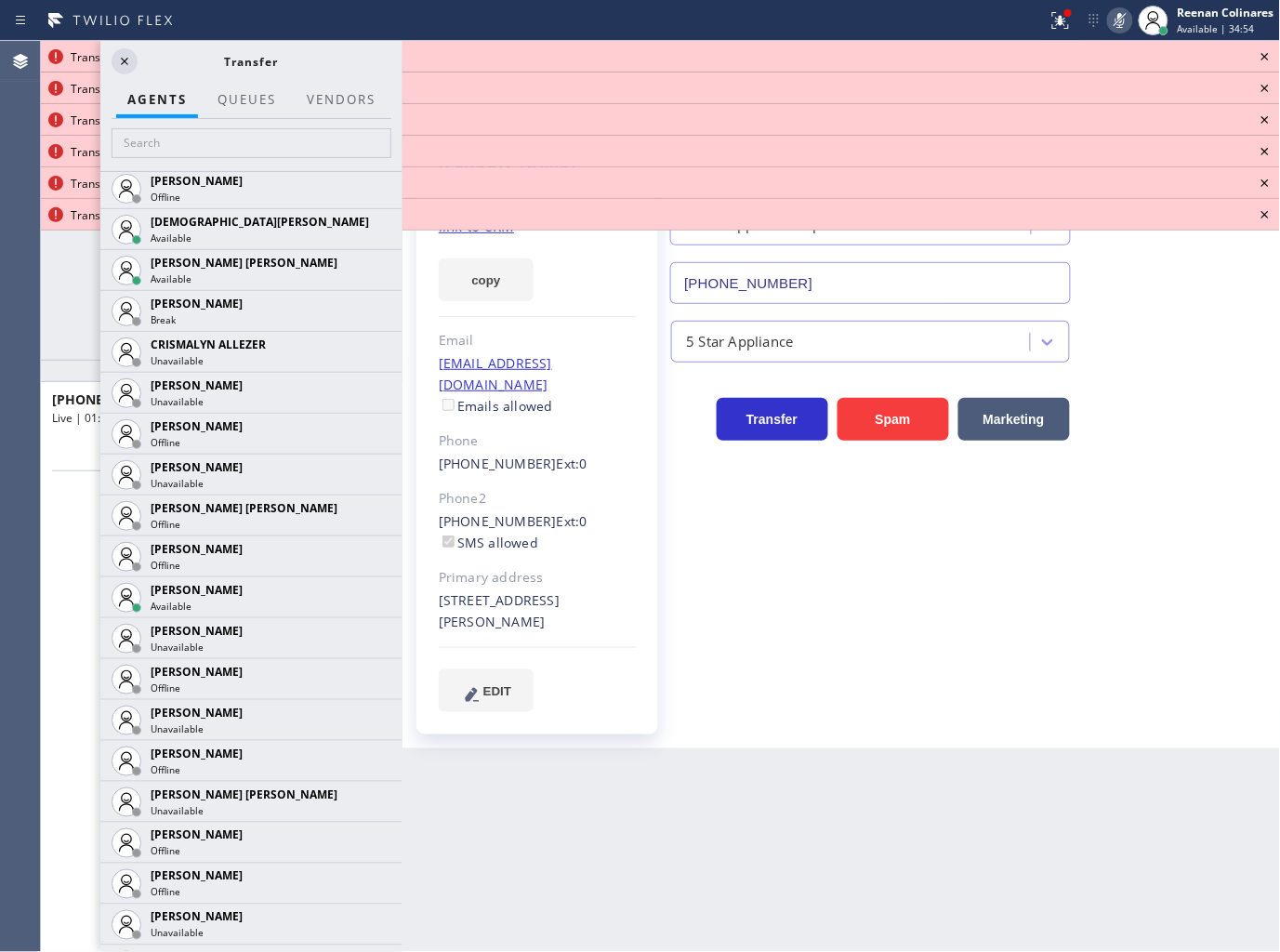
scroll to position [718, 0]
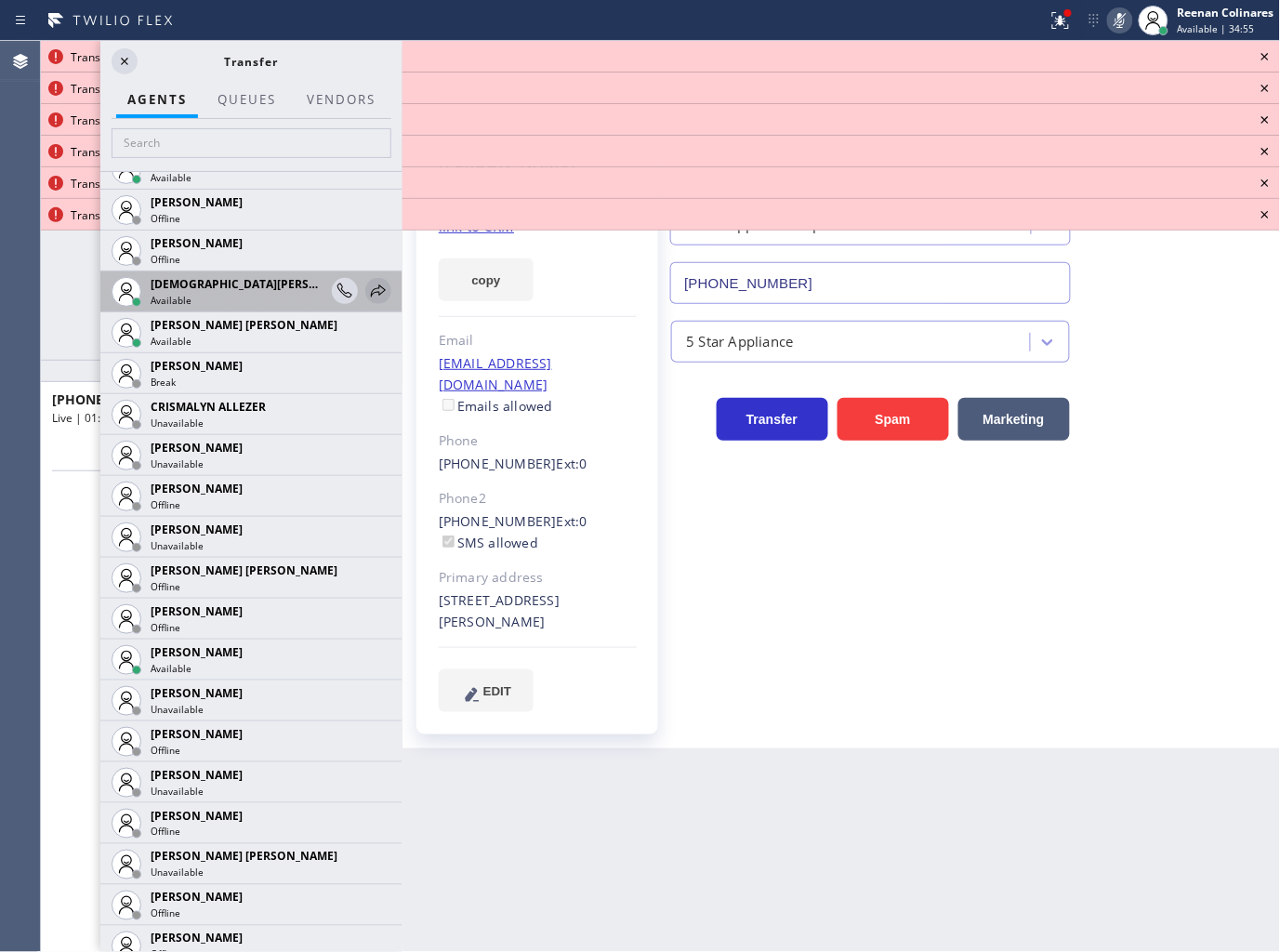
click at [367, 297] on icon at bounding box center [378, 290] width 22 height 22
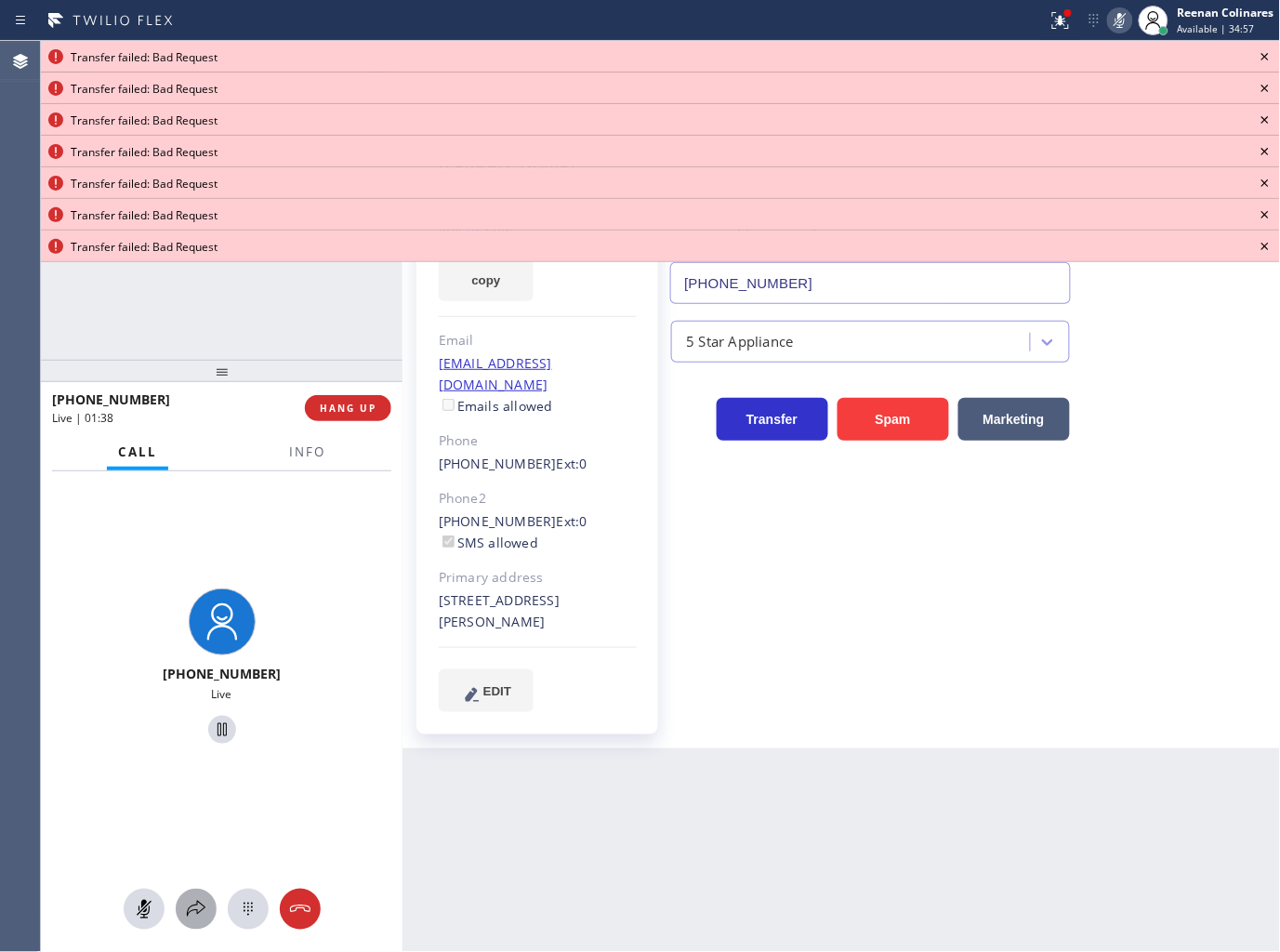
click at [205, 905] on icon at bounding box center [196, 909] width 22 height 22
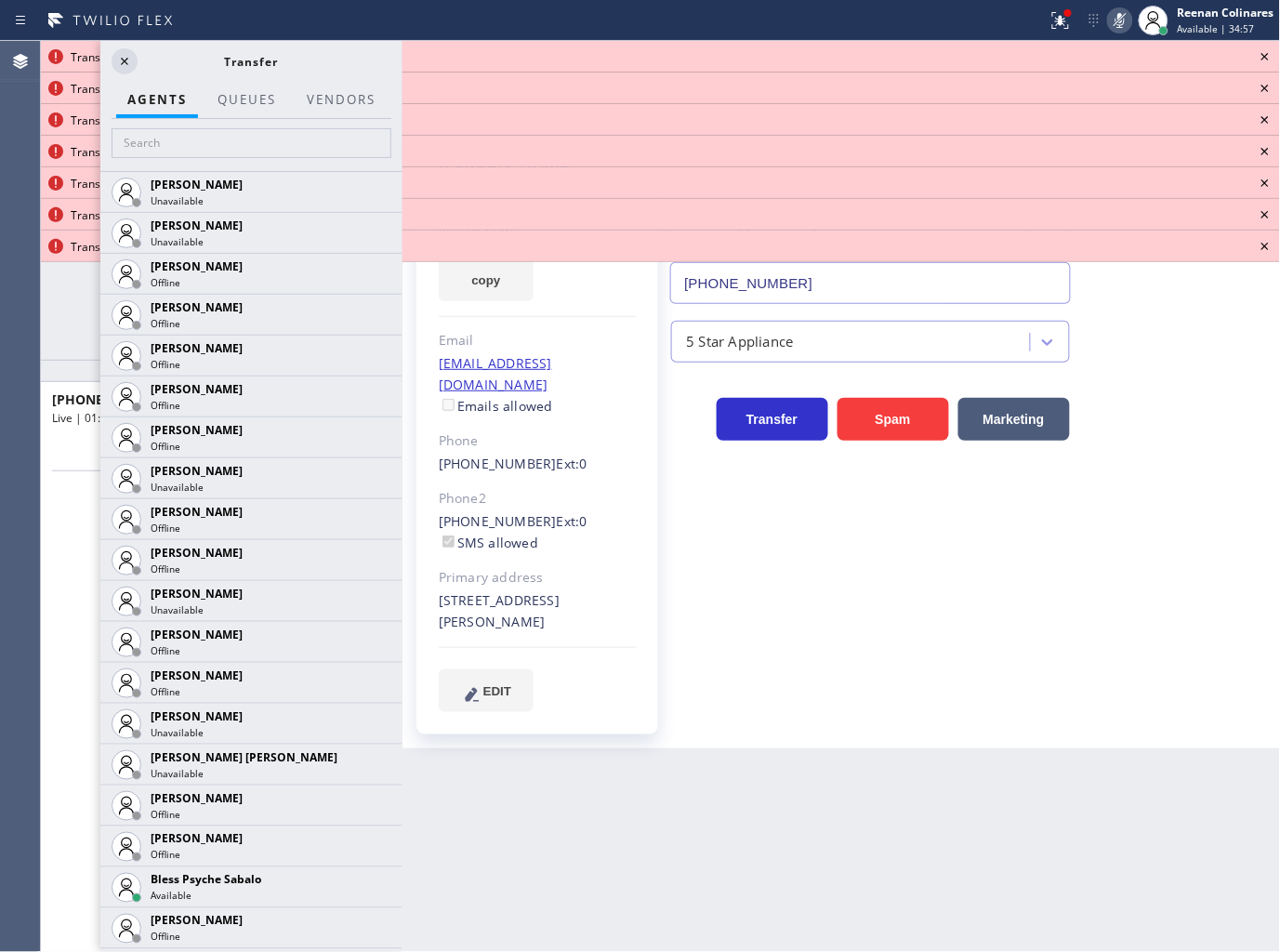
click at [1261, 61] on icon at bounding box center [1265, 57] width 22 height 22
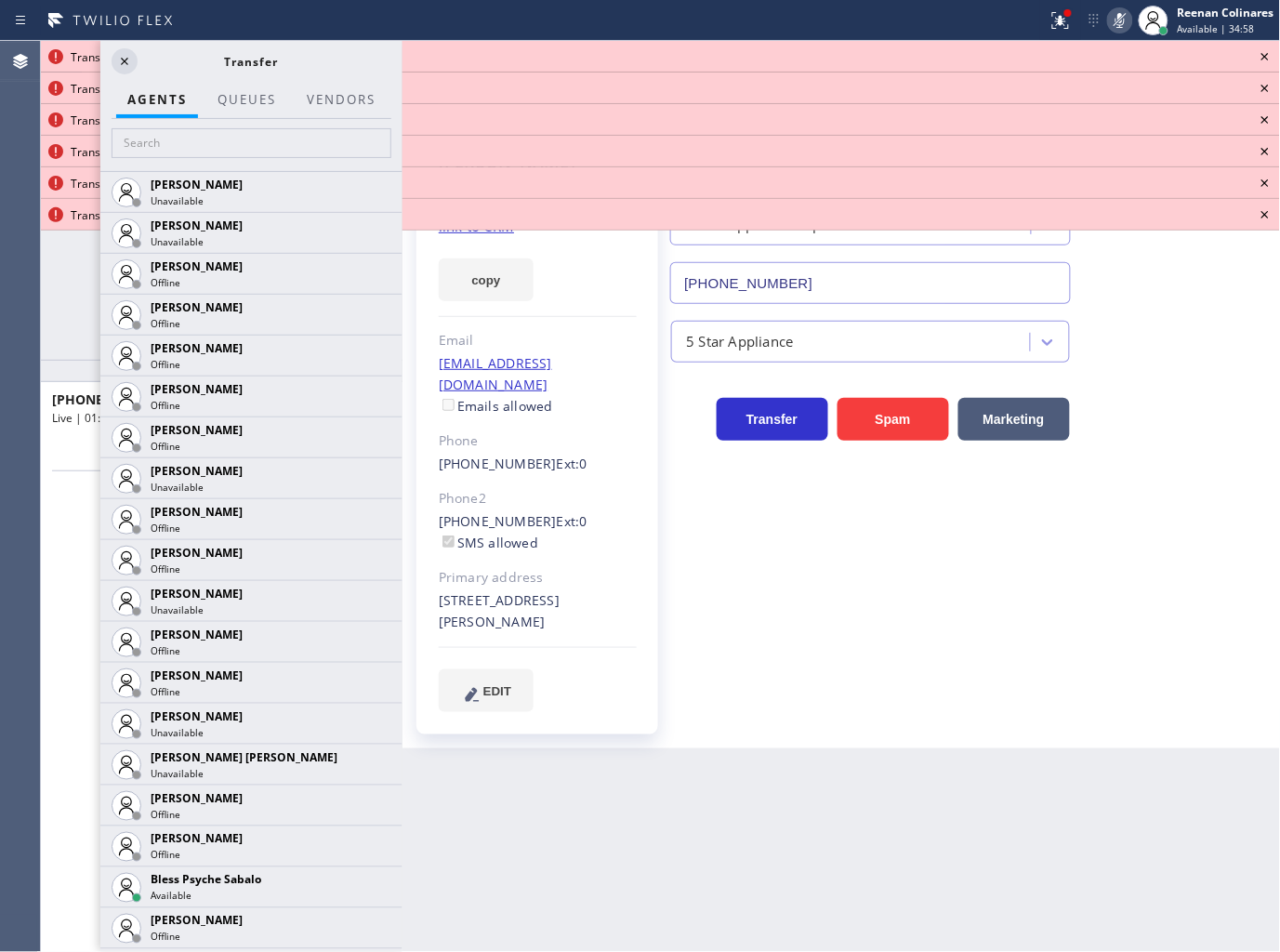
click at [1261, 61] on icon at bounding box center [1265, 57] width 22 height 22
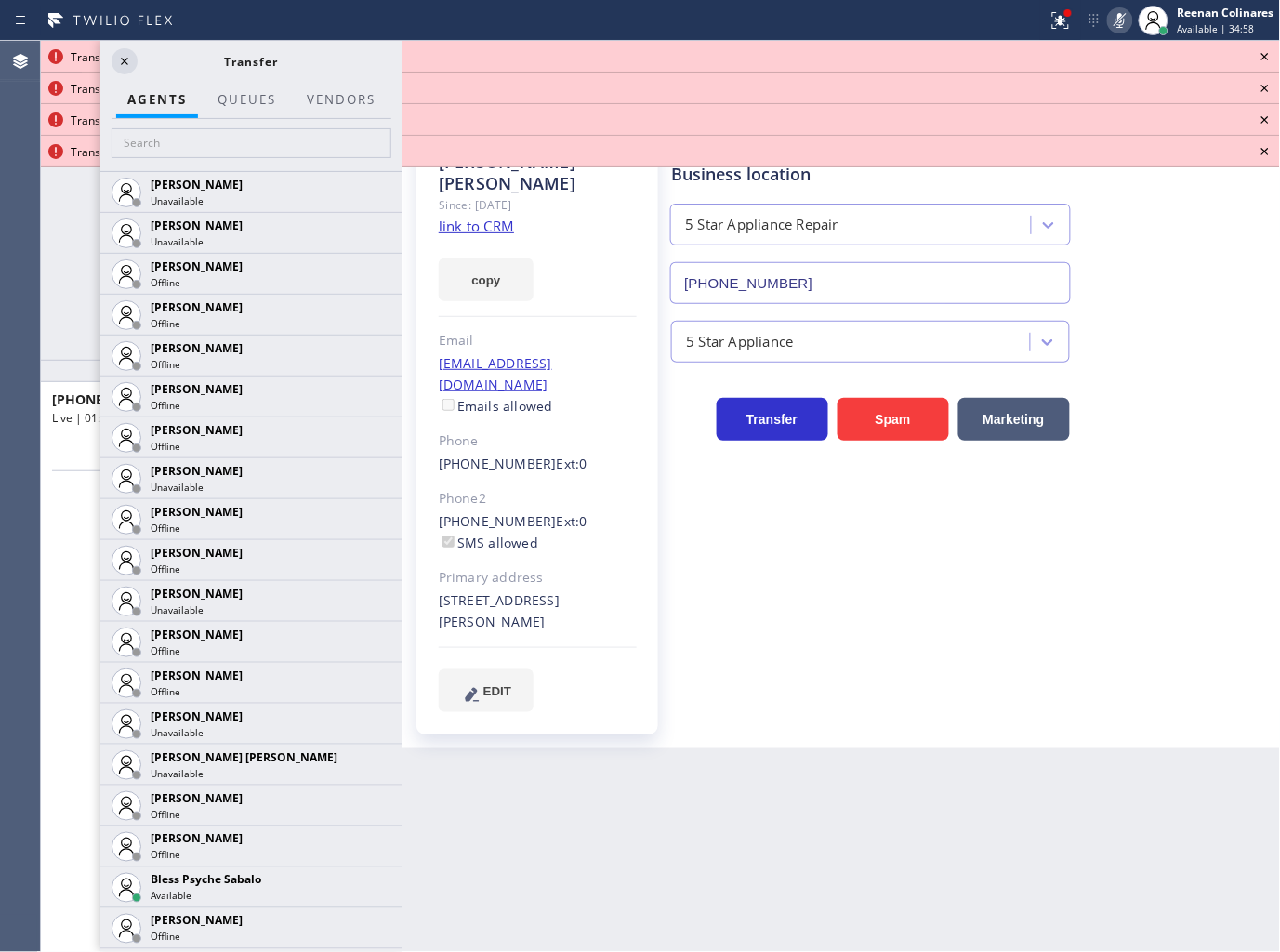
click at [1261, 61] on icon at bounding box center [1265, 57] width 22 height 22
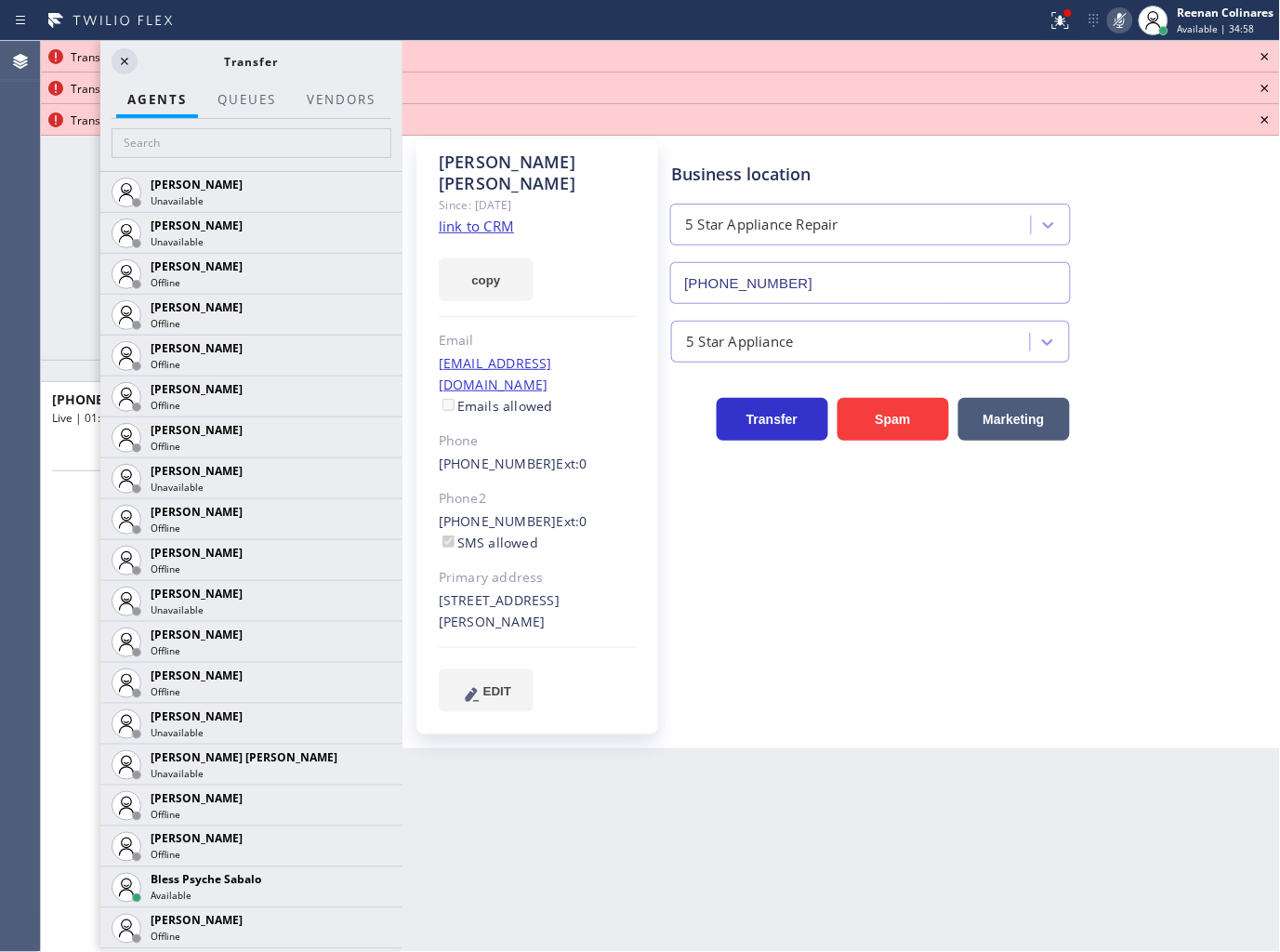
click at [1261, 60] on icon at bounding box center [1265, 57] width 22 height 22
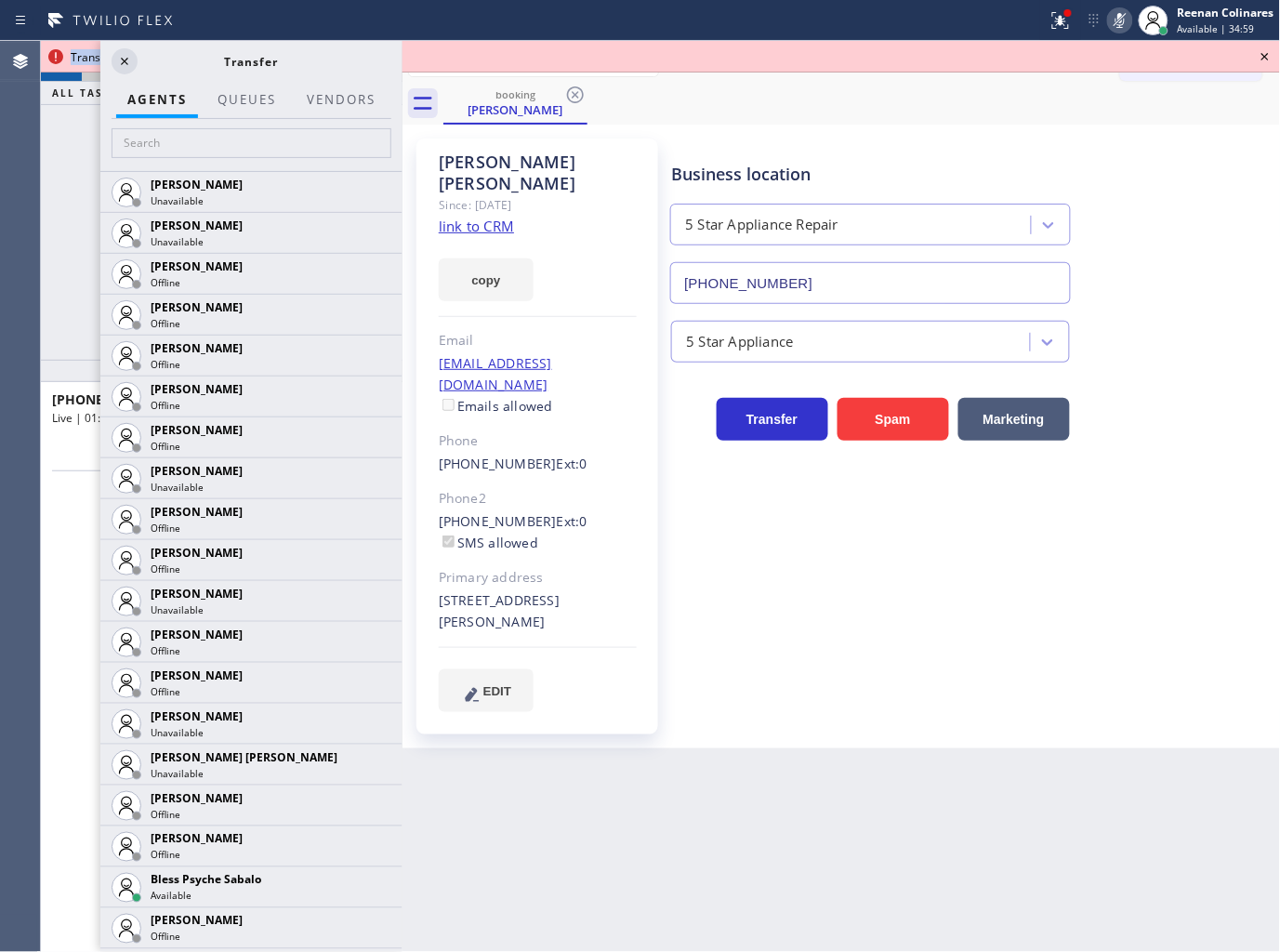
click at [1261, 59] on icon at bounding box center [1265, 57] width 22 height 22
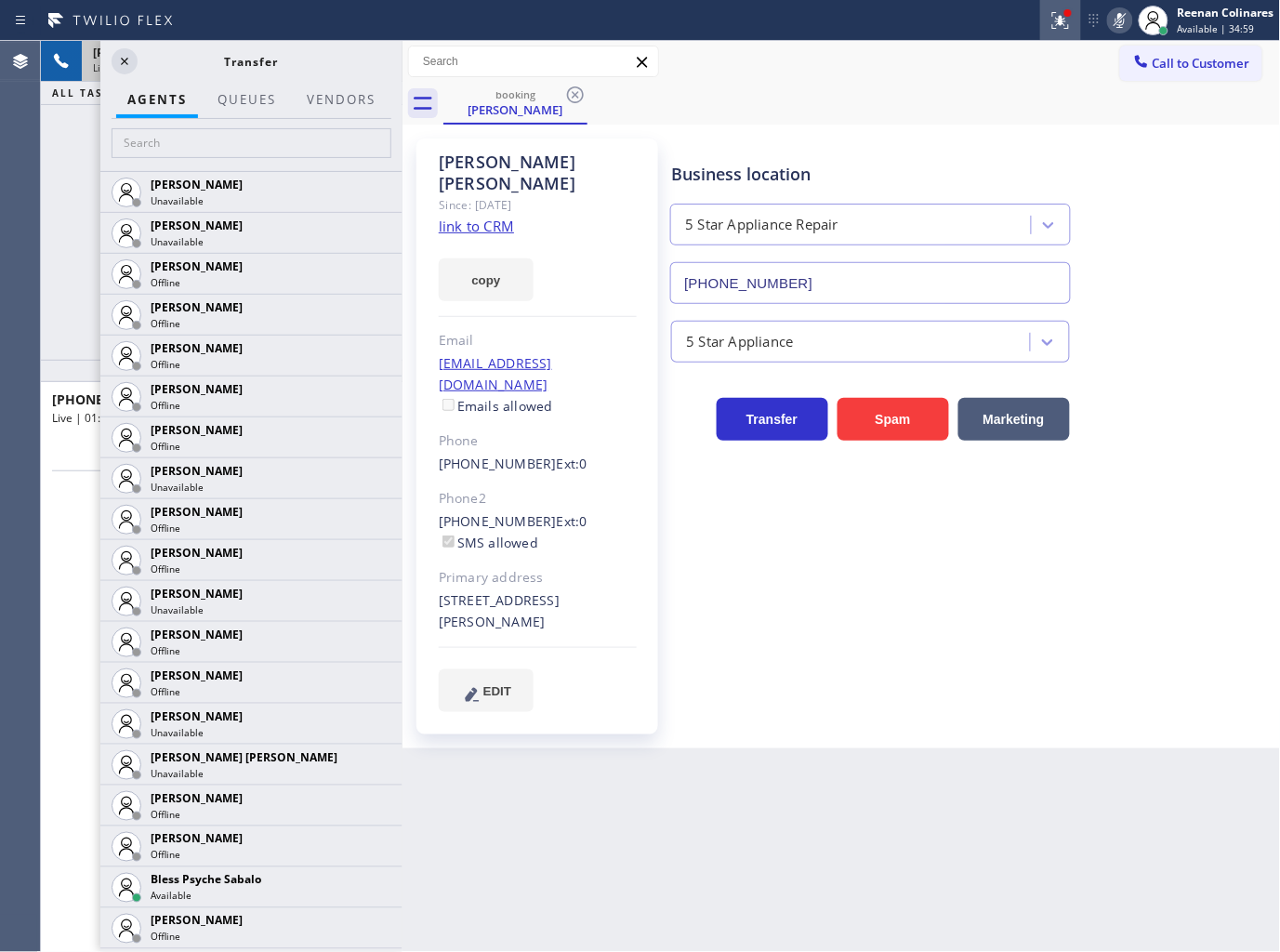
click at [1072, 20] on div at bounding box center [1061, 20] width 41 height 22
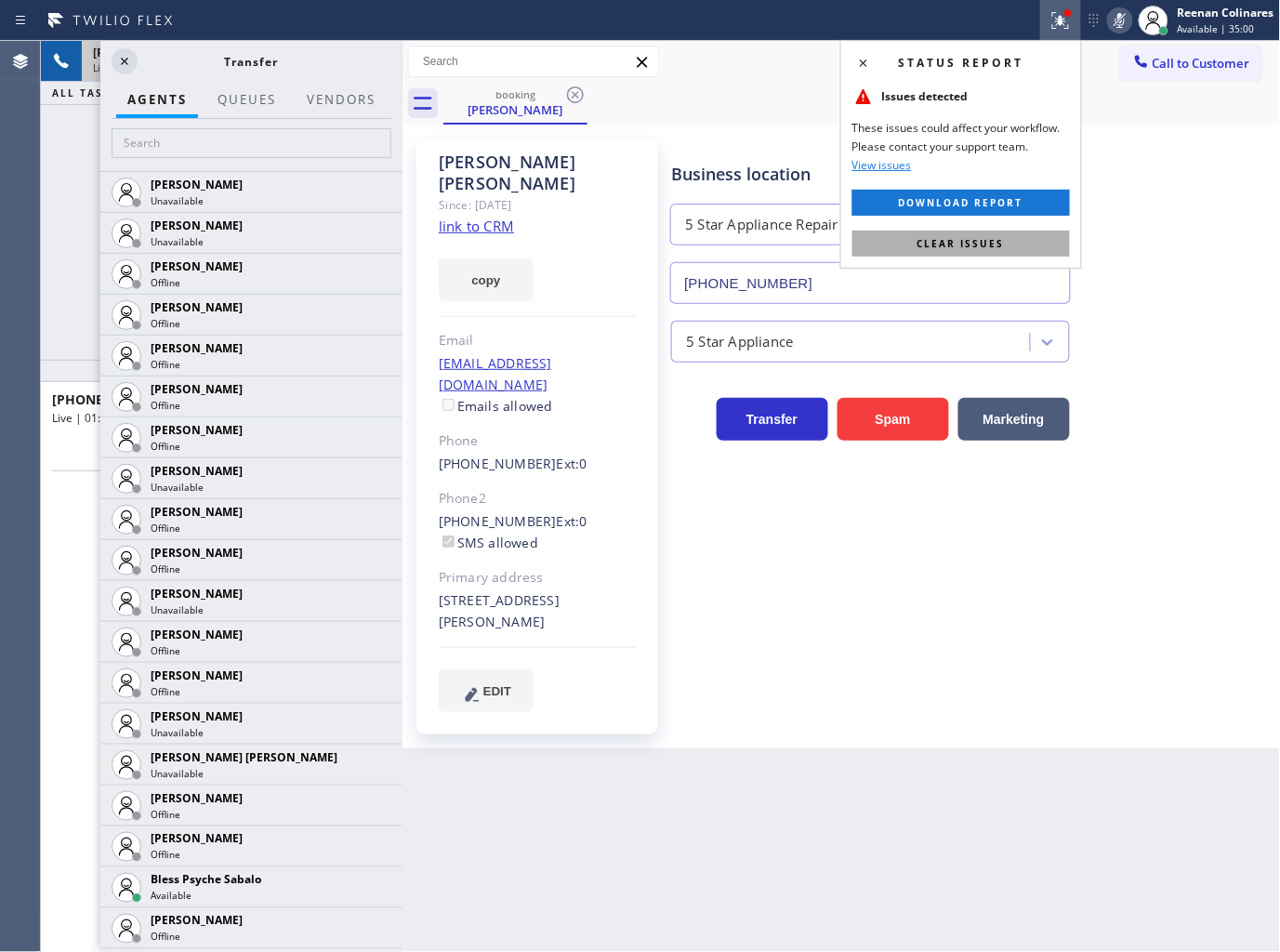
click at [1012, 244] on button "Clear issues" at bounding box center [961, 243] width 217 height 26
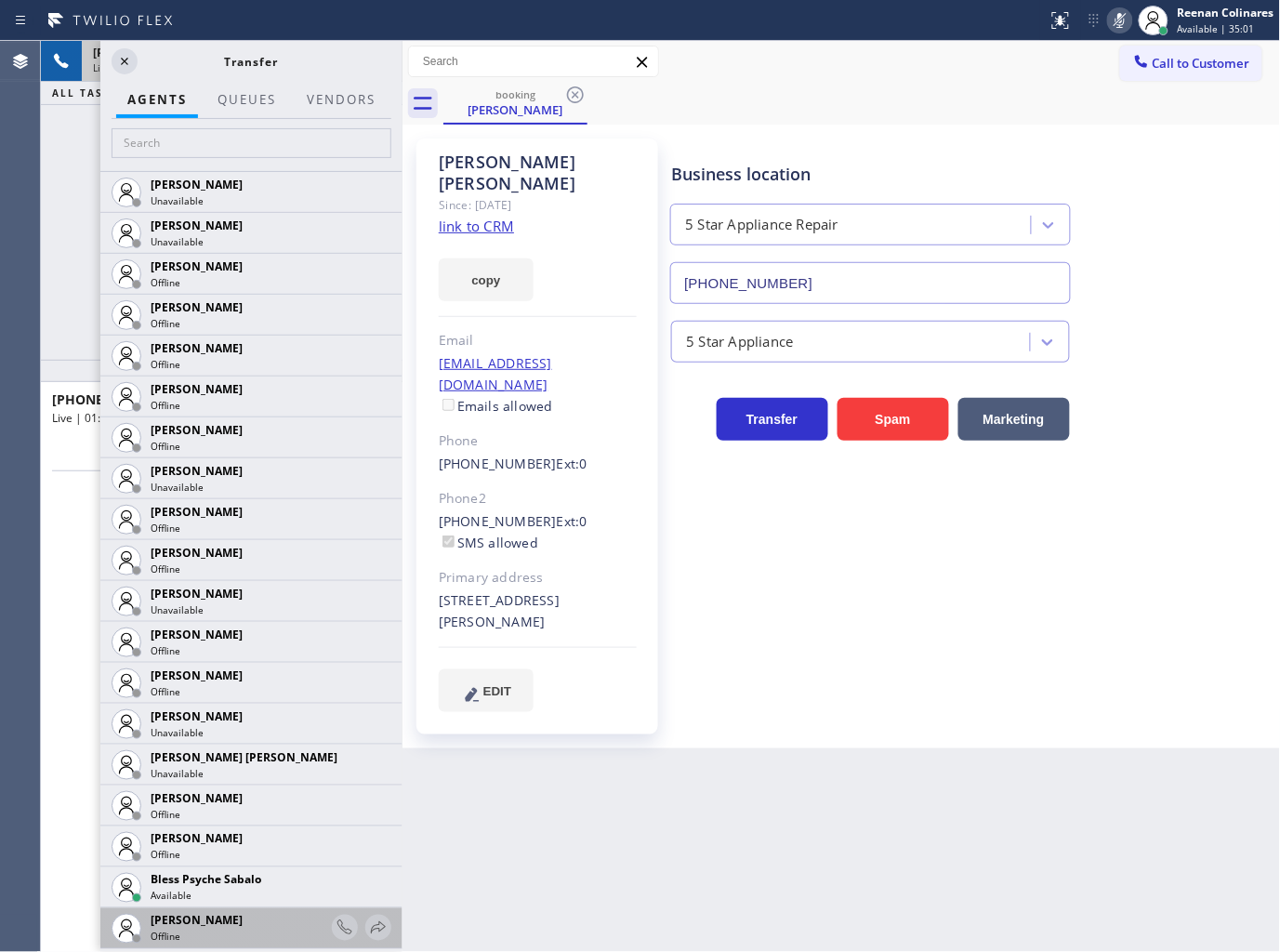
scroll to position [413, 0]
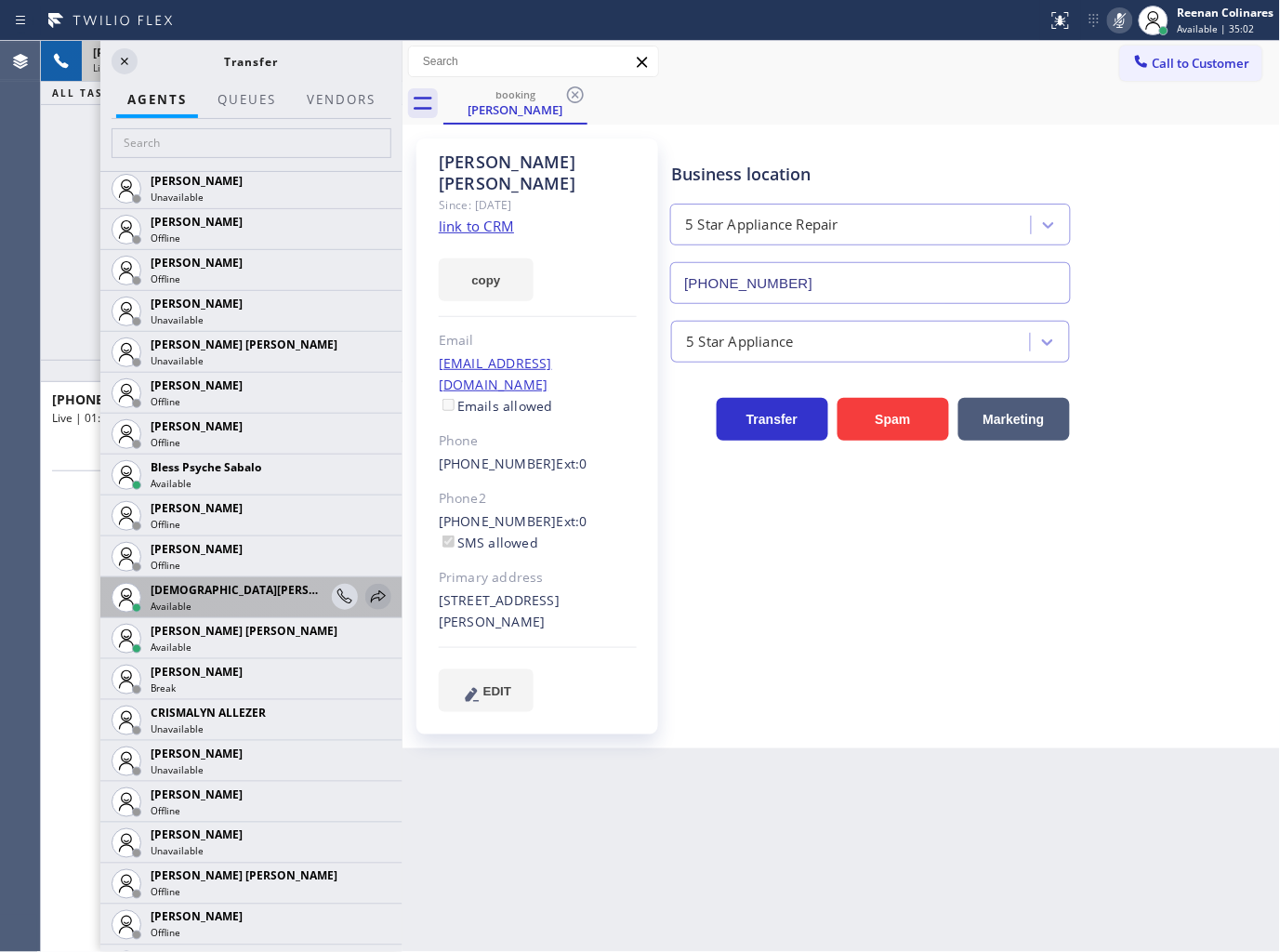
click at [367, 593] on icon at bounding box center [378, 597] width 22 height 22
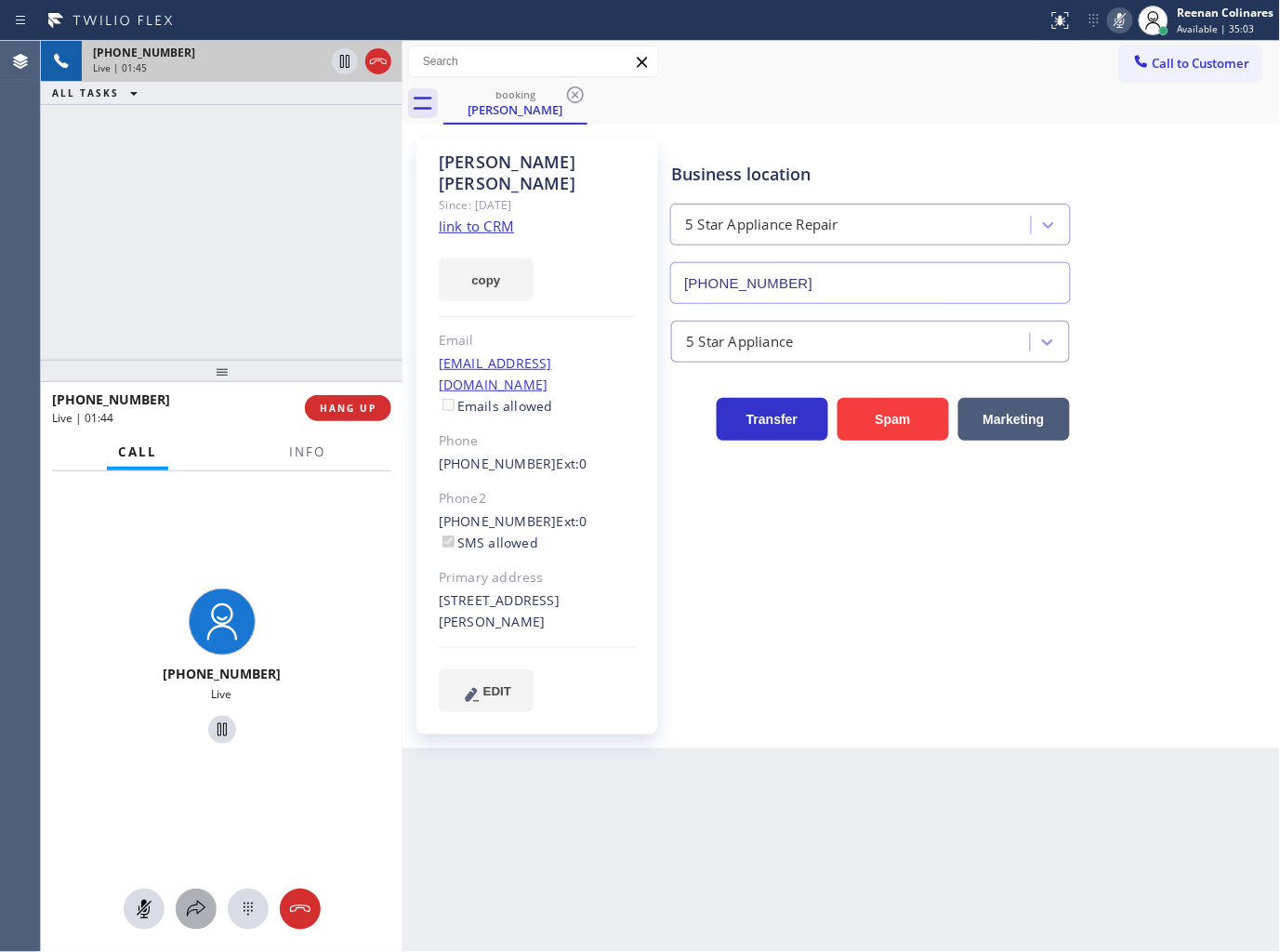
click at [198, 902] on icon at bounding box center [196, 909] width 22 height 22
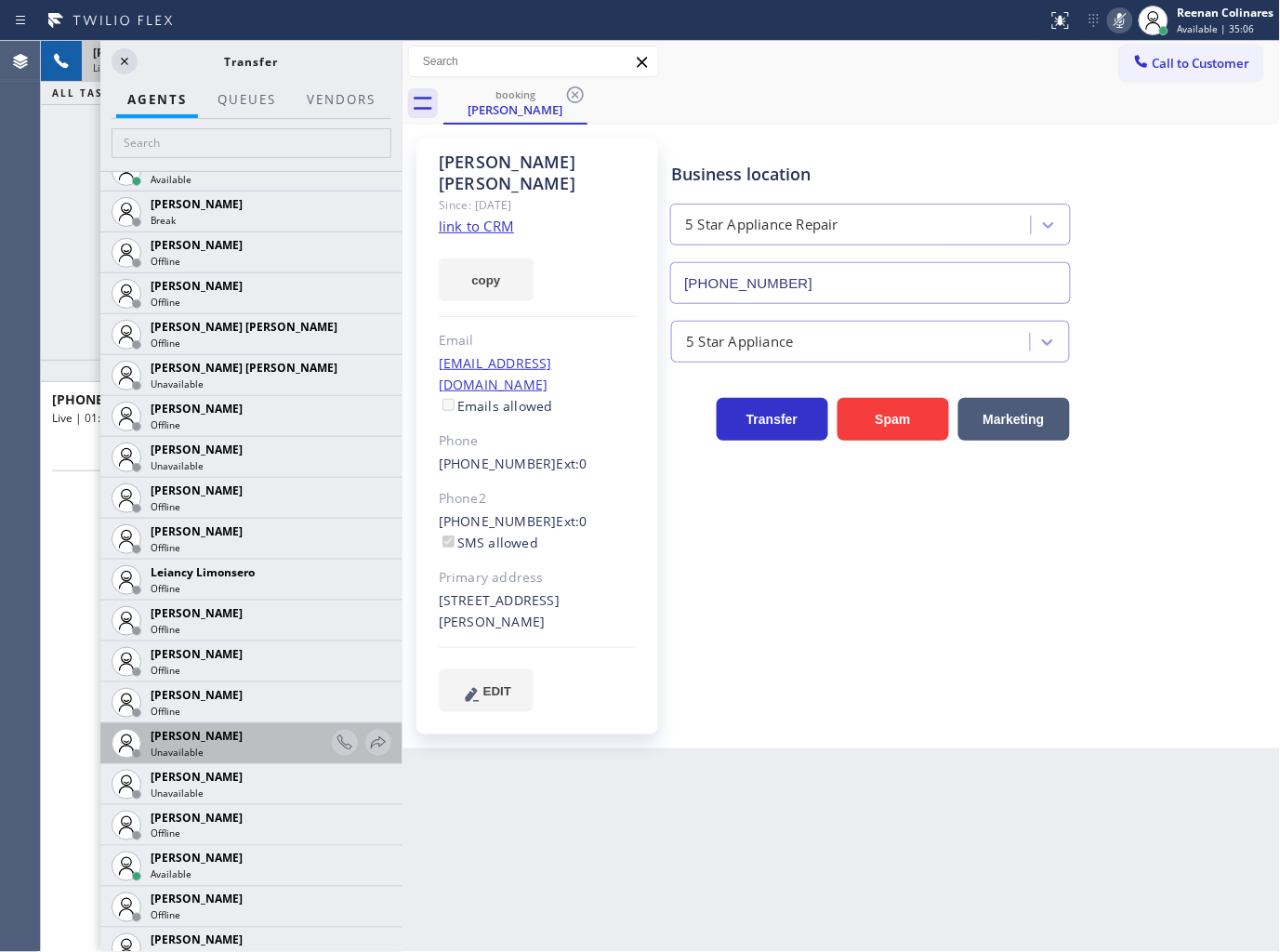
scroll to position [2644, 0]
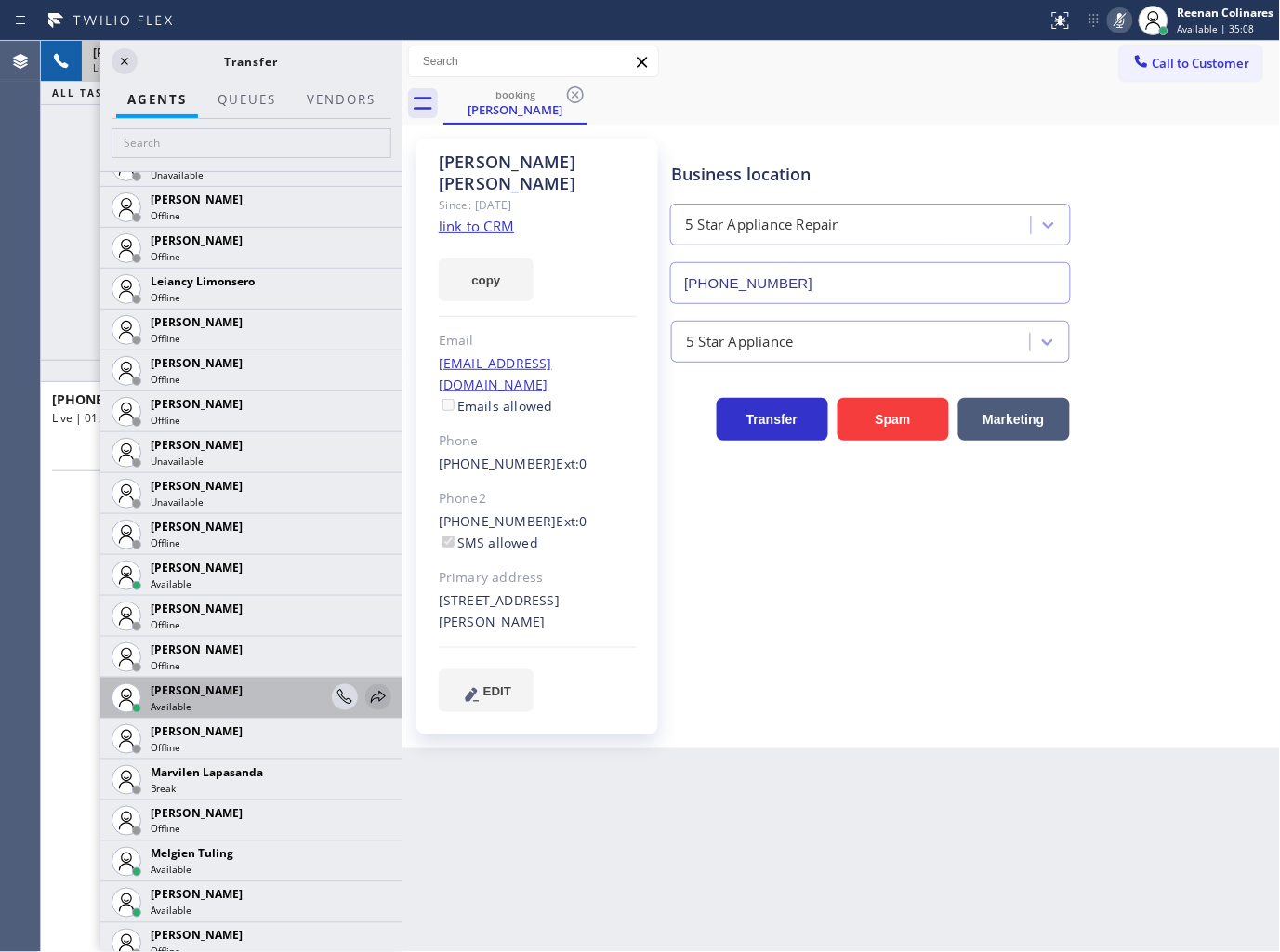
click at [371, 694] on icon at bounding box center [378, 697] width 15 height 12
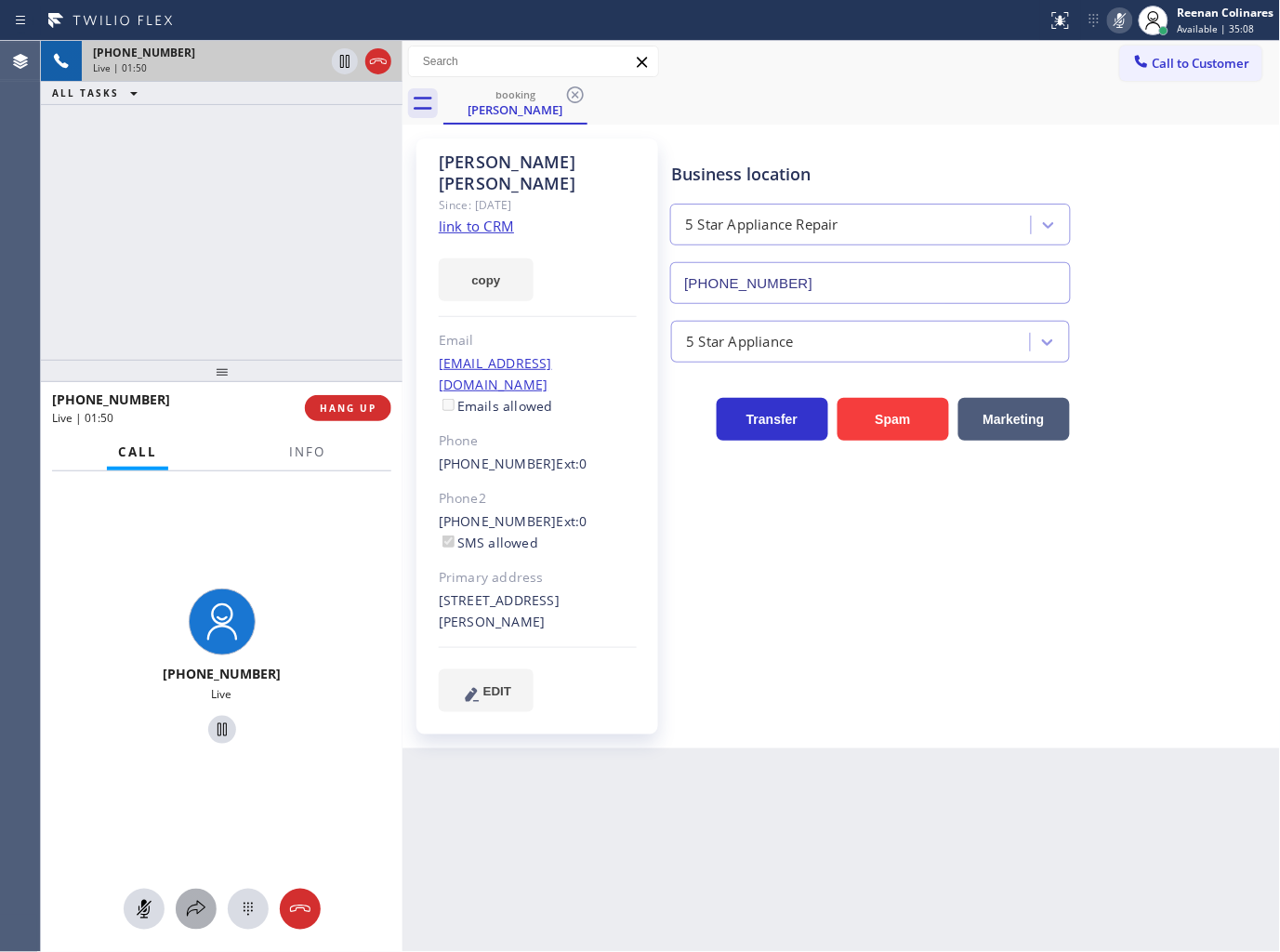
click at [191, 923] on button at bounding box center [196, 909] width 41 height 41
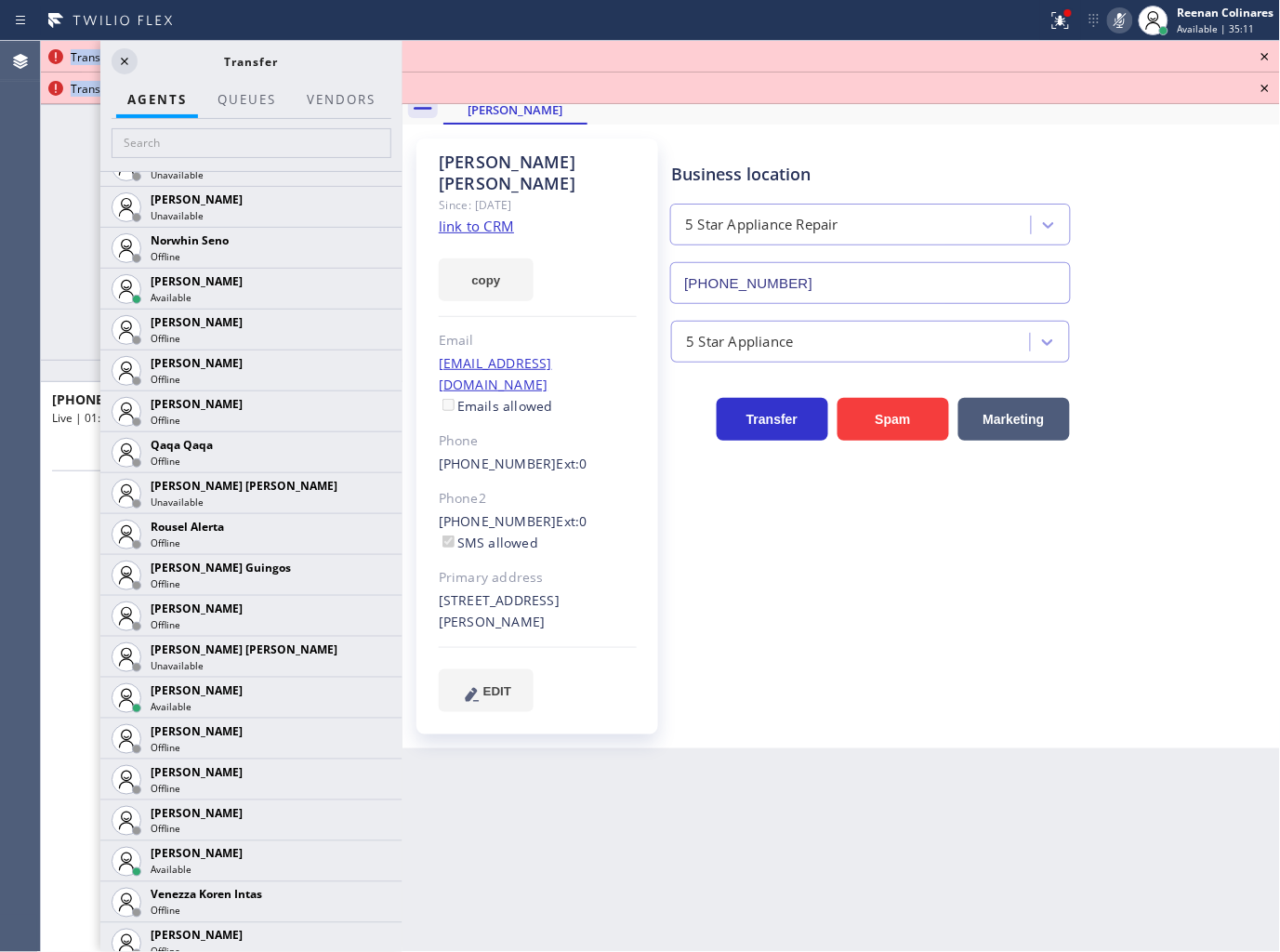
scroll to position [3130, 0]
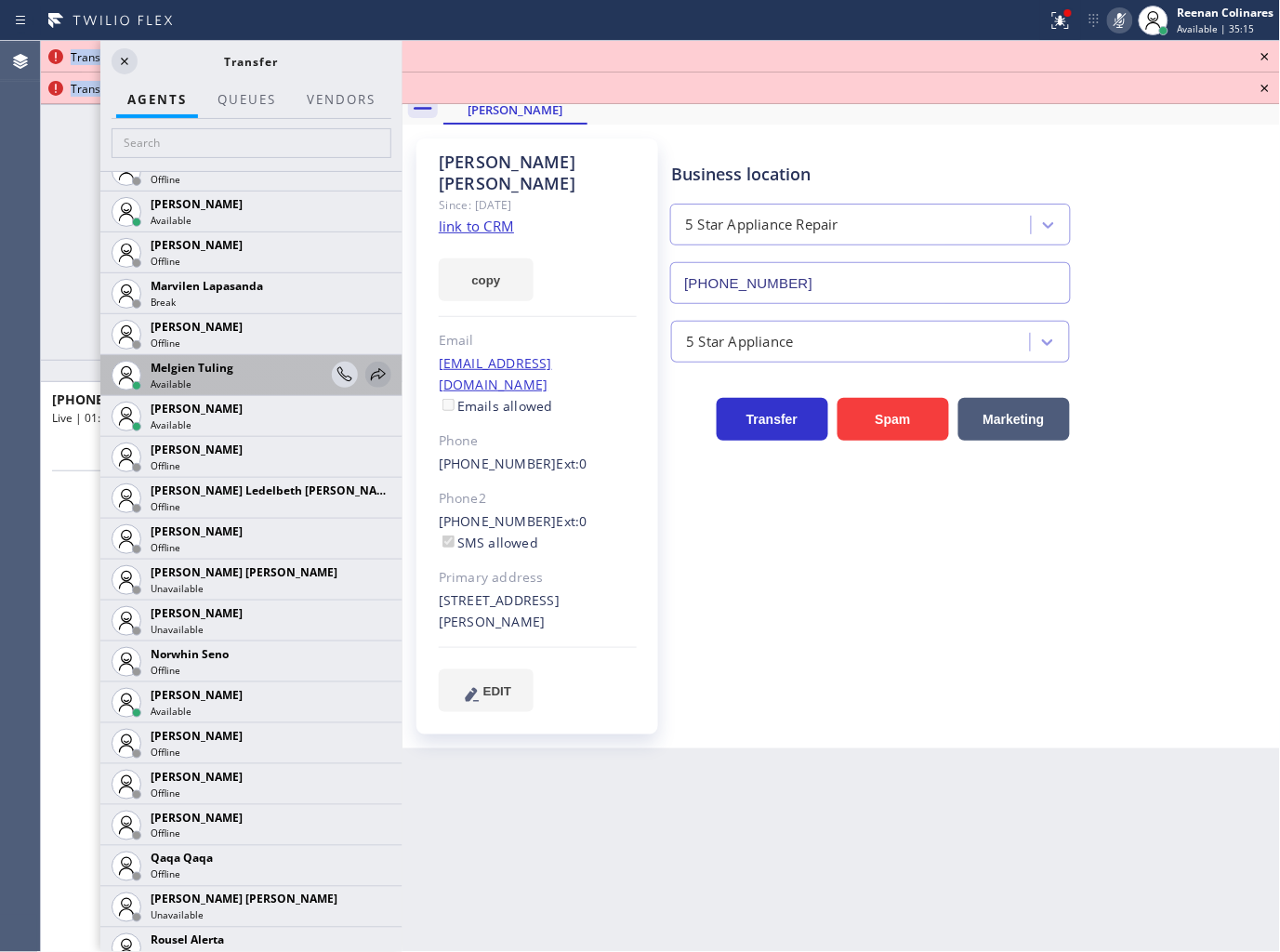
click at [367, 374] on icon at bounding box center [378, 374] width 22 height 22
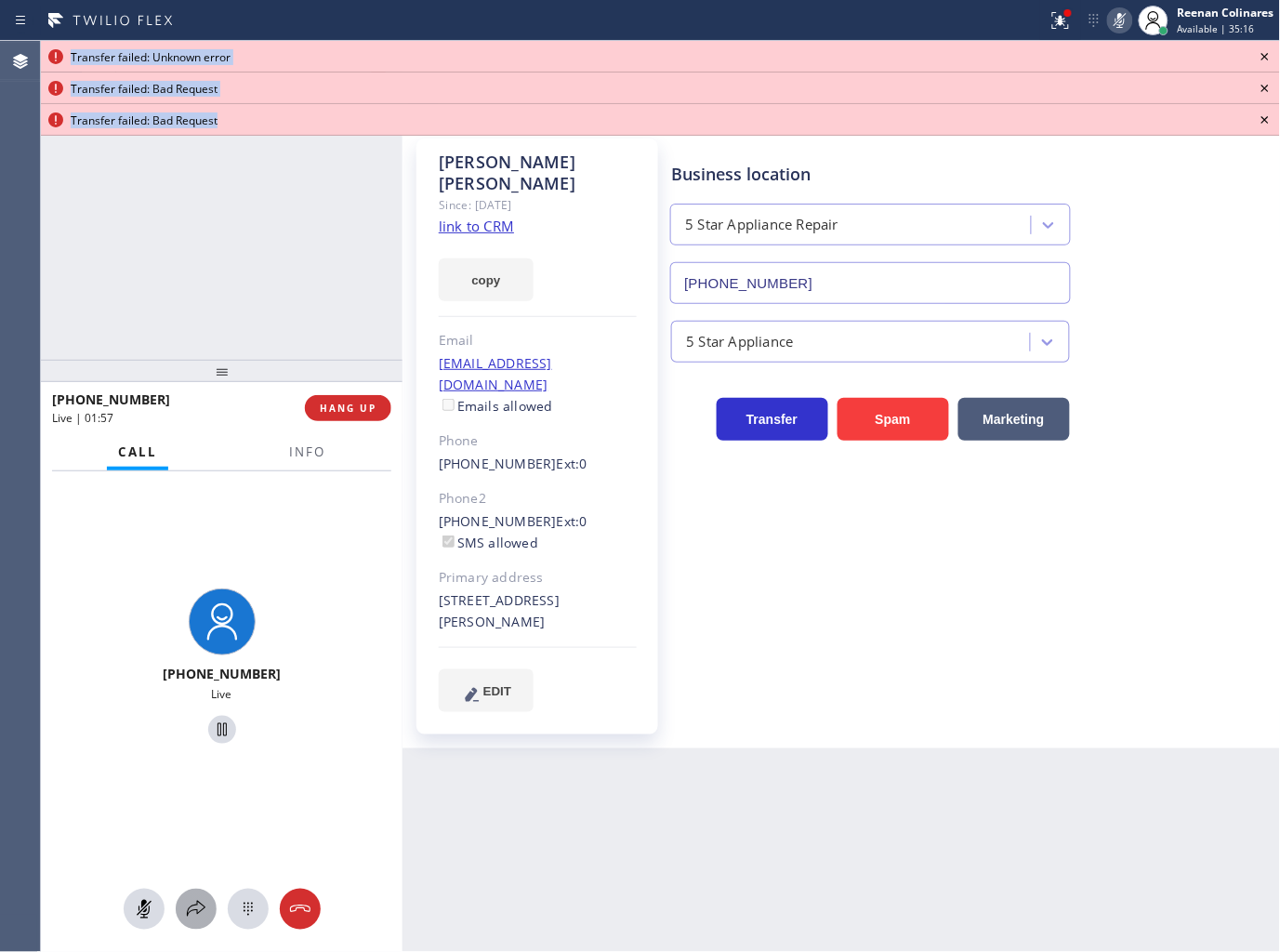
click at [198, 903] on icon at bounding box center [196, 909] width 19 height 16
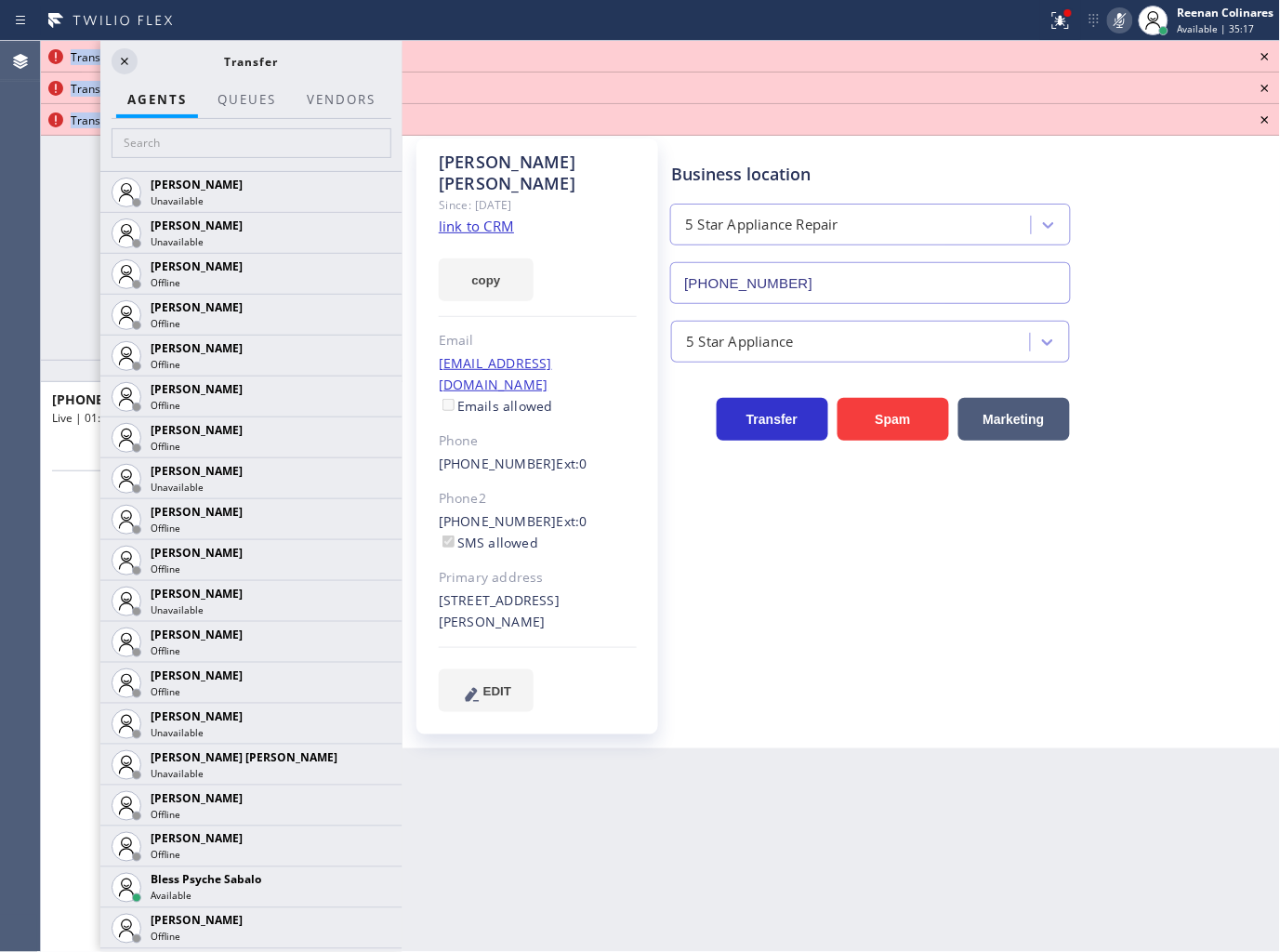
click at [1270, 59] on icon at bounding box center [1265, 57] width 22 height 22
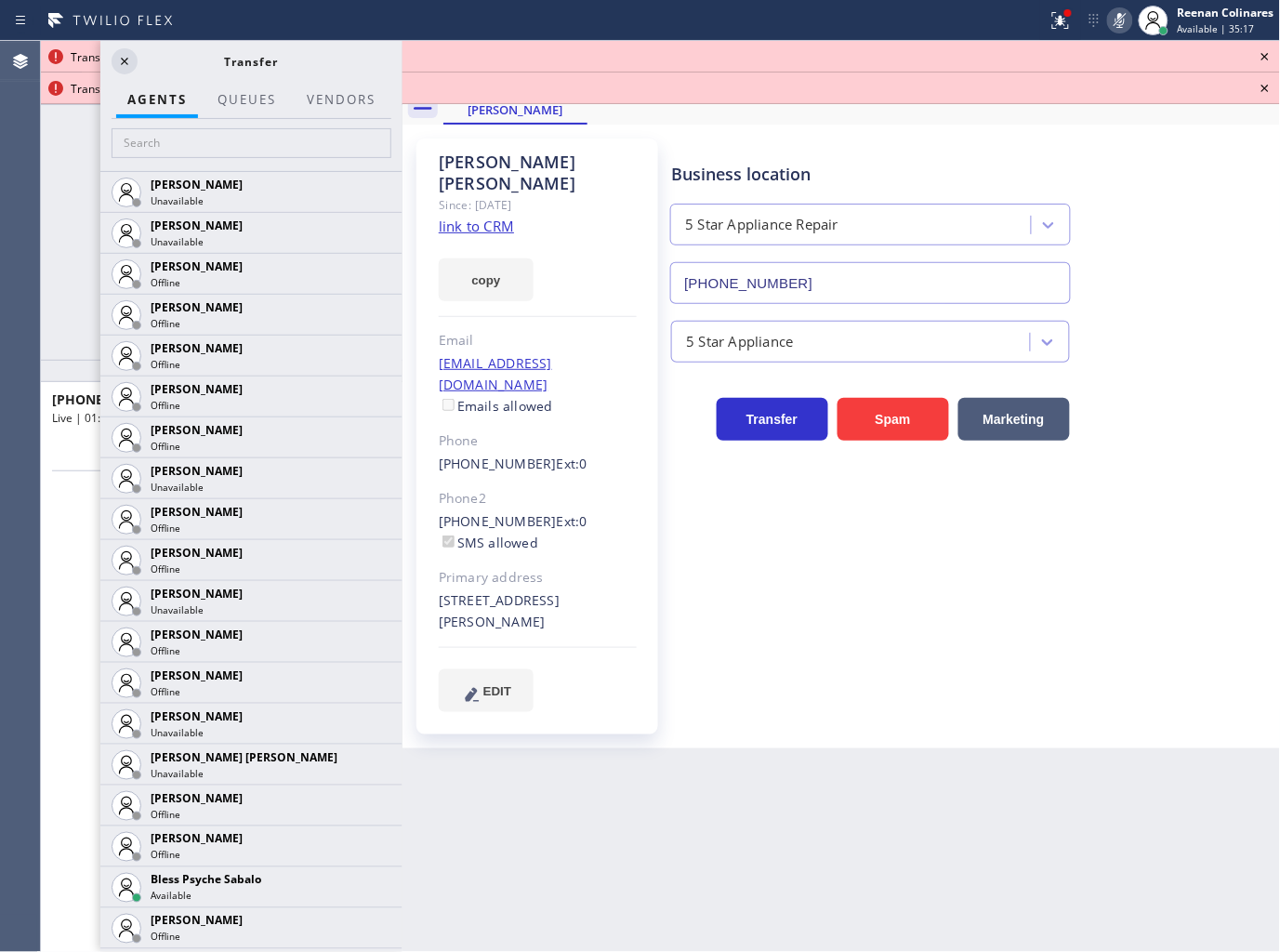
click at [1270, 59] on icon at bounding box center [1265, 57] width 22 height 22
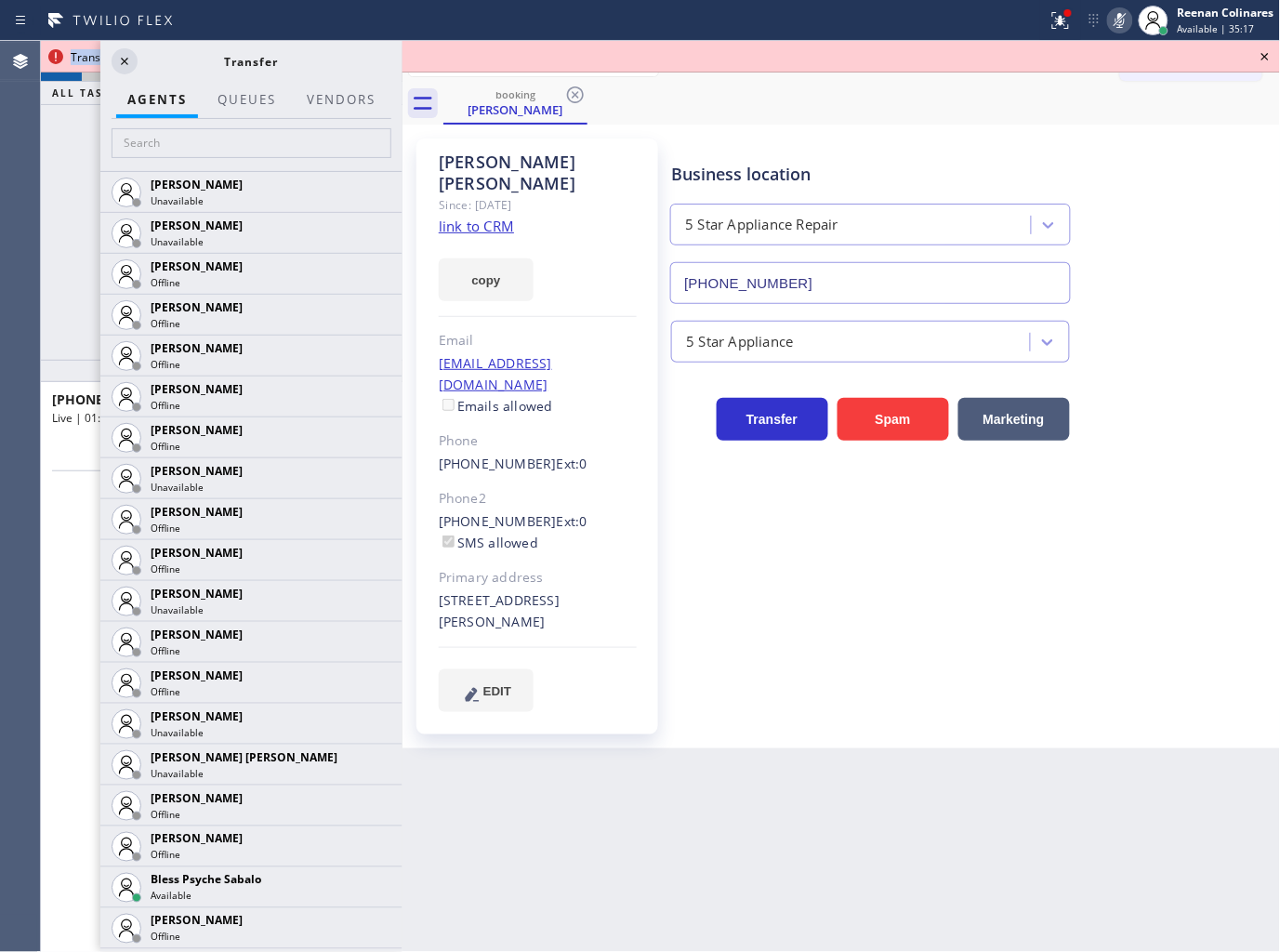
click at [1270, 59] on icon at bounding box center [1265, 57] width 22 height 22
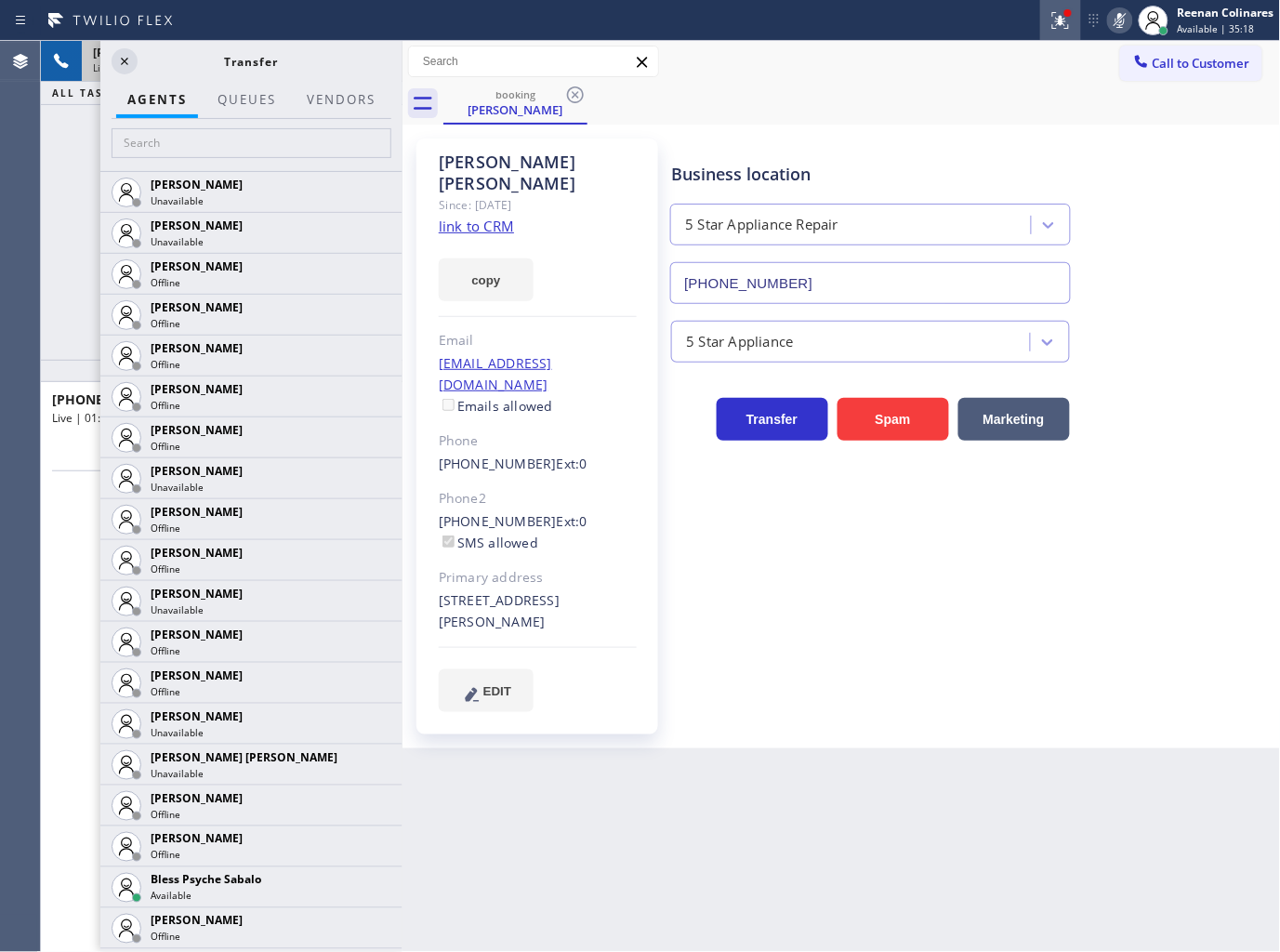
click at [1061, 20] on icon at bounding box center [1058, 18] width 11 height 13
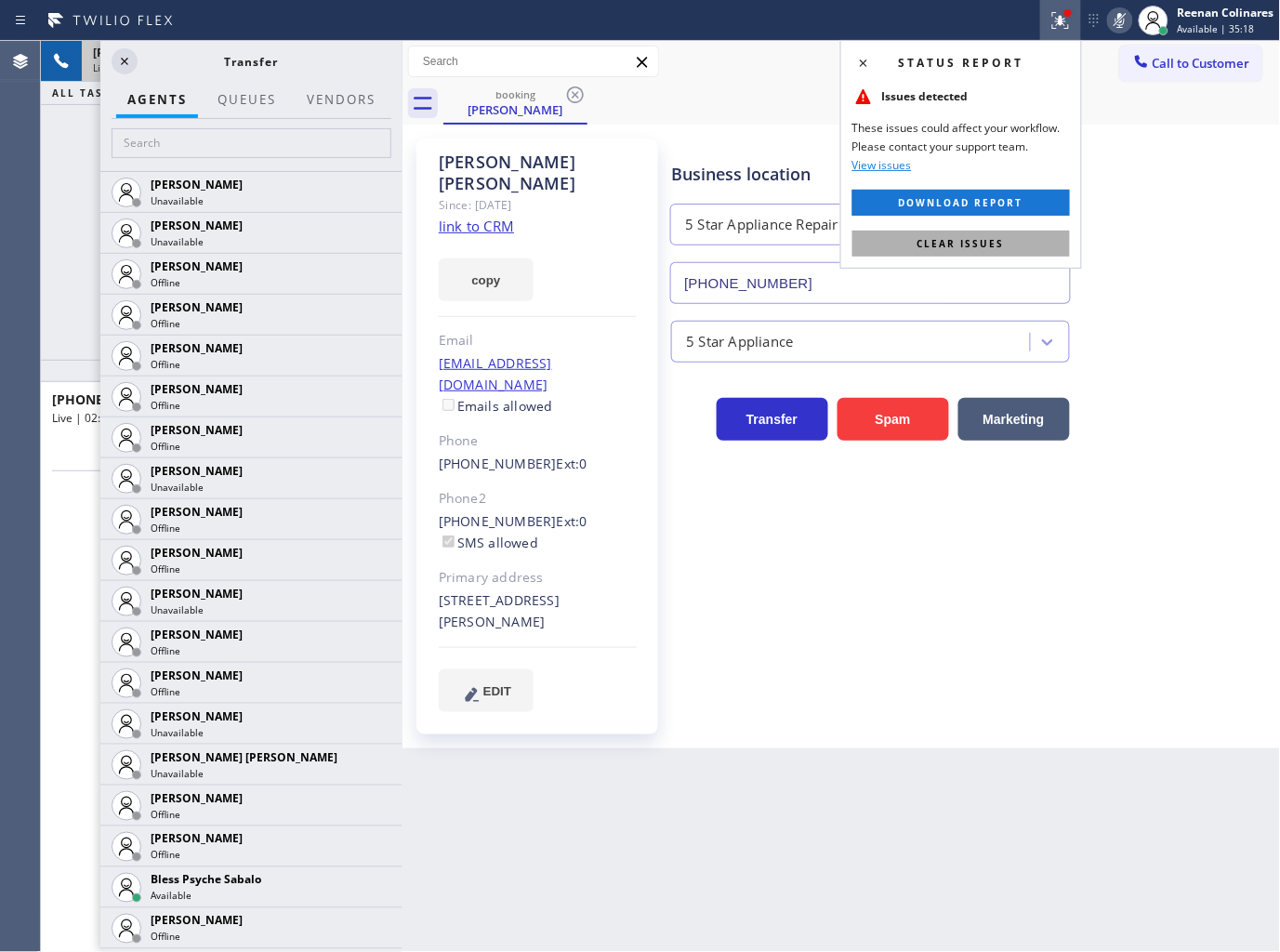
click at [1000, 241] on span "Clear issues" at bounding box center [962, 243] width 88 height 13
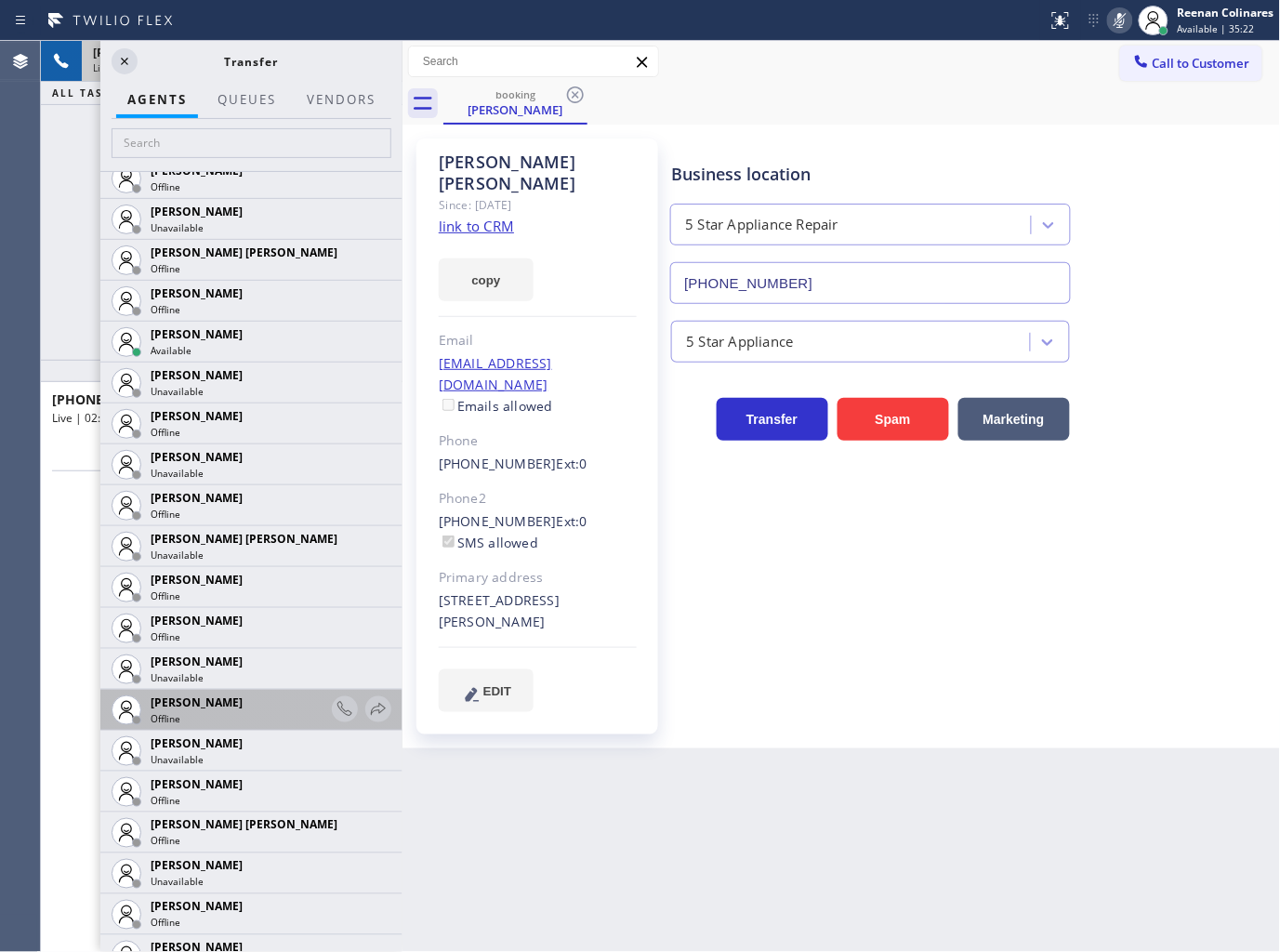
scroll to position [1136, 0]
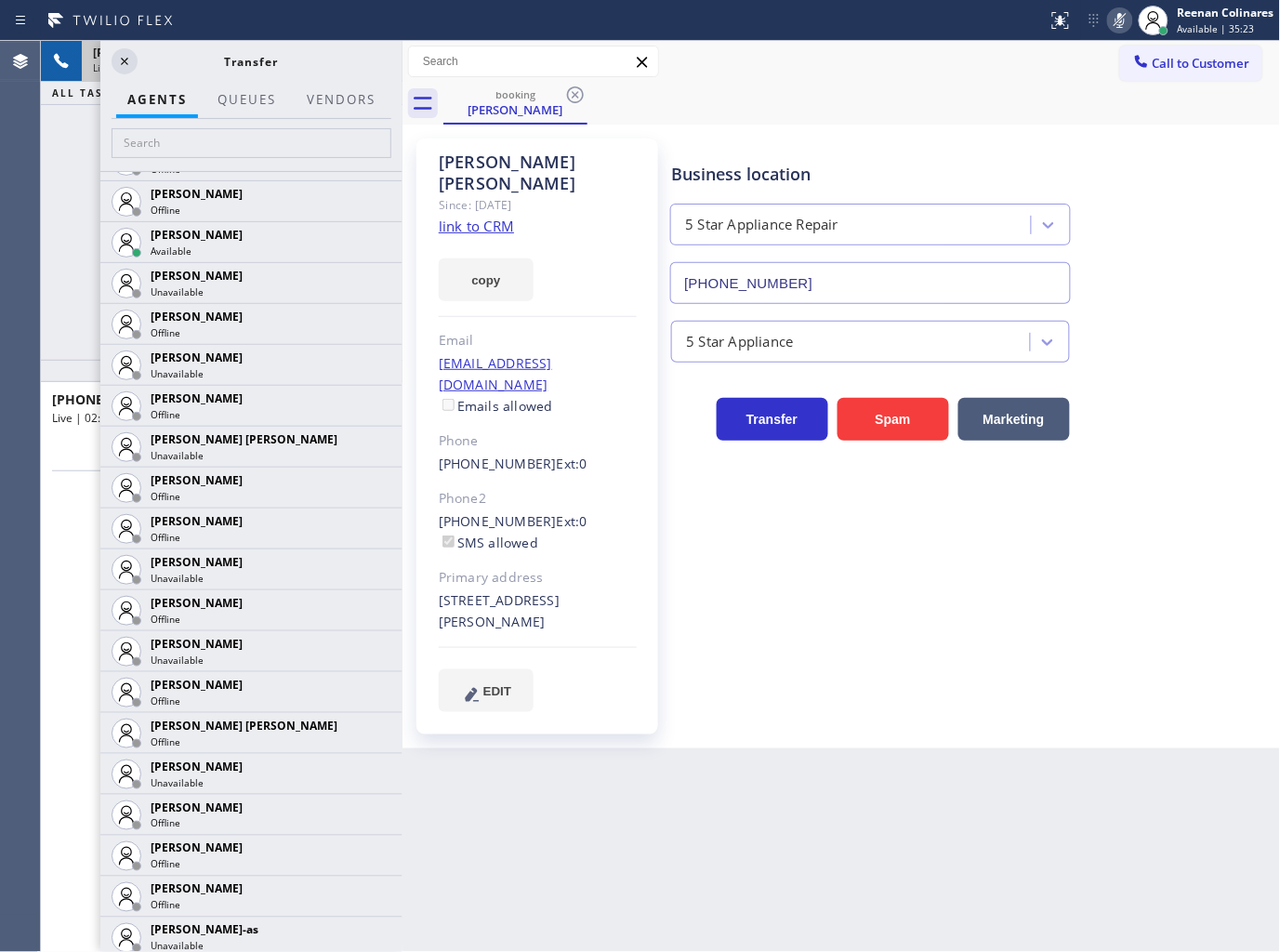
click at [490, 217] on link "link to CRM" at bounding box center [476, 226] width 75 height 19
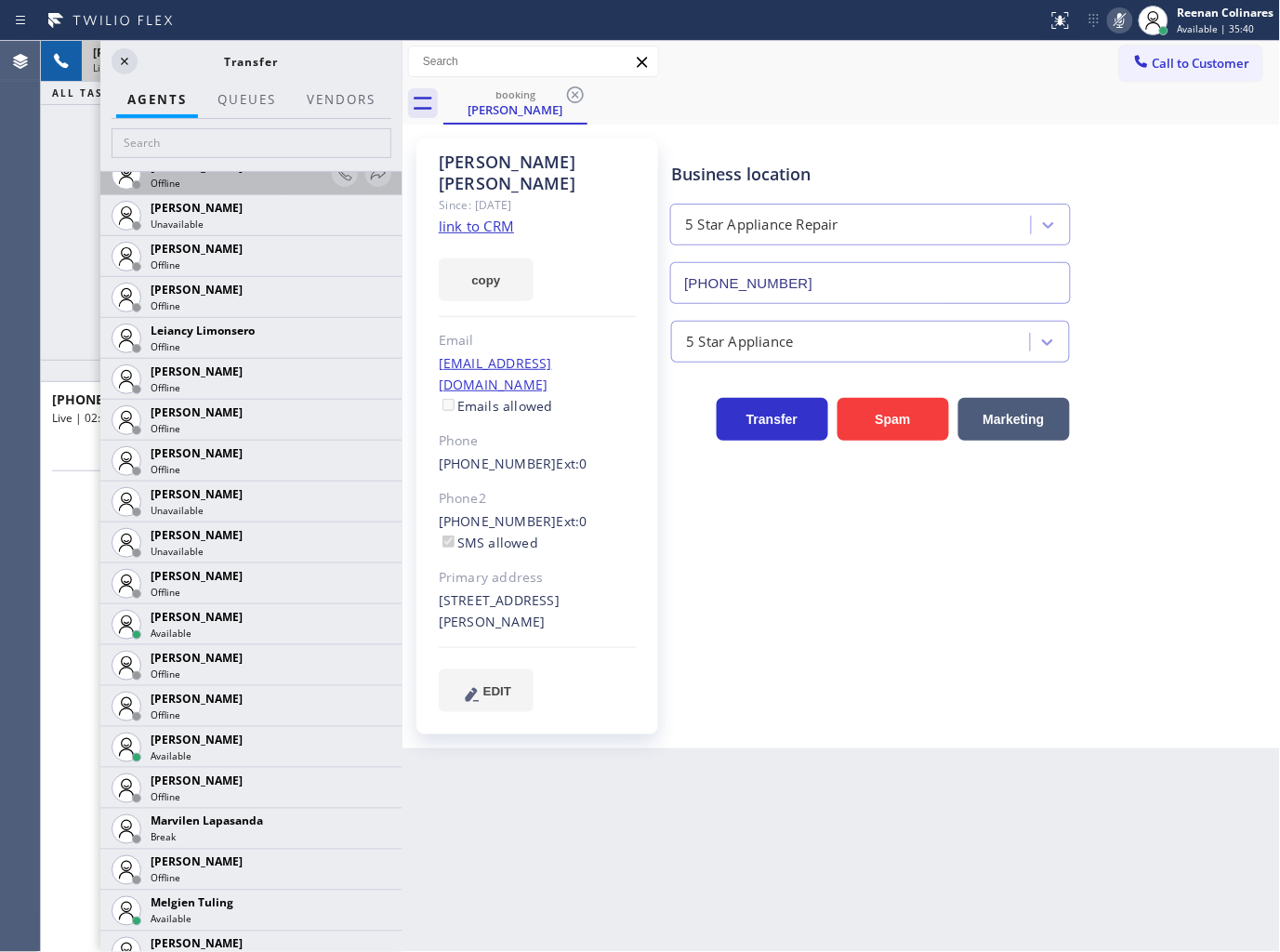
scroll to position [2685, 0]
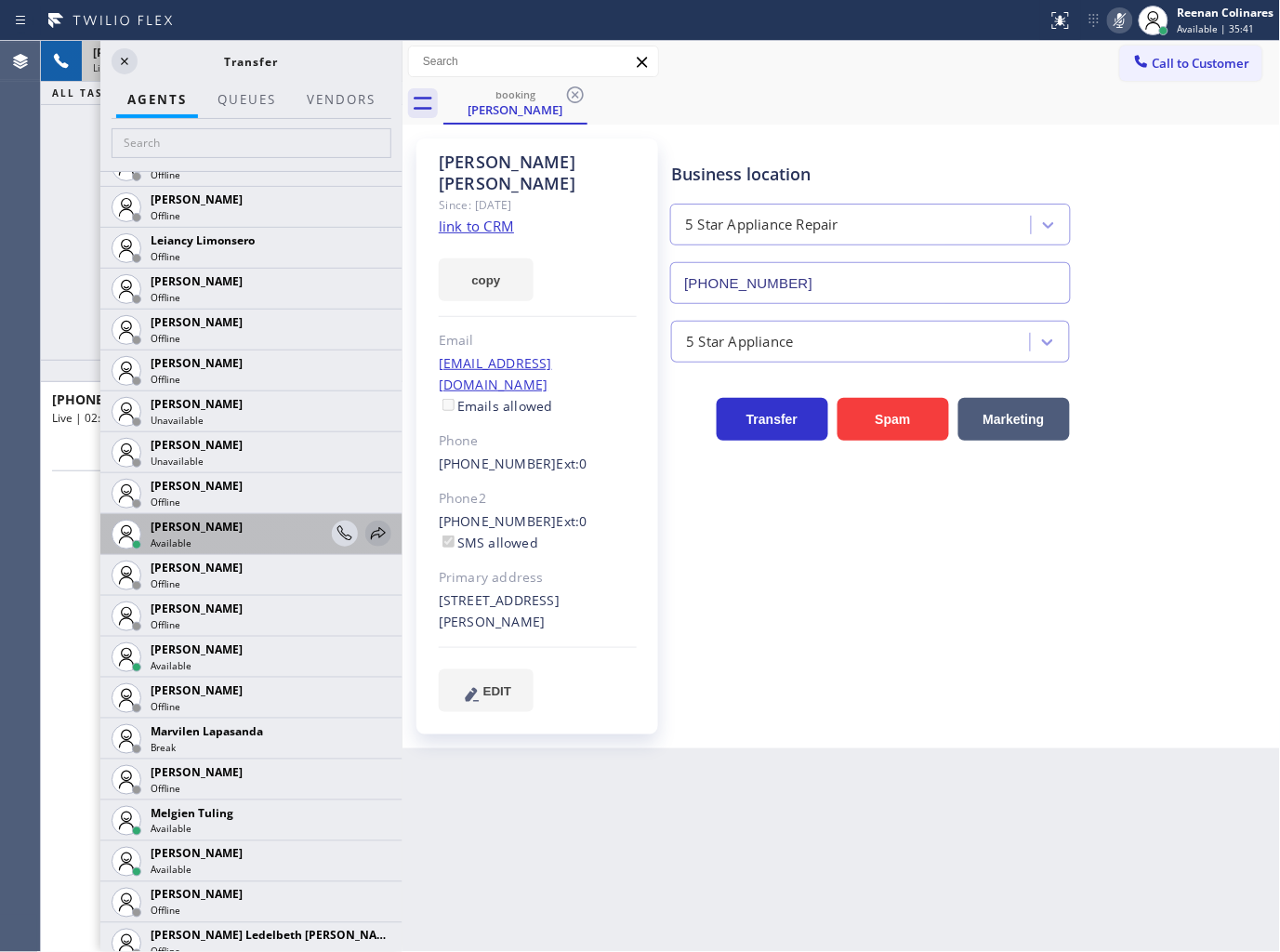
click at [367, 524] on icon at bounding box center [378, 534] width 22 height 22
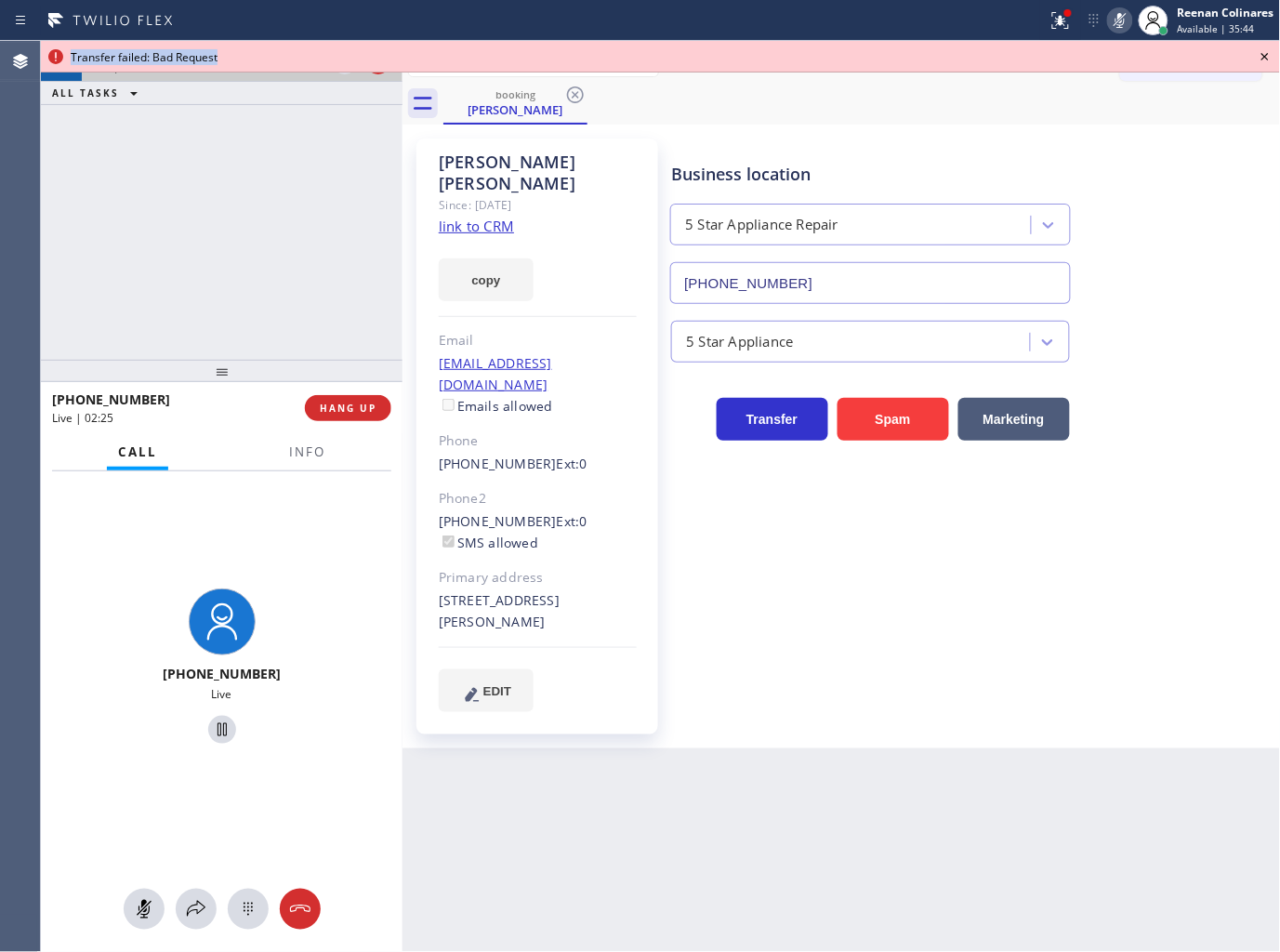
drag, startPoint x: 1265, startPoint y: 53, endPoint x: 1184, endPoint y: 41, distance: 81.9
click at [1266, 53] on icon at bounding box center [1265, 57] width 22 height 22
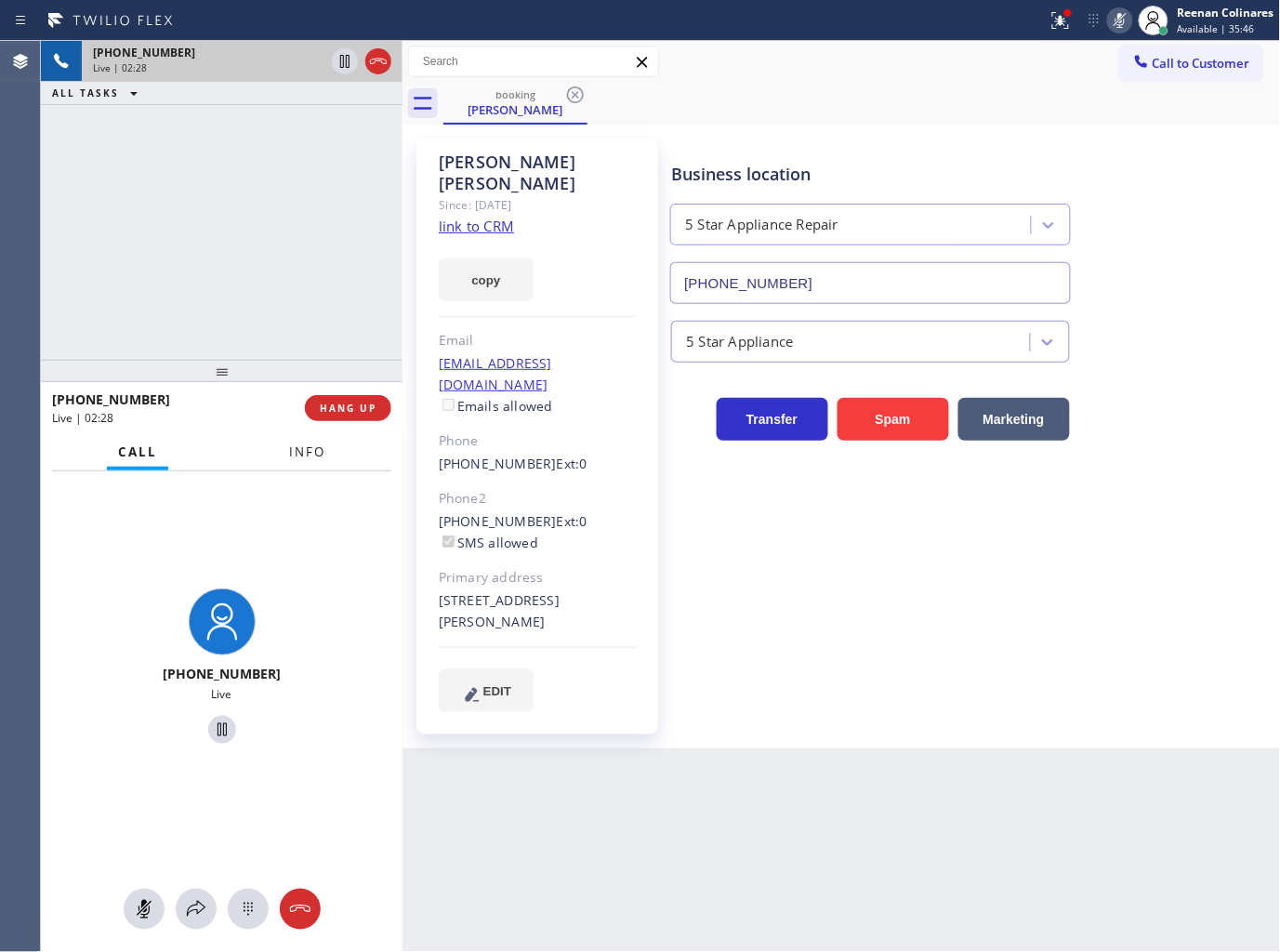
drag, startPoint x: 298, startPoint y: 451, endPoint x: 986, endPoint y: 96, distance: 774.2
click at [306, 449] on span "Info" at bounding box center [307, 451] width 36 height 17
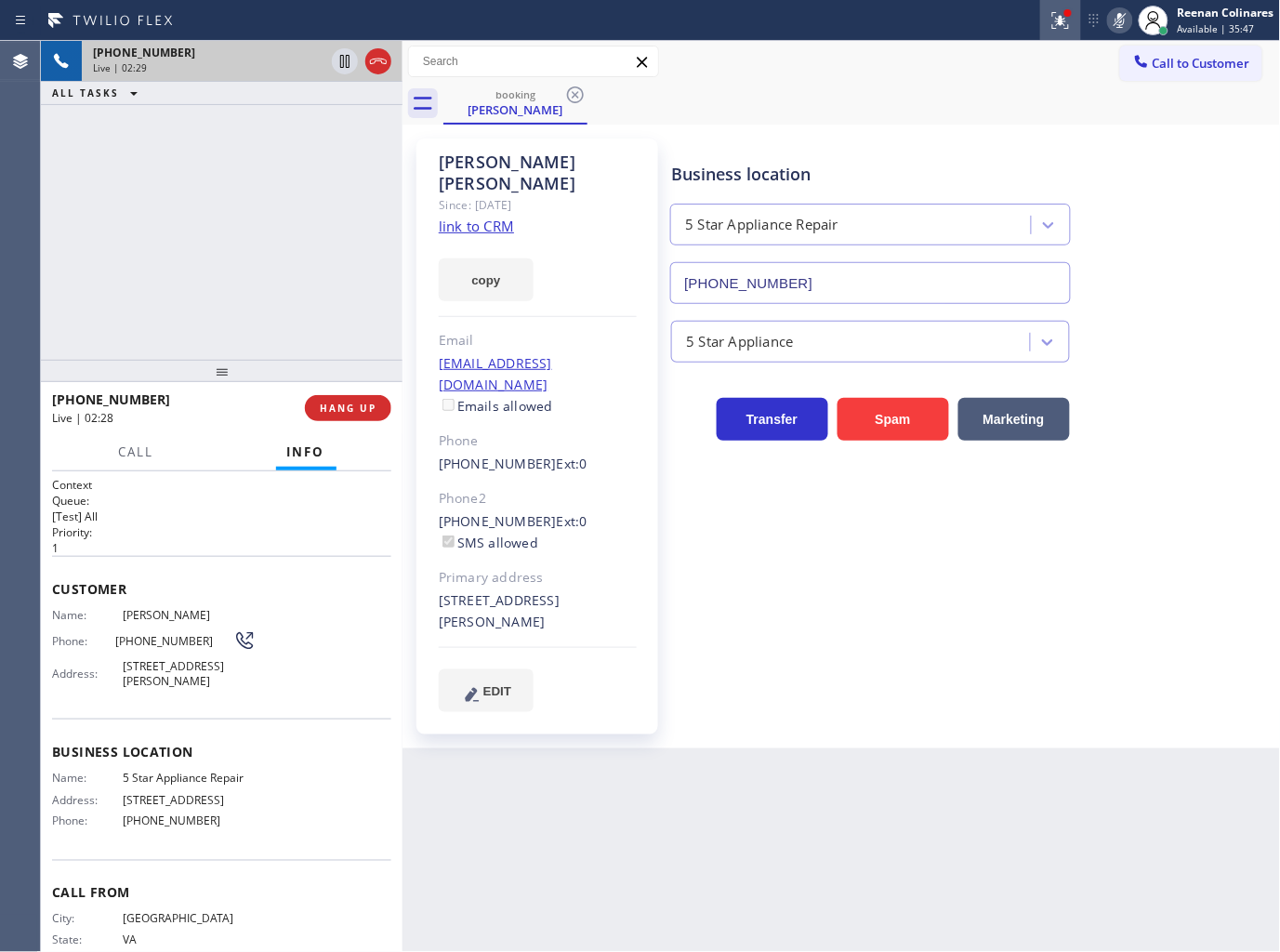
click at [1056, 17] on icon at bounding box center [1061, 20] width 17 height 17
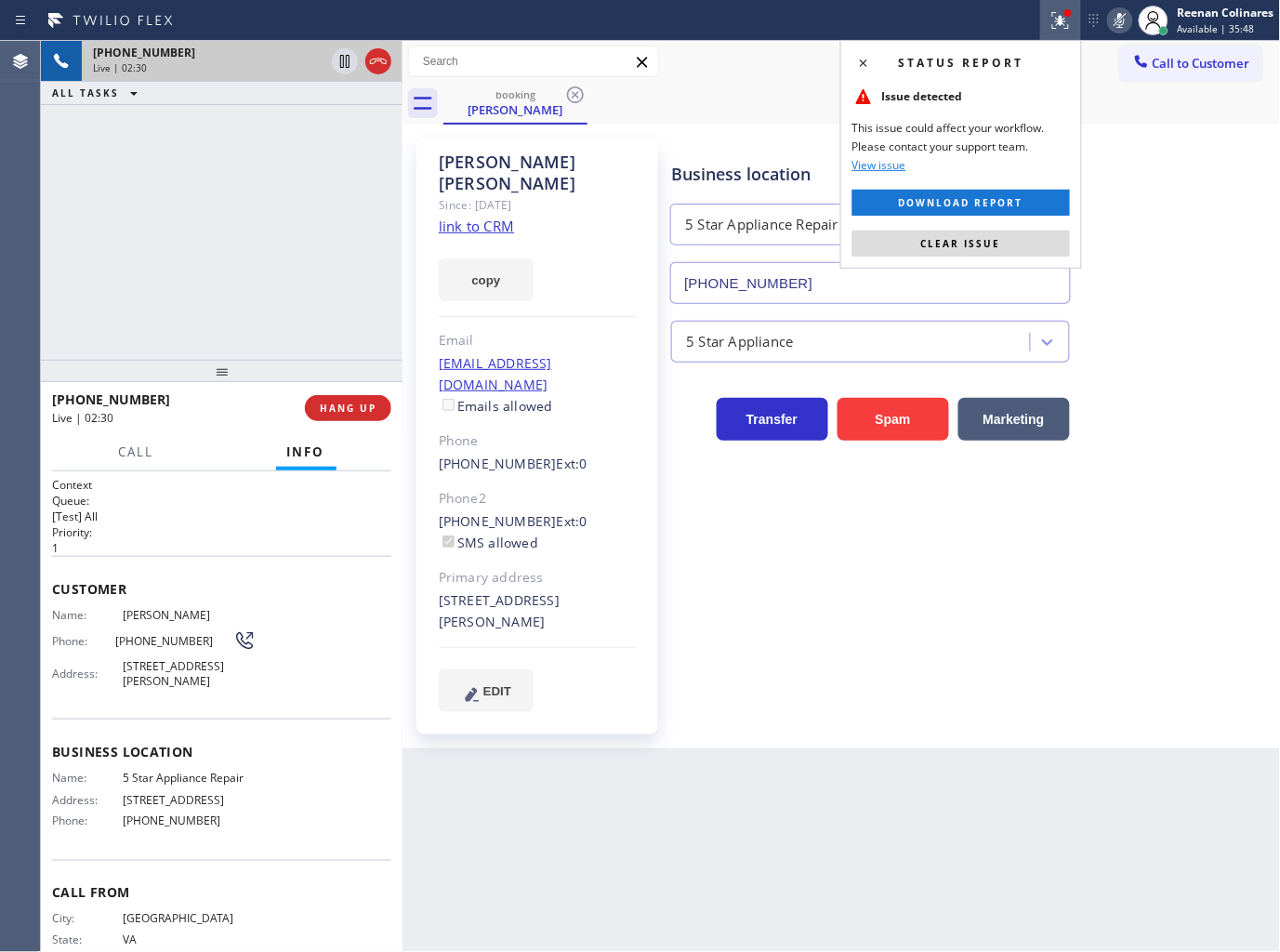
drag, startPoint x: 1005, startPoint y: 238, endPoint x: 1088, endPoint y: 126, distance: 139.4
click at [1006, 238] on button "Clear issue" at bounding box center [961, 243] width 217 height 26
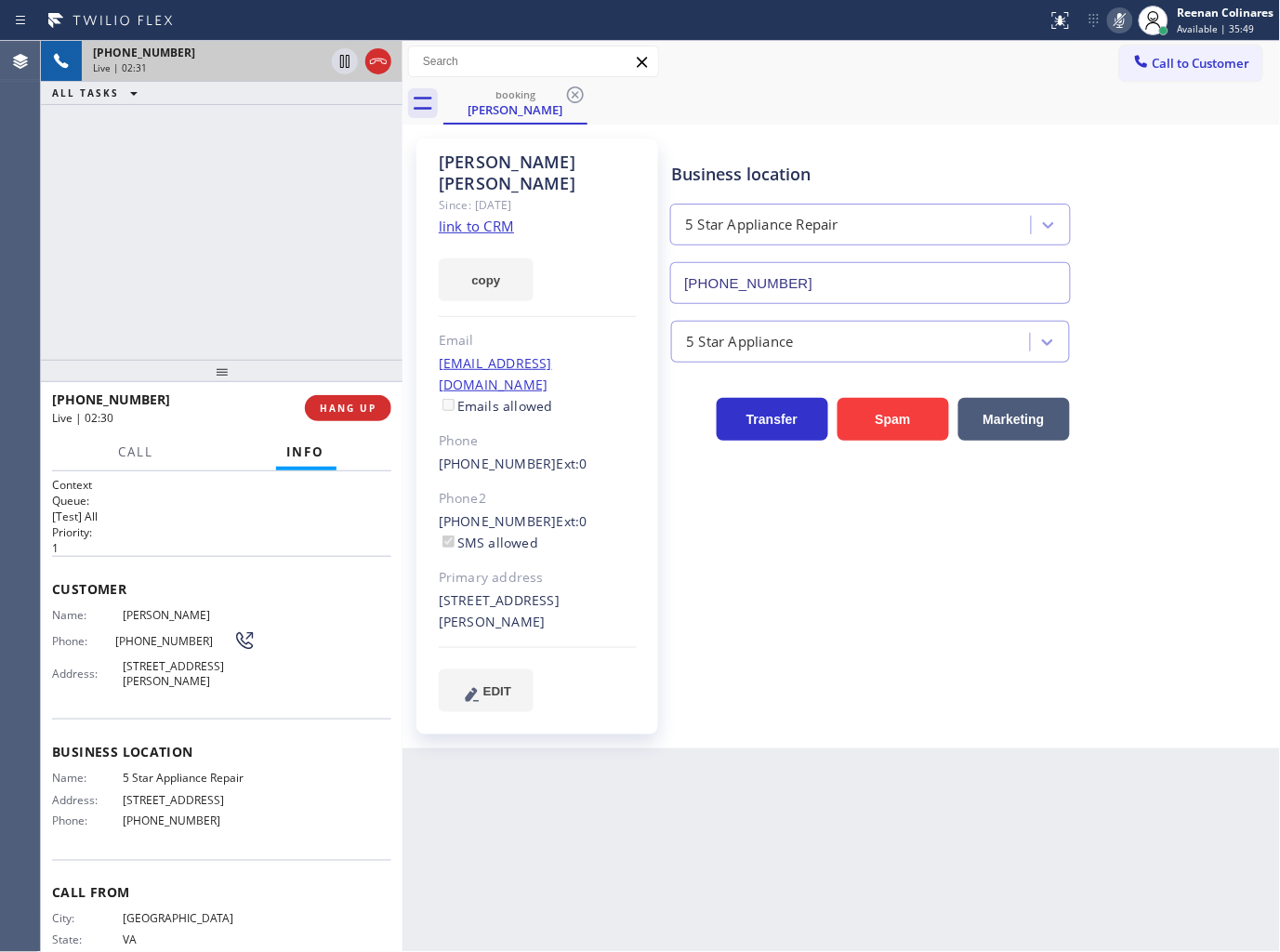
click at [1109, 20] on icon at bounding box center [1119, 20] width 22 height 22
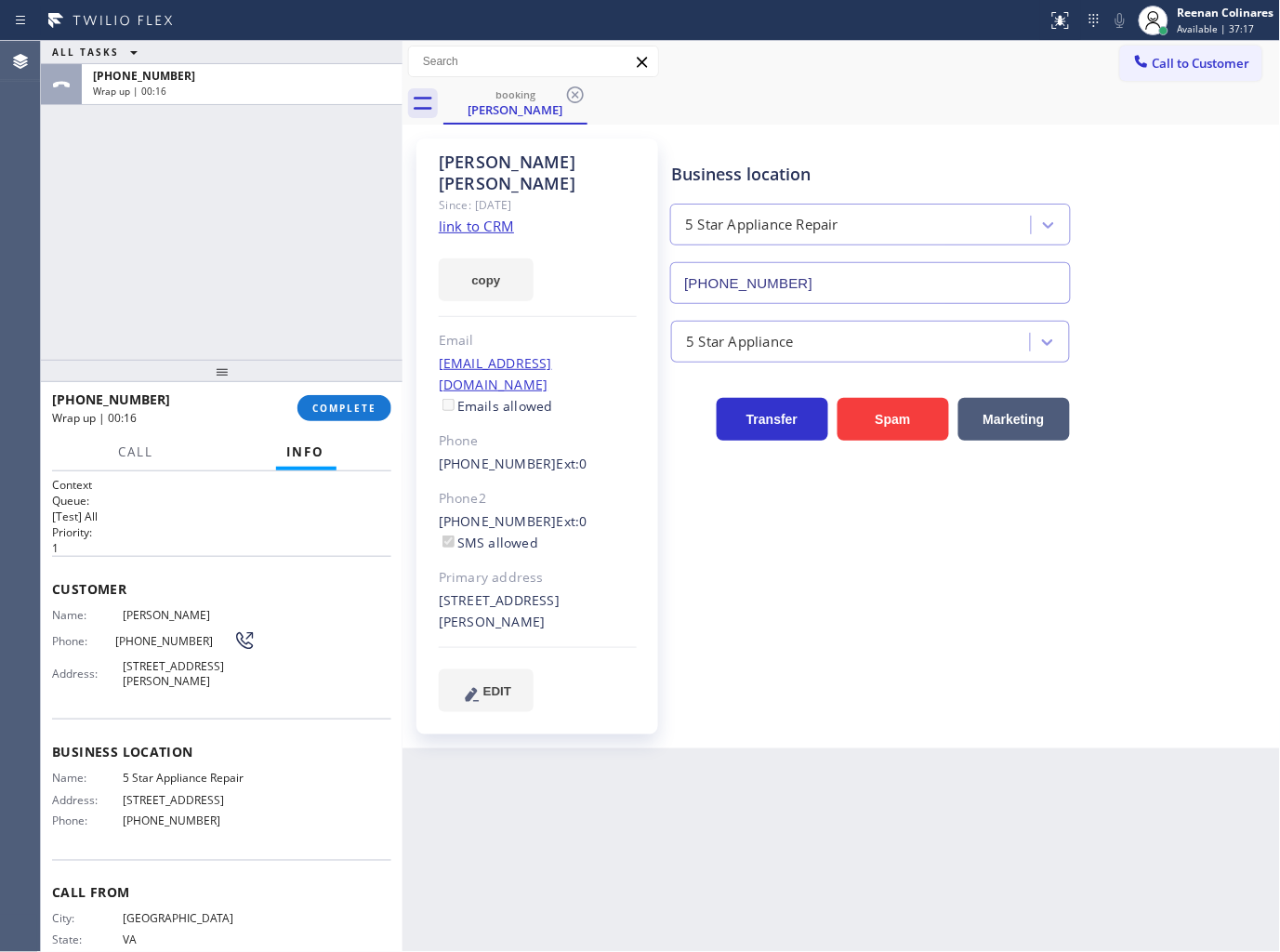
drag, startPoint x: 855, startPoint y: 105, endPoint x: 880, endPoint y: 84, distance: 32.6
click at [858, 102] on div "booking Michelle Hobson" at bounding box center [861, 104] width 837 height 42
drag, startPoint x: 821, startPoint y: 100, endPoint x: 744, endPoint y: 131, distance: 83.0
click at [821, 100] on div "booking Michelle Hobson" at bounding box center [861, 104] width 837 height 42
click at [319, 411] on span "COMPLETE" at bounding box center [344, 407] width 64 height 13
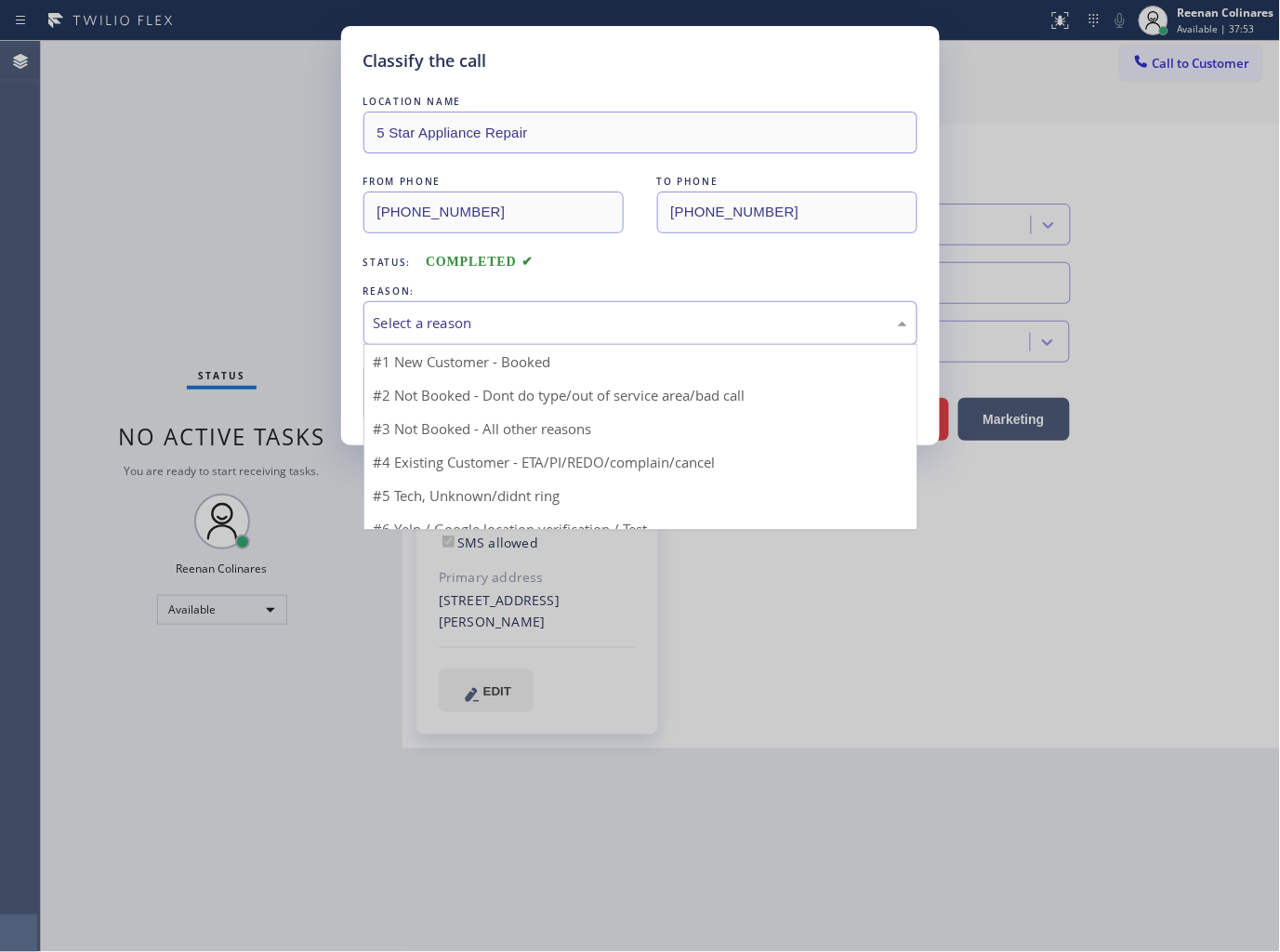
click at [485, 322] on div "Select a reason" at bounding box center [640, 322] width 534 height 21
drag, startPoint x: 432, startPoint y: 428, endPoint x: 435, endPoint y: 405, distance: 23.2
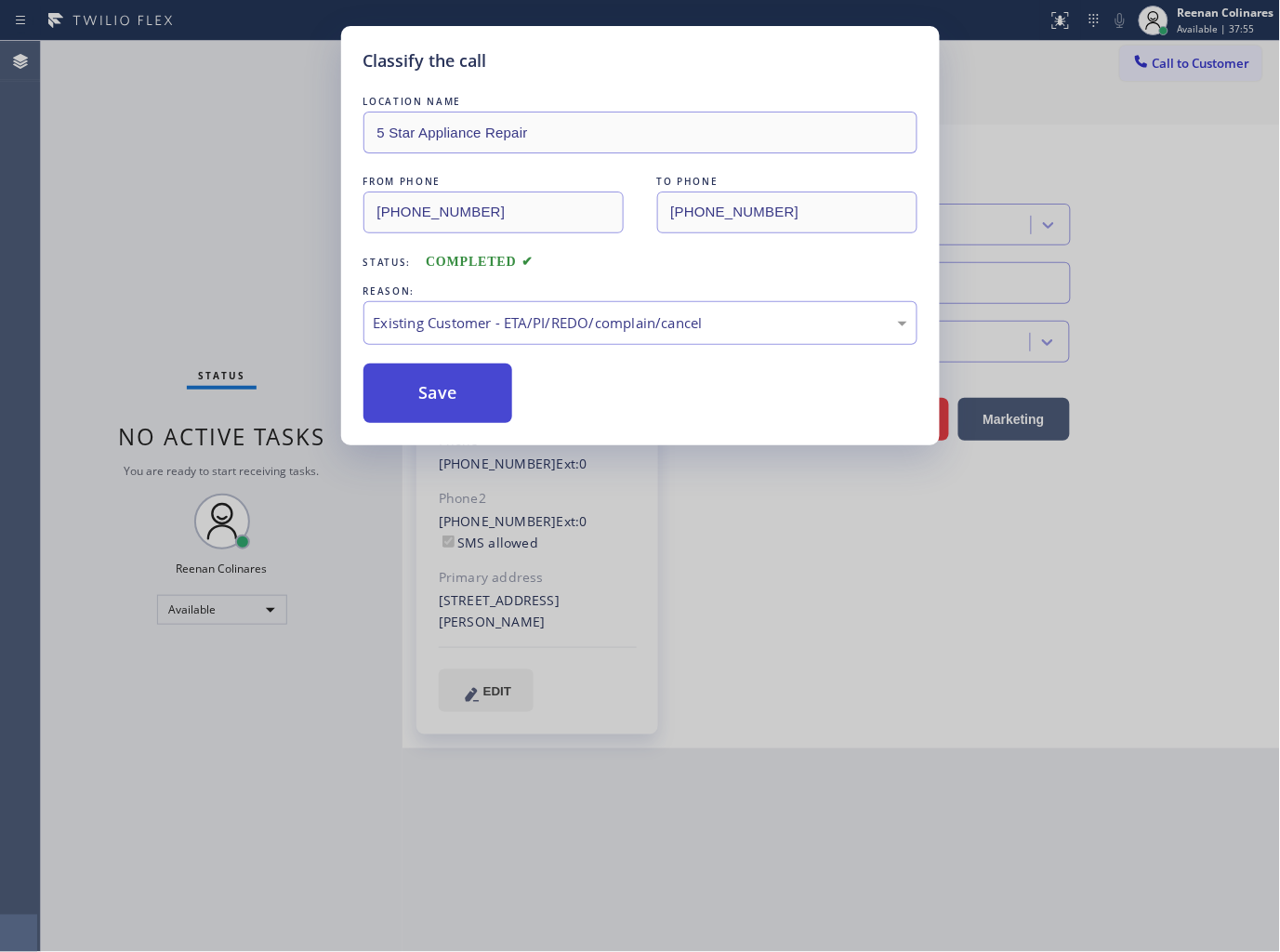
click at [435, 401] on button "Save" at bounding box center [438, 393] width 150 height 60
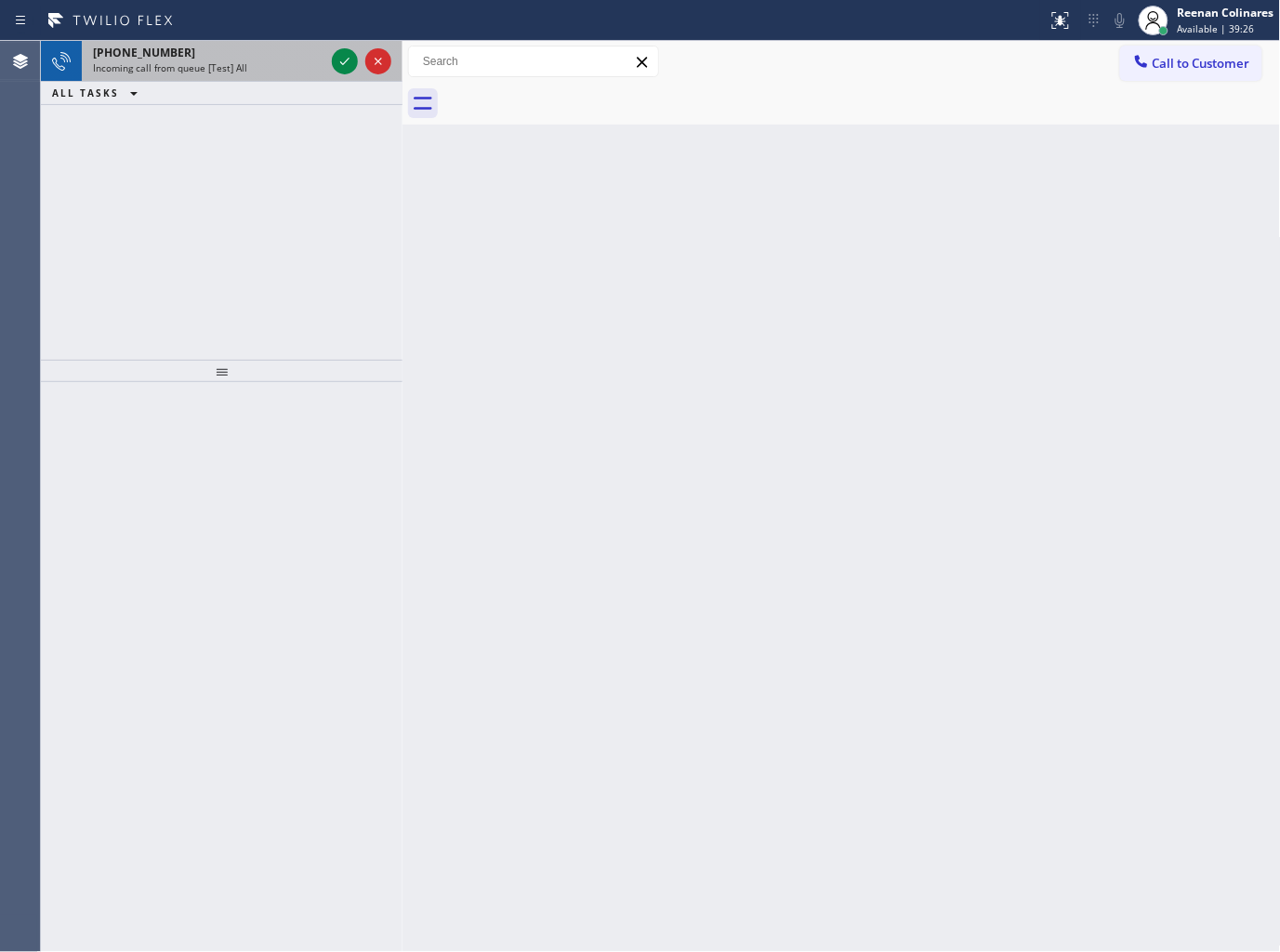
click at [244, 66] on div "Incoming call from queue [Test] All" at bounding box center [209, 67] width 231 height 13
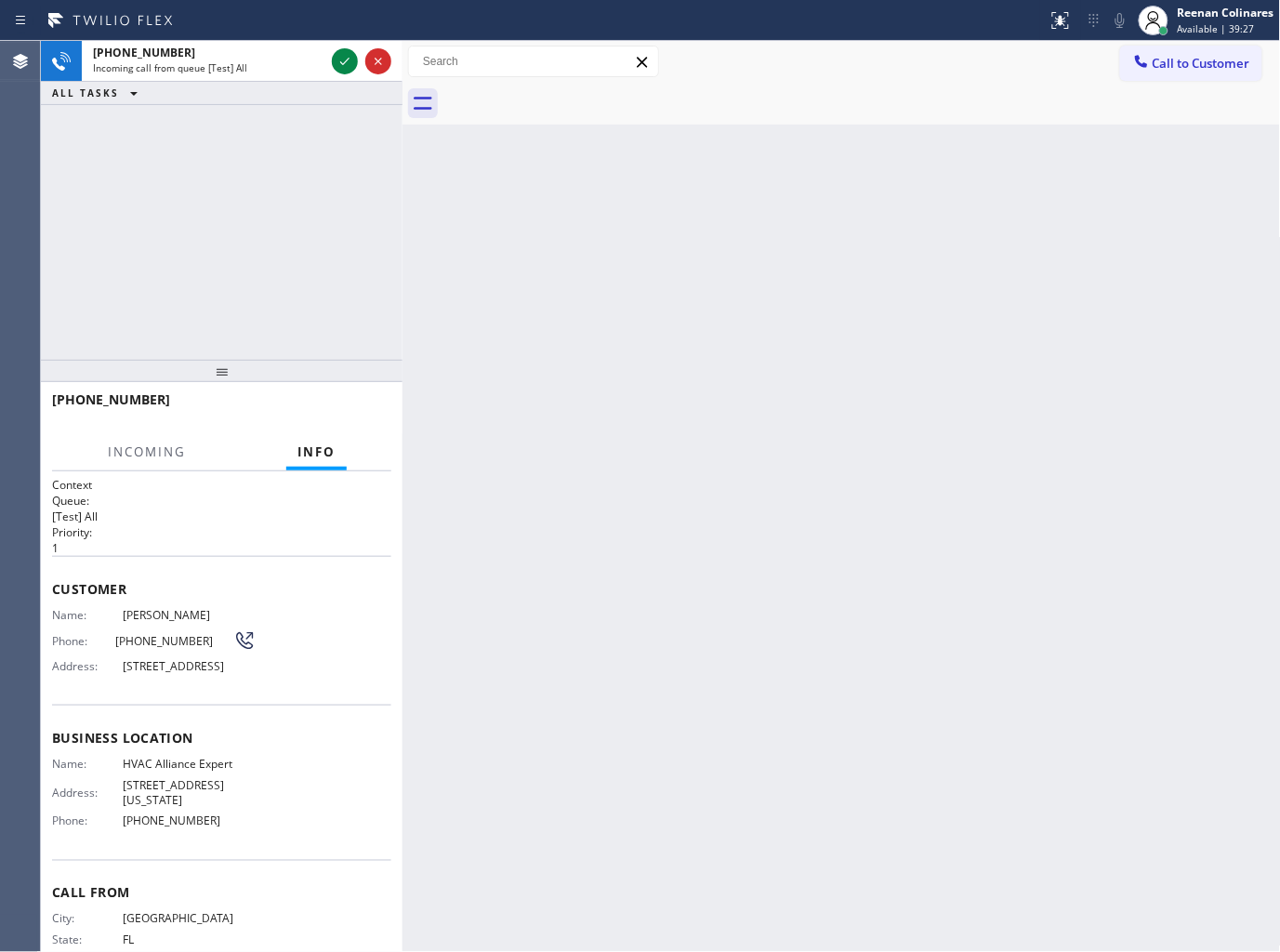
click at [678, 336] on div "Back to Dashboard Change Sender ID Customers Technicians Select a contact Outbo…" at bounding box center [841, 496] width 878 height 911
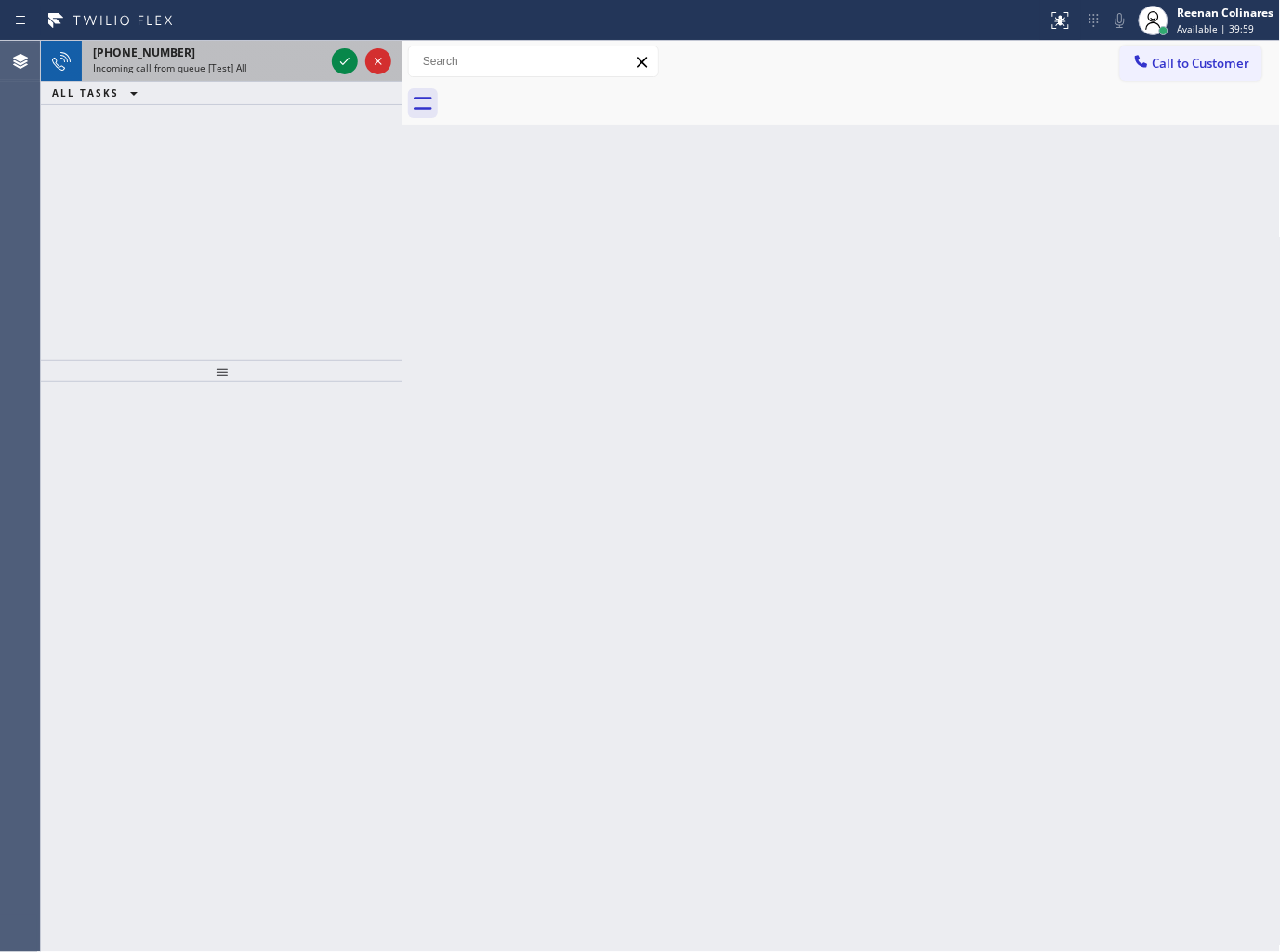
click at [246, 68] on div "Incoming call from queue [Test] All" at bounding box center [209, 67] width 231 height 13
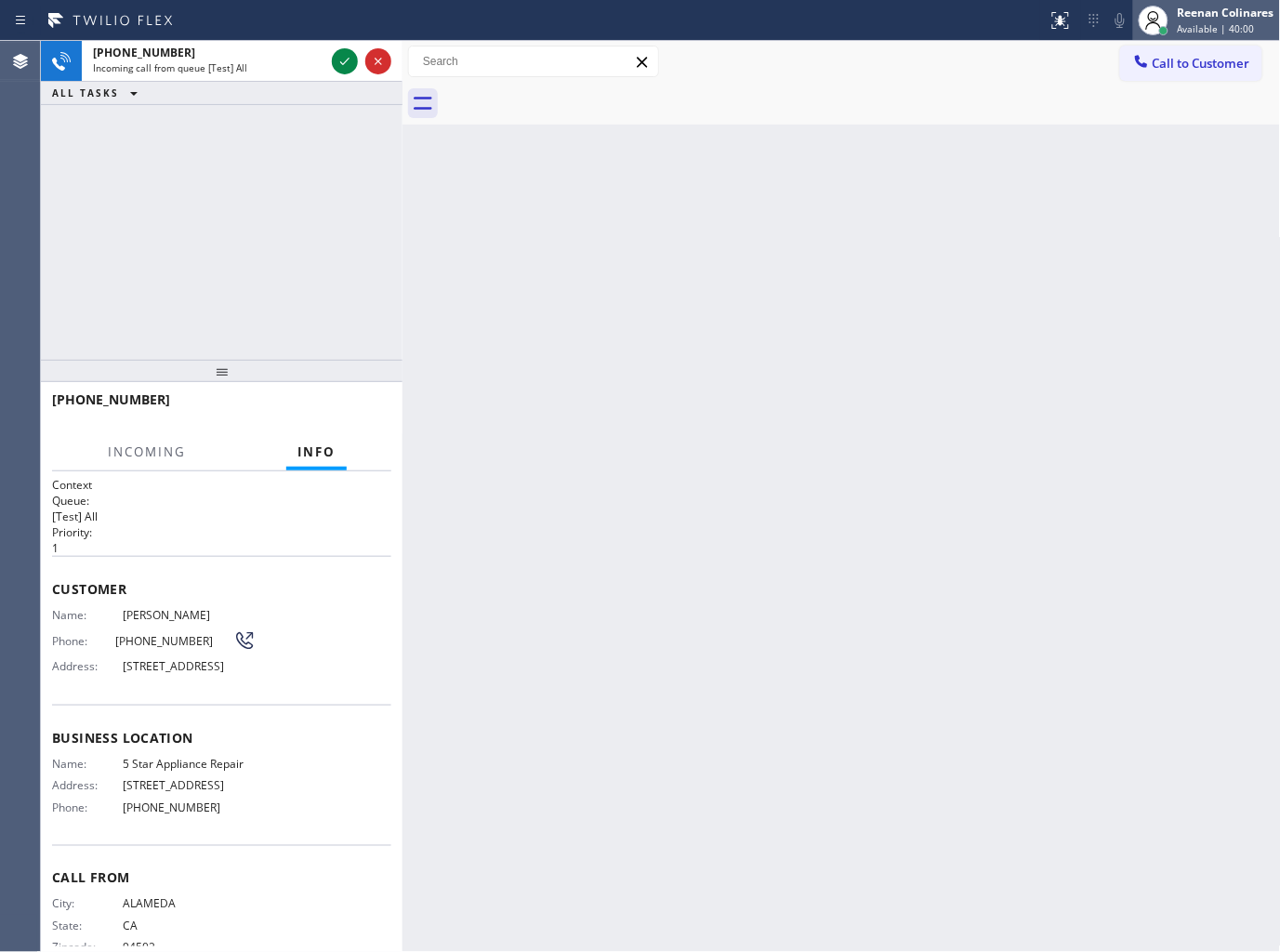
click at [1204, 28] on span "Available | 40:00" at bounding box center [1215, 28] width 77 height 13
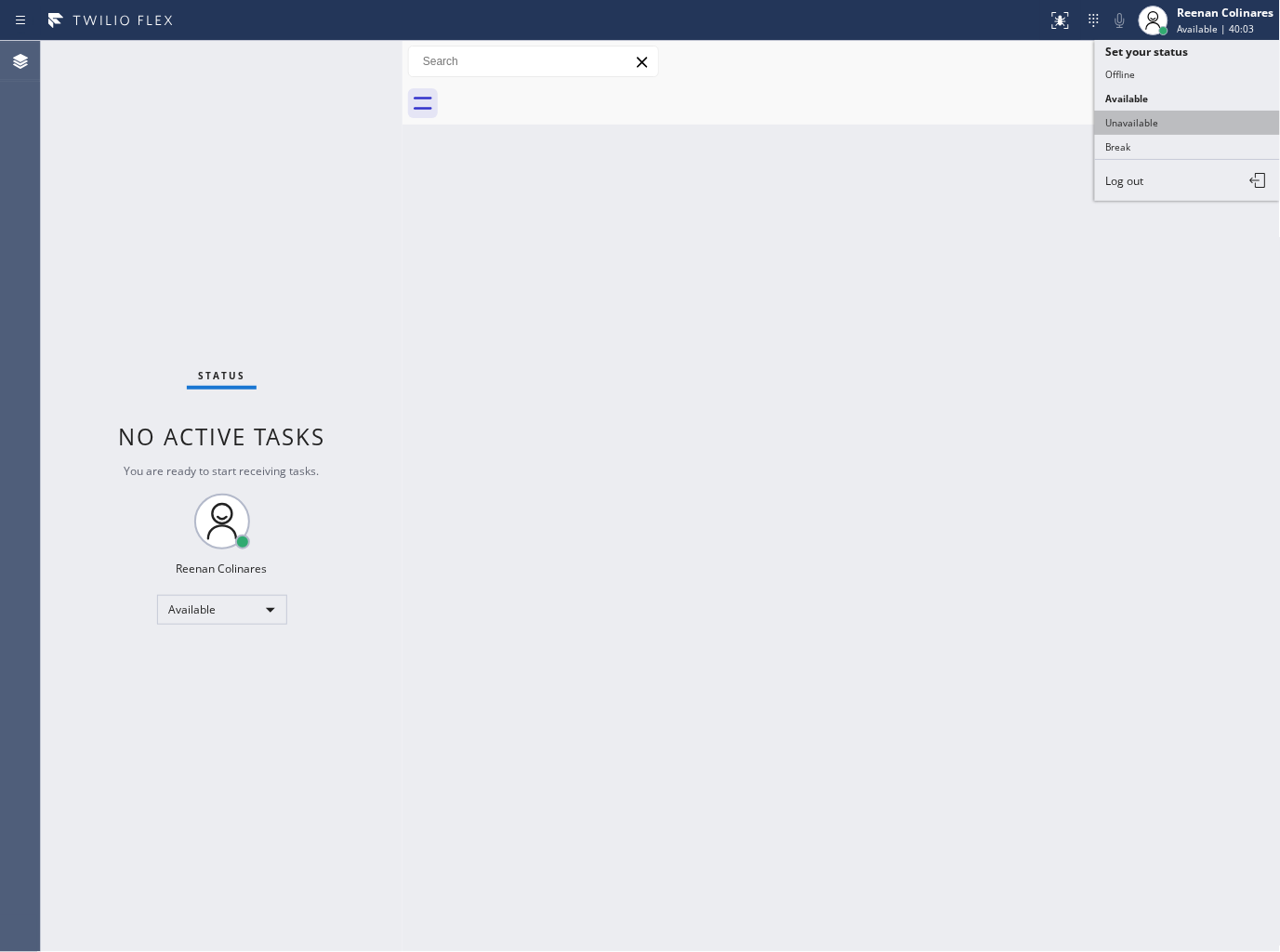
click at [1121, 122] on button "Unavailable" at bounding box center [1187, 123] width 186 height 24
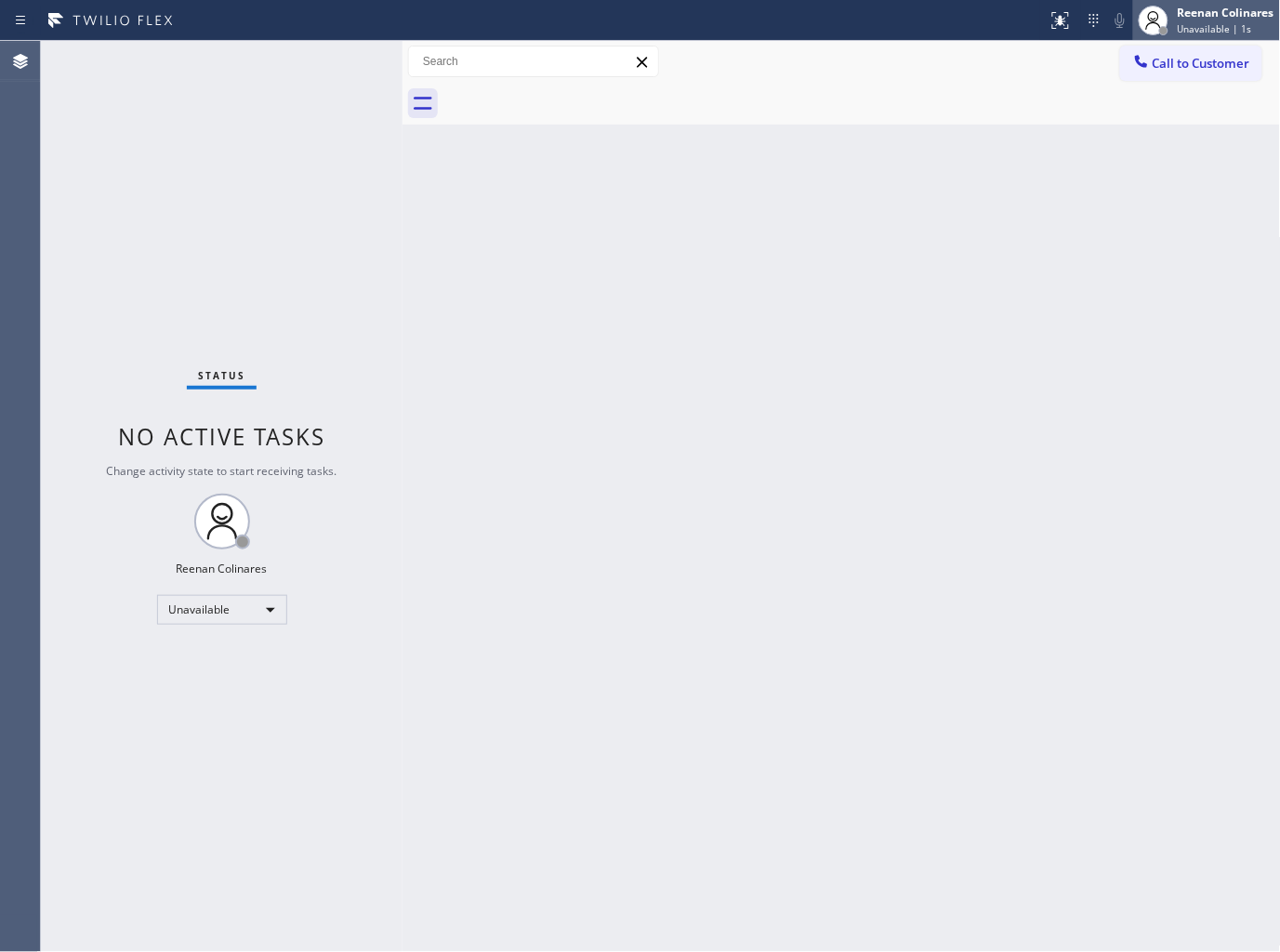
click at [1194, 13] on div "Reenan Colinares" at bounding box center [1225, 13] width 97 height 16
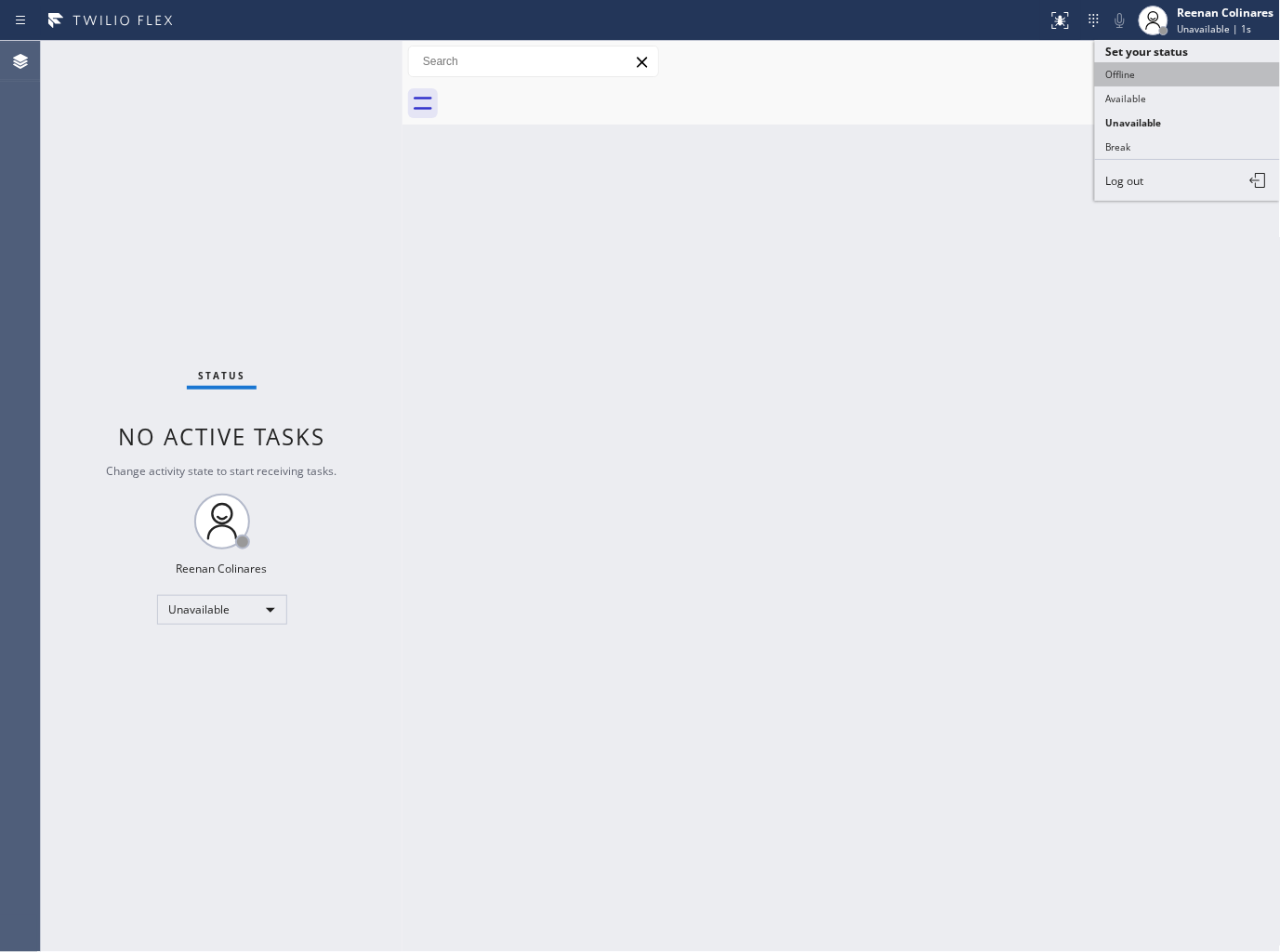
click at [1128, 70] on button "Offline" at bounding box center [1187, 74] width 186 height 24
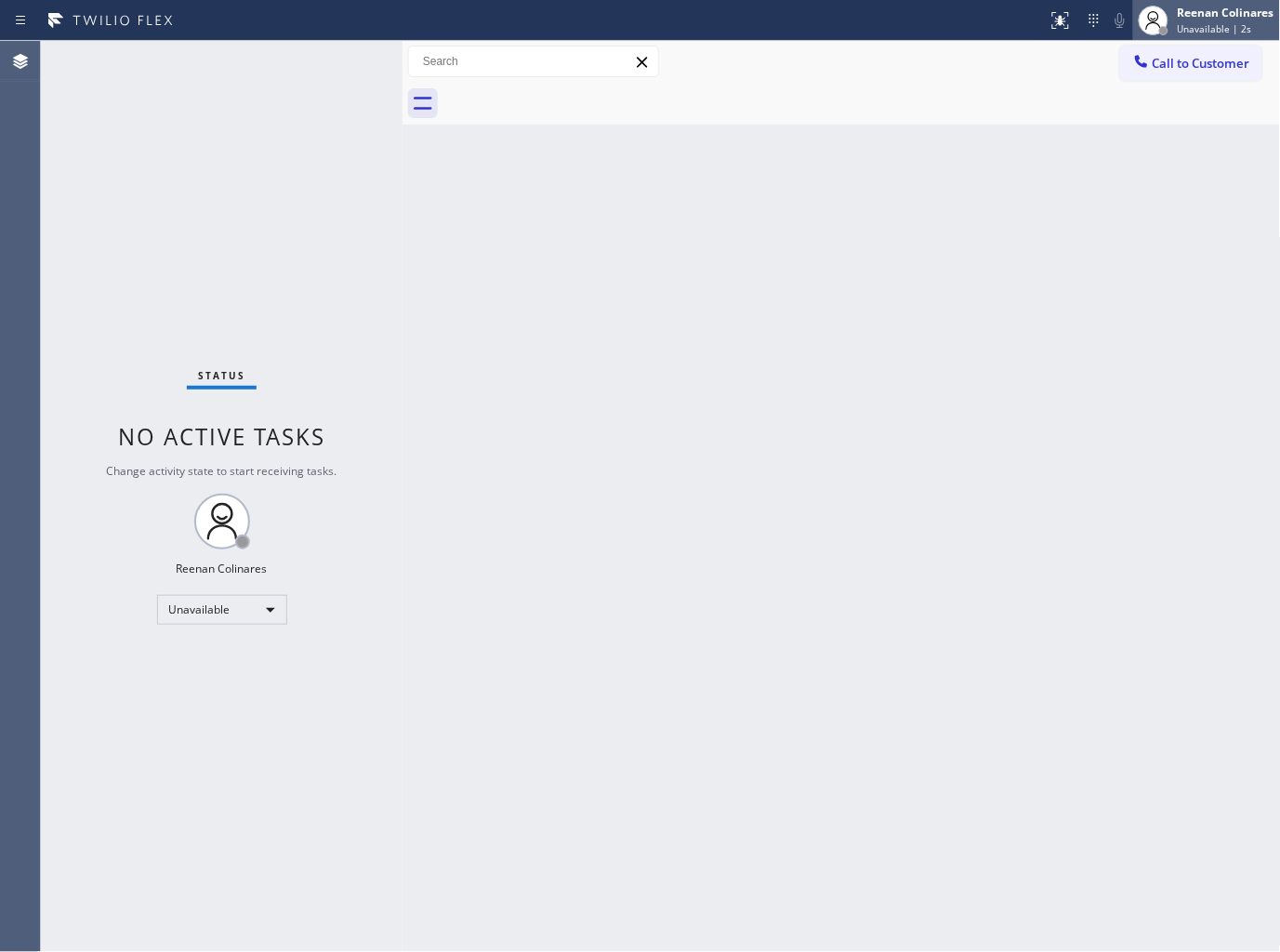
click at [1227, 15] on div "Reenan Colinares" at bounding box center [1225, 13] width 97 height 16
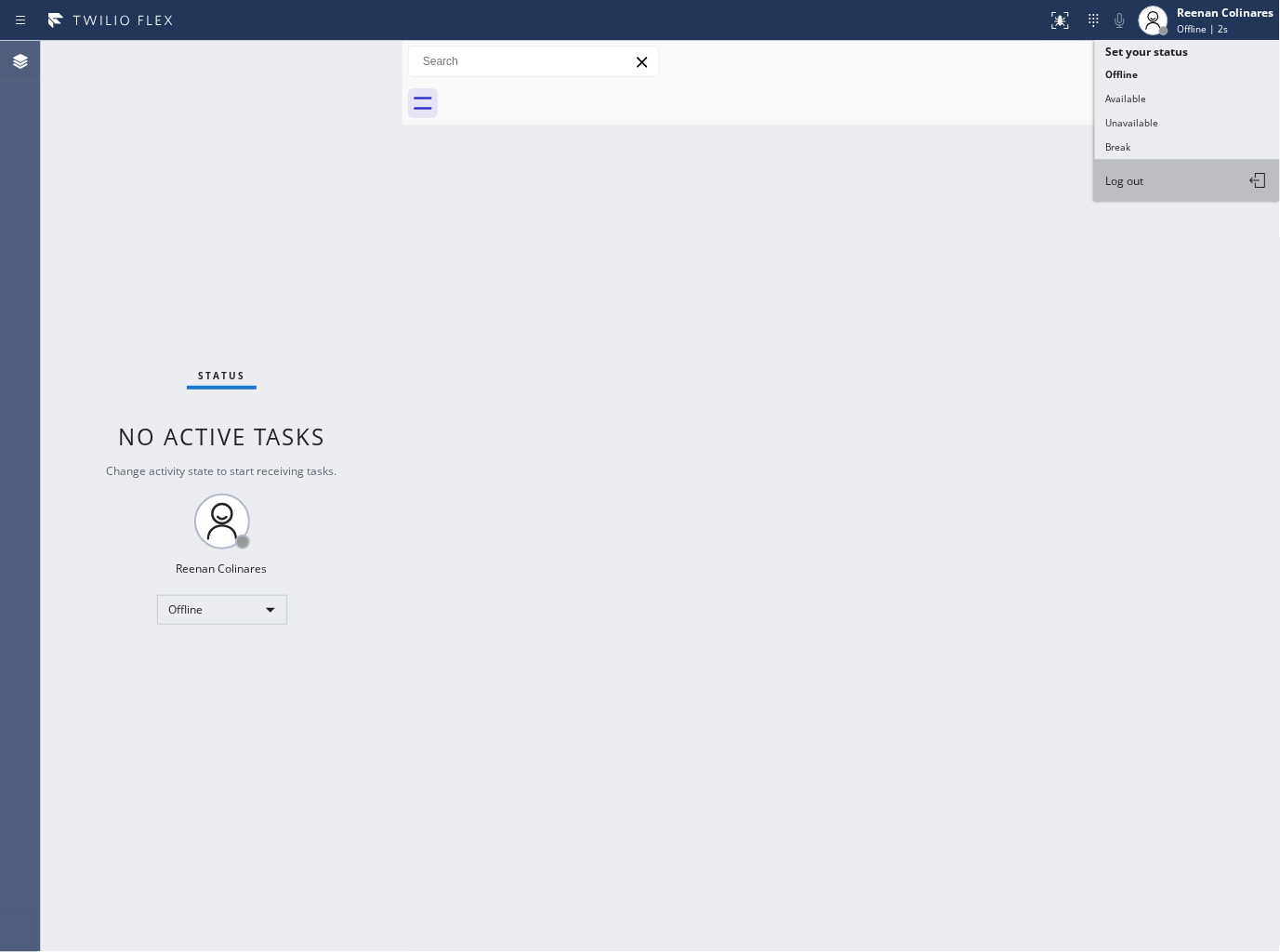
click at [1127, 181] on span "Log out" at bounding box center [1125, 181] width 38 height 16
